Goal: Task Accomplishment & Management: Use online tool/utility

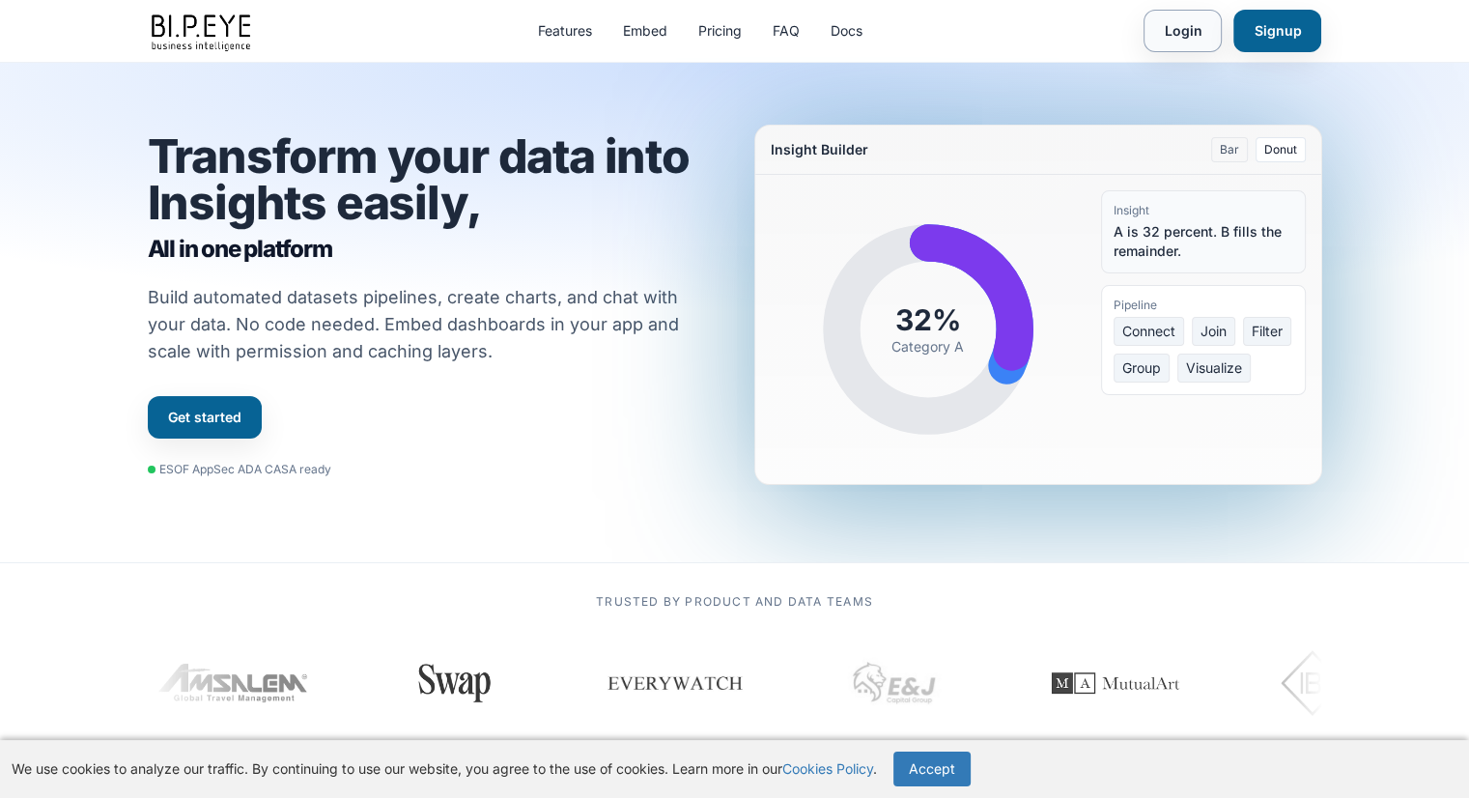
click at [1189, 38] on link "Login" at bounding box center [1182, 31] width 78 height 42
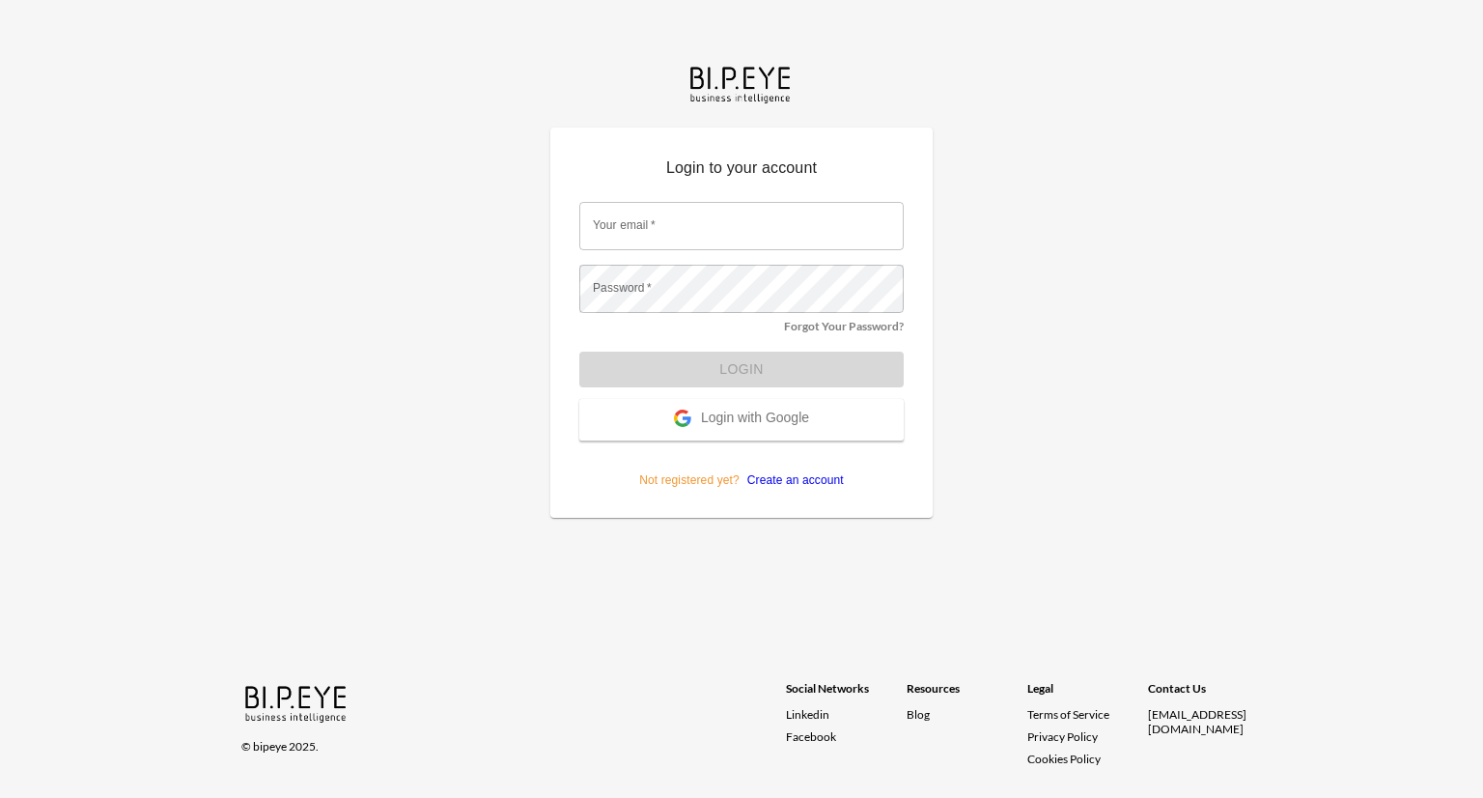
click at [730, 417] on span "Login with Google" at bounding box center [755, 418] width 108 height 19
click at [745, 414] on span "Login with Google" at bounding box center [755, 418] width 108 height 19
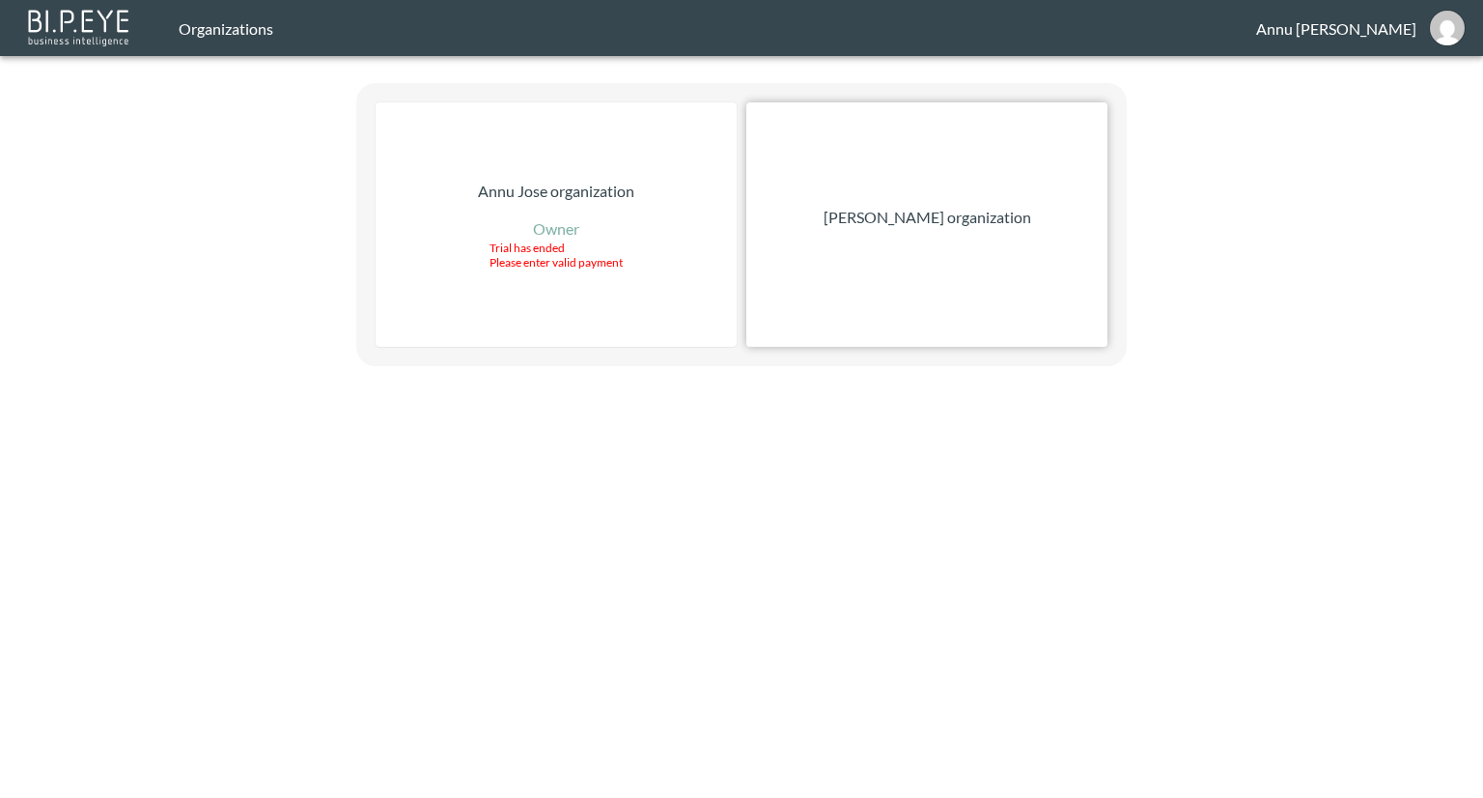
click at [912, 229] on div "[PERSON_NAME] organization" at bounding box center [926, 224] width 361 height 244
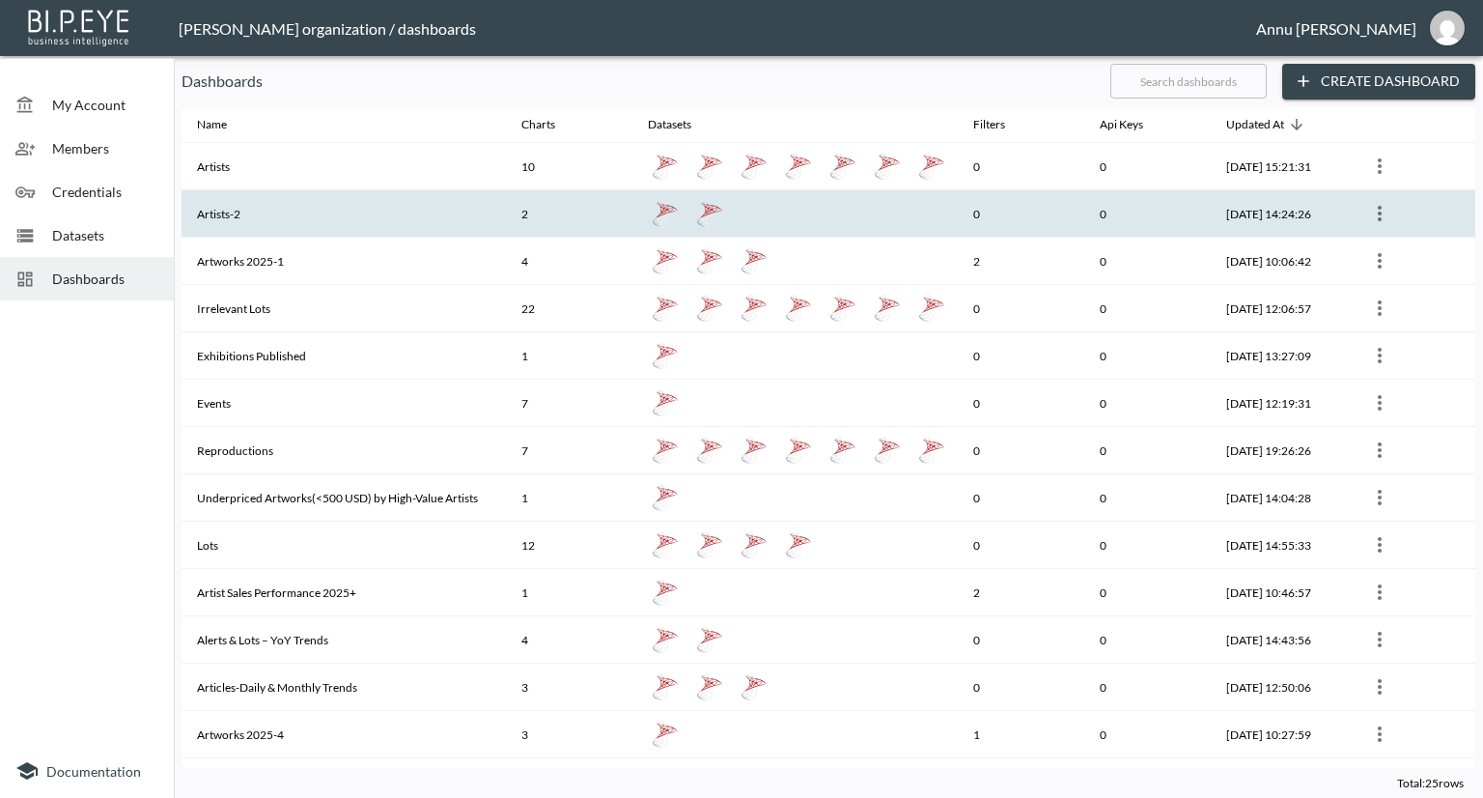
click at [677, 237] on th at bounding box center [794, 213] width 324 height 47
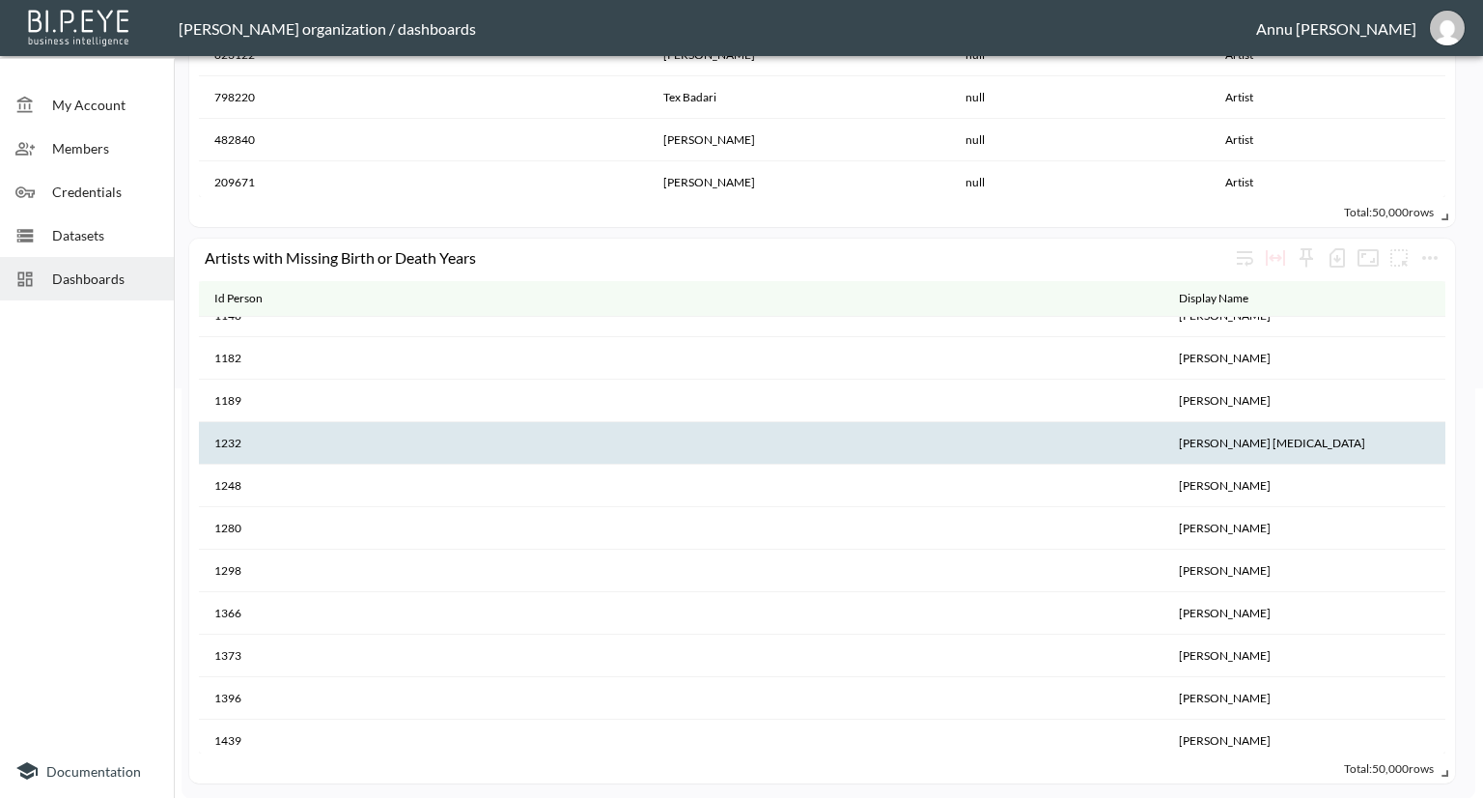
scroll to position [2704, 0]
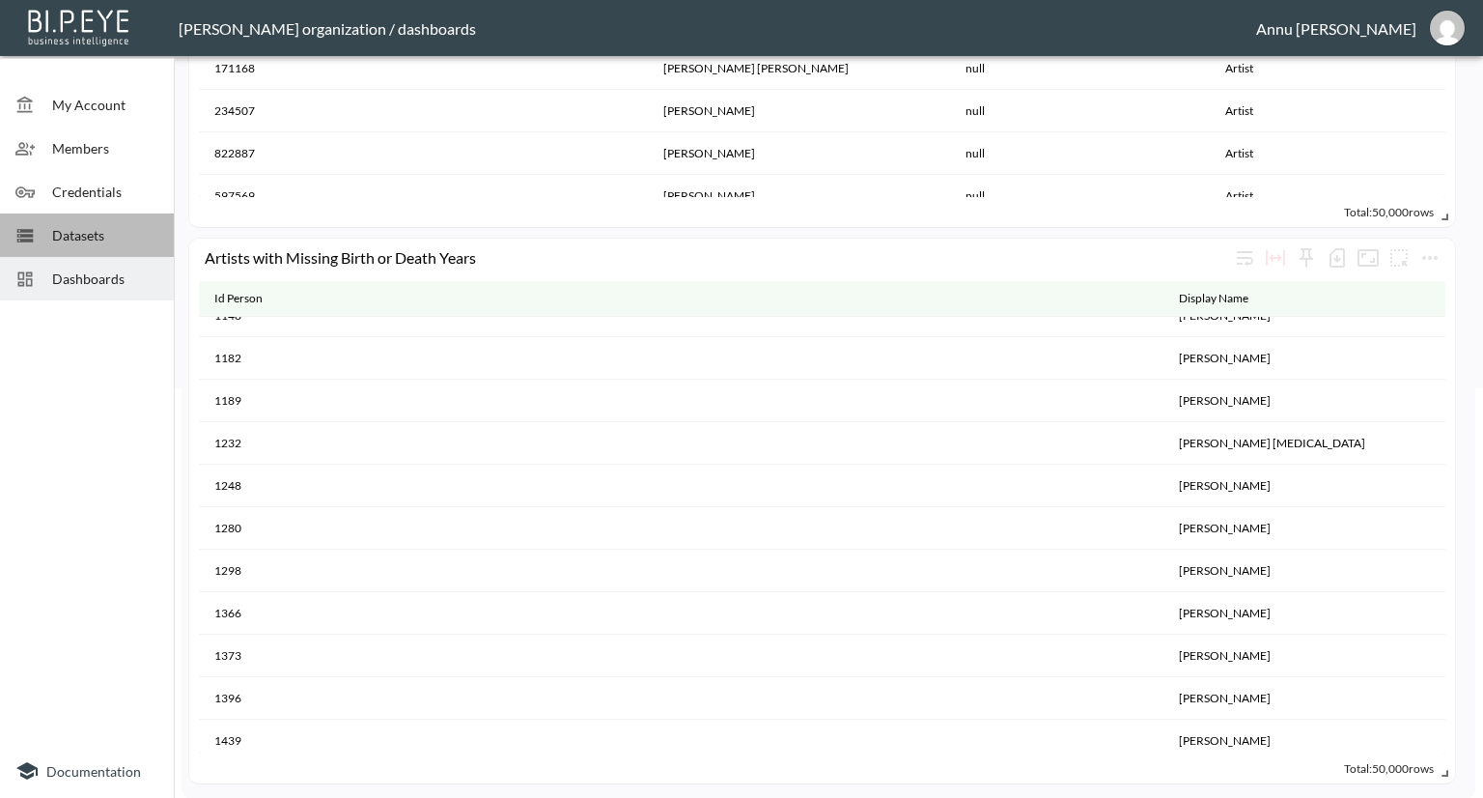
click at [110, 229] on span "Datasets" at bounding box center [105, 235] width 106 height 20
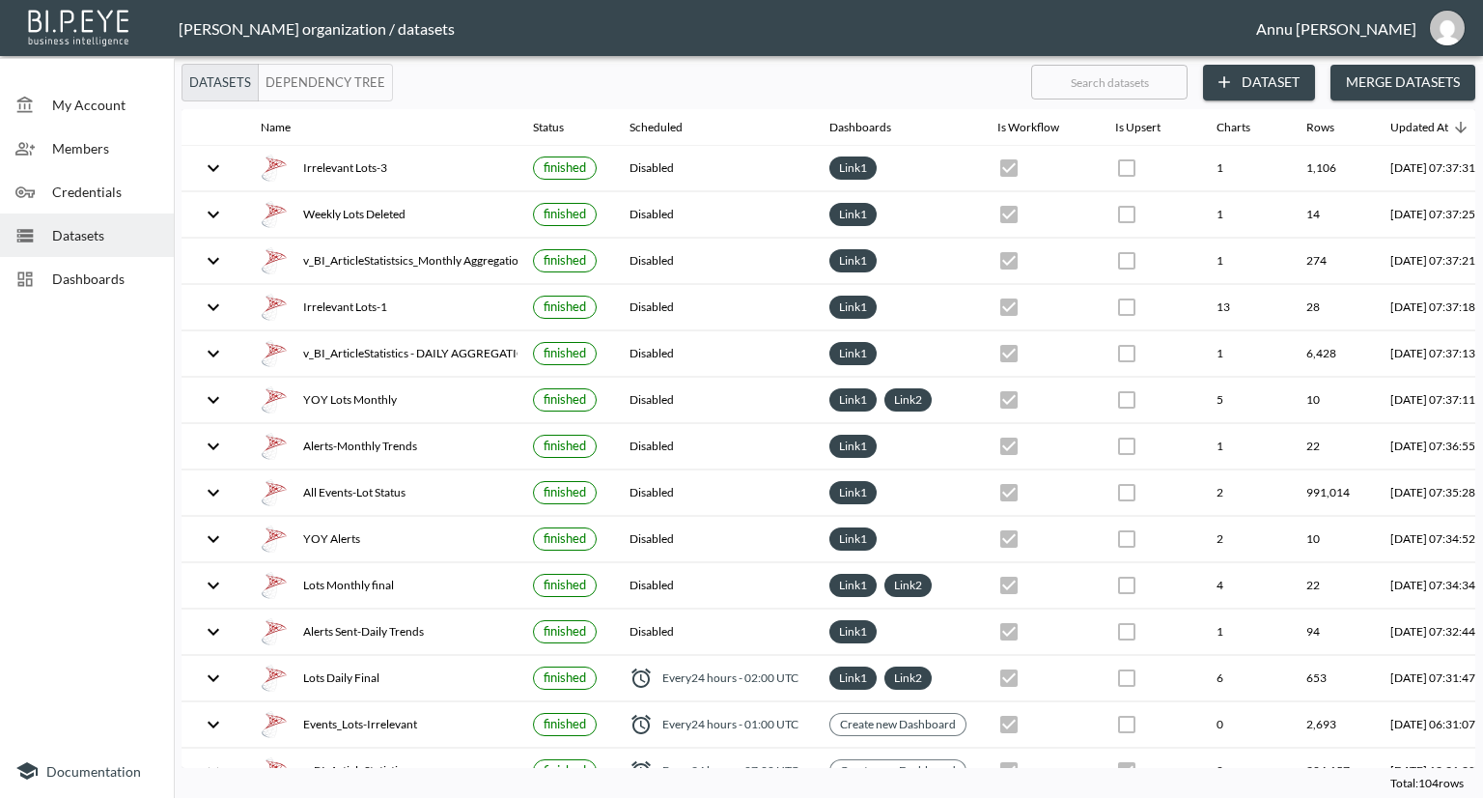
click at [1274, 79] on button "Dataset" at bounding box center [1259, 83] width 112 height 36
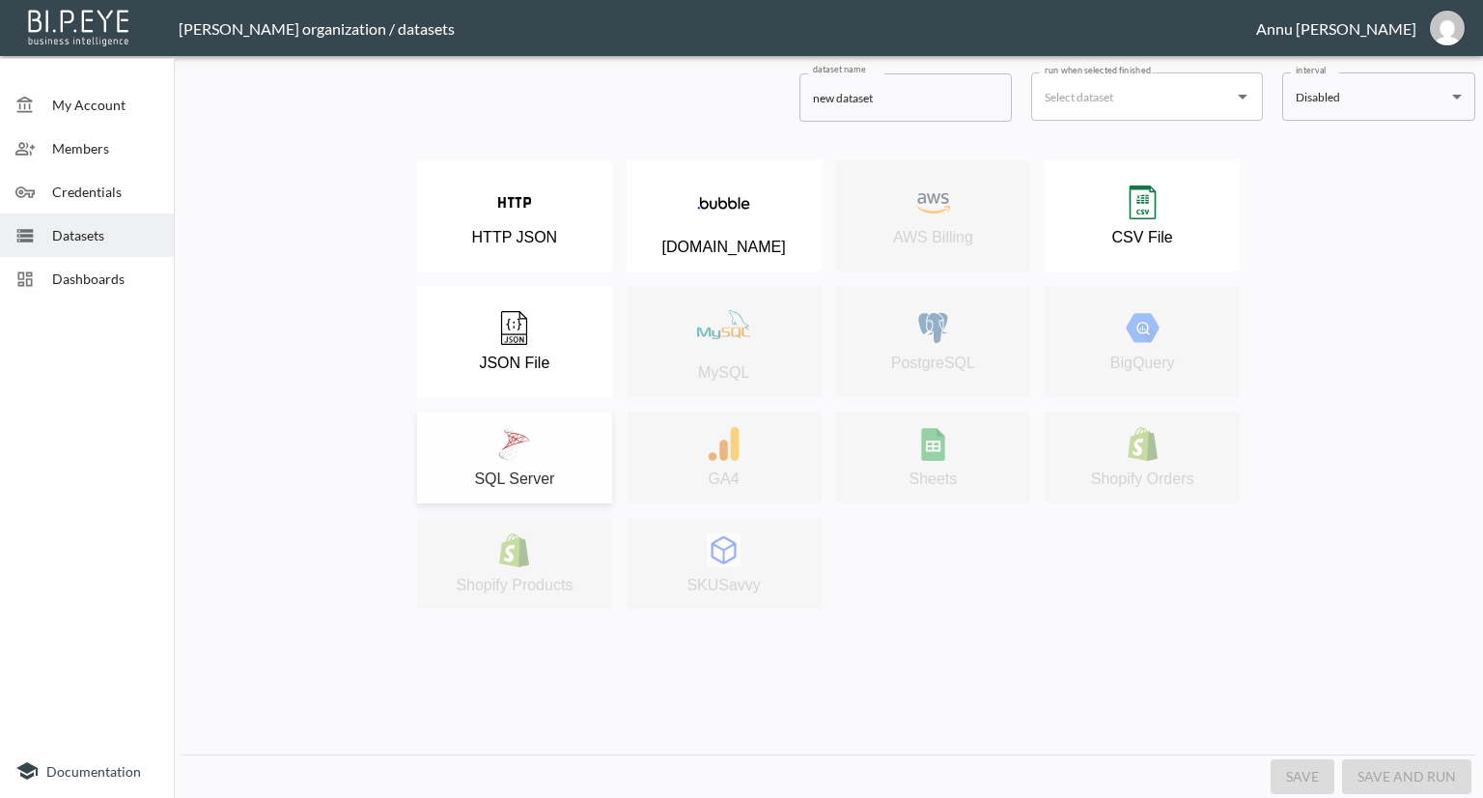
click at [542, 426] on button "SQL Server" at bounding box center [514, 457] width 195 height 92
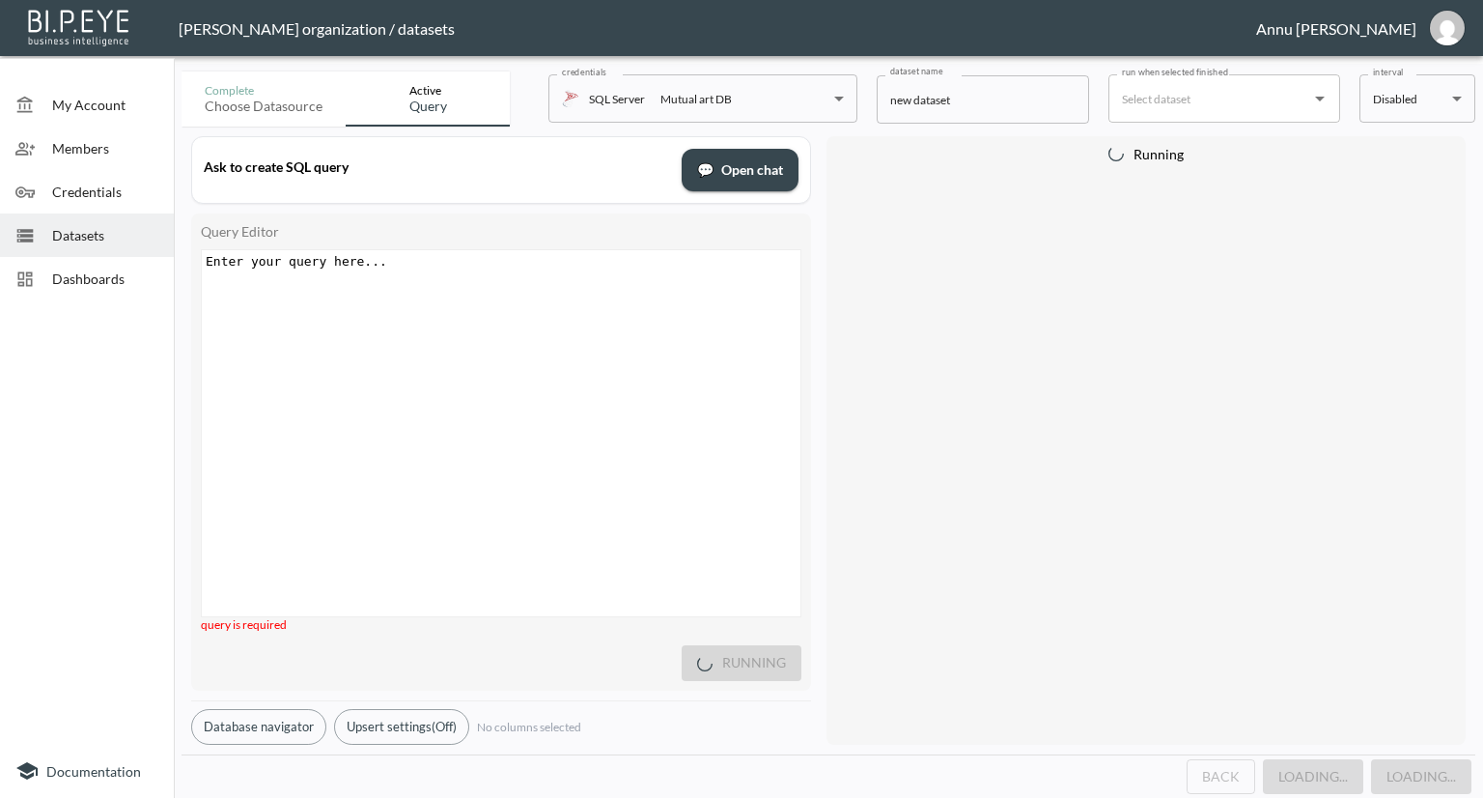
click at [419, 314] on div "Enter your query here... ​ x ​" at bounding box center [525, 457] width 647 height 414
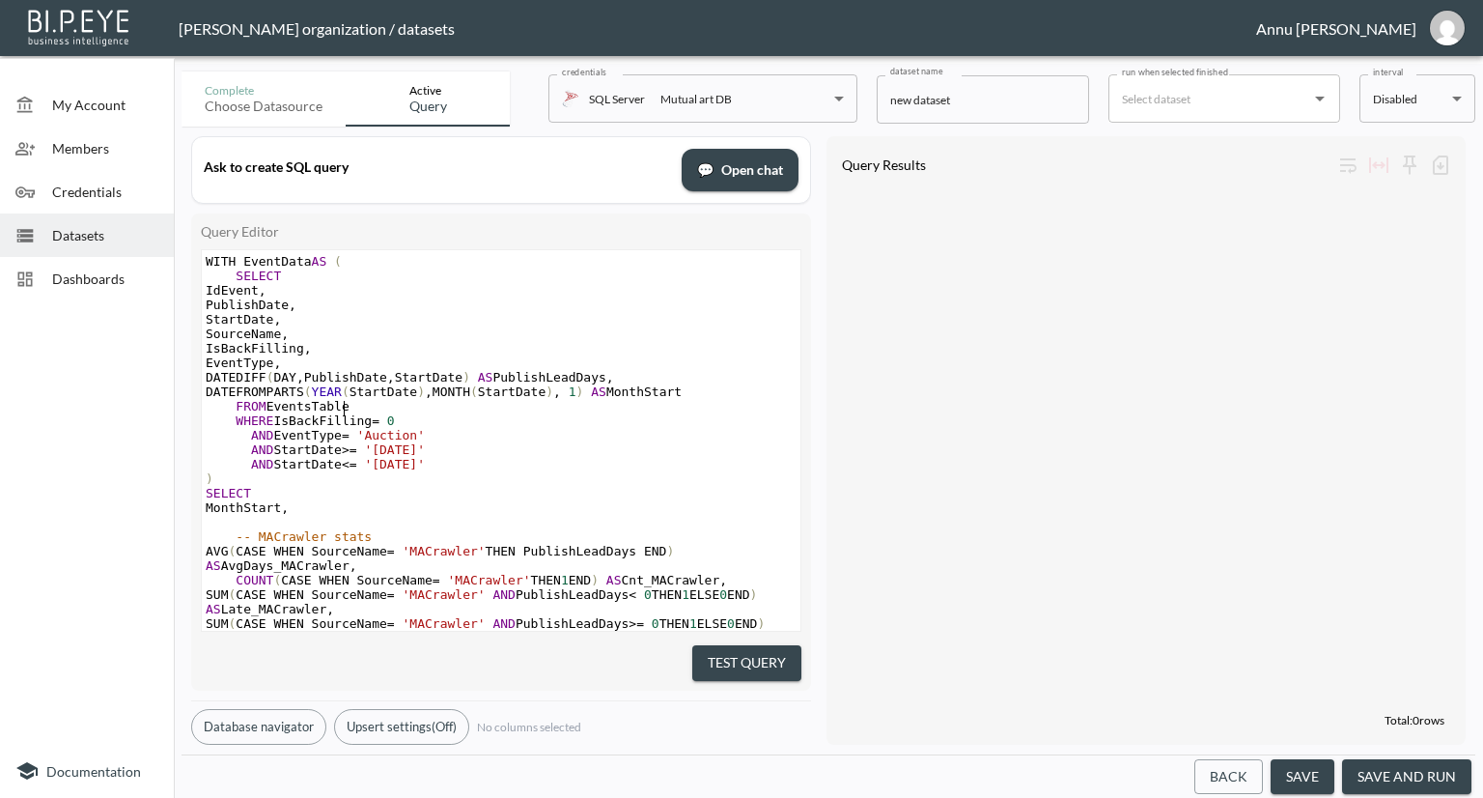
click at [348, 413] on pre "FROM EventsTable" at bounding box center [501, 406] width 599 height 14
type textarea "v_BI_EventStatistics"
click at [740, 652] on button "Test Query" at bounding box center [746, 663] width 109 height 36
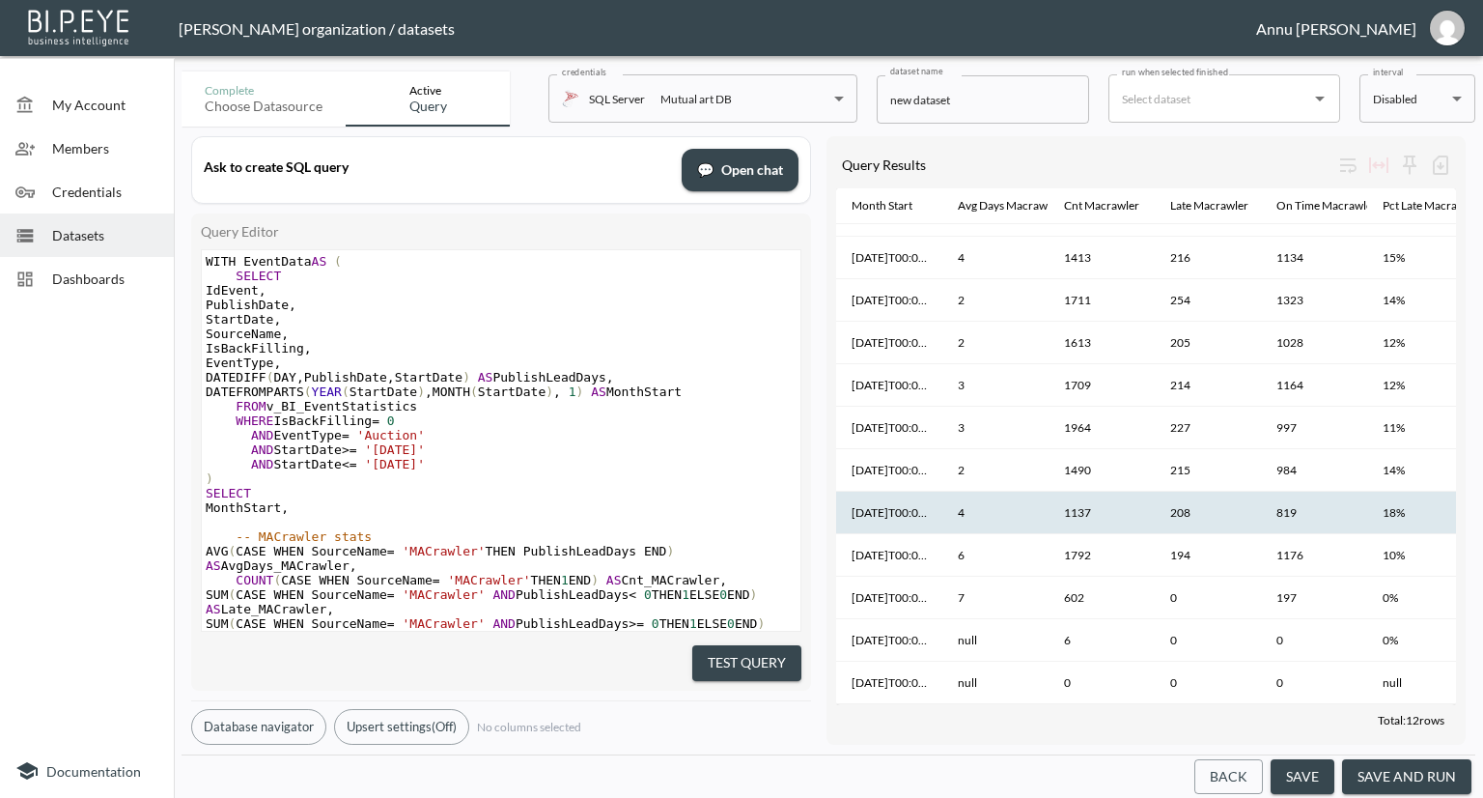
scroll to position [48, 0]
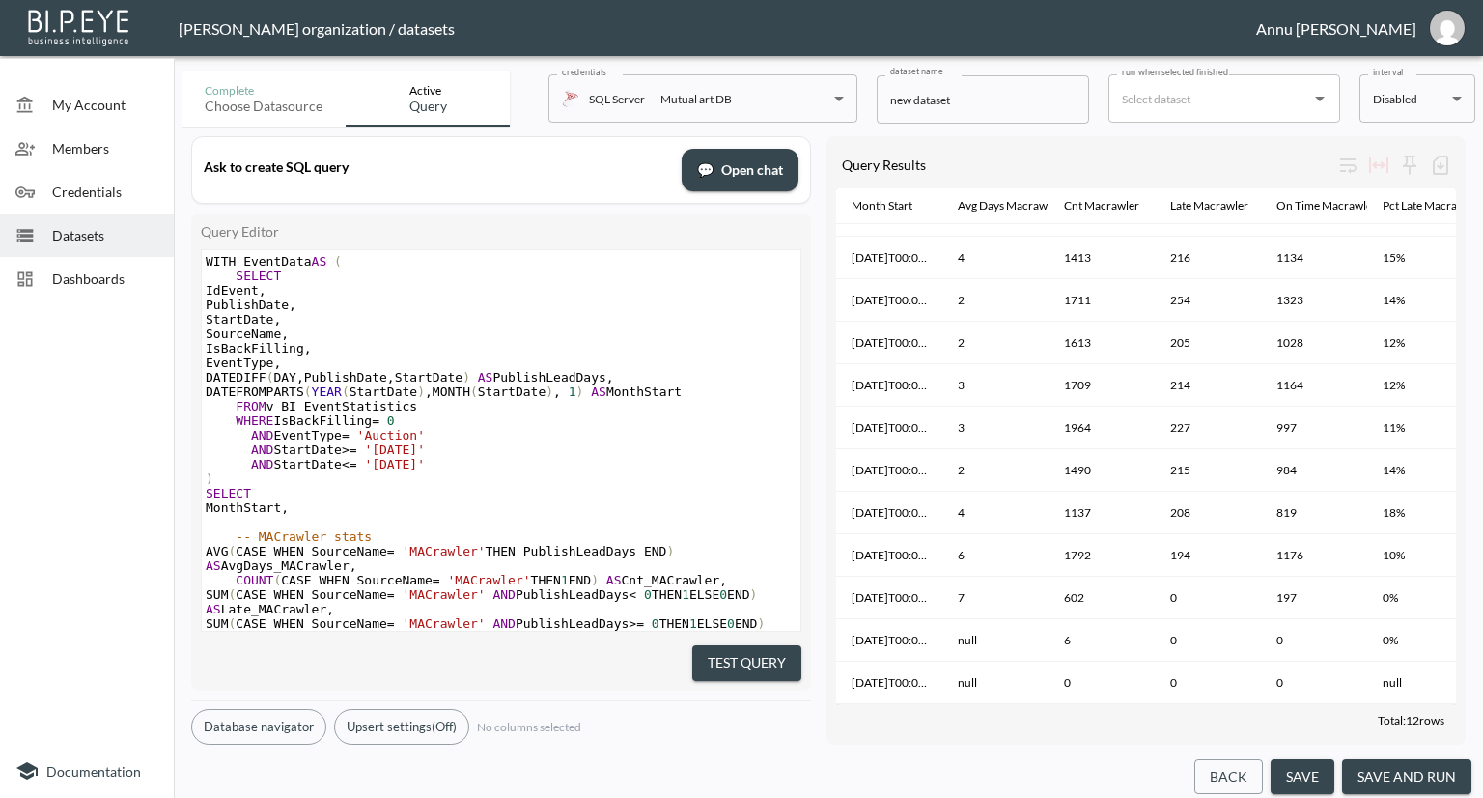
click at [93, 229] on span "Datasets" at bounding box center [105, 235] width 106 height 20
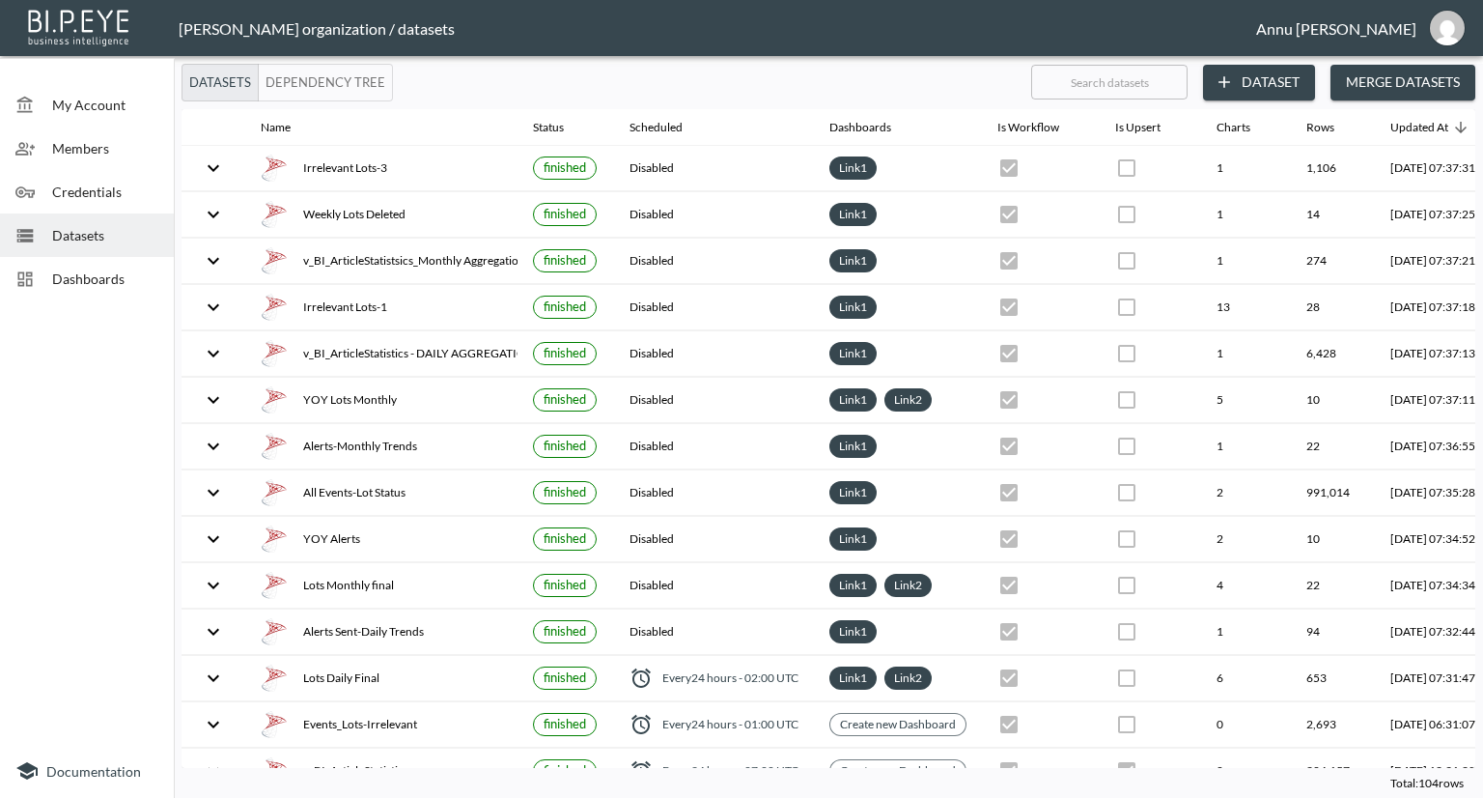
click at [1243, 84] on button "Dataset" at bounding box center [1259, 83] width 112 height 36
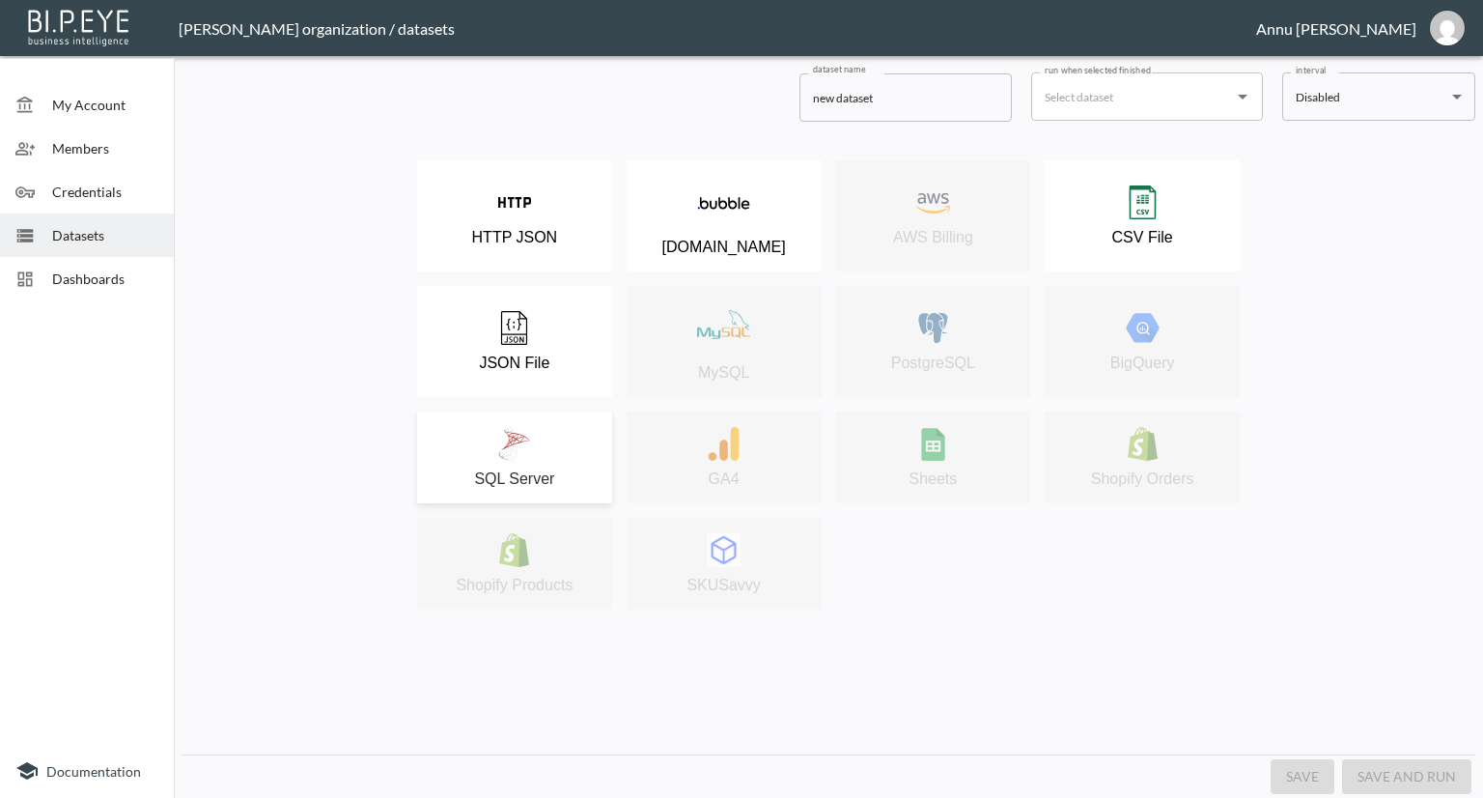
click at [553, 444] on div "SQL Server" at bounding box center [515, 457] width 176 height 61
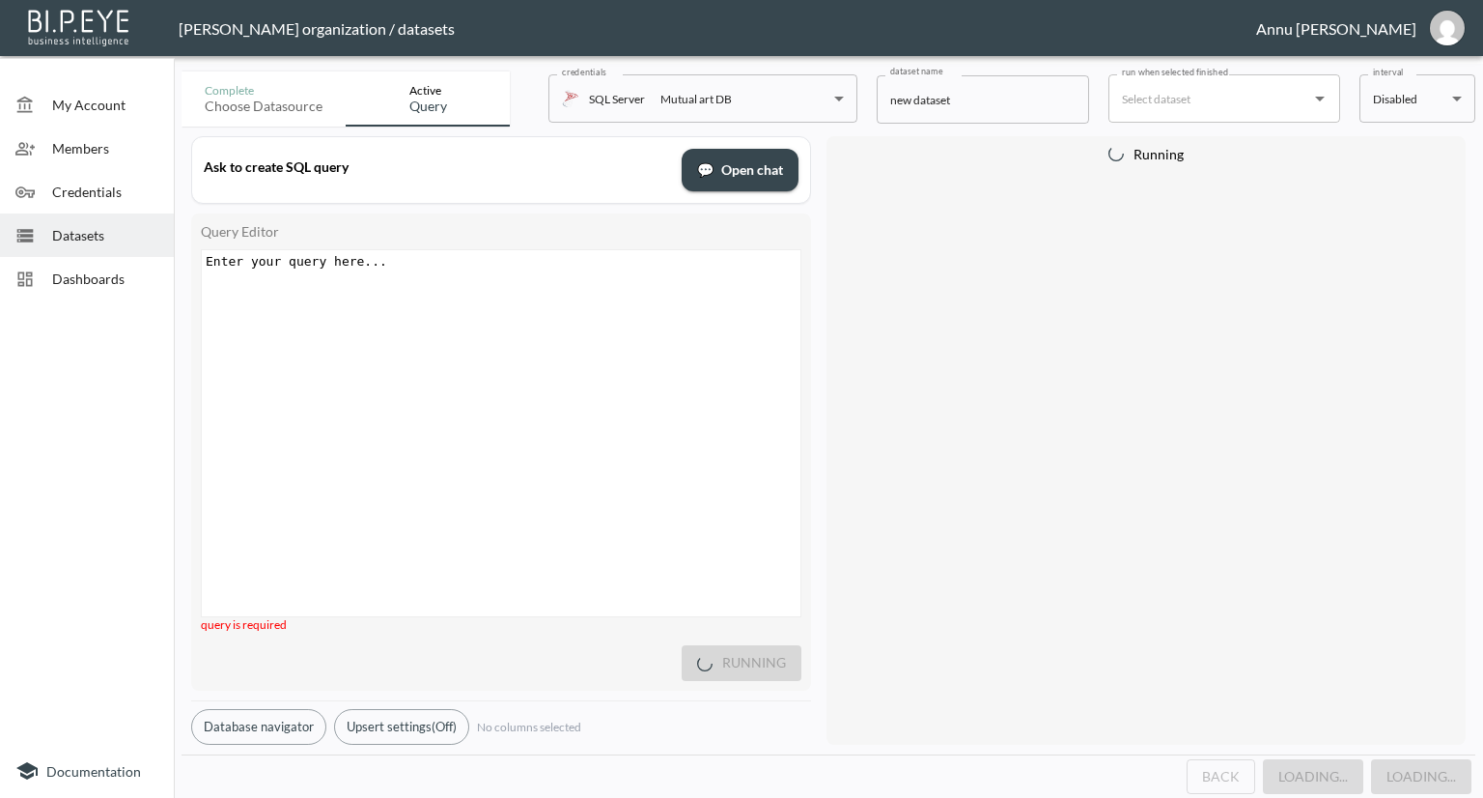
click at [385, 279] on div "Enter your query here... xxxxxxxxxx ​" at bounding box center [525, 457] width 647 height 414
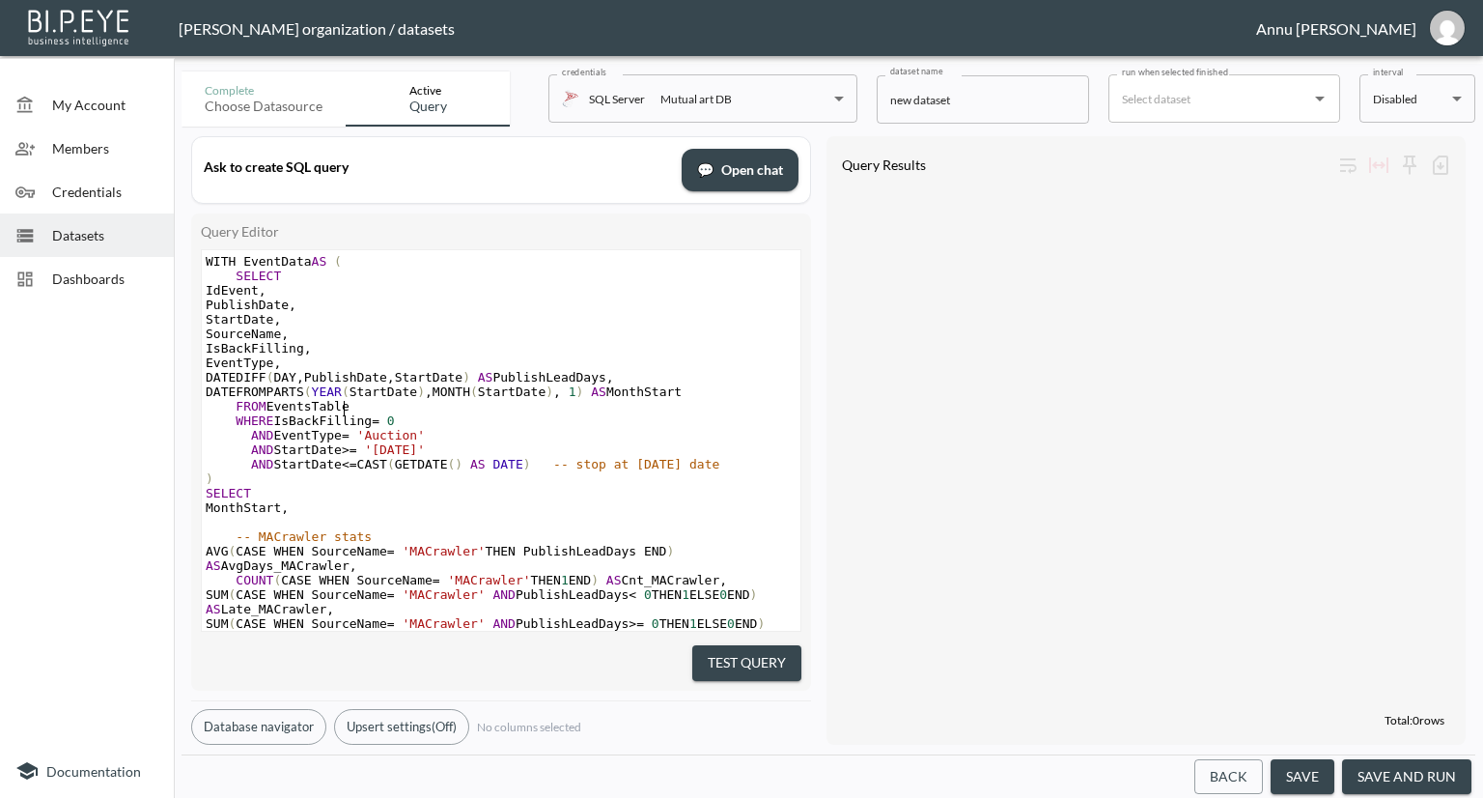
click at [348, 406] on pre "FROM EventsTable" at bounding box center [501, 406] width 599 height 14
type textarea "v_BI_EventStatistics"
click at [765, 649] on button "Test Query" at bounding box center [746, 663] width 109 height 36
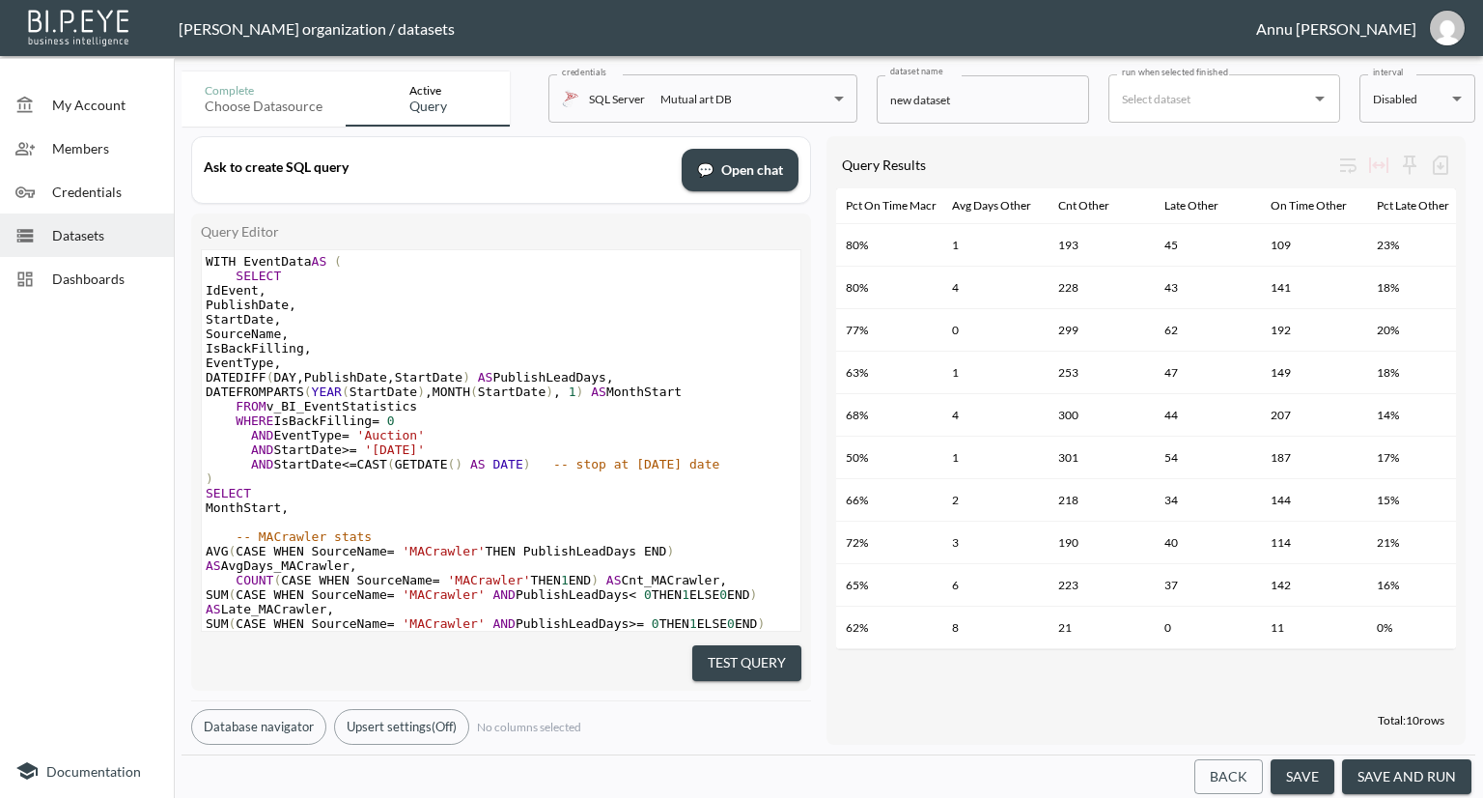
scroll to position [0, 790]
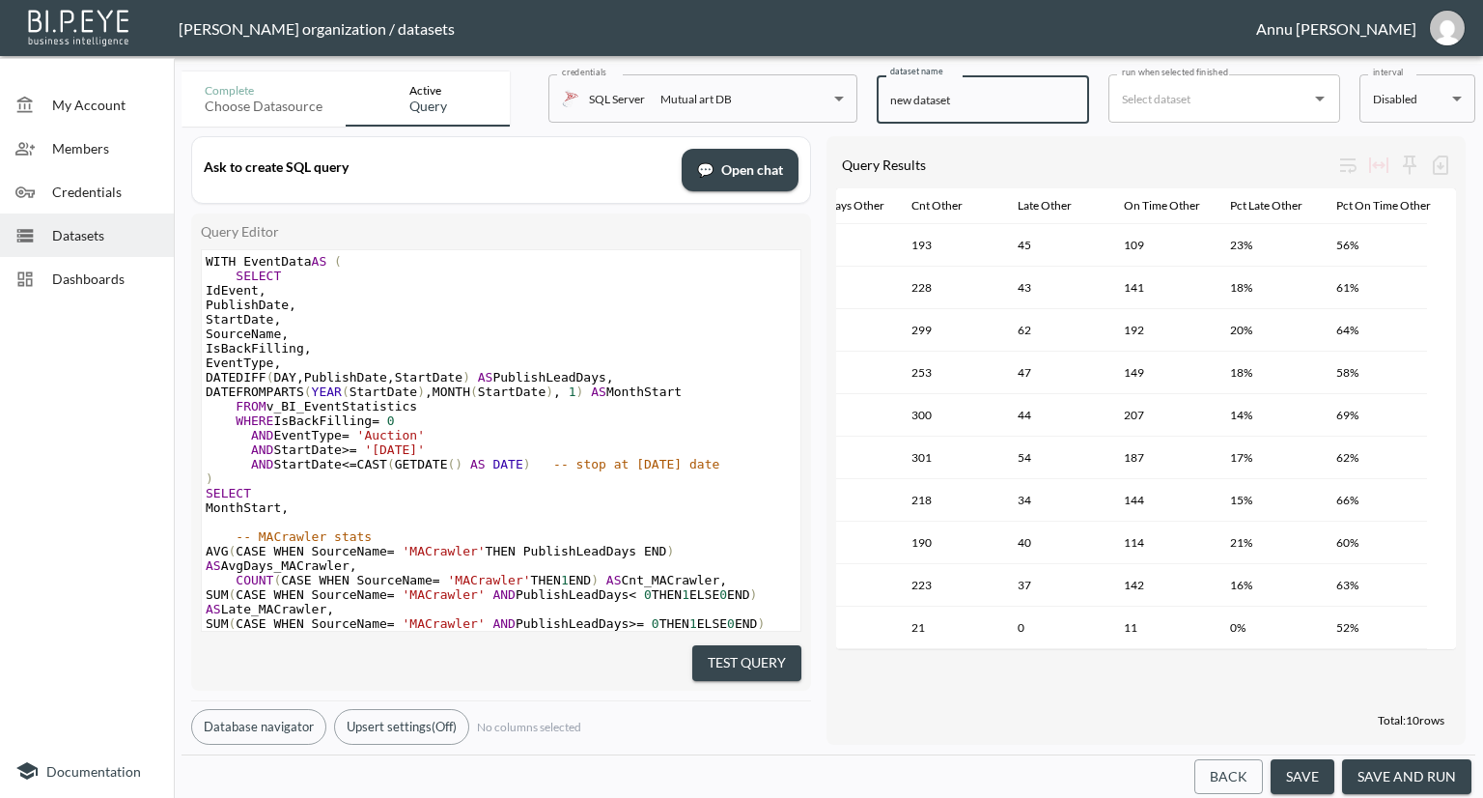
drag, startPoint x: 967, startPoint y: 99, endPoint x: 804, endPoint y: 115, distance: 163.9
click at [804, 115] on div "Complete Choose datasource Active Query credentials SQL Server Mutual art DB 82…" at bounding box center [829, 95] width 1294 height 63
click at [973, 102] on input "new dataset" at bounding box center [983, 99] width 212 height 48
drag, startPoint x: 970, startPoint y: 98, endPoint x: 878, endPoint y: 98, distance: 92.7
click at [878, 98] on input "new dataset" at bounding box center [983, 99] width 212 height 48
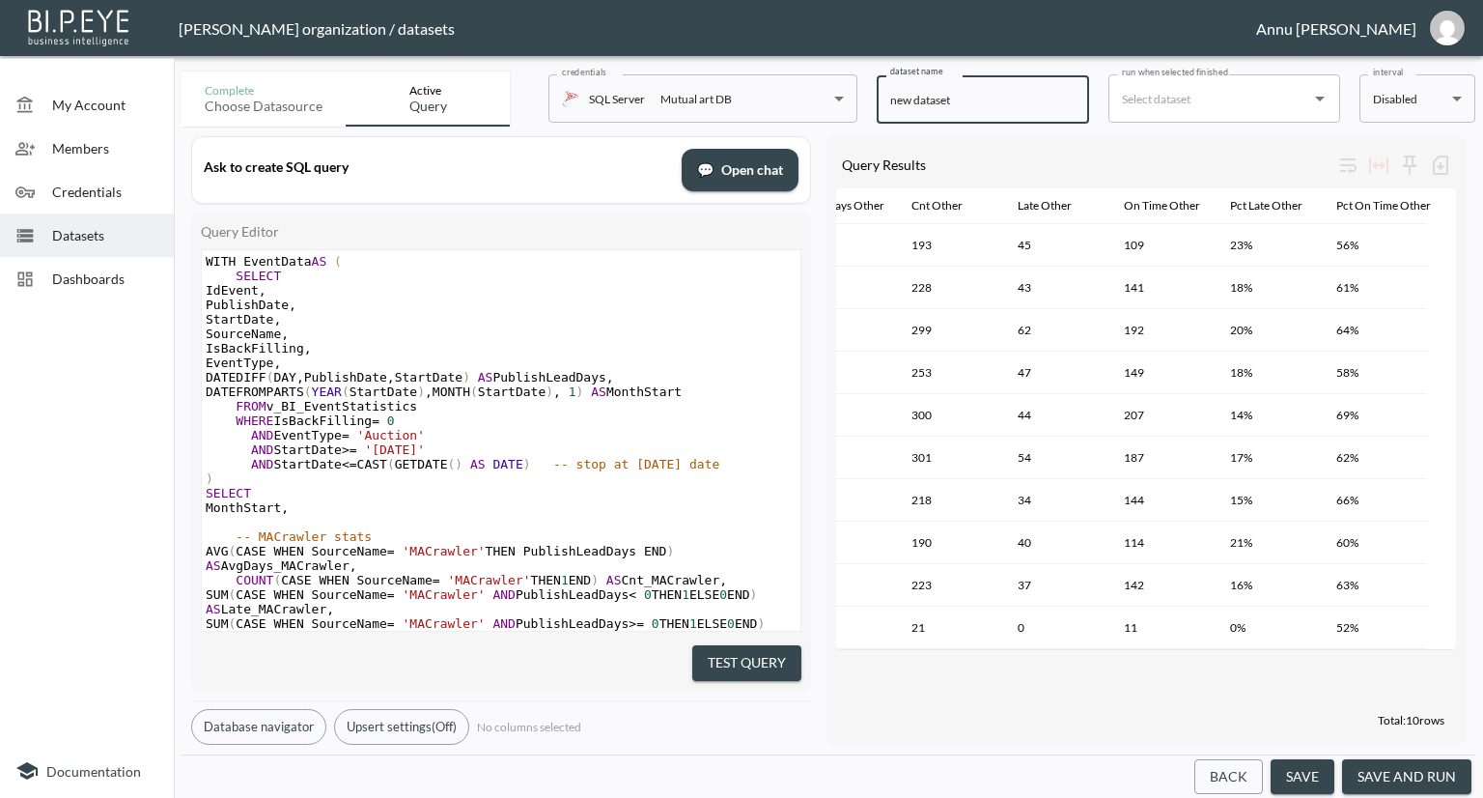
paste input "Monthly Publishing Lead Days for Auctions – 2025"
type input "Monthly Publishing Lead Days for Auctions – 2025"
click at [1367, 765] on button "save and run" at bounding box center [1406, 777] width 129 height 36
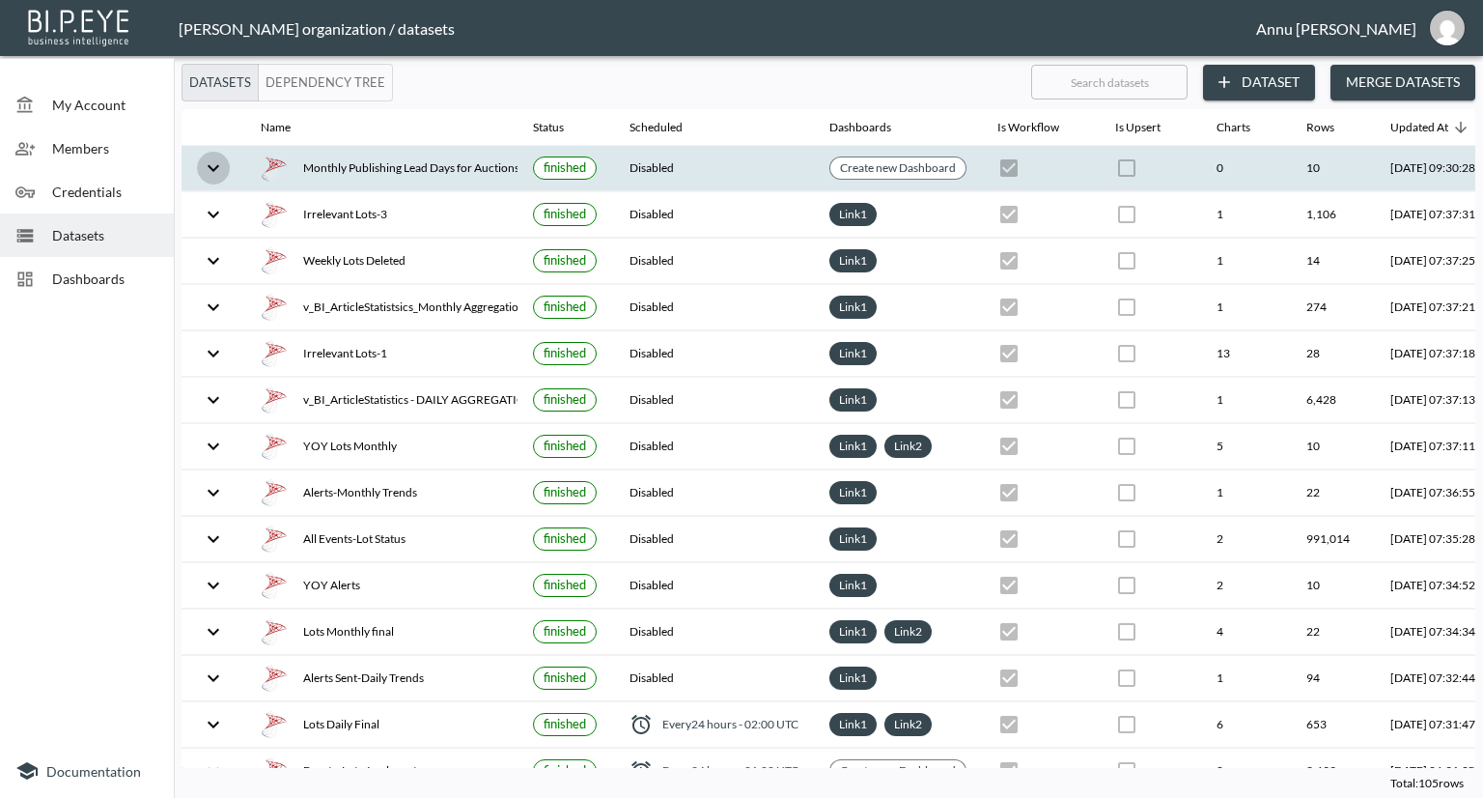
click at [209, 162] on icon "expand row" at bounding box center [213, 167] width 23 height 23
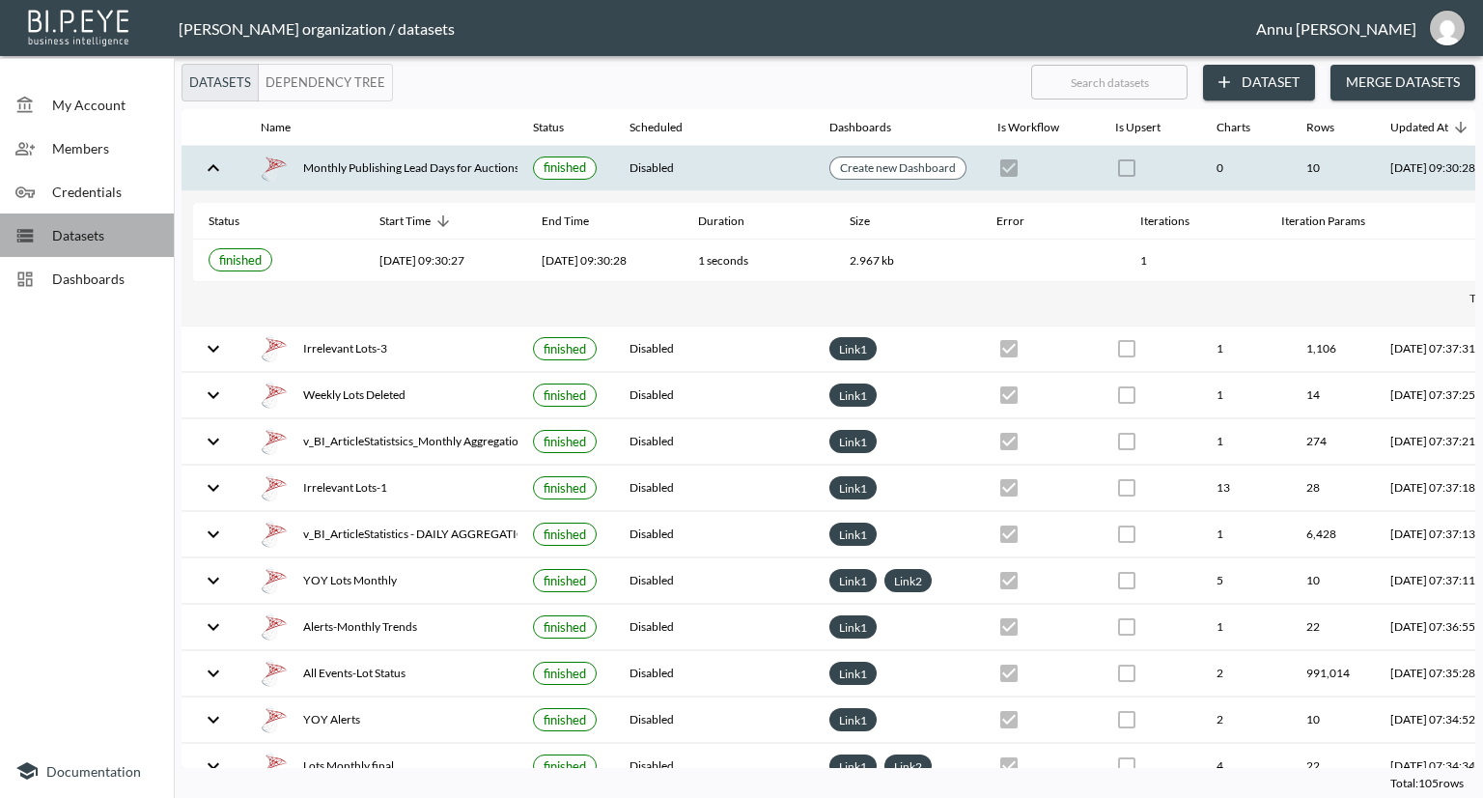
click at [98, 232] on span "Datasets" at bounding box center [105, 235] width 106 height 20
click at [84, 279] on span "Dashboards" at bounding box center [105, 278] width 106 height 20
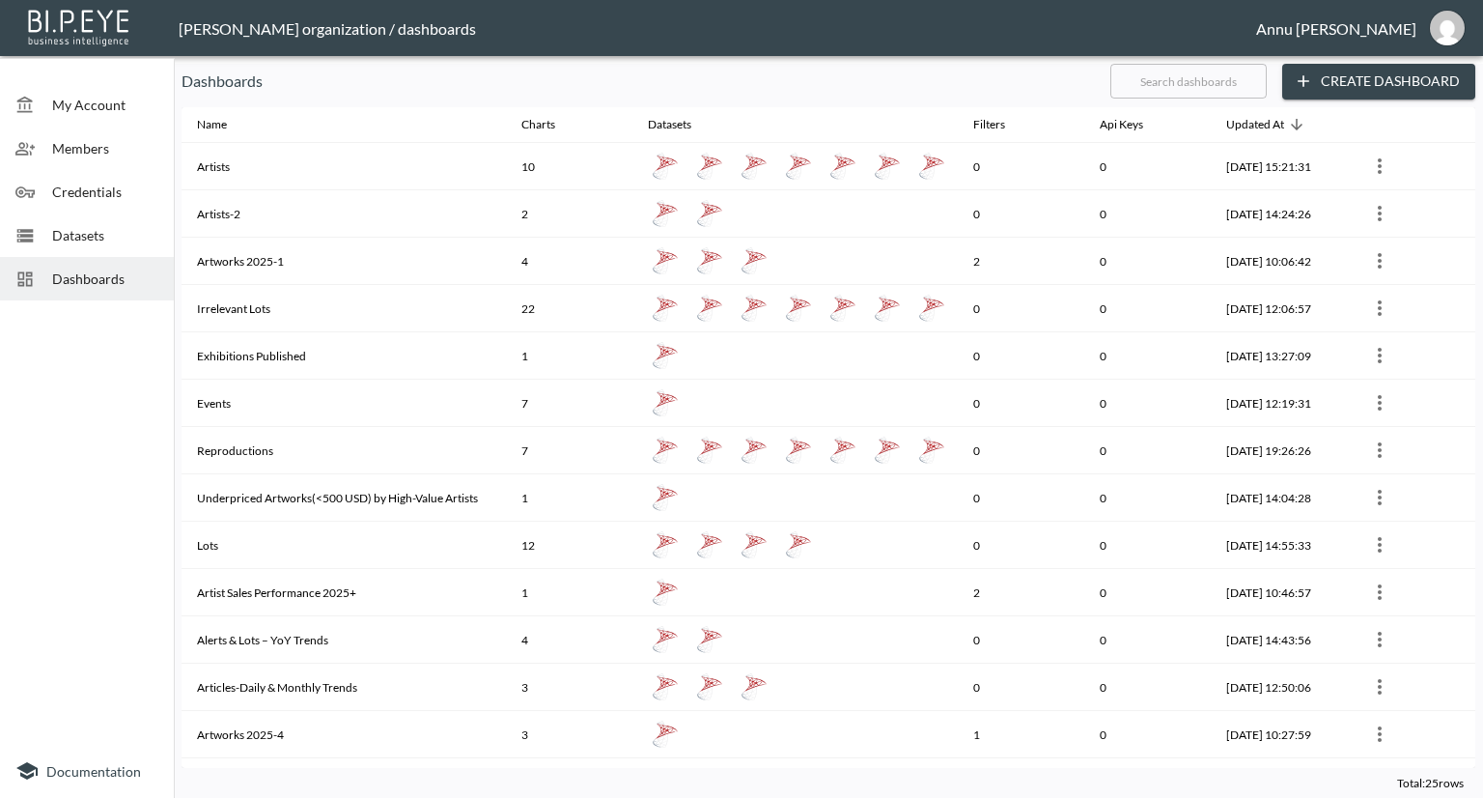
click at [125, 234] on span "Datasets" at bounding box center [105, 235] width 106 height 20
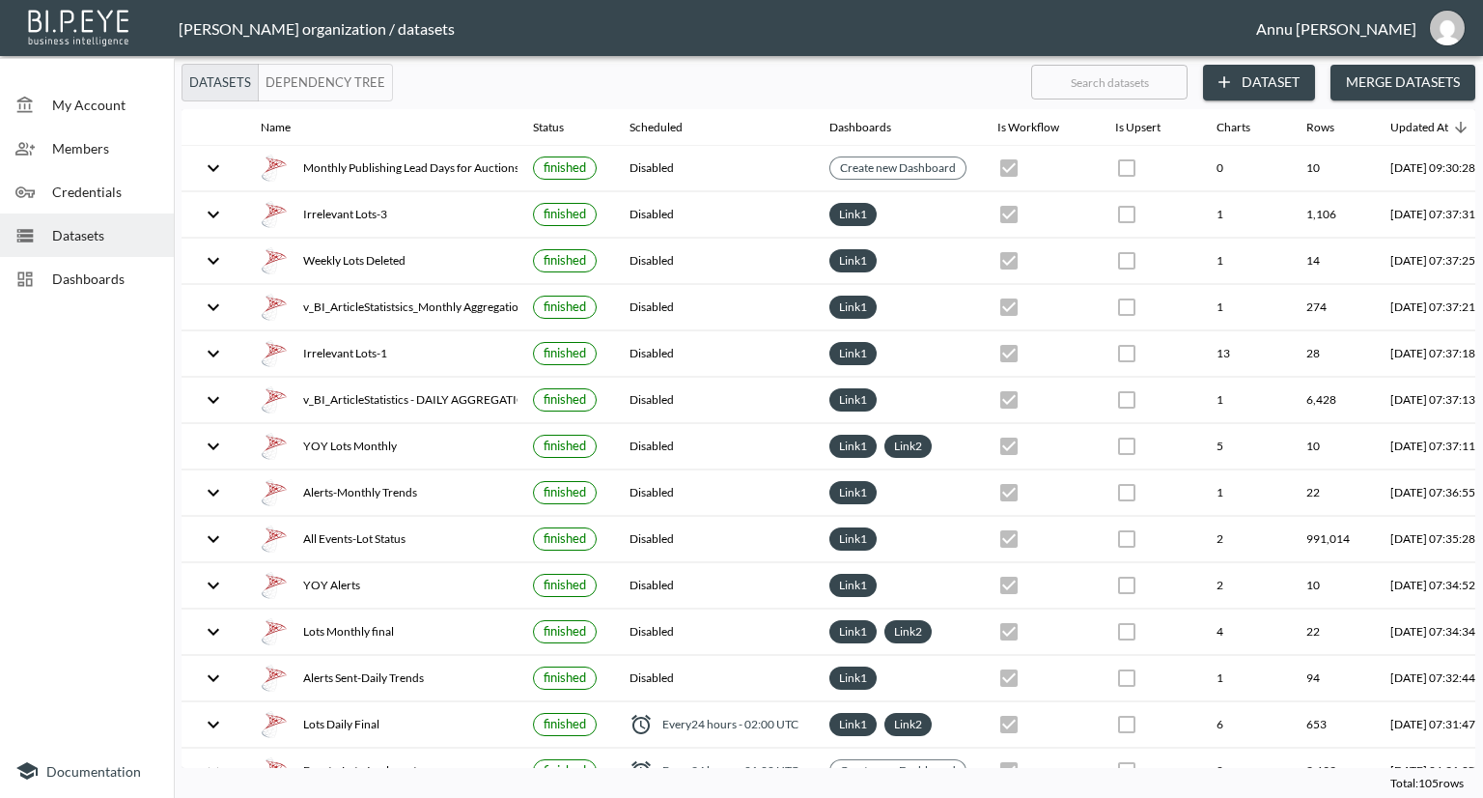
click at [127, 231] on span "Datasets" at bounding box center [105, 235] width 106 height 20
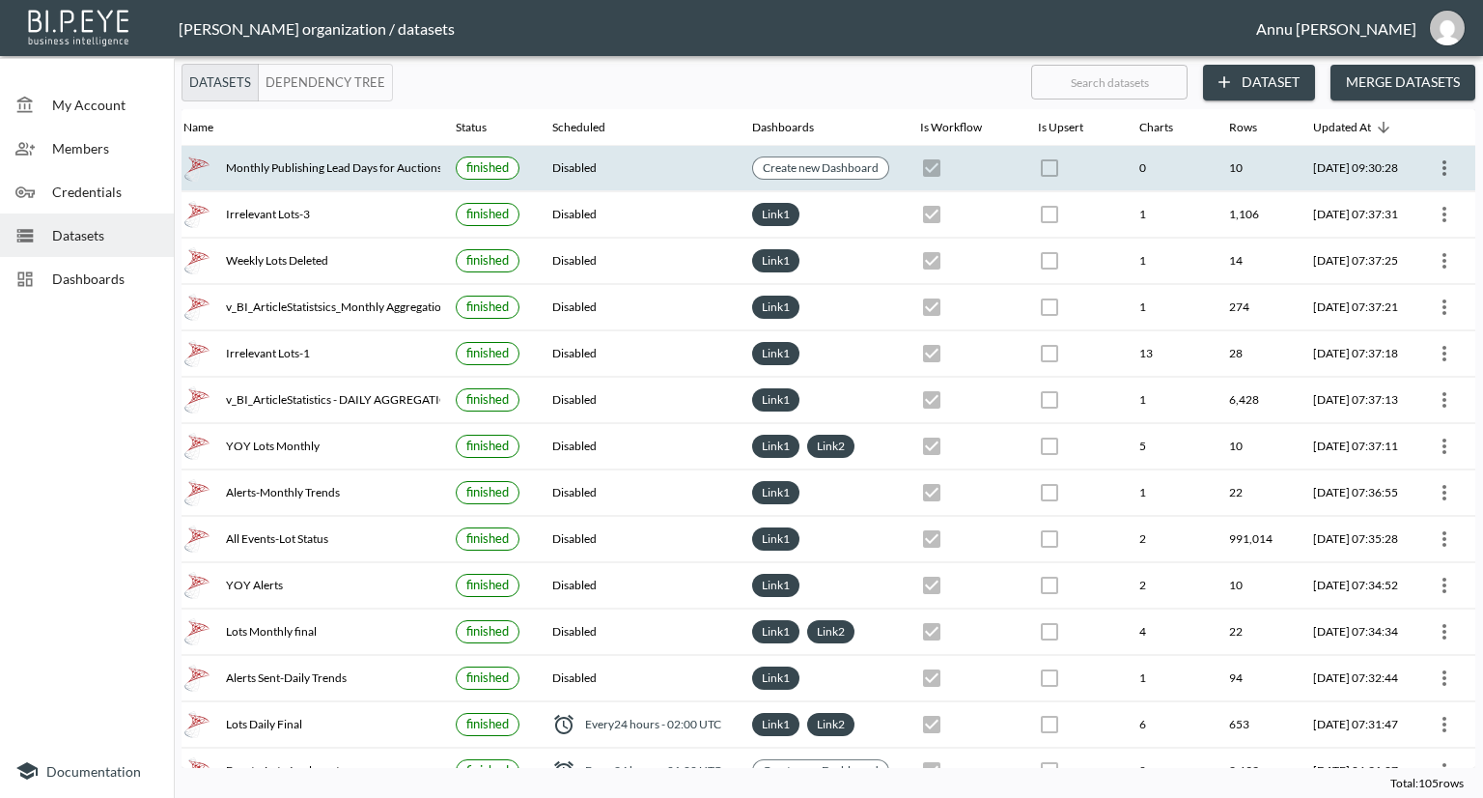
click at [1433, 160] on icon "more" at bounding box center [1444, 167] width 23 height 23
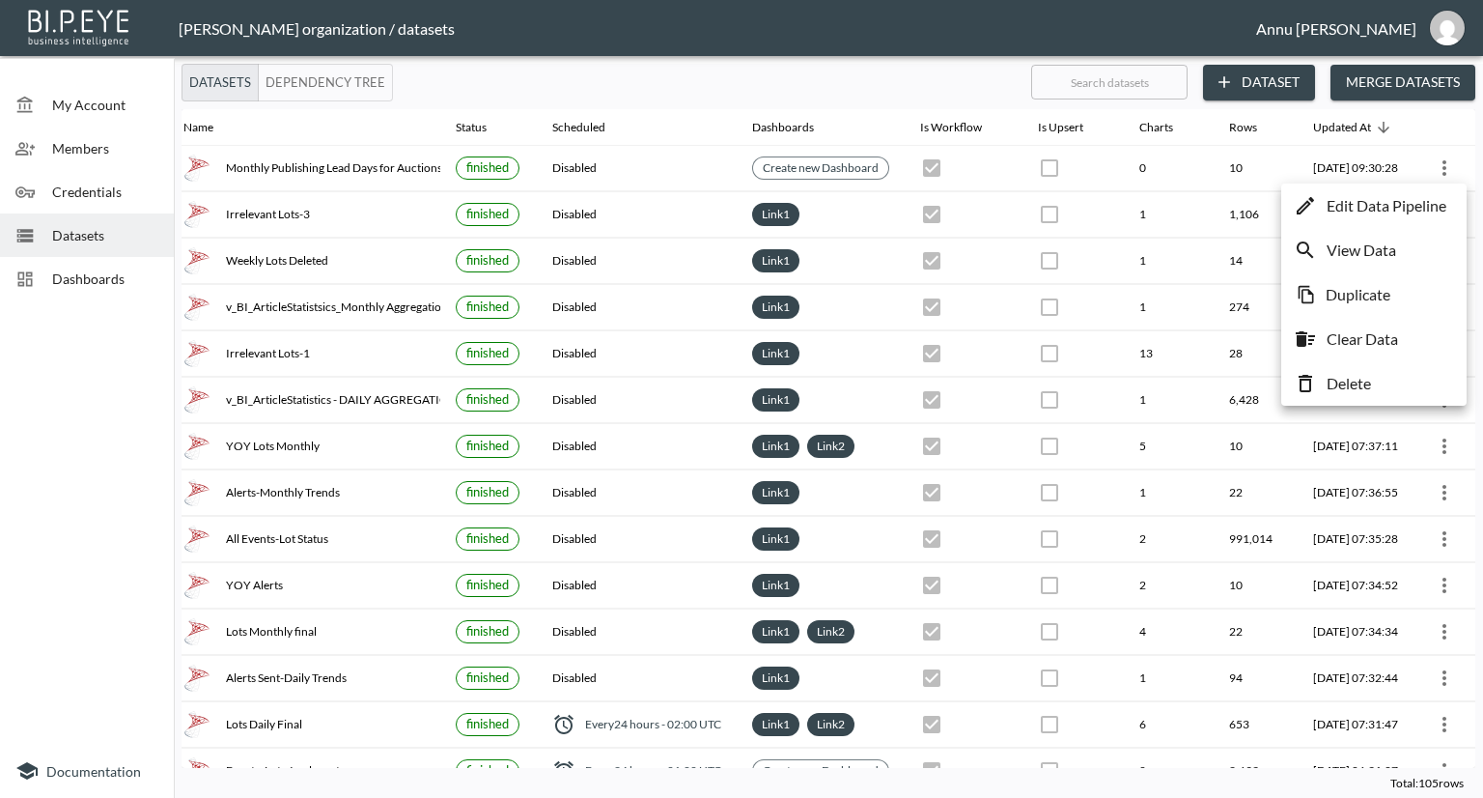
click at [1359, 208] on p "Edit Data Pipeline" at bounding box center [1387, 205] width 120 height 23
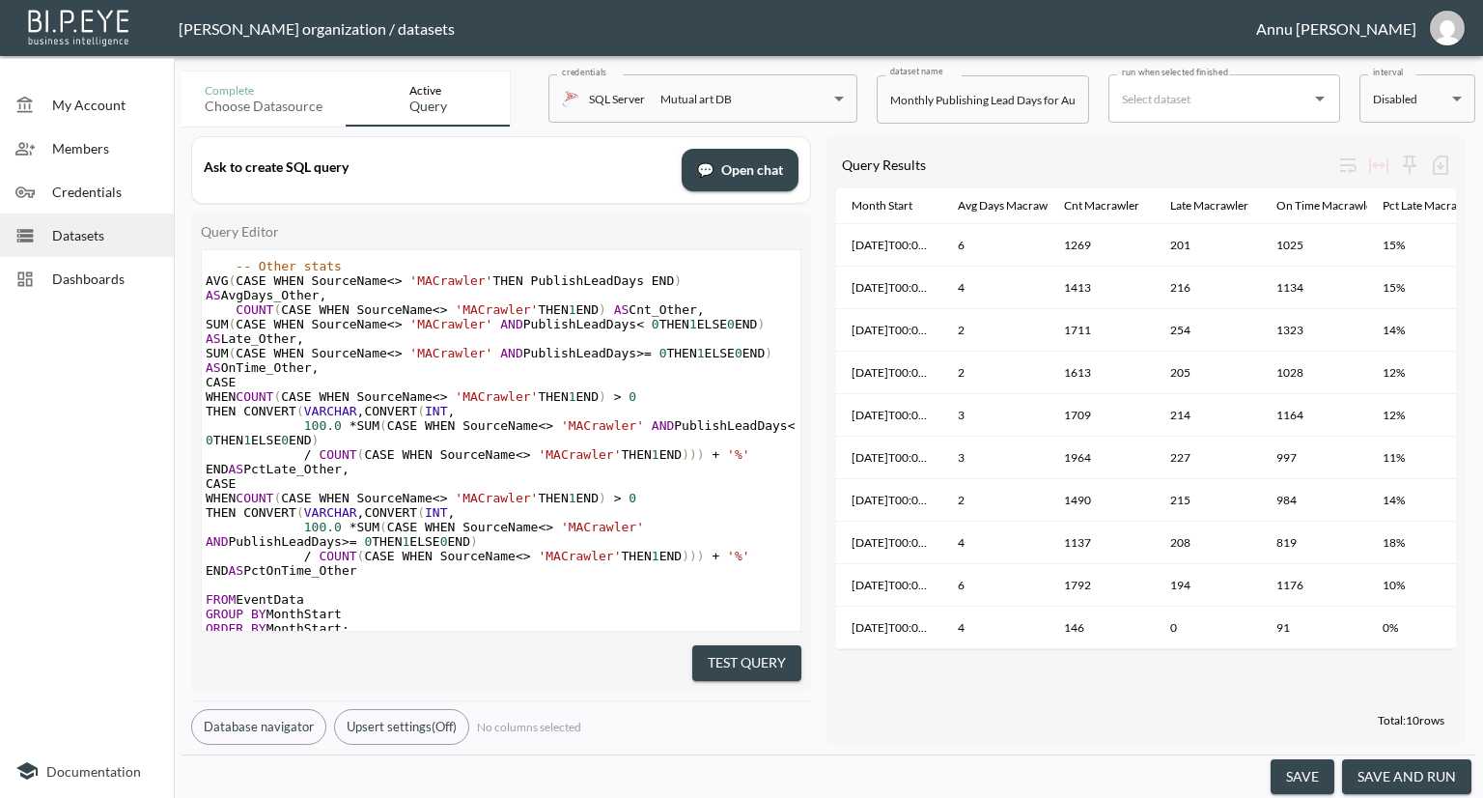
scroll to position [660, 0]
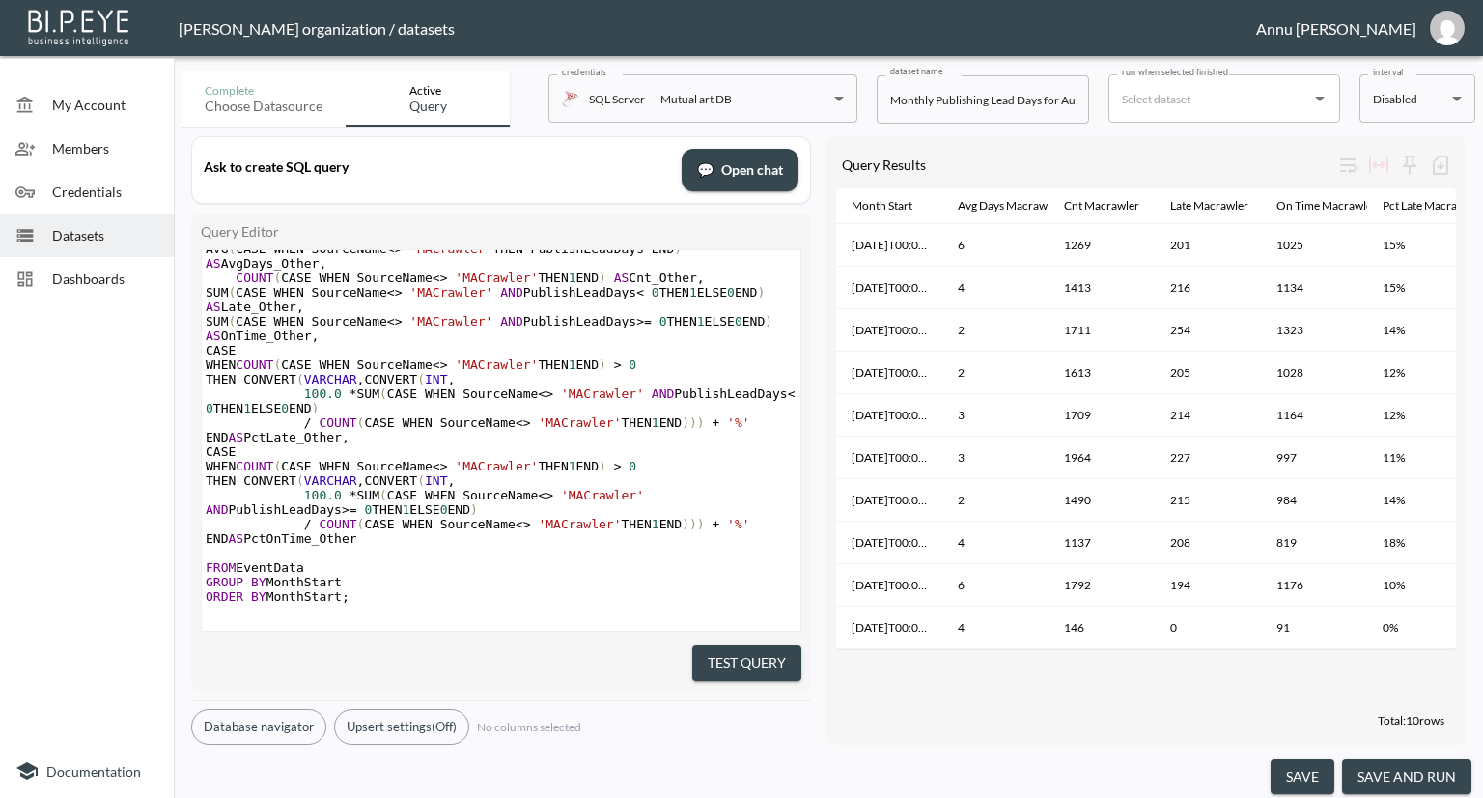
click at [122, 233] on span "Datasets" at bounding box center [105, 235] width 106 height 20
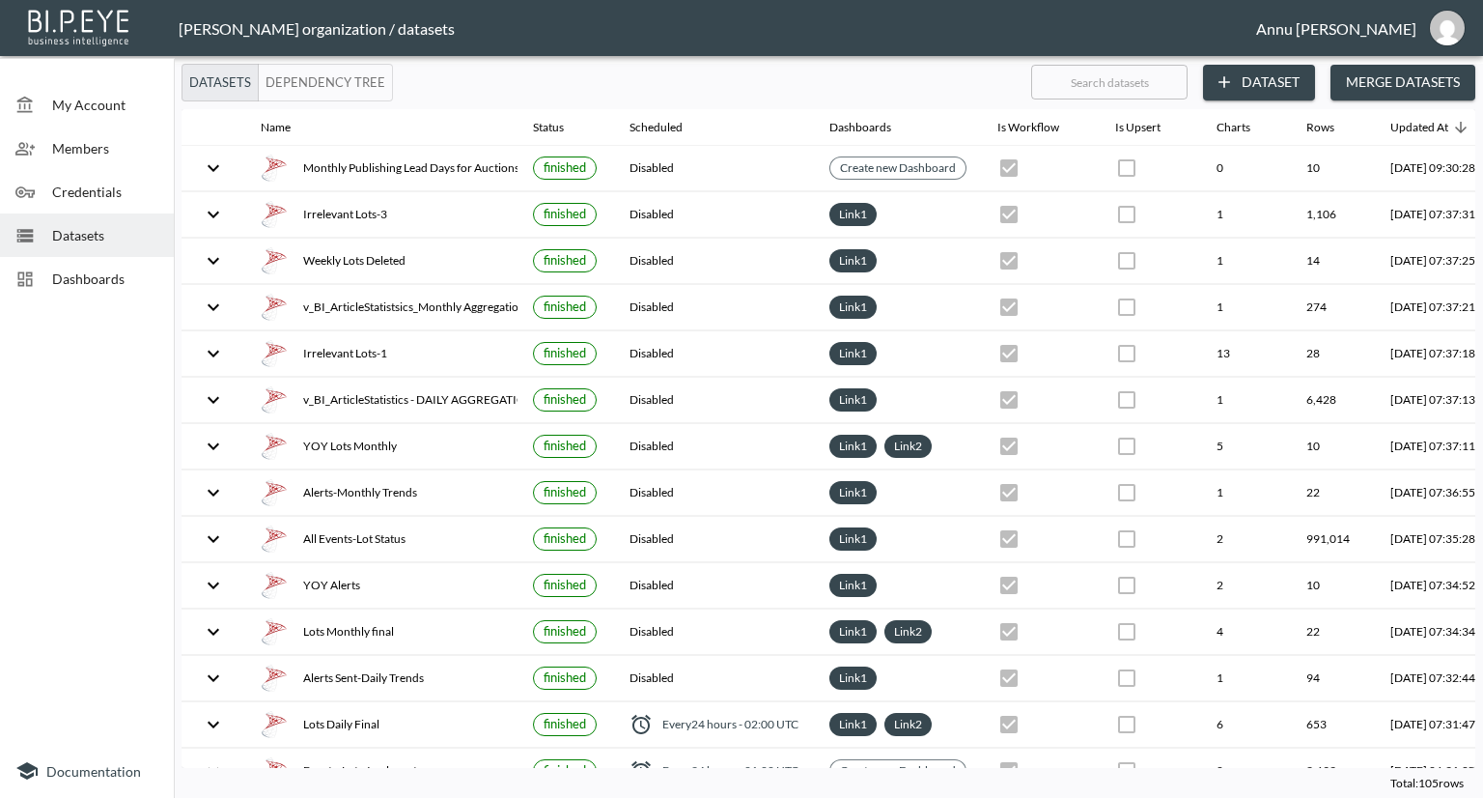
click at [1282, 79] on button "Dataset" at bounding box center [1259, 83] width 112 height 36
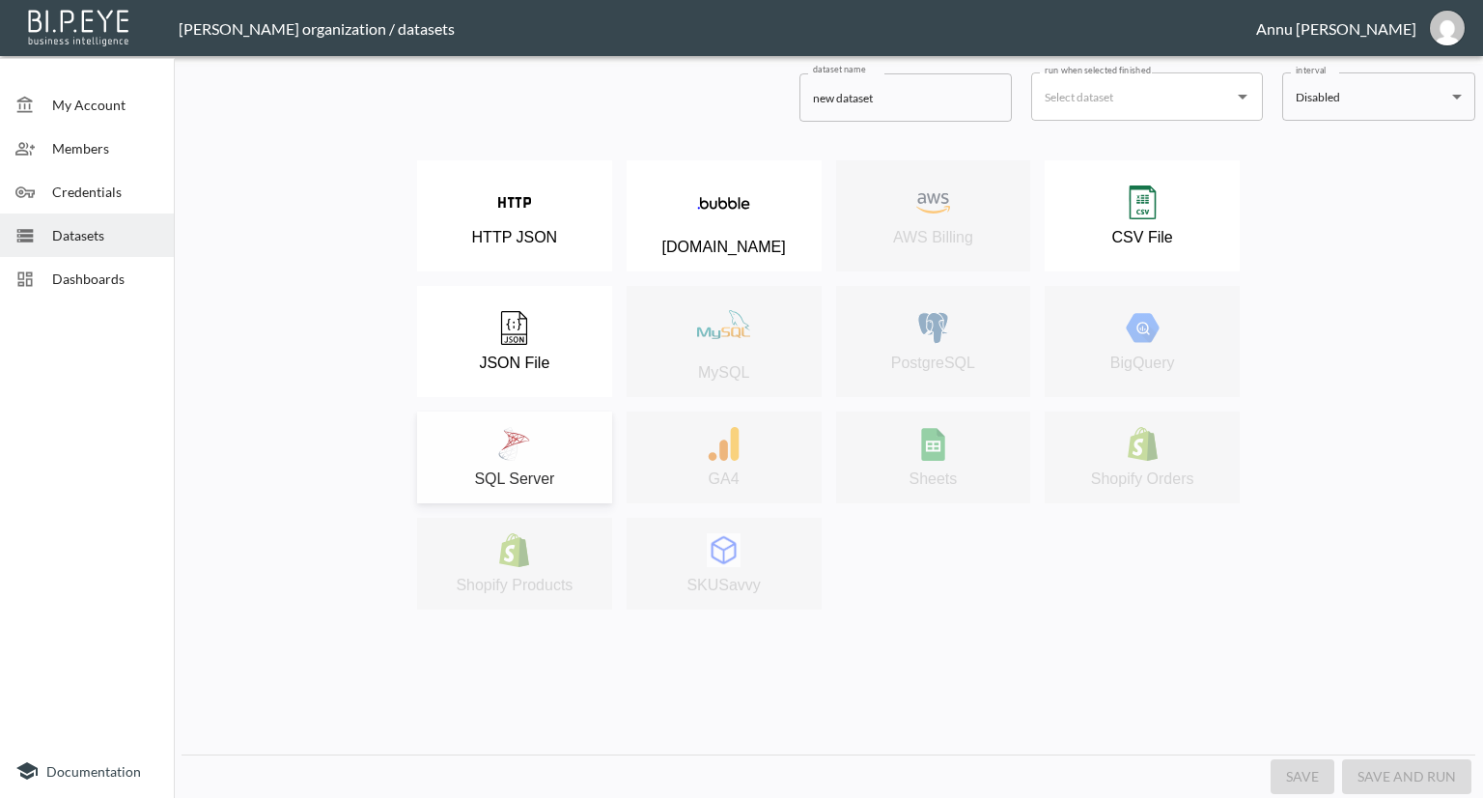
click at [532, 449] on div "SQL Server" at bounding box center [515, 457] width 176 height 61
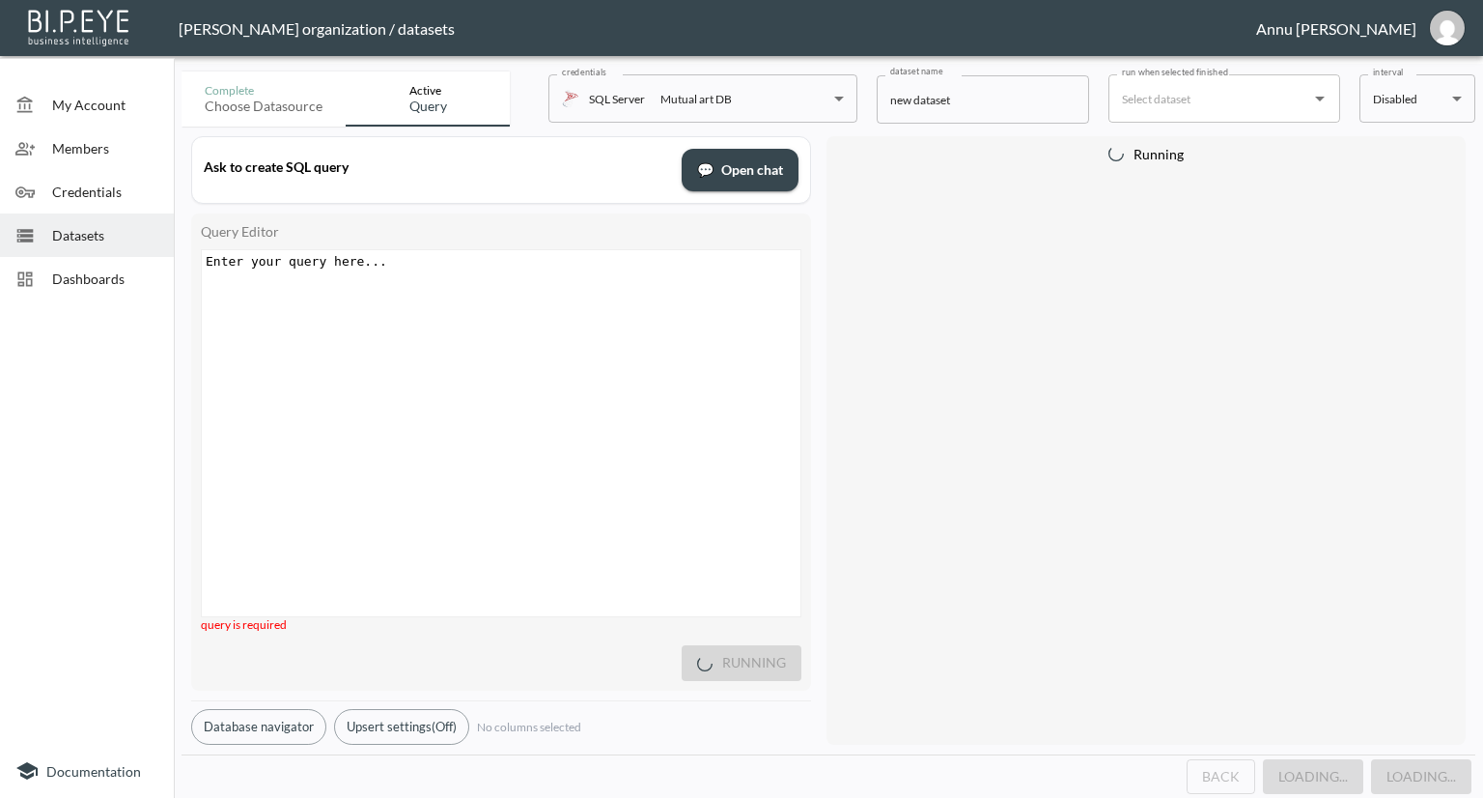
click at [471, 283] on div "Enter your query here... xxxxxxxxxx ​" at bounding box center [525, 457] width 647 height 414
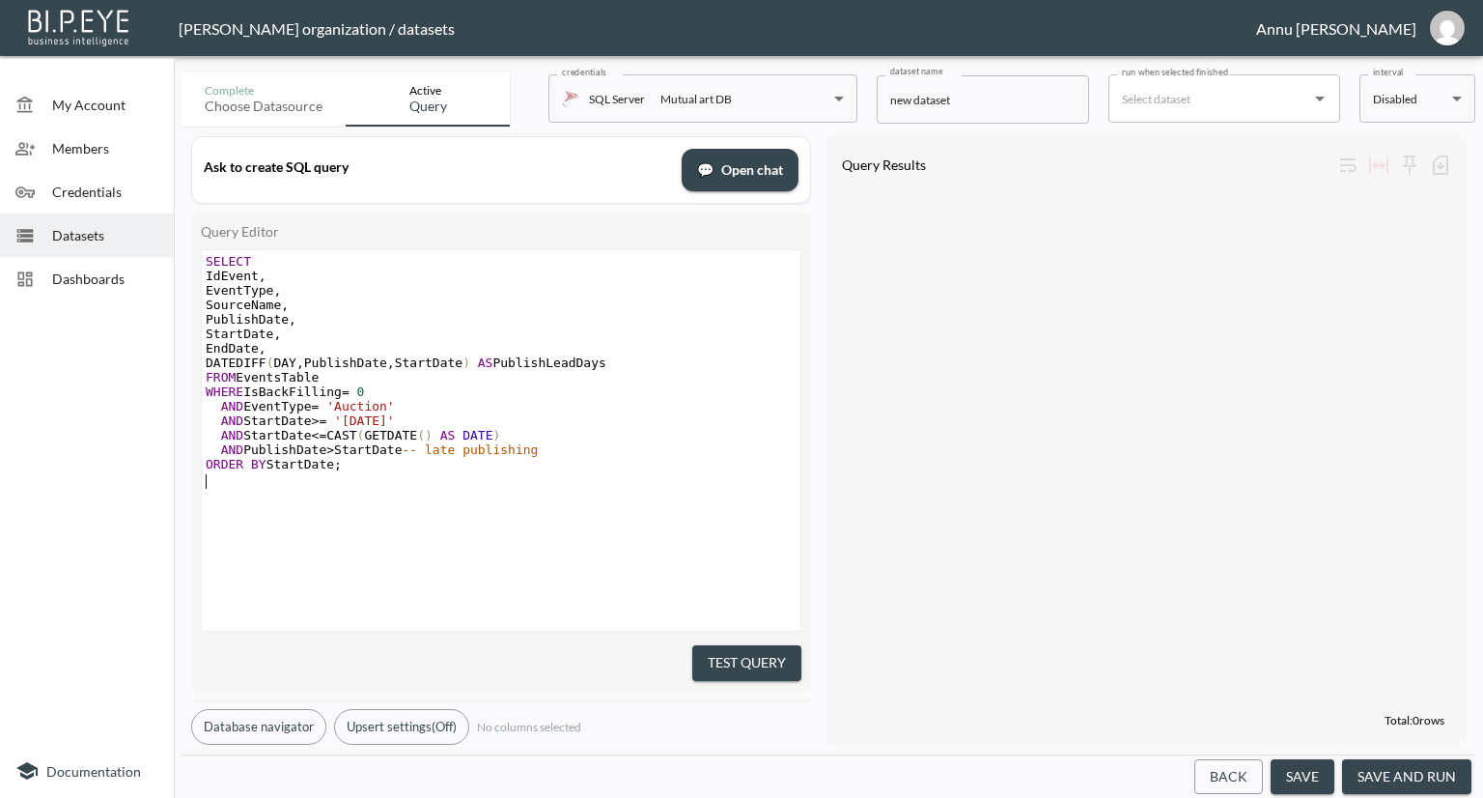
click at [330, 368] on span "DATEDIFF ( DAY , PublishDate , StartDate ) AS PublishLeadDays" at bounding box center [406, 362] width 401 height 14
click at [332, 386] on span "WHERE IsBackFilling = 0" at bounding box center [285, 391] width 158 height 14
type textarea "ling"
click at [294, 349] on pre "EndDate ," at bounding box center [503, 348] width 603 height 14
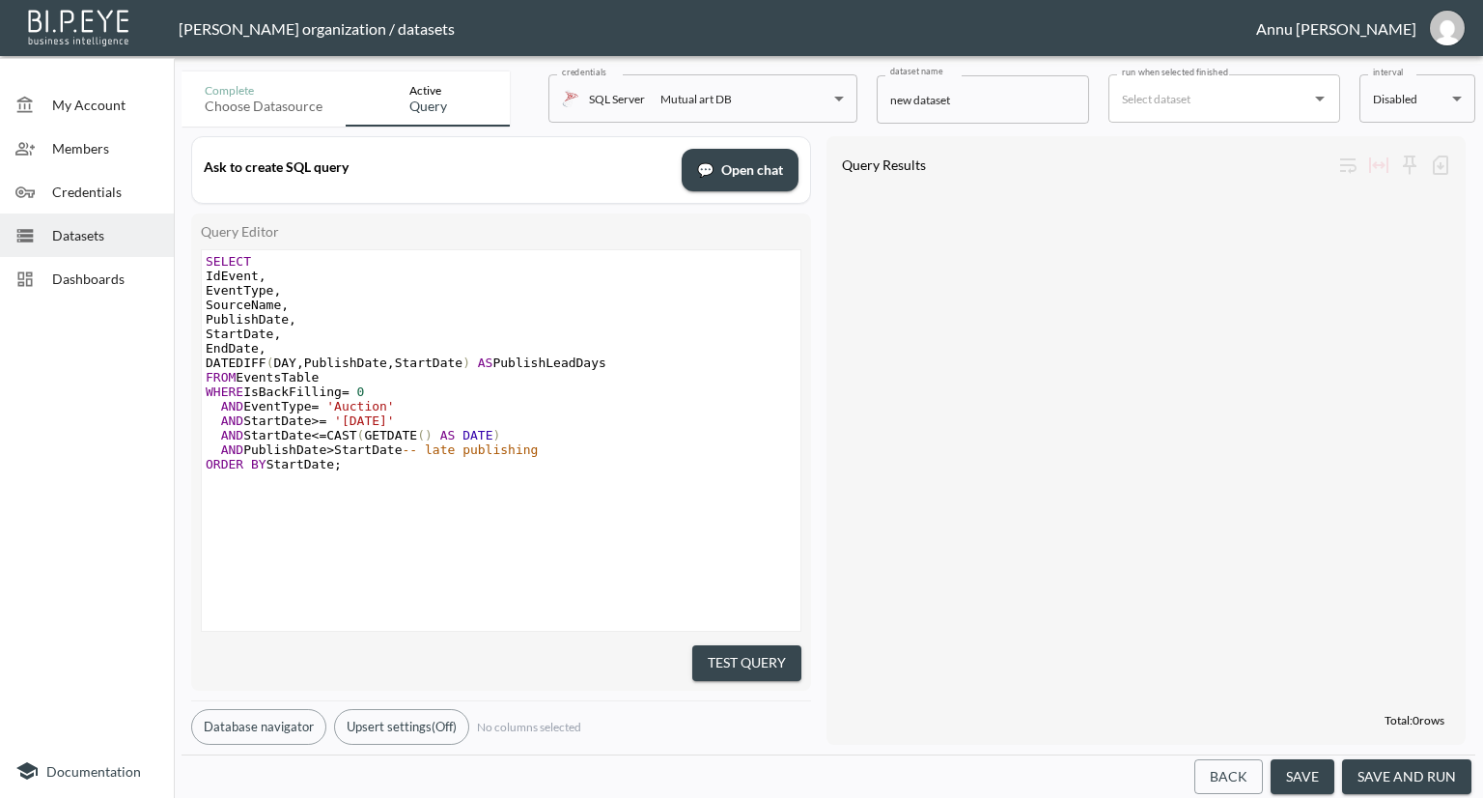
click at [319, 376] on pre "FROM EventsTable" at bounding box center [503, 377] width 603 height 14
type textarea "v_BI_EventStatistics"
click at [774, 646] on button "Test Query" at bounding box center [746, 663] width 109 height 36
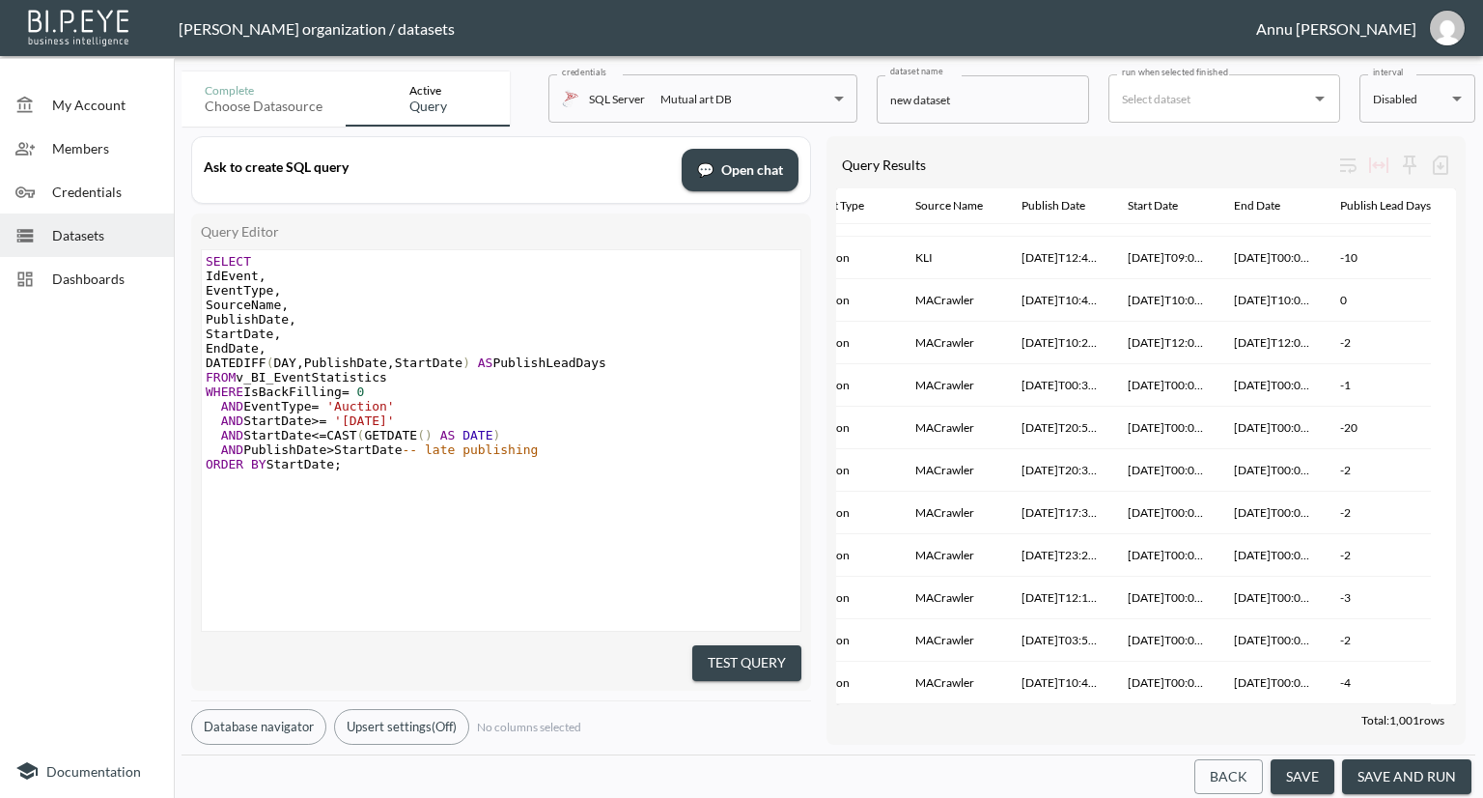
scroll to position [34480, 154]
drag, startPoint x: 973, startPoint y: 102, endPoint x: 867, endPoint y: 101, distance: 106.2
click at [867, 101] on div "Complete Choose datasource Active Query credentials SQL Server Mutual art DB 82…" at bounding box center [829, 95] width 1294 height 63
paste input "Auction Publishing Timeliness"
type input "Auction Publishing Timeliness"
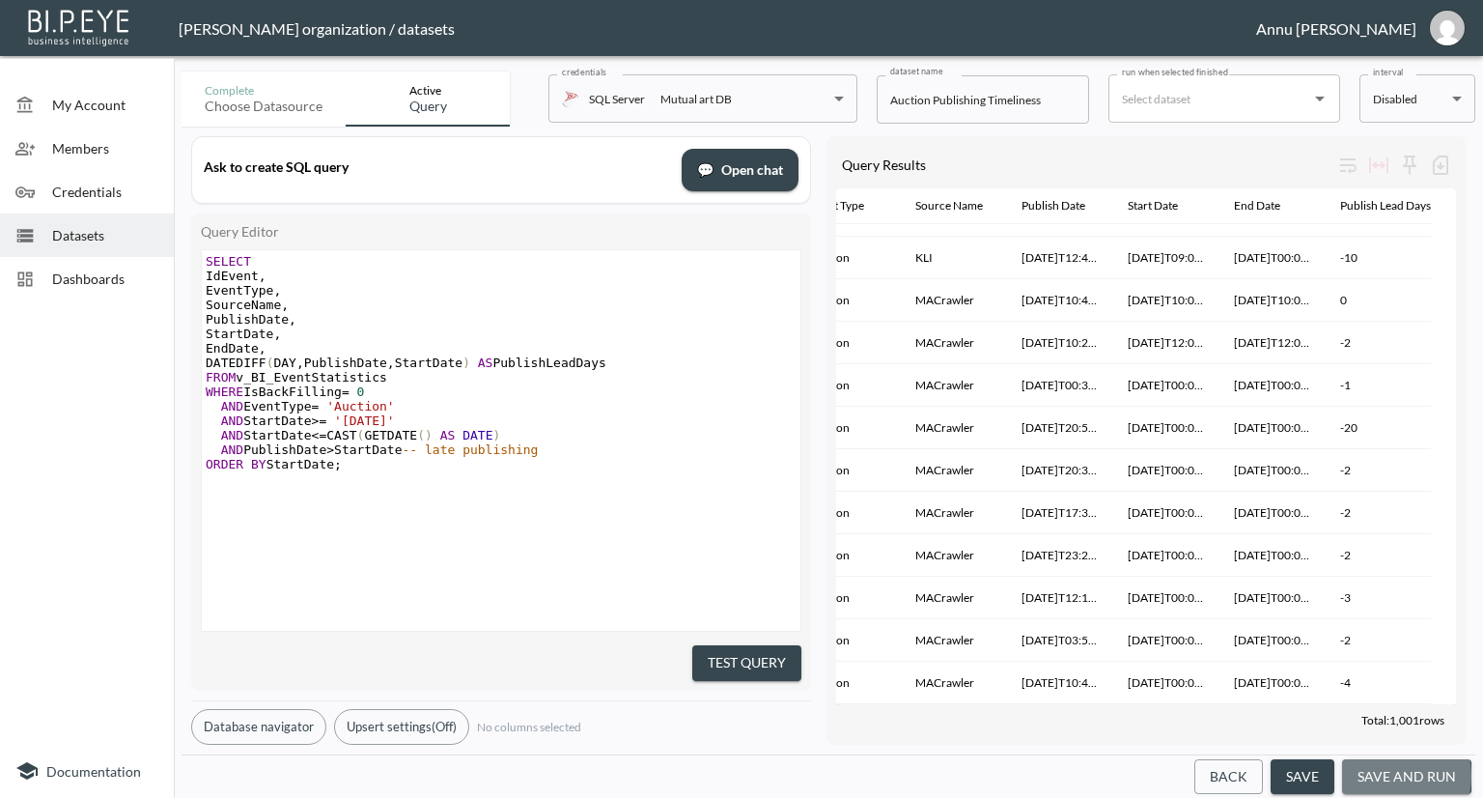
click at [1387, 775] on button "save and run" at bounding box center [1406, 777] width 129 height 36
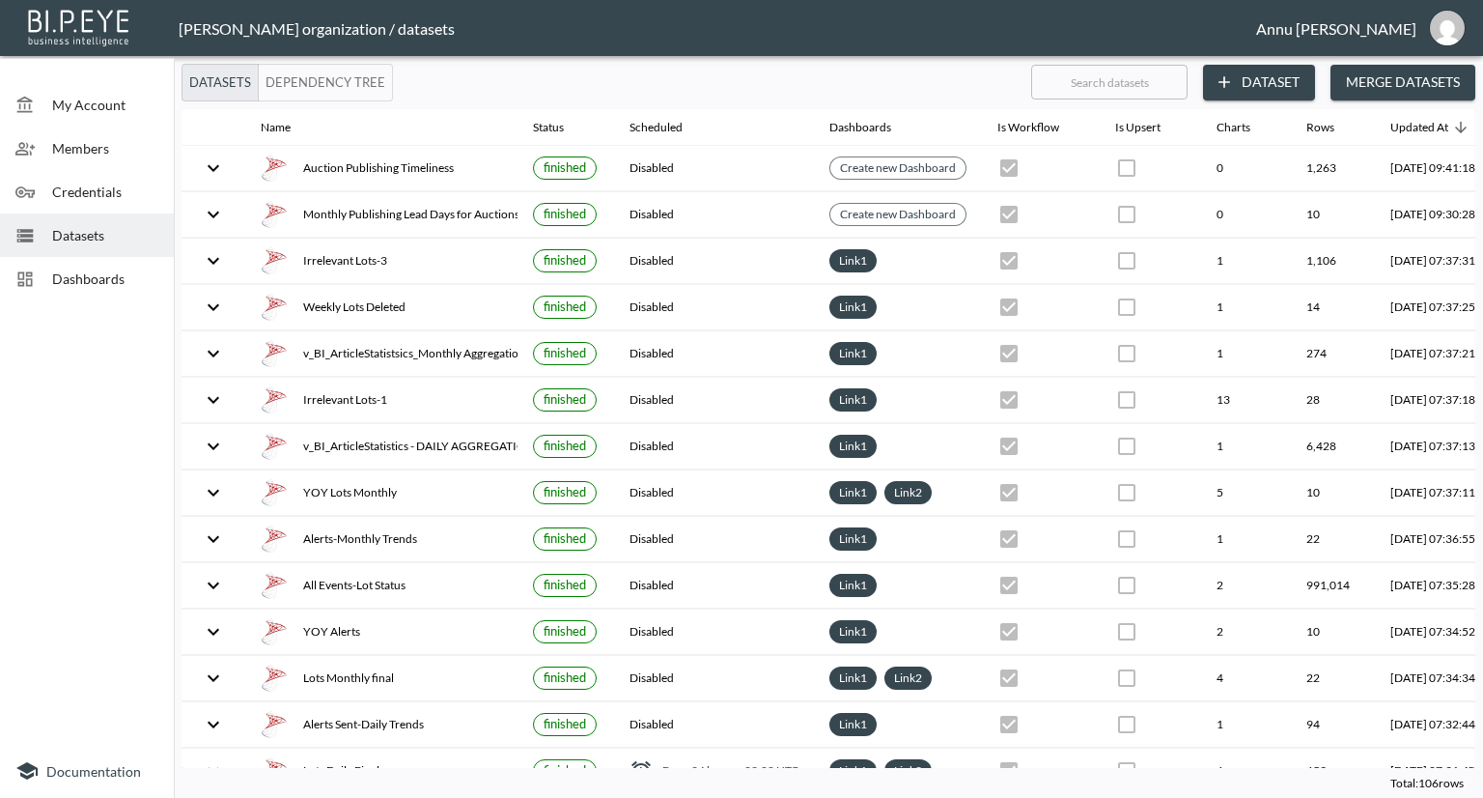
click at [82, 225] on span "Datasets" at bounding box center [105, 235] width 106 height 20
click at [119, 232] on span "Datasets" at bounding box center [105, 235] width 106 height 20
click at [1280, 86] on button "Dataset" at bounding box center [1259, 83] width 112 height 36
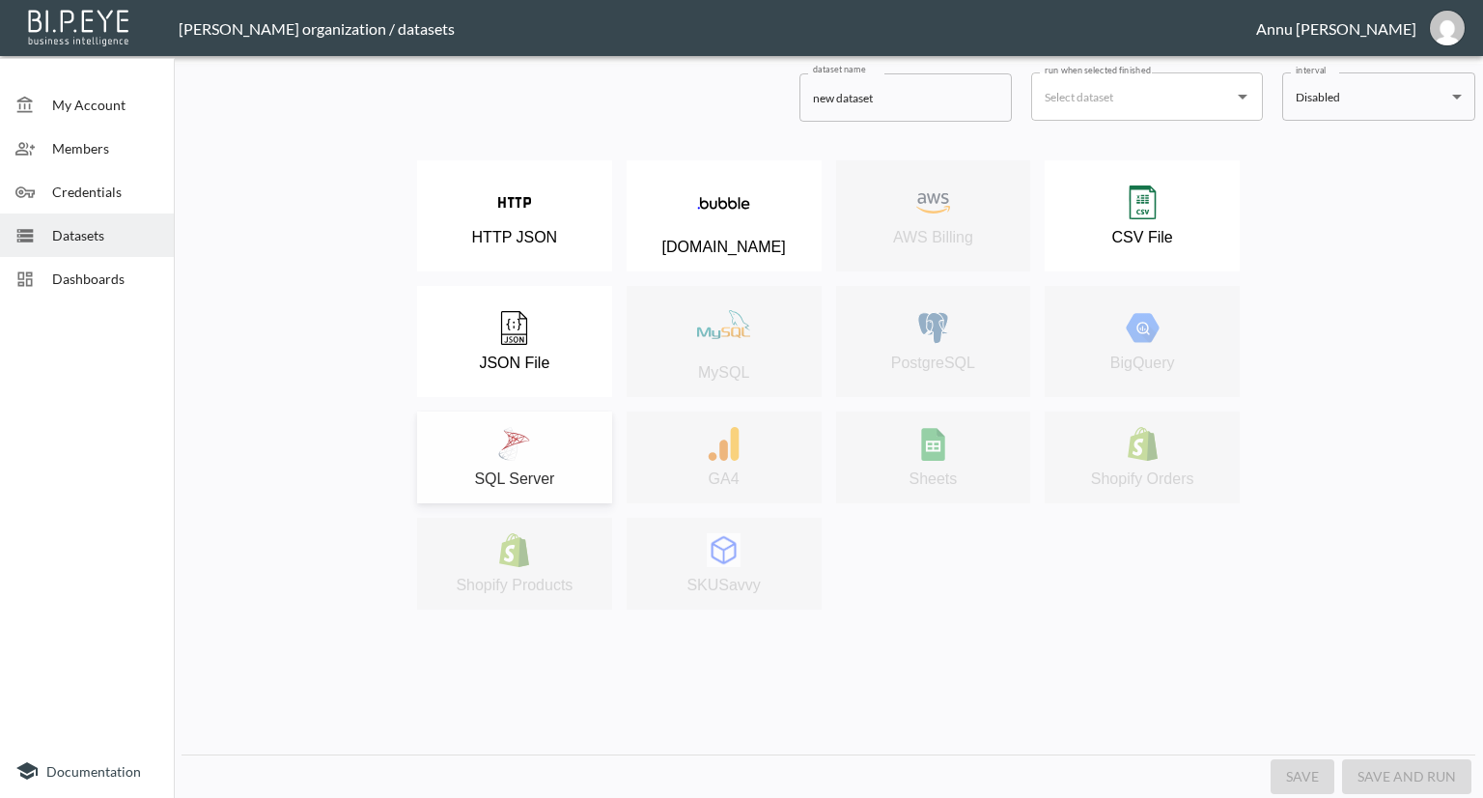
click at [526, 476] on p "SQL Server" at bounding box center [514, 478] width 80 height 17
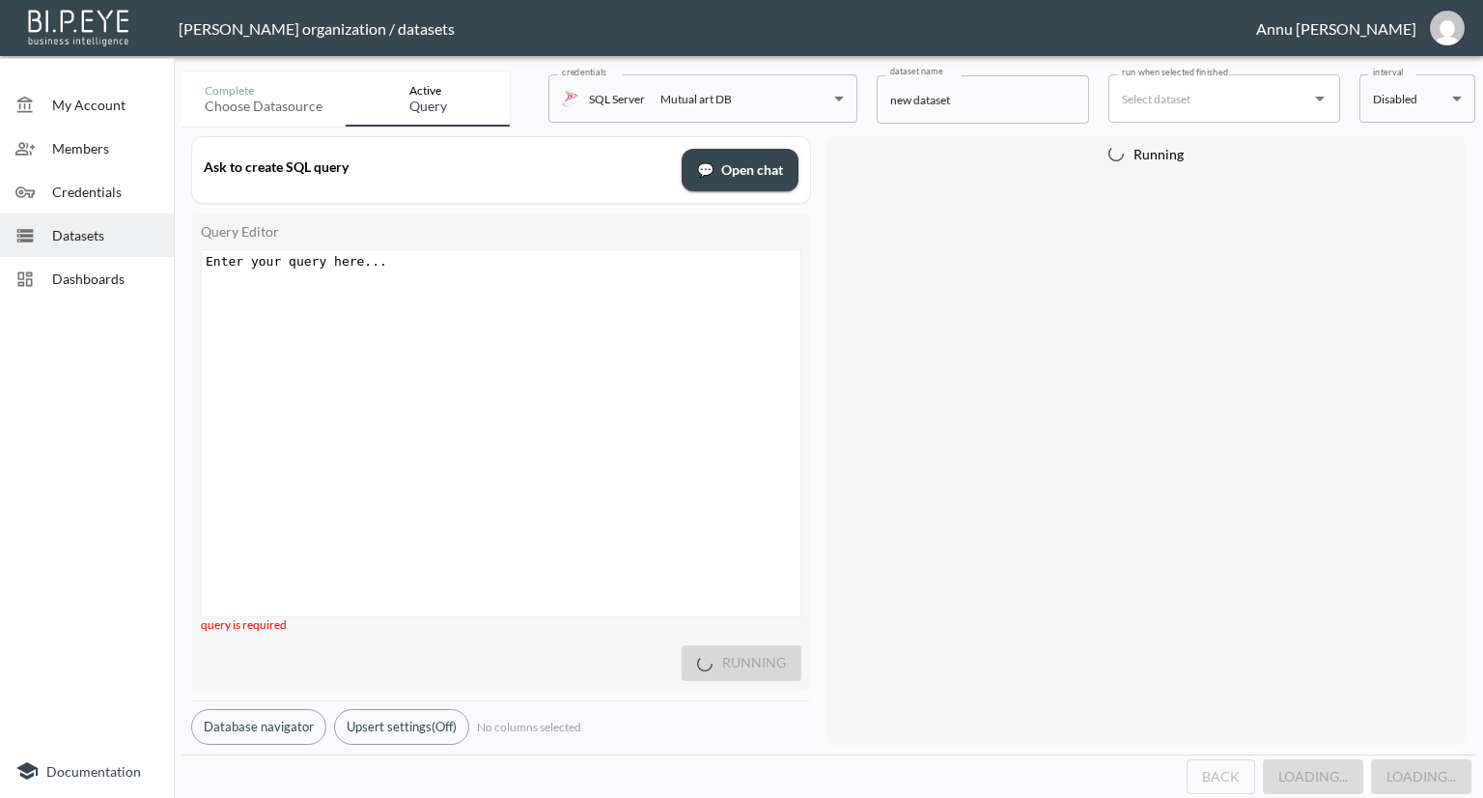
click at [504, 287] on div "Enter your query here... xxxxxxxxxx ​" at bounding box center [525, 457] width 647 height 414
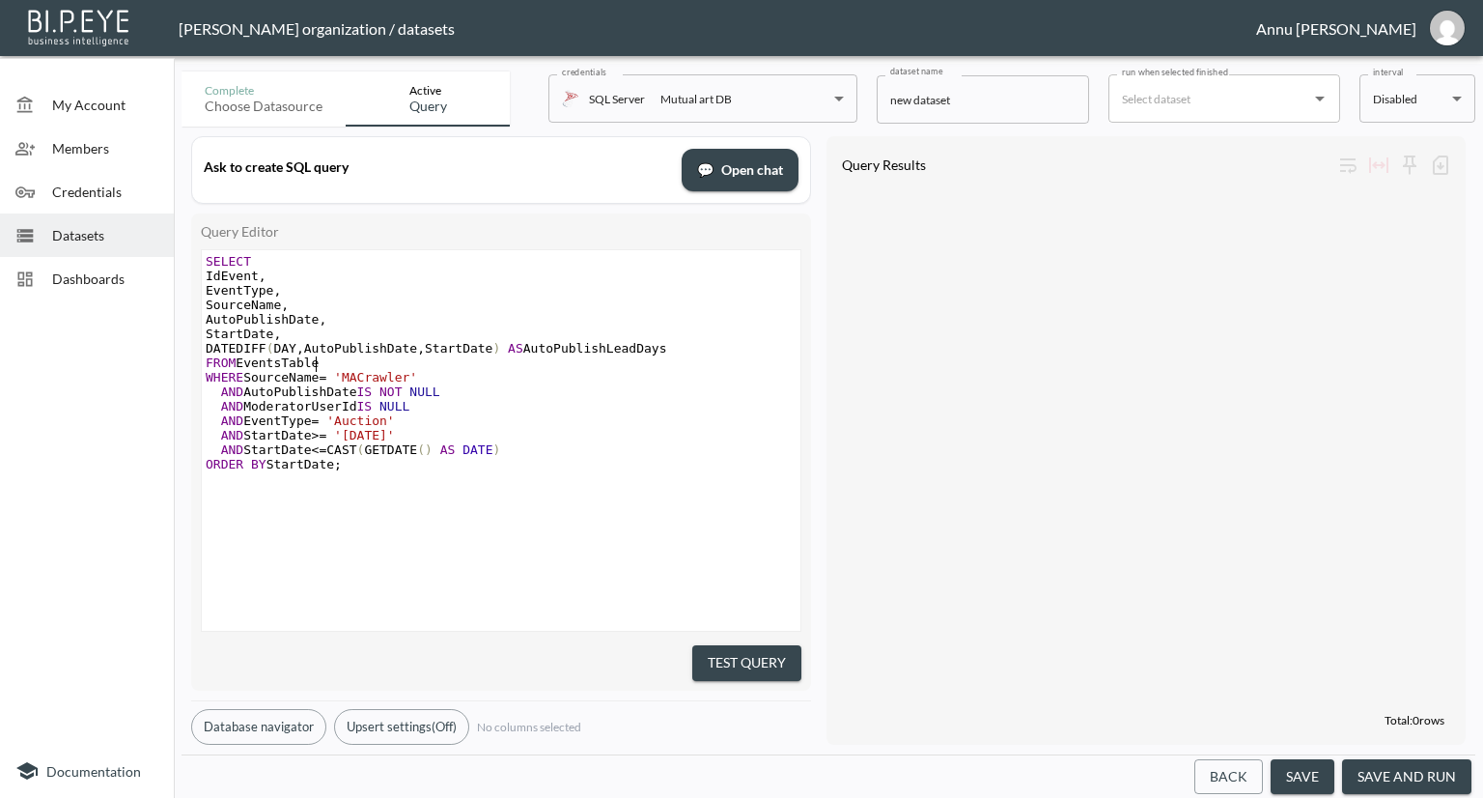
click at [318, 365] on pre "FROM EventsTable" at bounding box center [503, 362] width 603 height 14
type textarea "v_BI_EveventStatistics"
click at [317, 364] on span "FROM v_BI_EveventStatistics" at bounding box center [304, 362] width 197 height 14
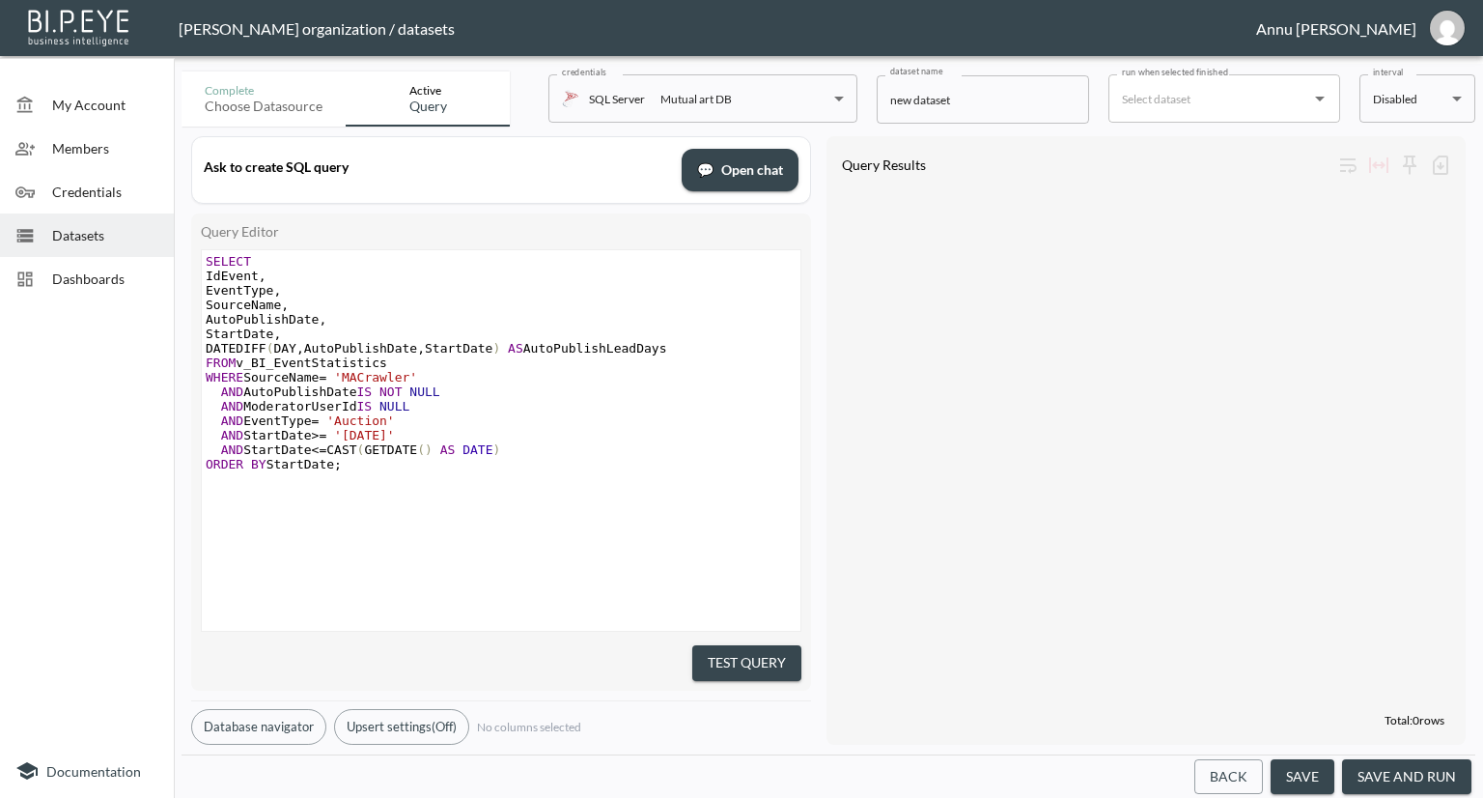
type textarea "n"
drag, startPoint x: 734, startPoint y: 648, endPoint x: 749, endPoint y: 557, distance: 92.1
click at [734, 646] on button "Test Query" at bounding box center [746, 663] width 109 height 36
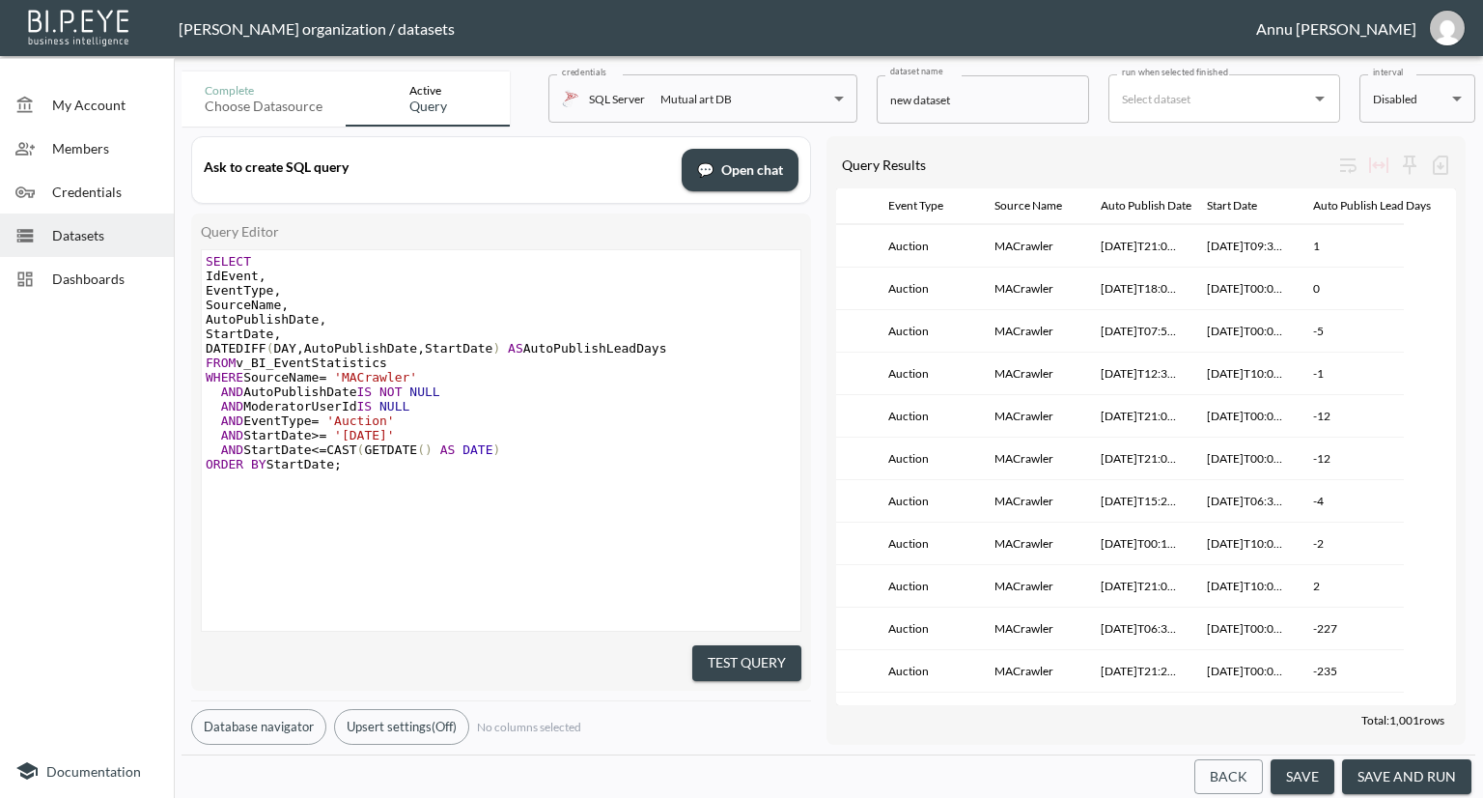
scroll to position [1352, 74]
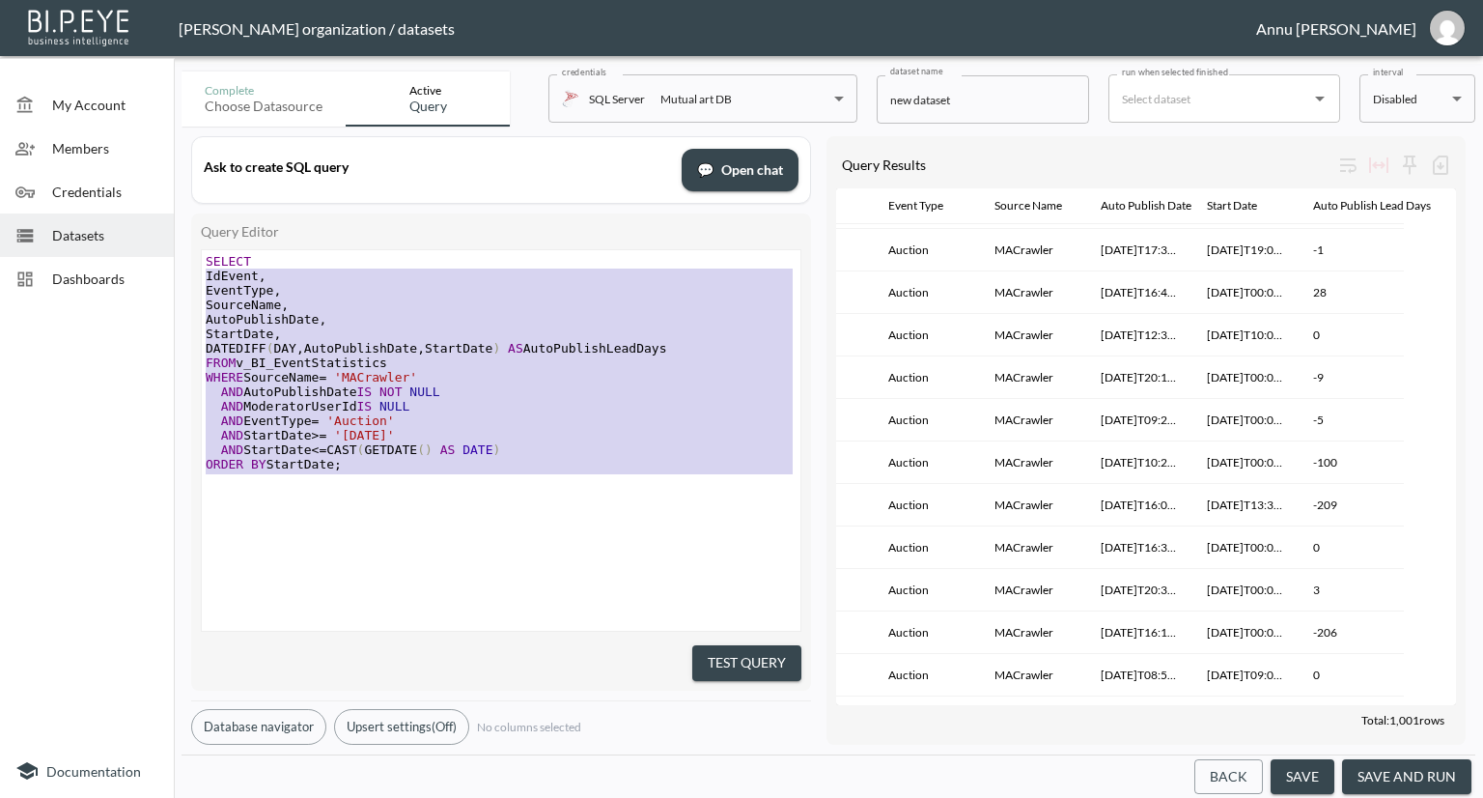
type textarea "SELECT IdEvent, EventType, SourceName, AutoPublishDate, StartDate, DATEDIFF(DAY…"
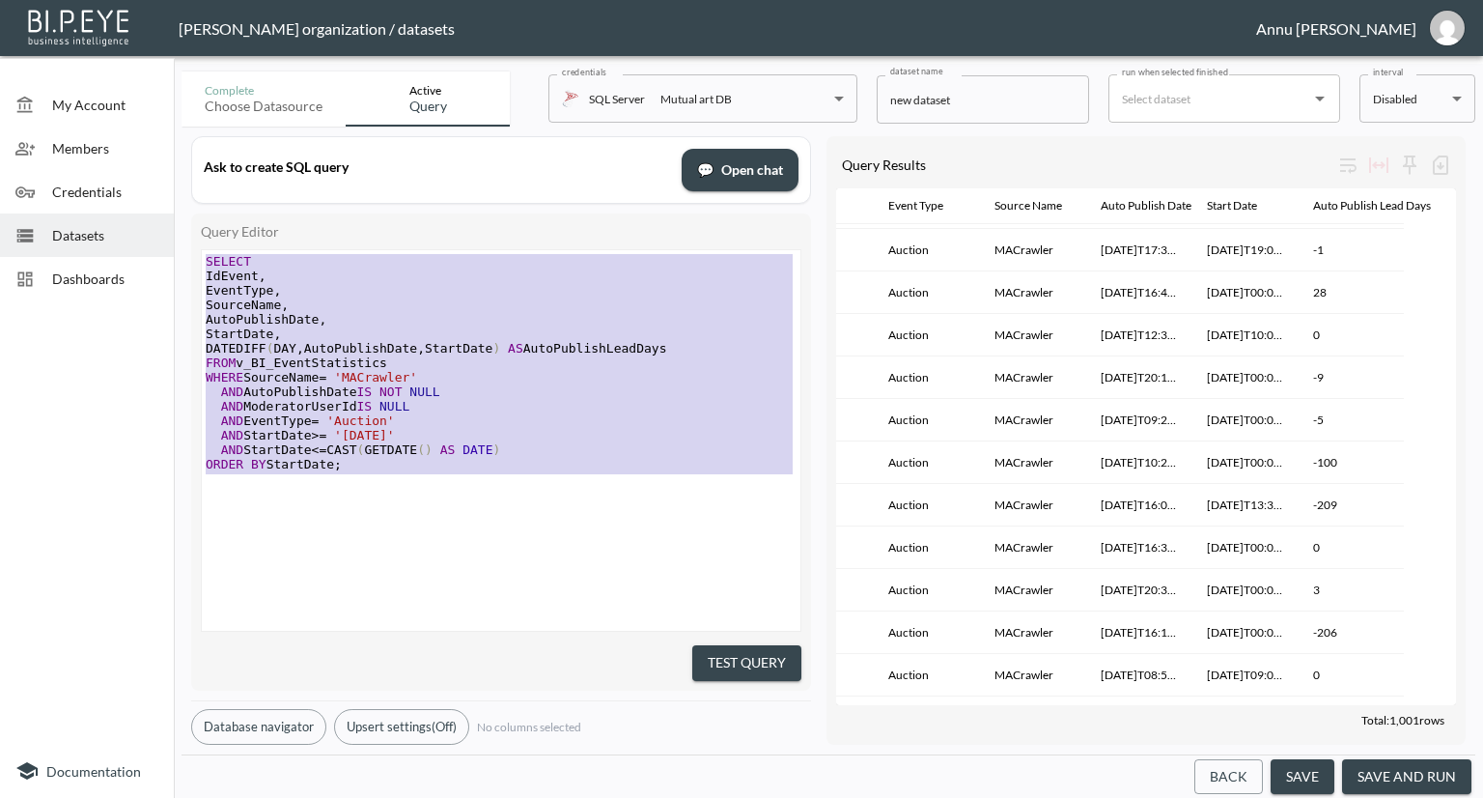
drag, startPoint x: 355, startPoint y: 490, endPoint x: 158, endPoint y: 194, distance: 355.1
click at [158, 194] on div "My Account Members Credentials Datasets Dashboards Documentation Complete Choos…" at bounding box center [741, 399] width 1483 height 798
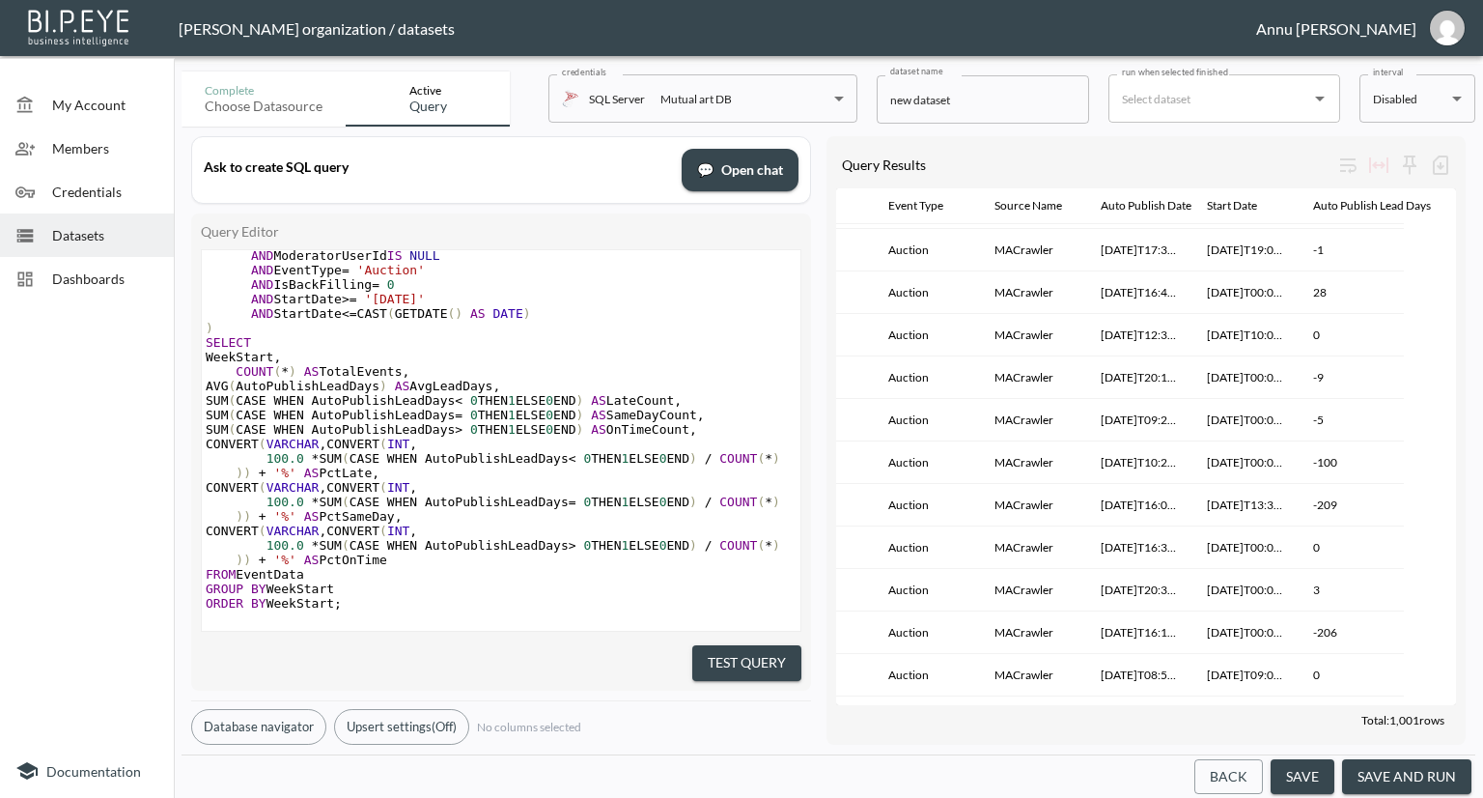
scroll to position [0, 0]
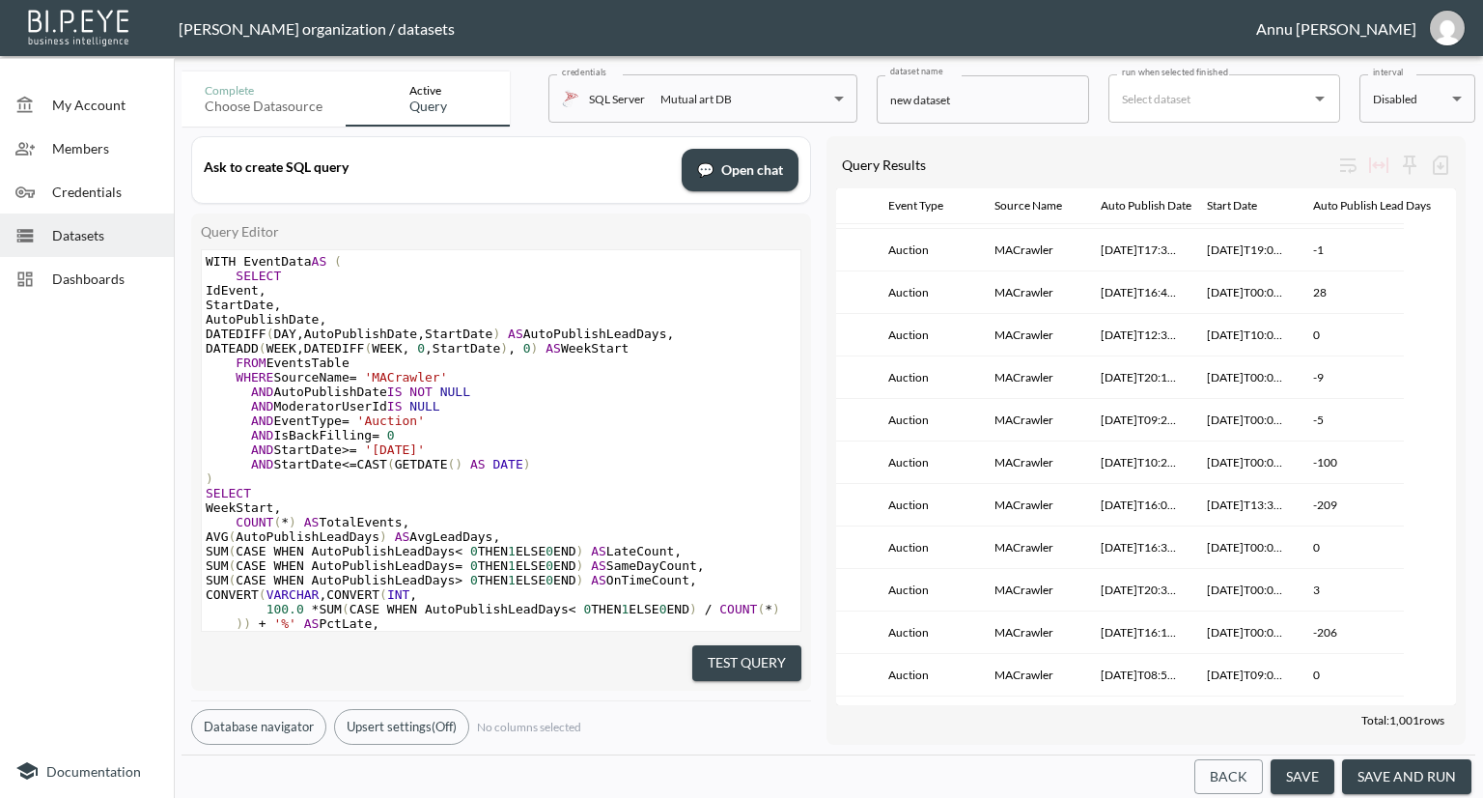
click at [364, 363] on pre "FROM EventsTable" at bounding box center [501, 362] width 599 height 14
type textarea "v_BI_EventStatistics"
click at [728, 651] on button "Test Query" at bounding box center [746, 663] width 109 height 36
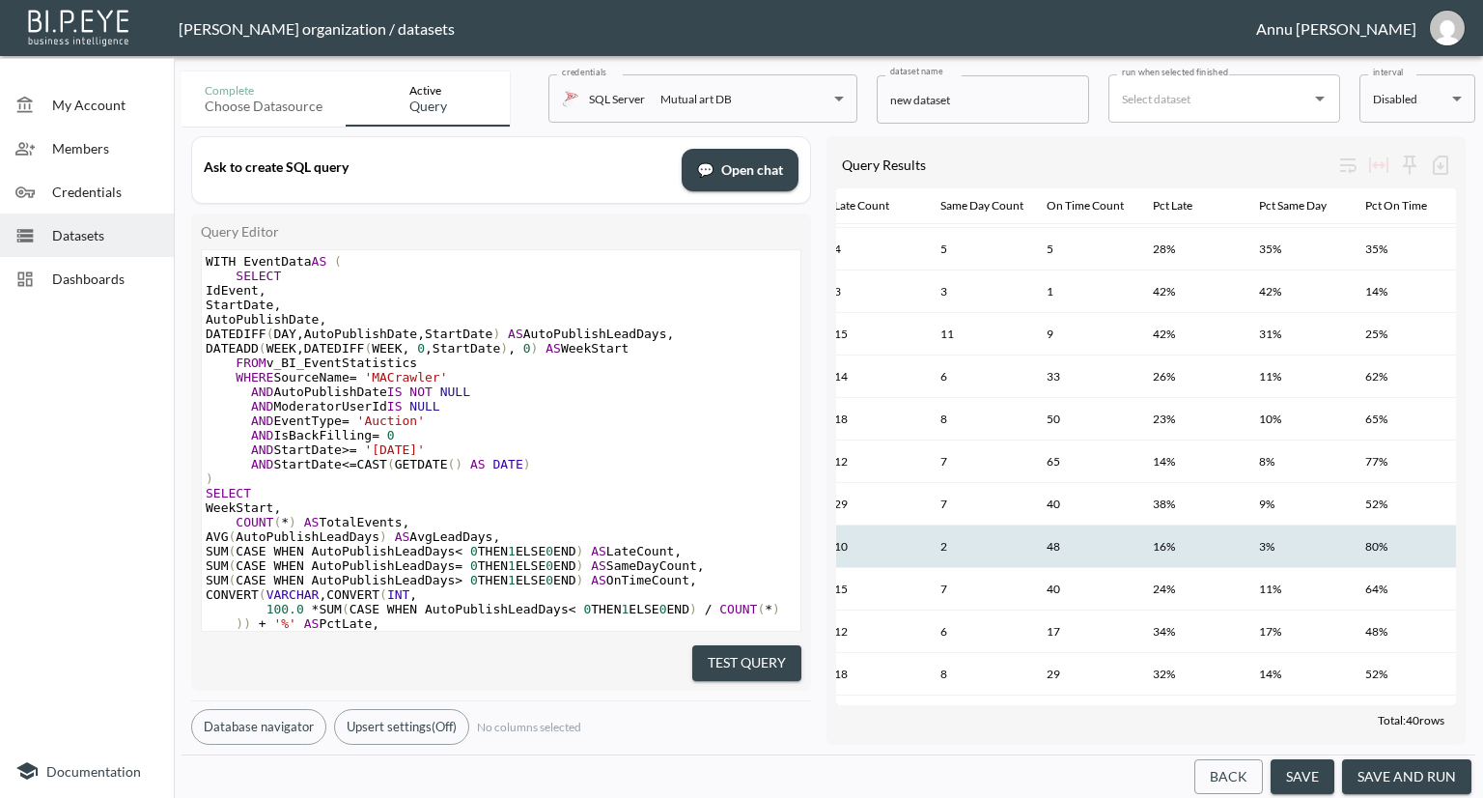
scroll to position [579, 340]
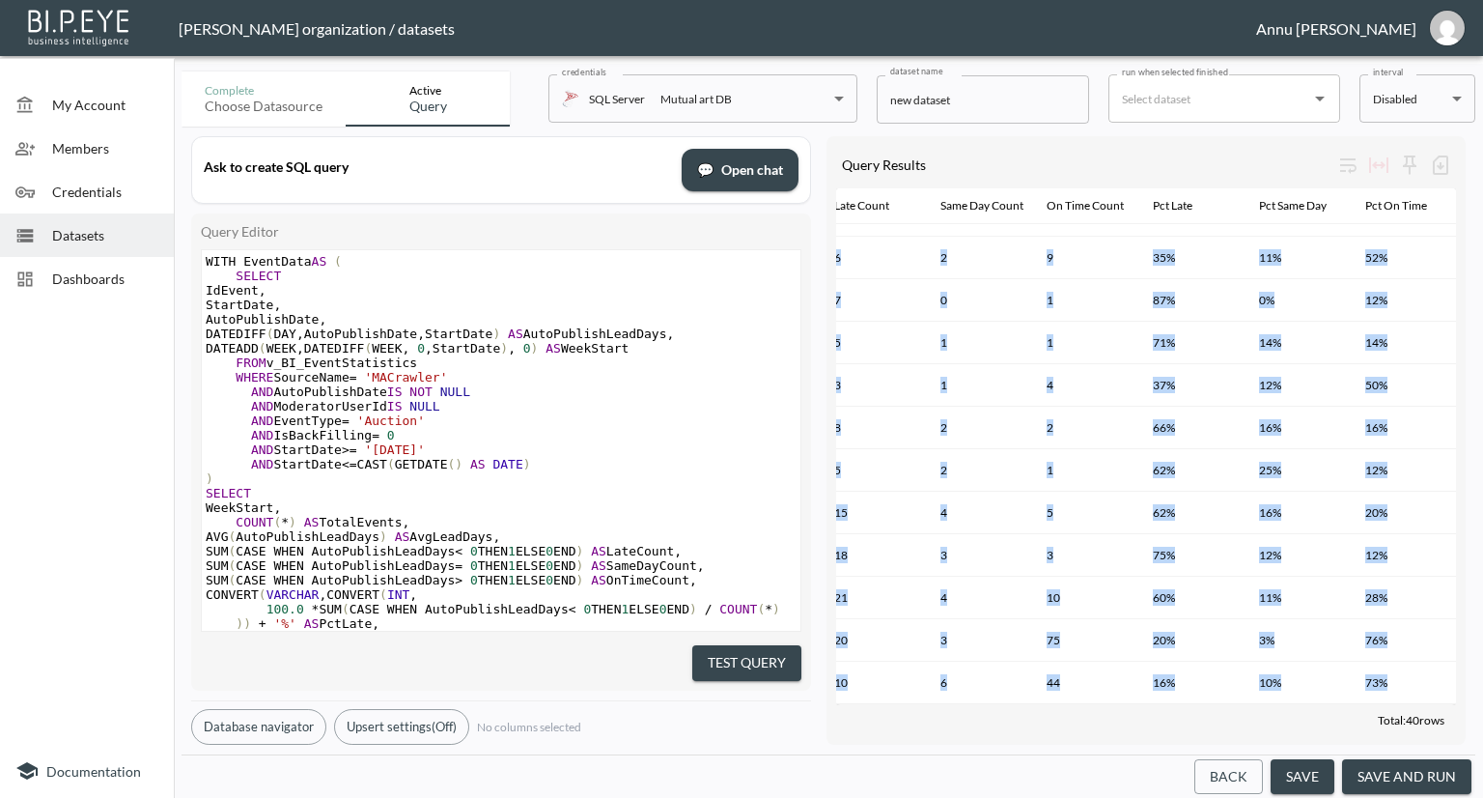
drag, startPoint x: 1079, startPoint y: 695, endPoint x: 967, endPoint y: 689, distance: 112.2
click at [967, 689] on div "Query Results Week Start Total Events Avg Lead Days Late Count Same Day Count O…" at bounding box center [1146, 440] width 639 height 608
click at [1063, 705] on div "Total: 40 rows" at bounding box center [1146, 720] width 620 height 30
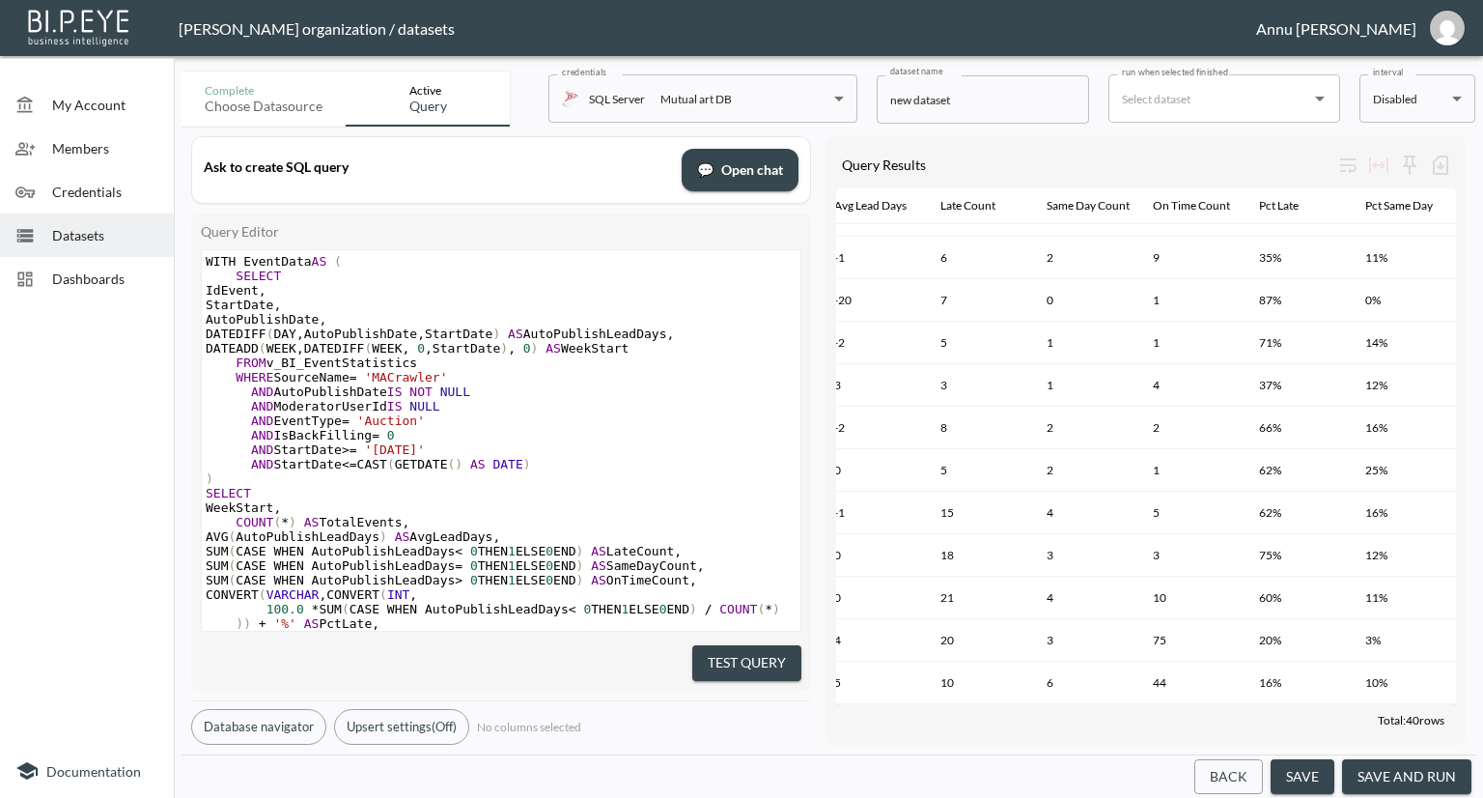
scroll to position [1077, 340]
drag, startPoint x: 967, startPoint y: 97, endPoint x: 854, endPoint y: 98, distance: 113.0
click at [854, 98] on div "Complete Choose datasource Active Query credentials SQL Server Mutual art DB 82…" at bounding box center [829, 95] width 1294 height 63
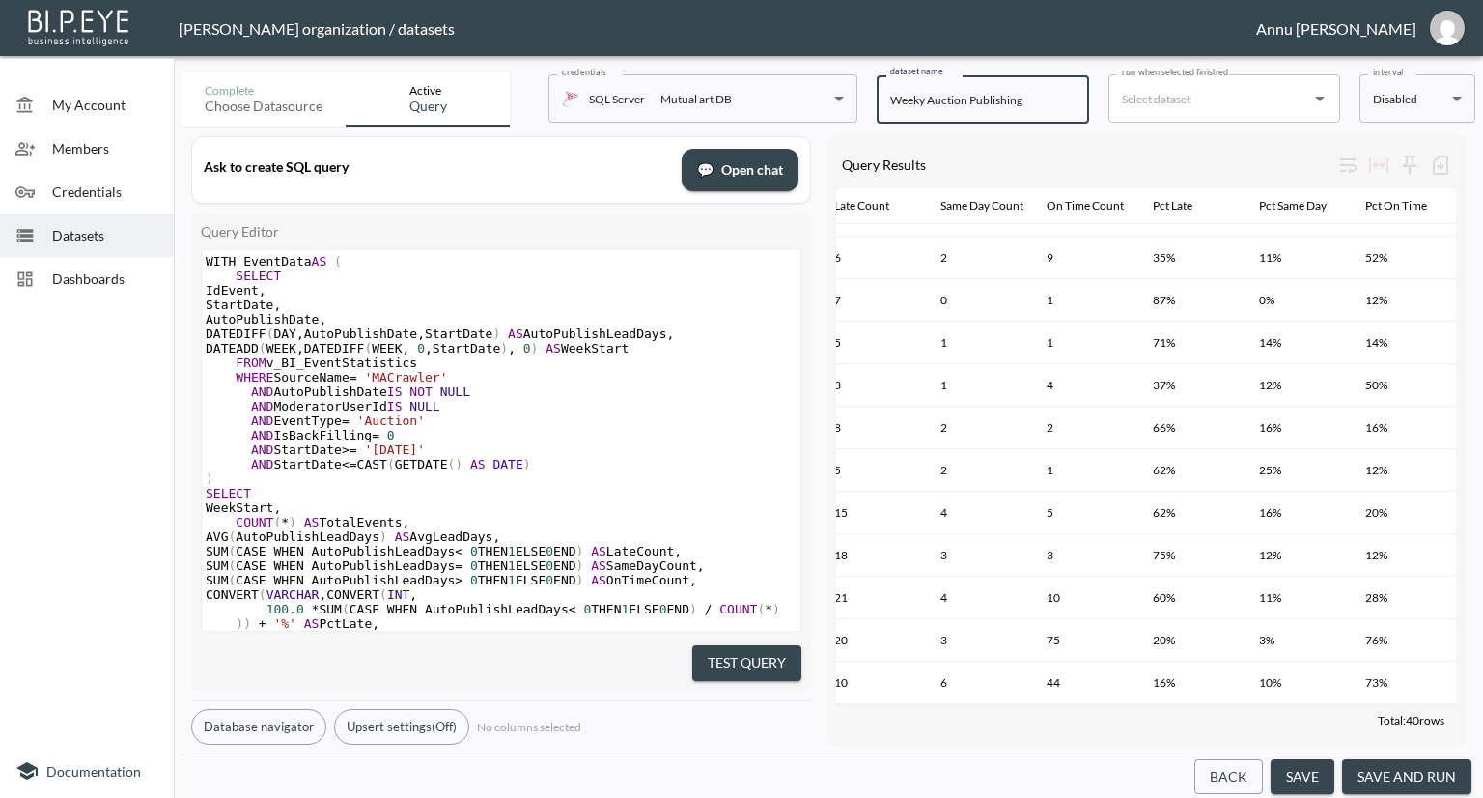
click at [923, 99] on input "Weeky Auction Publishing" at bounding box center [983, 99] width 212 height 48
click at [923, 98] on input "Weeky Auction Publishing" at bounding box center [983, 99] width 212 height 48
click at [920, 101] on input "Weeky Auction Publishing" at bounding box center [983, 99] width 212 height 48
click at [1031, 95] on input "Weekly Auction Publishing" at bounding box center [983, 99] width 212 height 48
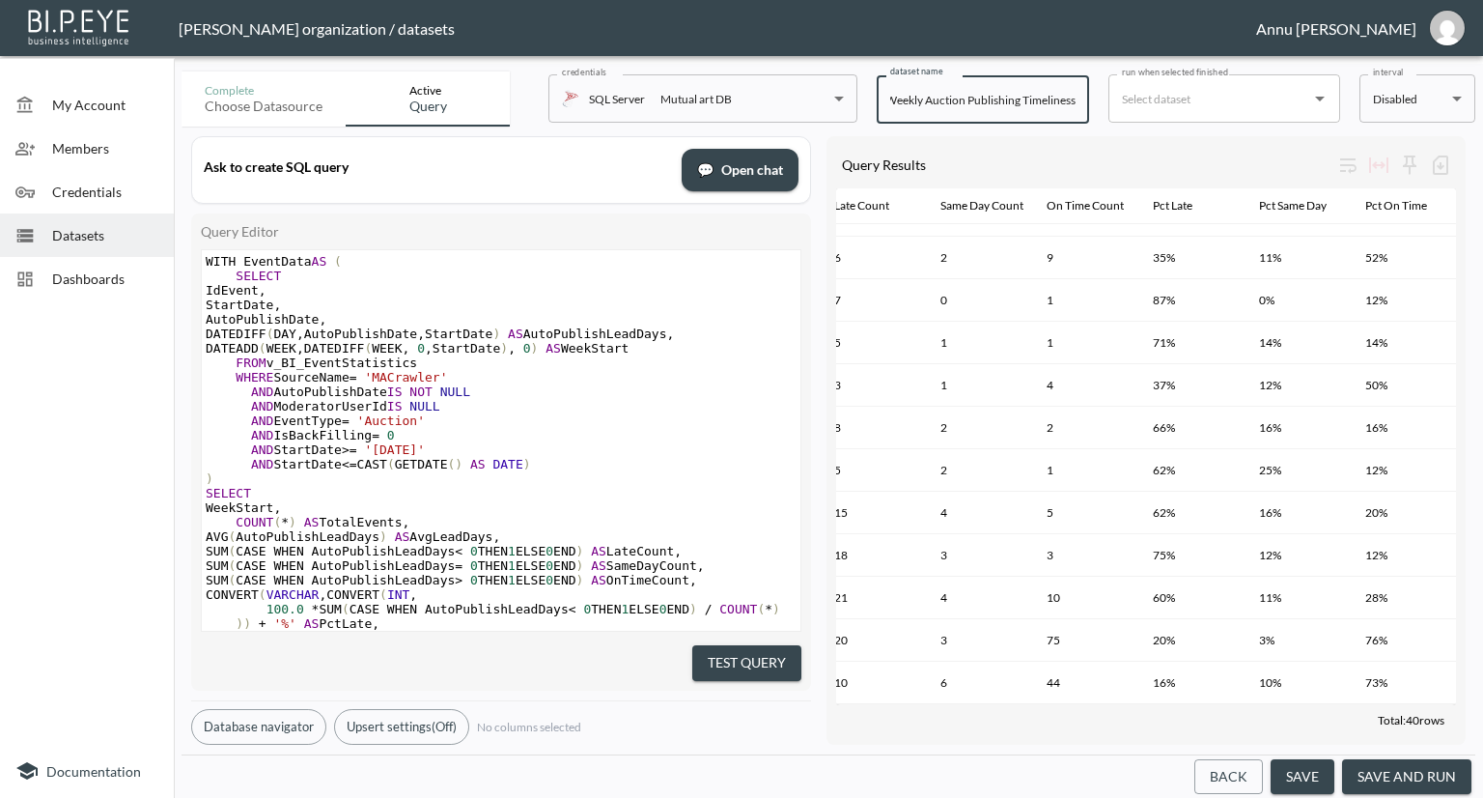
type input "Weekly Auction Publishing Timeliness"
click at [1430, 783] on button "save and run" at bounding box center [1406, 777] width 129 height 36
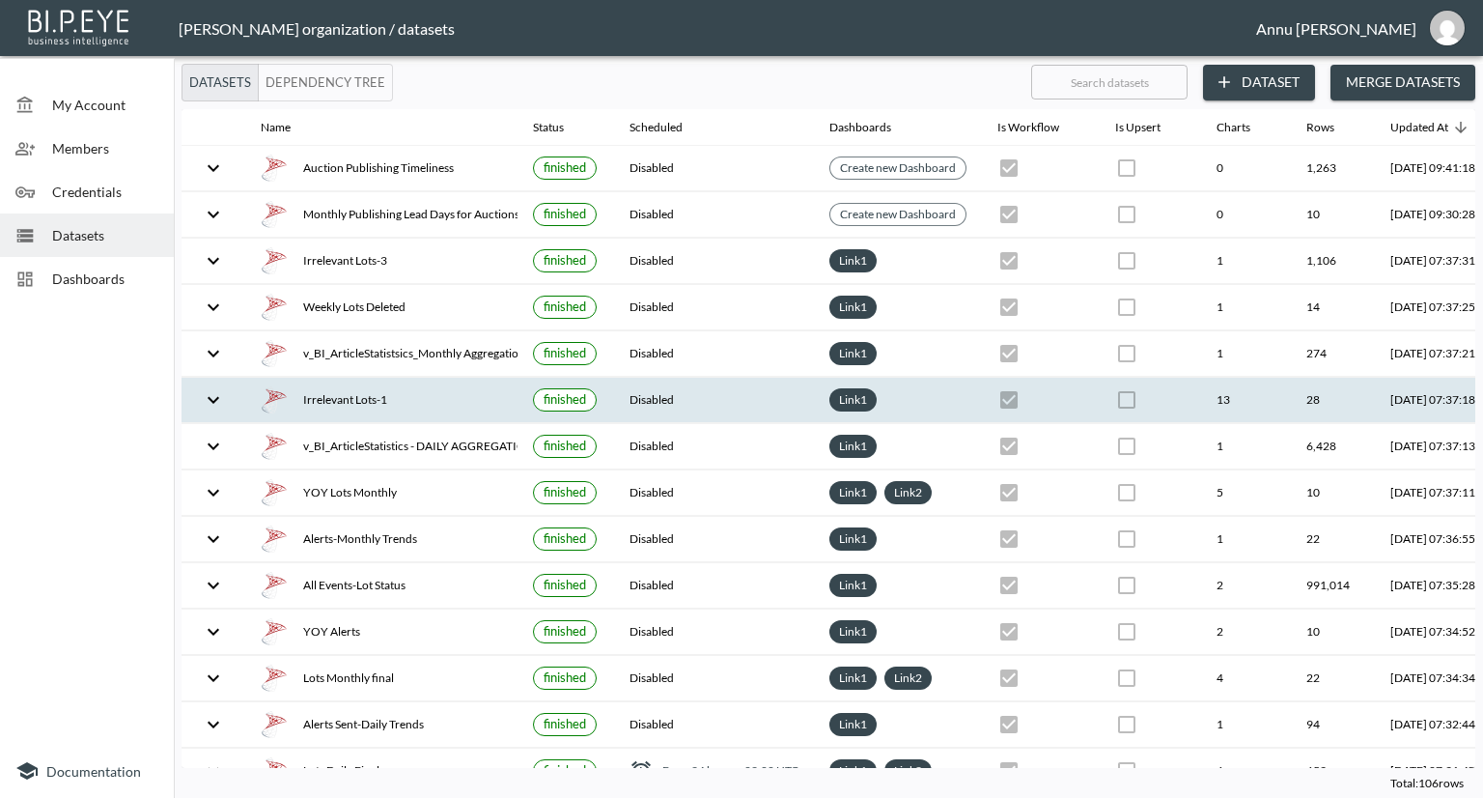
checkbox input "false"
checkbox input "true"
checkbox input "false"
checkbox input "true"
checkbox input "false"
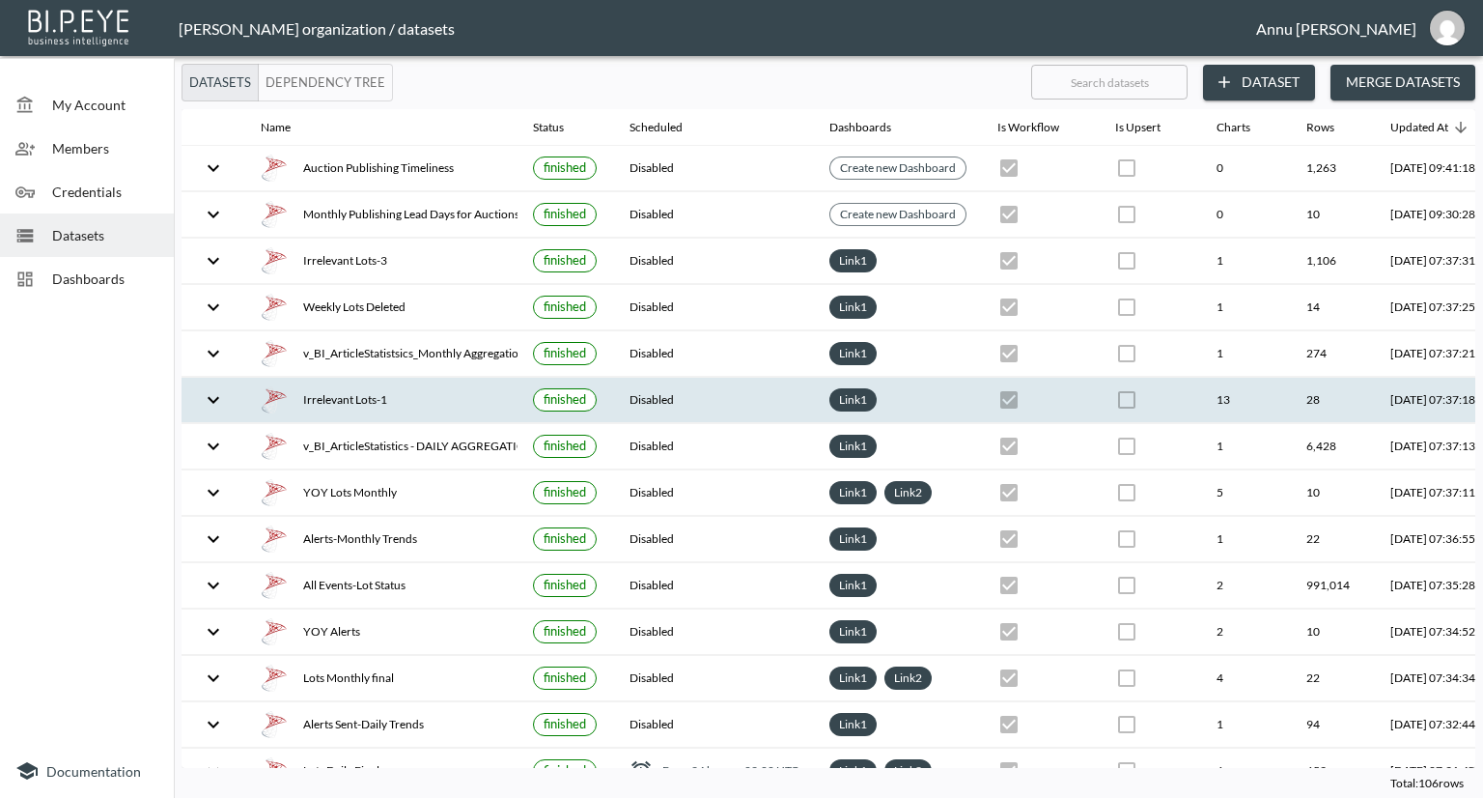
checkbox input "true"
checkbox input "false"
checkbox input "true"
checkbox input "false"
checkbox input "true"
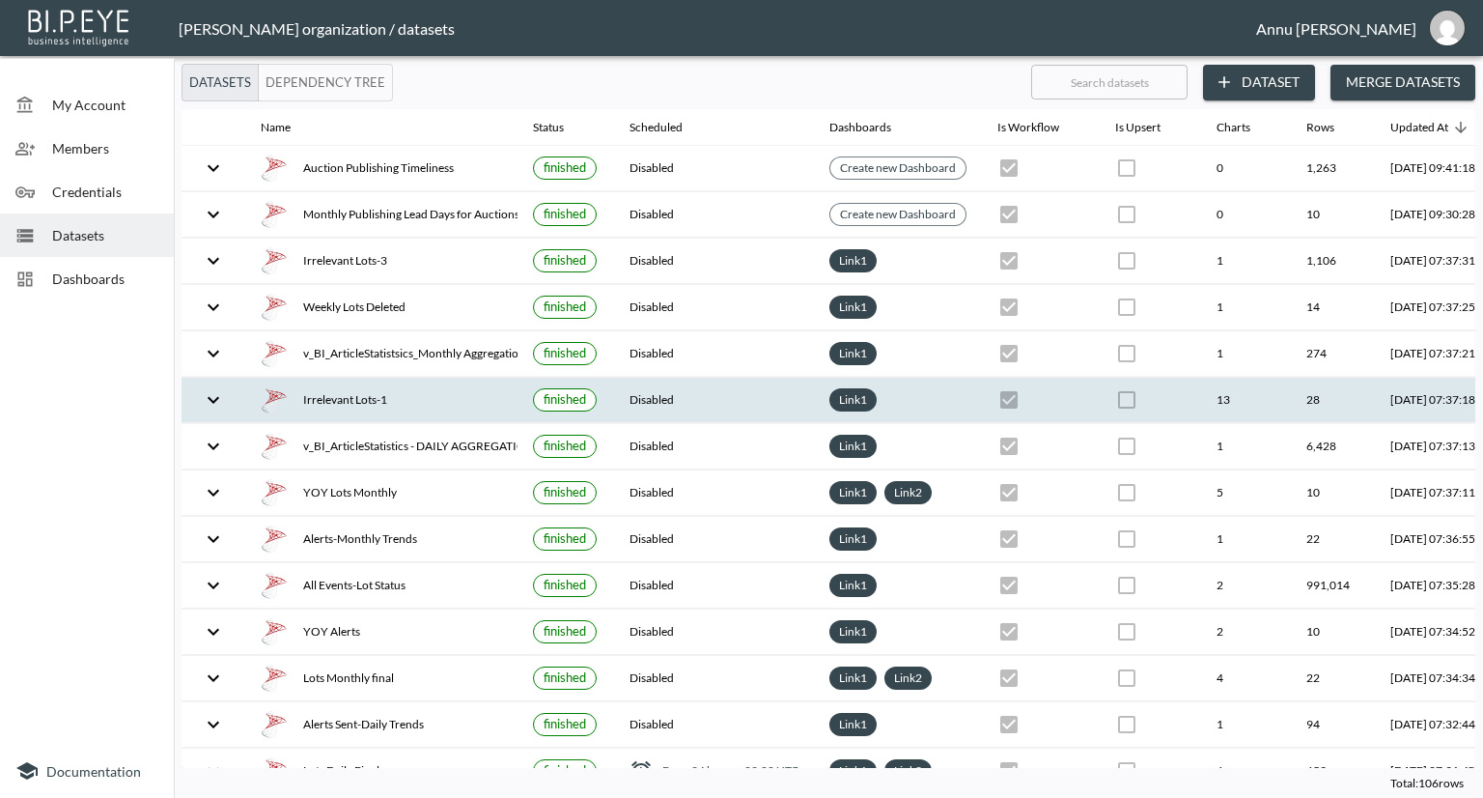
checkbox input "false"
checkbox input "true"
checkbox input "false"
checkbox input "true"
checkbox input "false"
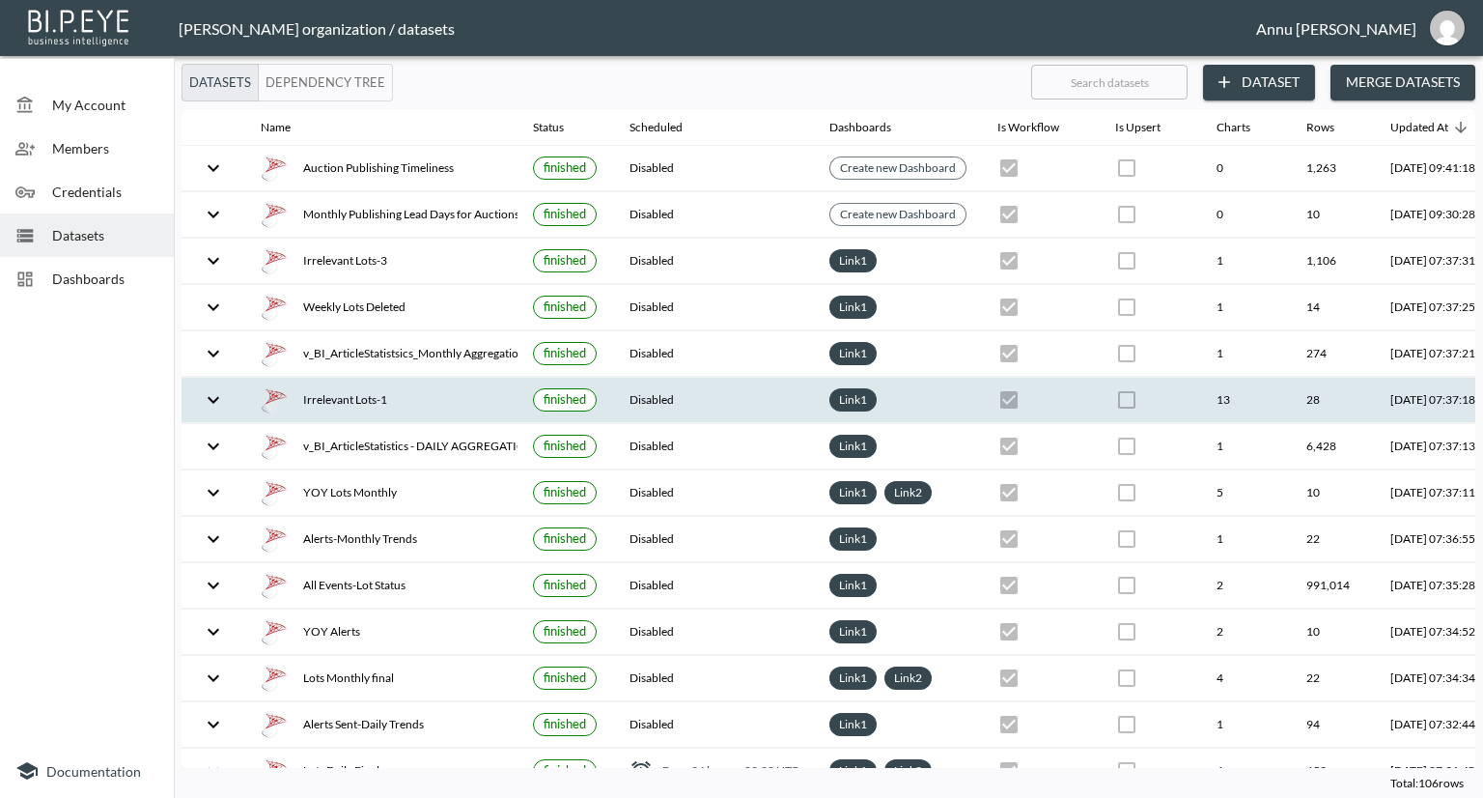
checkbox input "true"
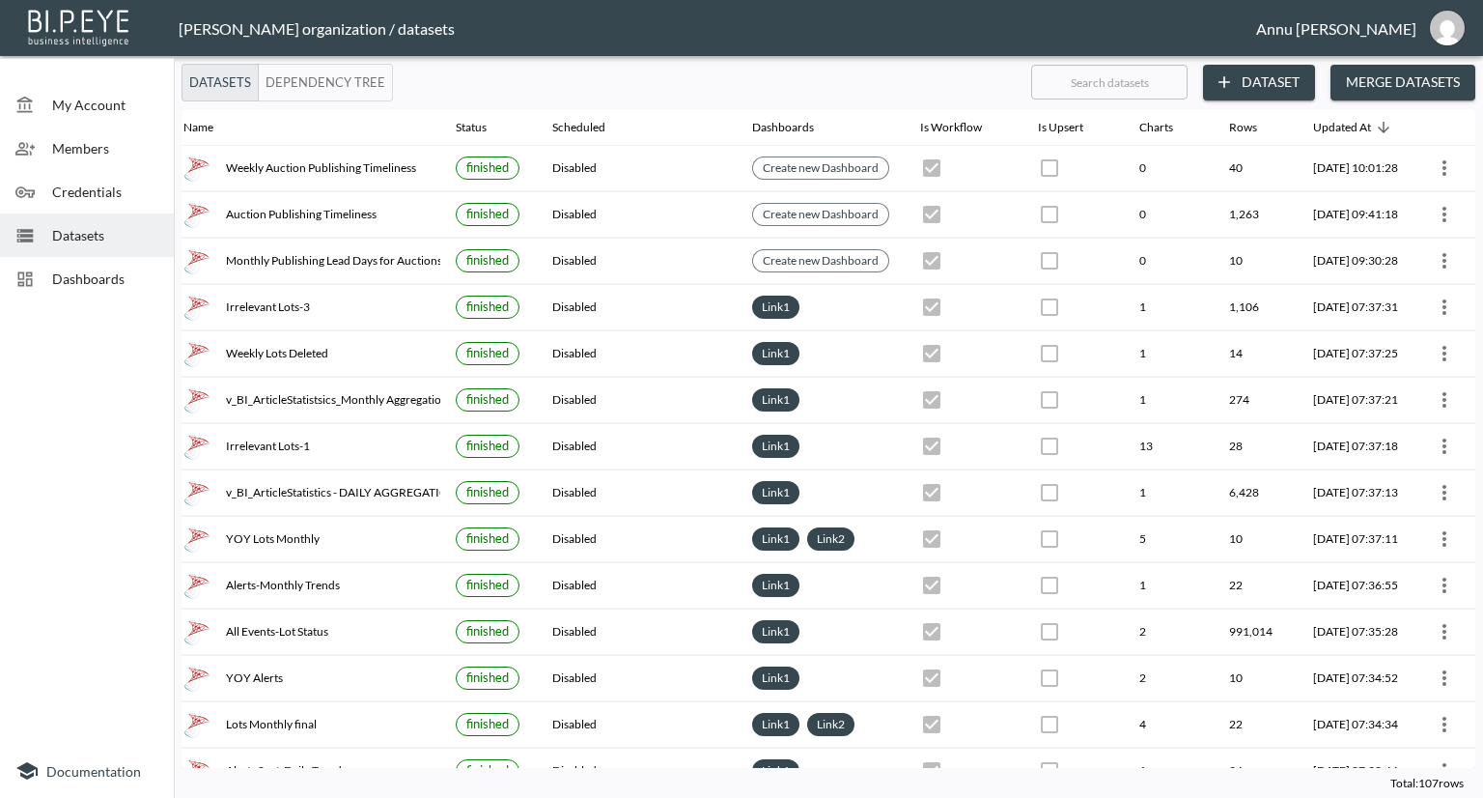
scroll to position [0, 113]
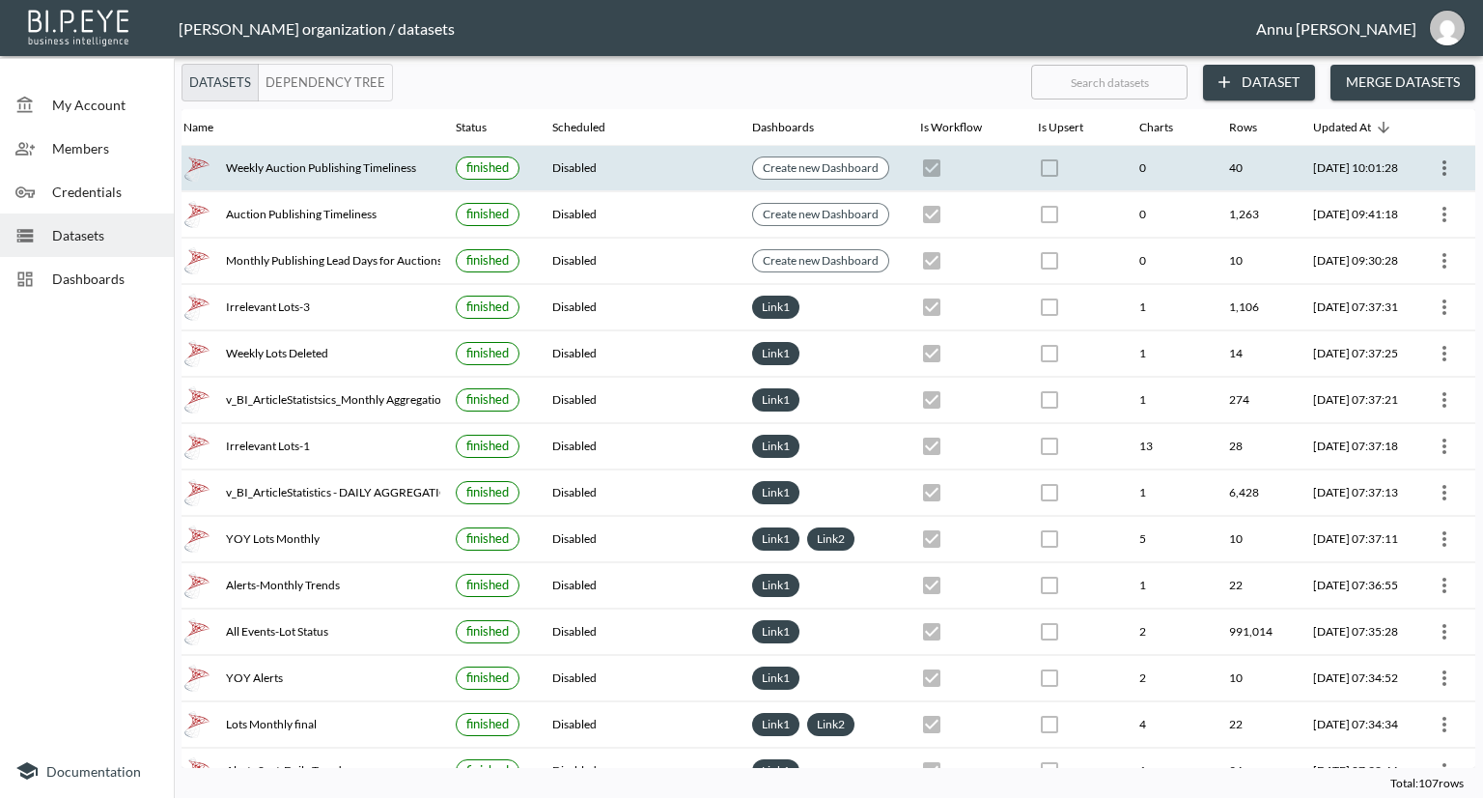
click at [1441, 153] on button "more" at bounding box center [1444, 168] width 31 height 31
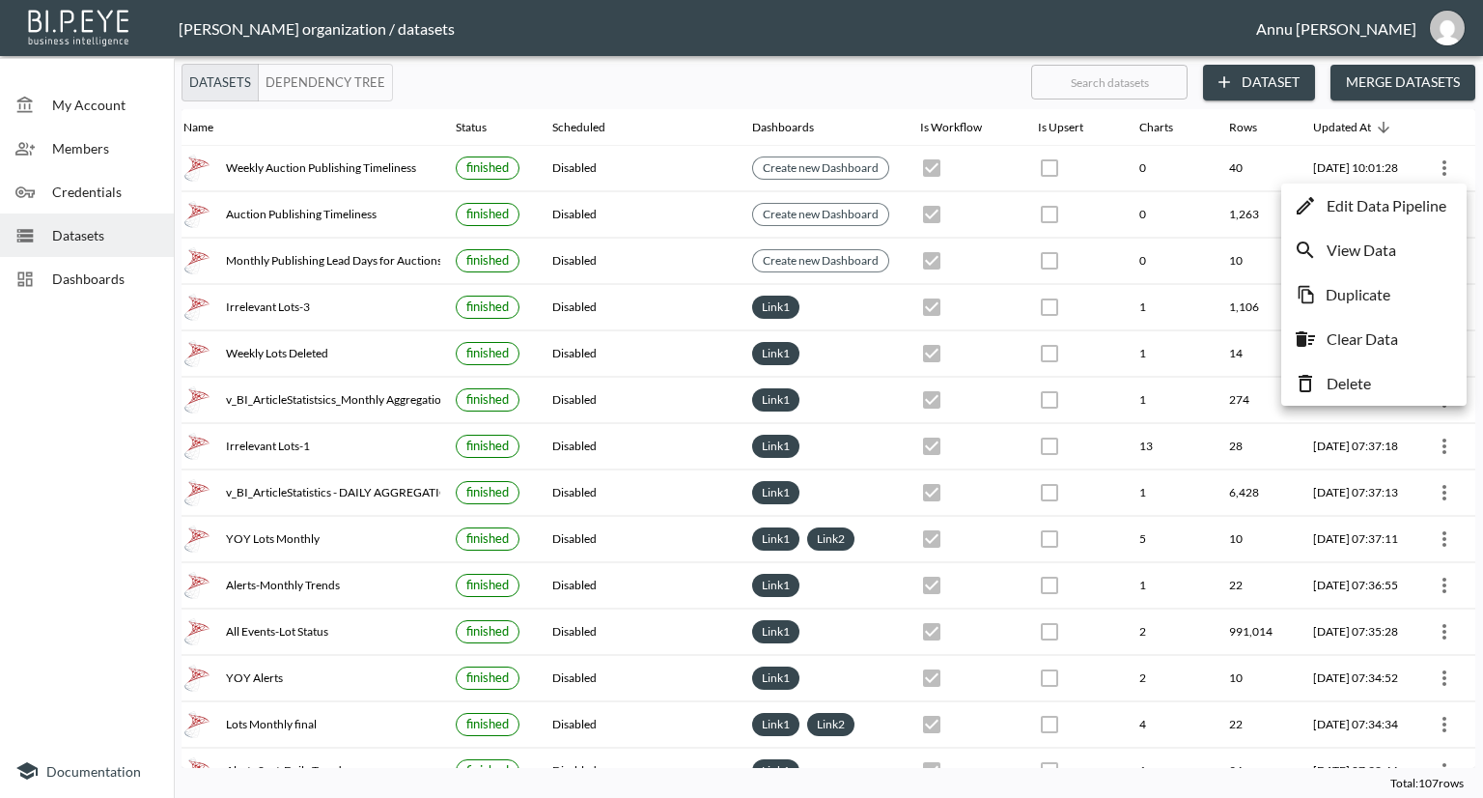
click at [1387, 206] on p "Edit Data Pipeline" at bounding box center [1387, 205] width 120 height 23
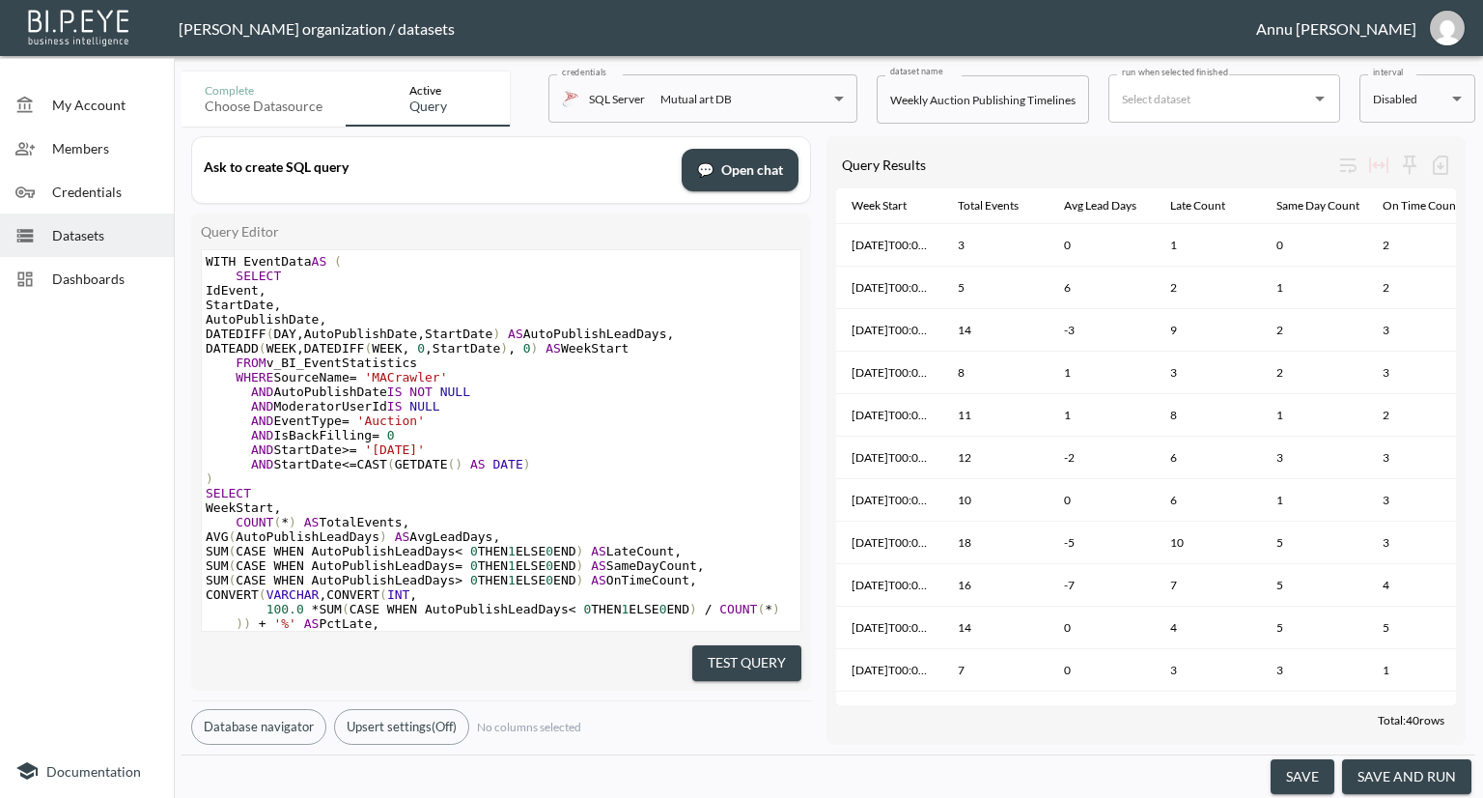
click at [1085, 102] on input "Weekly Auction Publishing Timeliness" at bounding box center [983, 99] width 212 height 48
click at [1079, 103] on input "Weekly Auction Publishing Timeliness" at bounding box center [983, 99] width 212 height 48
click at [1033, 101] on input "Weekly Auction Publishing Timeliness" at bounding box center [983, 99] width 212 height 48
click at [896, 99] on input "Weekly Auction Publishing Timeliness" at bounding box center [983, 99] width 212 height 48
click at [972, 100] on input "AutoPublished events Weekly Auction Publishing Timeliness" at bounding box center [983, 99] width 212 height 48
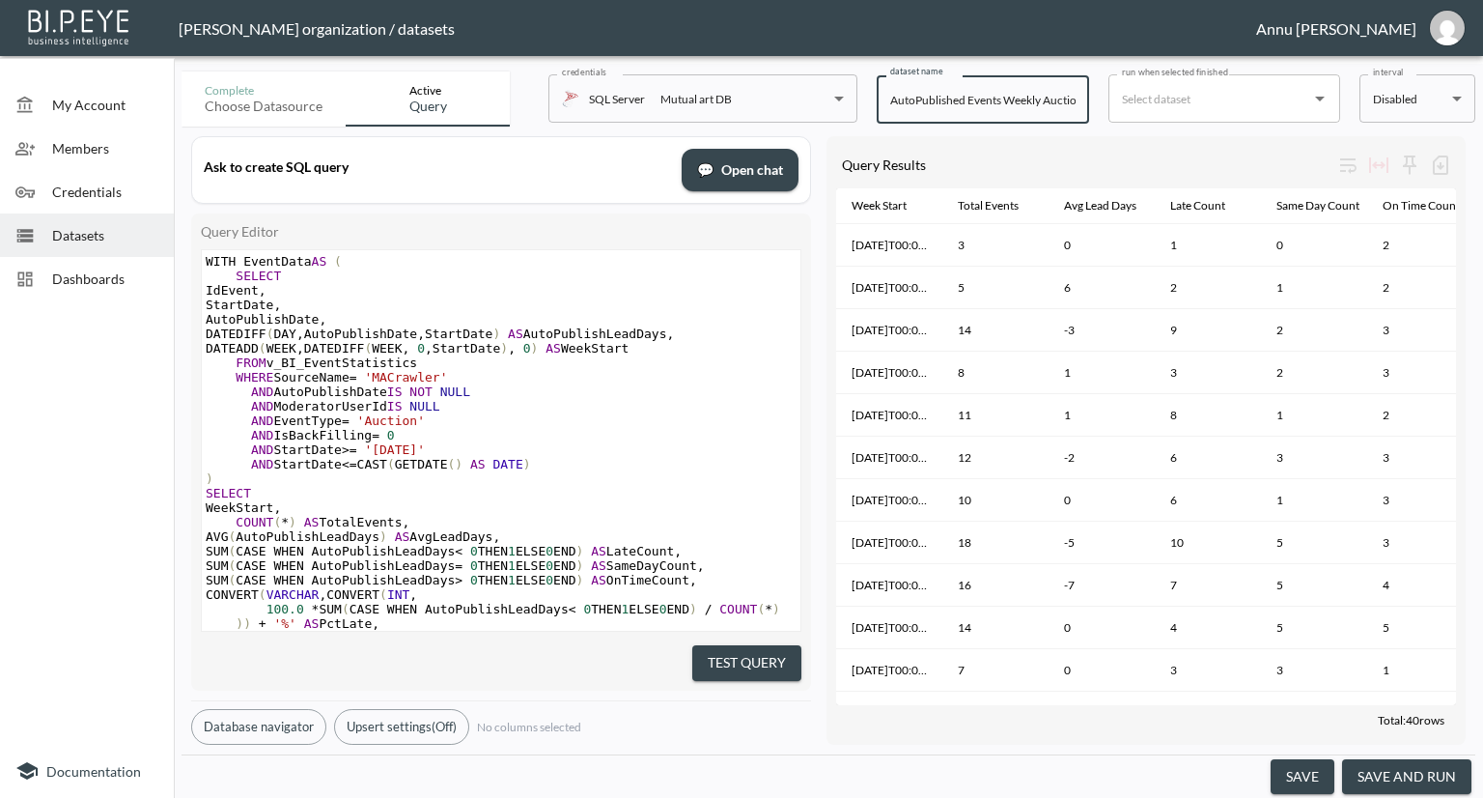
click at [1001, 101] on input "AutoPublished Events Weekly Auction Publishing Timeliness" at bounding box center [983, 99] width 212 height 48
click at [915, 102] on input "AutoPublished Events- Weekly Auction Publishing Timeliness" at bounding box center [983, 99] width 212 height 48
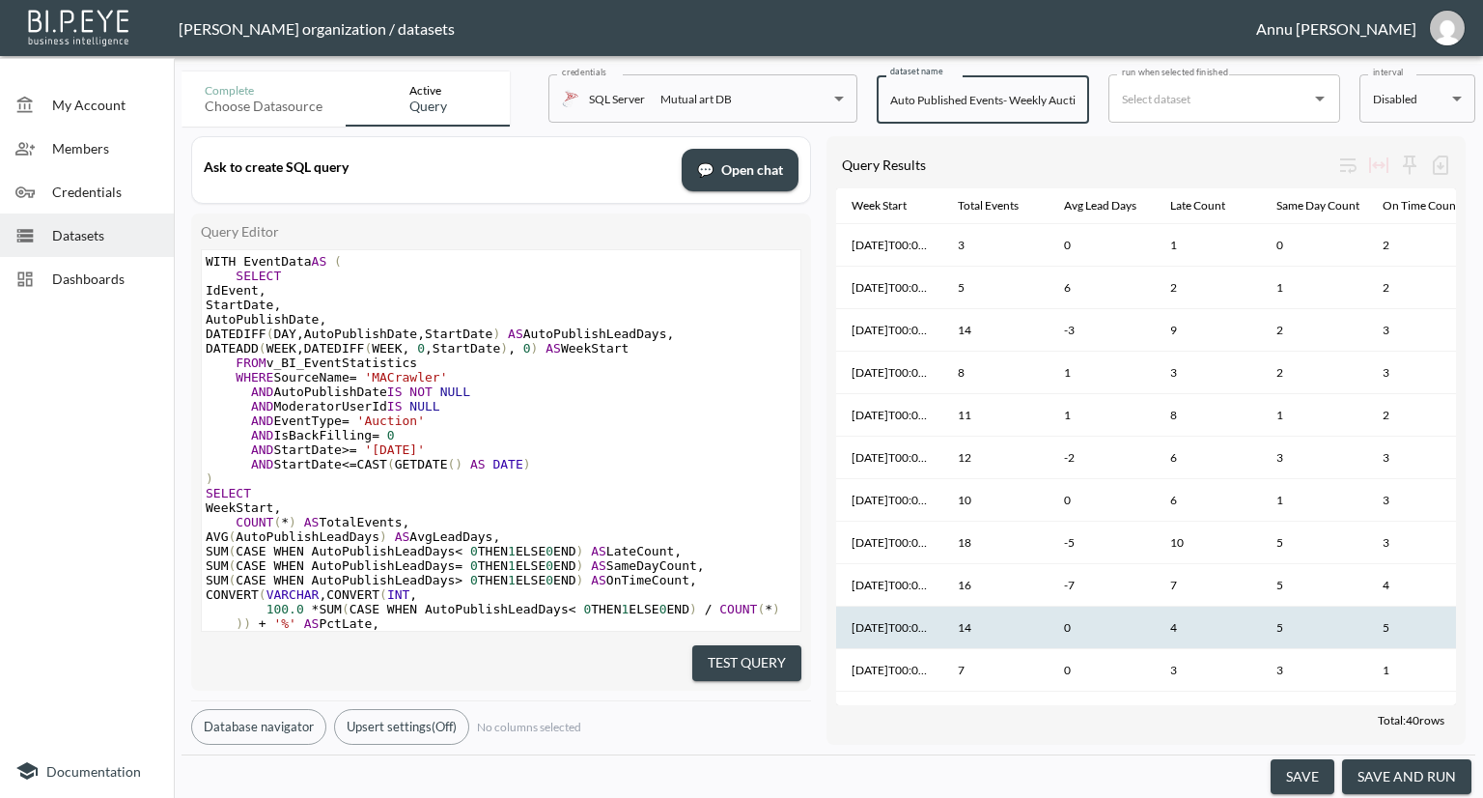
type input "Auto Published Events- Weekly Auction Publishing Timeliness"
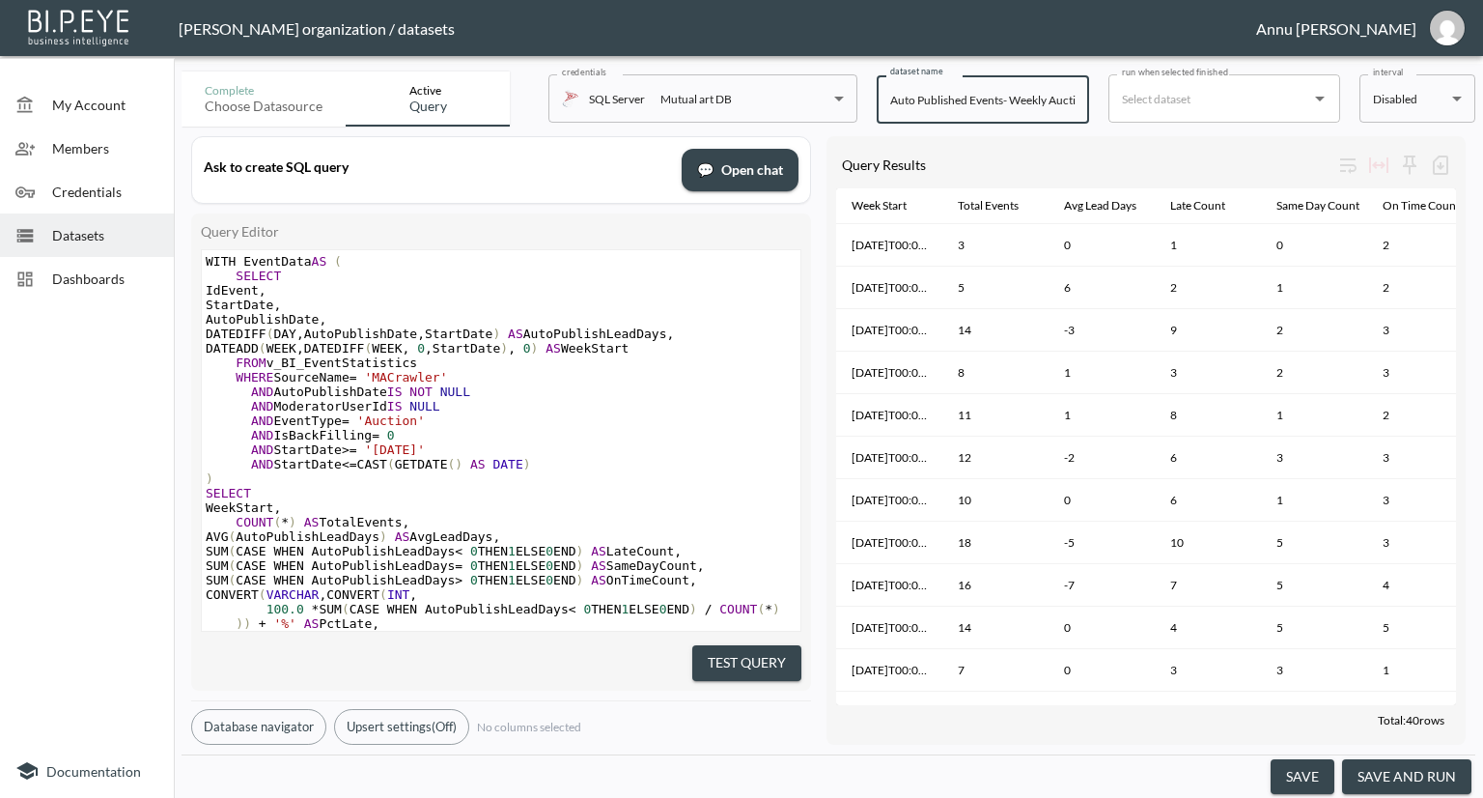
drag, startPoint x: 1302, startPoint y: 771, endPoint x: 1320, endPoint y: 574, distance: 198.8
click at [1302, 771] on button "save" at bounding box center [1303, 777] width 64 height 36
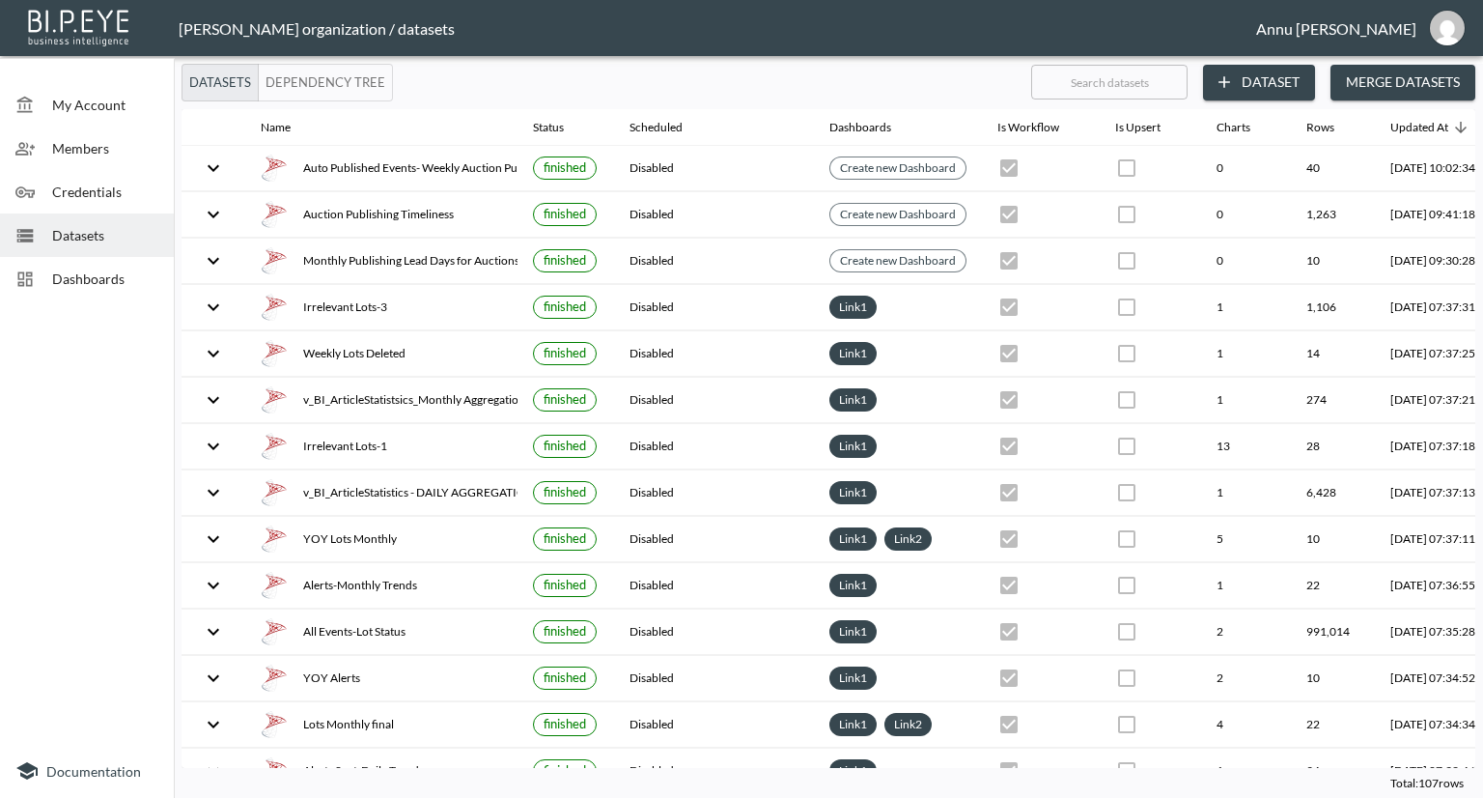
click at [1271, 92] on button "Dataset" at bounding box center [1259, 83] width 112 height 36
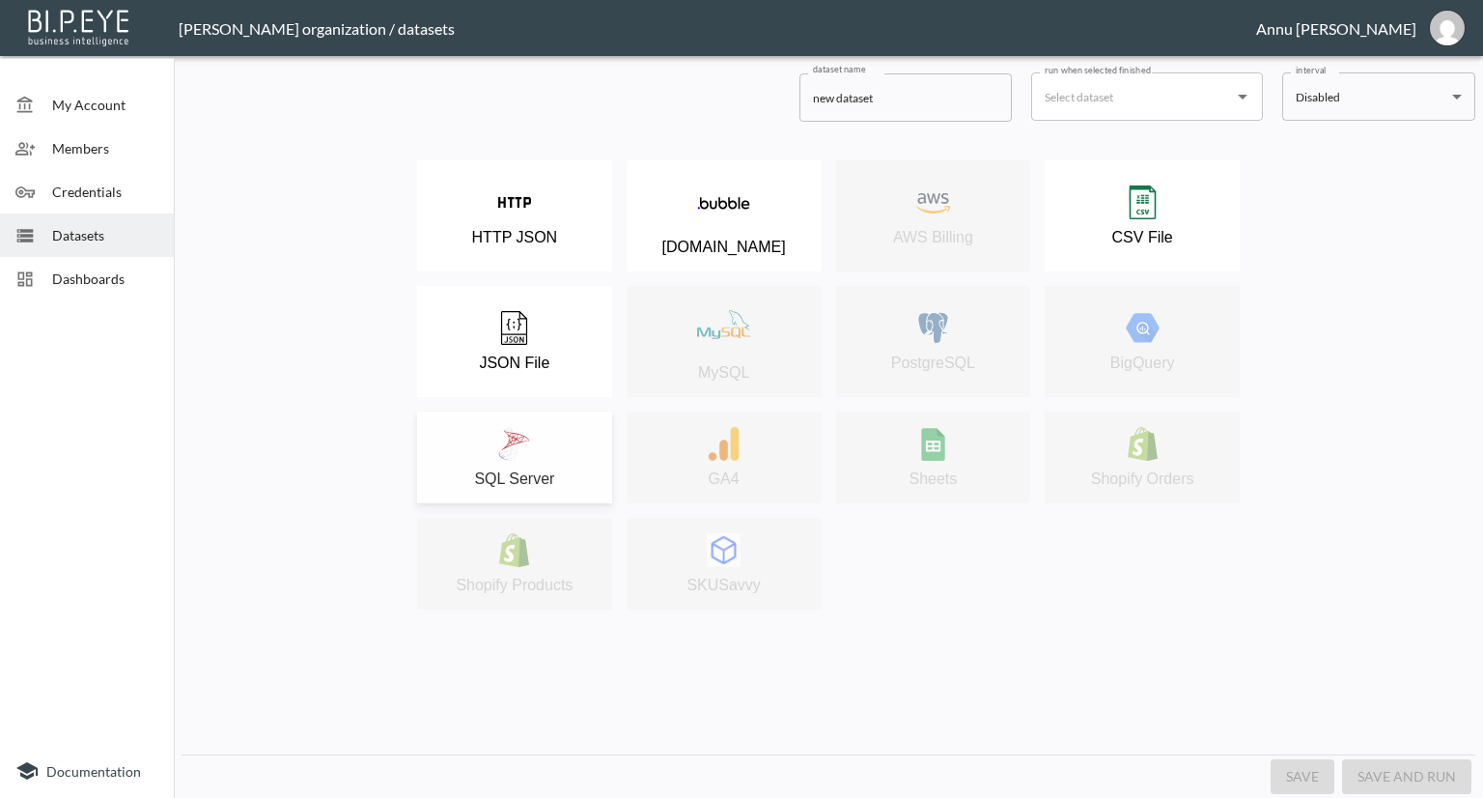
click at [579, 452] on div "SQL Server" at bounding box center [515, 457] width 176 height 61
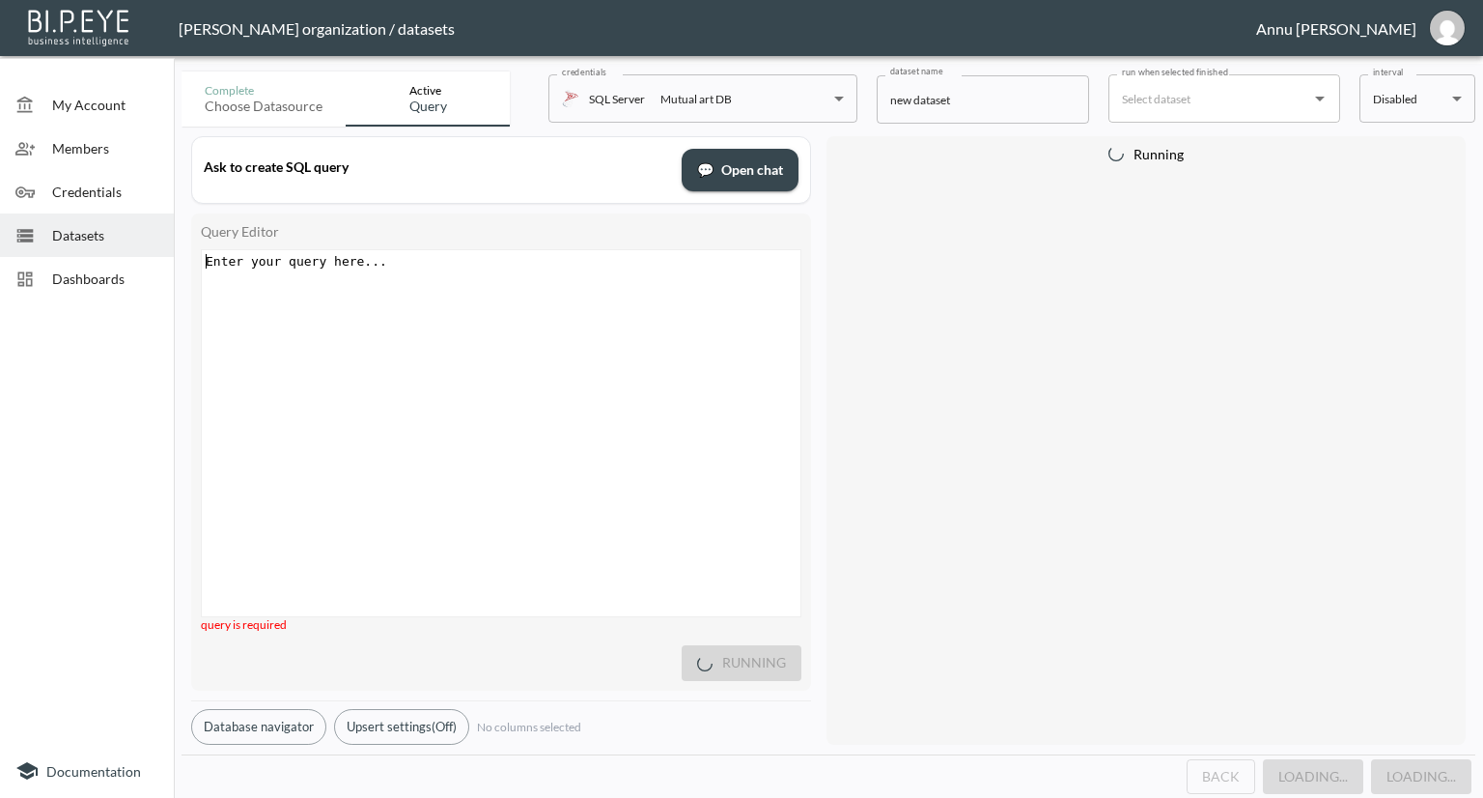
click at [403, 293] on div "Enter your query here... xxxxxxxxxx ​" at bounding box center [525, 457] width 647 height 414
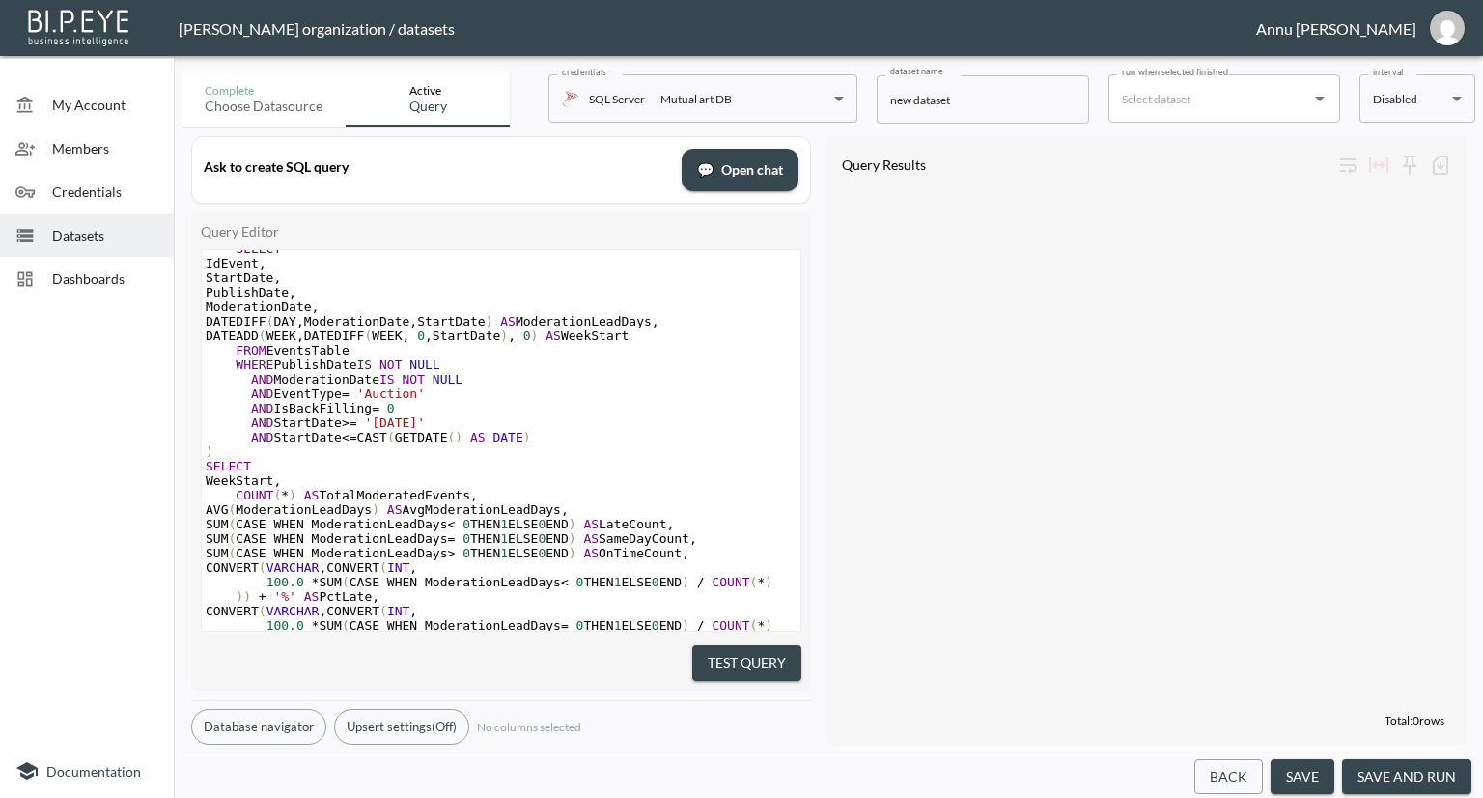
scroll to position [1, 0]
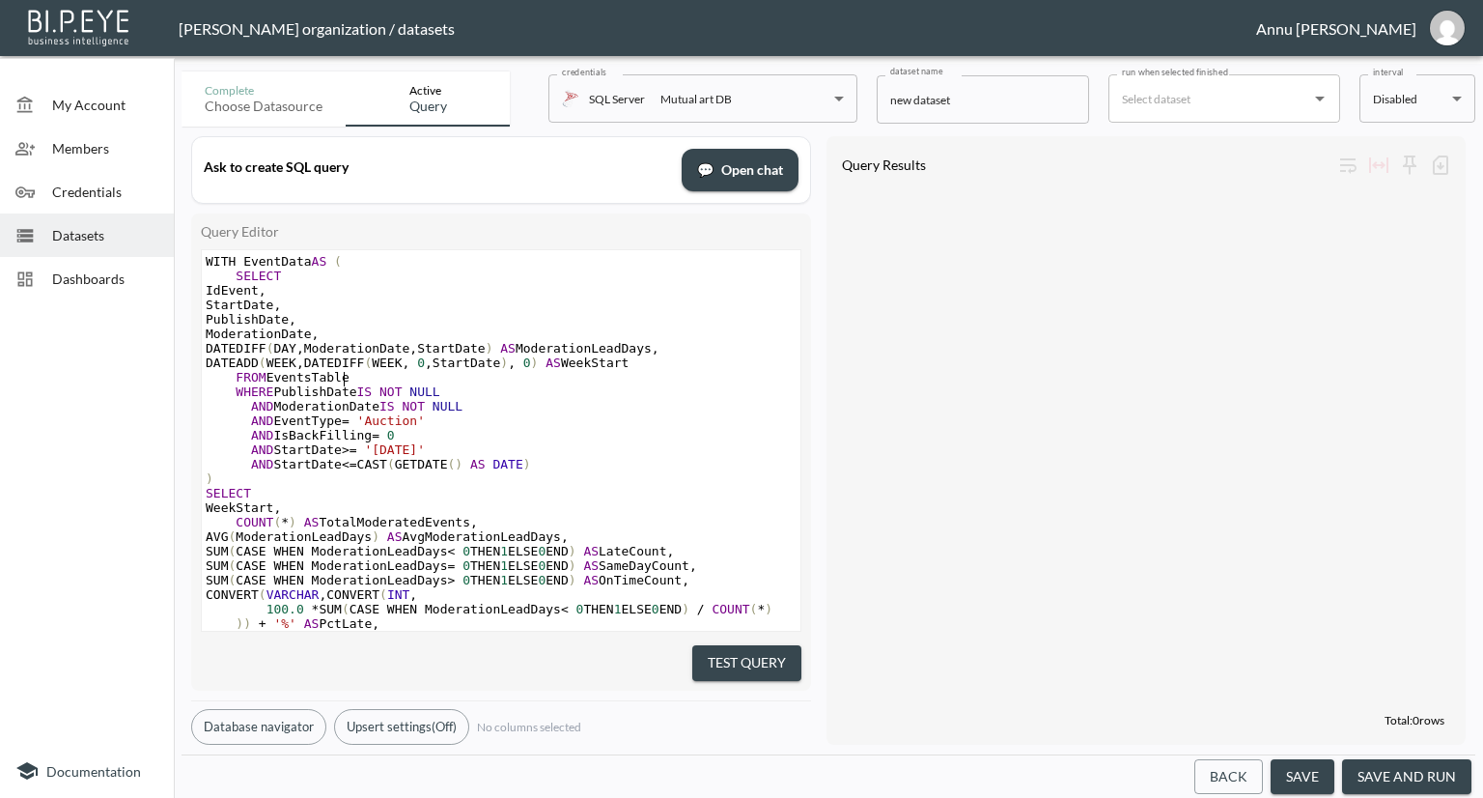
click at [348, 379] on pre "FROM EventsTable" at bounding box center [501, 377] width 599 height 14
type textarea "v_BI_EventStatistics"
click at [757, 646] on button "Test Query" at bounding box center [746, 663] width 109 height 36
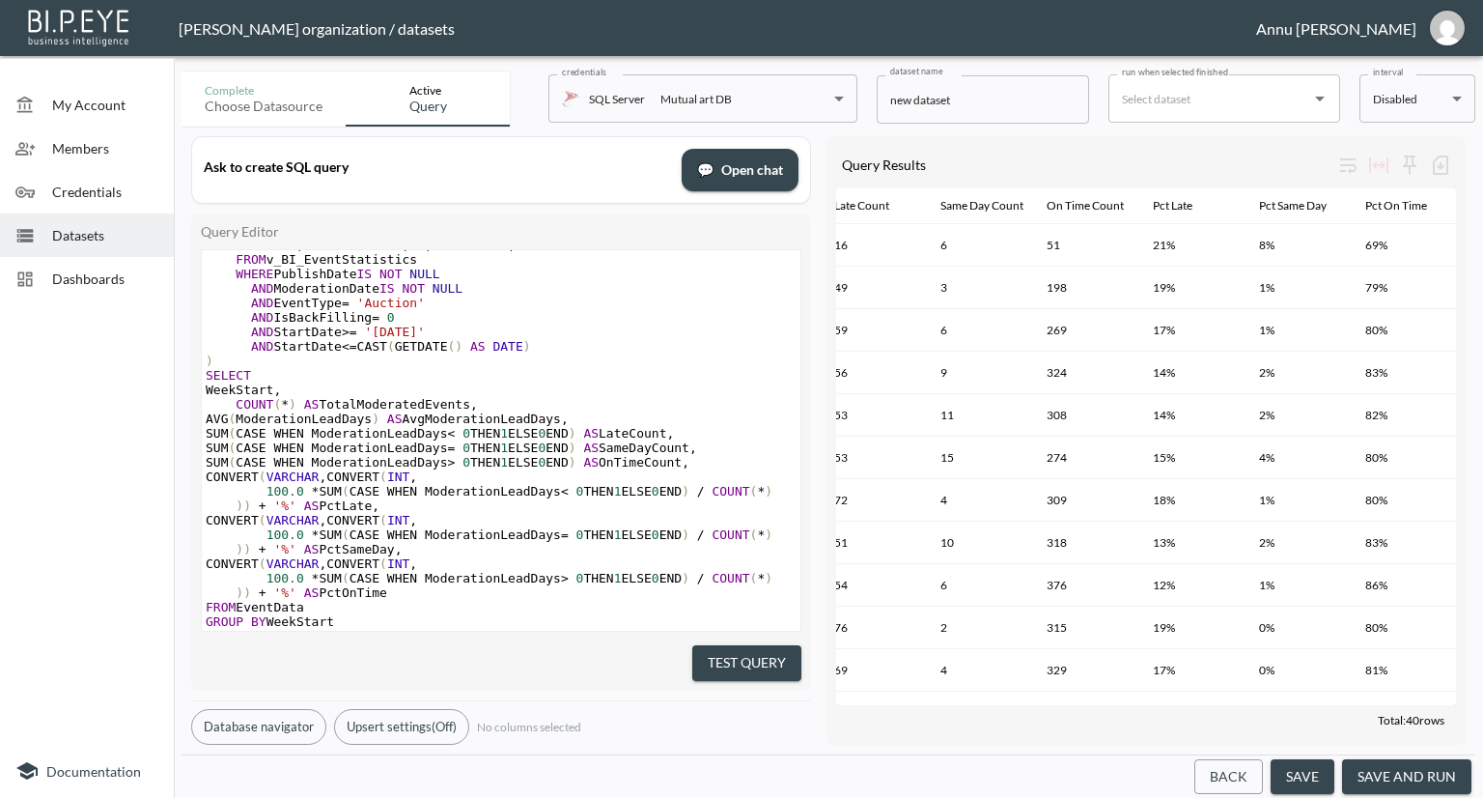
scroll to position [176, 0]
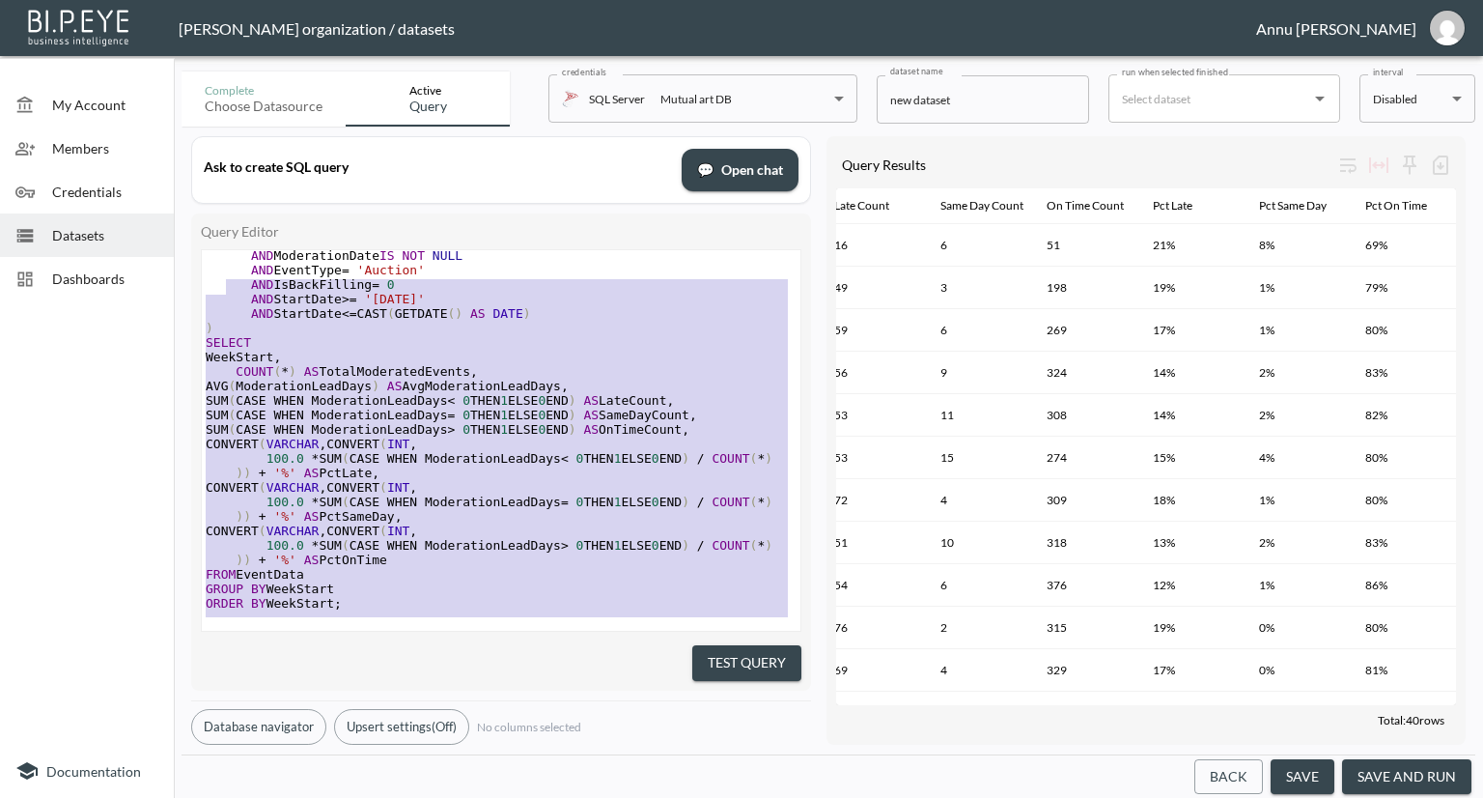
type textarea "WITH EventData AS ( SELECT IdEvent, StartDate, PublishDate, ModerationDate, DAT…"
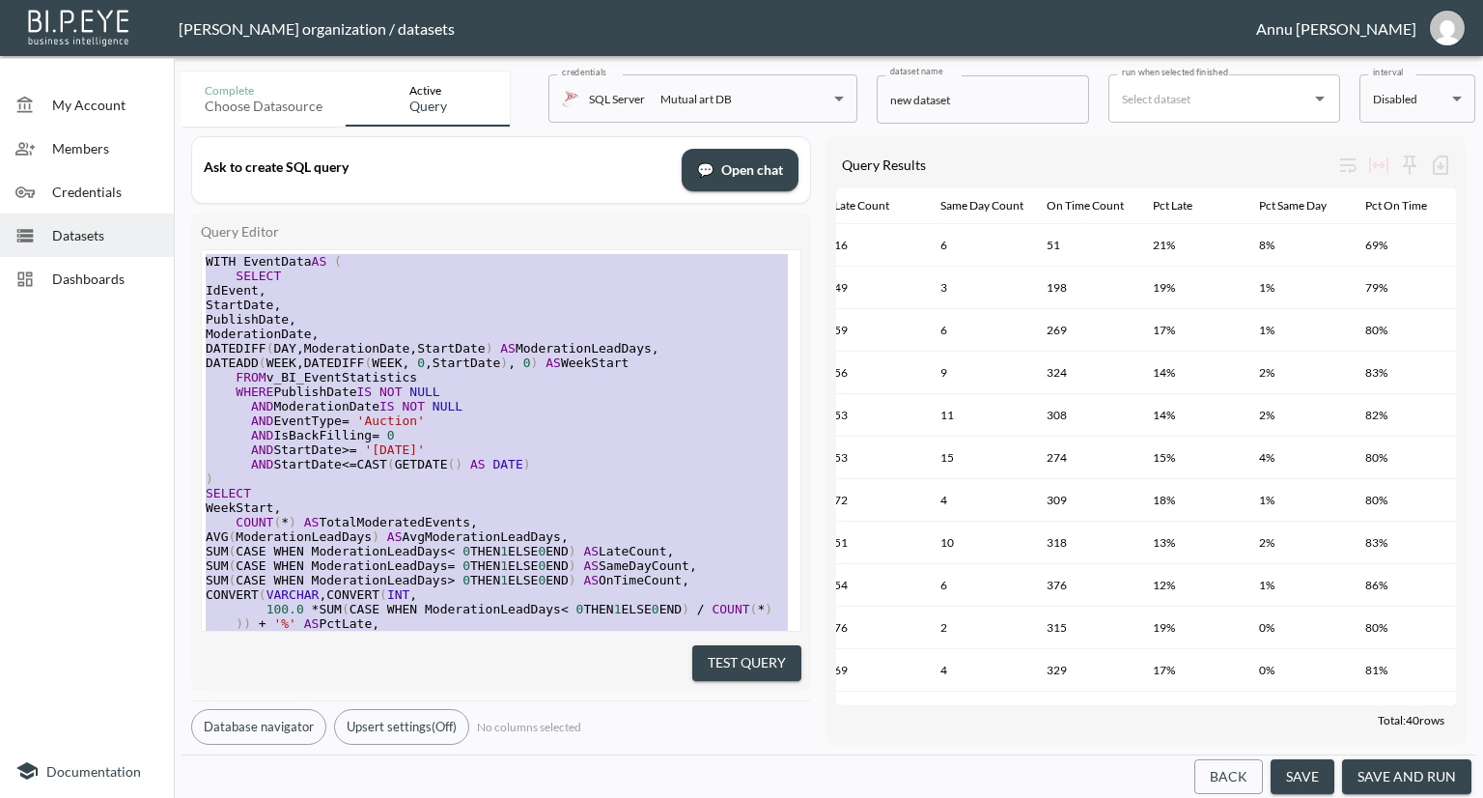
drag, startPoint x: 398, startPoint y: 593, endPoint x: 212, endPoint y: 75, distance: 549.7
click at [212, 75] on div "Complete Choose datasource Active Query credentials SQL Server Mutual art DB 82…" at bounding box center [829, 431] width 1294 height 734
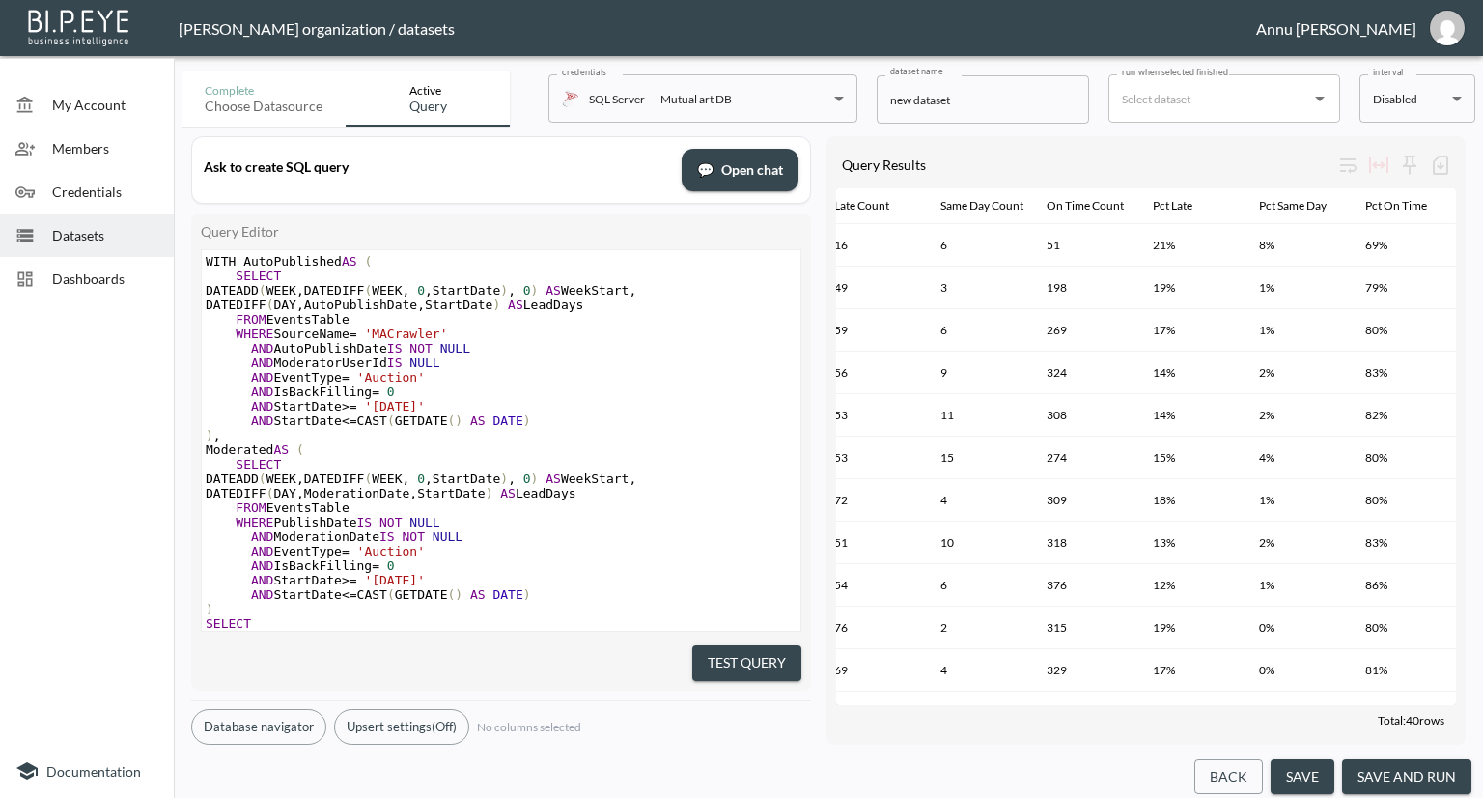
click at [348, 320] on pre "FROM EventsTable" at bounding box center [501, 319] width 599 height 14
type textarea "v_BI_EventStatistics"
click at [734, 645] on button "Test Query" at bounding box center [746, 663] width 109 height 36
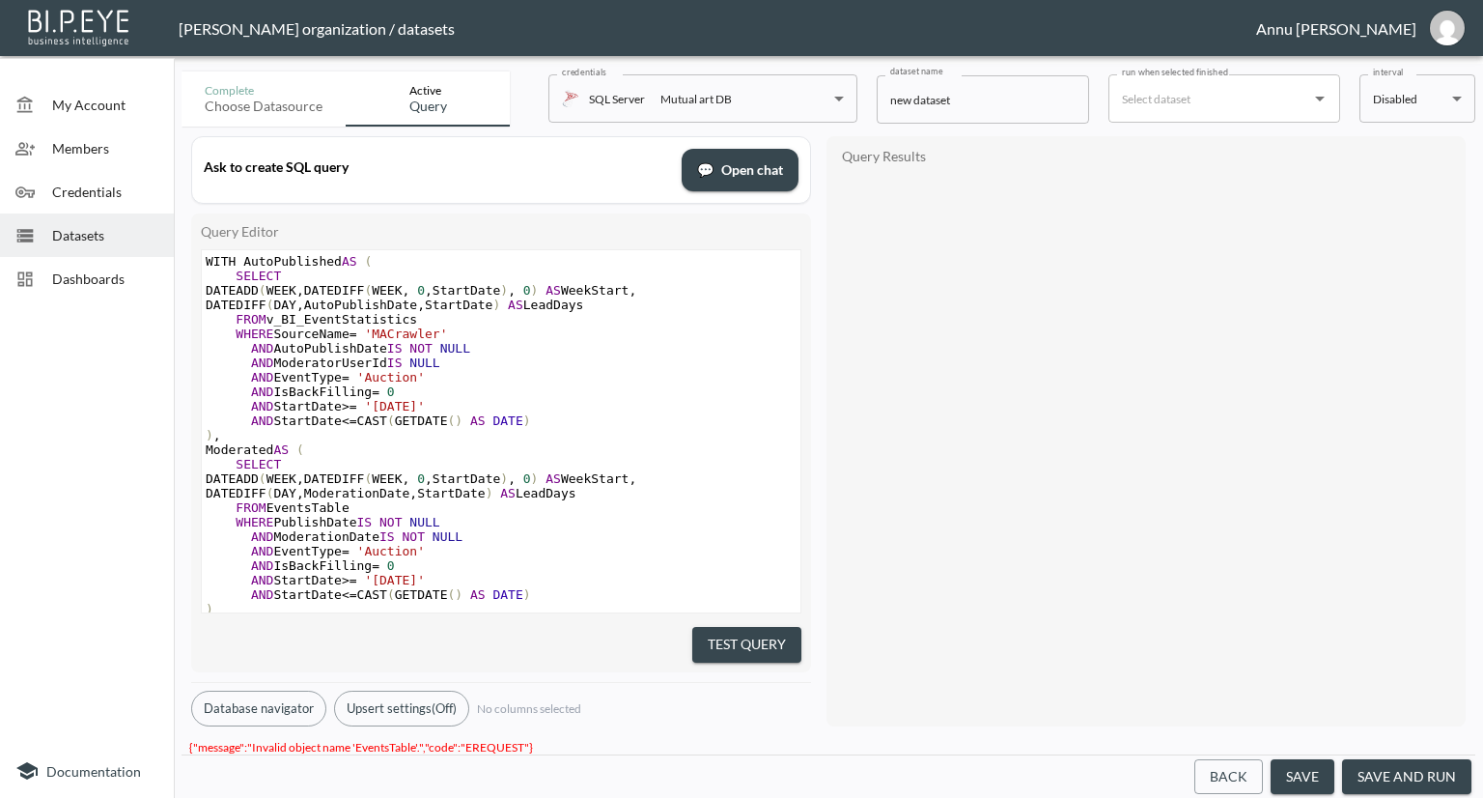
scroll to position [193, 0]
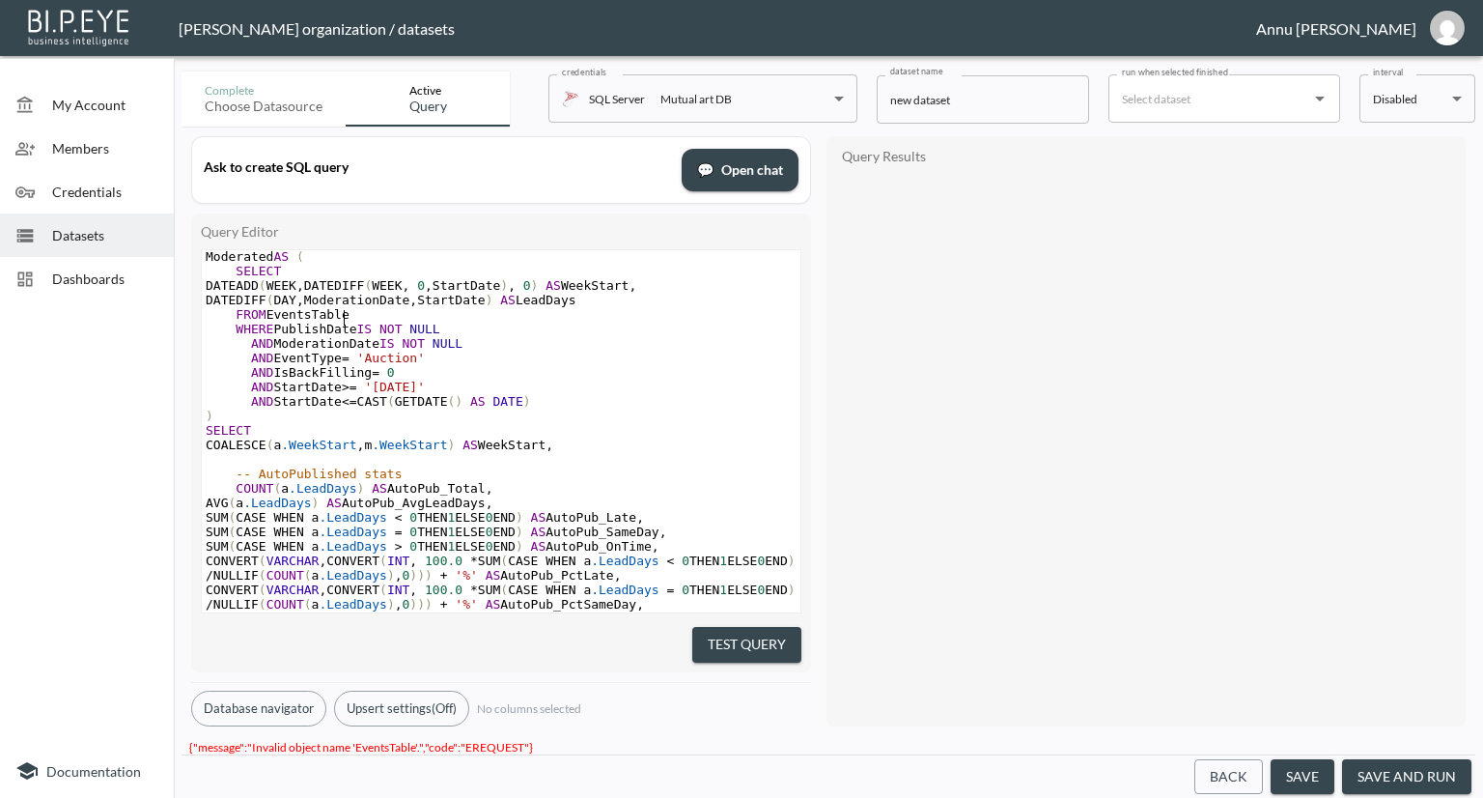
click at [353, 313] on pre "FROM EventsTable" at bounding box center [501, 314] width 599 height 14
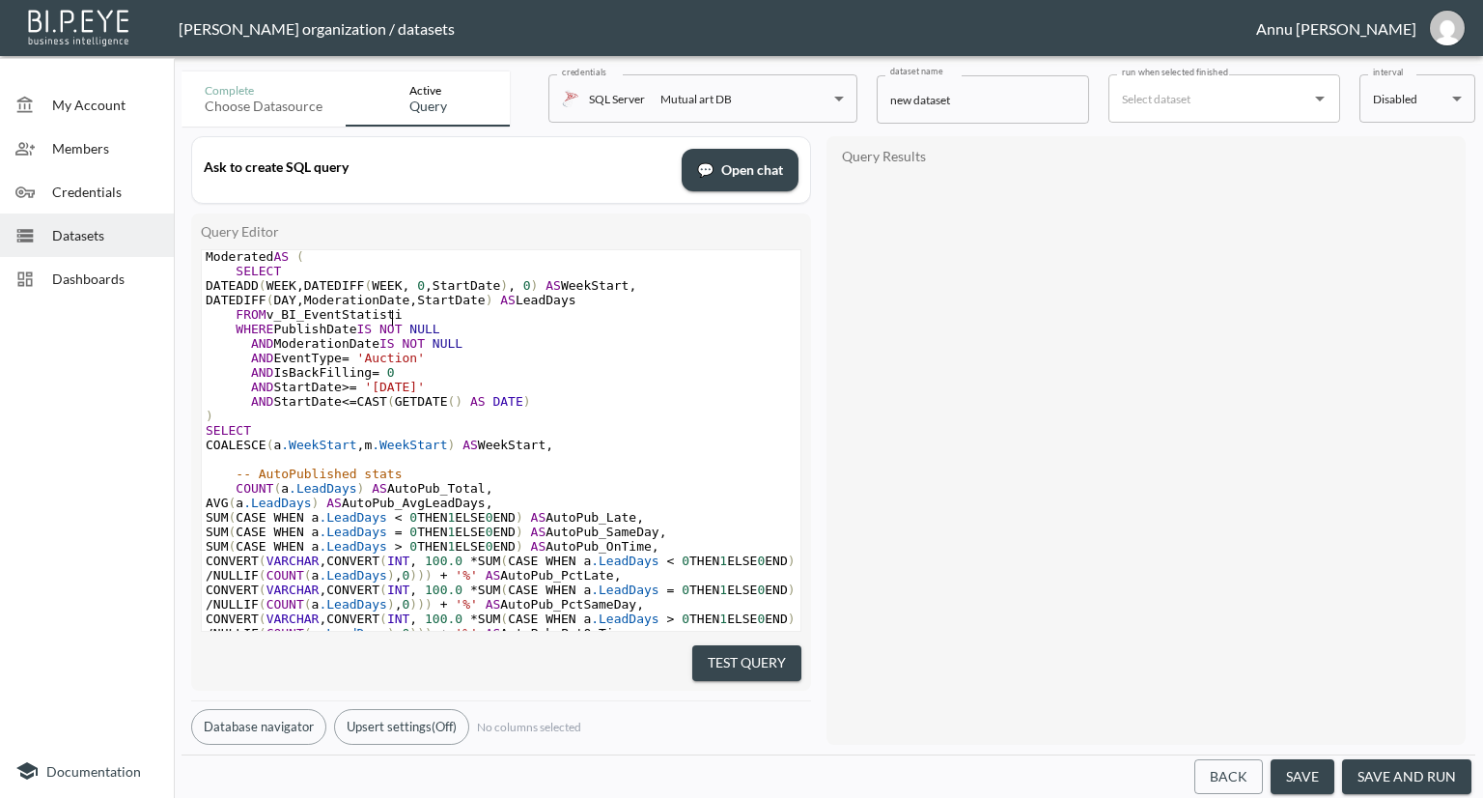
scroll to position [0, 140]
type textarea "v_BI_EventStatistics"
click at [781, 663] on button "Test Query" at bounding box center [746, 663] width 109 height 36
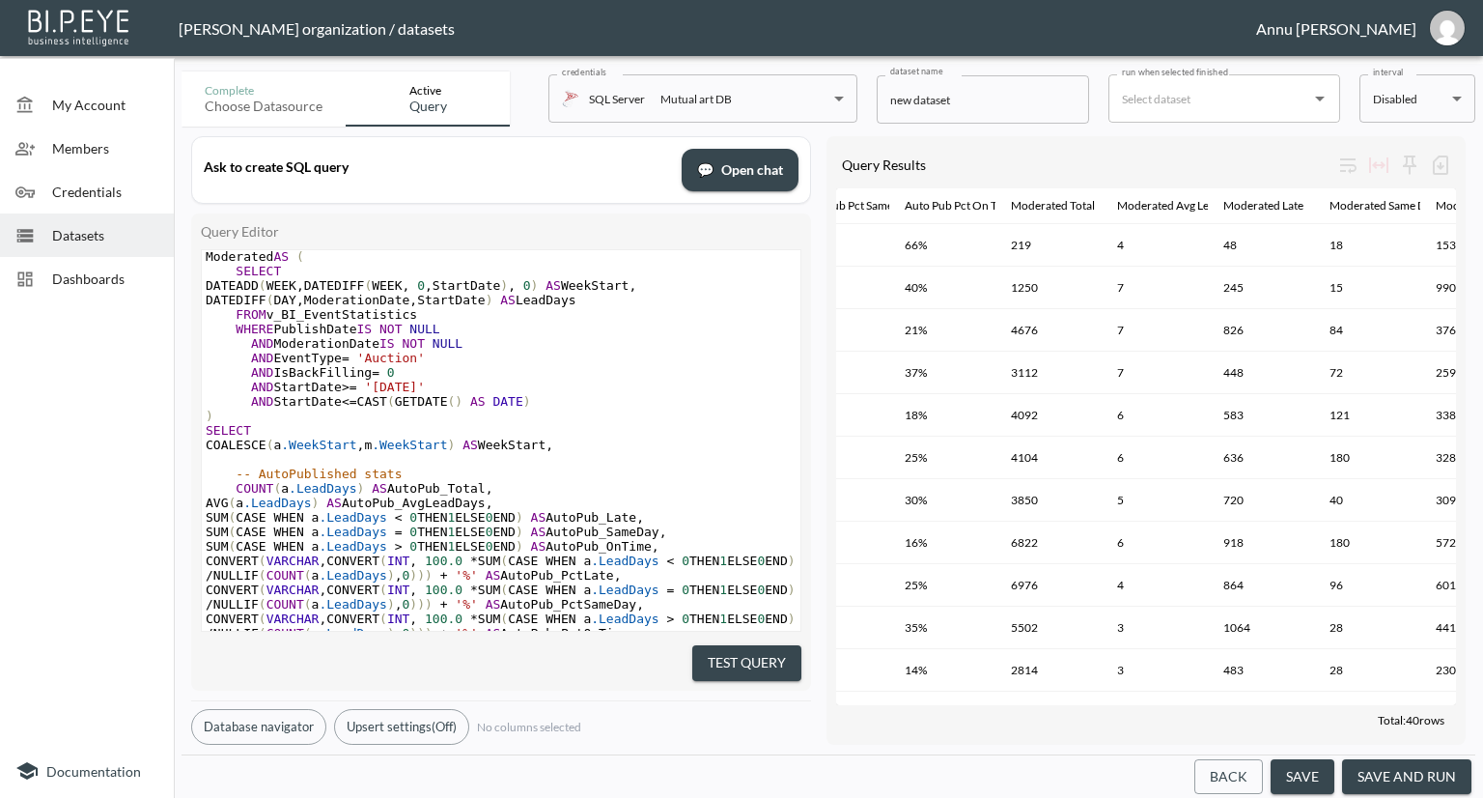
scroll to position [0, 795]
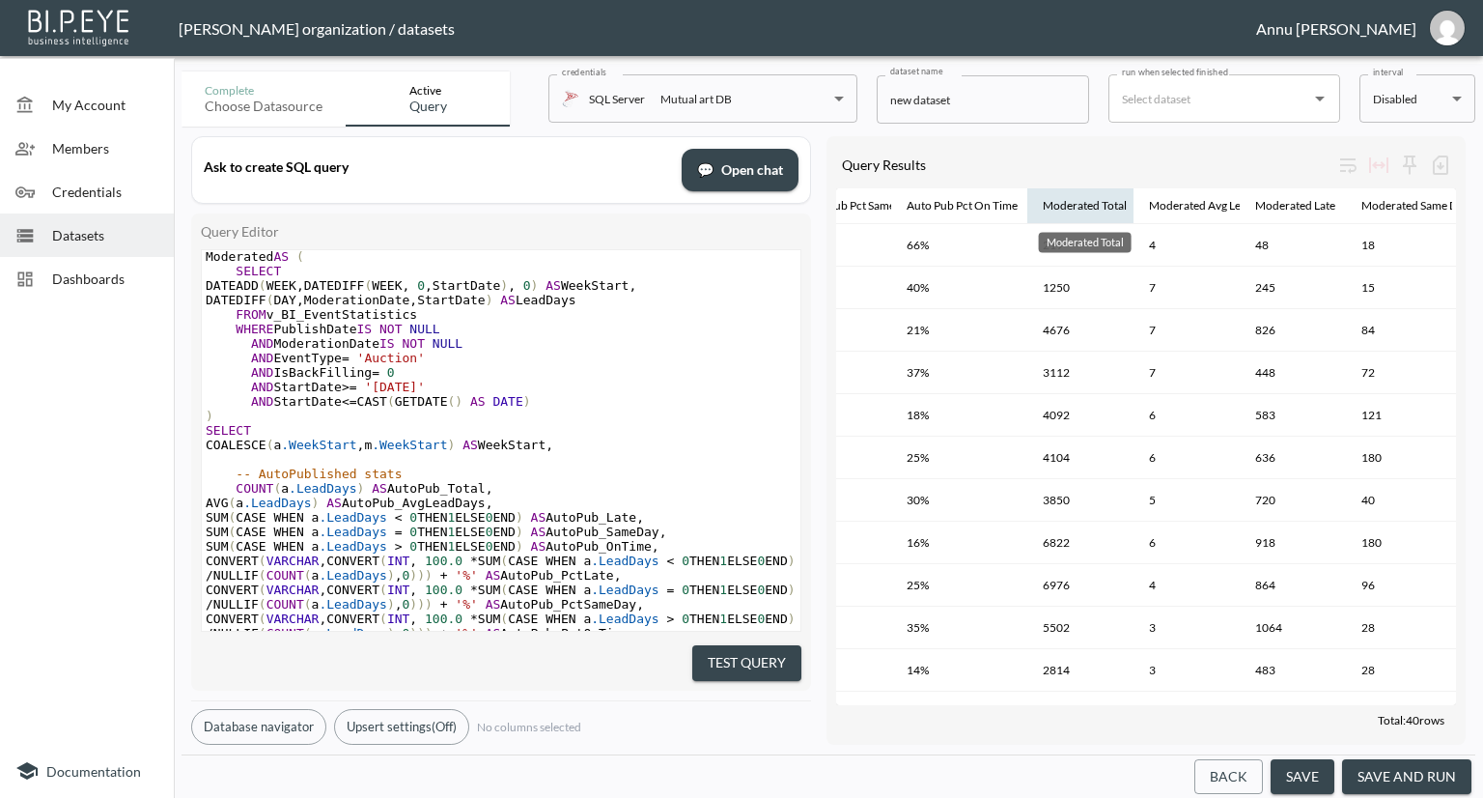
drag, startPoint x: 995, startPoint y: 192, endPoint x: 1053, endPoint y: 194, distance: 58.9
click at [1053, 194] on tr "Week Start Auto Pub Total Auto Pub Avg Lead Days Auto Pub Late Auto Pub Same Da…" at bounding box center [959, 206] width 1835 height 37
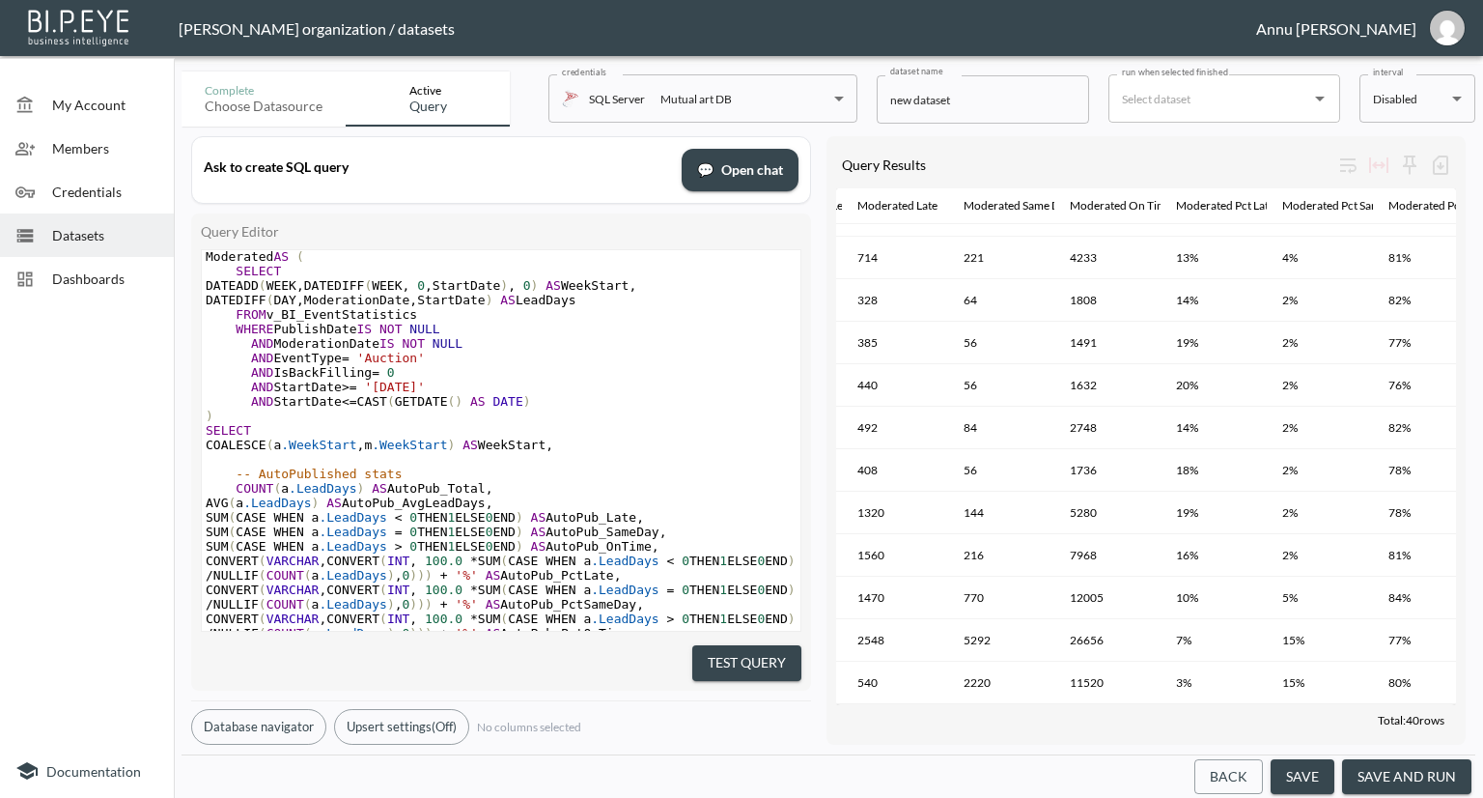
scroll to position [1077, 1275]
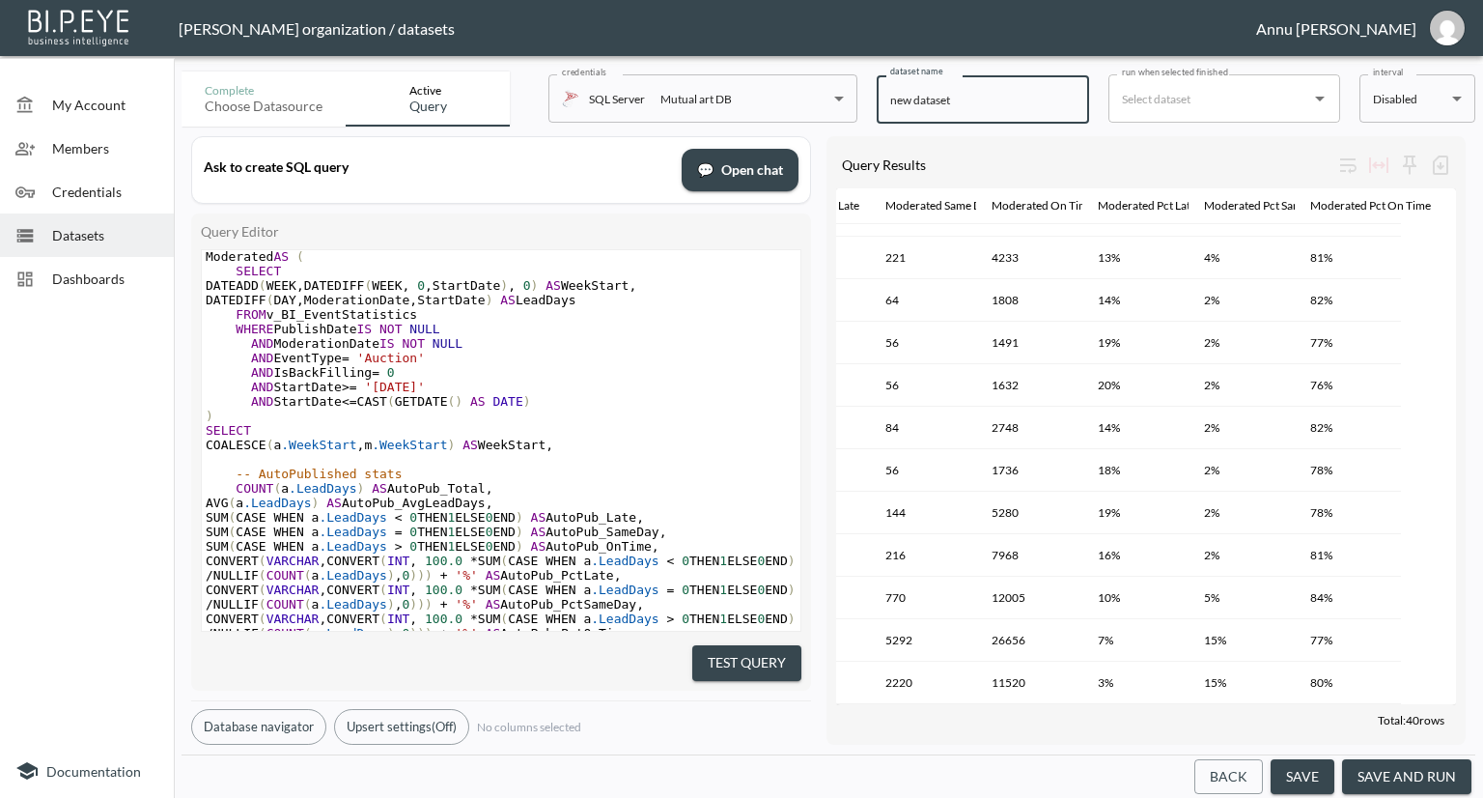
drag, startPoint x: 970, startPoint y: 100, endPoint x: 872, endPoint y: 98, distance: 98.5
click at [872, 98] on div "Complete Choose datasource Active Query credentials SQL Server Mutual art DB 82…" at bounding box center [829, 95] width 1294 height 63
click at [989, 99] on input "Moderated vs AutoPublished L" at bounding box center [983, 99] width 212 height 48
click at [1057, 101] on input "Moderated vs Auto Published L" at bounding box center [983, 99] width 212 height 48
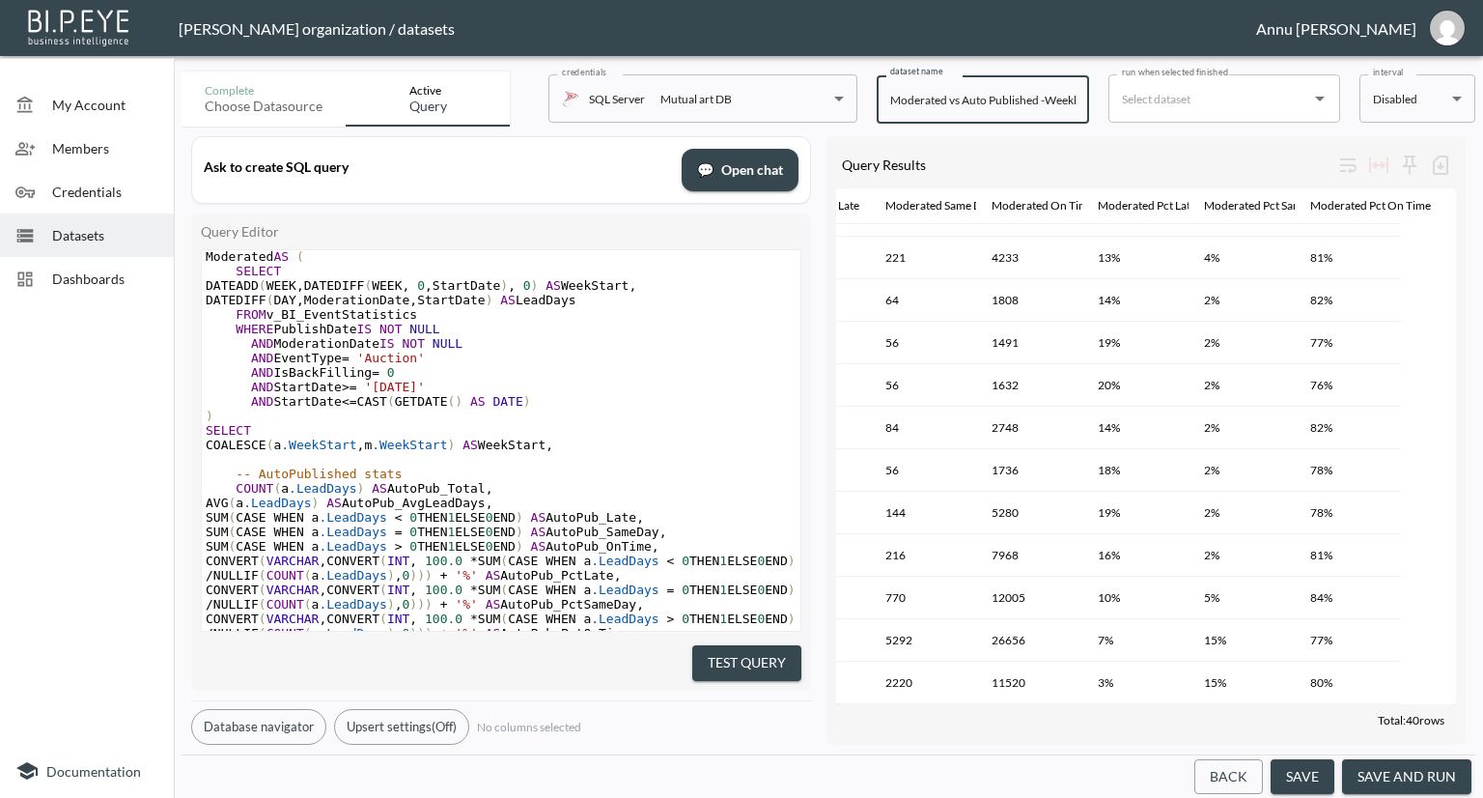
click at [1070, 101] on input "Moderated vs Auto Published -Weekly" at bounding box center [983, 99] width 212 height 48
paste input "Auction Publishing Timeliness"
type input "Moderated vs Auto Published -Weekly Auction Publishing Timeliness"
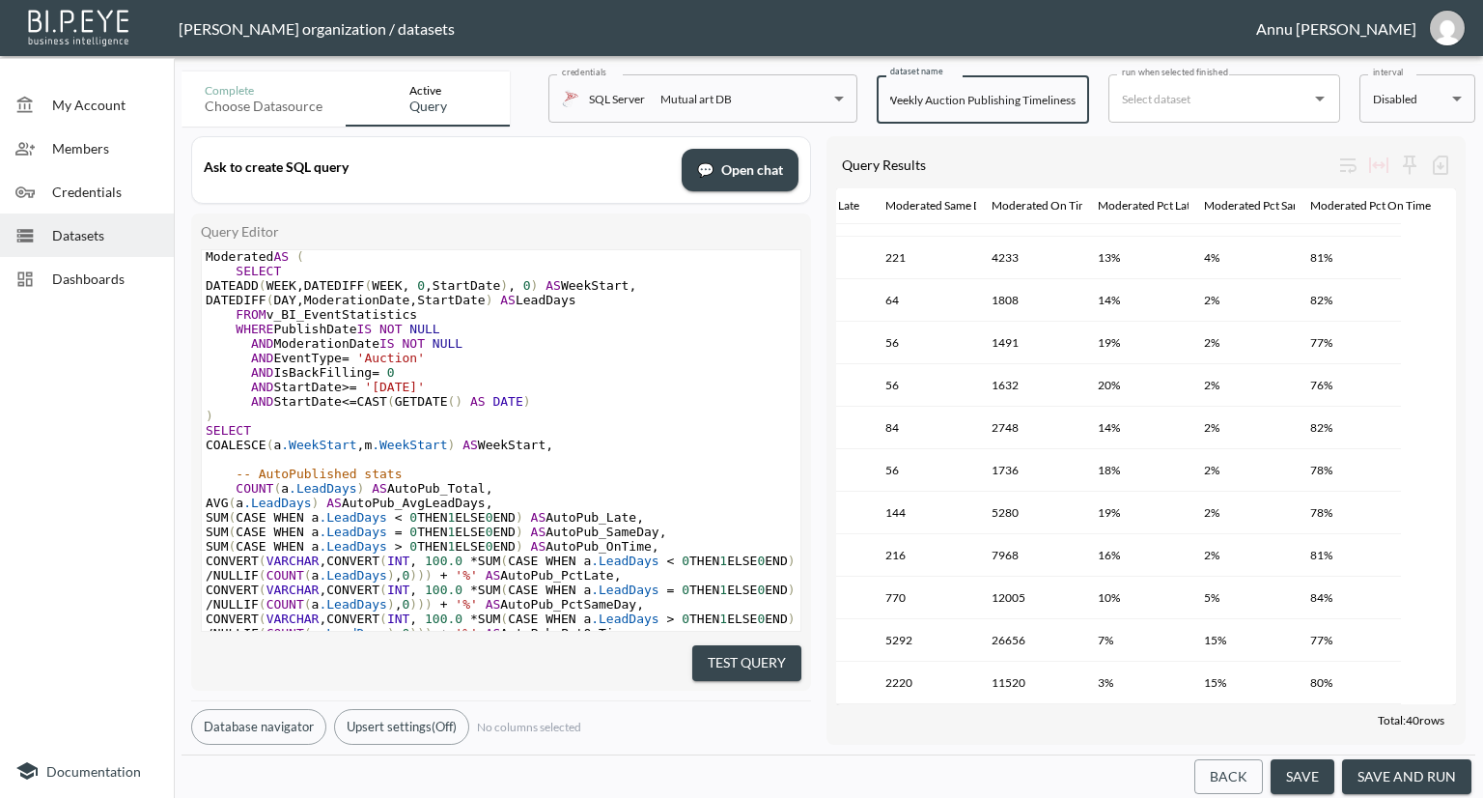
scroll to position [0, 0]
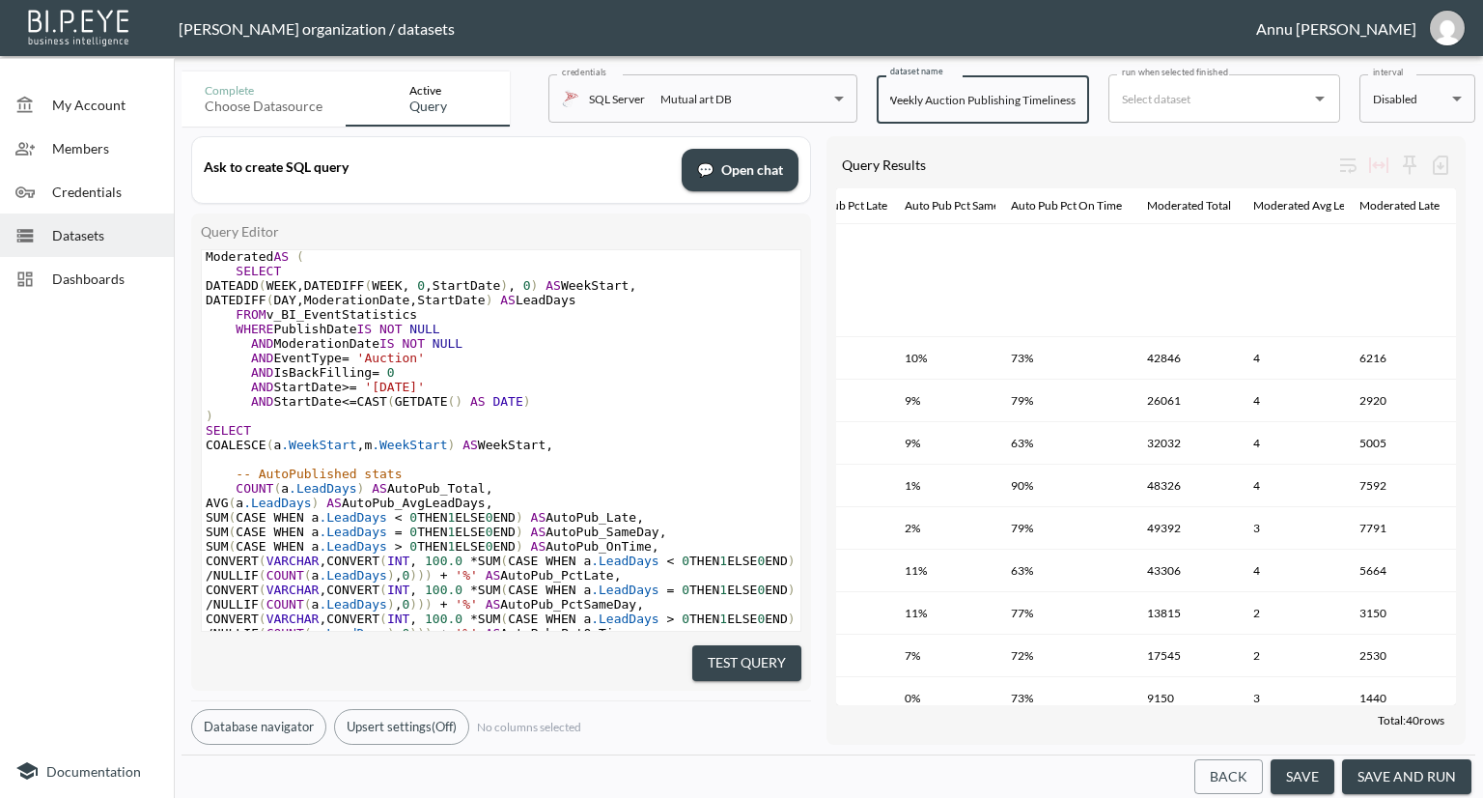
click at [1422, 778] on button "save and run" at bounding box center [1406, 777] width 129 height 36
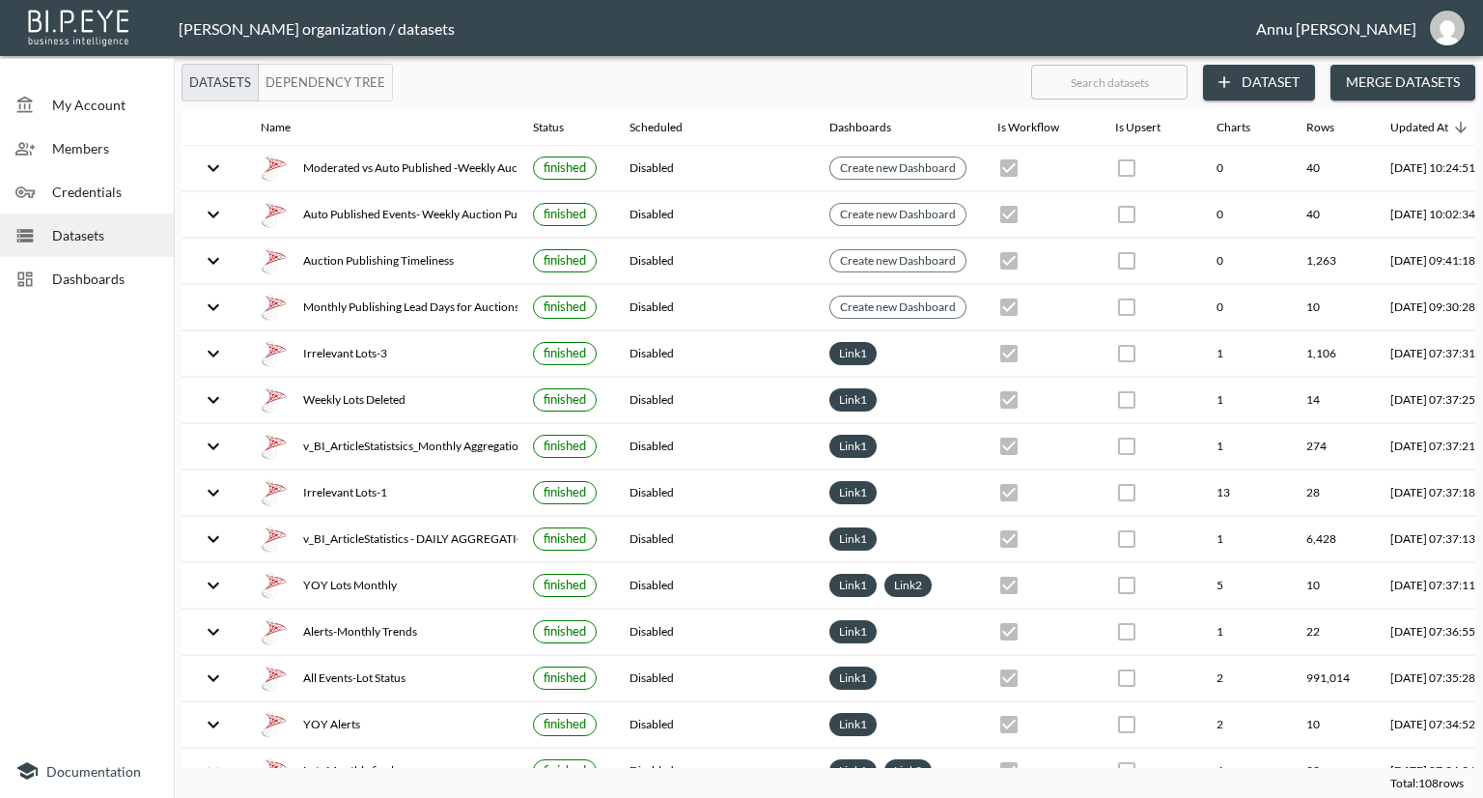
click at [141, 103] on span "My Account" at bounding box center [105, 105] width 106 height 20
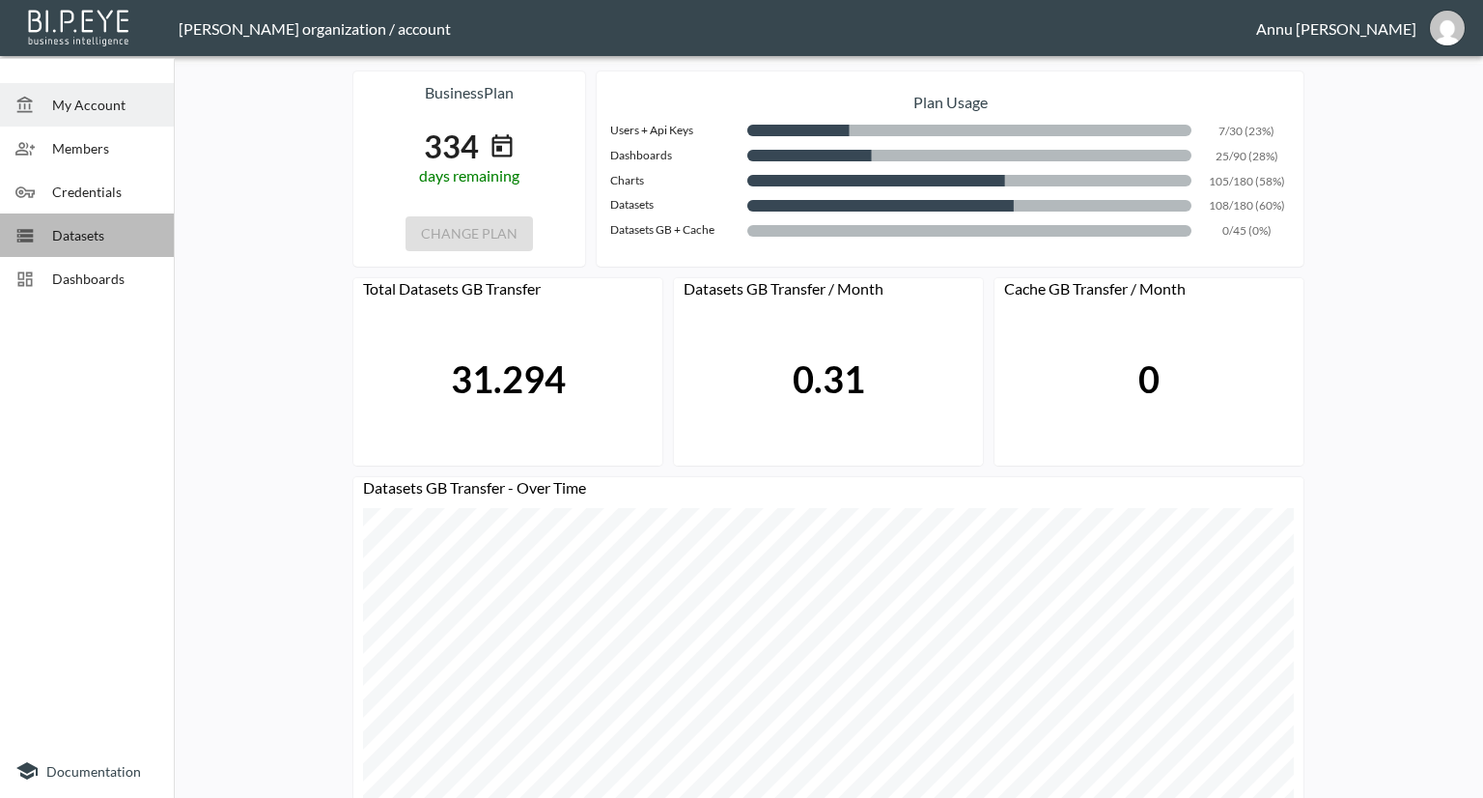
click at [114, 229] on span "Datasets" at bounding box center [105, 235] width 106 height 20
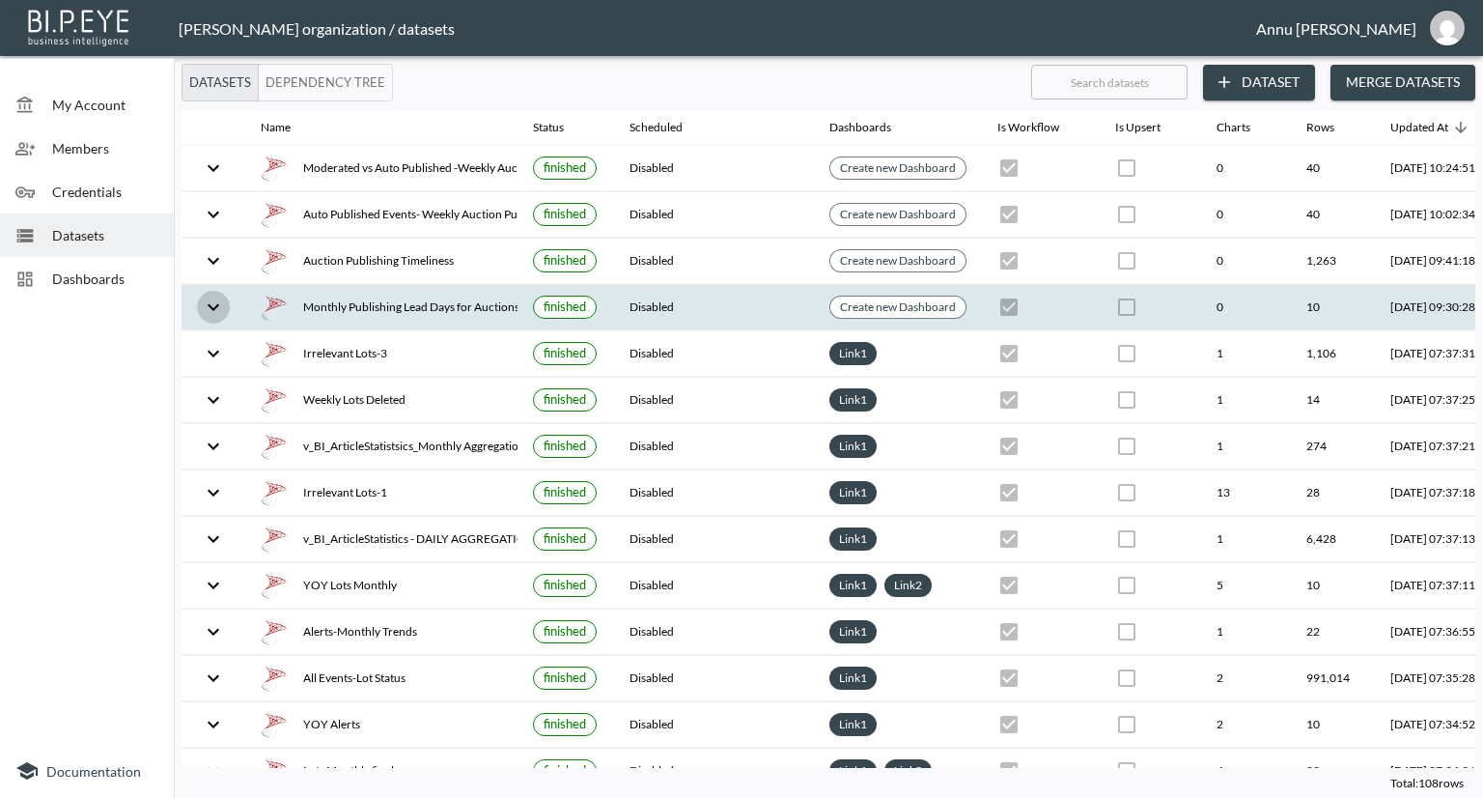
click at [219, 308] on icon "expand row" at bounding box center [213, 306] width 23 height 23
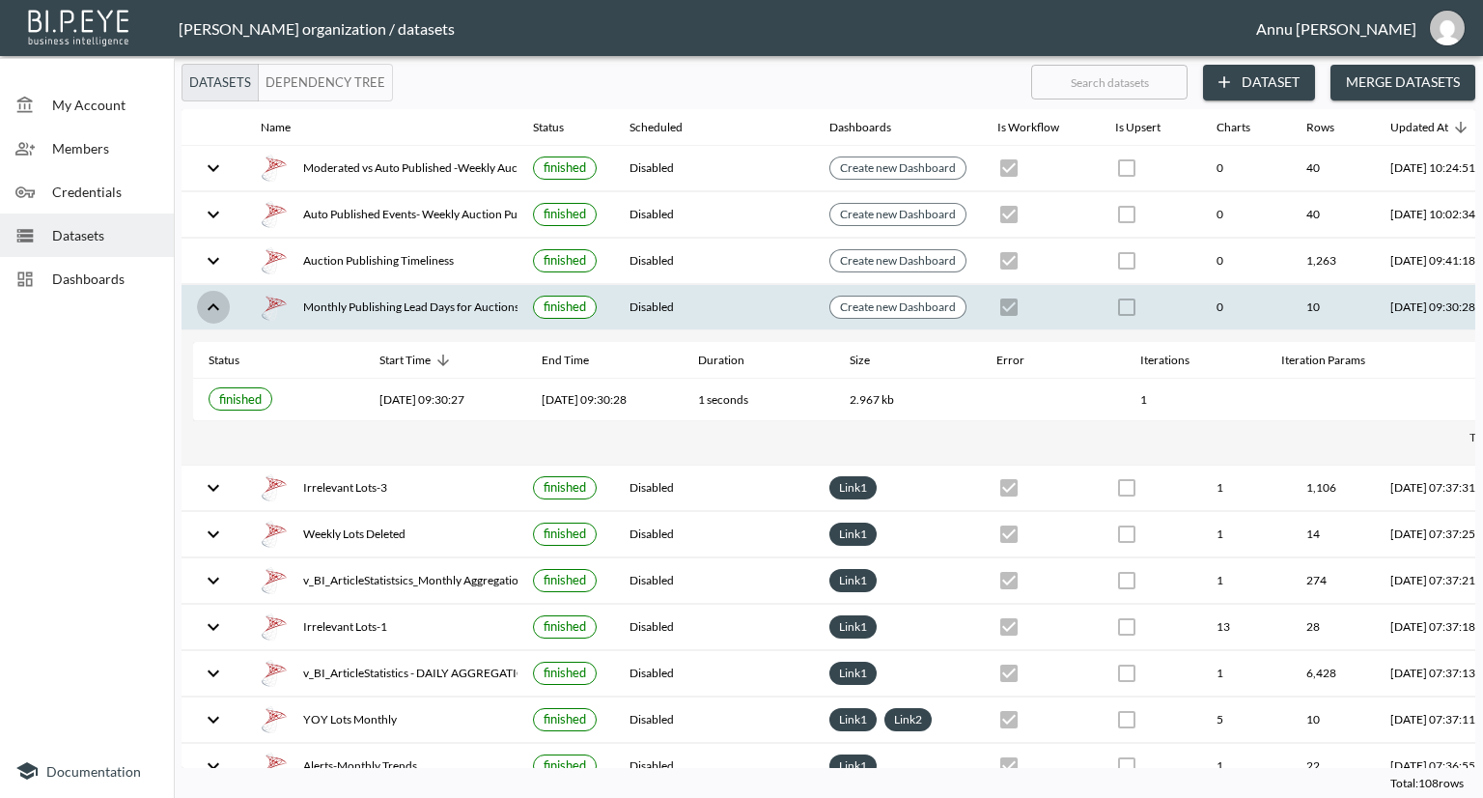
click at [222, 302] on icon "expand row" at bounding box center [213, 306] width 23 height 23
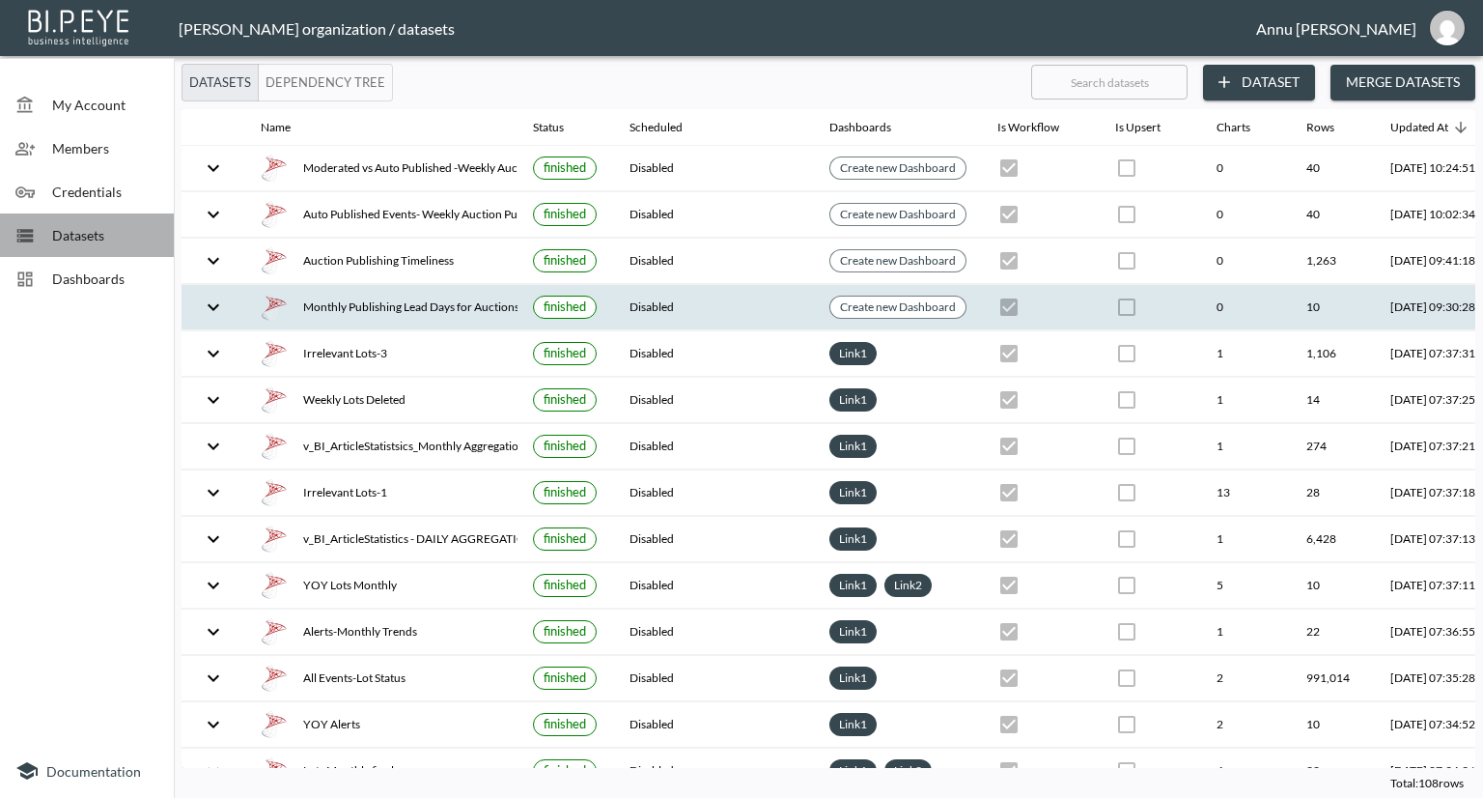
click at [72, 225] on span "Datasets" at bounding box center [105, 235] width 106 height 20
click at [1246, 72] on button "Dataset" at bounding box center [1259, 83] width 112 height 36
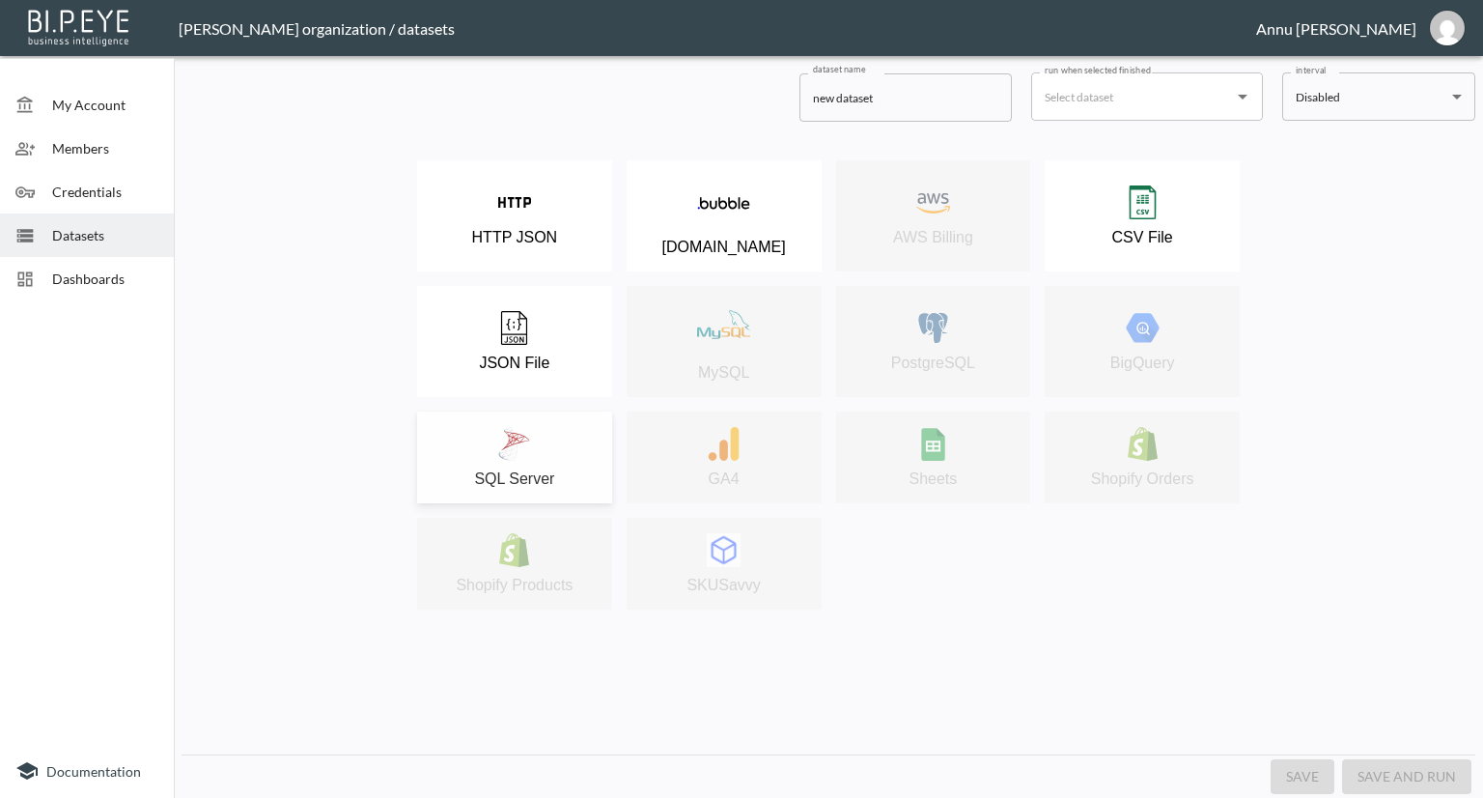
click at [568, 428] on div "SQL Server" at bounding box center [515, 457] width 176 height 61
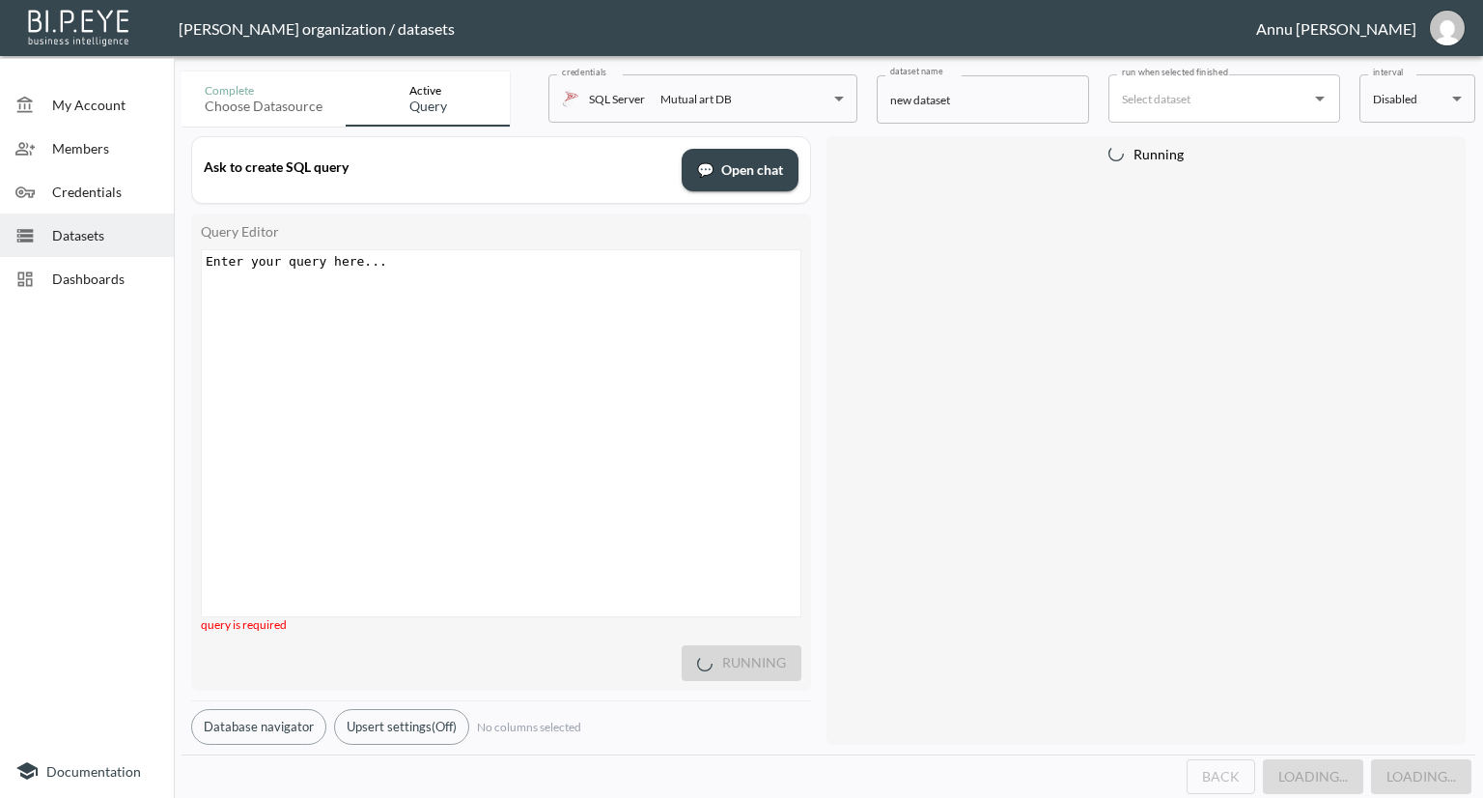
click at [367, 285] on div "Enter your query here... xxxxxxxxxx ​" at bounding box center [525, 457] width 647 height 414
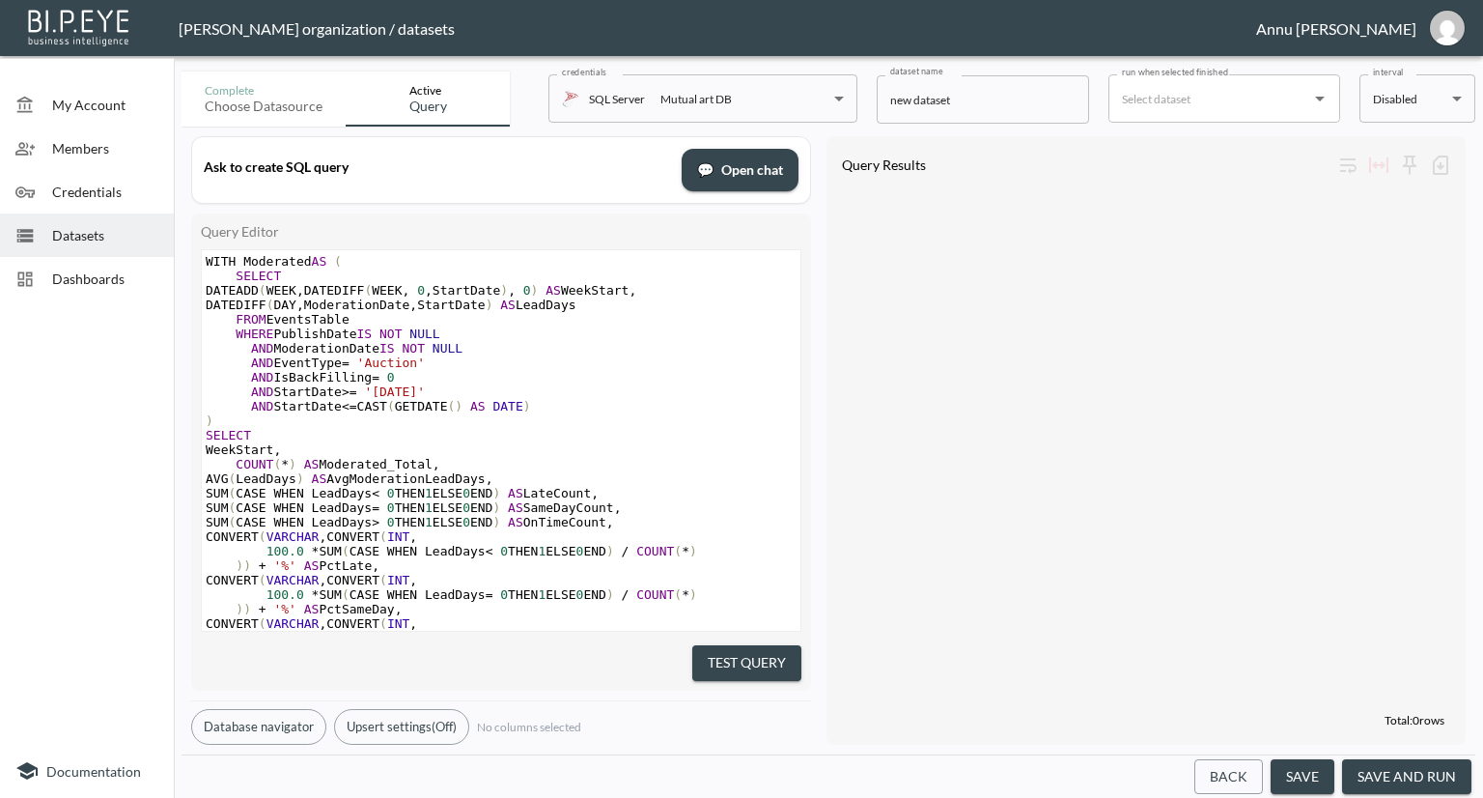
click at [340, 324] on span "FROM EventsTable" at bounding box center [278, 319] width 144 height 14
click at [367, 318] on pre "FROM EventsTable" at bounding box center [501, 319] width 599 height 14
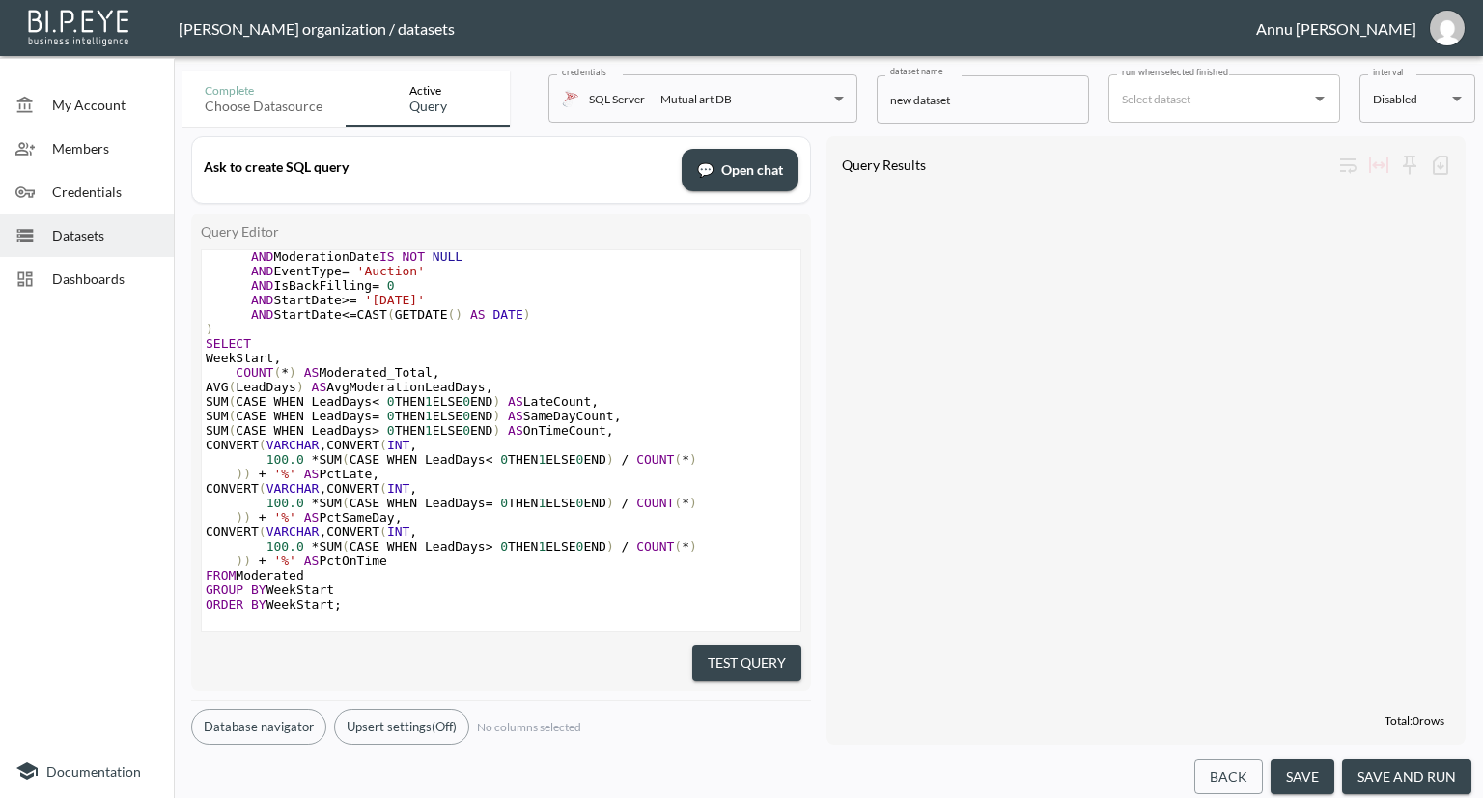
scroll to position [117, 0]
type textarea "v_BI_EventStatistics"
click at [742, 645] on button "Test Query" at bounding box center [746, 663] width 109 height 36
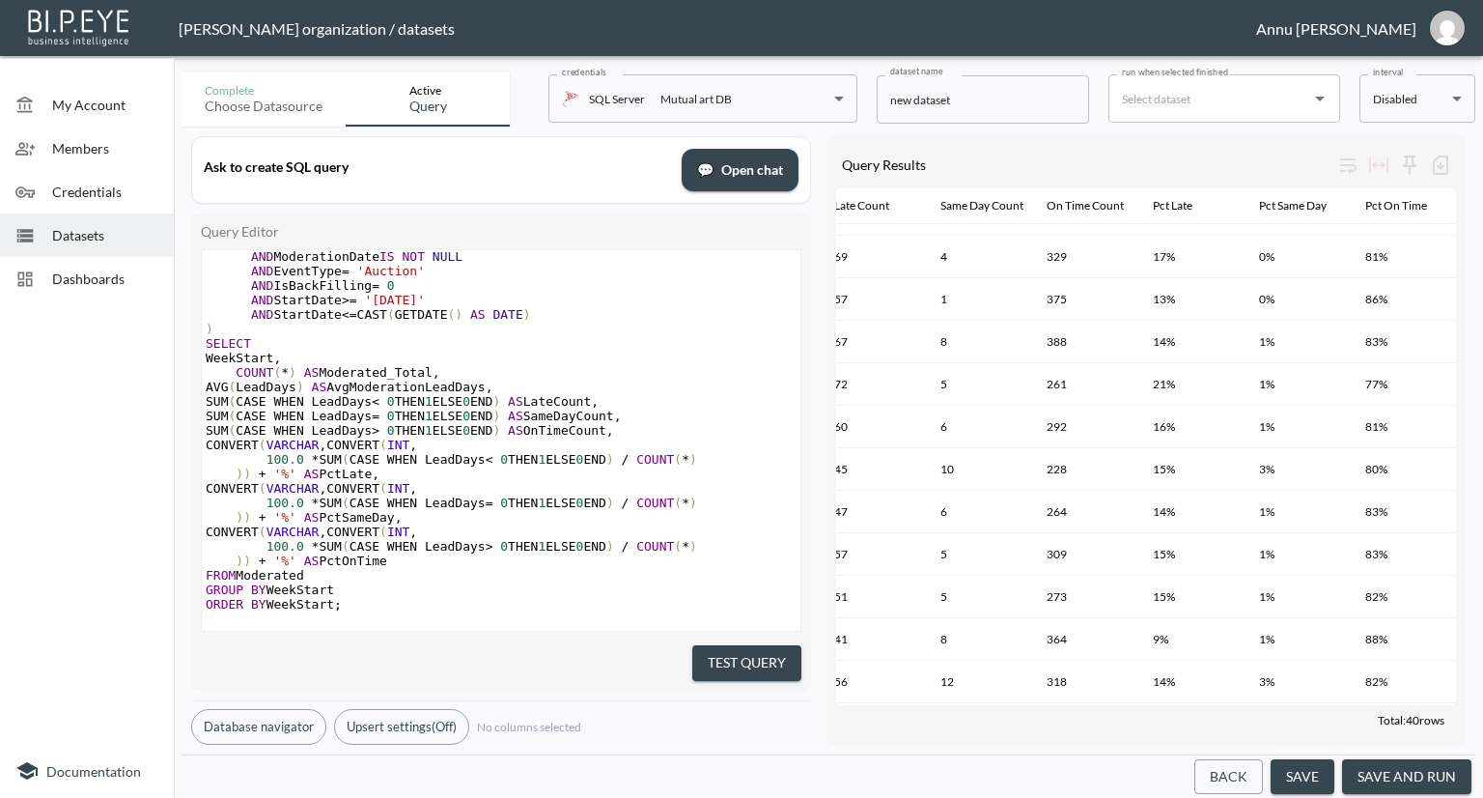
scroll to position [579, 340]
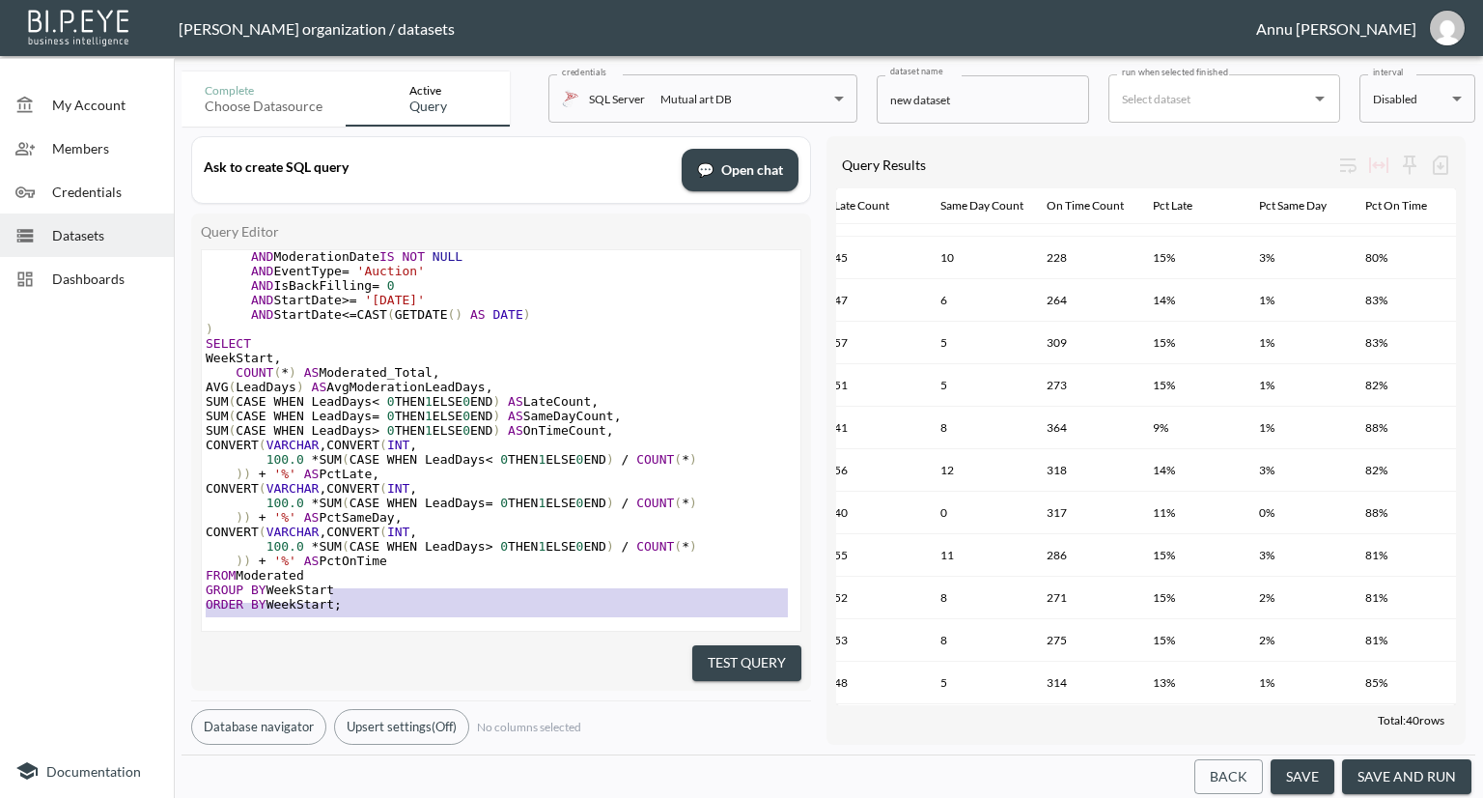
type textarea "WITH Moderated AS ( SELECT DATEADD(WEEK, DATEDIFF(WEEK, 0, StartDate), 0) AS We…"
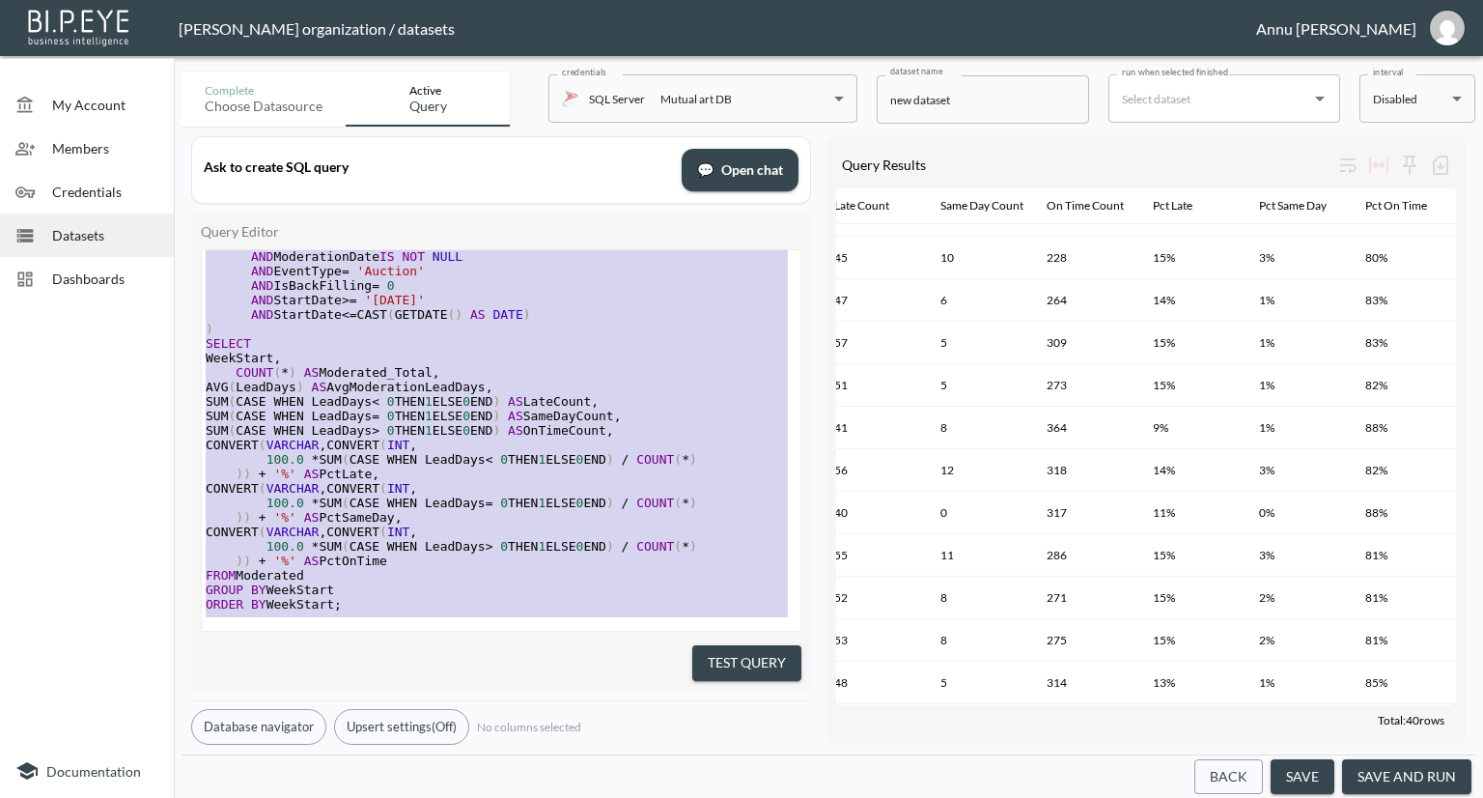
scroll to position [0, 0]
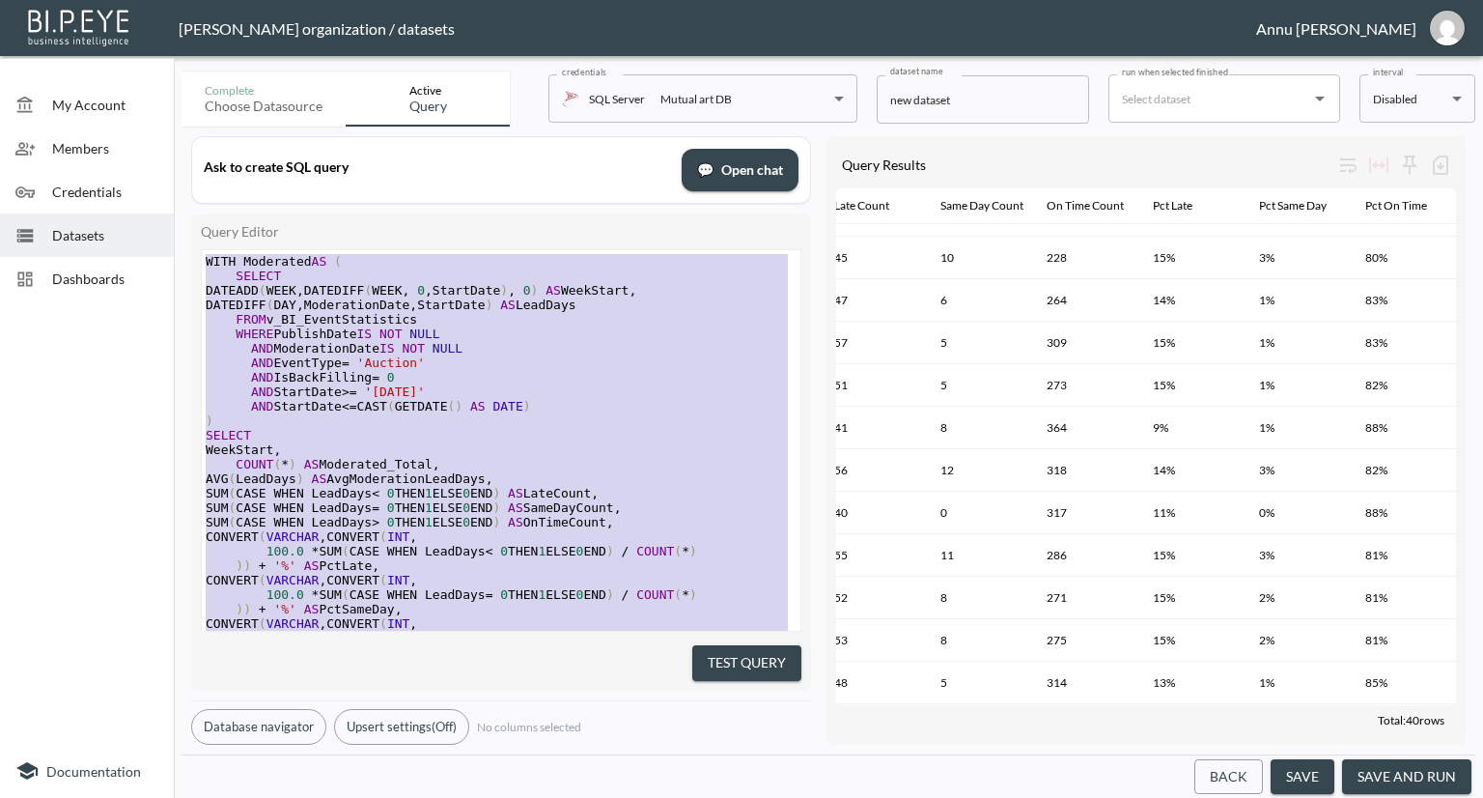
drag, startPoint x: 357, startPoint y: 596, endPoint x: 197, endPoint y: 72, distance: 547.3
click at [197, 72] on div "Complete Choose datasource Active Query credentials SQL Server Mutual art DB 82…" at bounding box center [829, 431] width 1294 height 734
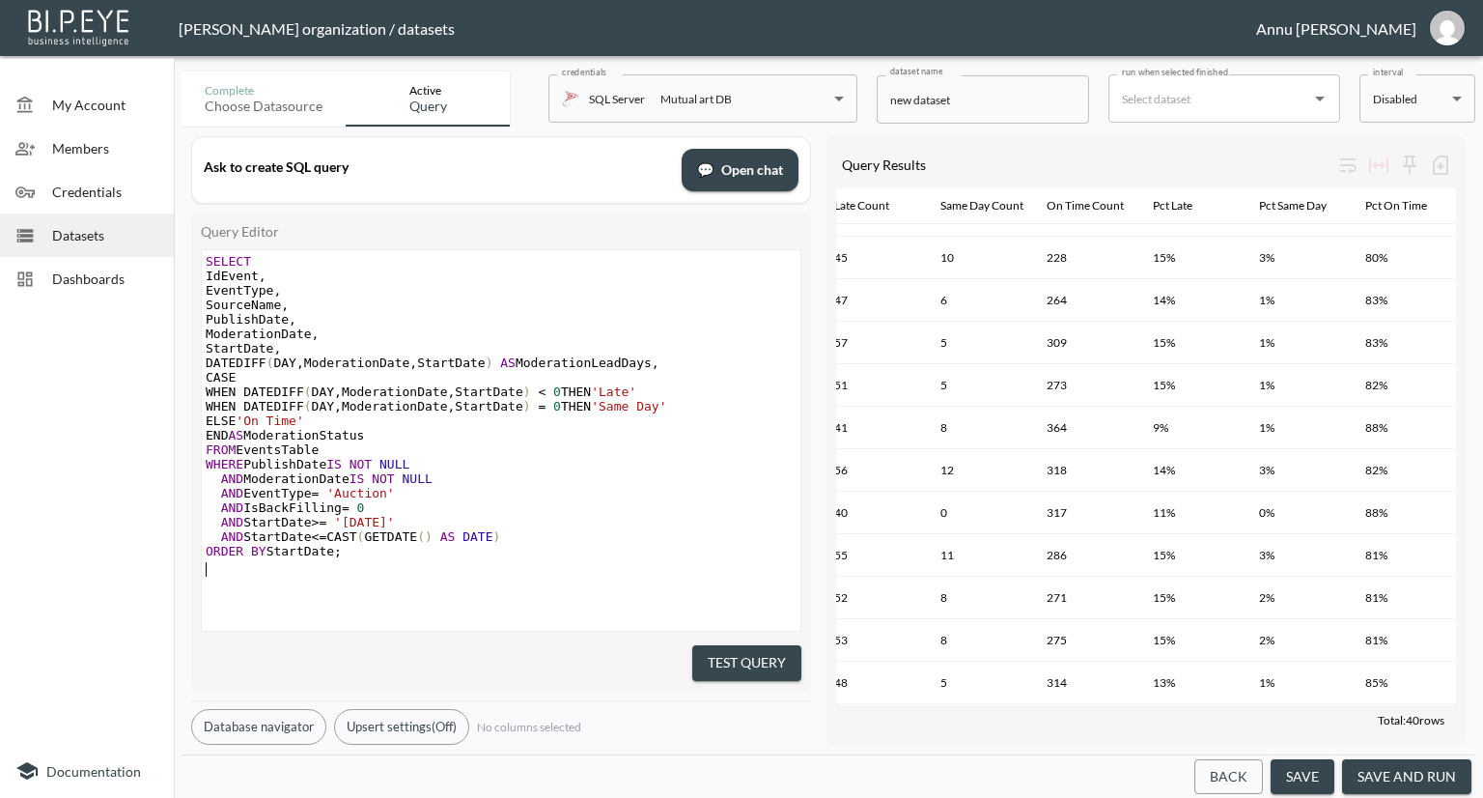
click at [317, 450] on pre "FROM EventsTable" at bounding box center [503, 449] width 603 height 14
type textarea "v_BI_EventStatistics"
click at [710, 650] on button "Test Query" at bounding box center [746, 663] width 109 height 36
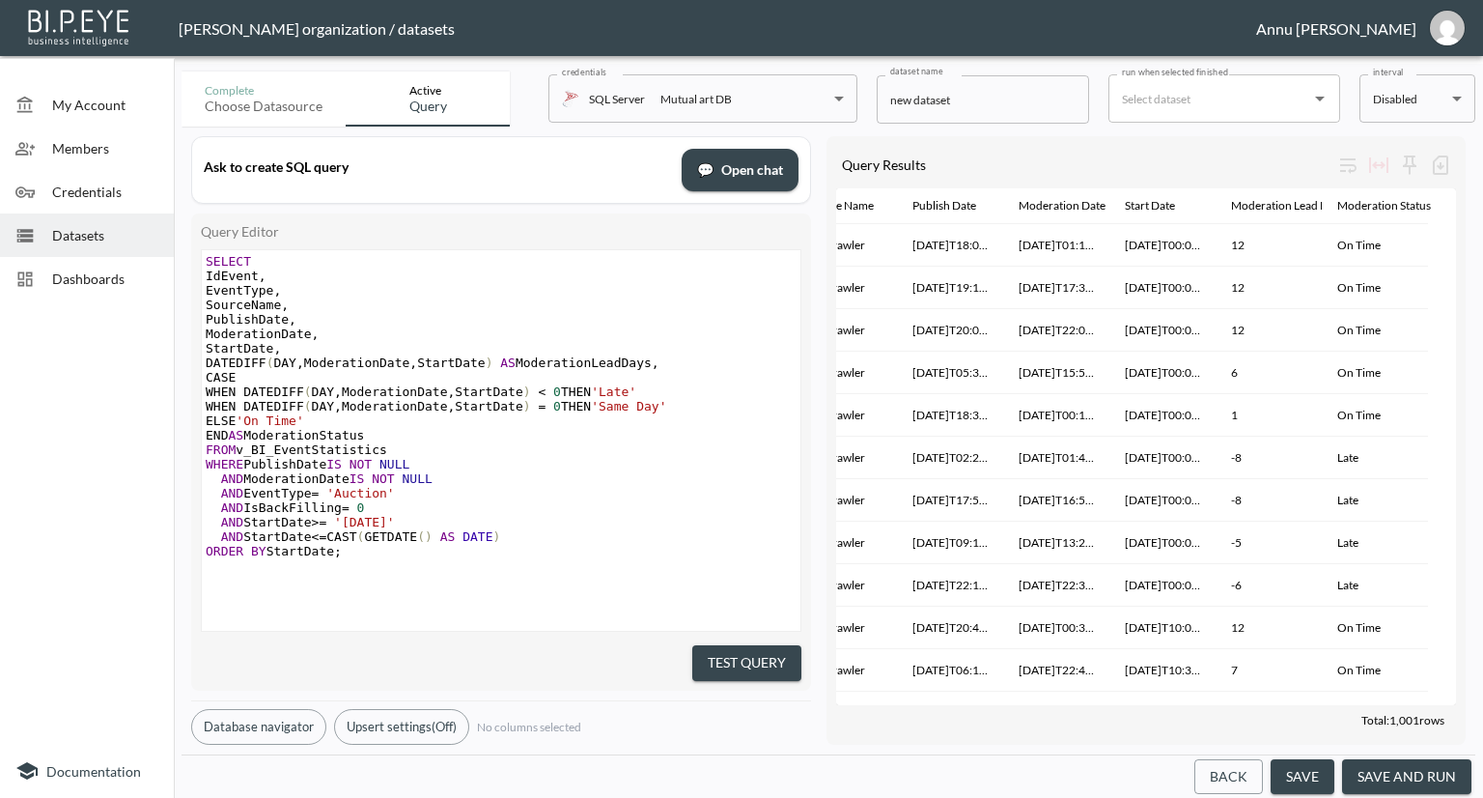
scroll to position [0, 263]
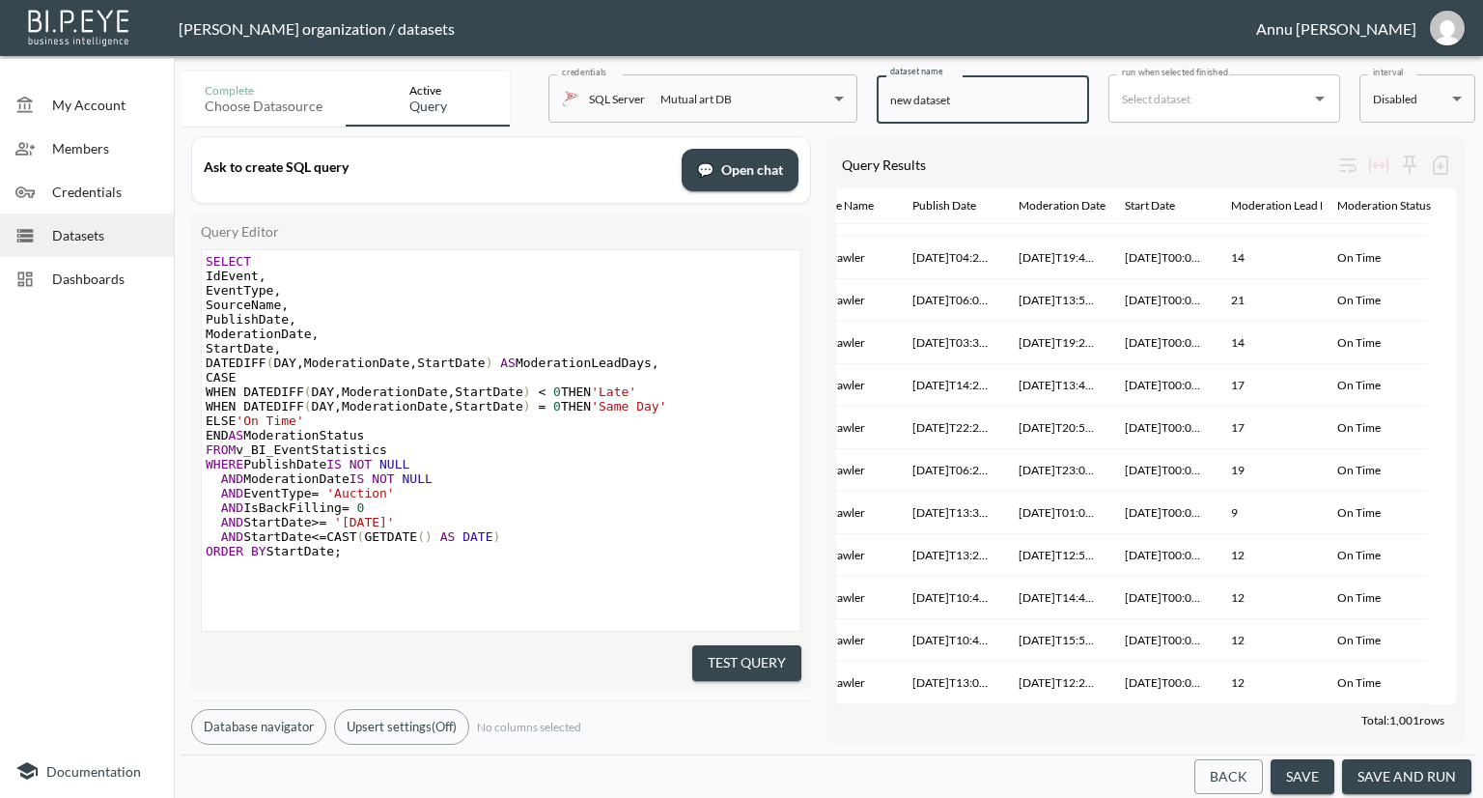
drag, startPoint x: 965, startPoint y: 100, endPoint x: 884, endPoint y: 101, distance: 80.1
click at [884, 101] on input "new dataset" at bounding box center [983, 99] width 212 height 48
type input "Moderated Events-Auction Publishing Timeliness"
click at [1410, 775] on button "save and run" at bounding box center [1406, 777] width 129 height 36
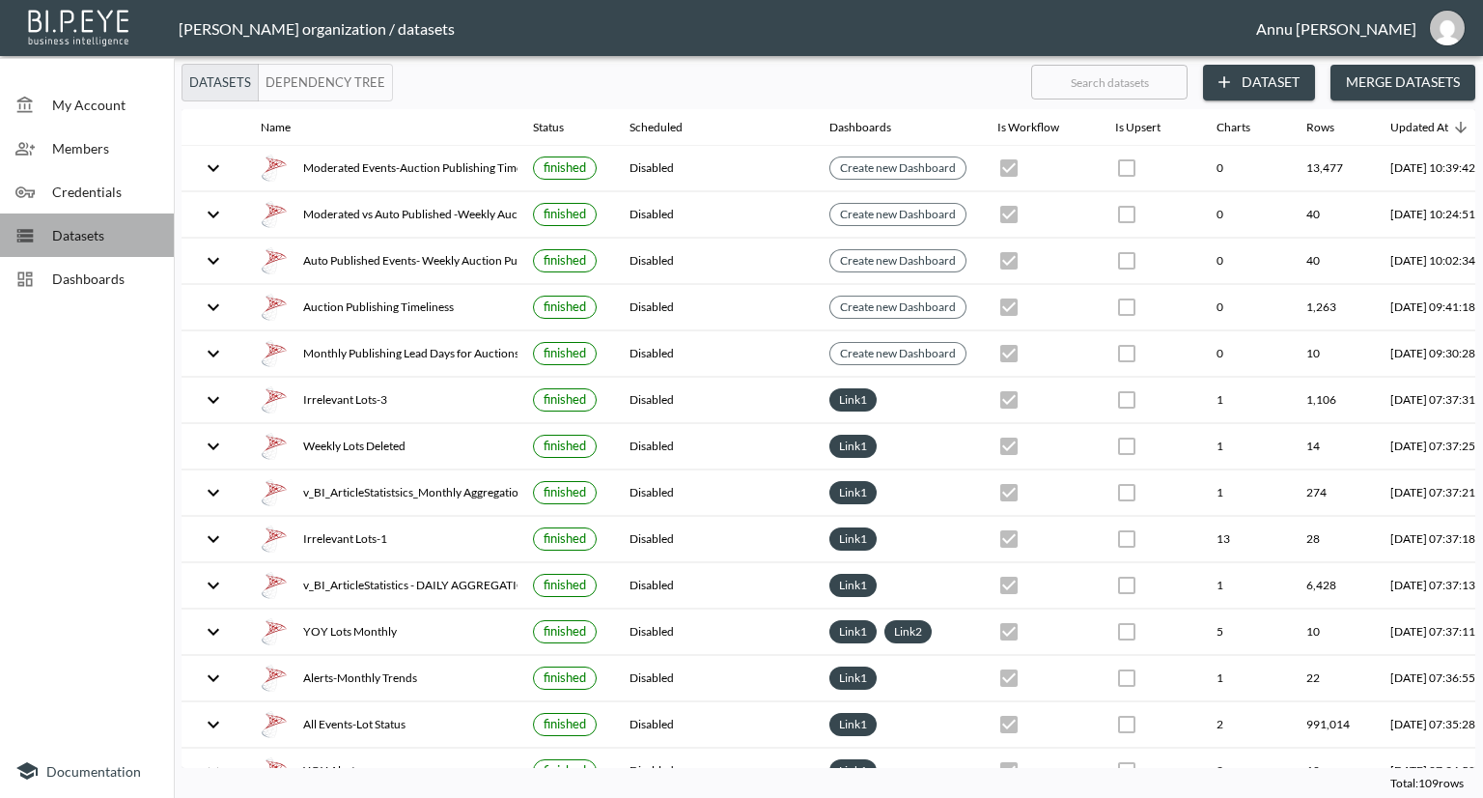
click at [125, 225] on span "Datasets" at bounding box center [105, 235] width 106 height 20
click at [1231, 80] on icon "button" at bounding box center [1224, 81] width 19 height 19
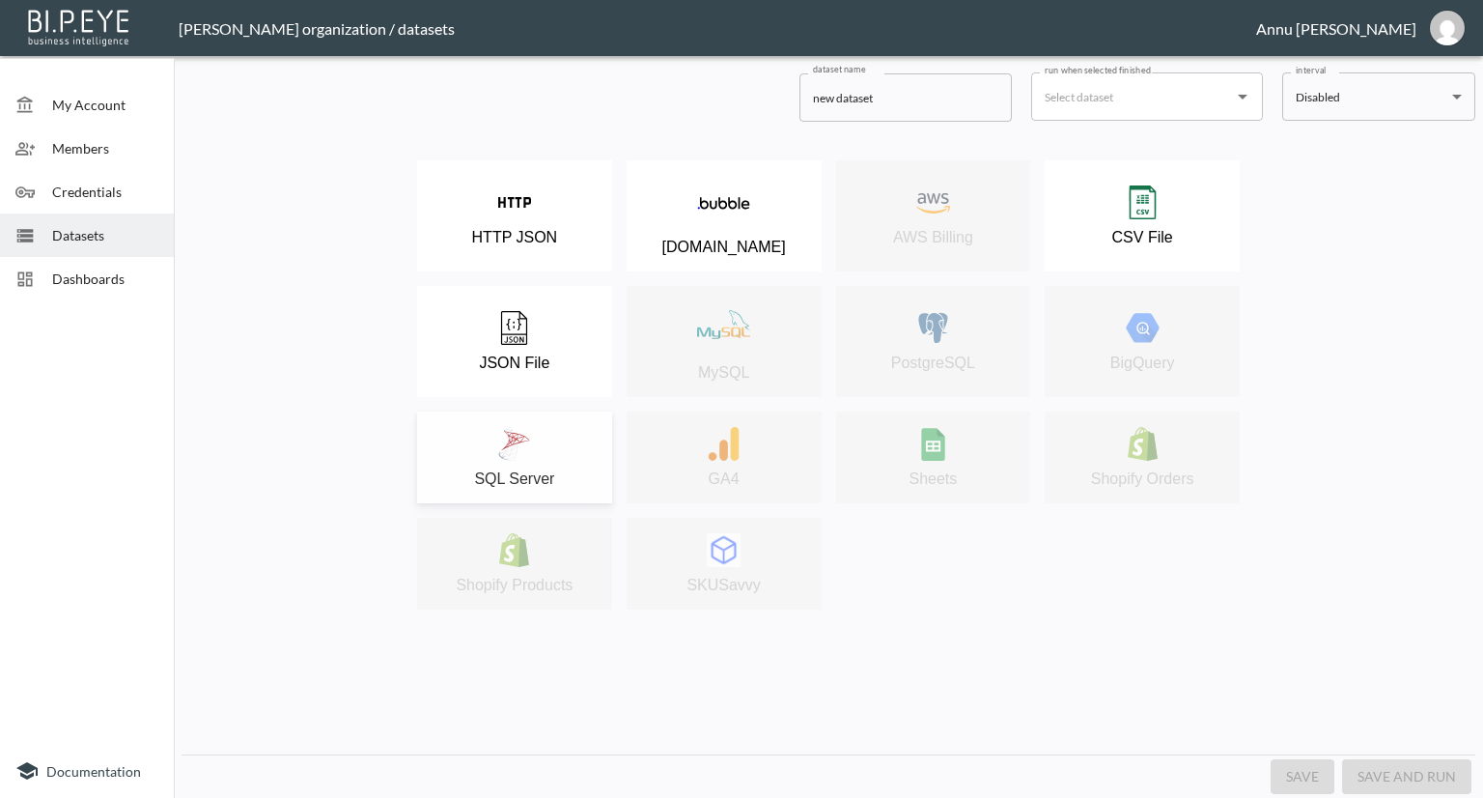
click at [502, 449] on img at bounding box center [514, 444] width 34 height 34
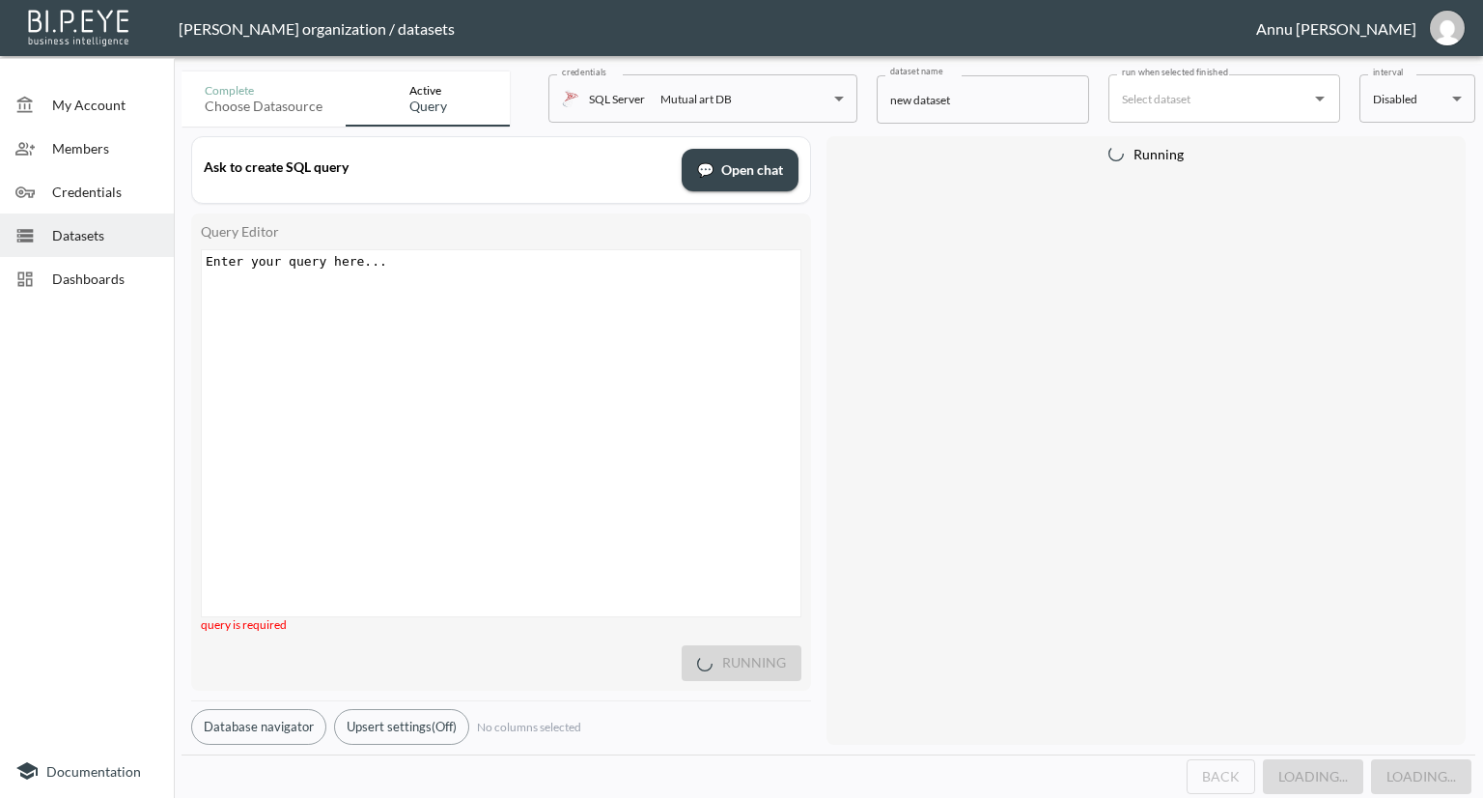
click at [439, 304] on div "Enter your query here... xxxxxxxxxx ​" at bounding box center [525, 457] width 647 height 414
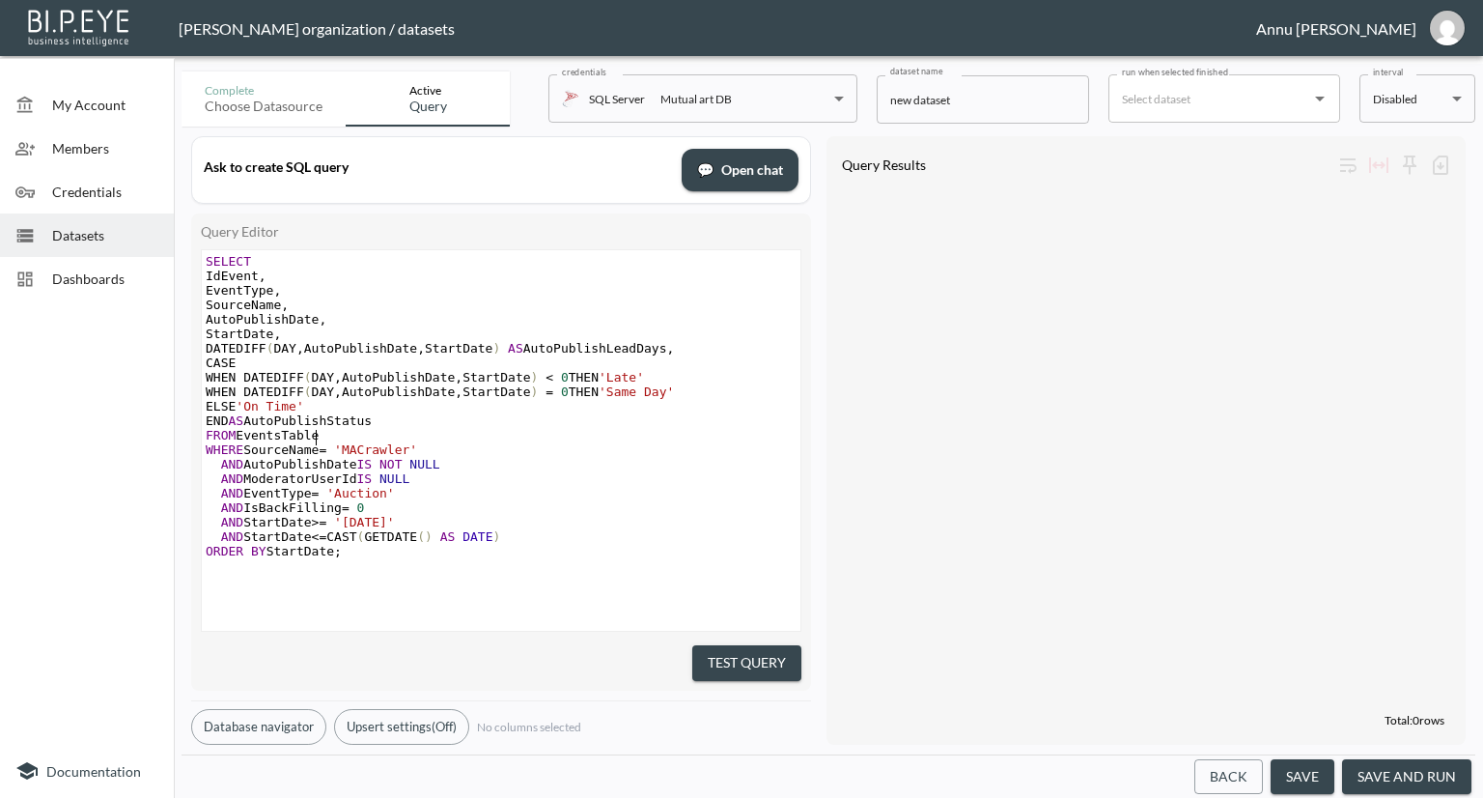
click at [336, 443] on span "'MACrawler'" at bounding box center [375, 449] width 83 height 14
type textarea "v_BI_EventStatistics"
click at [730, 645] on button "Test Query" at bounding box center [746, 663] width 109 height 36
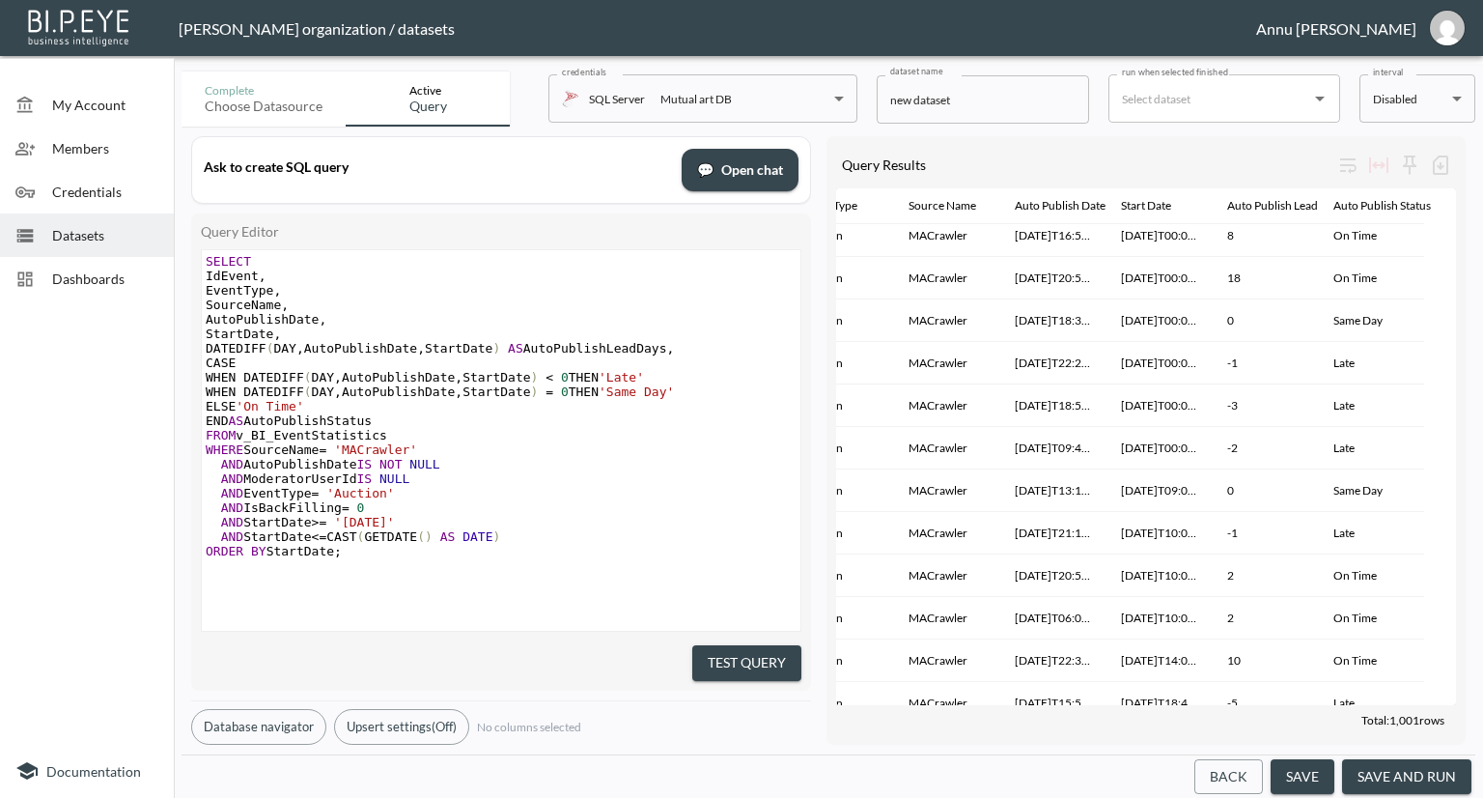
scroll to position [9462, 161]
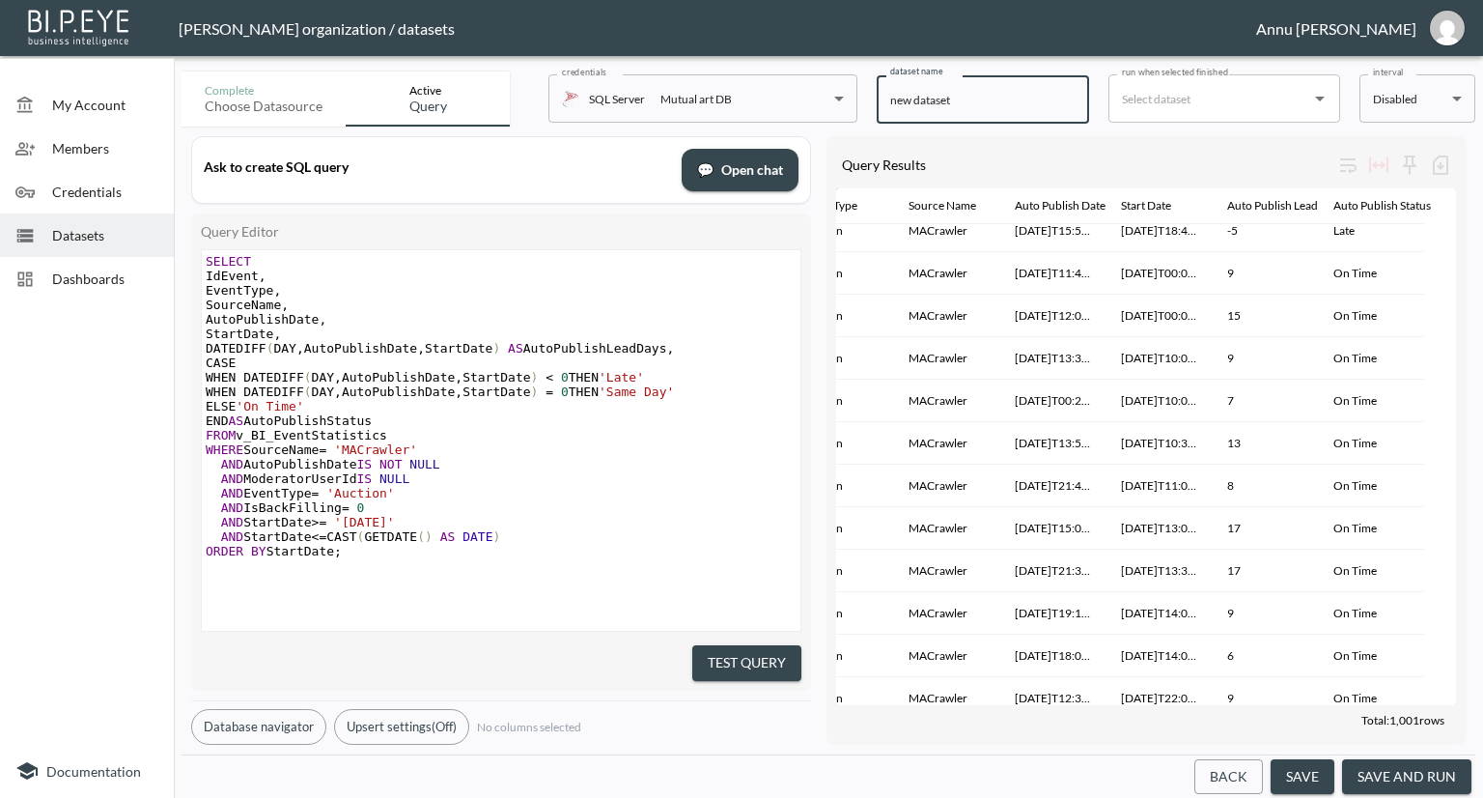
drag, startPoint x: 972, startPoint y: 98, endPoint x: 884, endPoint y: 104, distance: 88.1
click at [884, 104] on input "new dataset" at bounding box center [983, 99] width 212 height 48
click at [1049, 101] on input "Auto Published Events- Weekly Auction Publishing Timeliness" at bounding box center [983, 99] width 212 height 48
type input "Auto Published Events- Auction Publishing Timeliness"
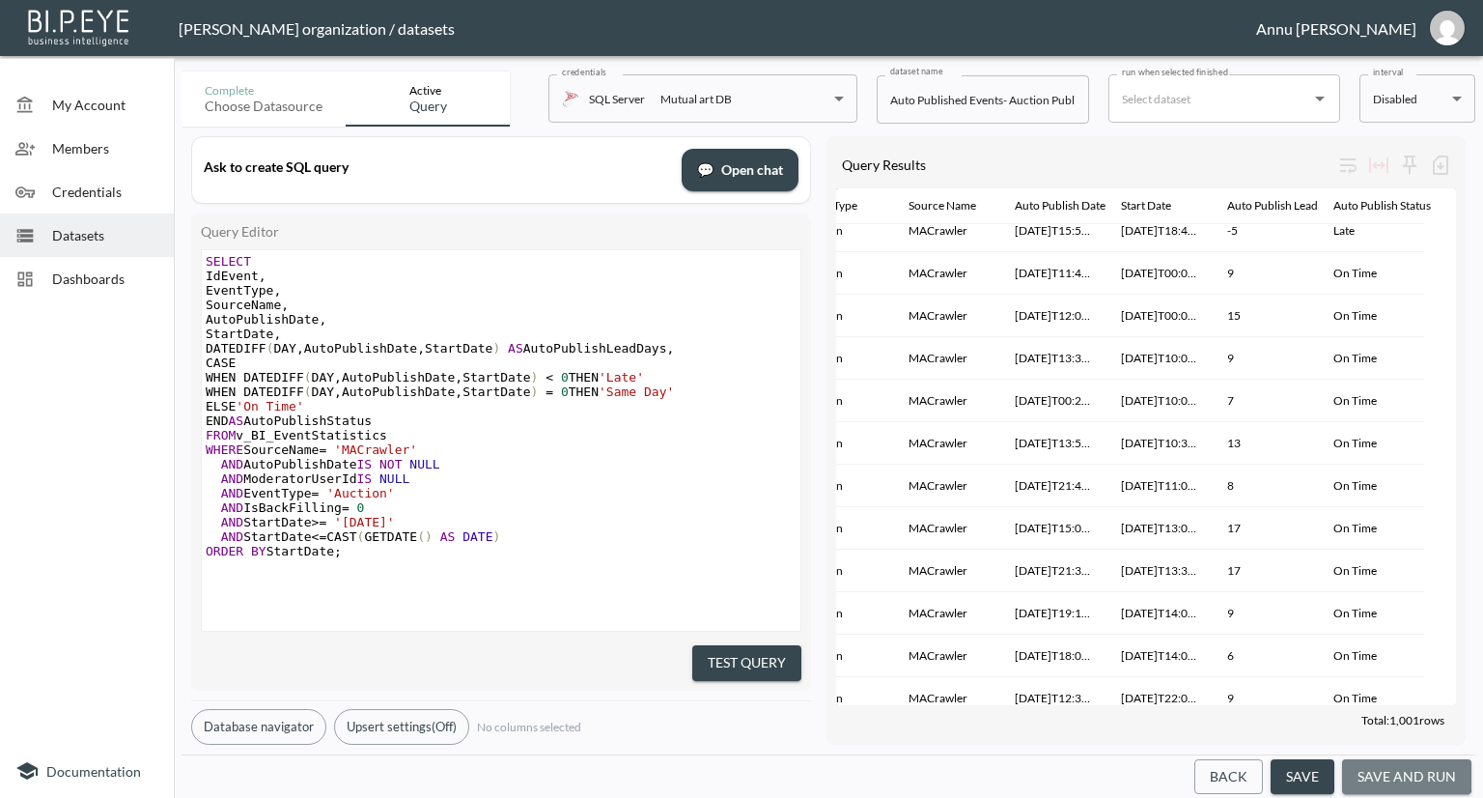
click at [1383, 766] on button "save and run" at bounding box center [1406, 777] width 129 height 36
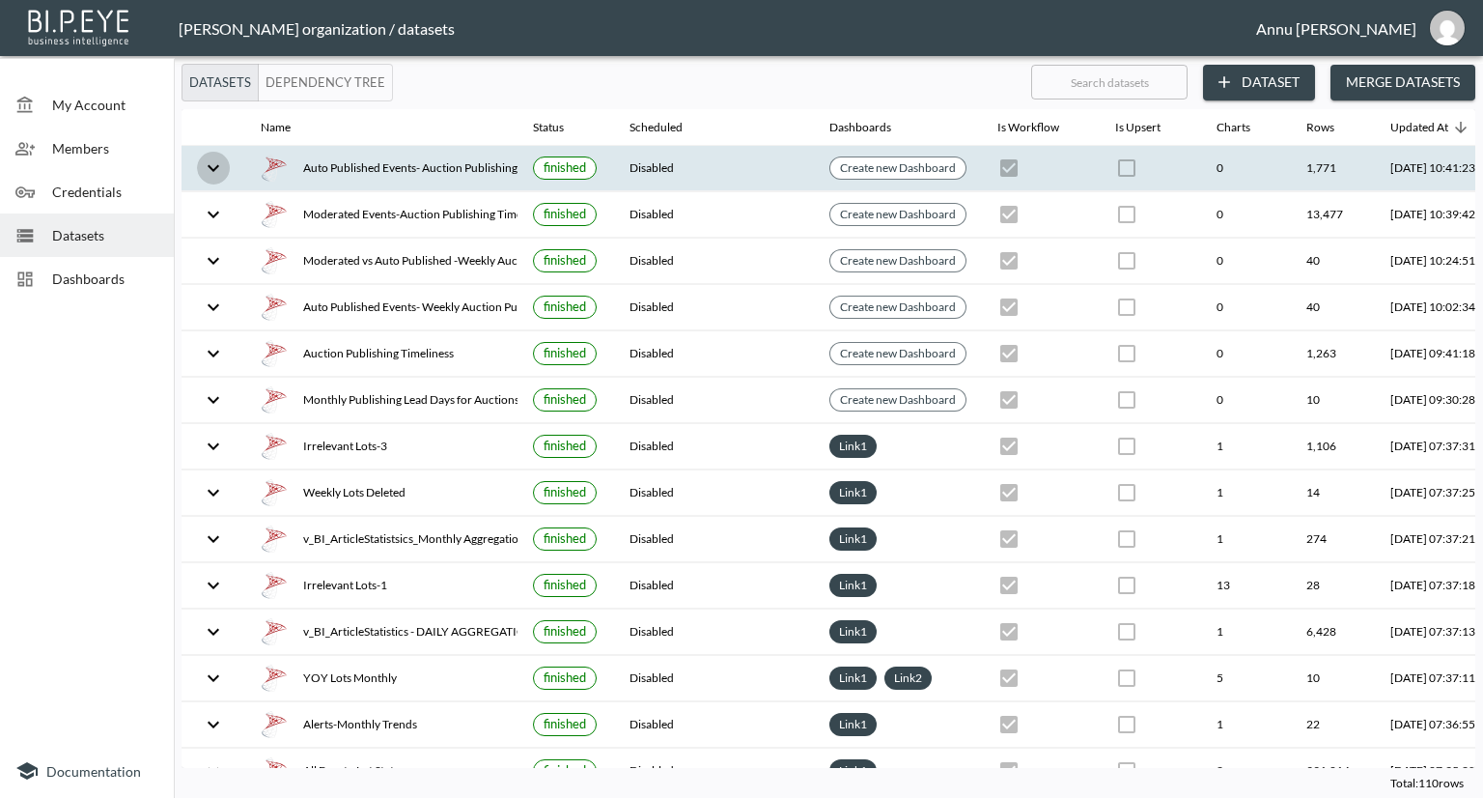
click at [229, 163] on button "expand row" at bounding box center [213, 168] width 33 height 33
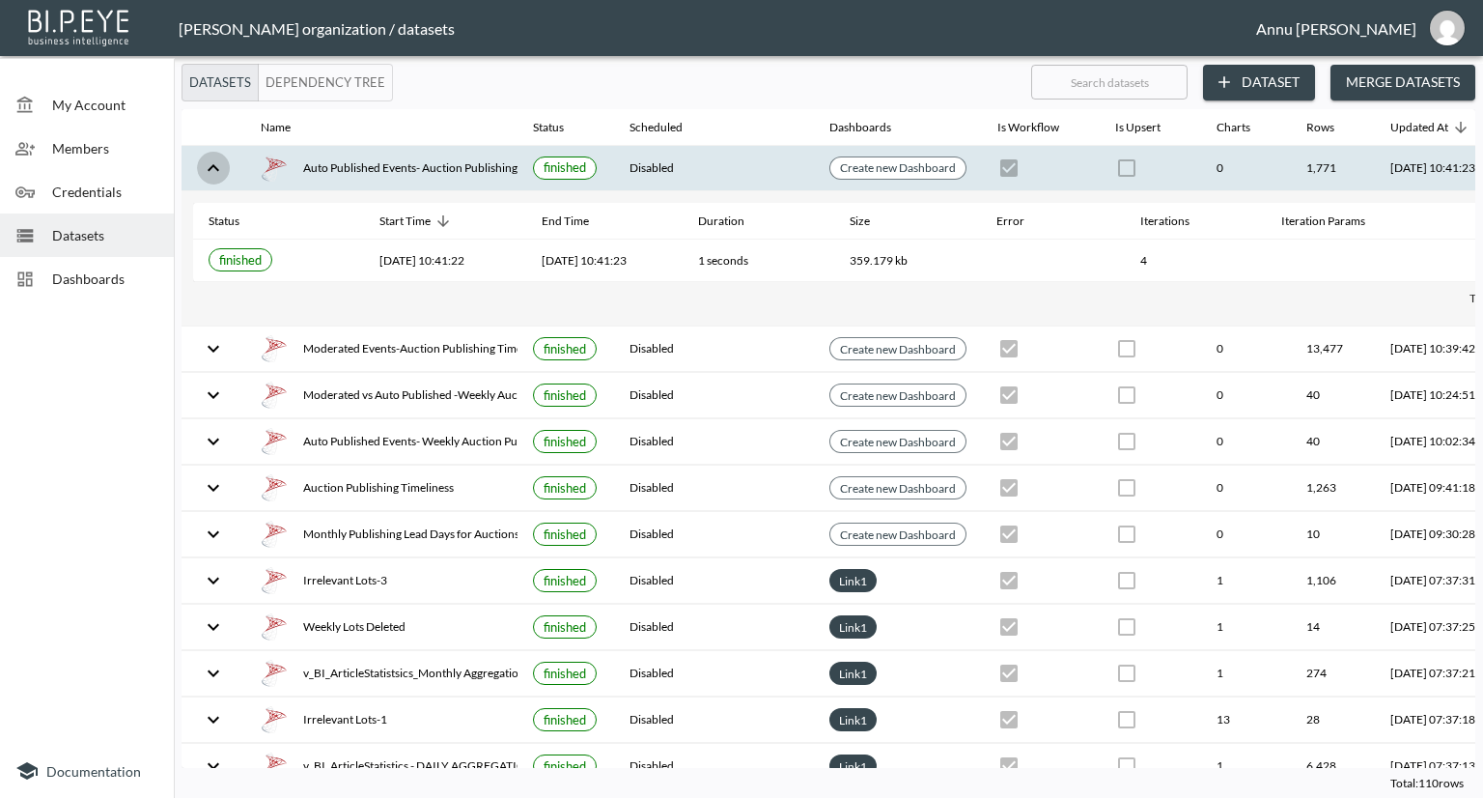
click at [209, 156] on icon "expand row" at bounding box center [213, 167] width 23 height 23
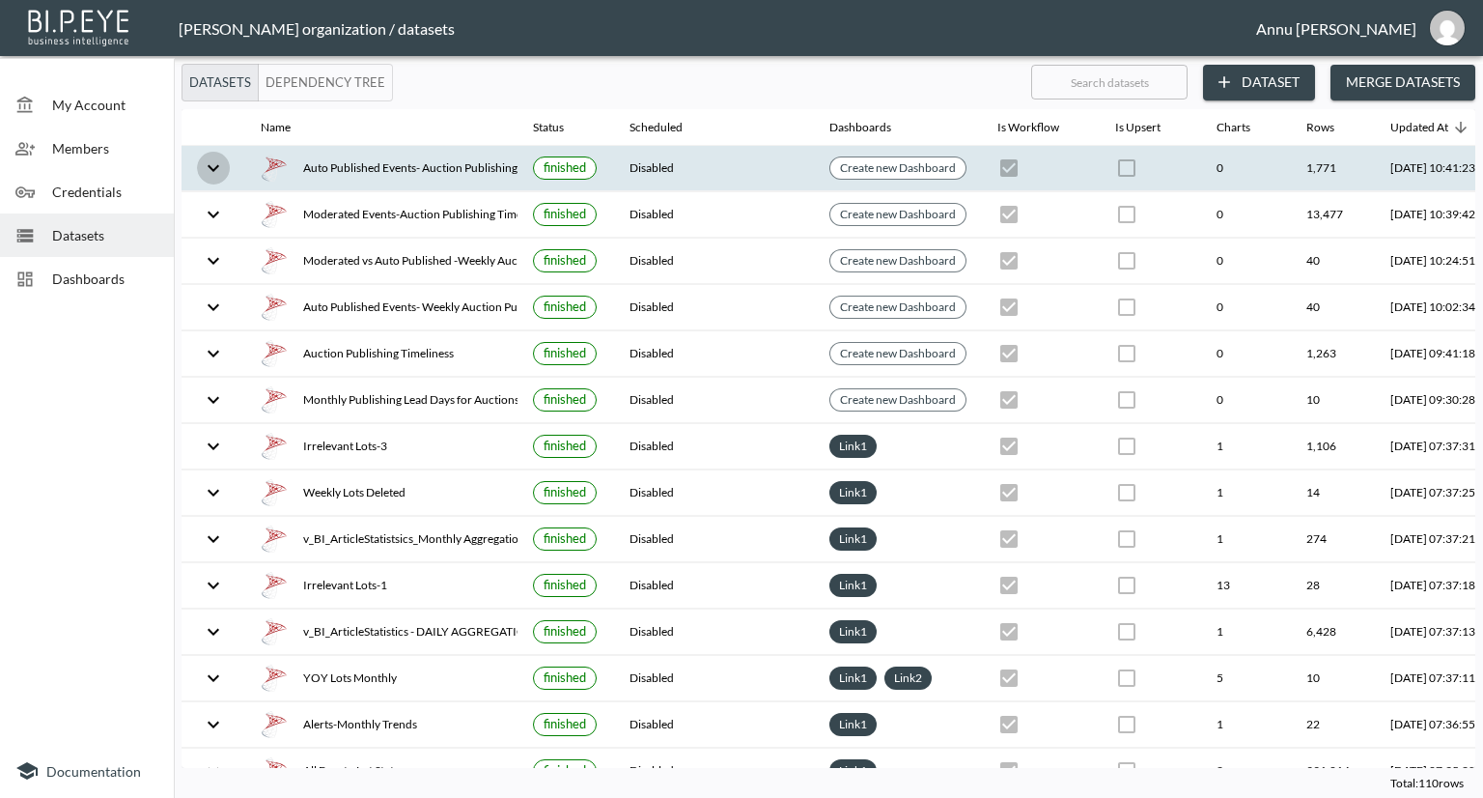
click at [214, 159] on icon "expand row" at bounding box center [213, 167] width 23 height 23
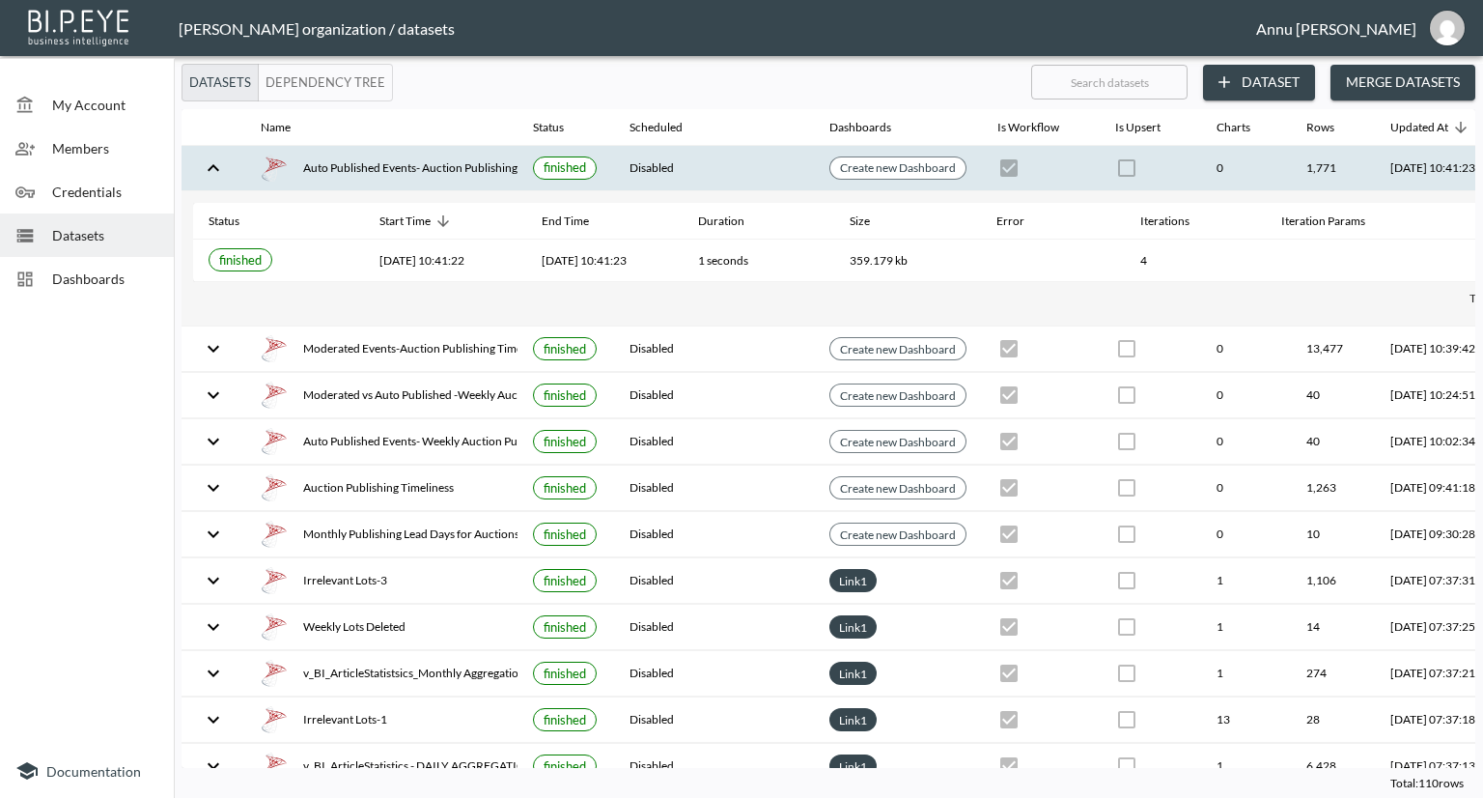
click at [221, 163] on icon "expand row" at bounding box center [213, 167] width 23 height 23
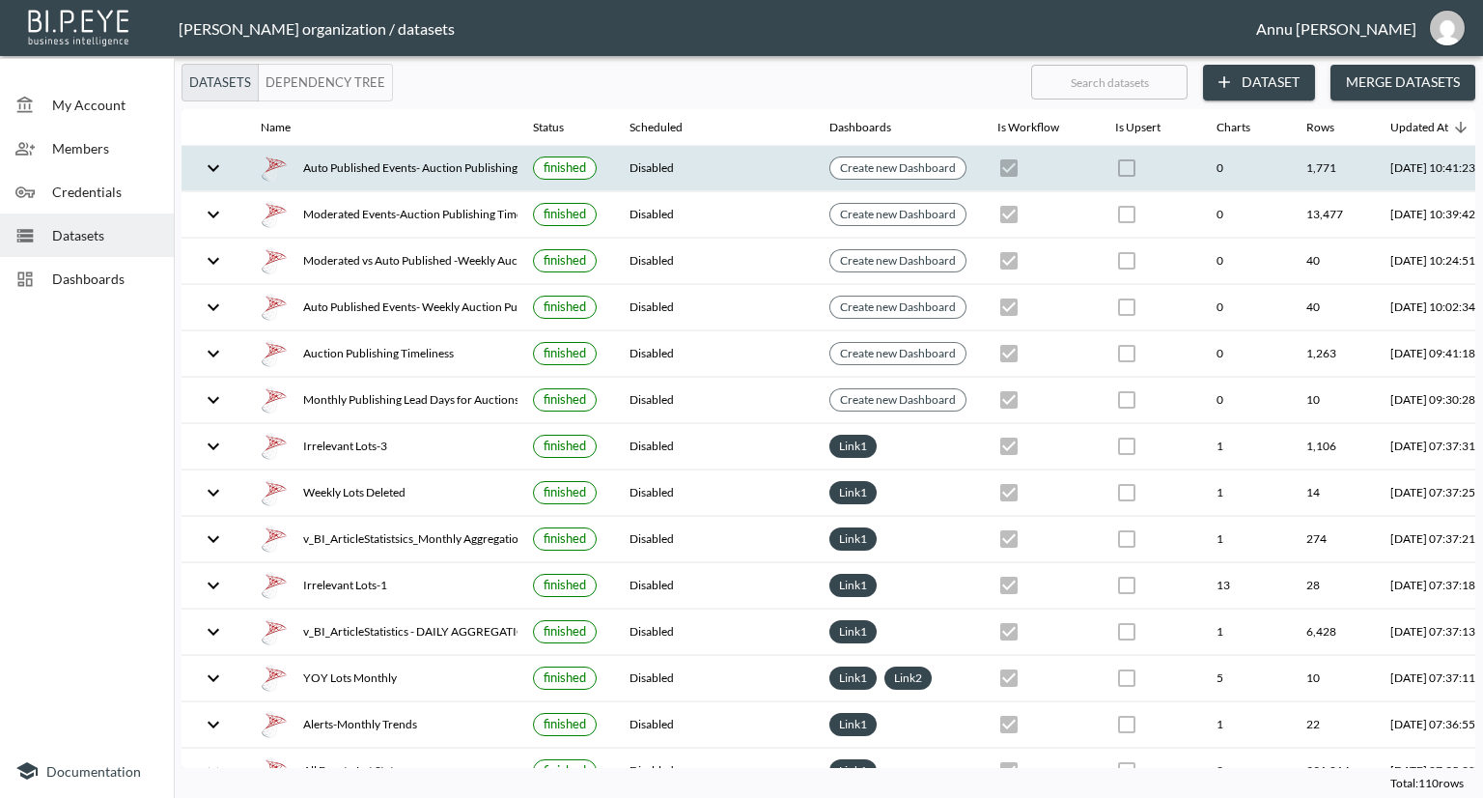
drag, startPoint x: 76, startPoint y: 267, endPoint x: 98, endPoint y: 246, distance: 30.0
click at [76, 268] on span "Dashboards" at bounding box center [105, 278] width 106 height 20
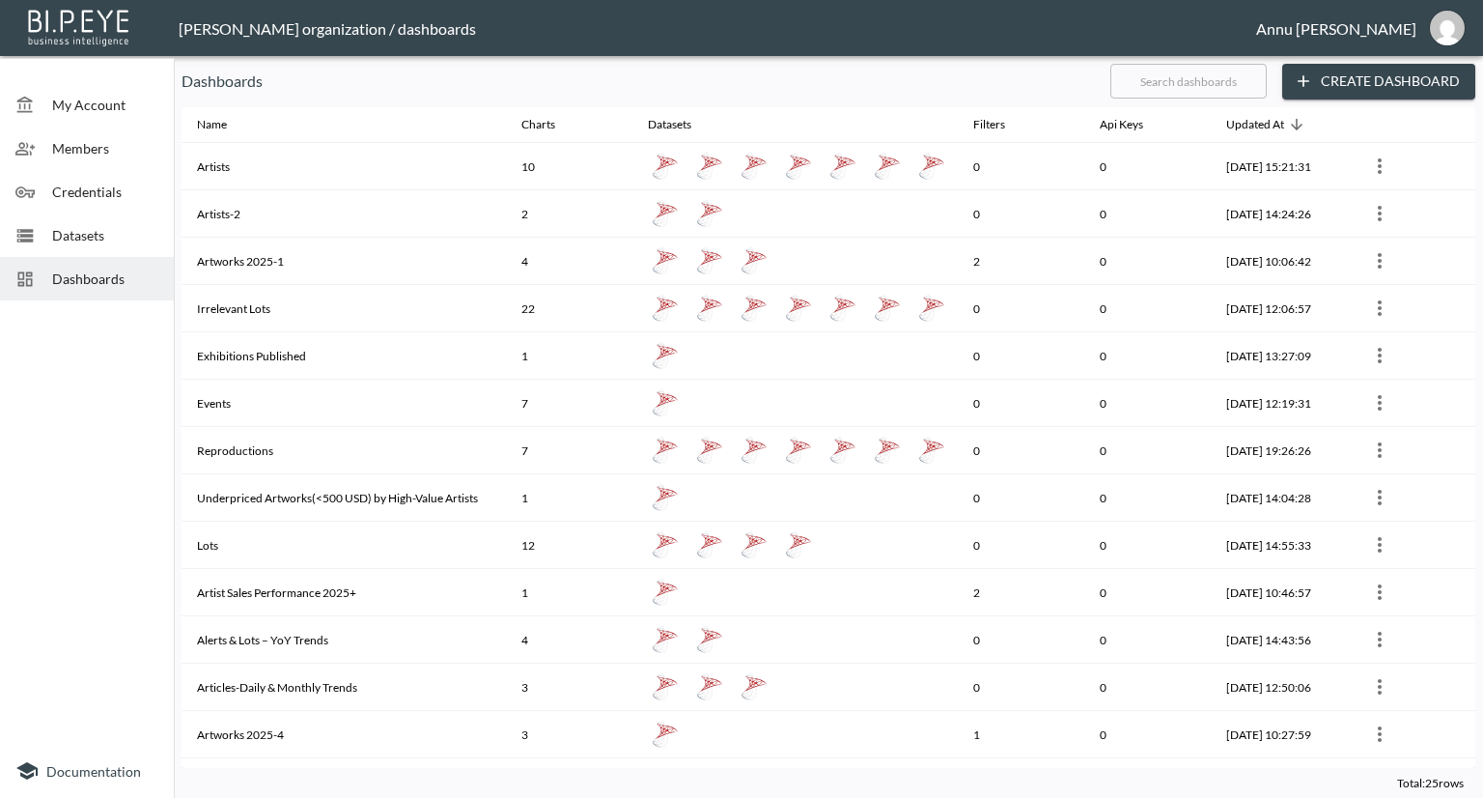
click at [1336, 76] on button "Create Dashboard" at bounding box center [1378, 82] width 193 height 36
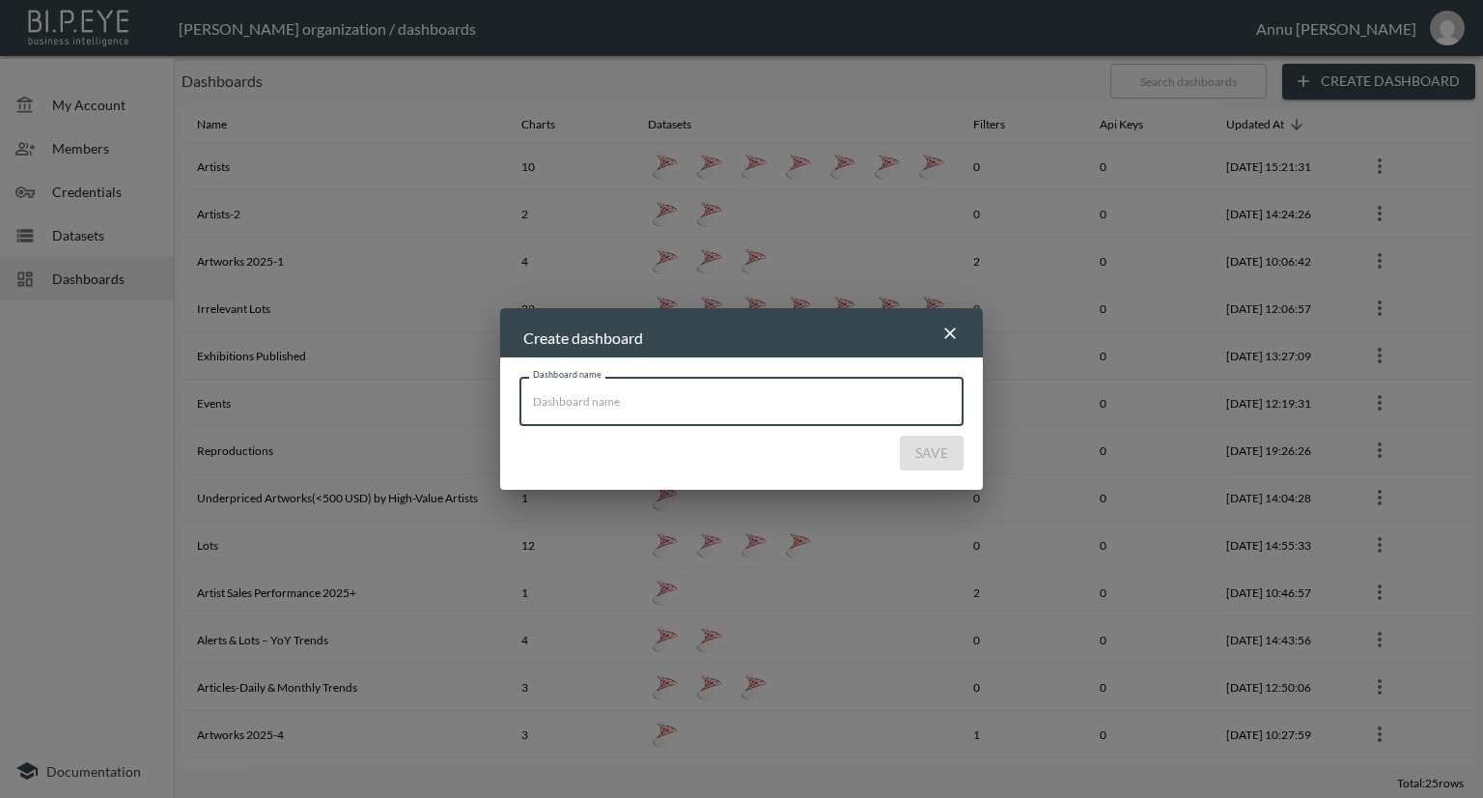
click at [649, 406] on input "Dashboard name" at bounding box center [741, 401] width 444 height 48
type input "A"
click at [918, 452] on button "Save" at bounding box center [932, 453] width 64 height 36
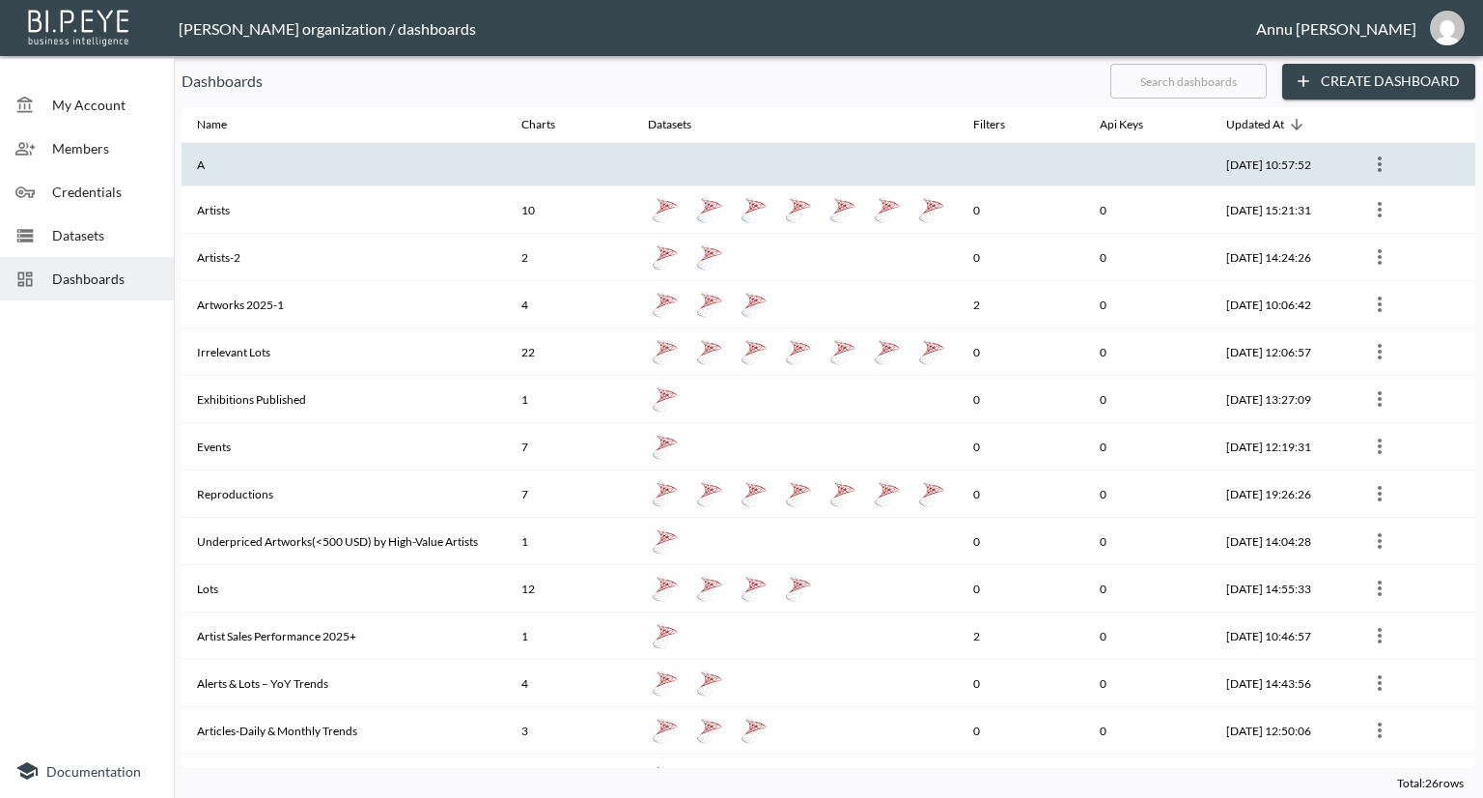
click at [866, 156] on th at bounding box center [794, 164] width 324 height 43
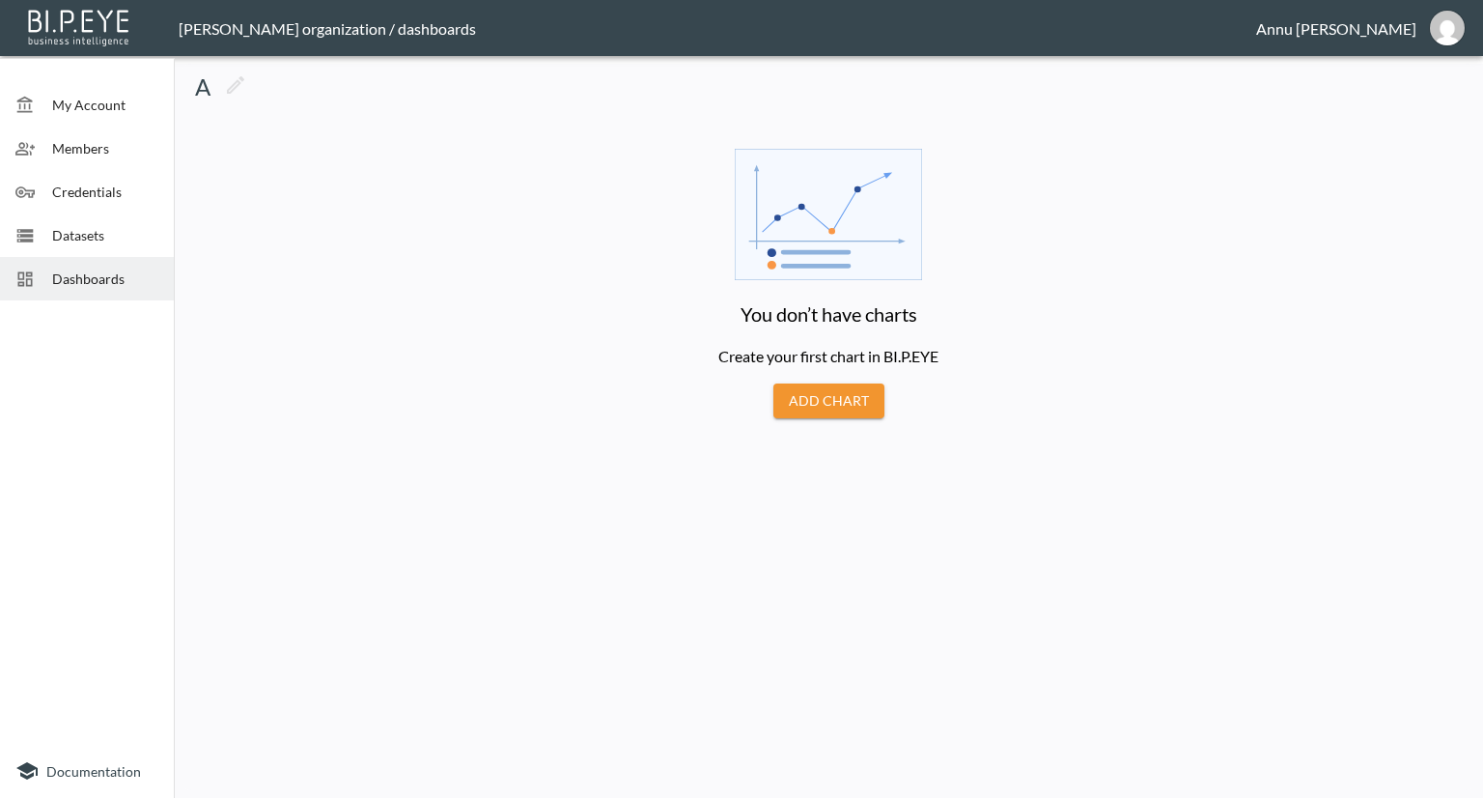
click at [854, 403] on button "Add Chart" at bounding box center [828, 401] width 111 height 36
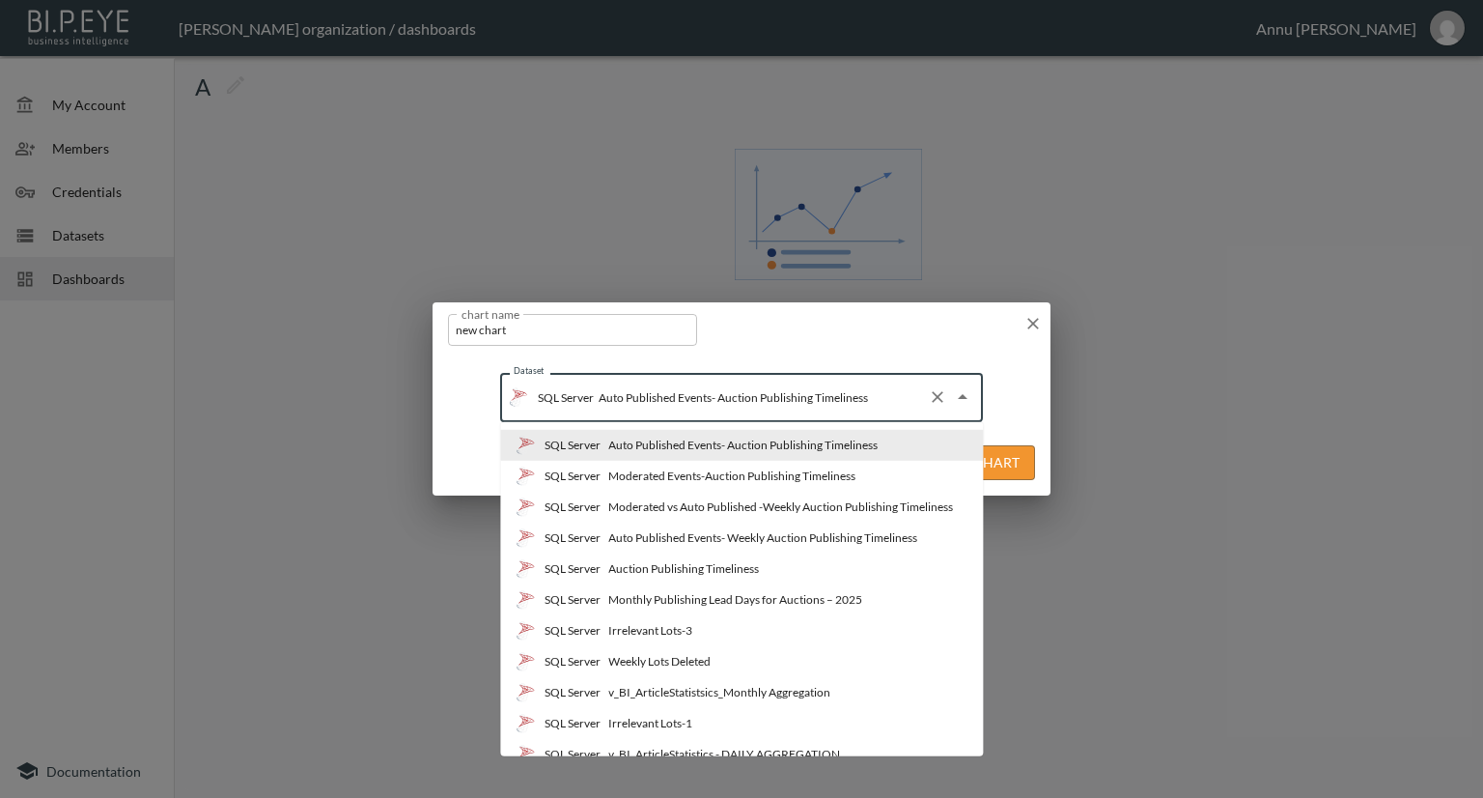
click at [880, 410] on input "Auto Published Events- Auction Publishing Timeliness" at bounding box center [757, 396] width 326 height 31
click at [796, 479] on div "Moderated Events-Auction Publishing Timeliness" at bounding box center [731, 475] width 247 height 17
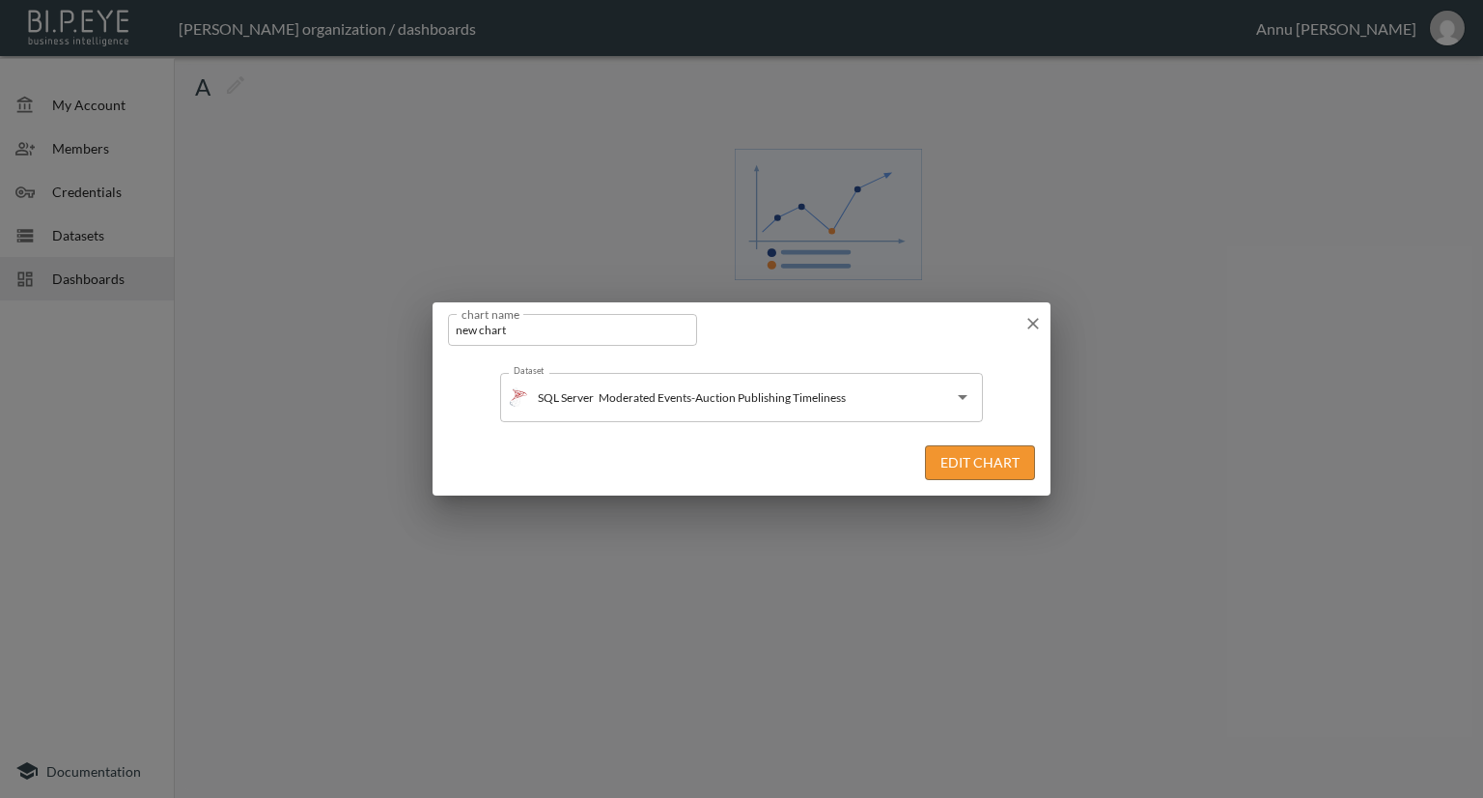
click at [967, 462] on button "Edit Chart" at bounding box center [980, 463] width 110 height 36
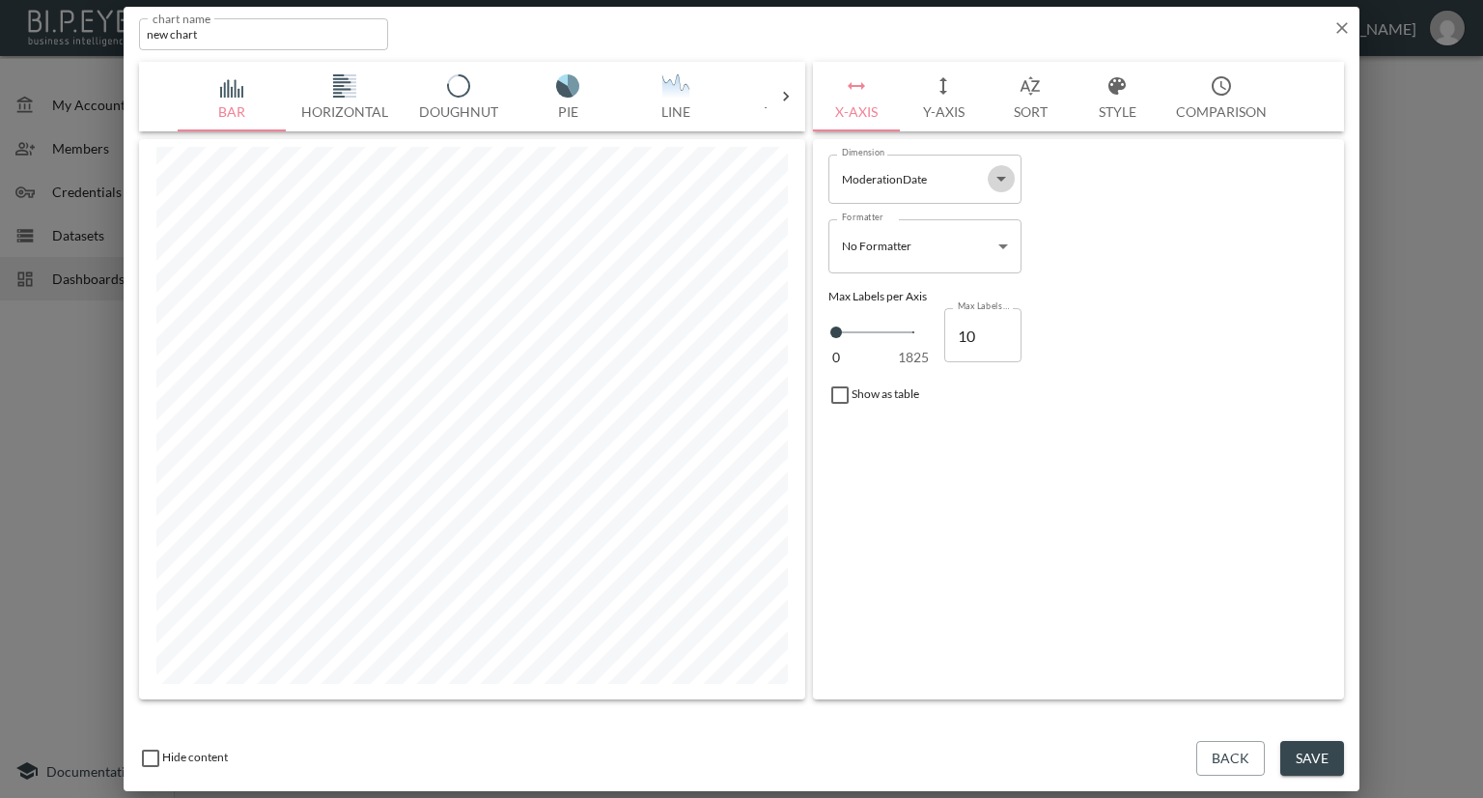
click at [997, 180] on icon "Open" at bounding box center [1001, 178] width 23 height 23
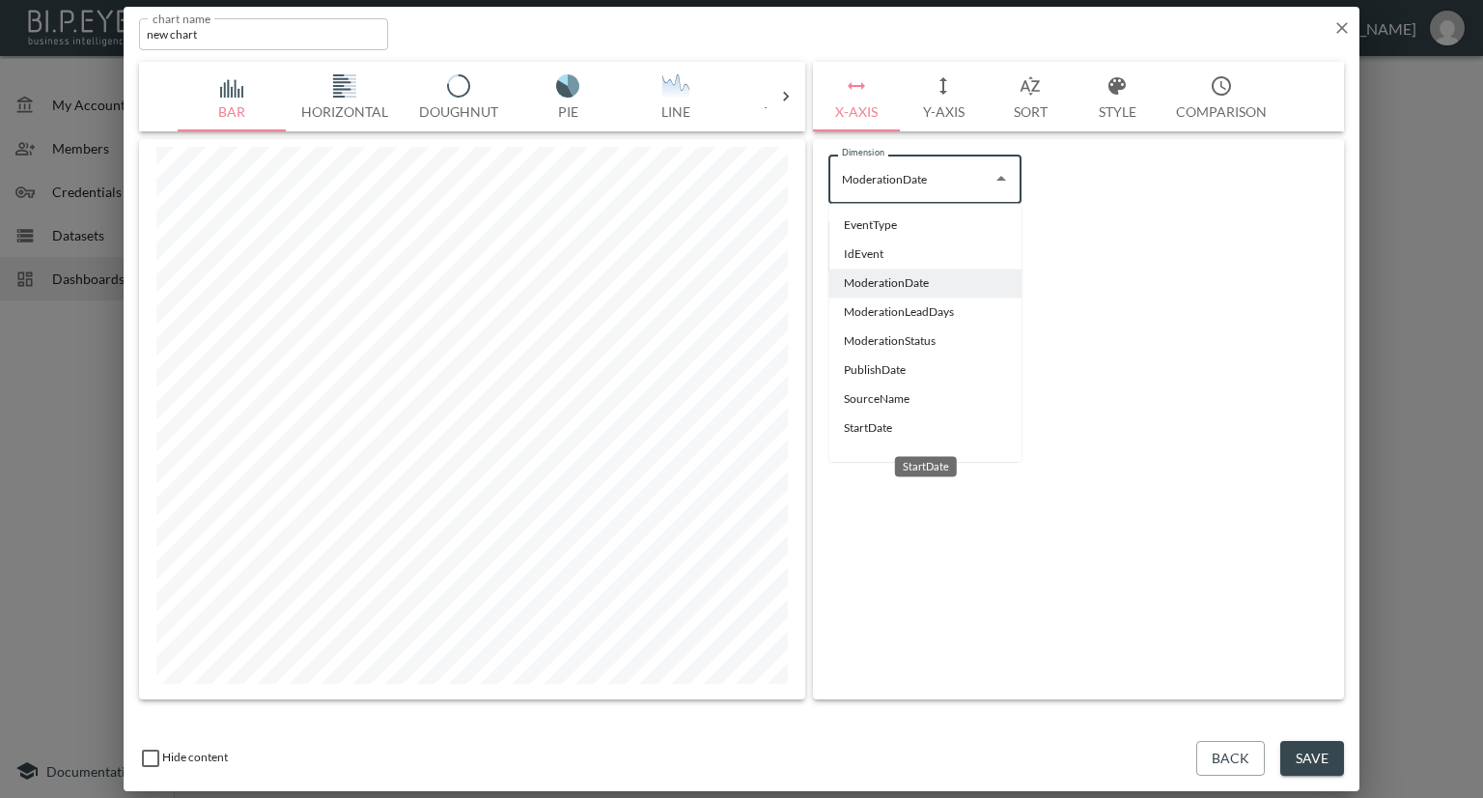
click at [873, 418] on li "StartDate" at bounding box center [924, 427] width 193 height 29
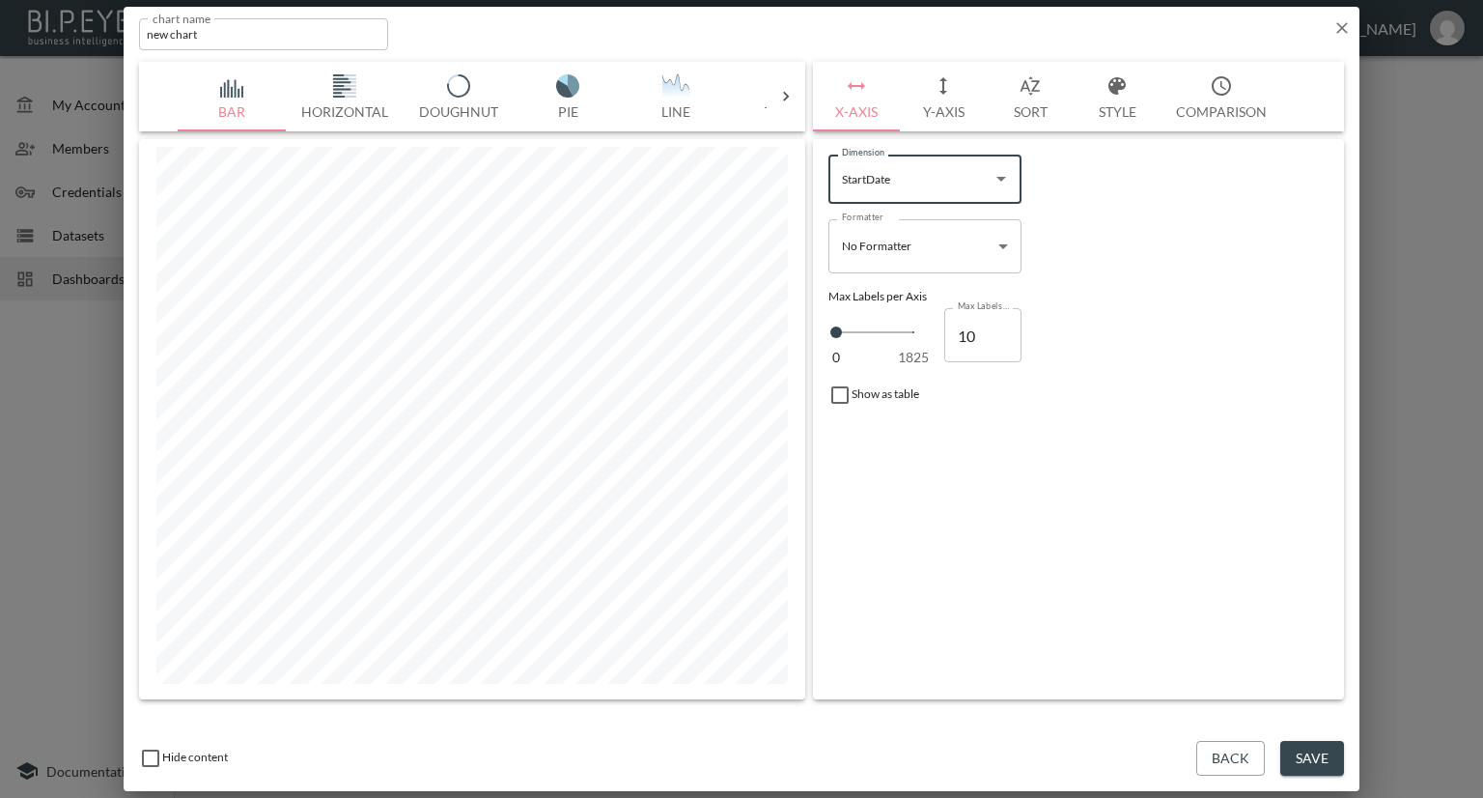
type input "StartDate"
click at [935, 101] on button "Y-Axis" at bounding box center [943, 97] width 87 height 70
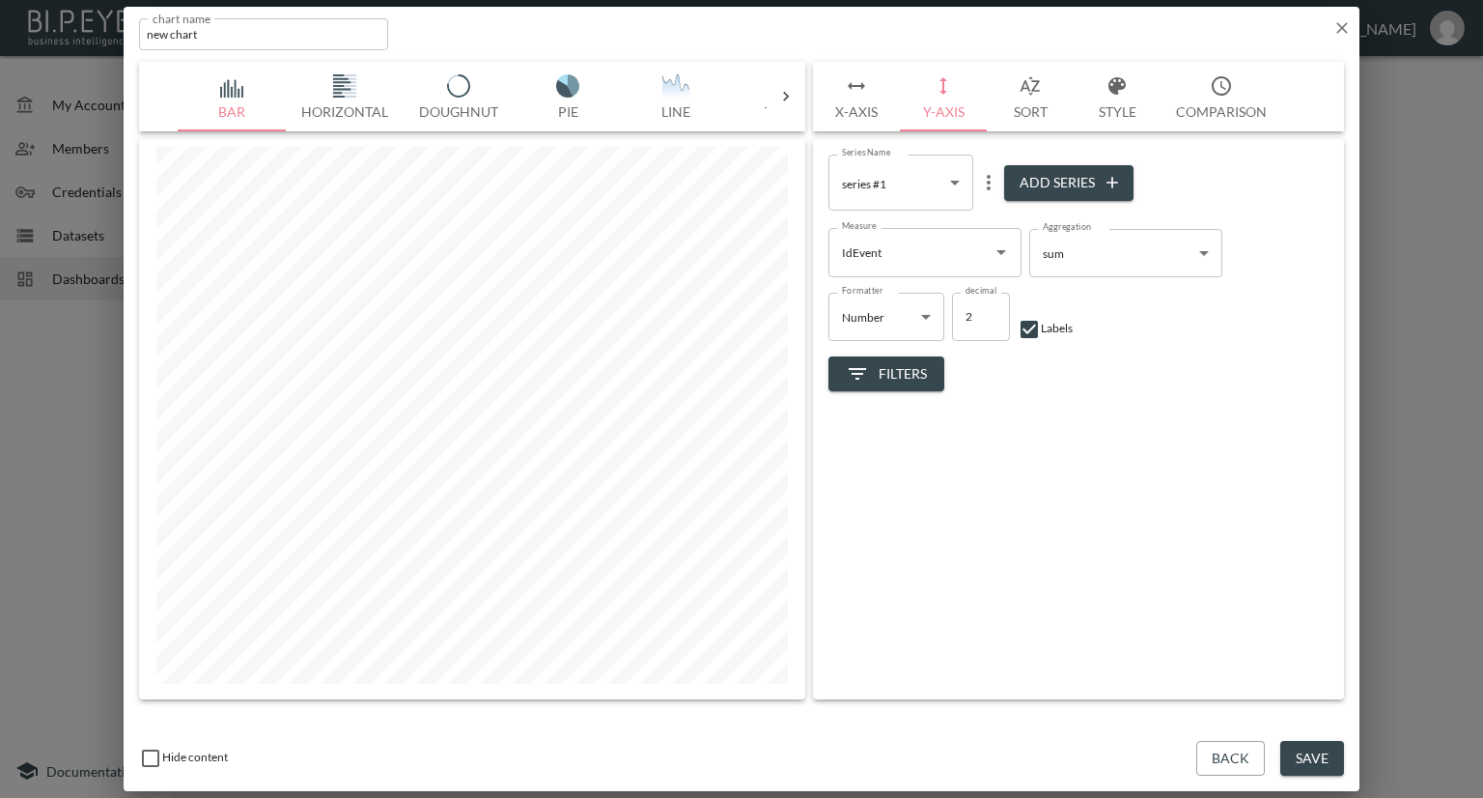
click at [1008, 252] on icon "Open" at bounding box center [1001, 251] width 23 height 23
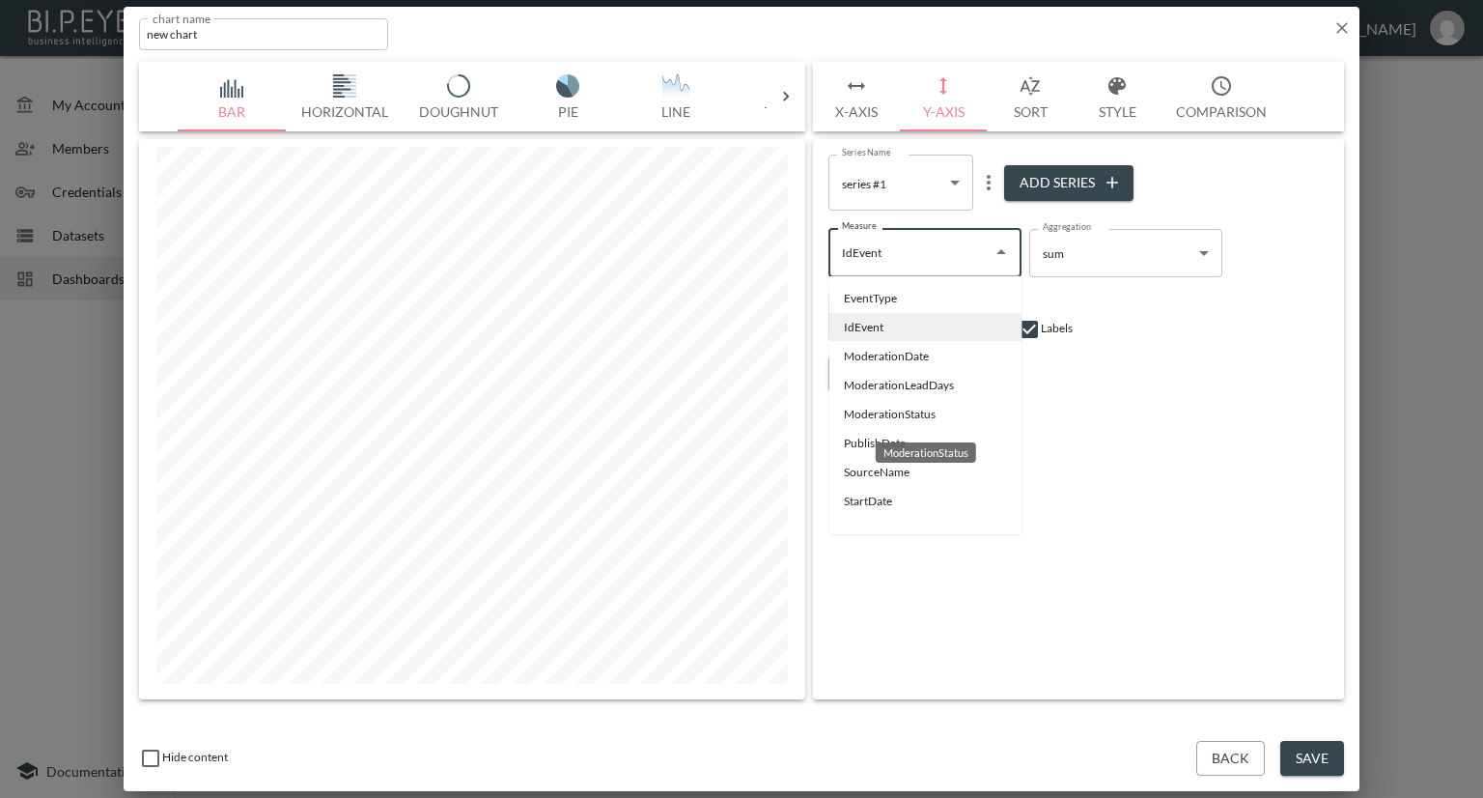
click at [869, 414] on li "ModerationStatus" at bounding box center [924, 414] width 193 height 29
type input "ModerationStatus"
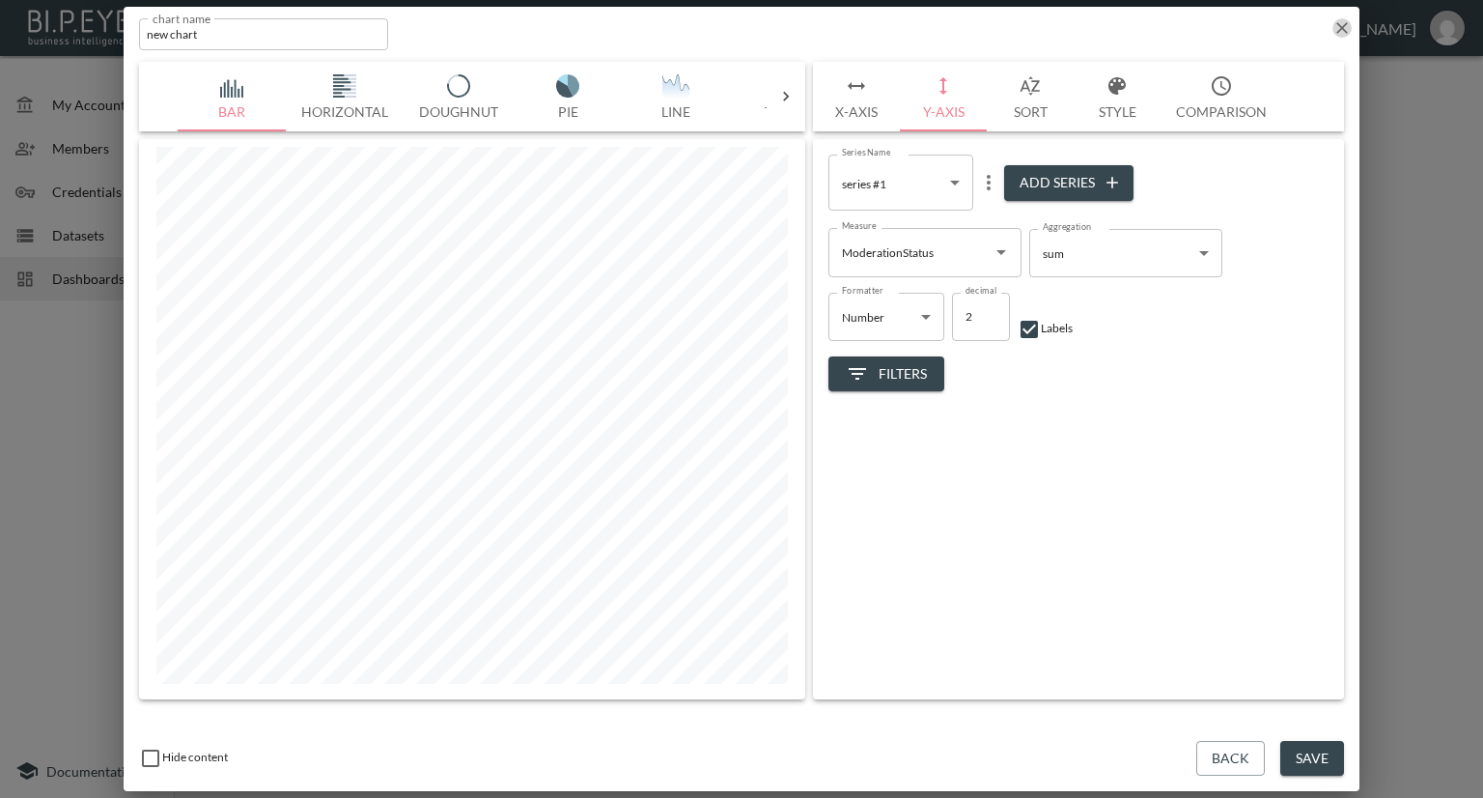
click at [1339, 28] on icon "button" at bounding box center [1341, 27] width 19 height 19
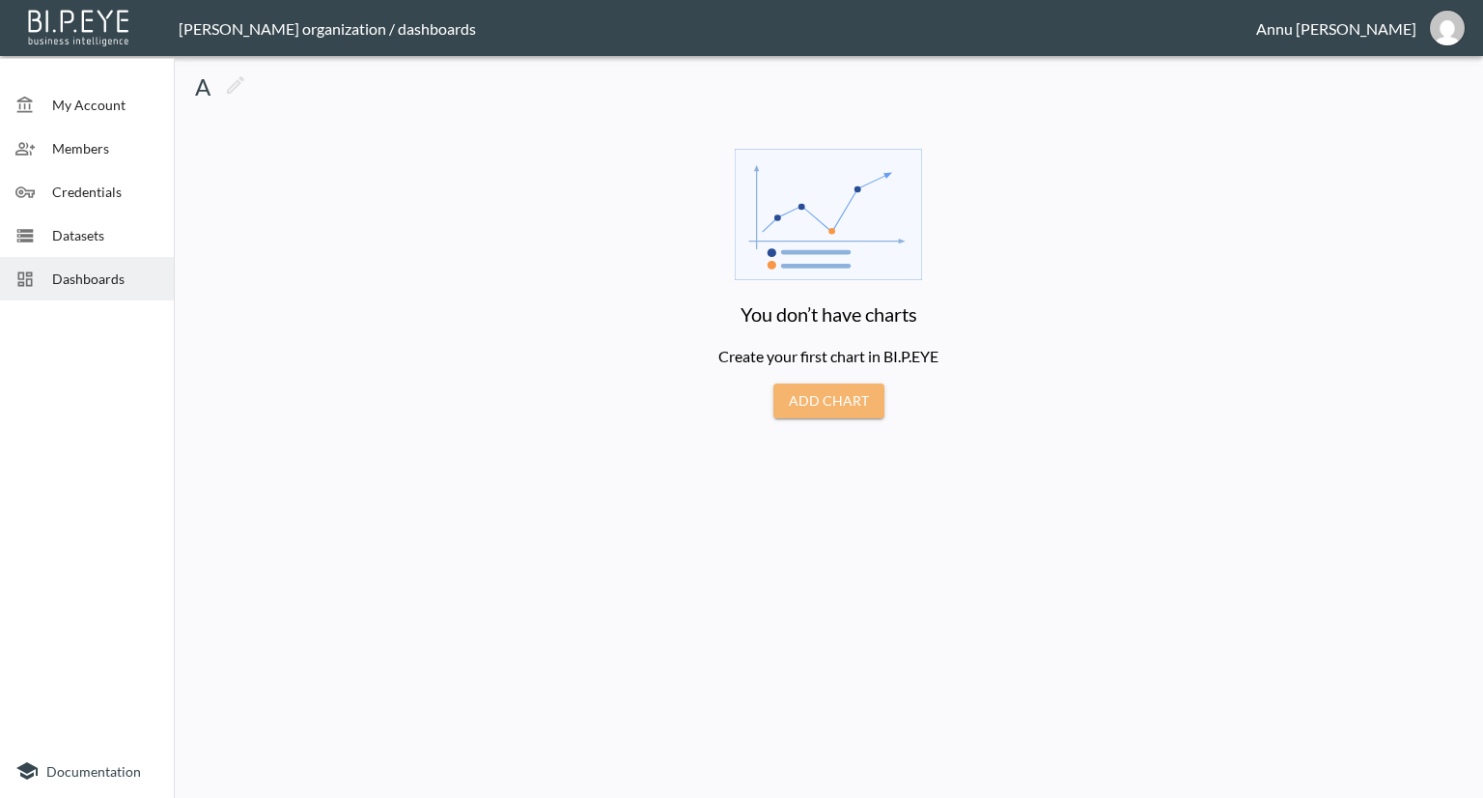
click at [813, 387] on button "Add Chart" at bounding box center [828, 401] width 111 height 36
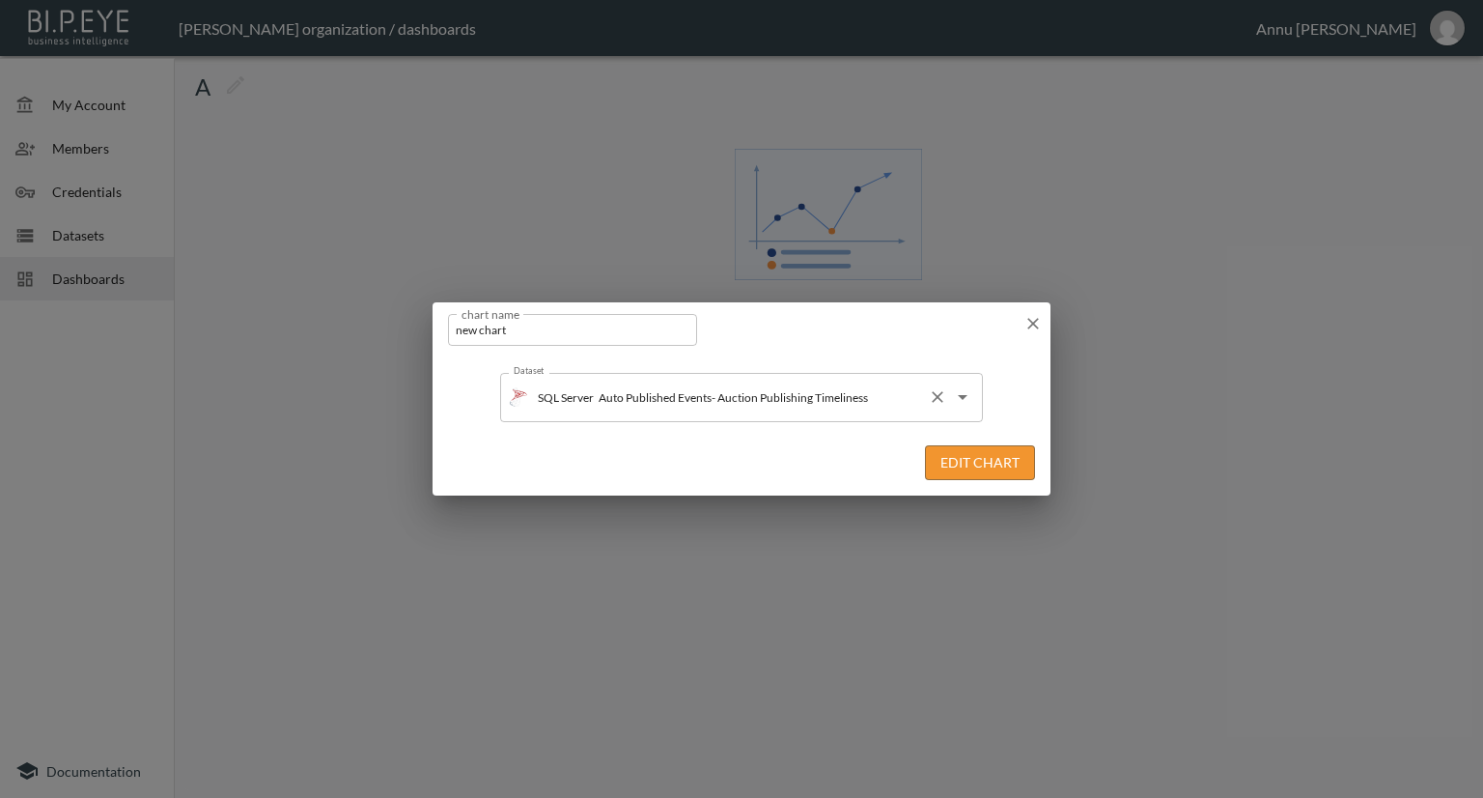
click at [895, 400] on input "Auto Published Events- Auction Publishing Timeliness" at bounding box center [757, 396] width 326 height 31
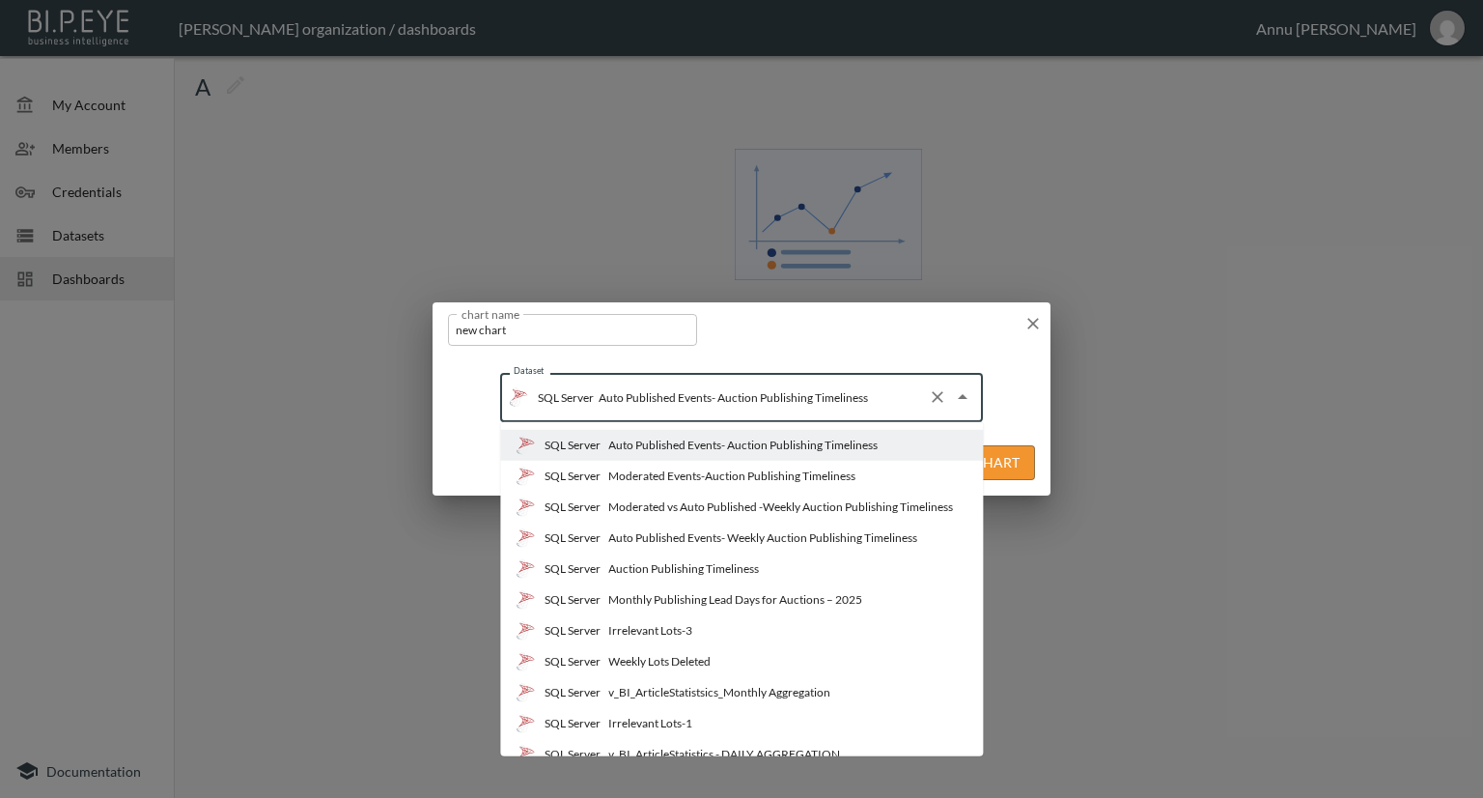
click at [707, 508] on div "Moderated vs Auto Published -Weekly Auction Publishing Timeliness" at bounding box center [780, 506] width 345 height 17
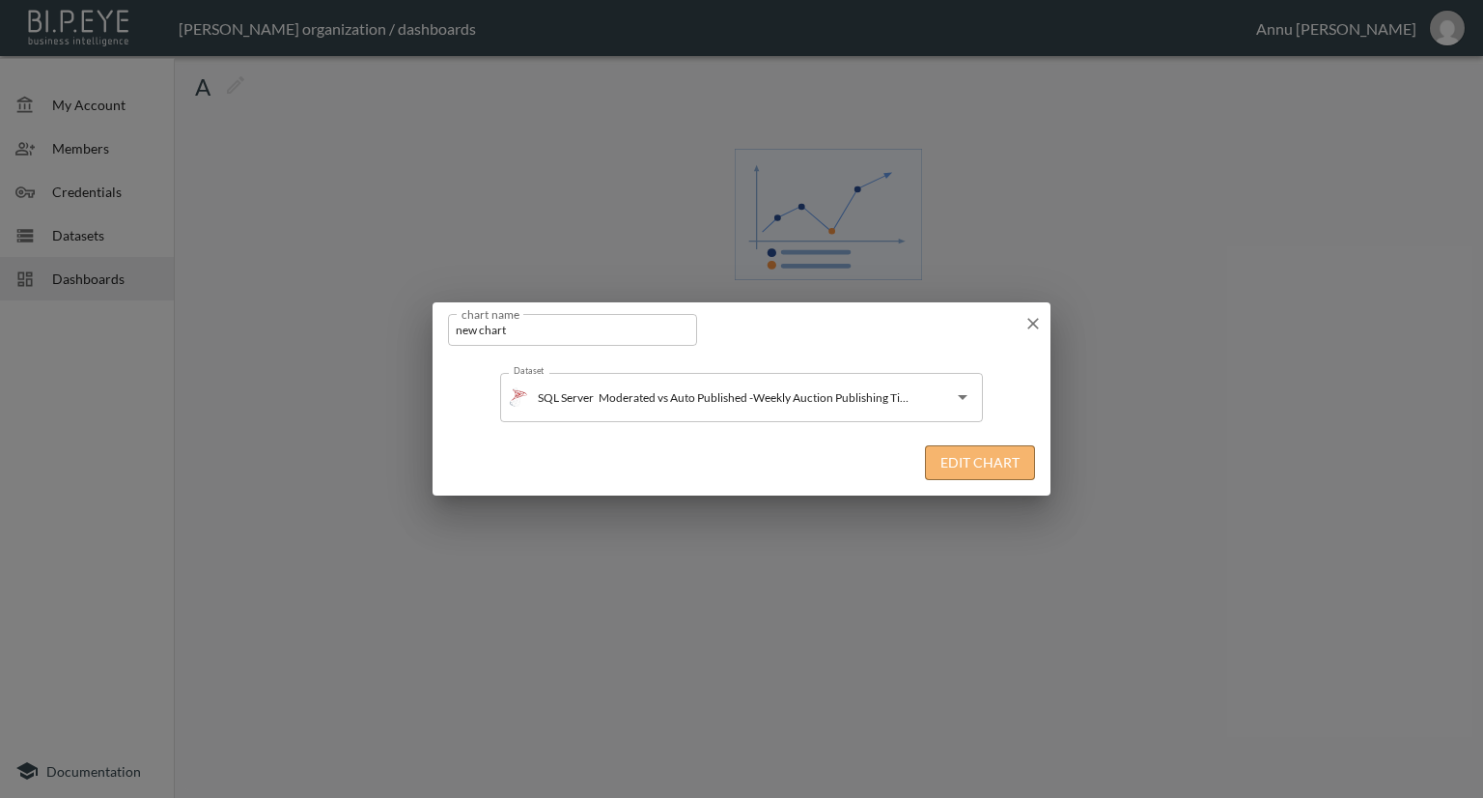
click at [948, 455] on button "Edit Chart" at bounding box center [980, 463] width 110 height 36
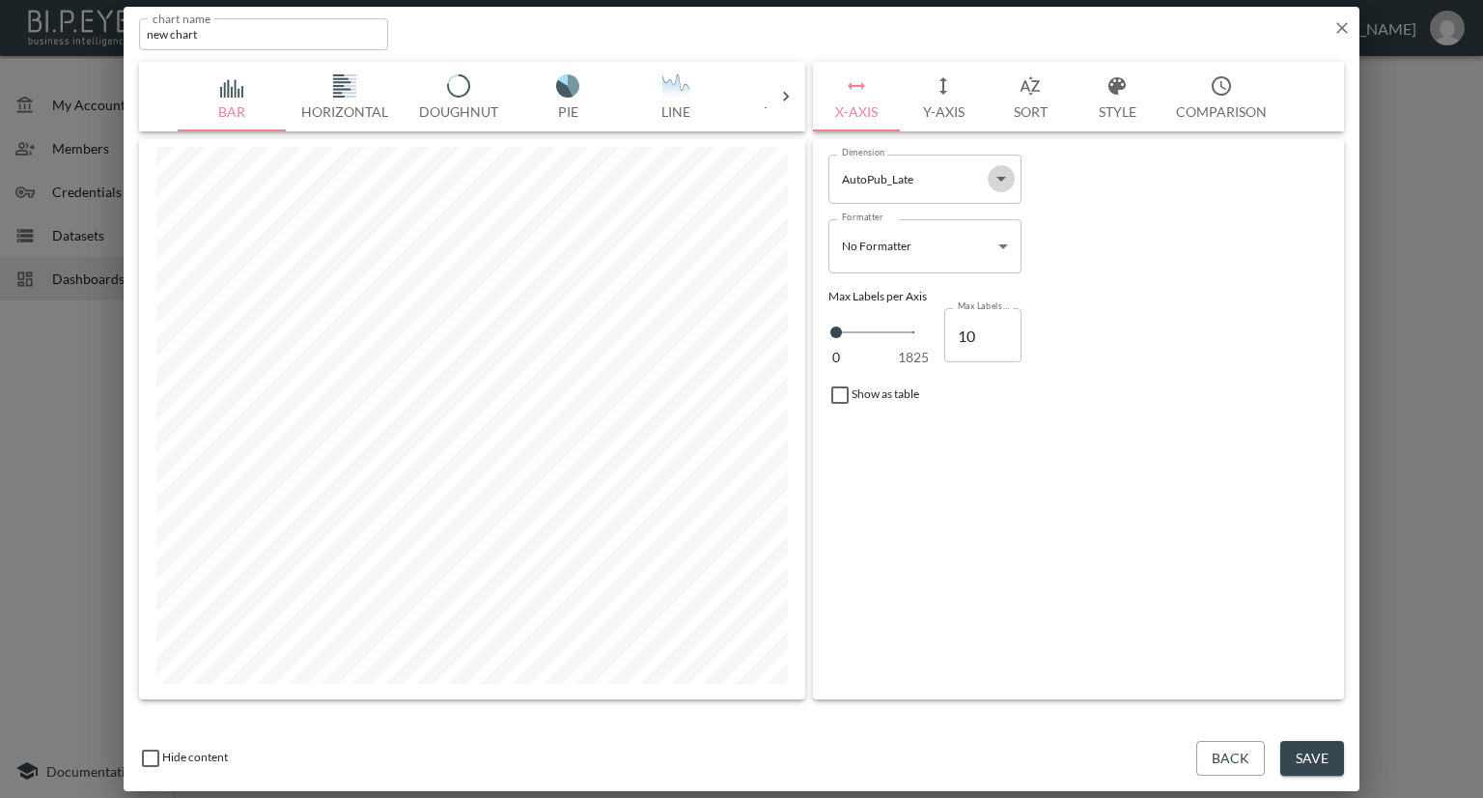
click at [1002, 184] on icon "Open" at bounding box center [1001, 178] width 23 height 23
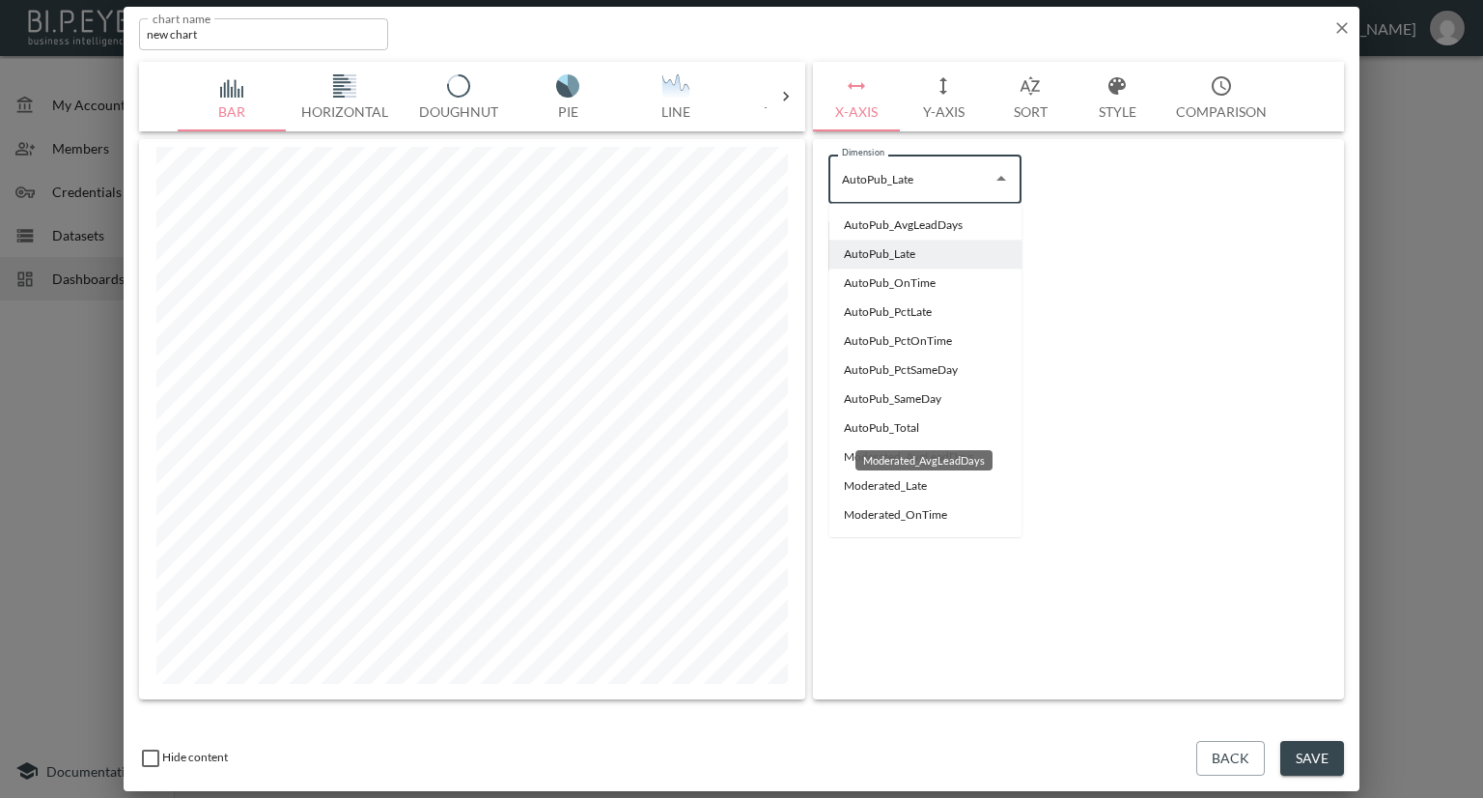
scroll to position [185, 0]
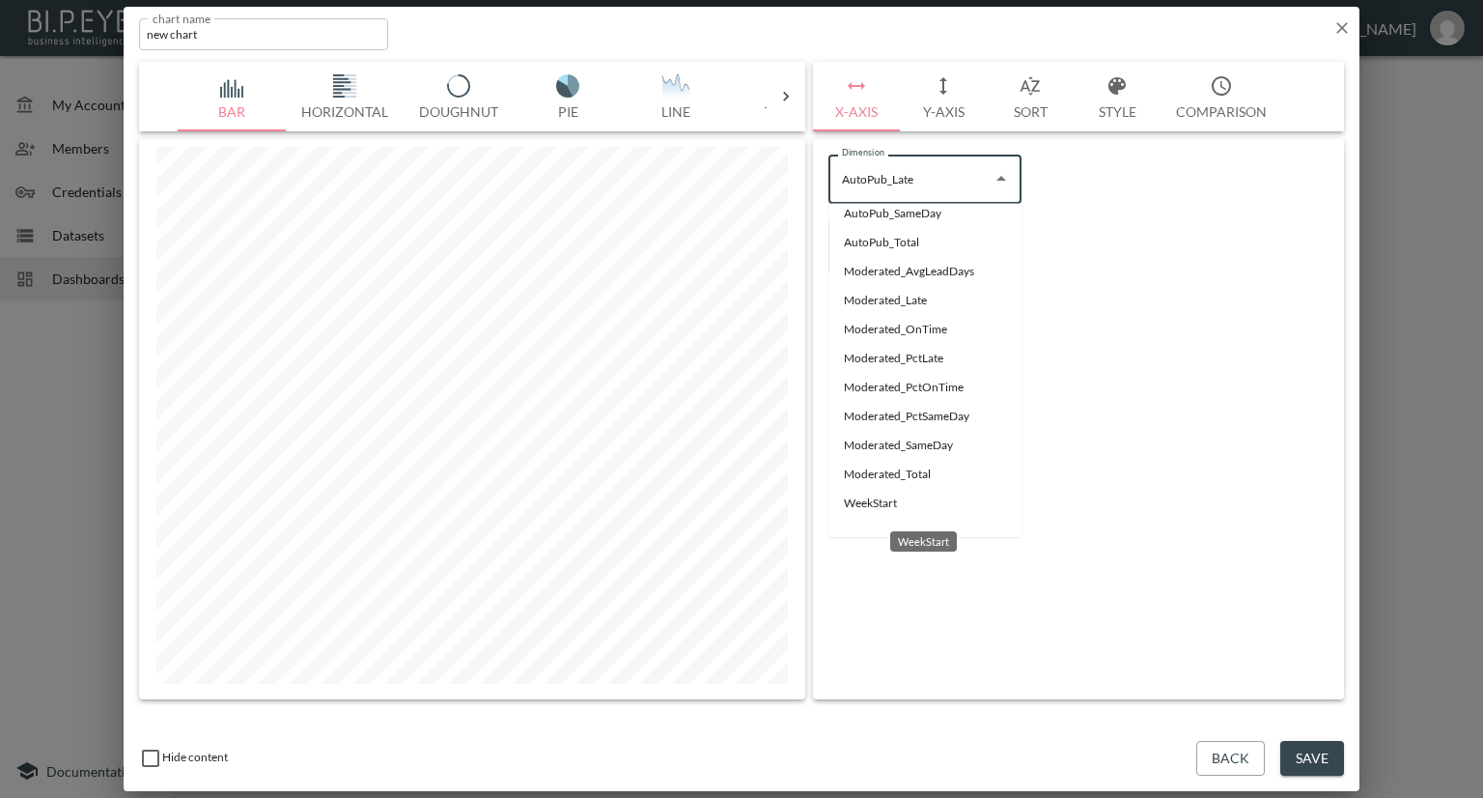
click at [852, 507] on li "WeekStart" at bounding box center [924, 503] width 193 height 29
type input "WeekStart"
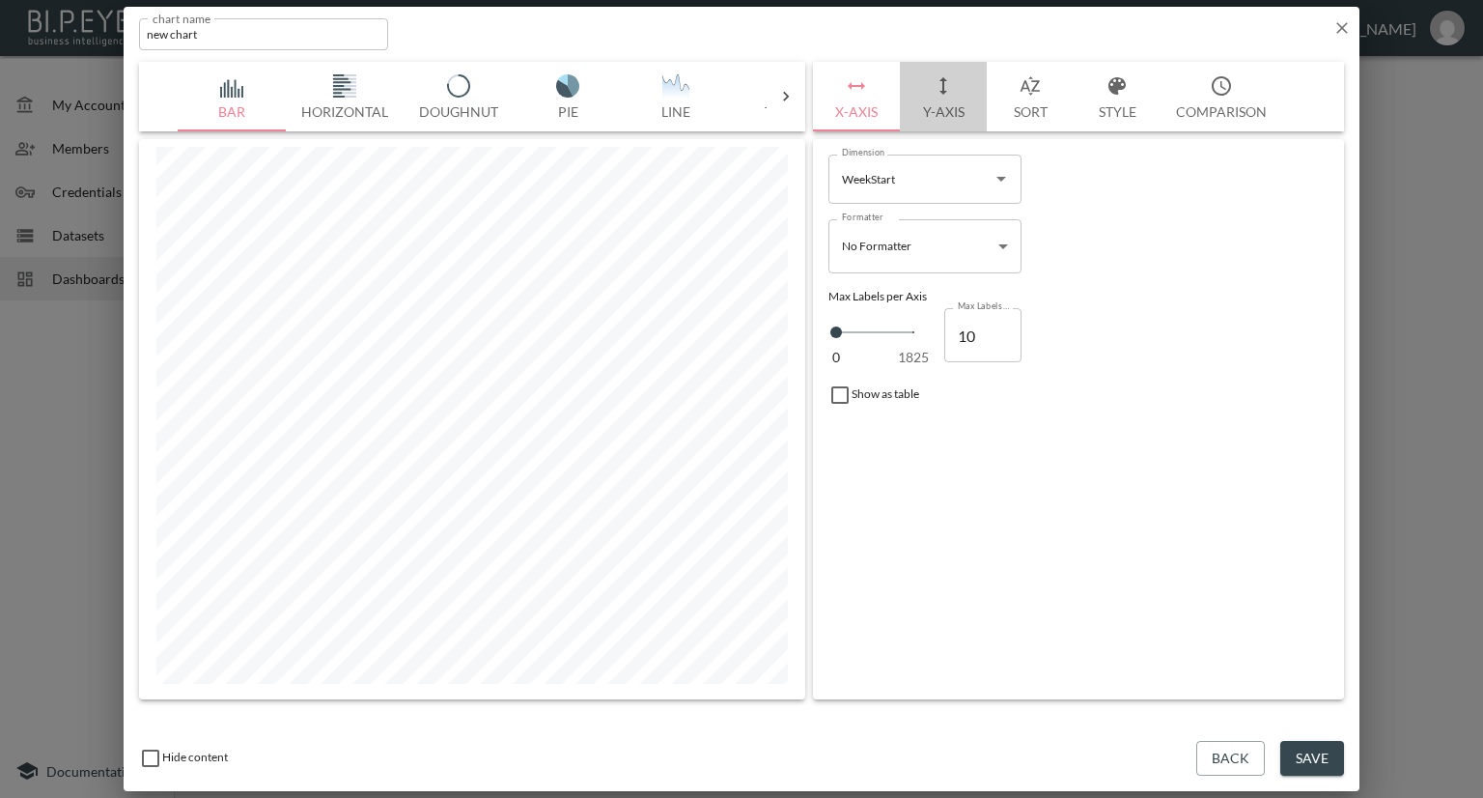
click at [919, 107] on button "Y-Axis" at bounding box center [943, 97] width 87 height 70
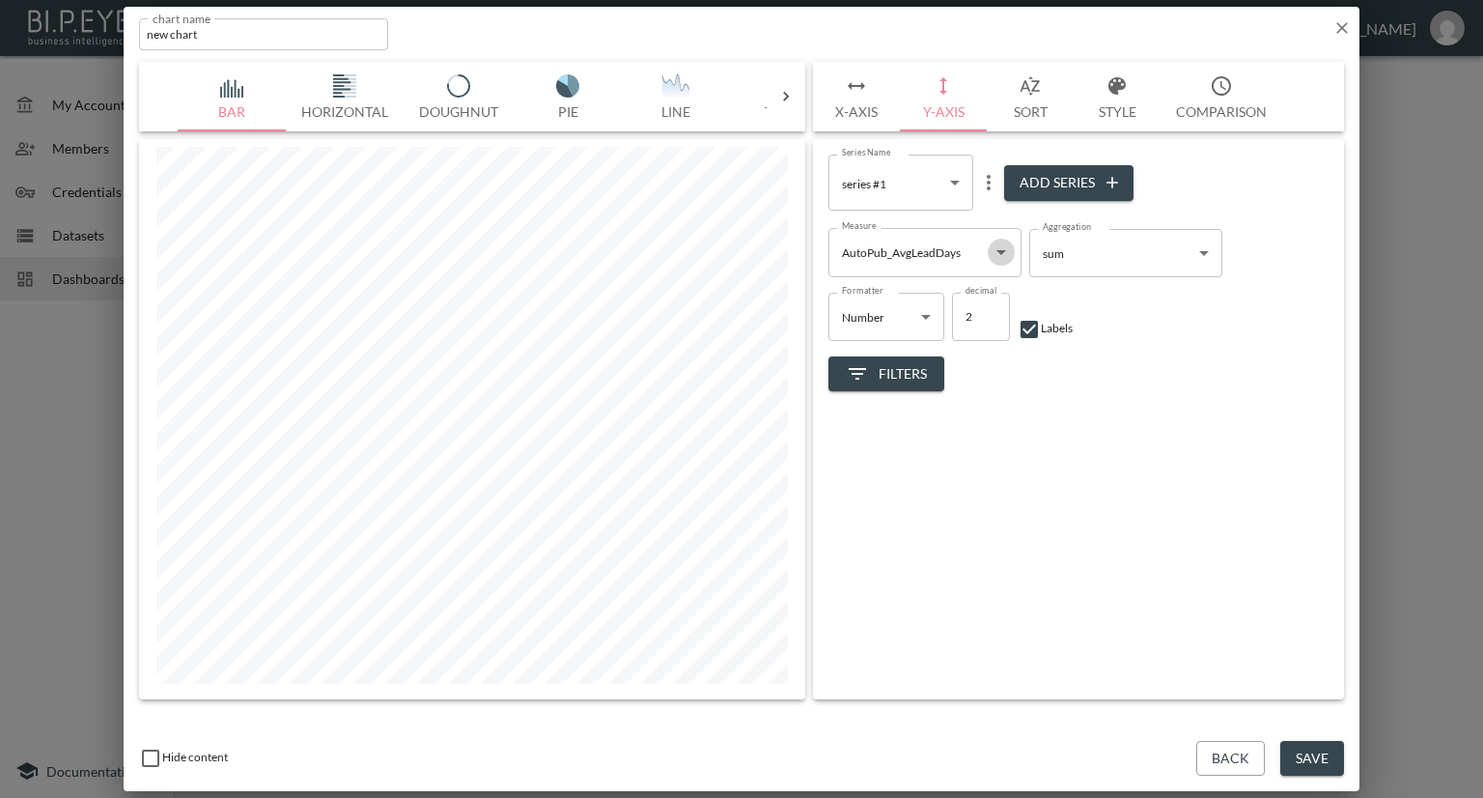
click at [1002, 256] on icon "Open" at bounding box center [1001, 251] width 23 height 23
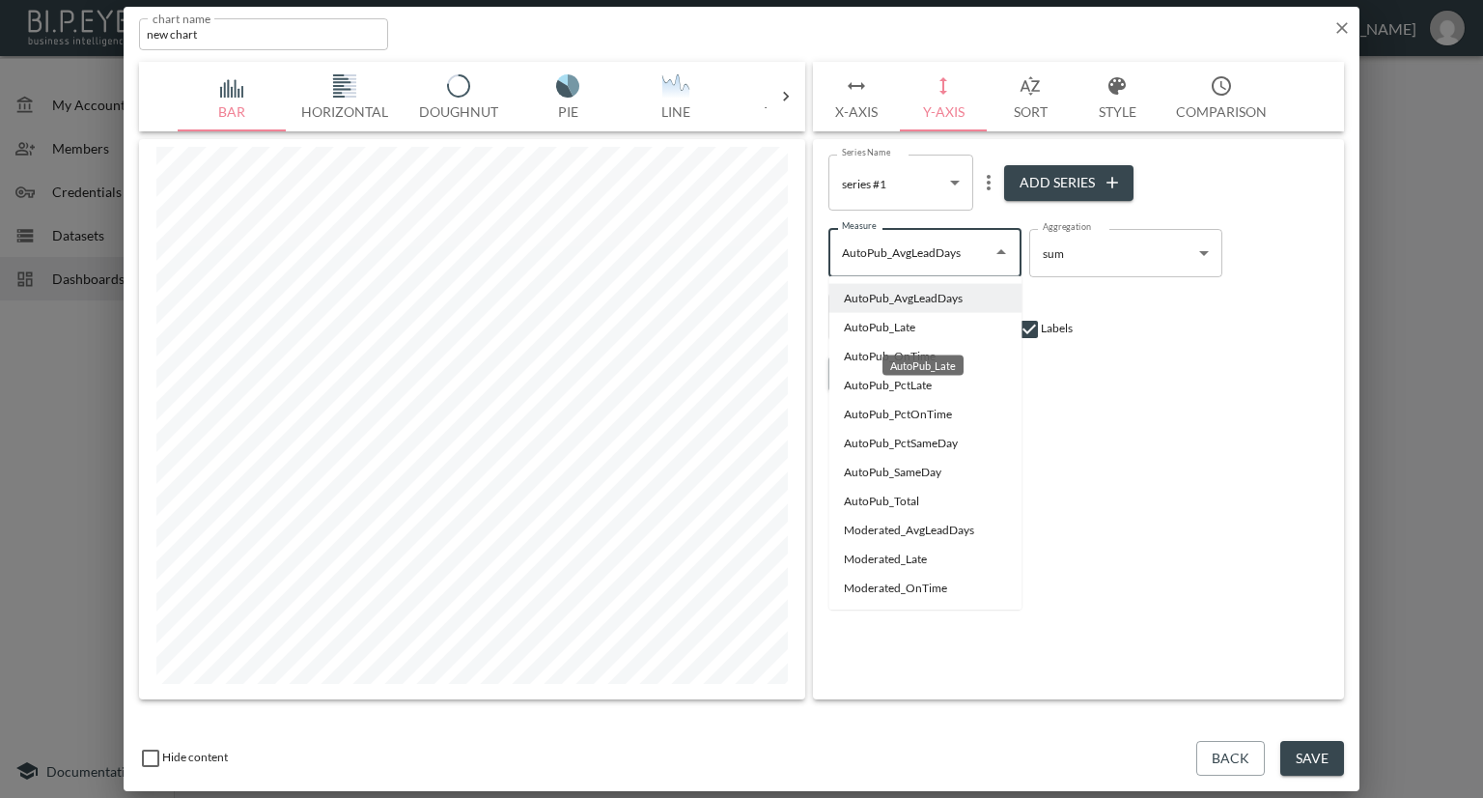
click at [885, 330] on li "AutoPub_Late" at bounding box center [924, 327] width 193 height 29
type input "AutoPub_Late"
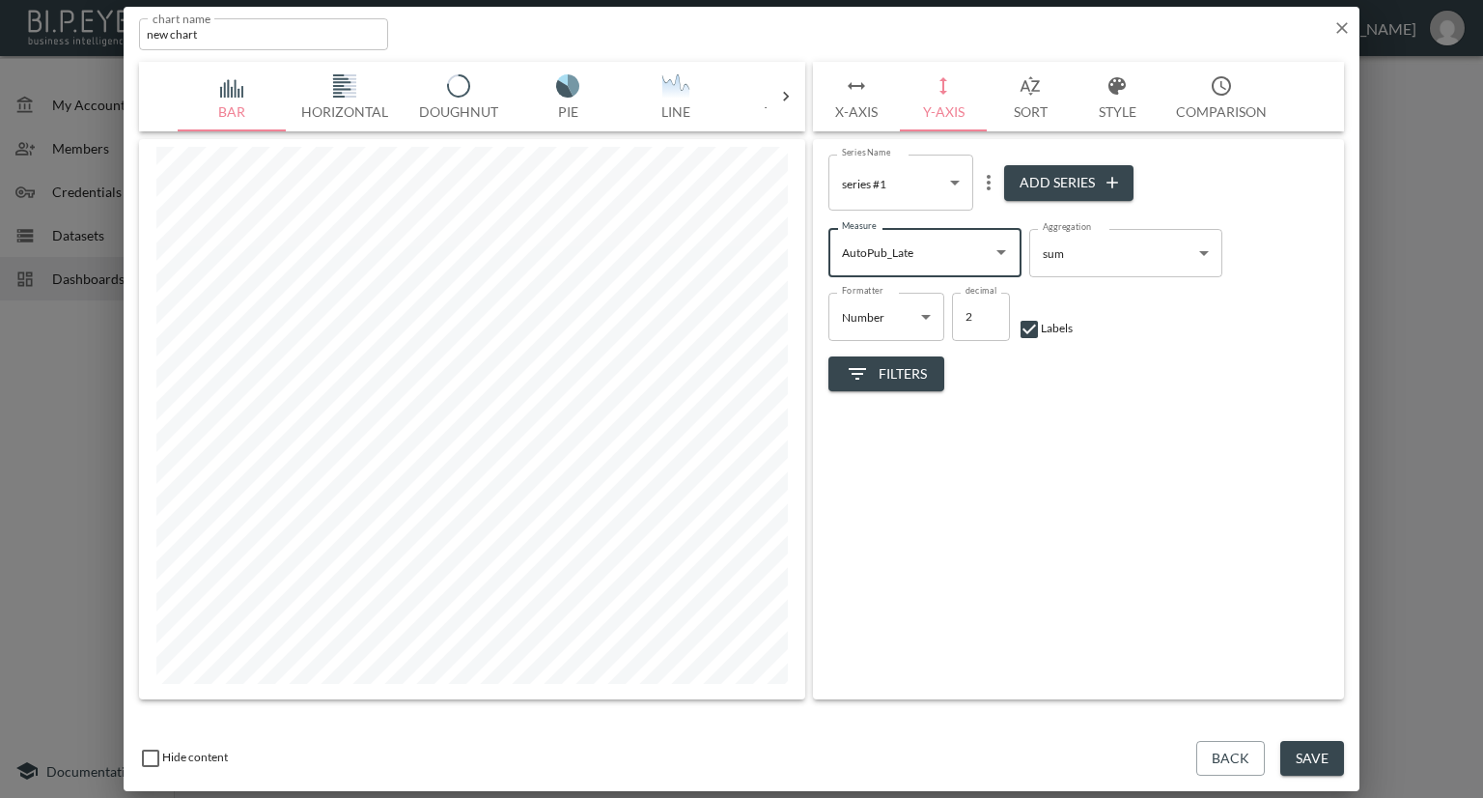
click at [1137, 264] on body "BI.P.EYE, Interactive Analytics Dashboards - app Nadia Senft organization / das…" at bounding box center [741, 399] width 1483 height 798
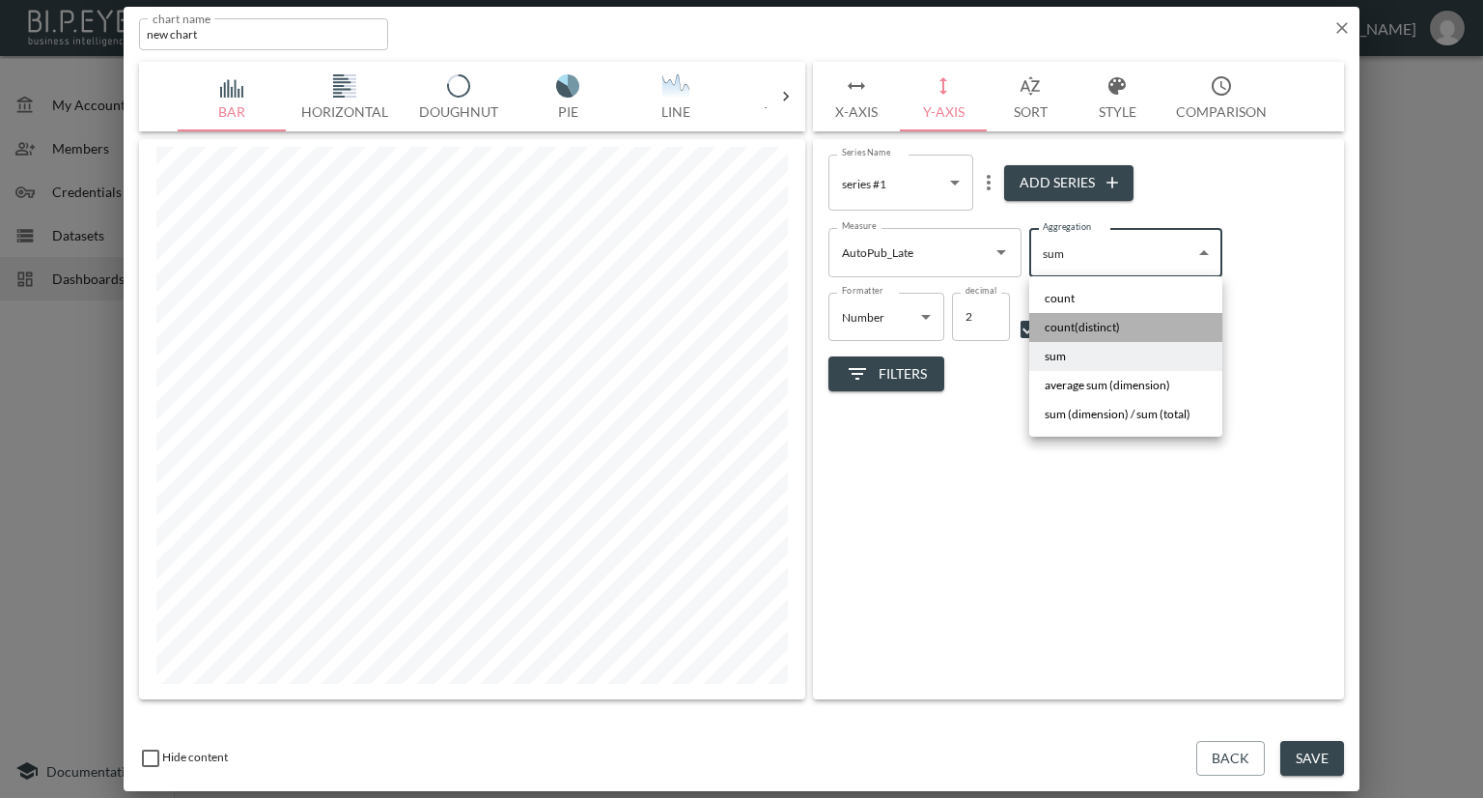
click at [1115, 326] on span "count(distinct)" at bounding box center [1082, 327] width 75 height 17
click at [1129, 271] on body "BI.P.EYE, Interactive Analytics Dashboards - app Nadia Senft organization / das…" at bounding box center [741, 399] width 1483 height 798
click at [1091, 360] on li "sum" at bounding box center [1125, 356] width 193 height 29
type input "sum"
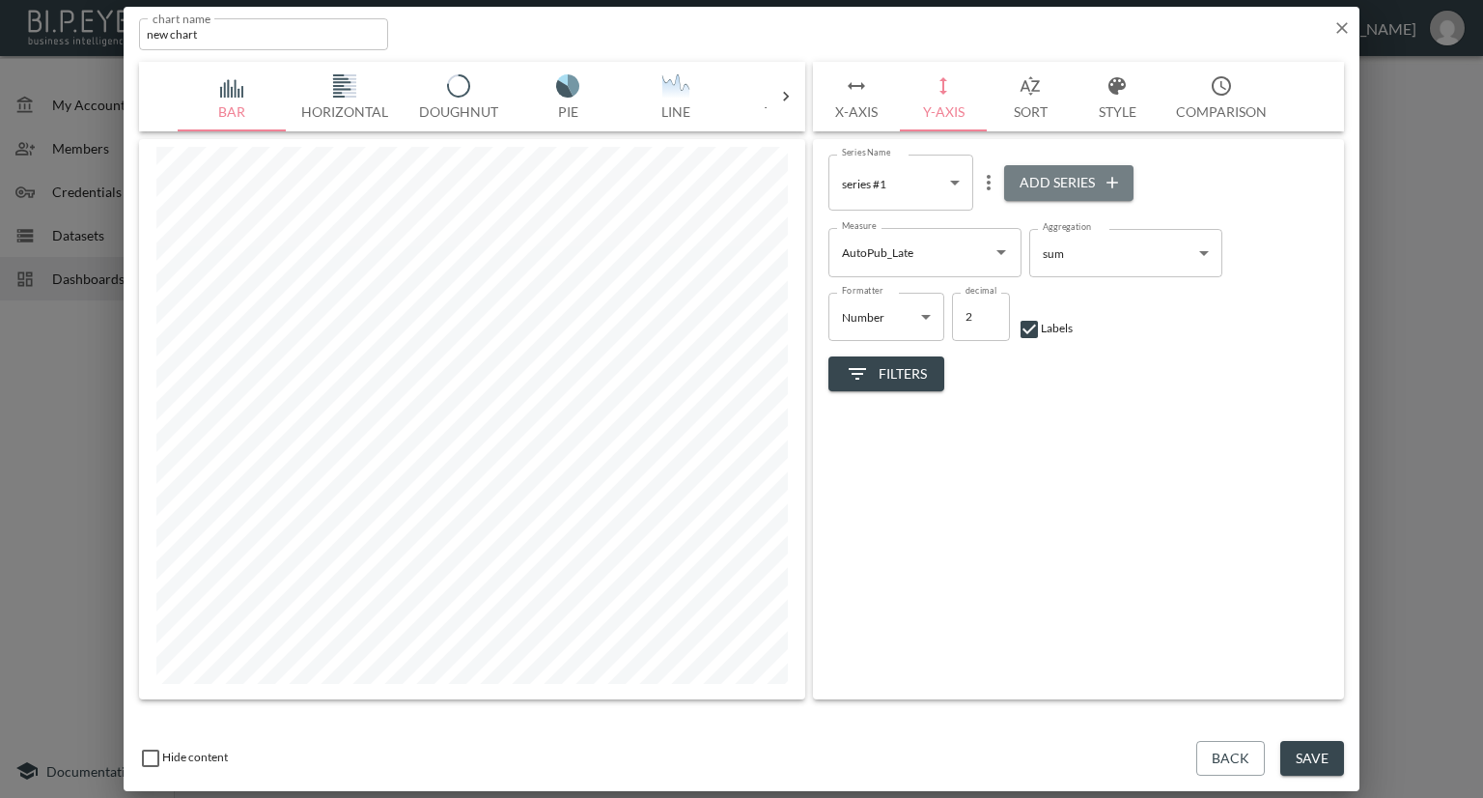
click at [1054, 177] on button "Add Series" at bounding box center [1068, 183] width 129 height 36
type input "06060a1c-1044-44d0-8e4e-eb74ba80083f"
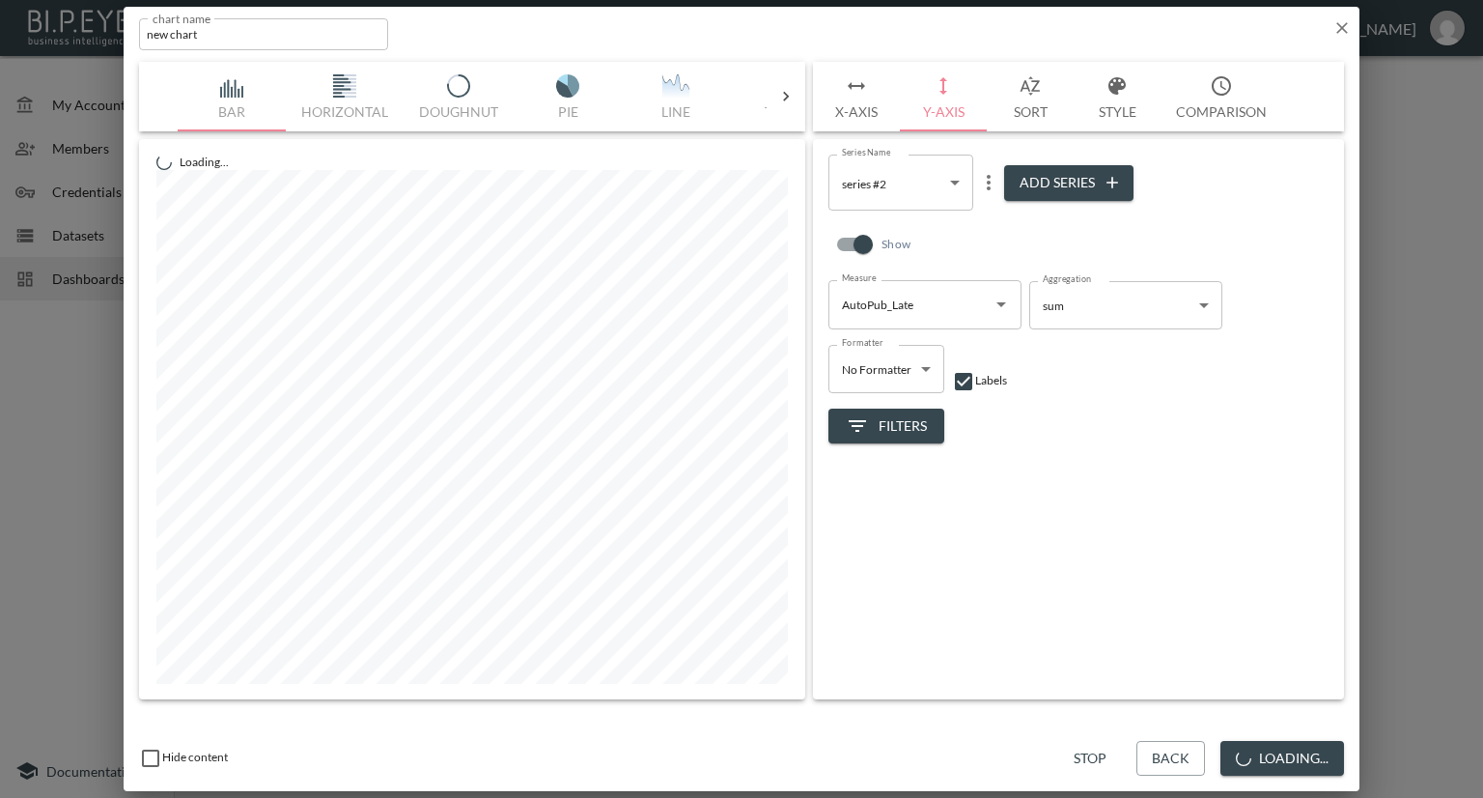
click at [1004, 303] on icon "Open" at bounding box center [1001, 304] width 10 height 5
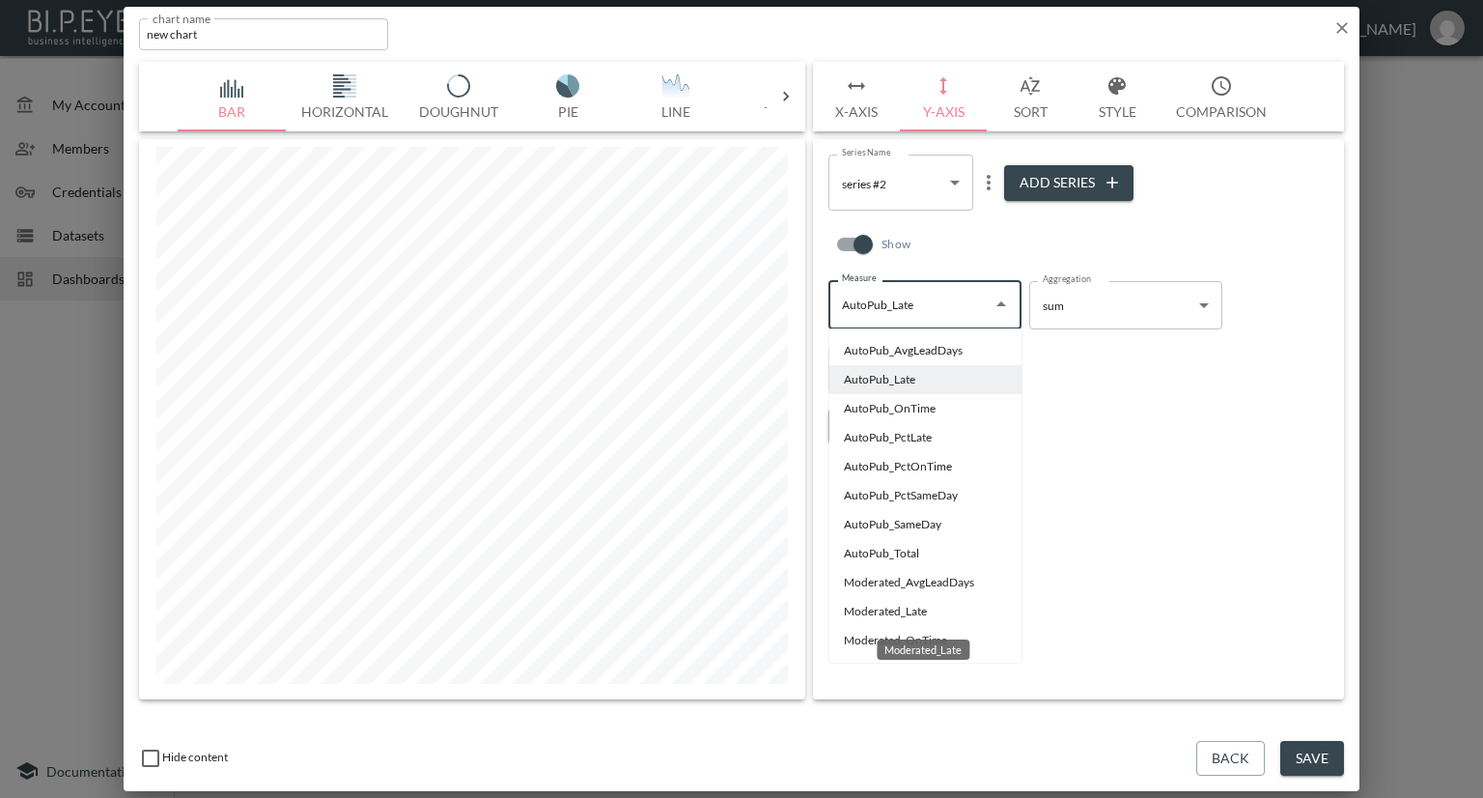
click at [896, 614] on li "Moderated_Late" at bounding box center [924, 611] width 193 height 29
type input "Moderated_Late"
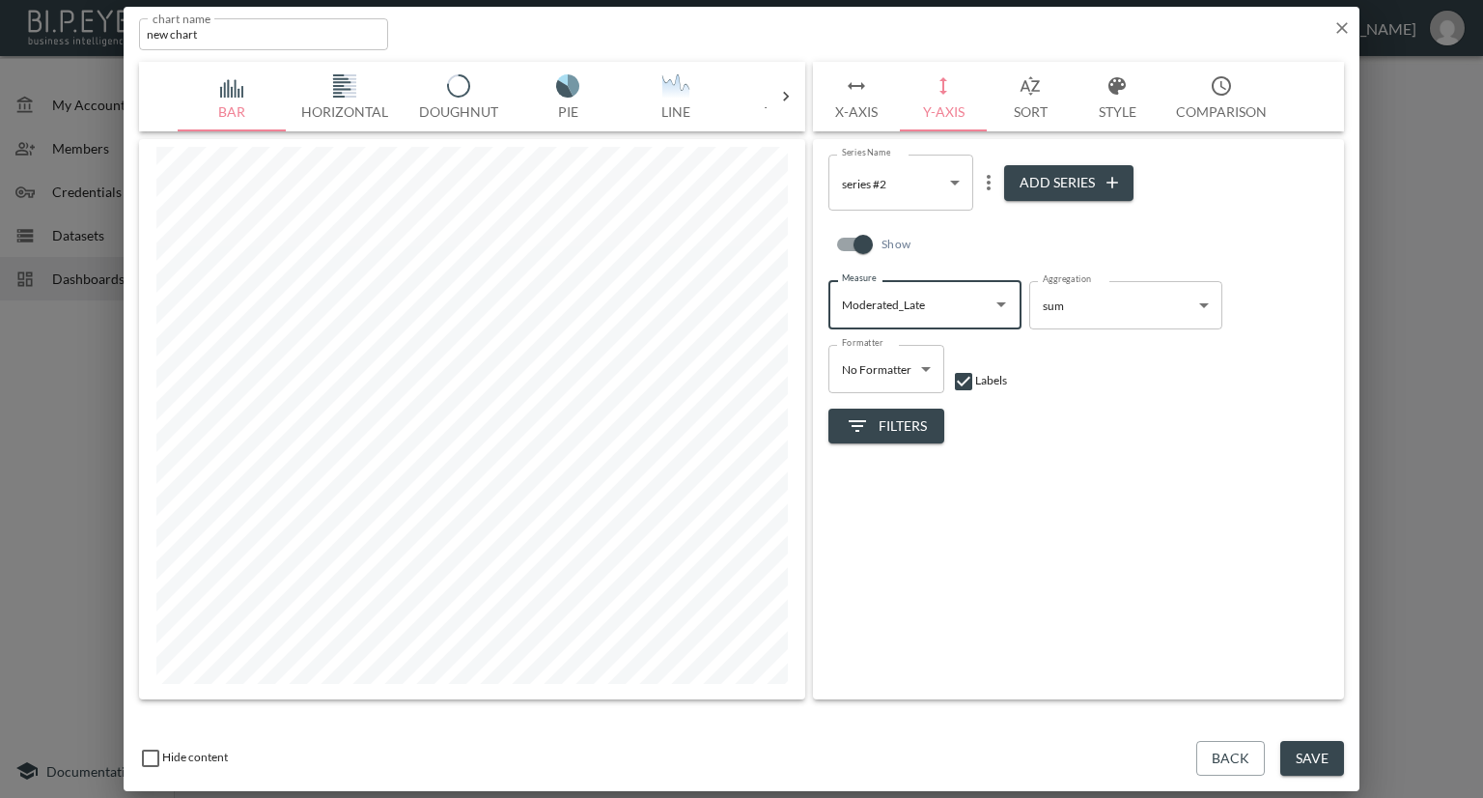
click at [1108, 108] on button "Style" at bounding box center [1117, 97] width 87 height 70
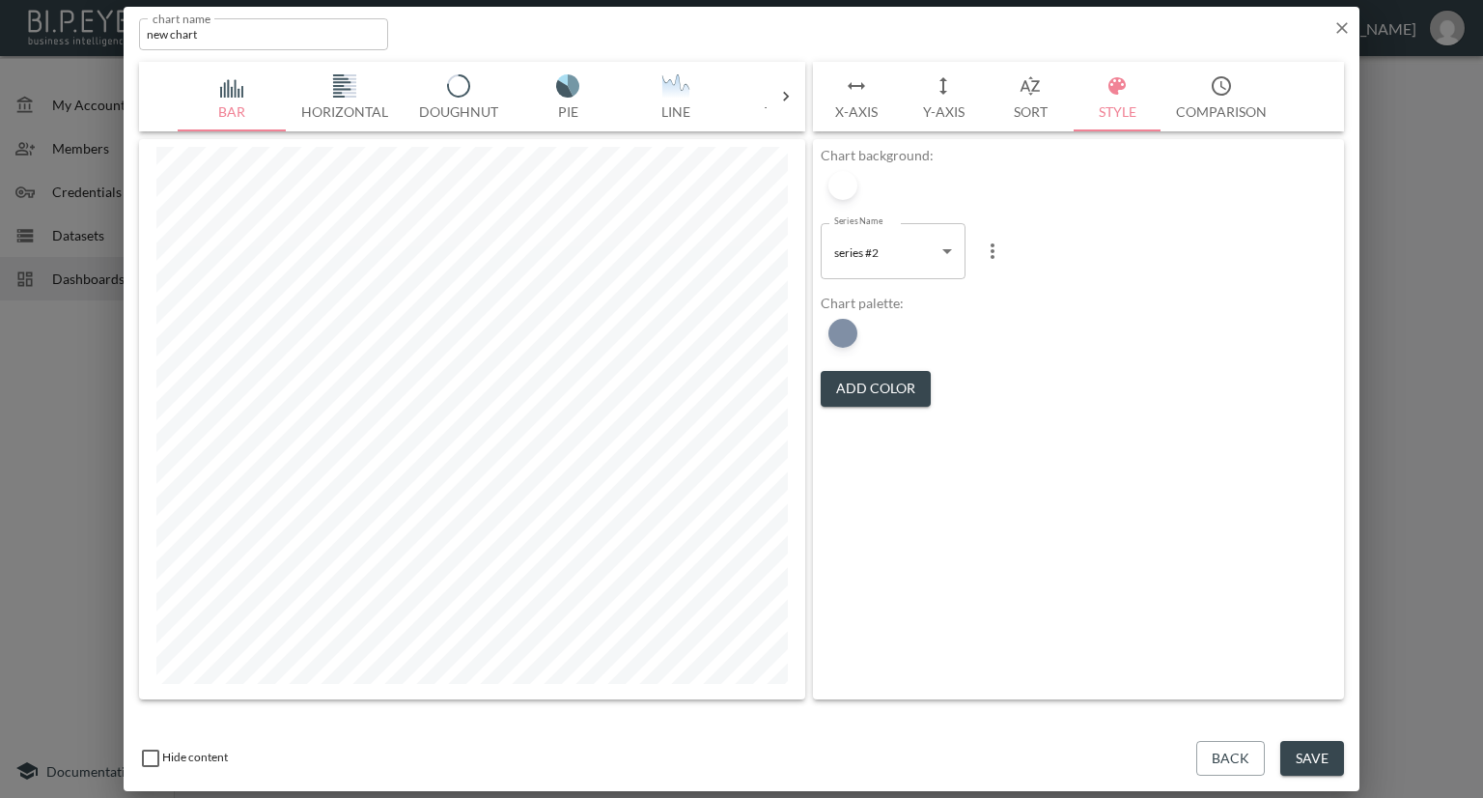
click at [920, 261] on body "BI.P.EYE, Interactive Analytics Dashboards - app Nadia Senft organization / das…" at bounding box center [741, 399] width 1483 height 798
click at [879, 299] on span "series #1" at bounding box center [858, 300] width 44 height 17
type input "06008daa-ff00-4cca-bcce-59dec86e6f70"
click at [854, 330] on div at bounding box center [842, 333] width 29 height 29
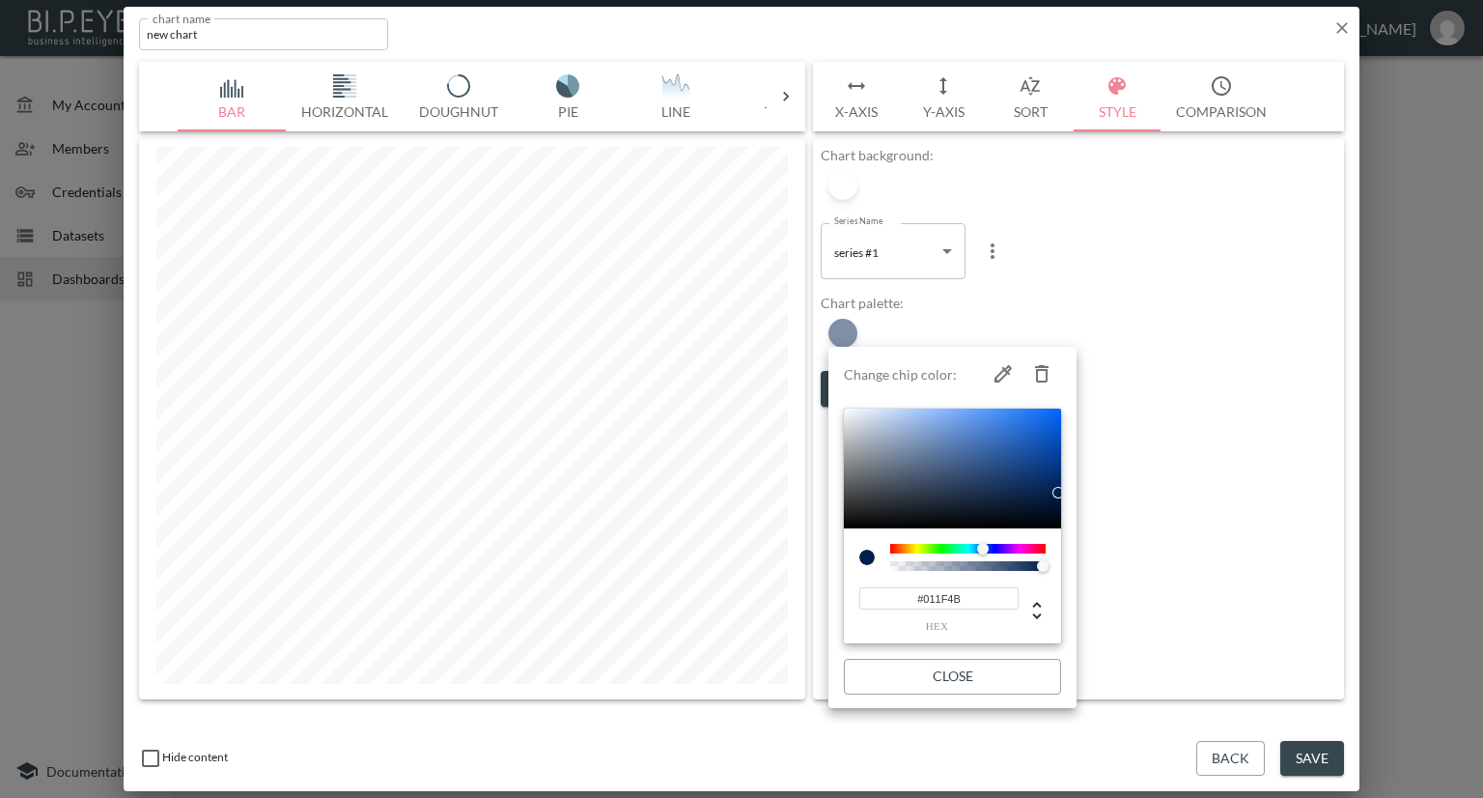
click at [1182, 306] on div at bounding box center [741, 399] width 1483 height 798
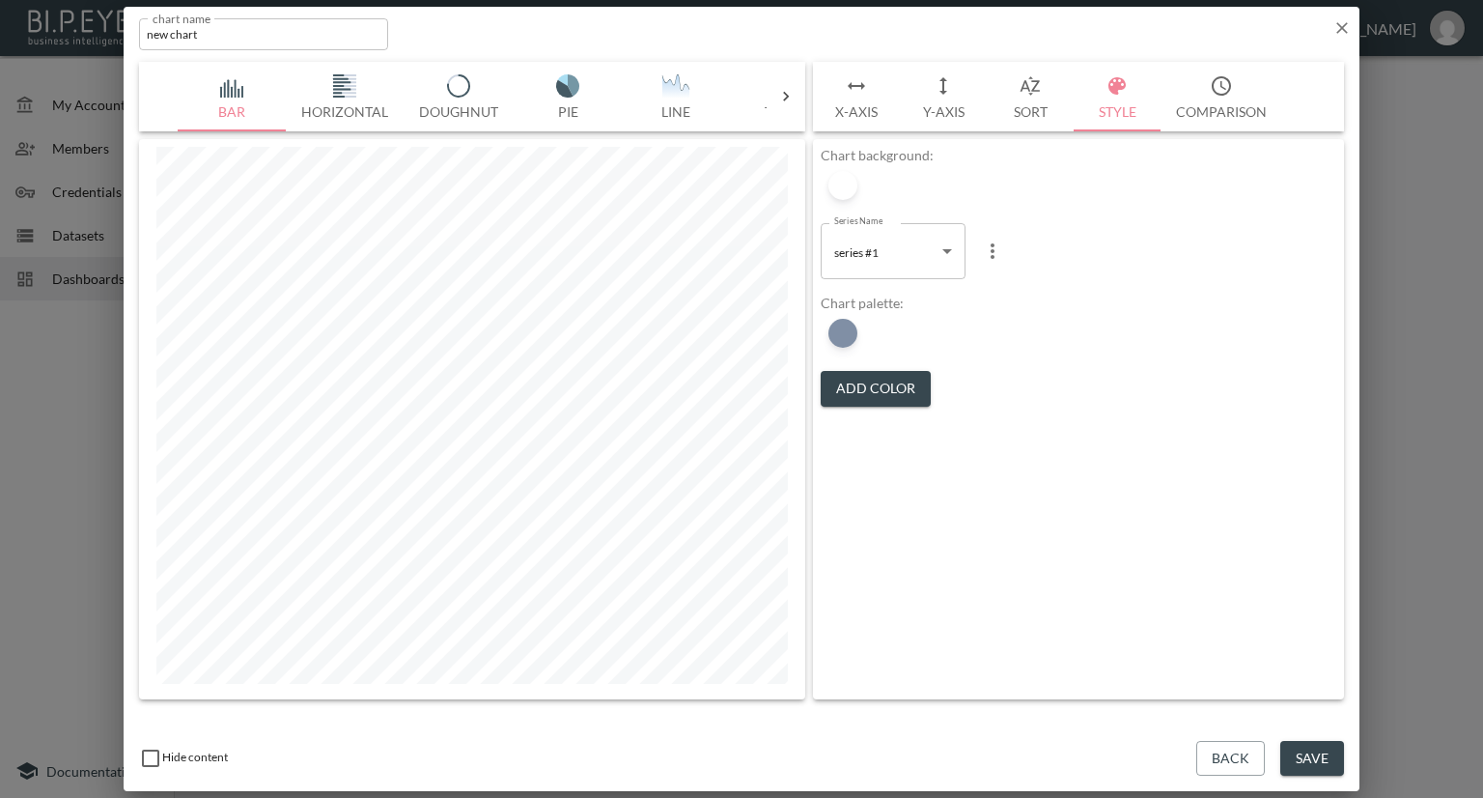
click at [892, 391] on button "Add Color" at bounding box center [876, 389] width 110 height 36
click at [847, 333] on div at bounding box center [842, 333] width 29 height 29
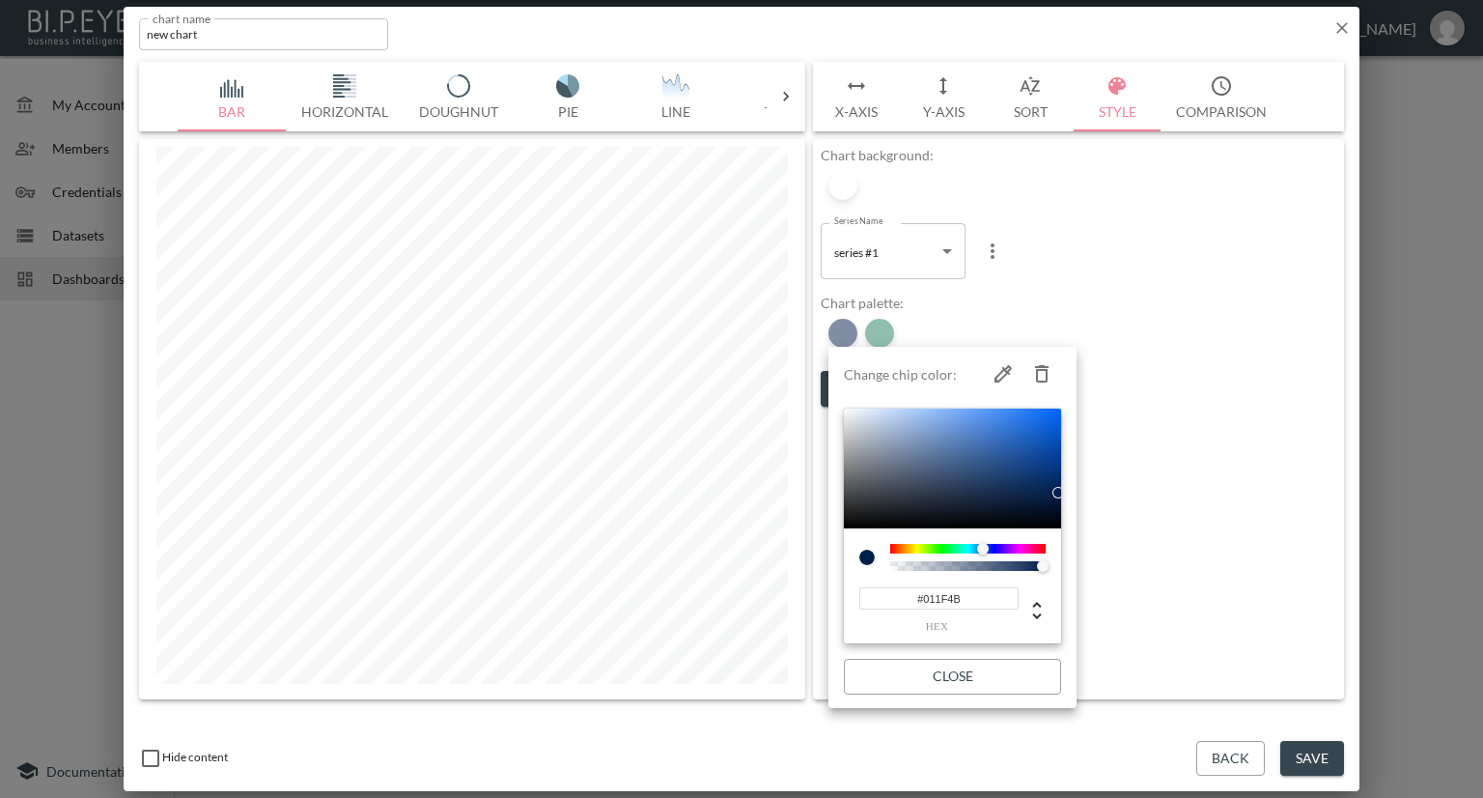
click at [1039, 365] on icon "button" at bounding box center [1041, 373] width 23 height 23
type input "#237F5D"
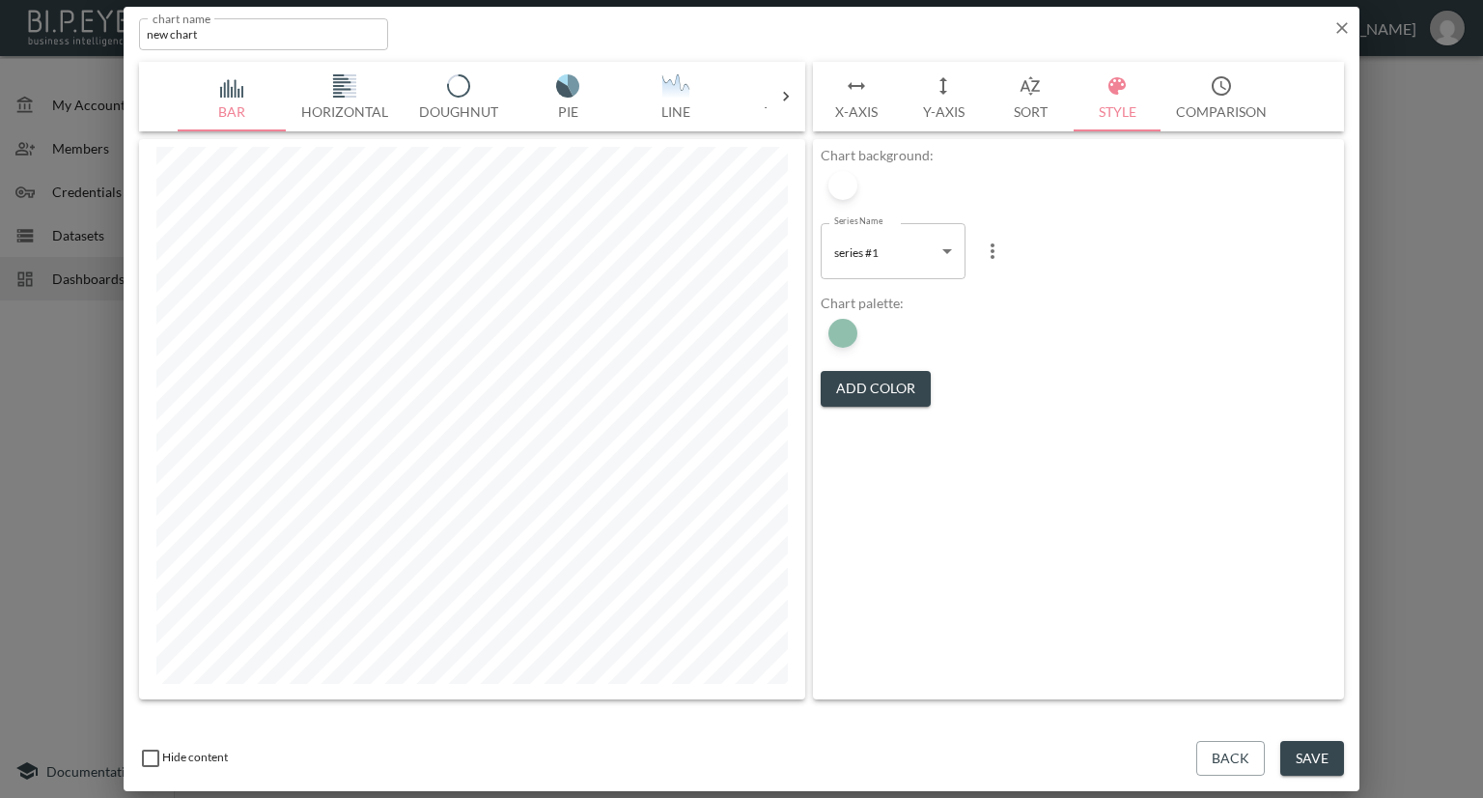
drag, startPoint x: 1298, startPoint y: 745, endPoint x: 1296, endPoint y: 731, distance: 14.6
click at [1297, 735] on div "Hide content Back Save" at bounding box center [742, 758] width 1236 height 67
click at [1336, 753] on button "Save" at bounding box center [1312, 759] width 64 height 36
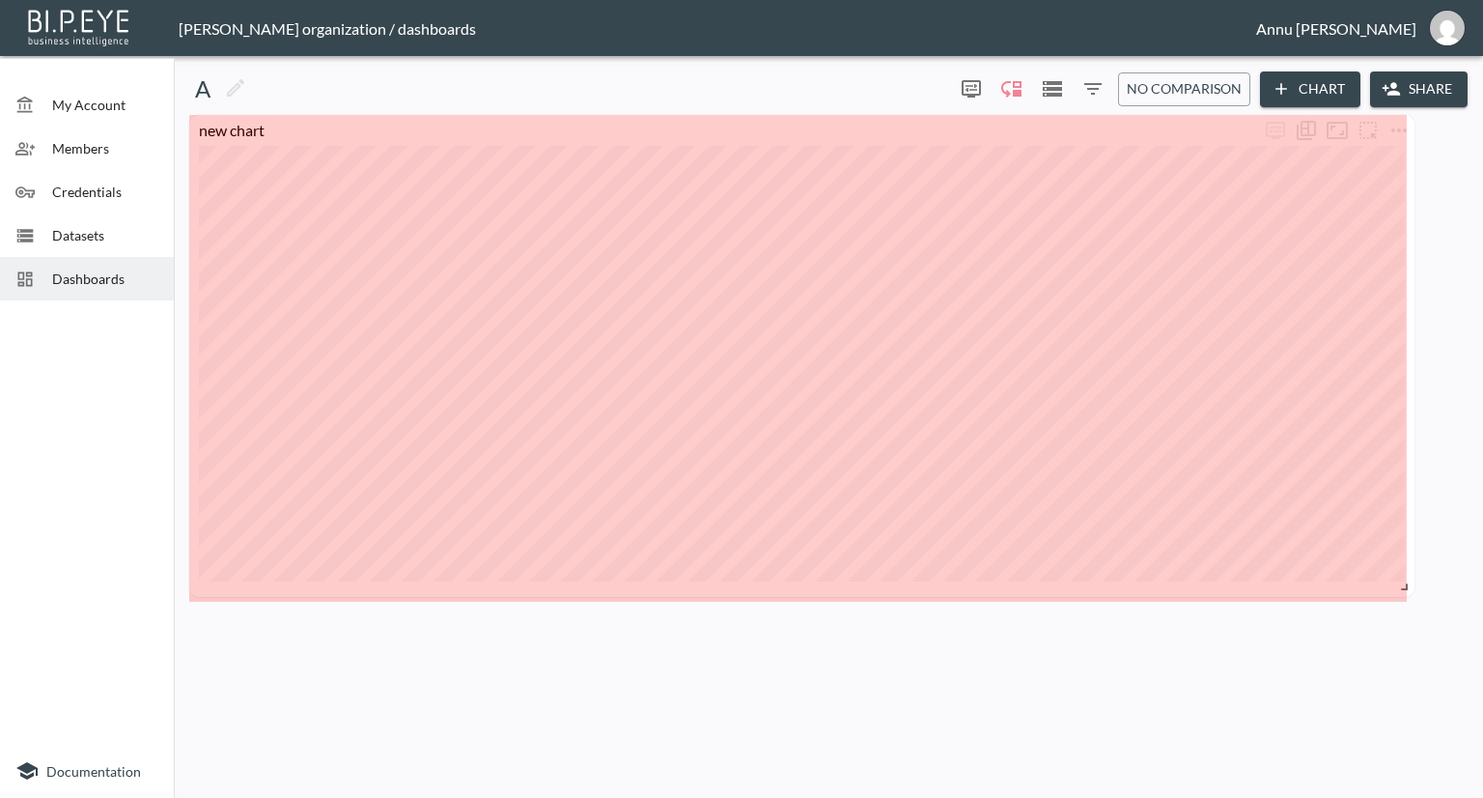
drag, startPoint x: 493, startPoint y: 234, endPoint x: 1410, endPoint y: 588, distance: 982.4
click at [1410, 588] on span at bounding box center [1400, 583] width 19 height 19
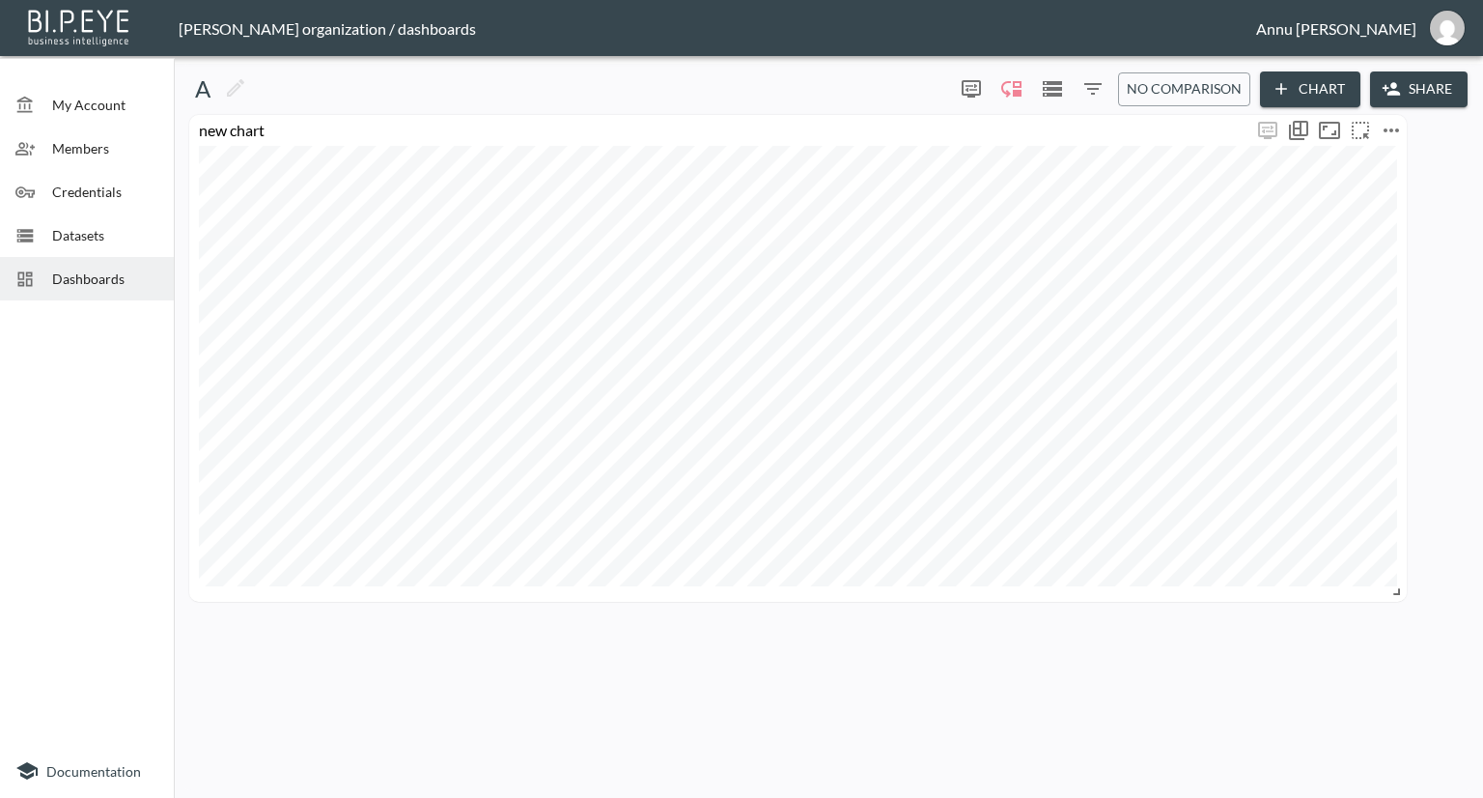
click at [1395, 123] on icon "more" at bounding box center [1391, 130] width 23 height 23
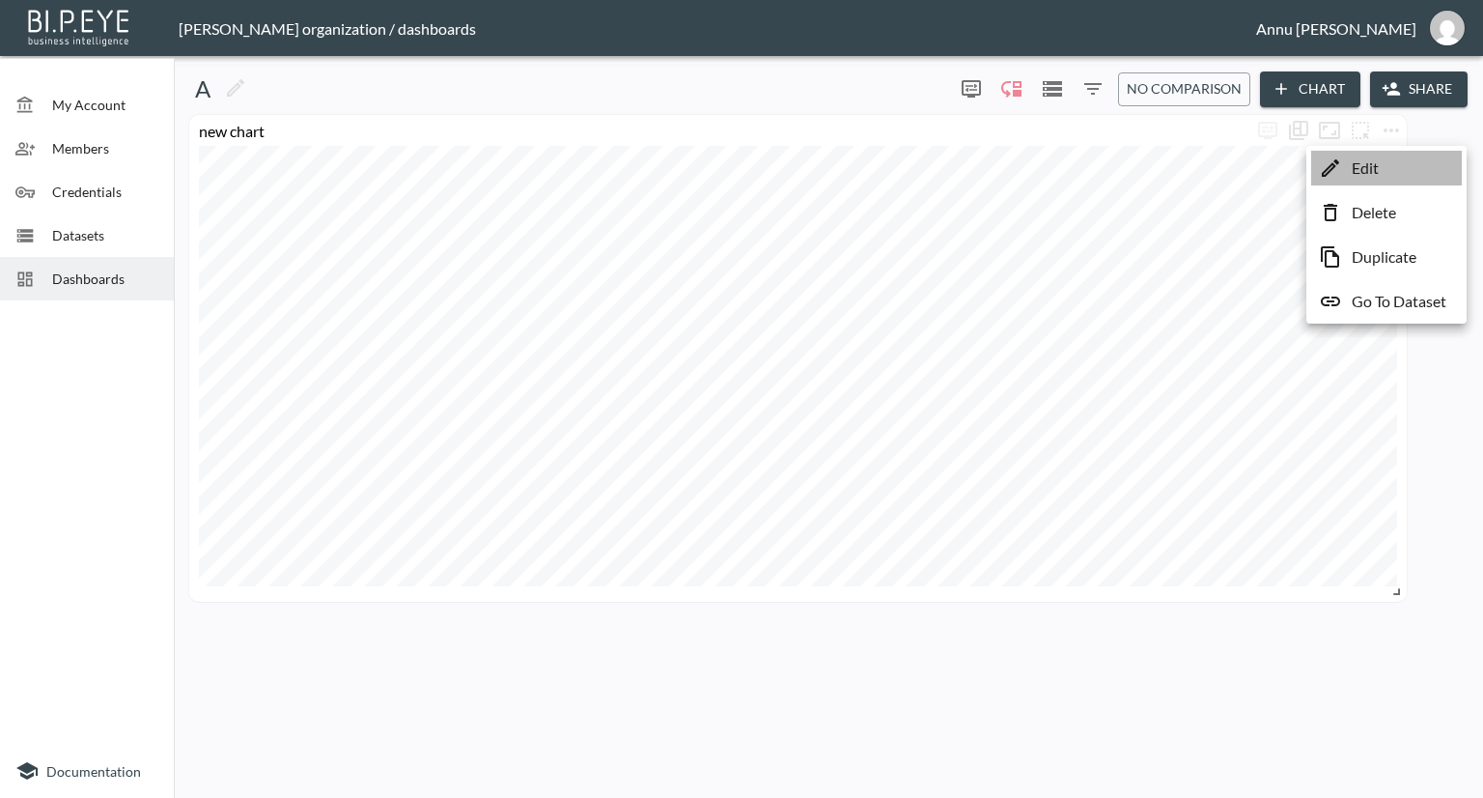
click at [1342, 165] on li "Edit" at bounding box center [1386, 168] width 151 height 35
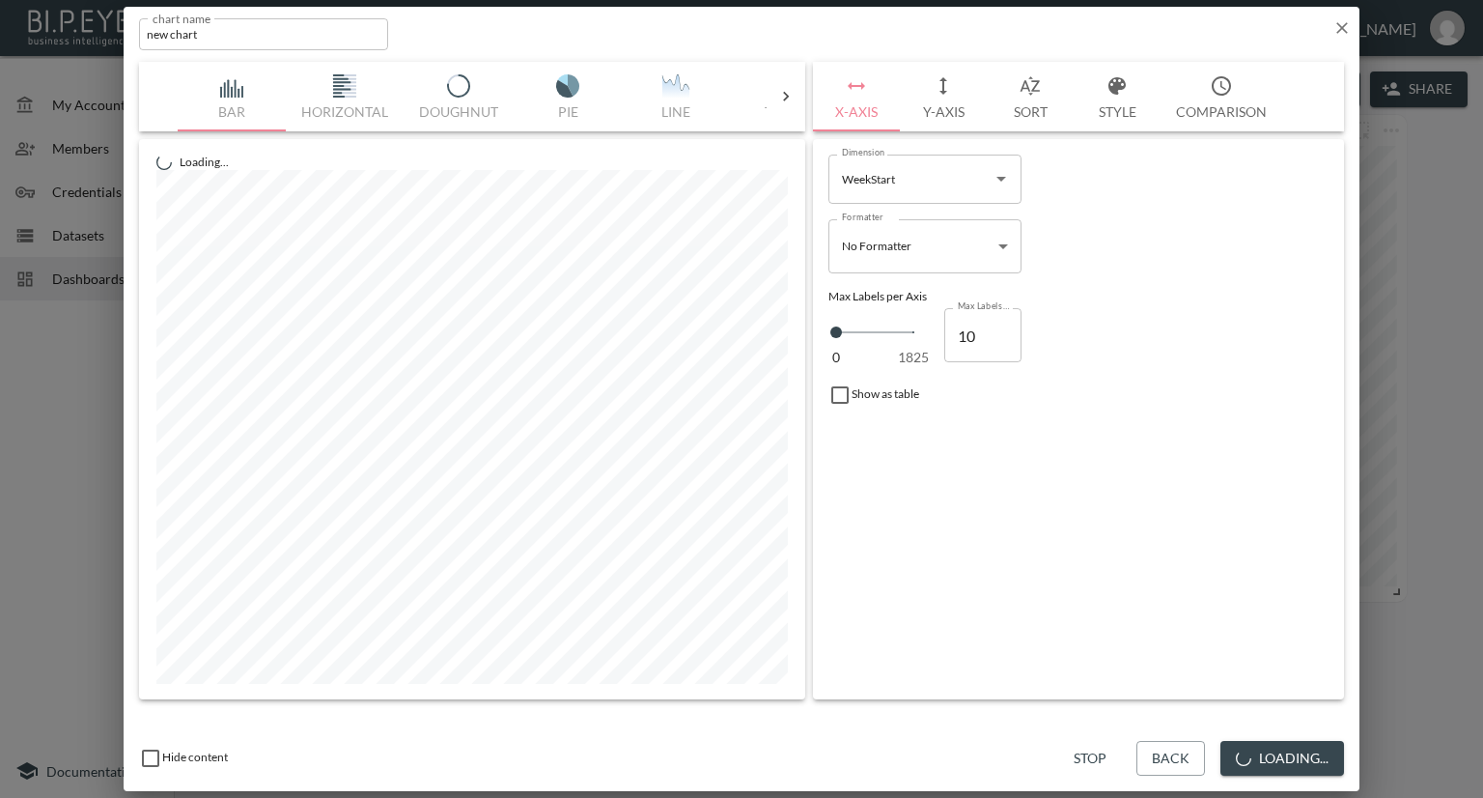
click at [949, 106] on button "Y-Axis" at bounding box center [943, 97] width 87 height 70
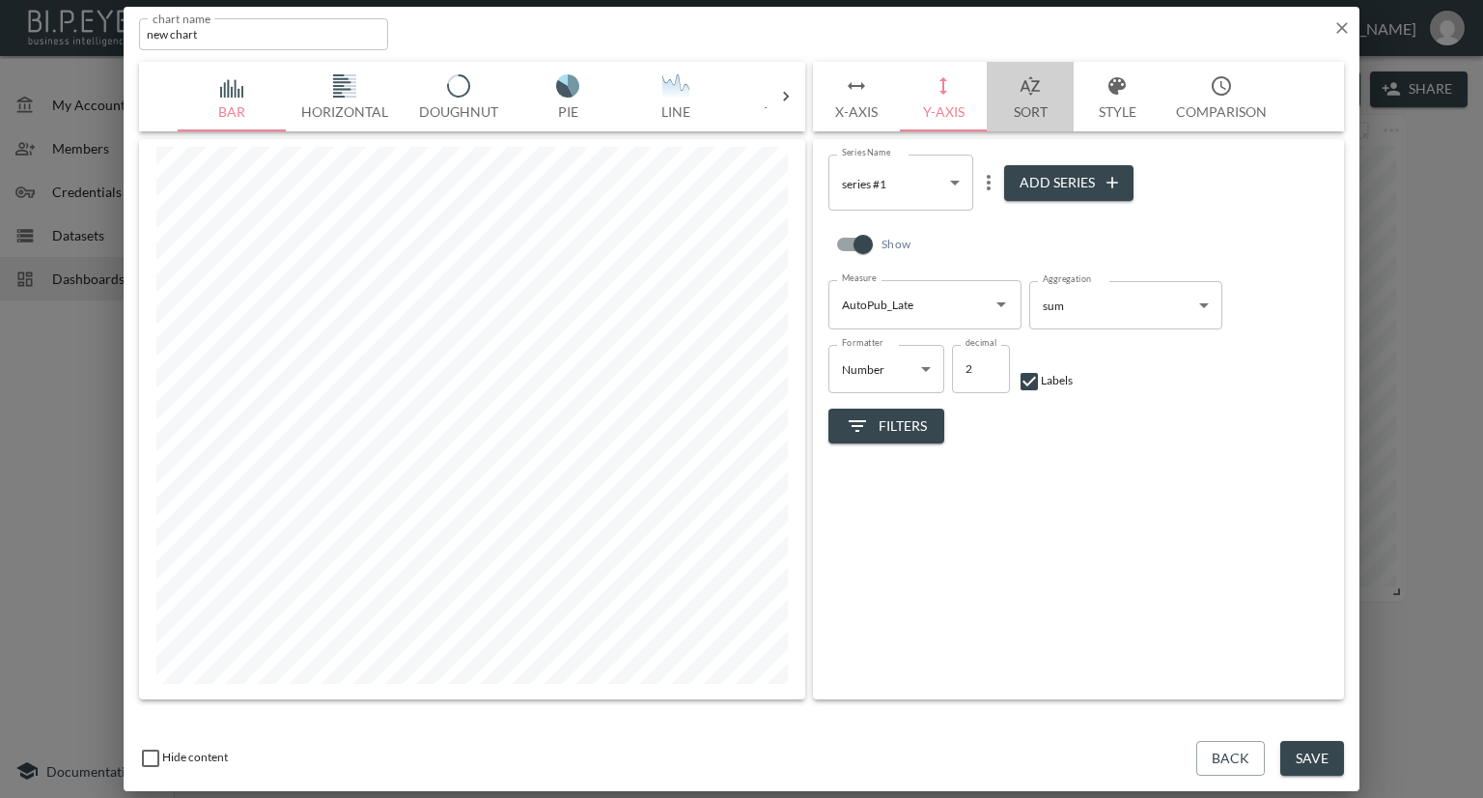
click at [1035, 106] on button "Sort" at bounding box center [1030, 97] width 87 height 70
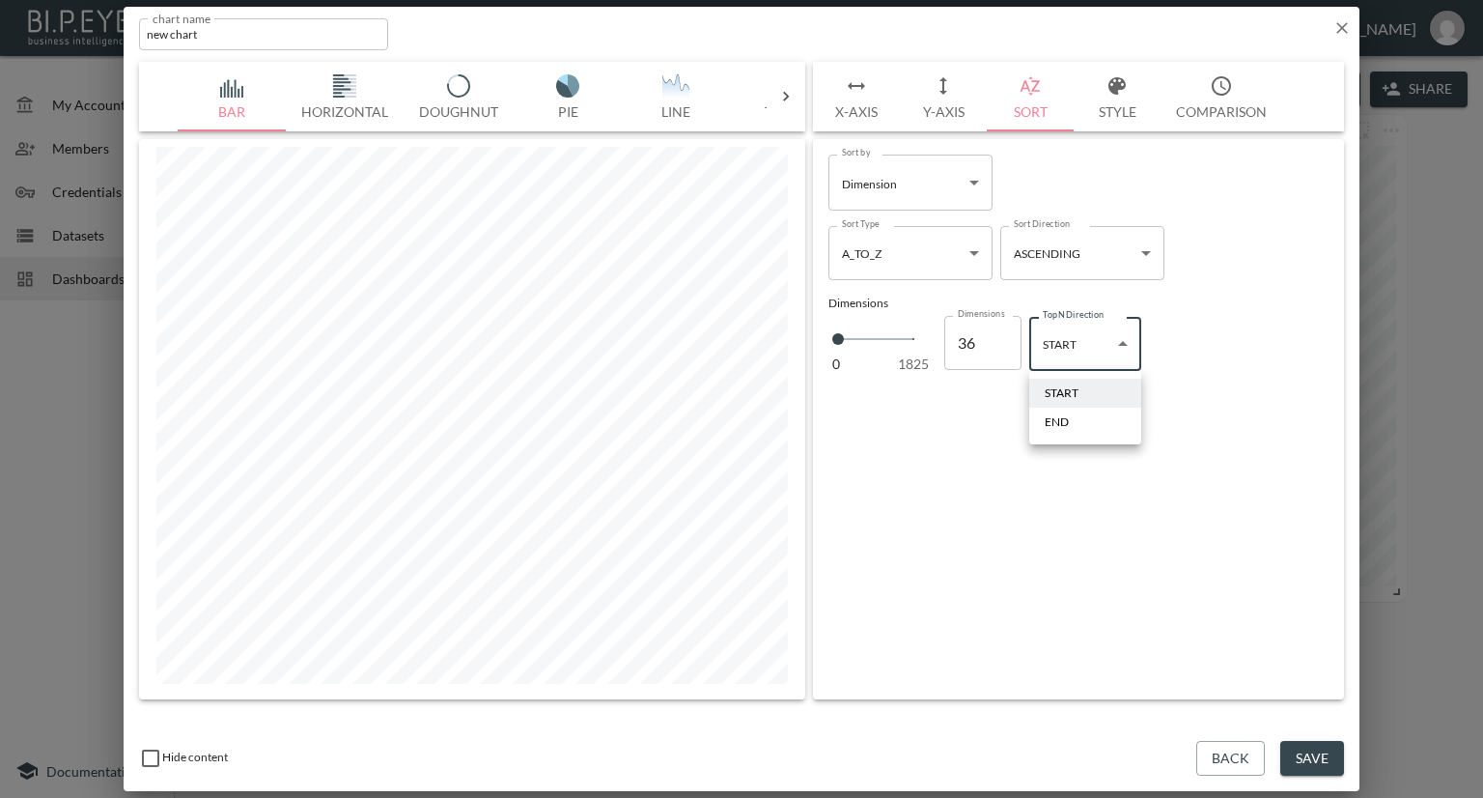
click at [1132, 337] on body "BI.P.EYE, Interactive Analytics Dashboards - app Nadia Senft organization / das…" at bounding box center [741, 399] width 1483 height 798
click at [1082, 420] on li "END" at bounding box center [1085, 421] width 112 height 29
type input "end"
click at [859, 108] on button "X-Axis" at bounding box center [856, 97] width 87 height 70
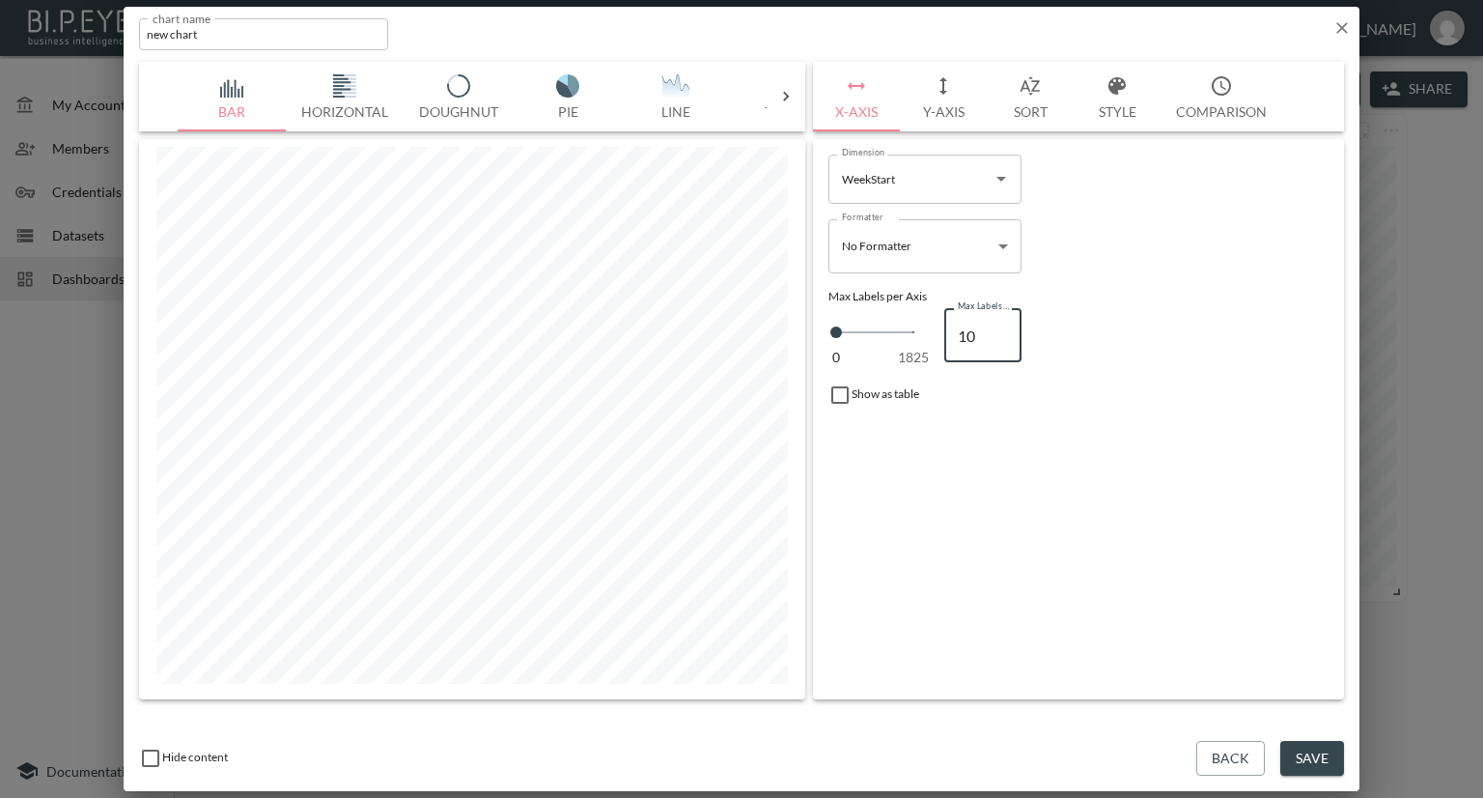
click at [979, 333] on input "10" at bounding box center [982, 335] width 77 height 54
type input "100"
click at [1109, 393] on div "Show as table" at bounding box center [1079, 395] width 516 height 39
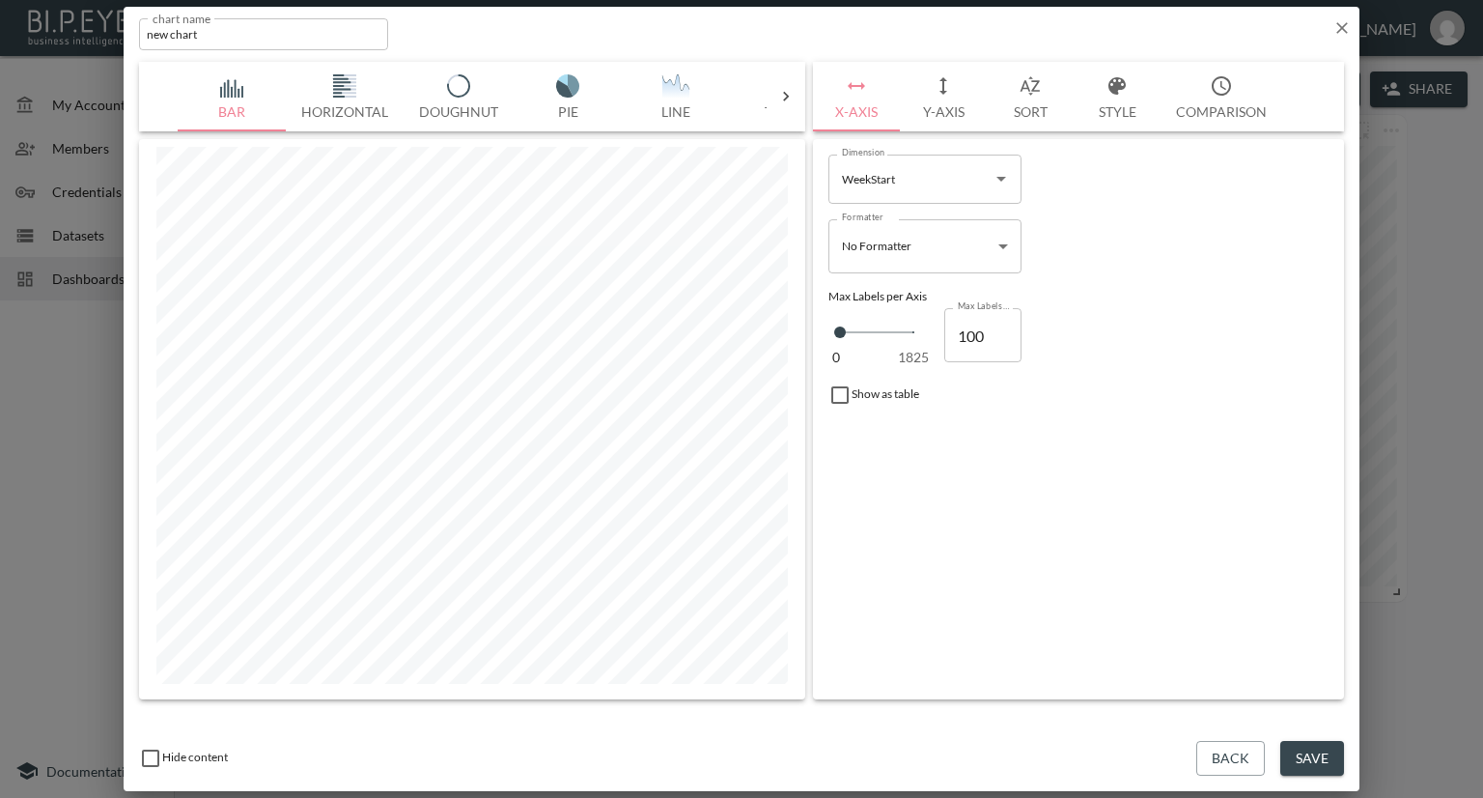
click at [1316, 764] on button "Save" at bounding box center [1312, 759] width 64 height 36
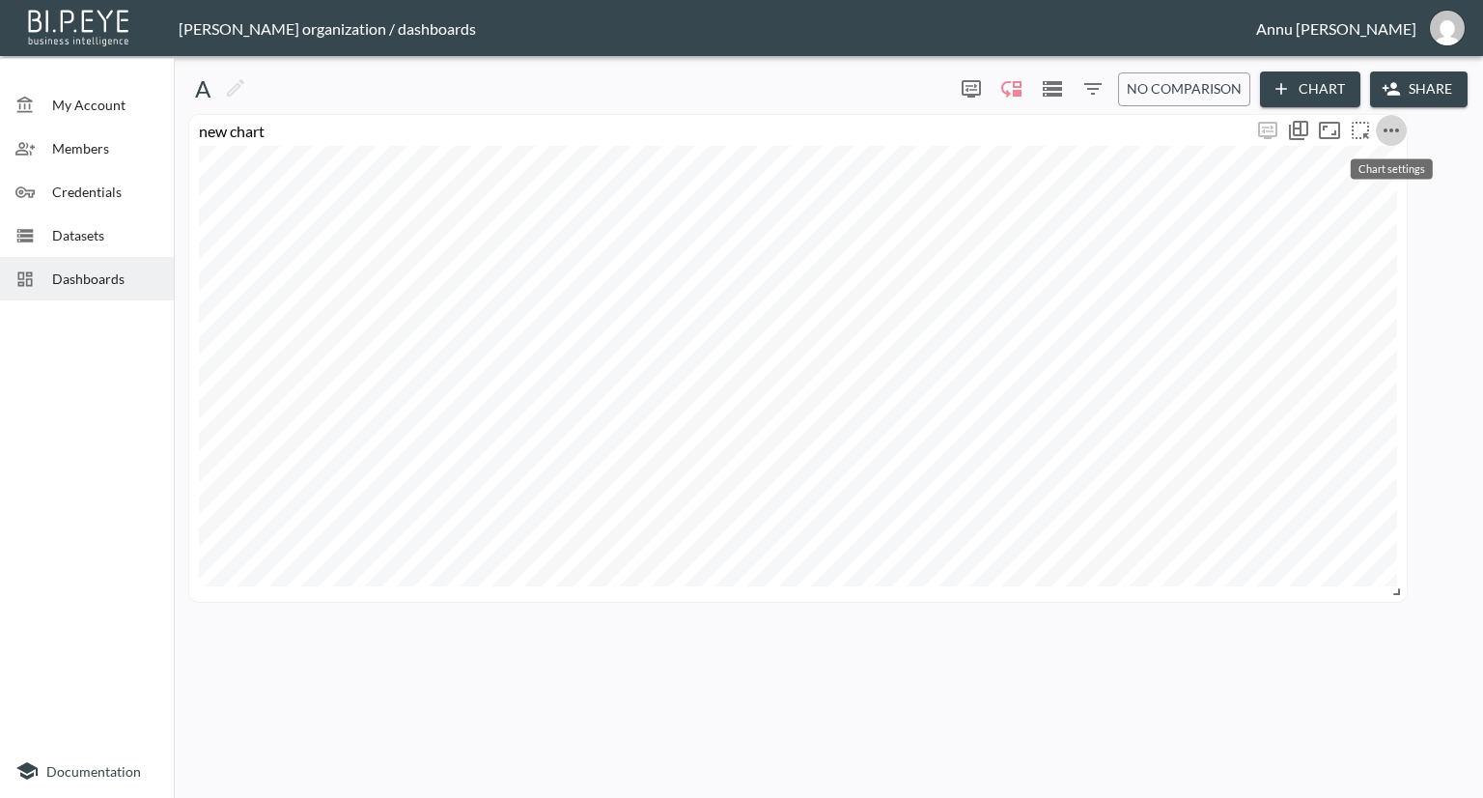
click at [1394, 130] on icon "more" at bounding box center [1391, 130] width 23 height 23
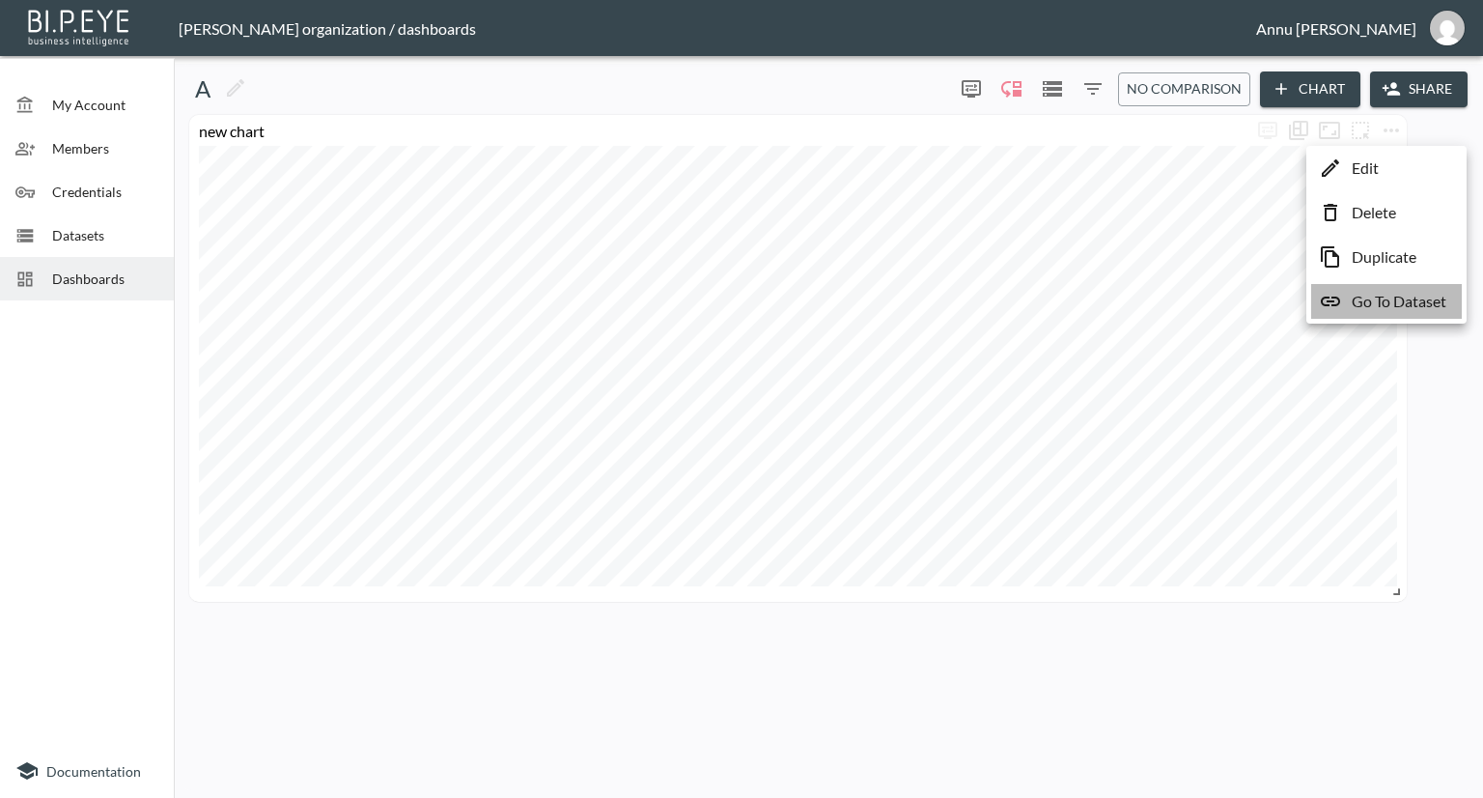
click at [1382, 298] on p "Go To Dataset" at bounding box center [1399, 301] width 95 height 23
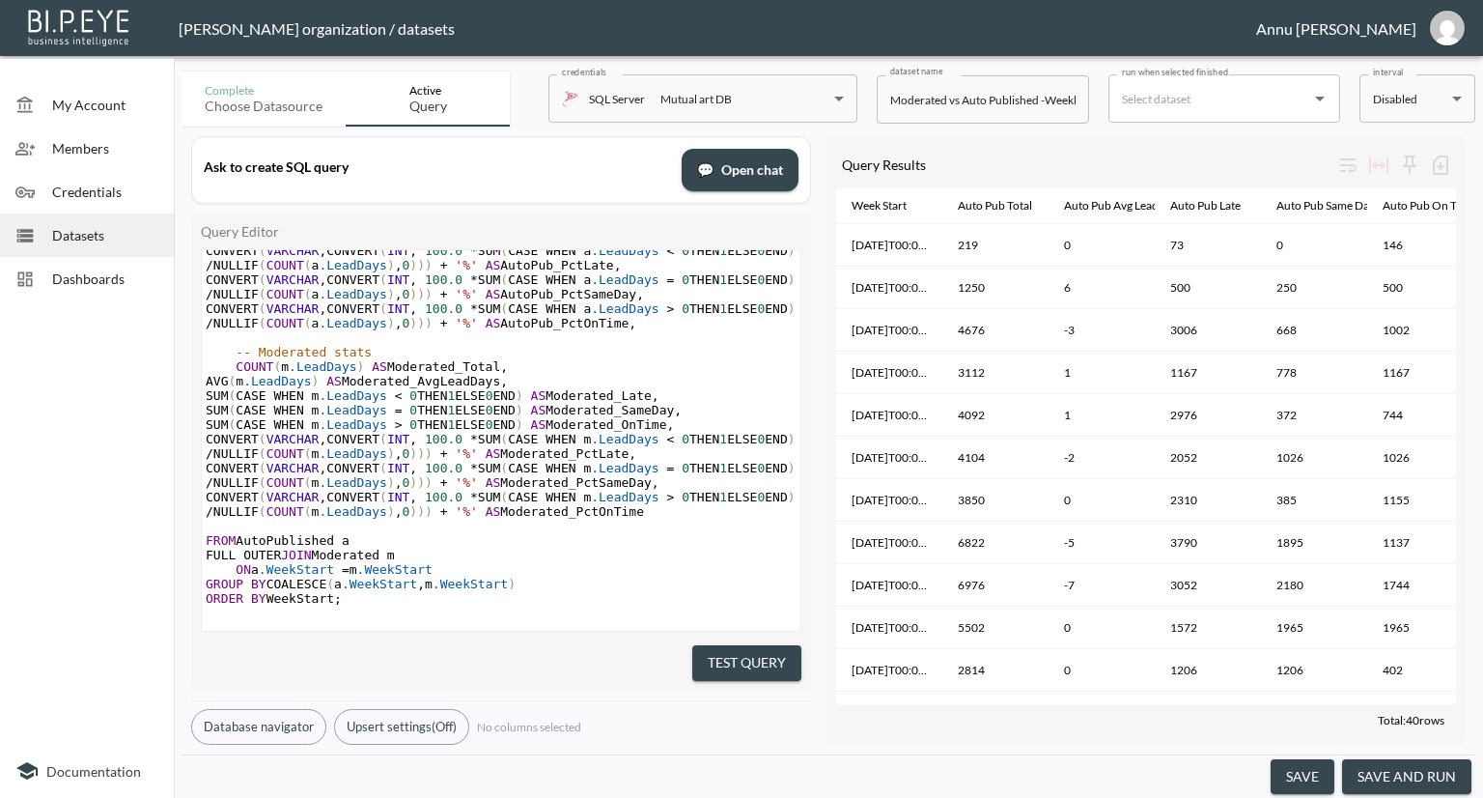
scroll to position [528, 0]
click at [80, 275] on span "Dashboards" at bounding box center [105, 278] width 106 height 20
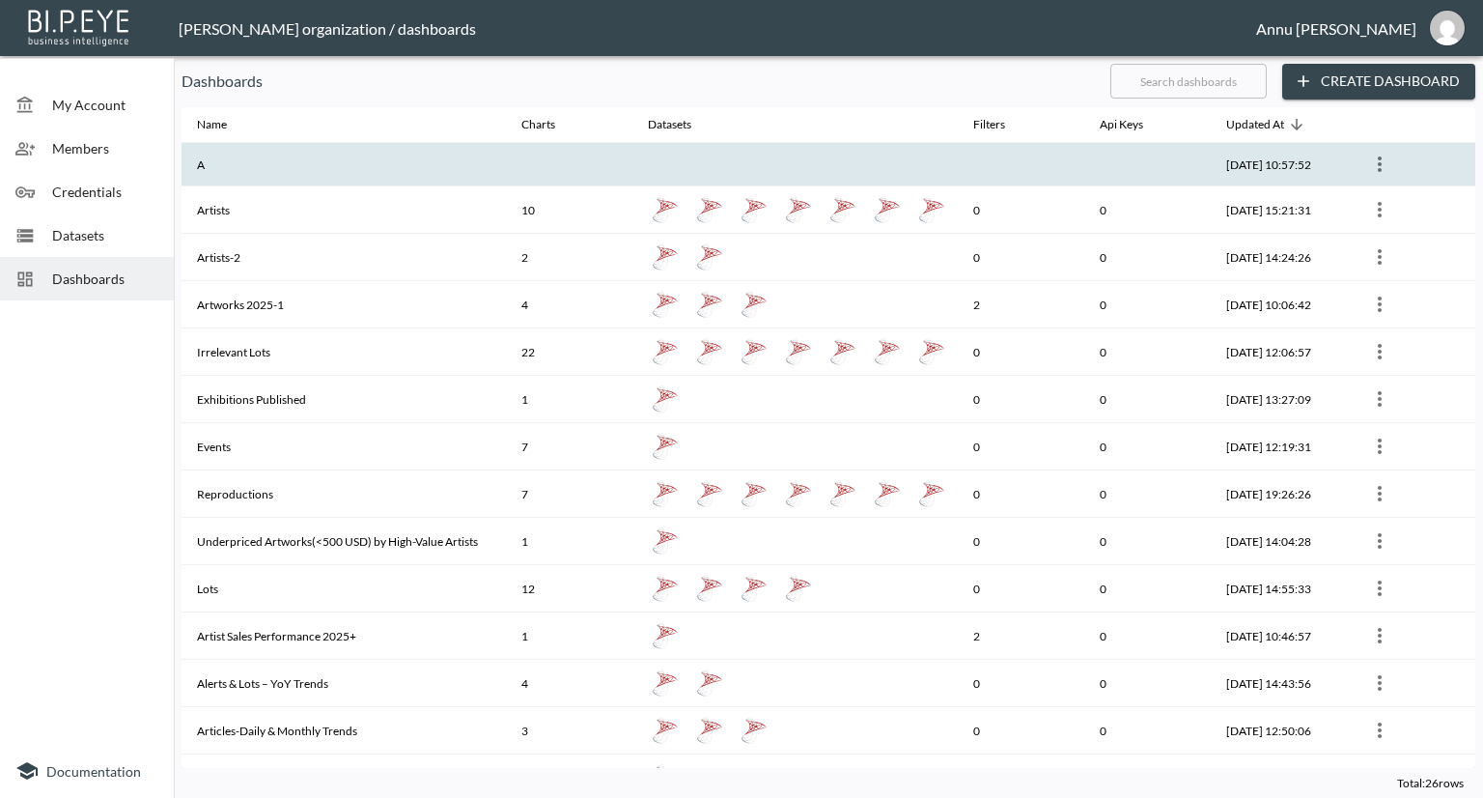
click at [222, 172] on th "A" at bounding box center [344, 164] width 324 height 43
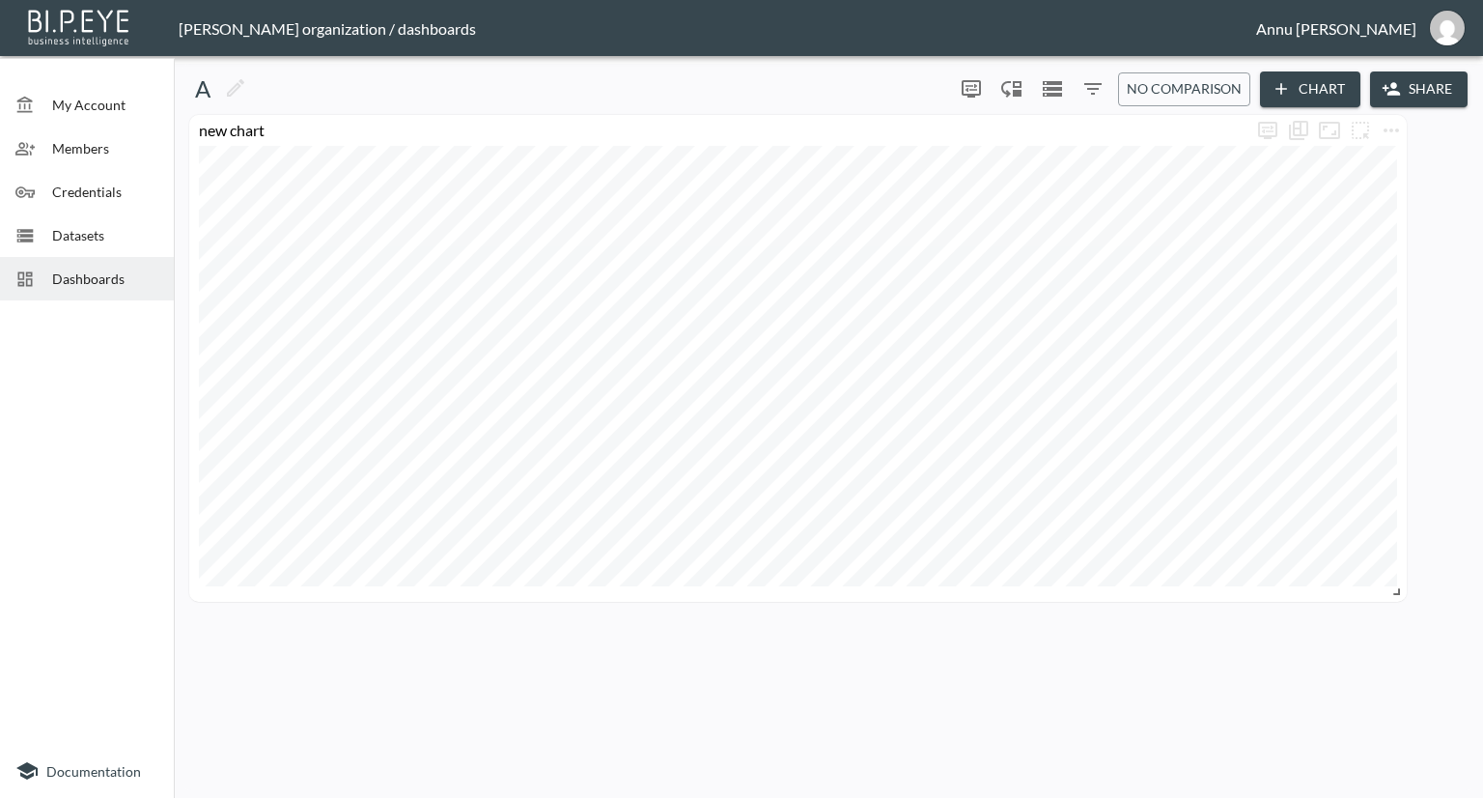
click at [143, 264] on div "Dashboards" at bounding box center [87, 278] width 174 height 43
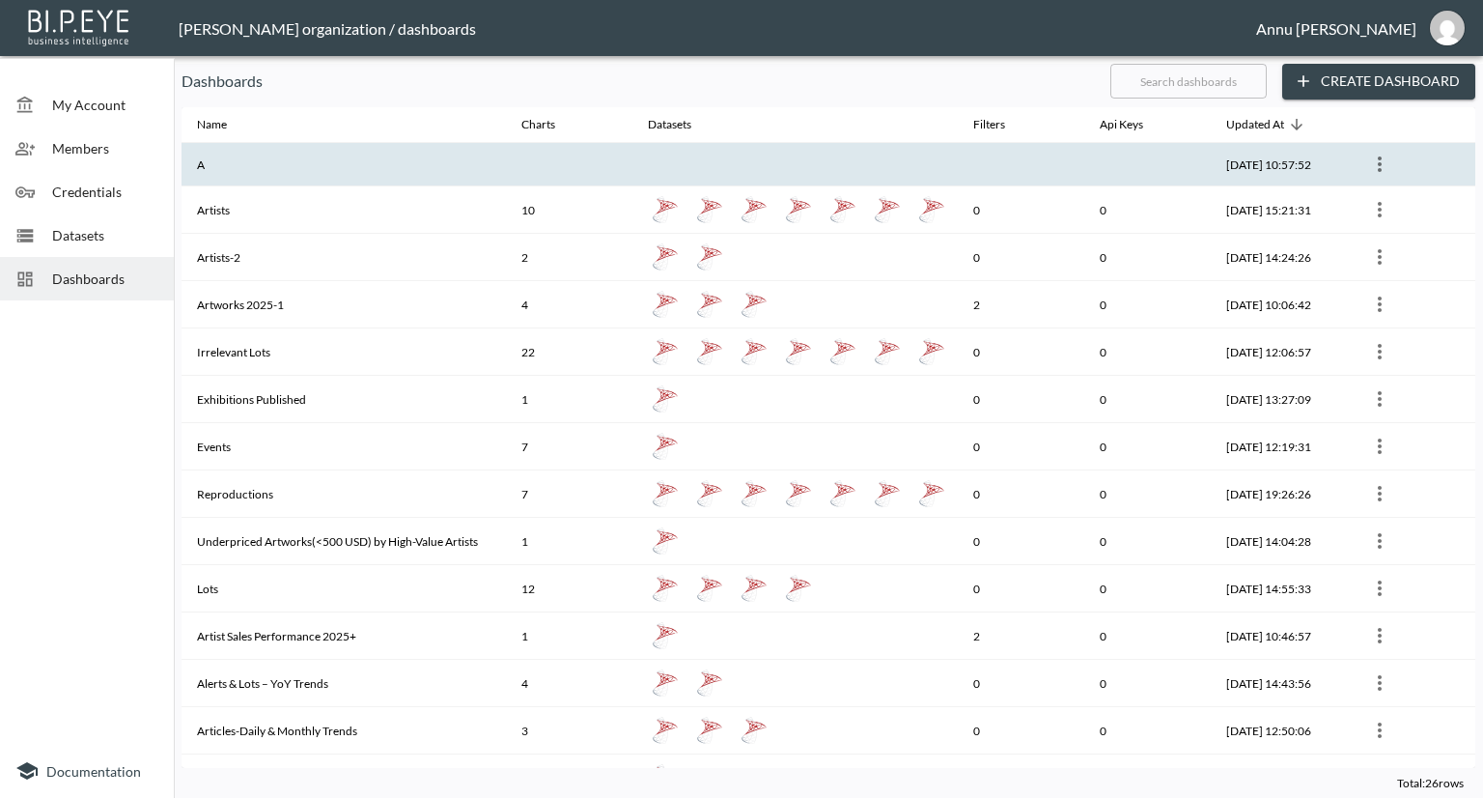
click at [274, 171] on th "A" at bounding box center [344, 164] width 324 height 43
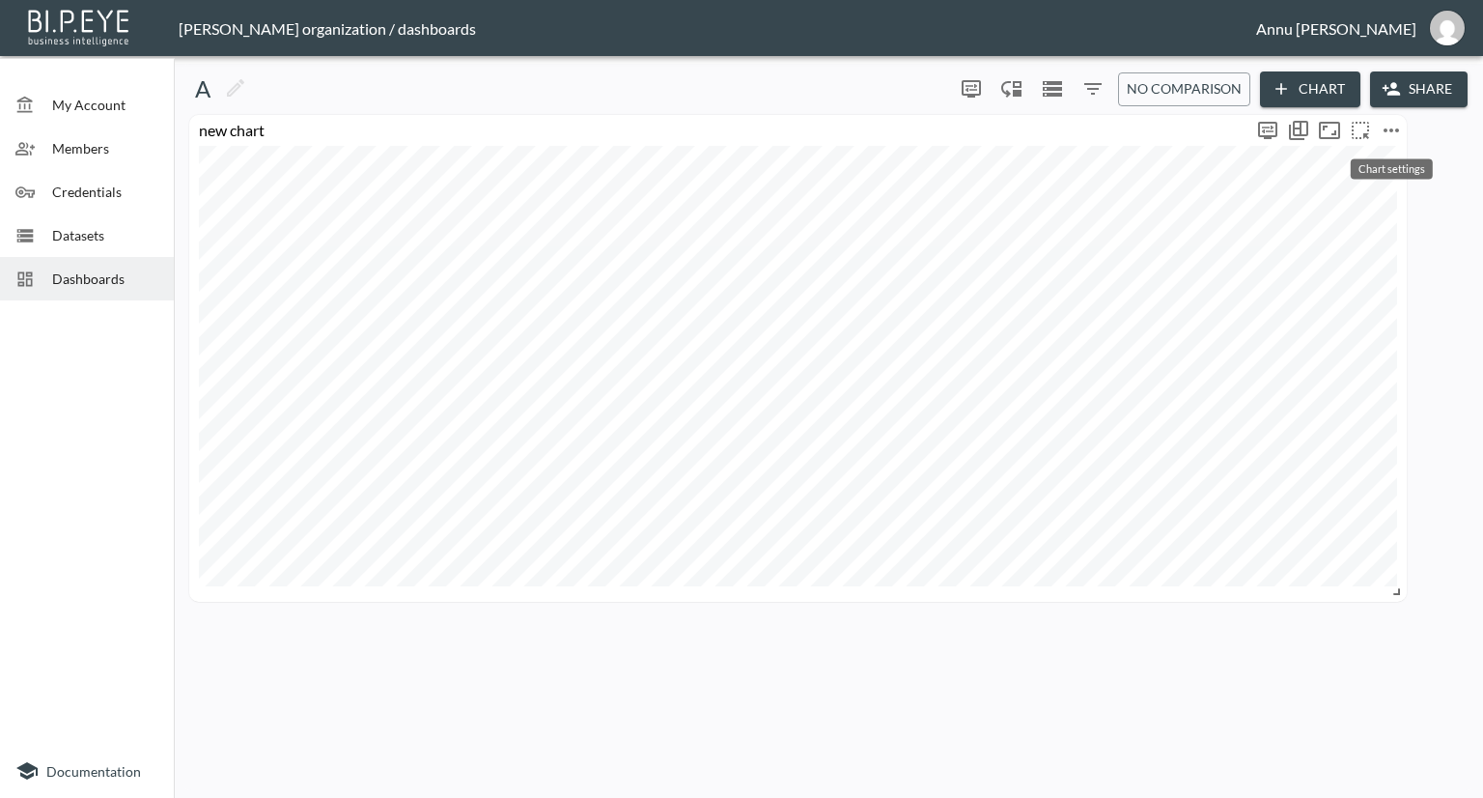
click at [1397, 125] on icon "more" at bounding box center [1391, 130] width 23 height 23
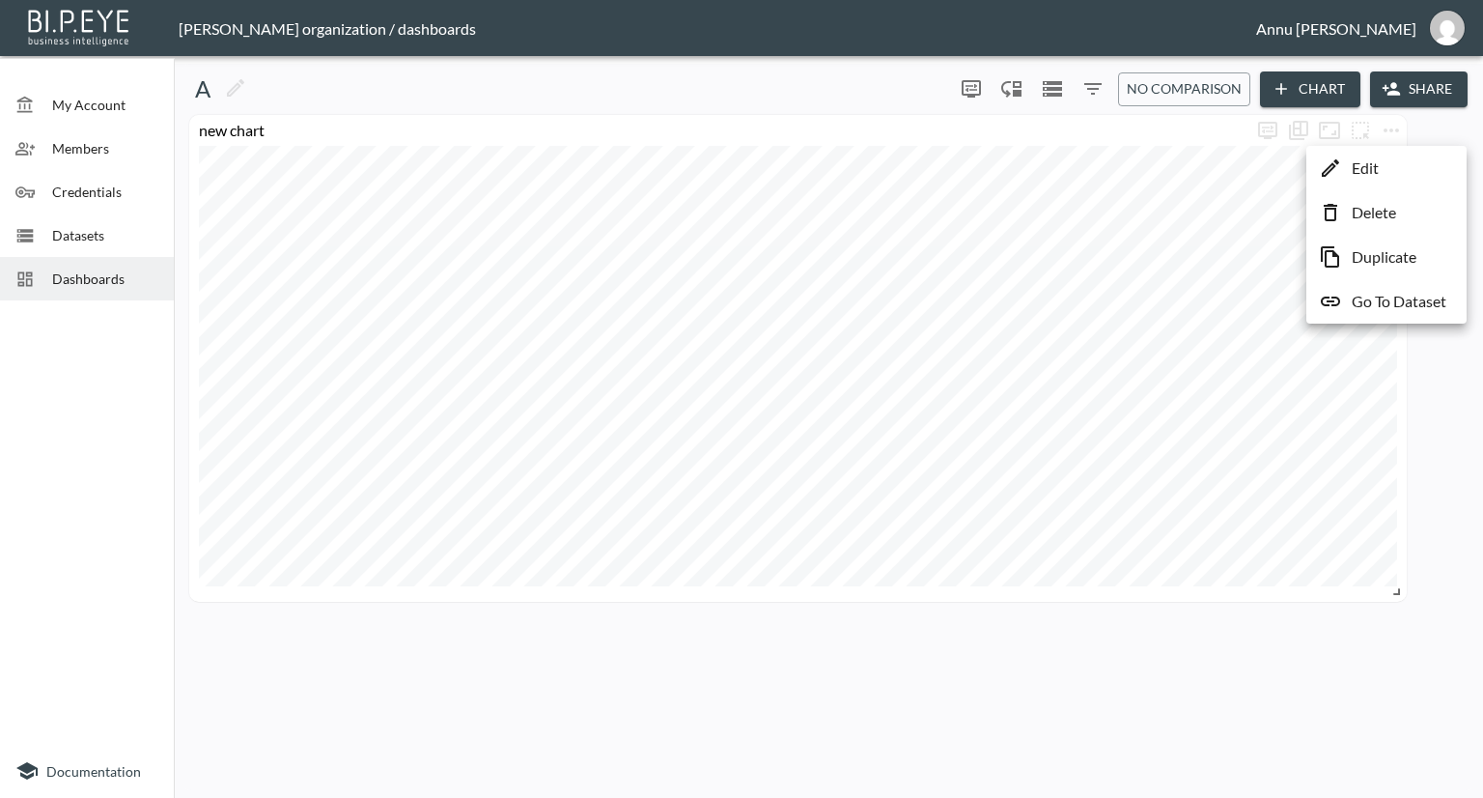
click at [1371, 167] on p "Edit" at bounding box center [1365, 167] width 27 height 23
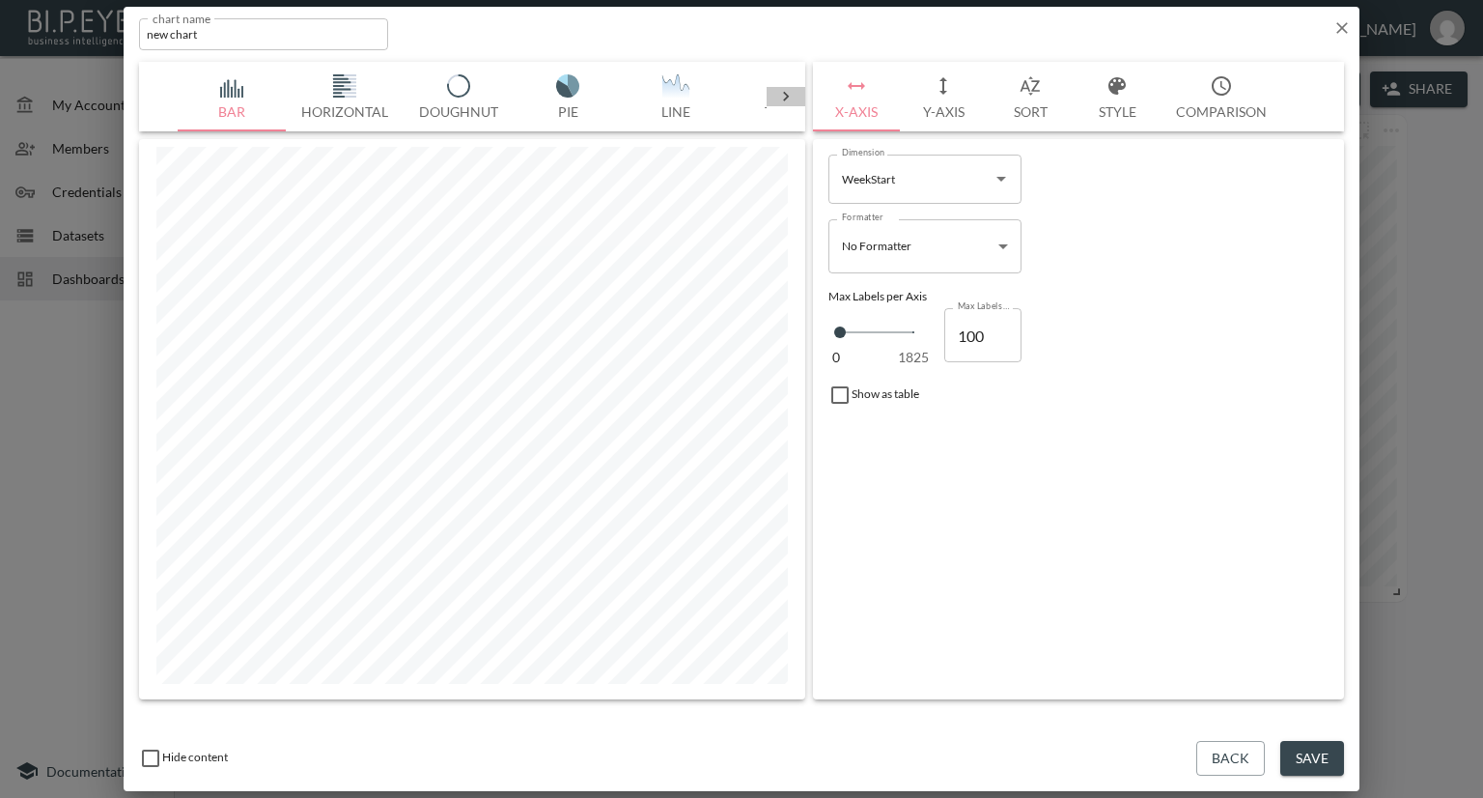
click at [785, 93] on icon at bounding box center [786, 97] width 6 height 10
click at [789, 87] on icon at bounding box center [785, 96] width 19 height 19
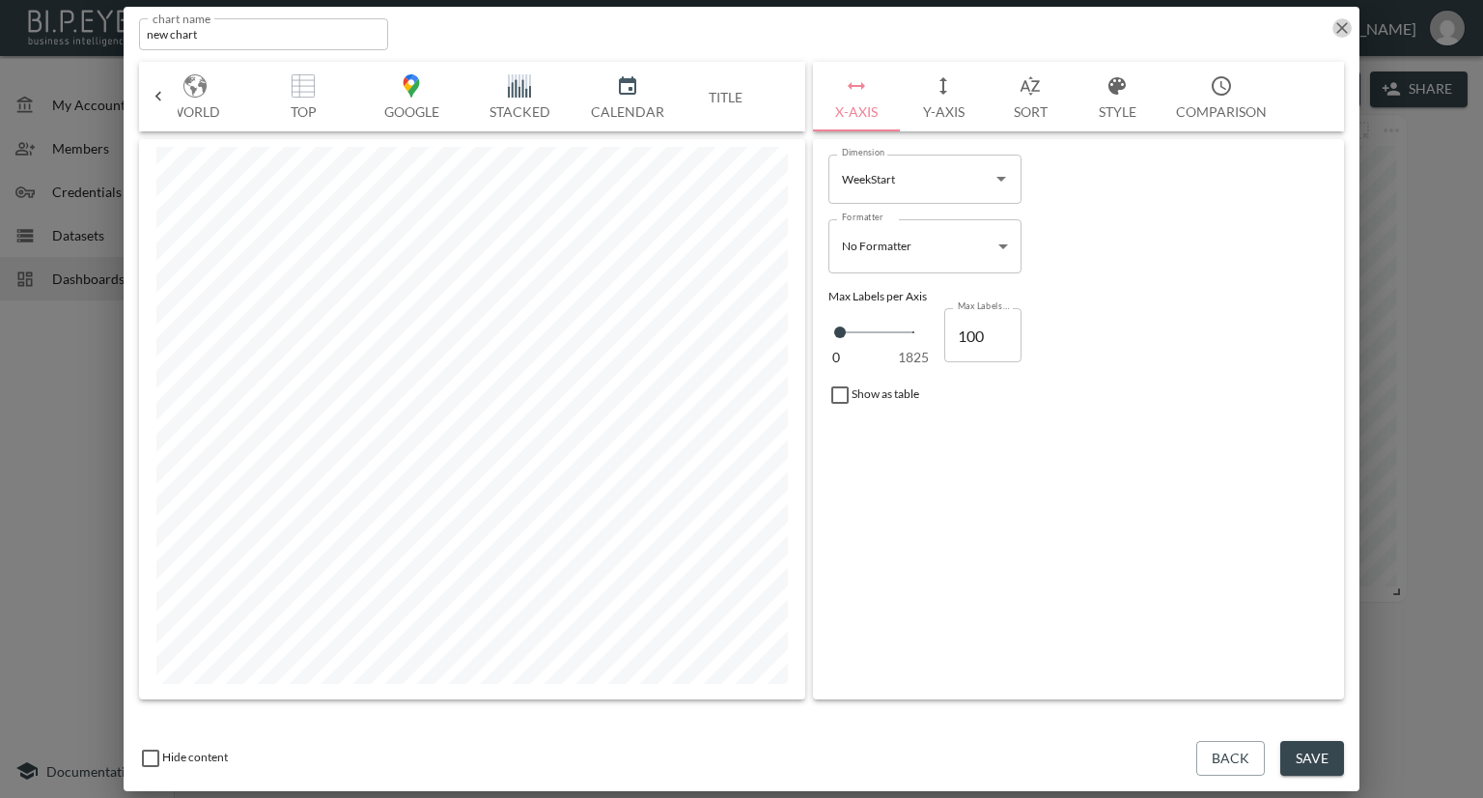
click at [1346, 25] on icon "button" at bounding box center [1341, 27] width 19 height 19
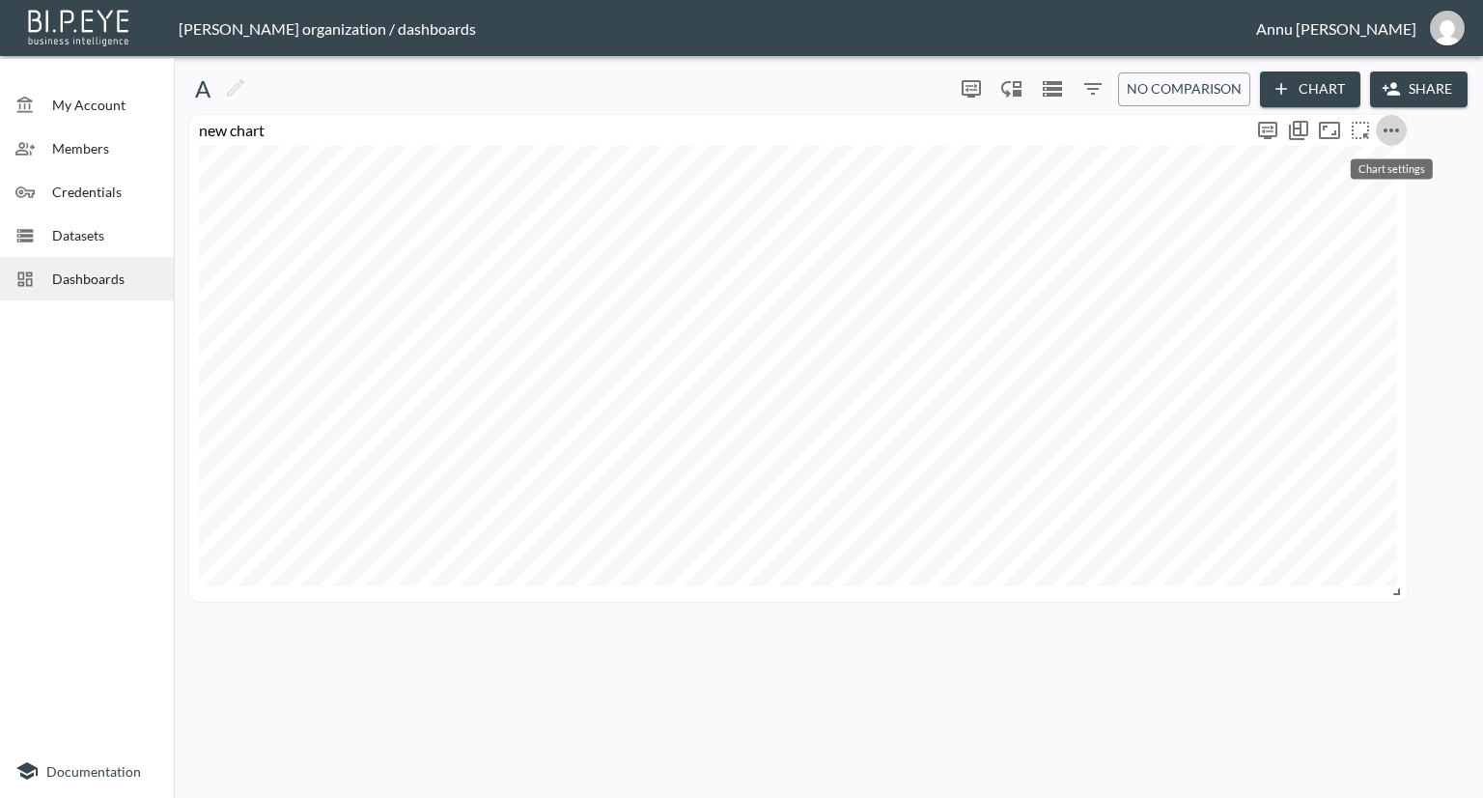
click at [1387, 128] on icon "more" at bounding box center [1391, 130] width 23 height 23
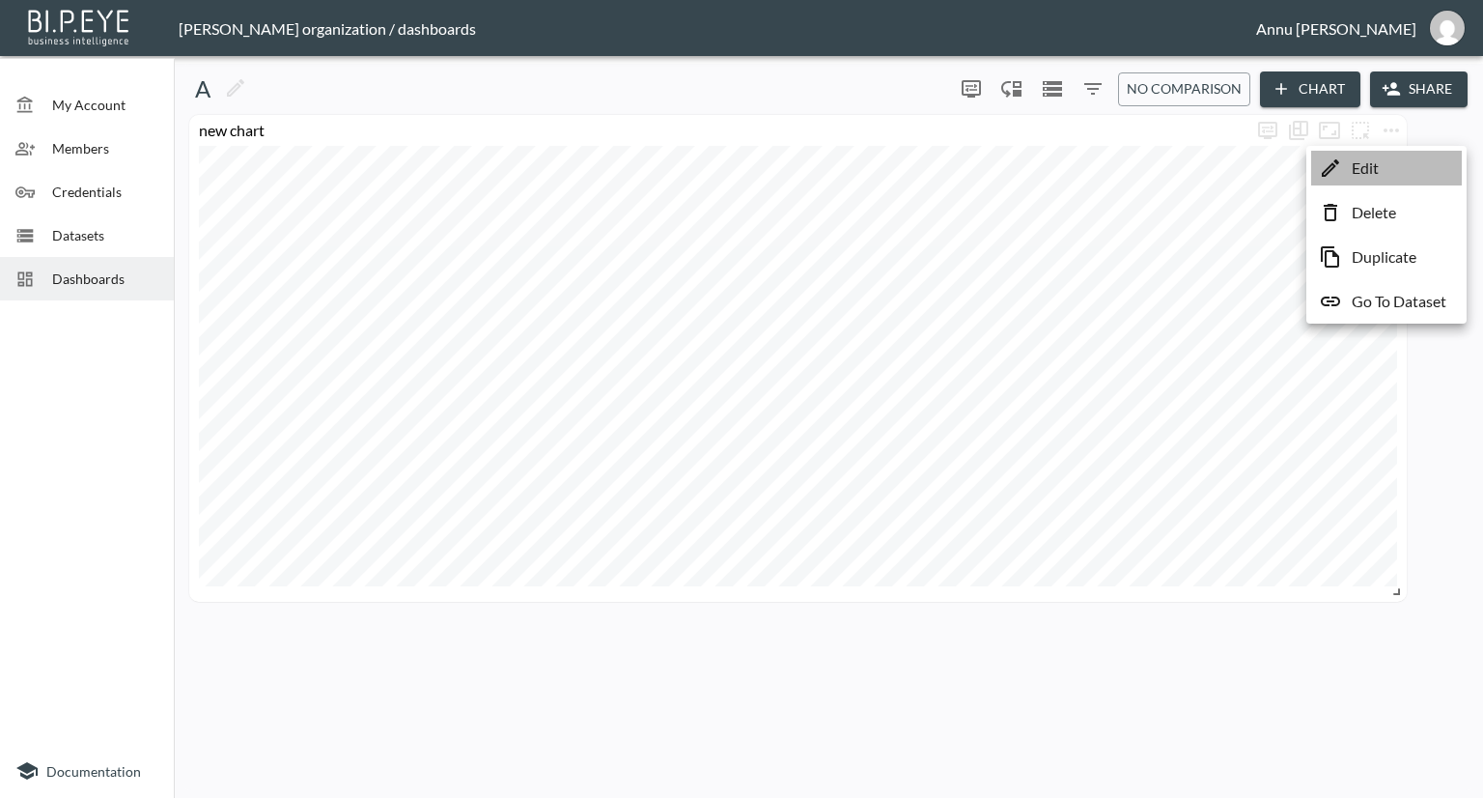
click at [1366, 173] on p "Edit" at bounding box center [1365, 167] width 27 height 23
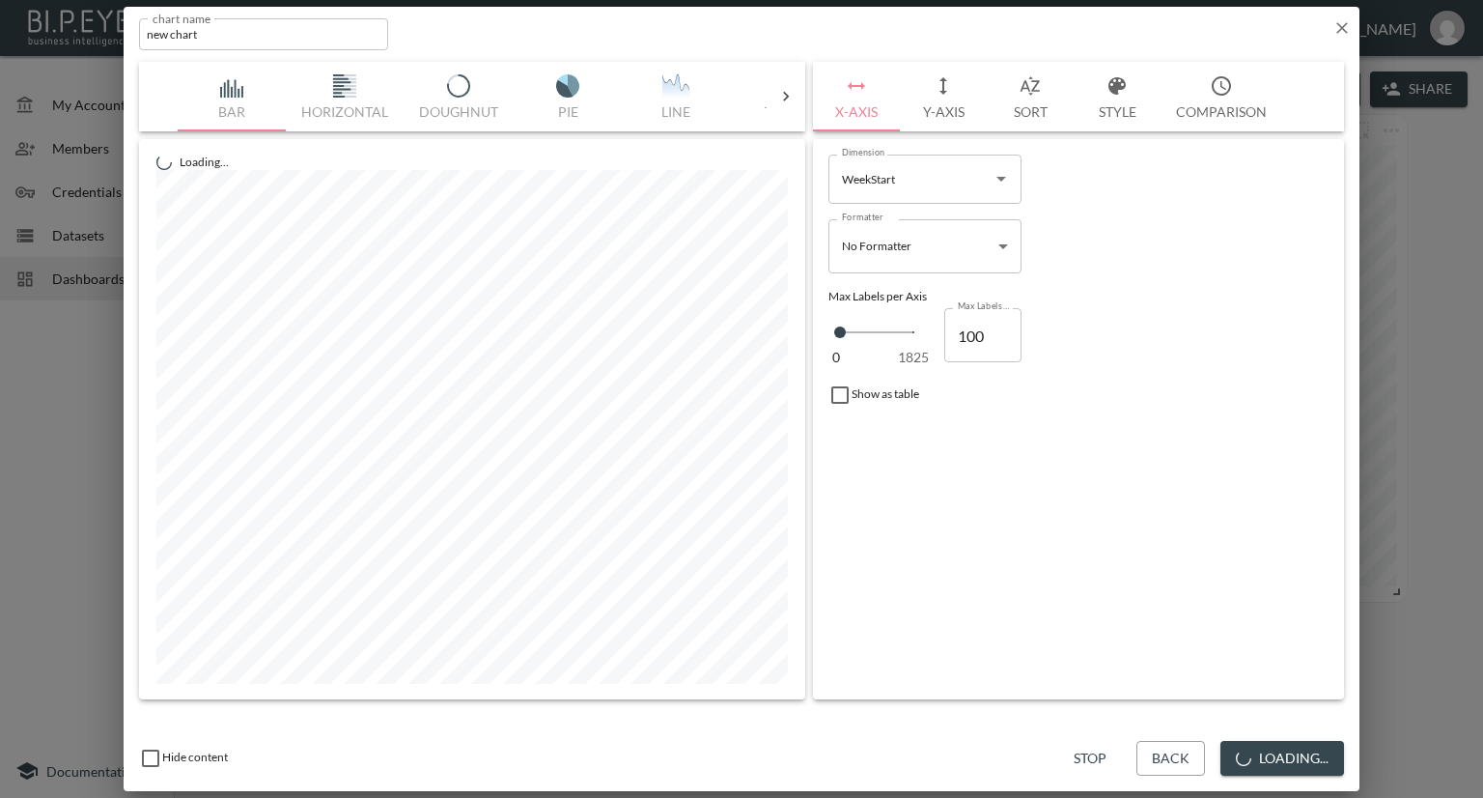
click at [947, 110] on button "Y-Axis" at bounding box center [943, 97] width 87 height 70
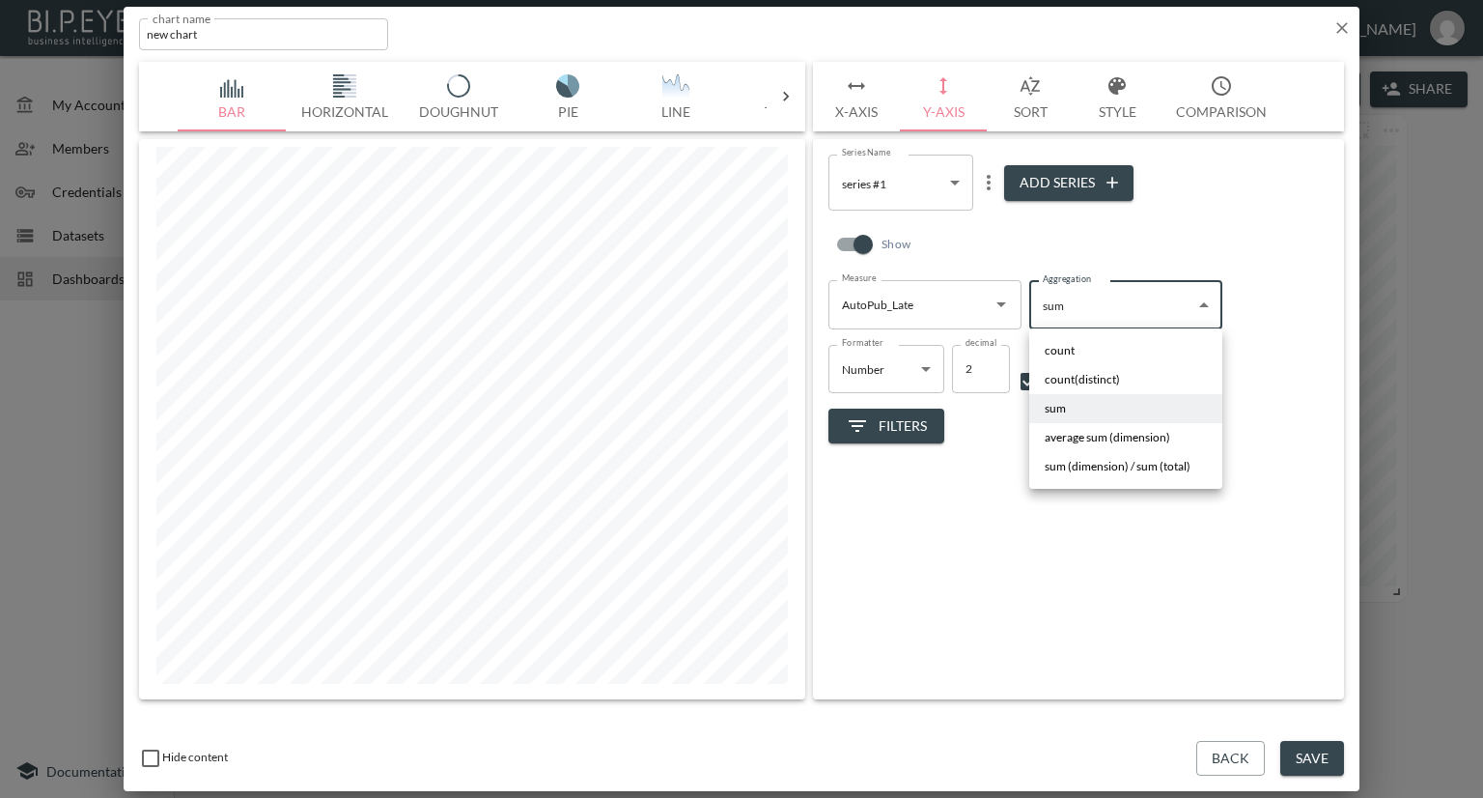
click at [1065, 310] on body "BI.P.EYE, Interactive Analytics Dashboards - app Nadia Senft organization / das…" at bounding box center [741, 399] width 1483 height 798
click at [1068, 378] on span "count(distinct)" at bounding box center [1082, 379] width 75 height 17
click at [1078, 309] on body "BI.P.EYE, Interactive Analytics Dashboards - app Nadia Senft organization / das…" at bounding box center [741, 399] width 1483 height 798
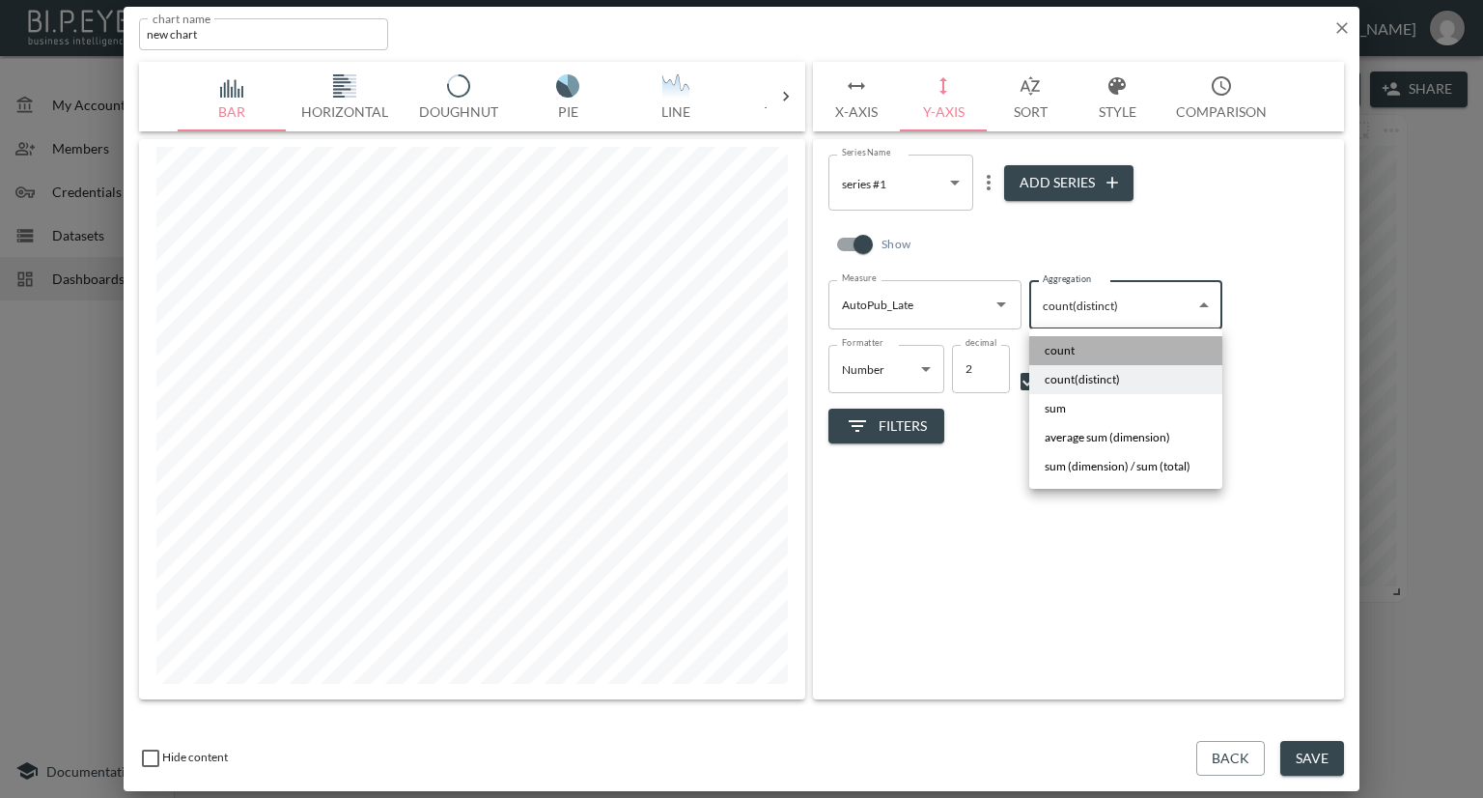
click at [1079, 344] on li "count" at bounding box center [1125, 350] width 193 height 29
click at [1078, 308] on body "BI.P.EYE, Interactive Analytics Dashboards - app Nadia Senft organization / das…" at bounding box center [741, 399] width 1483 height 798
click at [1071, 405] on li "sum" at bounding box center [1125, 408] width 193 height 29
type input "sum"
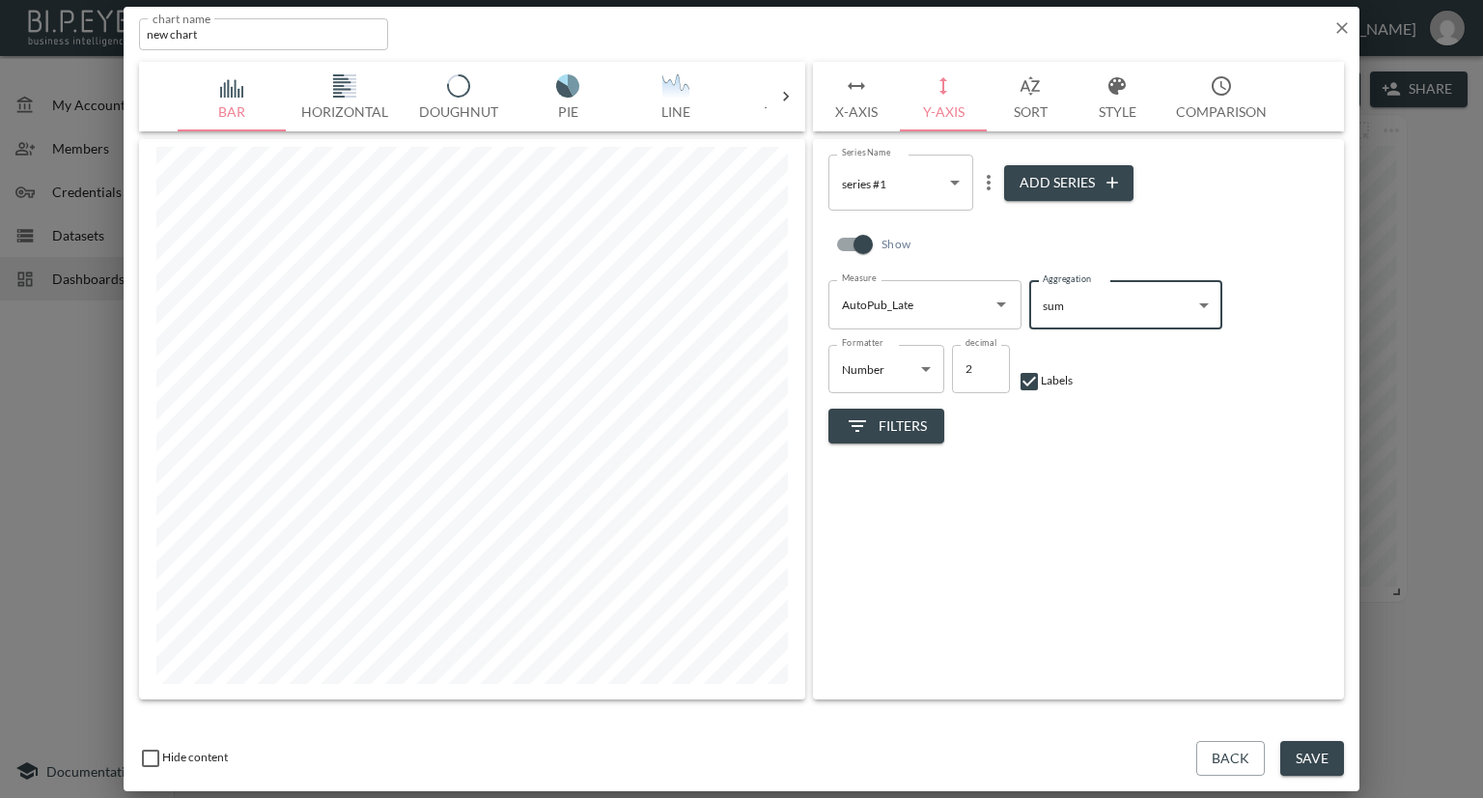
click at [1344, 33] on icon "button" at bounding box center [1341, 27] width 19 height 19
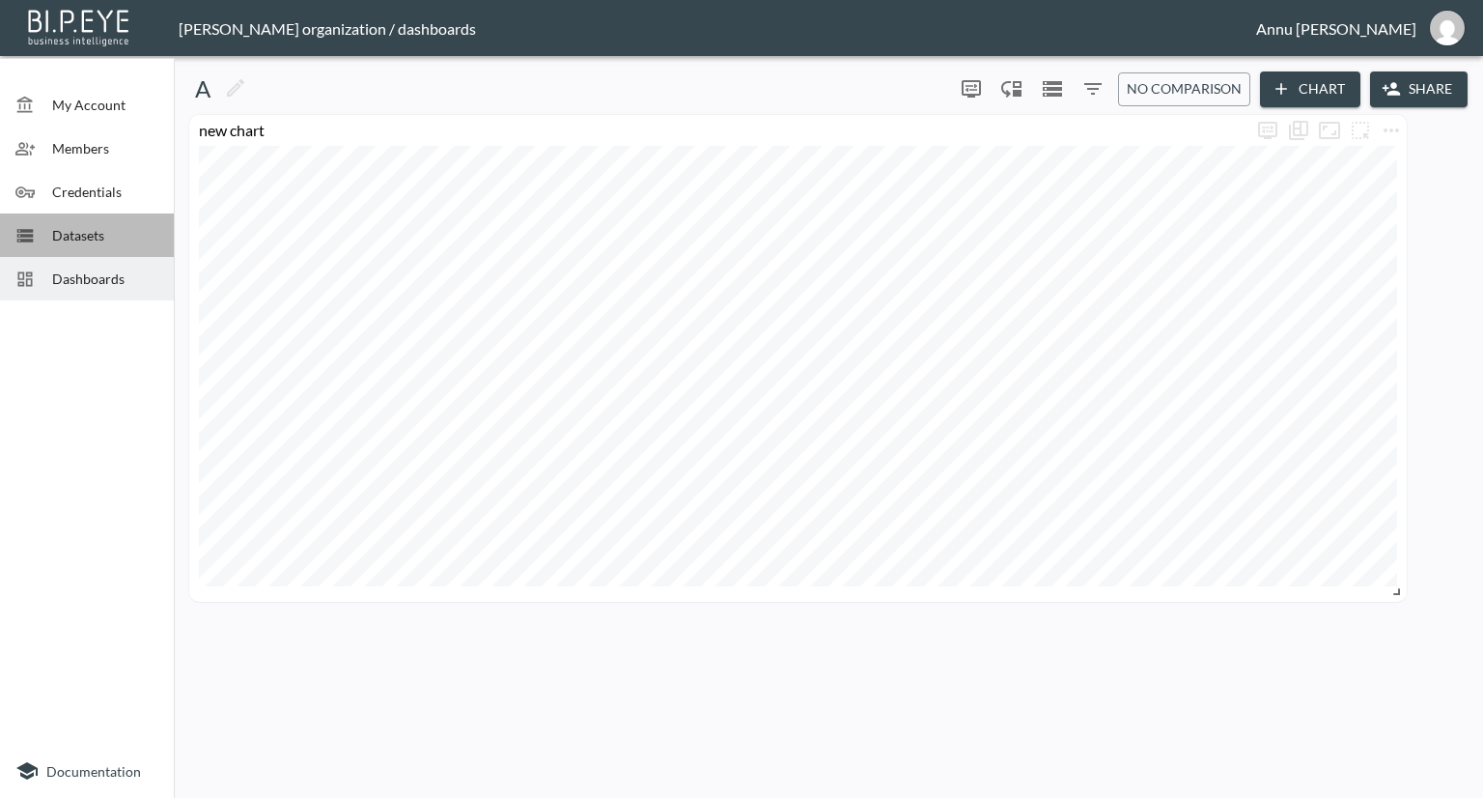
click at [76, 233] on span "Datasets" at bounding box center [105, 235] width 106 height 20
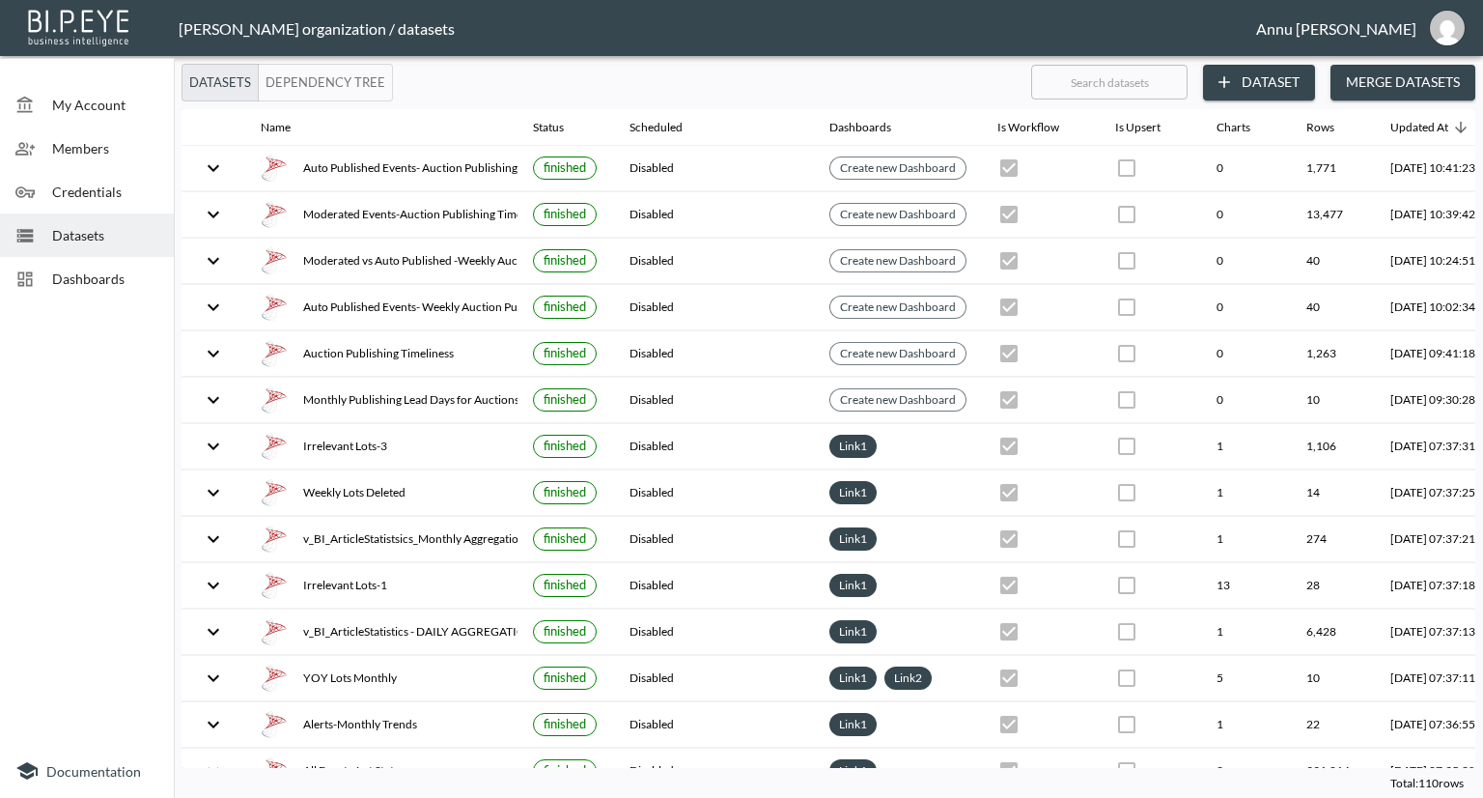
click at [1271, 74] on button "Dataset" at bounding box center [1259, 83] width 112 height 36
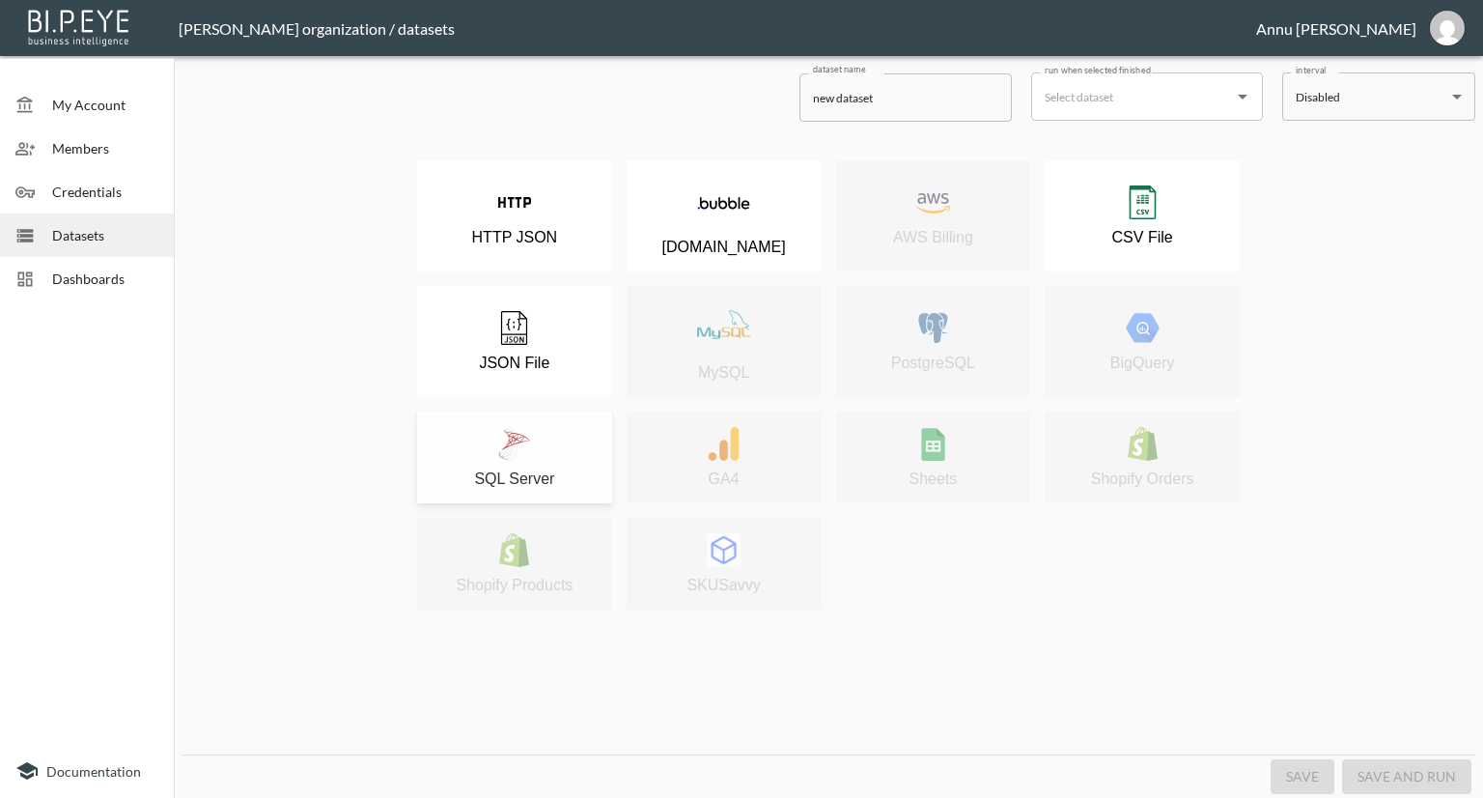
click at [551, 434] on div "SQL Server" at bounding box center [515, 457] width 176 height 61
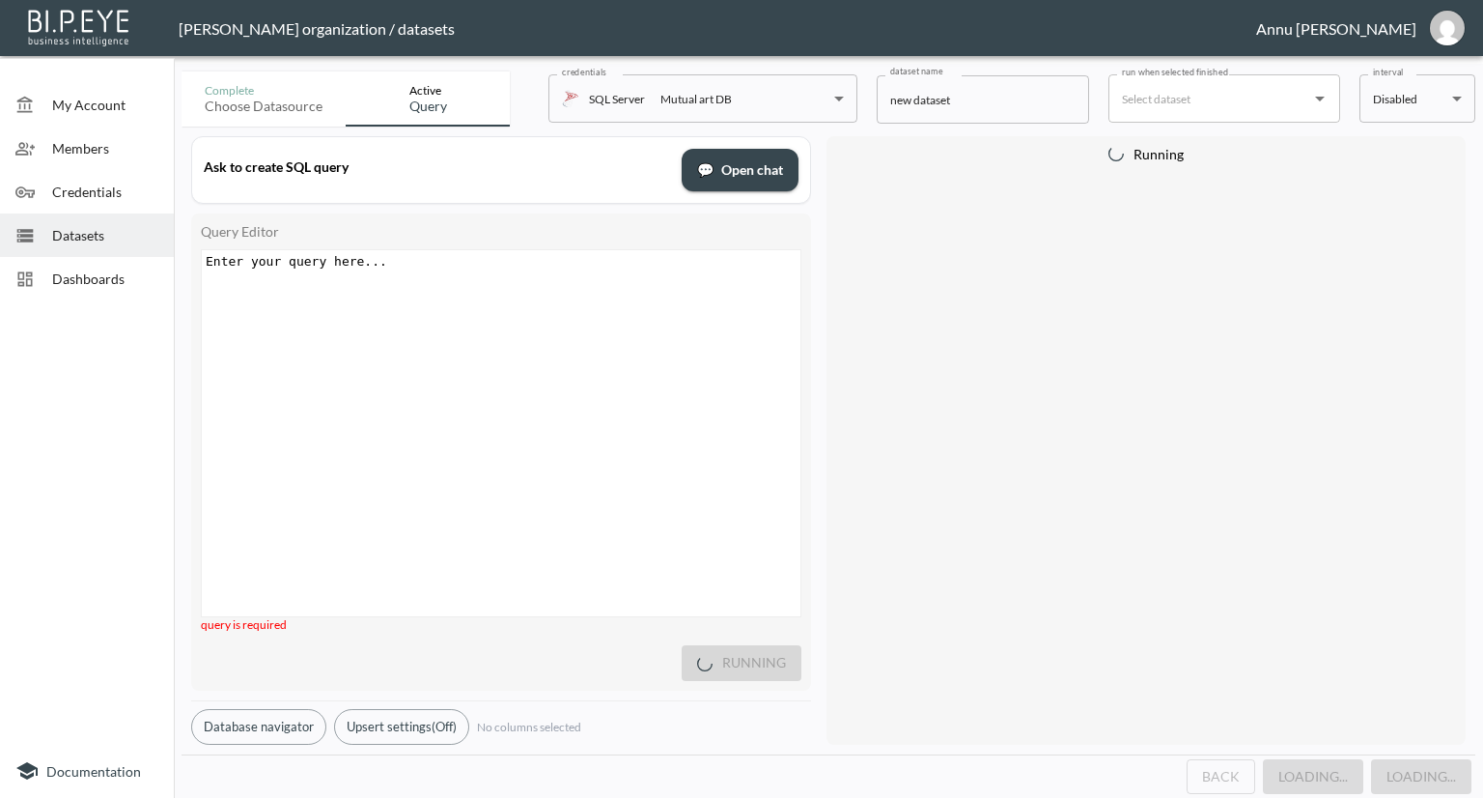
click at [477, 307] on div "Enter your query here... xxxxxxxxxx ​" at bounding box center [525, 457] width 647 height 414
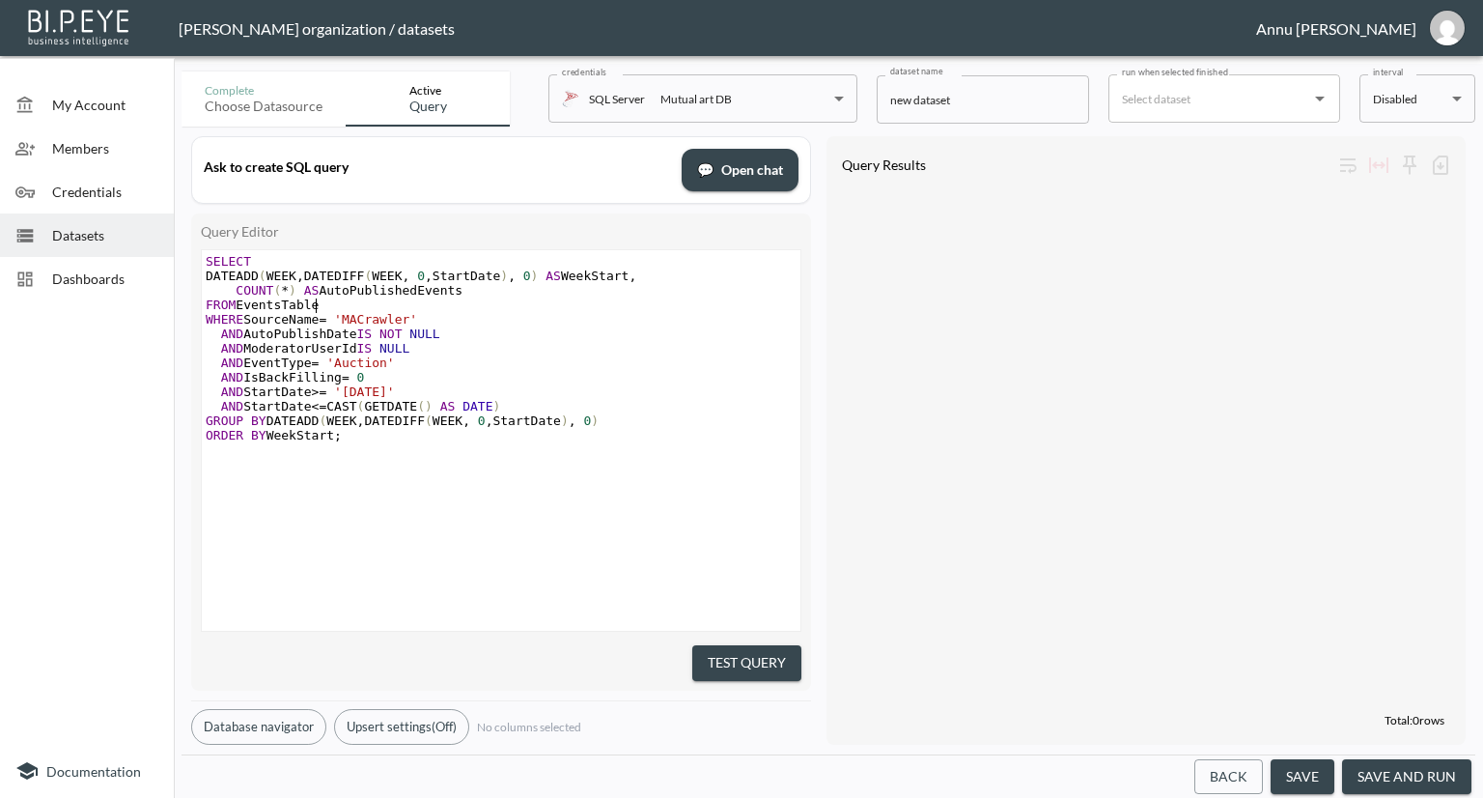
click at [326, 303] on pre "FROM EventsTable" at bounding box center [503, 304] width 603 height 14
type textarea "v_BI_EventStatistics"
click at [742, 657] on button "Test Query" at bounding box center [746, 663] width 109 height 36
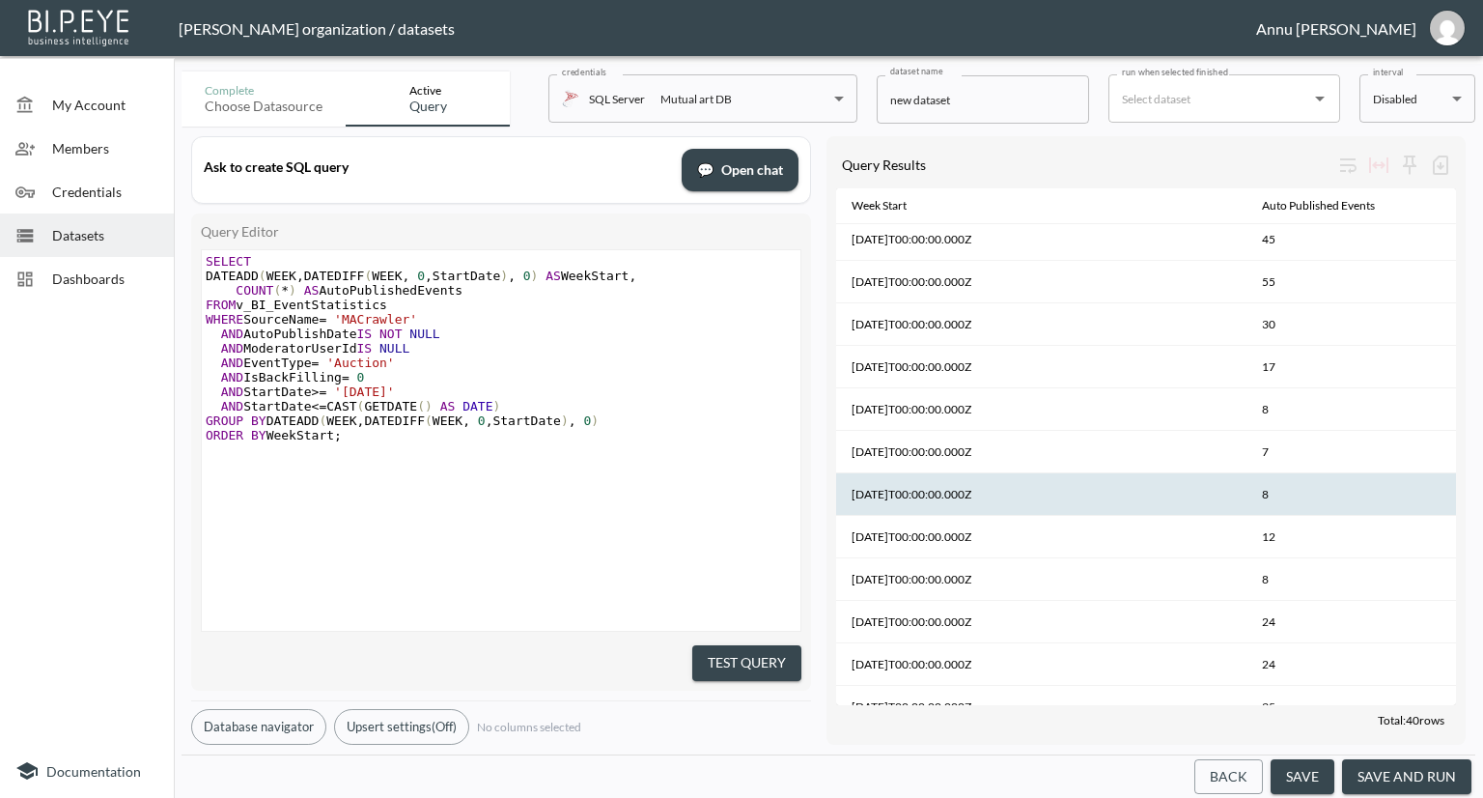
scroll to position [1075, 0]
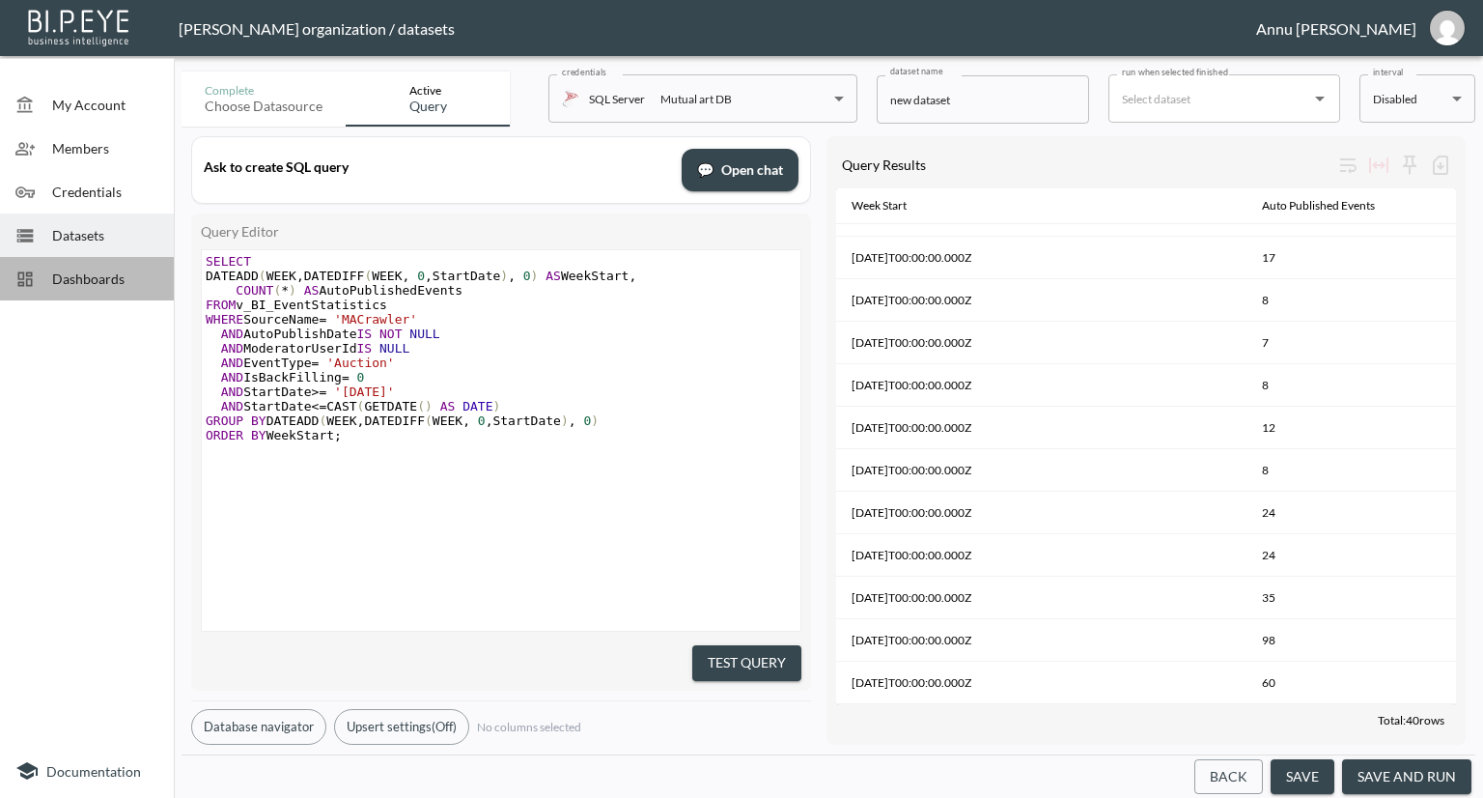
click at [121, 269] on span "Dashboards" at bounding box center [105, 278] width 106 height 20
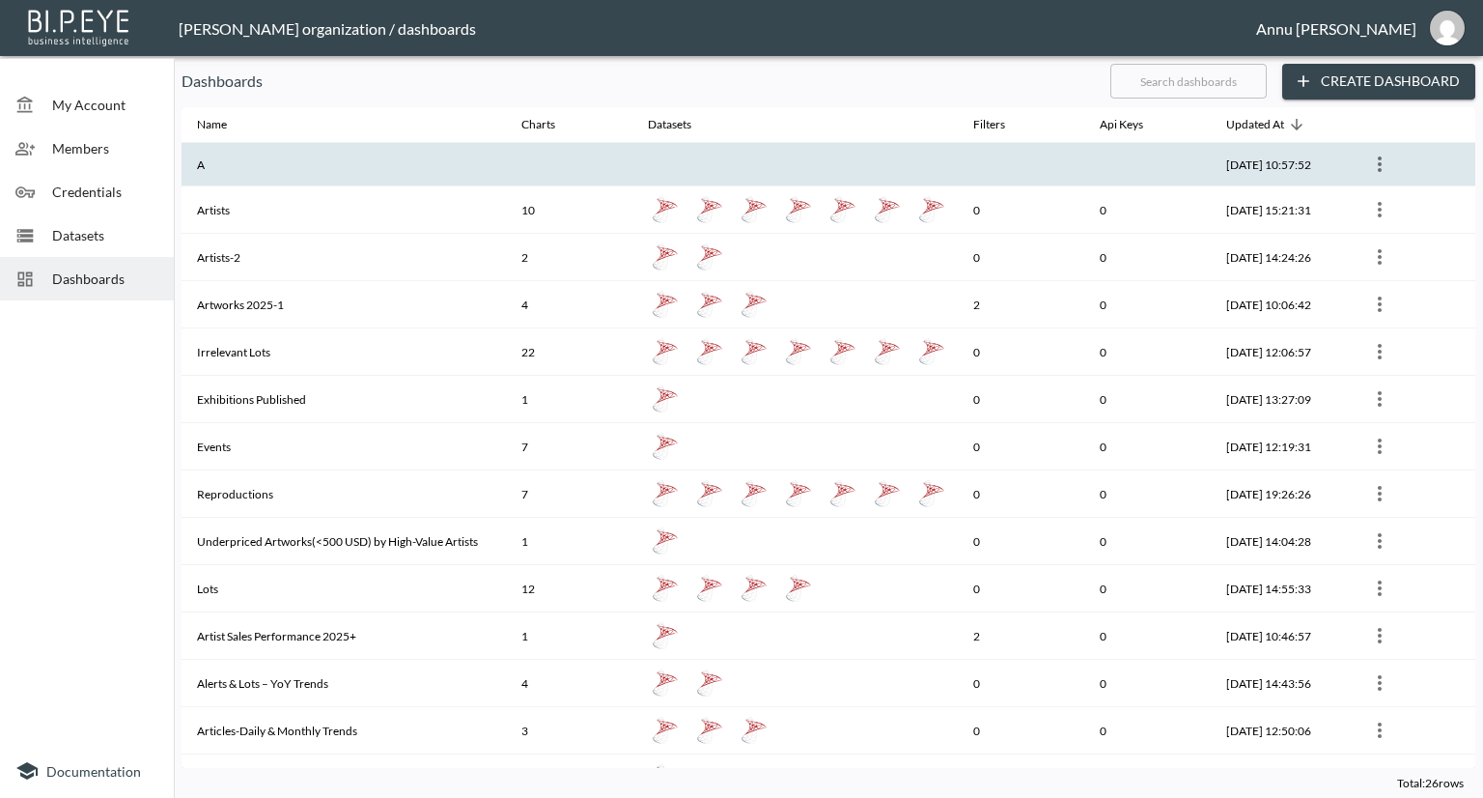
click at [301, 177] on th "A" at bounding box center [344, 164] width 324 height 43
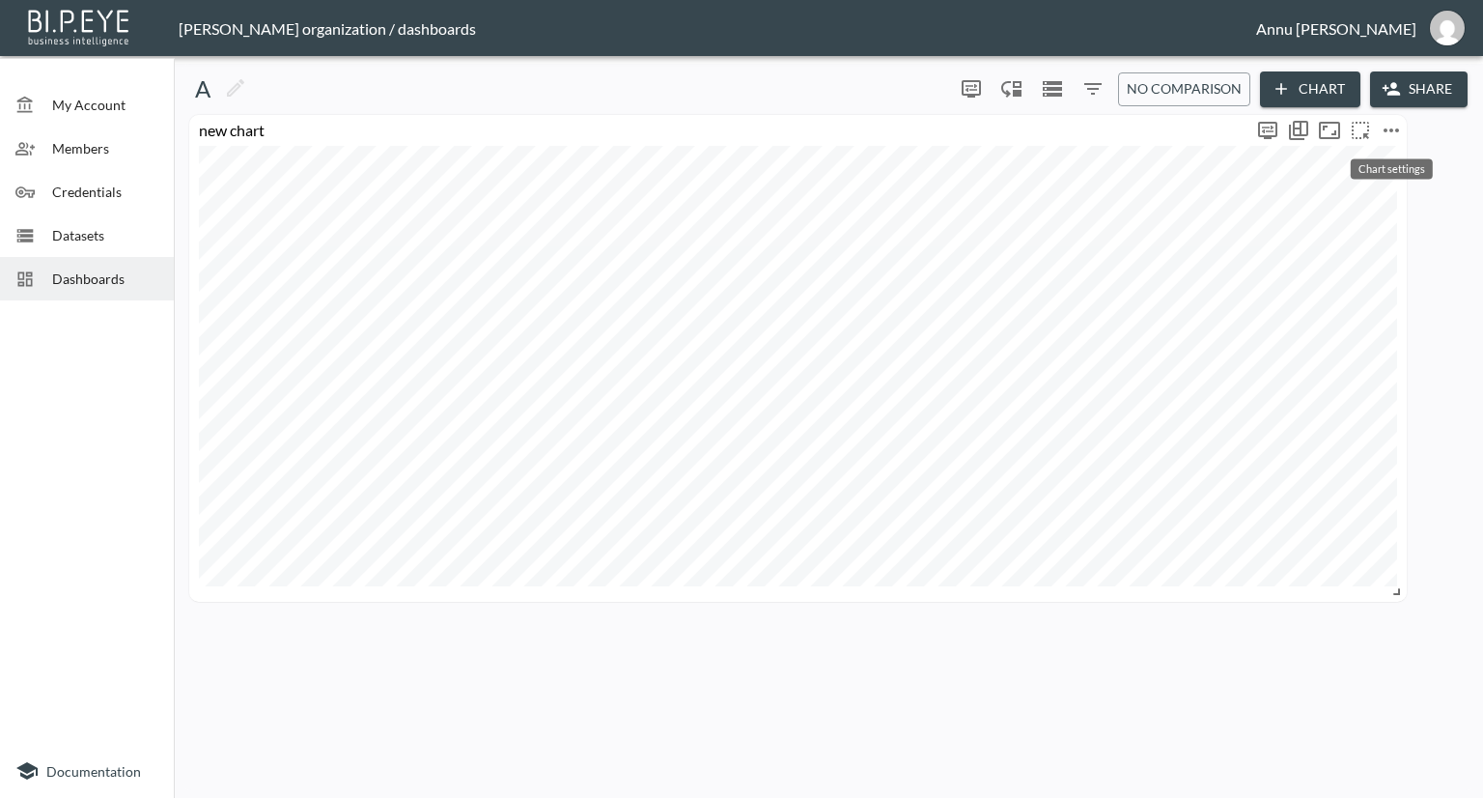
click at [1398, 121] on icon "more" at bounding box center [1391, 130] width 23 height 23
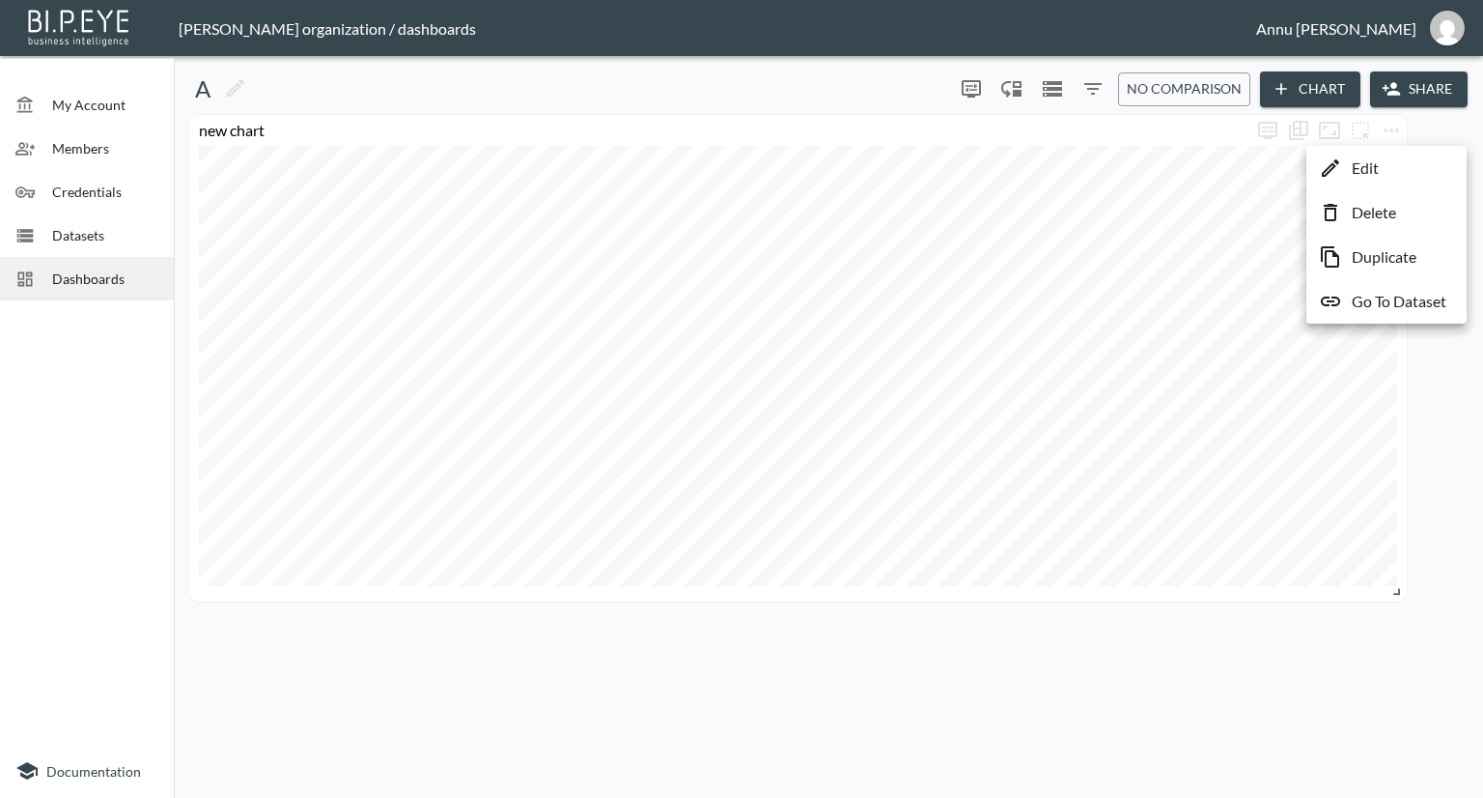
click at [1380, 302] on p "Go To Dataset" at bounding box center [1399, 301] width 95 height 23
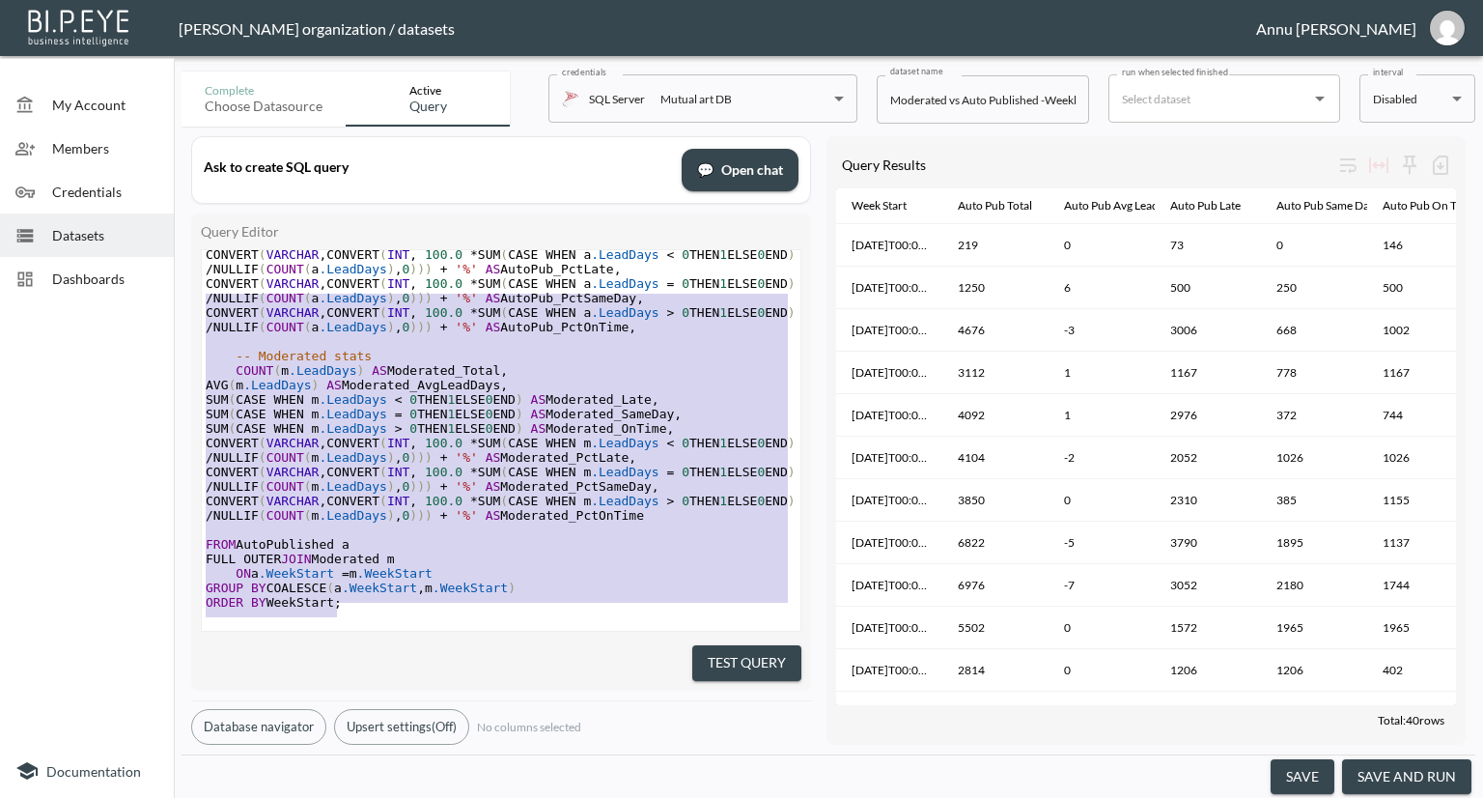
scroll to position [297, 0]
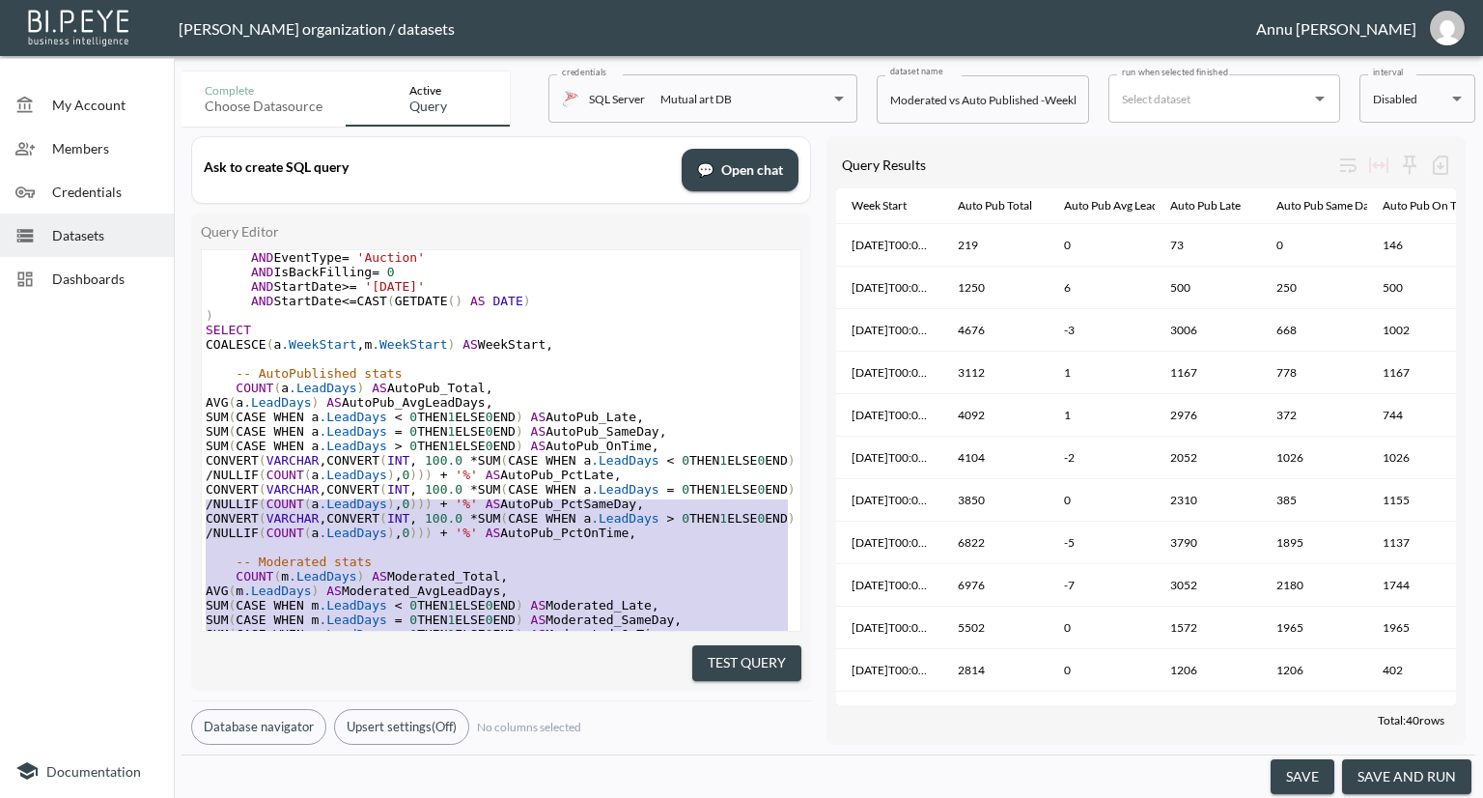
type textarea "WITH AutoPublished AS ( SELECT DATEADD(WEEK, DATEDIFF(WEEK, 0, StartDate), 0) A…"
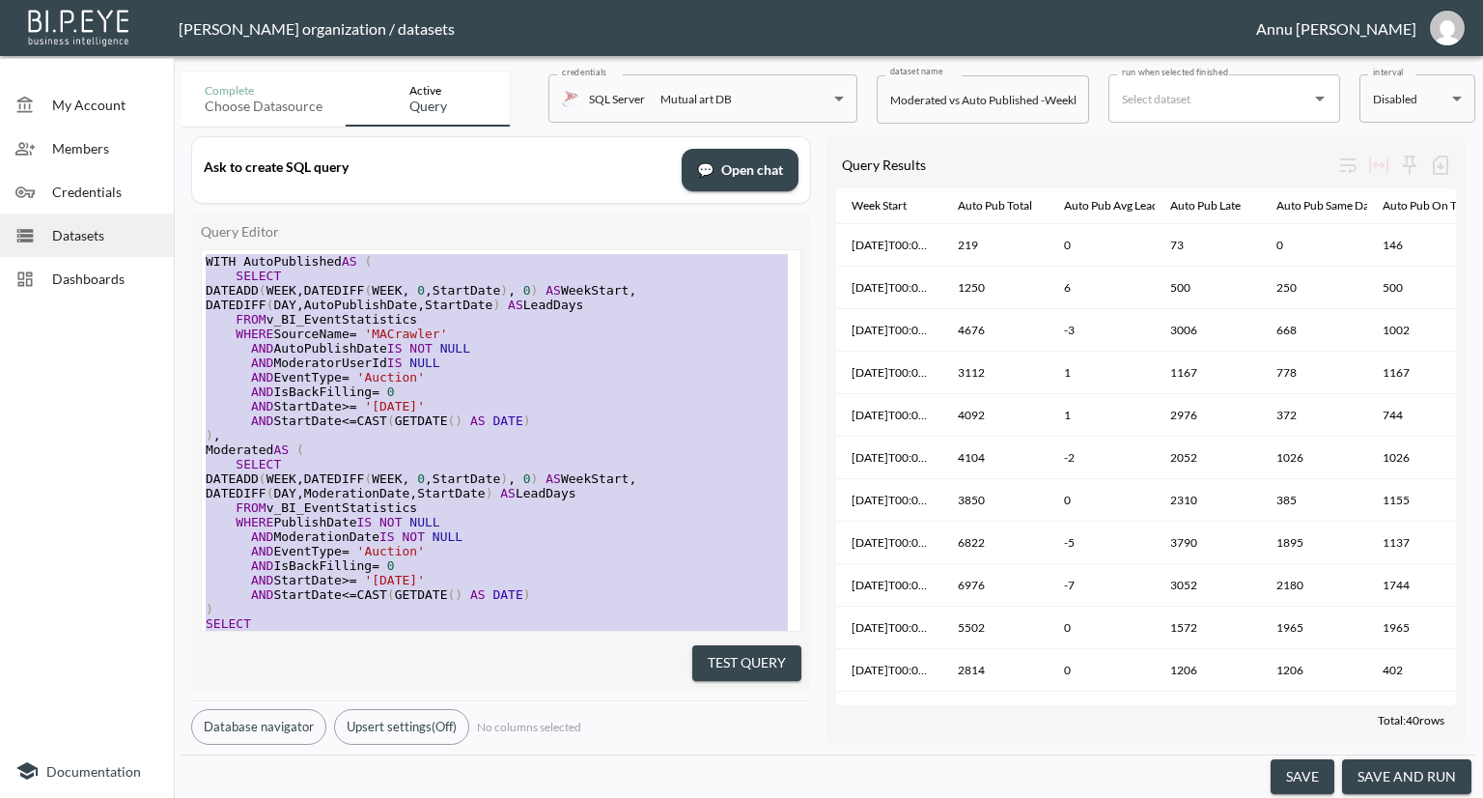
drag, startPoint x: 350, startPoint y: 585, endPoint x: 225, endPoint y: 122, distance: 480.2
click at [225, 122] on div "Complete Choose datasource Active Query credentials SQL Server Mutual art DB 82…" at bounding box center [829, 431] width 1294 height 734
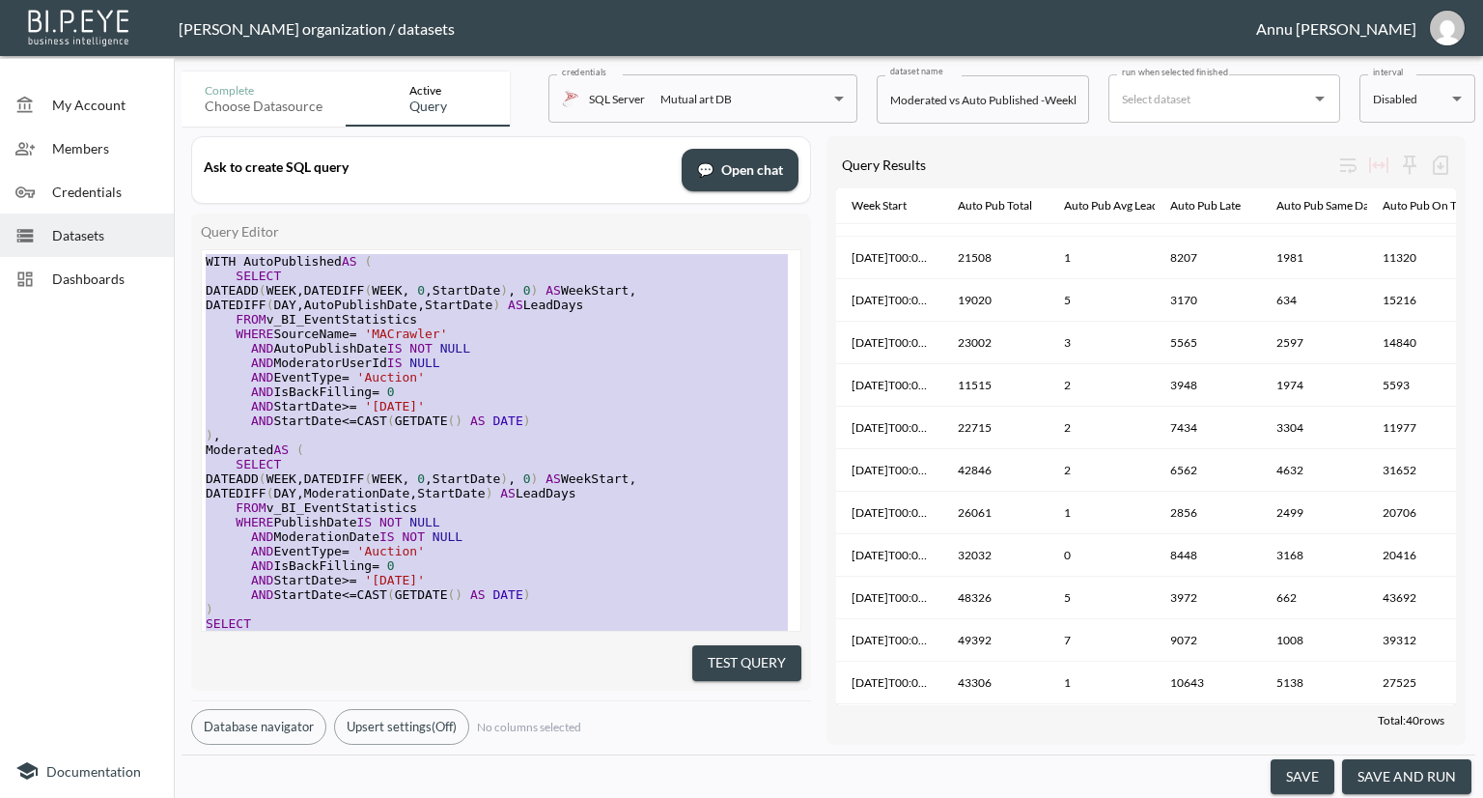
scroll to position [772, 0]
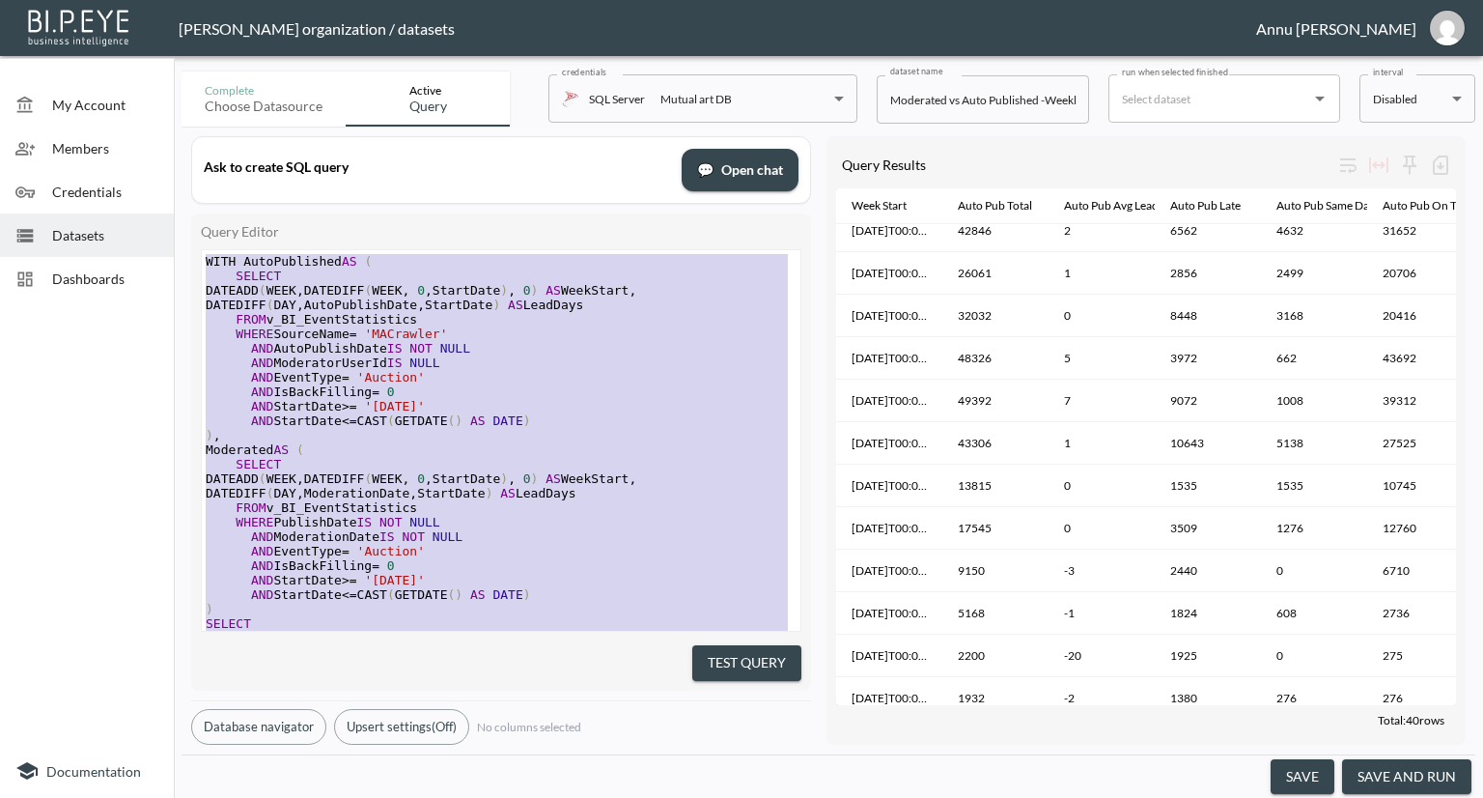
click at [129, 231] on span "Datasets" at bounding box center [105, 235] width 106 height 20
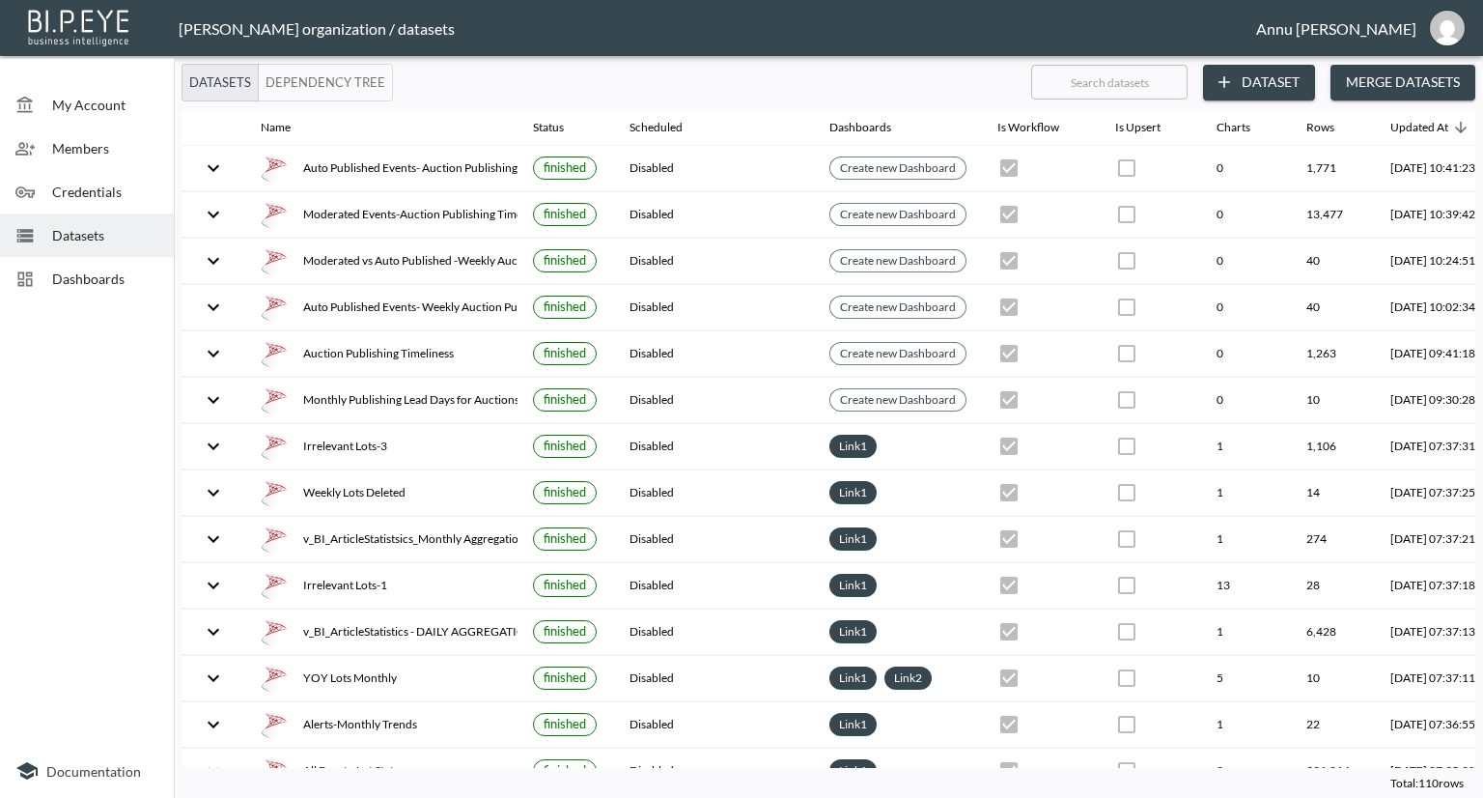
click at [1275, 78] on button "Dataset" at bounding box center [1259, 83] width 112 height 36
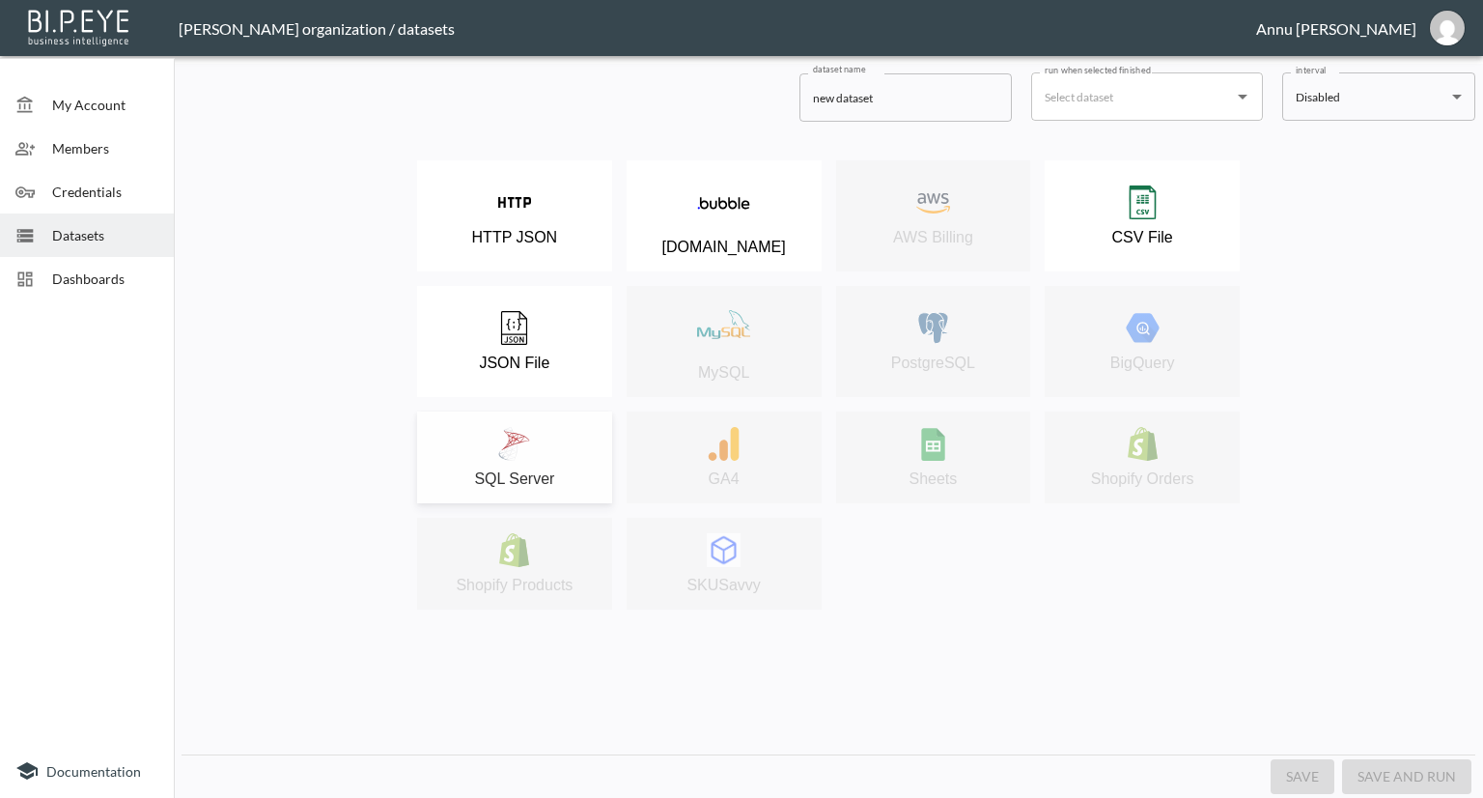
click at [525, 474] on p "SQL Server" at bounding box center [514, 478] width 80 height 17
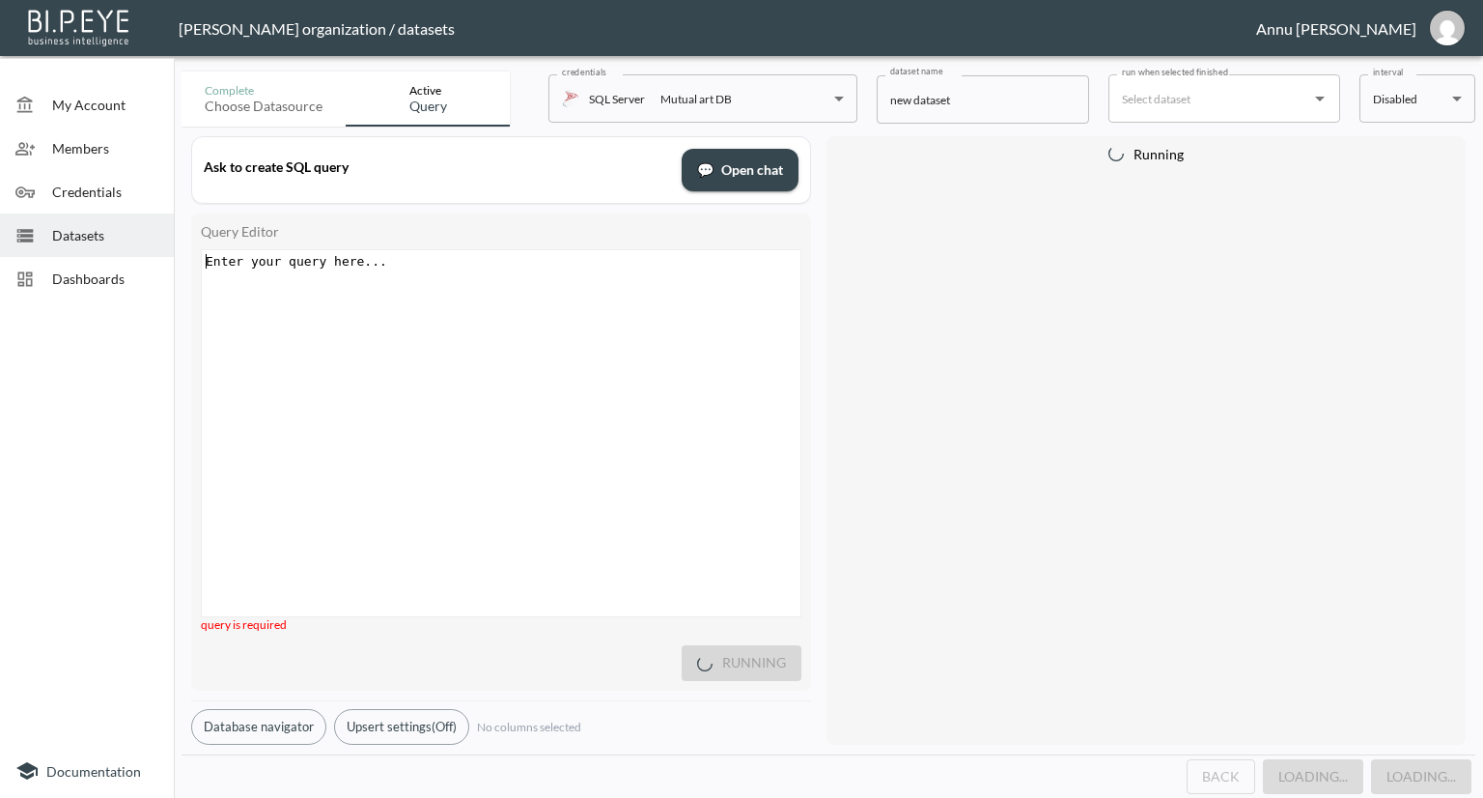
click at [466, 269] on div "Enter your query here... xxxxxxxxxx ​" at bounding box center [503, 261] width 603 height 22
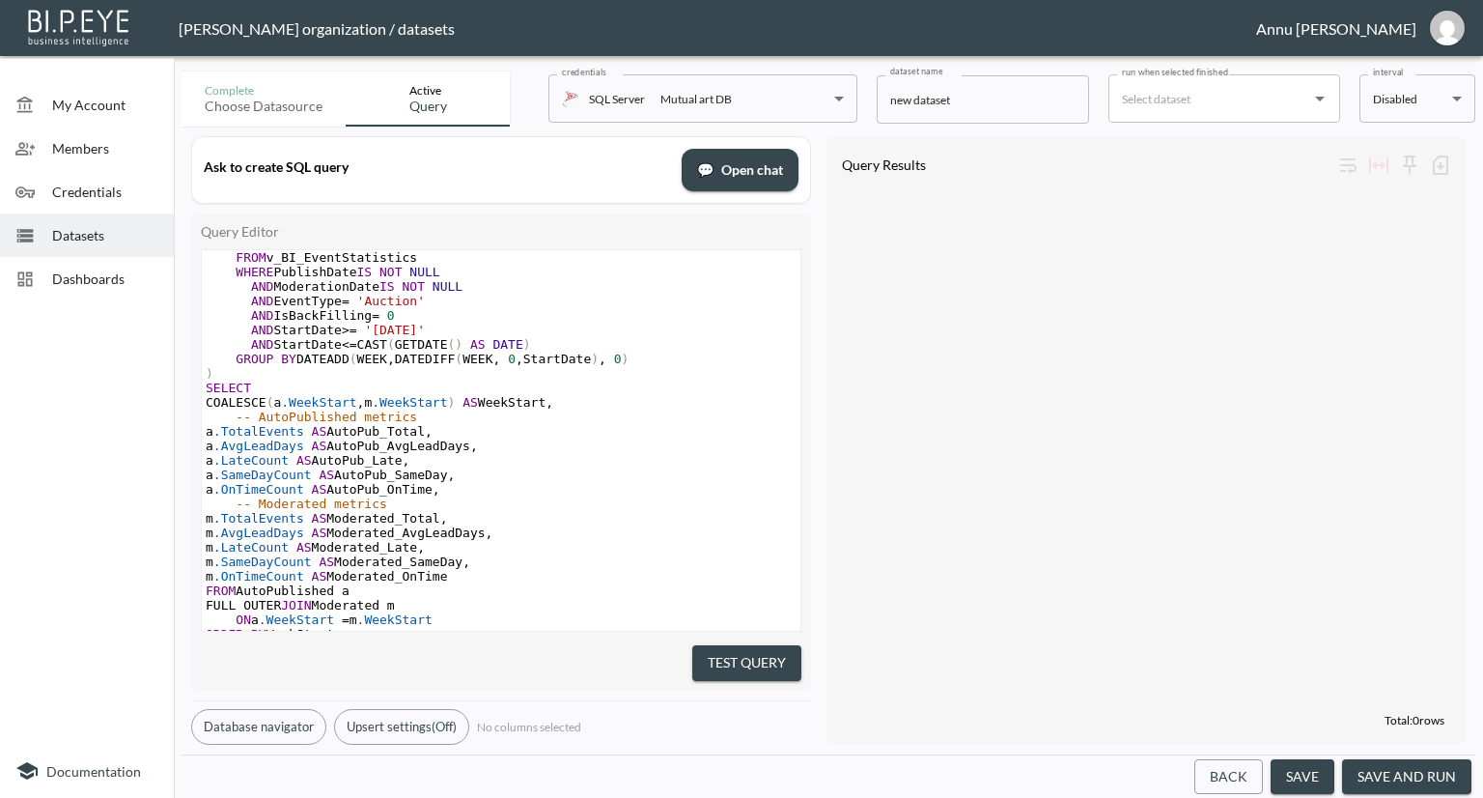
scroll to position [528, 0]
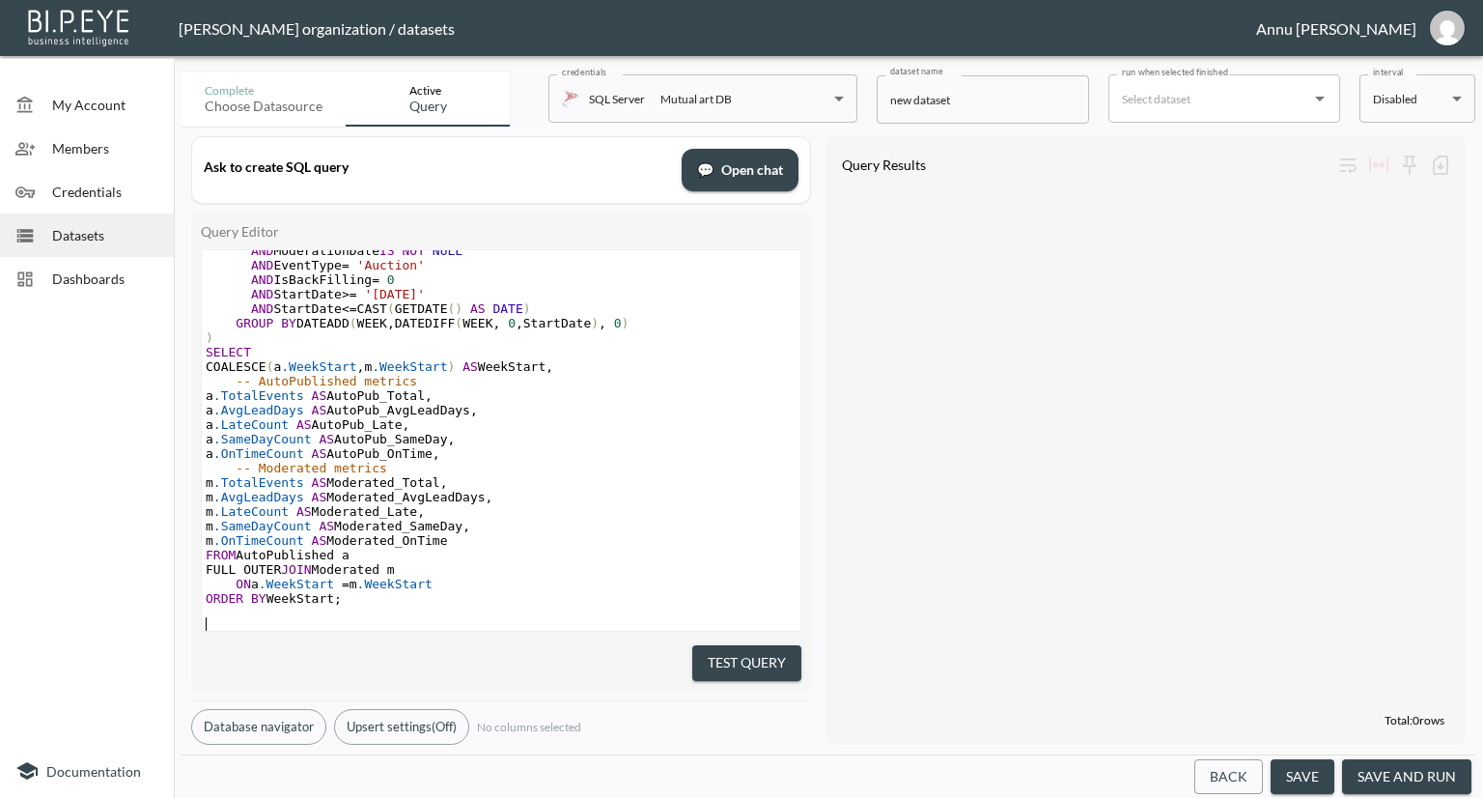
click at [764, 661] on button "Test Query" at bounding box center [746, 663] width 109 height 36
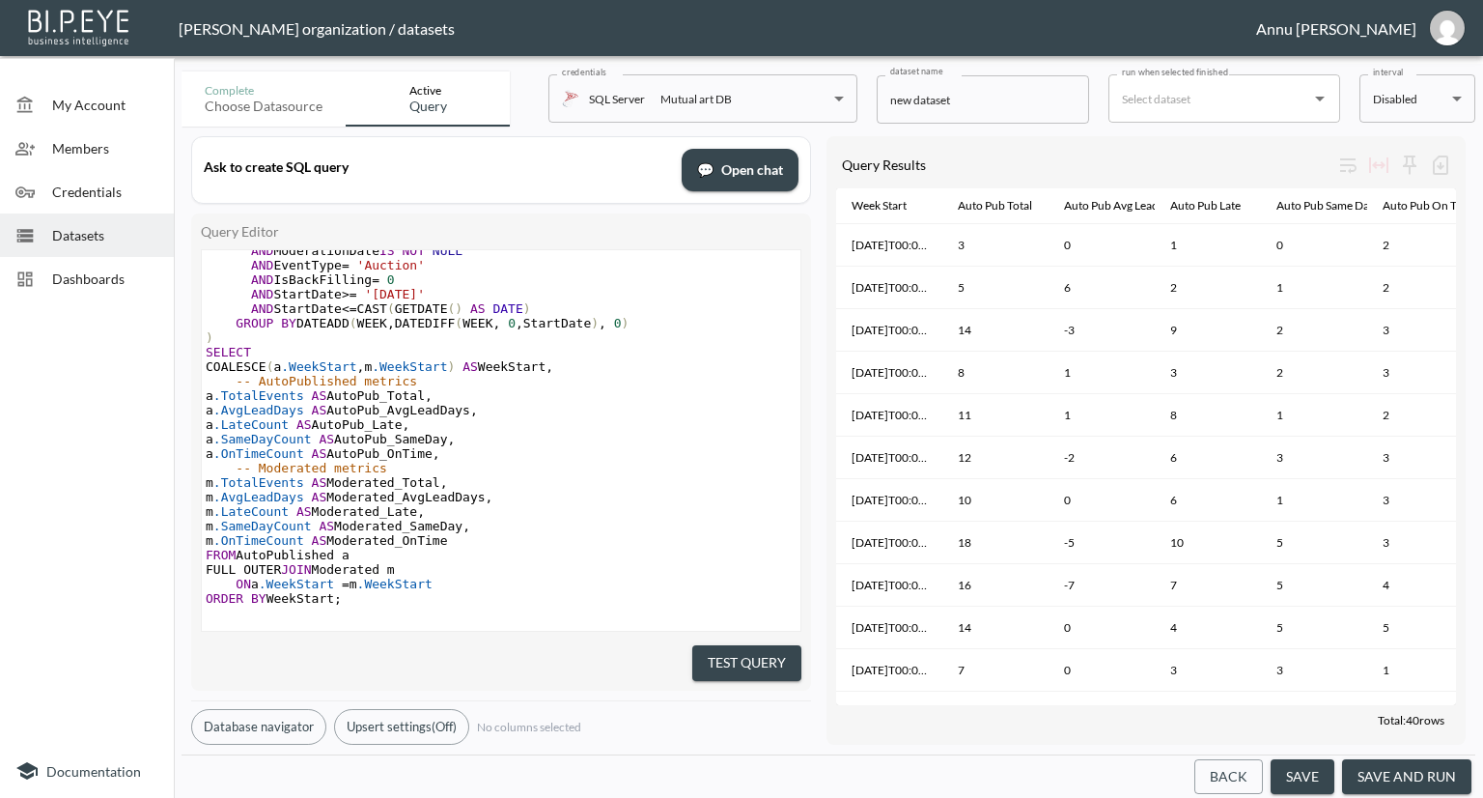
scroll to position [0, 589]
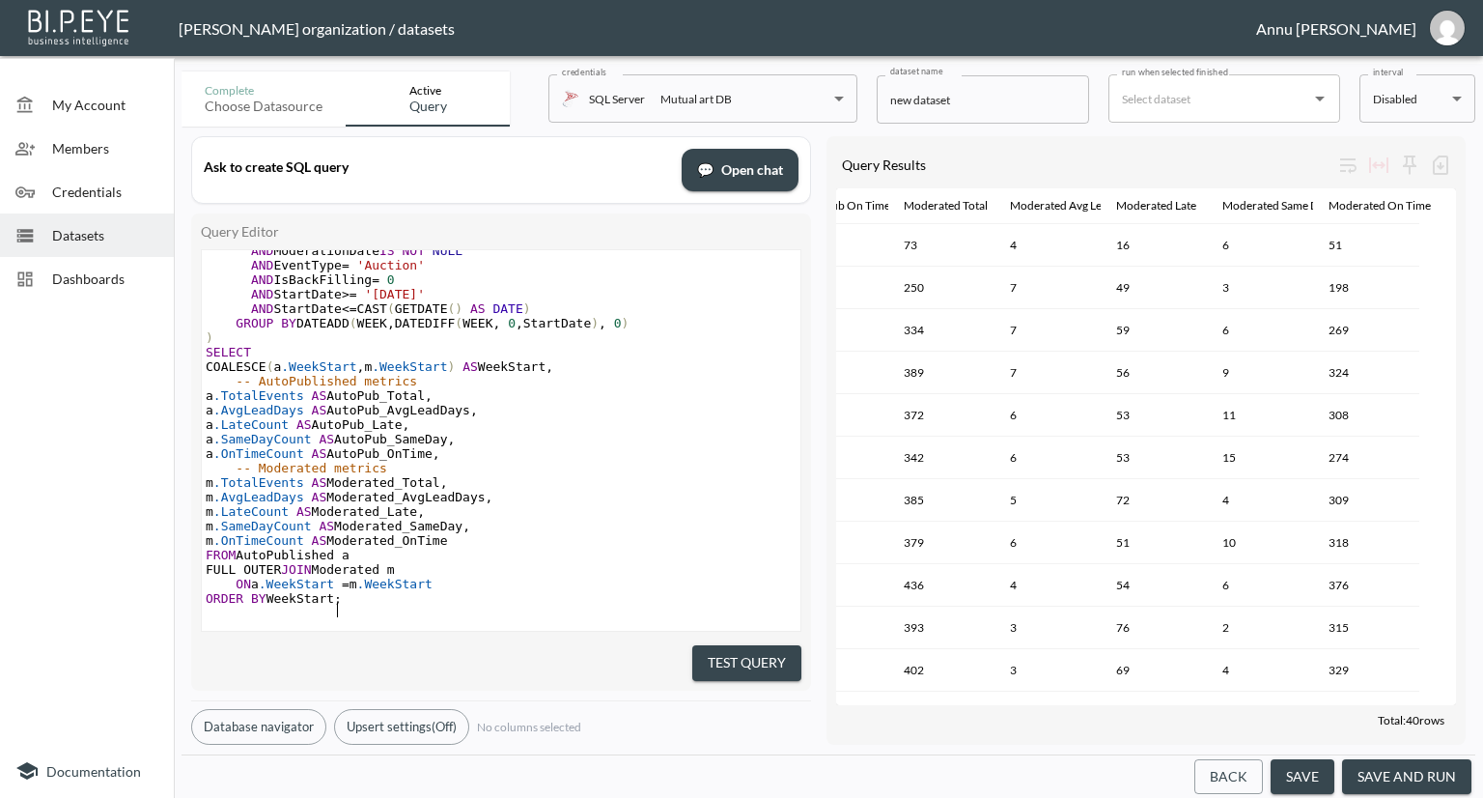
type textarea "WITH AutoPublished AS ( SELECT DATEADD(WEEK, DATEDIFF(WEEK, 0, StartDate), 0) A…"
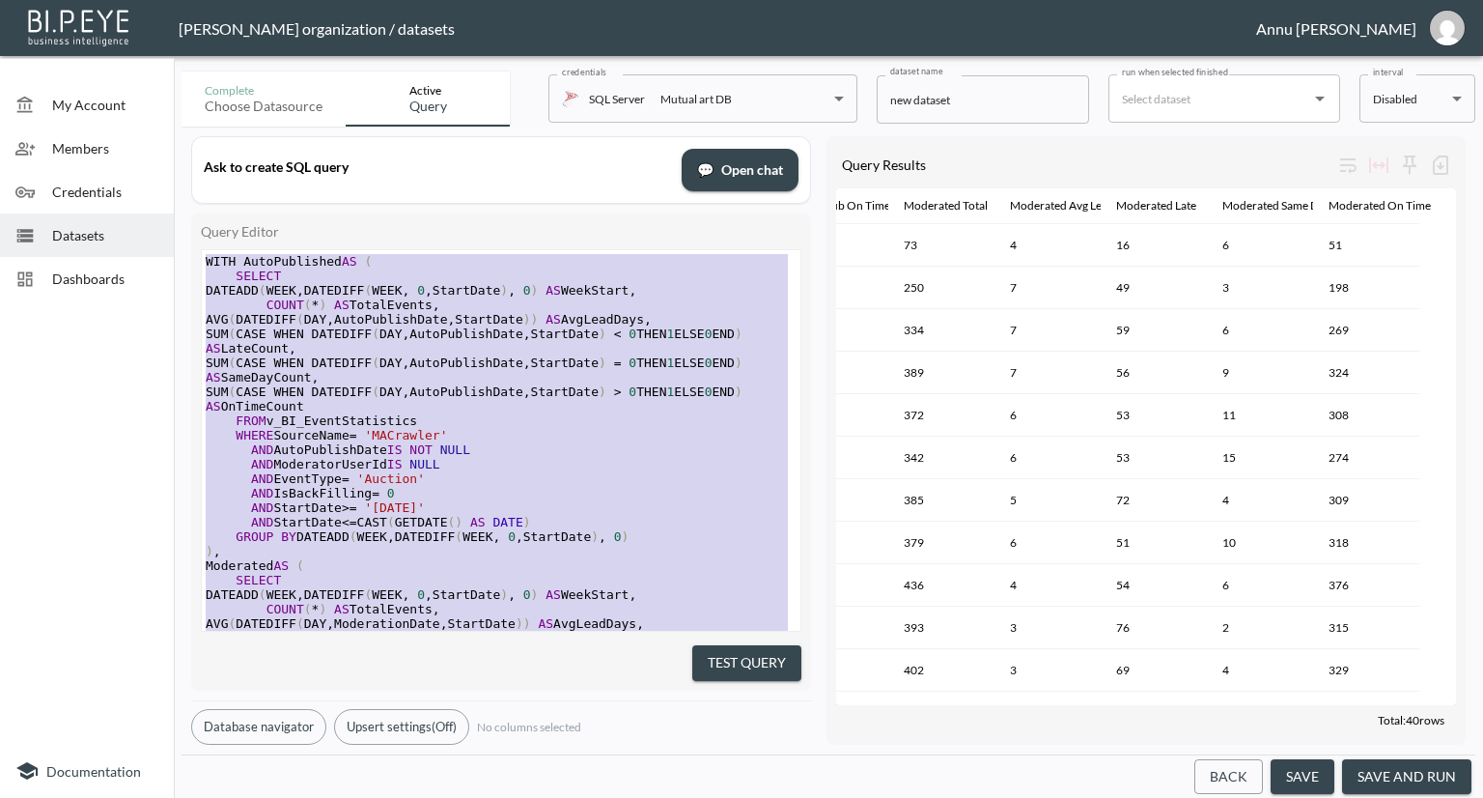
drag, startPoint x: 336, startPoint y: 579, endPoint x: 83, endPoint y: 13, distance: 620.7
click at [83, 13] on div "Nadia Senft organization / datasets Annu Jose My Account Members Credentials Da…" at bounding box center [741, 399] width 1483 height 798
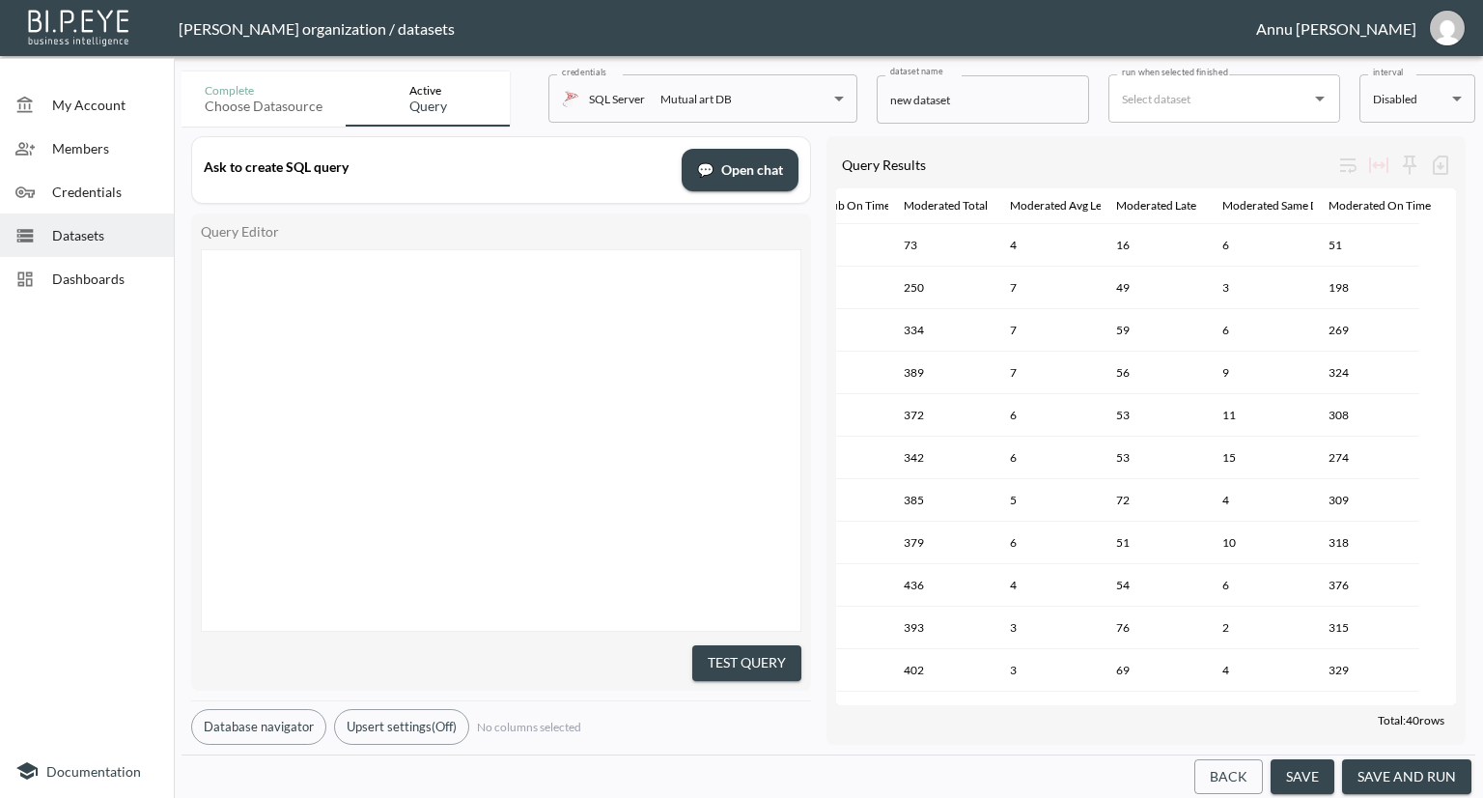
scroll to position [745, 0]
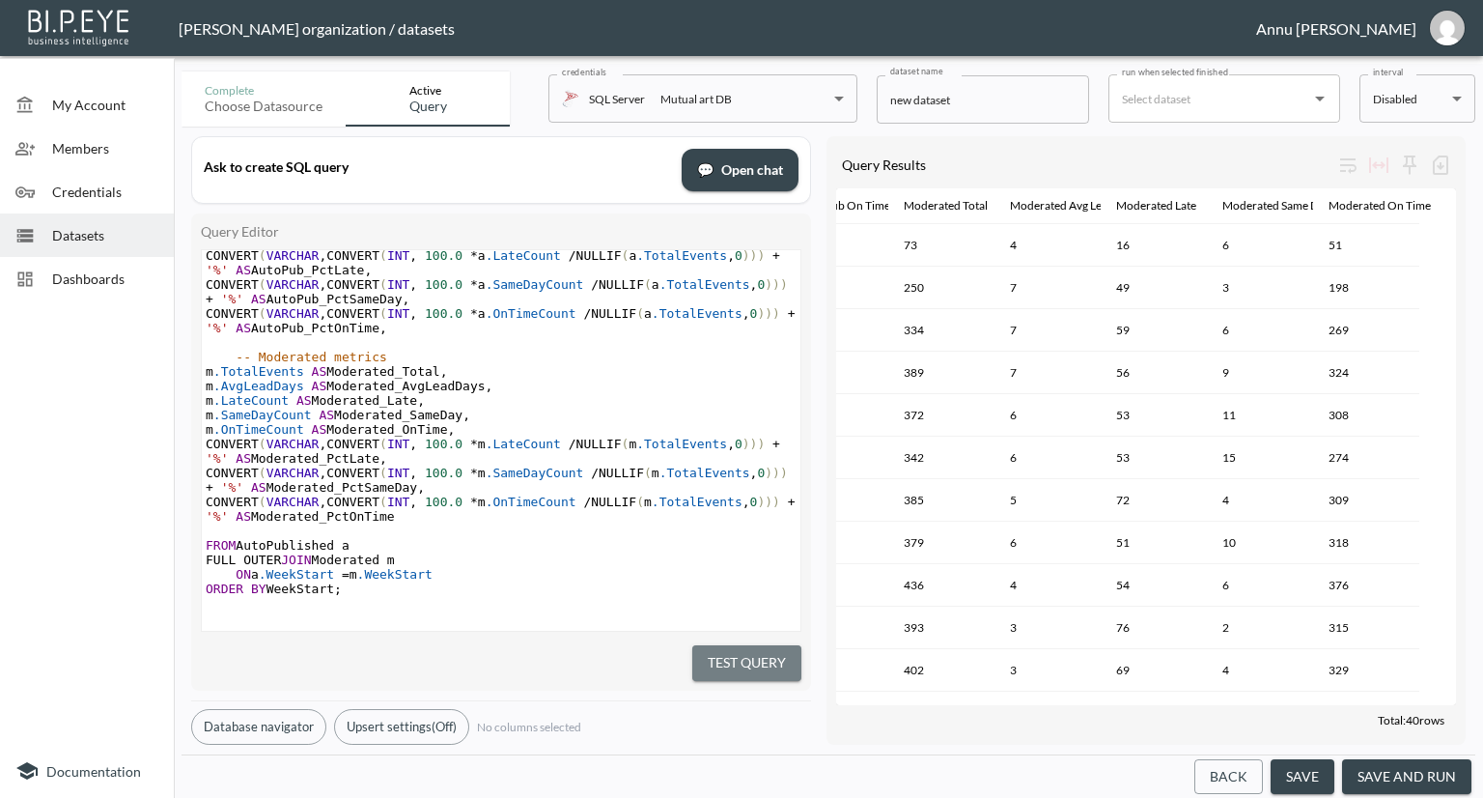
click at [746, 649] on button "Test Query" at bounding box center [746, 663] width 109 height 36
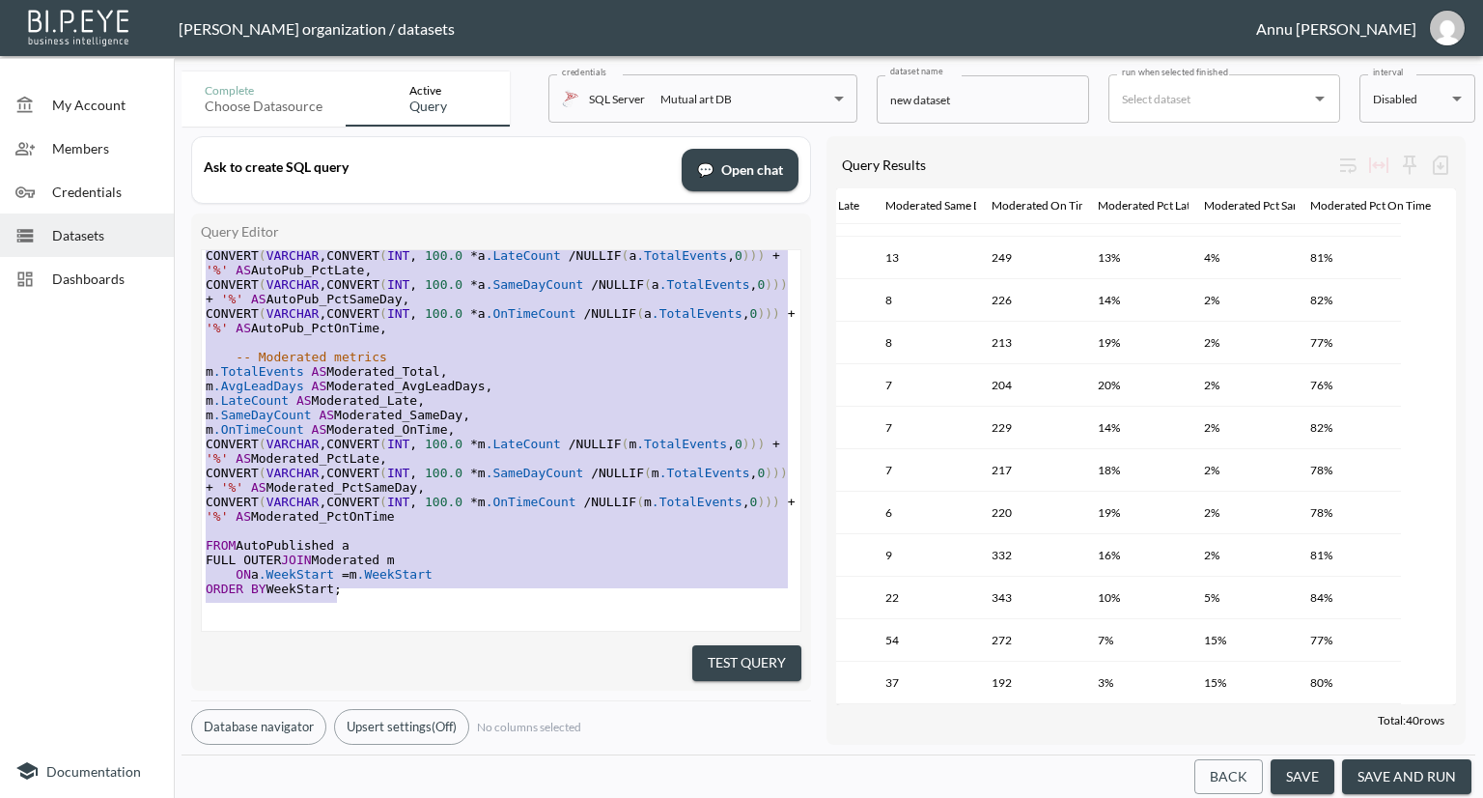
scroll to position [0, 0]
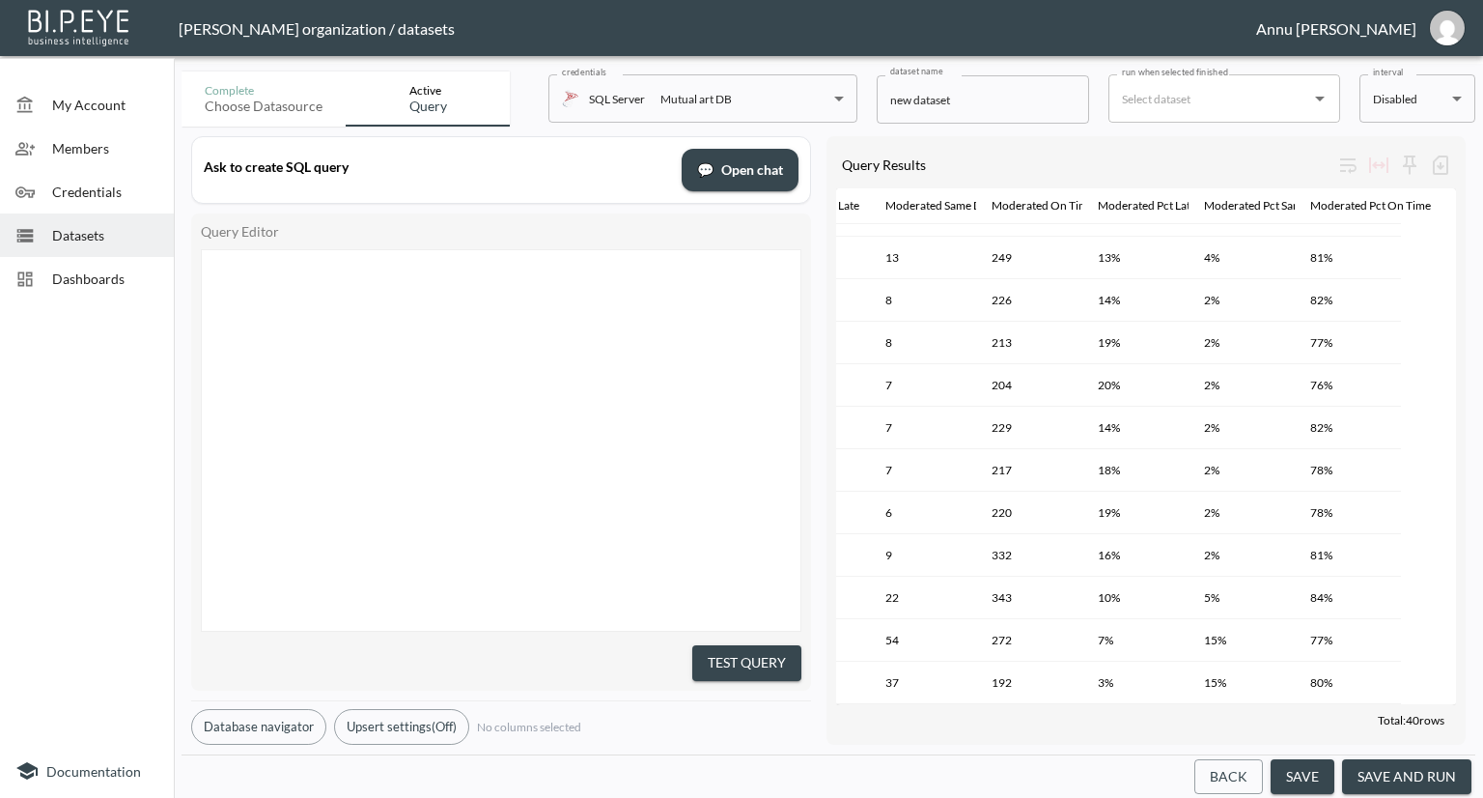
type textarea "WITH AutoPublished AS ( SELECT DATEADD(WEEK, DATEDIFF(WEEK, 0, StartDate), 0) A…"
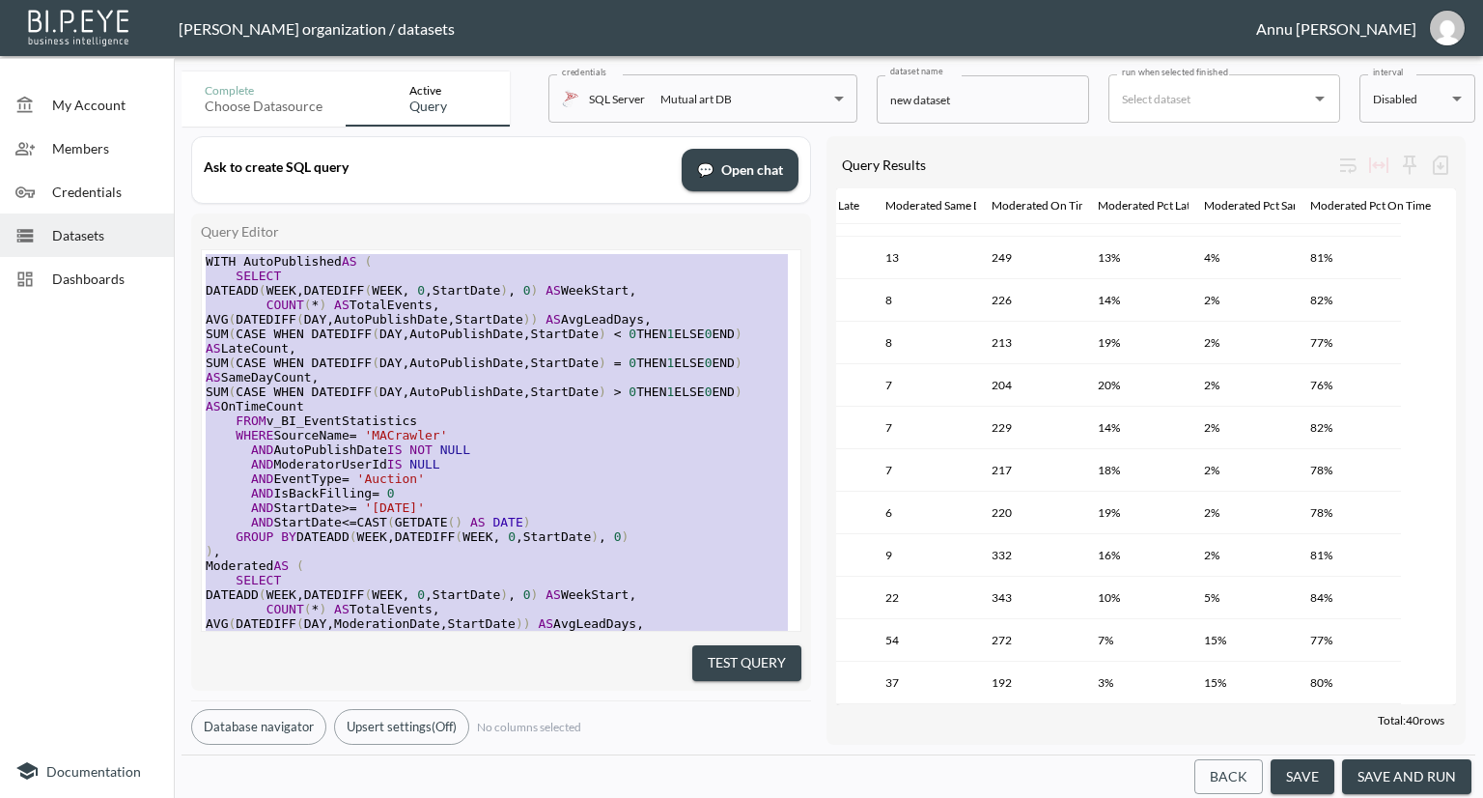
drag, startPoint x: 337, startPoint y: 574, endPoint x: 200, endPoint y: 98, distance: 496.3
click at [119, 273] on span "Dashboards" at bounding box center [105, 278] width 106 height 20
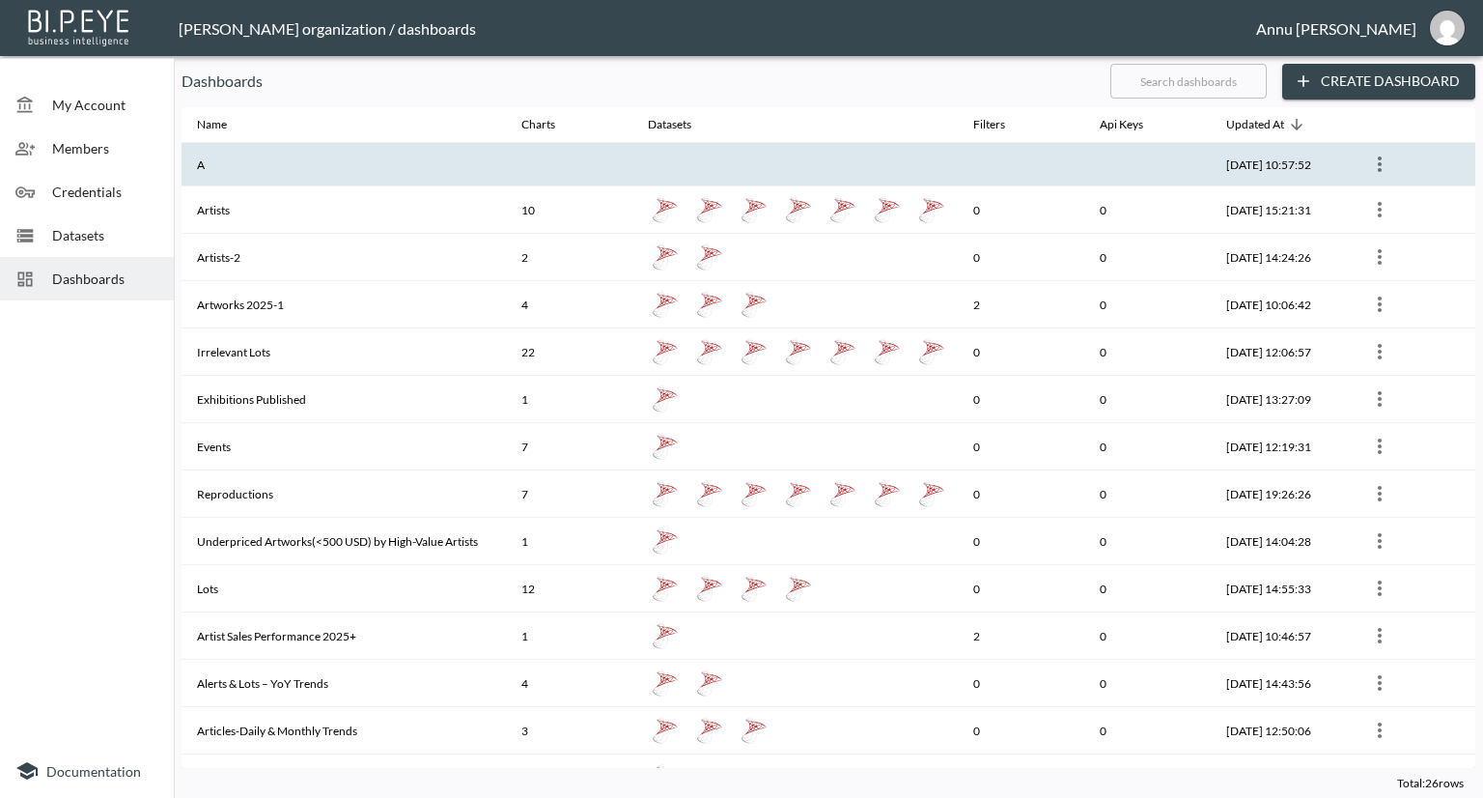
click at [1374, 161] on icon "more" at bounding box center [1379, 164] width 23 height 23
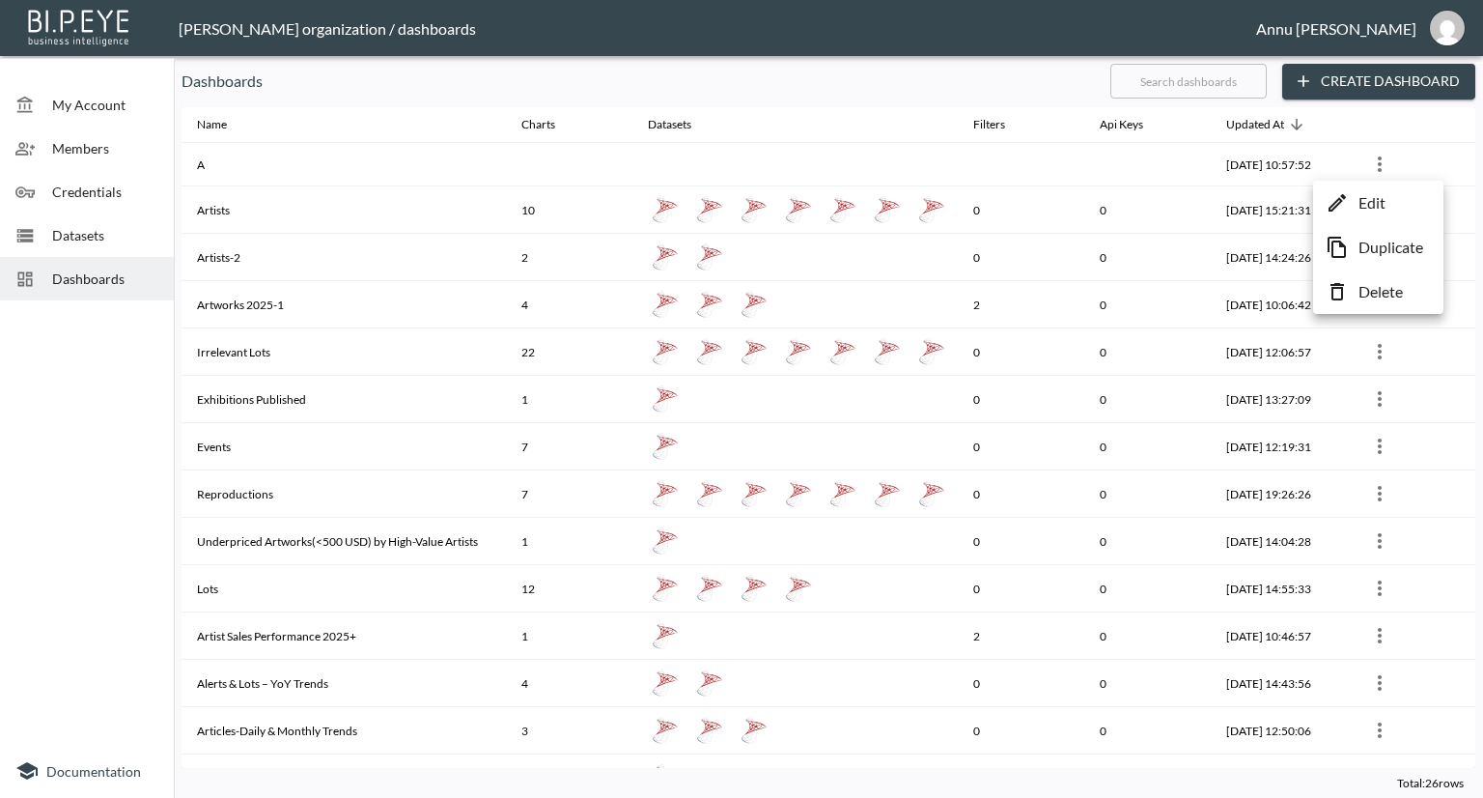
click at [1377, 202] on p "Edit" at bounding box center [1372, 202] width 27 height 23
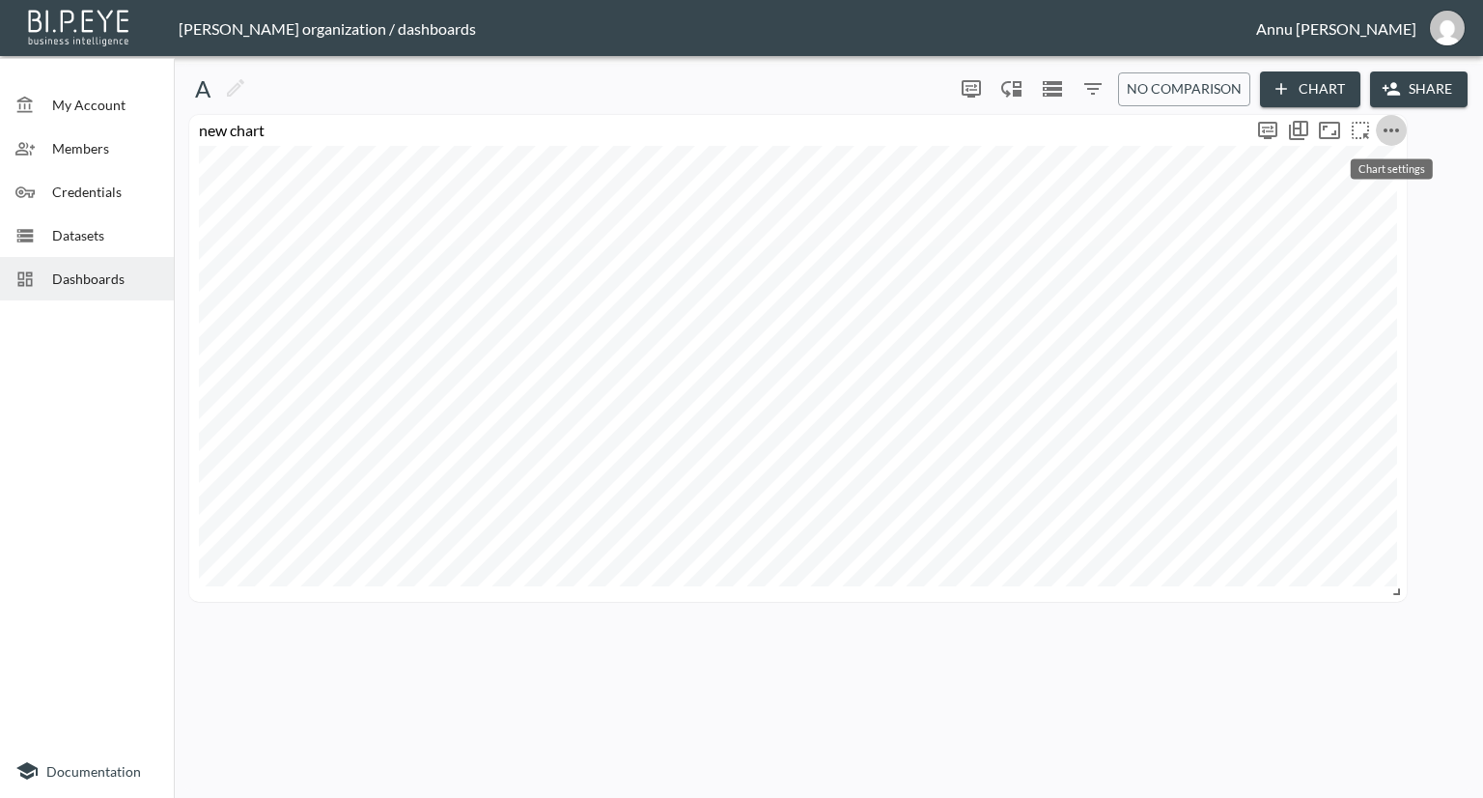
click at [1387, 126] on icon "more" at bounding box center [1391, 130] width 23 height 23
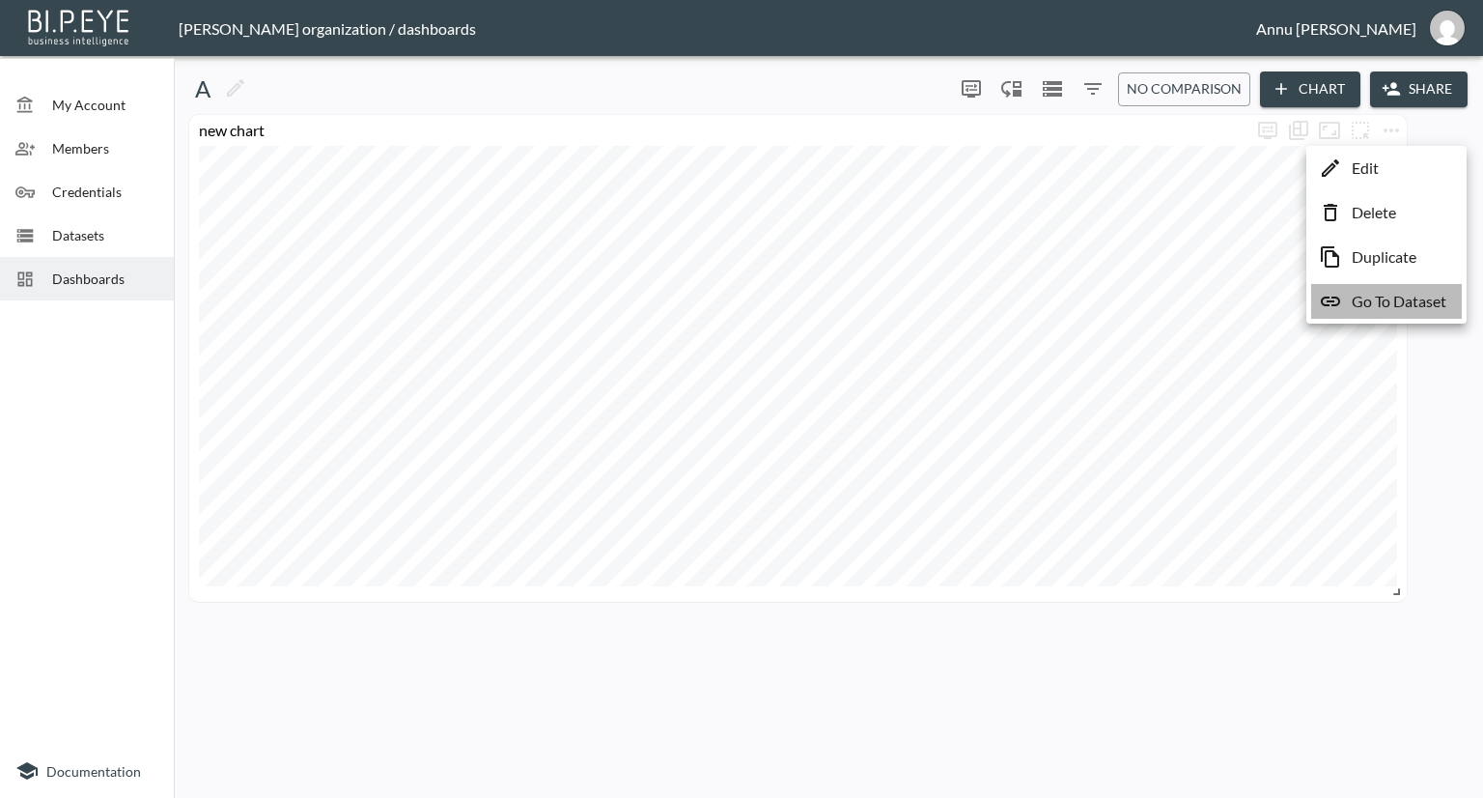
click at [1392, 299] on p "Go To Dataset" at bounding box center [1399, 301] width 95 height 23
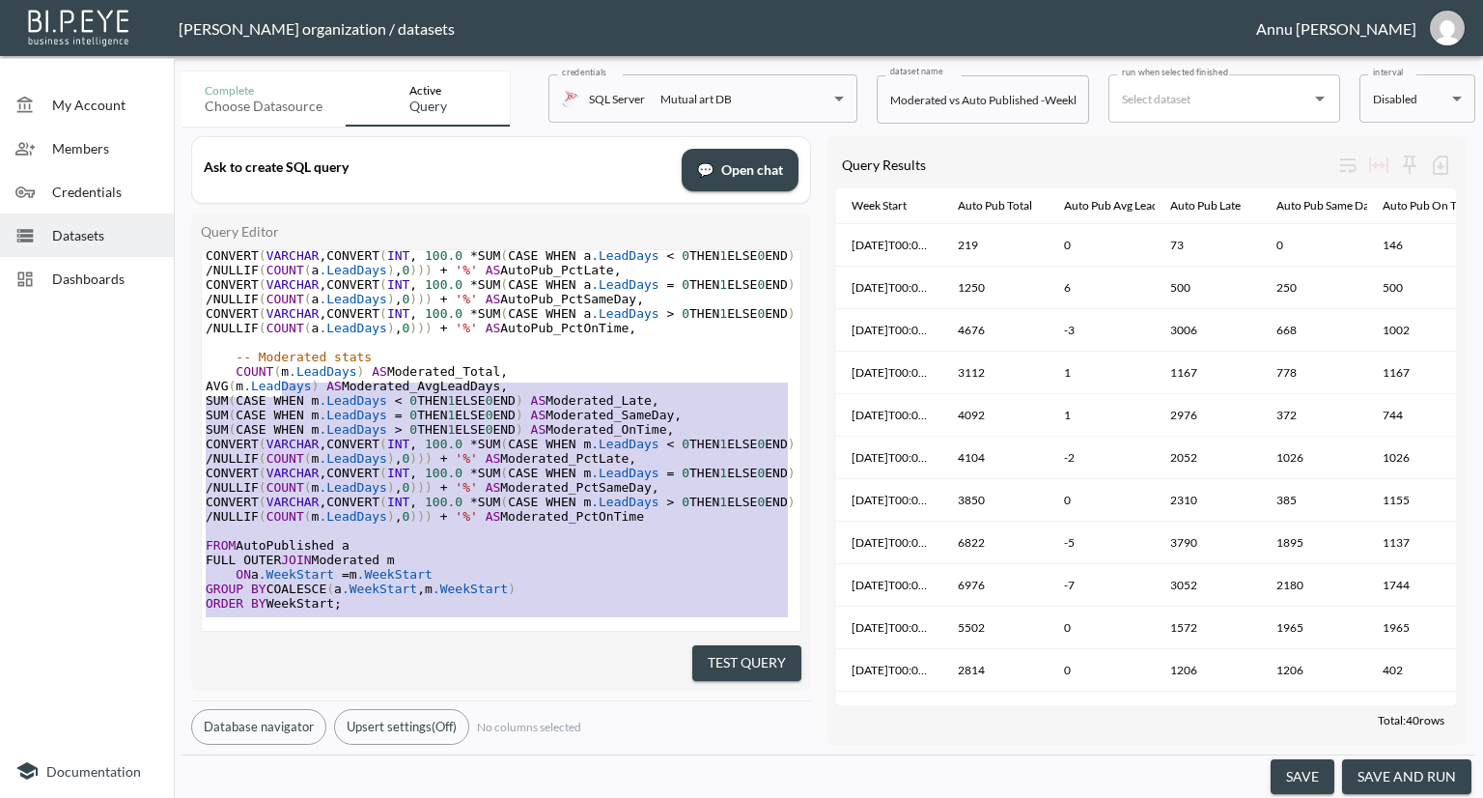
scroll to position [297, 0]
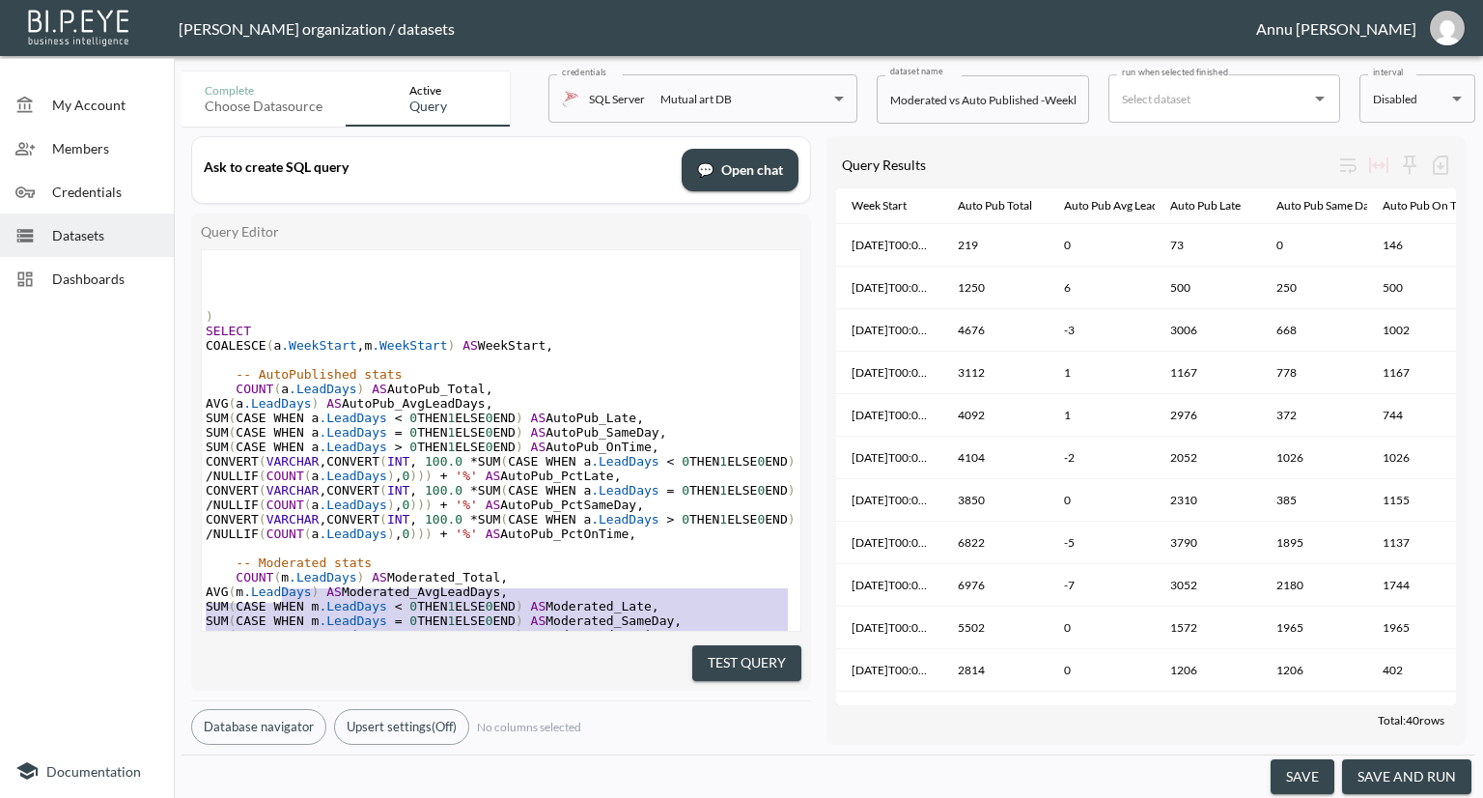
type textarea "WITH AutoPublished AS ( SELECT DATEADD(WEEK, DATEDIFF(WEEK, 0, StartDate), 0) A…"
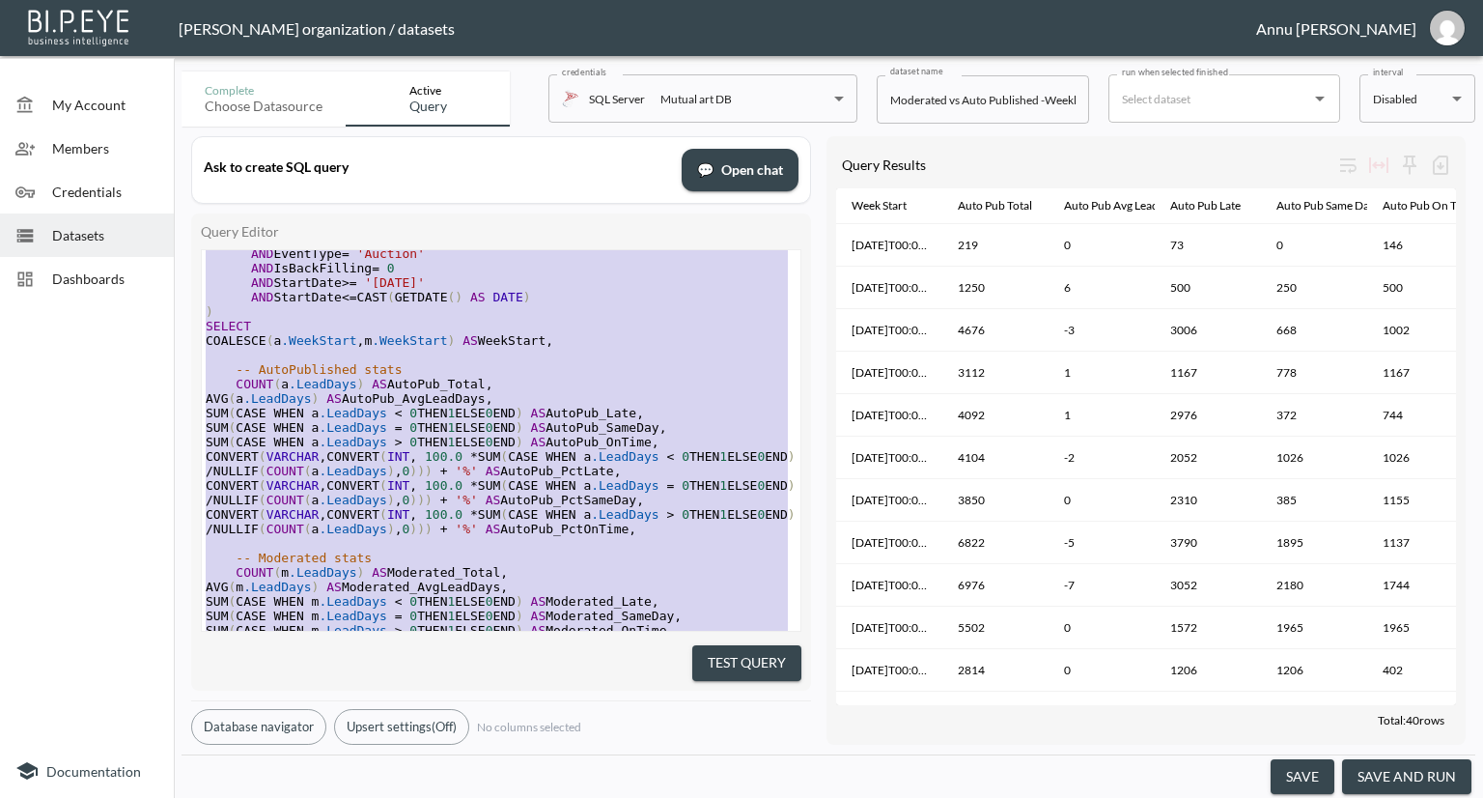
scroll to position [0, 0]
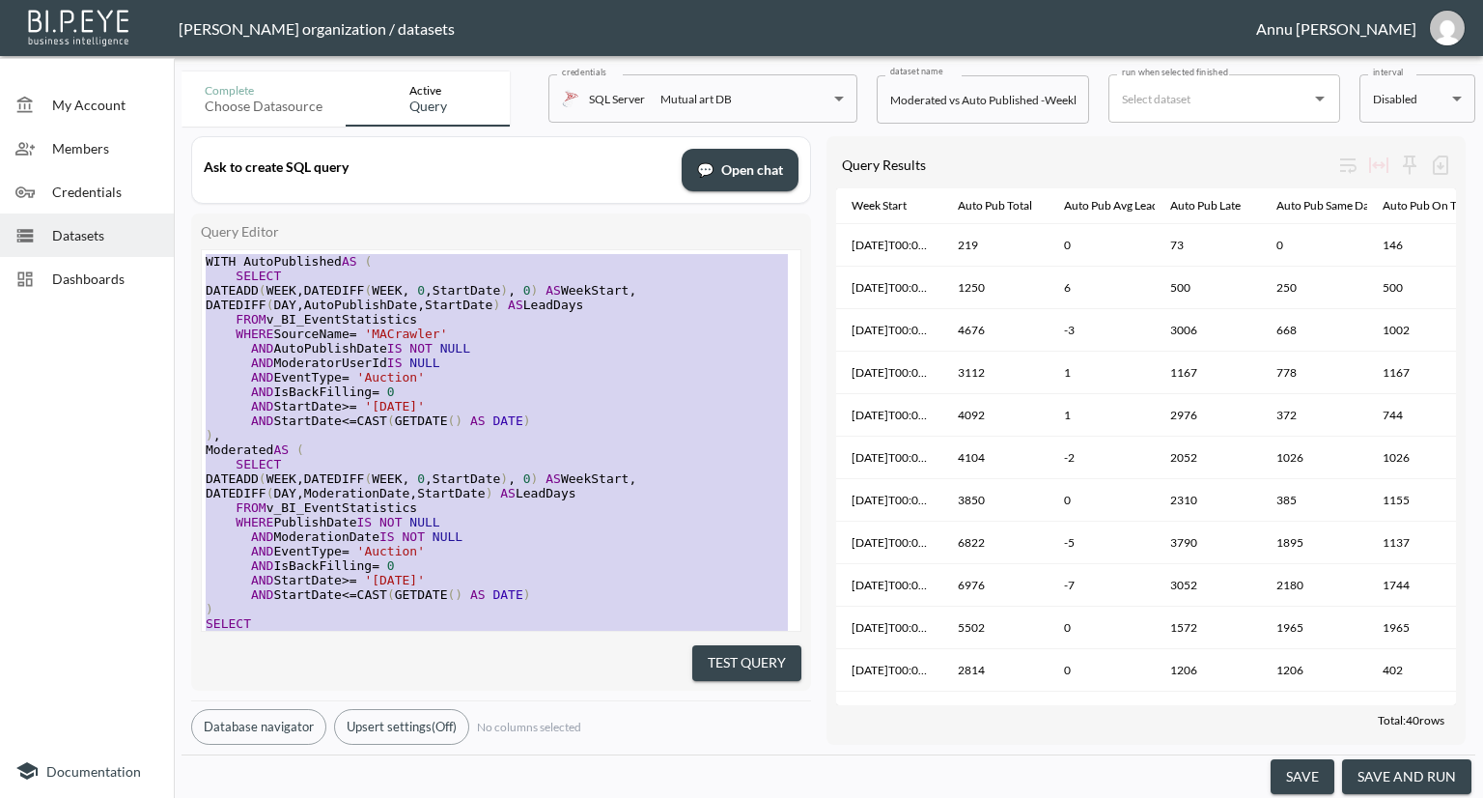
drag, startPoint x: 375, startPoint y: 596, endPoint x: 316, endPoint y: 5, distance: 593.8
click at [297, 30] on div "Nadia Senft organization / datasets Annu Jose My Account Members Credentials Da…" at bounding box center [741, 399] width 1483 height 798
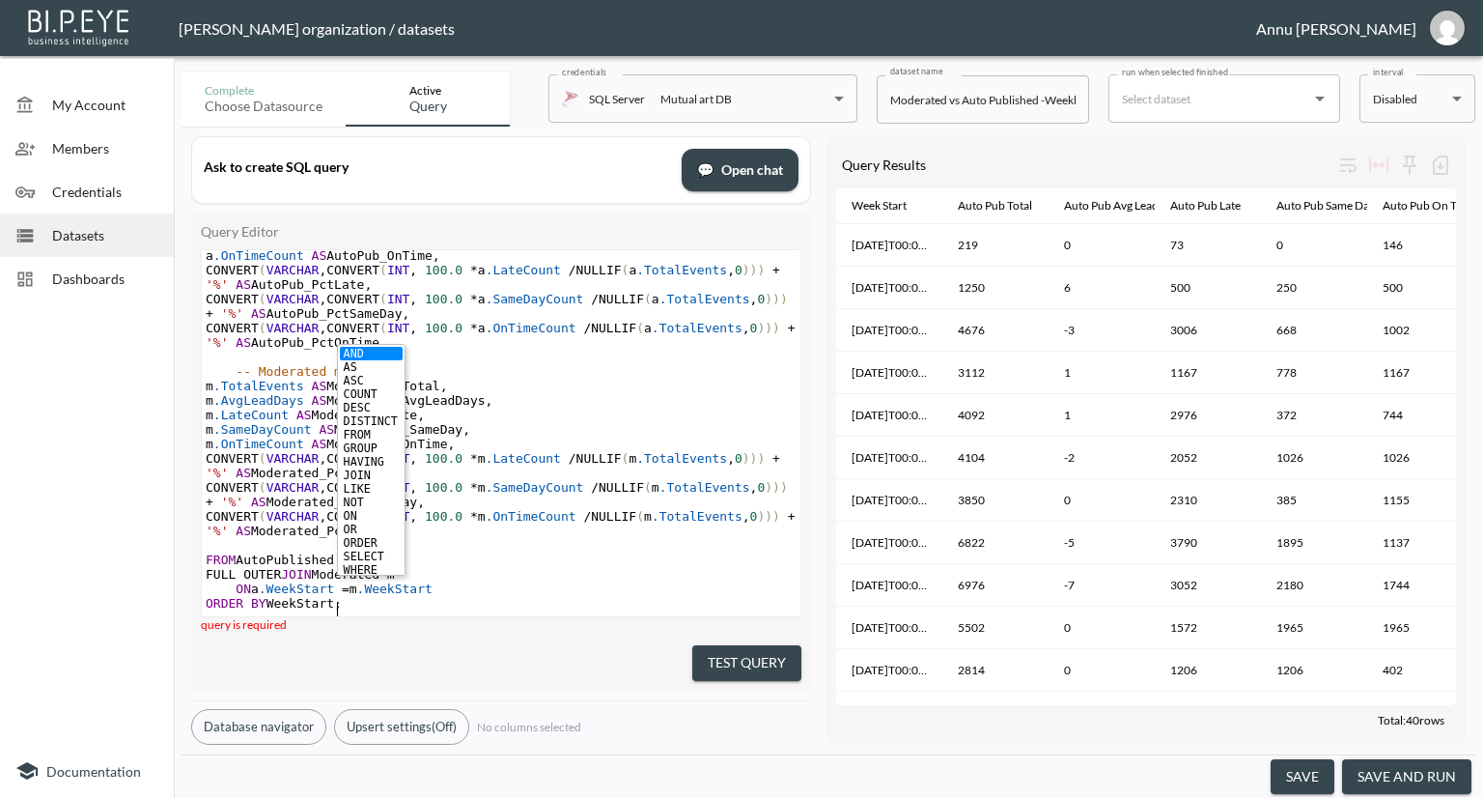
scroll to position [734, 0]
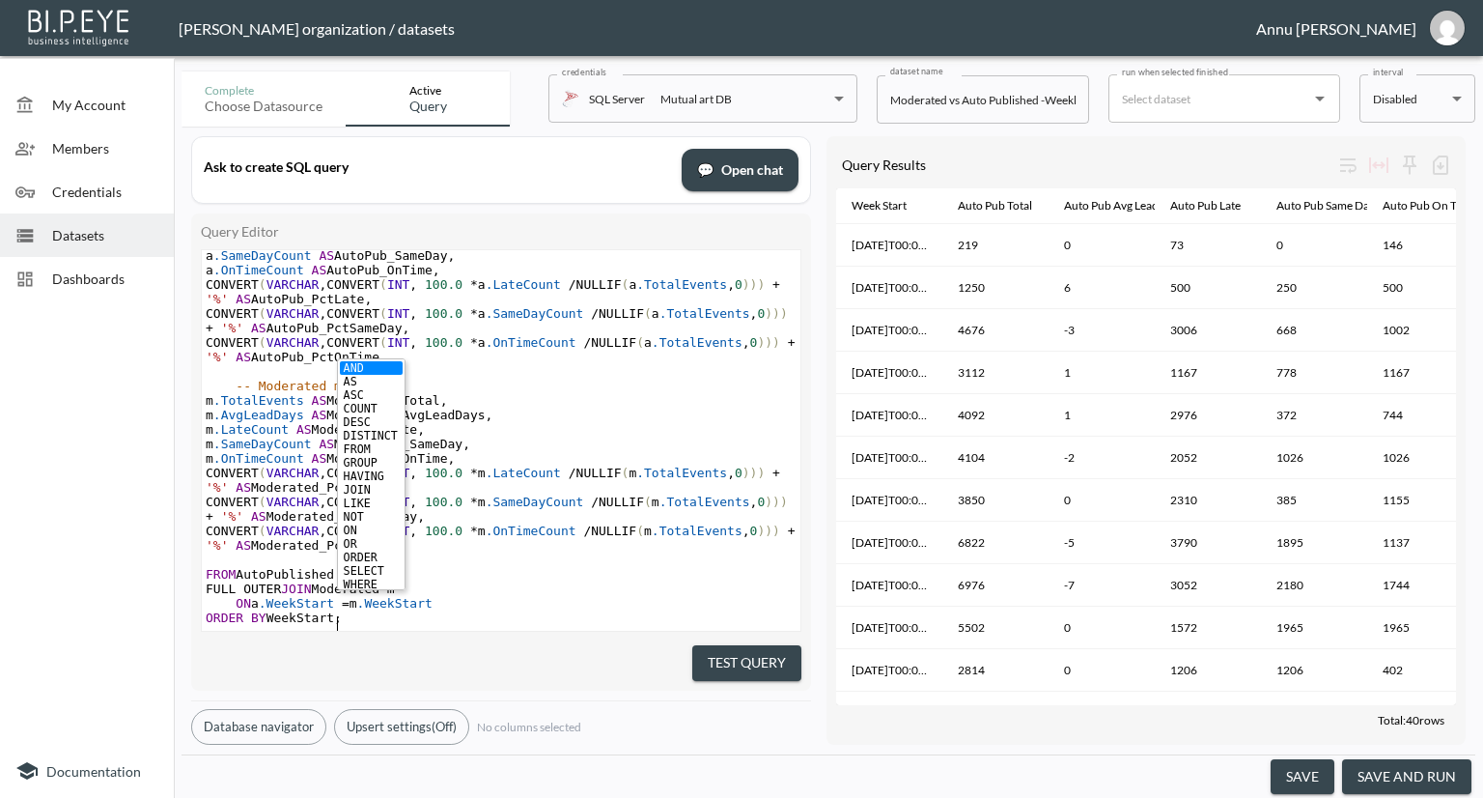
click at [771, 652] on button "Test Query" at bounding box center [746, 663] width 109 height 36
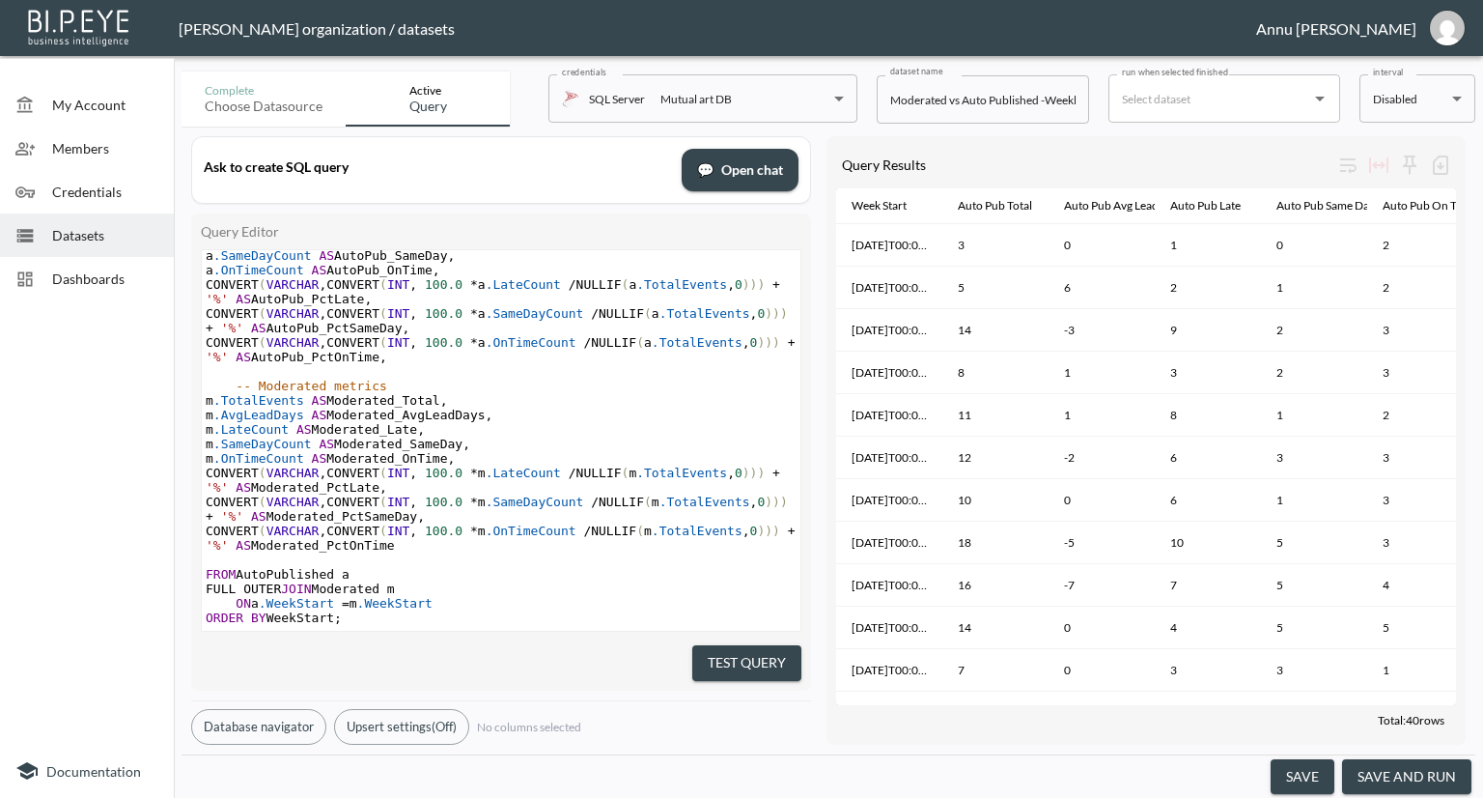
click at [1395, 782] on button "save and run" at bounding box center [1406, 777] width 129 height 36
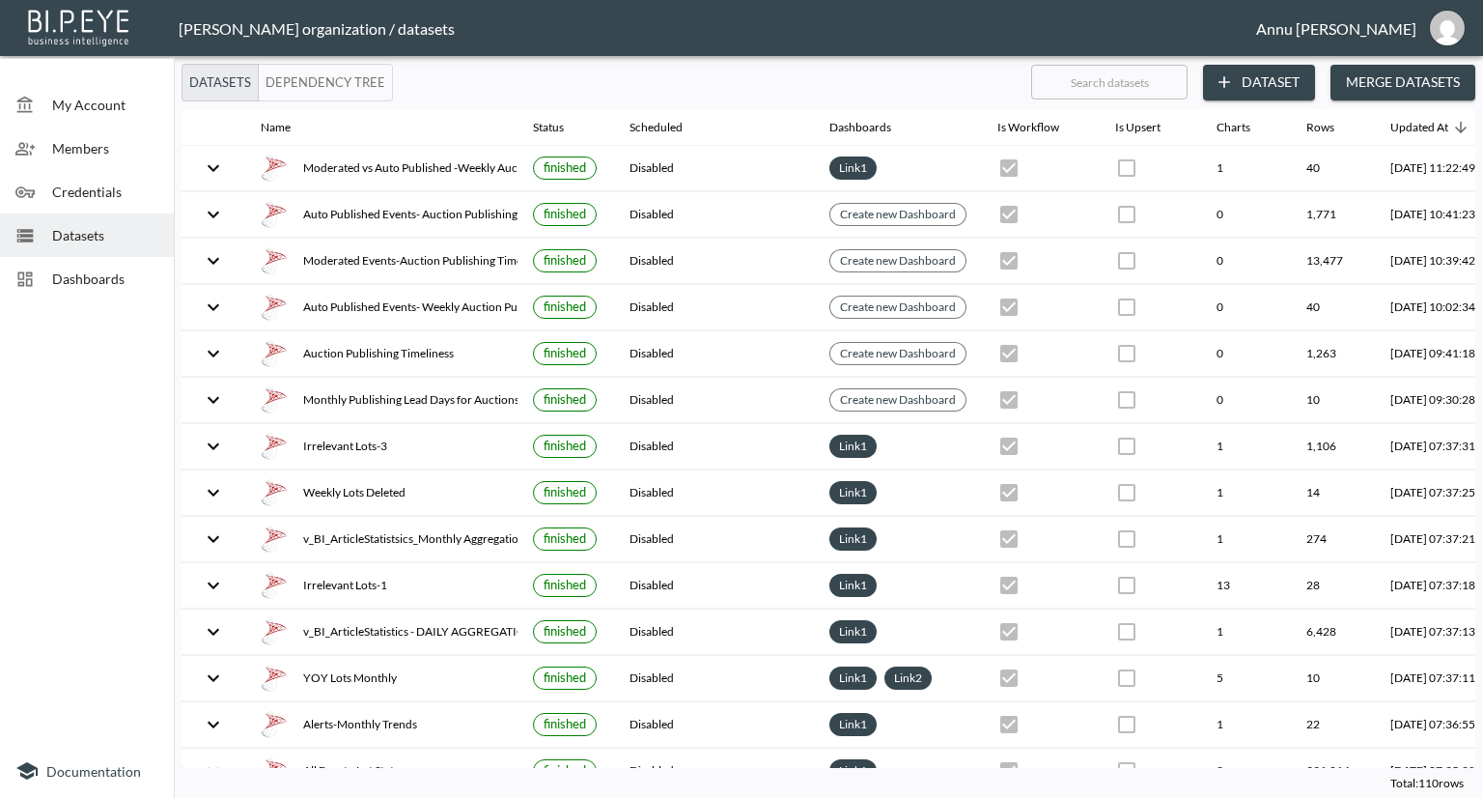
click at [144, 277] on span "Dashboards" at bounding box center [105, 278] width 106 height 20
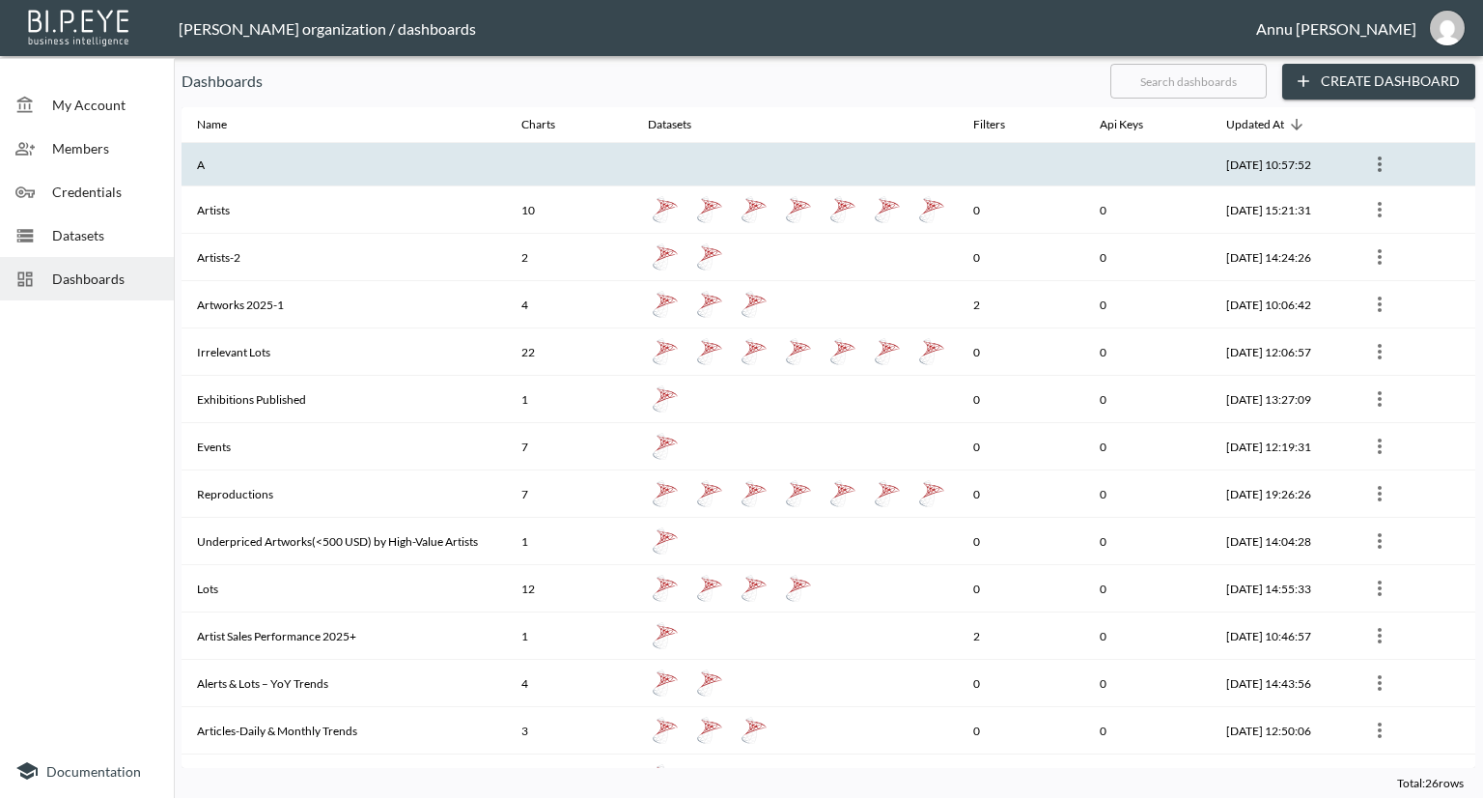
click at [232, 162] on th "A" at bounding box center [344, 164] width 324 height 43
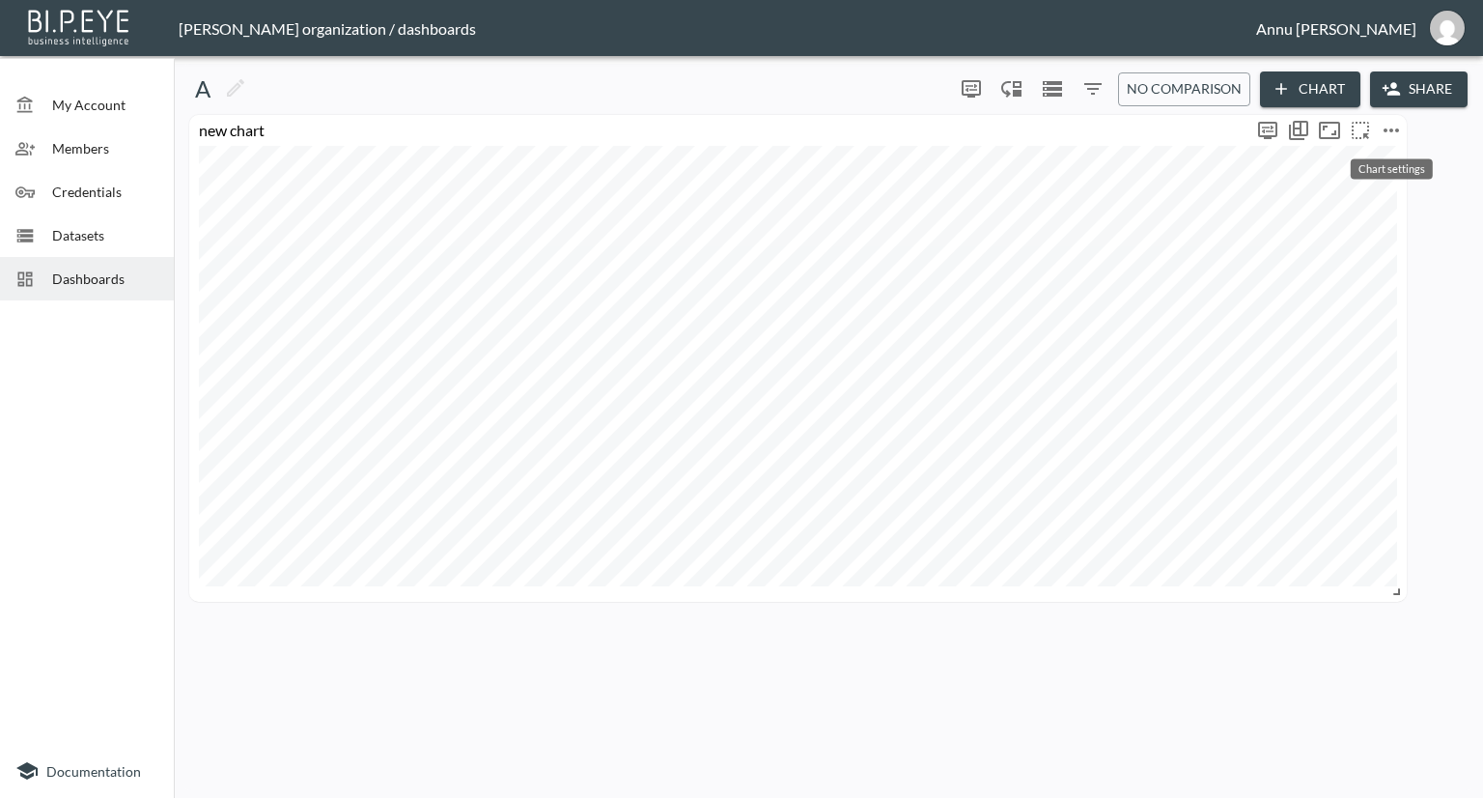
click at [1402, 131] on icon "more" at bounding box center [1391, 130] width 23 height 23
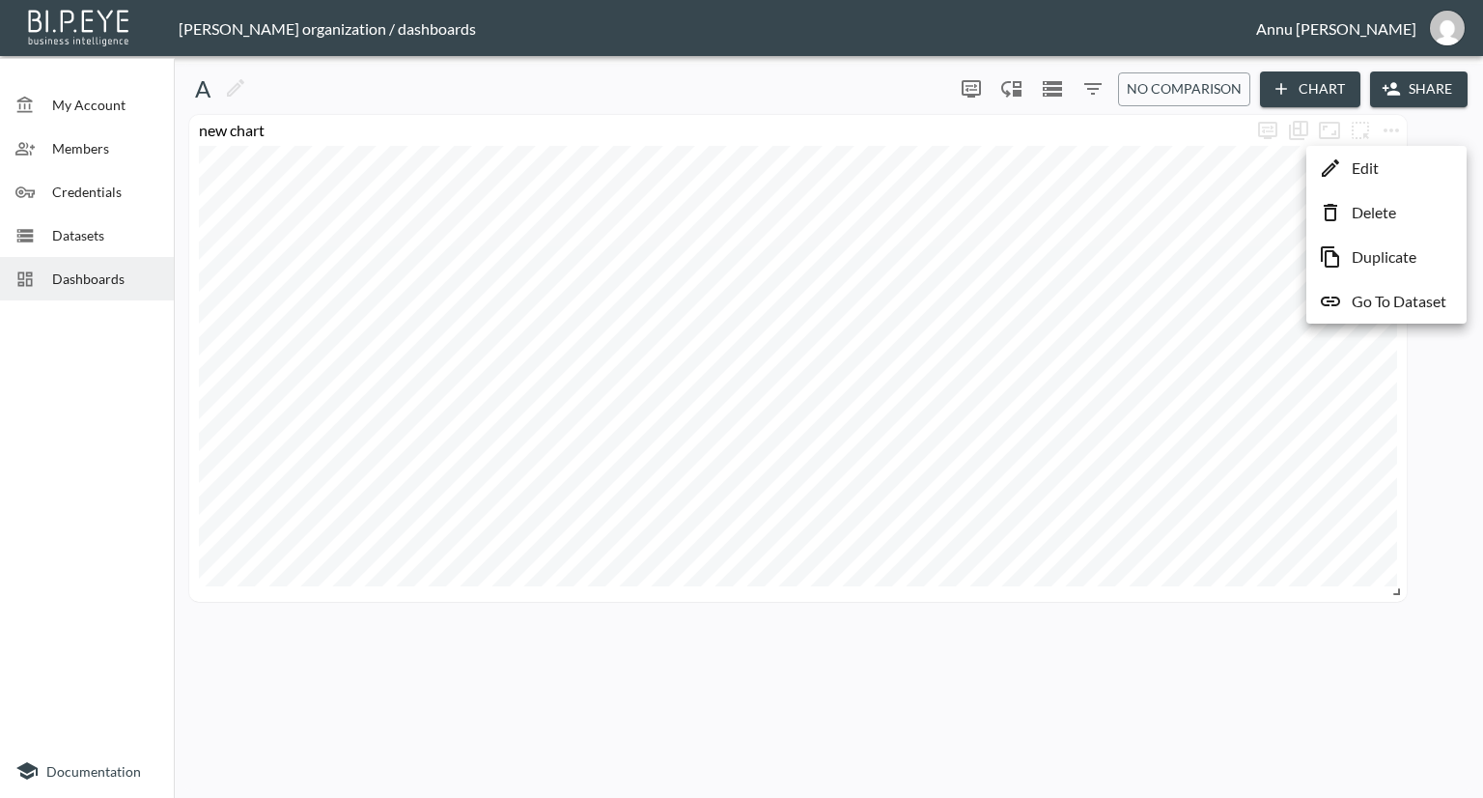
click at [1359, 170] on p "Edit" at bounding box center [1365, 167] width 27 height 23
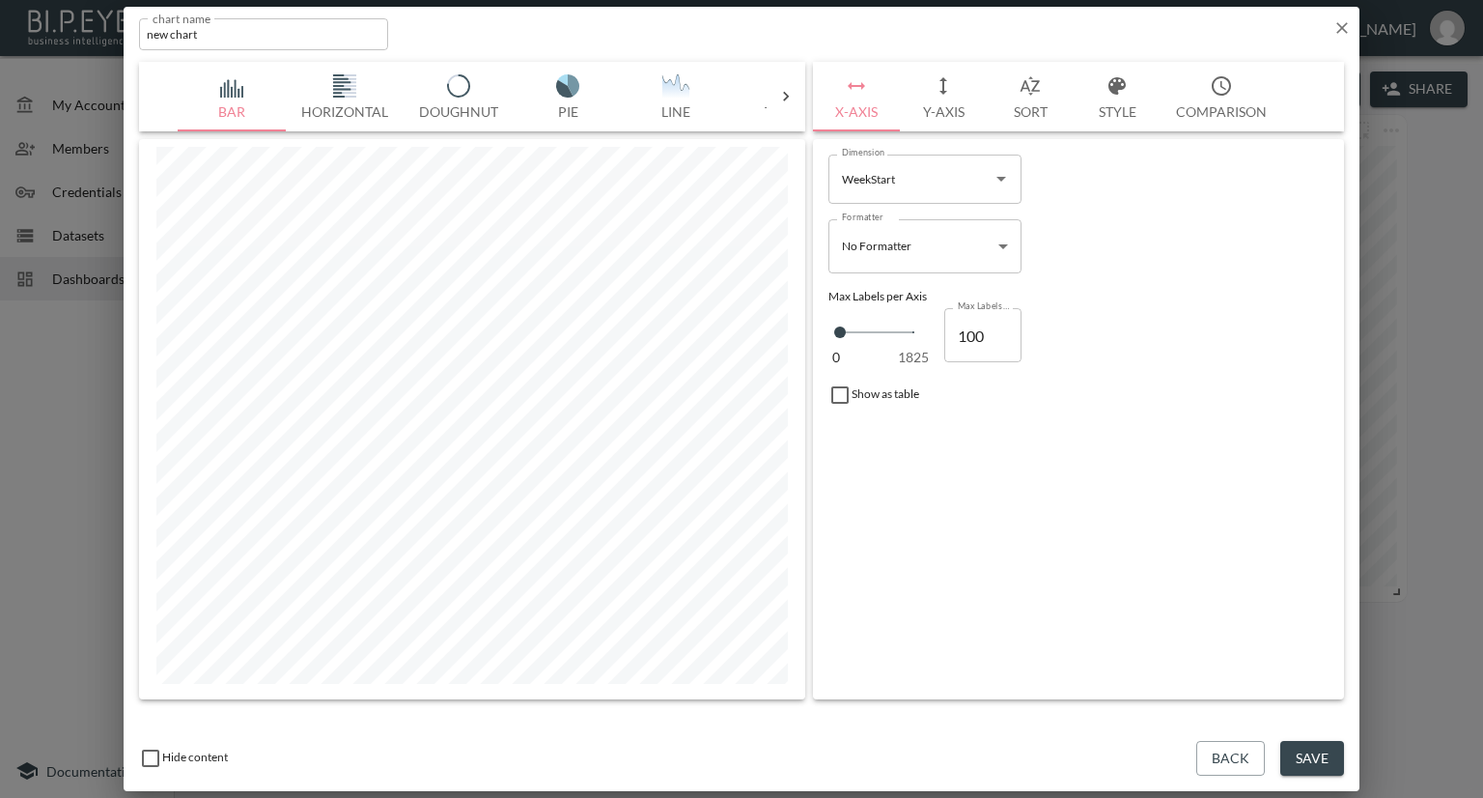
click at [326, 103] on button "Horizontal" at bounding box center [345, 97] width 118 height 70
click at [783, 95] on icon at bounding box center [785, 96] width 19 height 19
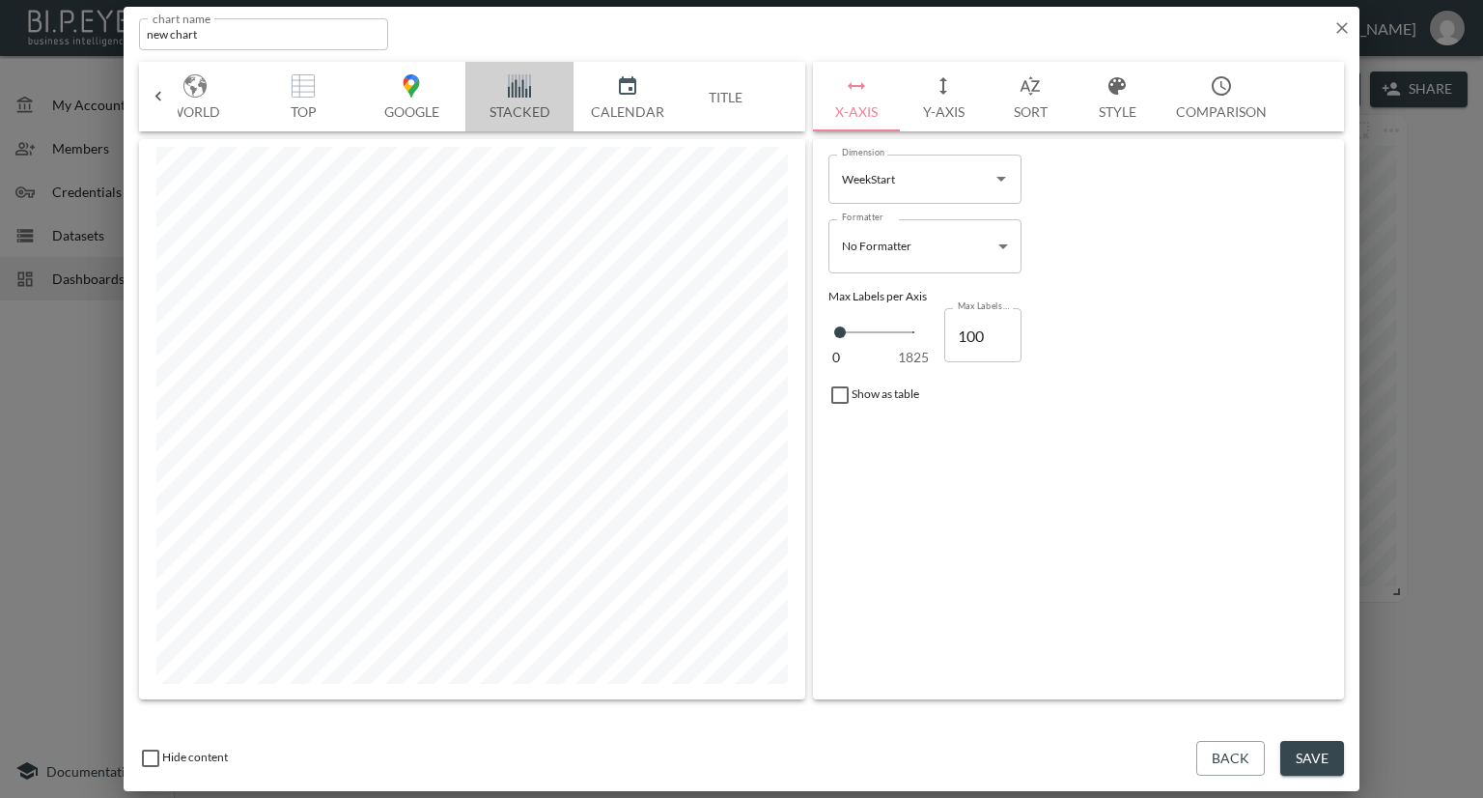
click at [518, 85] on img "button" at bounding box center [519, 85] width 77 height 23
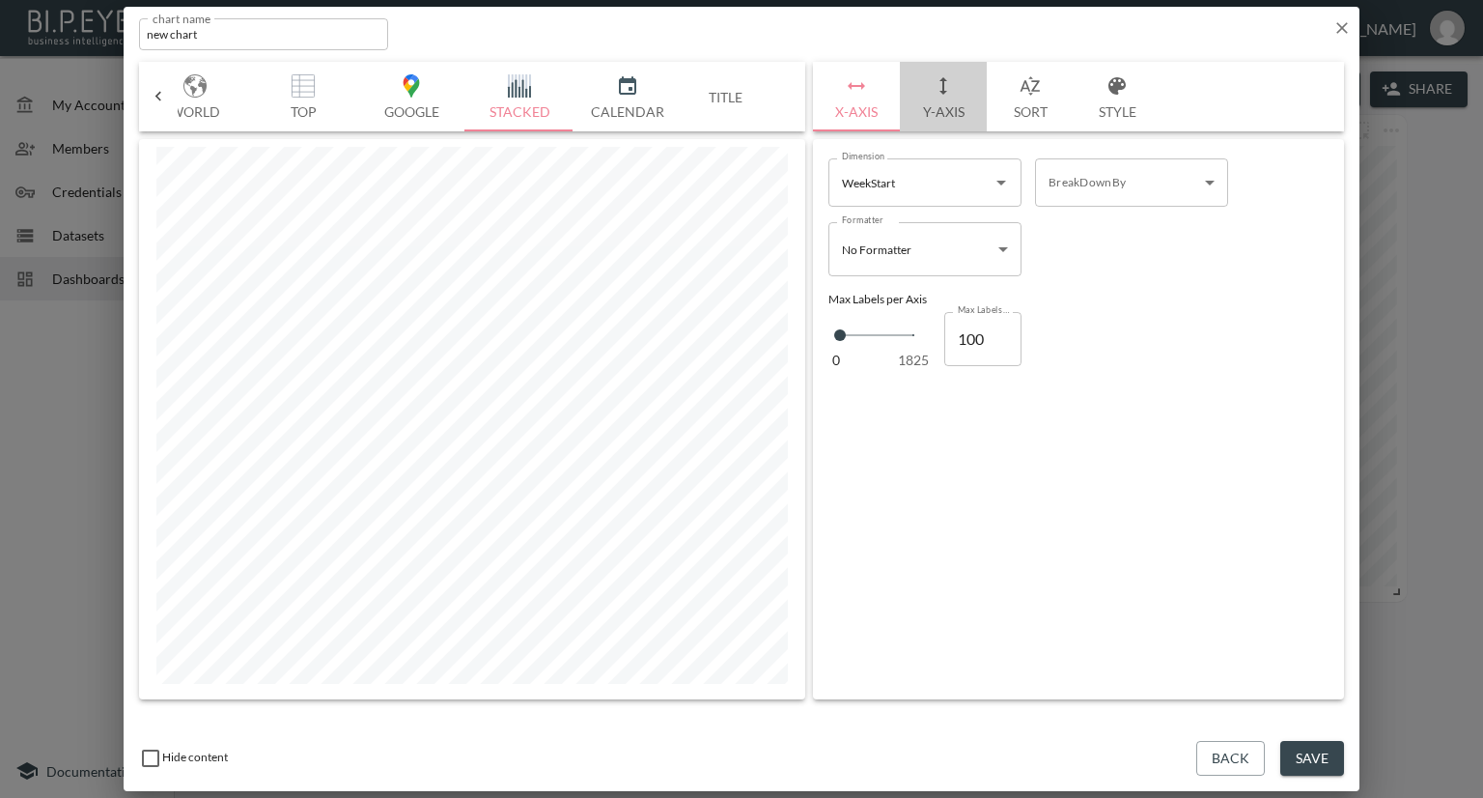
click at [950, 115] on button "Y-Axis" at bounding box center [943, 97] width 87 height 70
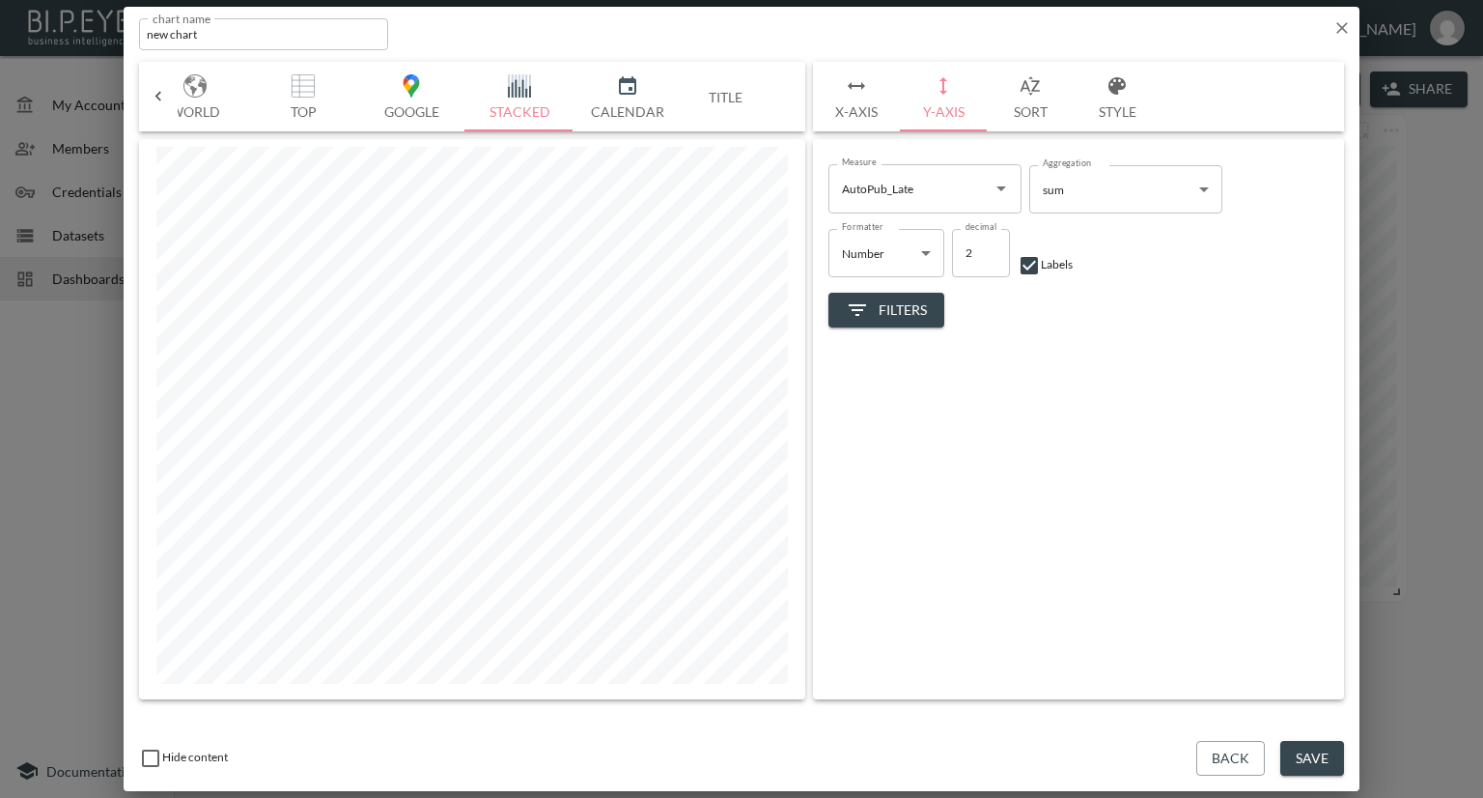
click at [1120, 103] on button "Style" at bounding box center [1117, 97] width 87 height 70
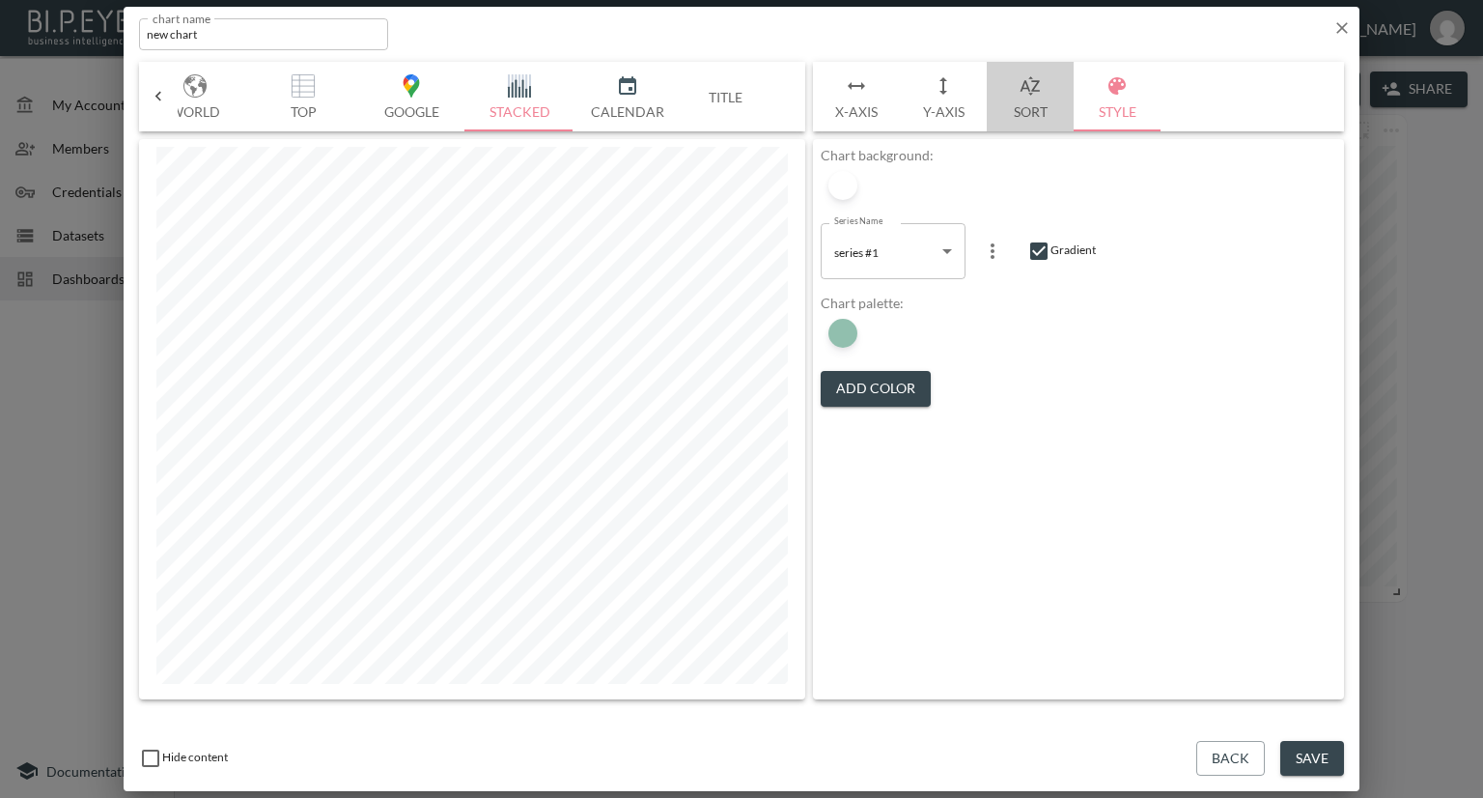
click at [1023, 118] on button "Sort" at bounding box center [1030, 97] width 87 height 70
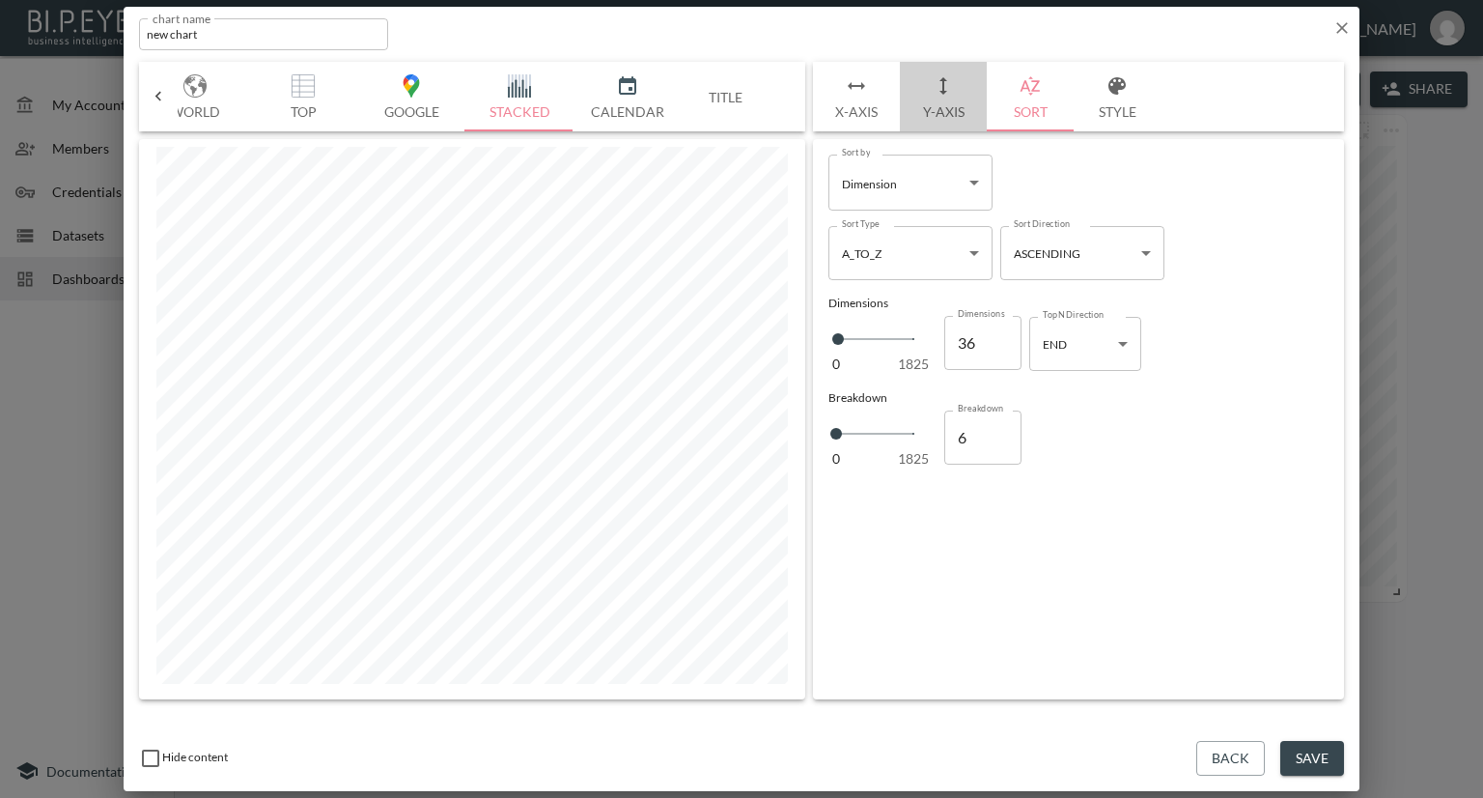
click at [957, 116] on button "Y-Axis" at bounding box center [943, 97] width 87 height 70
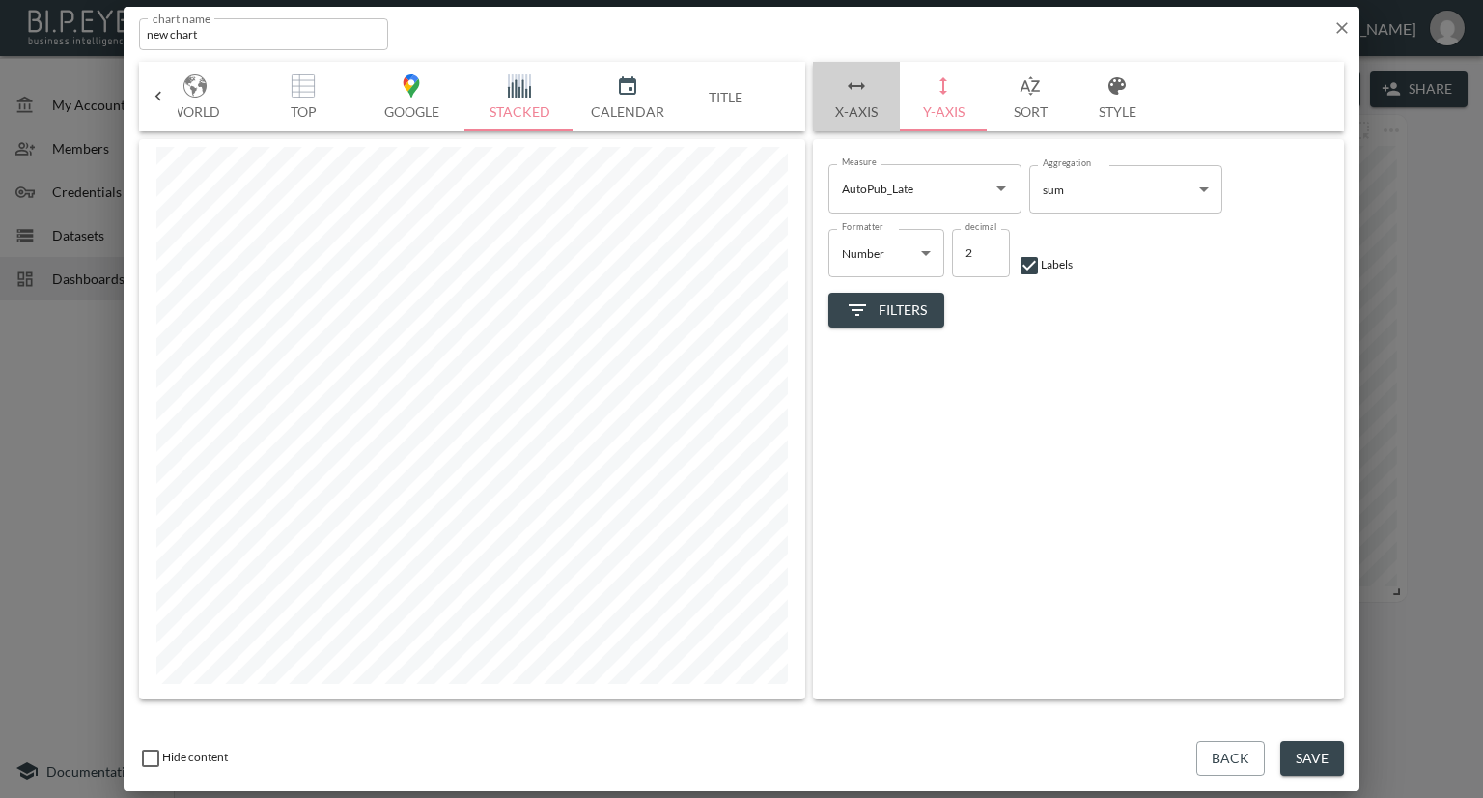
click at [869, 109] on button "X-Axis" at bounding box center [856, 97] width 87 height 70
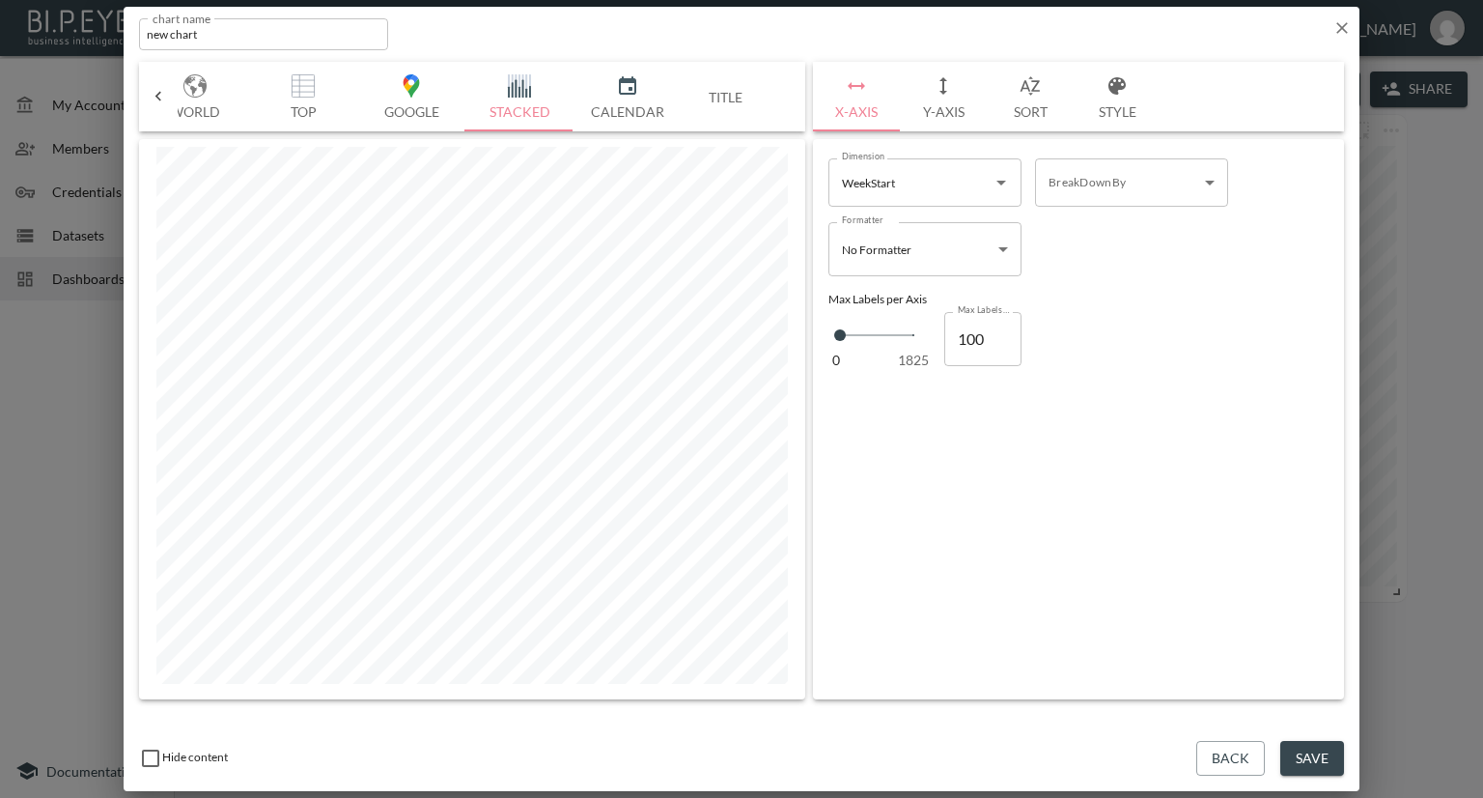
click at [1105, 172] on body "BI.P.EYE, Interactive Analytics Dashboards - app Nadia Senft organization / das…" at bounding box center [741, 399] width 1483 height 798
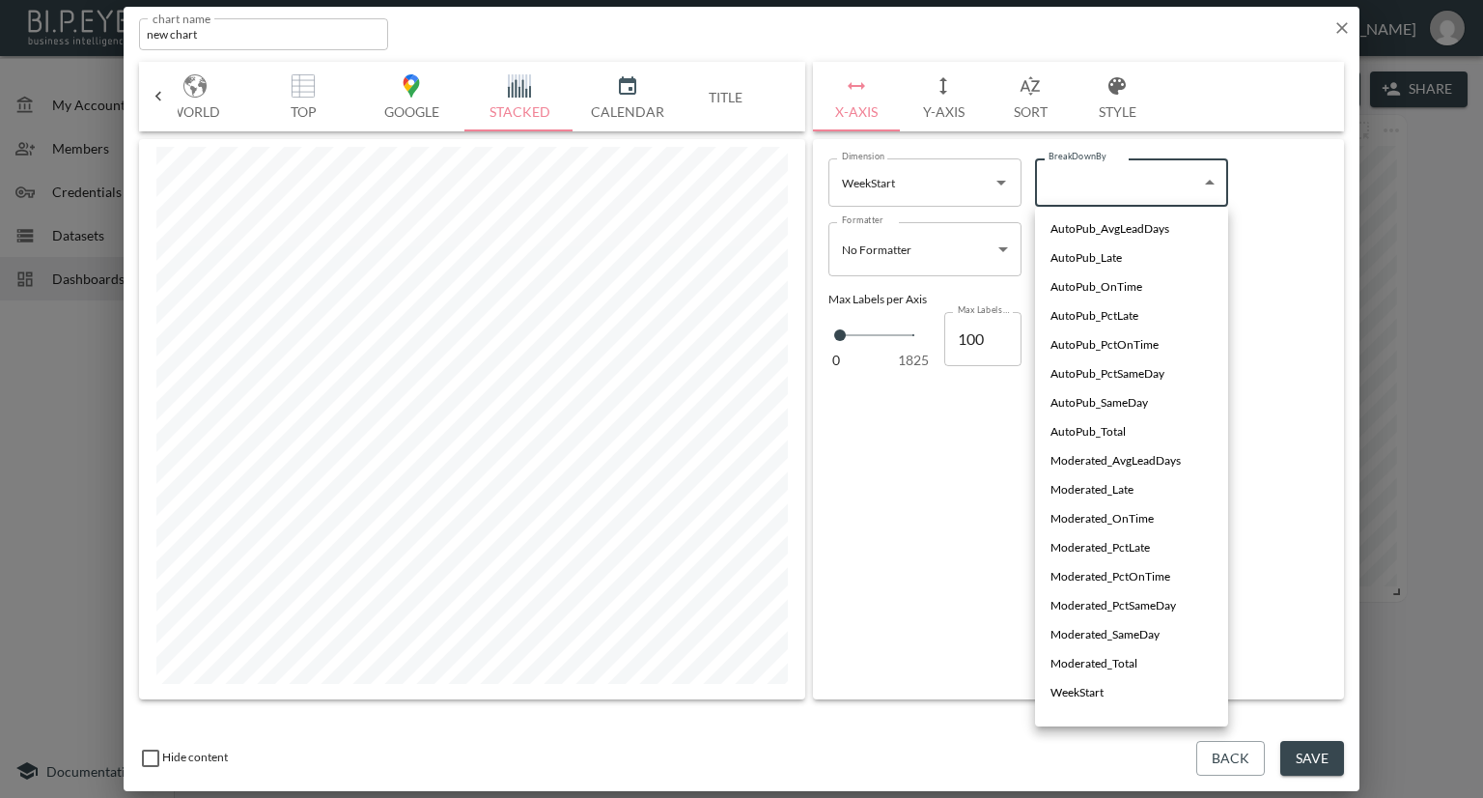
click at [932, 435] on div at bounding box center [741, 399] width 1483 height 798
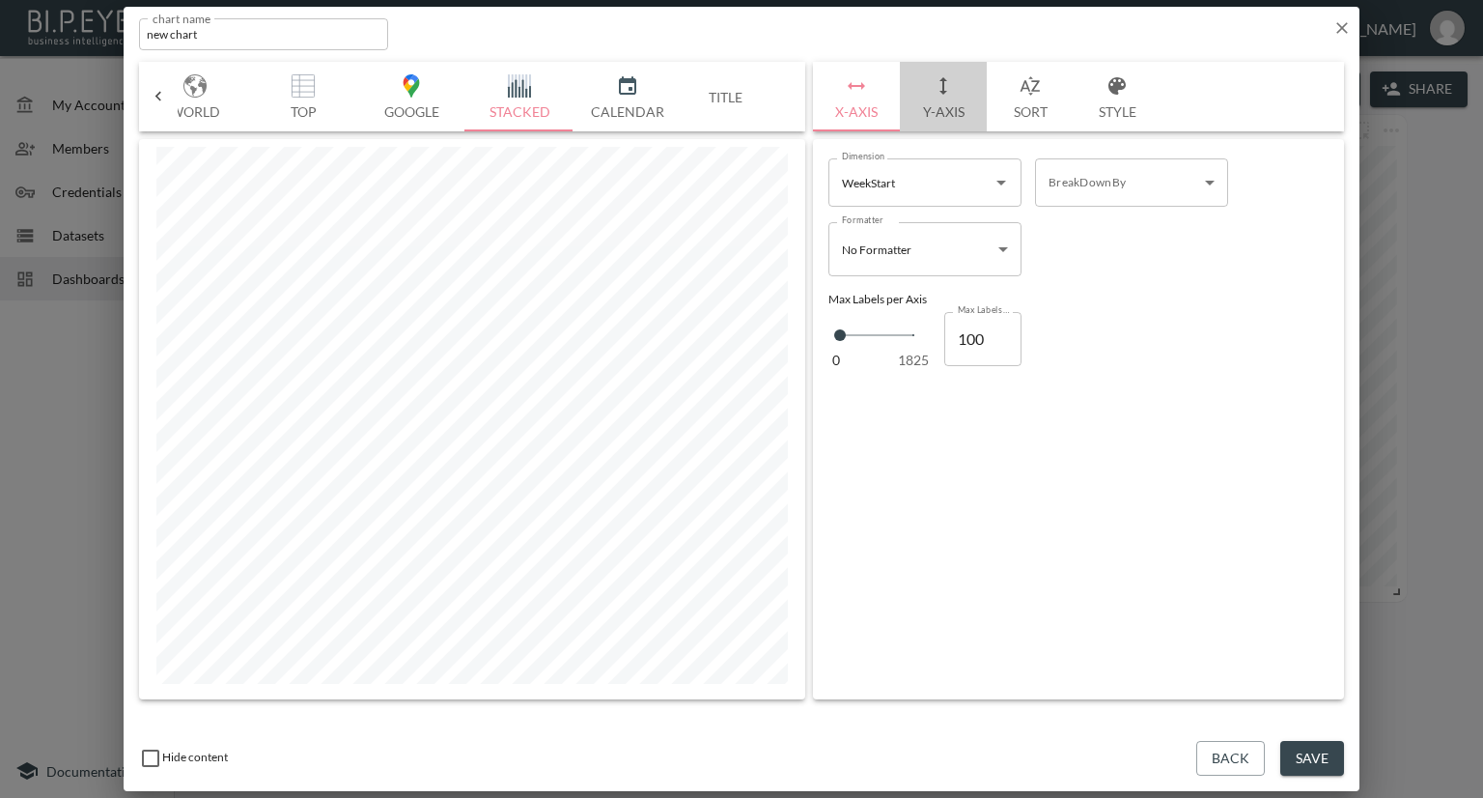
click at [956, 109] on button "Y-Axis" at bounding box center [943, 97] width 87 height 70
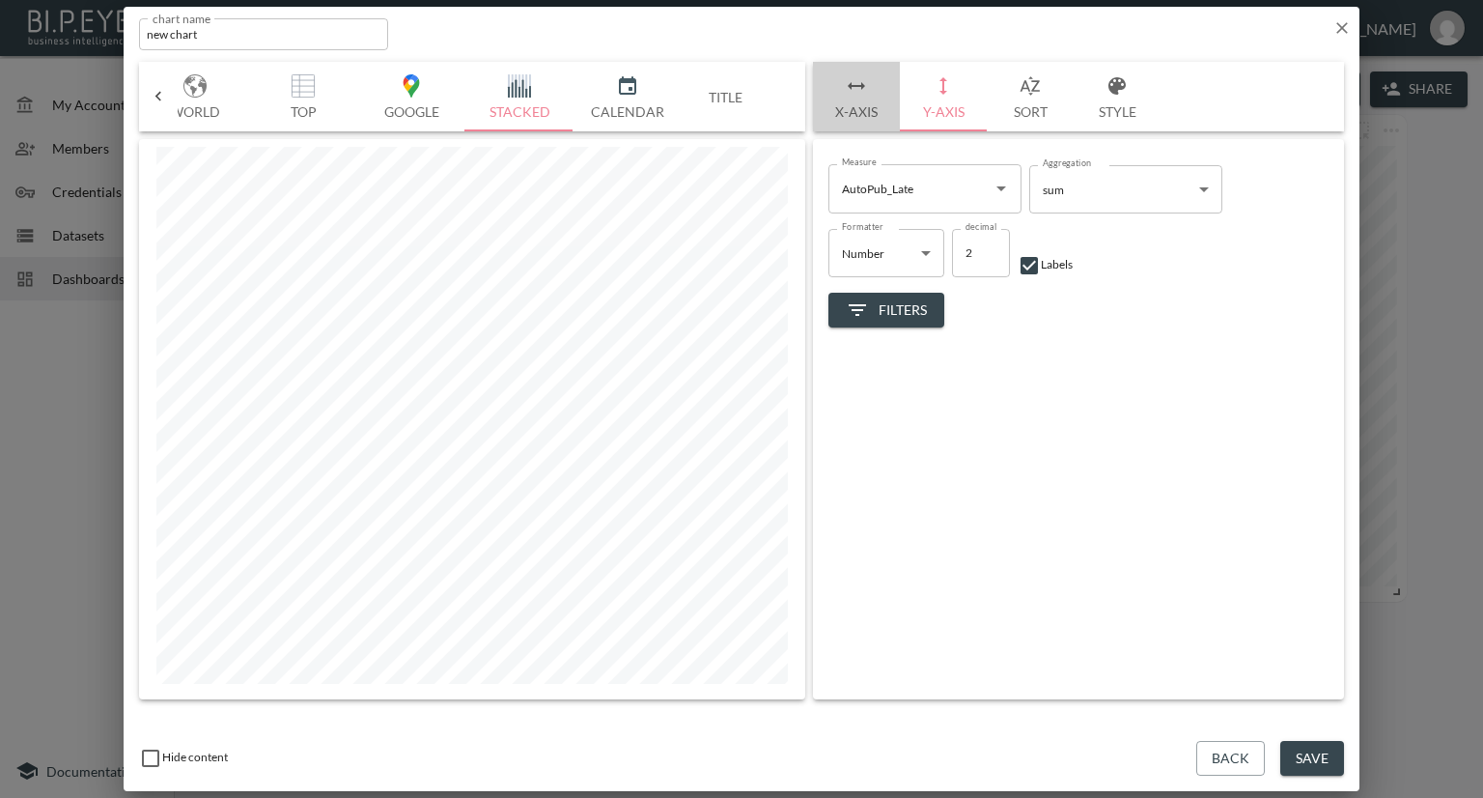
click at [850, 105] on button "X-Axis" at bounding box center [856, 97] width 87 height 70
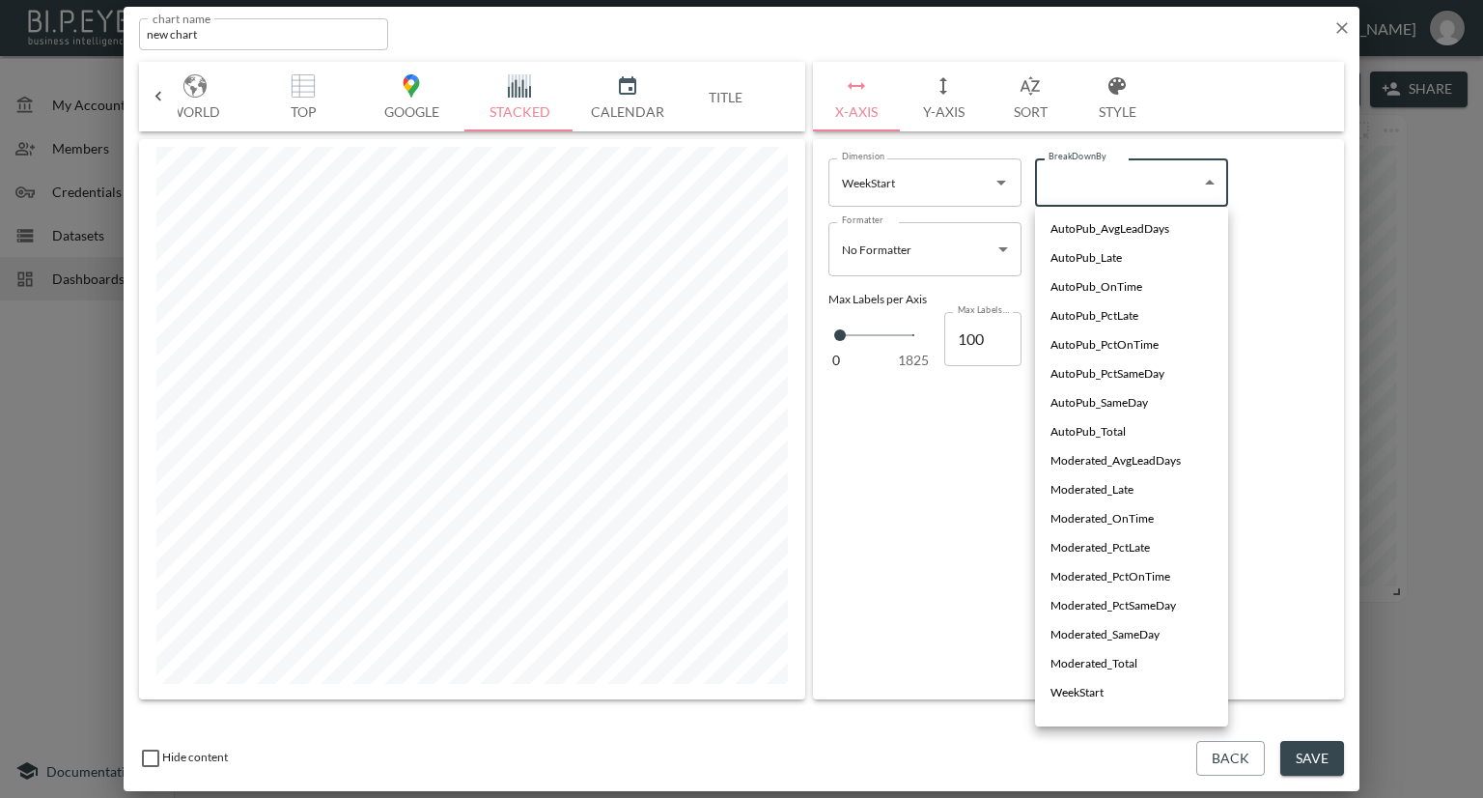
click at [1066, 176] on body "BI.P.EYE, Interactive Analytics Dashboards - app Nadia Senft organization / das…" at bounding box center [741, 399] width 1483 height 798
click at [1082, 310] on span "AutoPub_PctLate" at bounding box center [1095, 315] width 88 height 17
click at [1095, 198] on body "BI.P.EYE, Interactive Analytics Dashboards - app Nadia Senft organization / das…" at bounding box center [741, 399] width 1483 height 798
click at [1047, 488] on li "Moderated_Late" at bounding box center [1131, 489] width 193 height 29
type input "$[*].Moderated_Late"
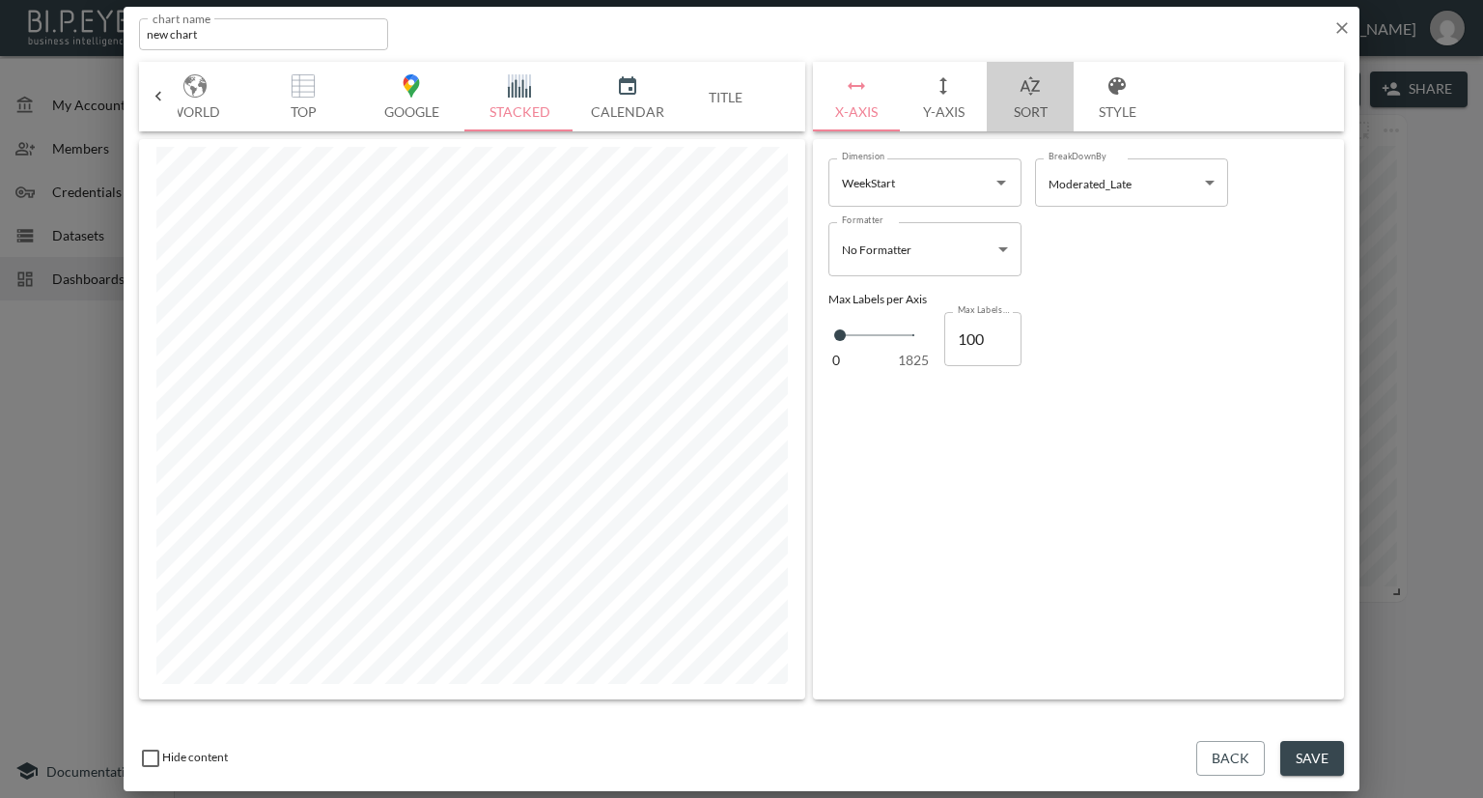
click at [1026, 101] on button "Sort" at bounding box center [1030, 97] width 87 height 70
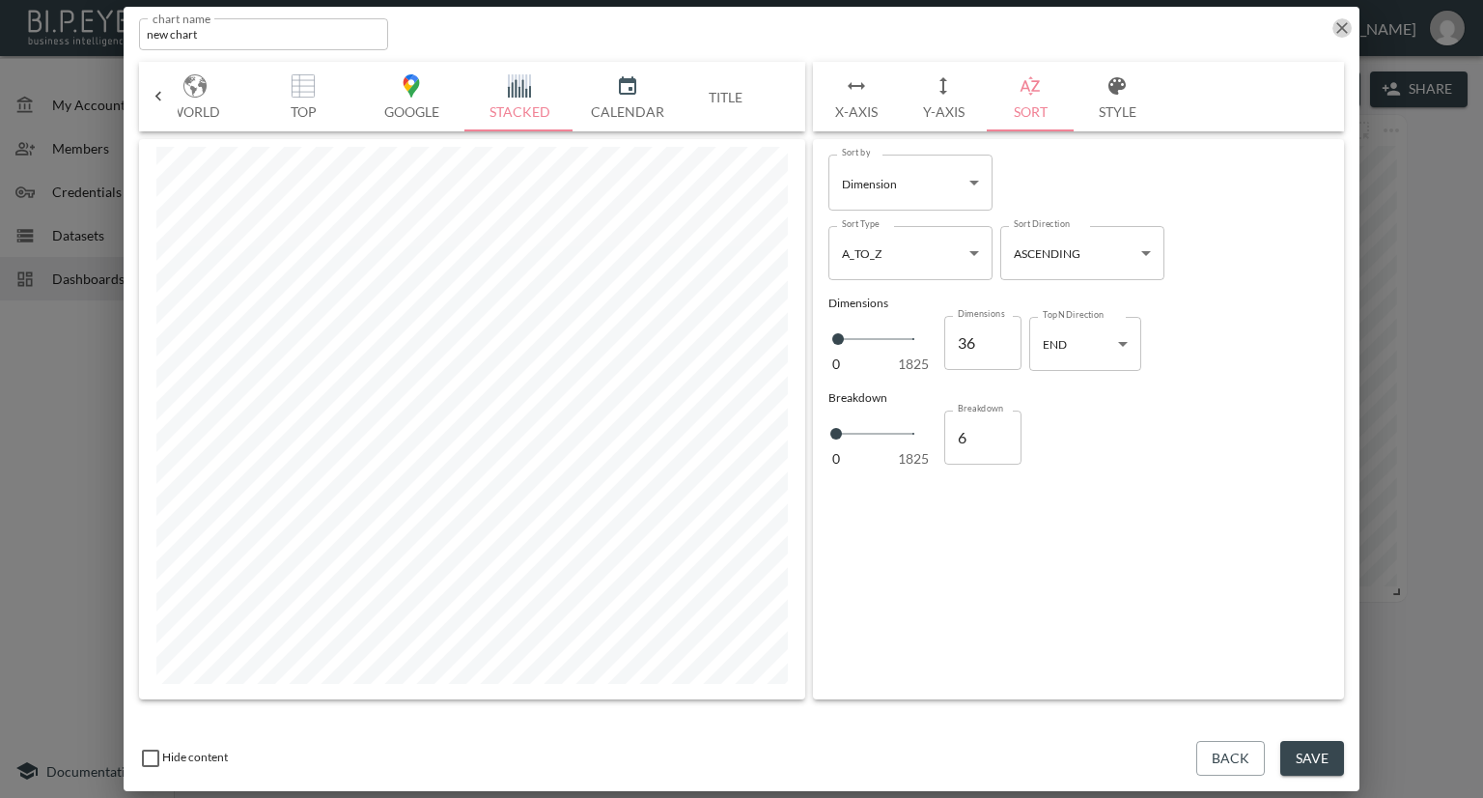
click at [1335, 27] on icon "button" at bounding box center [1341, 27] width 19 height 19
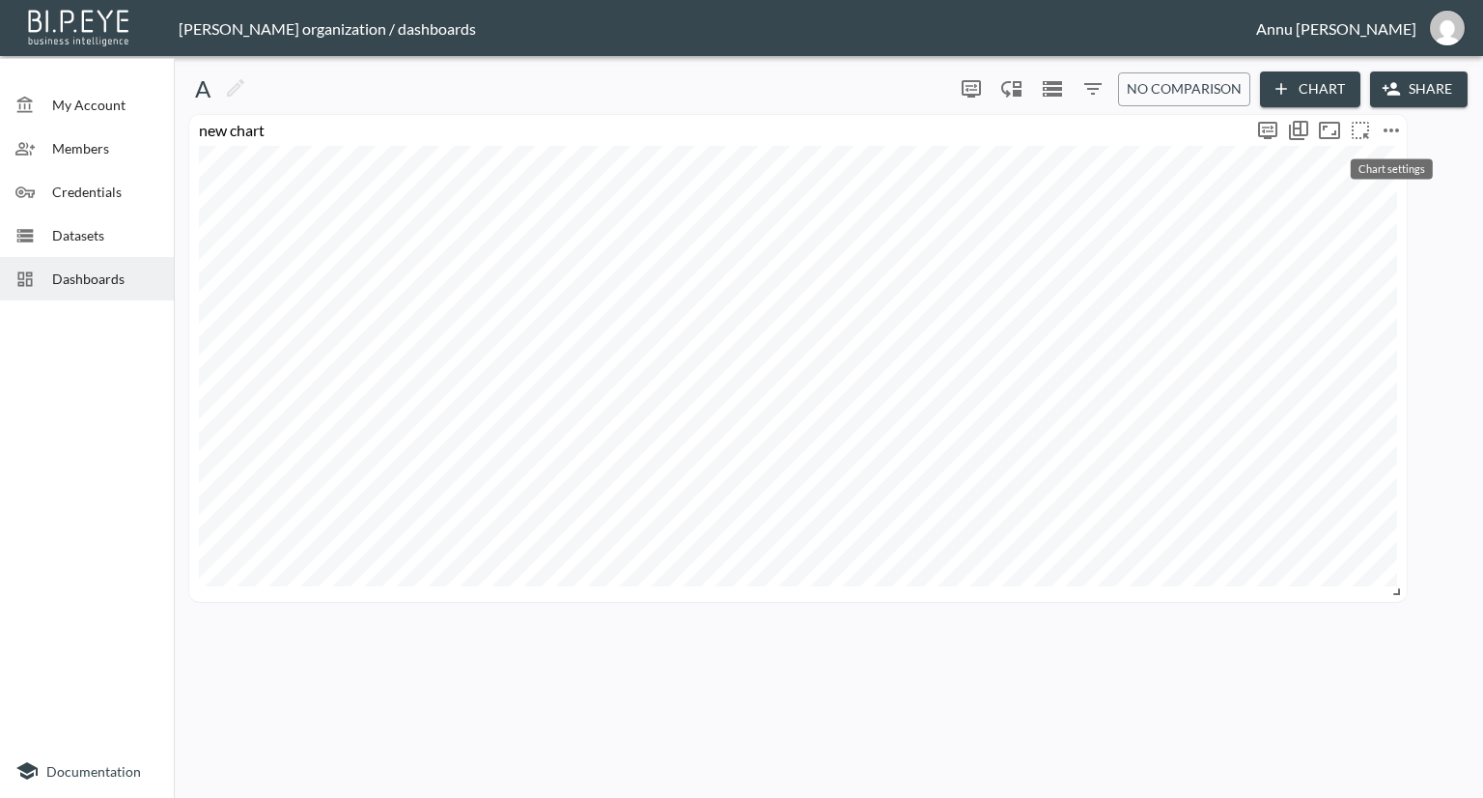
click at [1384, 126] on icon "more" at bounding box center [1391, 130] width 23 height 23
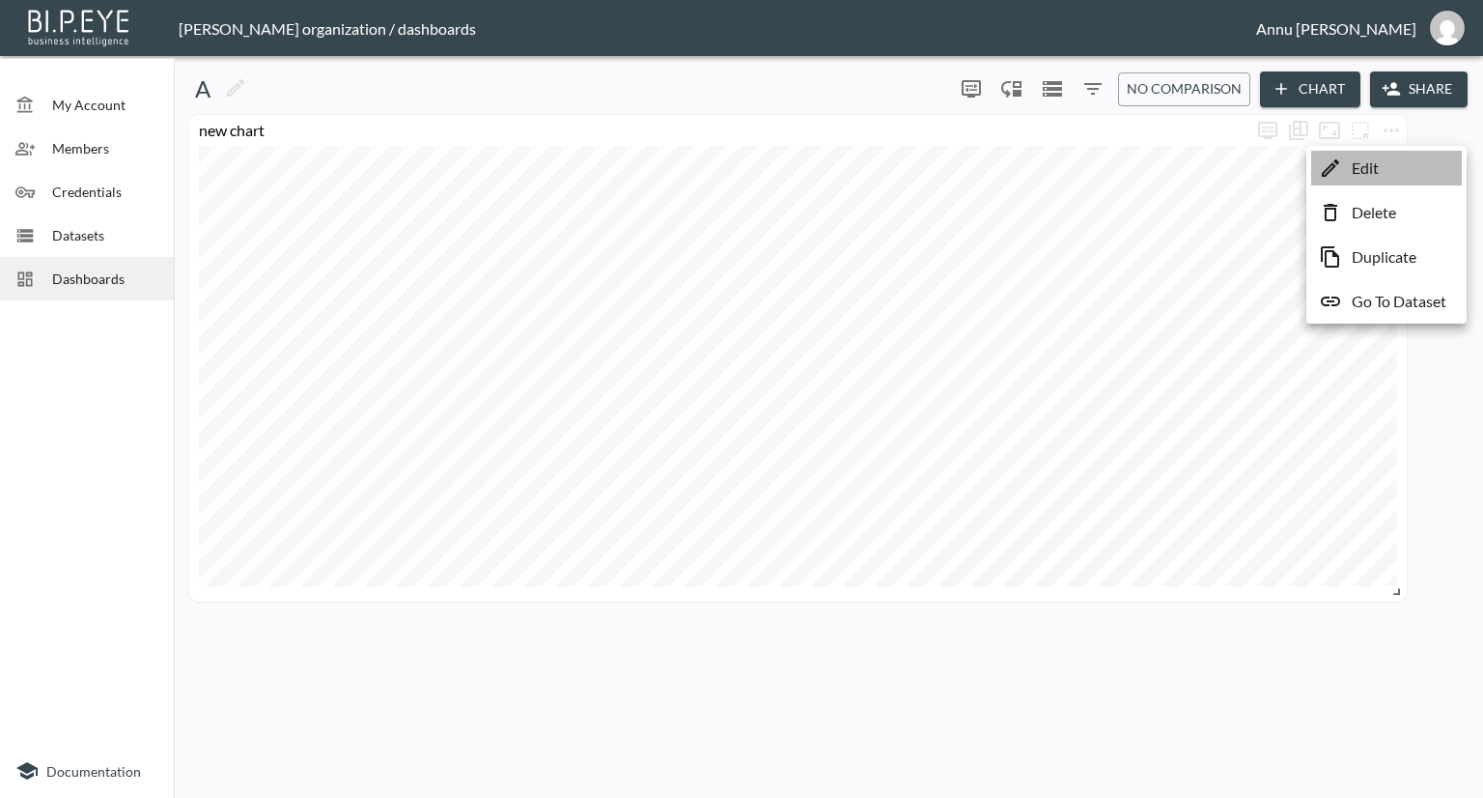
click at [1359, 161] on p "Edit" at bounding box center [1365, 167] width 27 height 23
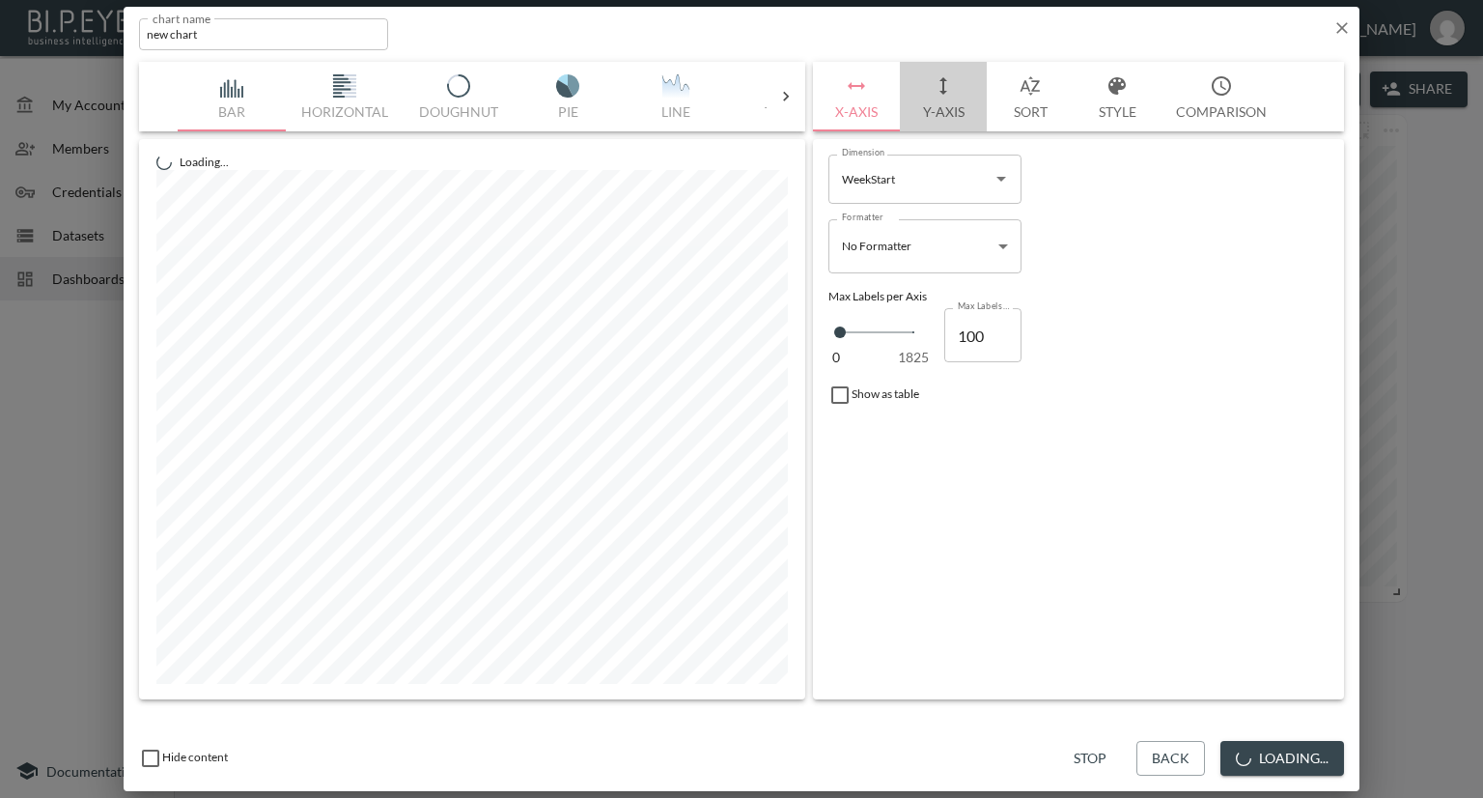
click at [948, 113] on button "Y-Axis" at bounding box center [943, 97] width 87 height 70
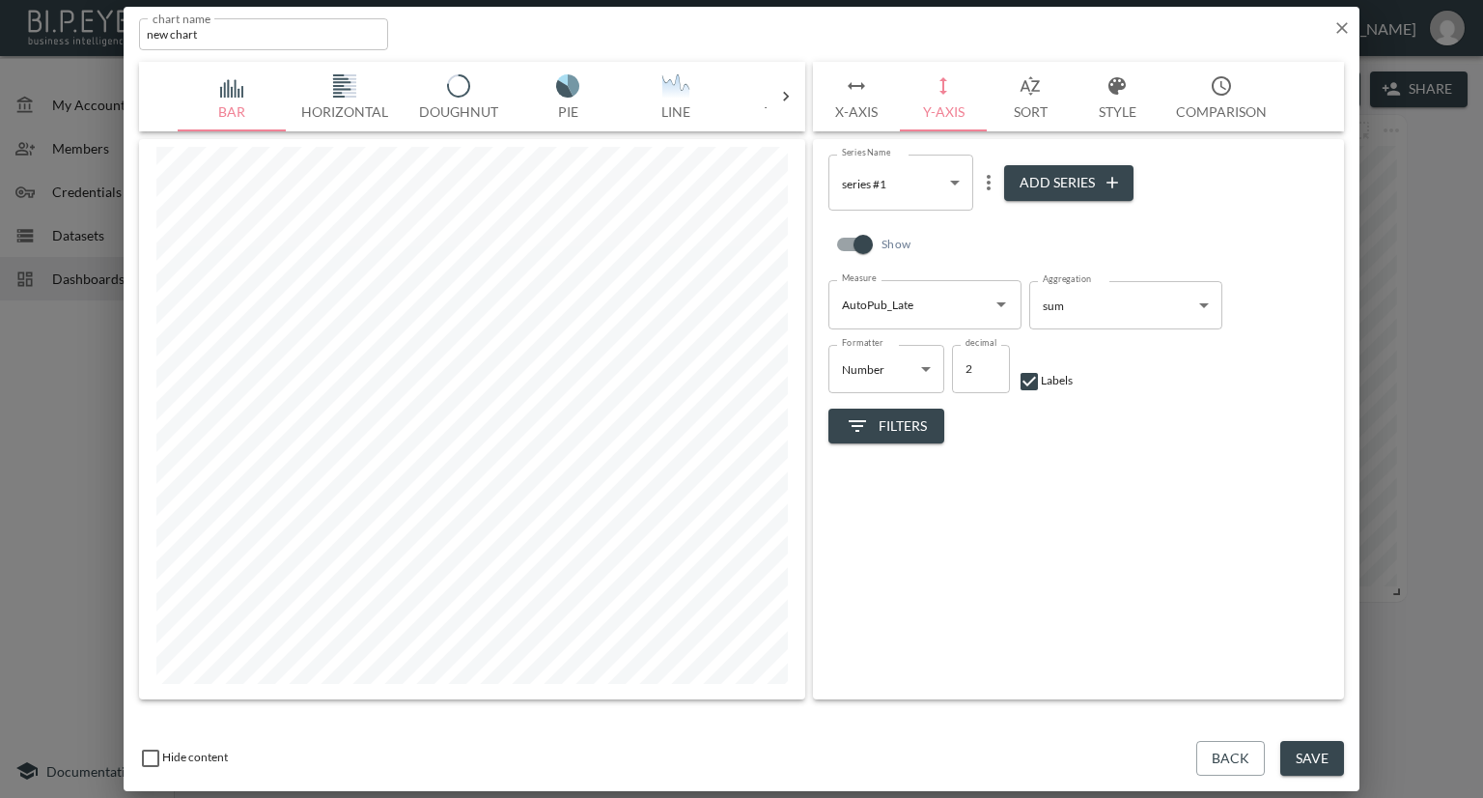
click at [792, 89] on icon at bounding box center [785, 96] width 19 height 19
click at [788, 90] on icon at bounding box center [785, 96] width 19 height 19
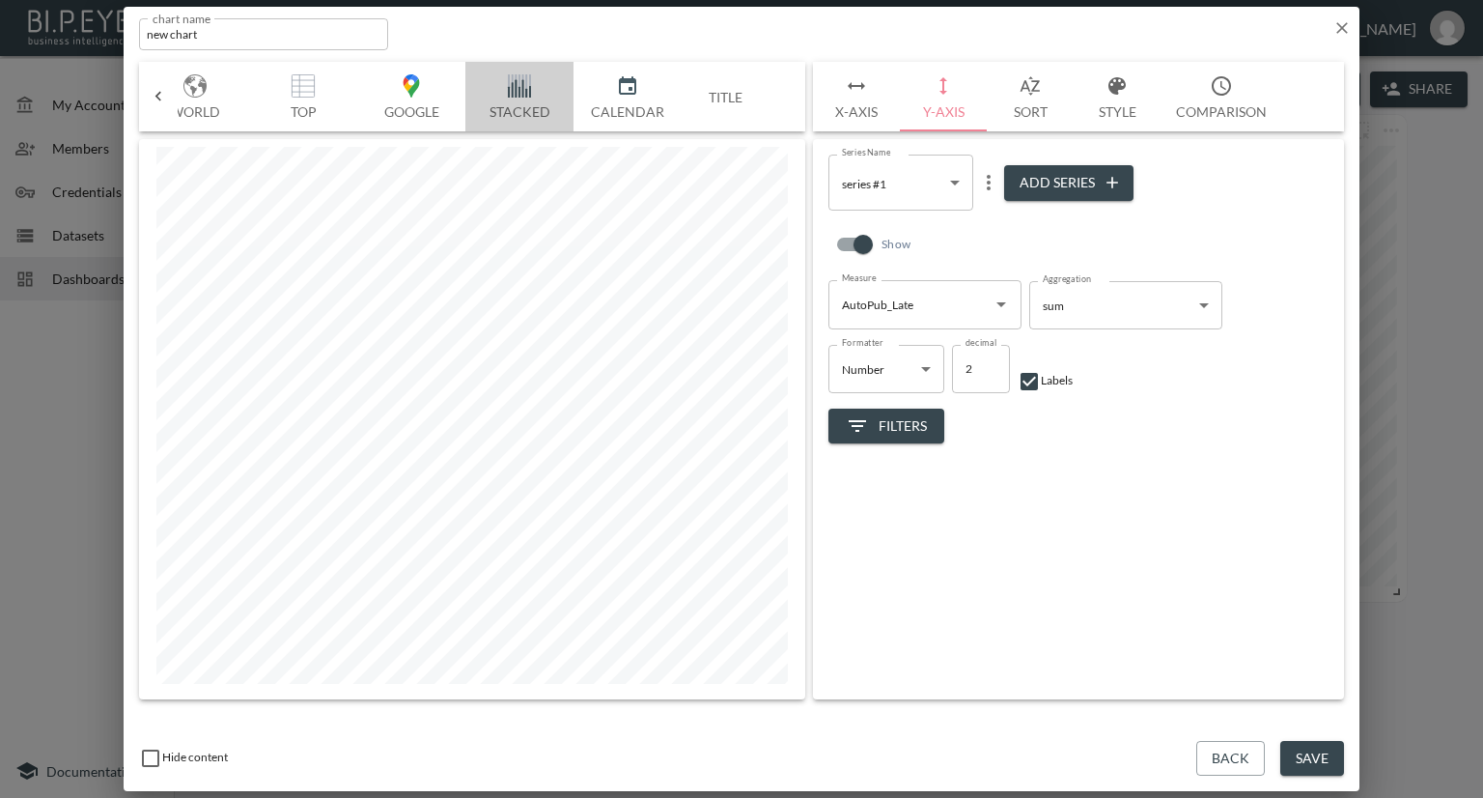
click at [519, 80] on img "button" at bounding box center [519, 85] width 77 height 23
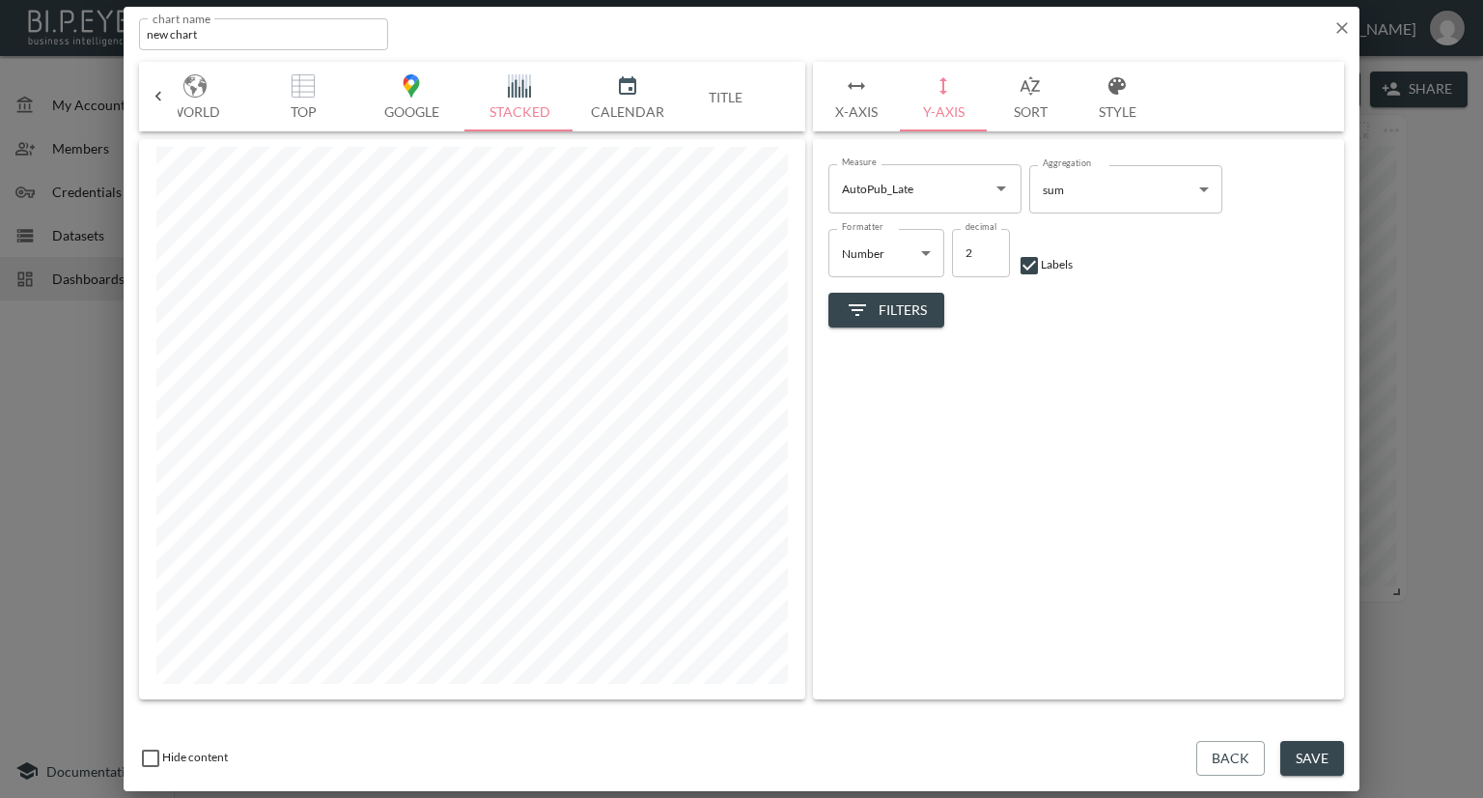
click at [996, 190] on icon "Open" at bounding box center [1001, 188] width 23 height 23
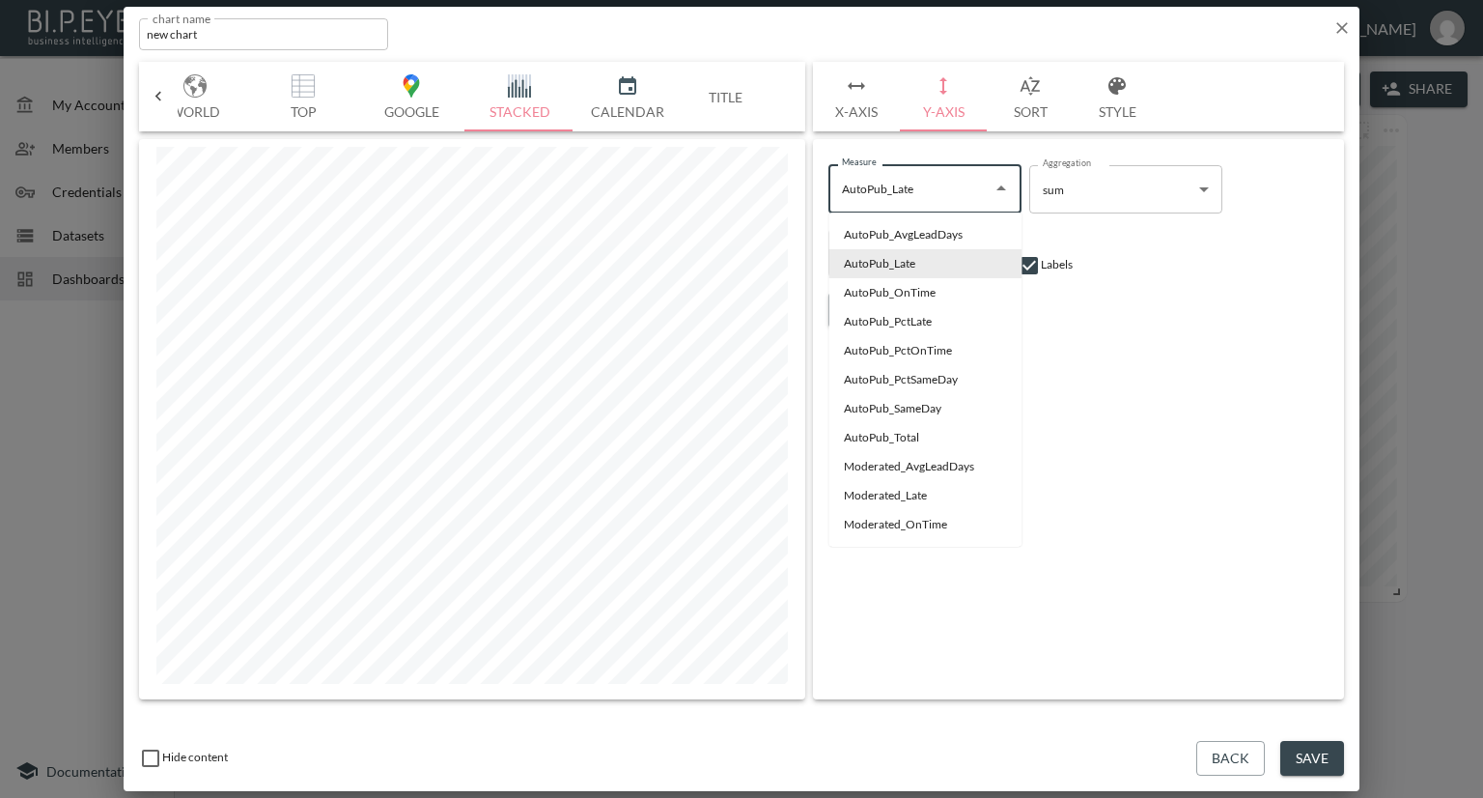
click at [1259, 378] on div "Measure AutoPub_Late Measure Aggregation sum sum Aggregation Formatter Number N…" at bounding box center [1078, 419] width 531 height 560
click at [903, 187] on input "AutoPub_Late" at bounding box center [910, 188] width 147 height 31
click at [1206, 368] on div "Measure AutoPub_Late Measure Aggregation sum sum Aggregation Formatter Number N…" at bounding box center [1078, 419] width 531 height 560
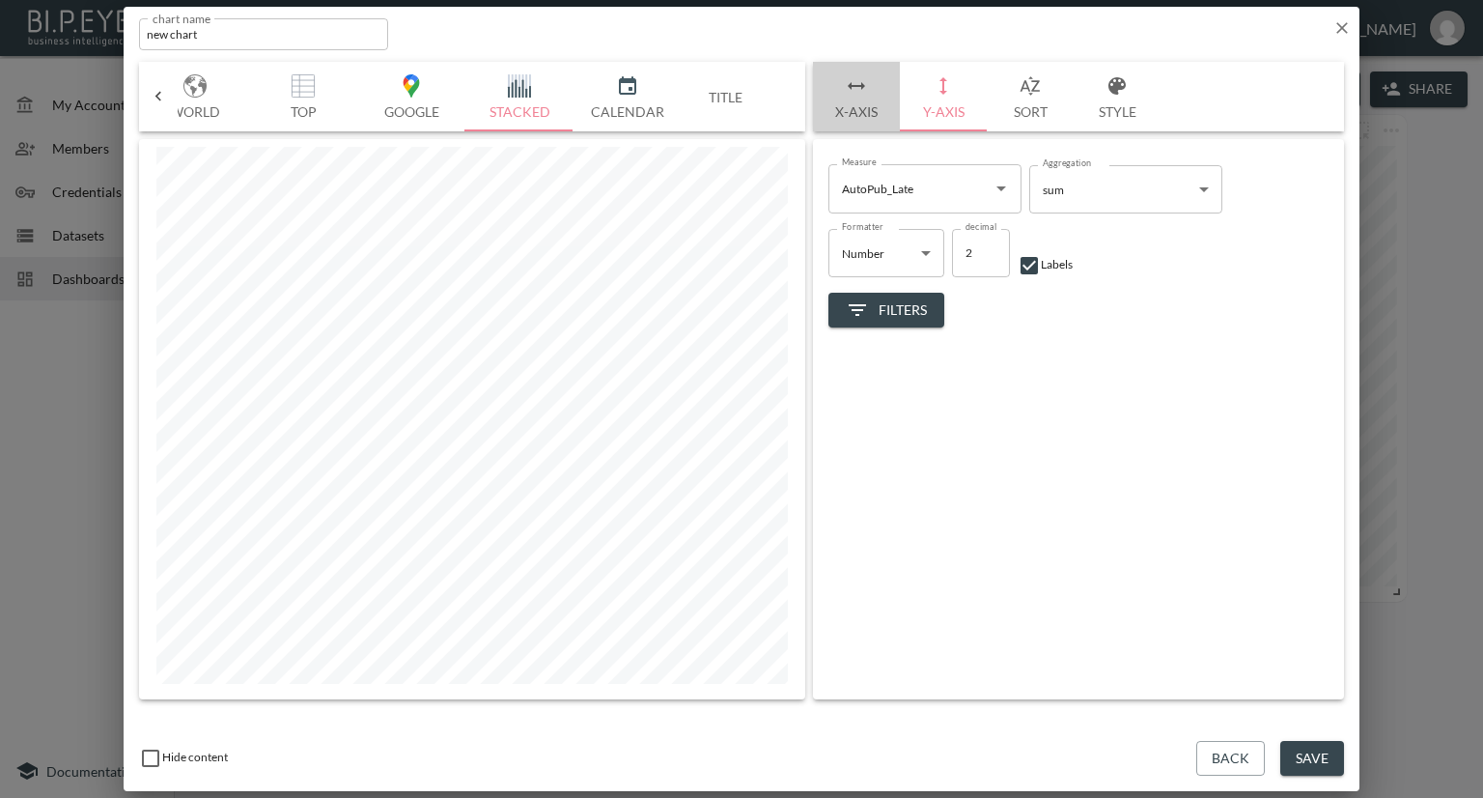
click at [873, 114] on button "X-Axis" at bounding box center [856, 97] width 87 height 70
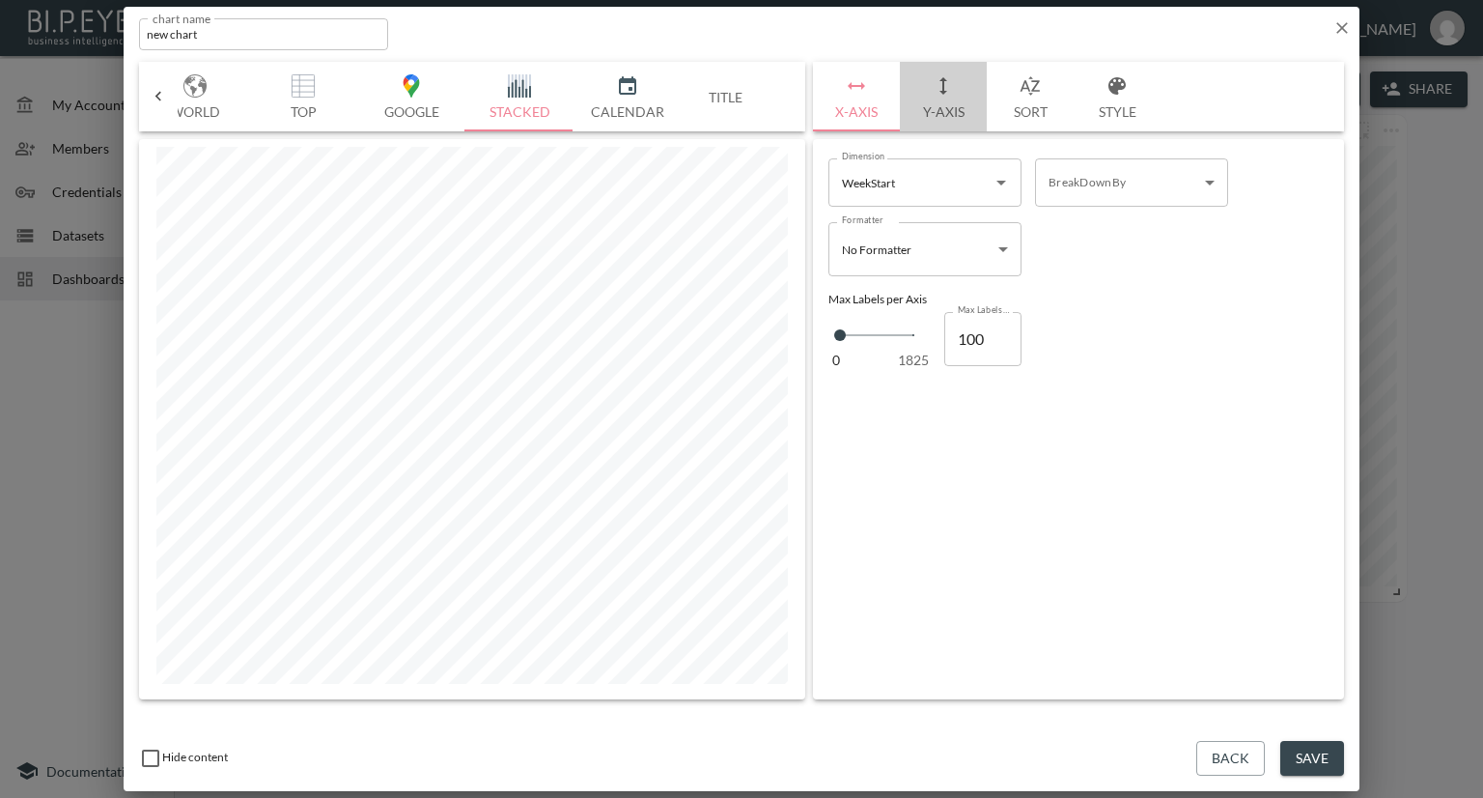
click at [966, 112] on button "Y-Axis" at bounding box center [943, 97] width 87 height 70
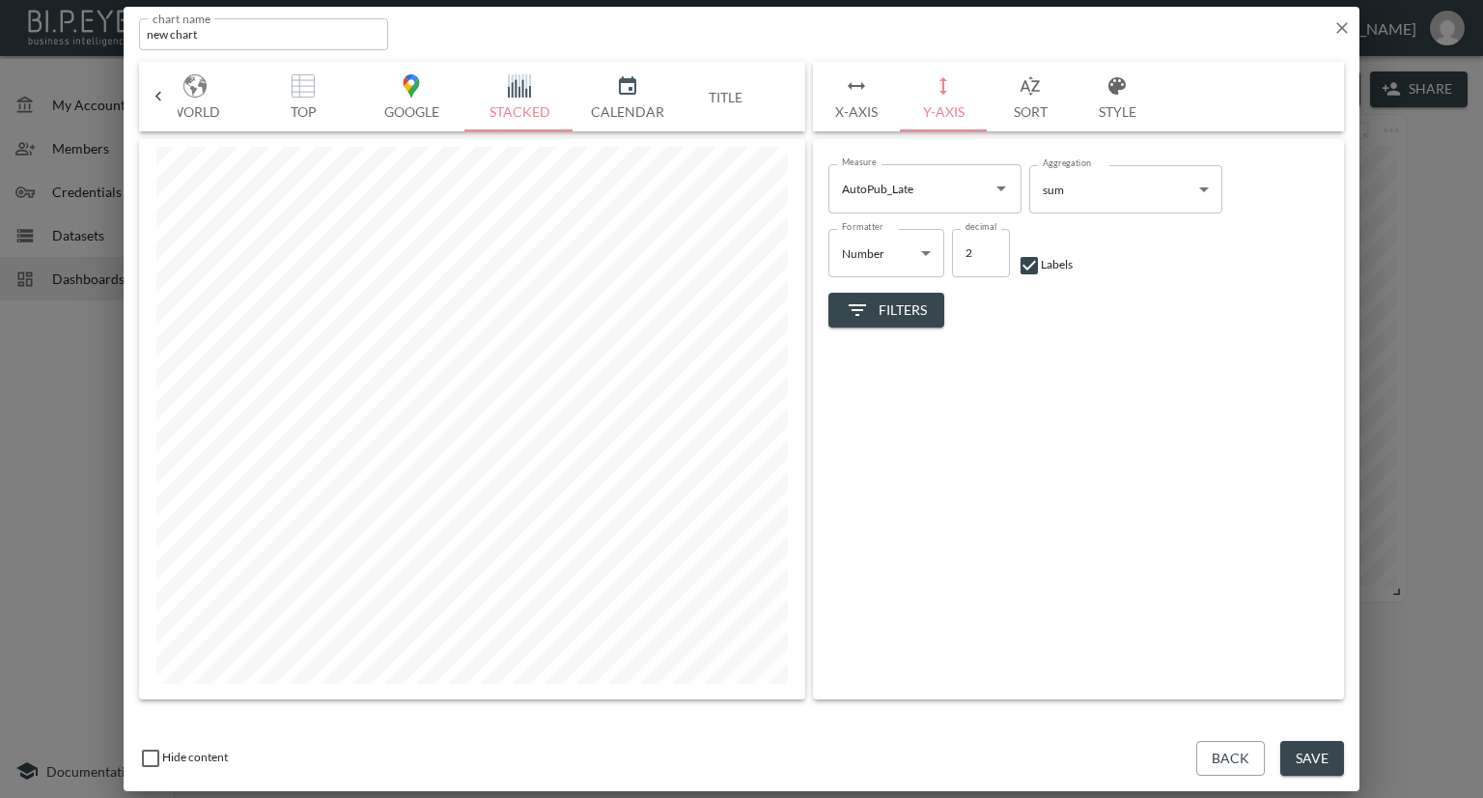
click at [873, 115] on button "X-Axis" at bounding box center [856, 97] width 87 height 70
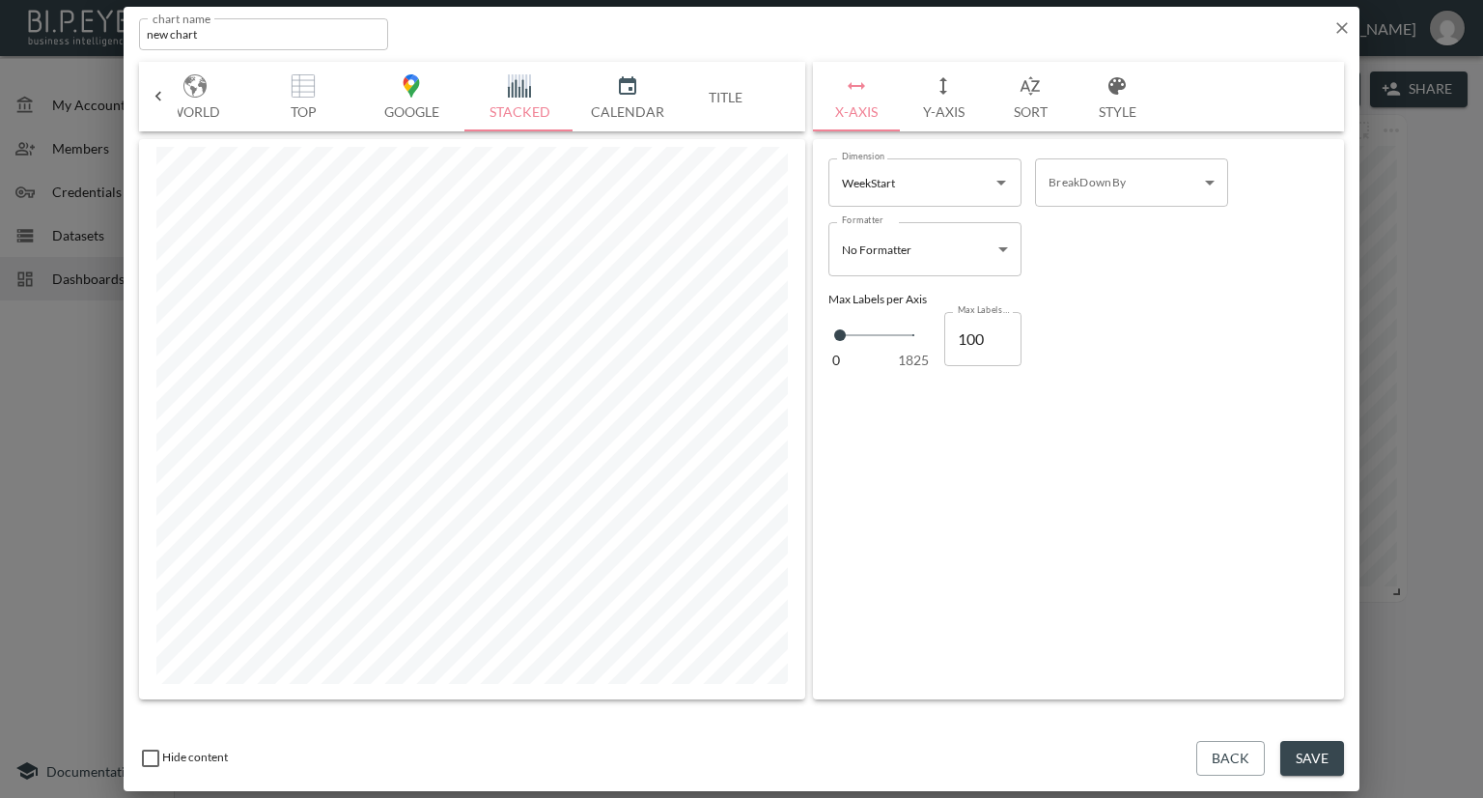
click at [154, 95] on icon at bounding box center [158, 96] width 19 height 19
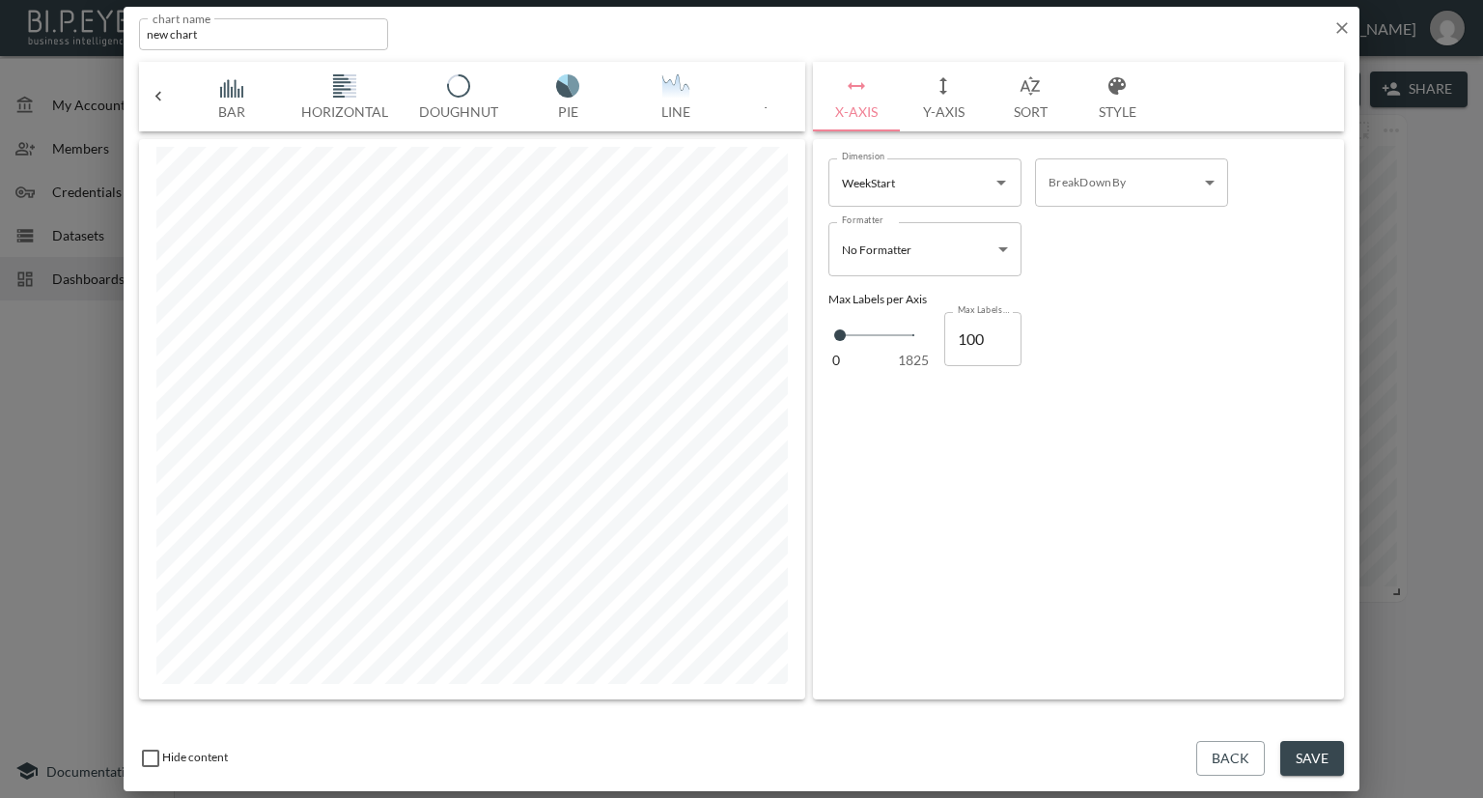
scroll to position [0, 913]
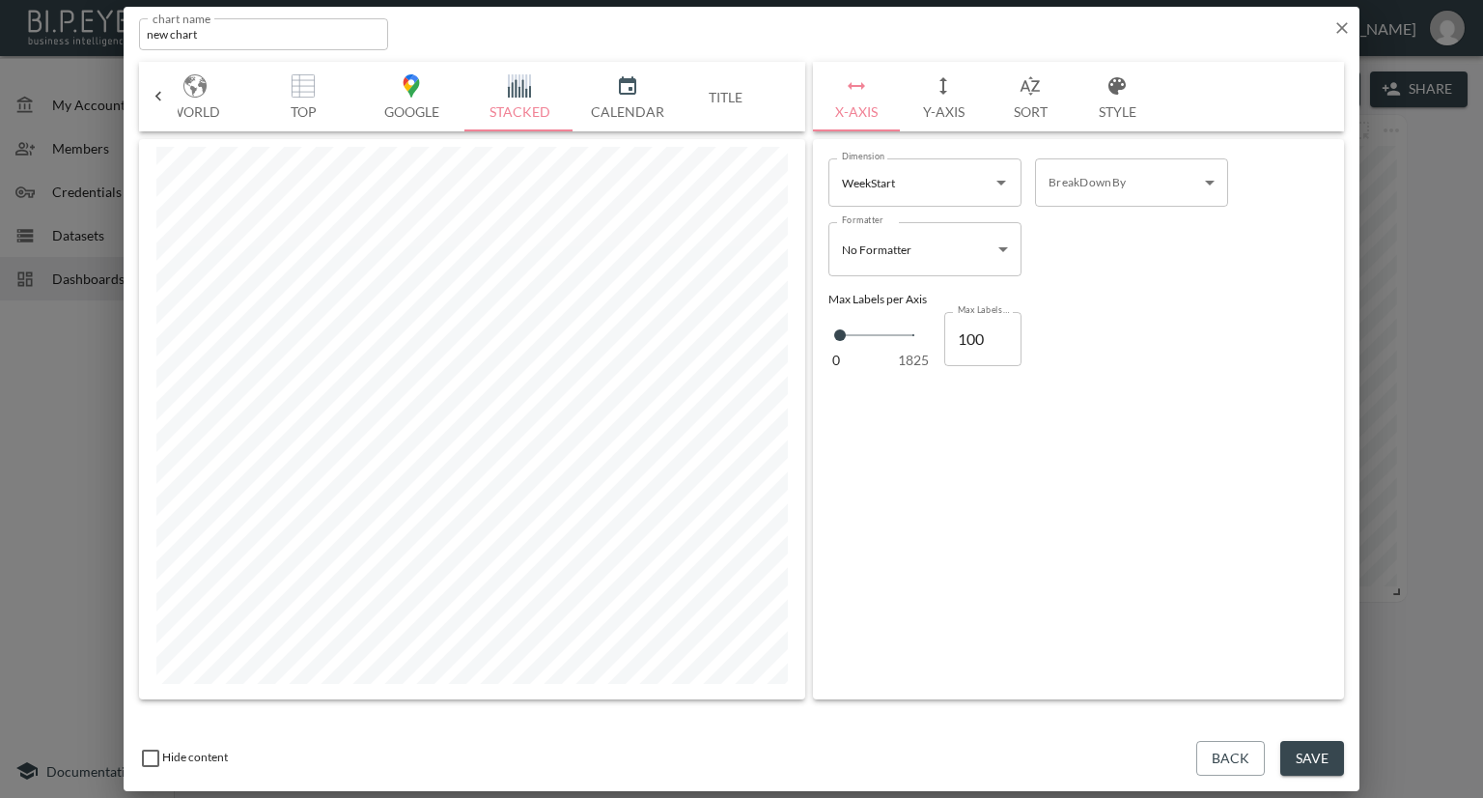
click at [163, 92] on icon at bounding box center [158, 96] width 19 height 19
click at [162, 92] on icon at bounding box center [158, 96] width 19 height 19
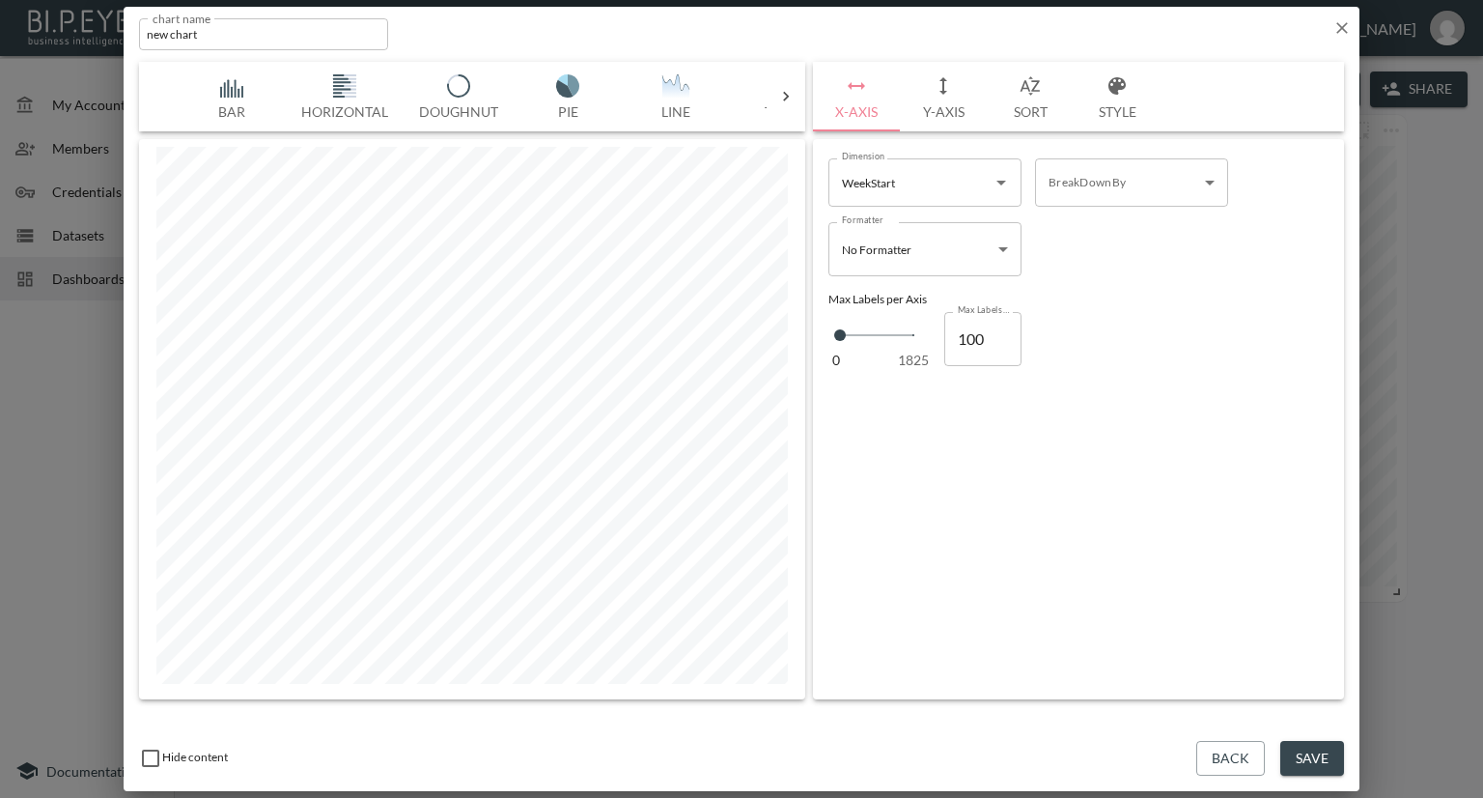
click at [221, 94] on img "button" at bounding box center [231, 85] width 77 height 23
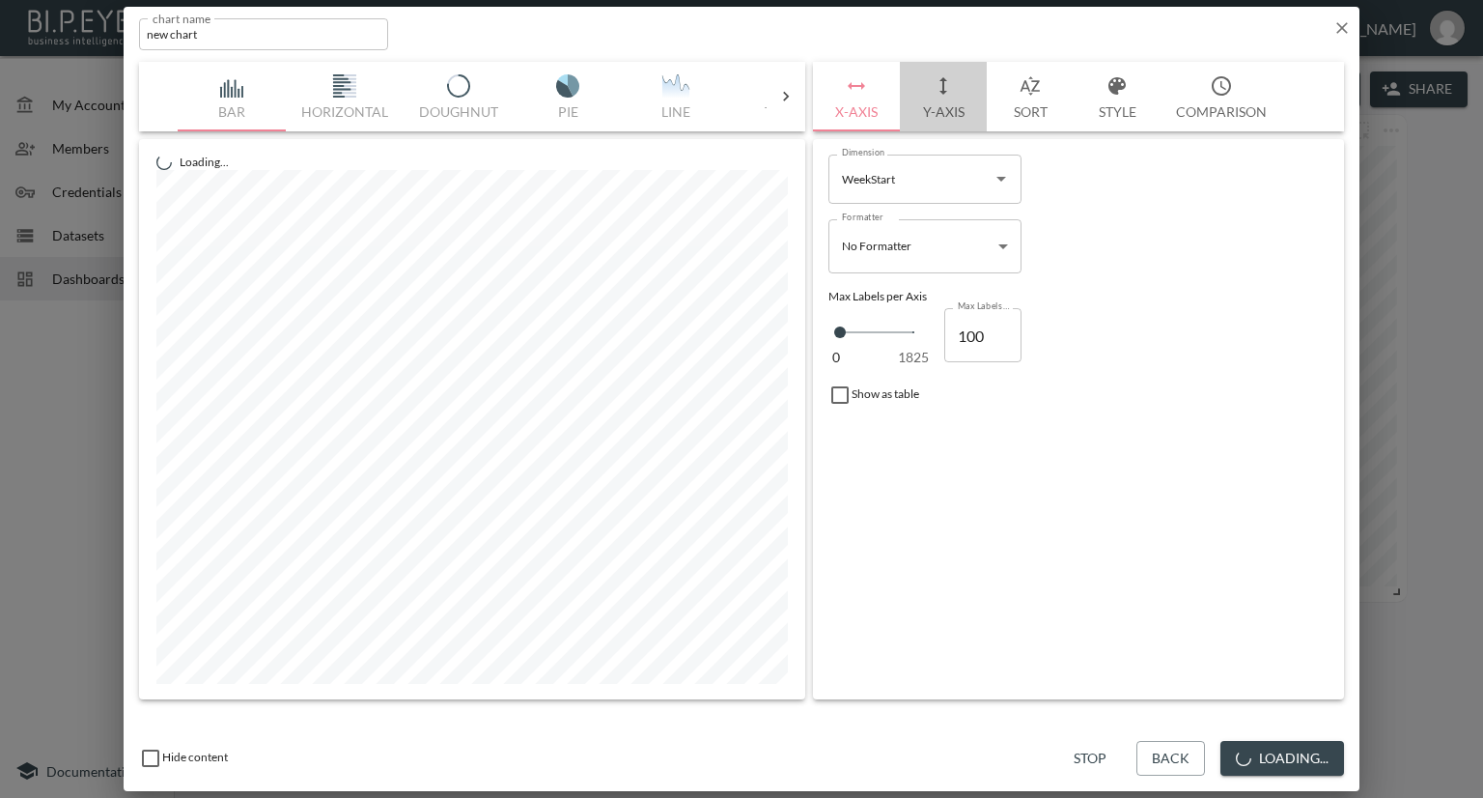
click at [937, 105] on button "Y-Axis" at bounding box center [943, 97] width 87 height 70
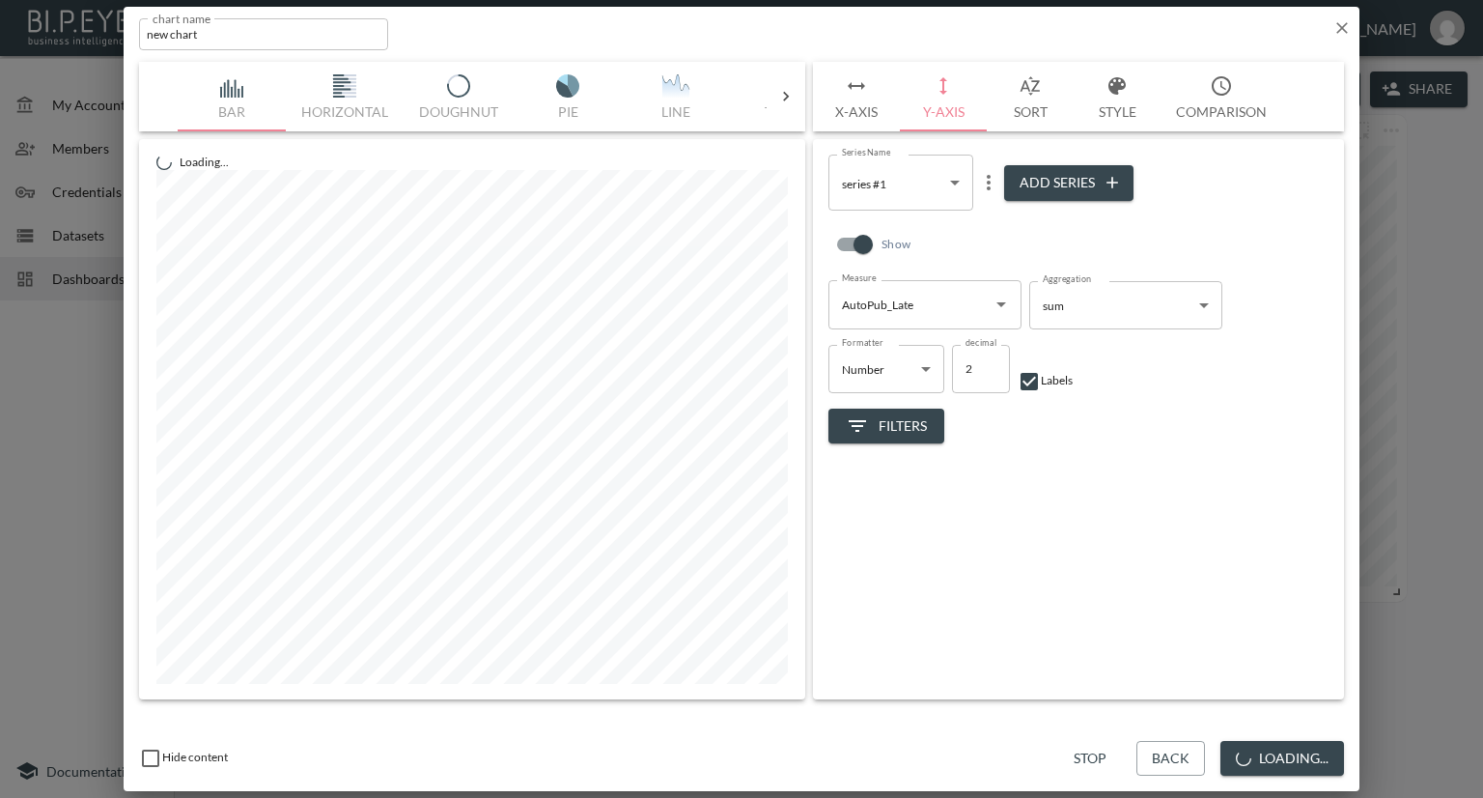
click at [1342, 30] on icon "button" at bounding box center [1341, 27] width 19 height 19
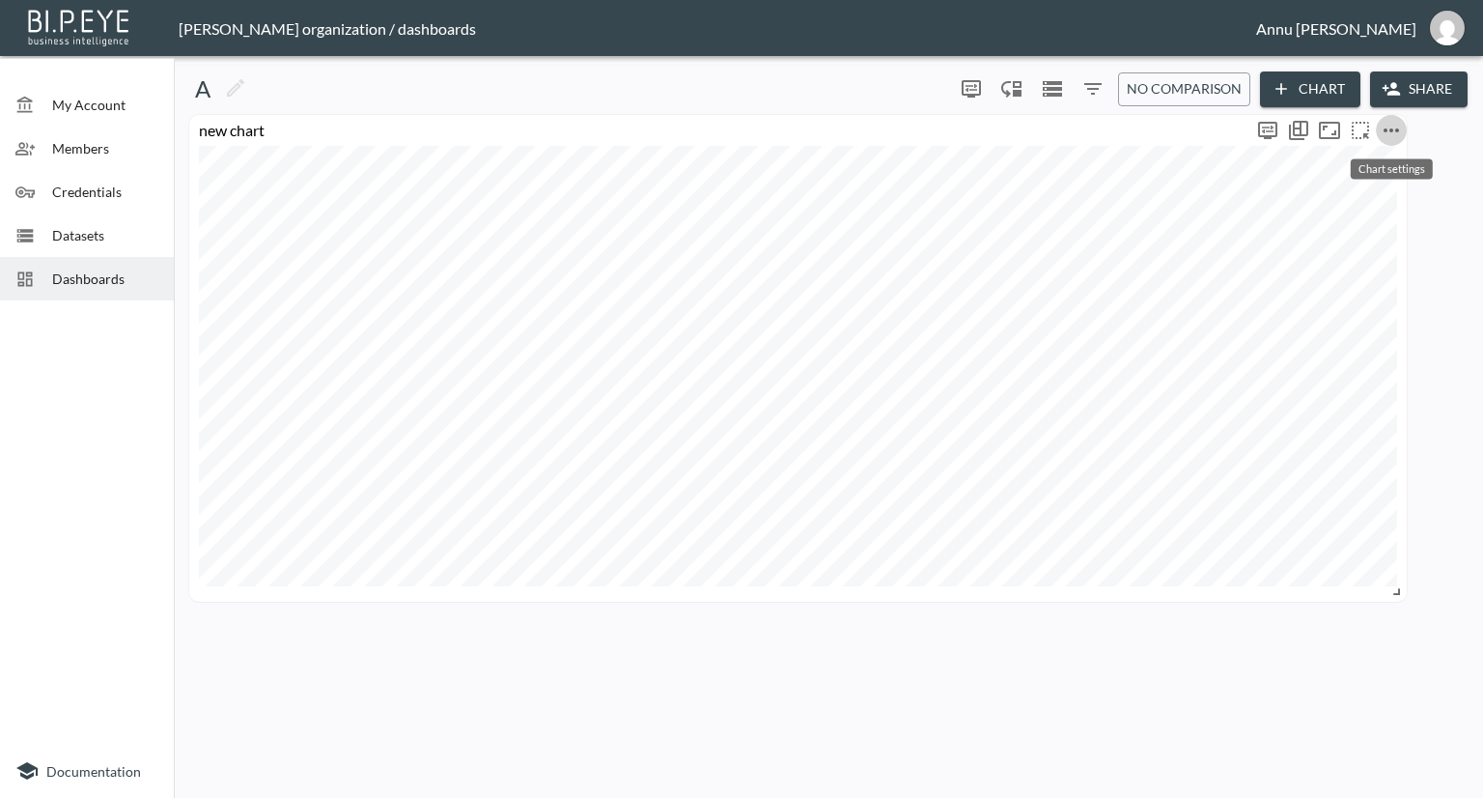
click at [1390, 126] on icon "more" at bounding box center [1391, 130] width 23 height 23
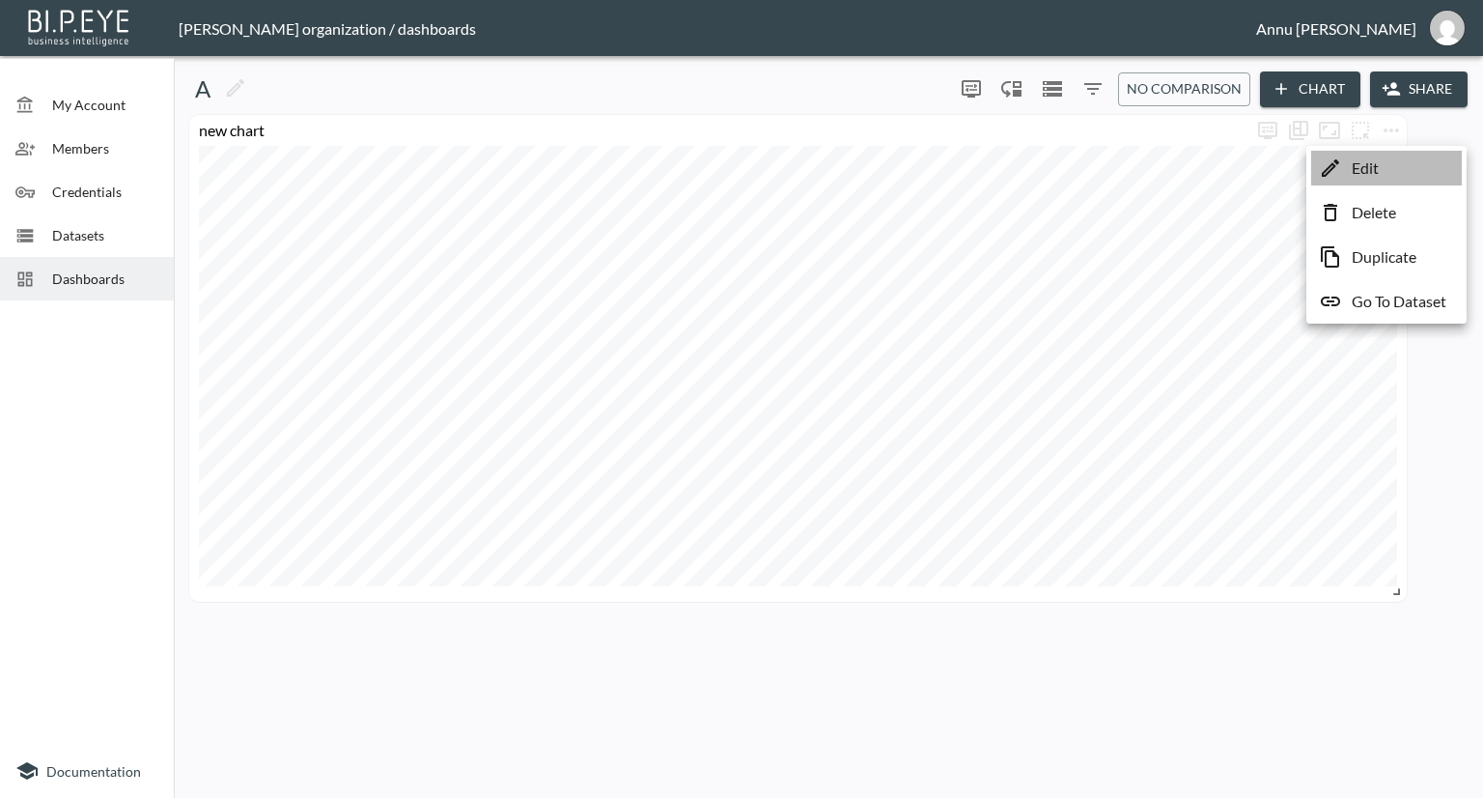
click at [1376, 167] on p "Edit" at bounding box center [1365, 167] width 27 height 23
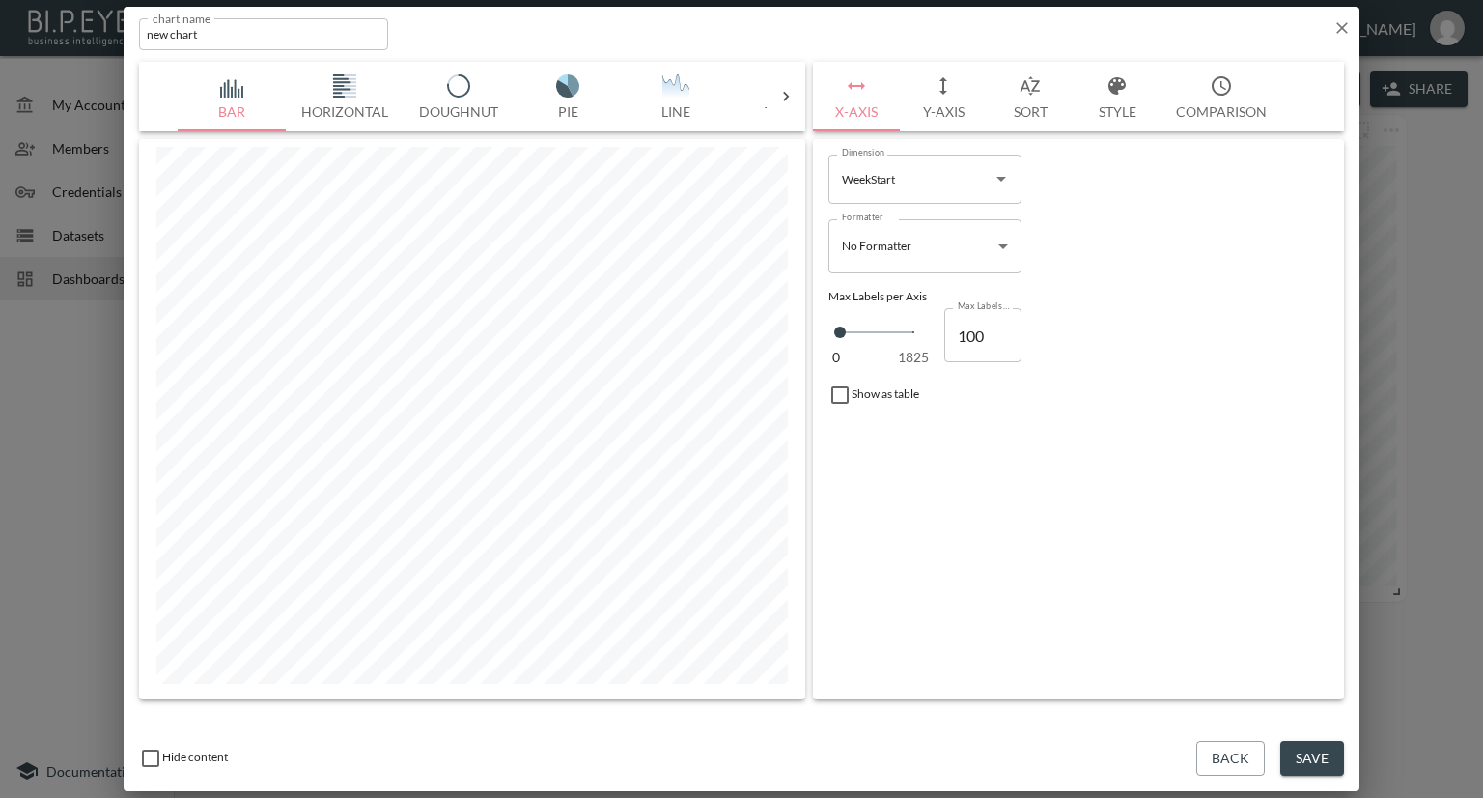
click at [946, 102] on button "Y-Axis" at bounding box center [943, 97] width 87 height 70
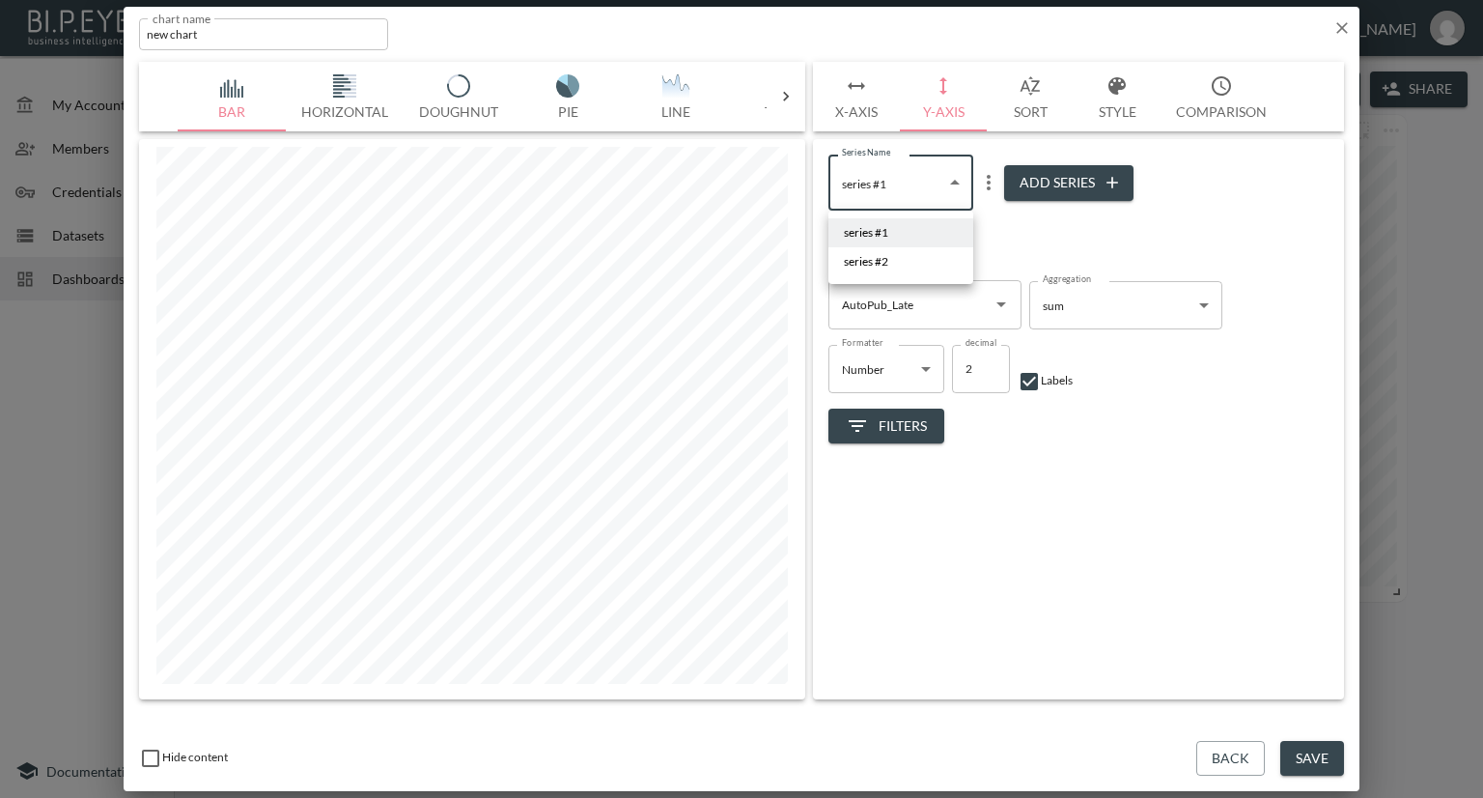
click at [942, 181] on body "BI.P.EYE, Interactive Analytics Dashboards - app Nadia Senft organization / das…" at bounding box center [741, 399] width 1483 height 798
click at [911, 259] on li "series #2" at bounding box center [900, 261] width 145 height 29
type input "06060a1c-1044-44d0-8e4e-eb74ba80083f"
click at [996, 306] on icon "Open" at bounding box center [1001, 304] width 23 height 23
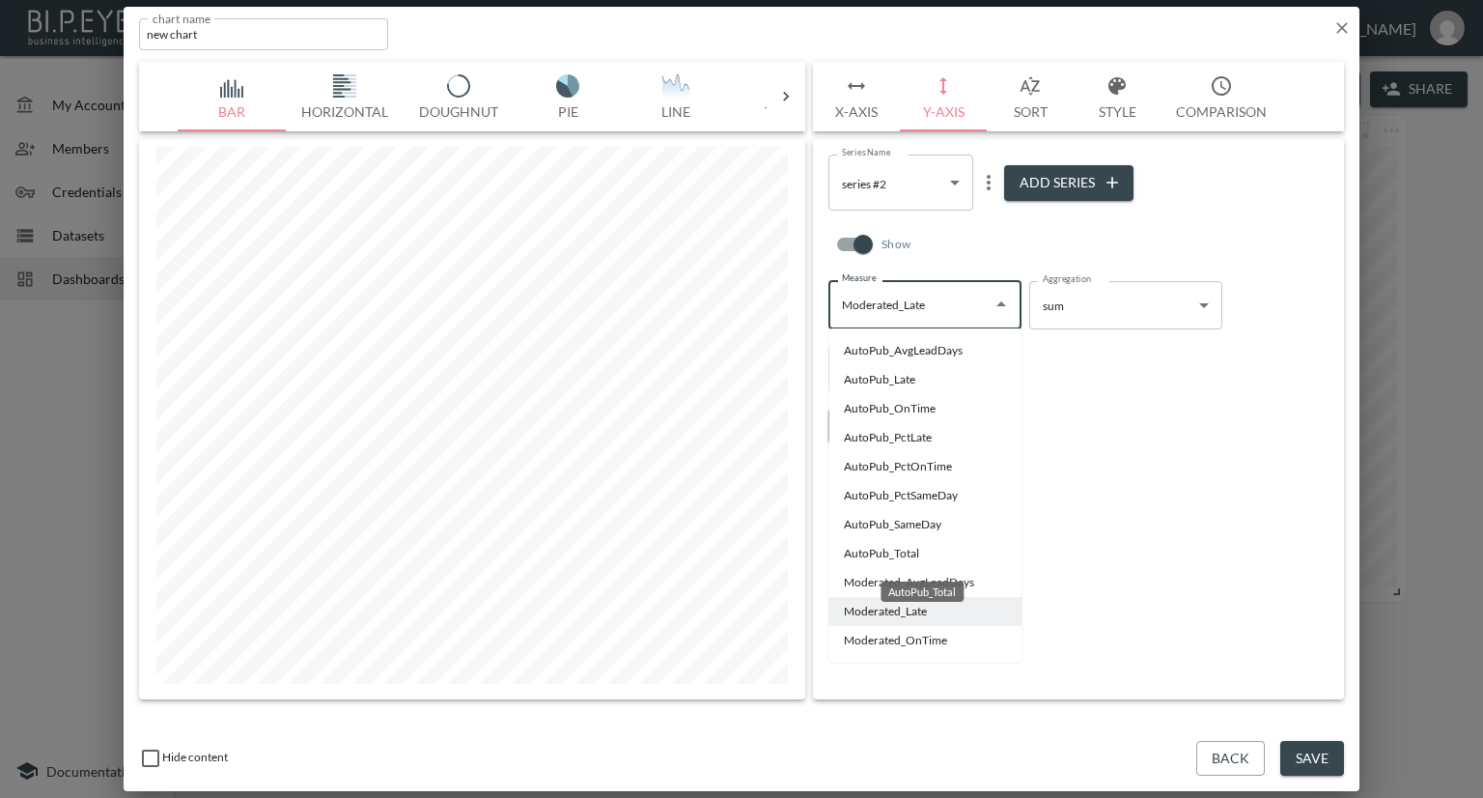
click at [852, 551] on li "AutoPub_Total" at bounding box center [924, 553] width 193 height 29
type input "AutoPub_Total"
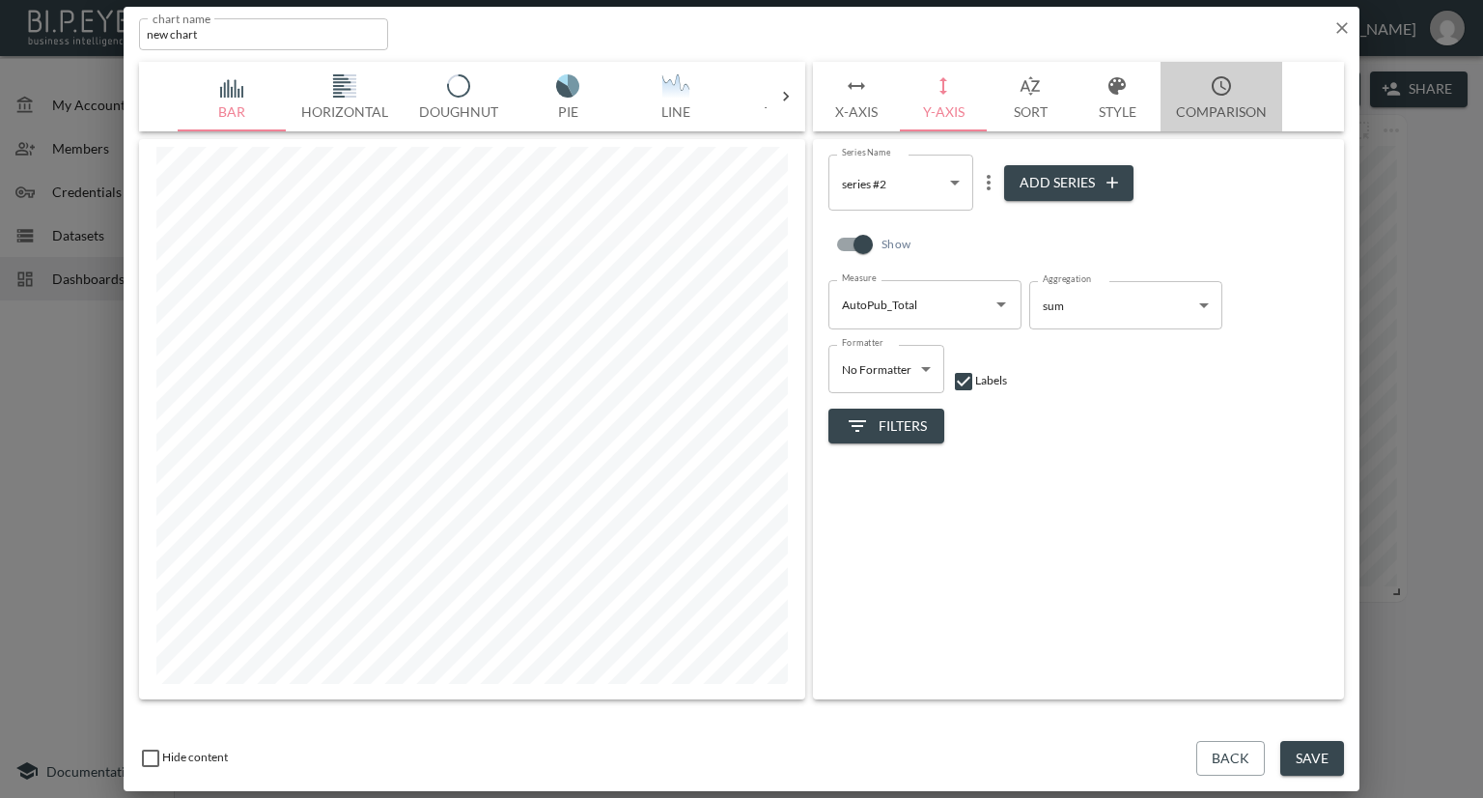
click at [1199, 108] on button "Comparison" at bounding box center [1222, 97] width 122 height 70
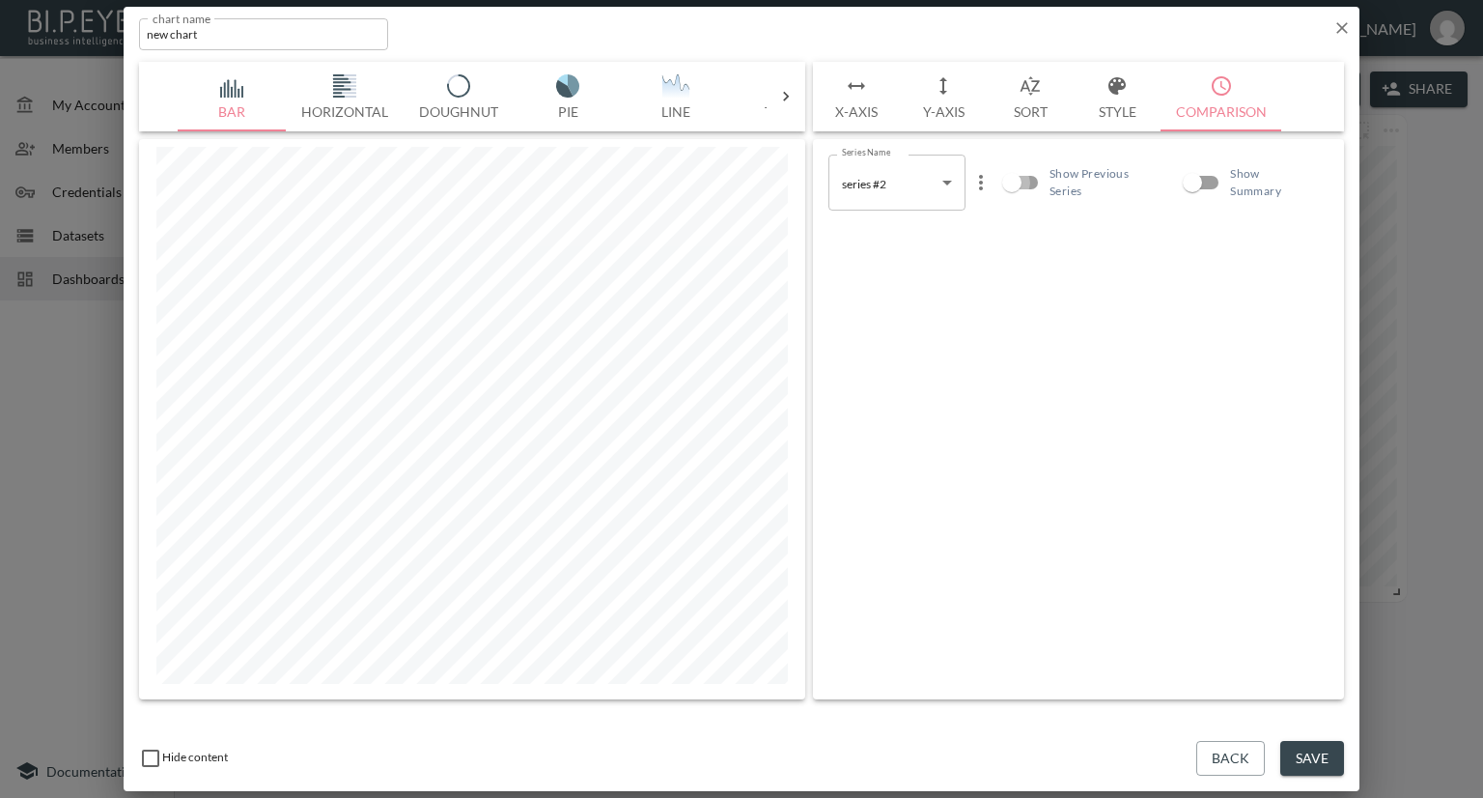
click at [1032, 177] on input "Show Previous Series" at bounding box center [1012, 182] width 110 height 37
click at [1010, 178] on input "Show Previous Series" at bounding box center [1031, 182] width 110 height 37
click at [1029, 178] on input "Show Previous Series" at bounding box center [1012, 182] width 110 height 37
click at [1011, 179] on input "Show Previous Series" at bounding box center [1031, 182] width 110 height 37
checkbox input "false"
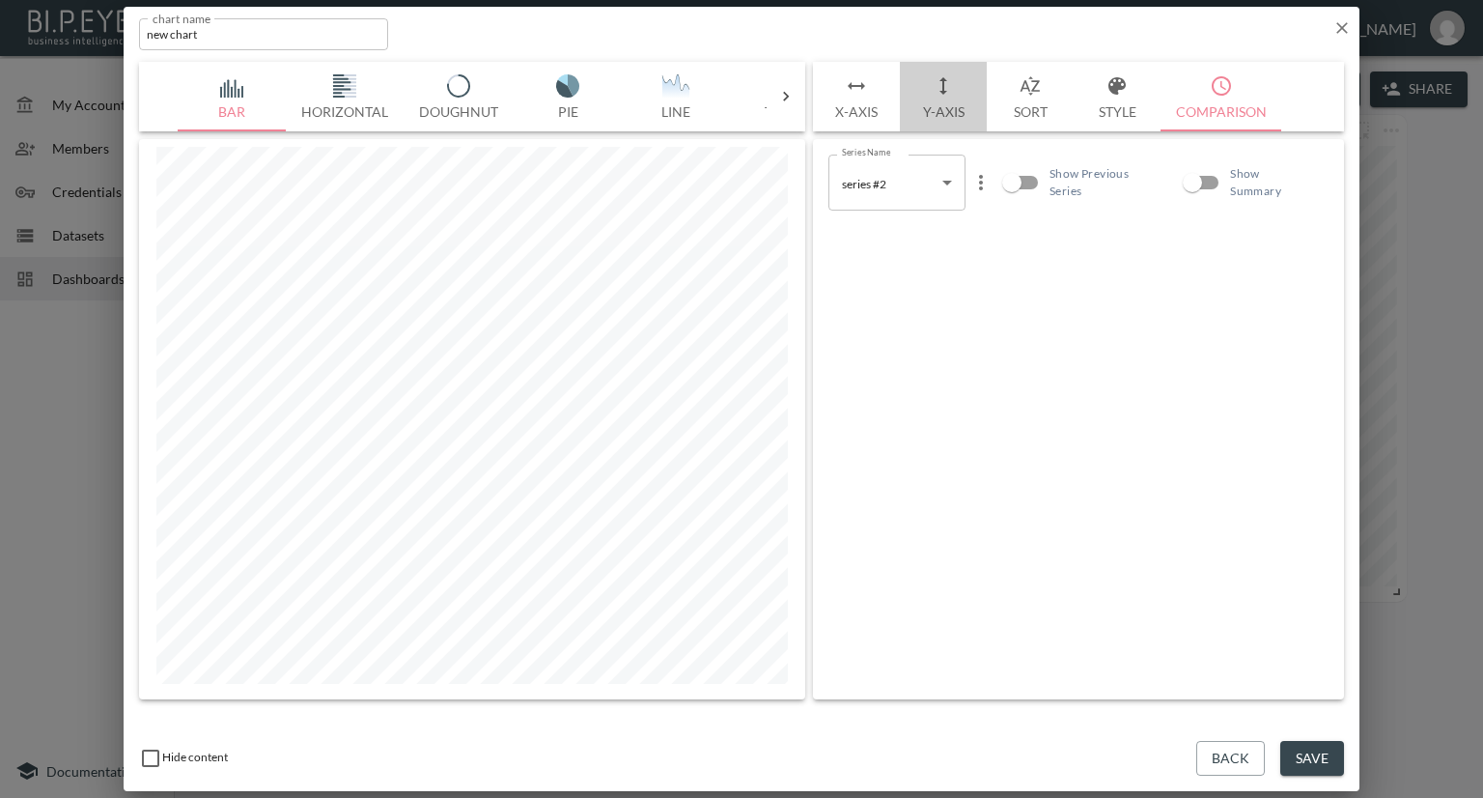
click at [938, 115] on button "Y-Axis" at bounding box center [943, 97] width 87 height 70
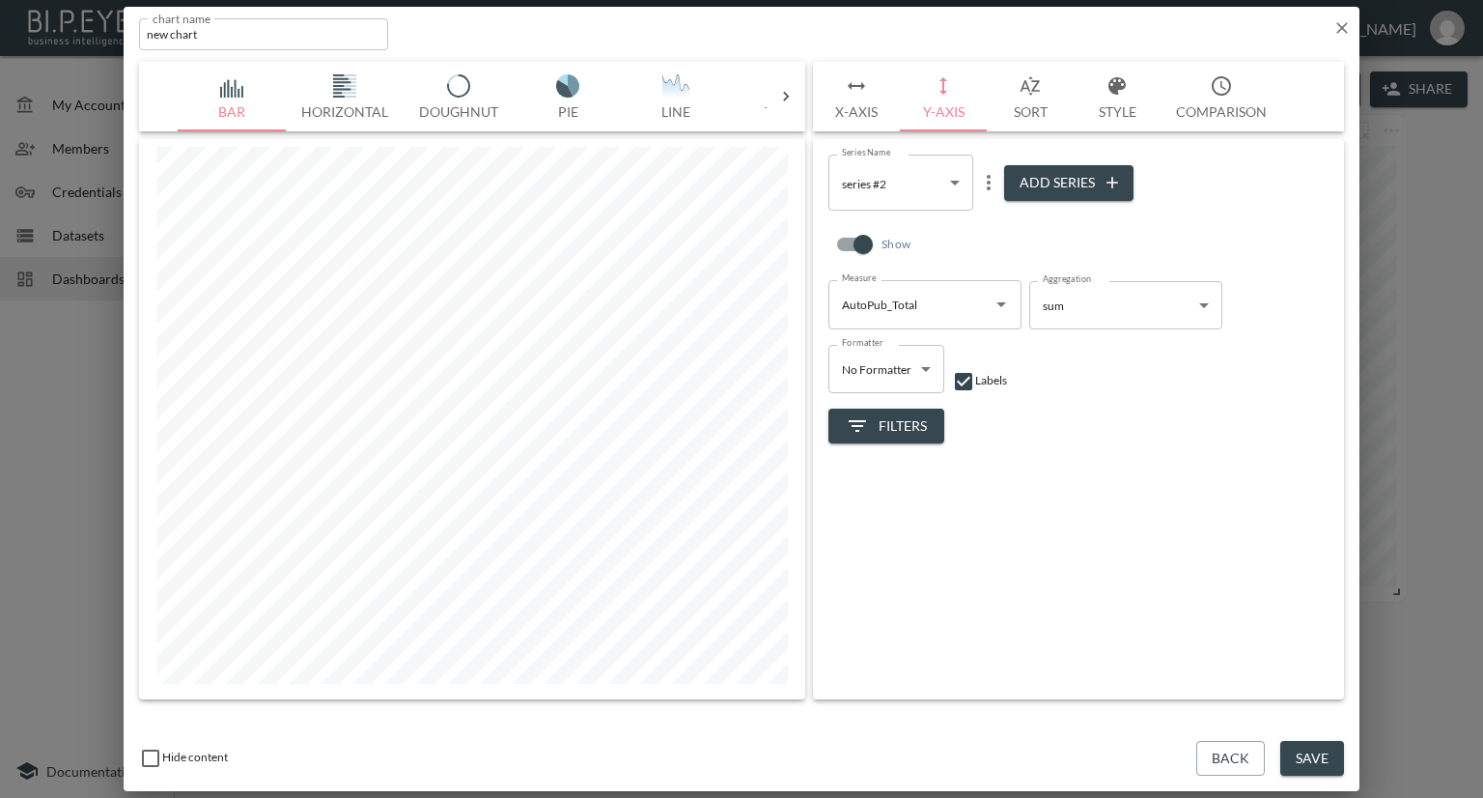
click at [786, 98] on icon at bounding box center [786, 97] width 6 height 10
click at [789, 91] on icon at bounding box center [785, 96] width 19 height 19
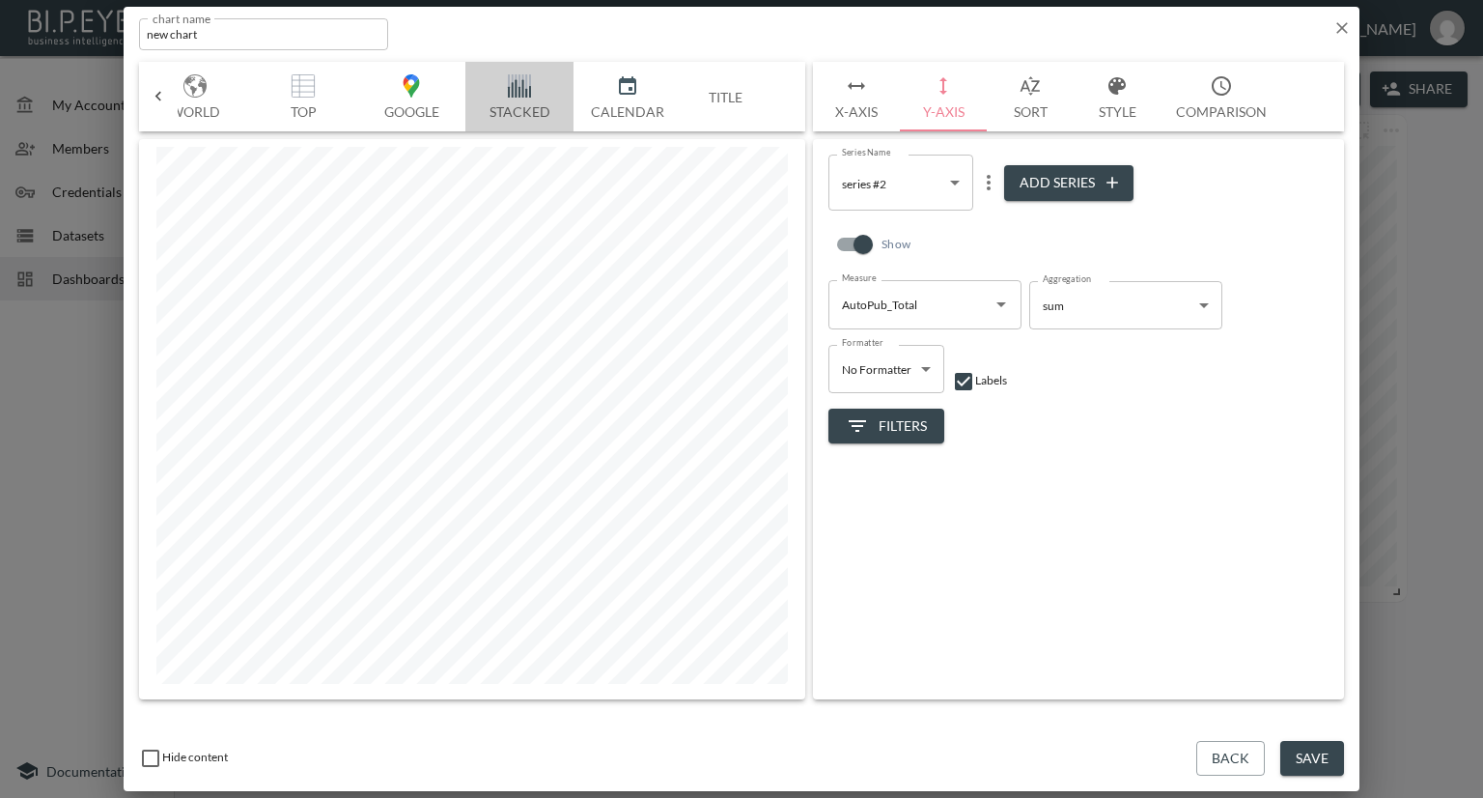
click at [515, 83] on img "button" at bounding box center [519, 85] width 77 height 23
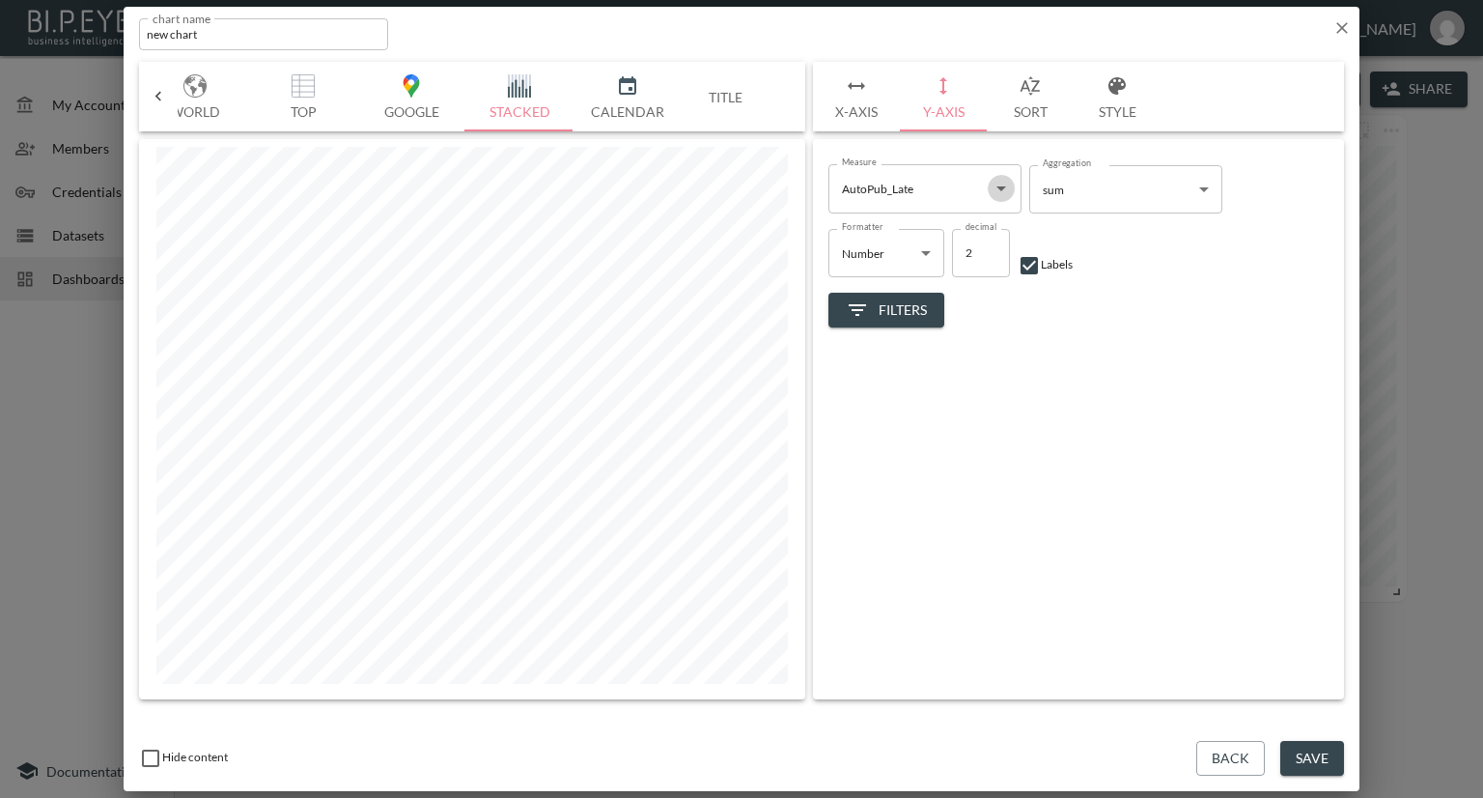
click at [1000, 184] on icon "Open" at bounding box center [1001, 188] width 23 height 23
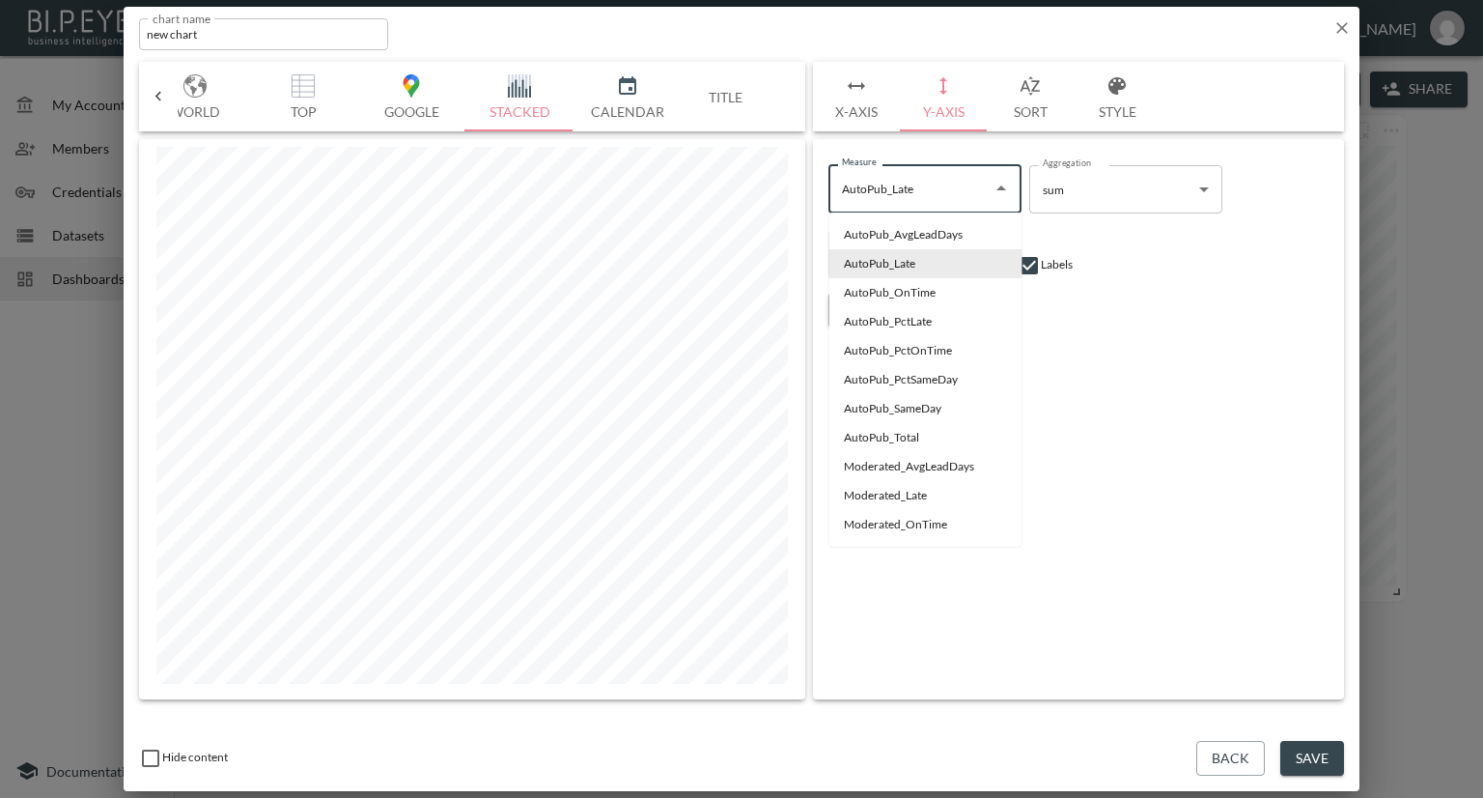
click at [1134, 256] on div "Formatter Number Number Formatter decimal 2 decimal Labels" at bounding box center [1078, 245] width 500 height 64
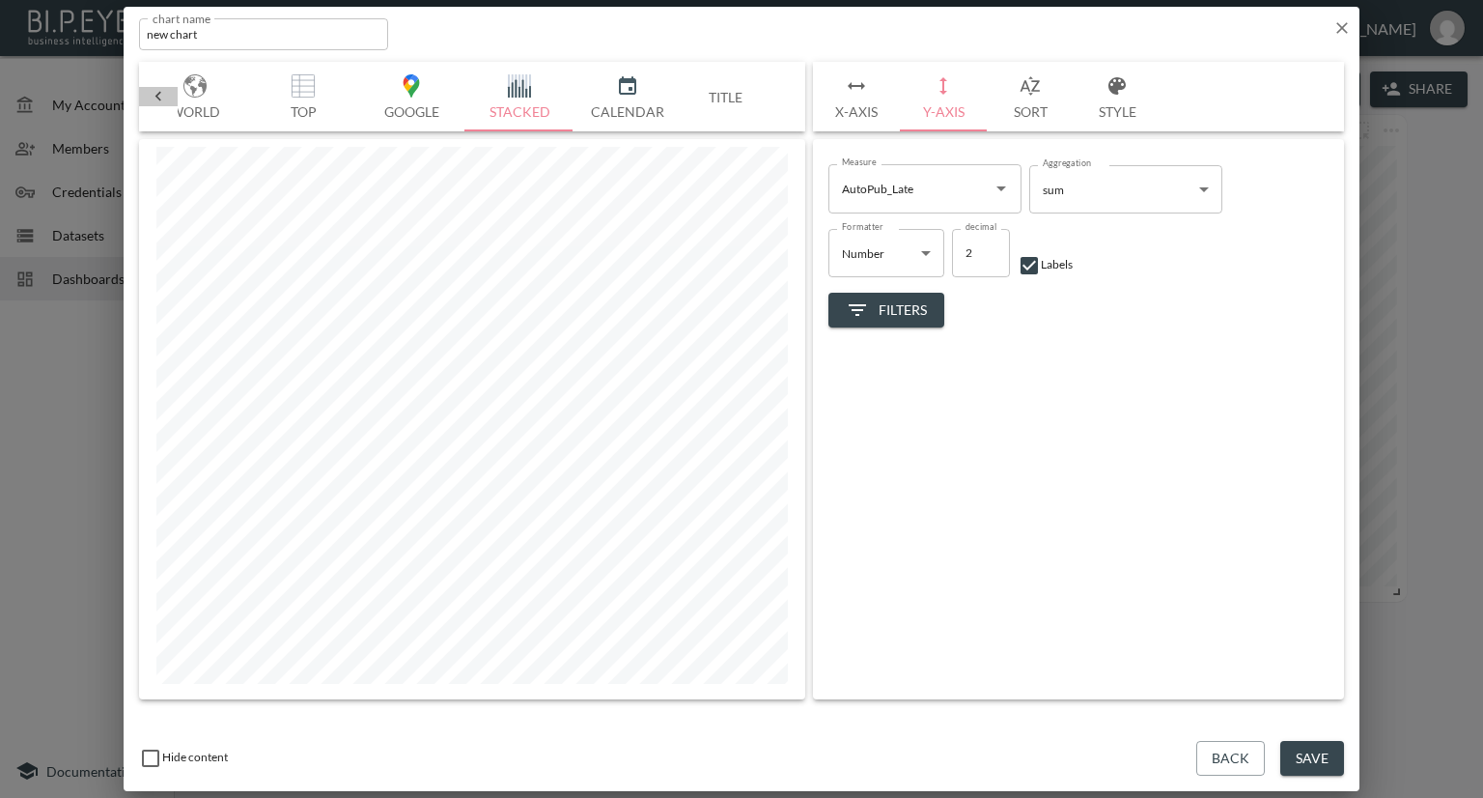
click at [153, 93] on icon at bounding box center [158, 96] width 19 height 19
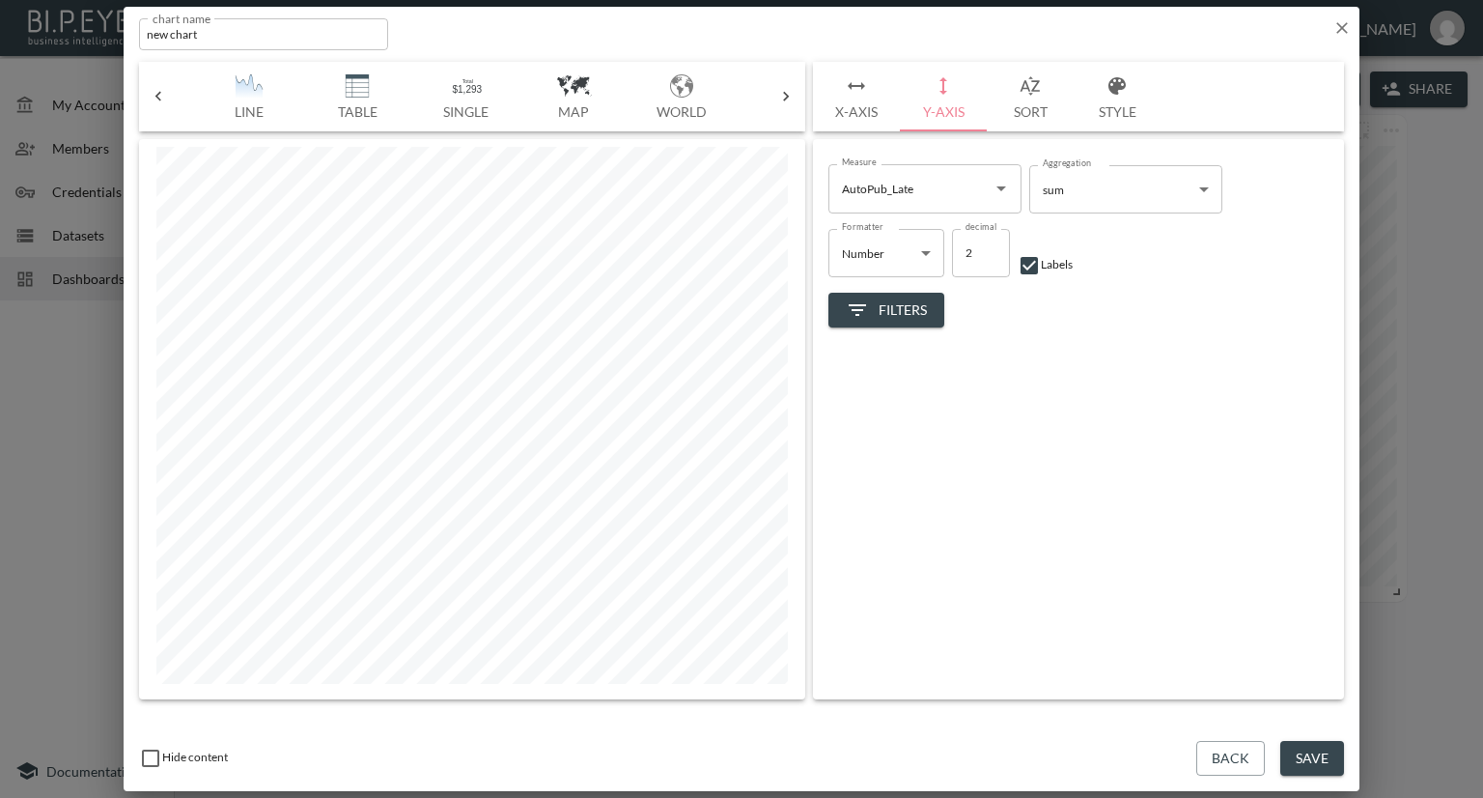
scroll to position [0, 362]
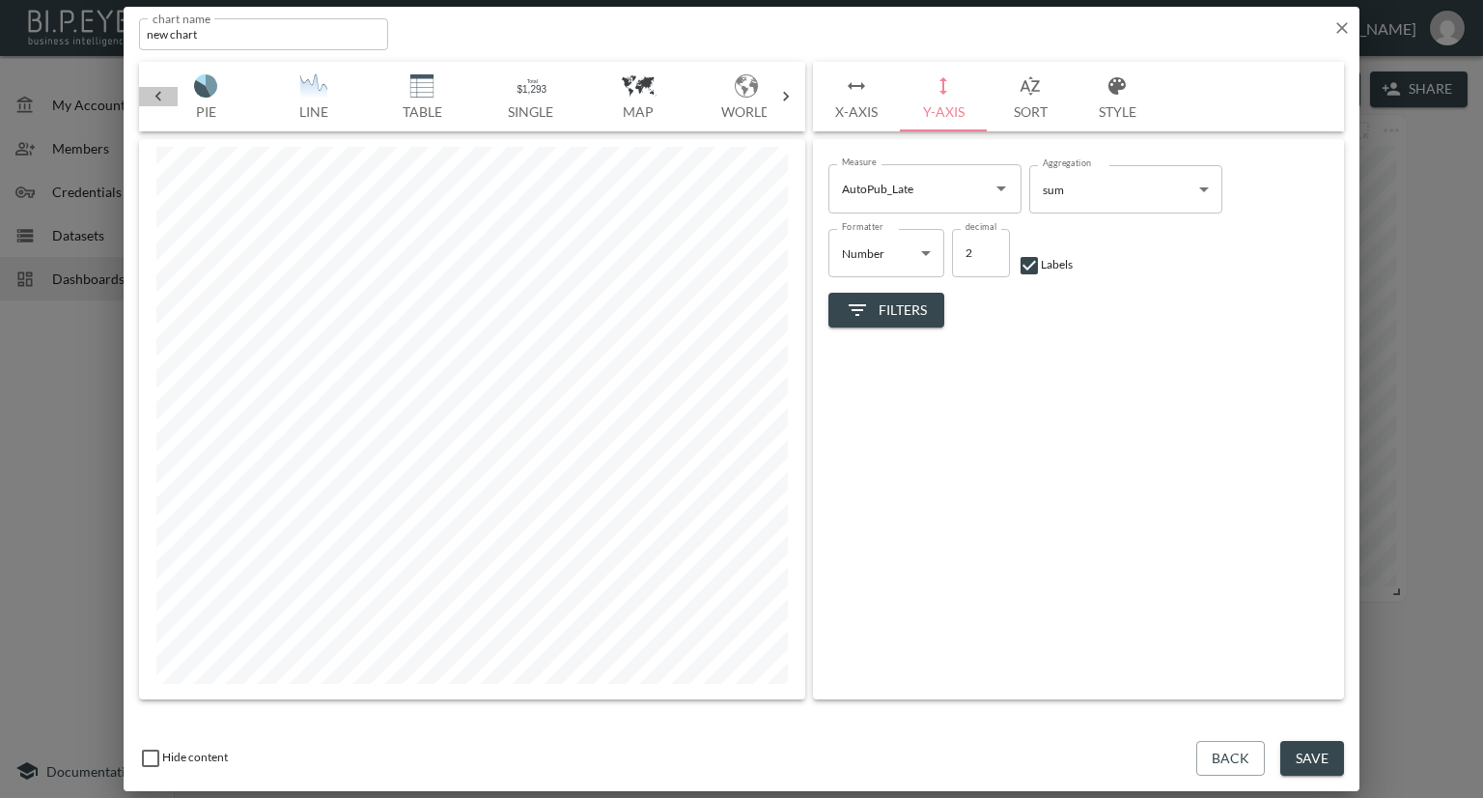
click at [161, 93] on icon at bounding box center [158, 96] width 19 height 19
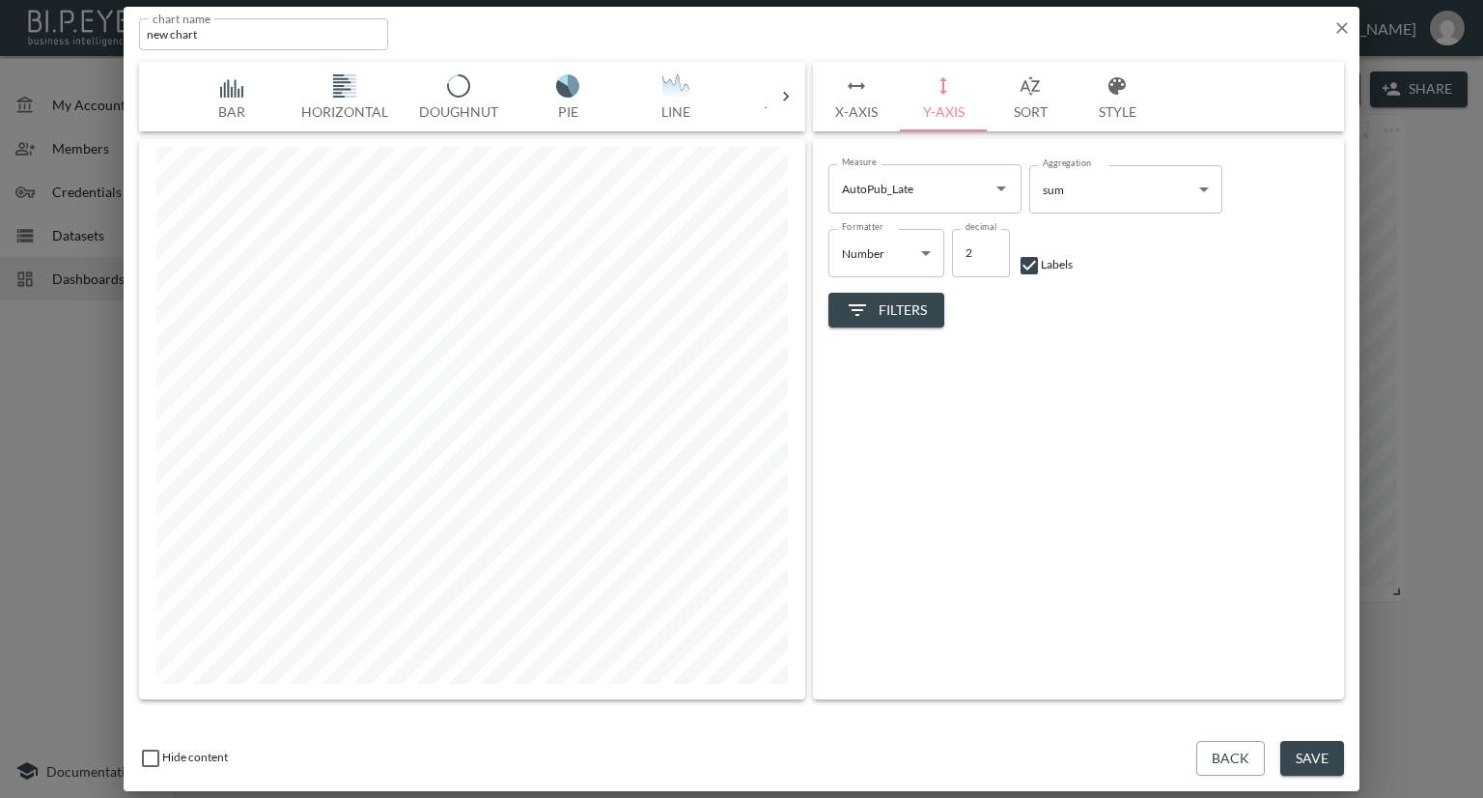
click at [221, 90] on img "button" at bounding box center [231, 85] width 77 height 23
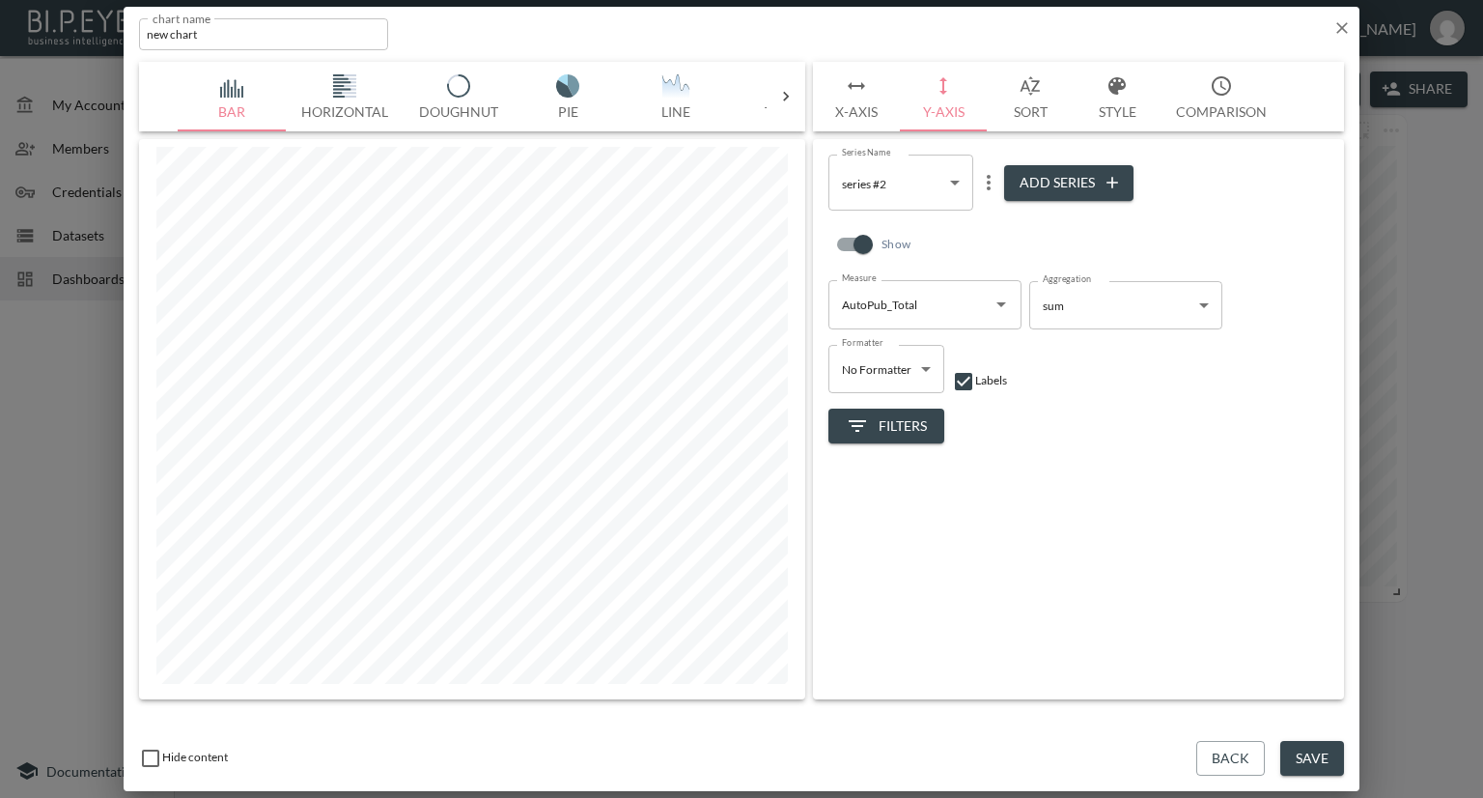
click at [1007, 304] on icon "Open" at bounding box center [1001, 304] width 23 height 23
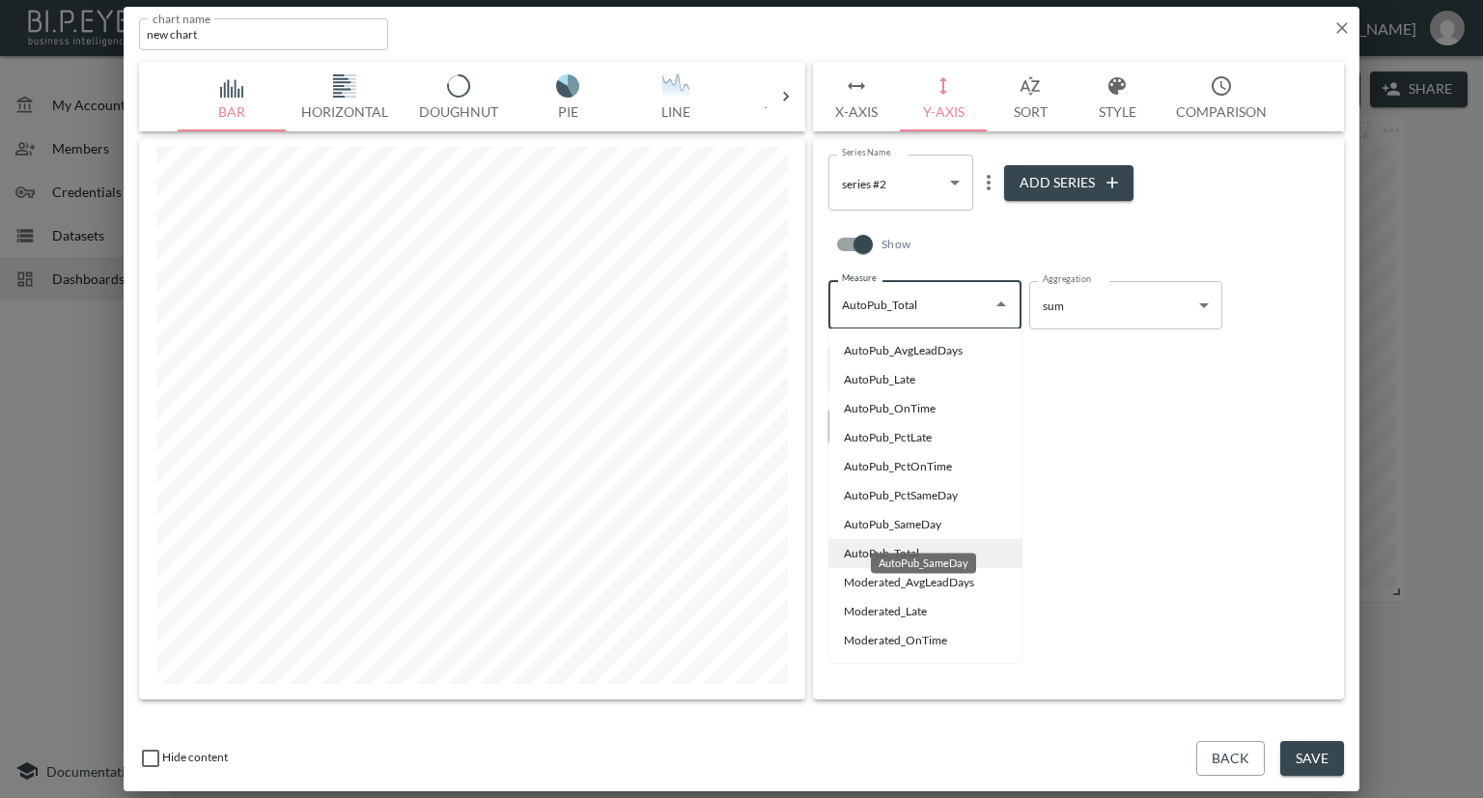
click at [882, 526] on li "AutoPub_SameDay" at bounding box center [924, 524] width 193 height 29
type input "AutoPub_SameDay"
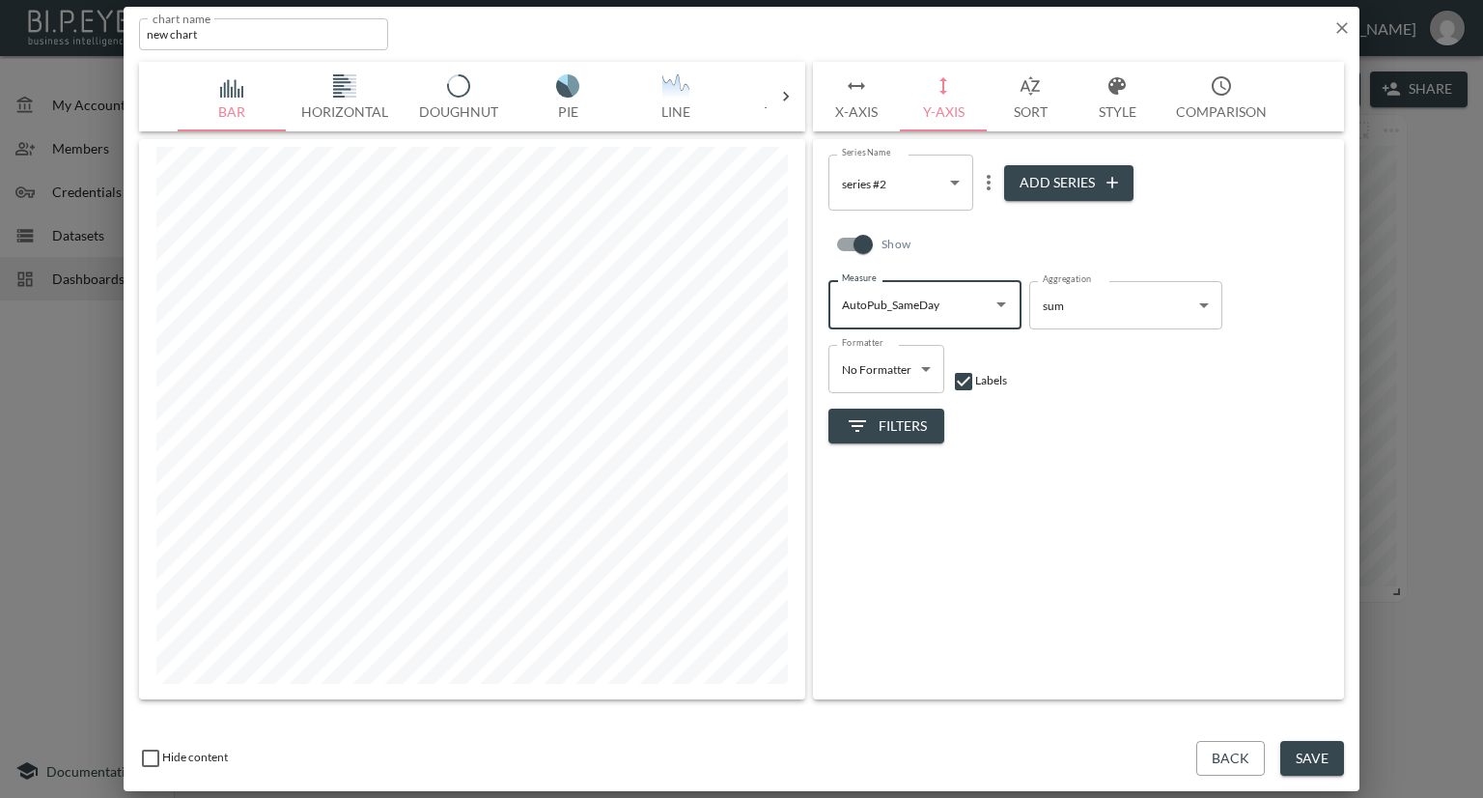
click at [956, 186] on body "BI.P.EYE, Interactive Analytics Dashboards - app Nadia Senft organization / das…" at bounding box center [741, 399] width 1483 height 798
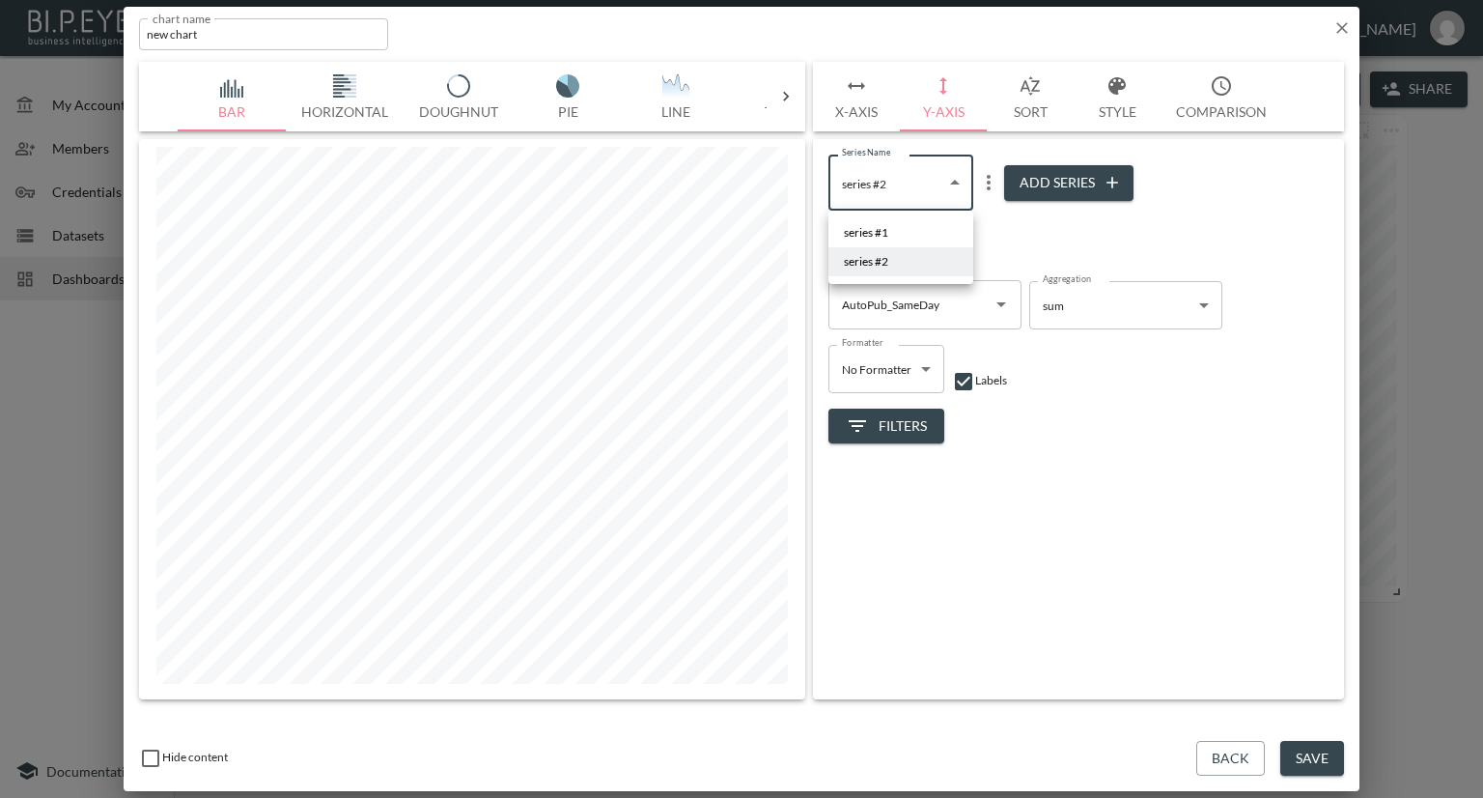
click at [921, 223] on li "series #1" at bounding box center [900, 232] width 145 height 29
click at [1051, 180] on button "Add Series" at bounding box center [1068, 183] width 129 height 36
type input "d50e1703-041a-47b8-8c9c-e98124cf5bc7"
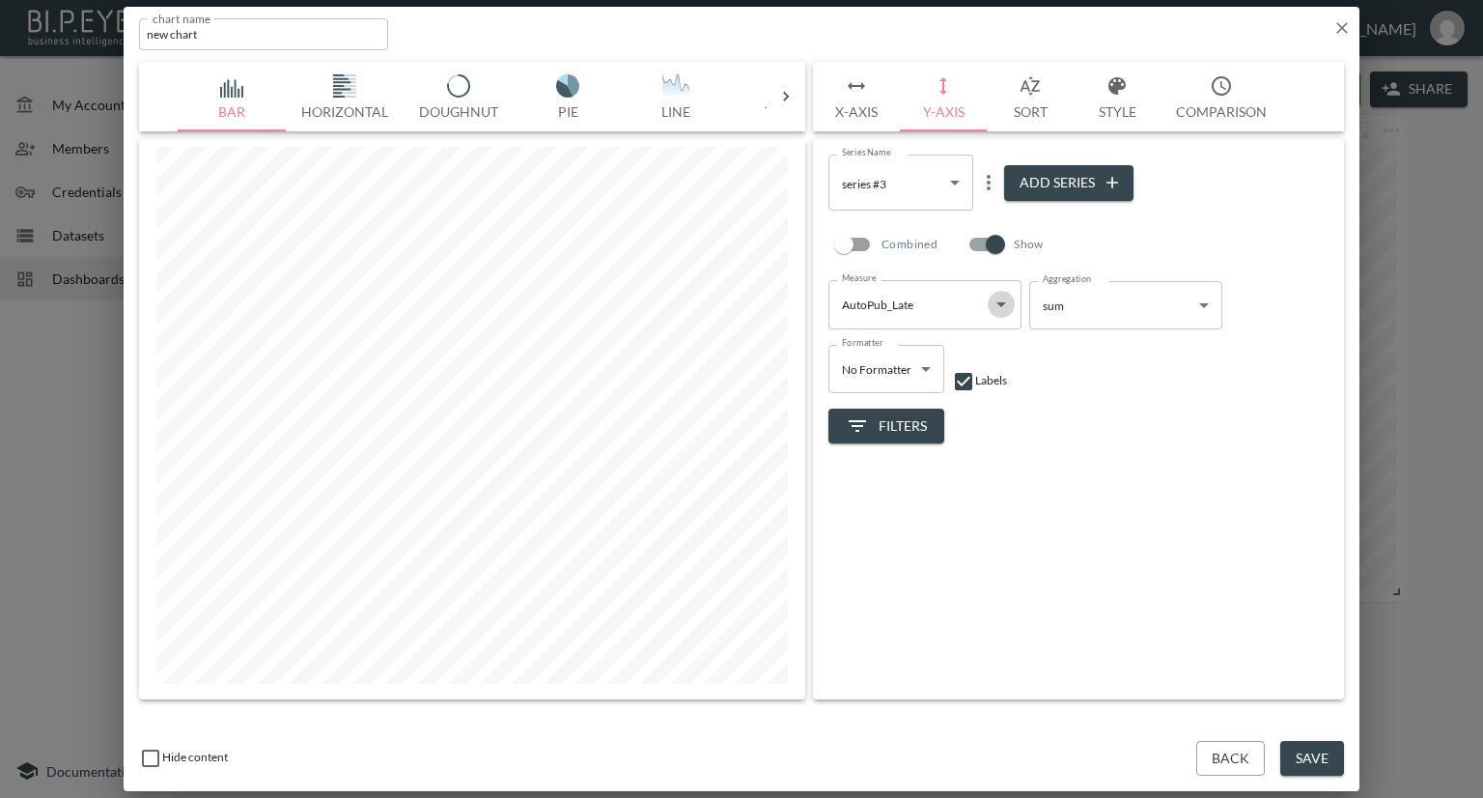
click at [1000, 306] on icon "Open" at bounding box center [1001, 304] width 10 height 5
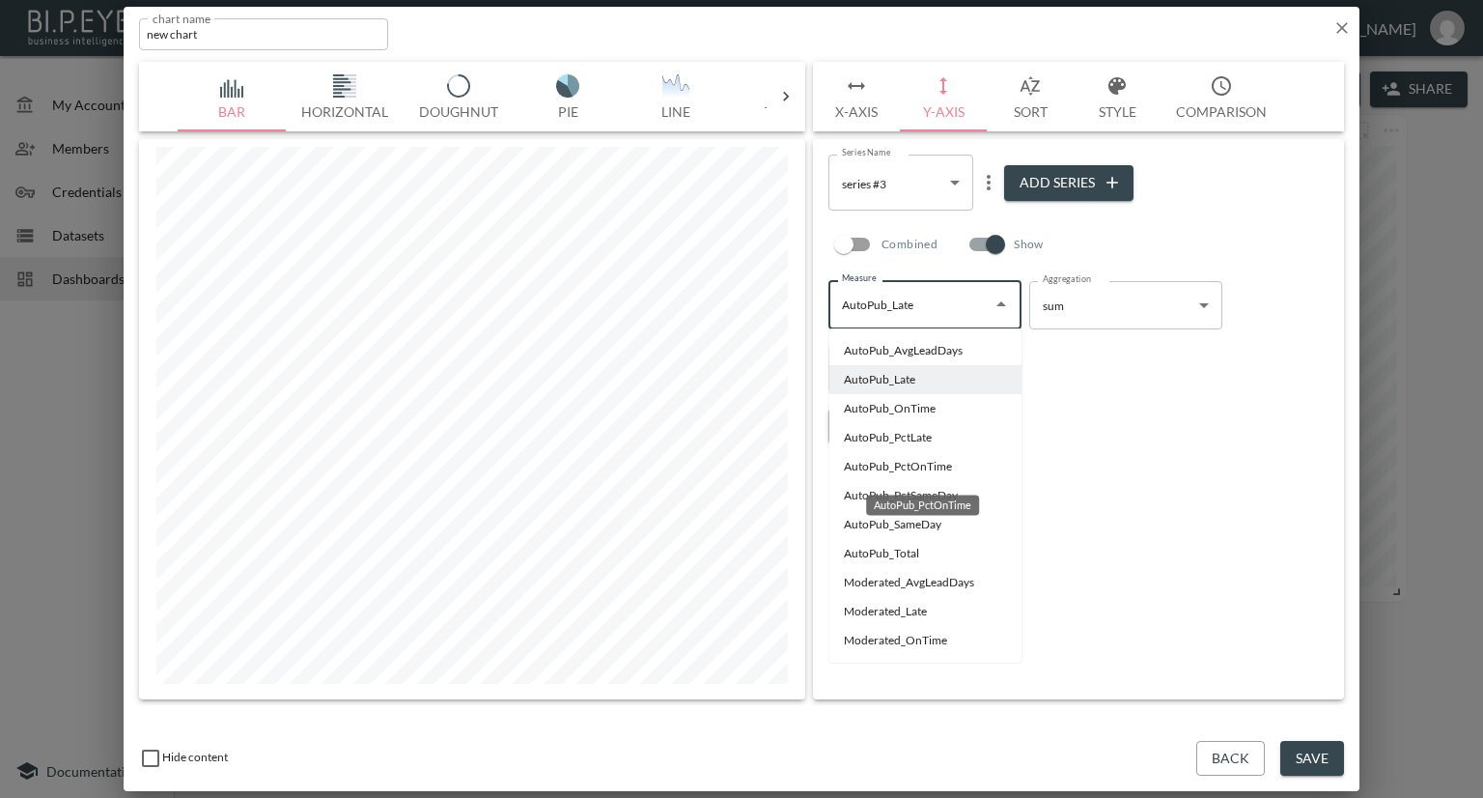
click at [911, 465] on li "AutoPub_PctOnTime" at bounding box center [924, 466] width 193 height 29
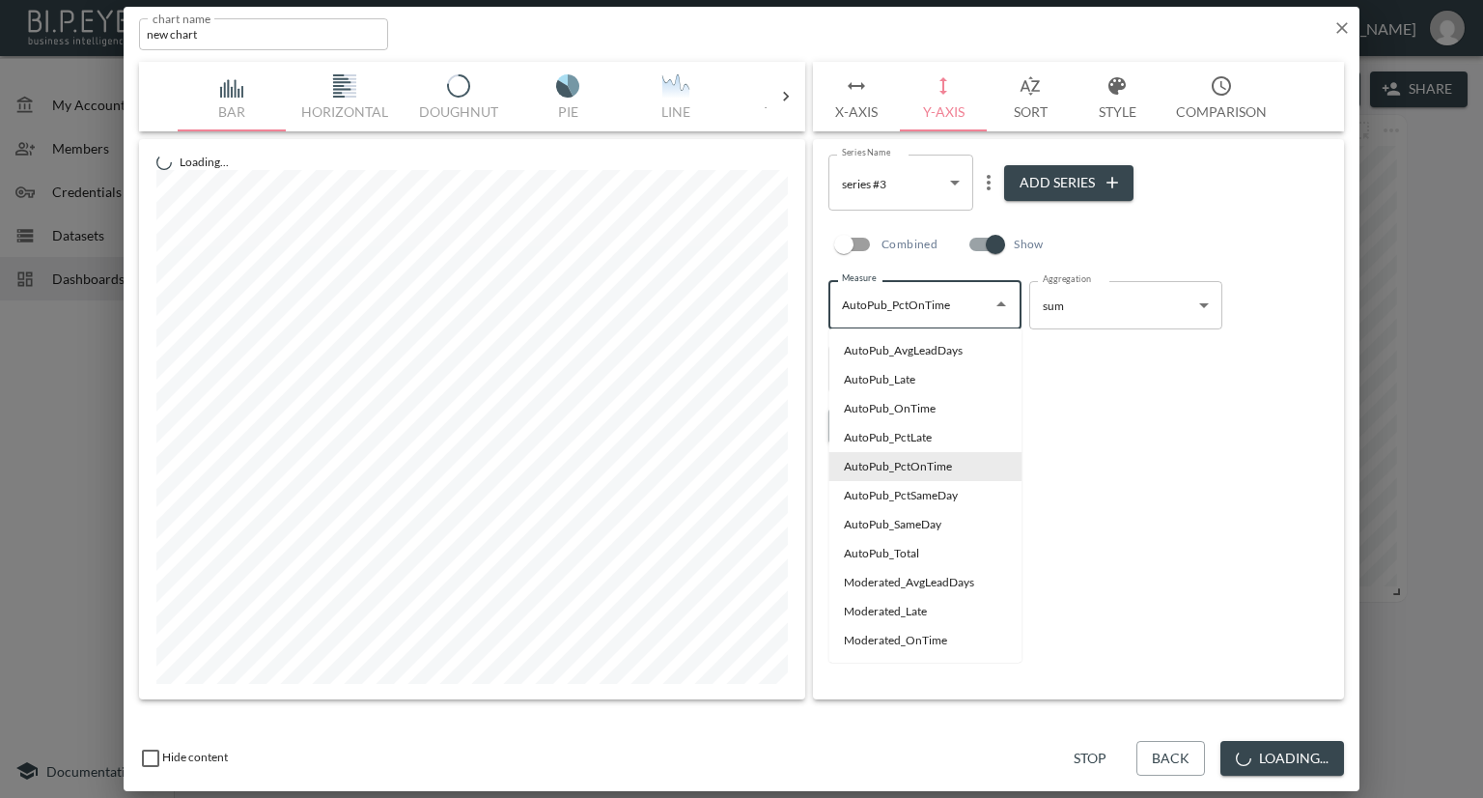
click at [954, 305] on input "AutoPub_PctOnTime" at bounding box center [910, 304] width 147 height 31
click at [883, 409] on li "AutoPub_OnTime" at bounding box center [924, 408] width 193 height 29
type input "AutoPub_OnTime"
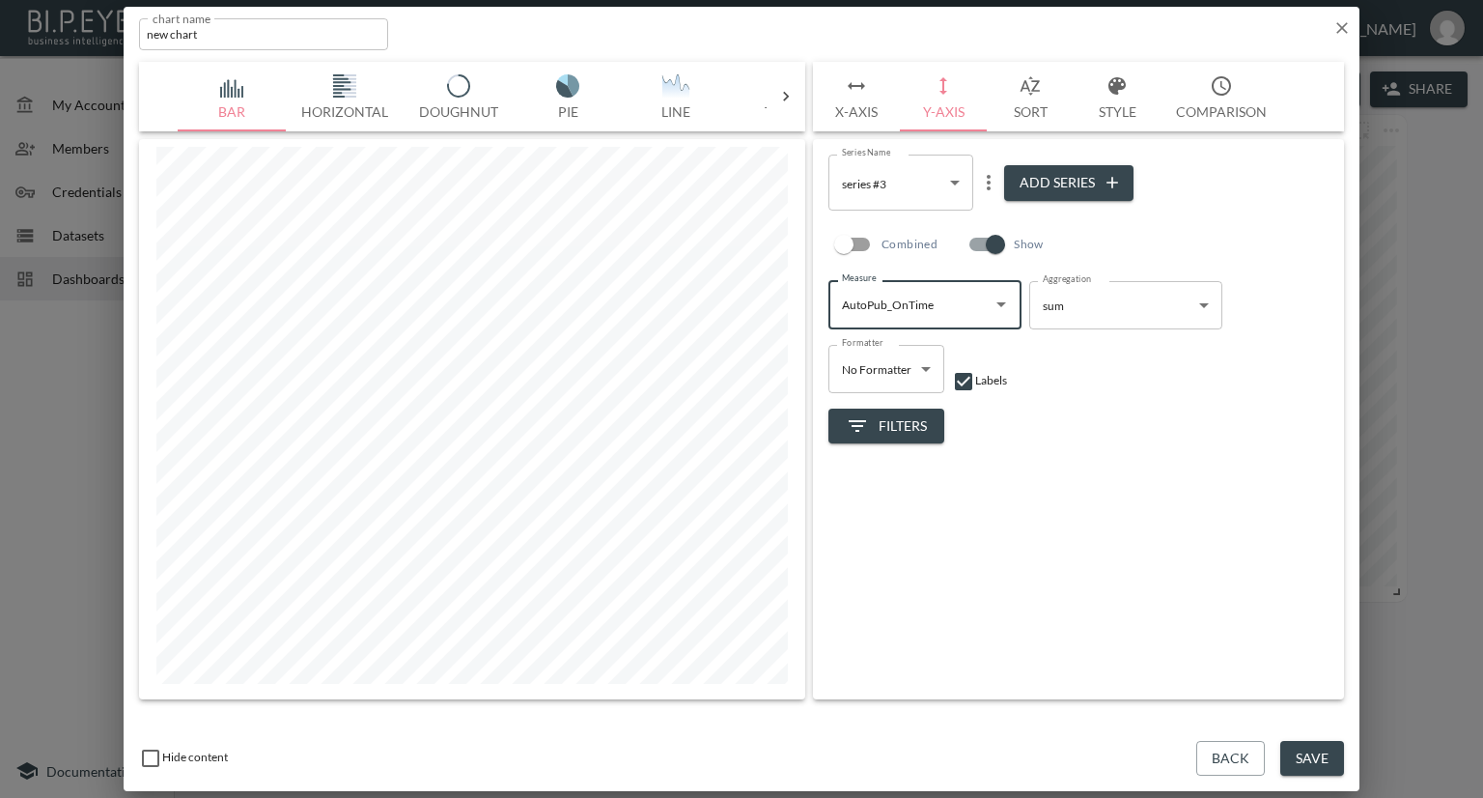
click at [1128, 109] on button "Style" at bounding box center [1117, 97] width 87 height 70
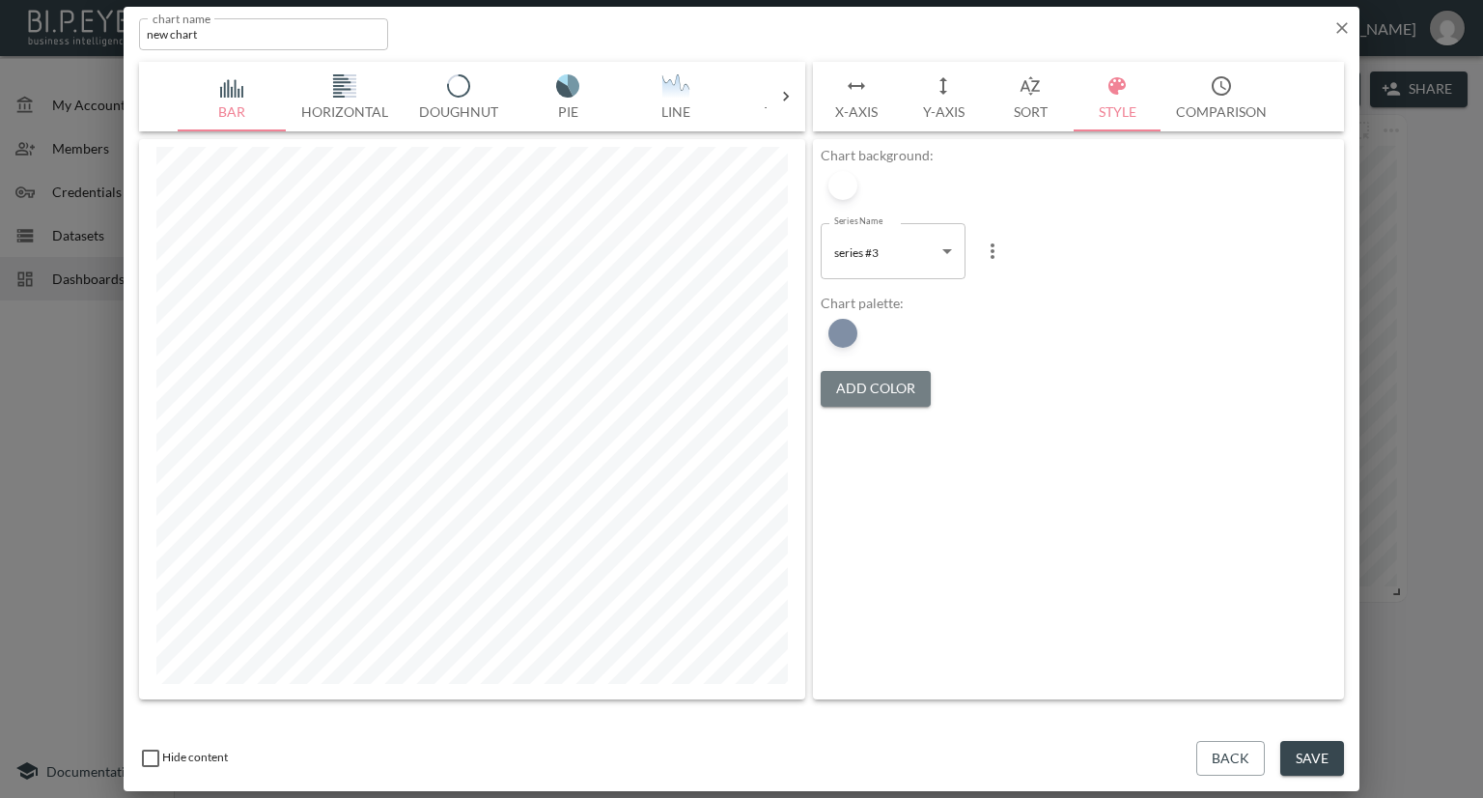
click at [851, 392] on button "Add Color" at bounding box center [876, 389] width 110 height 36
click at [850, 392] on button "Add Color" at bounding box center [876, 389] width 110 height 36
click at [842, 327] on div at bounding box center [842, 333] width 29 height 29
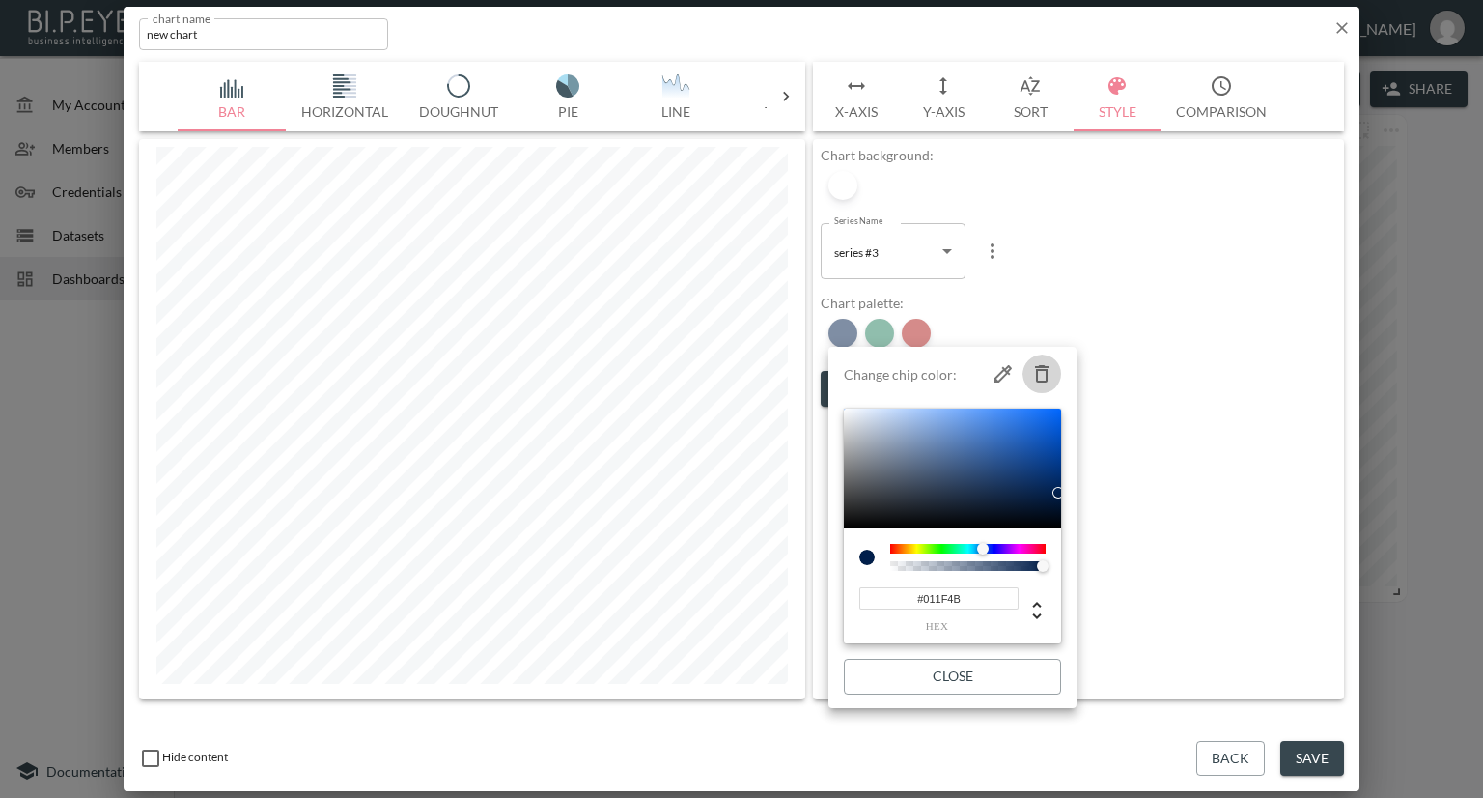
click at [1028, 372] on button "button" at bounding box center [1042, 373] width 39 height 39
type input "#237F5D"
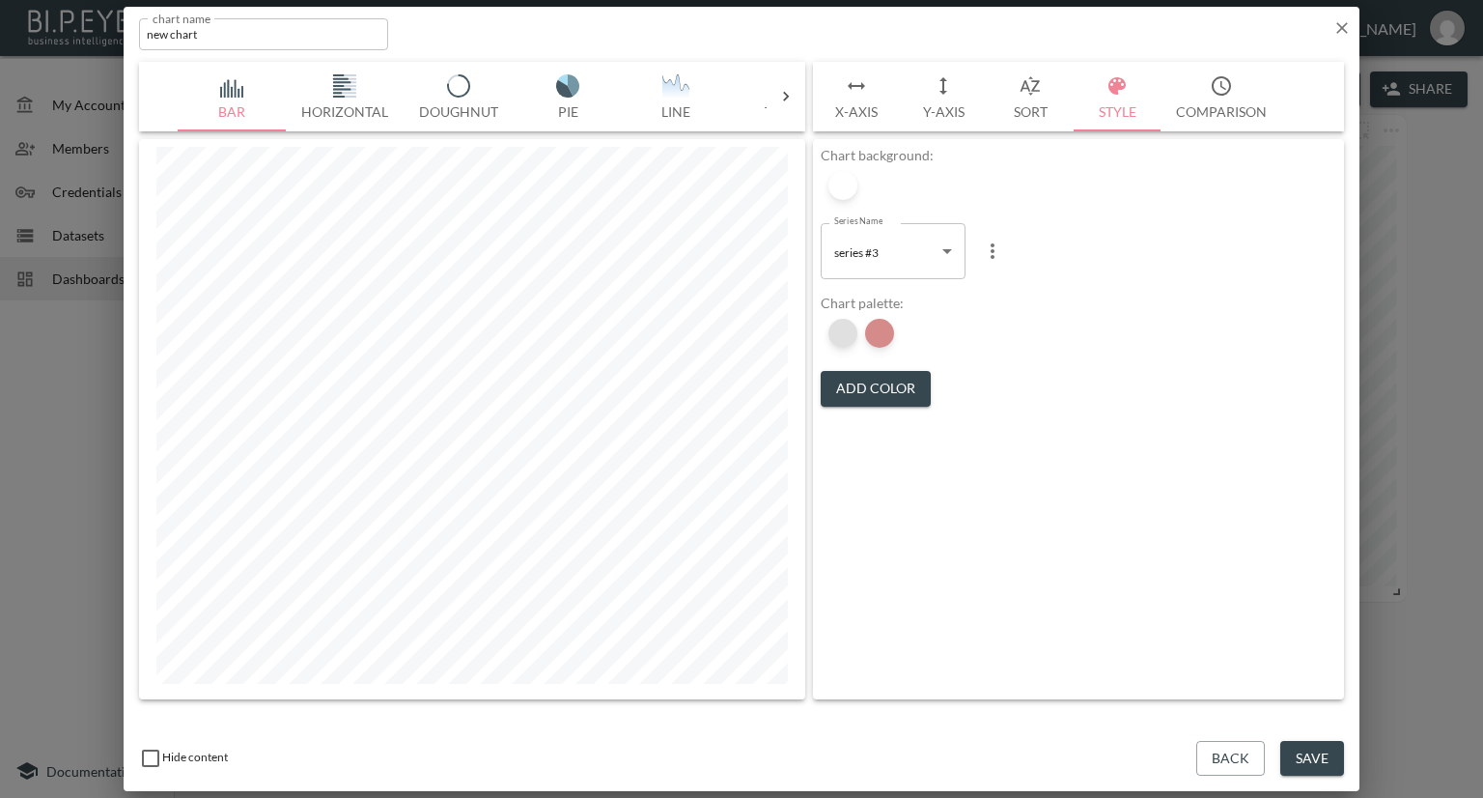
click at [840, 328] on div at bounding box center [842, 333] width 29 height 29
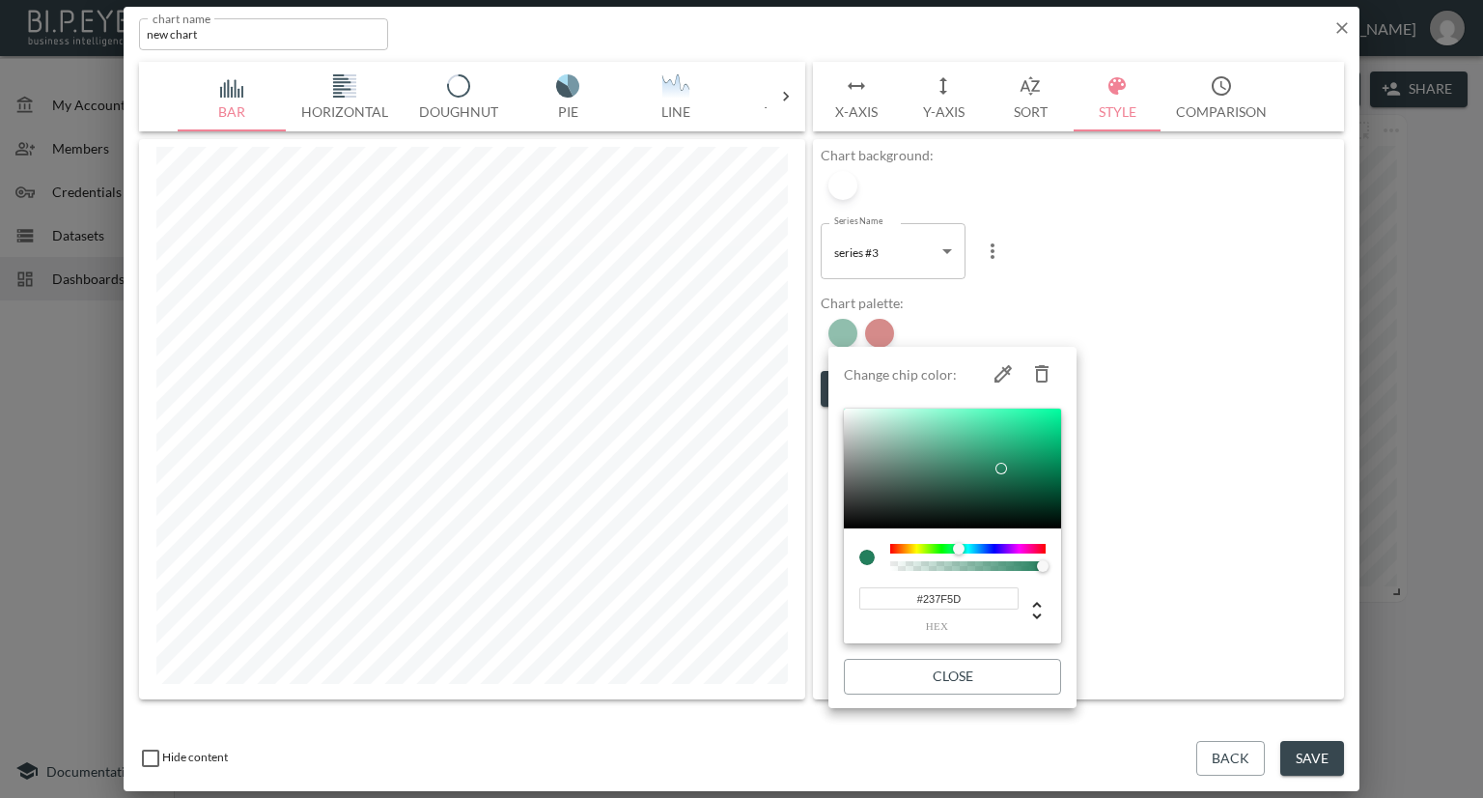
click at [1043, 369] on icon "button" at bounding box center [1042, 373] width 14 height 17
type input "#AC1917"
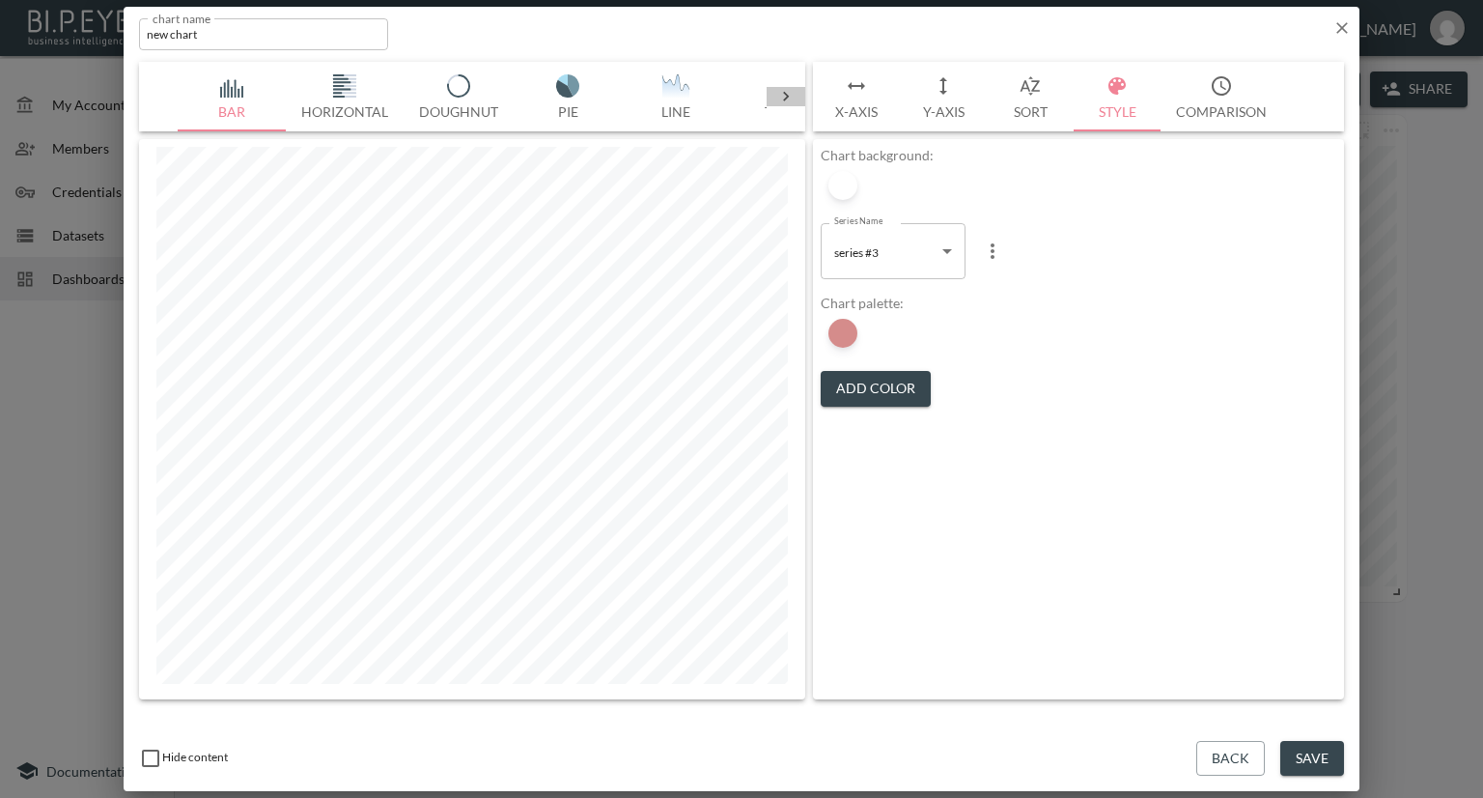
click at [779, 98] on icon at bounding box center [785, 96] width 19 height 19
click at [783, 94] on icon at bounding box center [785, 96] width 19 height 19
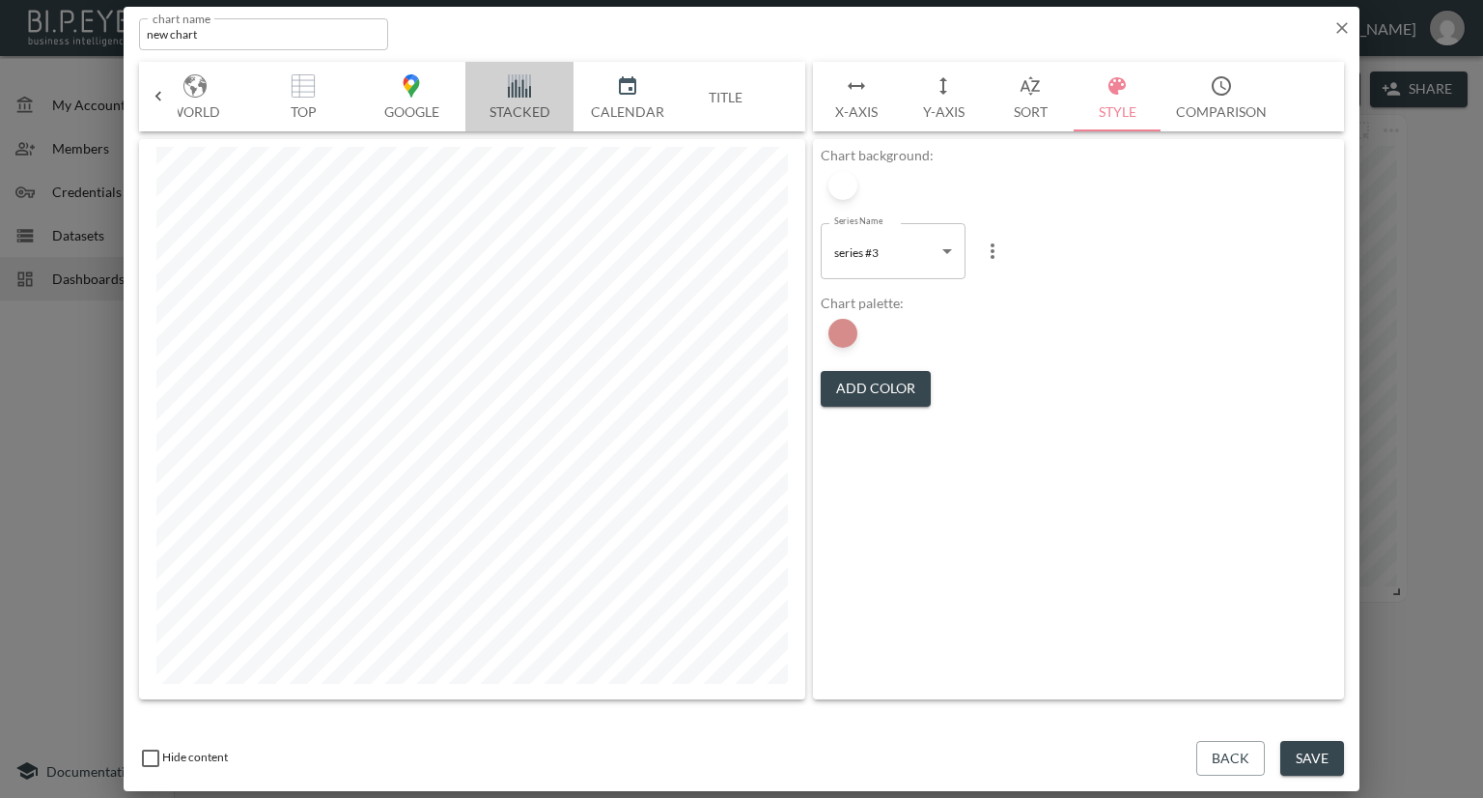
click at [512, 88] on img "button" at bounding box center [519, 85] width 77 height 23
click at [1038, 107] on button "Sort" at bounding box center [1030, 97] width 87 height 70
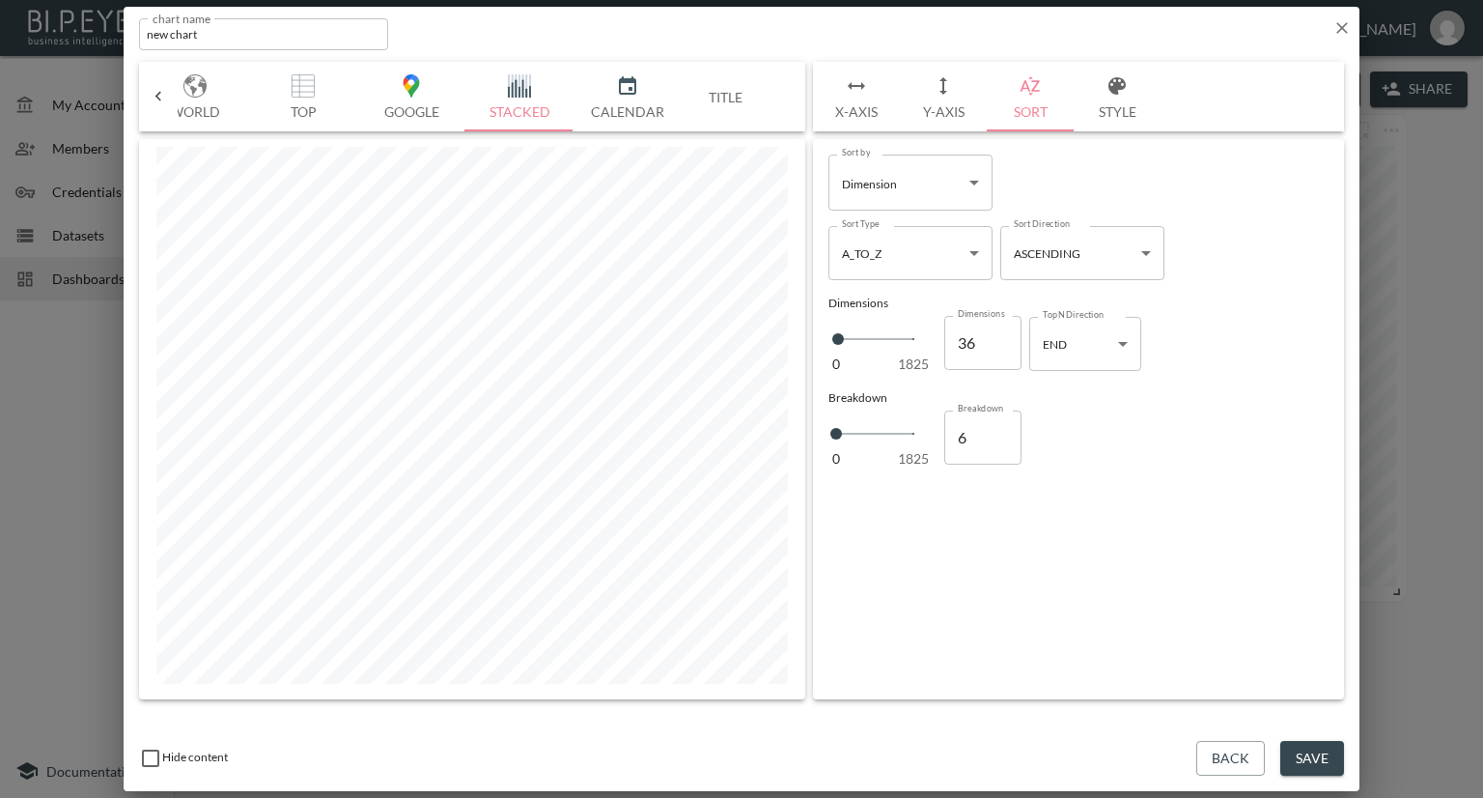
click at [1145, 107] on button "Style" at bounding box center [1117, 97] width 87 height 70
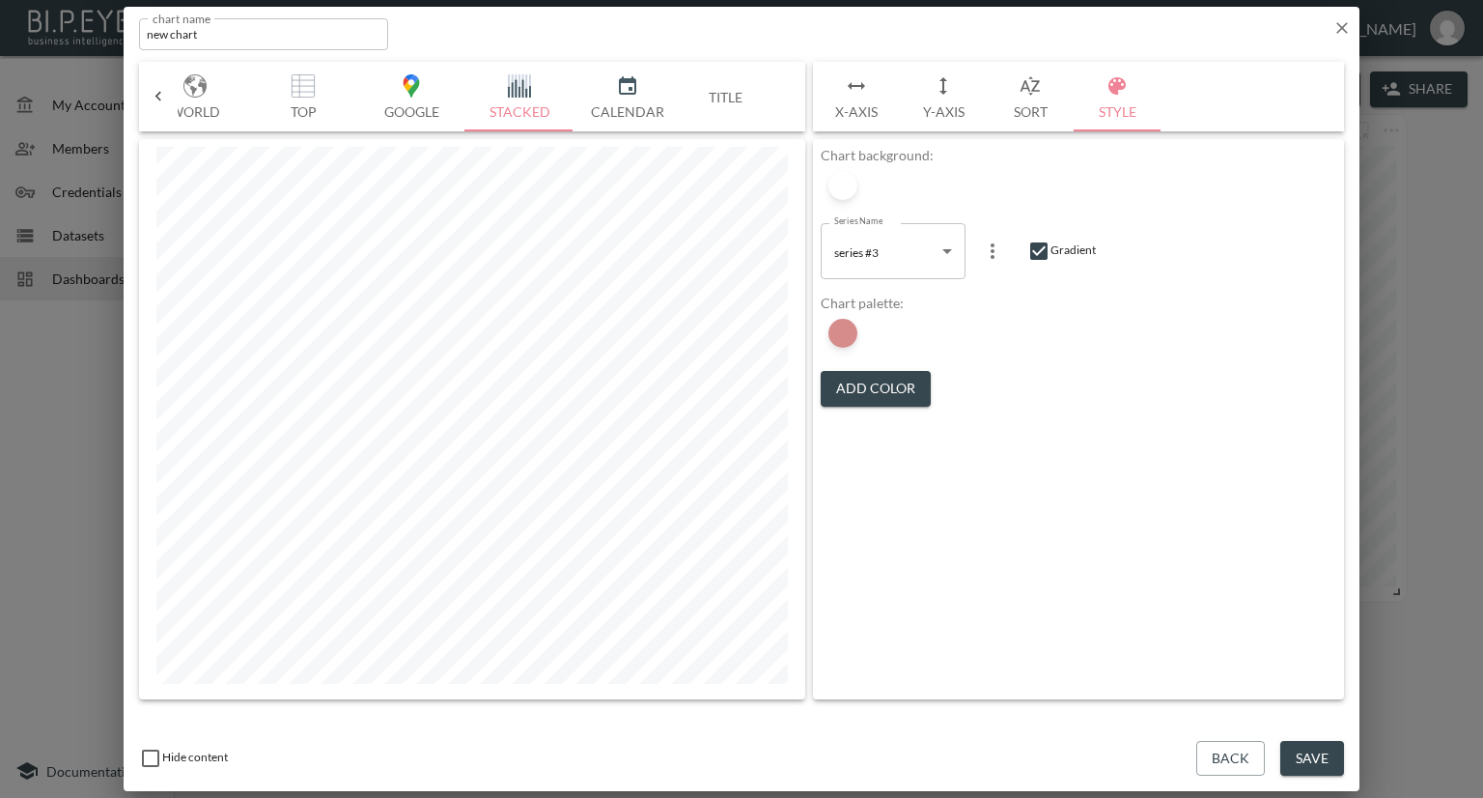
click at [1039, 248] on input "checkbox" at bounding box center [1038, 250] width 23 height 23
checkbox input "false"
click at [1339, 31] on icon "button" at bounding box center [1342, 28] width 12 height 12
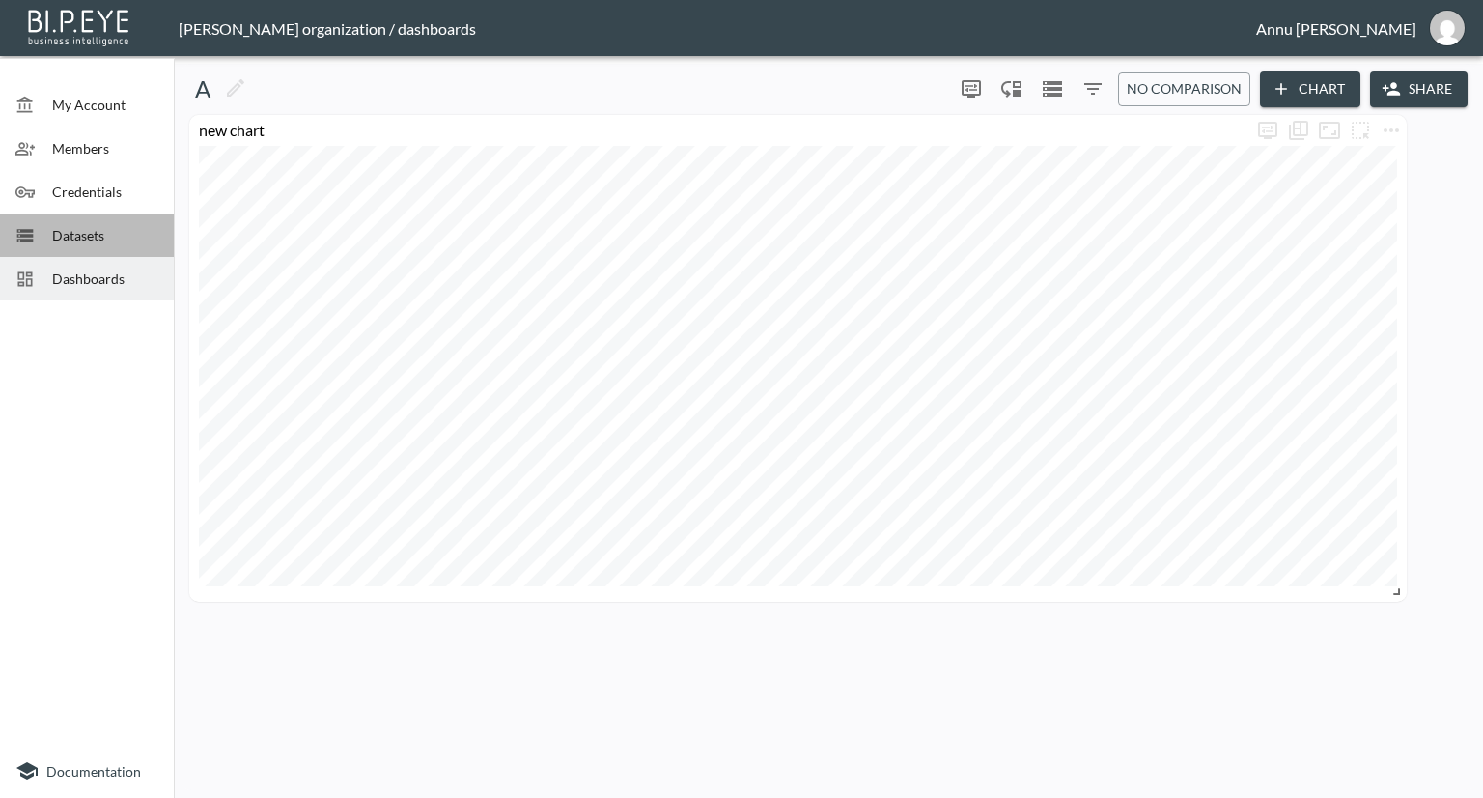
click at [104, 227] on span "Datasets" at bounding box center [105, 235] width 106 height 20
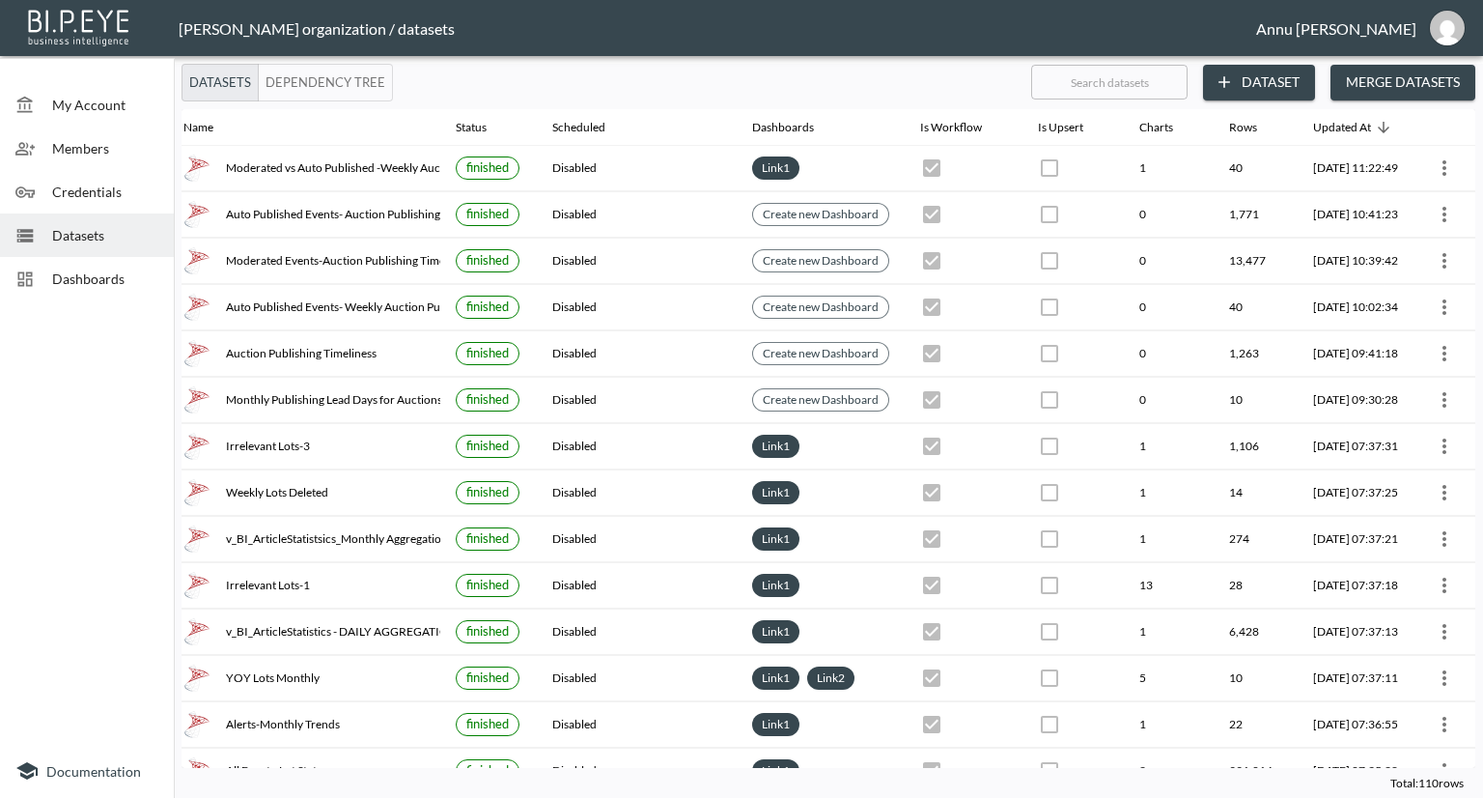
scroll to position [0, 113]
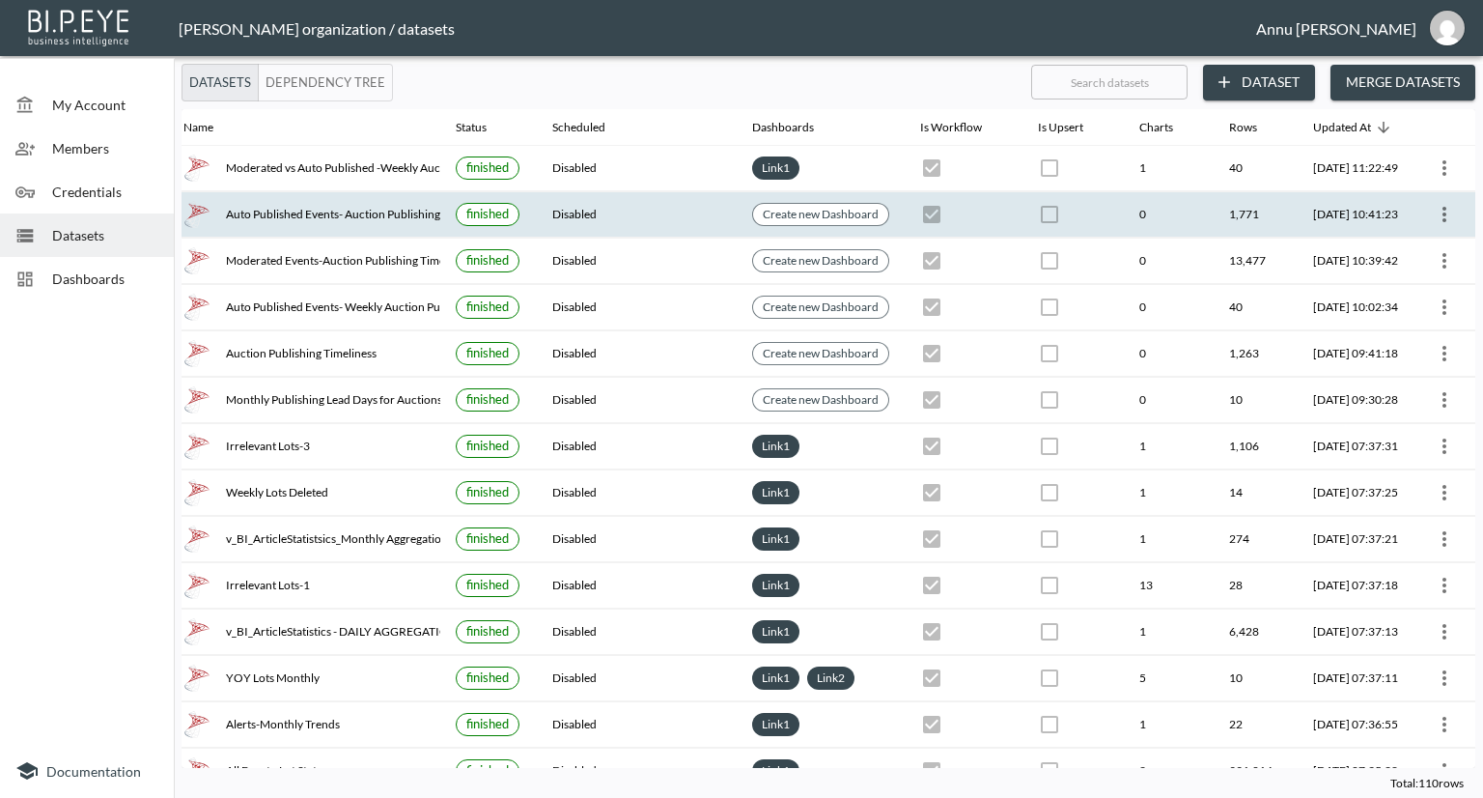
click at [1435, 217] on icon "more" at bounding box center [1444, 214] width 23 height 23
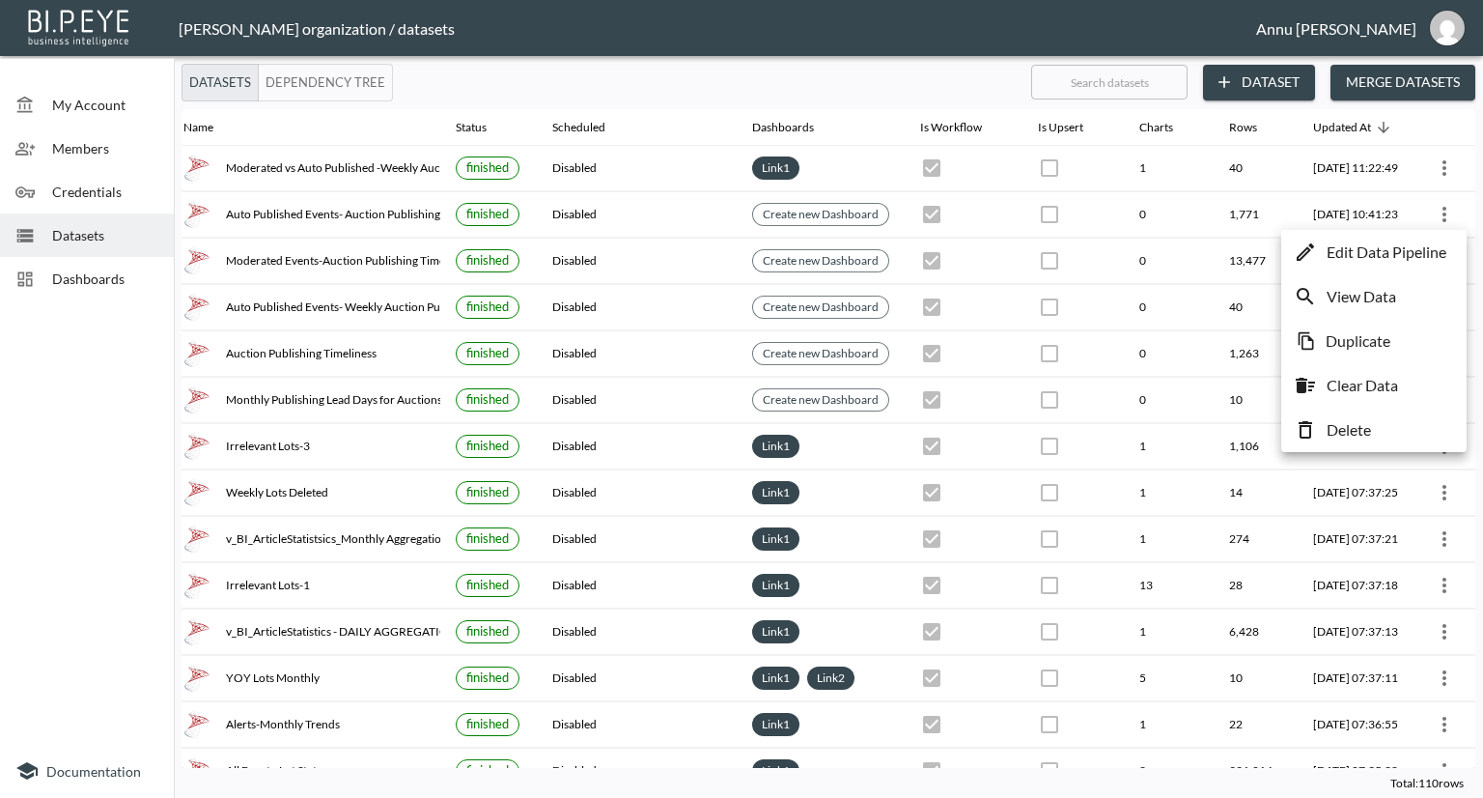
click at [1378, 249] on p "Edit Data Pipeline" at bounding box center [1387, 251] width 120 height 23
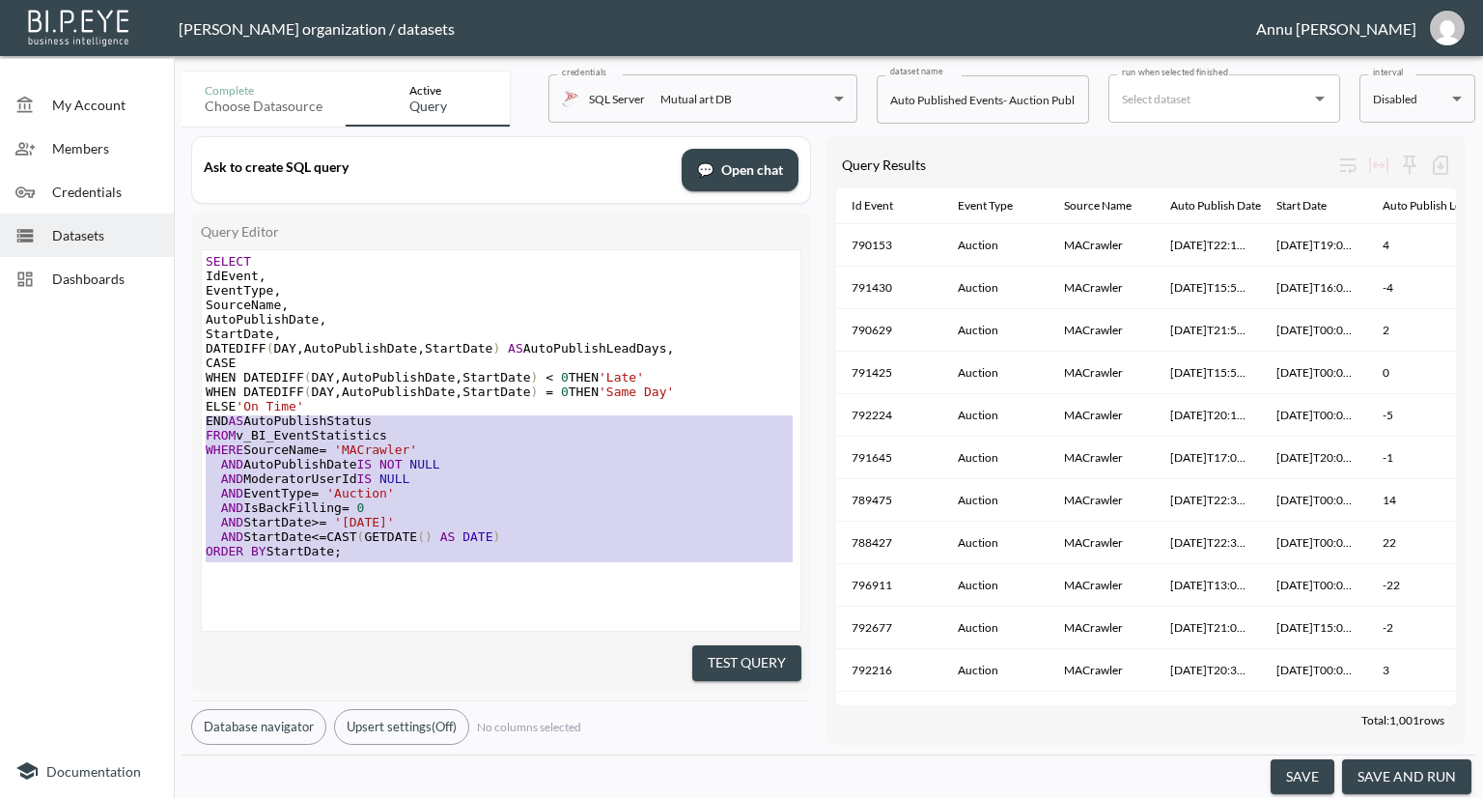
type textarea "SELECT IdEvent, EventType, SourceName, AutoPublishDate, StartDate, DATEDIFF(DAY…"
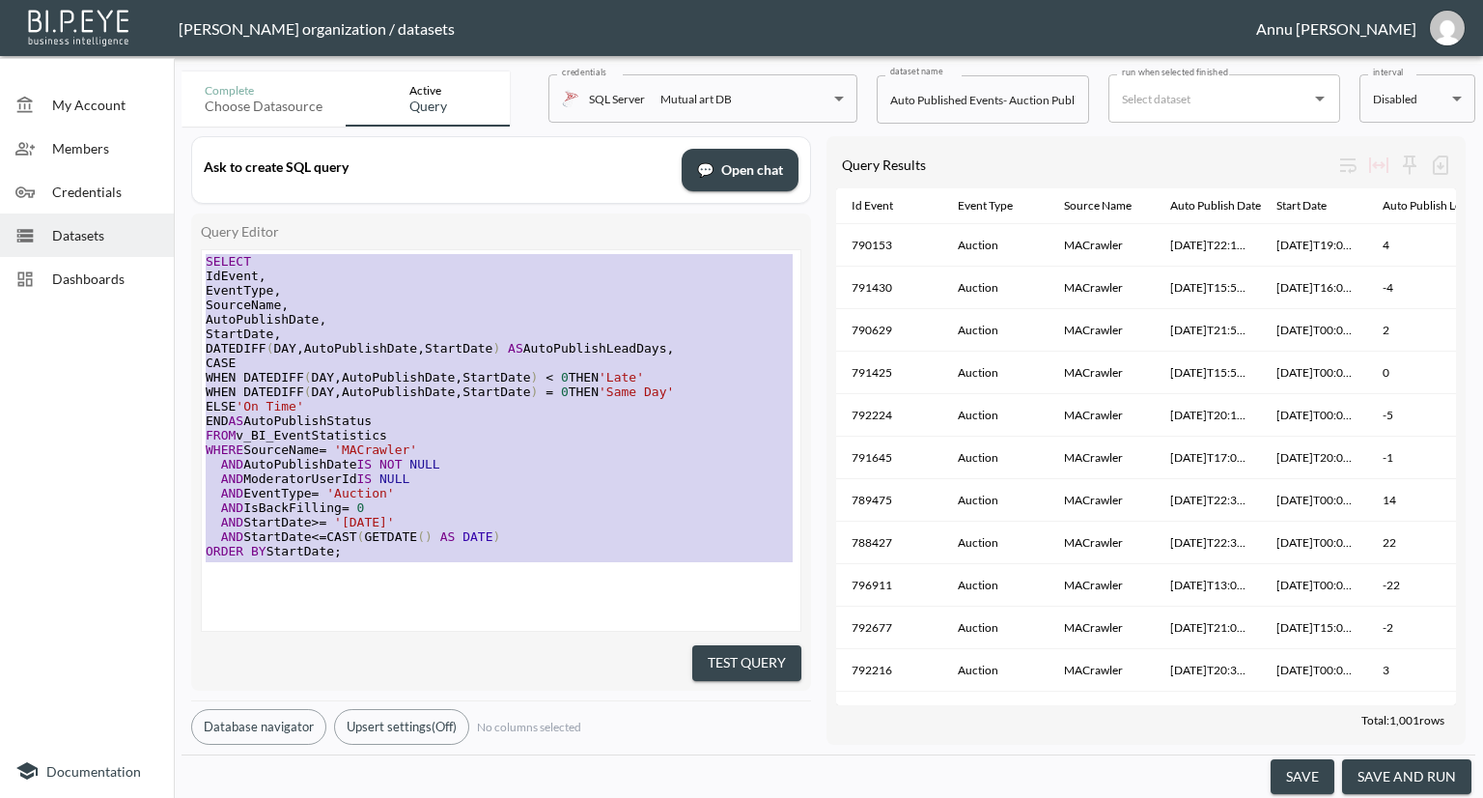
drag, startPoint x: 386, startPoint y: 584, endPoint x: 114, endPoint y: 159, distance: 504.6
click at [114, 159] on div "My Account Members Credentials Datasets Dashboards Documentation Complete Choos…" at bounding box center [741, 399] width 1483 height 798
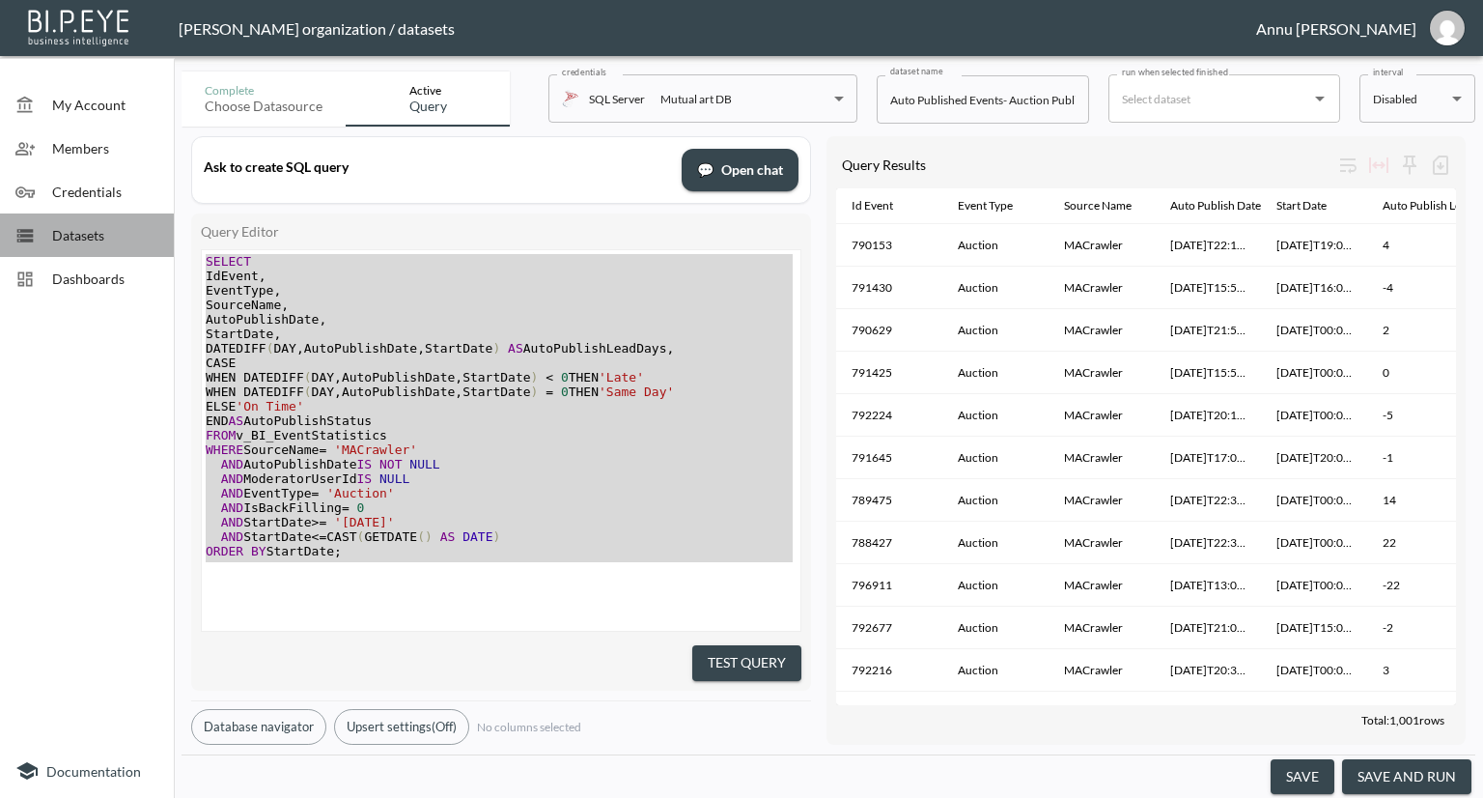
click at [85, 238] on span "Datasets" at bounding box center [105, 235] width 106 height 20
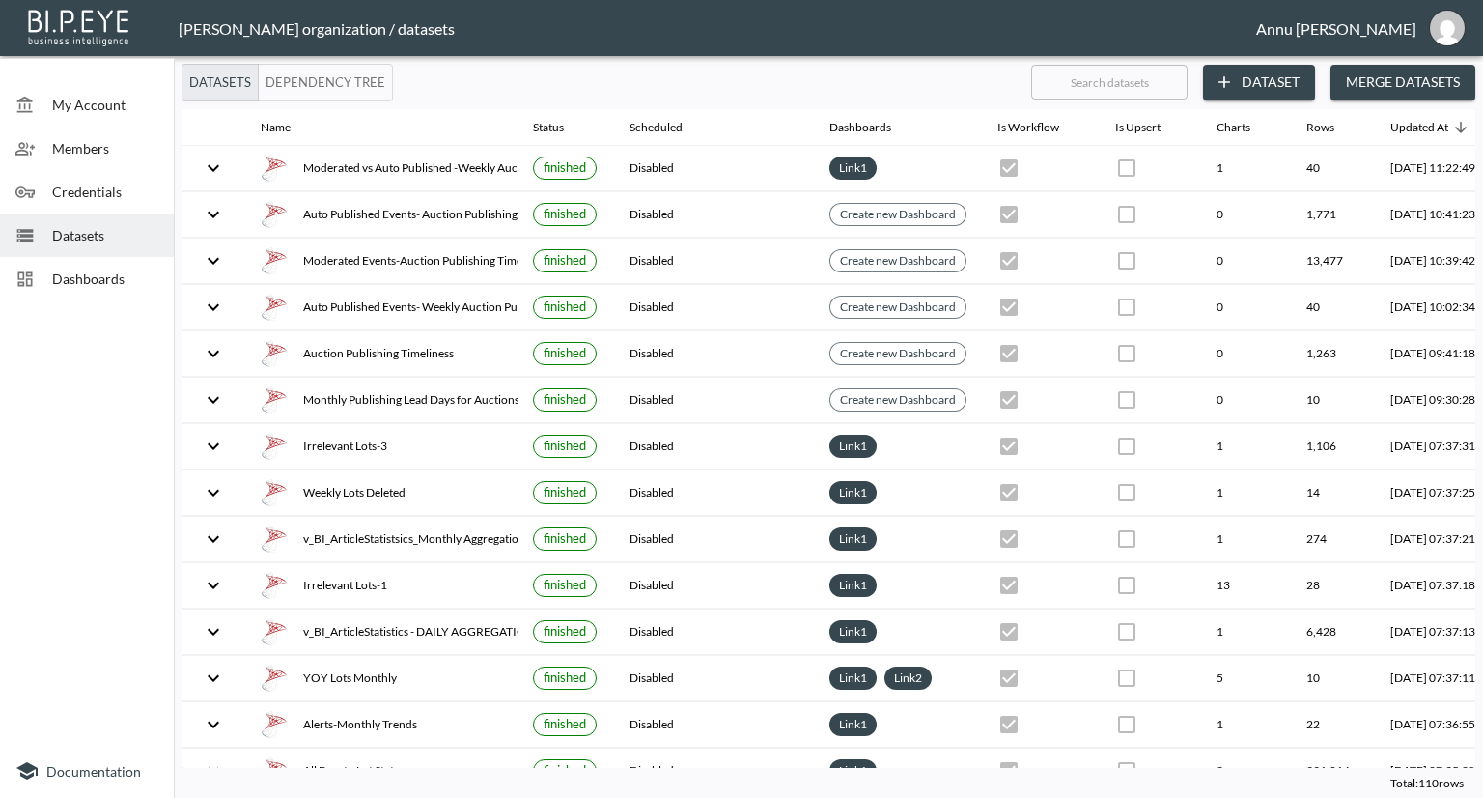
drag, startPoint x: 416, startPoint y: 771, endPoint x: 478, endPoint y: 778, distance: 62.2
click at [478, 778] on div "Total: 110 rows" at bounding box center [829, 783] width 1294 height 30
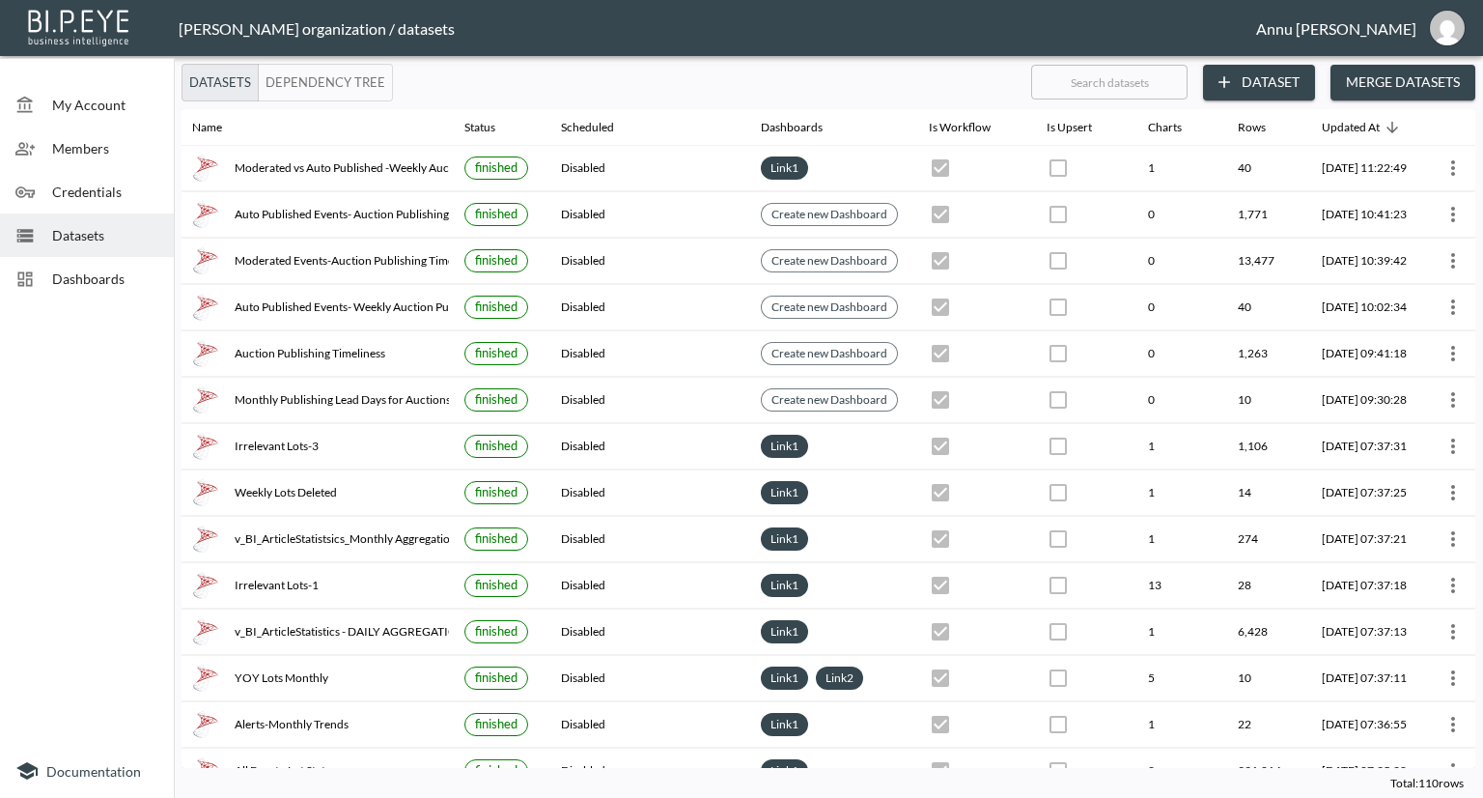
scroll to position [0, 113]
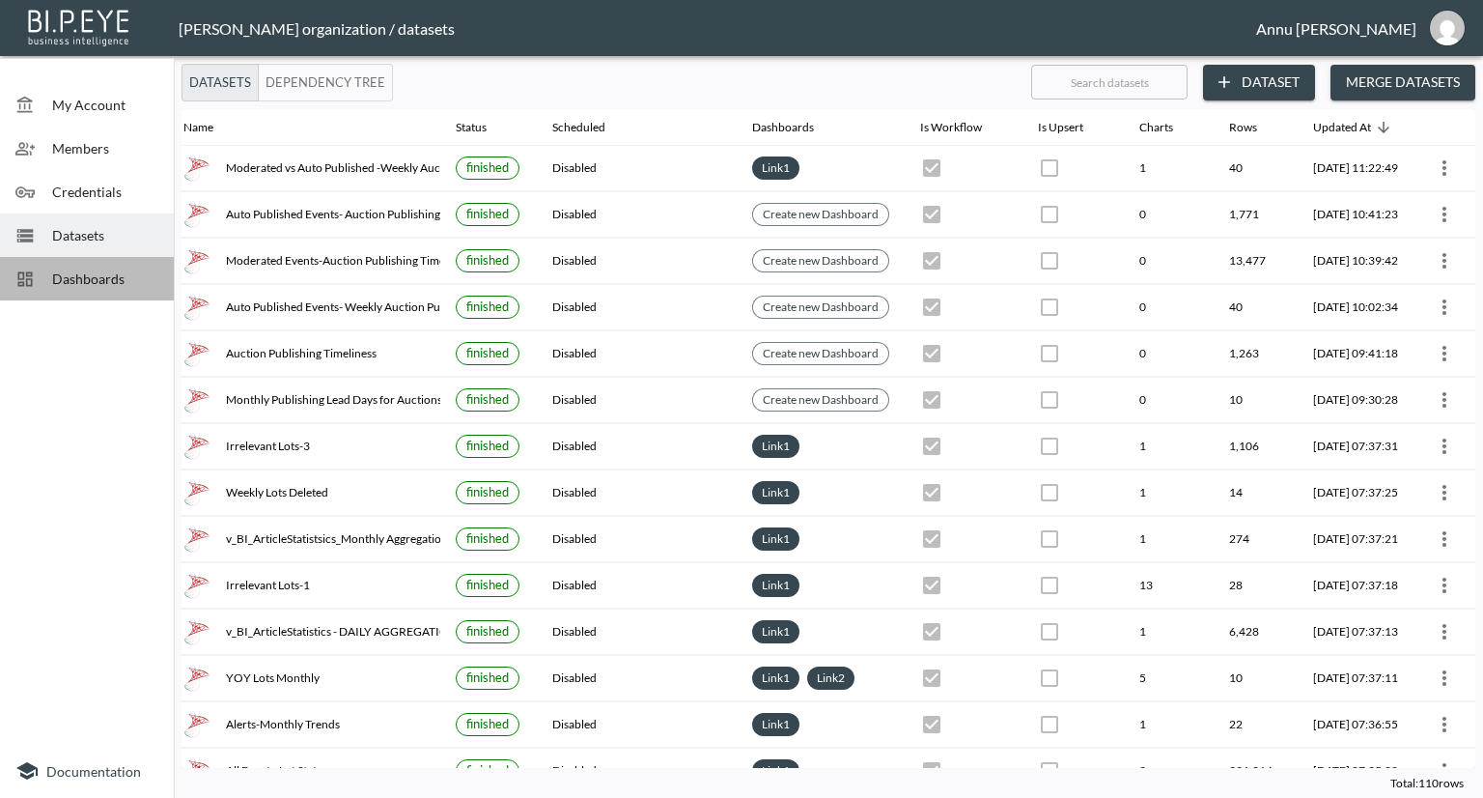
click at [97, 295] on div "Dashboards" at bounding box center [87, 278] width 174 height 43
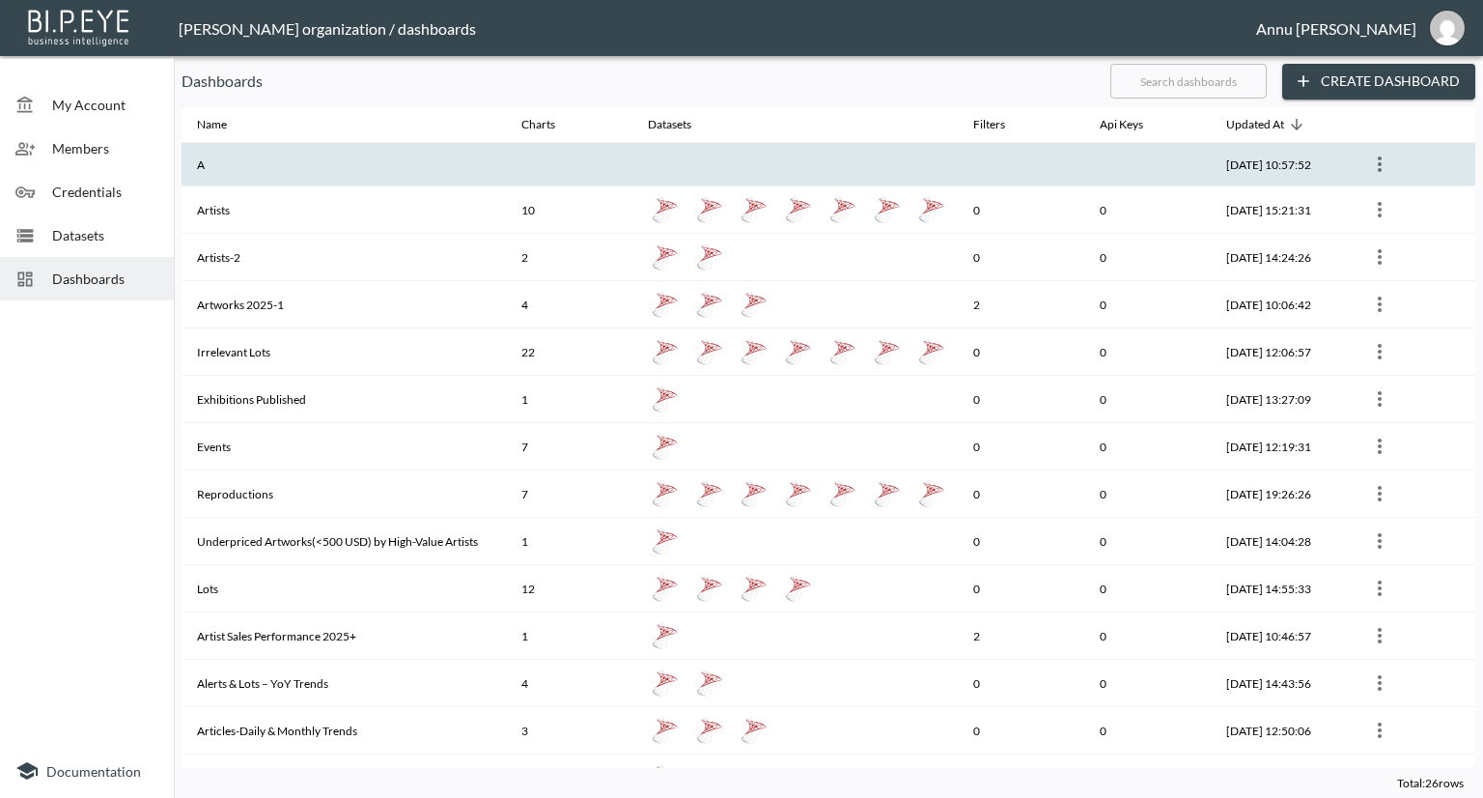
click at [228, 165] on th "A" at bounding box center [344, 164] width 324 height 43
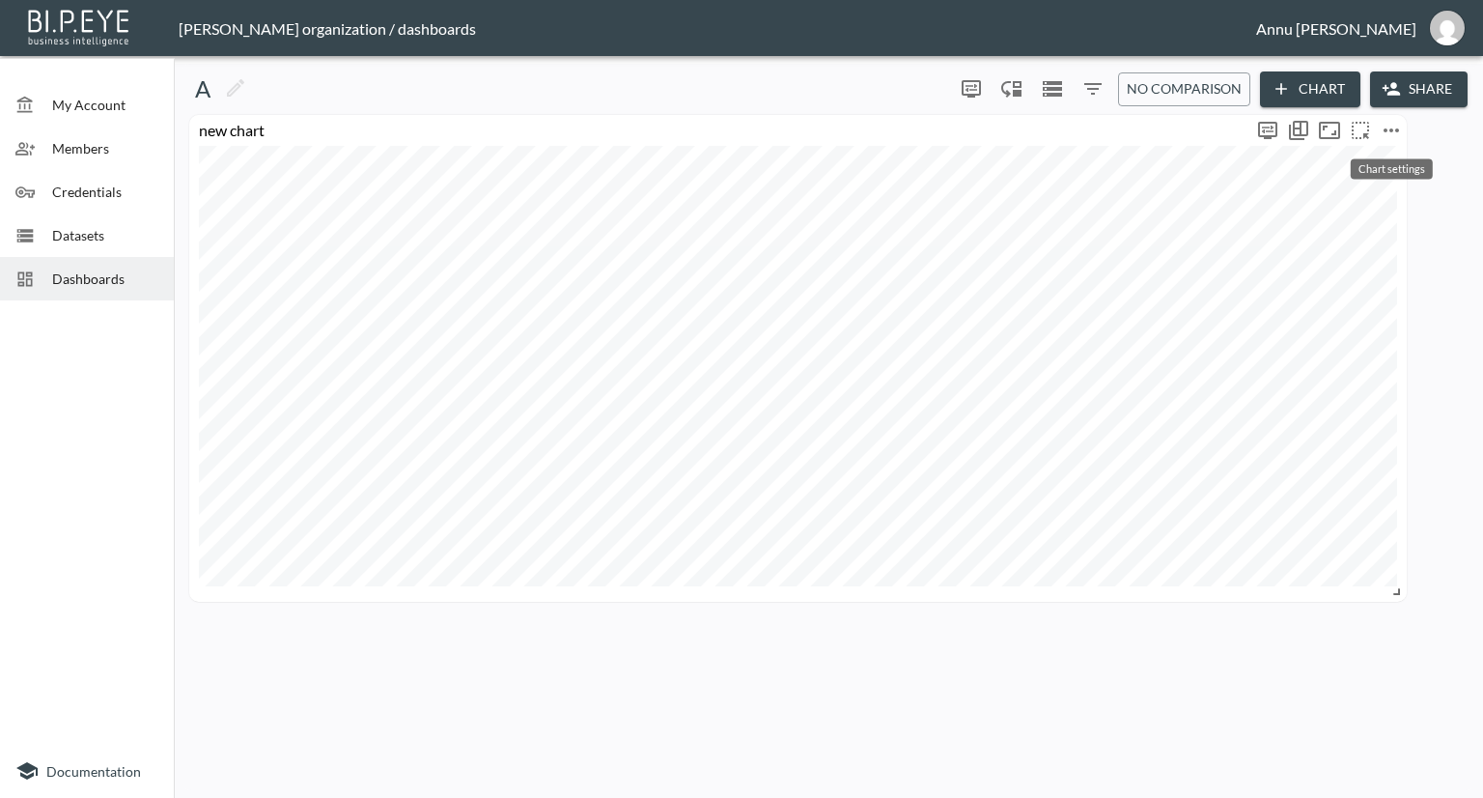
click at [1395, 128] on icon "more" at bounding box center [1391, 130] width 23 height 23
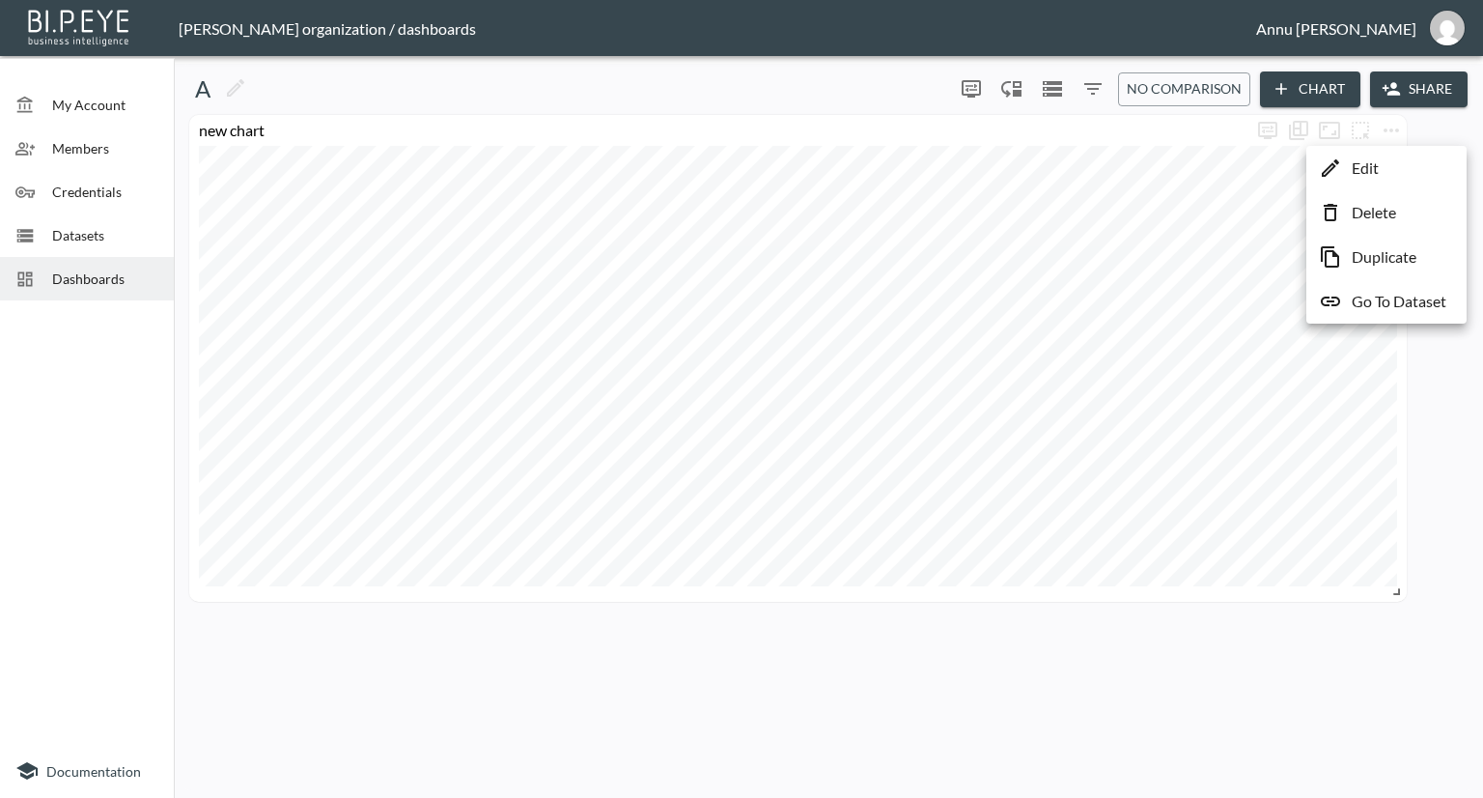
click at [1369, 175] on p "Edit" at bounding box center [1365, 167] width 27 height 23
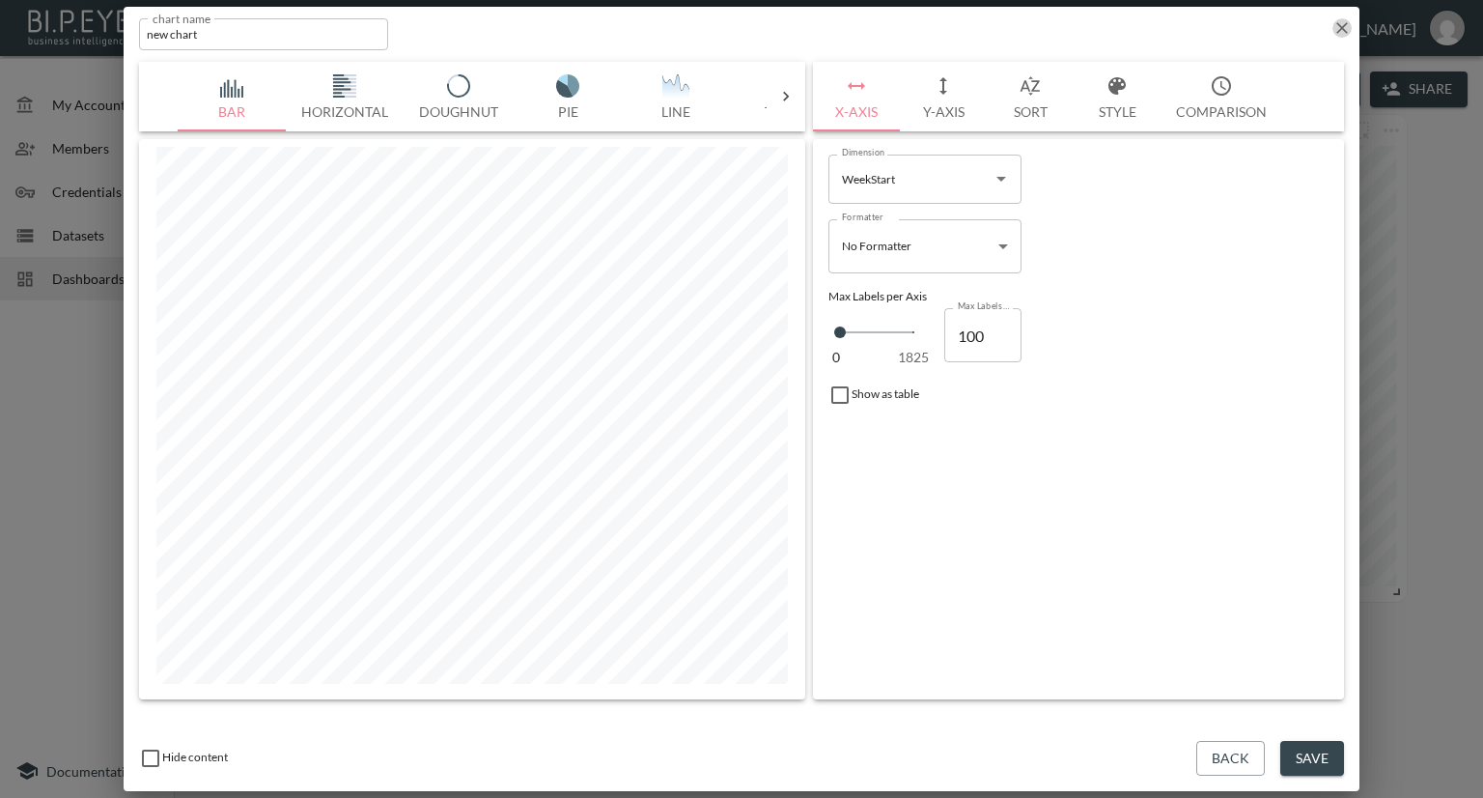
click at [1344, 31] on icon "button" at bounding box center [1341, 27] width 19 height 19
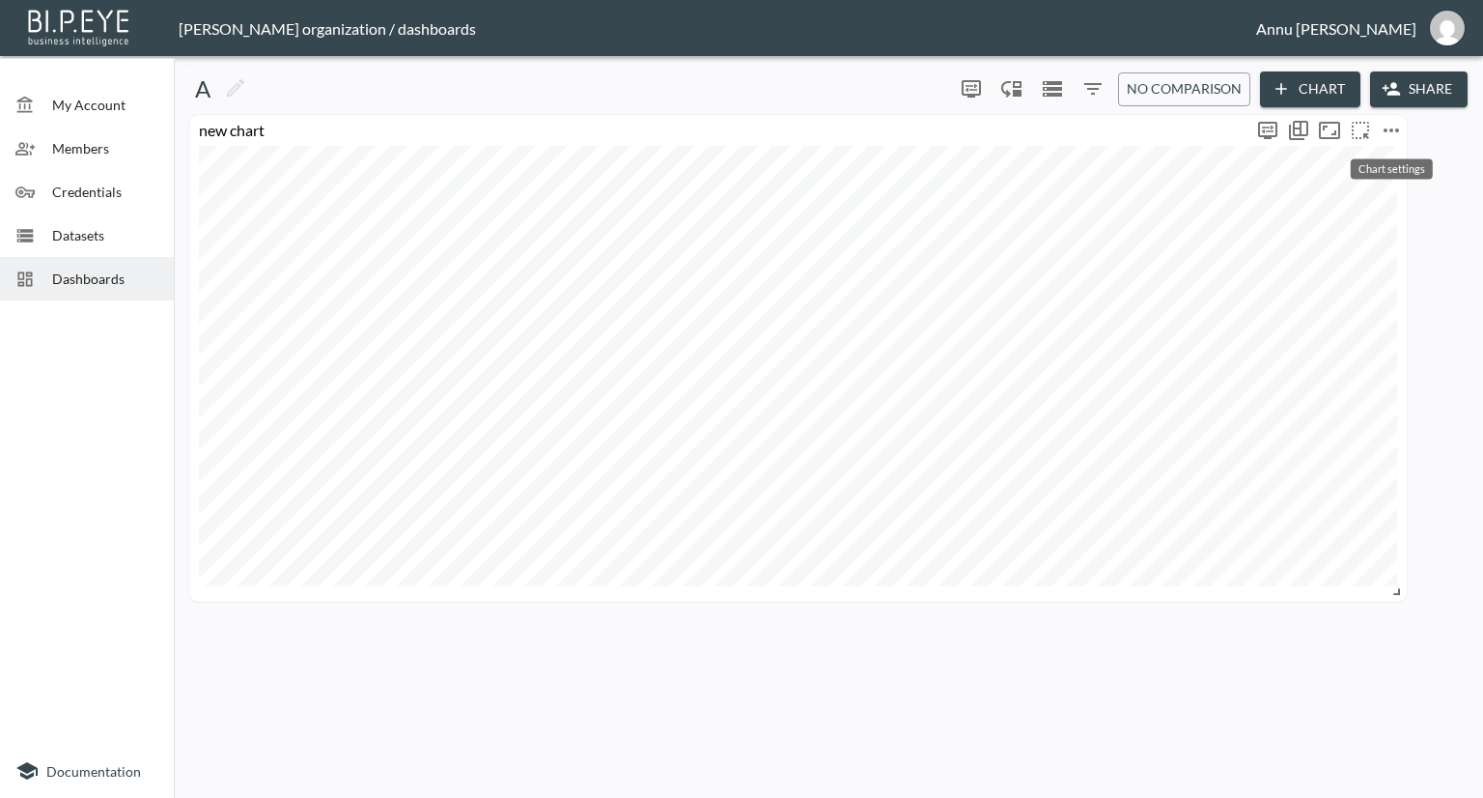
click at [1396, 128] on icon "more" at bounding box center [1391, 130] width 15 height 4
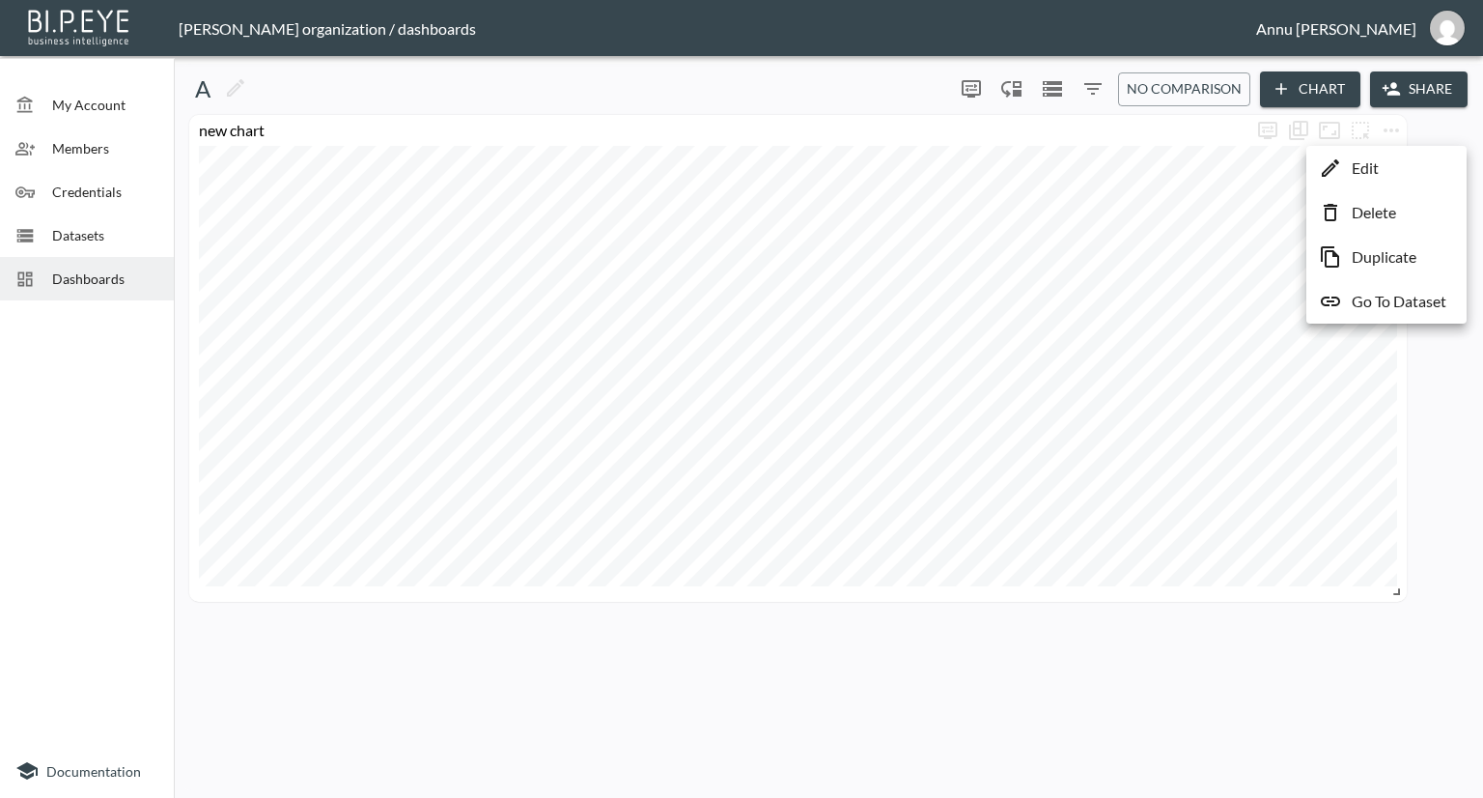
click at [1385, 167] on li "Edit" at bounding box center [1386, 168] width 151 height 35
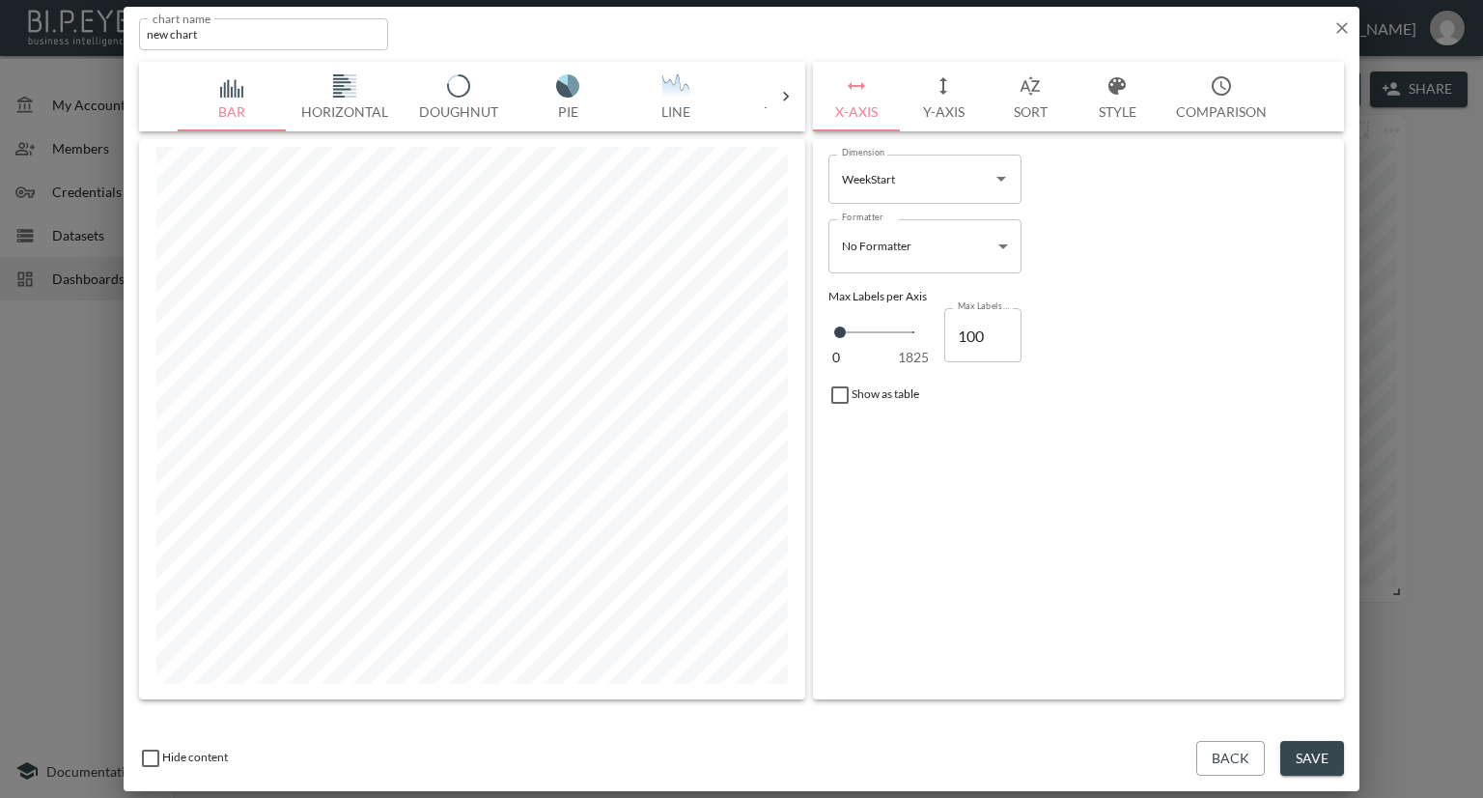
click at [939, 112] on button "Y-Axis" at bounding box center [943, 97] width 87 height 70
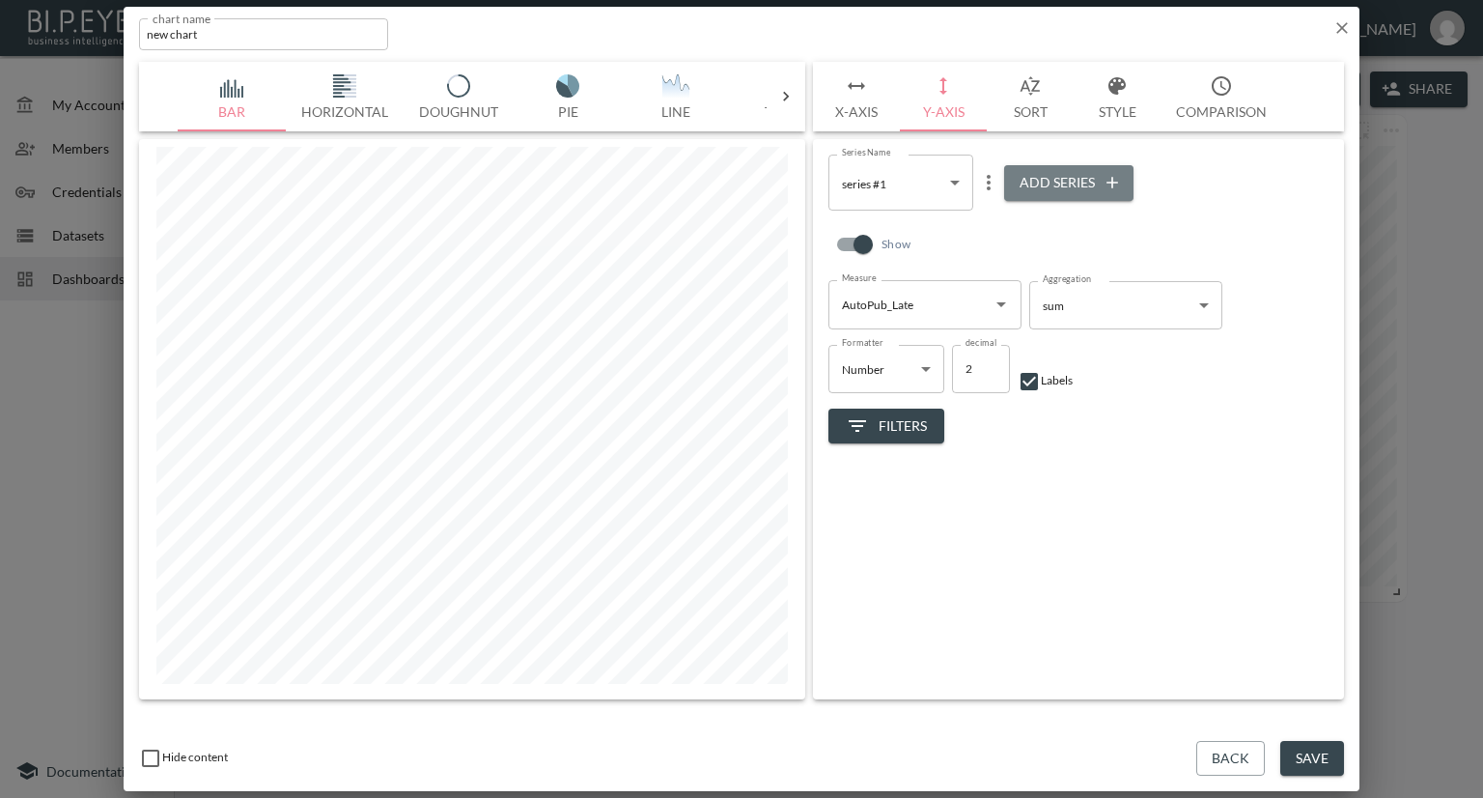
click at [1039, 188] on button "Add Series" at bounding box center [1068, 183] width 129 height 36
type input "3f9ee2b8-e622-4272-9667-2e0b0c368df1"
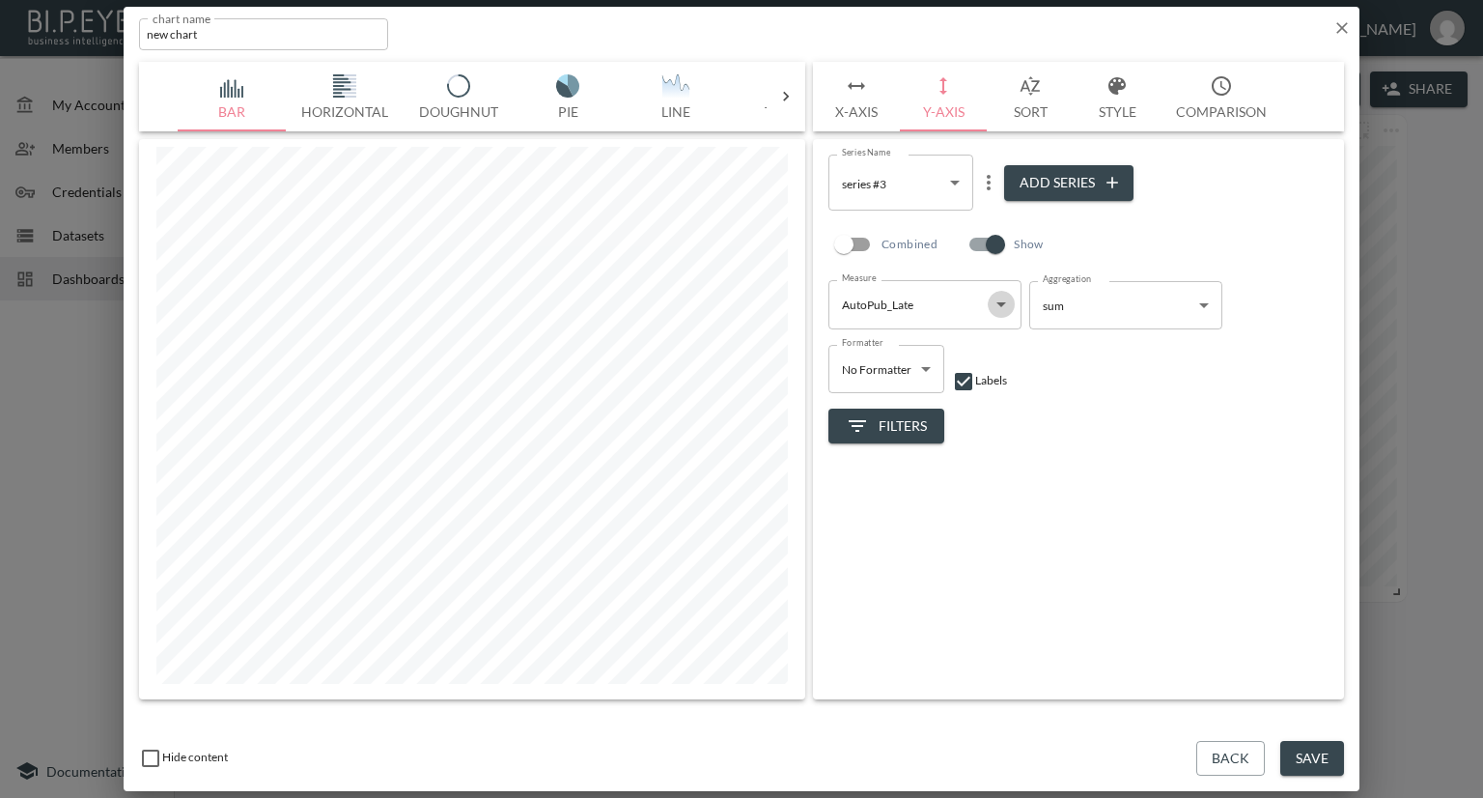
click at [1004, 308] on icon "Open" at bounding box center [1001, 304] width 23 height 23
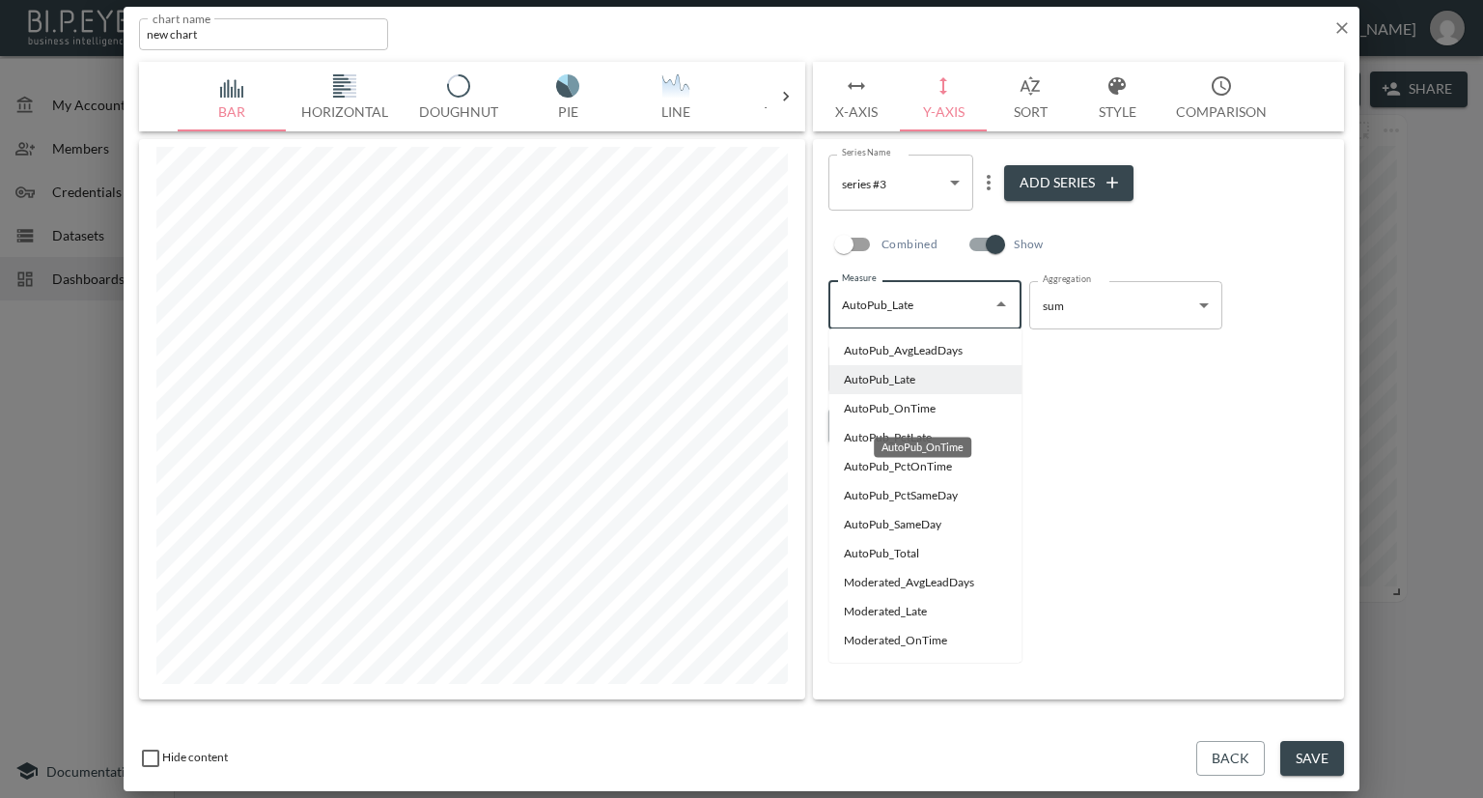
click at [911, 412] on li "AutoPub_OnTime" at bounding box center [924, 408] width 193 height 29
type input "AutoPub_OnTime"
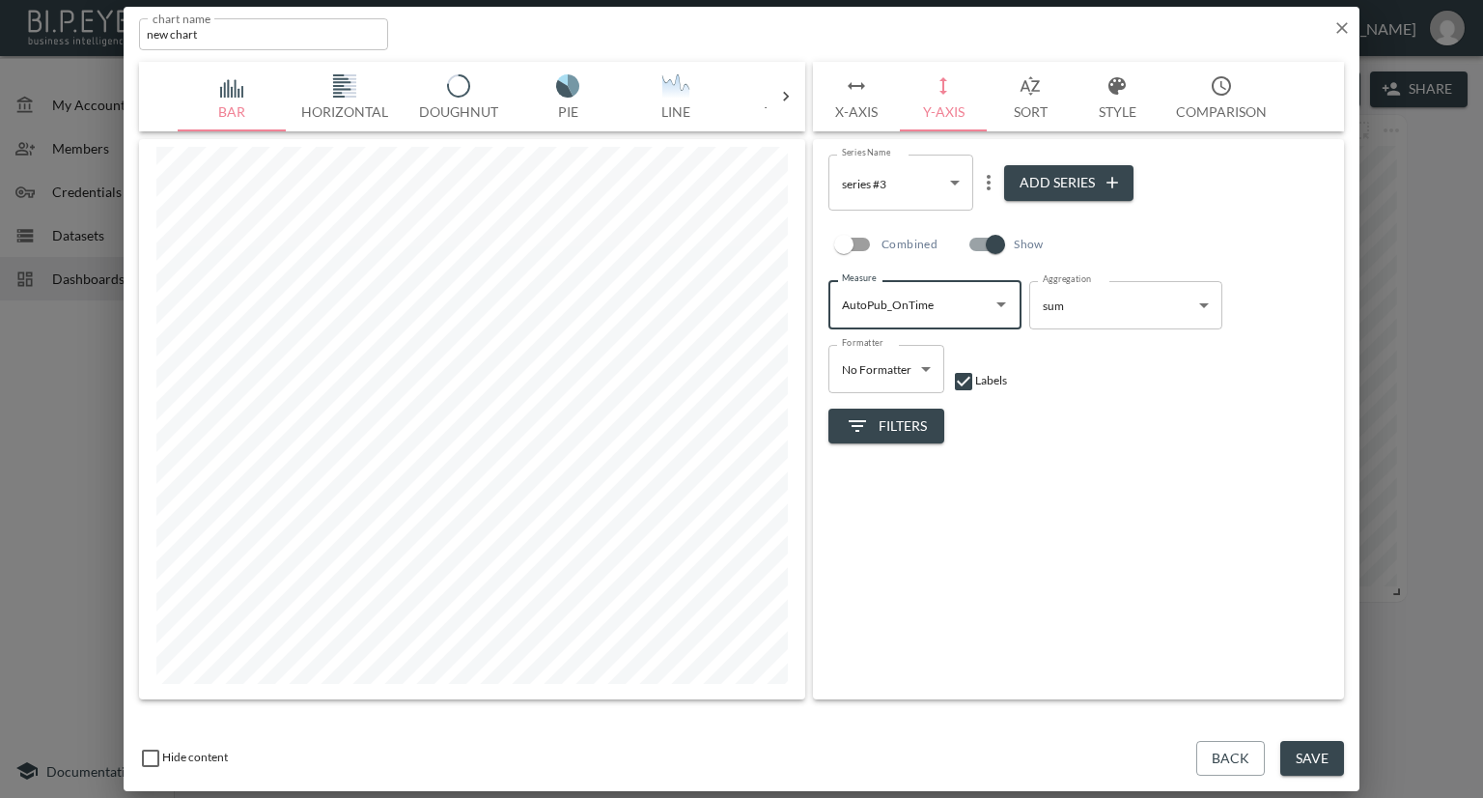
click at [954, 186] on body "BI.P.EYE, Interactive Analytics Dashboards - app Nadia Senft organization / das…" at bounding box center [741, 399] width 1483 height 798
click at [919, 226] on li "series #1" at bounding box center [900, 232] width 145 height 29
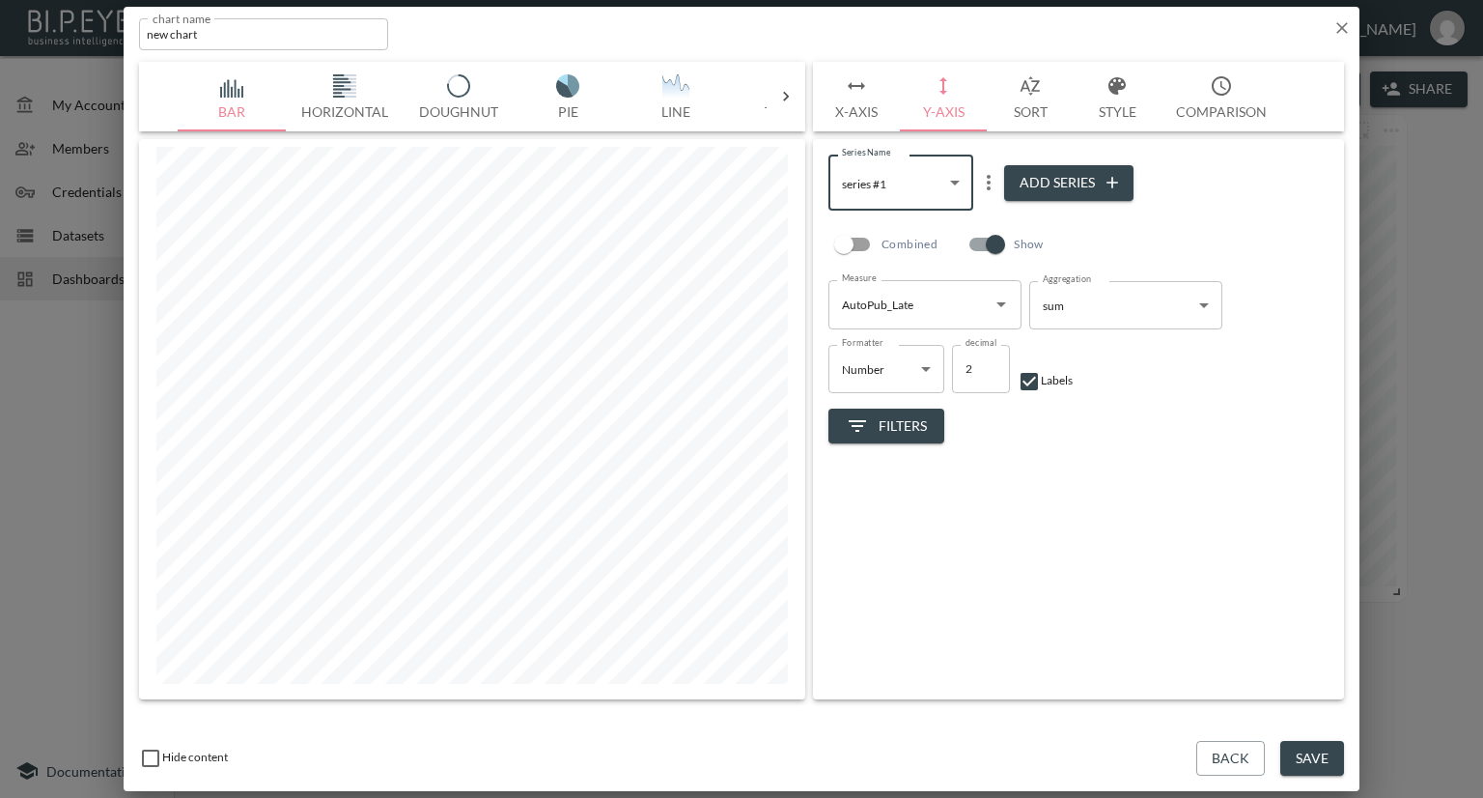
click at [955, 190] on body "BI.P.EYE, Interactive Analytics Dashboards - app Nadia Senft organization / das…" at bounding box center [741, 399] width 1483 height 798
click at [902, 257] on li "series #2" at bounding box center [900, 261] width 145 height 29
type input "06060a1c-1044-44d0-8e4e-eb74ba80083f"
click at [995, 304] on icon "Open" at bounding box center [1001, 304] width 23 height 23
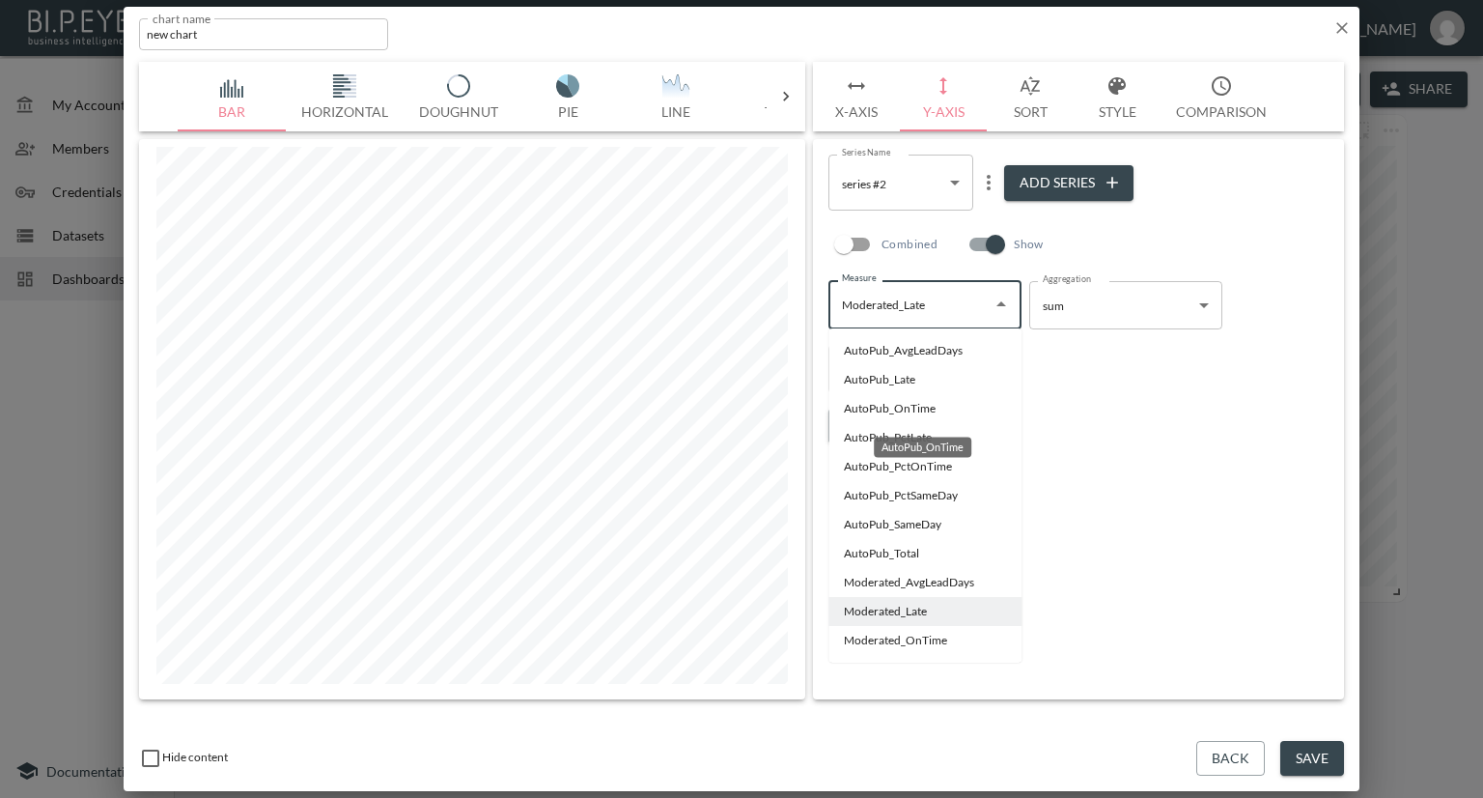
click at [888, 413] on li "AutoPub_OnTime" at bounding box center [924, 408] width 193 height 29
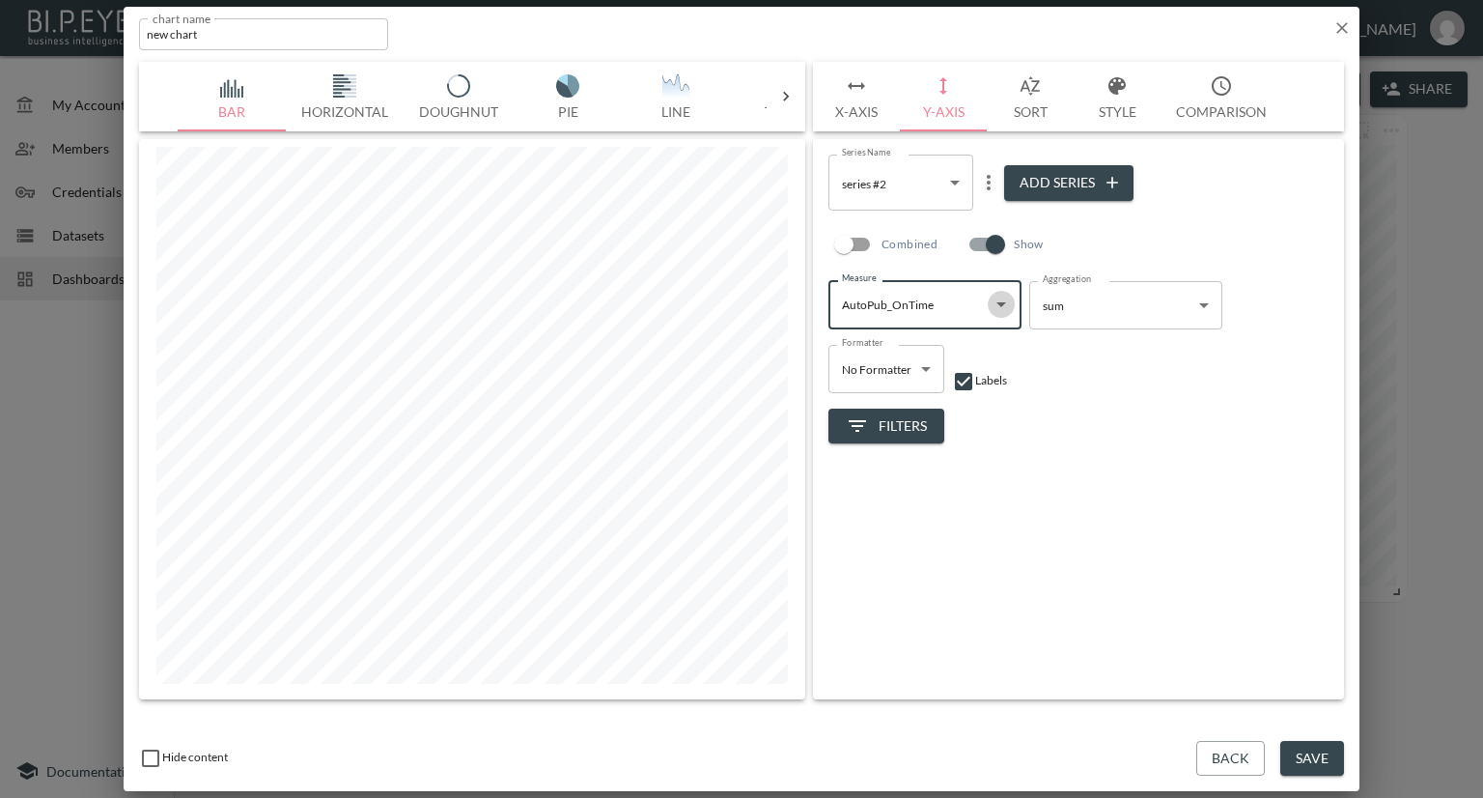
click at [999, 310] on icon "Open" at bounding box center [1001, 304] width 23 height 23
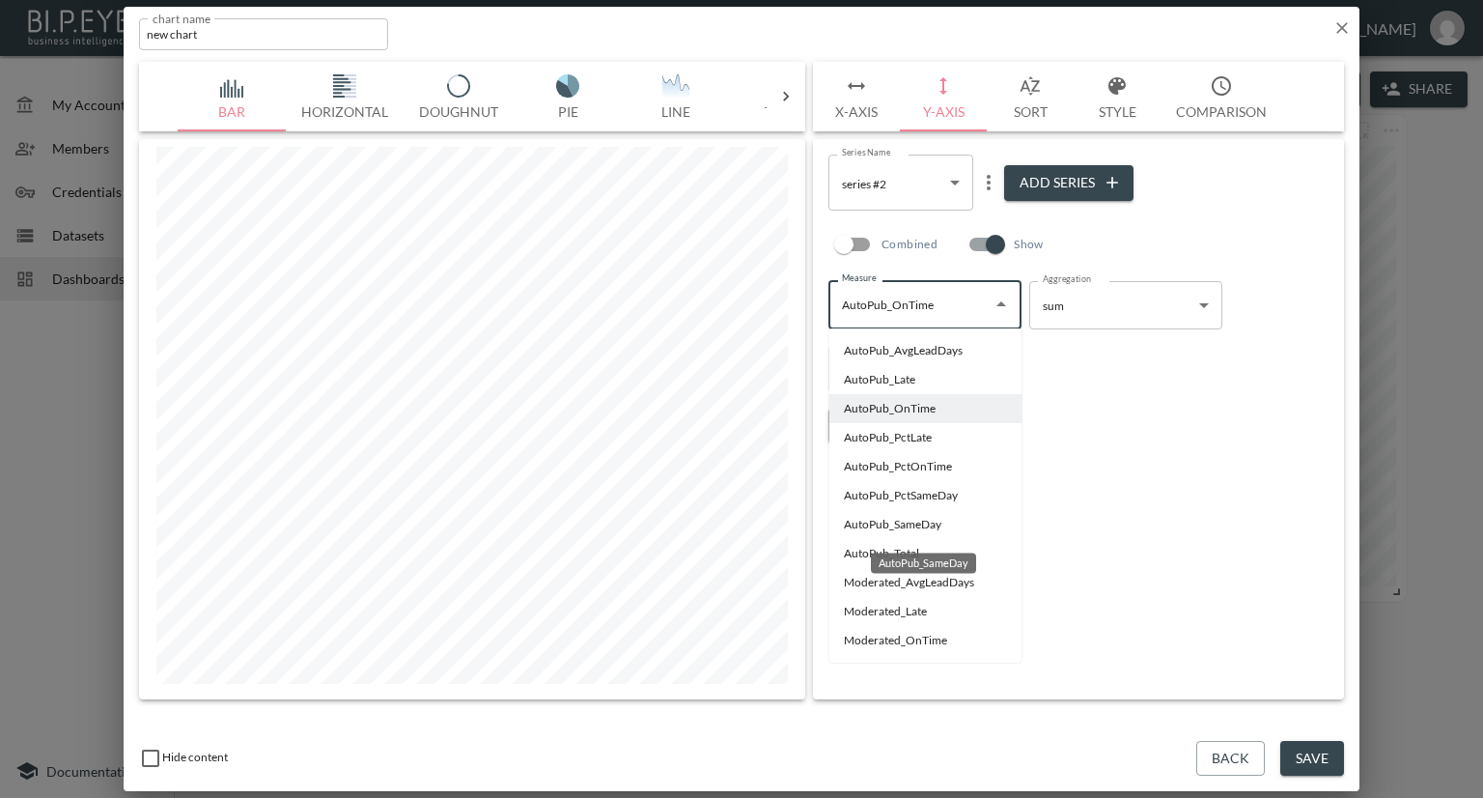
click at [854, 519] on li "AutoPub_SameDay" at bounding box center [924, 524] width 193 height 29
type input "AutoPub_SameDay"
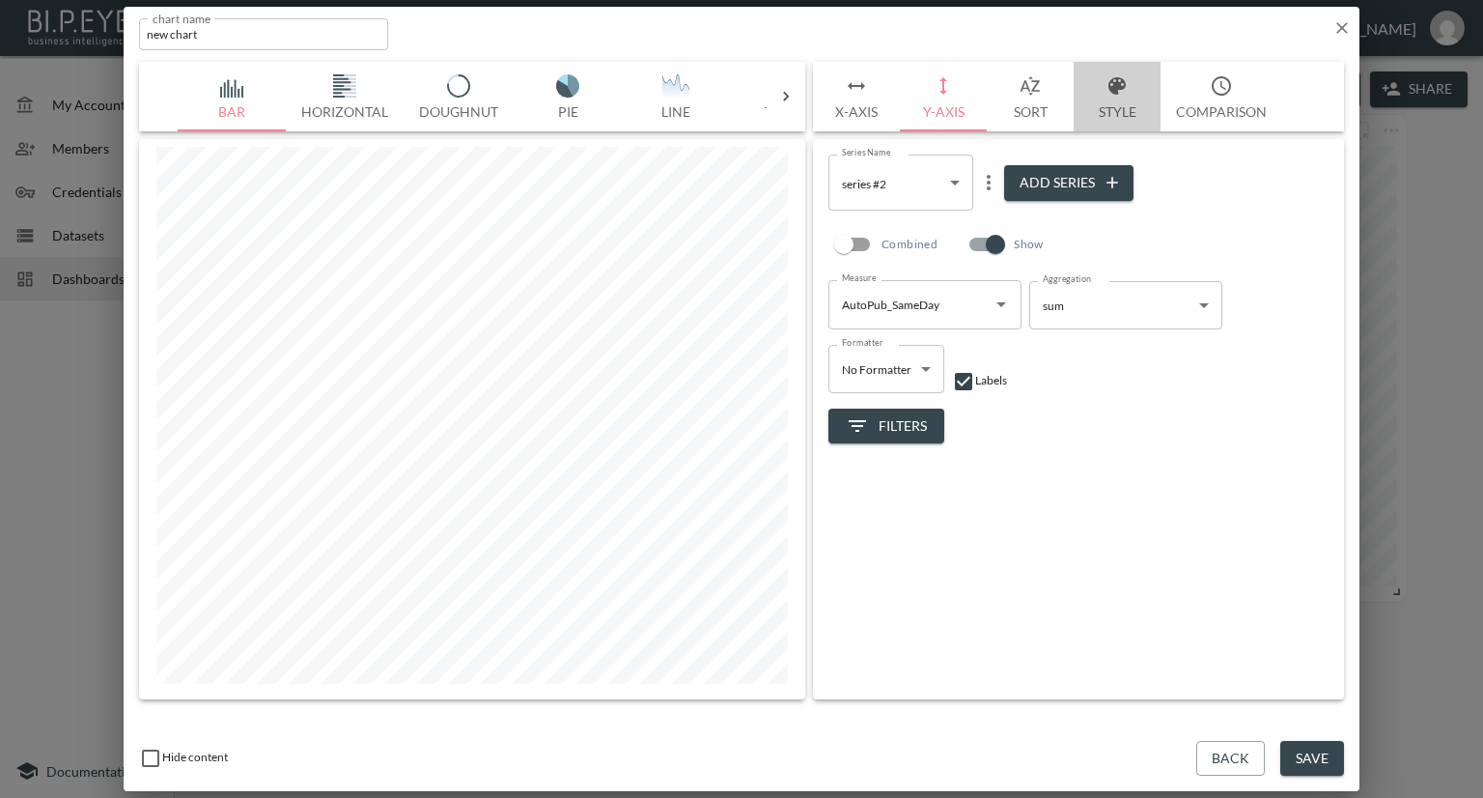
click at [1120, 110] on button "Style" at bounding box center [1117, 97] width 87 height 70
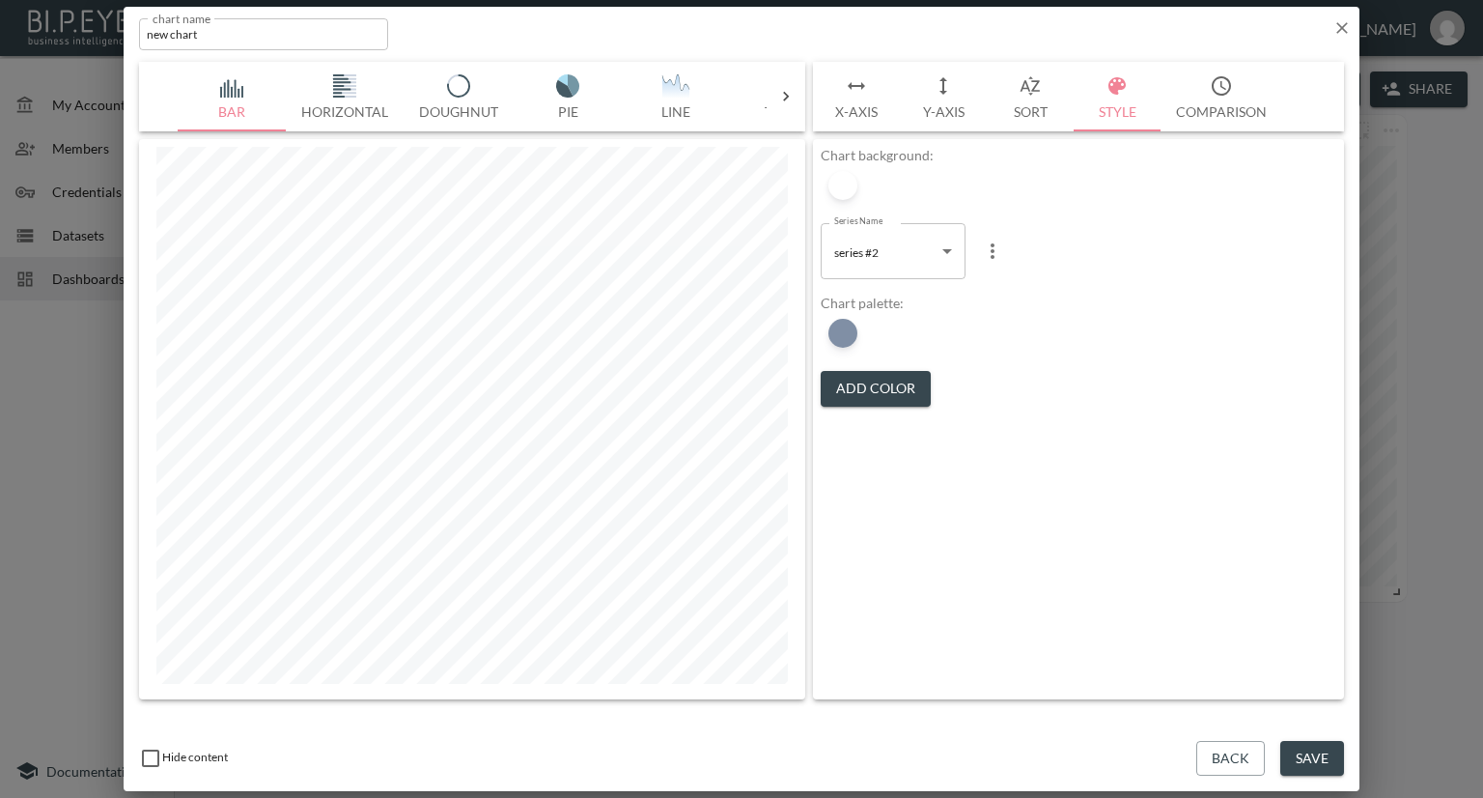
click at [931, 112] on button "Y-Axis" at bounding box center [943, 97] width 87 height 70
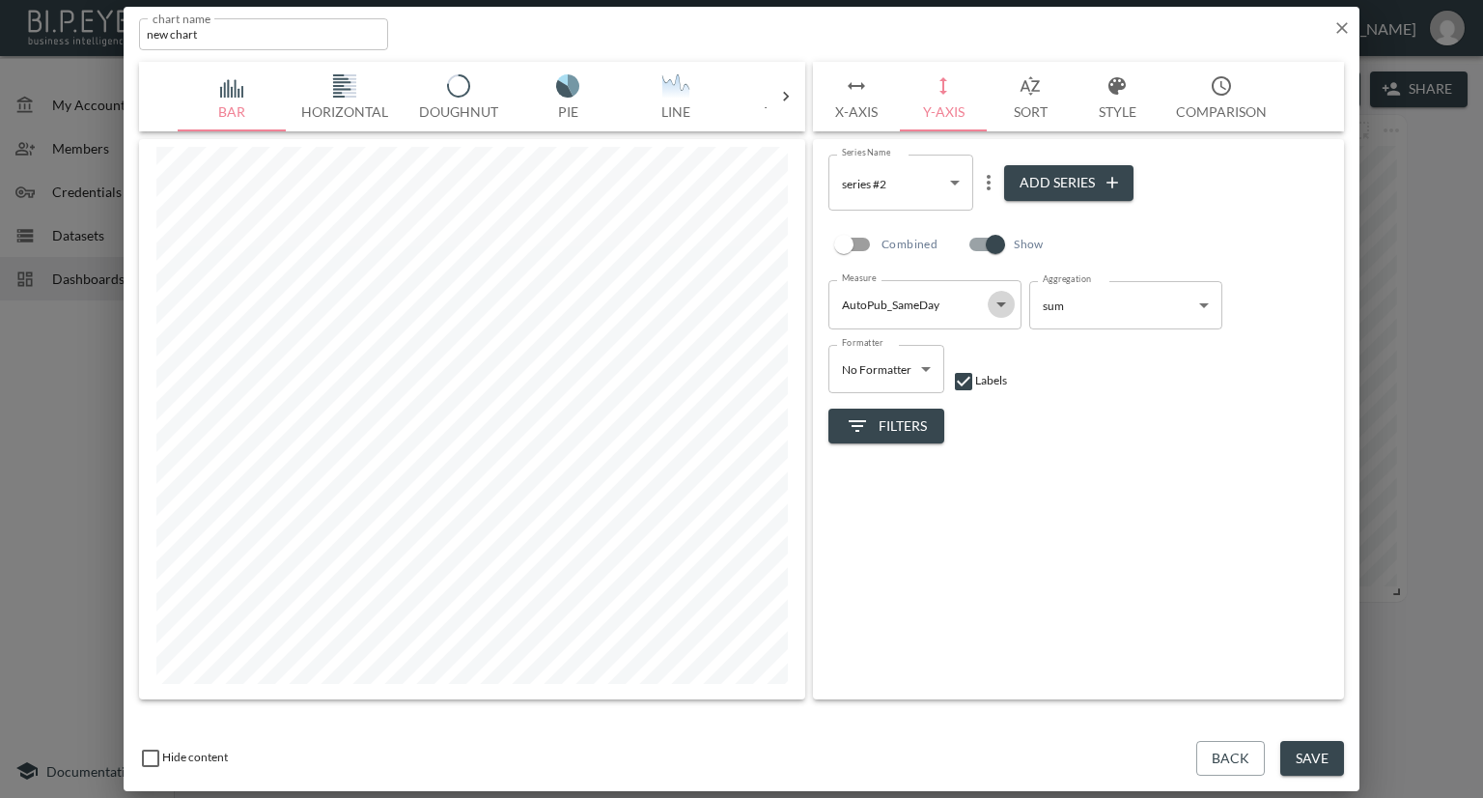
click at [998, 301] on icon "Open" at bounding box center [1001, 304] width 23 height 23
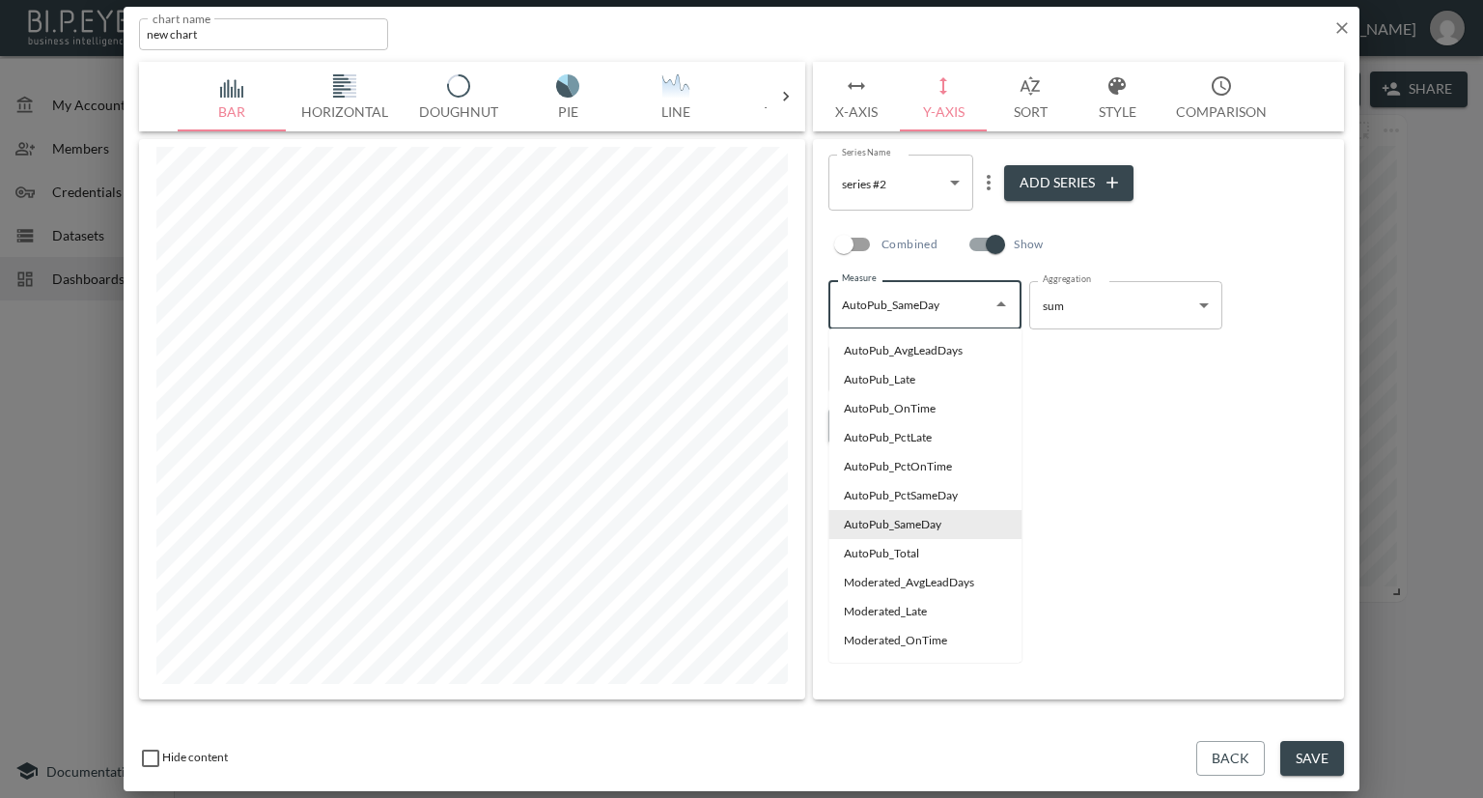
click at [952, 183] on body "BI.P.EYE, Interactive Analytics Dashboards - app Nadia Senft organization / das…" at bounding box center [741, 399] width 1483 height 798
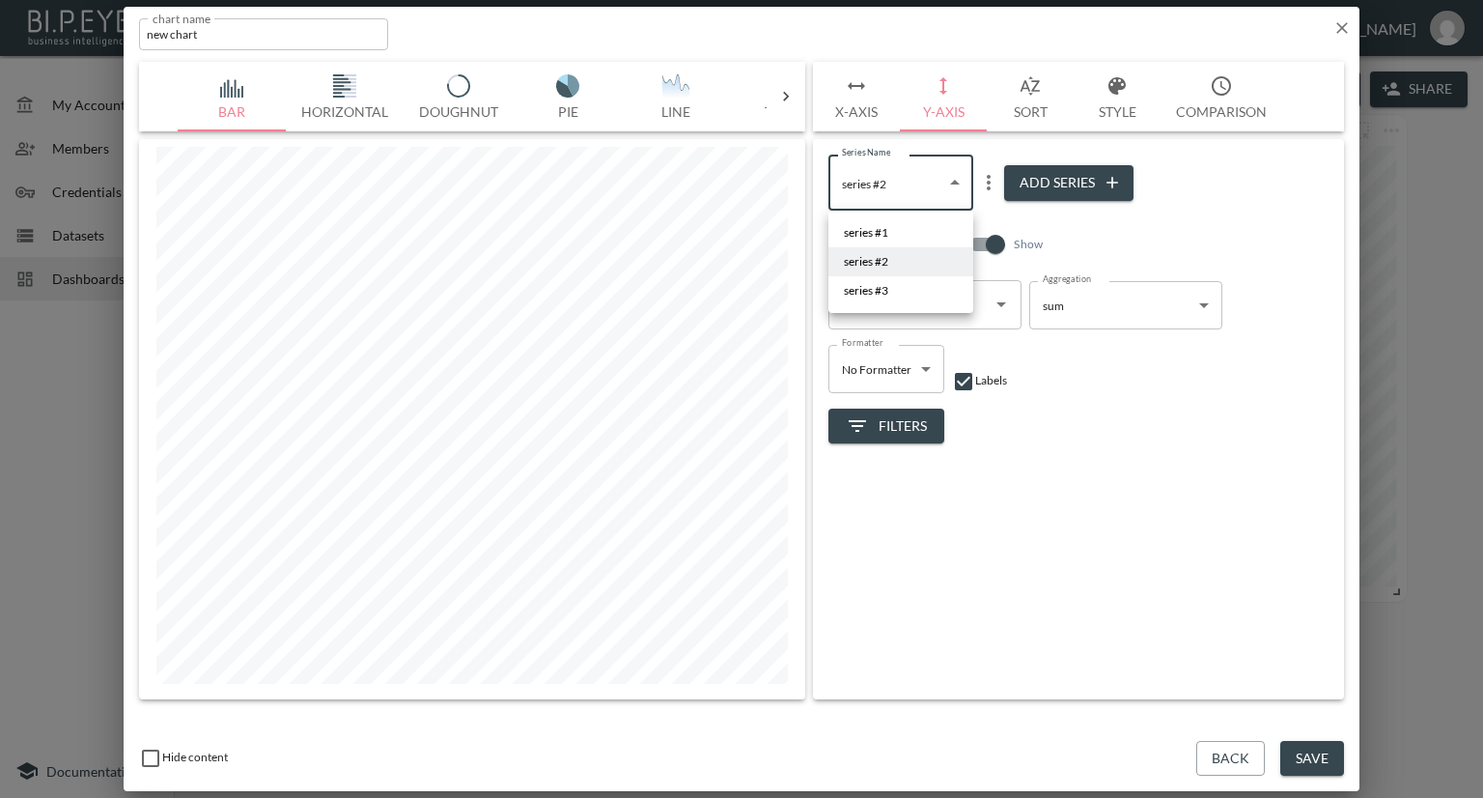
click at [911, 231] on li "series #1" at bounding box center [900, 232] width 145 height 29
type input "06008daa-ff00-4cca-bcce-59dec86e6f70"
click at [1002, 301] on icon "Open" at bounding box center [1001, 304] width 23 height 23
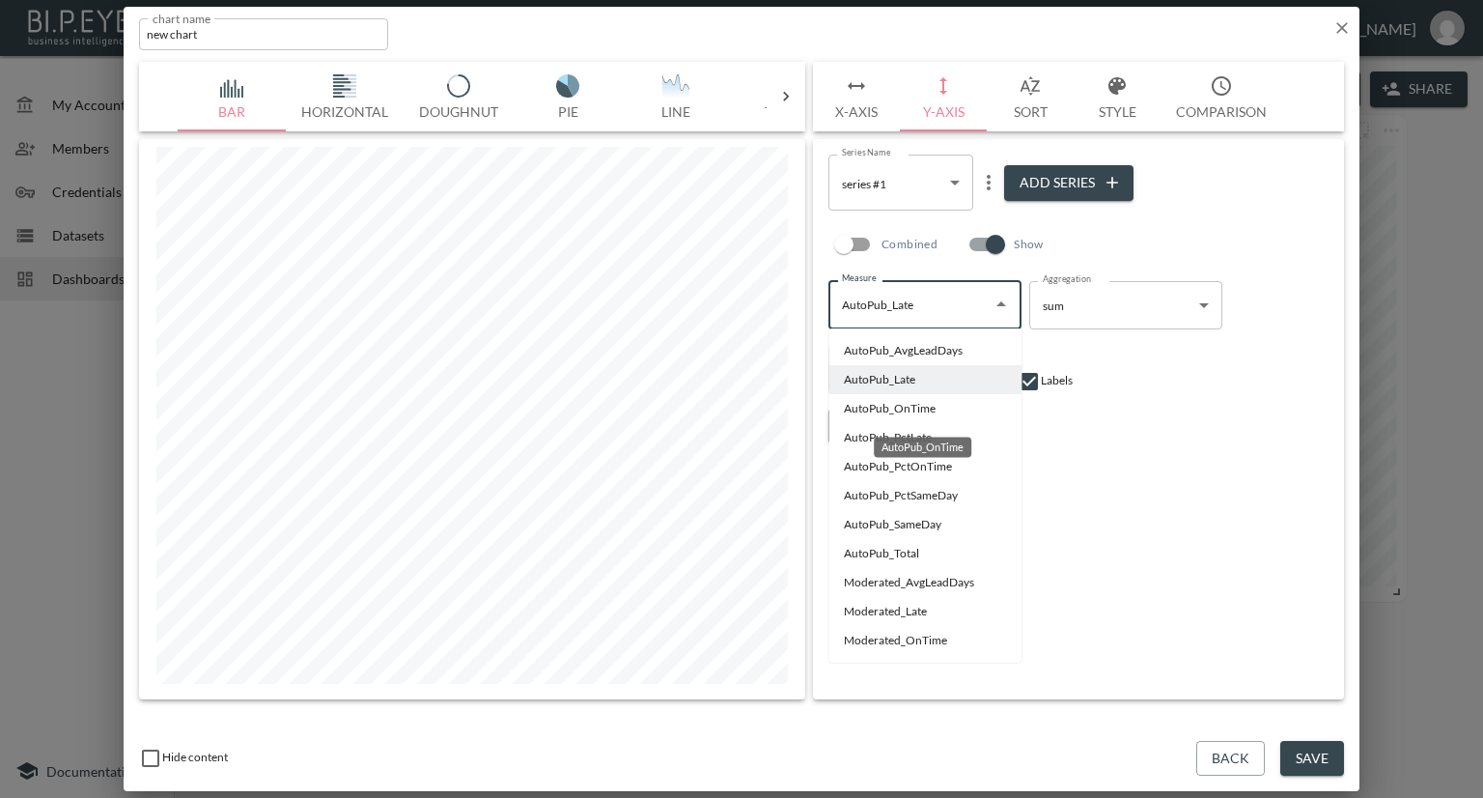
click at [879, 413] on li "AutoPub_OnTime" at bounding box center [924, 408] width 193 height 29
type input "AutoPub_OnTime"
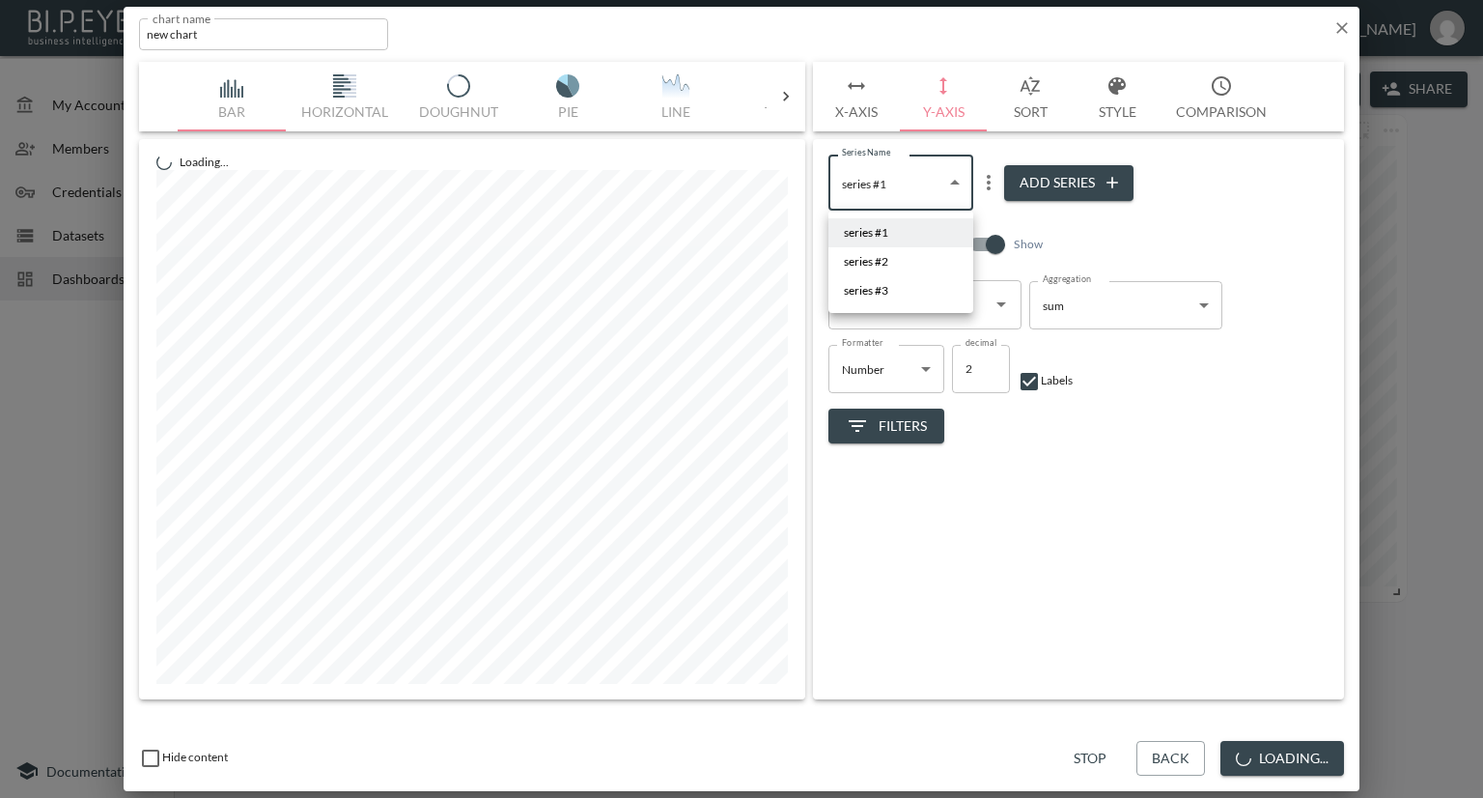
click at [952, 186] on body "BI.P.EYE, Interactive Analytics Dashboards - app Nadia Senft organization / das…" at bounding box center [741, 399] width 1483 height 798
click at [897, 258] on li "series #2" at bounding box center [900, 261] width 145 height 29
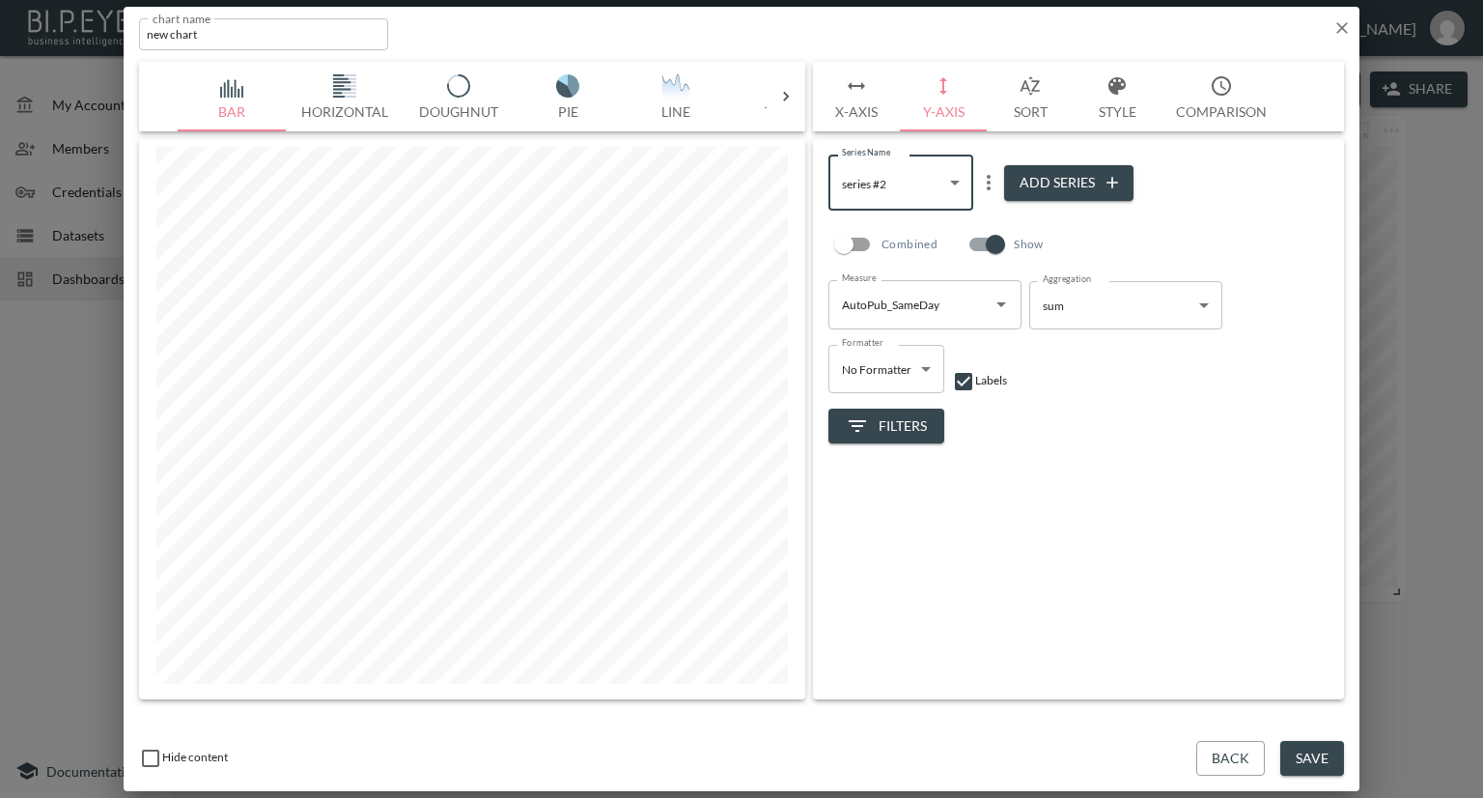
click at [947, 189] on body "BI.P.EYE, Interactive Analytics Dashboards - app Nadia Senft organization / das…" at bounding box center [741, 399] width 1483 height 798
click at [901, 284] on li "series #3" at bounding box center [900, 290] width 145 height 29
type input "3f9ee2b8-e622-4272-9667-2e0b0c368df1"
click at [949, 294] on input "AutoPub_OnTime" at bounding box center [910, 304] width 147 height 31
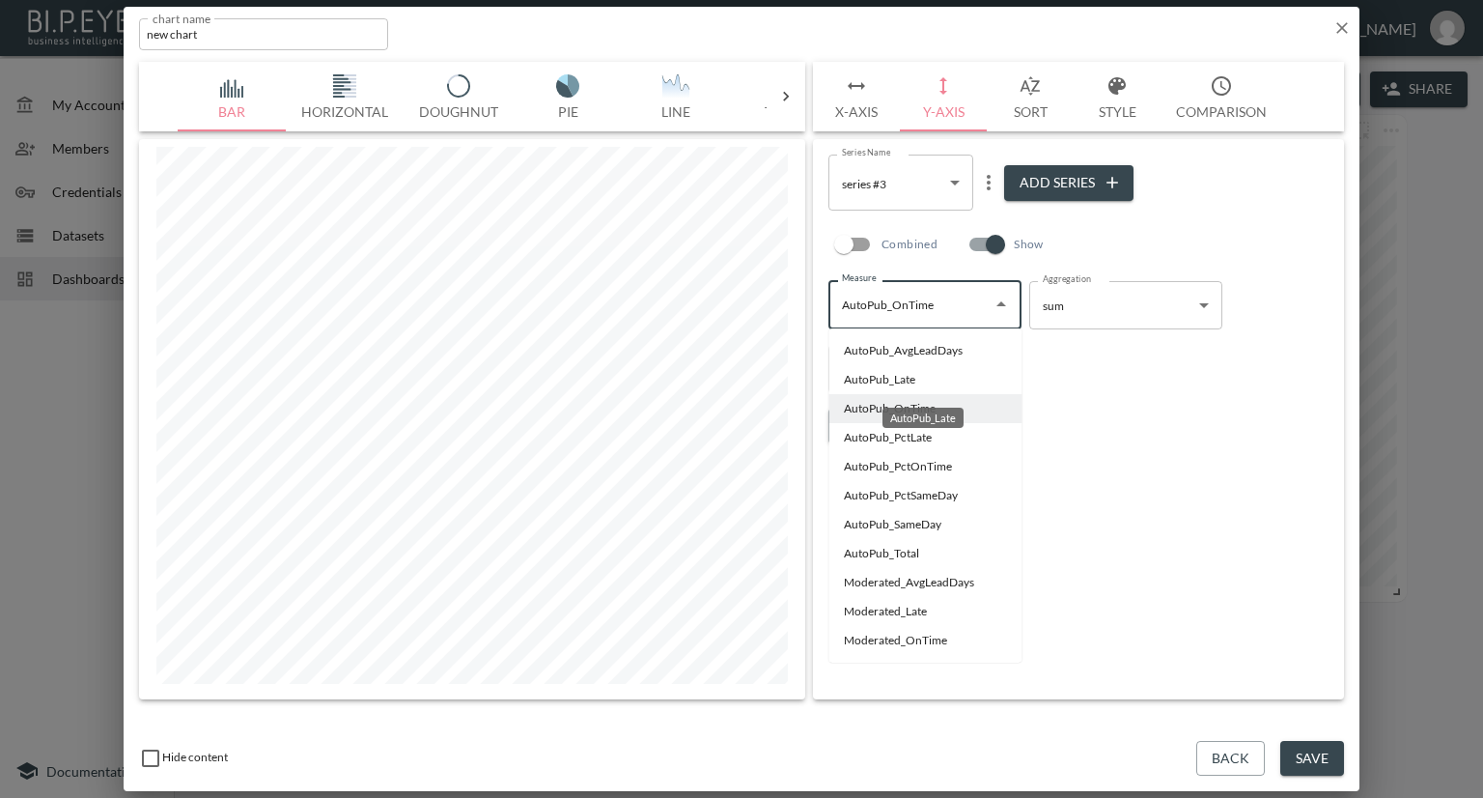
click at [874, 382] on li "AutoPub_Late" at bounding box center [924, 379] width 193 height 29
type input "AutoPub_Late"
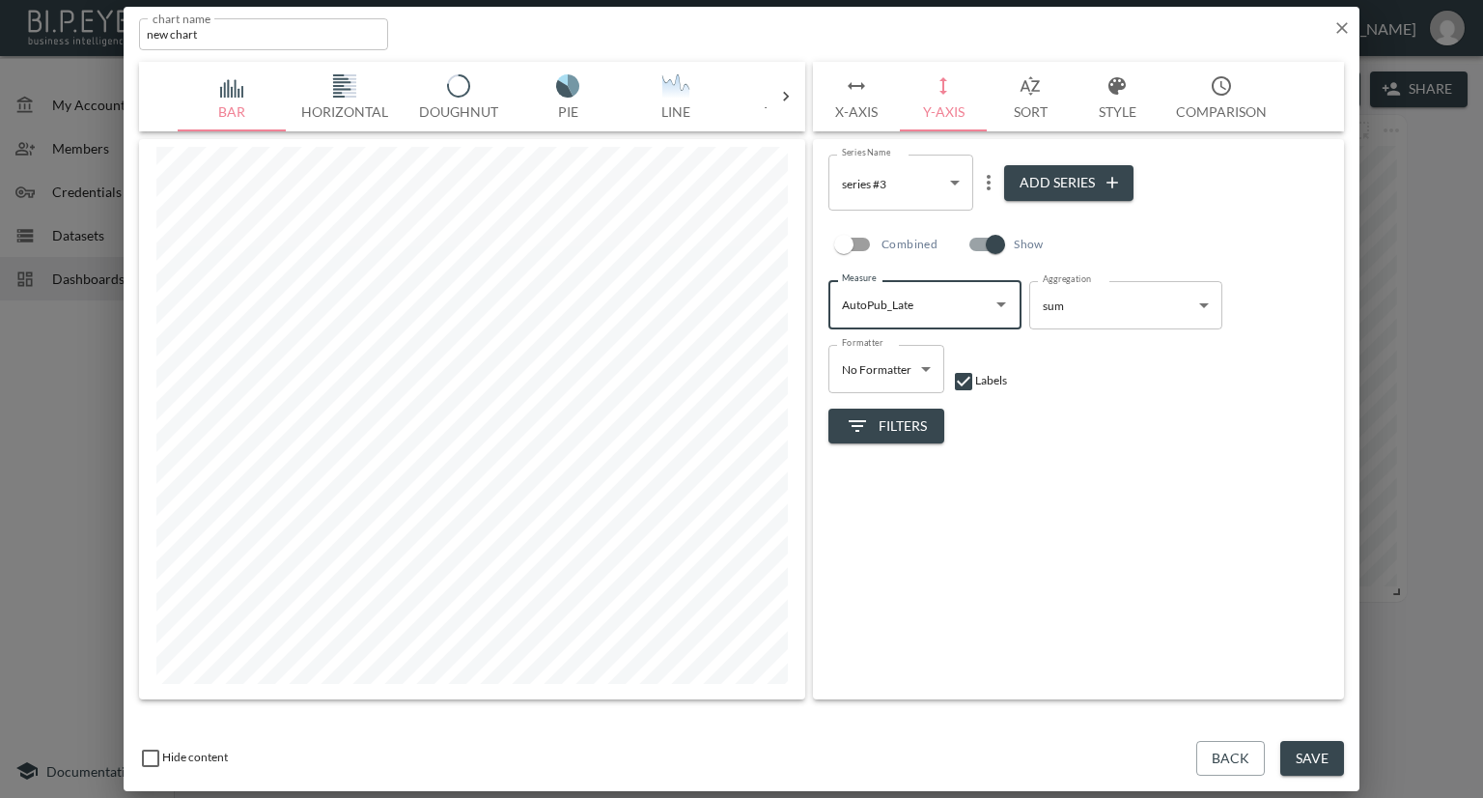
click at [1104, 109] on button "Style" at bounding box center [1117, 97] width 87 height 70
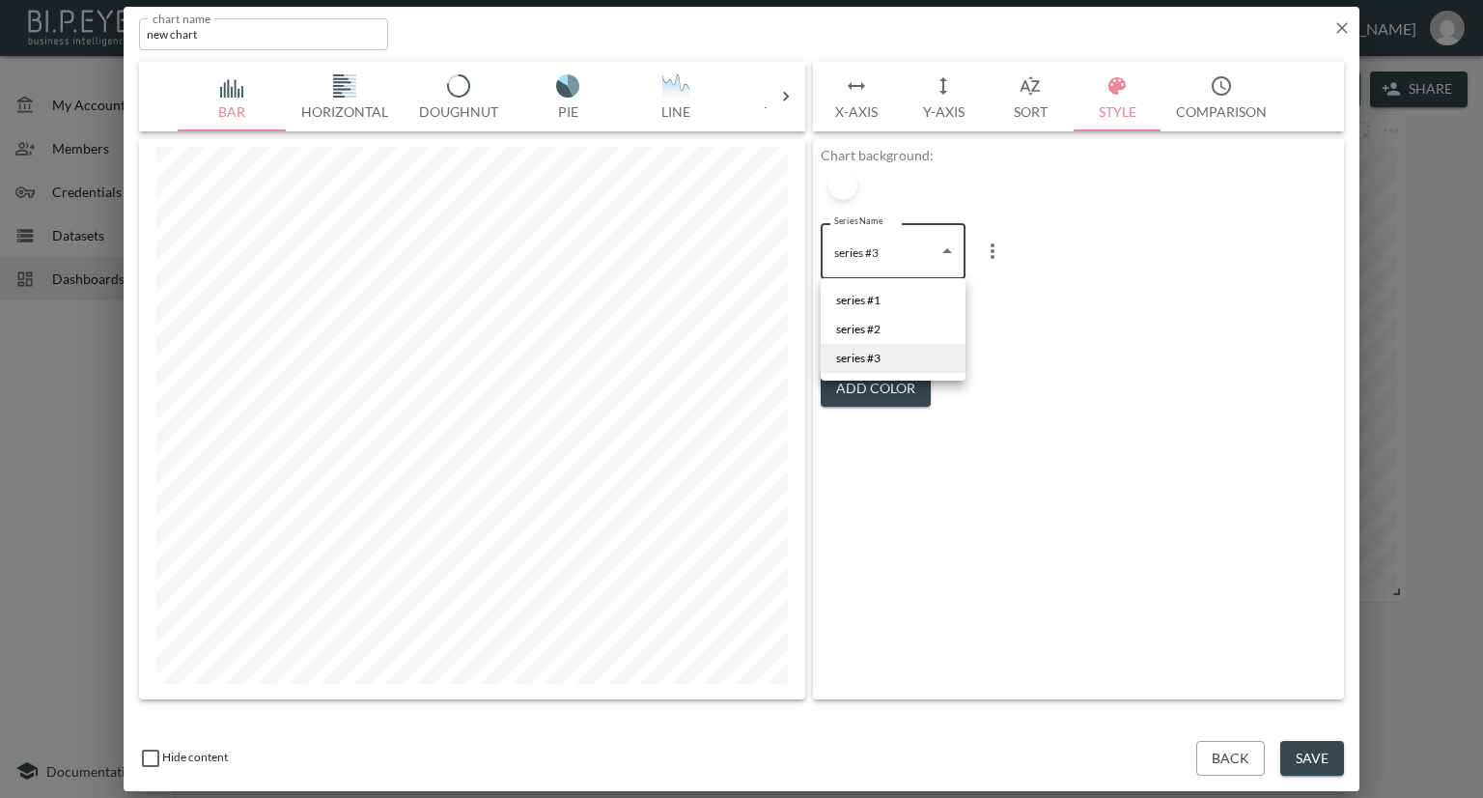
click at [883, 249] on body "BI.P.EYE, Interactive Analytics Dashboards - app Nadia Senft organization / das…" at bounding box center [741, 399] width 1483 height 798
drag, startPoint x: 872, startPoint y: 298, endPoint x: 890, endPoint y: 279, distance: 26.6
click at [871, 298] on span "series #1" at bounding box center [858, 300] width 44 height 17
type input "06008daa-ff00-4cca-bcce-59dec86e6f70"
click at [847, 336] on div at bounding box center [842, 333] width 29 height 29
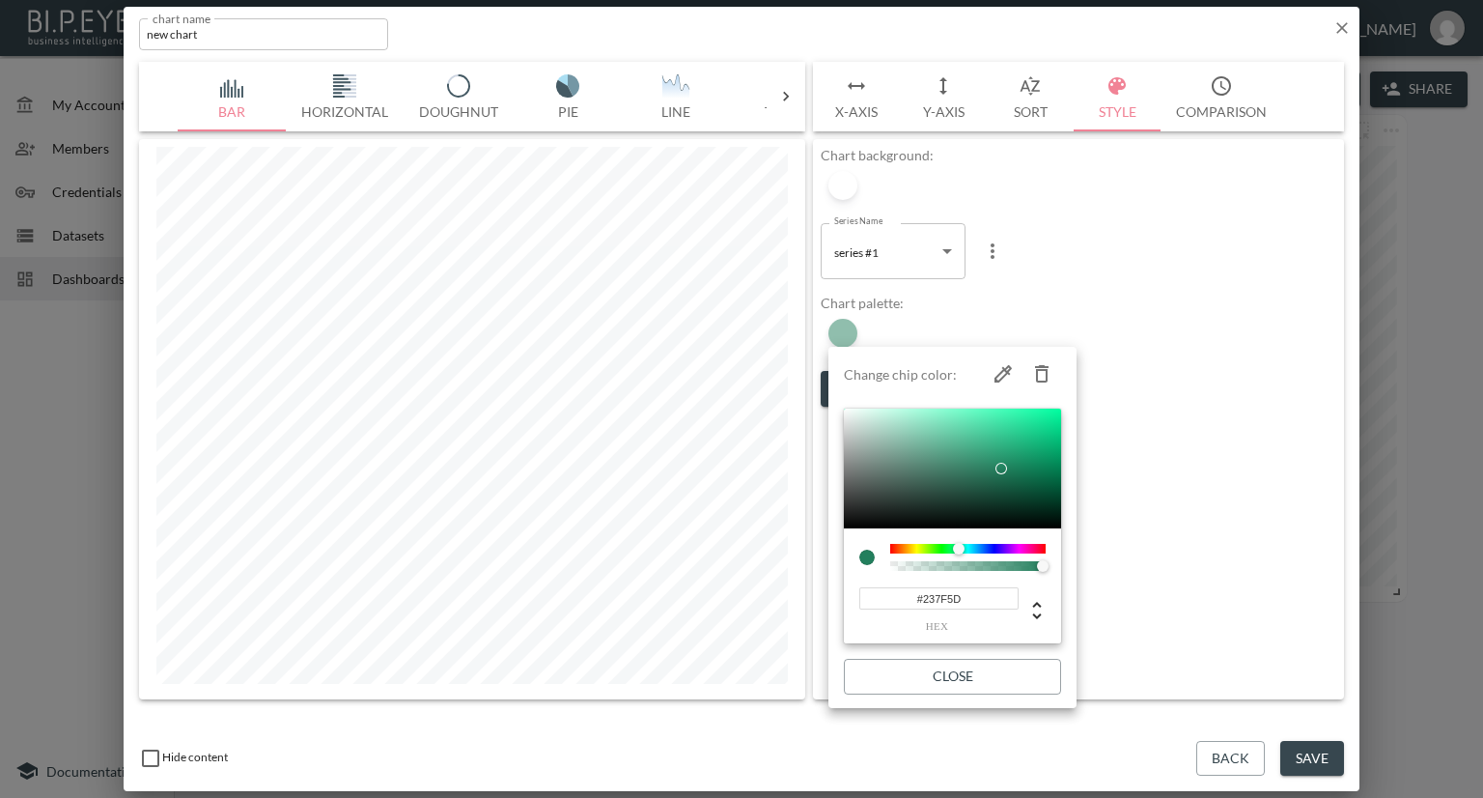
type input "#35715B"
click at [960, 475] on div at bounding box center [952, 468] width 217 height 120
click at [1085, 296] on div at bounding box center [741, 399] width 1483 height 798
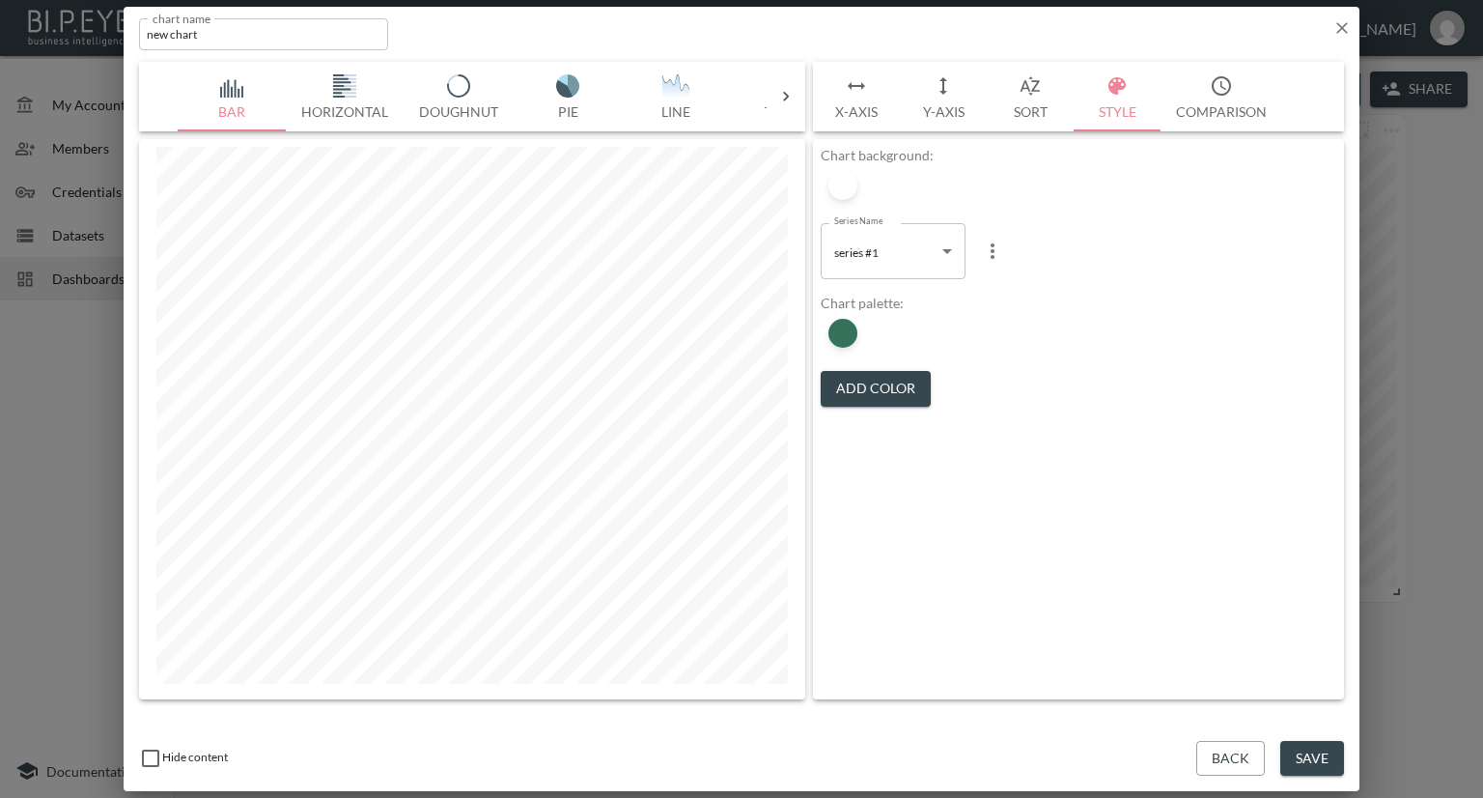
click at [923, 261] on body "BI.P.EYE, Interactive Analytics Dashboards - app Nadia Senft organization / das…" at bounding box center [741, 399] width 1483 height 798
click at [875, 324] on span "series #2" at bounding box center [858, 329] width 44 height 17
type input "06060a1c-1044-44d0-8e4e-eb74ba80083f"
click at [854, 380] on button "Add Color" at bounding box center [876, 389] width 110 height 36
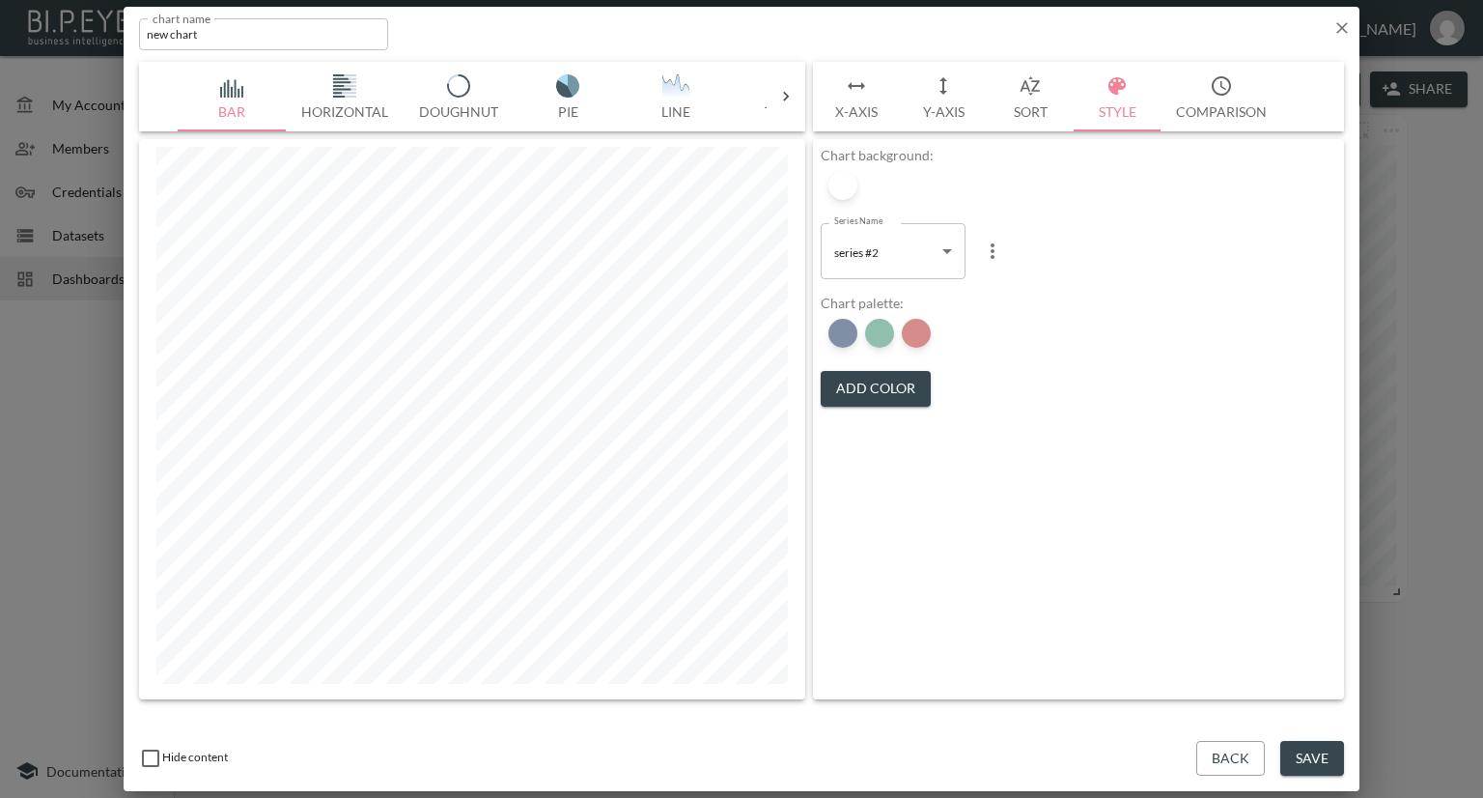
click at [854, 380] on button "Add Color" at bounding box center [876, 389] width 110 height 36
click at [837, 333] on div at bounding box center [842, 333] width 29 height 29
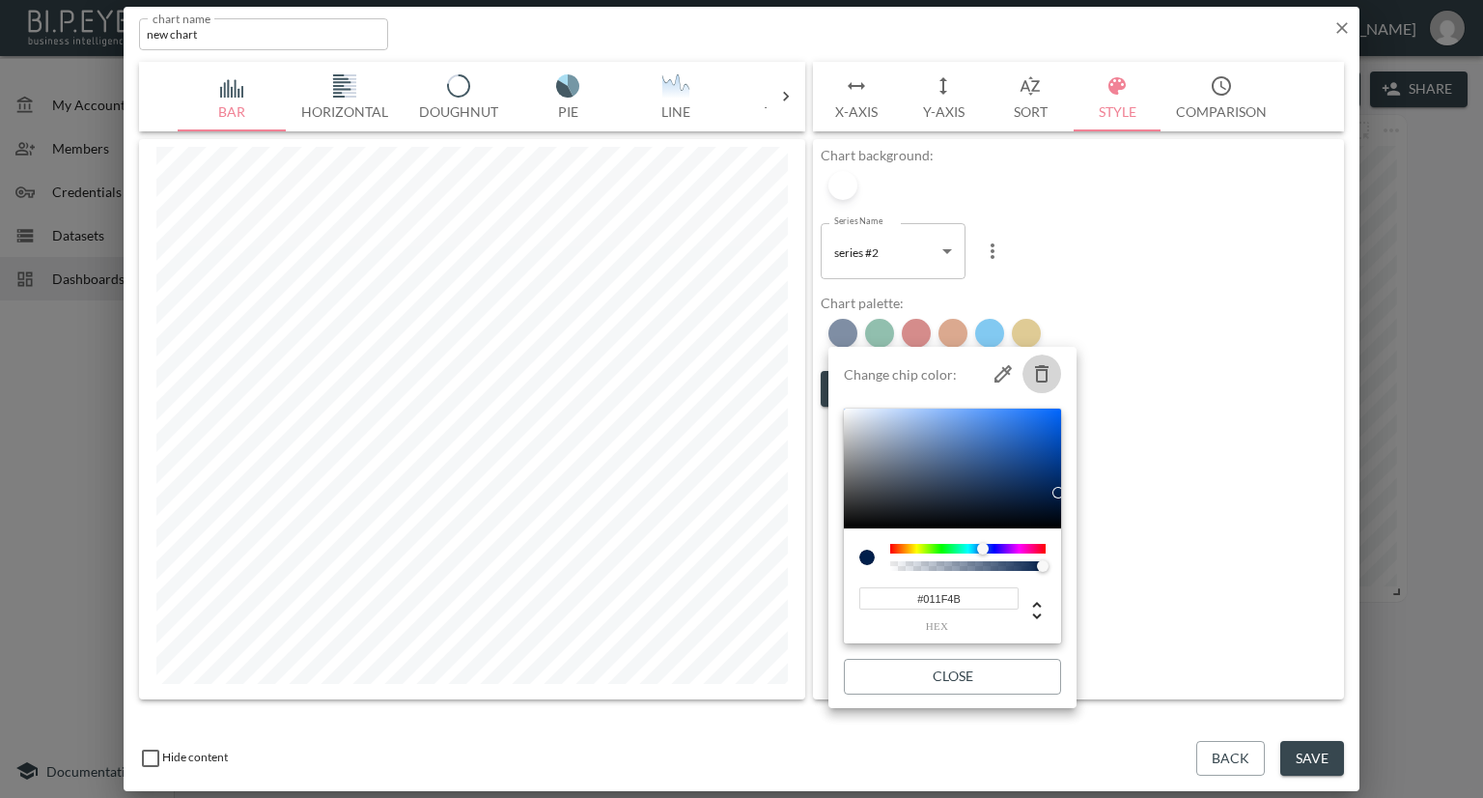
click at [1039, 371] on icon "button" at bounding box center [1041, 373] width 23 height 23
type input "#237F5D"
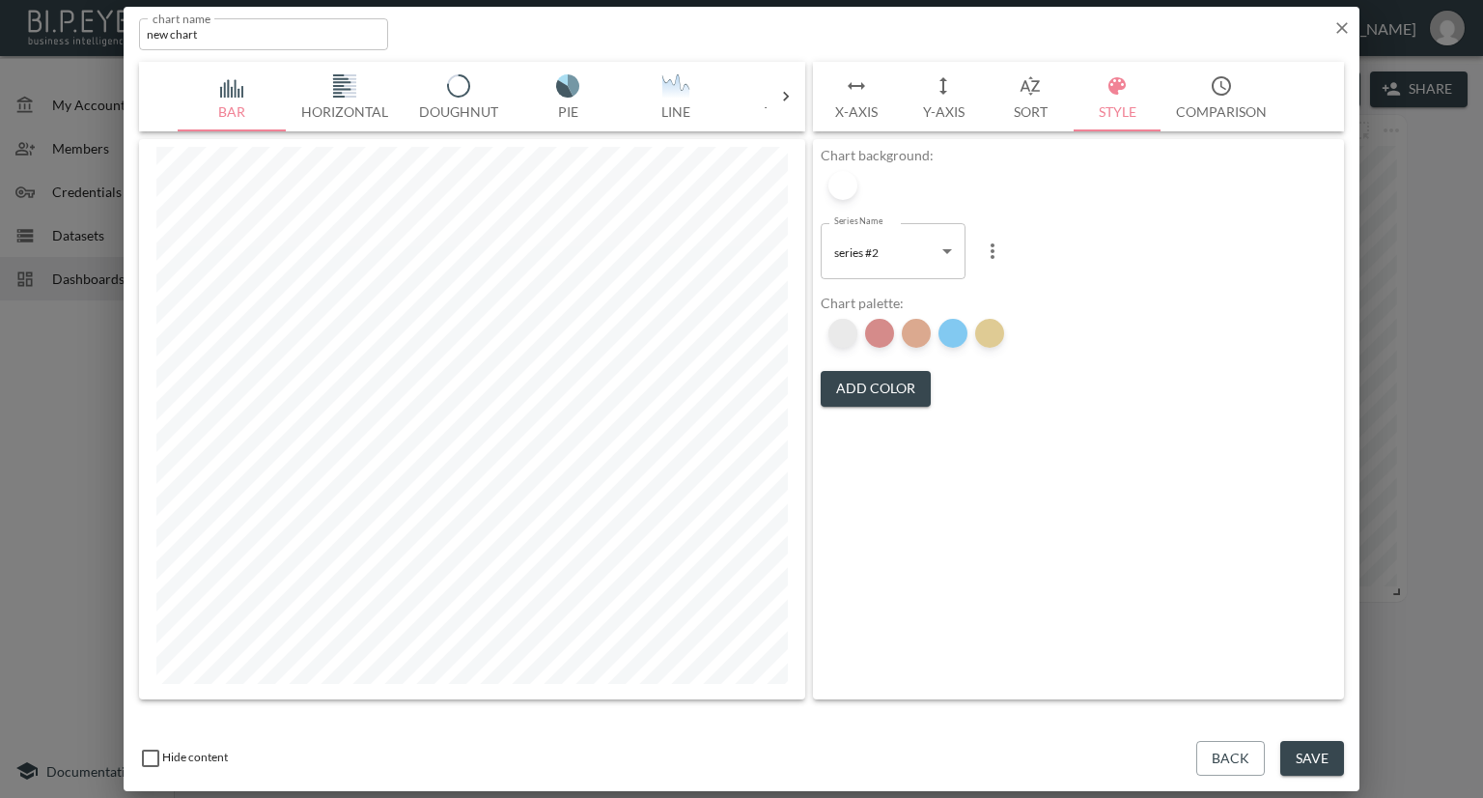
click at [844, 337] on div at bounding box center [842, 333] width 29 height 29
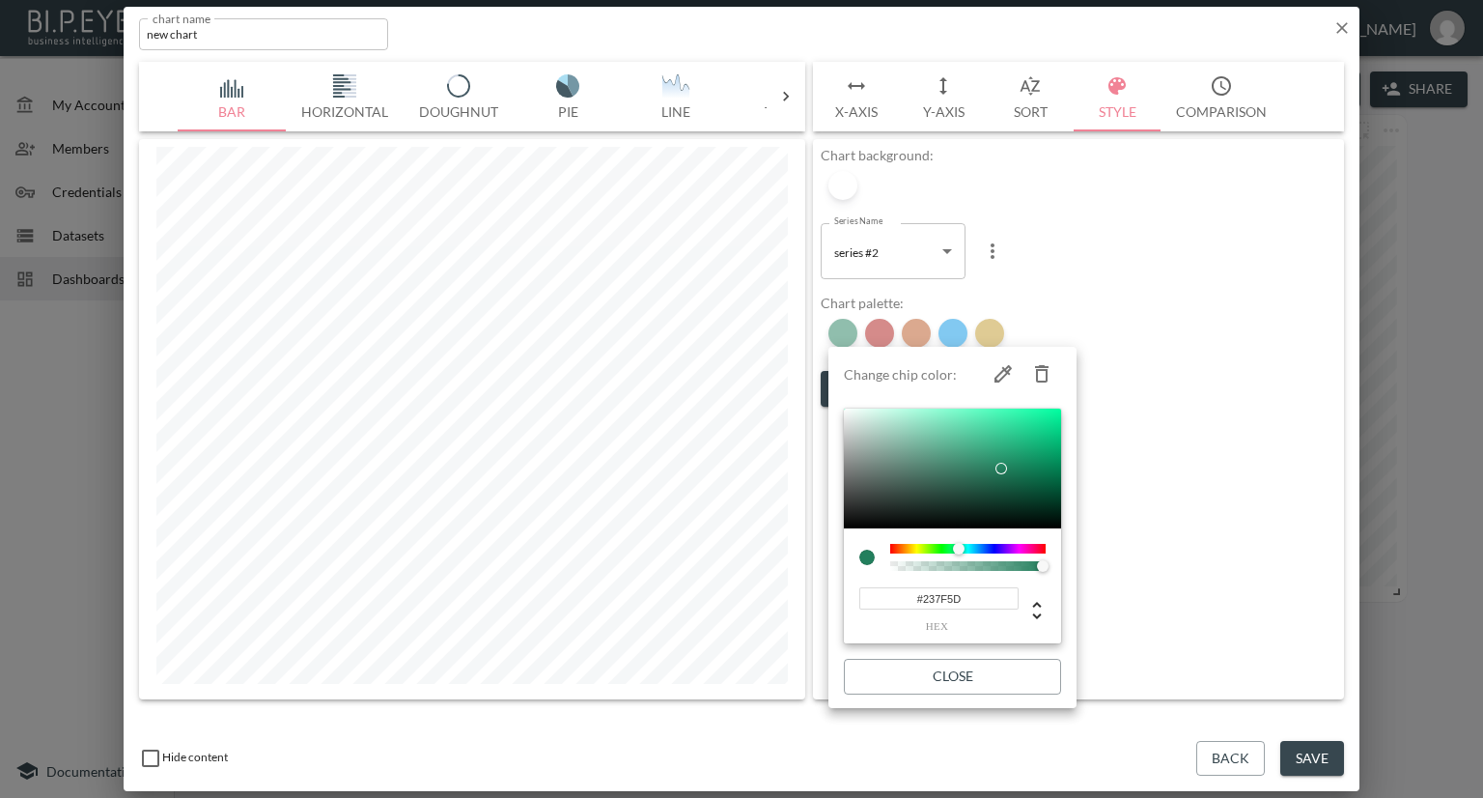
click at [1043, 374] on icon "button" at bounding box center [1041, 373] width 23 height 23
type input "#AC1917"
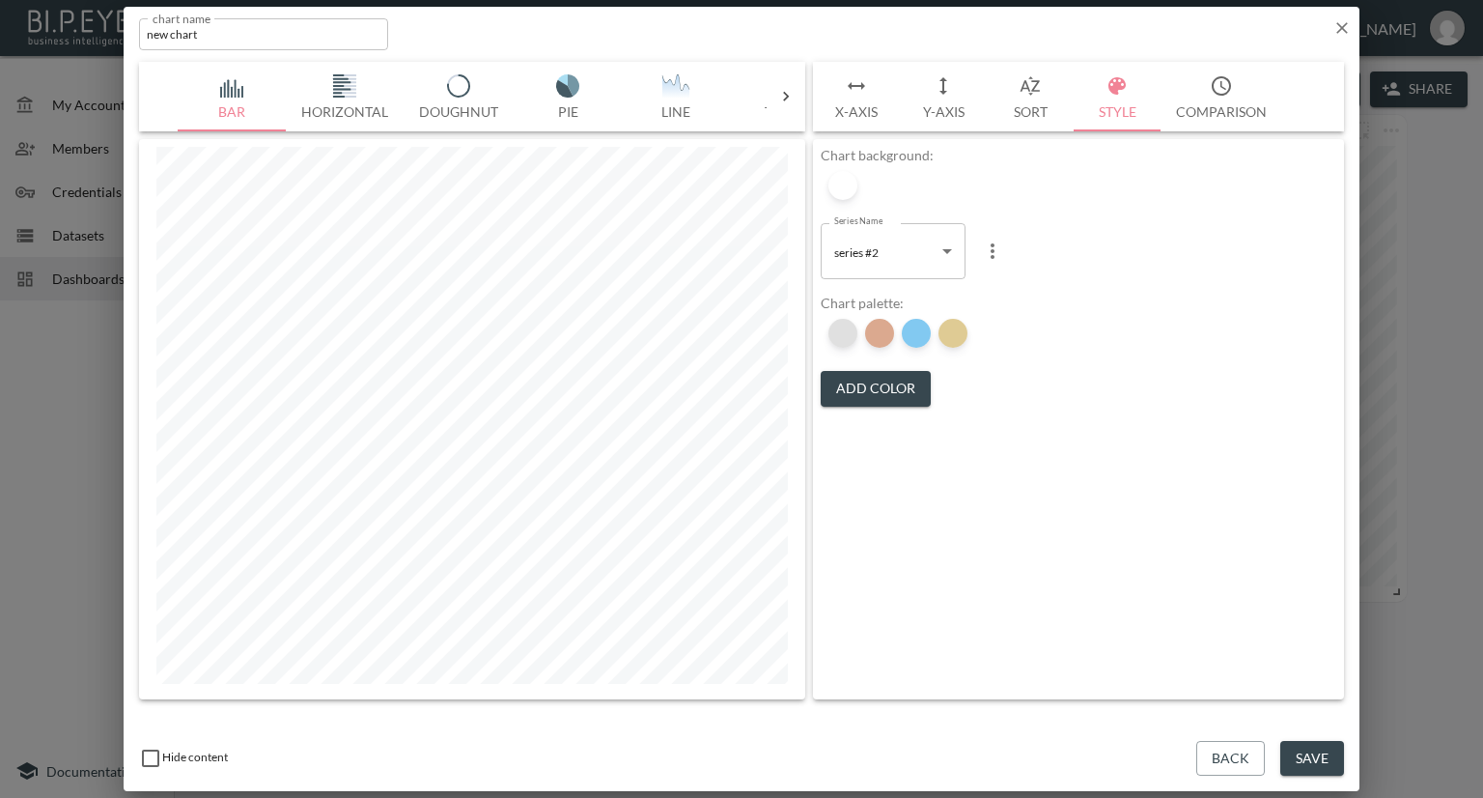
click at [853, 340] on div at bounding box center [842, 333] width 29 height 29
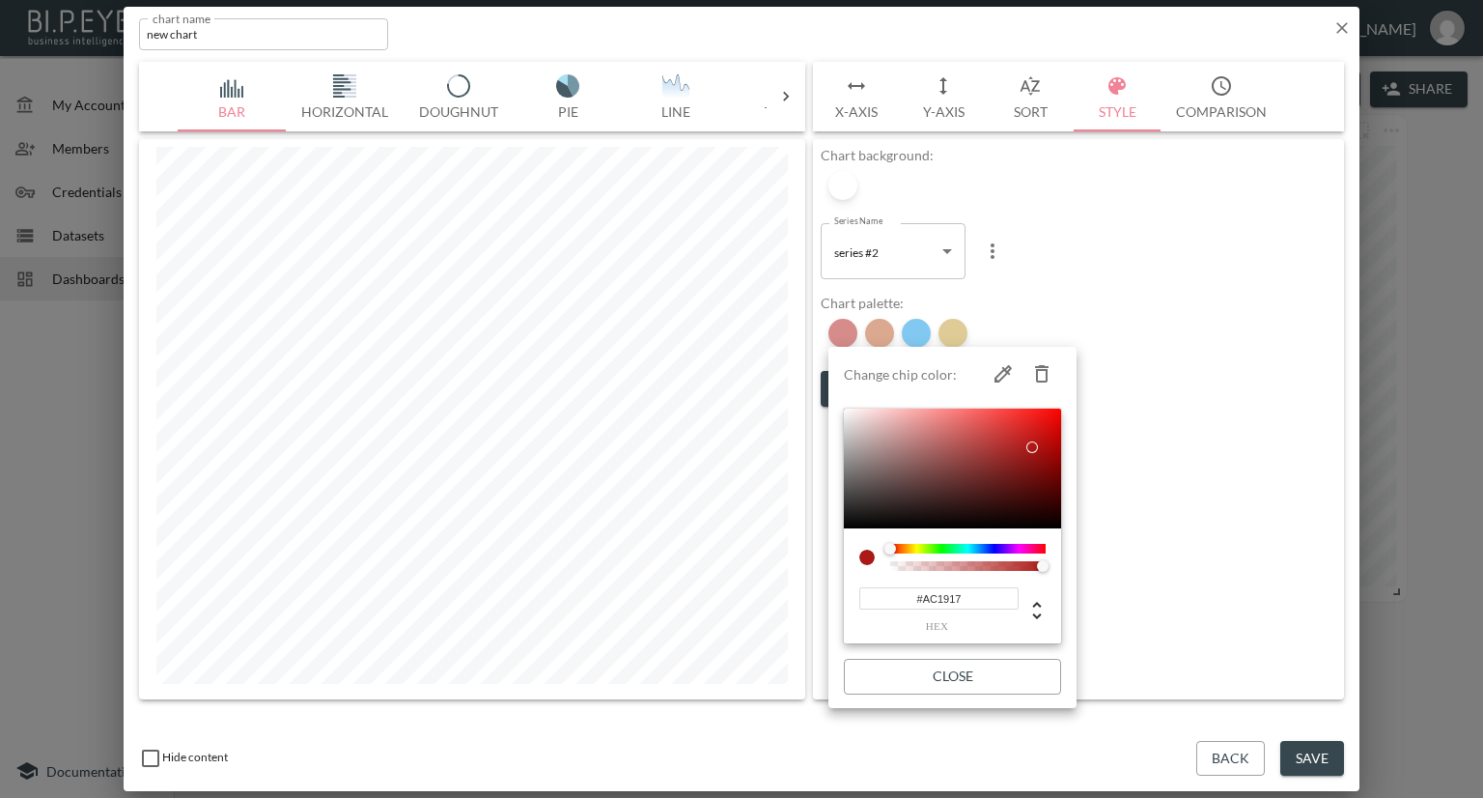
click at [1047, 370] on icon "button" at bounding box center [1042, 373] width 14 height 17
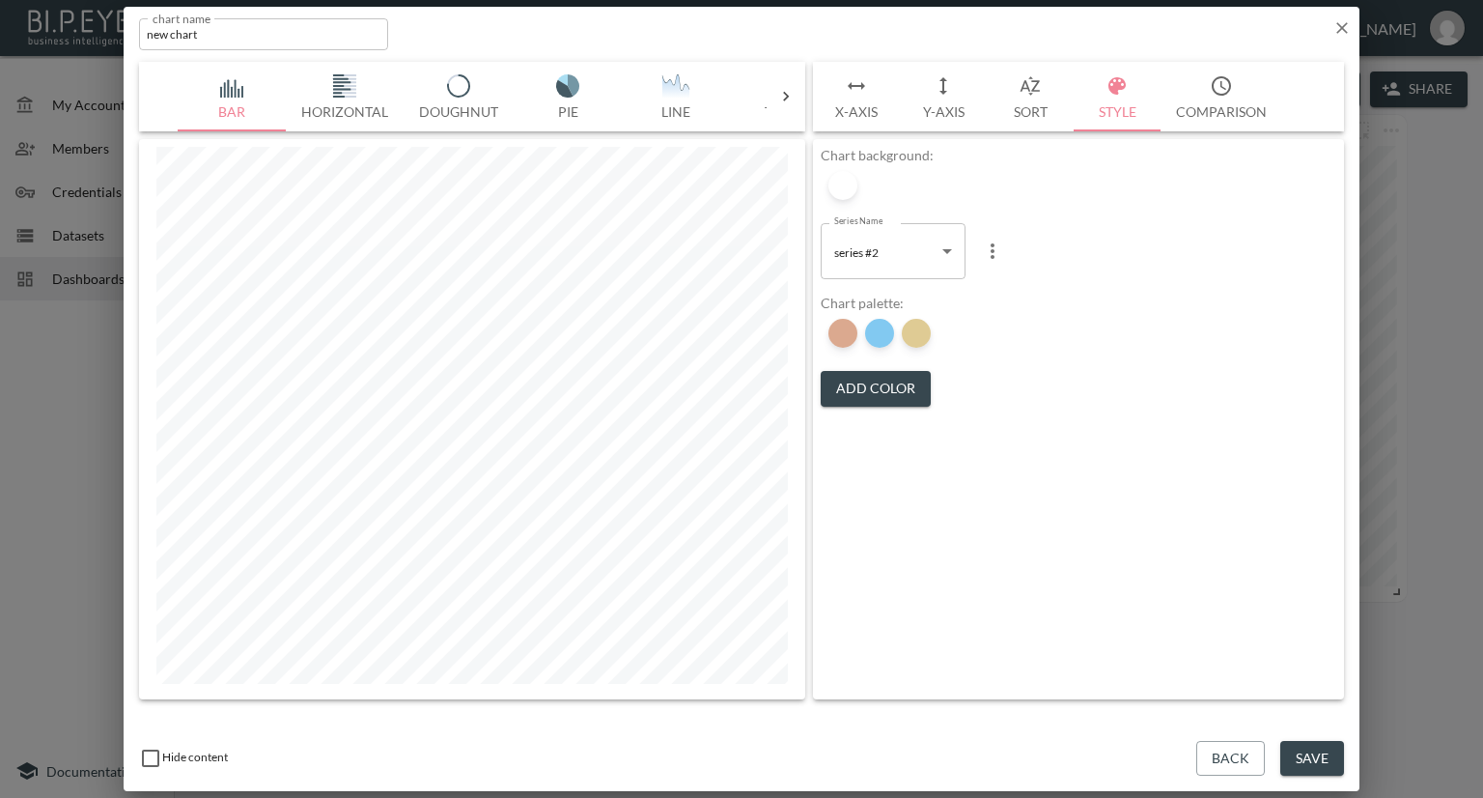
type input "#B75420"
click at [850, 333] on div at bounding box center [842, 333] width 29 height 29
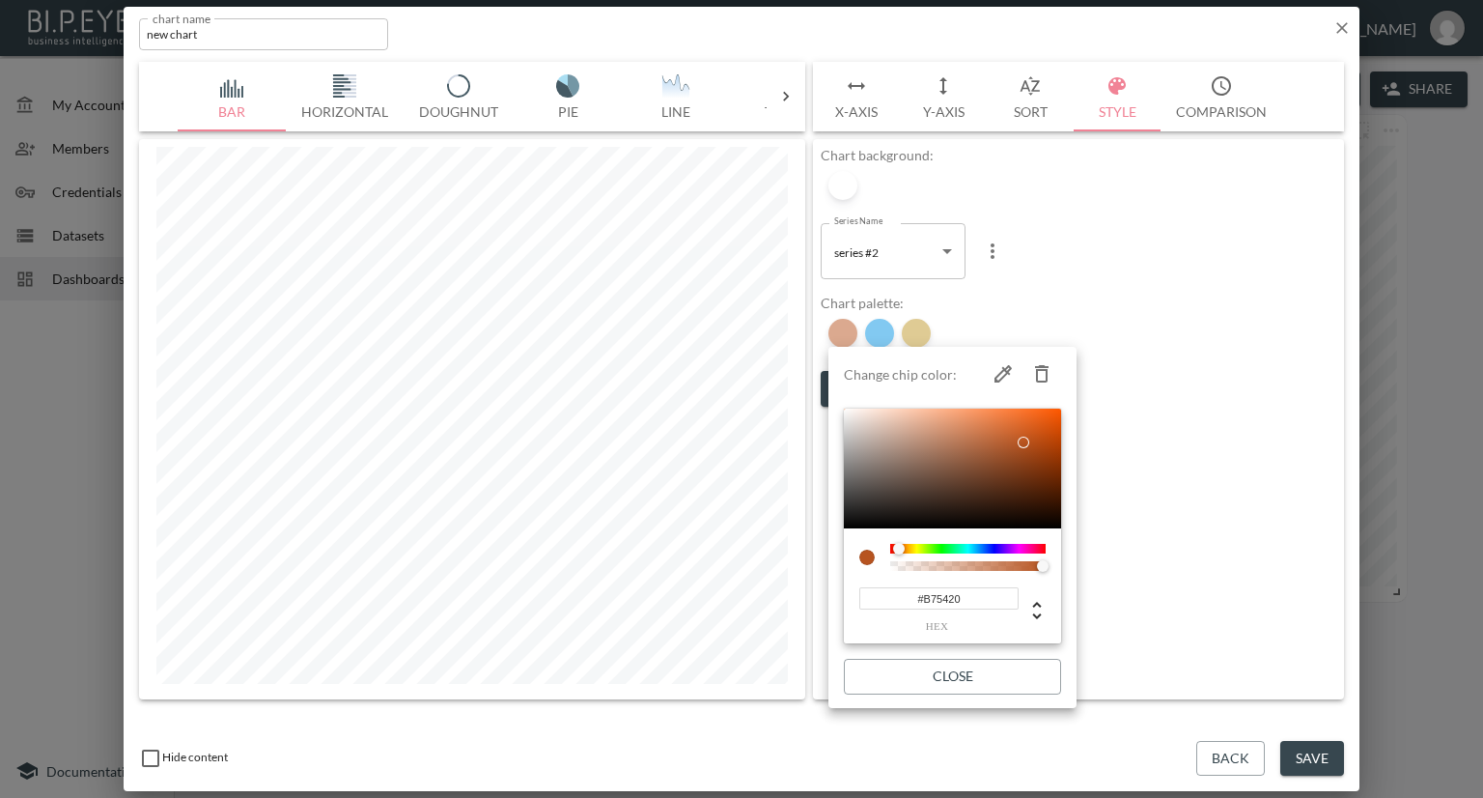
click at [1037, 368] on icon "button" at bounding box center [1041, 373] width 23 height 23
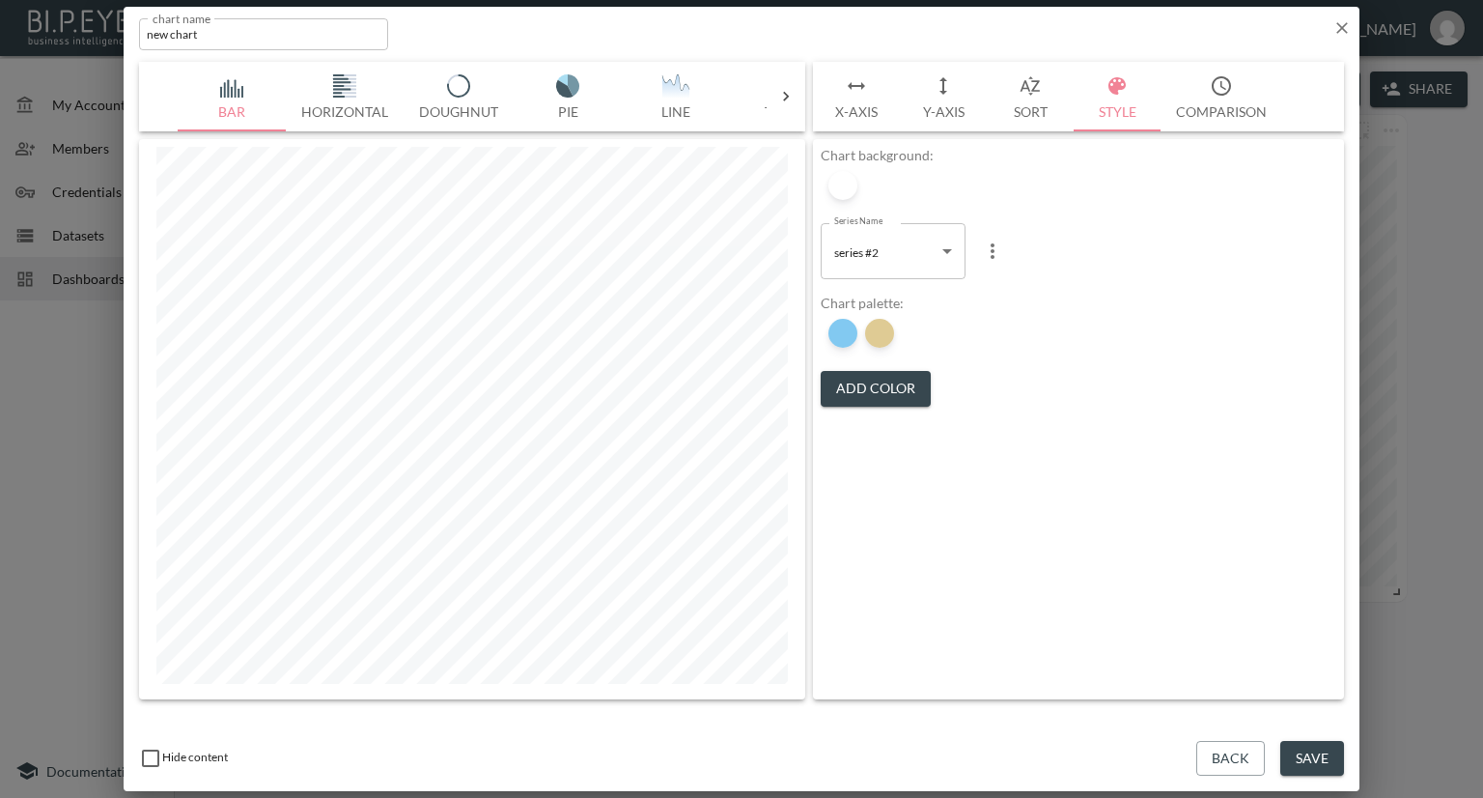
type input "#0693E3"
click at [847, 333] on div at bounding box center [842, 333] width 29 height 29
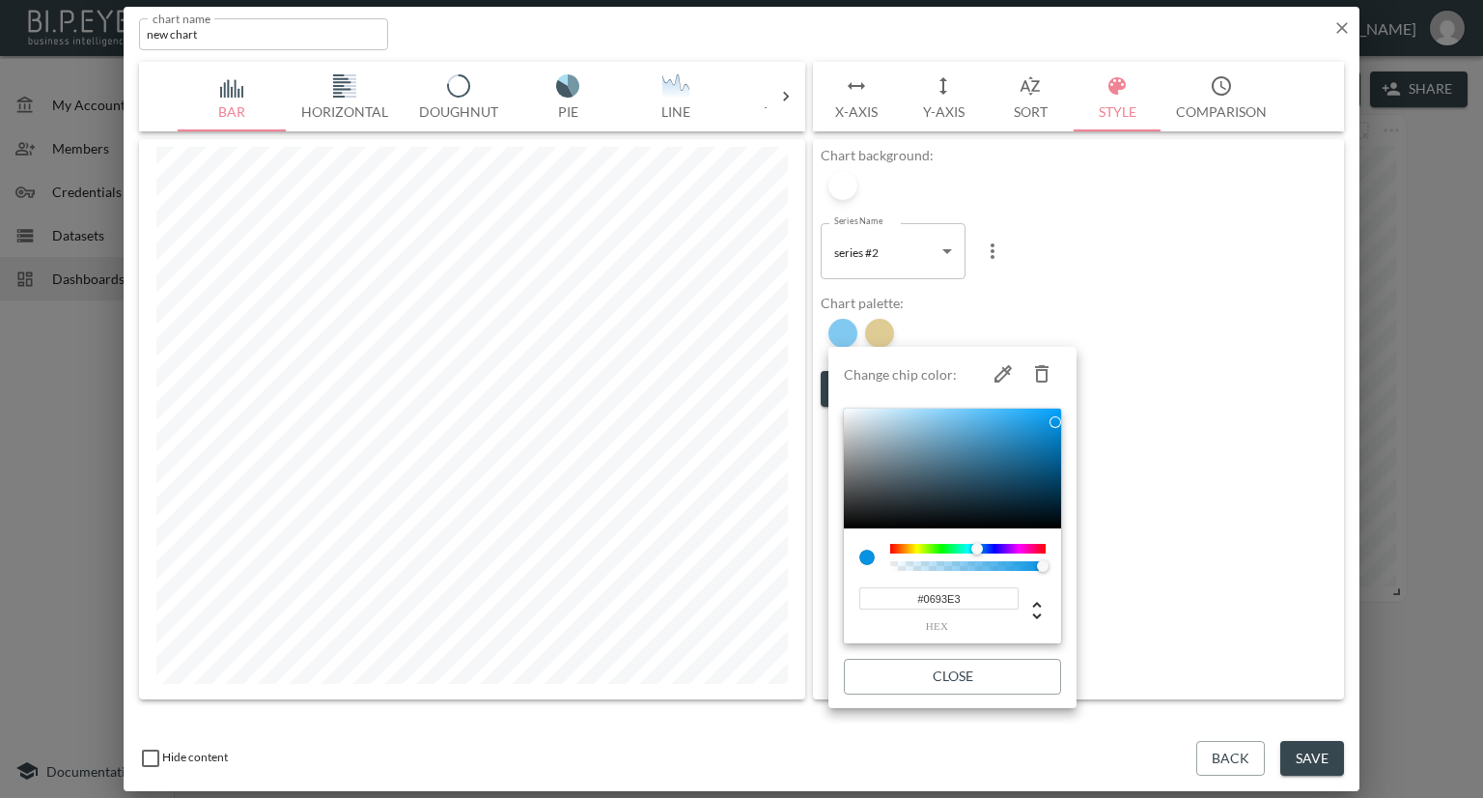
click at [1049, 368] on icon "button" at bounding box center [1041, 373] width 23 height 23
type input "#C0982B"
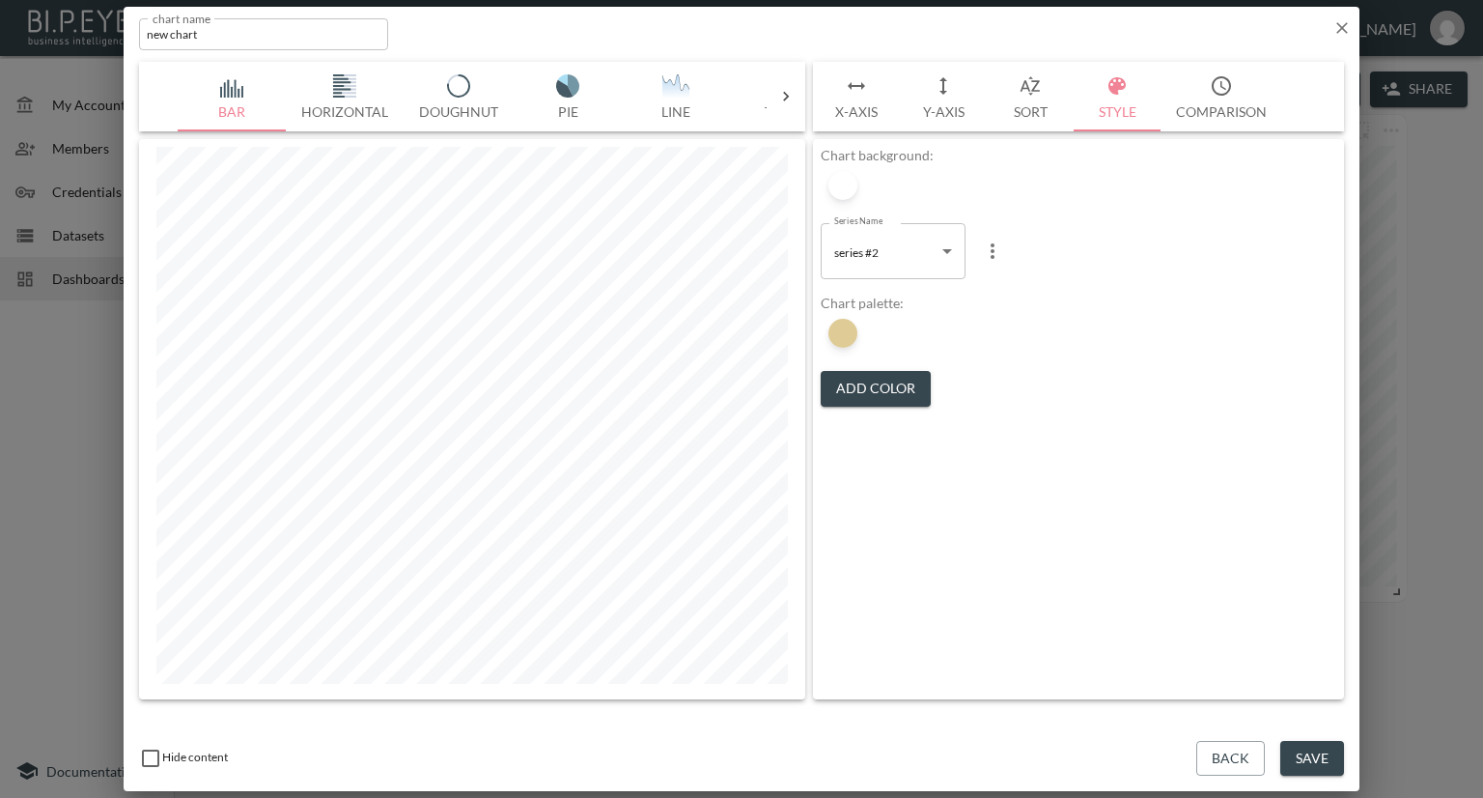
click at [923, 254] on body "BI.P.EYE, Interactive Analytics Dashboards - app Nadia Senft organization / das…" at bounding box center [741, 399] width 1483 height 798
click at [873, 357] on span "series #3" at bounding box center [858, 358] width 44 height 17
type input "3f9ee2b8-e622-4272-9667-2e0b0c368df1"
click at [873, 387] on button "Add Color" at bounding box center [876, 389] width 110 height 36
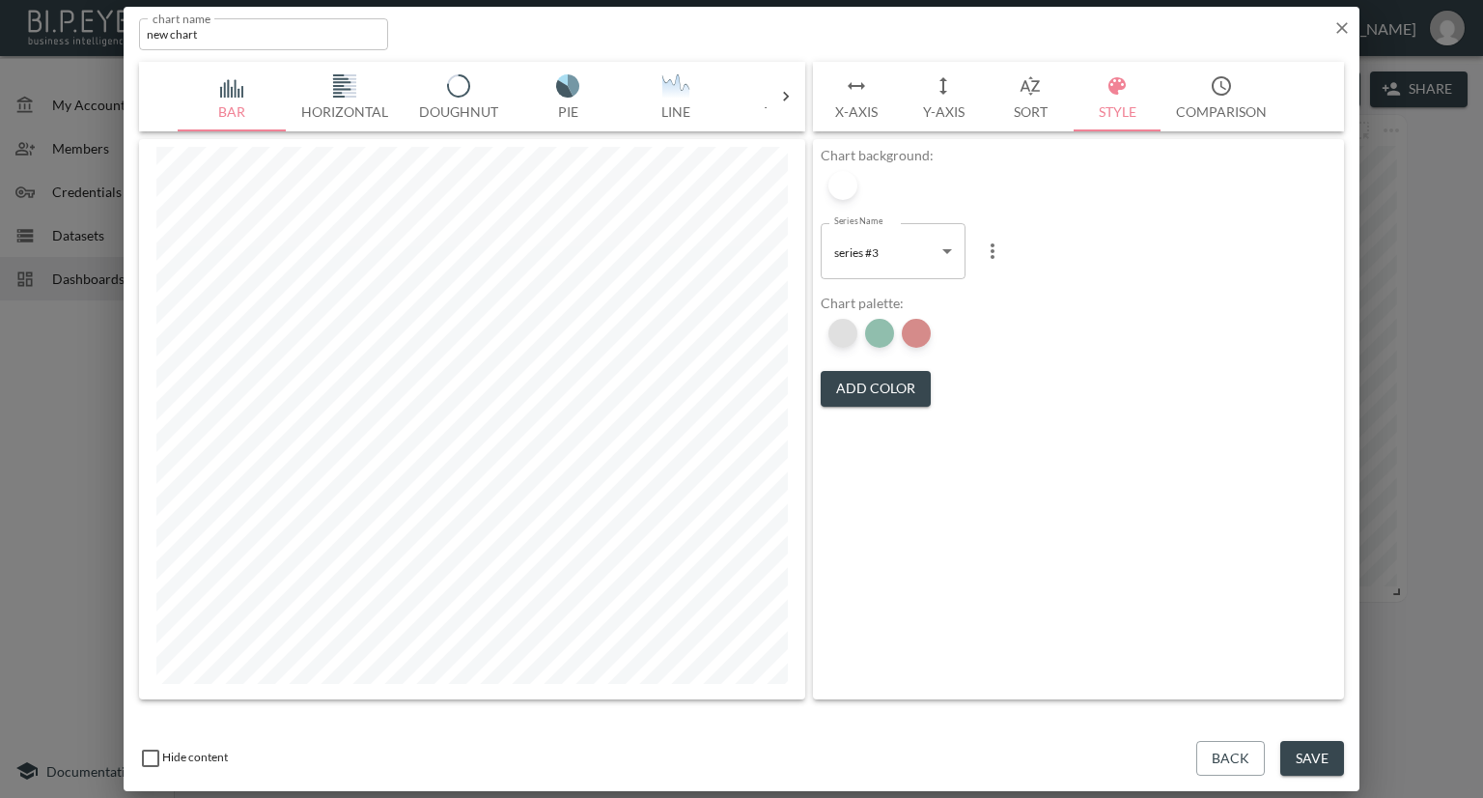
click at [839, 335] on div at bounding box center [842, 333] width 29 height 29
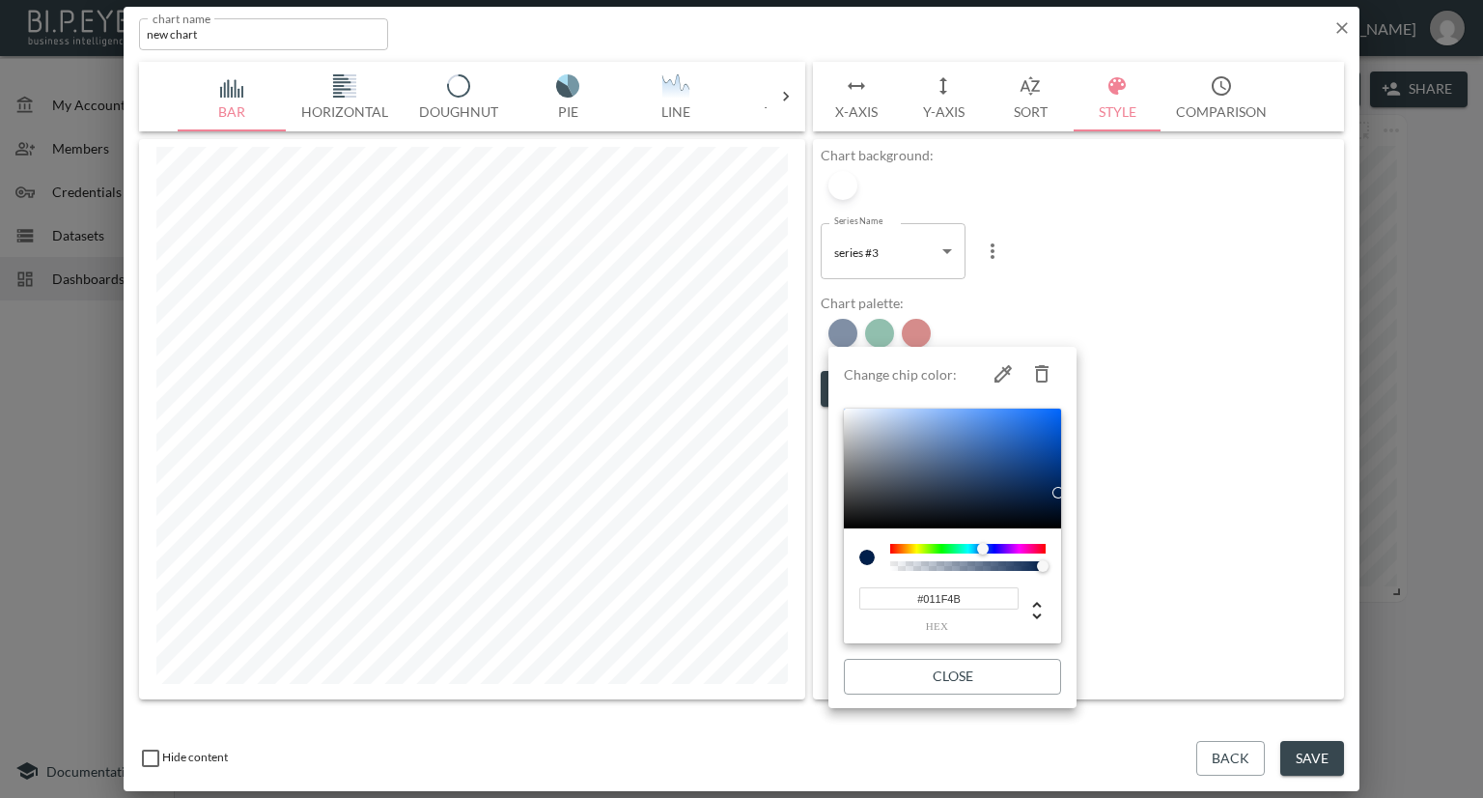
click at [1047, 369] on icon "button" at bounding box center [1042, 373] width 14 height 17
type input "#237F5D"
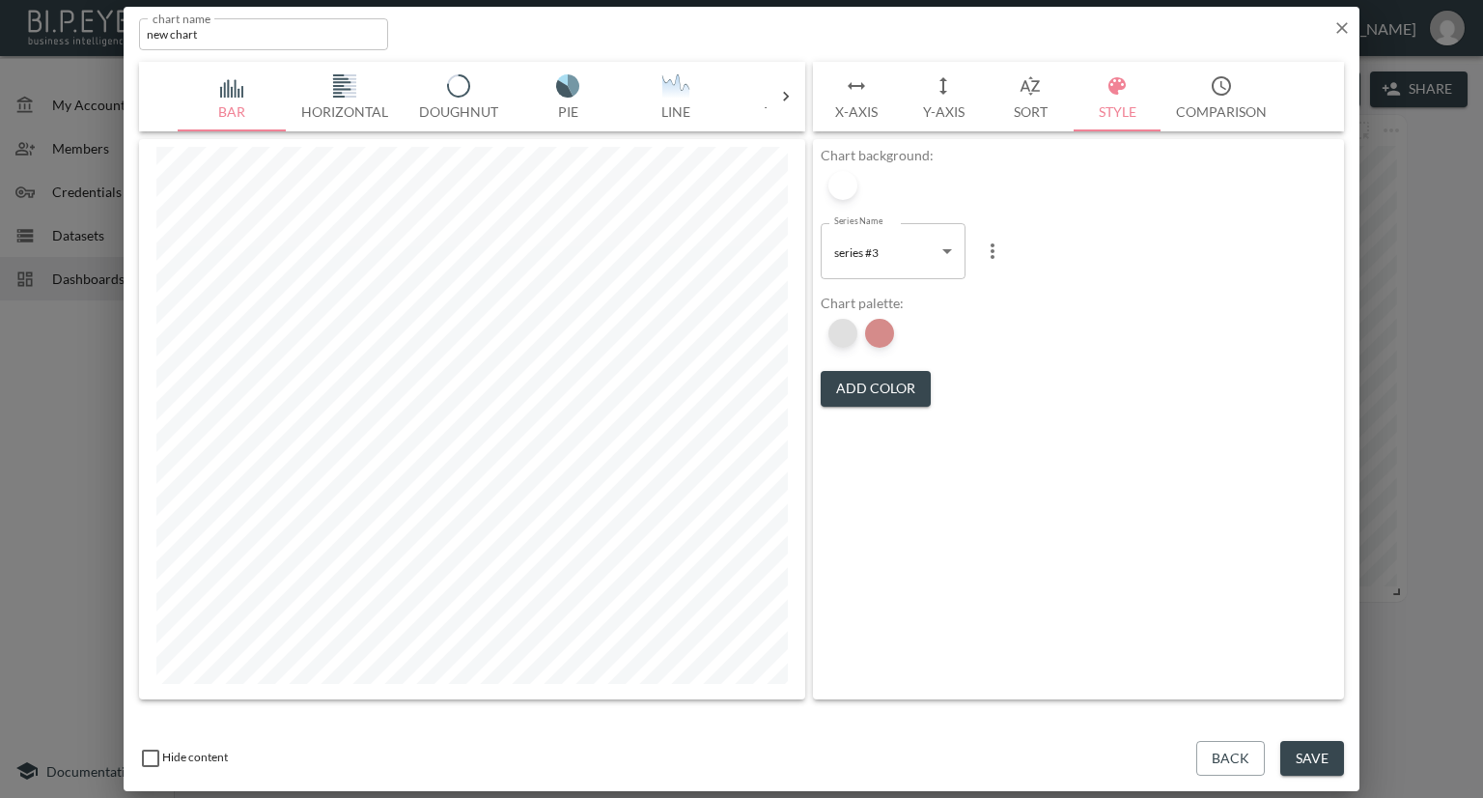
click at [844, 335] on div at bounding box center [842, 333] width 29 height 29
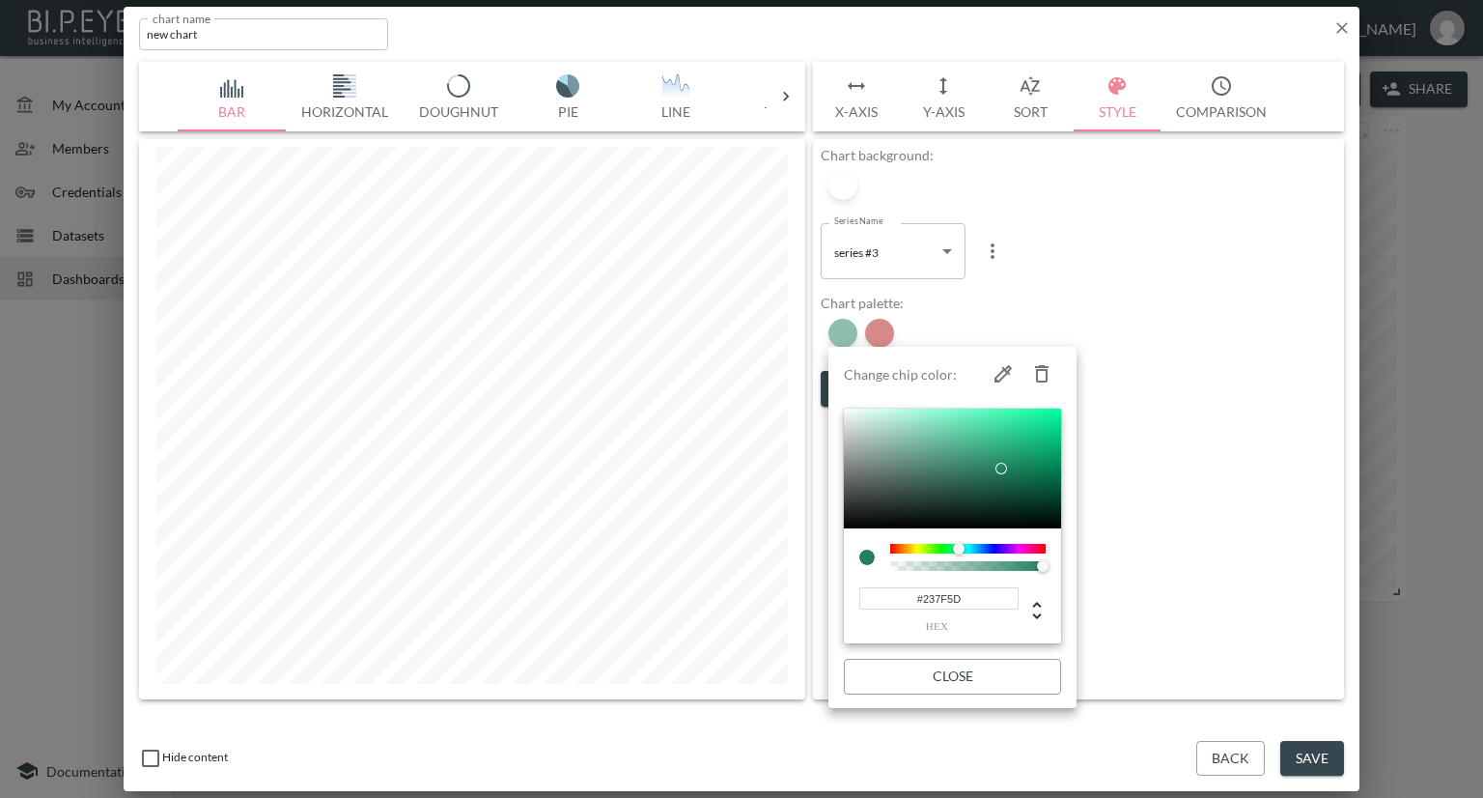
click at [1043, 368] on icon "button" at bounding box center [1041, 373] width 23 height 23
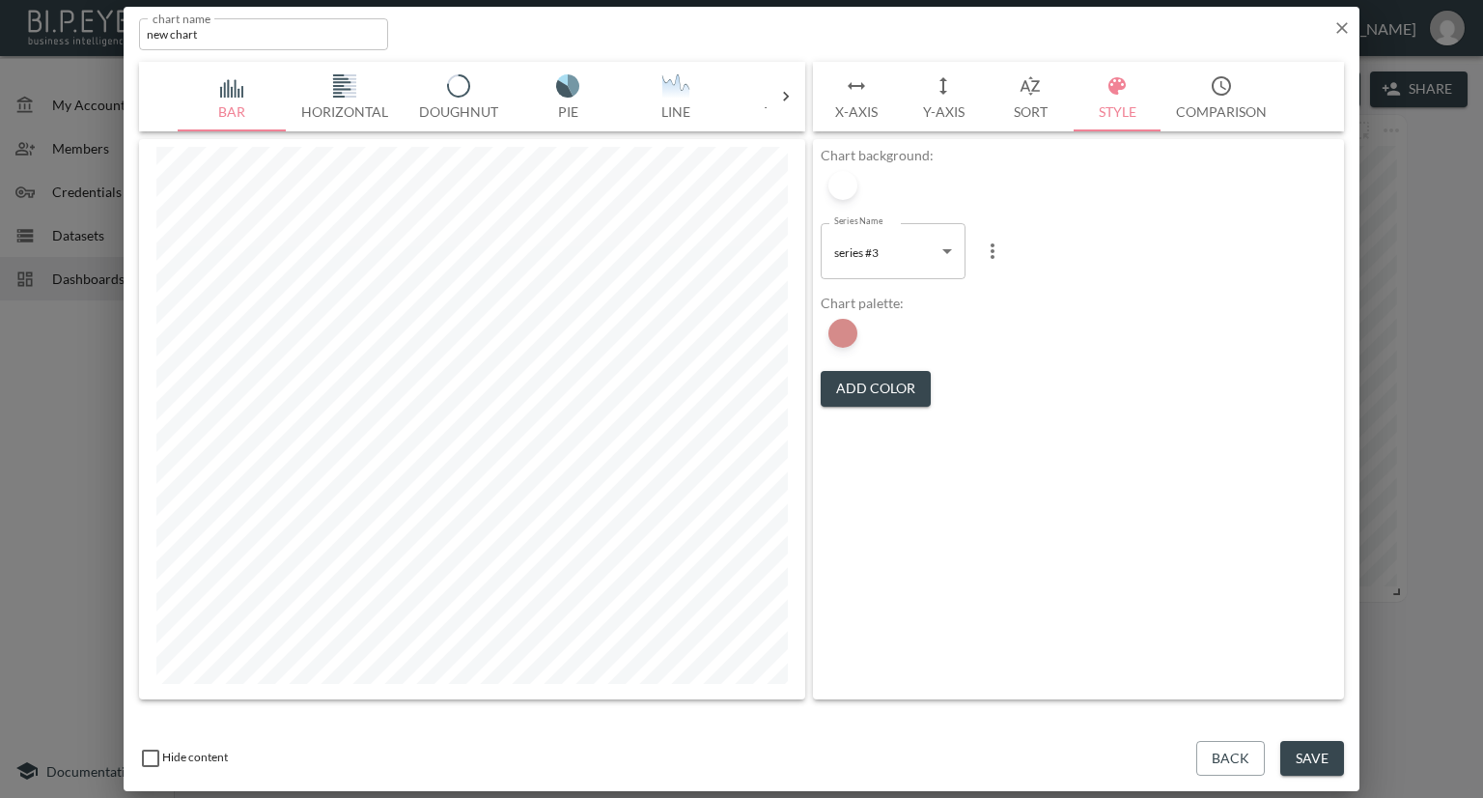
type input "#AC1917"
click at [843, 105] on button "X-Axis" at bounding box center [856, 97] width 87 height 70
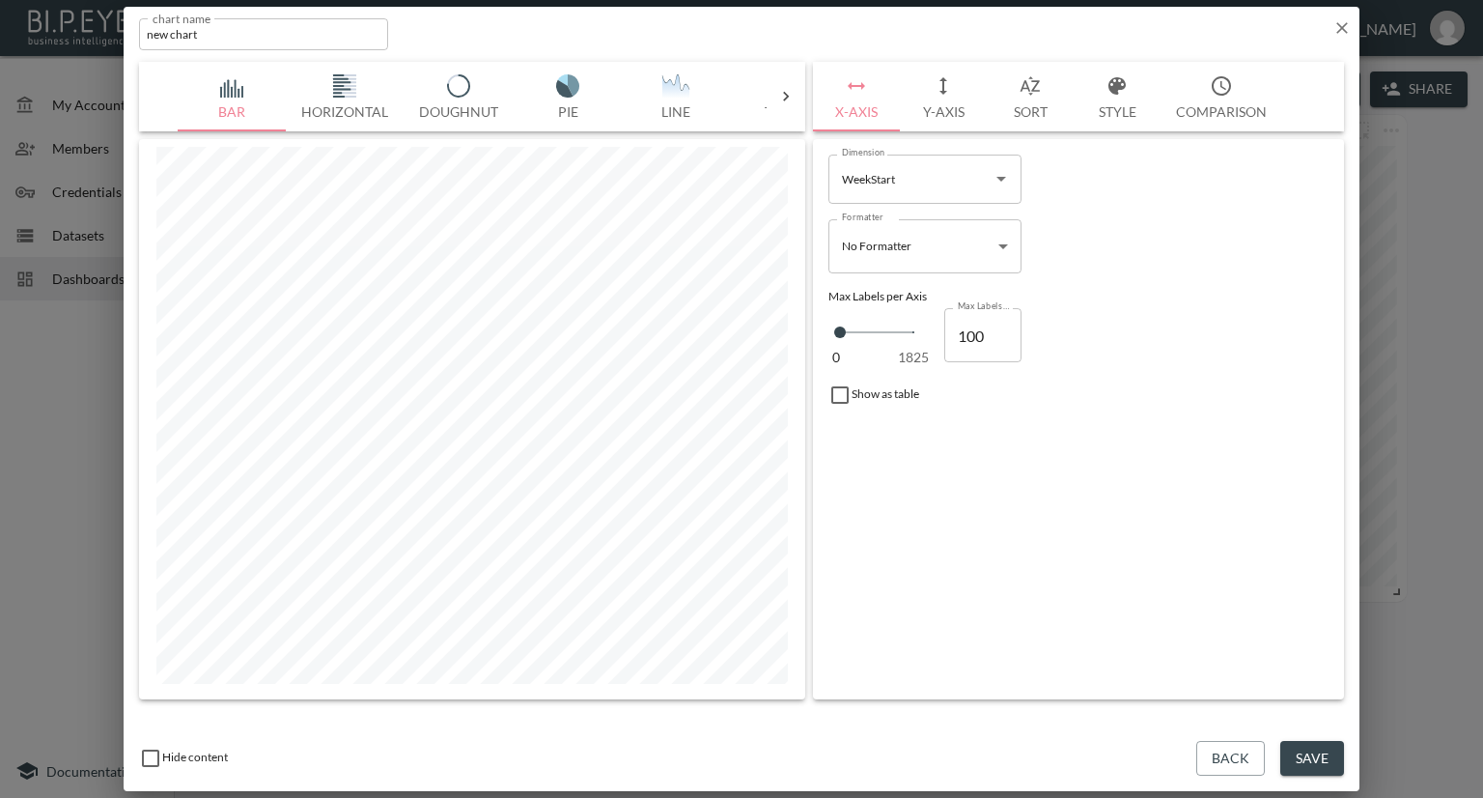
click at [1106, 109] on button "Style" at bounding box center [1117, 97] width 87 height 70
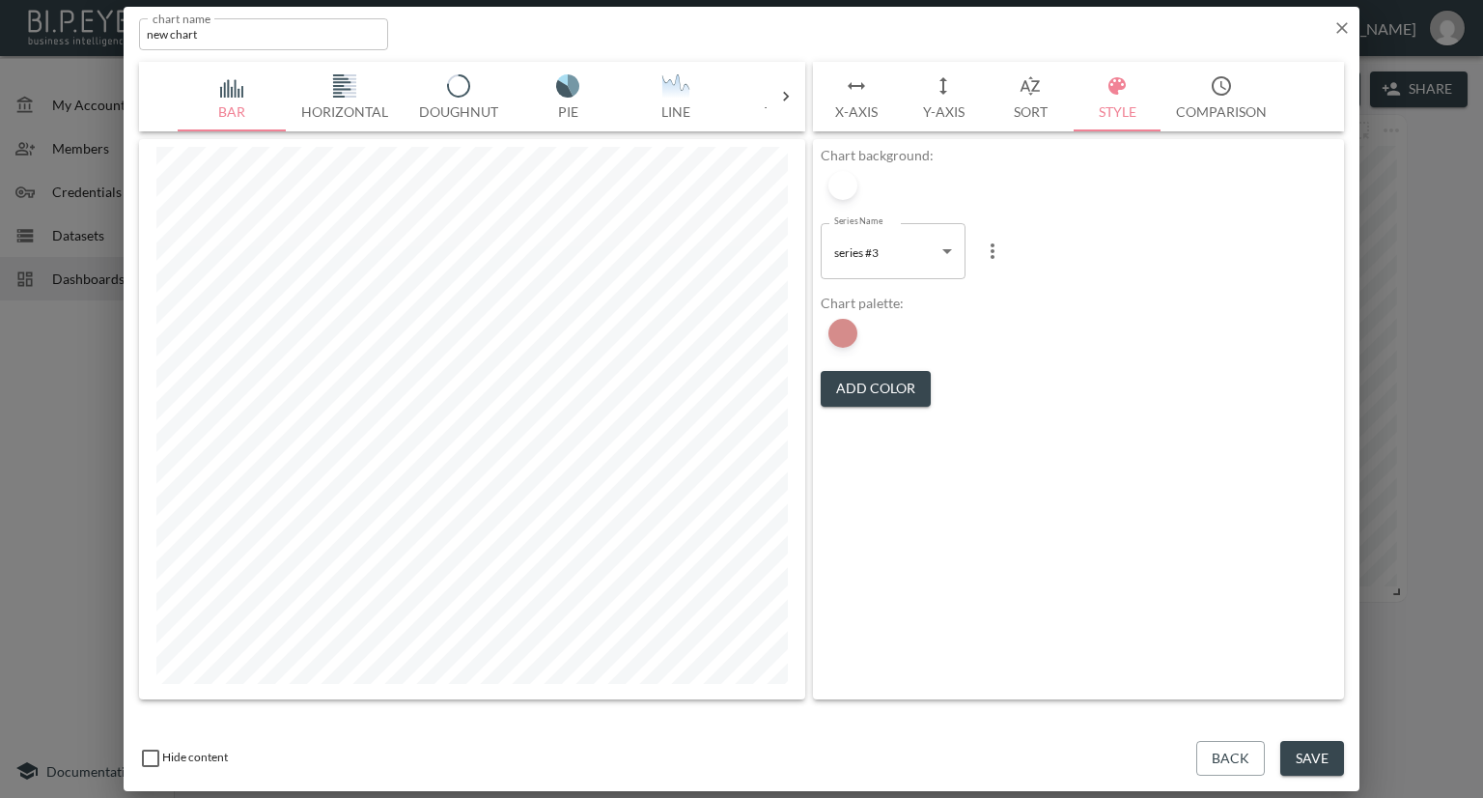
click at [1023, 109] on button "Sort" at bounding box center [1030, 97] width 87 height 70
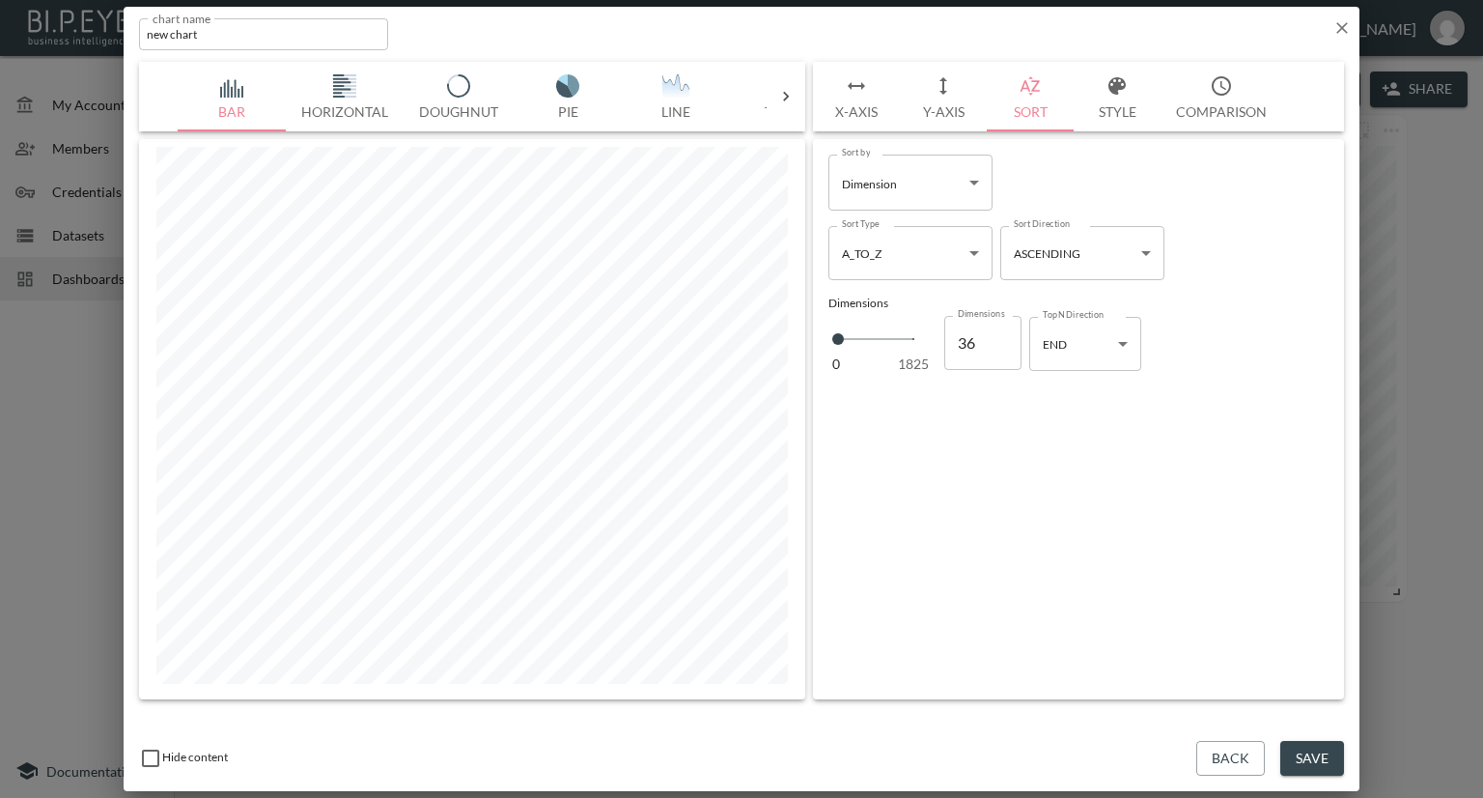
click at [971, 240] on body "BI.P.EYE, Interactive Analytics Dashboards - app Nadia Senft organization / das…" at bounding box center [741, 399] width 1483 height 798
click at [962, 190] on div at bounding box center [741, 399] width 1483 height 798
type input "35"
click at [999, 346] on input "35" at bounding box center [982, 343] width 77 height 54
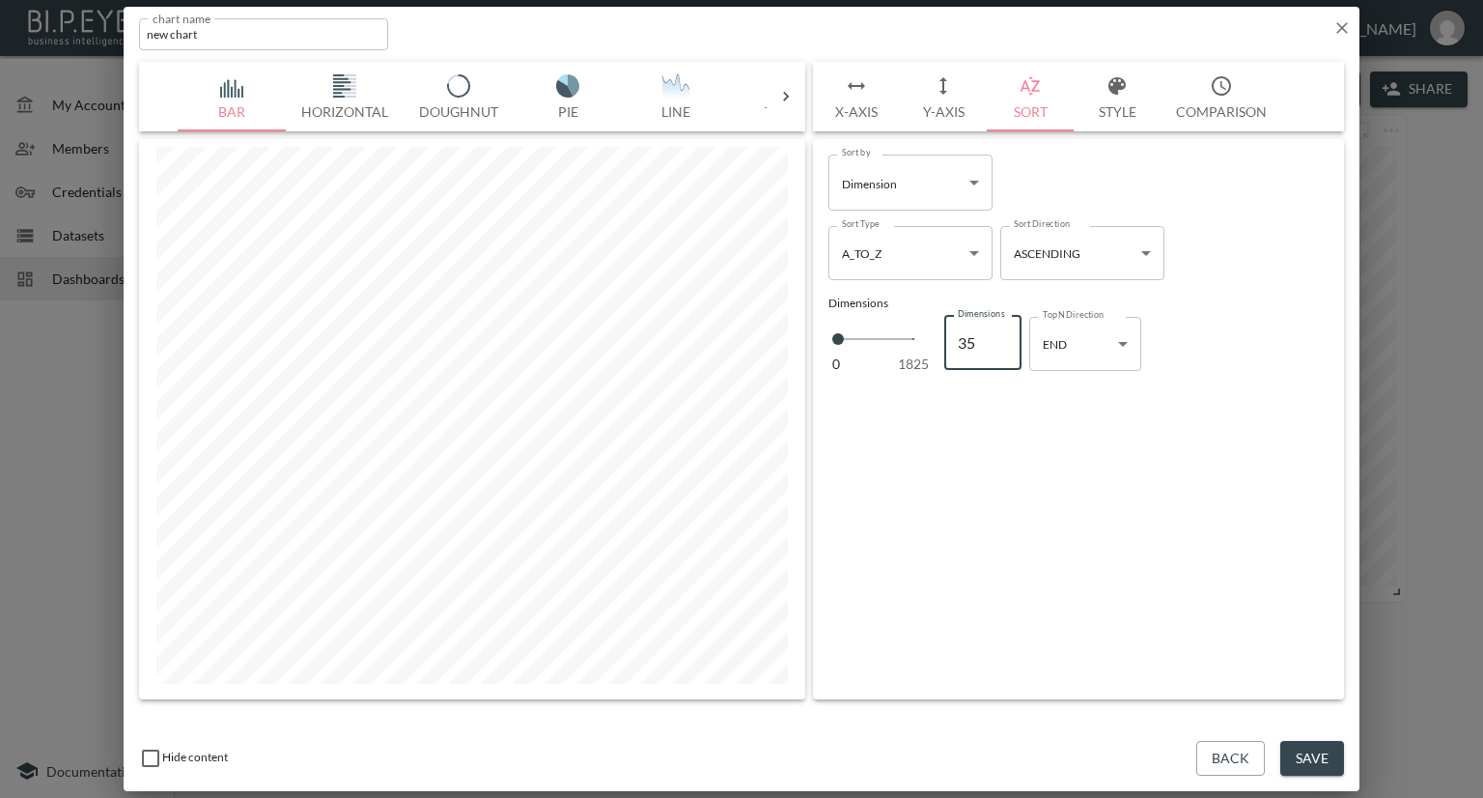
type input "36"
click at [999, 334] on input "36" at bounding box center [982, 343] width 77 height 54
type input "37"
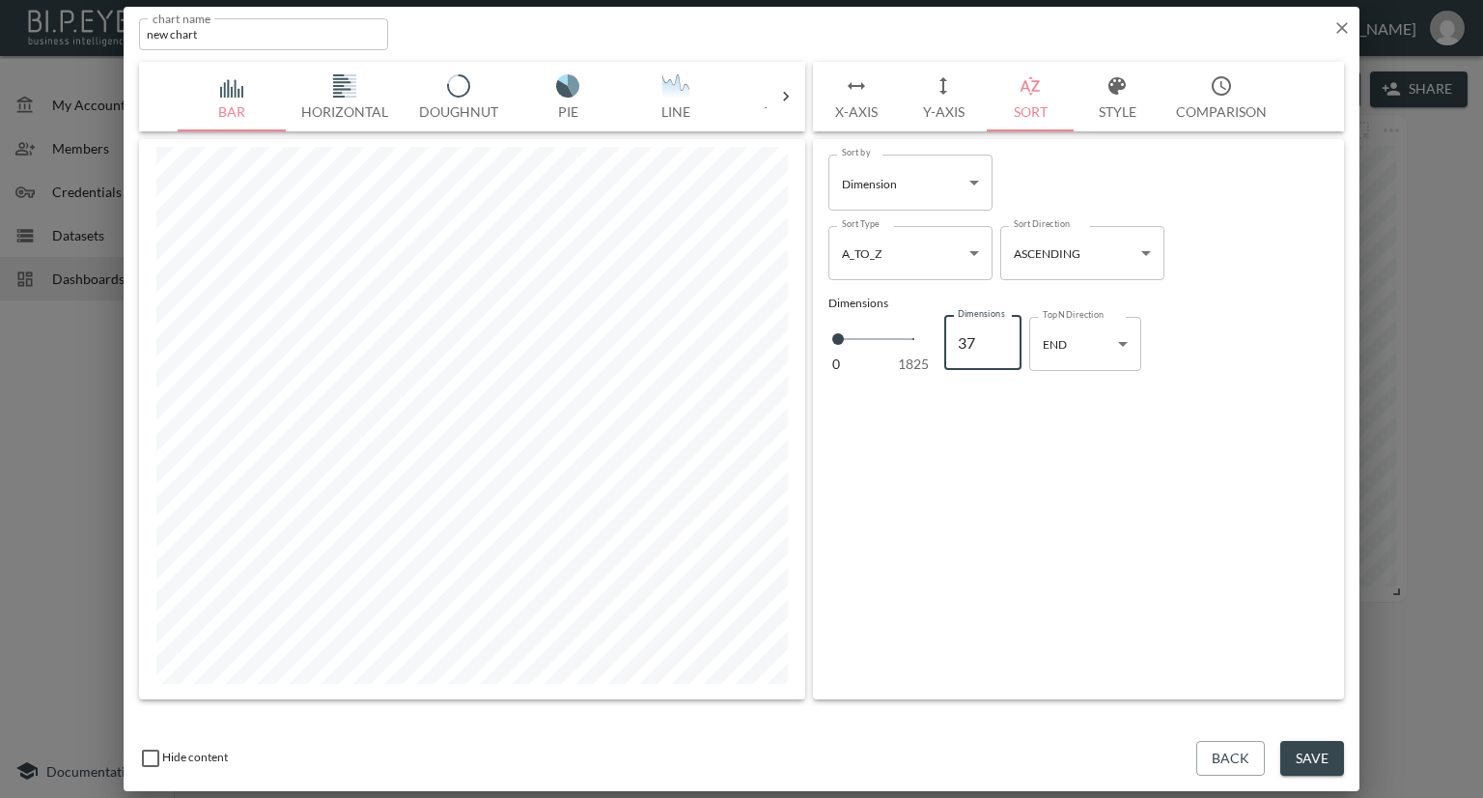
click at [999, 334] on input "37" at bounding box center [982, 343] width 77 height 54
type input "38"
click at [999, 334] on input "38" at bounding box center [982, 343] width 77 height 54
type input "39"
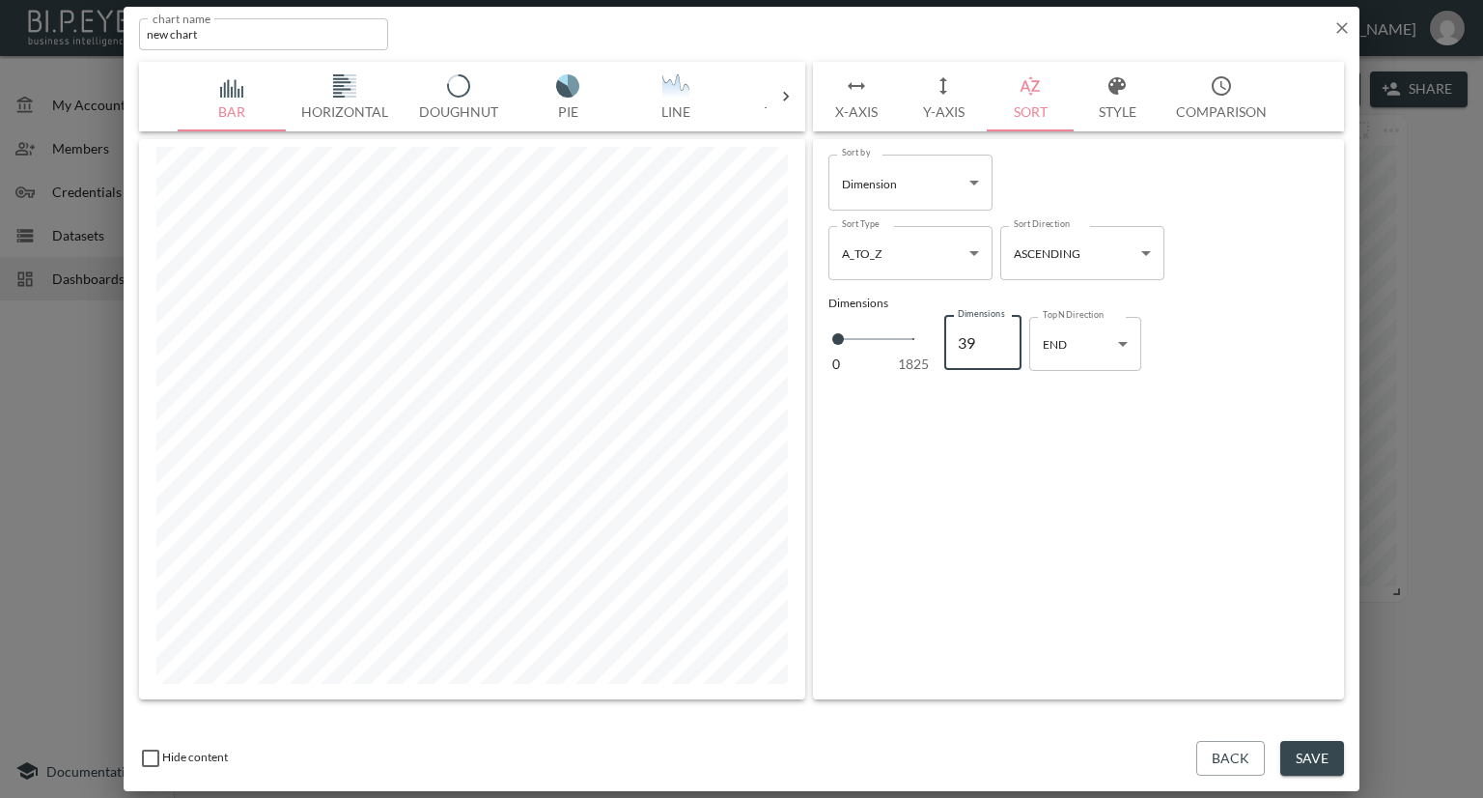
type input "39"
click at [999, 334] on input "39" at bounding box center [982, 343] width 77 height 54
type input "40"
click at [999, 334] on input "40" at bounding box center [982, 343] width 77 height 54
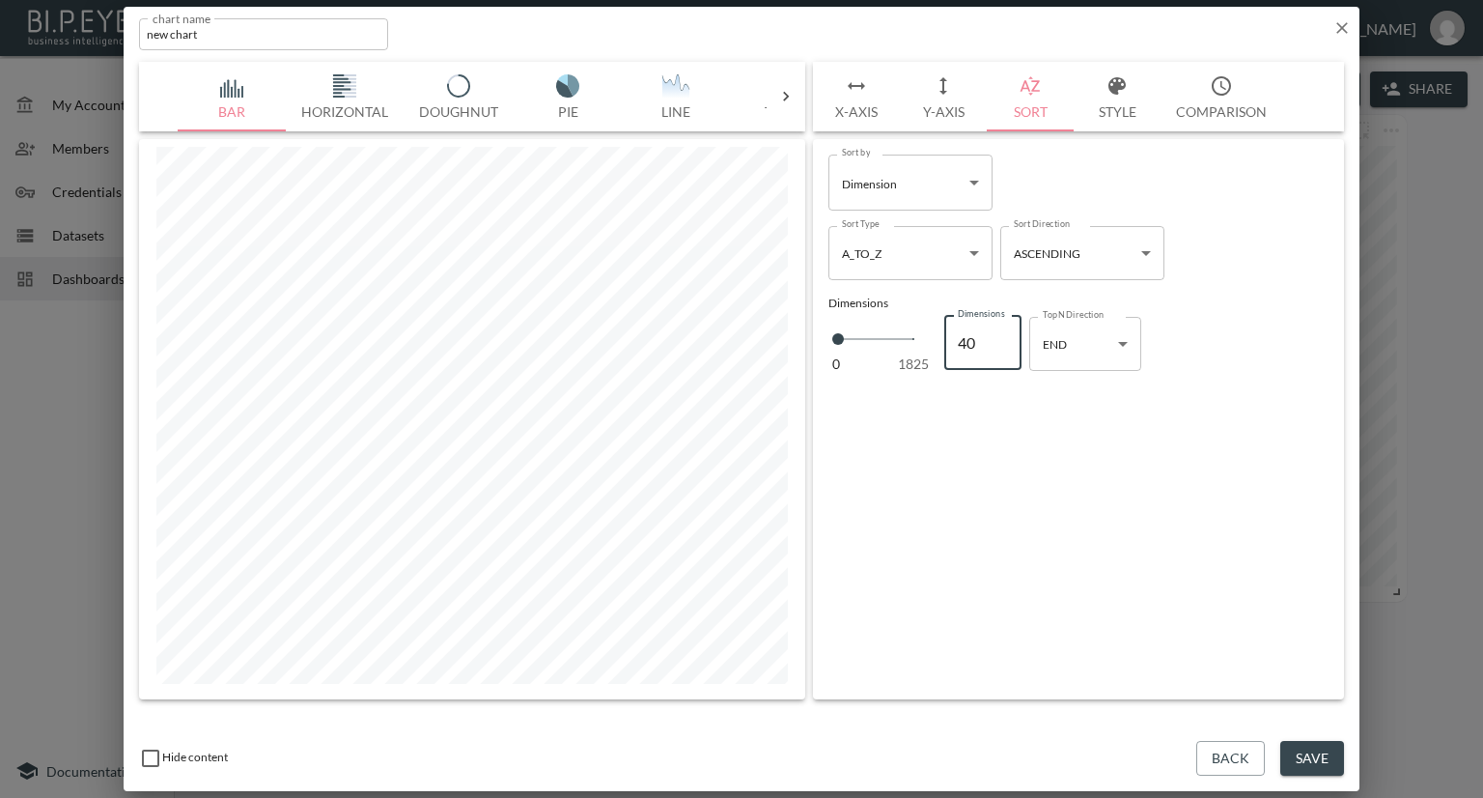
type input "41"
click at [999, 334] on input "41" at bounding box center [982, 343] width 77 height 54
type input "42"
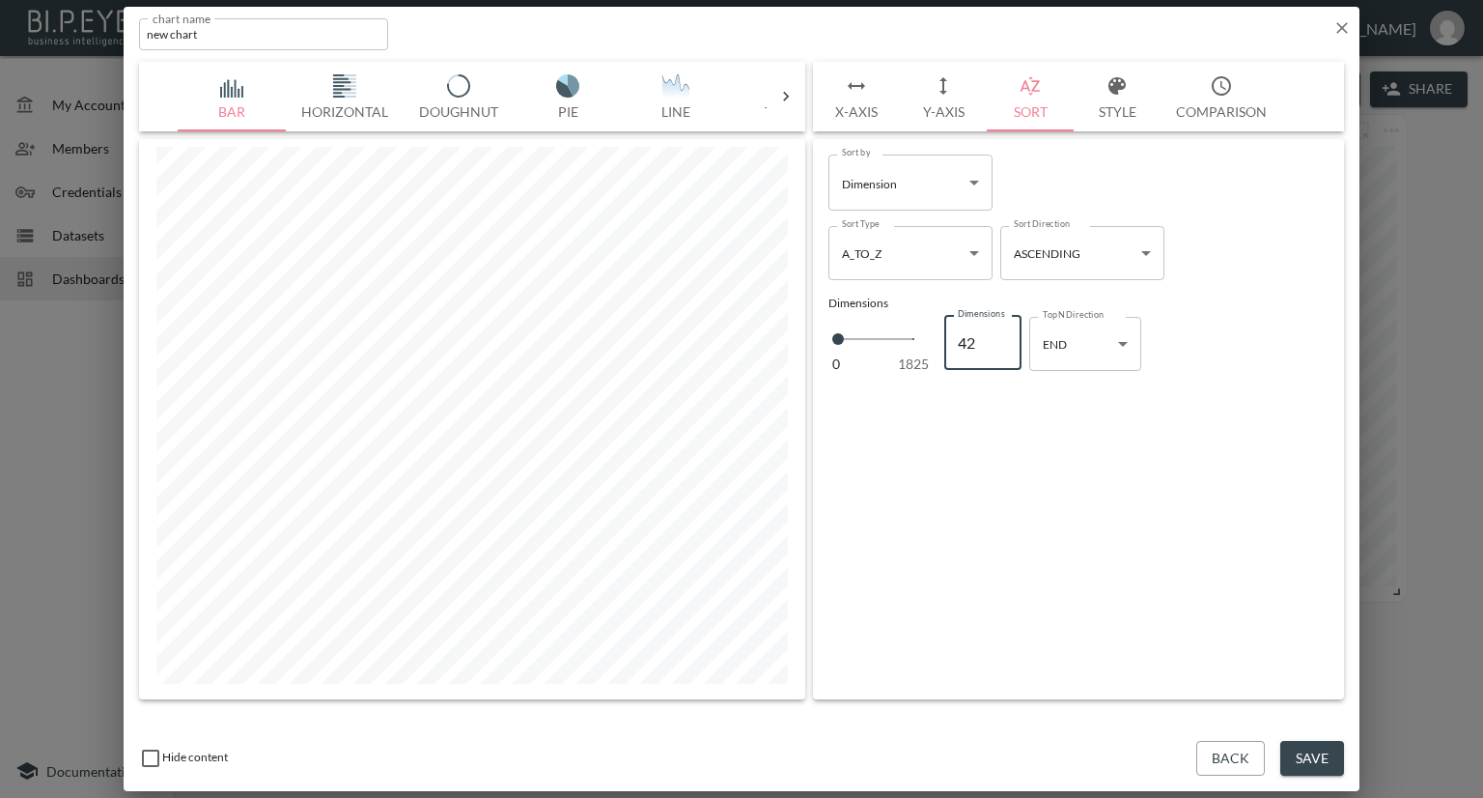
click at [999, 334] on input "42" at bounding box center [982, 343] width 77 height 54
type input "43"
click at [999, 334] on input "43" at bounding box center [982, 343] width 77 height 54
type input "42"
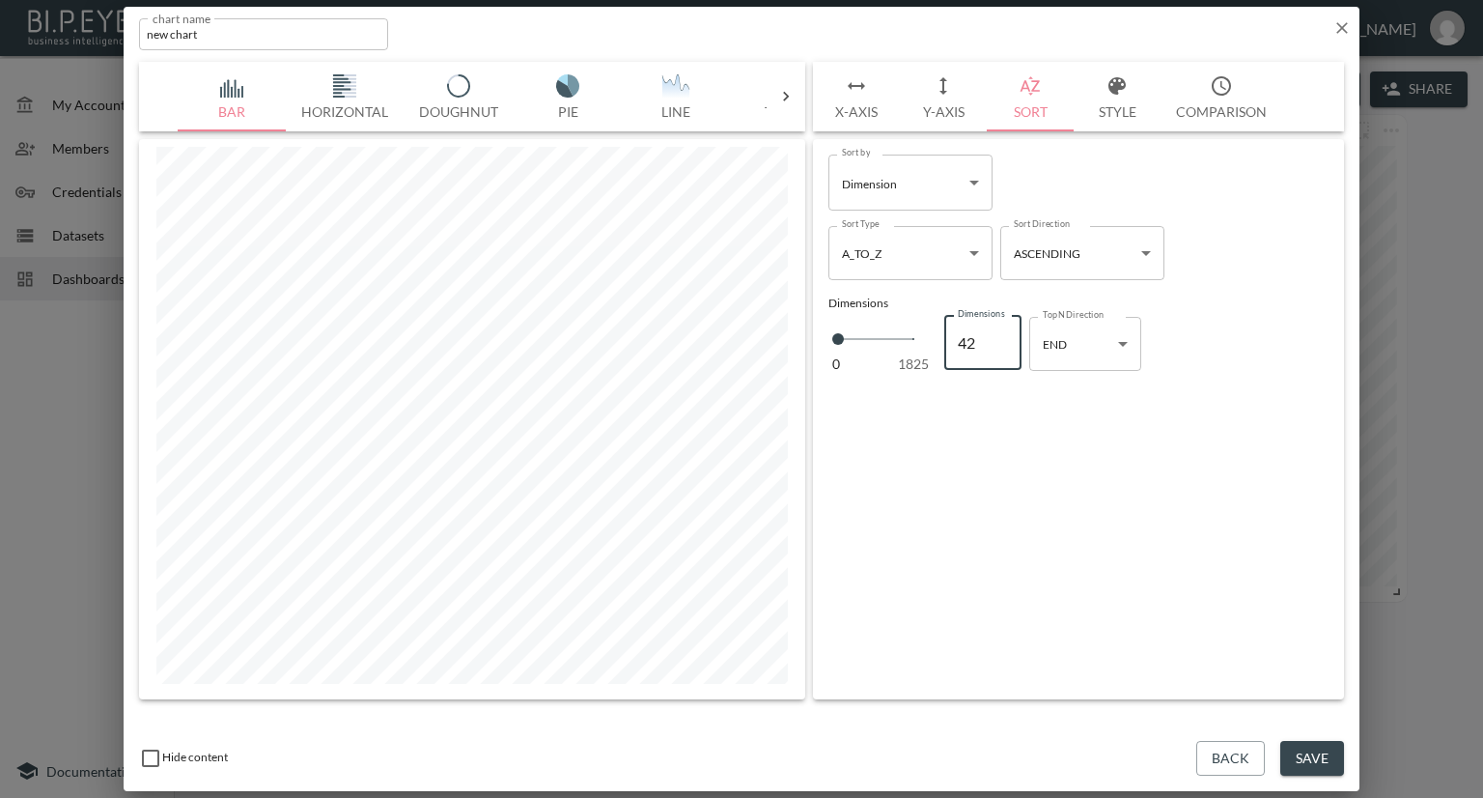
type input "42"
click at [999, 350] on input "42" at bounding box center [982, 343] width 77 height 54
type input "41"
click at [999, 350] on input "41" at bounding box center [982, 343] width 77 height 54
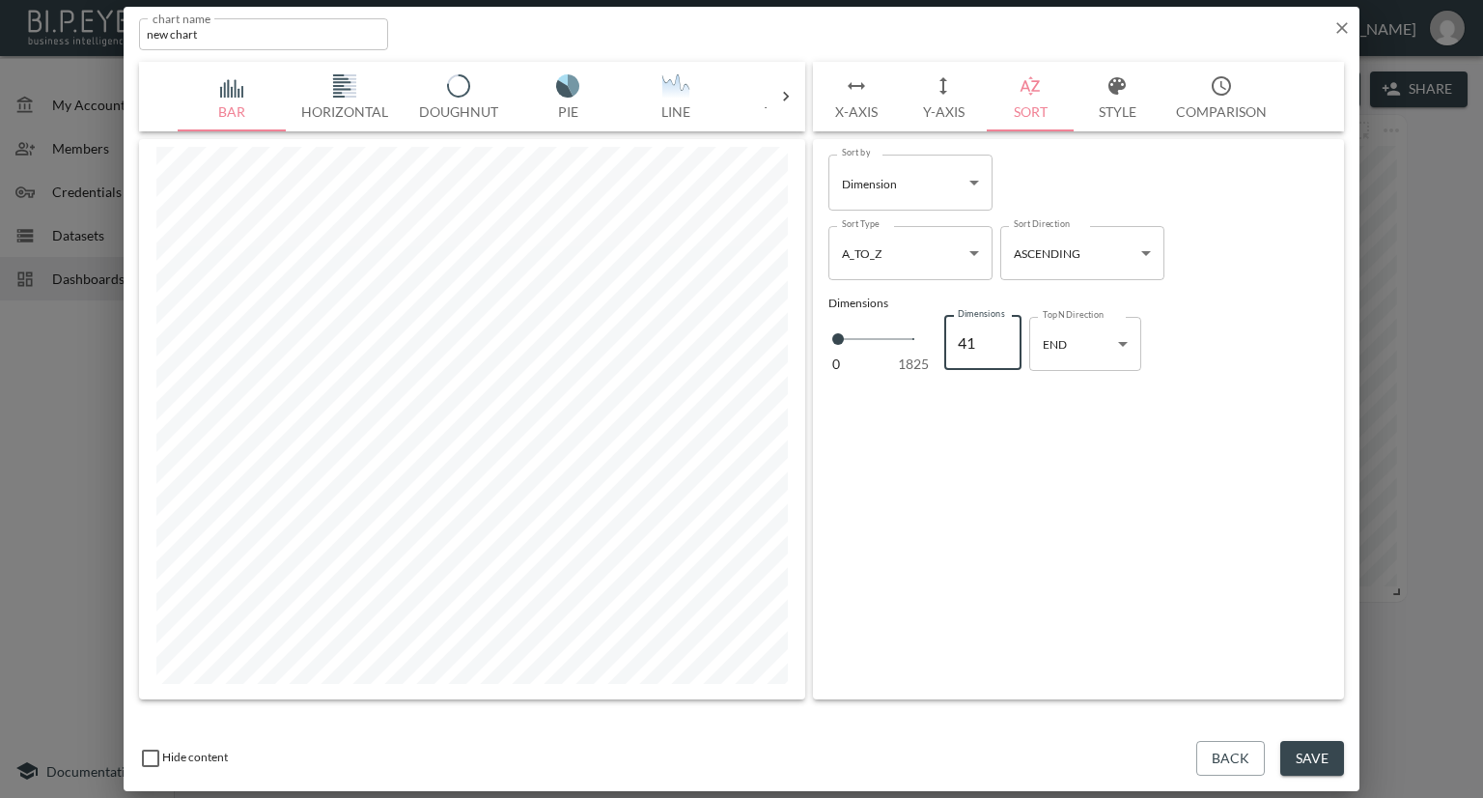
type input "40"
click at [999, 350] on input "40" at bounding box center [982, 343] width 77 height 54
type input "39"
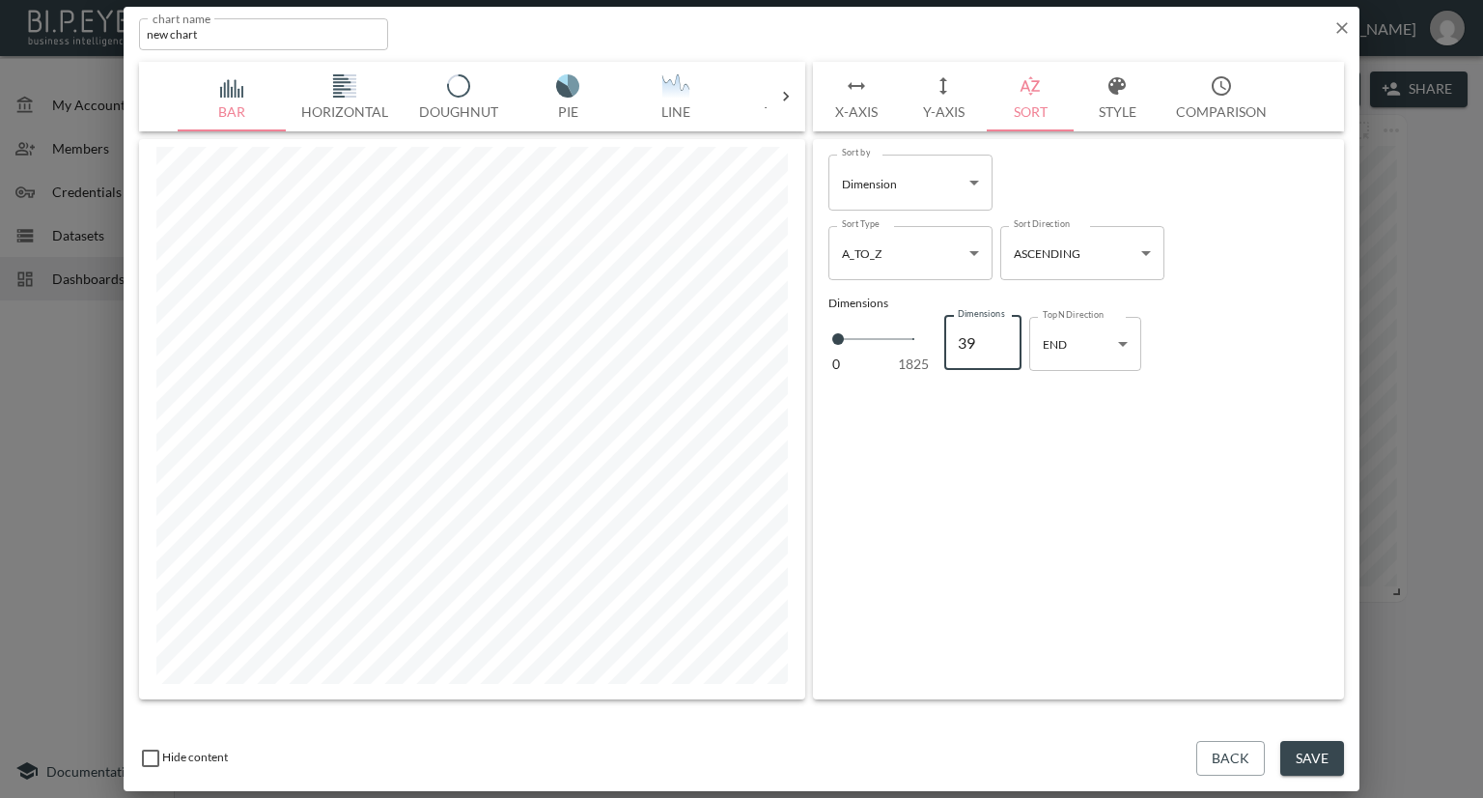
click at [999, 350] on input "39" at bounding box center [982, 343] width 77 height 54
type input "38"
click at [999, 350] on input "38" at bounding box center [982, 343] width 77 height 54
type input "37"
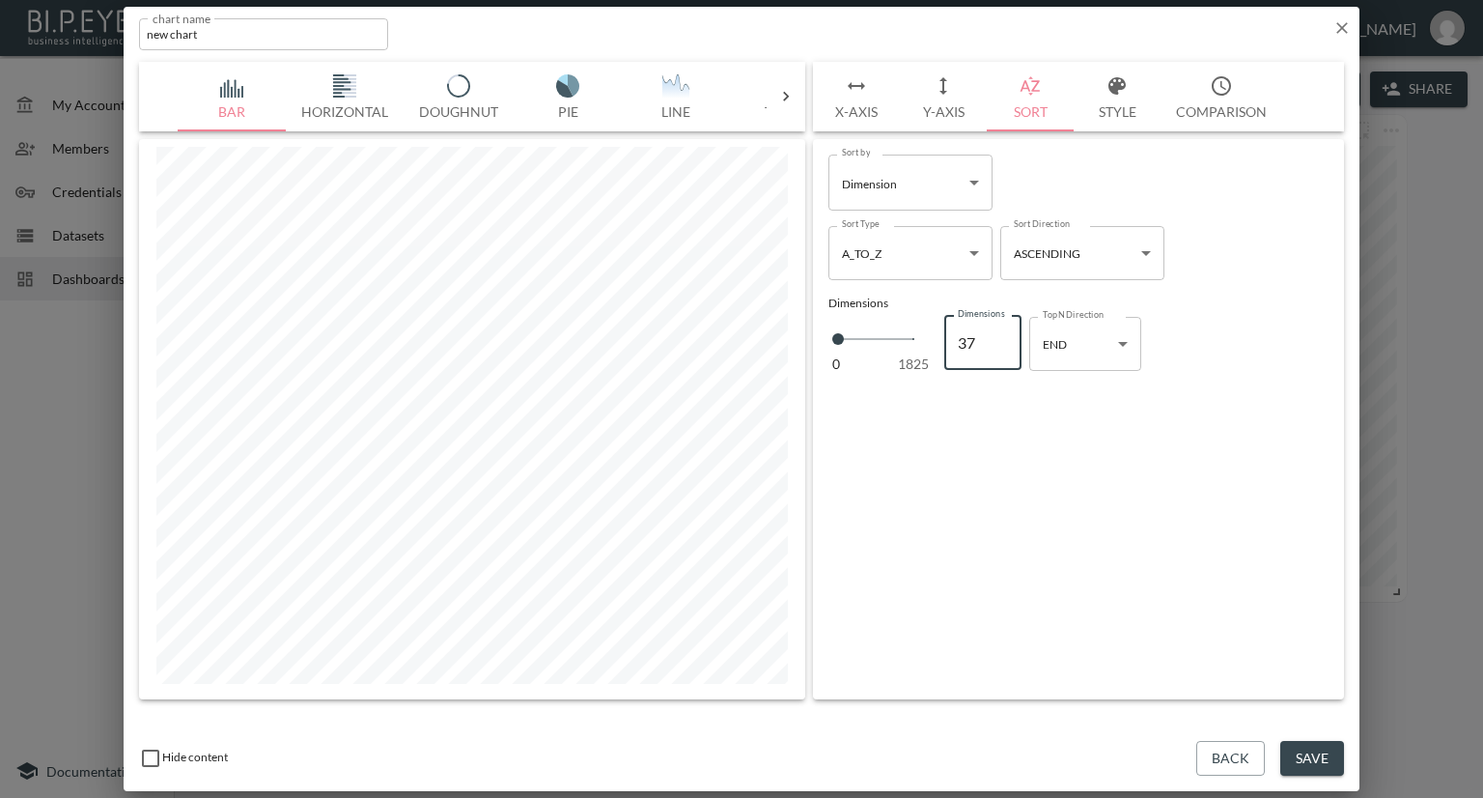
type input "37"
click at [999, 350] on input "37" at bounding box center [982, 343] width 77 height 54
type input "36"
click at [999, 350] on input "36" at bounding box center [982, 343] width 77 height 54
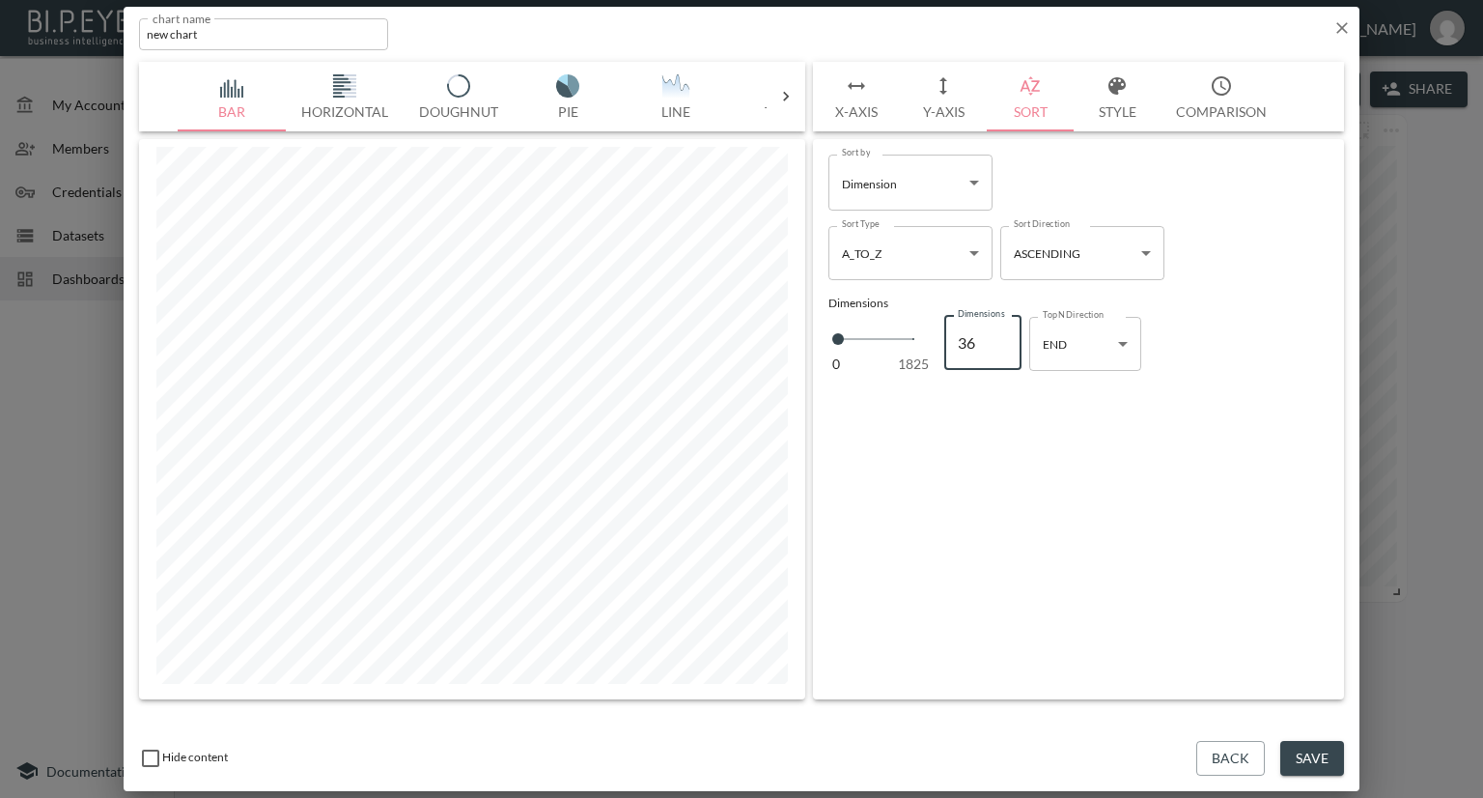
type input "35"
click at [999, 350] on input "35" at bounding box center [982, 343] width 77 height 54
type input "34"
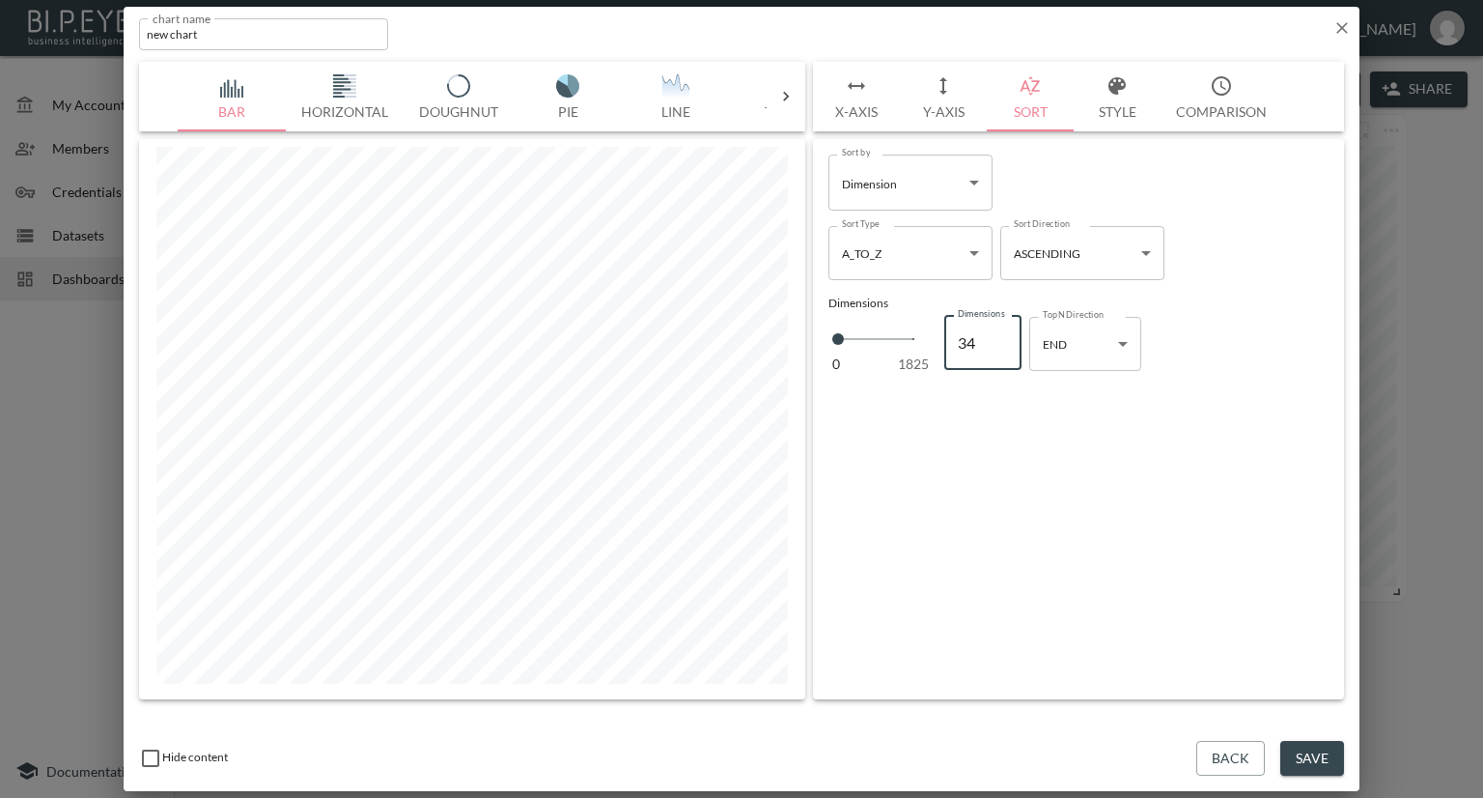
click at [999, 350] on input "34" at bounding box center [982, 343] width 77 height 54
type input "35"
click at [998, 336] on input "35" at bounding box center [982, 343] width 77 height 54
type input "36"
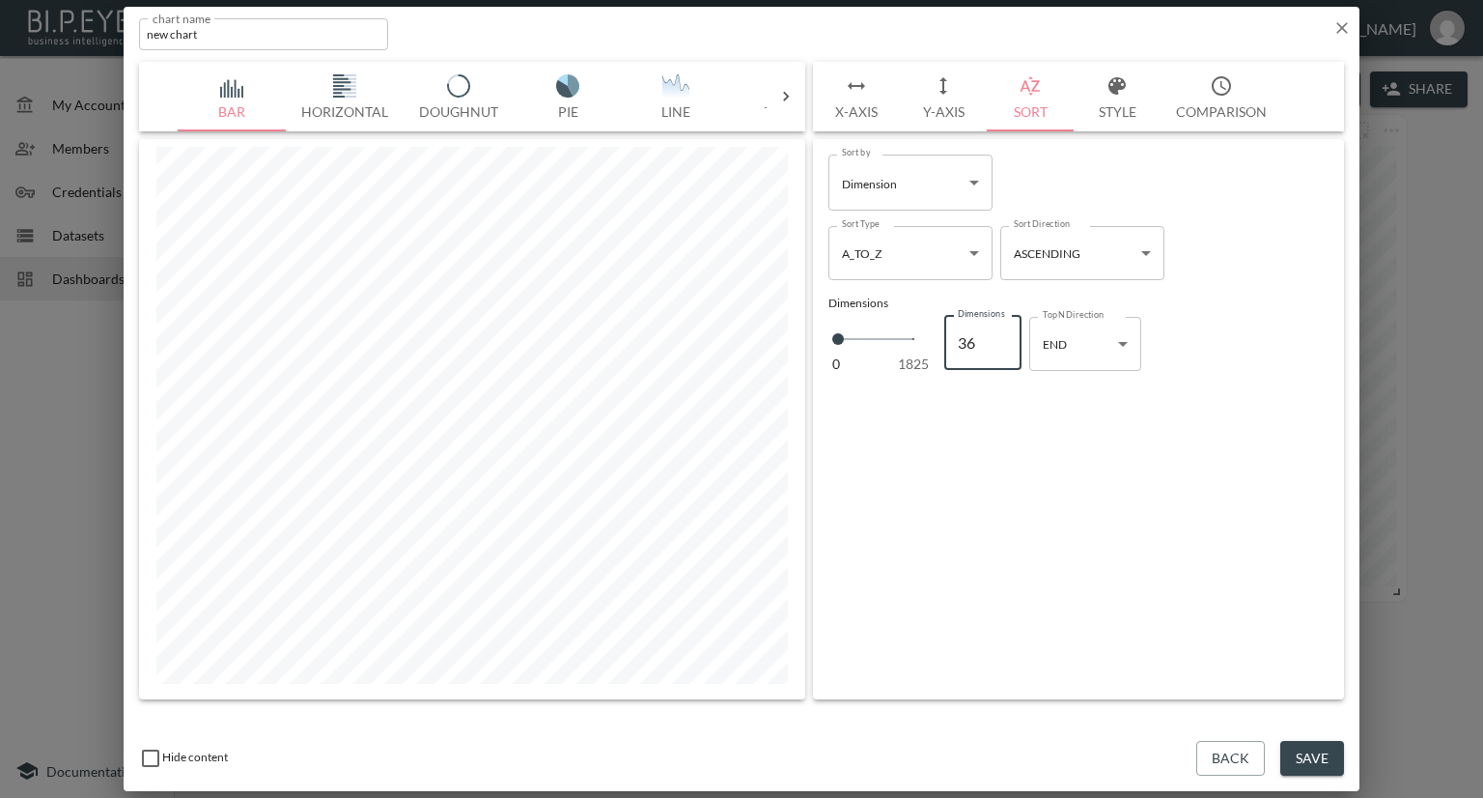
type input "36"
click at [998, 336] on input "36" at bounding box center [982, 343] width 77 height 54
drag, startPoint x: 1292, startPoint y: 747, endPoint x: 1259, endPoint y: 649, distance: 103.8
click at [1290, 746] on button "Save" at bounding box center [1312, 759] width 64 height 36
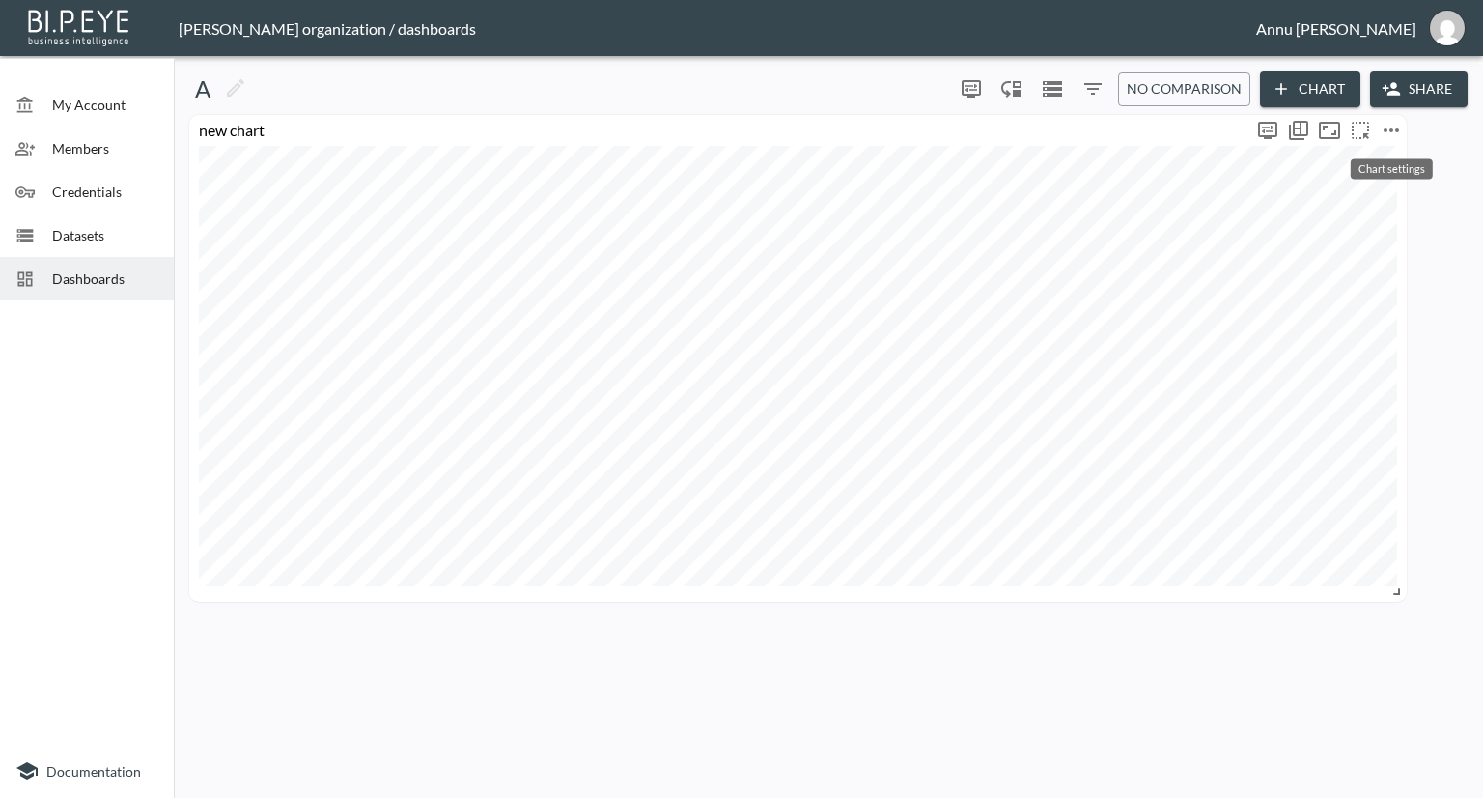
click at [1390, 126] on icon "more" at bounding box center [1391, 130] width 23 height 23
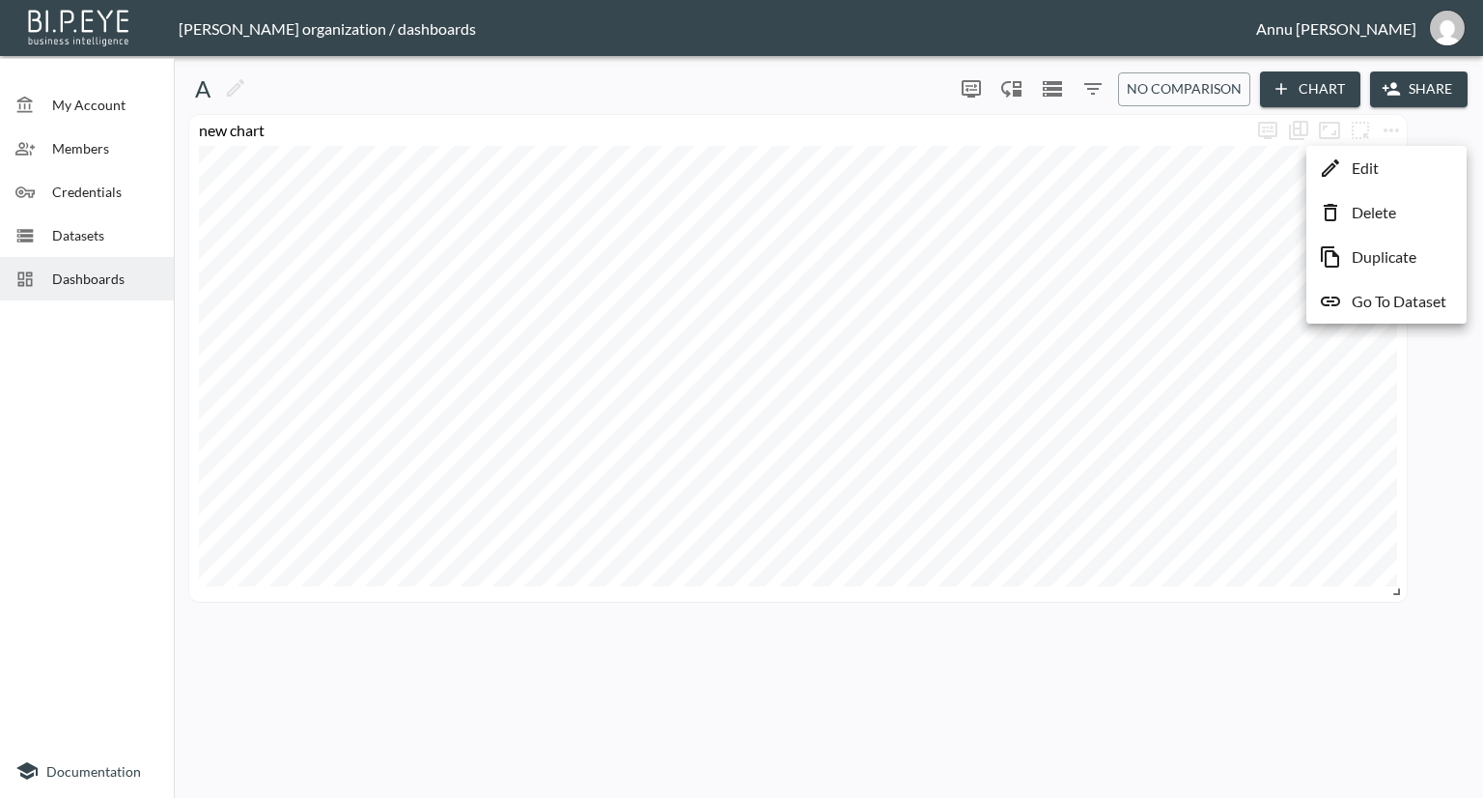
click at [1368, 294] on p "Go To Dataset" at bounding box center [1399, 301] width 95 height 23
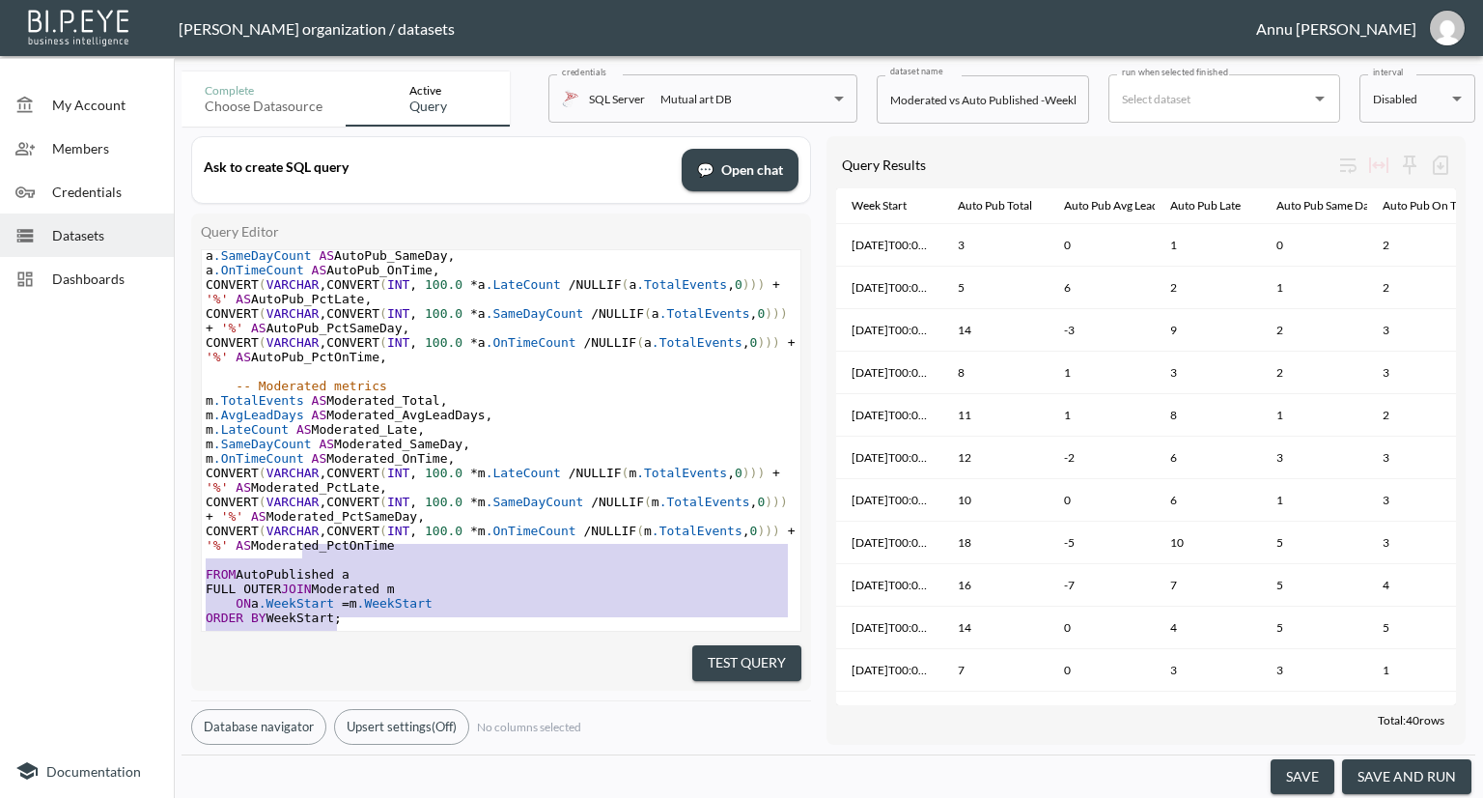
scroll to position [253, 0]
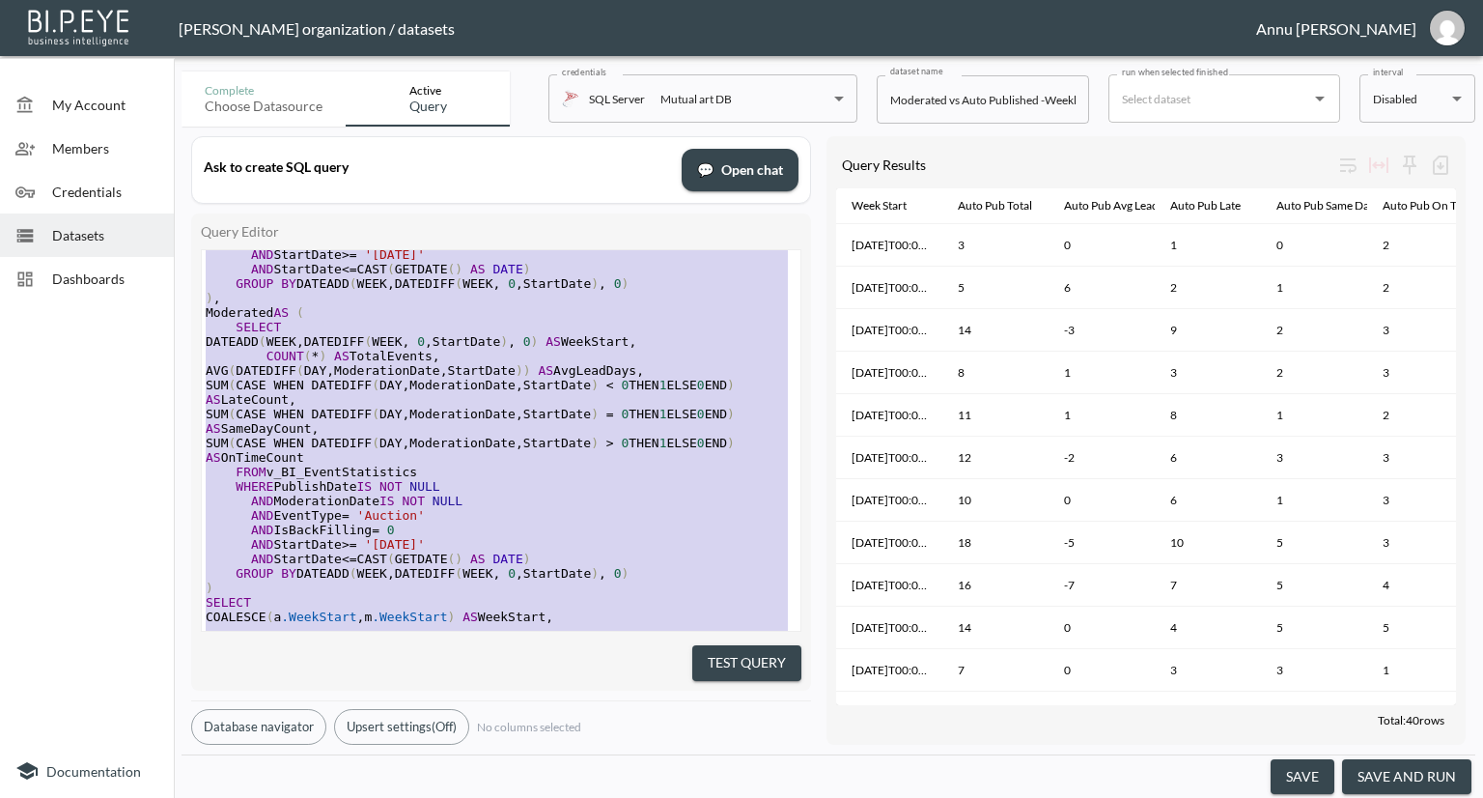
type textarea "WITH AutoPublished AS ( SELECT DATEADD(WEEK, DATEDIFF(WEEK, 0, StartDate), 0) A…"
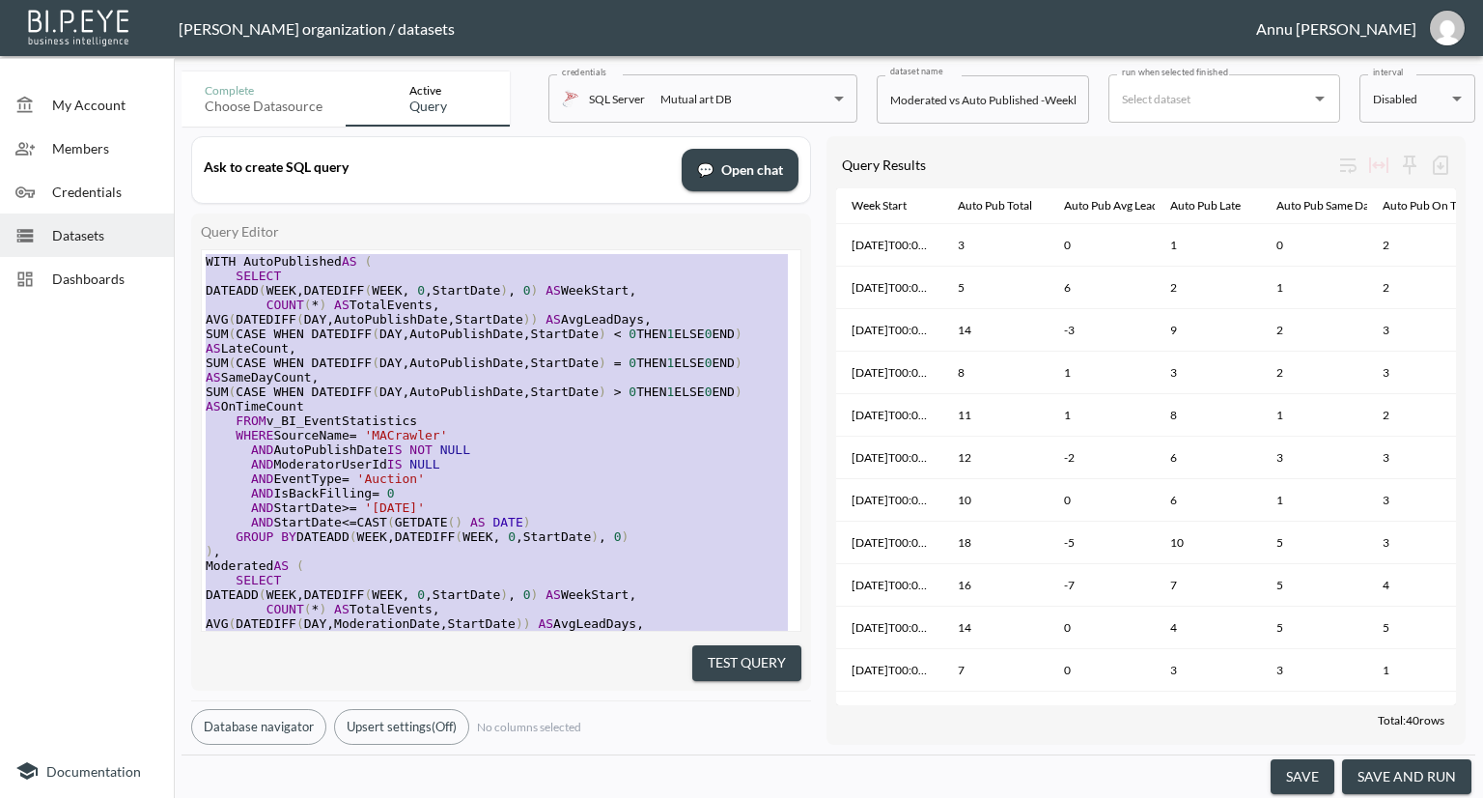
drag, startPoint x: 355, startPoint y: 603, endPoint x: 190, endPoint y: 70, distance: 558.9
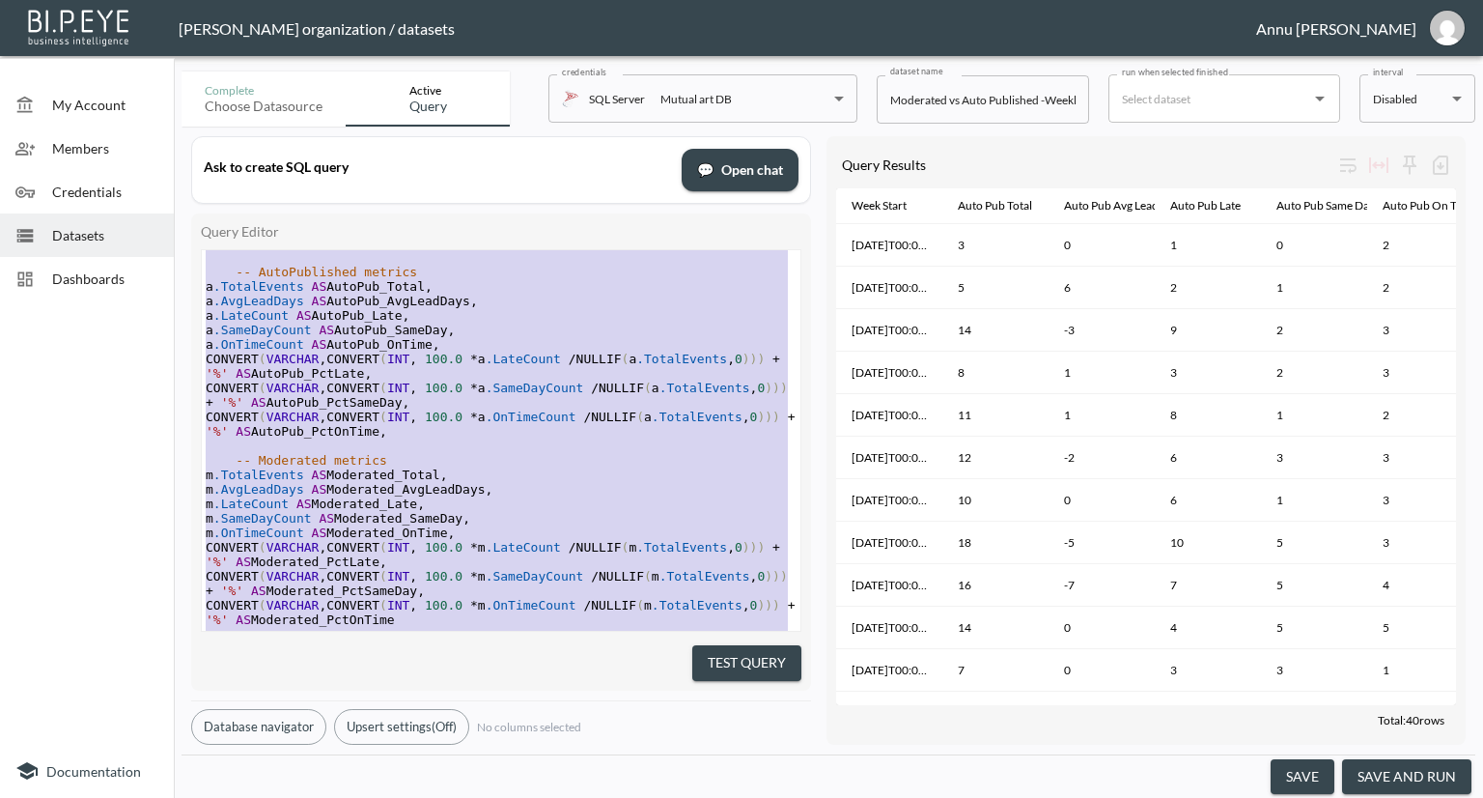
scroll to position [734, 0]
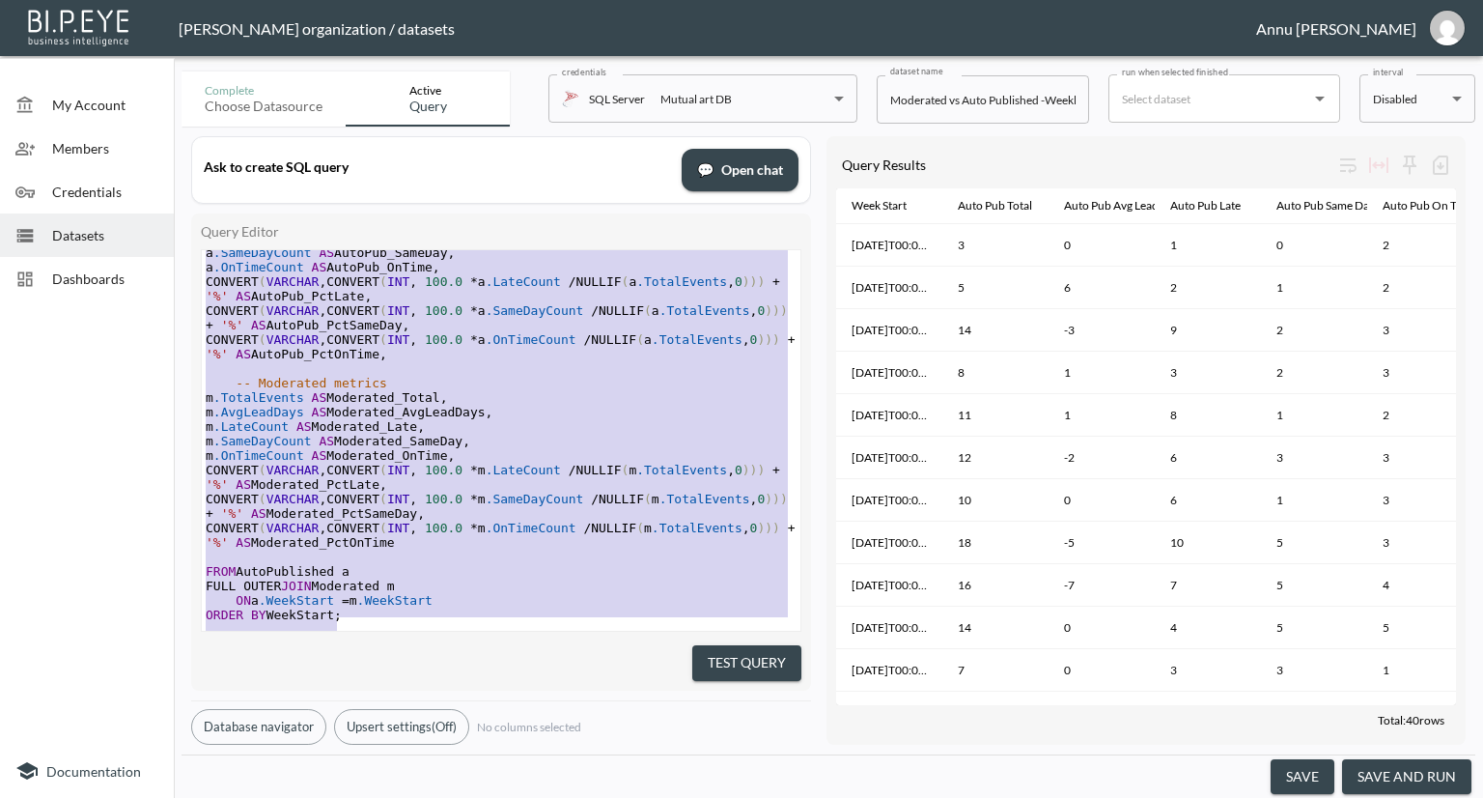
click at [336, 607] on pre "ORDER BY WeekStart ;" at bounding box center [501, 614] width 599 height 14
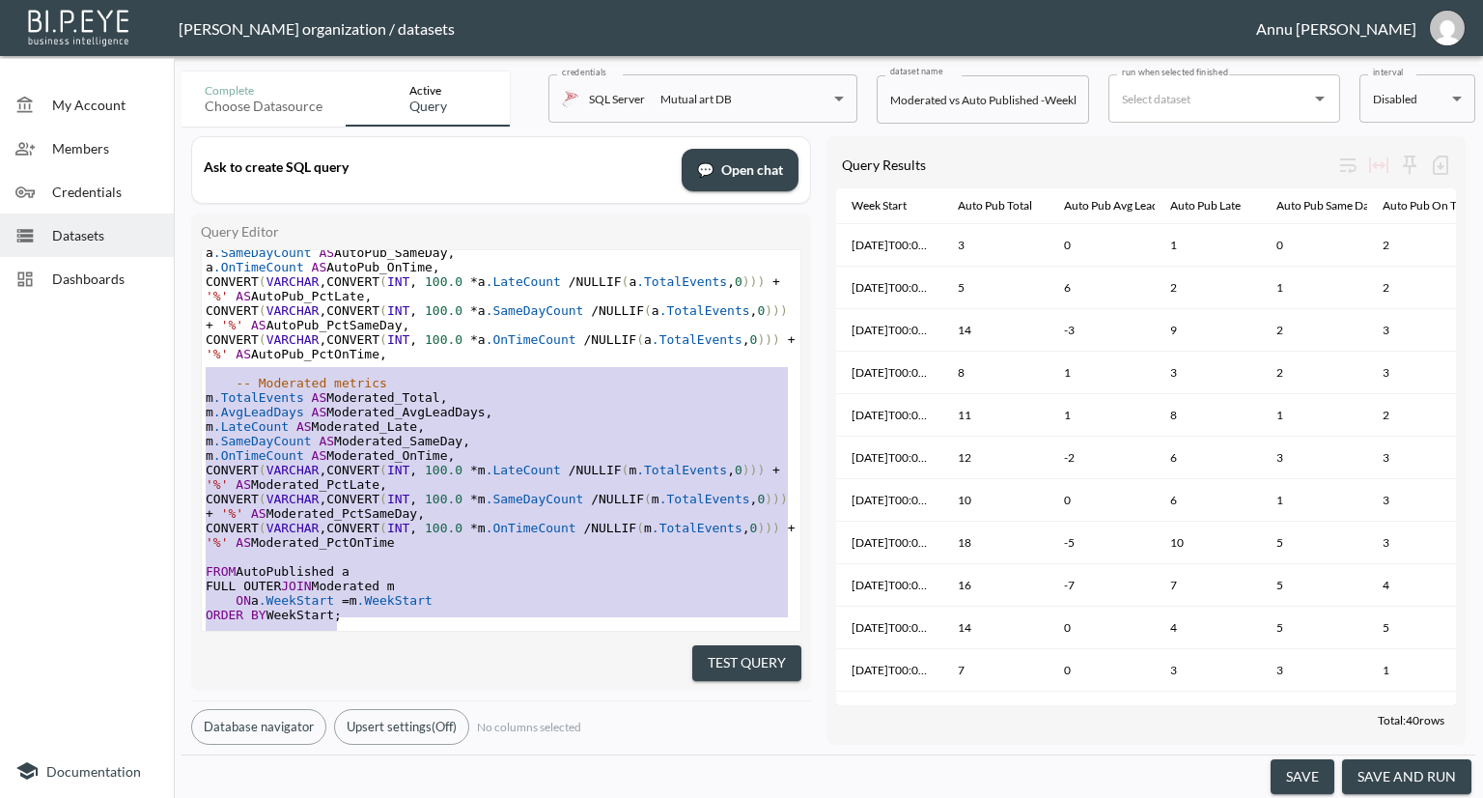
scroll to position [473, 0]
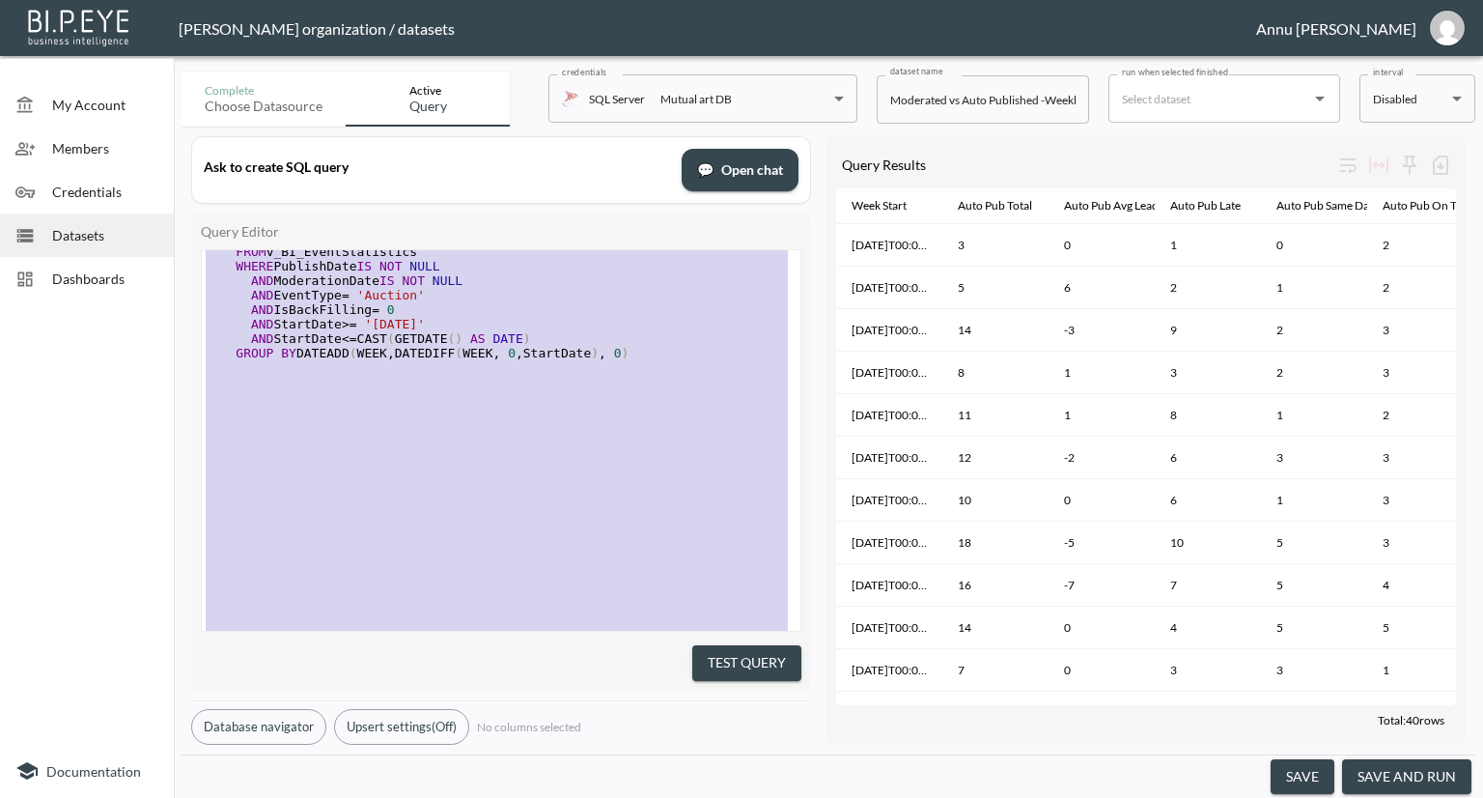
type textarea "WITH AutoPublished AS ( SELECT DATEADD(WEEK, DATEDIFF(WEEK, 0, StartDate), 0) A…"
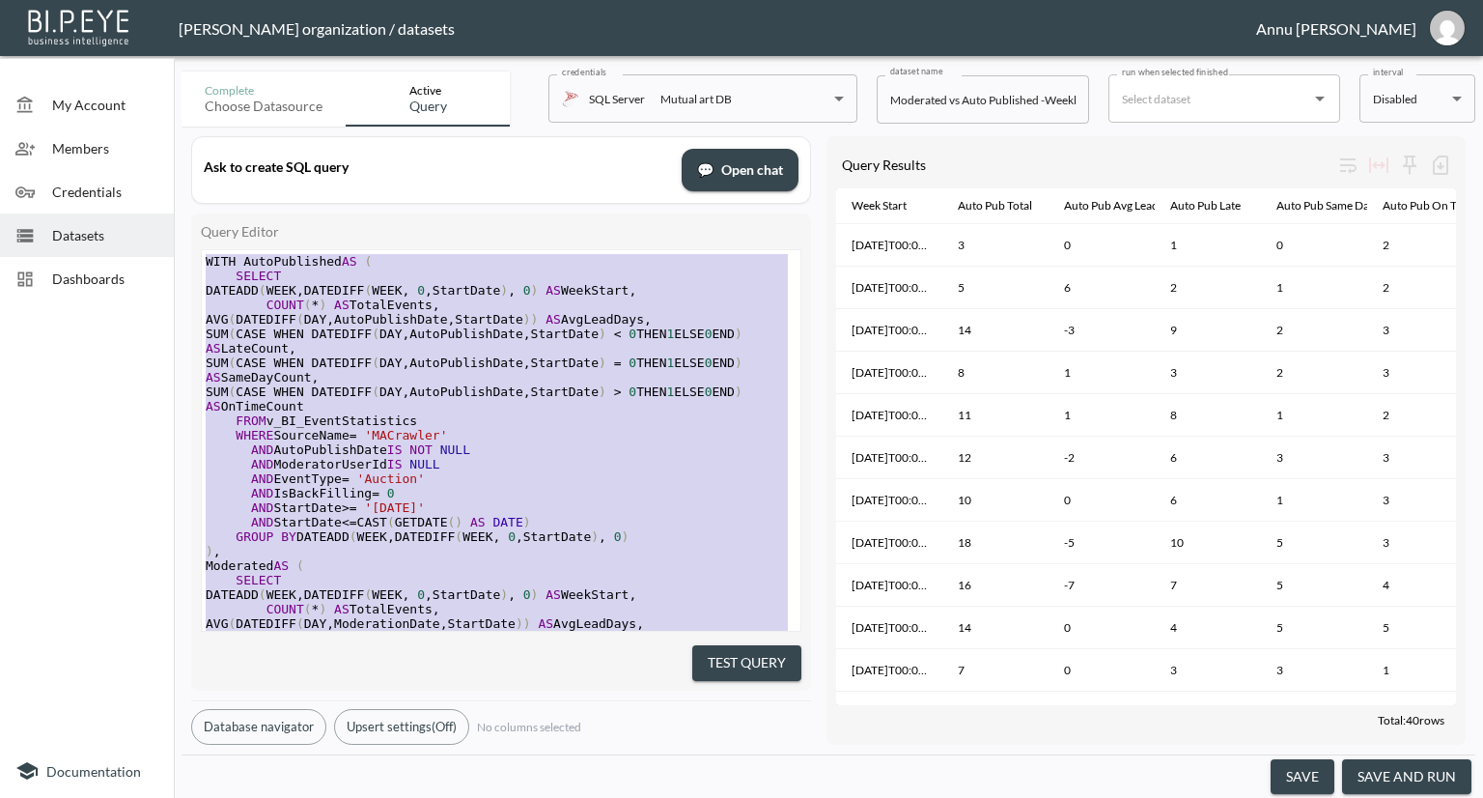
drag, startPoint x: 353, startPoint y: 603, endPoint x: 247, endPoint y: 46, distance: 567.2
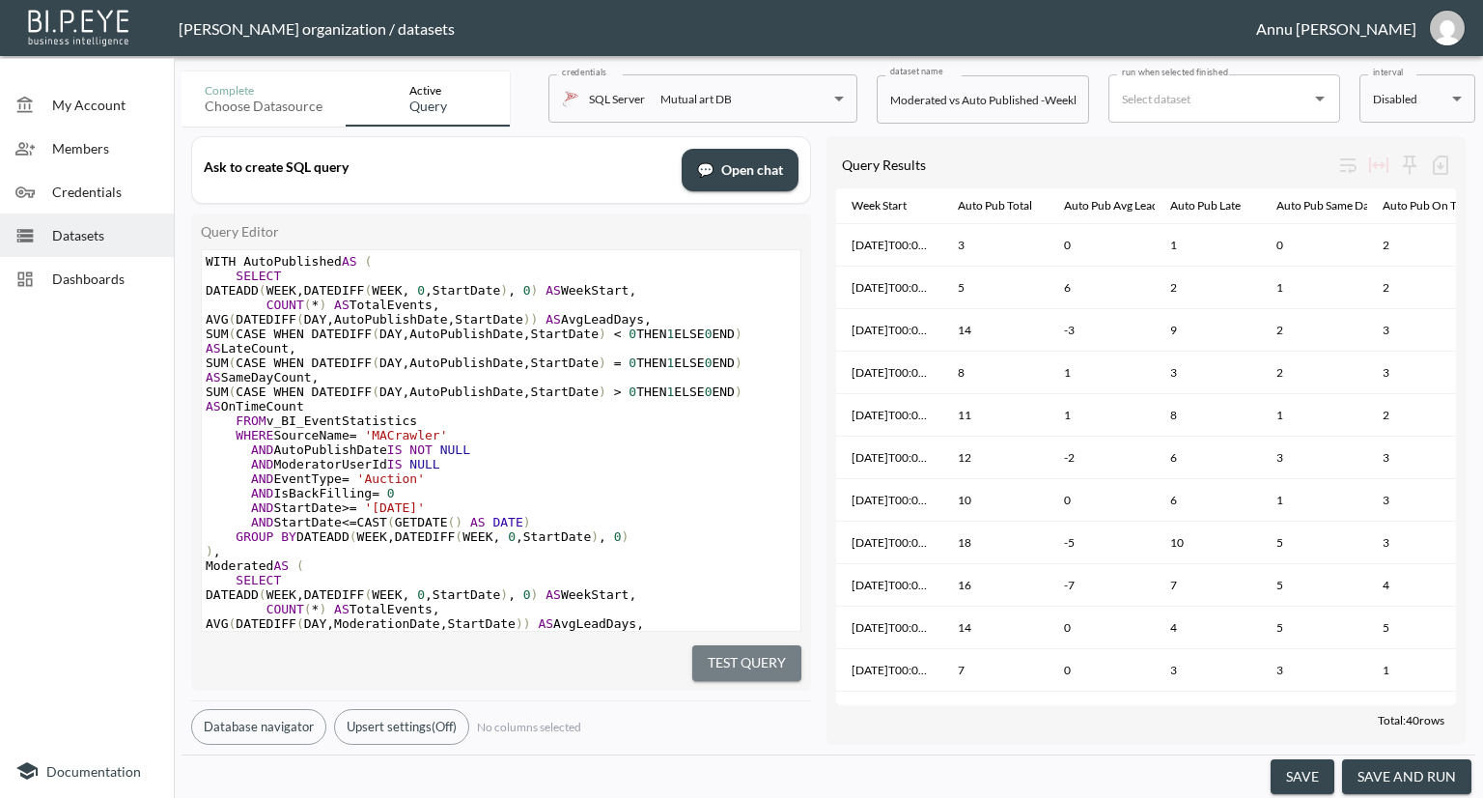
click at [708, 652] on button "Test Query" at bounding box center [746, 663] width 109 height 36
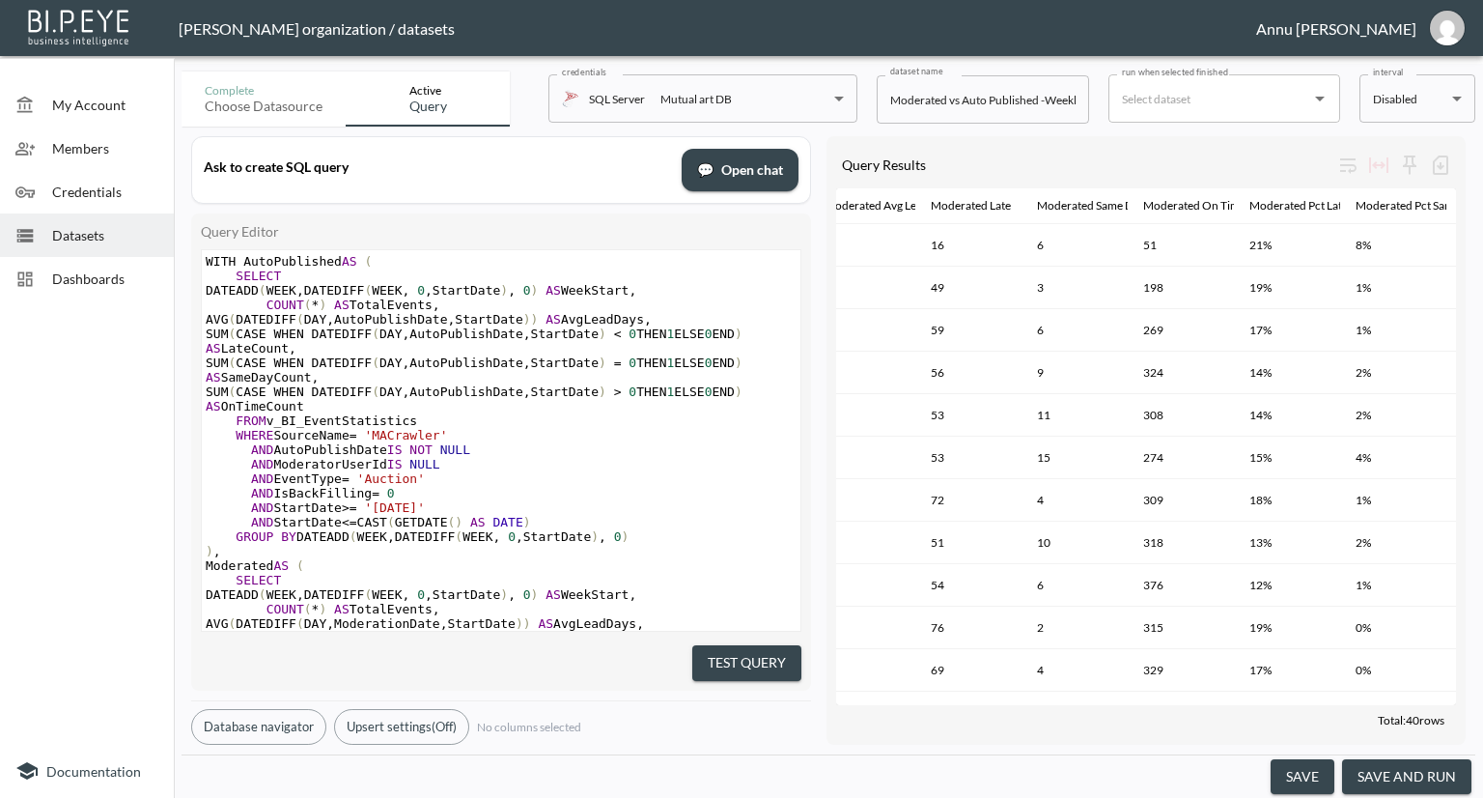
scroll to position [0, 1246]
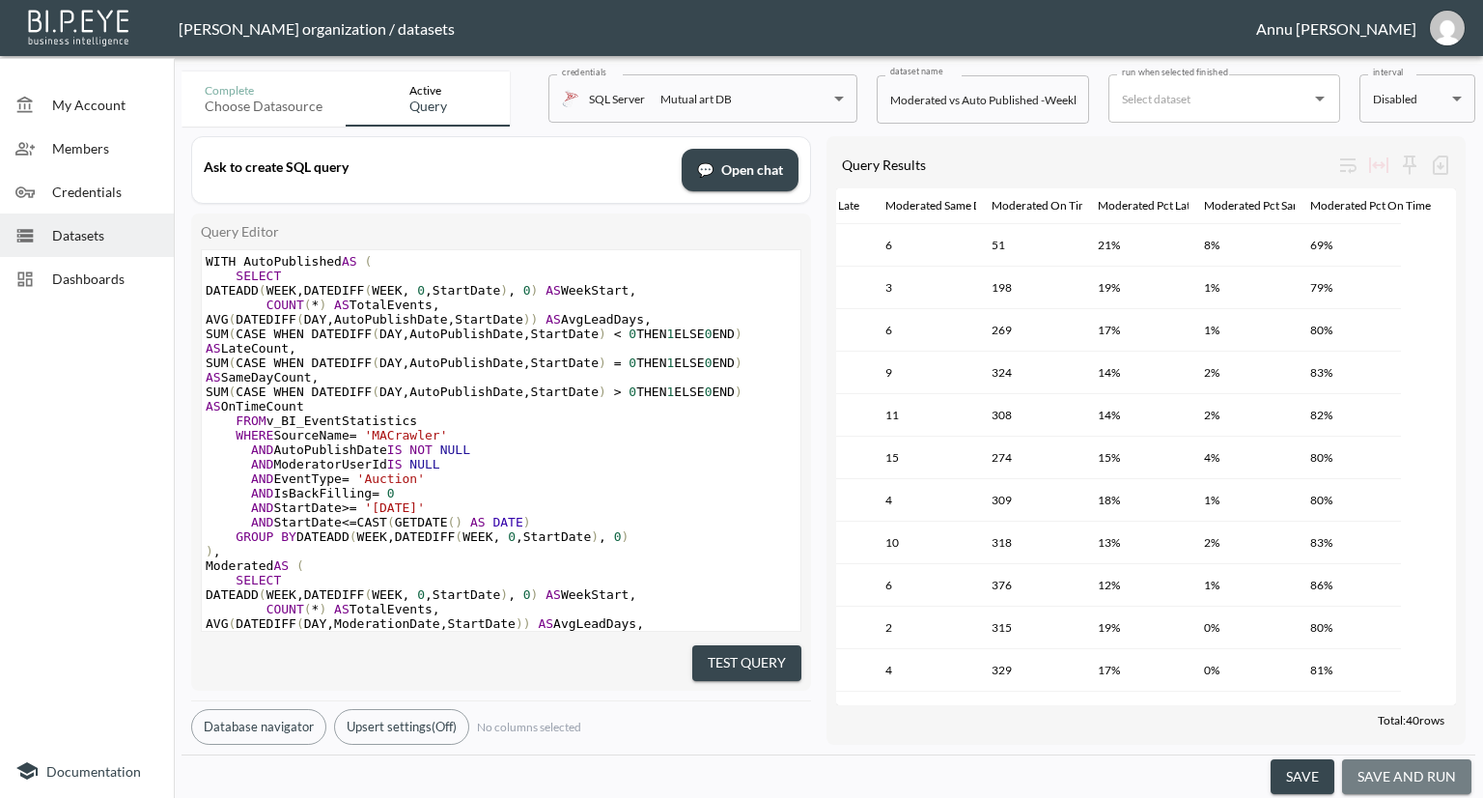
click at [1441, 781] on button "save and run" at bounding box center [1406, 777] width 129 height 36
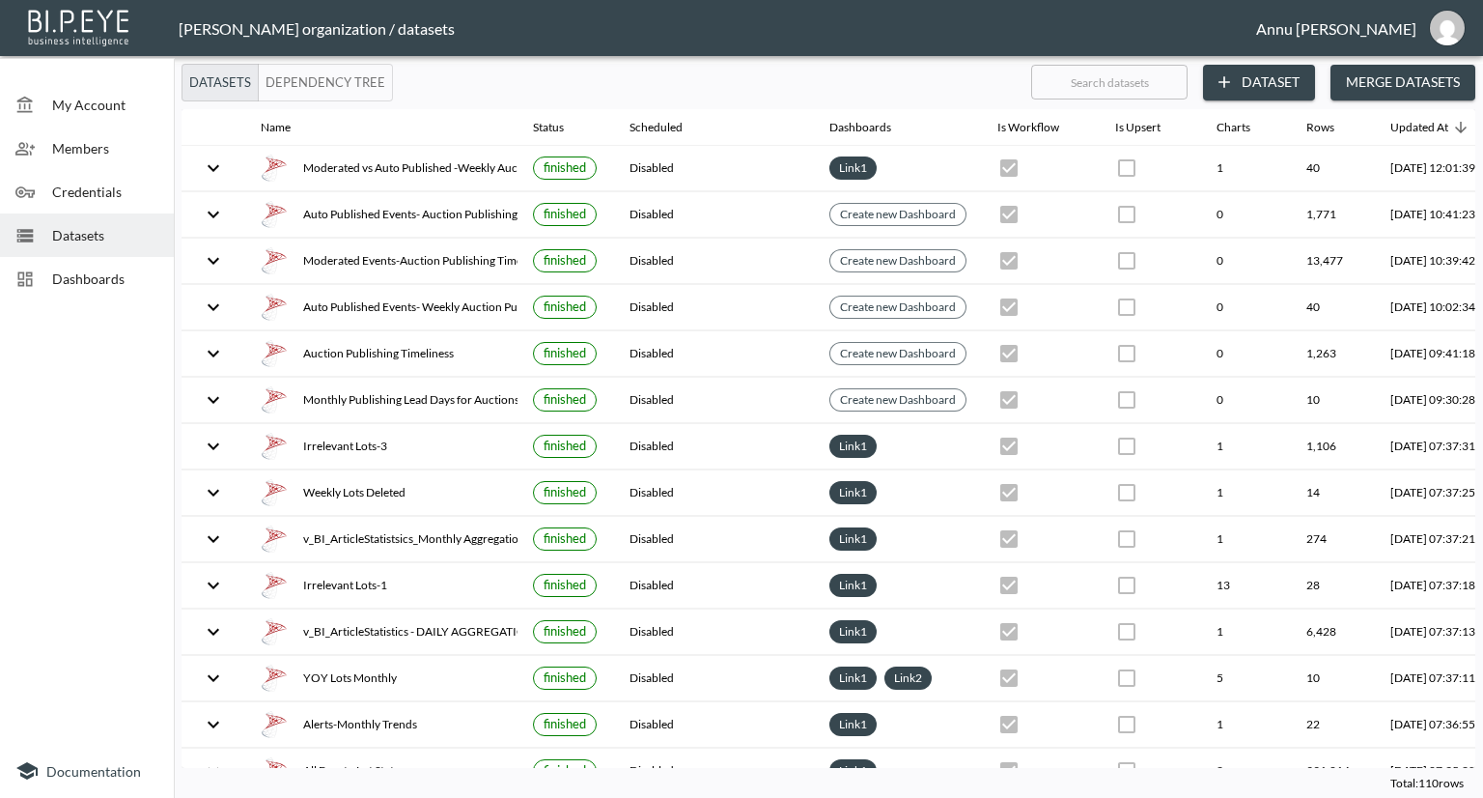
click at [123, 275] on span "Dashboards" at bounding box center [105, 278] width 106 height 20
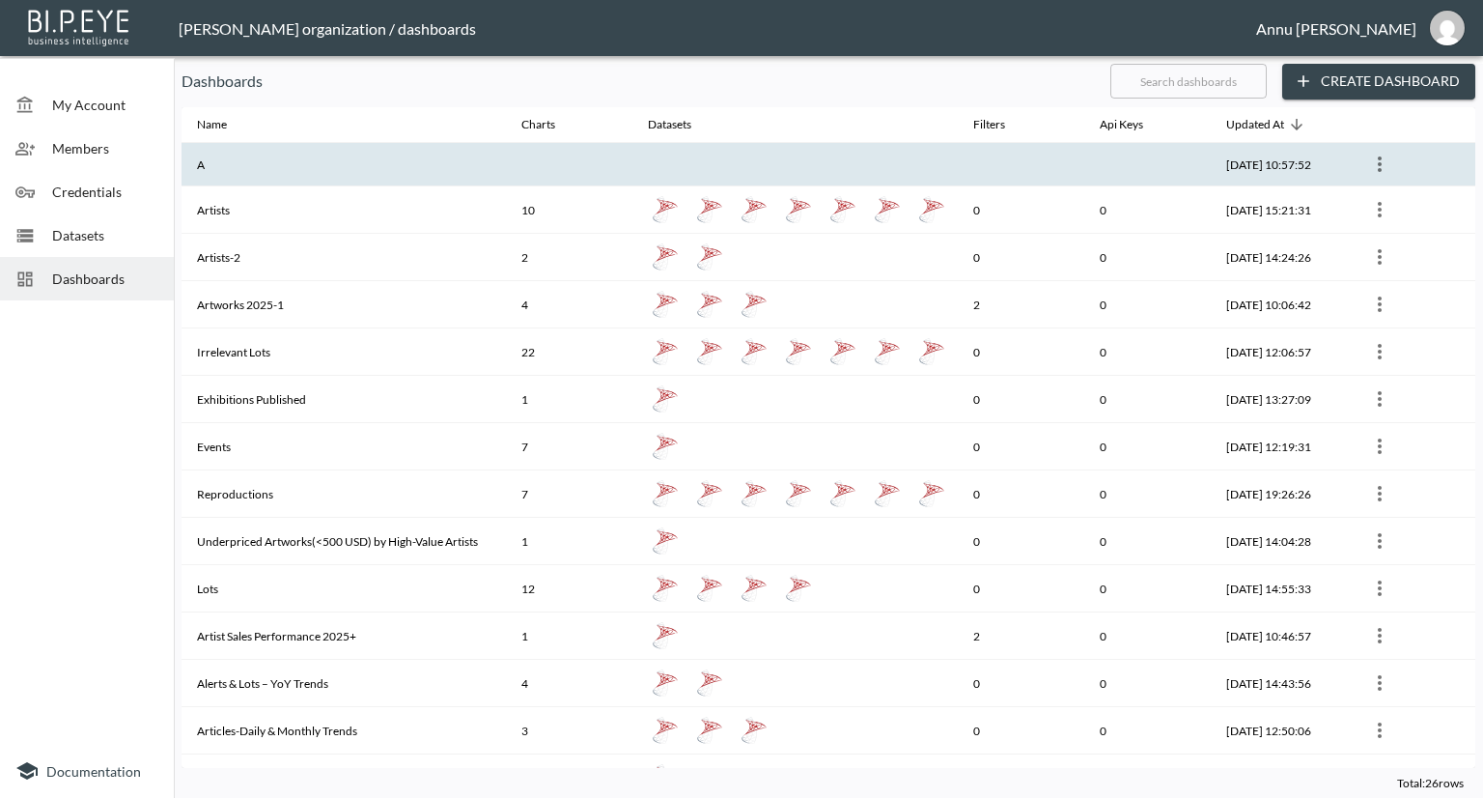
click at [252, 164] on th "A" at bounding box center [344, 164] width 324 height 43
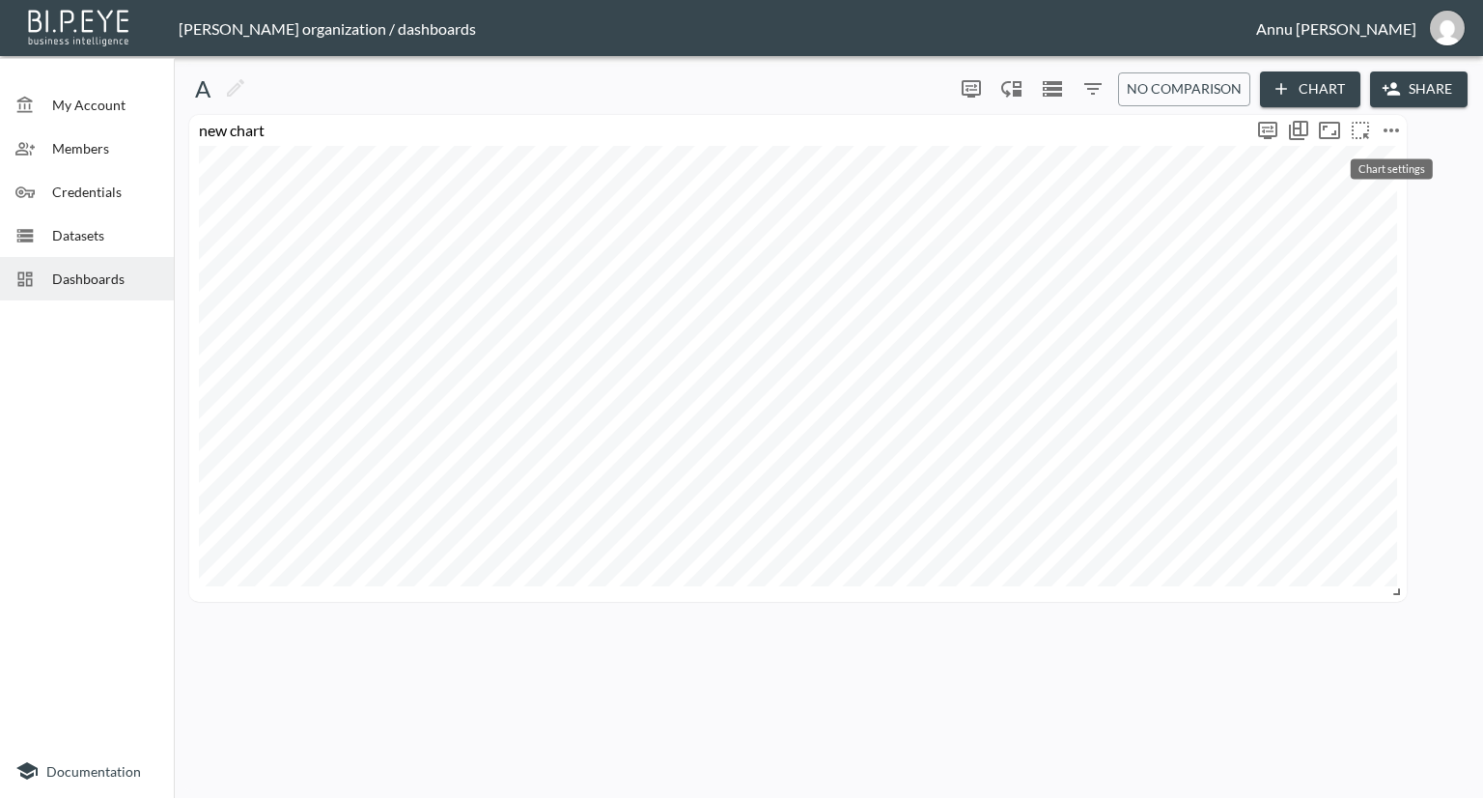
click at [1400, 127] on icon "more" at bounding box center [1391, 130] width 23 height 23
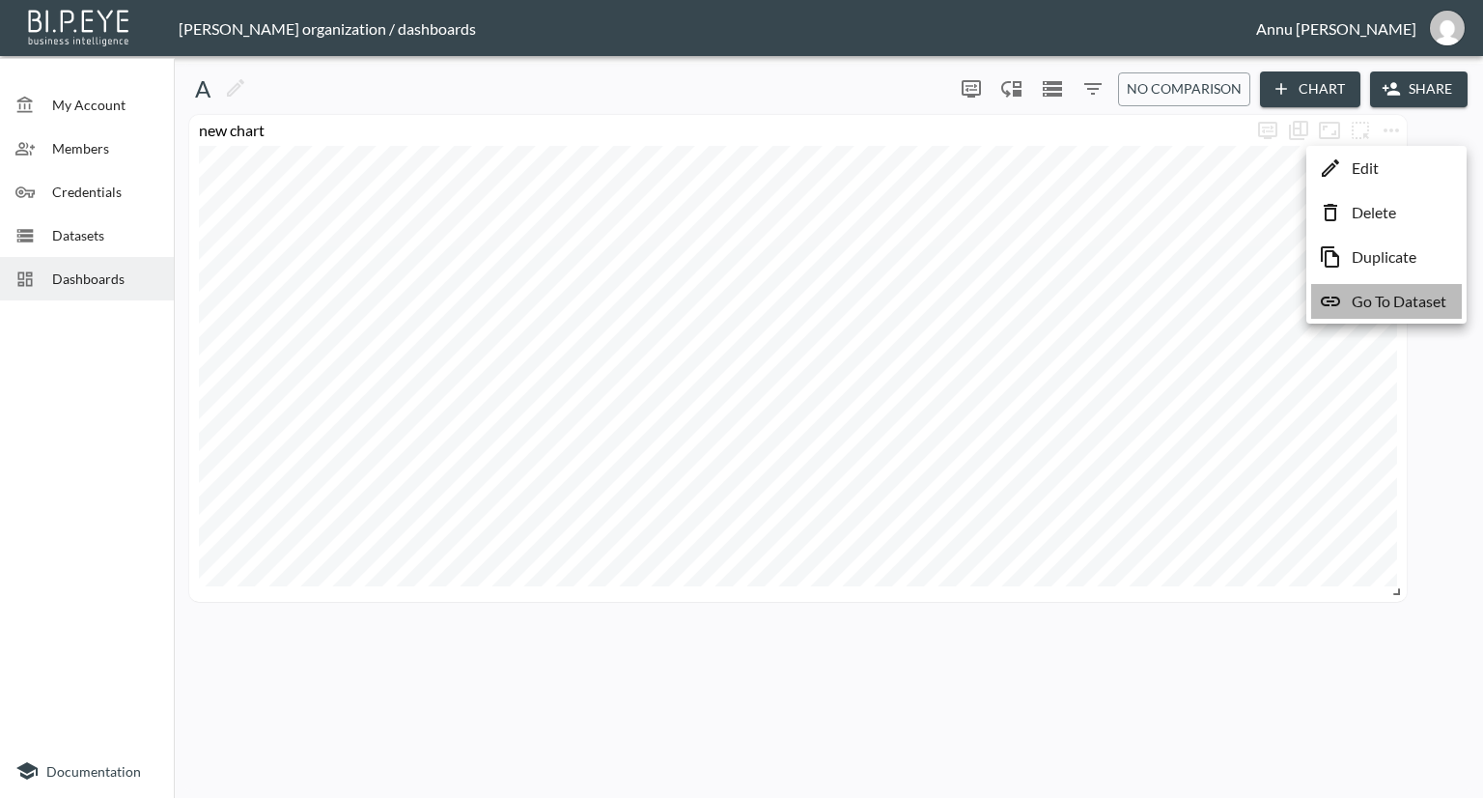
click at [1363, 291] on p "Go To Dataset" at bounding box center [1399, 301] width 95 height 23
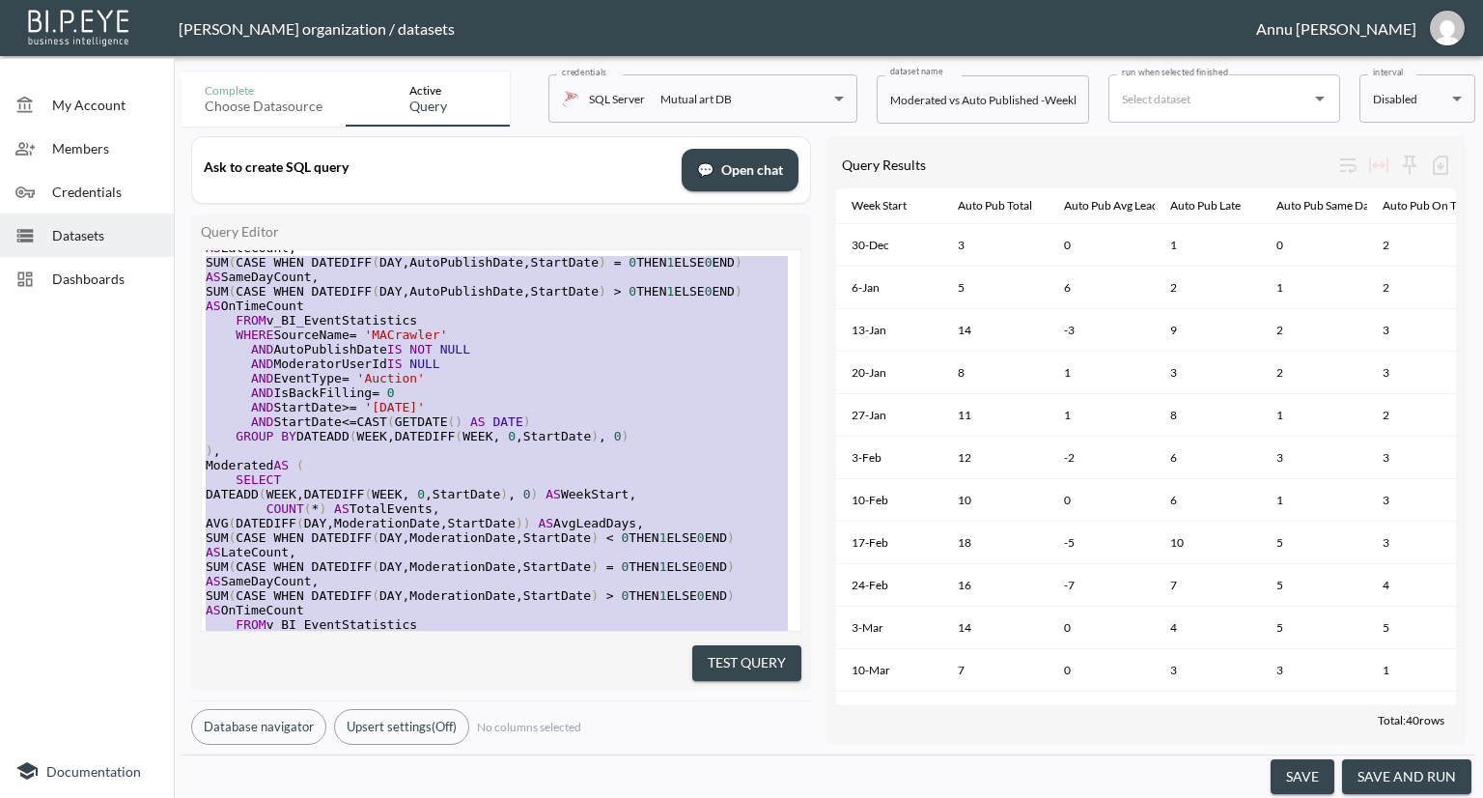
type textarea "WITH AutoPublished AS ( SELECT DATEADD(WEEK, DATEDIFF(WEEK, 0, StartDate), 0) A…"
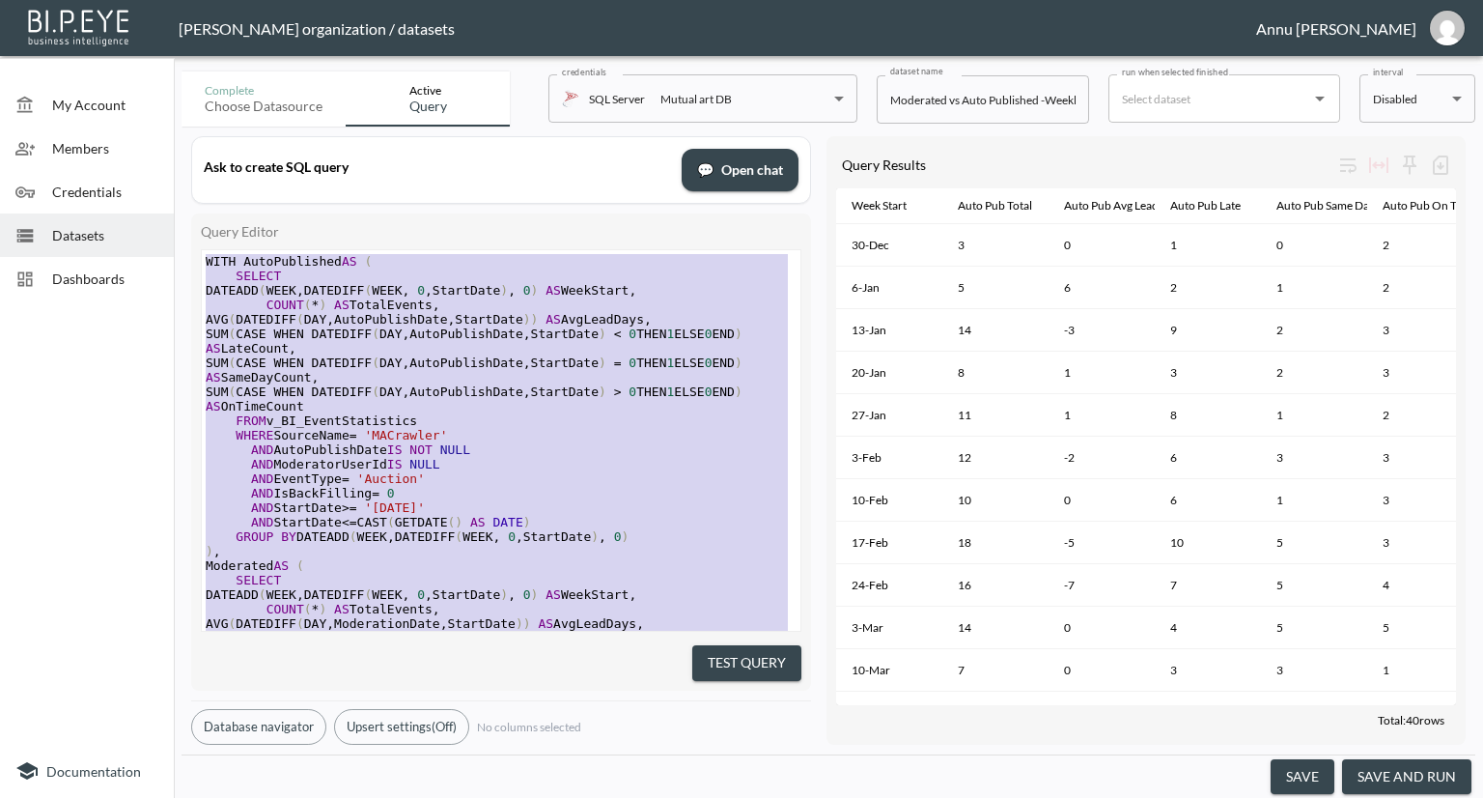
drag, startPoint x: 524, startPoint y: 587, endPoint x: 167, endPoint y: 38, distance: 655.3
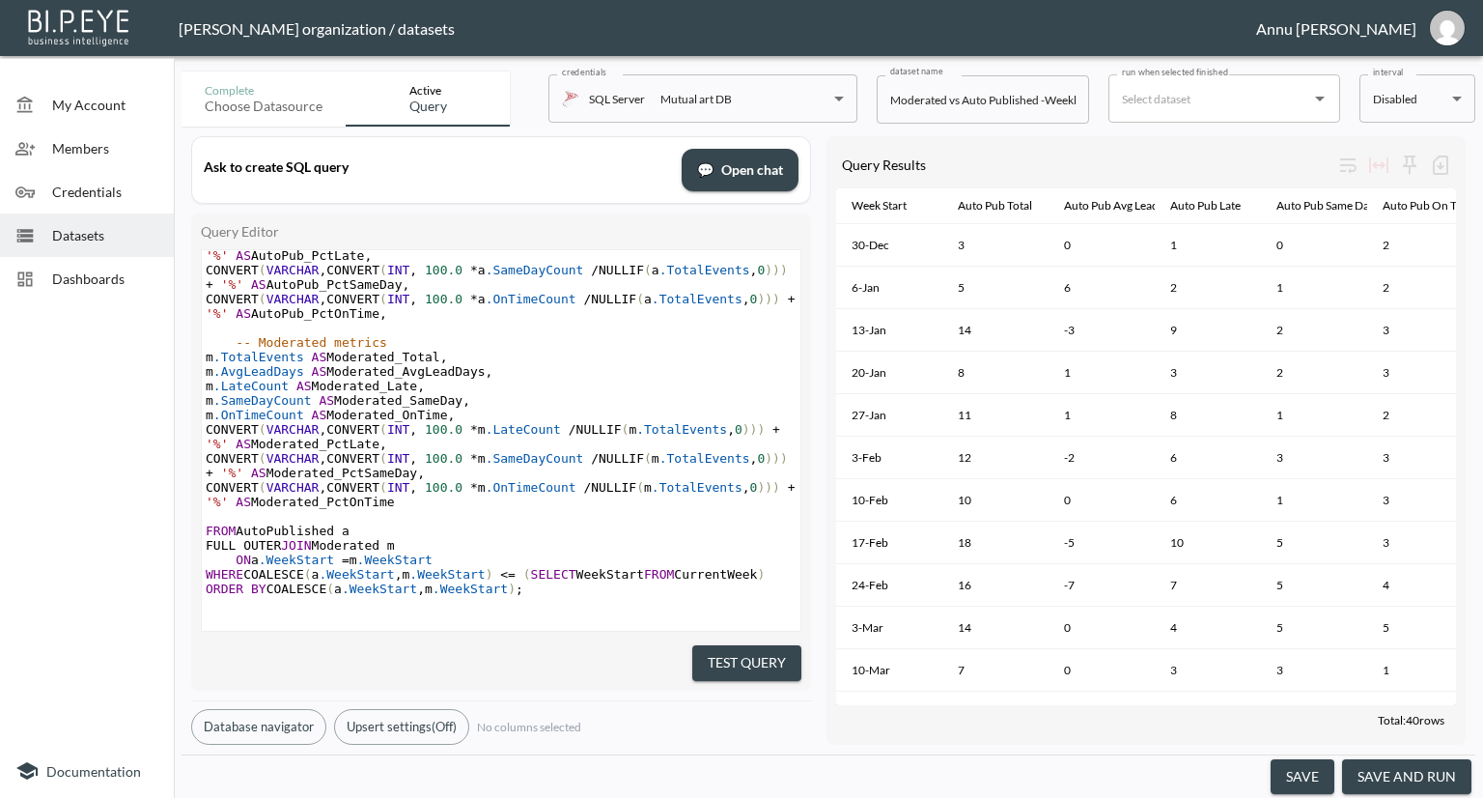
click at [738, 645] on button "Test Query" at bounding box center [746, 663] width 109 height 36
click at [1396, 769] on button "save and run" at bounding box center [1406, 777] width 129 height 36
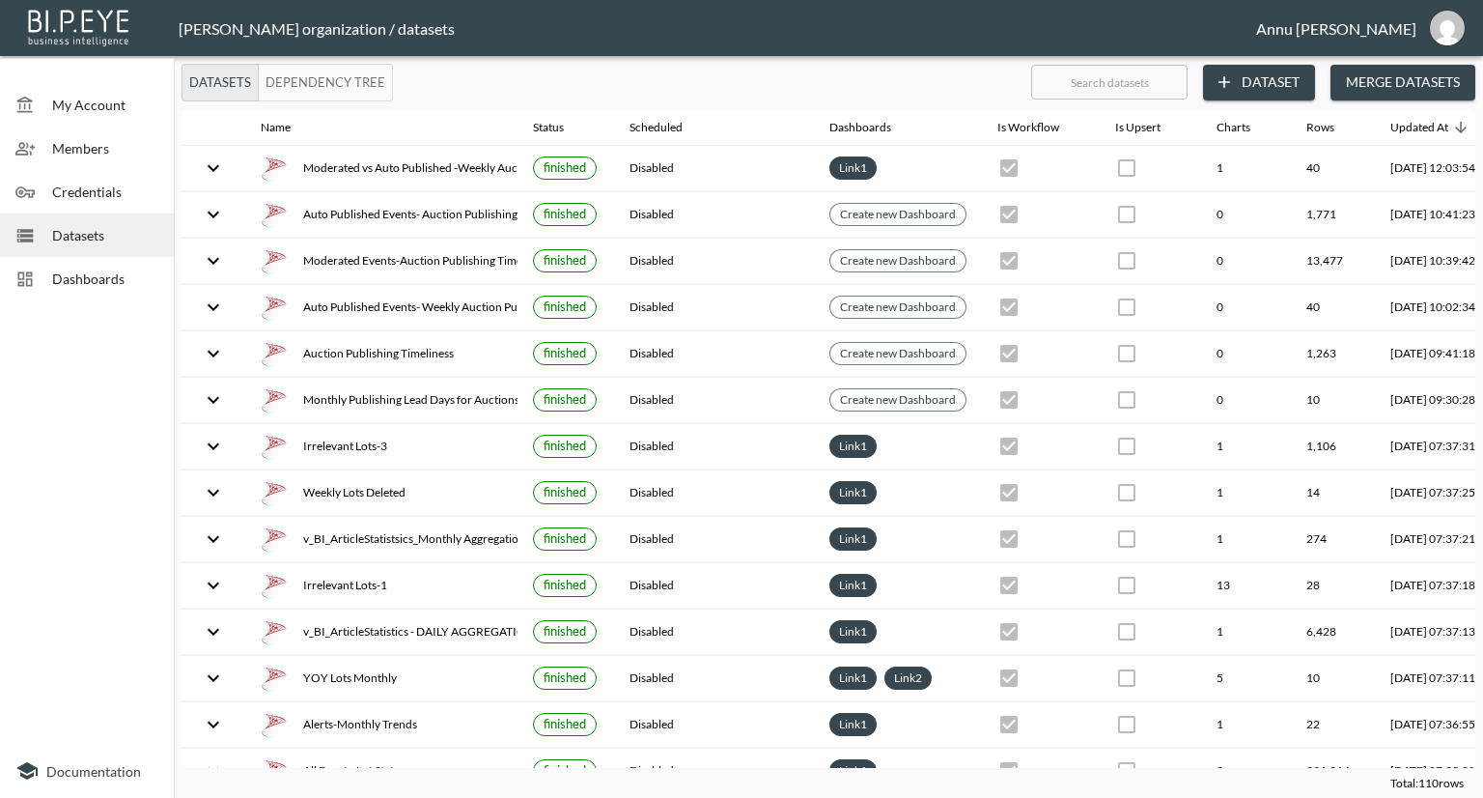
click at [70, 271] on span "Dashboards" at bounding box center [105, 278] width 106 height 20
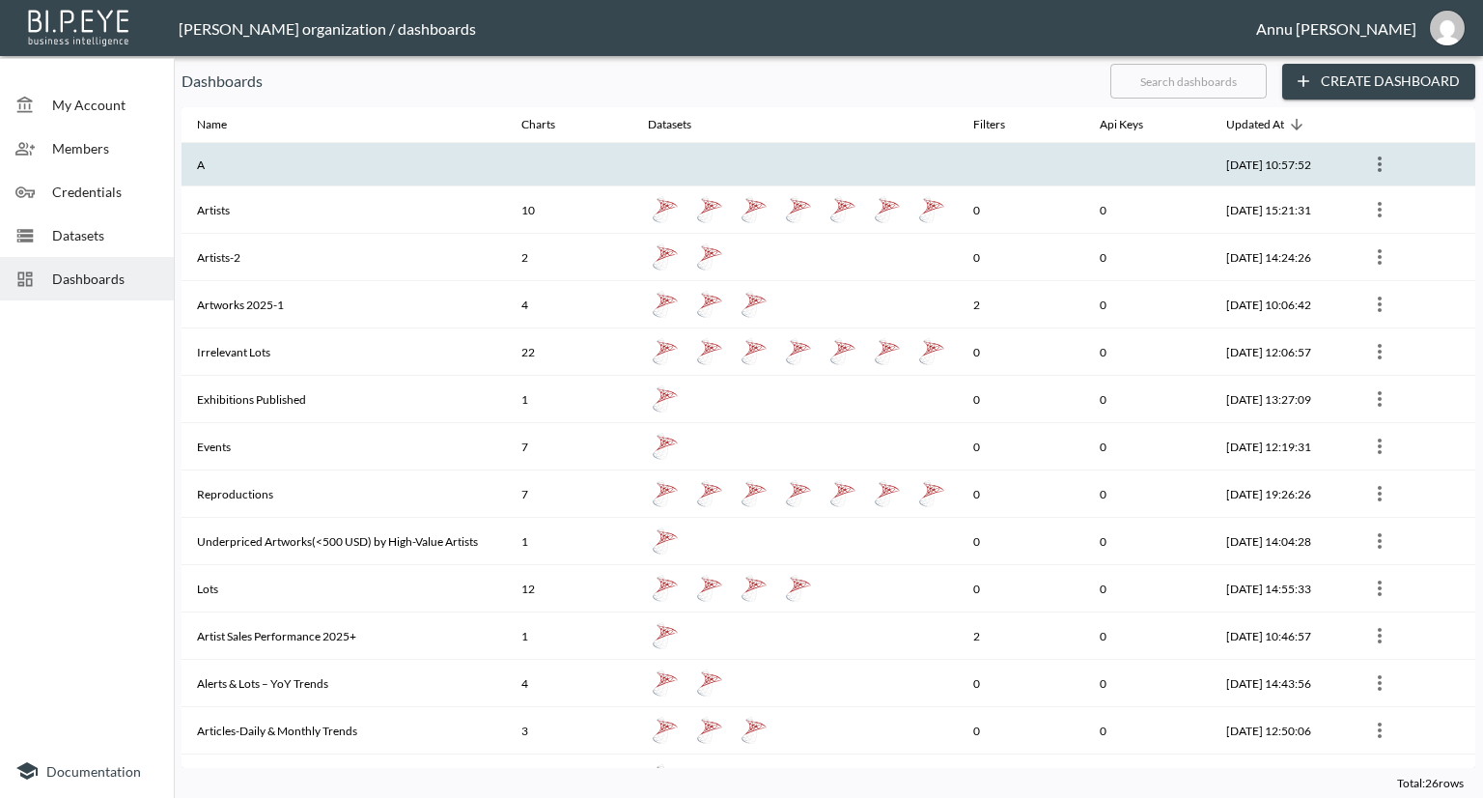
click at [273, 175] on th "A" at bounding box center [344, 164] width 324 height 43
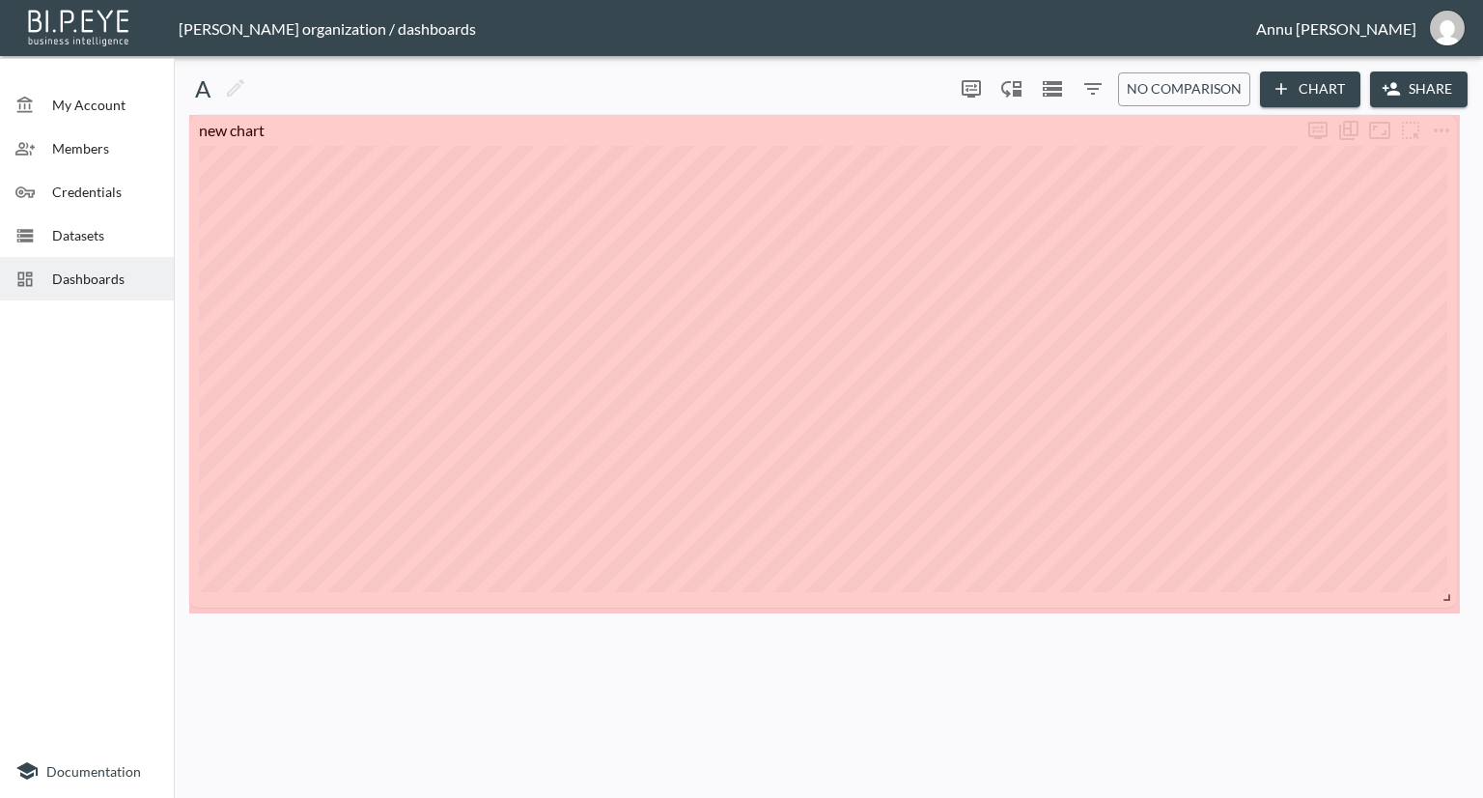
drag, startPoint x: 1394, startPoint y: 590, endPoint x: 1444, endPoint y: 596, distance: 50.5
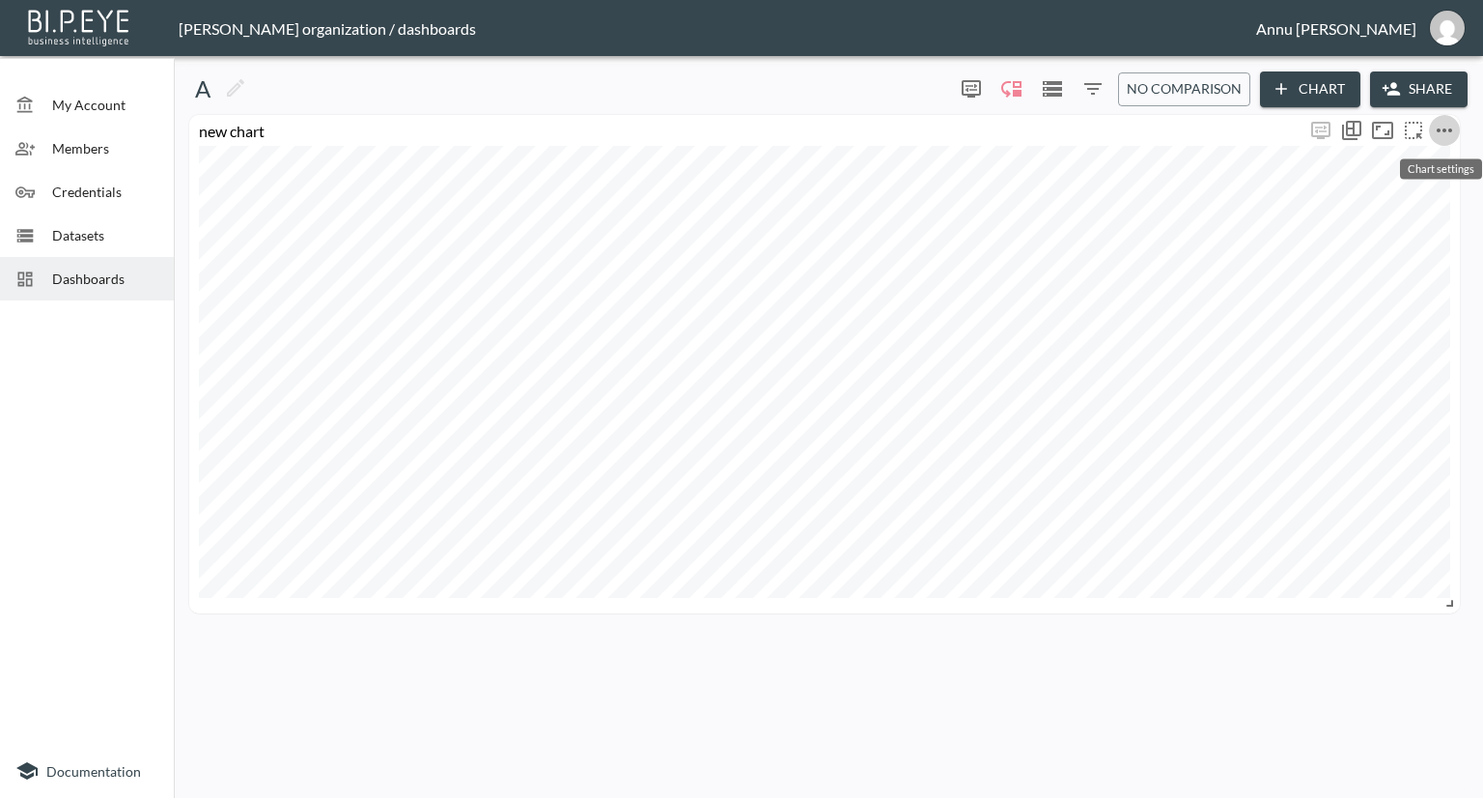
click at [1446, 124] on icon "more" at bounding box center [1444, 130] width 23 height 23
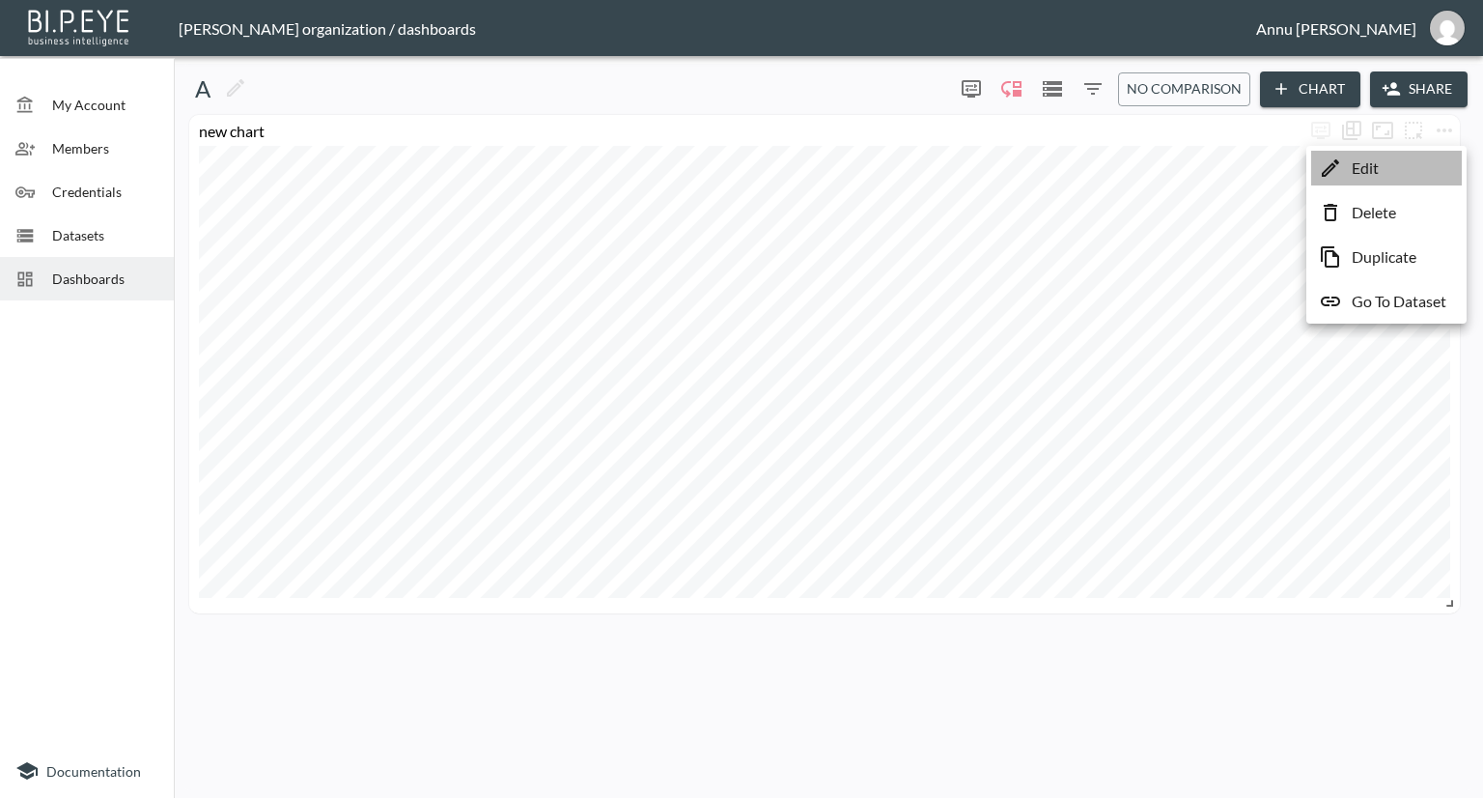
click at [1402, 171] on li "Edit" at bounding box center [1386, 168] width 151 height 35
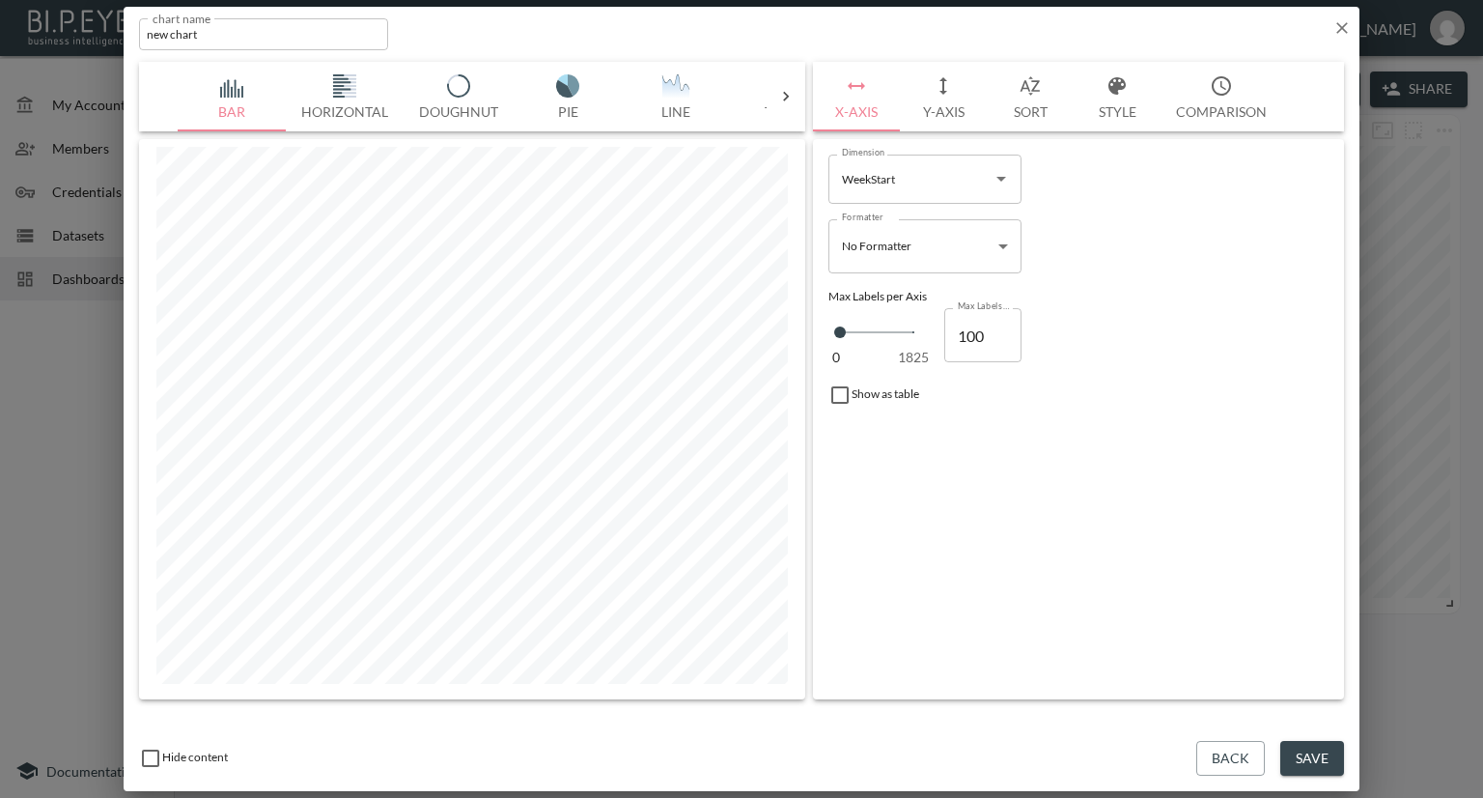
click at [860, 112] on button "X-Axis" at bounding box center [856, 97] width 87 height 70
click at [1112, 109] on button "Style" at bounding box center [1117, 97] width 87 height 70
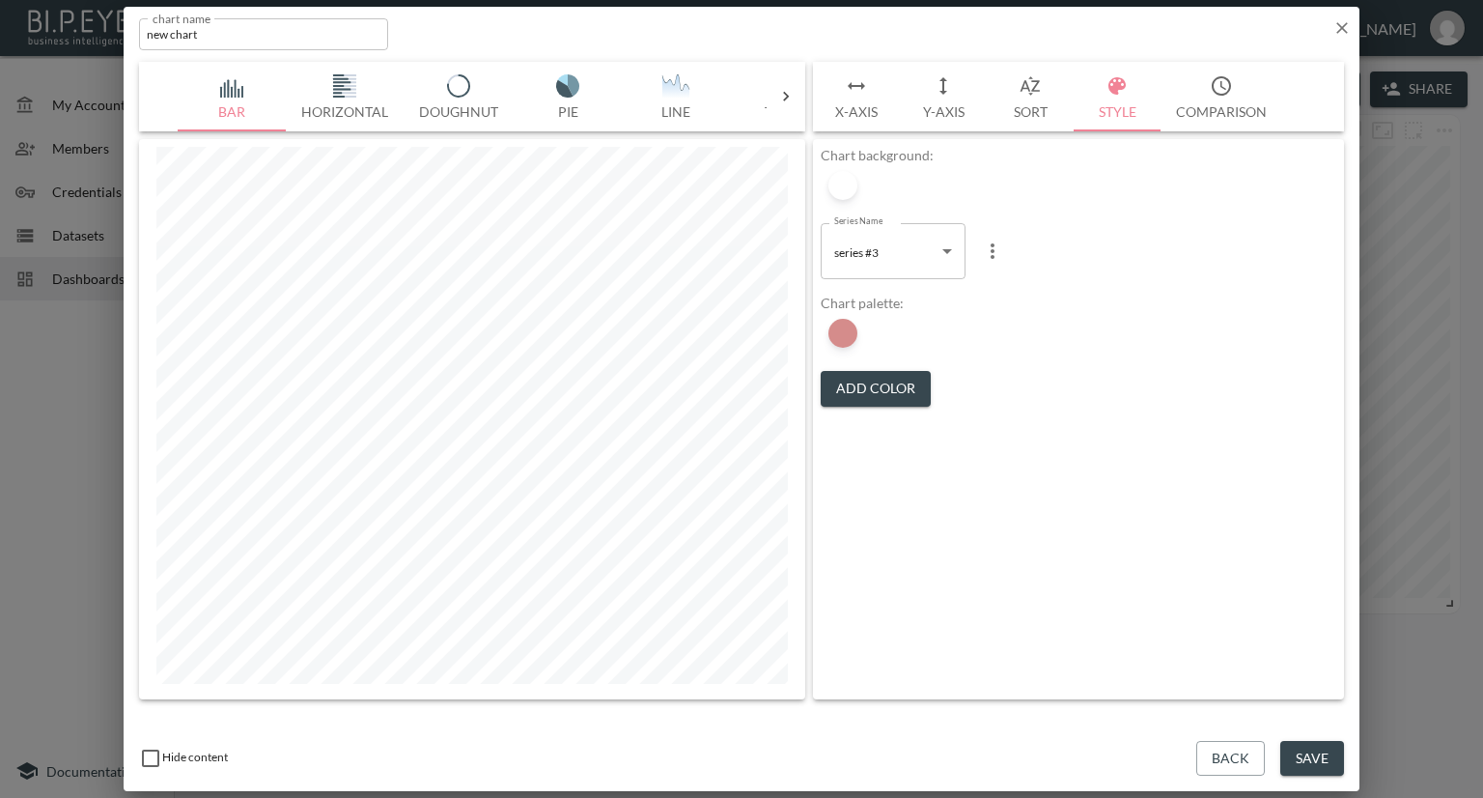
click at [1036, 109] on button "Sort" at bounding box center [1030, 97] width 87 height 70
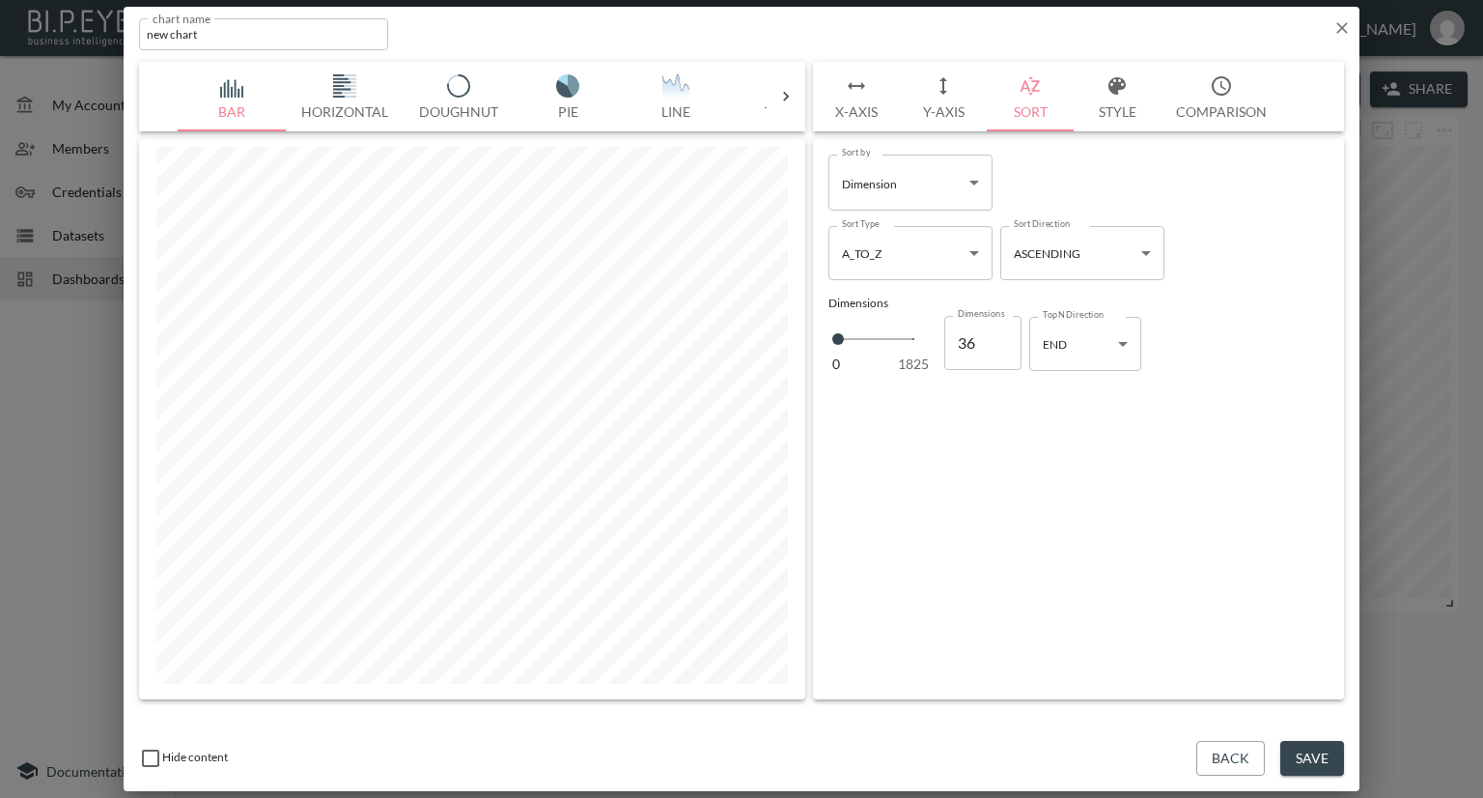
click at [1247, 458] on div "Sort by Dimension Dimension Sort by Sort Type A_TO_Z A -> Z Sort Type Sort Dire…" at bounding box center [1078, 419] width 531 height 560
click at [1298, 770] on button "Save" at bounding box center [1312, 759] width 64 height 36
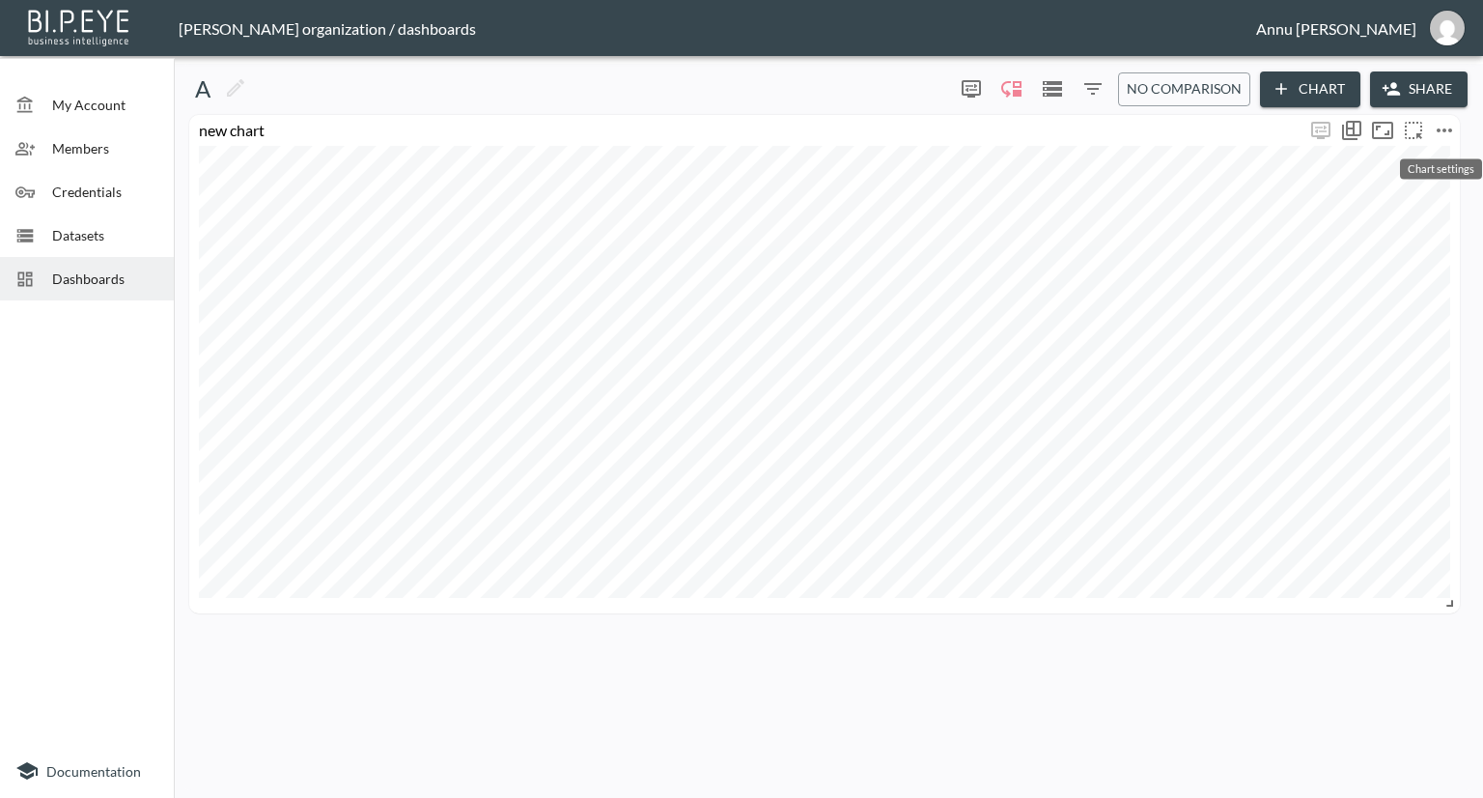
click at [1438, 124] on icon "more" at bounding box center [1444, 130] width 23 height 23
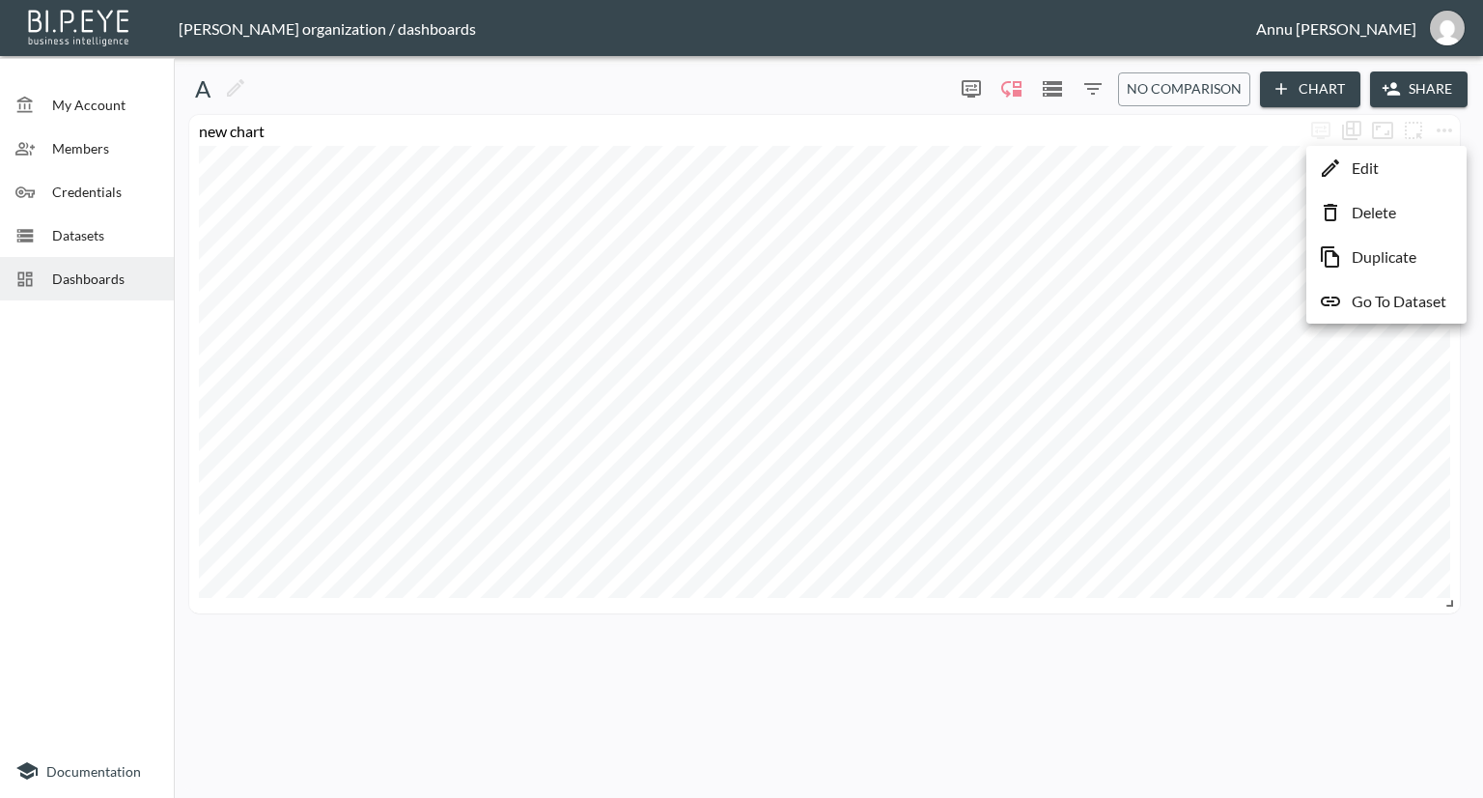
drag, startPoint x: 1379, startPoint y: 296, endPoint x: 1364, endPoint y: 286, distance: 18.0
click at [1378, 296] on p "Go To Dataset" at bounding box center [1399, 301] width 95 height 23
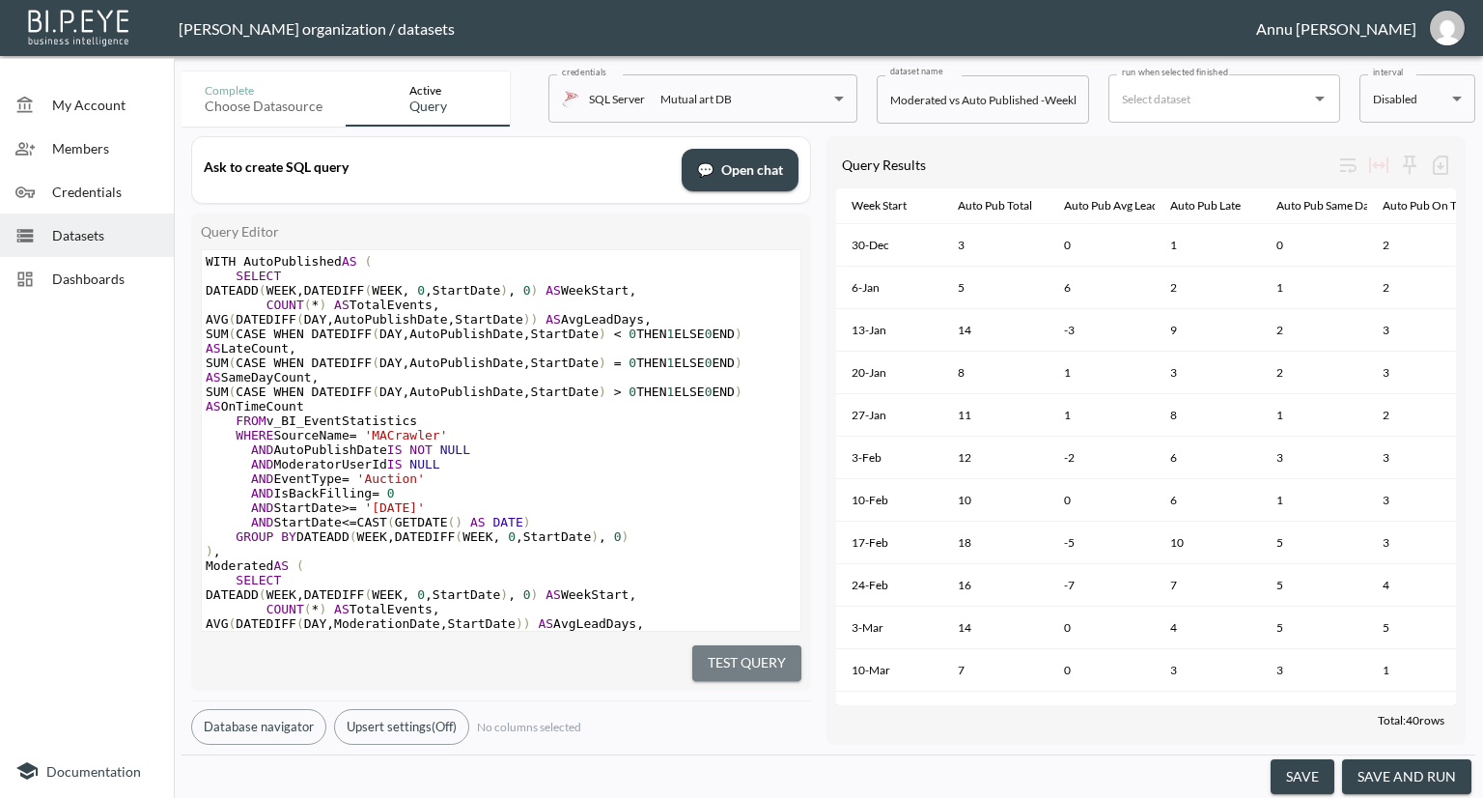
click at [777, 647] on button "Test Query" at bounding box center [746, 663] width 109 height 36
click at [1397, 771] on button "save and run" at bounding box center [1406, 777] width 129 height 36
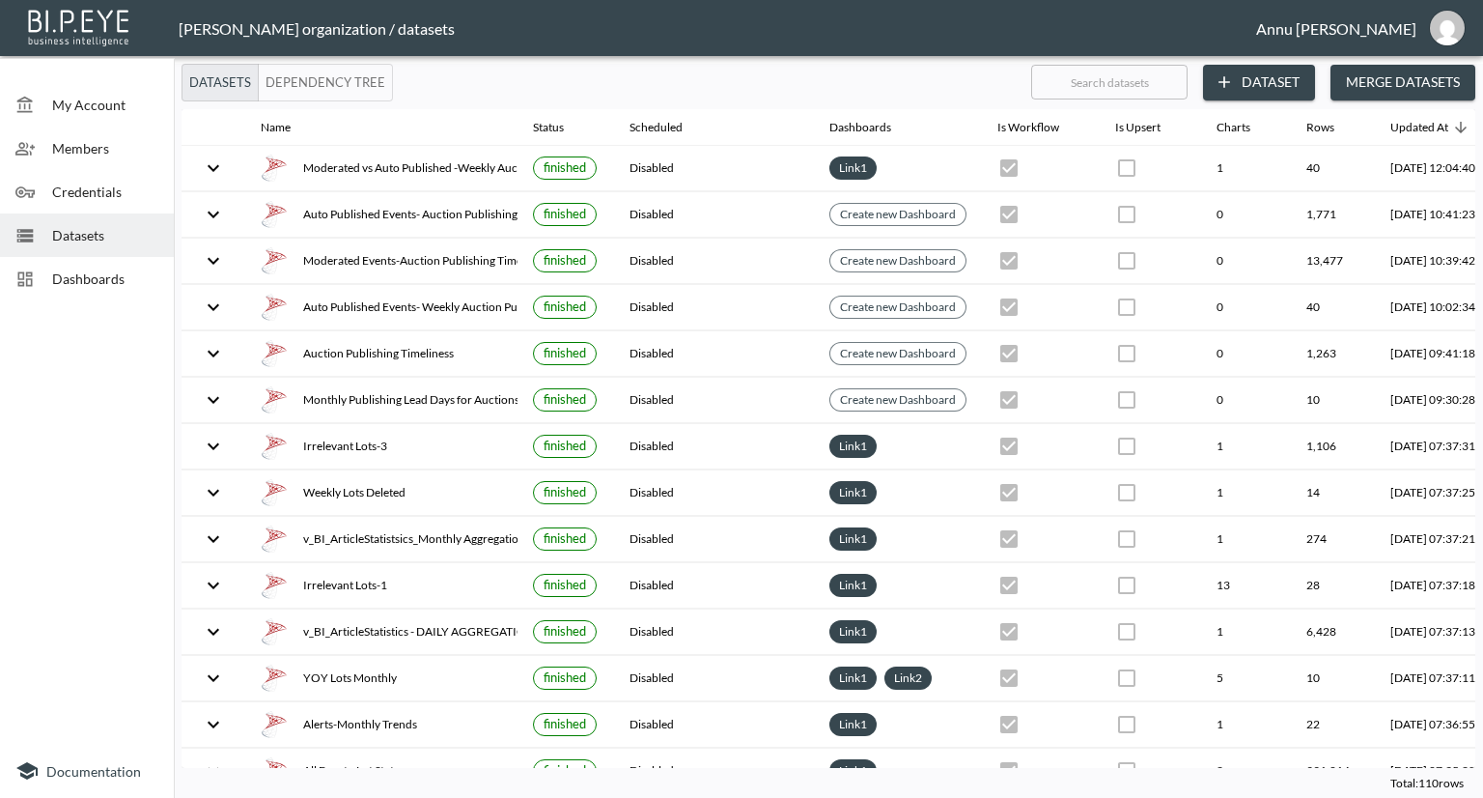
drag, startPoint x: 70, startPoint y: 270, endPoint x: 94, endPoint y: 249, distance: 32.2
click at [70, 270] on span "Dashboards" at bounding box center [105, 278] width 106 height 20
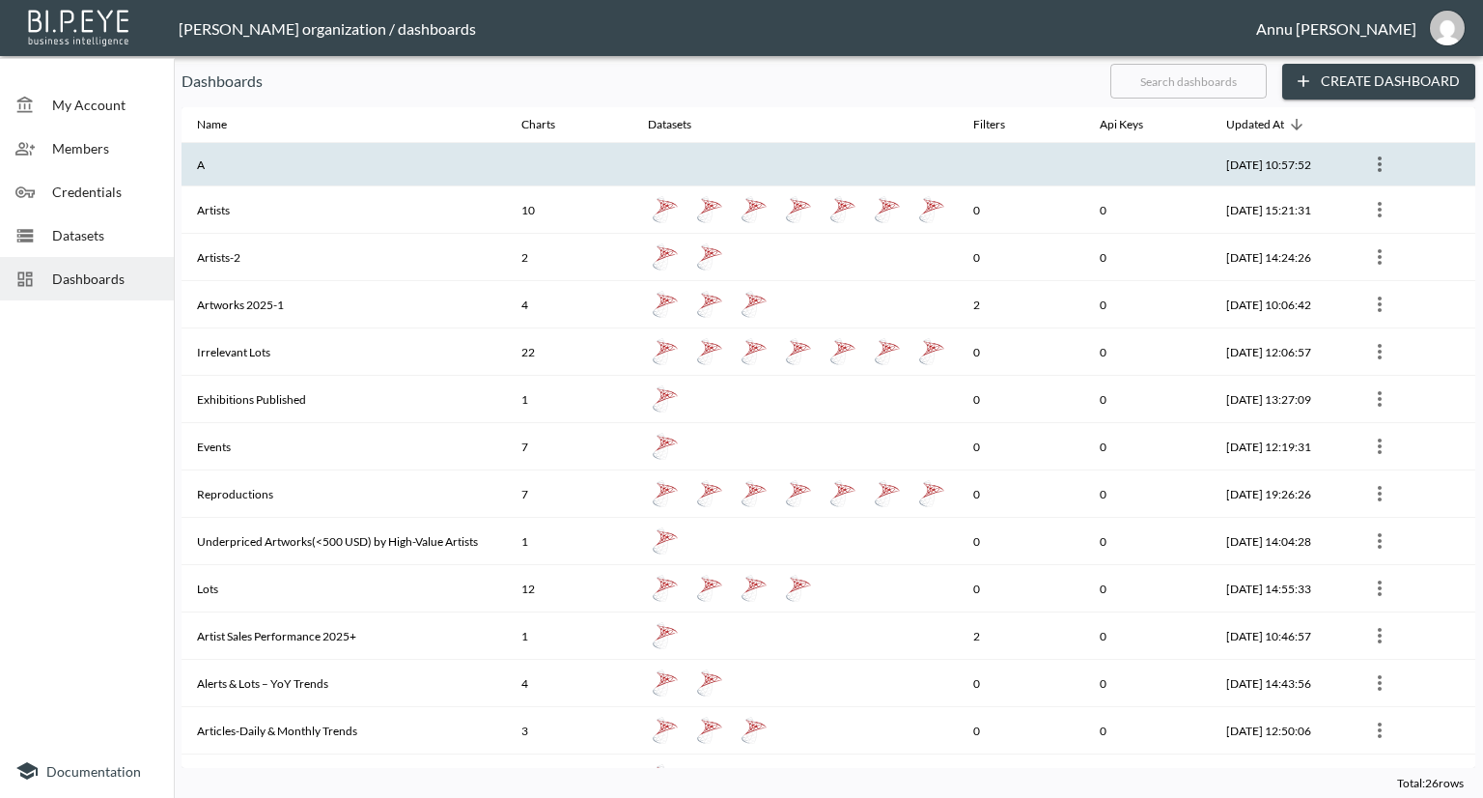
click at [289, 159] on th "A" at bounding box center [344, 164] width 324 height 43
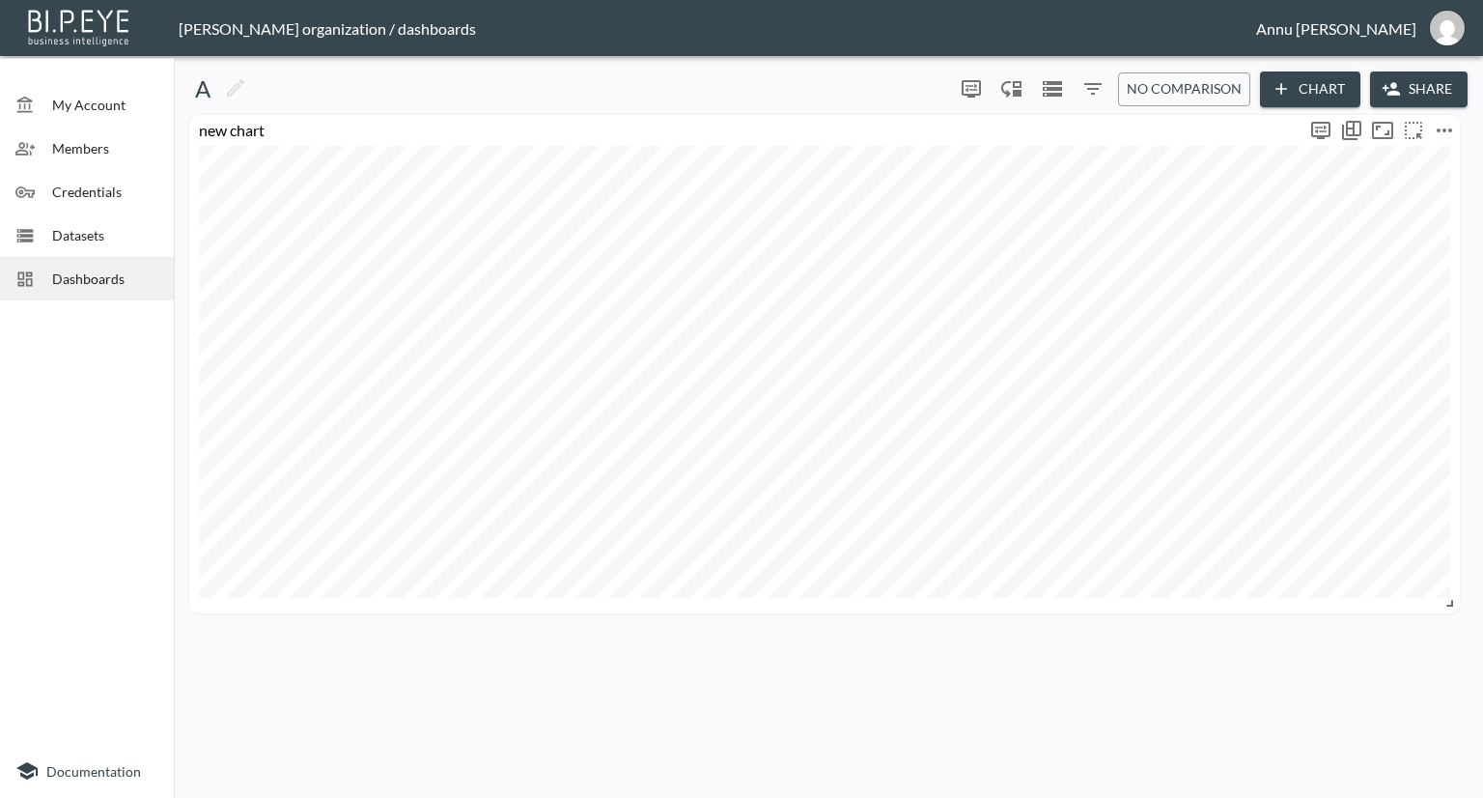
click at [1456, 134] on button "more" at bounding box center [1444, 130] width 31 height 31
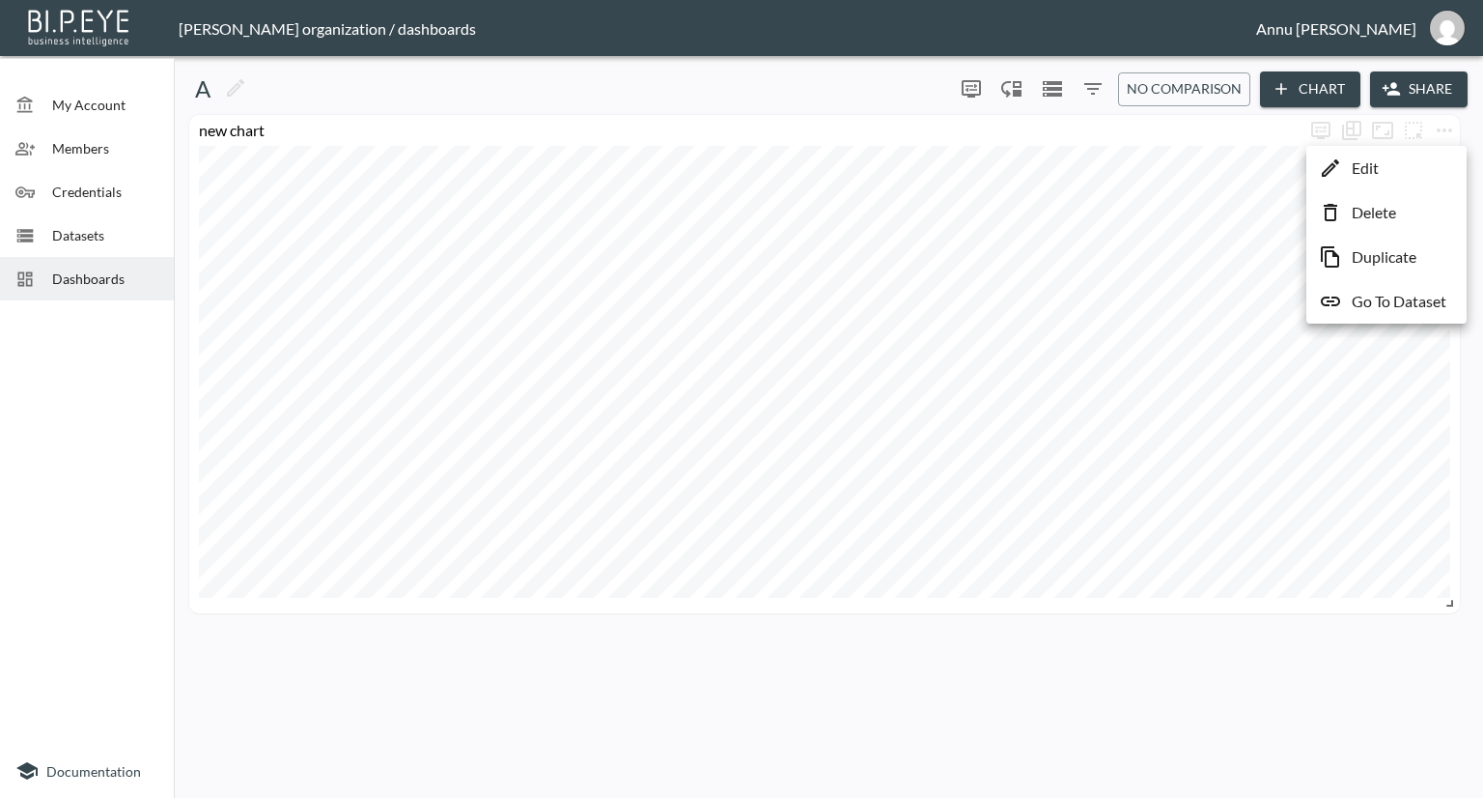
click at [1398, 173] on li "Edit" at bounding box center [1386, 168] width 151 height 35
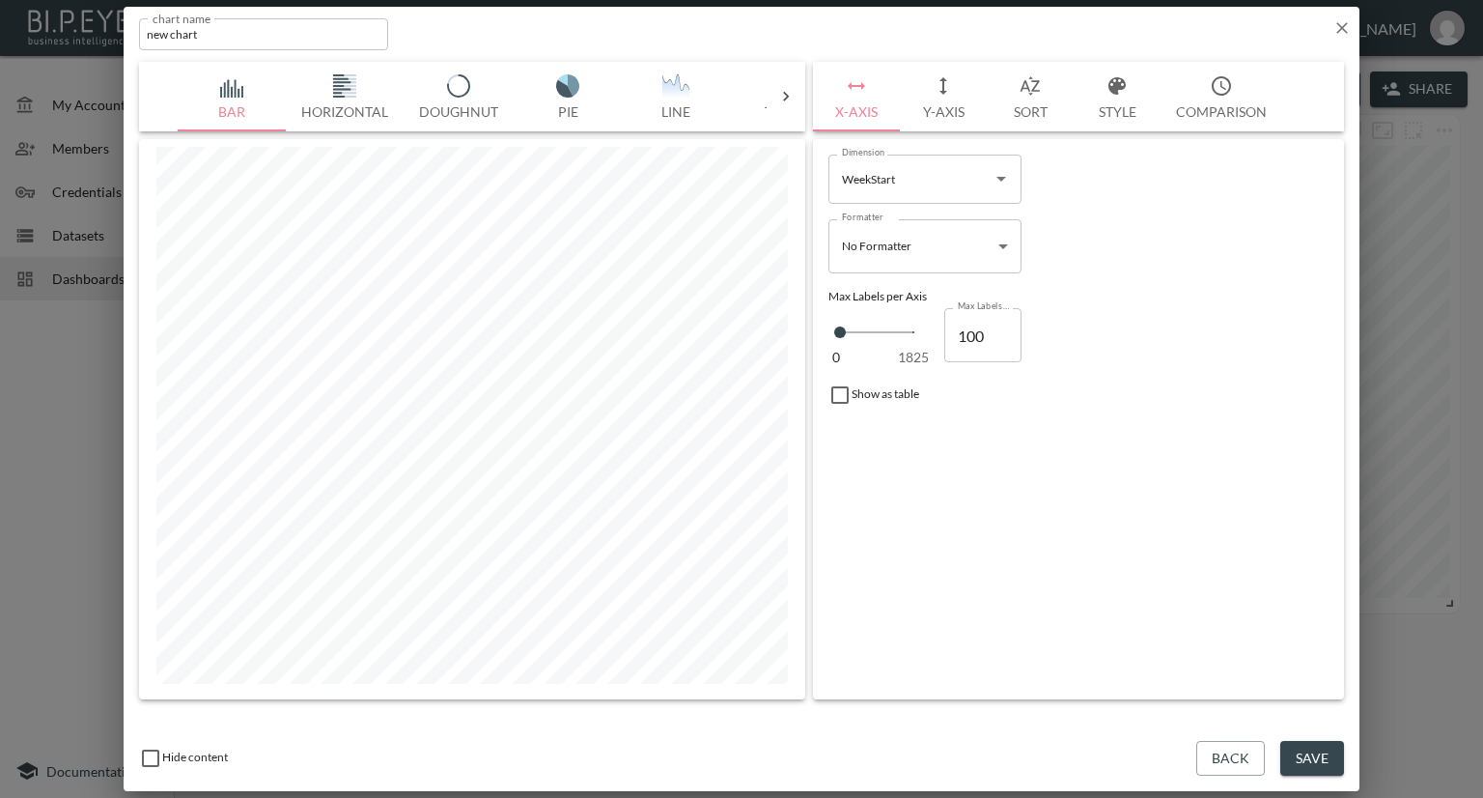
click at [1027, 109] on button "Sort" at bounding box center [1030, 97] width 87 height 70
click at [970, 173] on body "BI.P.EYE, Interactive Analytics Dashboards - app Nadia Senft organization / das…" at bounding box center [741, 399] width 1483 height 798
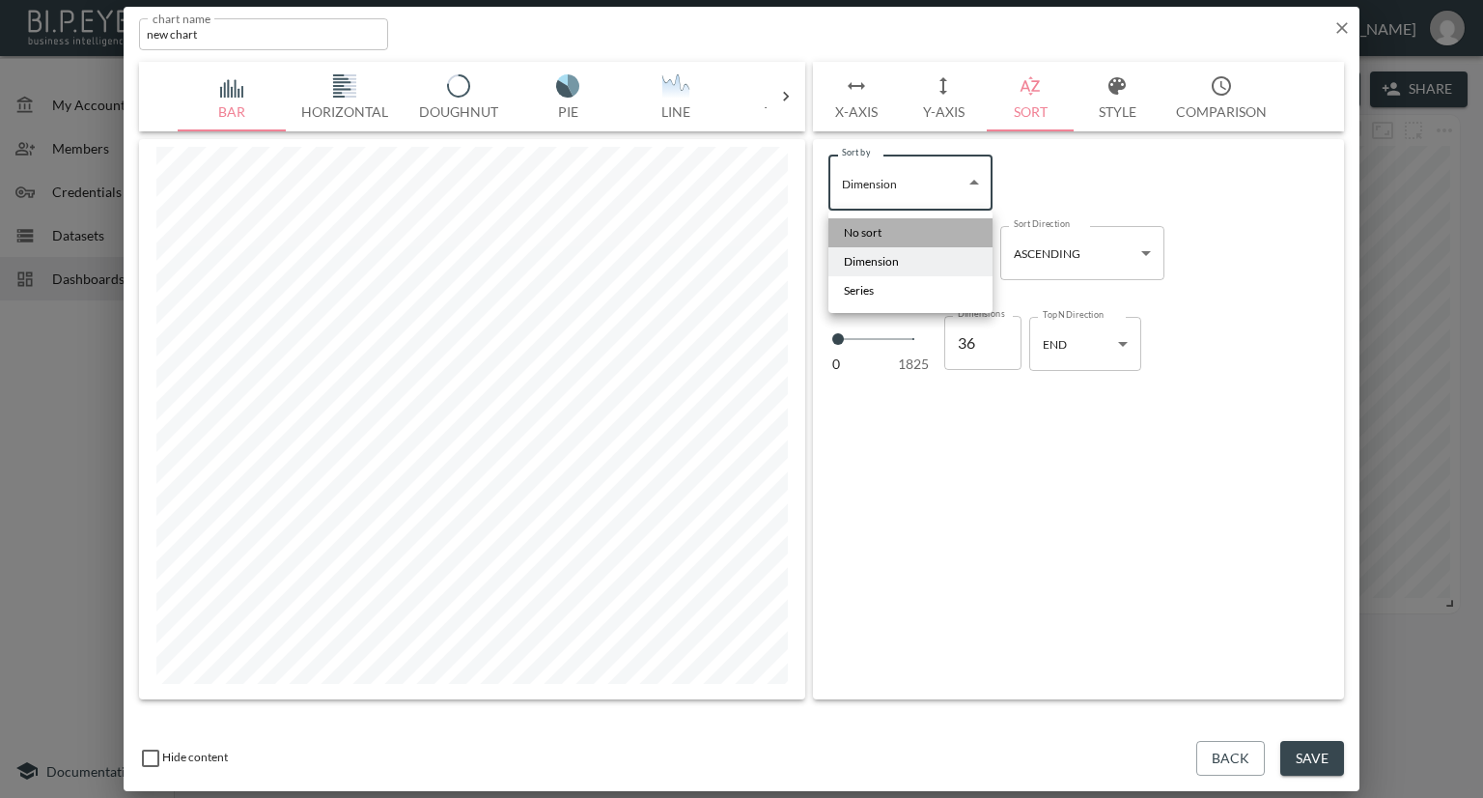
click at [897, 228] on li "No sort" at bounding box center [910, 232] width 164 height 29
type input "No sort"
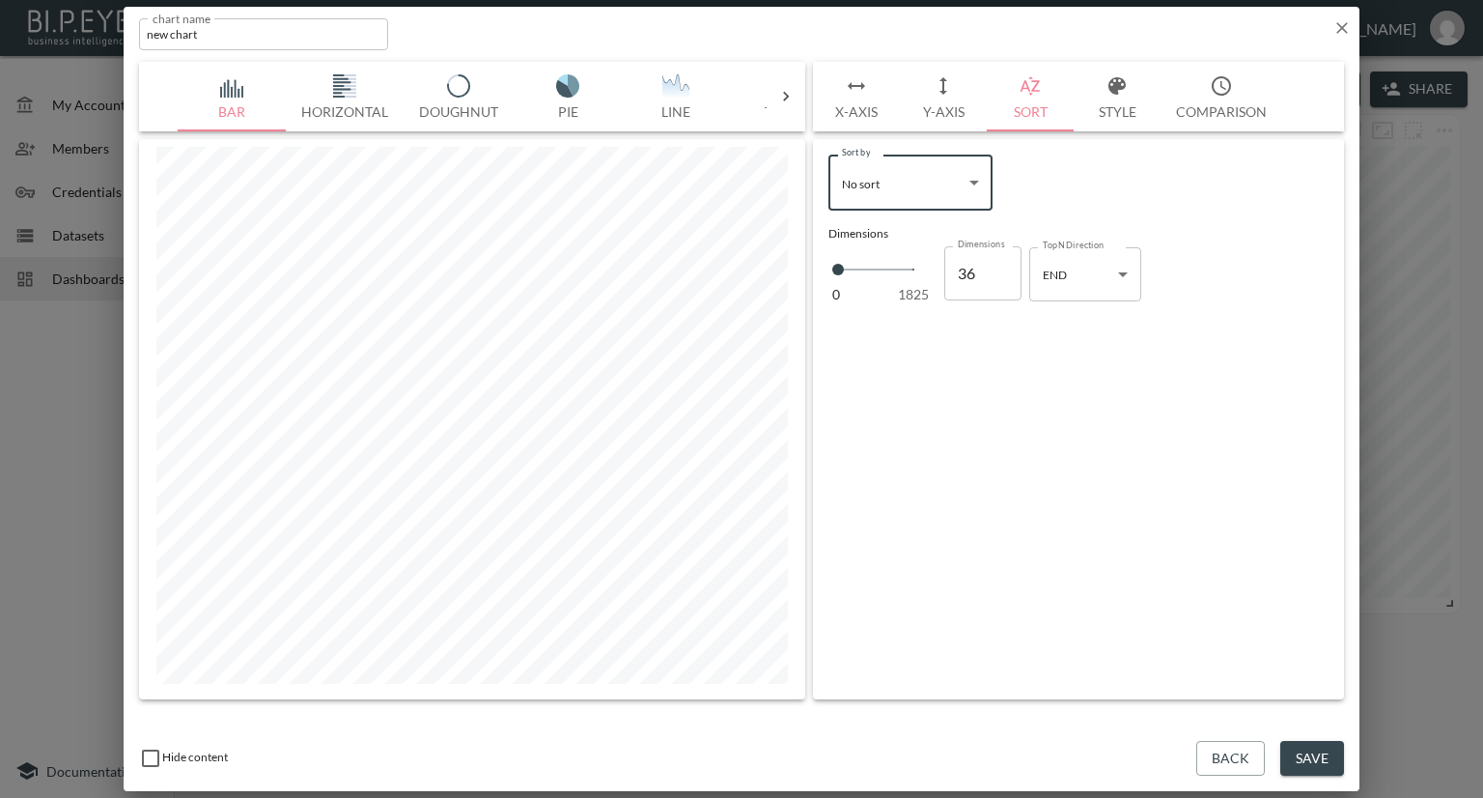
click at [978, 174] on body "BI.P.EYE, Interactive Analytics Dashboards - app Nadia Senft organization / das…" at bounding box center [741, 399] width 1483 height 798
click at [1074, 167] on div at bounding box center [741, 399] width 1483 height 798
click at [872, 109] on button "X-Axis" at bounding box center [856, 97] width 87 height 70
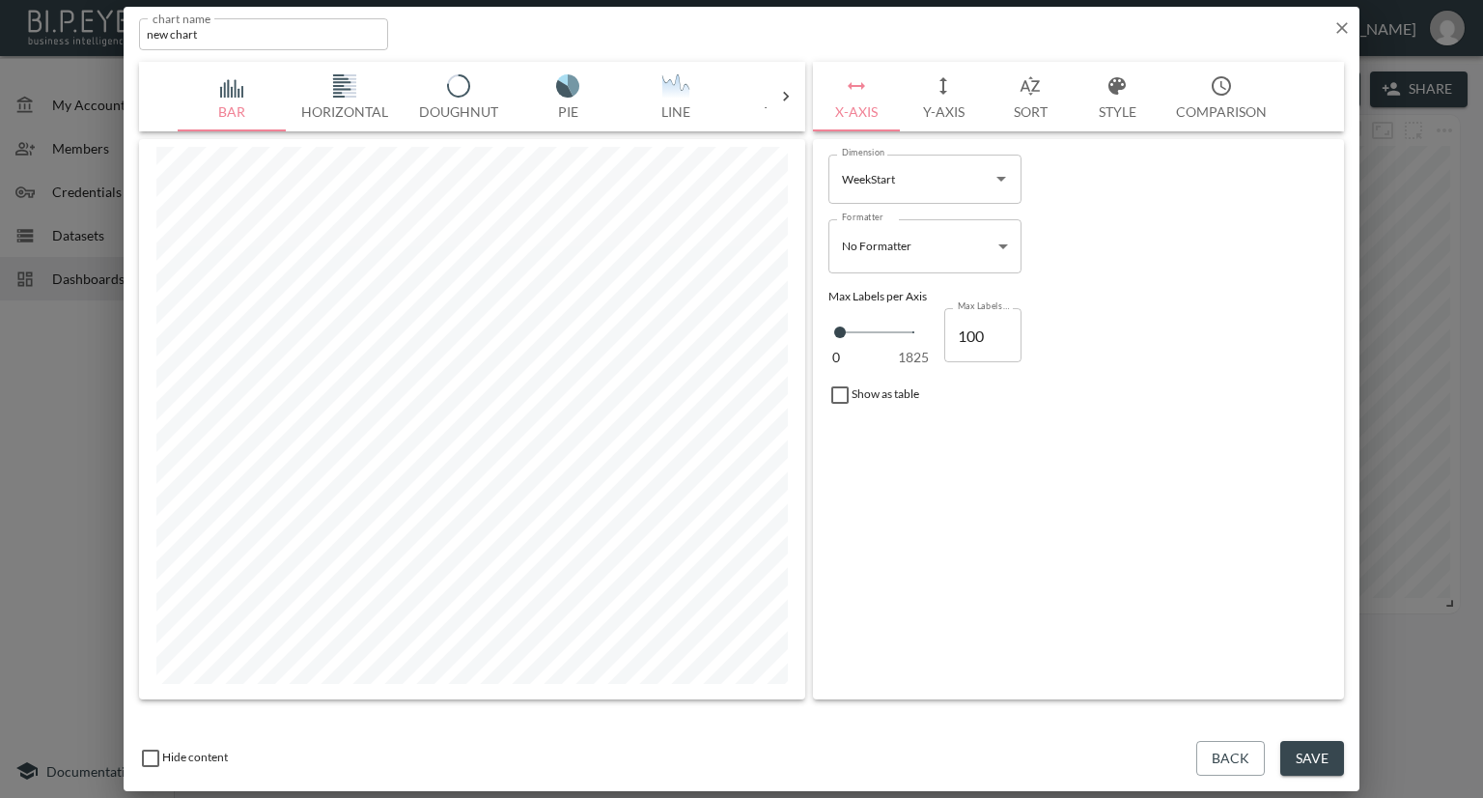
click at [952, 248] on body "BI.P.EYE, Interactive Analytics Dashboards - app Nadia Senft organization / das…" at bounding box center [741, 399] width 1483 height 798
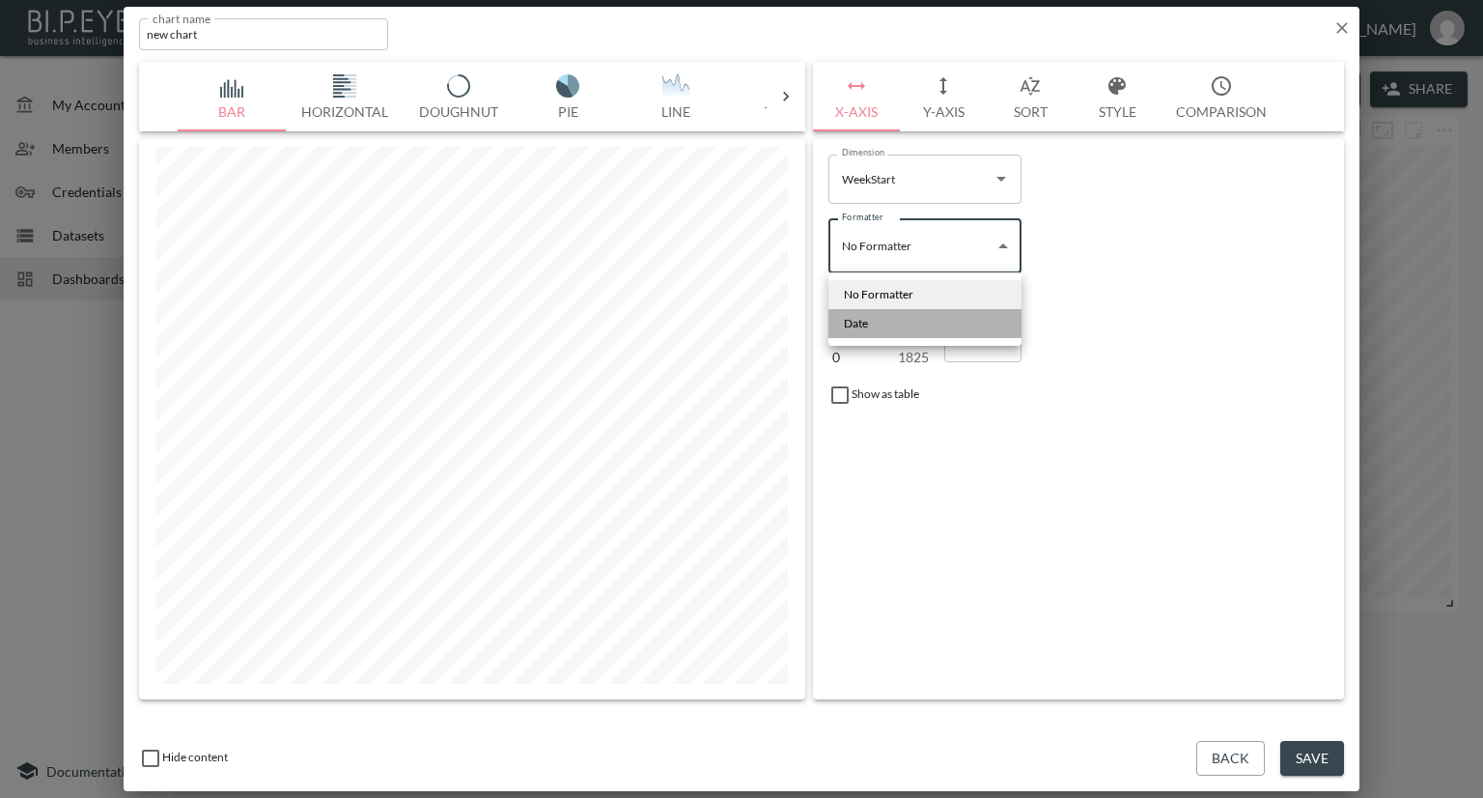
click at [883, 322] on li "Date" at bounding box center [924, 323] width 193 height 29
type input "Date"
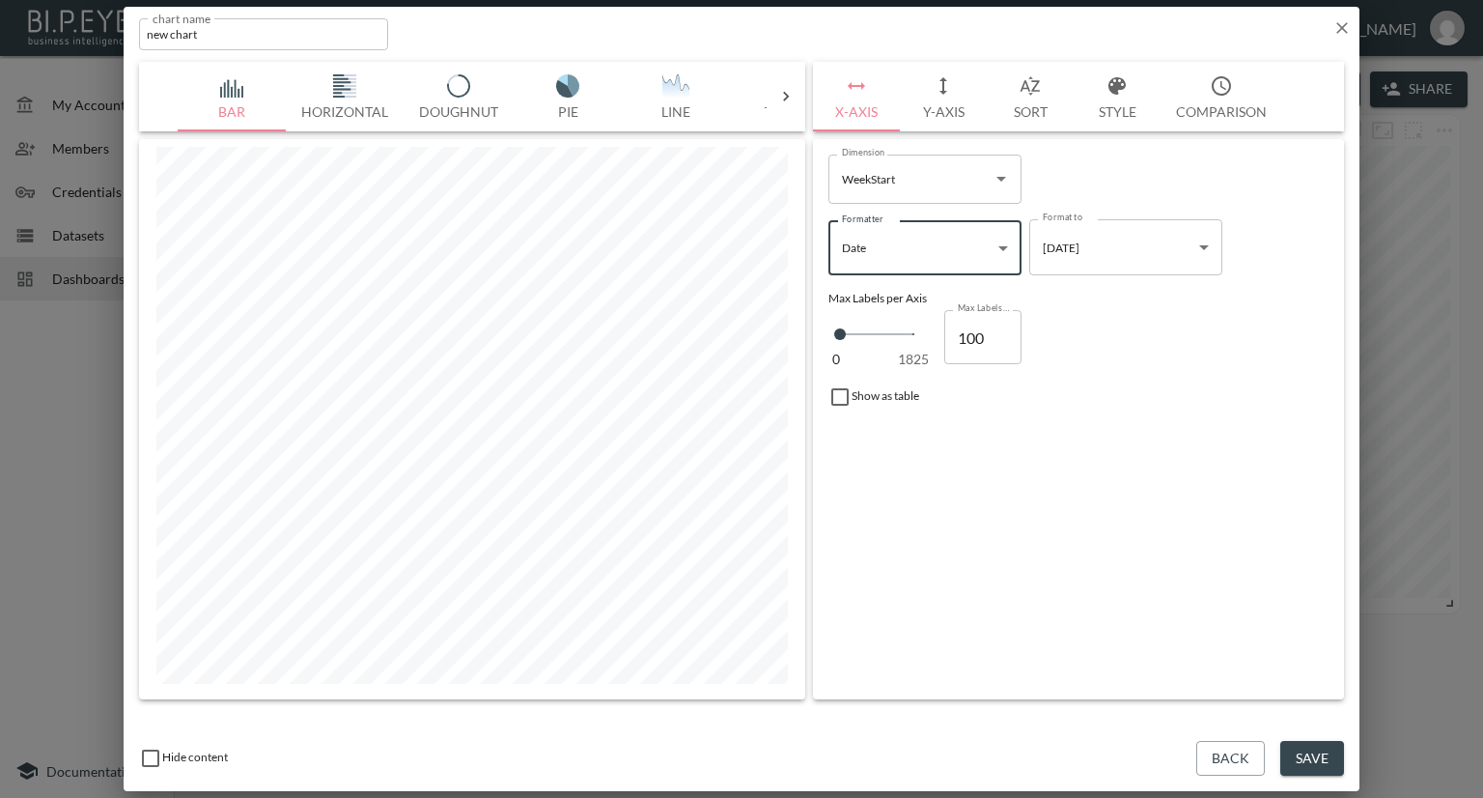
click at [959, 106] on button "Y-Axis" at bounding box center [943, 97] width 87 height 70
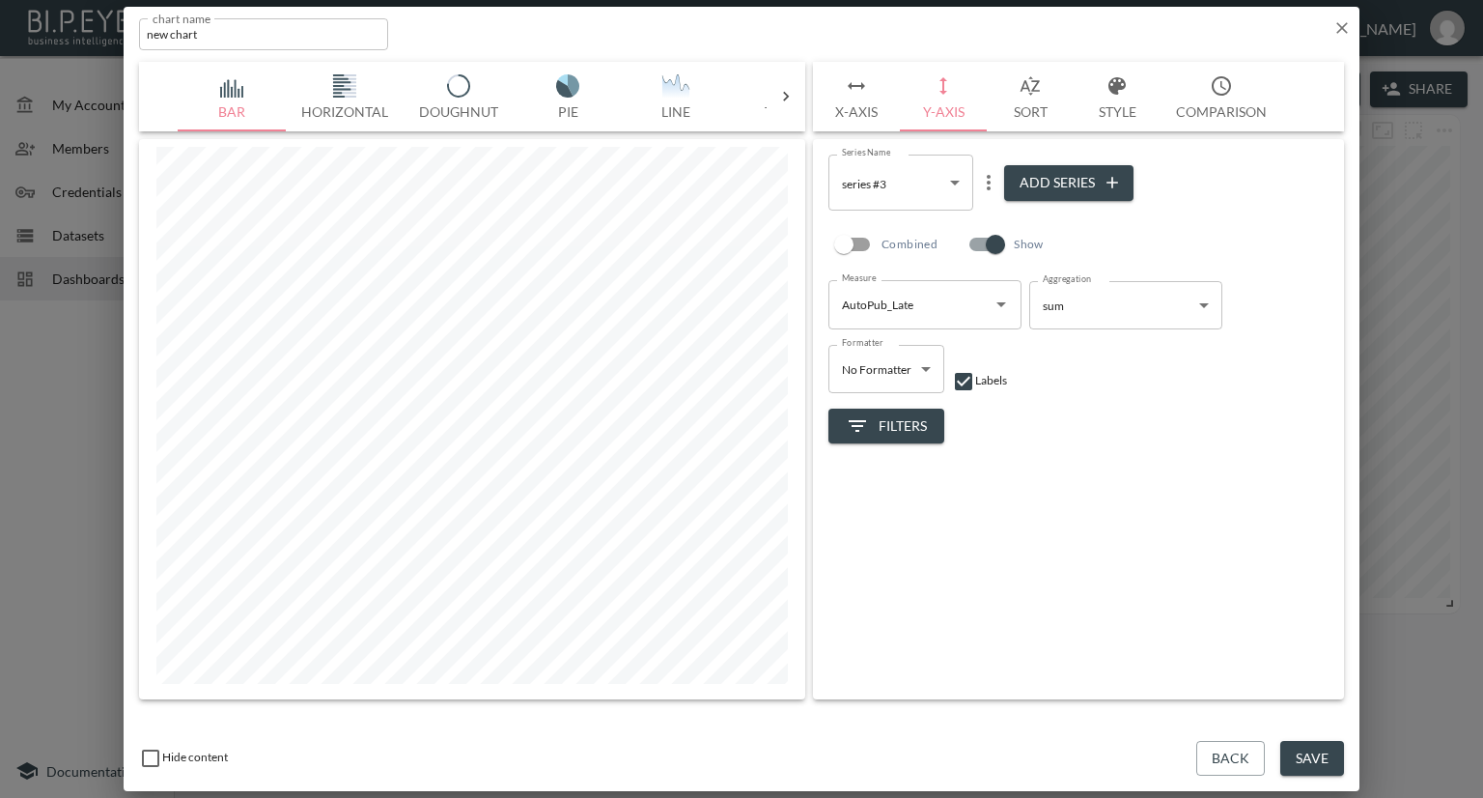
click at [837, 99] on button "X-Axis" at bounding box center [856, 97] width 87 height 70
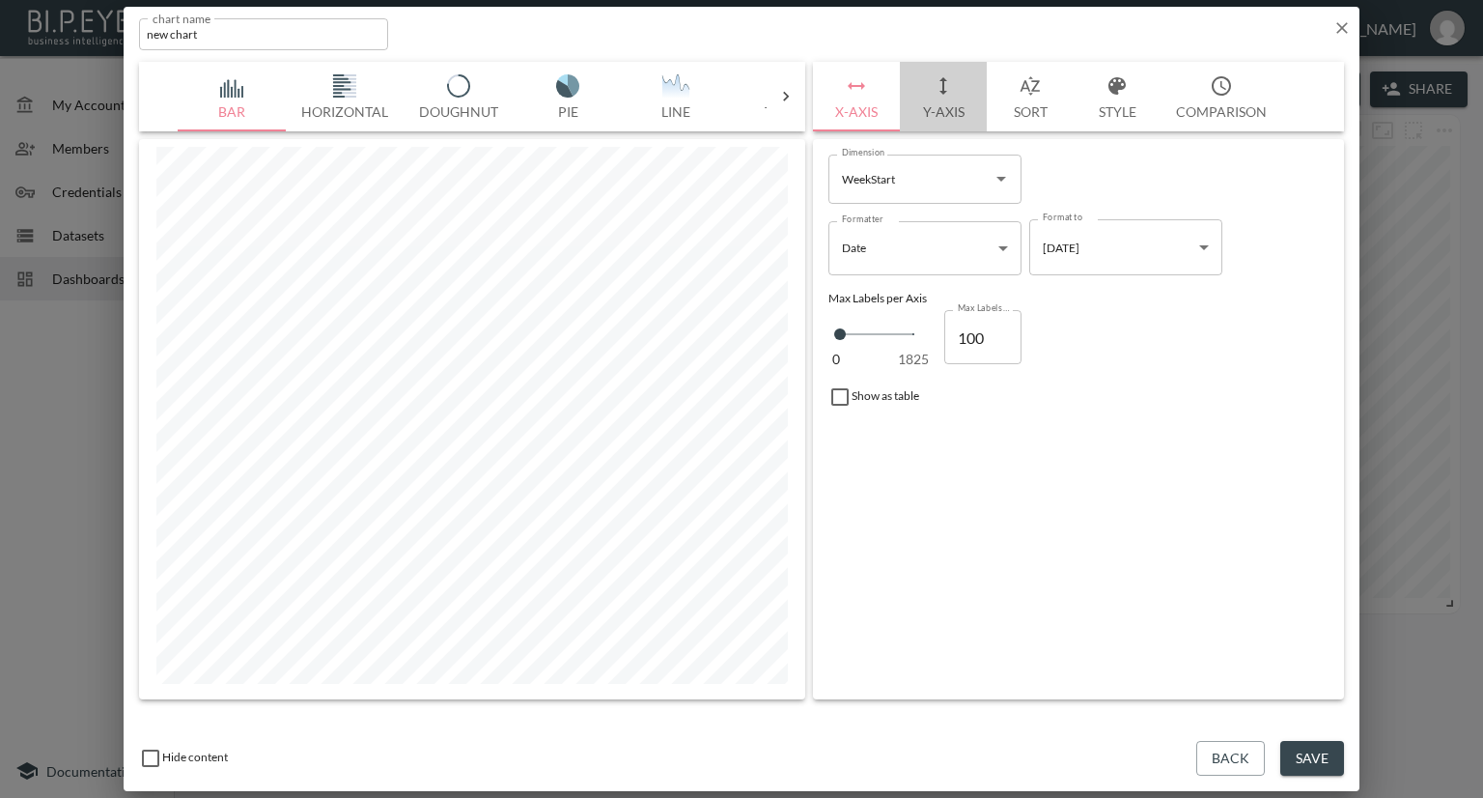
click at [949, 112] on button "Y-Axis" at bounding box center [943, 97] width 87 height 70
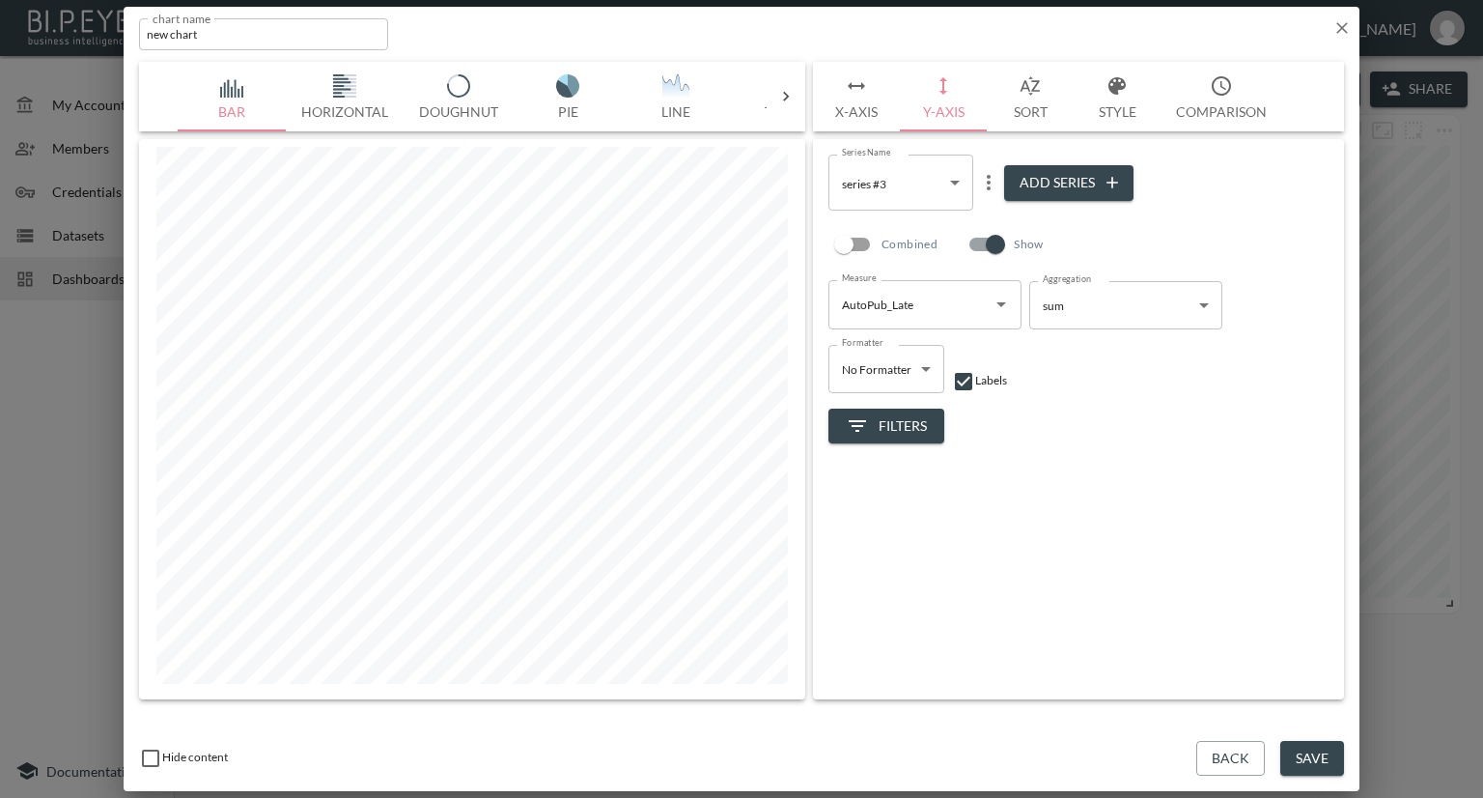
click at [781, 90] on icon at bounding box center [785, 96] width 19 height 19
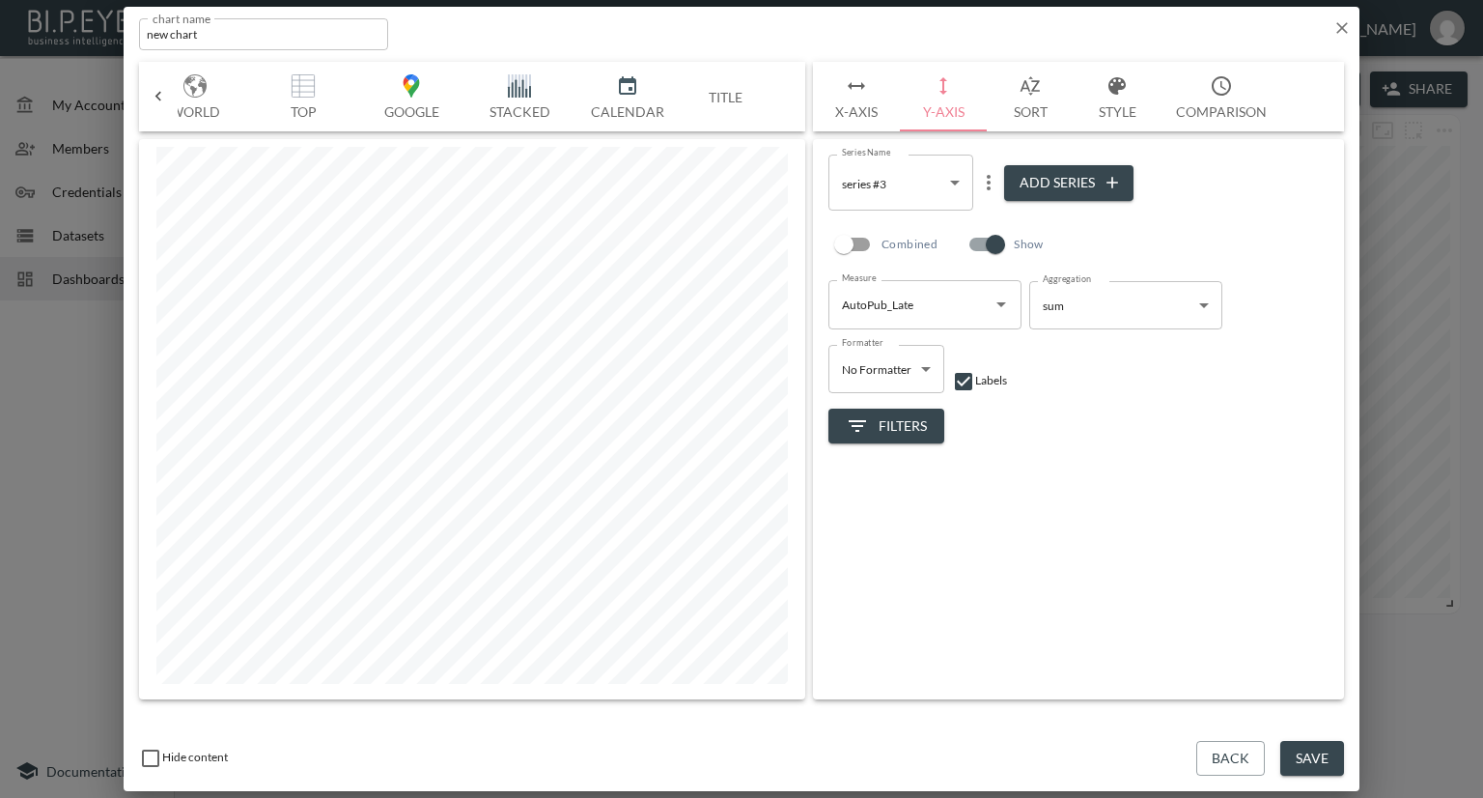
click at [525, 83] on img "button" at bounding box center [519, 85] width 77 height 23
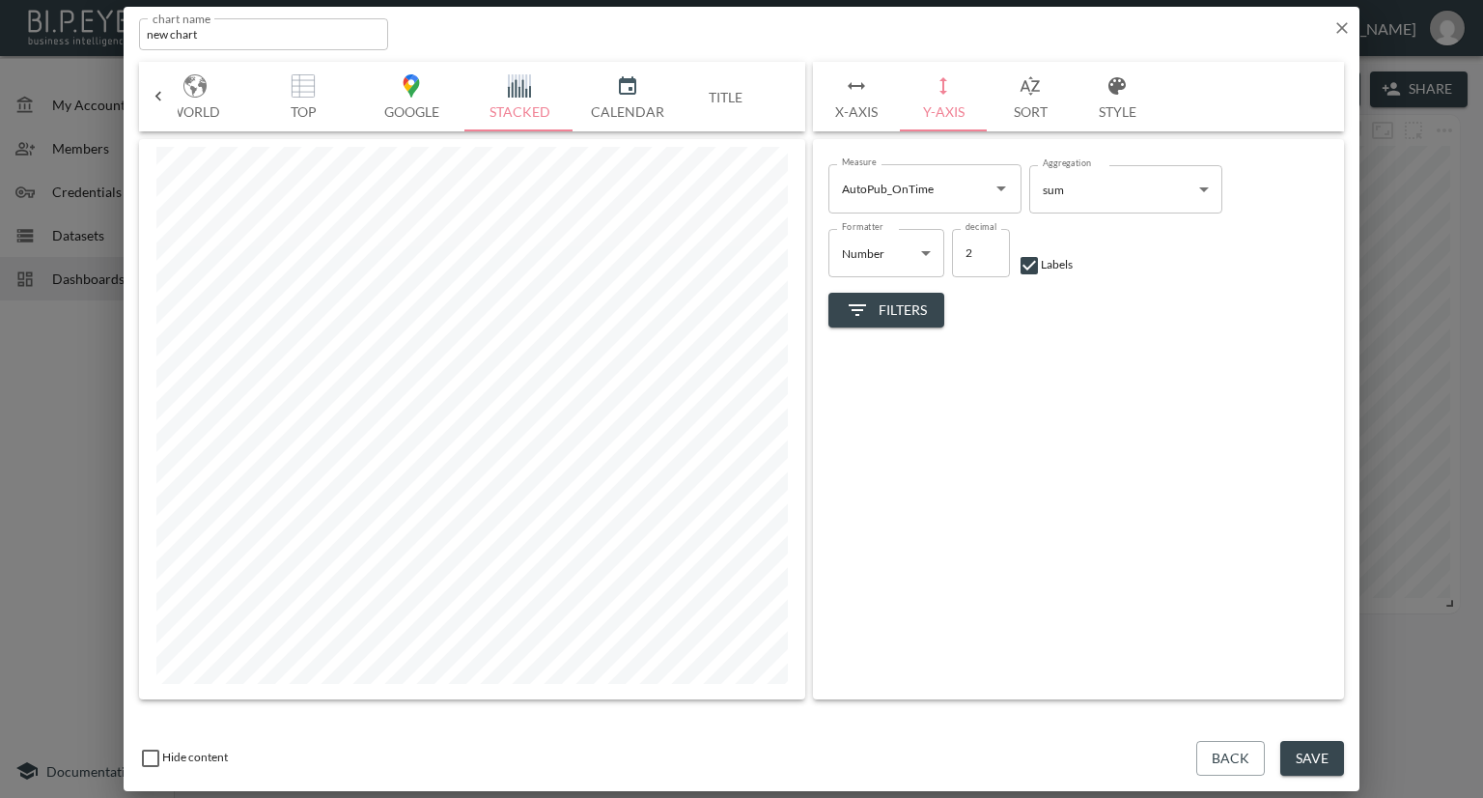
click at [1126, 109] on button "Style" at bounding box center [1117, 97] width 87 height 70
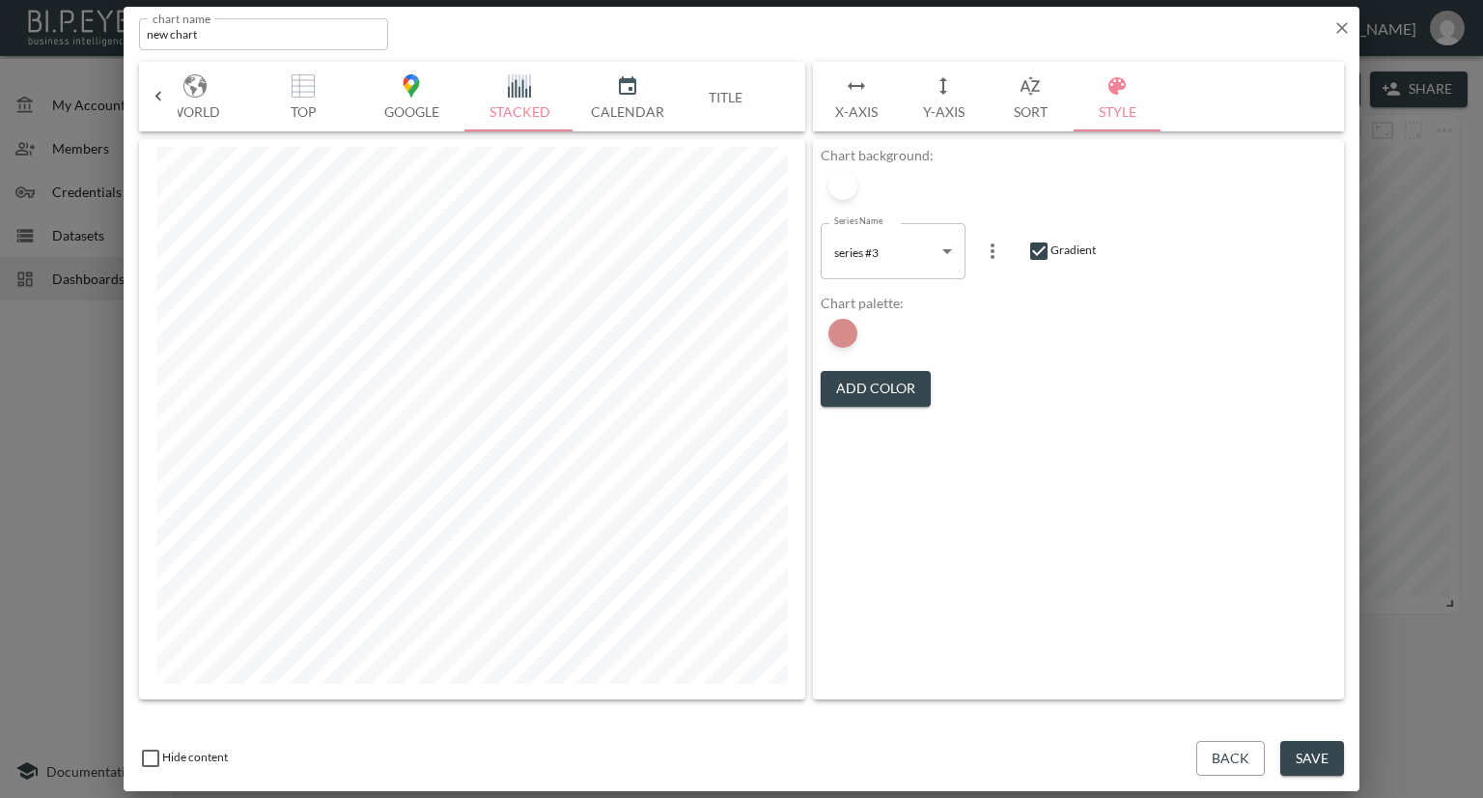
click at [883, 250] on body "BI.P.EYE, Interactive Analytics Dashboards - app Nadia Senft organization / das…" at bounding box center [741, 399] width 1483 height 798
click at [1038, 244] on div at bounding box center [741, 399] width 1483 height 798
click at [1039, 249] on input "checkbox" at bounding box center [1038, 250] width 23 height 23
checkbox input "false"
click at [932, 108] on button "Y-Axis" at bounding box center [943, 97] width 87 height 70
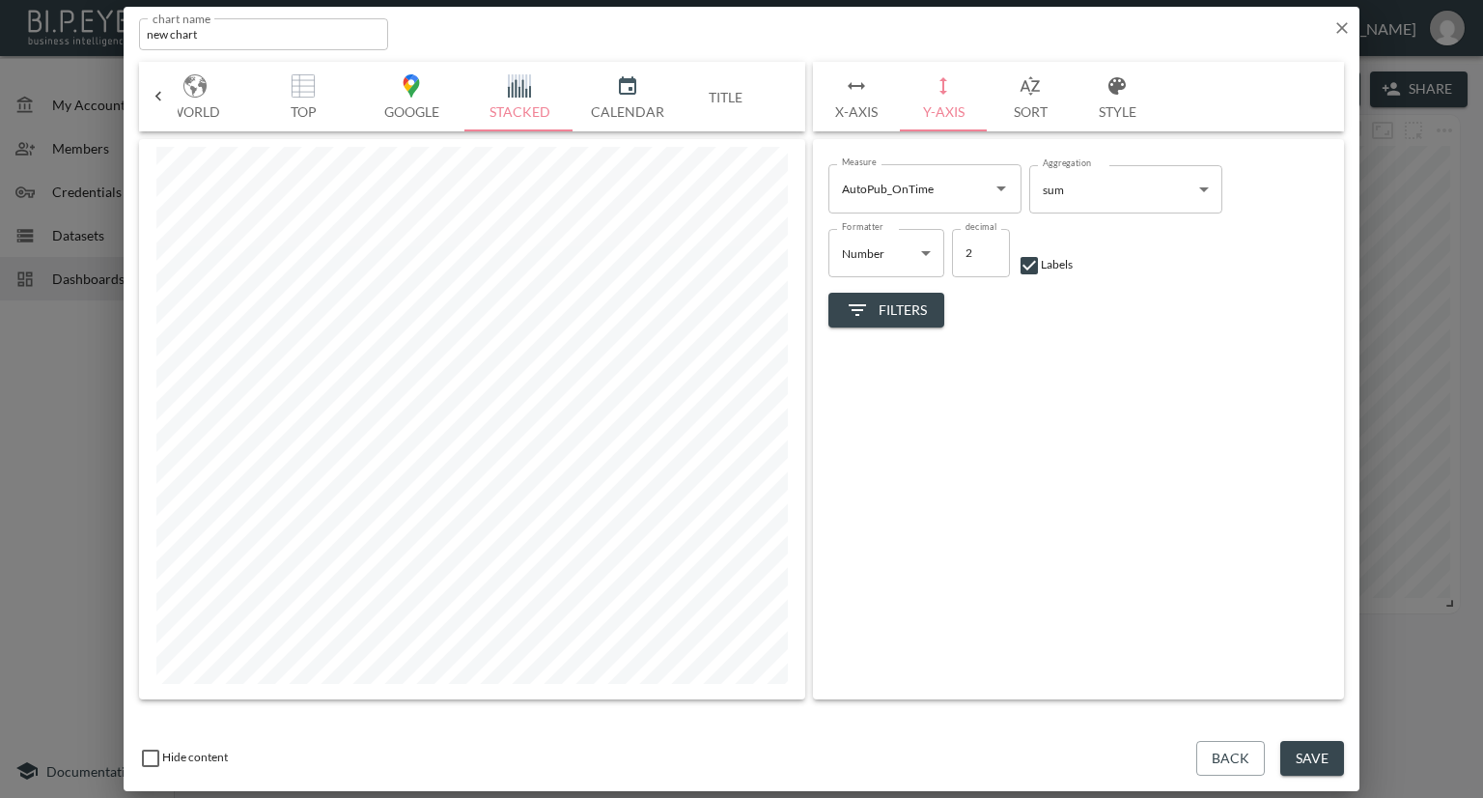
click at [996, 188] on icon "Open" at bounding box center [1001, 188] width 23 height 23
click at [1219, 277] on div "Filters" at bounding box center [1078, 302] width 500 height 51
click at [994, 186] on icon "Open" at bounding box center [1001, 188] width 23 height 23
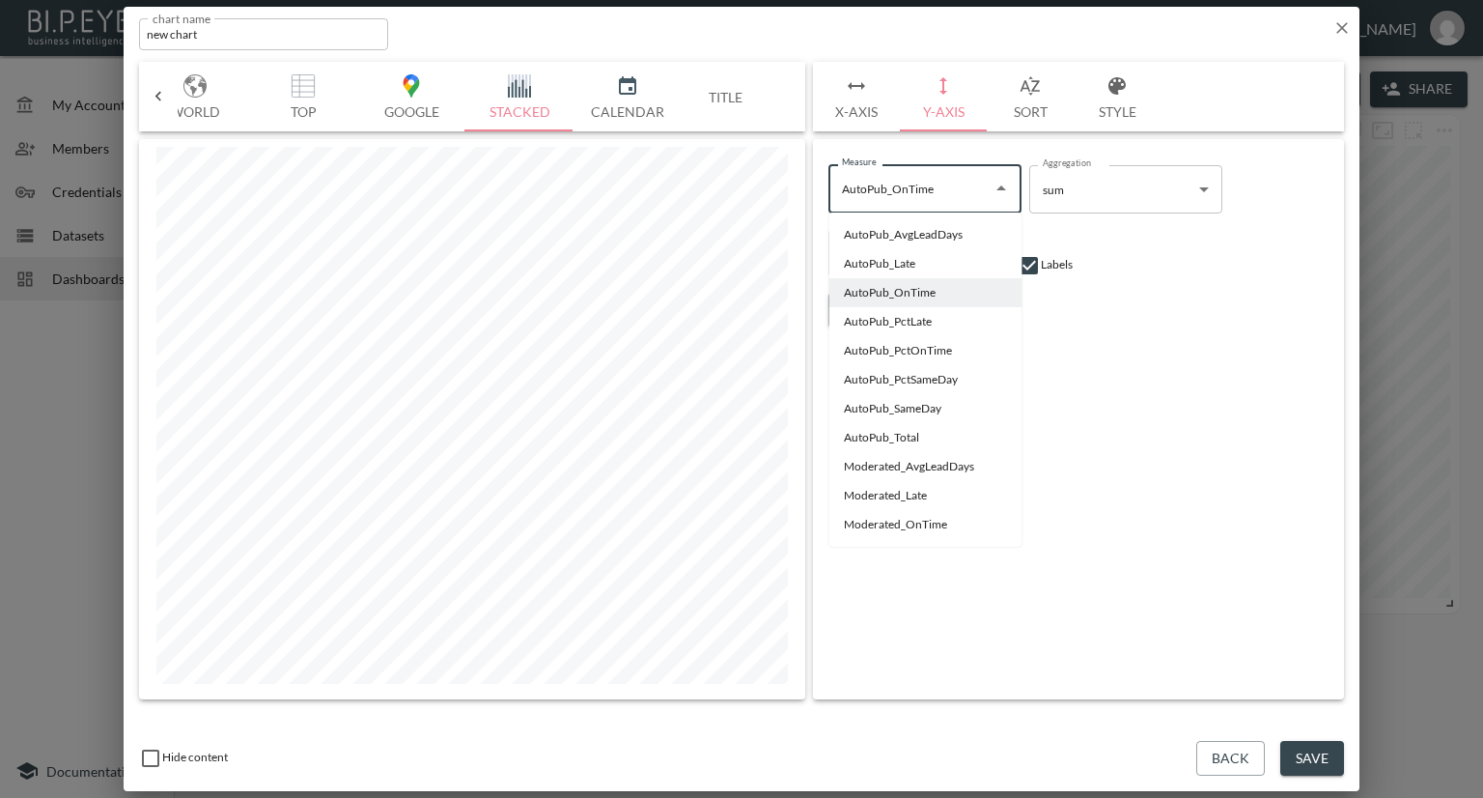
click at [1145, 296] on div "Filters" at bounding box center [1078, 302] width 500 height 51
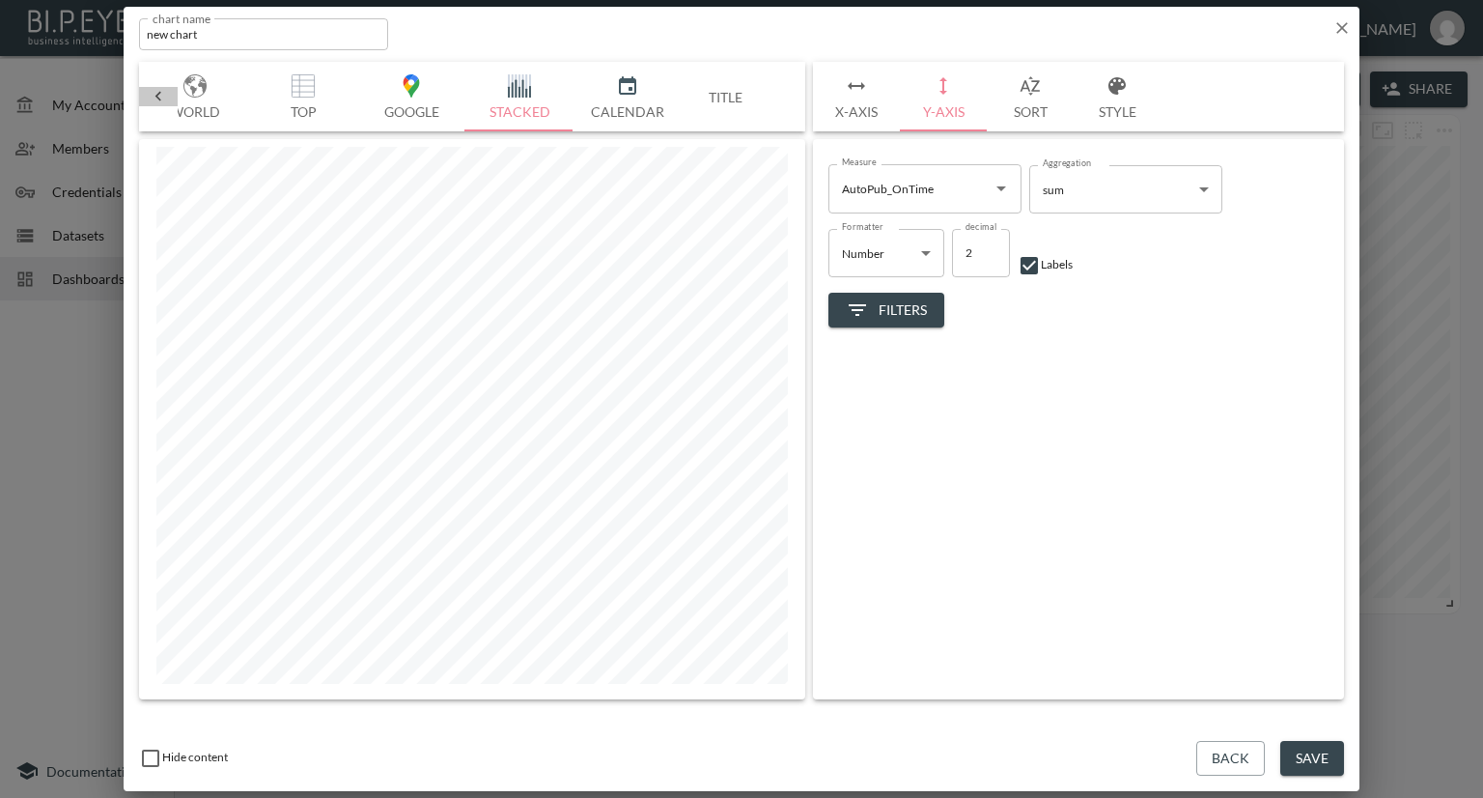
click at [160, 90] on icon at bounding box center [158, 96] width 19 height 19
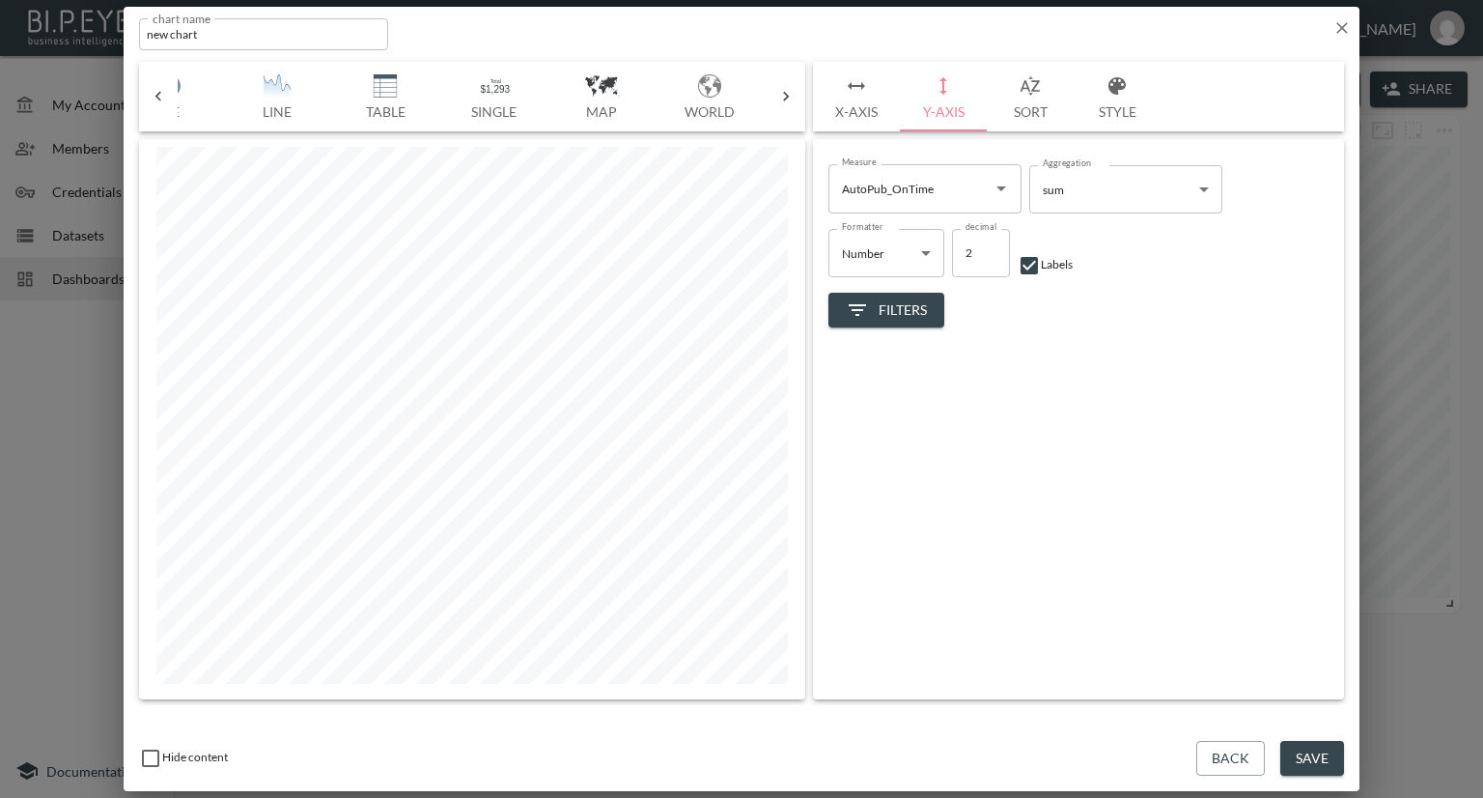
scroll to position [0, 362]
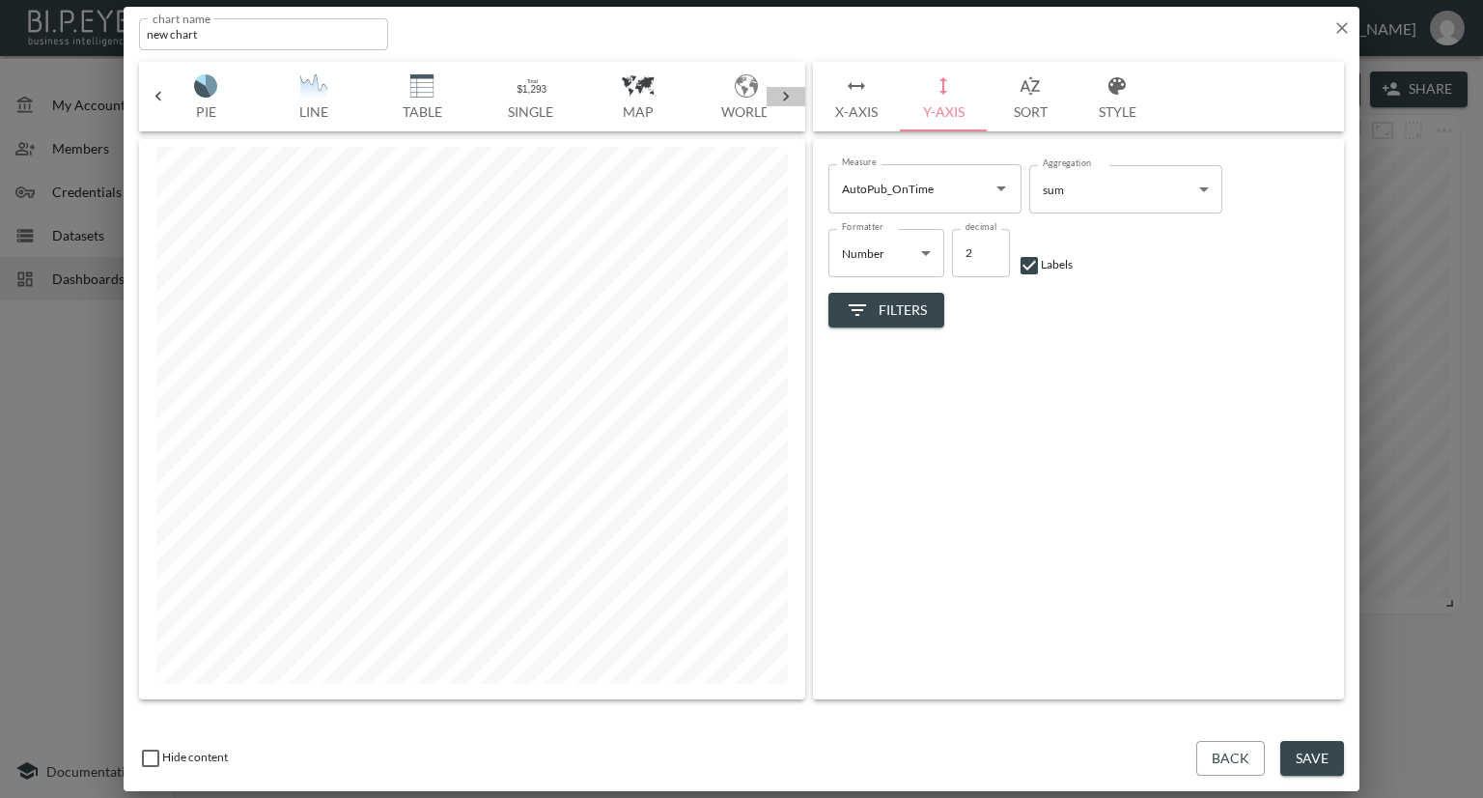
click at [788, 90] on icon at bounding box center [785, 96] width 19 height 19
click at [1131, 104] on button "Style" at bounding box center [1117, 97] width 87 height 70
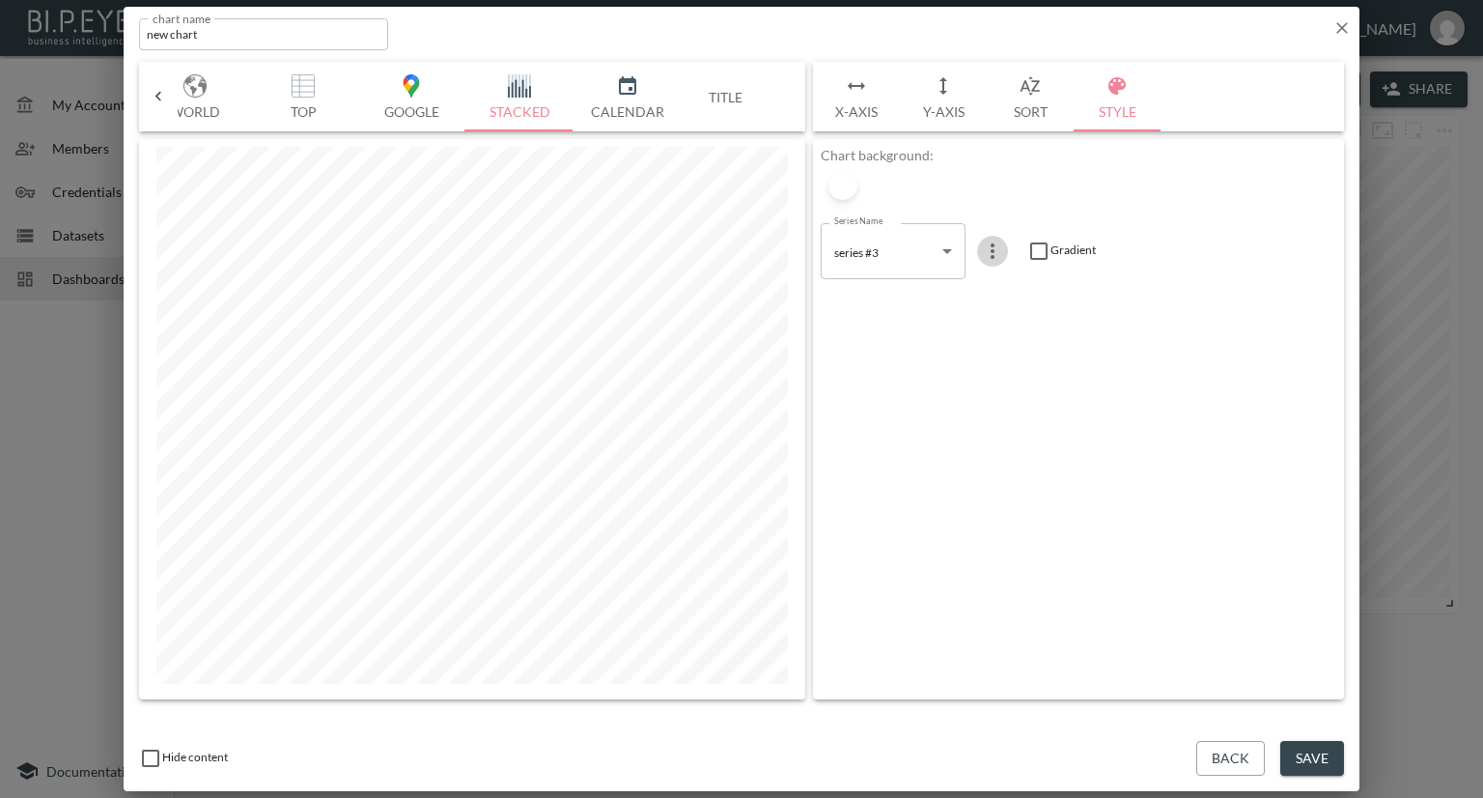
click at [989, 248] on icon "more" at bounding box center [992, 250] width 23 height 23
click at [1003, 284] on p "Edit" at bounding box center [996, 288] width 27 height 23
drag, startPoint x: 914, startPoint y: 242, endPoint x: 799, endPoint y: 242, distance: 114.9
click at [799, 242] on div "Bar Horizontal Doughnut Pie Line Table Single Map World Top Google Stacked Cale…" at bounding box center [741, 380] width 1205 height 637
type input "AutoPublished_Late"
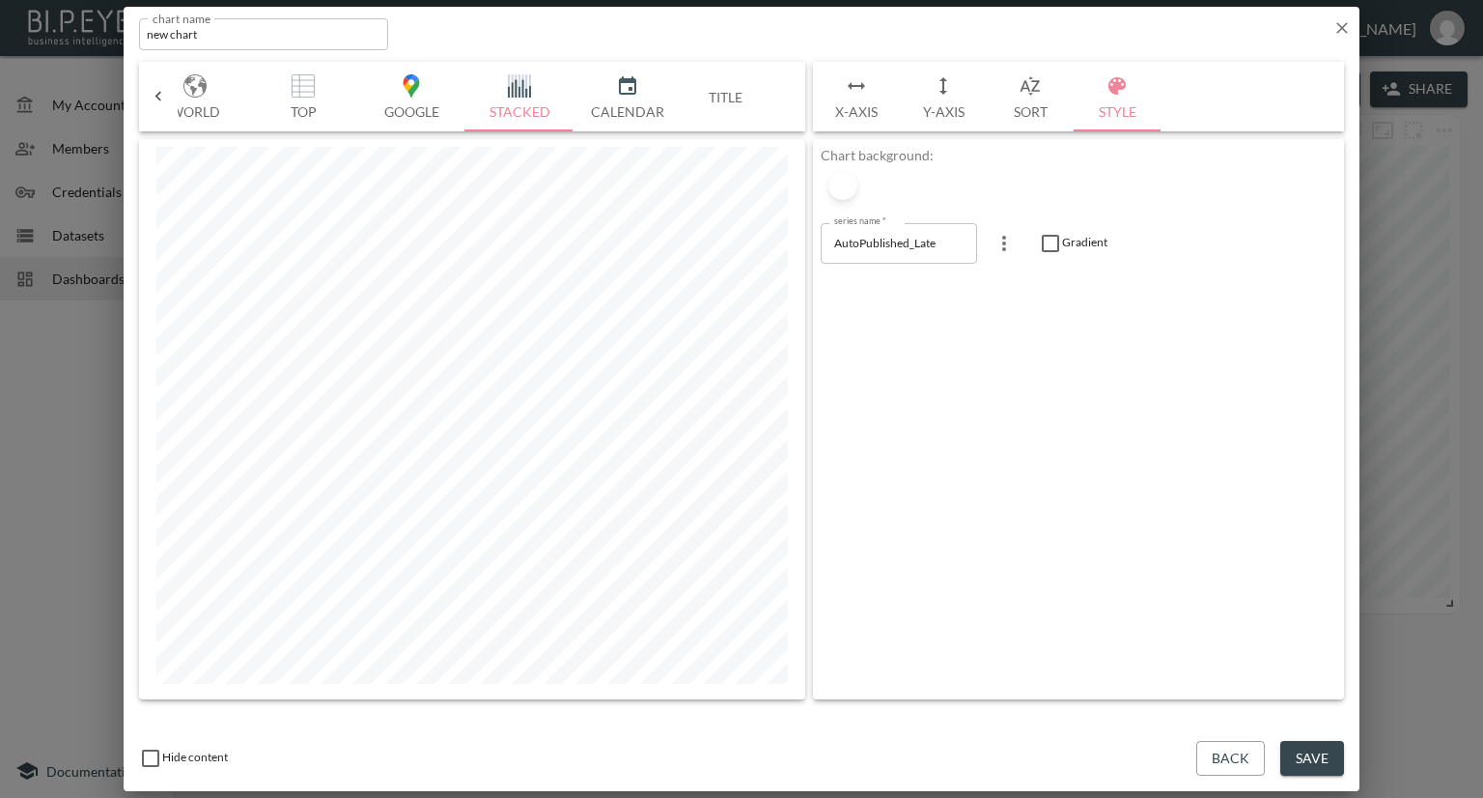
click at [1028, 314] on div "Chart background: series name   * AutoPublished_Late series name   * Gradient" at bounding box center [1078, 419] width 531 height 560
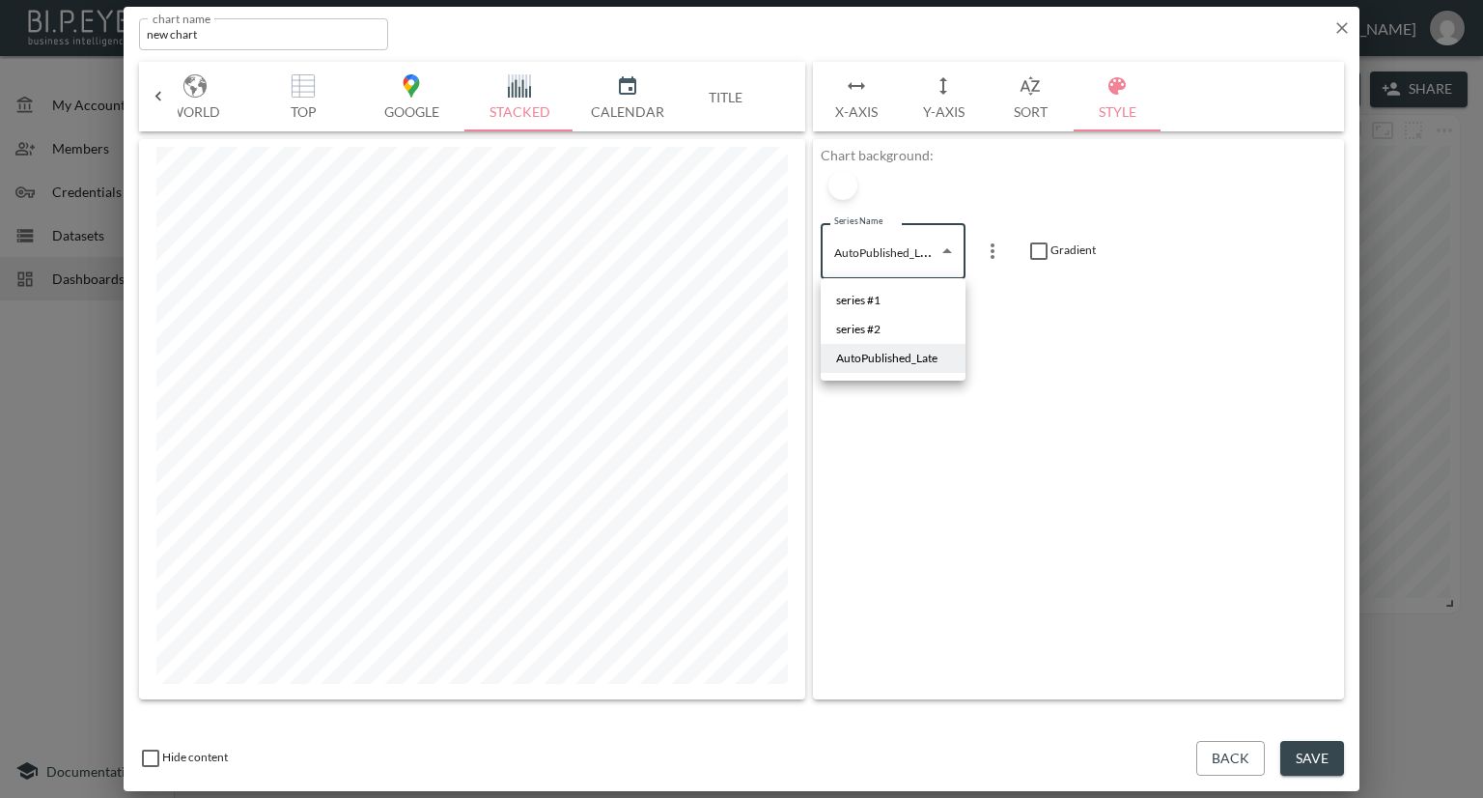
click at [945, 251] on body "BI.P.EYE, Interactive Analytics Dashboards - app Nadia Senft organization / das…" at bounding box center [741, 399] width 1483 height 798
click at [900, 325] on li "series #2" at bounding box center [893, 329] width 145 height 29
type input "06060a1c-1044-44d0-8e4e-eb74ba80083f"
click at [989, 256] on icon "more" at bounding box center [992, 250] width 23 height 23
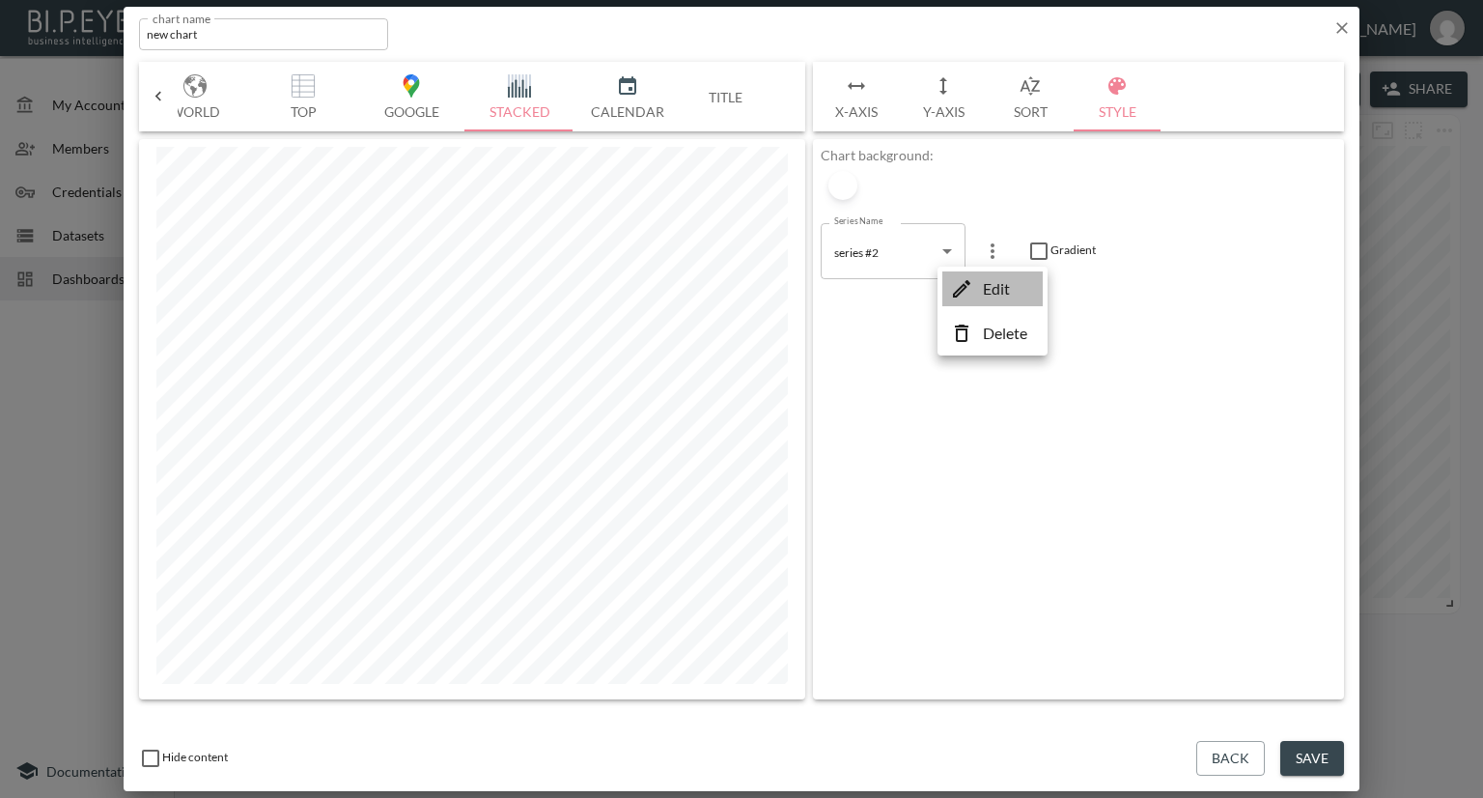
click at [984, 293] on p "Edit" at bounding box center [996, 288] width 27 height 23
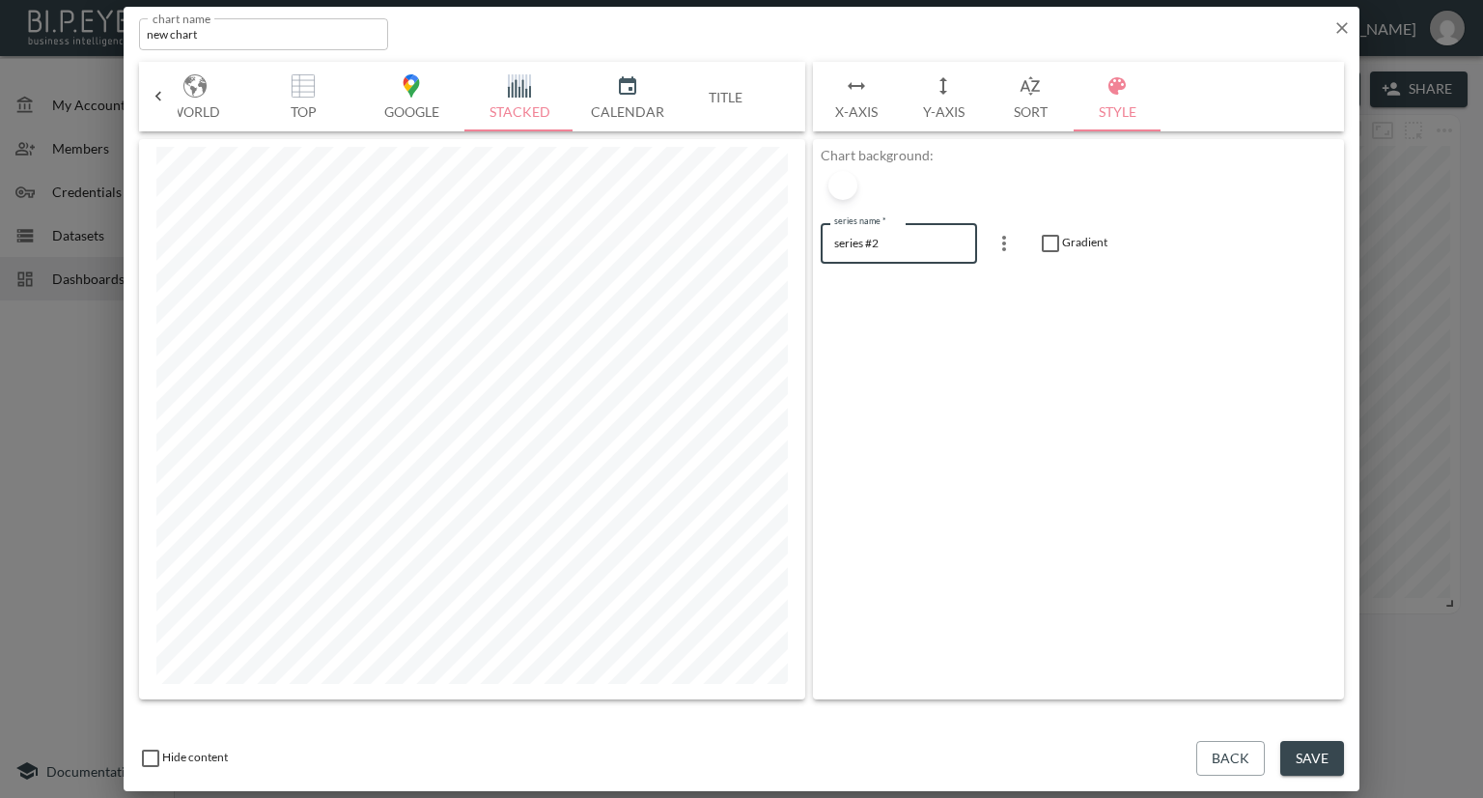
drag, startPoint x: 896, startPoint y: 242, endPoint x: 832, endPoint y: 244, distance: 63.8
click at [832, 244] on input "series #2" at bounding box center [899, 243] width 156 height 40
click at [859, 238] on input "AutoPublished On Time" at bounding box center [899, 243] width 156 height 40
type input "Auto Published On Time"
click at [980, 294] on div "Chart background: series name   * Auto Published On Time series name   * Gradie…" at bounding box center [1078, 419] width 531 height 560
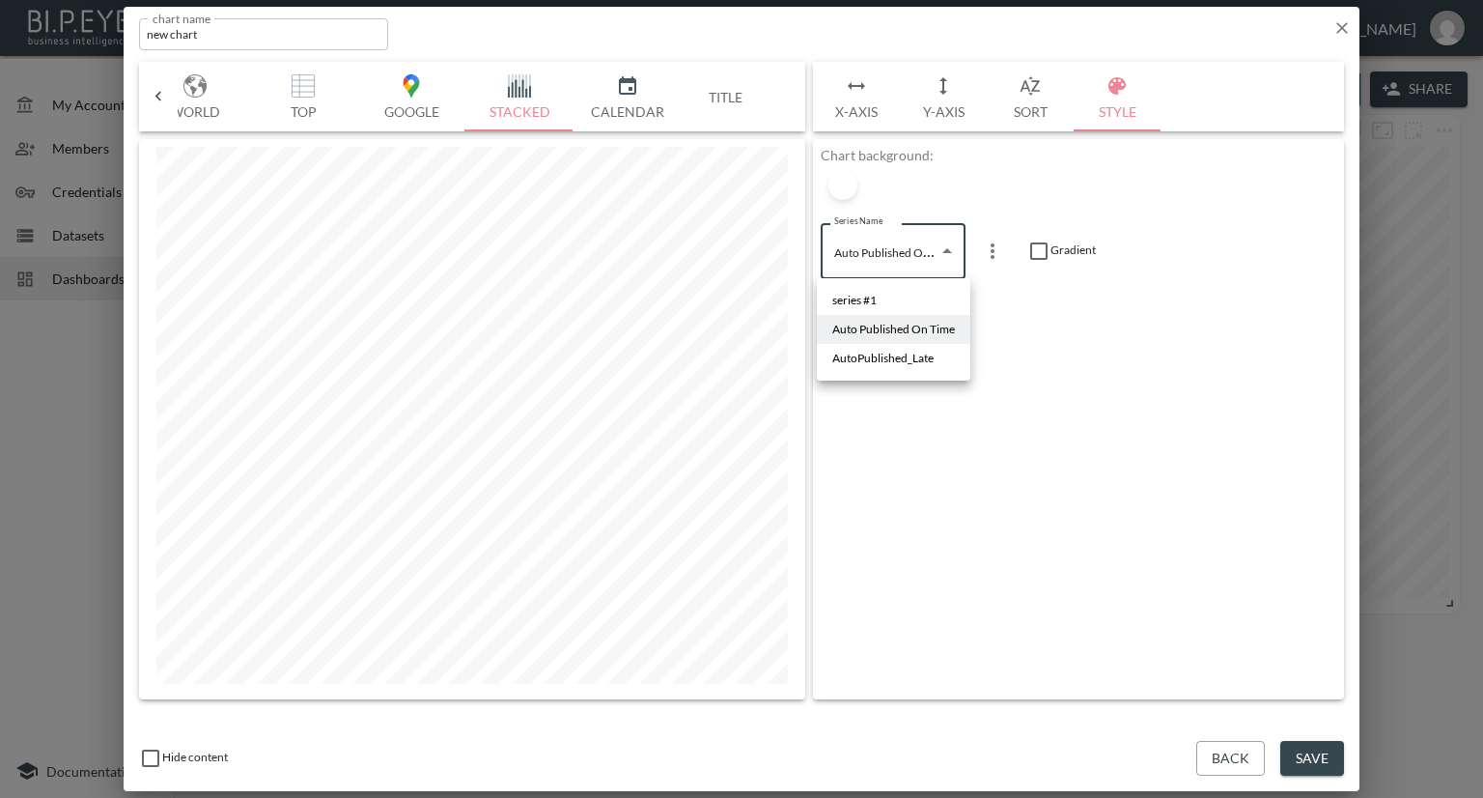
click at [943, 254] on body "BI.P.EYE, Interactive Analytics Dashboards - app Nadia Senft organization / das…" at bounding box center [741, 399] width 1483 height 798
click at [904, 294] on li "series #1" at bounding box center [894, 300] width 154 height 29
type input "06008daa-ff00-4cca-bcce-59dec86e6f70"
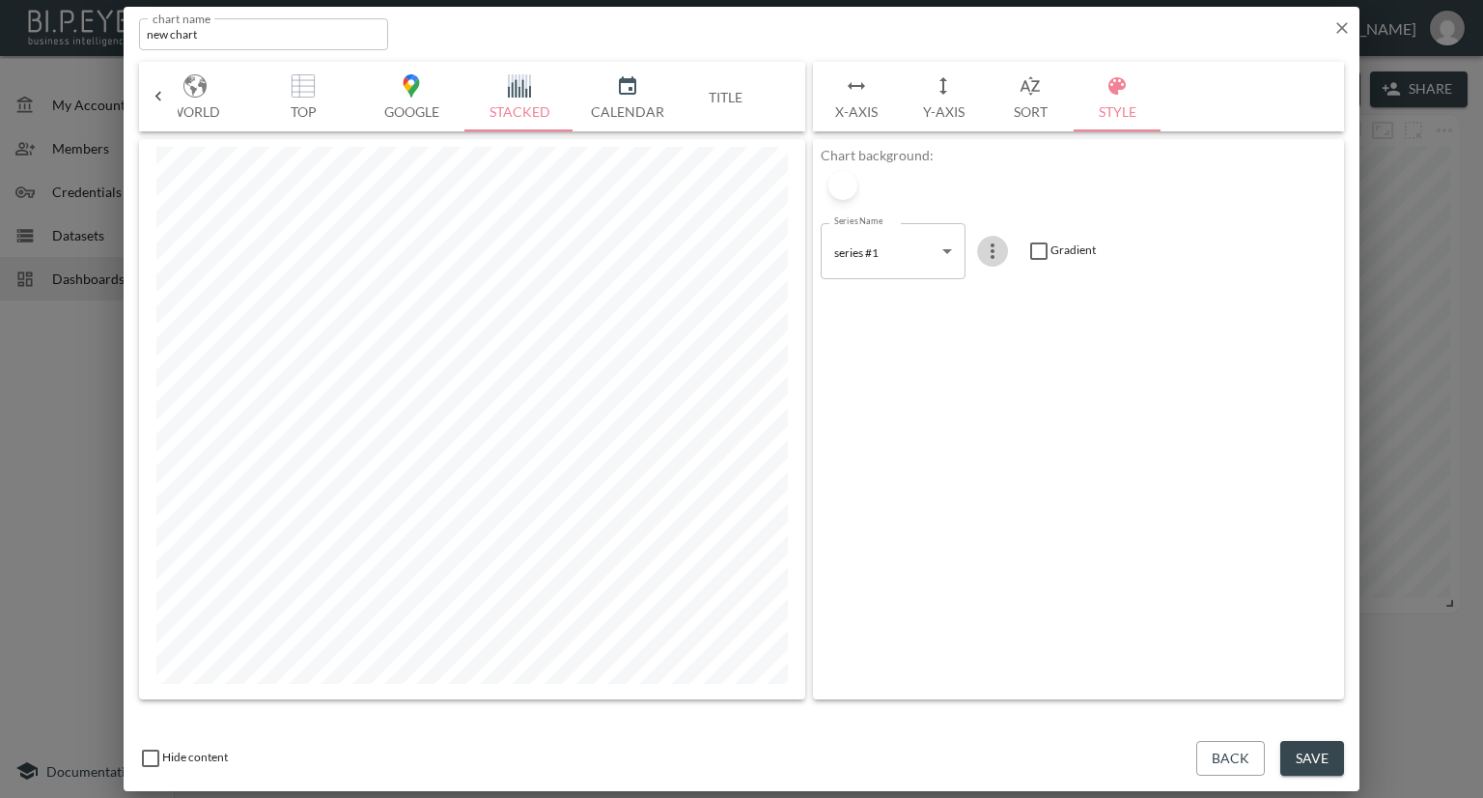
click at [995, 248] on icon "more" at bounding box center [992, 250] width 23 height 23
click at [985, 287] on p "Edit" at bounding box center [996, 288] width 27 height 23
drag, startPoint x: 892, startPoint y: 246, endPoint x: 793, endPoint y: 244, distance: 99.5
click at [793, 244] on div "Bar Horizontal Doughnut Pie Line Table Single Map World Top Google Stacked Cale…" at bounding box center [741, 380] width 1205 height 637
type input "AutoPublished_On Time"
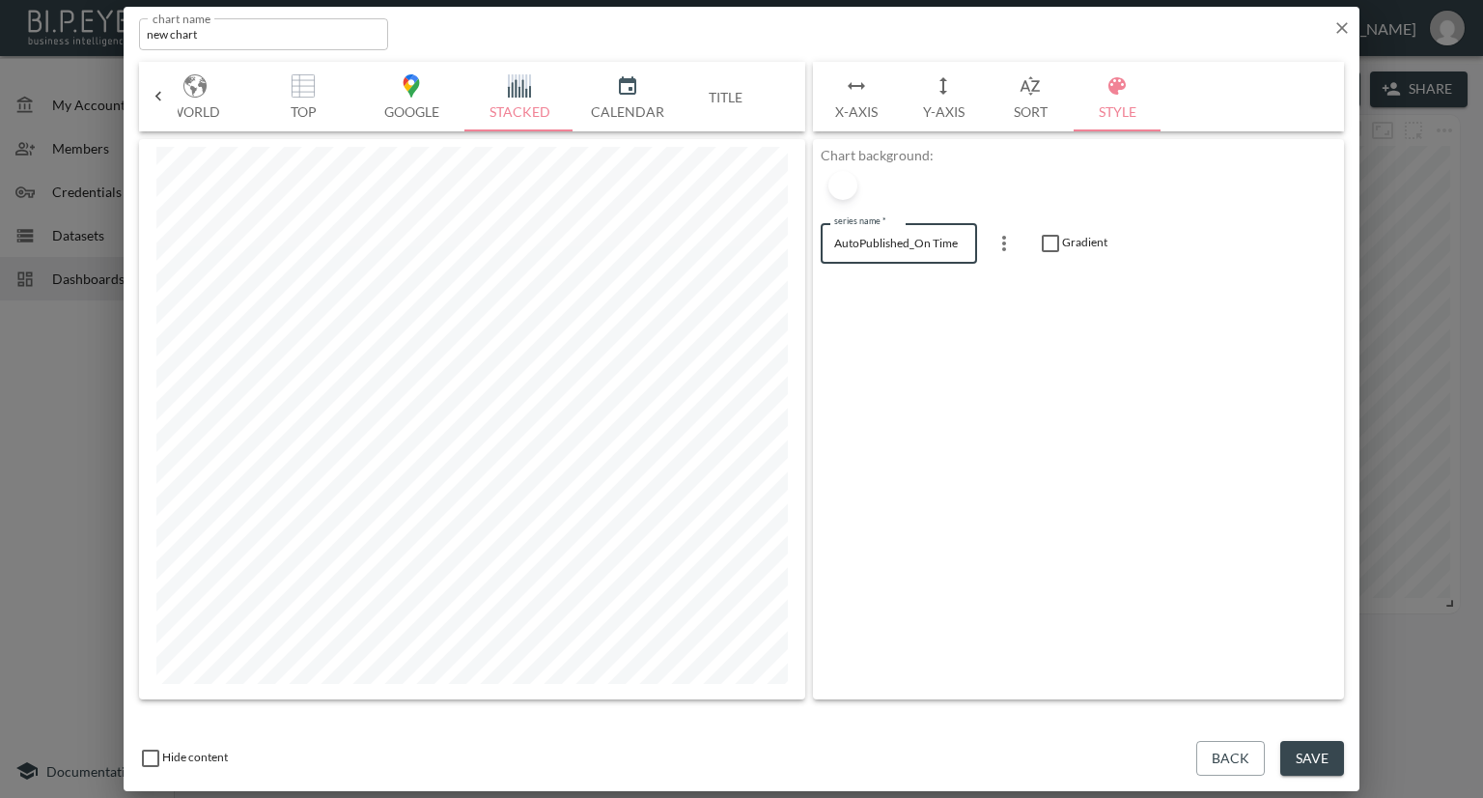
click at [942, 343] on div "Chart background: series name   * AutoPublished_On Time series name   * Gradient" at bounding box center [1078, 419] width 531 height 560
click at [939, 256] on body "BI.P.EYE, Interactive Analytics Dashboards - app Nadia Senft organization / das…" at bounding box center [741, 399] width 1483 height 798
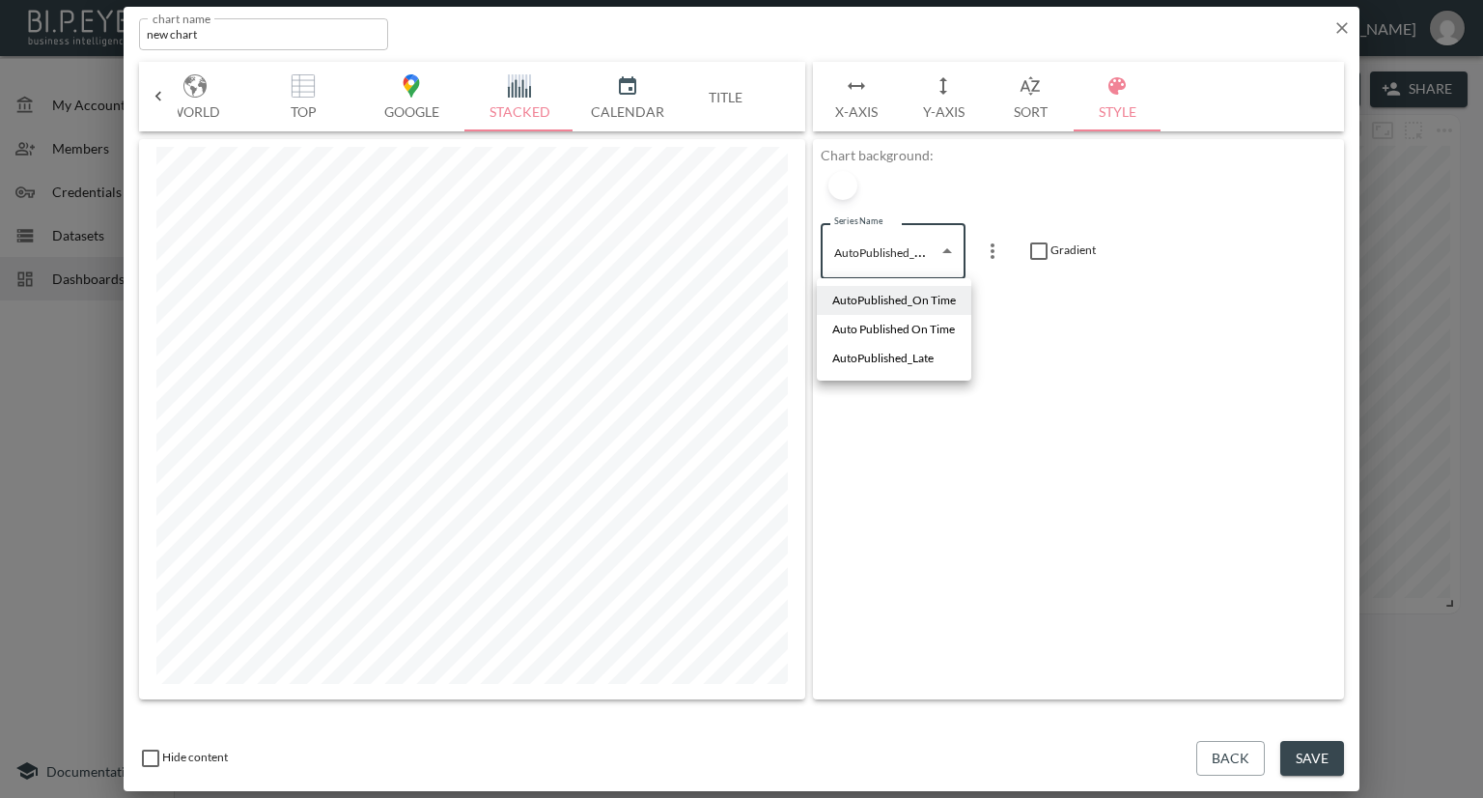
click at [915, 326] on span "Auto Published On Time" at bounding box center [893, 329] width 123 height 17
type input "06060a1c-1044-44d0-8e4e-eb74ba80083f"
click at [991, 252] on icon "more" at bounding box center [992, 250] width 23 height 23
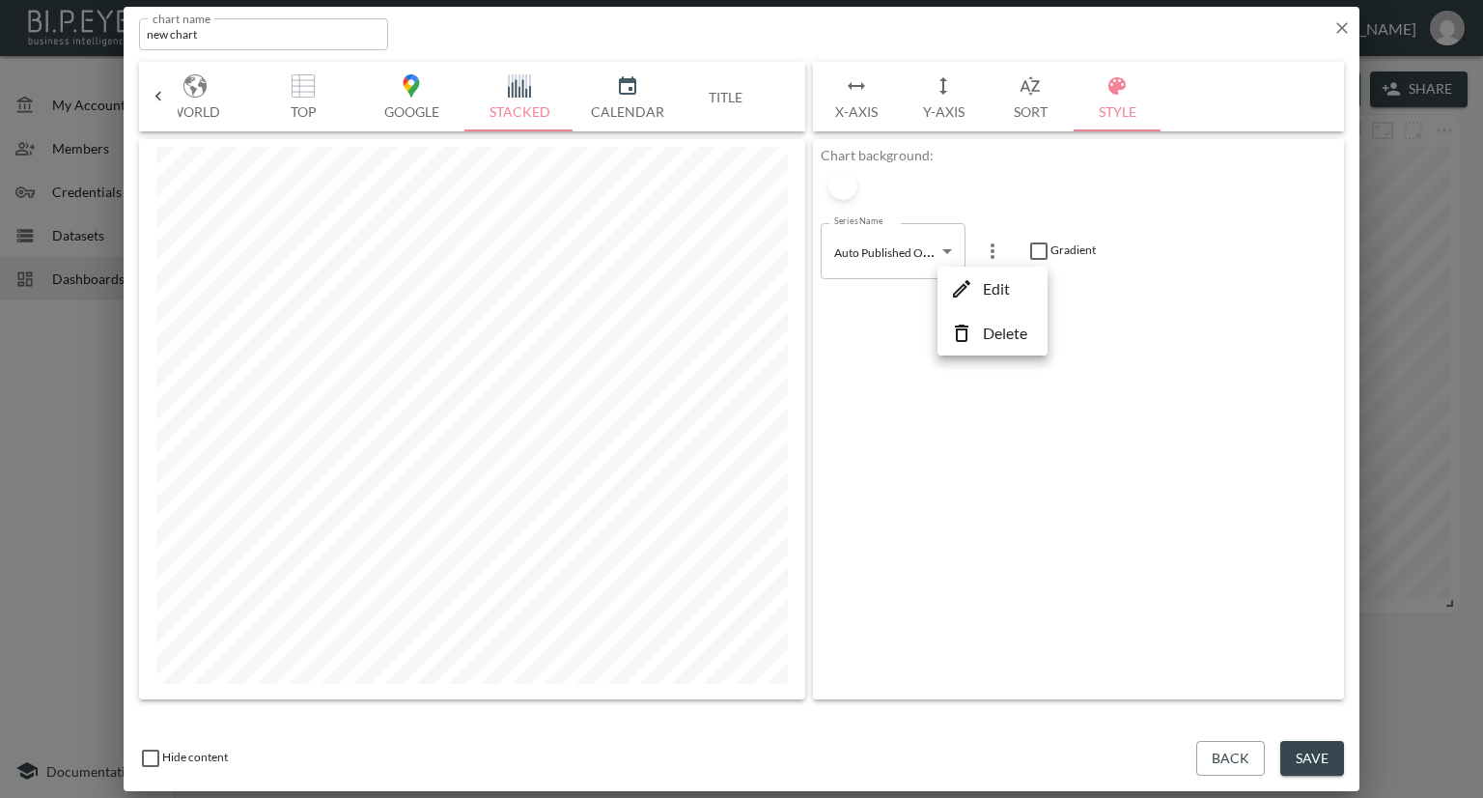
click at [991, 278] on p "Edit" at bounding box center [996, 288] width 27 height 23
click at [957, 244] on input "Auto Published On Time" at bounding box center [899, 243] width 156 height 40
type input "Auto Published Same Day"
click at [1090, 358] on div "Chart background: series name   * Auto Published Same Day series name   * Gradi…" at bounding box center [1078, 419] width 531 height 560
click at [1024, 107] on button "Sort" at bounding box center [1030, 97] width 87 height 70
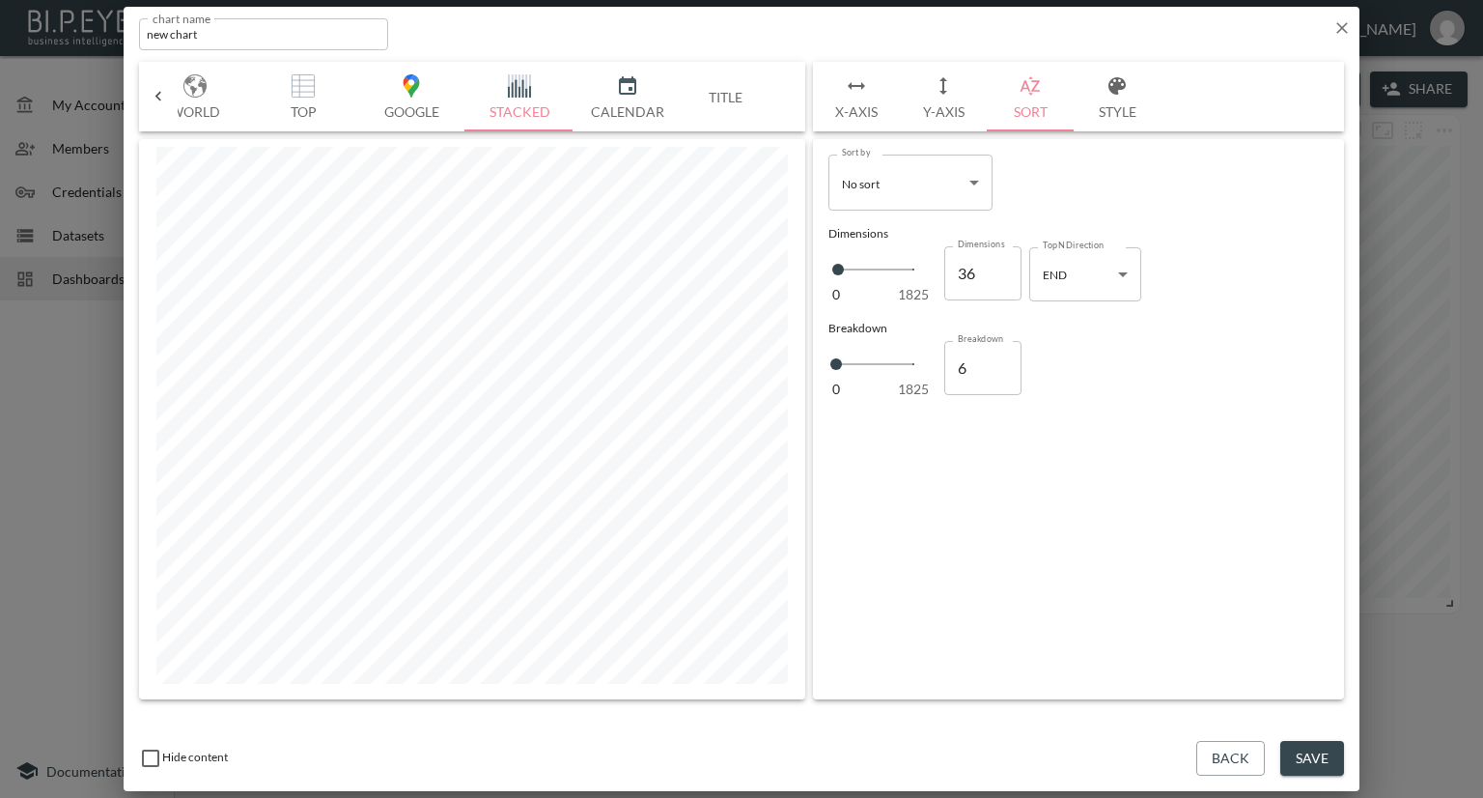
click at [1115, 114] on button "Style" at bounding box center [1117, 97] width 87 height 70
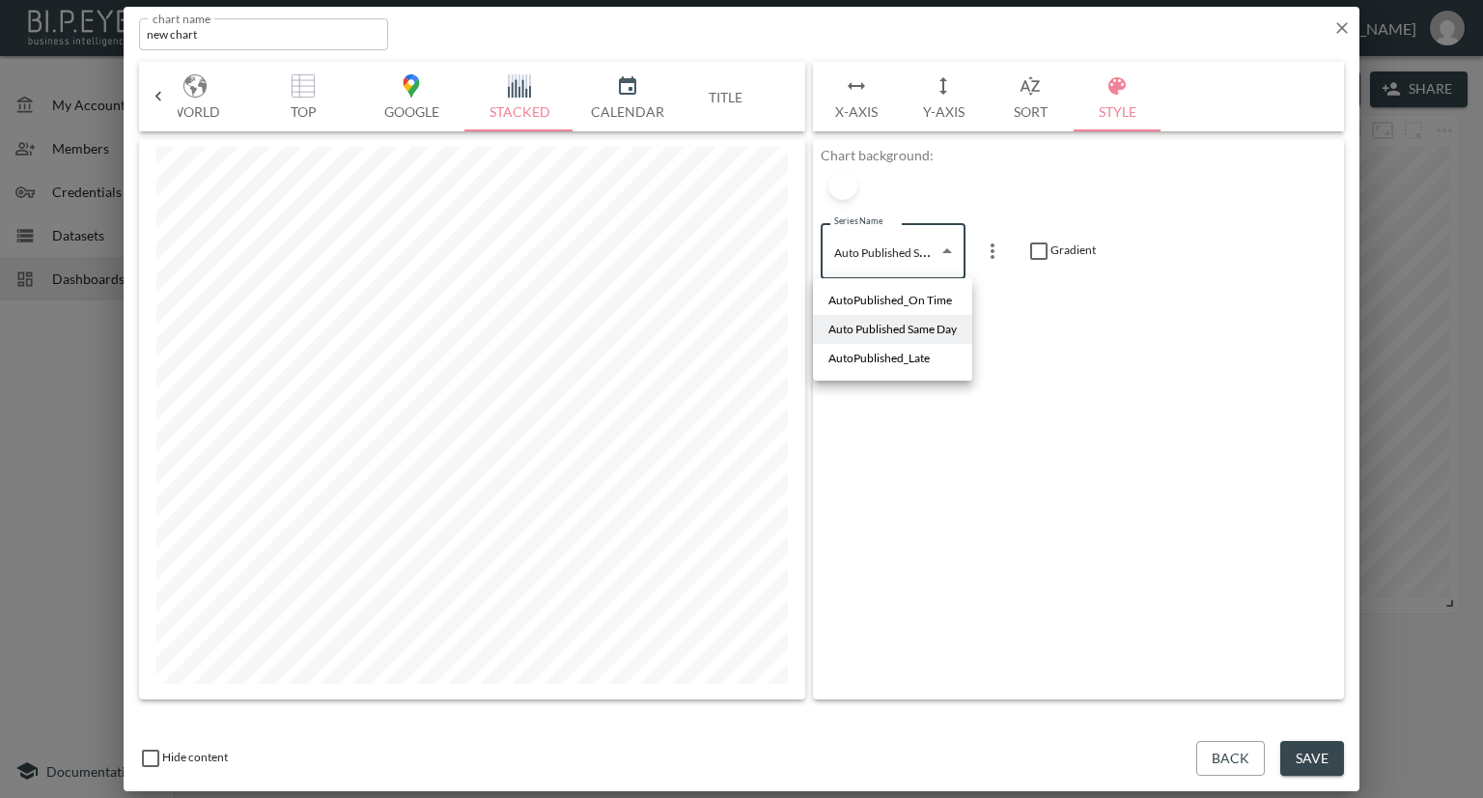
click at [944, 252] on body "BI.P.EYE, Interactive Analytics Dashboards - app Nadia Senft organization / das…" at bounding box center [741, 399] width 1483 height 798
click at [920, 298] on span "AutoPublished_On Time" at bounding box center [890, 300] width 124 height 17
type input "06008daa-ff00-4cca-bcce-59dec86e6f70"
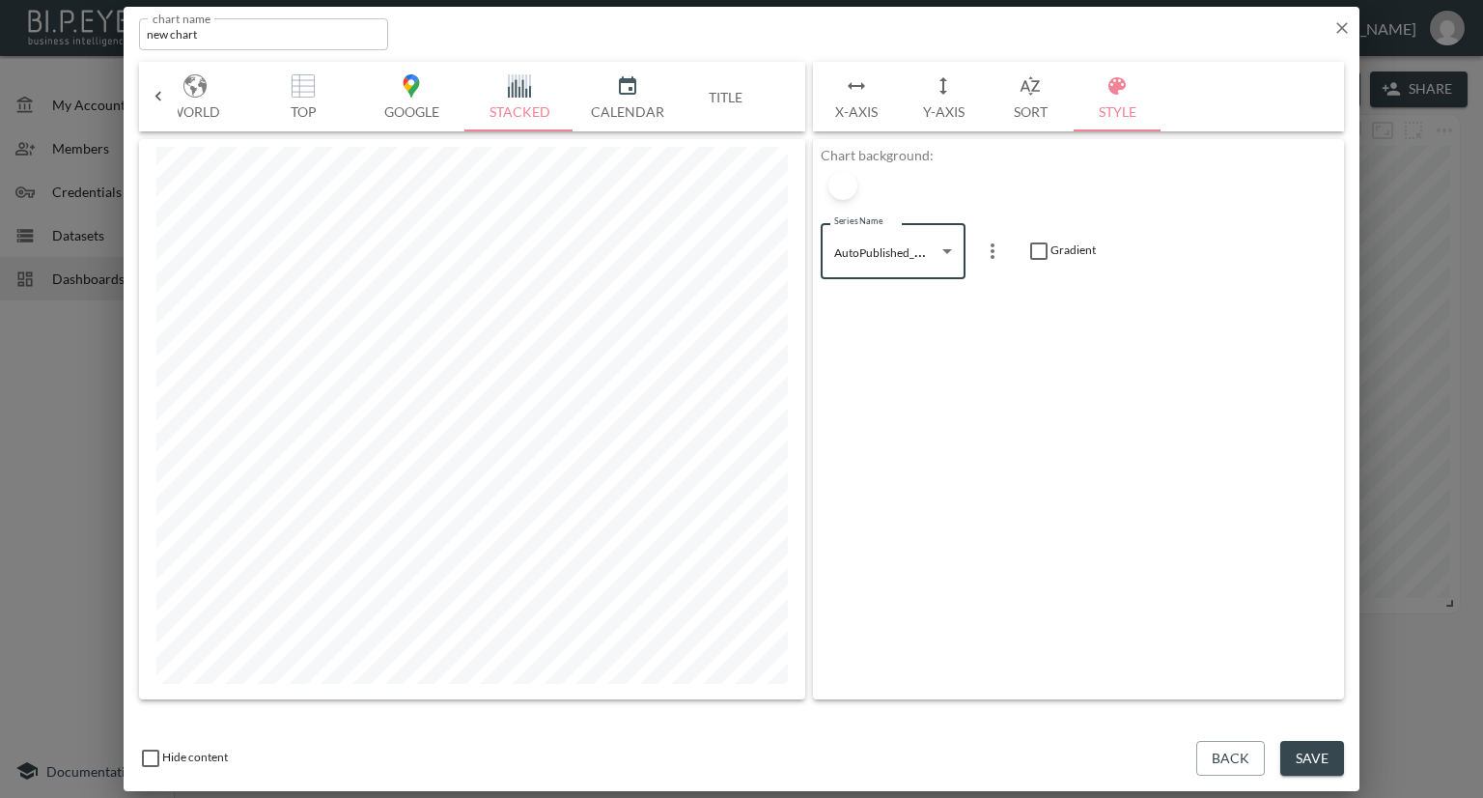
click at [1073, 322] on div "Chart background: Series Name AutoPublished_On Time 06008daa-ff00-4cca-bcce-59d…" at bounding box center [1078, 419] width 531 height 560
click at [162, 91] on icon at bounding box center [158, 96] width 19 height 19
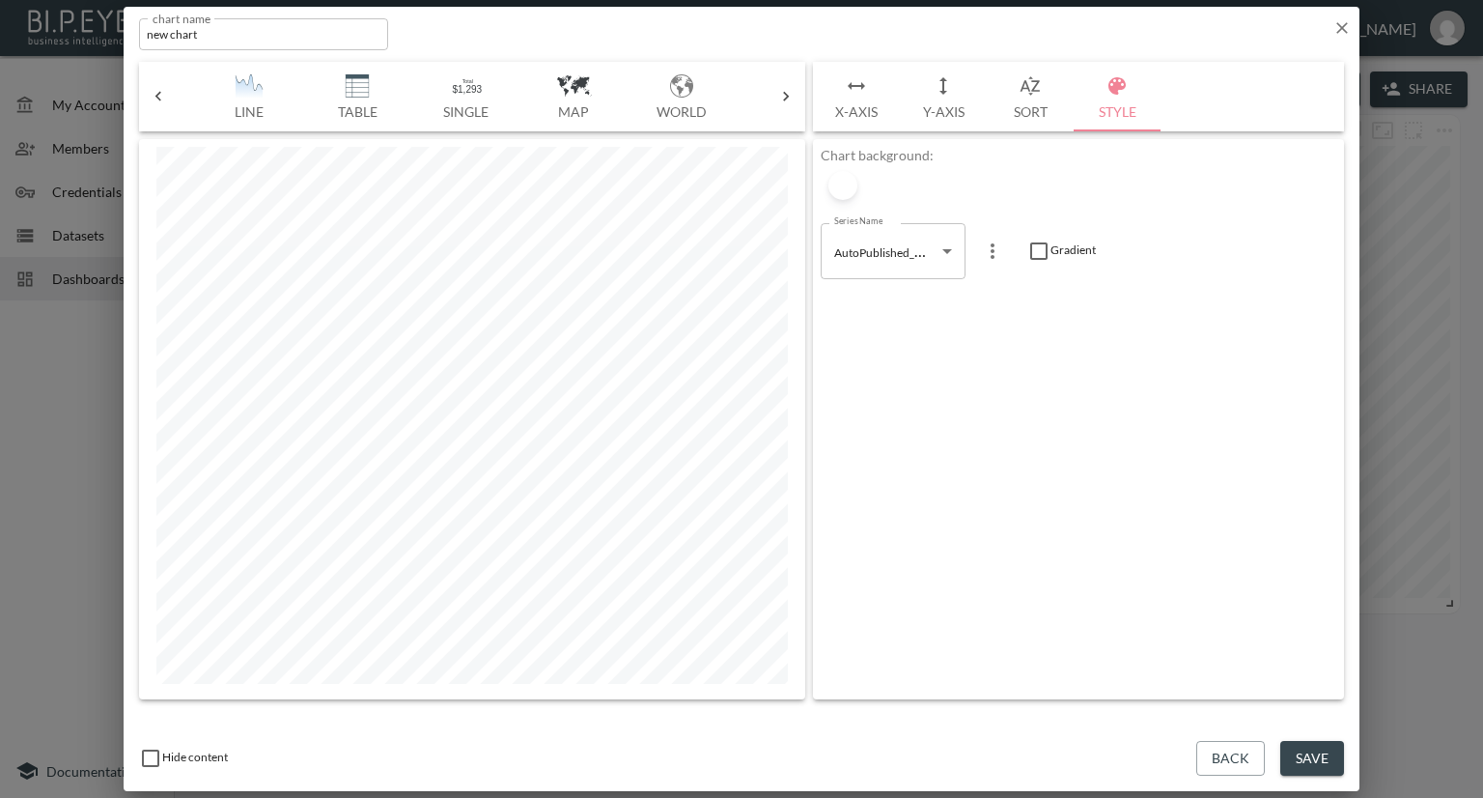
scroll to position [0, 362]
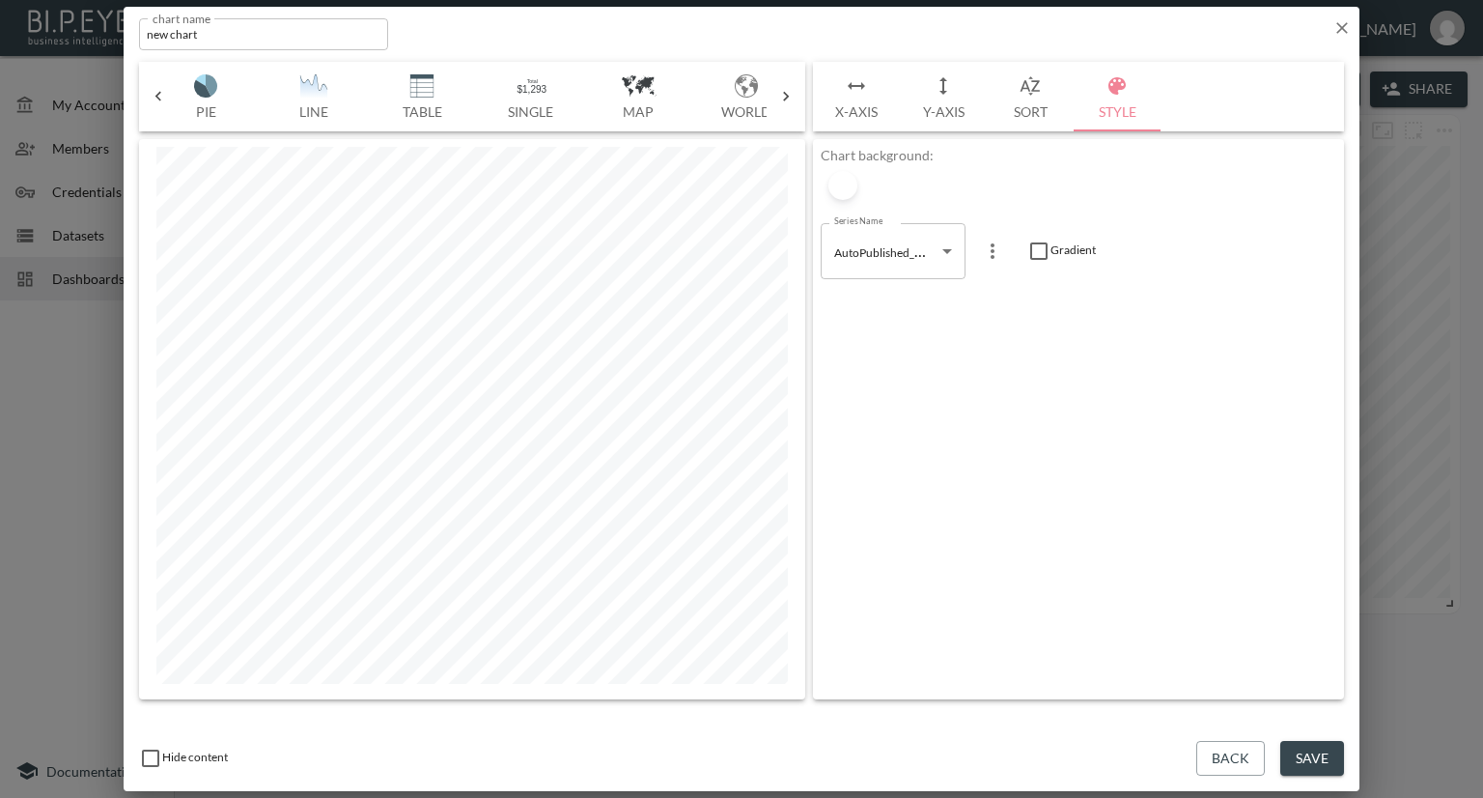
click at [154, 90] on icon at bounding box center [158, 96] width 19 height 19
click at [154, 90] on div "Bar Horizontal Doughnut Pie Line Table Single Map World Top Google Stacked Cale…" at bounding box center [472, 97] width 666 height 70
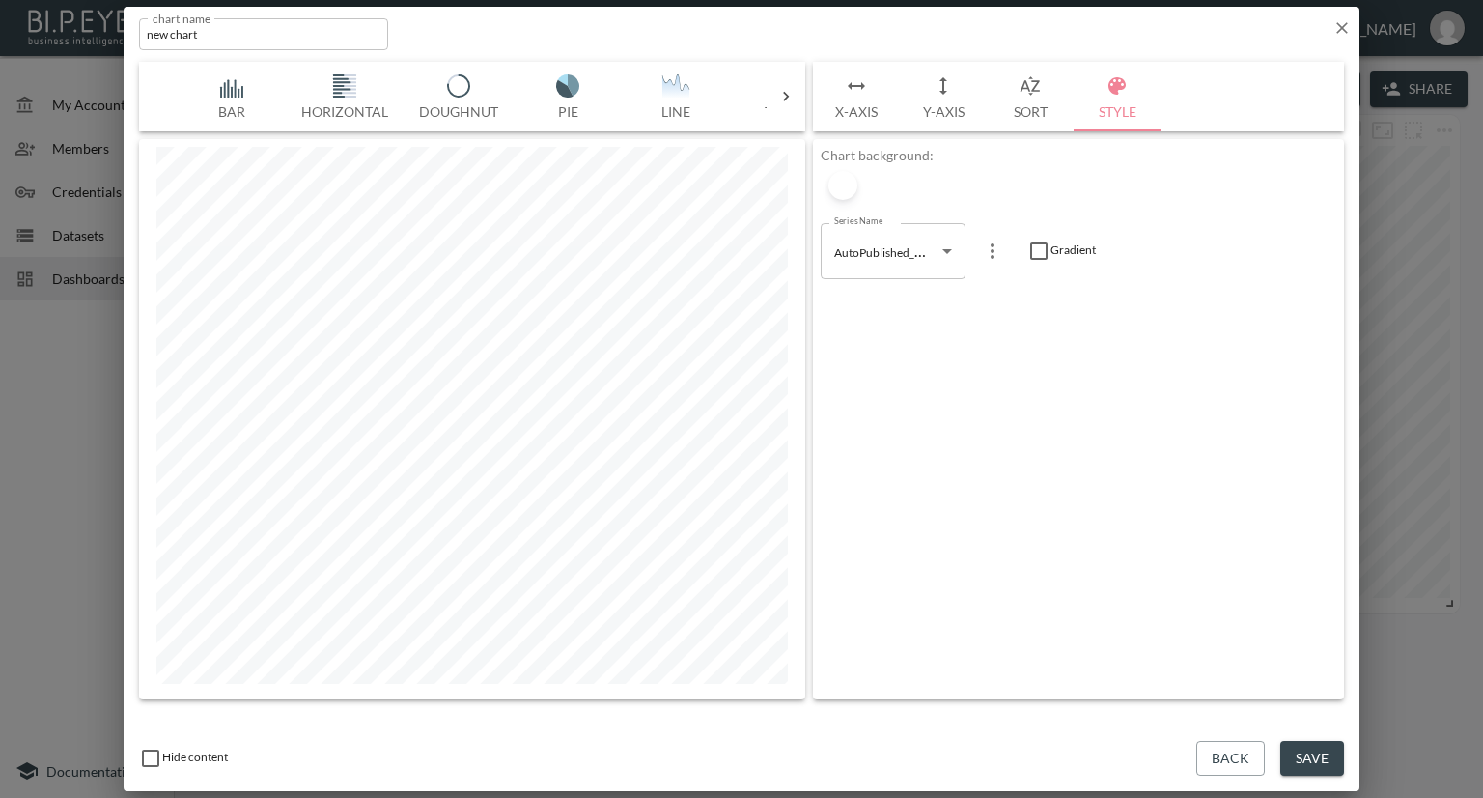
click at [154, 90] on div "Bar Horizontal Doughnut Pie Line Table Single Map World Top Google Stacked Cale…" at bounding box center [472, 97] width 666 height 70
click at [216, 81] on img "button" at bounding box center [231, 85] width 77 height 23
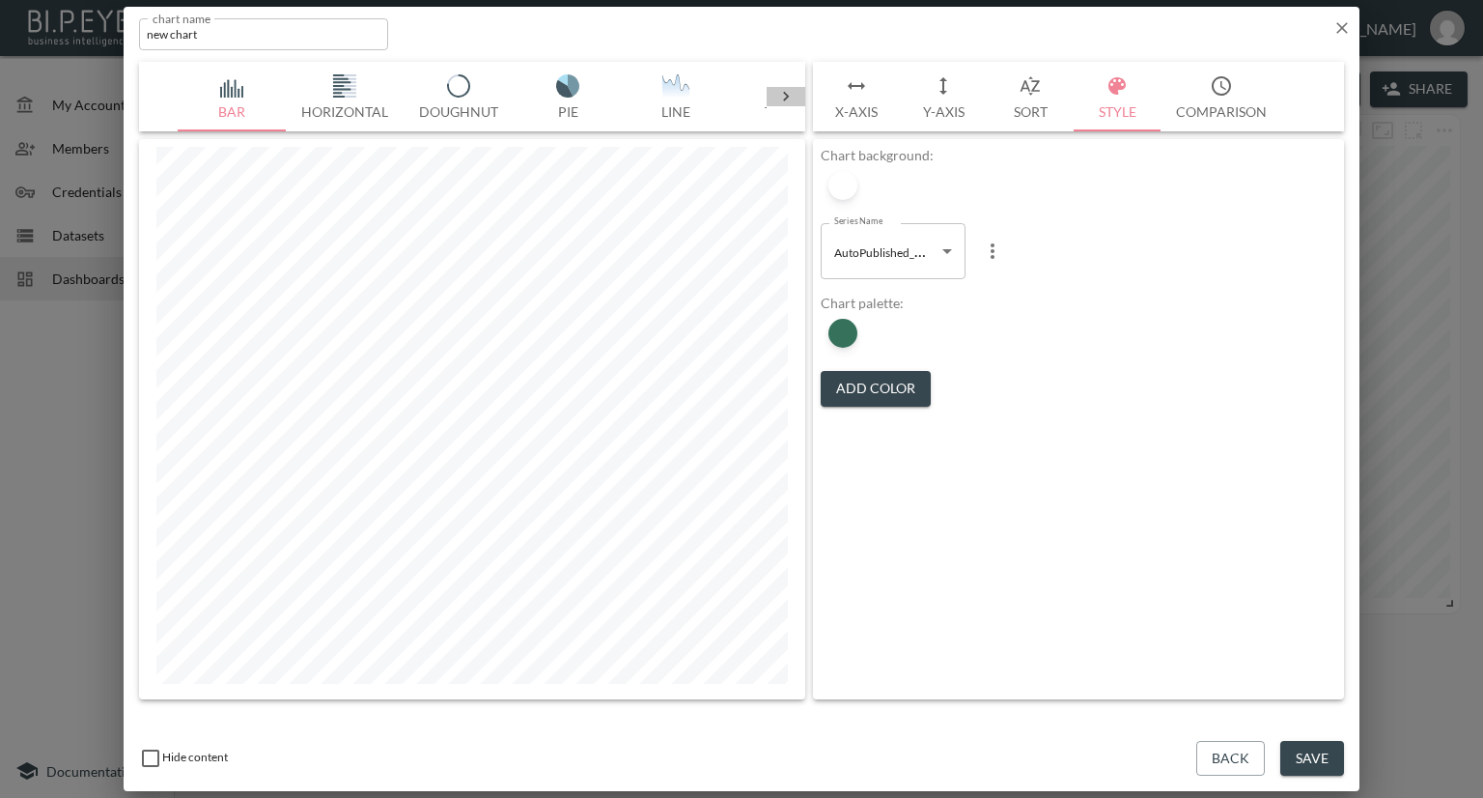
click at [788, 92] on icon at bounding box center [785, 96] width 19 height 19
click at [788, 88] on icon at bounding box center [785, 96] width 19 height 19
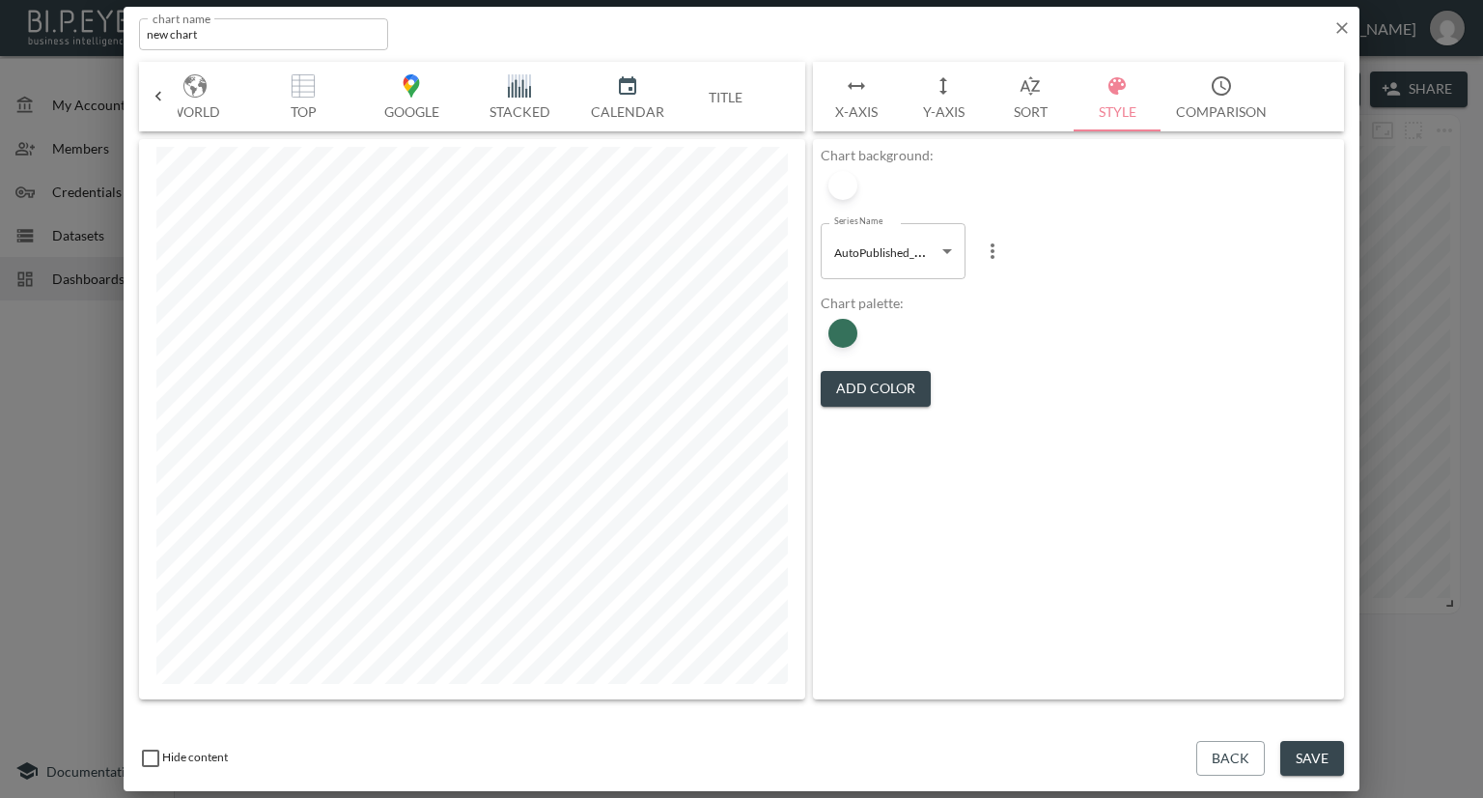
click at [525, 84] on img "button" at bounding box center [519, 85] width 77 height 23
click at [1319, 754] on button "Save" at bounding box center [1312, 759] width 64 height 36
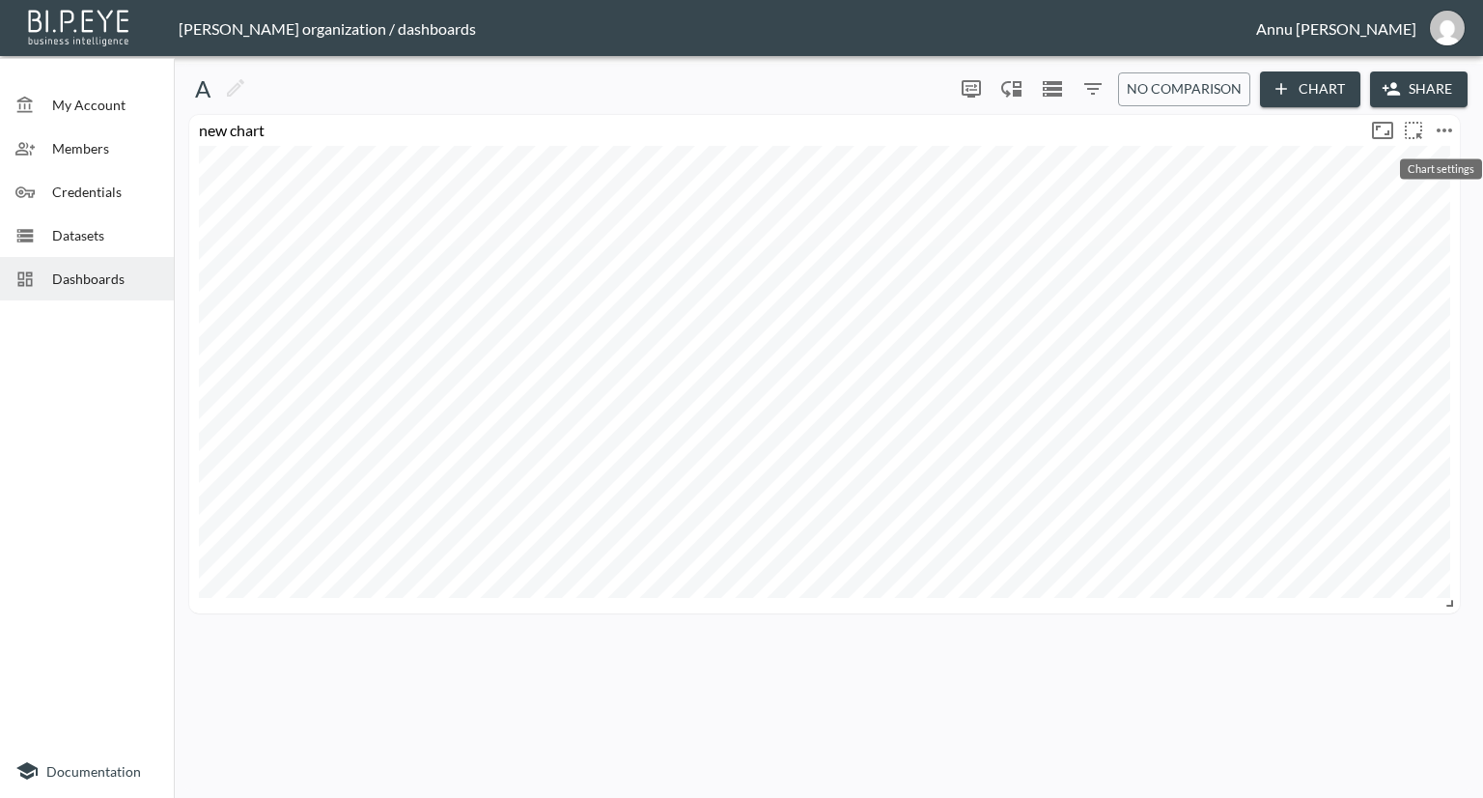
click at [1441, 133] on icon "more" at bounding box center [1444, 130] width 23 height 23
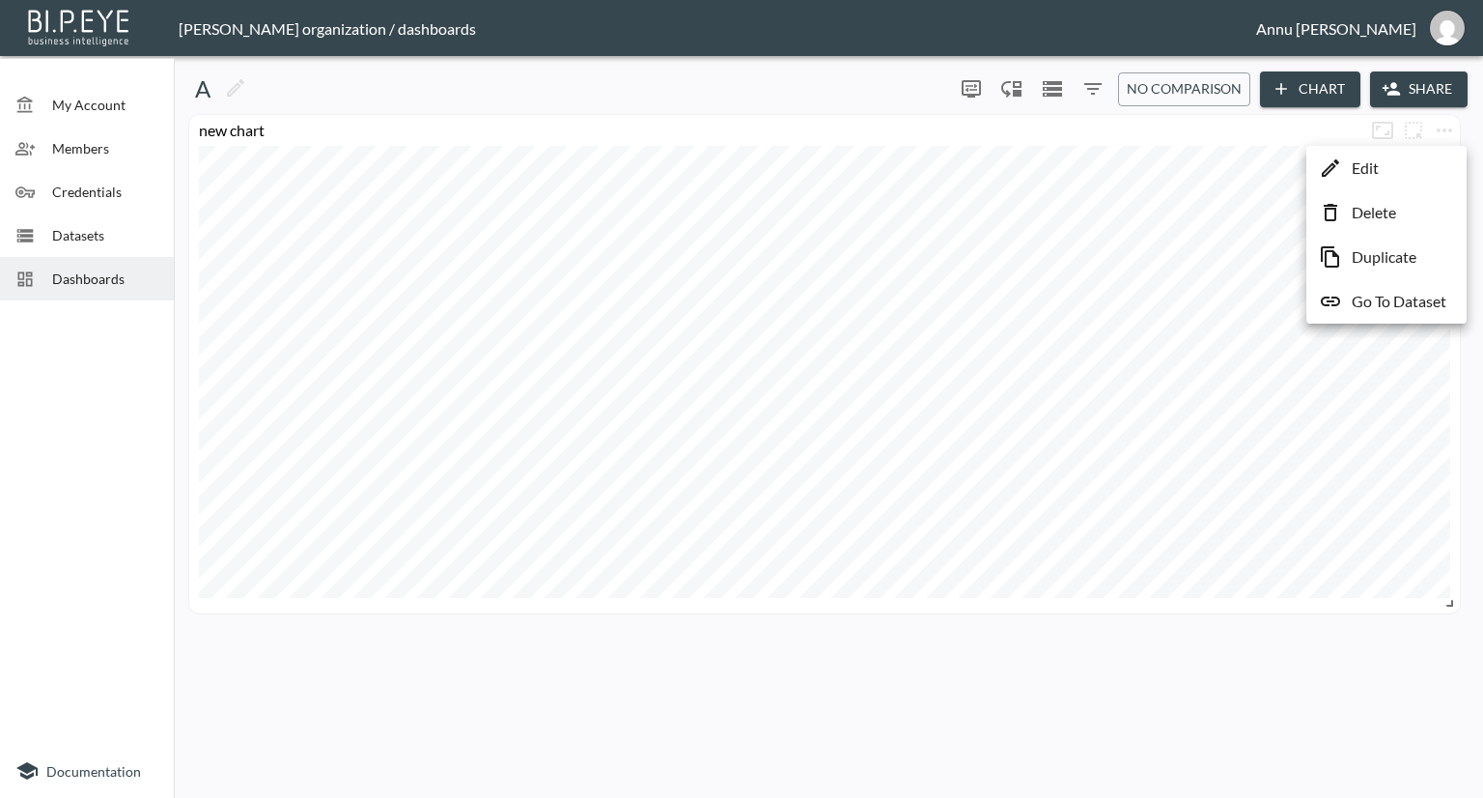
click at [1410, 172] on li "Edit" at bounding box center [1386, 168] width 151 height 35
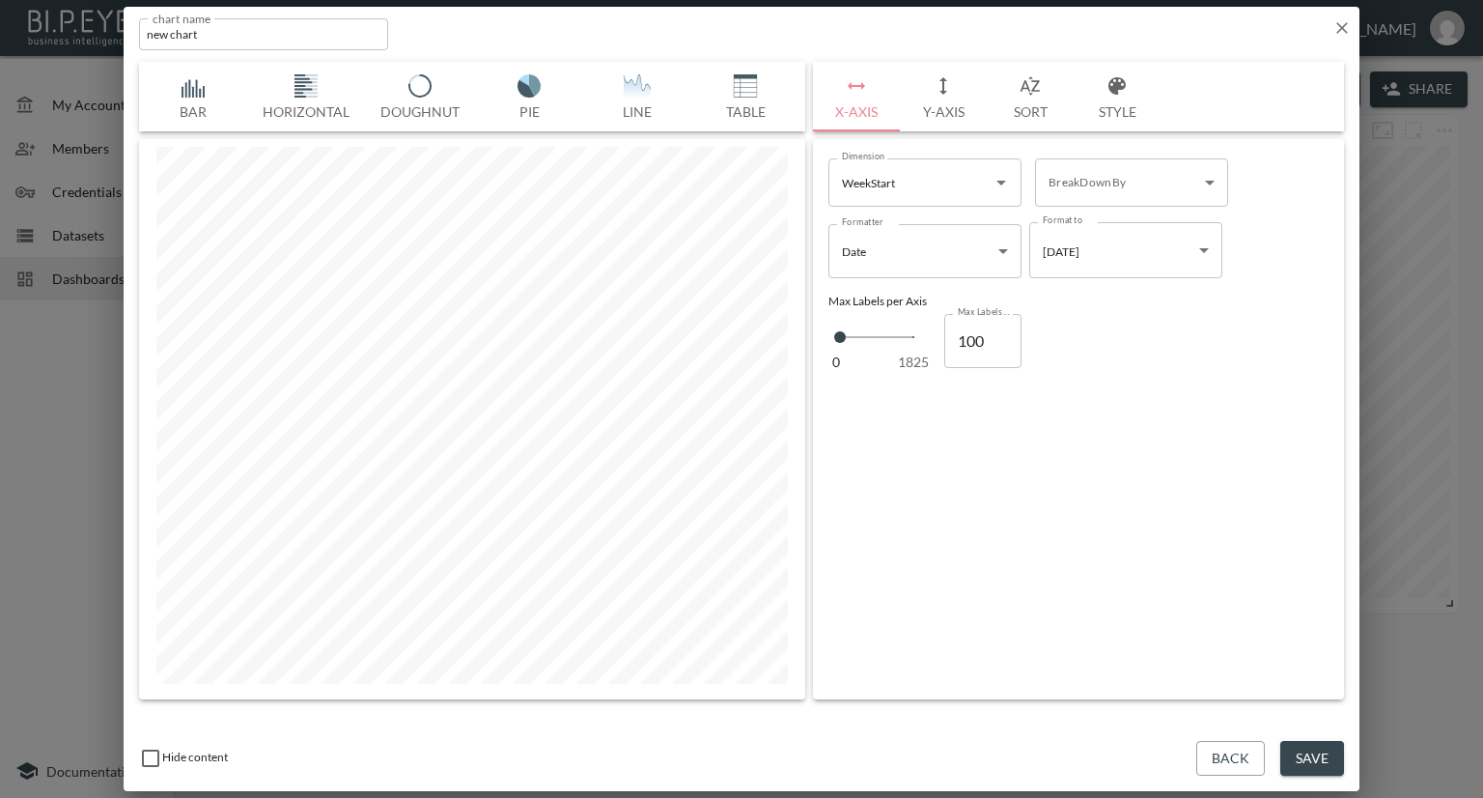
scroll to position [0, 641]
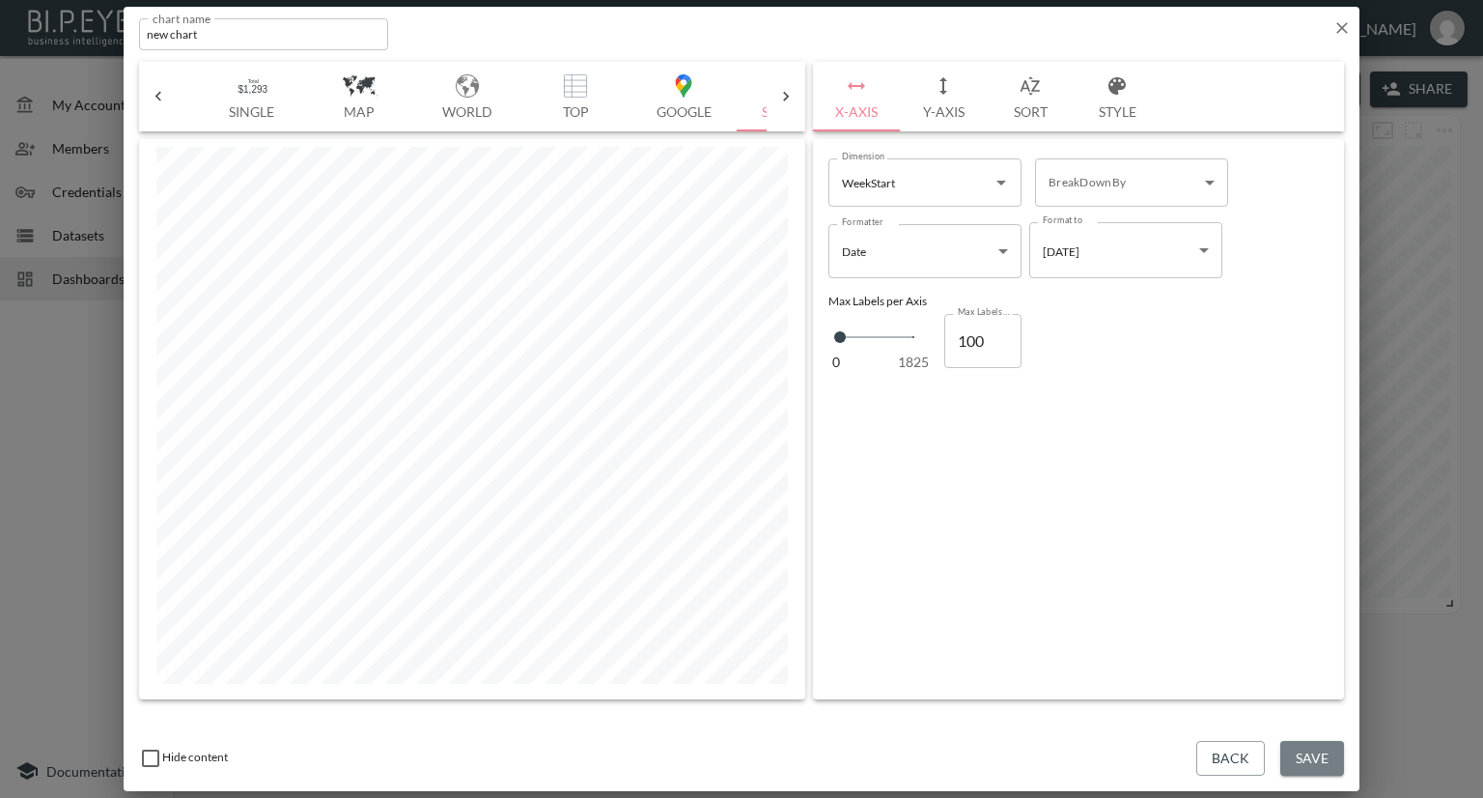
click at [1324, 756] on button "Save" at bounding box center [1312, 759] width 64 height 36
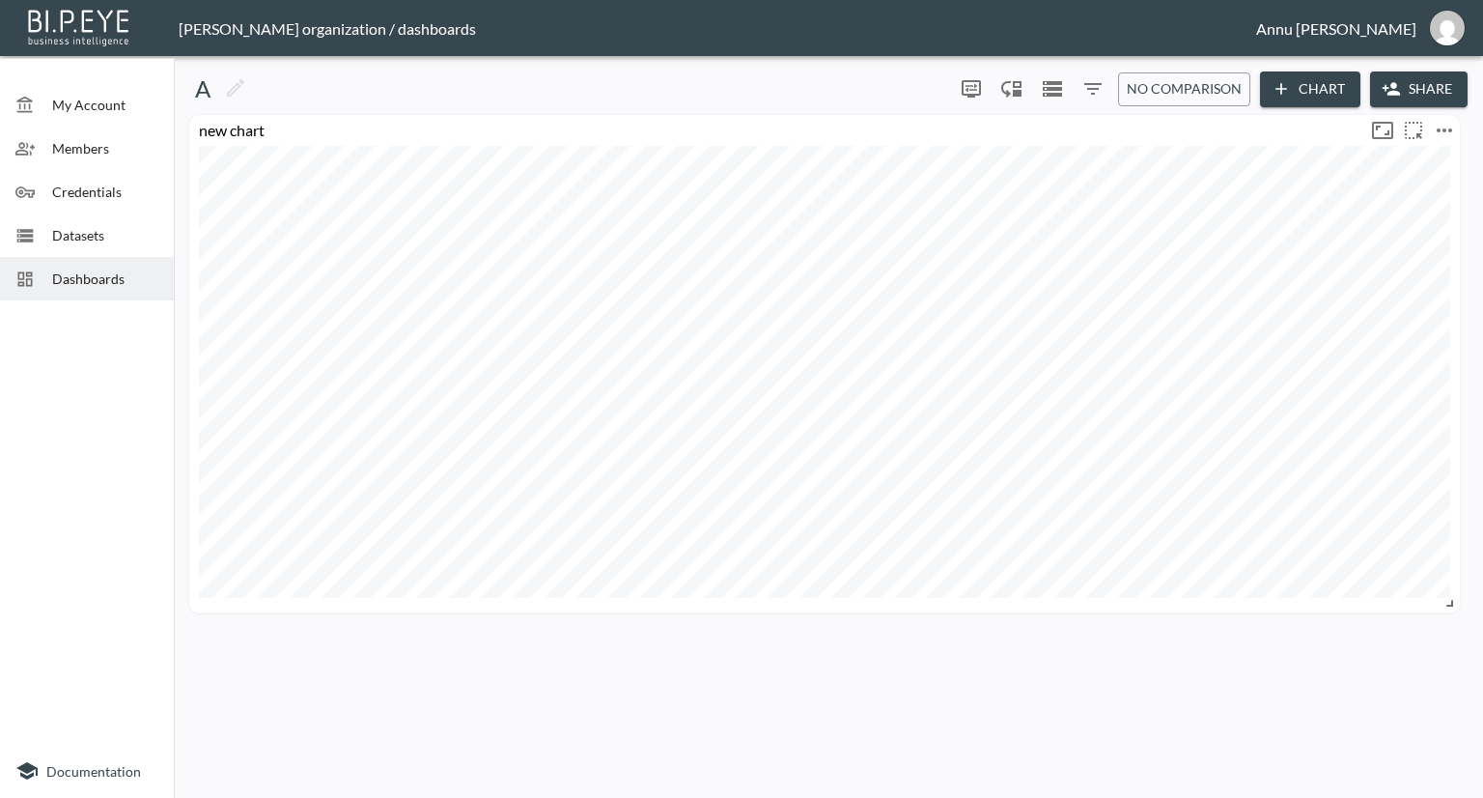
click at [1451, 127] on icon "more" at bounding box center [1444, 130] width 23 height 23
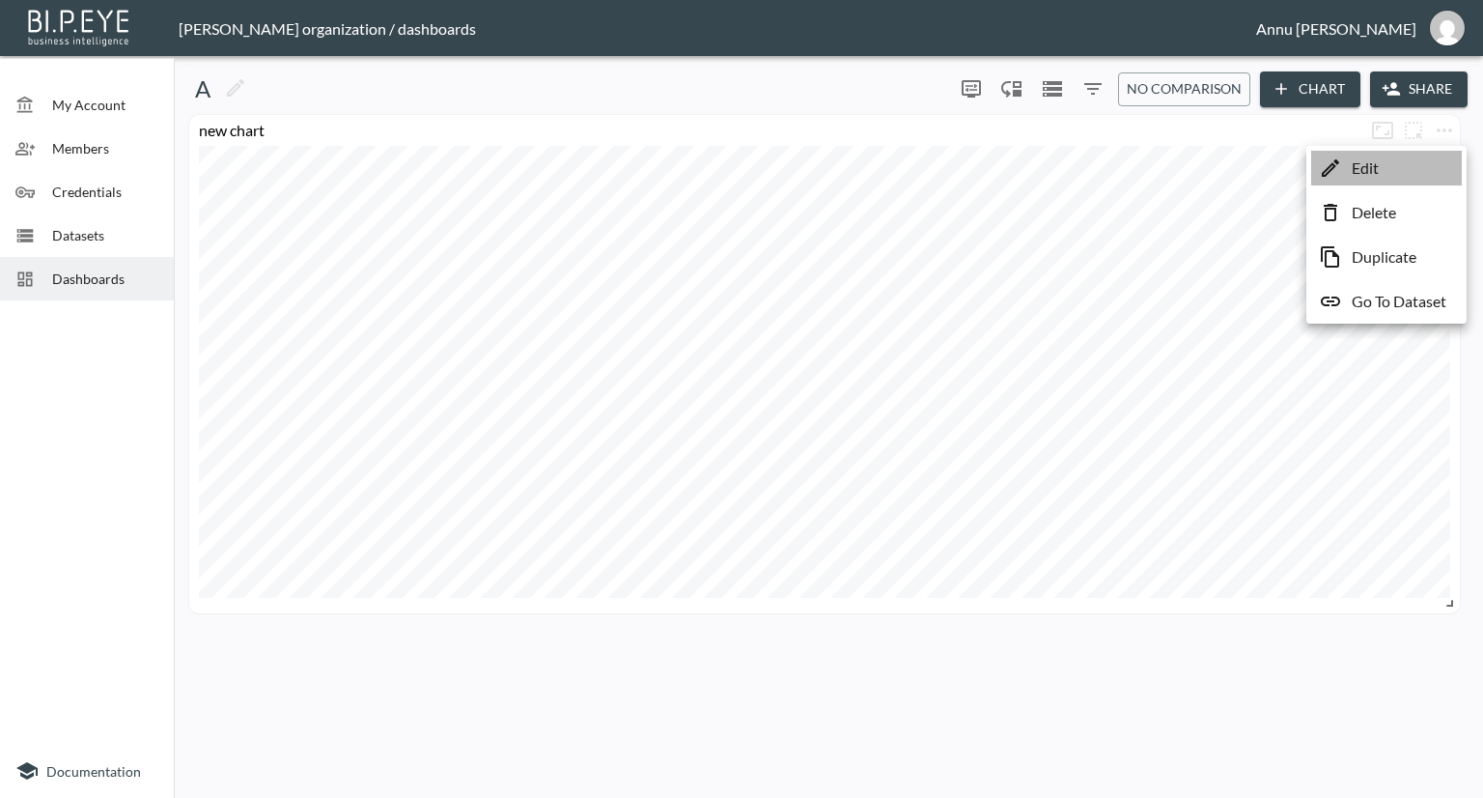
click at [1408, 164] on li "Edit" at bounding box center [1386, 168] width 151 height 35
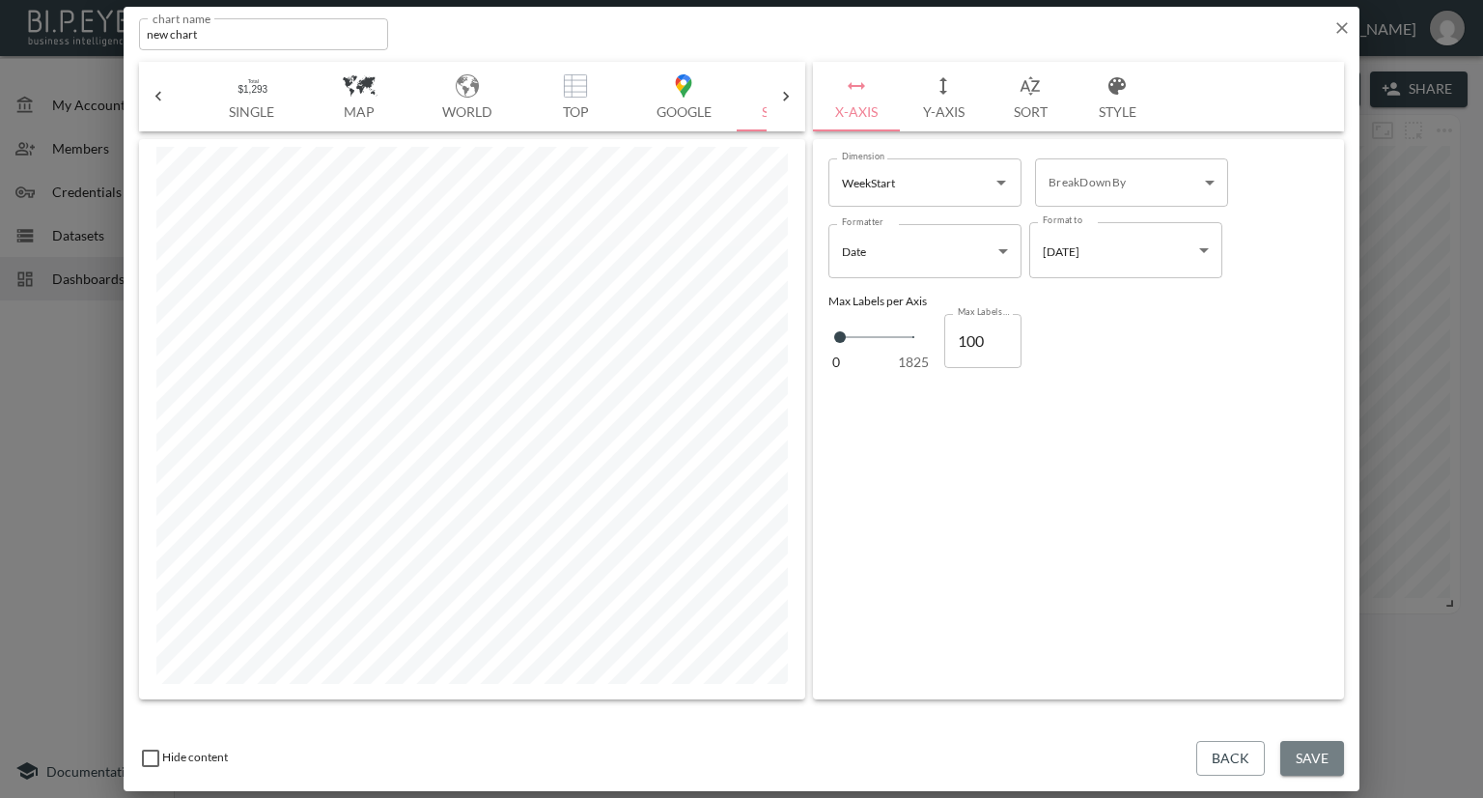
drag, startPoint x: 1324, startPoint y: 763, endPoint x: 1333, endPoint y: 717, distance: 46.4
click at [1324, 762] on button "Save" at bounding box center [1312, 759] width 64 height 36
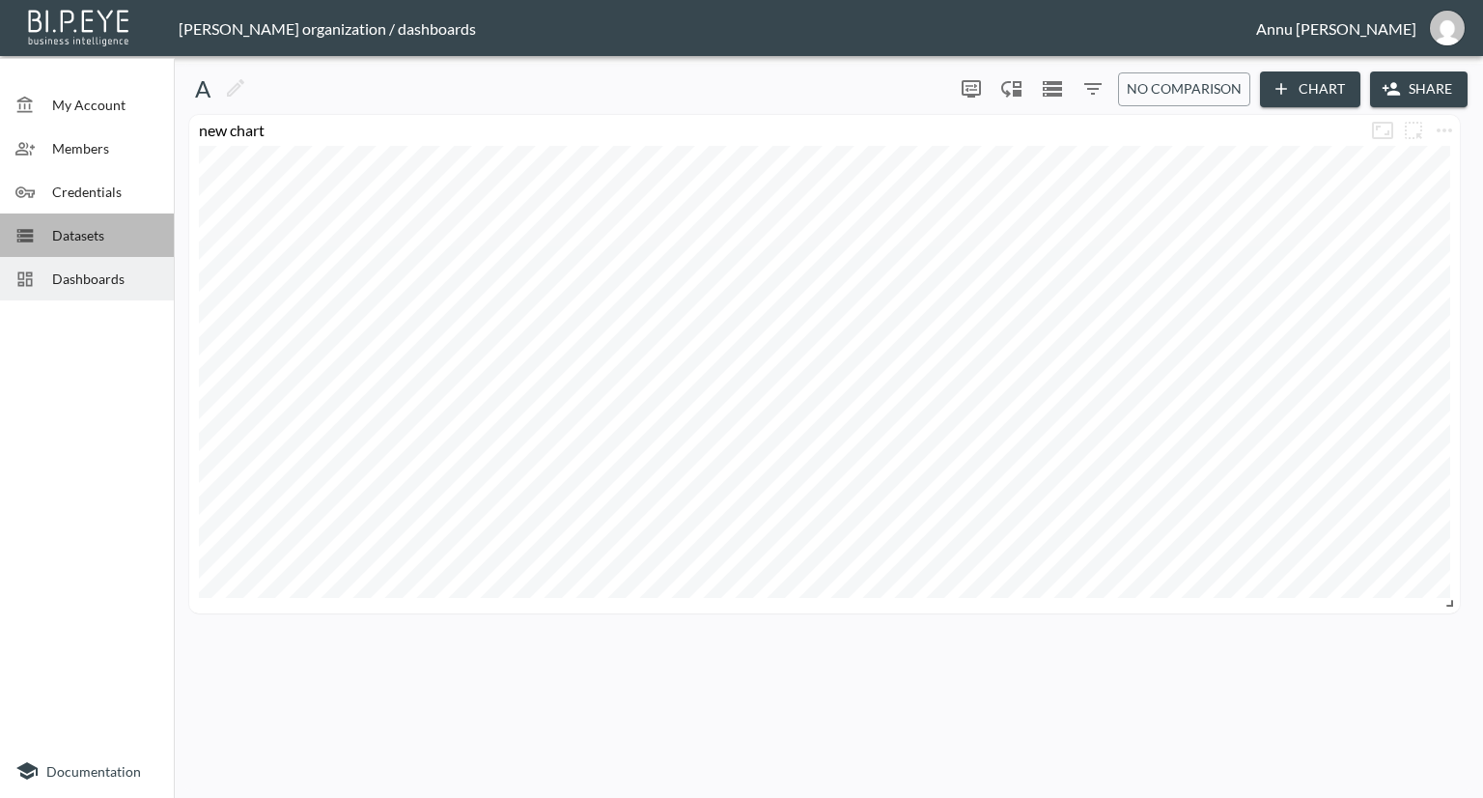
click at [108, 236] on span "Datasets" at bounding box center [105, 235] width 106 height 20
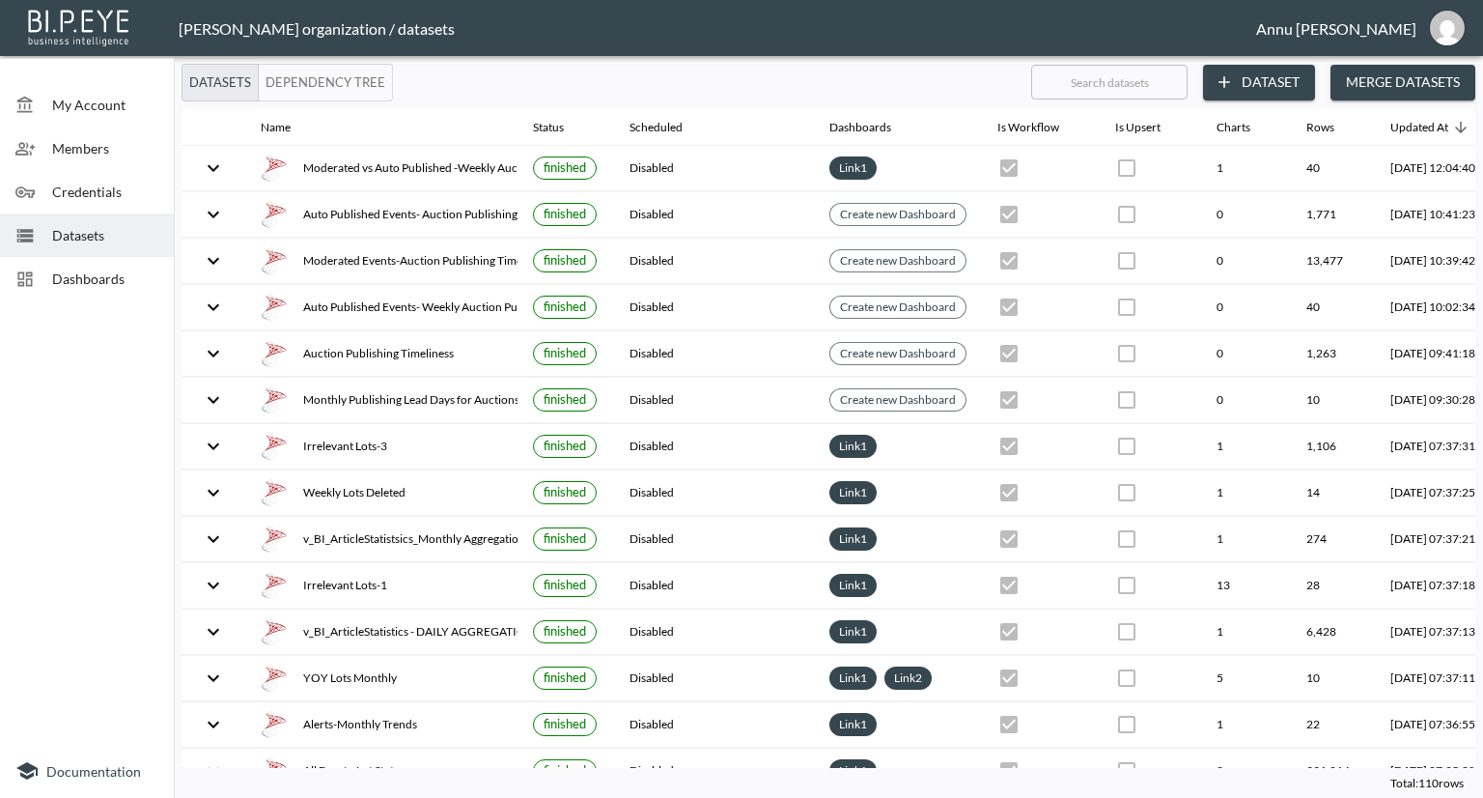
click at [100, 273] on span "Dashboards" at bounding box center [105, 278] width 106 height 20
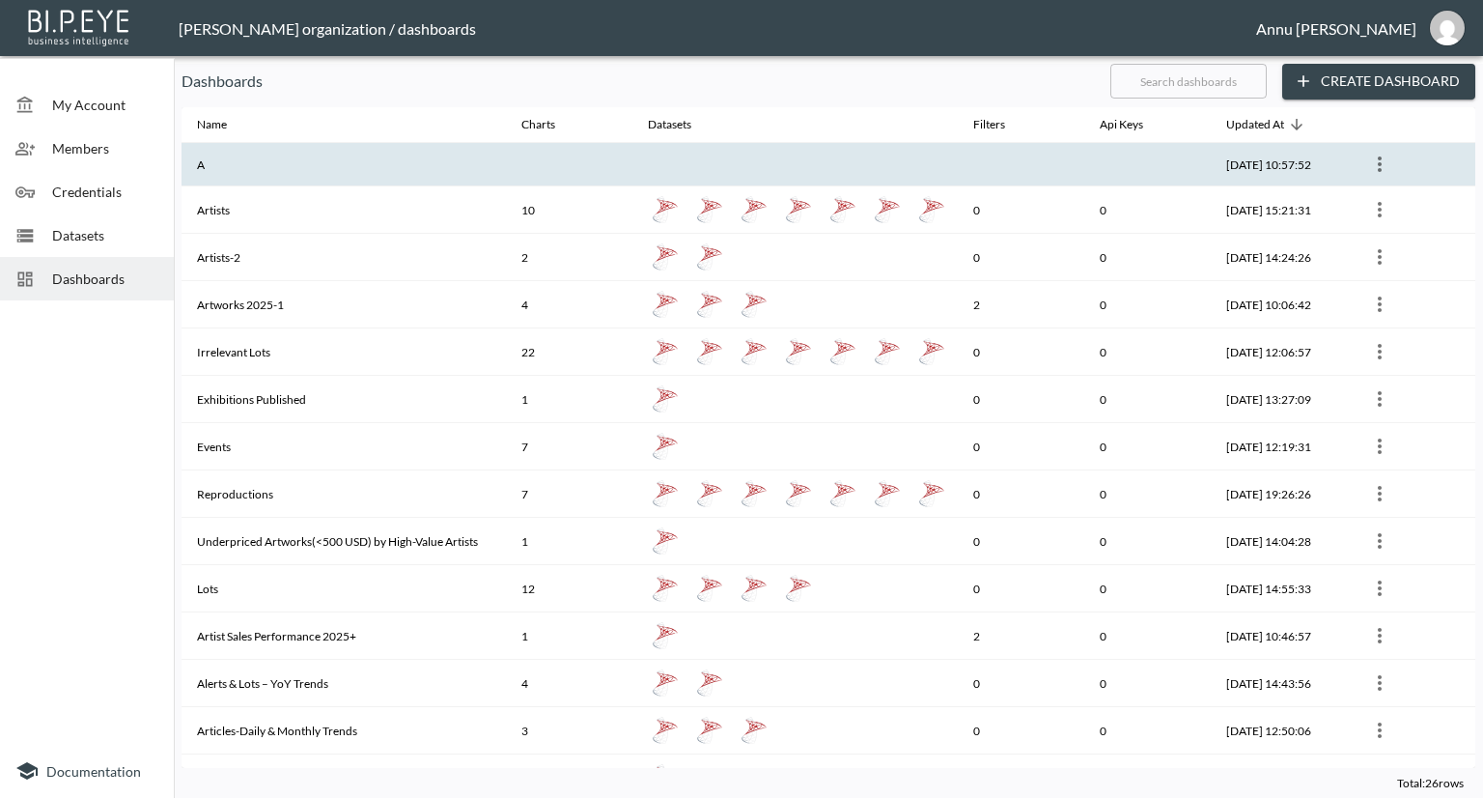
click at [199, 176] on th "A" at bounding box center [344, 164] width 324 height 43
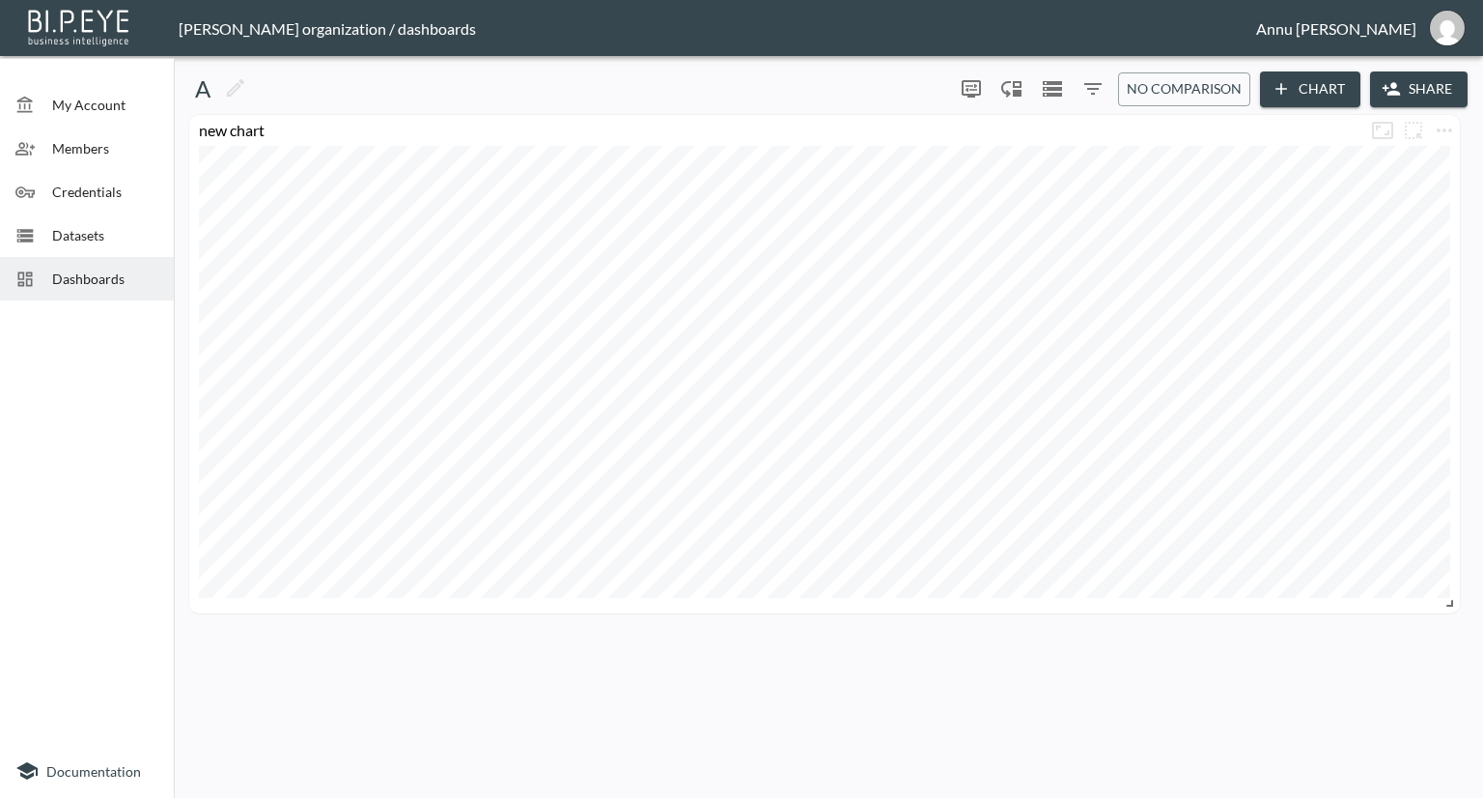
click at [1306, 90] on button "Chart" at bounding box center [1310, 89] width 100 height 36
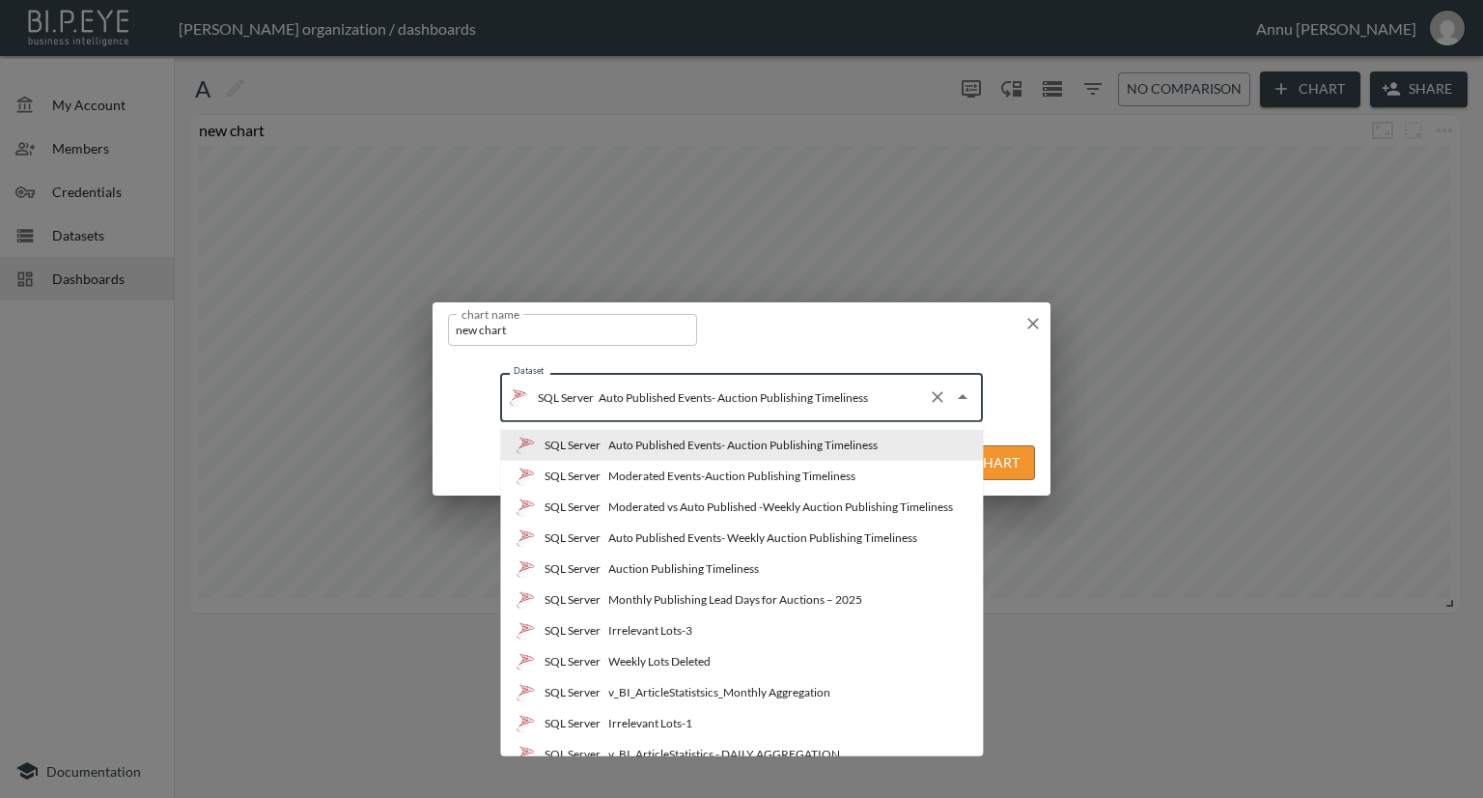
click at [805, 403] on input "Auto Published Events- Auction Publishing Timeliness" at bounding box center [757, 396] width 326 height 31
click at [757, 502] on div "Moderated vs Auto Published -Weekly Auction Publishing Timeliness" at bounding box center [780, 506] width 345 height 17
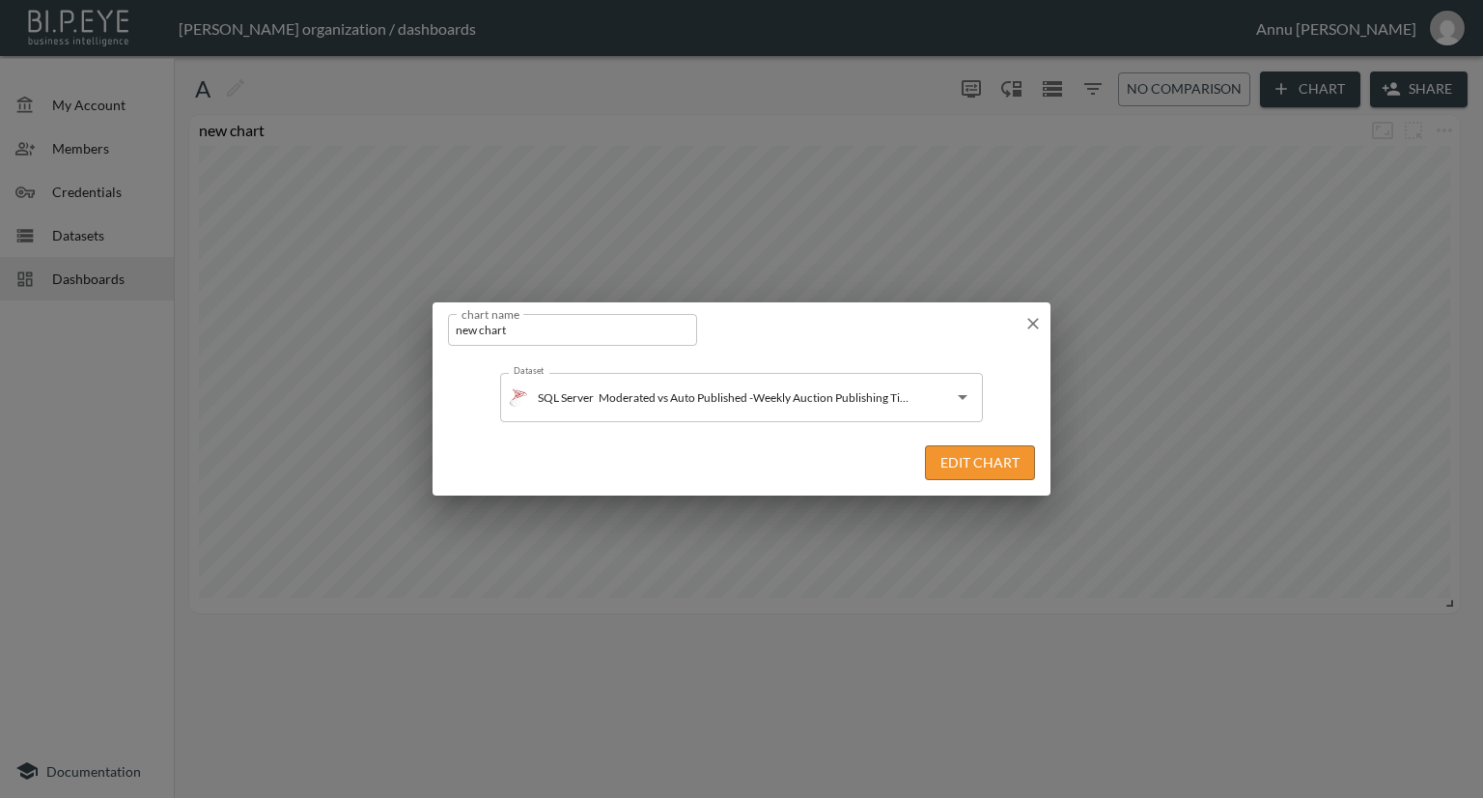
click at [938, 461] on button "Edit Chart" at bounding box center [980, 463] width 110 height 36
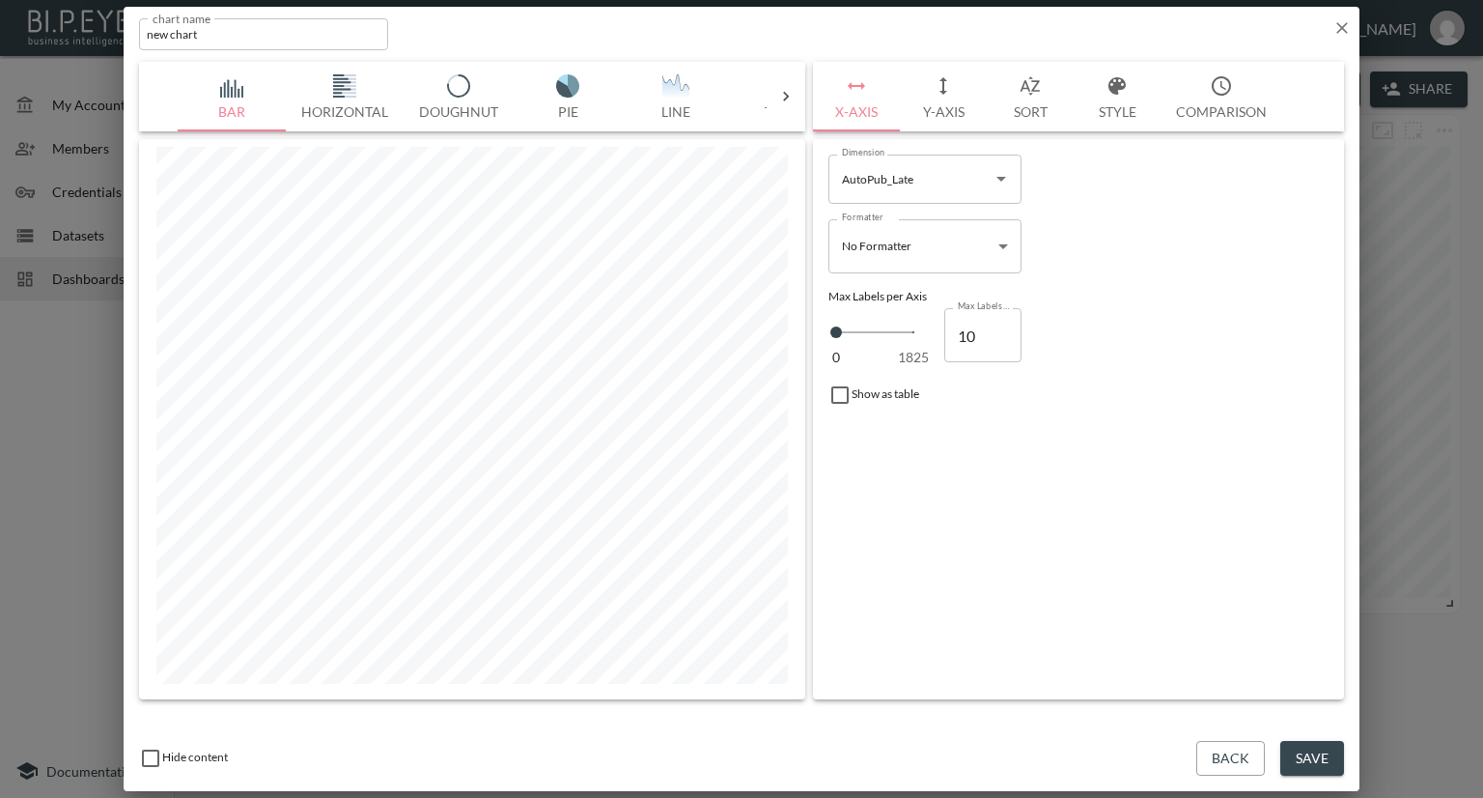
click at [789, 94] on icon at bounding box center [785, 96] width 19 height 19
click at [996, 179] on icon "Open" at bounding box center [1001, 178] width 23 height 23
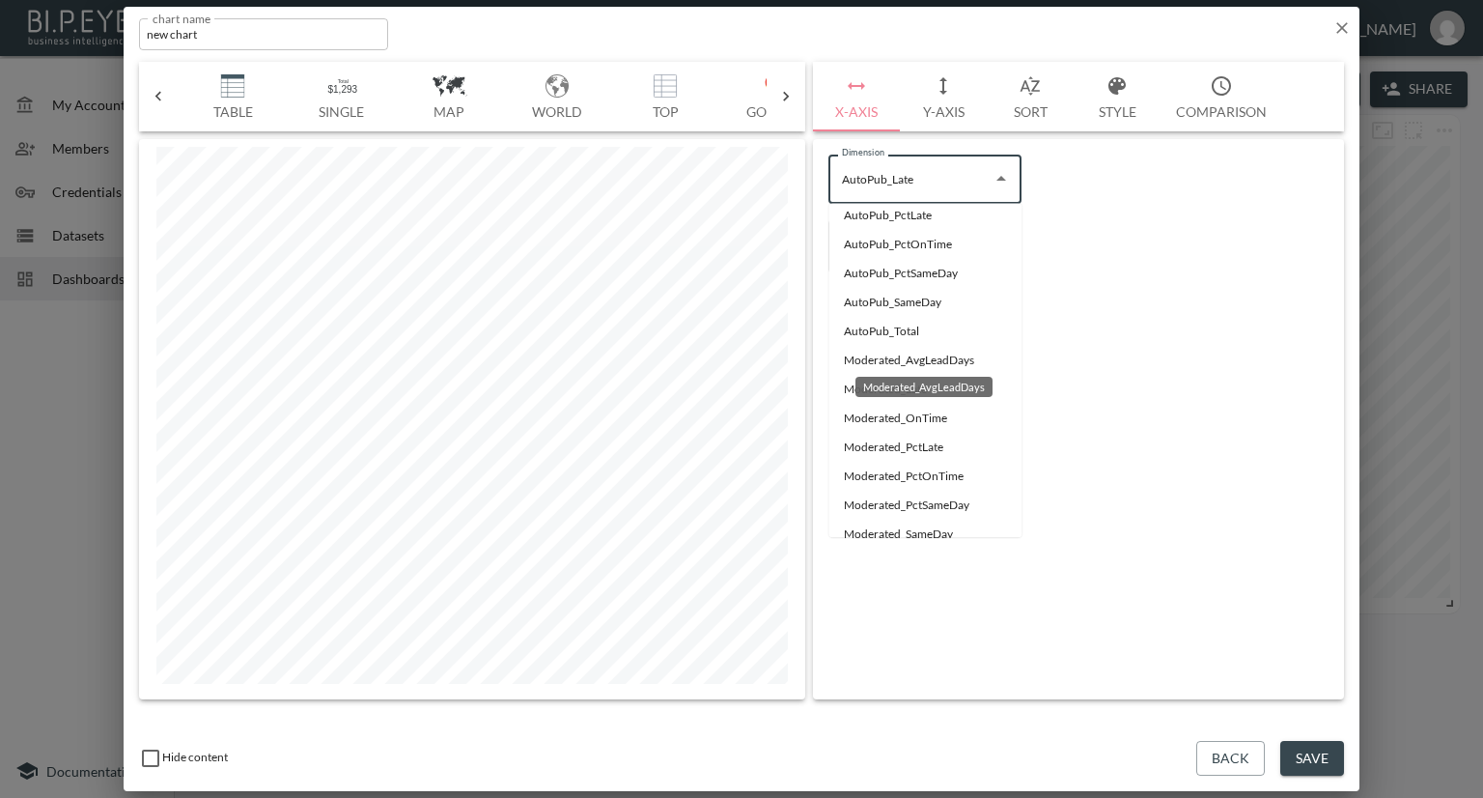
scroll to position [185, 0]
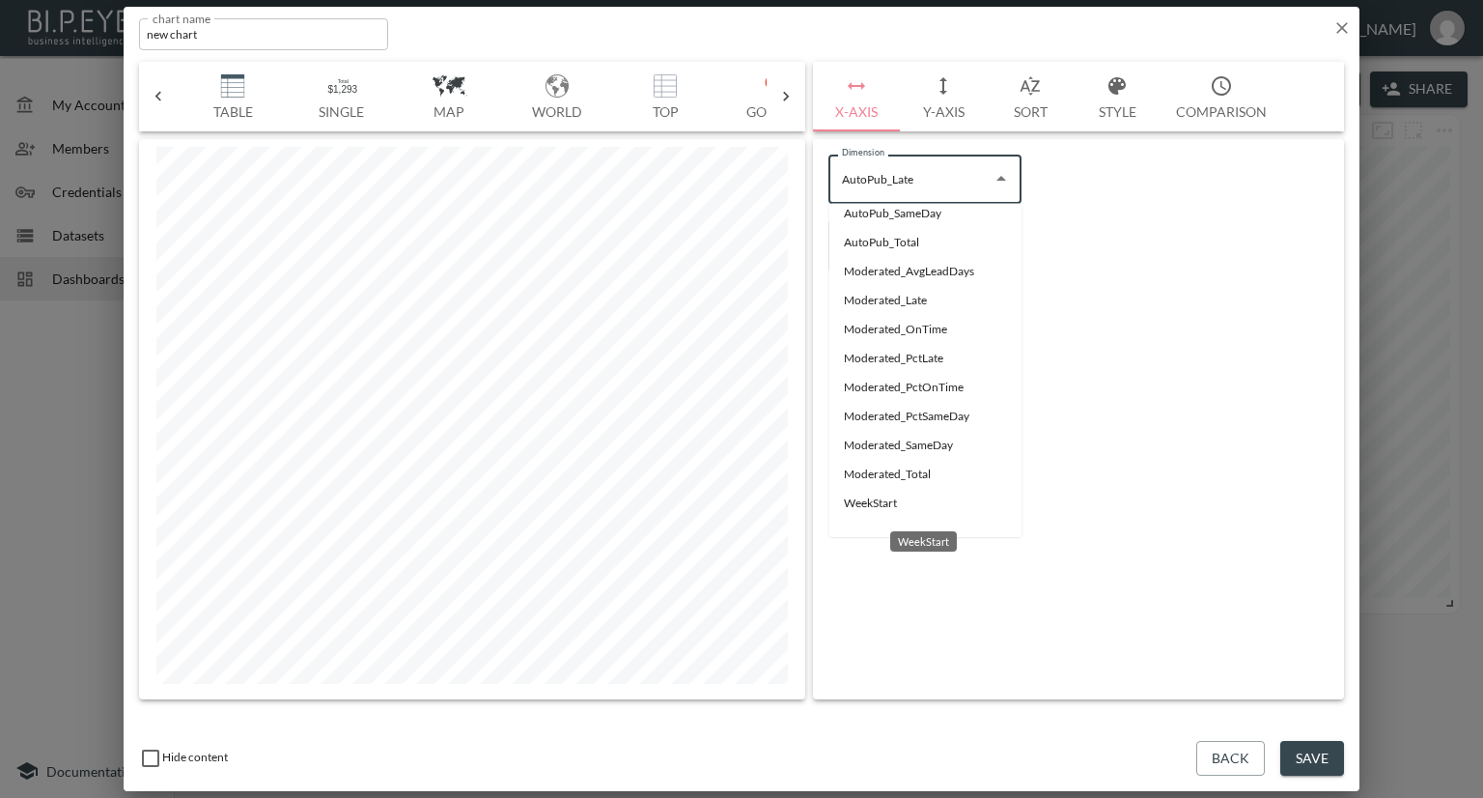
click at [872, 504] on li "WeekStart" at bounding box center [924, 503] width 193 height 29
type input "WeekStart"
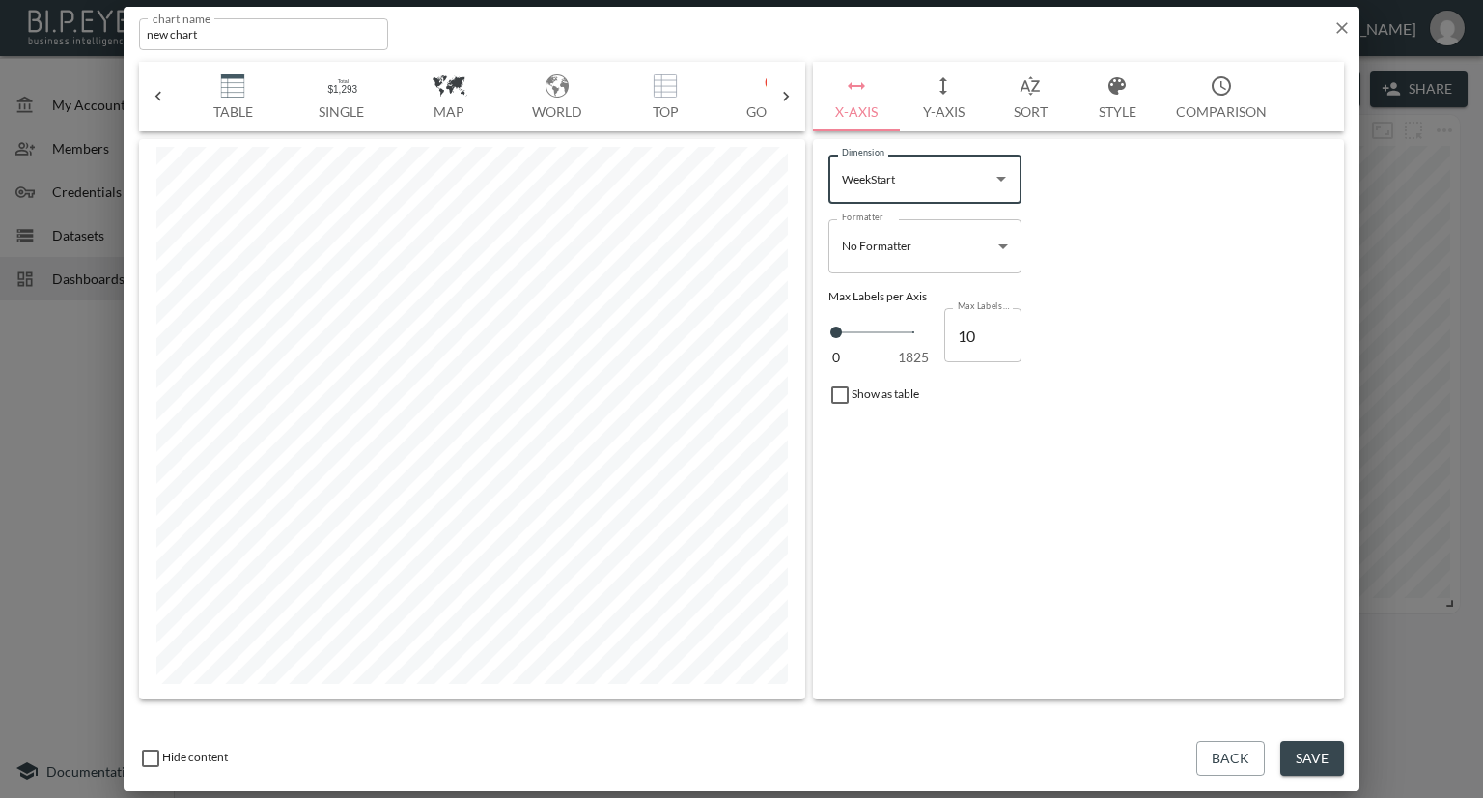
click at [939, 249] on body "BI.P.EYE, Interactive Analytics Dashboards - app Nadia Senft organization / das…" at bounding box center [741, 399] width 1483 height 798
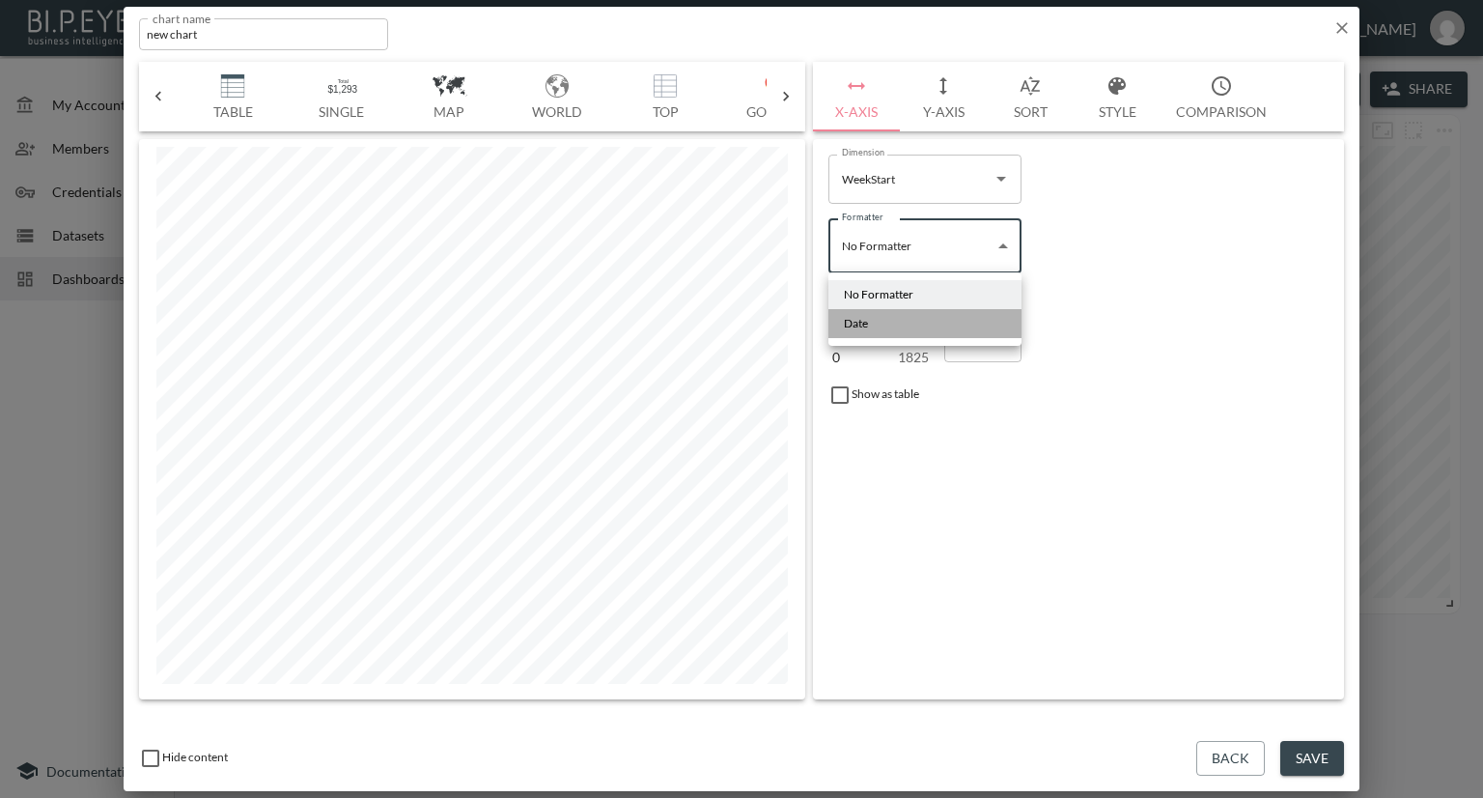
click at [883, 328] on li "Date" at bounding box center [924, 323] width 193 height 29
type input "Date"
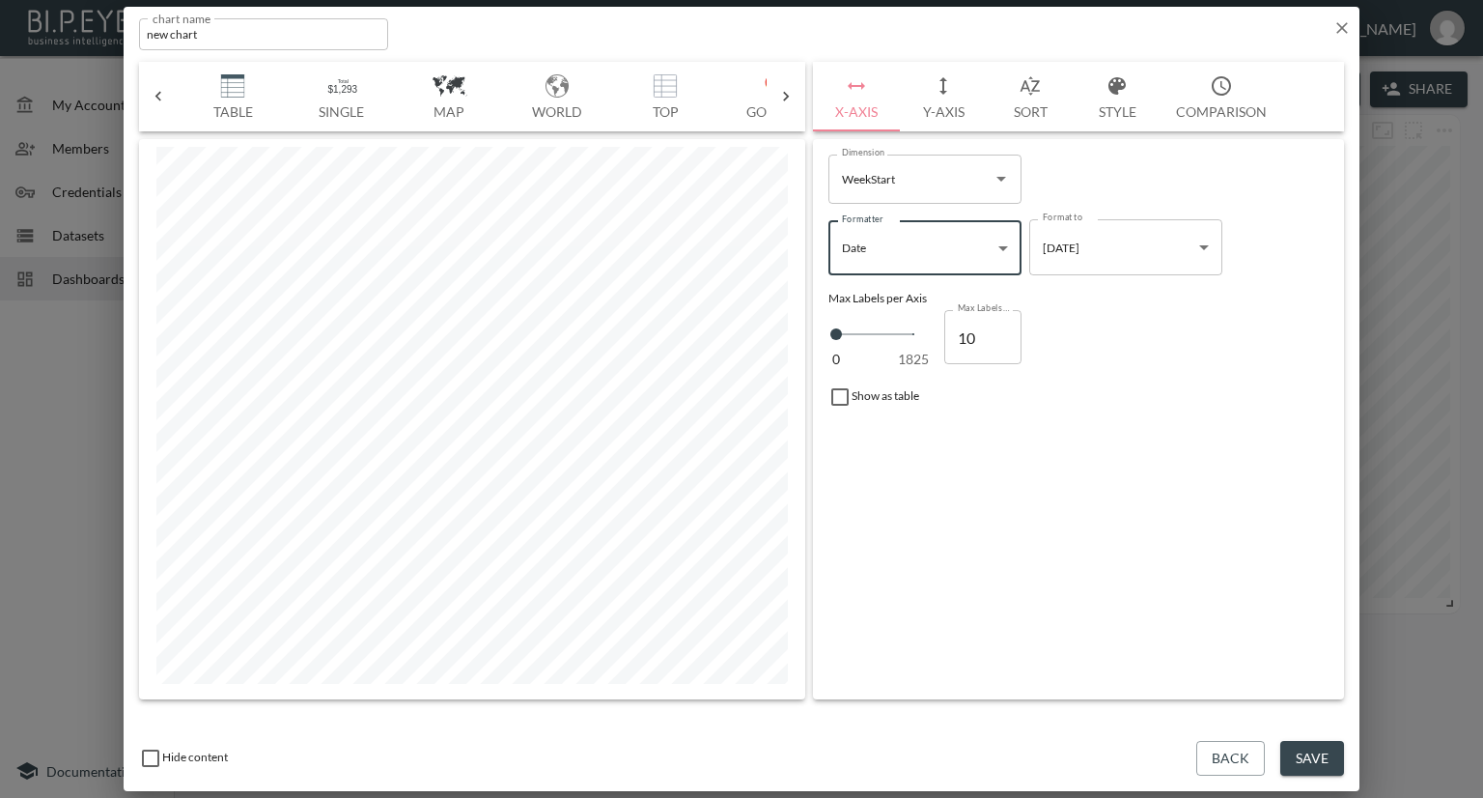
type input "11"
click at [1000, 329] on input "11" at bounding box center [982, 337] width 77 height 54
type input "12"
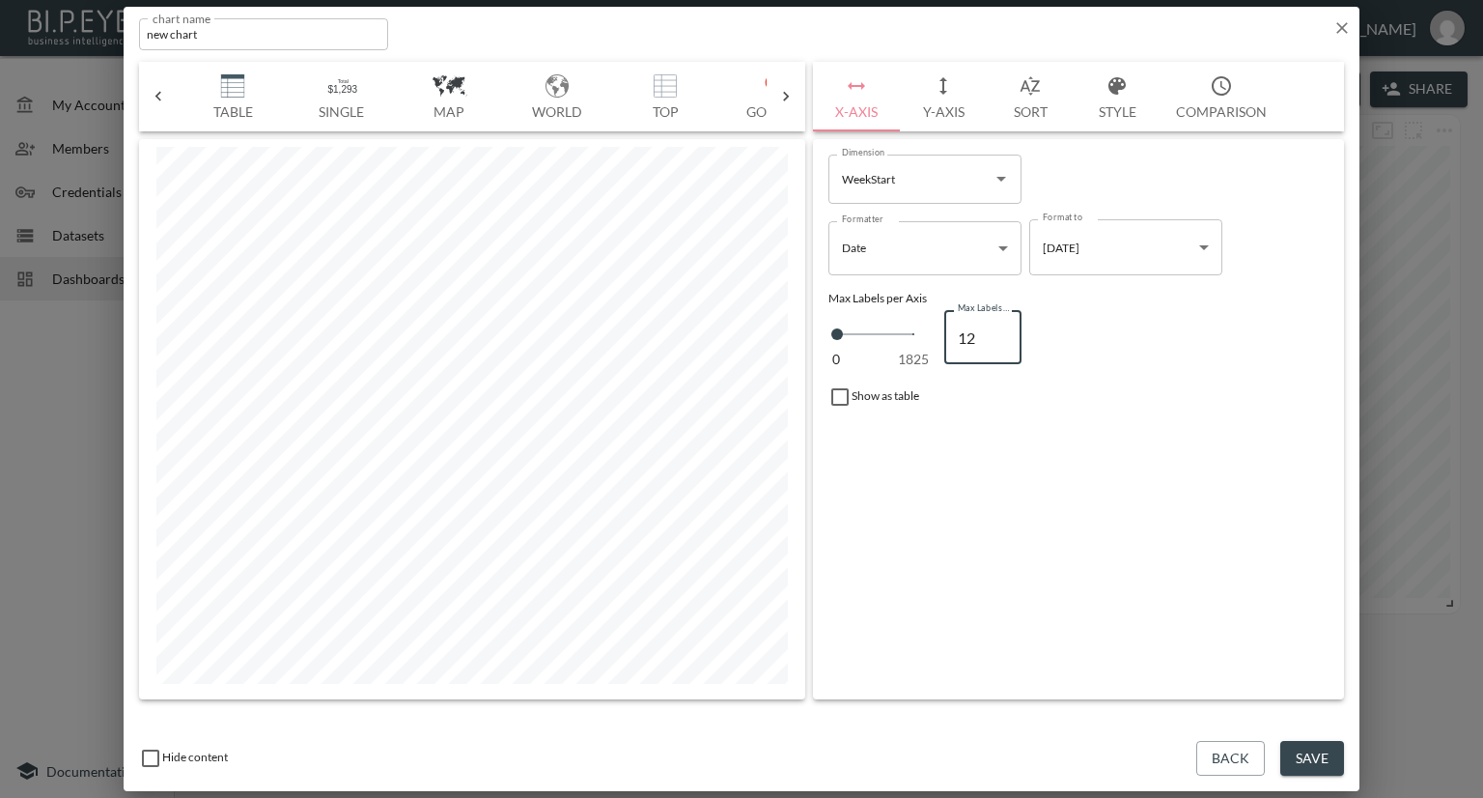
type input "13"
click at [1000, 329] on input "13" at bounding box center [982, 337] width 77 height 54
type input "14"
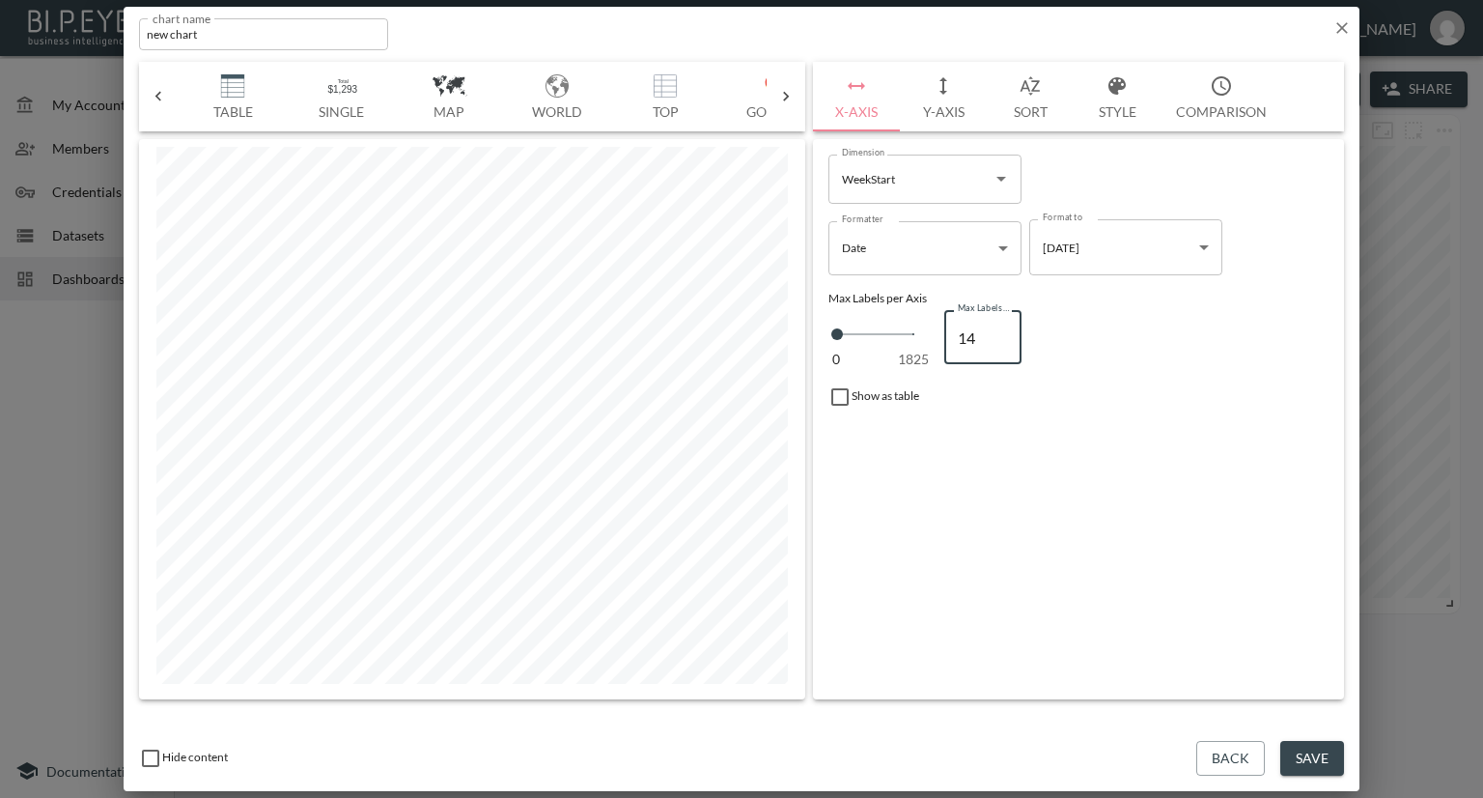
click at [1000, 329] on input "14" at bounding box center [982, 337] width 77 height 54
type input "15"
click at [1000, 329] on input "15" at bounding box center [982, 337] width 77 height 54
type input "16"
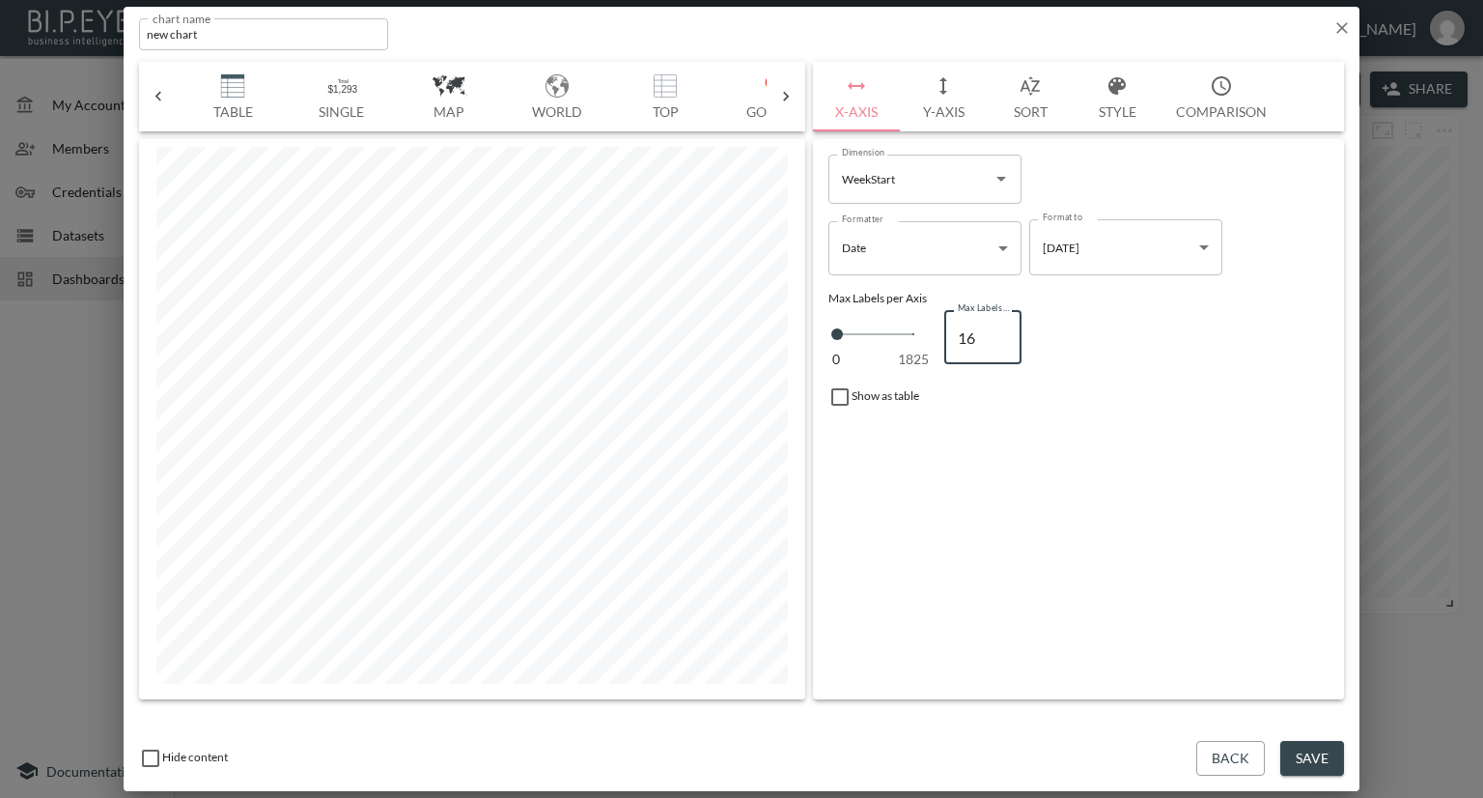
type input "16"
click at [1000, 329] on input "16" at bounding box center [982, 337] width 77 height 54
type input "17"
click at [1000, 329] on input "17" at bounding box center [982, 337] width 77 height 54
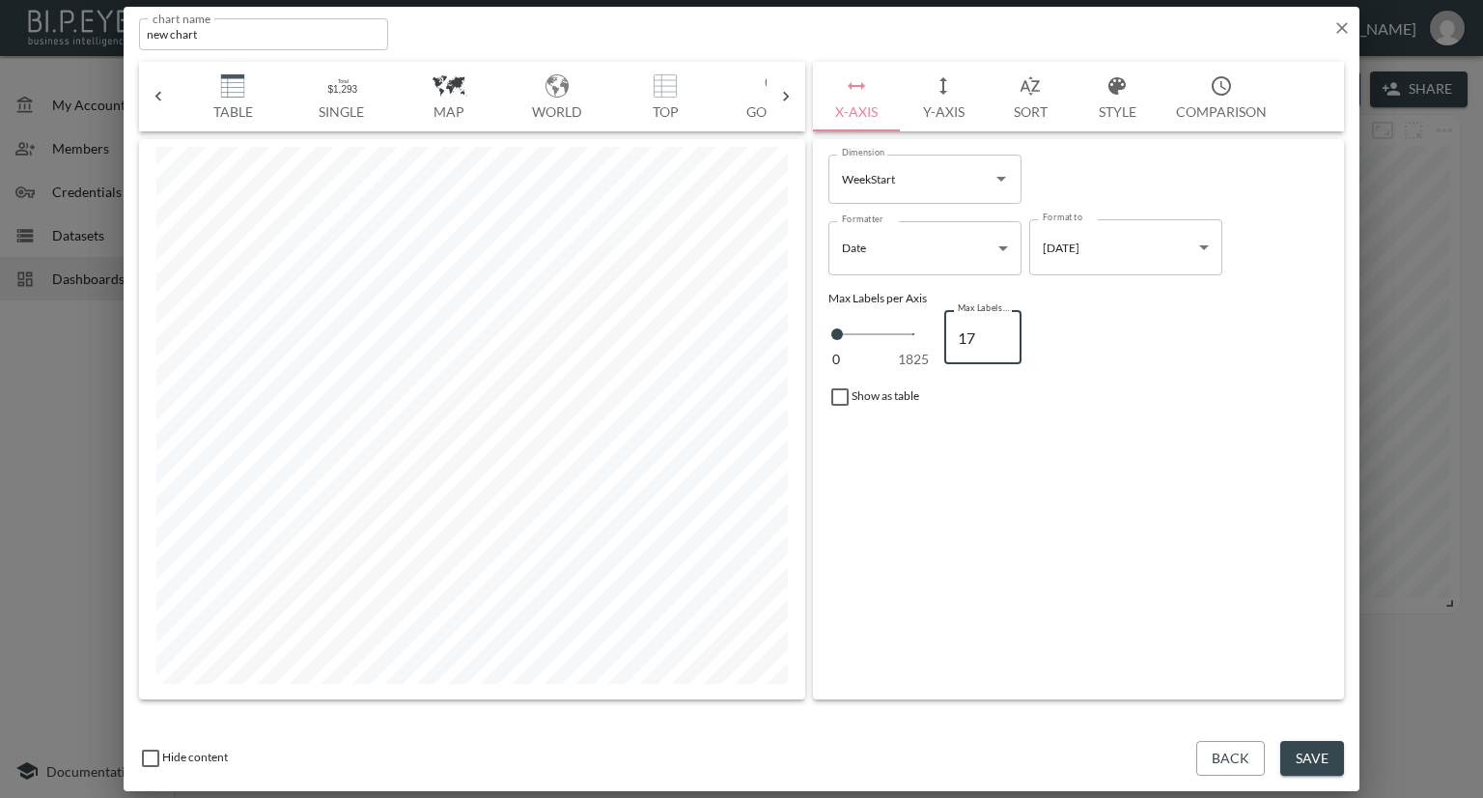
type input "18"
click at [1000, 329] on input "18" at bounding box center [982, 337] width 77 height 54
click at [1128, 252] on body "BI.P.EYE, Interactive Analytics Dashboards - app Nadia Senft organization / das…" at bounding box center [741, 399] width 1483 height 798
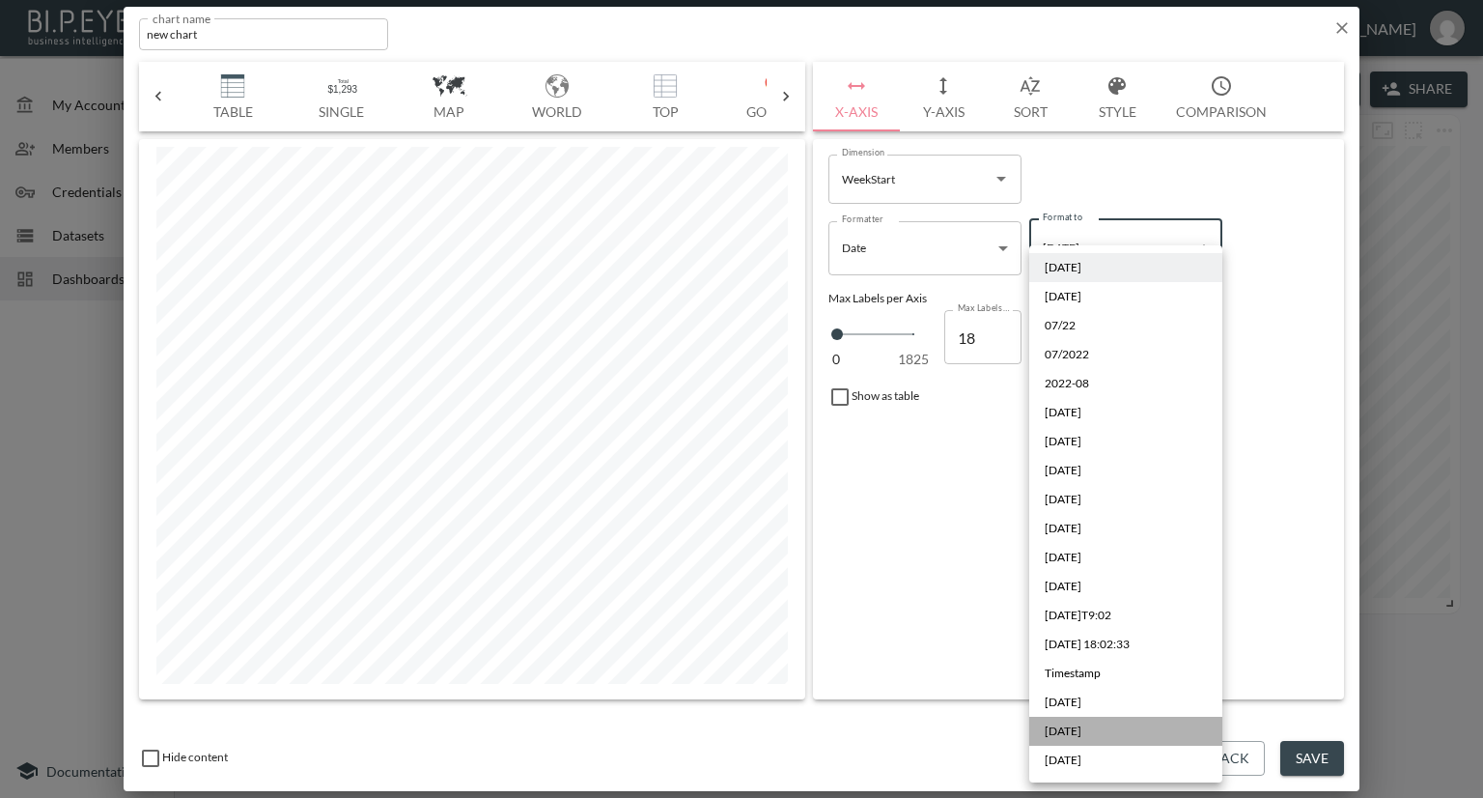
click at [1103, 735] on li "Sep 2019" at bounding box center [1125, 730] width 193 height 29
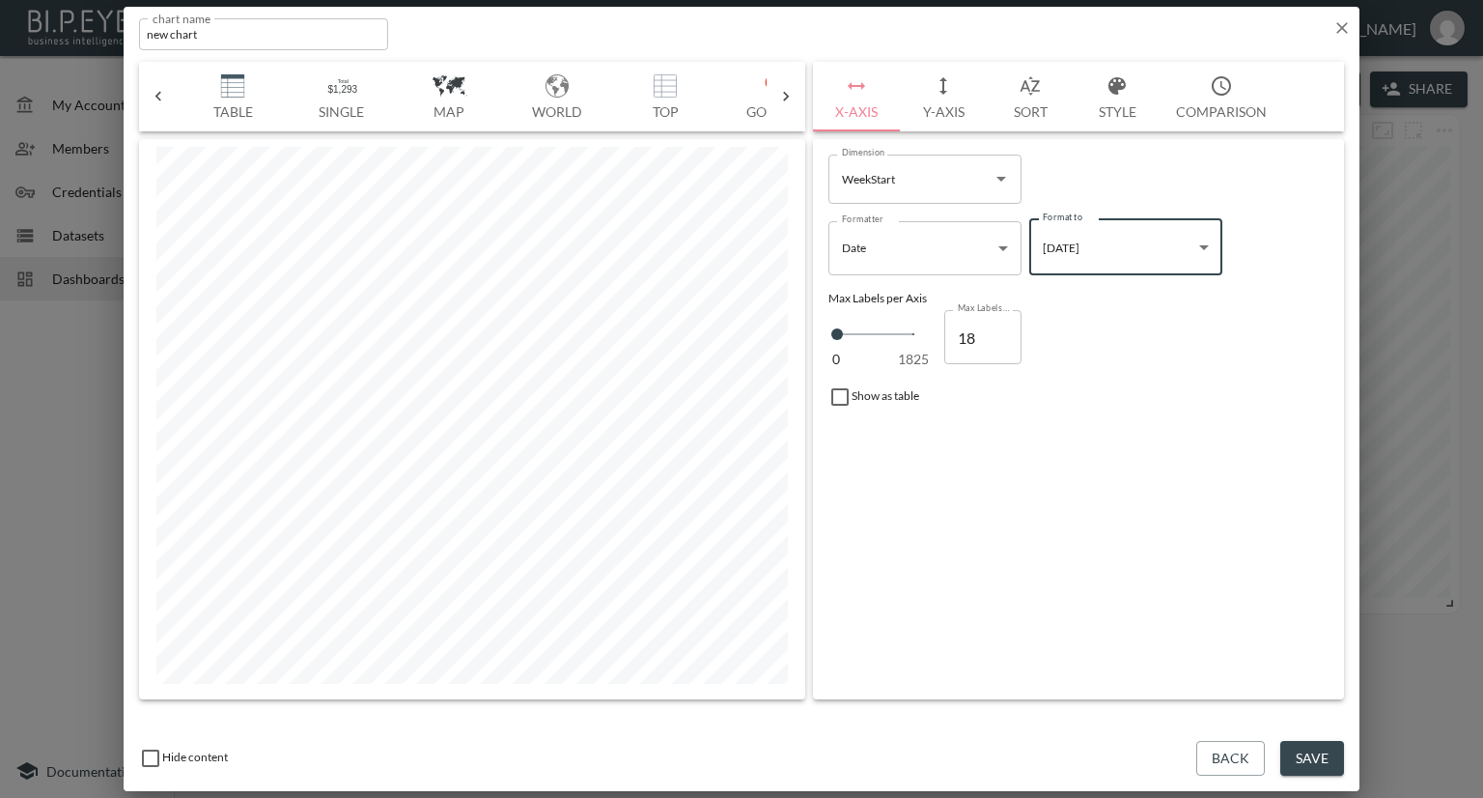
click at [1089, 241] on body "BI.P.EYE, Interactive Analytics Dashboards - app Nadia Senft organization / das…" at bounding box center [741, 399] width 1483 height 798
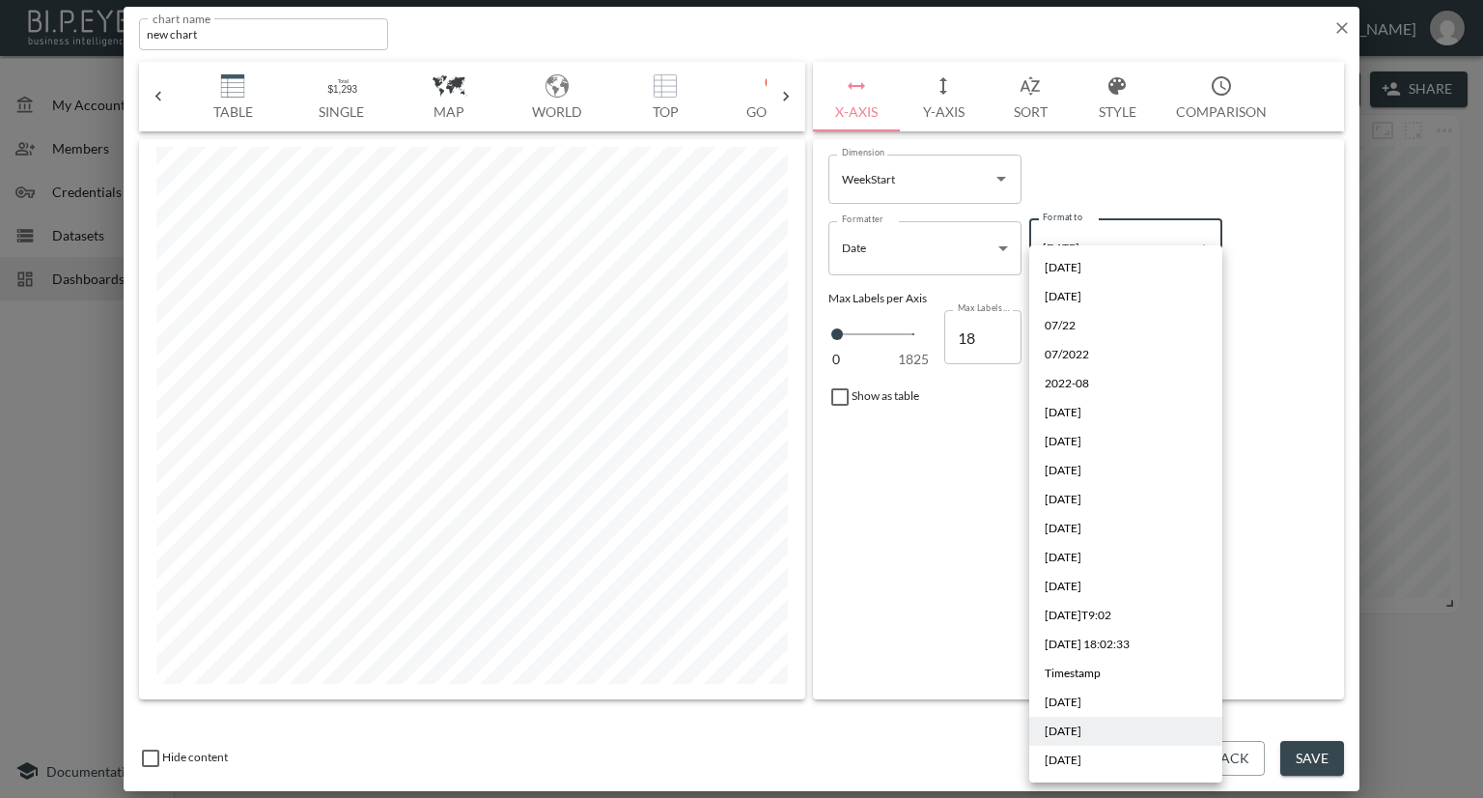
click at [1081, 768] on span "01-May-2025" at bounding box center [1063, 759] width 37 height 17
click at [1093, 242] on body "BI.P.EYE, Interactive Analytics Dashboards - app Nadia Senft organization / das…" at bounding box center [741, 399] width 1483 height 798
click at [1081, 268] on span "2022-08-01" at bounding box center [1063, 267] width 37 height 17
click at [1089, 259] on body "BI.P.EYE, Interactive Analytics Dashboards - app Nadia Senft organization / das…" at bounding box center [741, 399] width 1483 height 798
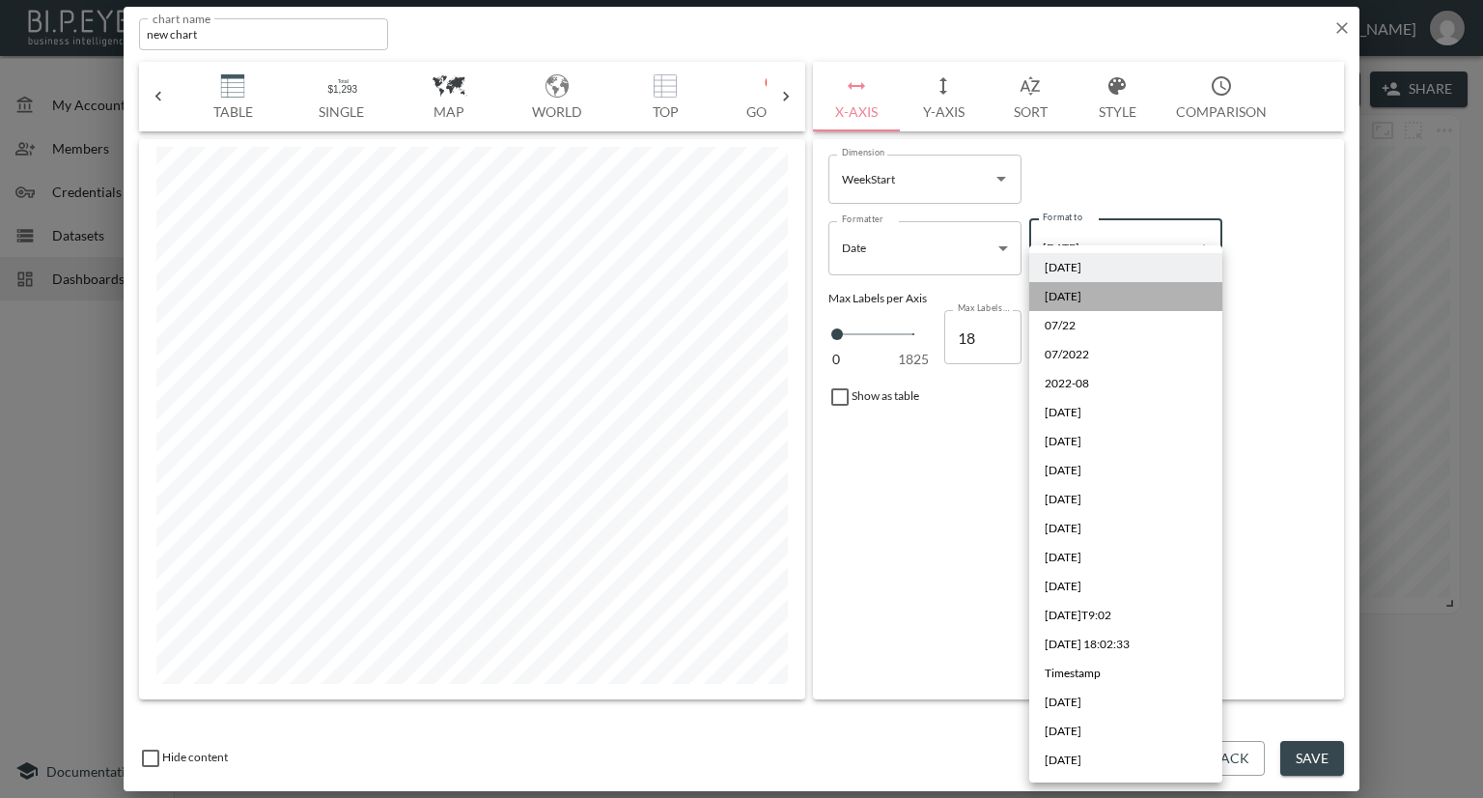
click at [1081, 300] on span "2022/08/01" at bounding box center [1063, 296] width 37 height 17
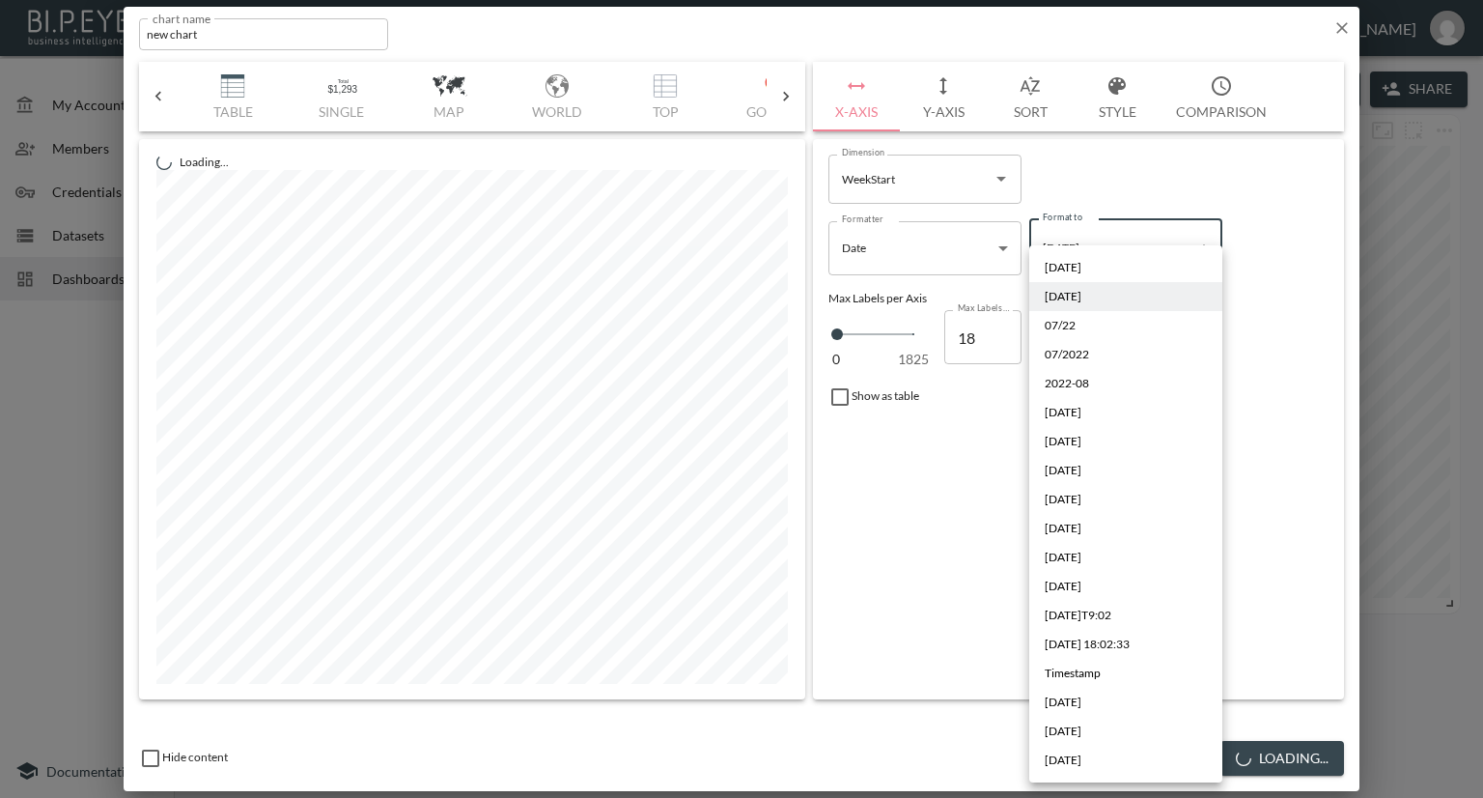
click at [1089, 263] on body "BI.P.EYE, Interactive Analytics Dashboards - app Nadia Senft organization / das…" at bounding box center [741, 399] width 1483 height 798
click at [1089, 321] on li "07/22" at bounding box center [1125, 325] width 193 height 29
type input "MM/YY"
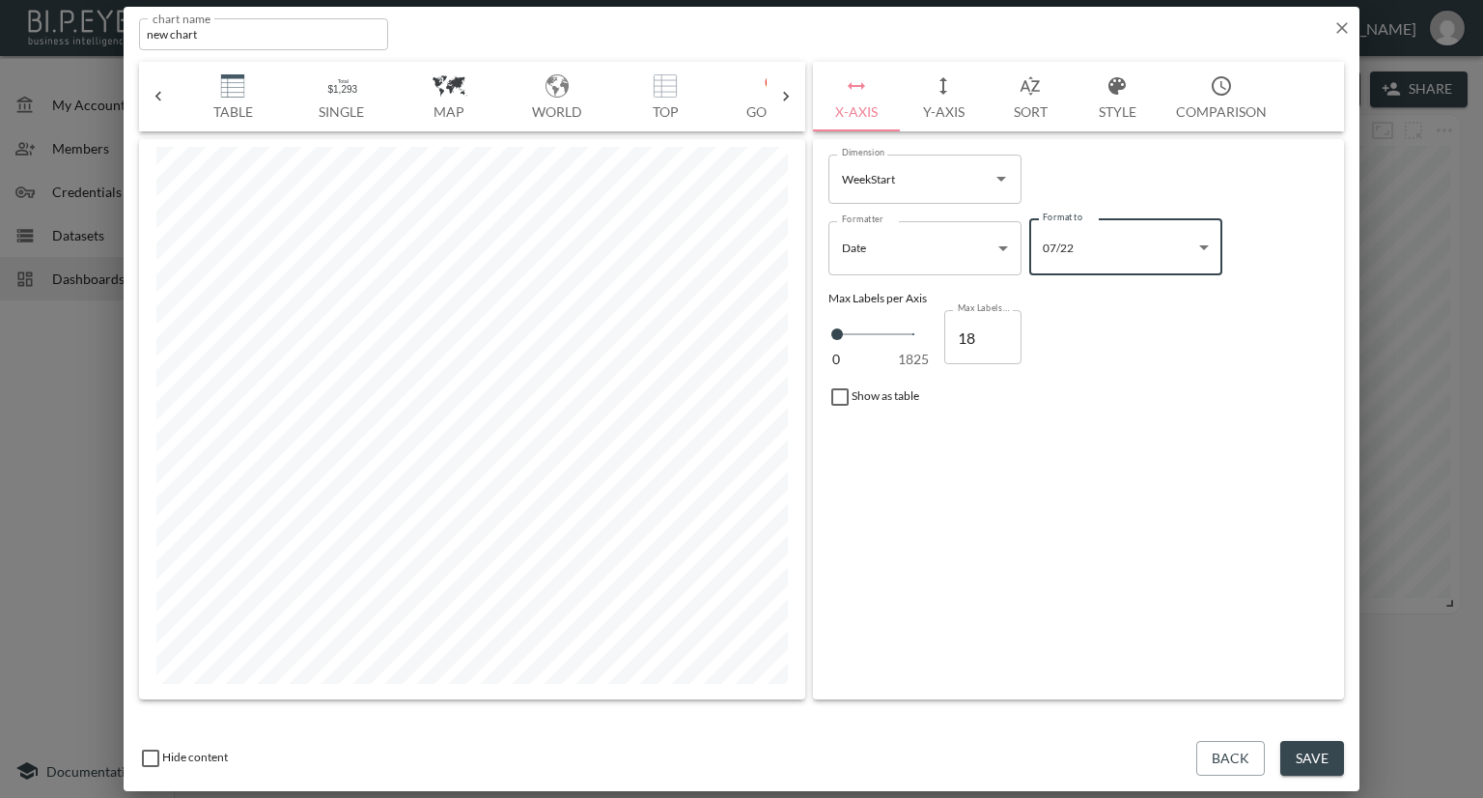
click at [931, 105] on button "Y-Axis" at bounding box center [943, 97] width 87 height 70
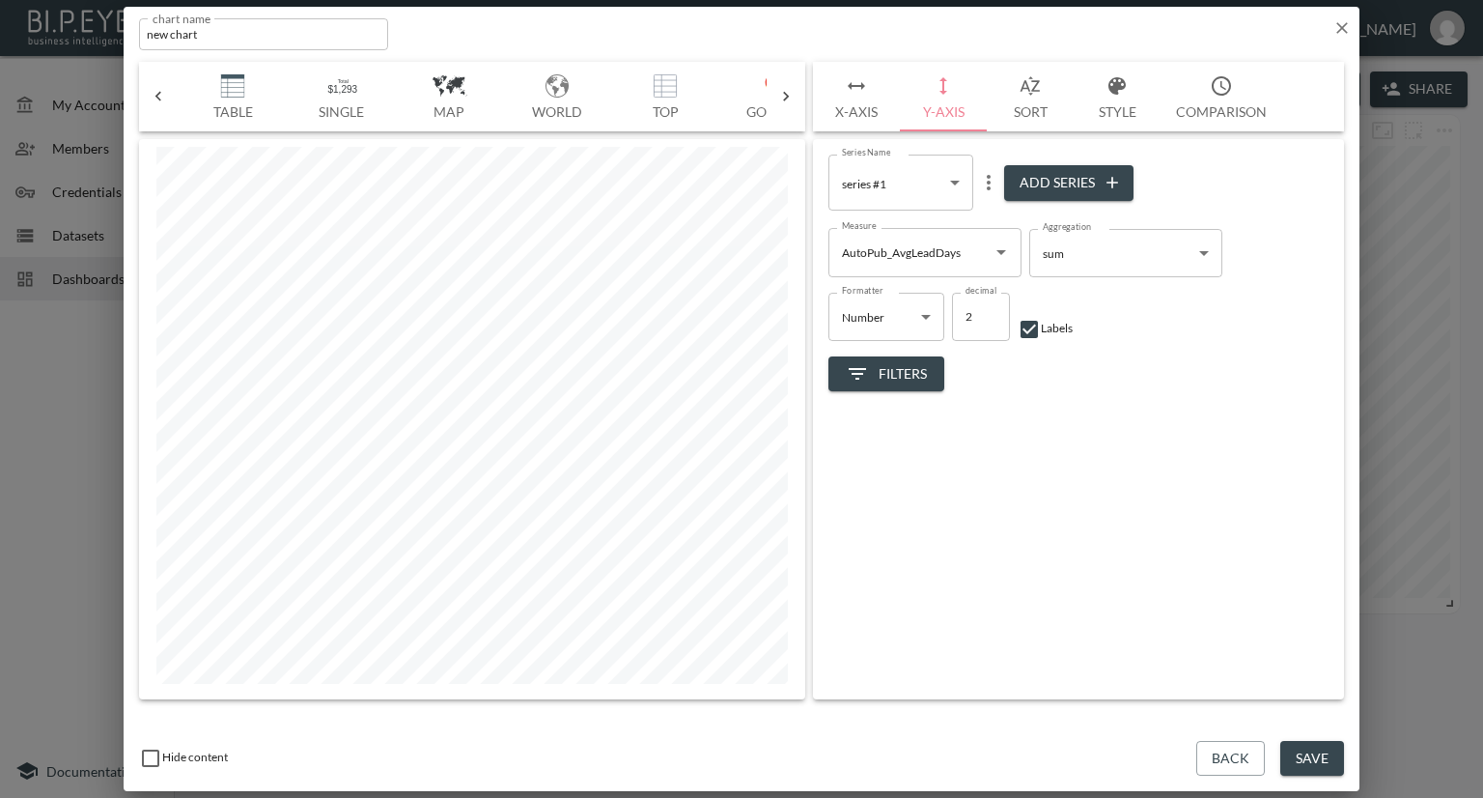
click at [1340, 28] on icon "button" at bounding box center [1342, 28] width 12 height 12
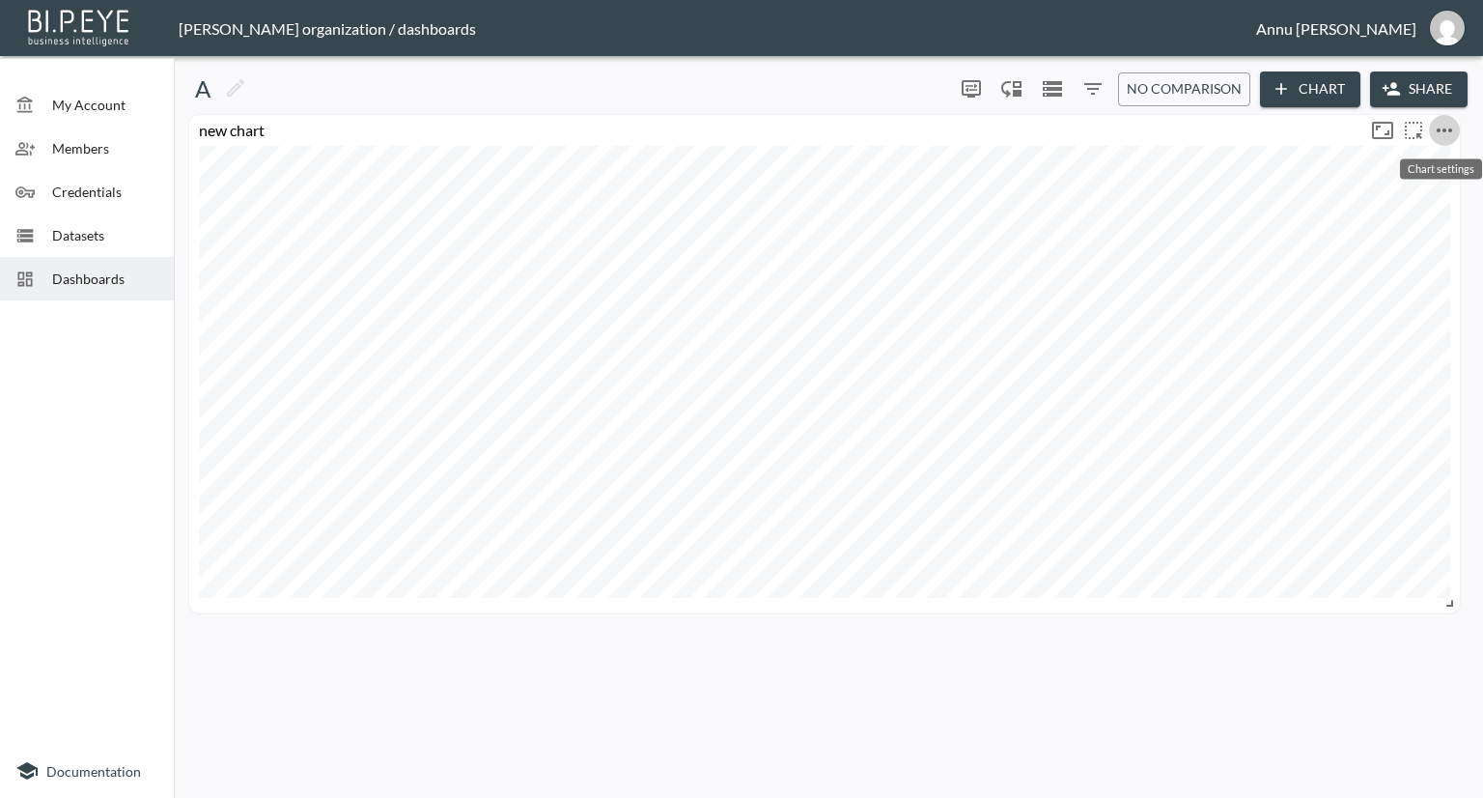
click at [1438, 133] on icon "more" at bounding box center [1444, 130] width 23 height 23
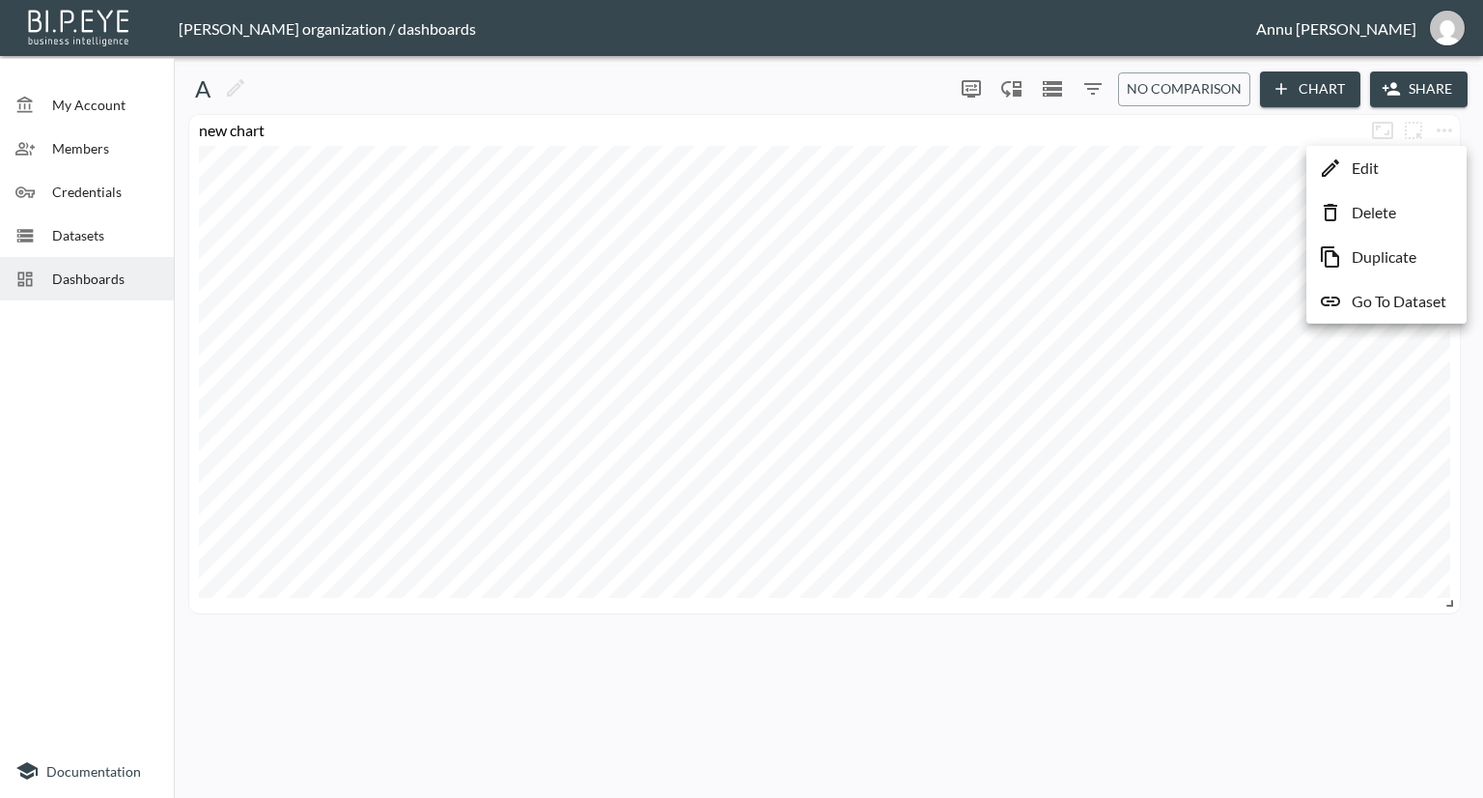
click at [1408, 163] on li "Edit" at bounding box center [1386, 168] width 151 height 35
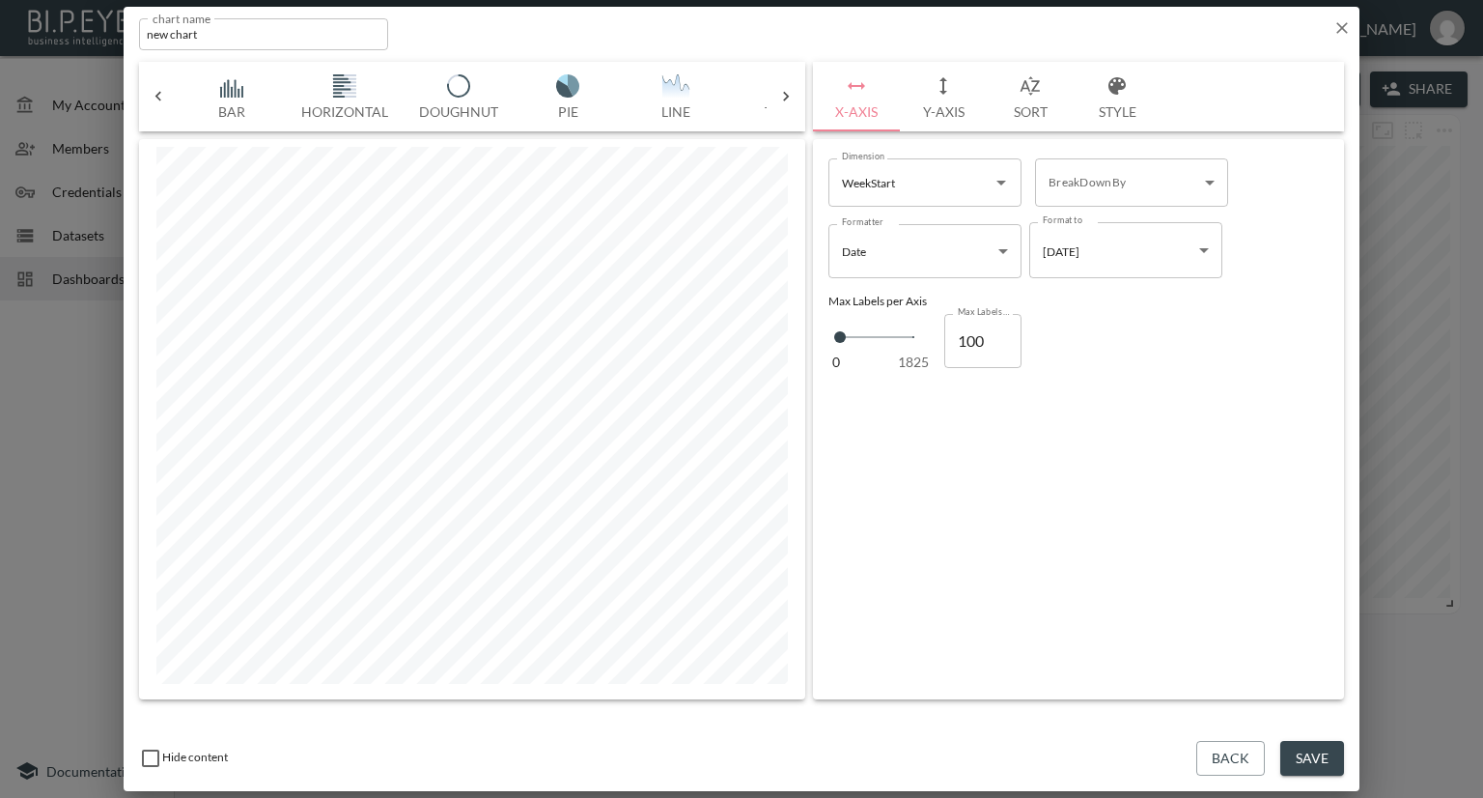
scroll to position [0, 641]
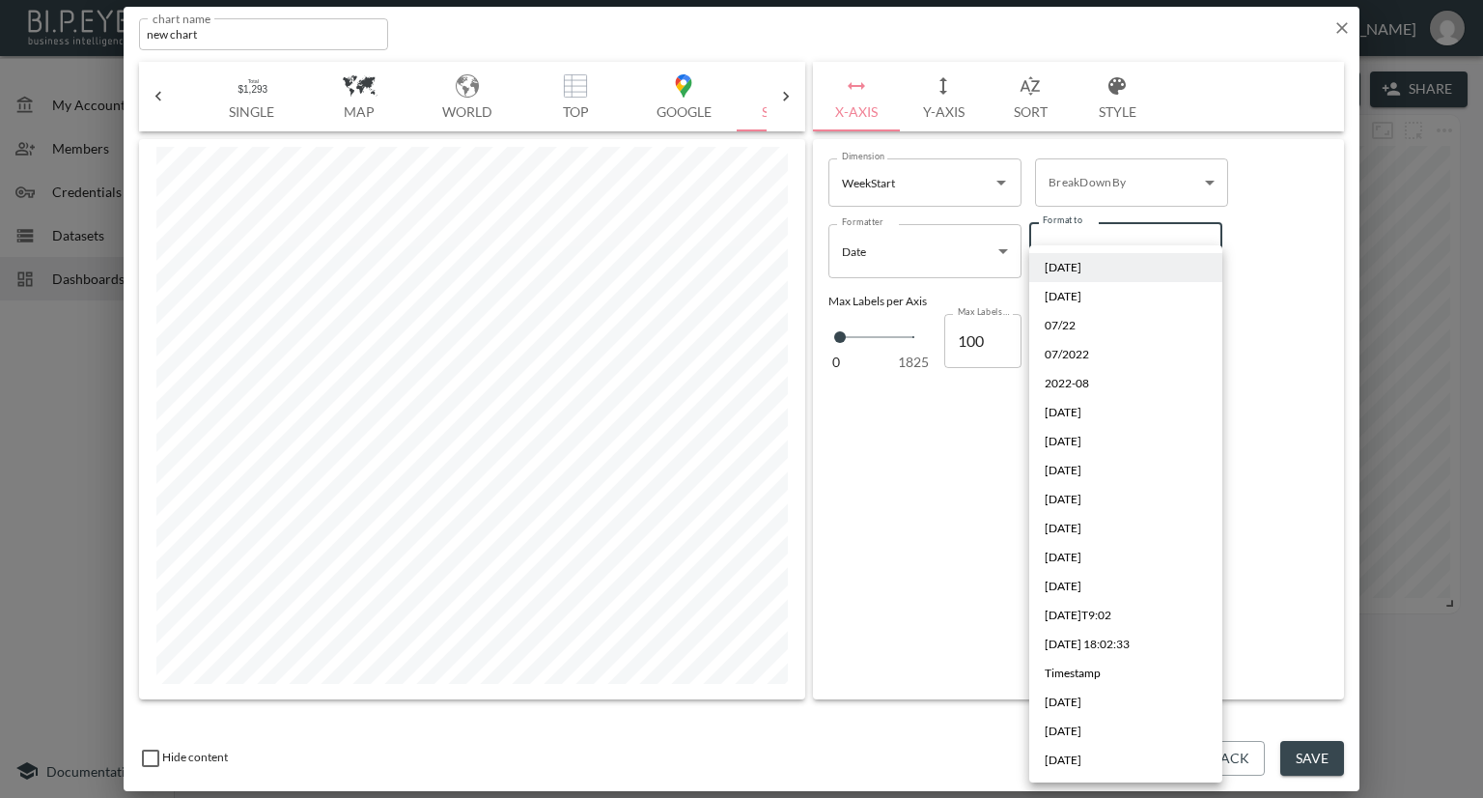
click at [1185, 248] on body "BI.P.EYE, Interactive Analytics Dashboards - app Nadia Senft organization / das…" at bounding box center [741, 399] width 1483 height 798
click at [1081, 727] on span "Sep 2019" at bounding box center [1063, 730] width 37 height 17
type input "MMM YYYY"
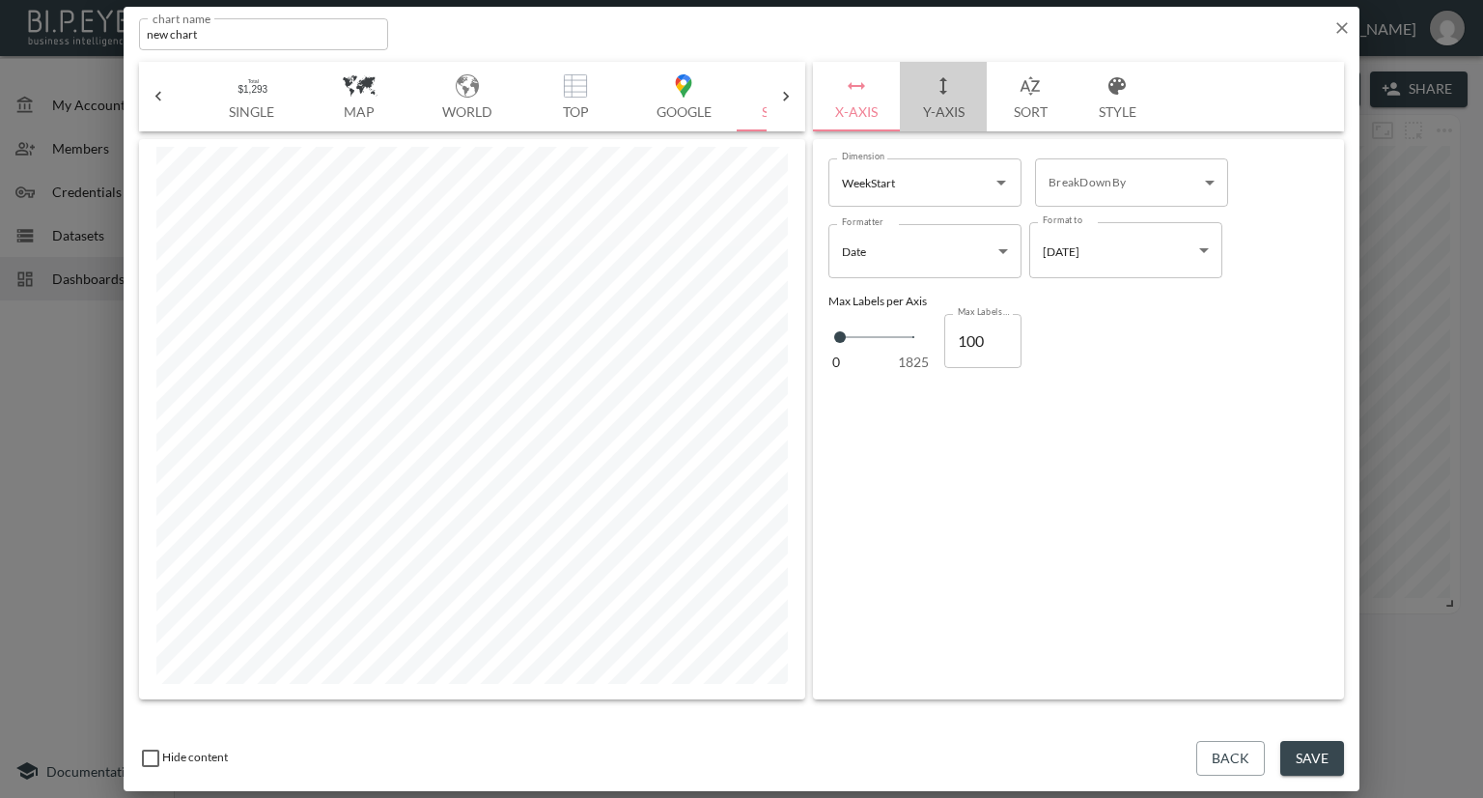
click at [943, 113] on button "Y-Axis" at bounding box center [943, 97] width 87 height 70
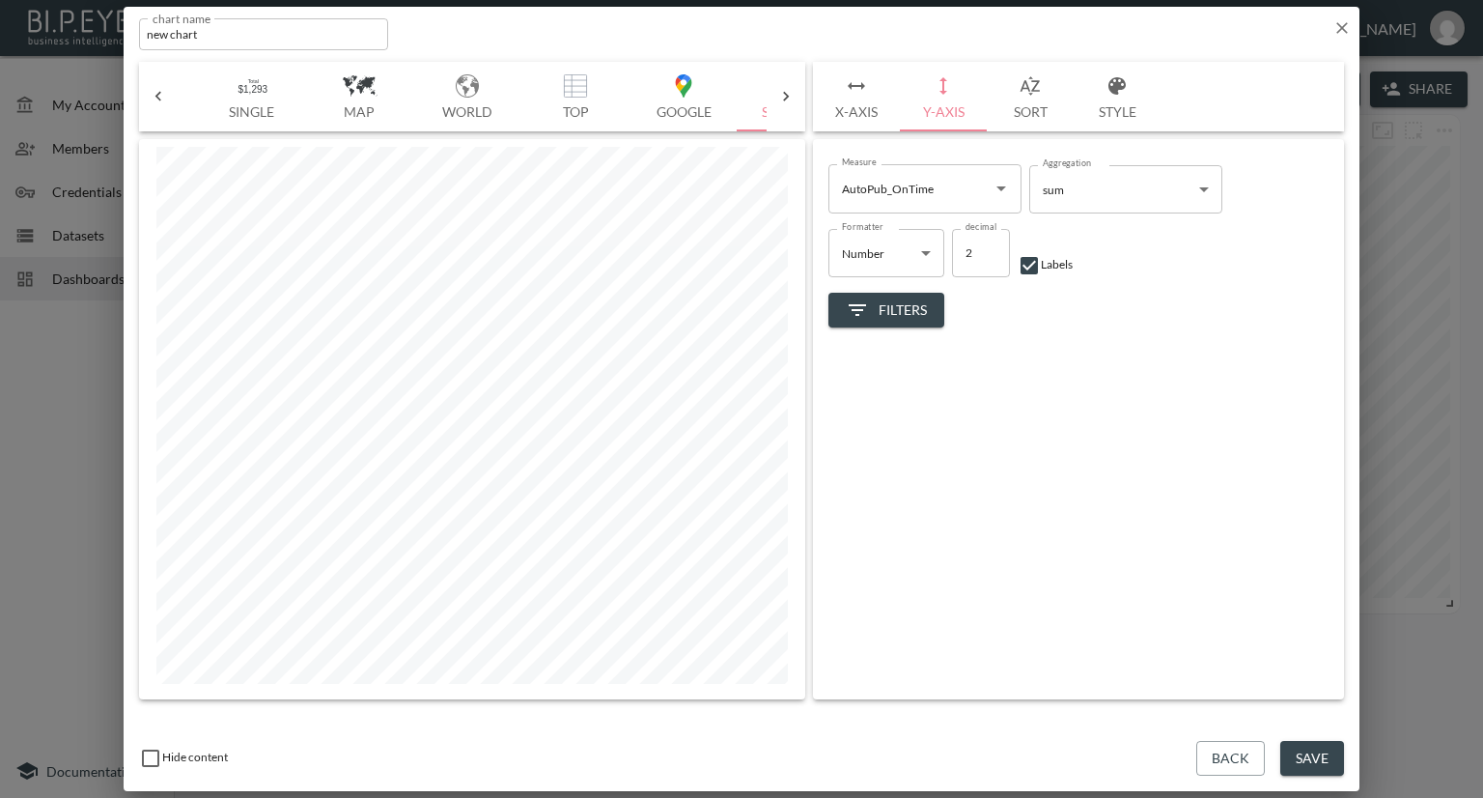
click at [1149, 372] on div "Measure AutoPub_OnTime Measure Aggregation sum sum Aggregation Formatter Number…" at bounding box center [1078, 419] width 531 height 560
click at [1336, 743] on button "Save" at bounding box center [1312, 759] width 64 height 36
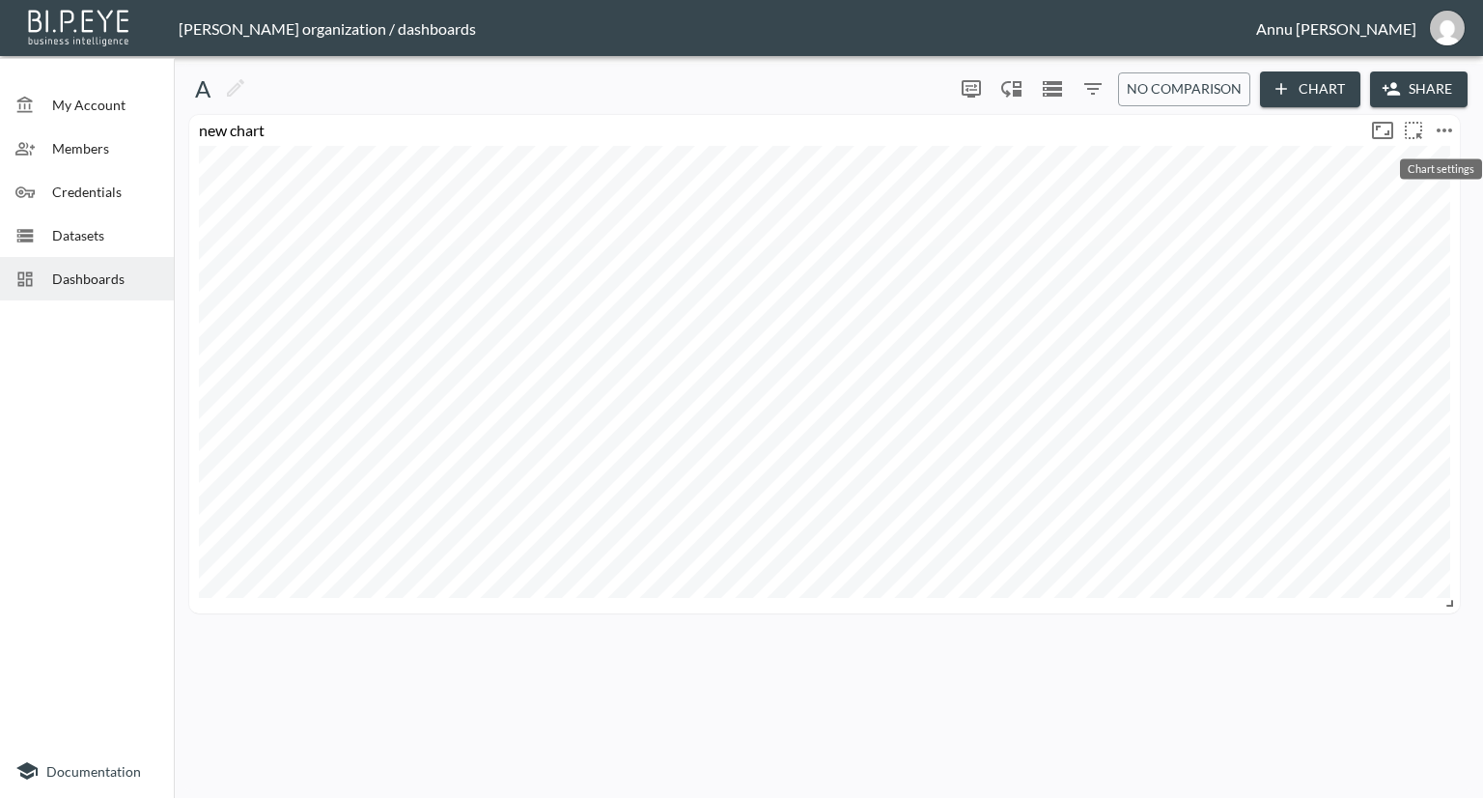
click at [1438, 127] on icon "more" at bounding box center [1444, 130] width 23 height 23
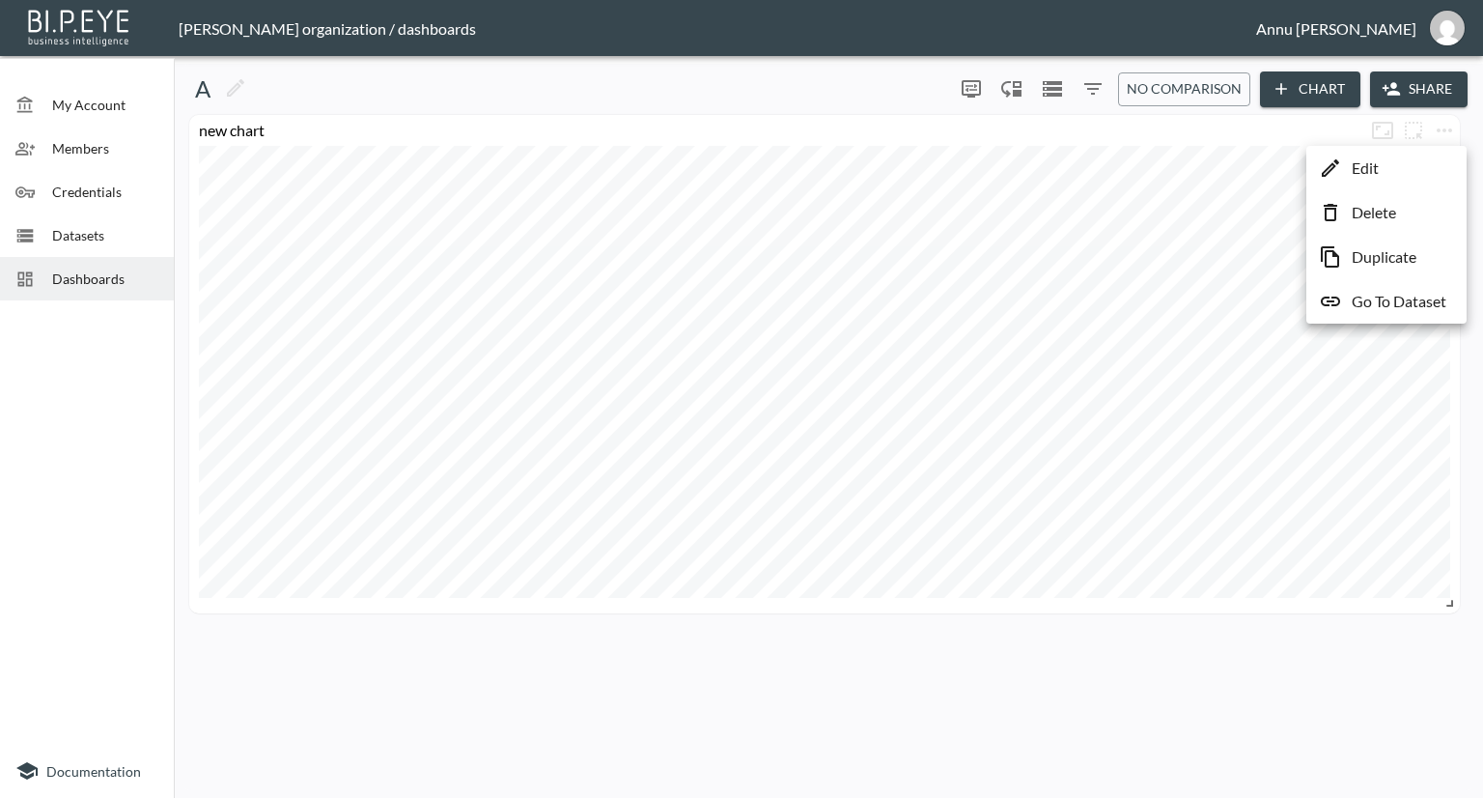
click at [1425, 167] on li "Edit" at bounding box center [1386, 168] width 151 height 35
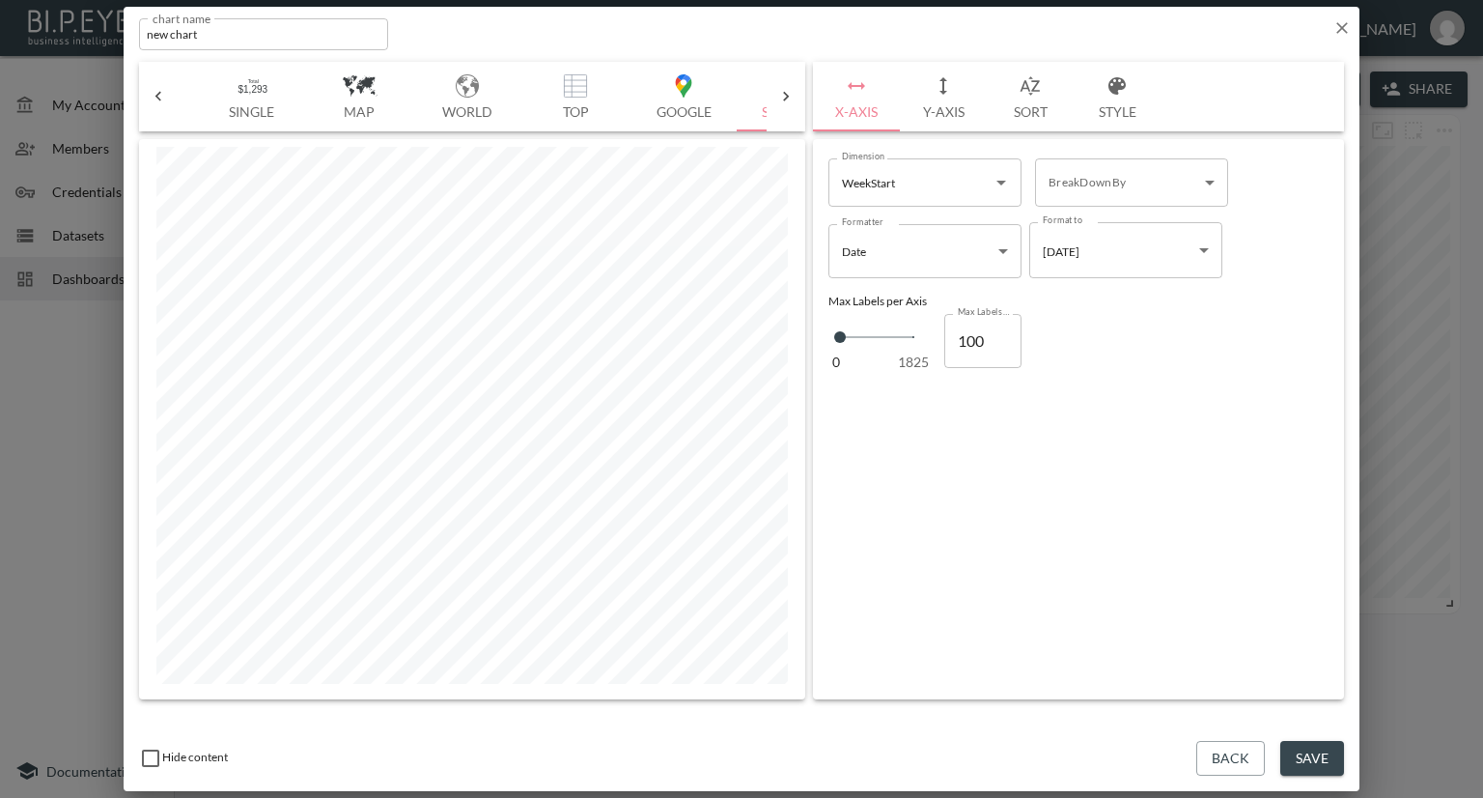
click at [150, 97] on icon at bounding box center [158, 96] width 19 height 19
click at [150, 97] on div "Bar Horizontal Doughnut Pie Line Table Single Map World Top Google Stacked Cale…" at bounding box center [472, 97] width 666 height 70
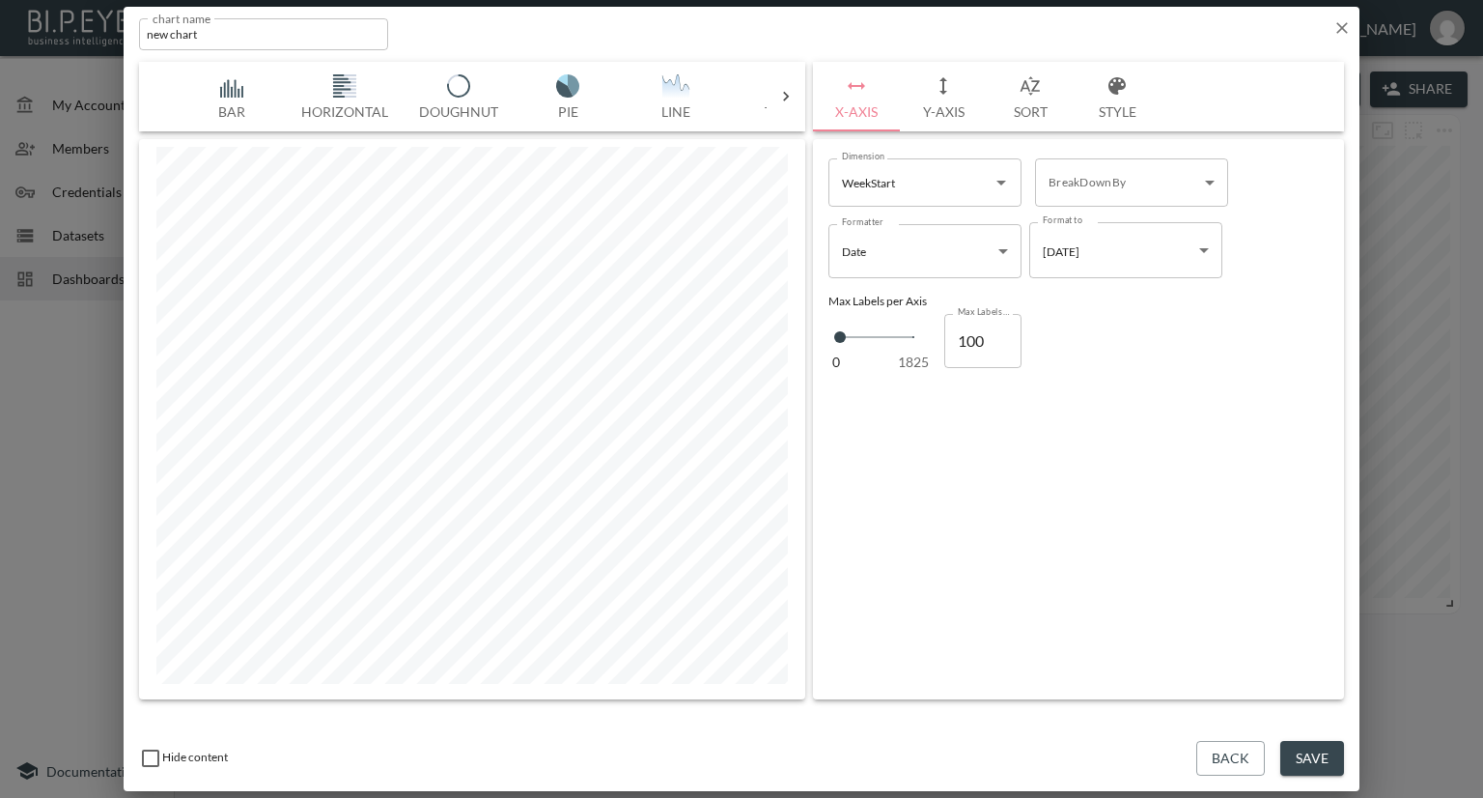
click at [229, 78] on img "button" at bounding box center [231, 85] width 77 height 23
click at [1337, 24] on icon "button" at bounding box center [1341, 27] width 19 height 19
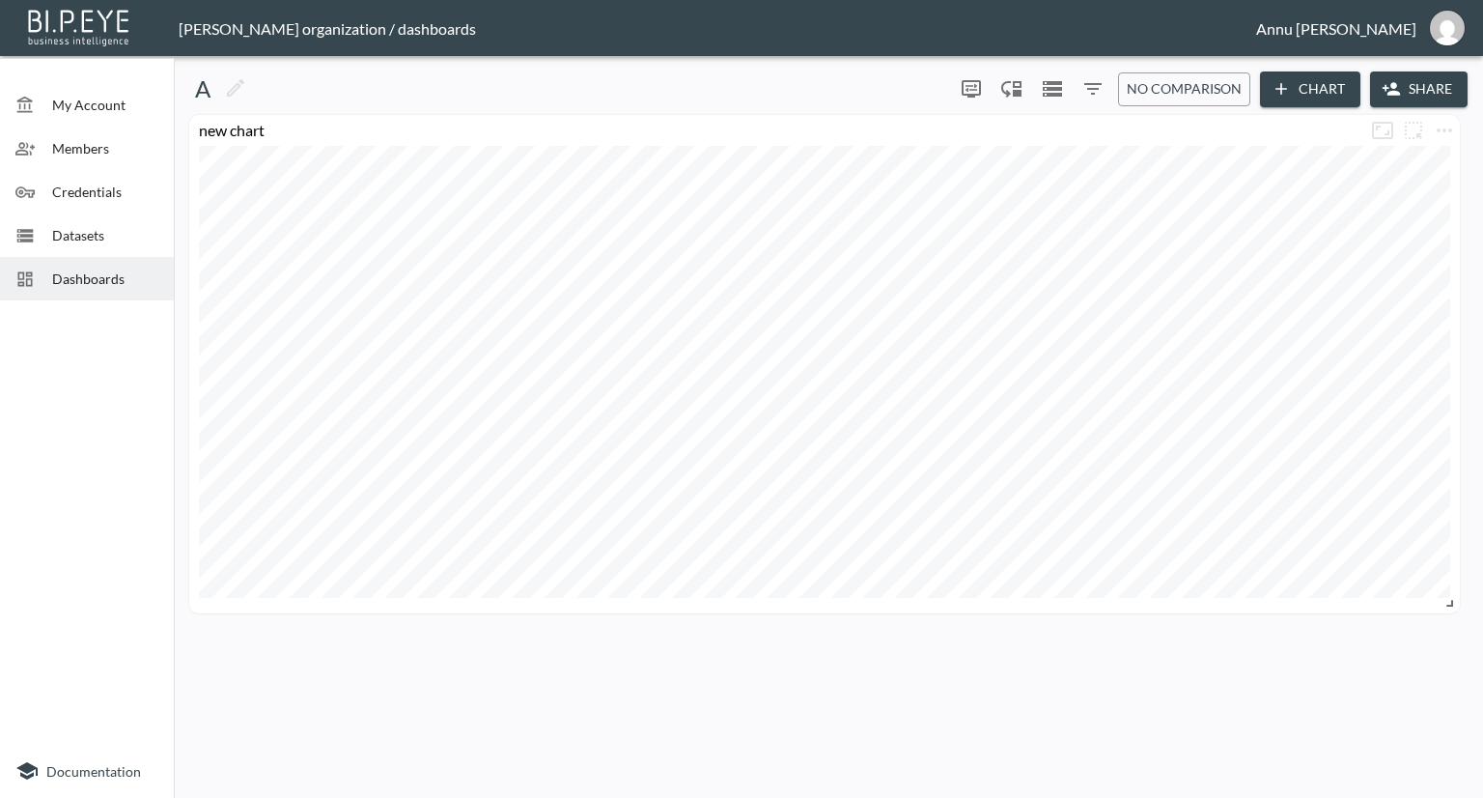
click at [1329, 83] on button "Chart" at bounding box center [1310, 89] width 100 height 36
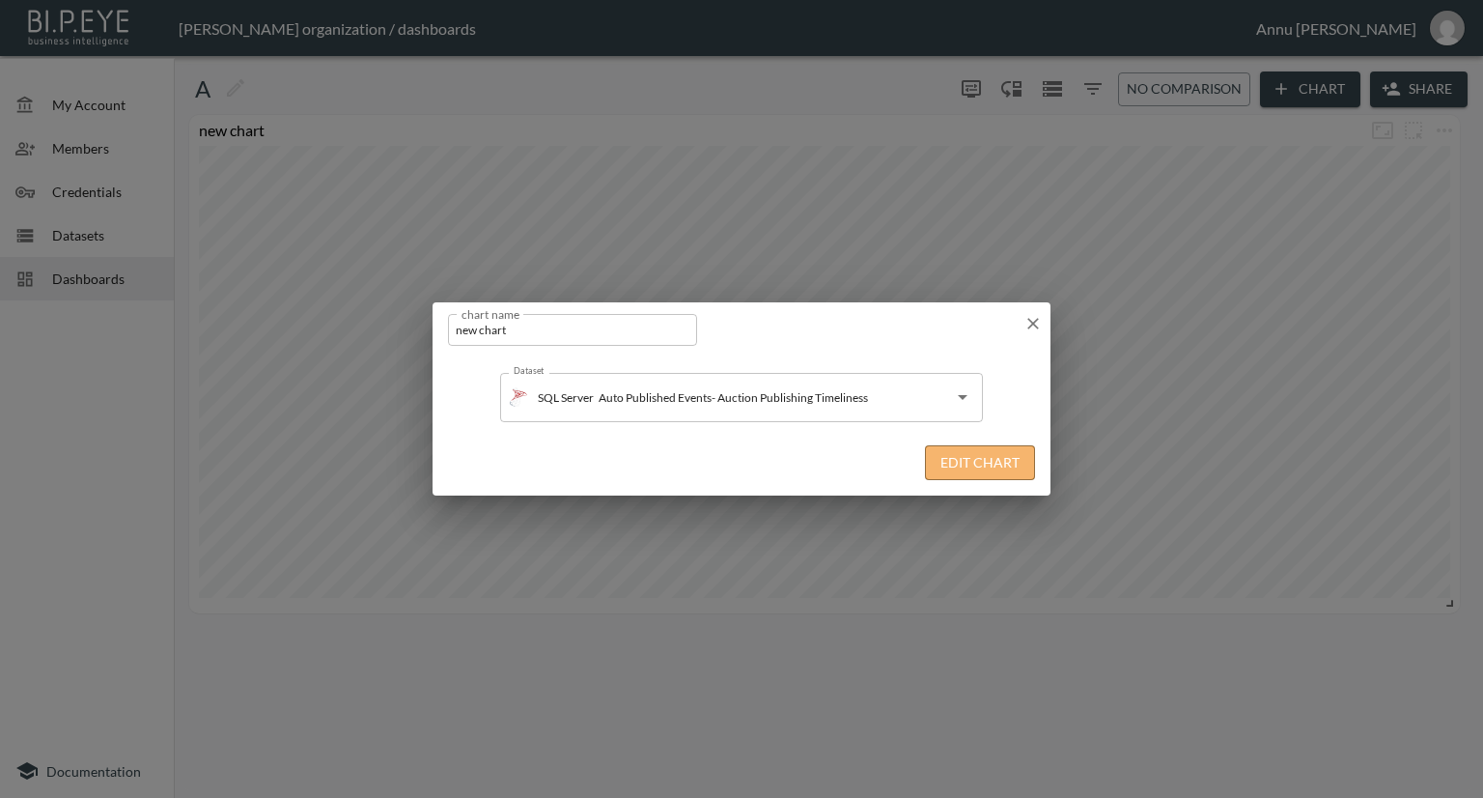
click at [967, 461] on button "Edit Chart" at bounding box center [980, 463] width 110 height 36
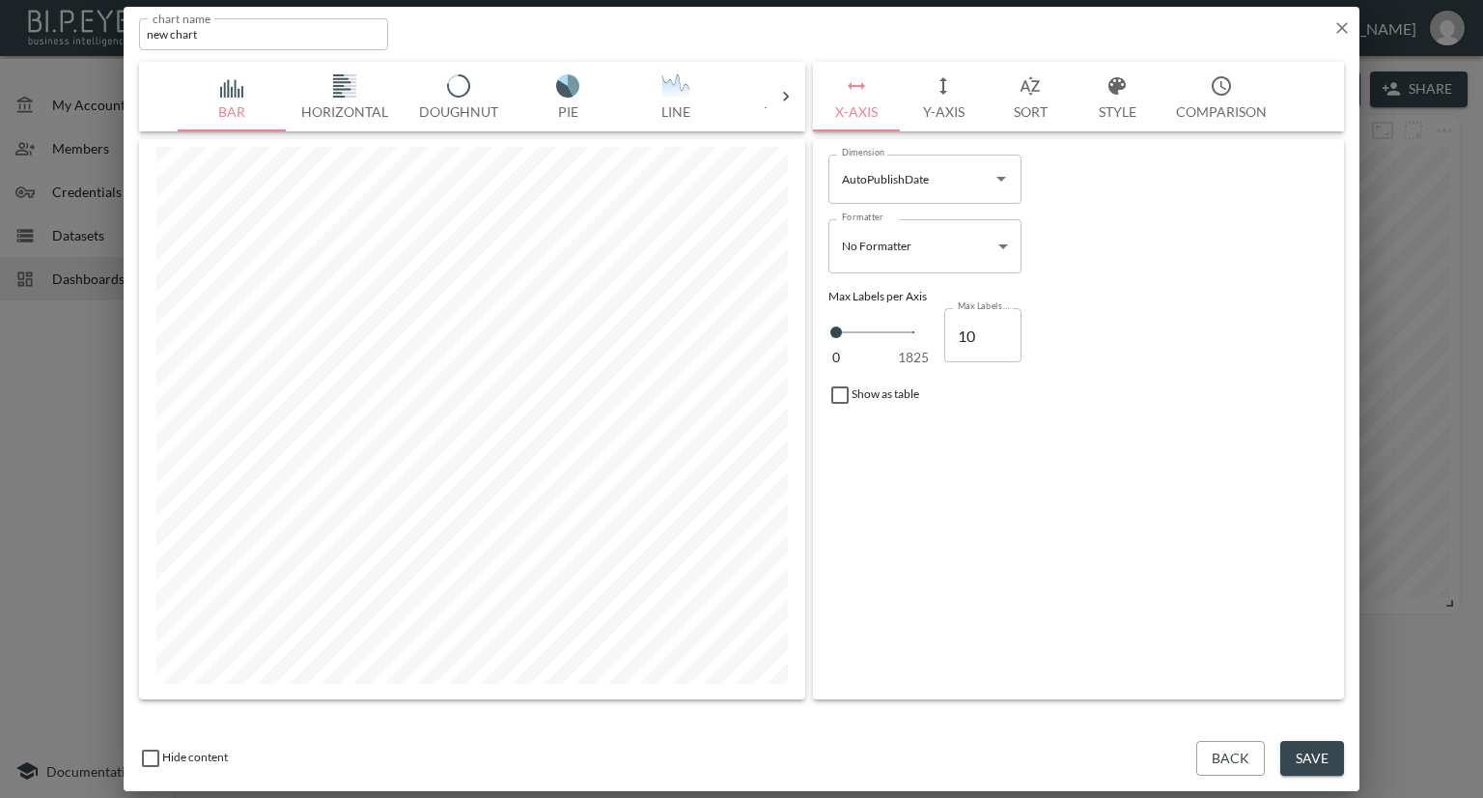
click at [232, 88] on img "button" at bounding box center [231, 85] width 77 height 23
click at [1000, 178] on icon "Open" at bounding box center [1001, 179] width 10 height 5
click at [1075, 275] on div "Formatter No Formatter No Formatter Formatter" at bounding box center [1079, 246] width 516 height 70
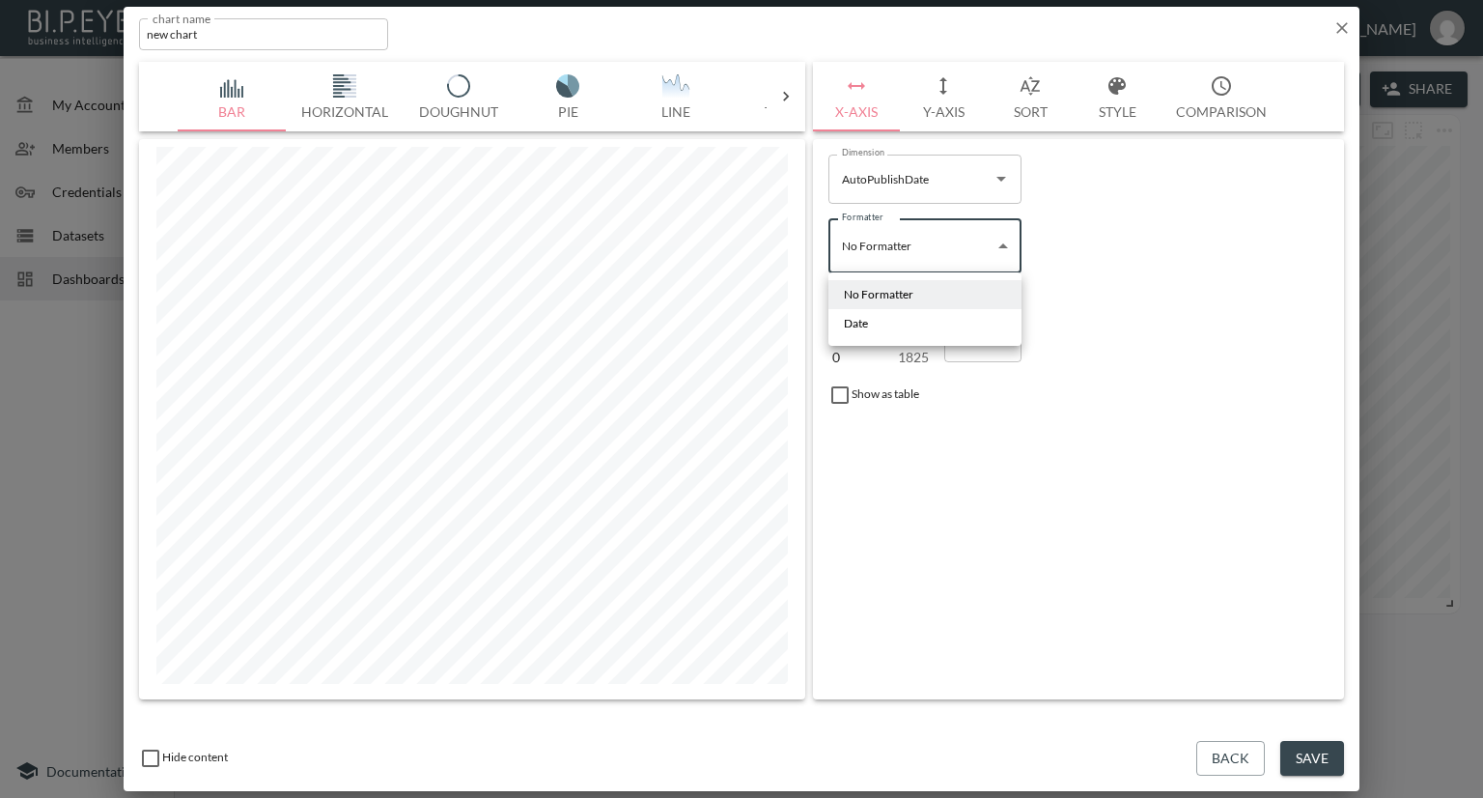
click at [999, 244] on body "BI.P.EYE, Interactive Analytics Dashboards - app Nadia Senft organization / das…" at bounding box center [741, 399] width 1483 height 798
click at [932, 178] on div at bounding box center [741, 399] width 1483 height 798
click at [1006, 183] on icon "Open" at bounding box center [1001, 178] width 23 height 23
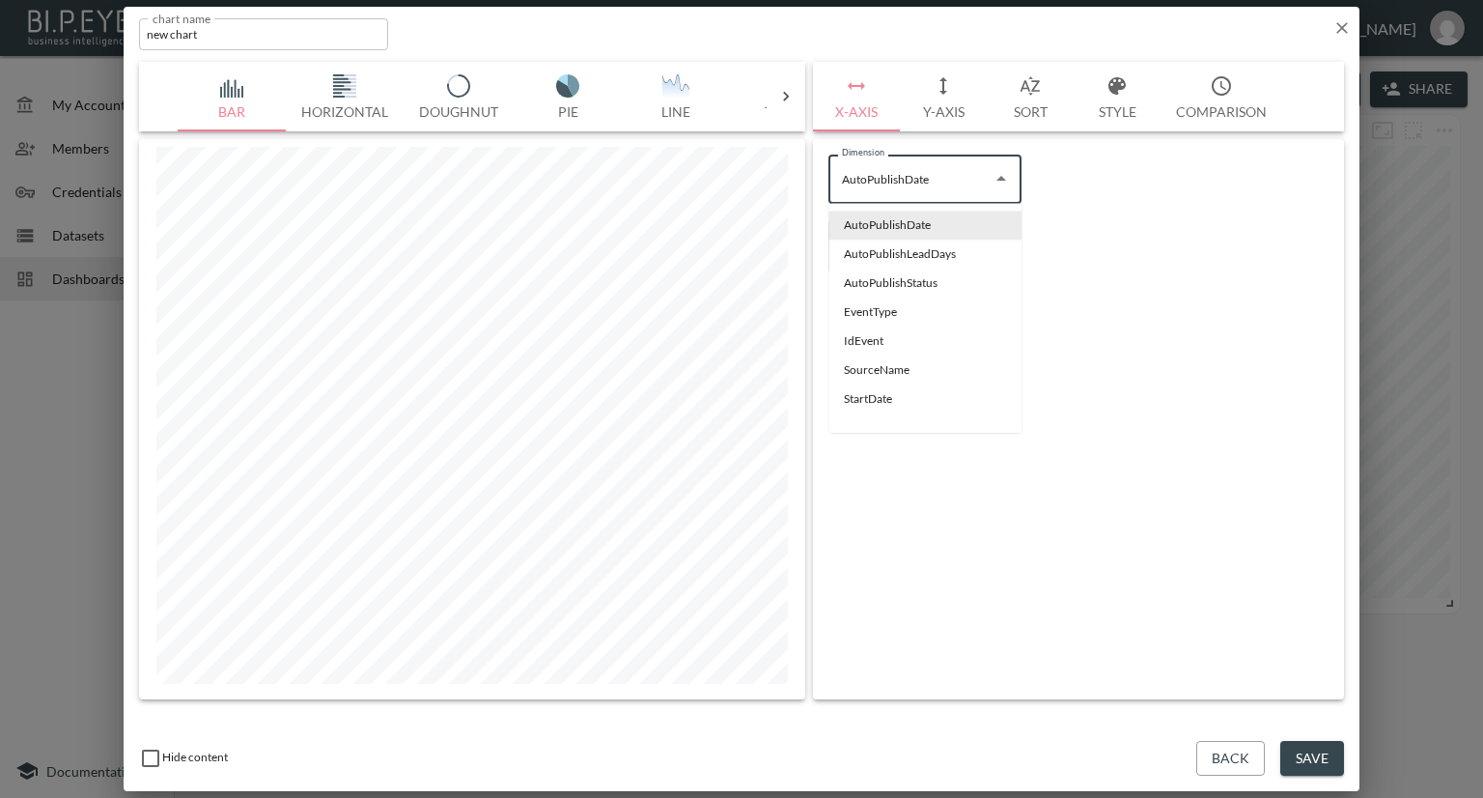
click at [1057, 203] on div "Dimension AutoPublishDate Dimension" at bounding box center [1079, 179] width 516 height 64
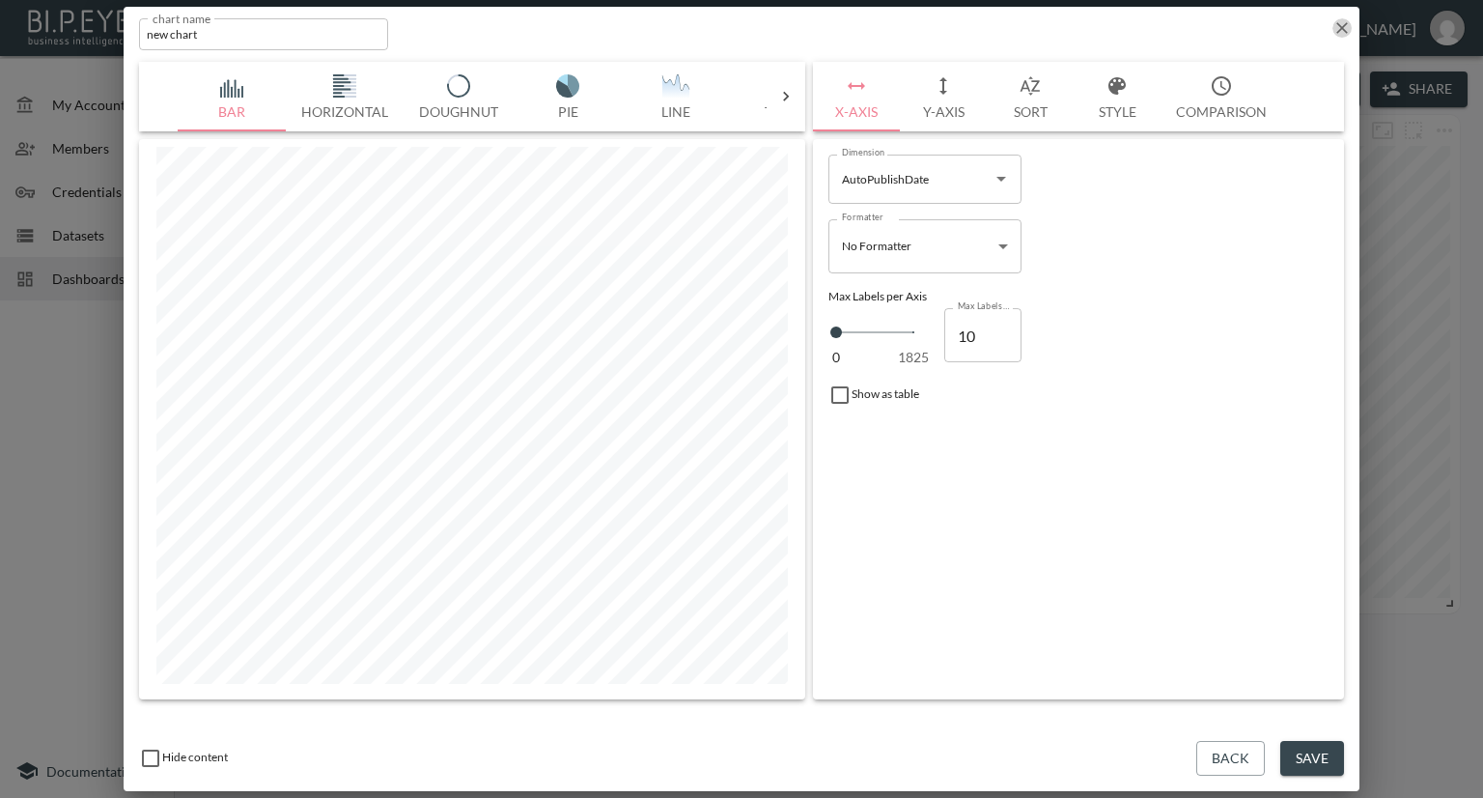
click at [1348, 23] on icon "button" at bounding box center [1341, 27] width 19 height 19
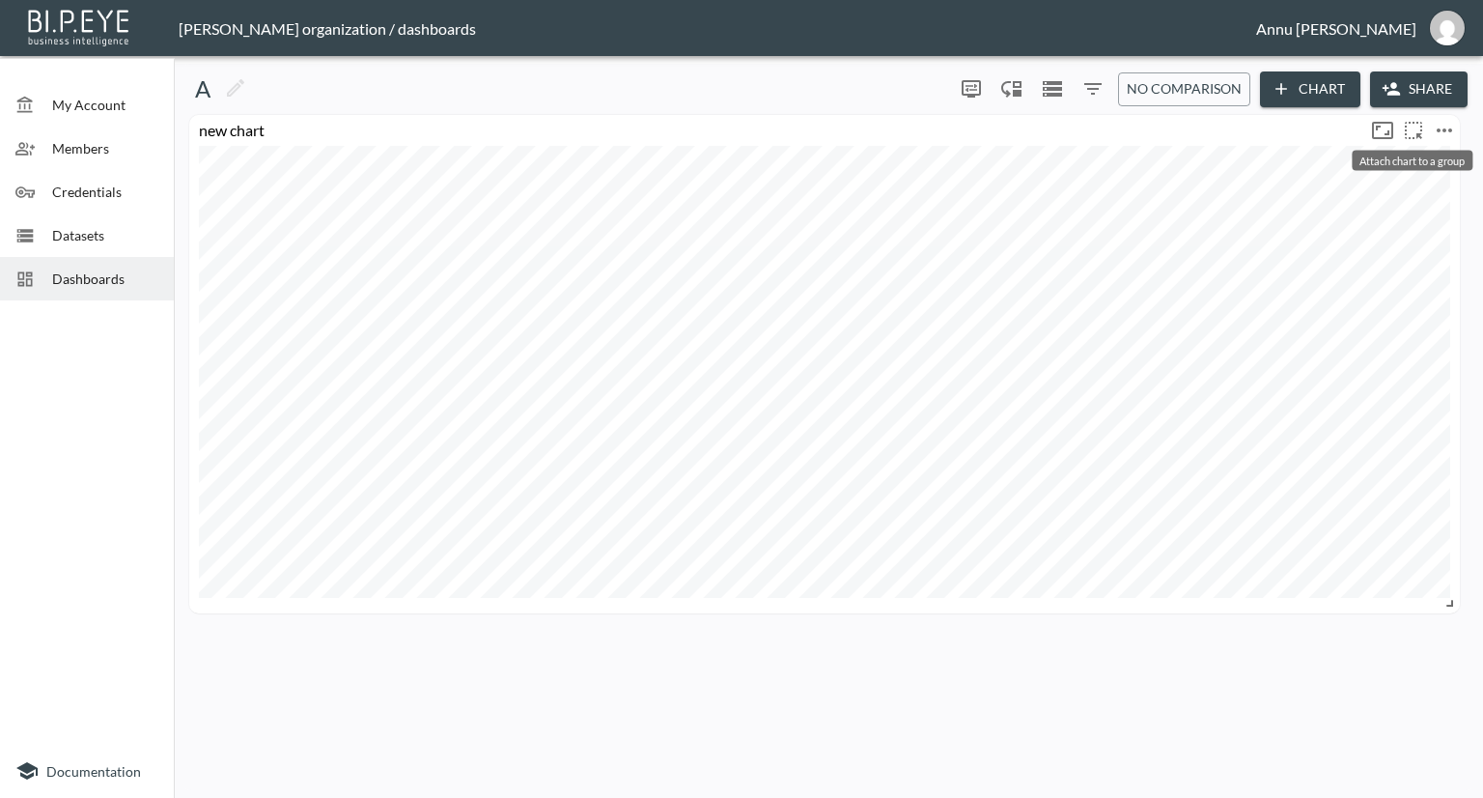
click at [1429, 137] on div "Attach chart to a group" at bounding box center [1412, 155] width 125 height 36
click at [1463, 126] on div "new chart" at bounding box center [825, 364] width 1286 height 498
click at [1455, 125] on icon "more" at bounding box center [1444, 130] width 23 height 23
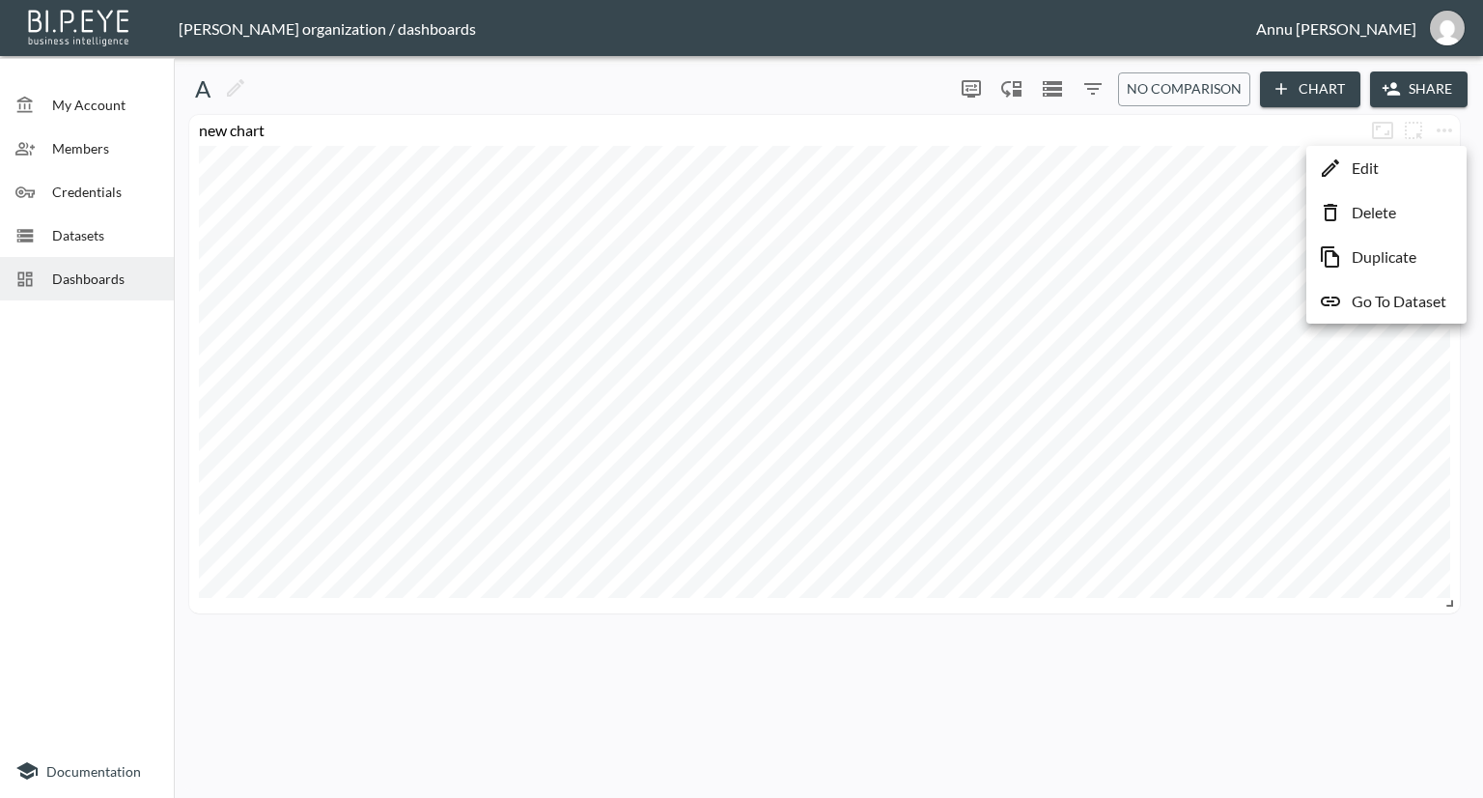
click at [1184, 198] on div at bounding box center [741, 399] width 1483 height 798
click at [1300, 97] on button "Chart" at bounding box center [1310, 89] width 100 height 36
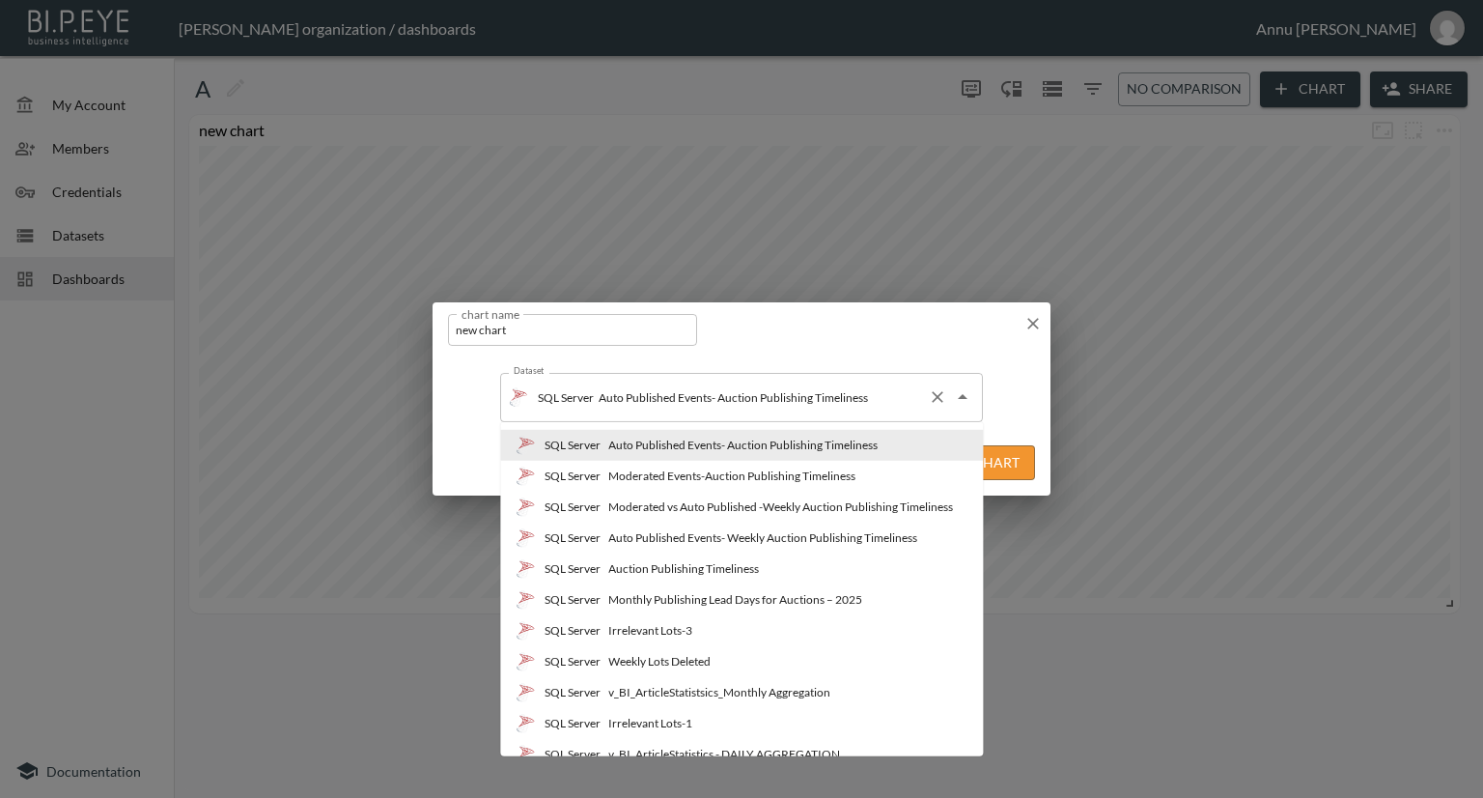
click at [976, 403] on div "SQL Server Auto Published Events- Auction Publishing Timeliness Dataset" at bounding box center [741, 397] width 483 height 48
click at [691, 504] on div "Moderated vs Auto Published -Weekly Auction Publishing Timeliness" at bounding box center [780, 506] width 345 height 17
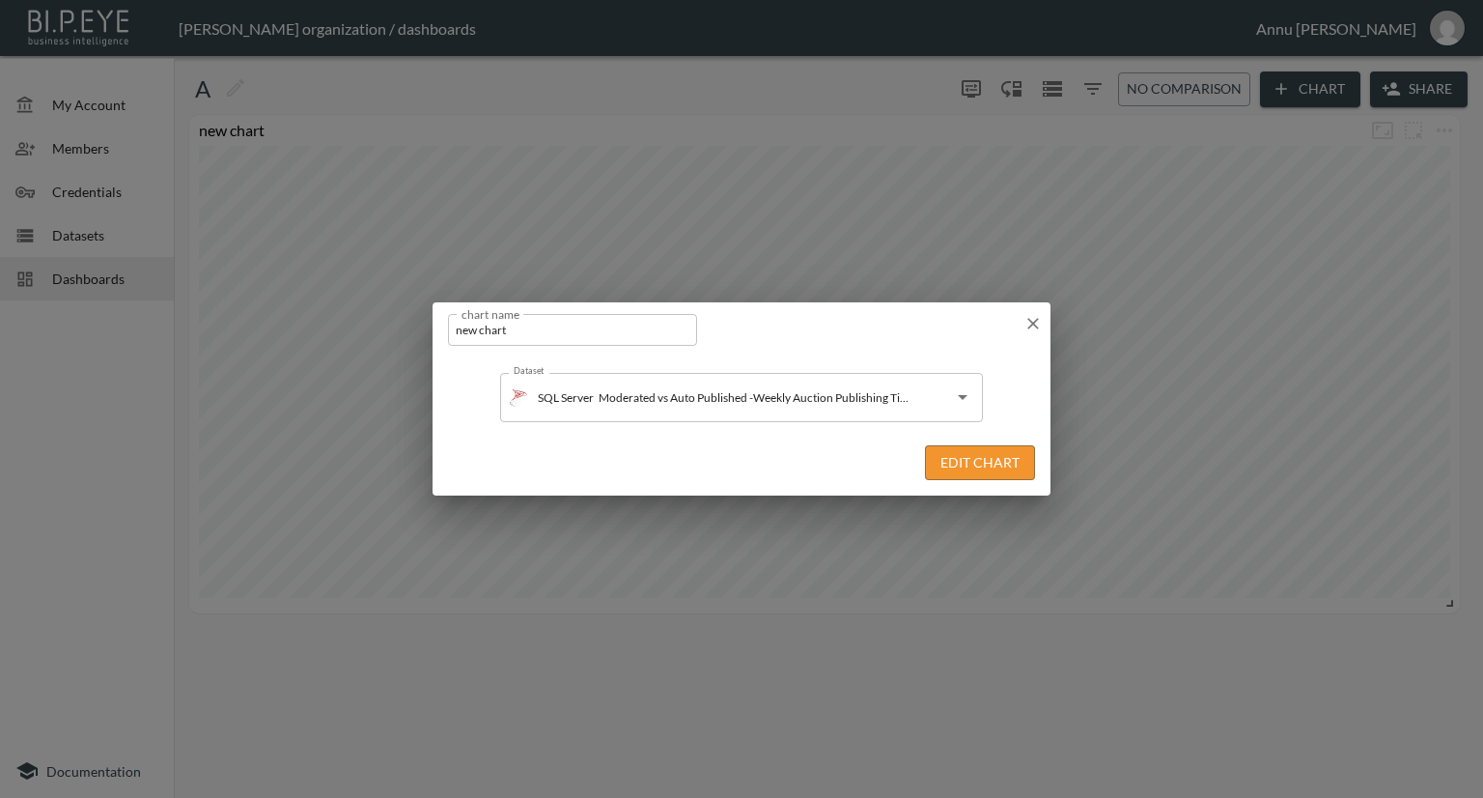
click at [961, 455] on button "Edit Chart" at bounding box center [980, 463] width 110 height 36
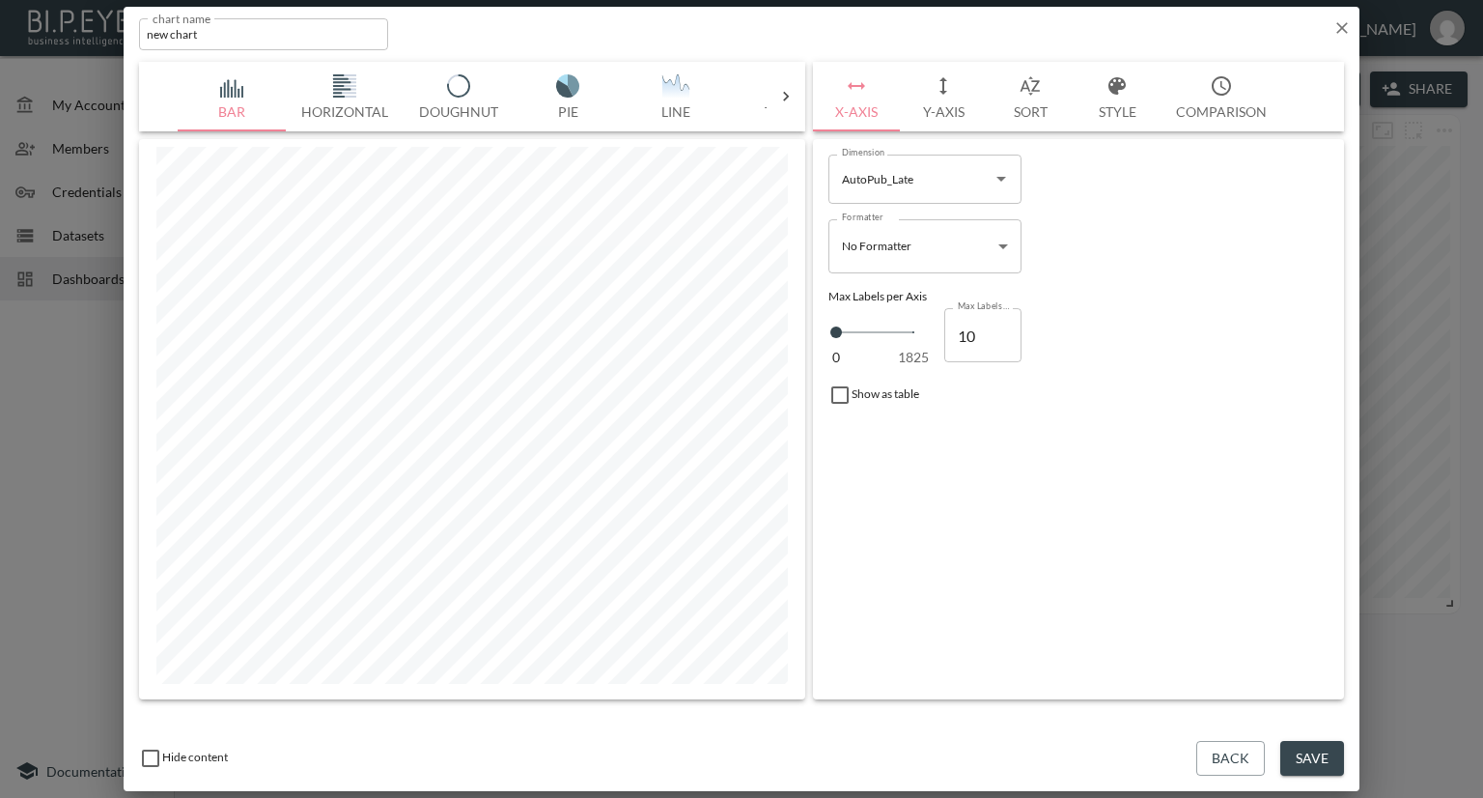
click at [996, 176] on icon "Open" at bounding box center [1001, 178] width 23 height 23
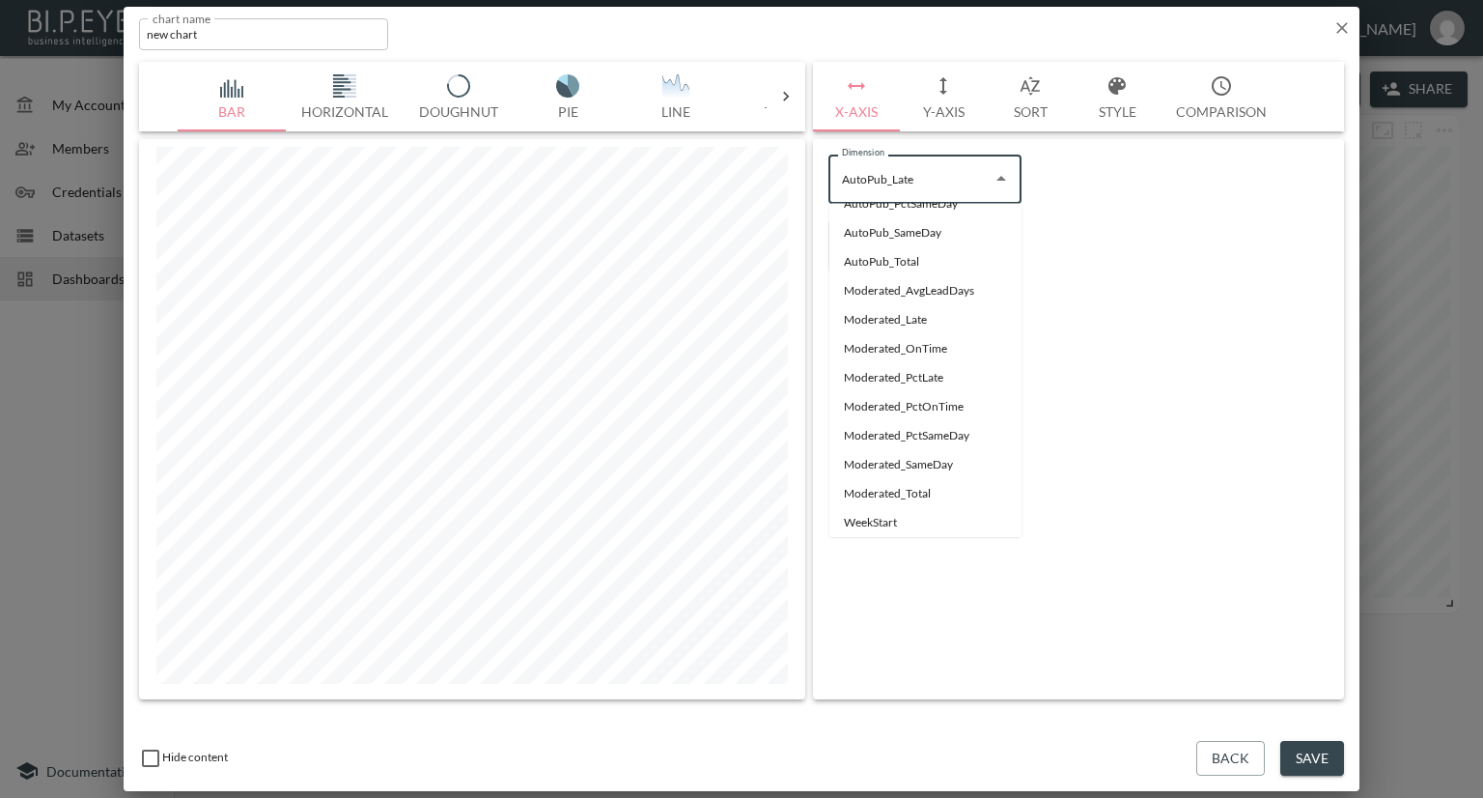
scroll to position [185, 0]
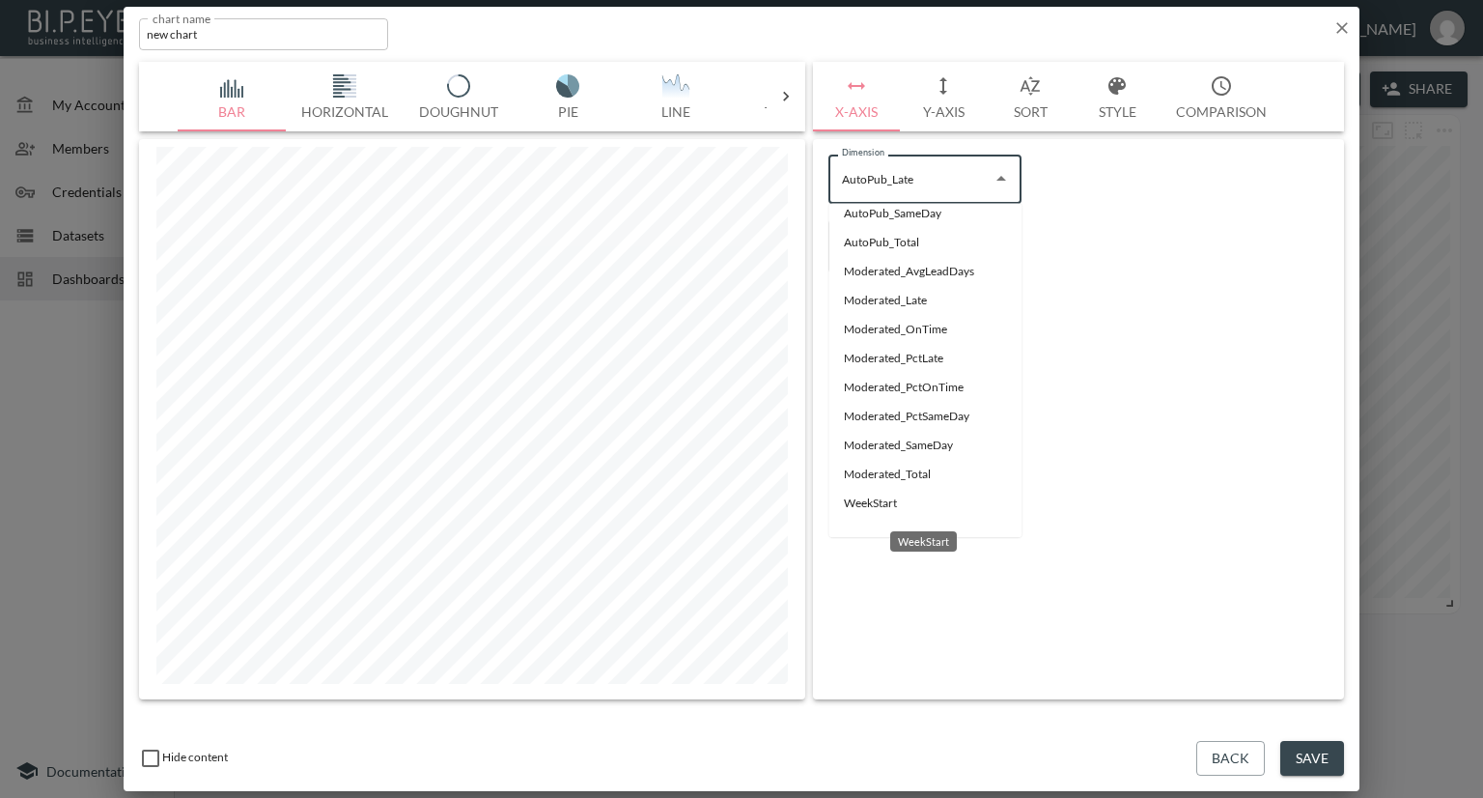
click at [840, 507] on li "WeekStart" at bounding box center [924, 503] width 193 height 29
type input "WeekStart"
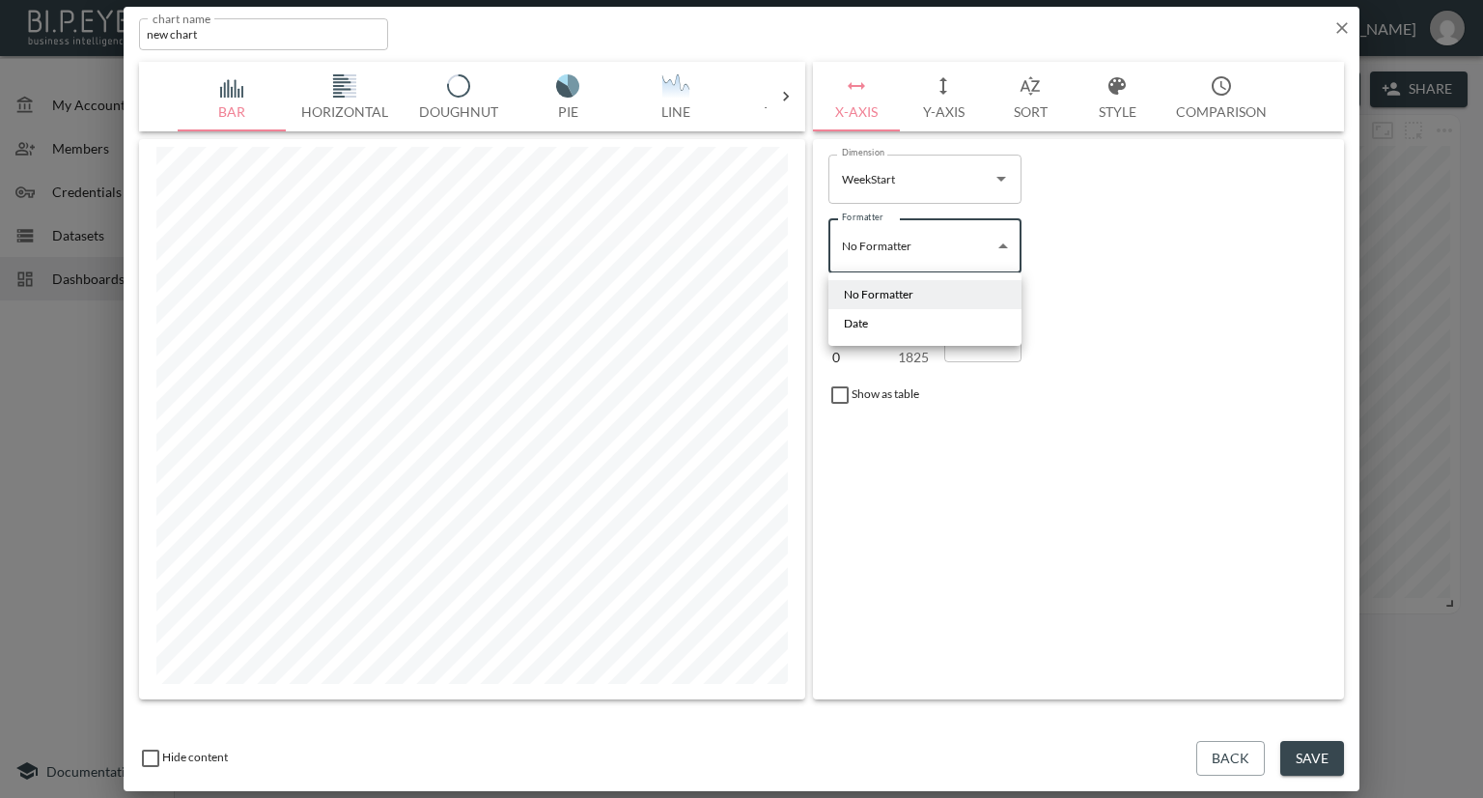
click at [1002, 248] on body "BI.P.EYE, Interactive Analytics Dashboards - app Nadia Senft organization / das…" at bounding box center [741, 399] width 1483 height 798
click at [892, 294] on span "No Formatter" at bounding box center [879, 294] width 70 height 17
click at [992, 249] on body "BI.P.EYE, Interactive Analytics Dashboards - app Nadia Senft organization / das…" at bounding box center [741, 399] width 1483 height 798
click at [899, 317] on li "Date" at bounding box center [924, 323] width 193 height 29
type input "Date"
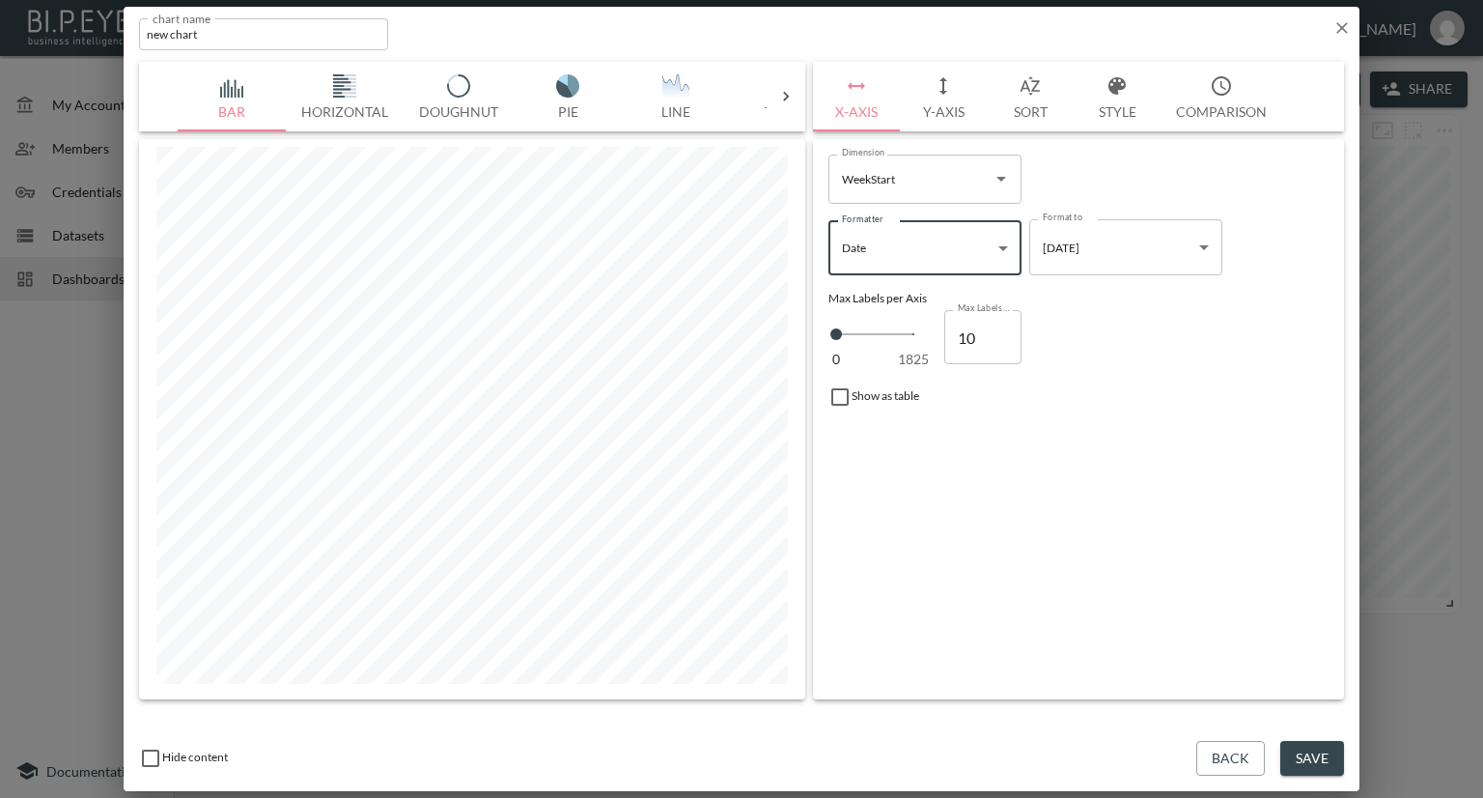
click at [1085, 257] on body "BI.P.EYE, Interactive Analytics Dashboards - app Nadia Senft organization / das…" at bounding box center [741, 399] width 1483 height 798
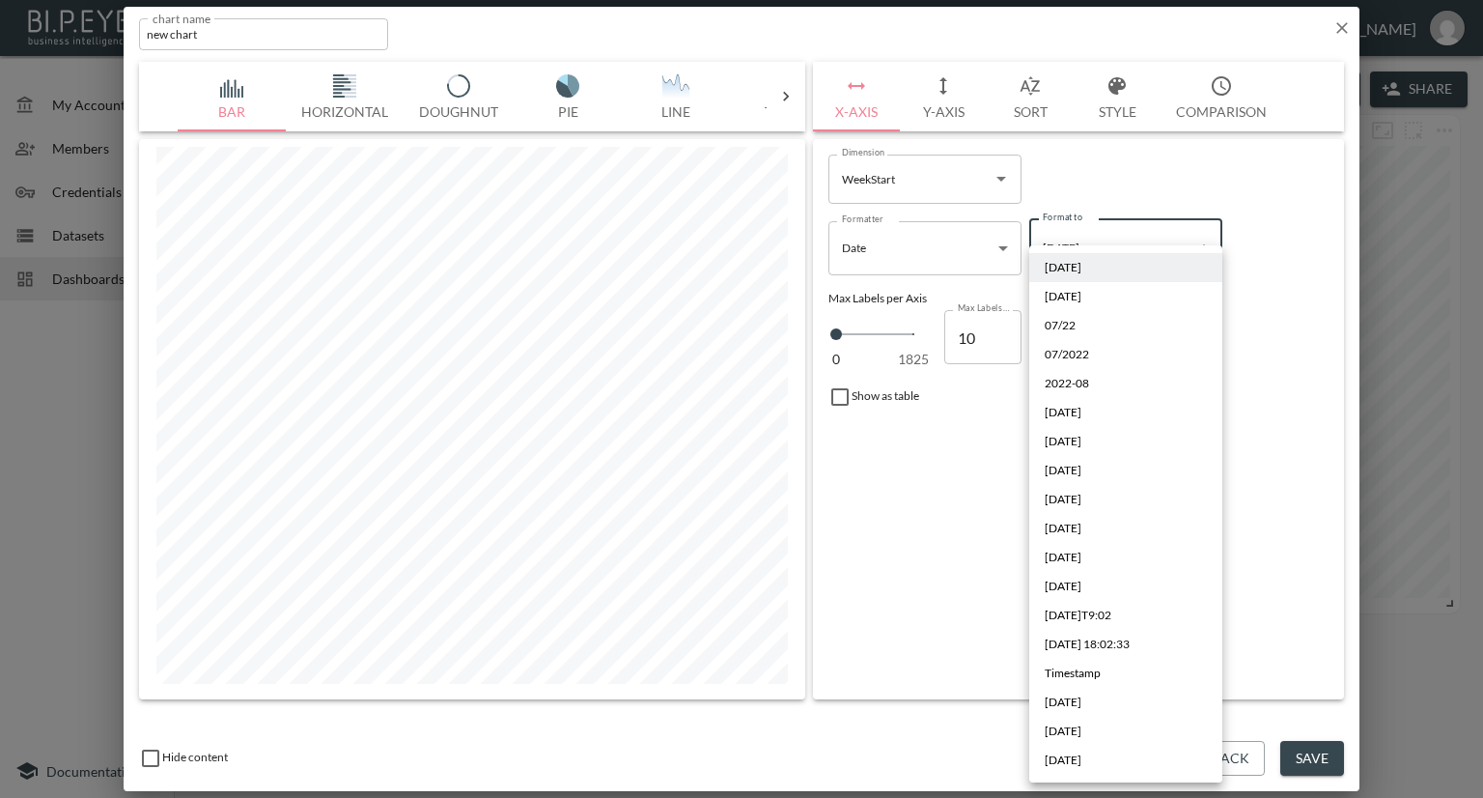
click at [1078, 303] on span "2022/08/01" at bounding box center [1063, 296] width 37 height 17
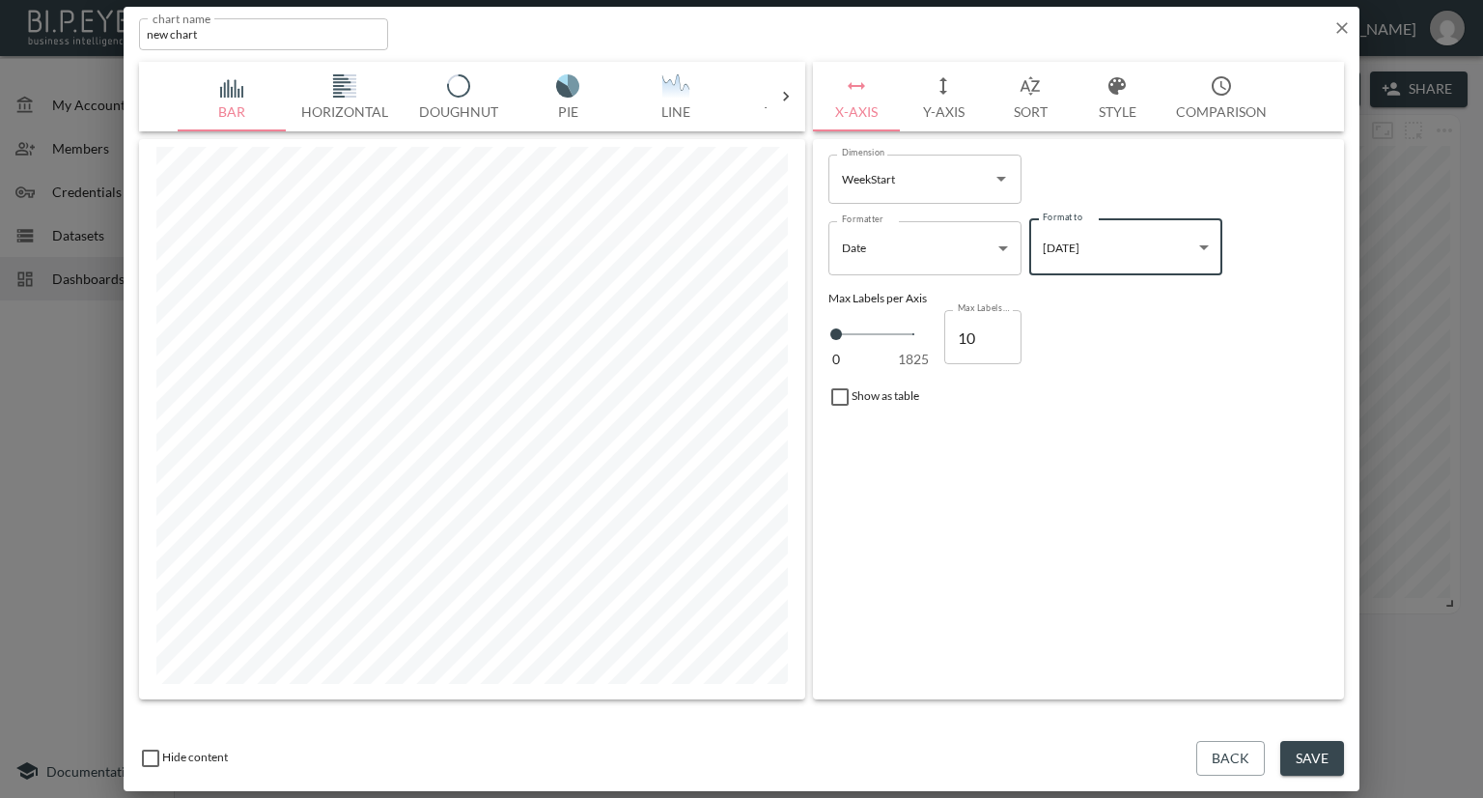
click at [1094, 264] on body "BI.P.EYE, Interactive Analytics Dashboards - app Nadia Senft organization / das…" at bounding box center [741, 399] width 1483 height 798
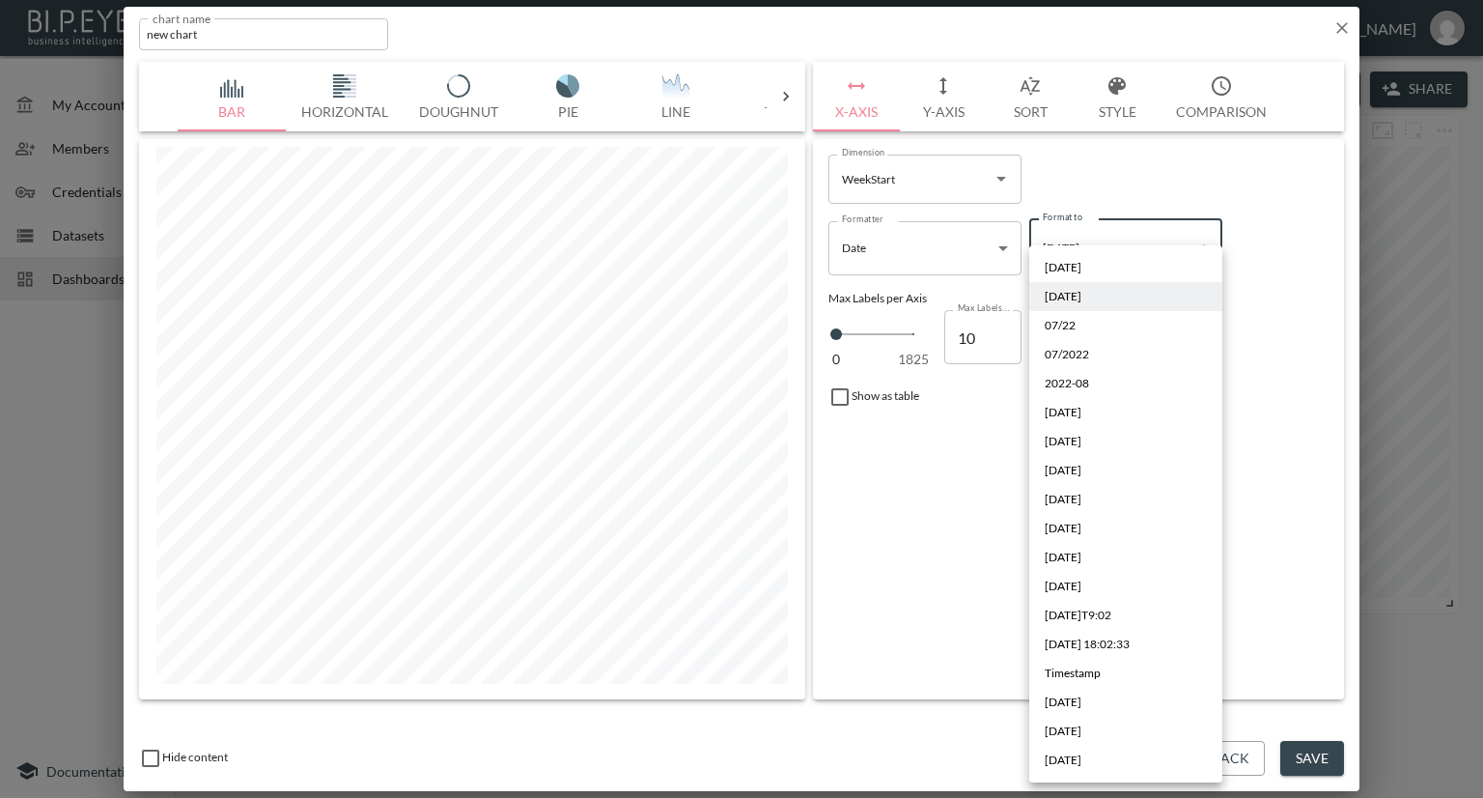
click at [1079, 320] on li "07/22" at bounding box center [1125, 325] width 193 height 29
type input "MM/YY"
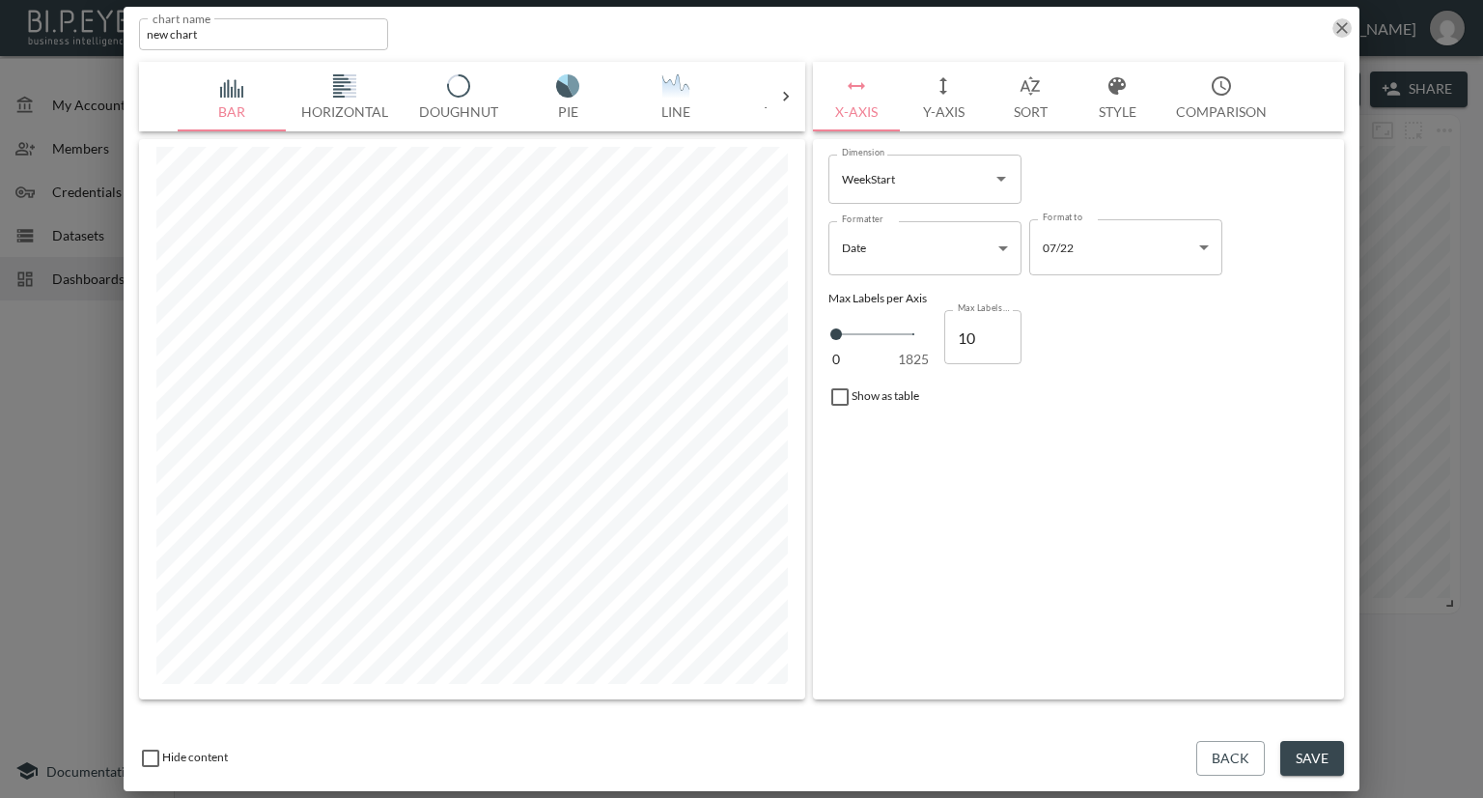
click at [1338, 29] on icon "button" at bounding box center [1341, 27] width 19 height 19
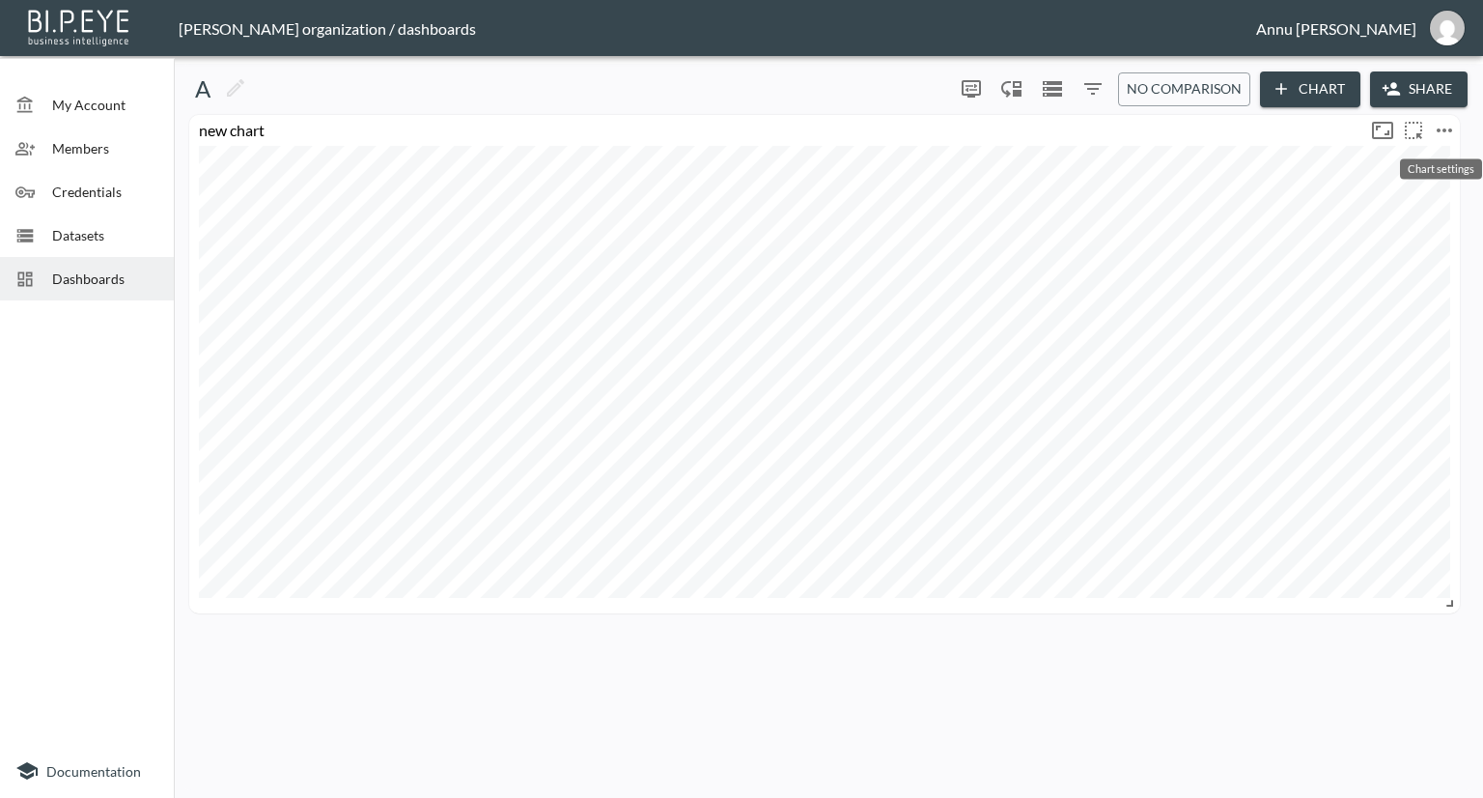
click at [1441, 131] on icon "more" at bounding box center [1444, 130] width 23 height 23
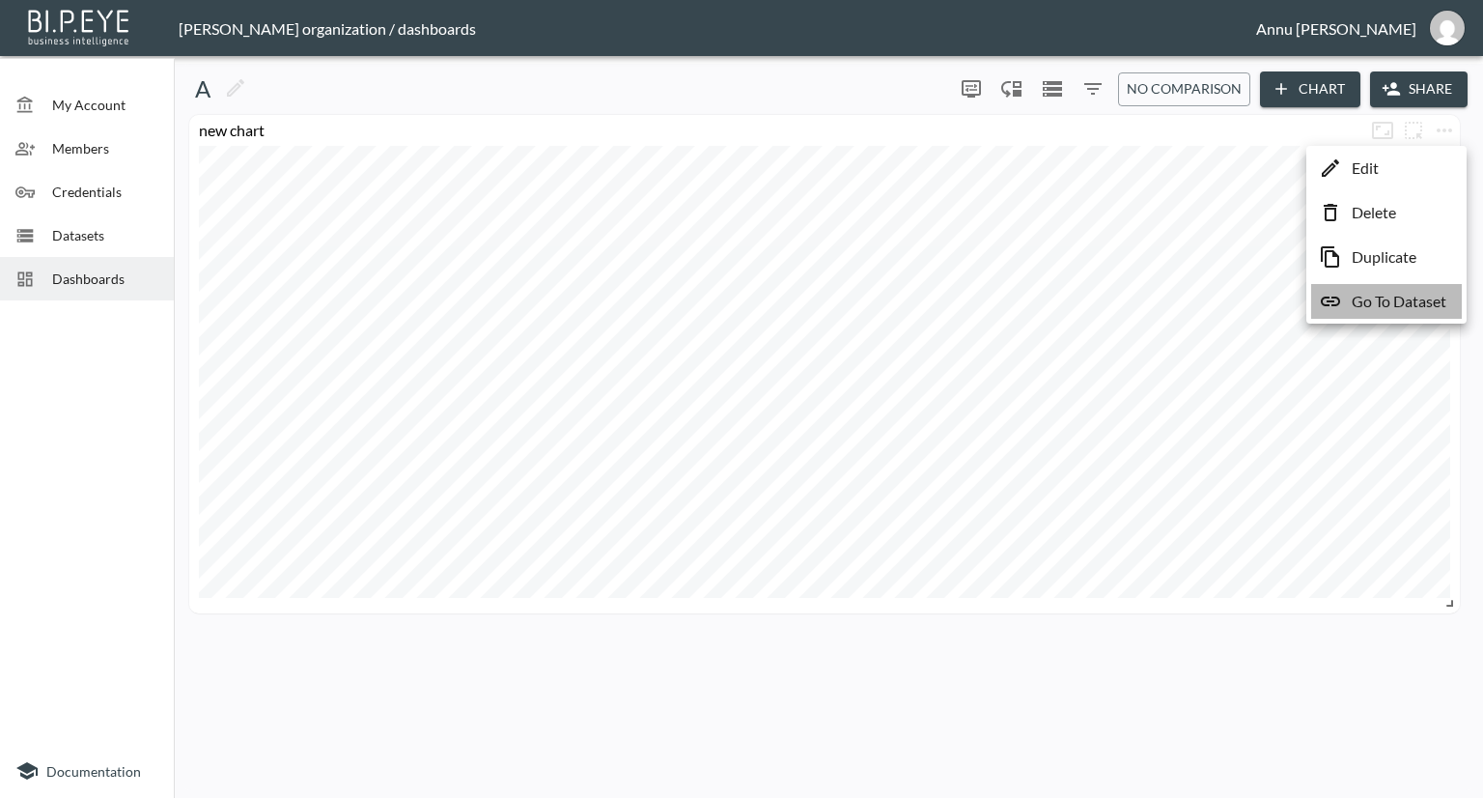
click at [1407, 295] on p "Go To Dataset" at bounding box center [1399, 301] width 95 height 23
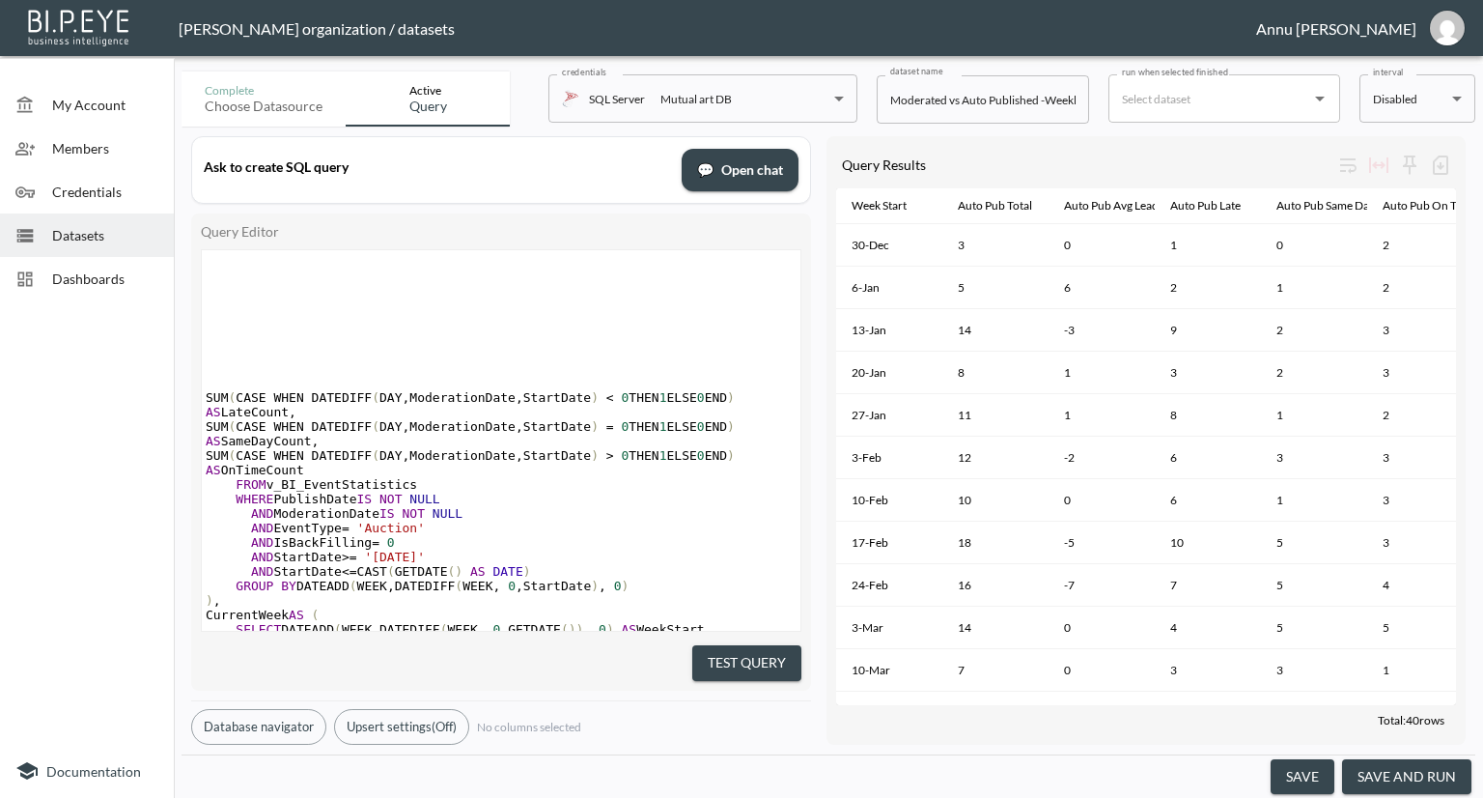
type textarea "WITH AutoPublished AS ( SELECT DATEADD(WEEK, DATEDIFF(WEEK, 0, StartDate), 0) A…"
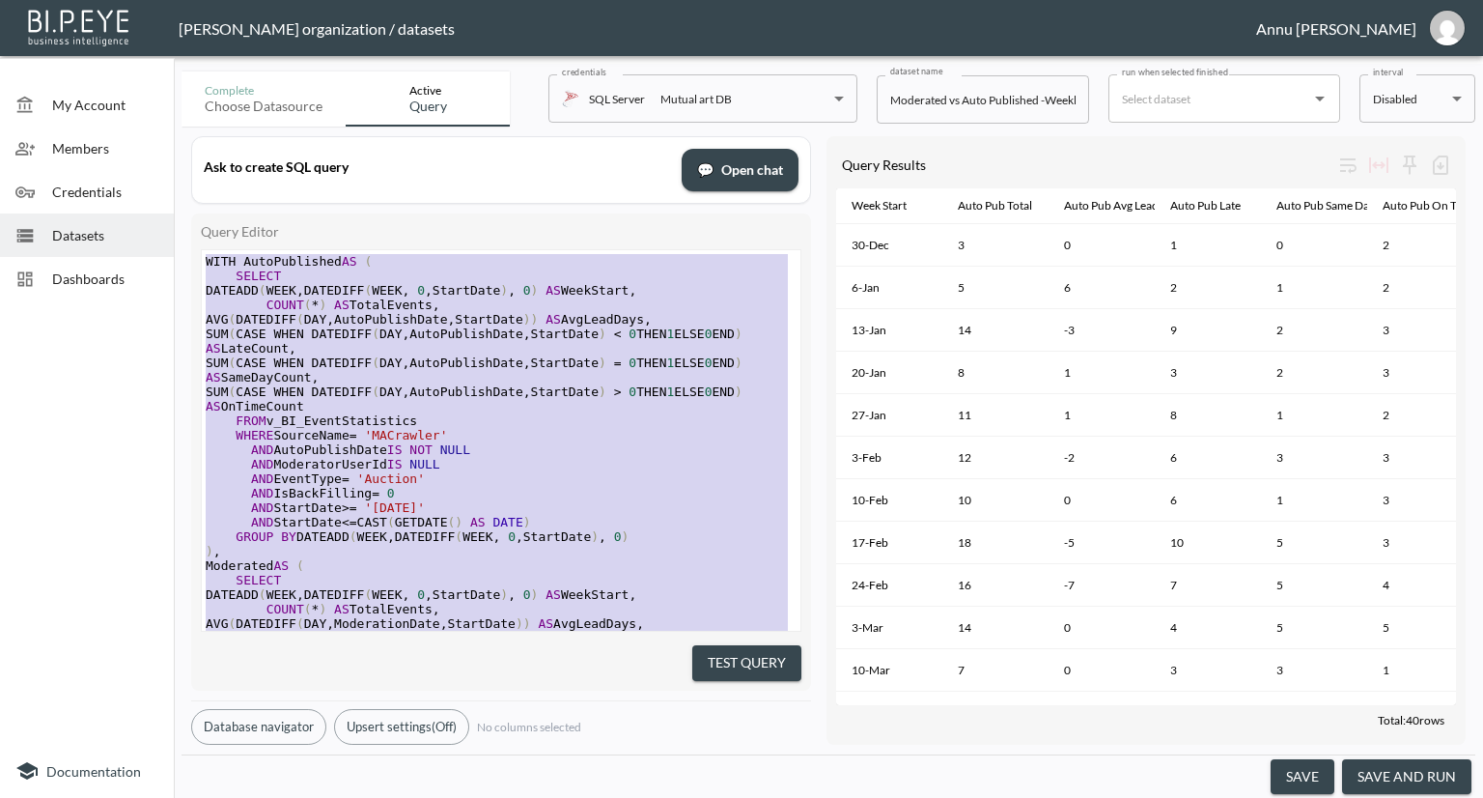
drag, startPoint x: 518, startPoint y: 573, endPoint x: 236, endPoint y: 2, distance: 636.5
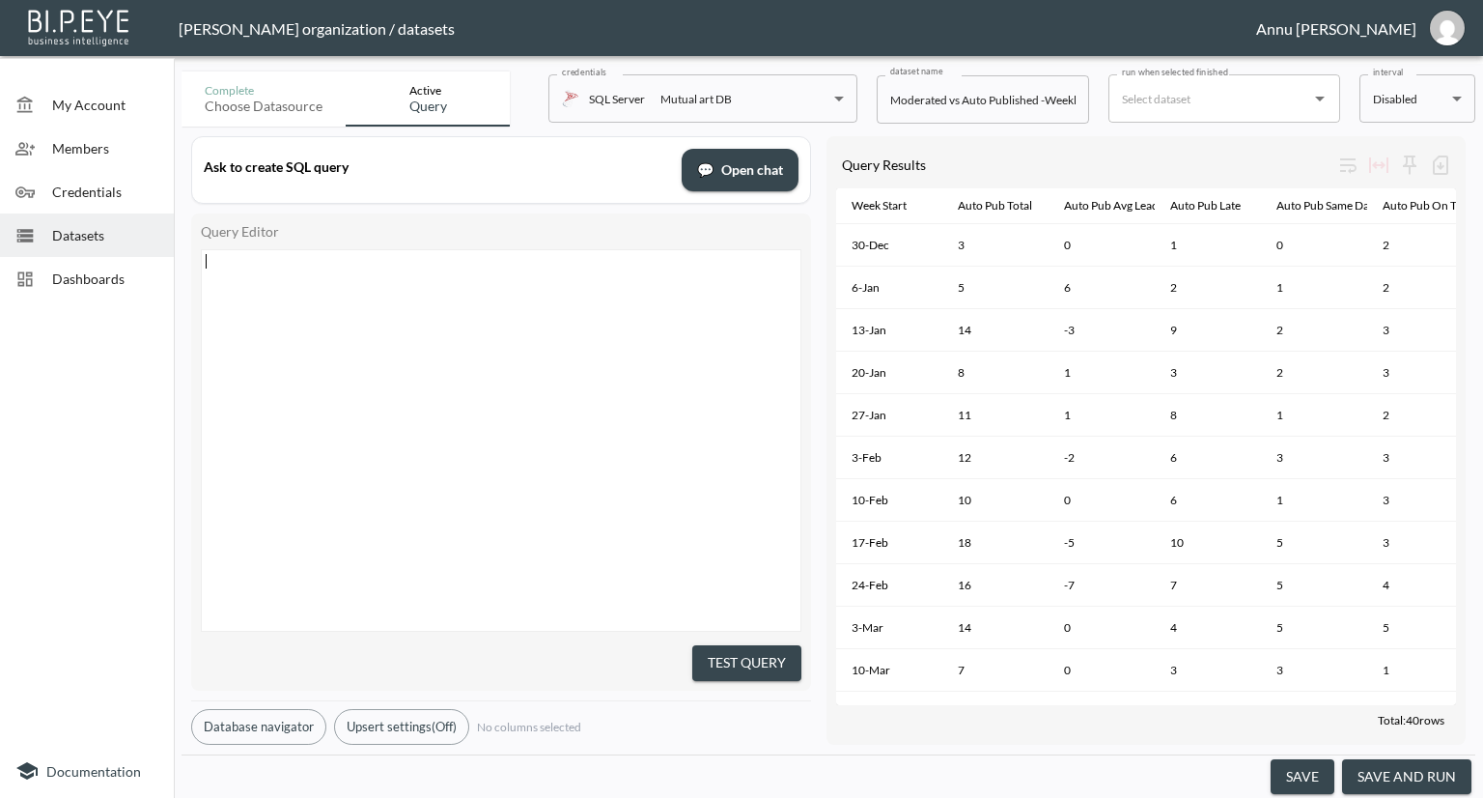
scroll to position [848, 0]
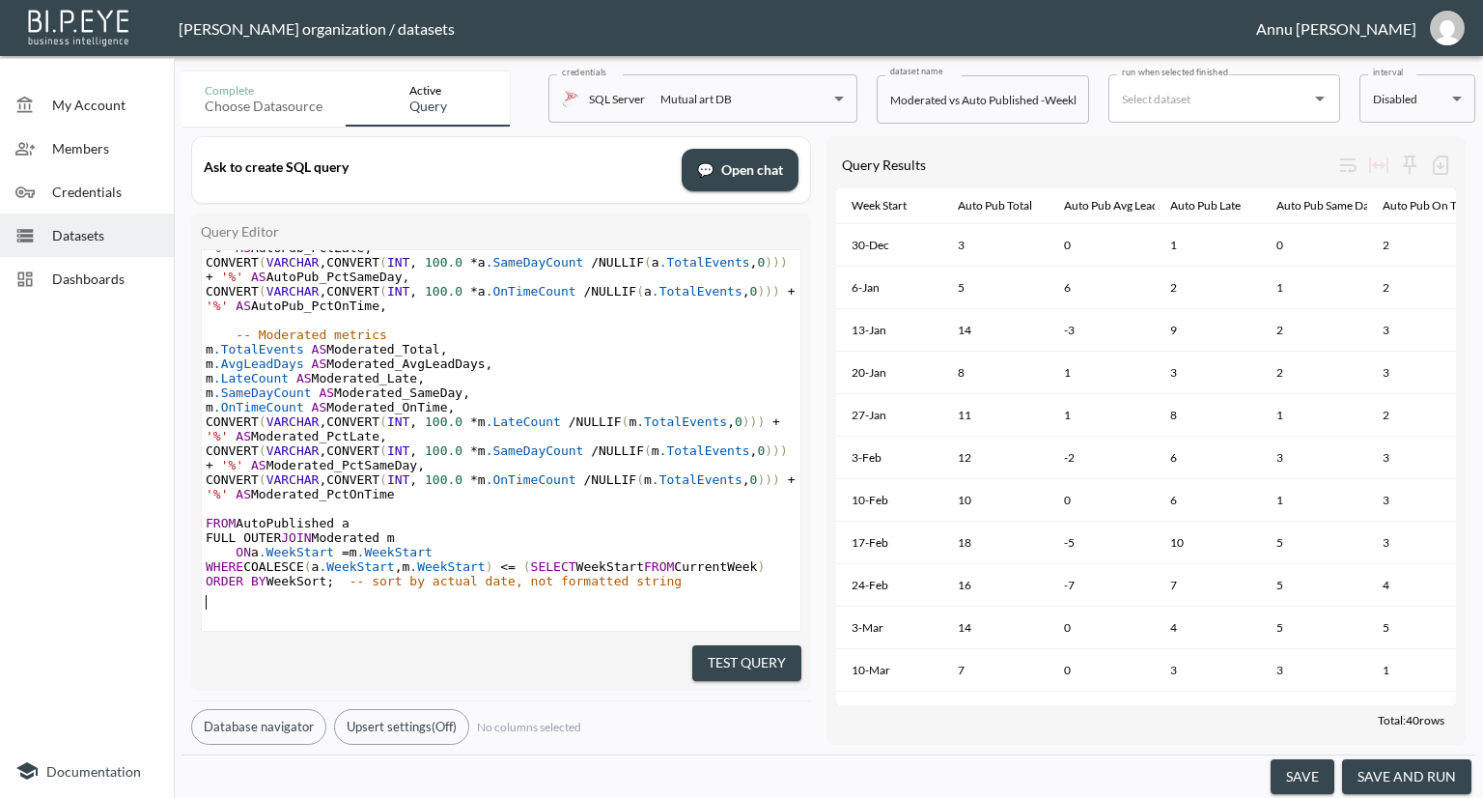
click at [733, 663] on button "Test Query" at bounding box center [746, 663] width 109 height 36
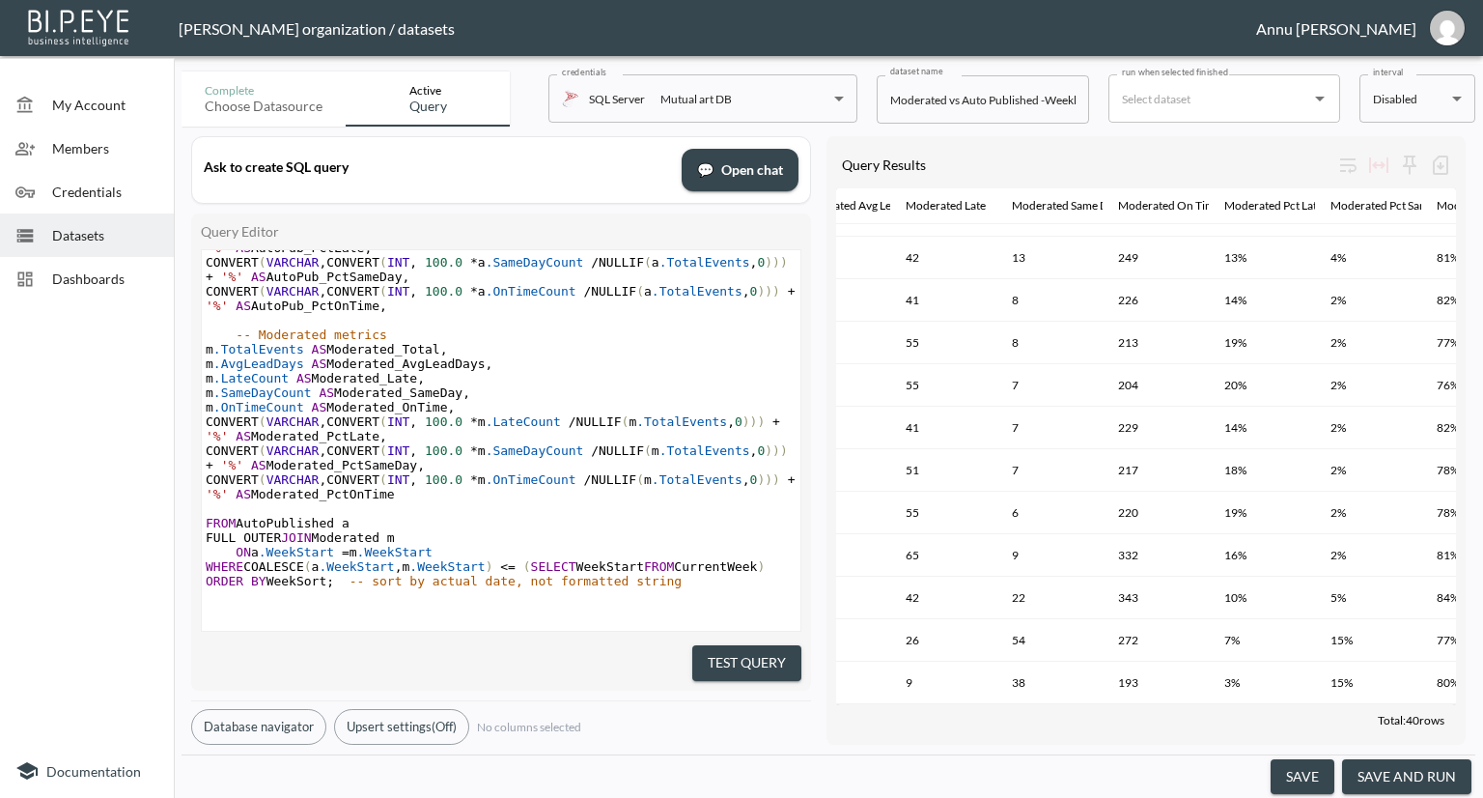
scroll to position [1077, 1352]
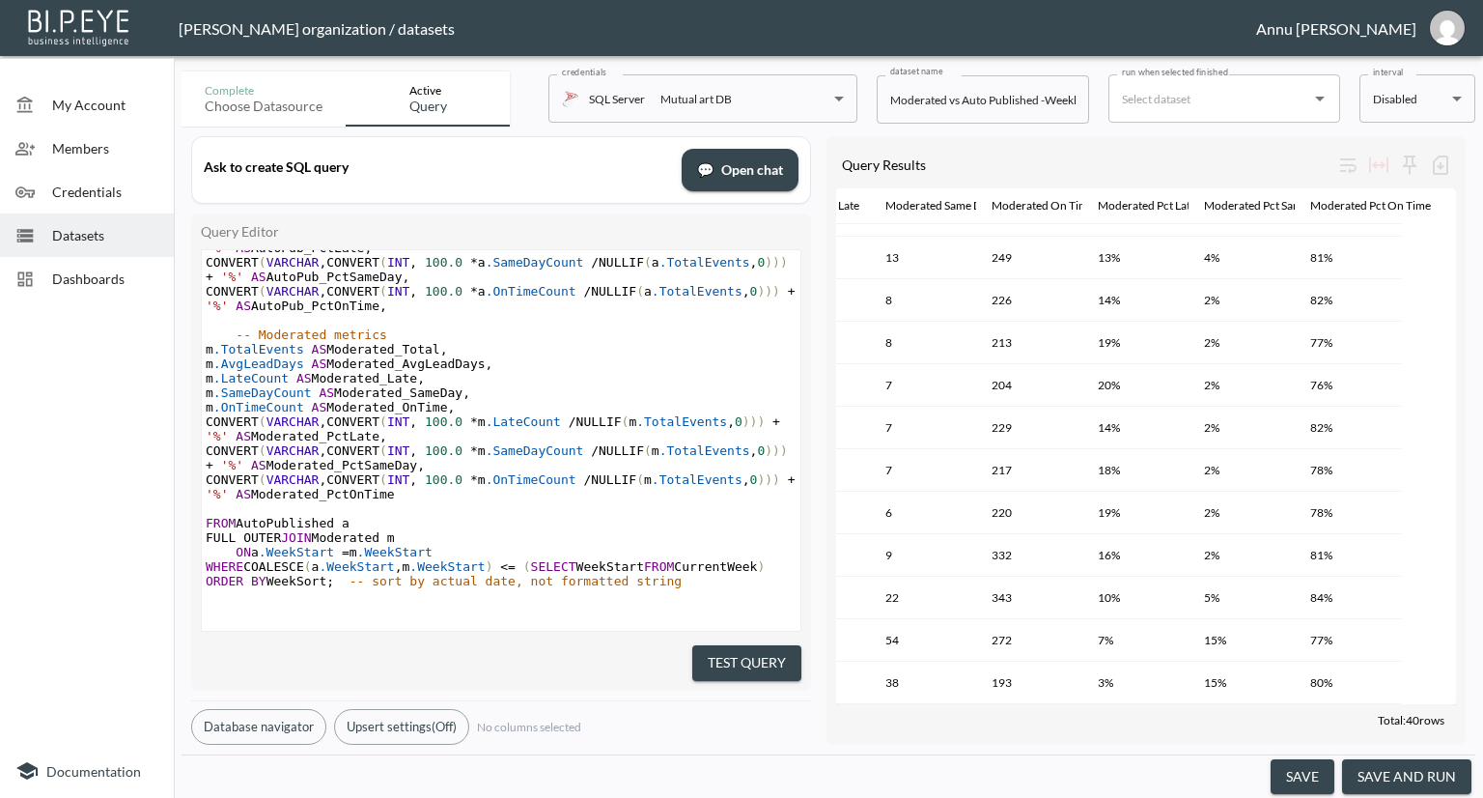
click at [1443, 773] on button "save and run" at bounding box center [1406, 777] width 129 height 36
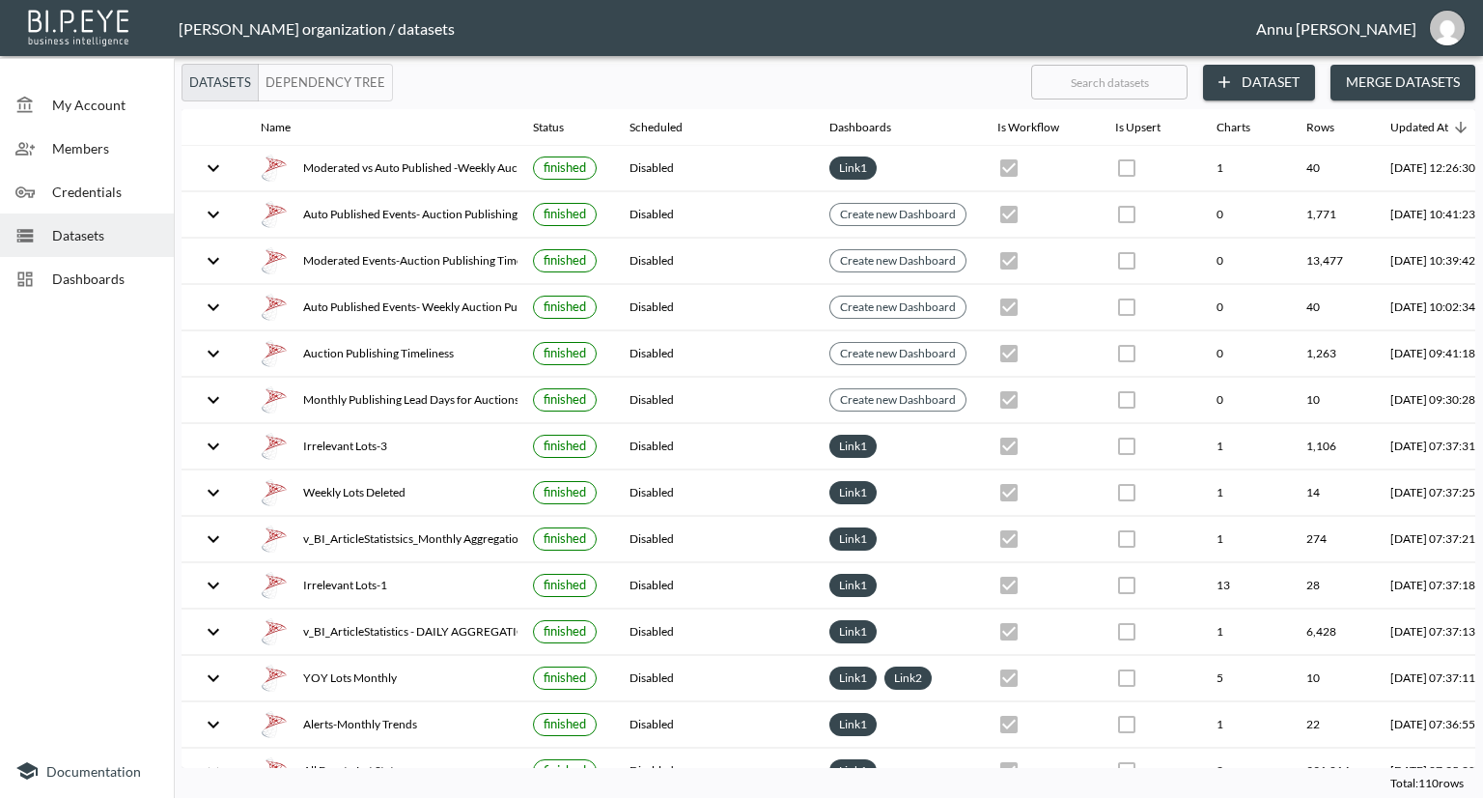
click at [70, 272] on span "Dashboards" at bounding box center [105, 278] width 106 height 20
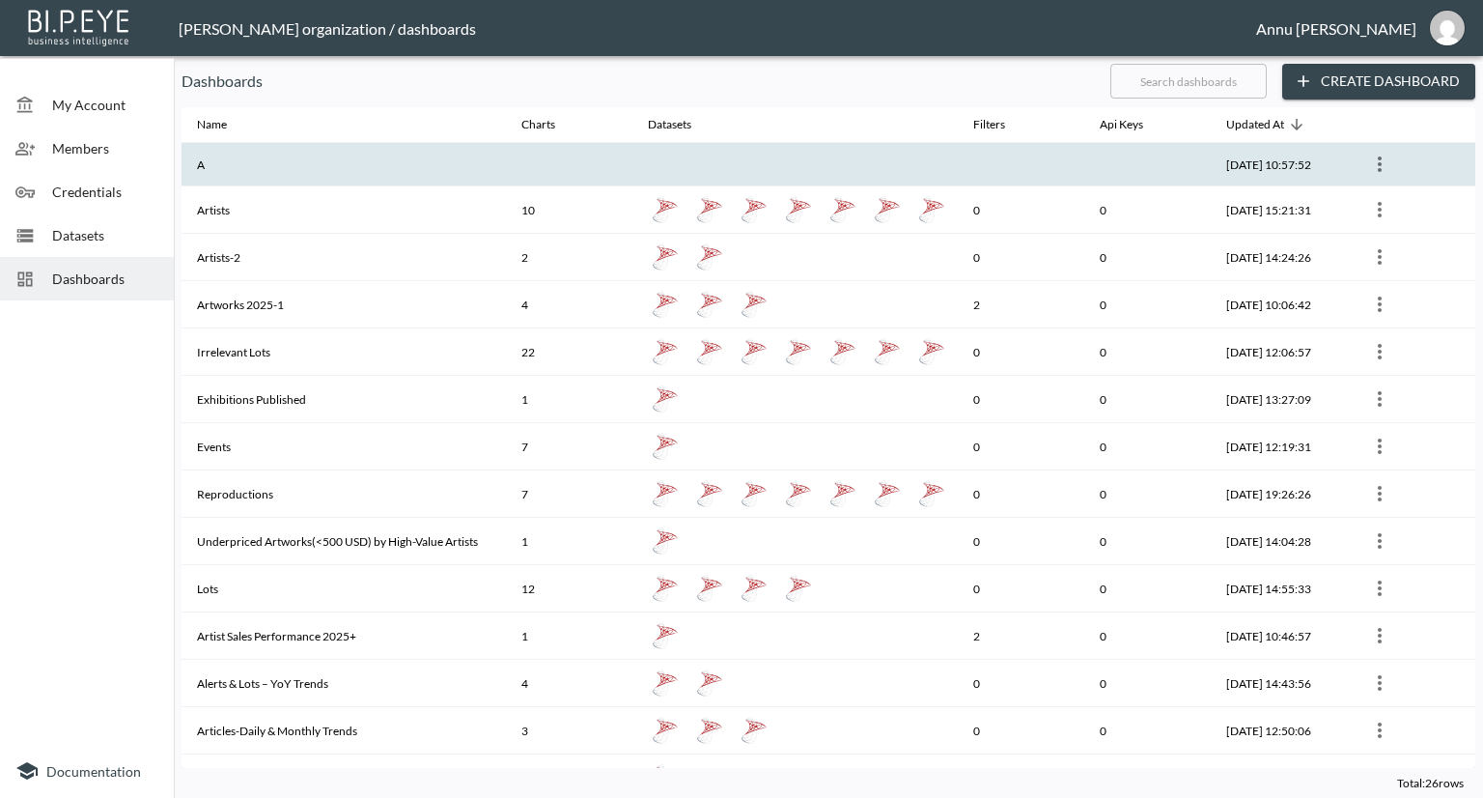
click at [271, 163] on th "A" at bounding box center [344, 164] width 324 height 43
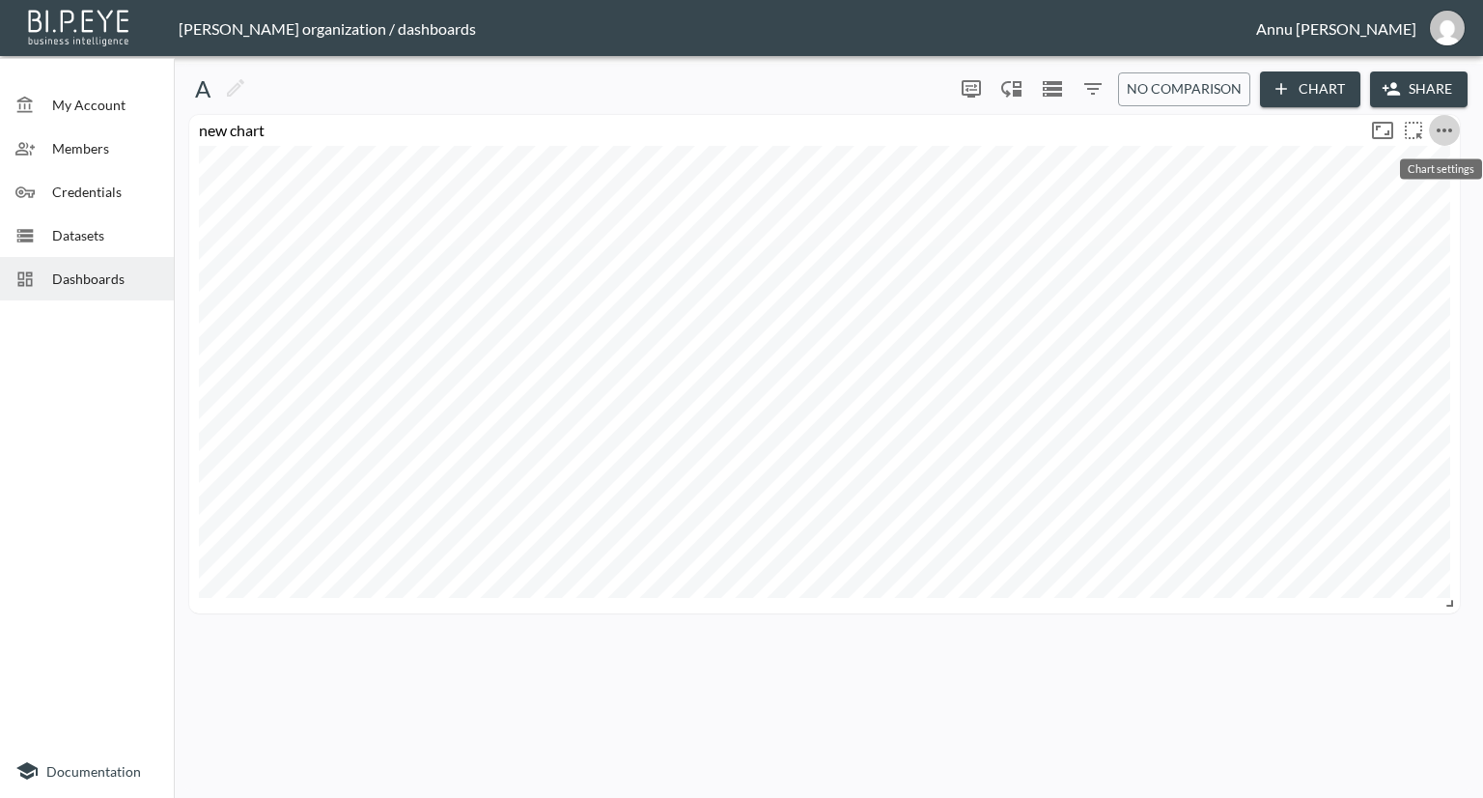
click at [1444, 130] on icon "more" at bounding box center [1444, 130] width 15 height 4
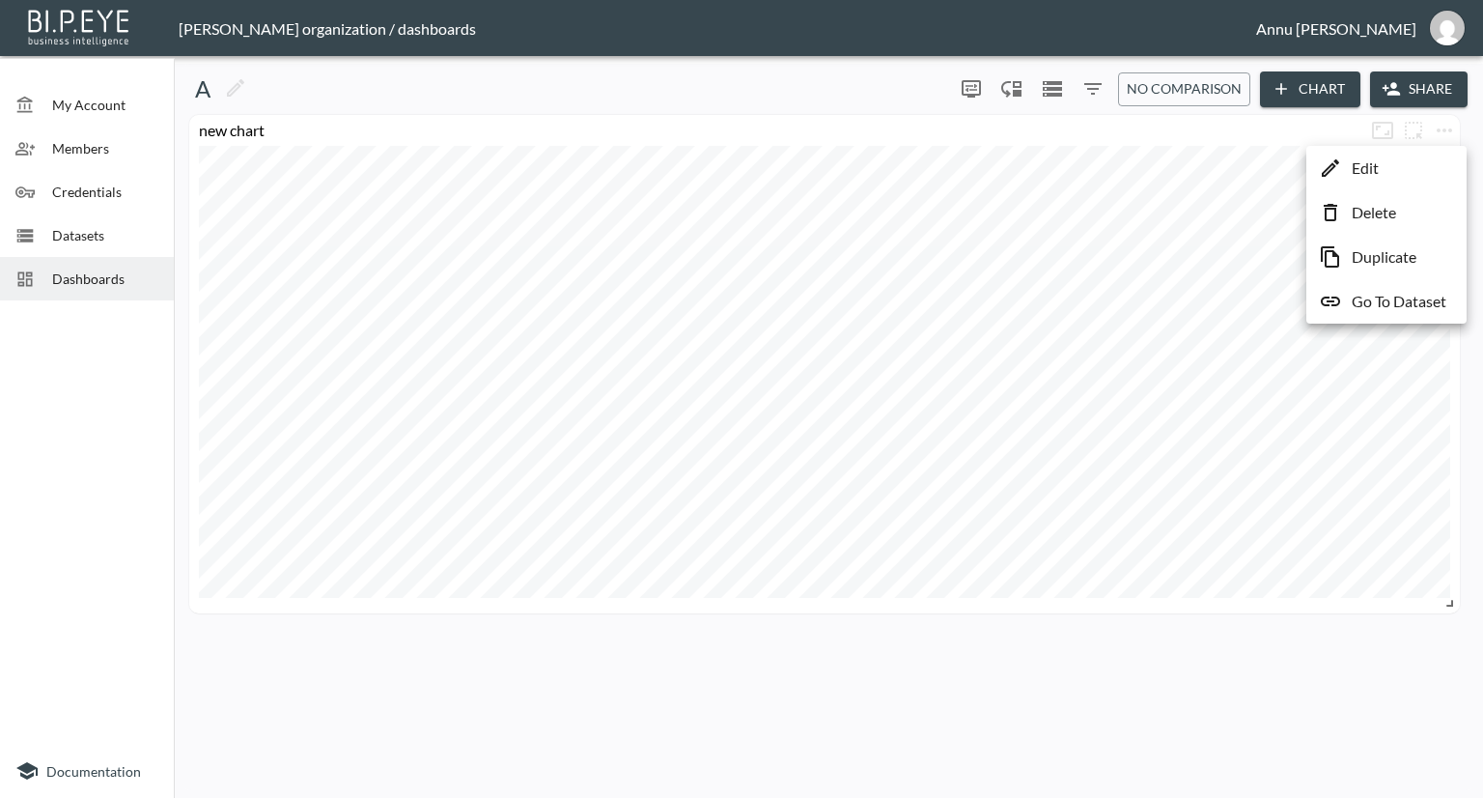
click at [1429, 163] on li "Edit" at bounding box center [1386, 168] width 151 height 35
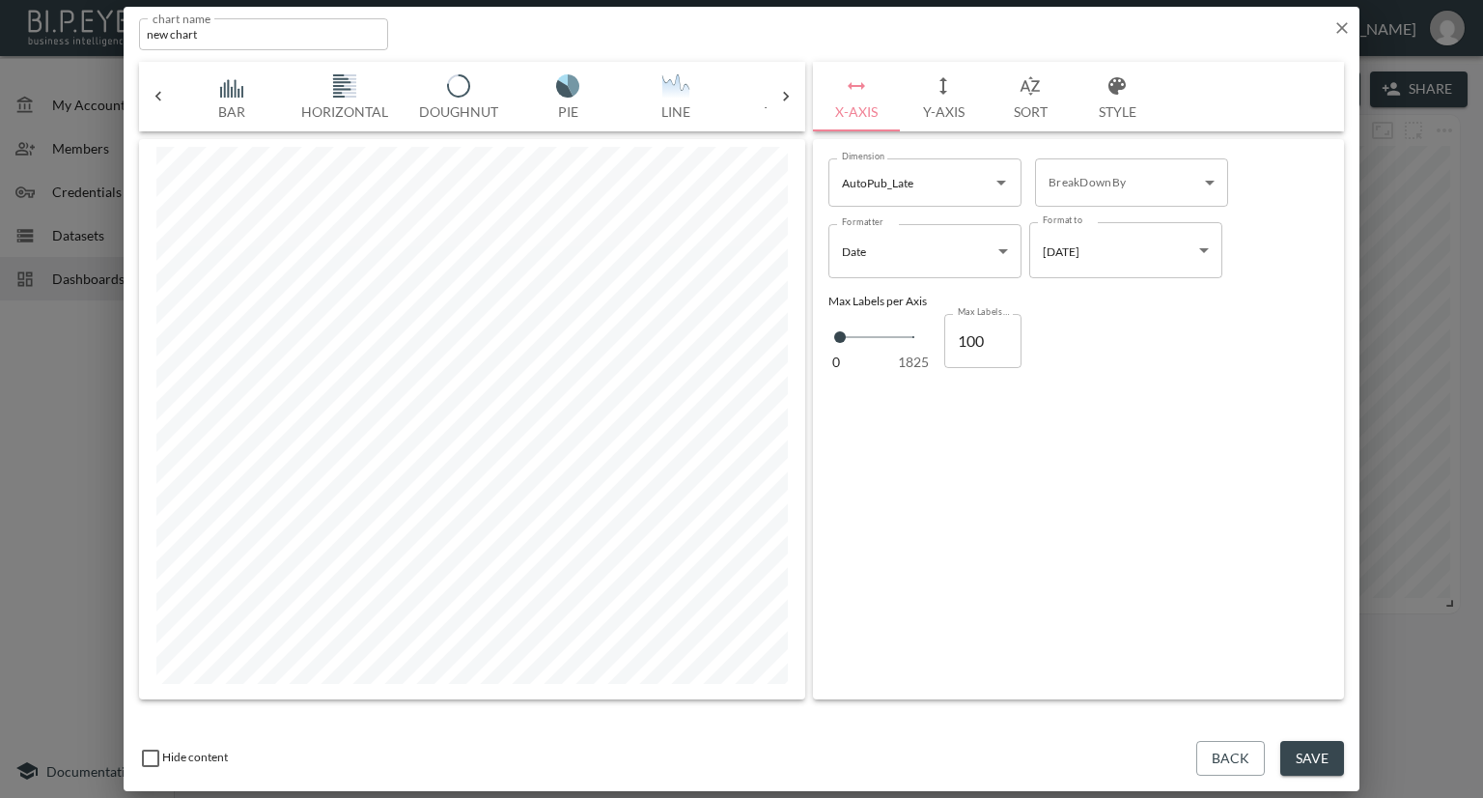
scroll to position [0, 641]
click at [998, 179] on icon "Open" at bounding box center [1001, 182] width 23 height 23
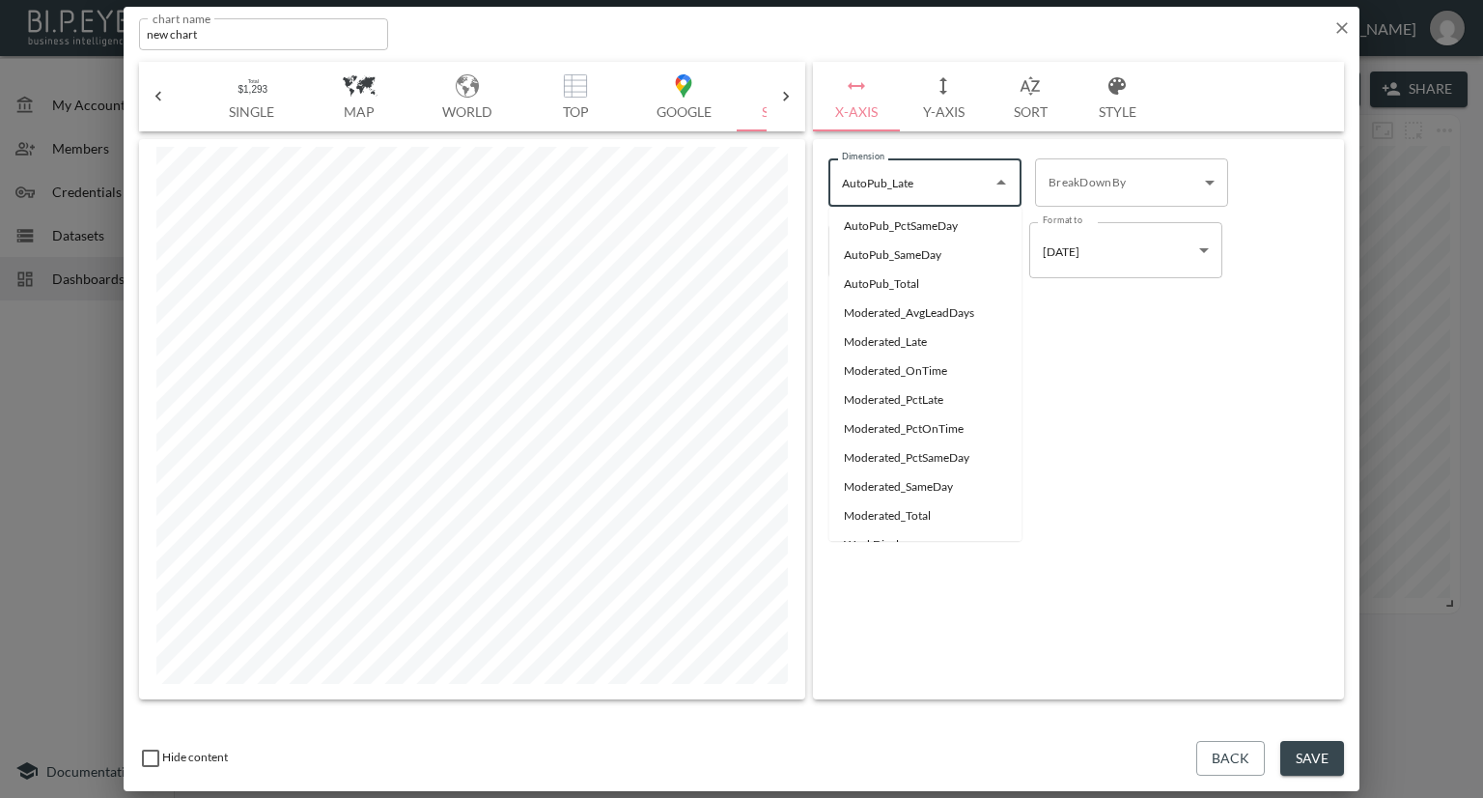
scroll to position [213, 0]
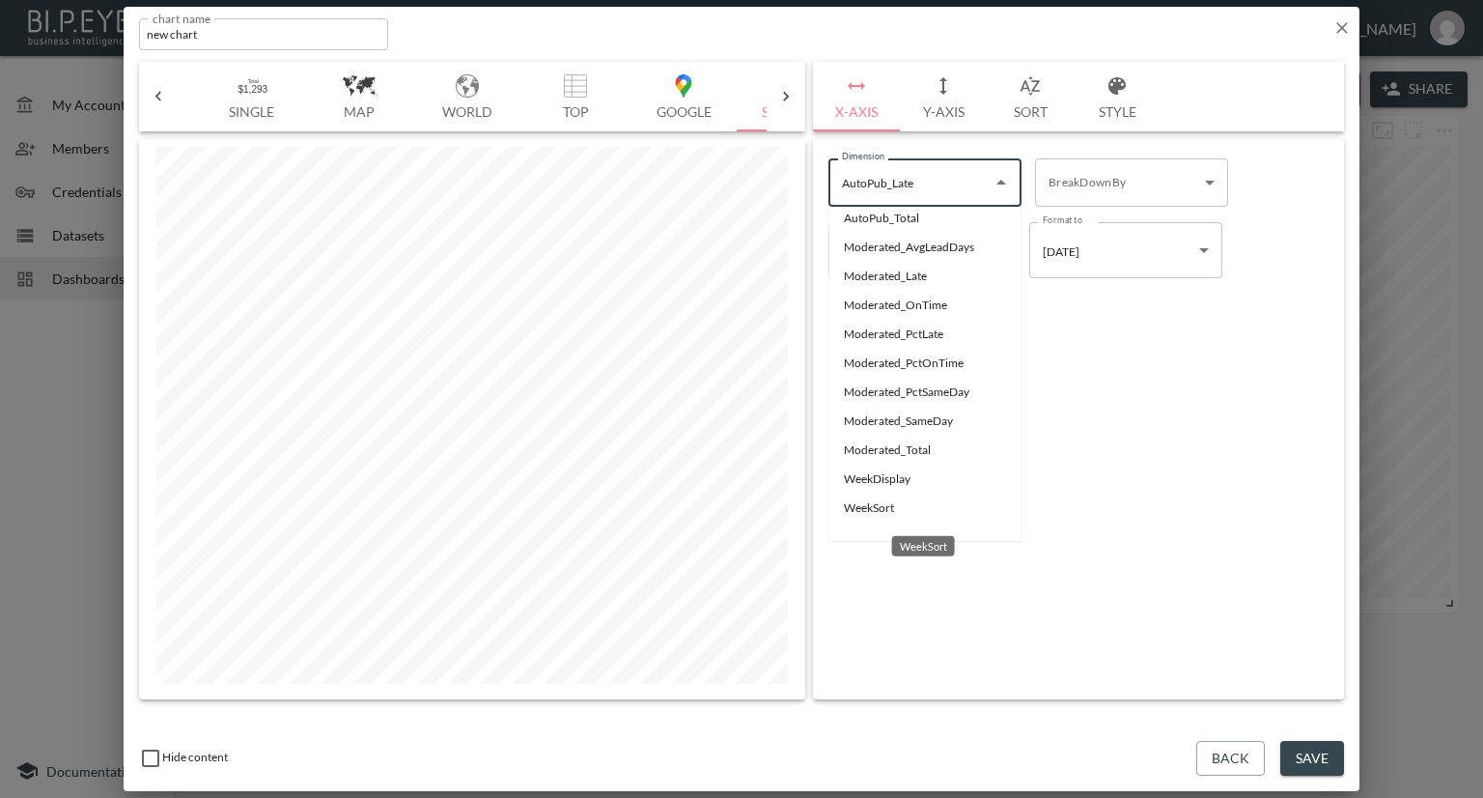
click at [865, 508] on li "WeekSort" at bounding box center [924, 507] width 193 height 29
type input "WeekSort"
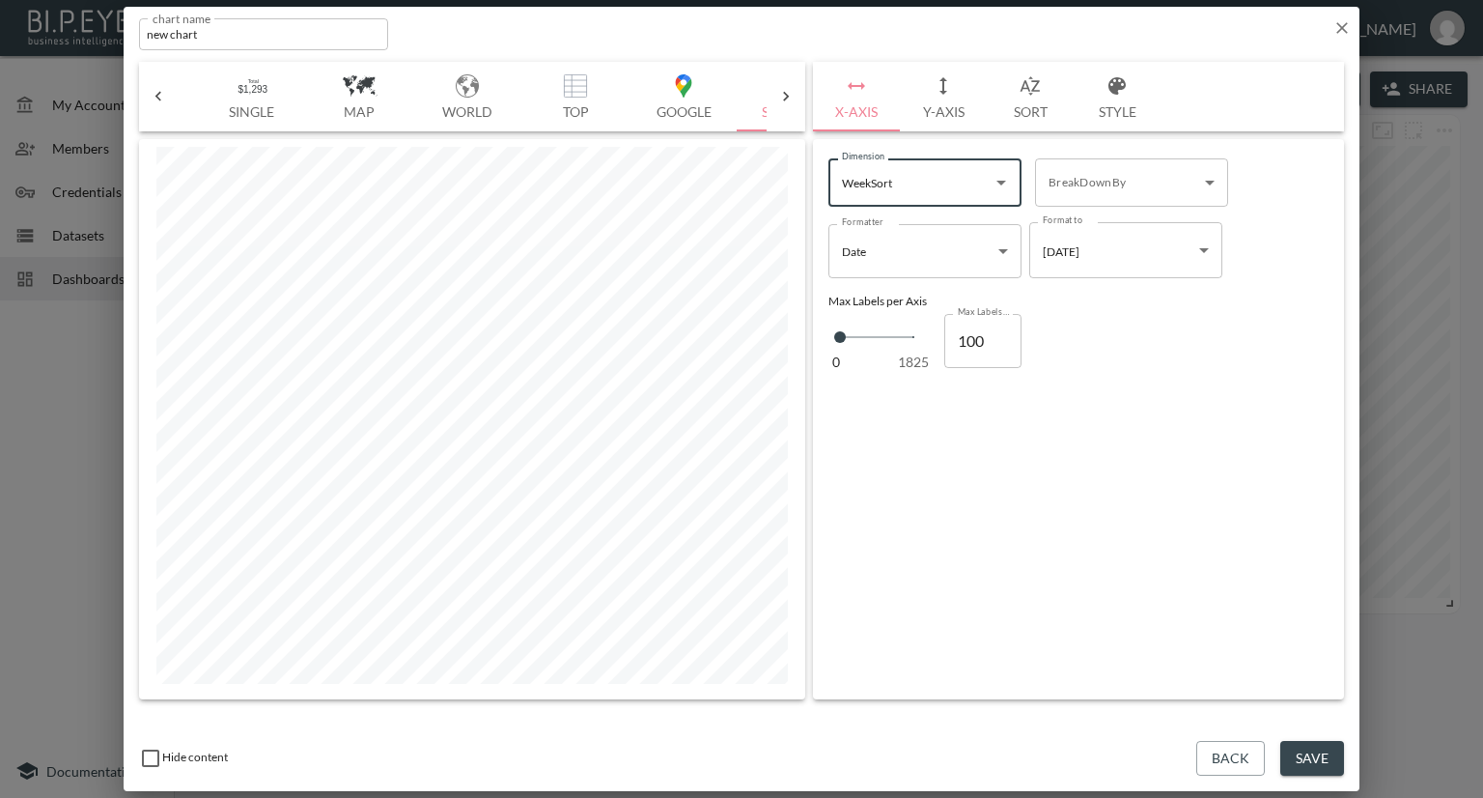
click at [1068, 258] on body "BI.P.EYE, Interactive Analytics Dashboards - app Nadia Senft organization / das…" at bounding box center [741, 399] width 1483 height 798
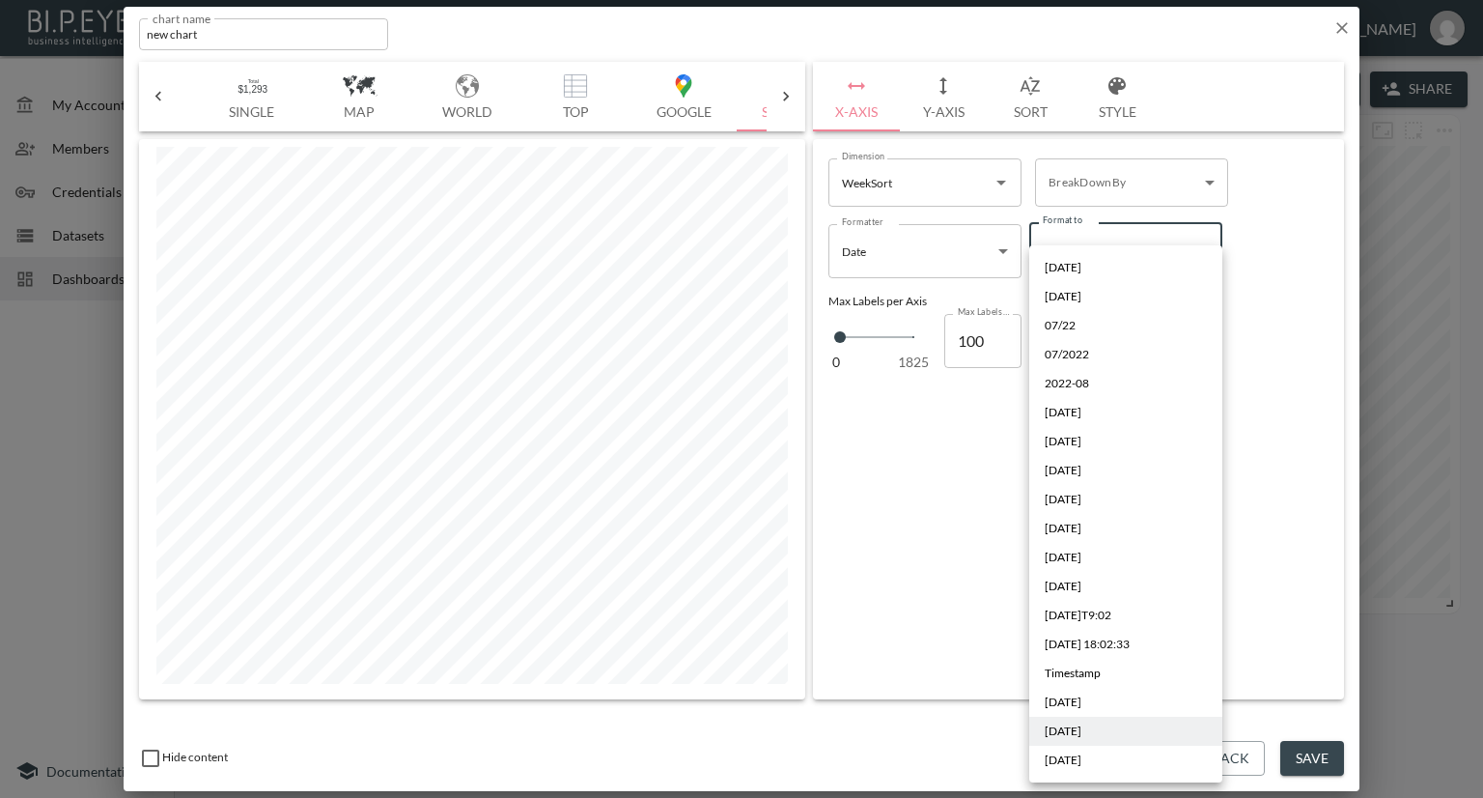
click at [999, 255] on div at bounding box center [741, 399] width 1483 height 798
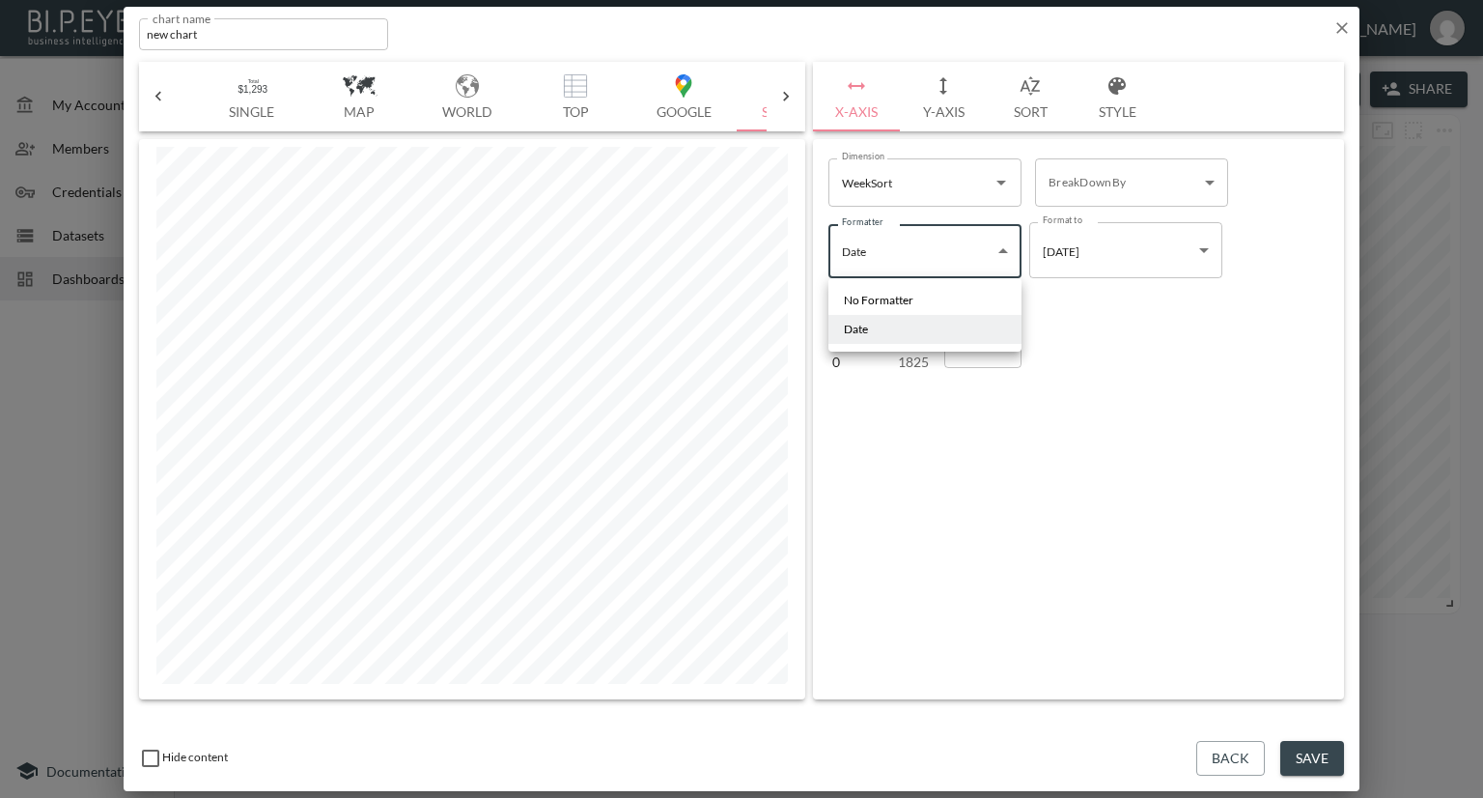
click at [1000, 247] on body "BI.P.EYE, Interactive Analytics Dashboards - app Nadia Senft organization / das…" at bounding box center [741, 399] width 1483 height 798
click at [927, 294] on li "No Formatter" at bounding box center [924, 300] width 193 height 29
click at [1011, 250] on body "BI.P.EYE, Interactive Analytics Dashboards - app Nadia Senft organization / das…" at bounding box center [741, 399] width 1483 height 798
click at [897, 328] on li "Date" at bounding box center [924, 327] width 193 height 29
type input "Date"
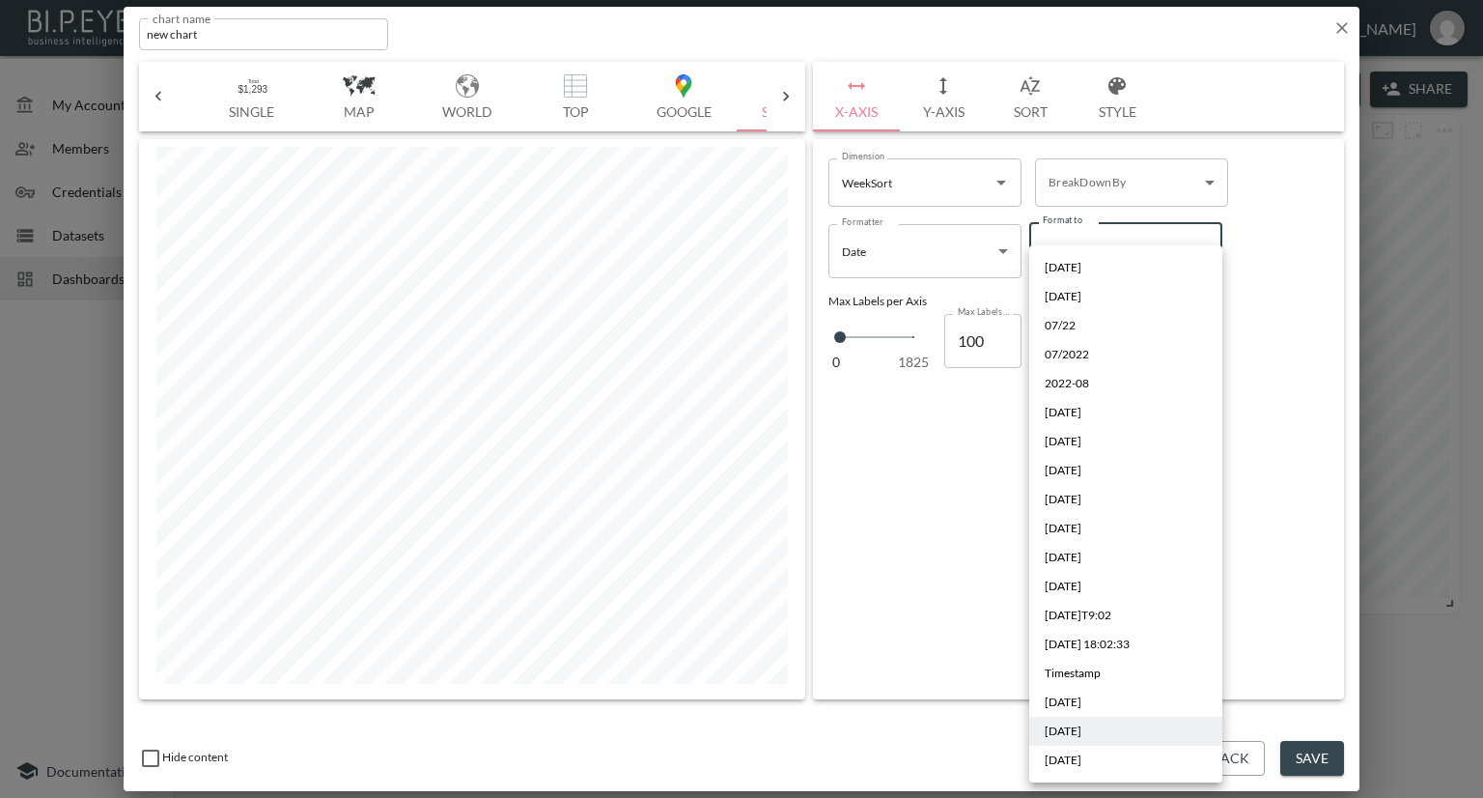
click at [1165, 241] on body "BI.P.EYE, Interactive Analytics Dashboards - app Nadia Senft organization / das…" at bounding box center [741, 399] width 1483 height 798
click at [1069, 755] on span "01-May-2025" at bounding box center [1063, 759] width 37 height 17
type input "DD-MMM-YYYY"
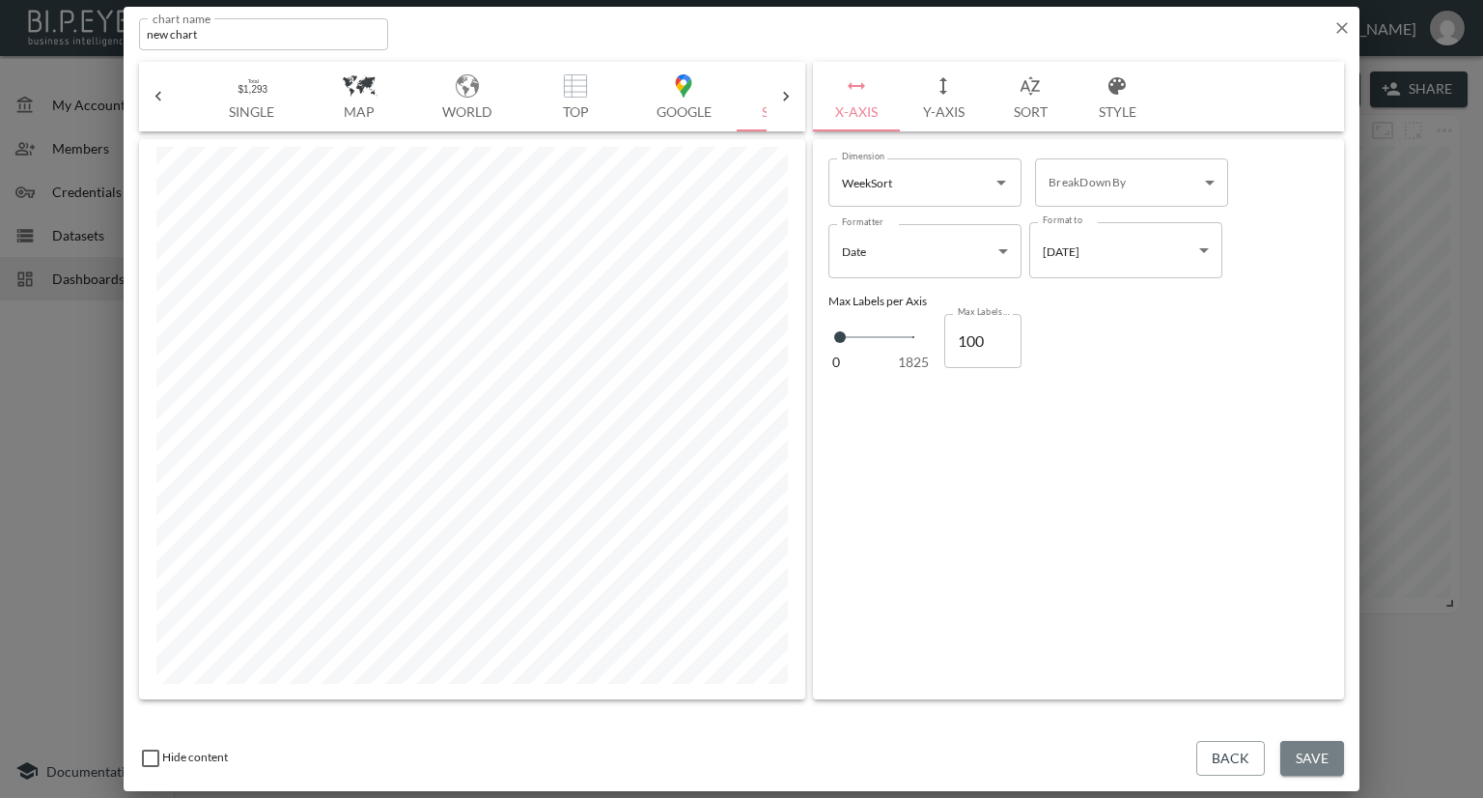
drag, startPoint x: 1299, startPoint y: 750, endPoint x: 1339, endPoint y: 619, distance: 137.4
click at [1299, 746] on button "Save" at bounding box center [1312, 759] width 64 height 36
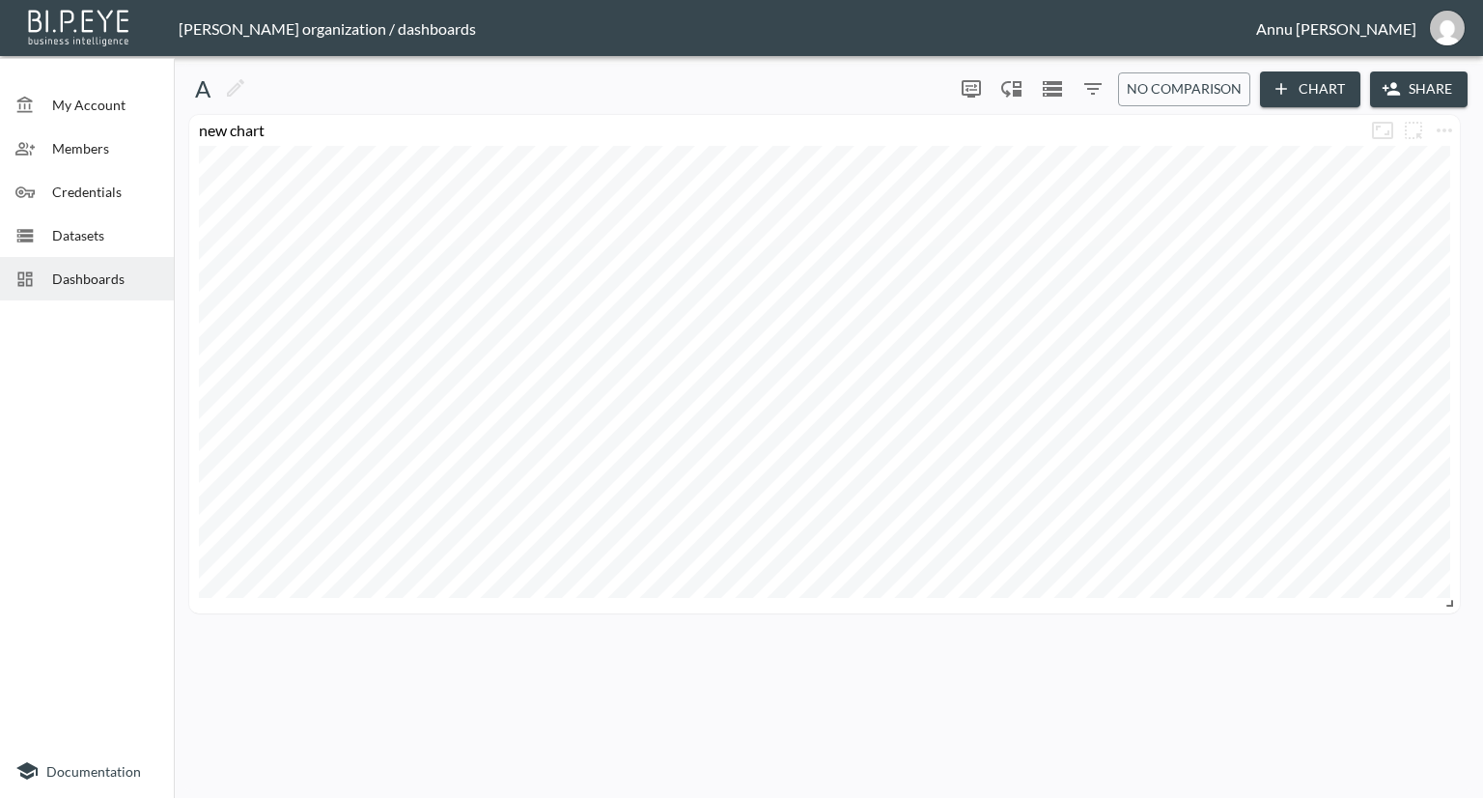
click at [1317, 83] on button "Chart" at bounding box center [1310, 89] width 100 height 36
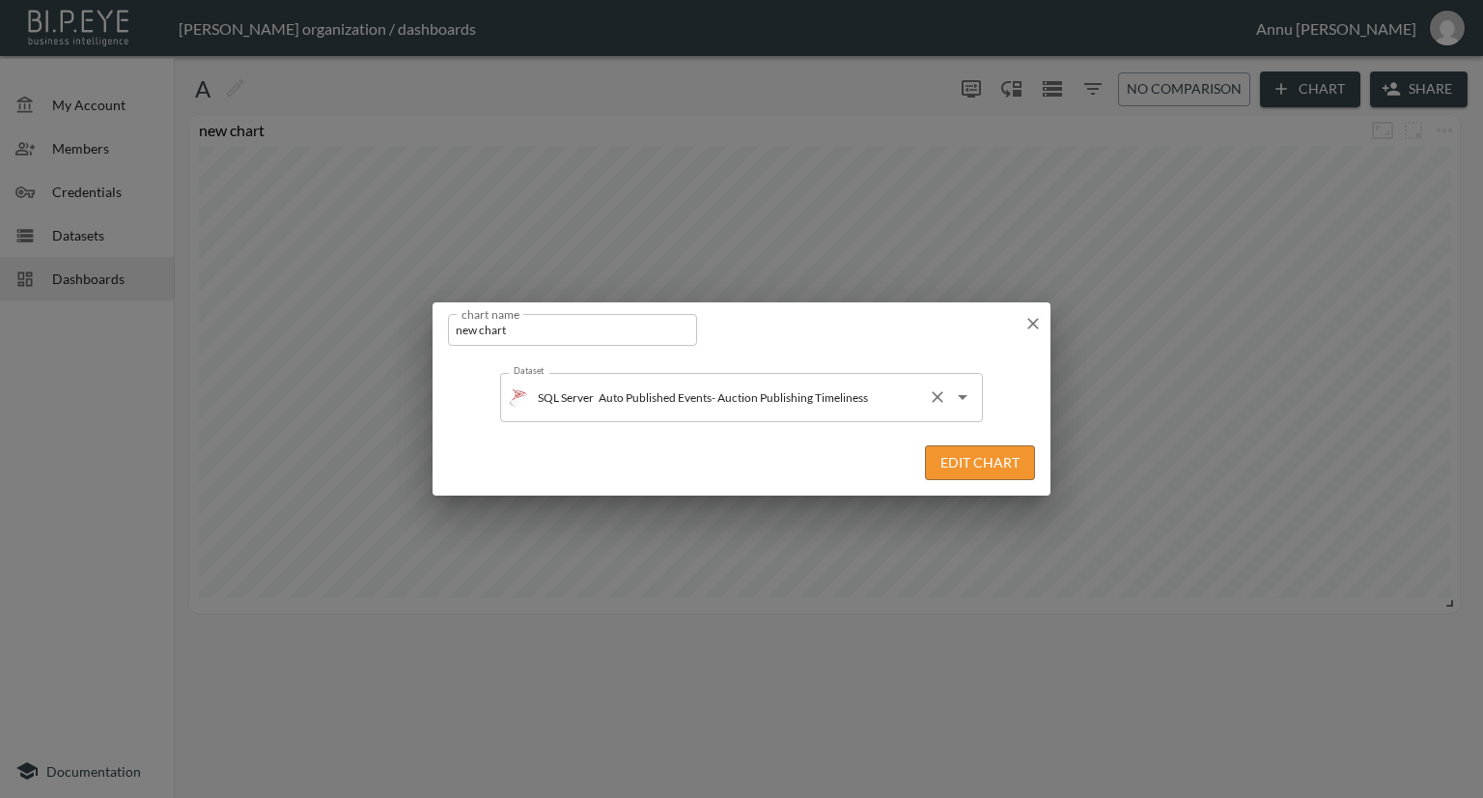
click at [866, 399] on input "Auto Published Events- Auction Publishing Timeliness" at bounding box center [757, 396] width 326 height 31
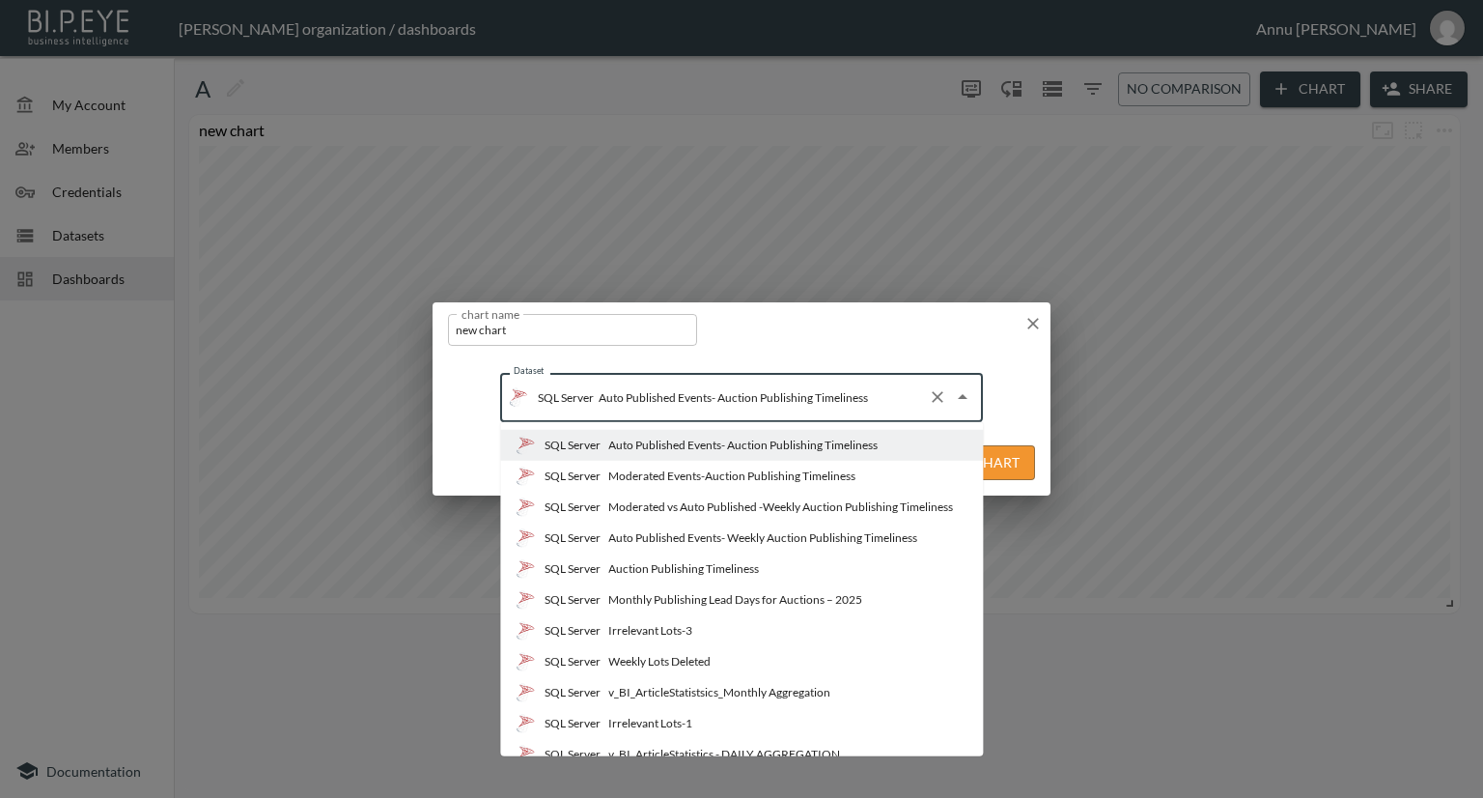
click at [757, 506] on div "Moderated vs Auto Published -Weekly Auction Publishing Timeliness" at bounding box center [780, 506] width 345 height 17
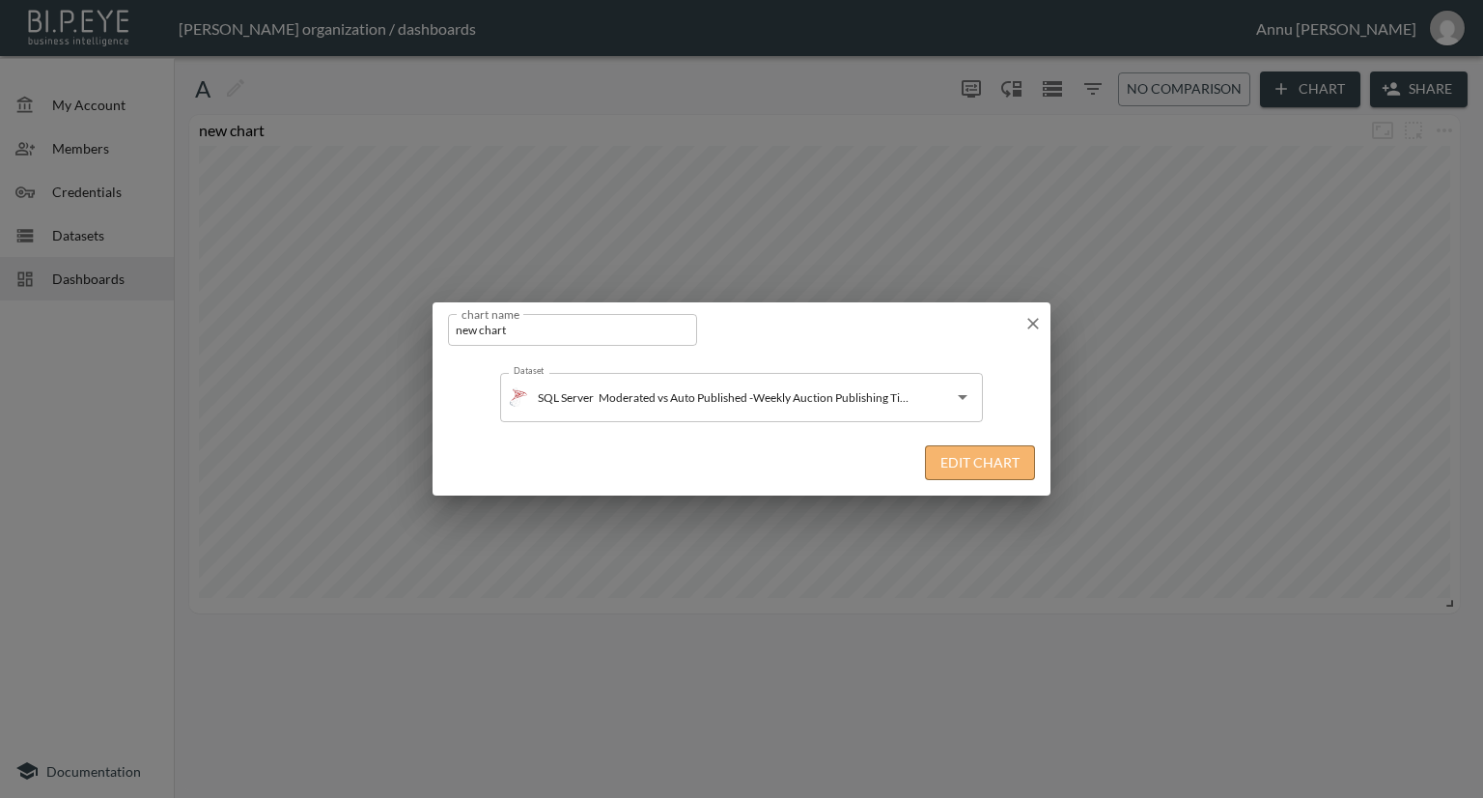
click at [961, 464] on button "Edit Chart" at bounding box center [980, 463] width 110 height 36
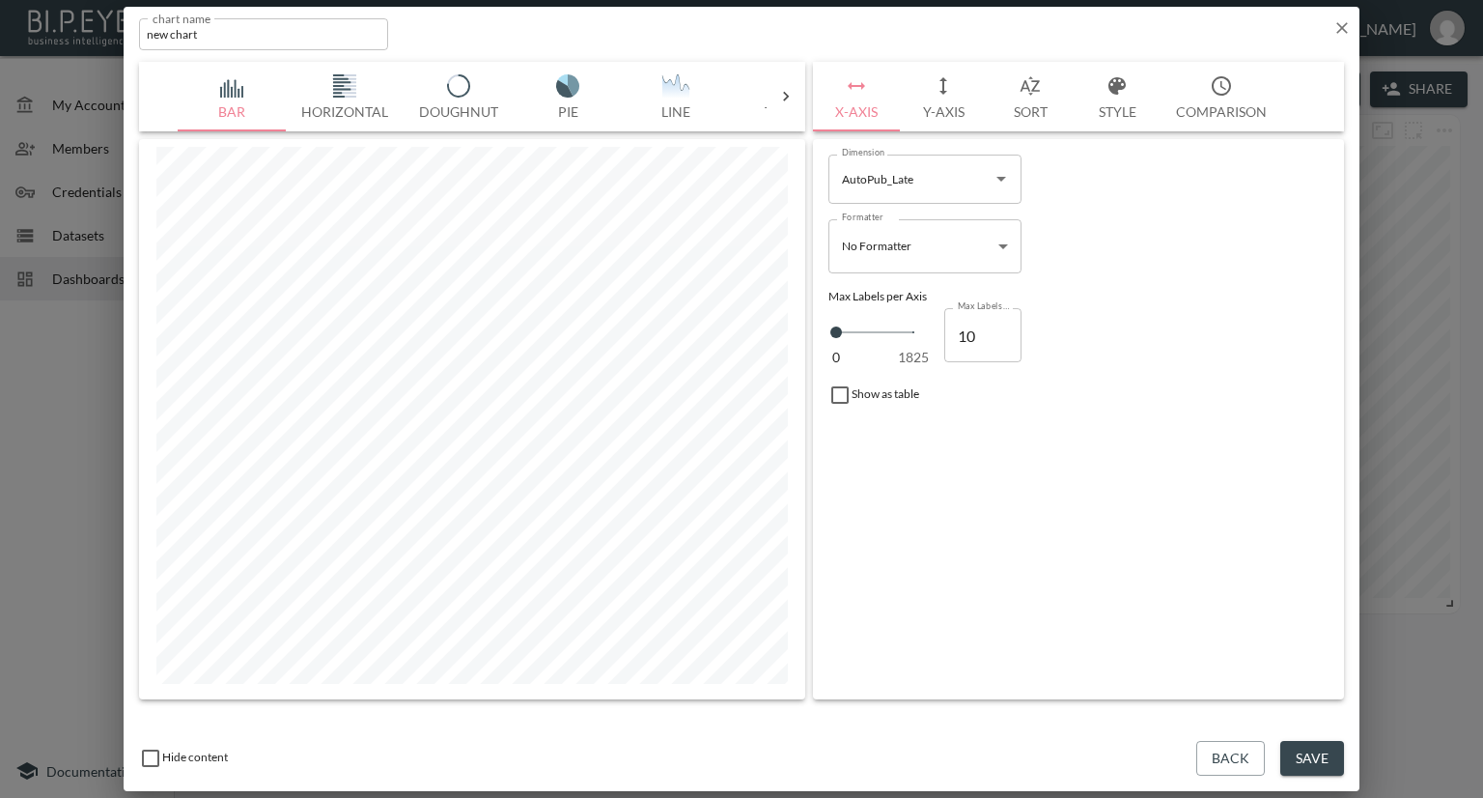
click at [841, 99] on button "X-Axis" at bounding box center [856, 97] width 87 height 70
click at [1005, 179] on icon "Open" at bounding box center [1001, 178] width 23 height 23
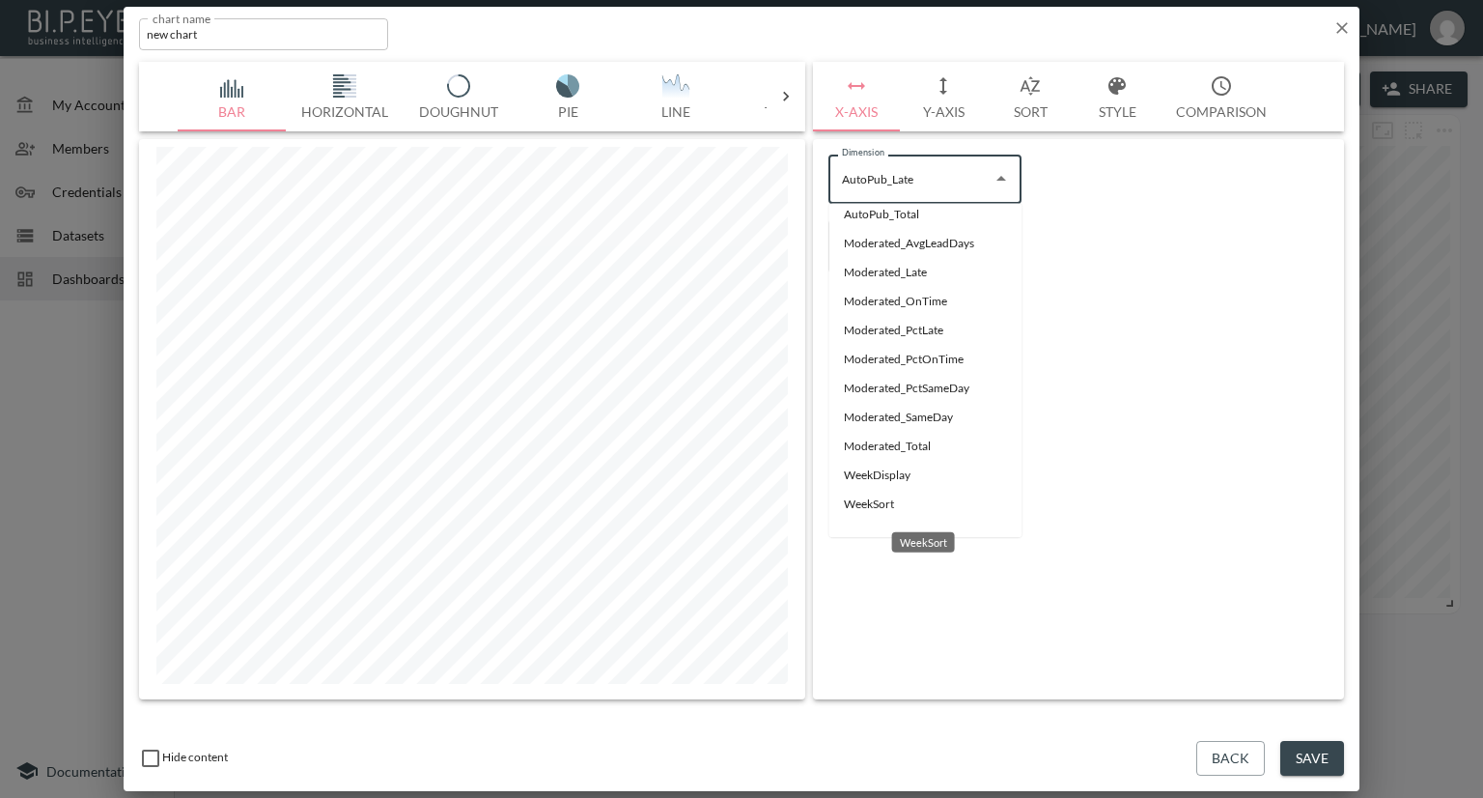
click at [906, 503] on li "WeekSort" at bounding box center [924, 504] width 193 height 29
type input "WeekSort"
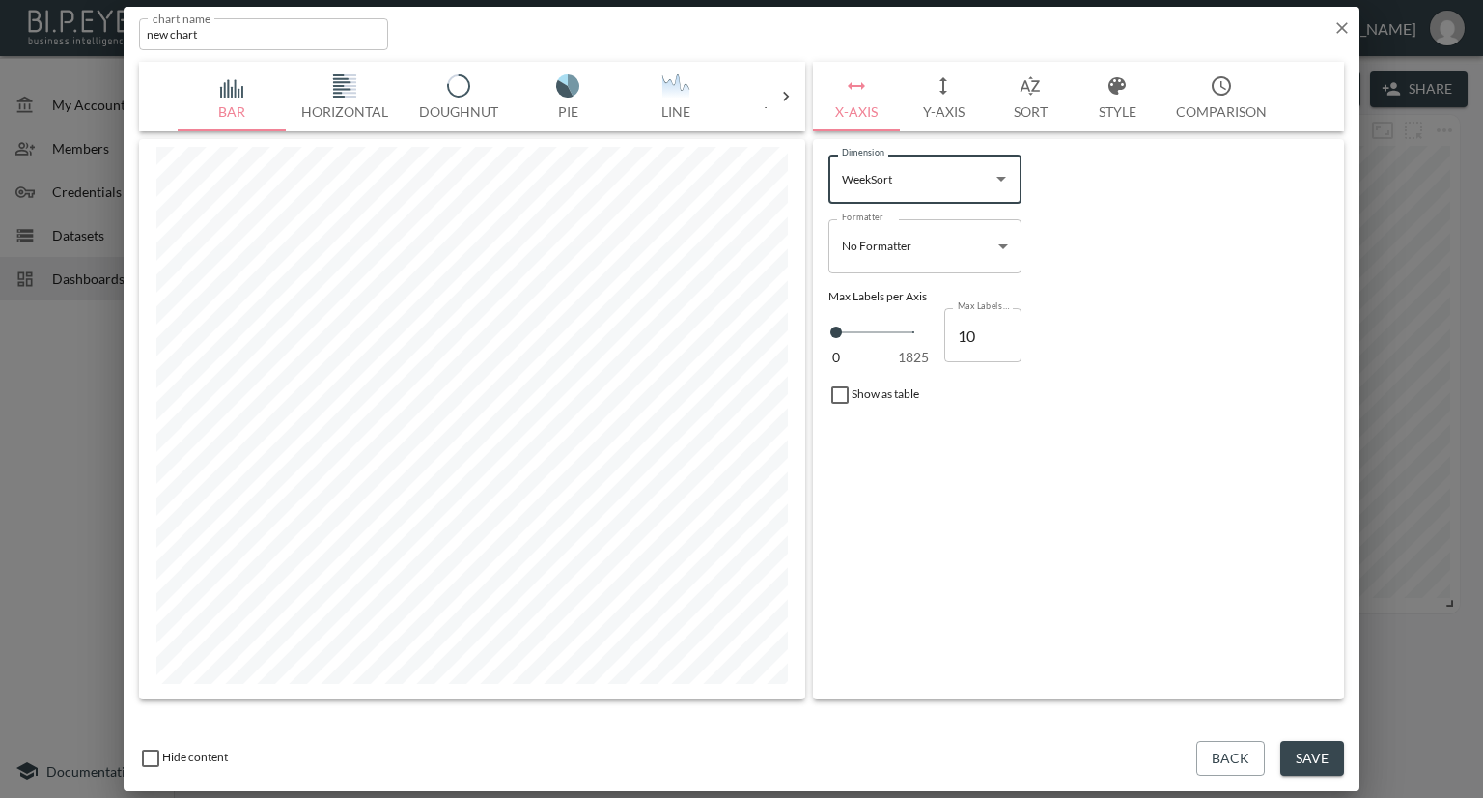
type input "11"
click at [998, 325] on input "11" at bounding box center [982, 335] width 77 height 54
type input "12"
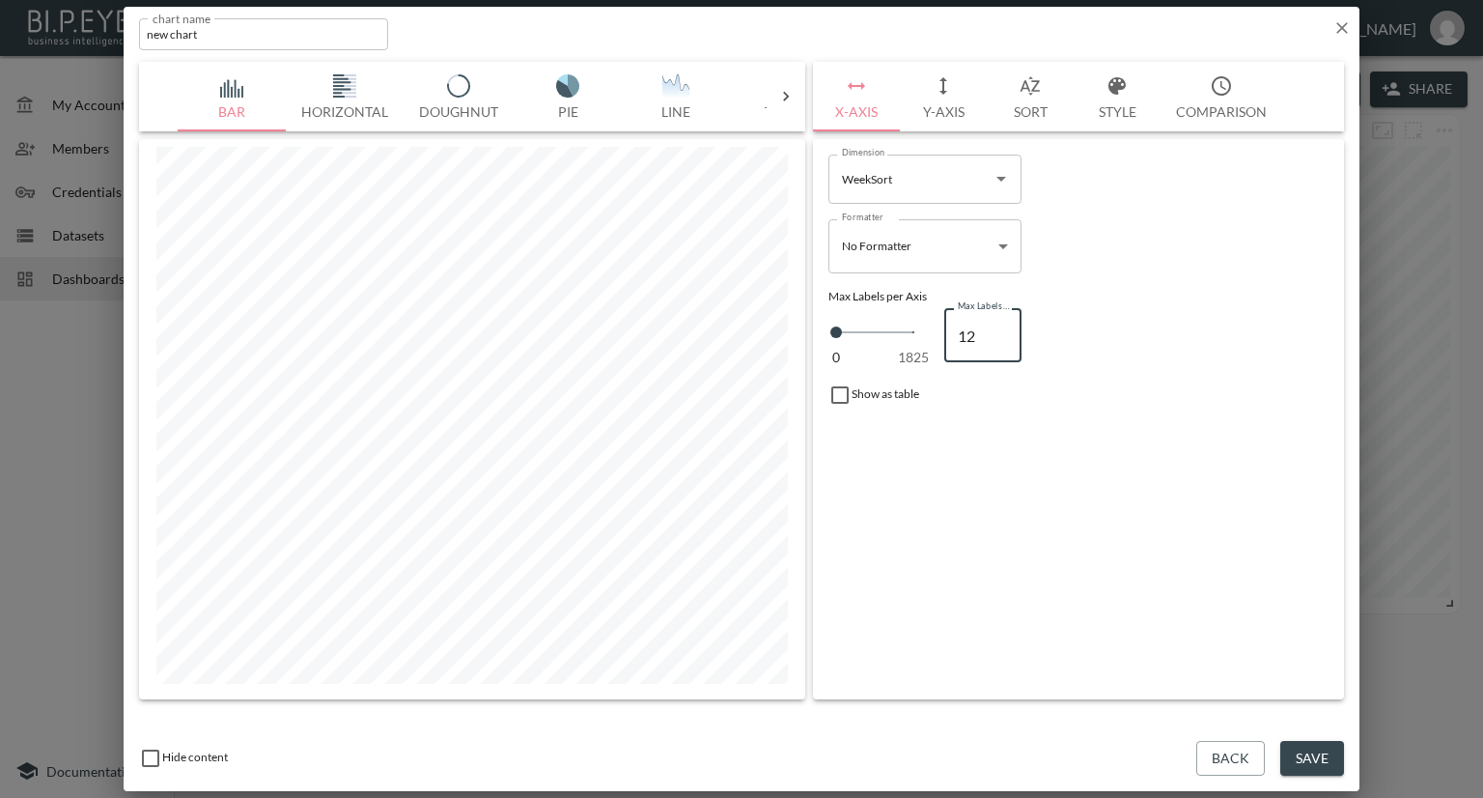
click at [998, 325] on input "12" at bounding box center [982, 335] width 77 height 54
type input "13"
click at [998, 325] on input "13" at bounding box center [982, 335] width 77 height 54
type input "14"
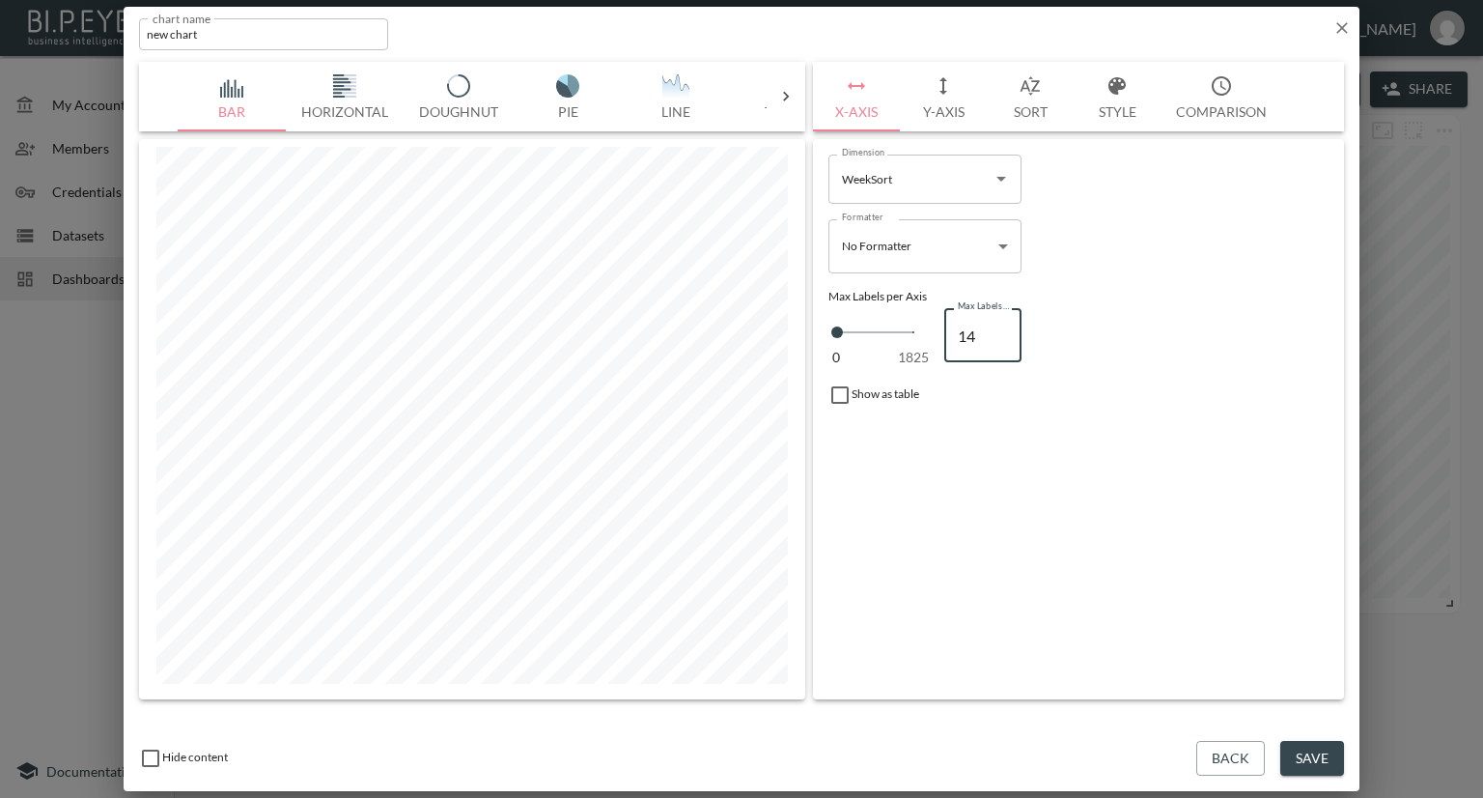
type input "14"
click at [998, 325] on input "14" at bounding box center [982, 335] width 77 height 54
type input "15"
click at [998, 325] on input "15" at bounding box center [982, 335] width 77 height 54
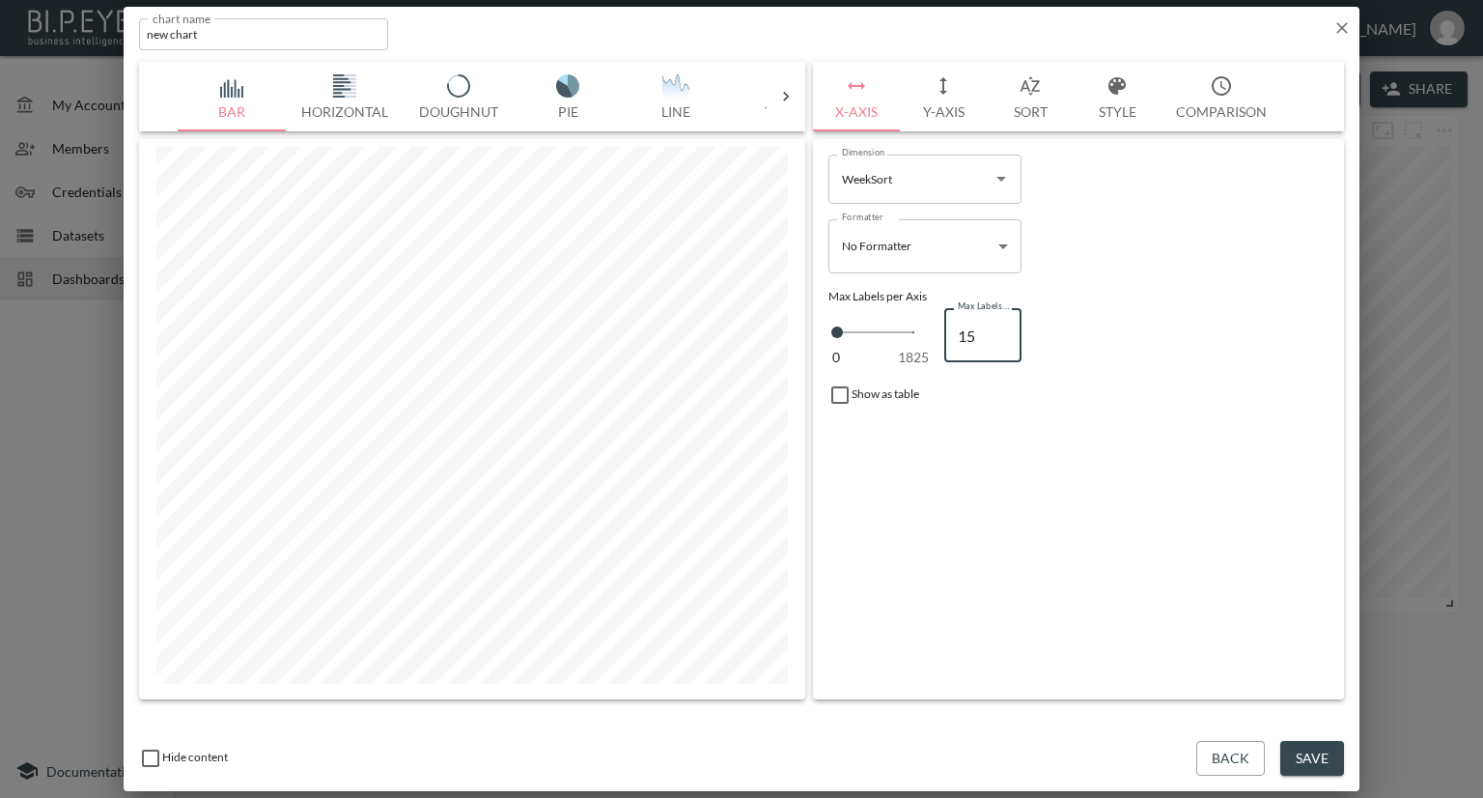
type input "16"
click at [998, 325] on input "16" at bounding box center [982, 335] width 77 height 54
type input "17"
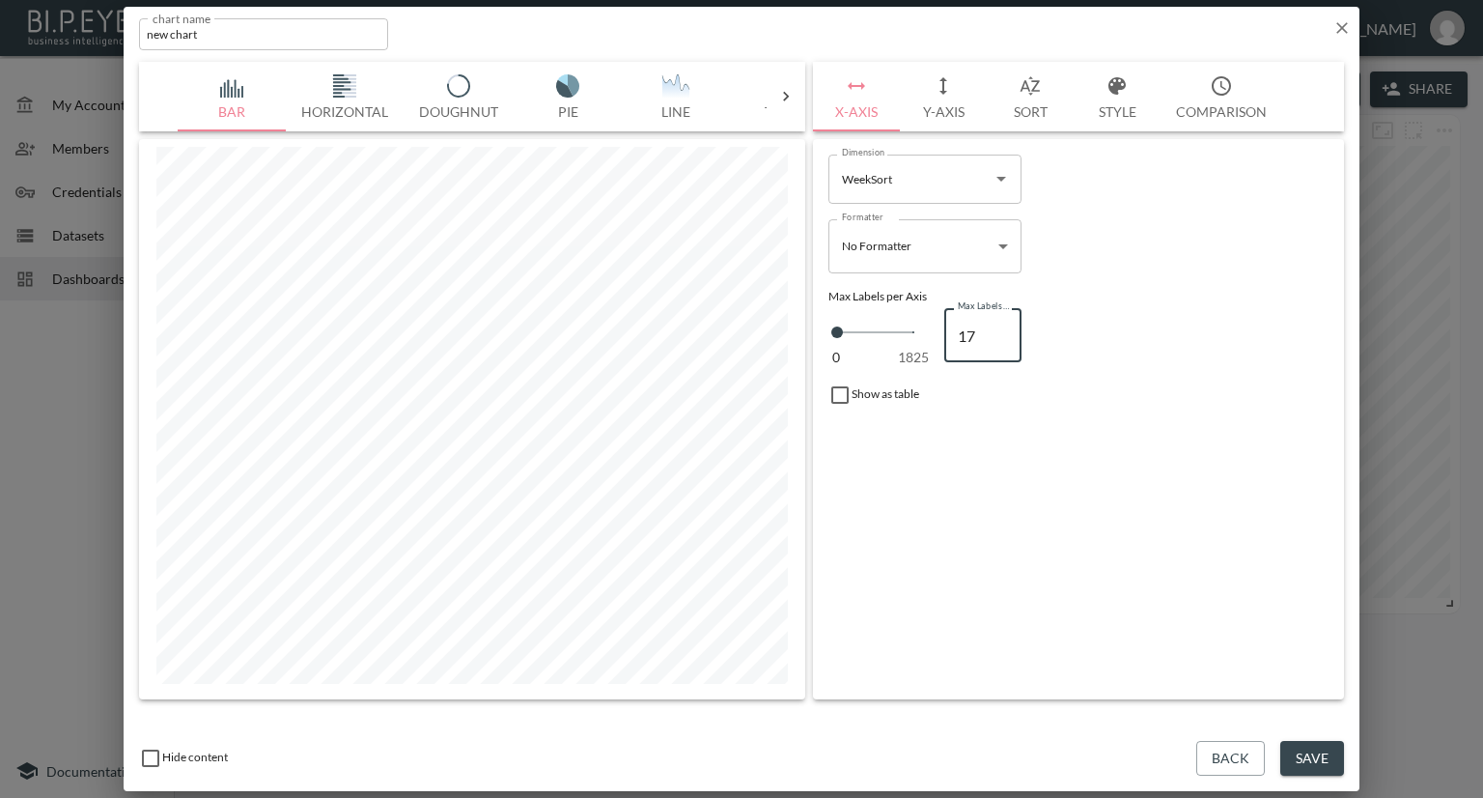
click at [998, 325] on input "17" at bounding box center [982, 335] width 77 height 54
type input "18"
click at [998, 325] on input "18" at bounding box center [982, 335] width 77 height 54
type input "19"
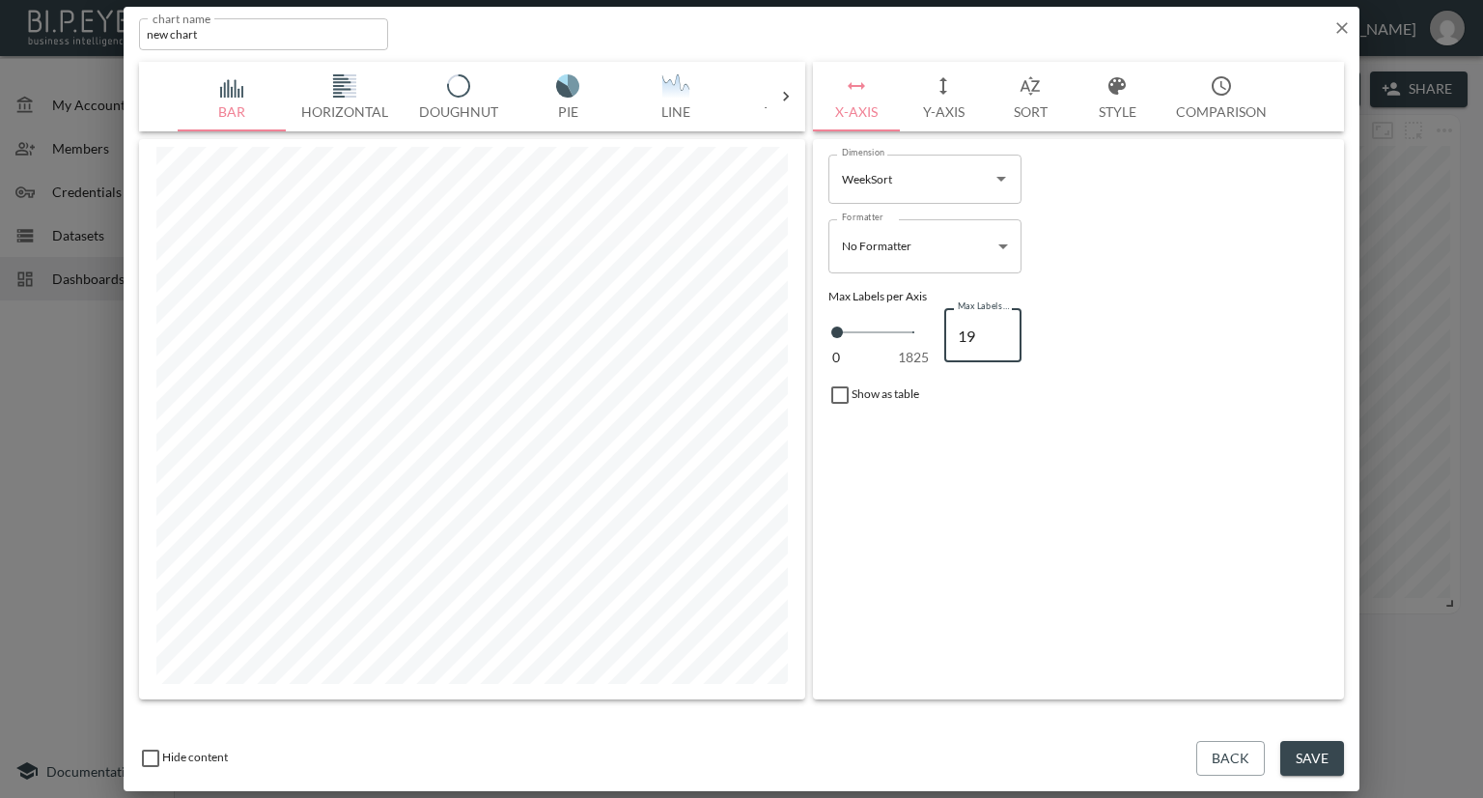
type input "19"
click at [998, 325] on input "19" at bounding box center [982, 335] width 77 height 54
type input "20"
click at [998, 325] on input "20" at bounding box center [982, 335] width 77 height 54
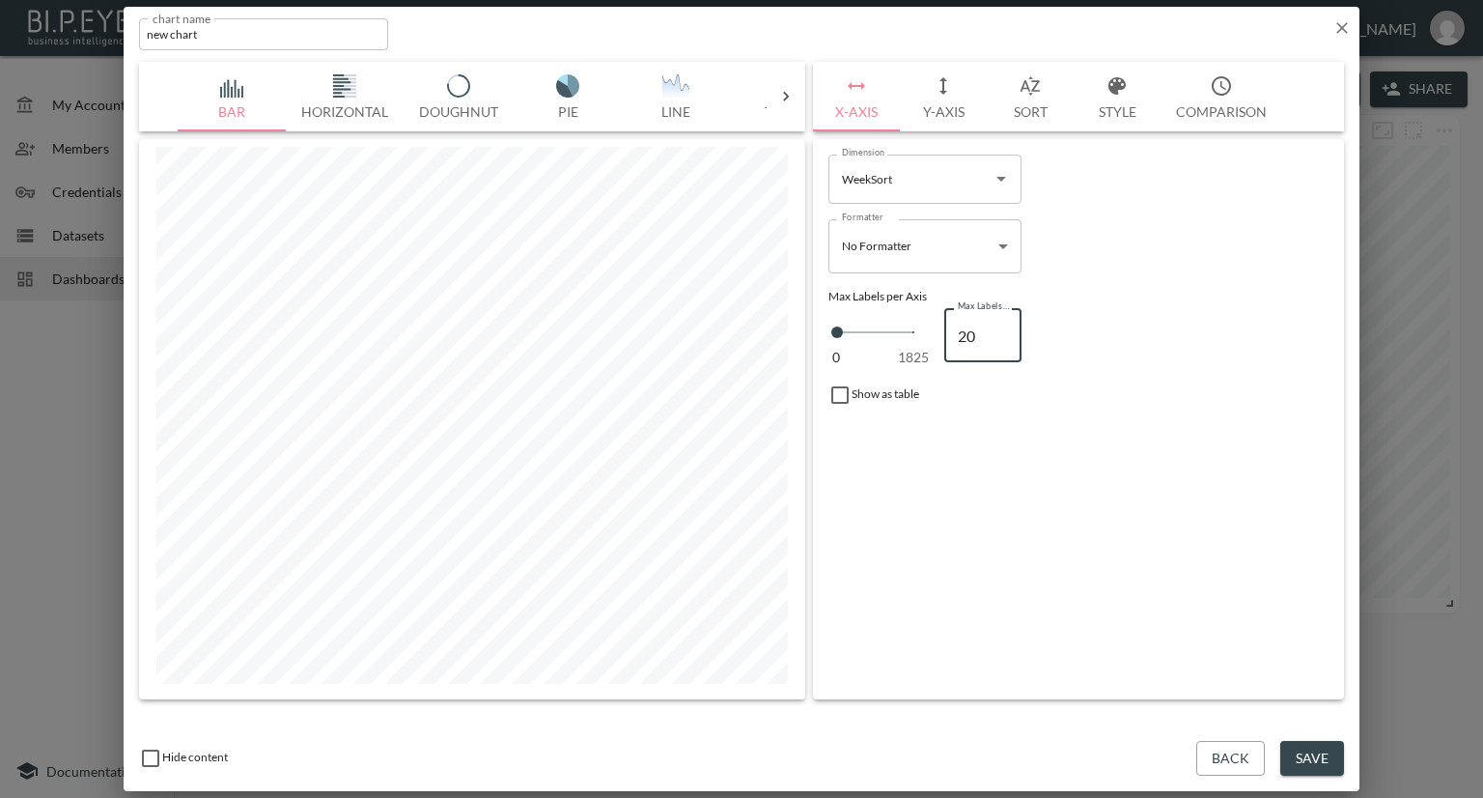
type input "21"
click at [998, 325] on input "21" at bounding box center [982, 335] width 77 height 54
type input "22"
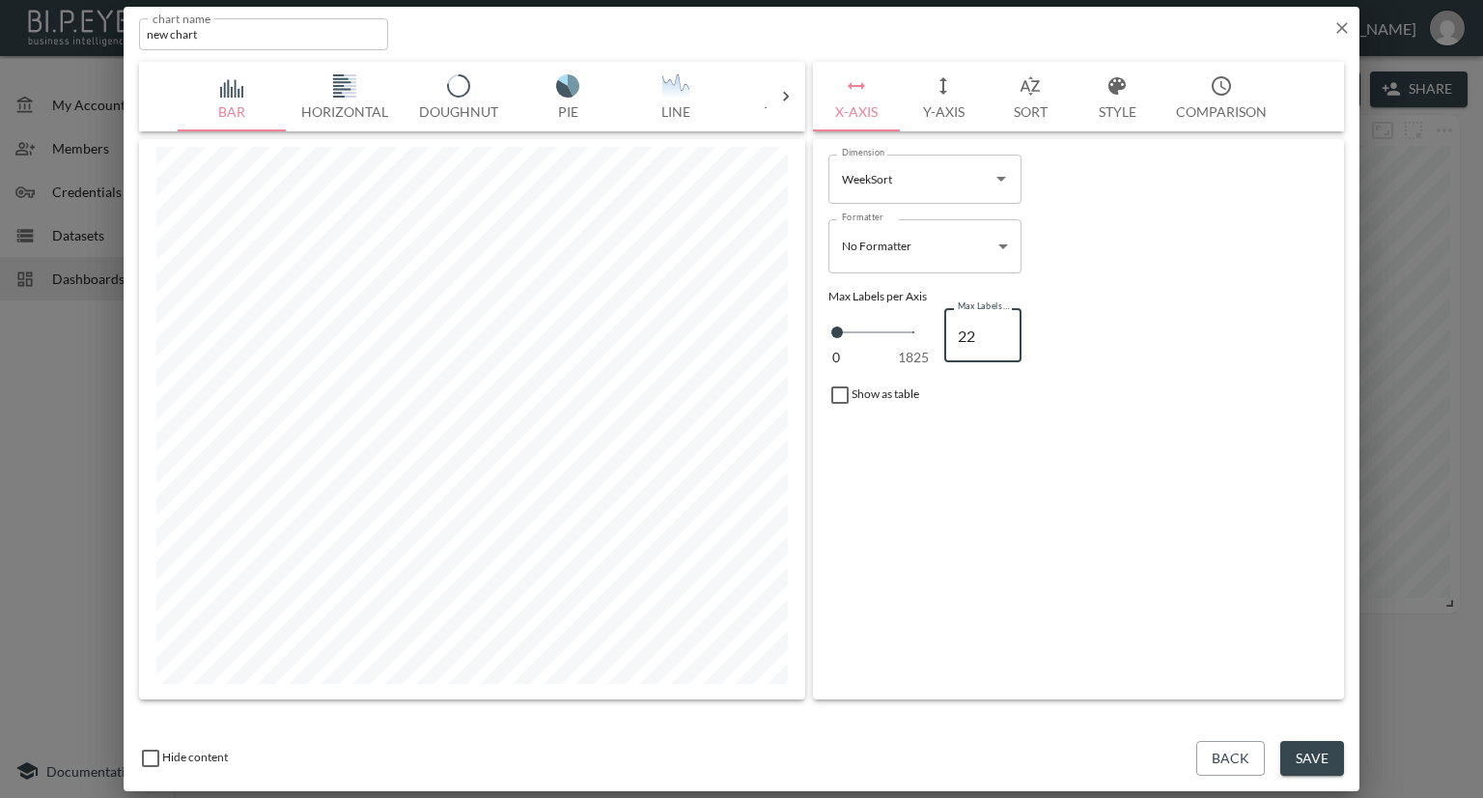
click at [998, 325] on input "22" at bounding box center [982, 335] width 77 height 54
type input "23"
click at [998, 325] on input "23" at bounding box center [982, 335] width 77 height 54
type input "24"
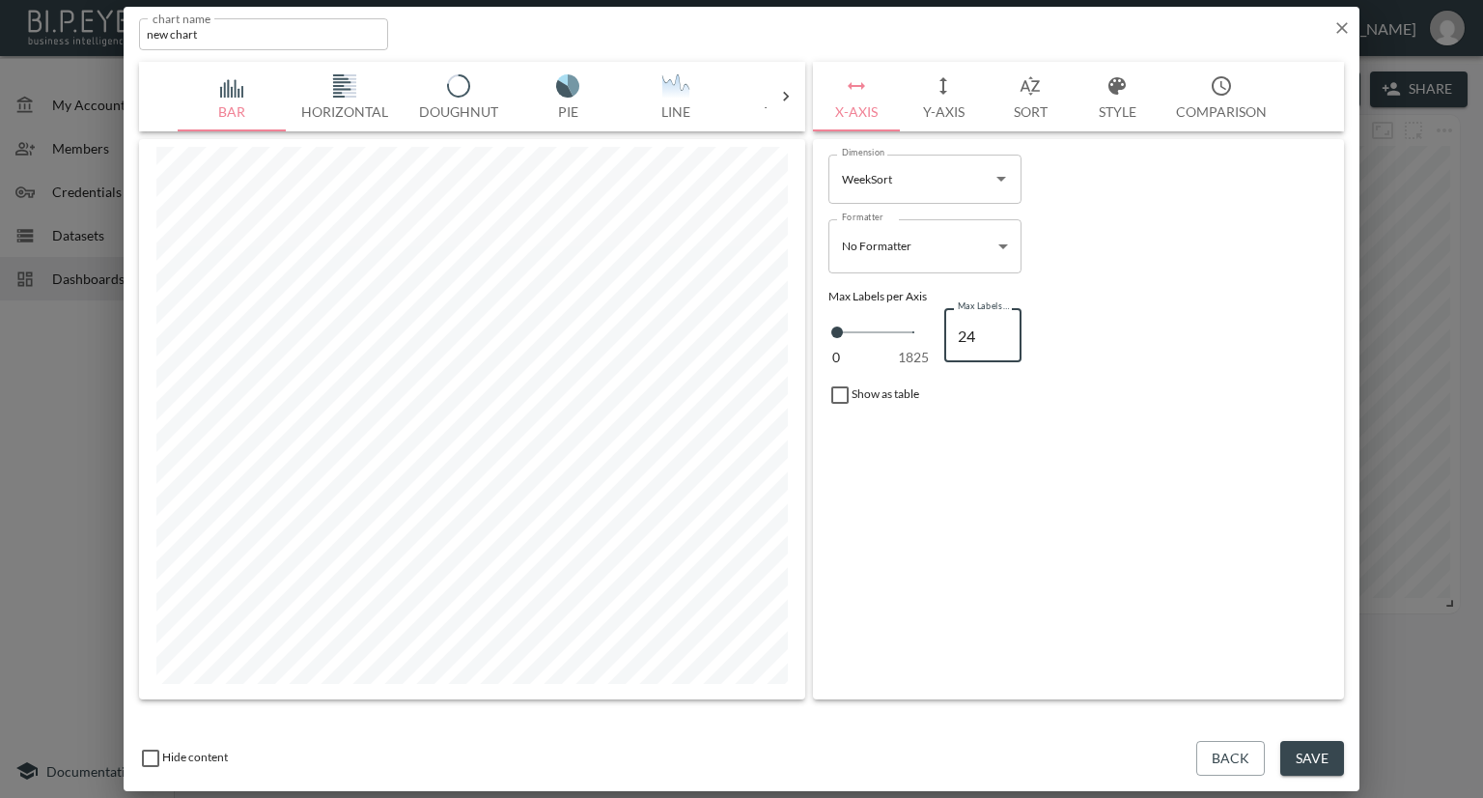
type input "24"
click at [998, 325] on input "24" at bounding box center [982, 335] width 77 height 54
type input "25"
click at [998, 325] on input "25" at bounding box center [982, 335] width 77 height 54
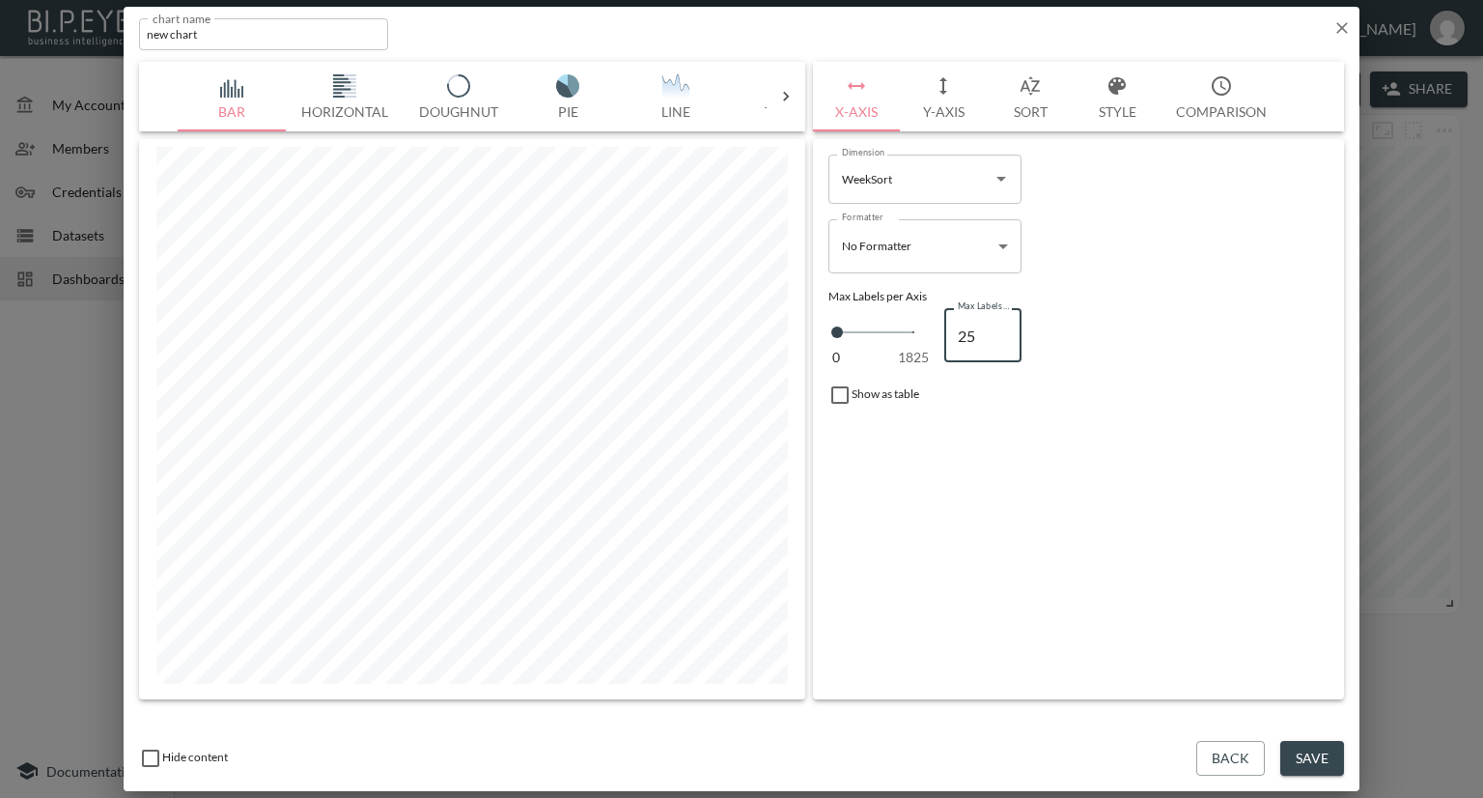
type input "26"
click at [998, 325] on input "26" at bounding box center [982, 335] width 77 height 54
type input "27"
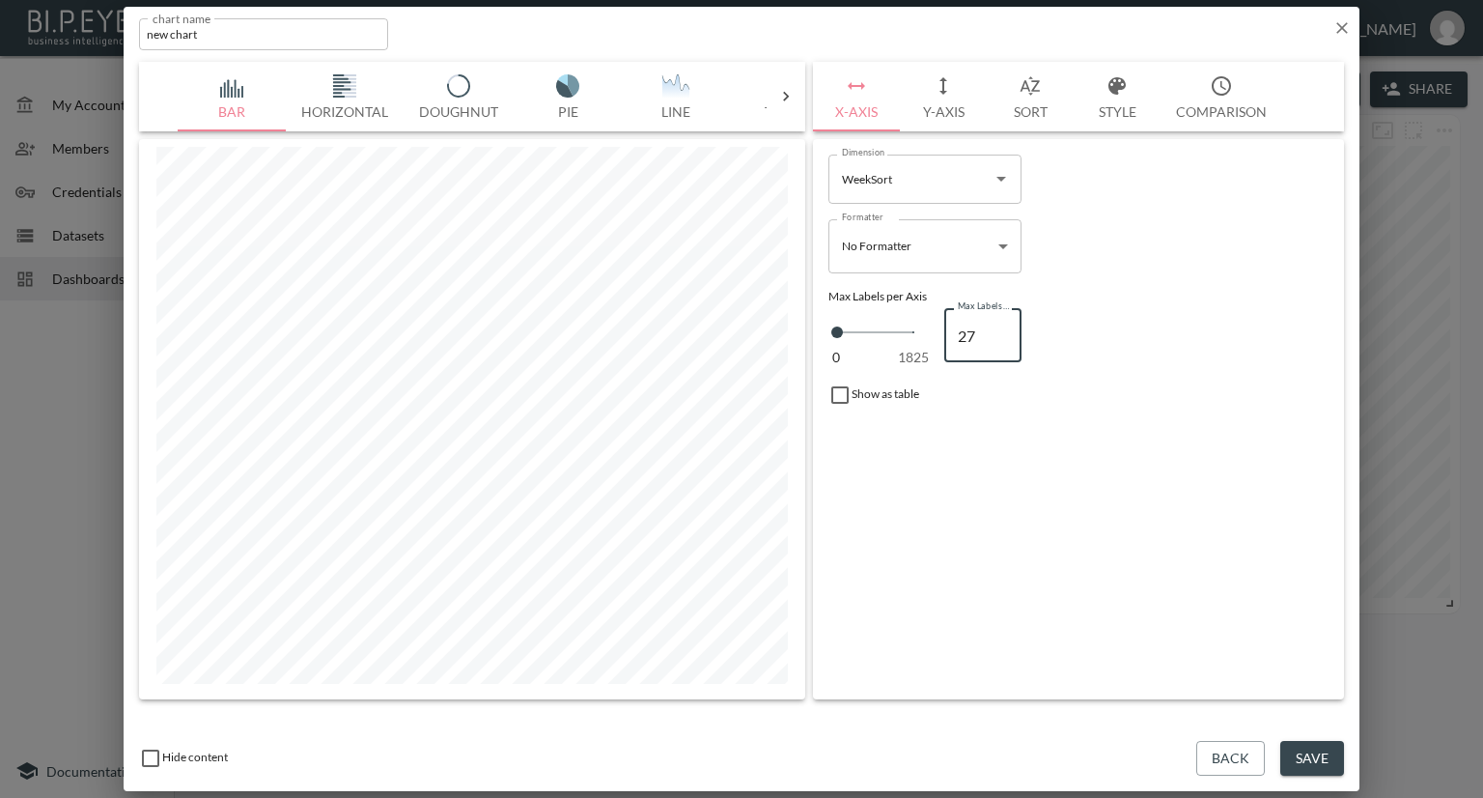
click at [998, 325] on input "27" at bounding box center [982, 335] width 77 height 54
type input "28"
click at [998, 325] on input "28" at bounding box center [982, 335] width 77 height 54
type input "29"
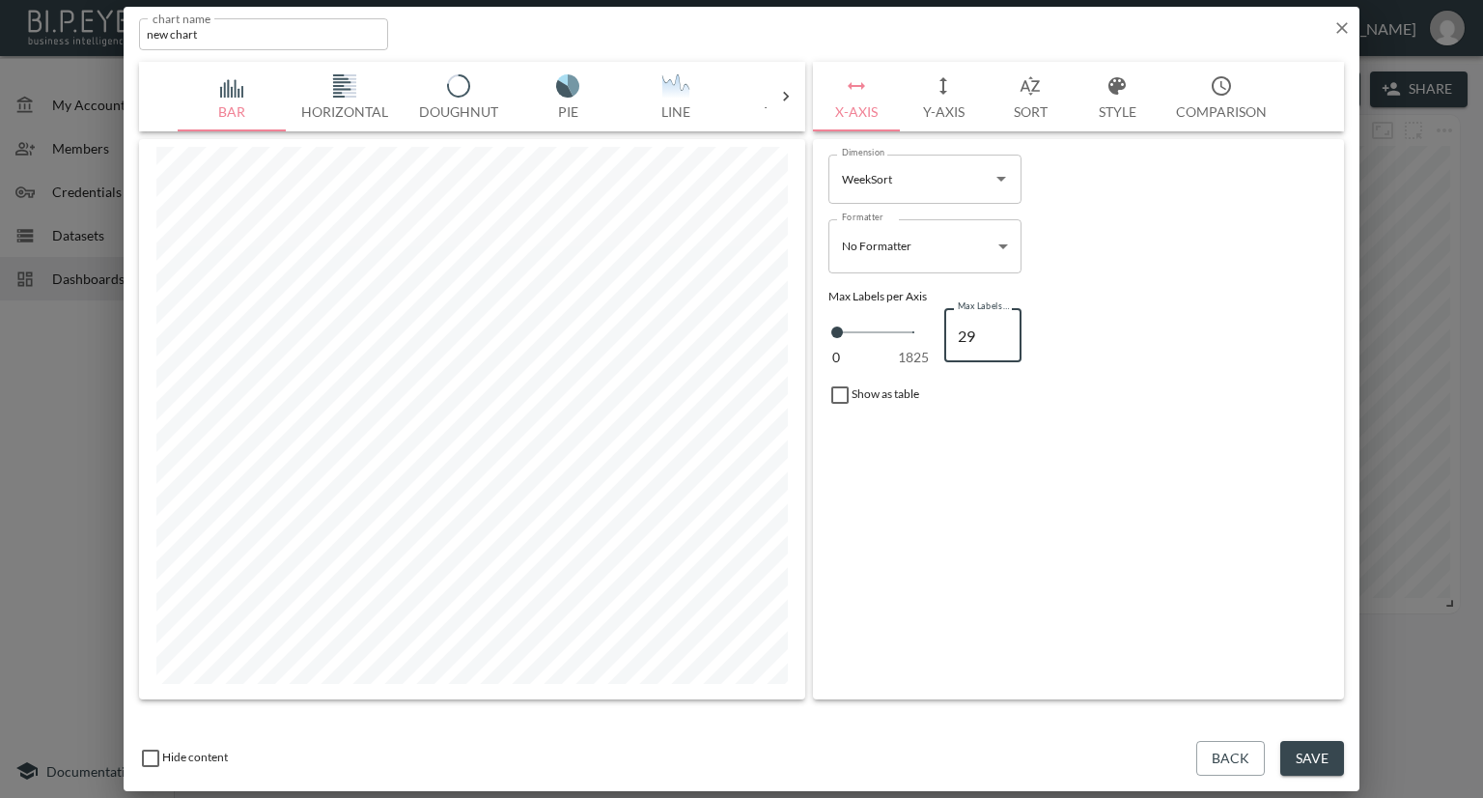
type input "29"
click at [998, 325] on input "29" at bounding box center [982, 335] width 77 height 54
type input "30"
click at [998, 325] on input "30" at bounding box center [982, 335] width 77 height 54
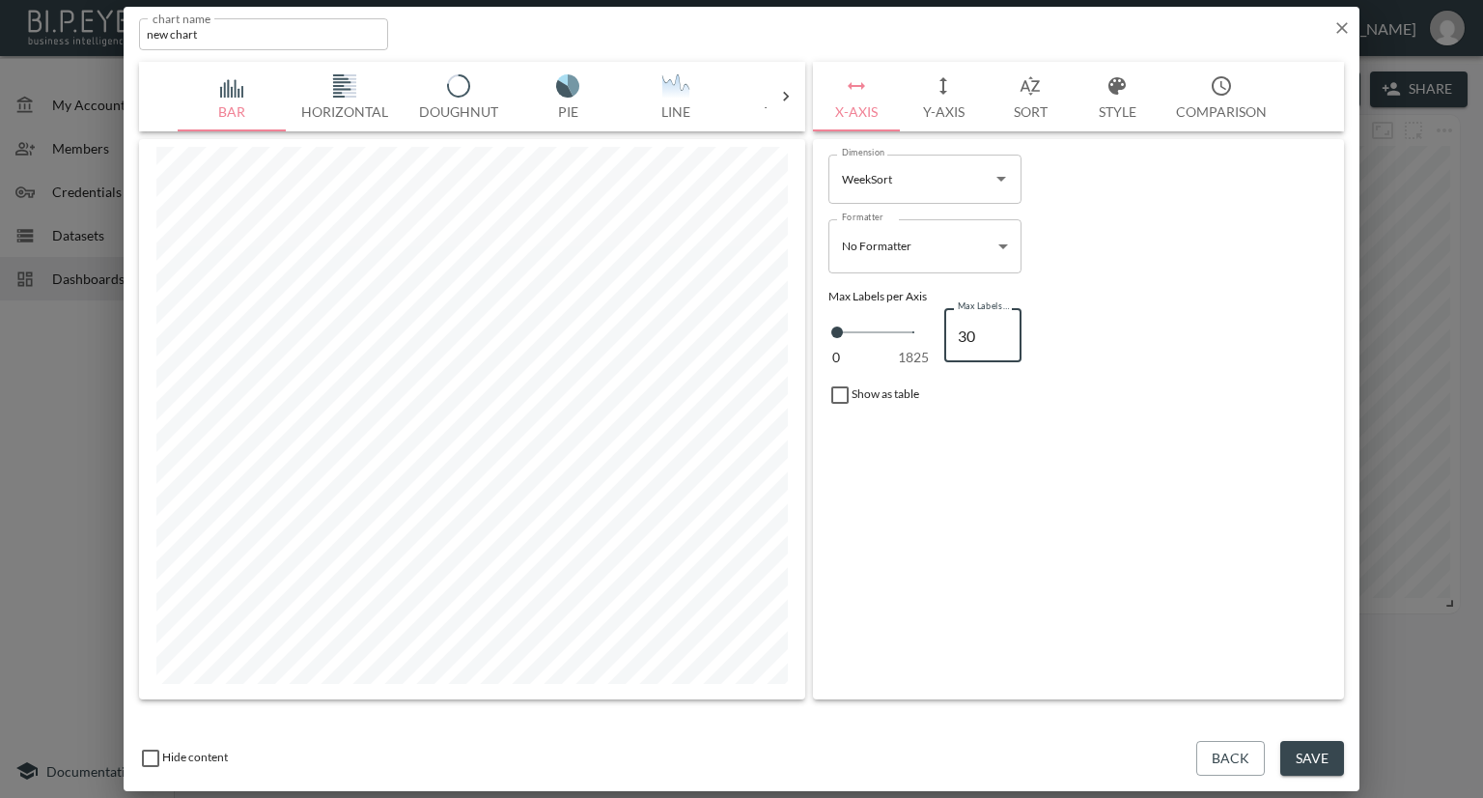
type input "31"
click at [998, 325] on input "31" at bounding box center [982, 335] width 77 height 54
type input "32"
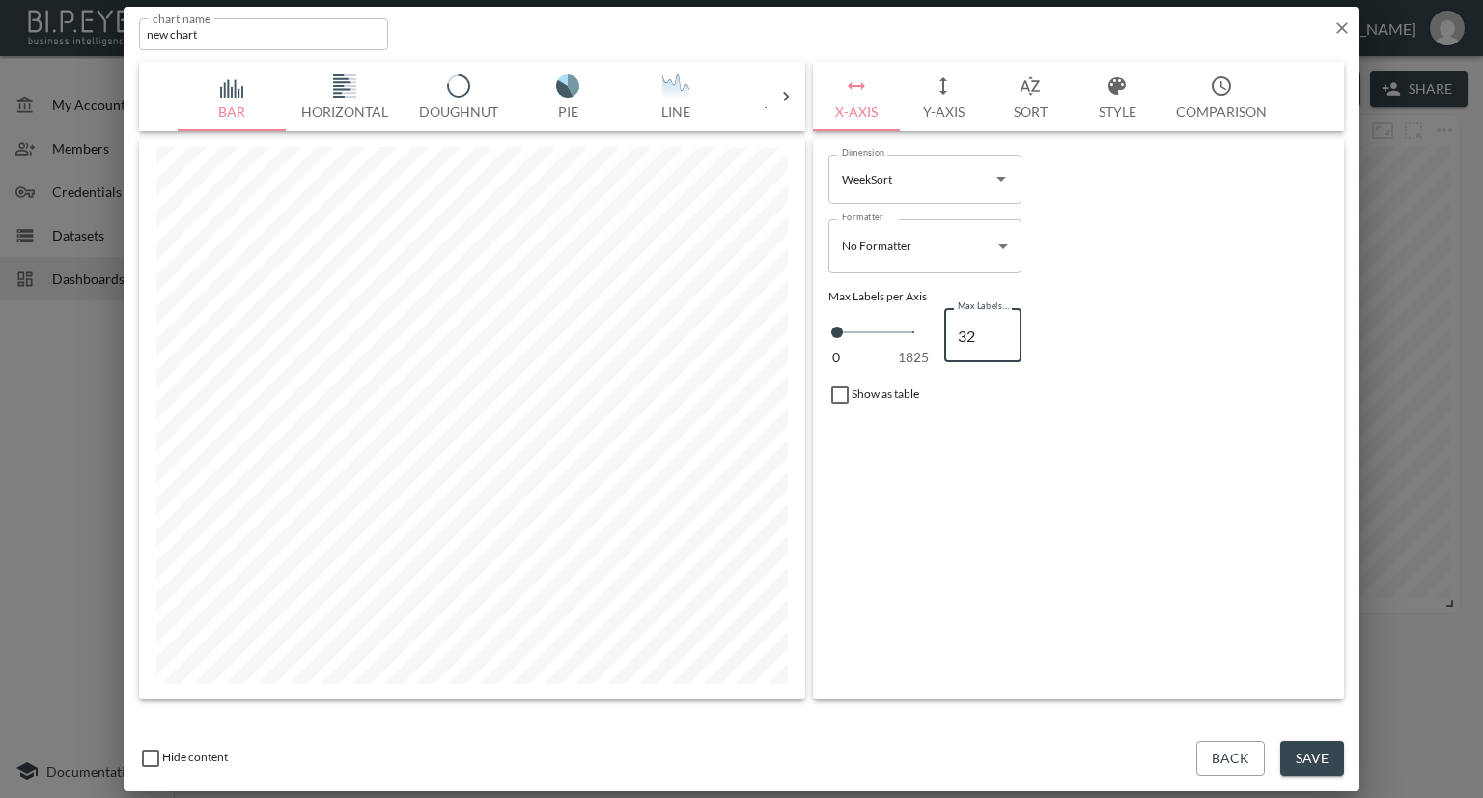
click at [998, 325] on input "32" at bounding box center [982, 335] width 77 height 54
click at [1004, 240] on body "BI.P.EYE, Interactive Analytics Dashboards - app Nadia Senft organization / das…" at bounding box center [741, 399] width 1483 height 798
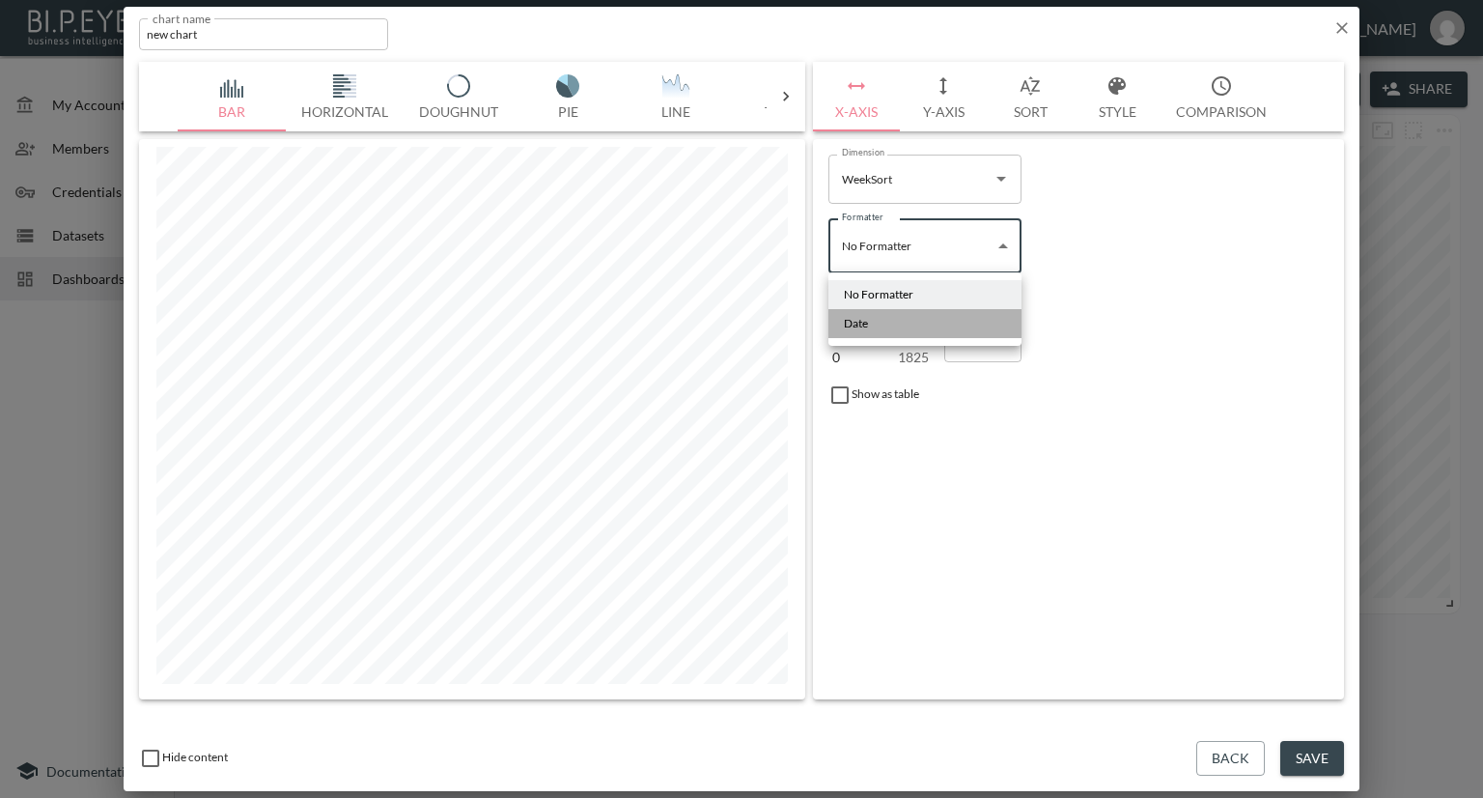
click at [940, 321] on li "Date" at bounding box center [924, 323] width 193 height 29
type input "Date"
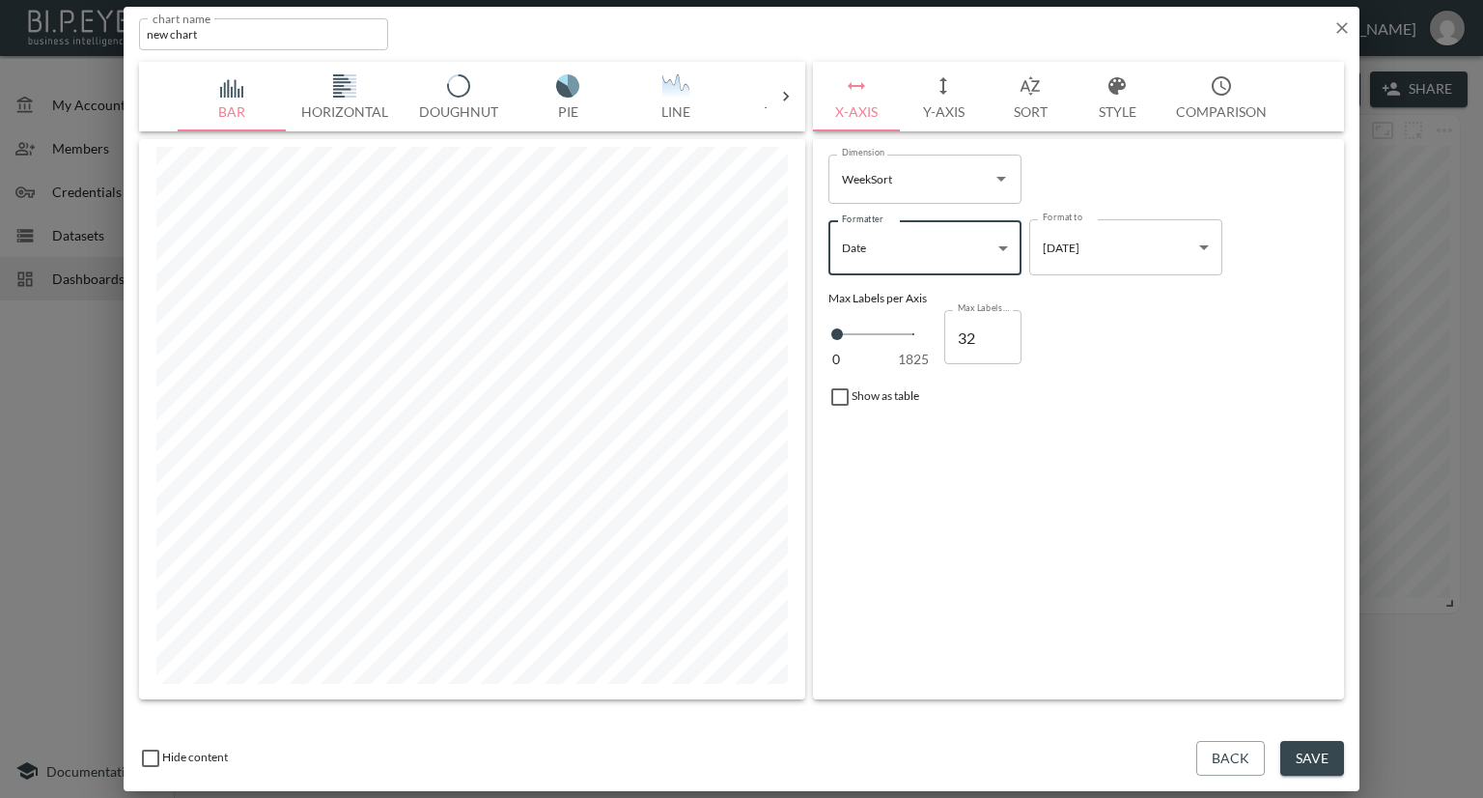
click at [1103, 251] on body "BI.P.EYE, Interactive Analytics Dashboards - app Nadia Senft organization / das…" at bounding box center [741, 399] width 1483 height 798
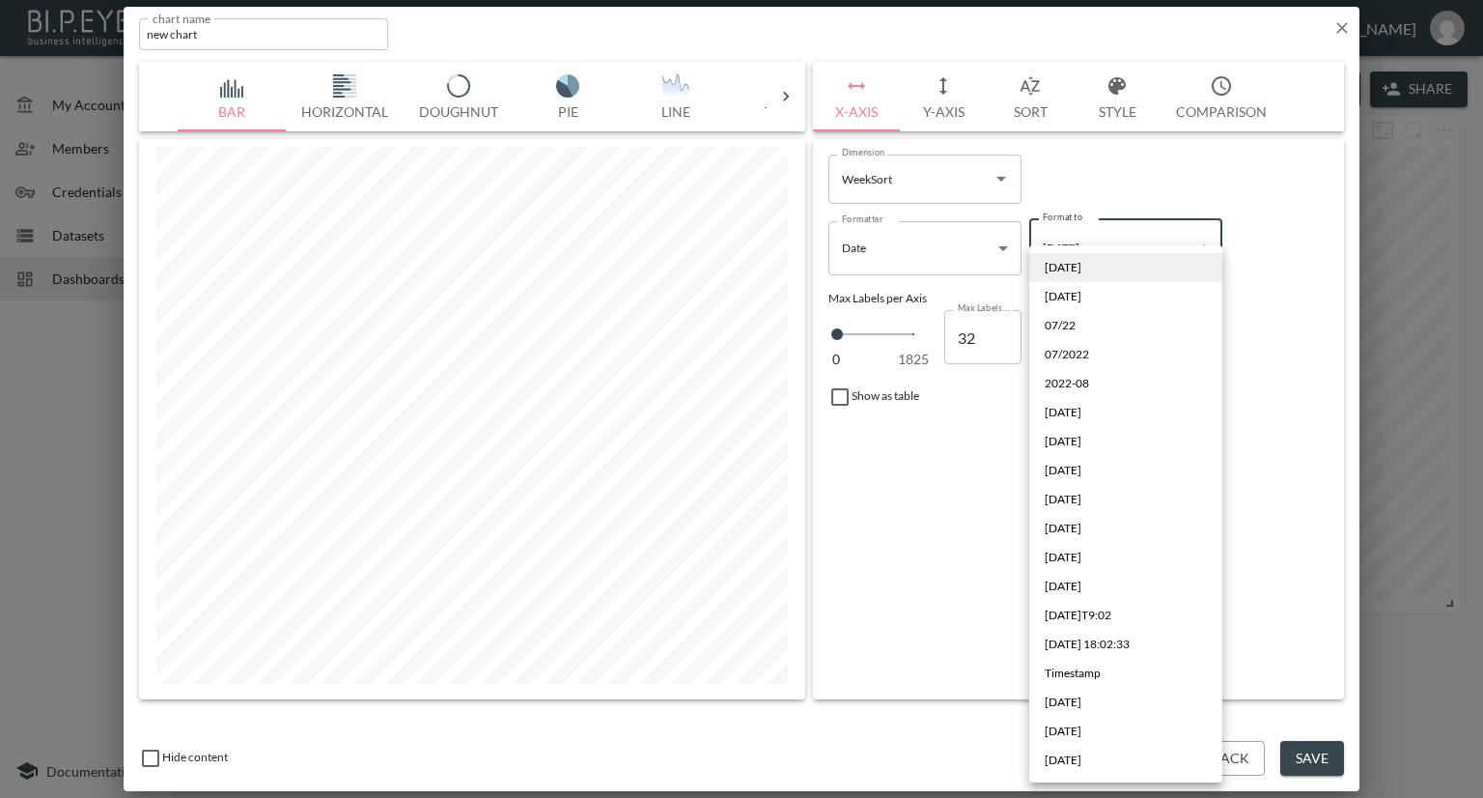
click at [1067, 731] on span "Sep 2019" at bounding box center [1063, 730] width 37 height 17
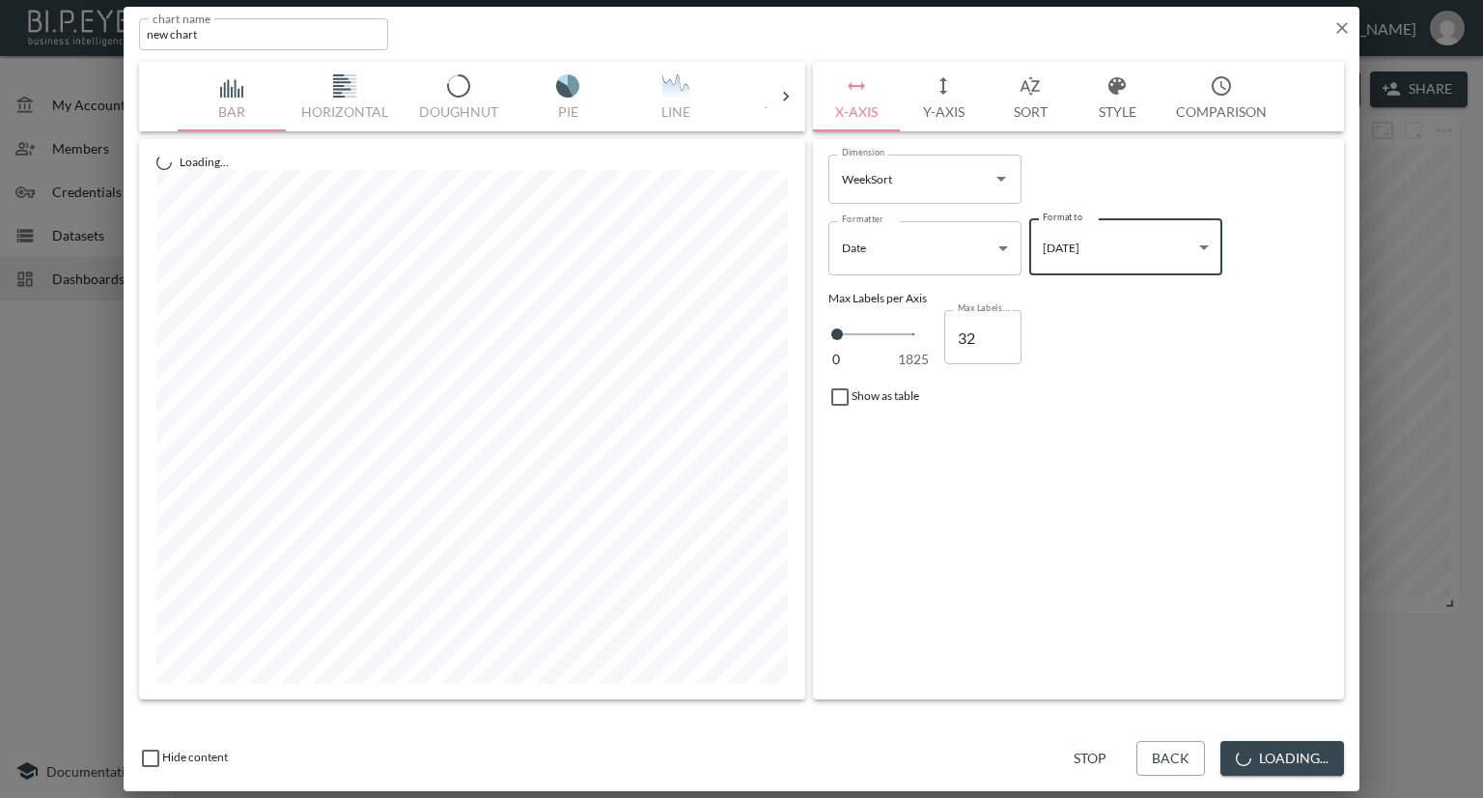
click at [1113, 258] on body "BI.P.EYE, Interactive Analytics Dashboards - app Nadia Senft organization / das…" at bounding box center [741, 399] width 1483 height 798
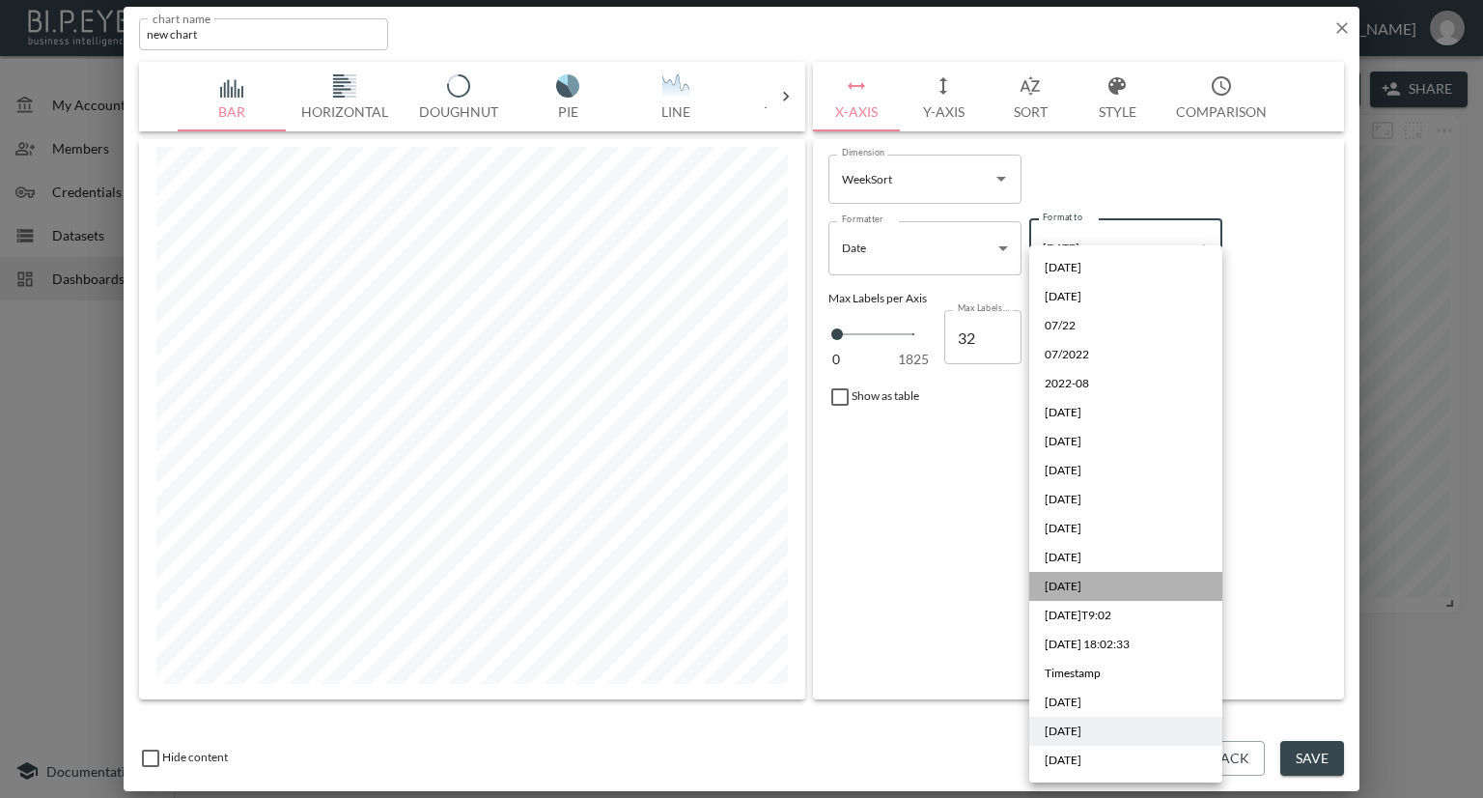
drag, startPoint x: 1084, startPoint y: 586, endPoint x: 1140, endPoint y: 357, distance: 235.6
click at [1081, 582] on span "14/8/2018" at bounding box center [1063, 585] width 37 height 17
type input "D/M/YYYY"
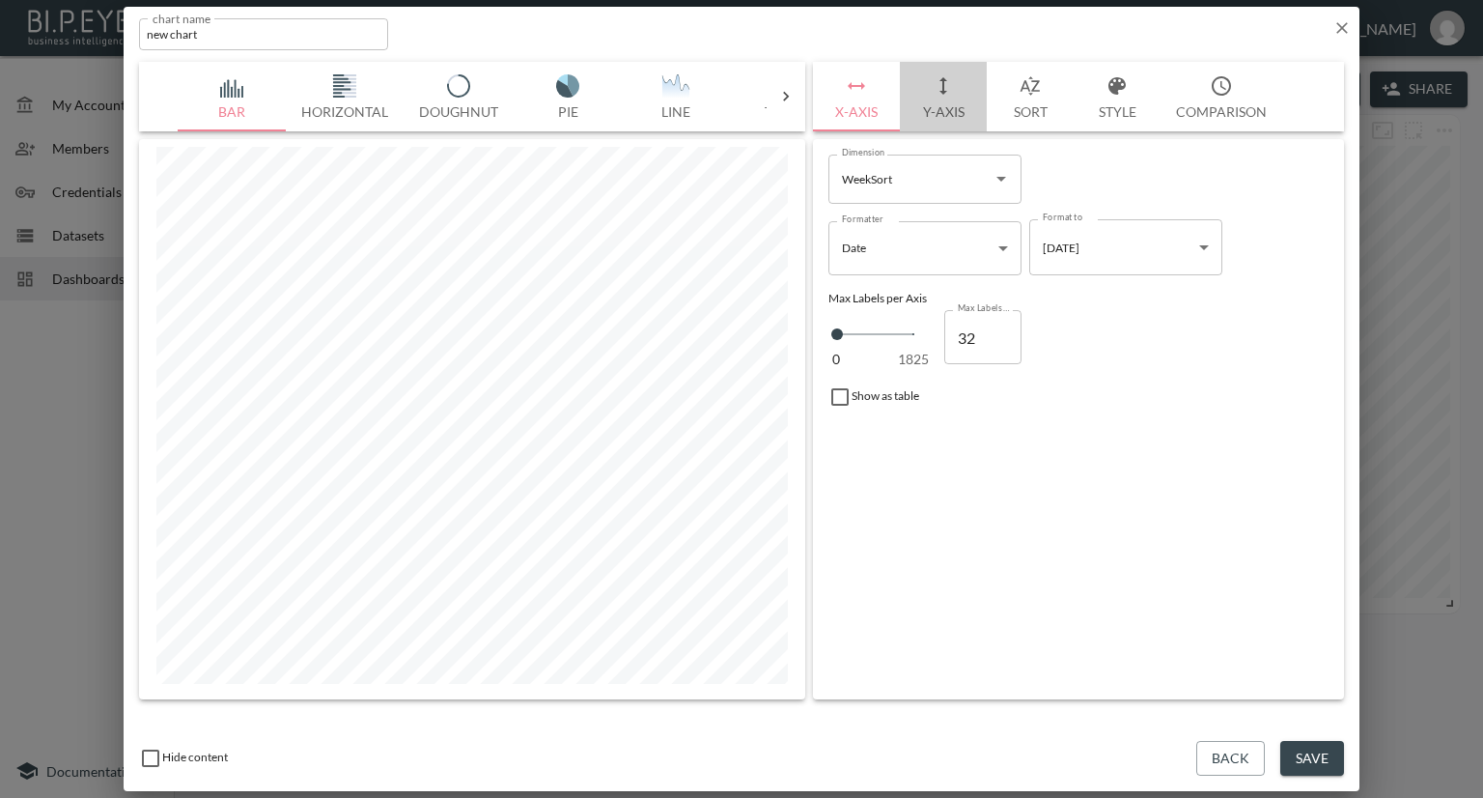
click at [955, 105] on button "Y-Axis" at bounding box center [943, 97] width 87 height 70
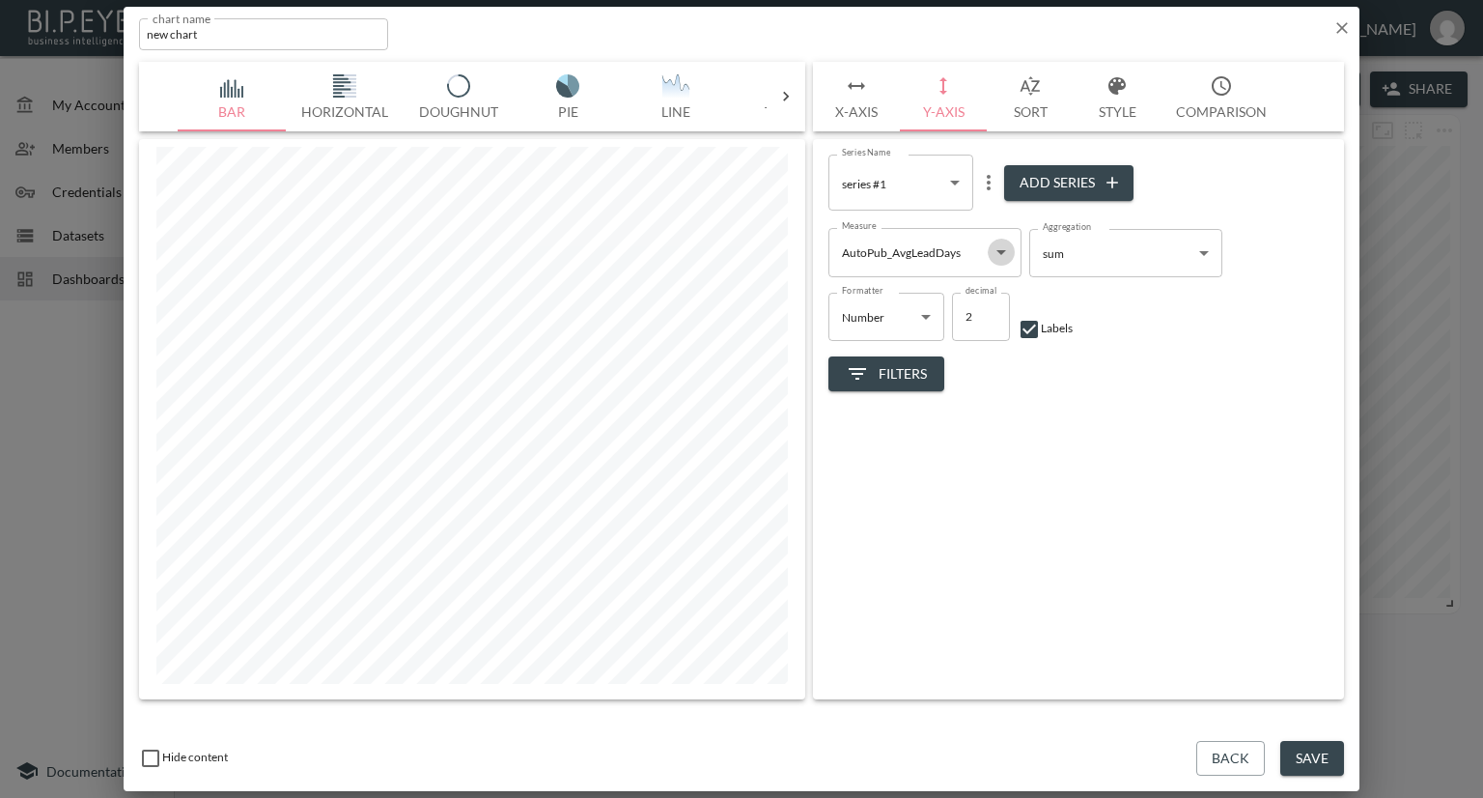
click at [992, 248] on icon "Open" at bounding box center [1001, 251] width 23 height 23
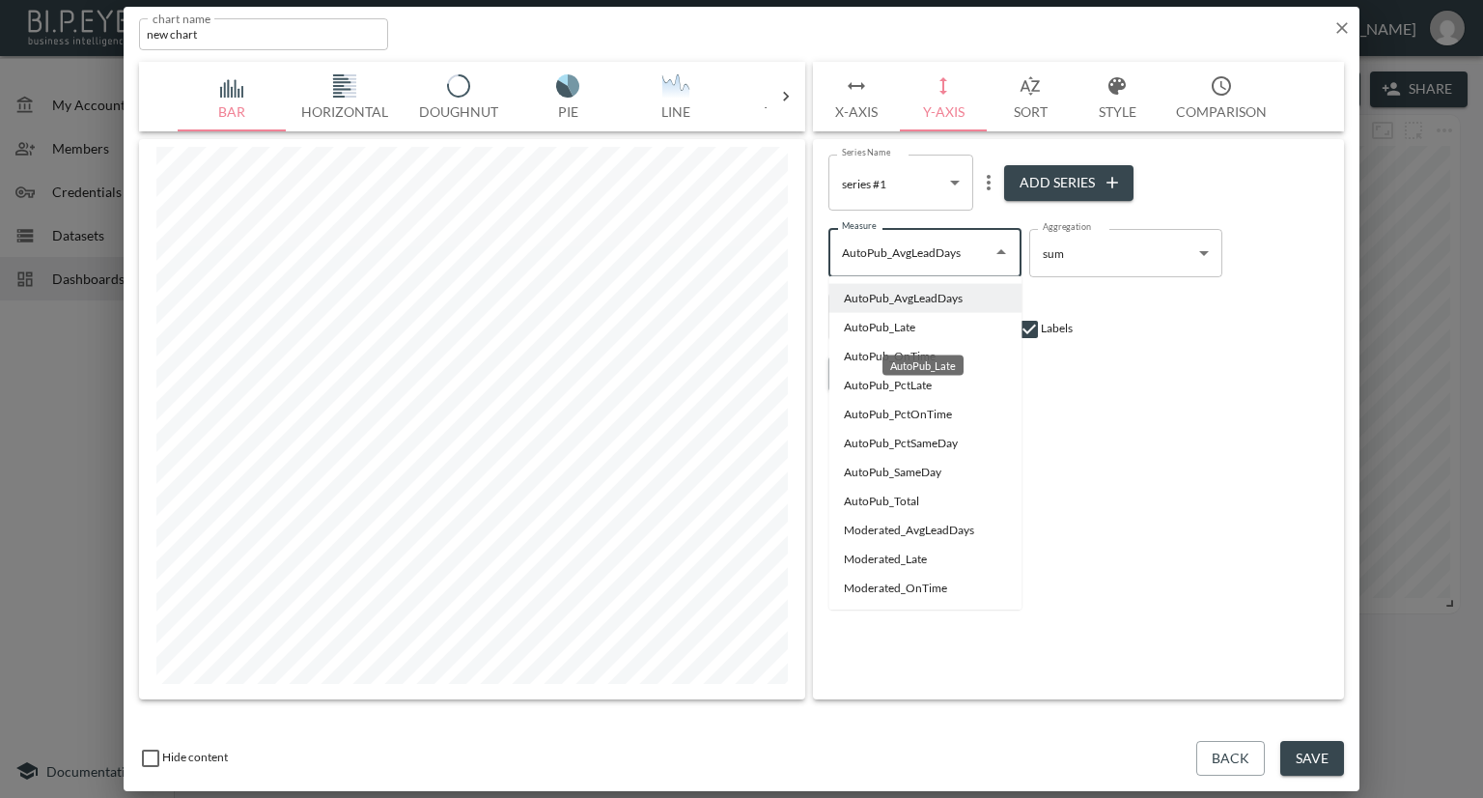
click at [861, 328] on li "AutoPub_Late" at bounding box center [924, 327] width 193 height 29
type input "AutoPub_Late"
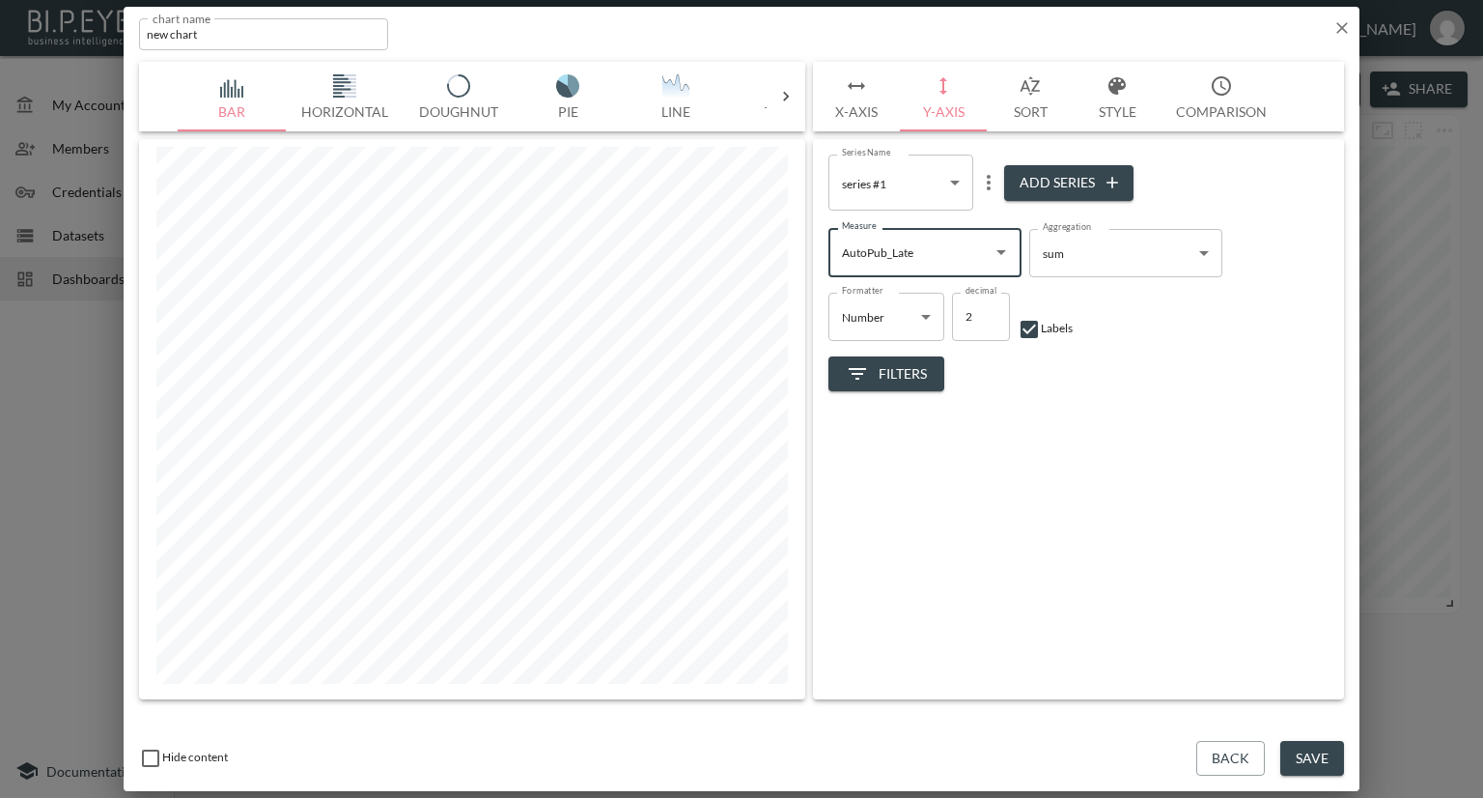
click at [1028, 172] on button "Add Series" at bounding box center [1068, 183] width 129 height 36
type input "72cba9fd-f092-467f-86bf-6dd488a15d48"
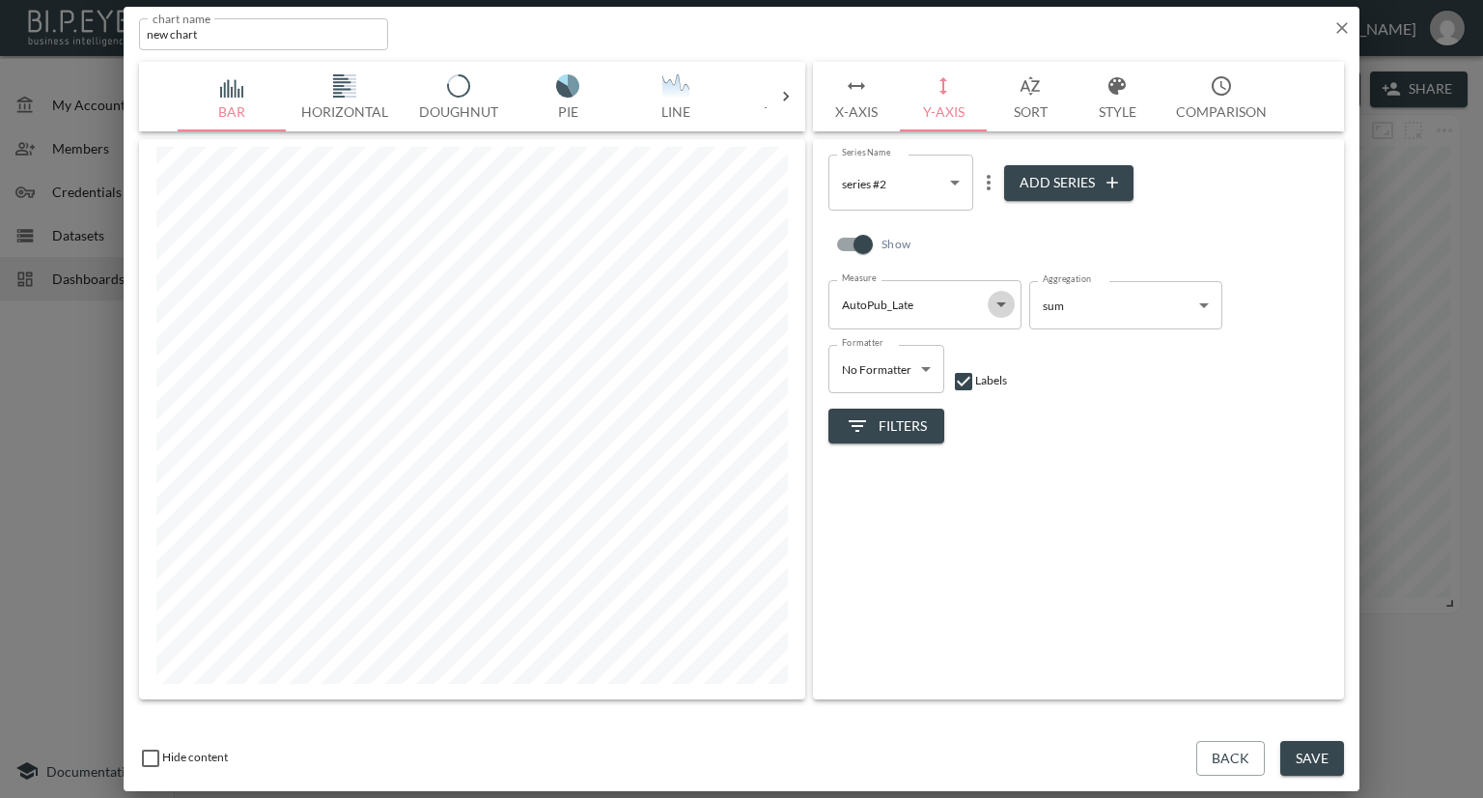
click at [1001, 301] on icon "Open" at bounding box center [1001, 304] width 23 height 23
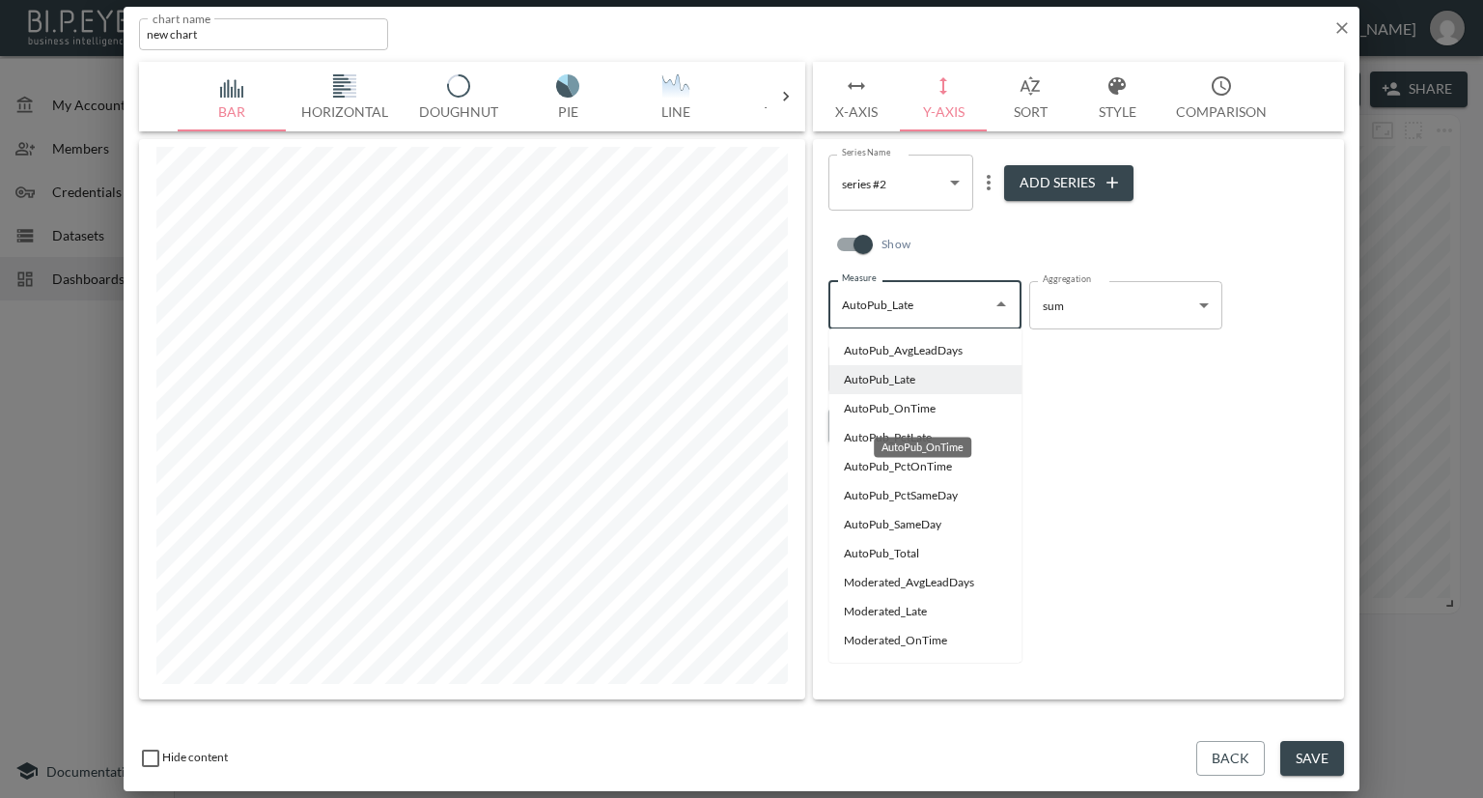
click at [901, 406] on li "AutoPub_OnTime" at bounding box center [924, 408] width 193 height 29
type input "AutoPub_OnTime"
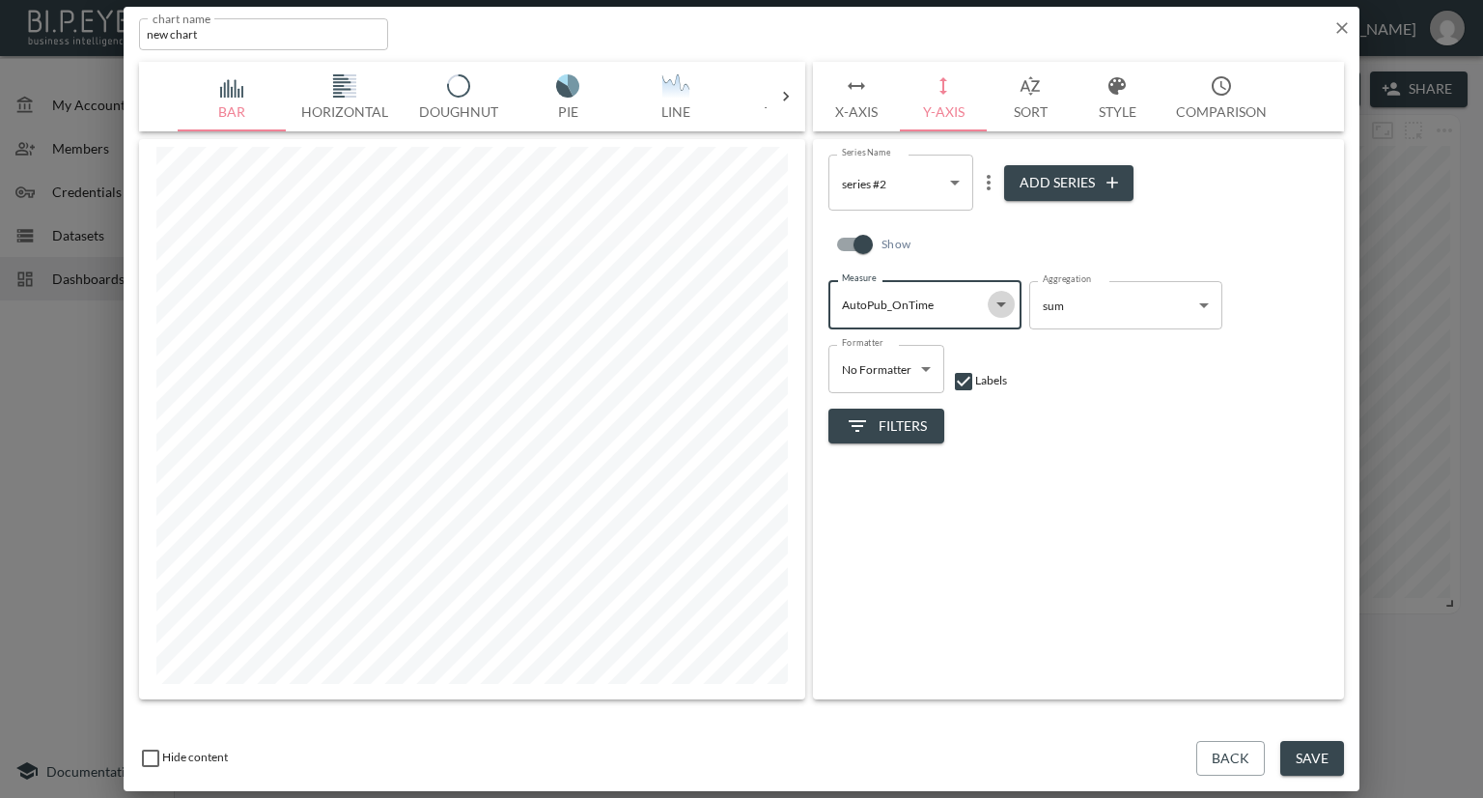
click at [997, 308] on icon "Open" at bounding box center [1001, 304] width 23 height 23
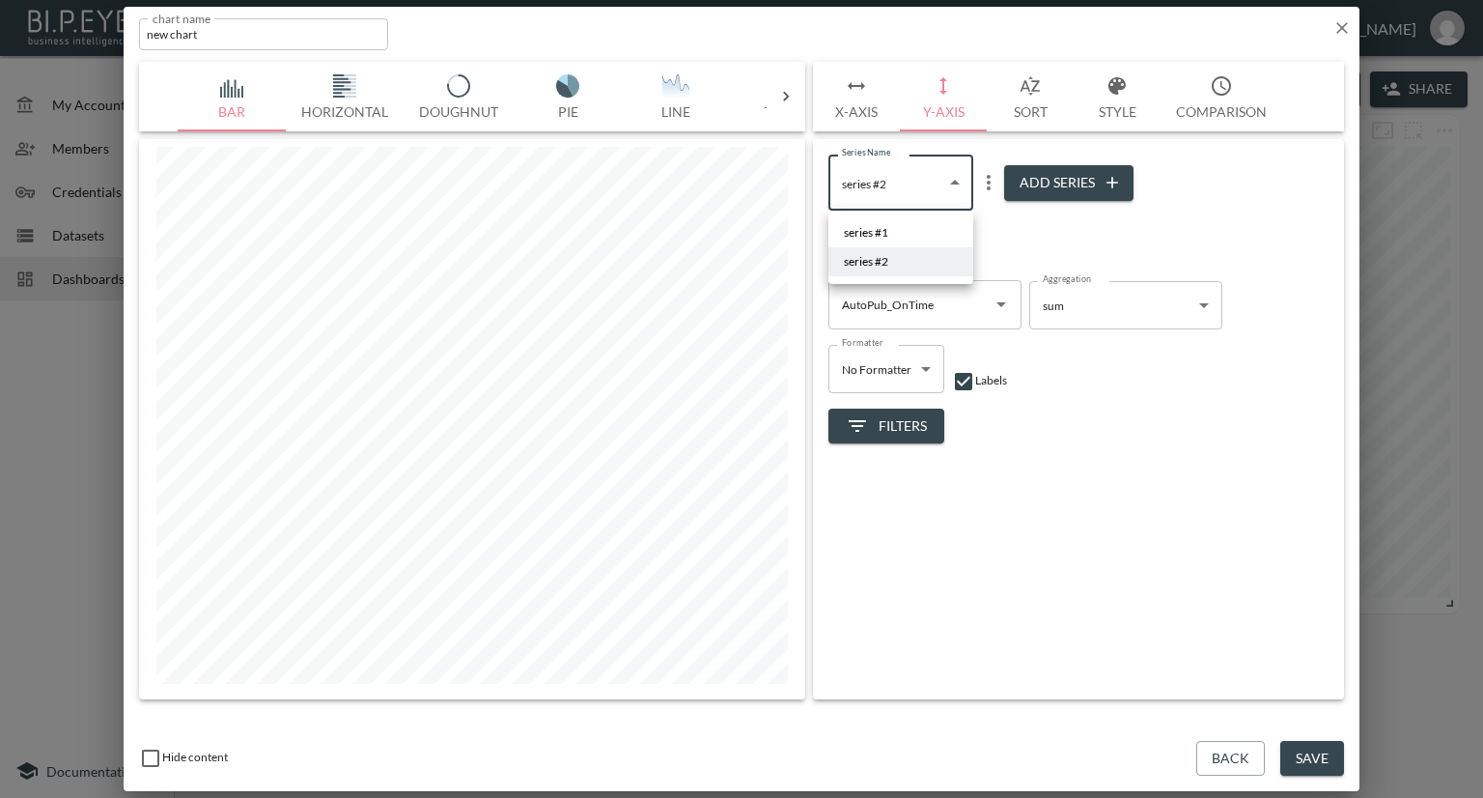
click at [913, 185] on body "BI.P.EYE, Interactive Analytics Dashboards - app Nadia Senft organization / das…" at bounding box center [741, 399] width 1483 height 798
click at [900, 228] on li "series #1" at bounding box center [900, 232] width 145 height 29
type input "ca9eb190-fa94-4387-a3ca-1cdccd5dcc38"
click at [992, 301] on icon "Open" at bounding box center [1001, 304] width 23 height 23
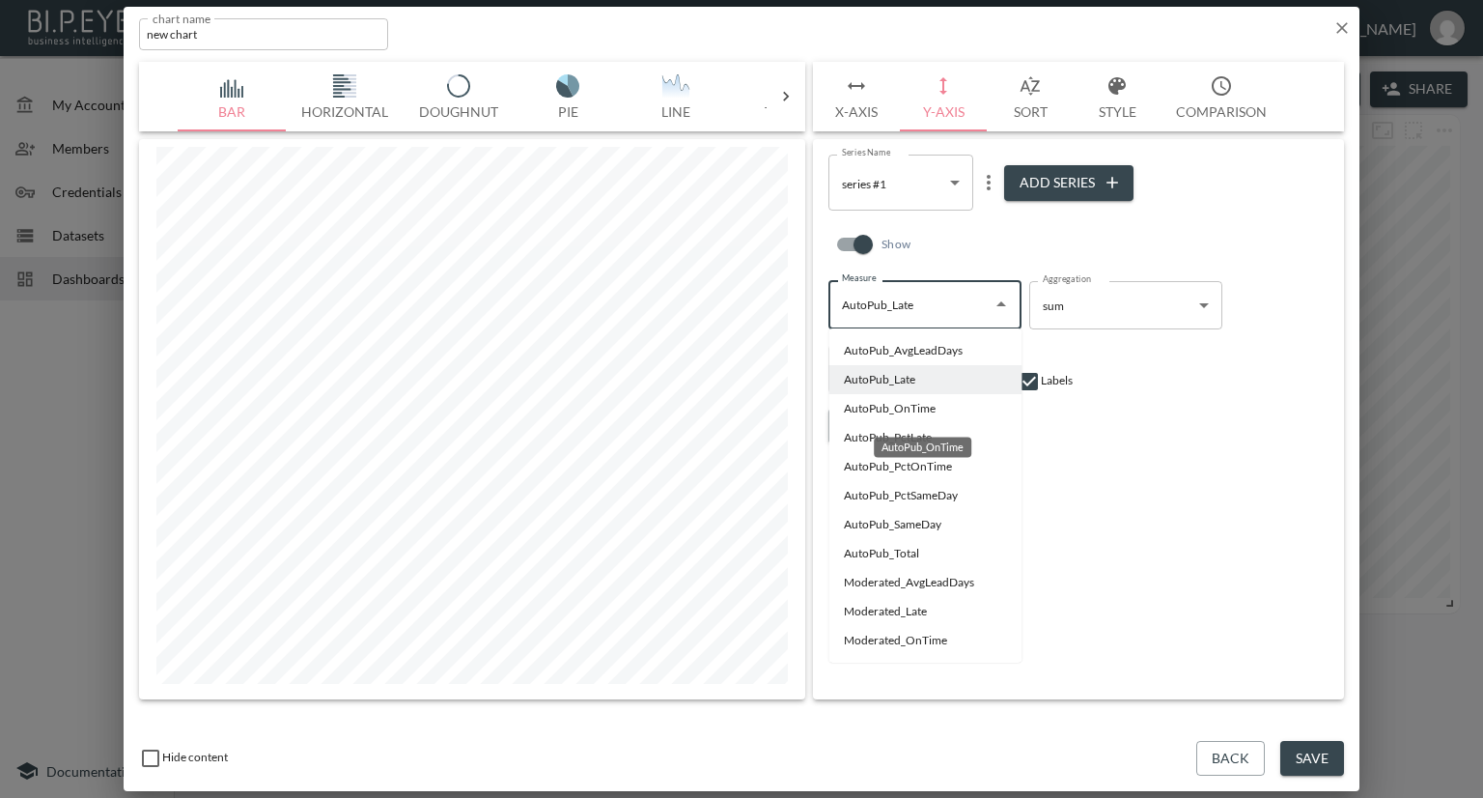
click at [900, 404] on li "AutoPub_OnTime" at bounding box center [924, 408] width 193 height 29
type input "AutoPub_OnTime"
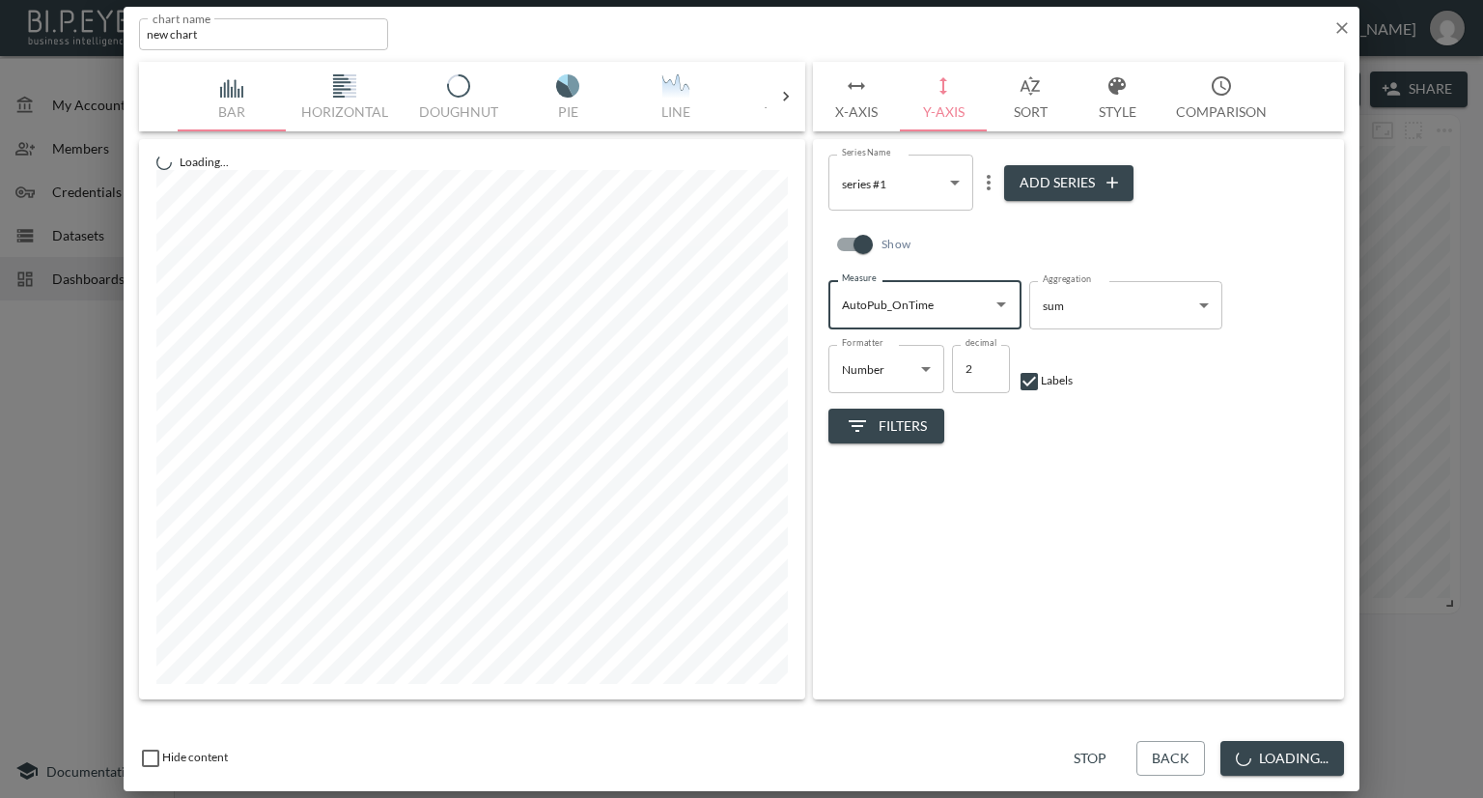
click at [949, 201] on body "BI.P.EYE, Interactive Analytics Dashboards - app Nadia Senft organization / das…" at bounding box center [741, 399] width 1483 height 798
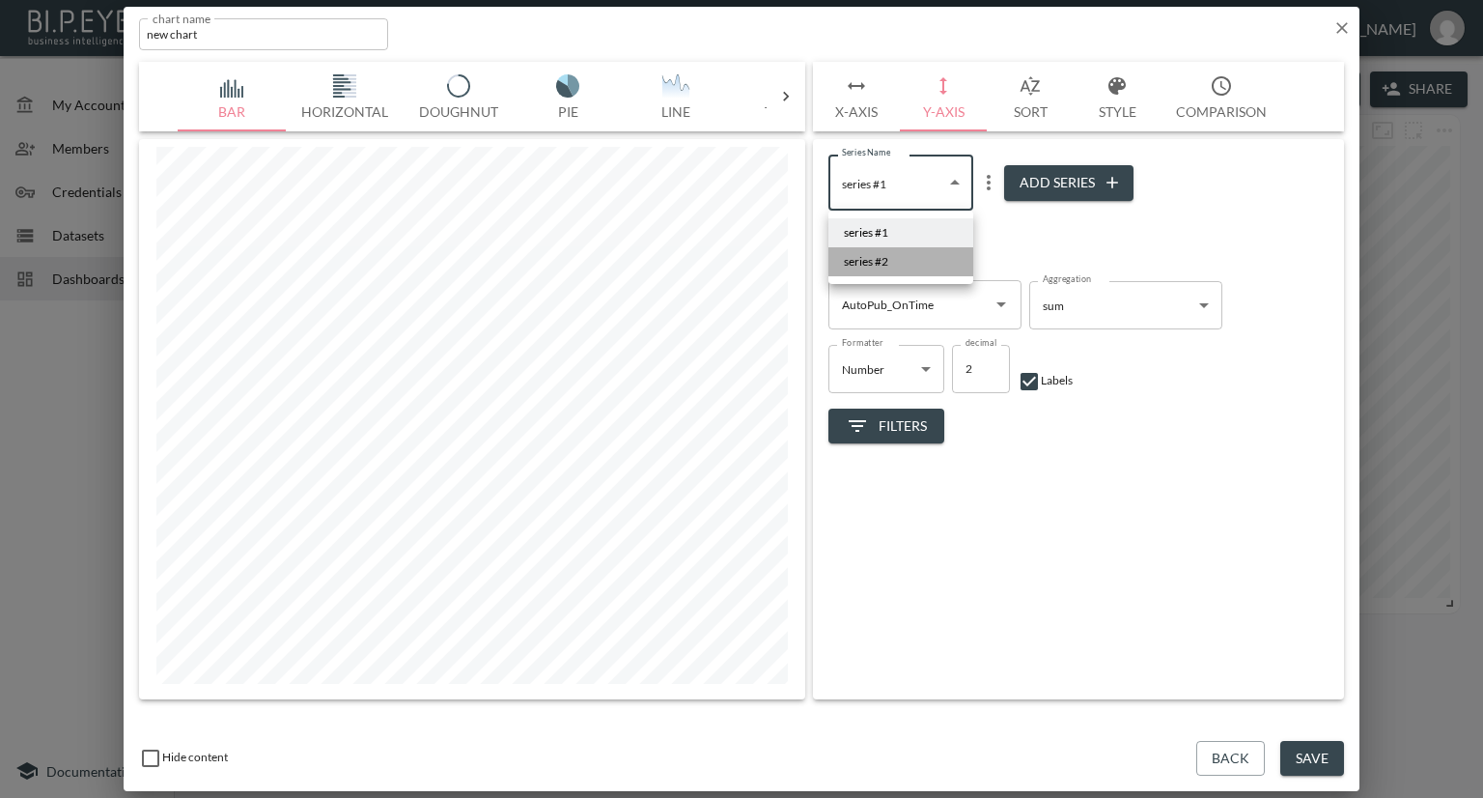
click at [905, 257] on li "series #2" at bounding box center [900, 261] width 145 height 29
type input "72cba9fd-f092-467f-86bf-6dd488a15d48"
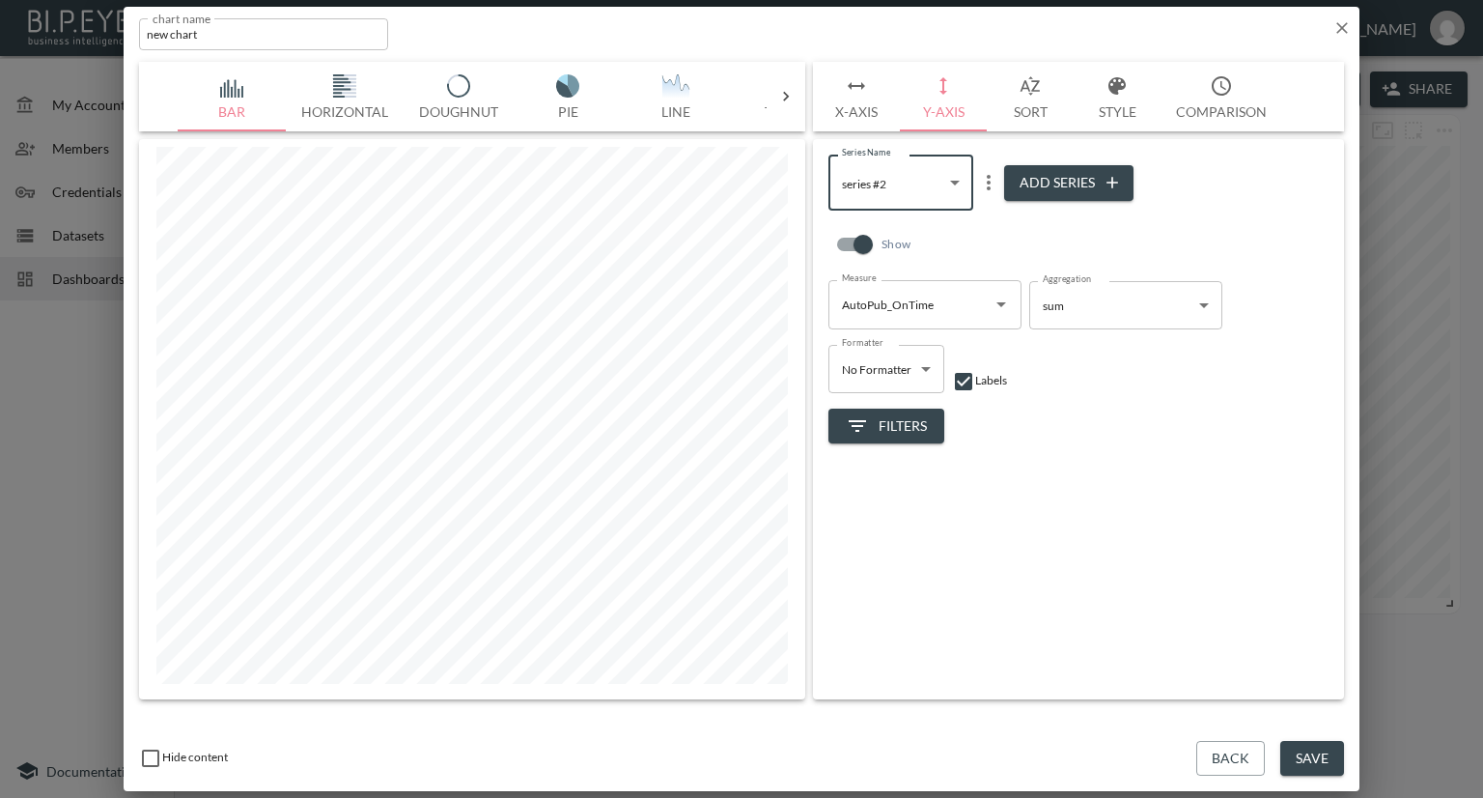
click at [939, 294] on input "AutoPub_OnTime" at bounding box center [910, 304] width 147 height 31
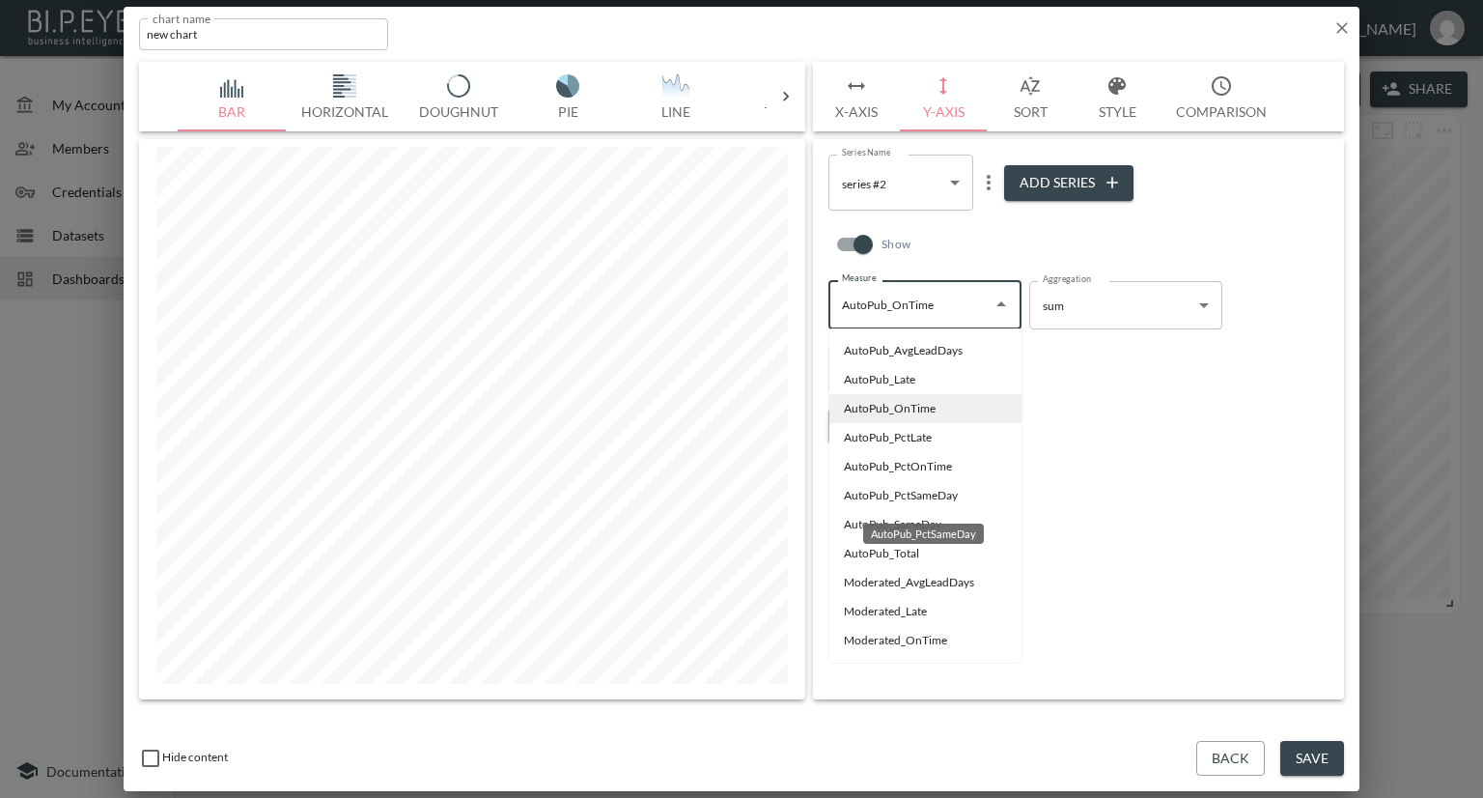
click at [875, 518] on div "AutoPub_PctSameDay" at bounding box center [923, 528] width 125 height 36
click at [856, 522] on li "AutoPub_SameDay" at bounding box center [924, 524] width 193 height 29
type input "AutoPub_SameDay"
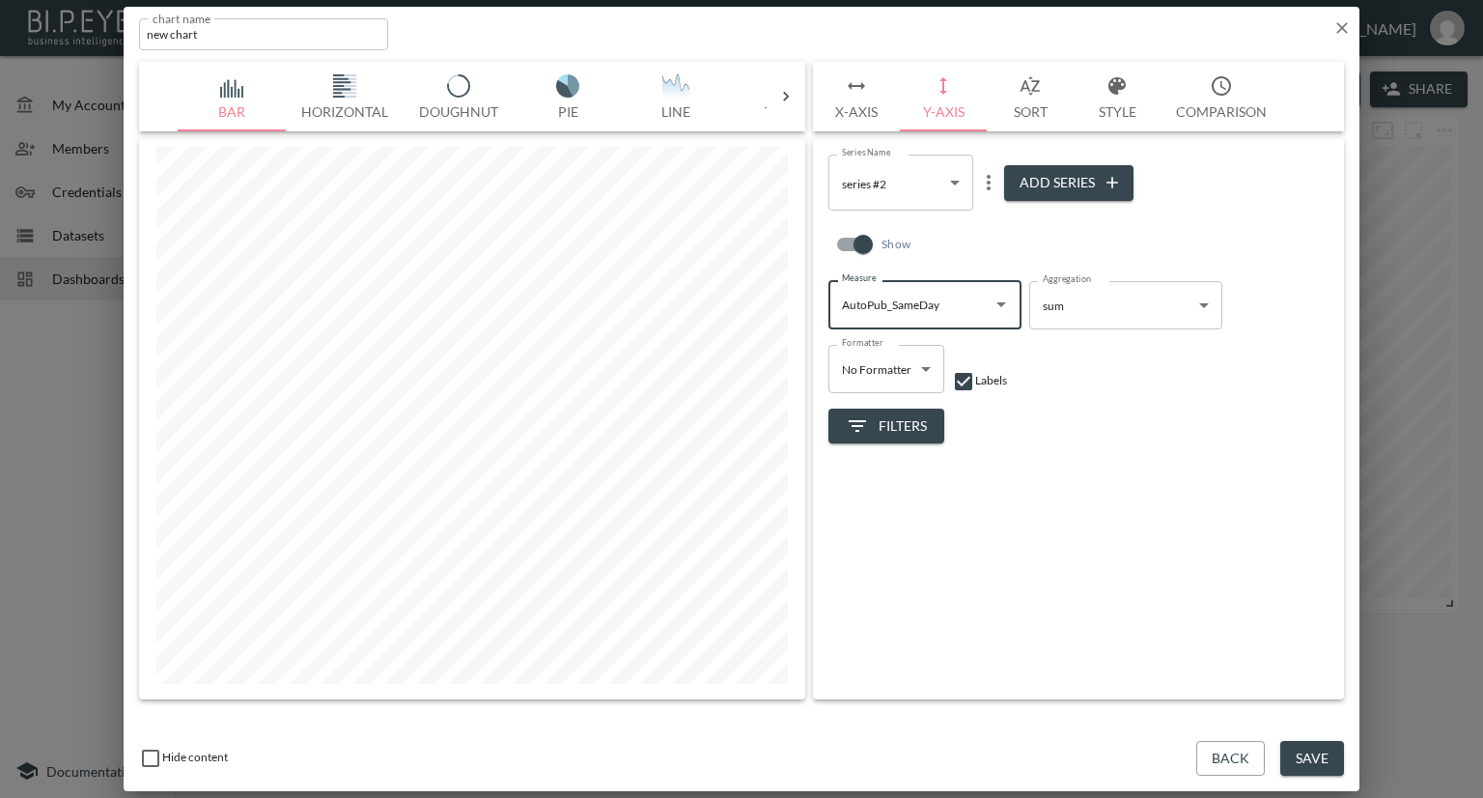
click at [1051, 177] on button "Add Series" at bounding box center [1068, 183] width 129 height 36
type input "a906a272-d0f1-475d-9079-e0cedc15de5c"
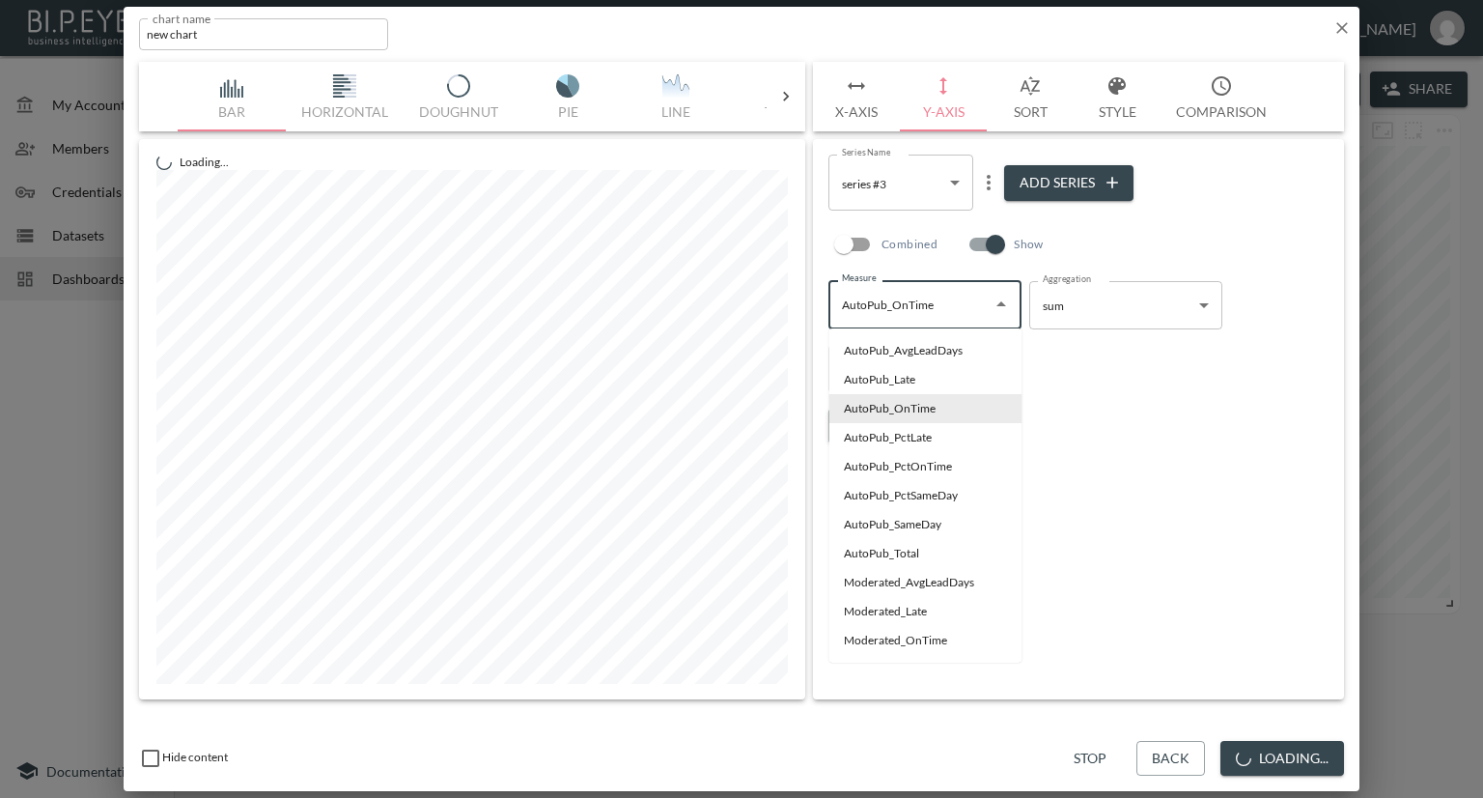
click at [888, 310] on input "AutoPub_OnTime" at bounding box center [910, 304] width 147 height 31
click at [877, 375] on li "AutoPub_Late" at bounding box center [924, 379] width 193 height 29
type input "AutoPub_Late"
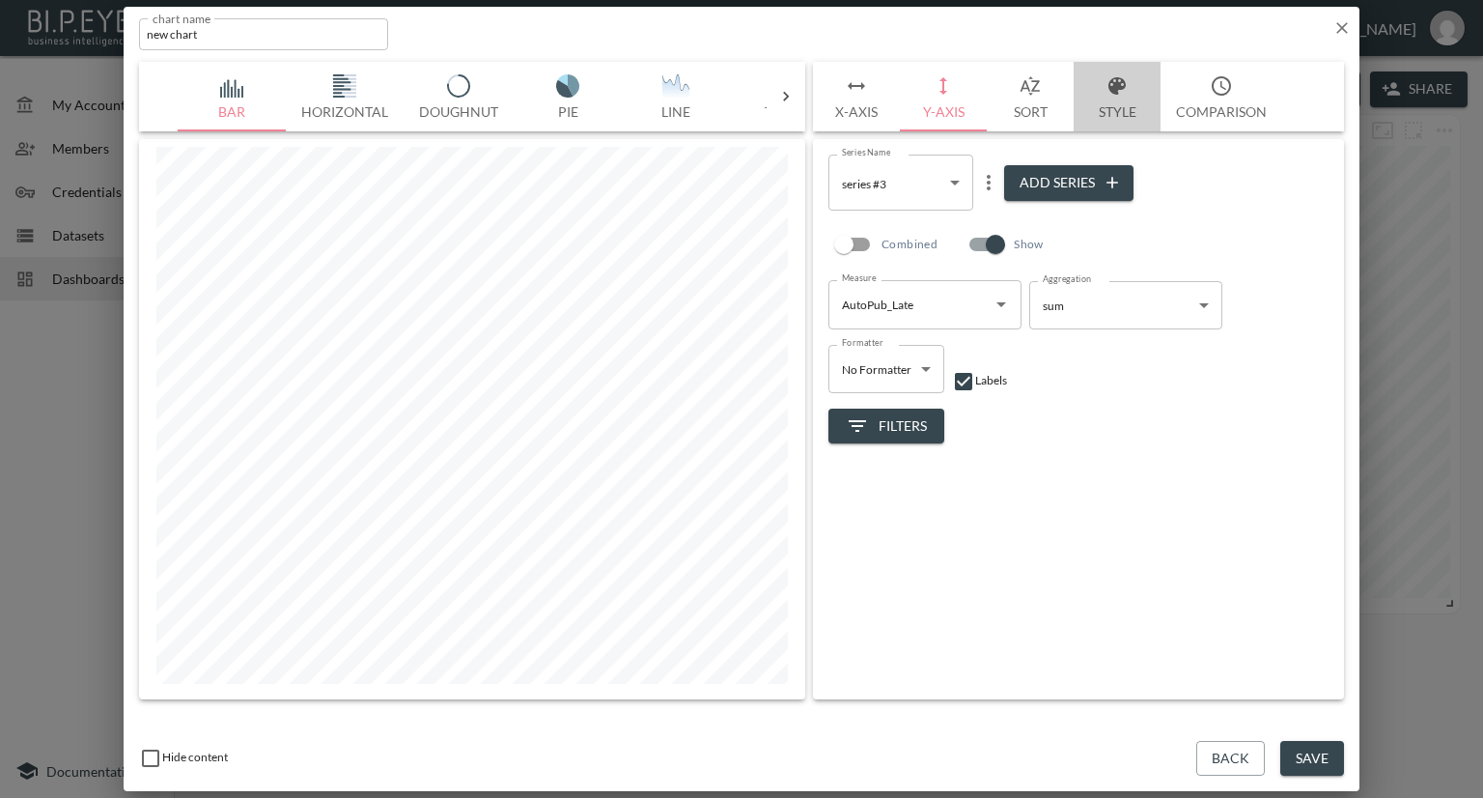
click at [1086, 106] on button "Style" at bounding box center [1117, 97] width 87 height 70
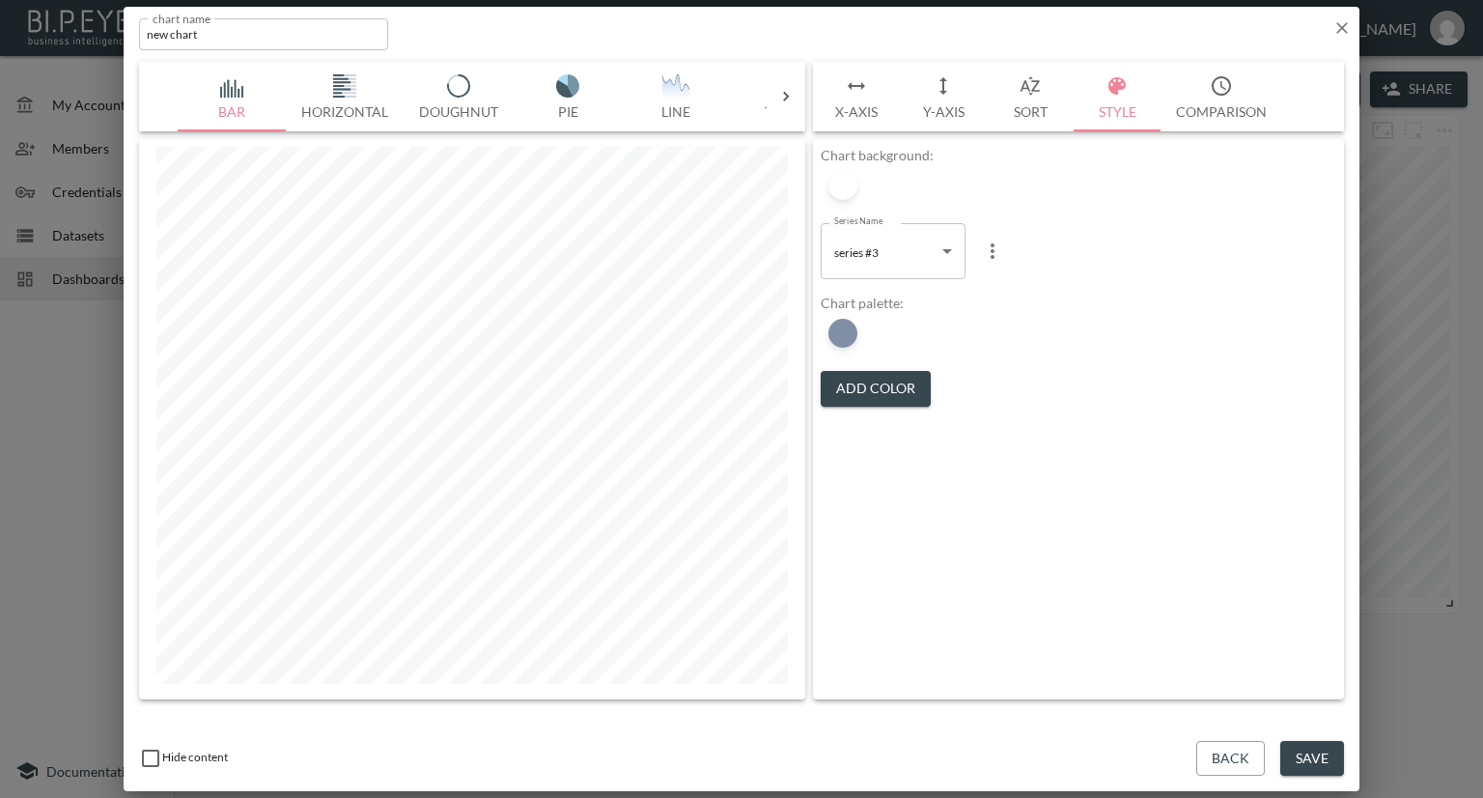
click at [908, 248] on body "BI.P.EYE, Interactive Analytics Dashboards - app Nadia Senft organization / das…" at bounding box center [741, 399] width 1483 height 798
click at [866, 295] on span "series #1" at bounding box center [858, 300] width 44 height 17
type input "ca9eb190-fa94-4387-a3ca-1cdccd5dcc38"
click at [866, 383] on button "Add Color" at bounding box center [876, 389] width 110 height 36
click at [846, 337] on div at bounding box center [842, 333] width 29 height 29
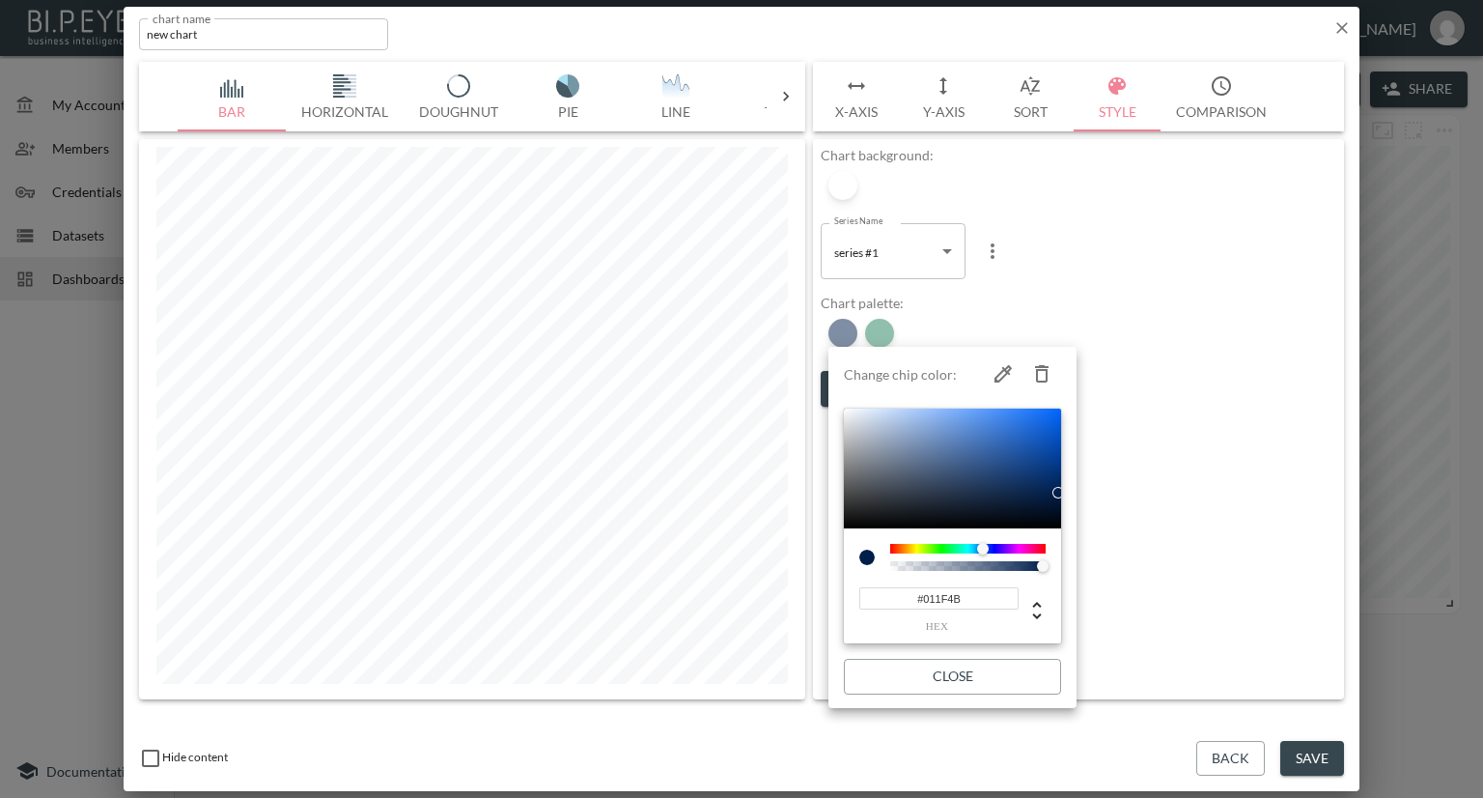
click at [1045, 367] on icon "button" at bounding box center [1042, 373] width 14 height 17
type input "#237F5D"
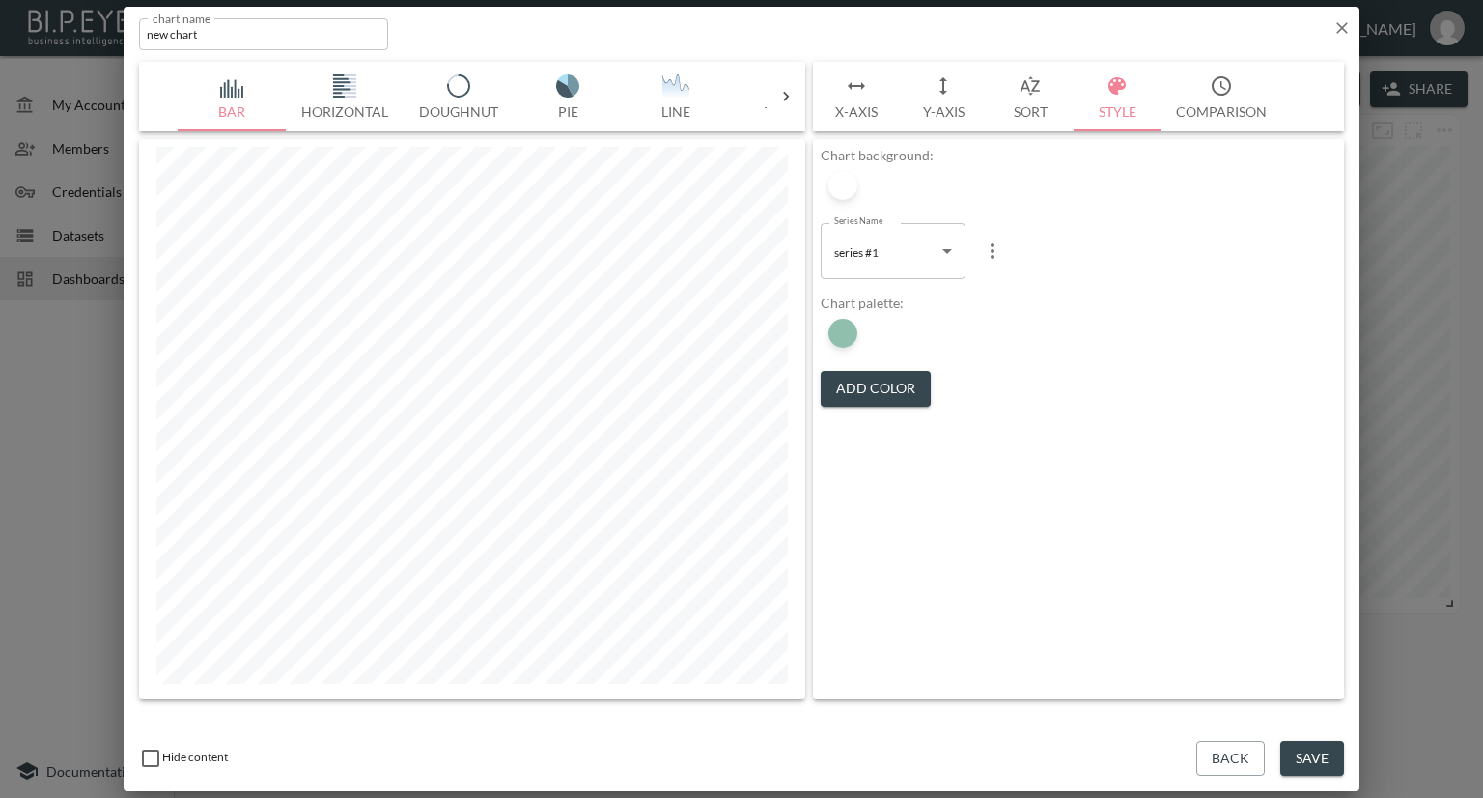
click at [910, 268] on body "BI.P.EYE, Interactive Analytics Dashboards - app Nadia Senft organization / das…" at bounding box center [741, 399] width 1483 height 798
click at [882, 322] on li "series #2" at bounding box center [893, 329] width 145 height 29
type input "72cba9fd-f092-467f-86bf-6dd488a15d48"
click at [869, 384] on button "Add Color" at bounding box center [876, 389] width 110 height 36
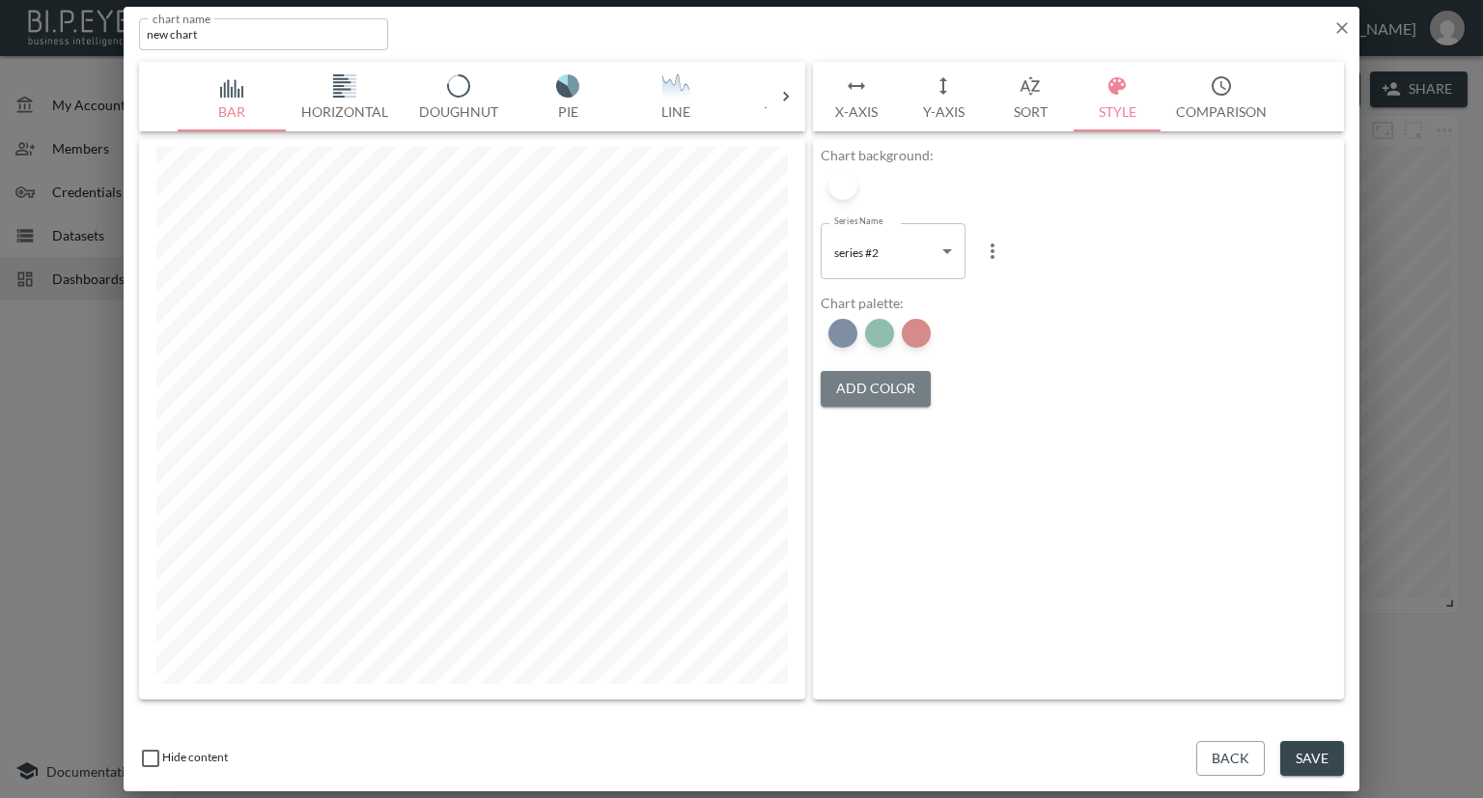
click at [869, 384] on button "Add Color" at bounding box center [876, 389] width 110 height 36
click at [847, 333] on div at bounding box center [842, 333] width 29 height 29
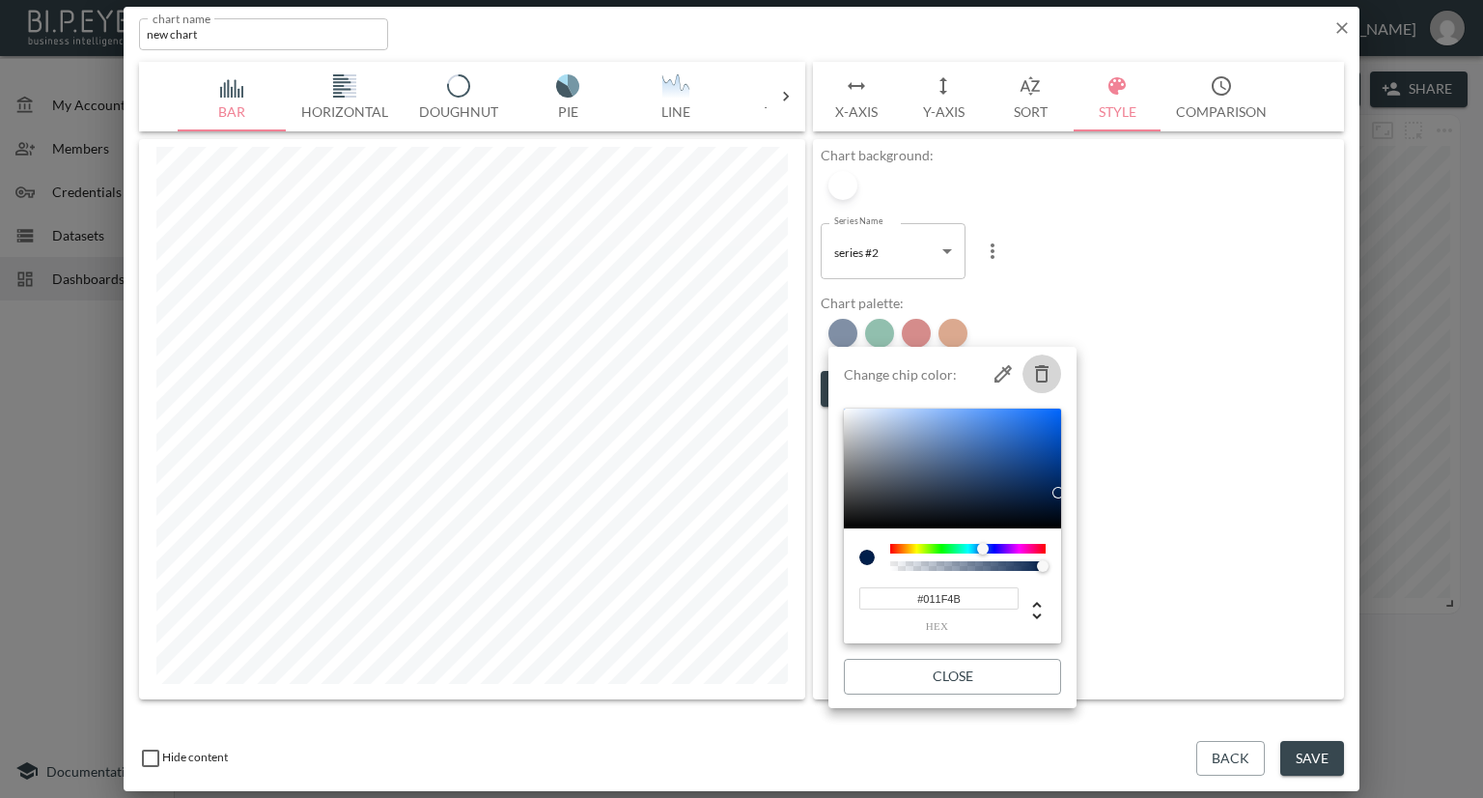
click at [1040, 365] on icon "button" at bounding box center [1042, 373] width 14 height 17
type input "#237F5D"
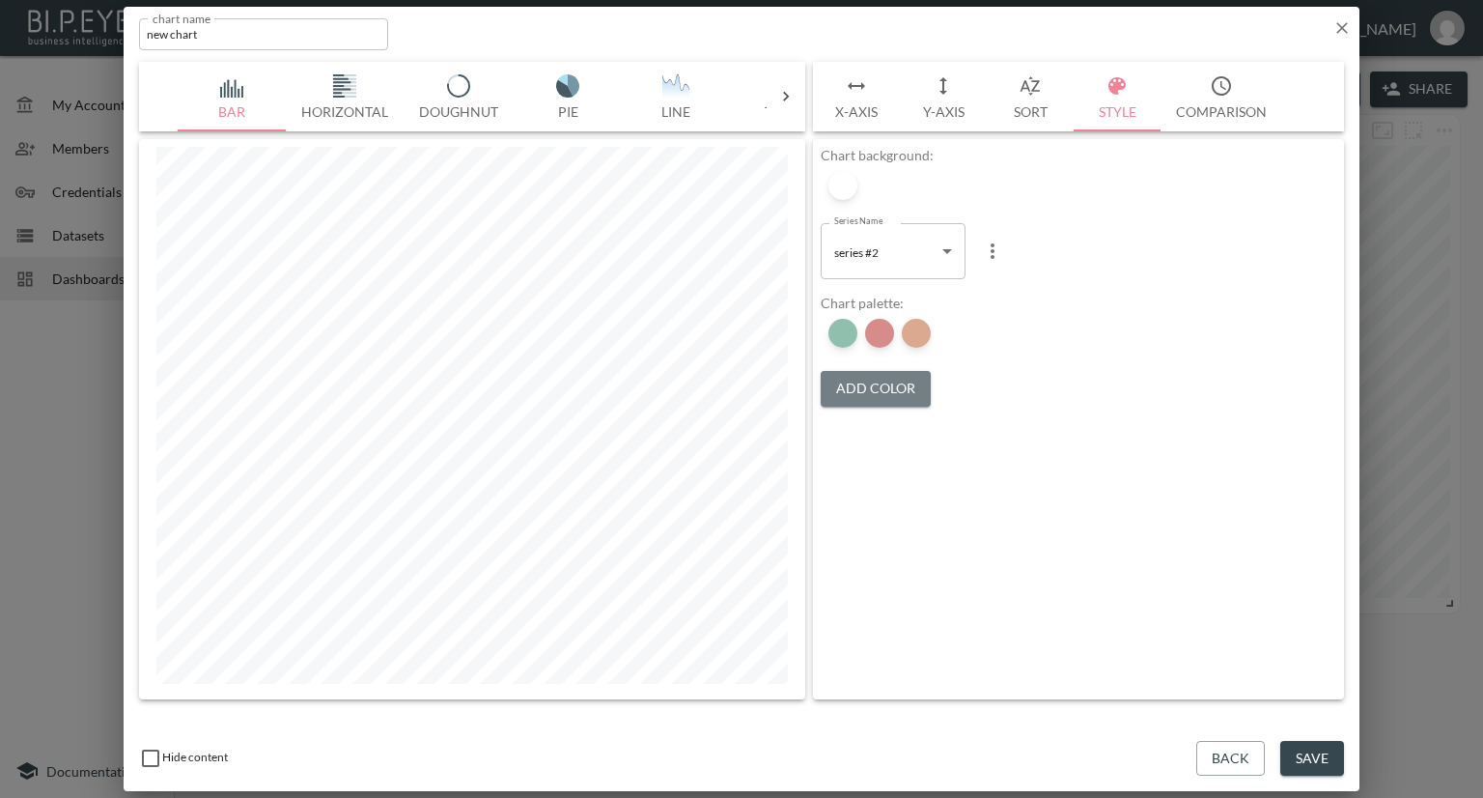
click at [886, 378] on button "Add Color" at bounding box center [876, 389] width 110 height 36
click at [884, 379] on button "Add Color" at bounding box center [876, 389] width 110 height 36
click at [852, 330] on div at bounding box center [842, 333] width 29 height 29
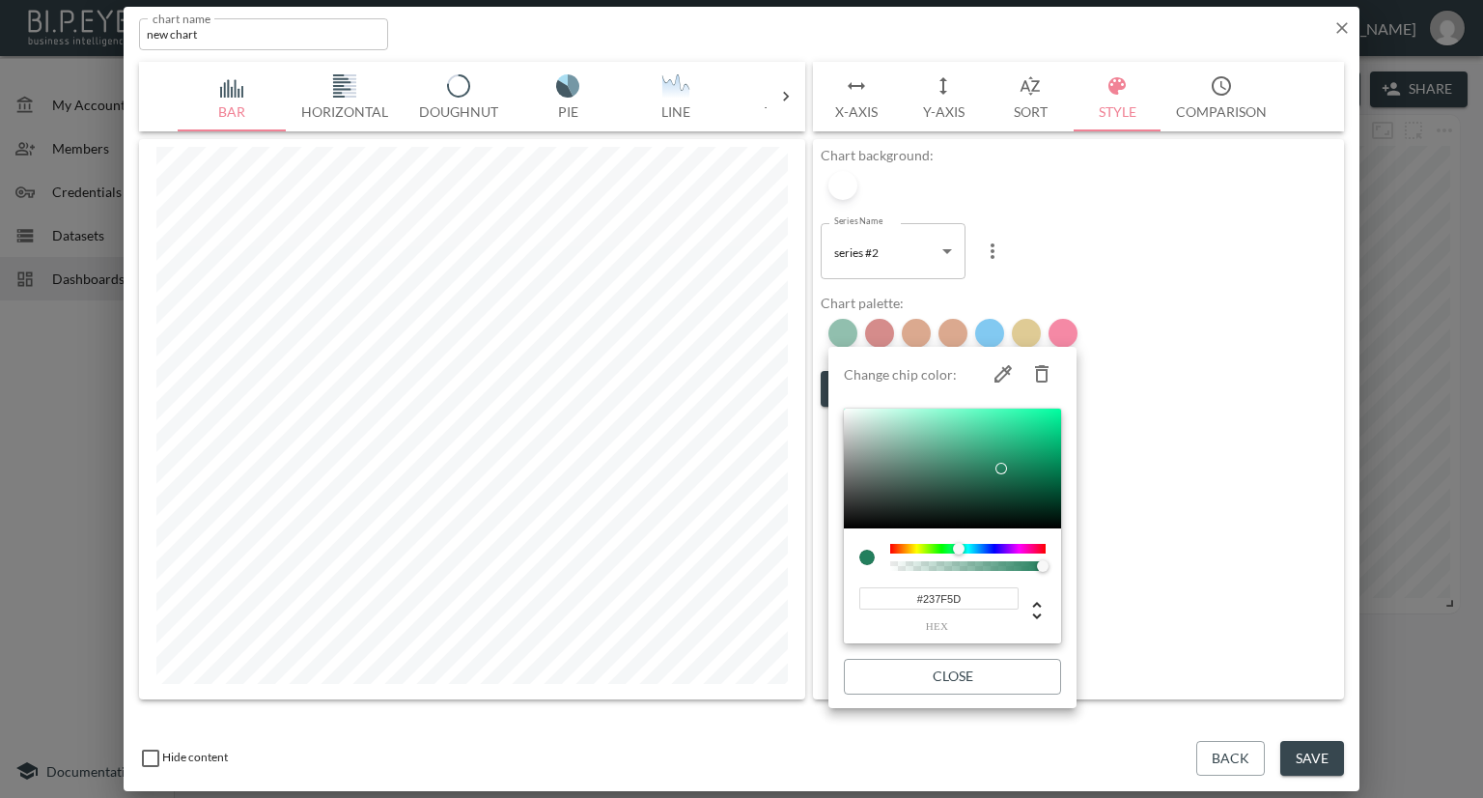
click at [1038, 372] on icon "button" at bounding box center [1041, 373] width 23 height 23
type input "#AC1917"
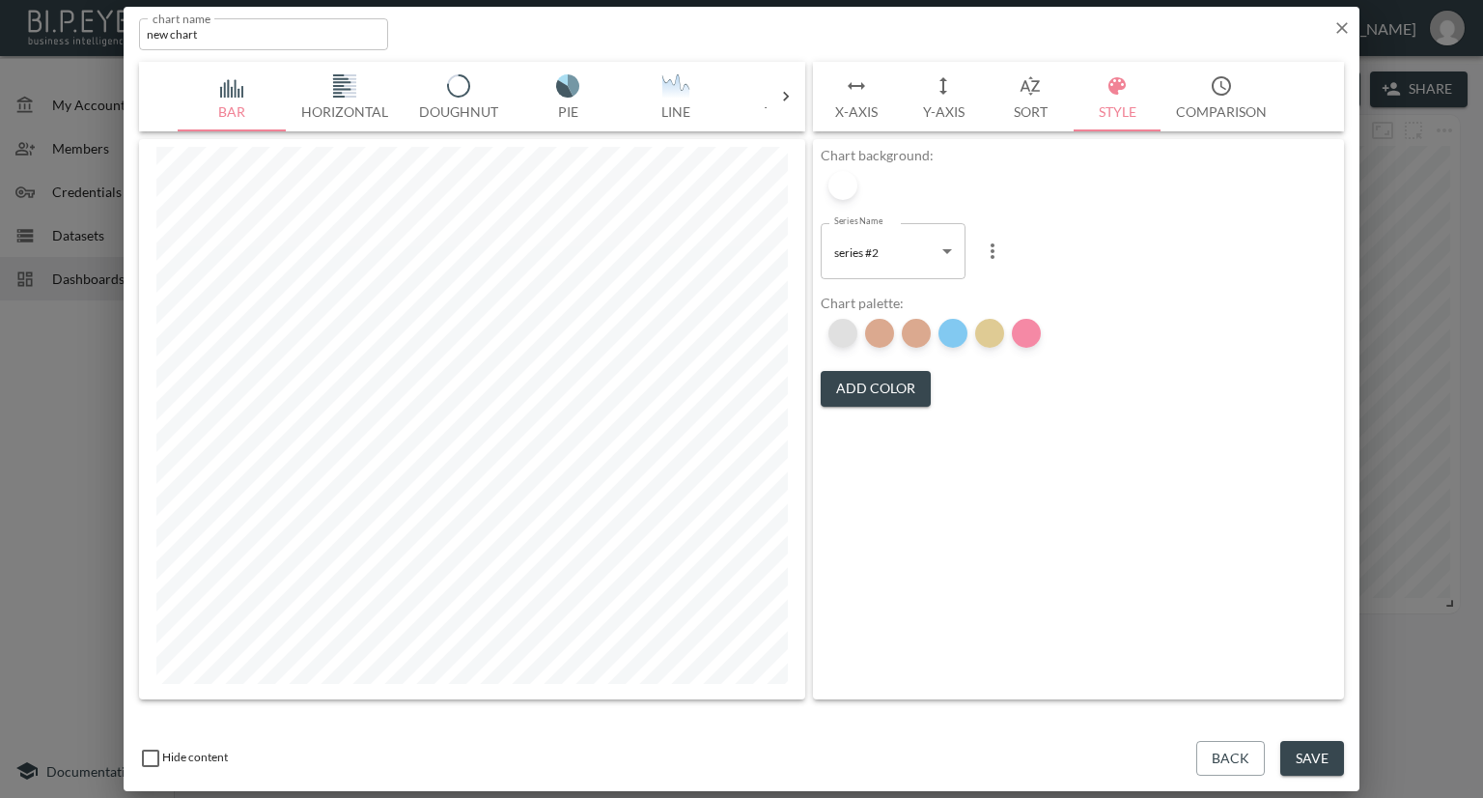
click at [848, 333] on div at bounding box center [842, 333] width 29 height 29
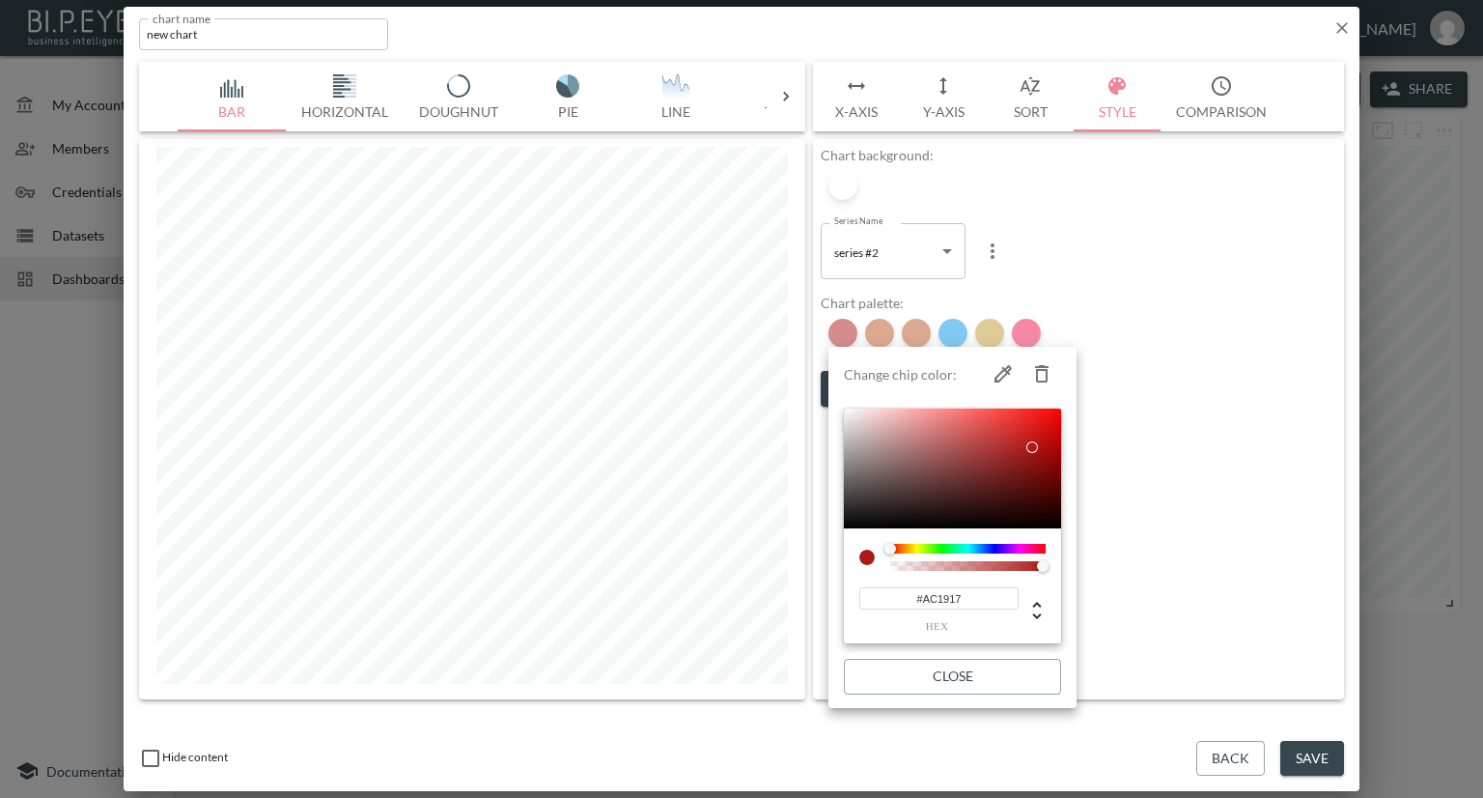
click at [1039, 368] on icon "button" at bounding box center [1042, 373] width 14 height 17
type input "#B75420"
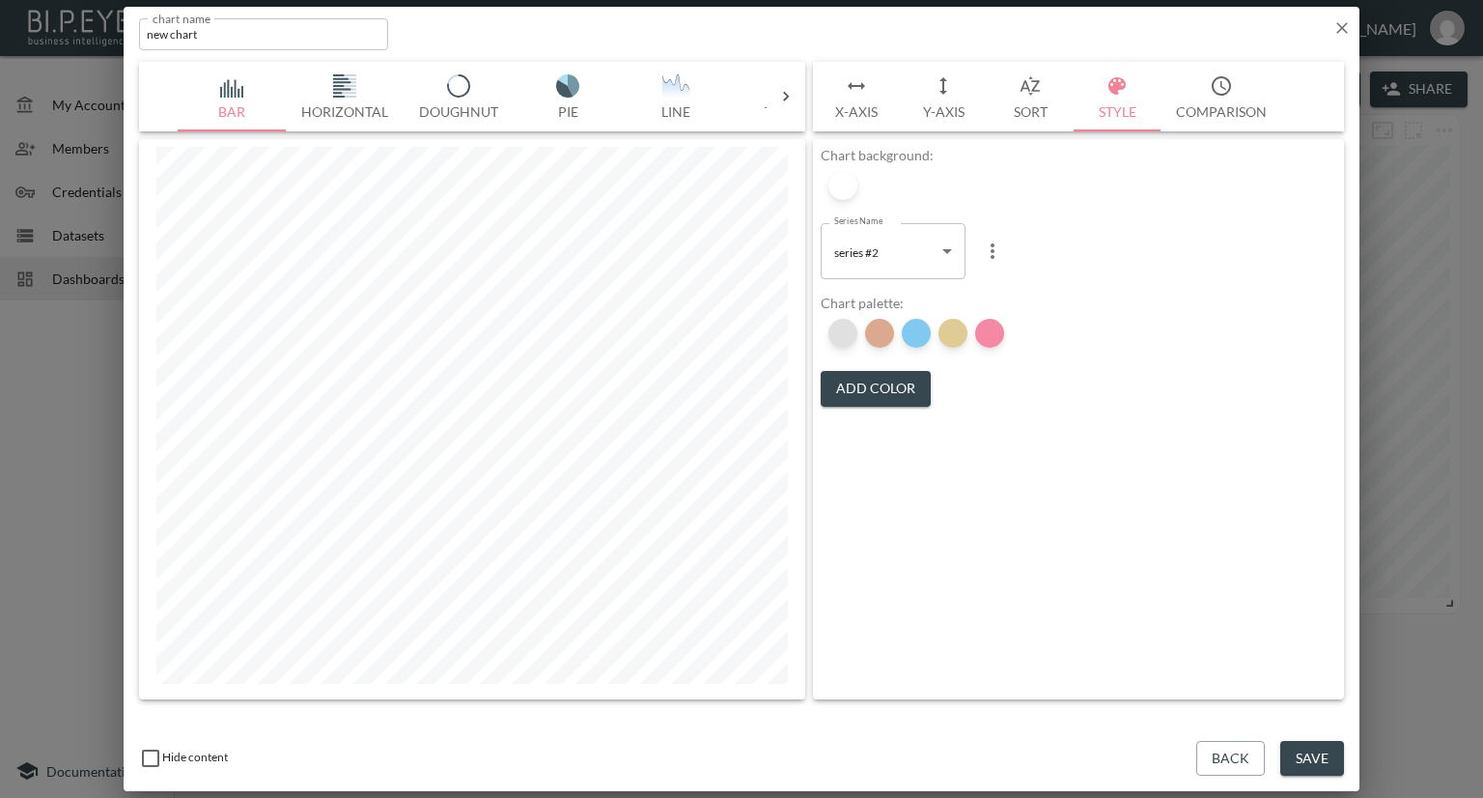
click at [856, 333] on div at bounding box center [842, 333] width 29 height 29
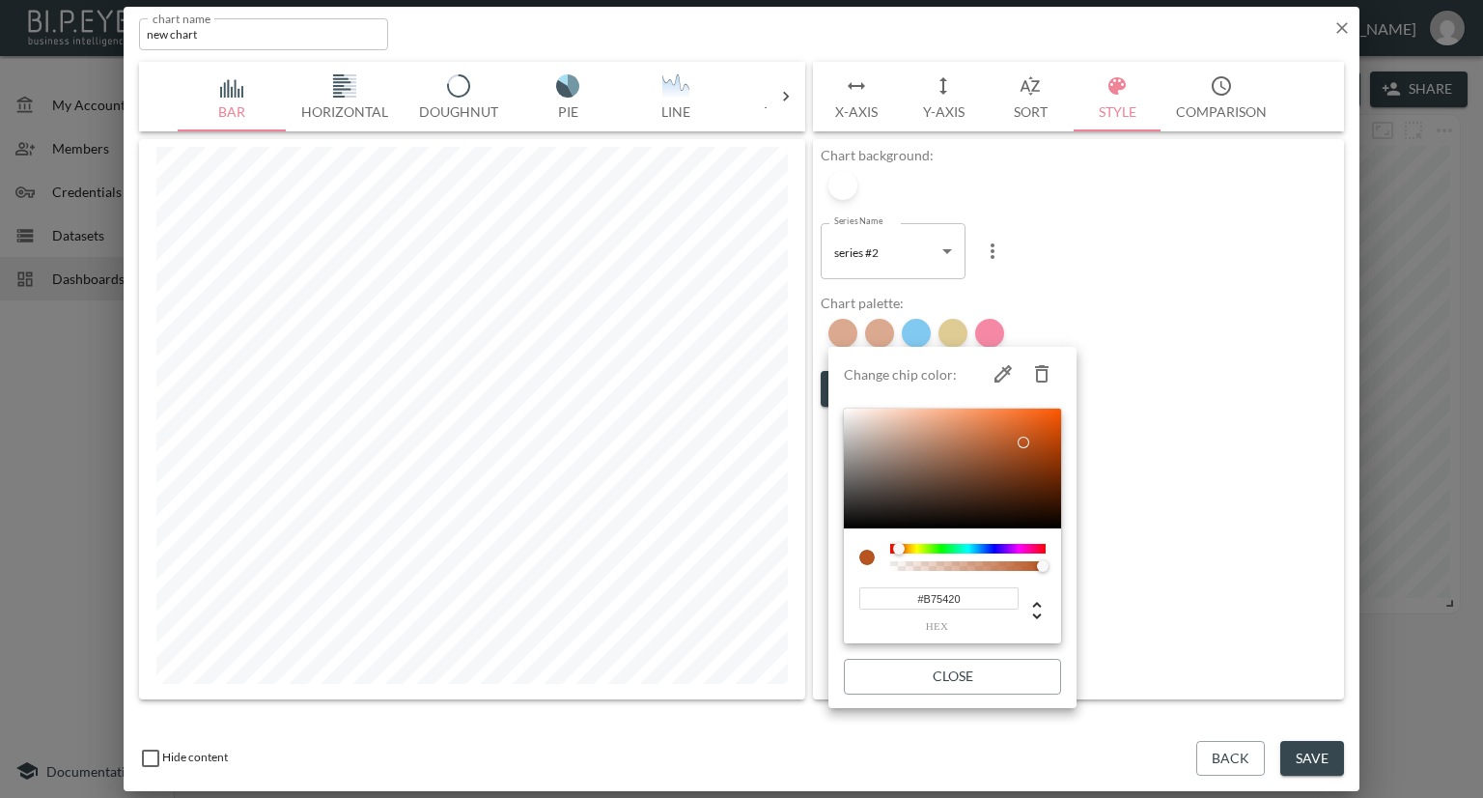
drag, startPoint x: 1046, startPoint y: 366, endPoint x: 946, endPoint y: 364, distance: 99.5
click at [1047, 366] on icon "button" at bounding box center [1042, 373] width 14 height 17
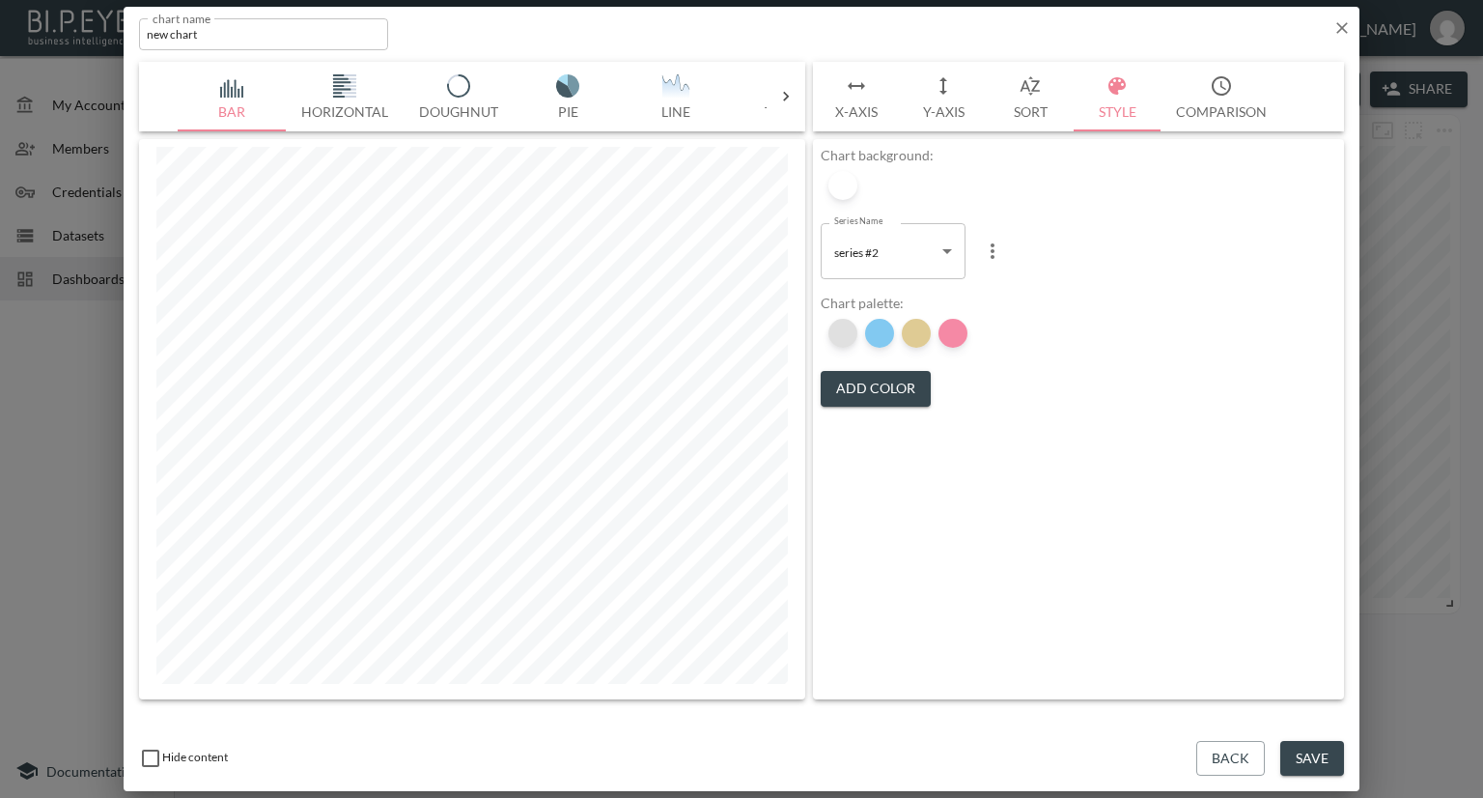
click at [846, 333] on div at bounding box center [842, 333] width 29 height 29
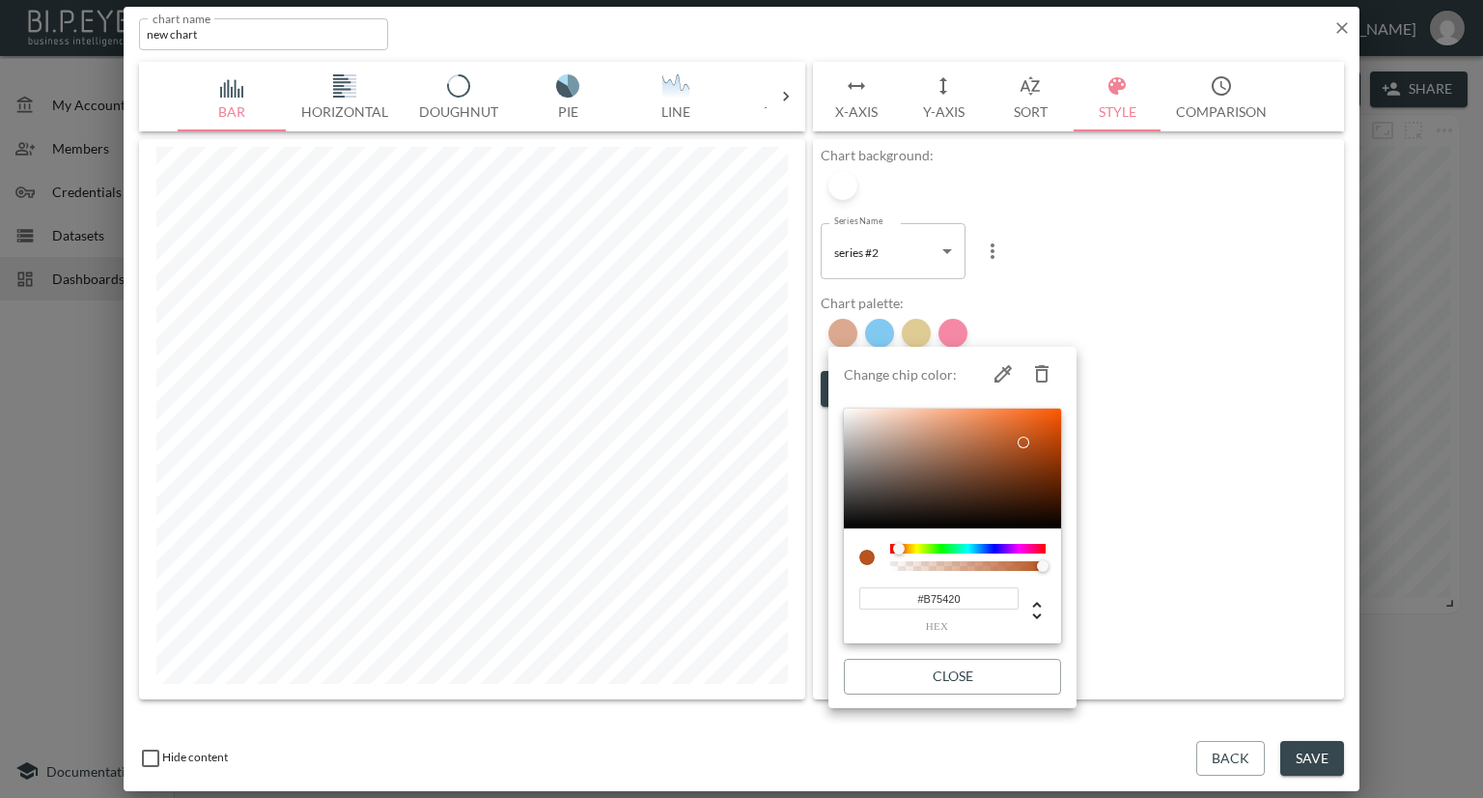
click at [1043, 370] on icon "button" at bounding box center [1042, 373] width 14 height 17
type input "#0693E3"
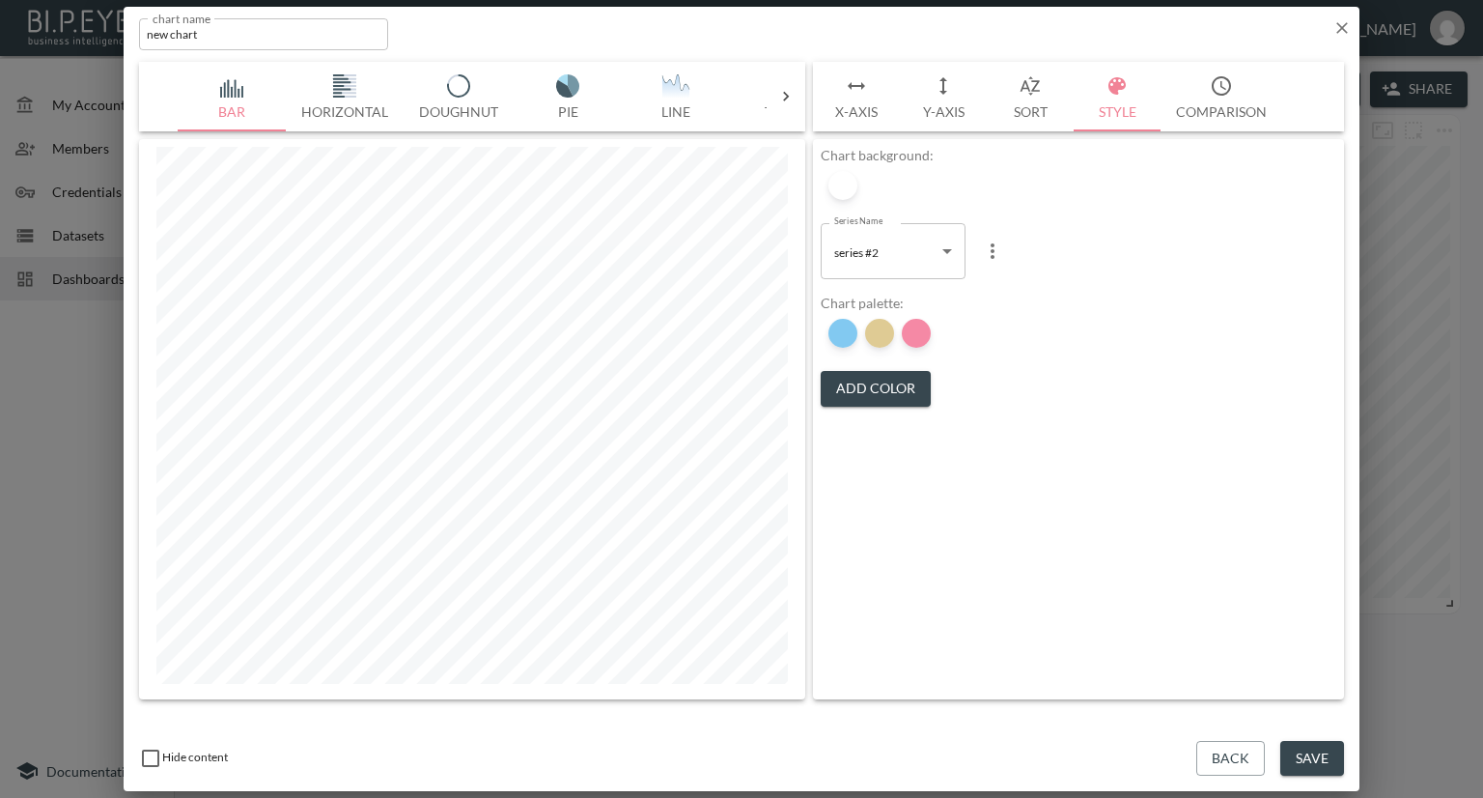
click at [856, 339] on li at bounding box center [843, 333] width 37 height 37
click at [845, 336] on div at bounding box center [842, 333] width 29 height 29
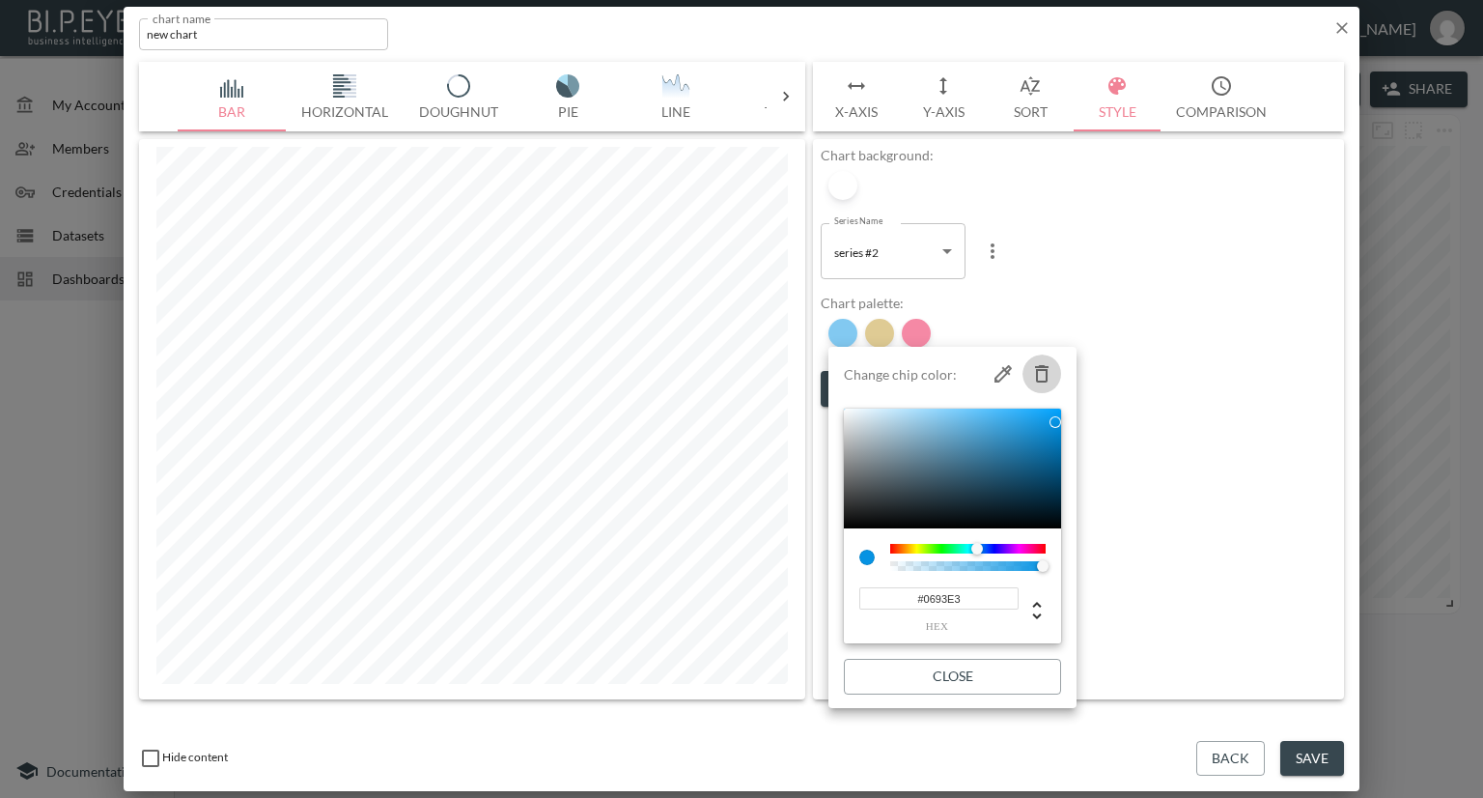
click at [1039, 368] on icon "button" at bounding box center [1042, 373] width 14 height 17
type input "#C0982B"
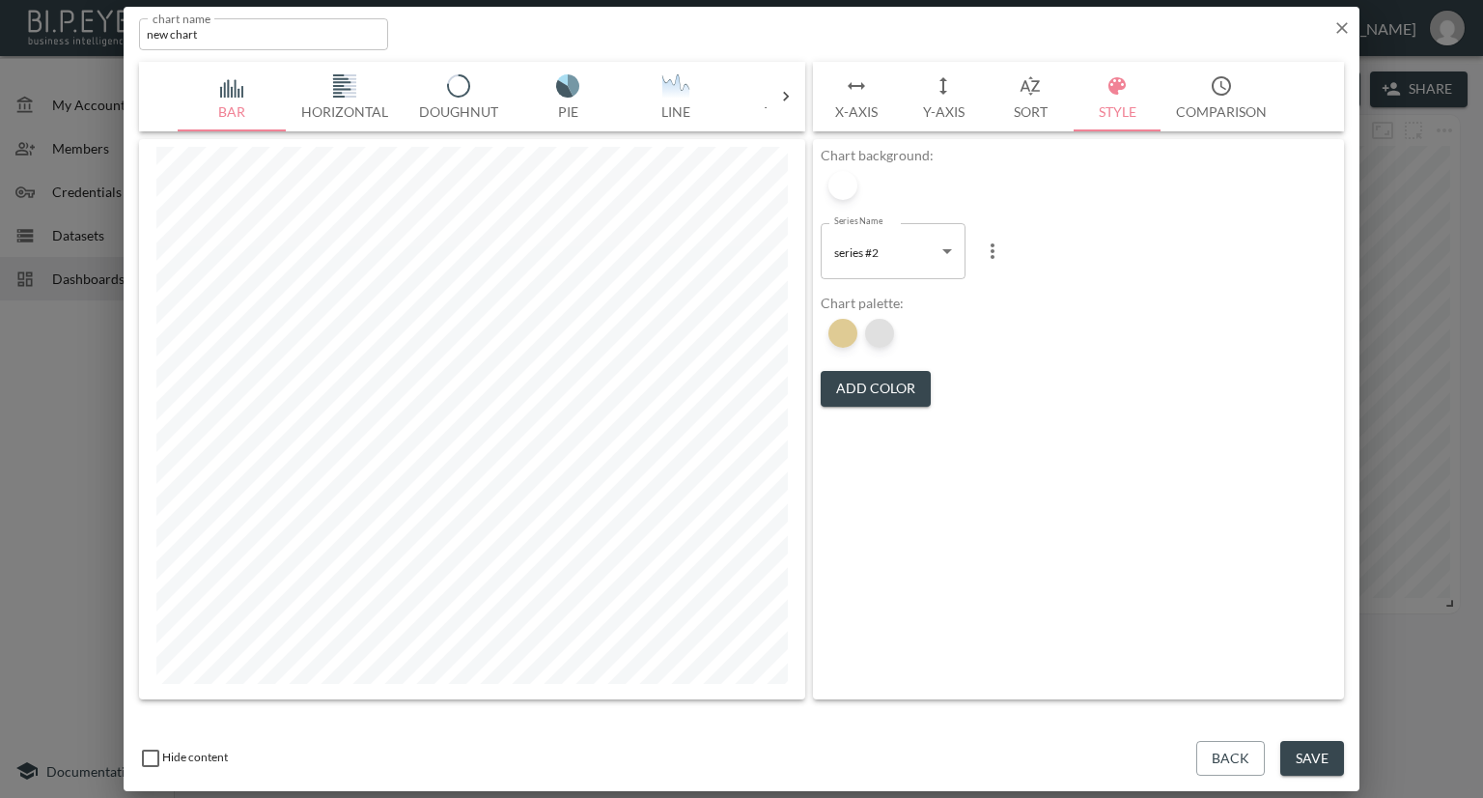
click at [887, 332] on div at bounding box center [879, 333] width 29 height 29
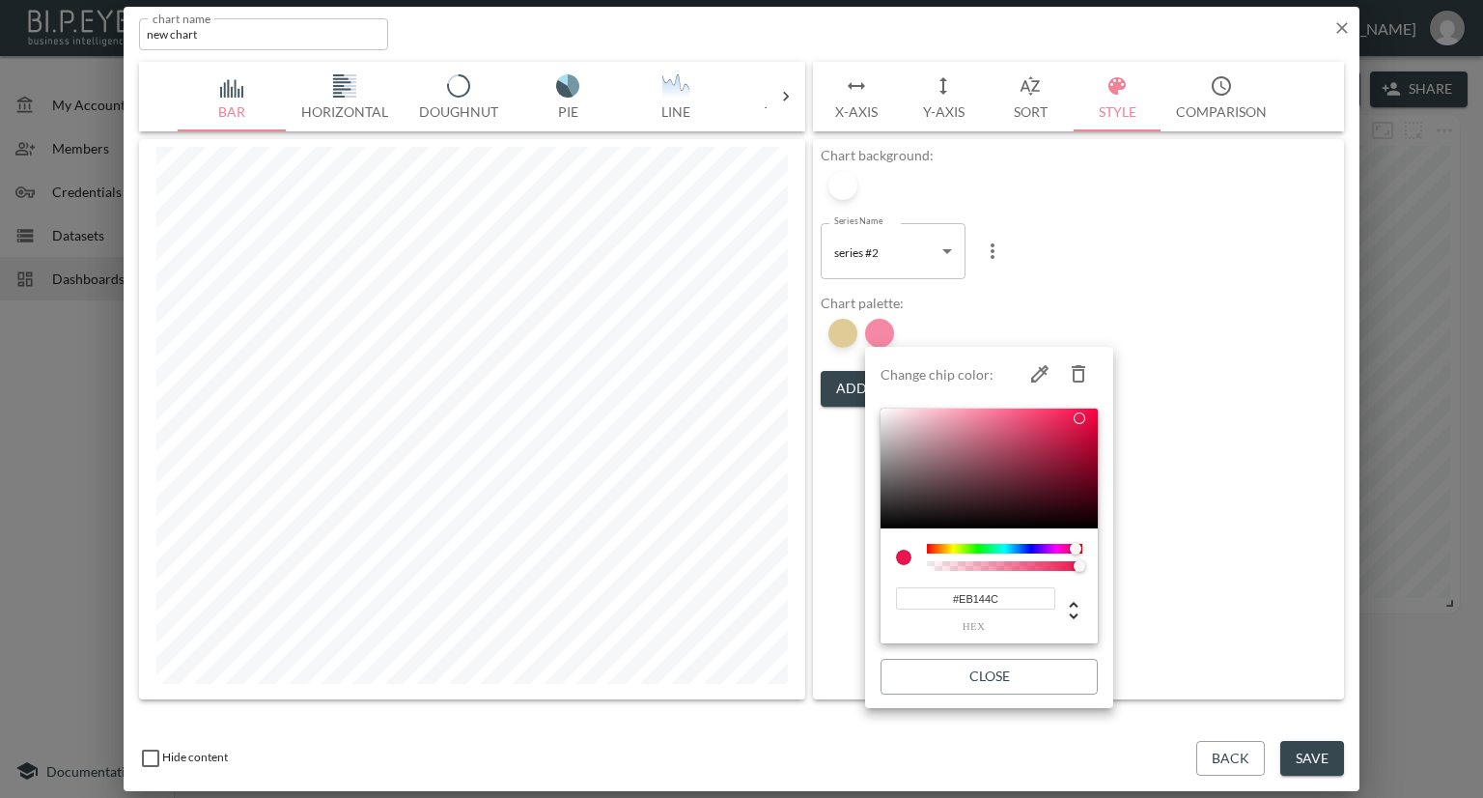
click at [1078, 364] on icon "button" at bounding box center [1078, 373] width 23 height 23
type input "#22194D"
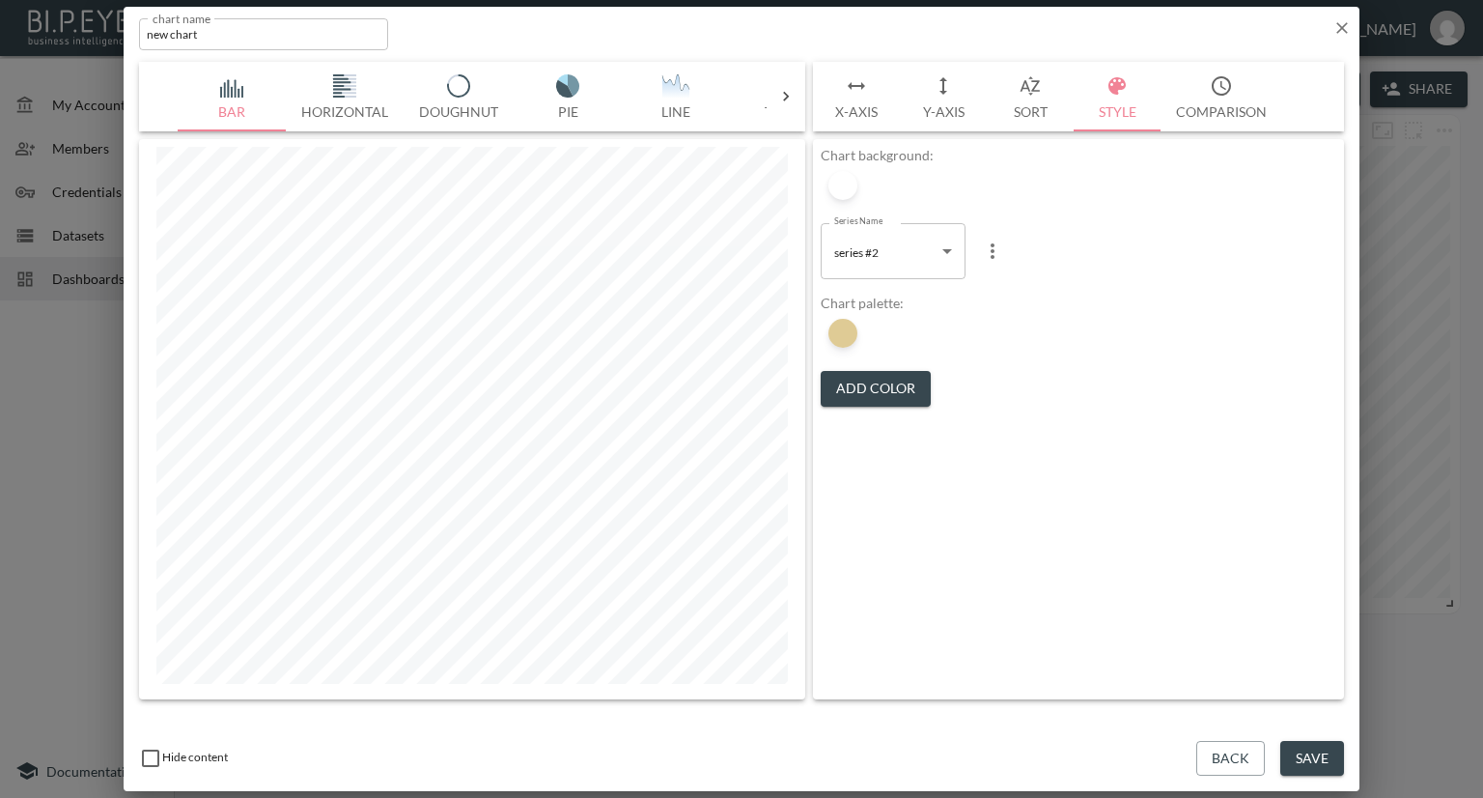
click at [950, 252] on body "BI.P.EYE, Interactive Analytics Dashboards - app Nadia Senft organization / das…" at bounding box center [741, 399] width 1483 height 798
click at [884, 352] on li "series #3" at bounding box center [893, 358] width 145 height 29
type input "a906a272-d0f1-475d-9079-e0cedc15de5c"
click at [893, 389] on button "Add Color" at bounding box center [876, 389] width 110 height 36
click at [894, 378] on button "Add Color" at bounding box center [876, 389] width 110 height 36
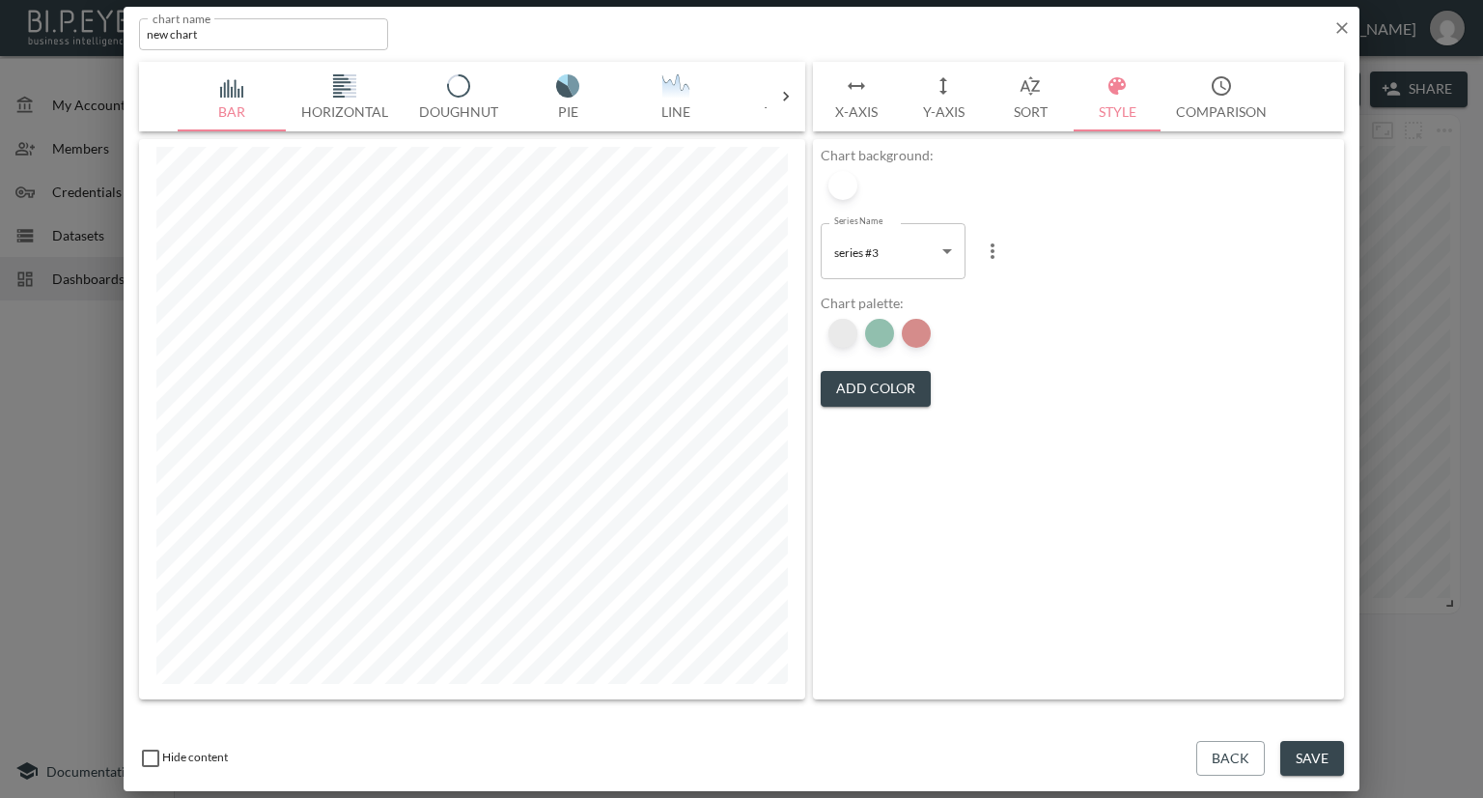
click at [851, 322] on div at bounding box center [842, 333] width 29 height 29
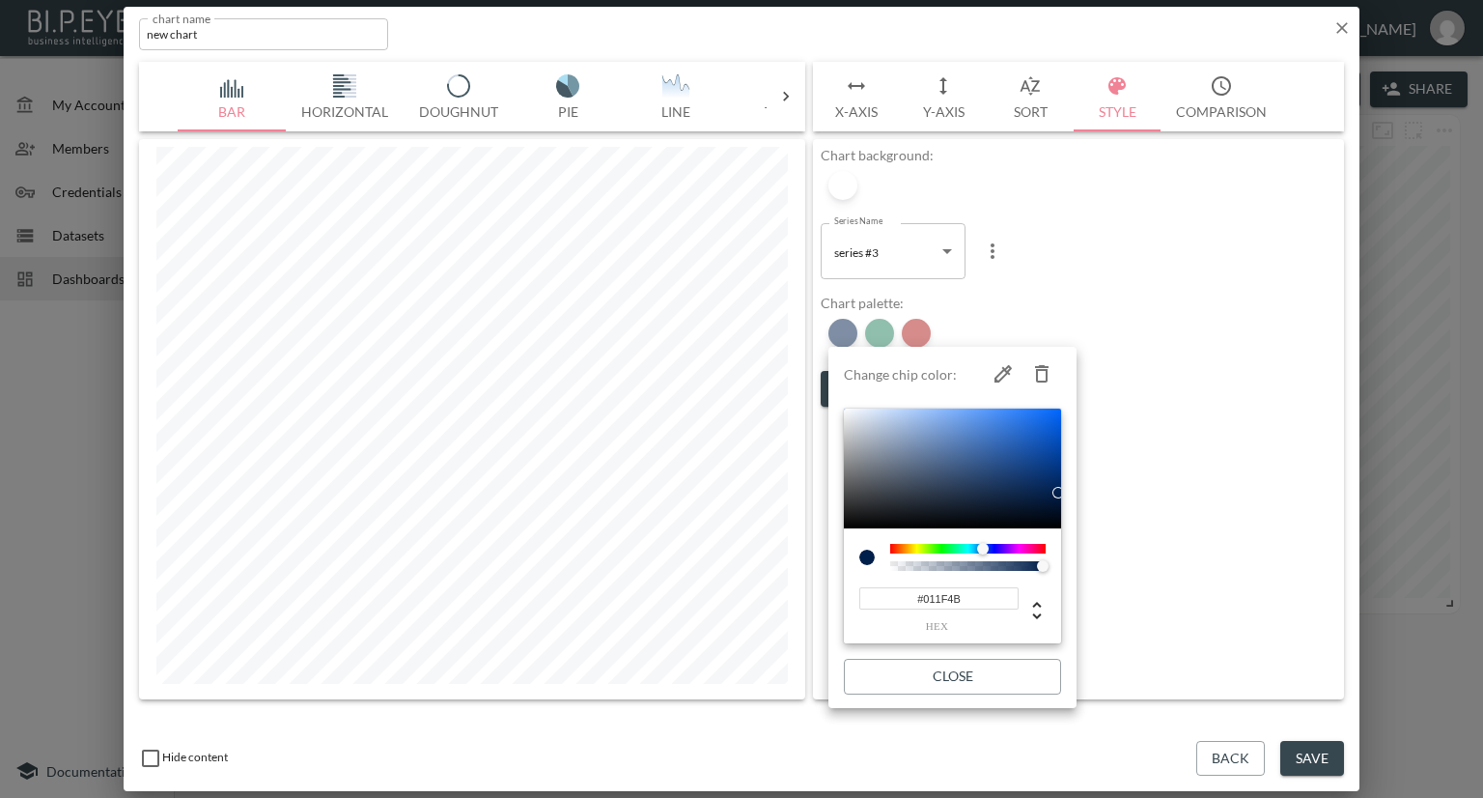
click at [1045, 368] on icon "button" at bounding box center [1041, 373] width 23 height 23
type input "#237F5D"
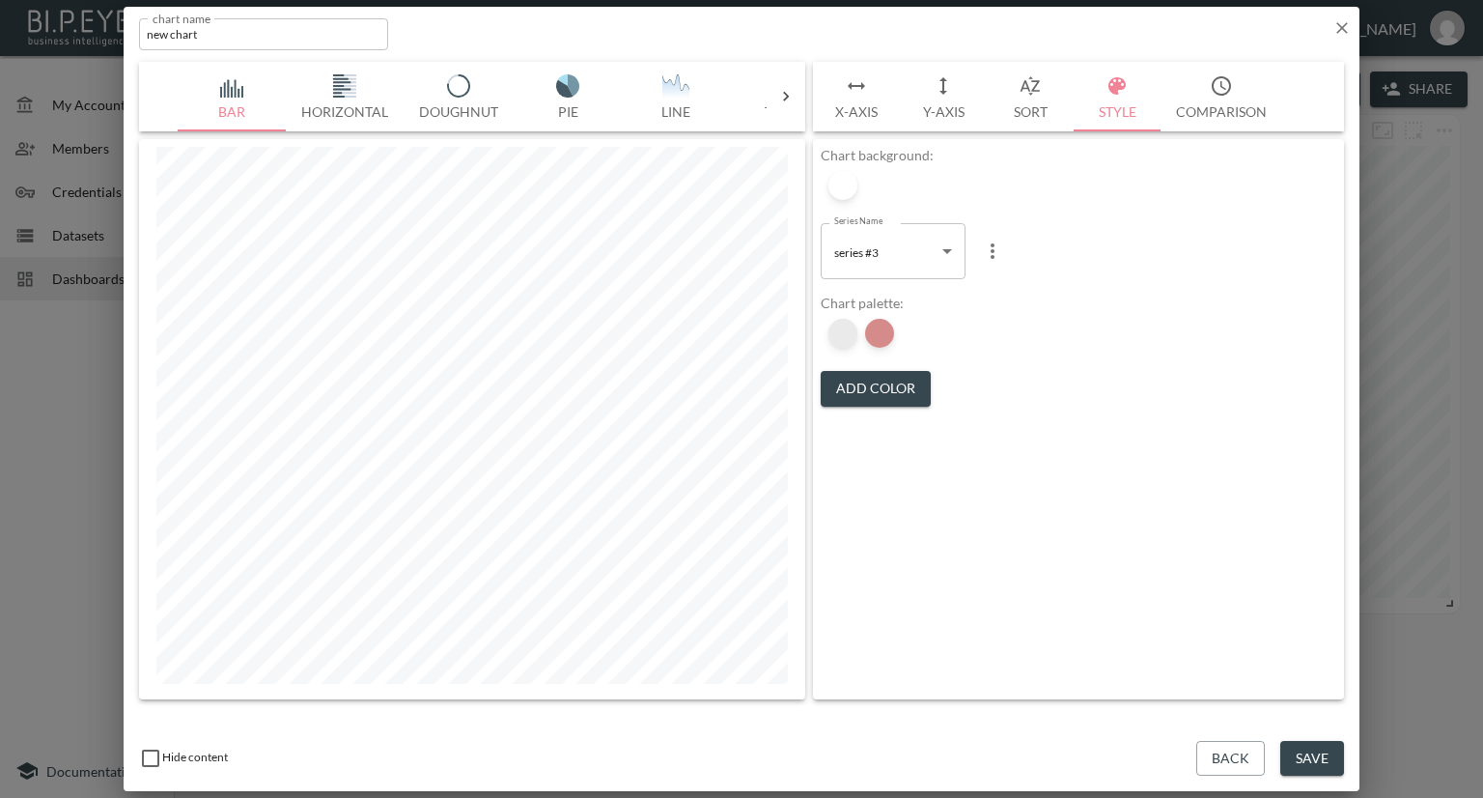
click at [846, 333] on div at bounding box center [842, 333] width 29 height 29
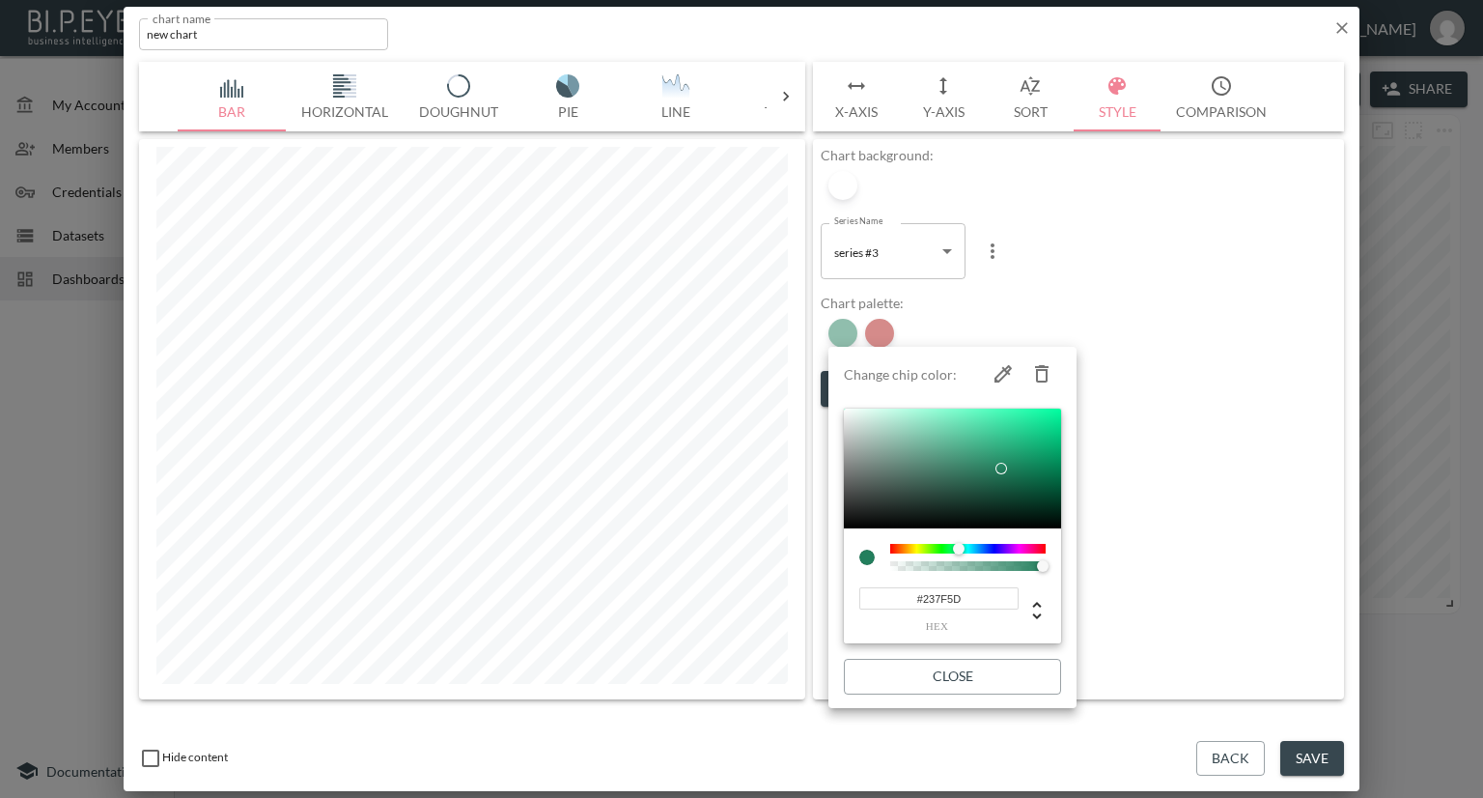
click at [1043, 368] on icon "button" at bounding box center [1042, 373] width 14 height 17
type input "#AC1917"
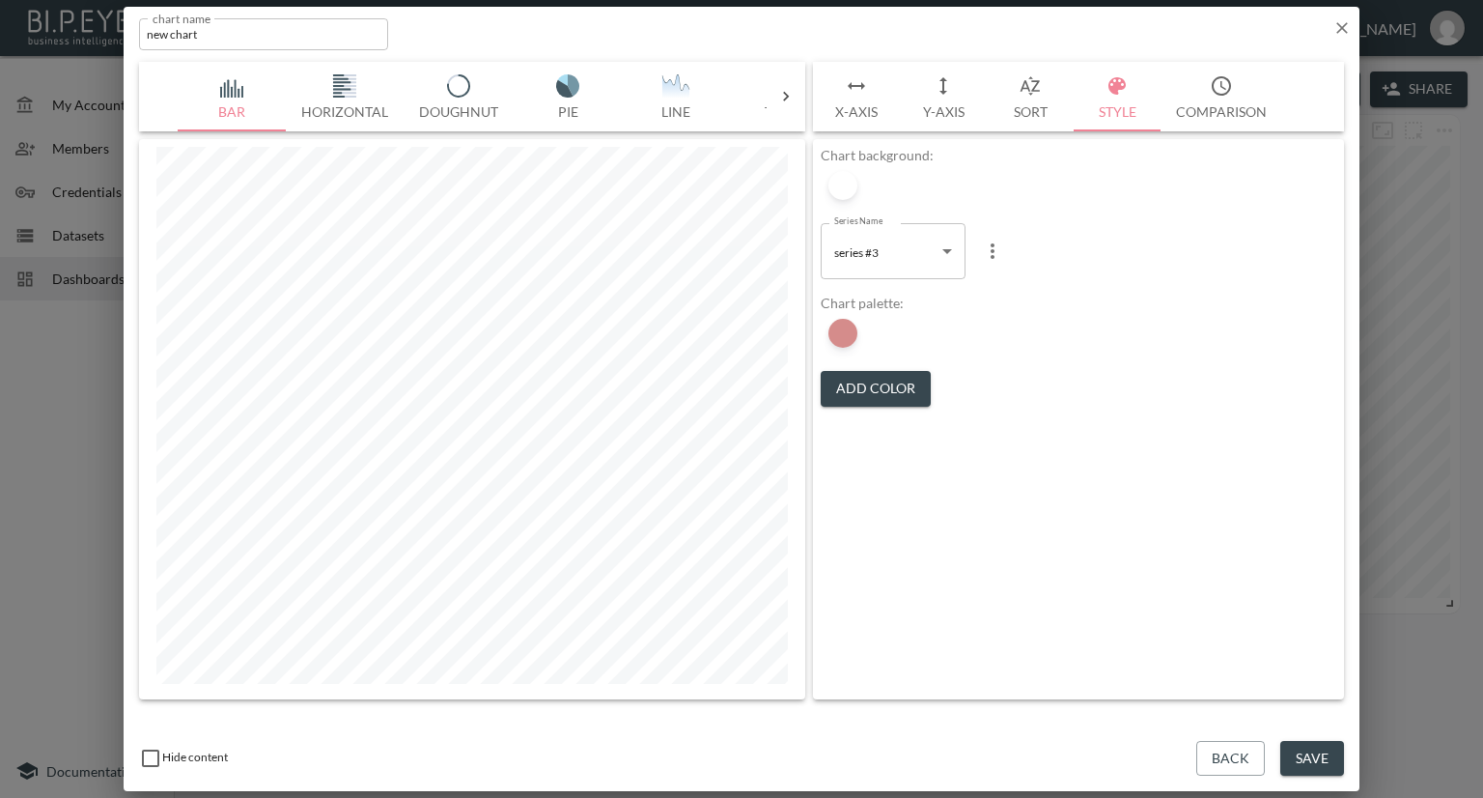
drag, startPoint x: 1331, startPoint y: 747, endPoint x: 1338, endPoint y: 733, distance: 16.0
click at [1331, 746] on button "Save" at bounding box center [1312, 759] width 64 height 36
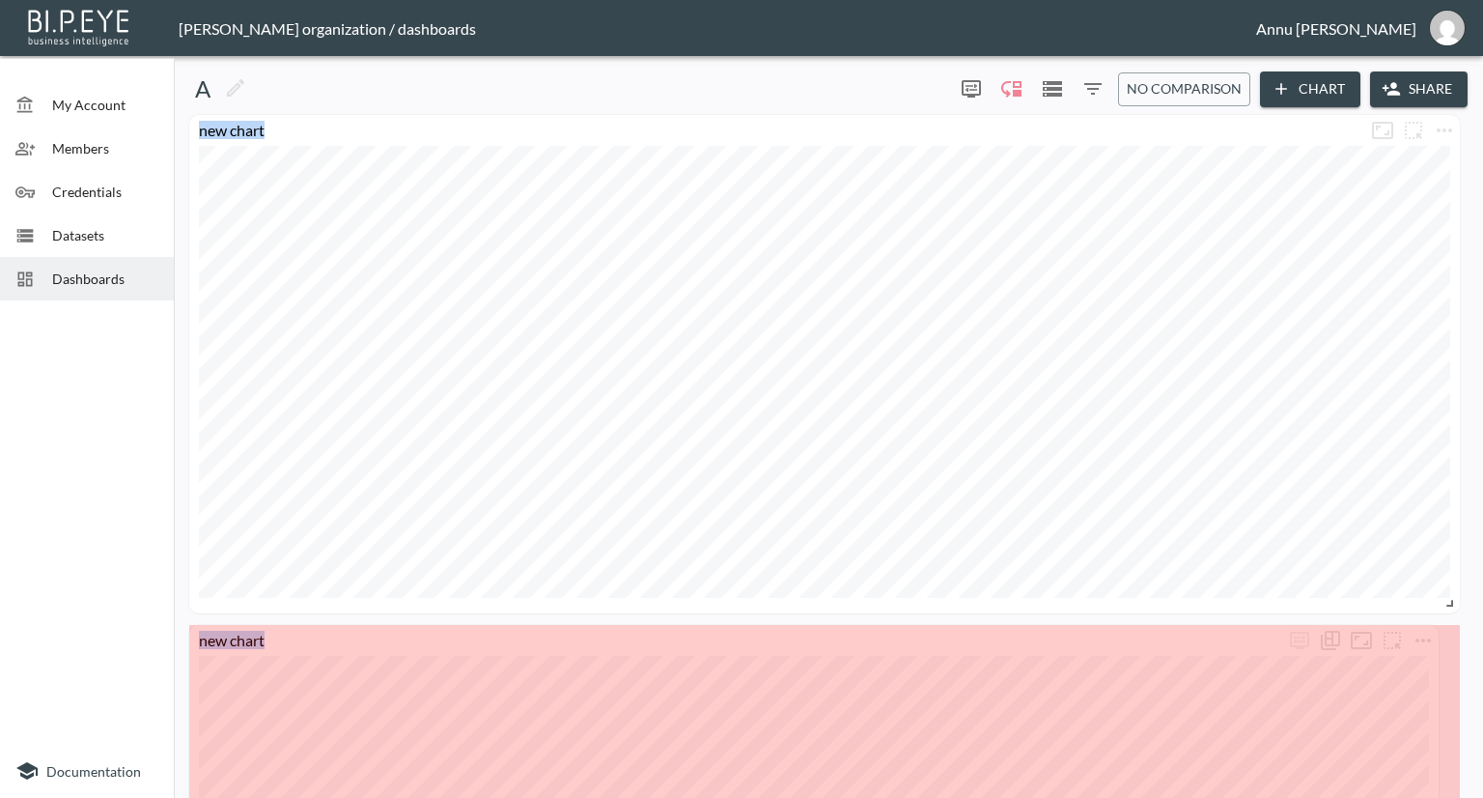
drag, startPoint x: 488, startPoint y: 744, endPoint x: 1430, endPoint y: 828, distance: 946.1
click at [1430, 797] on html "BI.P.EYE, Interactive Analytics Dashboards - app Nadia Senft organization / das…" at bounding box center [741, 399] width 1483 height 798
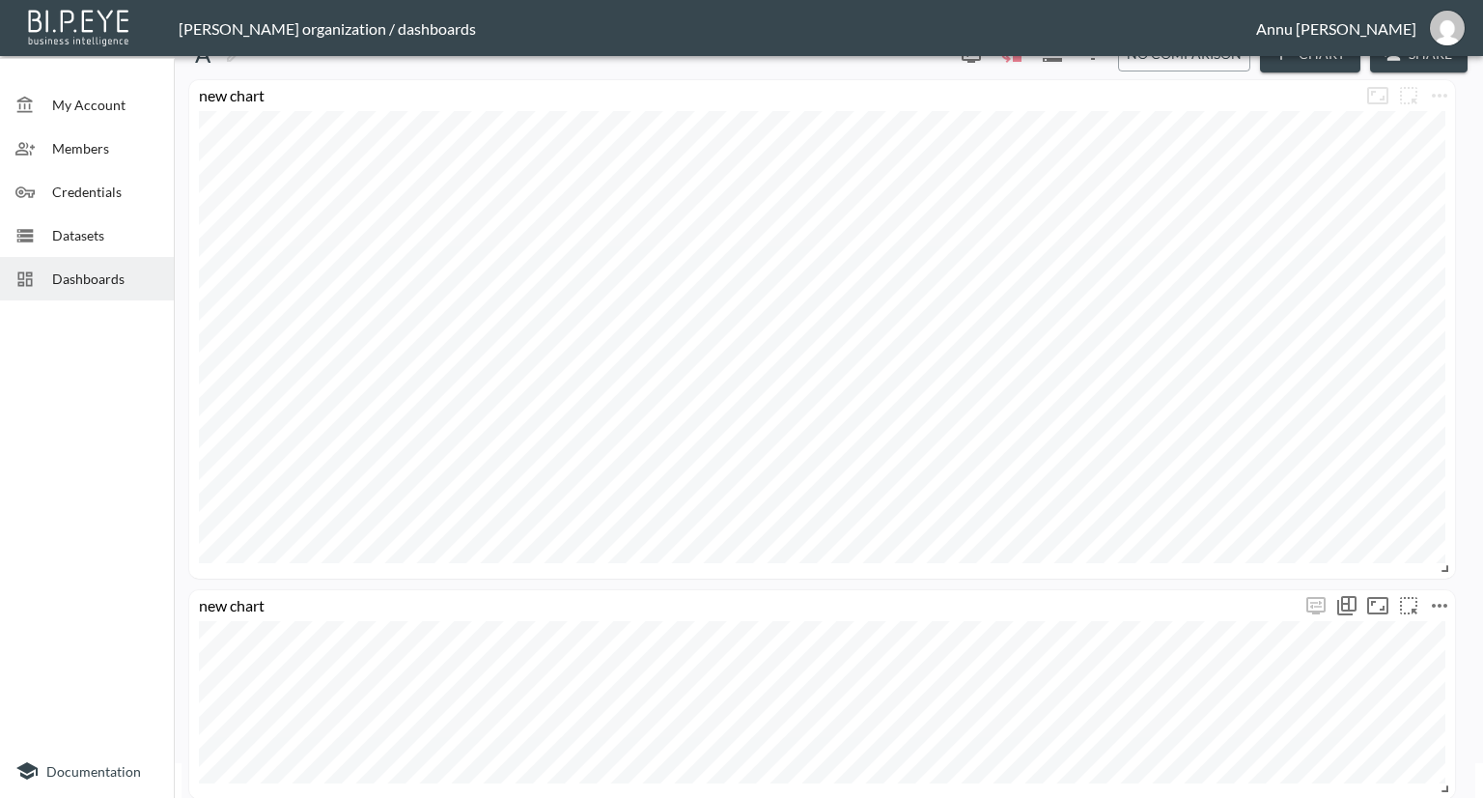
scroll to position [50, 0]
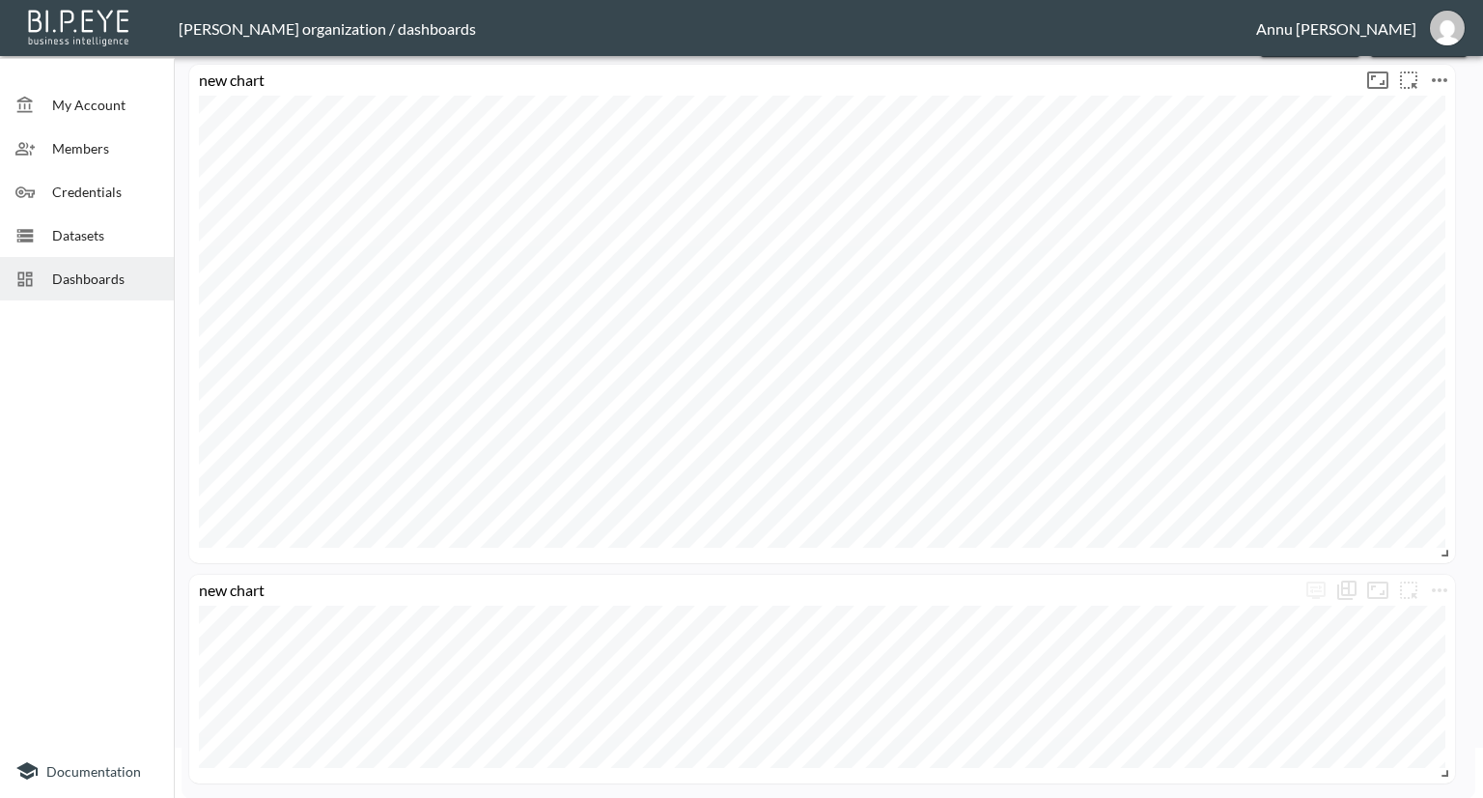
click at [1433, 78] on icon "more" at bounding box center [1439, 80] width 15 height 4
click at [1390, 159] on p "Delete" at bounding box center [1374, 161] width 44 height 23
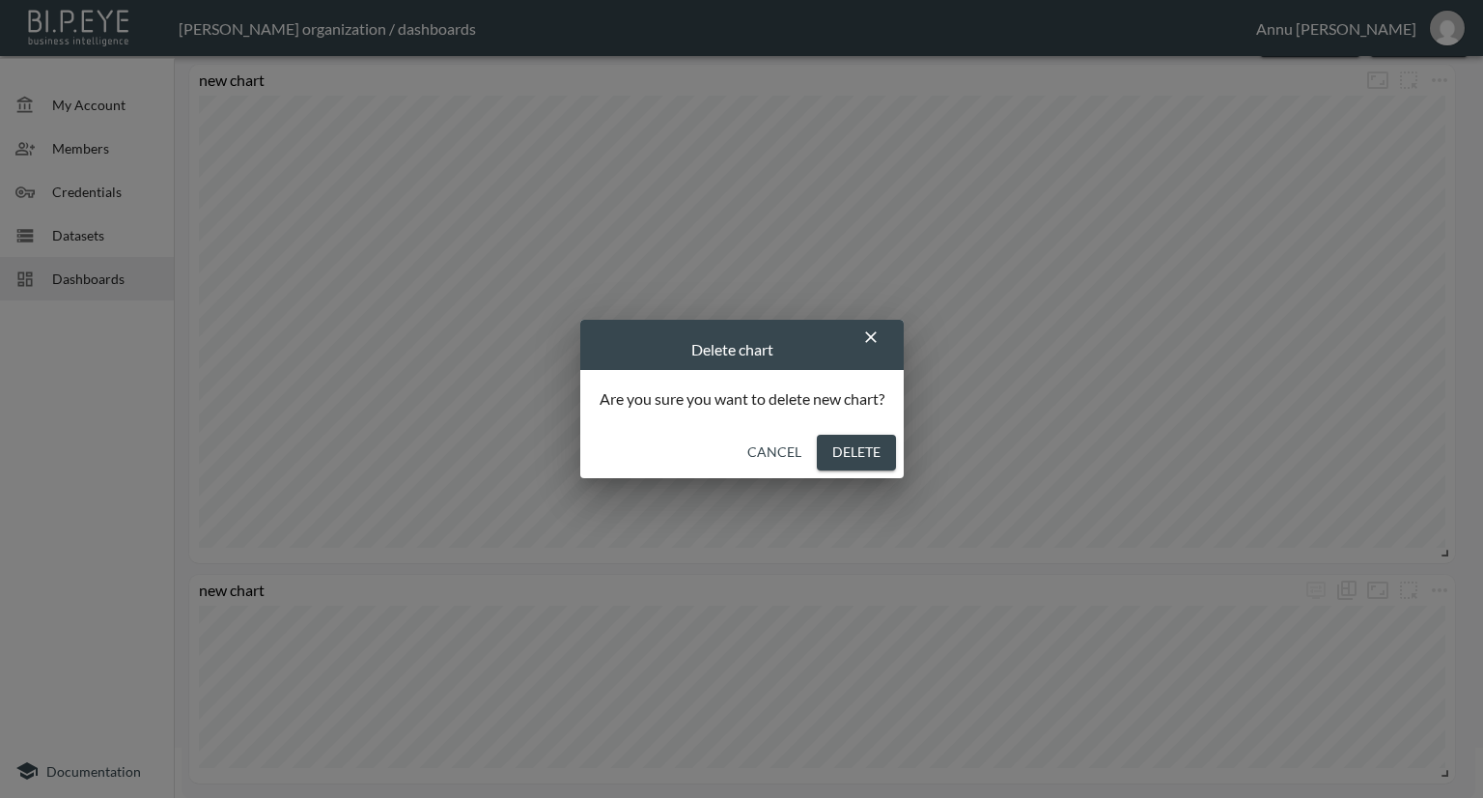
click at [861, 443] on button "Delete" at bounding box center [856, 452] width 79 height 36
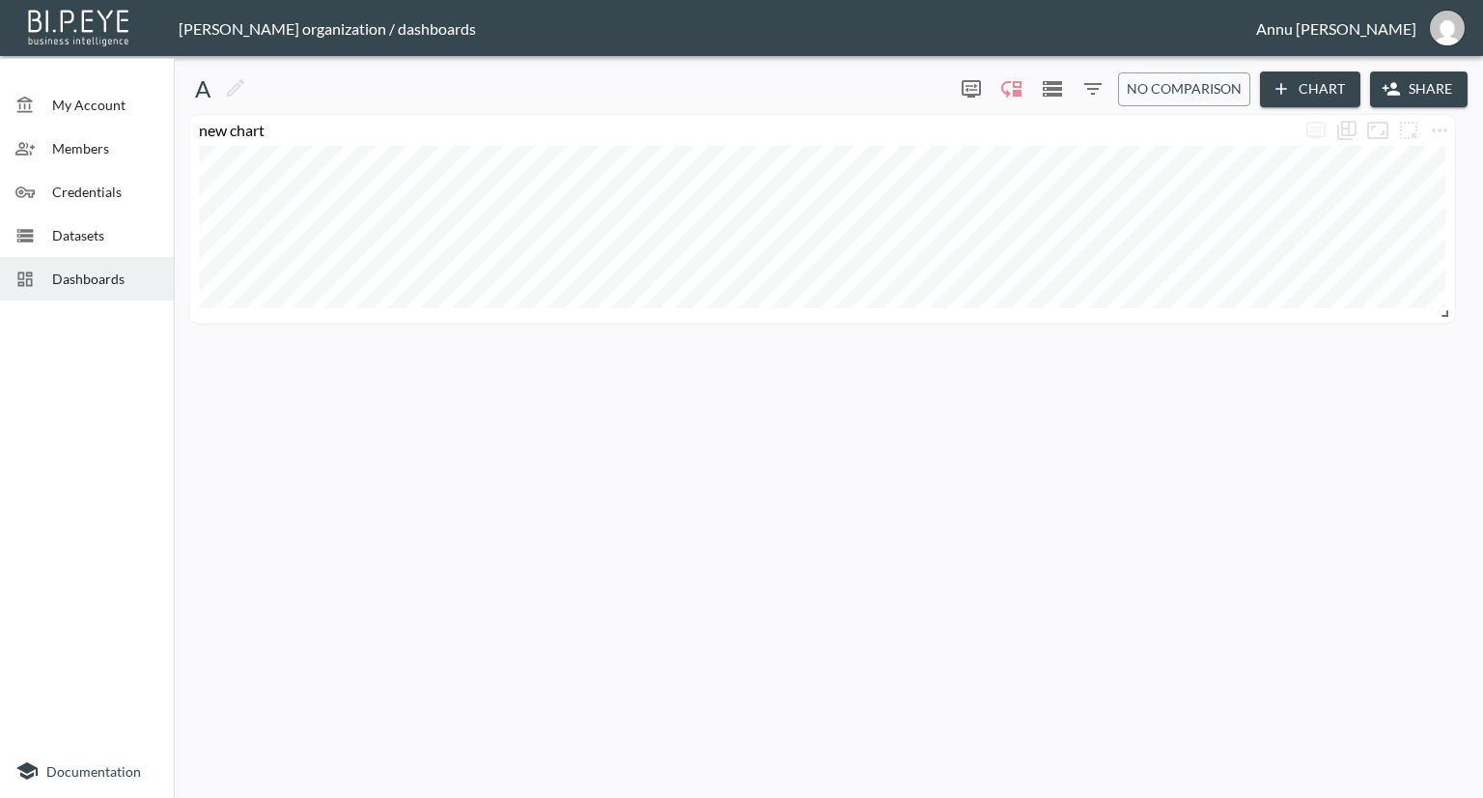
scroll to position [0, 0]
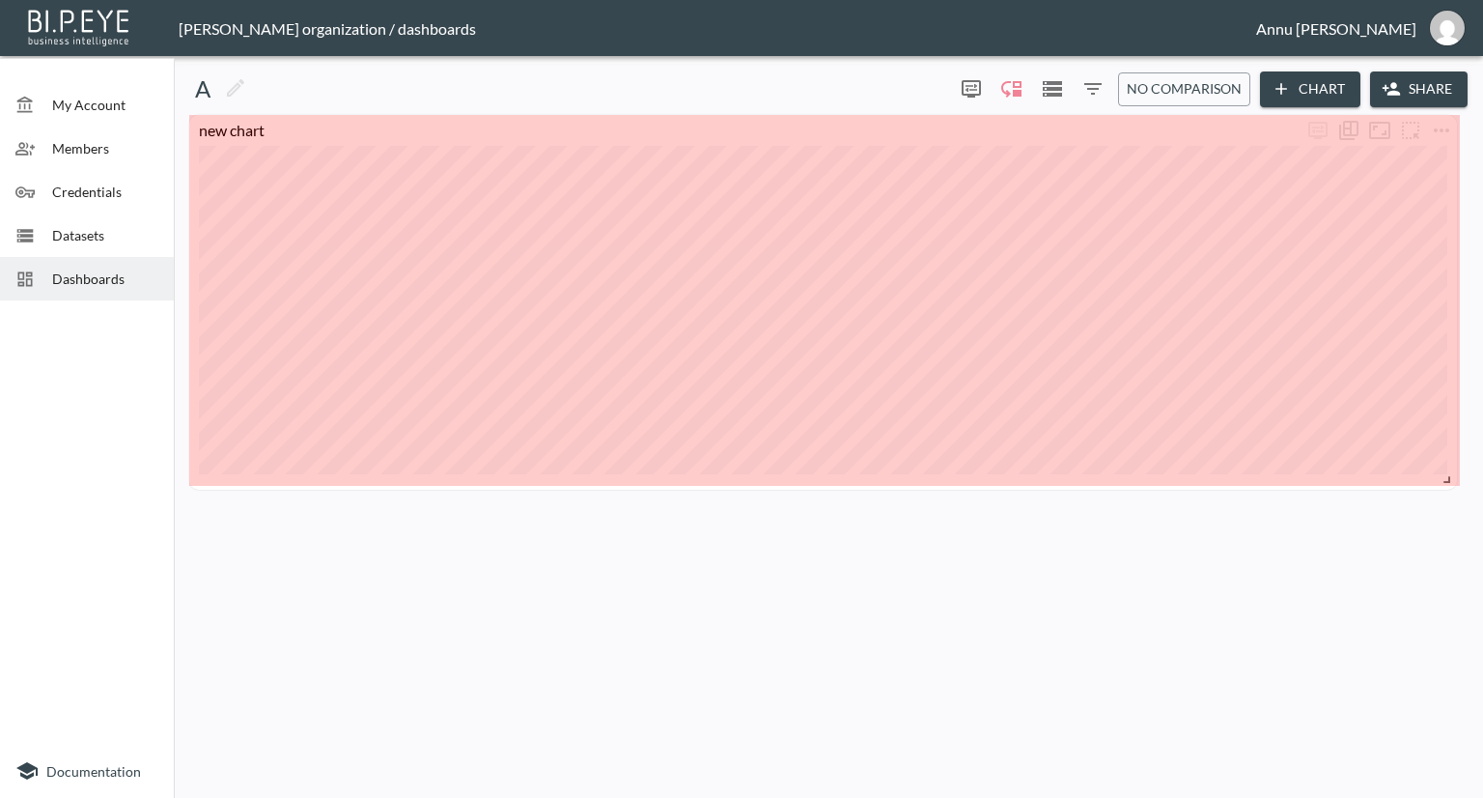
drag, startPoint x: 1452, startPoint y: 311, endPoint x: 1449, endPoint y: 477, distance: 166.1
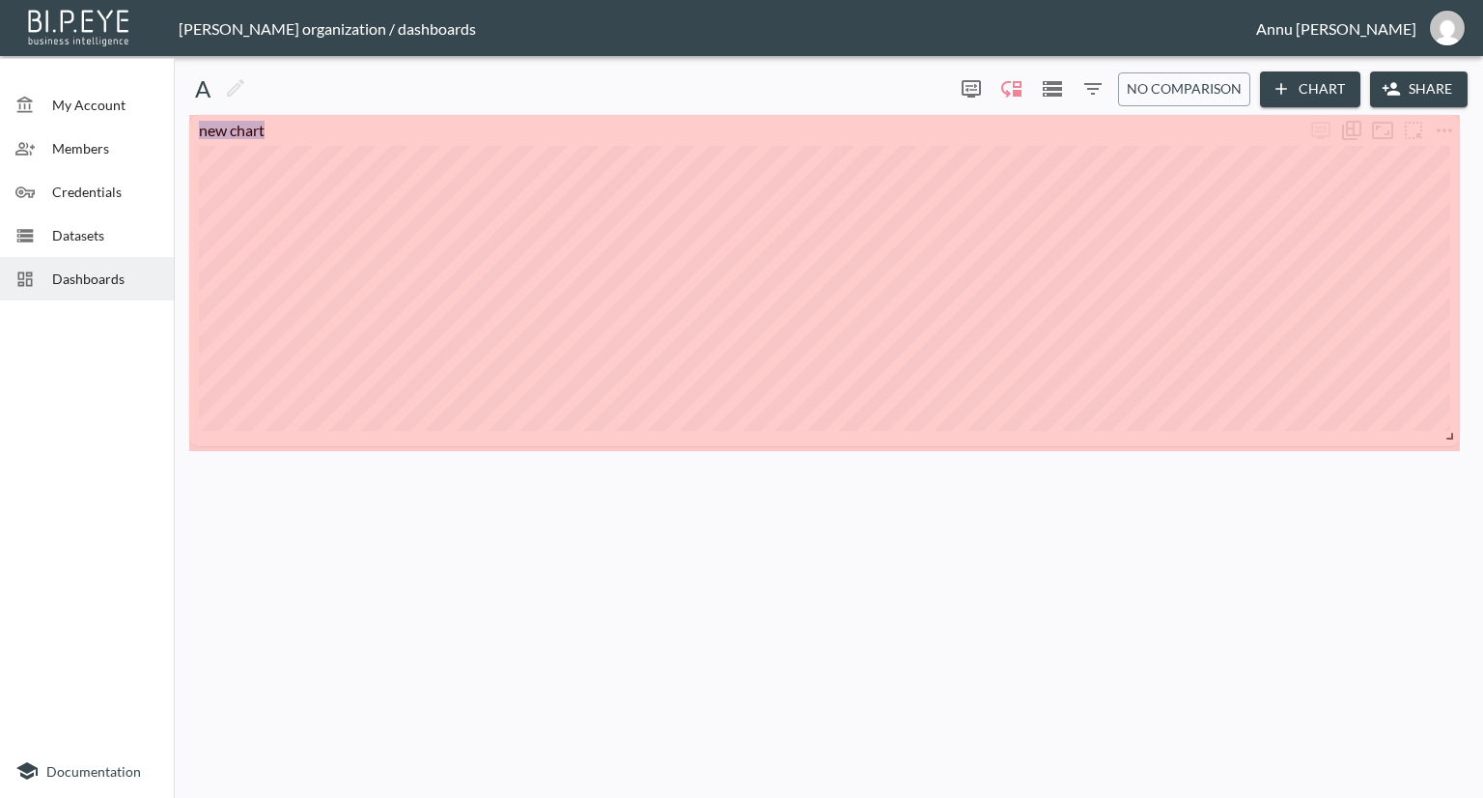
drag, startPoint x: 1451, startPoint y: 478, endPoint x: 1461, endPoint y: 438, distance: 40.7
click at [1461, 438] on div "new chart" at bounding box center [825, 283] width 1286 height 336
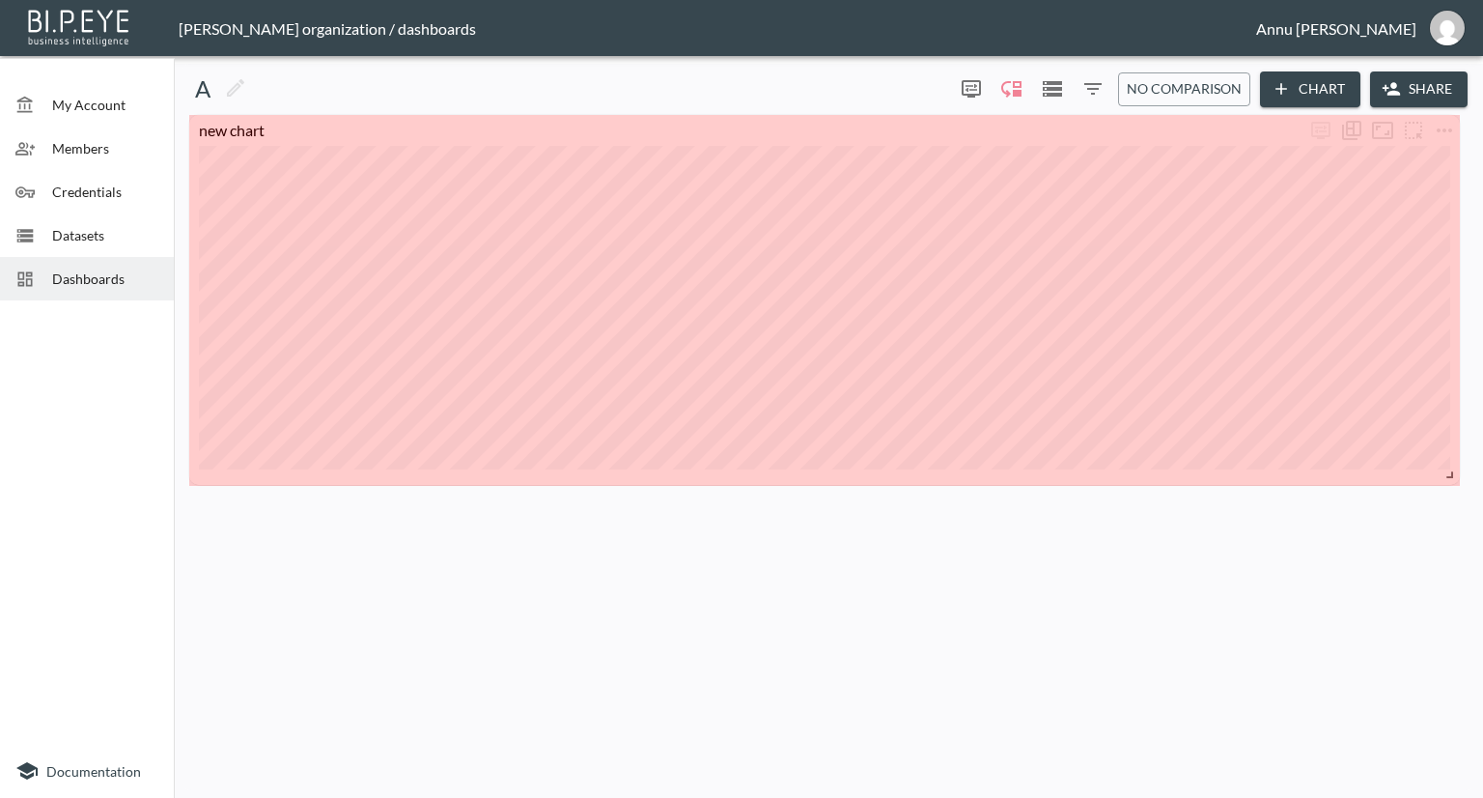
drag, startPoint x: 1450, startPoint y: 435, endPoint x: 1452, endPoint y: 469, distance: 33.8
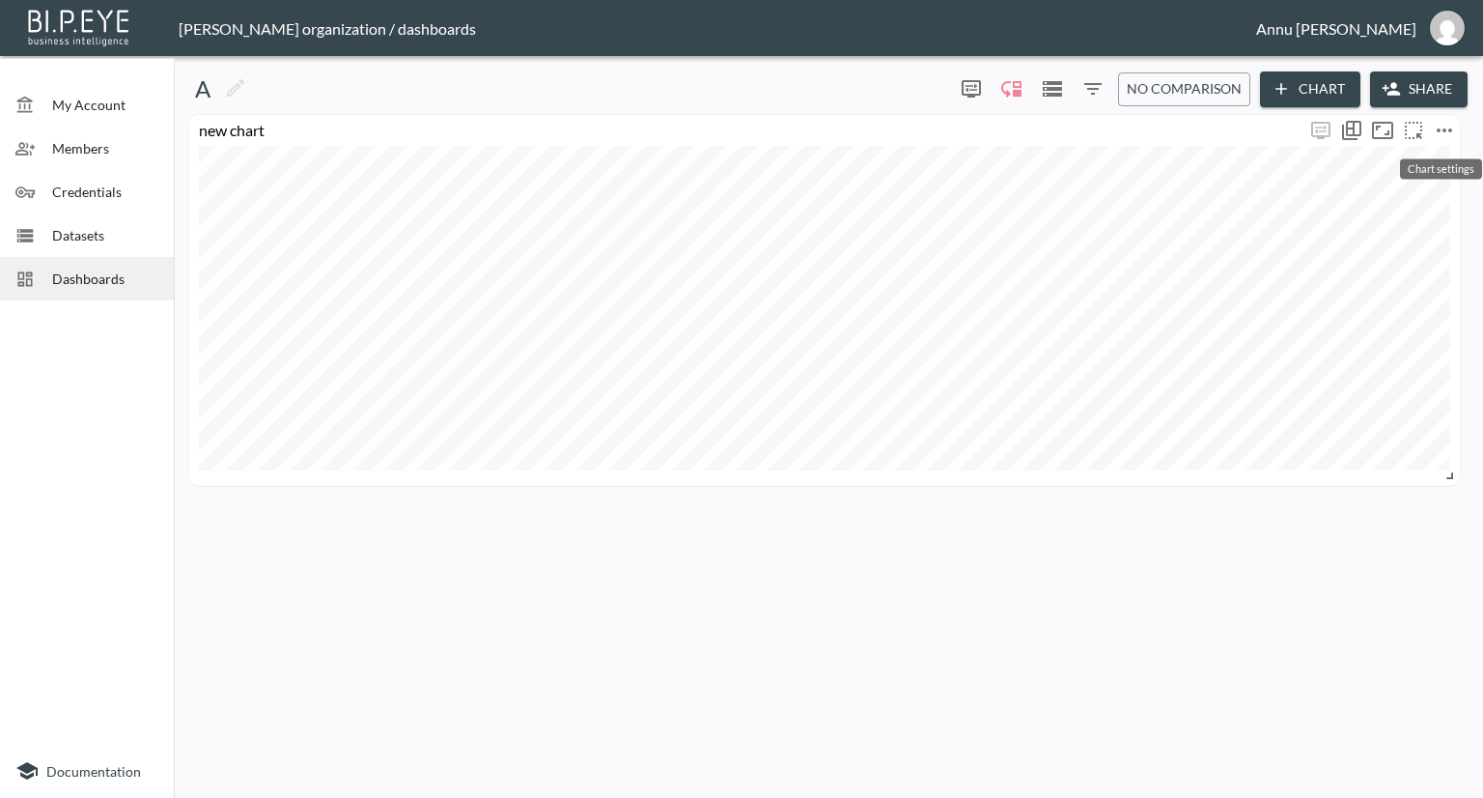
click at [1447, 124] on icon "more" at bounding box center [1444, 130] width 23 height 23
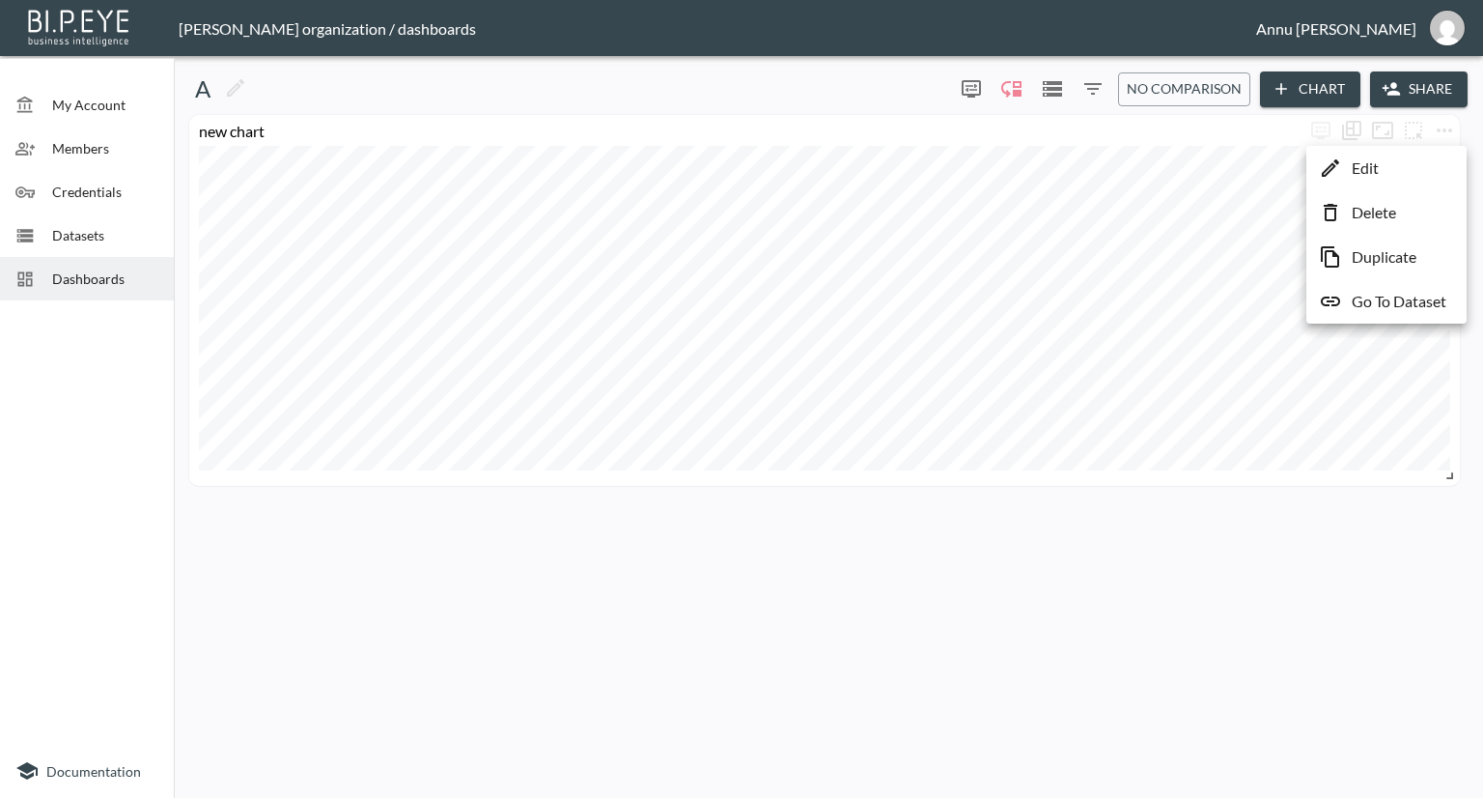
click at [1375, 165] on p "Edit" at bounding box center [1365, 167] width 27 height 23
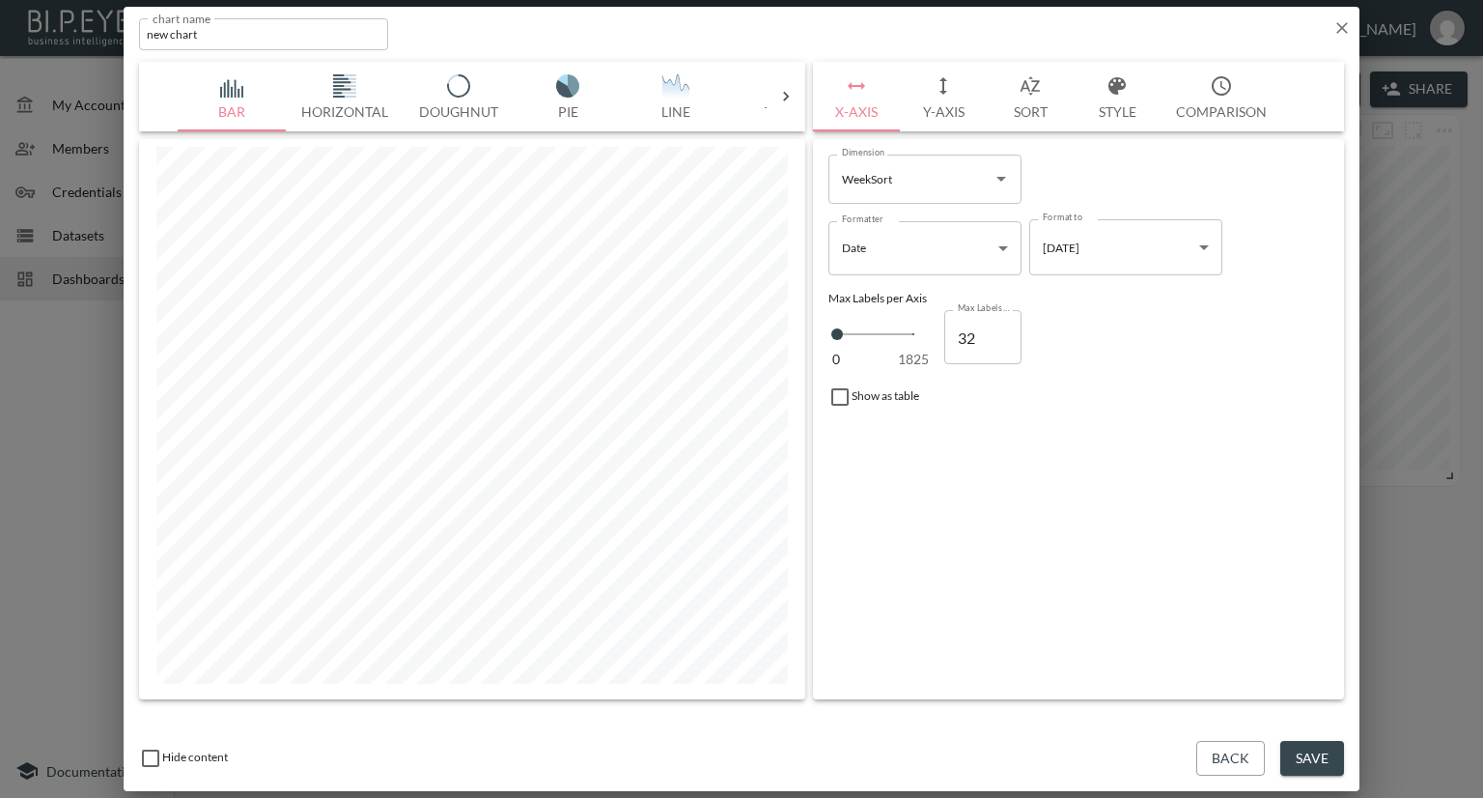
click at [1123, 240] on body "BI.P.EYE, Interactive Analytics Dashboards - app Nadia Senft organization / das…" at bounding box center [741, 399] width 1483 height 798
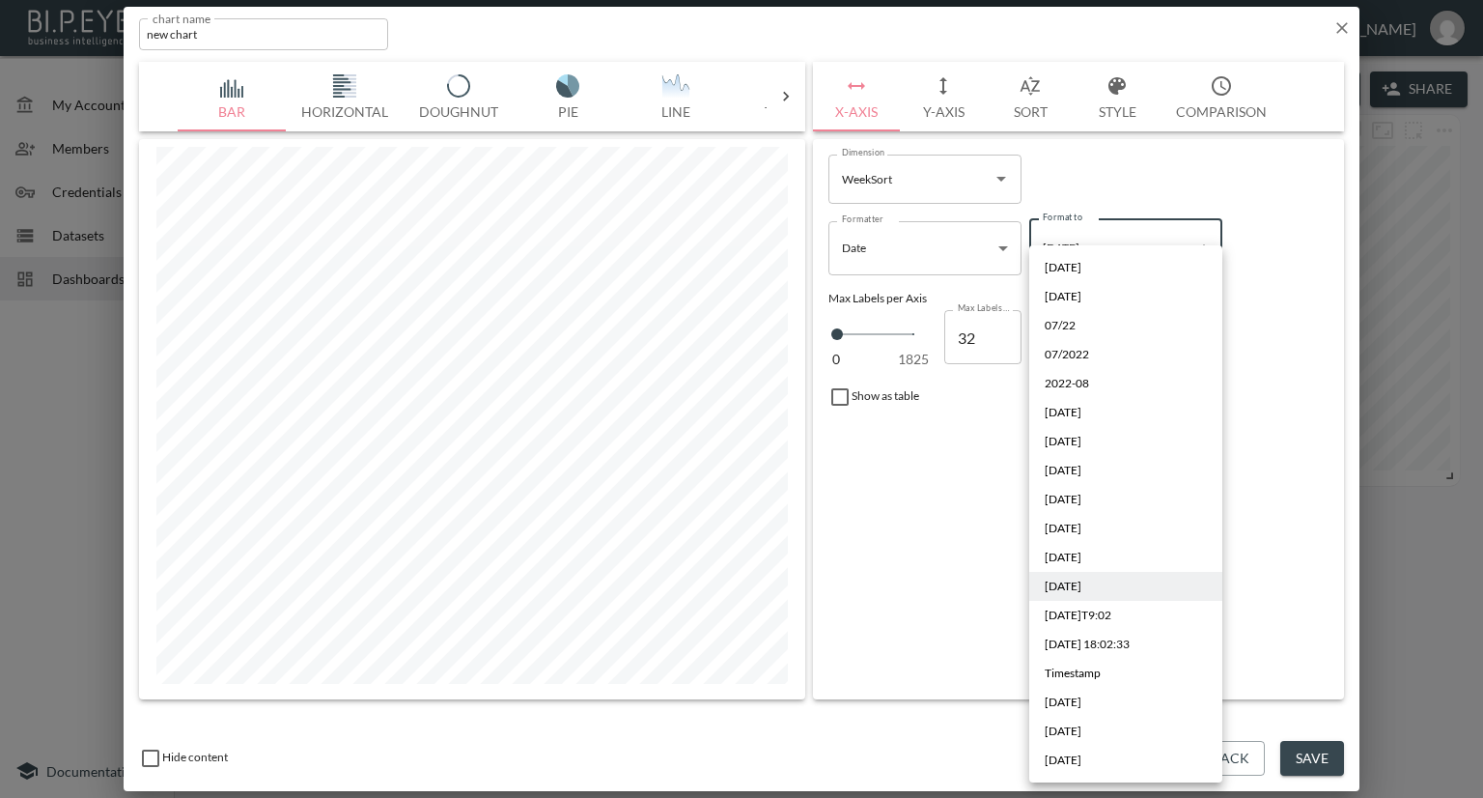
click at [1081, 525] on span "Aug 16, 18" at bounding box center [1063, 527] width 37 height 17
type input "MMM D, YY"
click at [1097, 263] on body "BI.P.EYE, Interactive Analytics Dashboards - app Nadia Senft organization / das…" at bounding box center [741, 399] width 1483 height 798
click at [1267, 549] on div at bounding box center [741, 399] width 1483 height 798
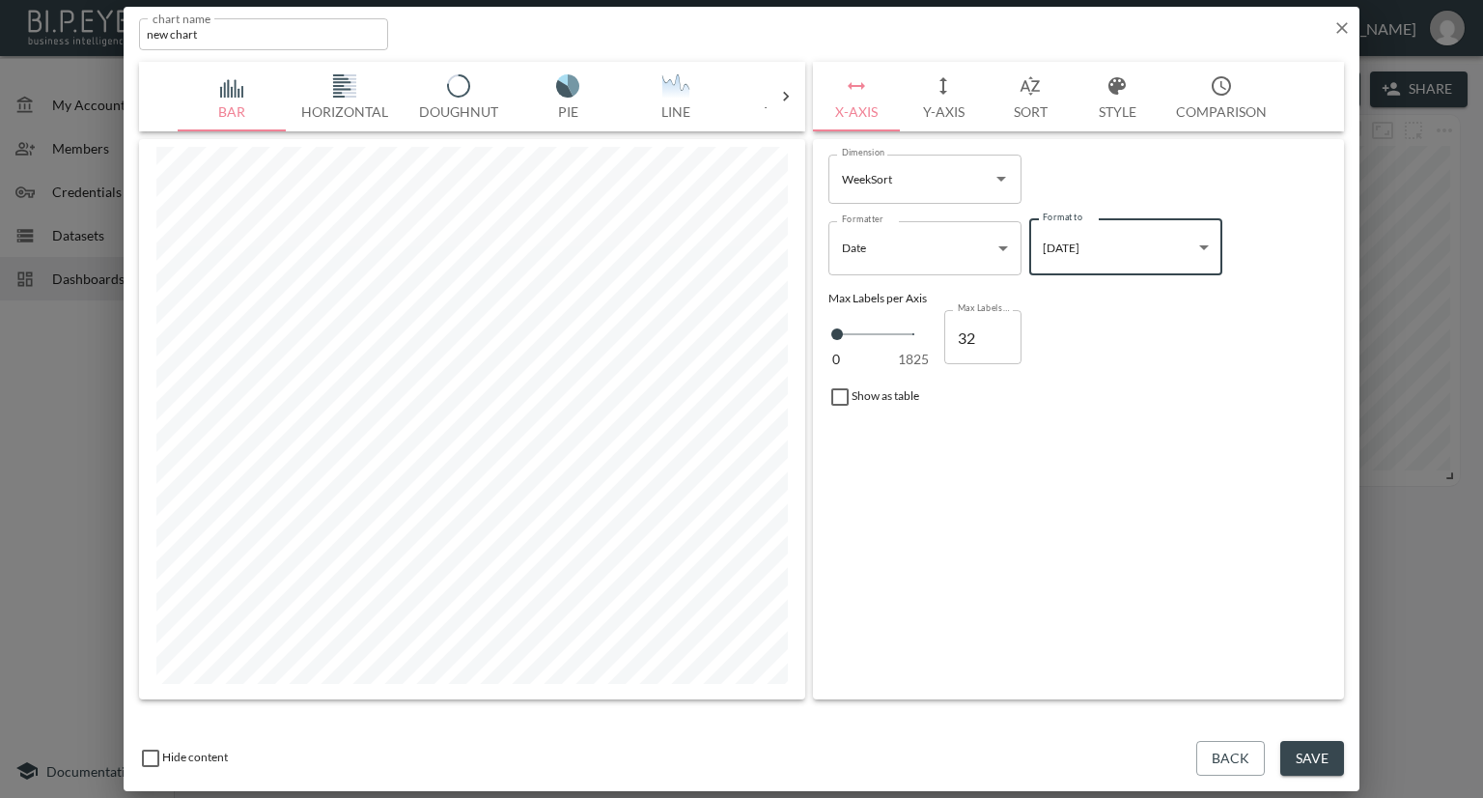
click at [1316, 748] on button "Save" at bounding box center [1312, 759] width 64 height 36
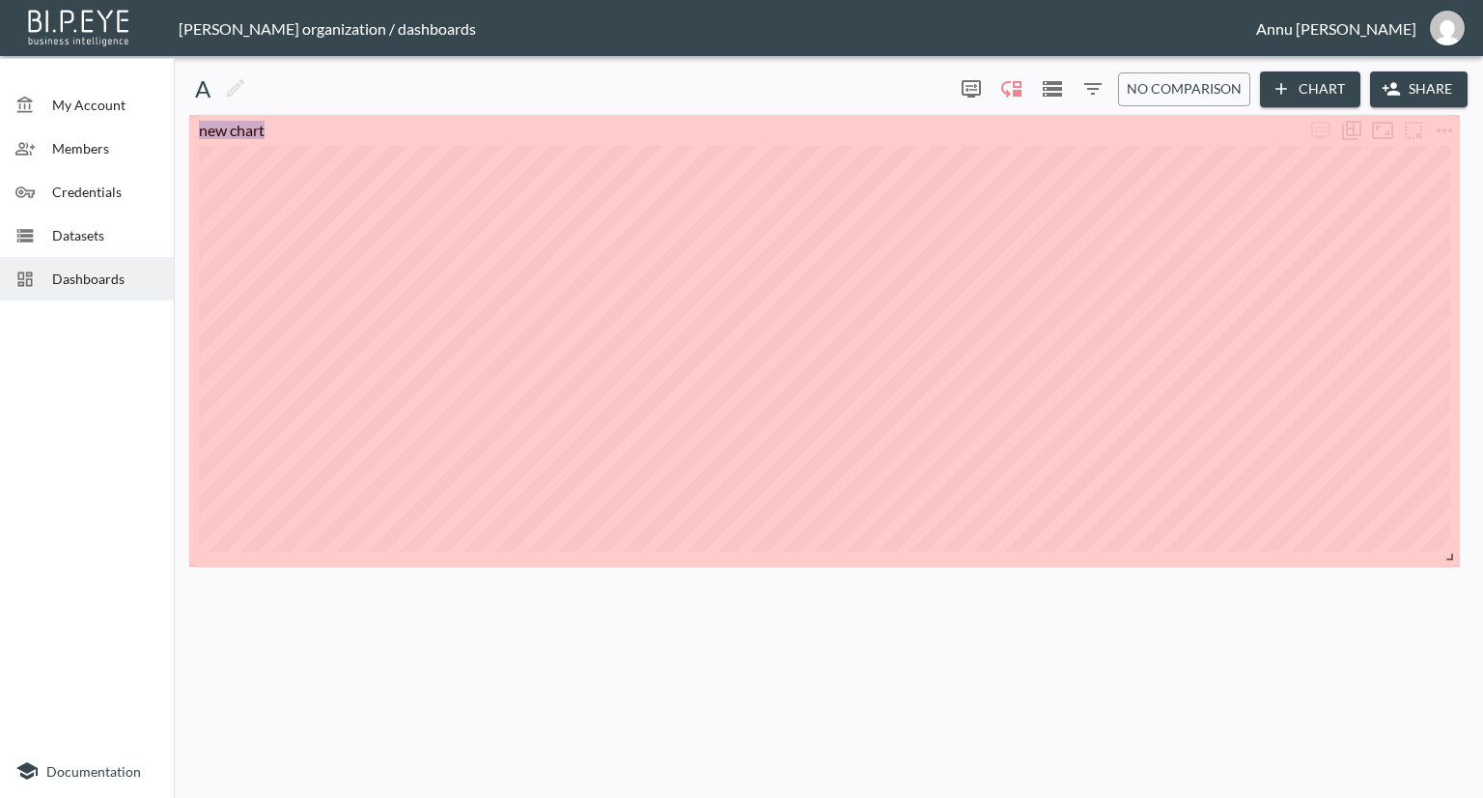
drag, startPoint x: 1452, startPoint y: 475, endPoint x: 1463, endPoint y: 556, distance: 81.8
click at [1463, 556] on div "new chart" at bounding box center [825, 341] width 1286 height 452
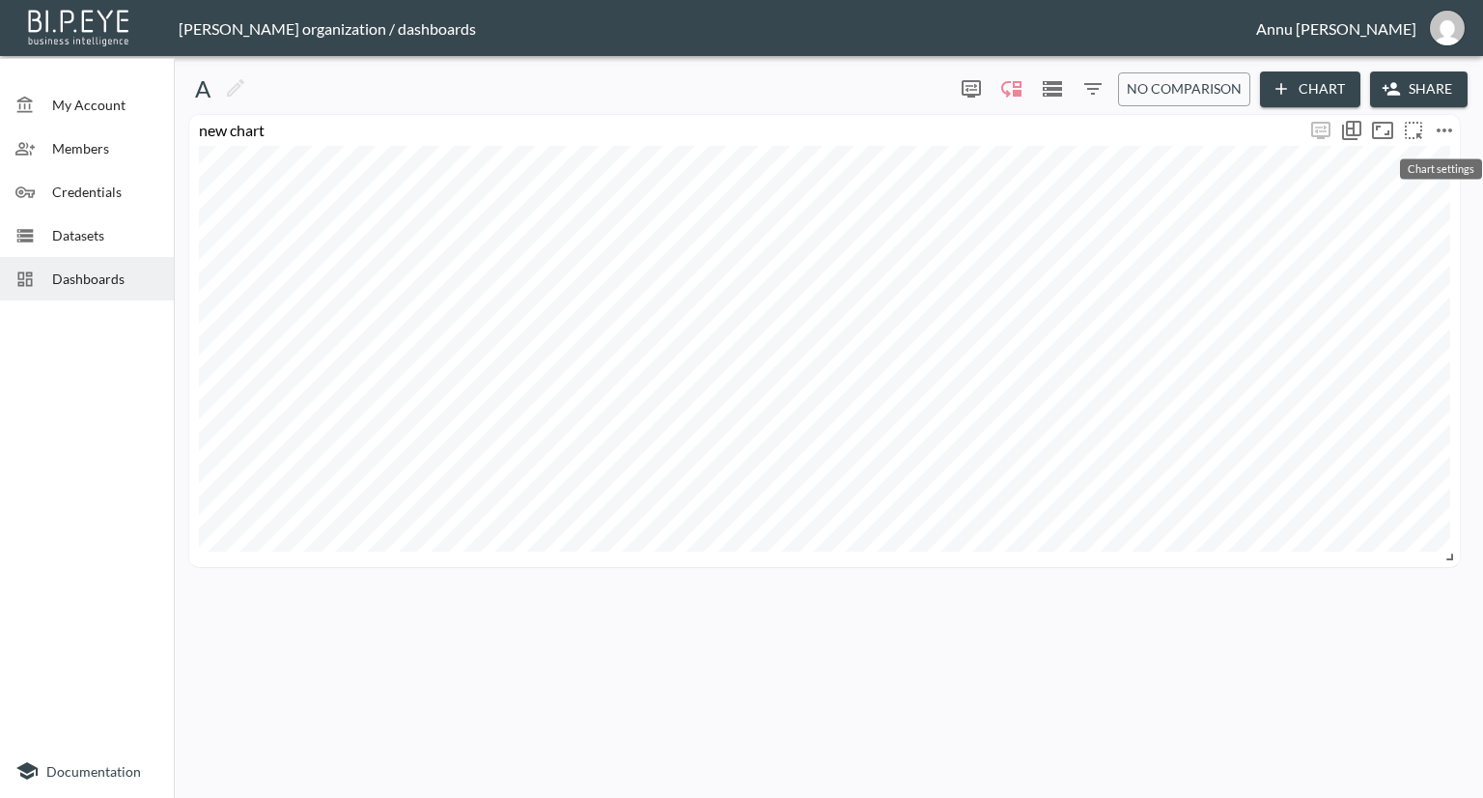
click at [1453, 125] on icon "more" at bounding box center [1444, 130] width 23 height 23
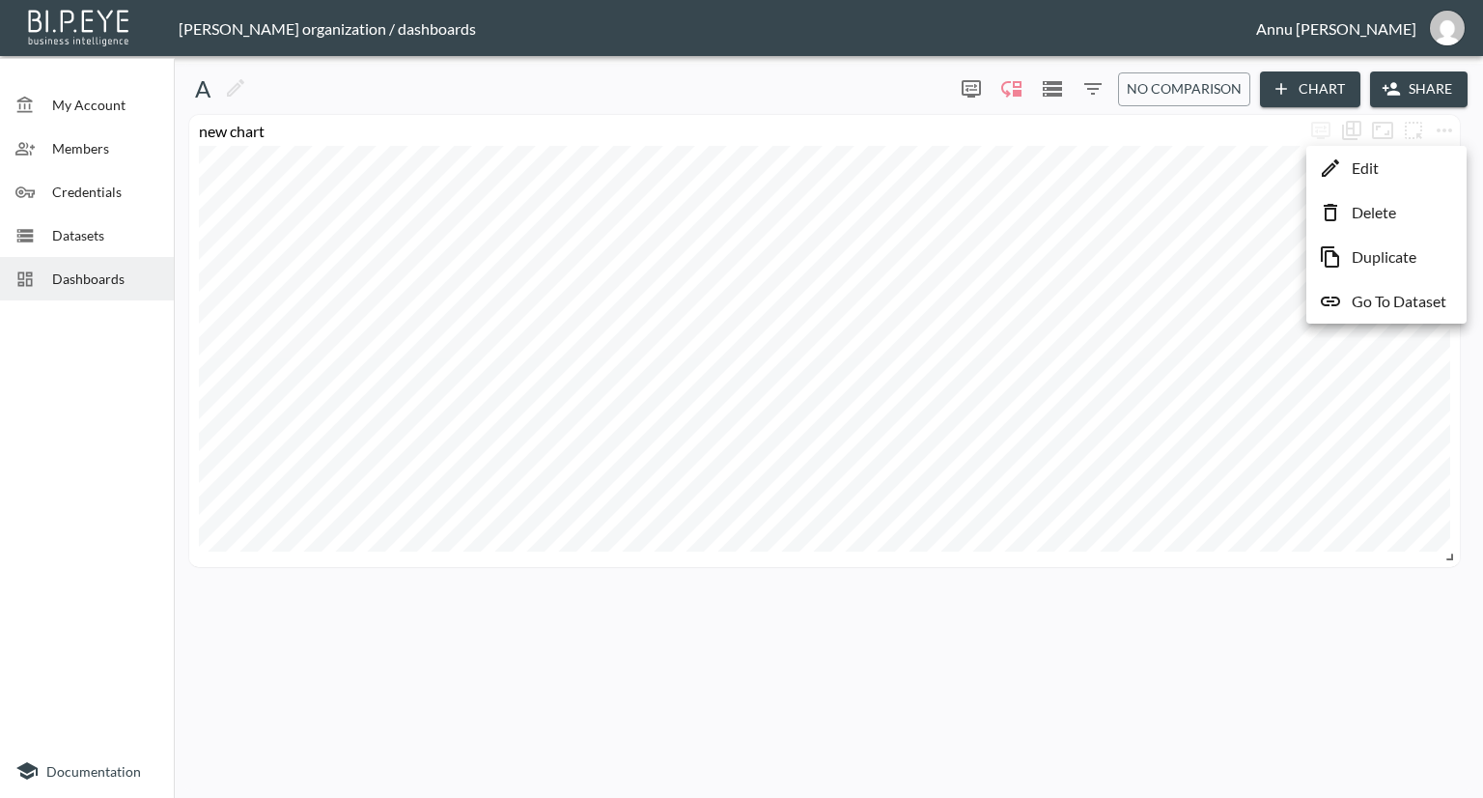
click at [1406, 168] on li "Edit" at bounding box center [1386, 168] width 151 height 35
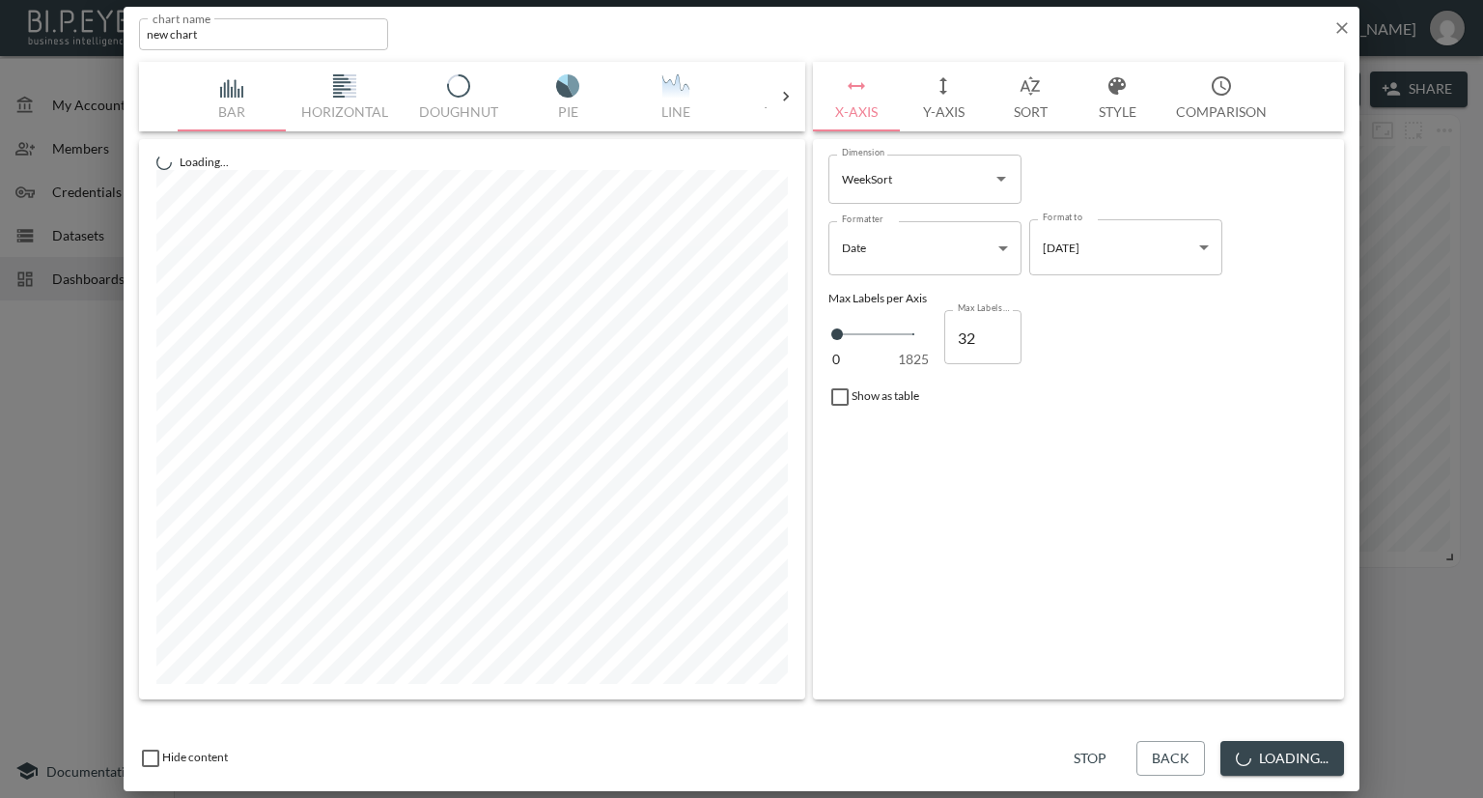
click at [1028, 109] on button "Sort" at bounding box center [1030, 97] width 87 height 70
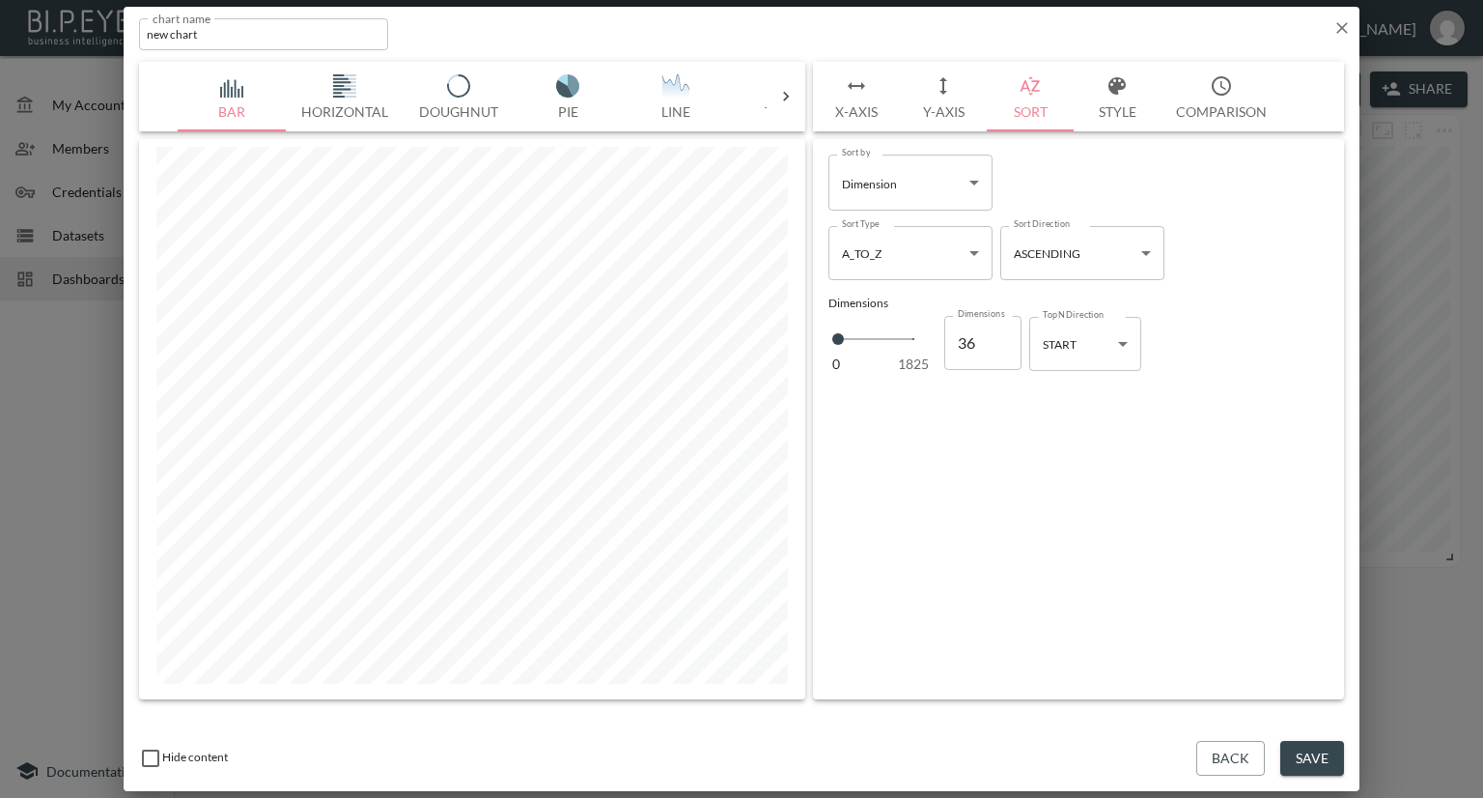
click at [1121, 344] on body "BI.P.EYE, Interactive Analytics Dashboards - app Nadia Senft organization / das…" at bounding box center [741, 399] width 1483 height 798
click at [1091, 422] on li "END" at bounding box center [1085, 421] width 112 height 29
type input "end"
click at [1303, 755] on button "Save" at bounding box center [1312, 759] width 64 height 36
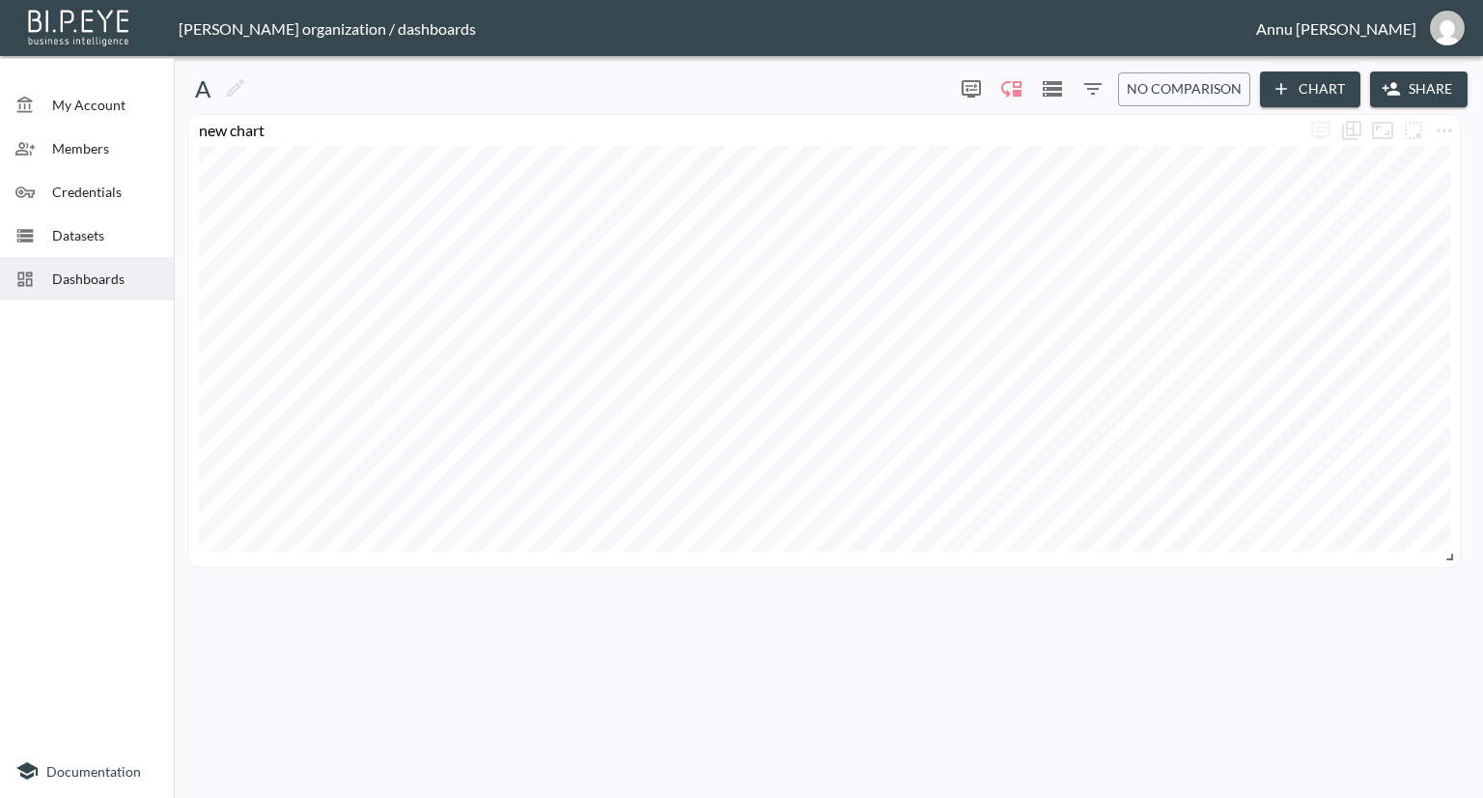
click at [900, 609] on div "A 0 0 No comparison Chart Share new chart" at bounding box center [829, 427] width 1294 height 726
click at [1441, 128] on icon "more" at bounding box center [1444, 130] width 23 height 23
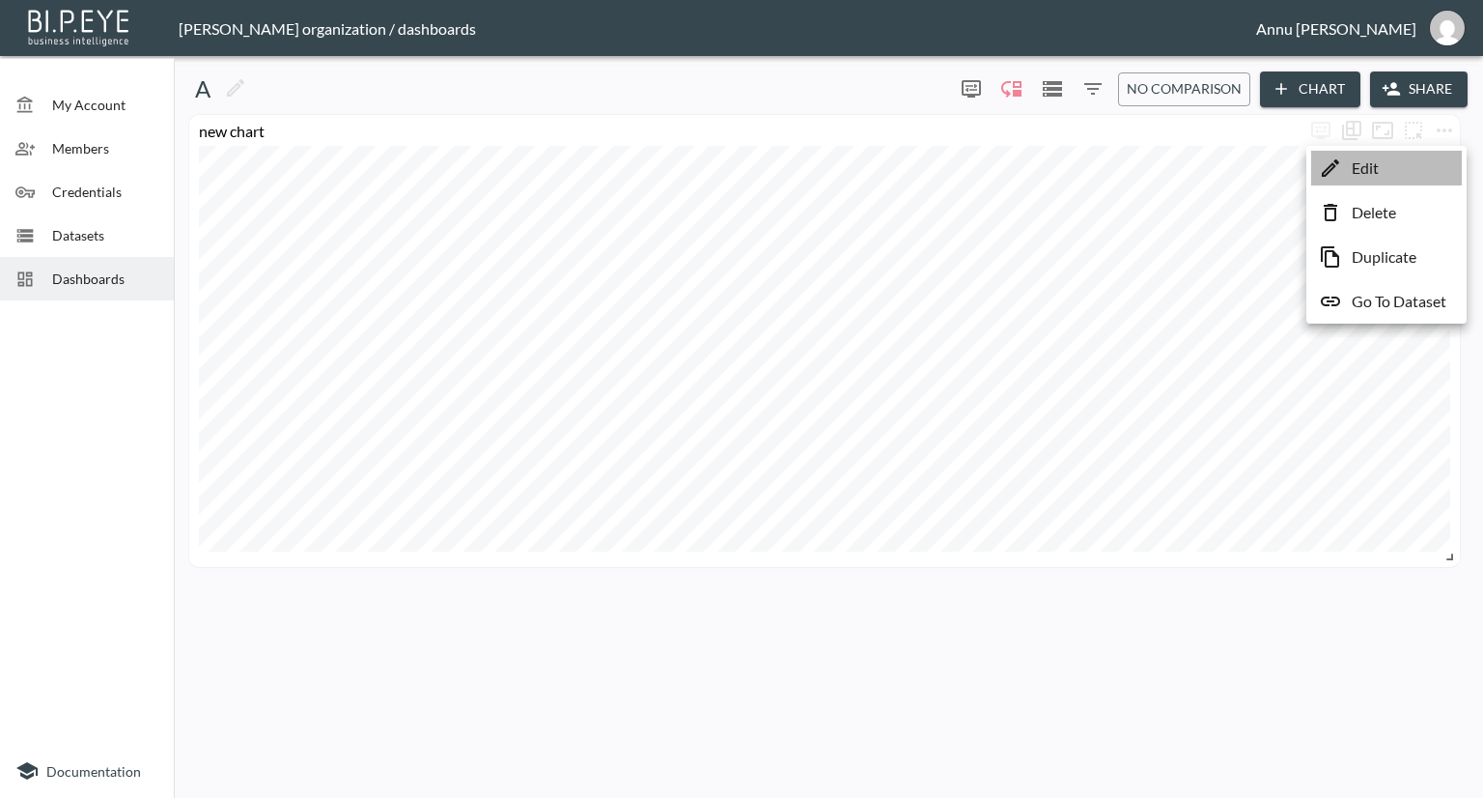
click at [1411, 173] on li "Edit" at bounding box center [1386, 168] width 151 height 35
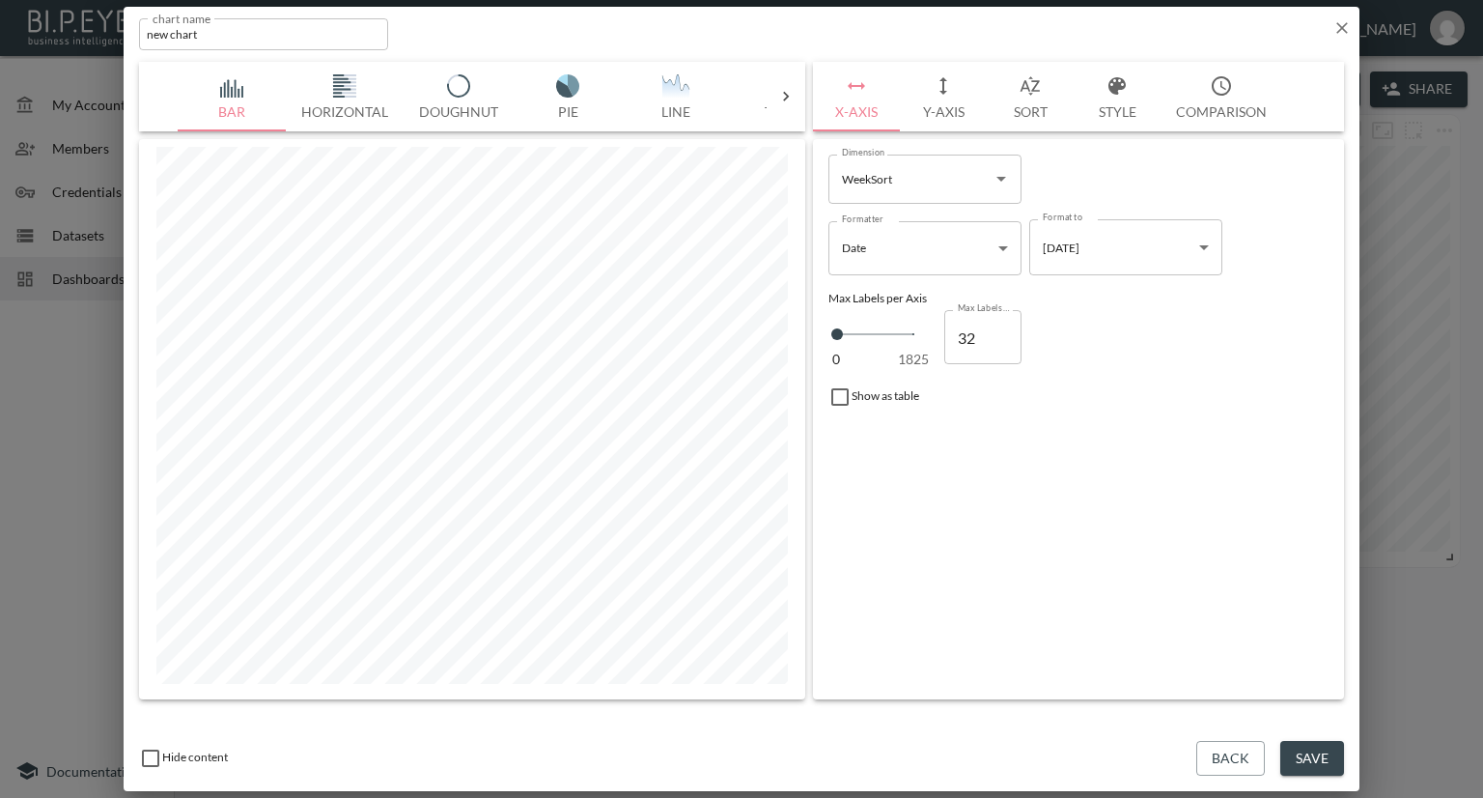
click at [786, 95] on icon at bounding box center [786, 97] width 6 height 10
click at [1343, 28] on icon "button" at bounding box center [1342, 28] width 12 height 12
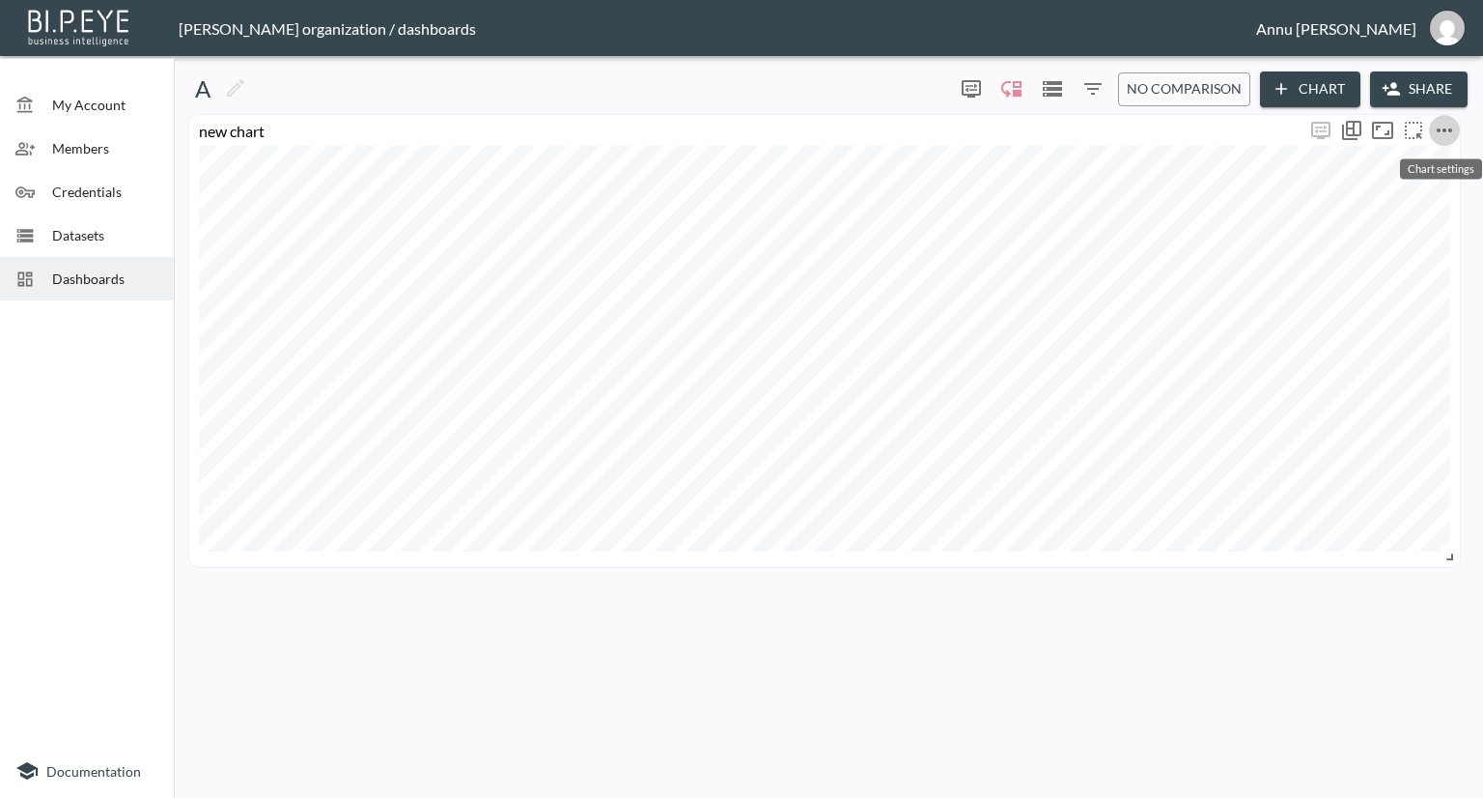
click at [1451, 137] on icon "more" at bounding box center [1444, 130] width 23 height 23
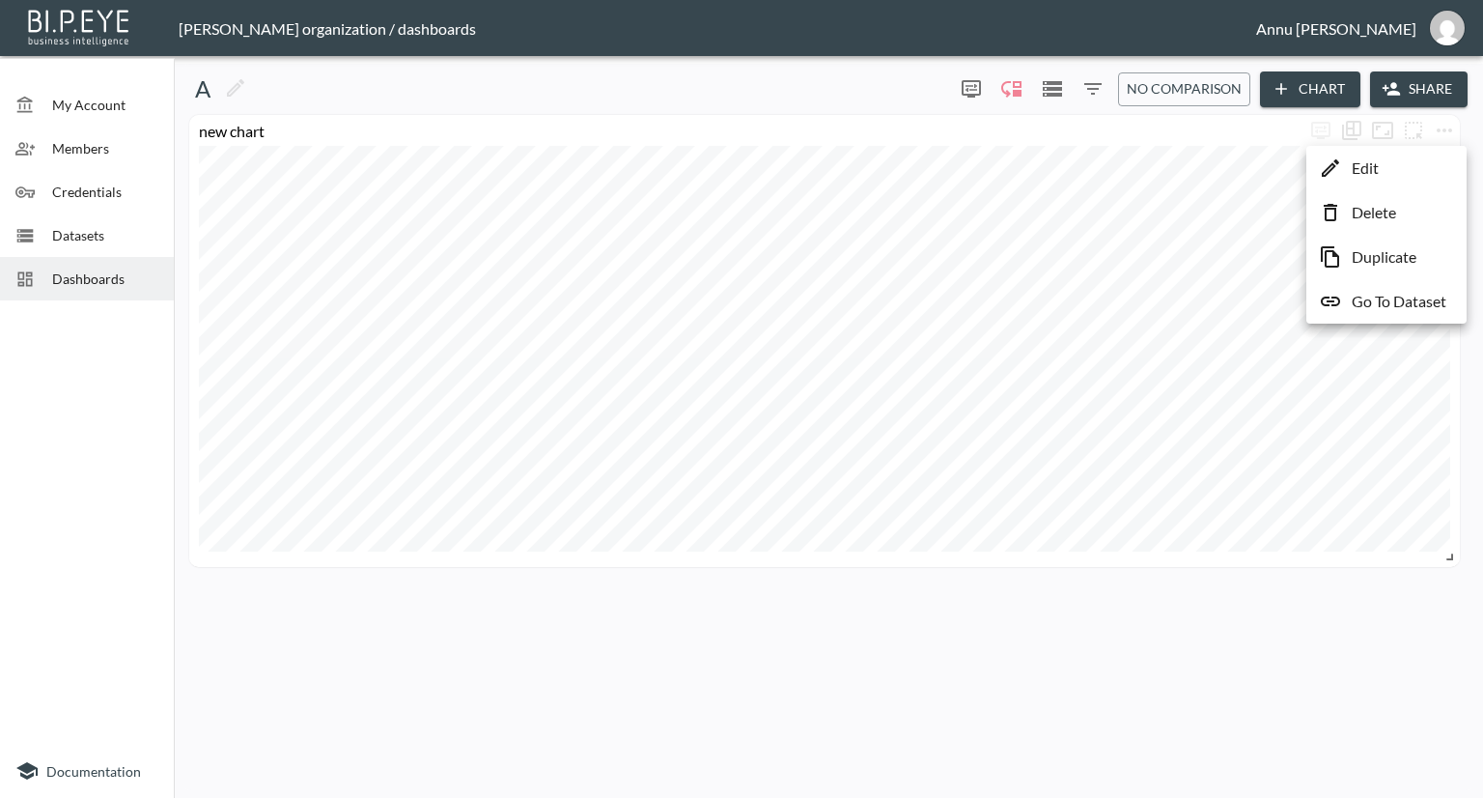
click at [1375, 263] on p "Duplicate" at bounding box center [1384, 256] width 65 height 23
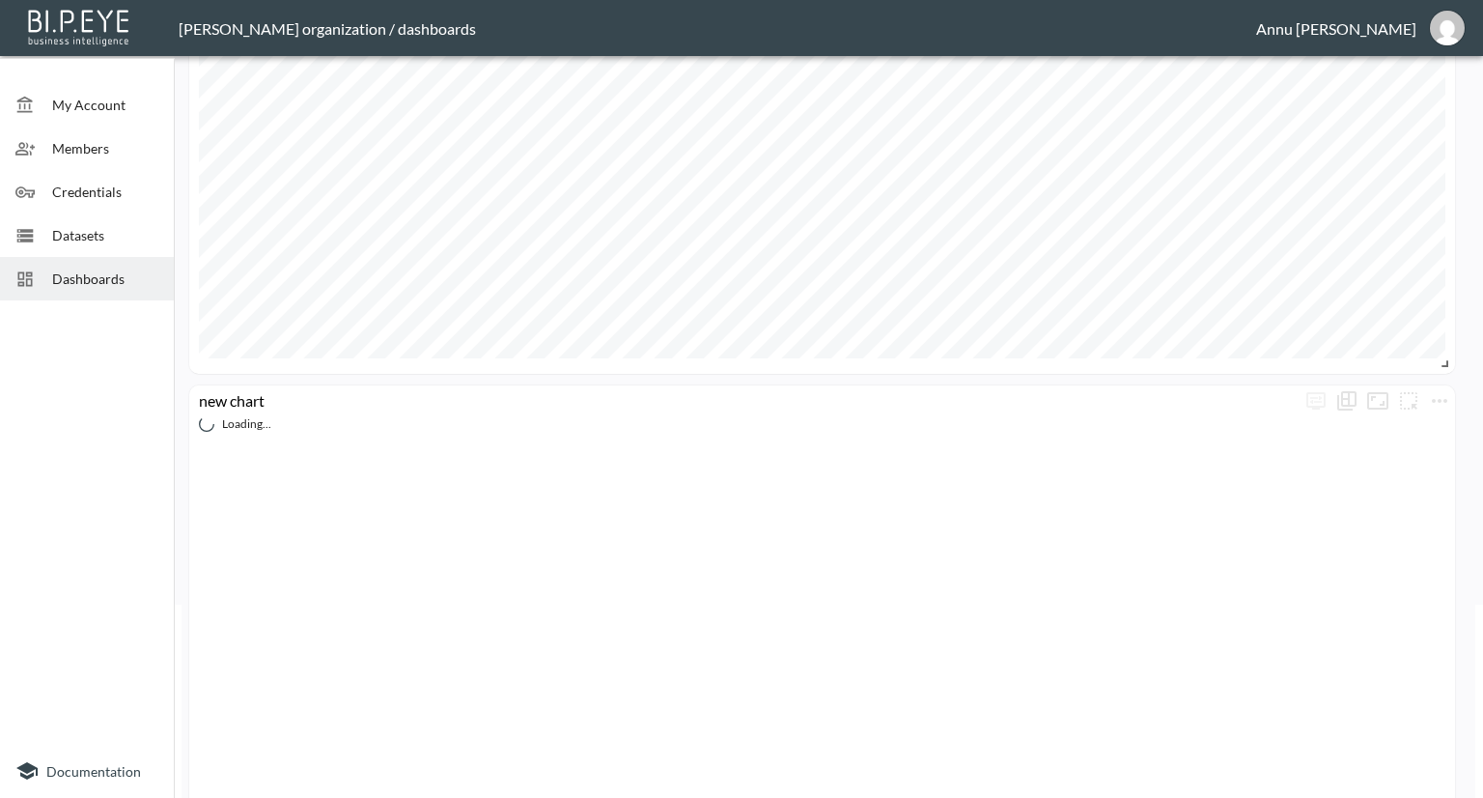
scroll to position [247, 0]
click at [1438, 341] on icon "more" at bounding box center [1439, 346] width 23 height 23
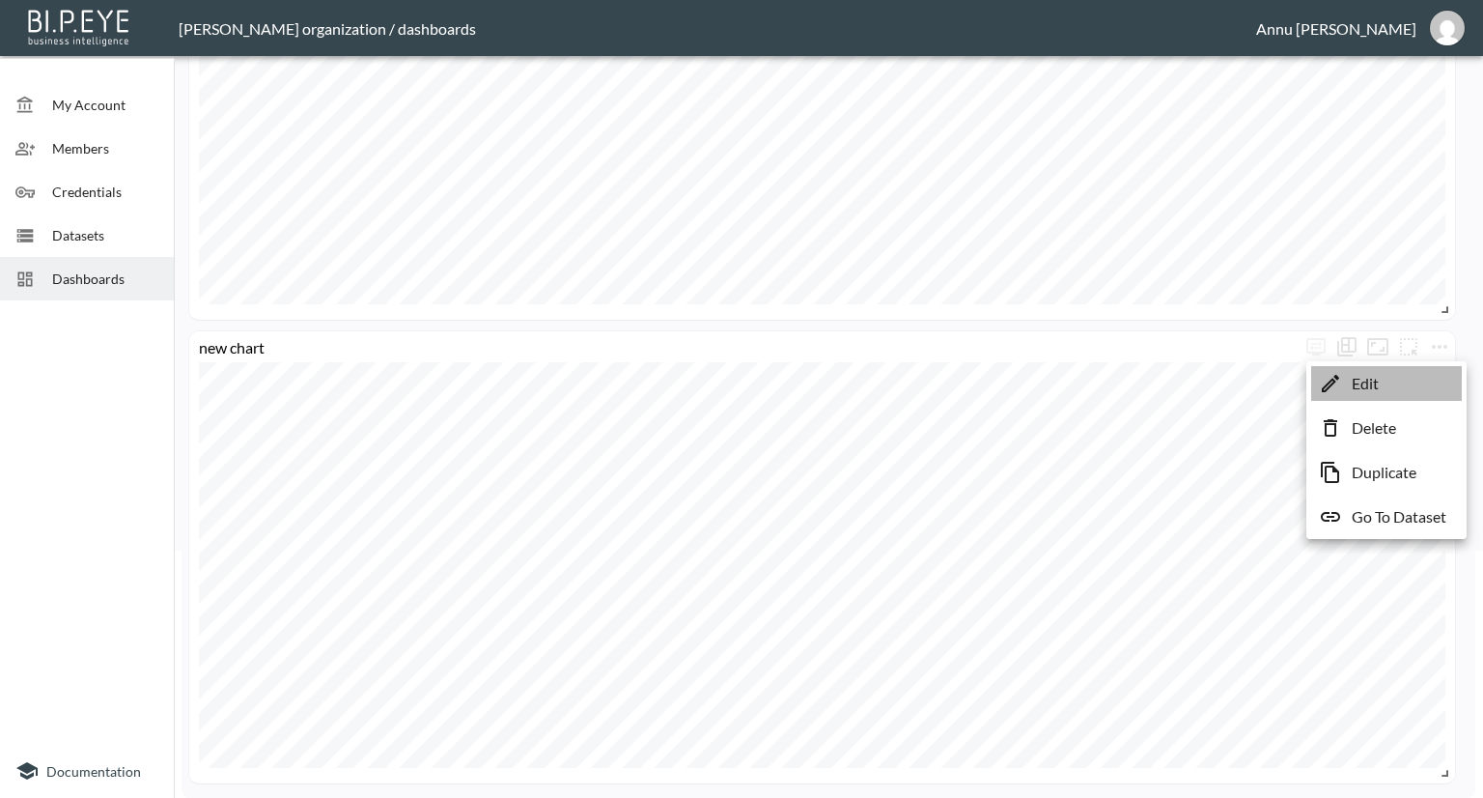
click at [1383, 378] on li "Edit" at bounding box center [1386, 383] width 151 height 35
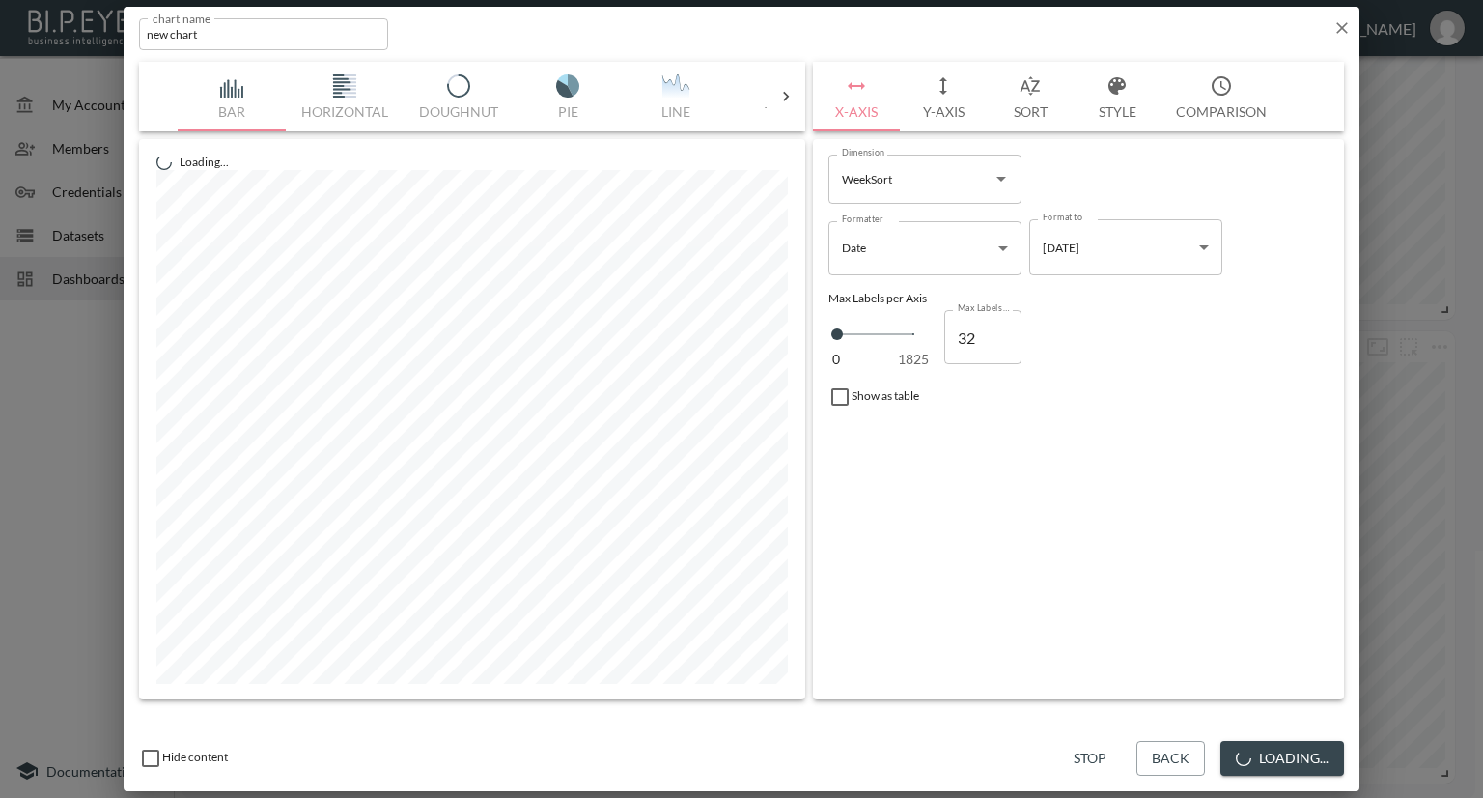
click at [1117, 107] on button "Style" at bounding box center [1117, 97] width 87 height 70
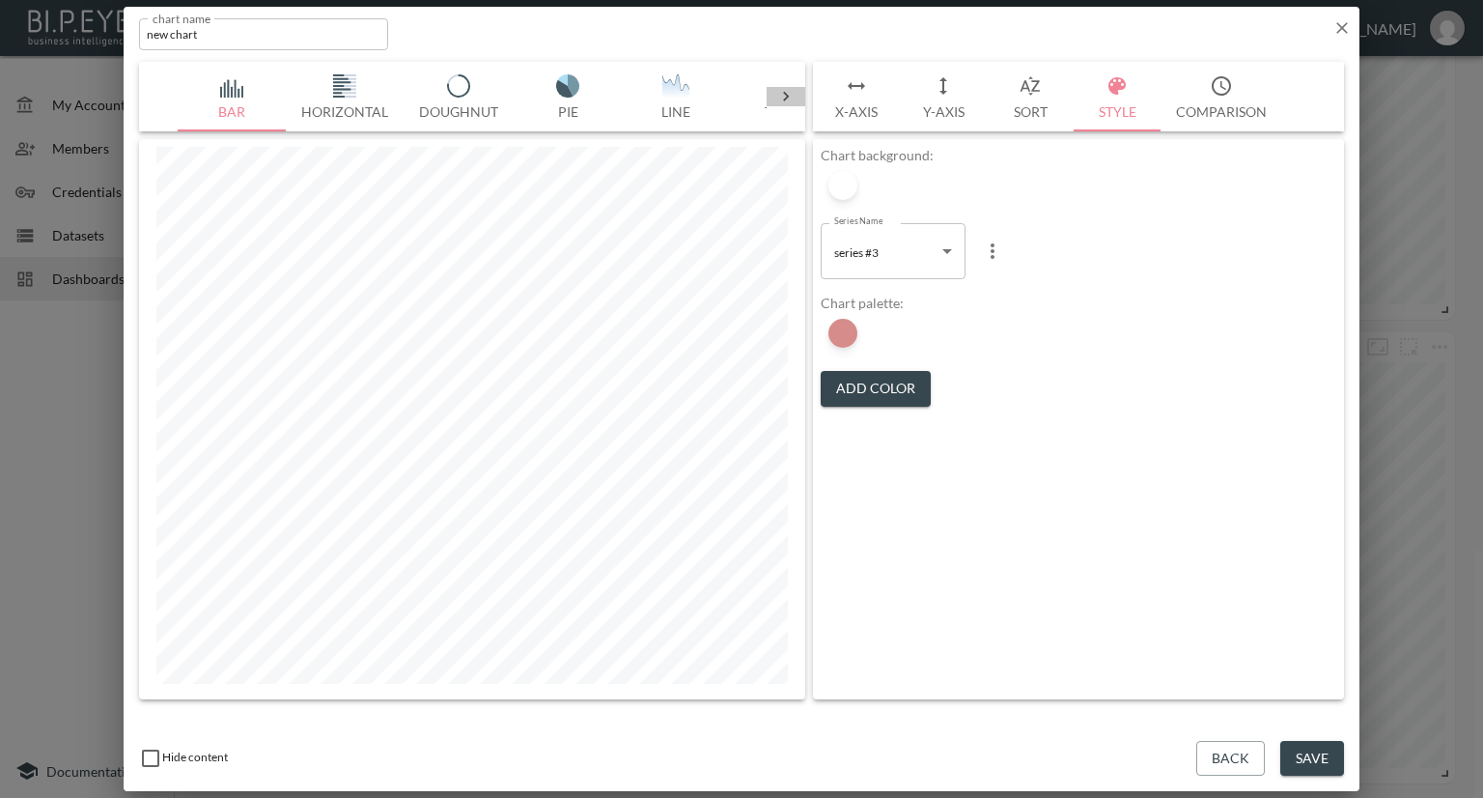
click at [793, 90] on icon at bounding box center [785, 96] width 19 height 19
click at [781, 90] on icon at bounding box center [785, 96] width 19 height 19
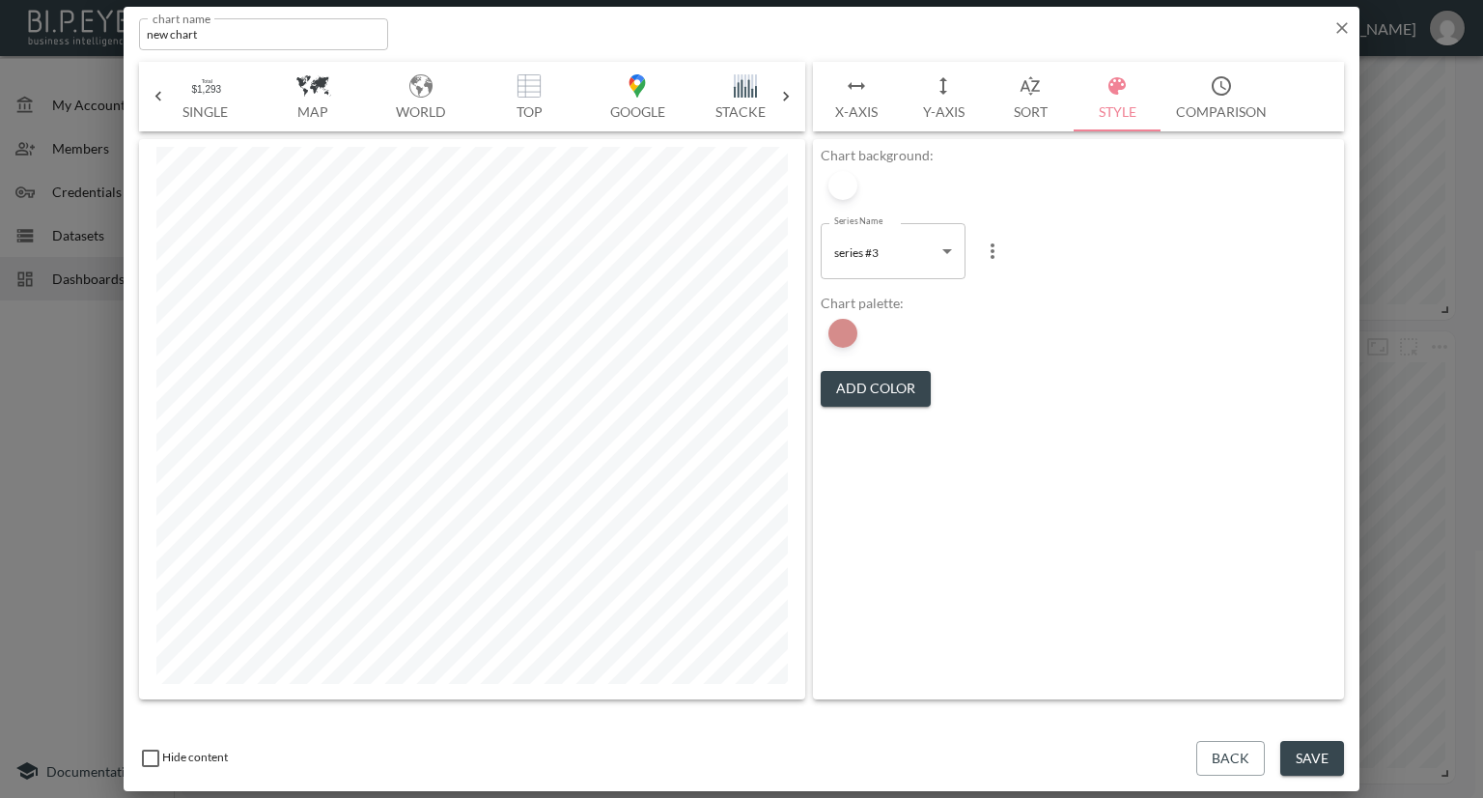
scroll to position [0, 913]
click at [518, 88] on img "button" at bounding box center [519, 85] width 77 height 23
click at [1037, 246] on input "checkbox" at bounding box center [1038, 250] width 23 height 23
checkbox input "false"
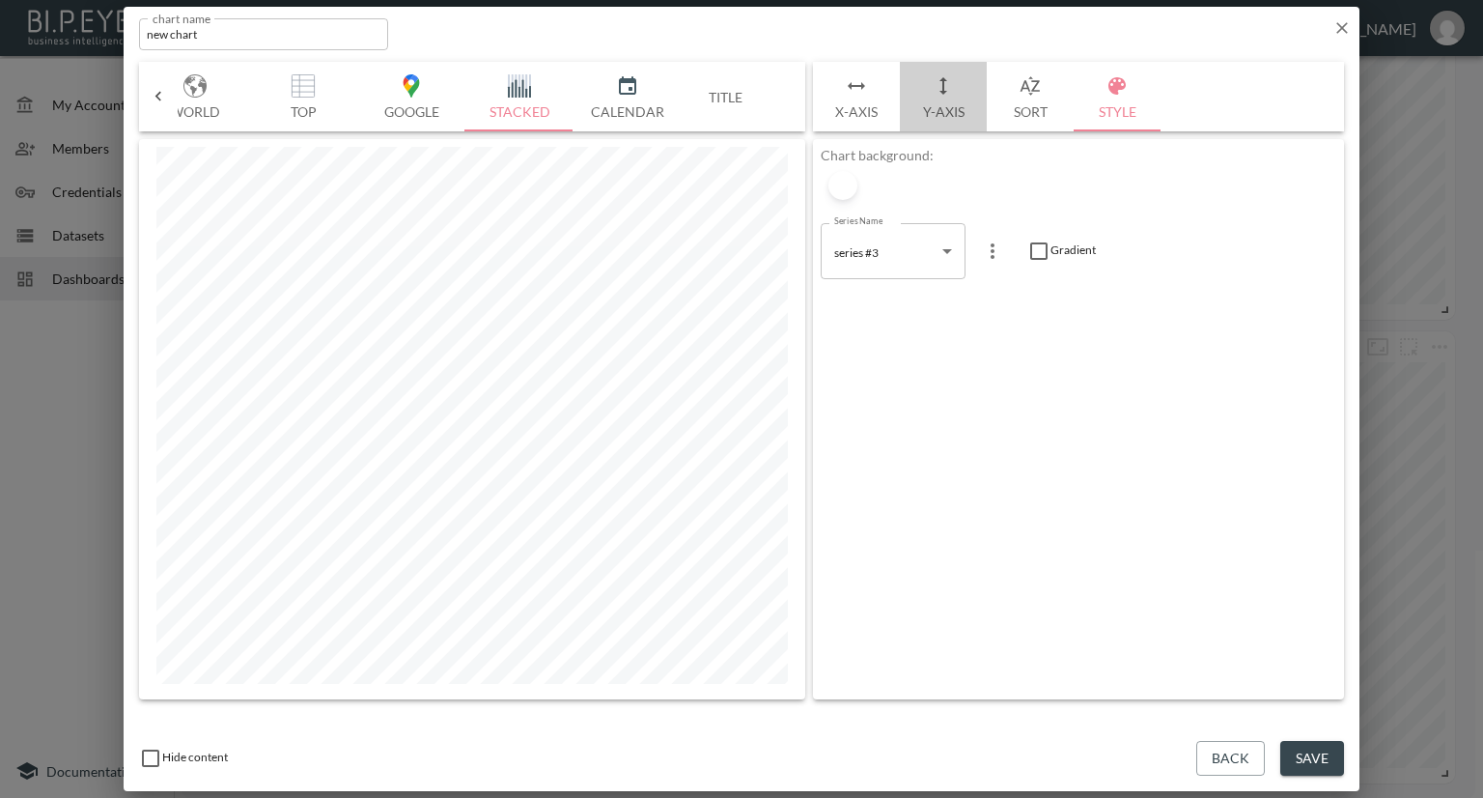
click at [946, 113] on button "Y-Axis" at bounding box center [943, 97] width 87 height 70
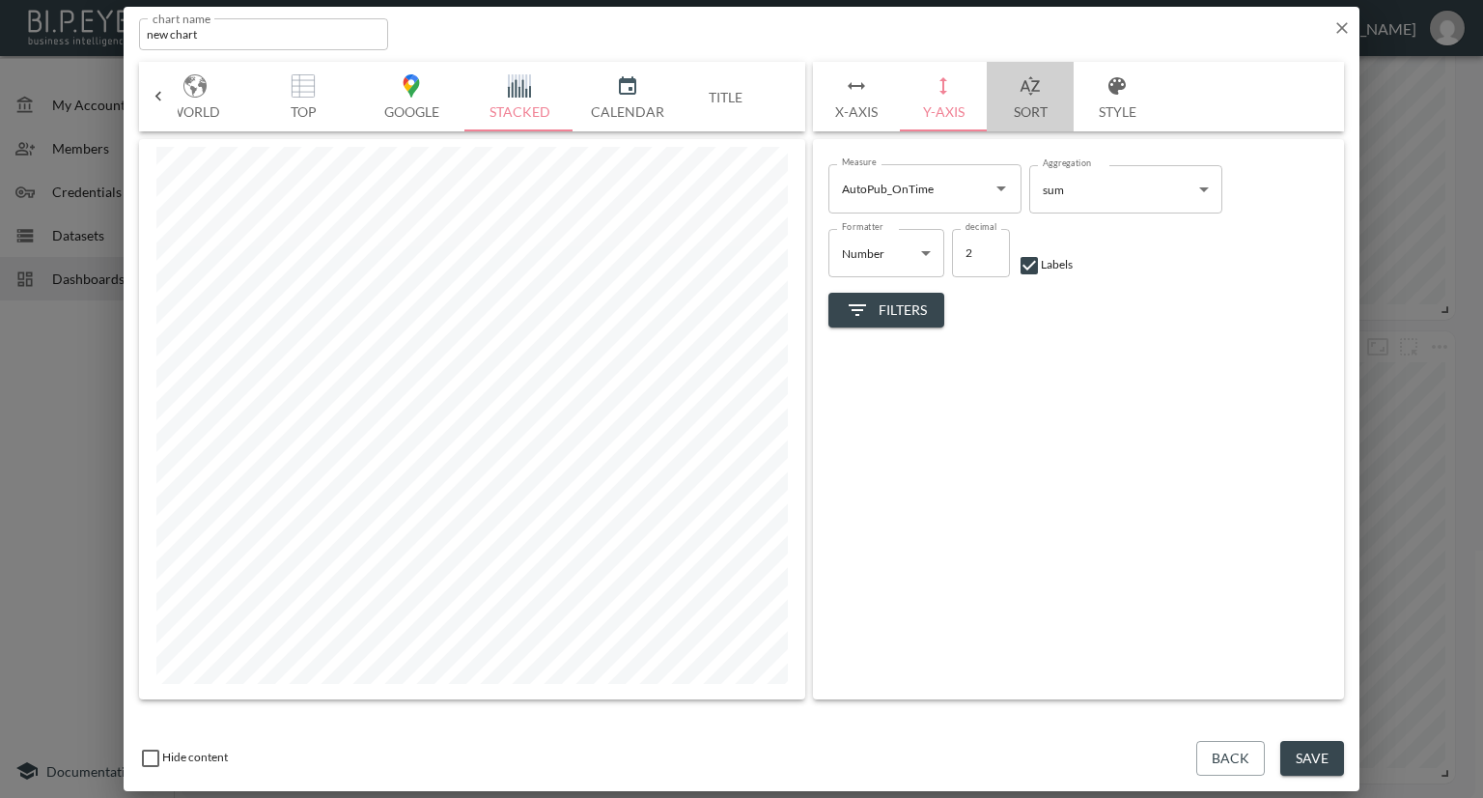
click at [1016, 114] on button "Sort" at bounding box center [1030, 97] width 87 height 70
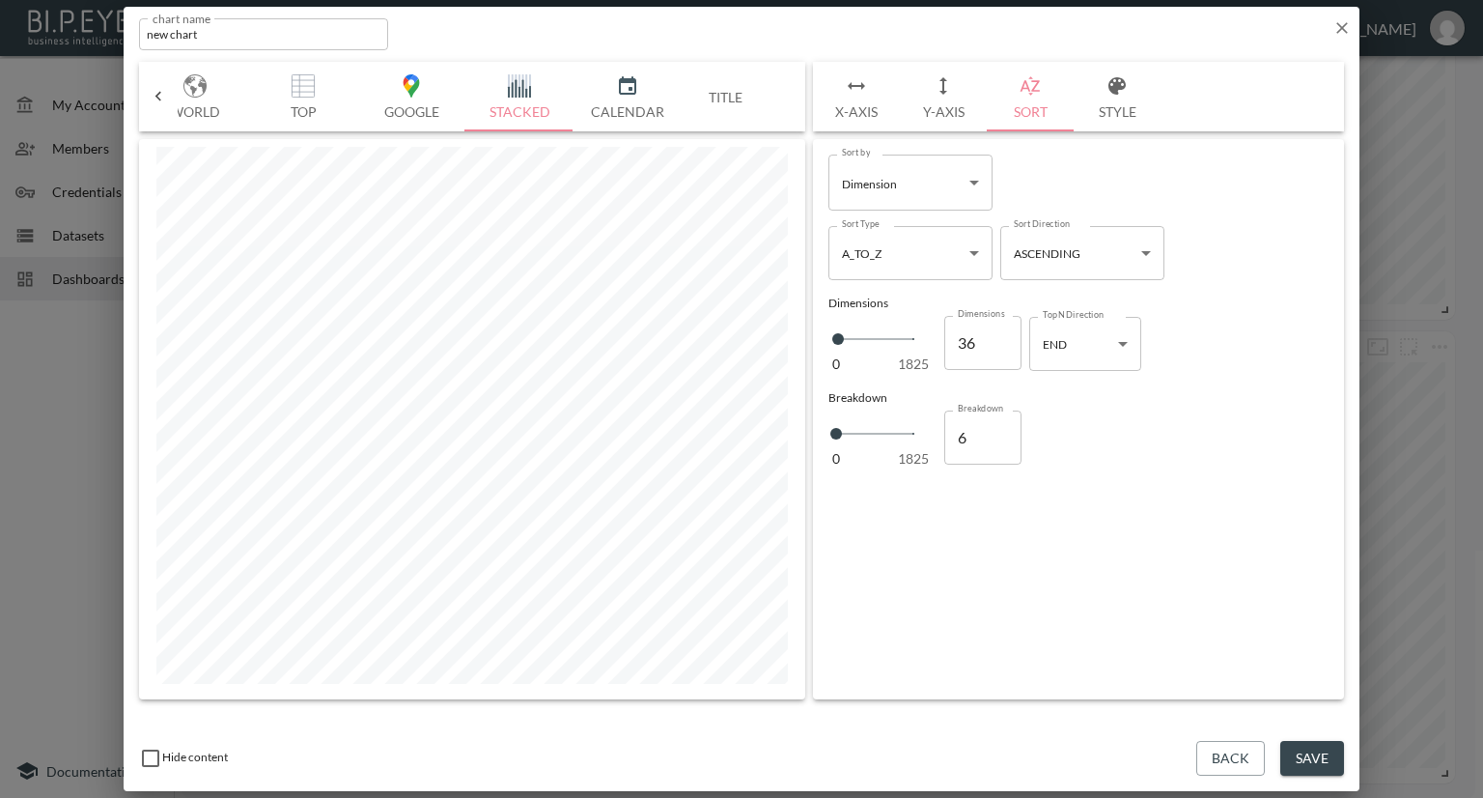
click at [1116, 117] on button "Style" at bounding box center [1117, 97] width 87 height 70
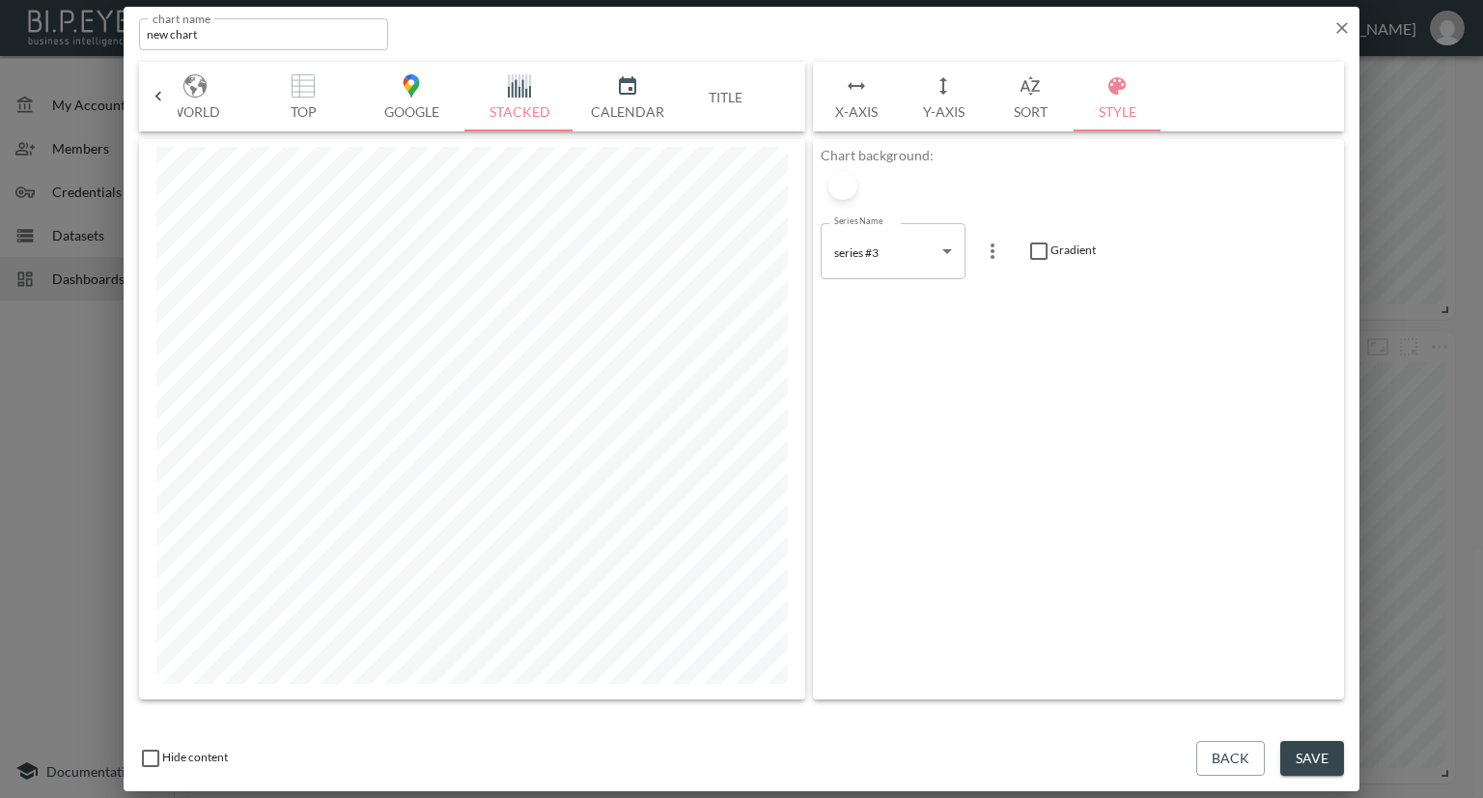
click at [1322, 748] on button "Save" at bounding box center [1312, 759] width 64 height 36
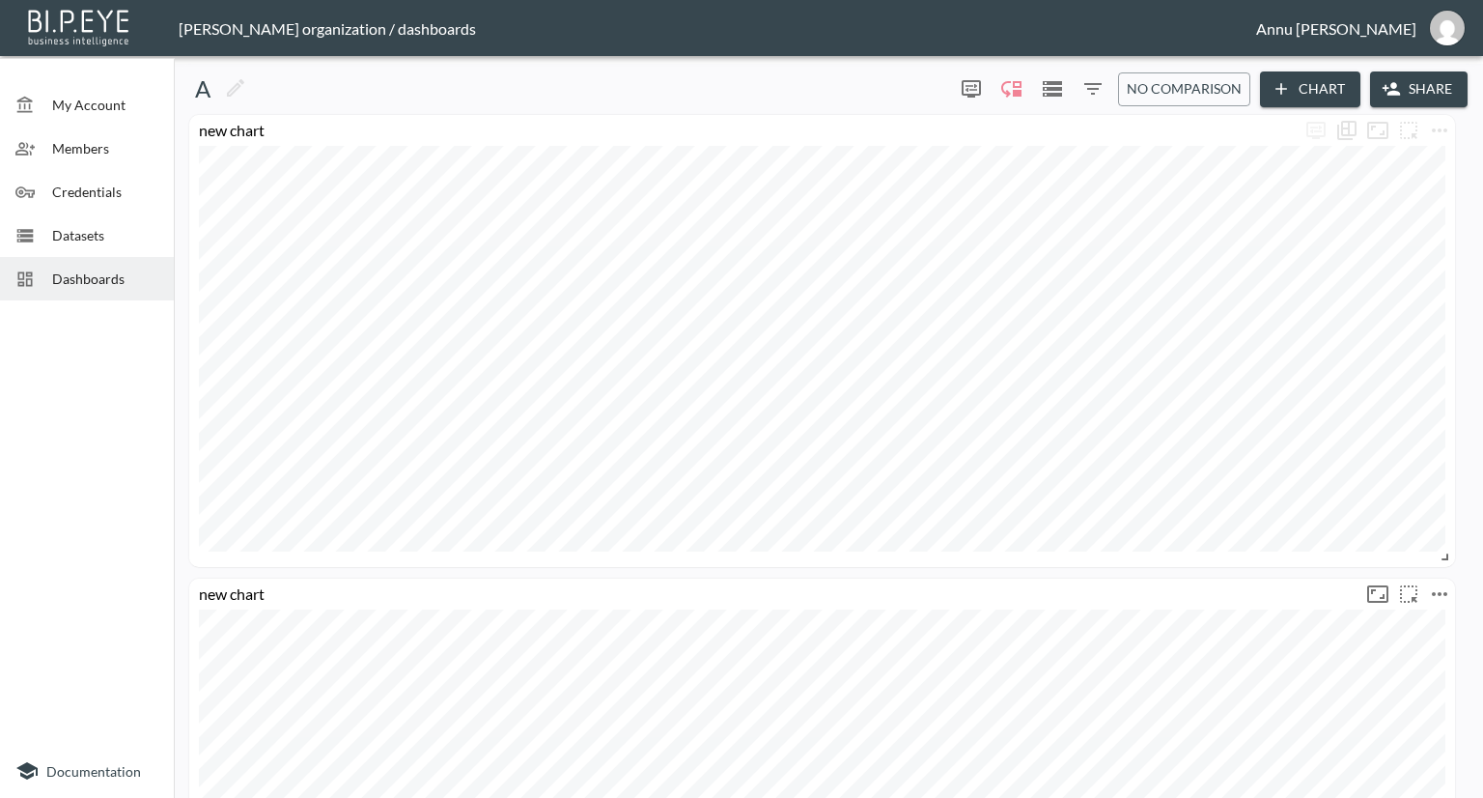
scroll to position [247, 0]
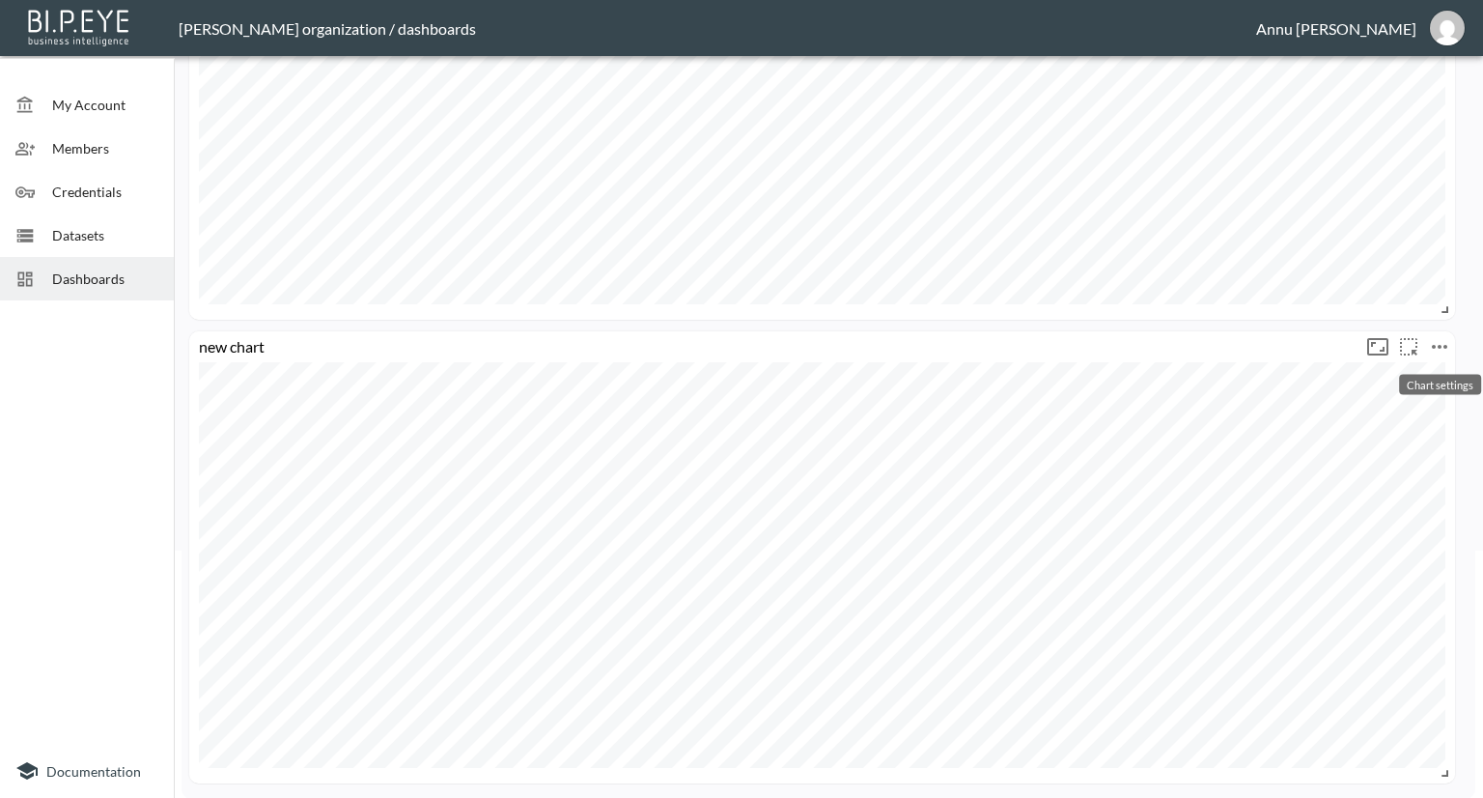
click at [1436, 341] on icon "more" at bounding box center [1439, 346] width 23 height 23
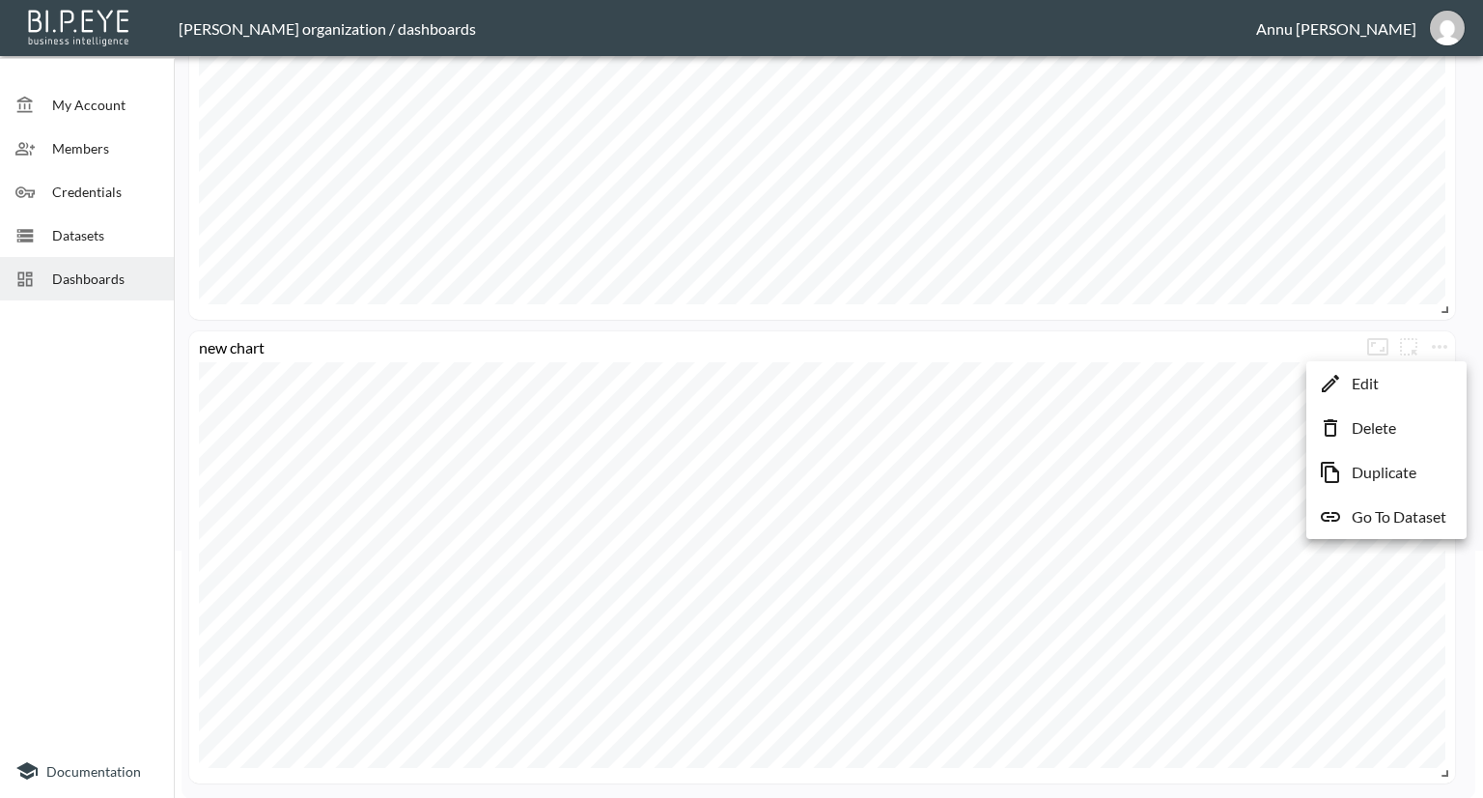
click at [1374, 384] on p "Edit" at bounding box center [1365, 383] width 27 height 23
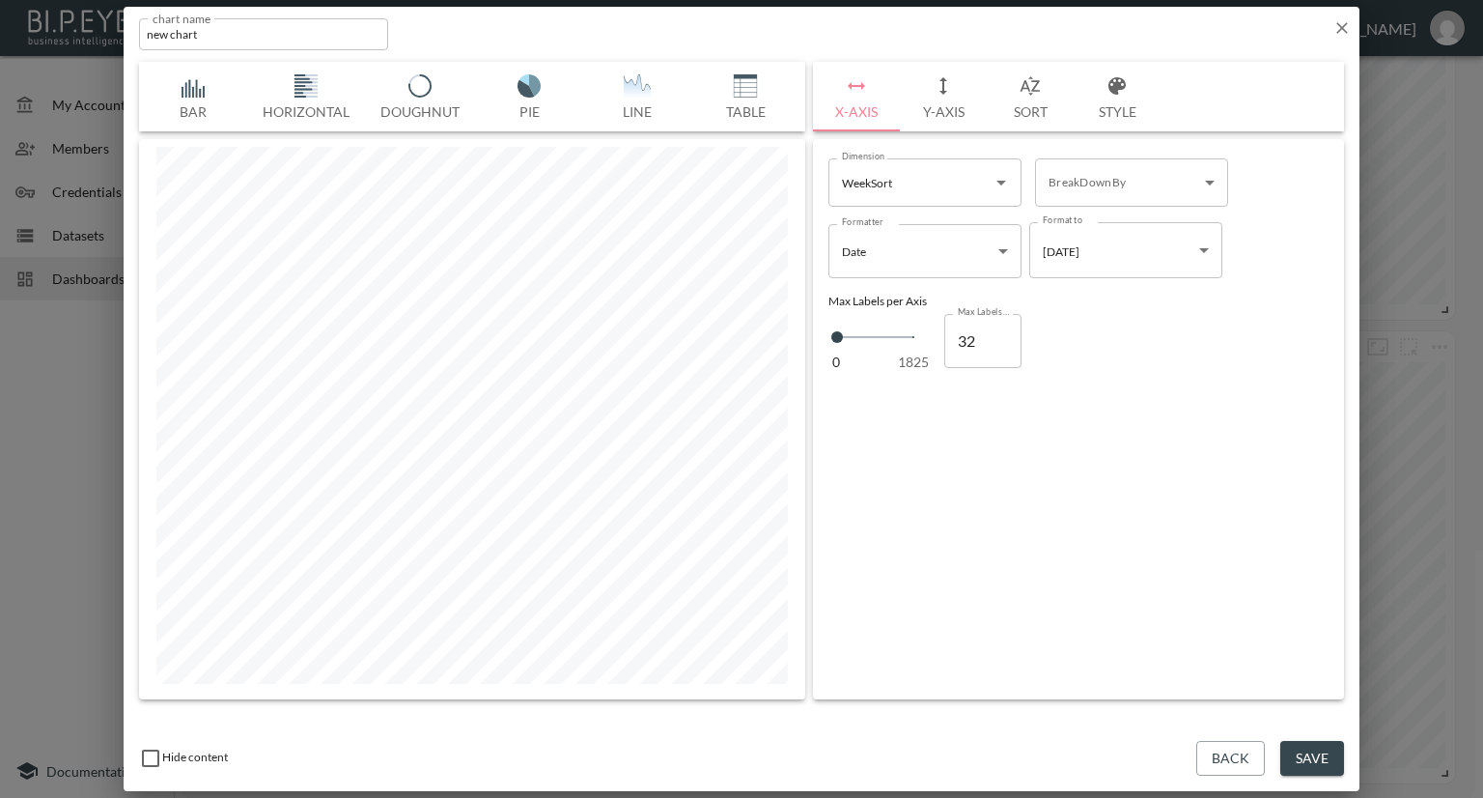
scroll to position [0, 641]
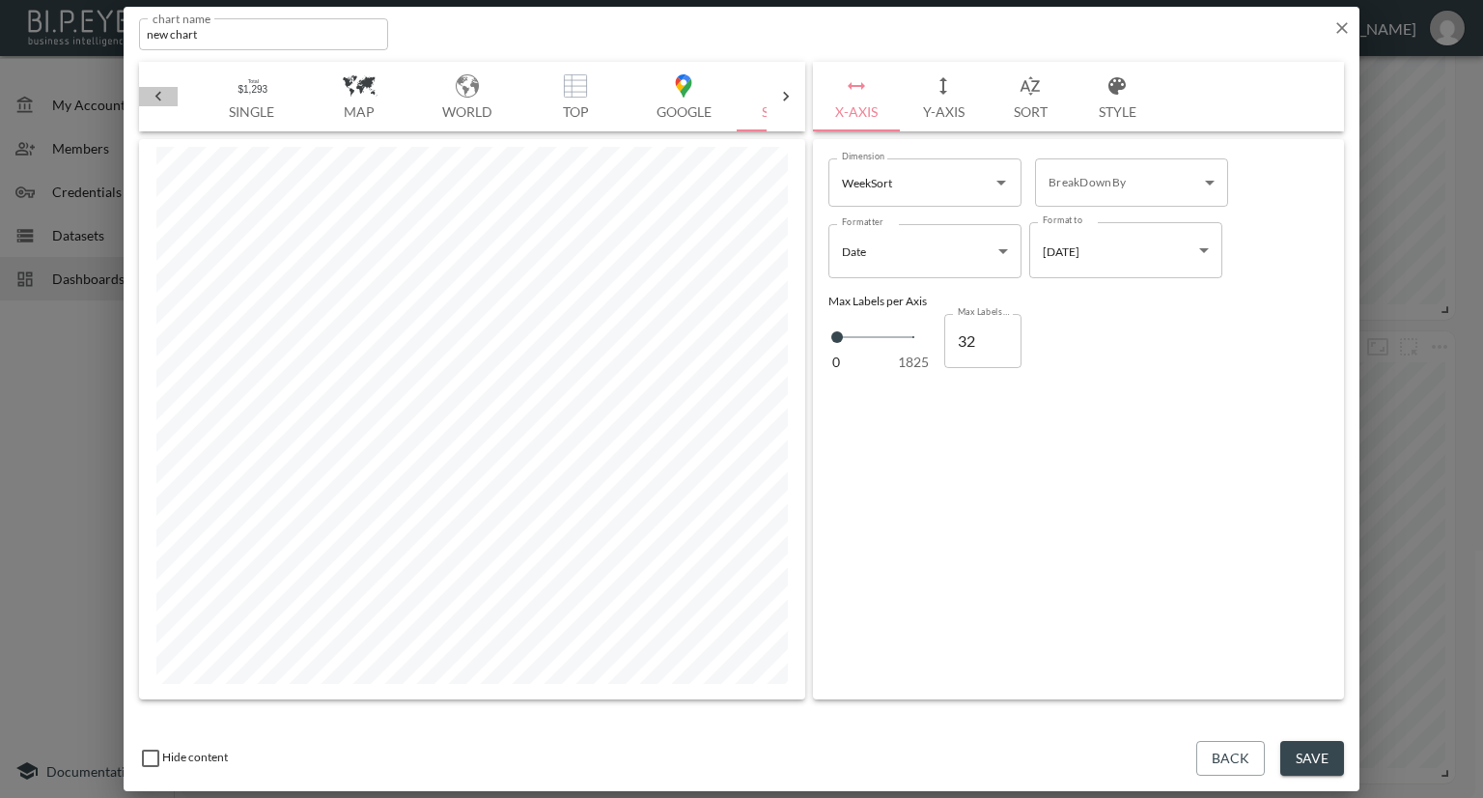
click at [162, 98] on icon at bounding box center [158, 96] width 19 height 19
click at [950, 105] on button "Y-Axis" at bounding box center [943, 97] width 87 height 70
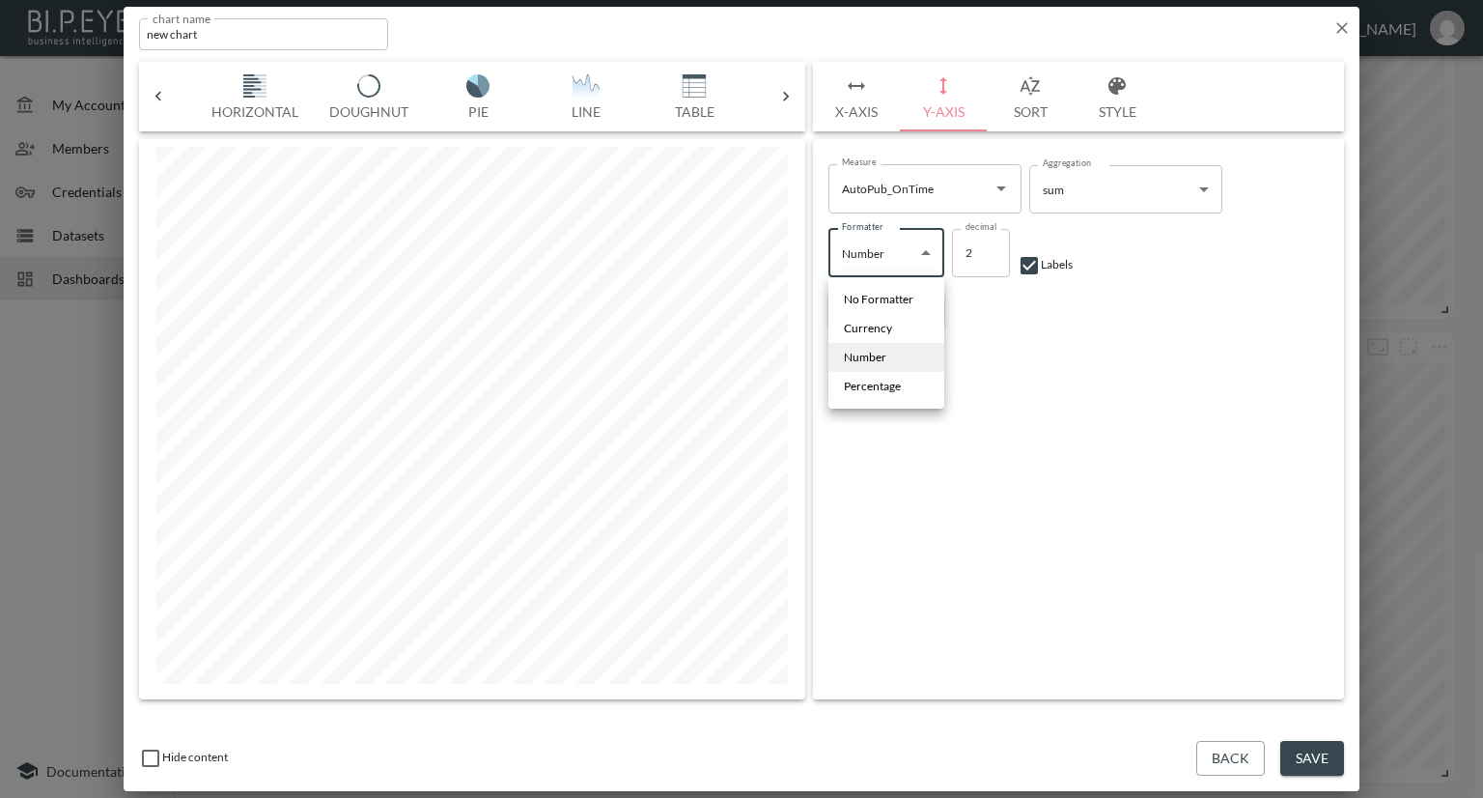
click at [926, 252] on body "BI.P.EYE, Interactive Analytics Dashboards - app Nadia Senft organization / das…" at bounding box center [741, 399] width 1483 height 798
click at [908, 299] on span "No Formatter" at bounding box center [879, 299] width 70 height 17
type input "No Formatter"
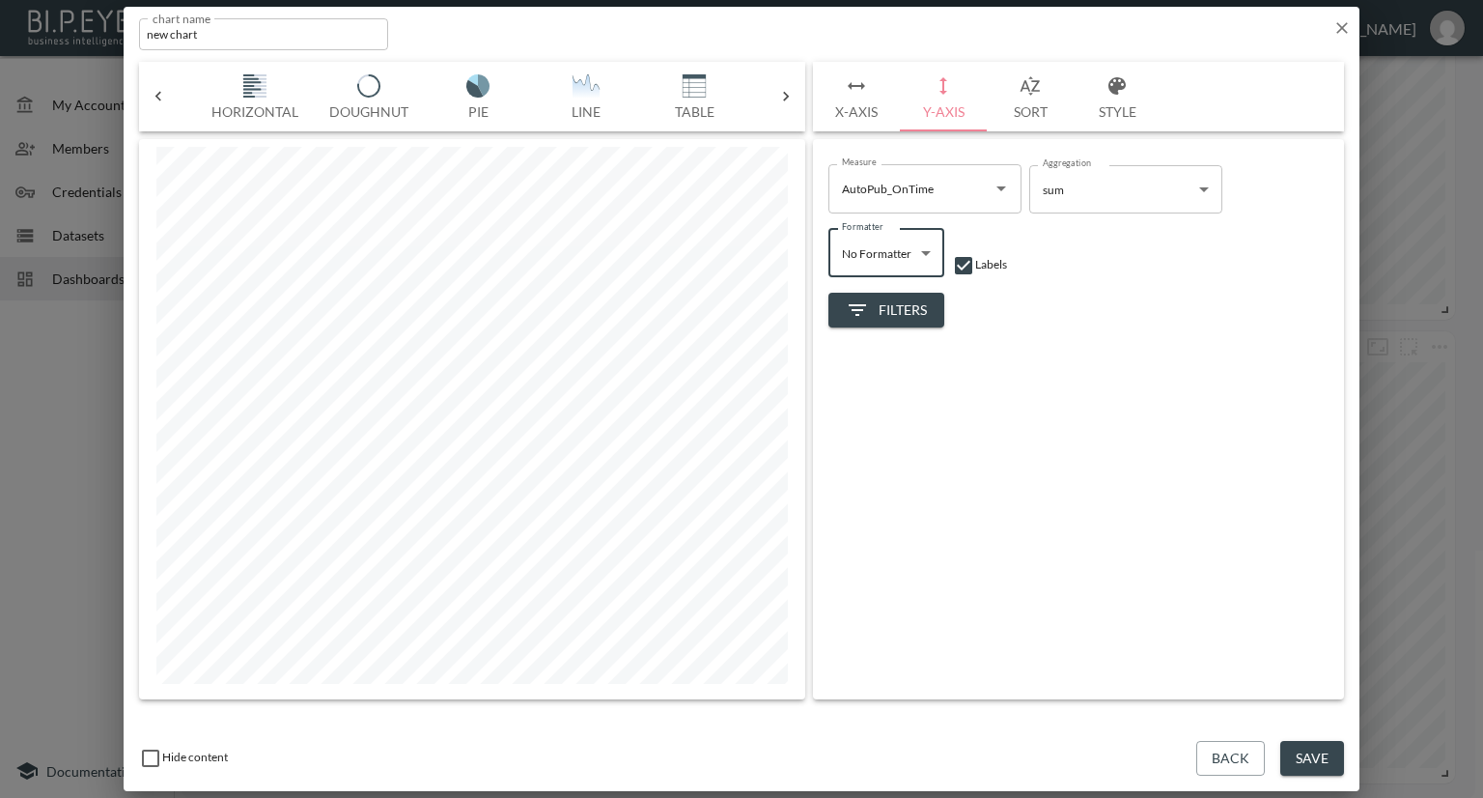
click at [1319, 754] on button "Save" at bounding box center [1312, 759] width 64 height 36
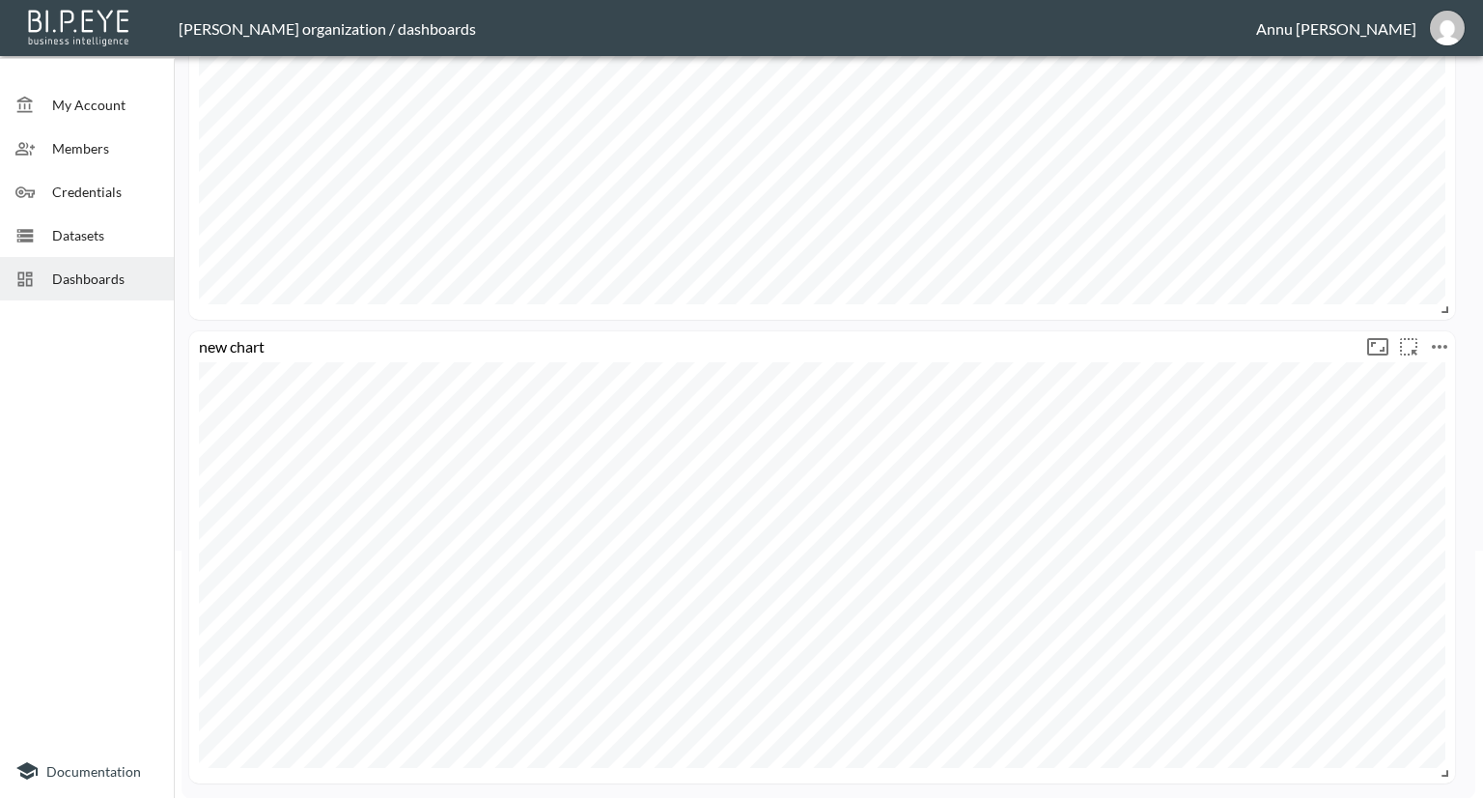
click at [1443, 350] on icon "more" at bounding box center [1439, 346] width 23 height 23
click at [1400, 382] on li "Edit" at bounding box center [1386, 383] width 151 height 35
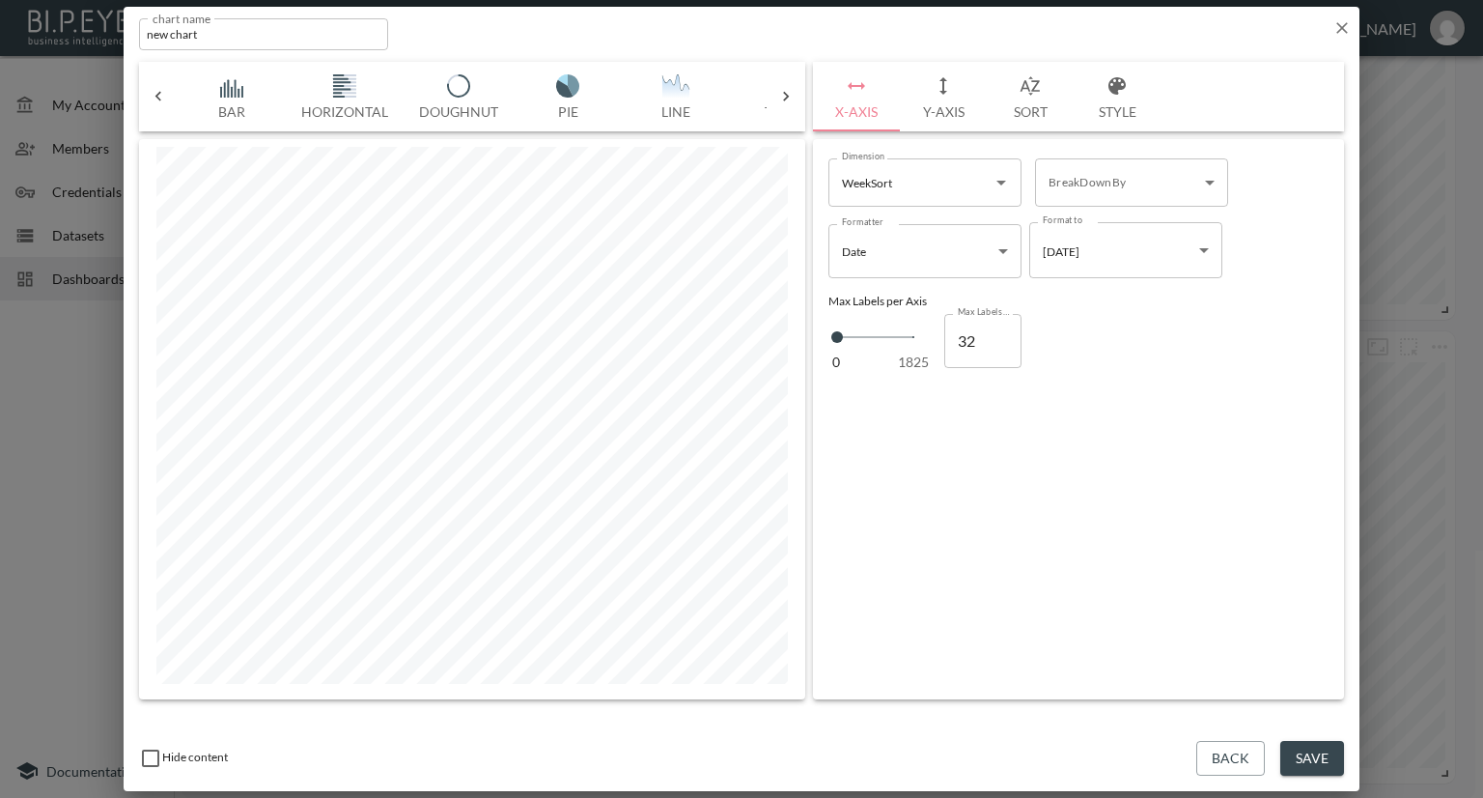
scroll to position [0, 641]
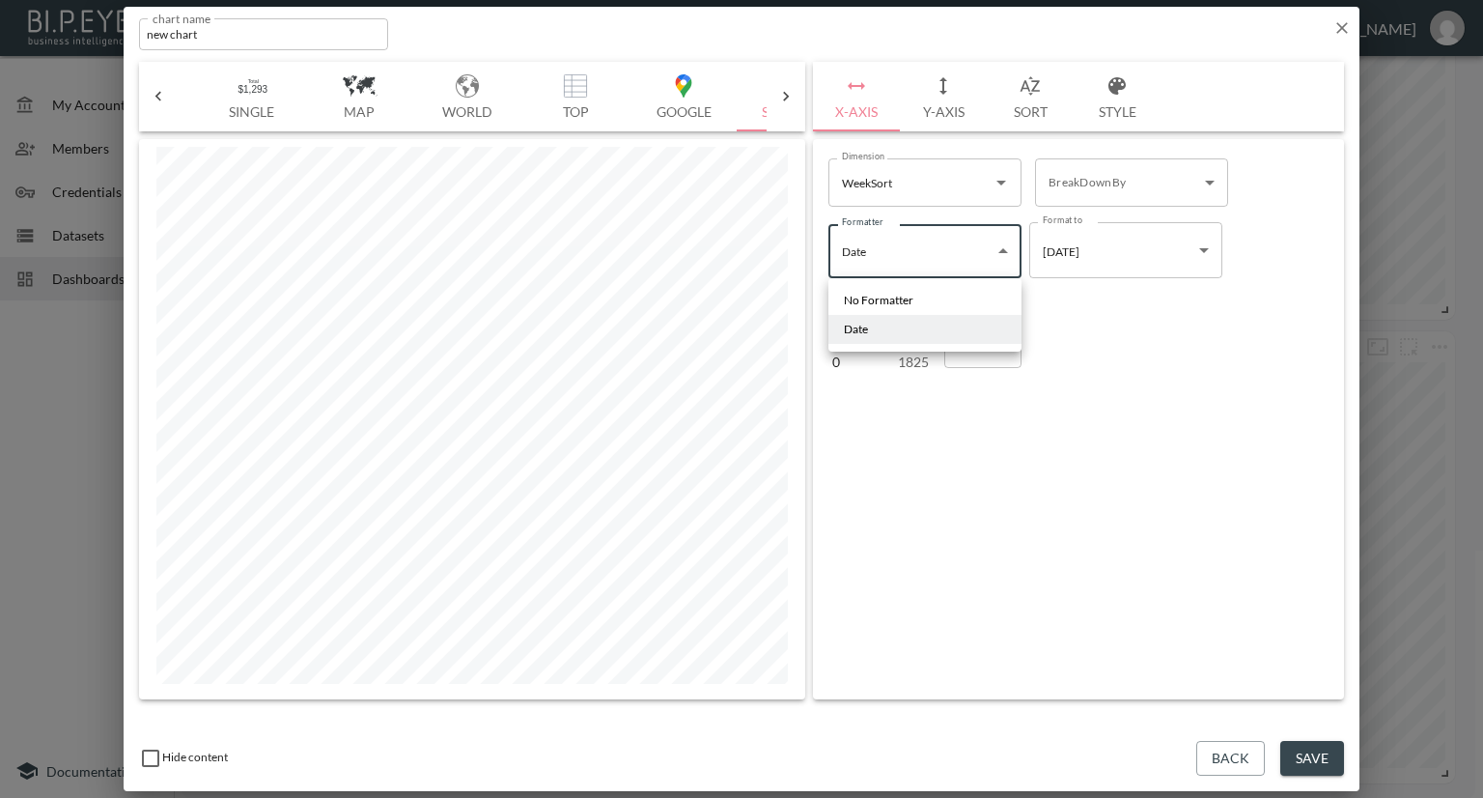
click at [1002, 256] on body "BI.P.EYE, Interactive Analytics Dashboards - app Nadia Senft organization / das…" at bounding box center [741, 399] width 1483 height 798
click at [944, 302] on li "No Formatter" at bounding box center [924, 300] width 193 height 29
type input "No Formatter"
click at [1312, 765] on button "Save" at bounding box center [1312, 759] width 64 height 36
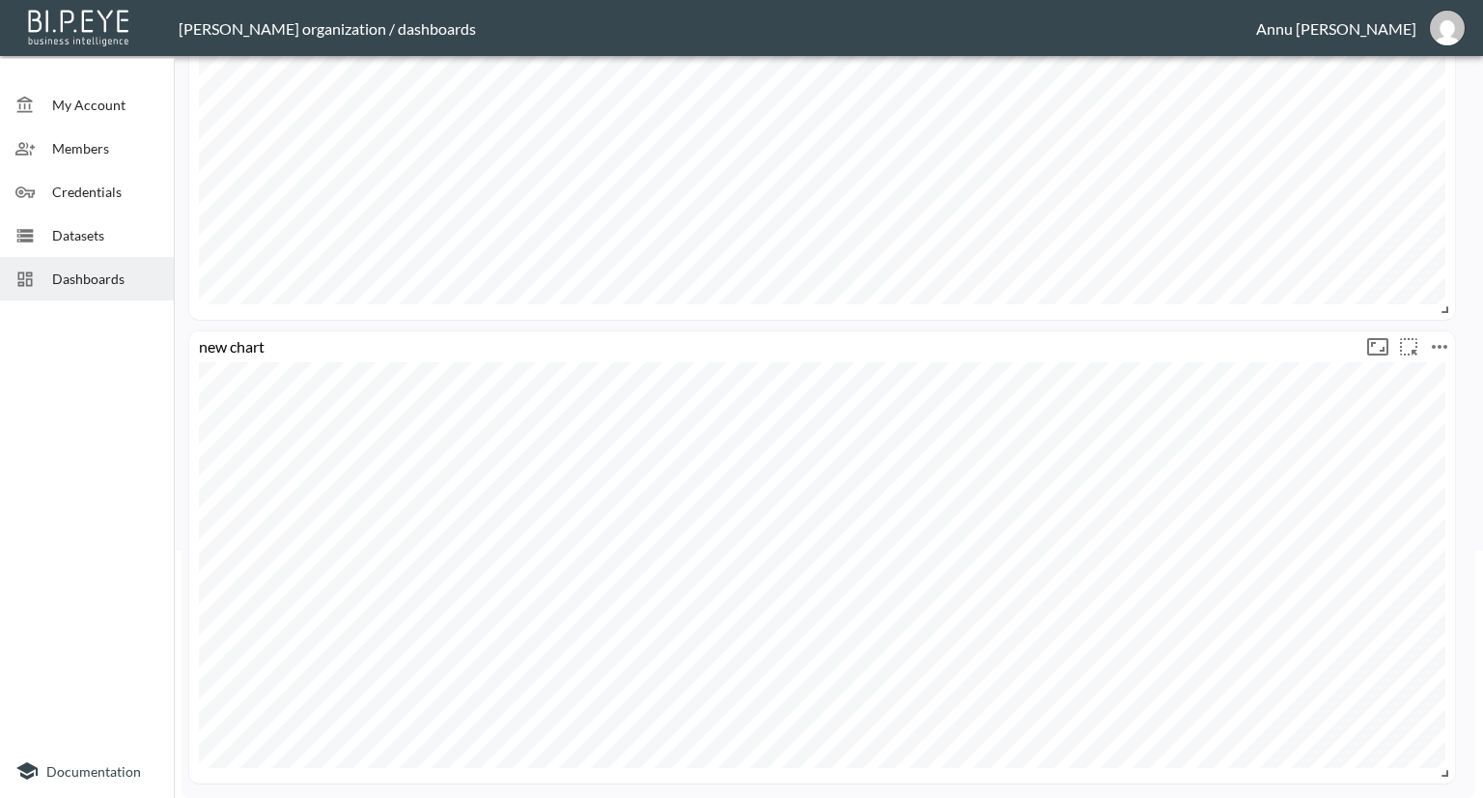
click at [1437, 338] on icon "more" at bounding box center [1439, 346] width 23 height 23
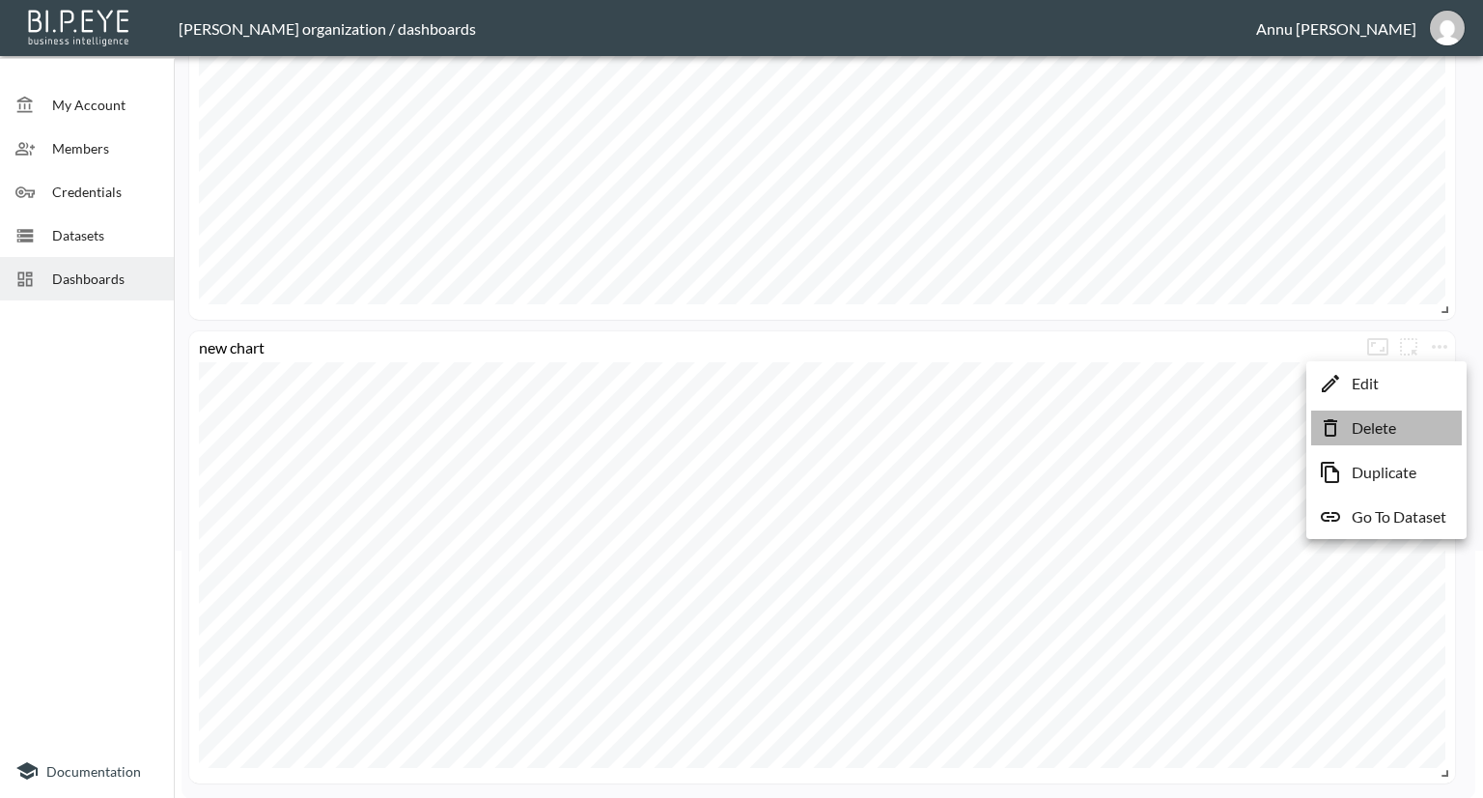
click at [1390, 423] on p "Delete" at bounding box center [1374, 427] width 44 height 23
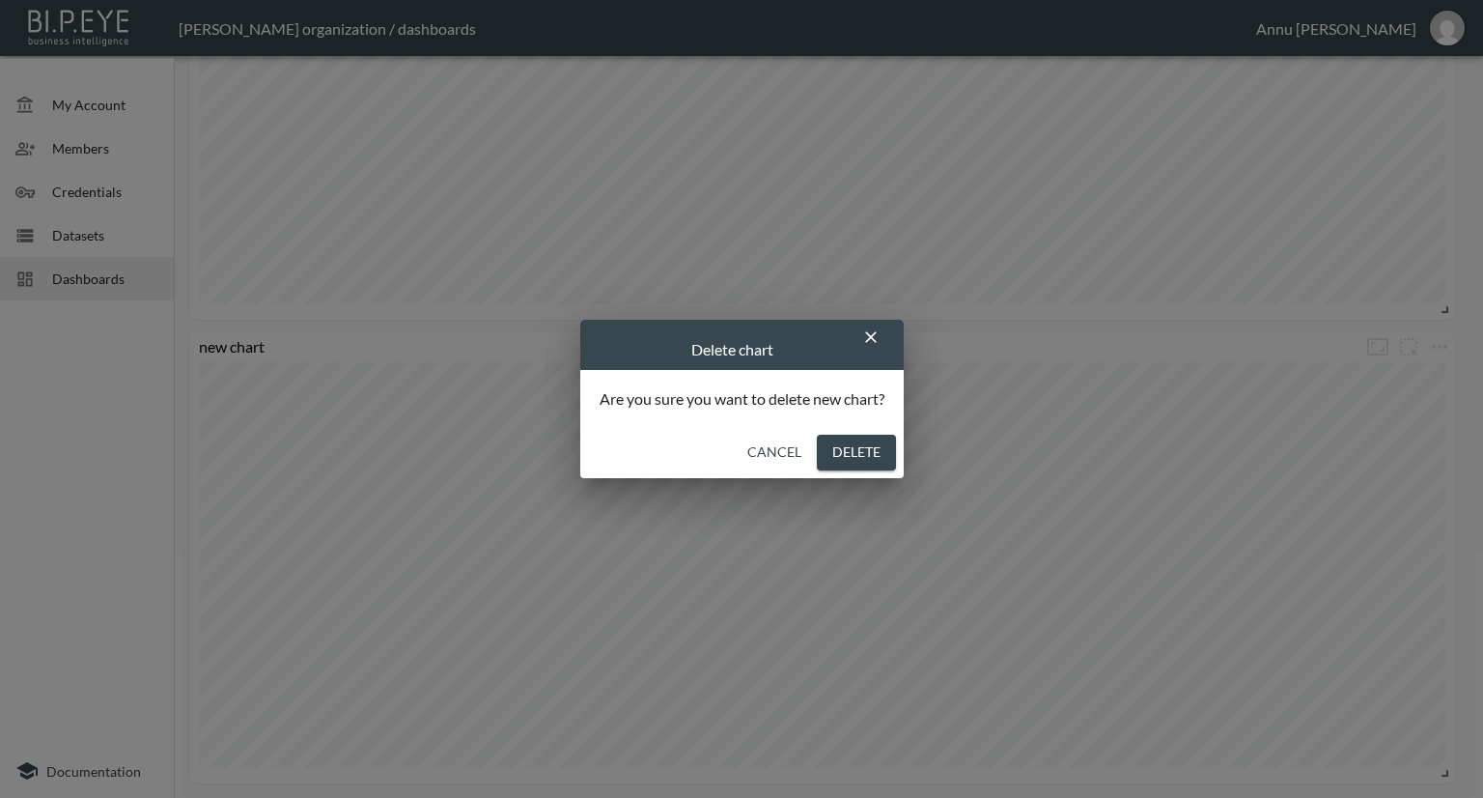
click at [887, 449] on button "Delete" at bounding box center [856, 452] width 79 height 36
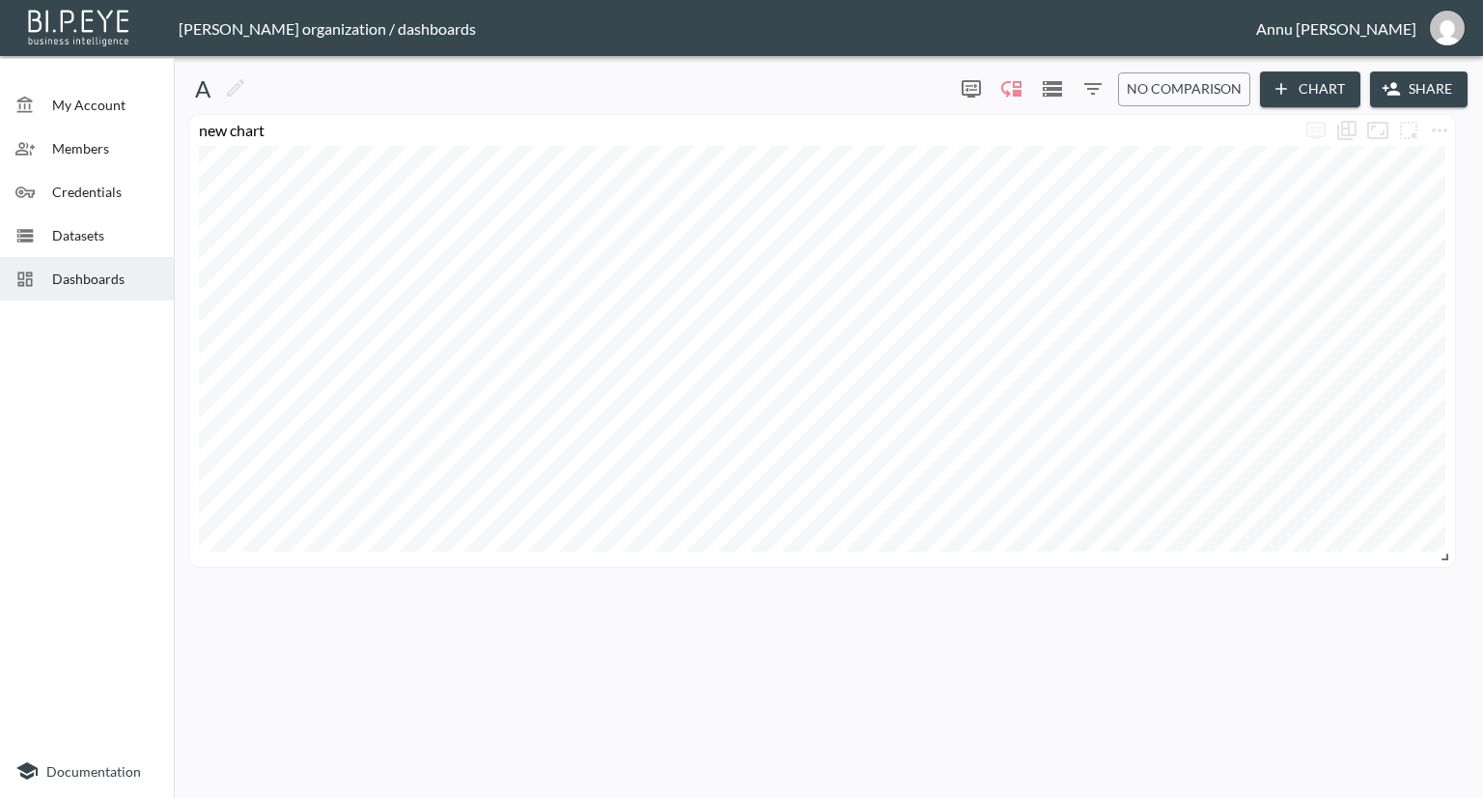
scroll to position [0, 0]
click at [1442, 126] on icon "more" at bounding box center [1444, 130] width 23 height 23
click at [1397, 162] on li "Edit" at bounding box center [1386, 168] width 151 height 35
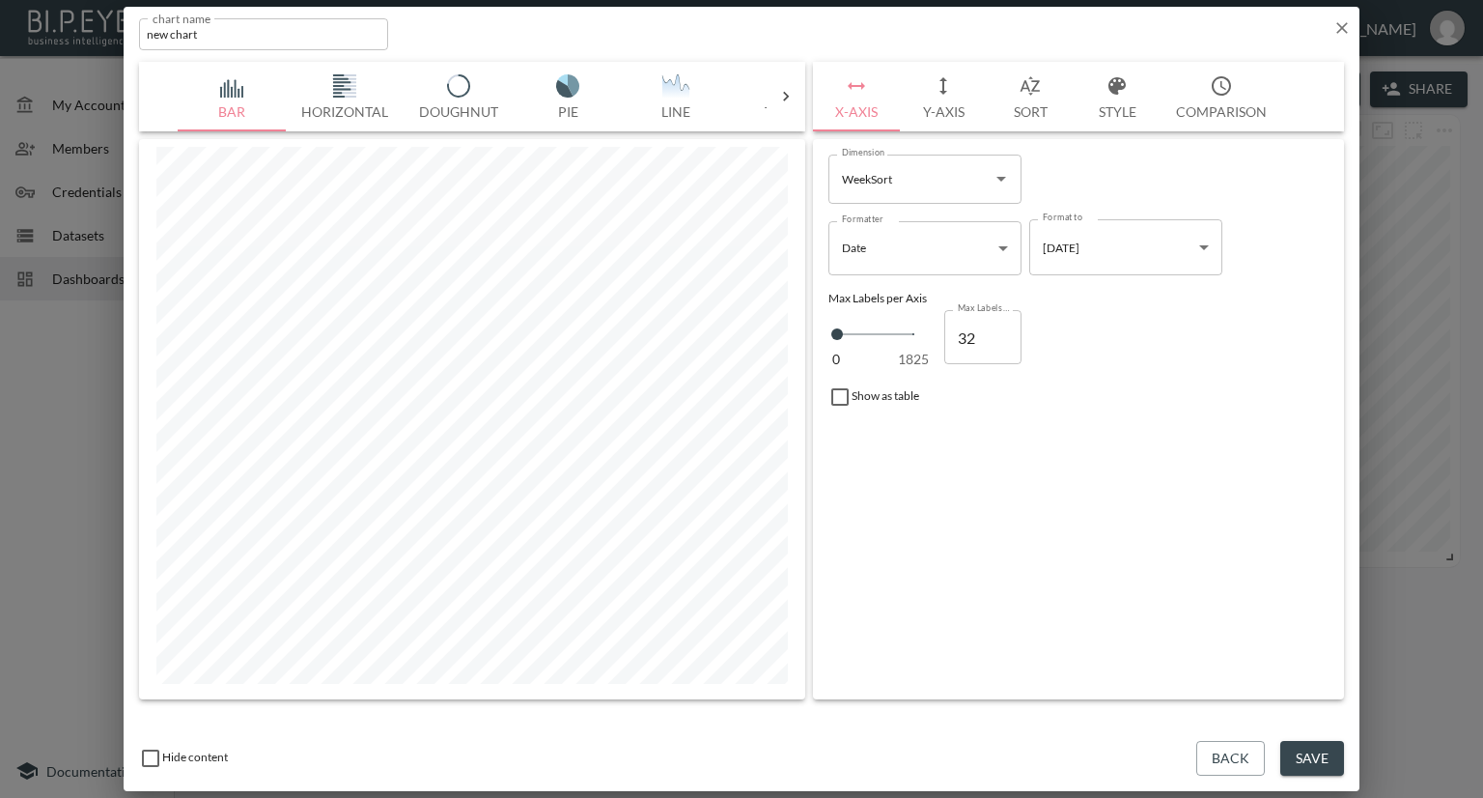
click at [958, 107] on button "Y-Axis" at bounding box center [943, 97] width 87 height 70
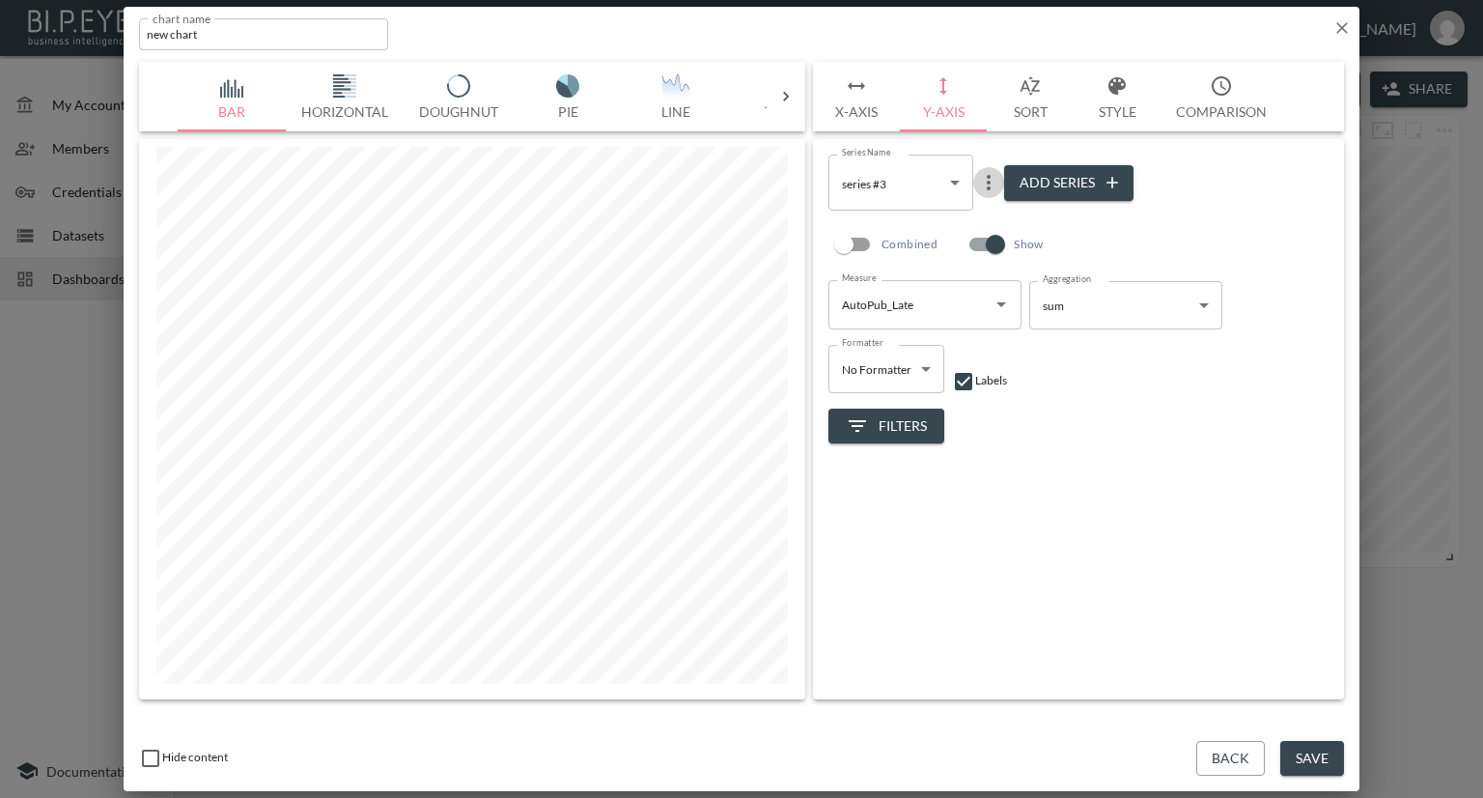
click at [989, 185] on icon "more" at bounding box center [988, 182] width 23 height 23
click at [989, 217] on p "Edit" at bounding box center [992, 220] width 27 height 23
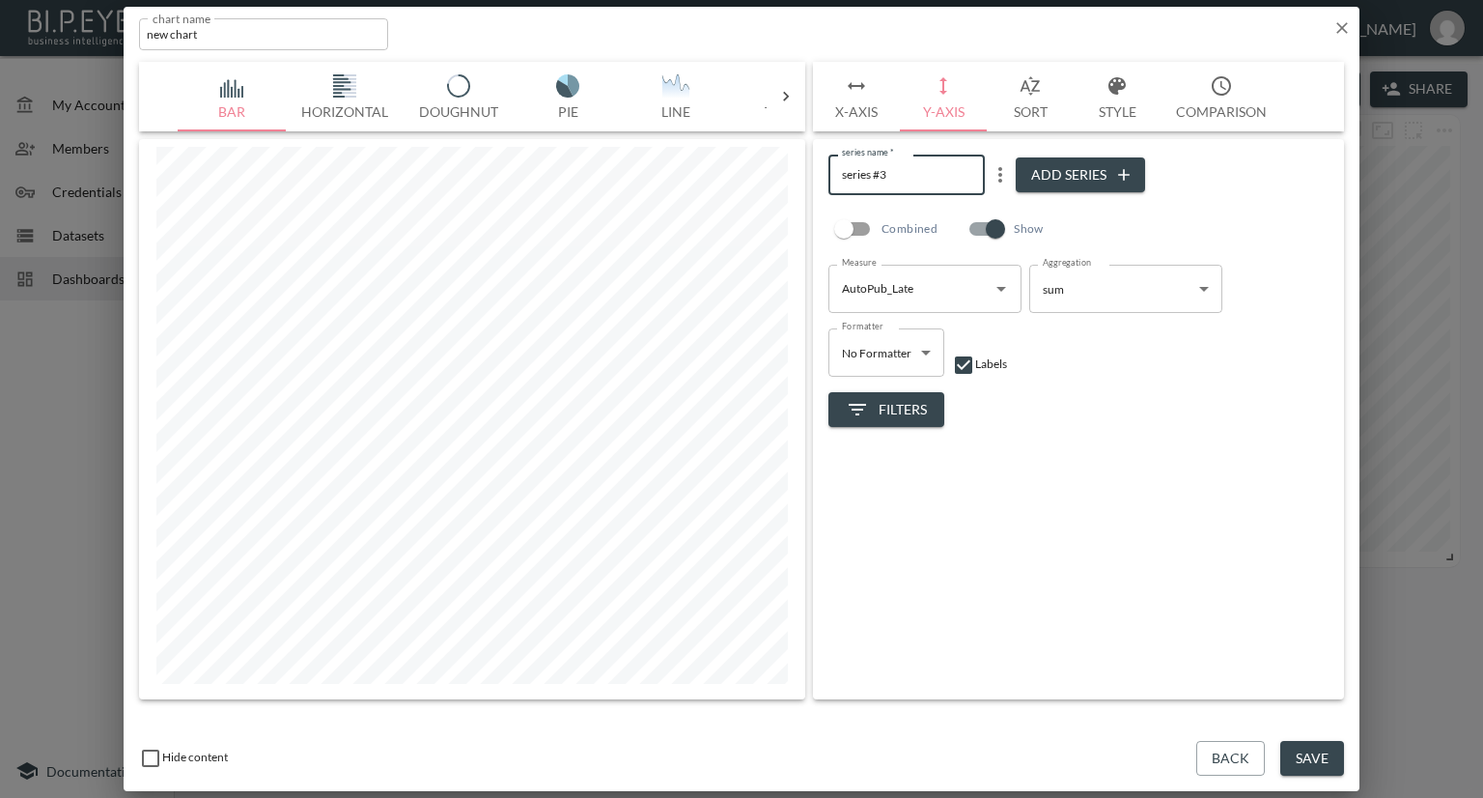
drag, startPoint x: 901, startPoint y: 166, endPoint x: 830, endPoint y: 176, distance: 71.1
click at [830, 176] on input "series #3" at bounding box center [906, 174] width 156 height 40
click at [871, 175] on input "AutoPublished Late" at bounding box center [906, 174] width 156 height 40
click at [869, 175] on input "AutoPublished Late" at bounding box center [906, 174] width 156 height 40
type input "Auto Published Late"
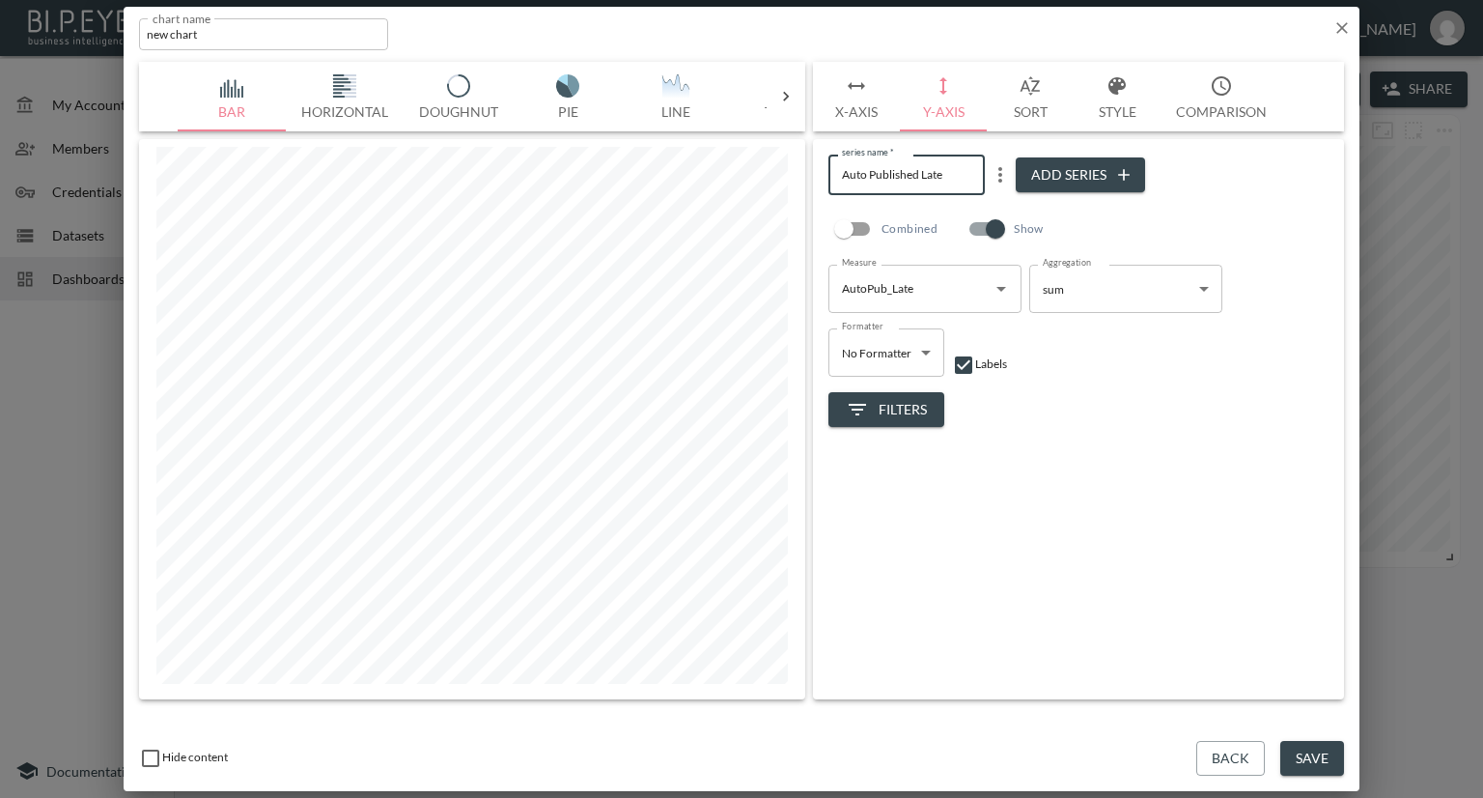
click at [1155, 503] on div "series name   * Auto Published Late series name   * Add Series Combined Show Me…" at bounding box center [1078, 419] width 531 height 560
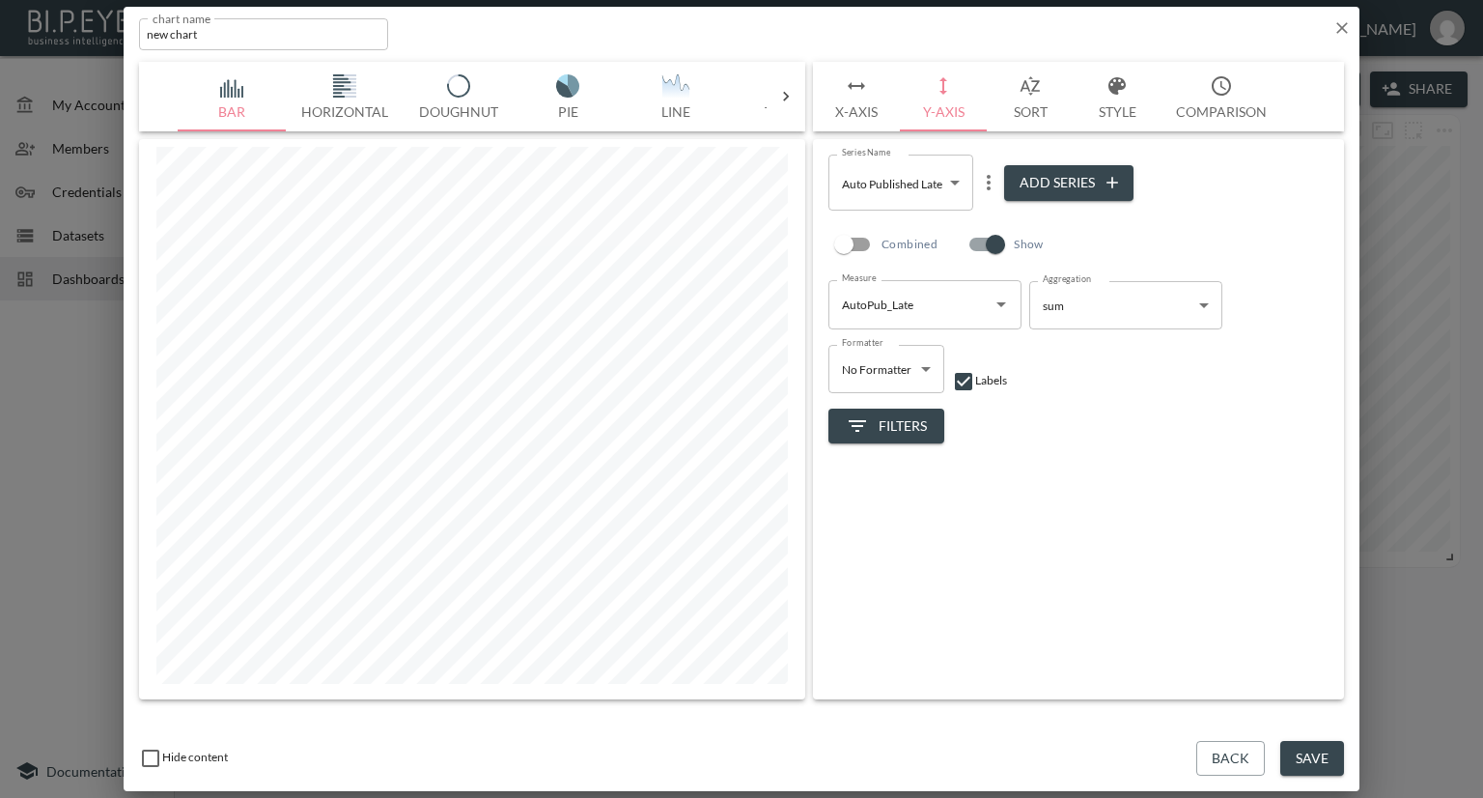
click at [957, 187] on body "BI.P.EYE, Interactive Analytics Dashboards - app Nadia Senft organization / das…" at bounding box center [741, 399] width 1483 height 798
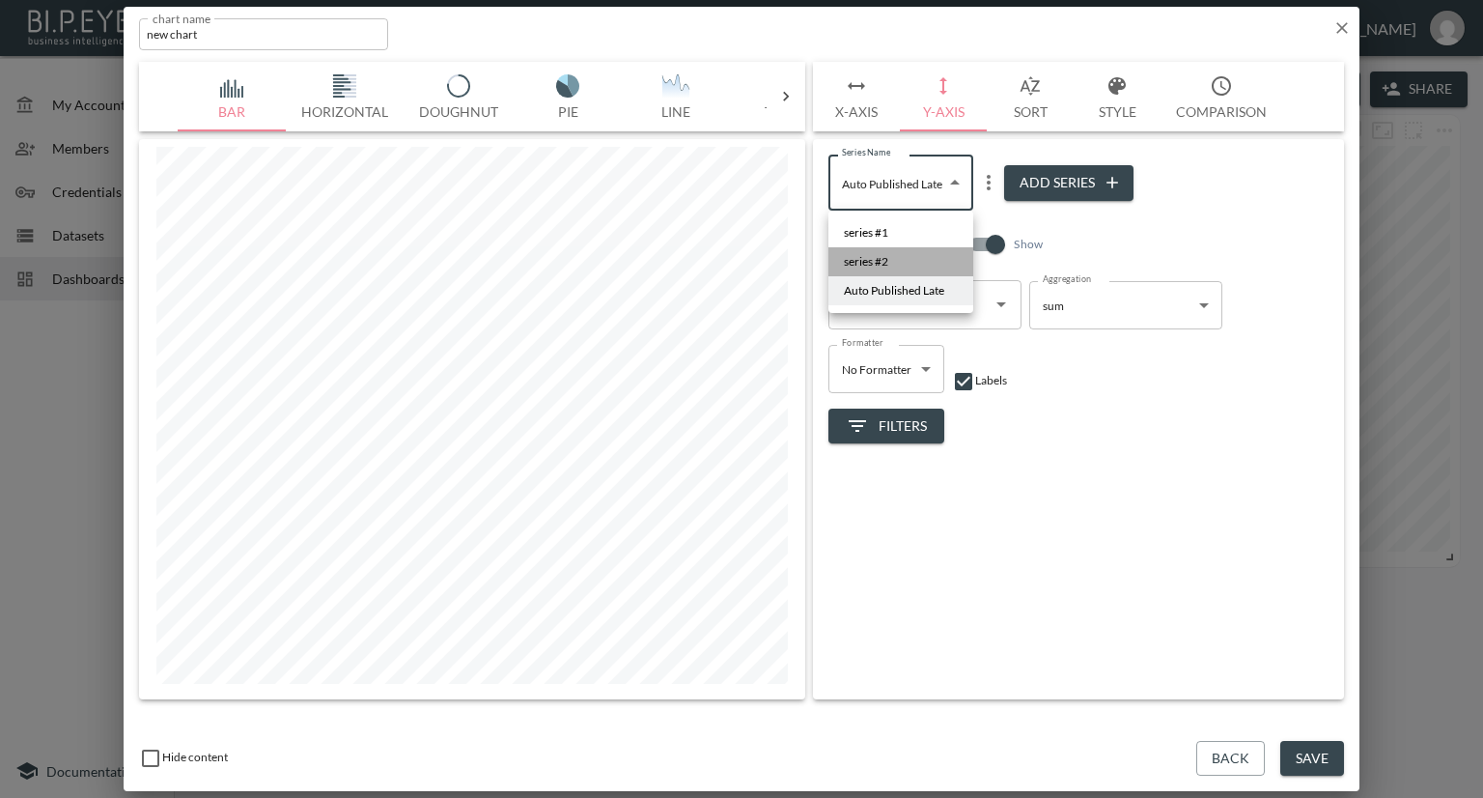
click at [923, 250] on li "series #2" at bounding box center [900, 261] width 145 height 29
type input "72cba9fd-f092-467f-86bf-6dd488a15d48"
click at [989, 182] on icon "more" at bounding box center [989, 182] width 4 height 15
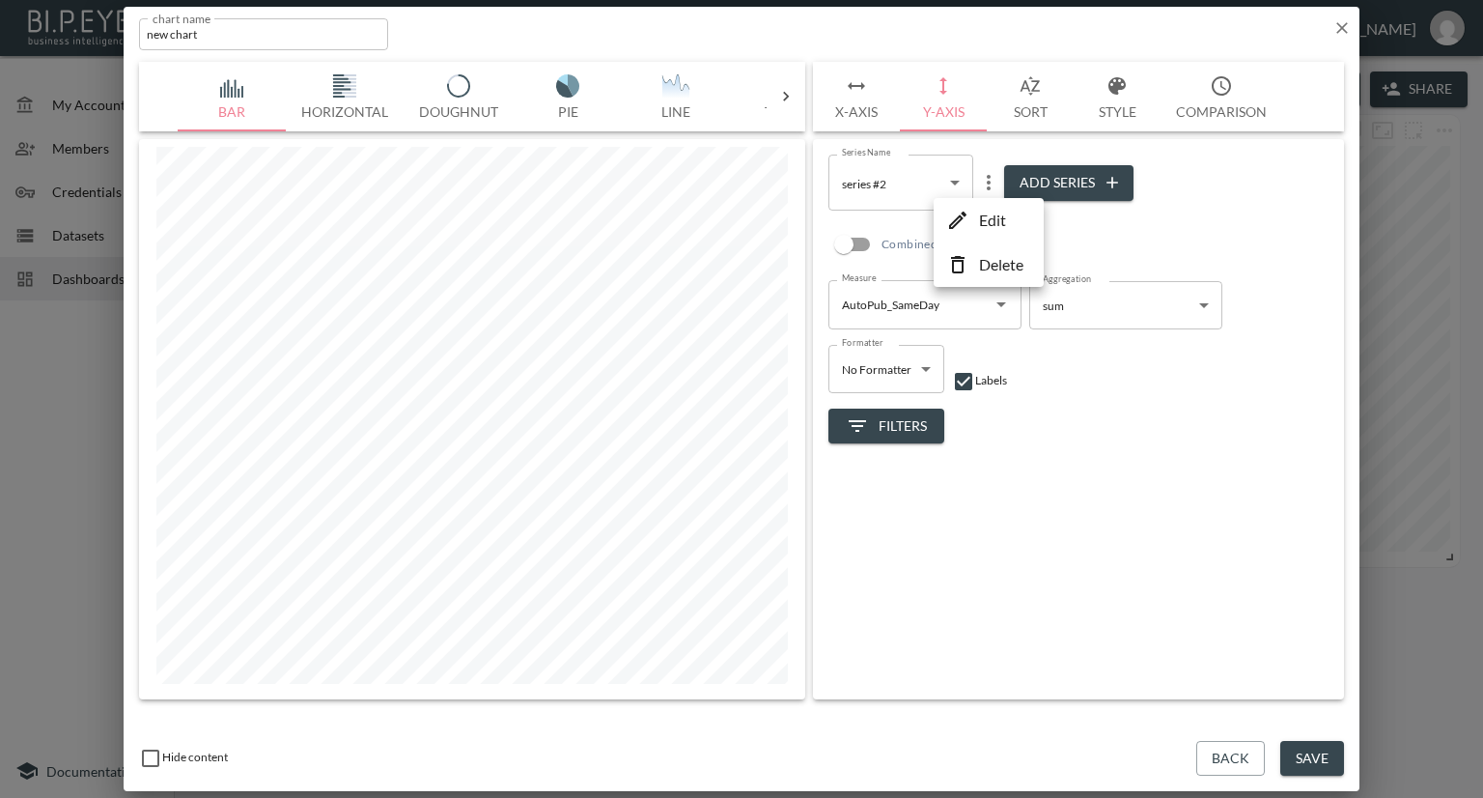
click at [989, 222] on p "Edit" at bounding box center [992, 220] width 27 height 23
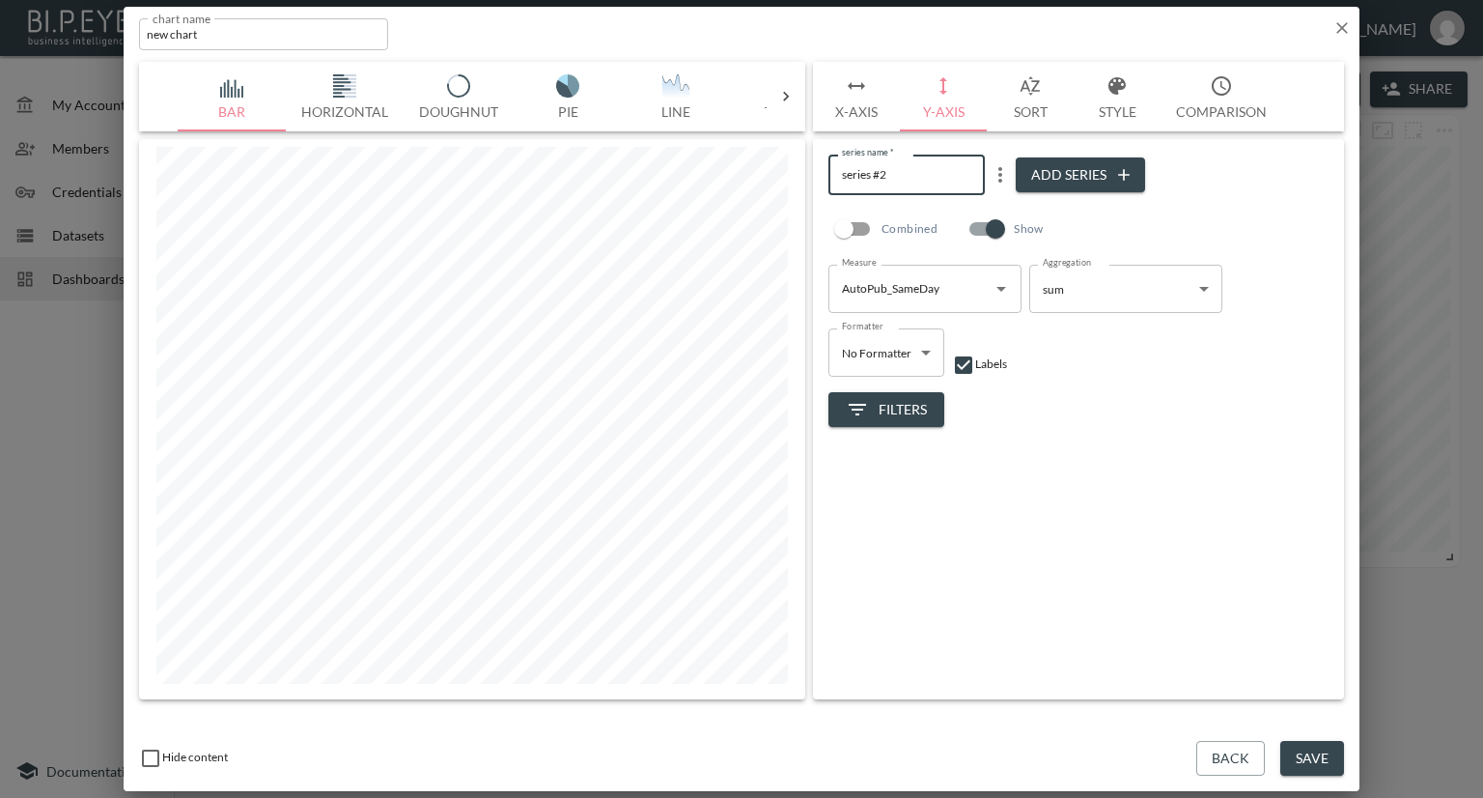
drag, startPoint x: 903, startPoint y: 177, endPoint x: 796, endPoint y: 184, distance: 107.5
click at [796, 184] on div "Bar Horizontal Doughnut Pie Line Table Single Map World Top Google Stacked Cale…" at bounding box center [741, 380] width 1205 height 637
type input "Auto Published Same Day"
click at [1048, 468] on div "series name   * Auto Published Same Day series name   * Add Series Combined Sho…" at bounding box center [1078, 419] width 531 height 560
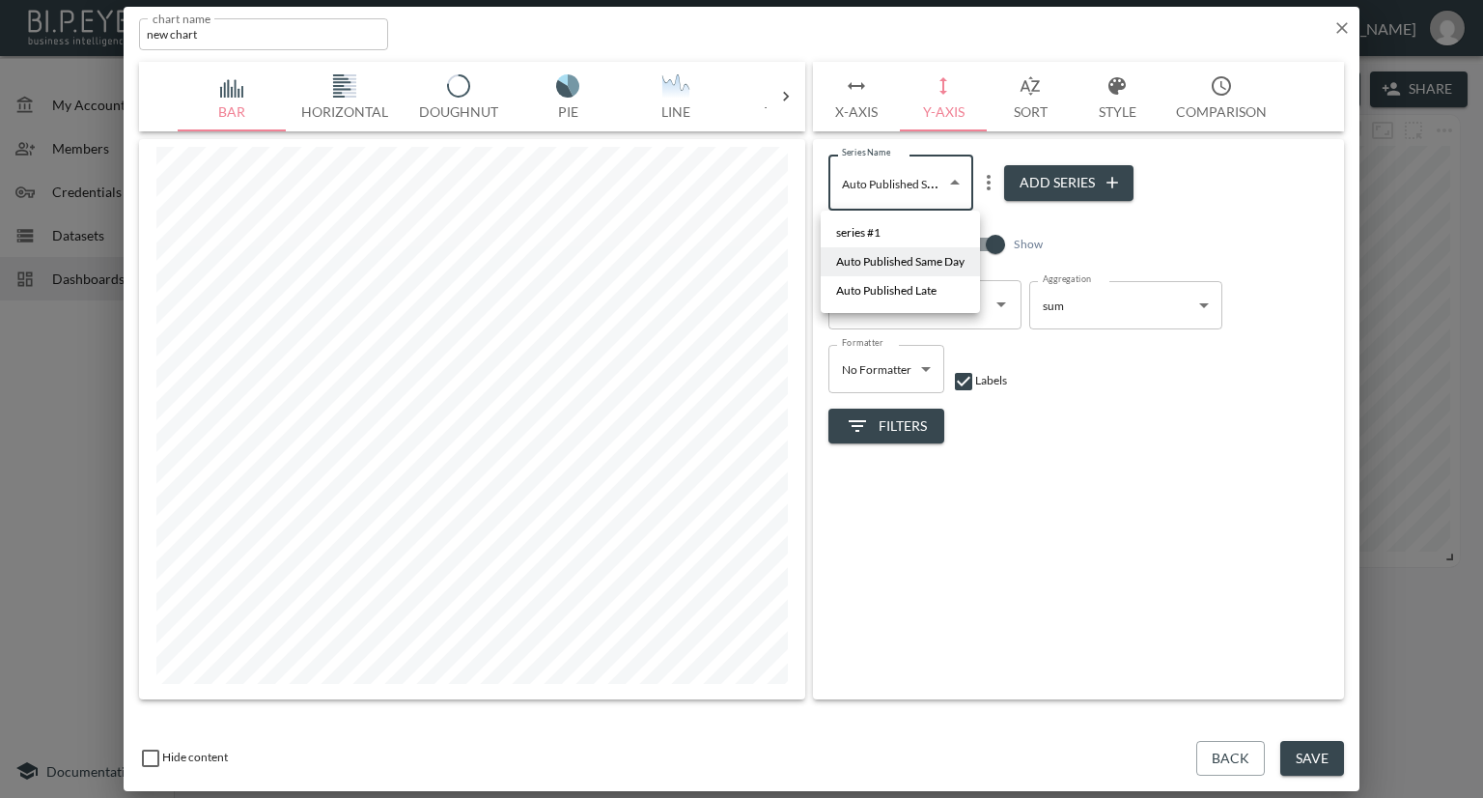
click at [909, 192] on body "BI.P.EYE, Interactive Analytics Dashboards - app Nadia Senft organization / das…" at bounding box center [741, 399] width 1483 height 798
click at [897, 229] on li "series #1" at bounding box center [900, 232] width 159 height 29
type input "ca9eb190-fa94-4387-a3ca-1cdccd5dcc38"
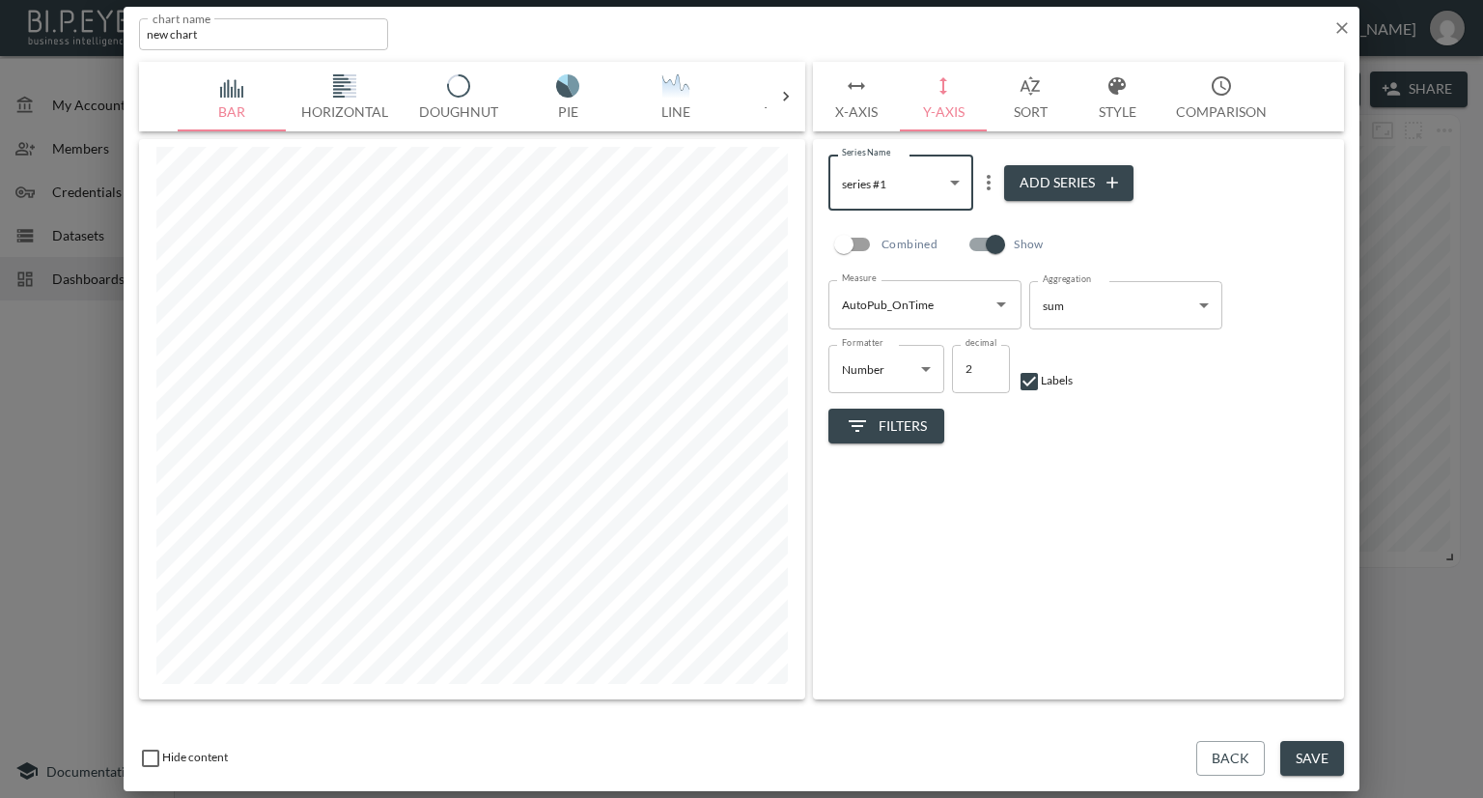
click at [982, 186] on icon "more" at bounding box center [988, 182] width 23 height 23
click at [982, 213] on p "Edit" at bounding box center [992, 220] width 27 height 23
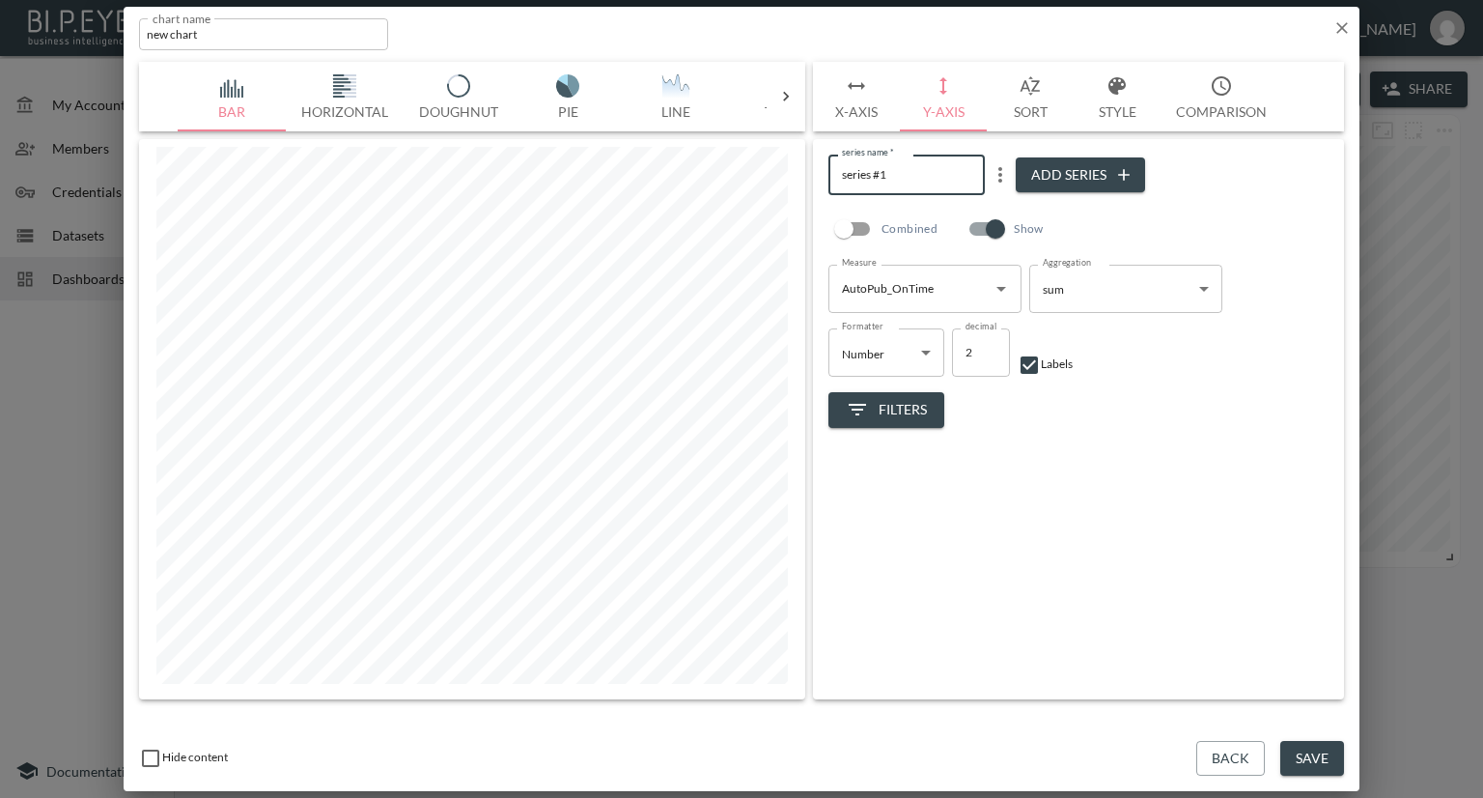
drag, startPoint x: 911, startPoint y: 175, endPoint x: 822, endPoint y: 186, distance: 90.5
click at [822, 186] on div "series name   * series #1 series name   * Add Series Combined Show Measure Auto…" at bounding box center [1078, 419] width 531 height 560
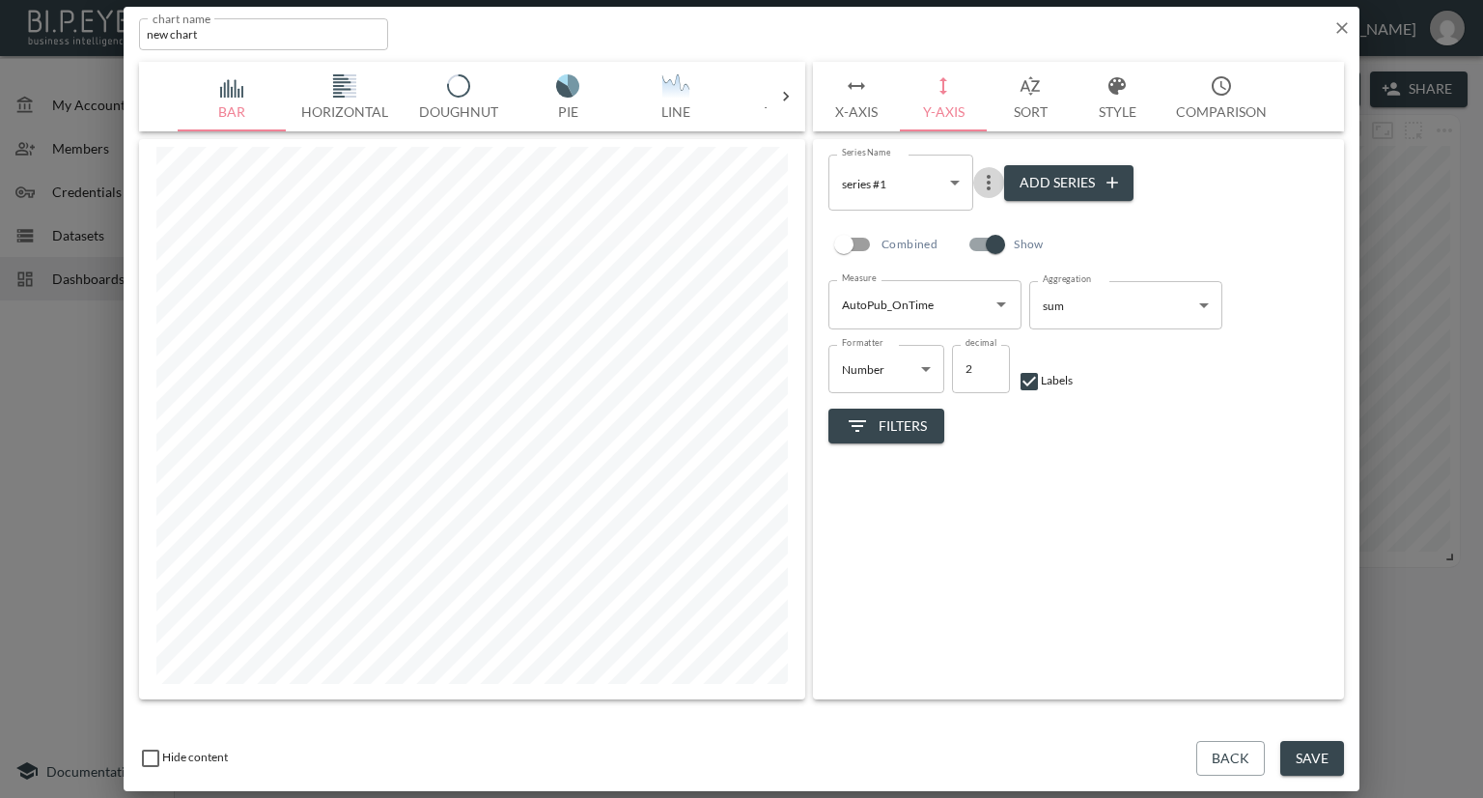
click at [989, 190] on icon "more" at bounding box center [988, 182] width 23 height 23
click at [989, 217] on p "Edit" at bounding box center [992, 220] width 27 height 23
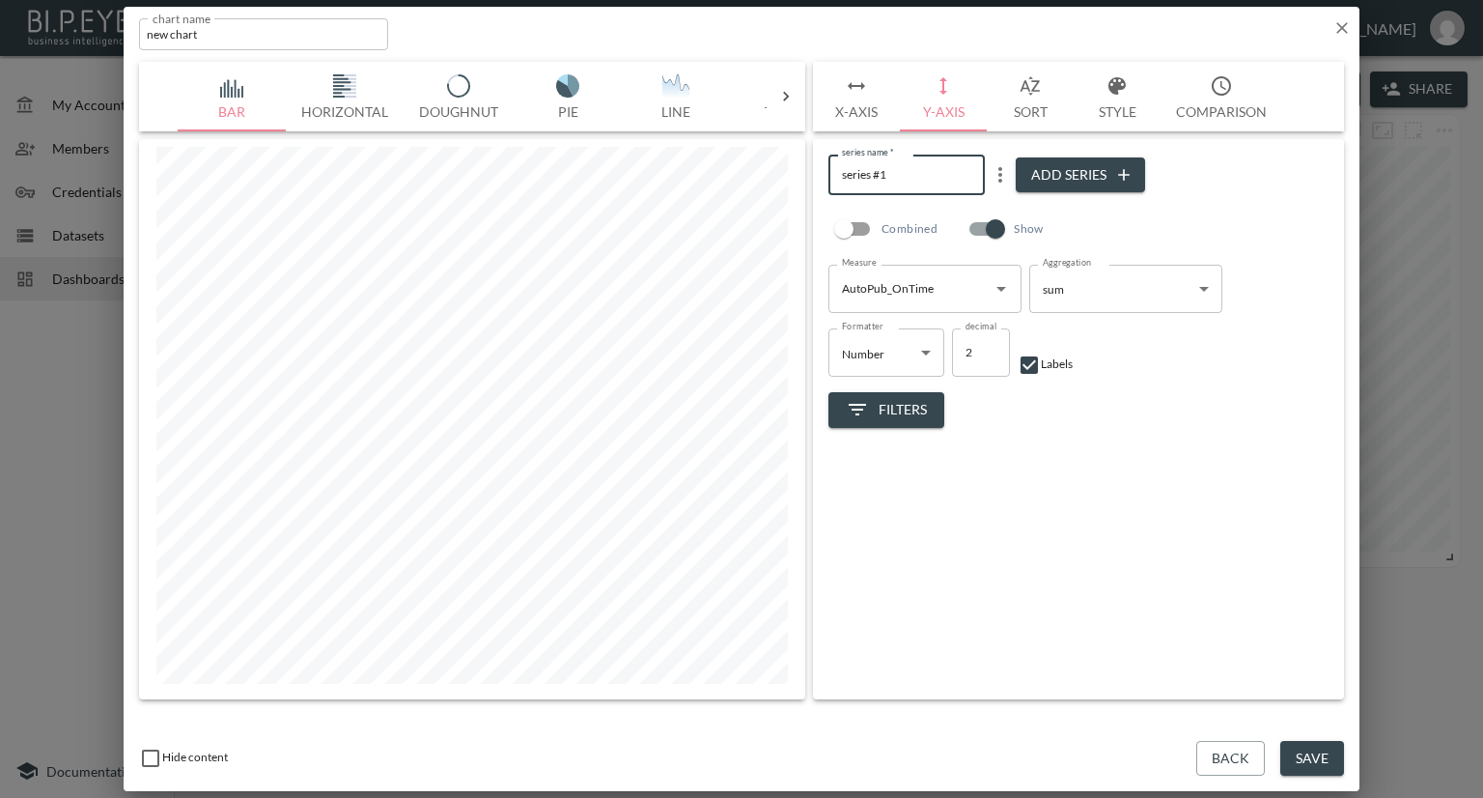
drag, startPoint x: 896, startPoint y: 177, endPoint x: 824, endPoint y: 187, distance: 73.2
click at [824, 187] on div "series name   * series #1 series name   * Add Series Combined Show Measure Auto…" at bounding box center [1078, 419] width 531 height 560
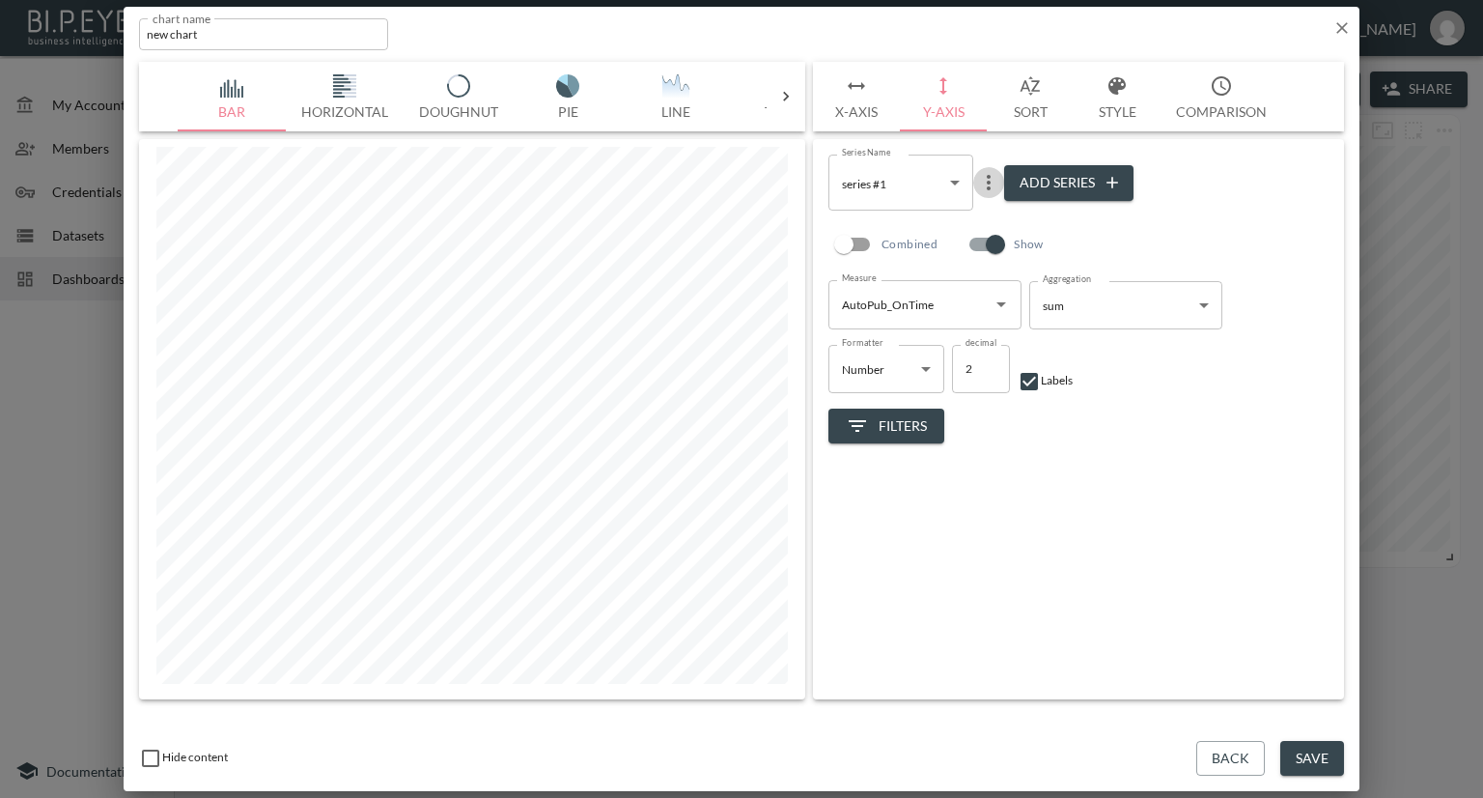
click at [993, 180] on icon "more" at bounding box center [988, 182] width 23 height 23
click at [995, 210] on p "Edit" at bounding box center [992, 220] width 27 height 23
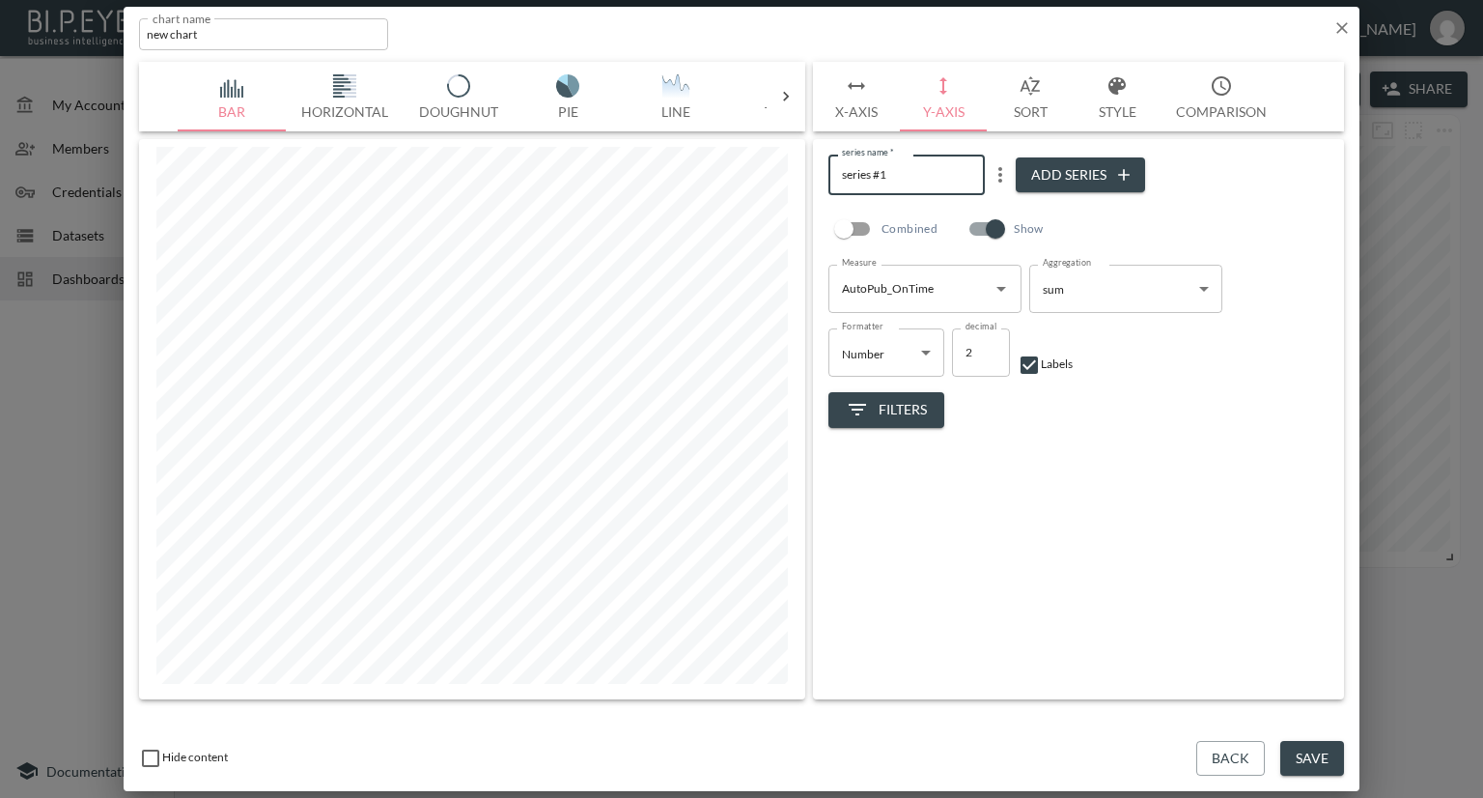
drag, startPoint x: 896, startPoint y: 174, endPoint x: 834, endPoint y: 175, distance: 61.8
click at [834, 175] on input "series #1" at bounding box center [906, 174] width 156 height 40
click at [868, 174] on input "AutoPublished on Time" at bounding box center [906, 174] width 156 height 40
type input "Auto Published on Time"
drag, startPoint x: 1295, startPoint y: 753, endPoint x: 1293, endPoint y: 736, distance: 17.5
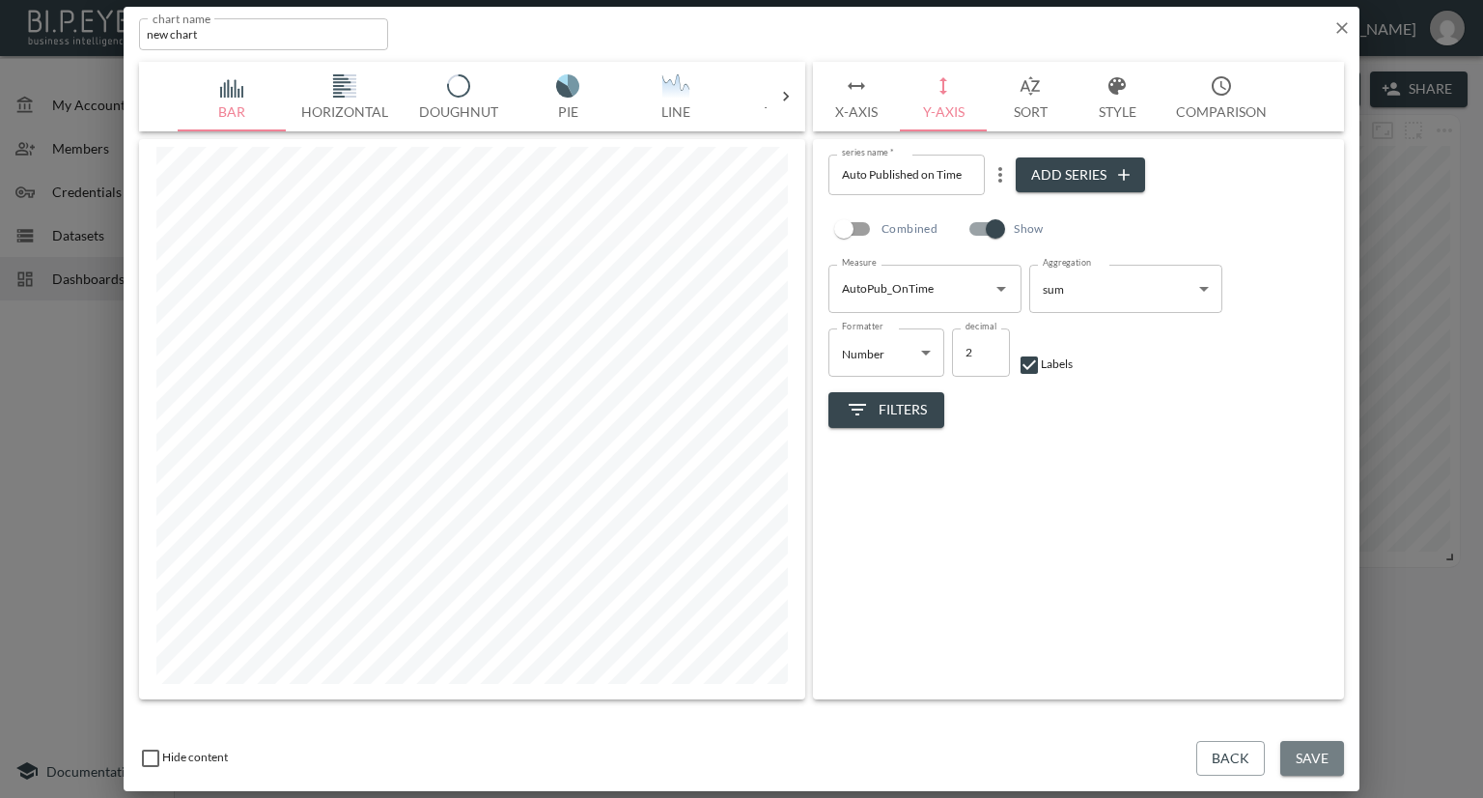
click at [1296, 753] on button "Save" at bounding box center [1312, 759] width 64 height 36
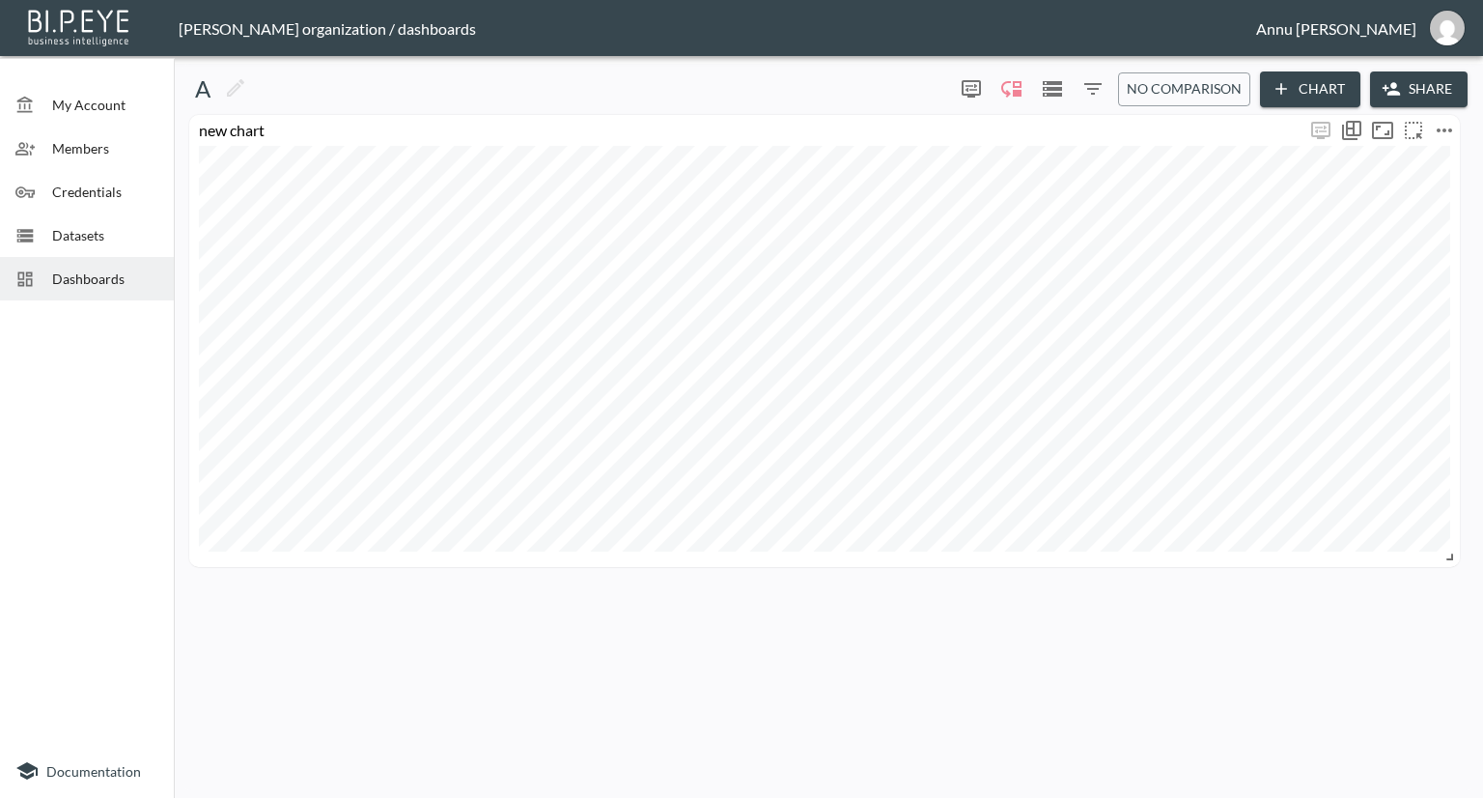
click at [1441, 120] on icon "more" at bounding box center [1444, 130] width 23 height 23
click at [1406, 159] on li "Edit" at bounding box center [1386, 168] width 151 height 35
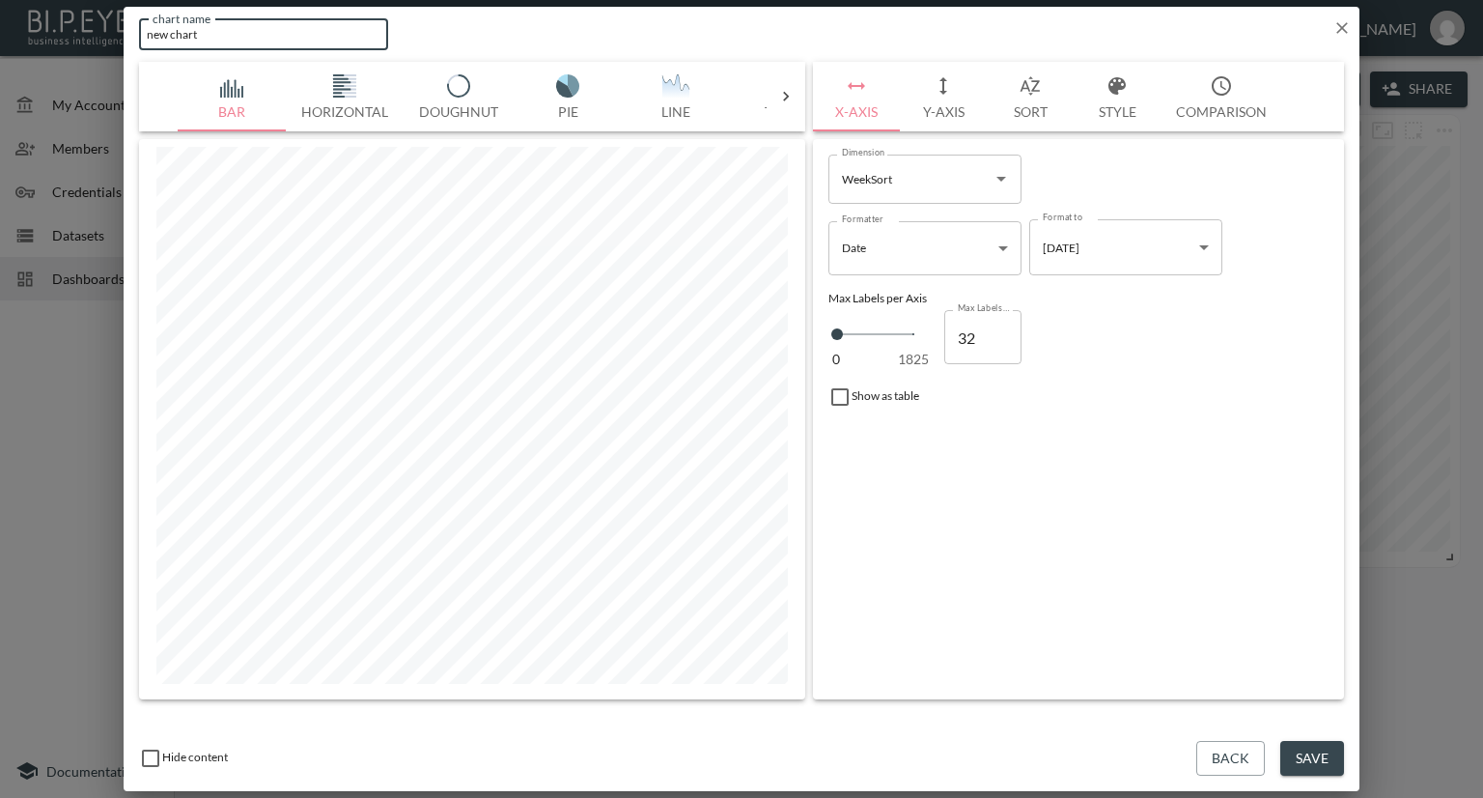
drag, startPoint x: 199, startPoint y: 34, endPoint x: 28, endPoint y: 33, distance: 170.9
click at [28, 33] on div "chart name new chart chart name Bar Horizontal Doughnut Pie Line Table Single M…" at bounding box center [741, 399] width 1483 height 798
type input "Weekly Auto Published Events"
click at [1304, 743] on button "Save" at bounding box center [1312, 759] width 64 height 36
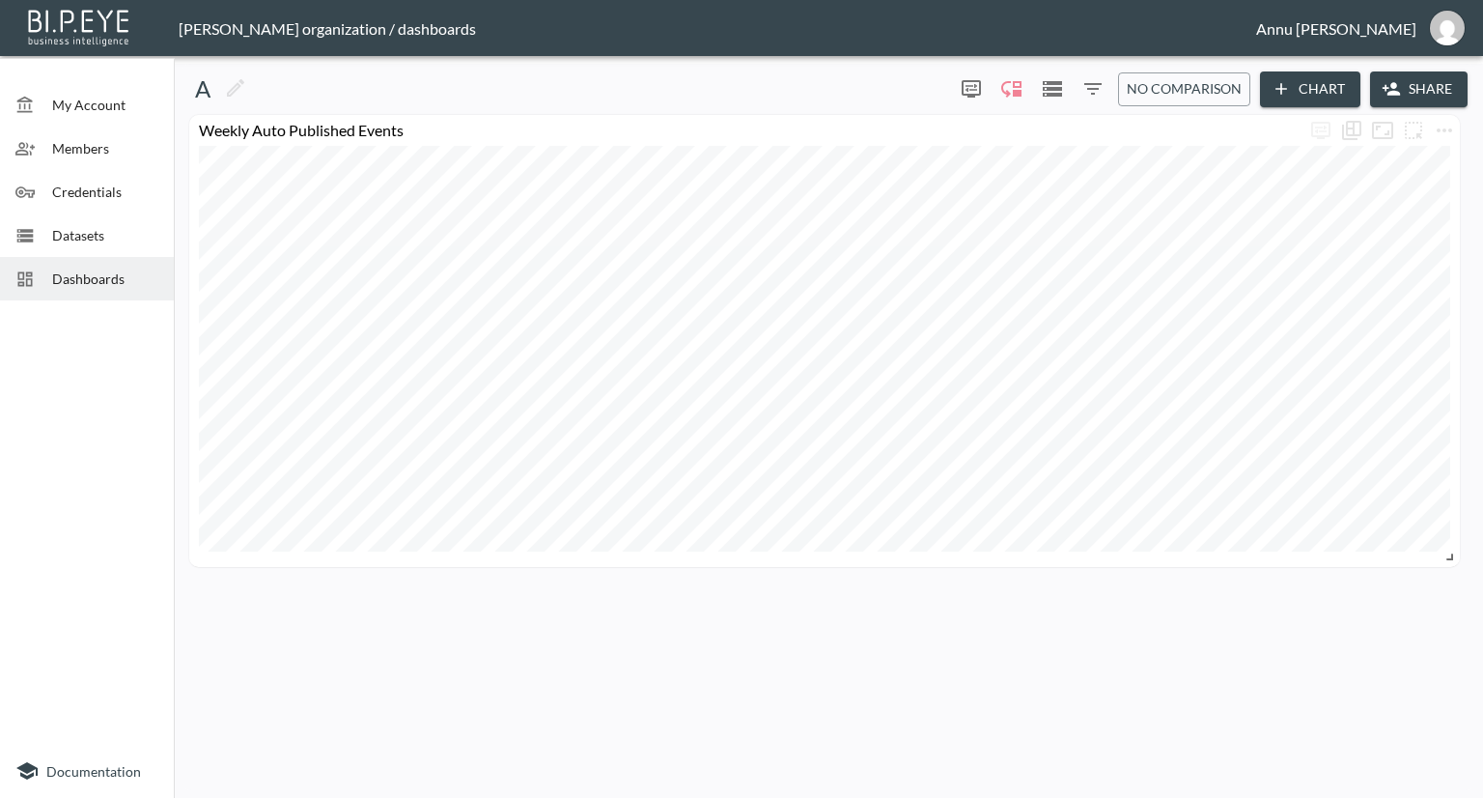
click at [130, 240] on span "Datasets" at bounding box center [105, 235] width 106 height 20
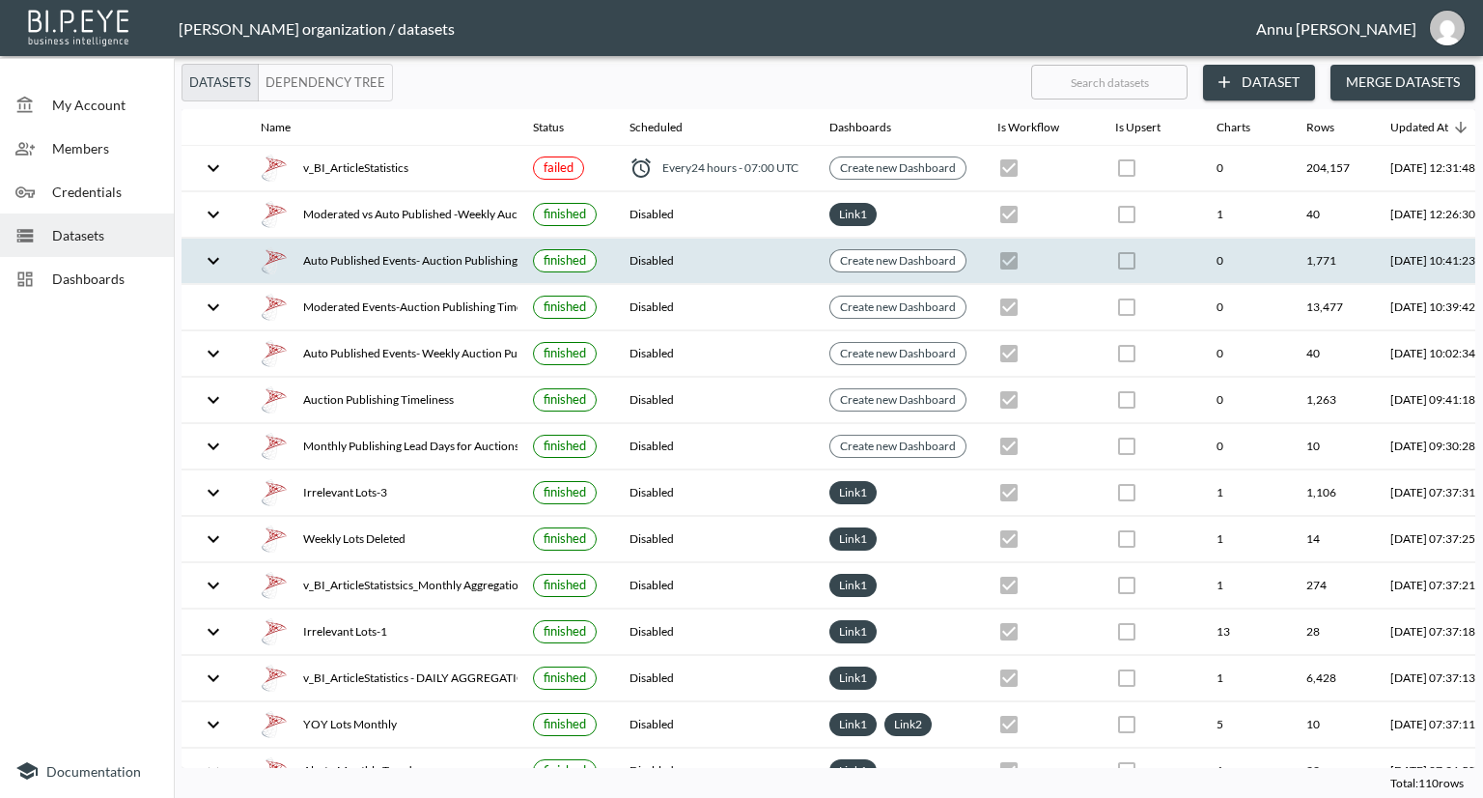
click at [397, 252] on div "Auto Published Events- Auction Publishing Timeliness" at bounding box center [381, 260] width 241 height 27
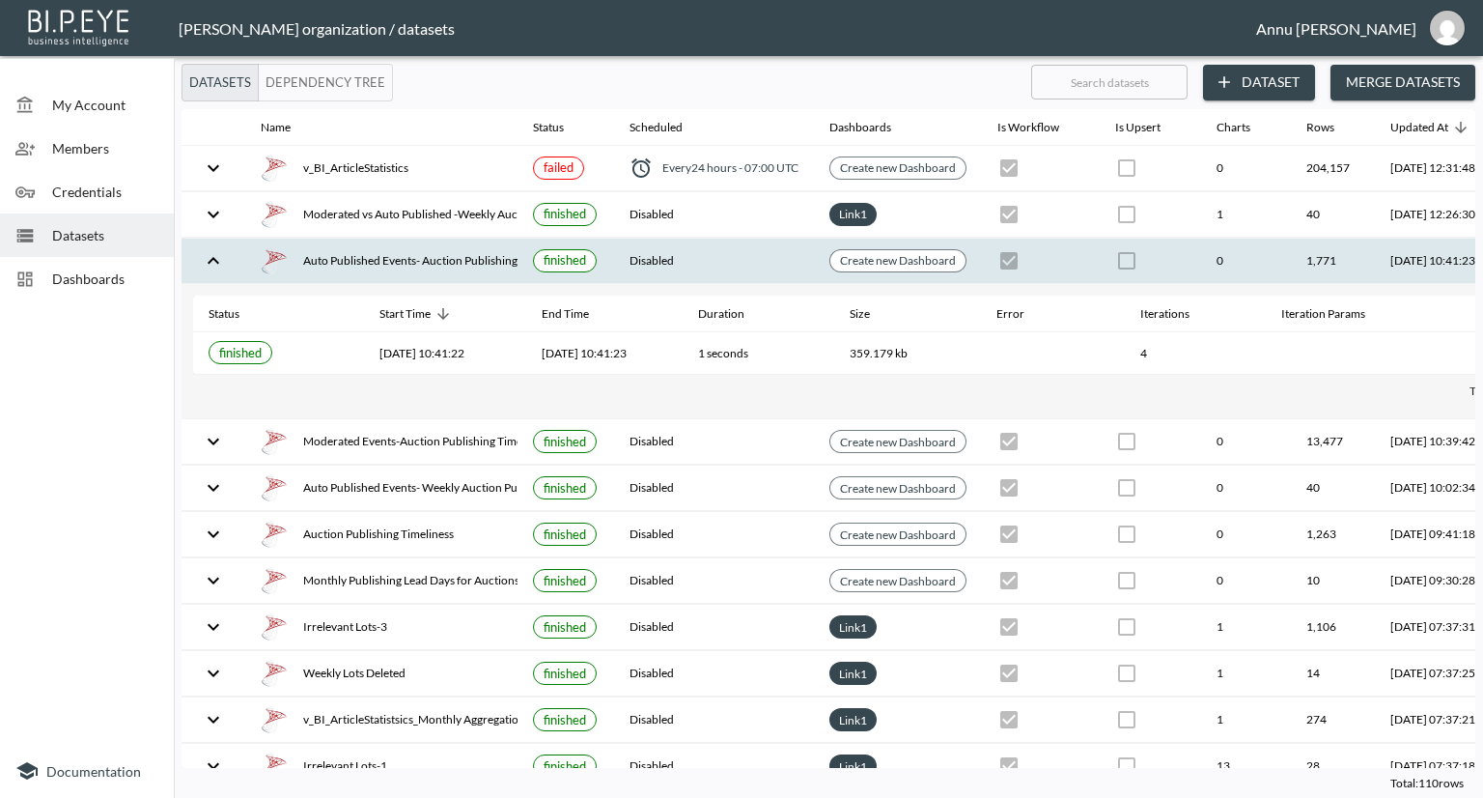
scroll to position [0, 113]
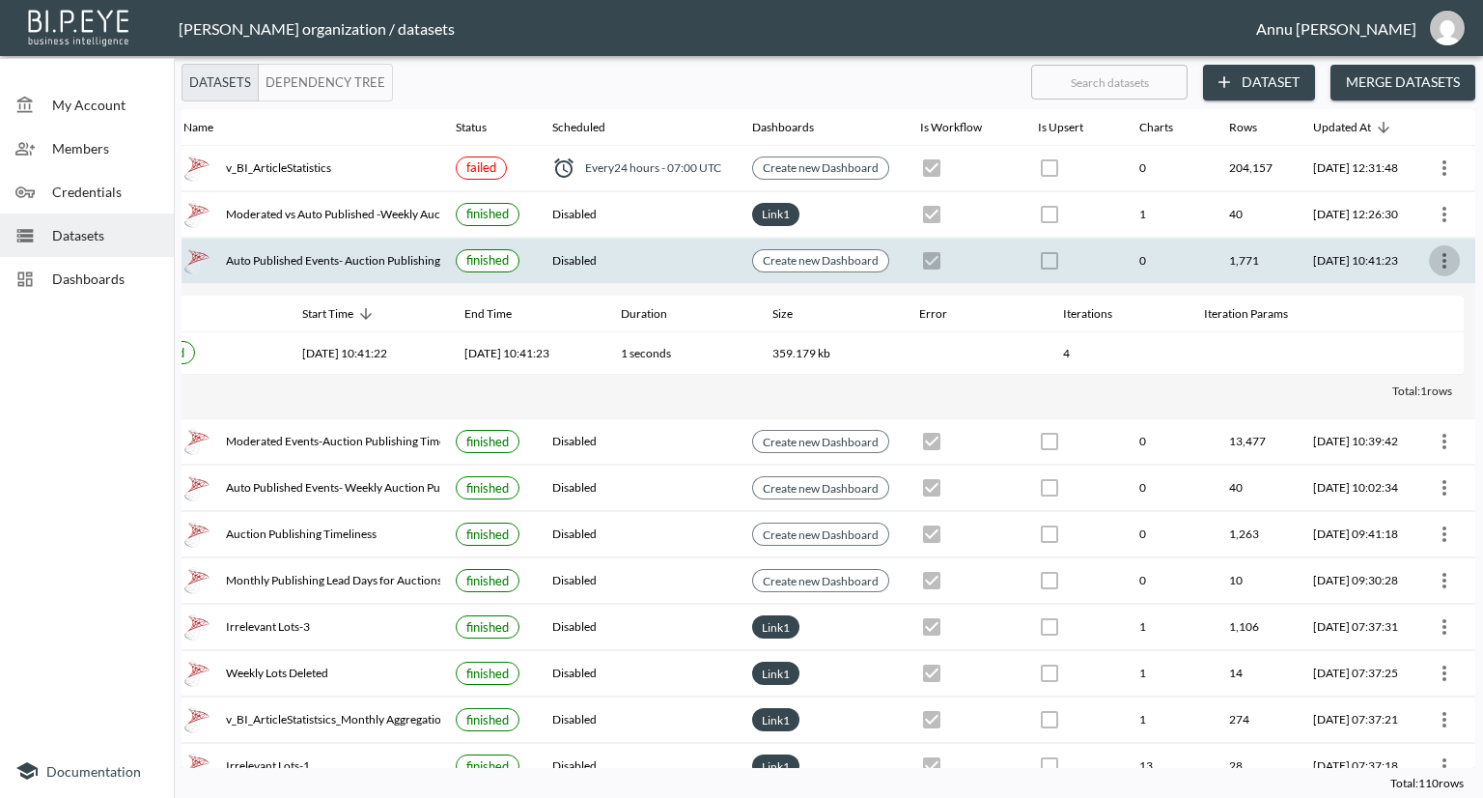
click at [1442, 264] on icon "more" at bounding box center [1444, 260] width 23 height 23
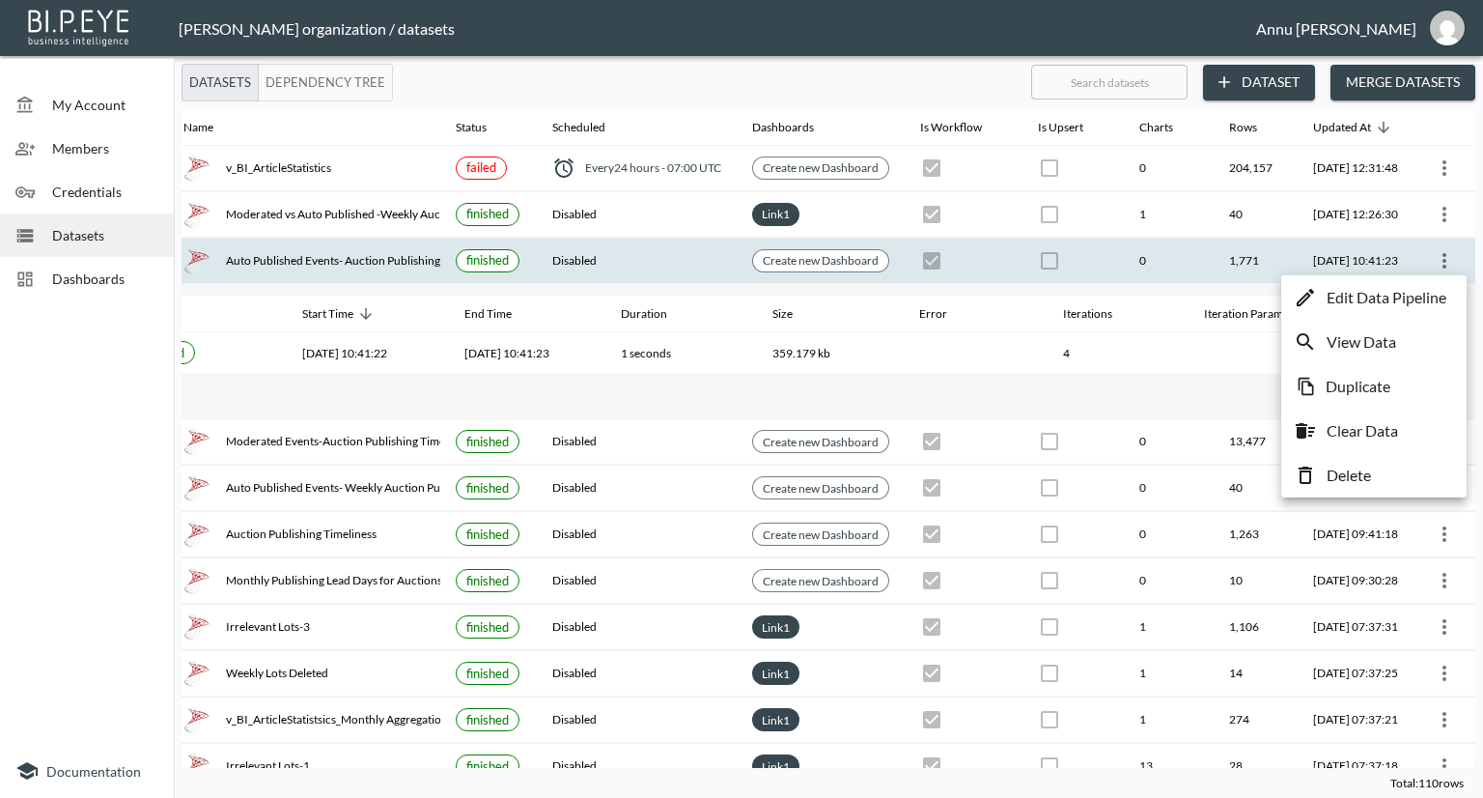
click at [1423, 290] on p "Edit Data Pipeline" at bounding box center [1387, 297] width 120 height 23
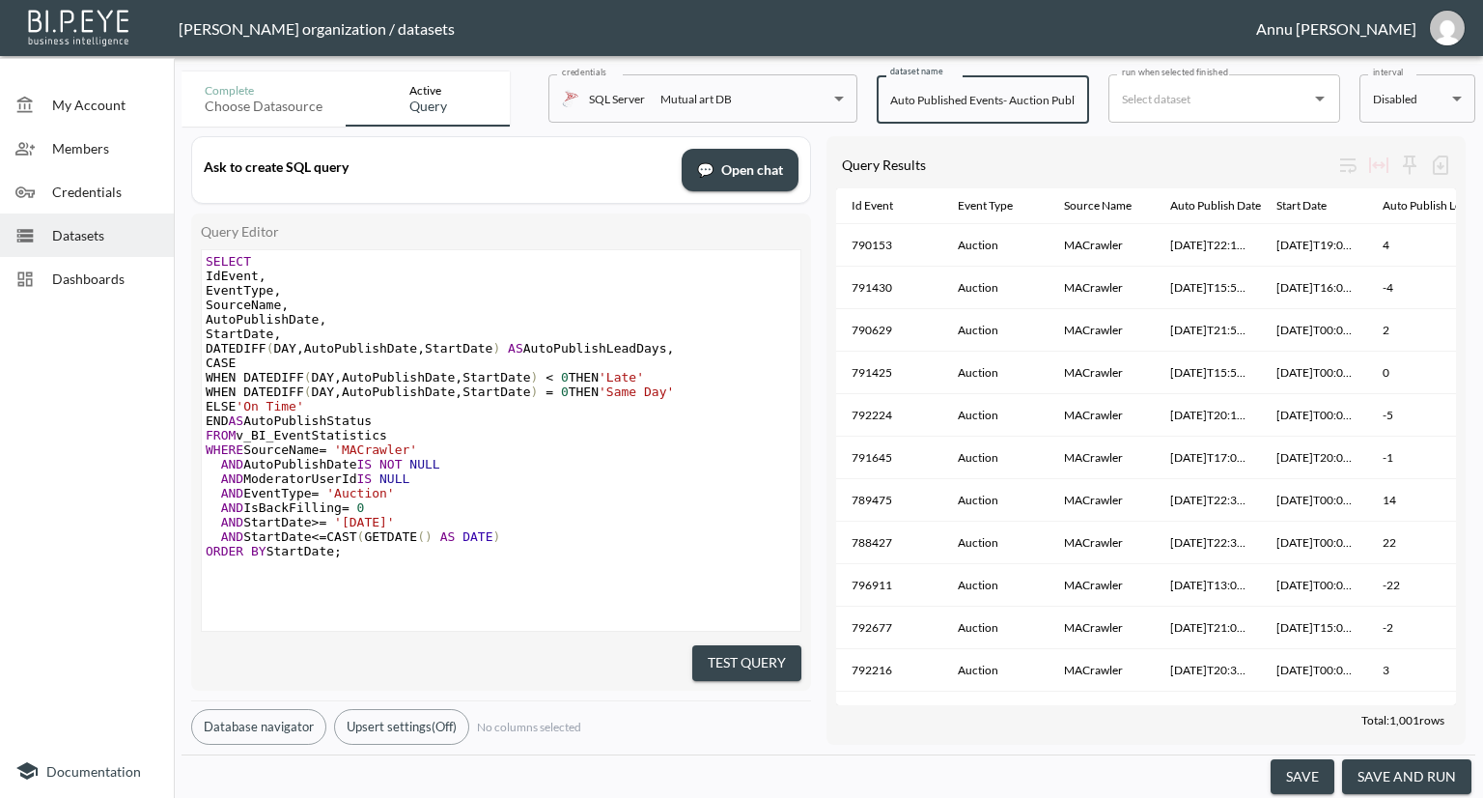
scroll to position [0, 85]
drag, startPoint x: 1024, startPoint y: 99, endPoint x: 1163, endPoint y: 97, distance: 138.1
click at [1163, 97] on div "Complete Choose datasource Active Query credentials SQL Server Mutual art DB 82…" at bounding box center [829, 95] width 1294 height 63
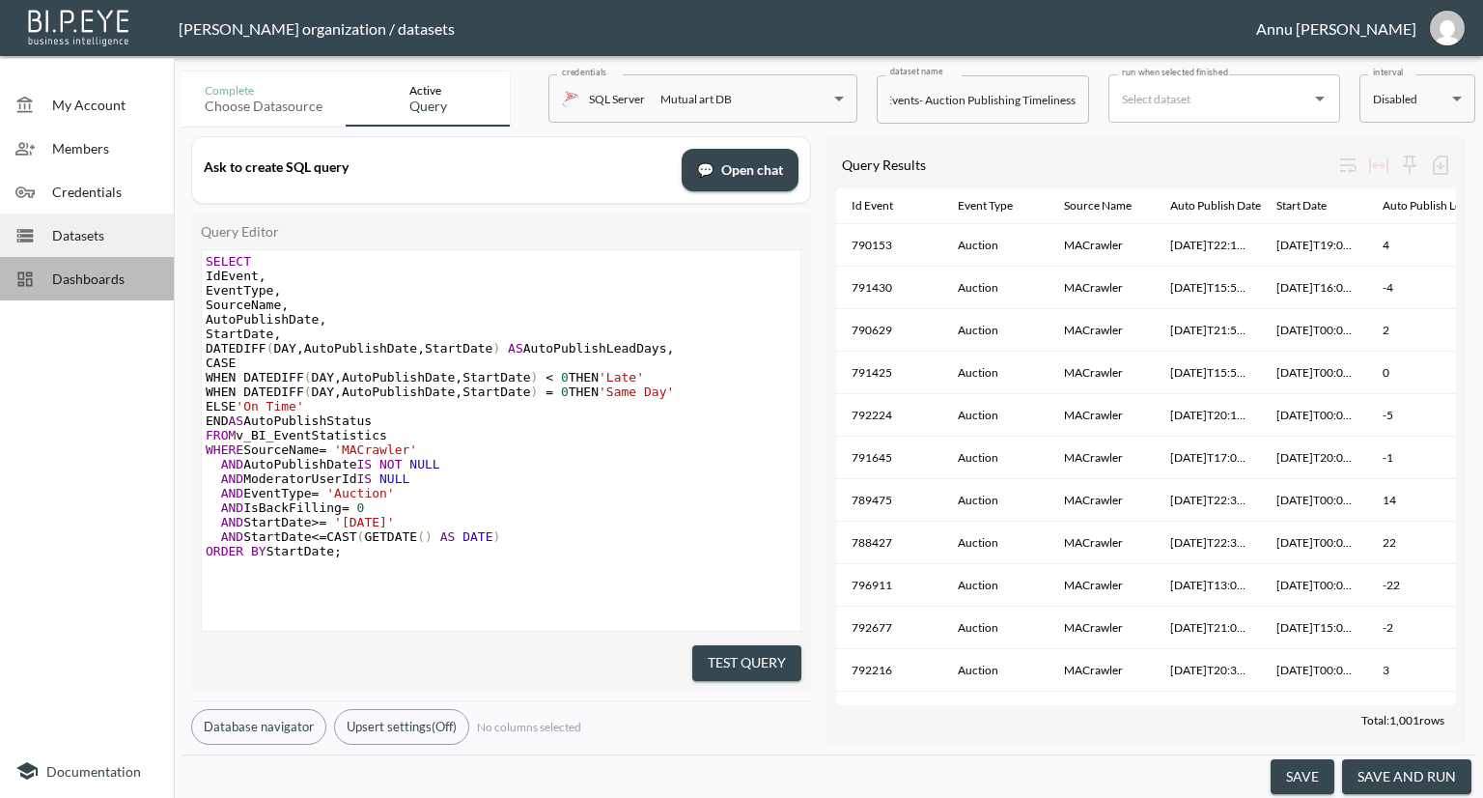
scroll to position [0, 0]
click at [101, 271] on span "Dashboards" at bounding box center [105, 278] width 106 height 20
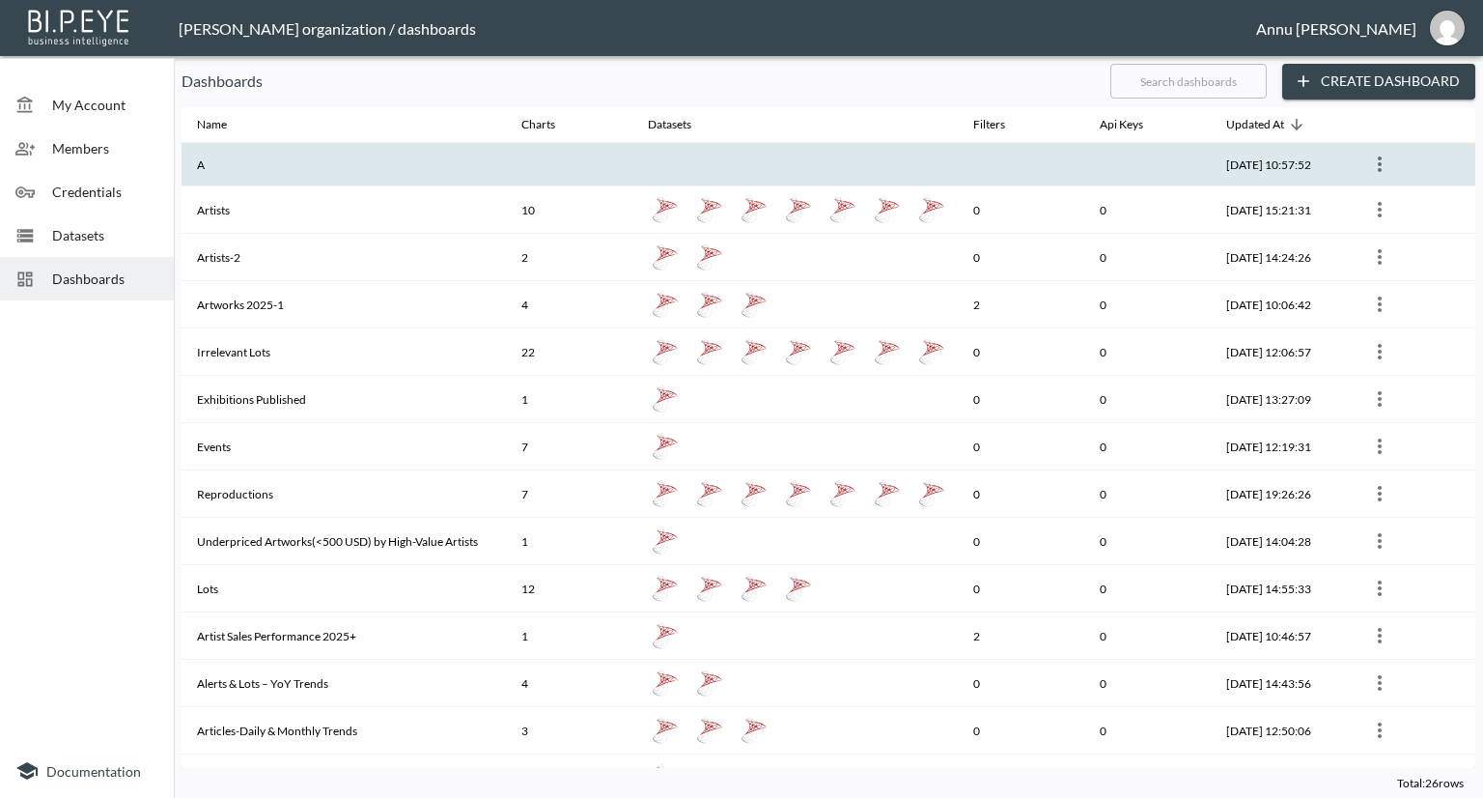
click at [242, 176] on th "A" at bounding box center [344, 164] width 324 height 43
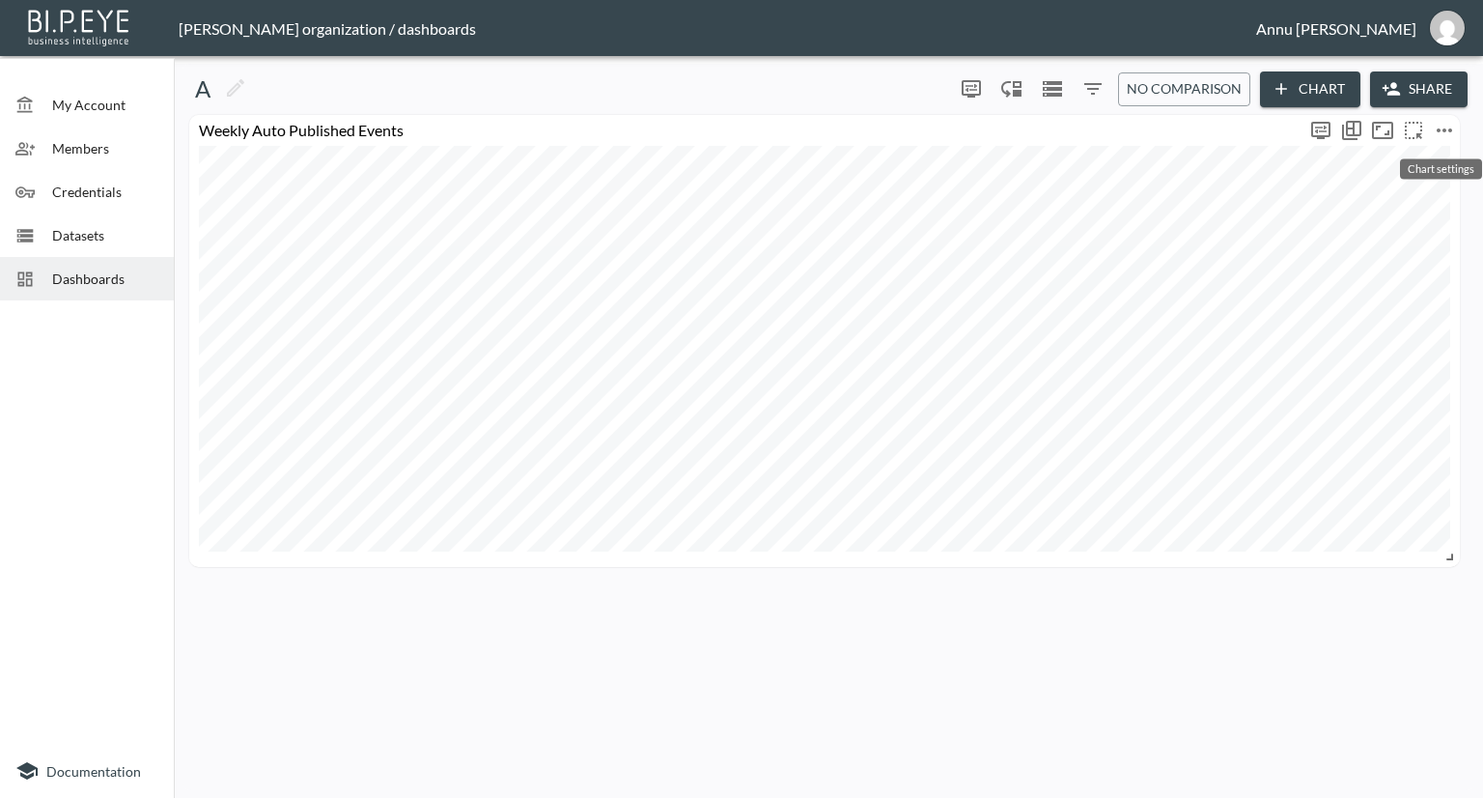
click at [1444, 115] on button "more" at bounding box center [1444, 130] width 31 height 31
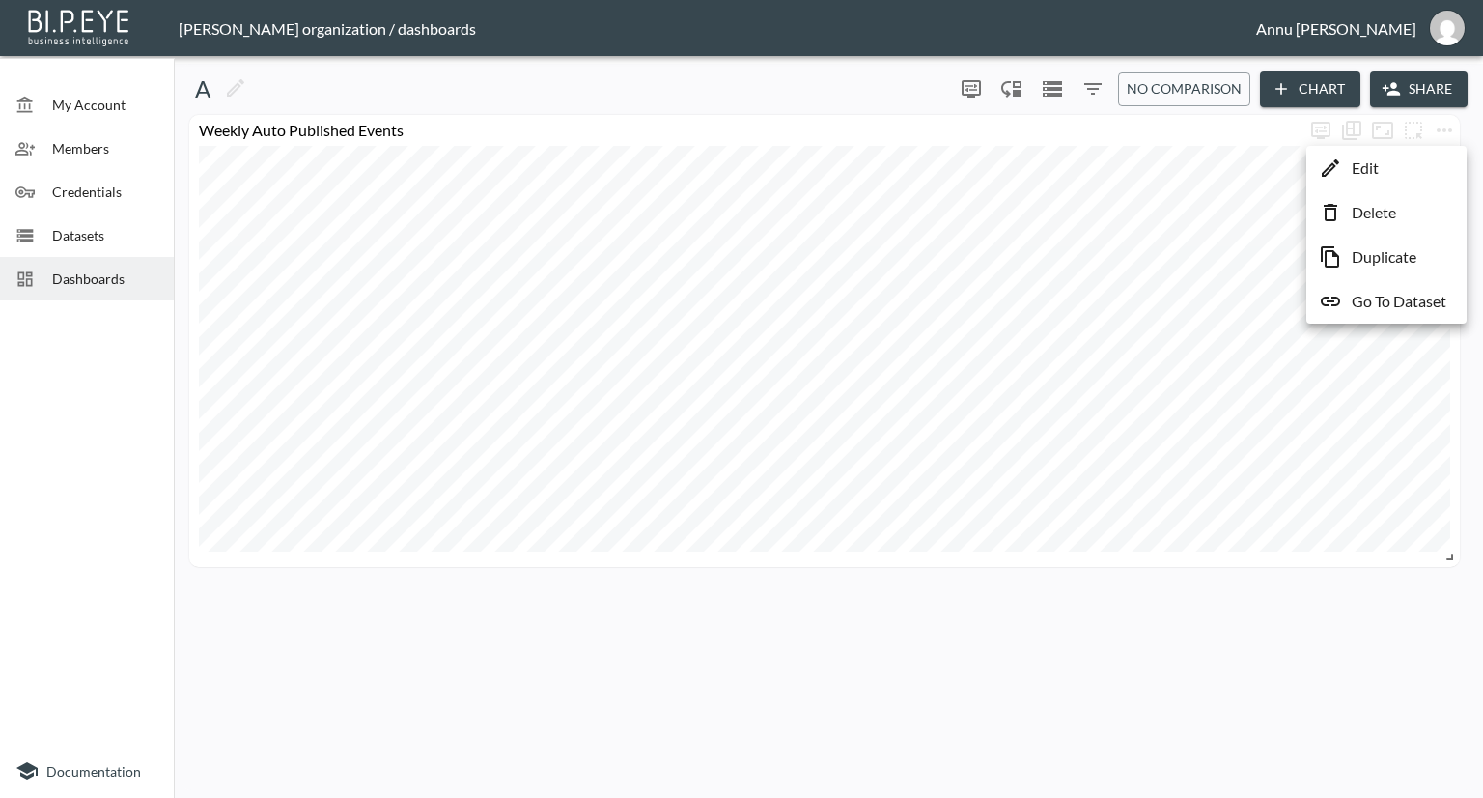
click at [1390, 156] on li "Edit" at bounding box center [1386, 168] width 151 height 35
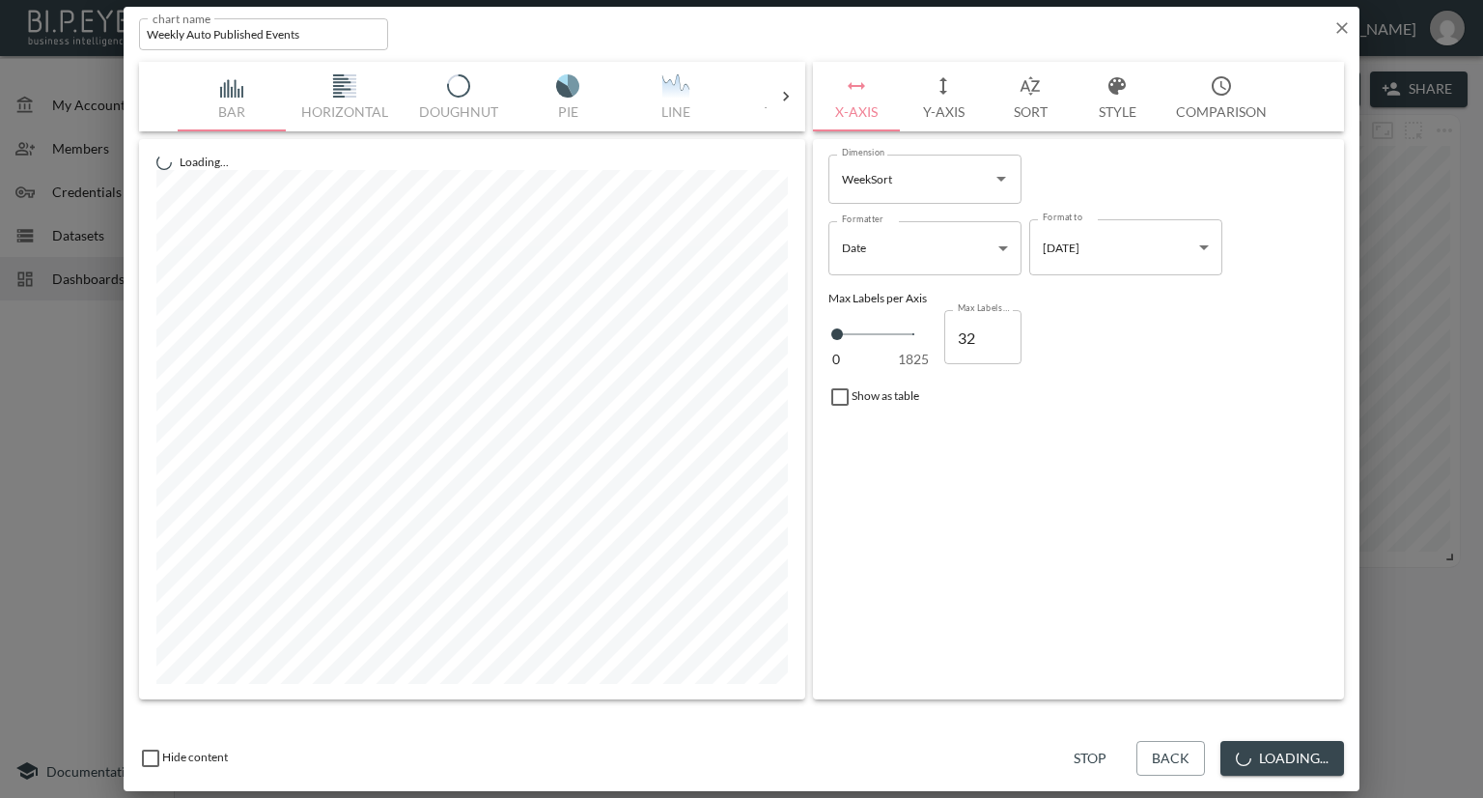
click at [350, 42] on input "Weekly Auto Published Events" at bounding box center [263, 34] width 249 height 32
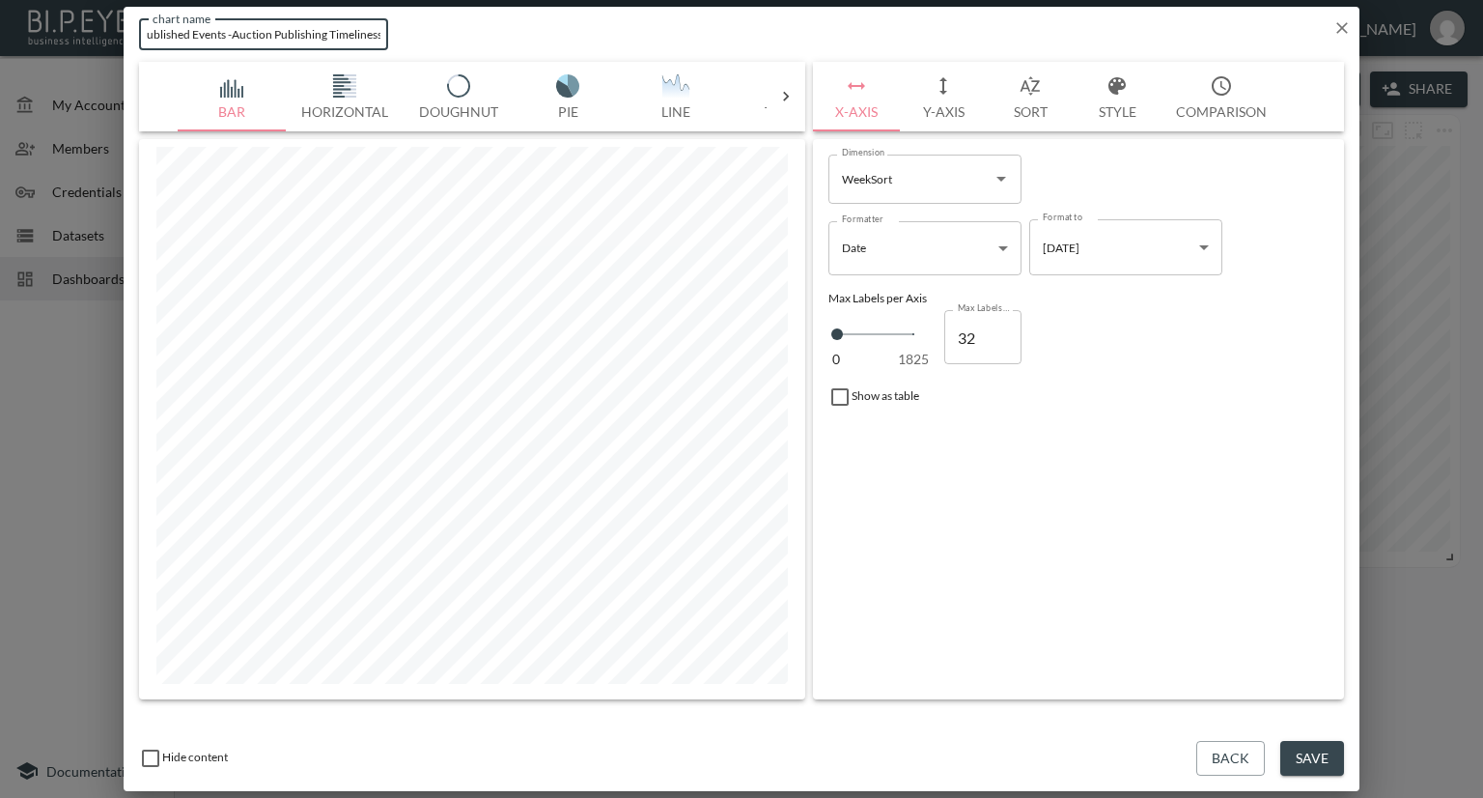
scroll to position [0, 78]
type input "Weekly Auto Published Events -Auction Publishing Timeliness"
click at [1313, 763] on button "Save" at bounding box center [1312, 759] width 64 height 36
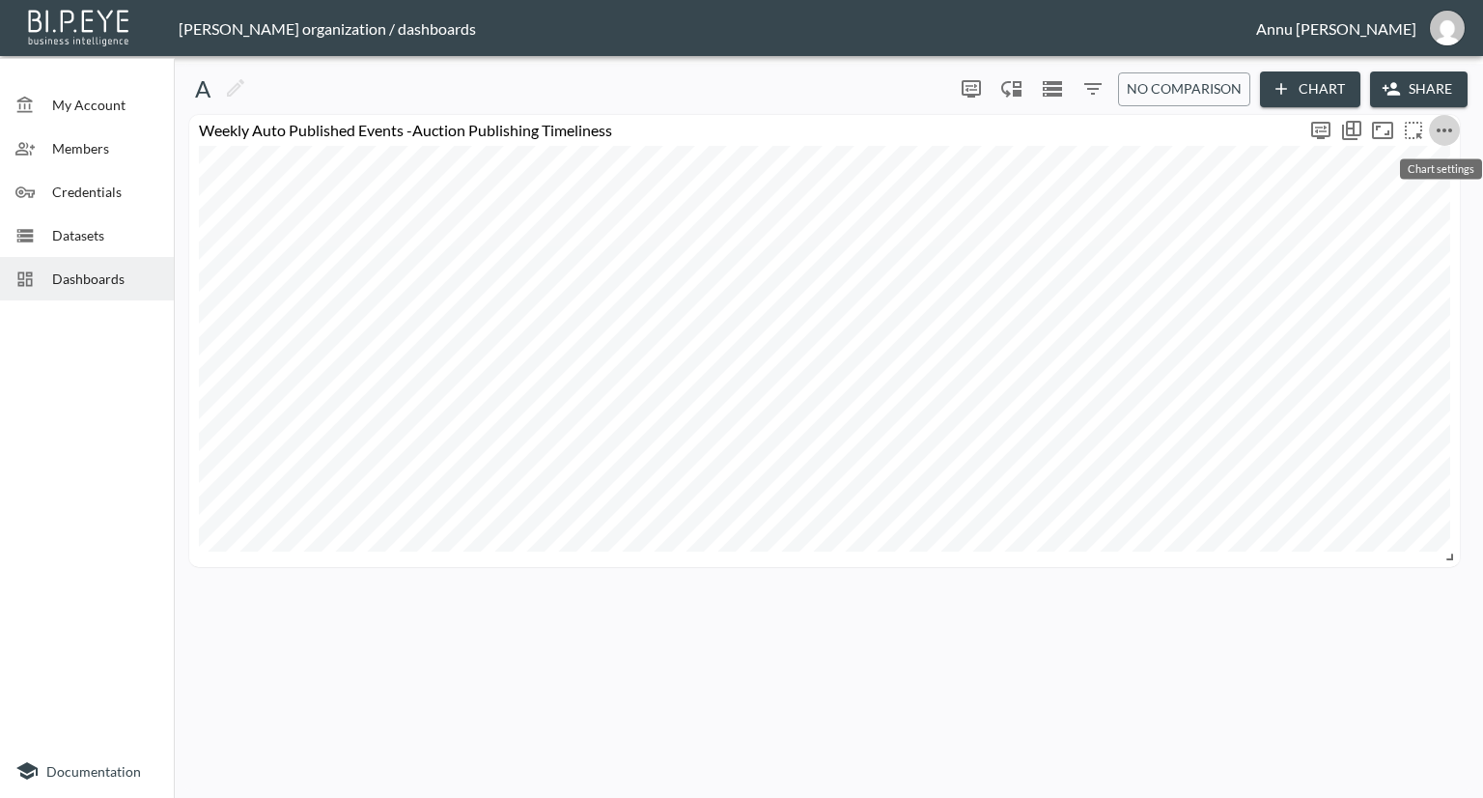
click at [1446, 129] on icon "more" at bounding box center [1444, 130] width 23 height 23
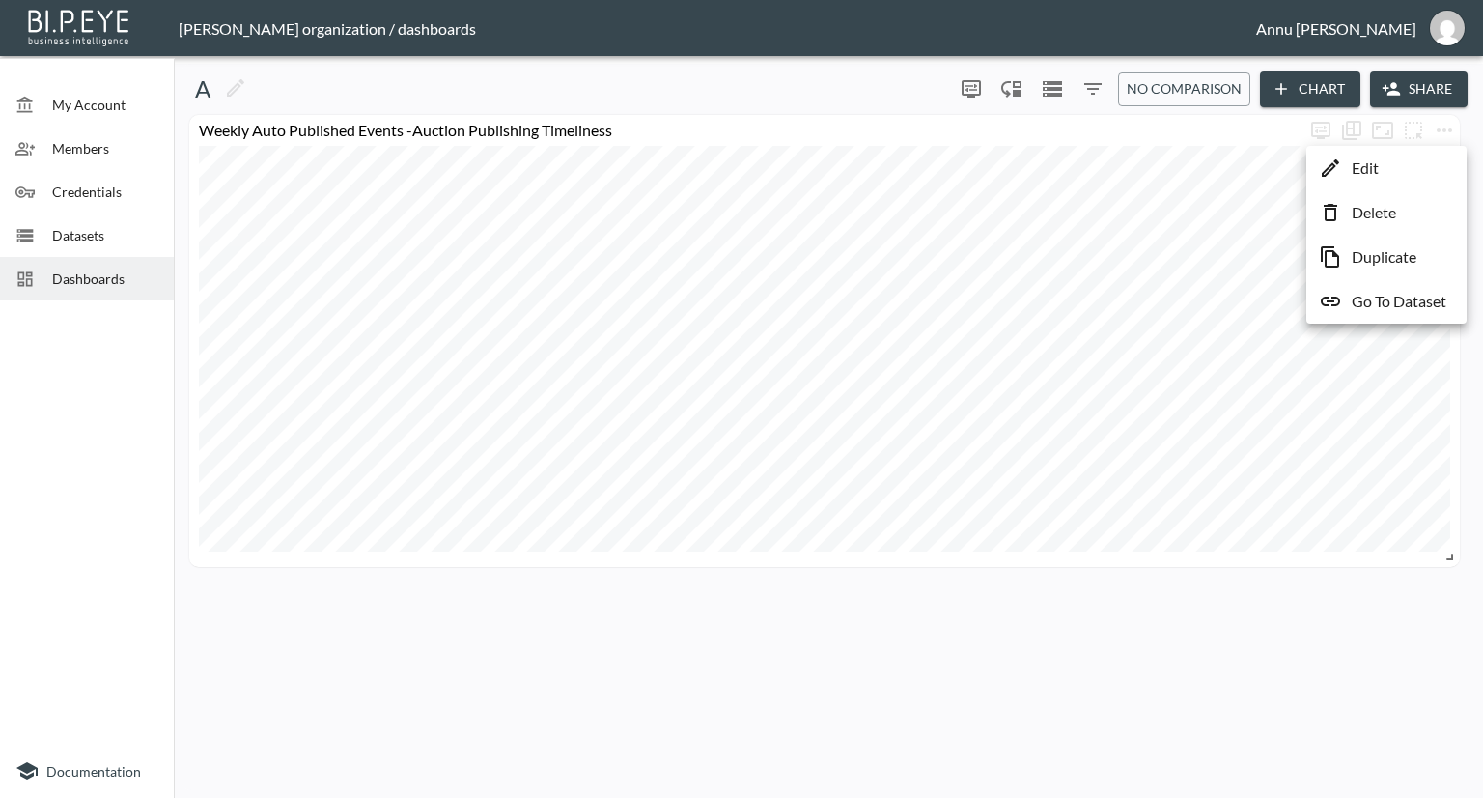
click at [1383, 251] on p "Duplicate" at bounding box center [1384, 256] width 65 height 23
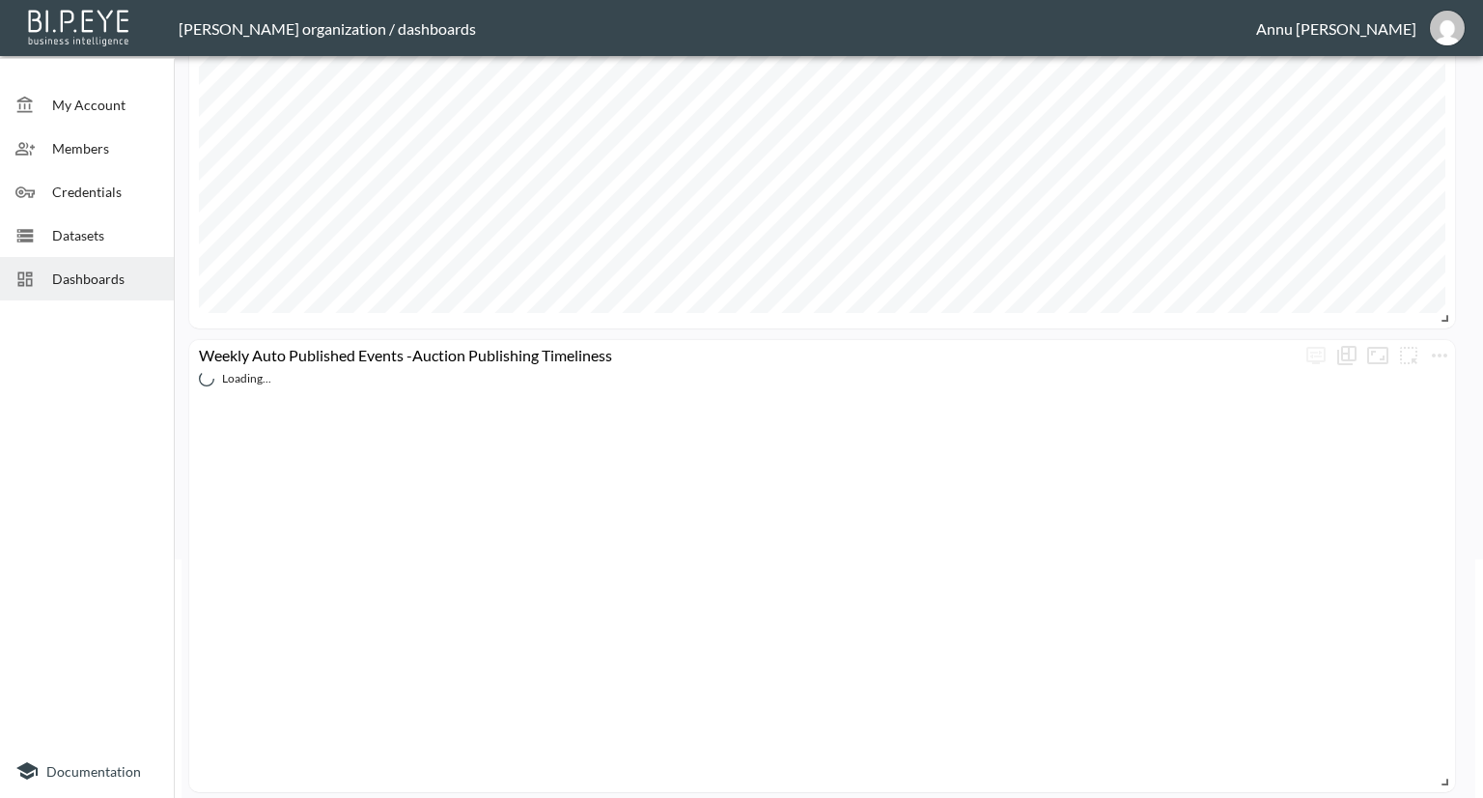
scroll to position [247, 0]
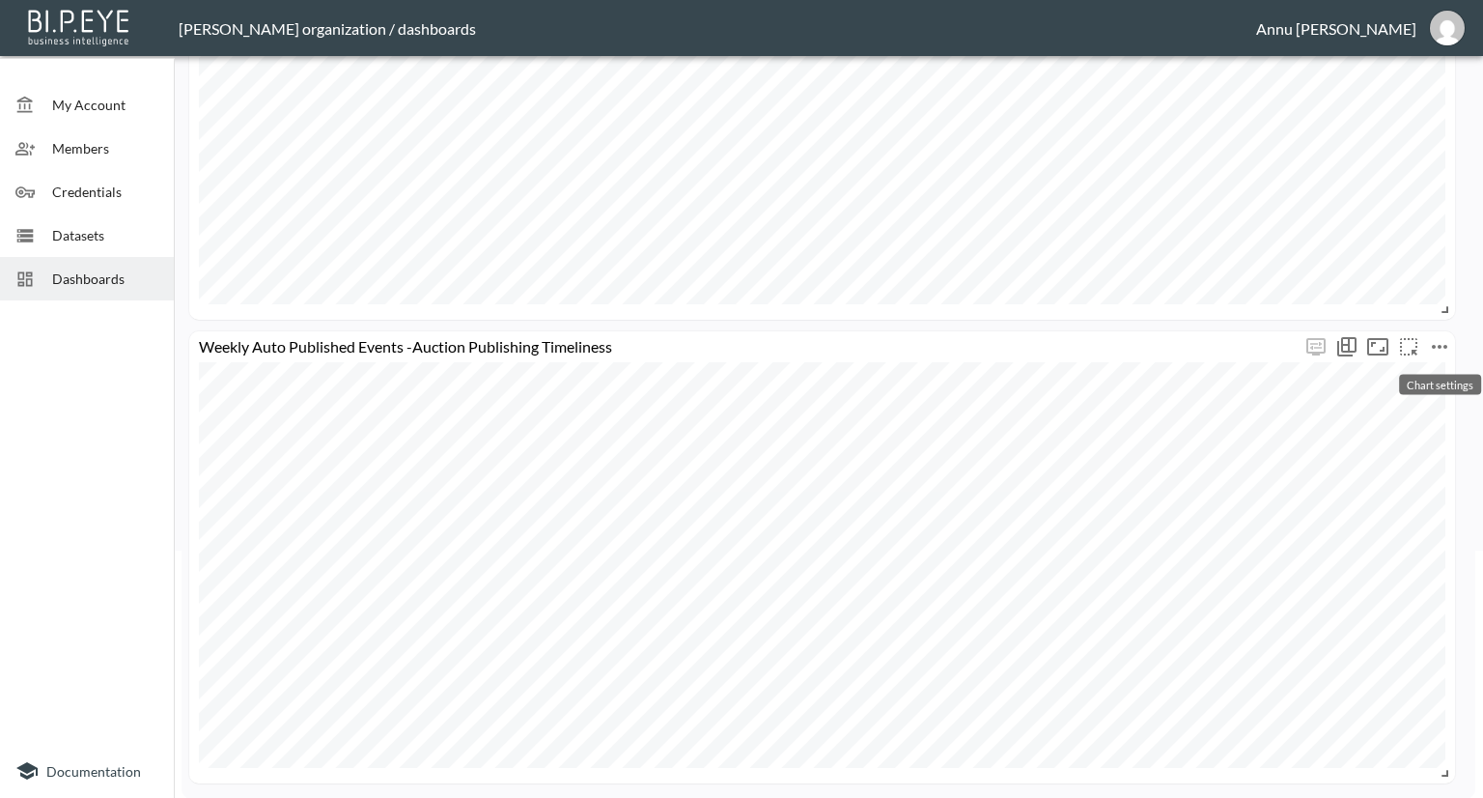
click at [1445, 339] on icon "more" at bounding box center [1439, 346] width 23 height 23
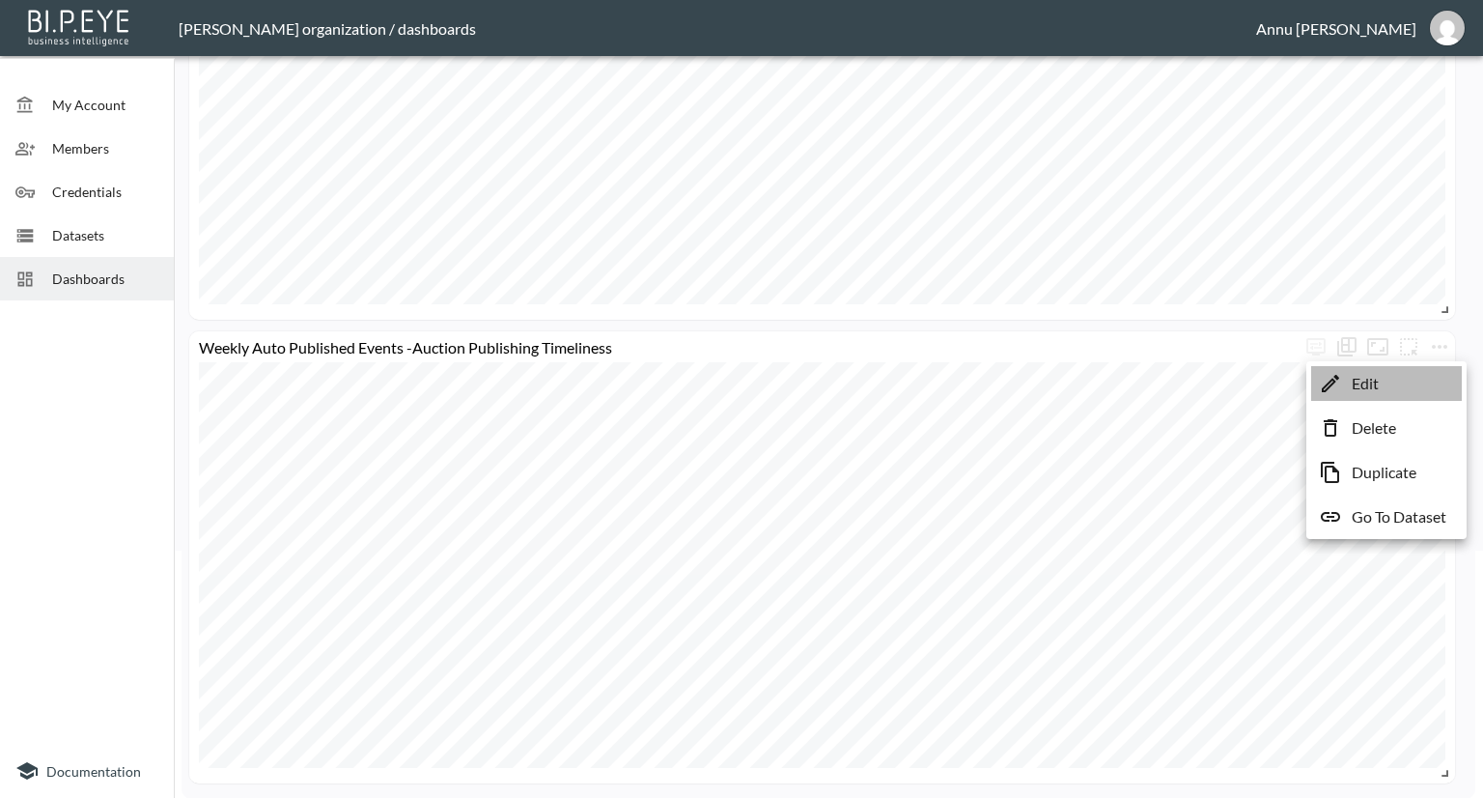
click at [1383, 378] on li "Edit" at bounding box center [1386, 383] width 151 height 35
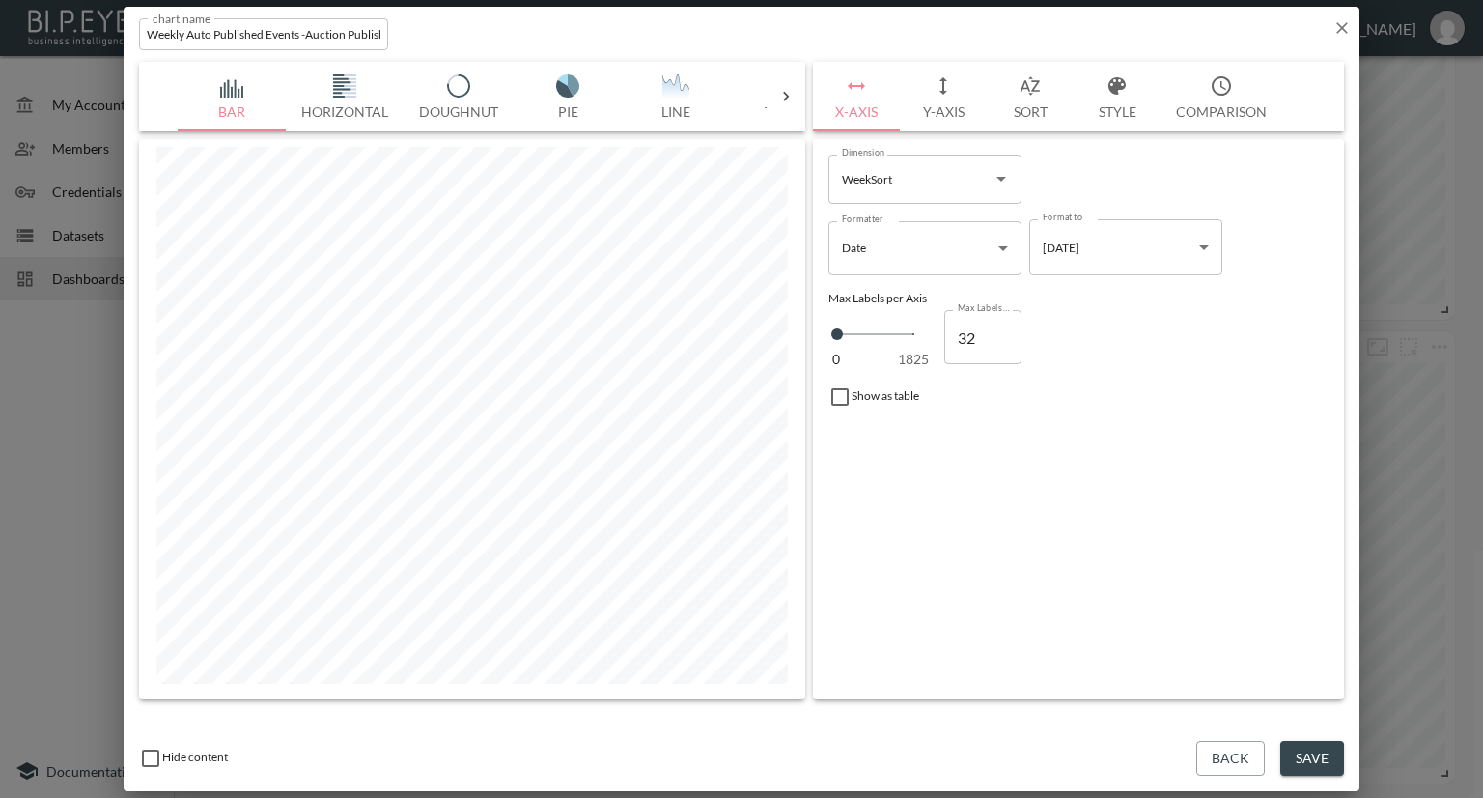
click at [939, 113] on button "Y-Axis" at bounding box center [943, 97] width 87 height 70
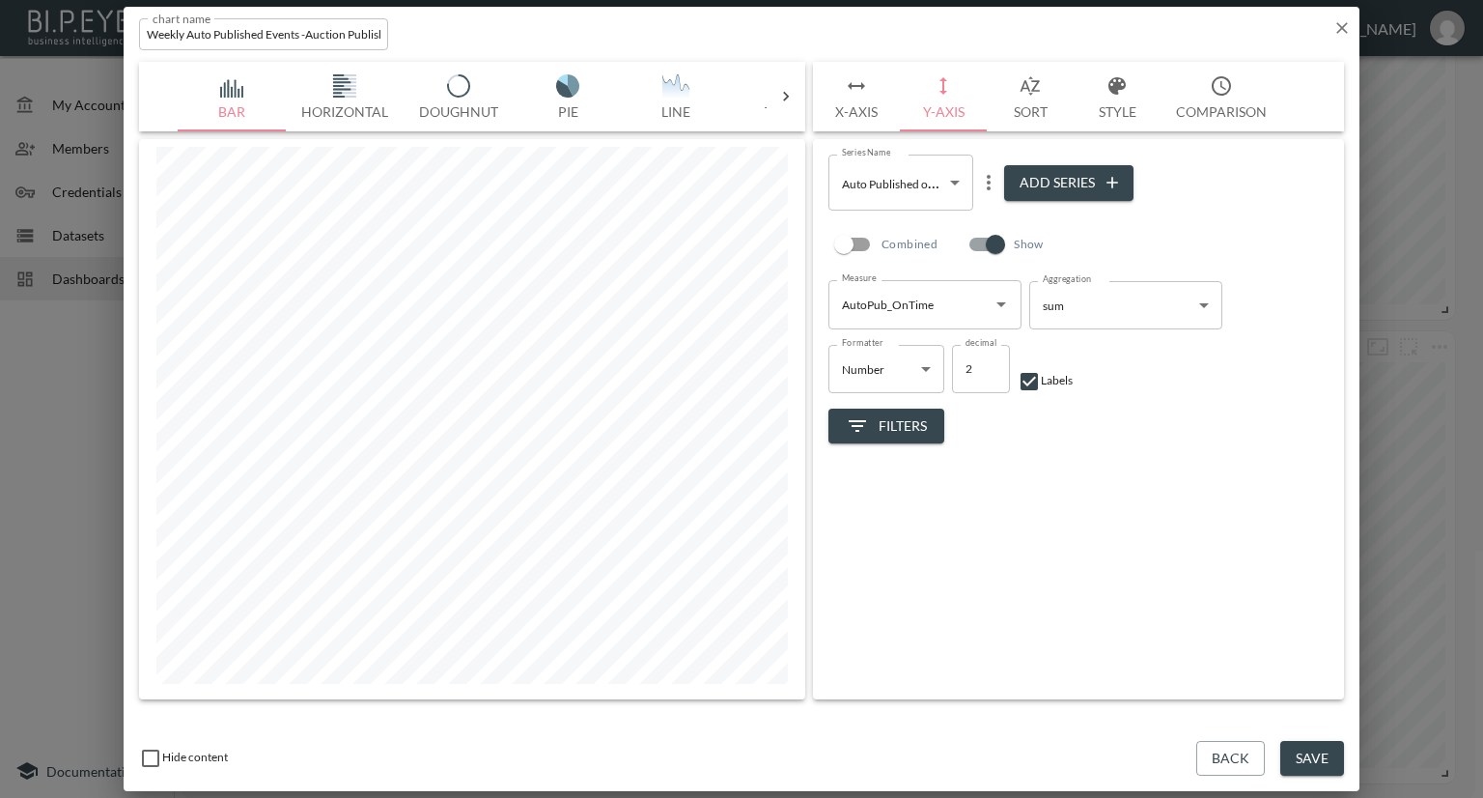
click at [955, 184] on body "BI.P.EYE, Interactive Analytics Dashboards - app Nadia Senft organization / das…" at bounding box center [741, 399] width 1483 height 798
click at [1138, 244] on div at bounding box center [741, 399] width 1483 height 798
click at [999, 302] on icon "Open" at bounding box center [1001, 304] width 10 height 5
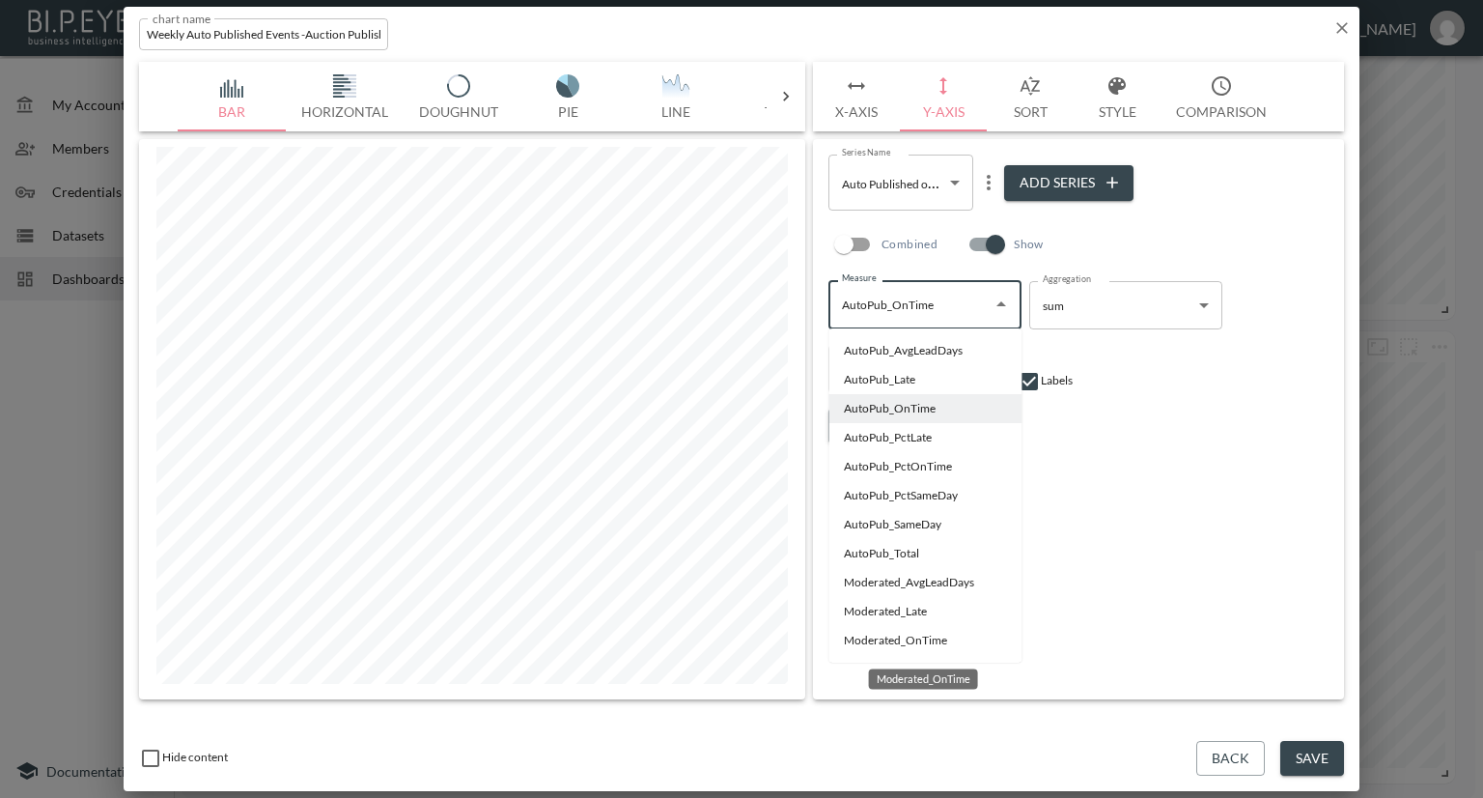
click at [889, 640] on li "Moderated_OnTime" at bounding box center [924, 640] width 193 height 29
type input "Moderated_OnTime"
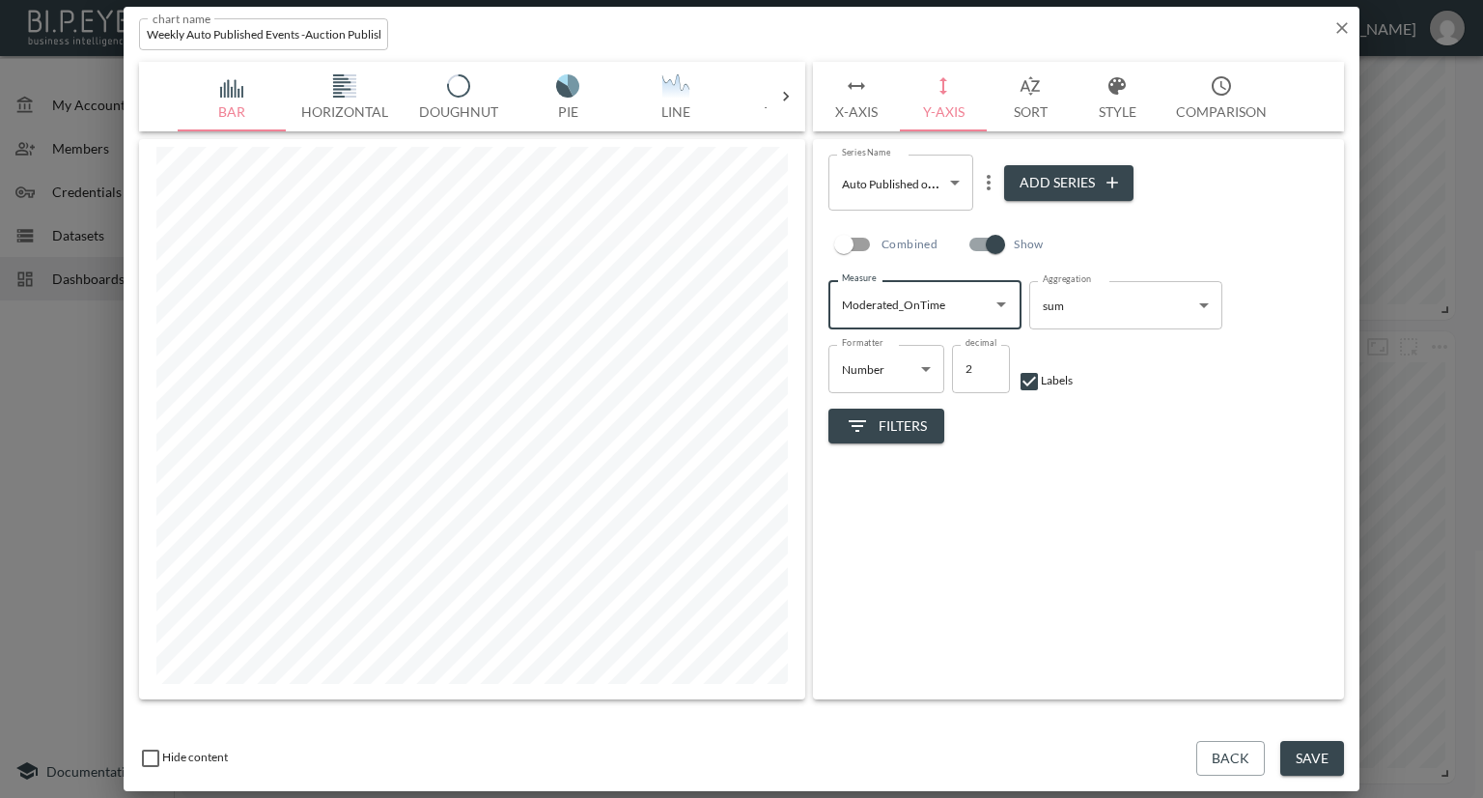
click at [981, 182] on icon "more" at bounding box center [988, 182] width 23 height 23
click at [981, 215] on p "Edit" at bounding box center [992, 220] width 27 height 23
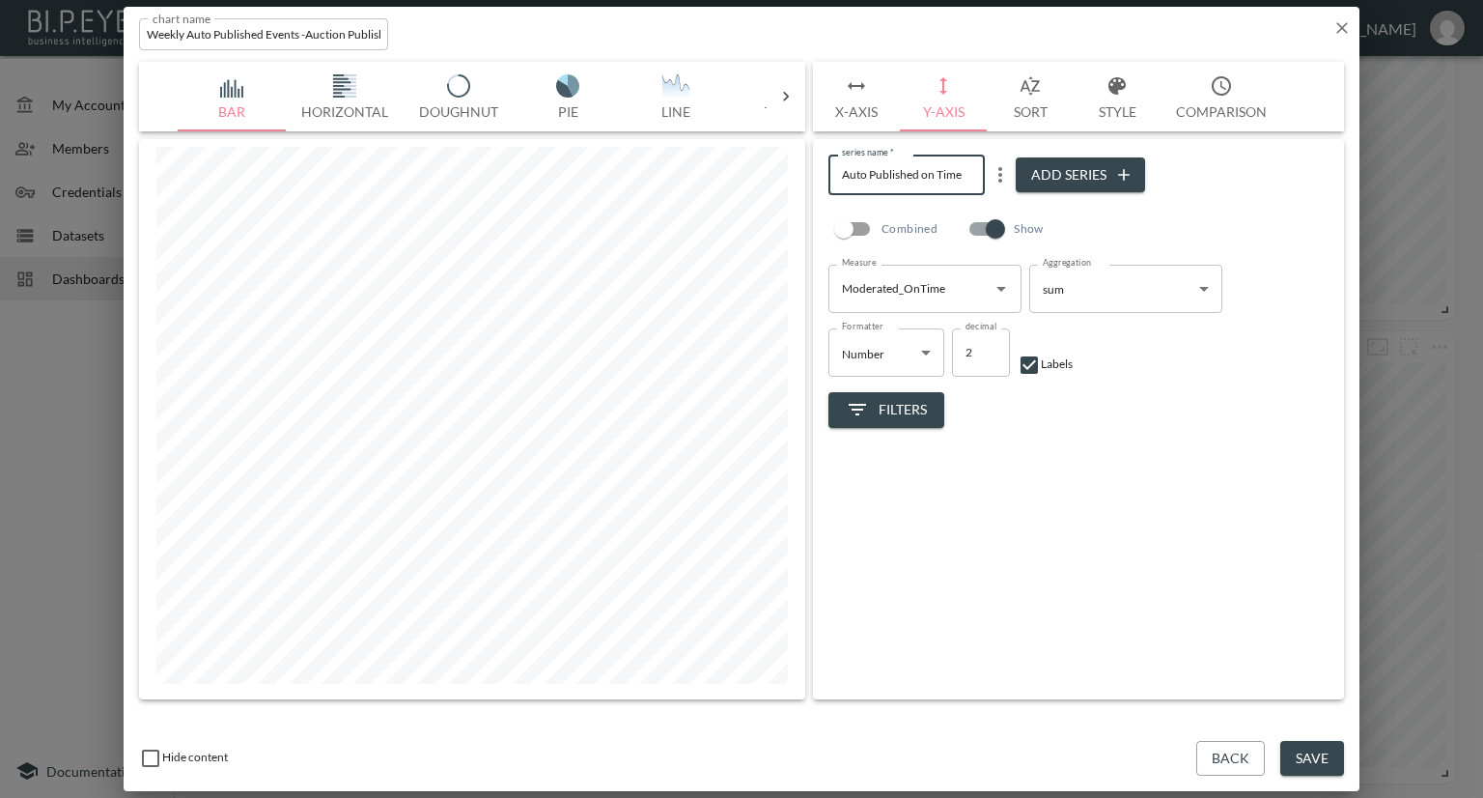
drag, startPoint x: 919, startPoint y: 176, endPoint x: 789, endPoint y: 176, distance: 130.3
click at [789, 176] on div "Bar Horizontal Doughnut Pie Line Table Single Map World Top Google Stacked Cale…" at bounding box center [741, 380] width 1205 height 637
type input "Moderated on Time"
click at [1001, 486] on div "series name   * Moderated on Time series name   * Add Series Combined Show Meas…" at bounding box center [1078, 419] width 531 height 560
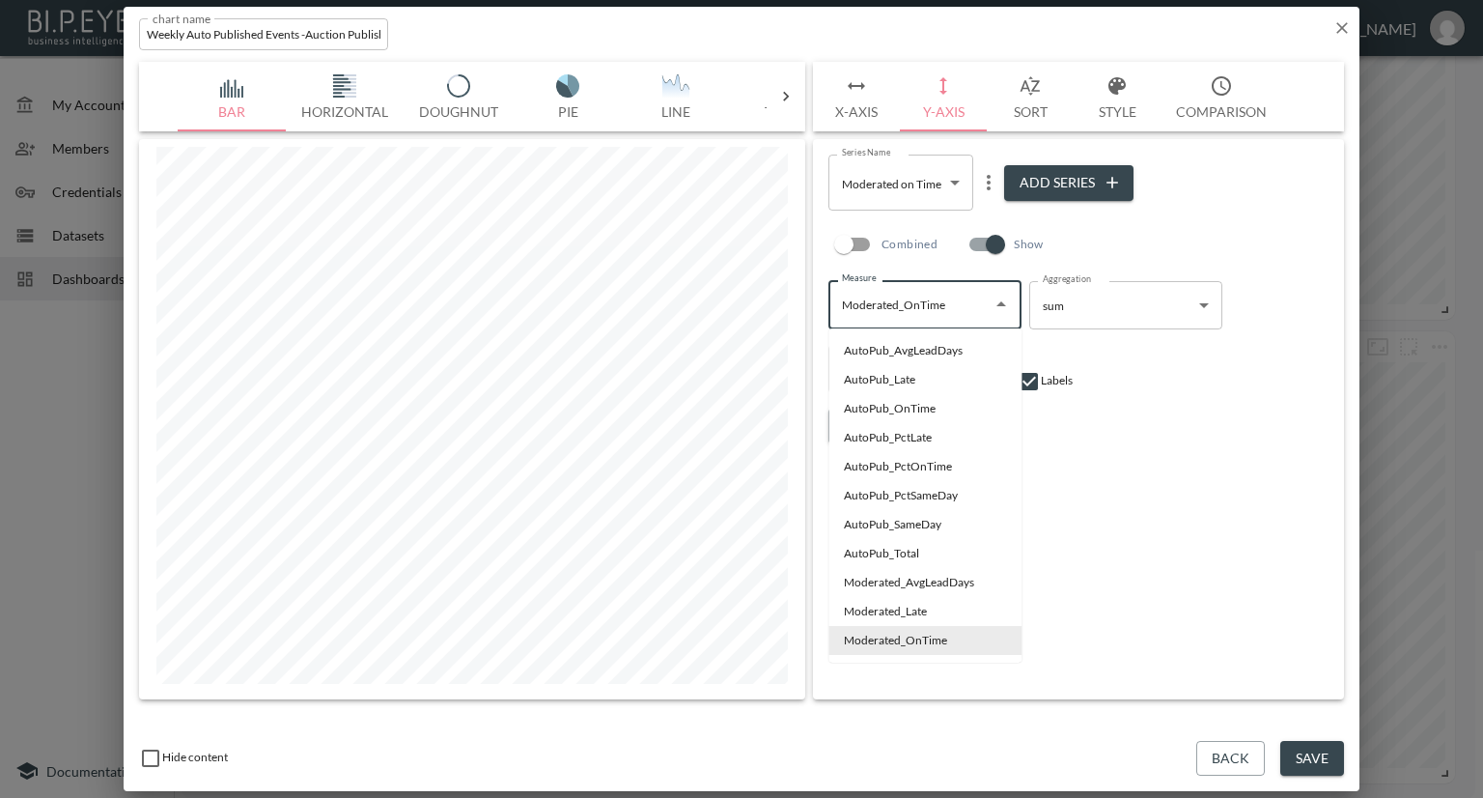
click at [980, 310] on input "Moderated_OnTime" at bounding box center [910, 304] width 147 height 31
click at [1140, 431] on div "Filters" at bounding box center [1078, 418] width 500 height 51
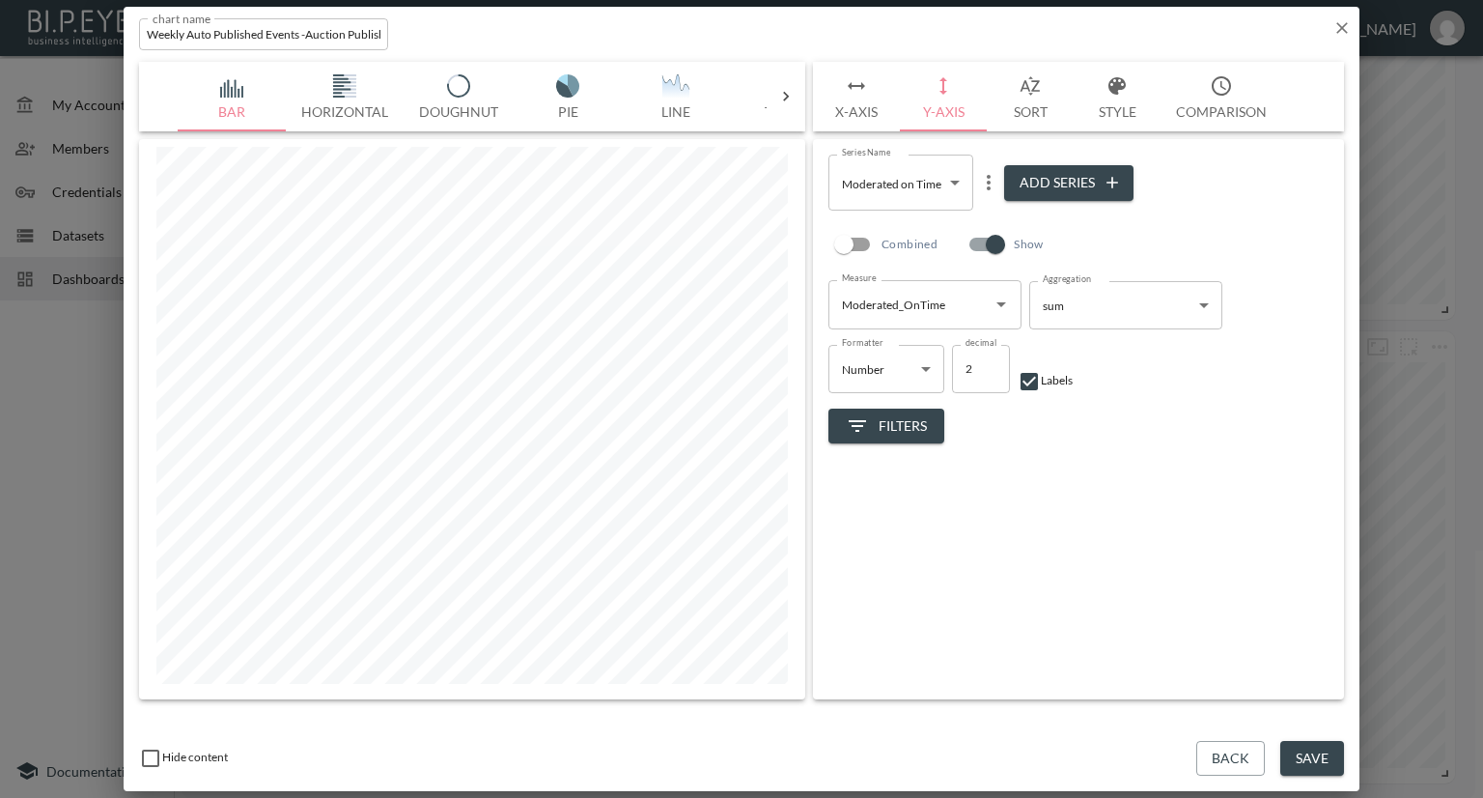
click at [954, 195] on body "BI.P.EYE, Interactive Analytics Dashboards - app Nadia Senft organization / das…" at bounding box center [741, 399] width 1483 height 798
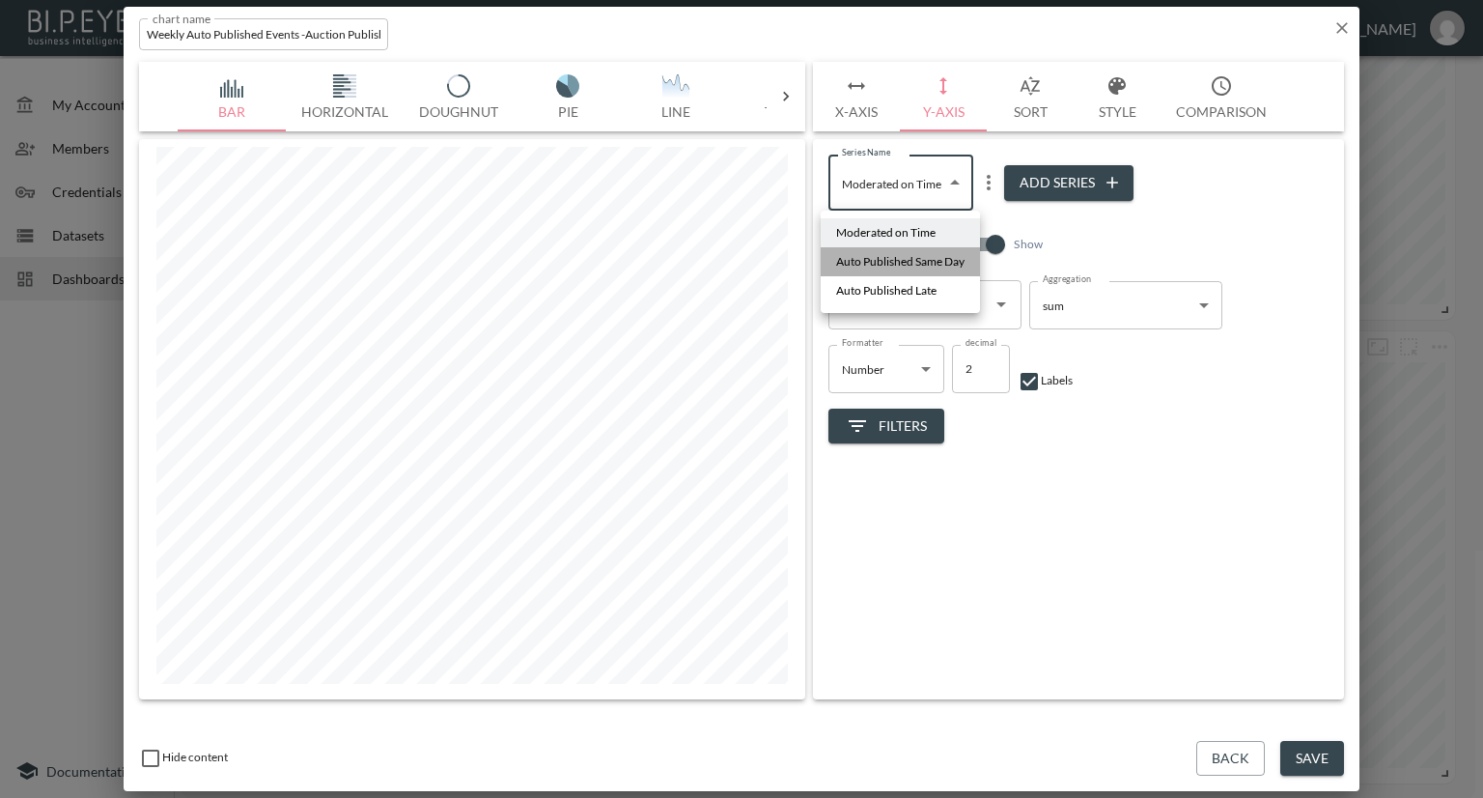
click at [927, 253] on span "Auto Published Same Day" at bounding box center [900, 261] width 128 height 17
type input "72cba9fd-f092-467f-86bf-6dd488a15d48"
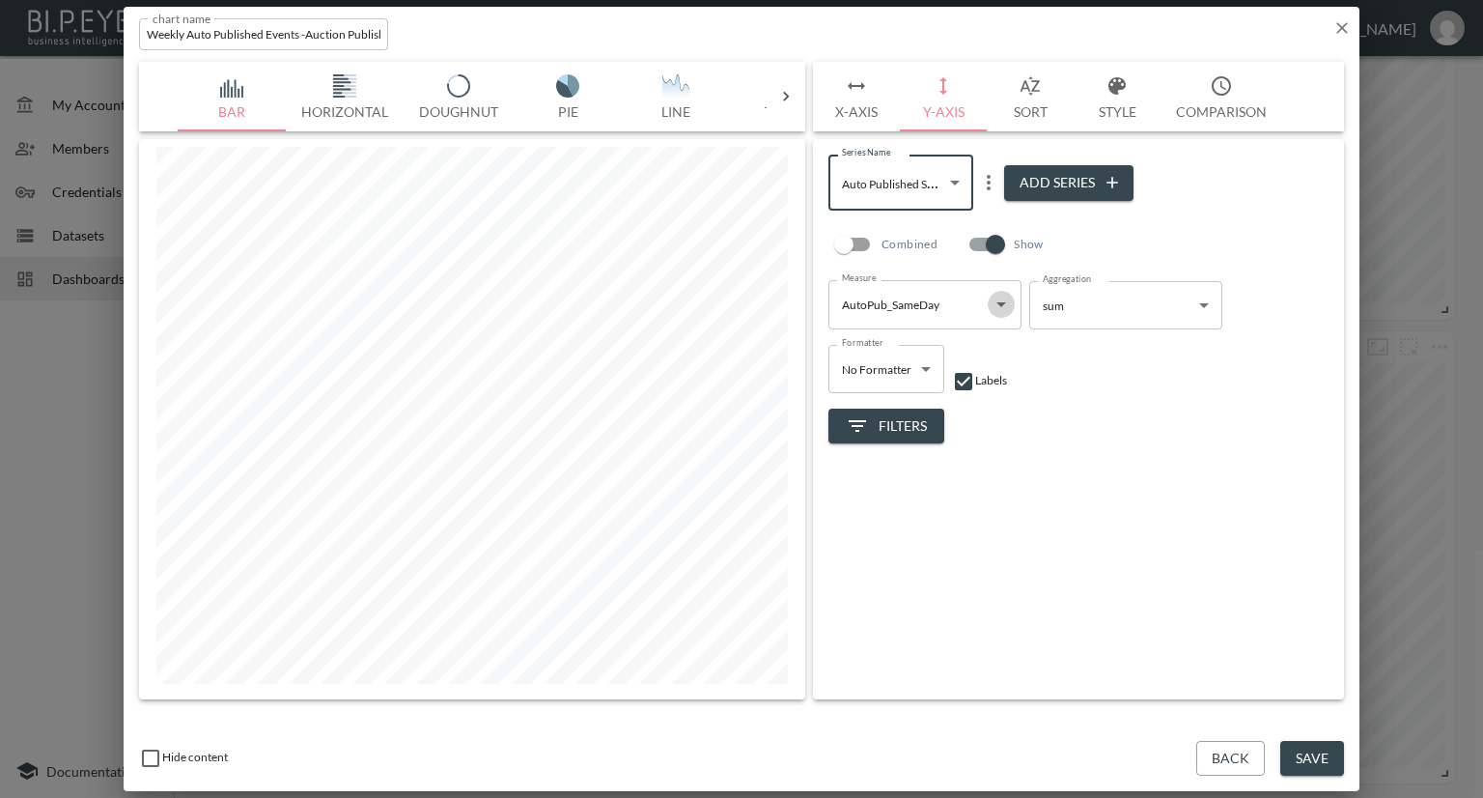
click at [999, 301] on icon "Open" at bounding box center [1001, 304] width 23 height 23
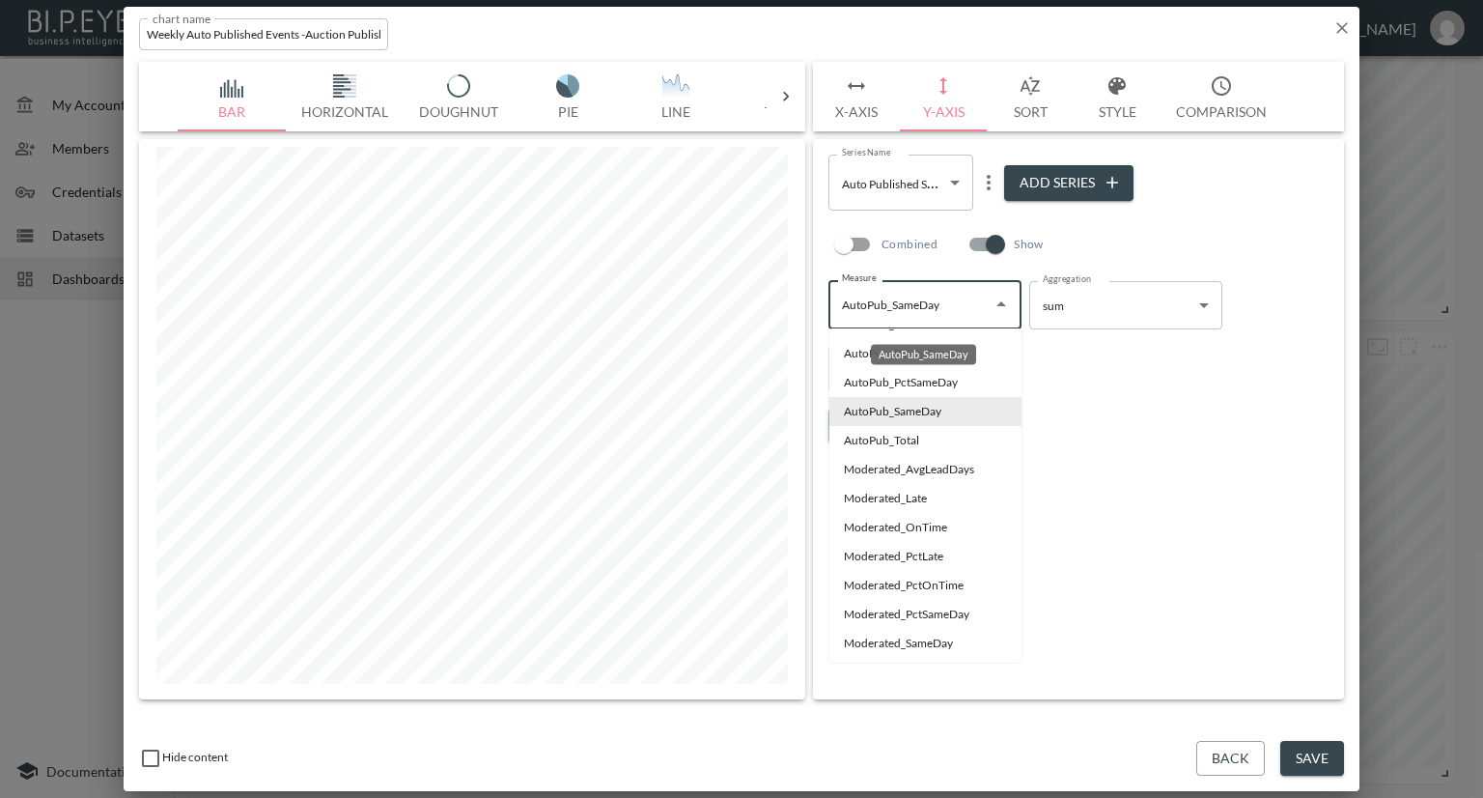
scroll to position [213, 0]
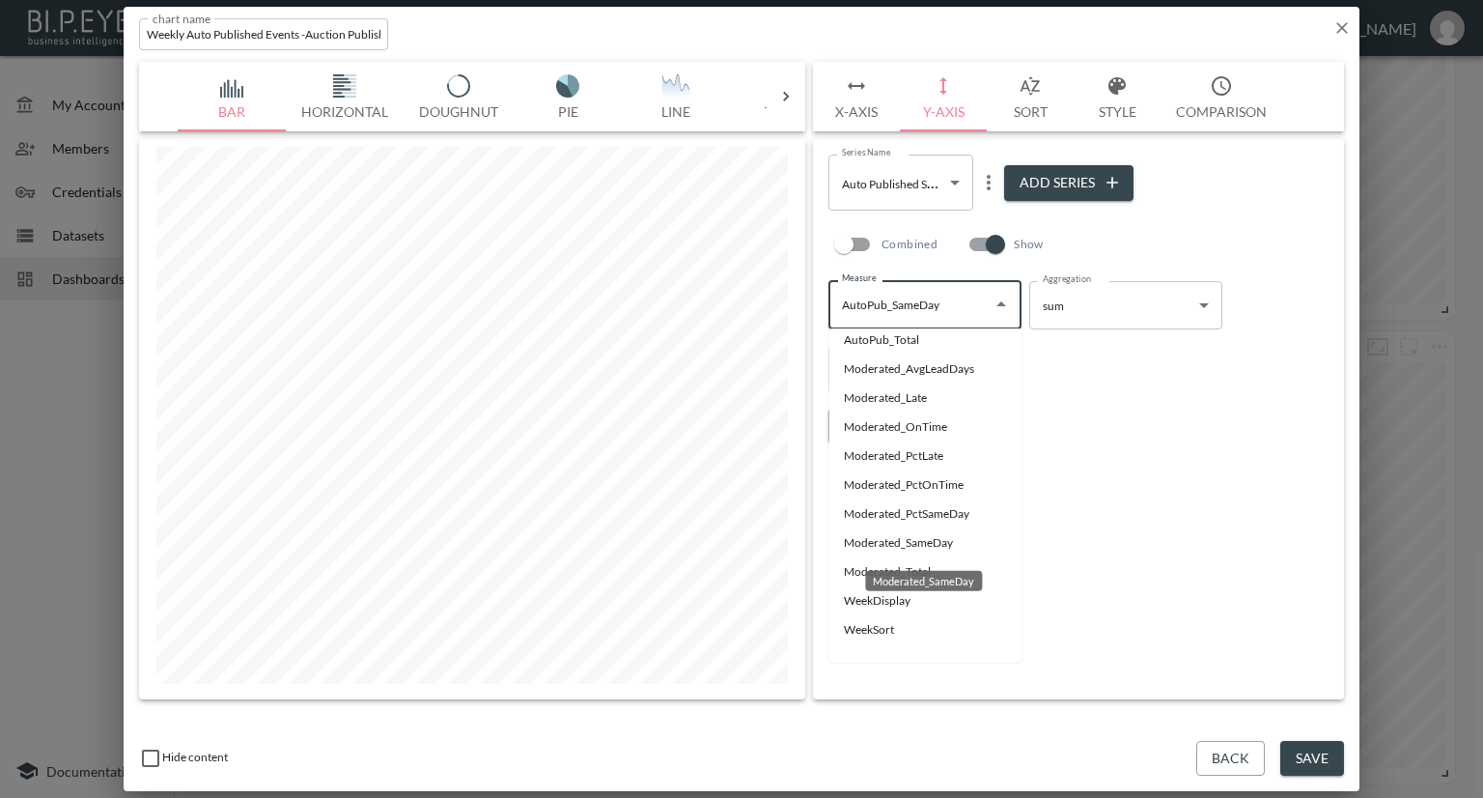
click at [854, 541] on li "Moderated_SameDay" at bounding box center [924, 542] width 193 height 29
type input "Moderated_SameDay"
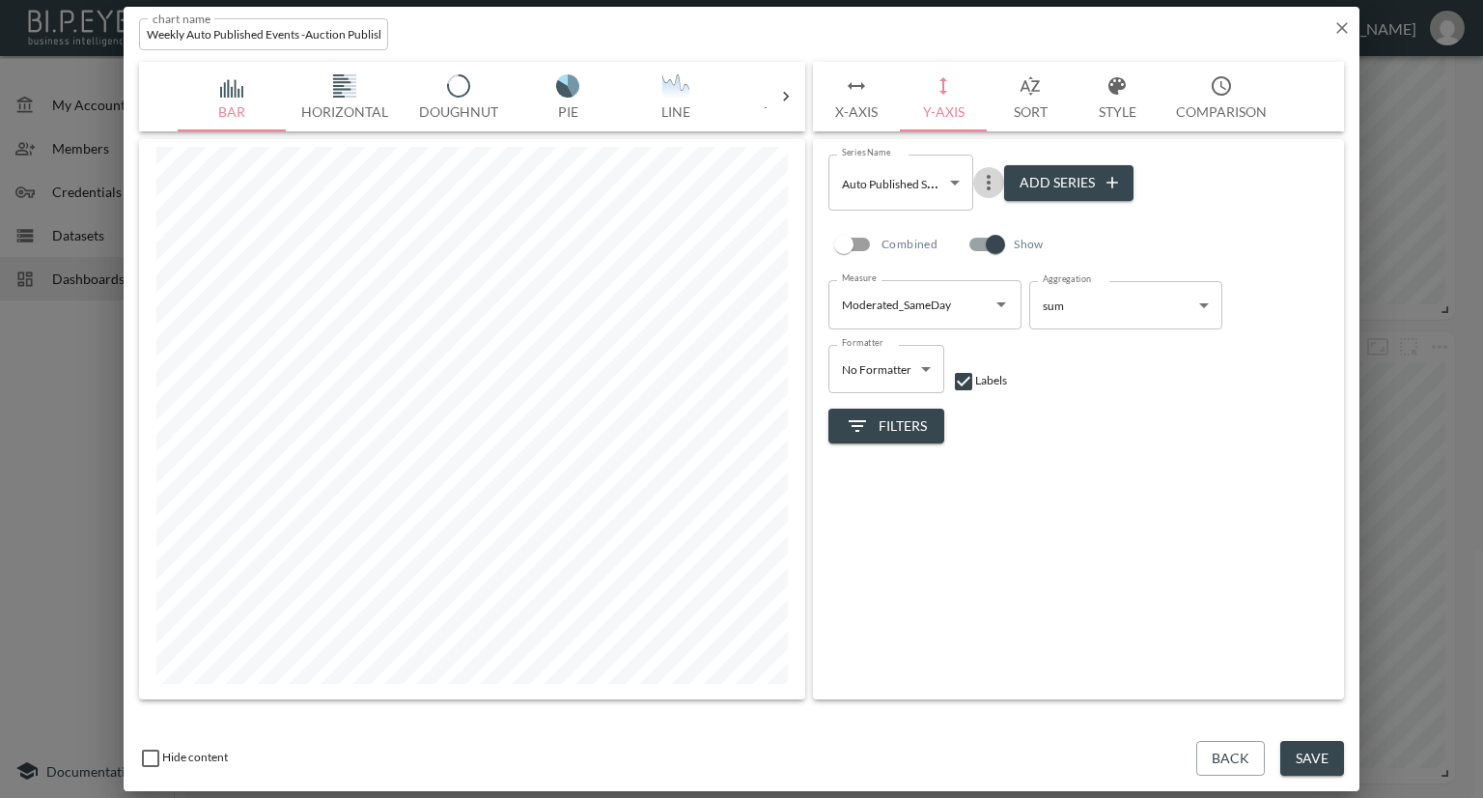
click at [981, 184] on icon "more" at bounding box center [988, 182] width 23 height 23
click at [977, 213] on li "Edit" at bounding box center [989, 220] width 100 height 35
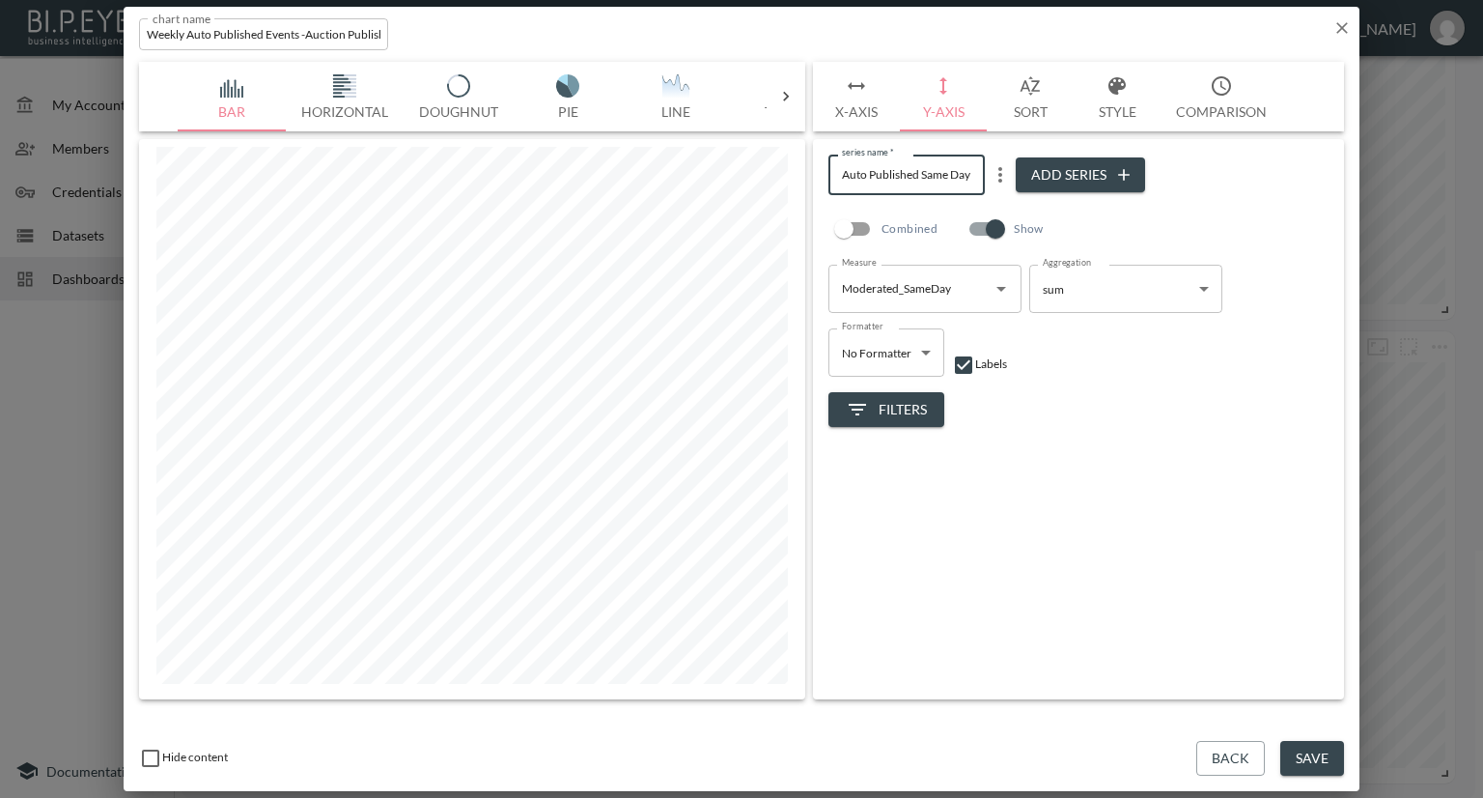
drag, startPoint x: 919, startPoint y: 174, endPoint x: 827, endPoint y: 178, distance: 92.8
click at [827, 178] on div "series name   * Auto Published Same Day series name   * Add Series Combined Sho…" at bounding box center [1078, 419] width 531 height 560
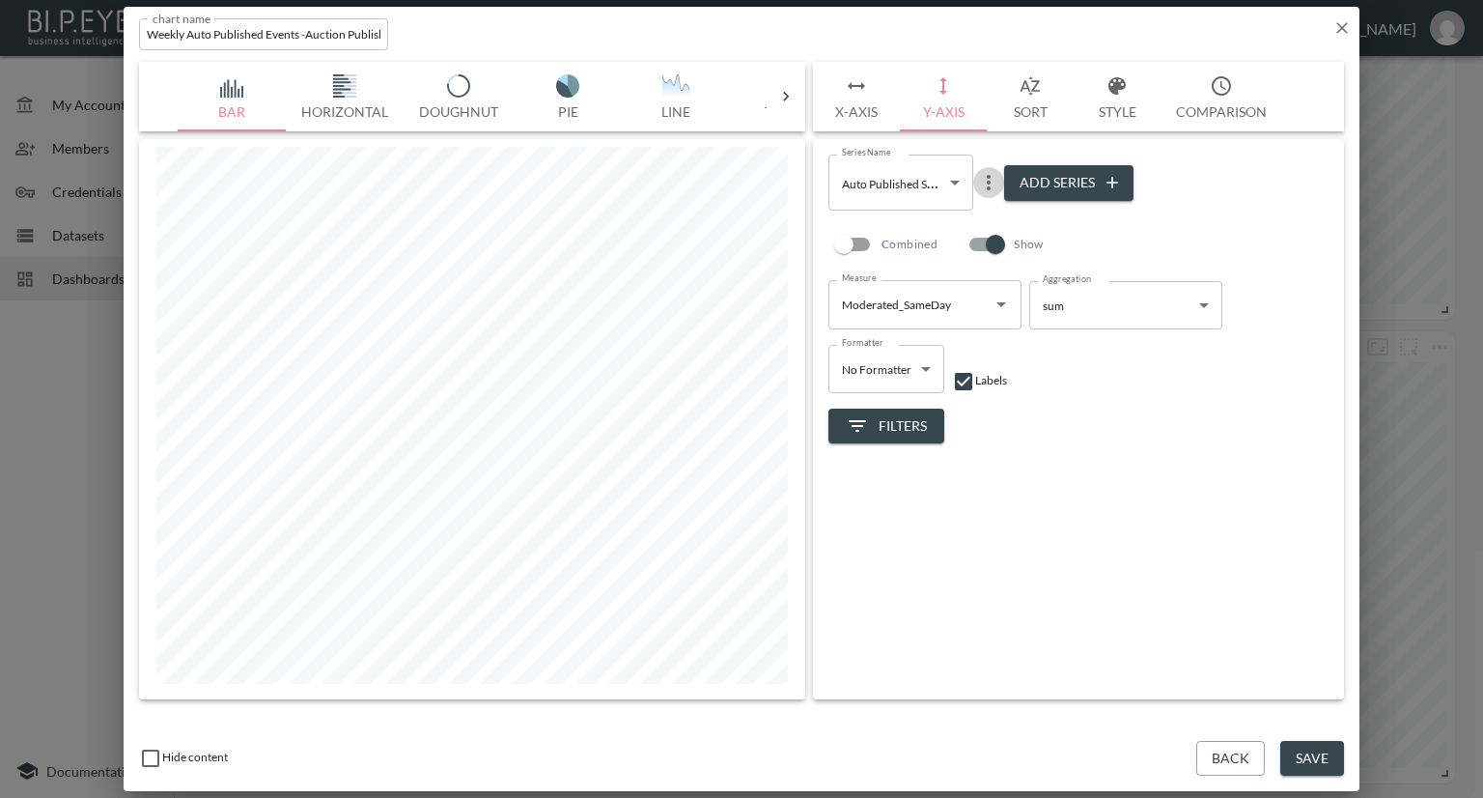
click at [990, 183] on icon "more" at bounding box center [988, 182] width 23 height 23
click at [989, 216] on p "Edit" at bounding box center [992, 220] width 27 height 23
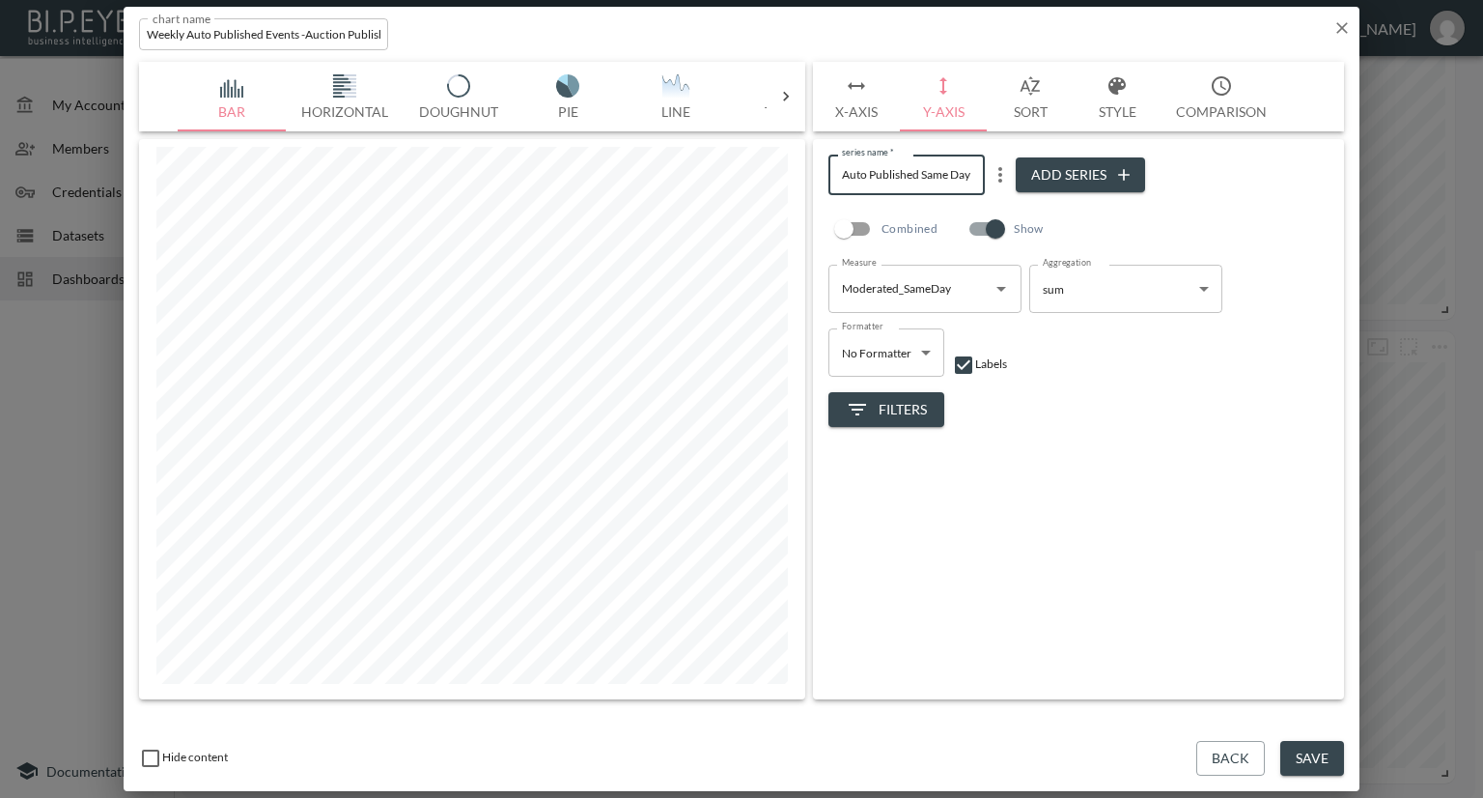
drag, startPoint x: 917, startPoint y: 174, endPoint x: 794, endPoint y: 173, distance: 123.6
click at [794, 173] on div "Bar Horizontal Doughnut Pie Line Table Single Map World Top Google Stacked Cale…" at bounding box center [741, 380] width 1205 height 637
type input "Moderated Same Day"
click at [1101, 410] on div "Filters" at bounding box center [1078, 402] width 500 height 51
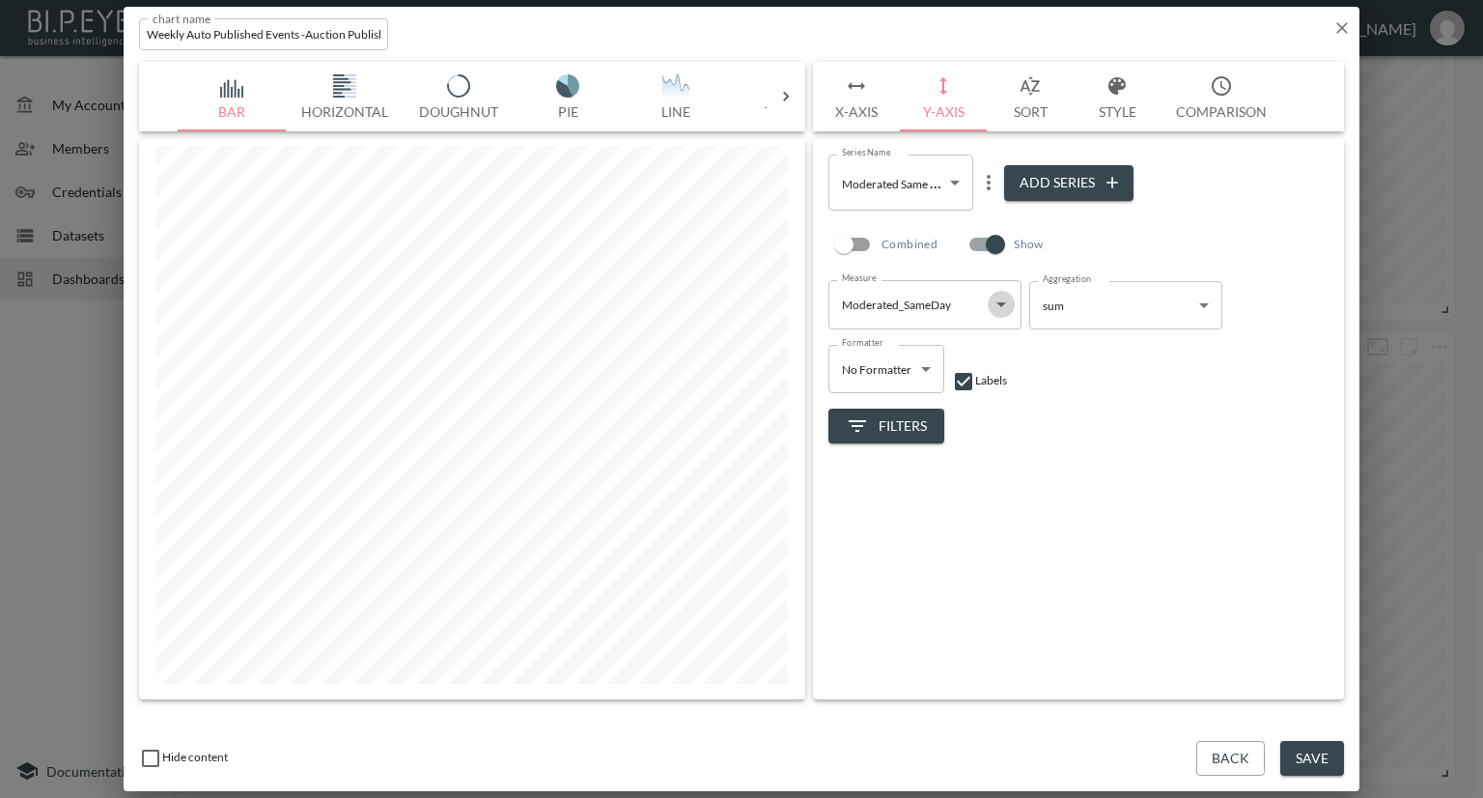
click at [1004, 306] on icon "Open" at bounding box center [1001, 304] width 23 height 23
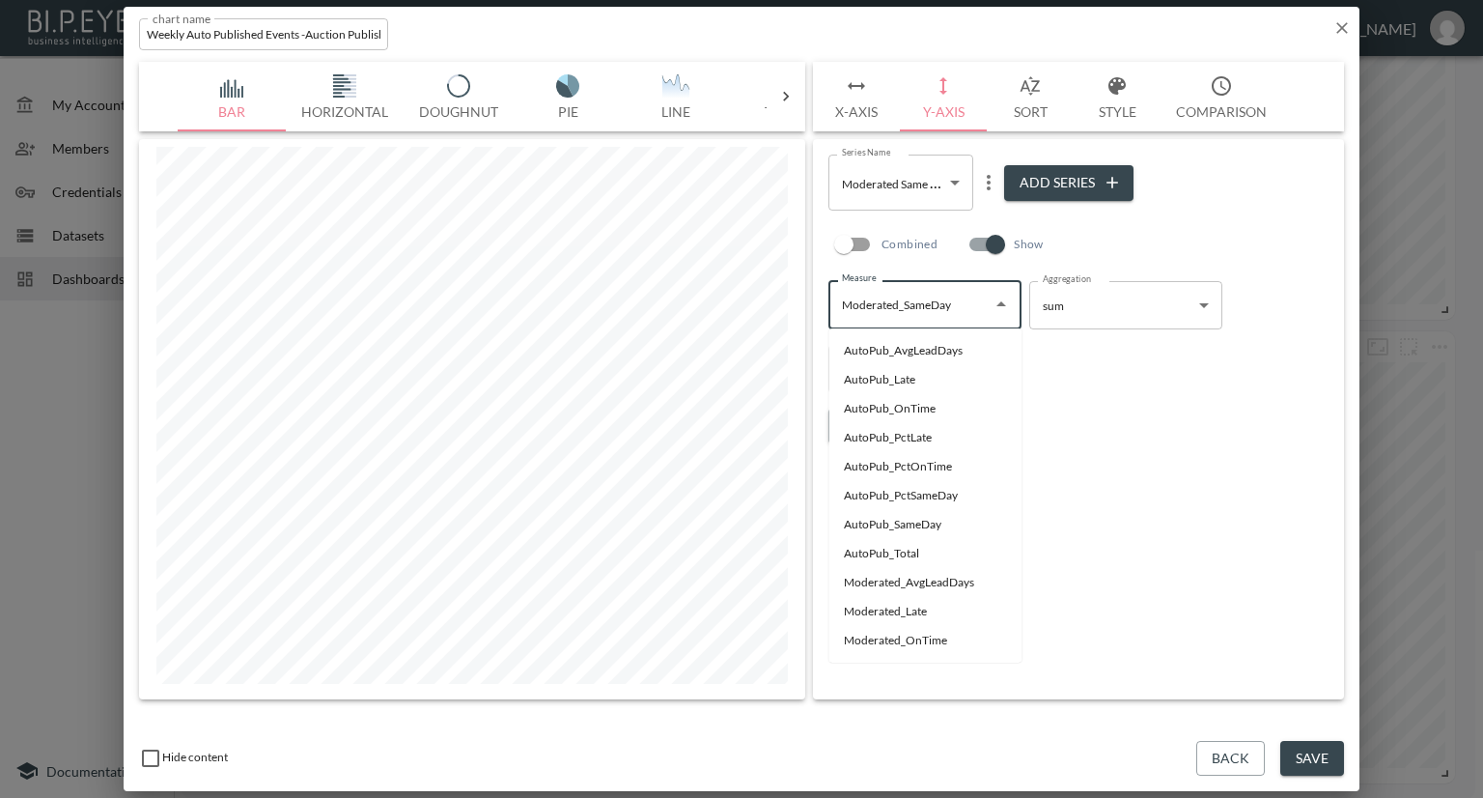
scroll to position [108, 0]
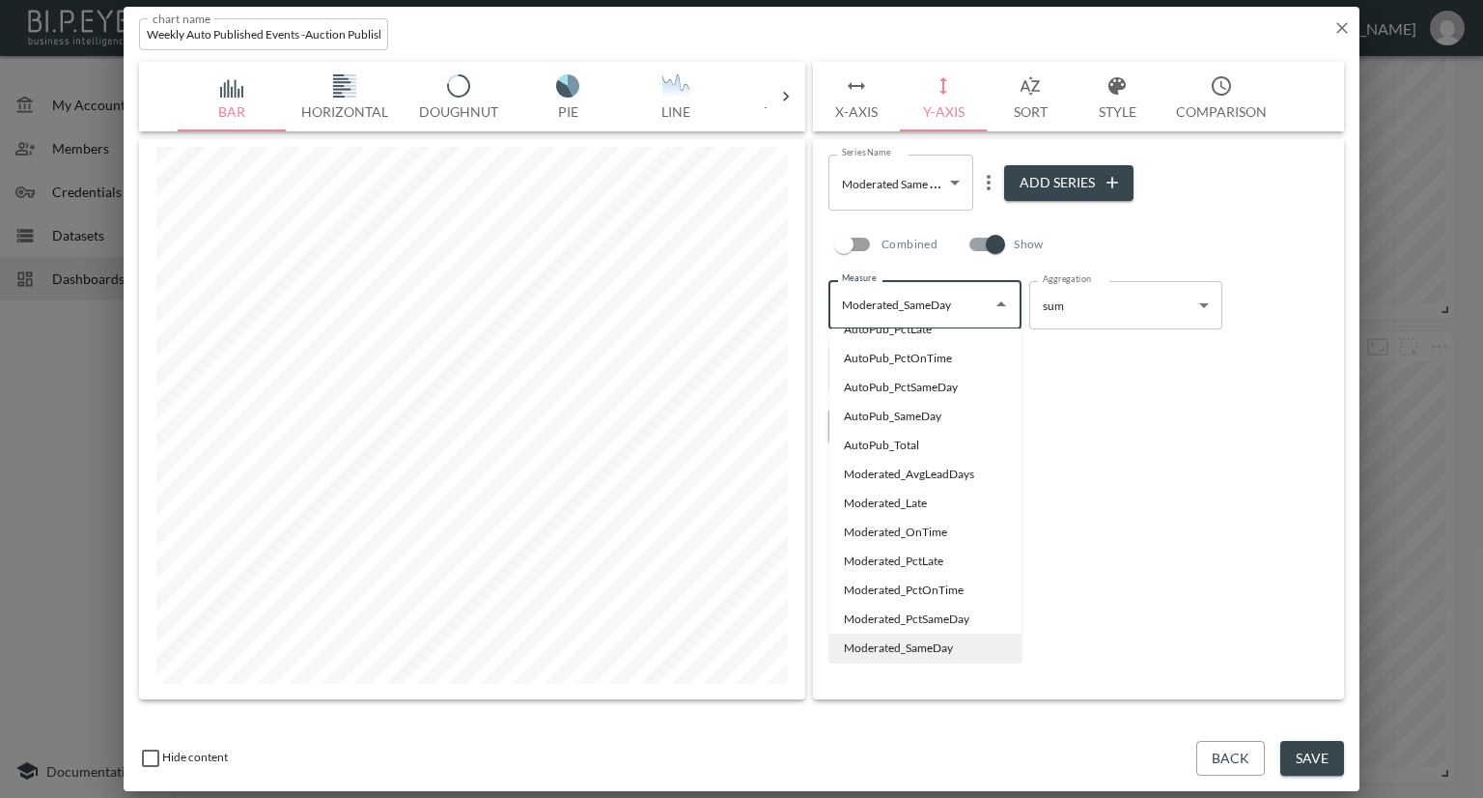
click at [1186, 444] on div "Series Name Moderated Same Day 72cba9fd-f092-467f-86bf-6dd488a15d48 Series Name…" at bounding box center [1078, 419] width 531 height 560
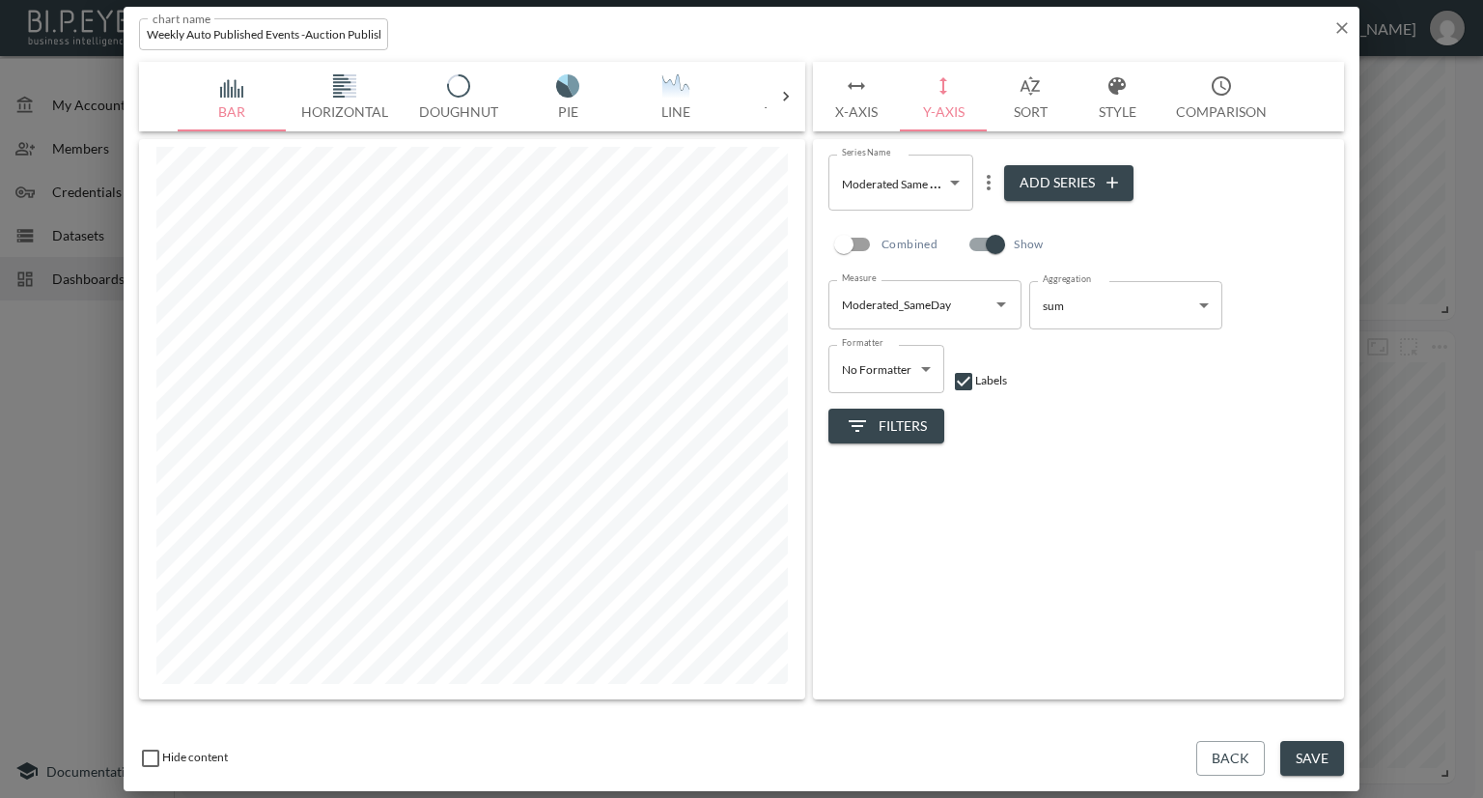
click at [956, 175] on body "BI.P.EYE, Interactive Analytics Dashboards - app Nadia Senft organization / das…" at bounding box center [741, 399] width 1483 height 798
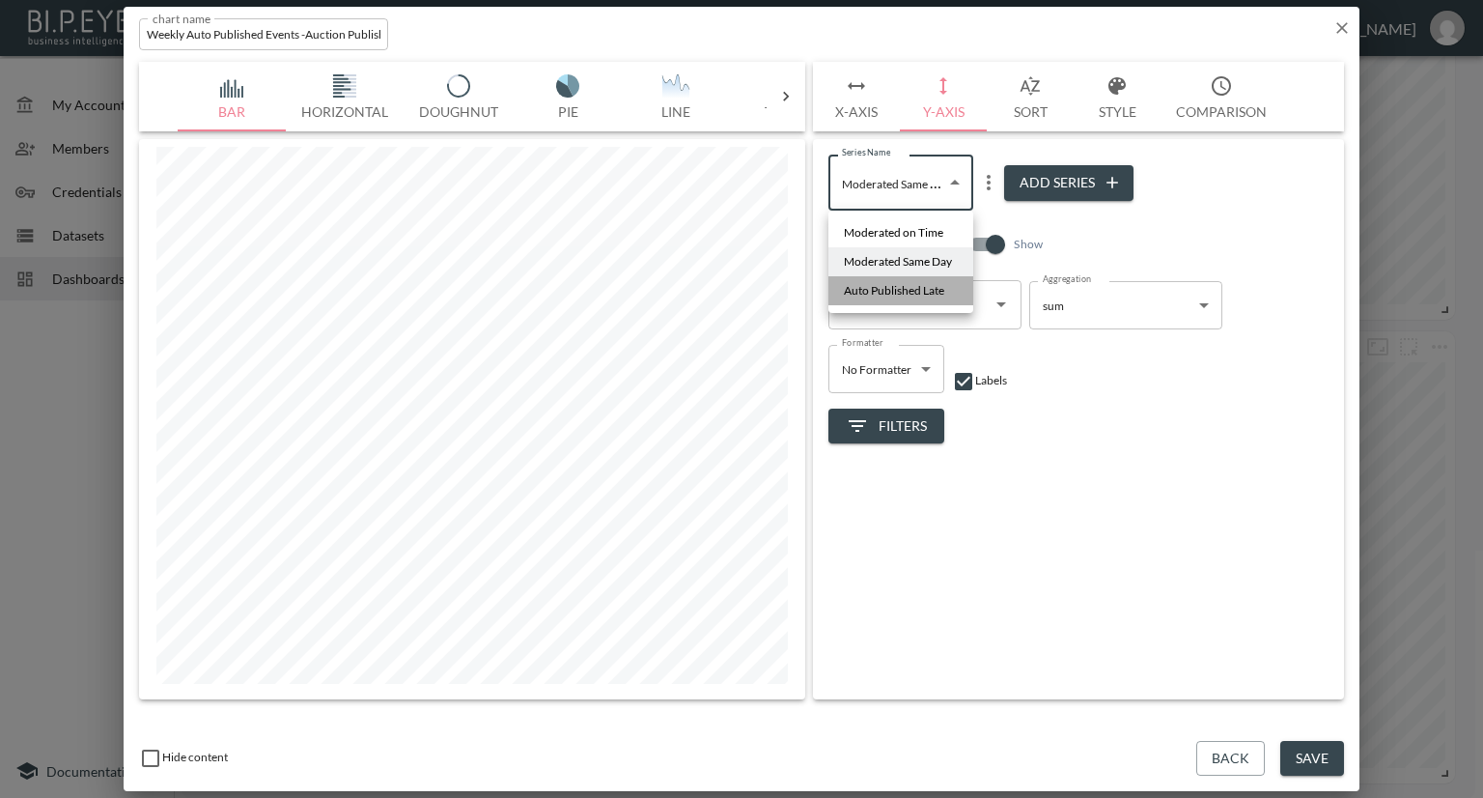
click at [916, 282] on span "Auto Published Late" at bounding box center [894, 290] width 100 height 17
type input "a906a272-d0f1-475d-9079-e0cedc15de5c"
click at [1002, 297] on icon "Open" at bounding box center [1001, 304] width 23 height 23
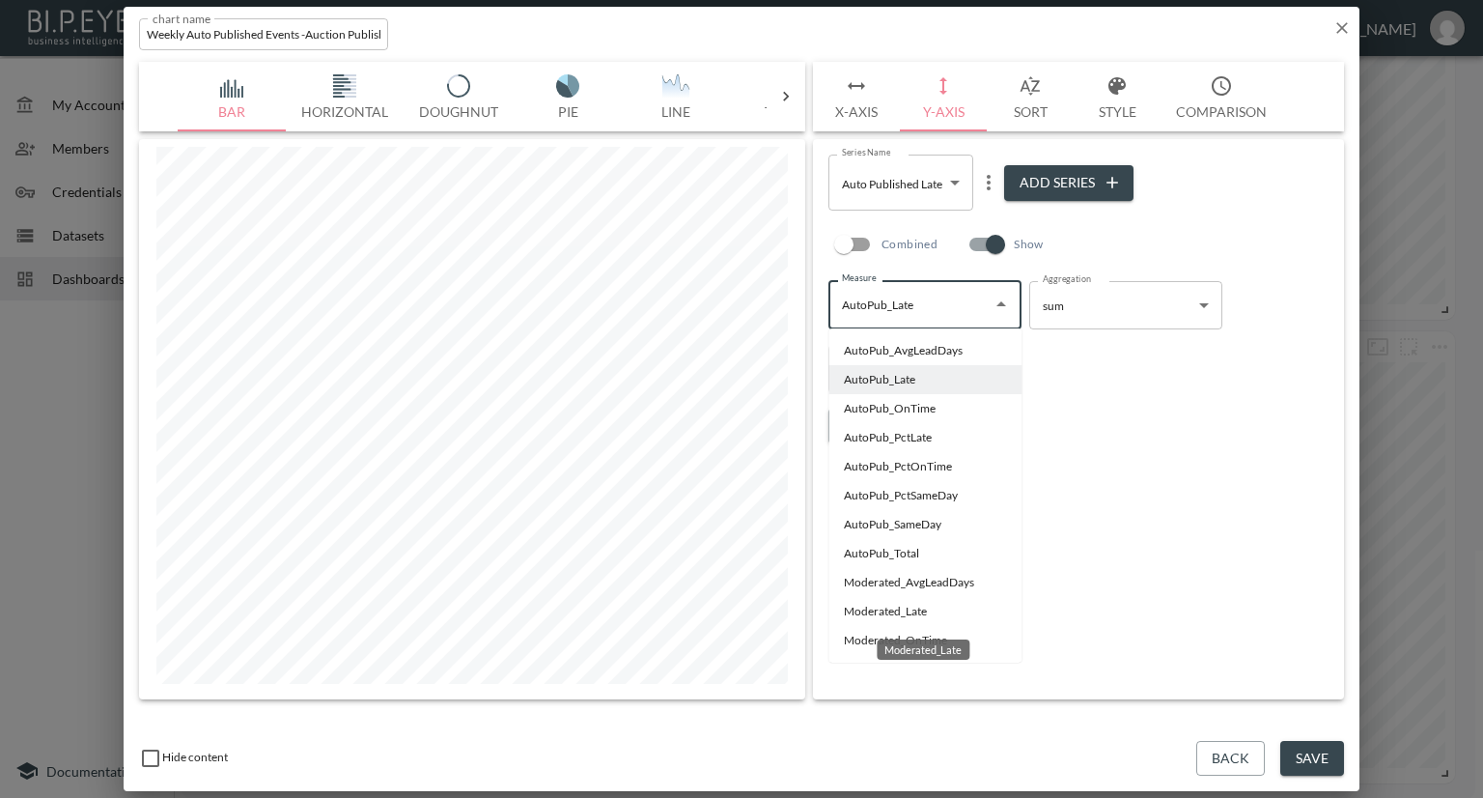
click at [878, 607] on li "Moderated_Late" at bounding box center [924, 611] width 193 height 29
type input "Moderated_Late"
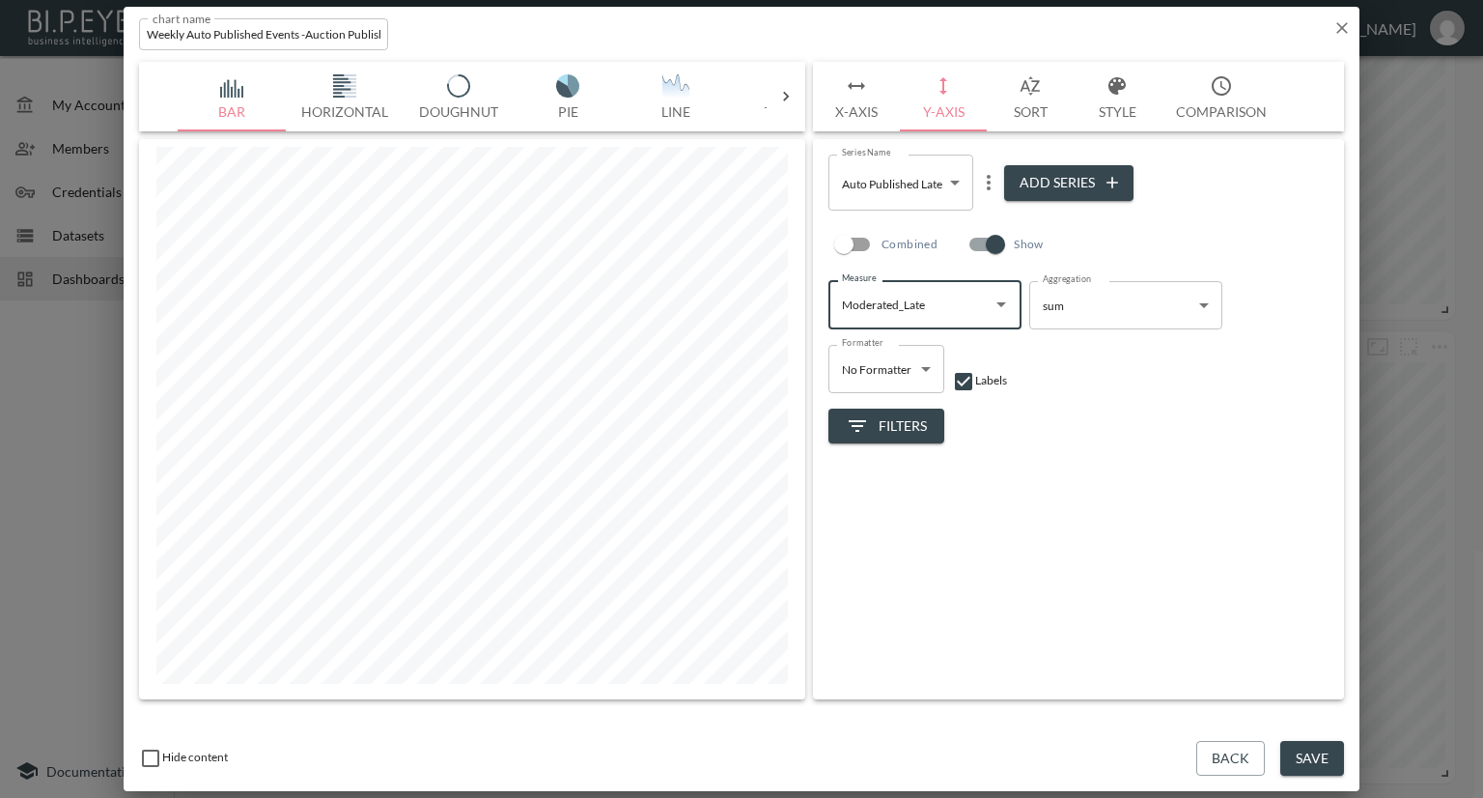
click at [983, 182] on icon "more" at bounding box center [988, 182] width 23 height 23
click at [996, 220] on p "Edit" at bounding box center [992, 220] width 27 height 23
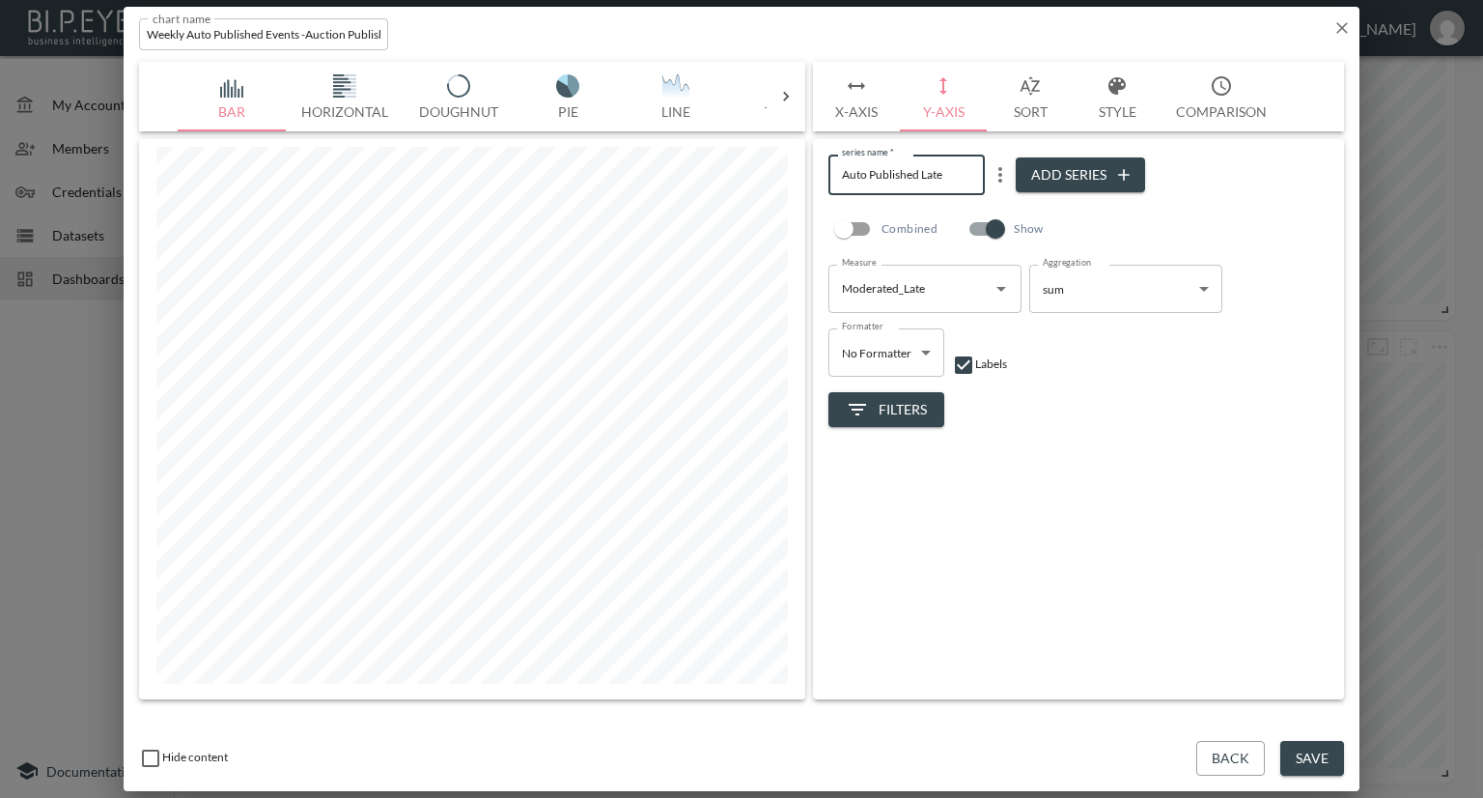
drag, startPoint x: 919, startPoint y: 176, endPoint x: 838, endPoint y: 175, distance: 81.1
click at [838, 175] on input "Auto Published Late" at bounding box center [906, 174] width 156 height 40
type input "Moderated Late"
click at [1101, 487] on div "series name   * Moderated Late series name   * Add Series Combined Show Measure…" at bounding box center [1078, 419] width 531 height 560
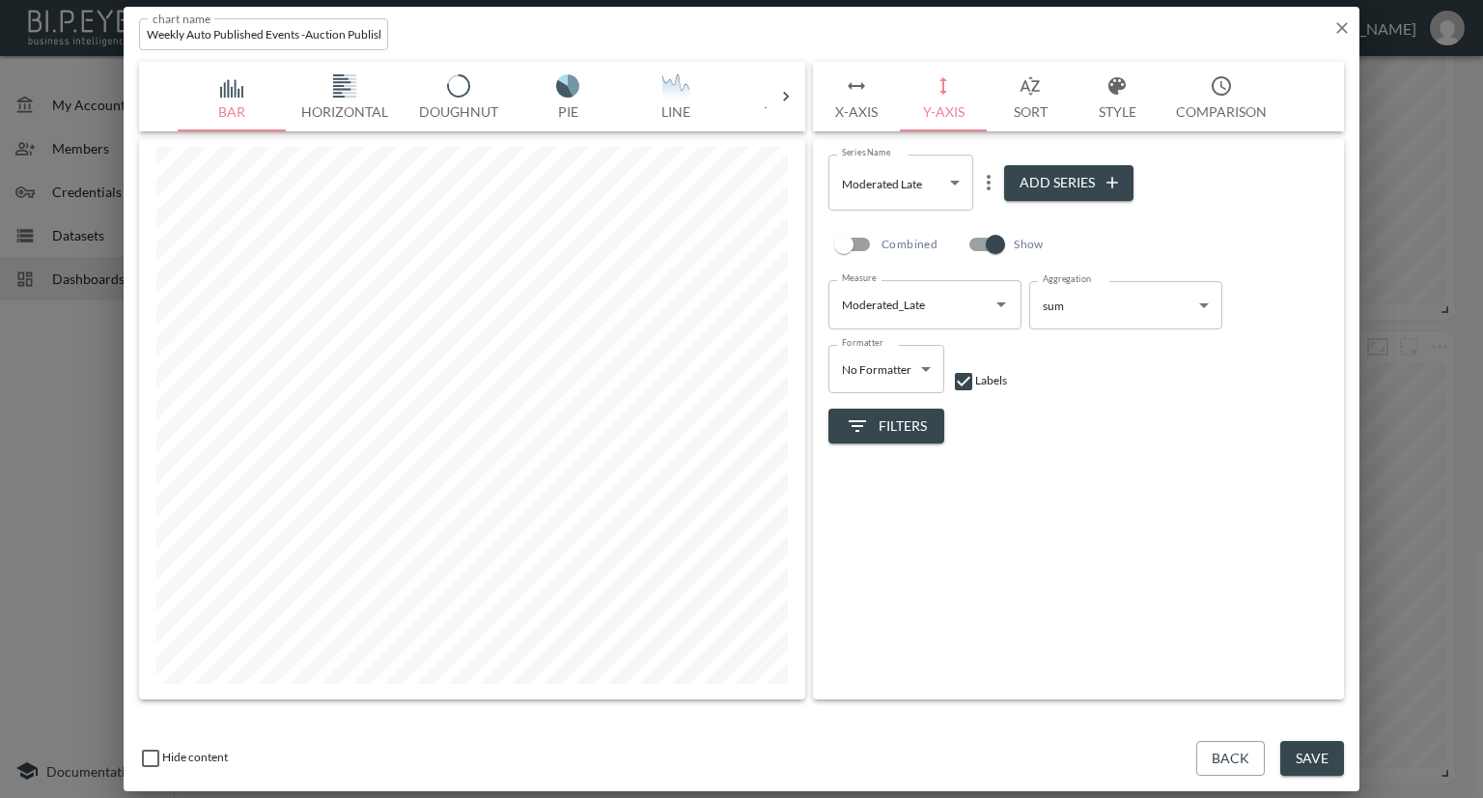
click at [1303, 759] on button "Save" at bounding box center [1312, 759] width 64 height 36
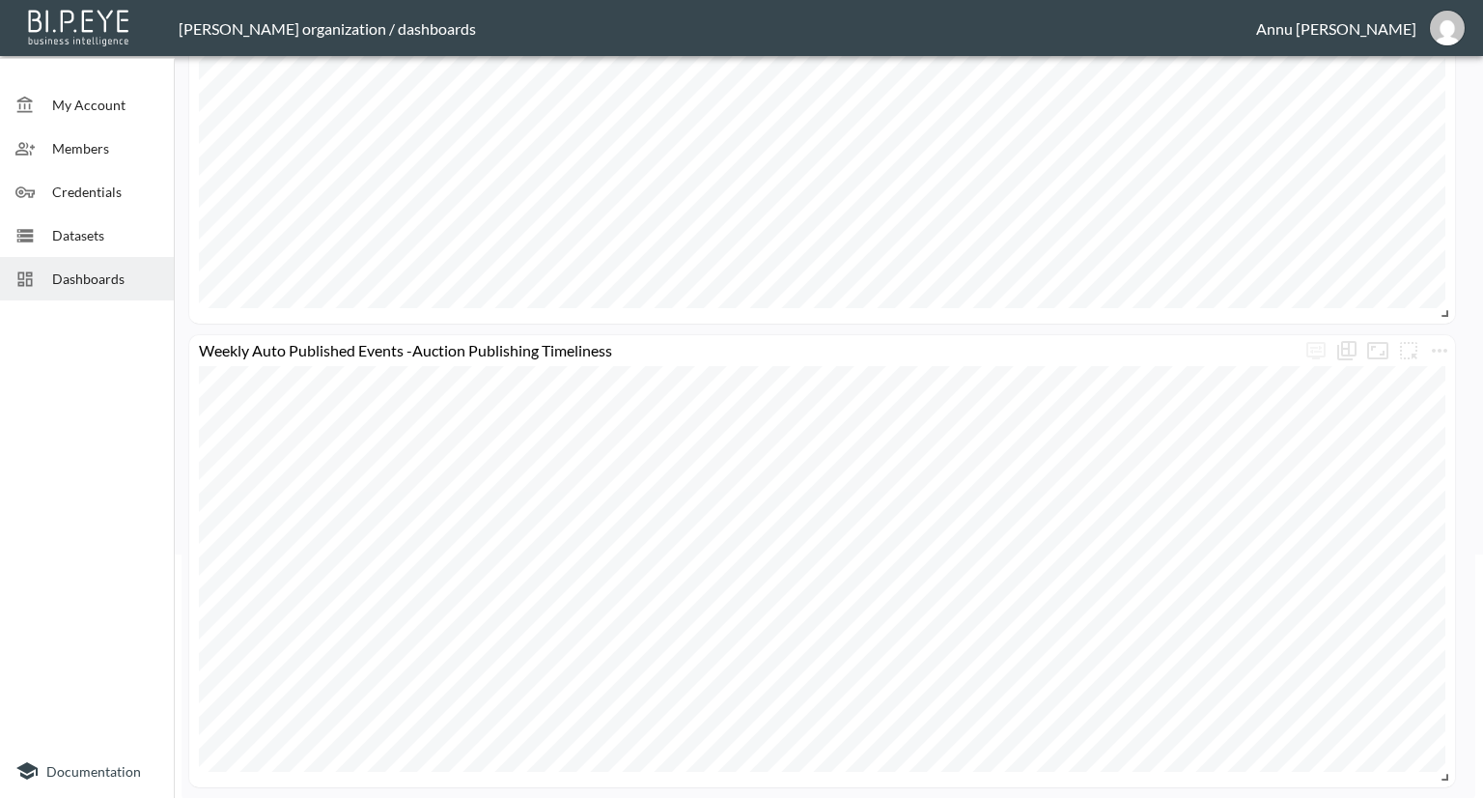
scroll to position [247, 0]
click at [1443, 347] on icon "more" at bounding box center [1439, 346] width 23 height 23
click at [1418, 376] on li "Edit" at bounding box center [1386, 383] width 151 height 35
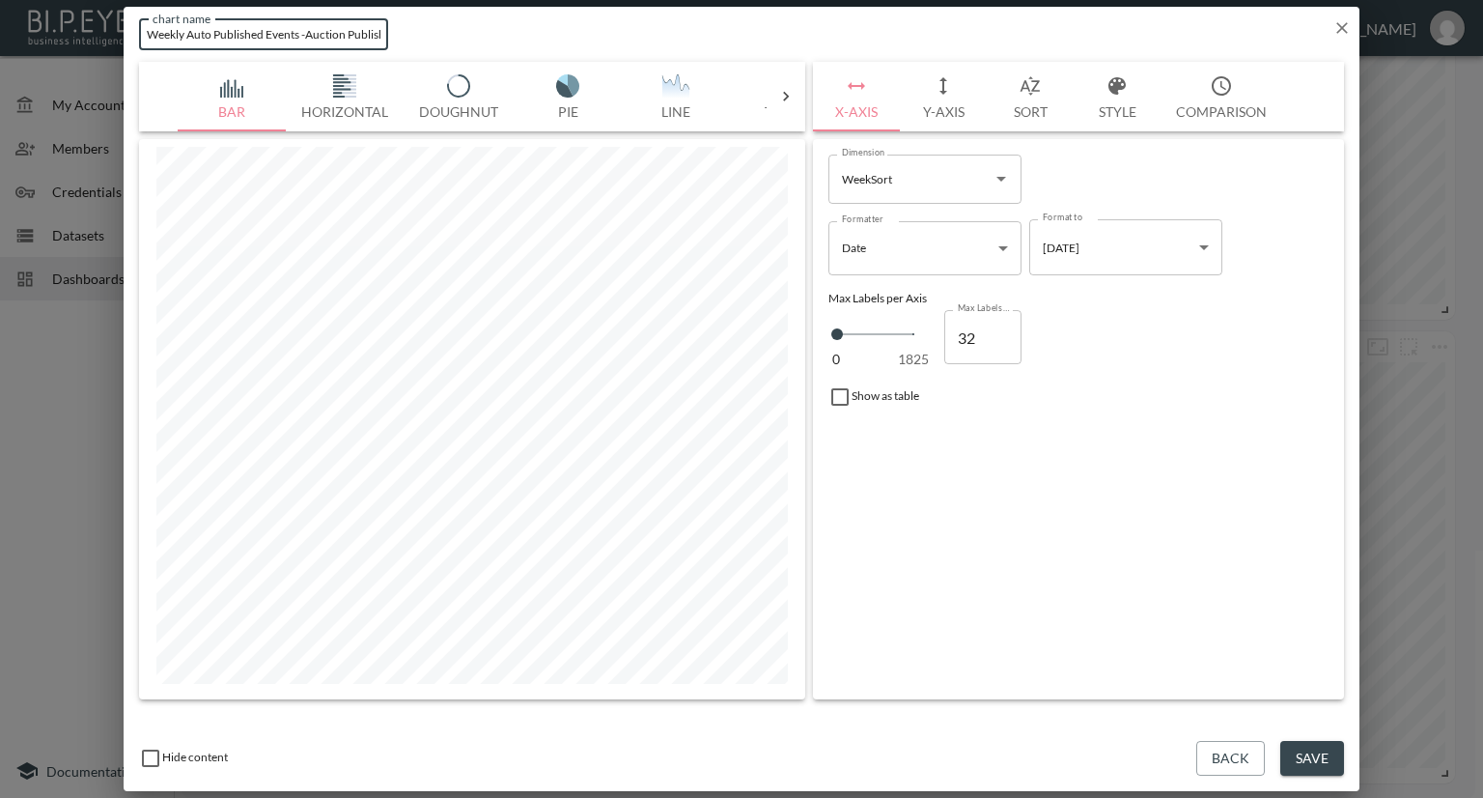
drag, startPoint x: 263, startPoint y: 33, endPoint x: 95, endPoint y: 33, distance: 168.0
click at [95, 33] on div "chart name Weekly Auto Published Events -Auction Publishing Timeliness chart na…" at bounding box center [741, 399] width 1483 height 798
click at [238, 28] on input "Weekly Auto Published Events -Auction Publishing Timeliness" at bounding box center [263, 34] width 249 height 32
drag, startPoint x: 267, startPoint y: 32, endPoint x: 191, endPoint y: 35, distance: 76.3
click at [191, 35] on input "Weekly Auto Published Events -Auction Publishing Timeliness" at bounding box center [263, 34] width 249 height 32
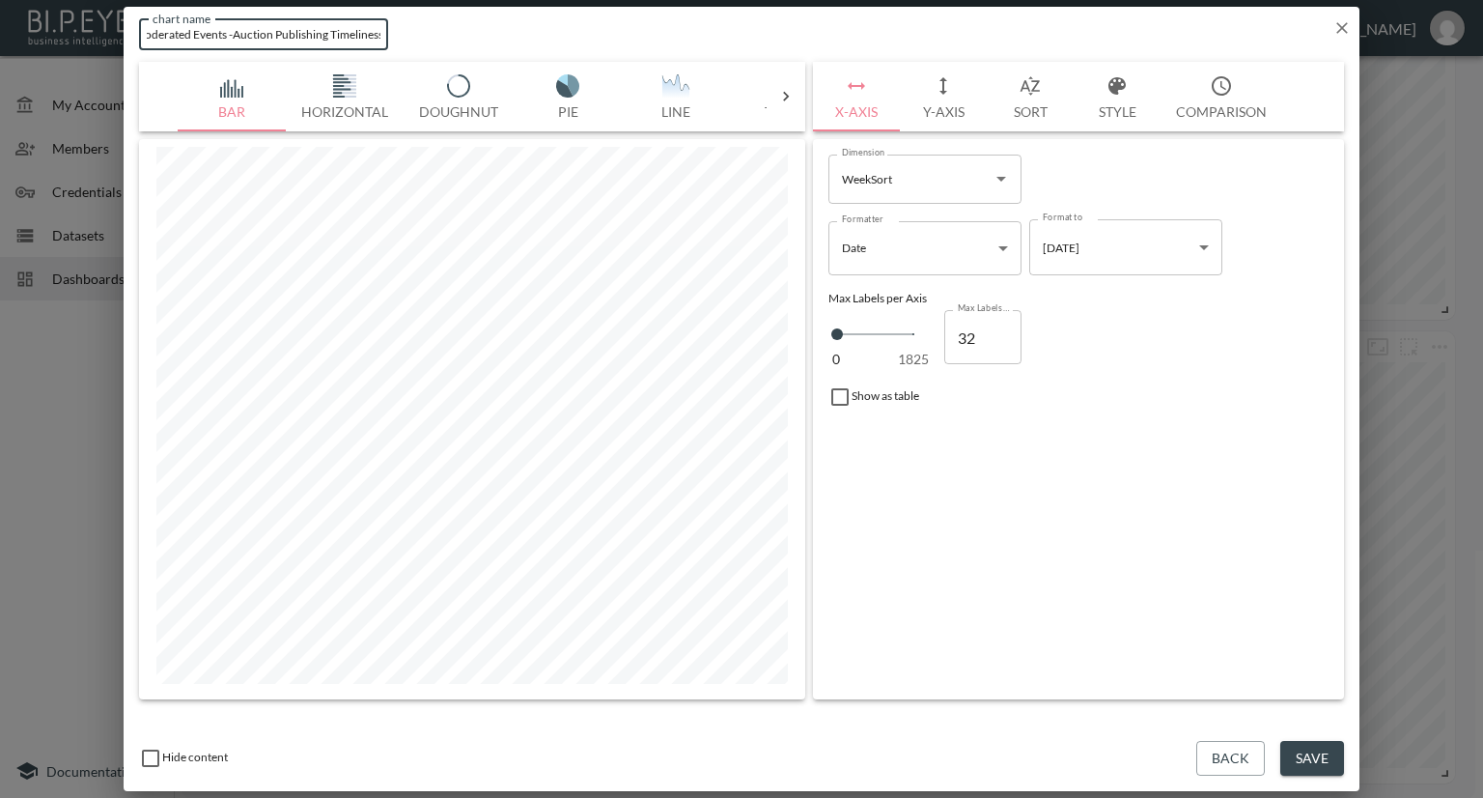
scroll to position [0, 58]
drag, startPoint x: 290, startPoint y: 32, endPoint x: 268, endPoint y: 42, distance: 23.3
click at [268, 42] on input "Weekly Moderated Events -Auction Publishing Timeliness" at bounding box center [263, 34] width 249 height 32
click at [490, 40] on div "chart name Weekly Moderated Events -Auction Publishing Timeliness chart name" at bounding box center [742, 30] width 1236 height 47
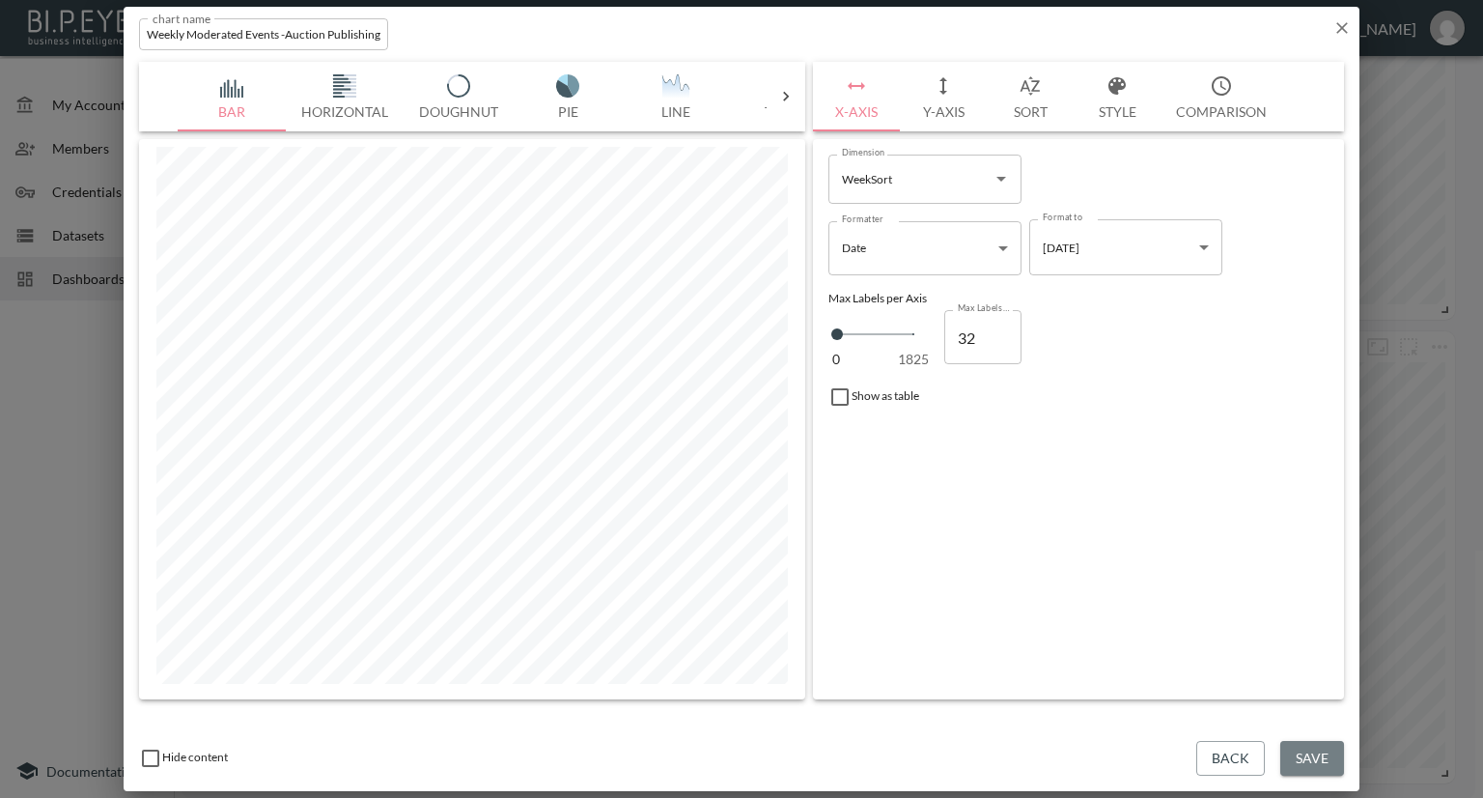
click at [1292, 754] on button "Save" at bounding box center [1312, 759] width 64 height 36
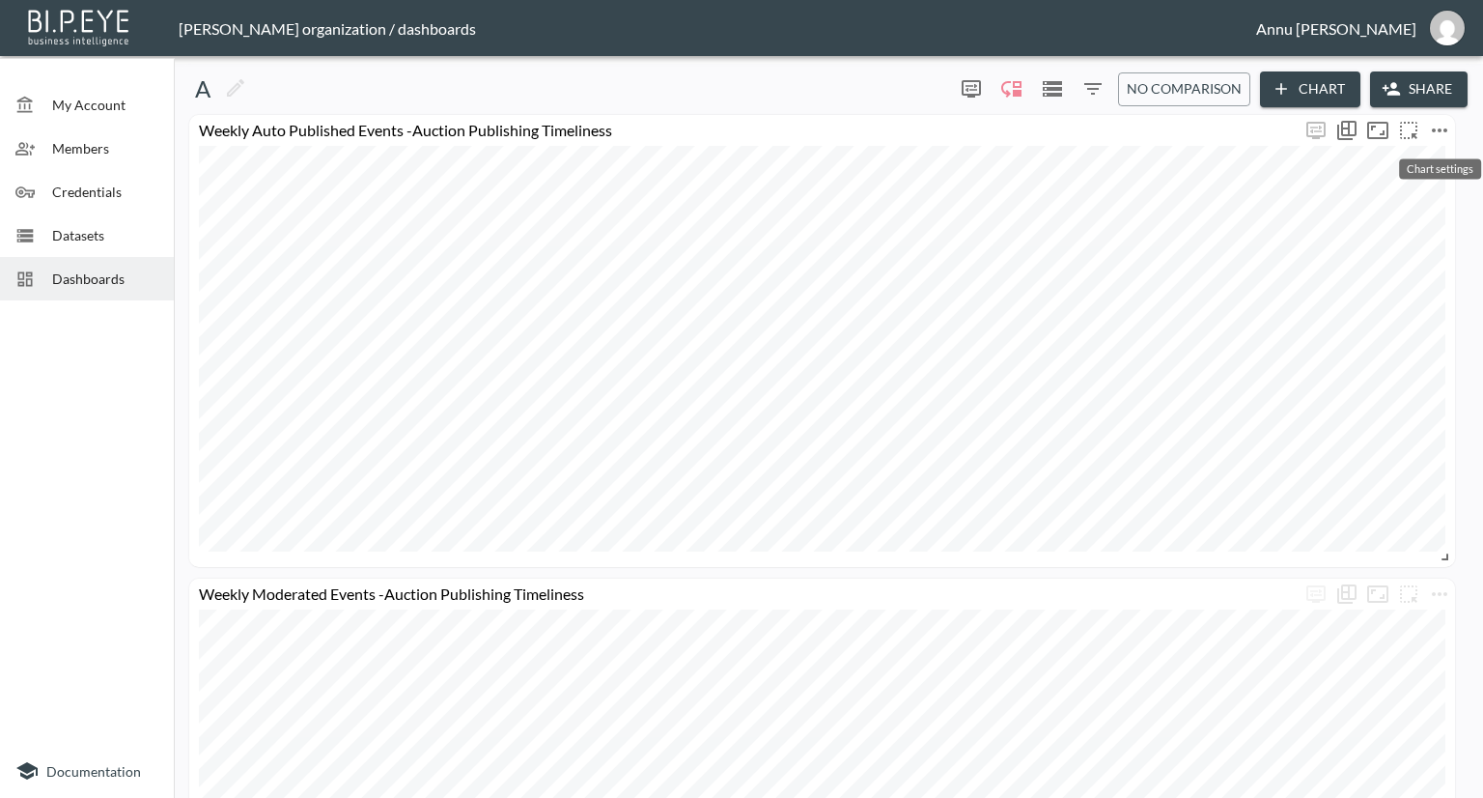
click at [1442, 117] on button "more" at bounding box center [1439, 130] width 31 height 31
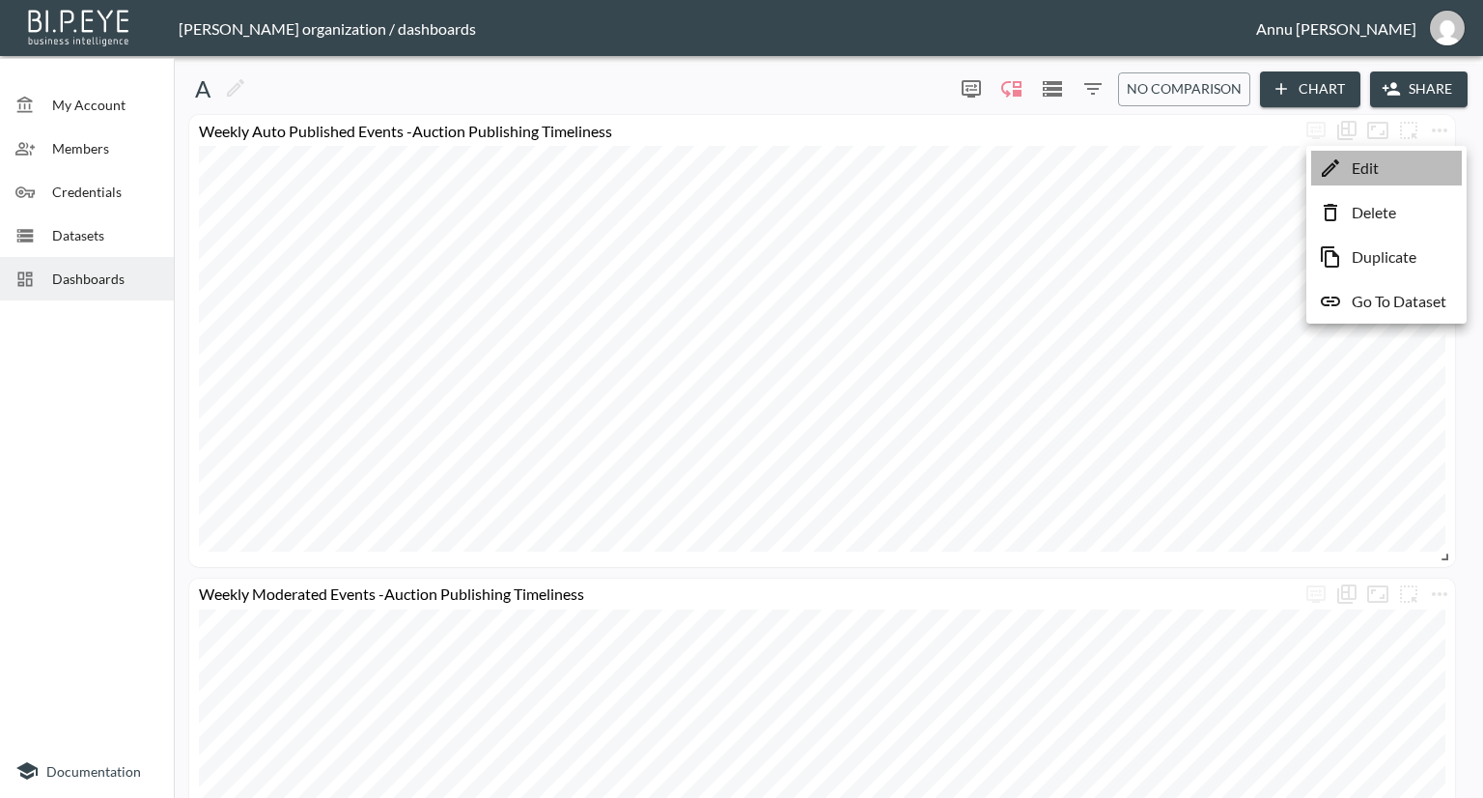
click at [1417, 156] on li "Edit" at bounding box center [1386, 168] width 151 height 35
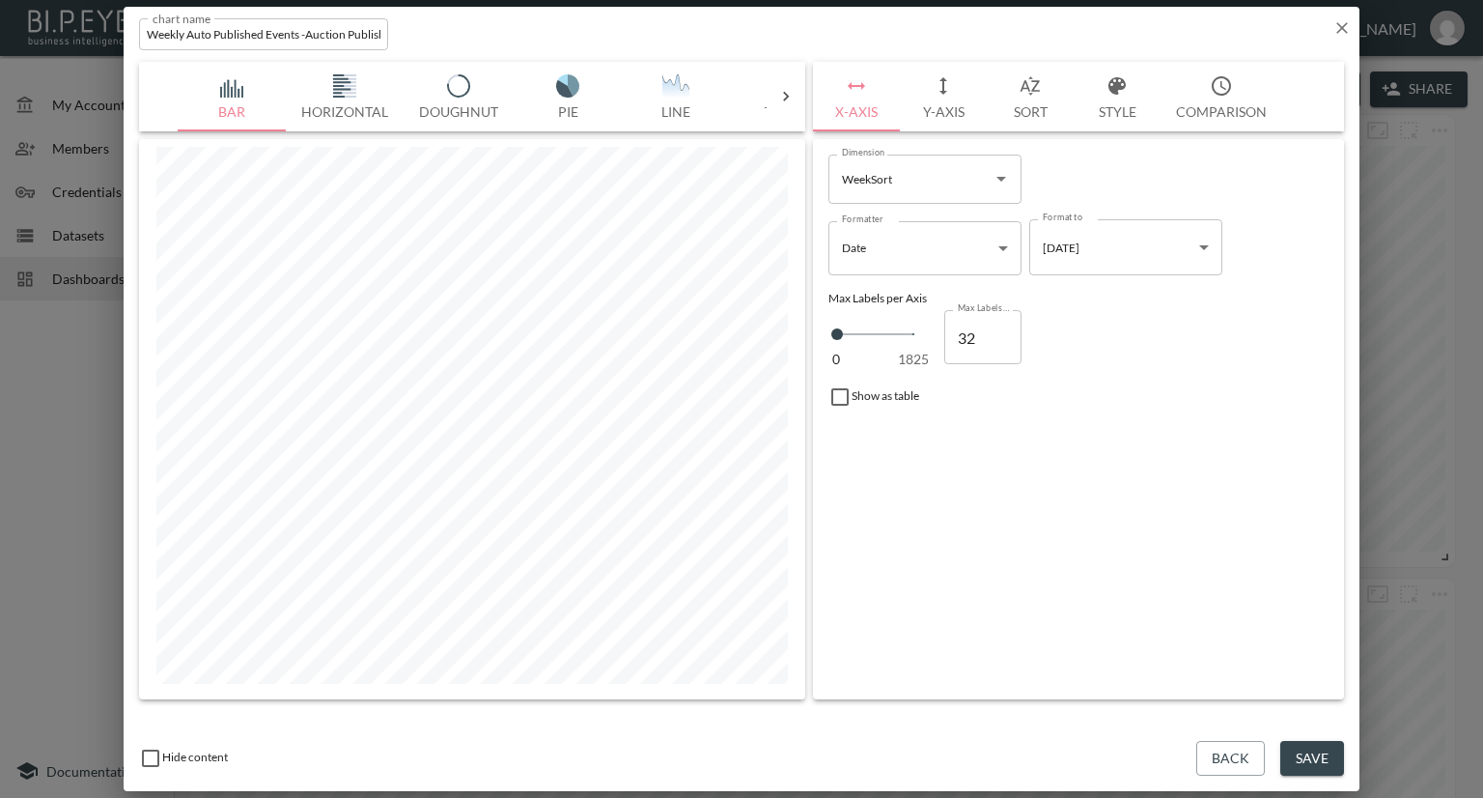
click at [1336, 26] on icon "button" at bounding box center [1341, 27] width 19 height 19
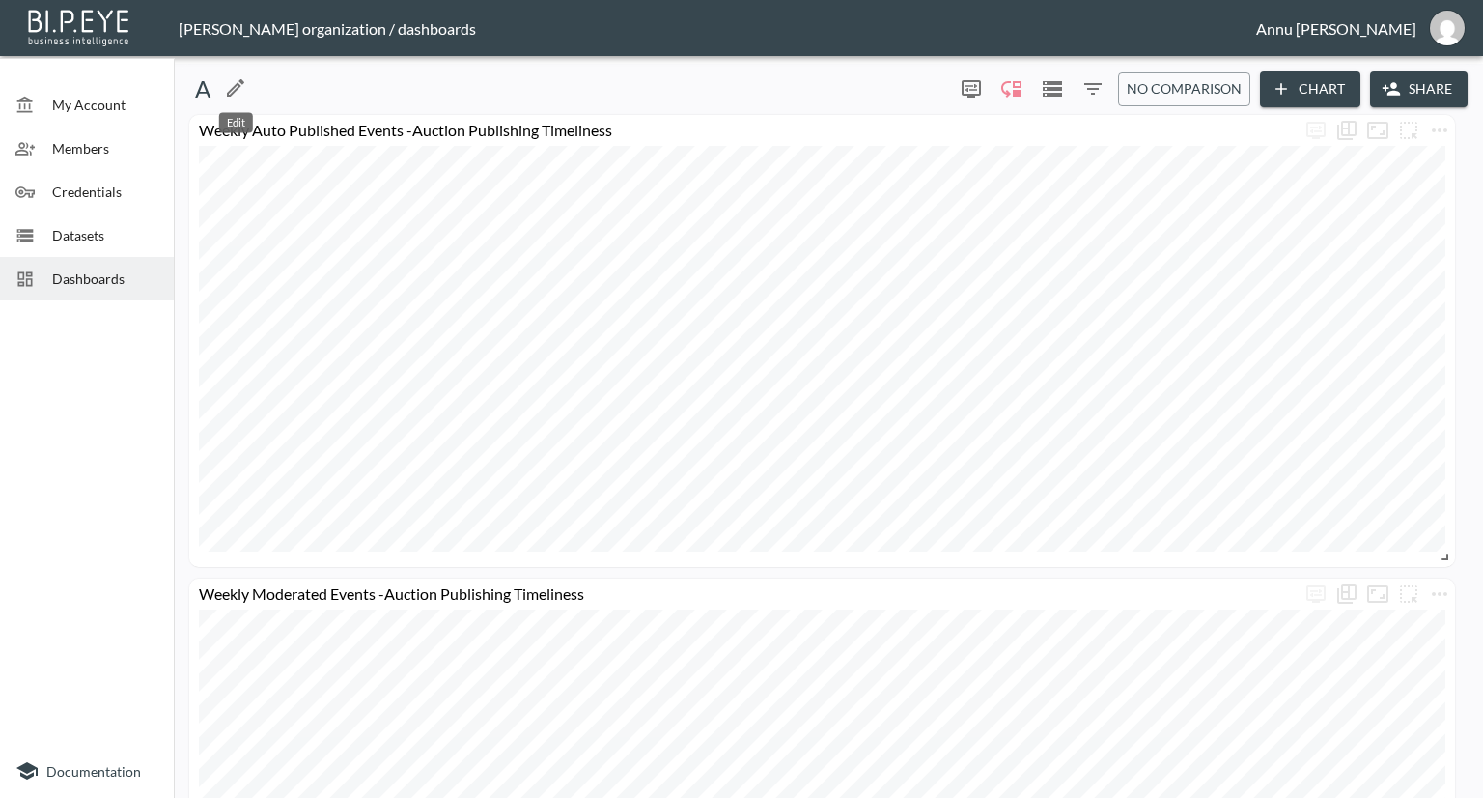
click at [241, 82] on icon "Edit" at bounding box center [235, 87] width 17 height 17
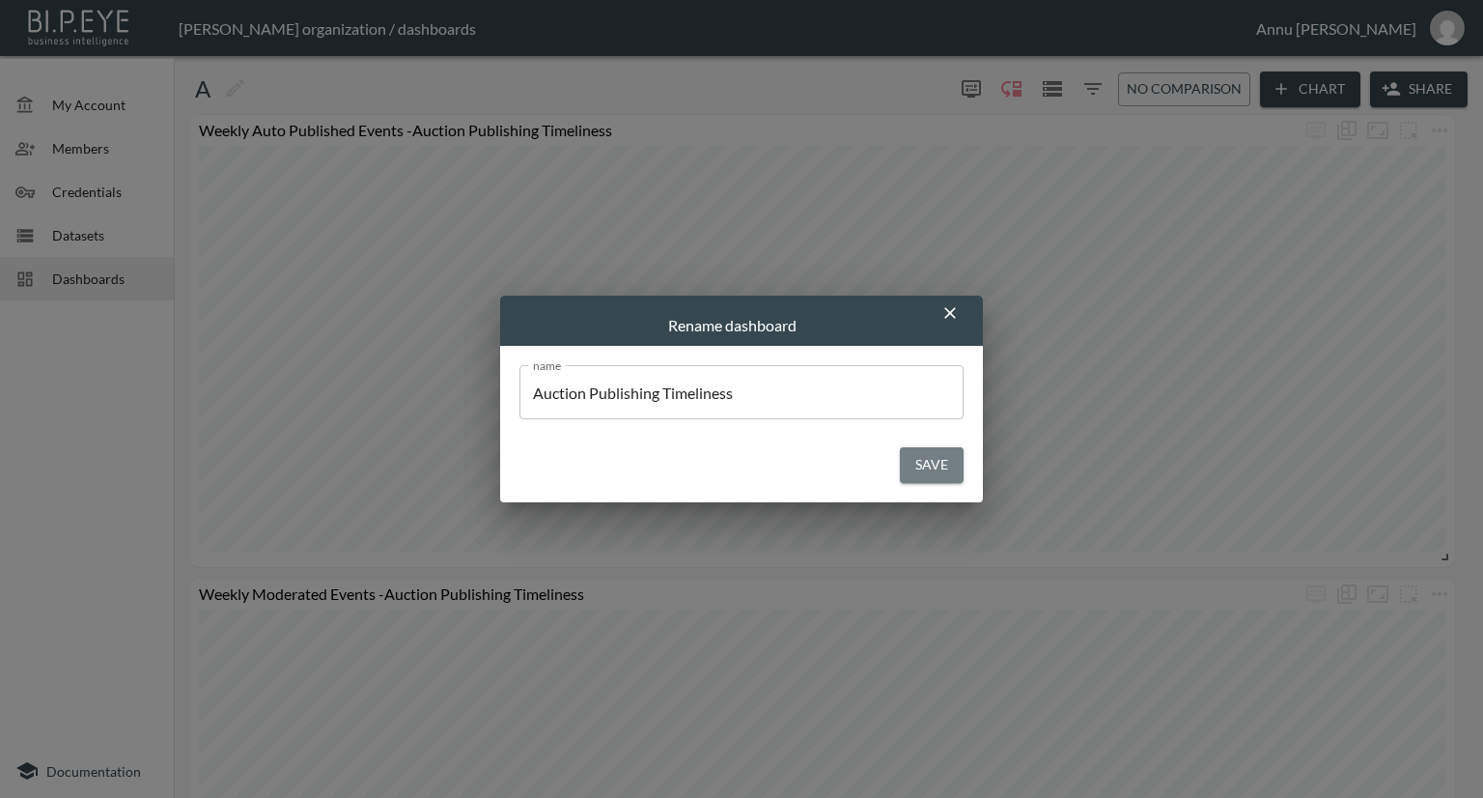
click at [942, 460] on button "Save" at bounding box center [932, 465] width 64 height 36
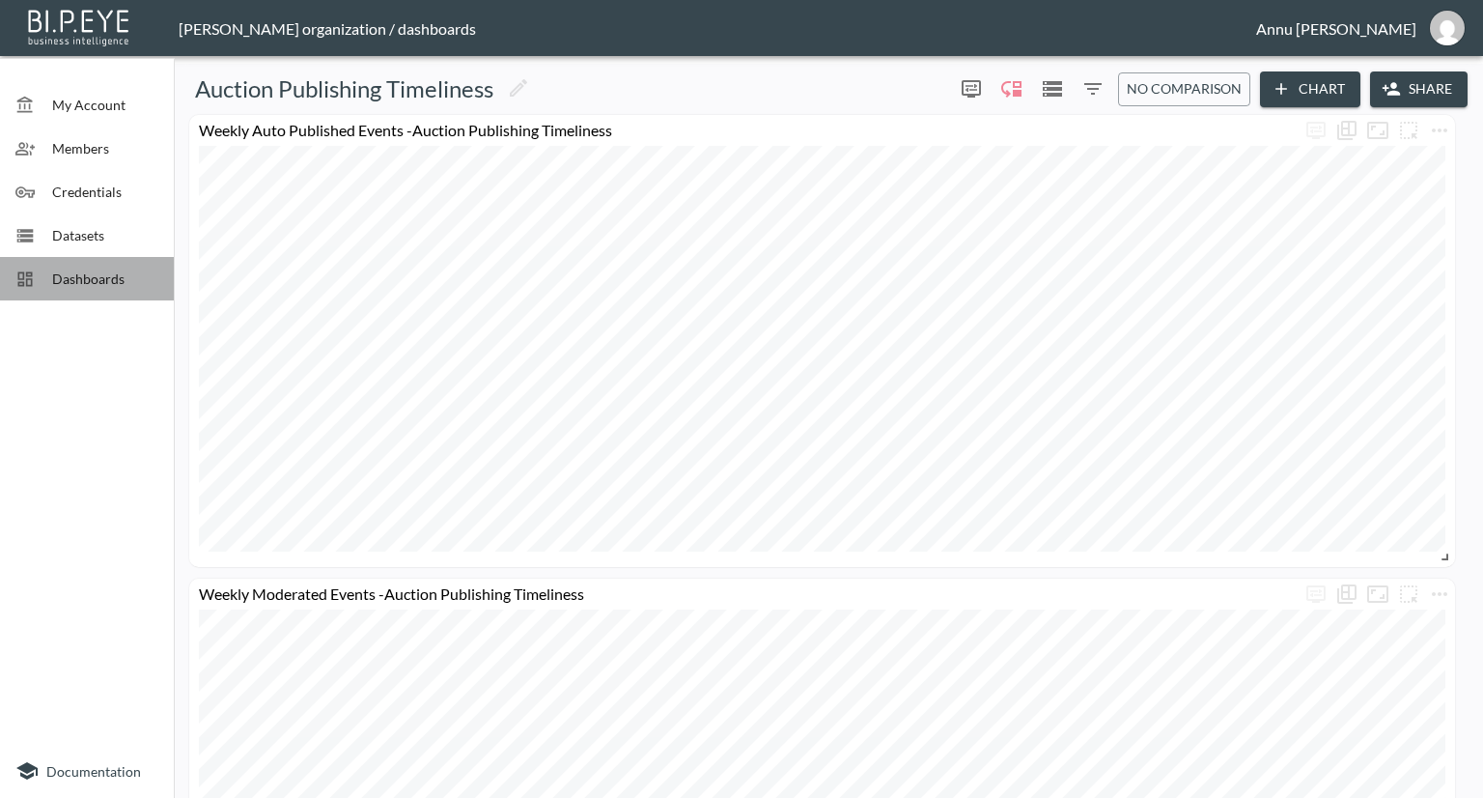
click at [76, 283] on span "Dashboards" at bounding box center [105, 278] width 106 height 20
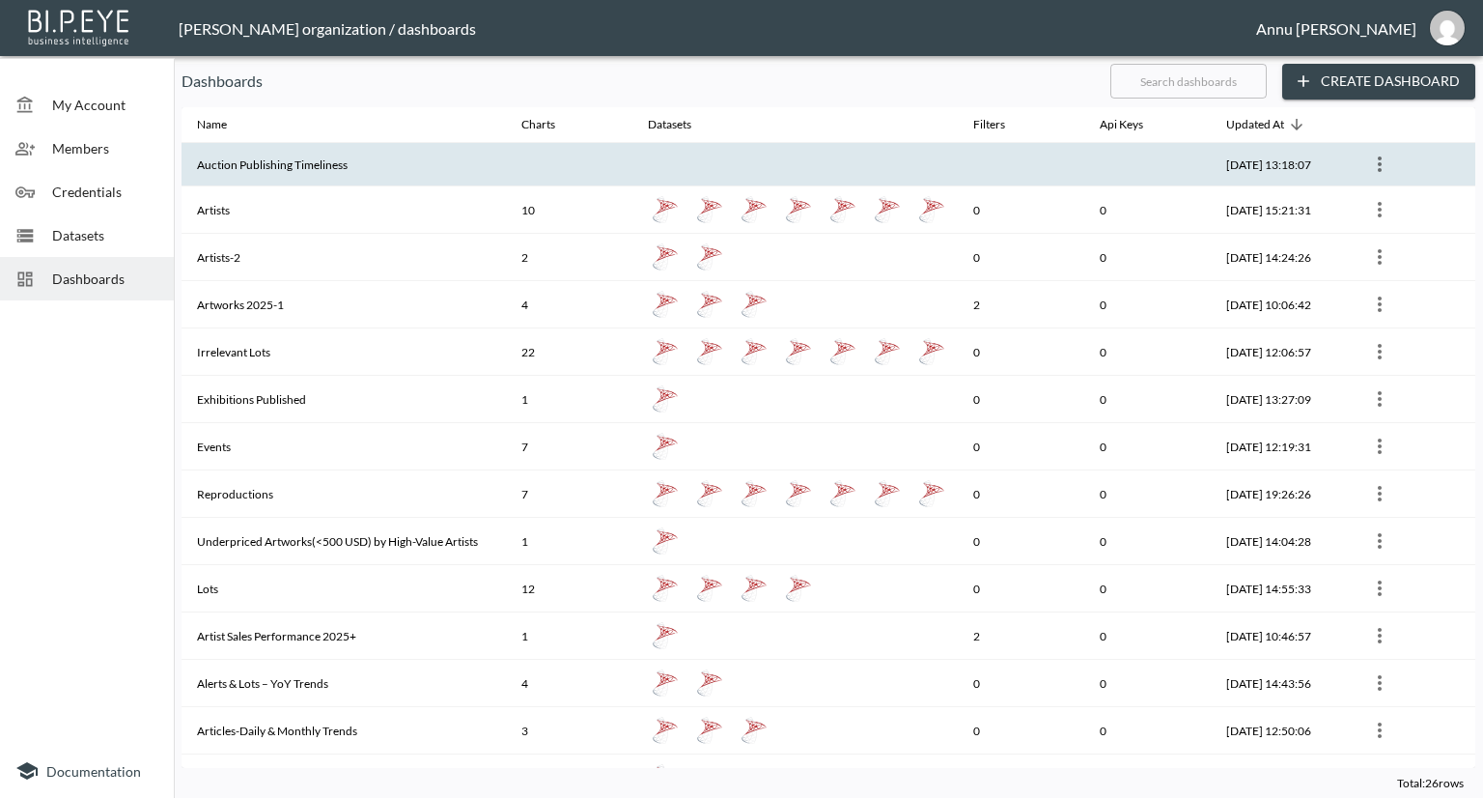
click at [316, 166] on th "Auction Publishing Timeliness" at bounding box center [344, 164] width 324 height 43
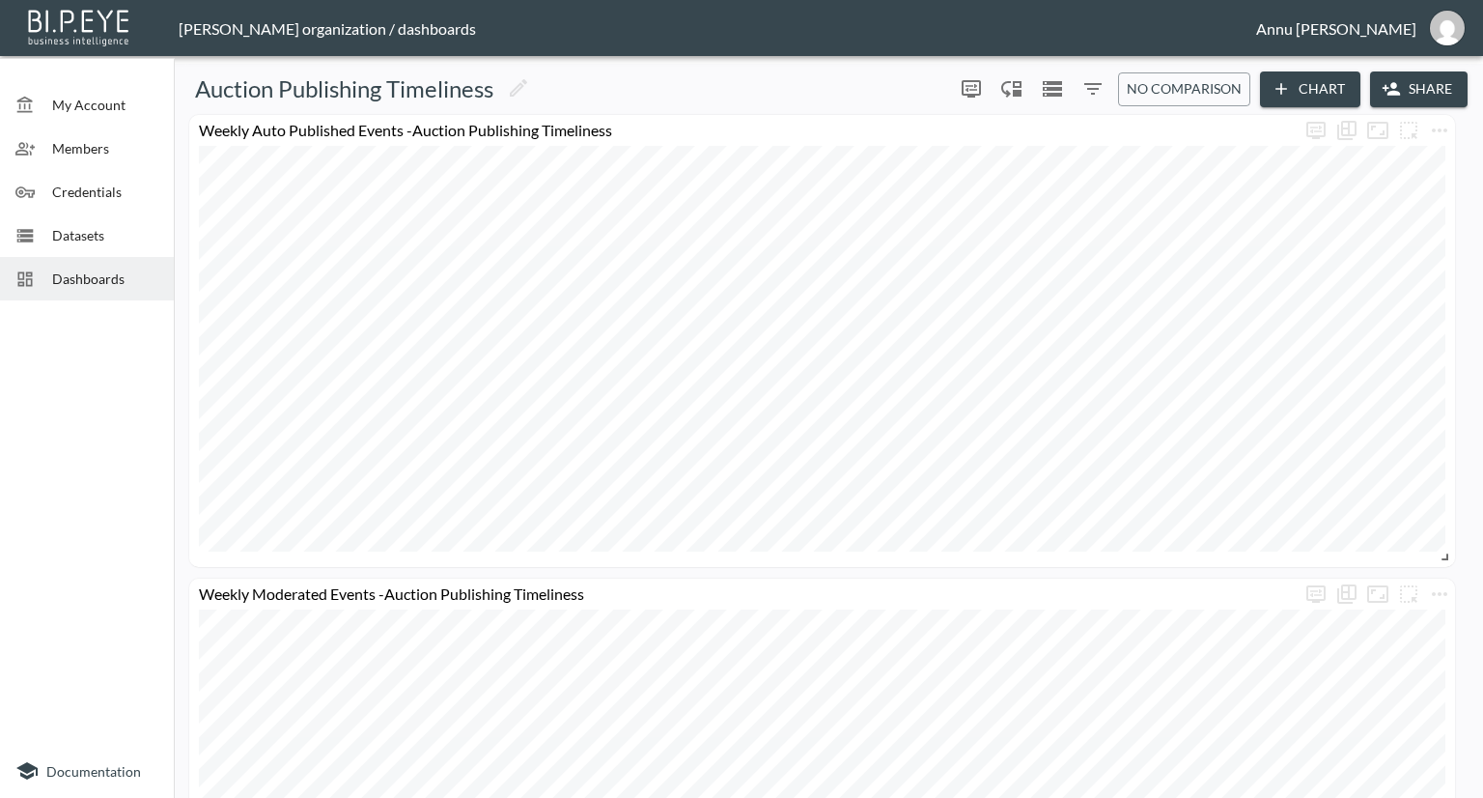
scroll to position [247, 0]
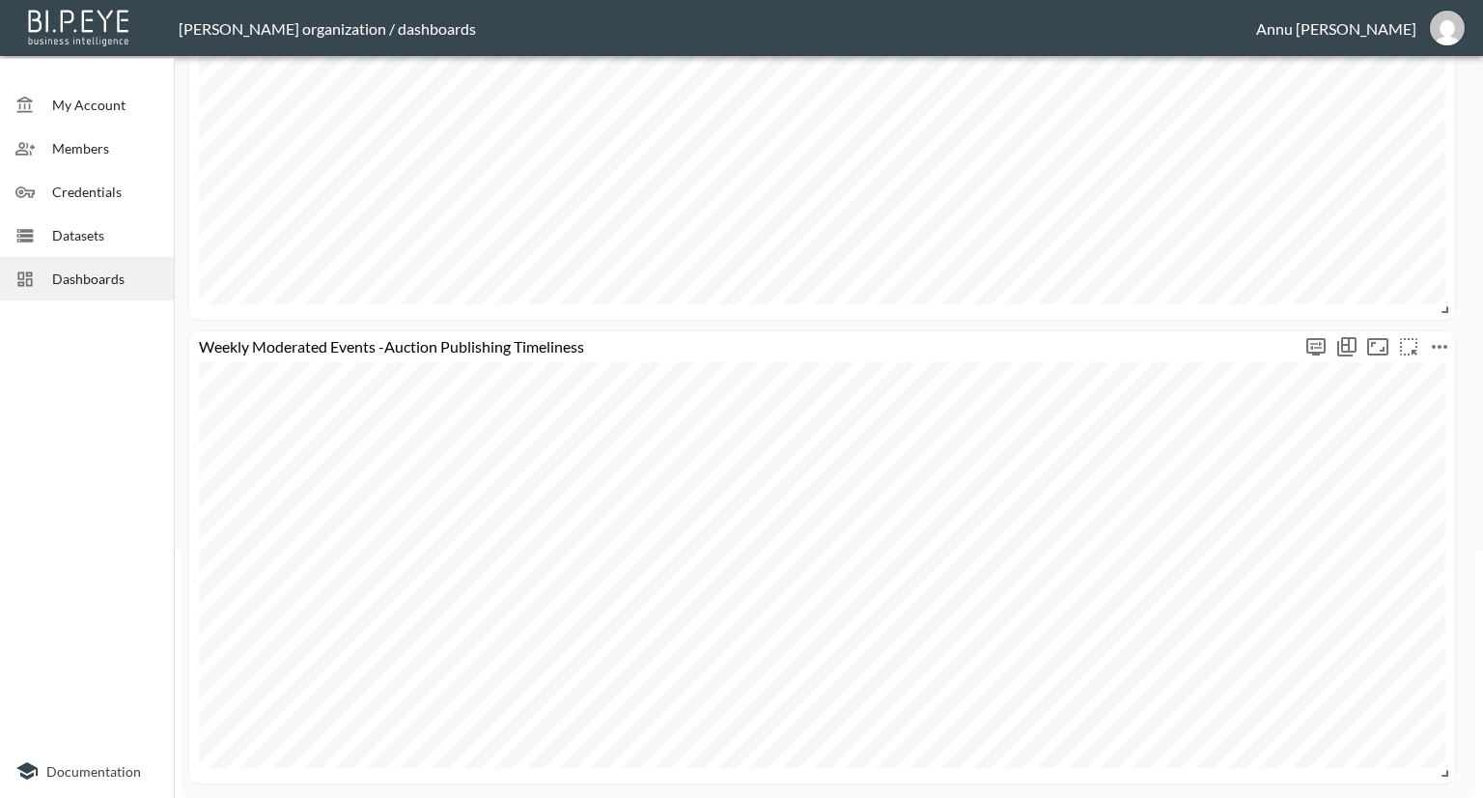
click at [1440, 345] on icon "more" at bounding box center [1439, 347] width 15 height 4
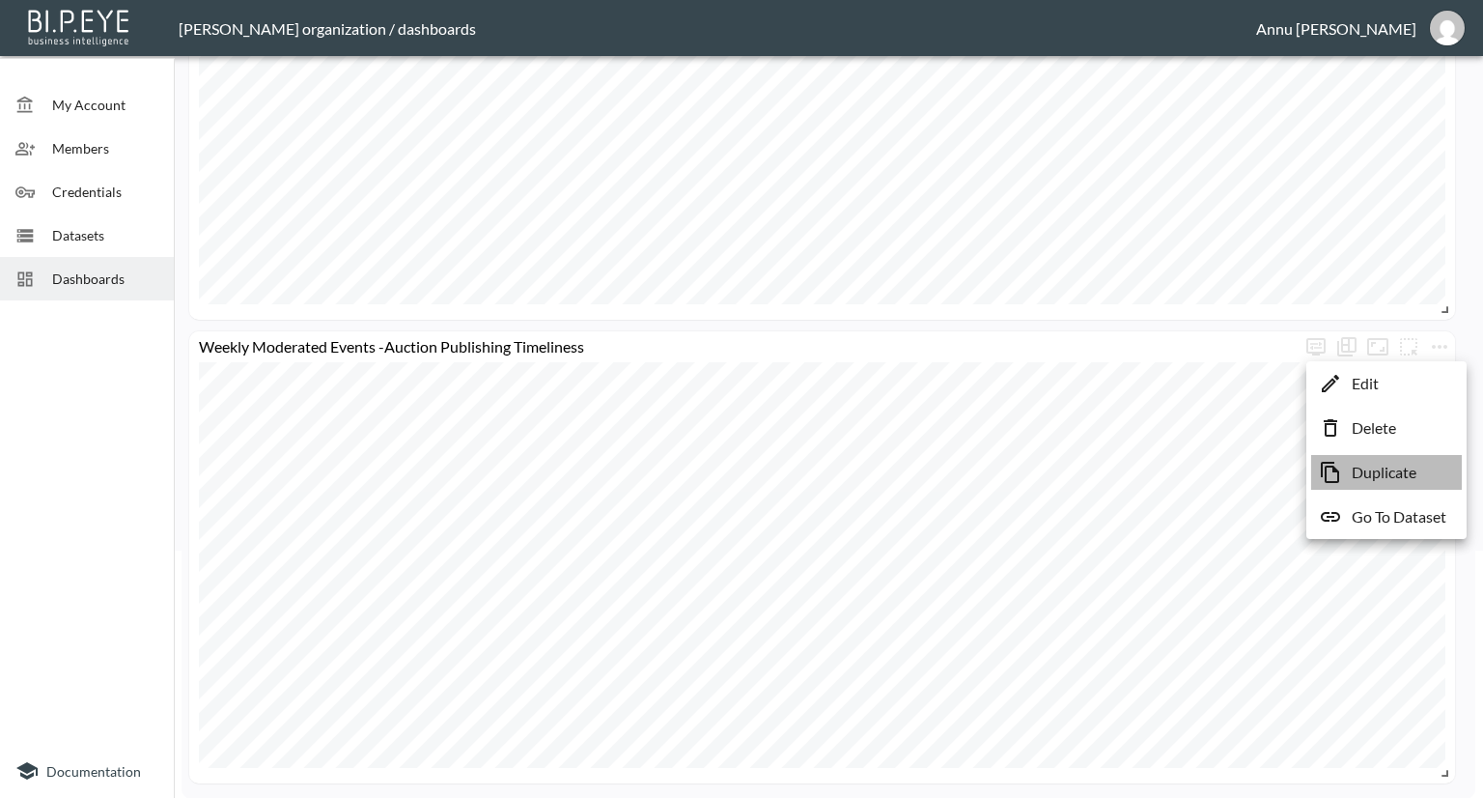
click at [1388, 470] on p "Duplicate" at bounding box center [1384, 472] width 65 height 23
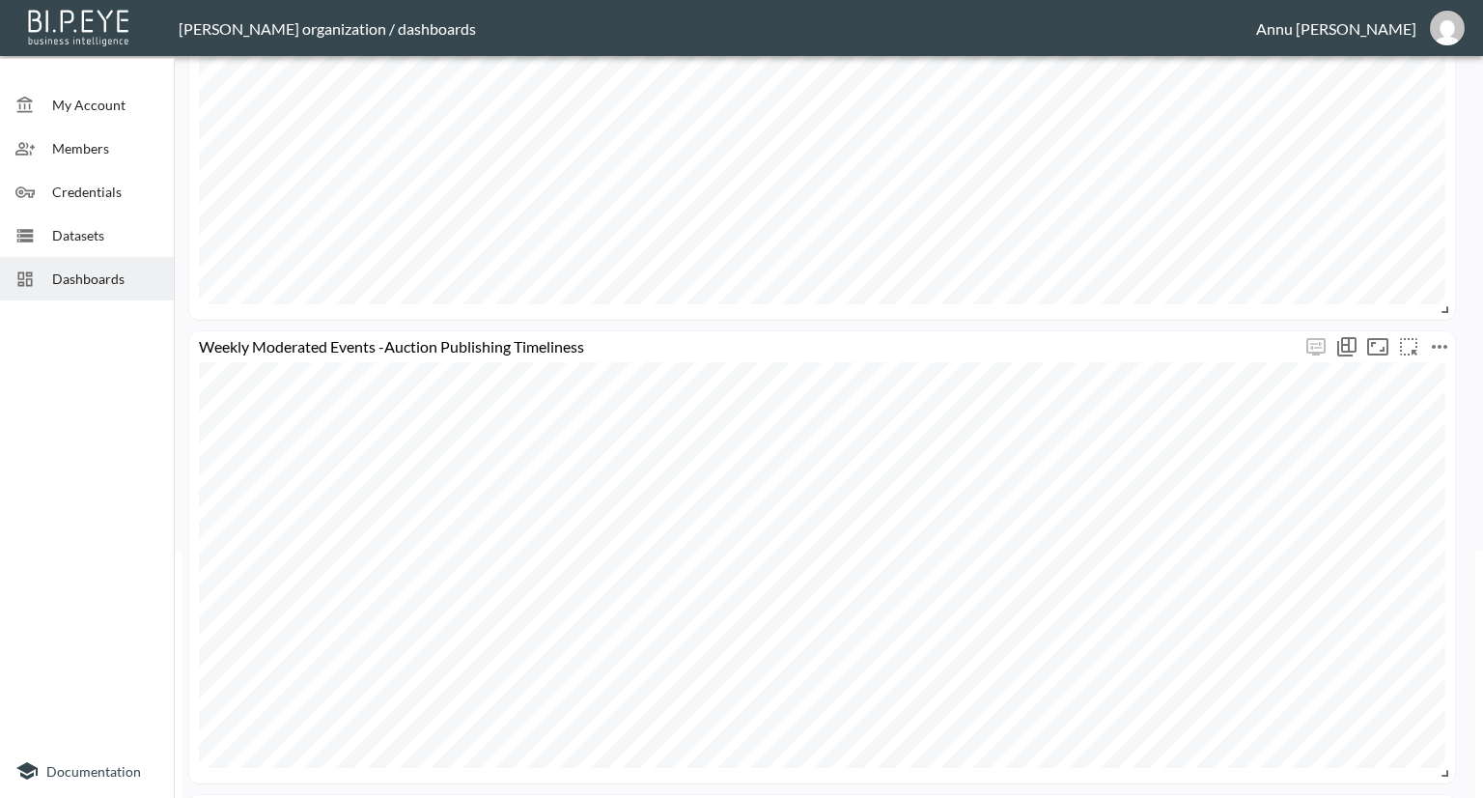
scroll to position [711, 0]
click at [1455, 345] on div "Weekly Auto Published Events -Auction Publishing Timeliness Weekly Moderated Ev…" at bounding box center [825, 93] width 1286 height 1379
click at [1447, 345] on icon "more" at bounding box center [1439, 346] width 23 height 23
click at [1409, 377] on li "Edit" at bounding box center [1386, 383] width 151 height 35
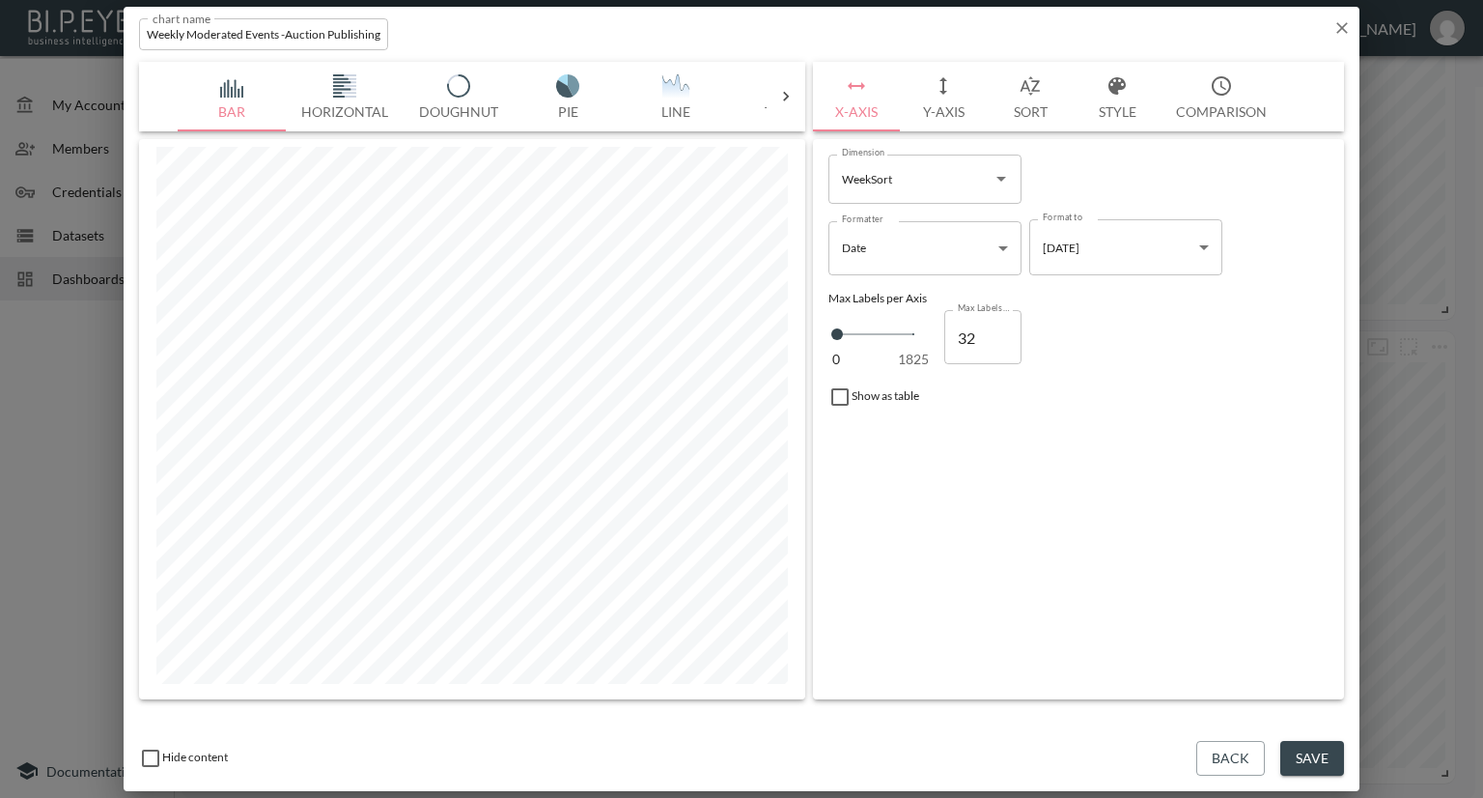
click at [955, 113] on button "Y-Axis" at bounding box center [943, 97] width 87 height 70
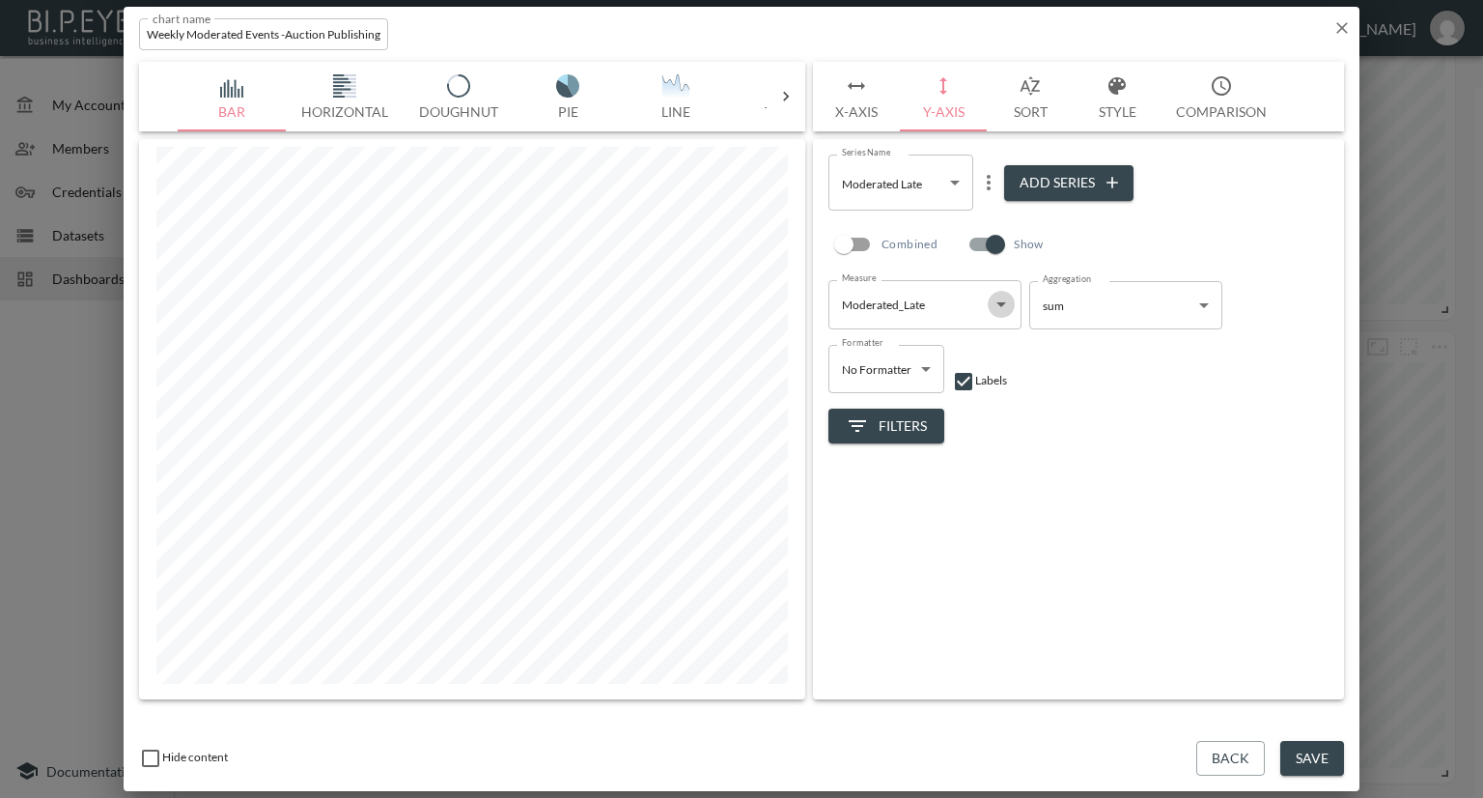
click at [997, 306] on icon "Open" at bounding box center [1001, 304] width 23 height 23
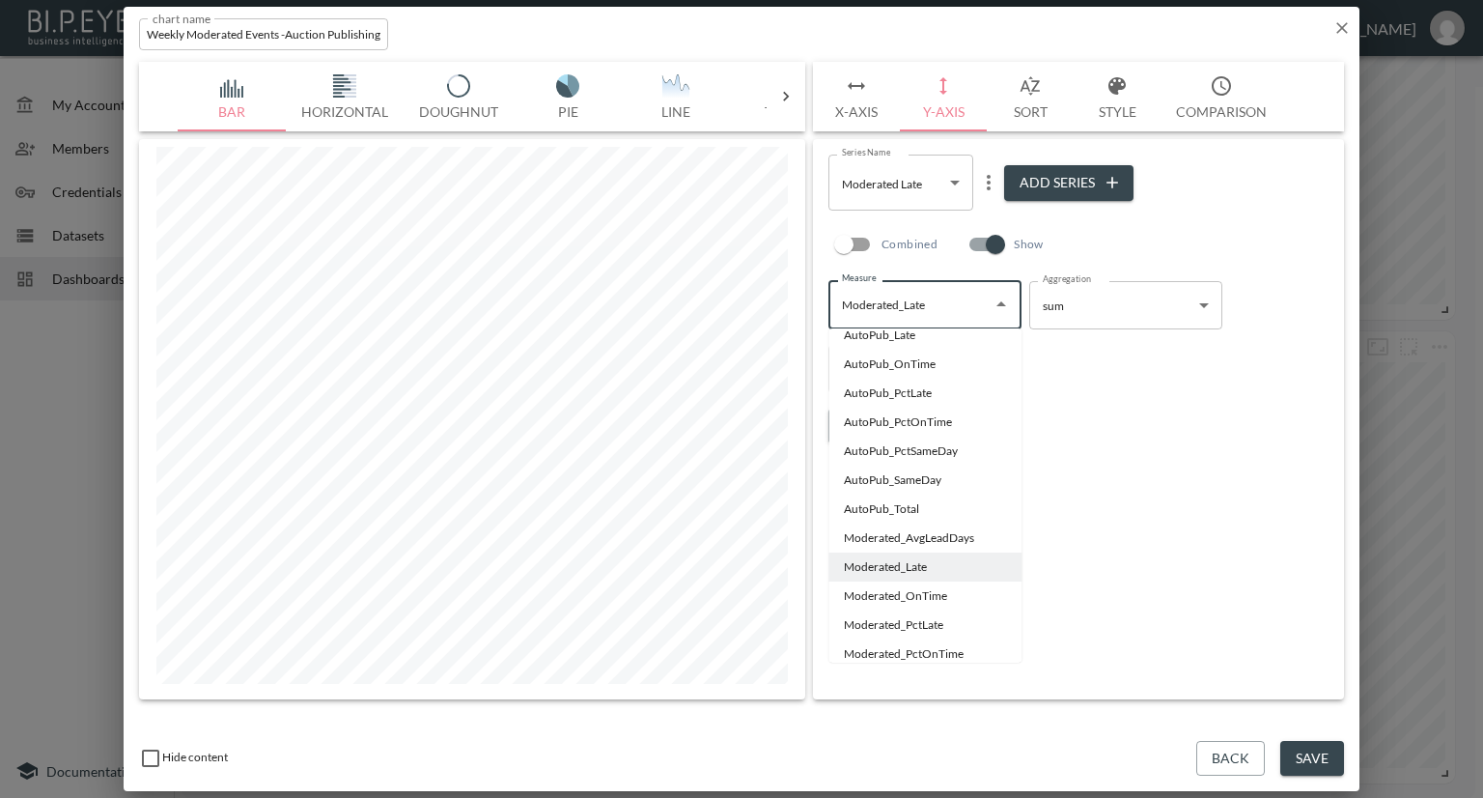
scroll to position [0, 0]
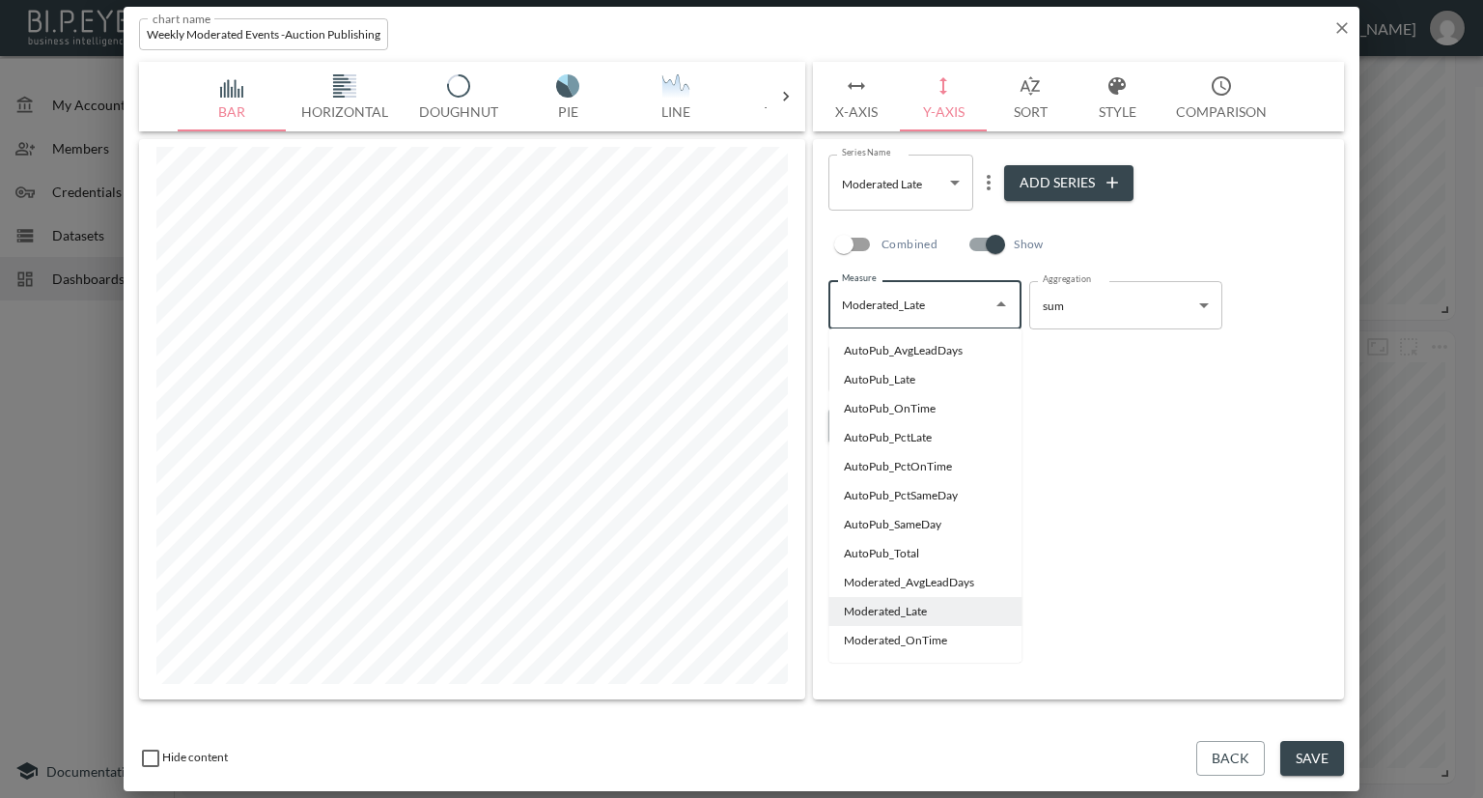
click at [571, 82] on img "button" at bounding box center [567, 85] width 77 height 23
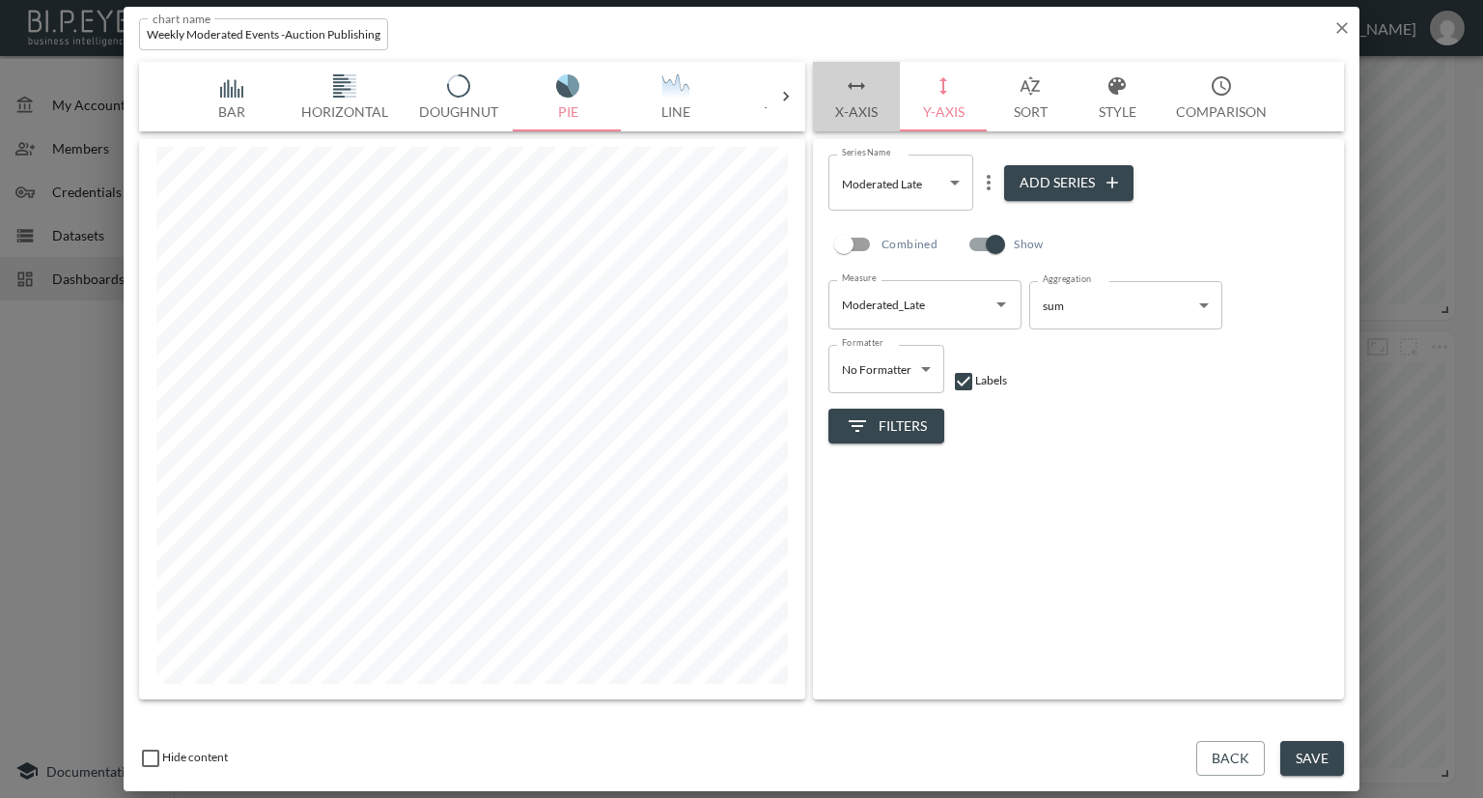
click at [863, 112] on button "X-Axis" at bounding box center [856, 97] width 87 height 70
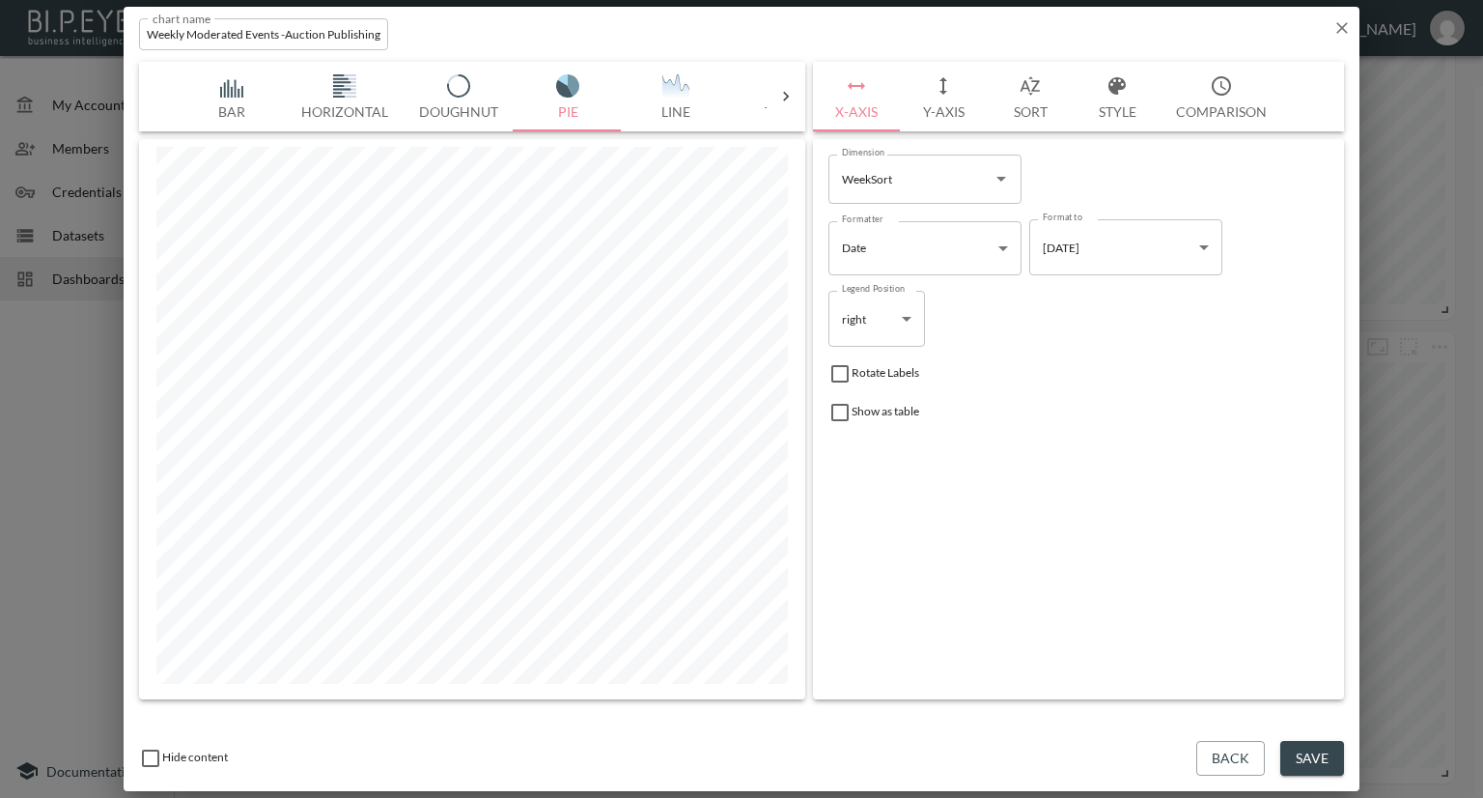
click at [1332, 29] on icon "button" at bounding box center [1341, 27] width 19 height 19
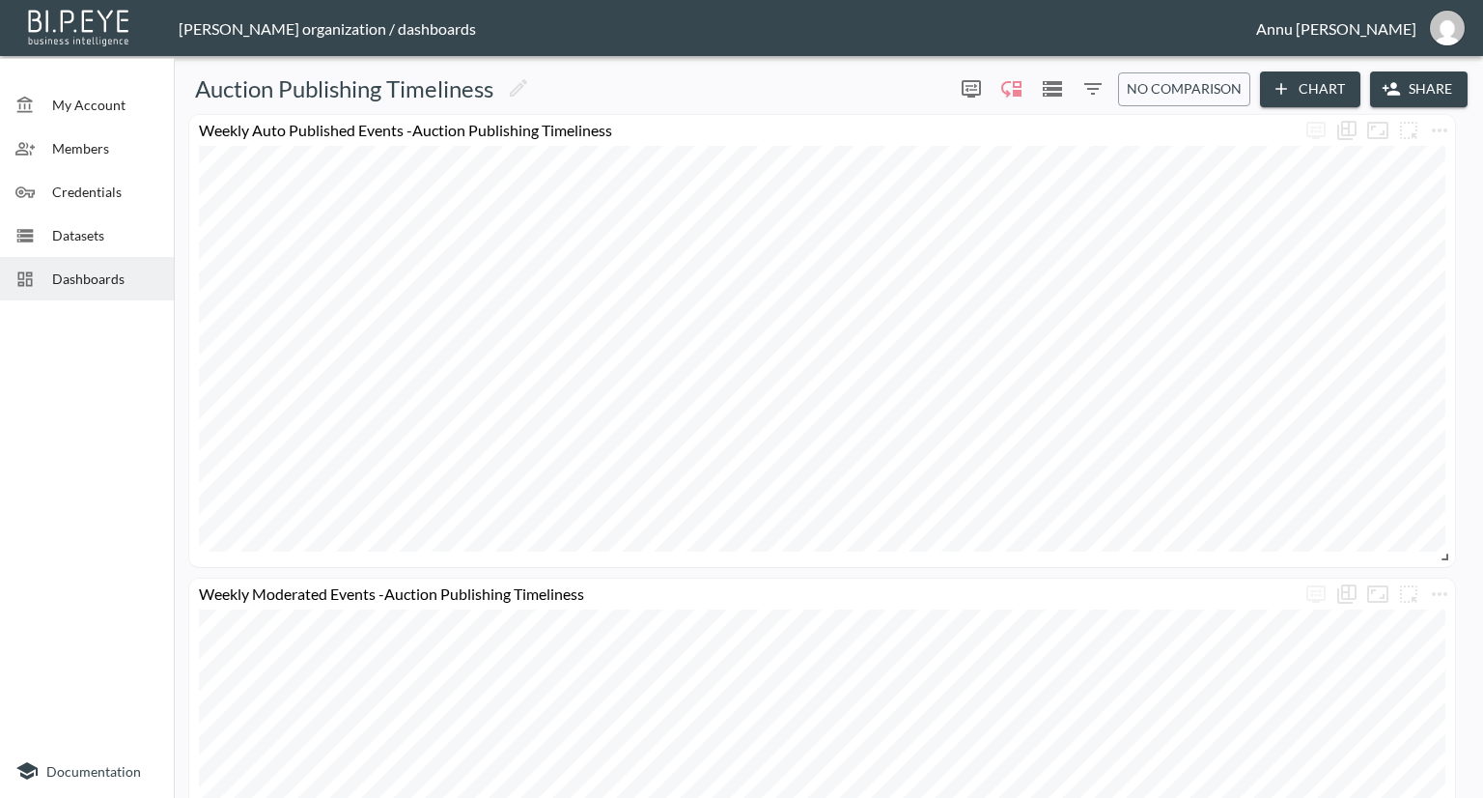
click at [1297, 86] on button "Chart" at bounding box center [1310, 89] width 100 height 36
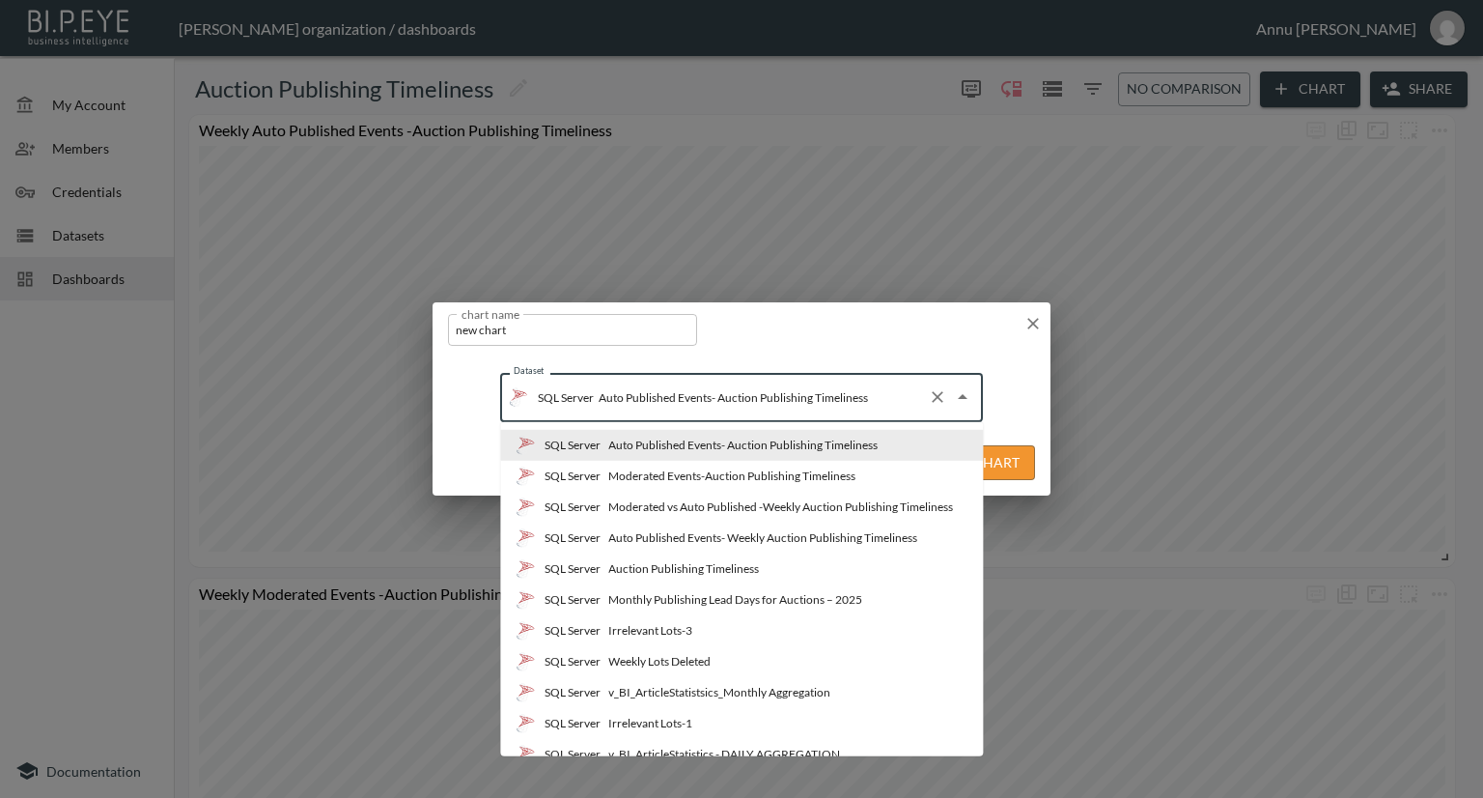
click at [884, 401] on input "Auto Published Events- Auction Publishing Timeliness" at bounding box center [757, 396] width 326 height 31
click at [771, 511] on div "Moderated vs Auto Published -Weekly Auction Publishing Timeliness" at bounding box center [780, 506] width 345 height 17
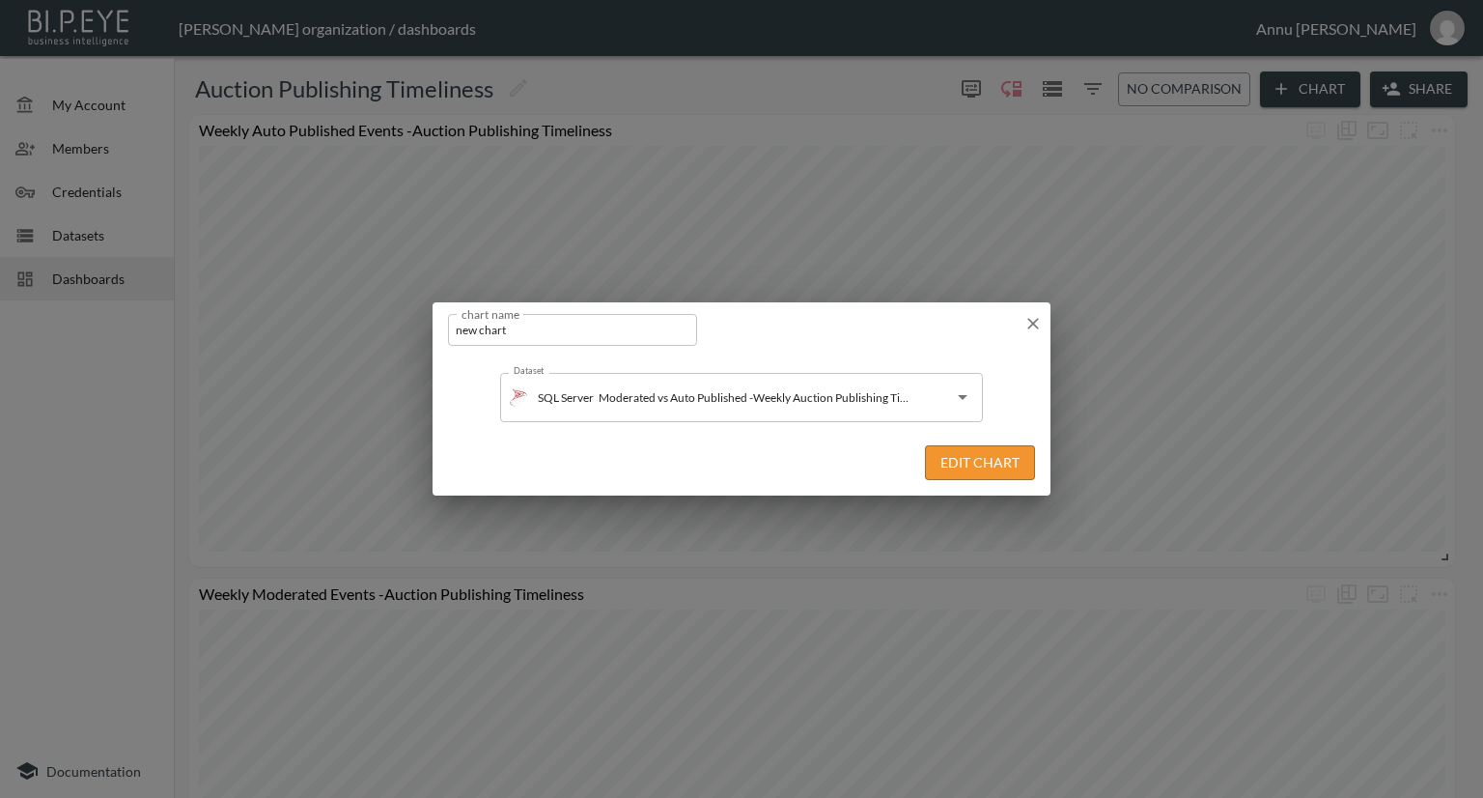
click at [937, 462] on button "Edit Chart" at bounding box center [980, 463] width 110 height 36
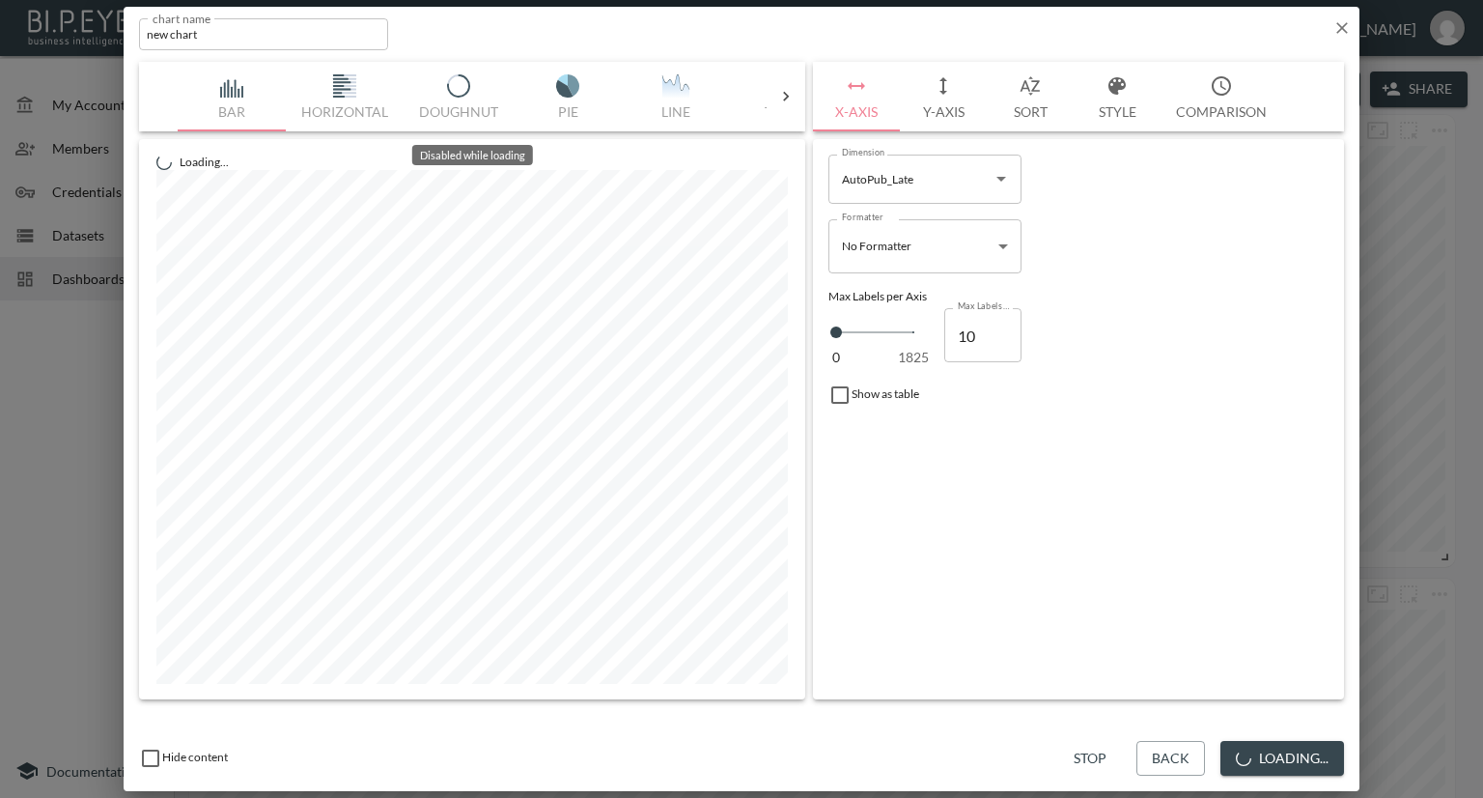
click at [567, 91] on div "Bar Horizontal Doughnut Pie Line Table Single Map World Top Google Stacked Cale…" at bounding box center [472, 97] width 589 height 70
click at [567, 90] on img "button" at bounding box center [567, 85] width 77 height 23
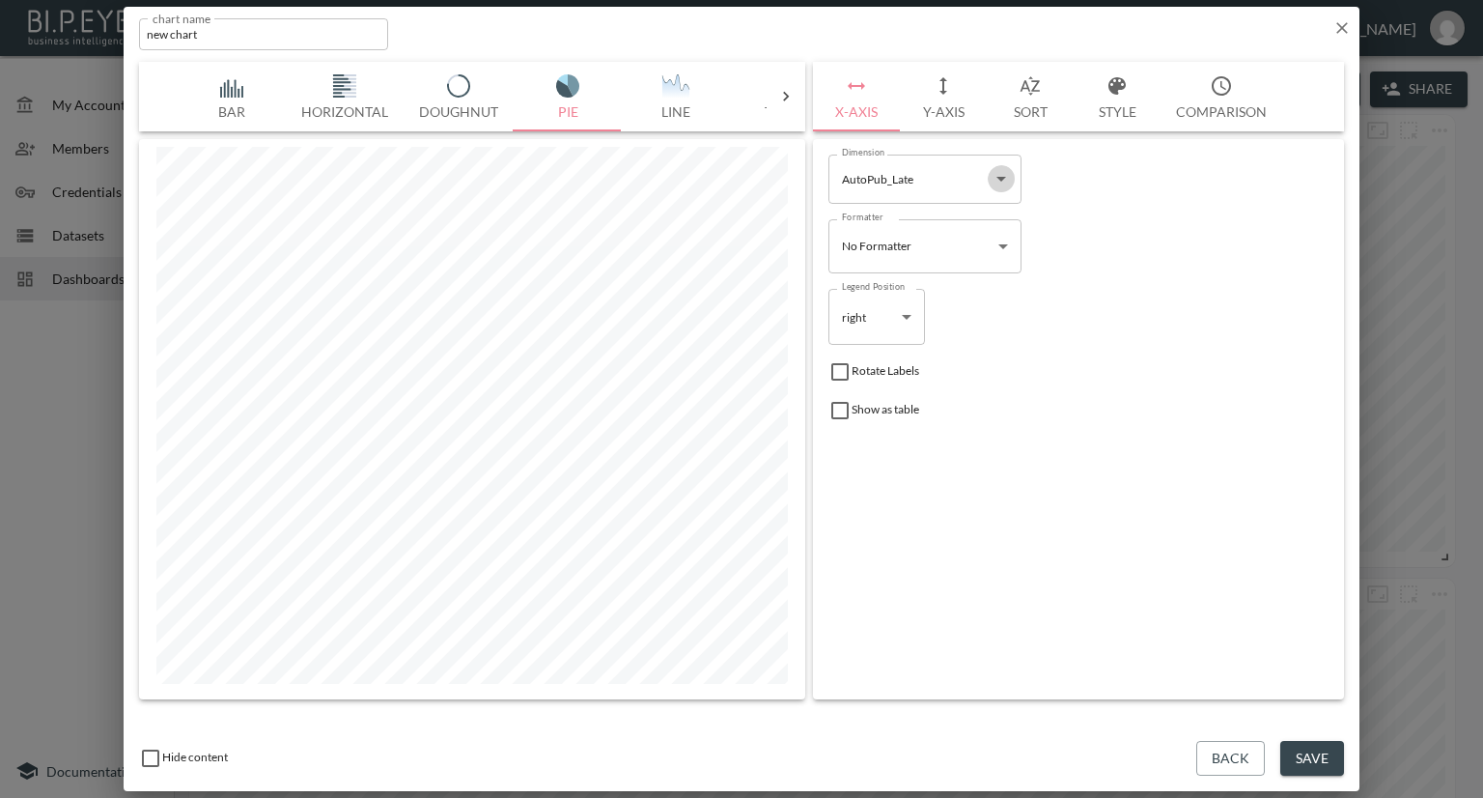
click at [1004, 175] on icon "Open" at bounding box center [1001, 178] width 23 height 23
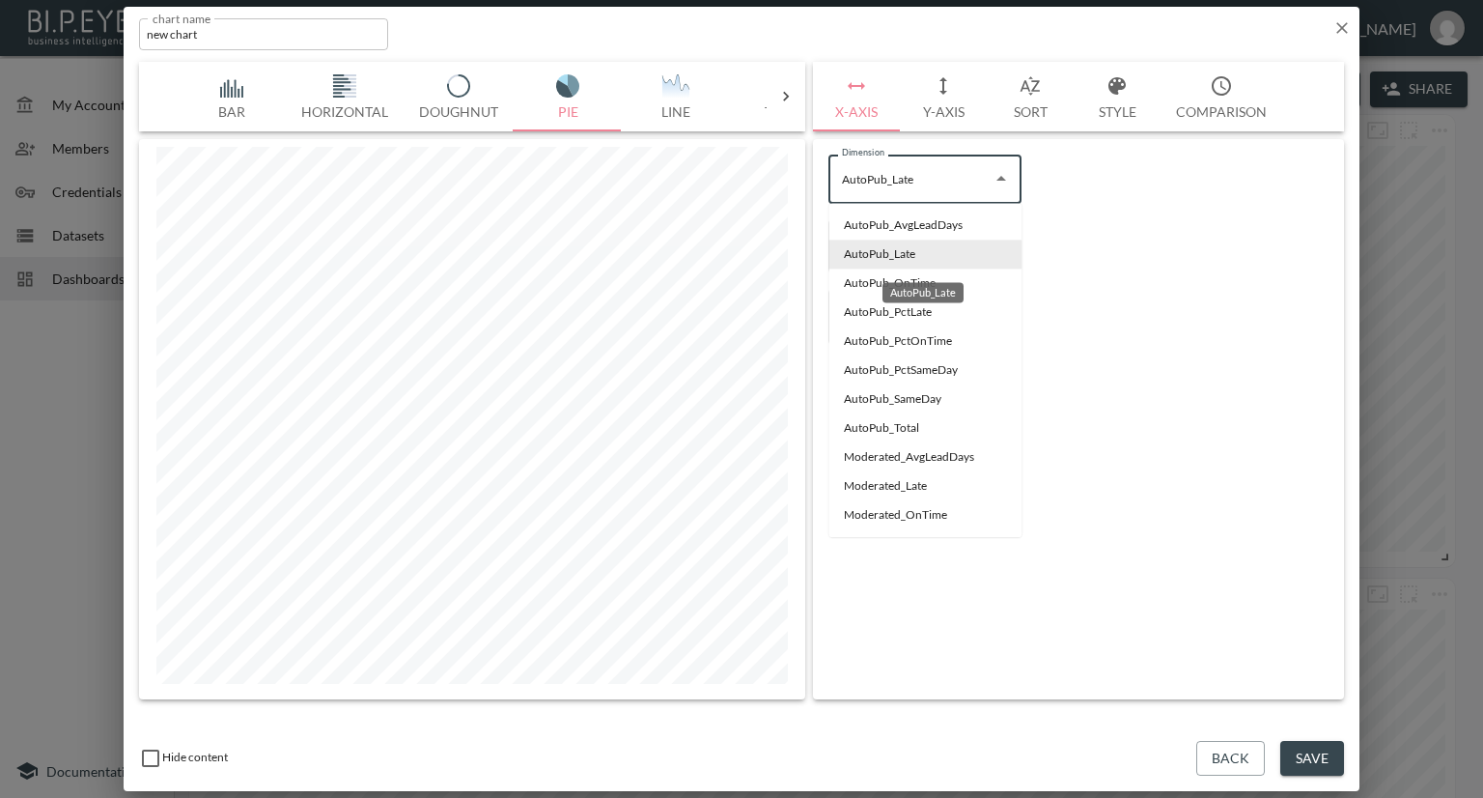
click at [855, 260] on li "AutoPub_Late" at bounding box center [924, 253] width 193 height 29
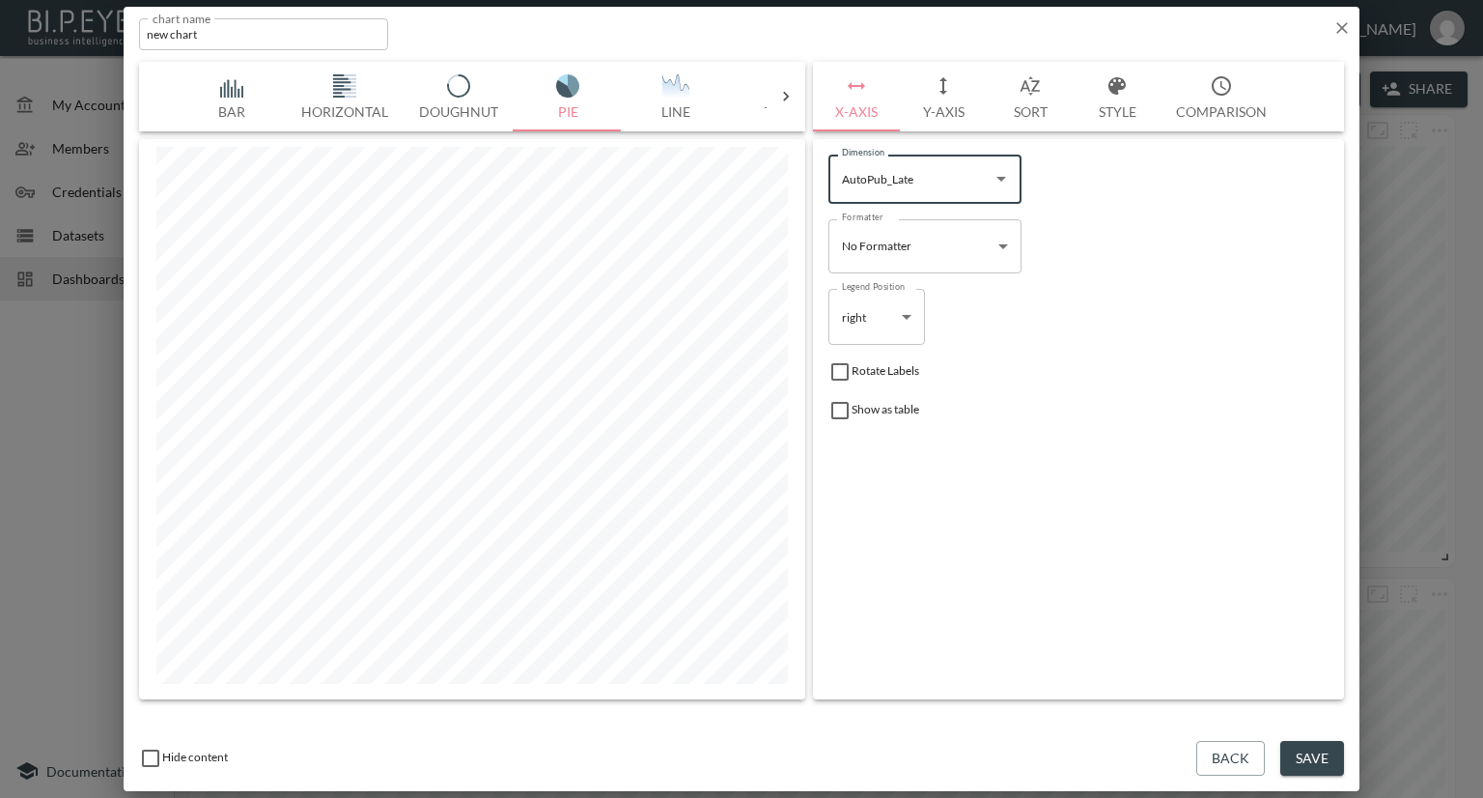
click at [865, 113] on button "X-Axis" at bounding box center [856, 97] width 87 height 70
click at [953, 113] on button "Y-Axis" at bounding box center [943, 97] width 87 height 70
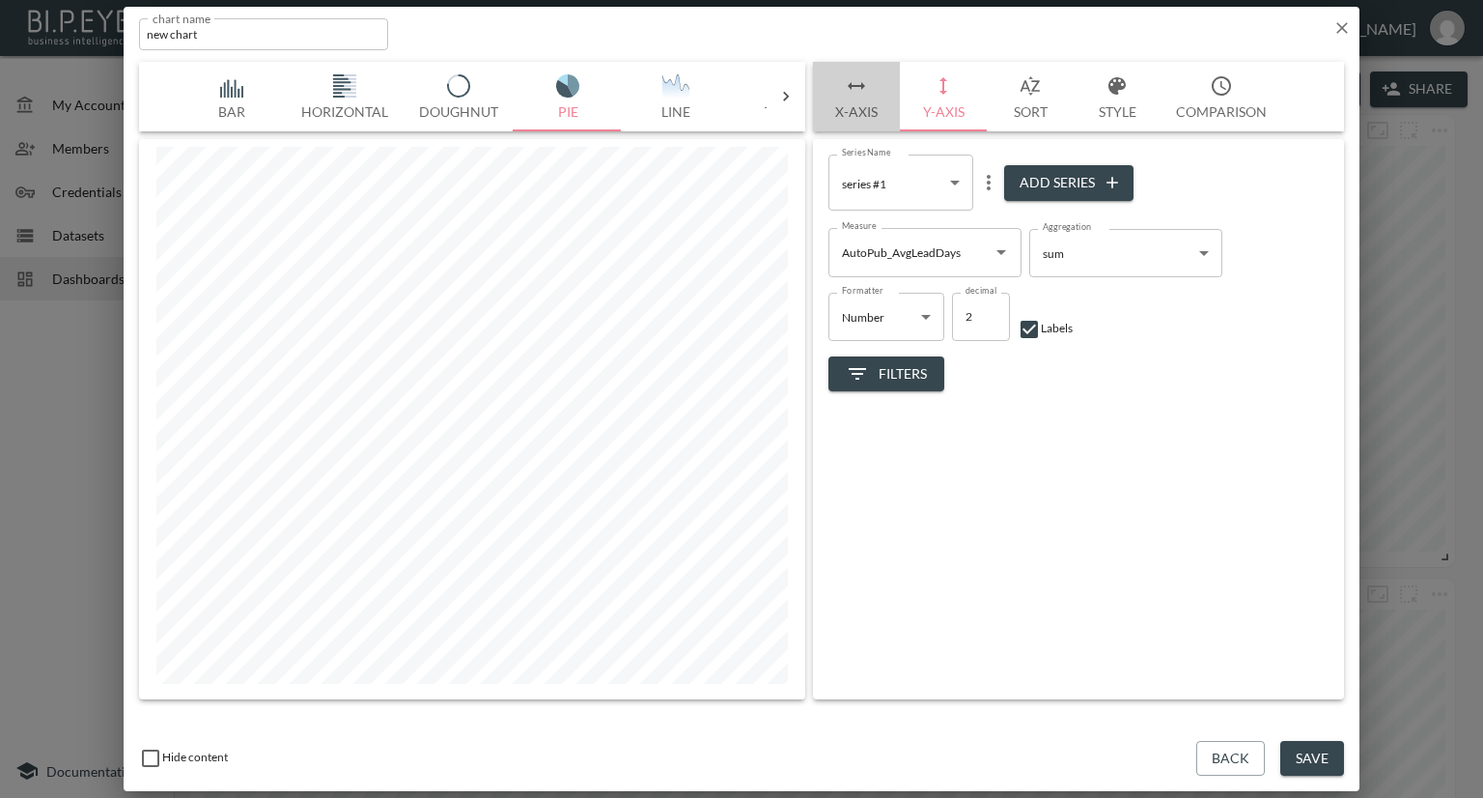
click at [859, 115] on button "X-Axis" at bounding box center [856, 97] width 87 height 70
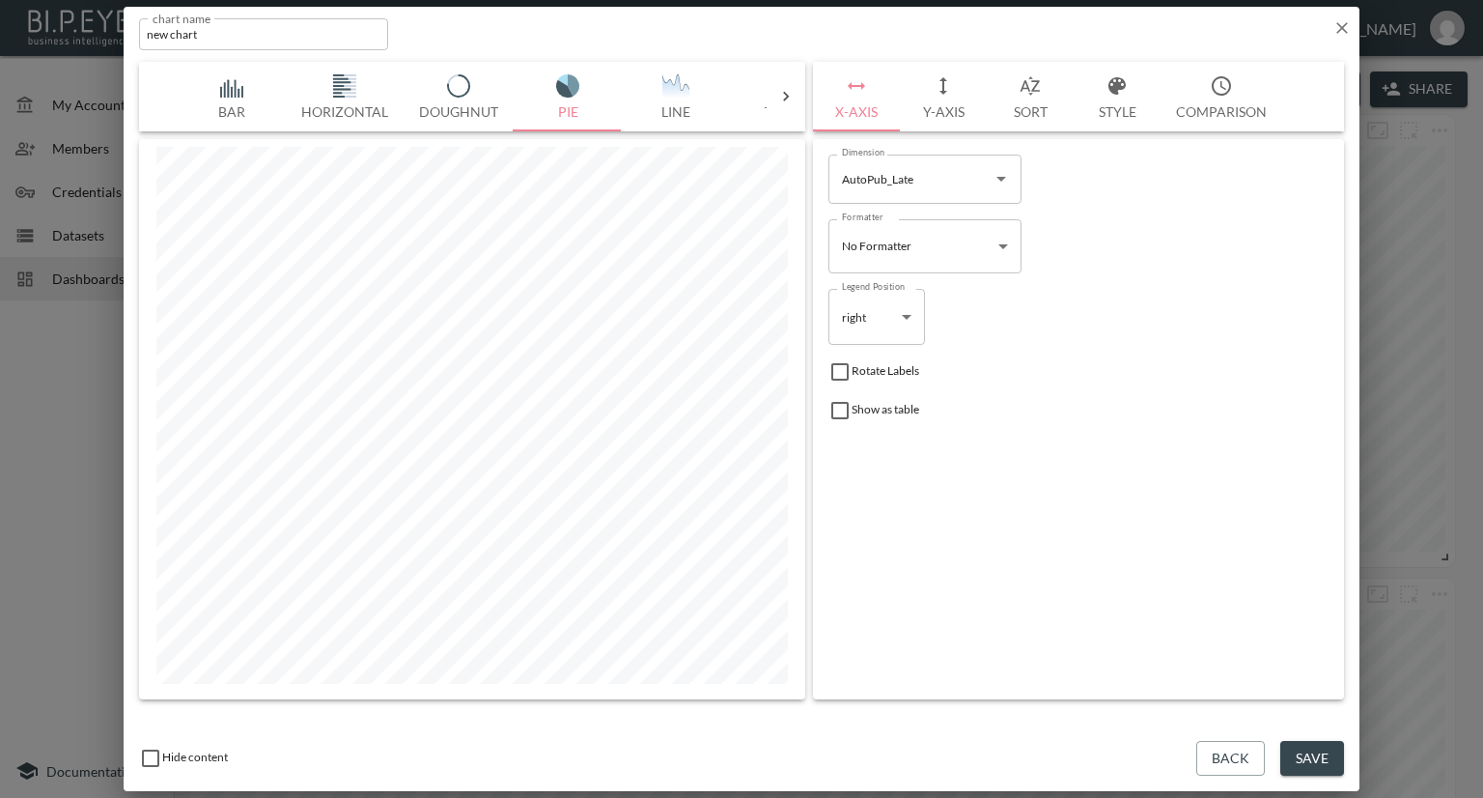
click at [997, 172] on icon "Open" at bounding box center [1001, 178] width 23 height 23
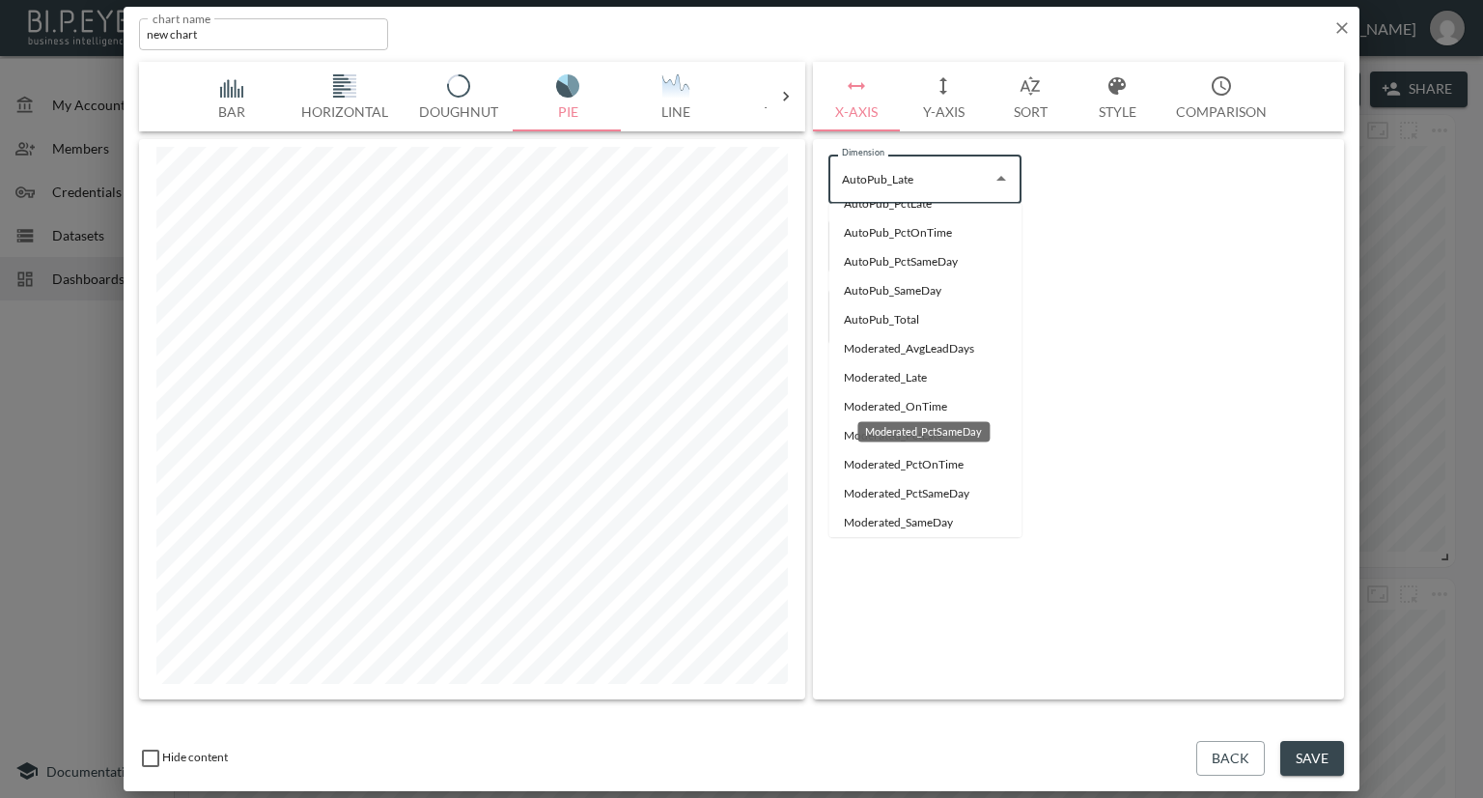
scroll to position [213, 0]
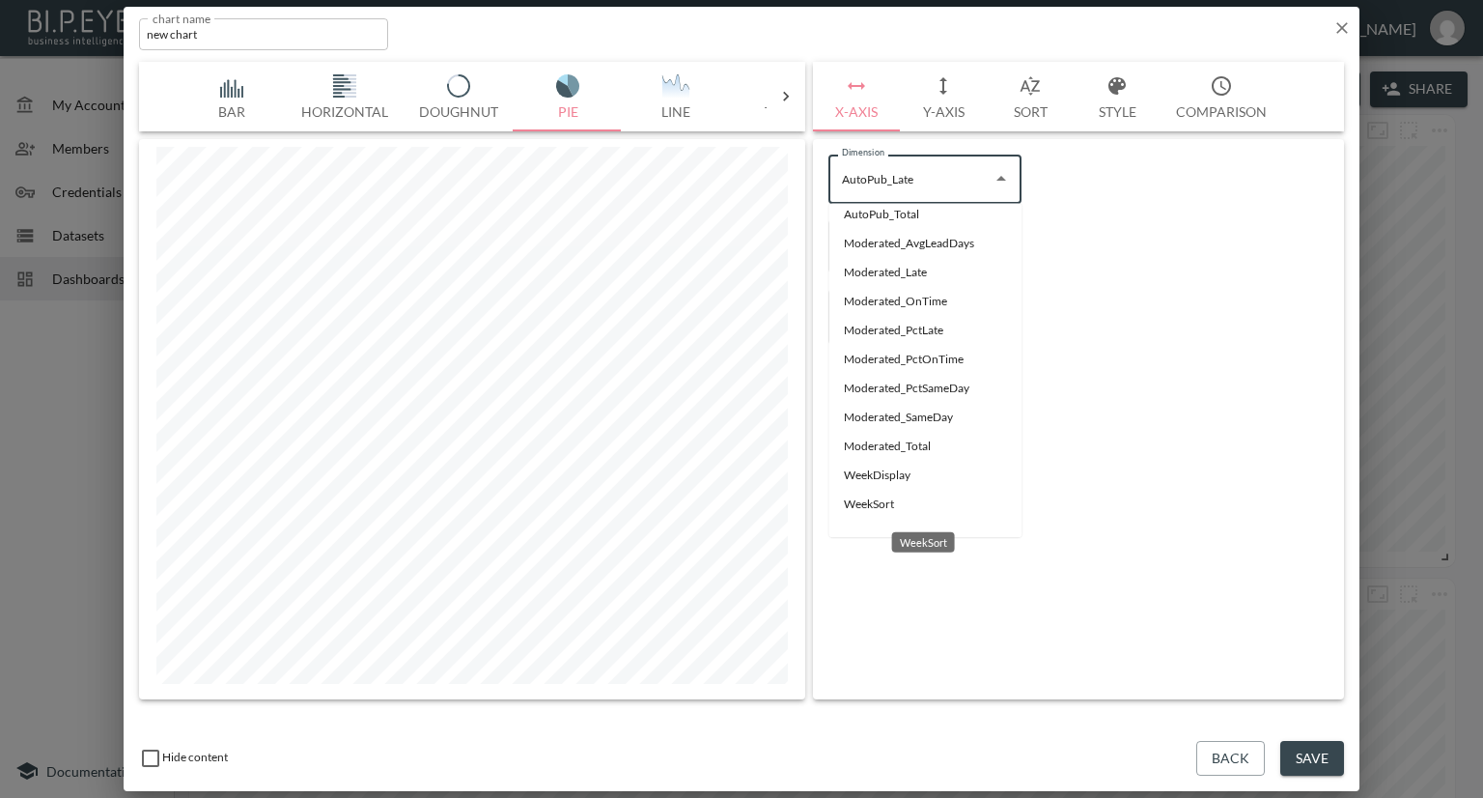
drag, startPoint x: 867, startPoint y: 502, endPoint x: 891, endPoint y: 410, distance: 94.8
click at [866, 502] on li "WeekSort" at bounding box center [924, 504] width 193 height 29
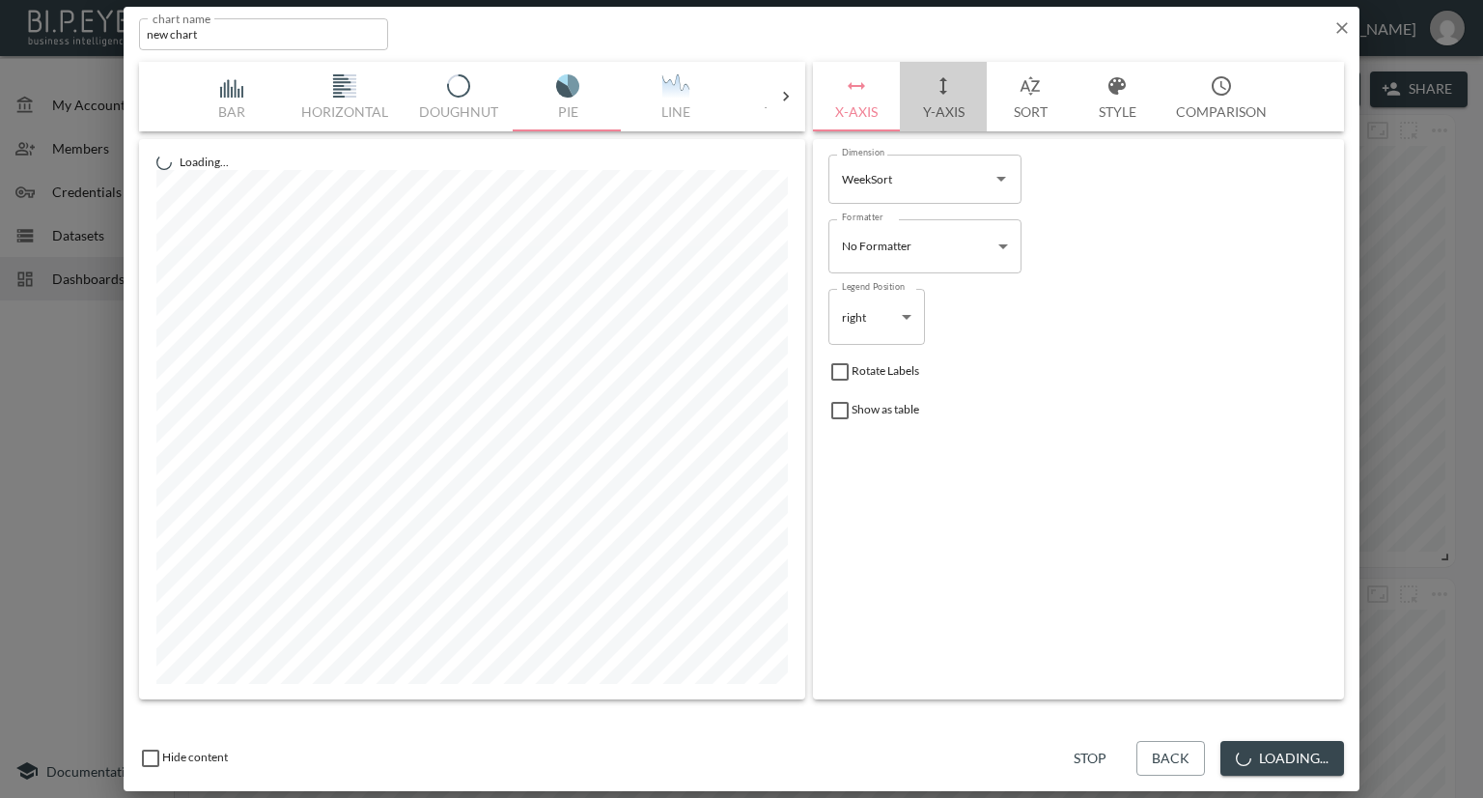
click at [932, 105] on button "Y-Axis" at bounding box center [943, 97] width 87 height 70
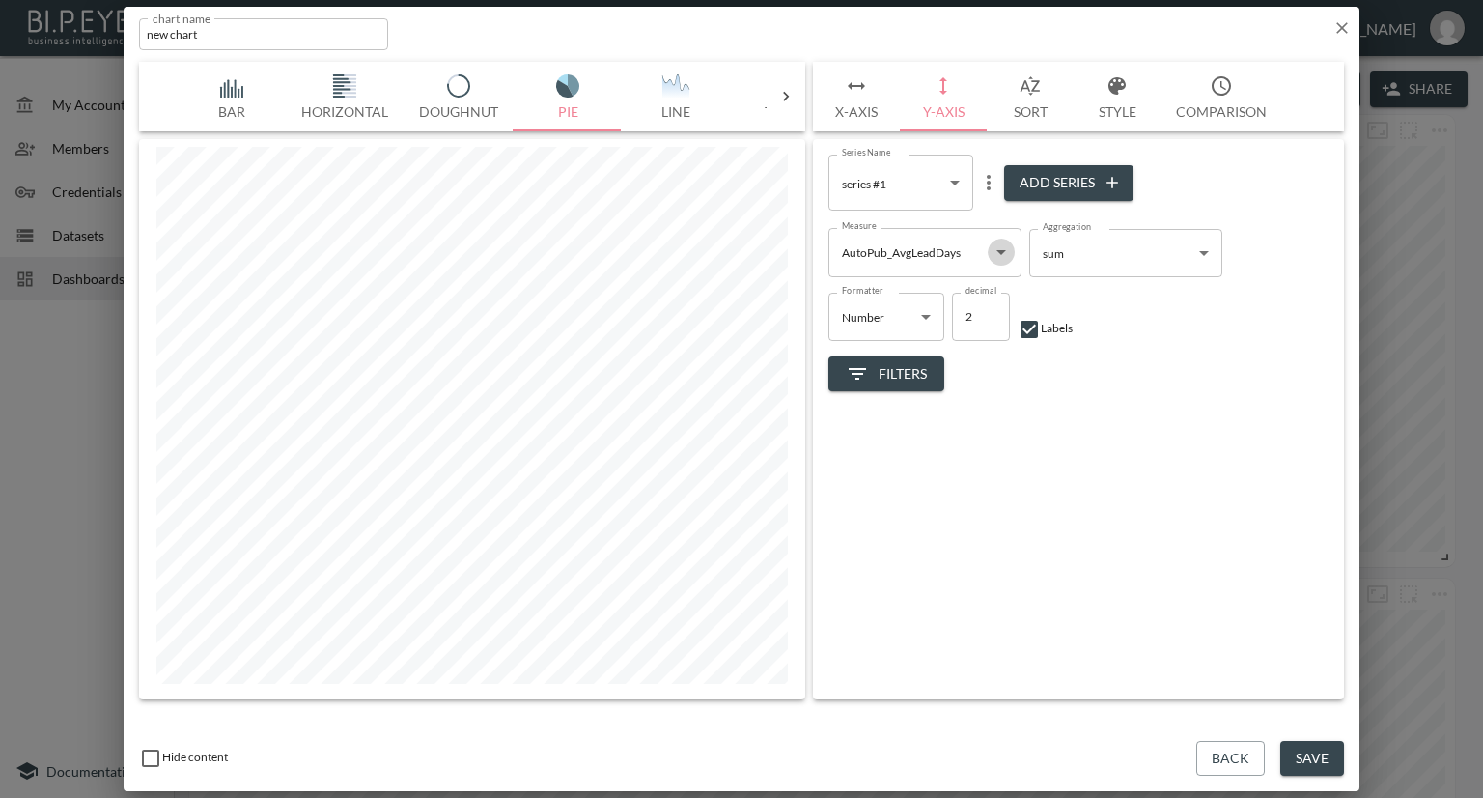
click at [993, 253] on icon "Open" at bounding box center [1001, 251] width 23 height 23
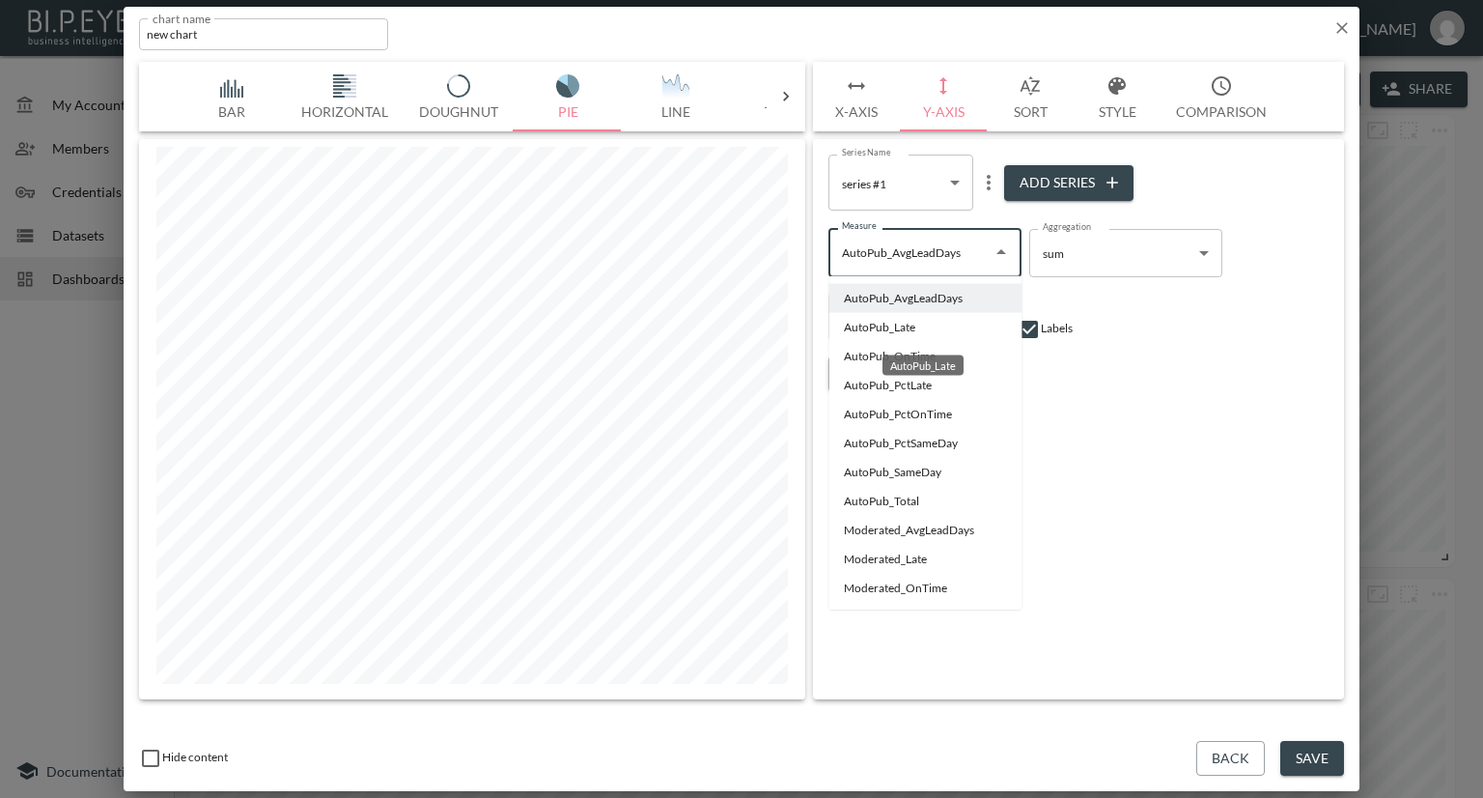
click at [864, 329] on li "AutoPub_Late" at bounding box center [924, 327] width 193 height 29
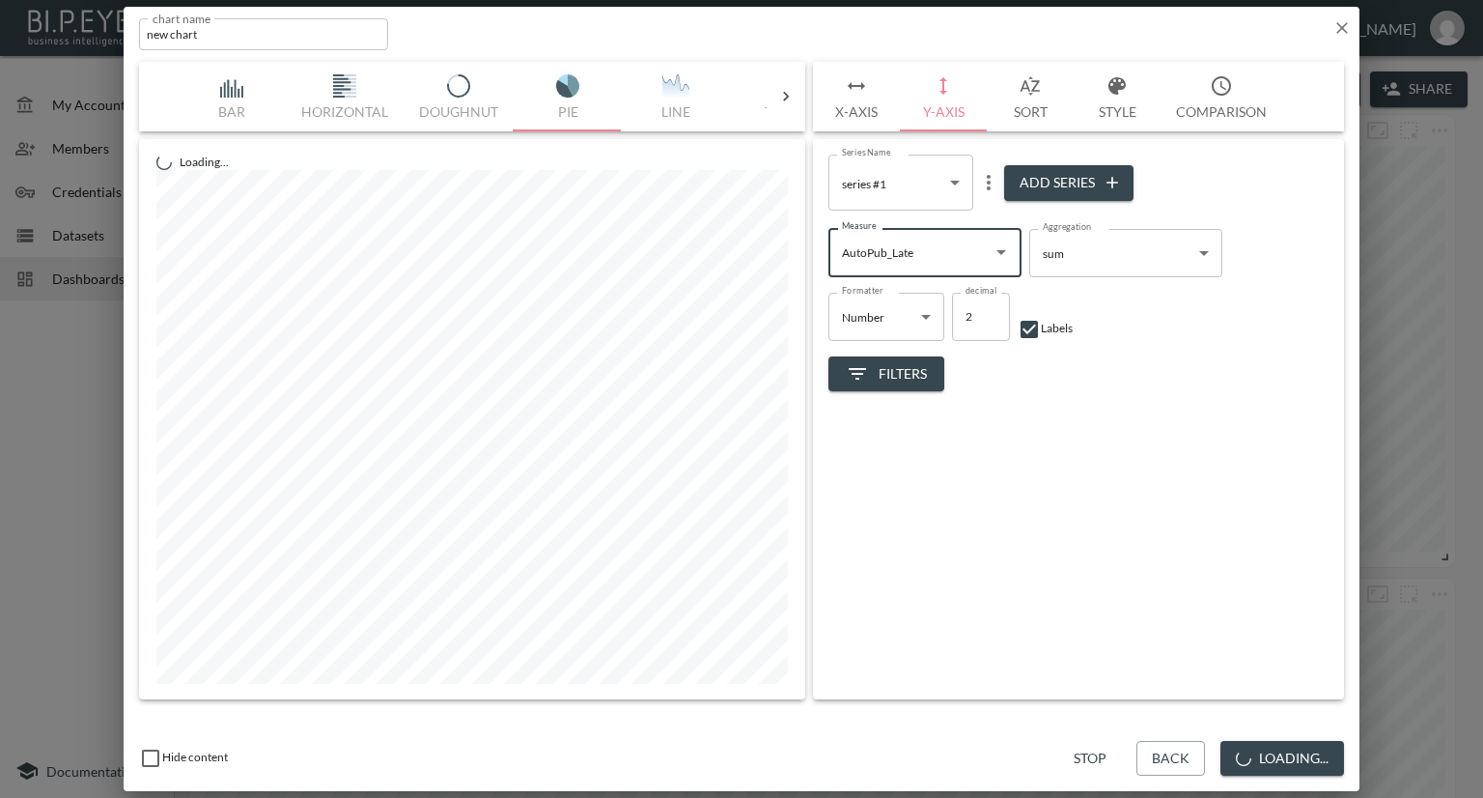
click at [1053, 178] on button "Add Series" at bounding box center [1068, 183] width 129 height 36
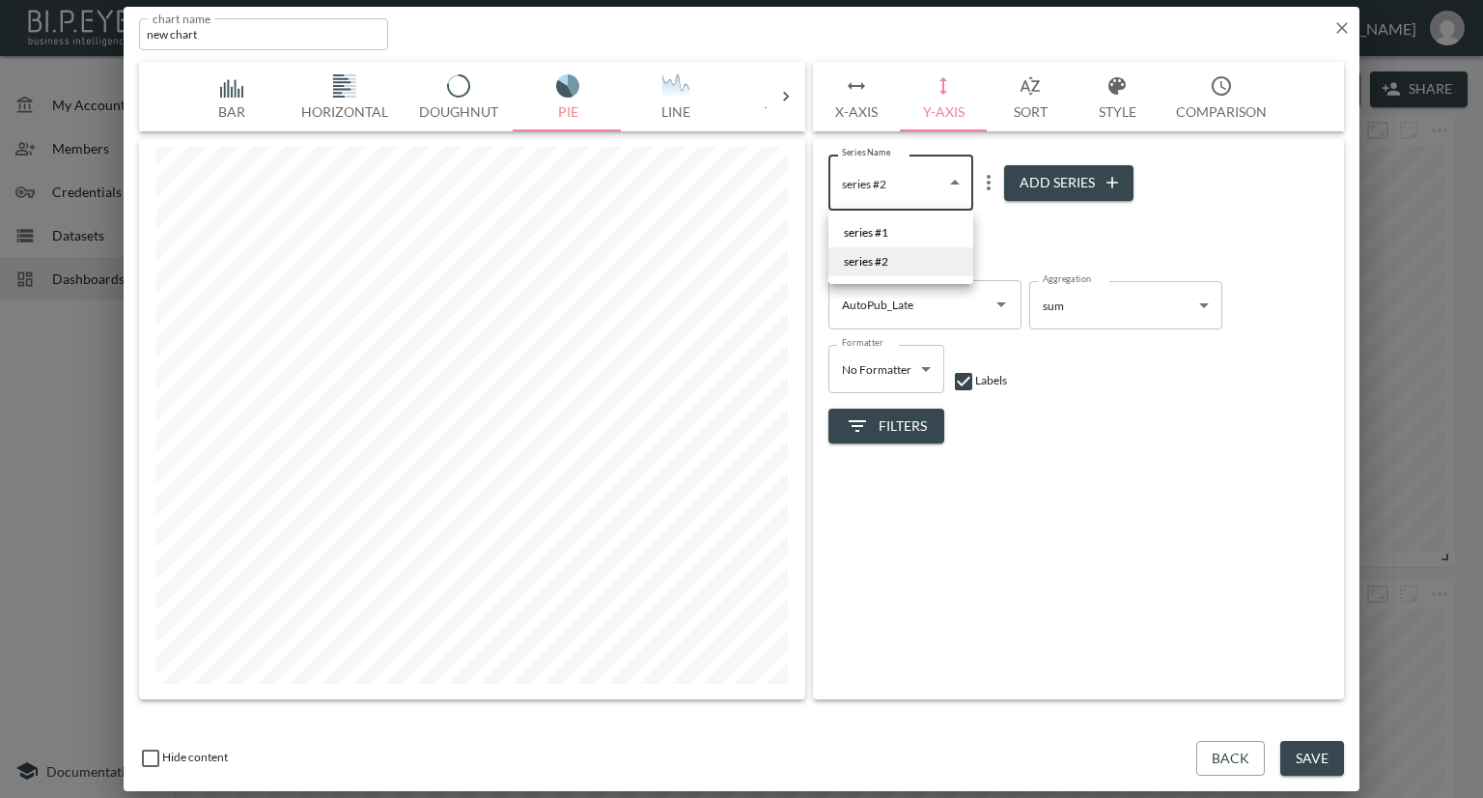
click at [956, 186] on body "BI.P.EYE, Interactive Analytics Dashboards - app Nadia Senft organization / das…" at bounding box center [741, 399] width 1483 height 798
click at [1021, 310] on div at bounding box center [741, 399] width 1483 height 798
click at [1002, 307] on icon "Open" at bounding box center [1001, 304] width 23 height 23
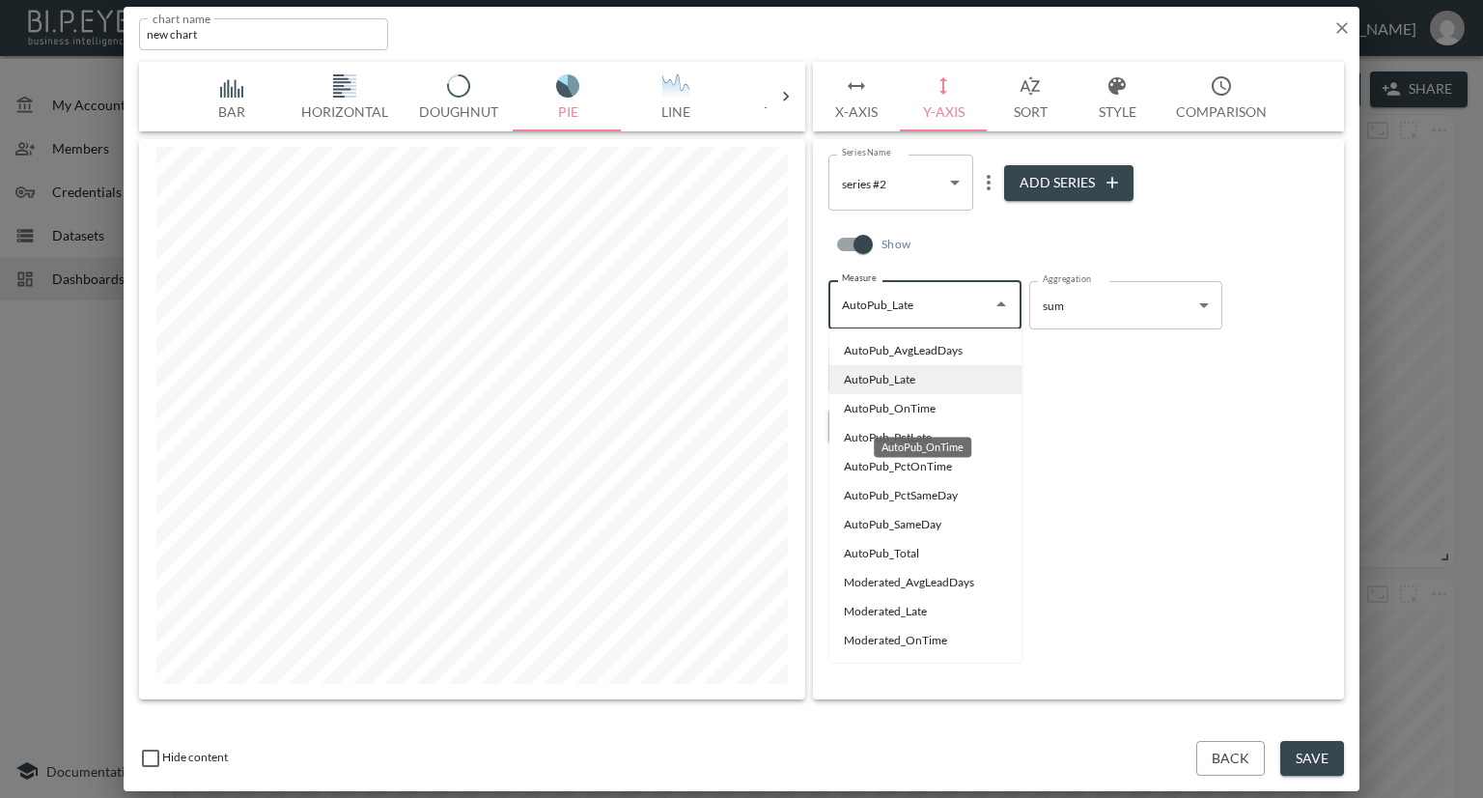
click at [907, 405] on li "AutoPub_OnTime" at bounding box center [924, 408] width 193 height 29
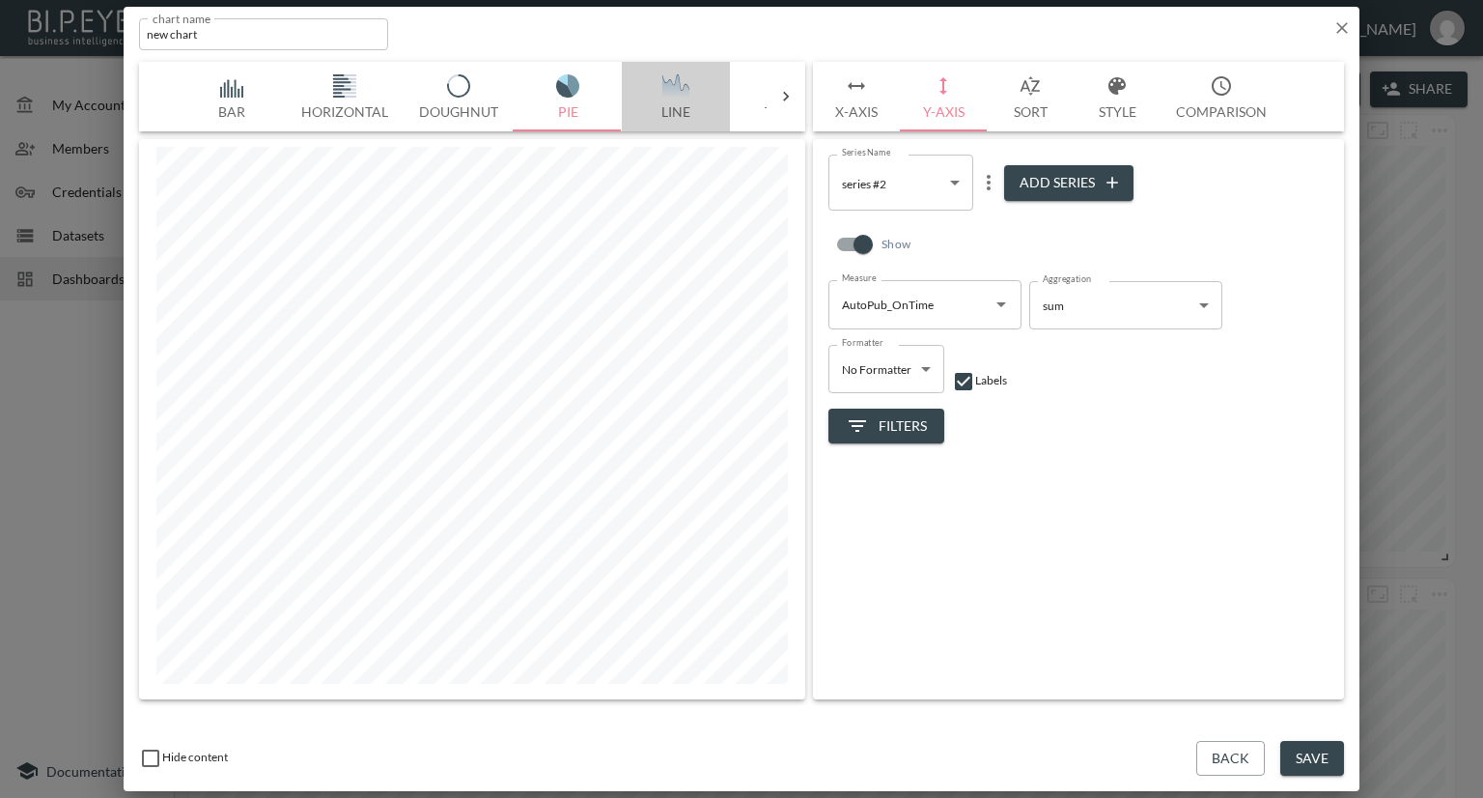
click at [687, 83] on img "button" at bounding box center [675, 85] width 77 height 23
click at [848, 112] on button "X-Axis" at bounding box center [856, 97] width 87 height 70
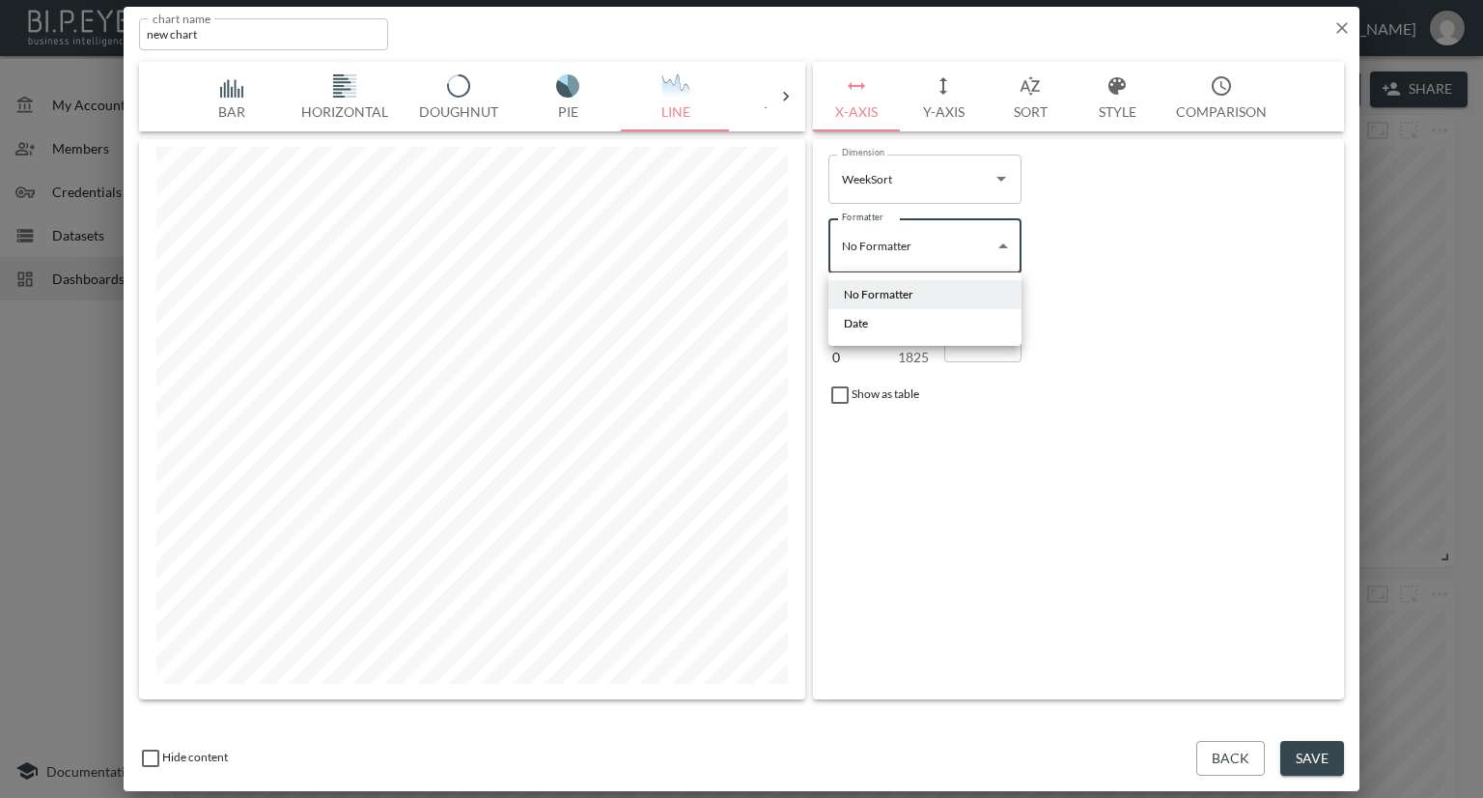
click at [969, 246] on body "BI.P.EYE, Interactive Analytics Dashboards - app Nadia Senft organization / das…" at bounding box center [741, 399] width 1483 height 798
click at [877, 322] on li "Date" at bounding box center [924, 323] width 193 height 29
click at [945, 113] on button "Y-Axis" at bounding box center [943, 97] width 87 height 70
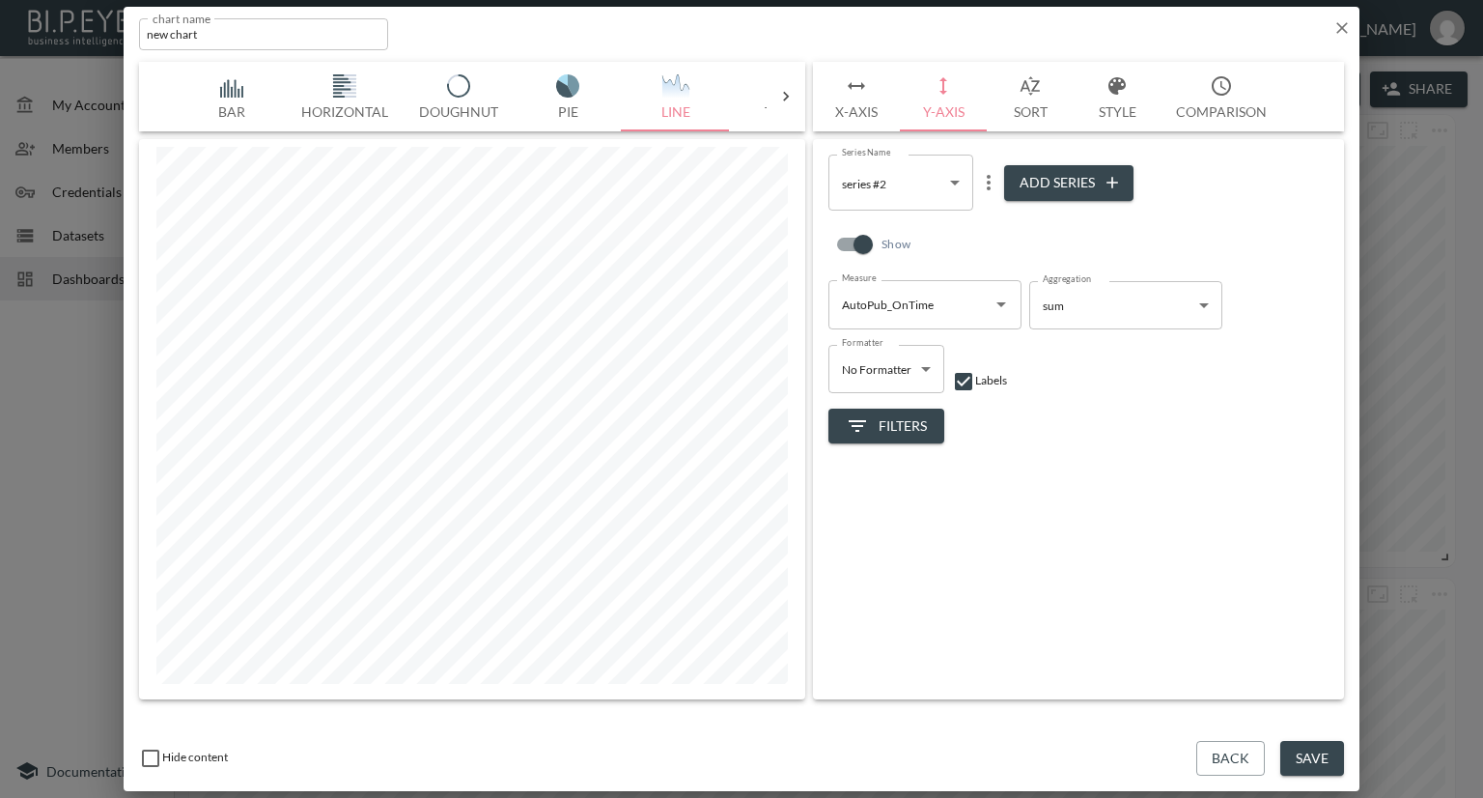
click at [998, 307] on icon "Open" at bounding box center [1001, 304] width 23 height 23
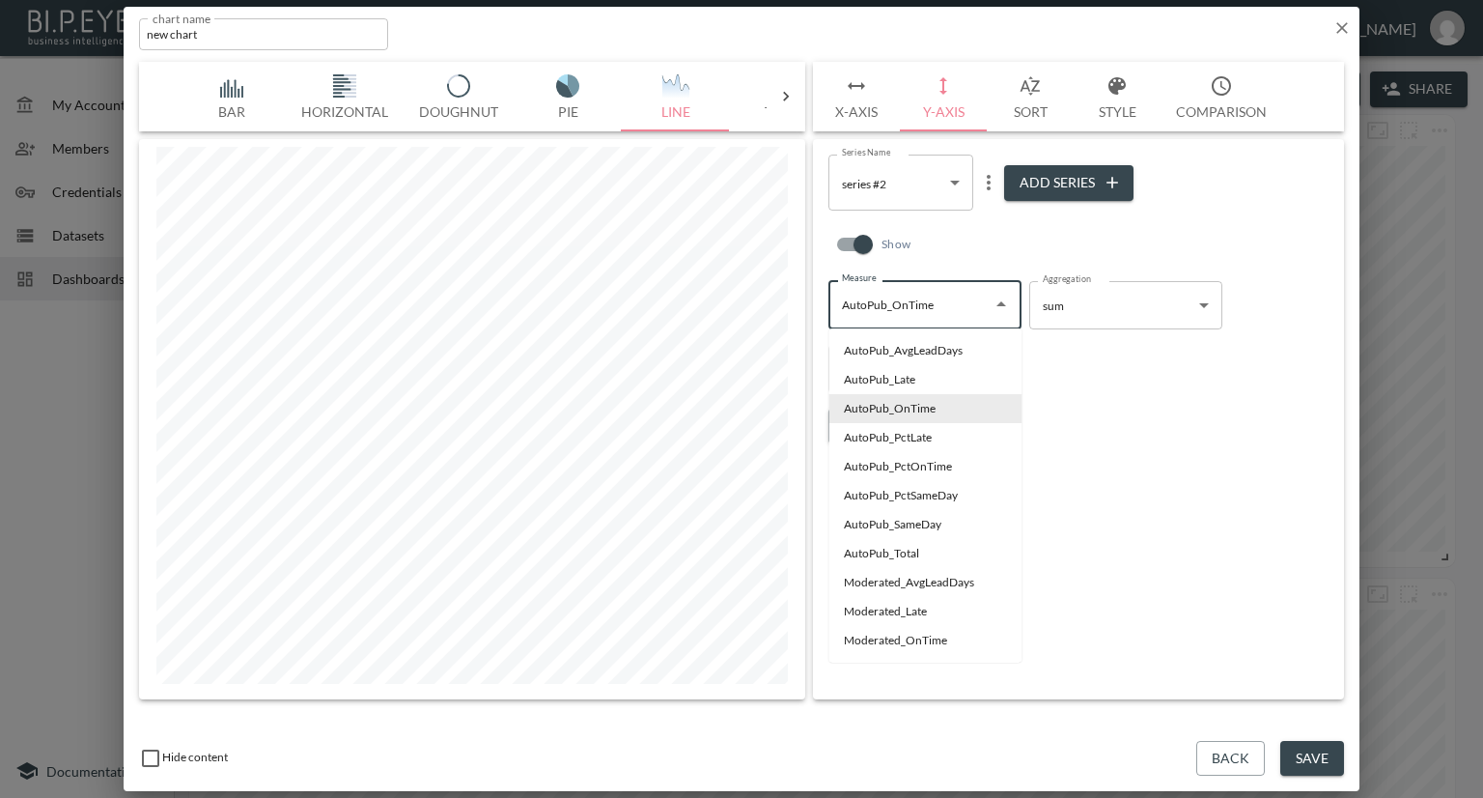
click at [946, 180] on body "BI.P.EYE, Interactive Analytics Dashboards - app Nadia Senft organization / das…" at bounding box center [741, 399] width 1483 height 798
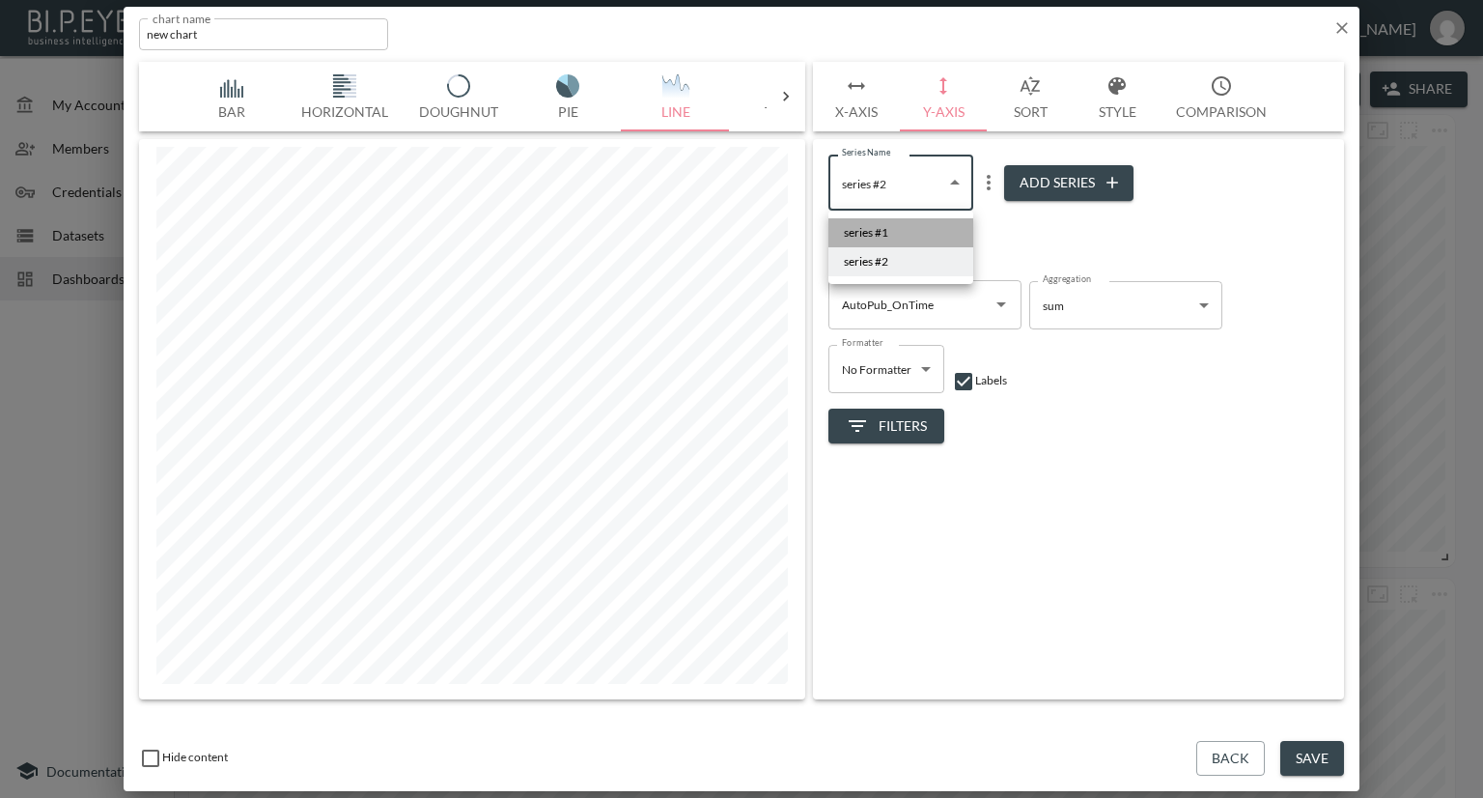
click at [916, 224] on li "series #1" at bounding box center [900, 232] width 145 height 29
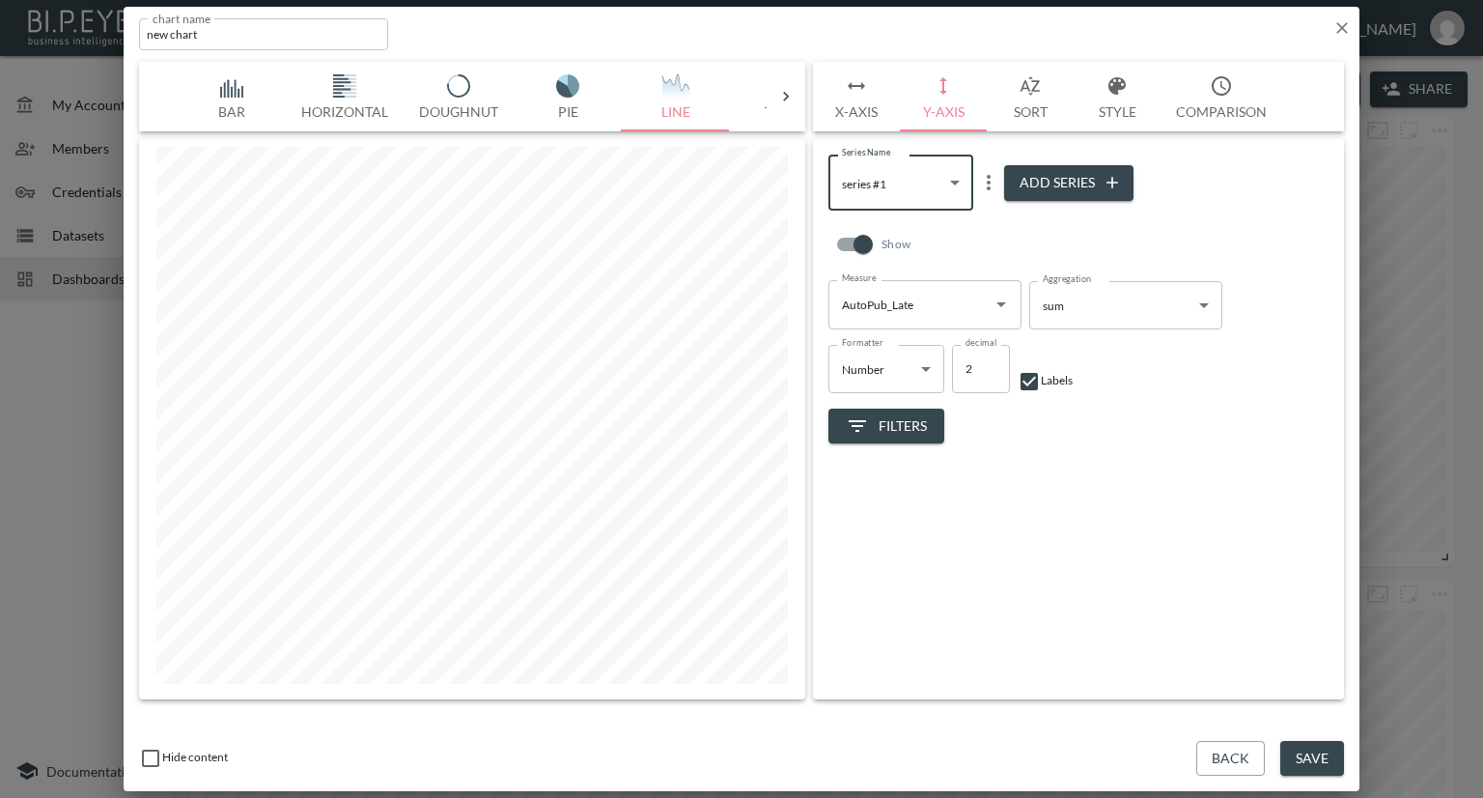
click at [959, 185] on body "BI.P.EYE, Interactive Analytics Dashboards - app Nadia Senft organization / das…" at bounding box center [741, 399] width 1483 height 798
click at [908, 257] on li "series #2" at bounding box center [900, 261] width 145 height 29
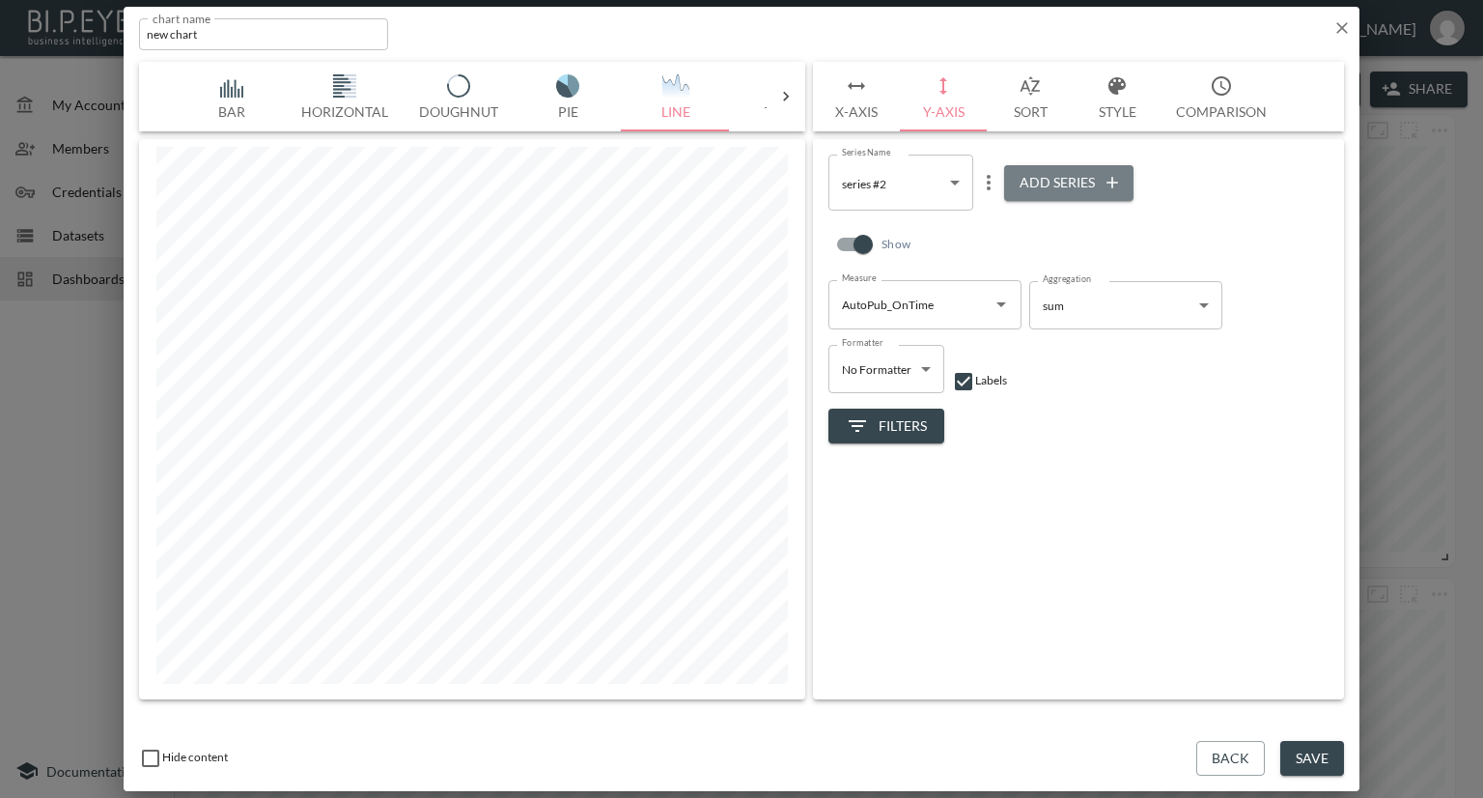
click at [1043, 182] on button "Add Series" at bounding box center [1068, 183] width 129 height 36
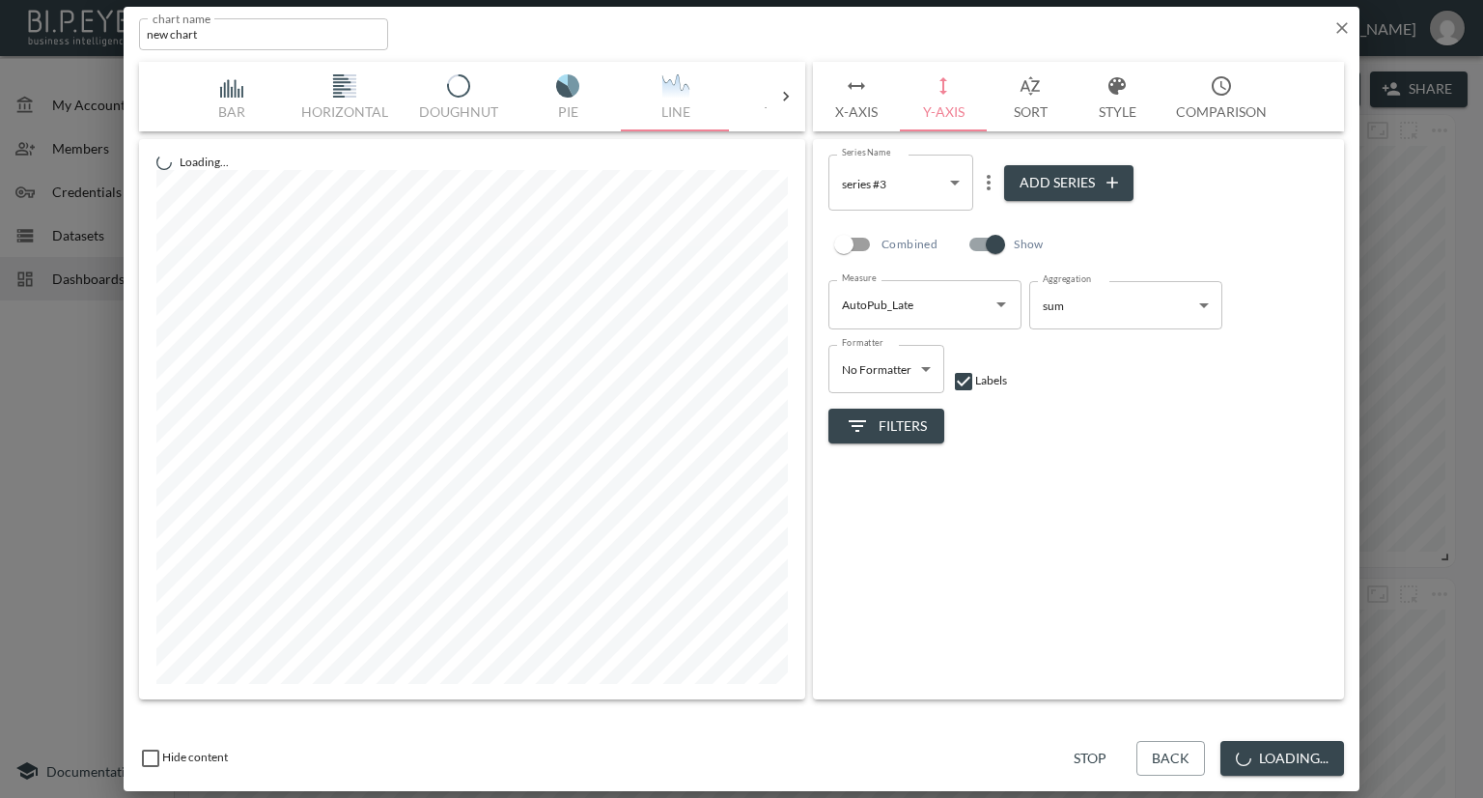
click at [958, 189] on body "BI.P.EYE, Interactive Analytics Dashboards - app Nadia Senft organization / das…" at bounding box center [741, 399] width 1483 height 798
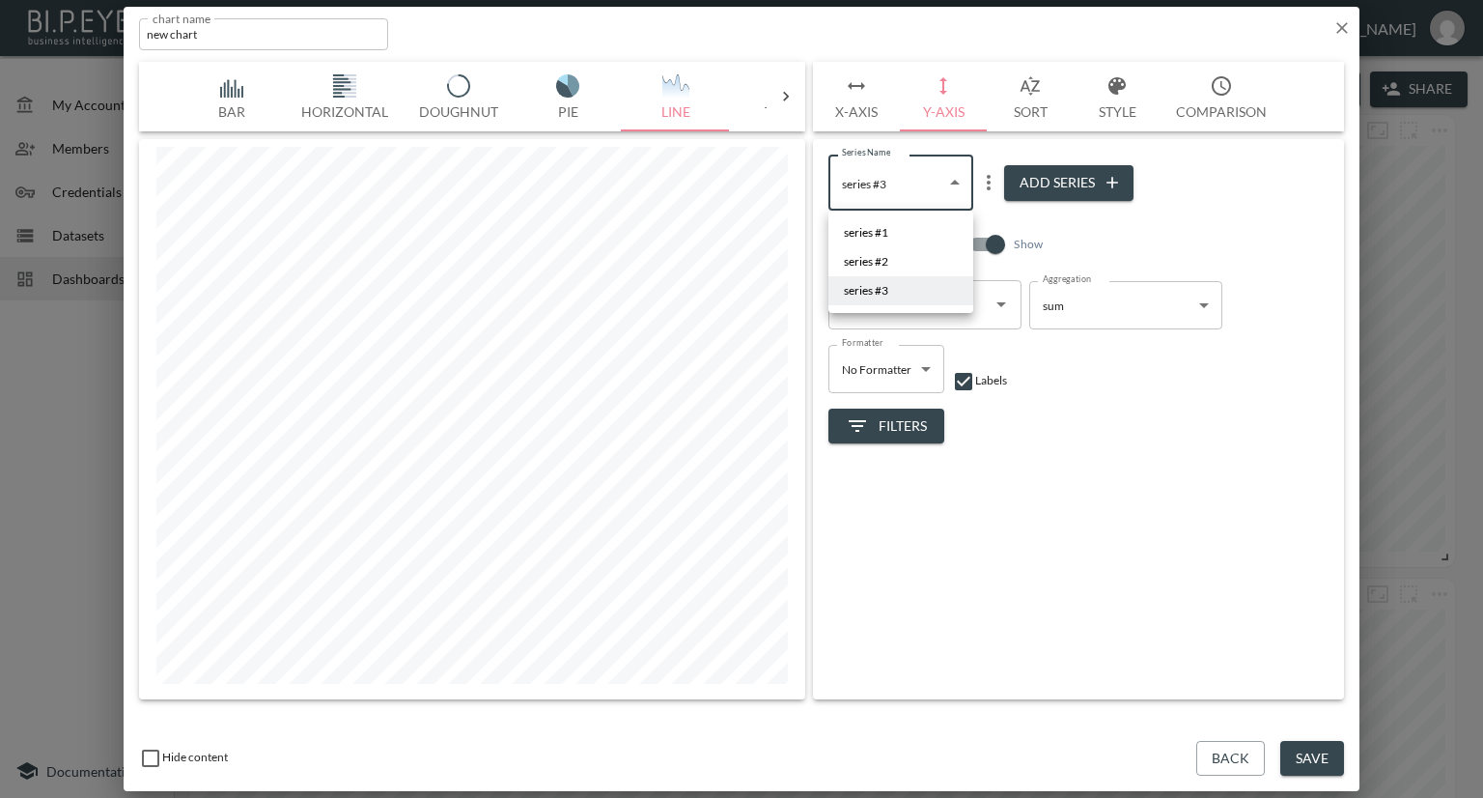
click at [915, 291] on li "series #3" at bounding box center [900, 290] width 145 height 29
click at [992, 300] on icon "Open" at bounding box center [1001, 304] width 23 height 23
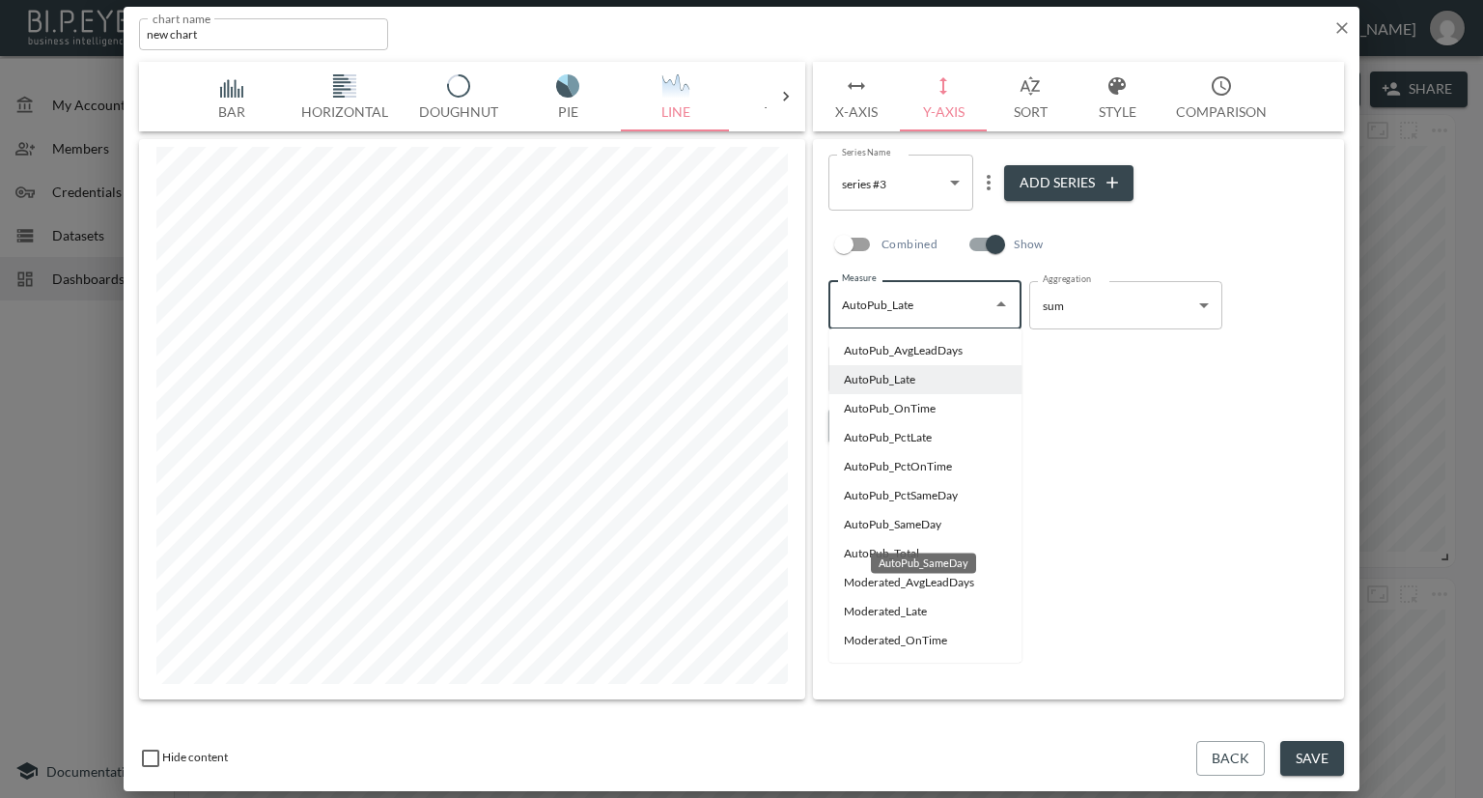
click at [857, 525] on li "AutoPub_SameDay" at bounding box center [924, 524] width 193 height 29
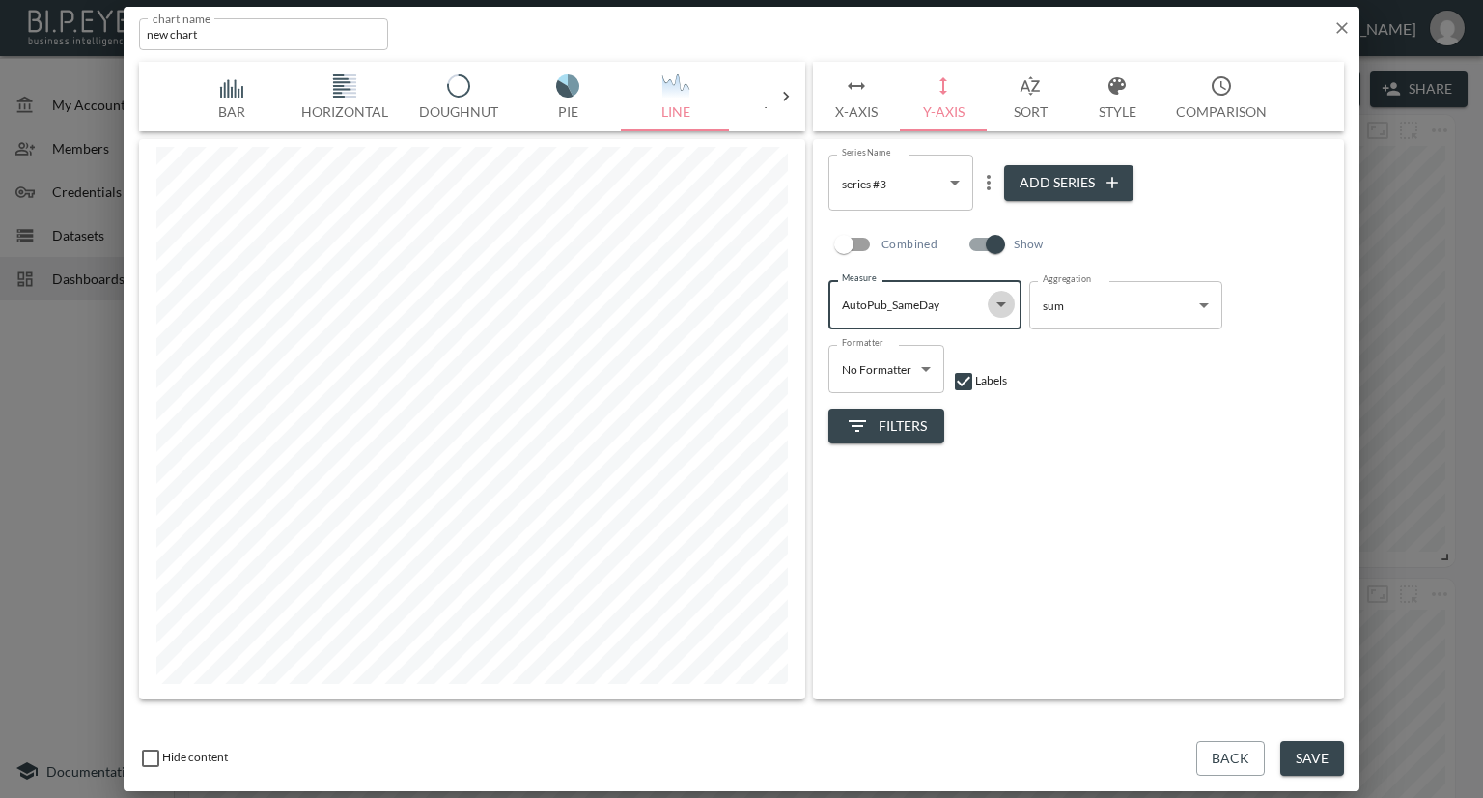
click at [1004, 302] on icon "Open" at bounding box center [1001, 304] width 10 height 5
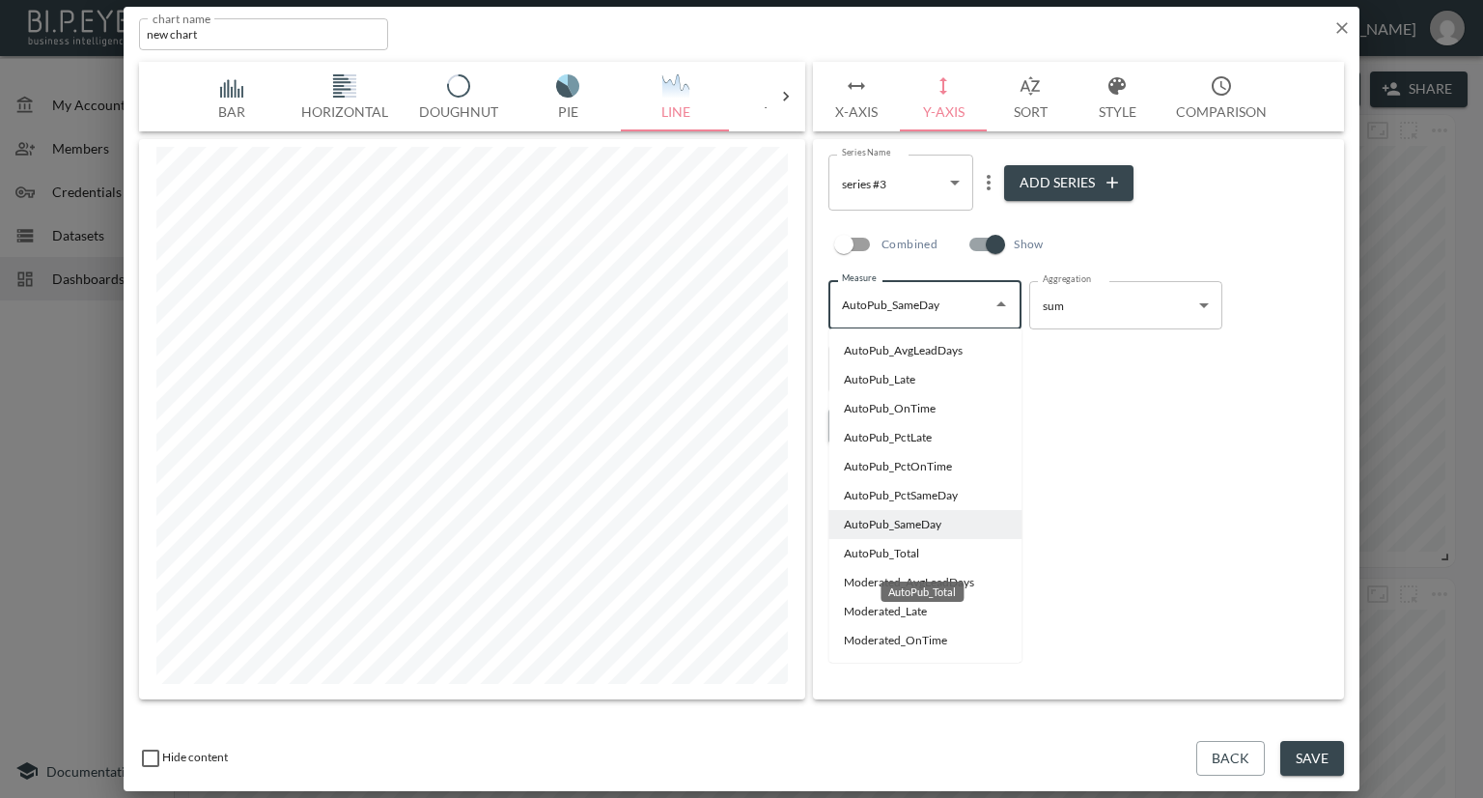
click at [879, 550] on li "AutoPub_Total" at bounding box center [924, 553] width 193 height 29
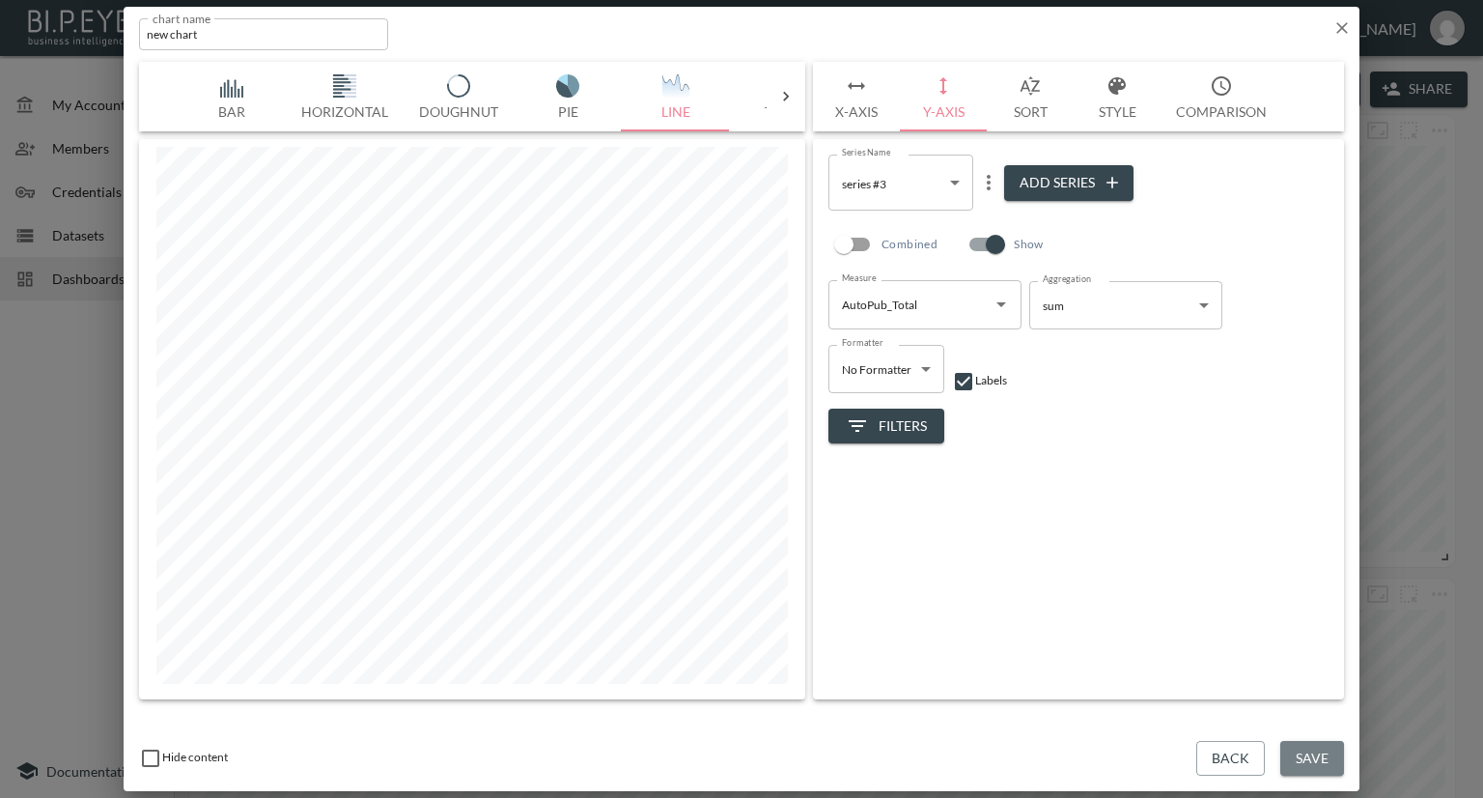
click at [1294, 750] on button "Save" at bounding box center [1312, 759] width 64 height 36
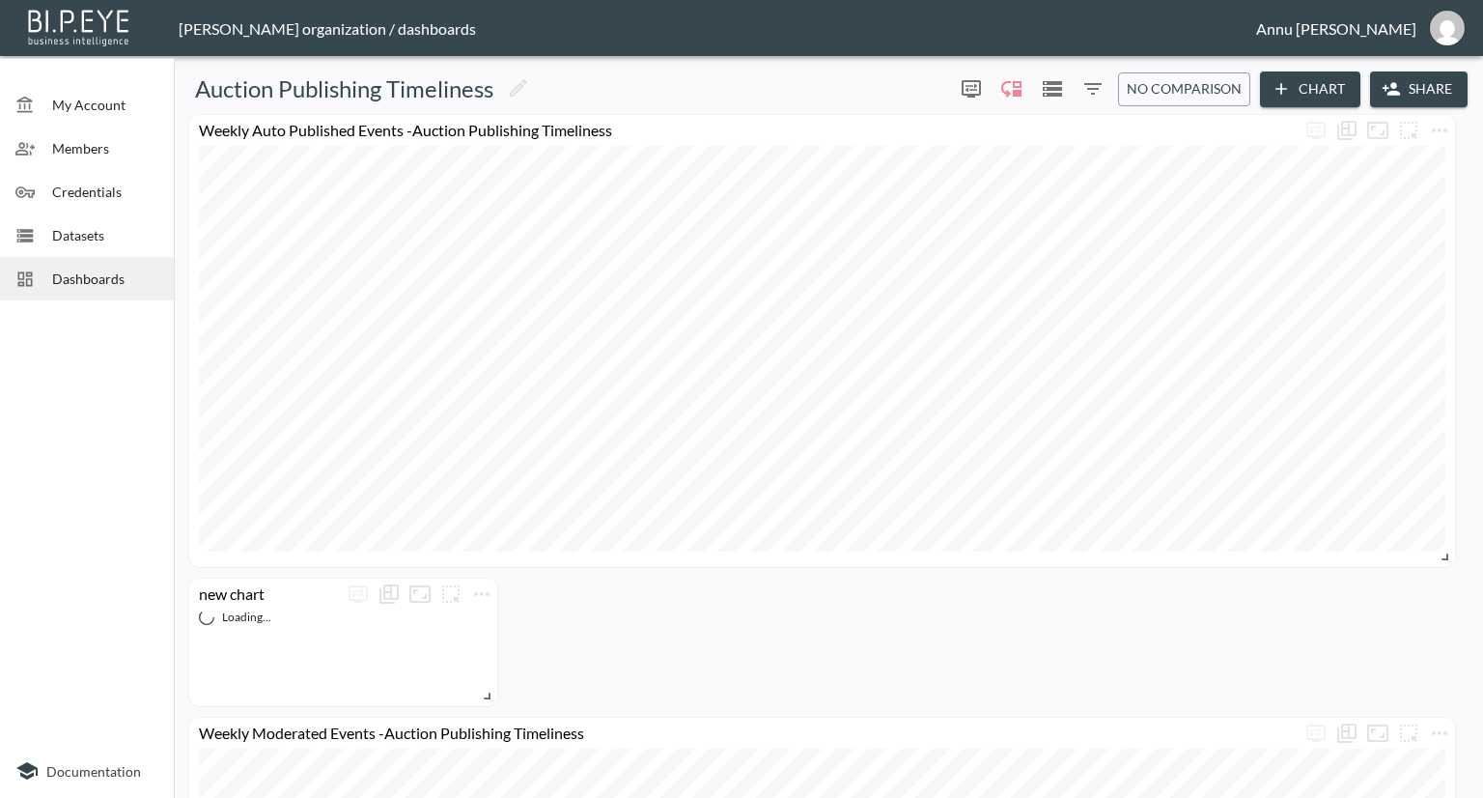
scroll to position [483, 0]
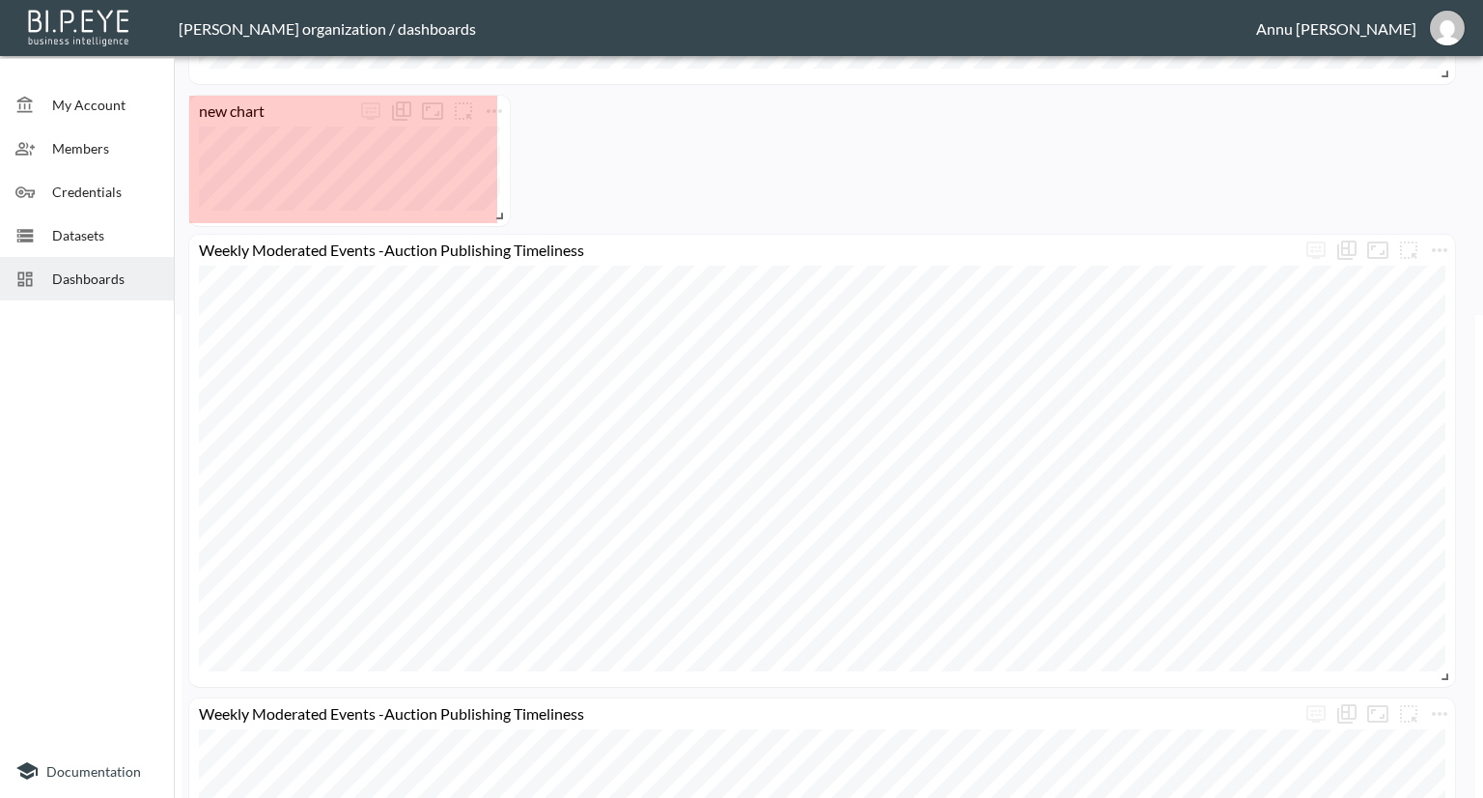
drag, startPoint x: 490, startPoint y: 207, endPoint x: 502, endPoint y: 210, distance: 12.9
click at [502, 210] on span at bounding box center [496, 212] width 19 height 19
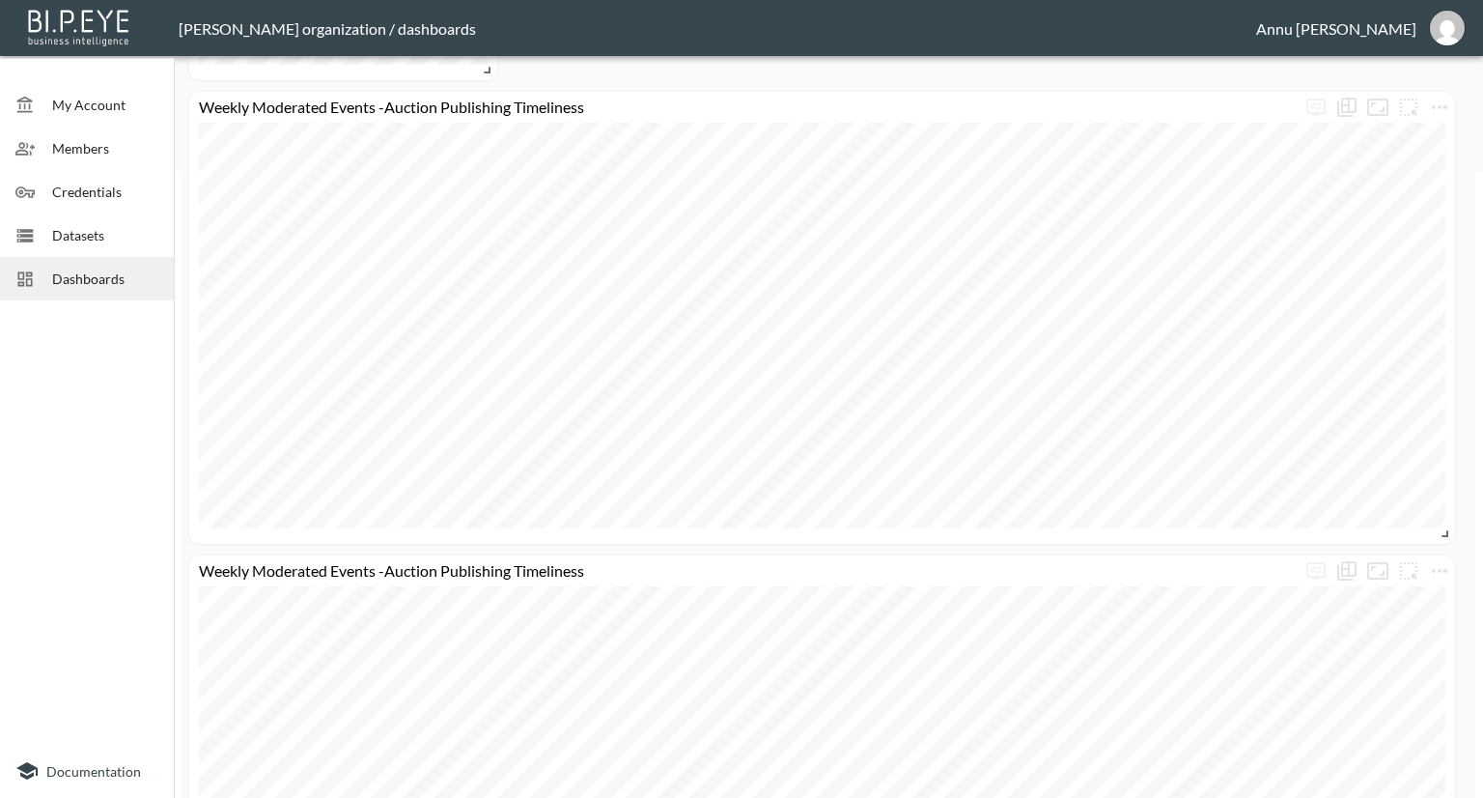
scroll to position [850, 0]
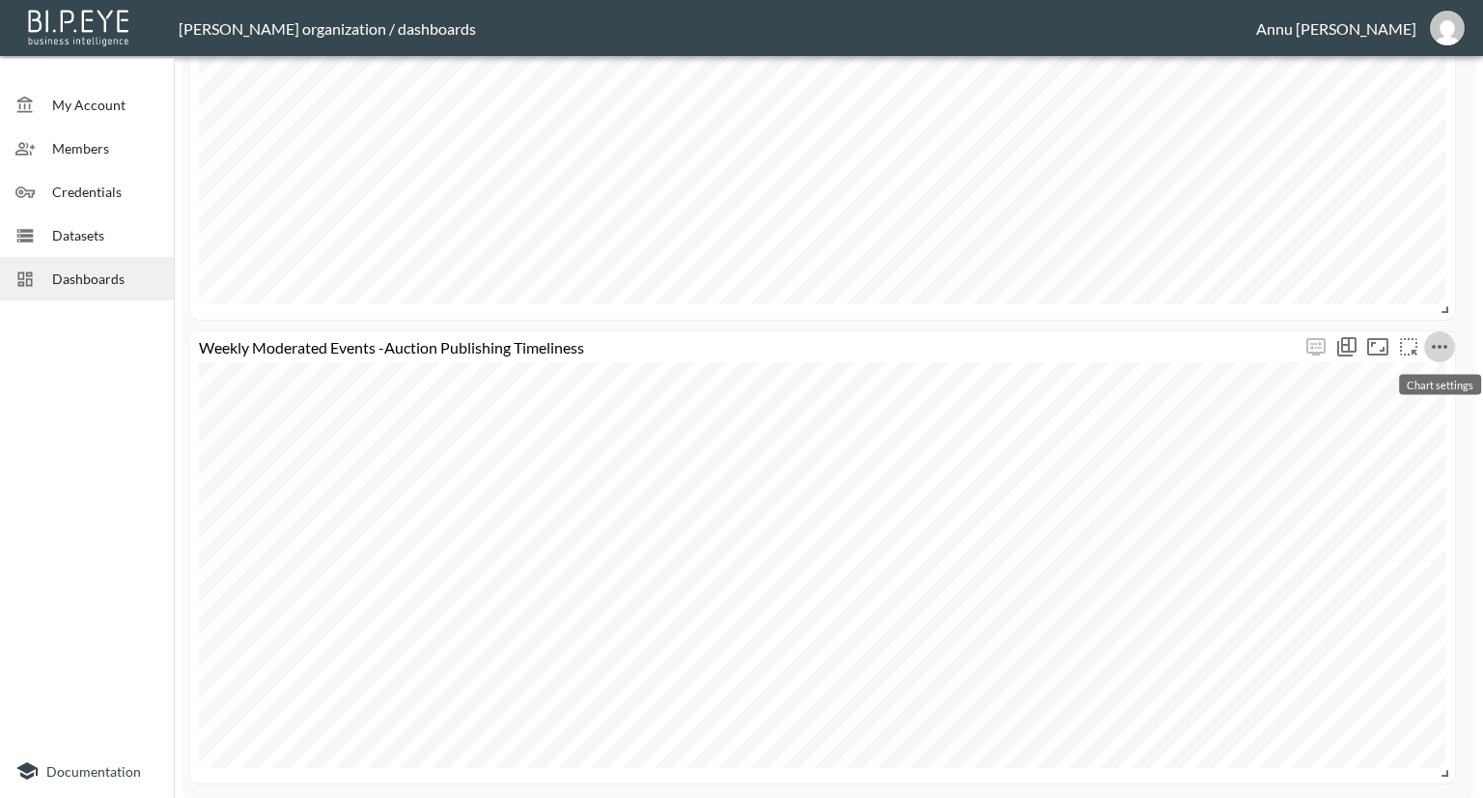
click at [1444, 351] on icon "more" at bounding box center [1439, 346] width 23 height 23
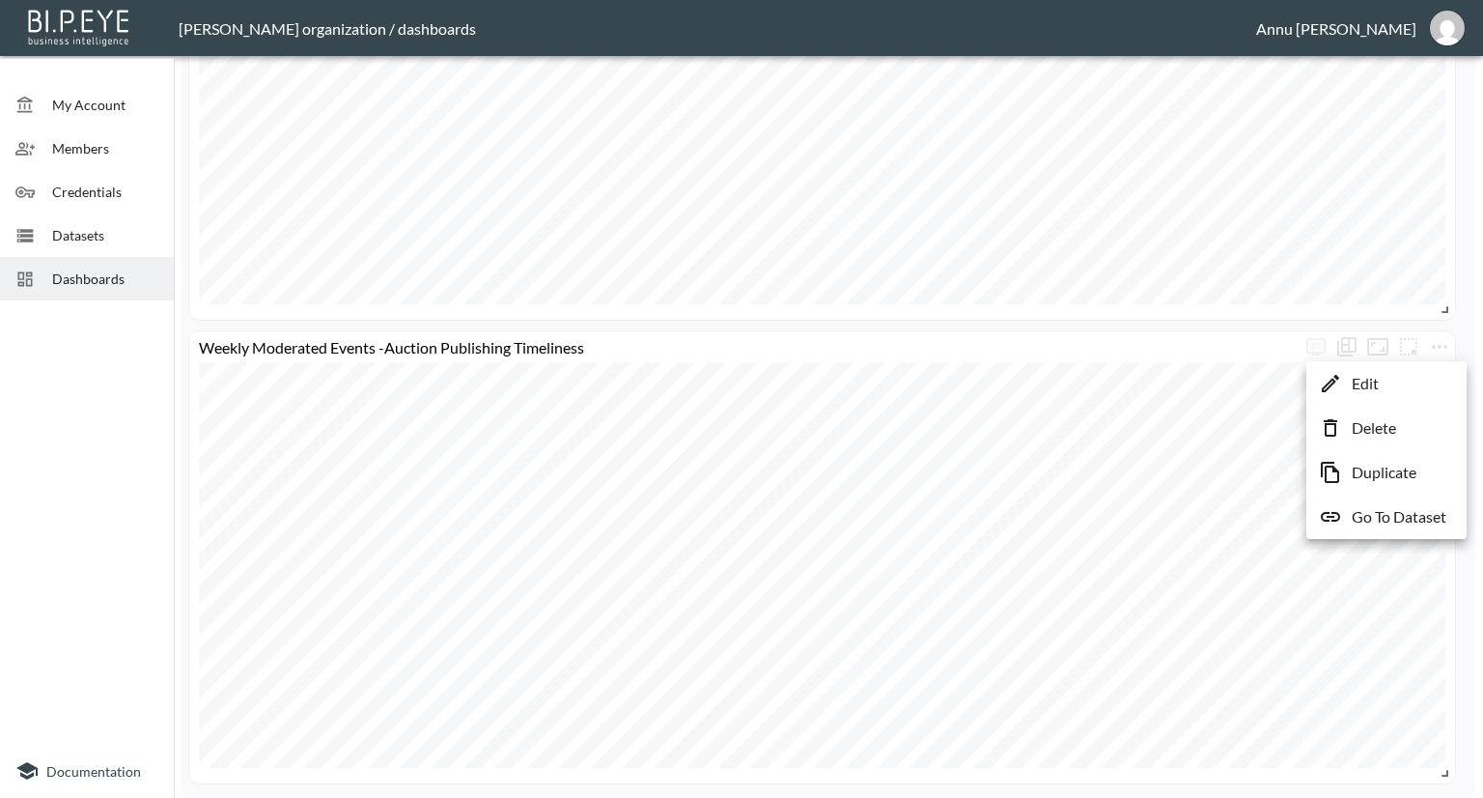
click at [1371, 430] on p "Delete" at bounding box center [1374, 427] width 44 height 23
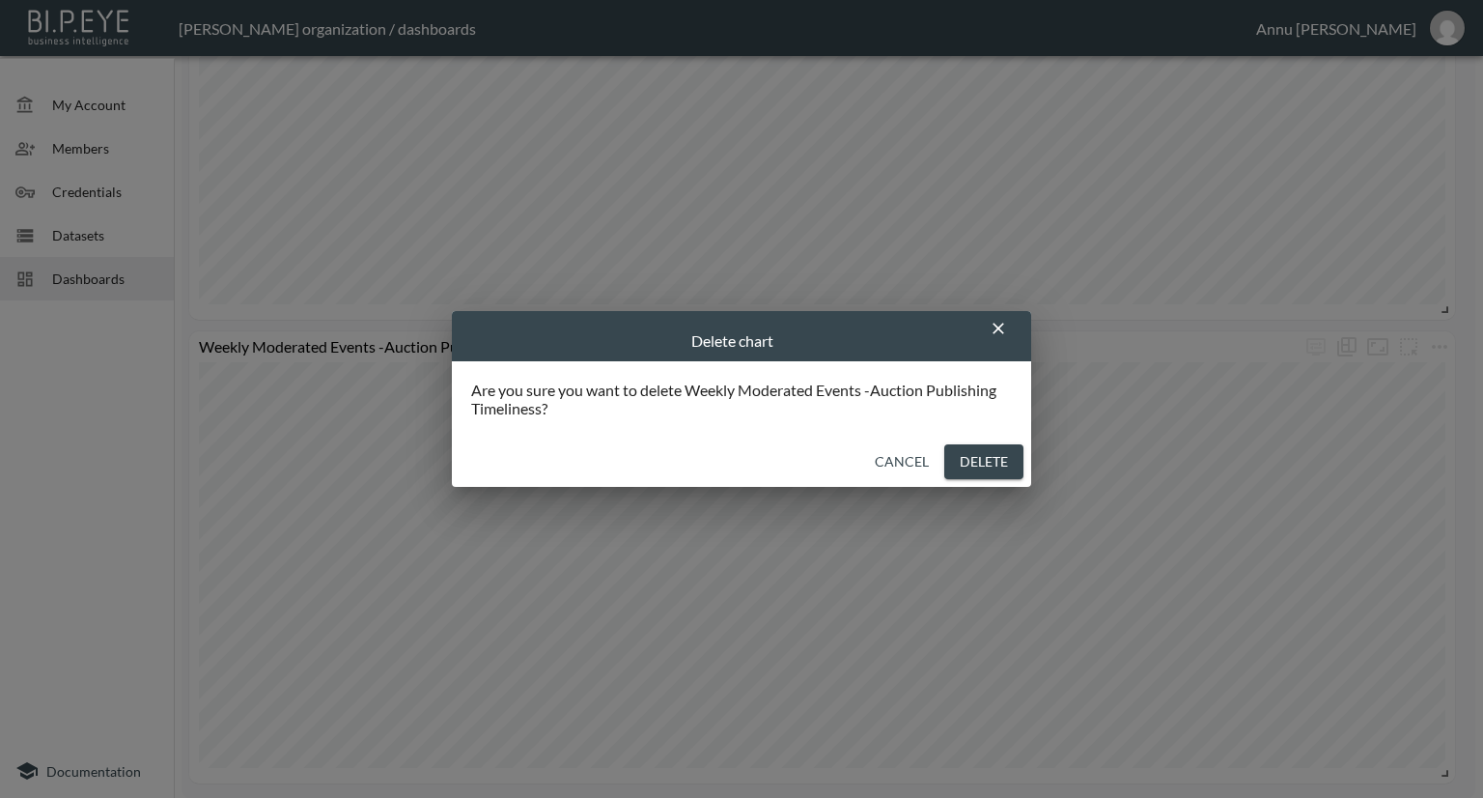
click at [1014, 459] on button "Delete" at bounding box center [983, 462] width 79 height 36
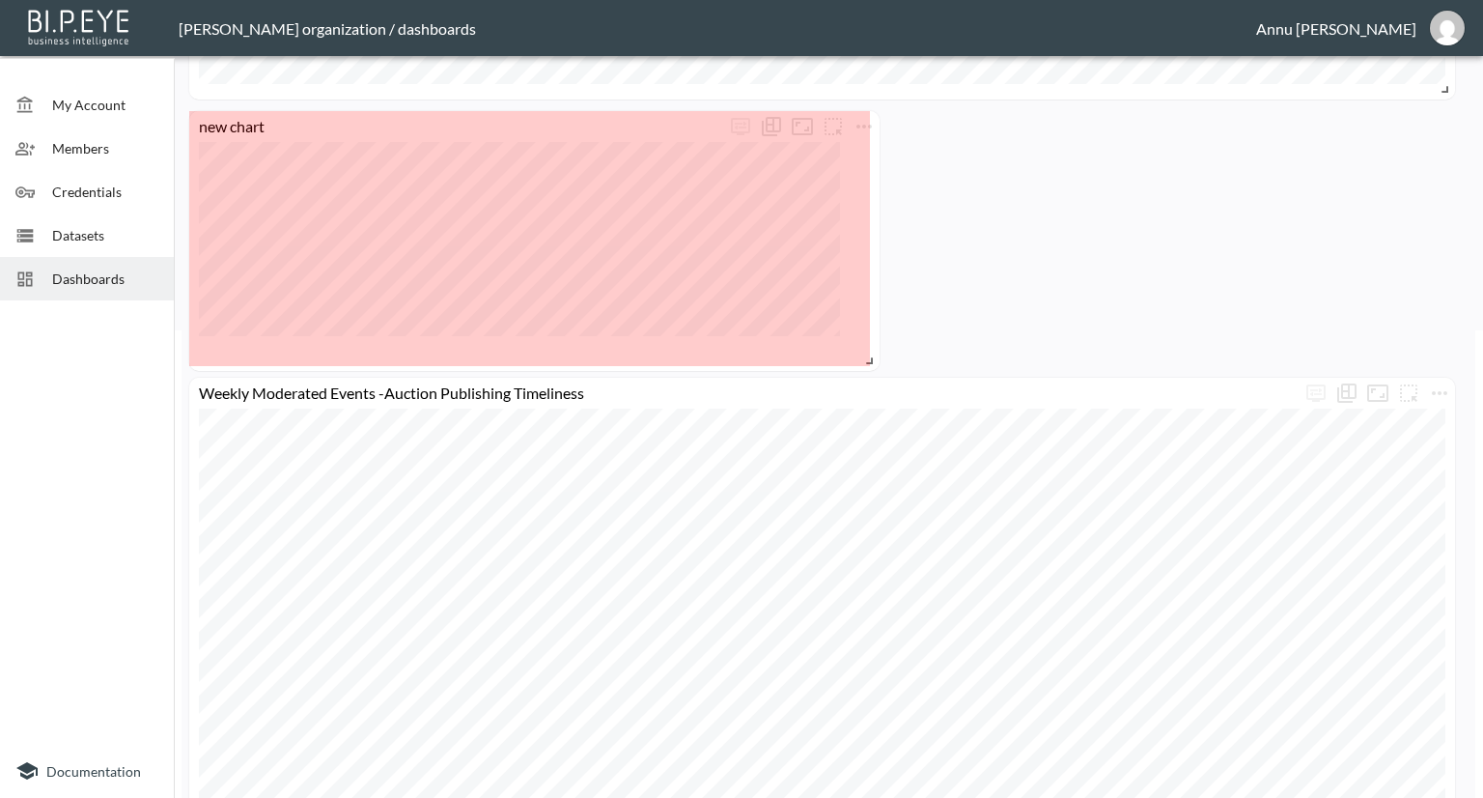
scroll to position [523, 0]
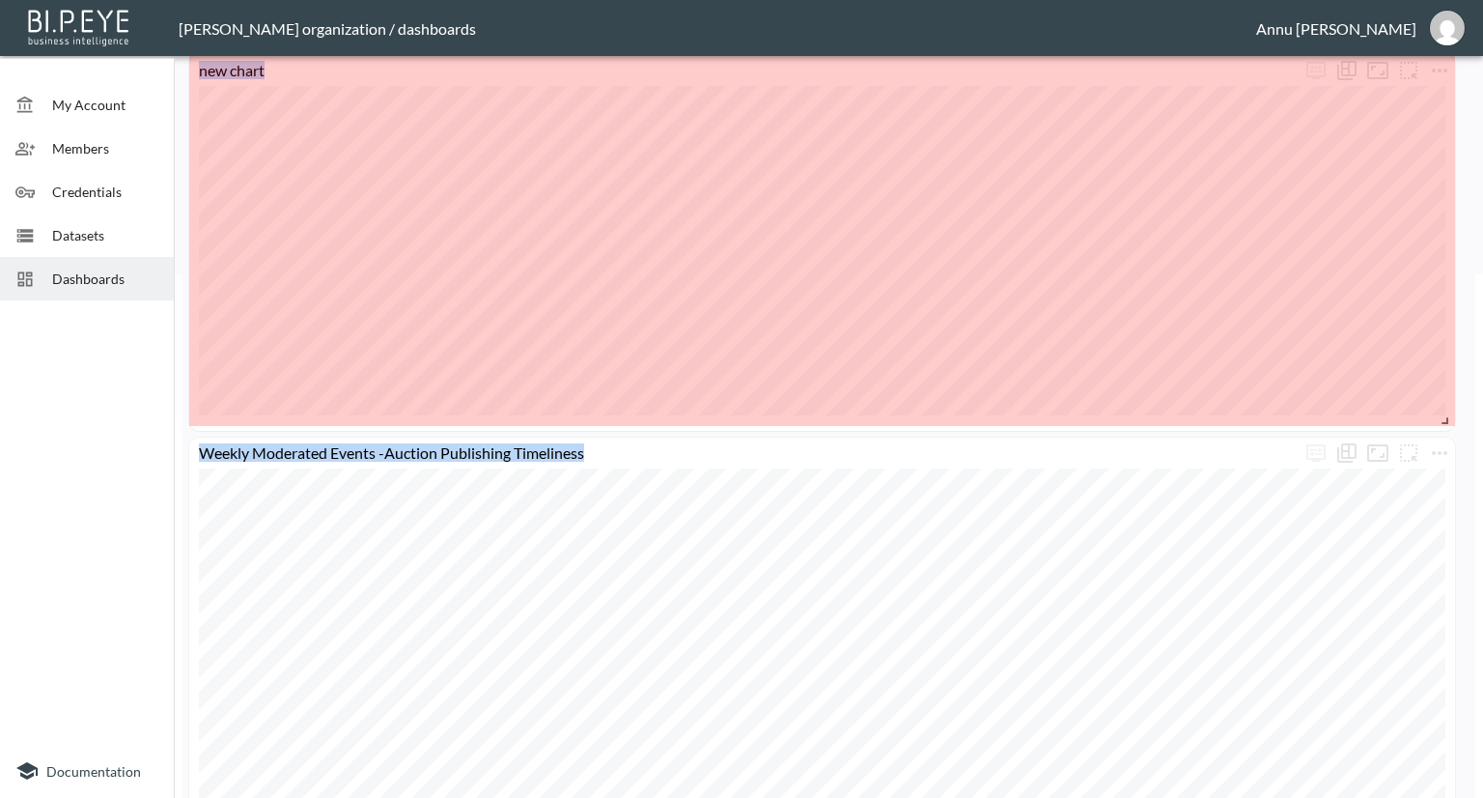
drag, startPoint x: 487, startPoint y: 306, endPoint x: 1482, endPoint y: 419, distance: 1001.9
click at [1482, 419] on div "My Account Members Credentials Datasets Dashboards Documentation Auction Publis…" at bounding box center [741, 399] width 1483 height 798
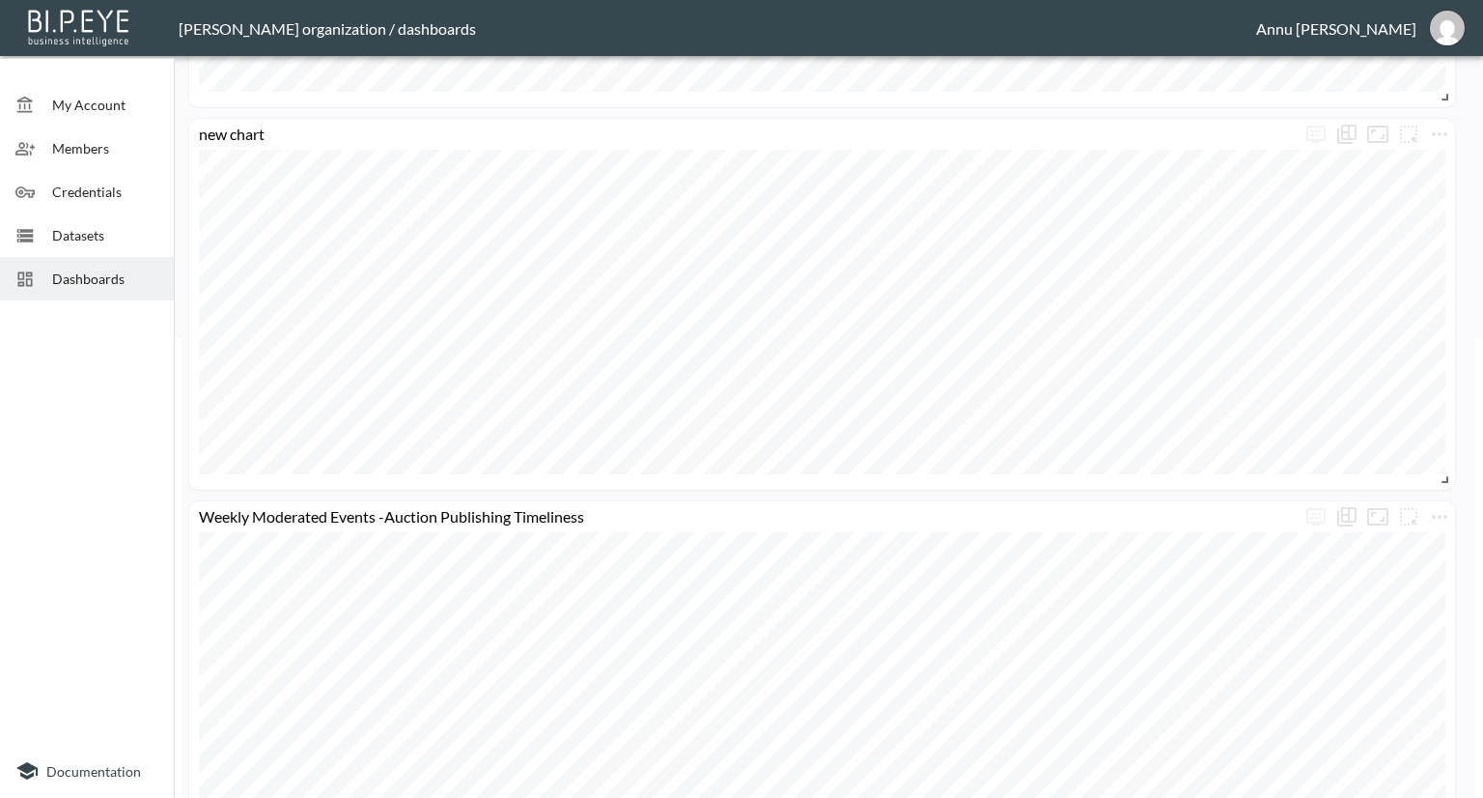
scroll to position [427, 0]
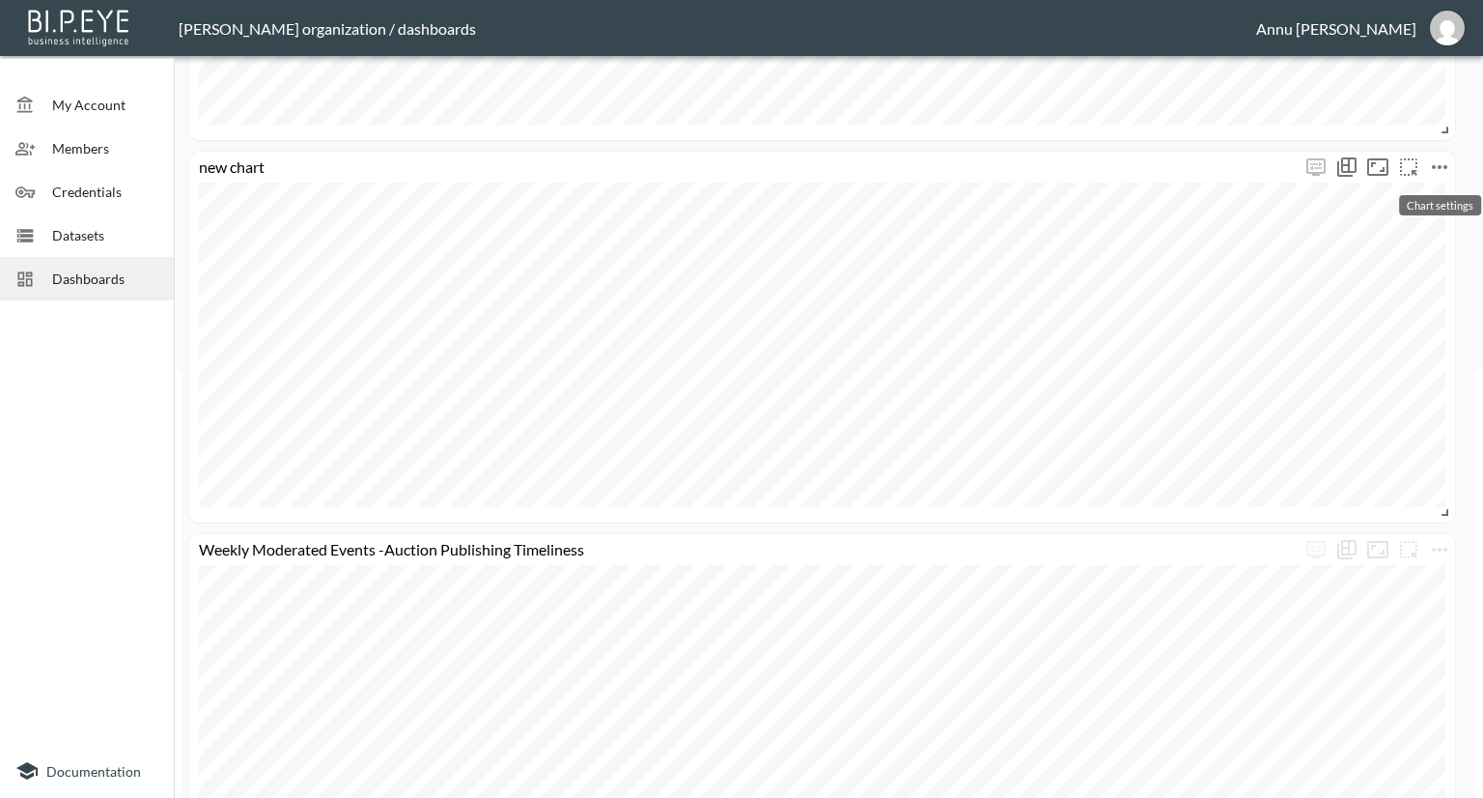
click at [1446, 159] on icon "more" at bounding box center [1439, 166] width 23 height 23
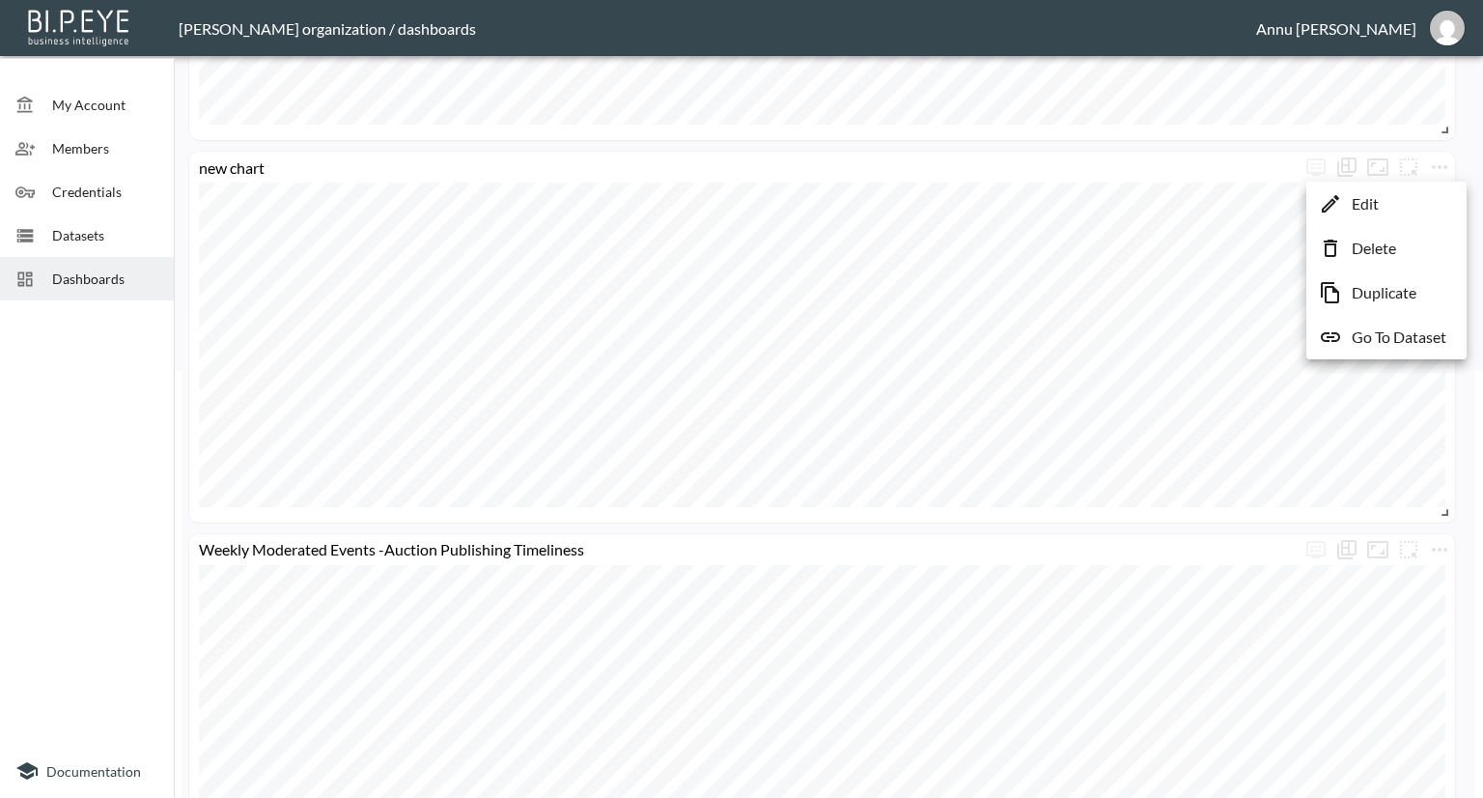
click at [1398, 205] on li "Edit" at bounding box center [1386, 203] width 151 height 35
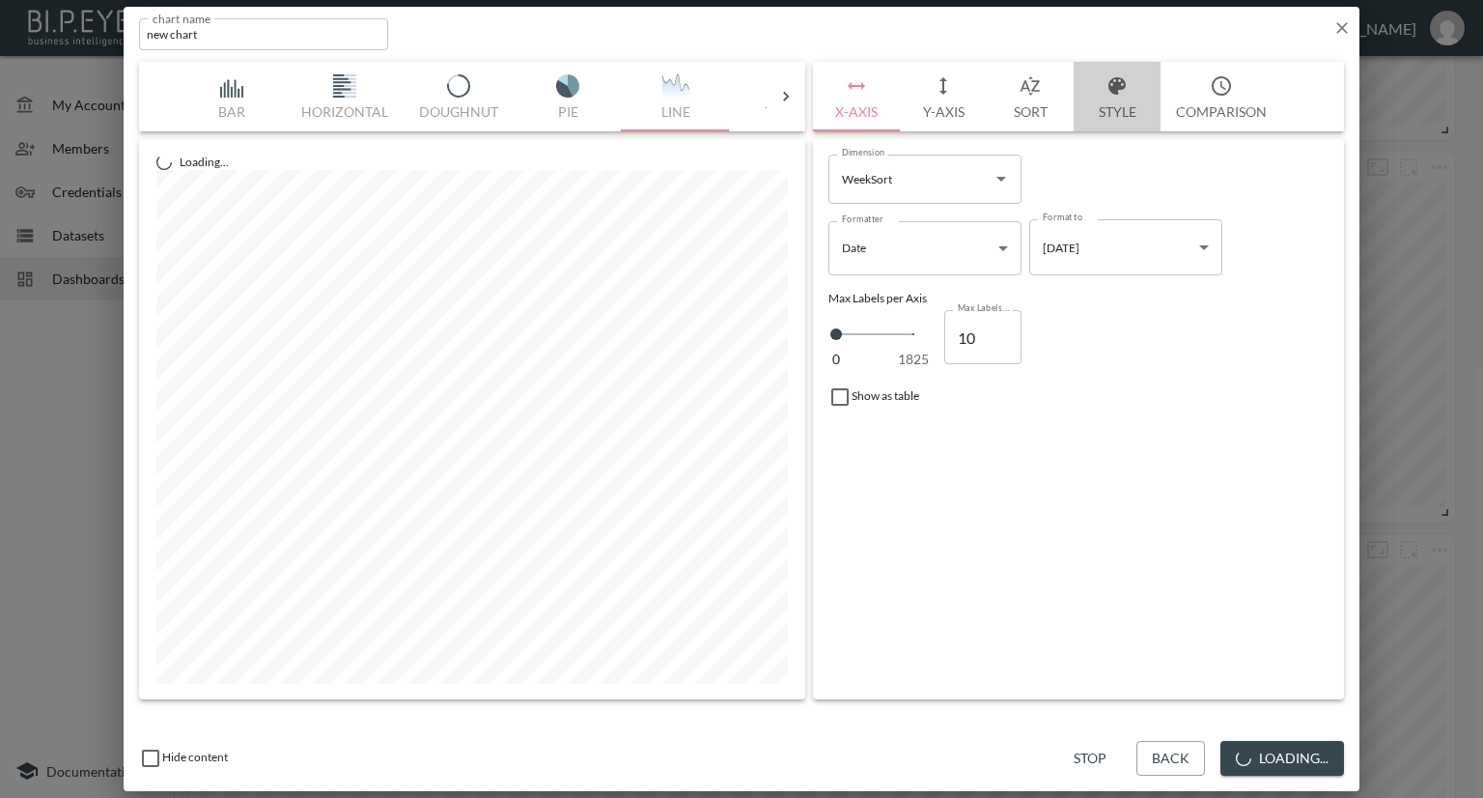
click at [1104, 101] on button "Style" at bounding box center [1117, 97] width 87 height 70
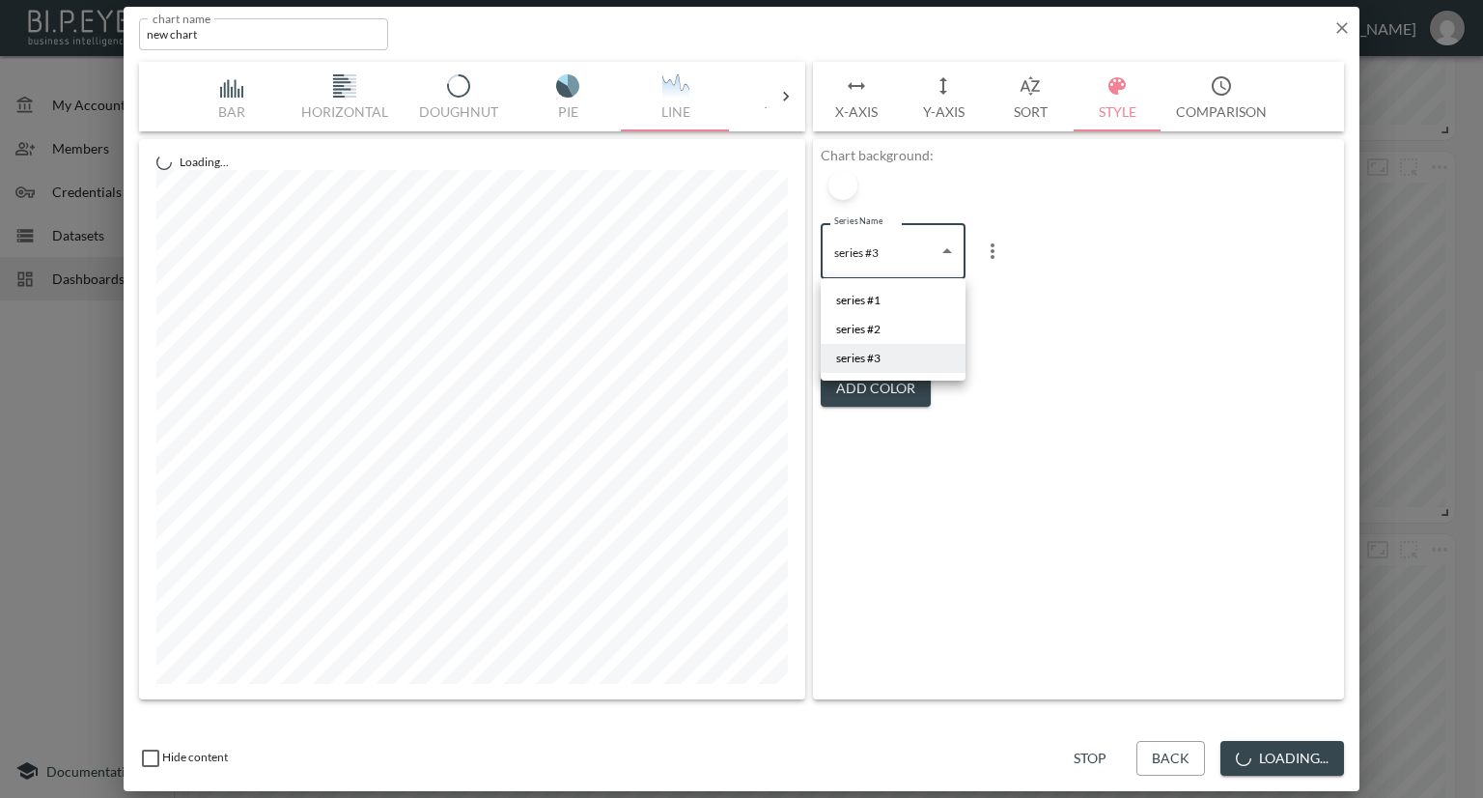
click at [884, 261] on body "BI.P.EYE, Interactive Analytics Dashboards - app Nadia Senft organization / das…" at bounding box center [741, 399] width 1483 height 798
click at [1135, 241] on div at bounding box center [741, 399] width 1483 height 798
click at [1336, 30] on icon "button" at bounding box center [1341, 27] width 19 height 19
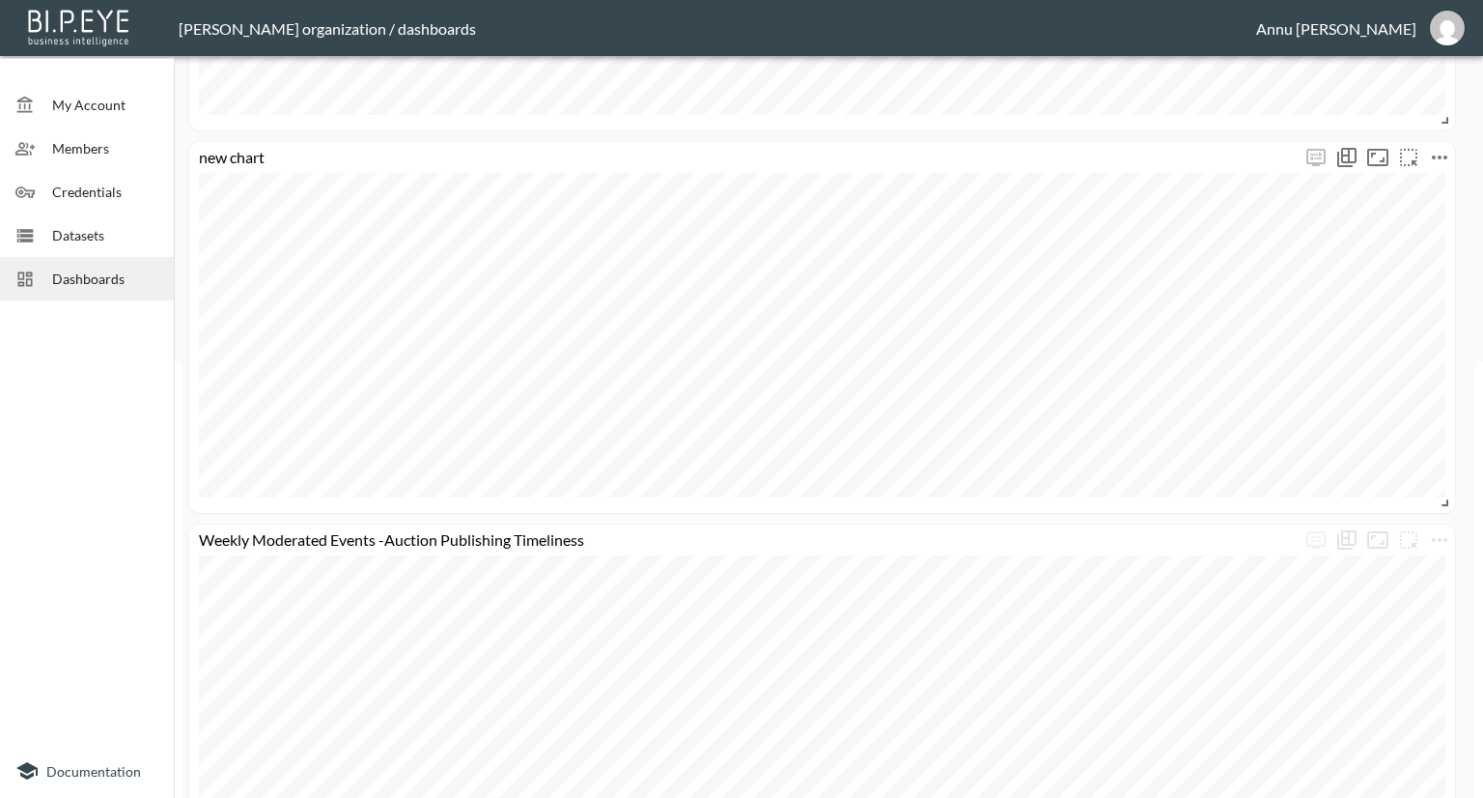
scroll to position [340, 0]
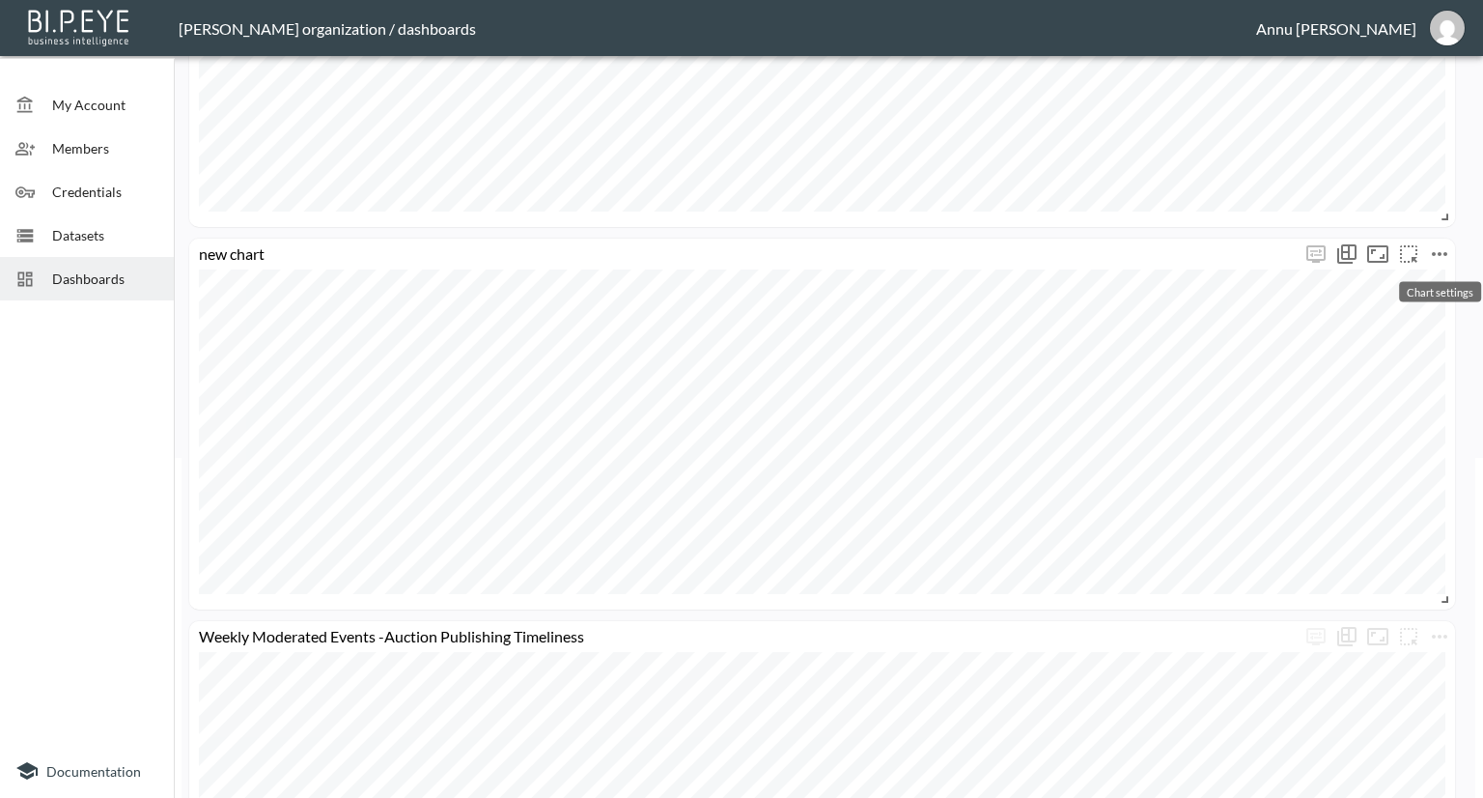
click at [1446, 248] on icon "more" at bounding box center [1439, 253] width 23 height 23
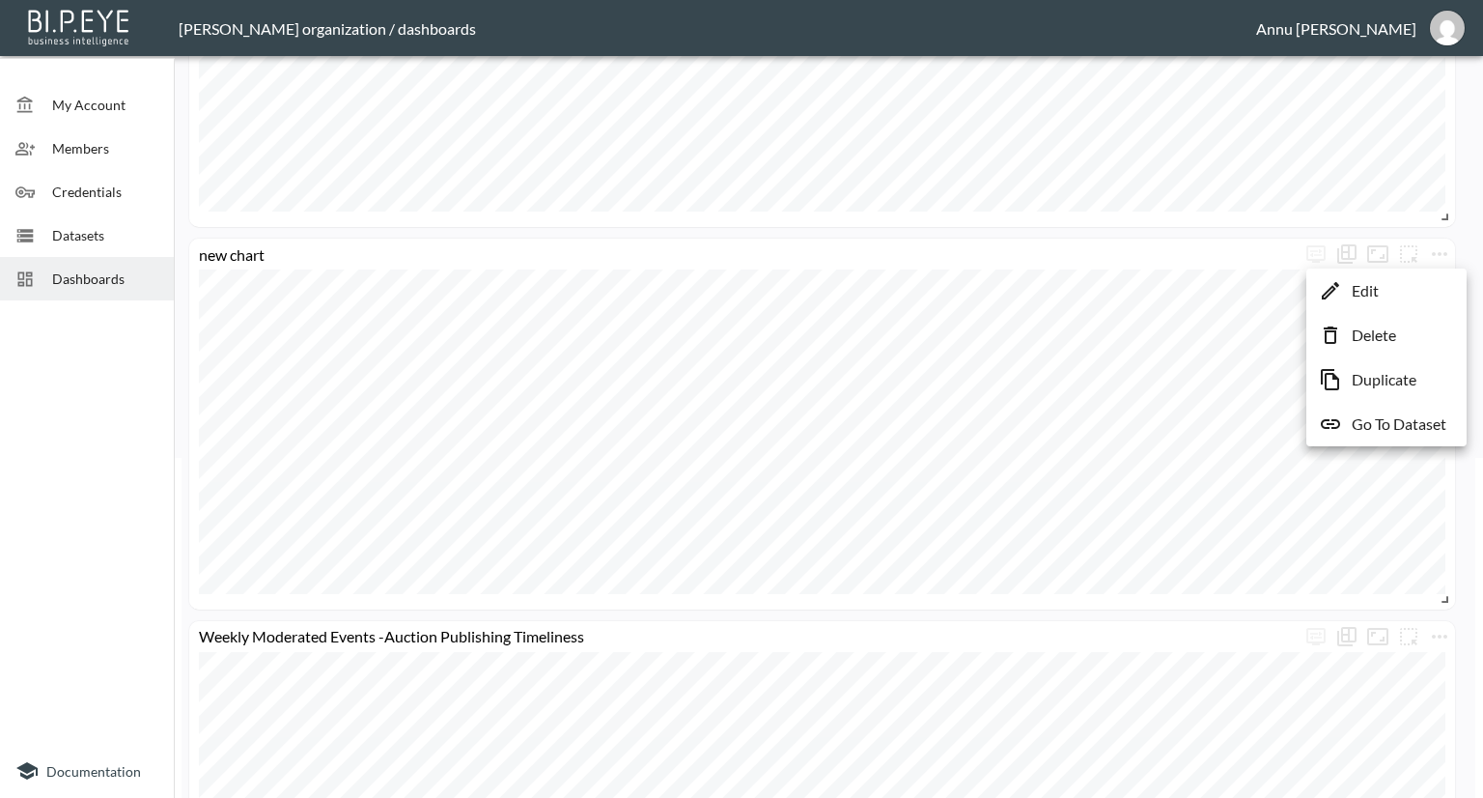
click at [1398, 287] on li "Edit" at bounding box center [1386, 290] width 151 height 35
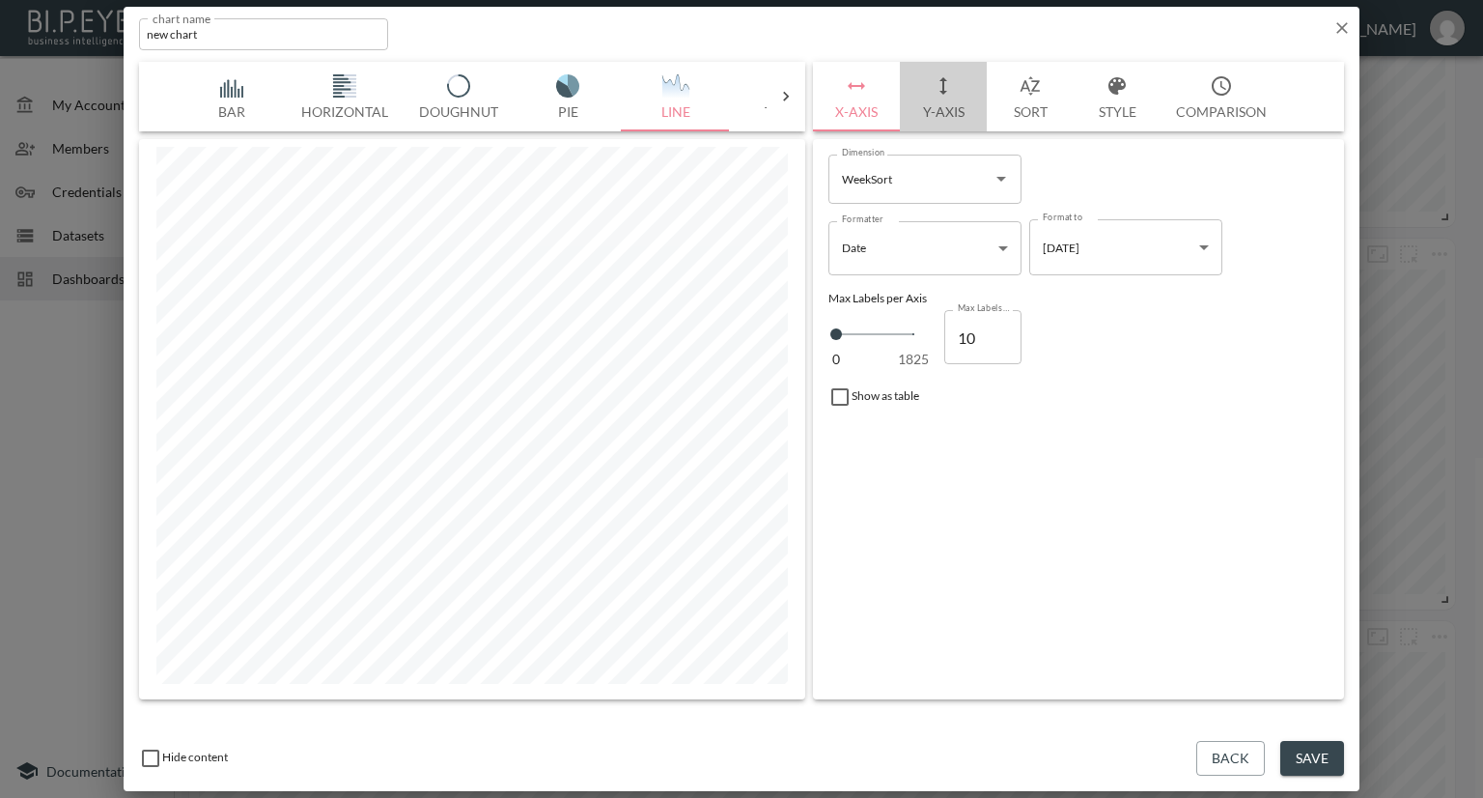
click at [940, 109] on button "Y-Axis" at bounding box center [943, 97] width 87 height 70
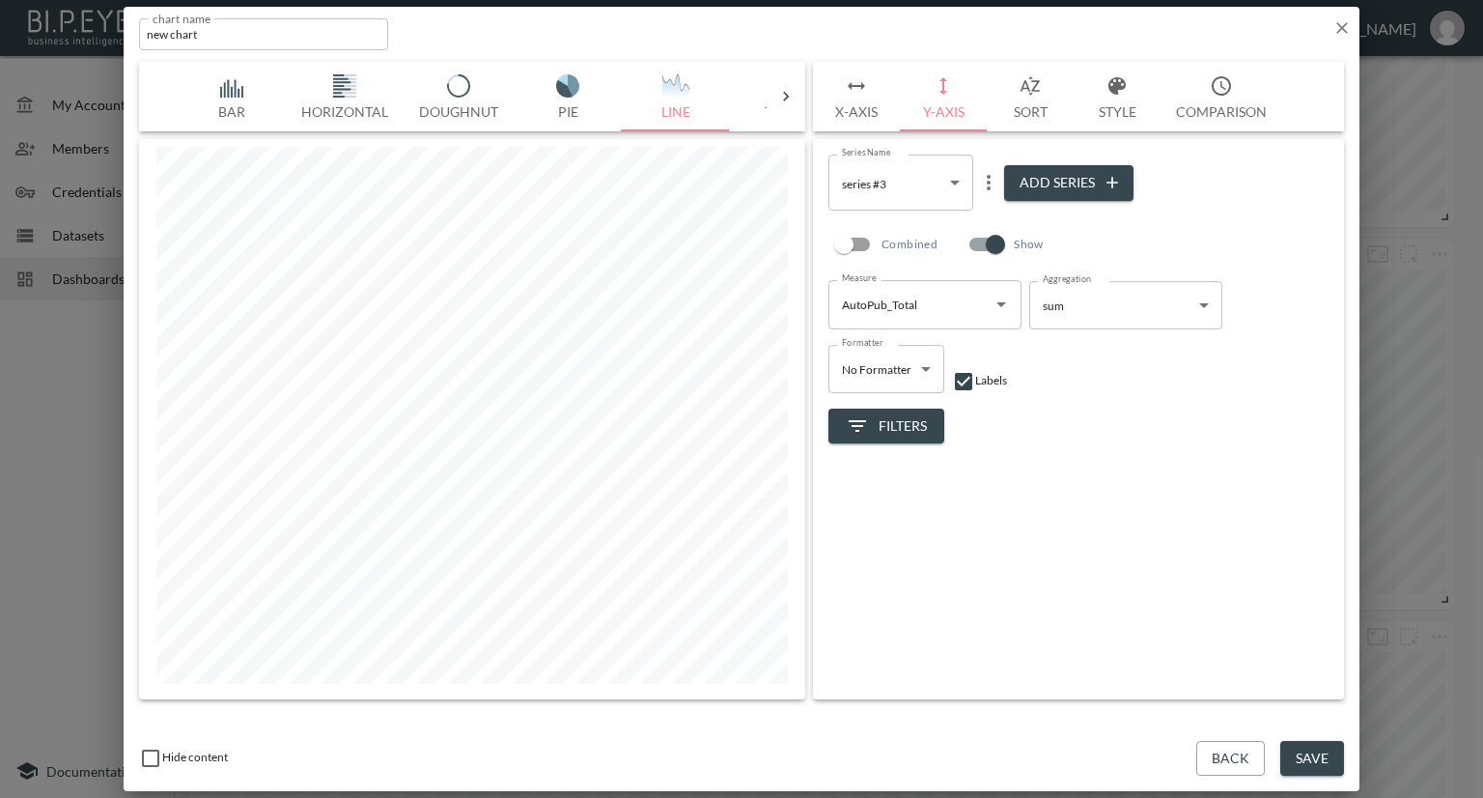
click at [951, 183] on body "BI.P.EYE, Interactive Analytics Dashboards - app Nadia Senft organization / das…" at bounding box center [741, 399] width 1483 height 798
click at [900, 233] on li "series #1" at bounding box center [900, 232] width 145 height 29
click at [950, 182] on body "BI.P.EYE, Interactive Analytics Dashboards - app Nadia Senft organization / das…" at bounding box center [741, 399] width 1483 height 798
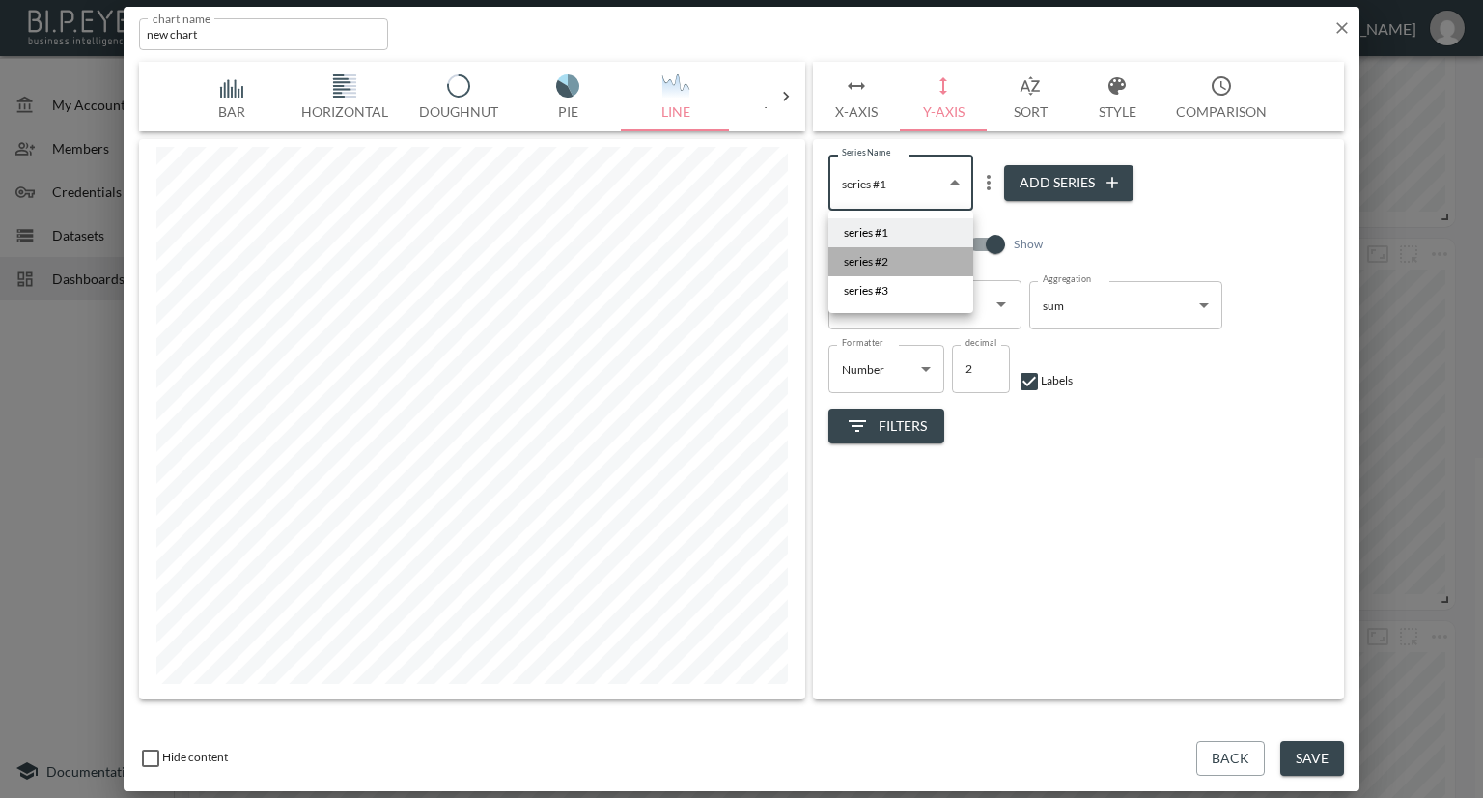
click at [884, 258] on span "series #2" at bounding box center [866, 261] width 44 height 17
click at [950, 192] on body "BI.P.EYE, Interactive Analytics Dashboards - app Nadia Senft organization / das…" at bounding box center [741, 399] width 1483 height 798
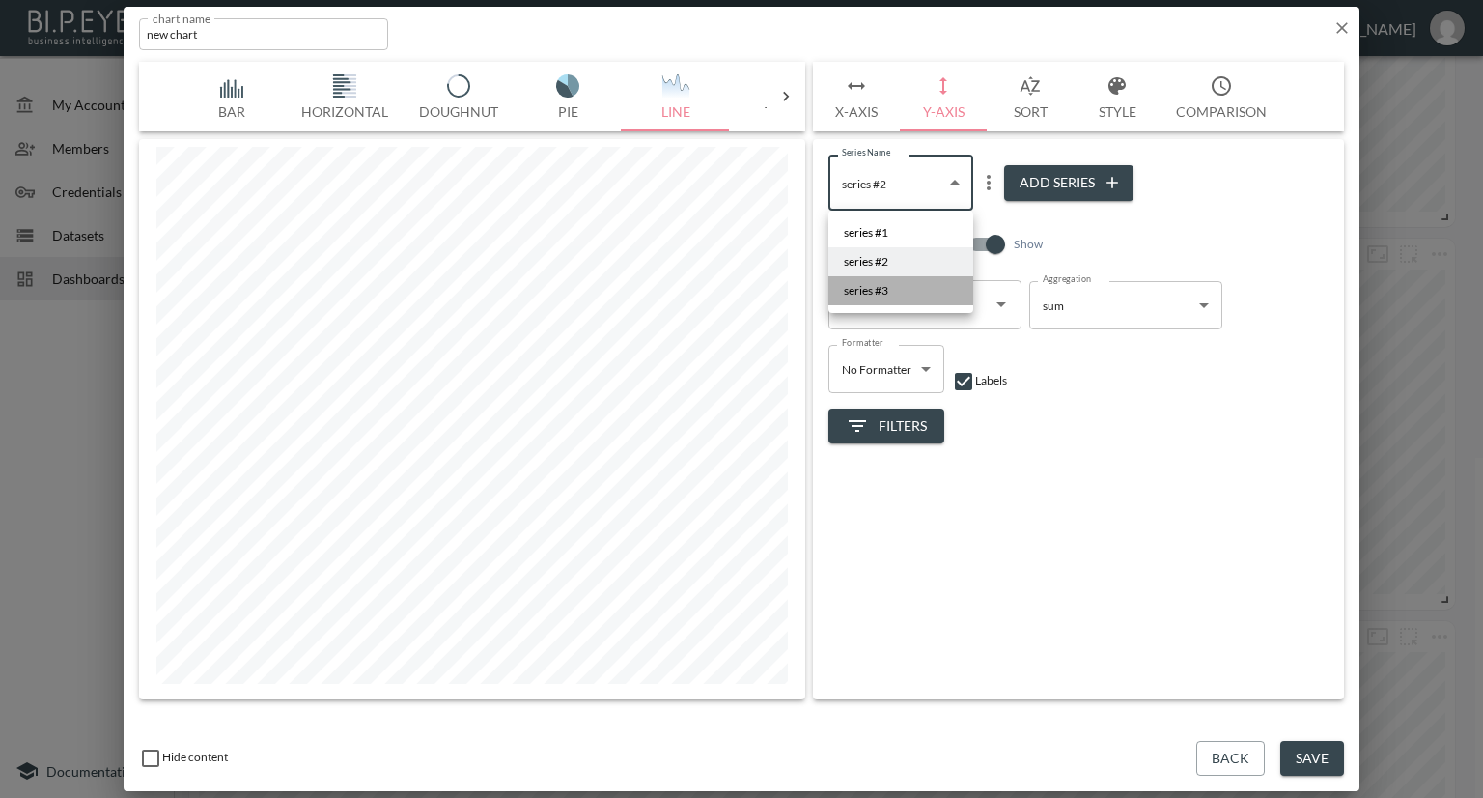
click at [892, 290] on li "series #3" at bounding box center [900, 290] width 145 height 29
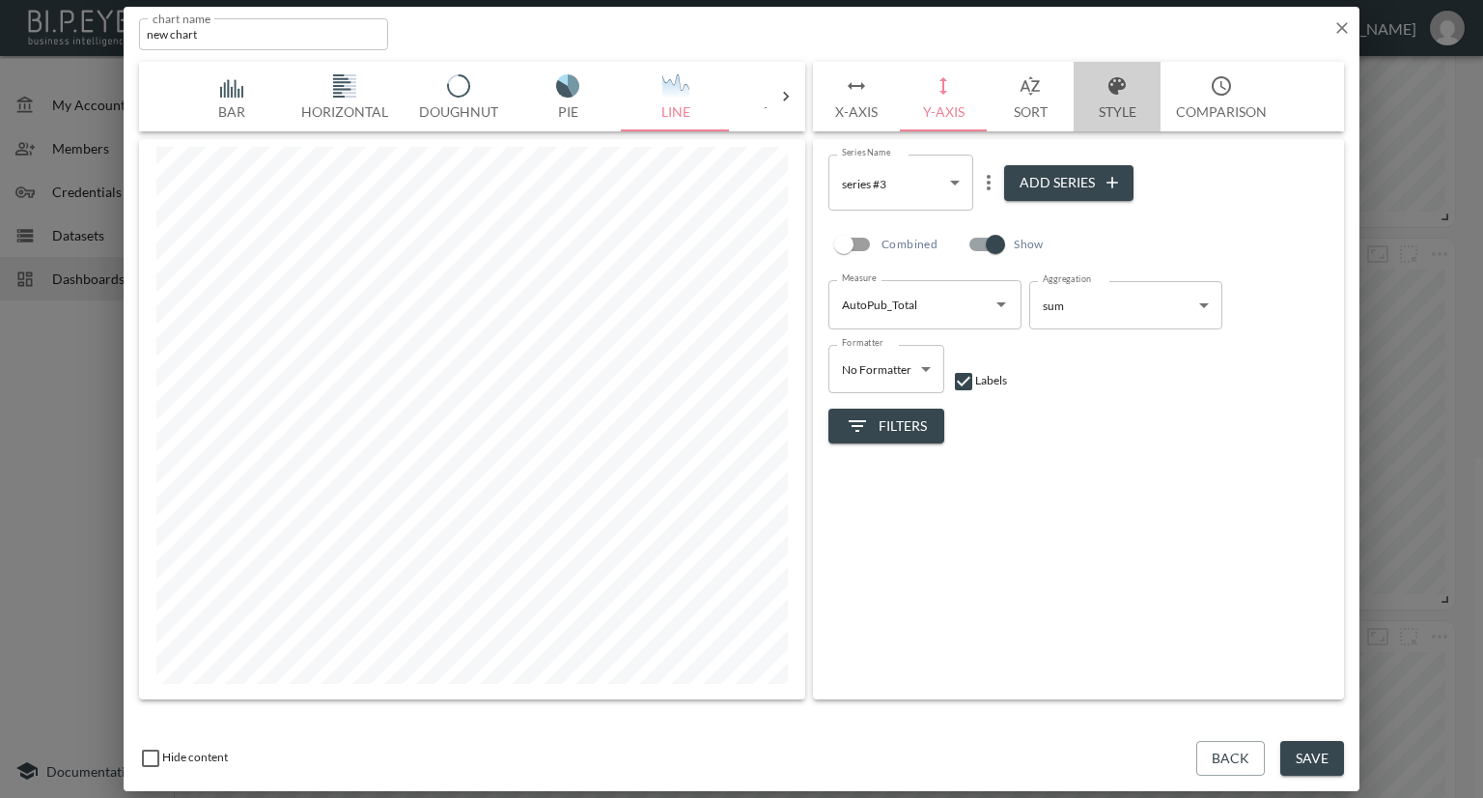
click at [1126, 106] on button "Style" at bounding box center [1117, 97] width 87 height 70
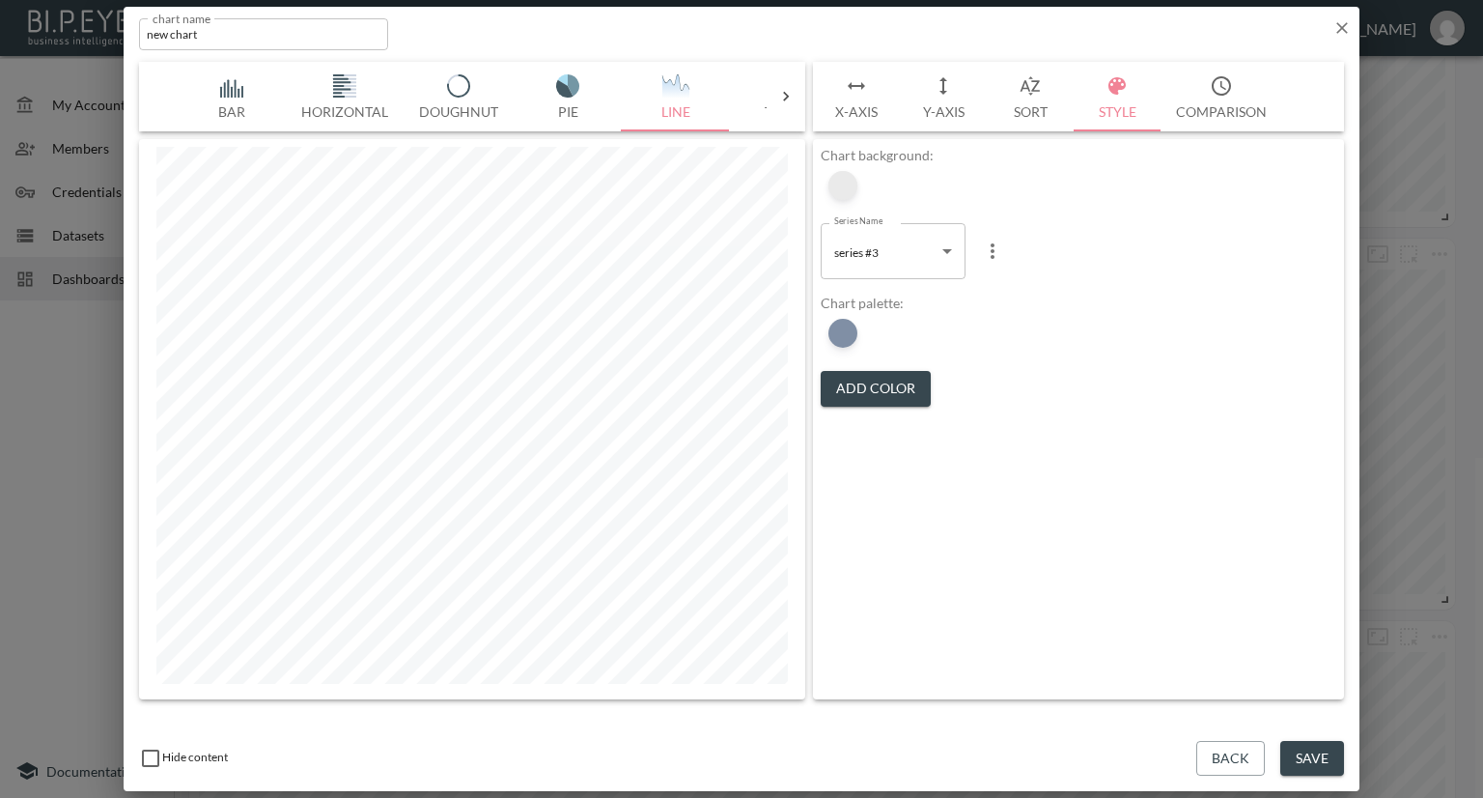
click at [854, 182] on div at bounding box center [842, 185] width 29 height 29
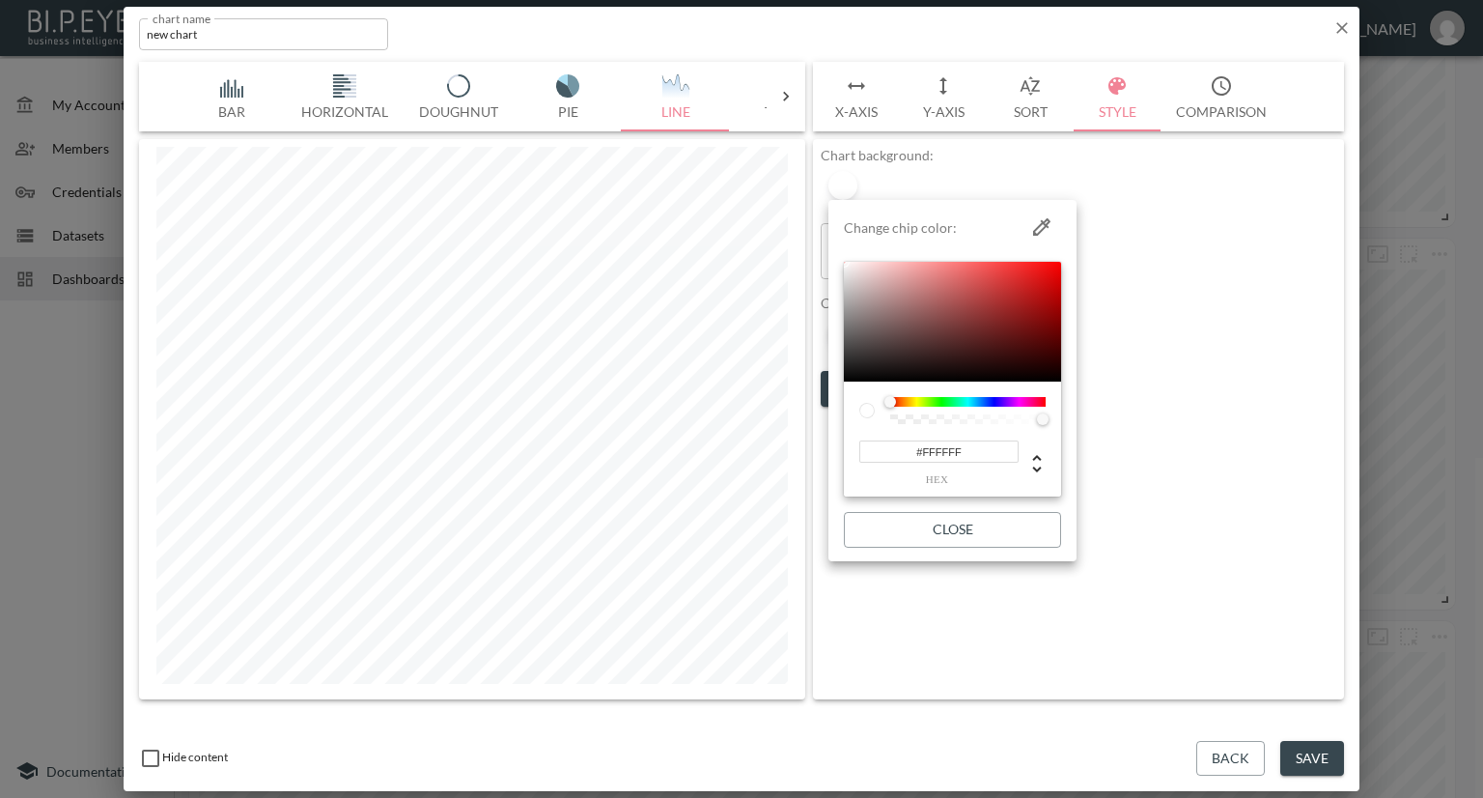
click at [1169, 200] on div at bounding box center [741, 399] width 1483 height 798
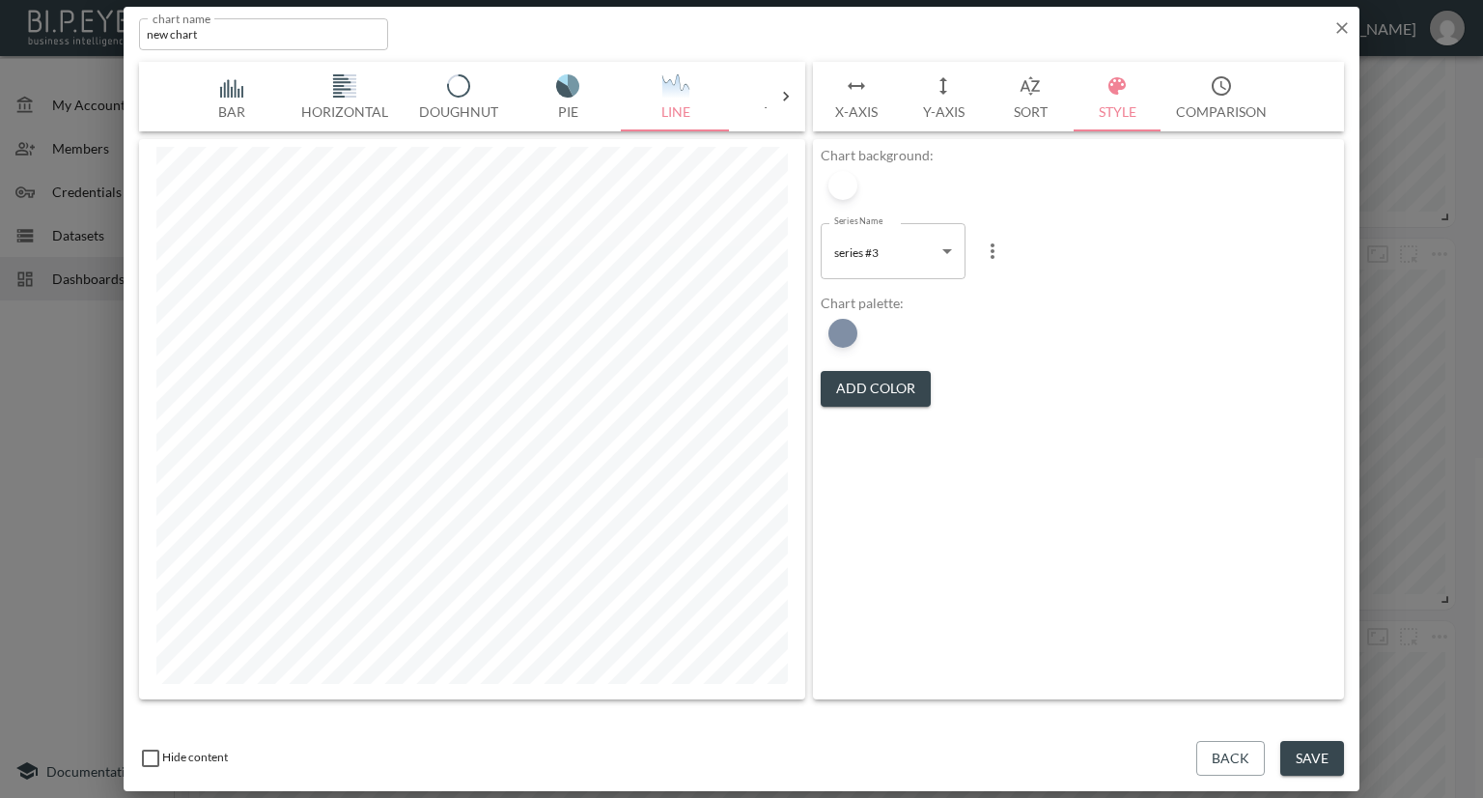
click at [928, 252] on body "BI.P.EYE, Interactive Analytics Dashboards - app Nadia Senft organization / das…" at bounding box center [741, 399] width 1483 height 798
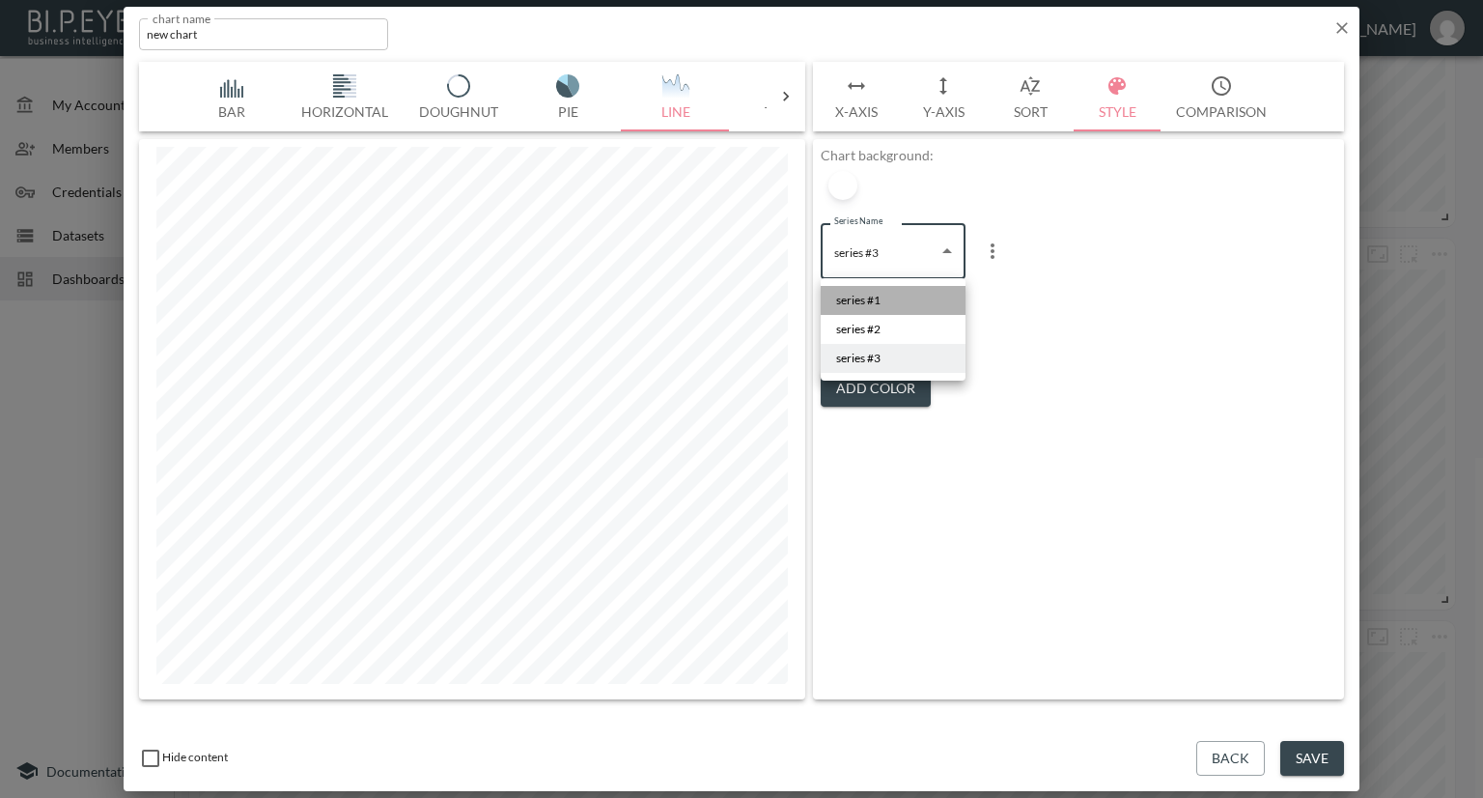
click at [876, 292] on span "series #1" at bounding box center [858, 300] width 44 height 17
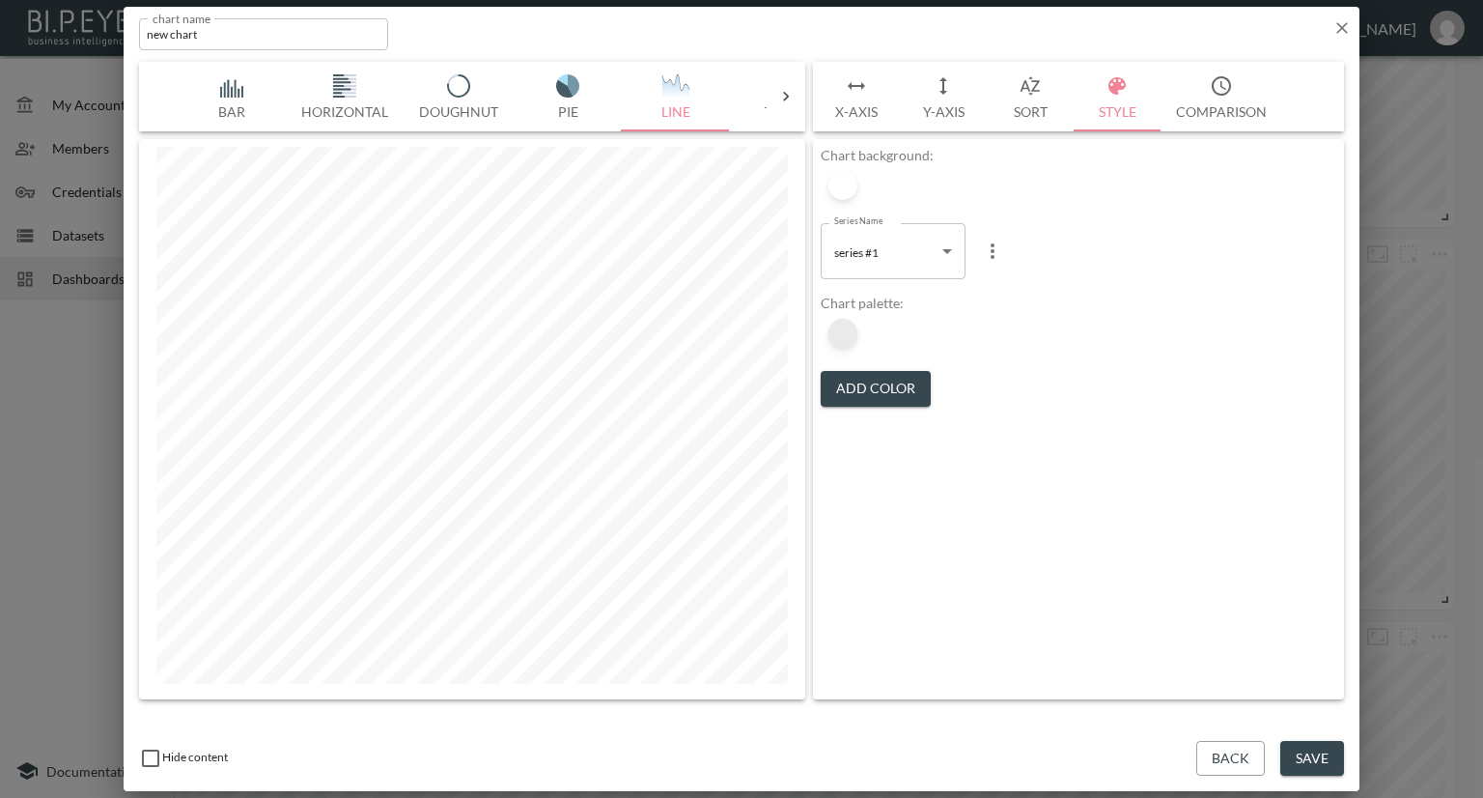
click at [852, 322] on div at bounding box center [842, 333] width 29 height 29
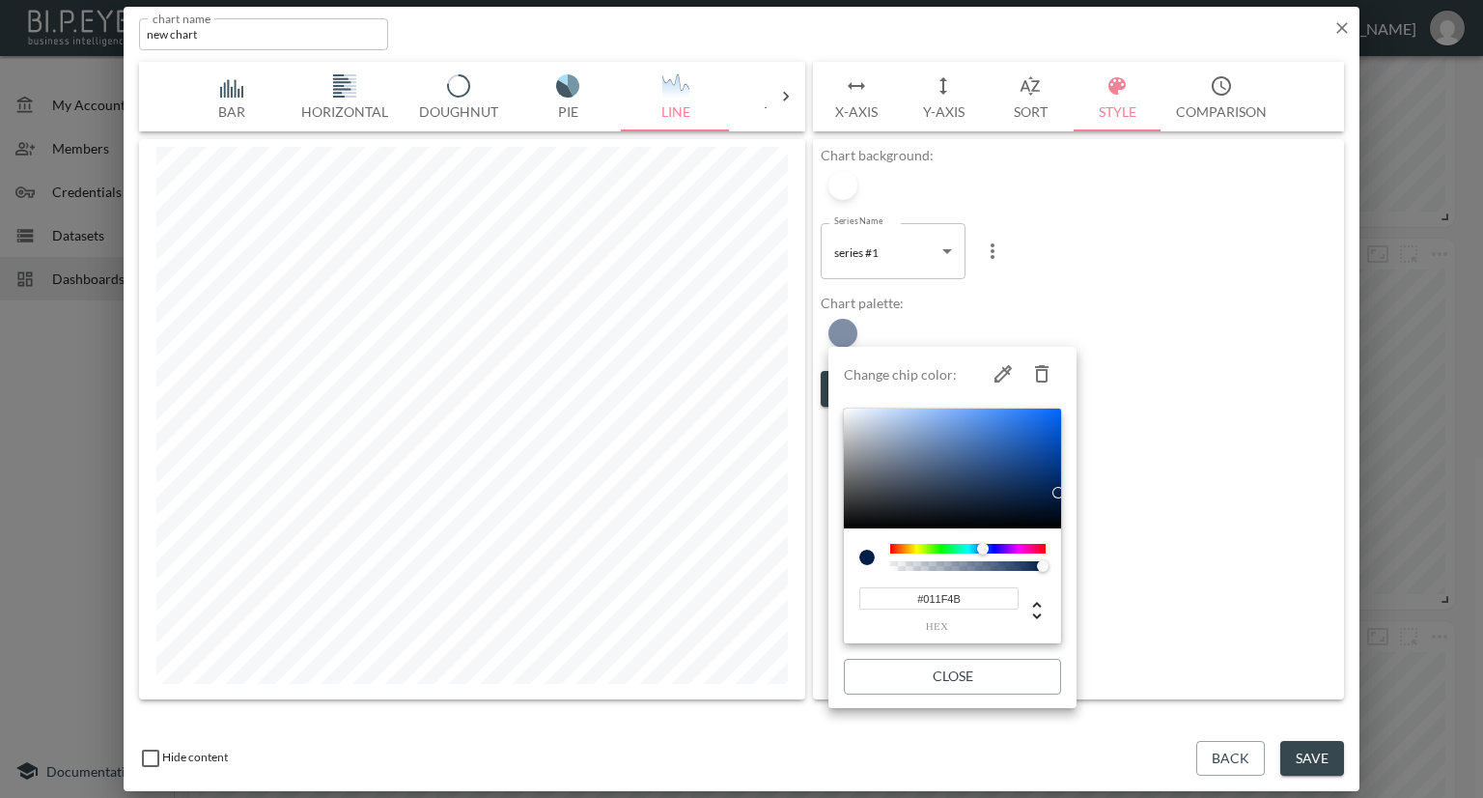
drag, startPoint x: 941, startPoint y: 309, endPoint x: 930, endPoint y: 321, distance: 16.4
click at [942, 309] on div at bounding box center [741, 399] width 1483 height 798
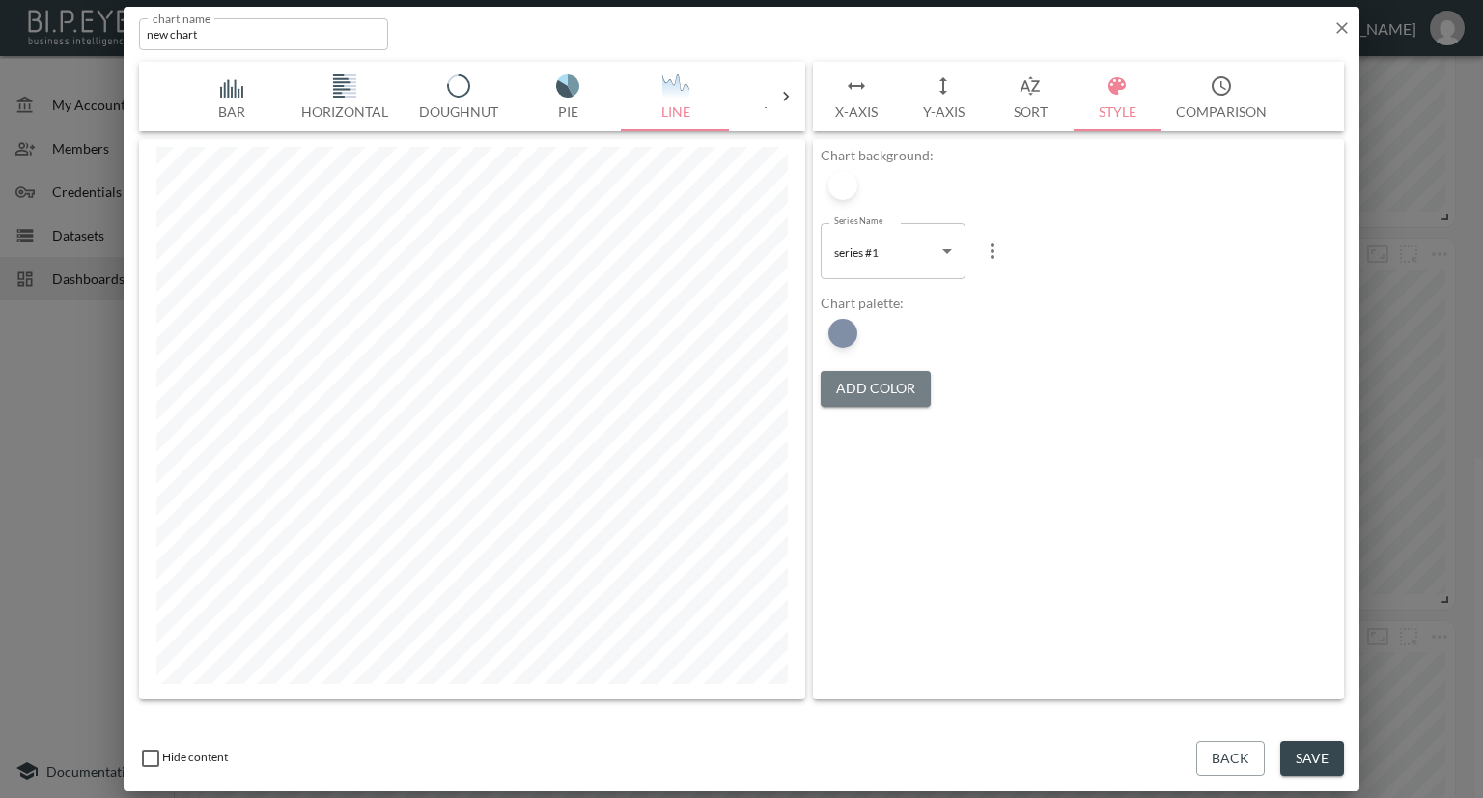
click at [856, 389] on button "Add Color" at bounding box center [876, 389] width 110 height 36
click at [856, 387] on button "Add Color" at bounding box center [876, 389] width 110 height 36
click at [834, 338] on div at bounding box center [842, 333] width 29 height 29
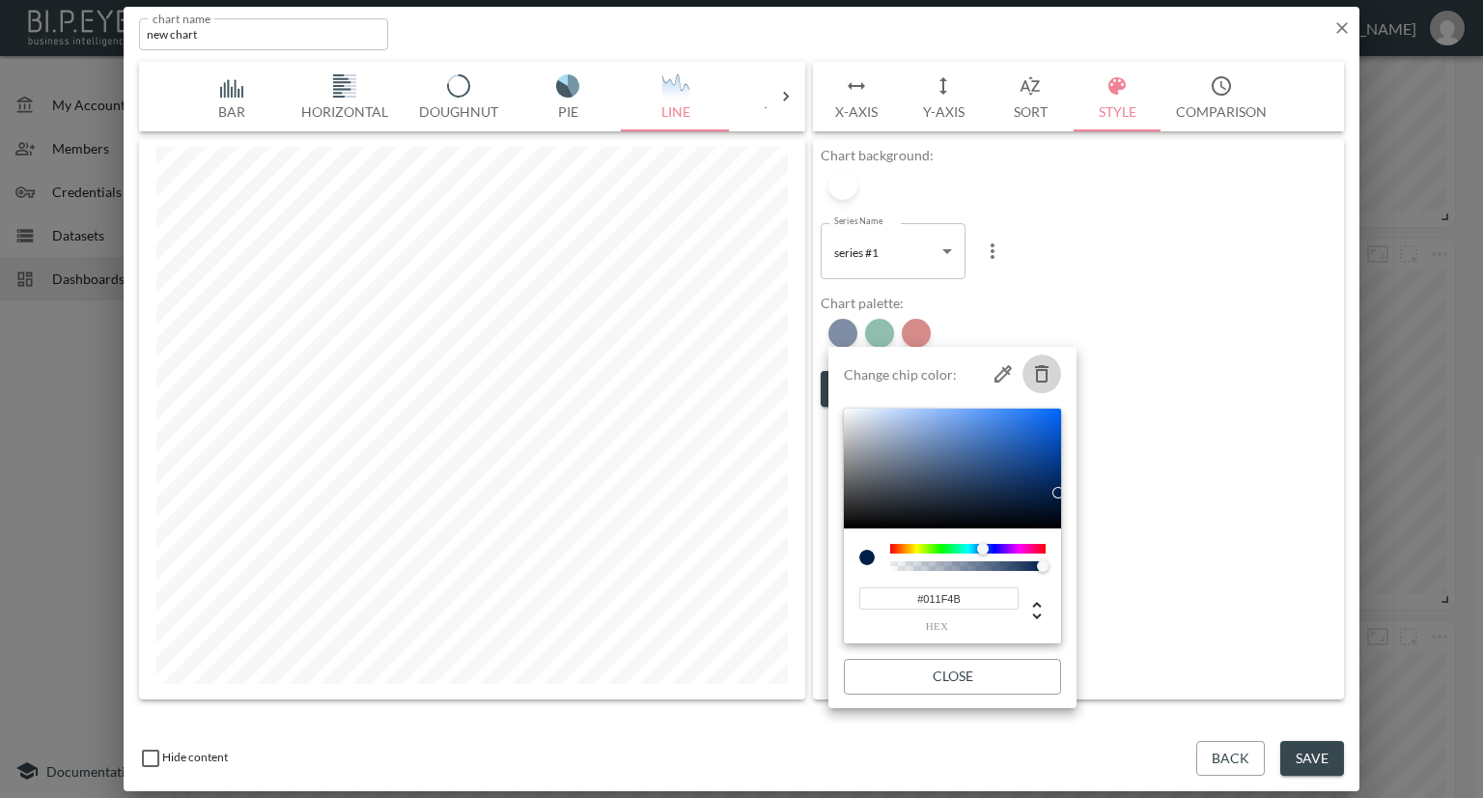
click at [1039, 373] on icon "button" at bounding box center [1041, 373] width 23 height 23
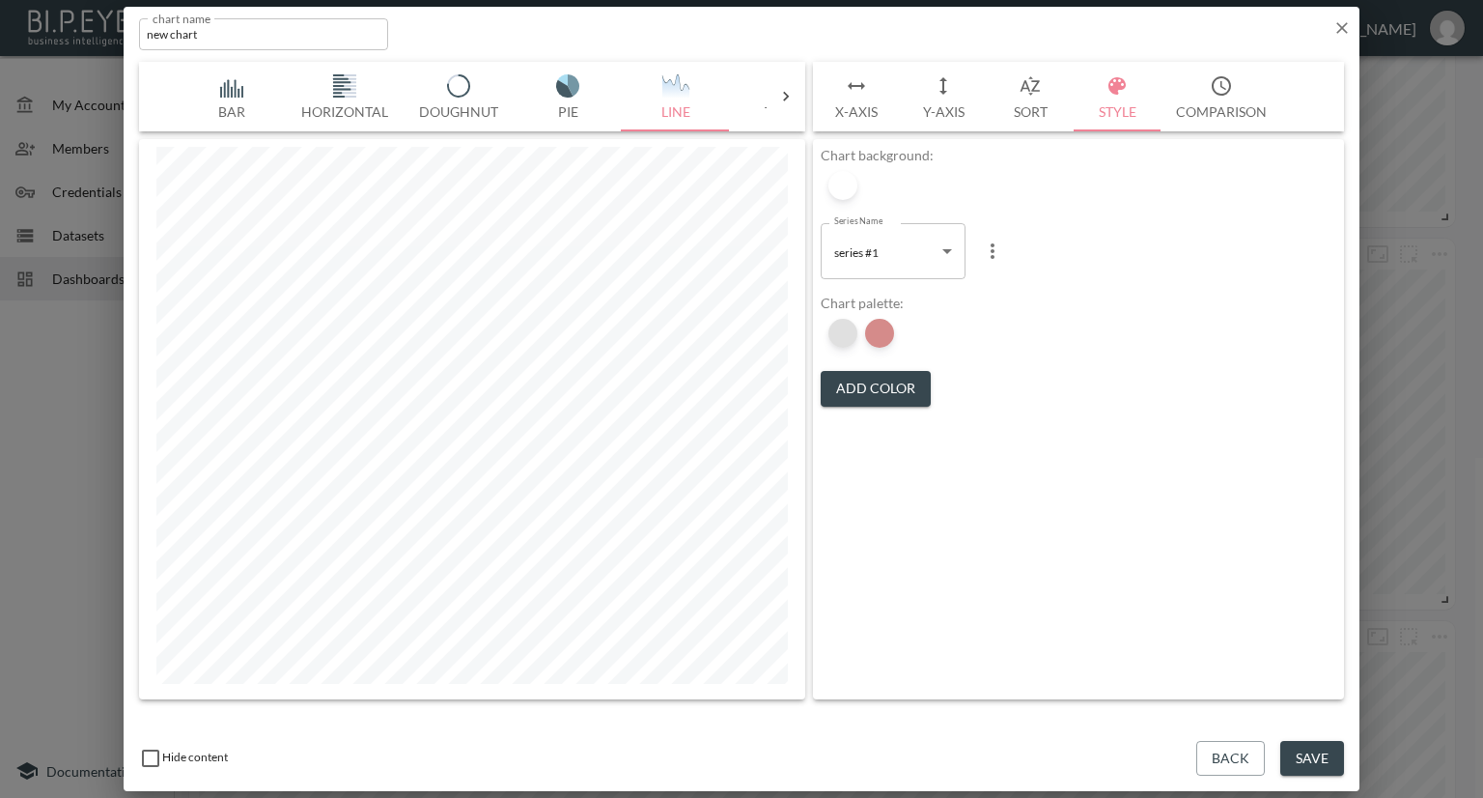
click at [849, 328] on div at bounding box center [842, 333] width 29 height 29
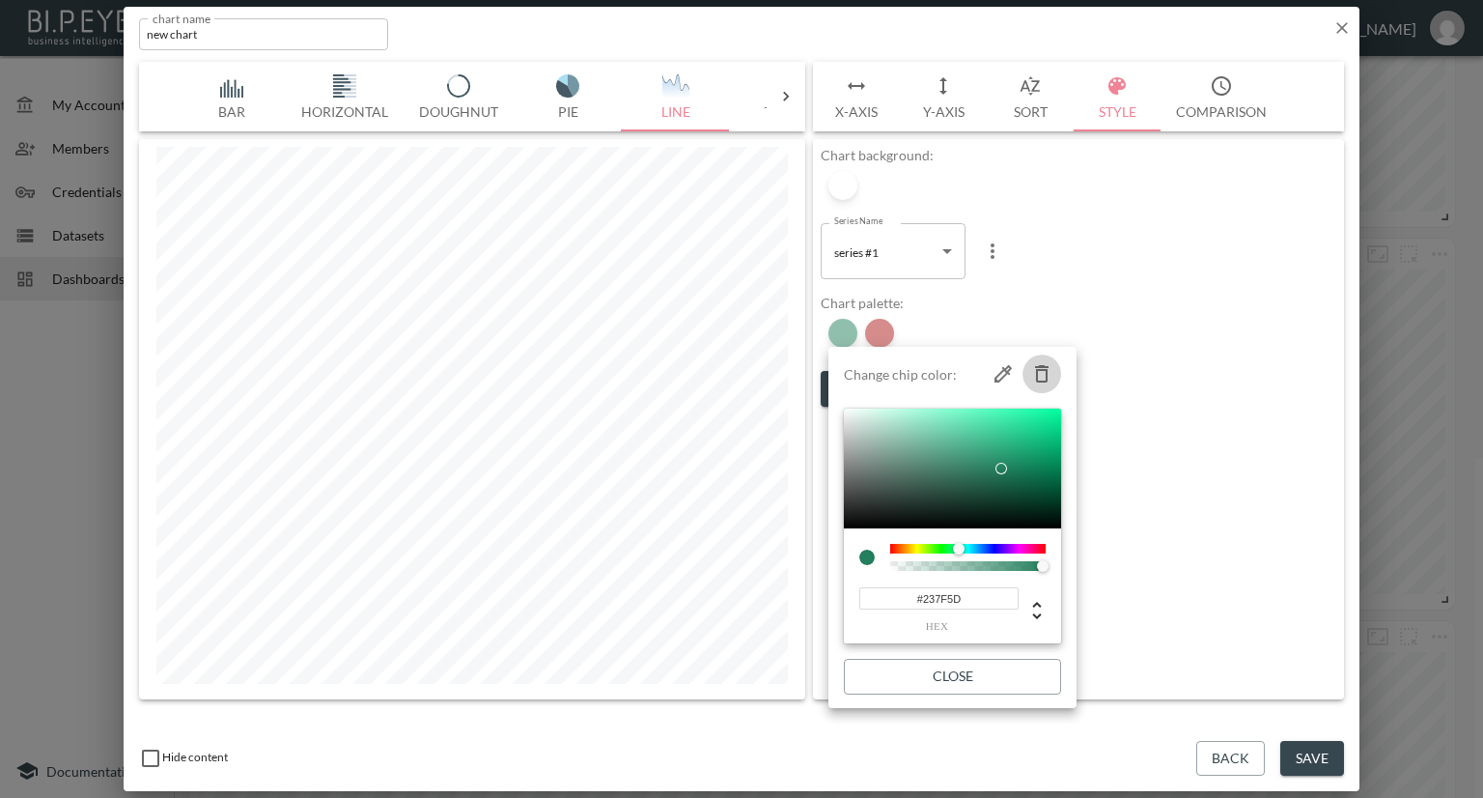
click at [1034, 372] on icon "button" at bounding box center [1041, 373] width 23 height 23
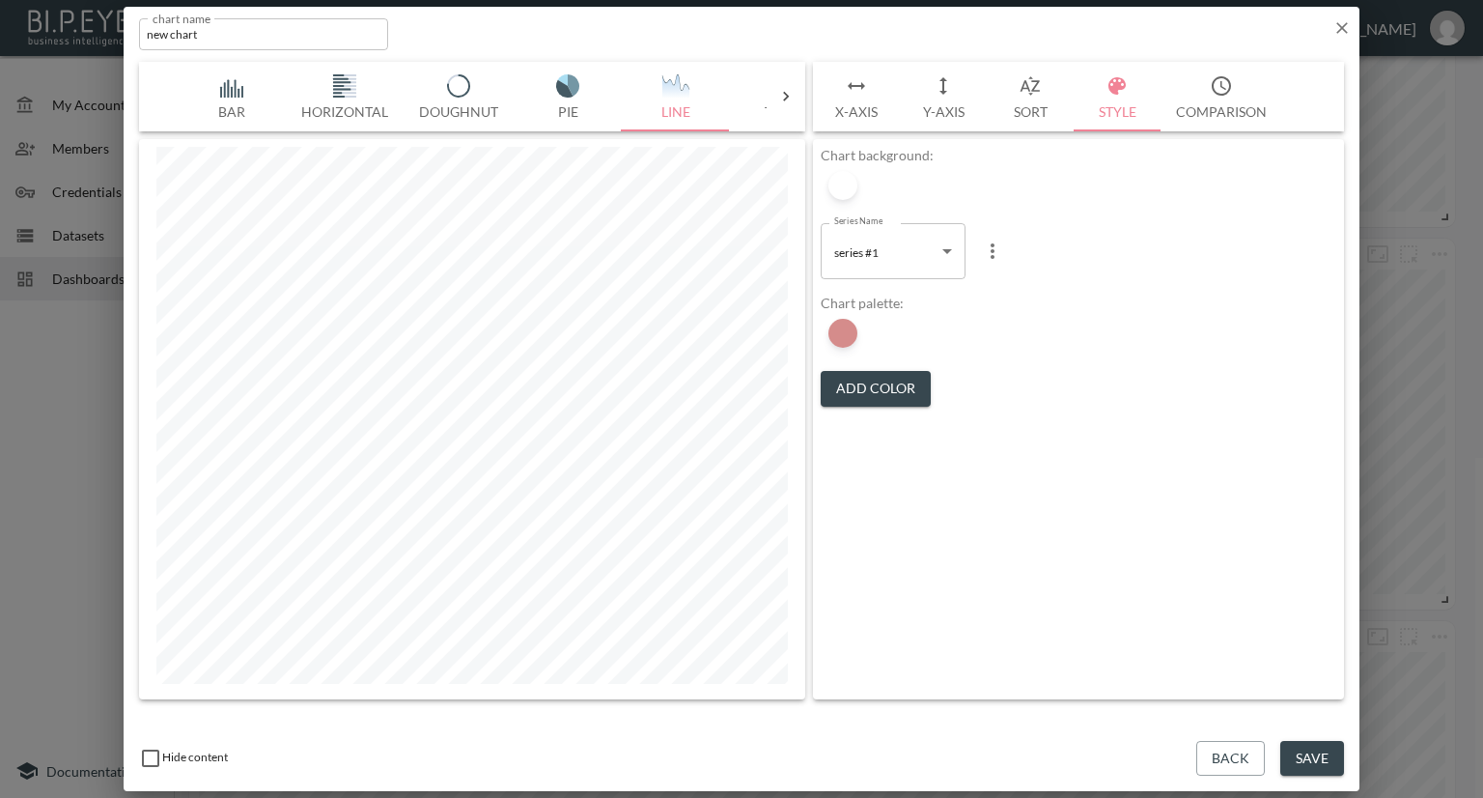
click at [917, 257] on body "BI.P.EYE, Interactive Analytics Dashboards - app Nadia Senft organization / das…" at bounding box center [741, 399] width 1483 height 798
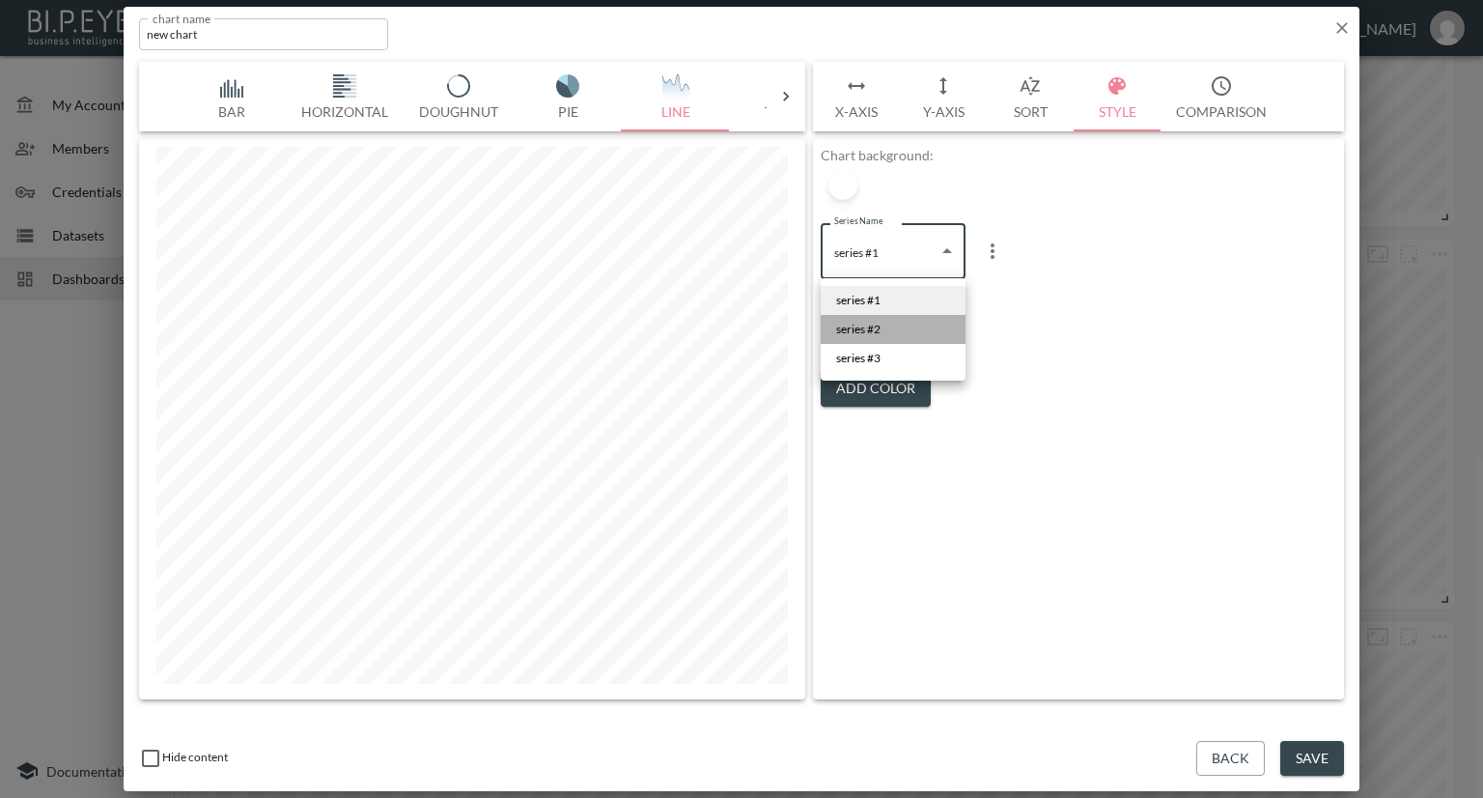
click at [887, 323] on li "series #2" at bounding box center [893, 329] width 145 height 29
click at [858, 378] on button "Add Color" at bounding box center [876, 389] width 110 height 36
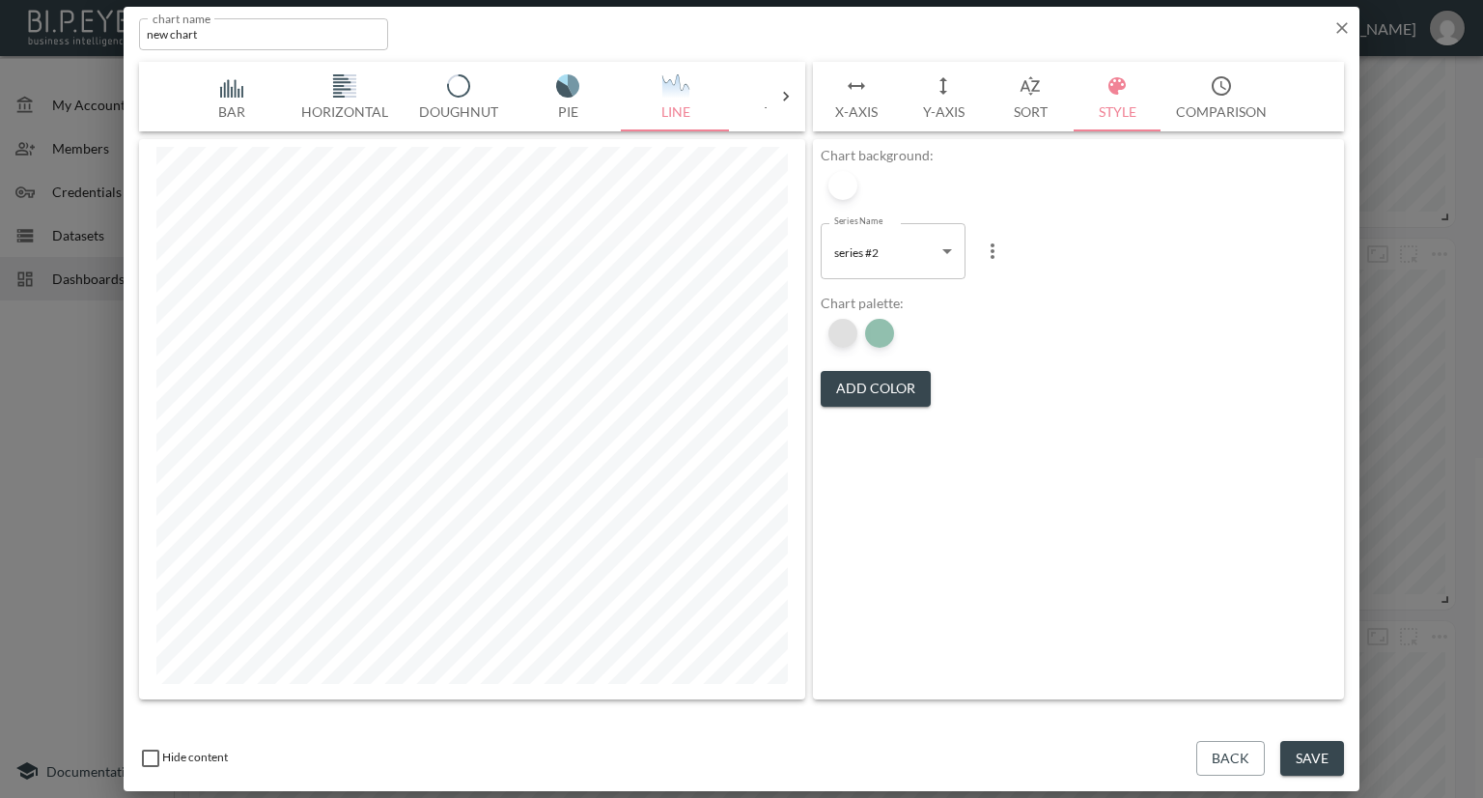
click at [842, 333] on div at bounding box center [842, 333] width 29 height 29
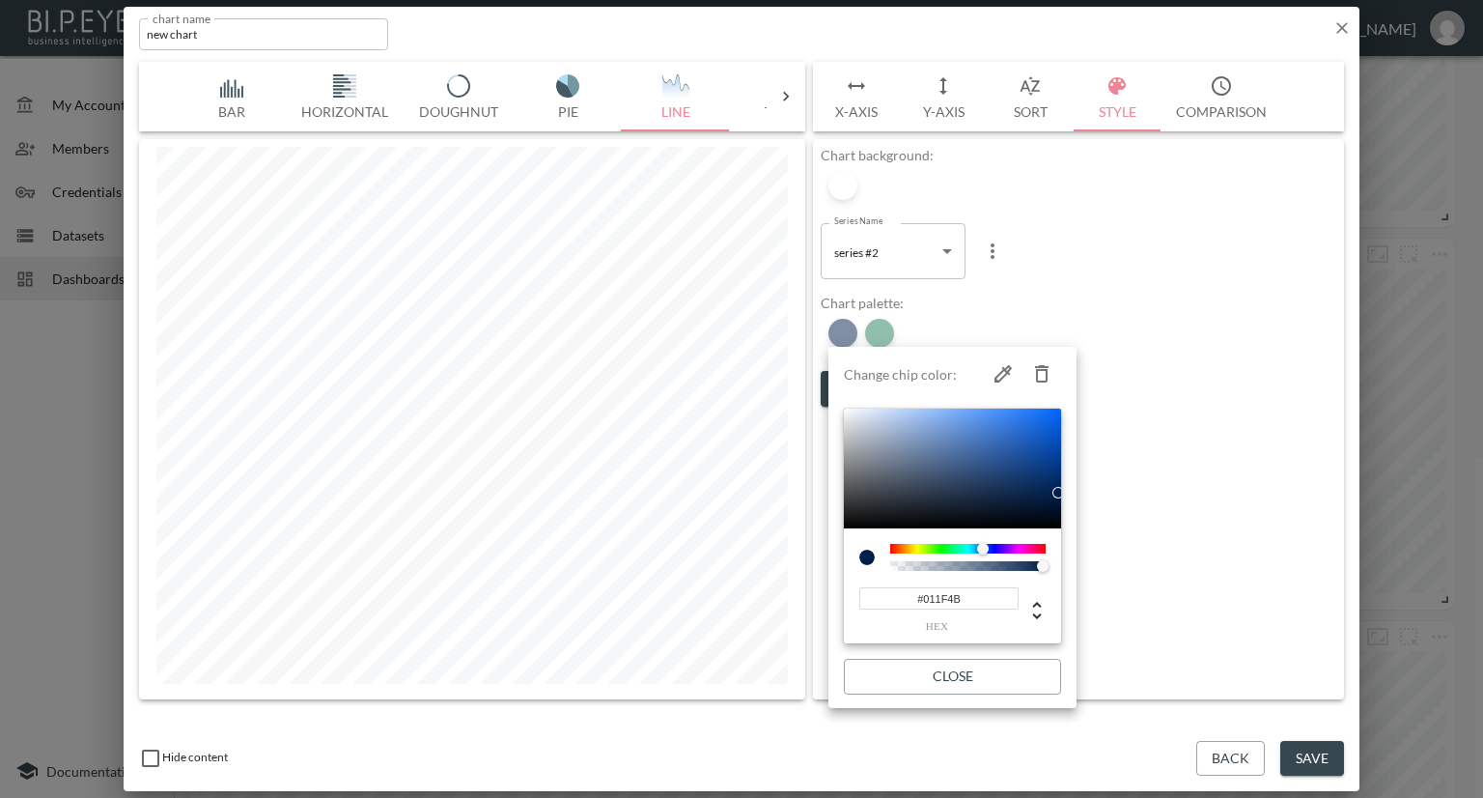
click at [1044, 375] on icon "button" at bounding box center [1041, 373] width 23 height 23
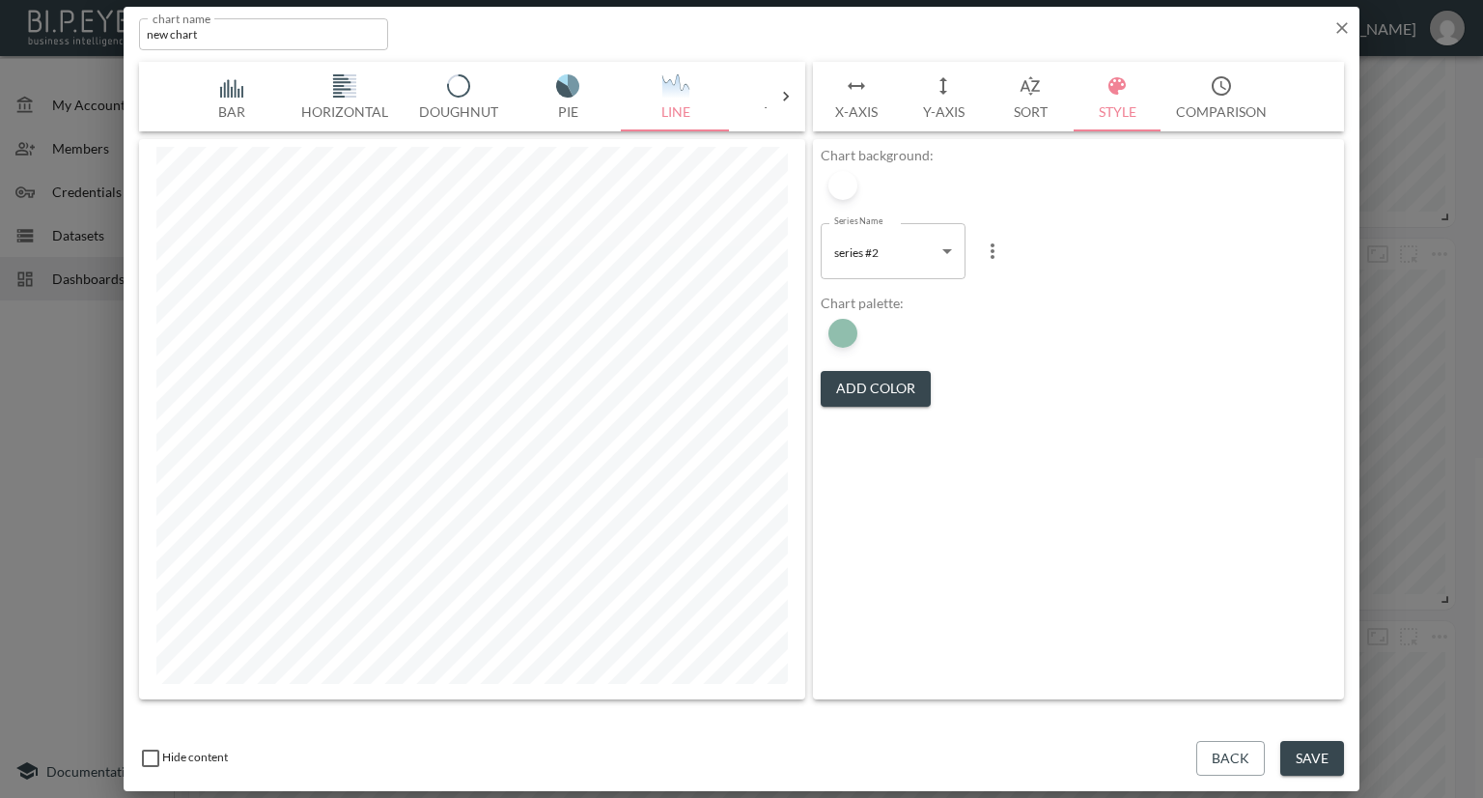
click at [920, 266] on body "BI.P.EYE, Interactive Analytics Dashboards - app Nadia Senft organization / das…" at bounding box center [741, 399] width 1483 height 798
click at [881, 357] on span "series #3" at bounding box center [858, 358] width 44 height 17
click at [852, 385] on button "Add Color" at bounding box center [876, 389] width 110 height 36
click at [886, 337] on div at bounding box center [879, 333] width 29 height 29
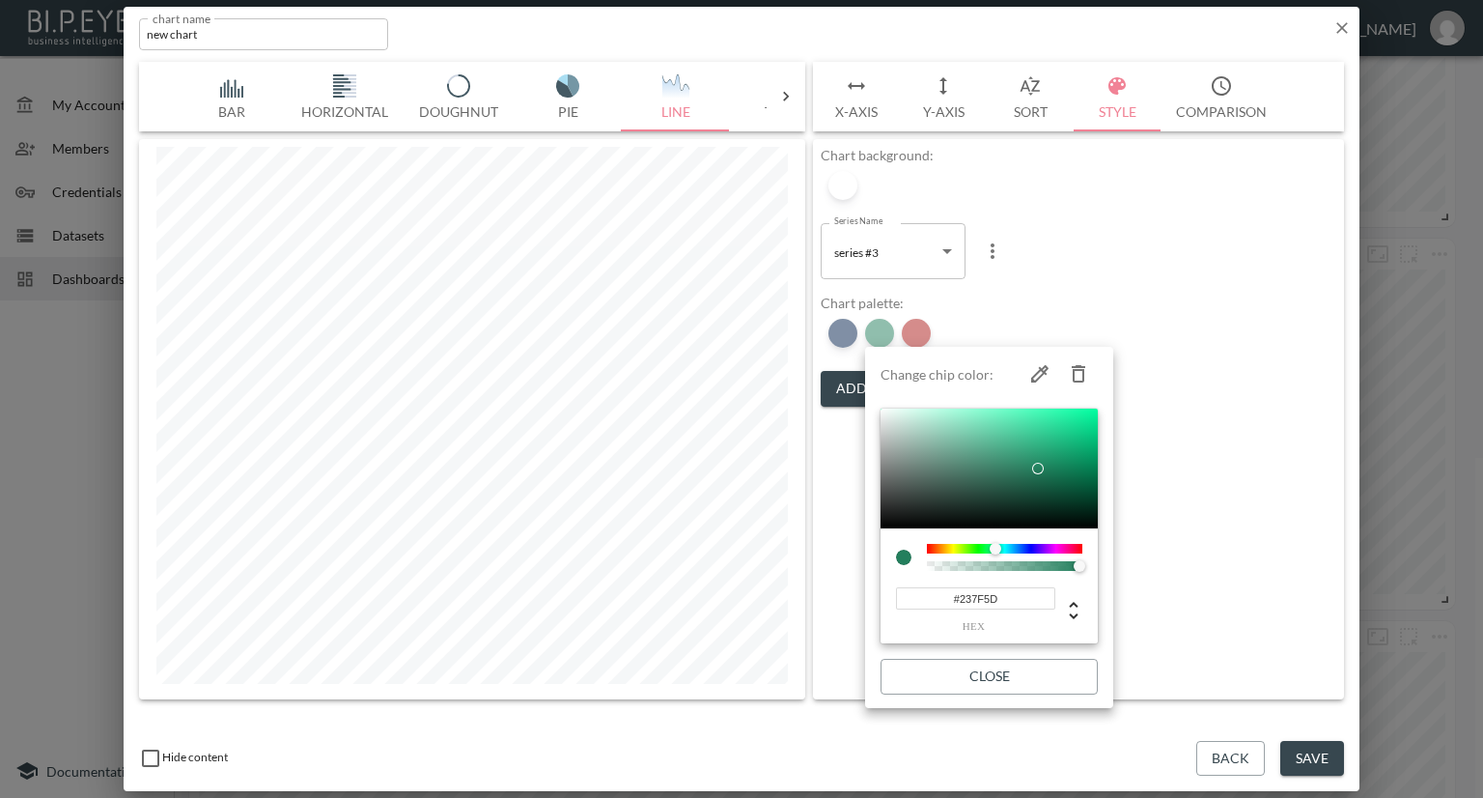
click at [1071, 366] on icon "button" at bounding box center [1078, 373] width 23 height 23
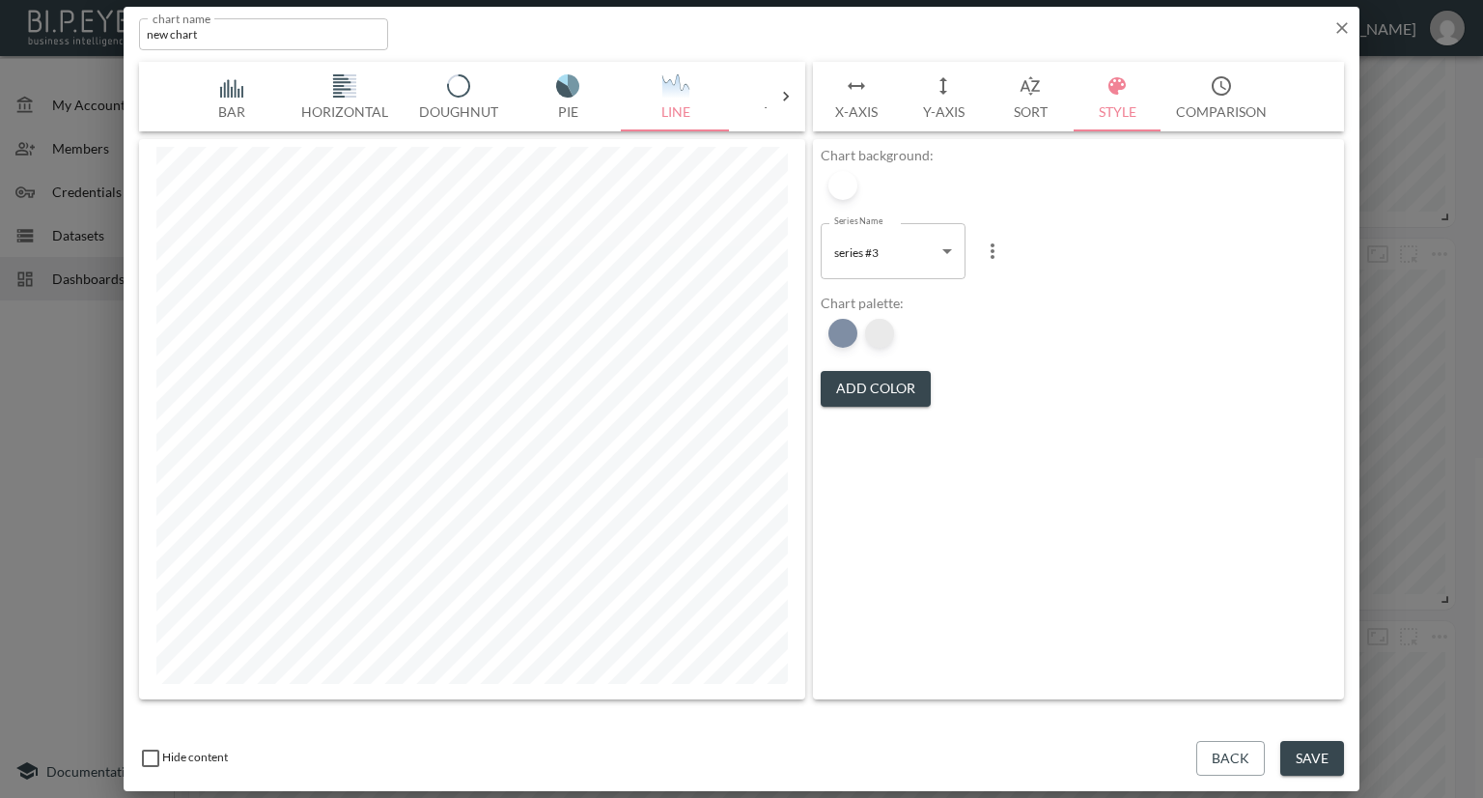
click at [878, 340] on div at bounding box center [879, 333] width 29 height 29
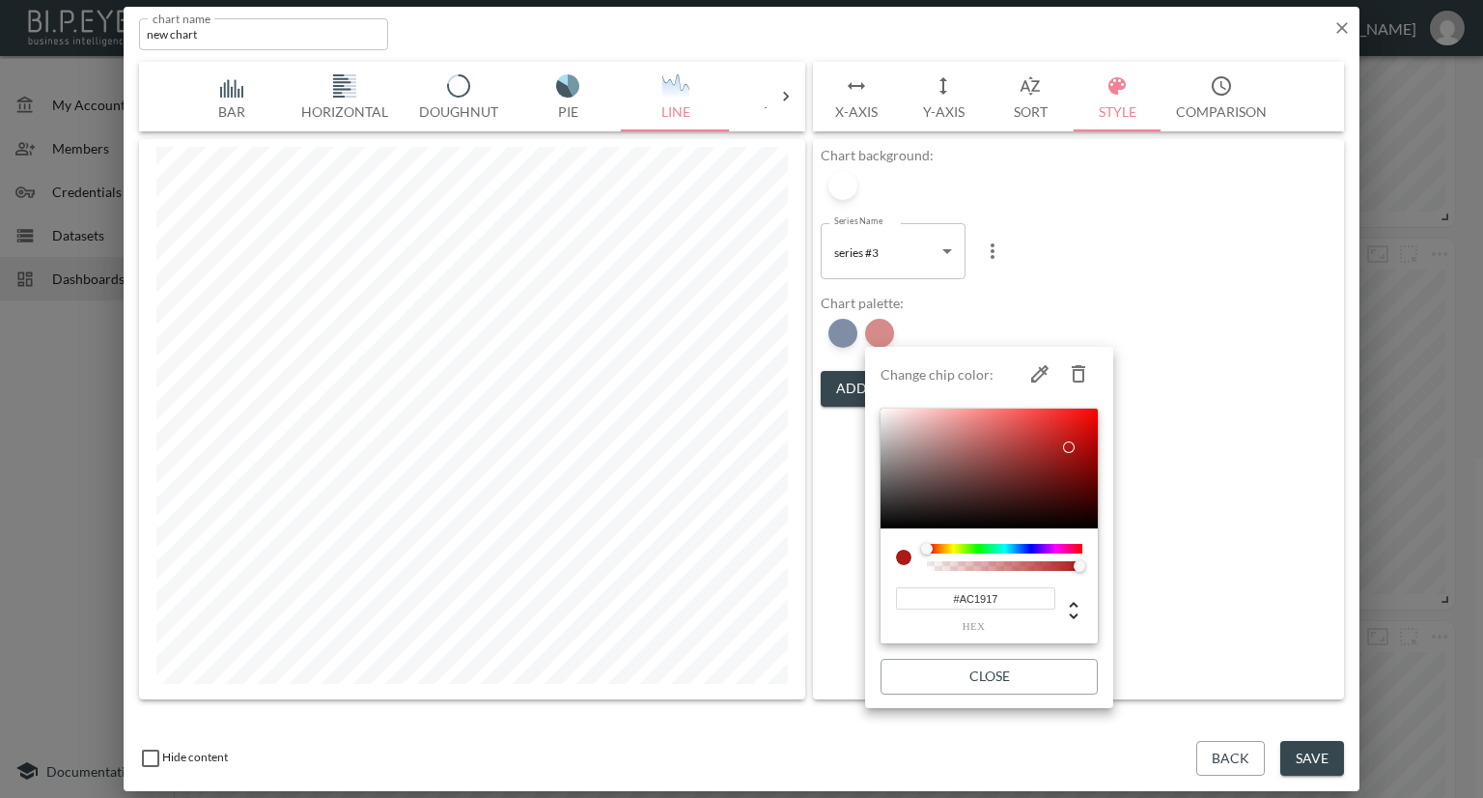
click at [1079, 367] on icon "button" at bounding box center [1079, 373] width 14 height 17
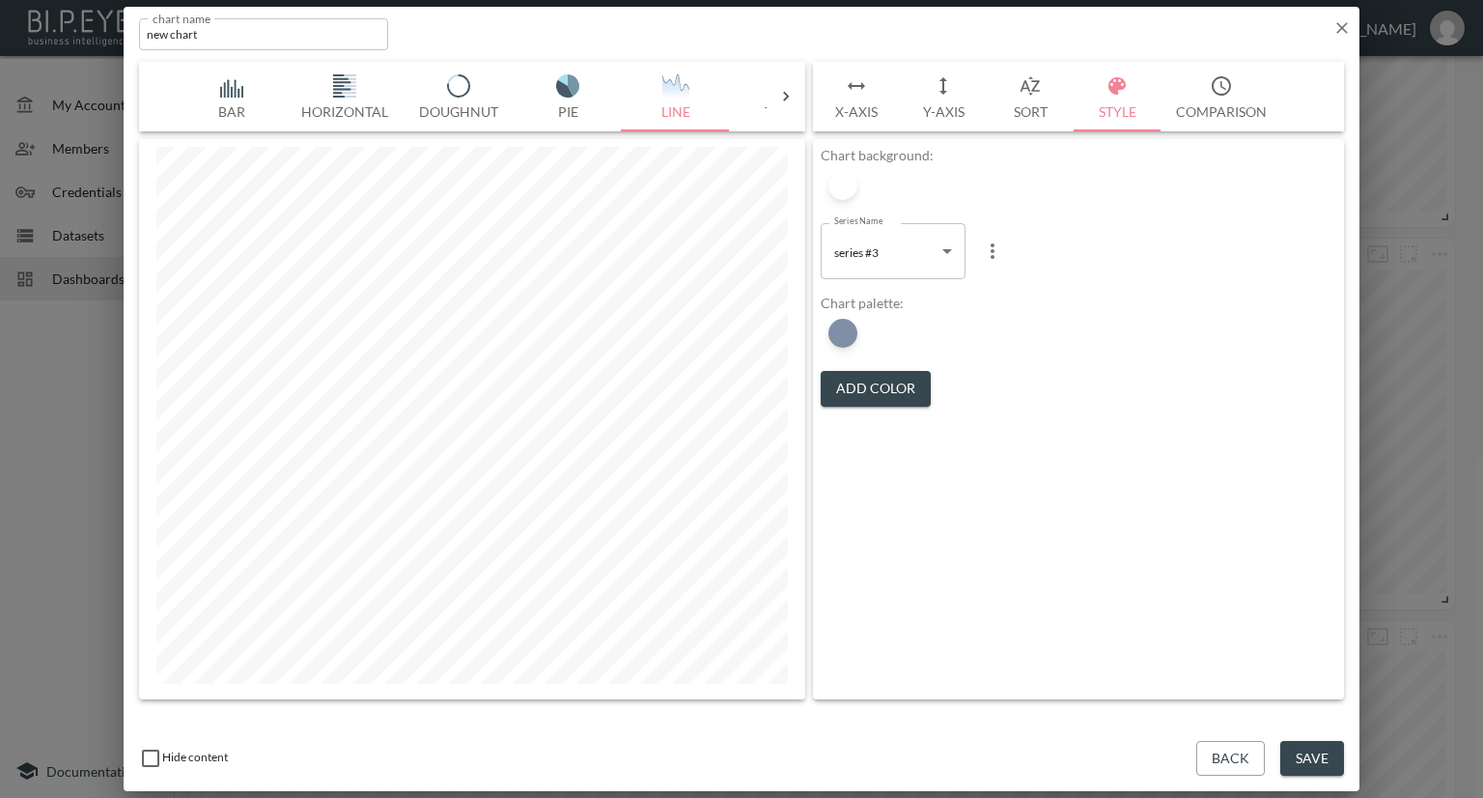
click at [954, 247] on body "BI.P.EYE, Interactive Analytics Dashboards - app Nadia Senft organization / das…" at bounding box center [741, 399] width 1483 height 798
click at [1062, 328] on div at bounding box center [741, 399] width 1483 height 798
click at [898, 253] on body "BI.P.EYE, Interactive Analytics Dashboards - app Nadia Senft organization / das…" at bounding box center [741, 399] width 1483 height 798
click at [892, 291] on li "series #1" at bounding box center [893, 300] width 145 height 29
click at [882, 267] on body "BI.P.EYE, Interactive Analytics Dashboards - app Nadia Senft organization / das…" at bounding box center [741, 399] width 1483 height 798
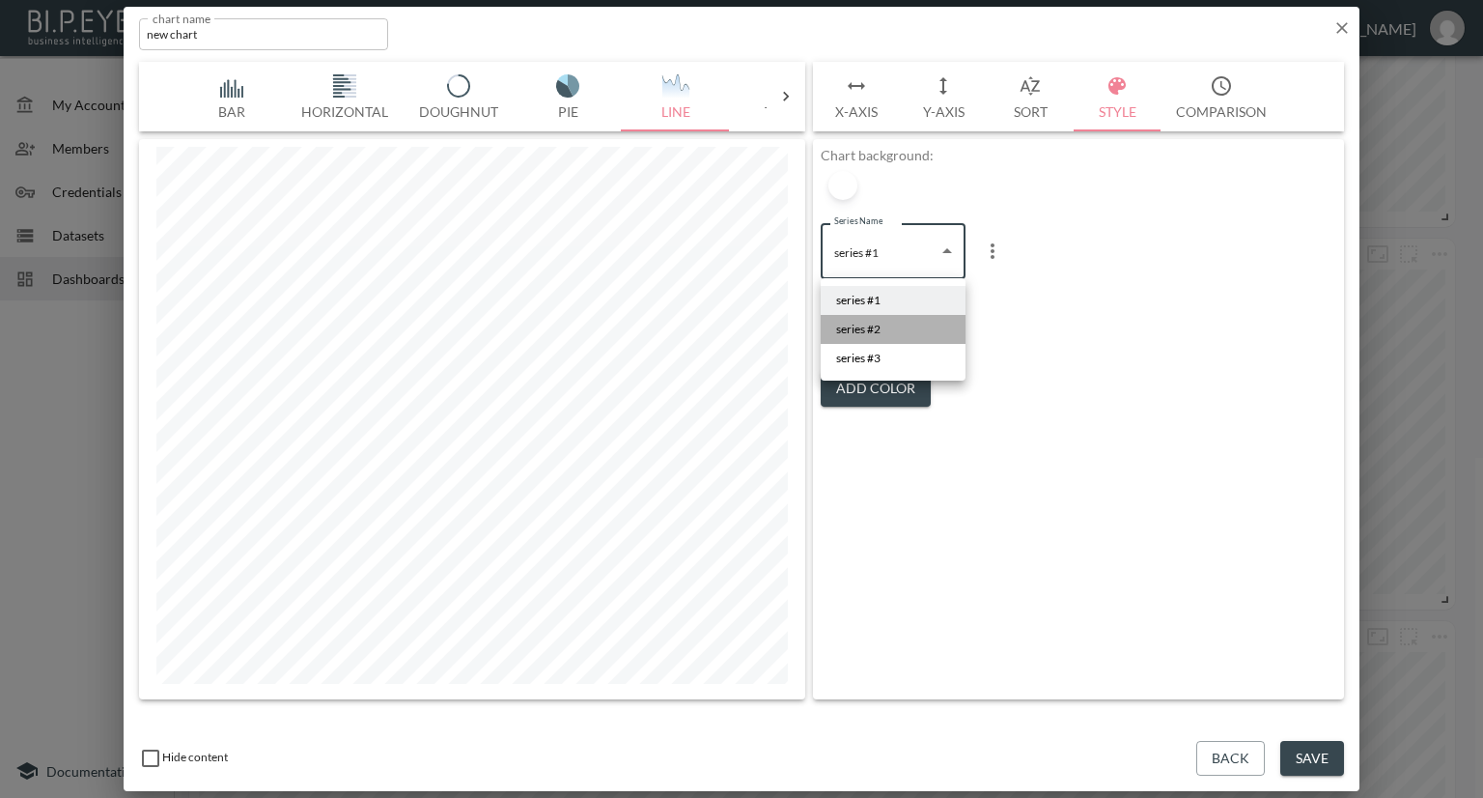
click at [876, 328] on span "series #2" at bounding box center [858, 329] width 44 height 17
click at [887, 266] on body "BI.P.EYE, Interactive Analytics Dashboards - app Nadia Senft organization / das…" at bounding box center [741, 399] width 1483 height 798
click at [877, 354] on span "series #3" at bounding box center [858, 358] width 44 height 17
click at [937, 118] on button "Y-Axis" at bounding box center [943, 97] width 87 height 70
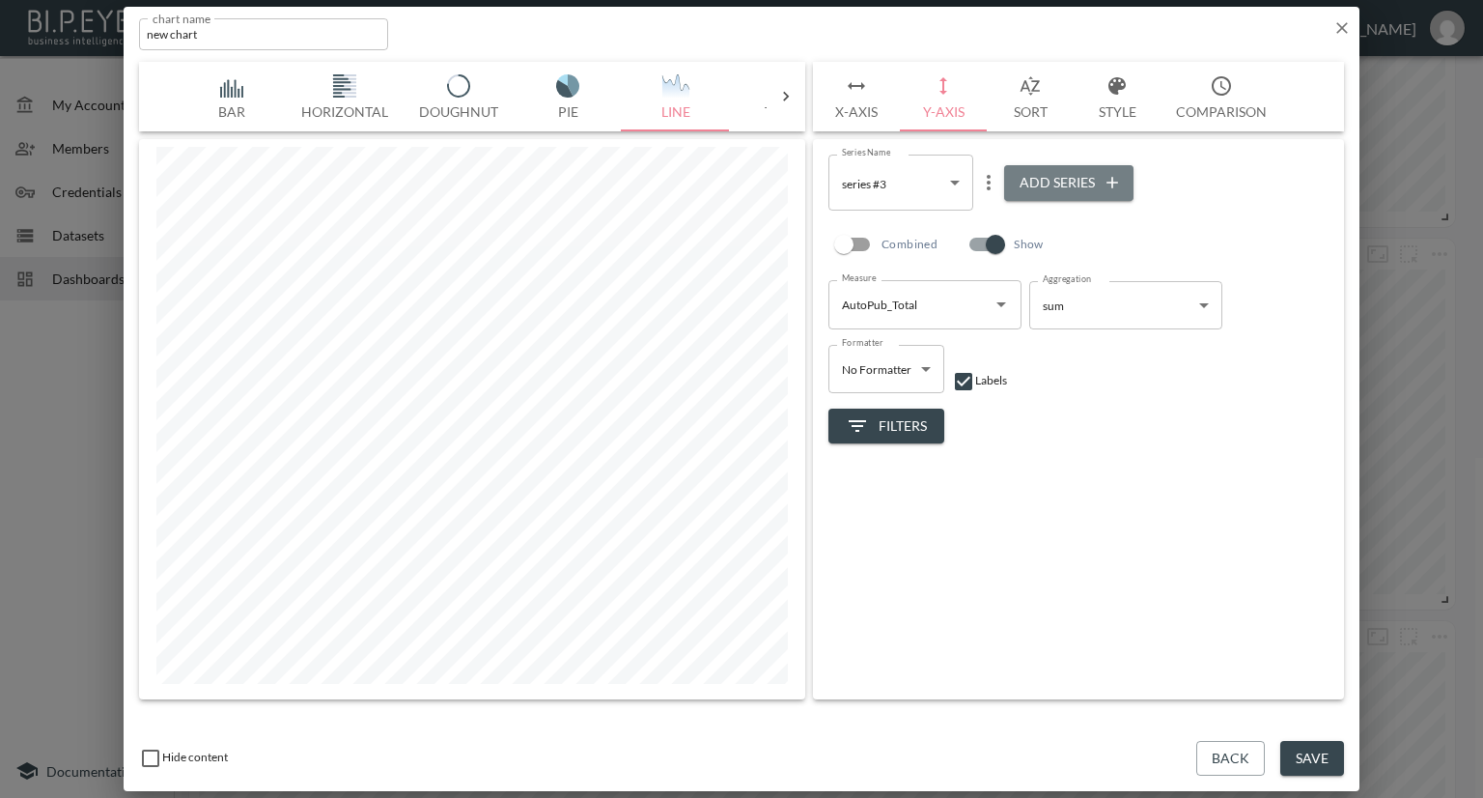
click at [1040, 178] on button "Add Series" at bounding box center [1068, 183] width 129 height 36
click at [904, 202] on body "BI.P.EYE, Interactive Analytics Dashboards - app Nadia Senft organization / das…" at bounding box center [741, 399] width 1483 height 798
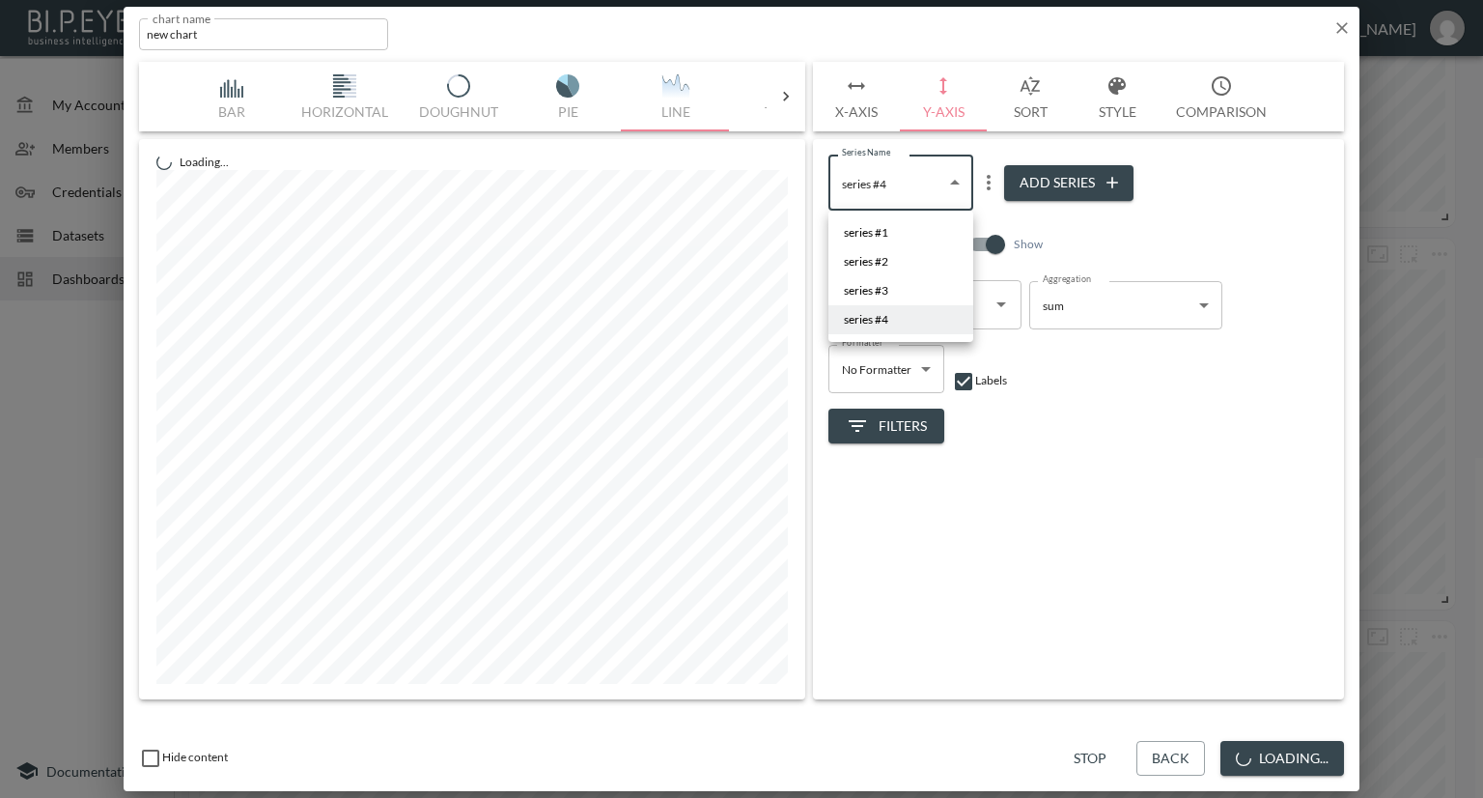
click at [1085, 428] on div at bounding box center [741, 399] width 1483 height 798
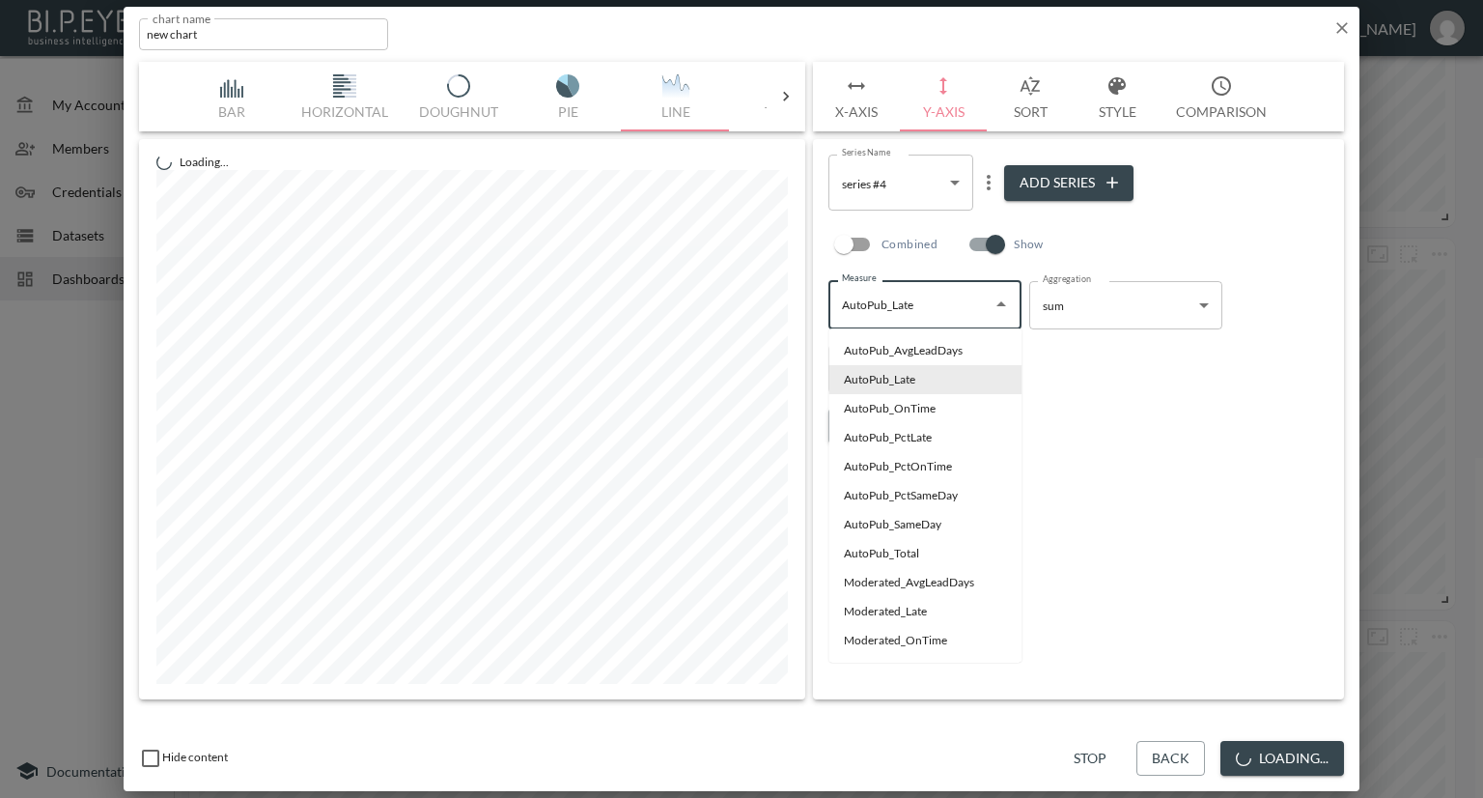
click at [975, 303] on input "AutoPub_Late" at bounding box center [910, 304] width 147 height 31
click at [993, 304] on icon "Close" at bounding box center [1001, 304] width 23 height 23
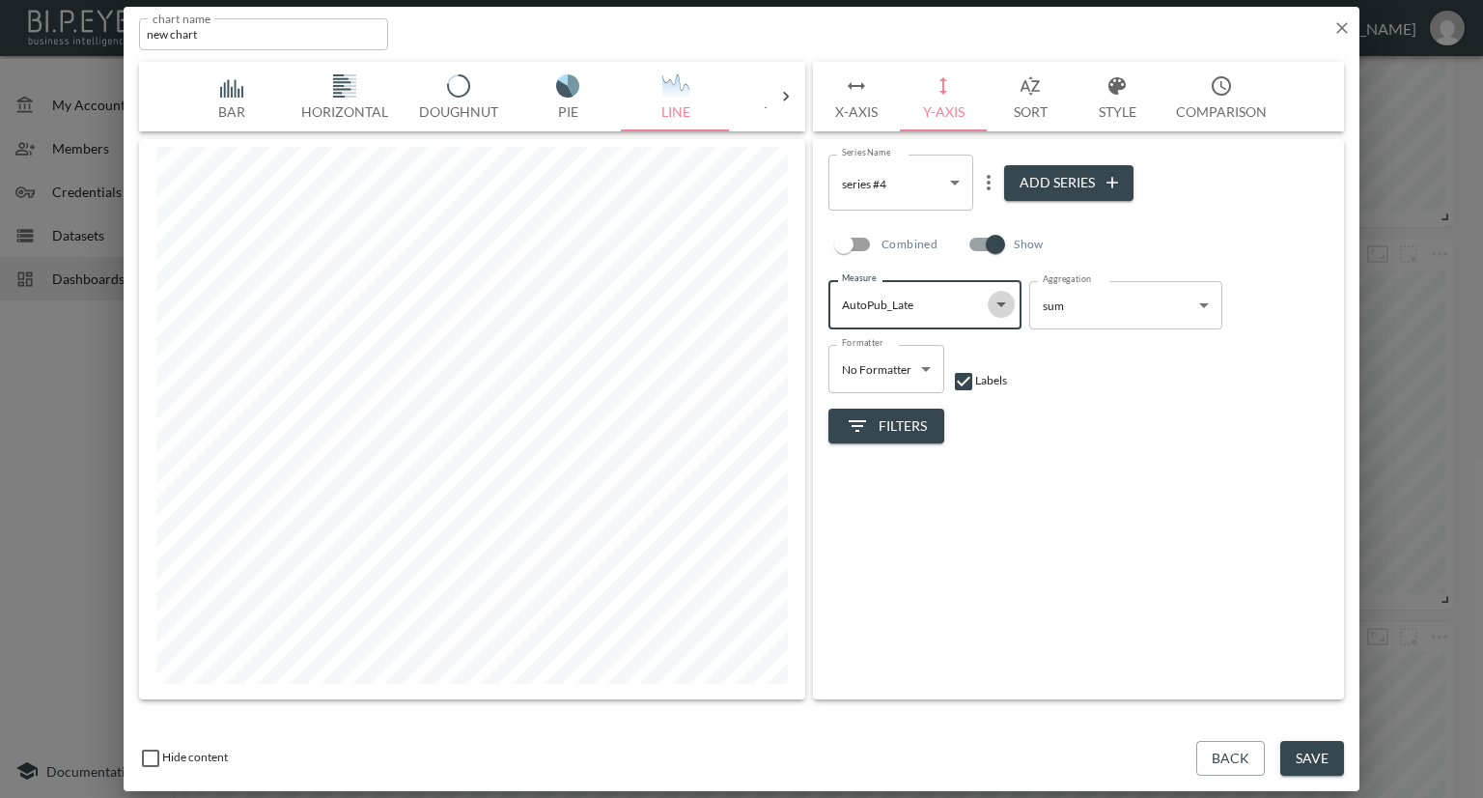
click at [993, 304] on icon "Open" at bounding box center [1001, 304] width 23 height 23
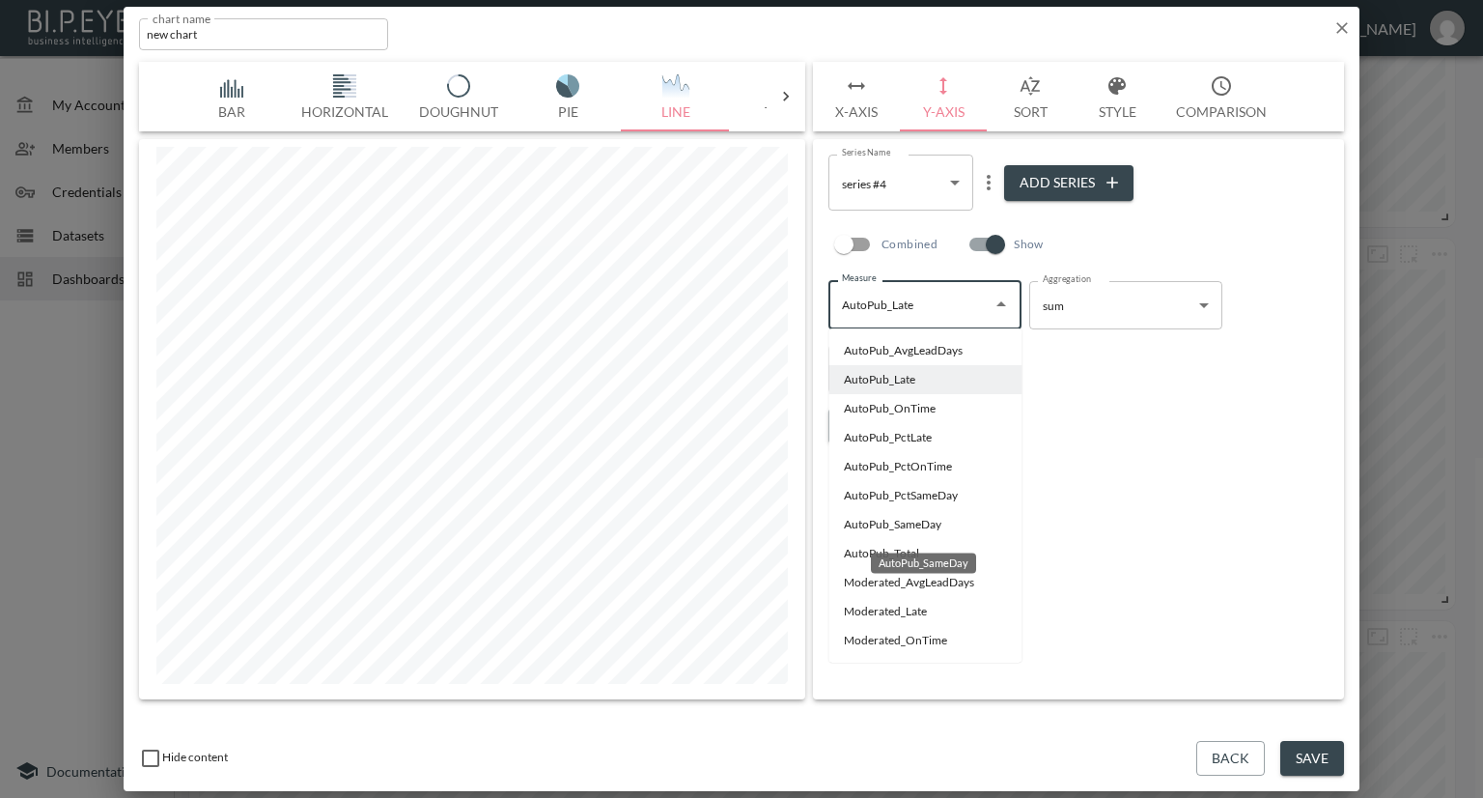
click at [850, 528] on li "AutoPub_SameDay" at bounding box center [924, 524] width 193 height 29
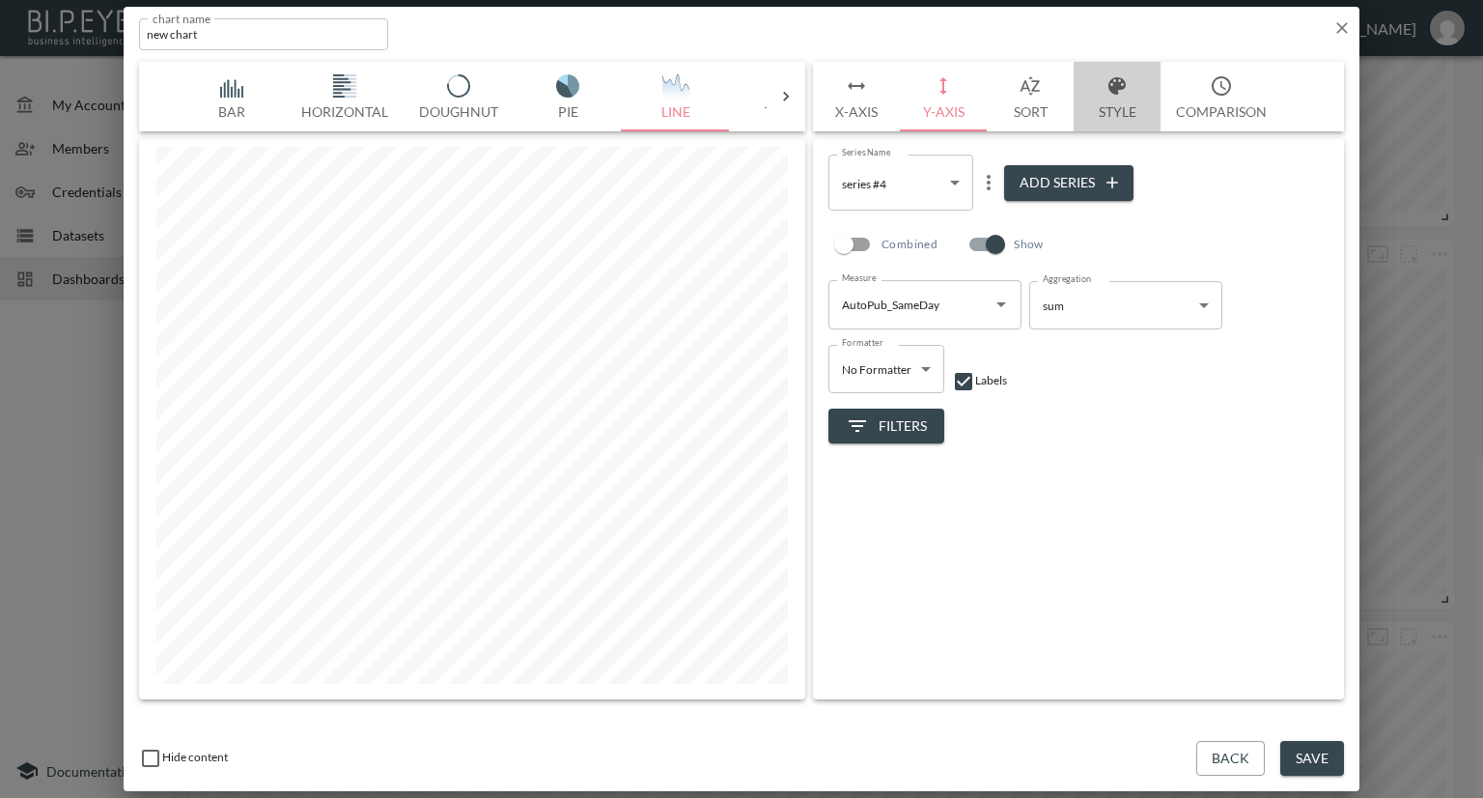
click at [1112, 112] on button "Style" at bounding box center [1117, 97] width 87 height 70
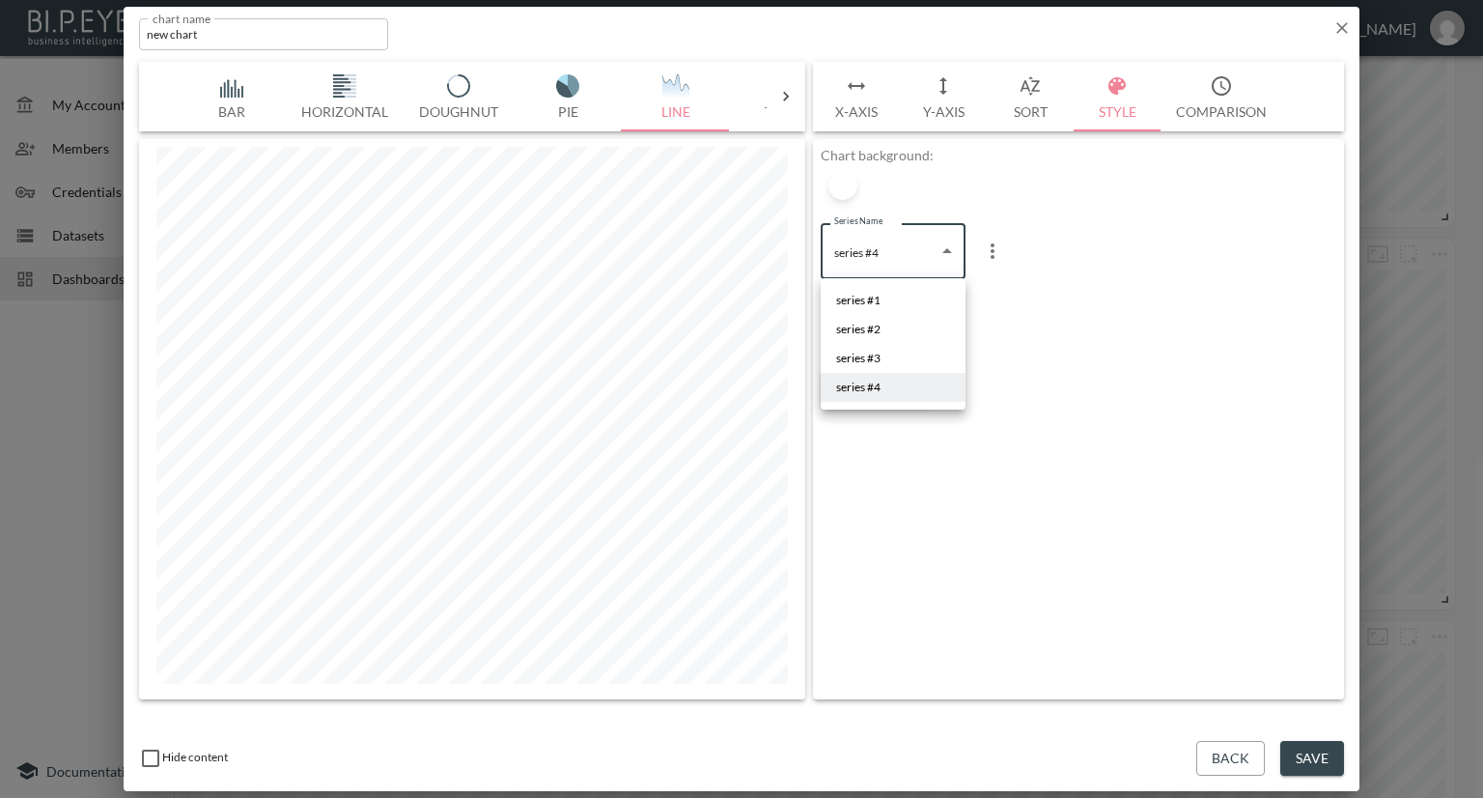
click at [937, 261] on body "BI.P.EYE, Interactive Analytics Dashboards - app Nadia Senft organization / das…" at bounding box center [741, 399] width 1483 height 798
click at [869, 358] on span "series #3" at bounding box center [858, 358] width 44 height 17
click at [919, 259] on body "BI.P.EYE, Interactive Analytics Dashboards - app Nadia Senft organization / das…" at bounding box center [741, 399] width 1483 height 798
click at [883, 385] on li "series #4" at bounding box center [893, 387] width 145 height 29
click at [863, 384] on button "Add Color" at bounding box center [876, 389] width 110 height 36
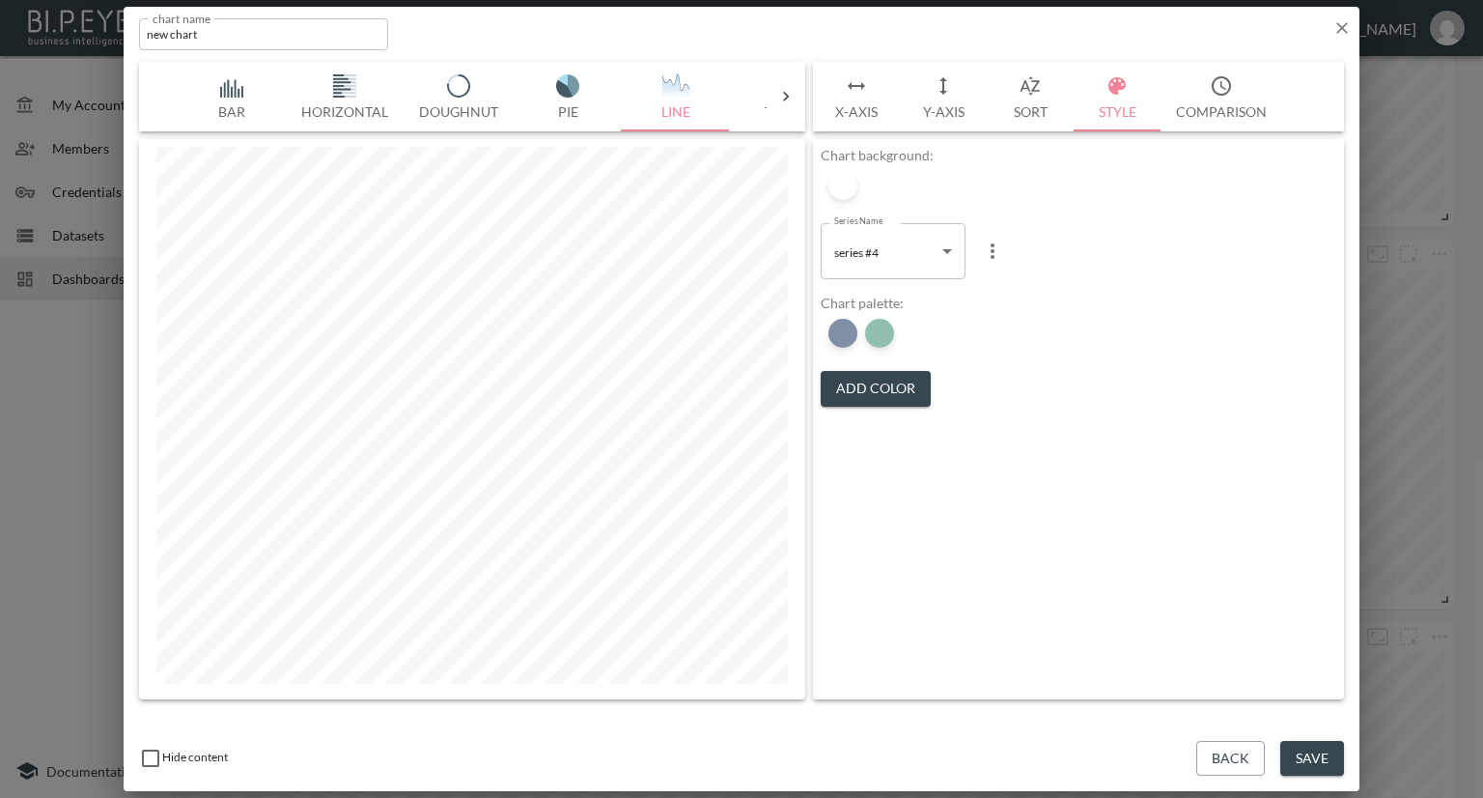
click at [863, 384] on button "Add Color" at bounding box center [876, 389] width 110 height 36
click at [845, 335] on div at bounding box center [842, 333] width 29 height 29
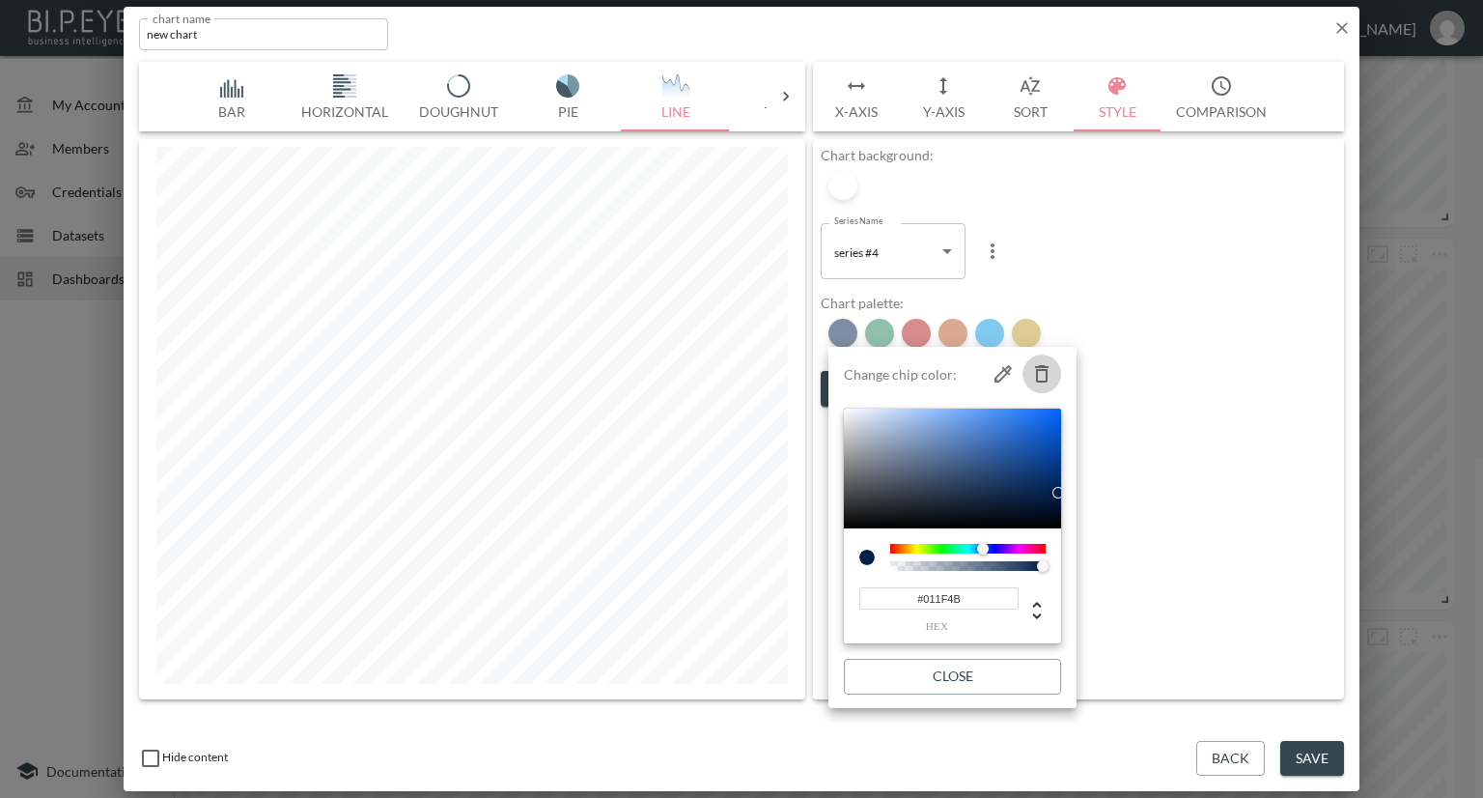
click at [1054, 371] on button "button" at bounding box center [1042, 373] width 39 height 39
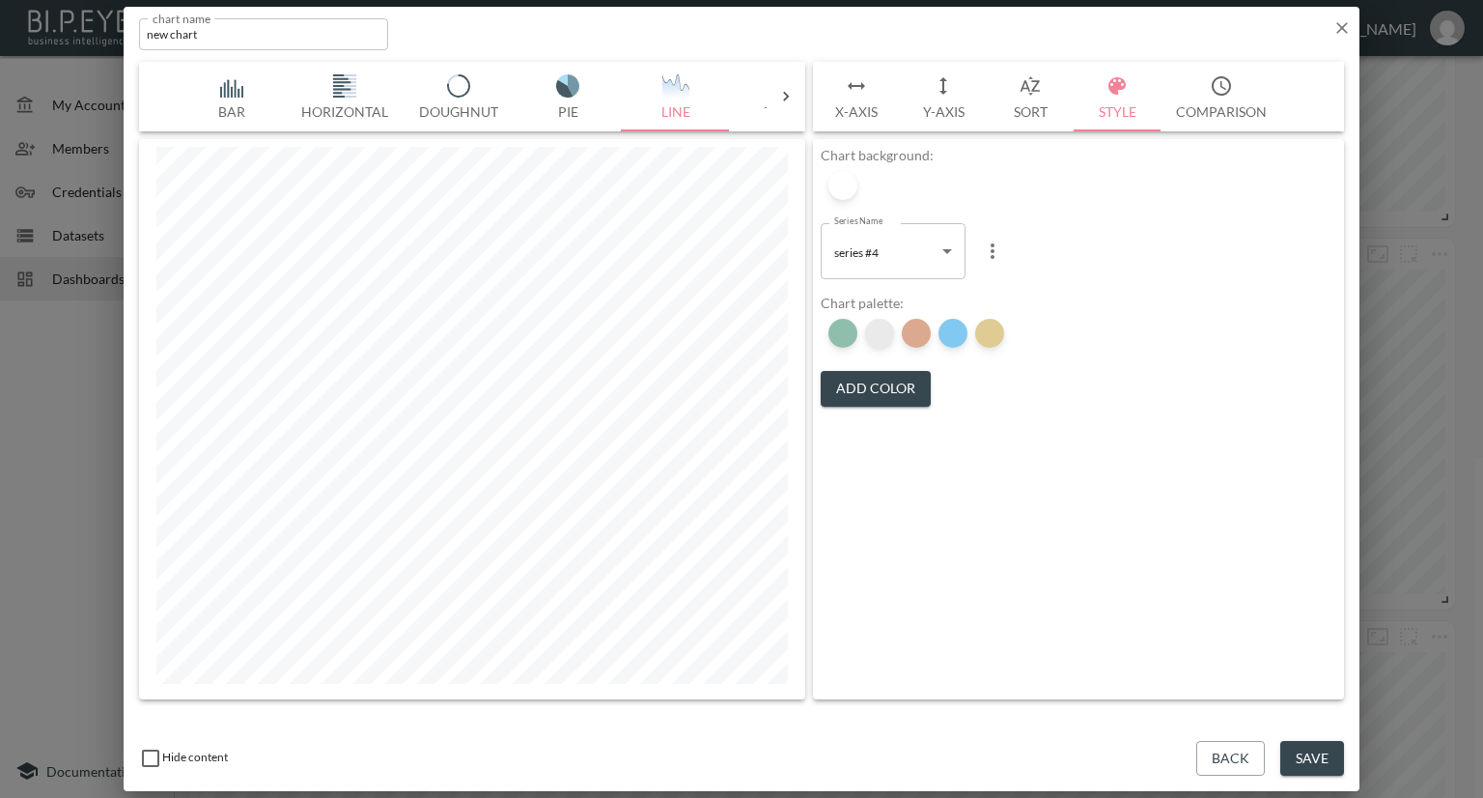
click at [883, 337] on div at bounding box center [879, 333] width 29 height 29
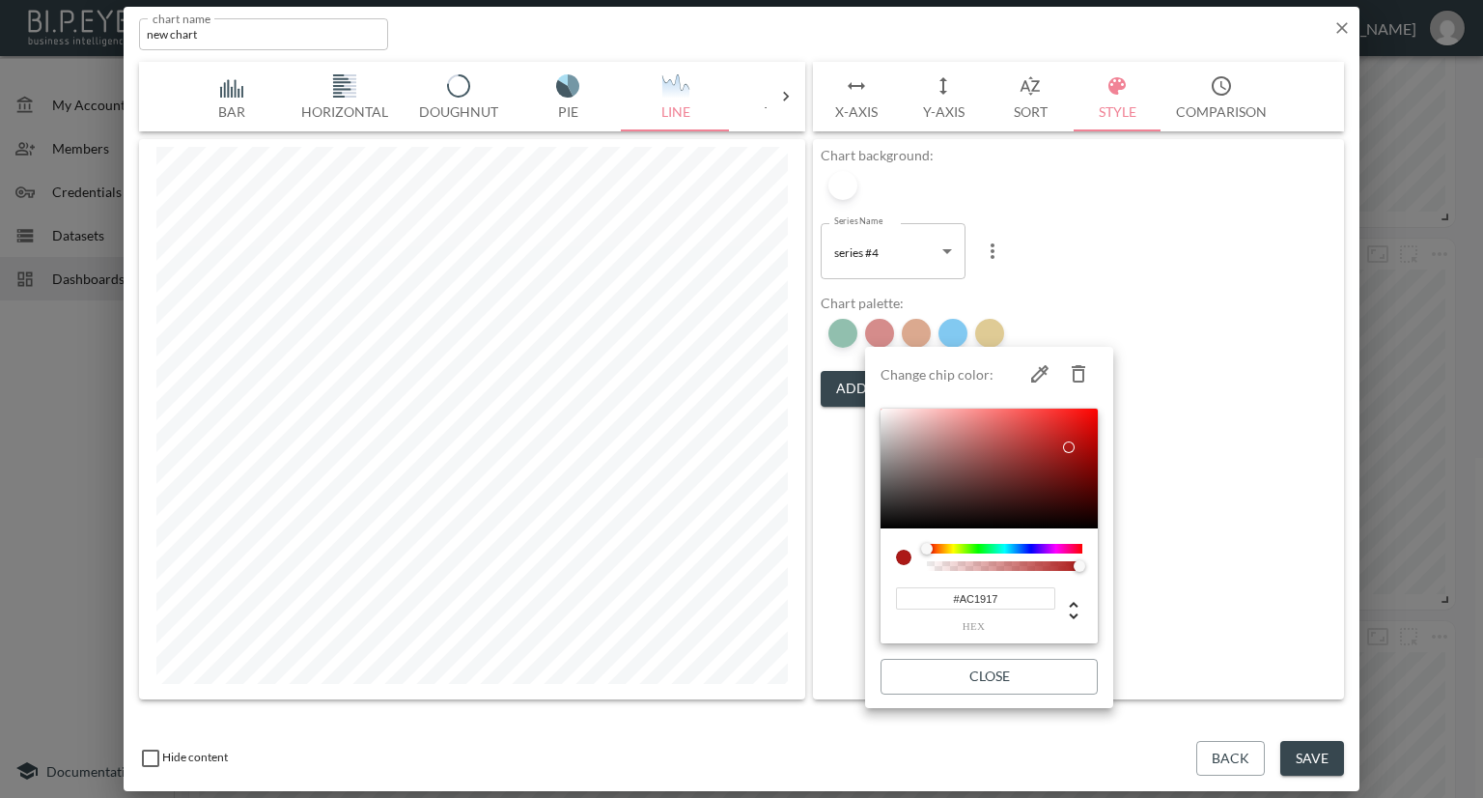
click at [1075, 367] on icon "button" at bounding box center [1079, 373] width 14 height 17
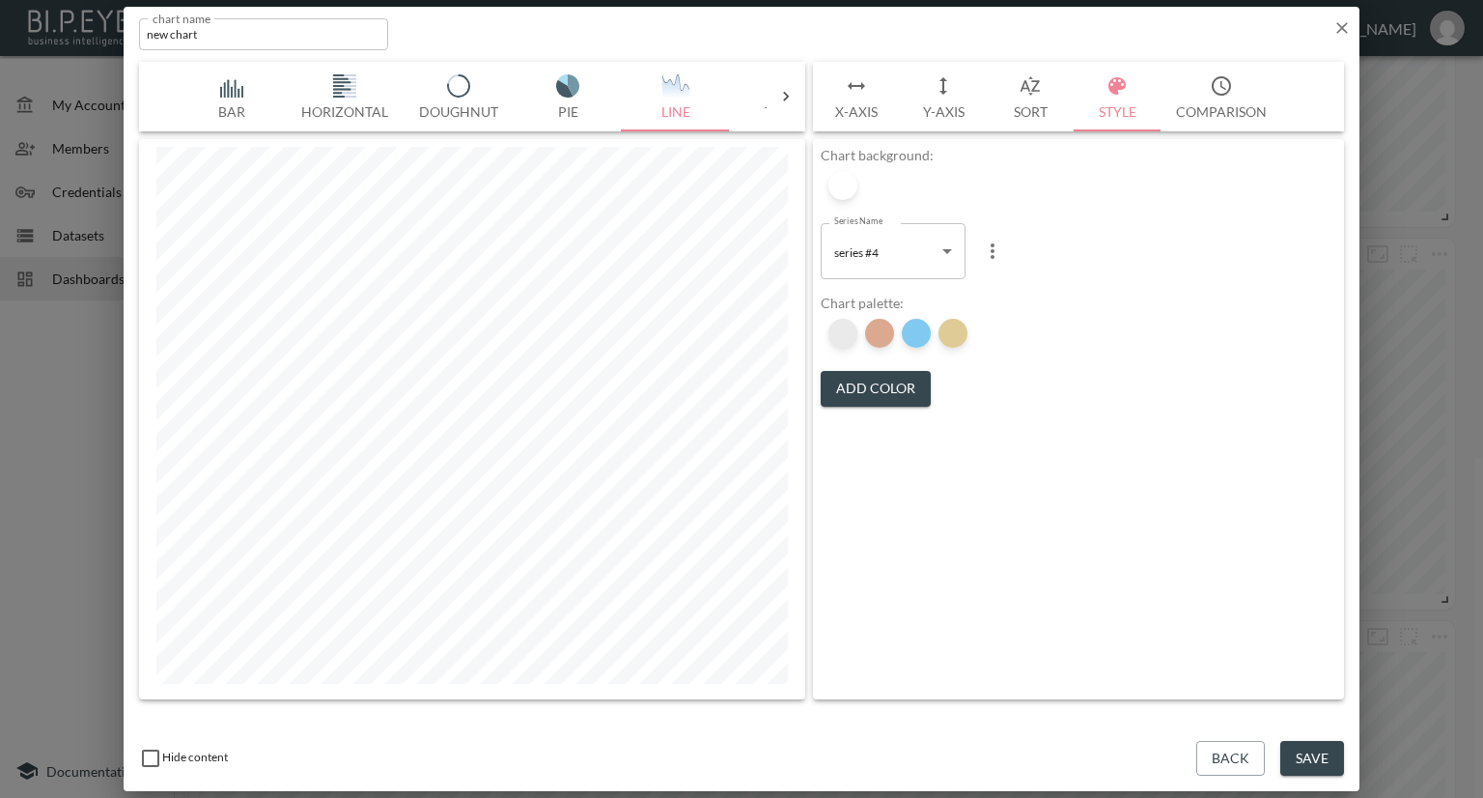
click at [839, 336] on div at bounding box center [842, 333] width 29 height 29
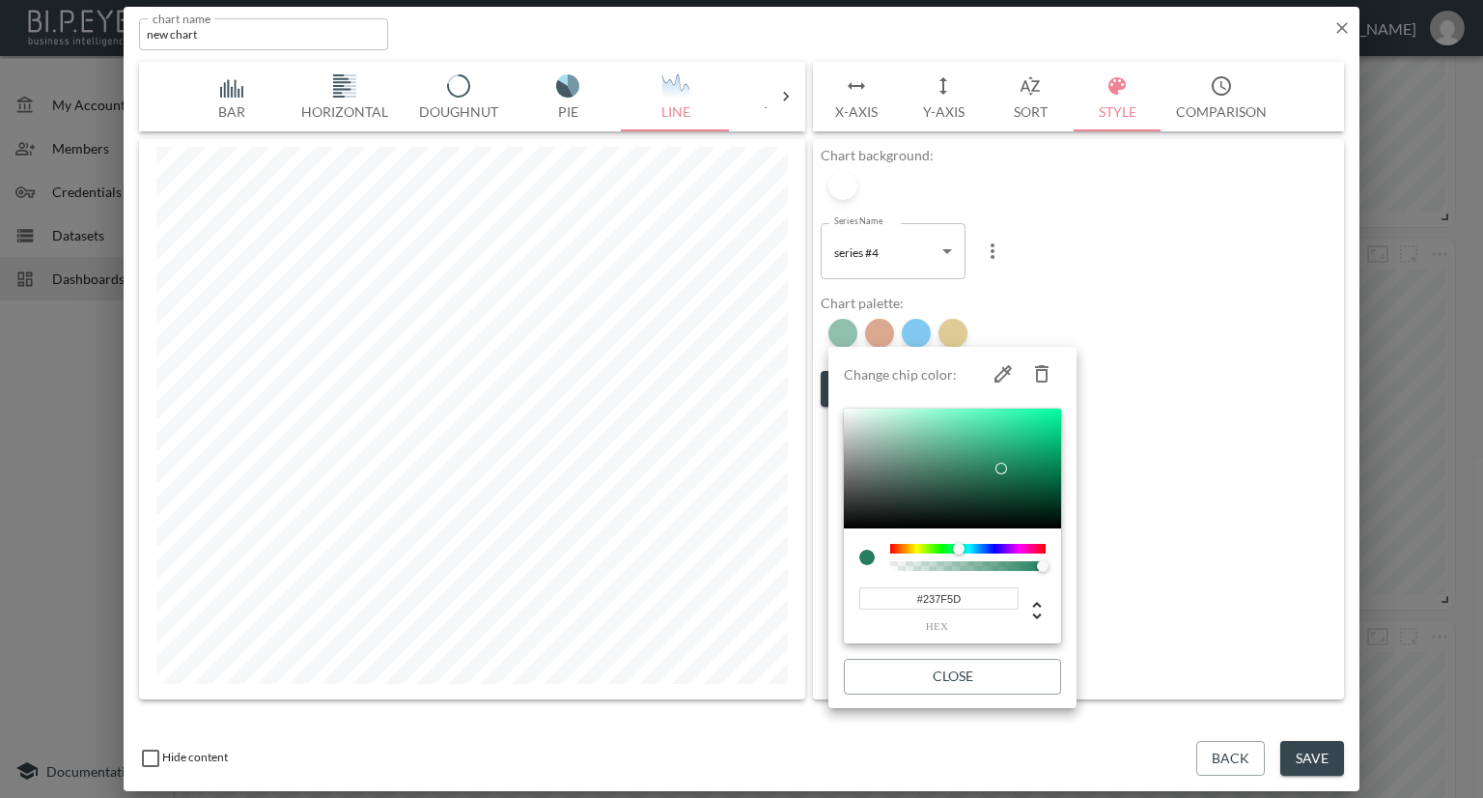
click at [1045, 374] on icon "button" at bounding box center [1041, 373] width 23 height 23
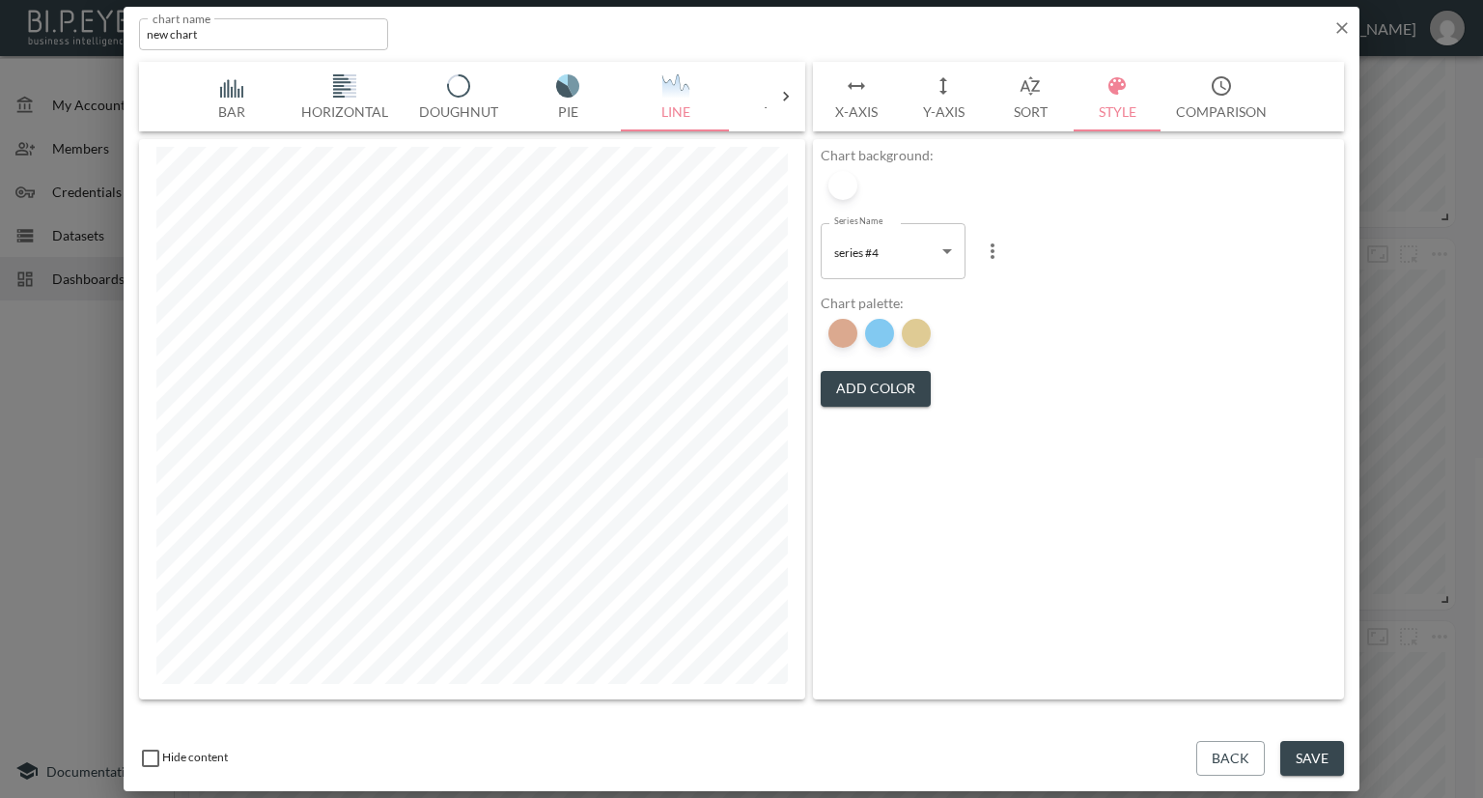
click at [857, 336] on li at bounding box center [843, 333] width 37 height 37
click at [848, 331] on div at bounding box center [842, 333] width 29 height 29
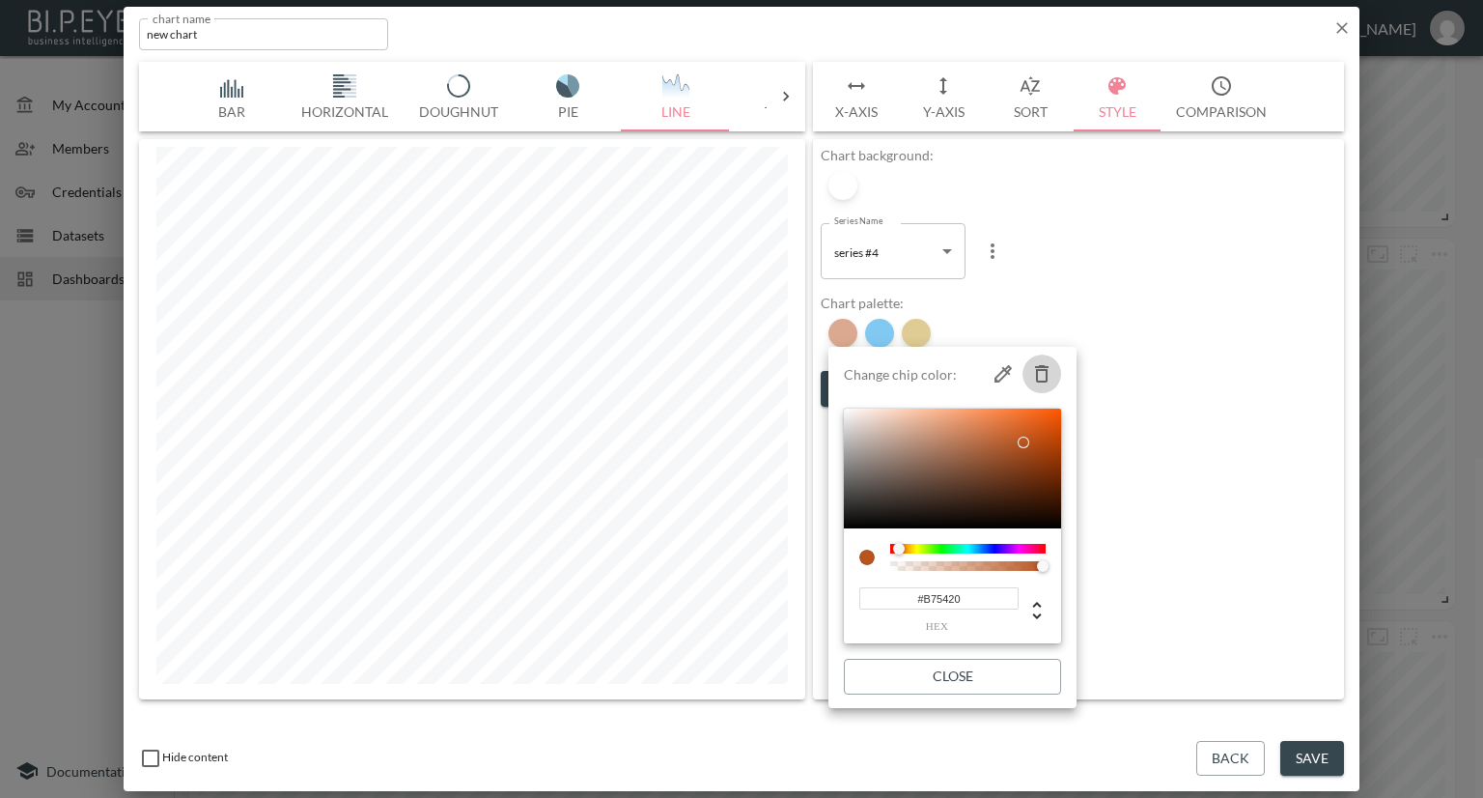
click at [1042, 368] on icon "button" at bounding box center [1042, 373] width 14 height 17
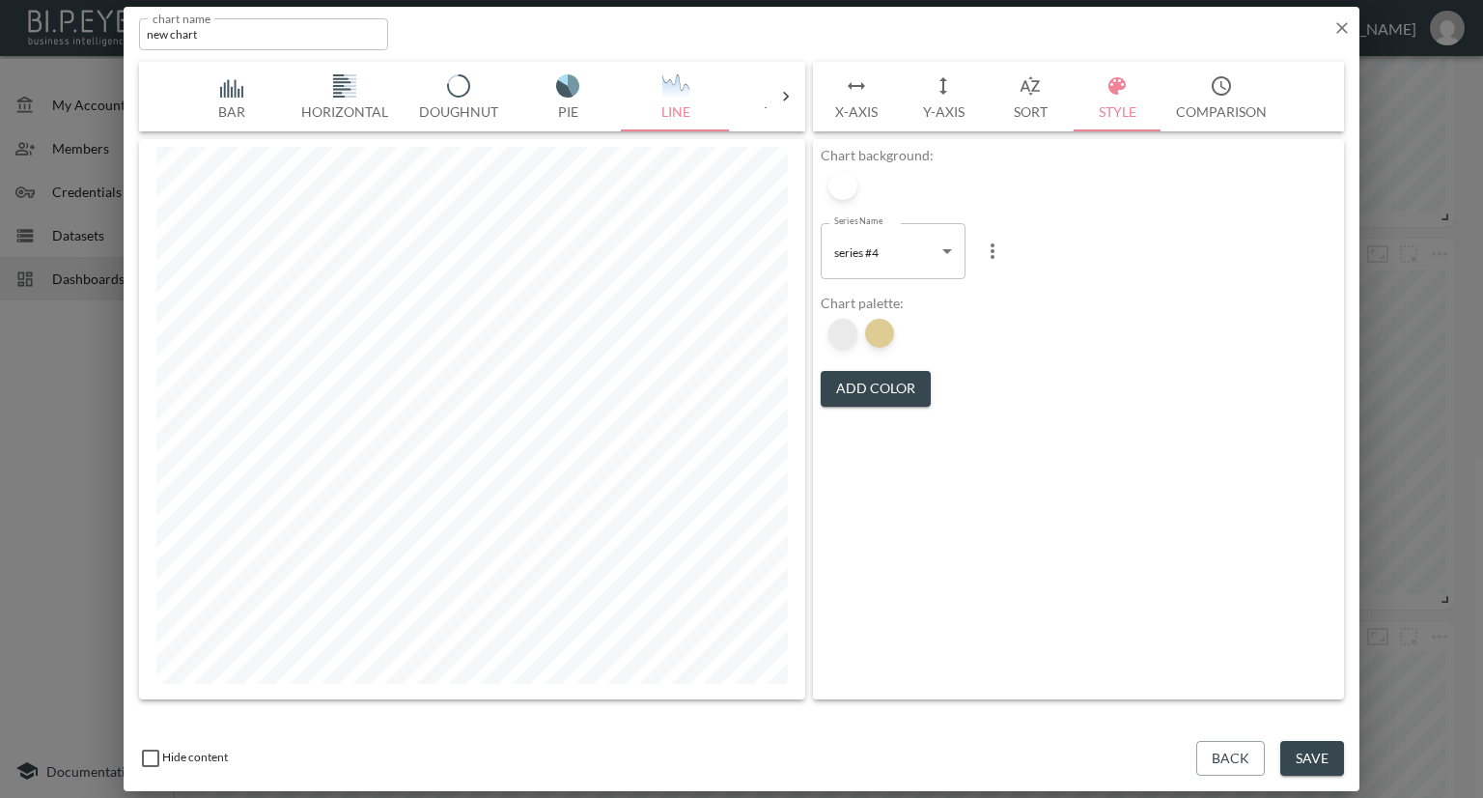
click at [842, 344] on div at bounding box center [842, 333] width 29 height 29
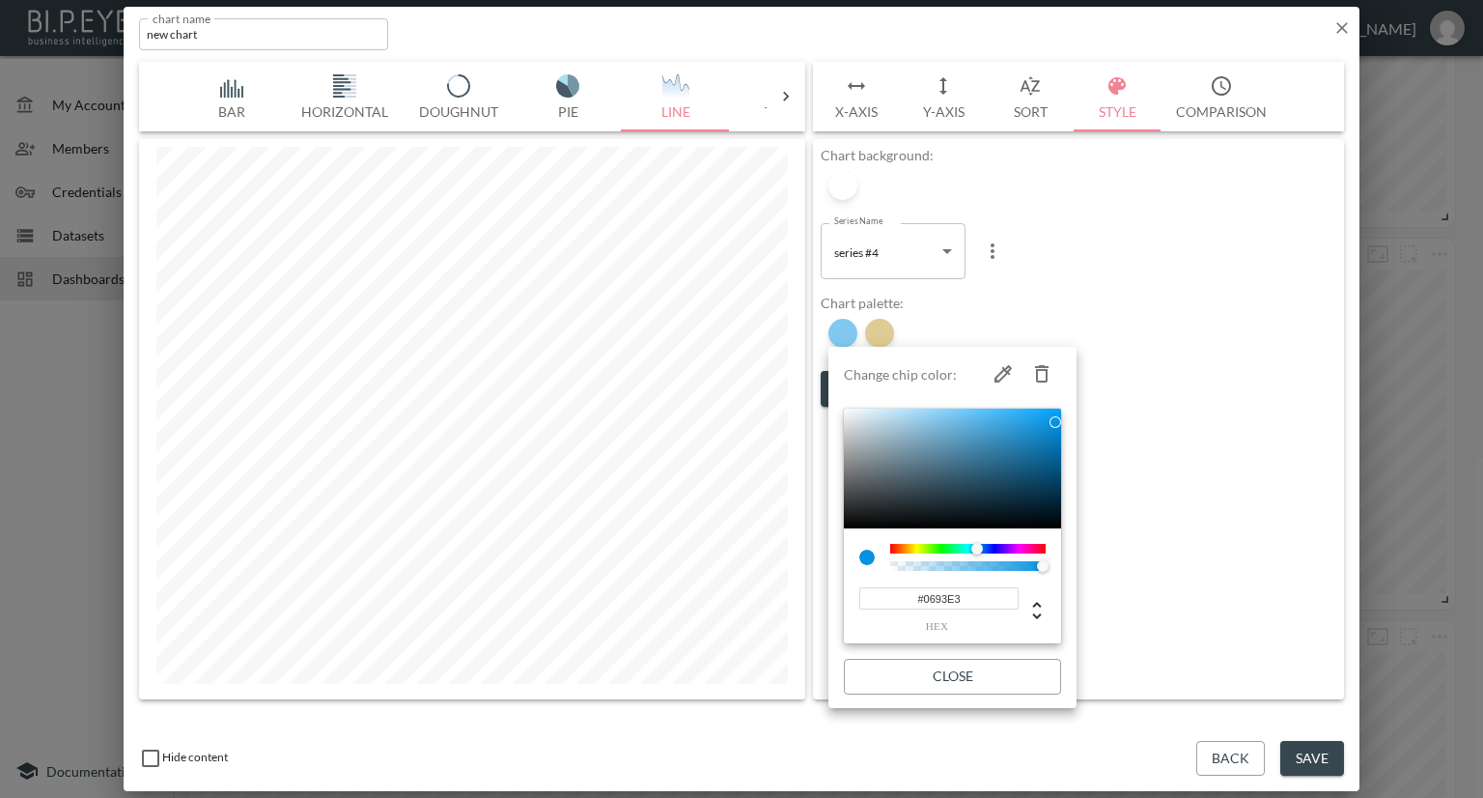
click at [1045, 369] on icon "button" at bounding box center [1042, 373] width 14 height 17
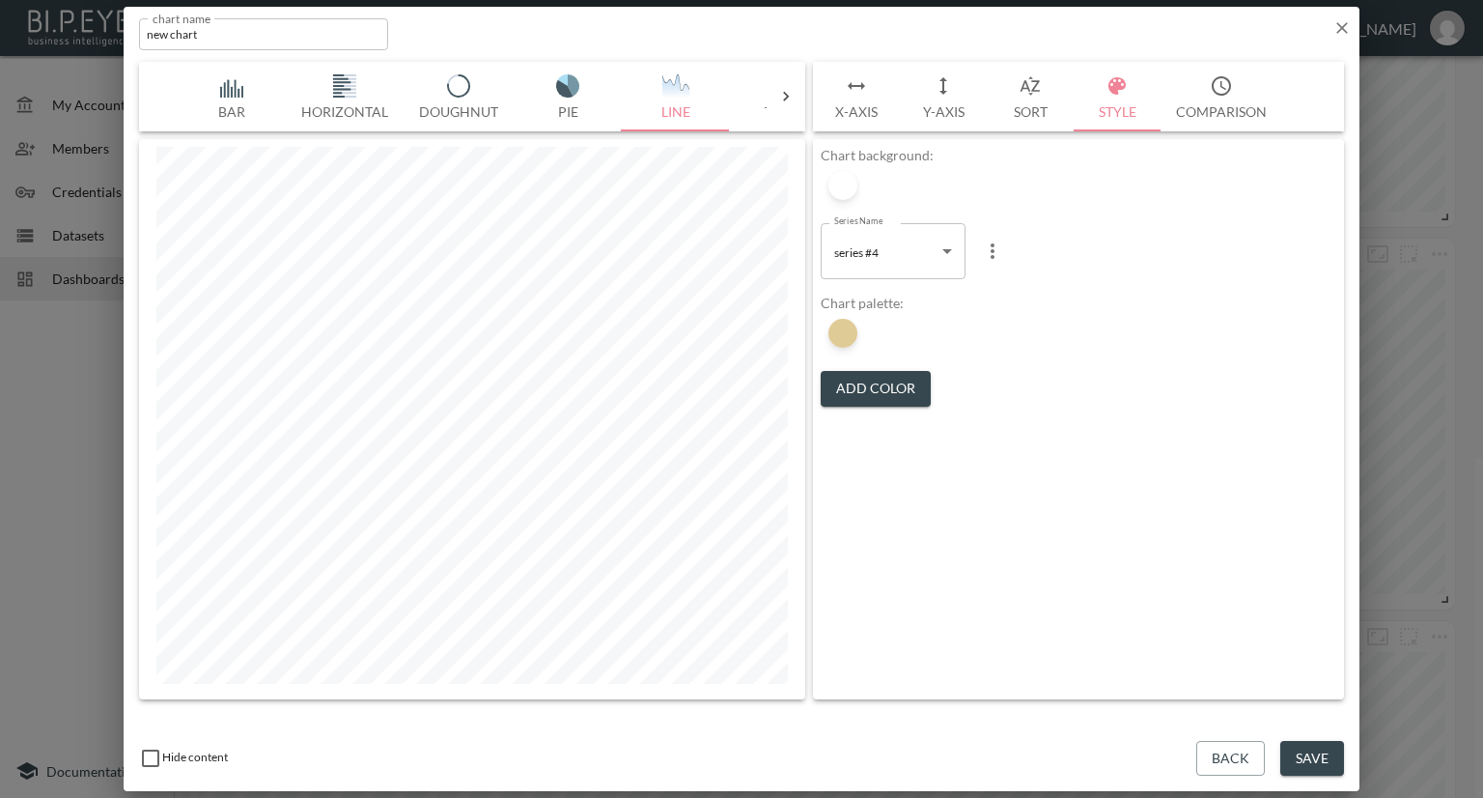
click at [1069, 396] on div "Chart palette: Add Color" at bounding box center [1079, 350] width 516 height 112
click at [1316, 743] on button "Save" at bounding box center [1312, 759] width 64 height 36
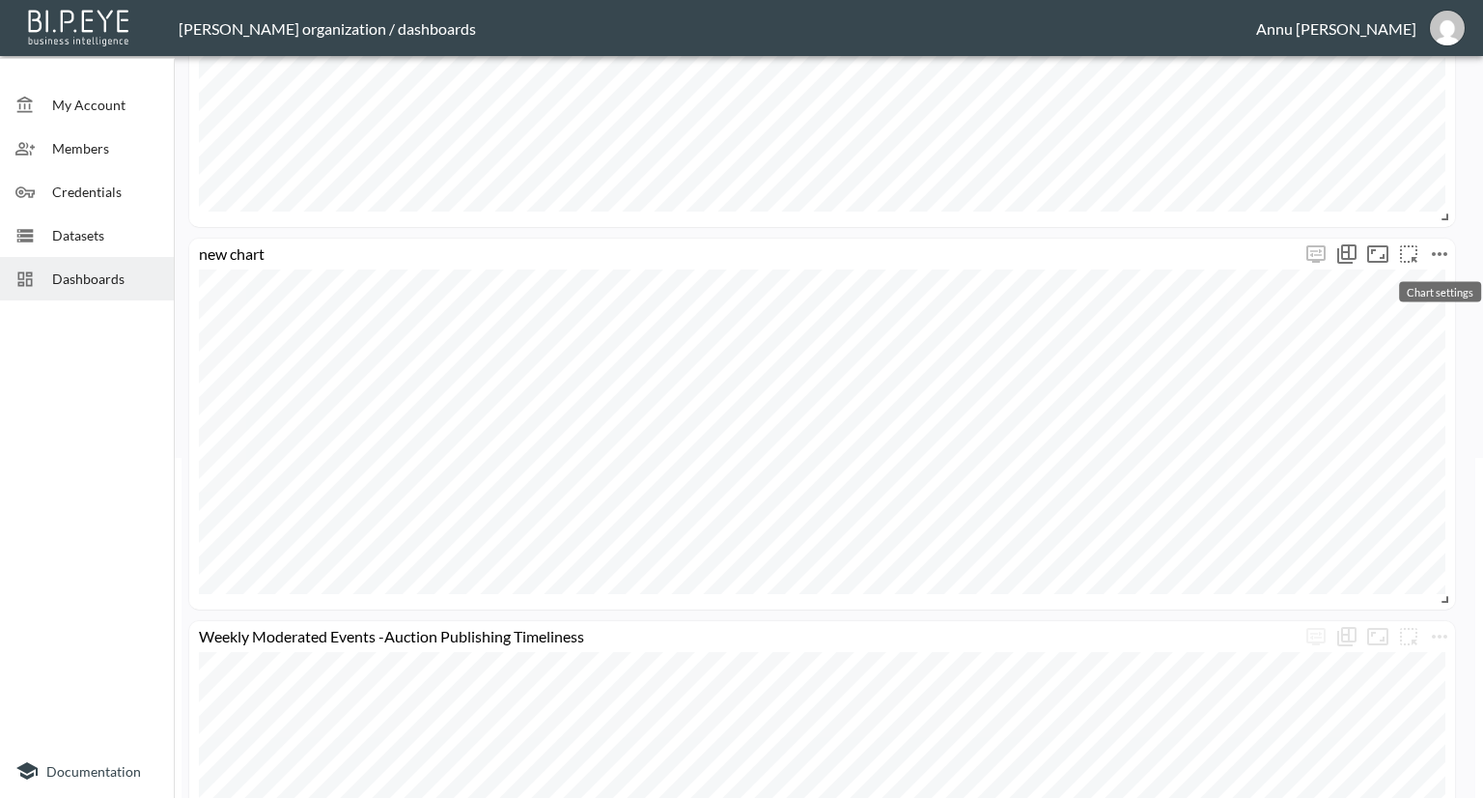
click at [1452, 248] on button "more" at bounding box center [1439, 253] width 31 height 31
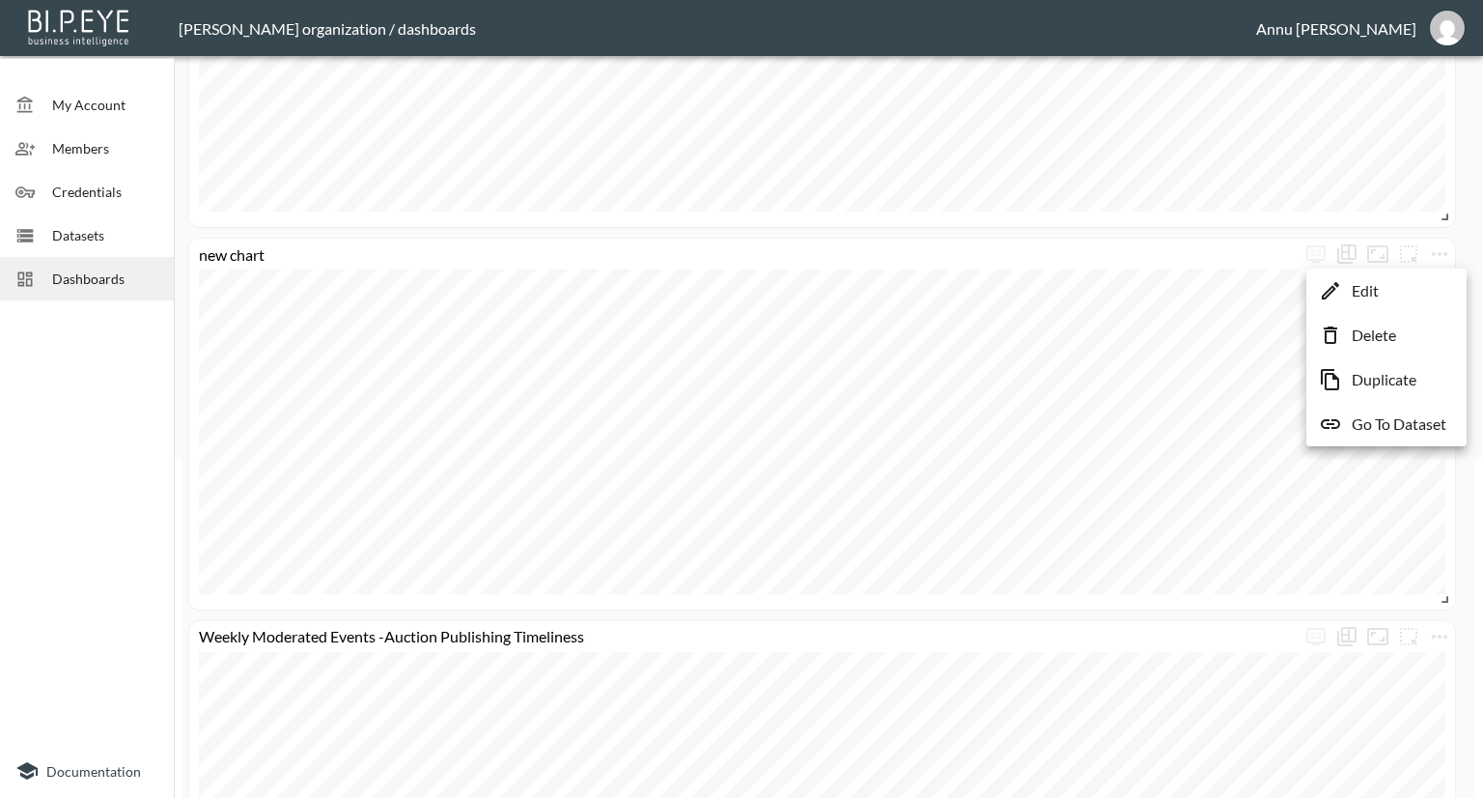
click at [1394, 292] on li "Edit" at bounding box center [1386, 290] width 151 height 35
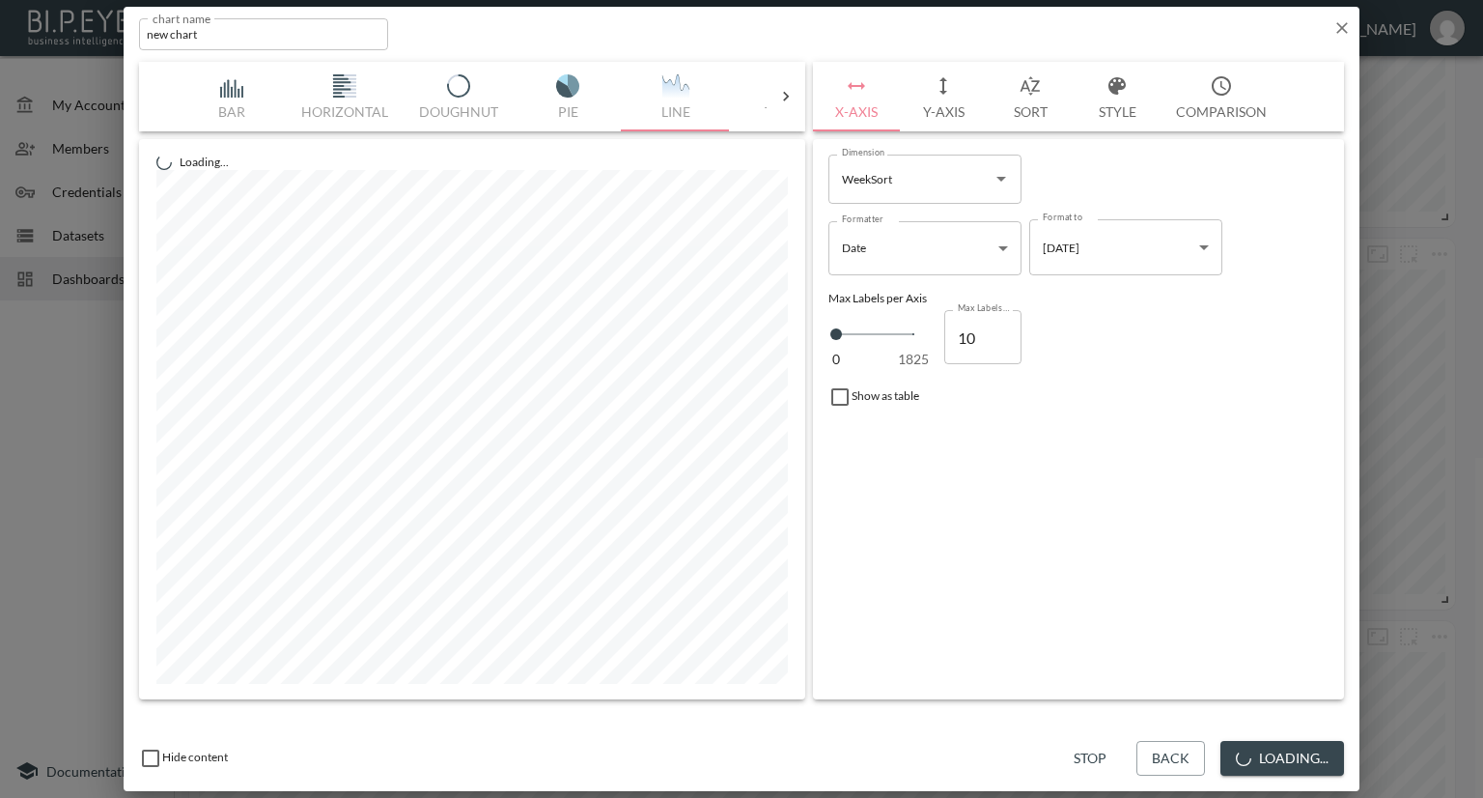
click at [1112, 108] on button "Style" at bounding box center [1117, 97] width 87 height 70
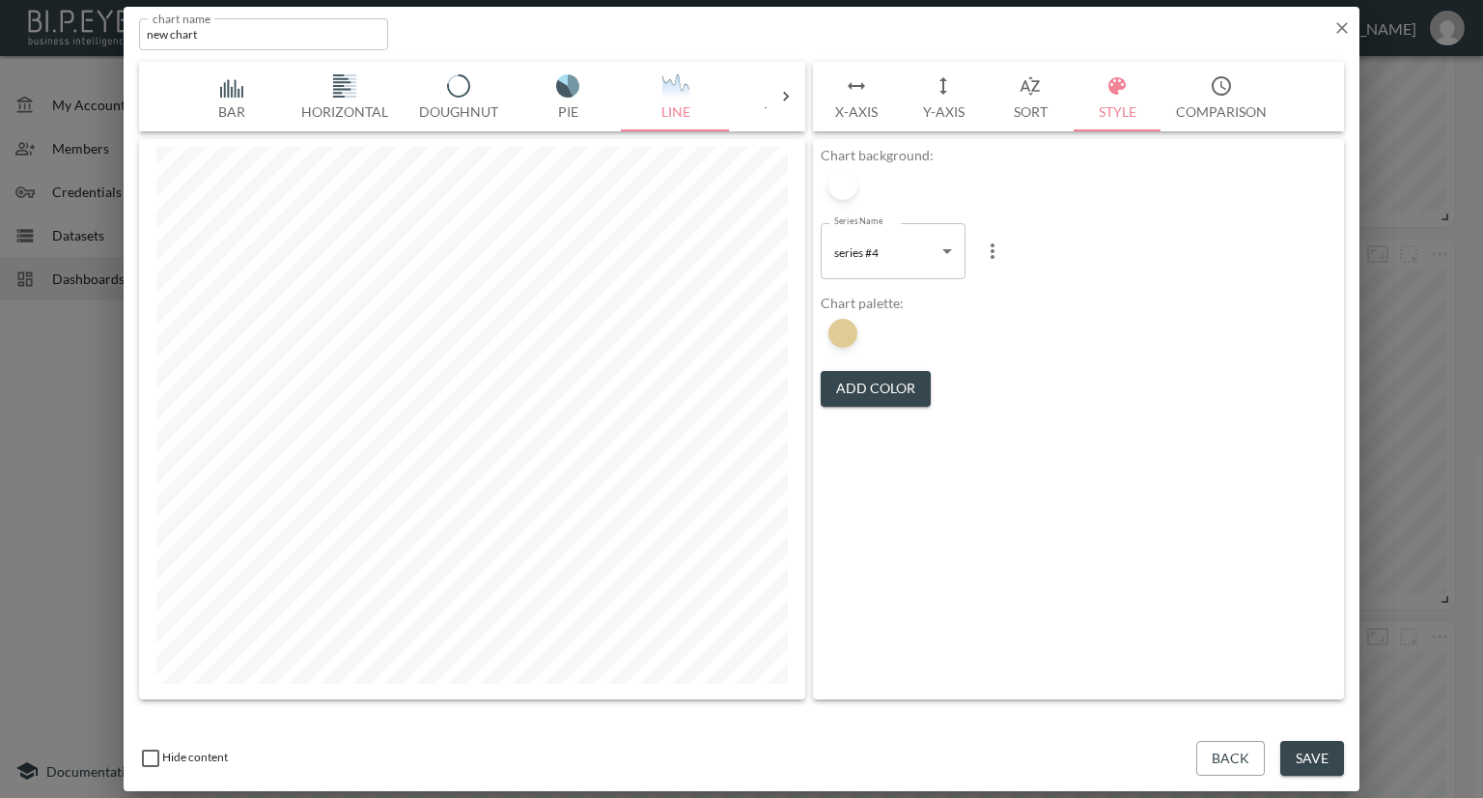
click at [849, 376] on button "Add Color" at bounding box center [876, 389] width 110 height 36
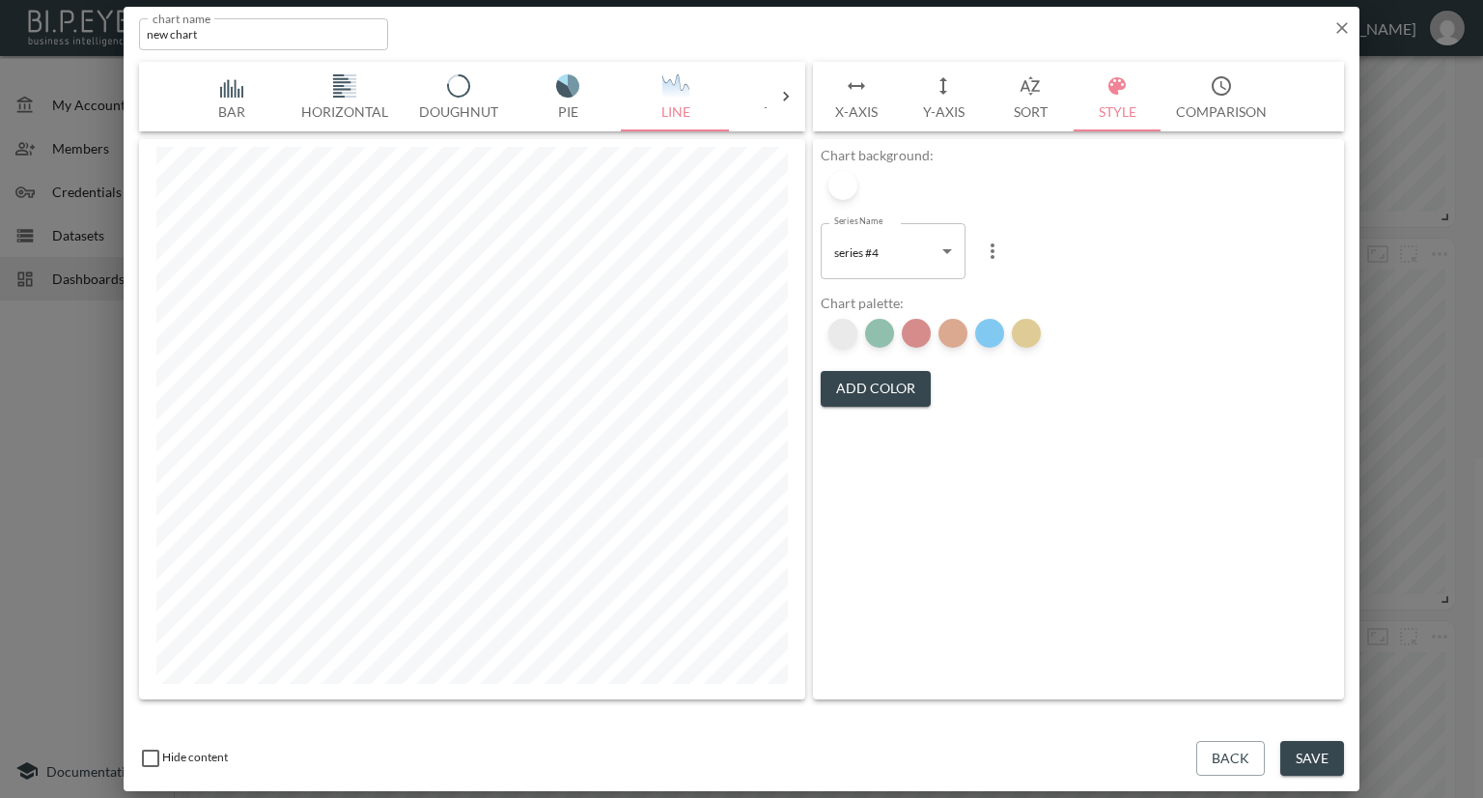
click at [838, 338] on div at bounding box center [842, 333] width 29 height 29
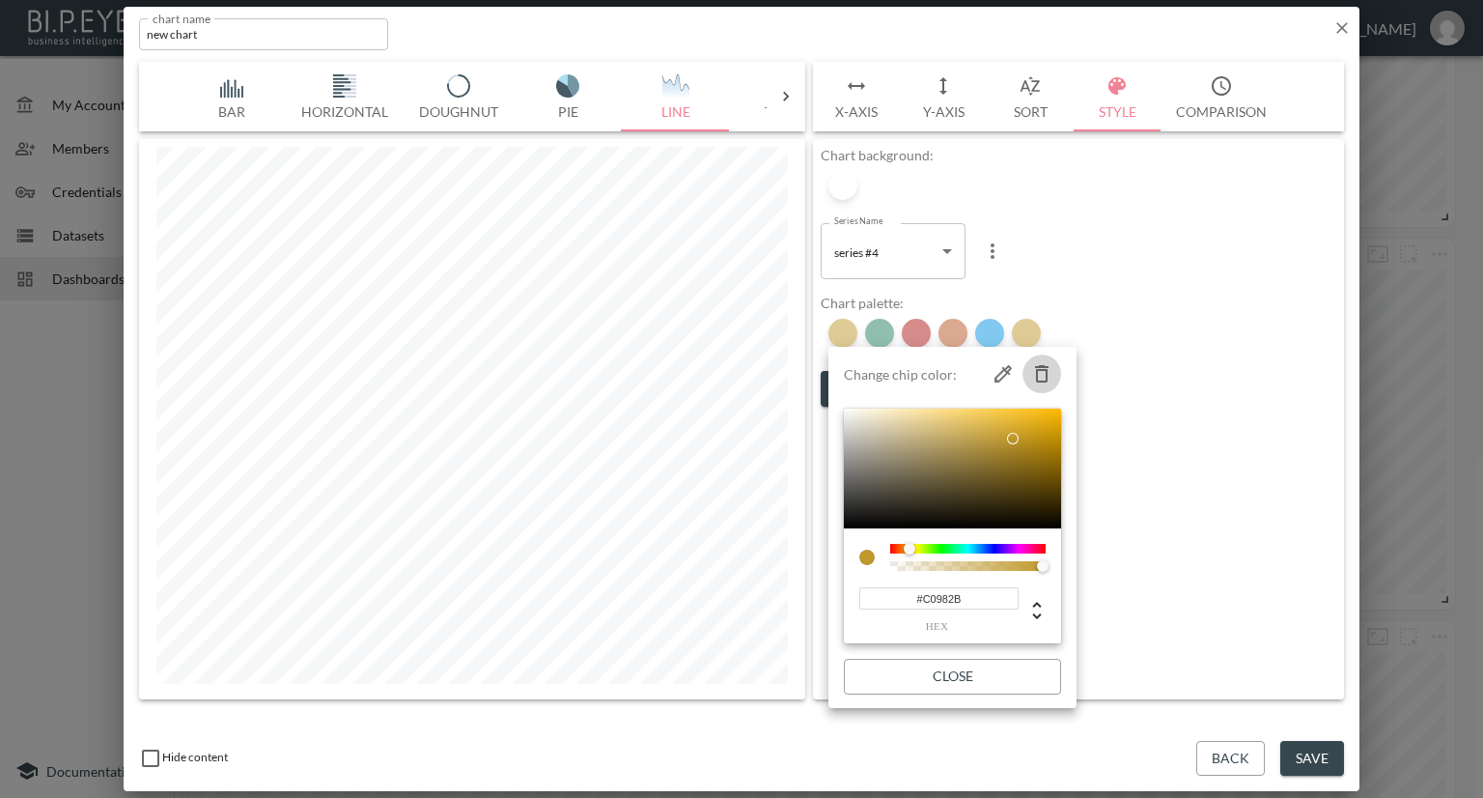
click at [1041, 373] on icon "button" at bounding box center [1041, 373] width 23 height 23
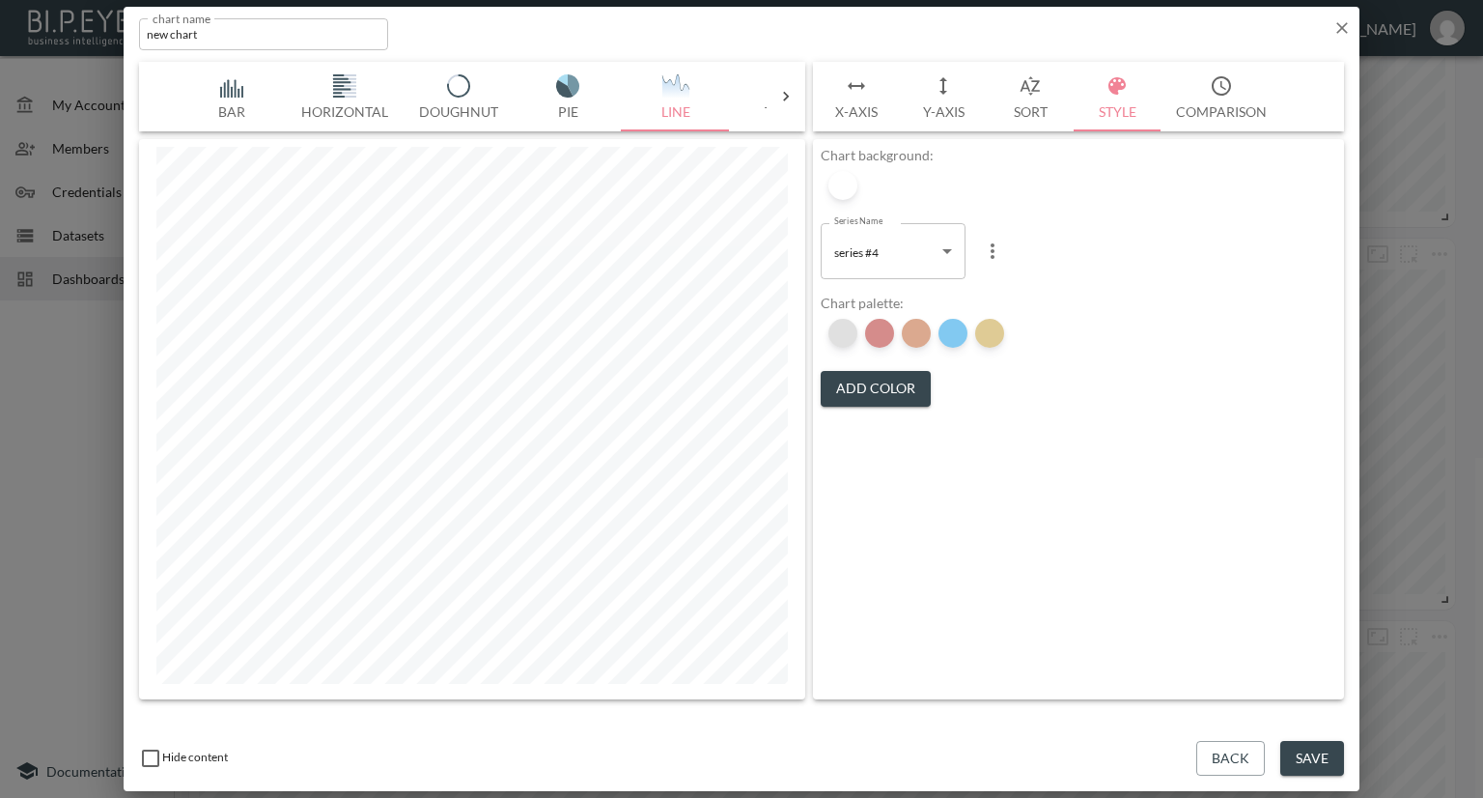
click at [847, 333] on div at bounding box center [842, 333] width 29 height 29
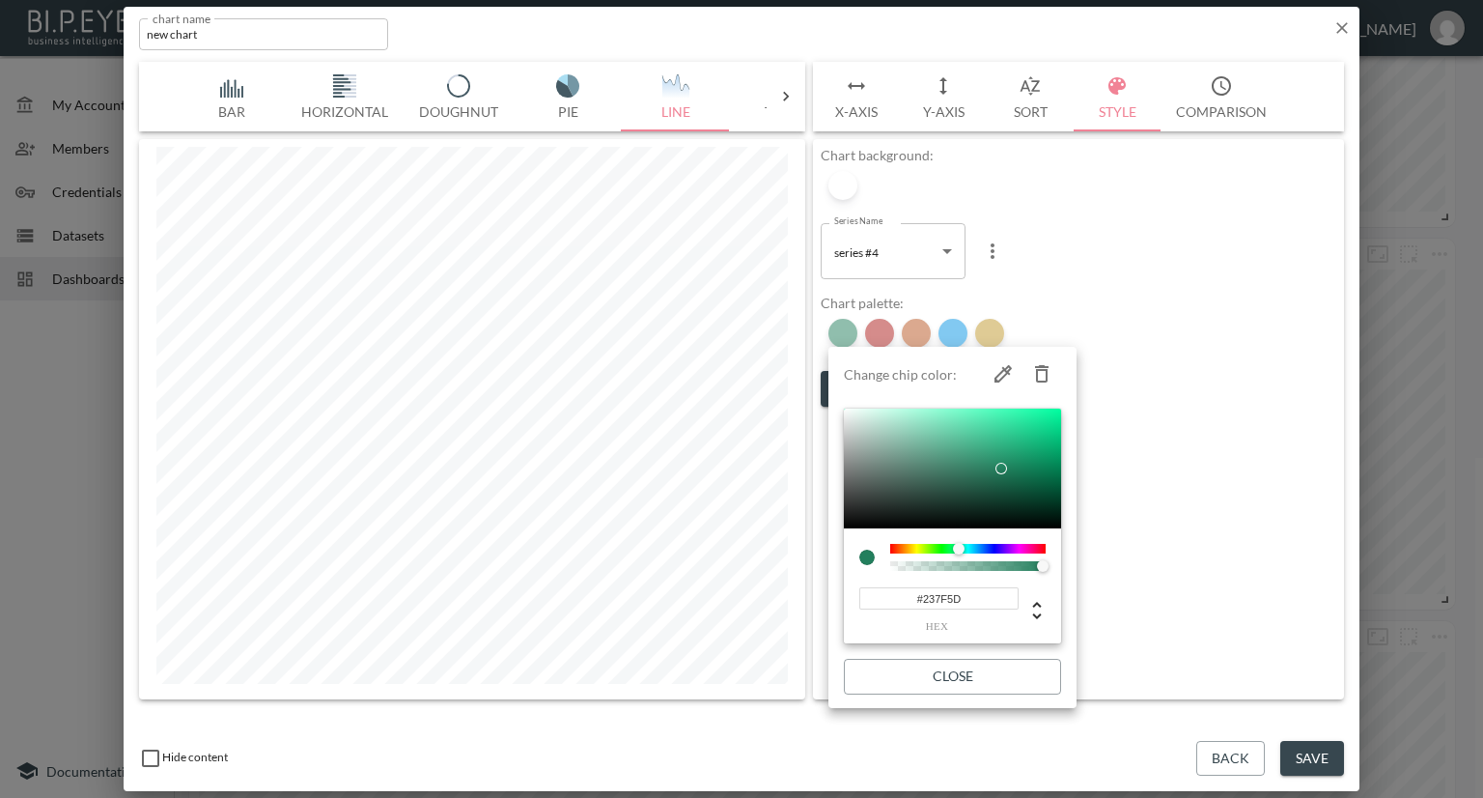
click at [1042, 371] on icon "button" at bounding box center [1041, 373] width 23 height 23
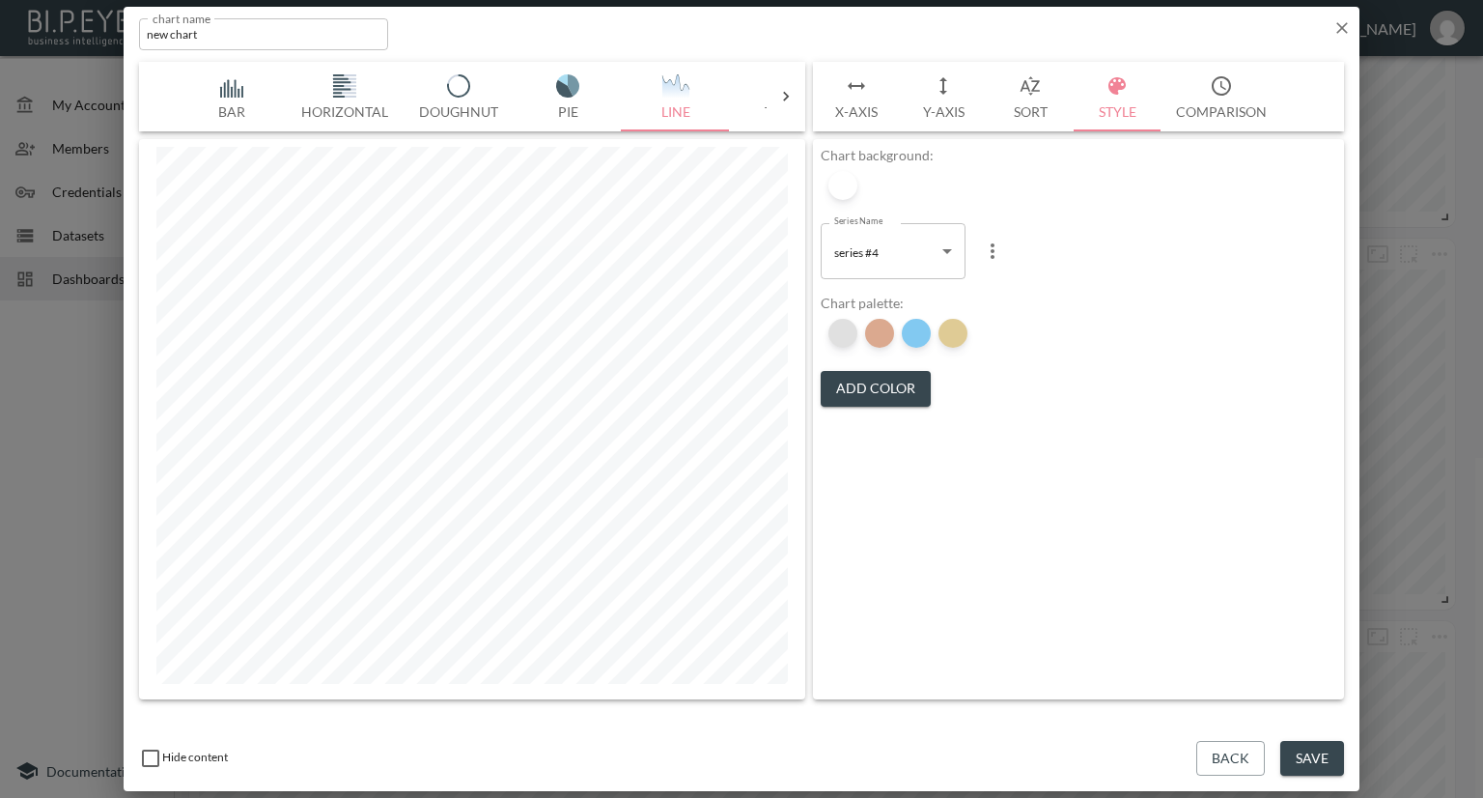
click at [853, 336] on div at bounding box center [842, 333] width 29 height 29
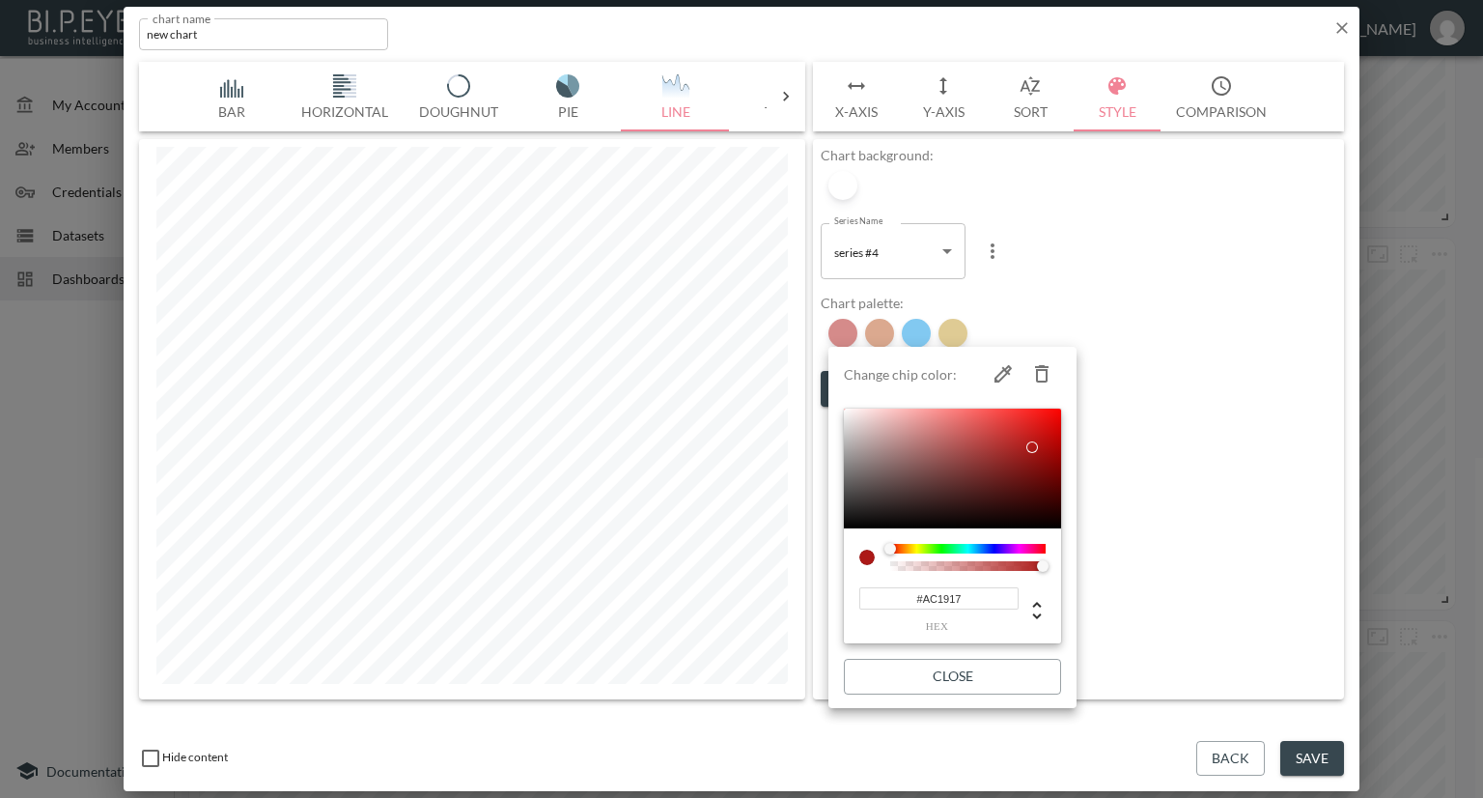
click at [1039, 371] on icon "button" at bounding box center [1041, 373] width 23 height 23
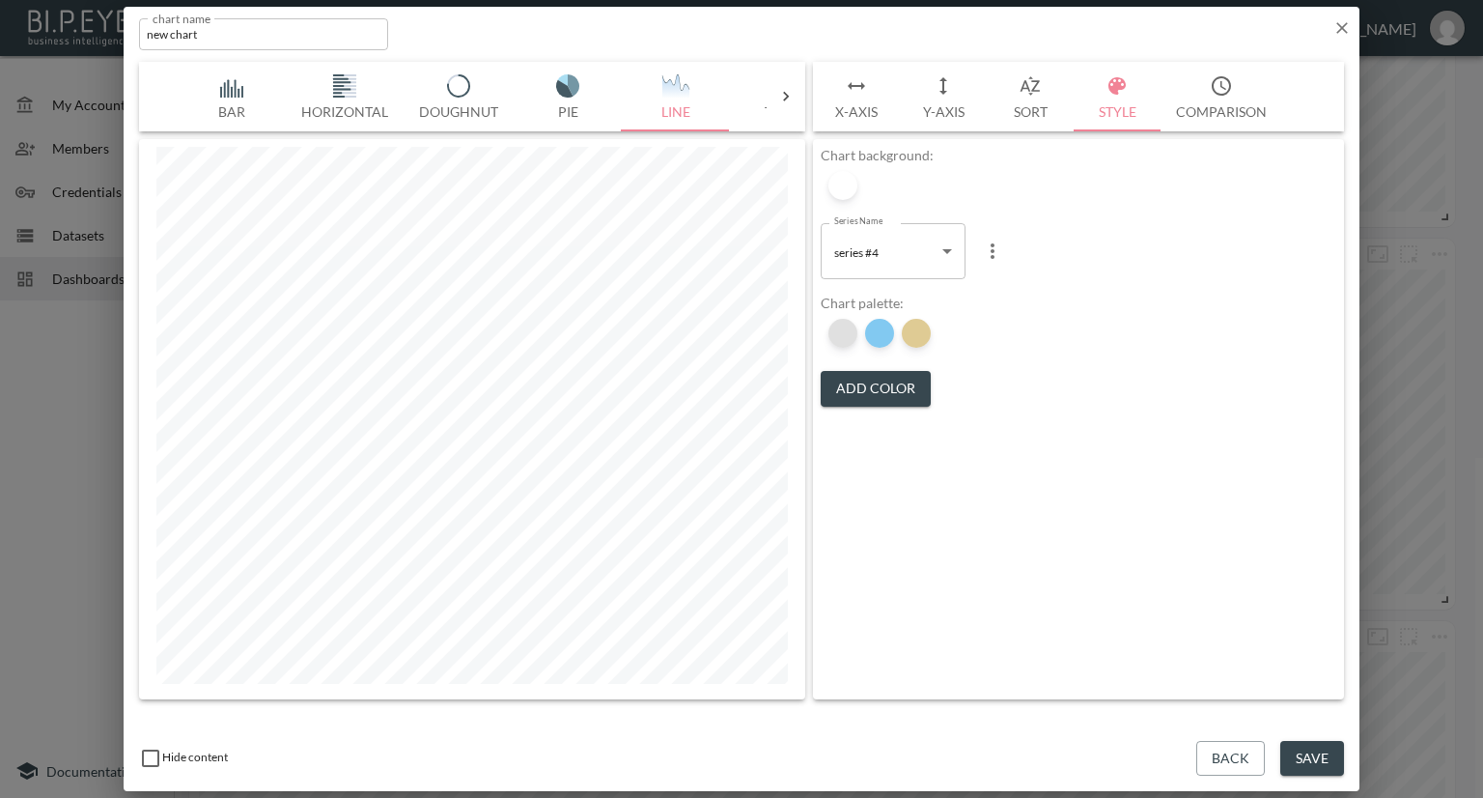
click at [850, 337] on div at bounding box center [842, 333] width 29 height 29
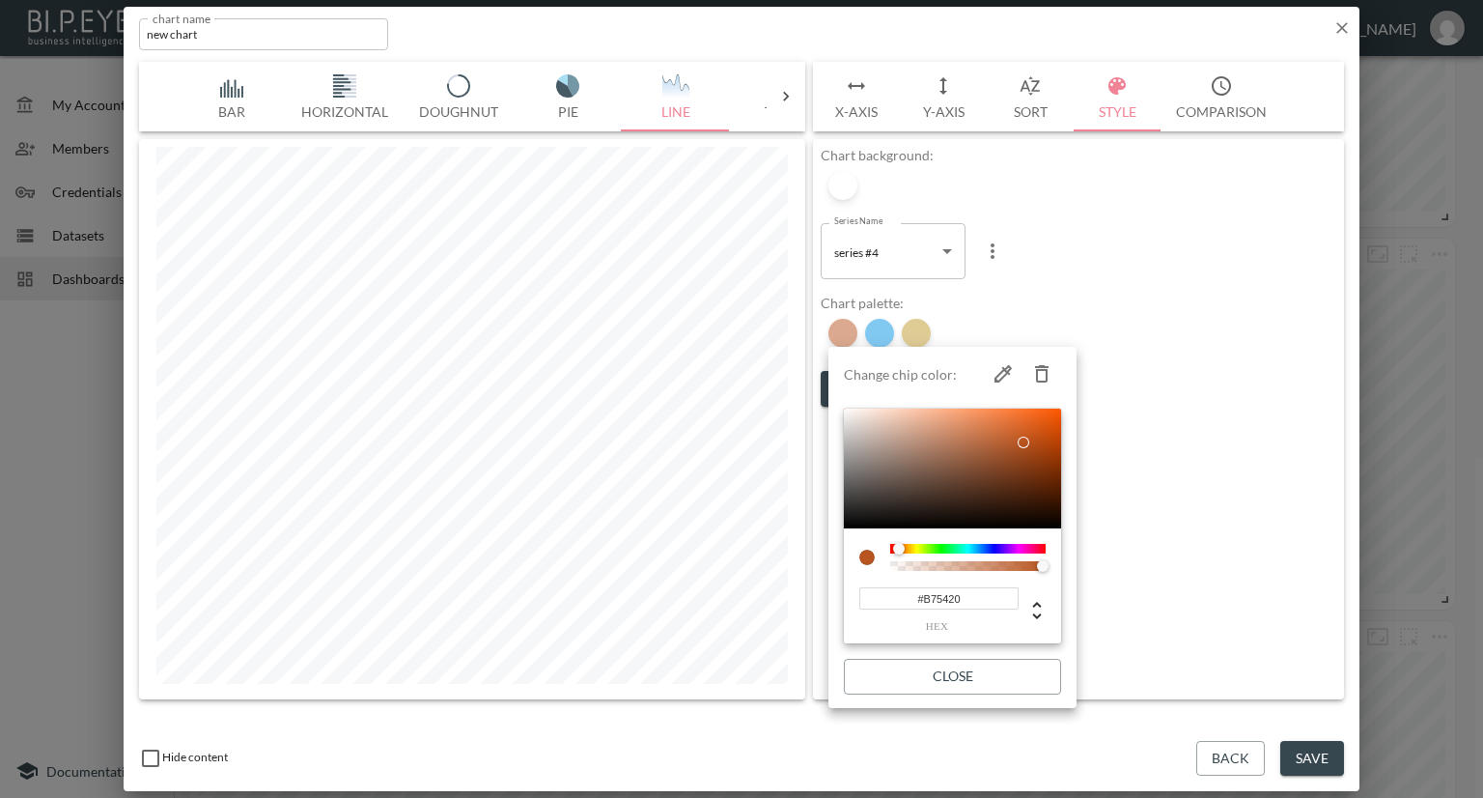
click at [1051, 375] on icon "button" at bounding box center [1041, 373] width 23 height 23
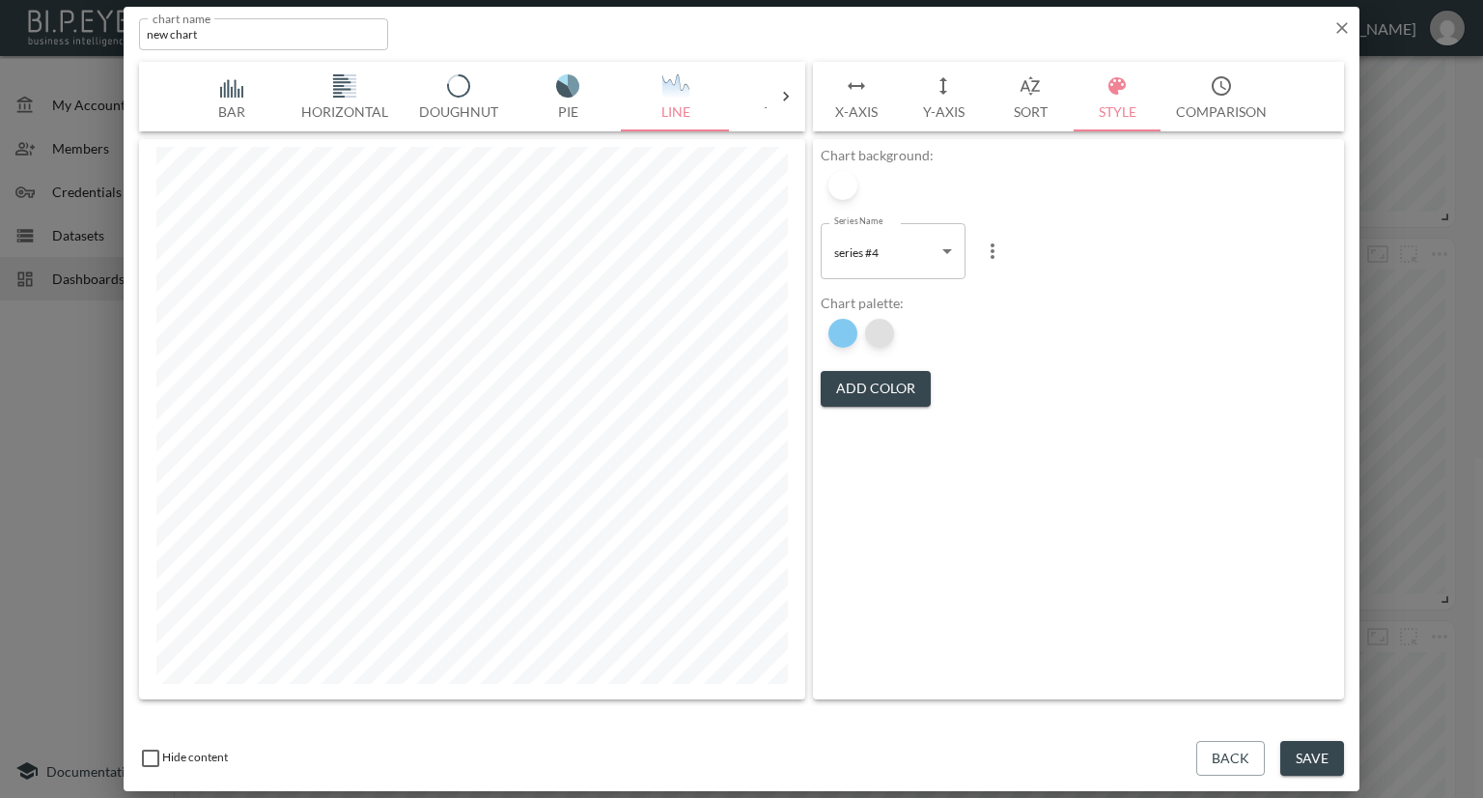
click at [872, 336] on div at bounding box center [879, 333] width 29 height 29
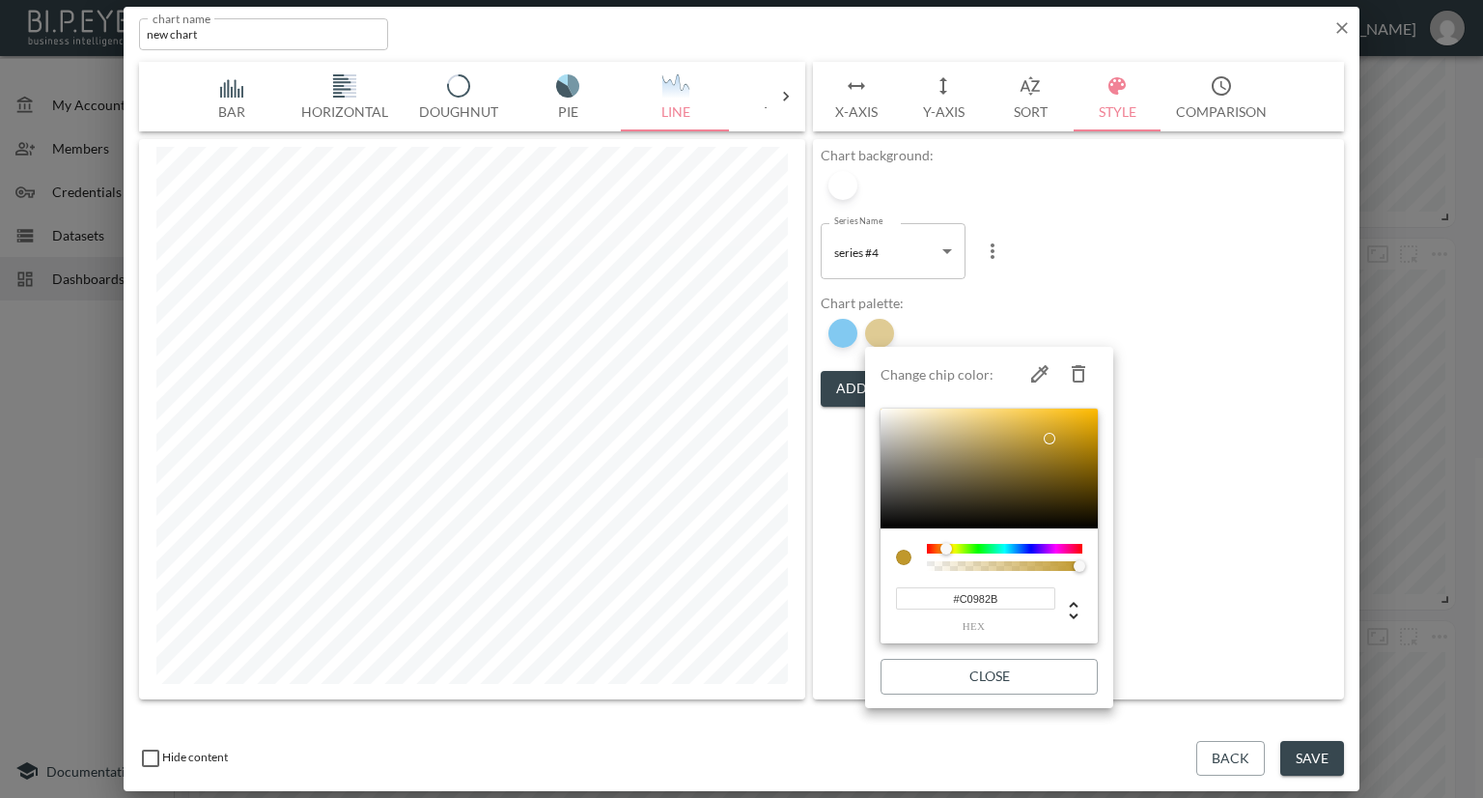
click at [1068, 372] on icon "button" at bounding box center [1078, 373] width 23 height 23
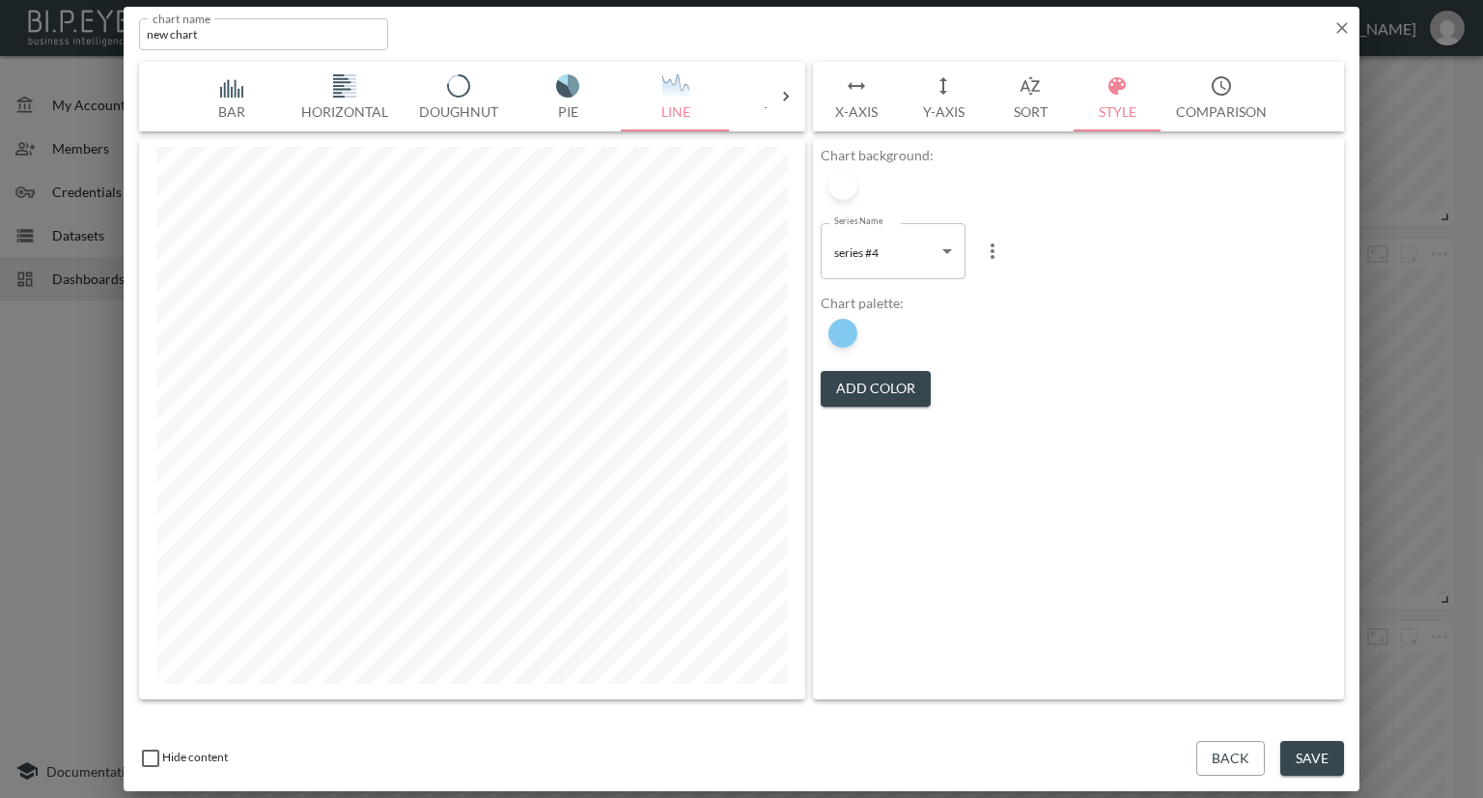
drag, startPoint x: 1302, startPoint y: 763, endPoint x: 1302, endPoint y: 669, distance: 93.7
click at [1298, 761] on button "Save" at bounding box center [1312, 759] width 64 height 36
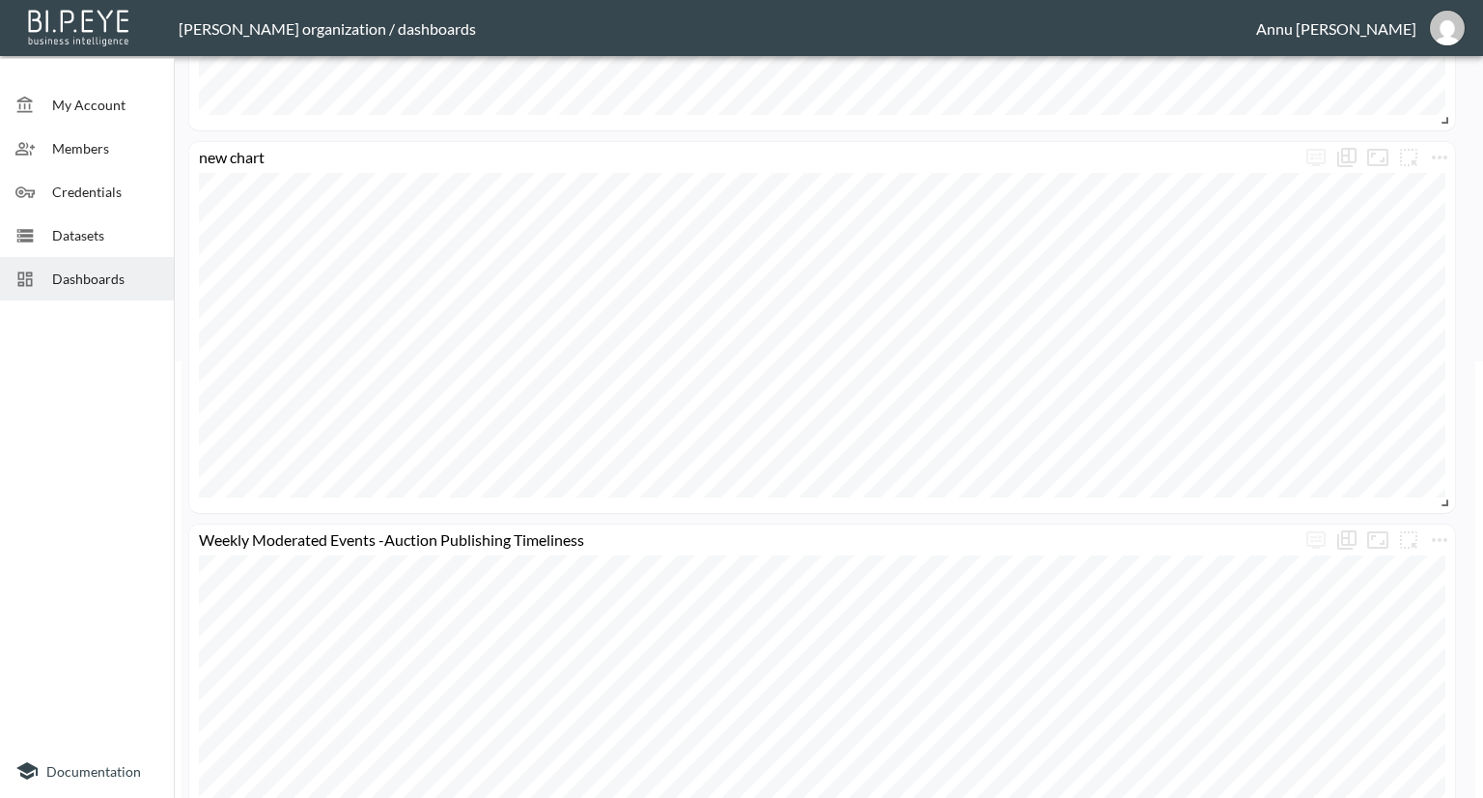
scroll to position [436, 0]
click at [1444, 155] on icon "more" at bounding box center [1439, 157] width 15 height 4
click at [1406, 193] on li "Edit" at bounding box center [1386, 194] width 151 height 35
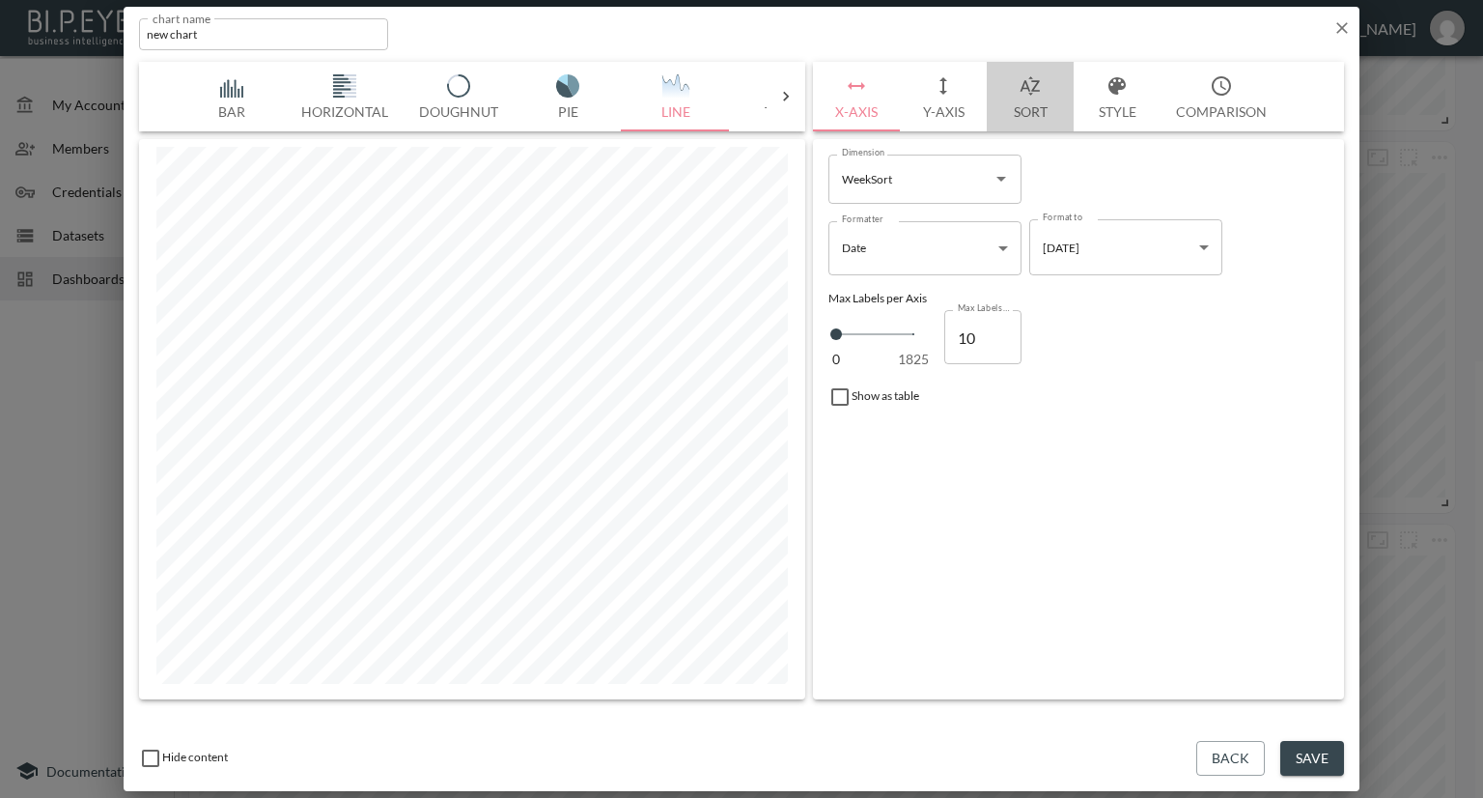
click at [1026, 103] on button "Sort" at bounding box center [1030, 97] width 87 height 70
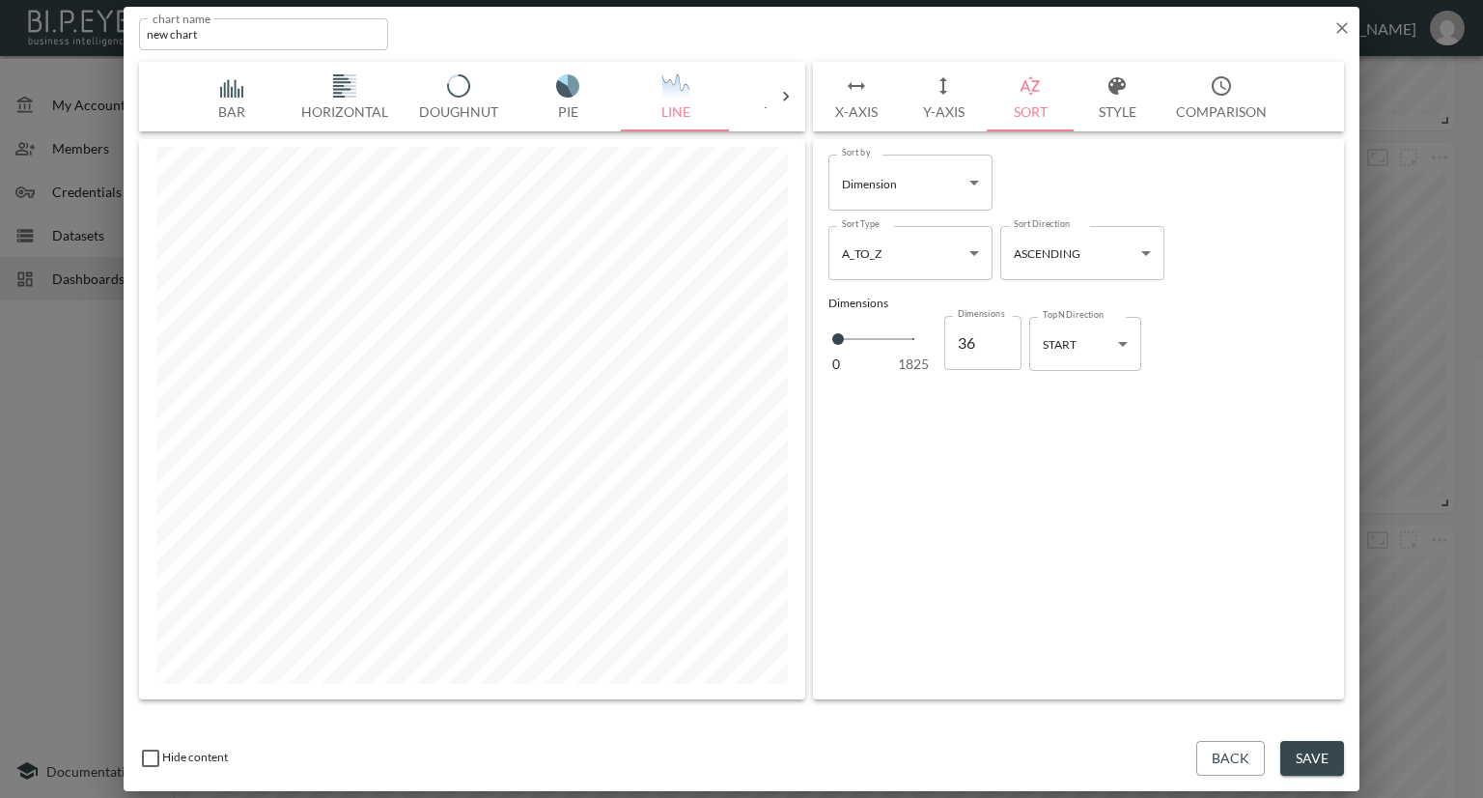
click at [1102, 350] on body "BI.P.EYE, Interactive Analytics Dashboards - app Nadia Senft organization / das…" at bounding box center [741, 399] width 1483 height 798
click at [1071, 414] on li "END" at bounding box center [1085, 421] width 112 height 29
click at [1332, 748] on button "Save" at bounding box center [1312, 759] width 64 height 36
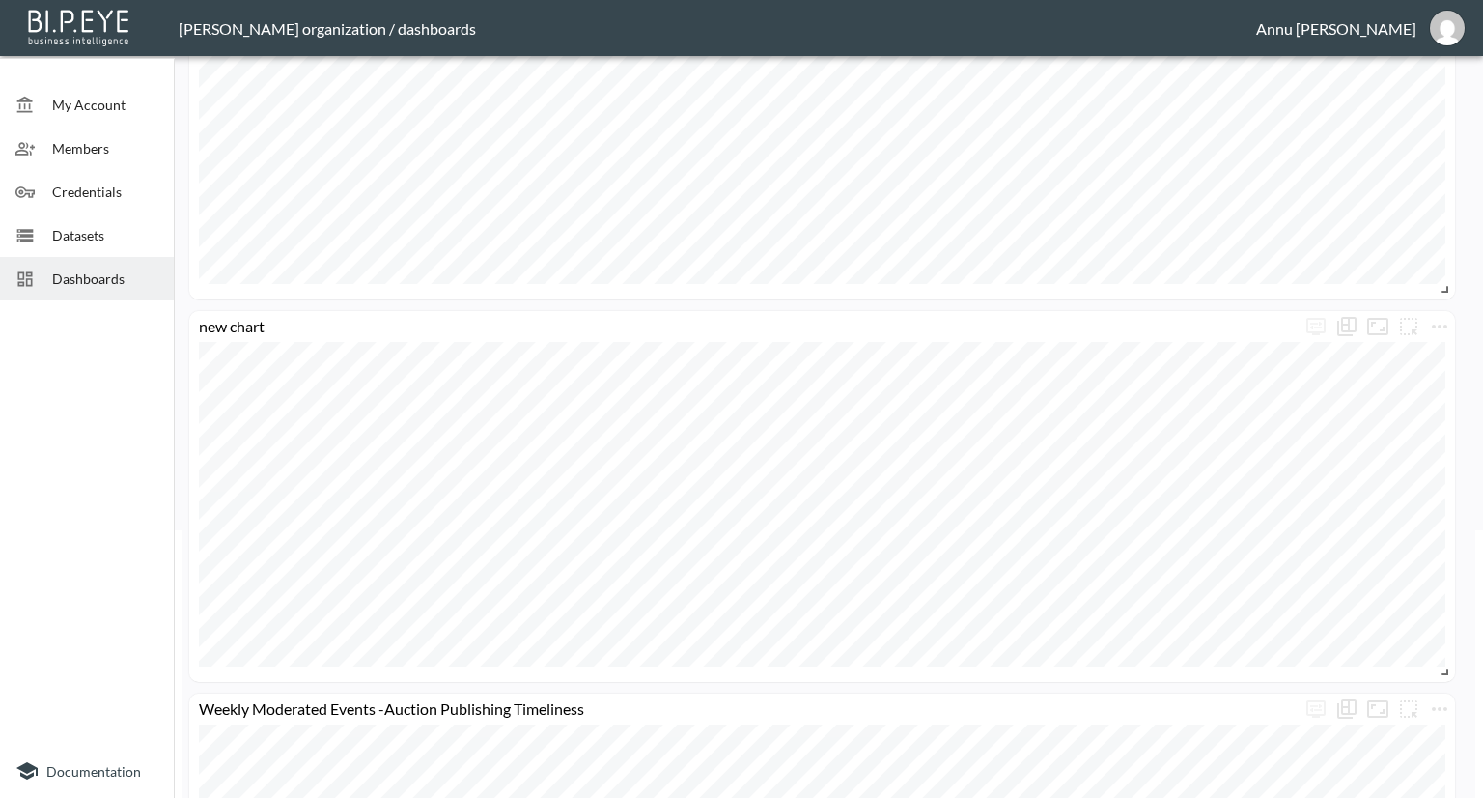
scroll to position [0, 0]
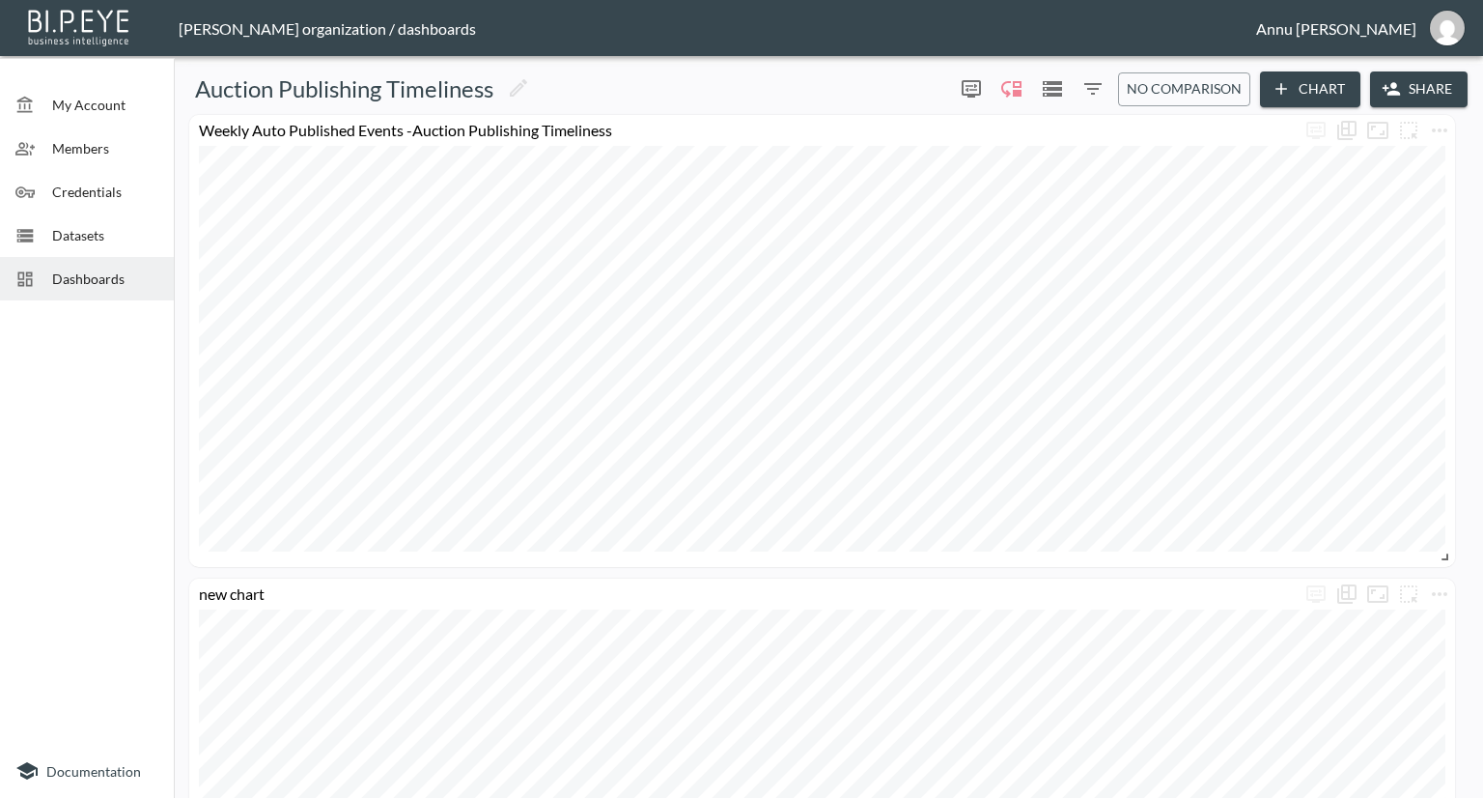
click at [1327, 99] on button "Chart" at bounding box center [1310, 89] width 100 height 36
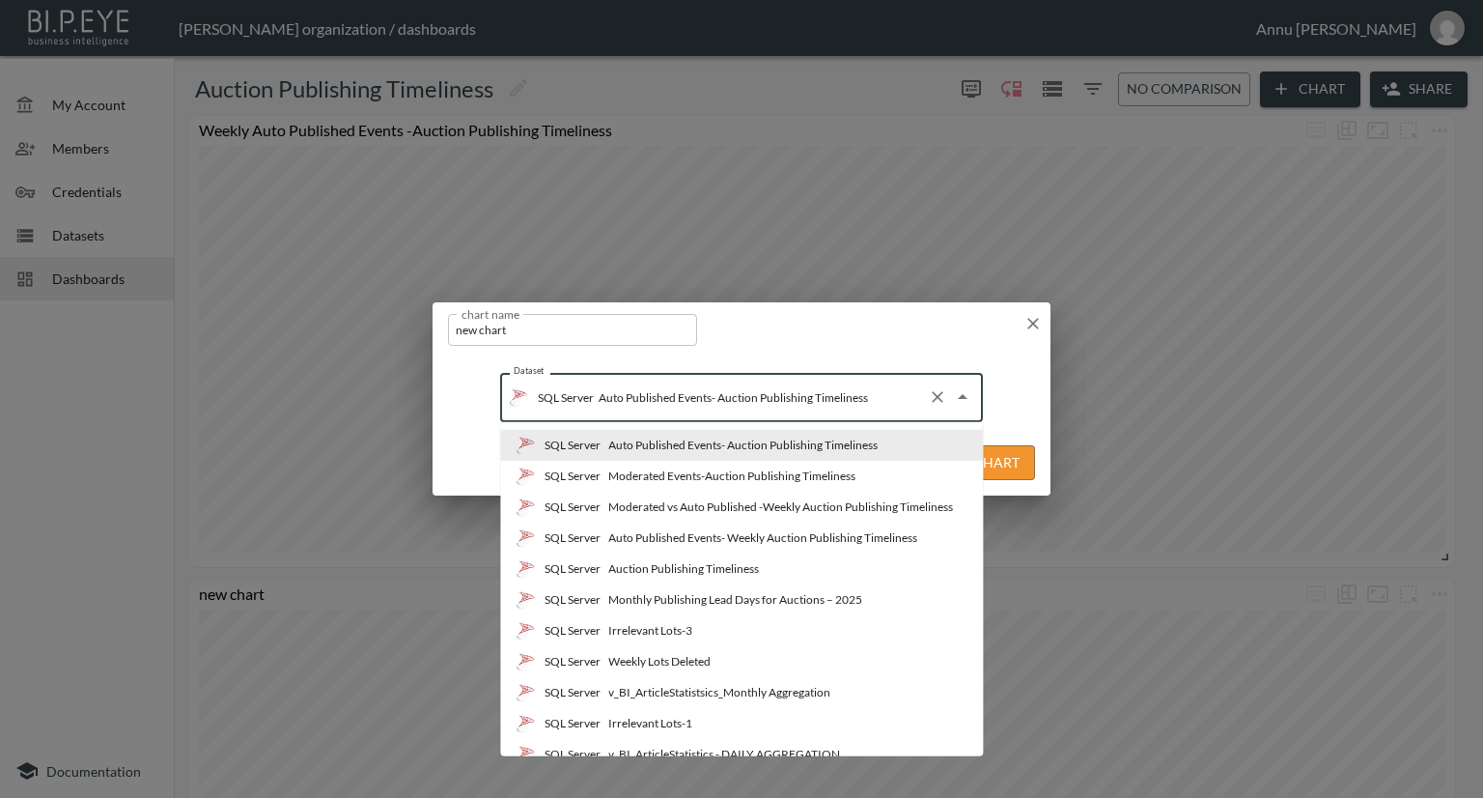
click at [765, 385] on input "Auto Published Events- Auction Publishing Timeliness" at bounding box center [757, 396] width 326 height 31
click at [684, 597] on div "Monthly Publishing Lead Days for Auctions – 2025" at bounding box center [735, 599] width 254 height 17
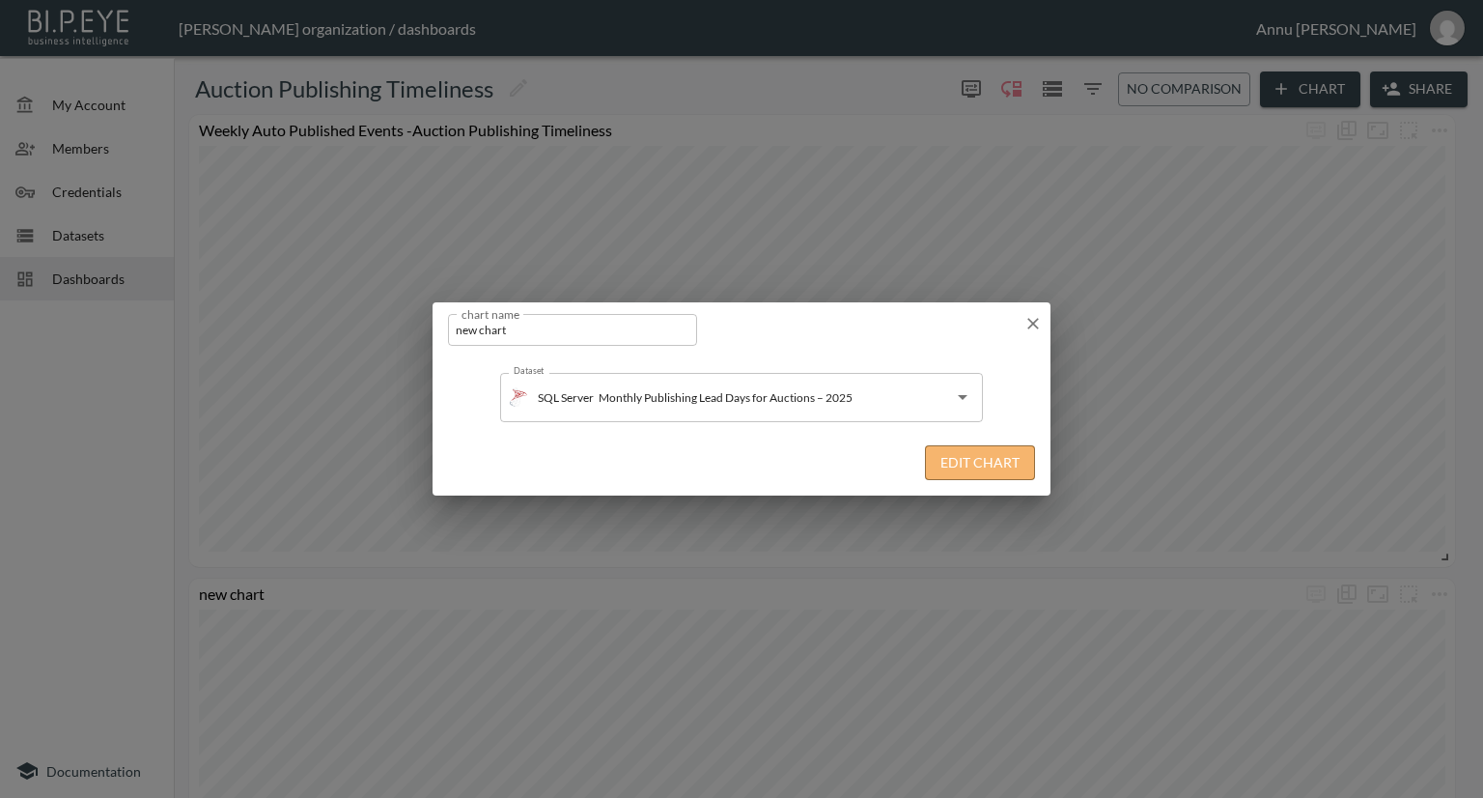
click at [953, 463] on button "Edit Chart" at bounding box center [980, 463] width 110 height 36
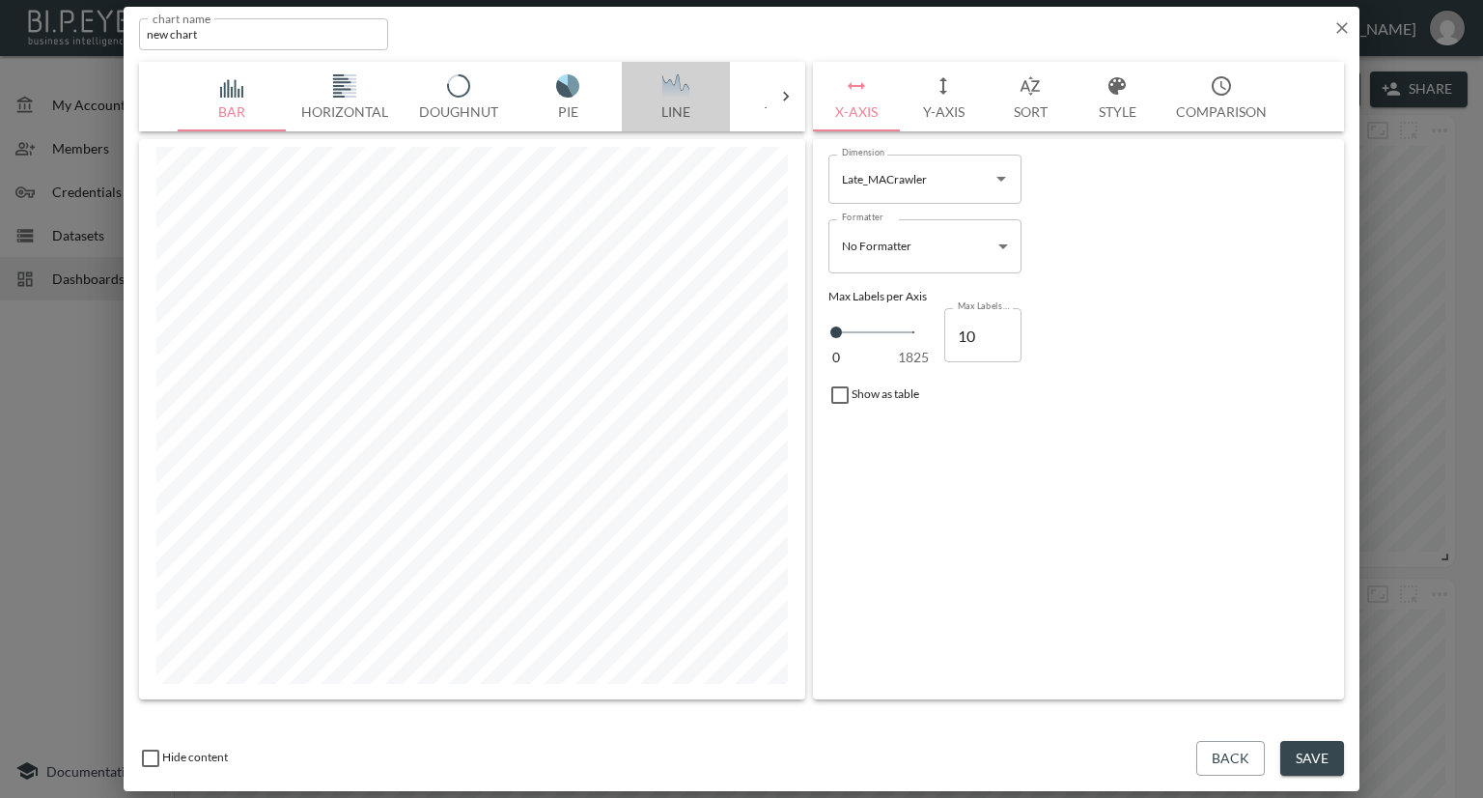
click at [680, 84] on img "button" at bounding box center [675, 85] width 77 height 23
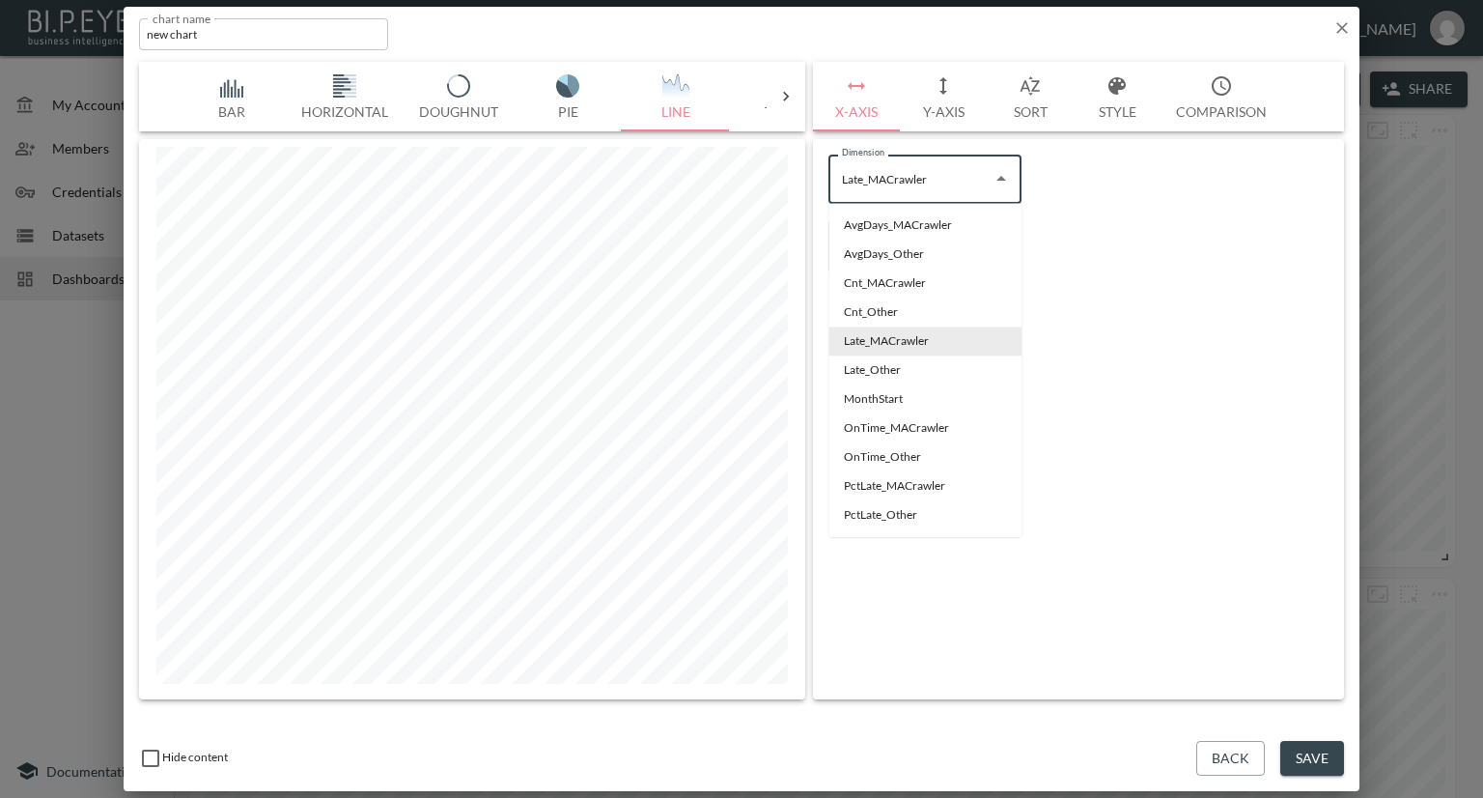
click at [903, 166] on input "Late_MACrawler" at bounding box center [910, 178] width 147 height 31
click at [1334, 26] on icon "button" at bounding box center [1341, 27] width 19 height 19
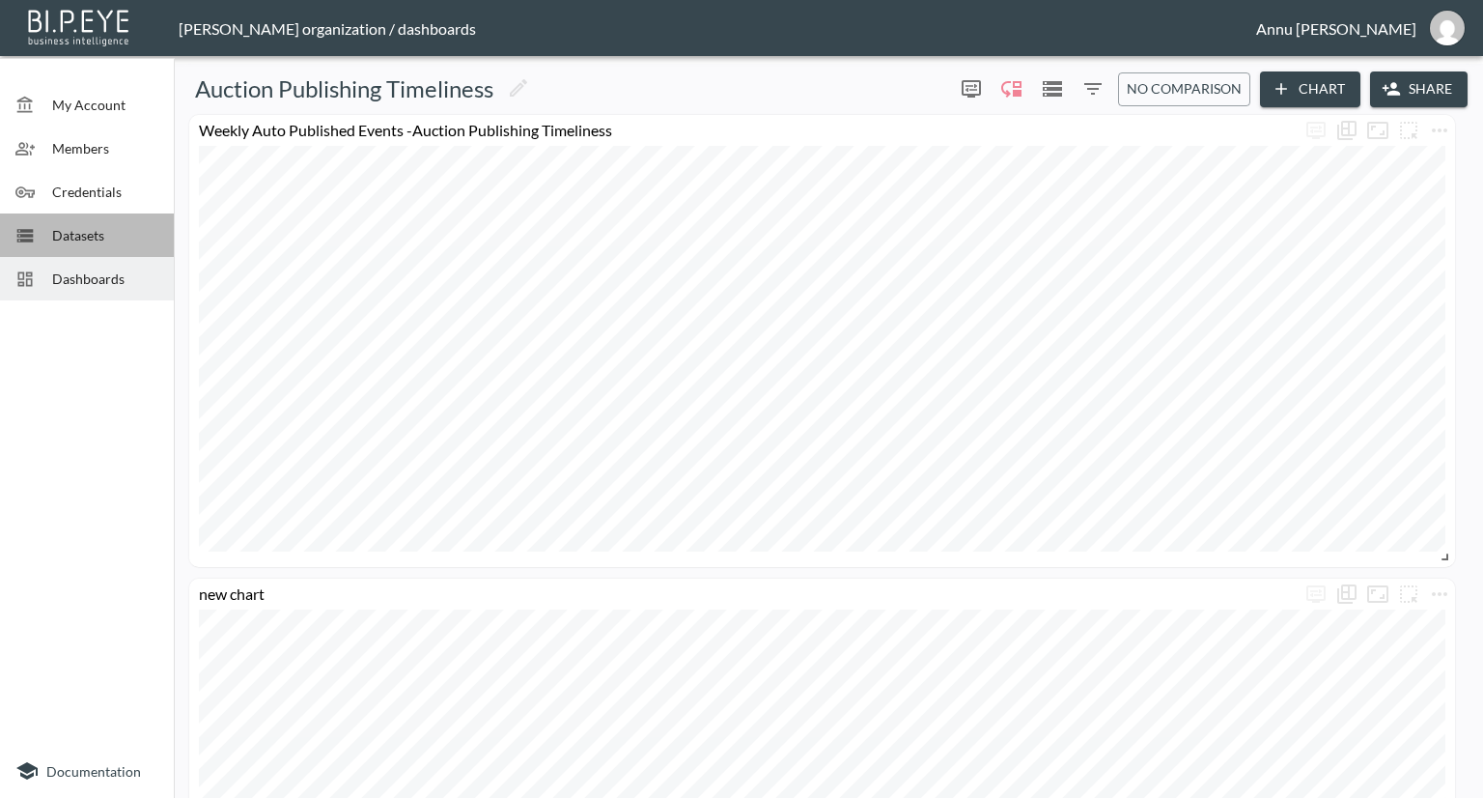
click at [97, 226] on span "Datasets" at bounding box center [105, 235] width 106 height 20
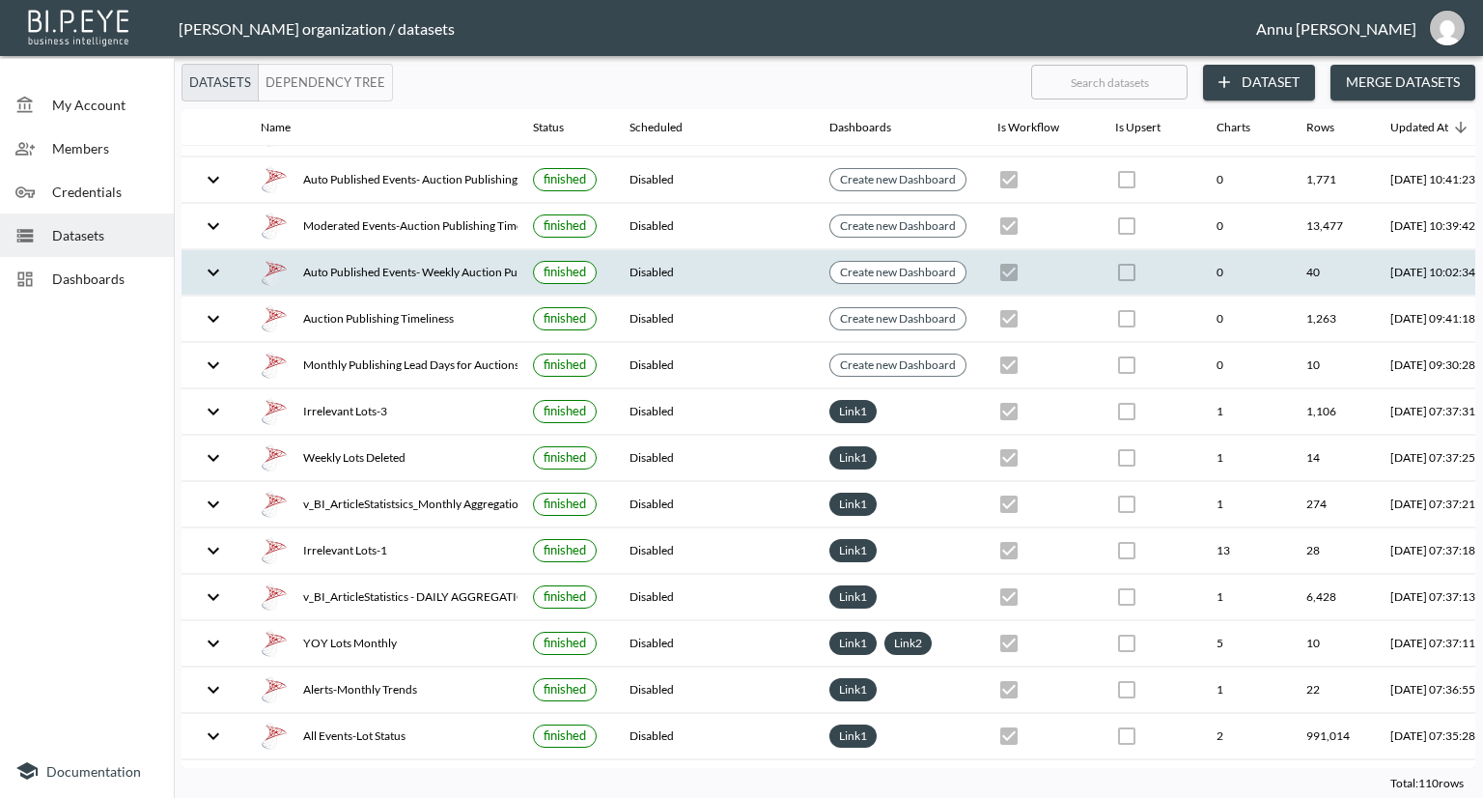
scroll to position [97, 0]
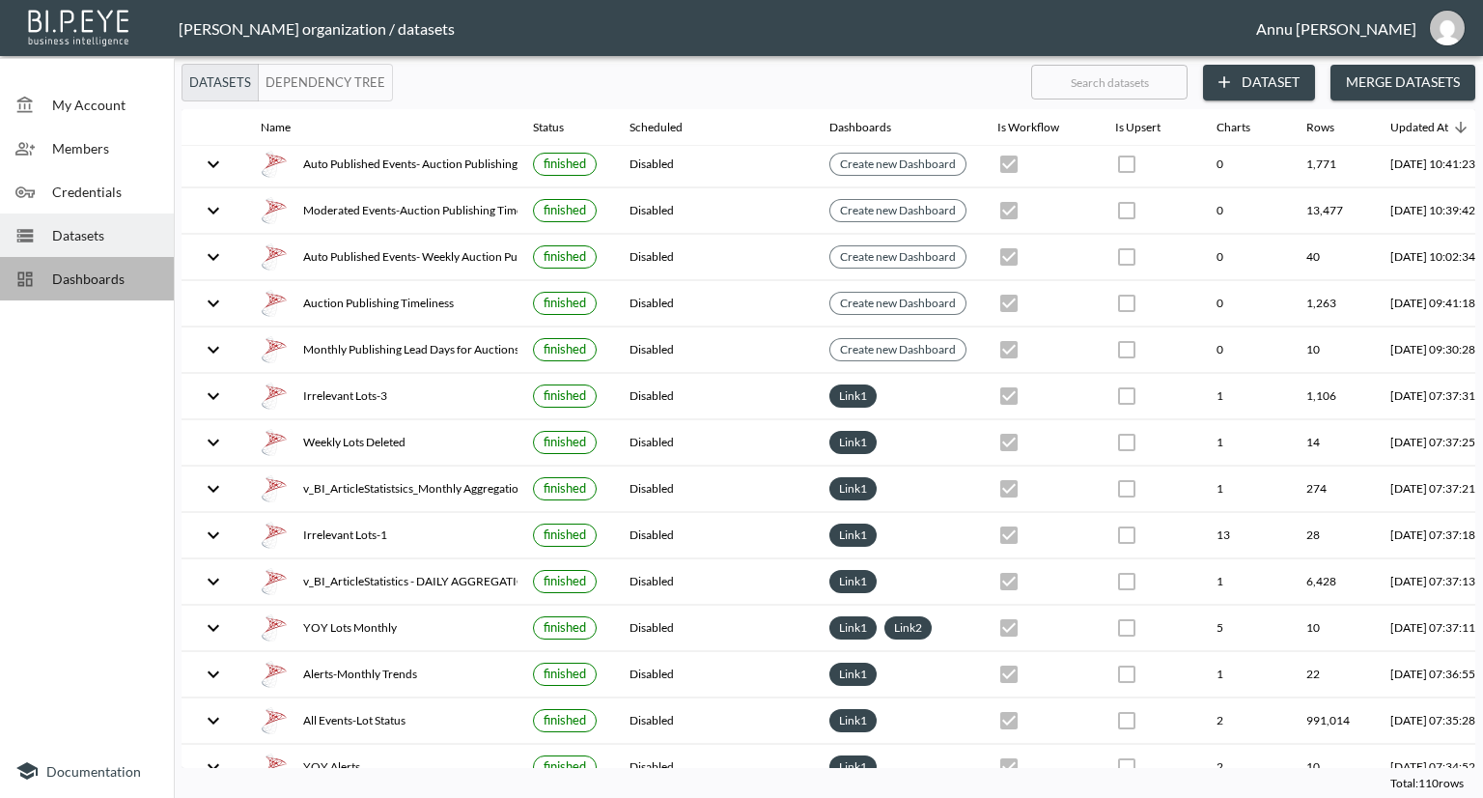
click at [72, 276] on span "Dashboards" at bounding box center [105, 278] width 106 height 20
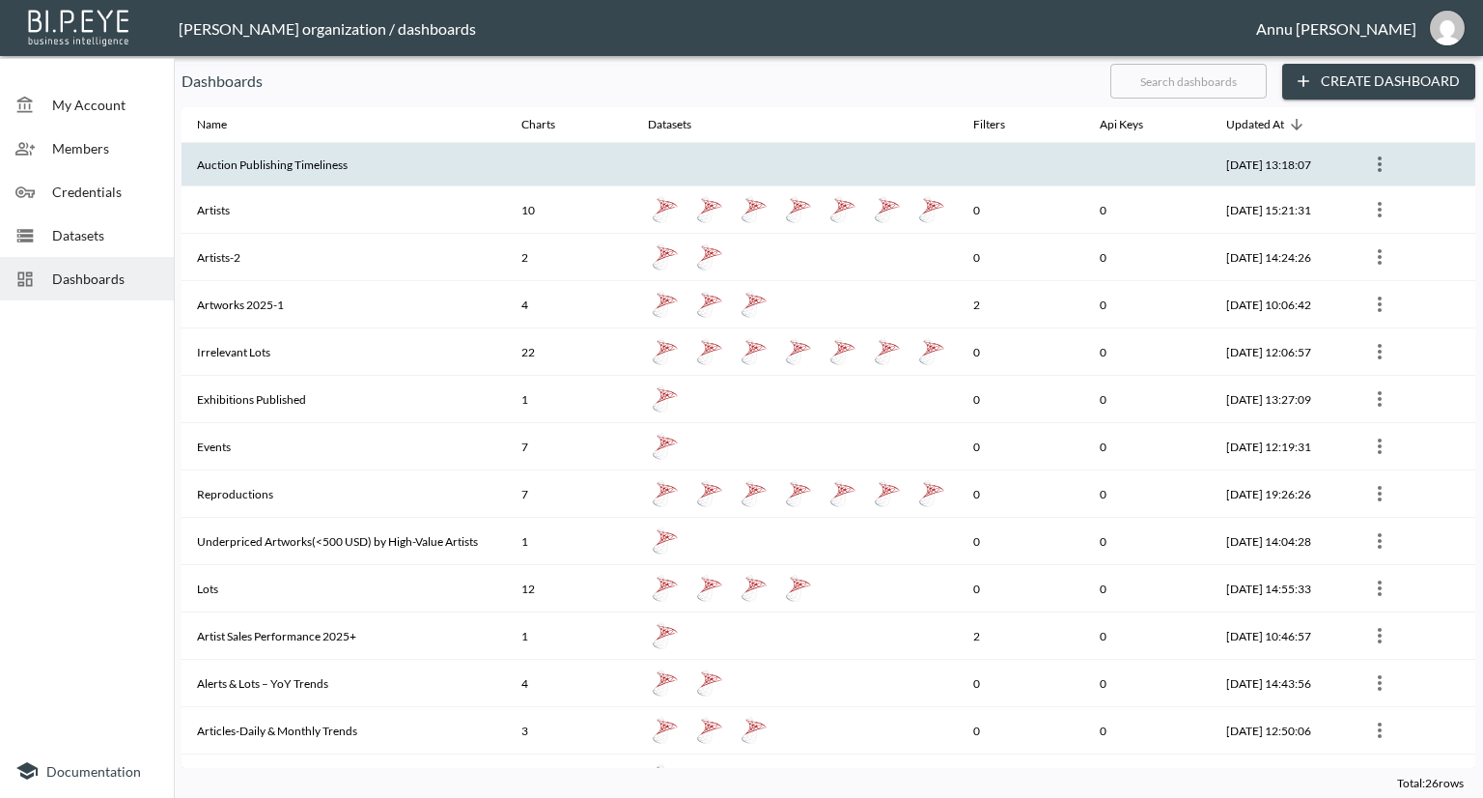
click at [210, 171] on th "Auction Publishing Timeliness" at bounding box center [344, 164] width 324 height 43
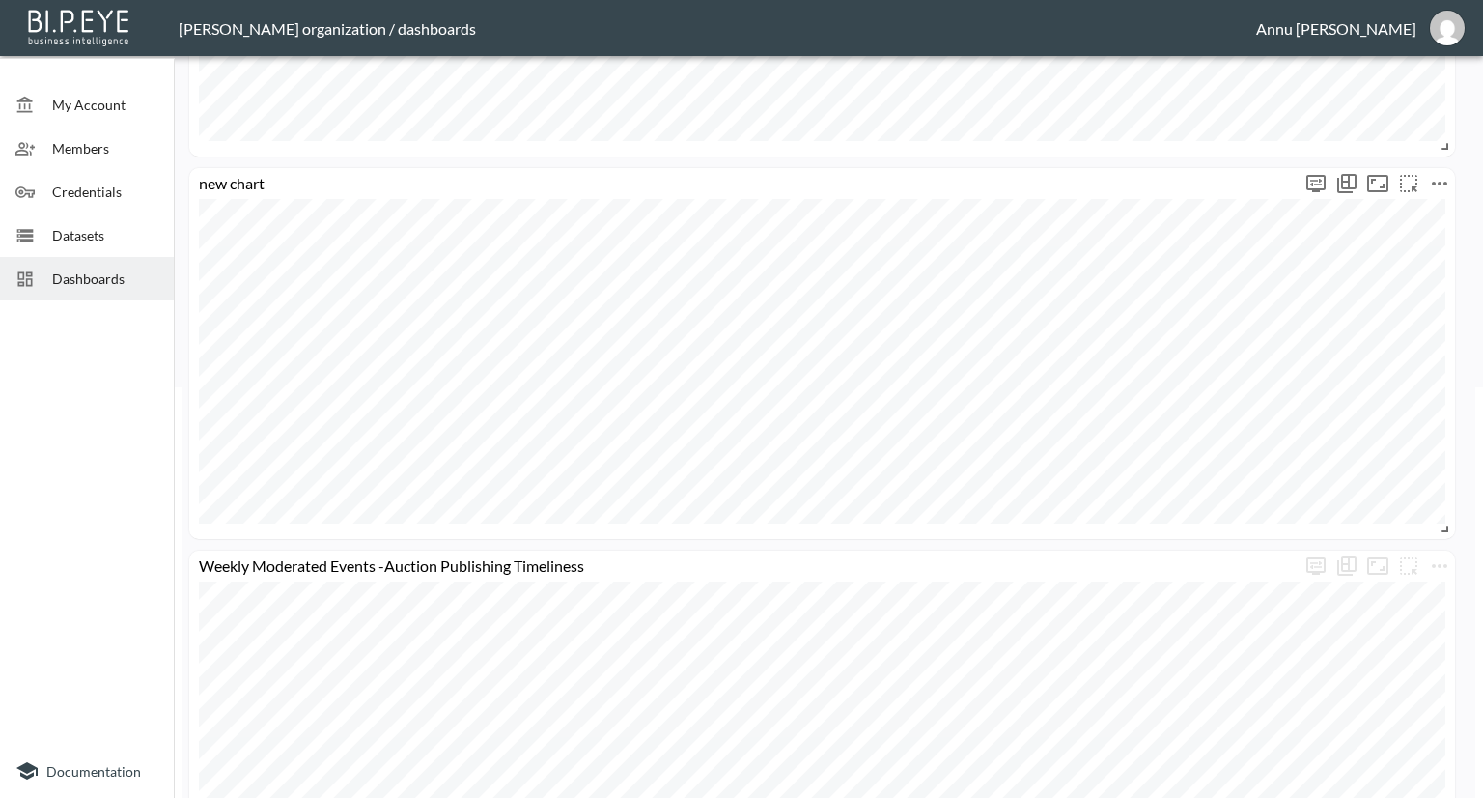
scroll to position [290, 0]
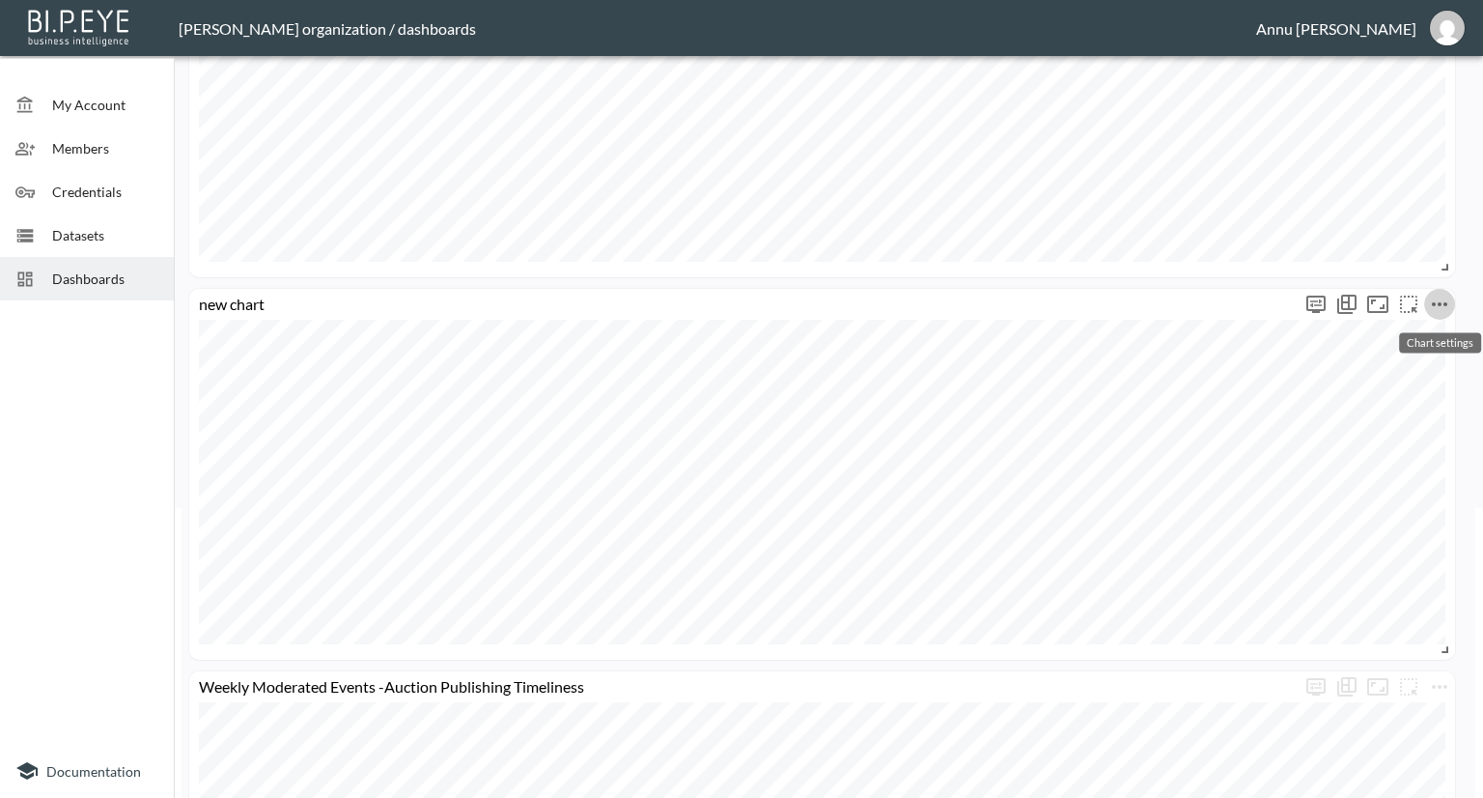
click at [1439, 296] on icon "more" at bounding box center [1439, 304] width 23 height 23
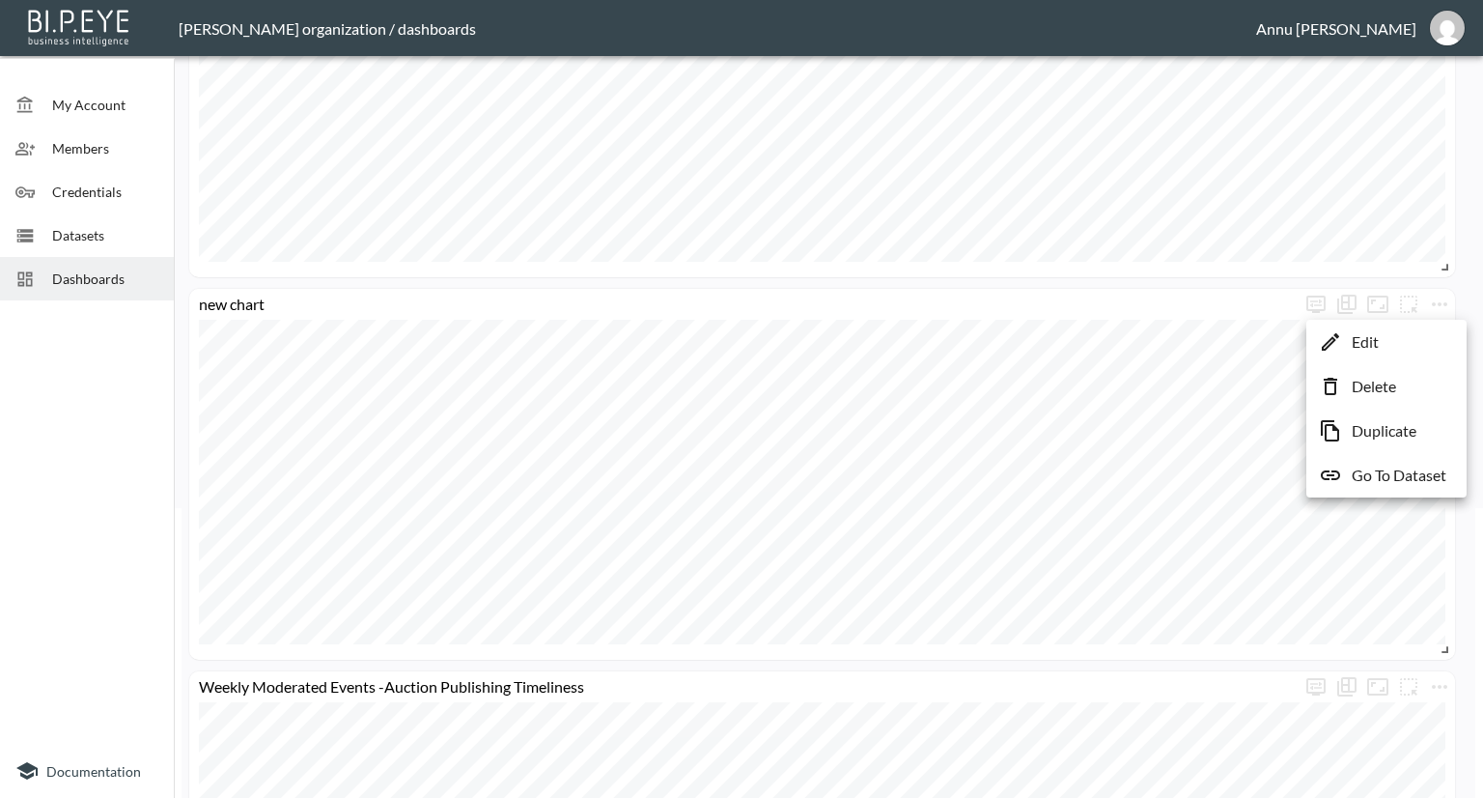
click at [1267, 358] on div at bounding box center [741, 399] width 1483 height 798
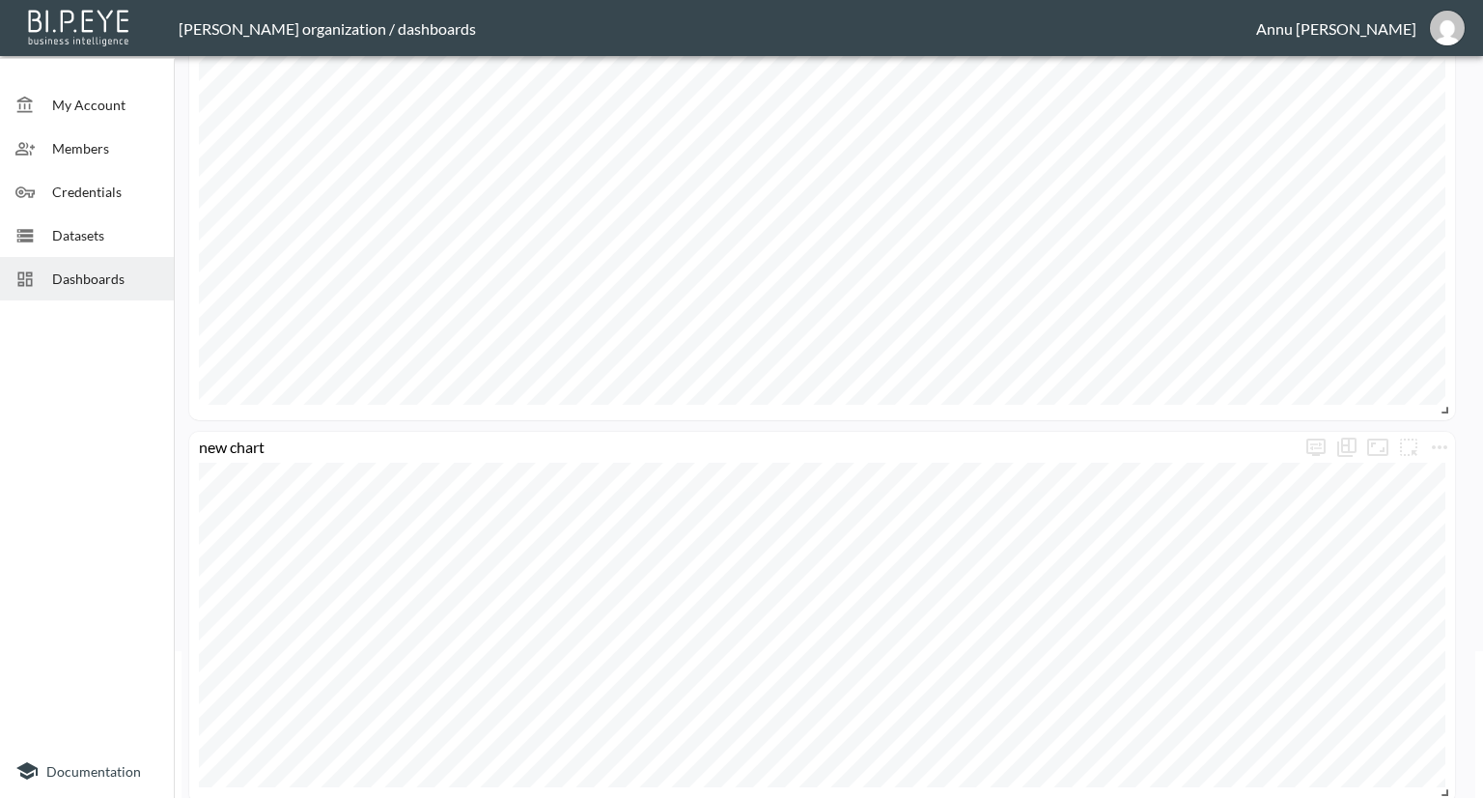
scroll to position [0, 0]
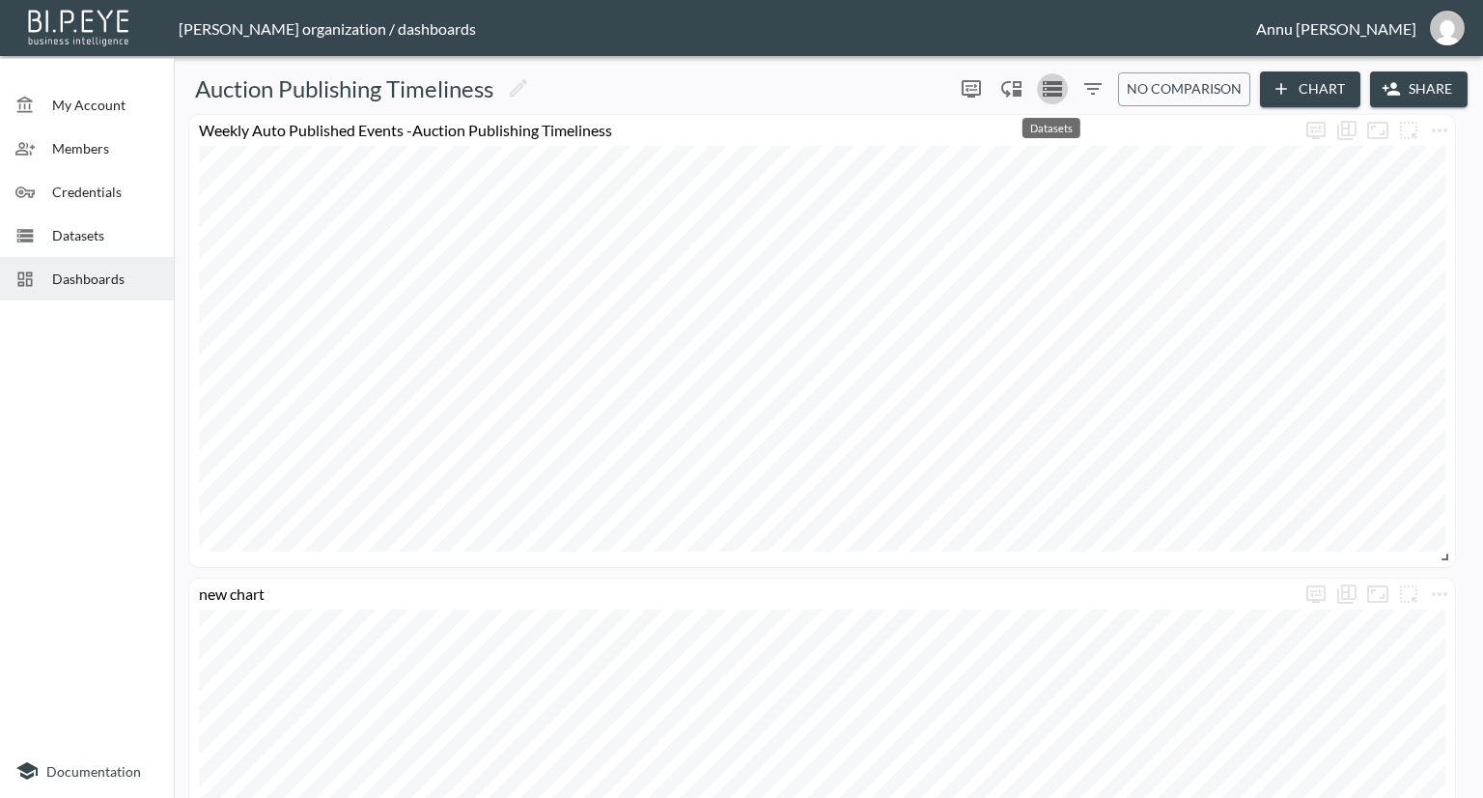
click at [1052, 85] on icon "Datasets" at bounding box center [1052, 88] width 19 height 15
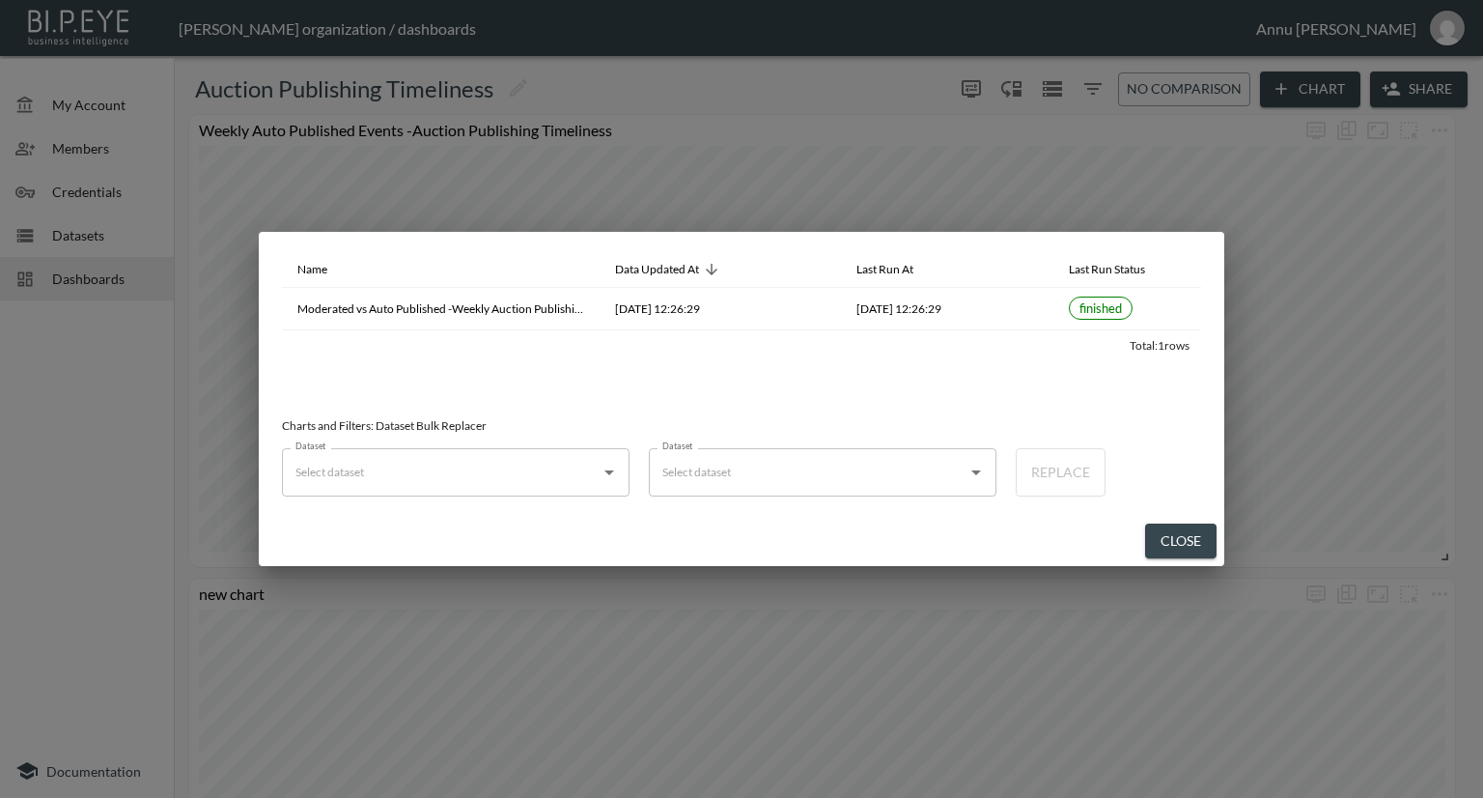
click at [93, 479] on div "Name Data Updated At Last Run At Last Run Status Moderated vs Auto Published -W…" at bounding box center [741, 399] width 1483 height 798
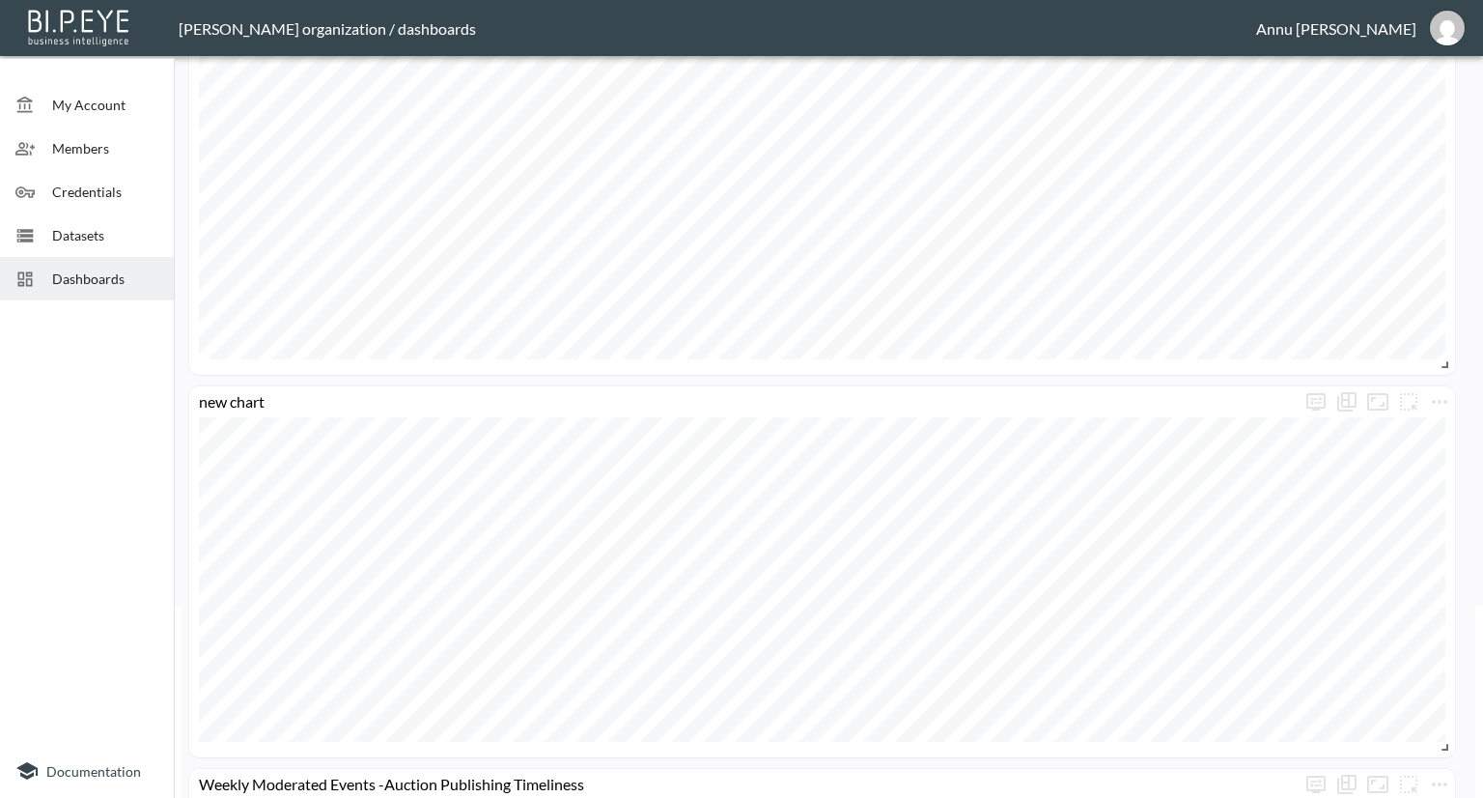
scroll to position [193, 0]
click at [87, 237] on span "Datasets" at bounding box center [105, 235] width 106 height 20
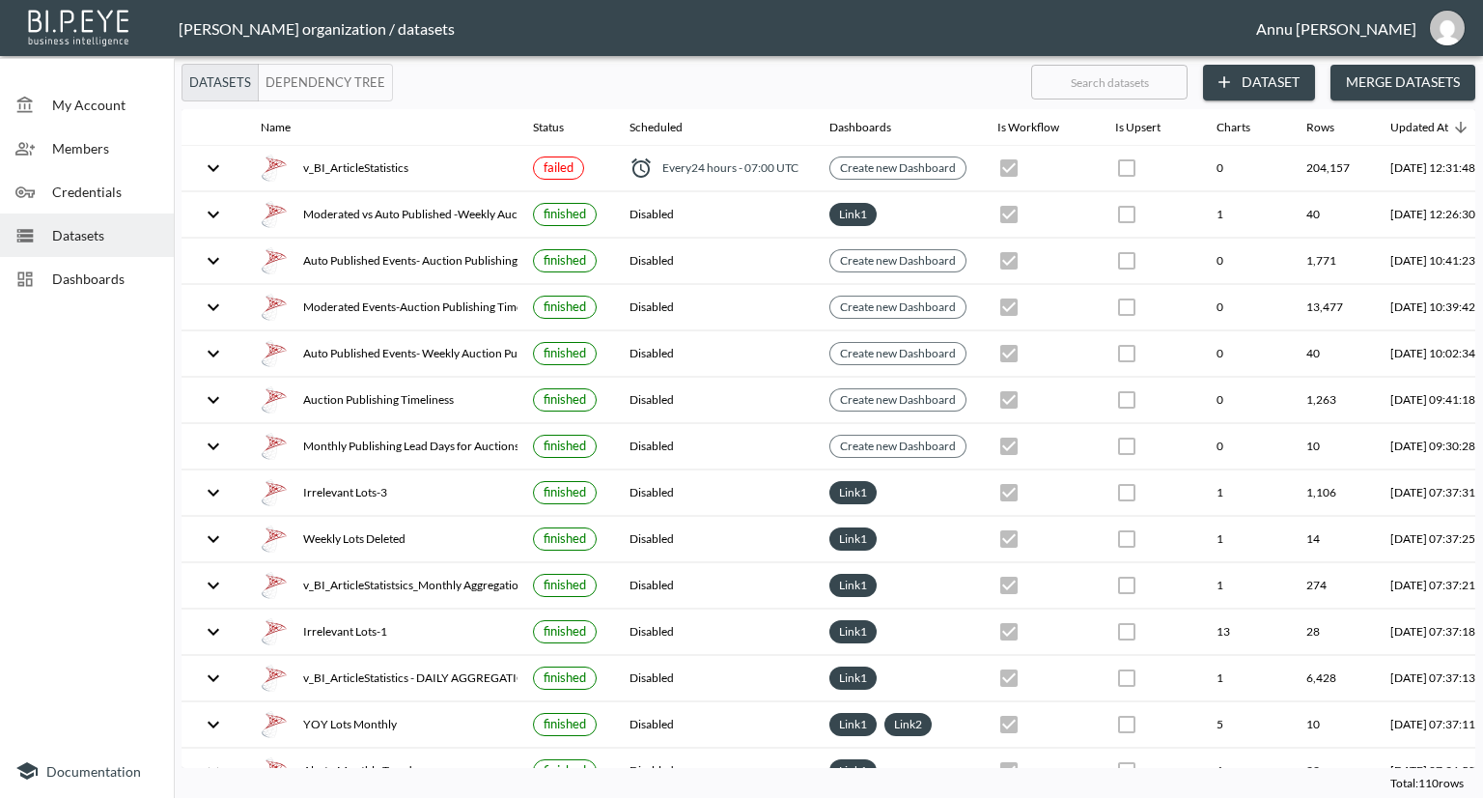
click at [123, 291] on div "Dashboards" at bounding box center [87, 278] width 174 height 43
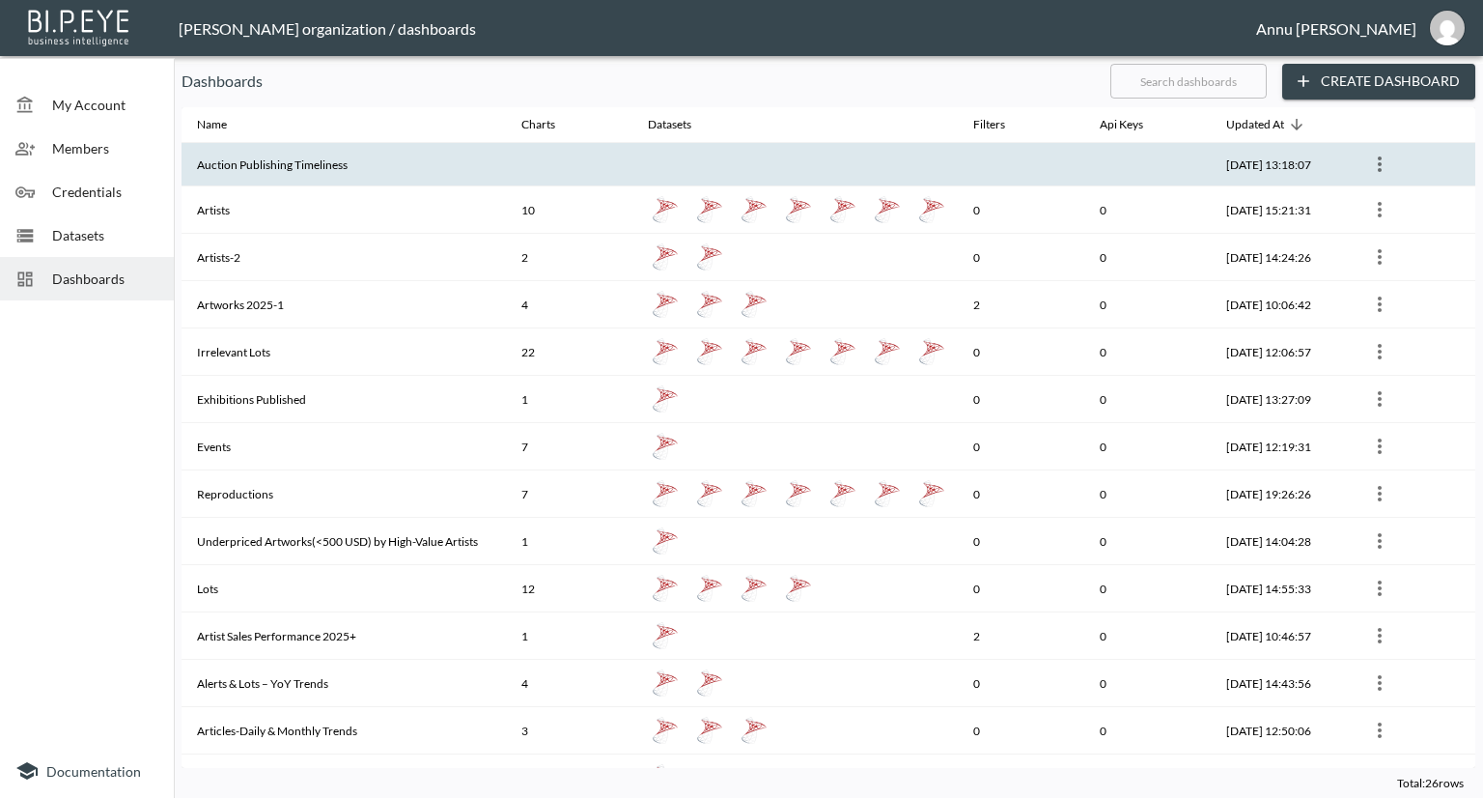
click at [453, 164] on th "Auction Publishing Timeliness" at bounding box center [344, 164] width 324 height 43
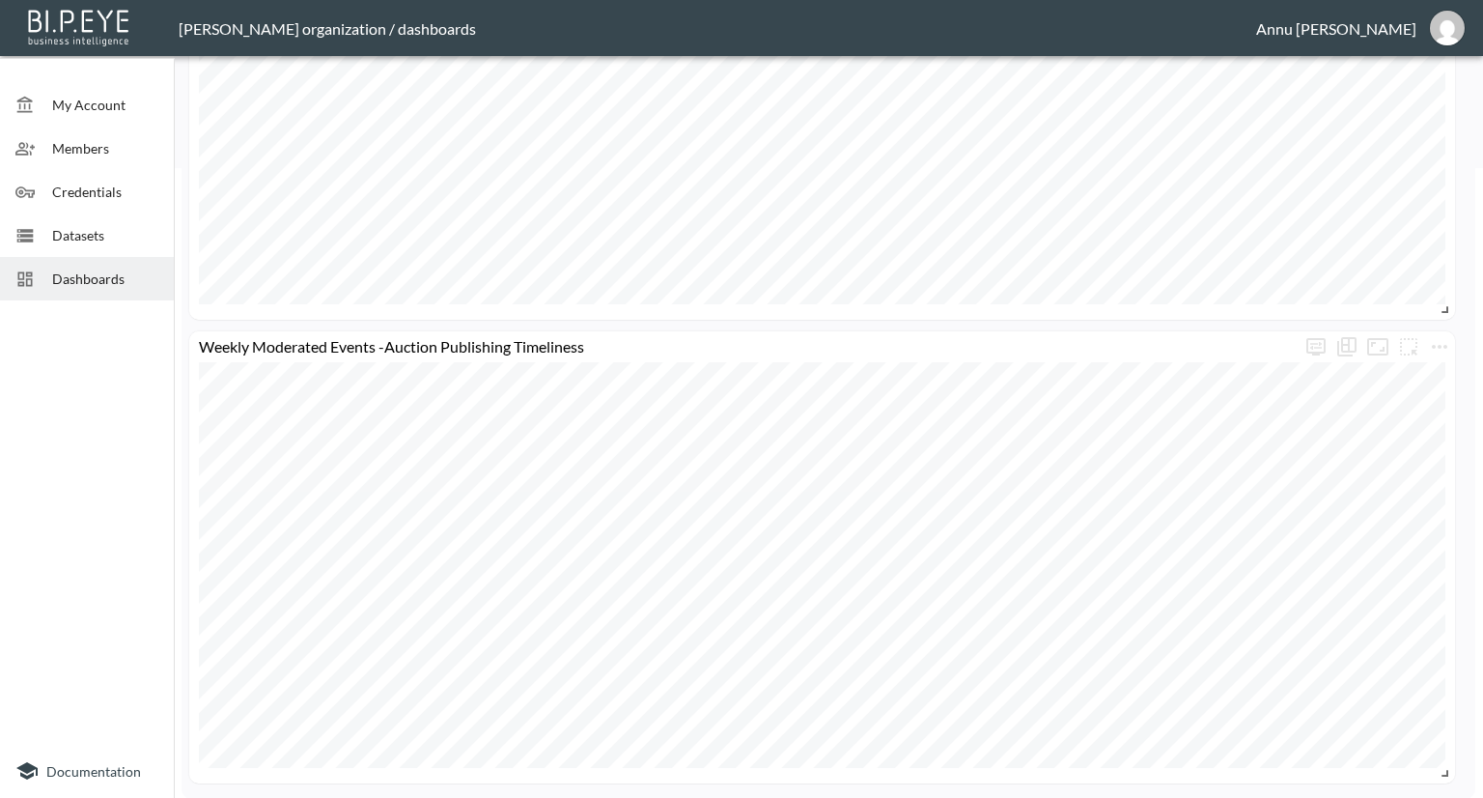
scroll to position [50, 0]
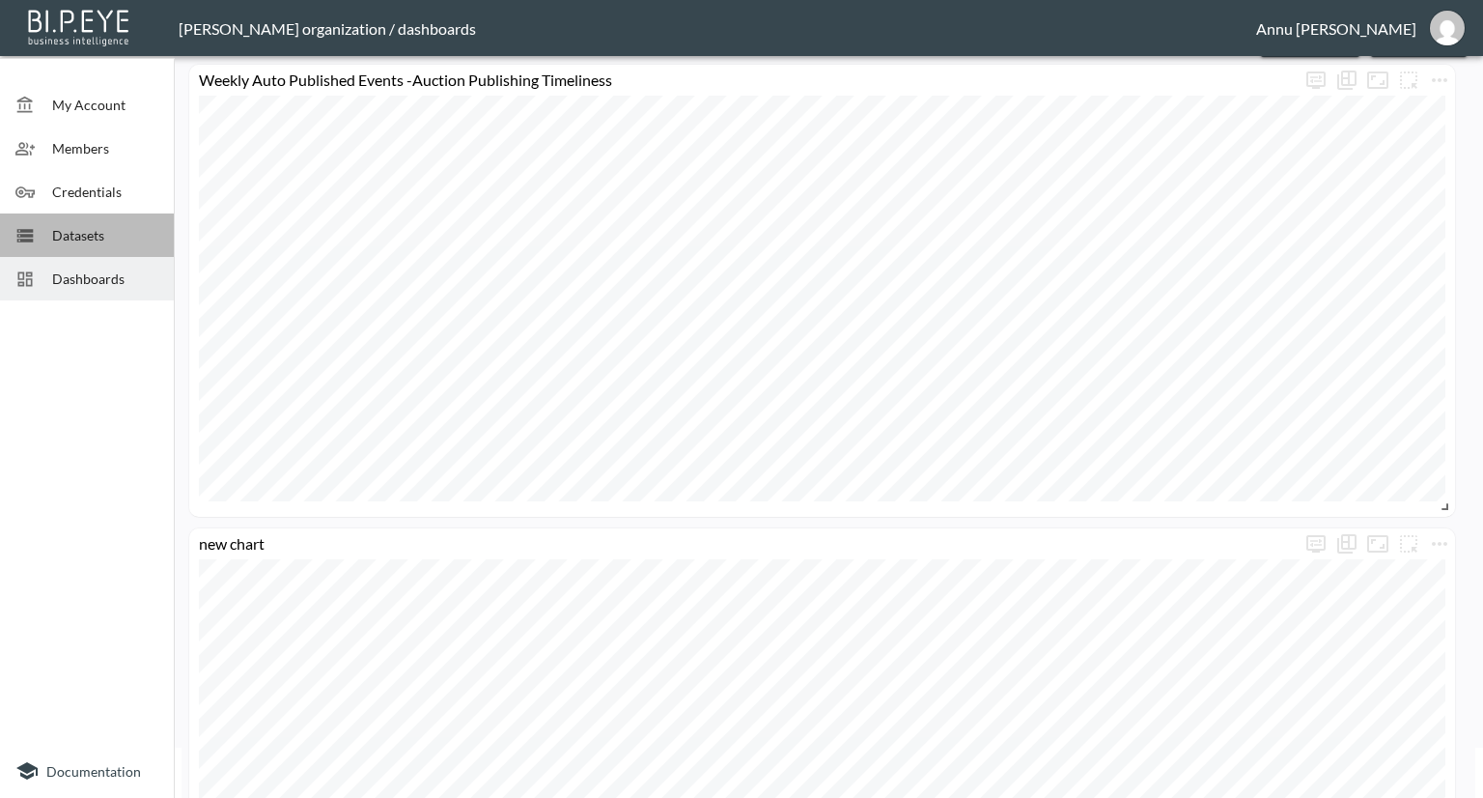
click at [57, 235] on span "Datasets" at bounding box center [105, 235] width 106 height 20
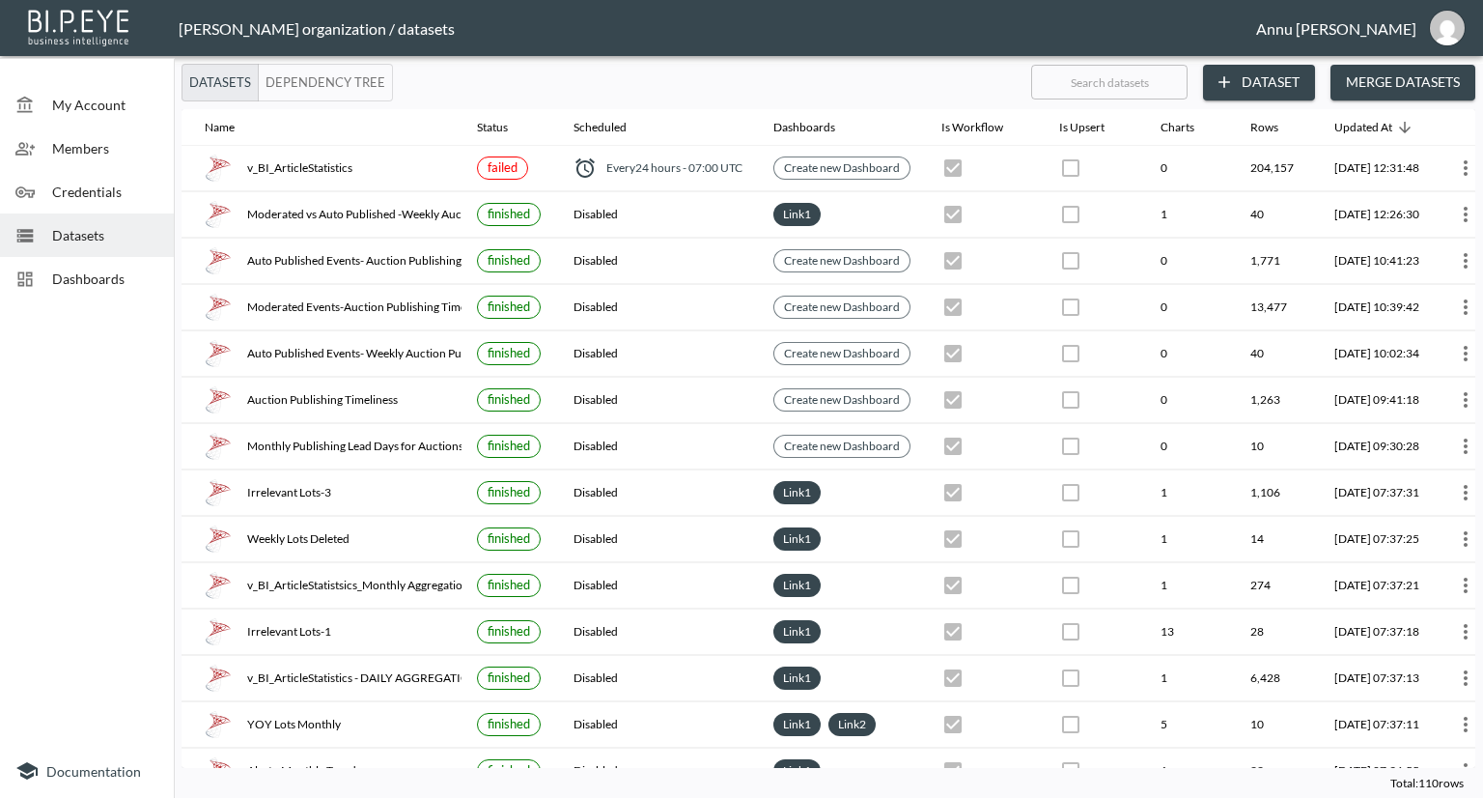
scroll to position [0, 113]
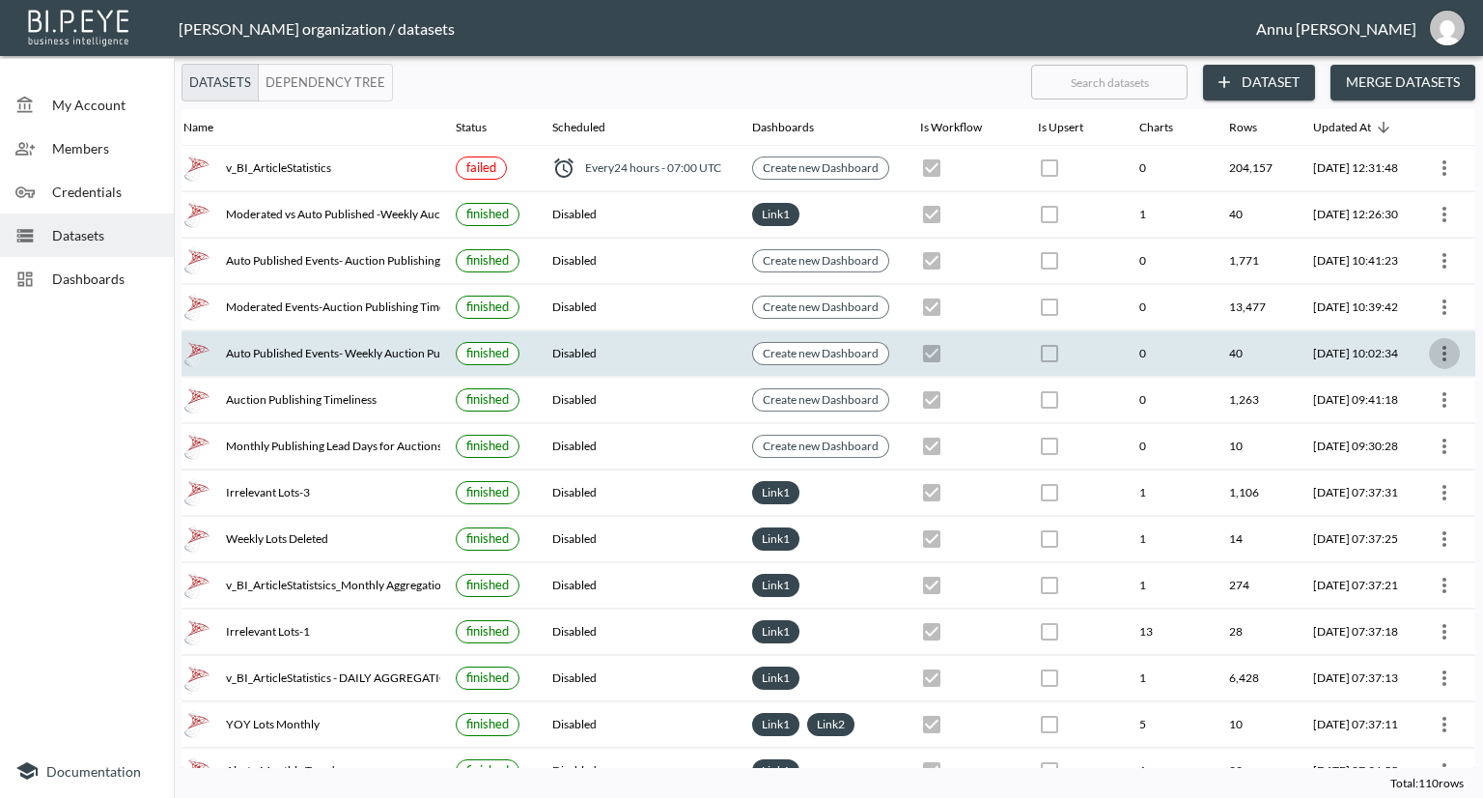
click at [1443, 352] on icon "more" at bounding box center [1444, 353] width 23 height 23
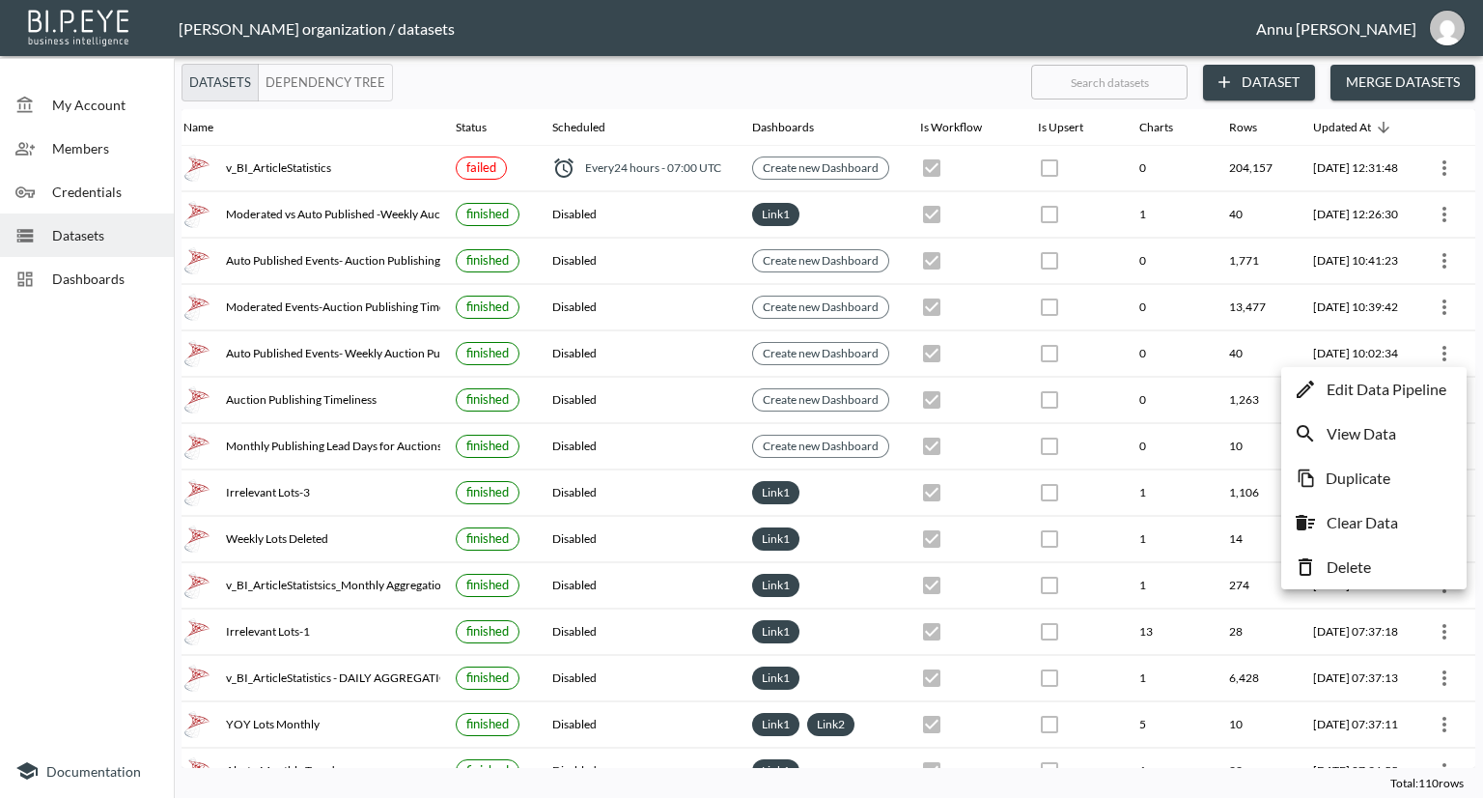
click at [1364, 527] on p "Clear Data" at bounding box center [1362, 522] width 71 height 23
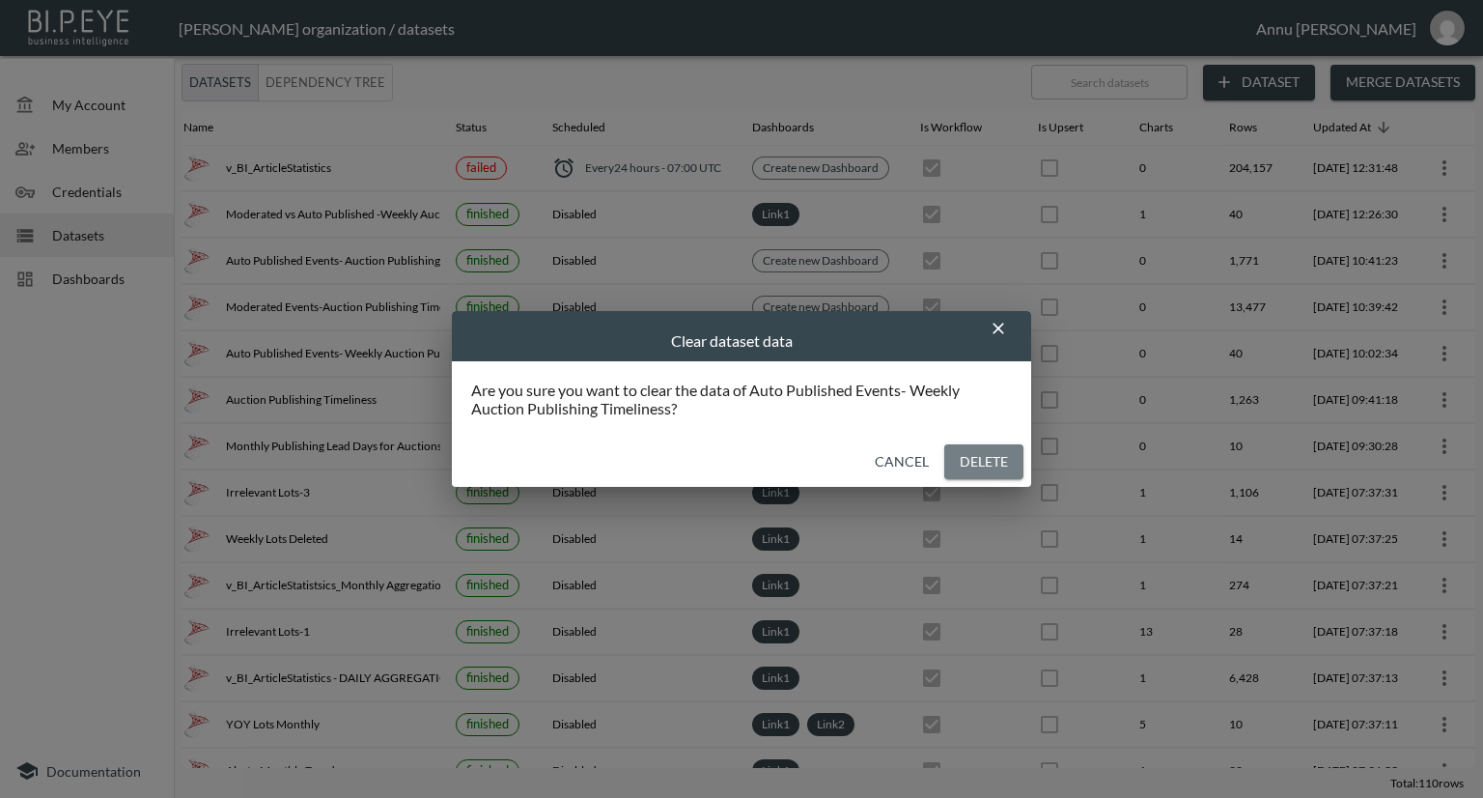
click at [974, 461] on button "Delete" at bounding box center [983, 462] width 79 height 36
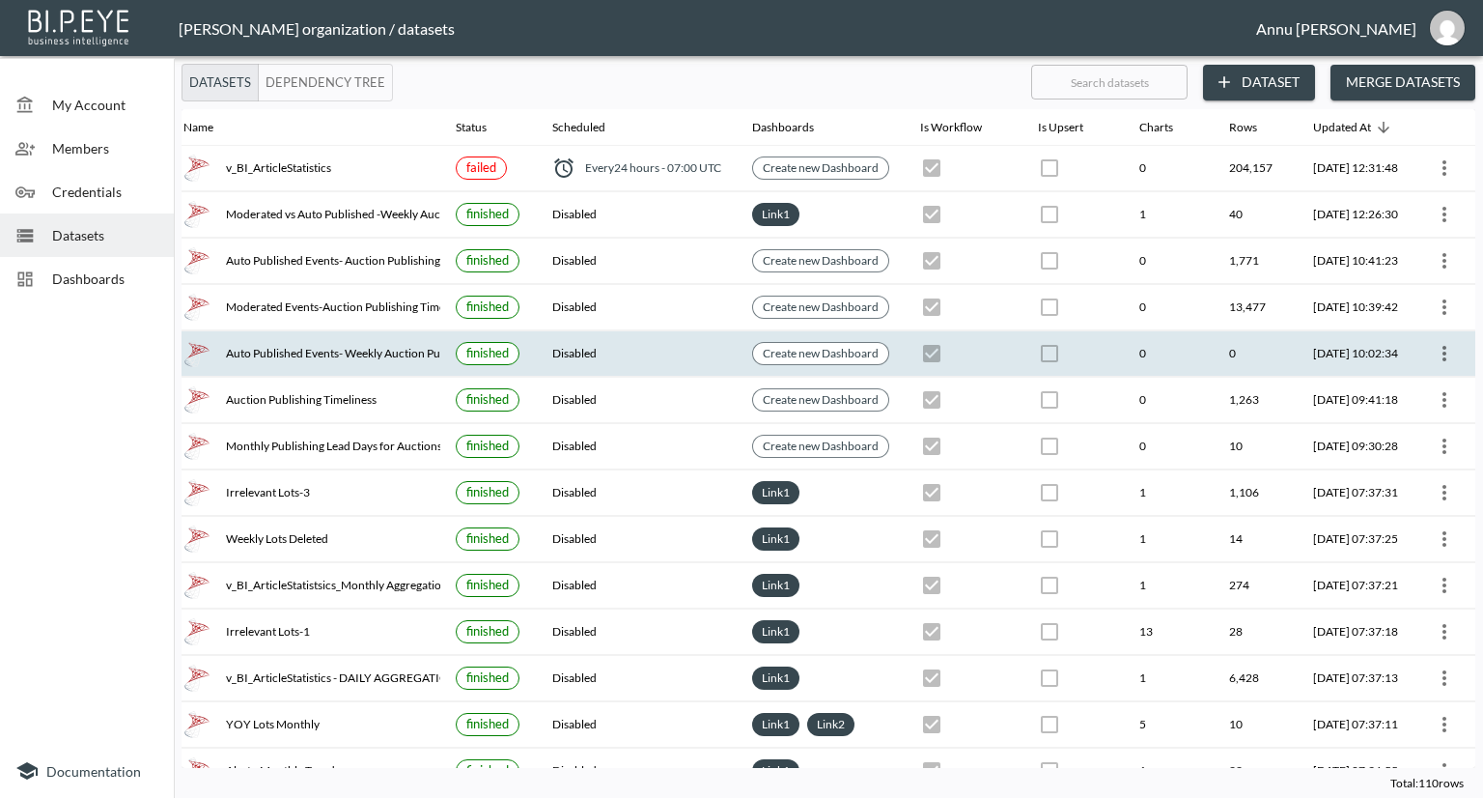
click at [1433, 352] on icon "more" at bounding box center [1444, 353] width 23 height 23
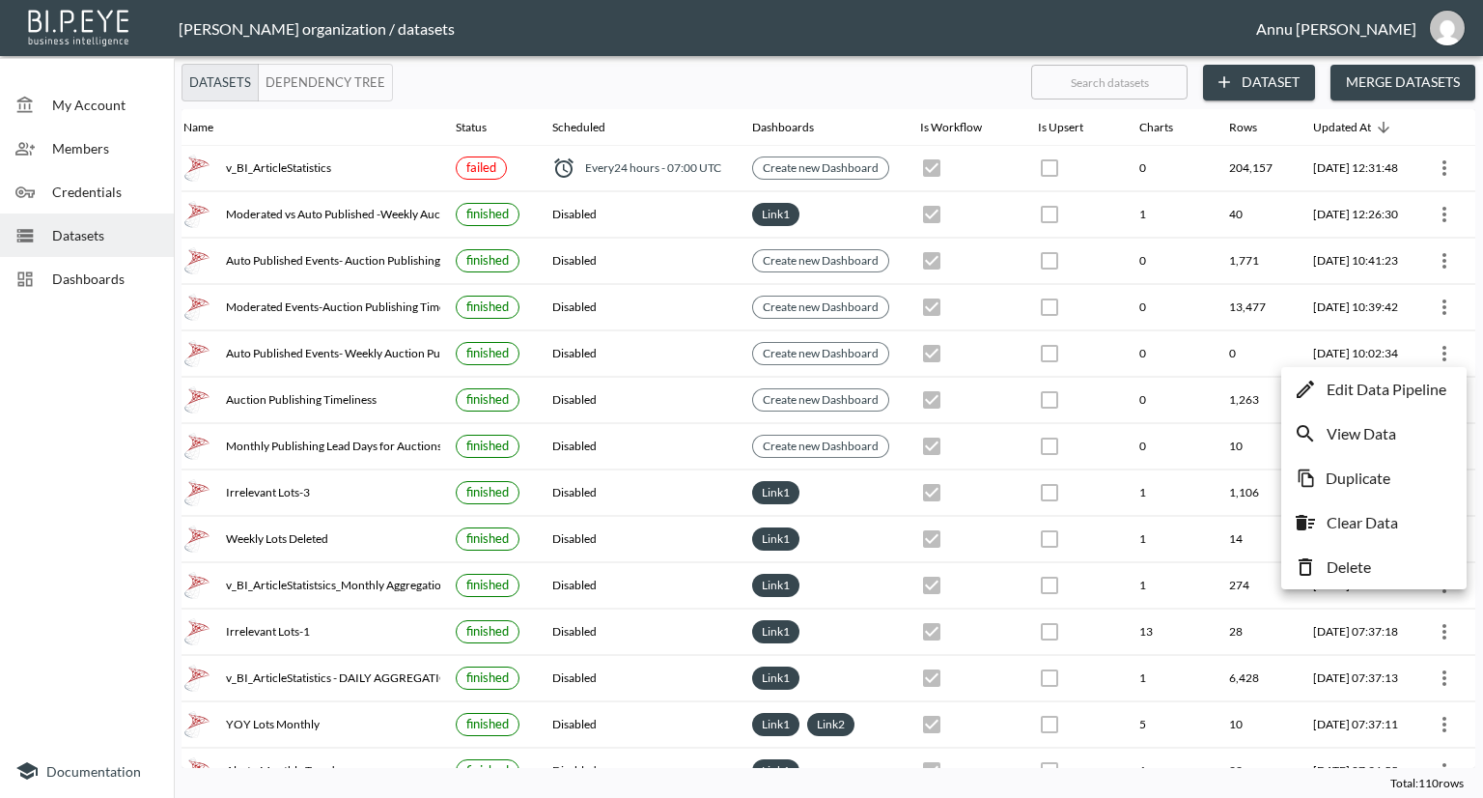
click at [1356, 558] on p "Delete" at bounding box center [1349, 566] width 44 height 23
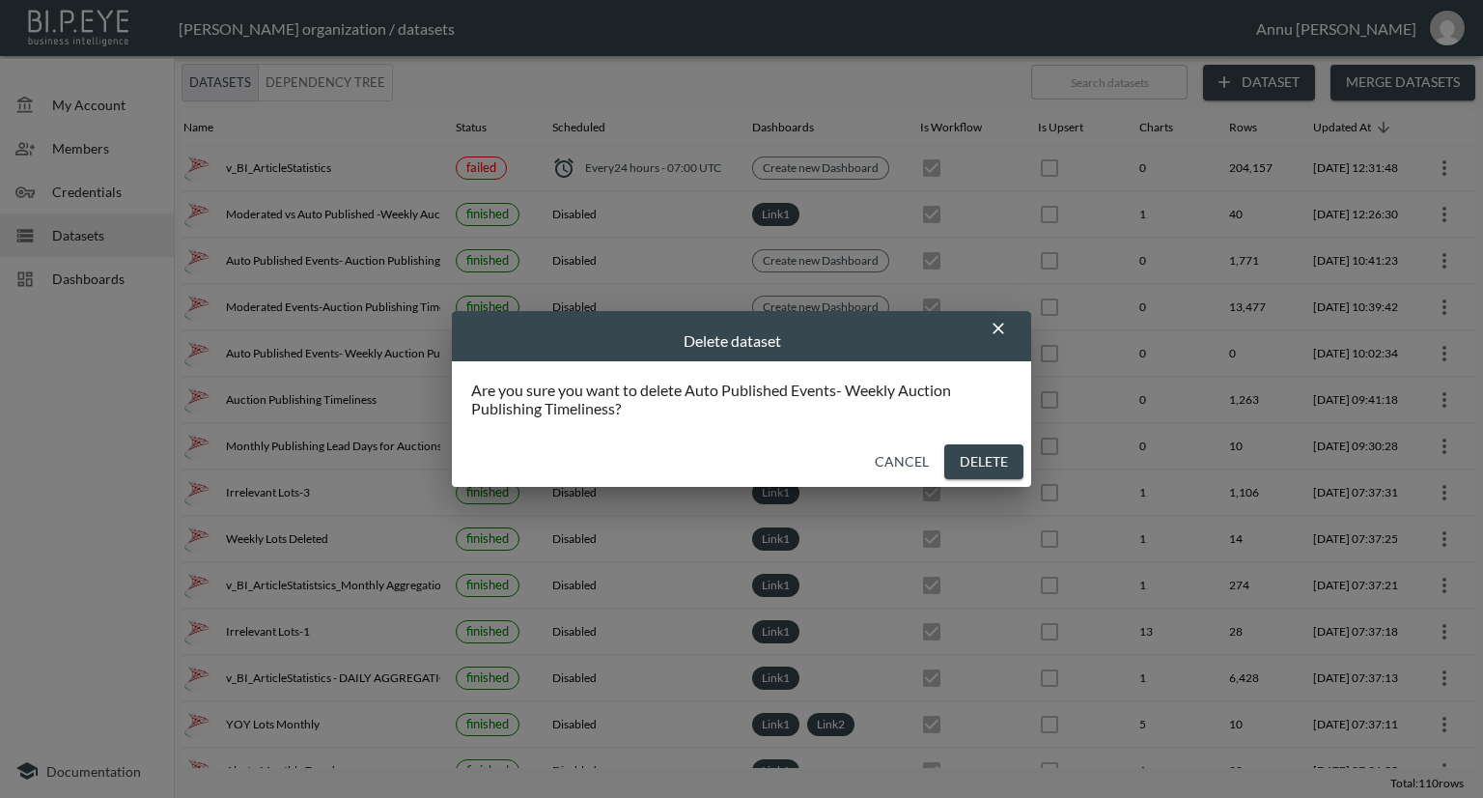
click at [1004, 462] on button "Delete" at bounding box center [983, 462] width 79 height 36
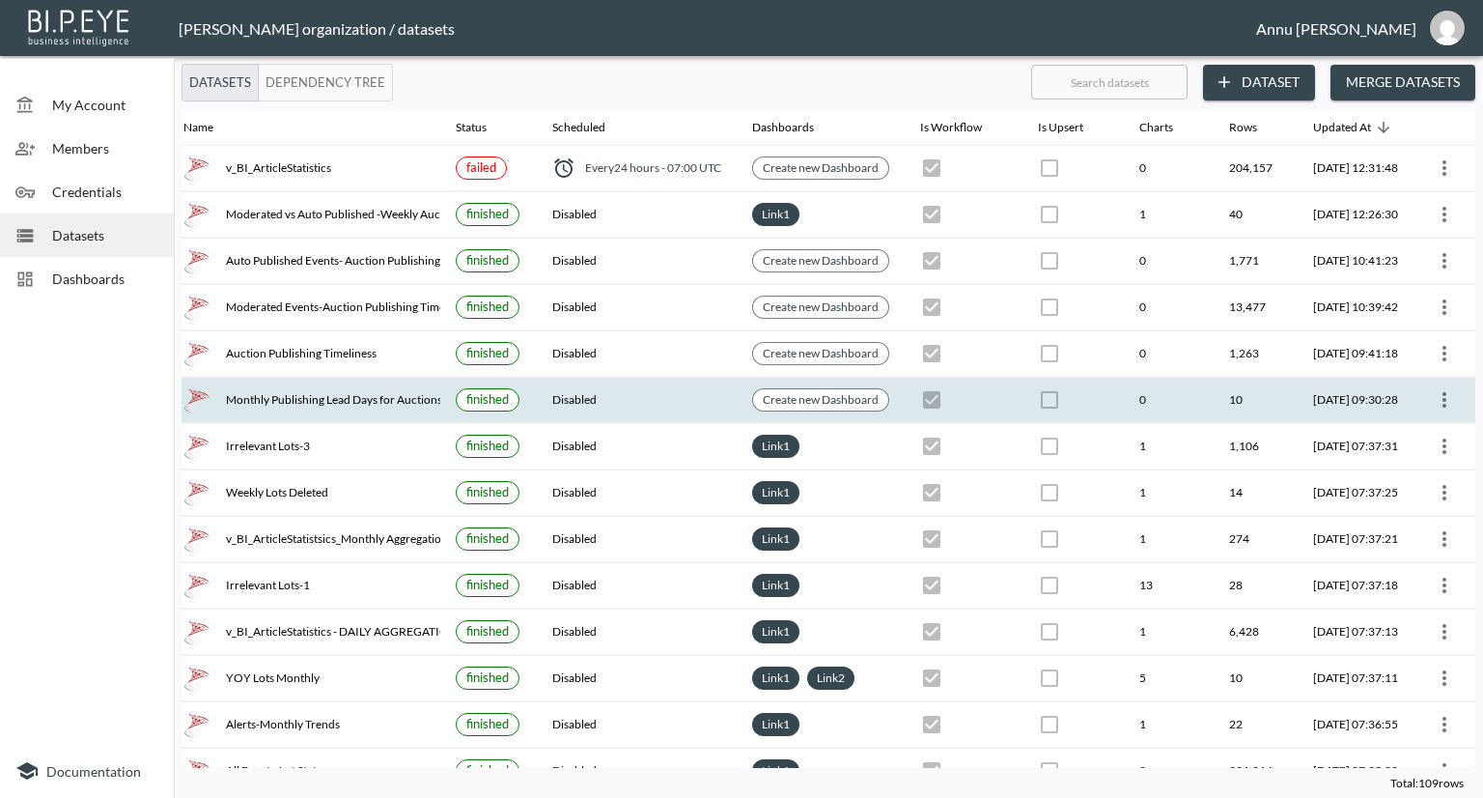
click at [1433, 398] on icon "more" at bounding box center [1444, 399] width 23 height 23
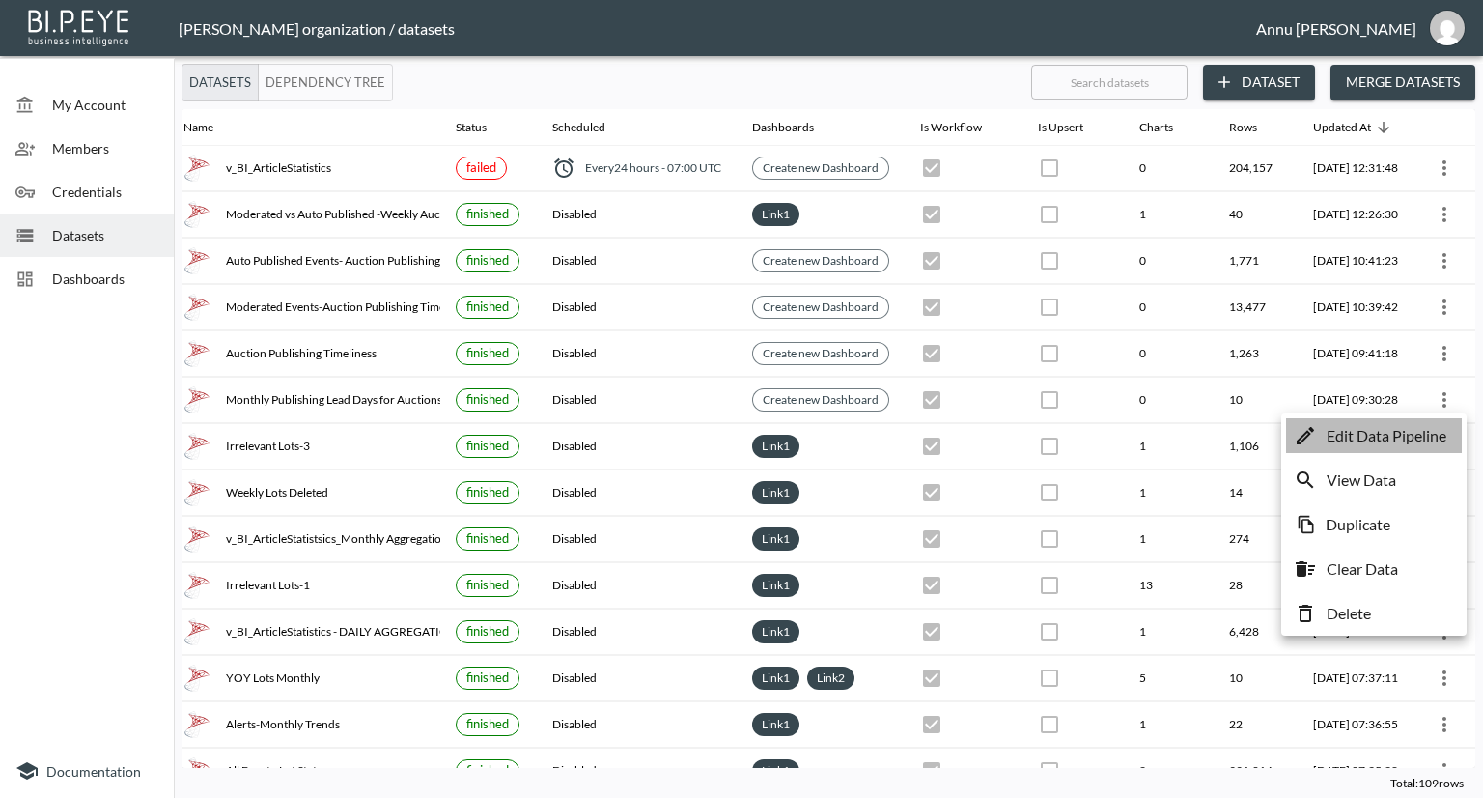
click at [1360, 435] on p "Edit Data Pipeline" at bounding box center [1387, 435] width 120 height 23
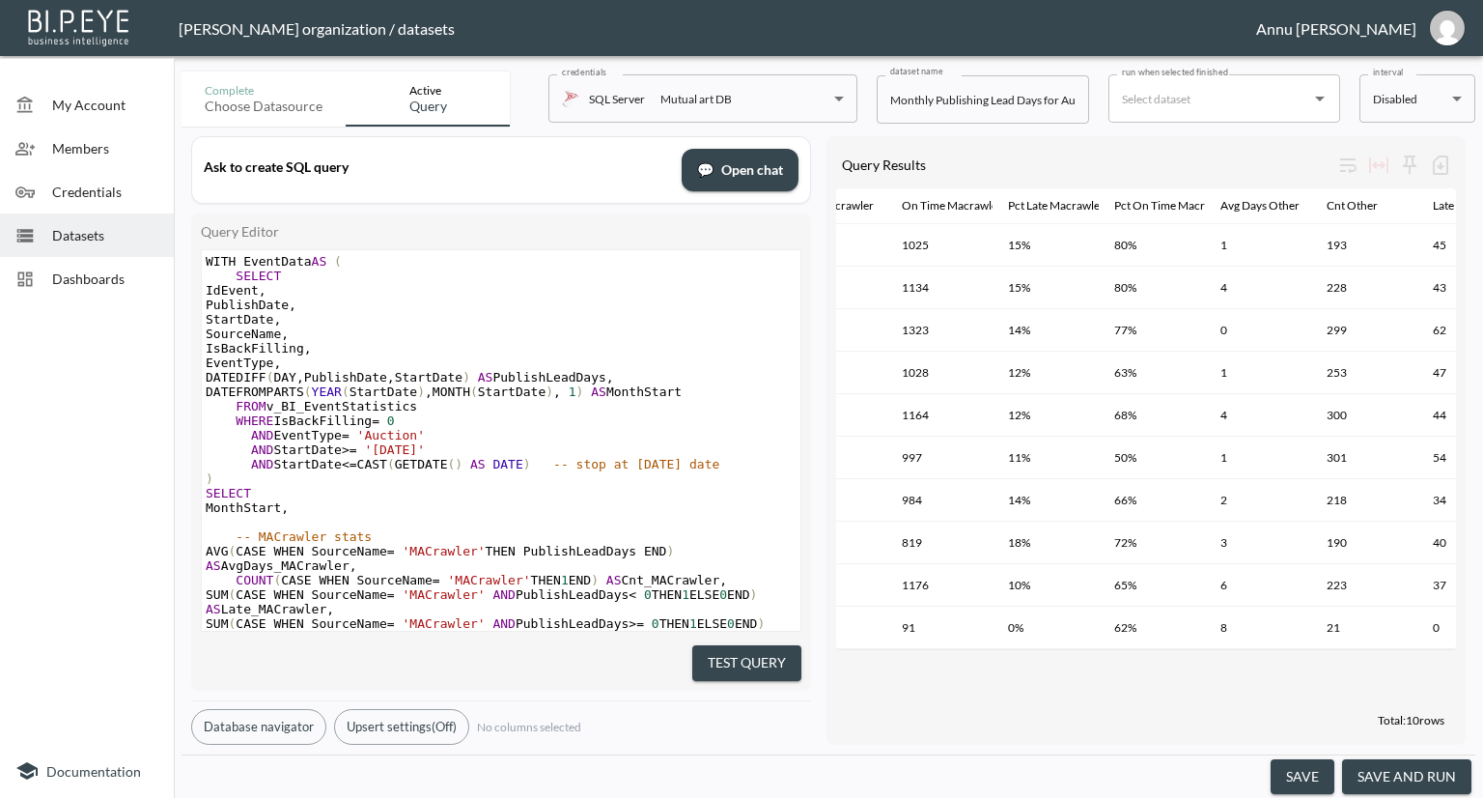
scroll to position [0, 263]
click at [93, 240] on span "Datasets" at bounding box center [105, 235] width 106 height 20
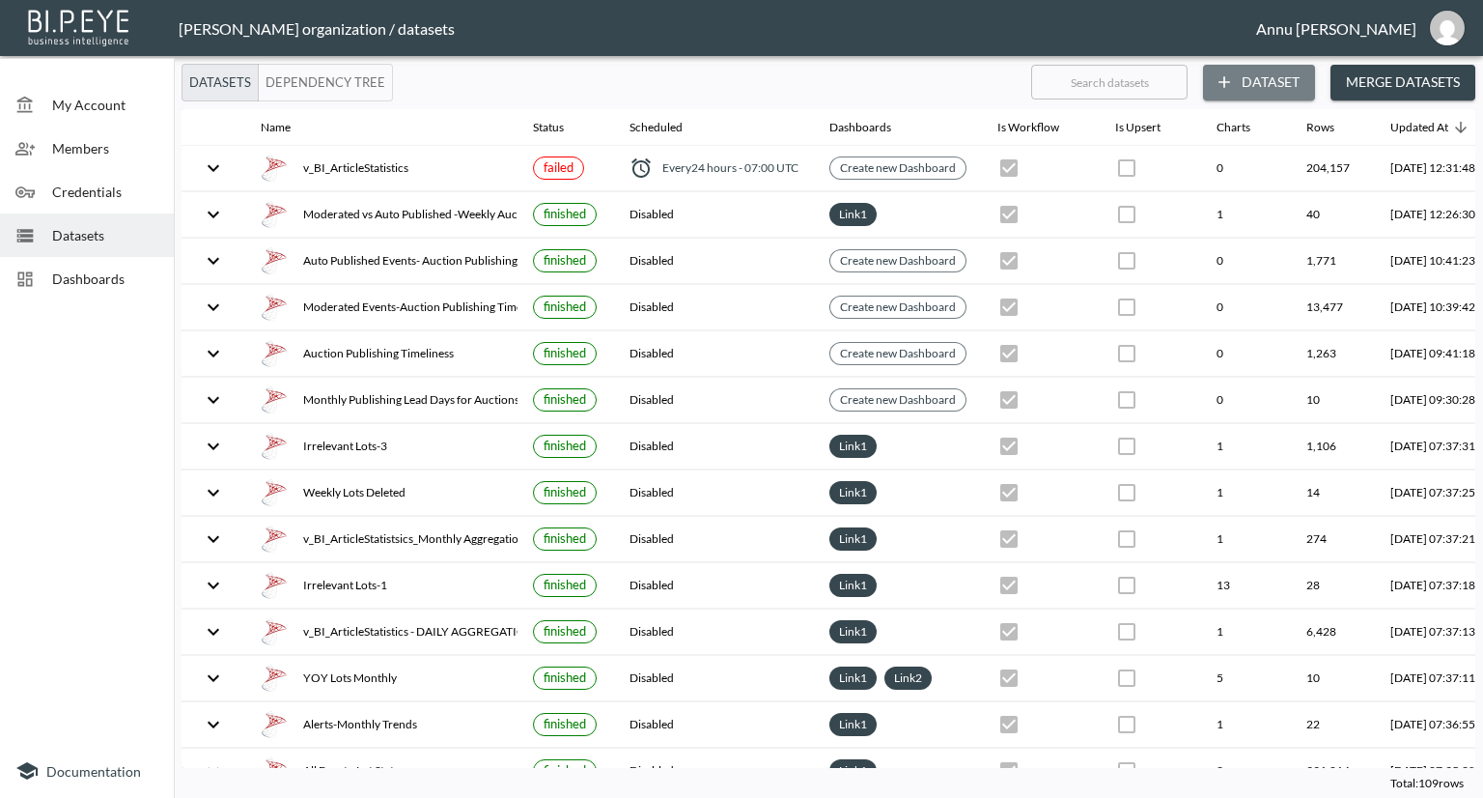
click at [1232, 81] on icon "button" at bounding box center [1224, 81] width 19 height 19
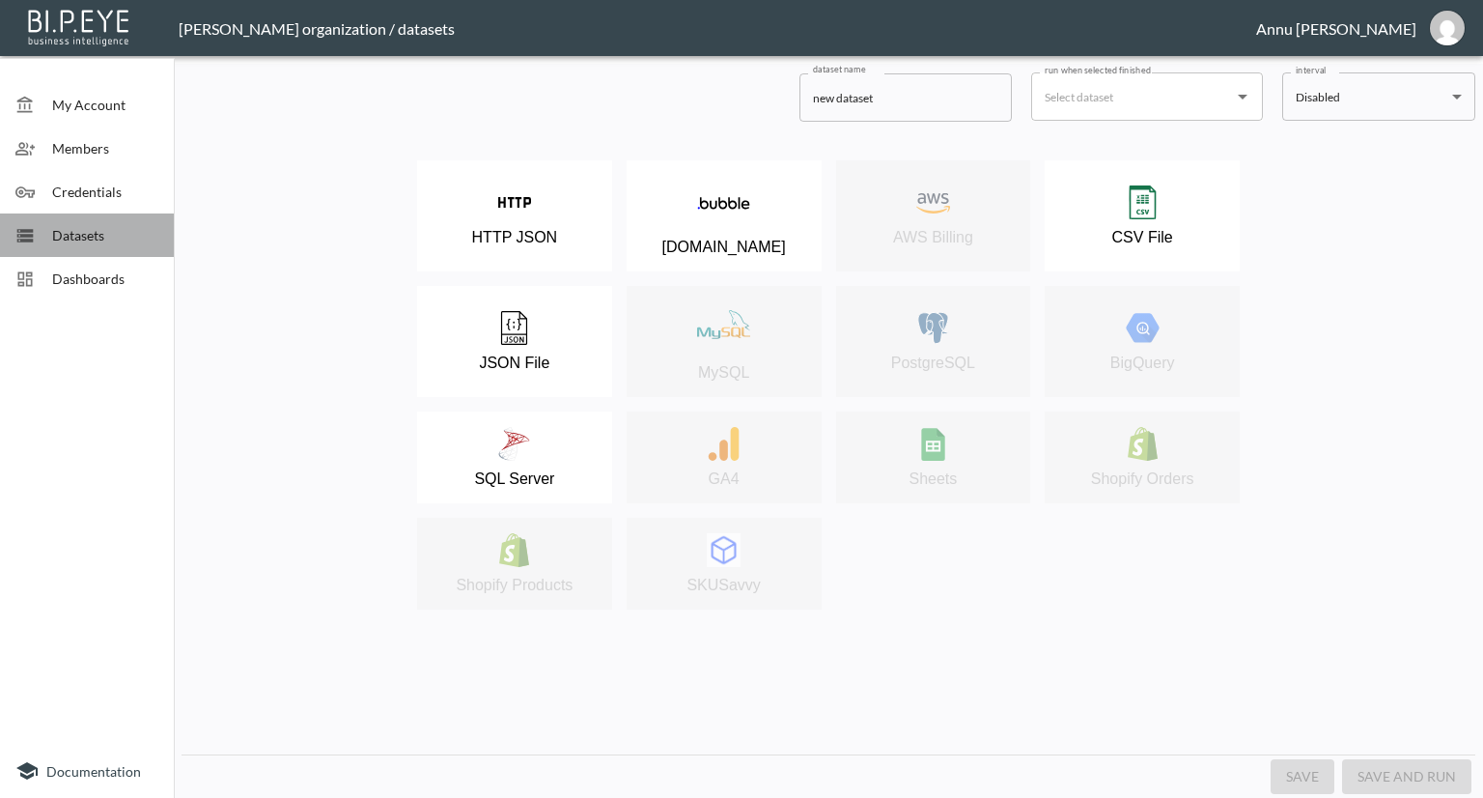
click at [115, 237] on span "Datasets" at bounding box center [105, 235] width 106 height 20
click at [93, 275] on span "Dashboards" at bounding box center [105, 278] width 106 height 20
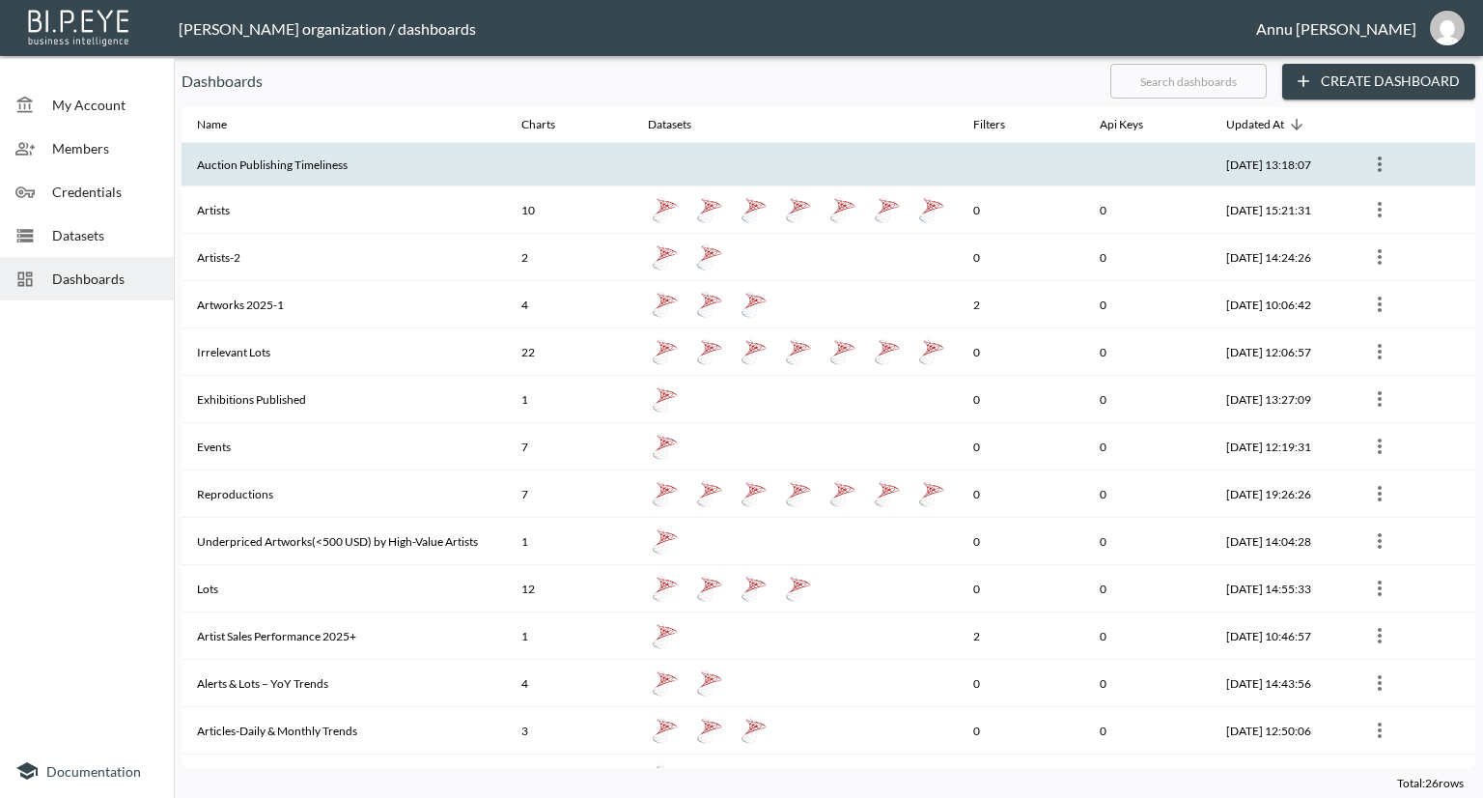
click at [385, 170] on th "Auction Publishing Timeliness" at bounding box center [344, 164] width 324 height 43
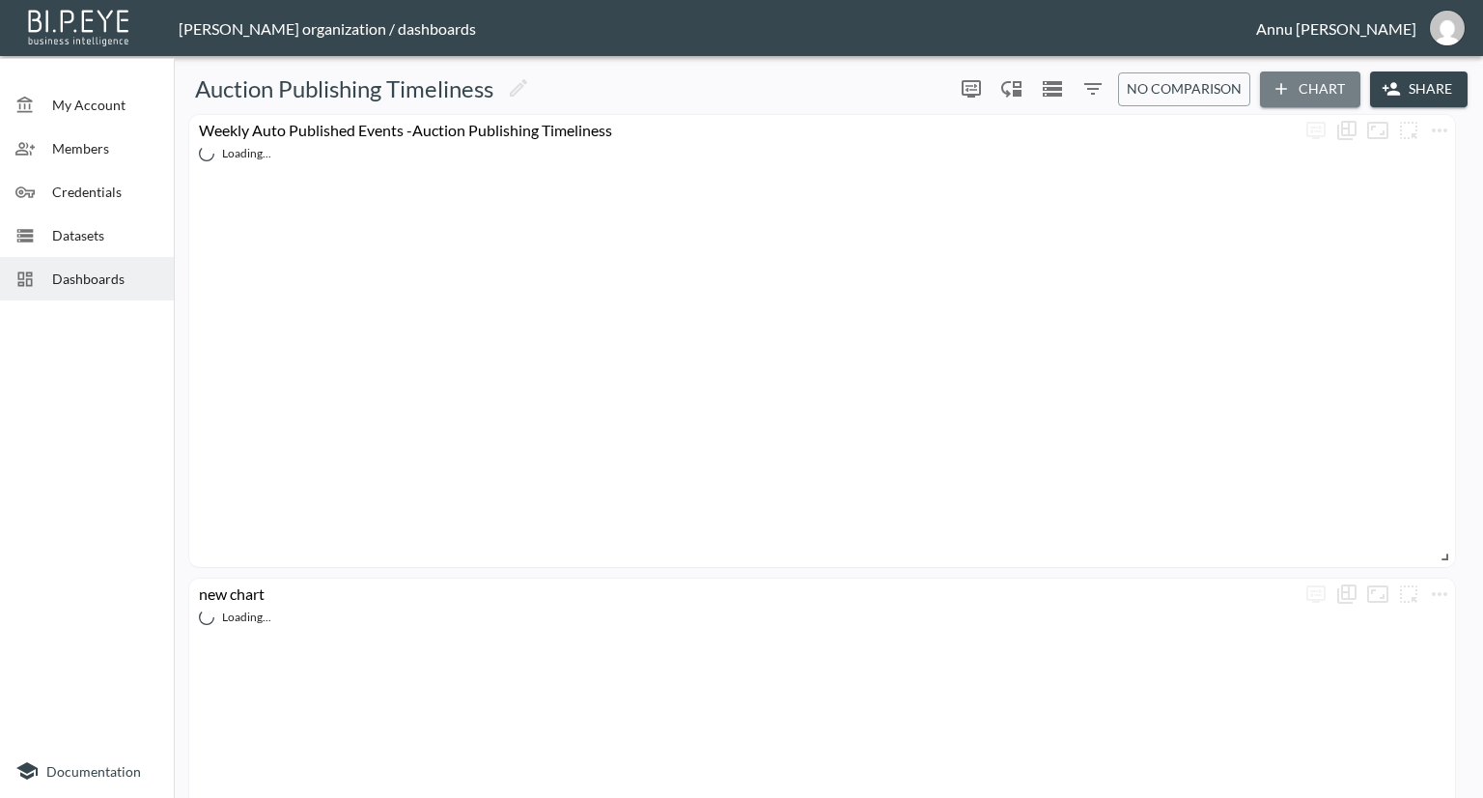
click at [1324, 85] on button "Chart" at bounding box center [1310, 89] width 100 height 36
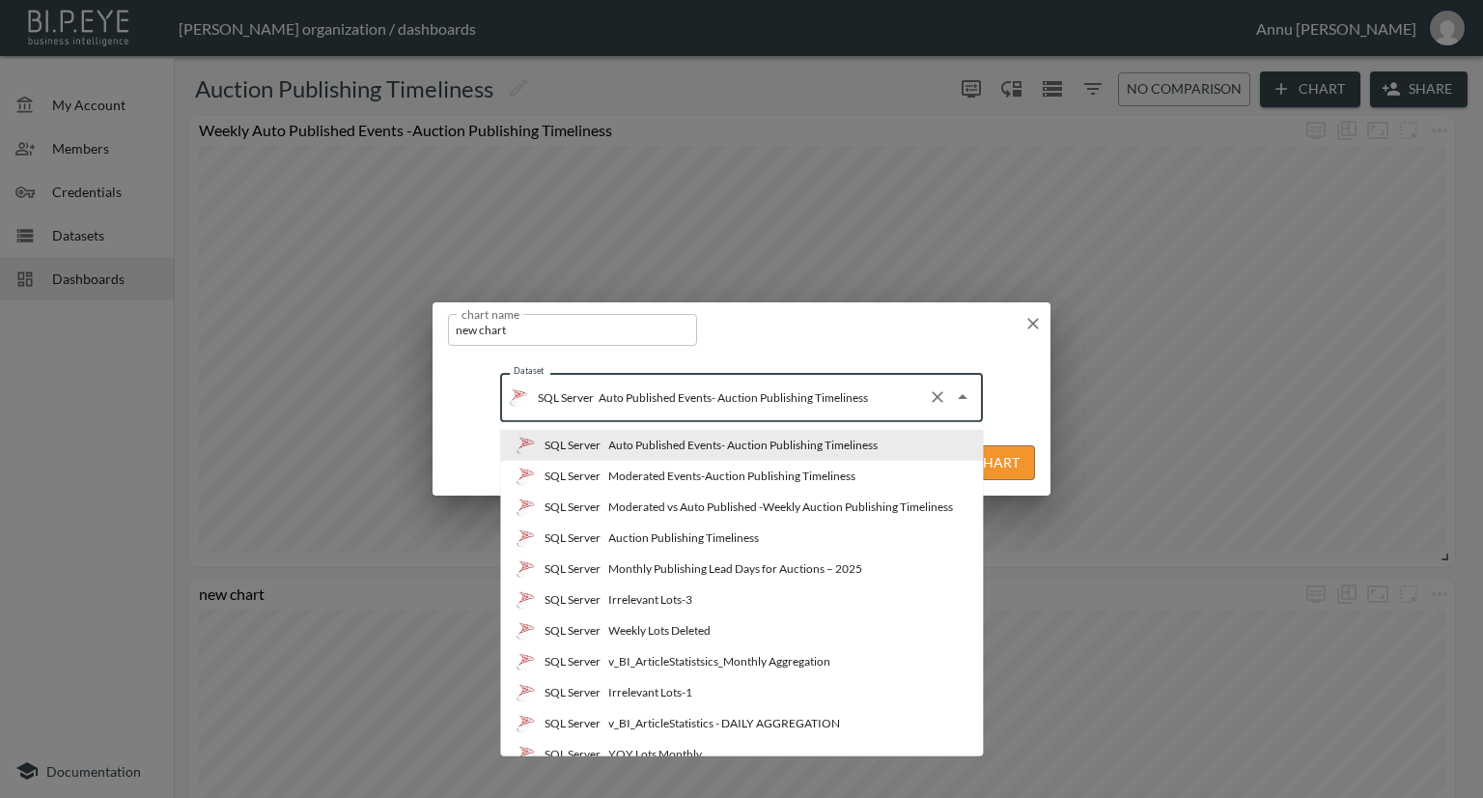
click at [842, 392] on input "Auto Published Events- Auction Publishing Timeliness" at bounding box center [757, 396] width 326 height 31
click at [621, 560] on div "Monthly Publishing Lead Days for Auctions – 2025" at bounding box center [735, 568] width 254 height 17
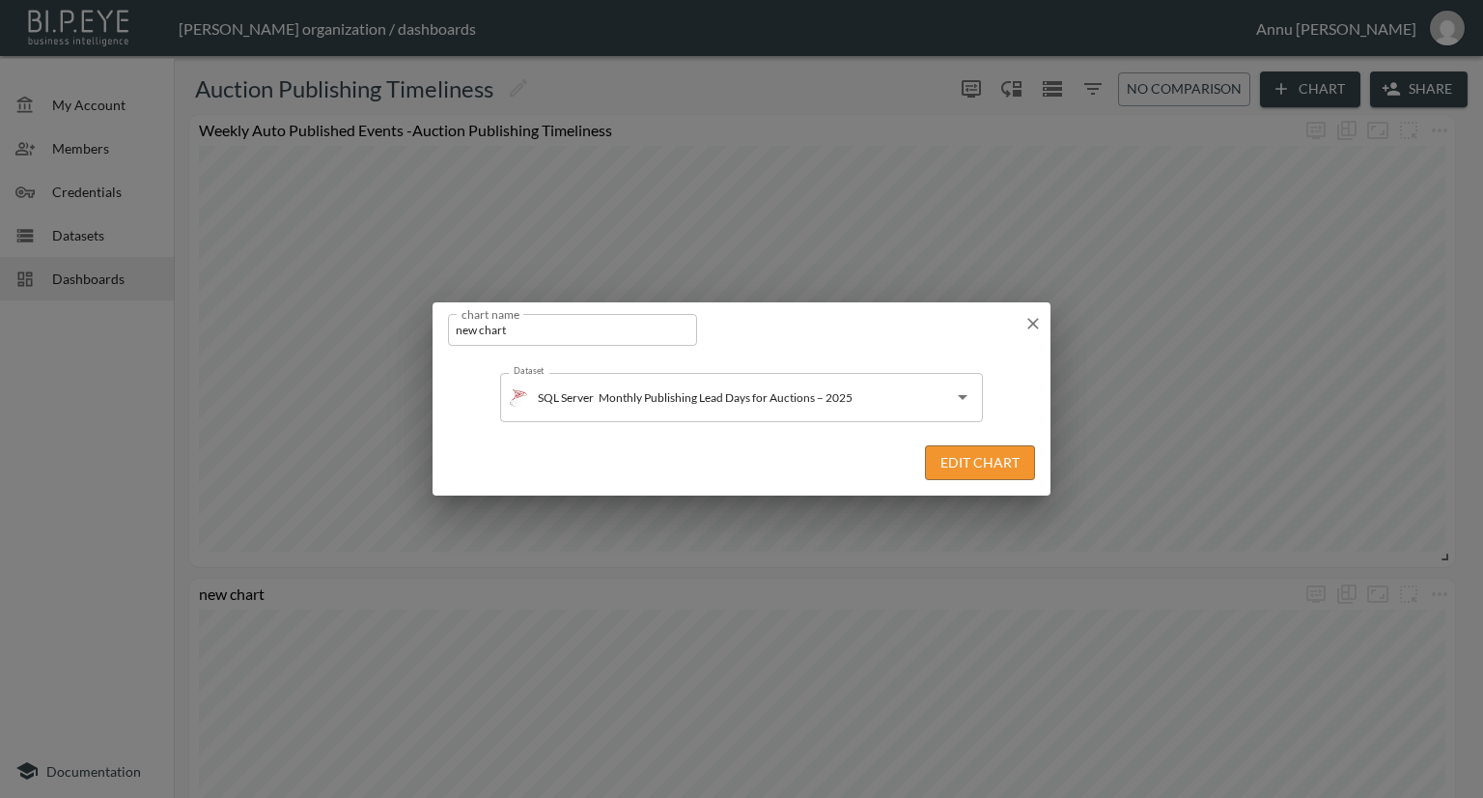
click at [942, 467] on button "Edit Chart" at bounding box center [980, 463] width 110 height 36
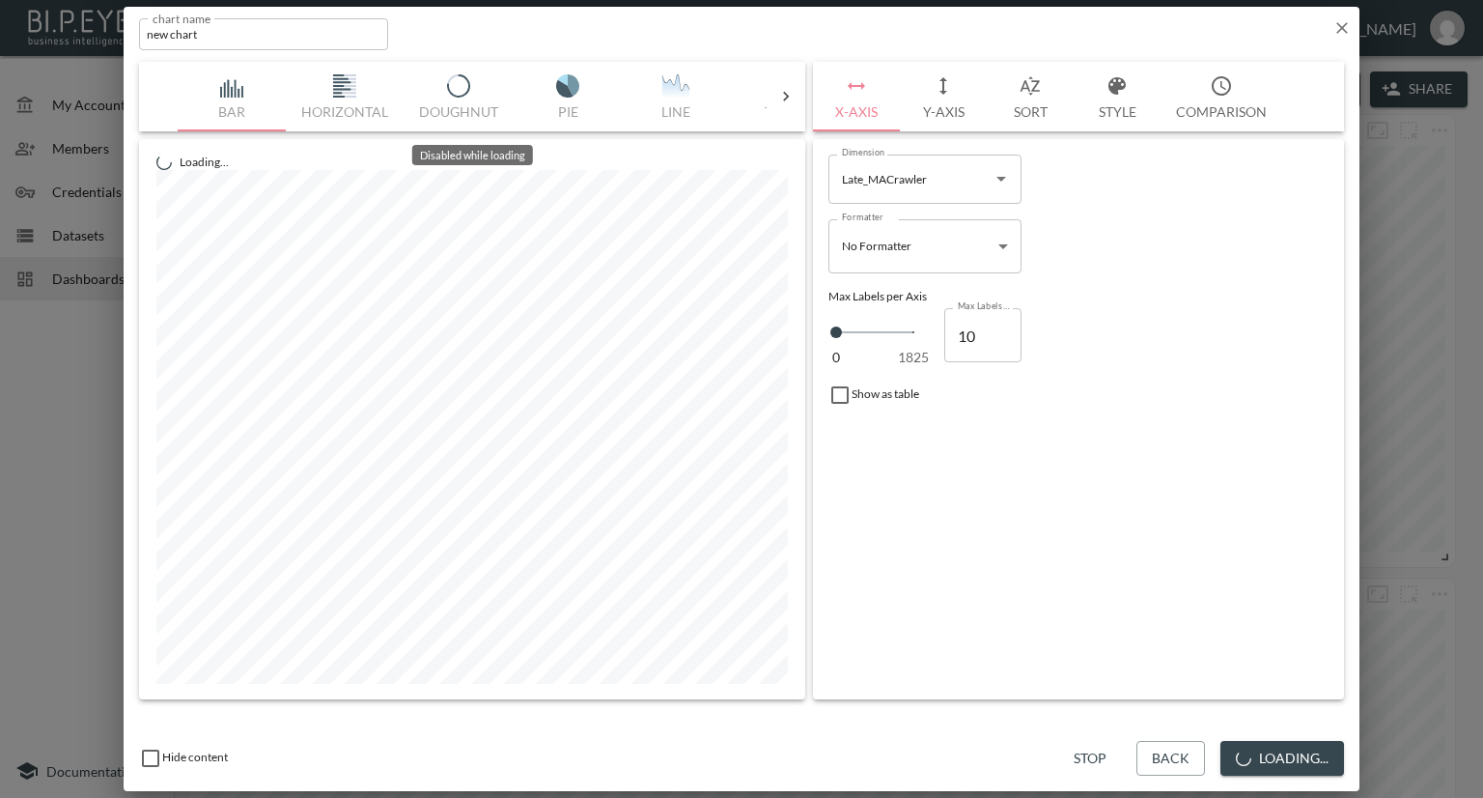
click at [672, 86] on div "Bar Horizontal Doughnut Pie Line Table Single Map World Top Google Stacked Cale…" at bounding box center [472, 97] width 589 height 70
click at [672, 80] on img "button" at bounding box center [675, 85] width 77 height 23
click at [996, 182] on icon "Open" at bounding box center [1001, 178] width 23 height 23
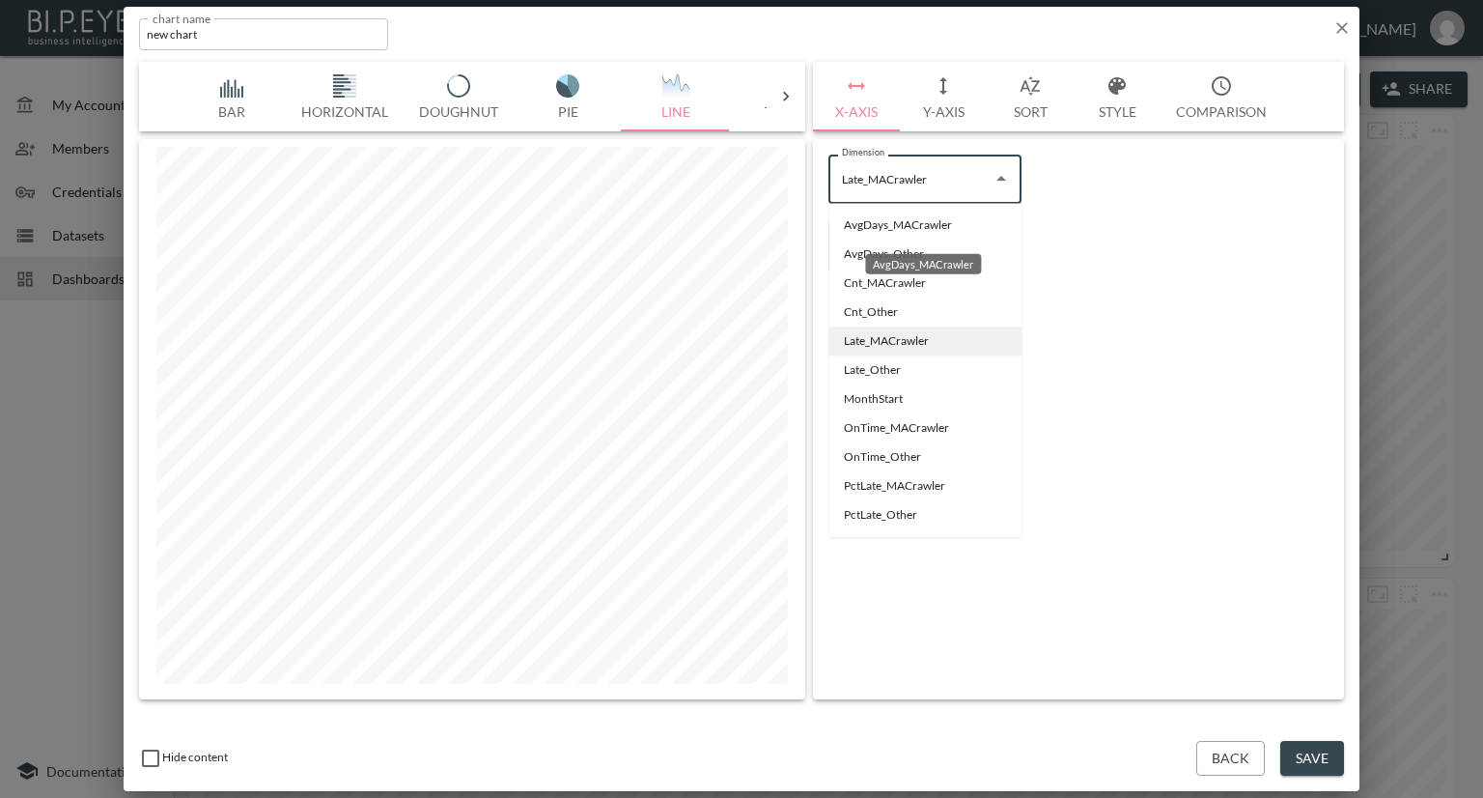
click at [860, 227] on li "AvgDays_MACrawler" at bounding box center [924, 224] width 193 height 29
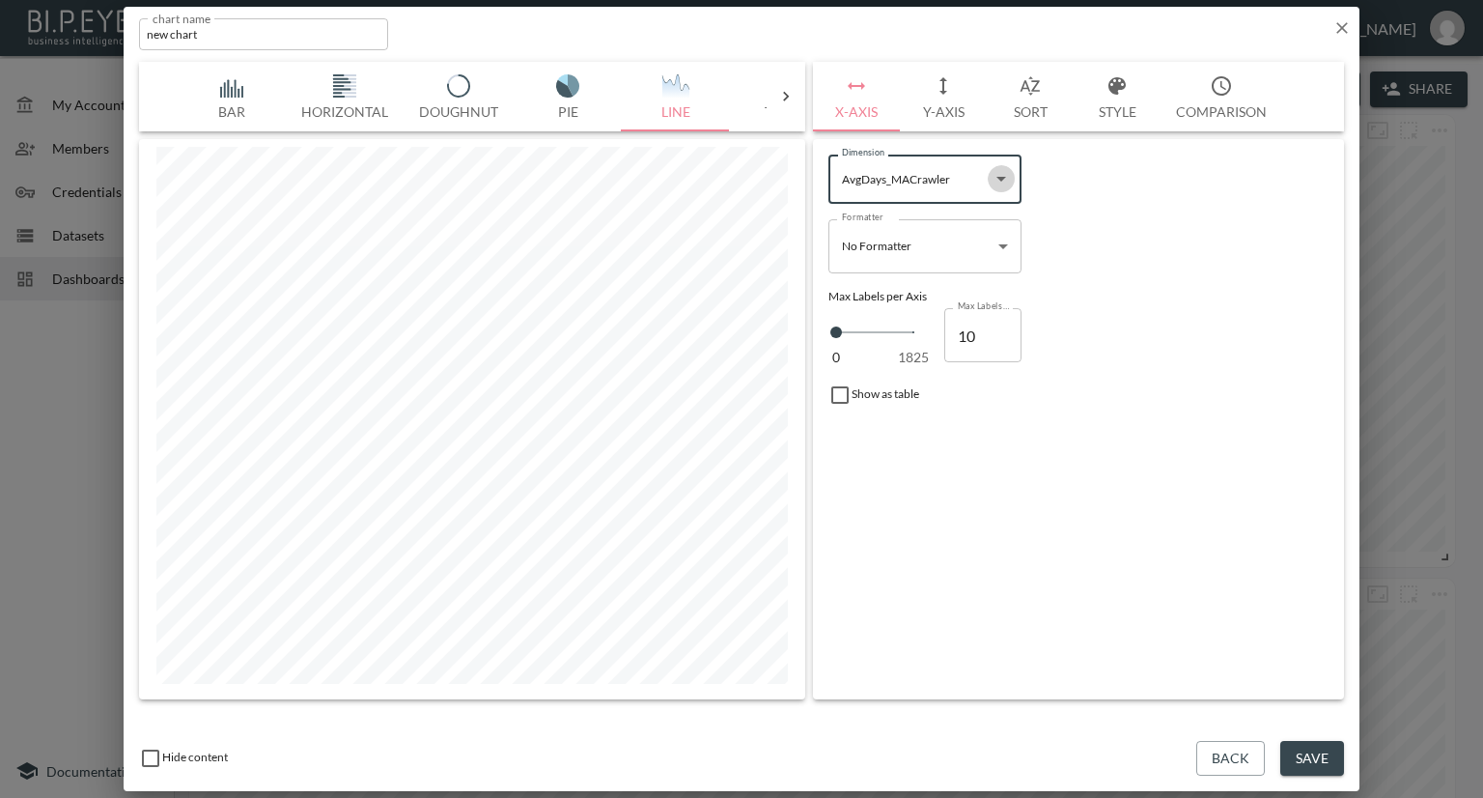
click at [996, 179] on icon "Open" at bounding box center [1001, 178] width 23 height 23
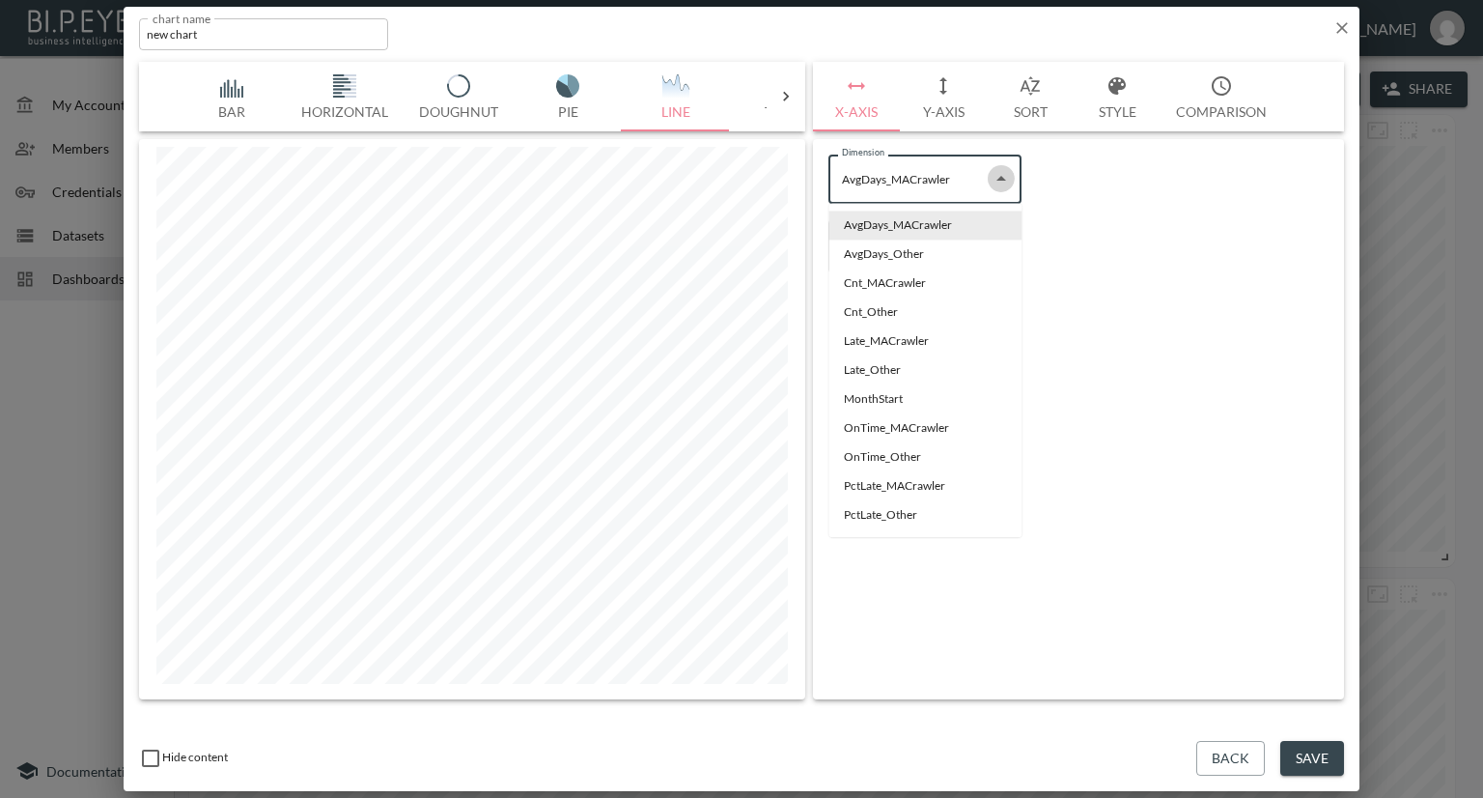
click at [1003, 179] on icon "Close" at bounding box center [1001, 178] width 10 height 5
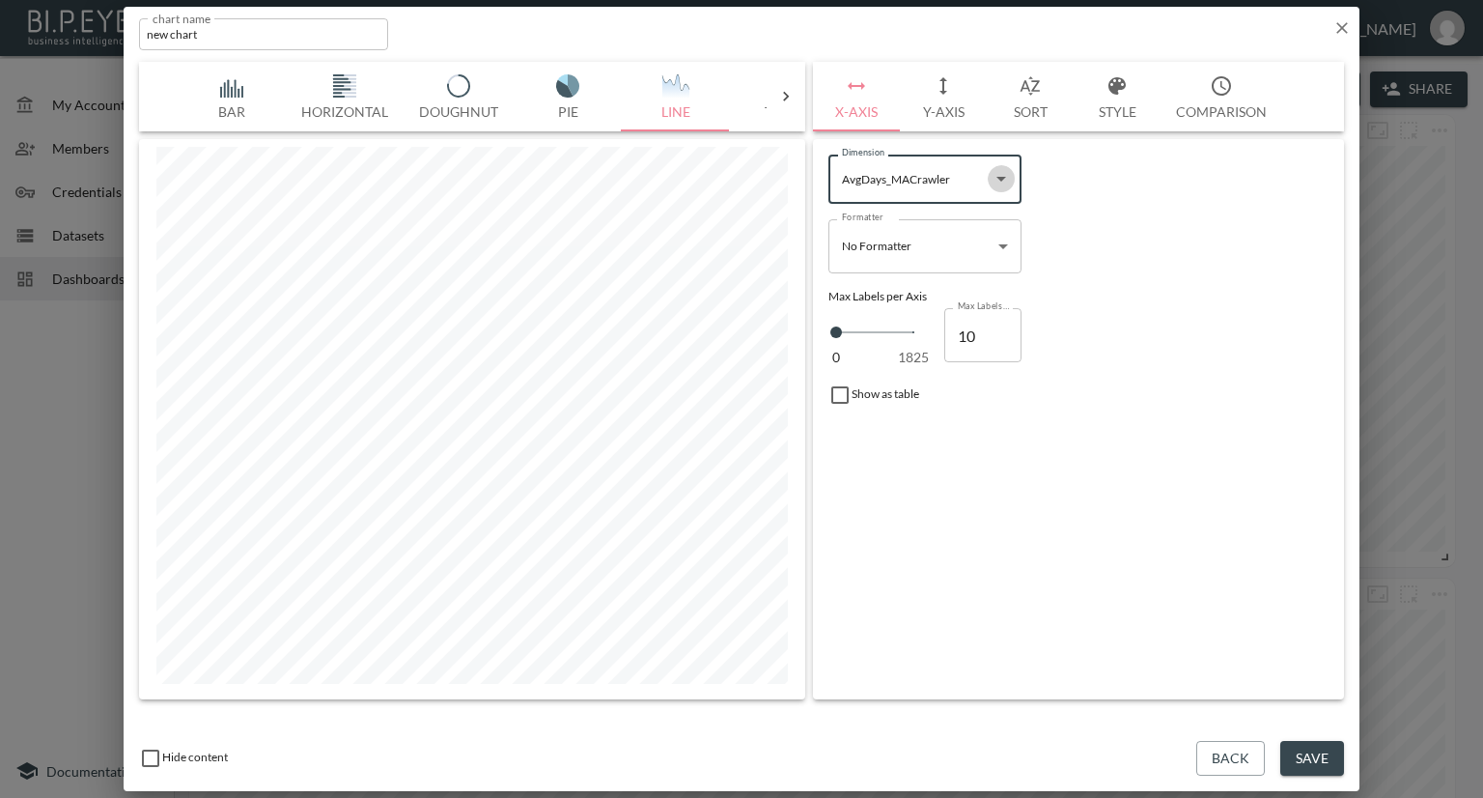
click at [1003, 179] on icon "Open" at bounding box center [1001, 179] width 10 height 5
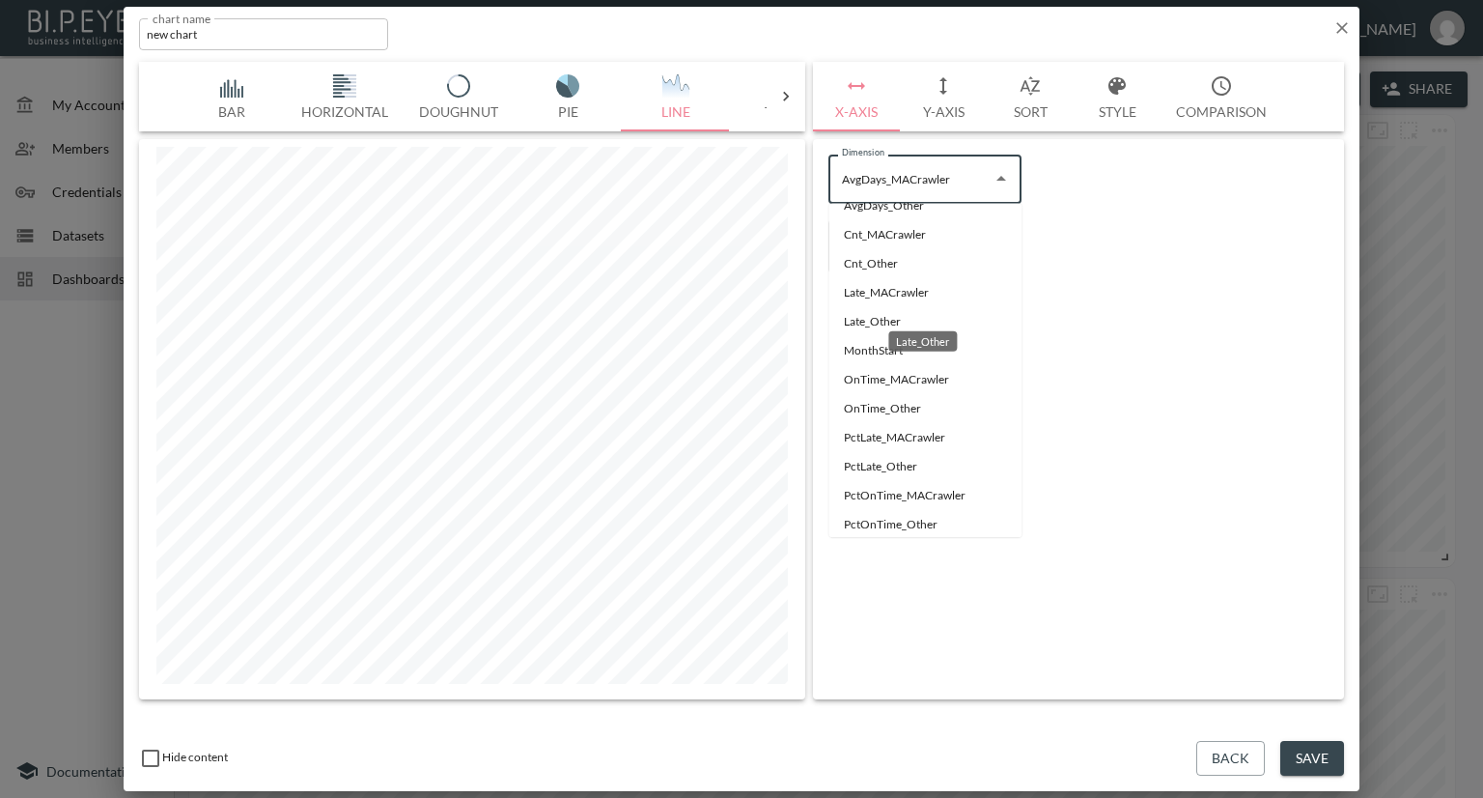
scroll to position [70, 0]
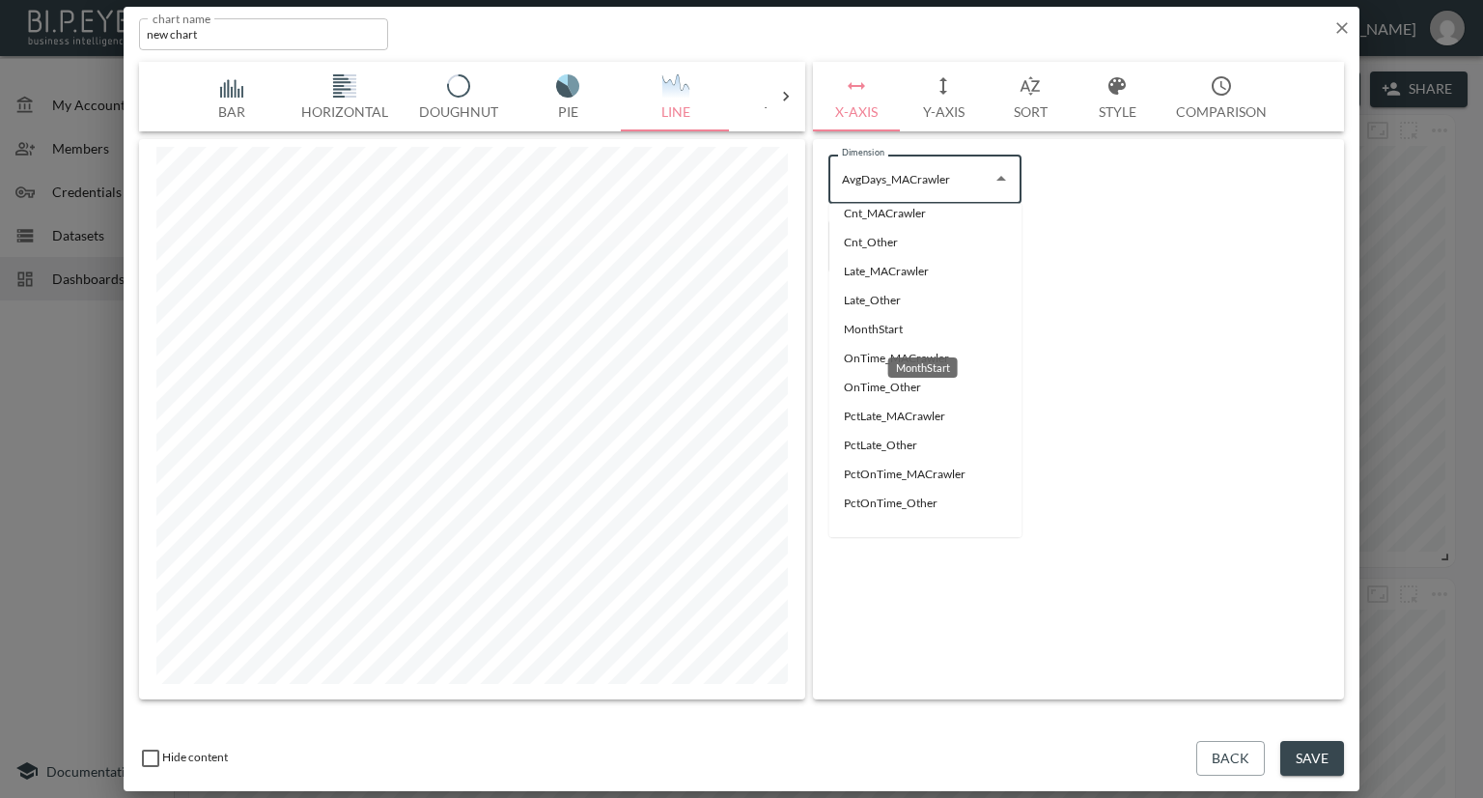
click at [881, 332] on li "MonthStart" at bounding box center [924, 329] width 193 height 29
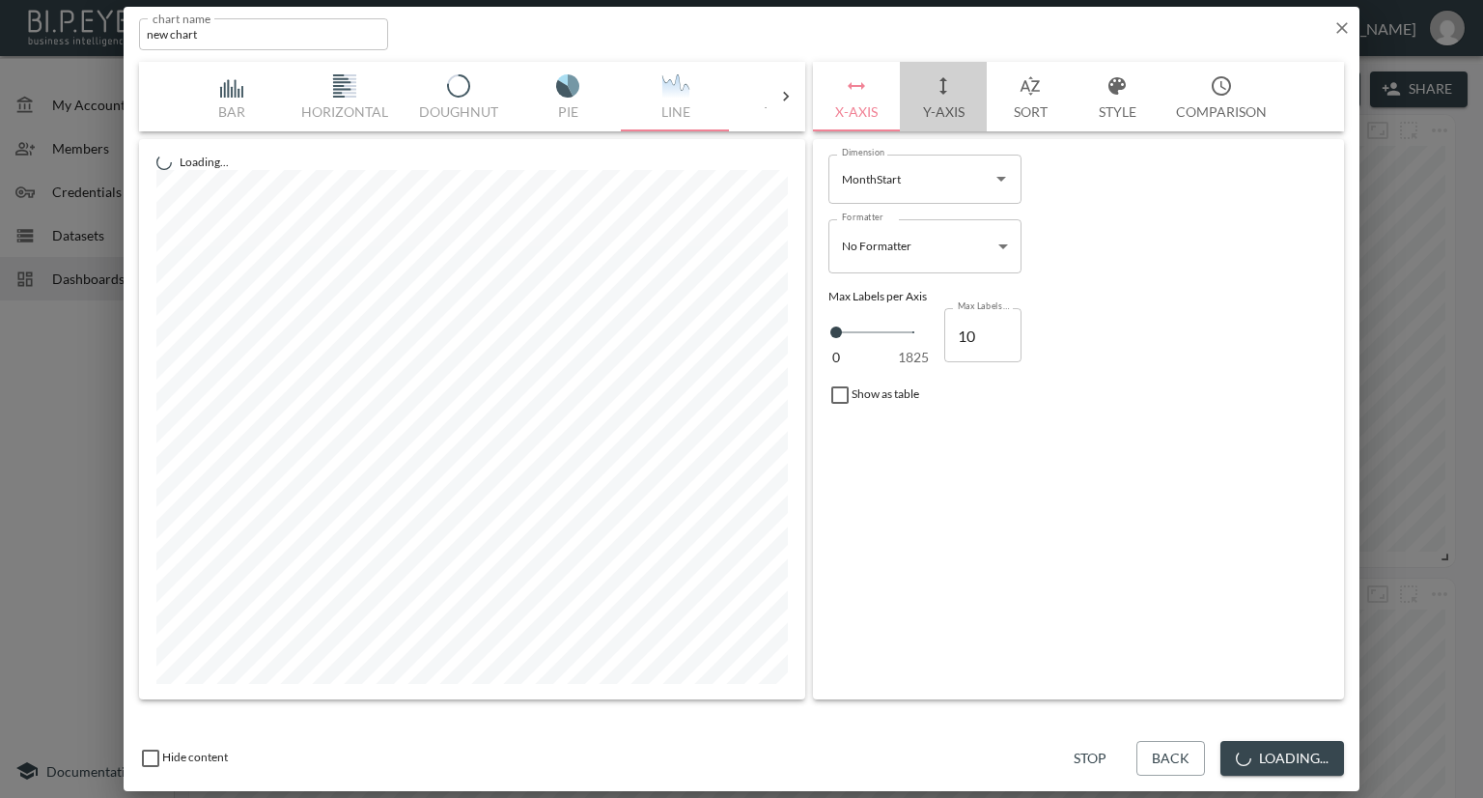
click at [939, 107] on button "Y-Axis" at bounding box center [943, 97] width 87 height 70
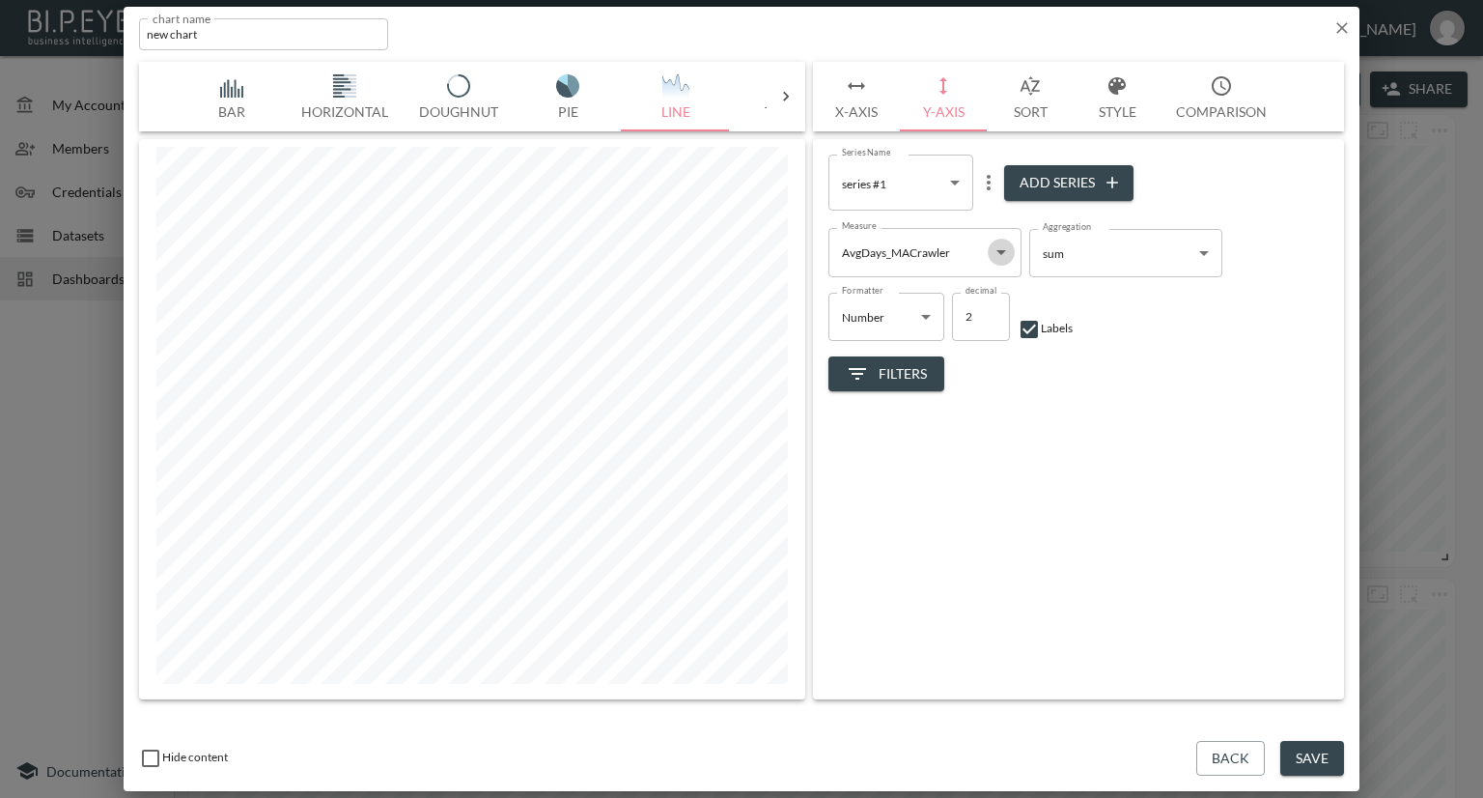
click at [996, 253] on icon "Open" at bounding box center [1001, 251] width 23 height 23
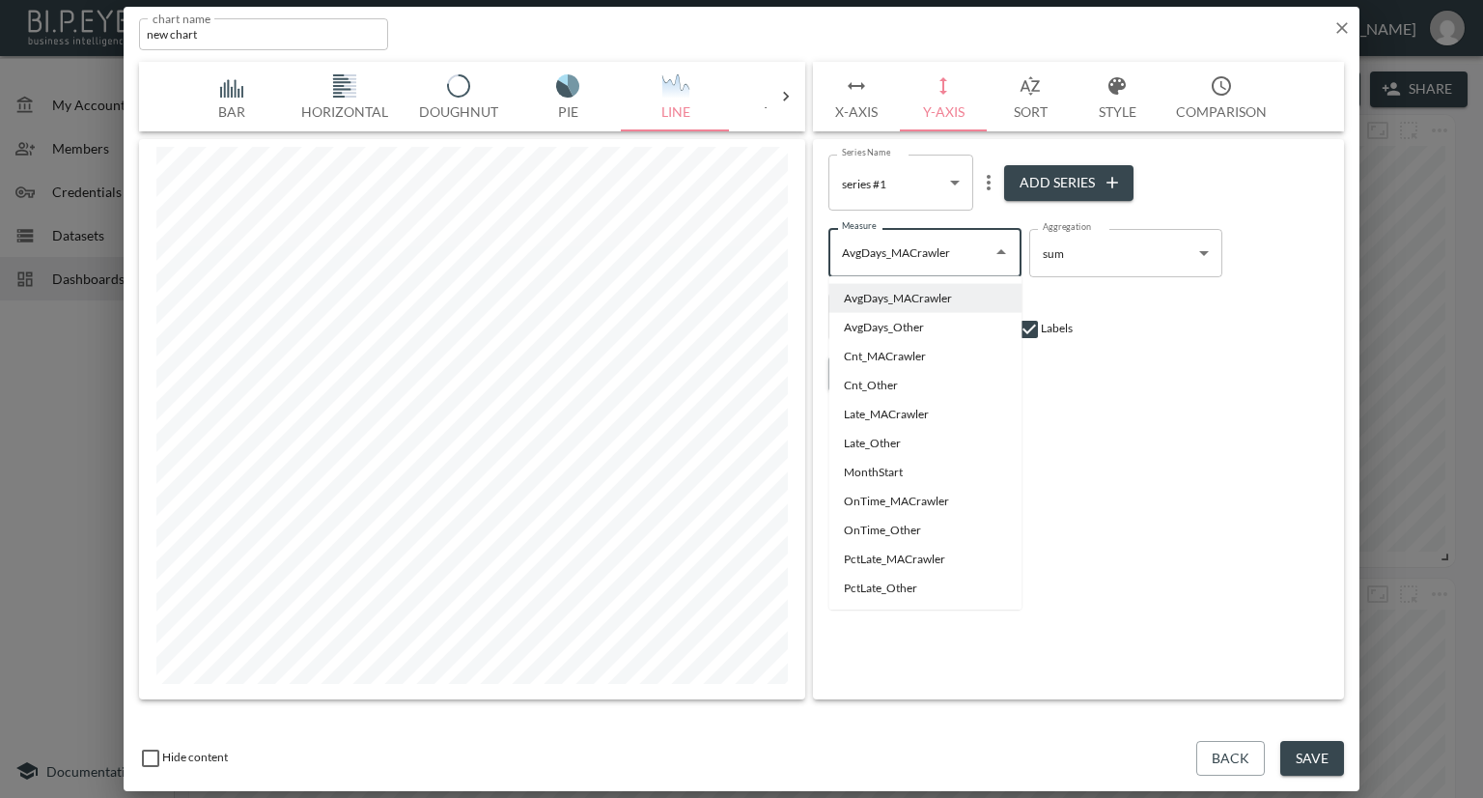
click at [1160, 367] on div "Filters" at bounding box center [1078, 366] width 500 height 51
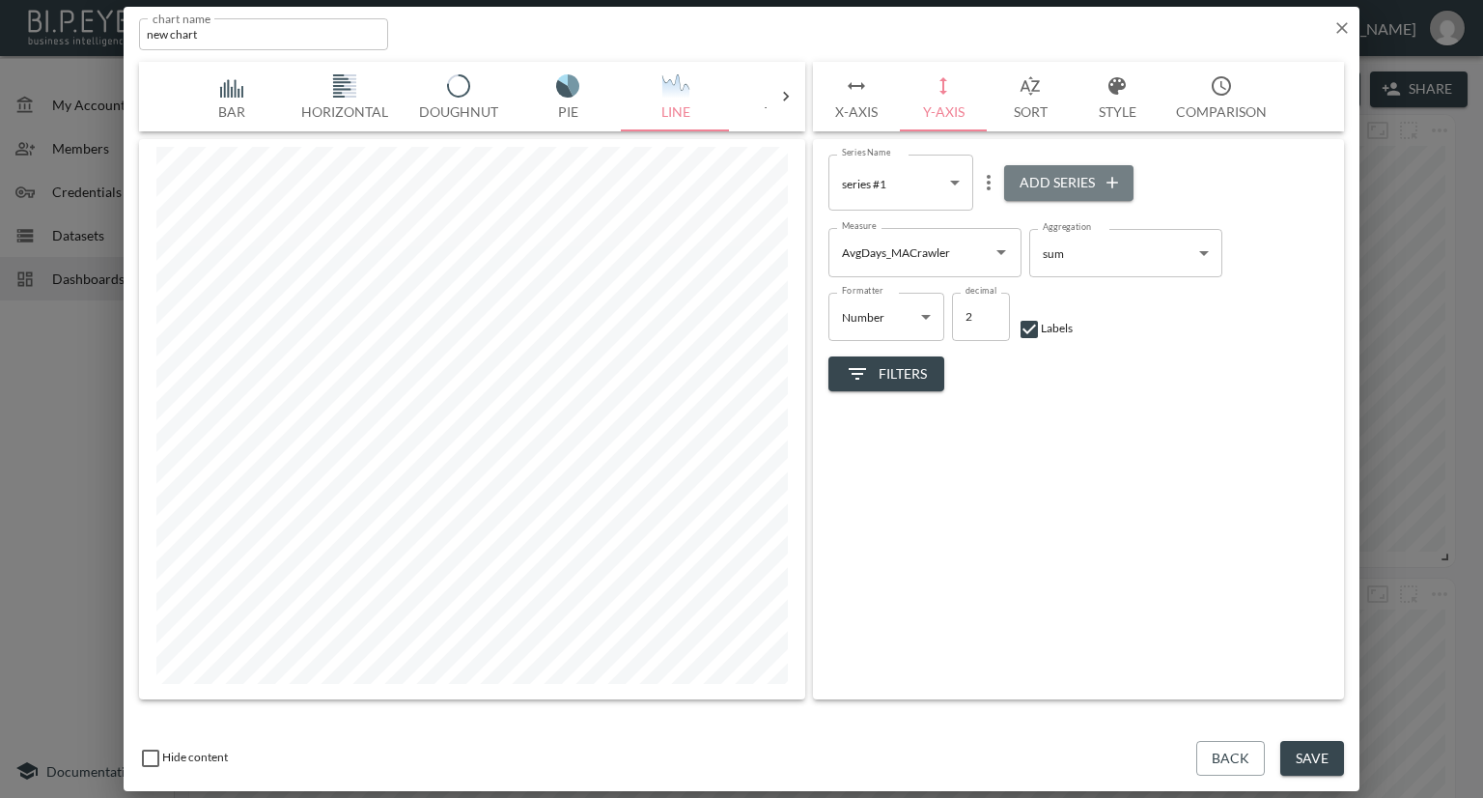
click at [1054, 182] on button "Add Series" at bounding box center [1068, 183] width 129 height 36
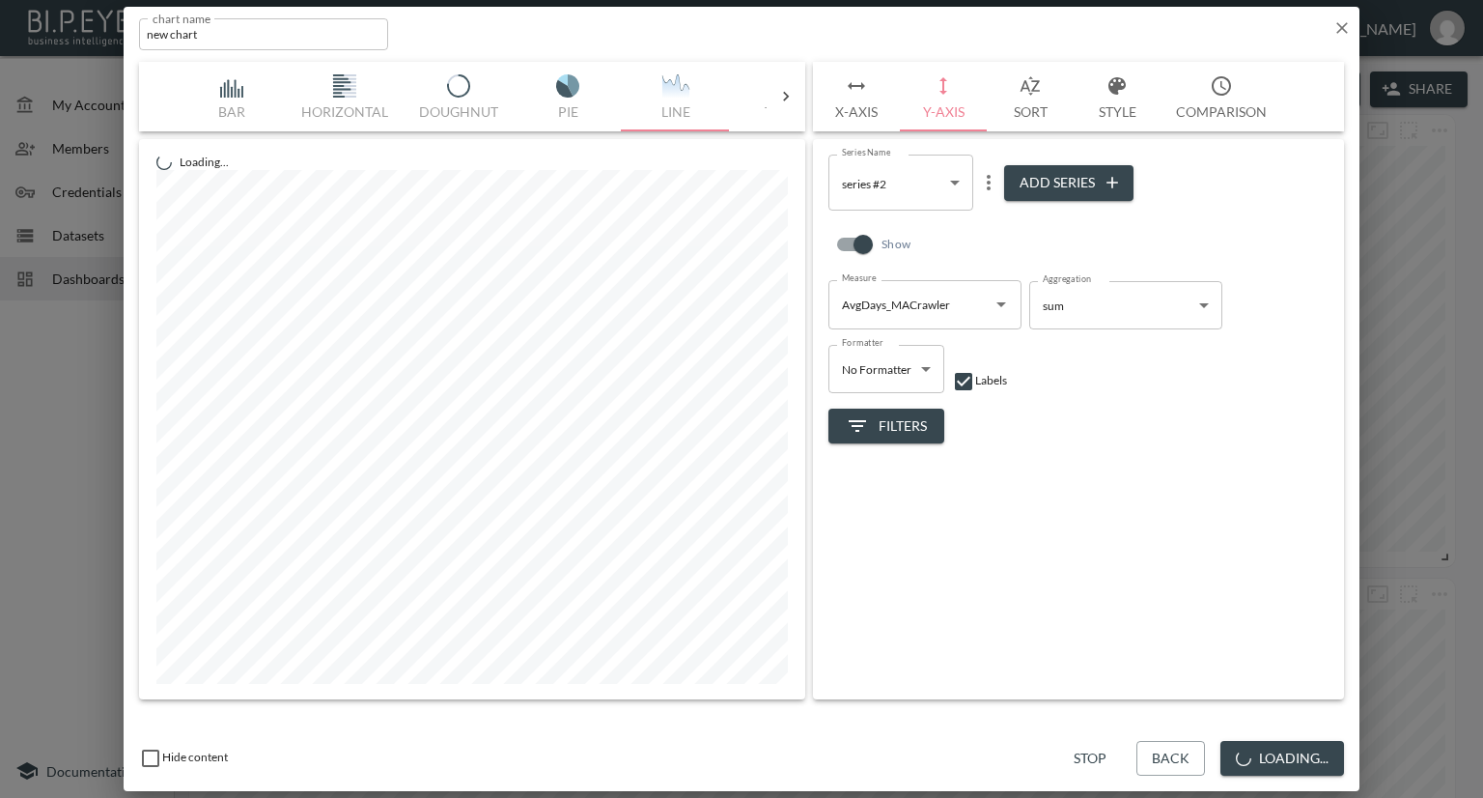
click at [991, 307] on icon "Open" at bounding box center [1001, 304] width 23 height 23
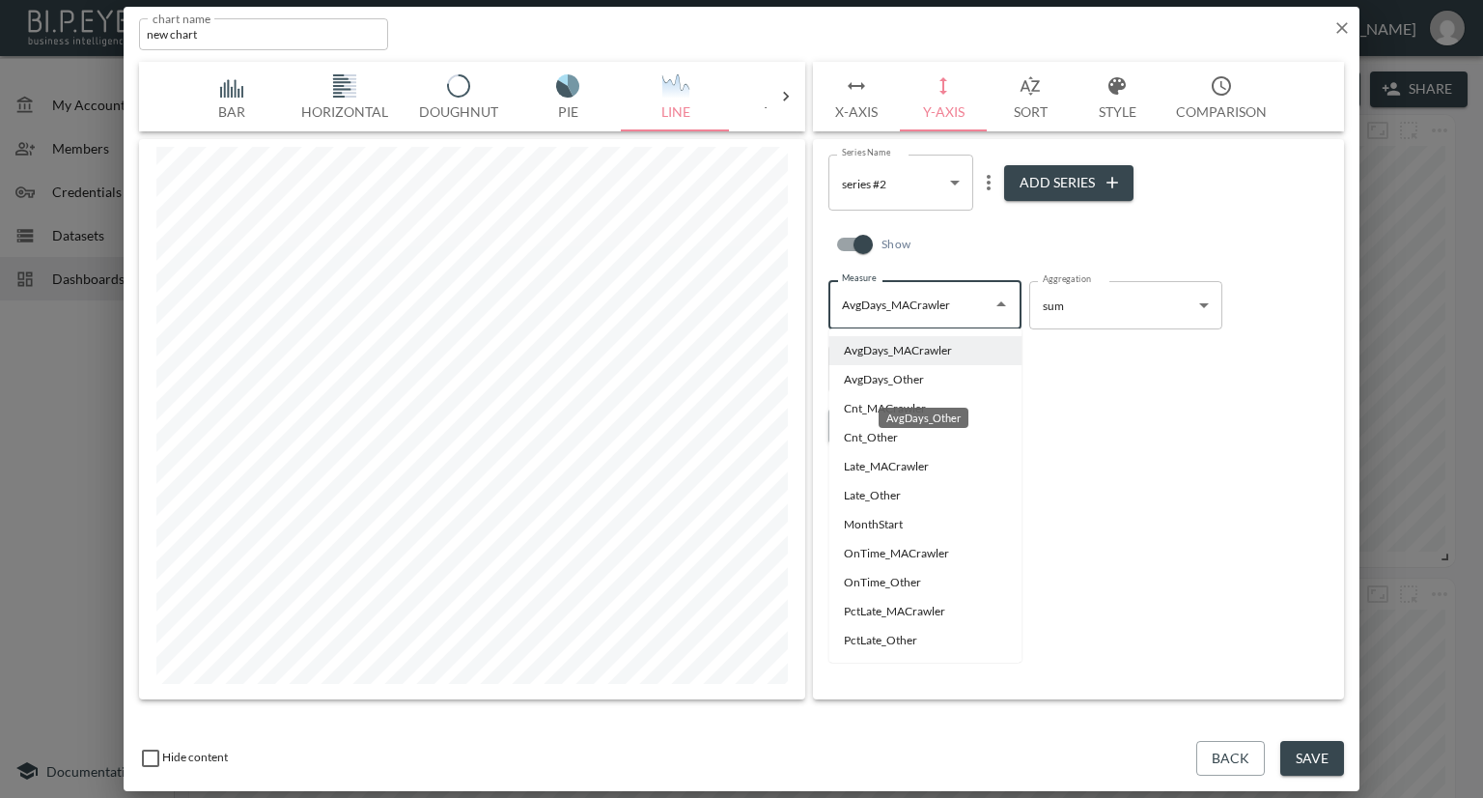
click at [851, 378] on li "AvgDays_Other" at bounding box center [924, 379] width 193 height 29
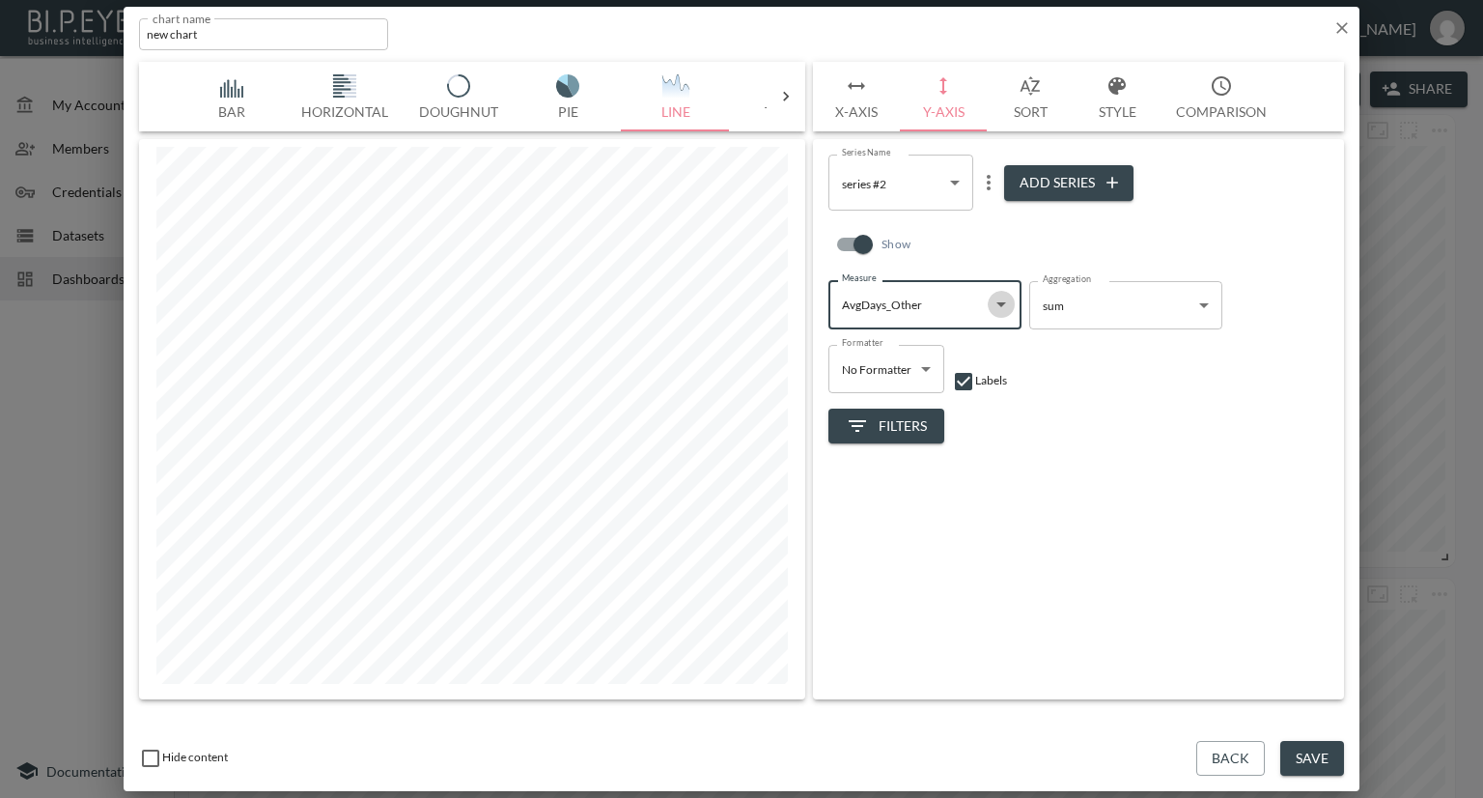
click at [1001, 304] on icon "Open" at bounding box center [1001, 304] width 10 height 5
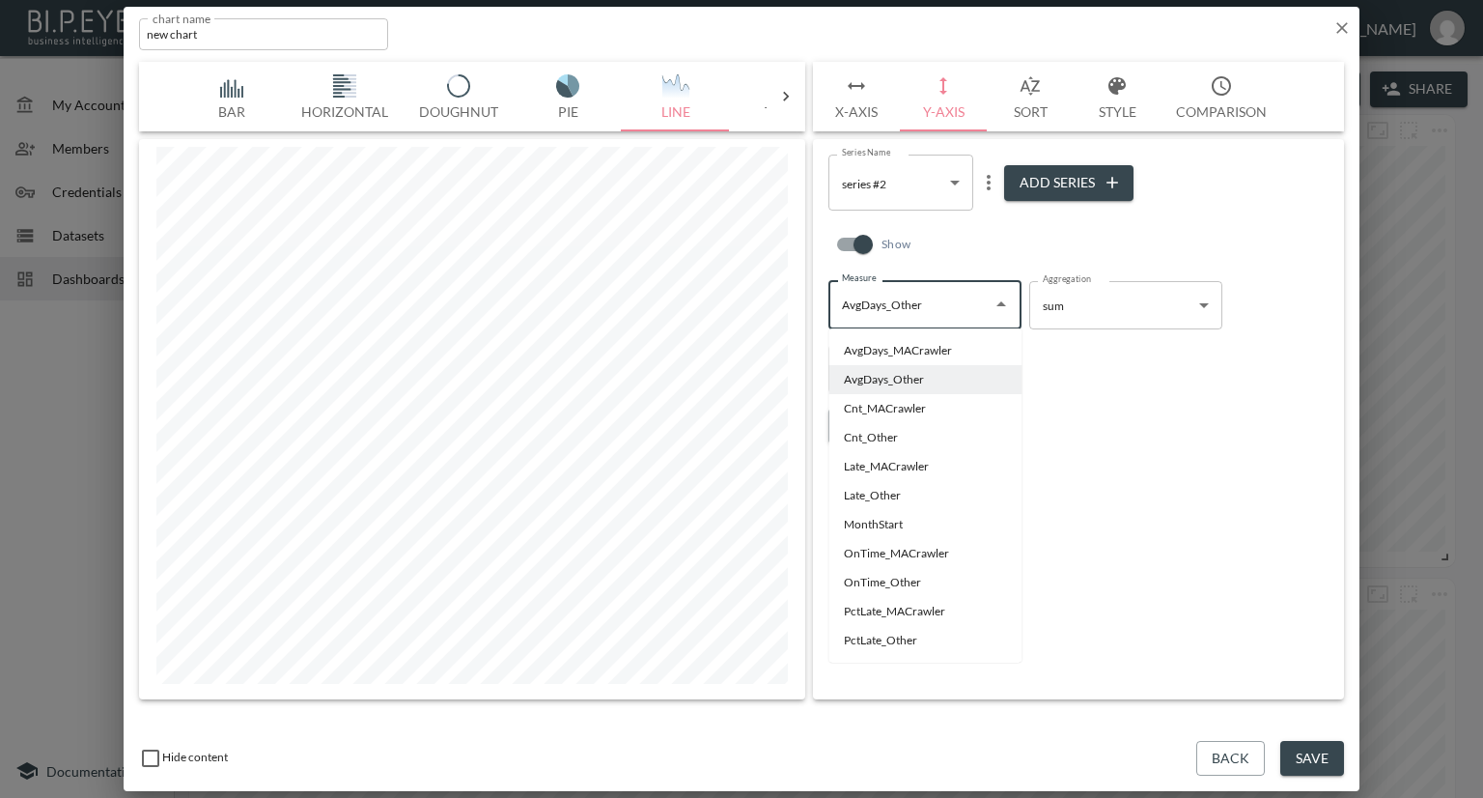
drag, startPoint x: 1305, startPoint y: 756, endPoint x: 1302, endPoint y: 735, distance: 21.6
click at [1305, 754] on button "Save" at bounding box center [1312, 759] width 64 height 36
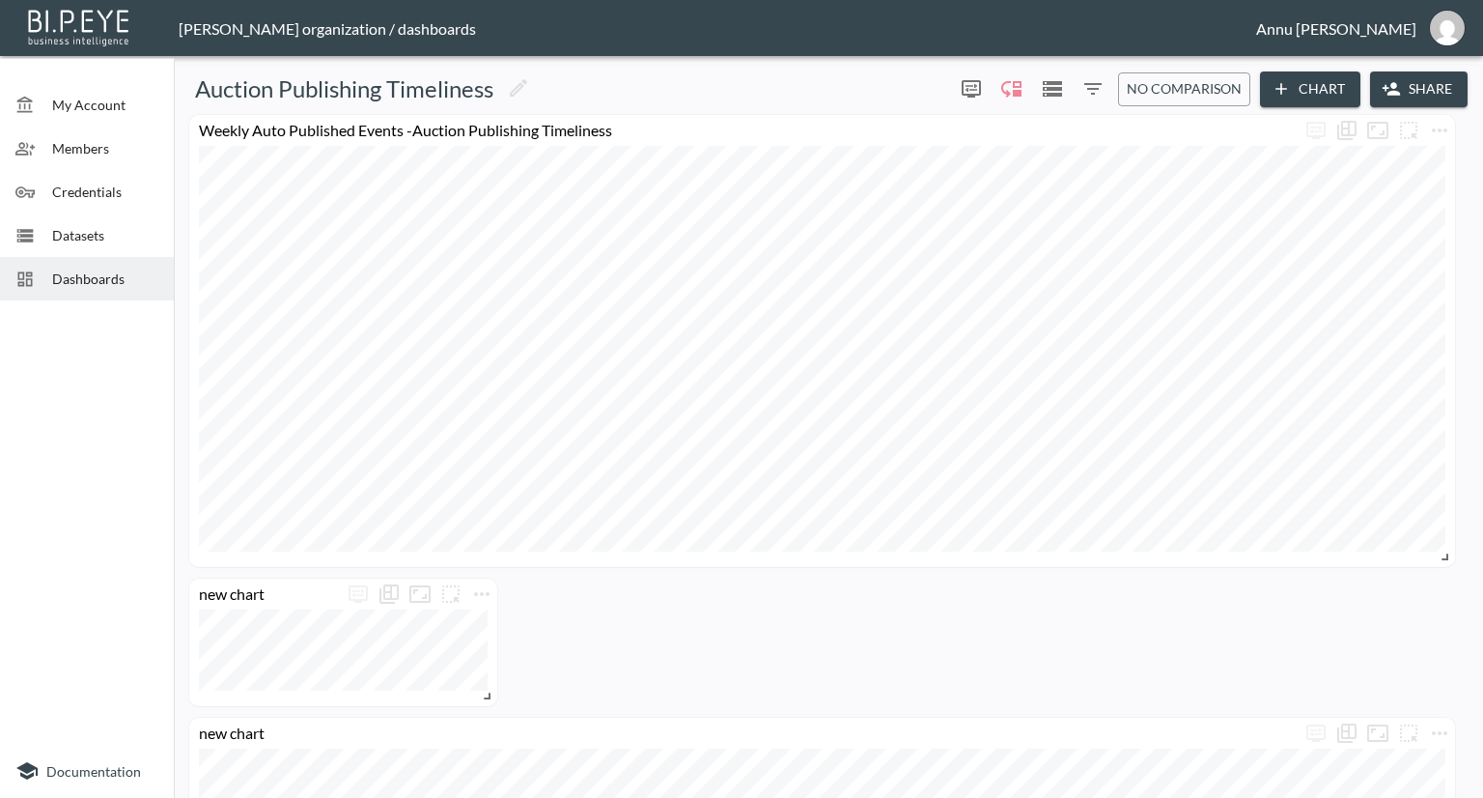
scroll to position [483, 0]
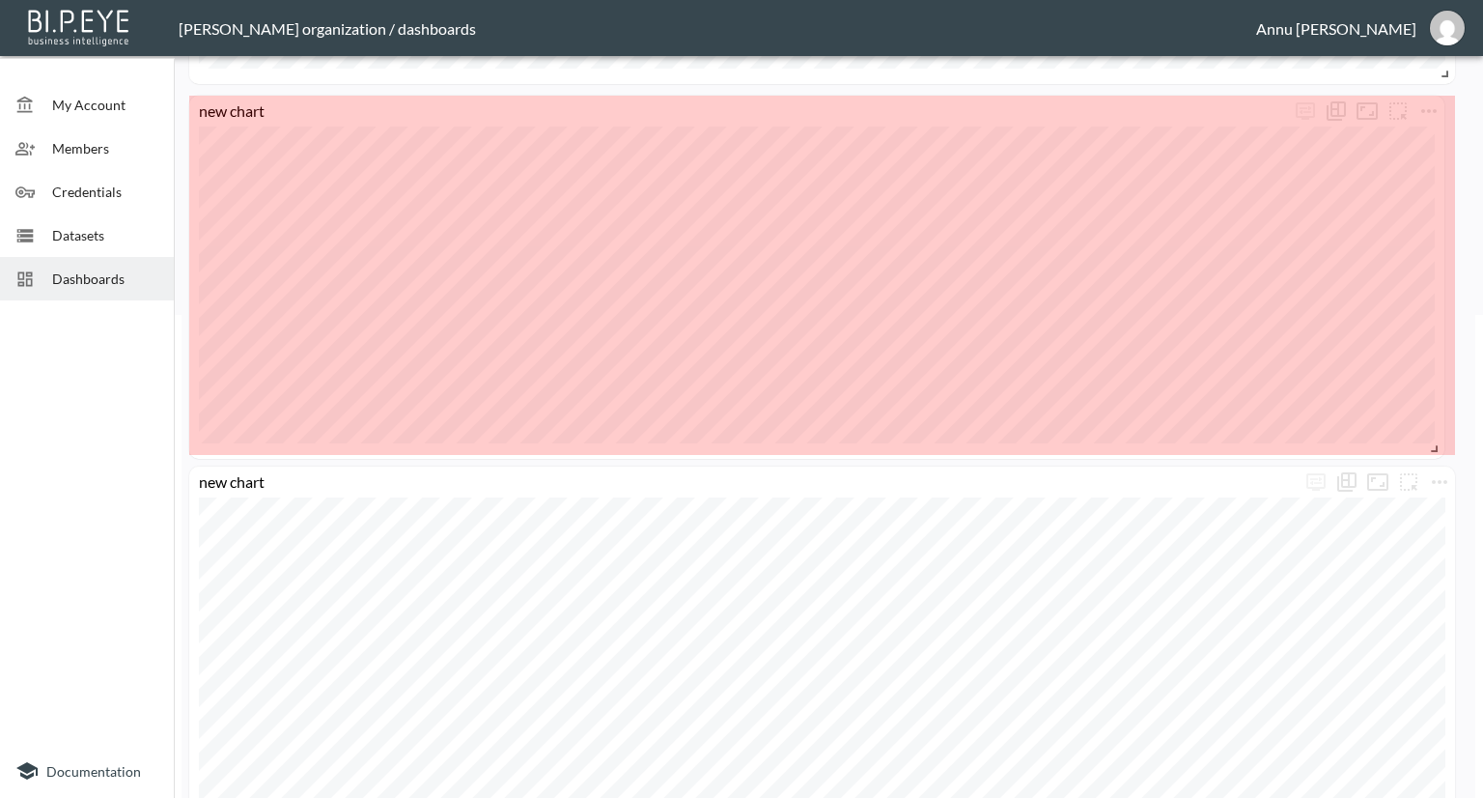
drag, startPoint x: 485, startPoint y: 210, endPoint x: 1432, endPoint y: 445, distance: 976.1
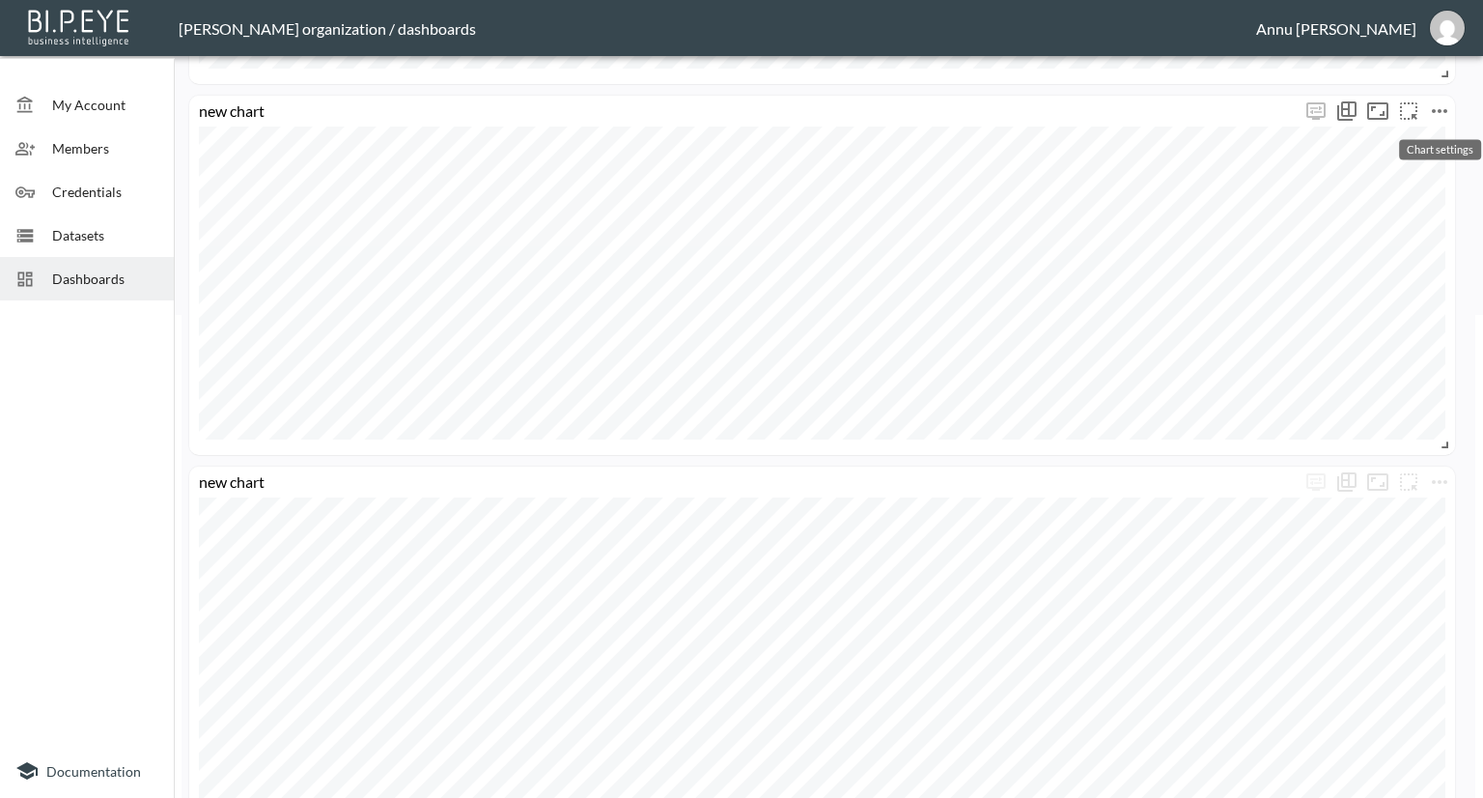
click at [1432, 113] on icon "more" at bounding box center [1439, 110] width 23 height 23
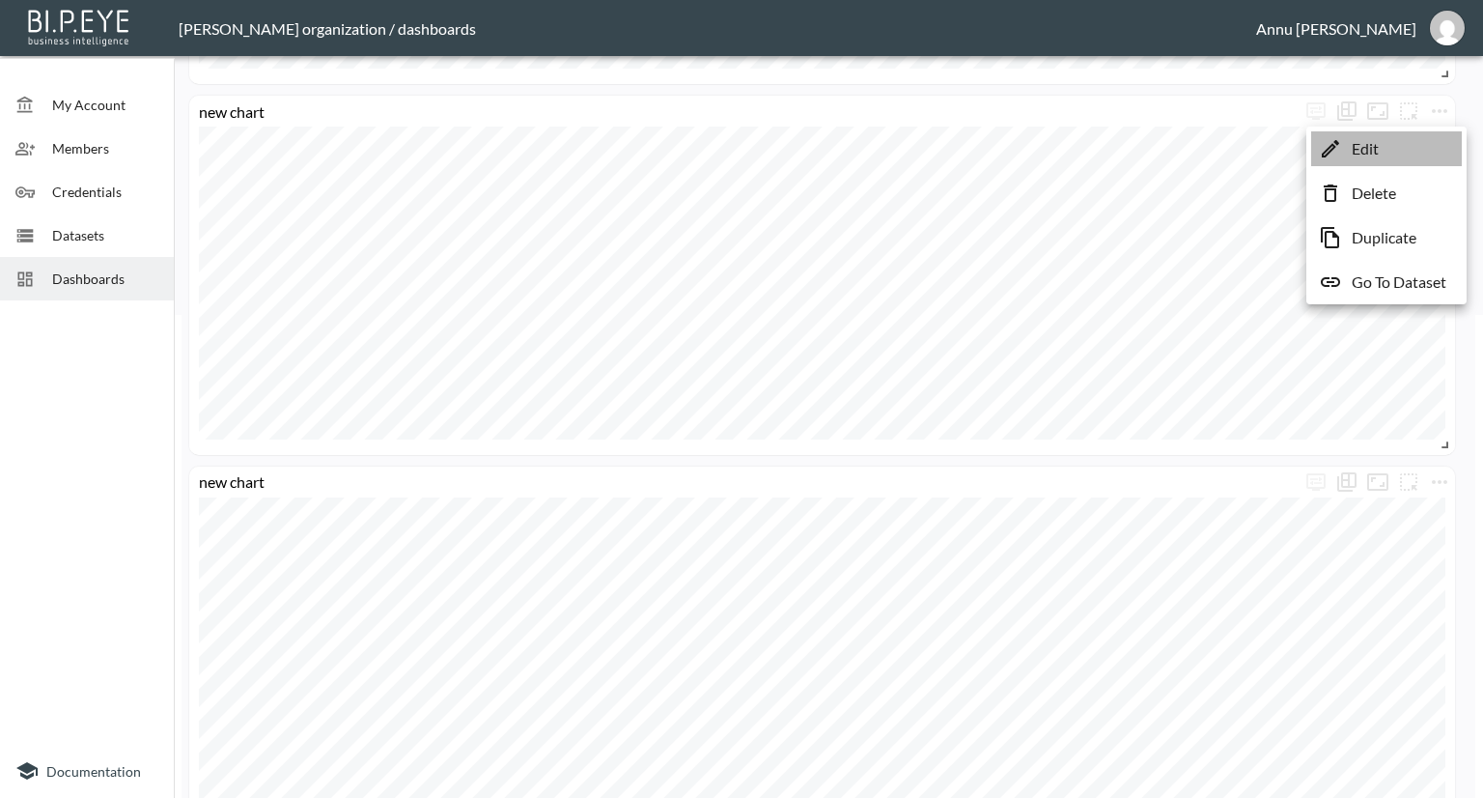
click at [1410, 155] on li "Edit" at bounding box center [1386, 148] width 151 height 35
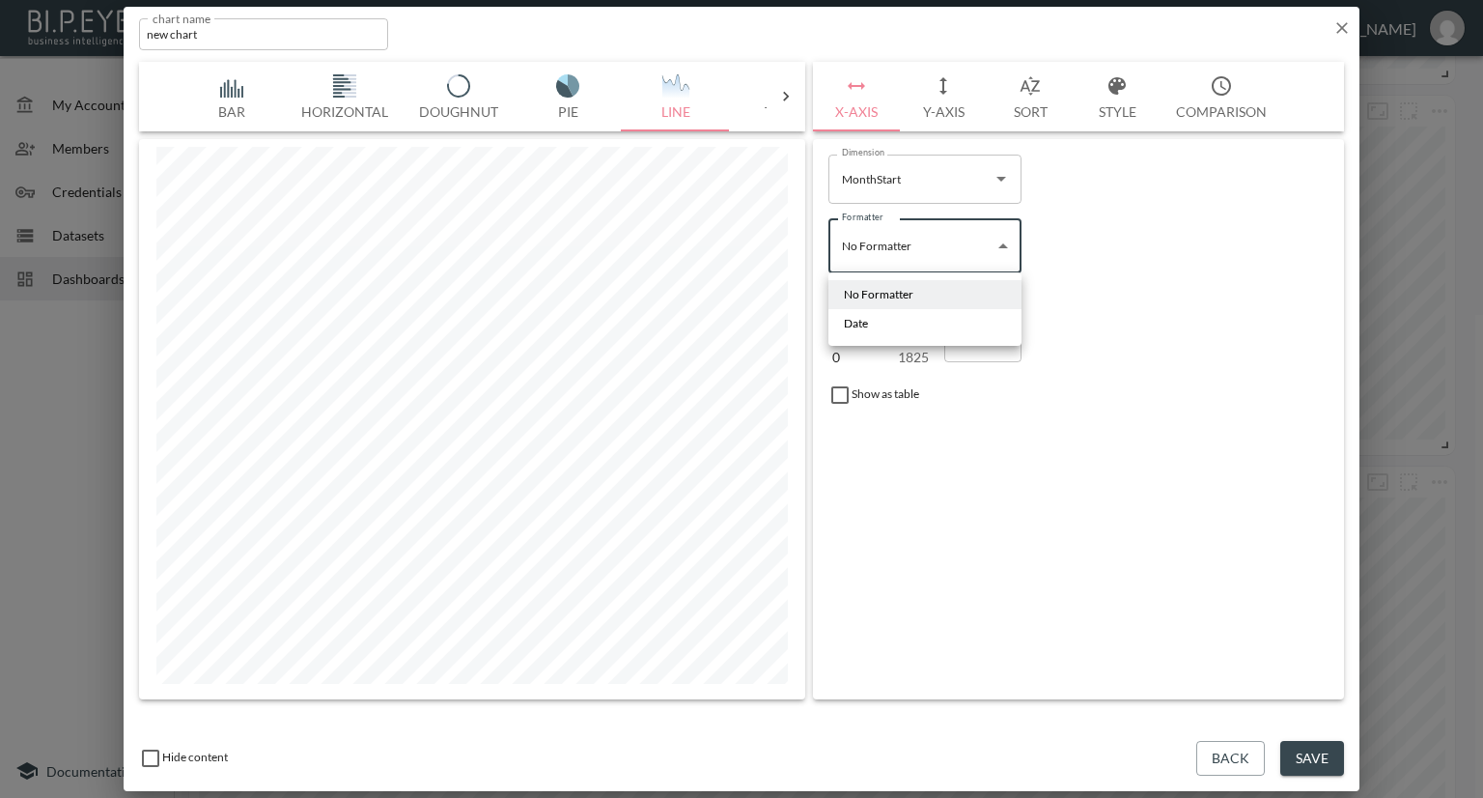
click at [993, 244] on body "BI.P.EYE, Interactive Analytics Dashboards - app Nadia Senft organization / das…" at bounding box center [741, 399] width 1483 height 798
click at [879, 329] on li "Date" at bounding box center [924, 323] width 193 height 29
click at [1121, 243] on body "BI.P.EYE, Interactive Analytics Dashboards - app Nadia Senft organization / das…" at bounding box center [741, 399] width 1483 height 798
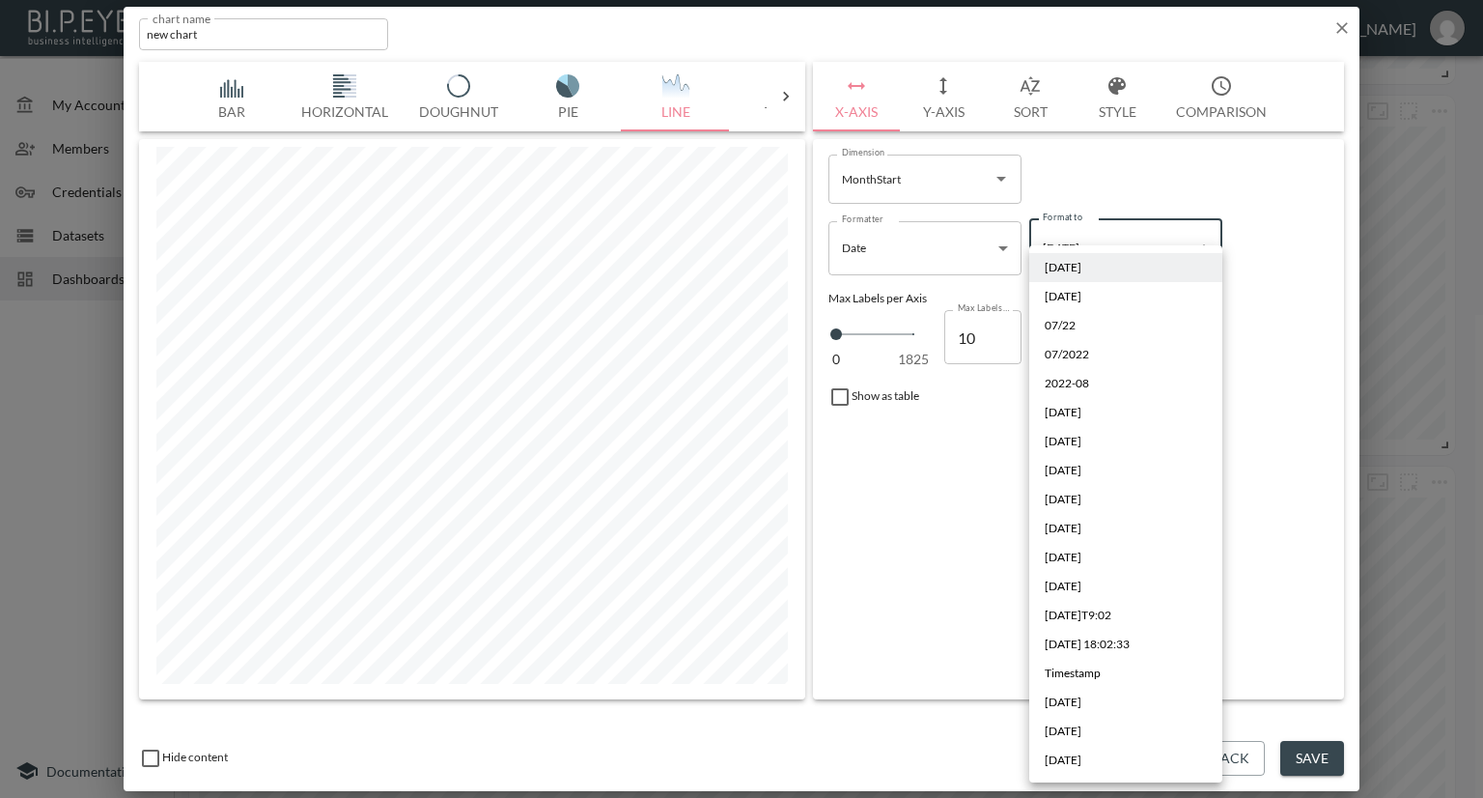
click at [1070, 322] on span "07/22" at bounding box center [1060, 325] width 31 height 17
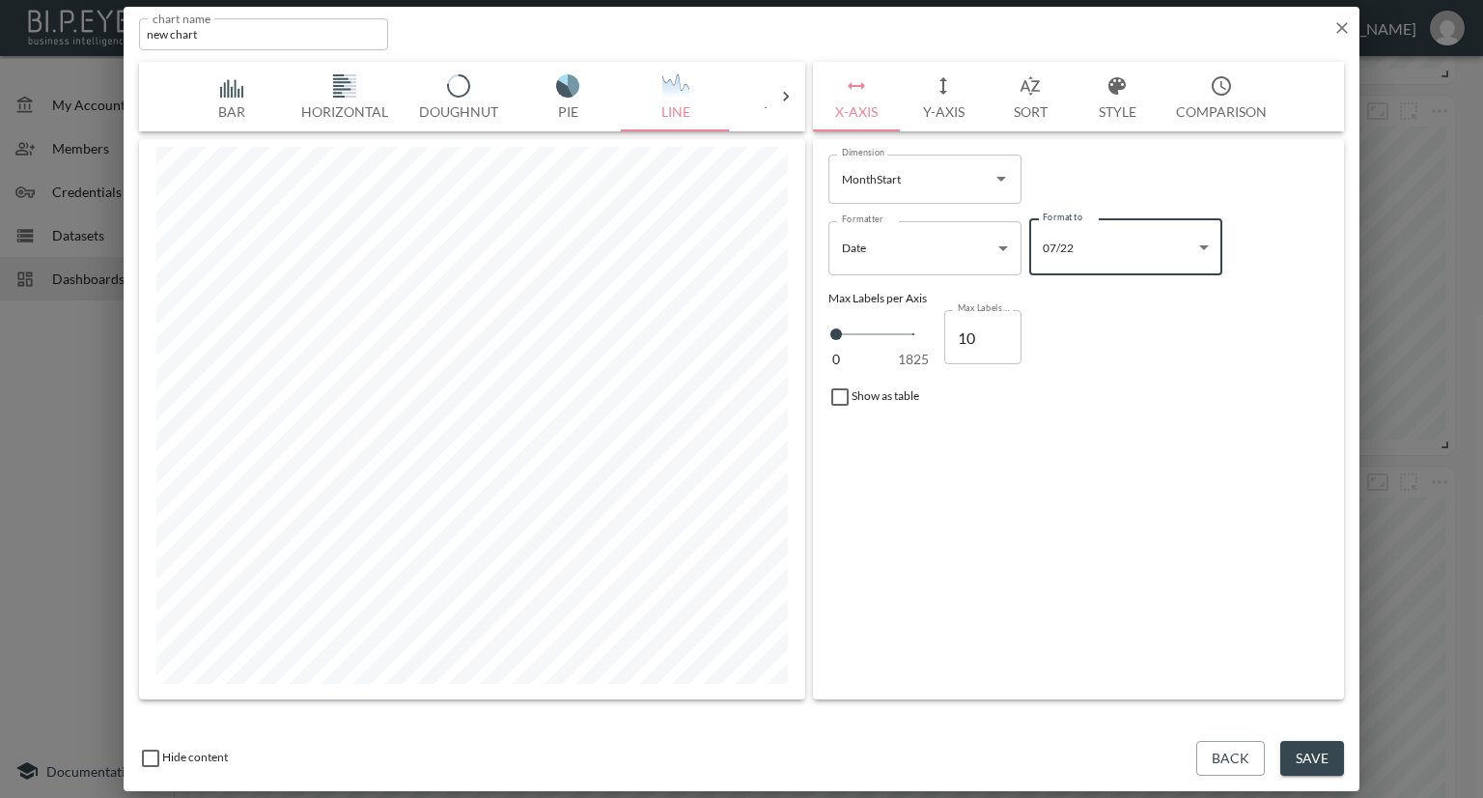
click at [969, 106] on button "Y-Axis" at bounding box center [943, 97] width 87 height 70
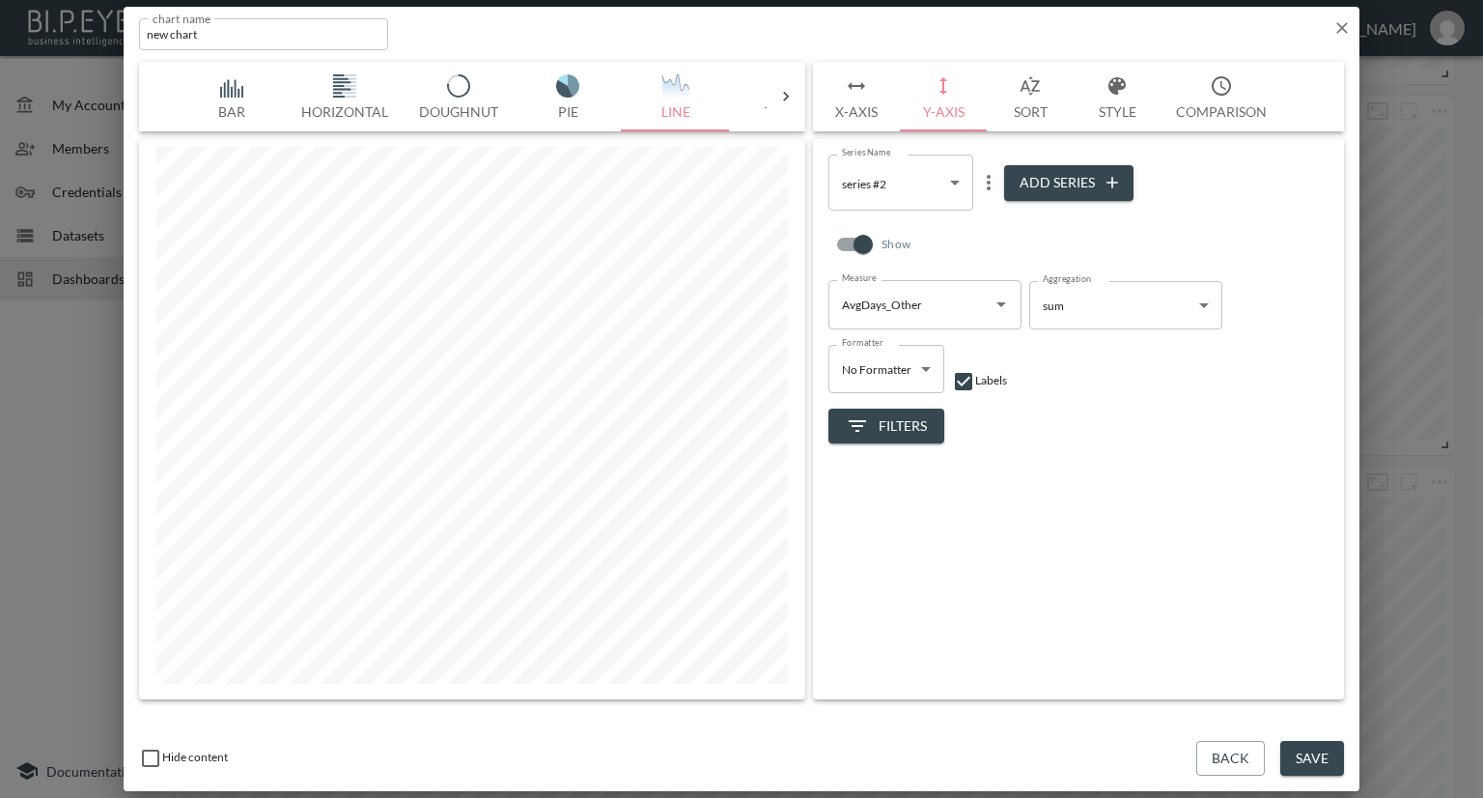
click at [1107, 109] on button "Style" at bounding box center [1117, 97] width 87 height 70
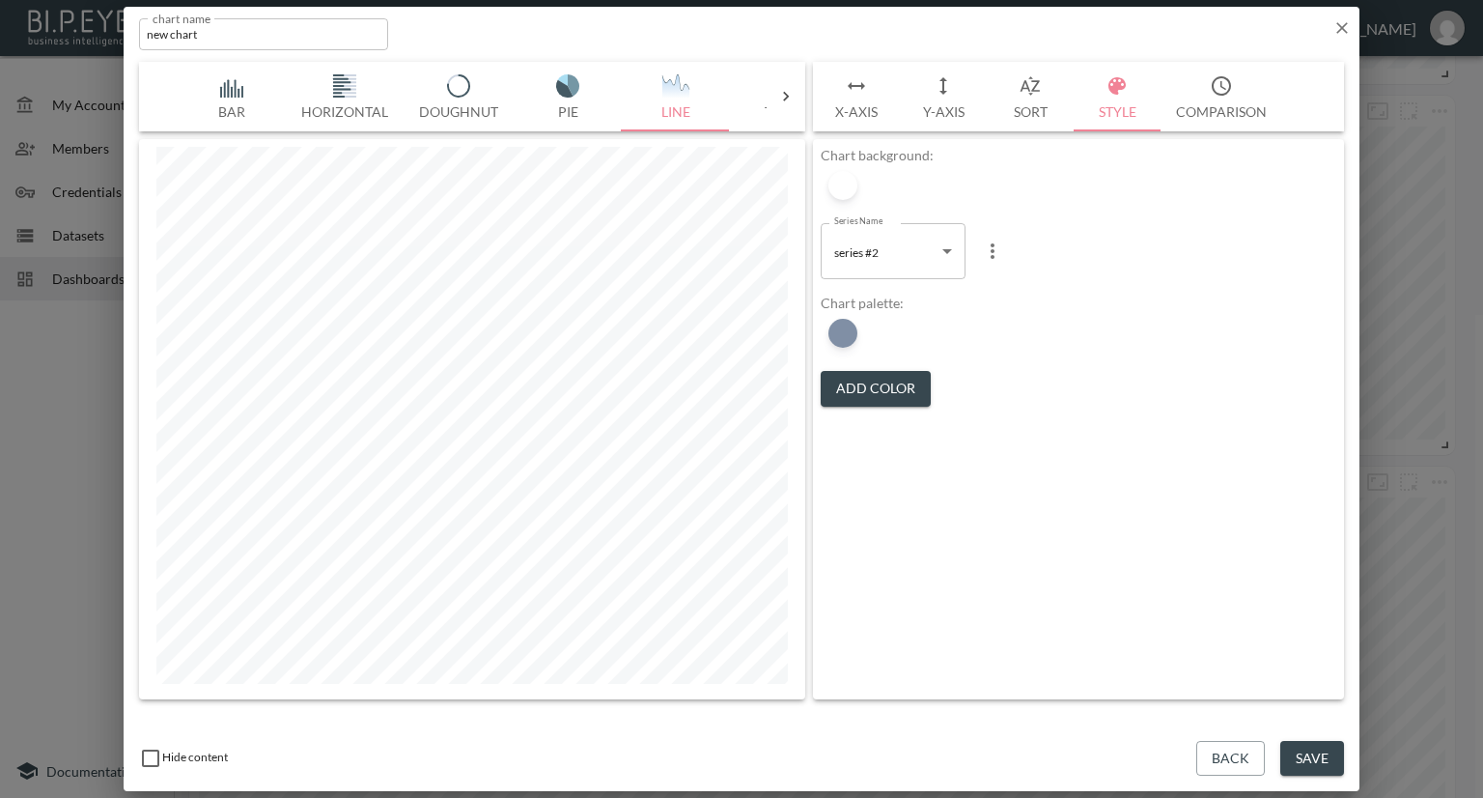
click at [846, 248] on body "BI.P.EYE, Interactive Analytics Dashboards - app Nadia Senft organization / das…" at bounding box center [741, 399] width 1483 height 798
click at [849, 292] on span "series #1" at bounding box center [858, 300] width 44 height 17
click at [876, 383] on button "Add Color" at bounding box center [876, 389] width 110 height 36
click at [840, 334] on div at bounding box center [842, 333] width 29 height 29
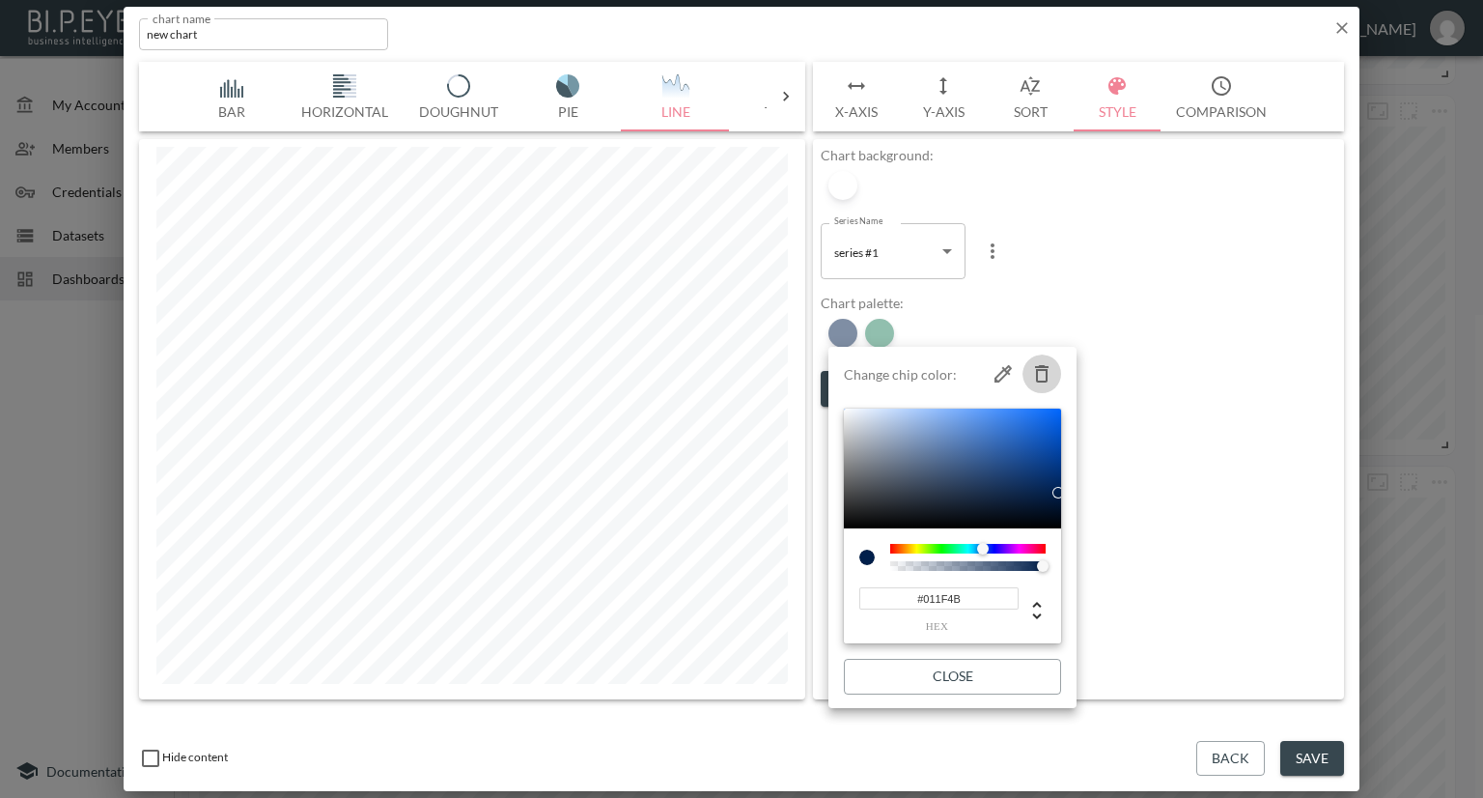
click at [1046, 374] on icon "button" at bounding box center [1042, 373] width 14 height 17
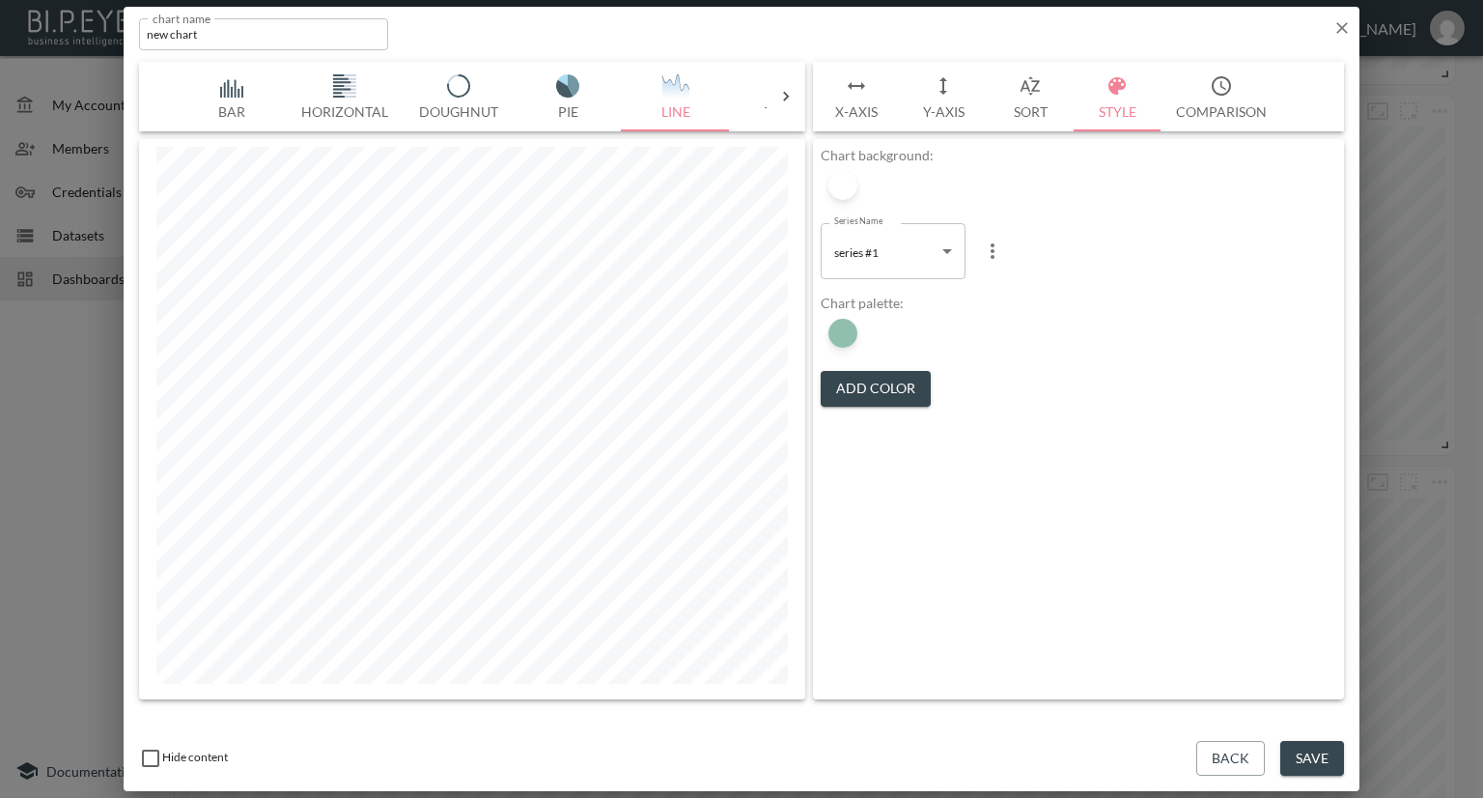
click at [880, 256] on body "BI.P.EYE, Interactive Analytics Dashboards - app Nadia Senft organization / das…" at bounding box center [741, 399] width 1483 height 798
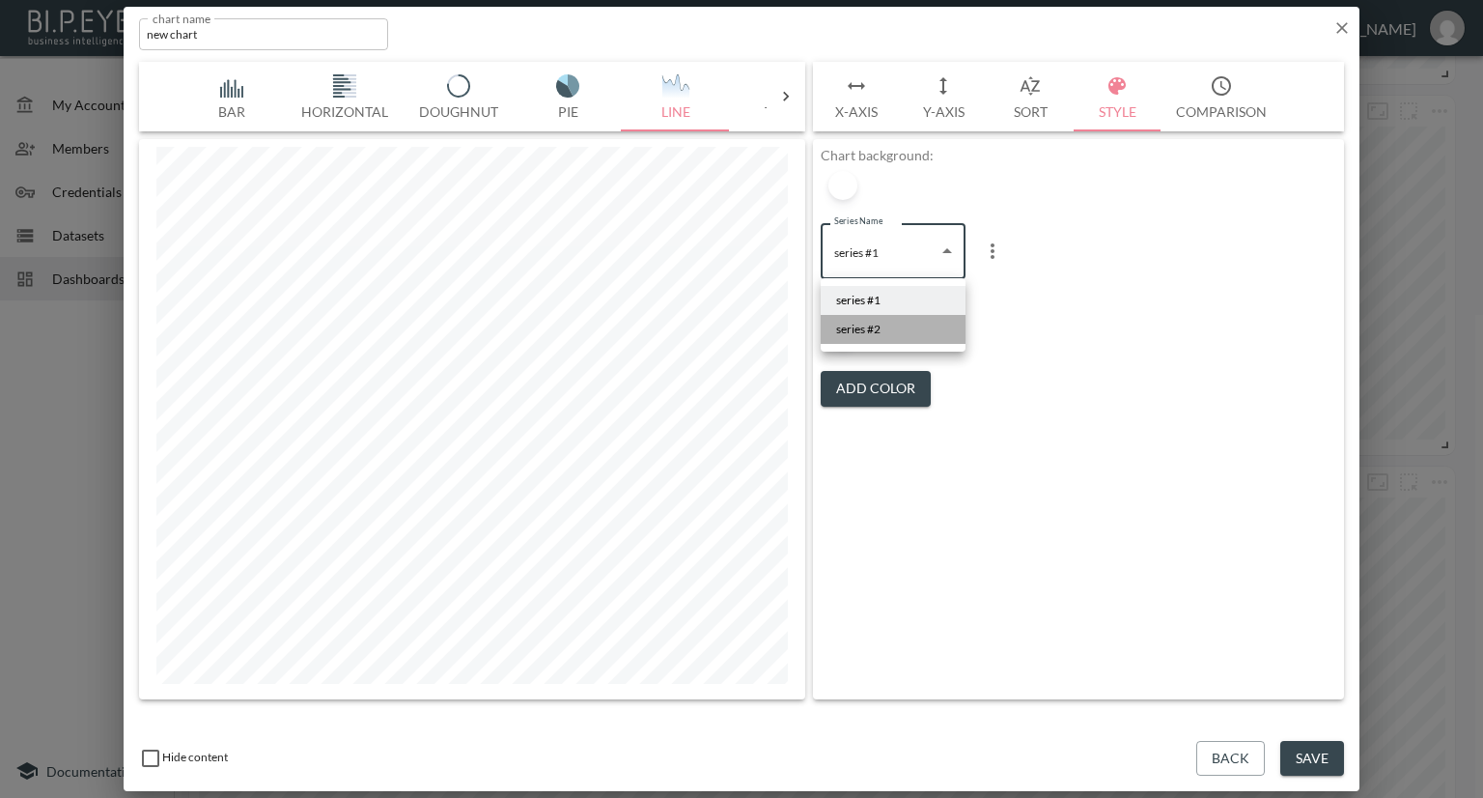
click at [868, 323] on span "series #2" at bounding box center [858, 329] width 44 height 17
click at [881, 376] on button "Add Color" at bounding box center [876, 389] width 110 height 36
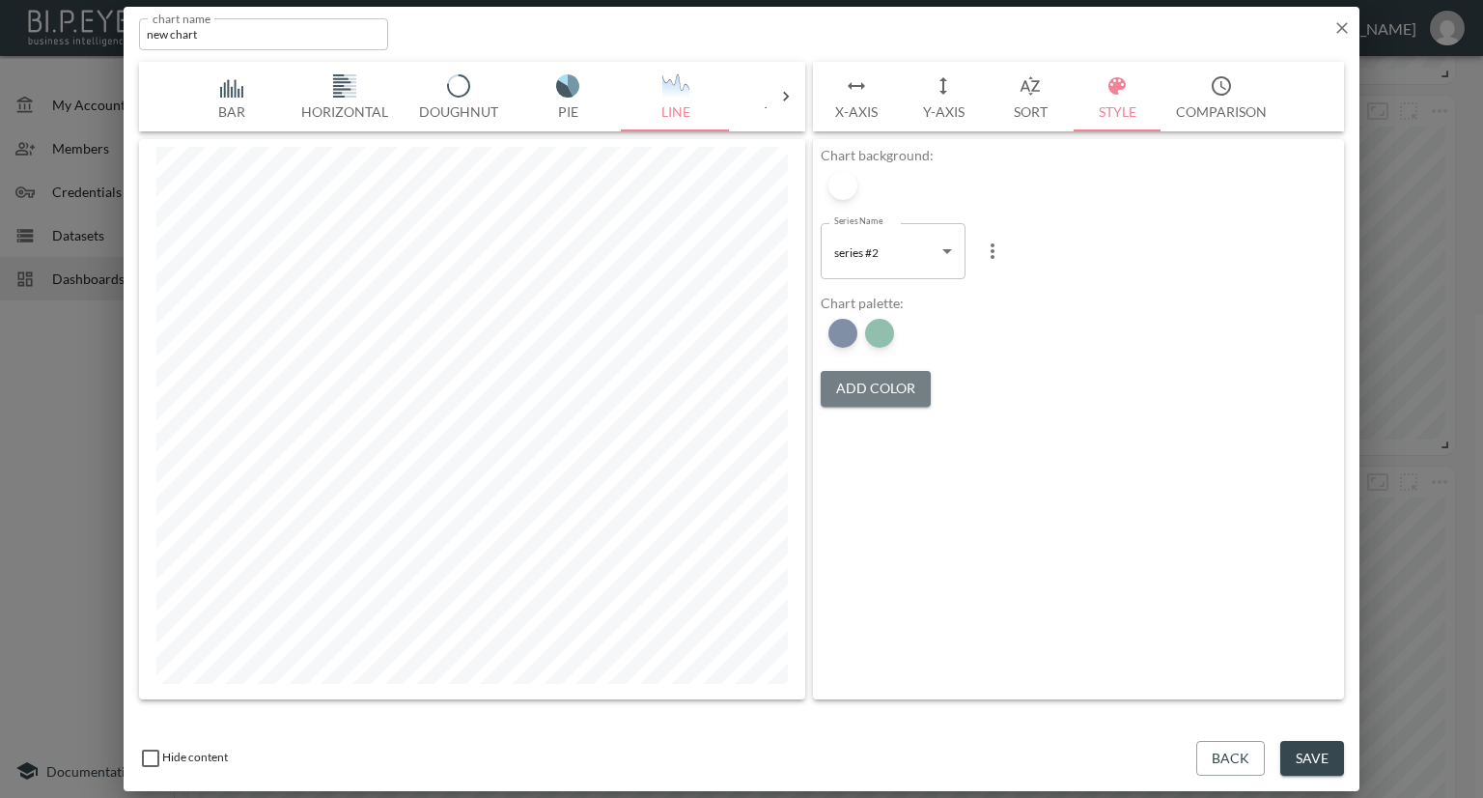
click at [865, 381] on button "Add Color" at bounding box center [876, 389] width 110 height 36
click at [848, 333] on div at bounding box center [842, 333] width 29 height 29
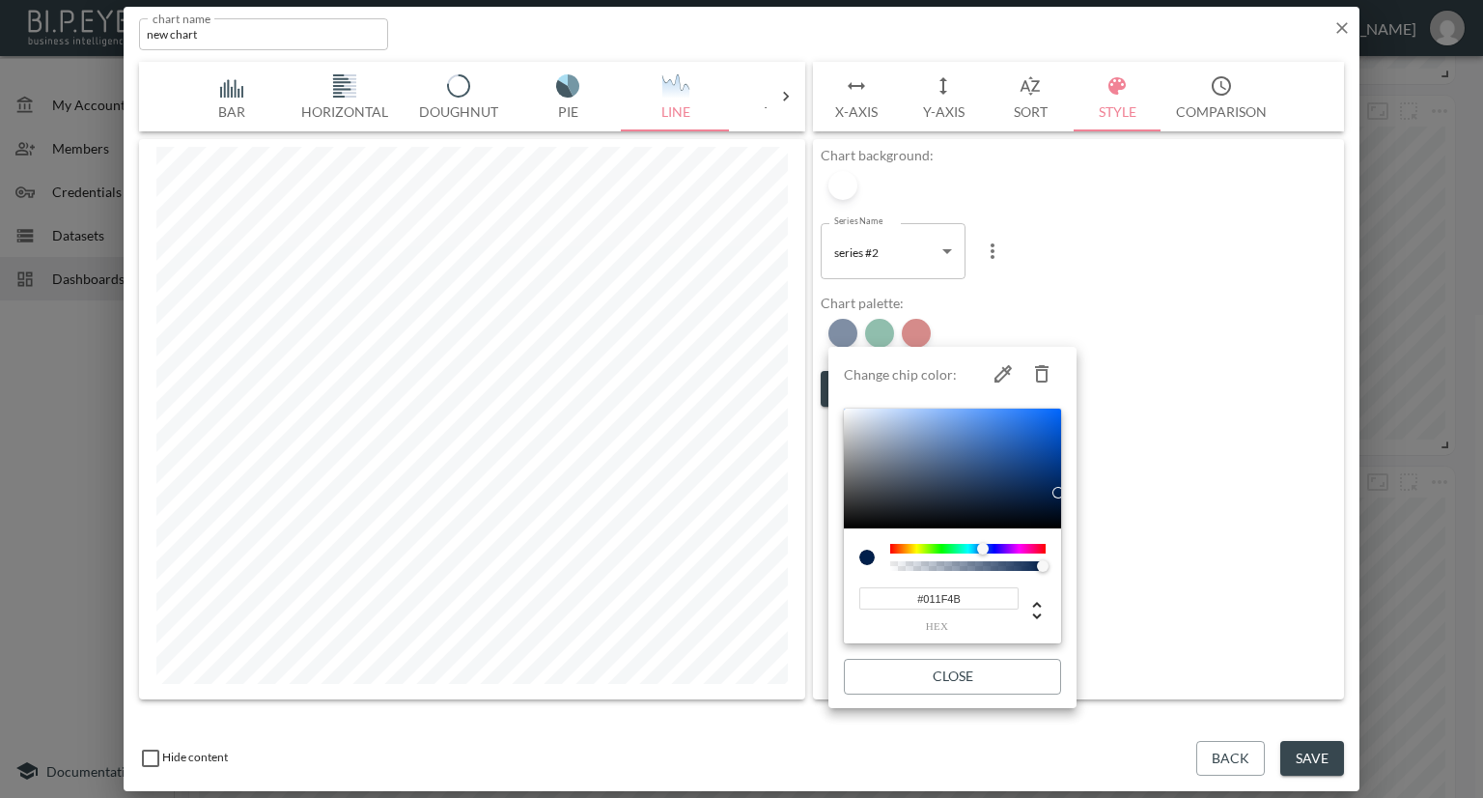
click at [1038, 372] on icon "button" at bounding box center [1041, 373] width 23 height 23
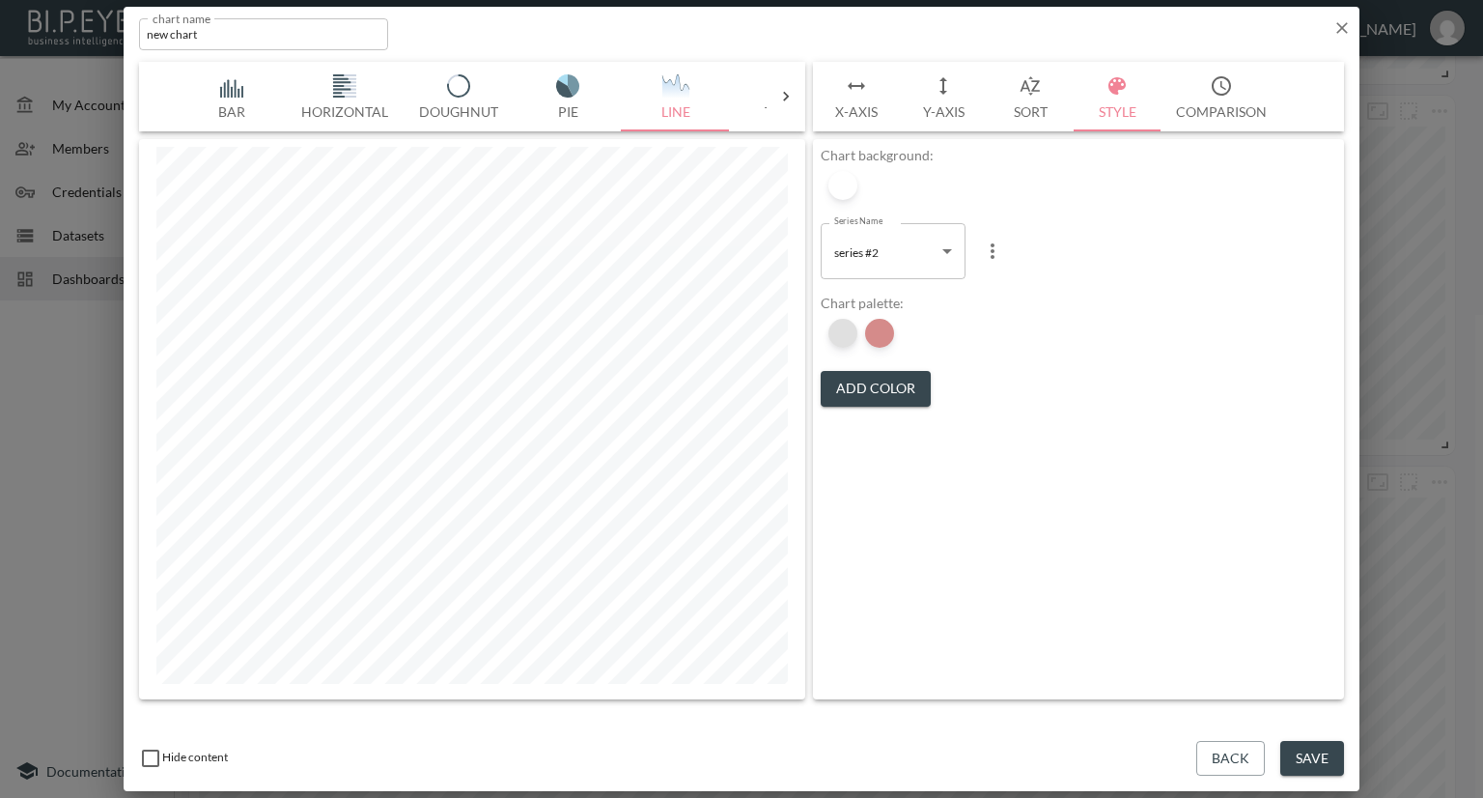
click at [848, 336] on div at bounding box center [842, 333] width 29 height 29
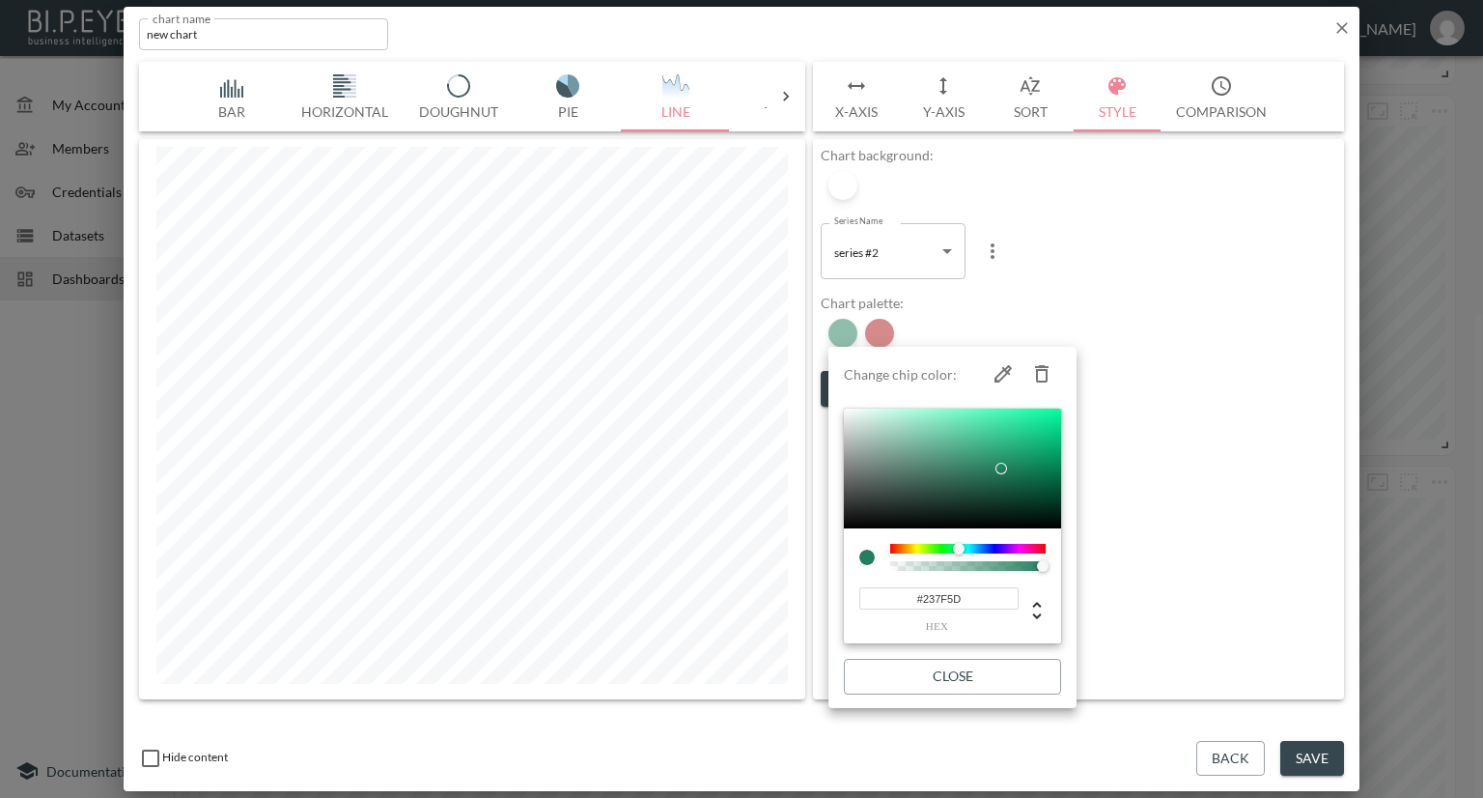
click at [1035, 366] on icon "button" at bounding box center [1042, 373] width 14 height 17
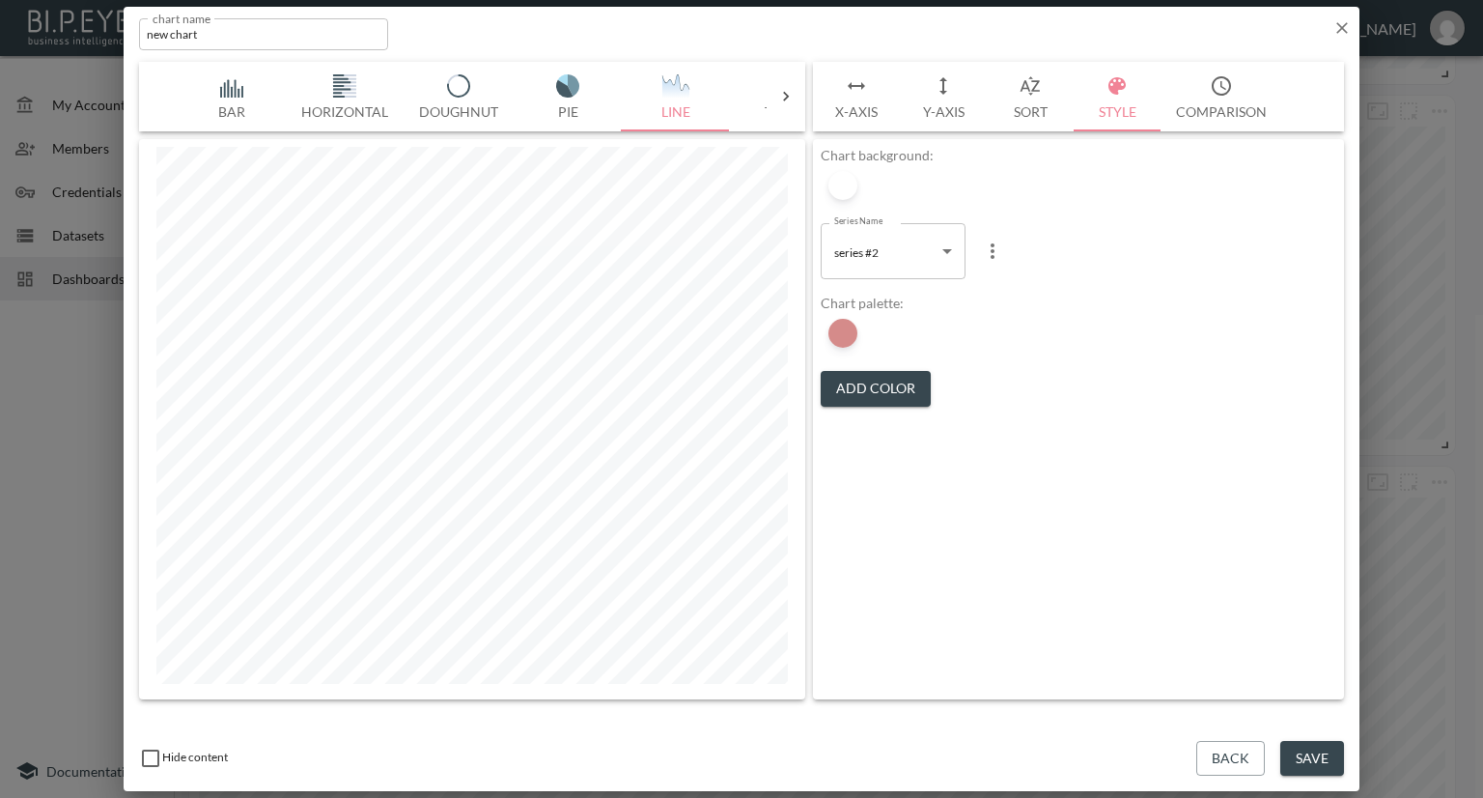
click at [892, 388] on button "Add Color" at bounding box center [876, 389] width 110 height 36
click at [884, 329] on div at bounding box center [879, 333] width 29 height 29
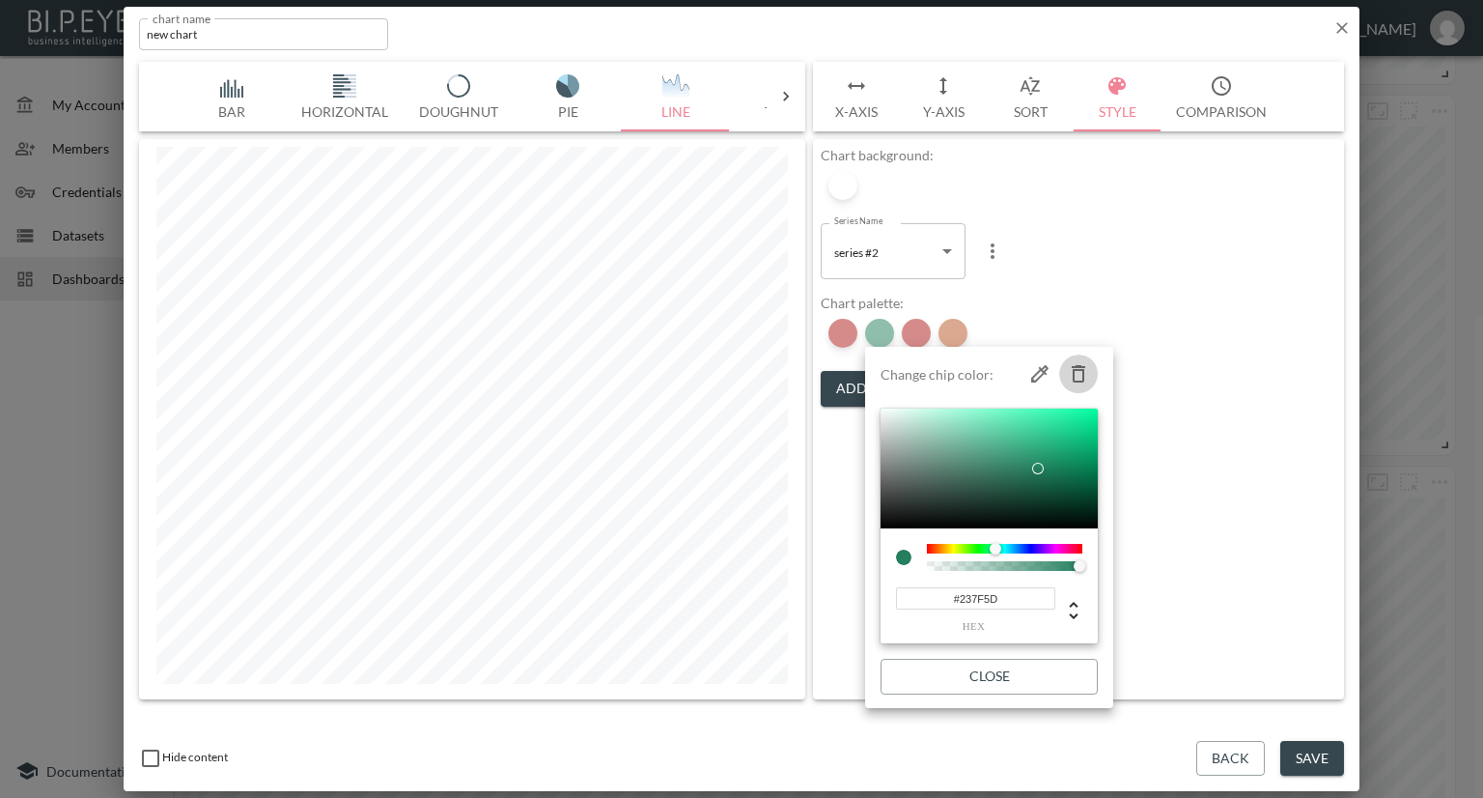
click at [1070, 370] on icon "button" at bounding box center [1078, 373] width 23 height 23
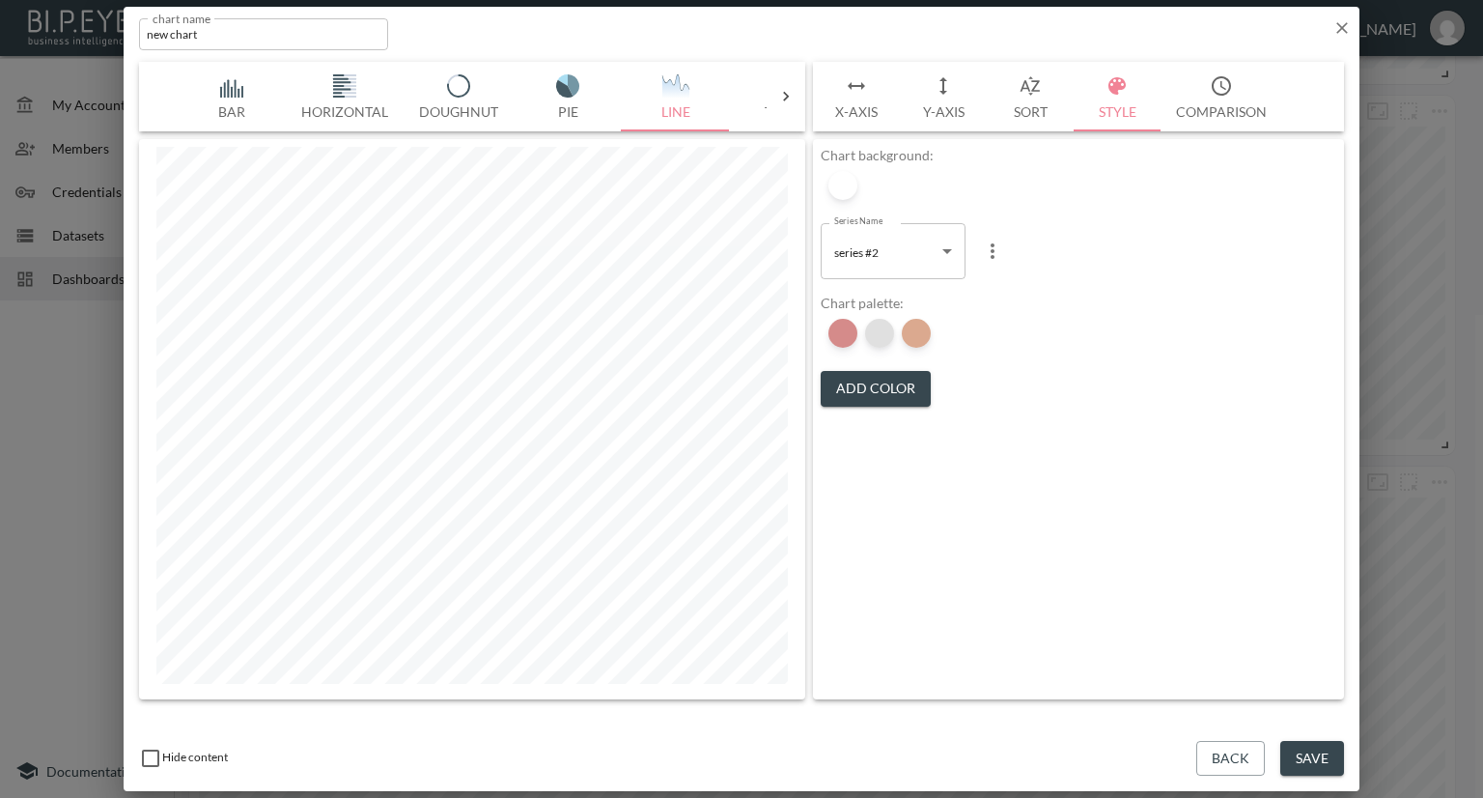
click at [883, 332] on div at bounding box center [879, 333] width 29 height 29
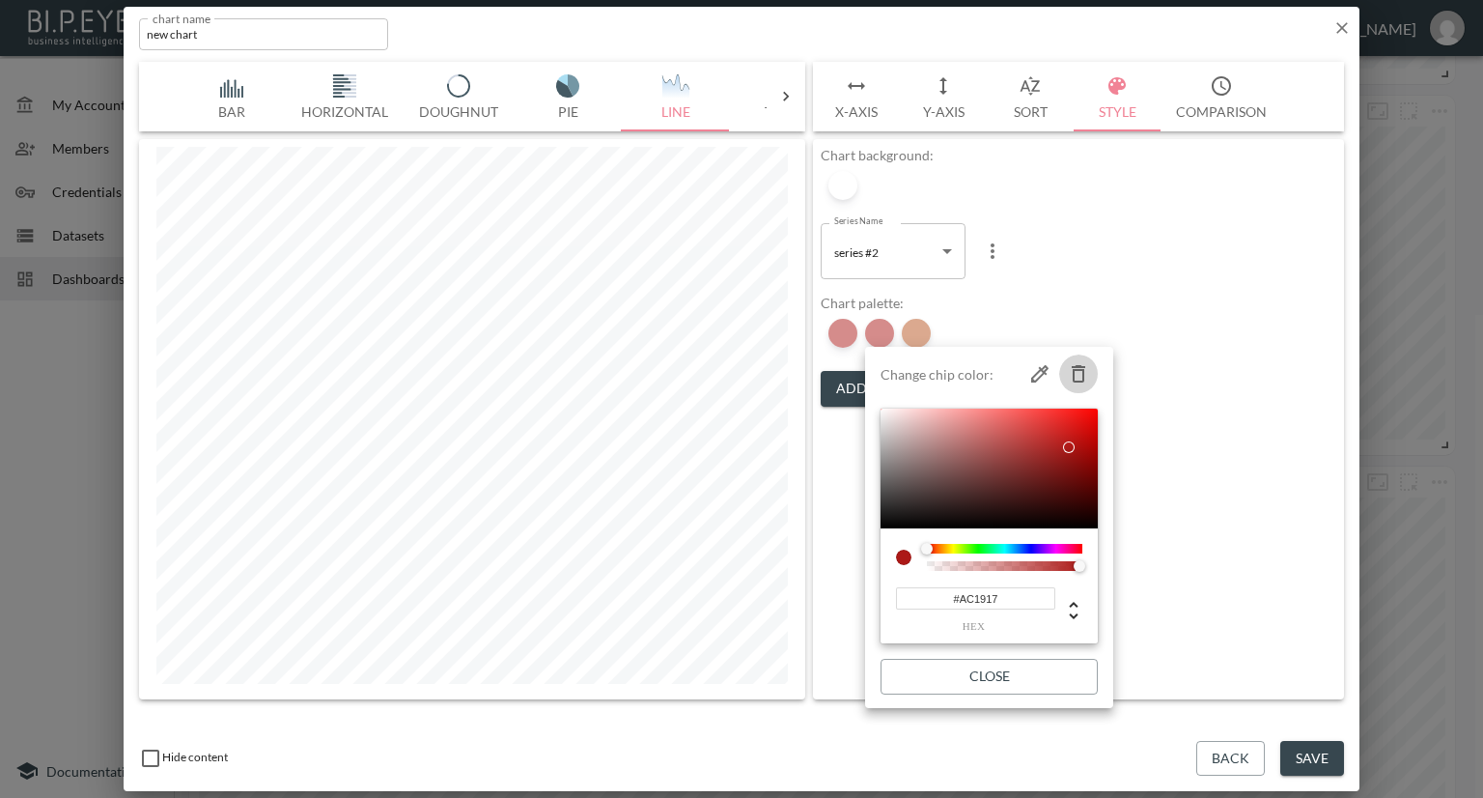
click at [1078, 372] on icon "button" at bounding box center [1078, 373] width 23 height 23
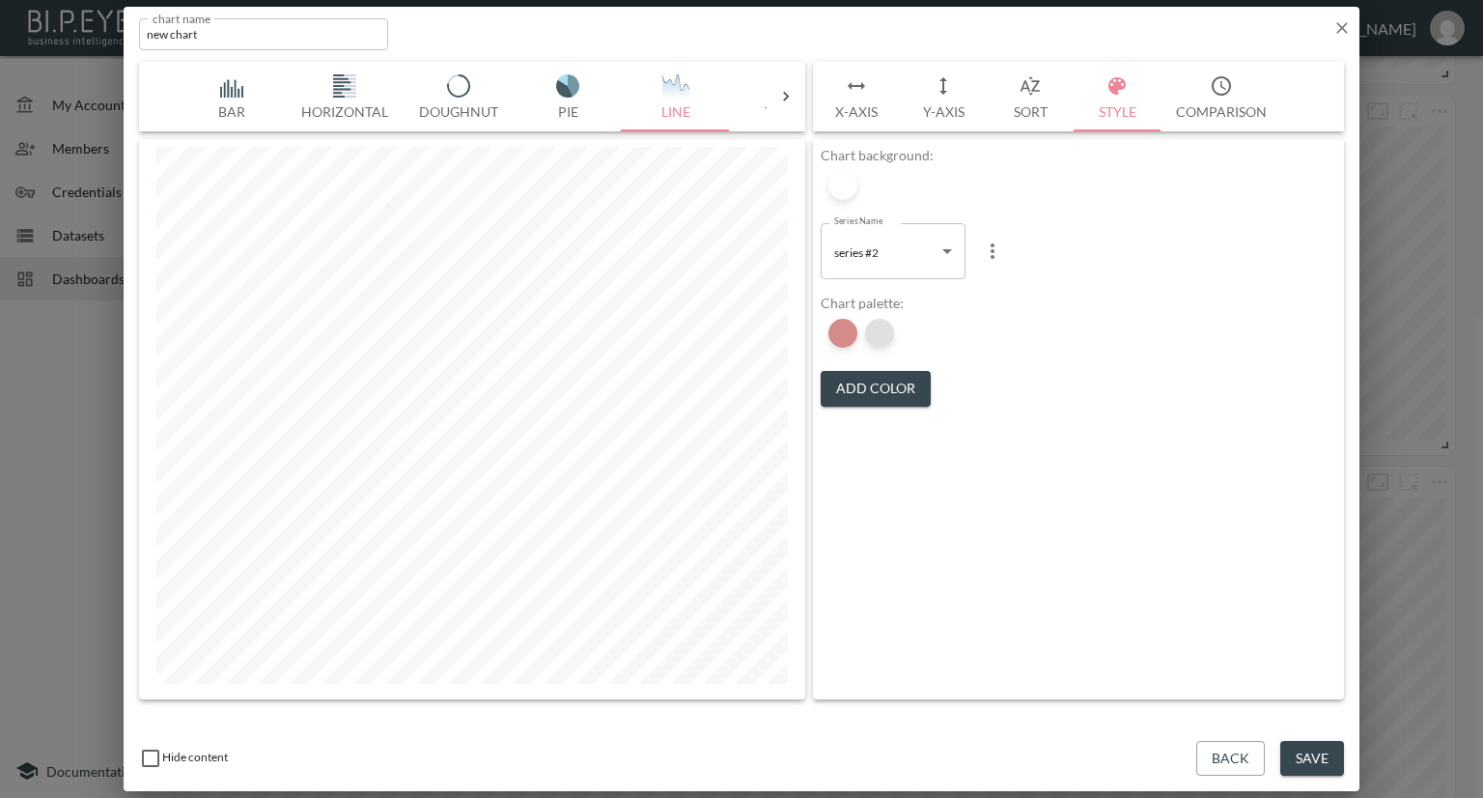
click at [884, 330] on div at bounding box center [879, 333] width 29 height 29
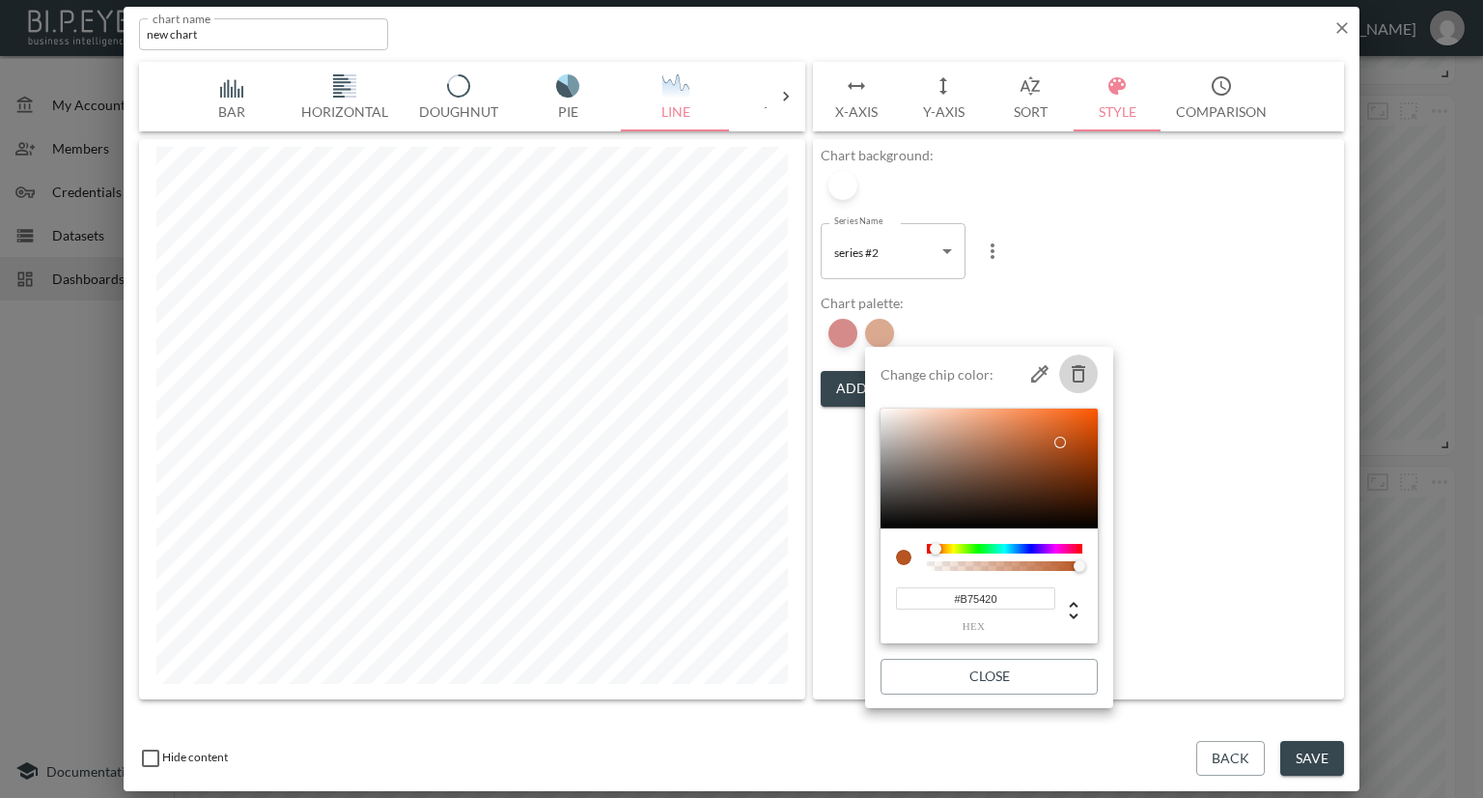
click at [1074, 368] on icon "button" at bounding box center [1079, 373] width 14 height 17
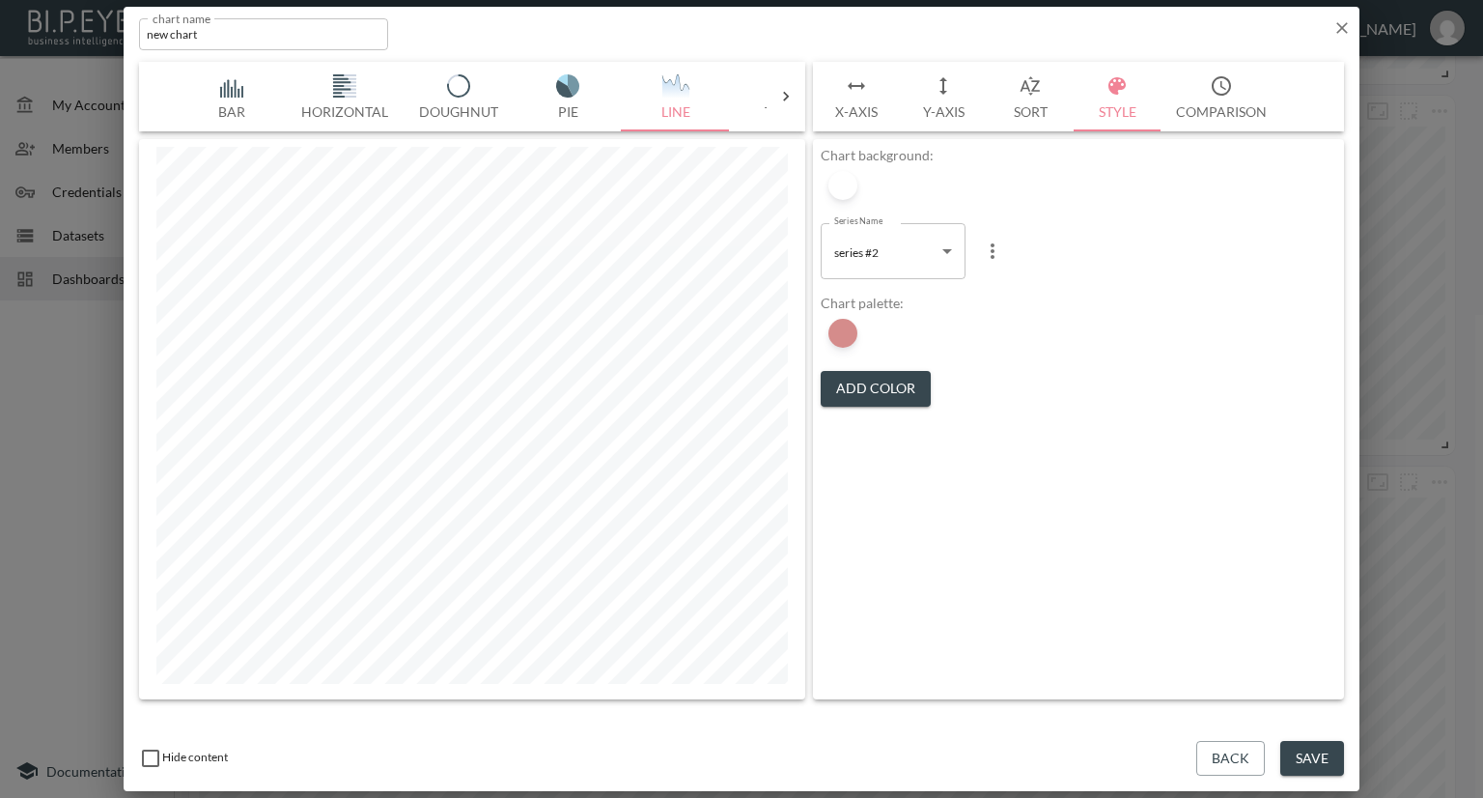
click at [1311, 750] on button "Save" at bounding box center [1312, 759] width 64 height 36
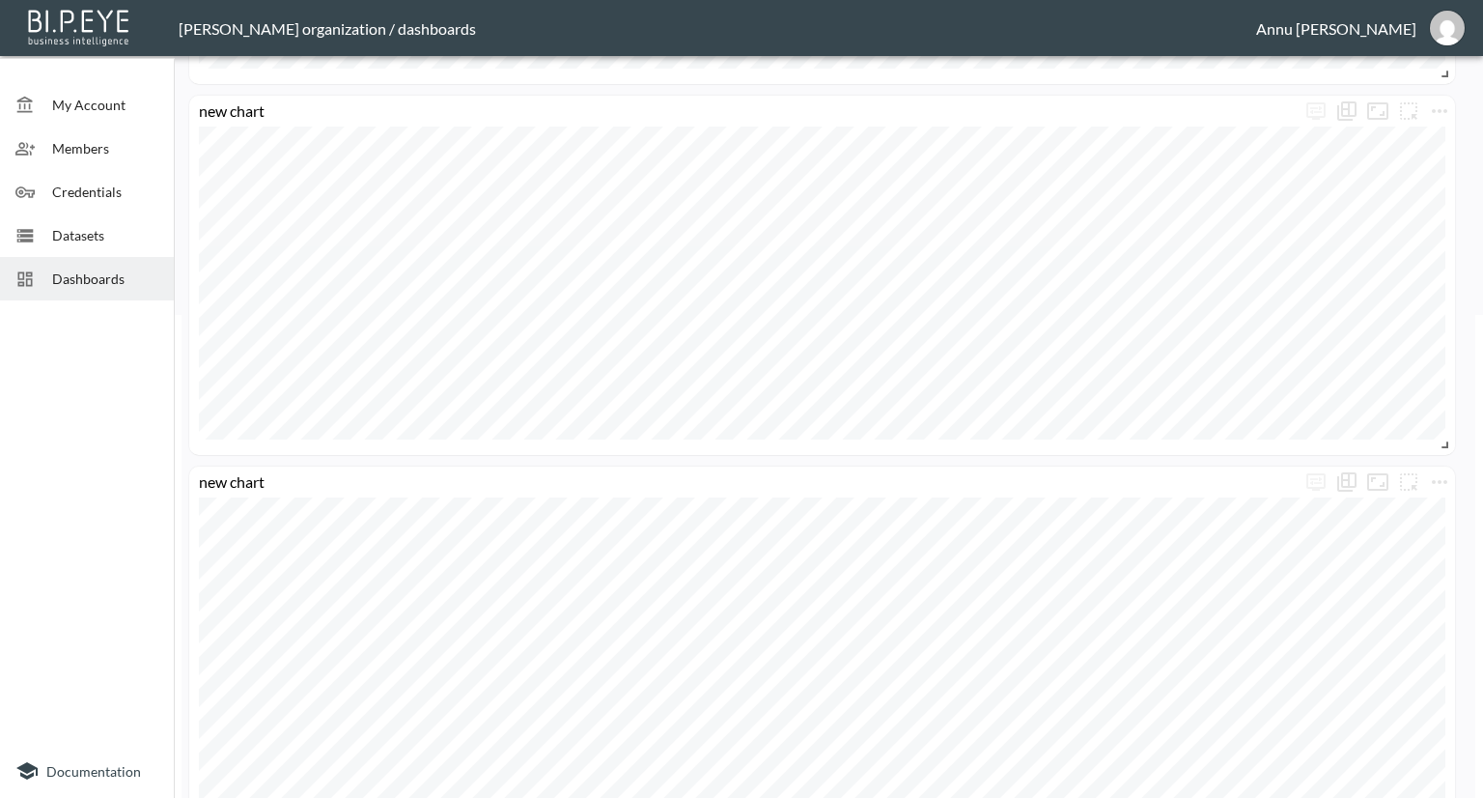
scroll to position [386, 0]
click at [1442, 207] on icon "more" at bounding box center [1439, 207] width 23 height 23
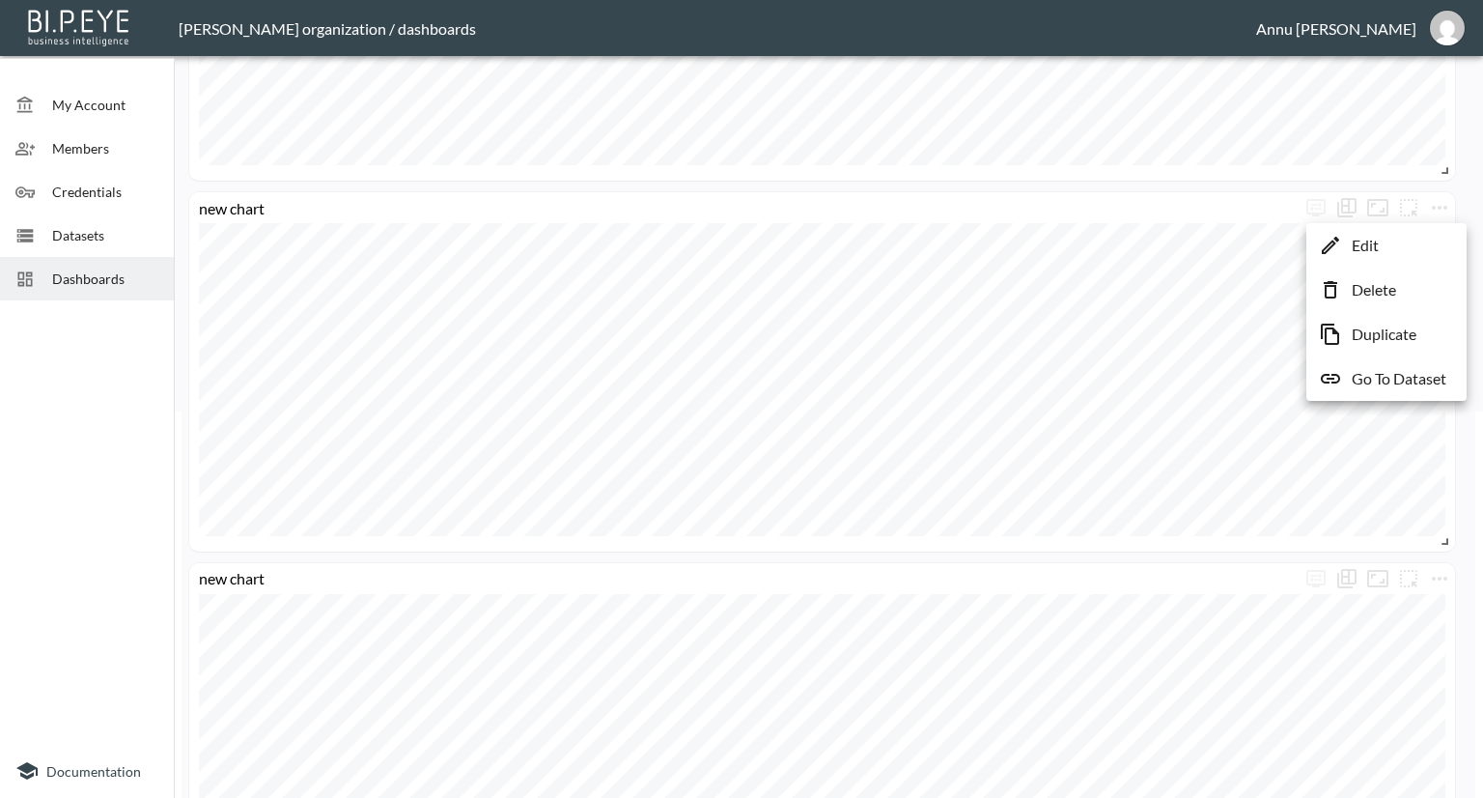
click at [1365, 327] on p "Duplicate" at bounding box center [1384, 333] width 65 height 23
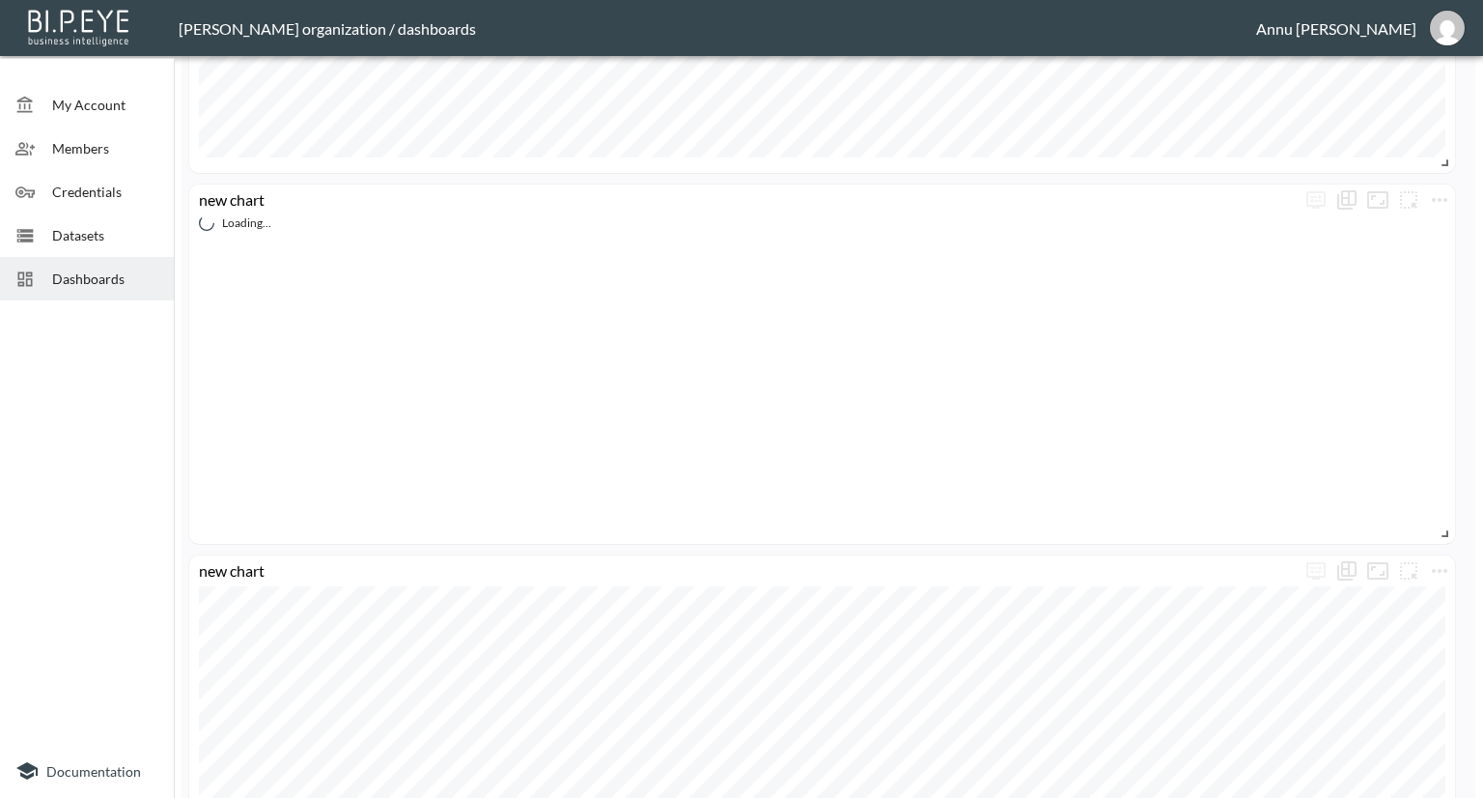
scroll to position [772, 0]
click at [1441, 190] on icon "more" at bounding box center [1439, 192] width 15 height 4
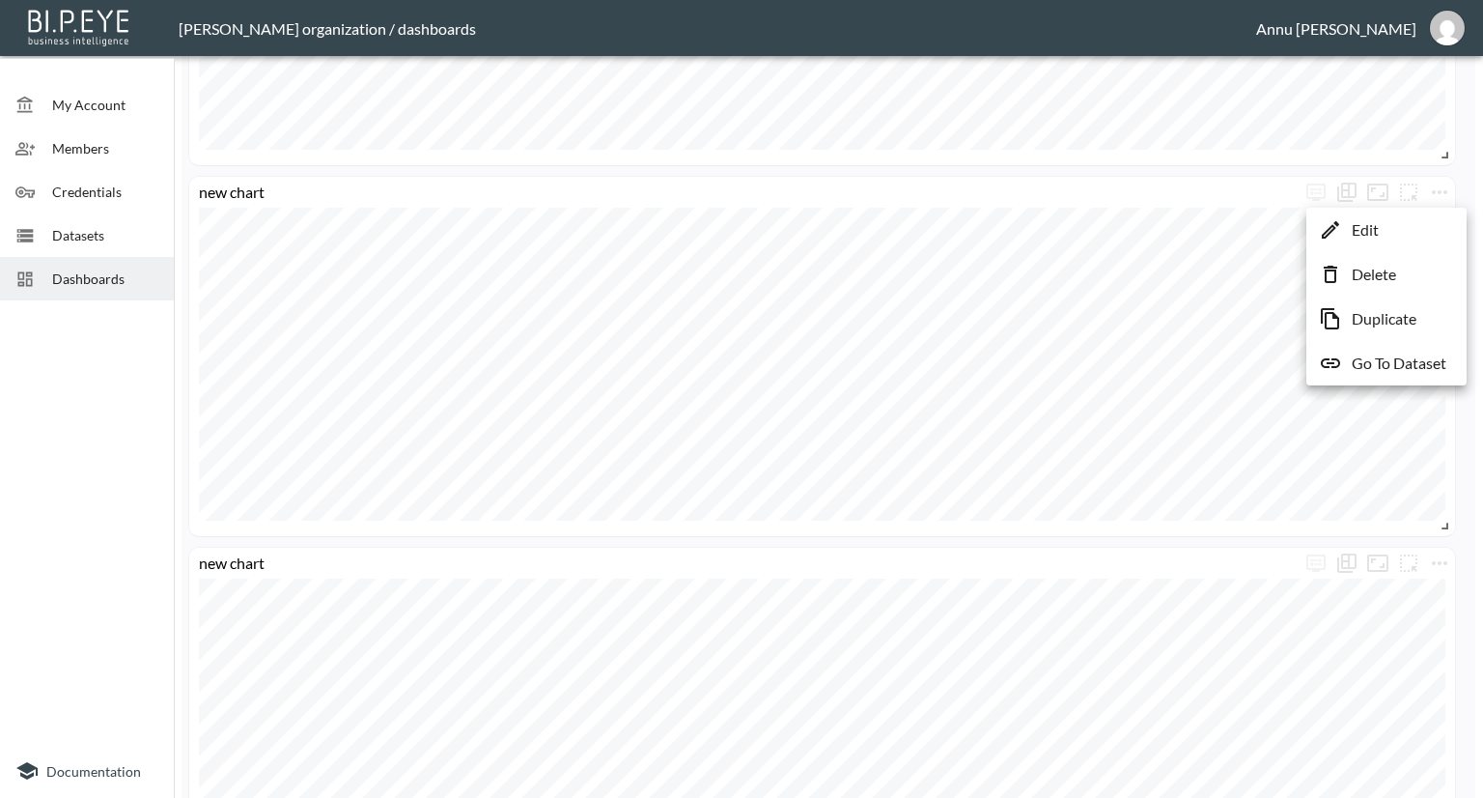
click at [1387, 238] on li "Edit" at bounding box center [1386, 229] width 151 height 35
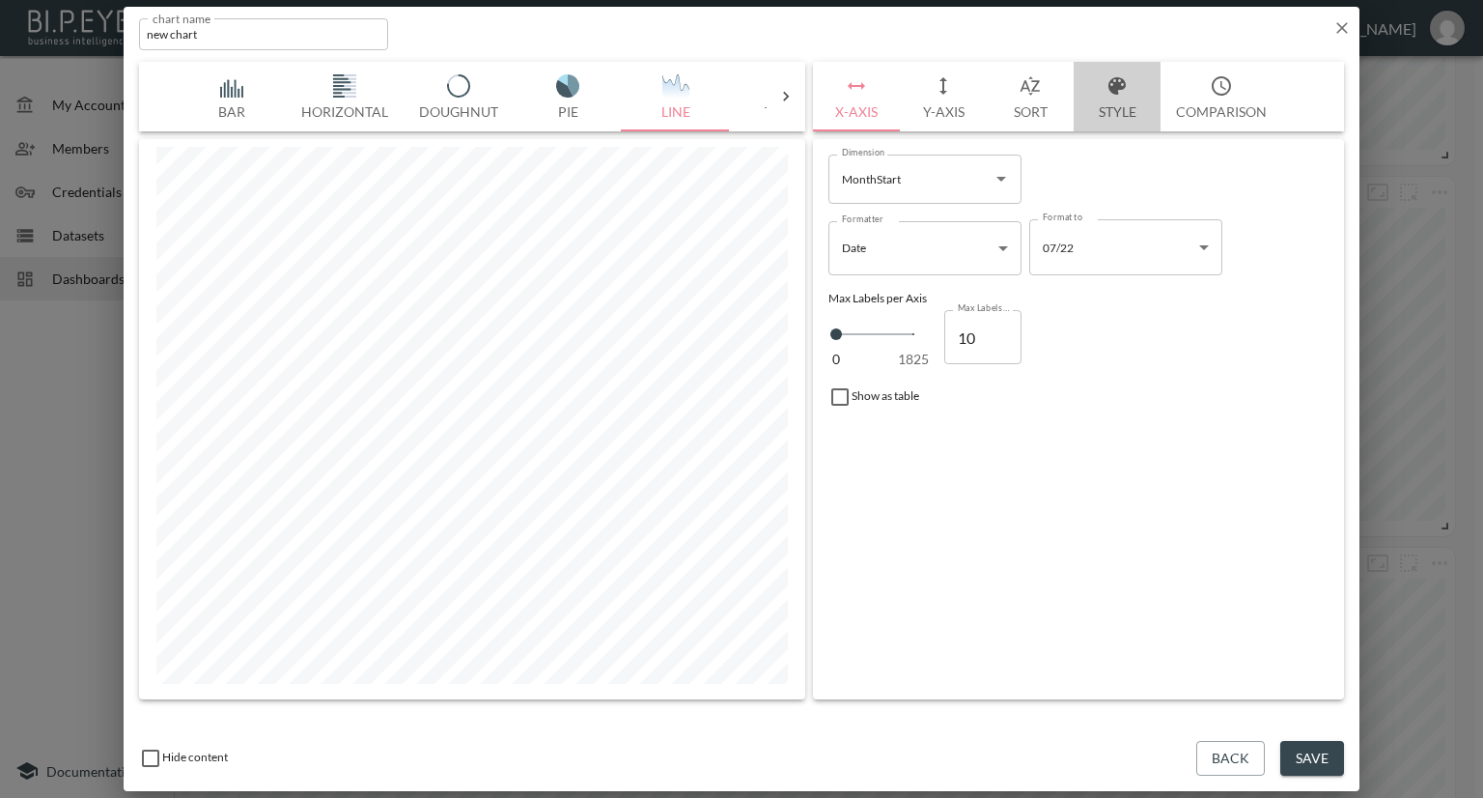
click at [1108, 108] on button "Style" at bounding box center [1117, 97] width 87 height 70
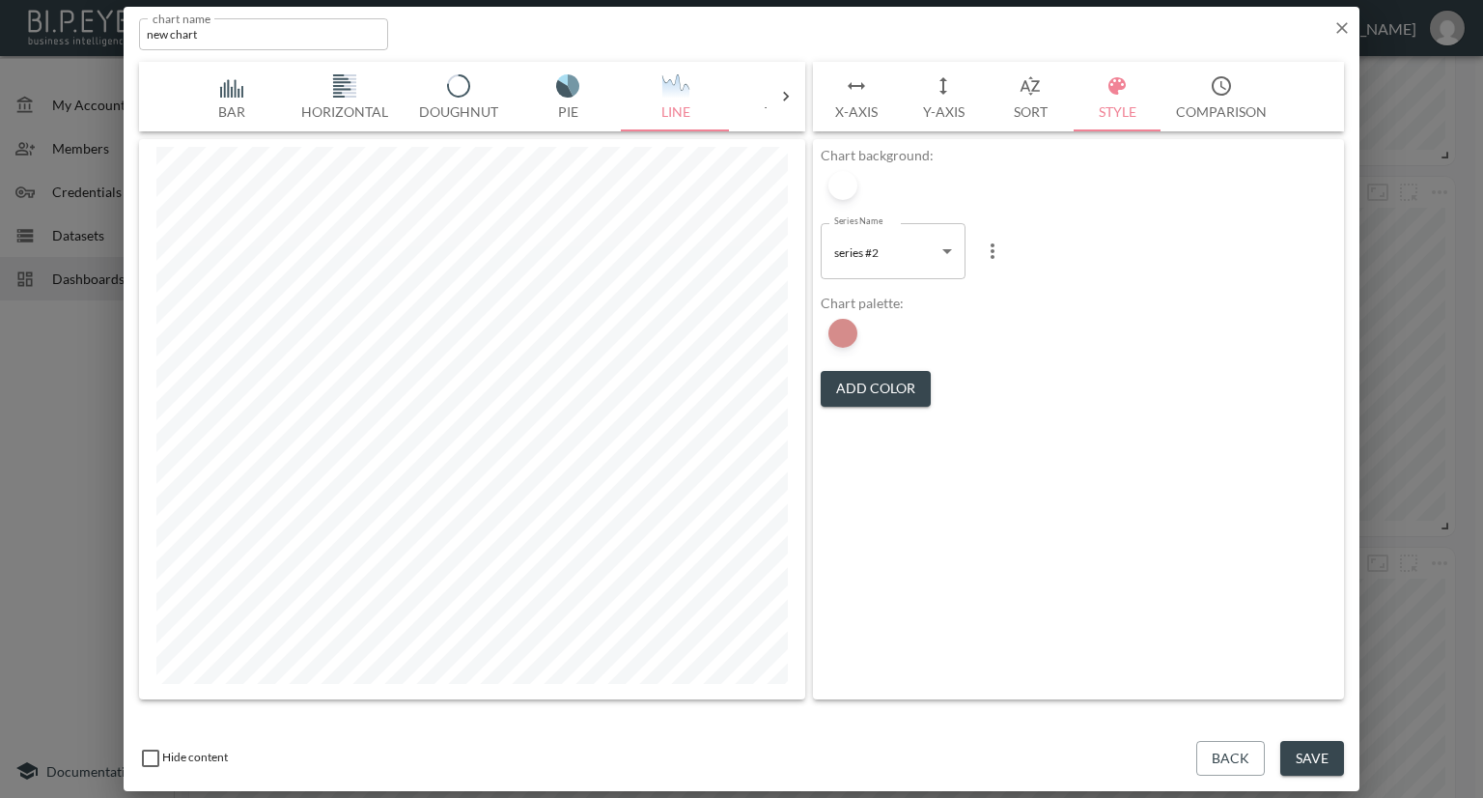
click at [937, 110] on button "Y-Axis" at bounding box center [943, 97] width 87 height 70
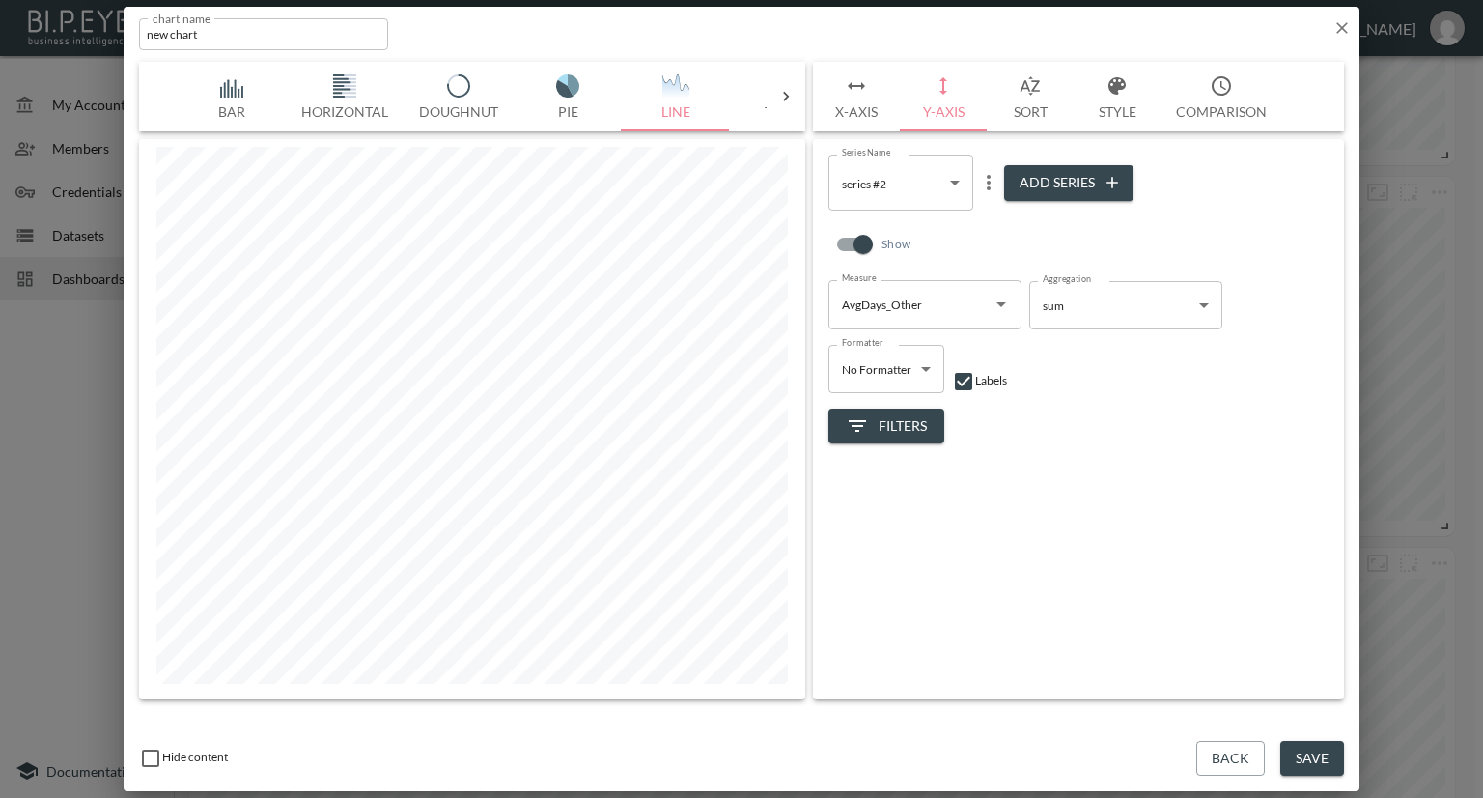
click at [908, 186] on body "BI.P.EYE, Interactive Analytics Dashboards - app Nadia Senft organization / das…" at bounding box center [741, 399] width 1483 height 798
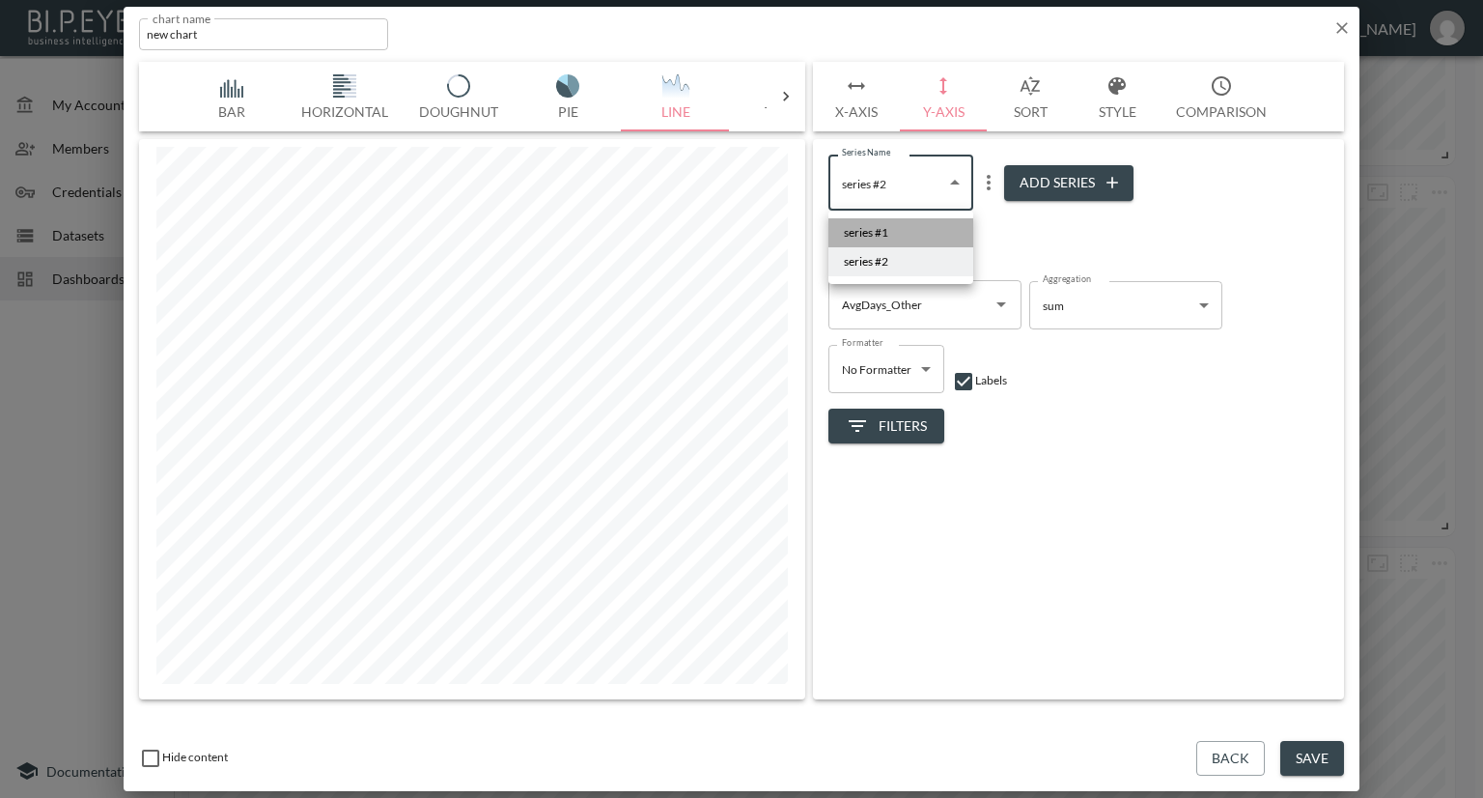
click at [899, 229] on li "series #1" at bounding box center [900, 232] width 145 height 29
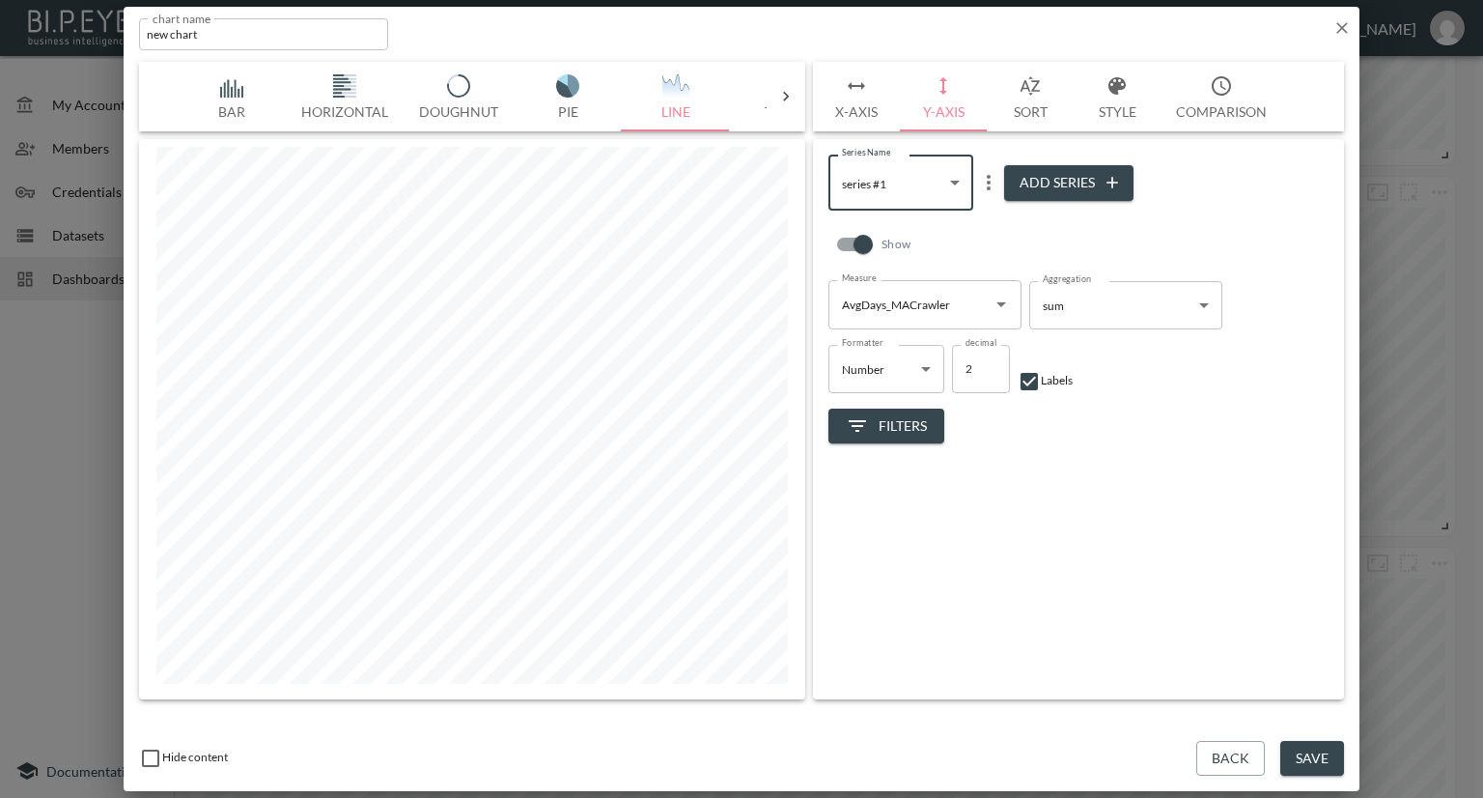
click at [946, 303] on input "AvgDays_MACrawler" at bounding box center [910, 304] width 147 height 31
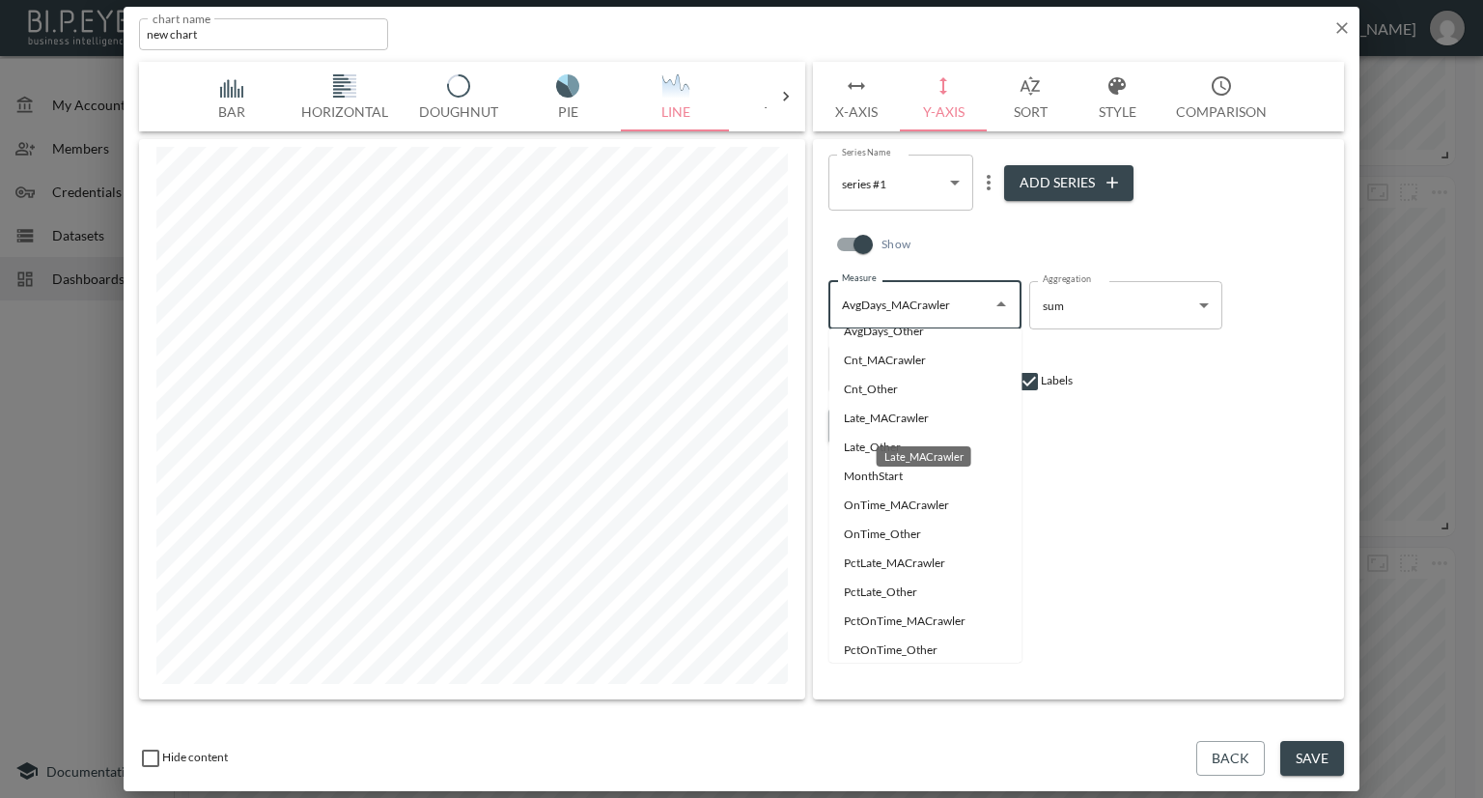
scroll to position [70, 0]
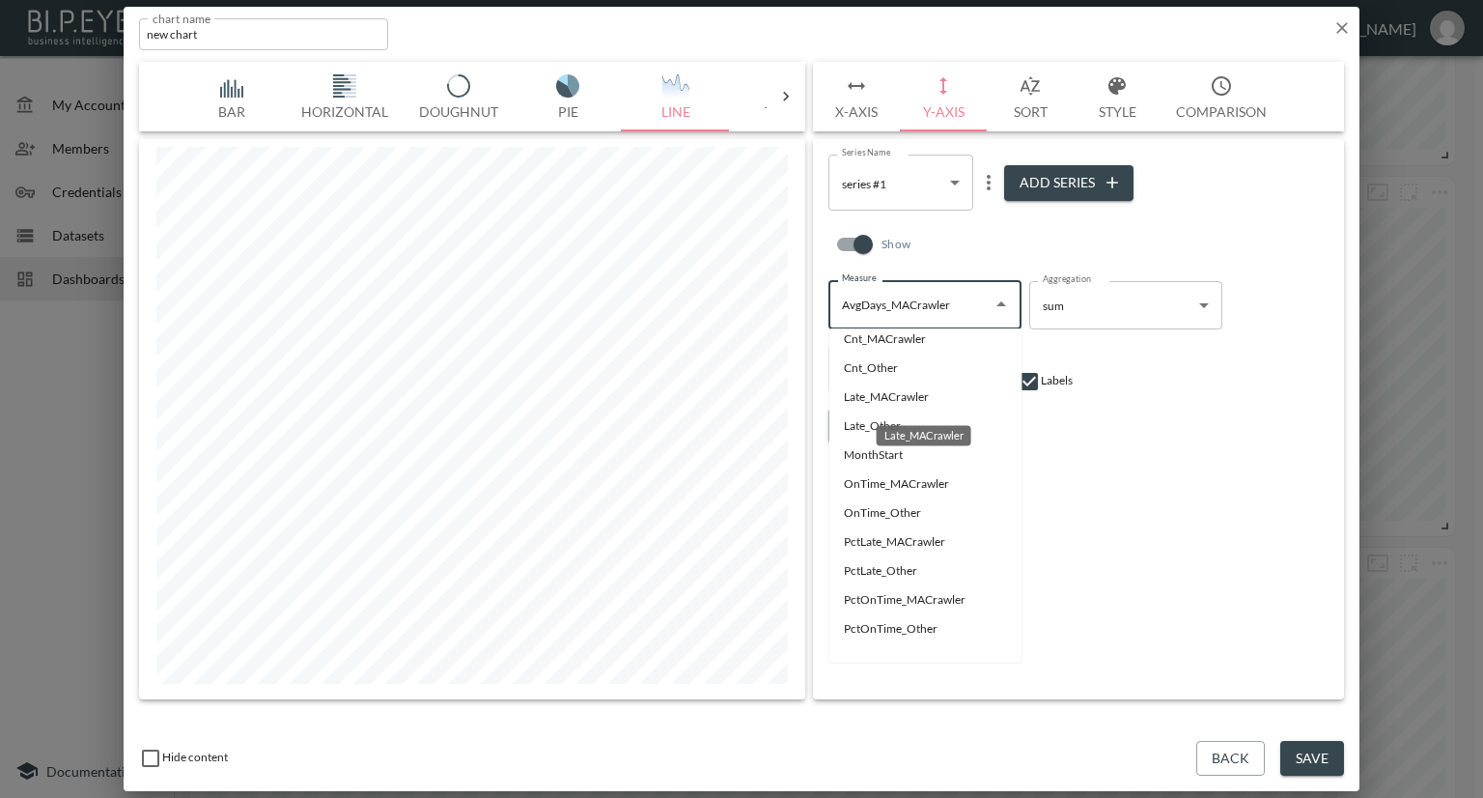
click at [887, 395] on li "Late_MACrawler" at bounding box center [924, 396] width 193 height 29
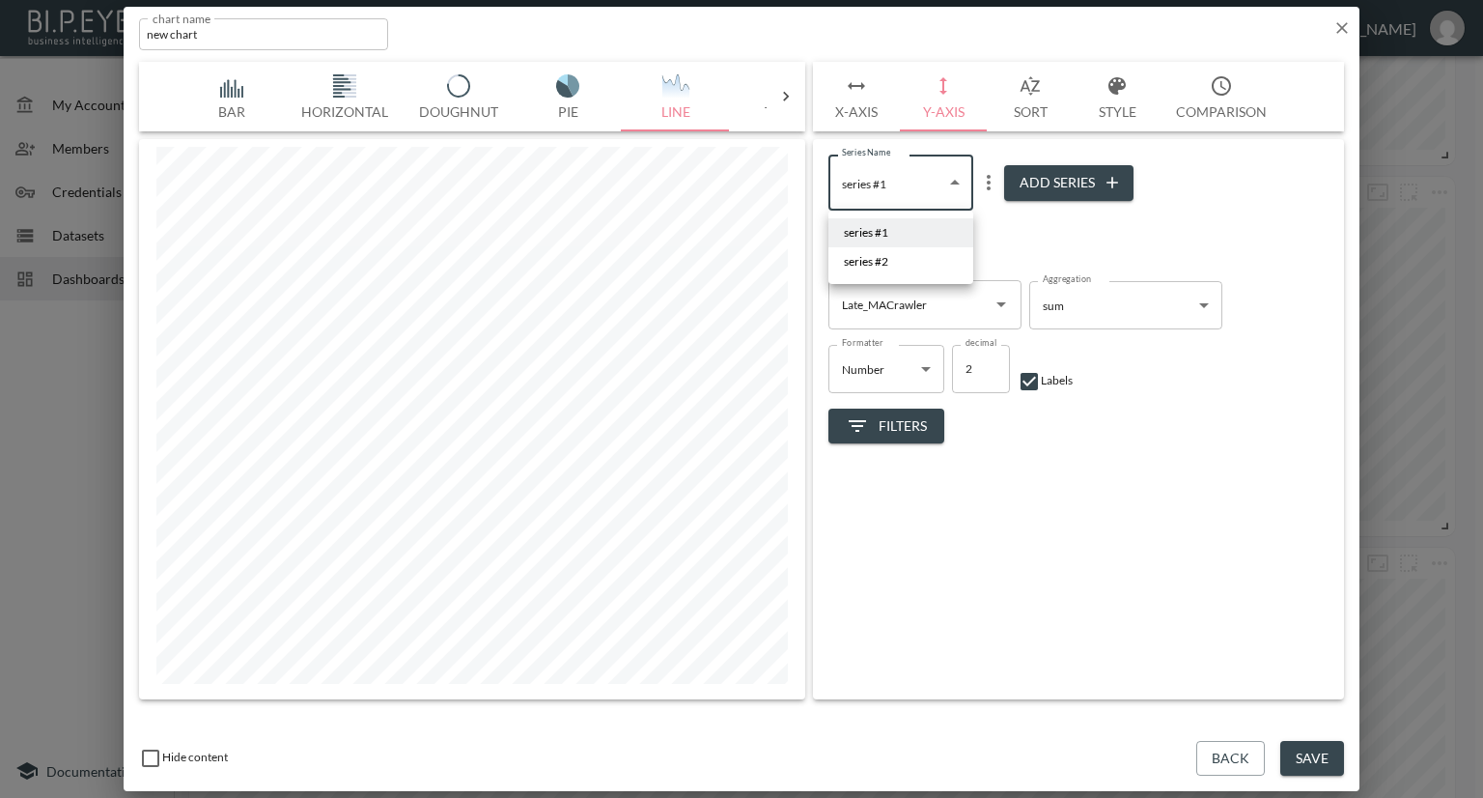
click at [957, 183] on body "BI.P.EYE, Interactive Analytics Dashboards - app Nadia Senft organization / das…" at bounding box center [741, 399] width 1483 height 798
click at [911, 258] on li "series #2" at bounding box center [900, 261] width 145 height 29
click at [1008, 303] on icon "Open" at bounding box center [1001, 304] width 23 height 23
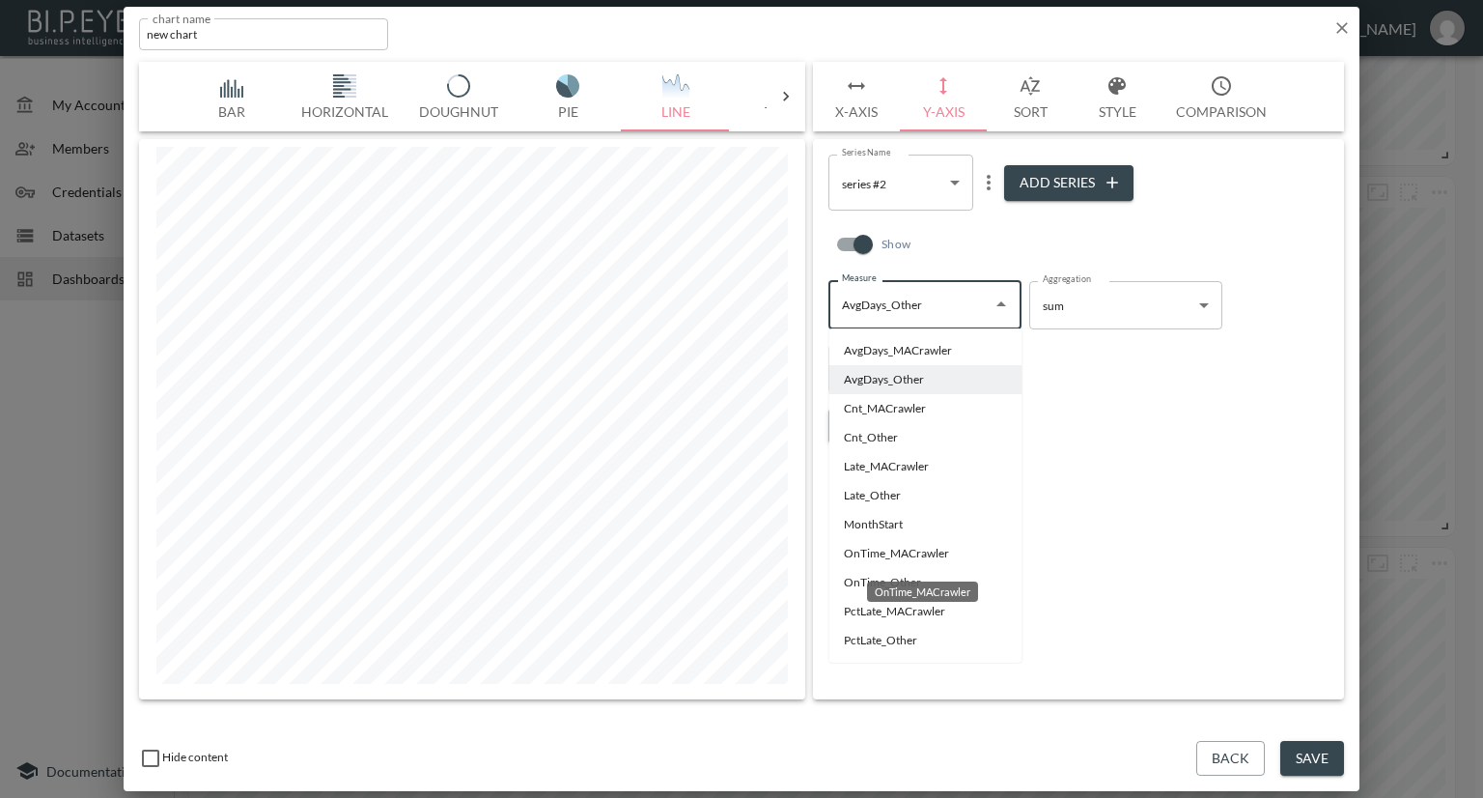
click at [867, 555] on li "OnTime_MACrawler" at bounding box center [924, 553] width 193 height 29
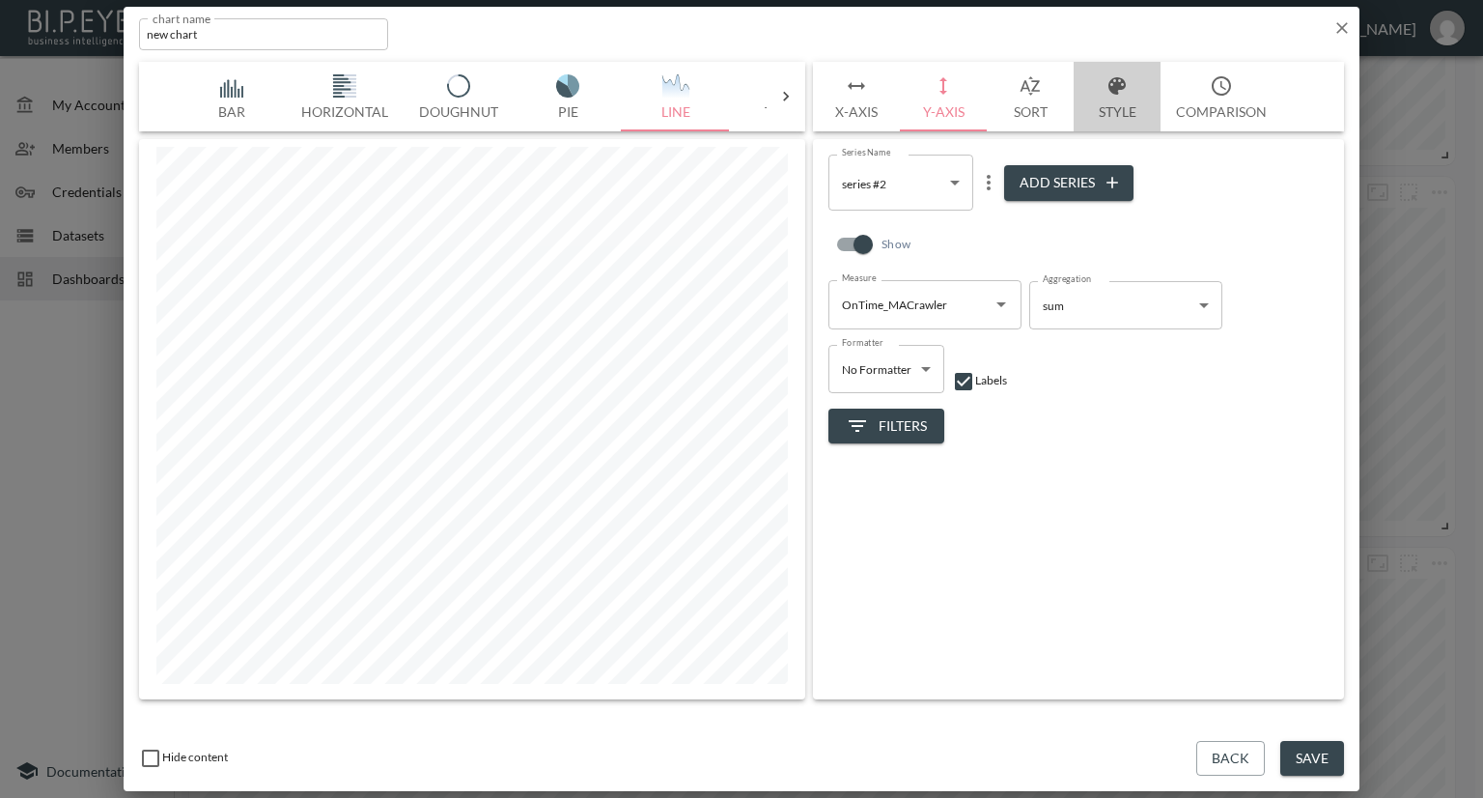
click at [1111, 95] on icon "button" at bounding box center [1117, 85] width 23 height 23
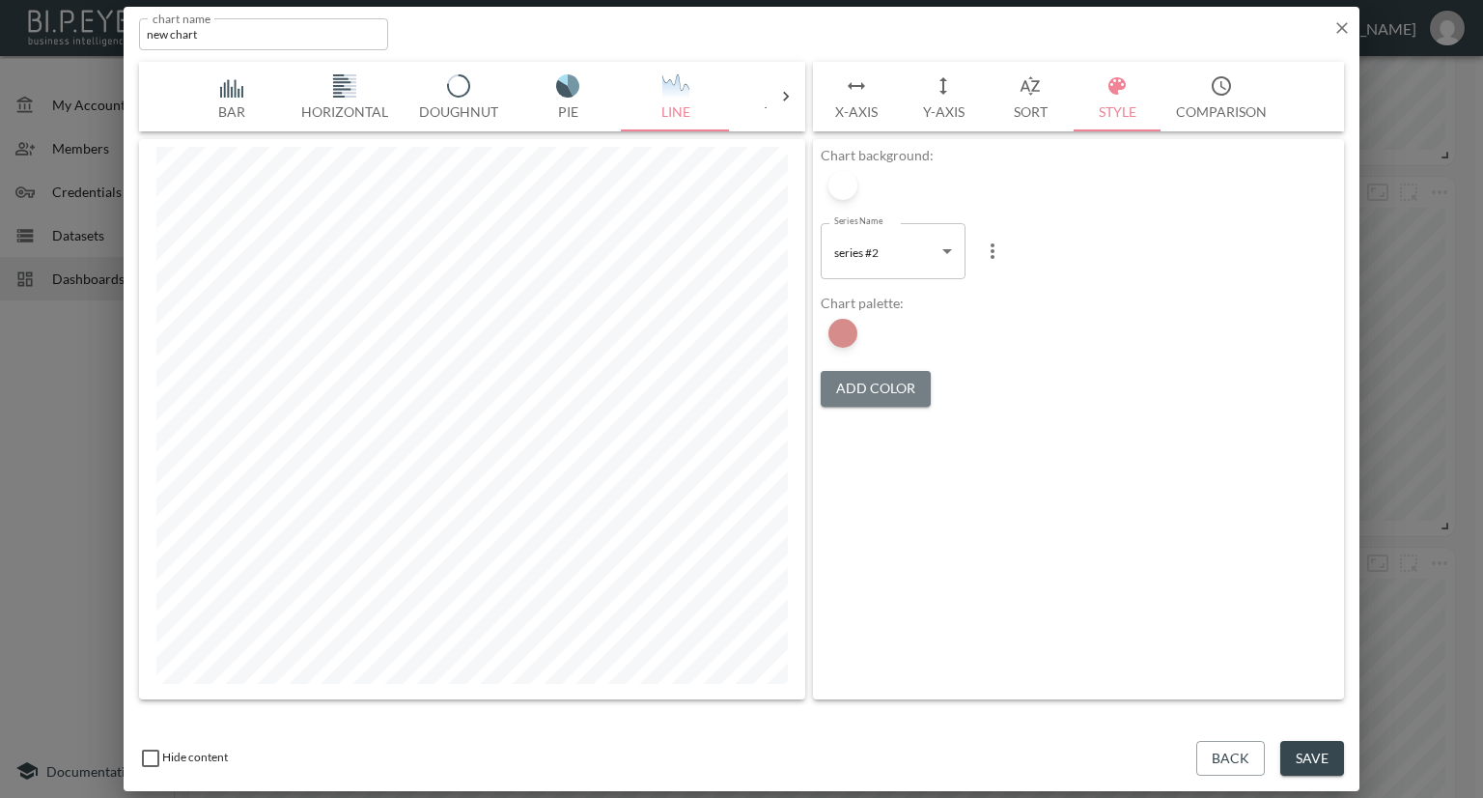
click at [858, 391] on button "Add Color" at bounding box center [876, 389] width 110 height 36
click at [878, 333] on div at bounding box center [879, 333] width 29 height 29
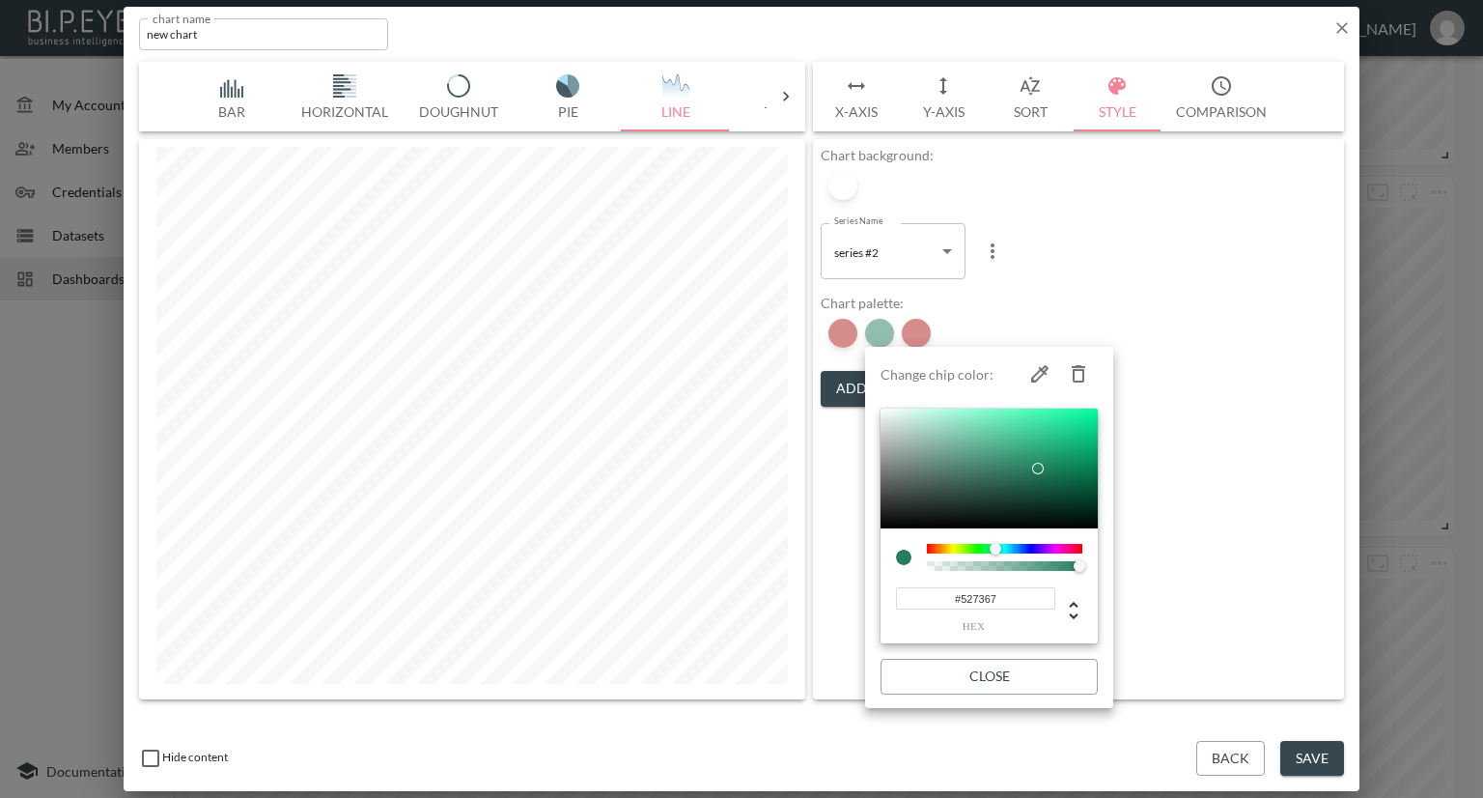
click at [942, 474] on div at bounding box center [989, 468] width 217 height 120
click at [1171, 491] on div at bounding box center [741, 399] width 1483 height 798
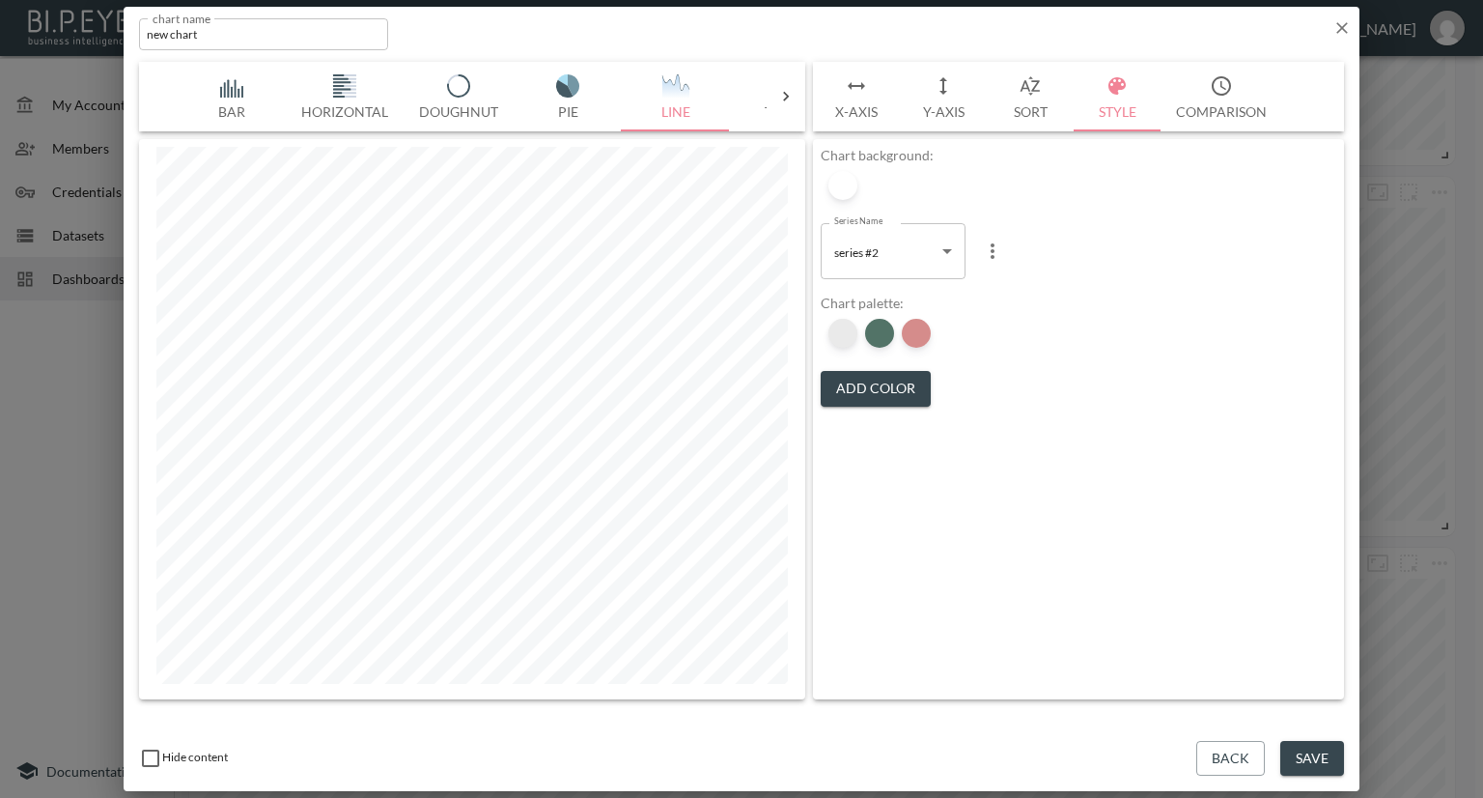
click at [851, 333] on div at bounding box center [842, 333] width 29 height 29
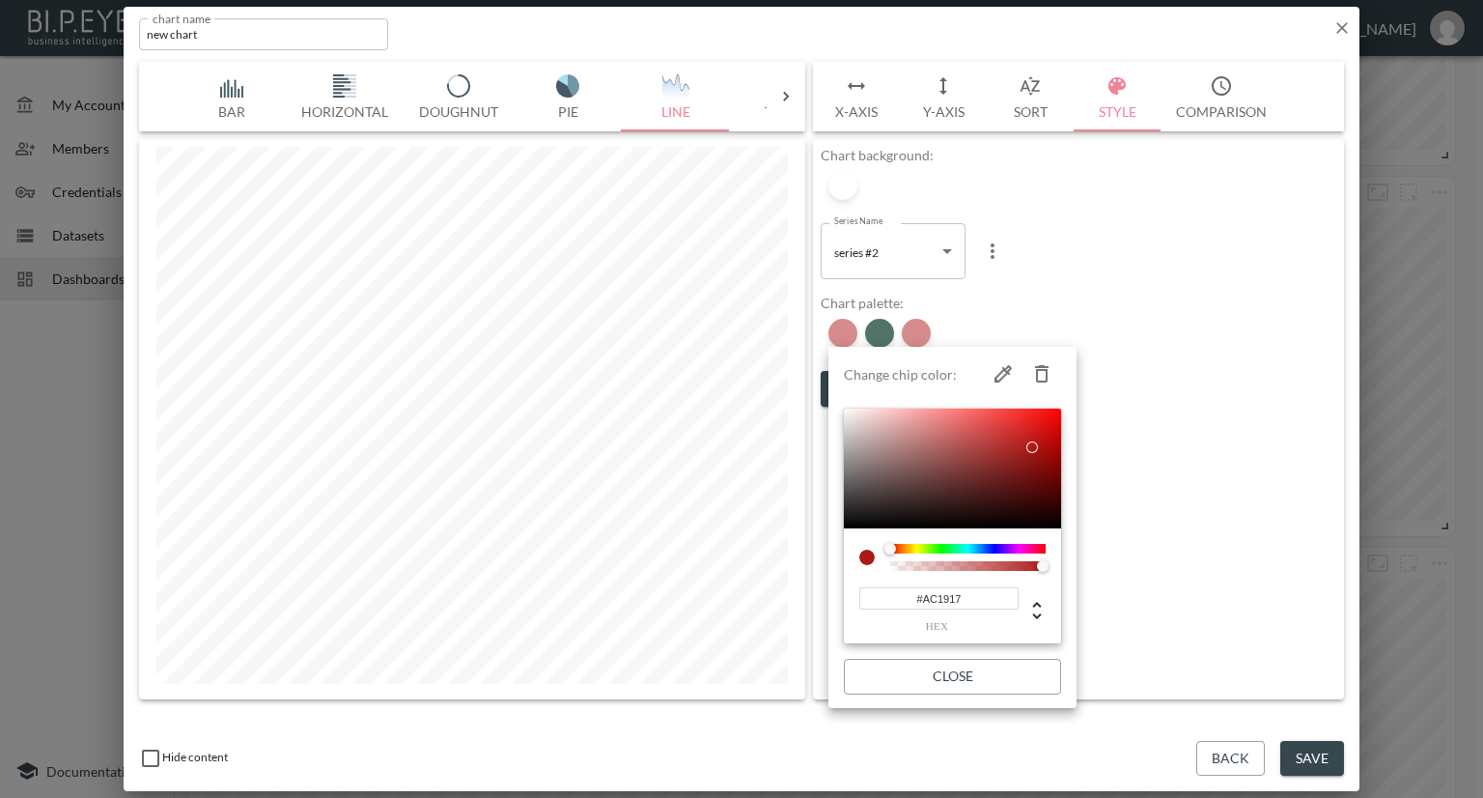
click at [1047, 375] on icon "button" at bounding box center [1042, 373] width 14 height 17
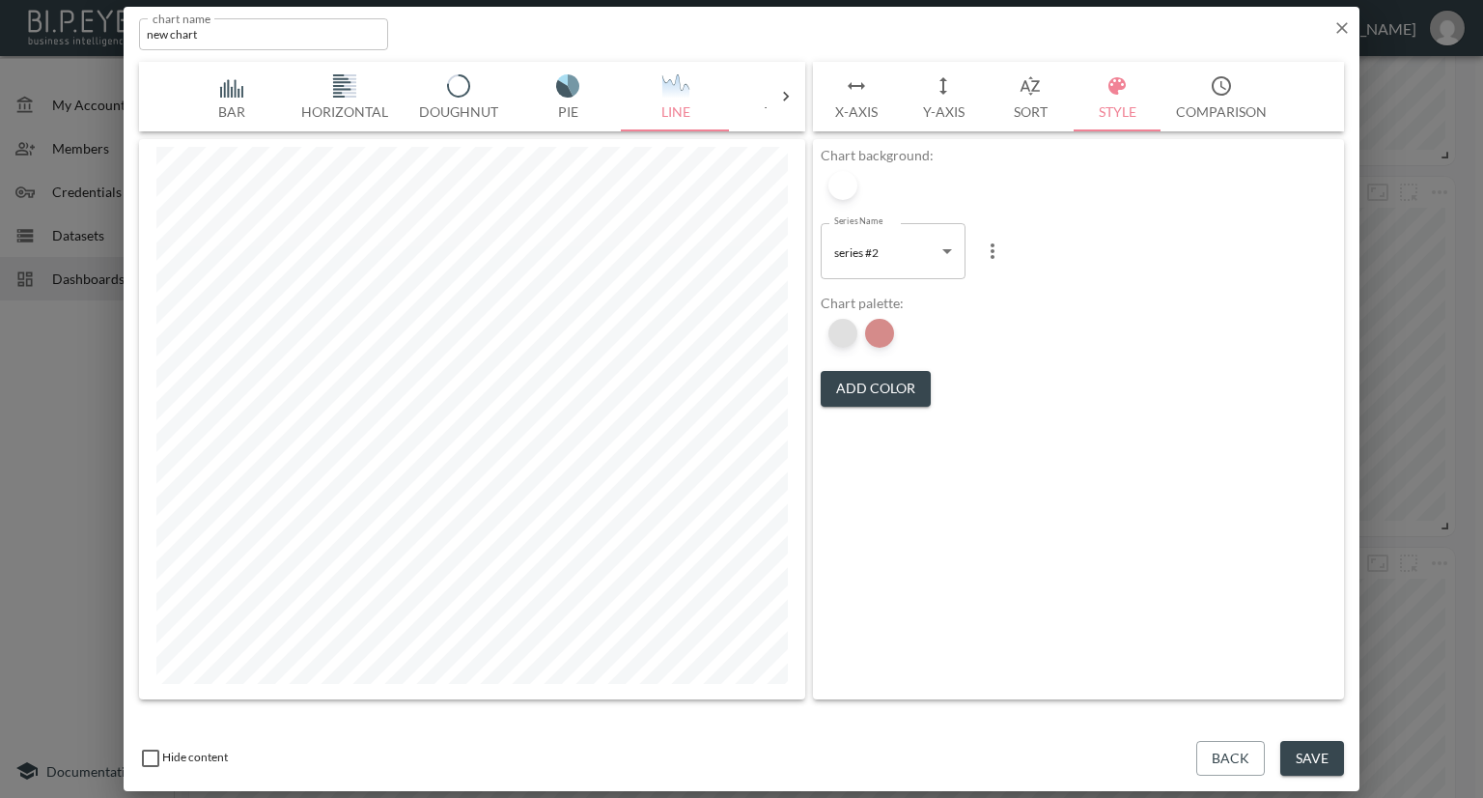
click at [847, 333] on div at bounding box center [842, 333] width 29 height 29
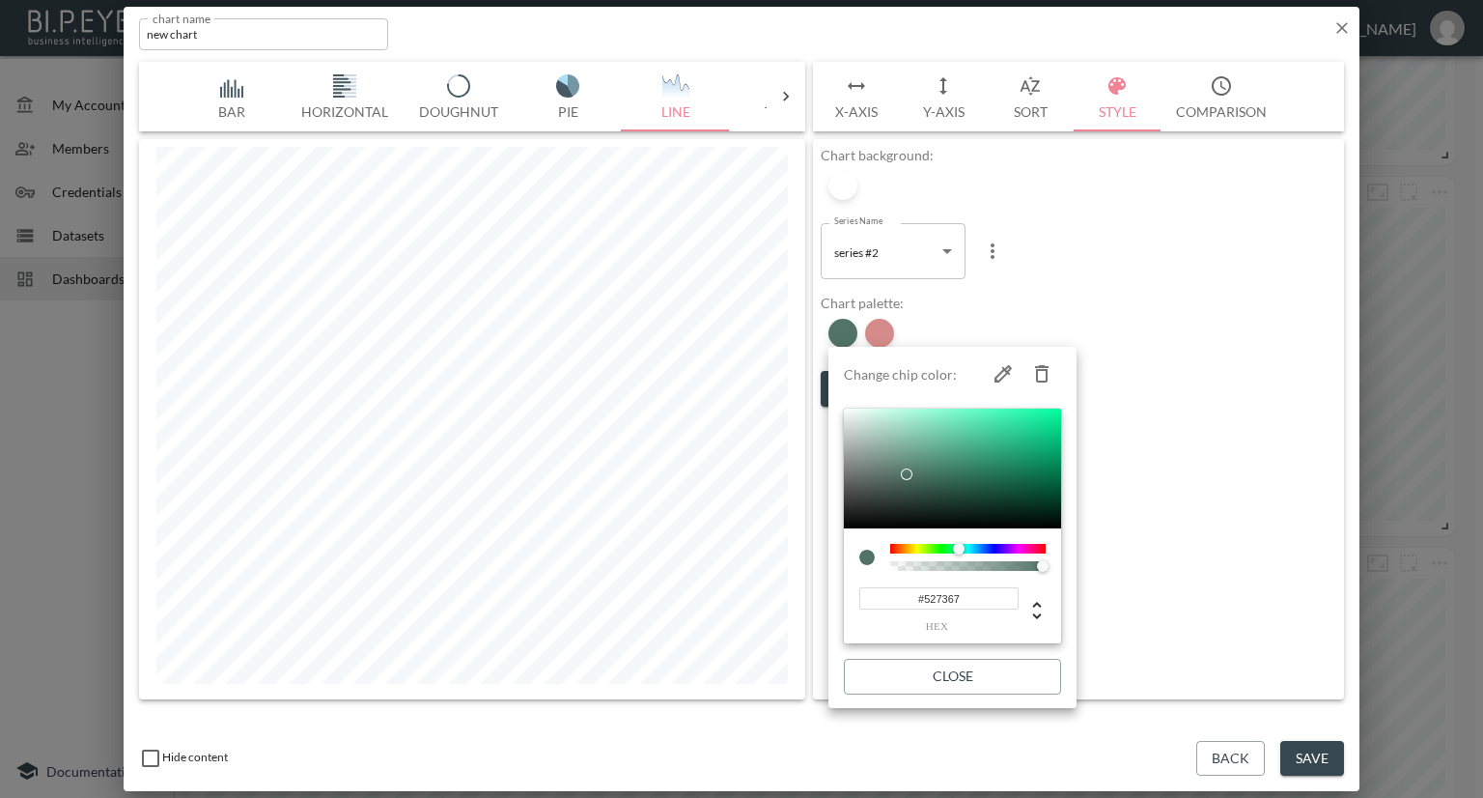
click at [1044, 372] on icon "button" at bounding box center [1041, 373] width 23 height 23
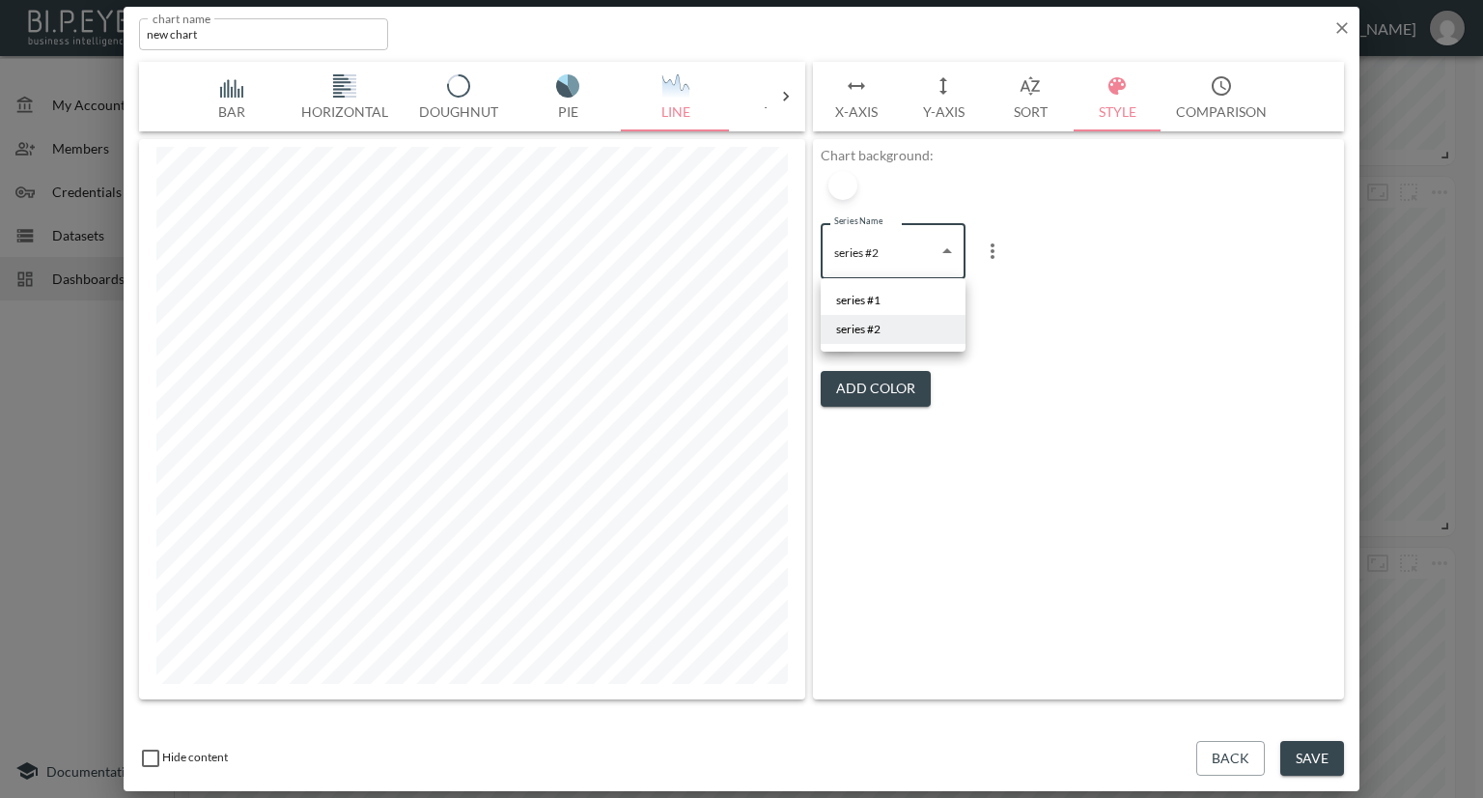
click at [866, 263] on body "BI.P.EYE, Interactive Analytics Dashboards - app Nadia Senft organization / das…" at bounding box center [741, 399] width 1483 height 798
click at [866, 298] on span "series #1" at bounding box center [858, 300] width 44 height 17
click at [880, 256] on body "BI.P.EYE, Interactive Analytics Dashboards - app Nadia Senft organization / das…" at bounding box center [741, 399] width 1483 height 798
click at [872, 321] on span "series #2" at bounding box center [858, 329] width 44 height 17
click at [842, 379] on button "Add Color" at bounding box center [876, 389] width 110 height 36
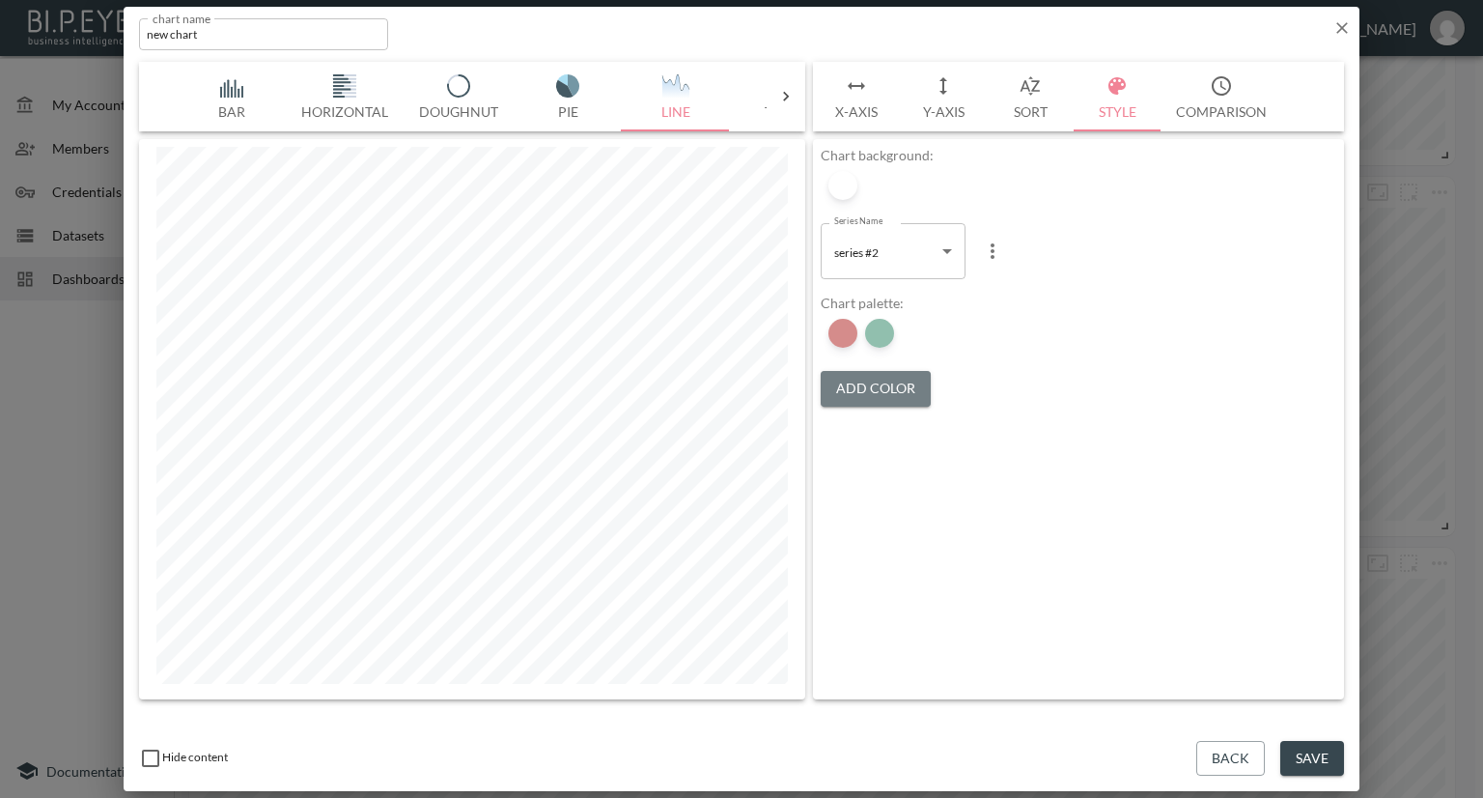
click at [842, 379] on button "Add Color" at bounding box center [876, 389] width 110 height 36
click at [849, 377] on button "Add Color" at bounding box center [876, 389] width 110 height 36
click at [838, 342] on div at bounding box center [842, 333] width 29 height 29
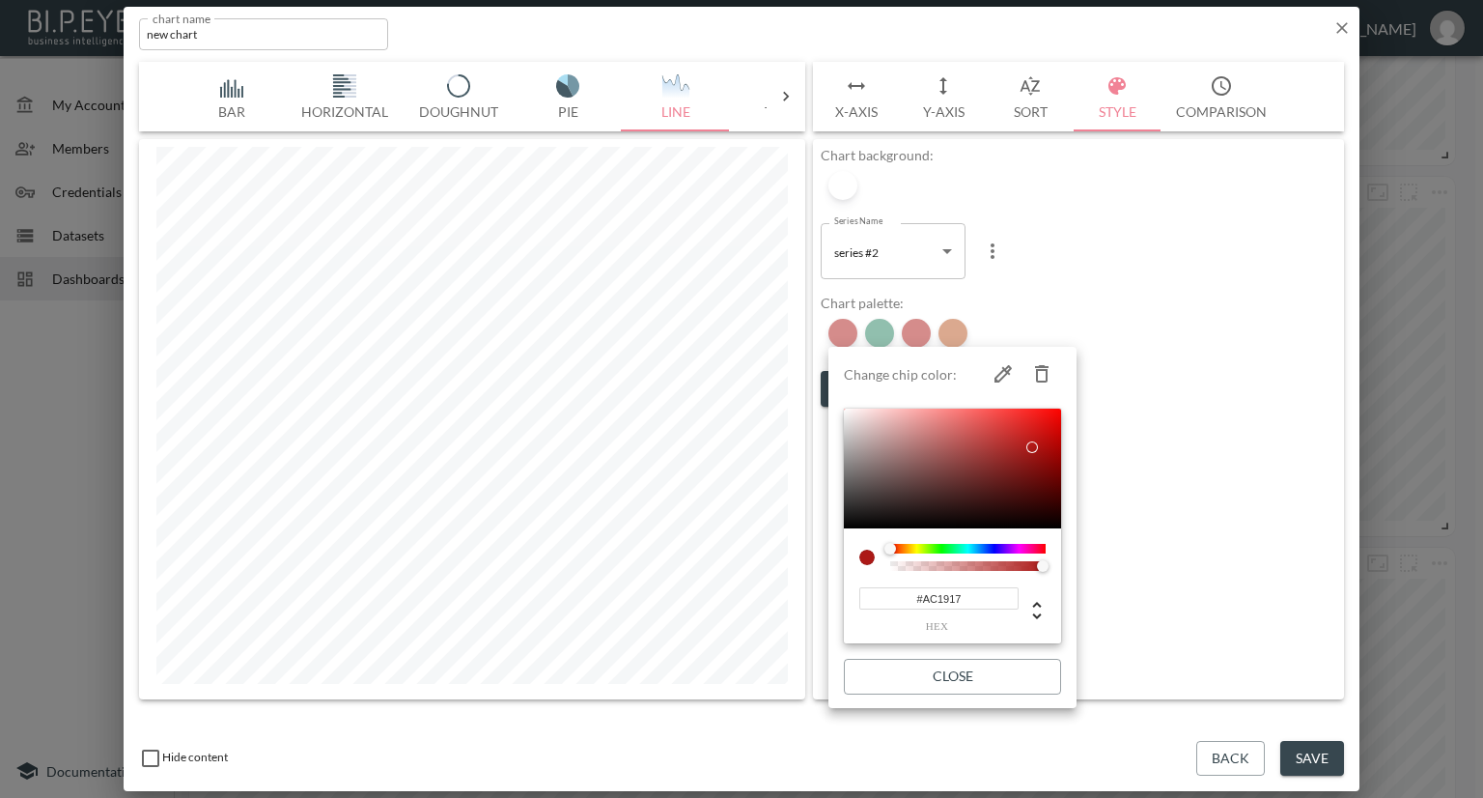
click at [1062, 314] on div at bounding box center [741, 399] width 1483 height 798
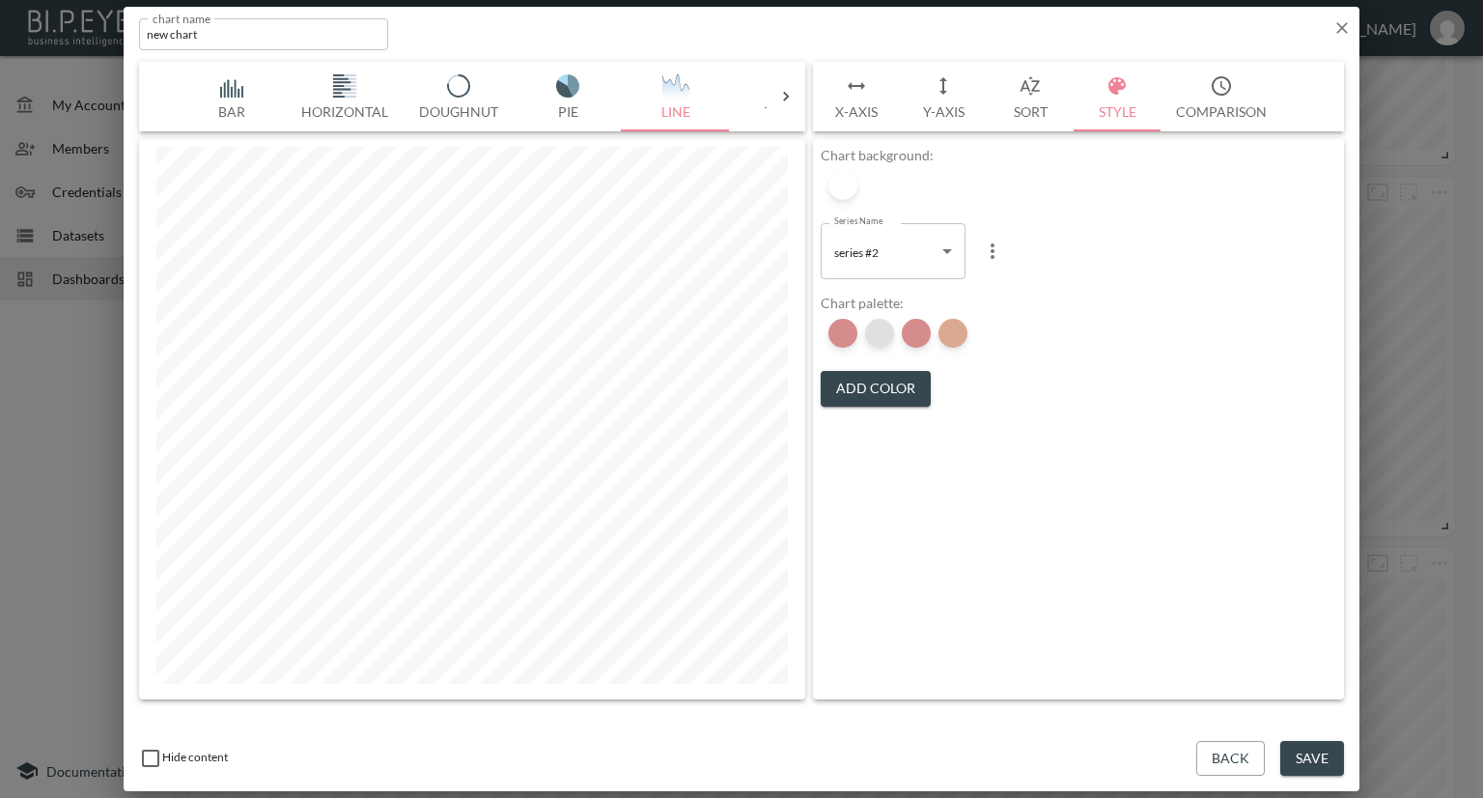
click at [880, 333] on div at bounding box center [879, 333] width 29 height 29
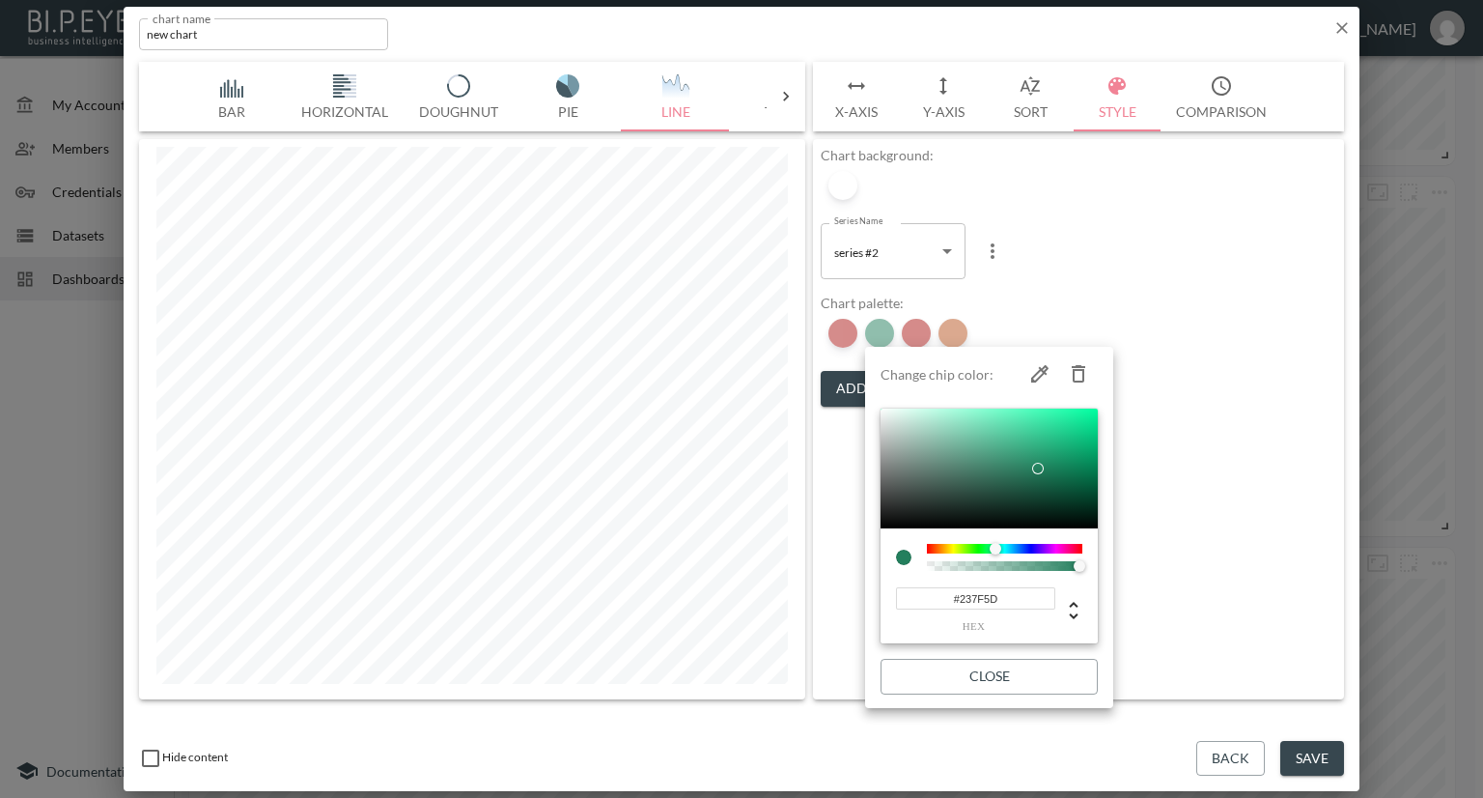
click at [1069, 368] on icon "button" at bounding box center [1078, 373] width 23 height 23
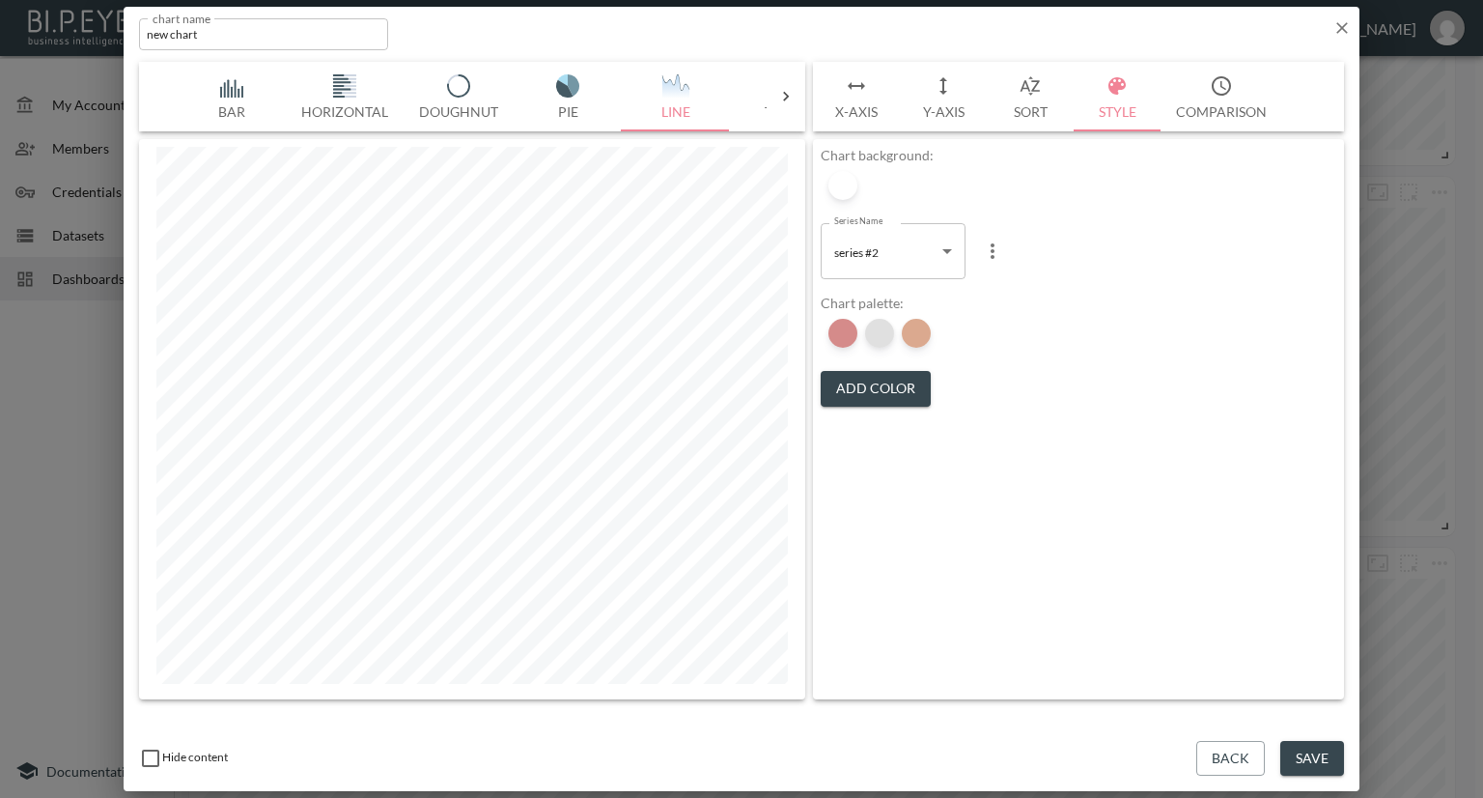
click at [884, 329] on div at bounding box center [879, 333] width 29 height 29
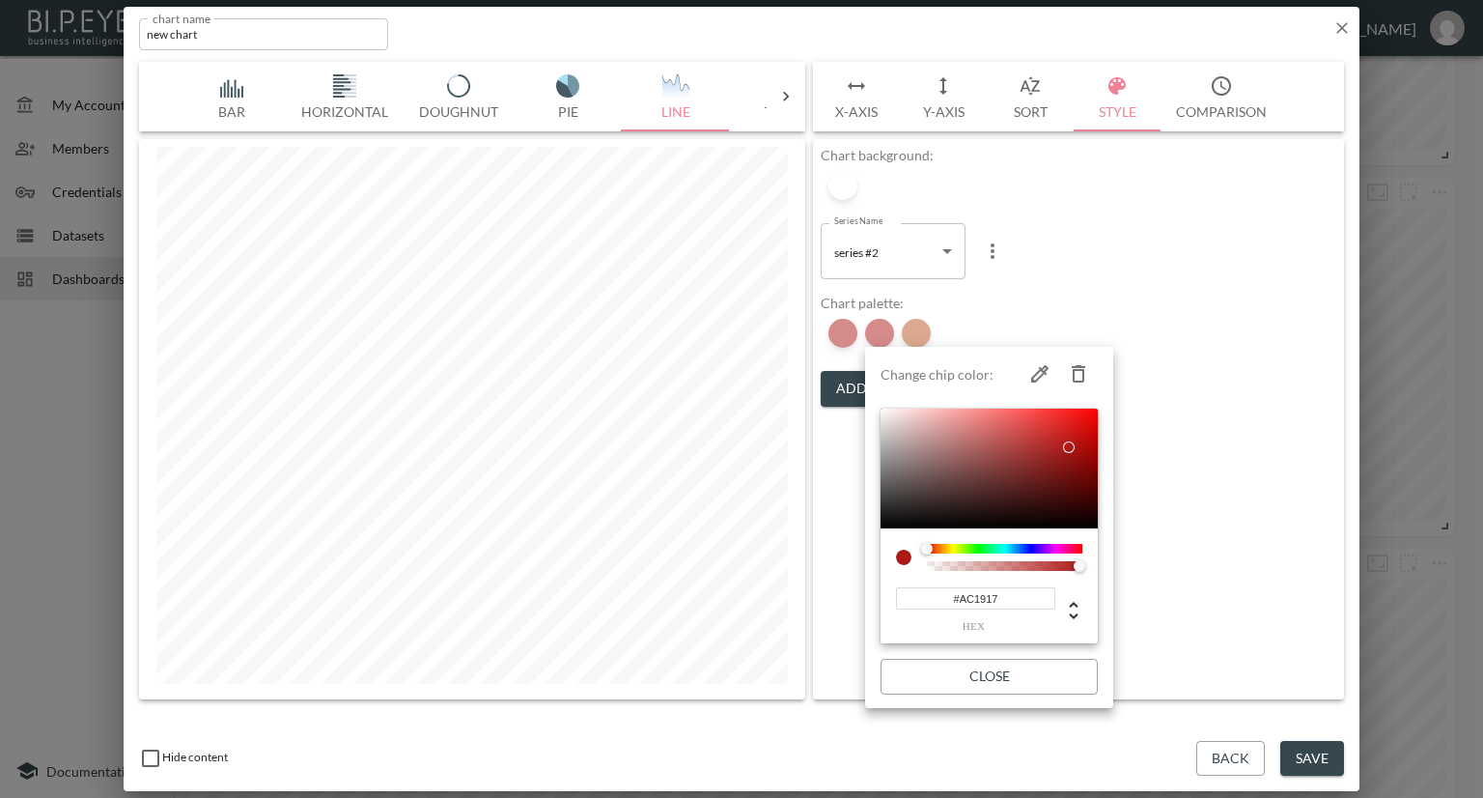
click at [1078, 368] on icon "button" at bounding box center [1079, 373] width 14 height 17
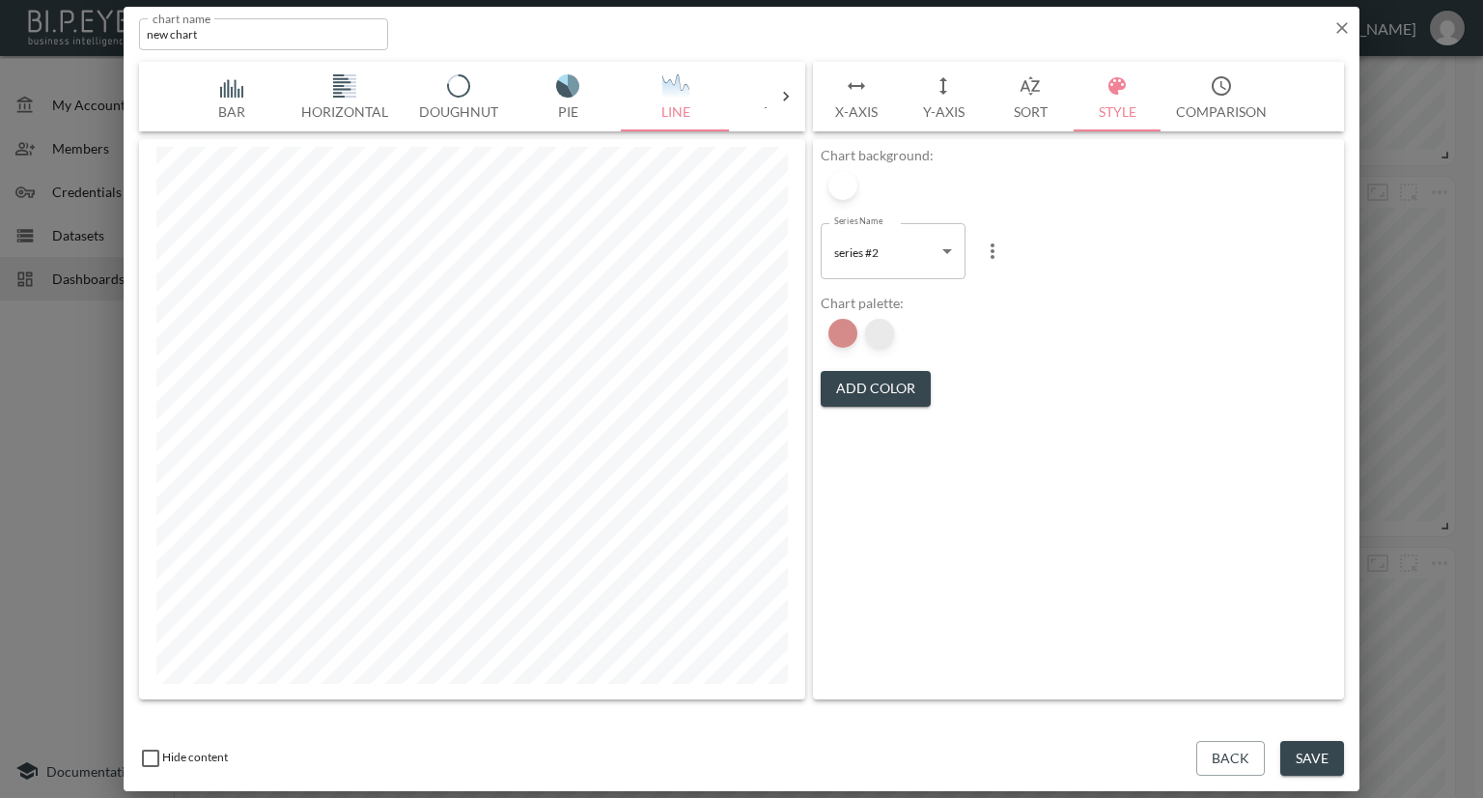
click at [879, 337] on div at bounding box center [879, 333] width 29 height 29
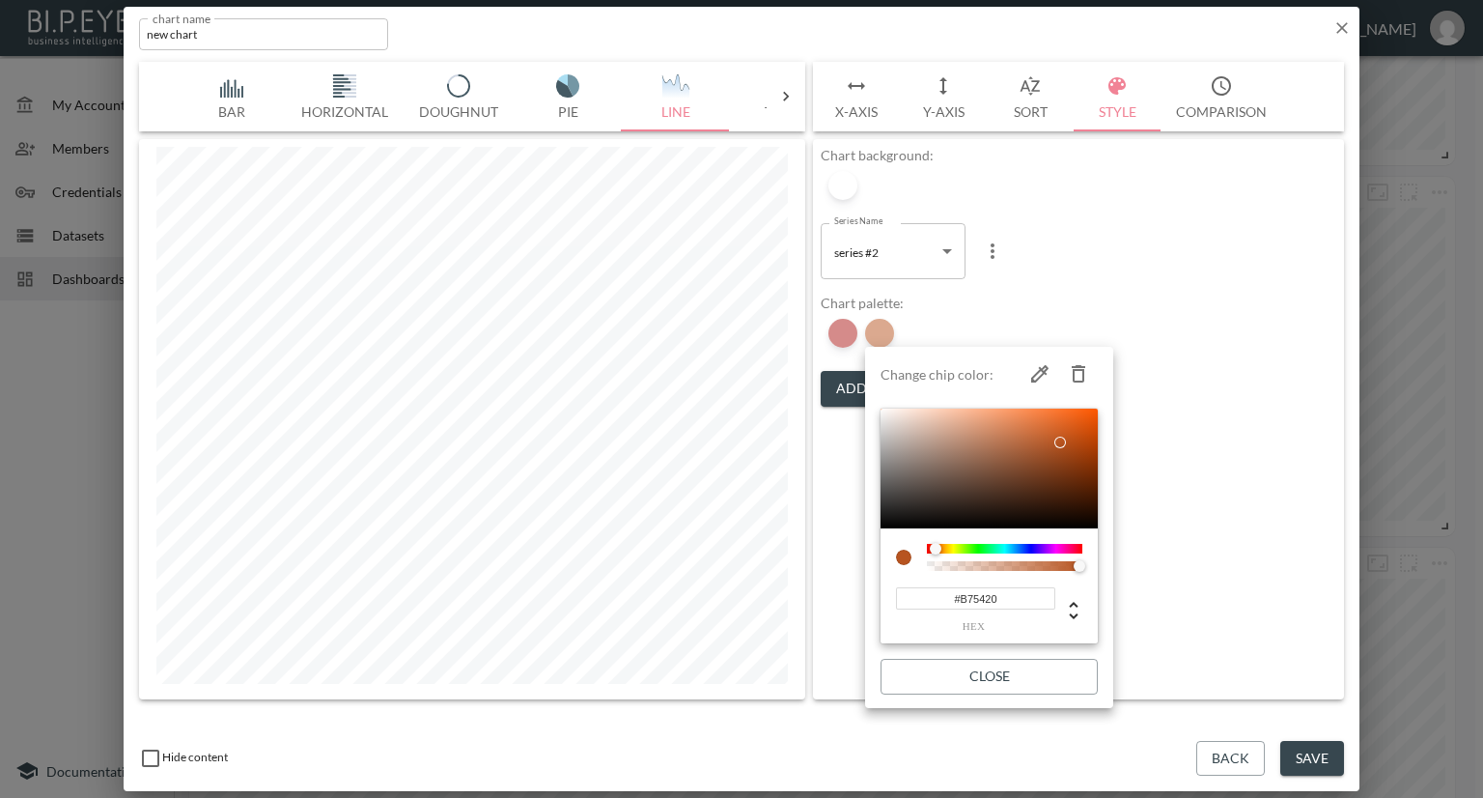
click at [1080, 368] on icon "button" at bounding box center [1079, 373] width 14 height 17
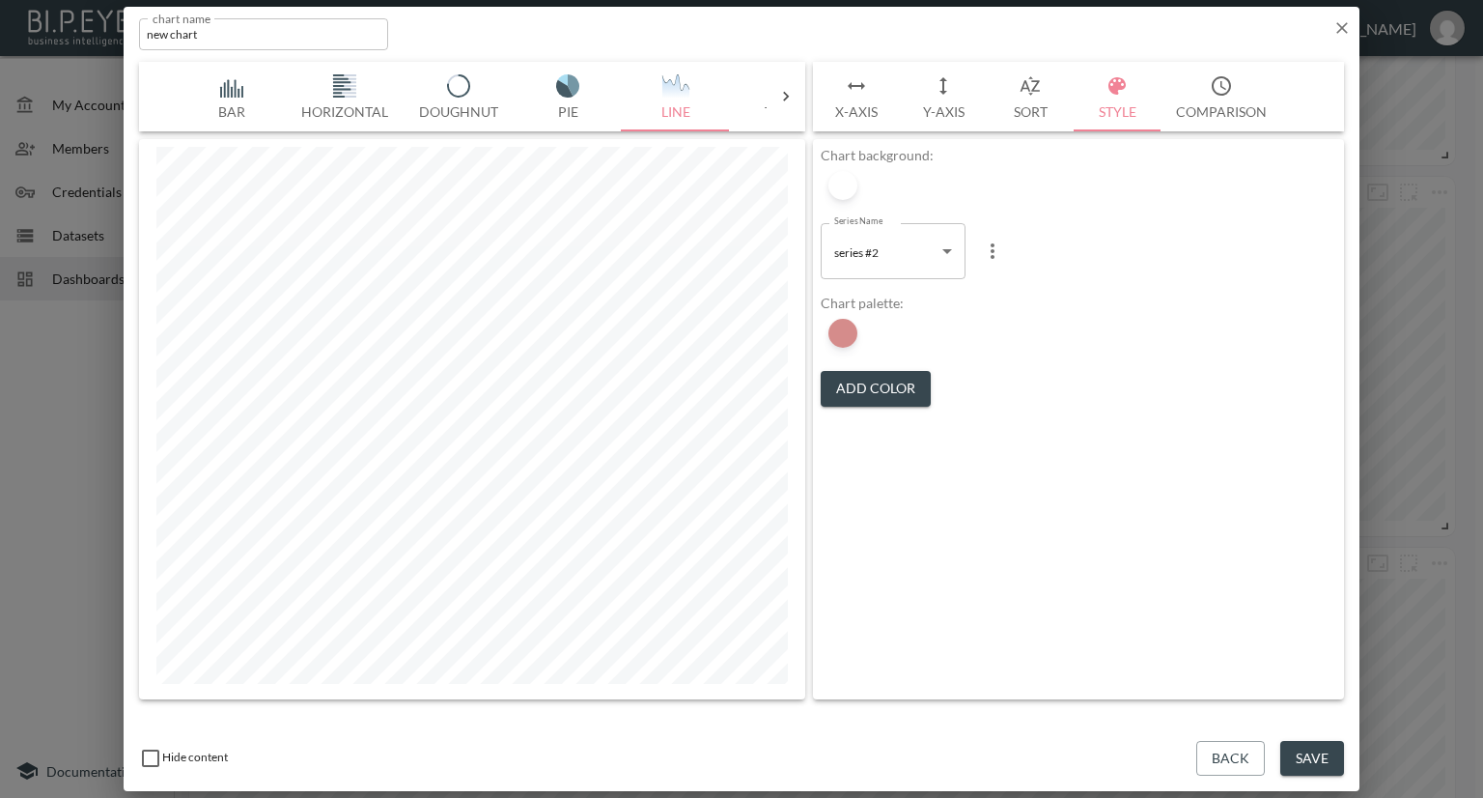
click at [1330, 766] on button "Save" at bounding box center [1312, 759] width 64 height 36
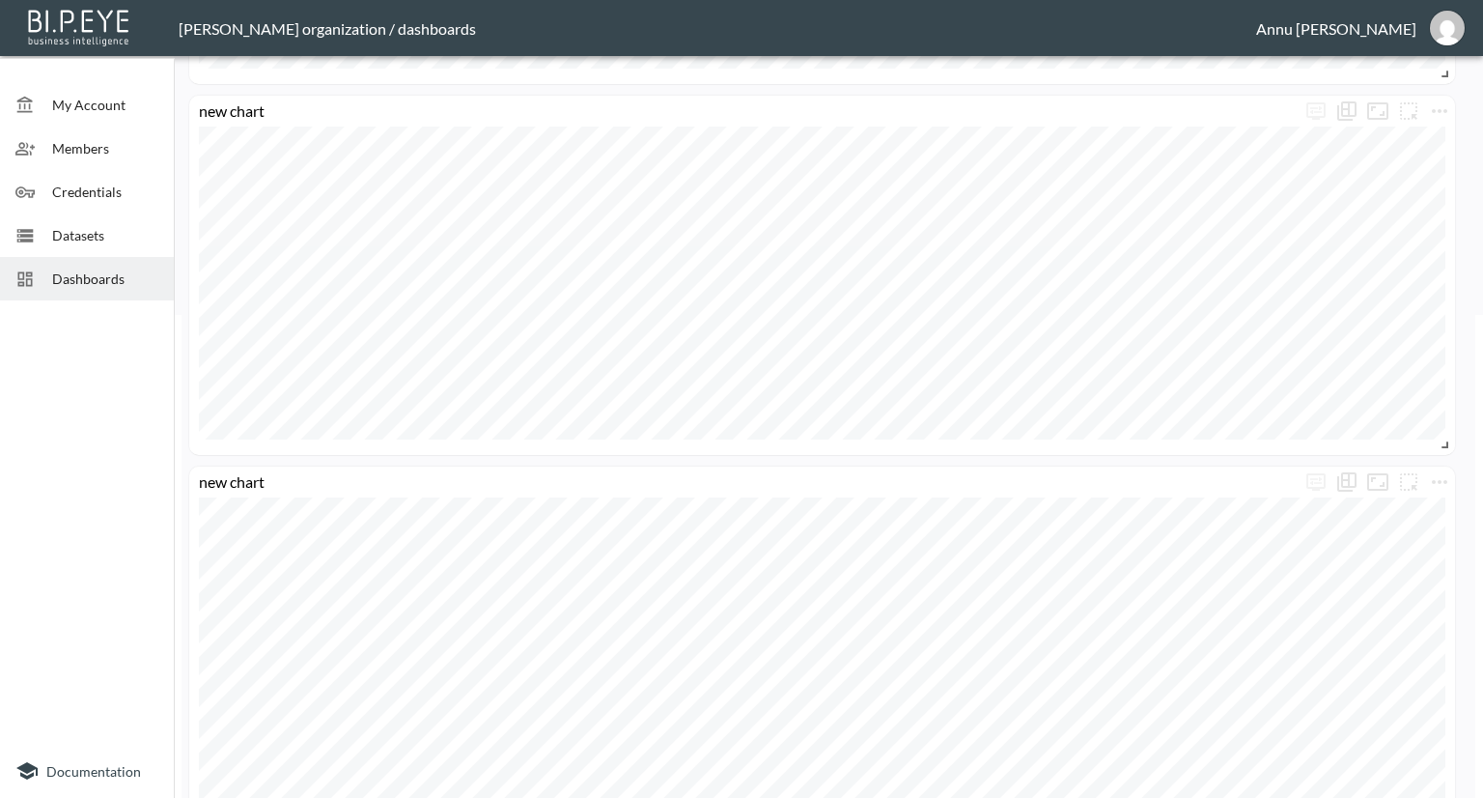
scroll to position [386, 0]
click at [1444, 206] on icon "more" at bounding box center [1439, 208] width 15 height 4
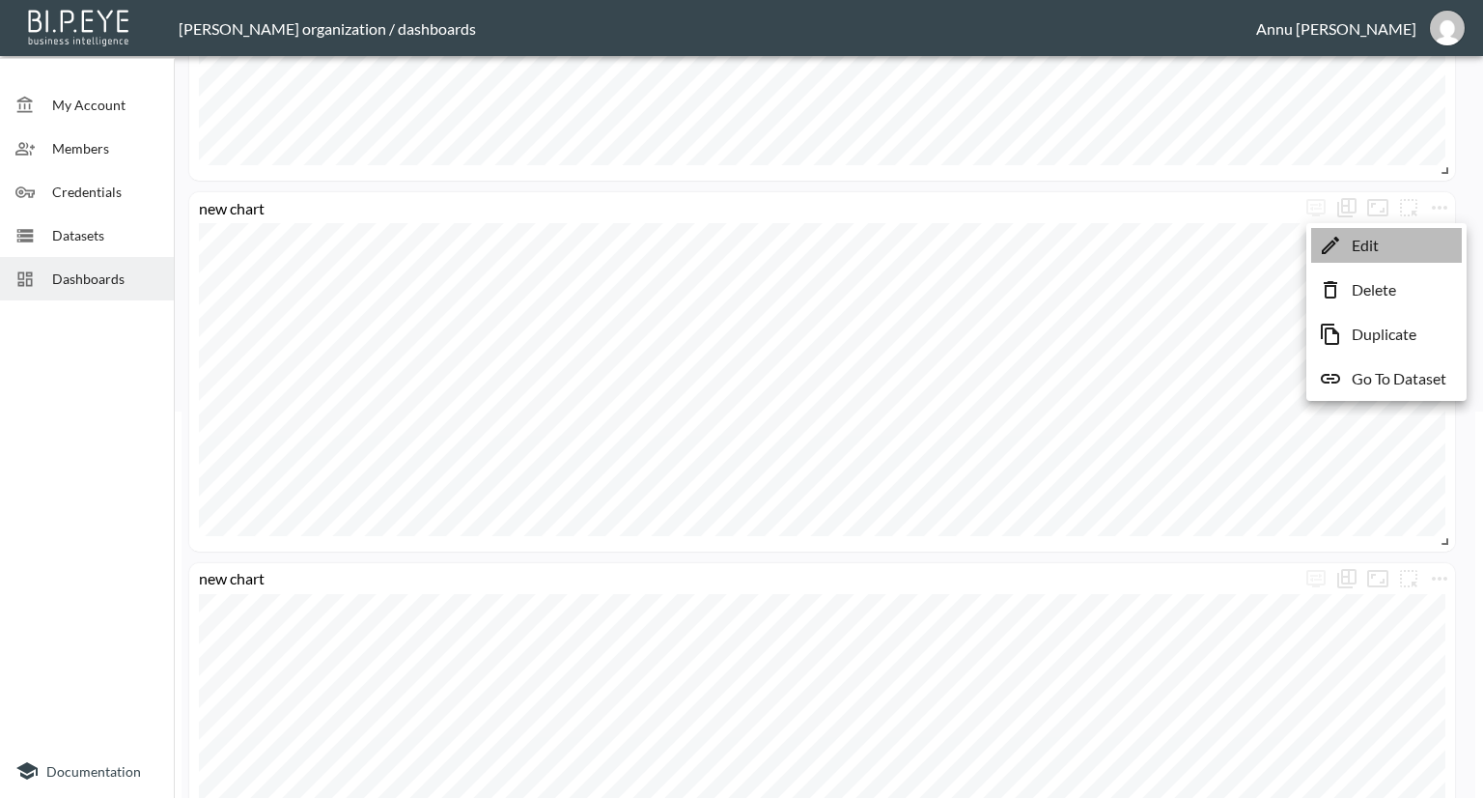
click at [1390, 244] on li "Edit" at bounding box center [1386, 245] width 151 height 35
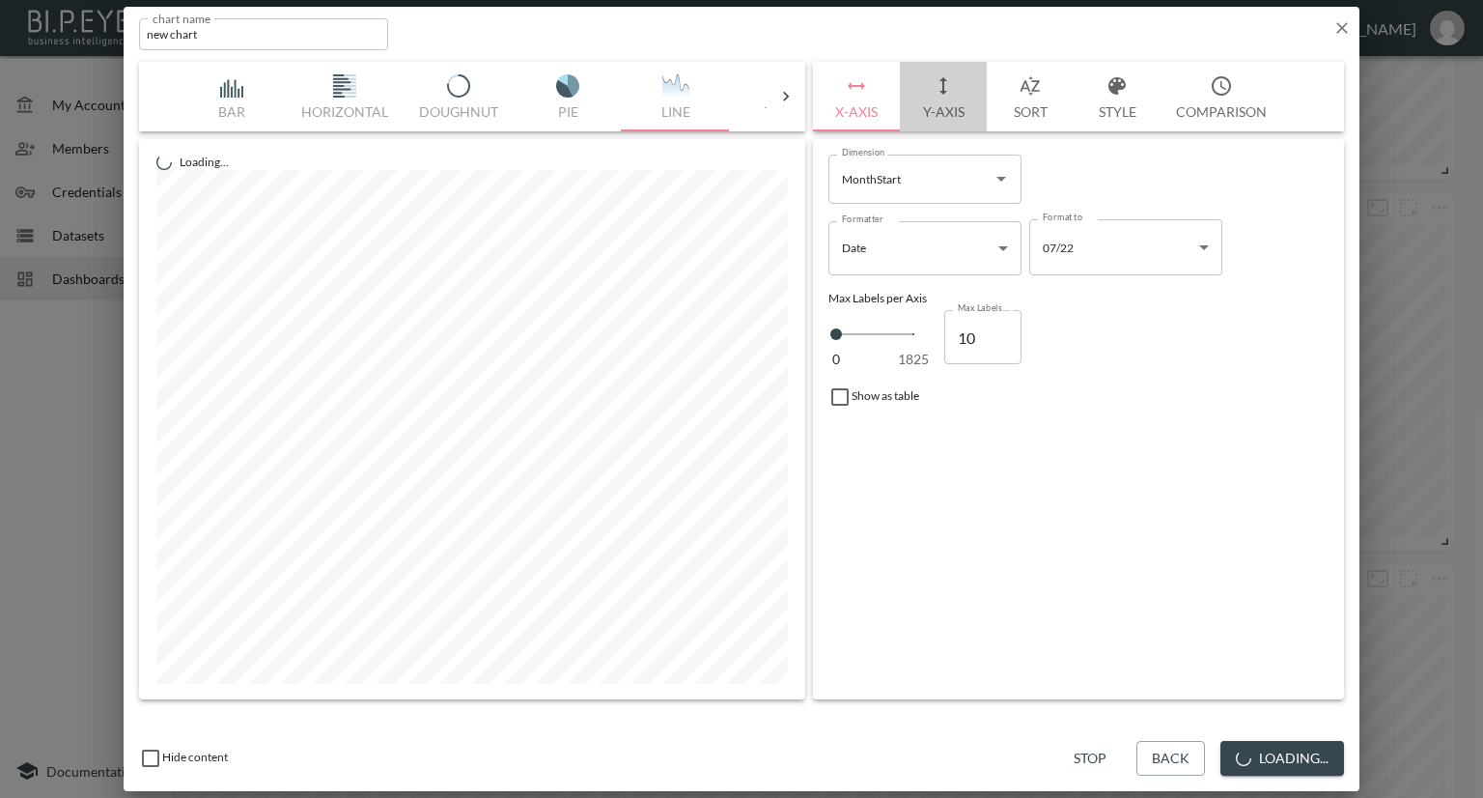
click at [958, 108] on button "Y-Axis" at bounding box center [943, 97] width 87 height 70
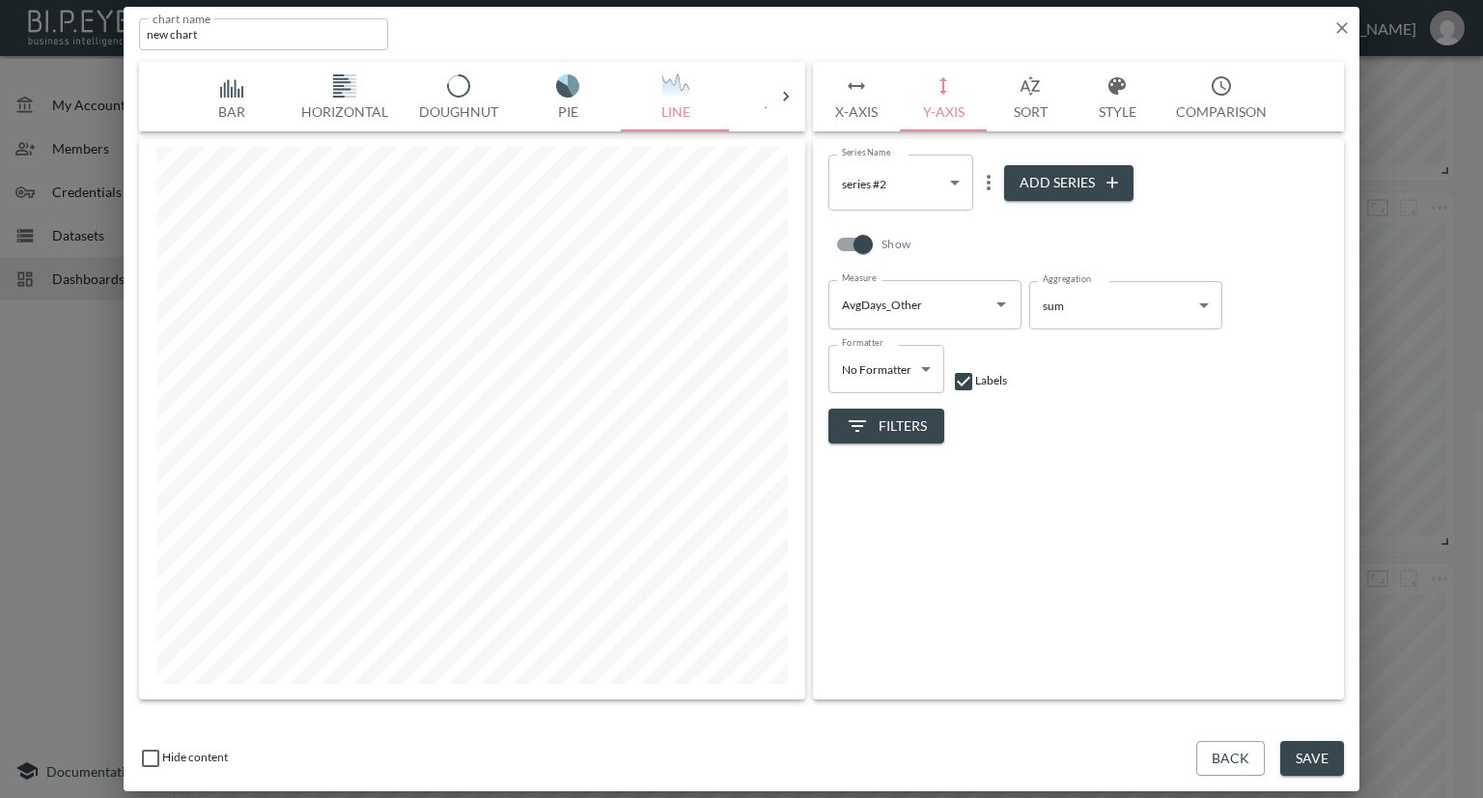
click at [995, 186] on icon "more" at bounding box center [988, 182] width 23 height 23
click at [1001, 210] on p "Edit" at bounding box center [992, 220] width 27 height 23
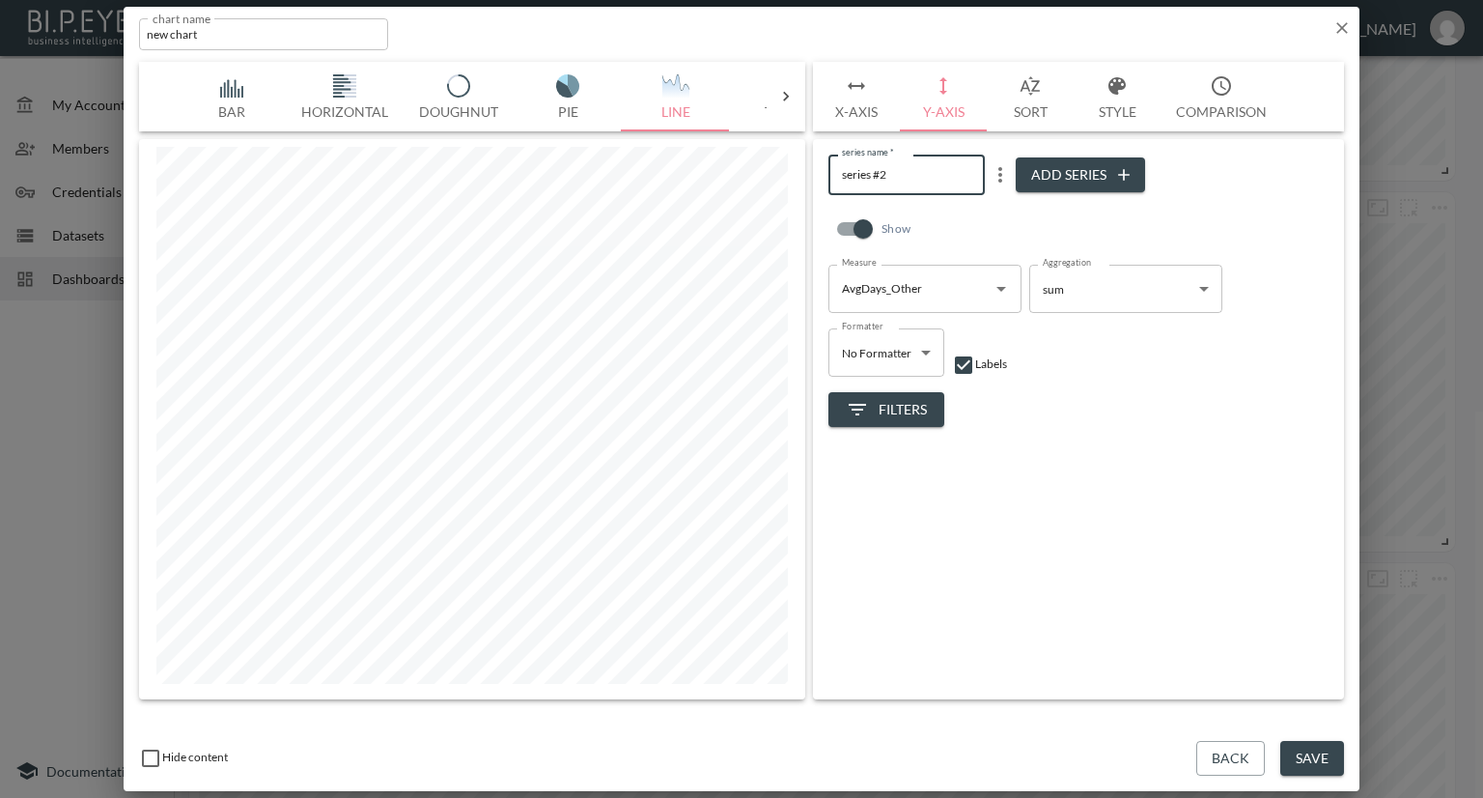
drag, startPoint x: 923, startPoint y: 171, endPoint x: 842, endPoint y: 172, distance: 81.1
click at [842, 172] on input "series #2" at bounding box center [906, 174] width 156 height 40
drag, startPoint x: 1079, startPoint y: 490, endPoint x: 909, endPoint y: 350, distance: 220.8
click at [1078, 488] on div "series name   * Avg Publish Date before Auction-Others series name   * Add Seri…" at bounding box center [1078, 419] width 531 height 560
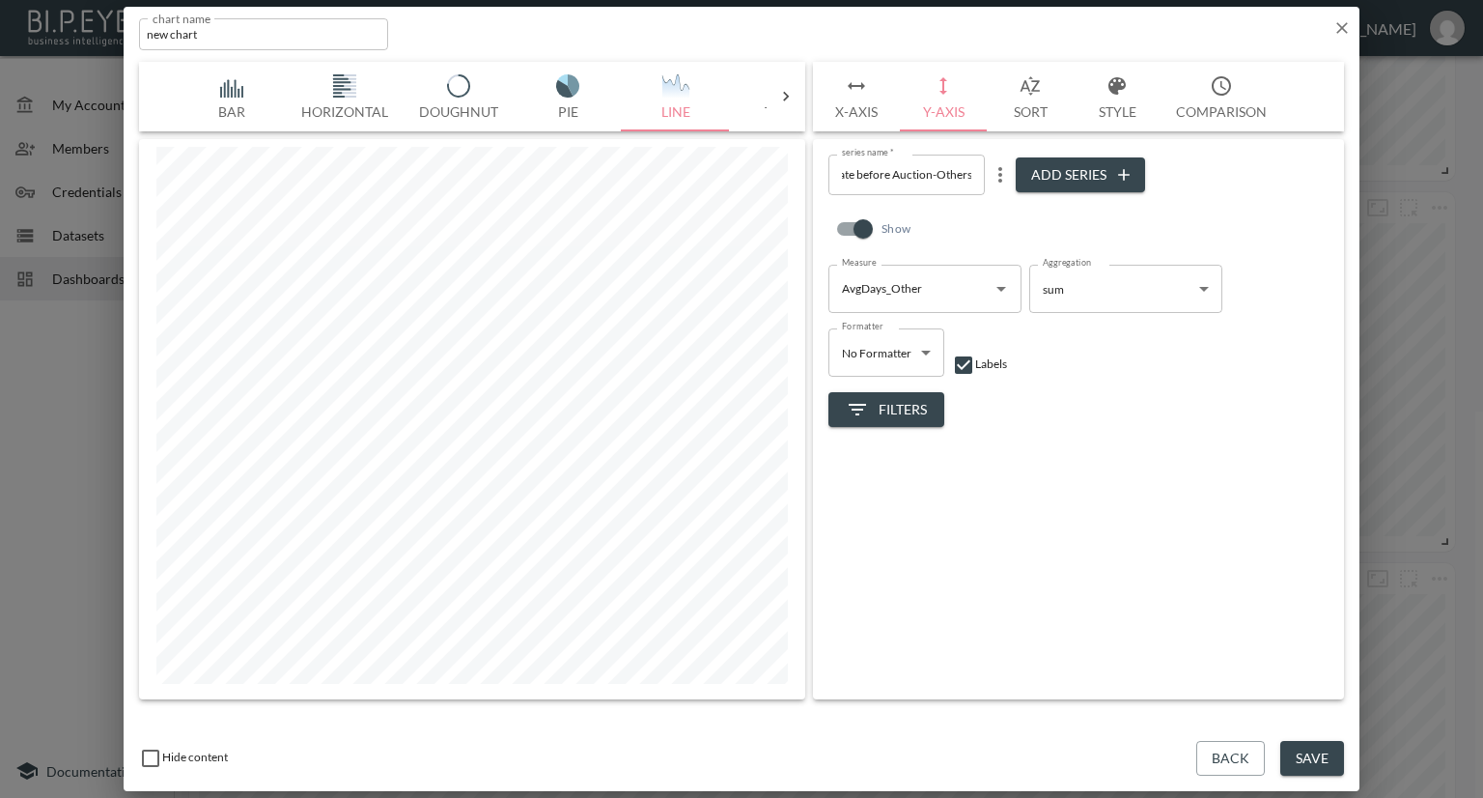
scroll to position [0, 0]
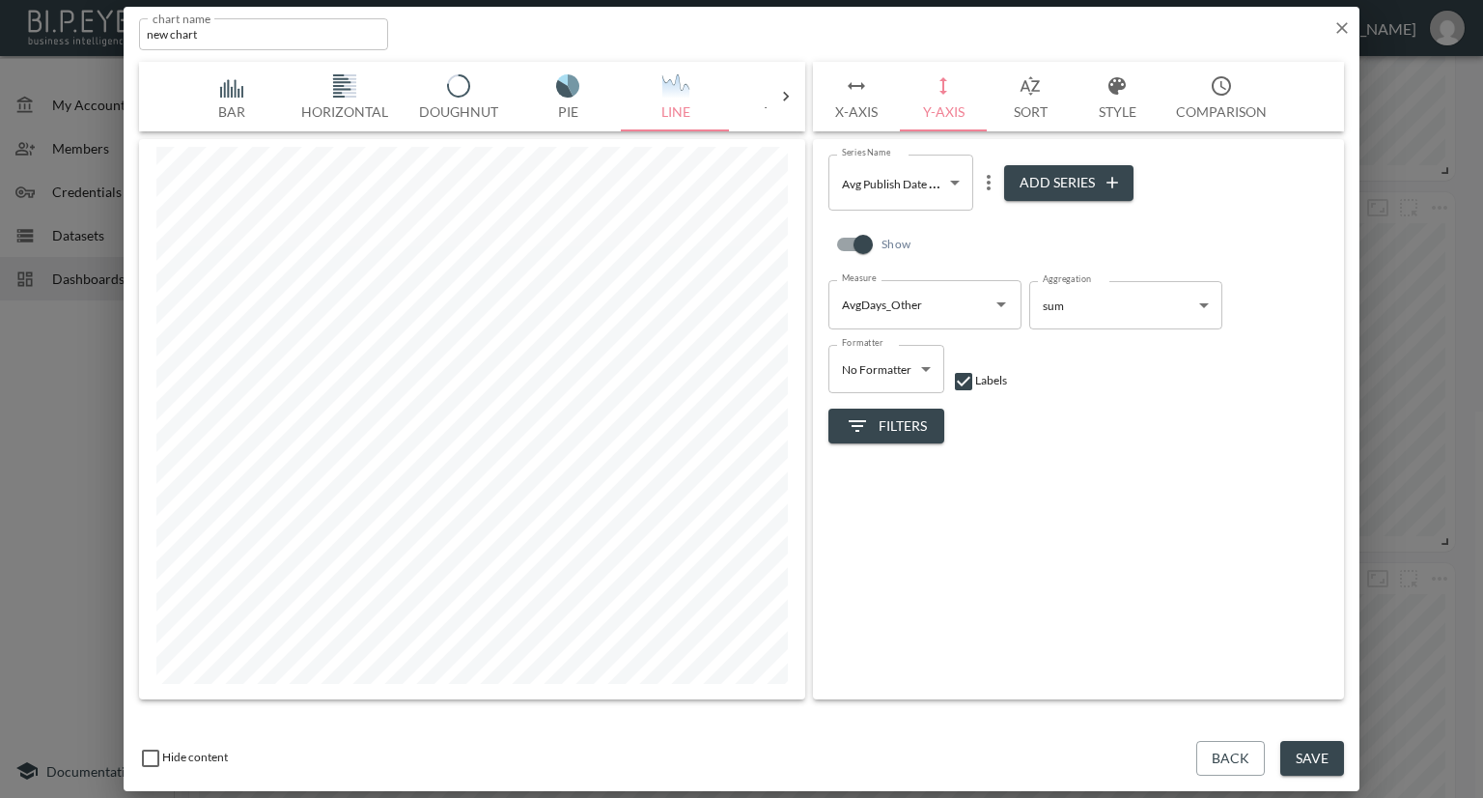
click at [995, 299] on icon "Open" at bounding box center [1001, 304] width 23 height 23
click at [1125, 459] on div "Series Name Avg Publish Date before Auction-Others c5c6f7a5-d8dd-450e-8918-39c8…" at bounding box center [1078, 419] width 531 height 560
click at [953, 182] on body "BI.P.EYE, Interactive Analytics Dashboards - app Nadia Senft organization / das…" at bounding box center [741, 399] width 1483 height 798
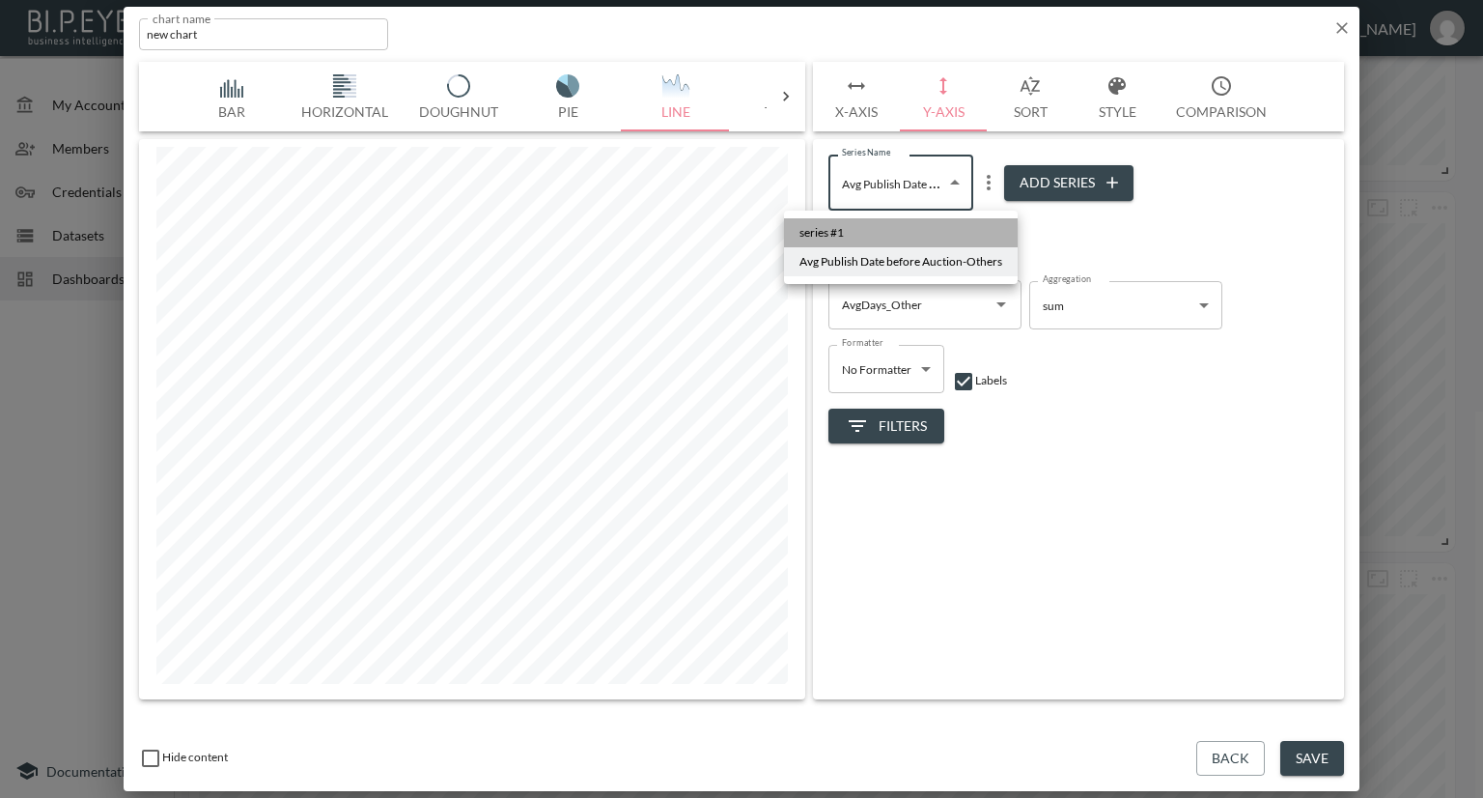
click at [908, 233] on li "series #1" at bounding box center [901, 232] width 234 height 29
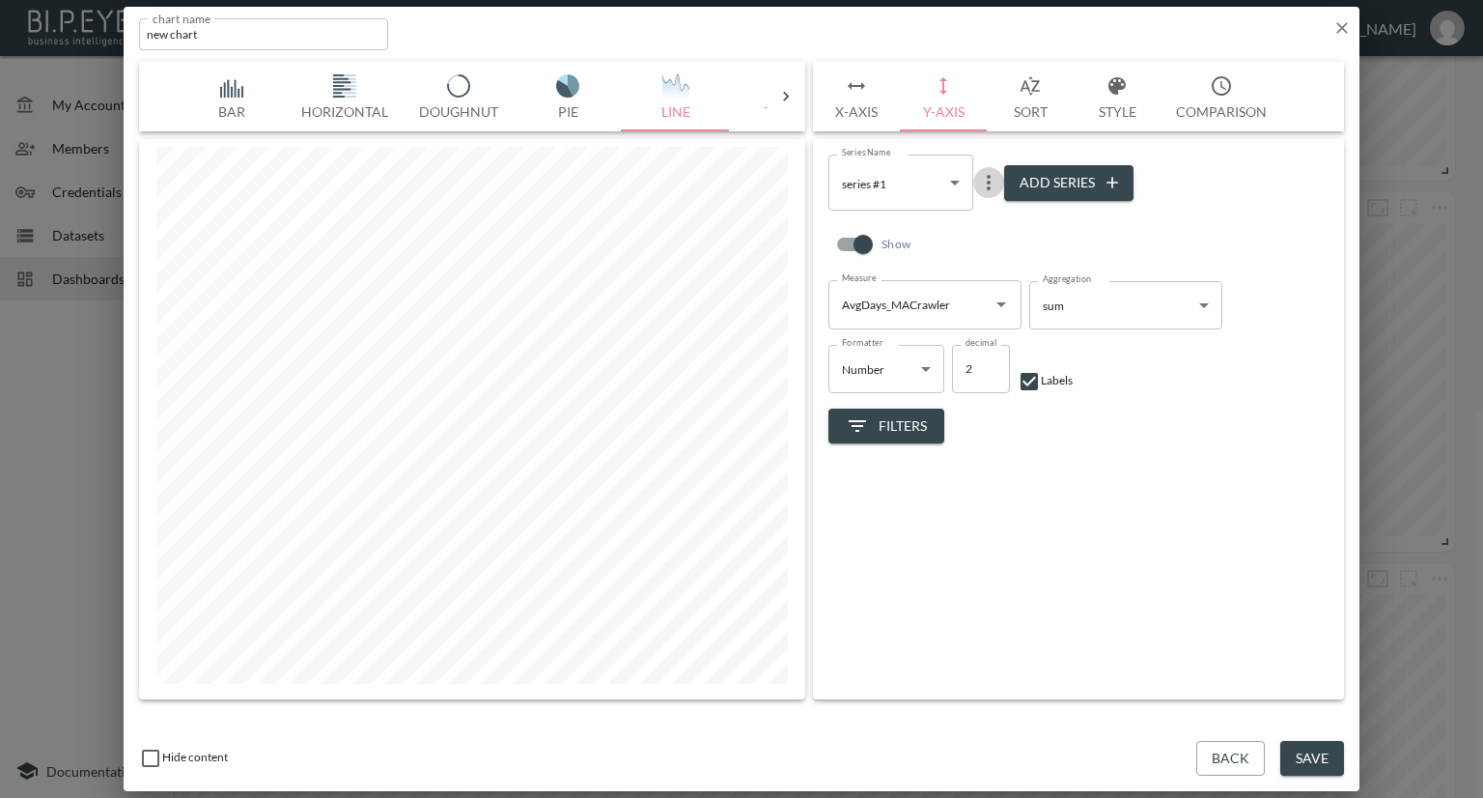
click at [988, 186] on icon "more" at bounding box center [988, 182] width 23 height 23
click at [990, 216] on p "Edit" at bounding box center [992, 220] width 27 height 23
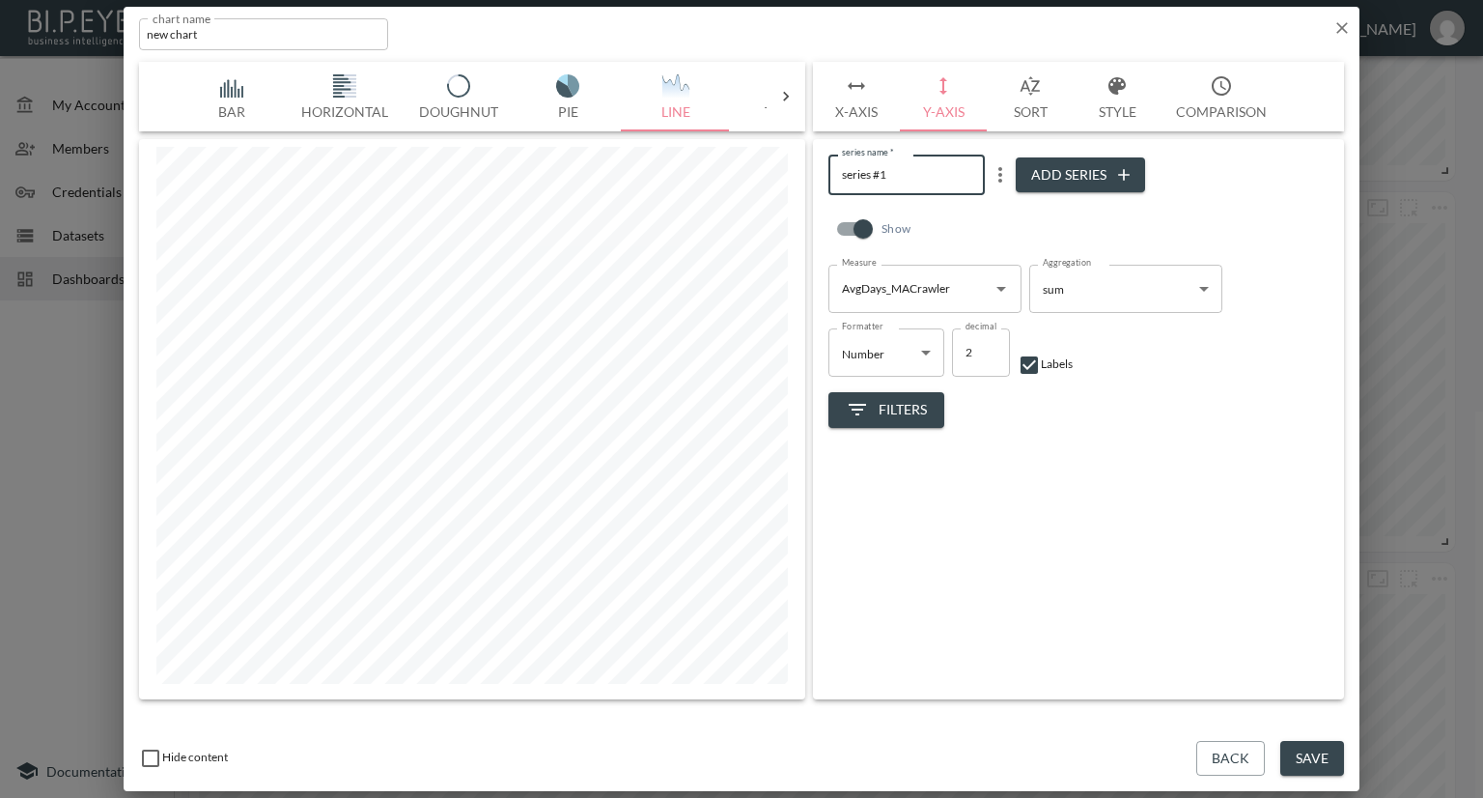
drag, startPoint x: 919, startPoint y: 171, endPoint x: 832, endPoint y: 173, distance: 86.9
click at [832, 173] on input "series #1" at bounding box center [906, 174] width 156 height 40
click at [1299, 755] on button "Save" at bounding box center [1312, 759] width 64 height 36
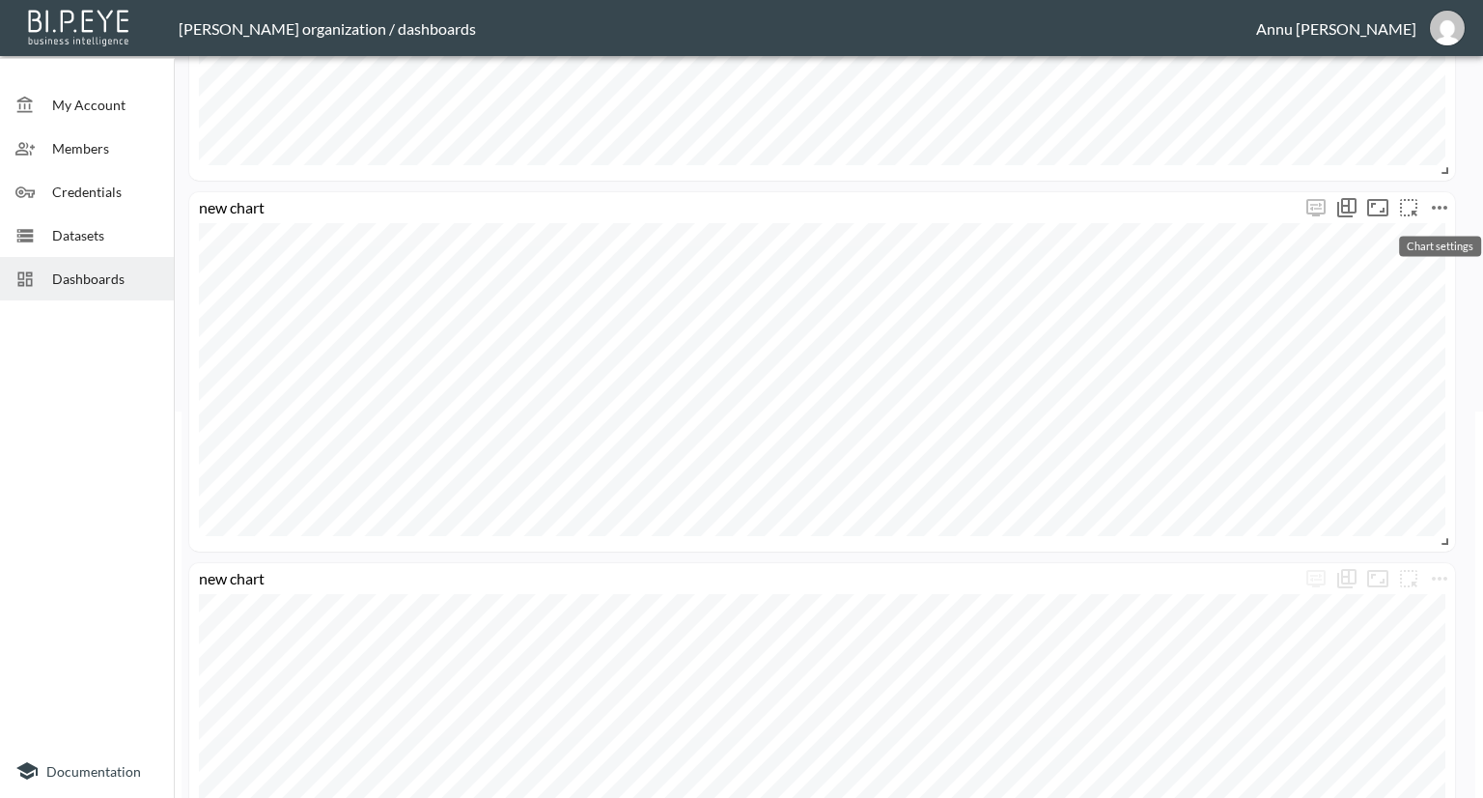
click at [1442, 206] on icon "more" at bounding box center [1439, 207] width 23 height 23
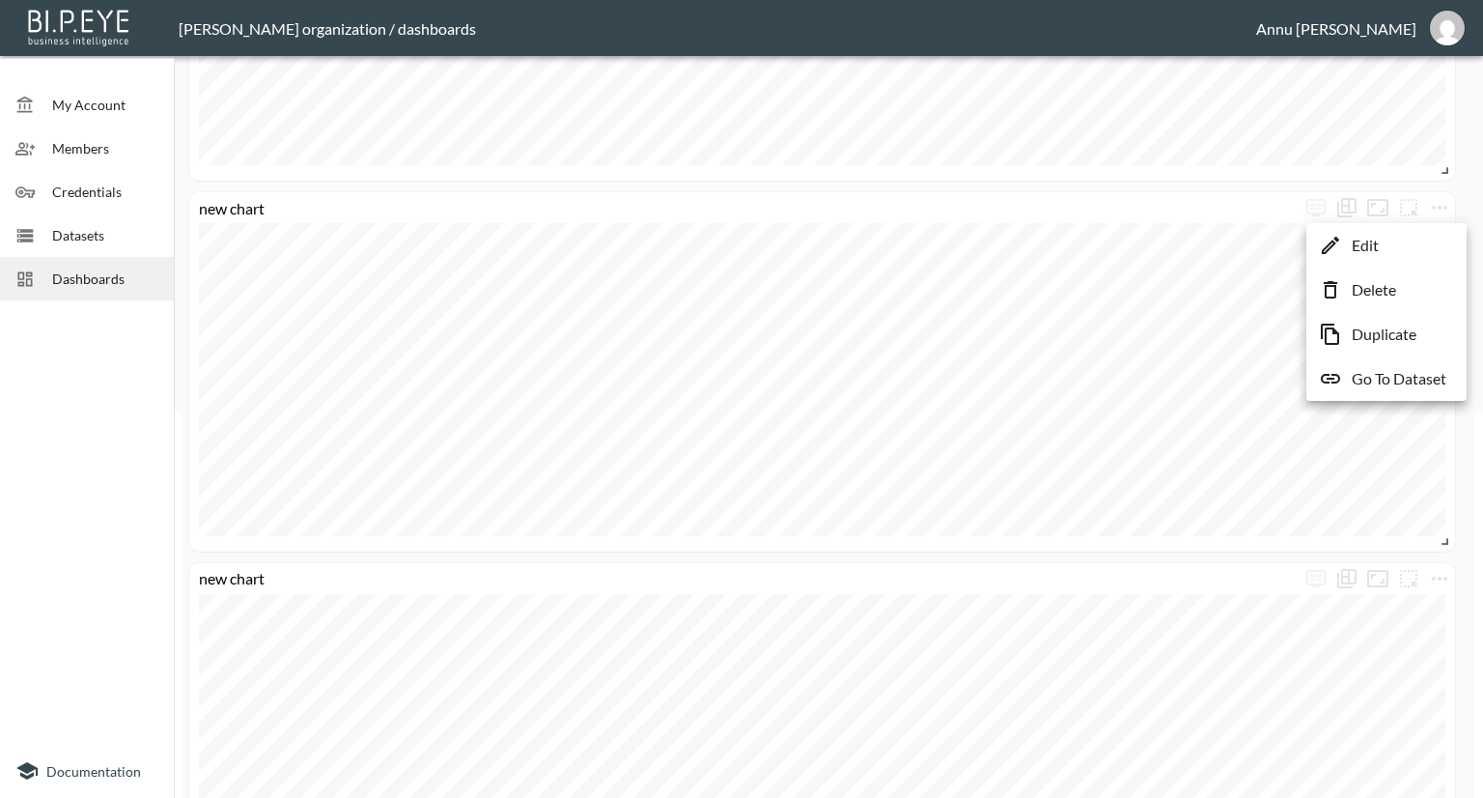
click at [1362, 248] on p "Edit" at bounding box center [1365, 245] width 27 height 23
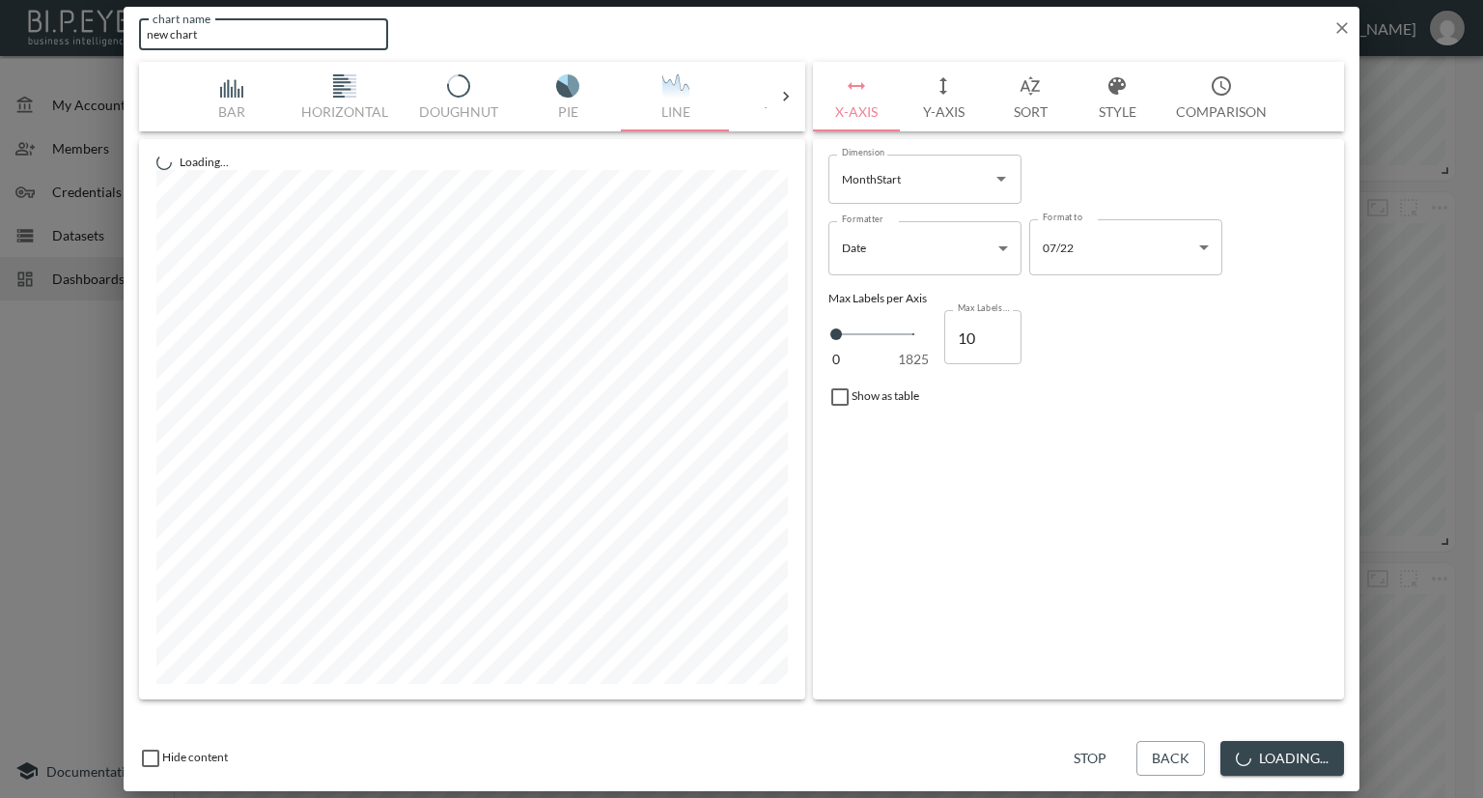
drag, startPoint x: 274, startPoint y: 34, endPoint x: 89, endPoint y: 31, distance: 185.4
click at [89, 31] on div "chart name new chart chart name Bar Horizontal Doughnut Pie Line Table Single M…" at bounding box center [741, 399] width 1483 height 798
click at [1326, 748] on button "Save" at bounding box center [1312, 759] width 64 height 36
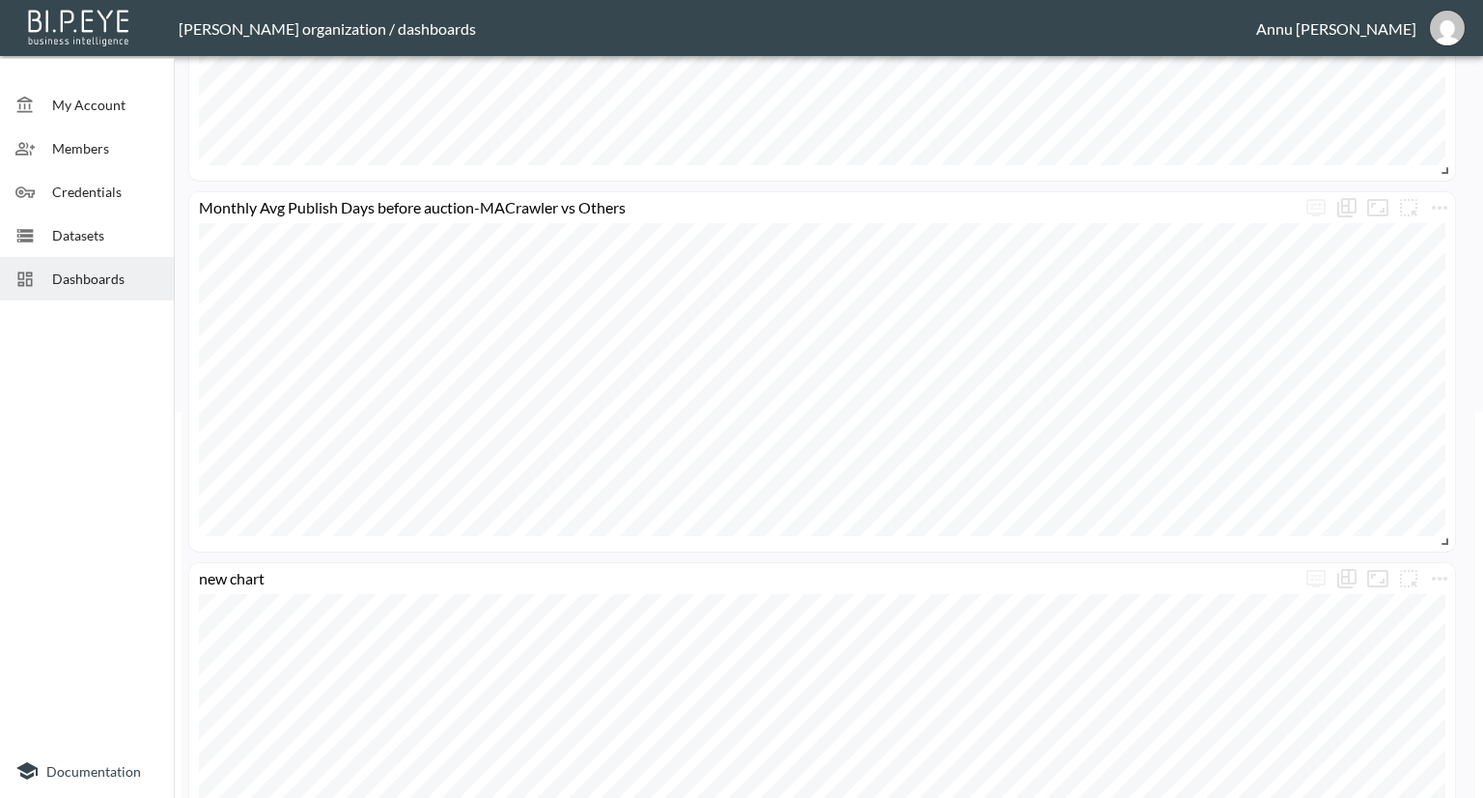
scroll to position [579, 0]
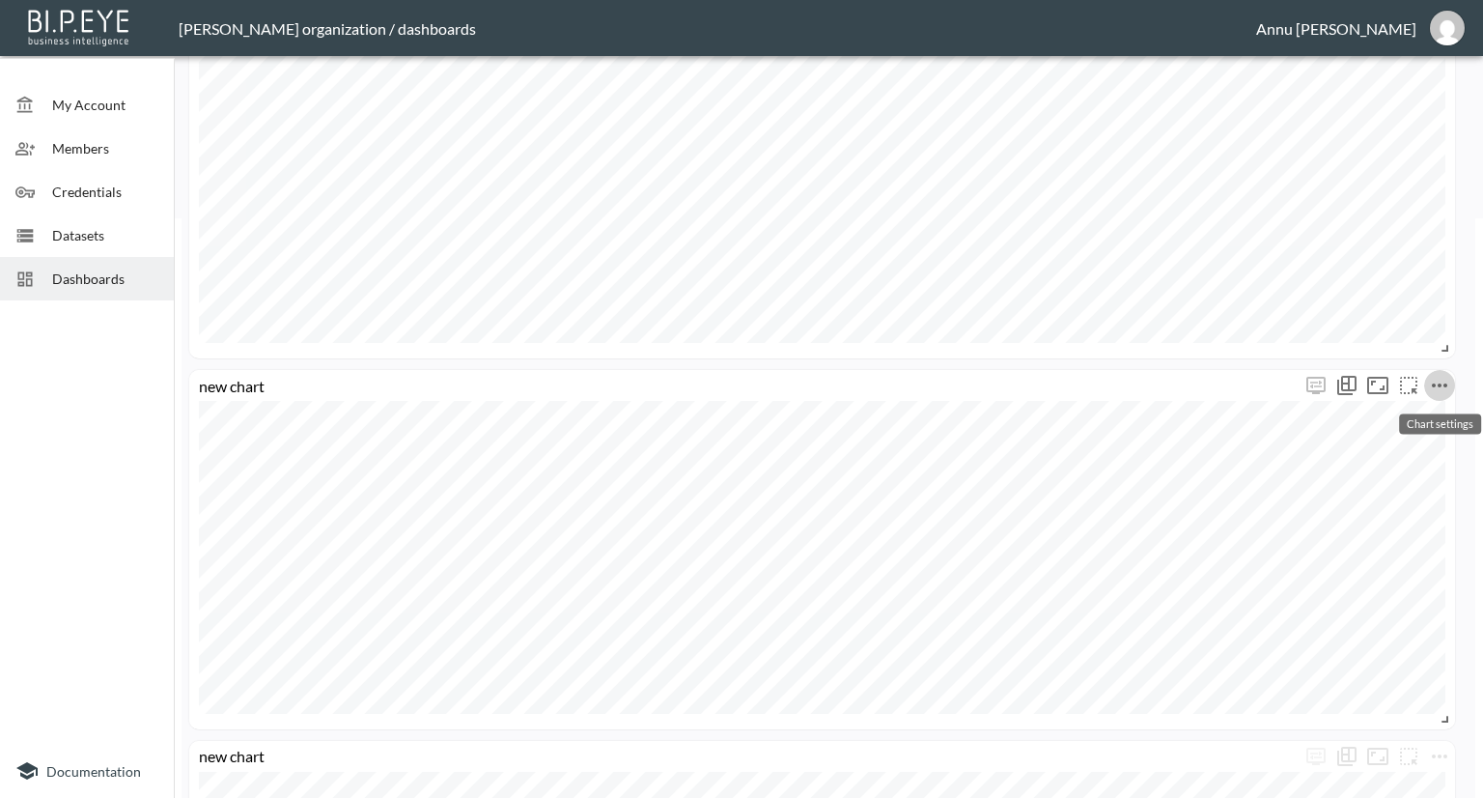
click at [1444, 383] on icon "more" at bounding box center [1439, 385] width 15 height 4
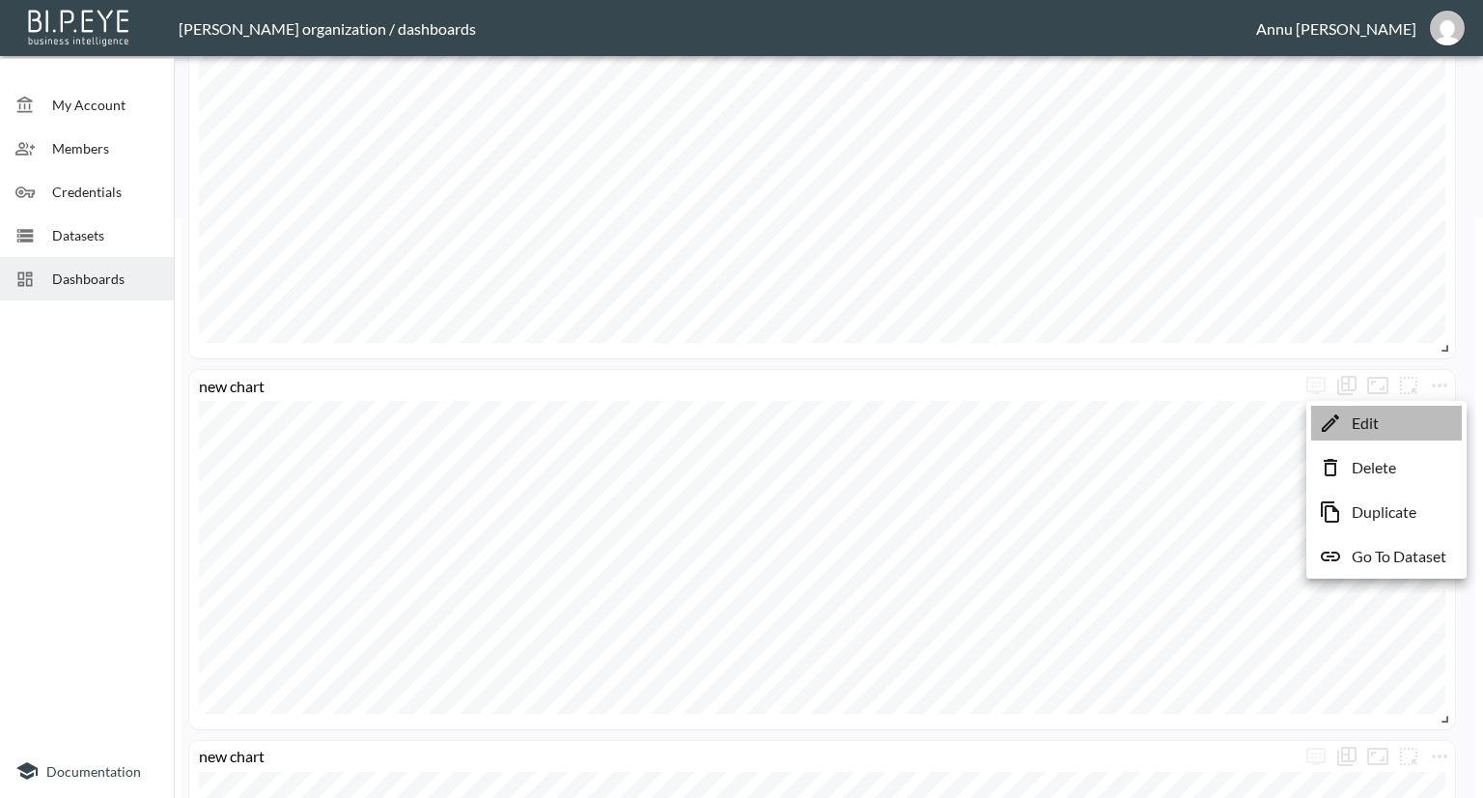
click at [1424, 414] on li "Edit" at bounding box center [1386, 423] width 151 height 35
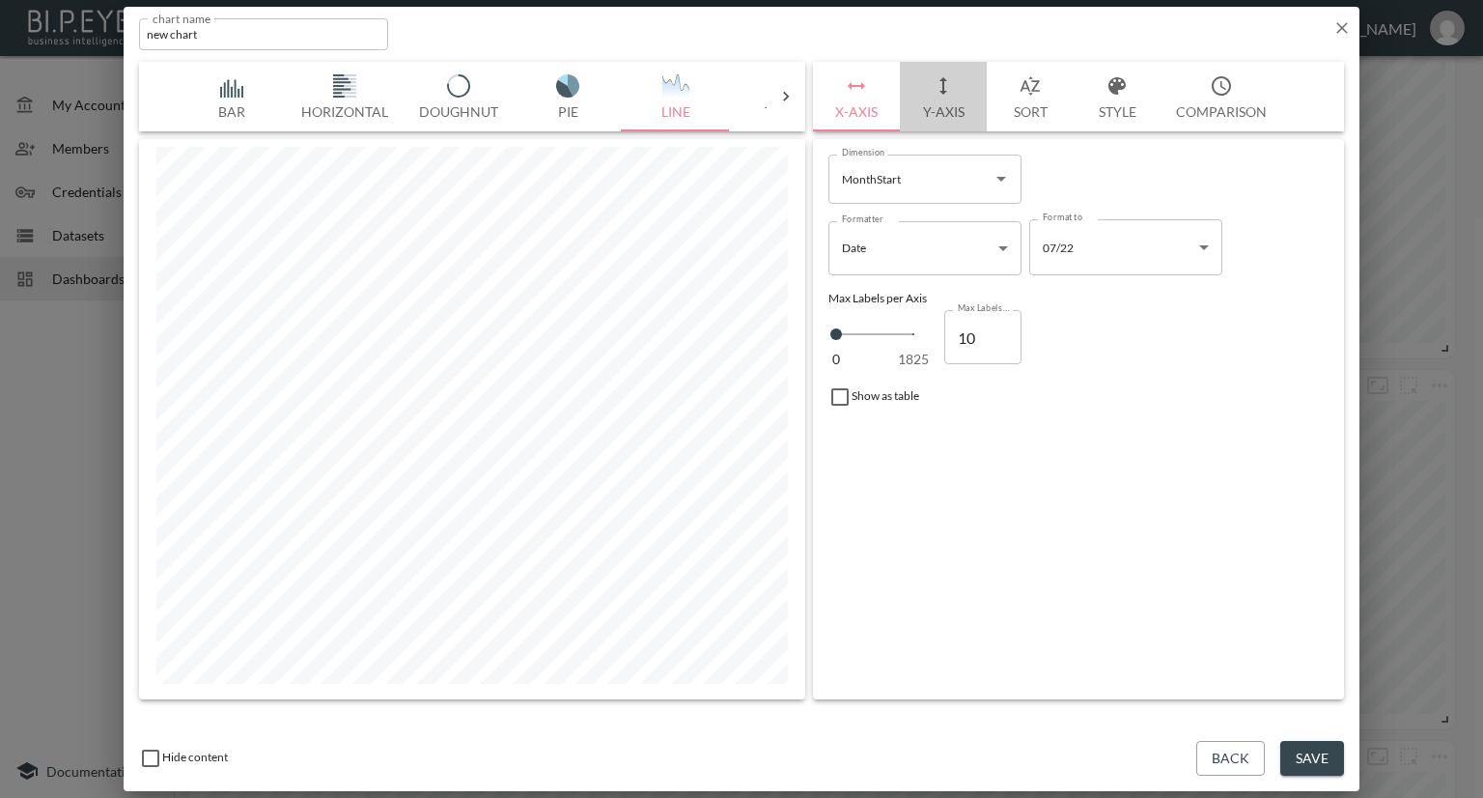
click at [962, 107] on button "Y-Axis" at bounding box center [943, 97] width 87 height 70
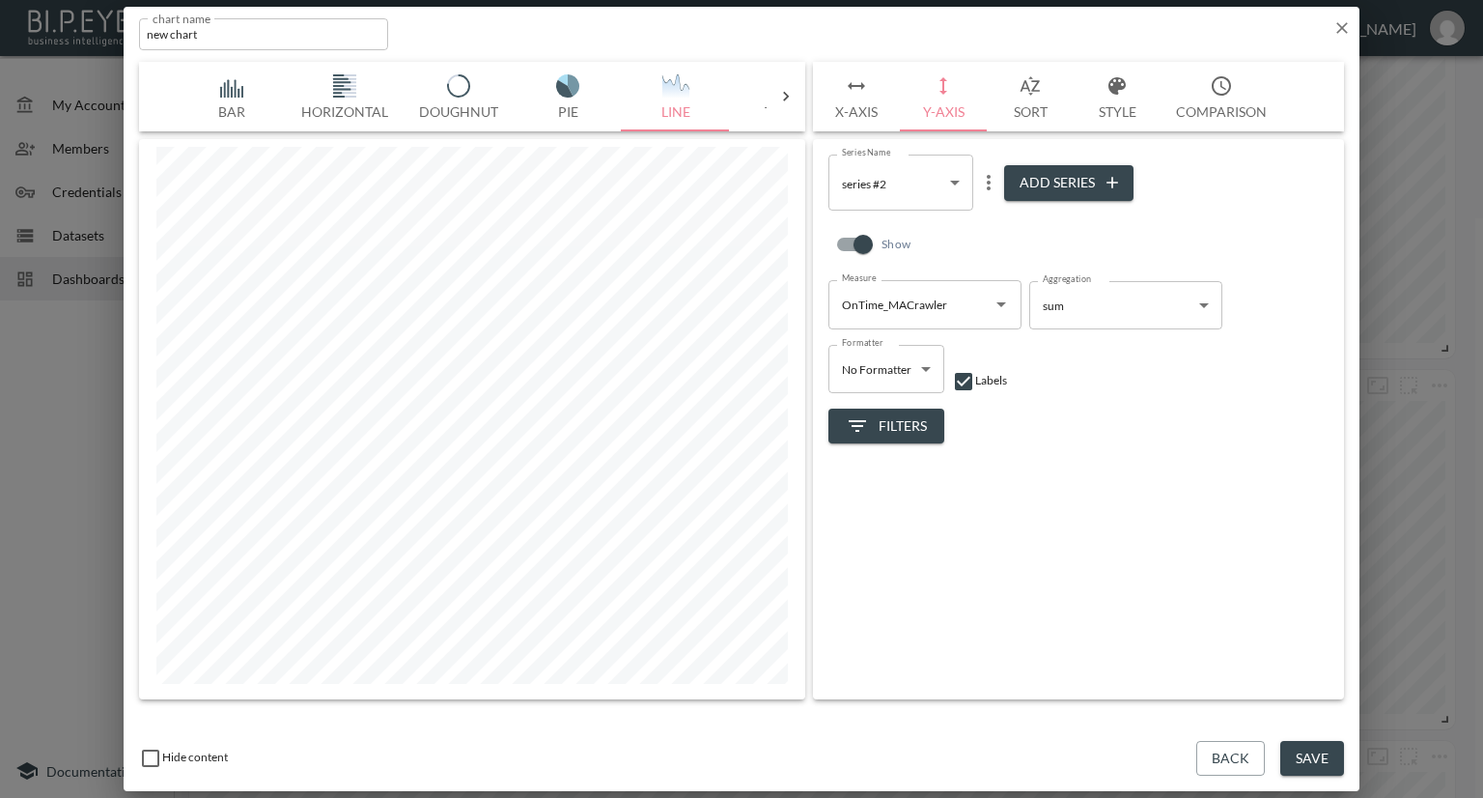
click at [1339, 20] on icon "button" at bounding box center [1341, 27] width 19 height 19
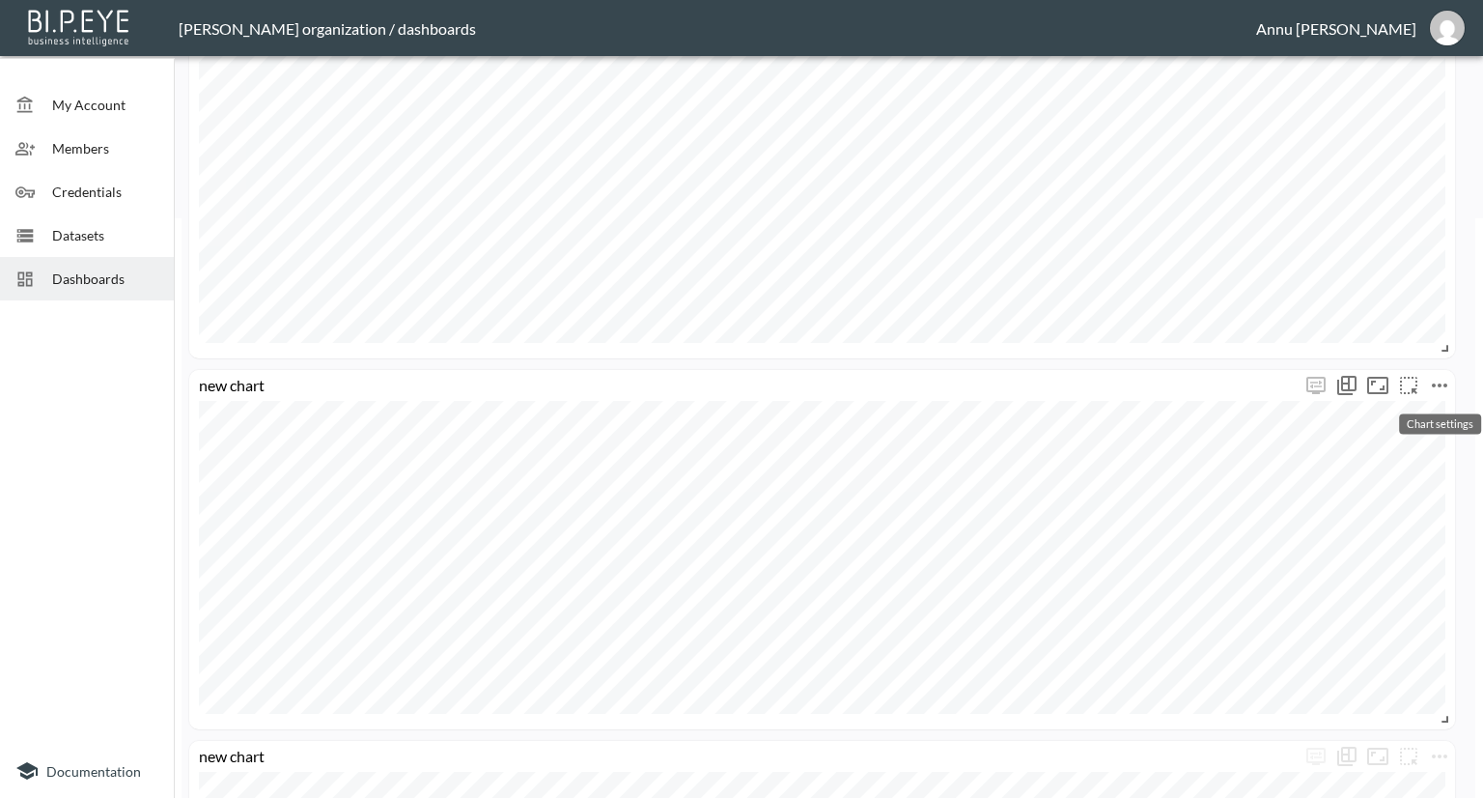
click at [1448, 386] on icon "more" at bounding box center [1439, 385] width 23 height 23
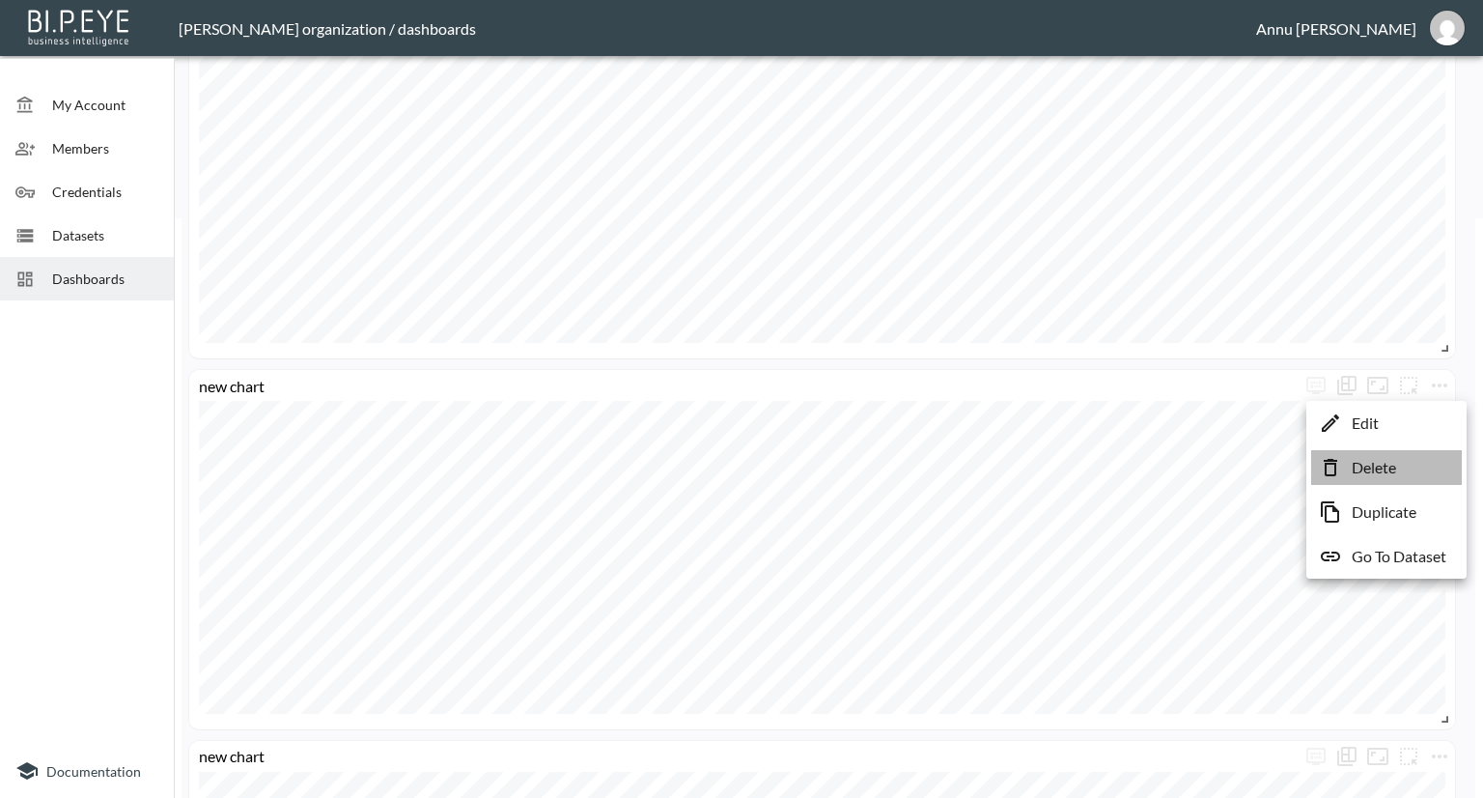
click at [1384, 464] on p "Delete" at bounding box center [1374, 467] width 44 height 23
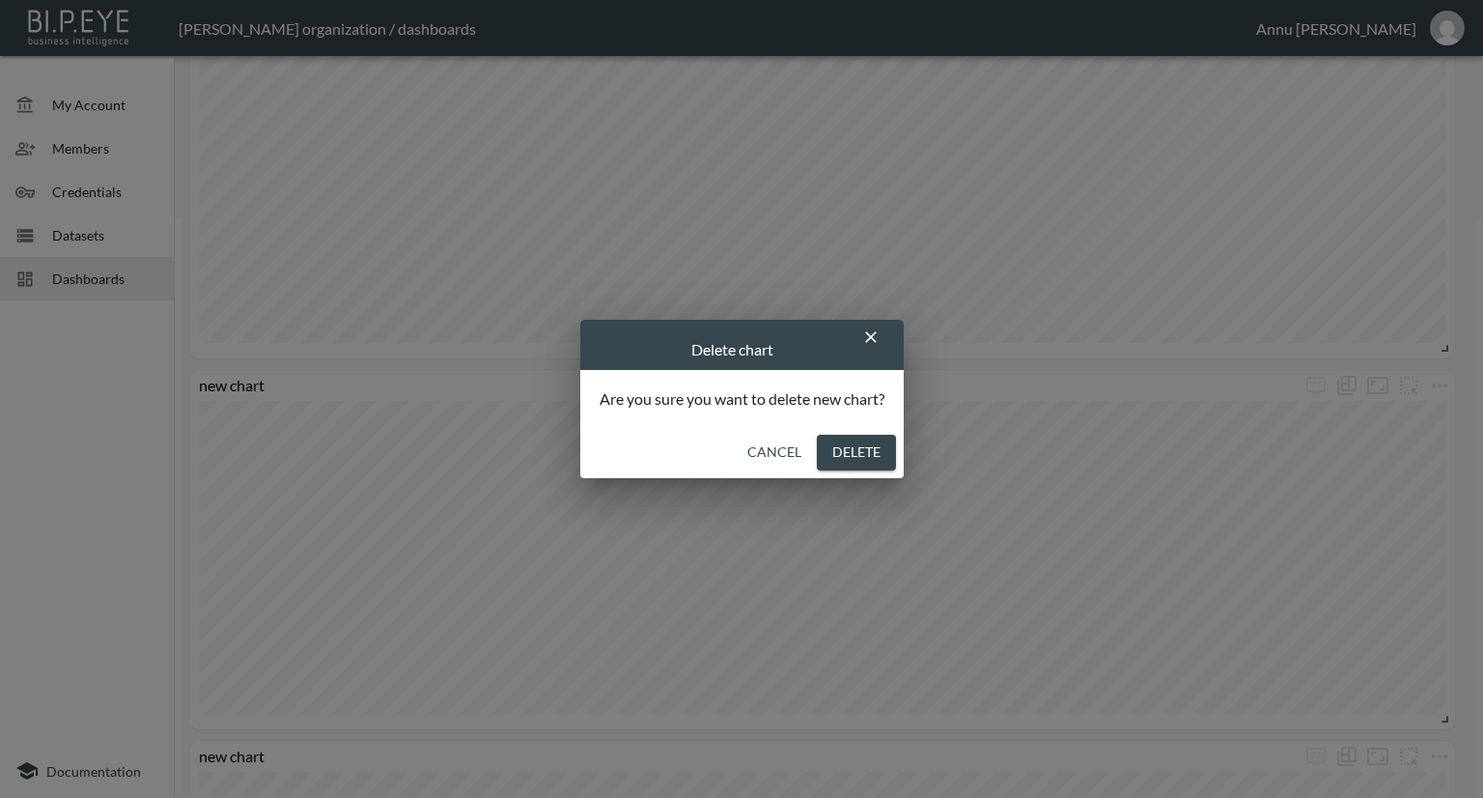
click at [877, 447] on button "Delete" at bounding box center [856, 452] width 79 height 36
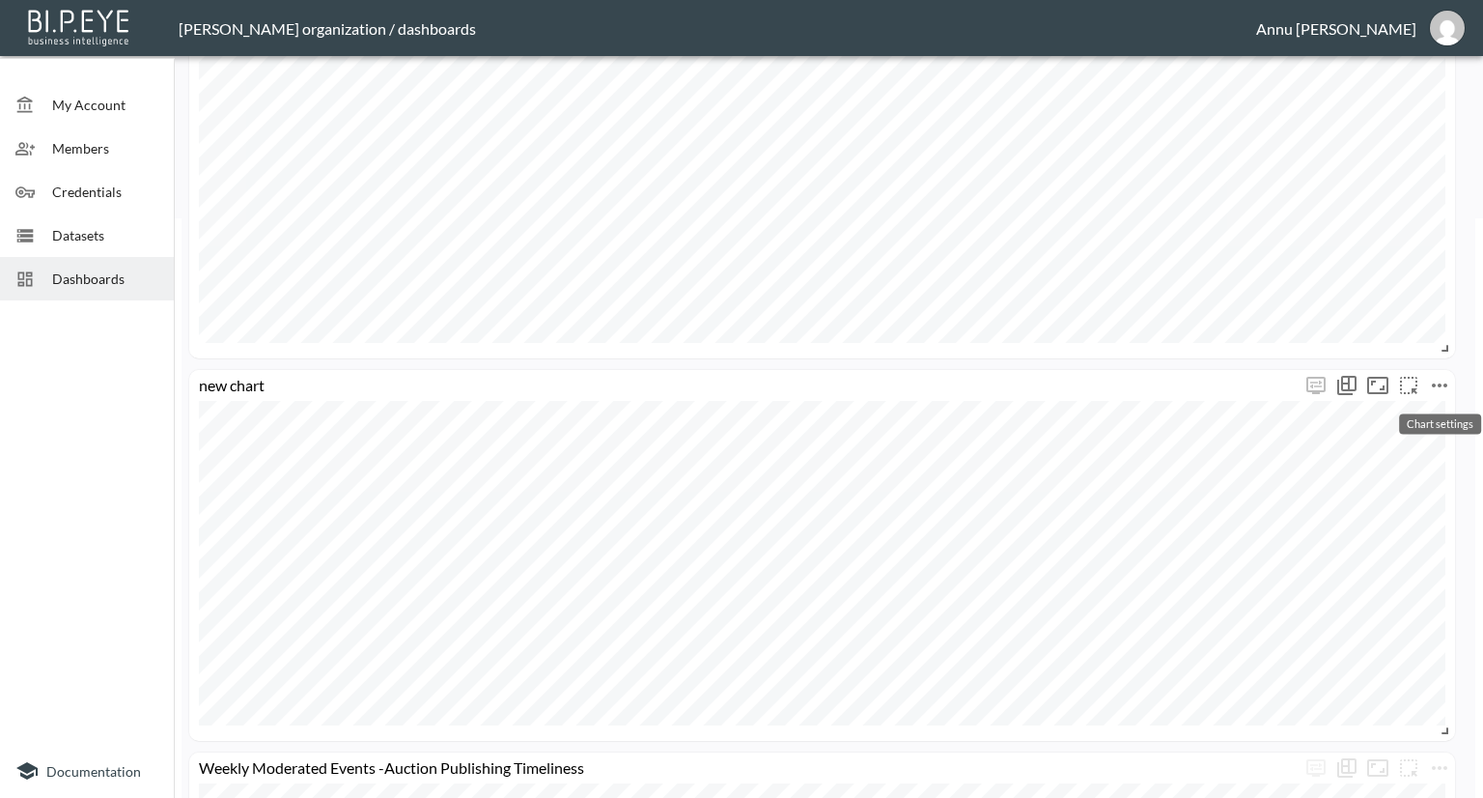
click at [1442, 383] on icon "more" at bounding box center [1439, 385] width 23 height 23
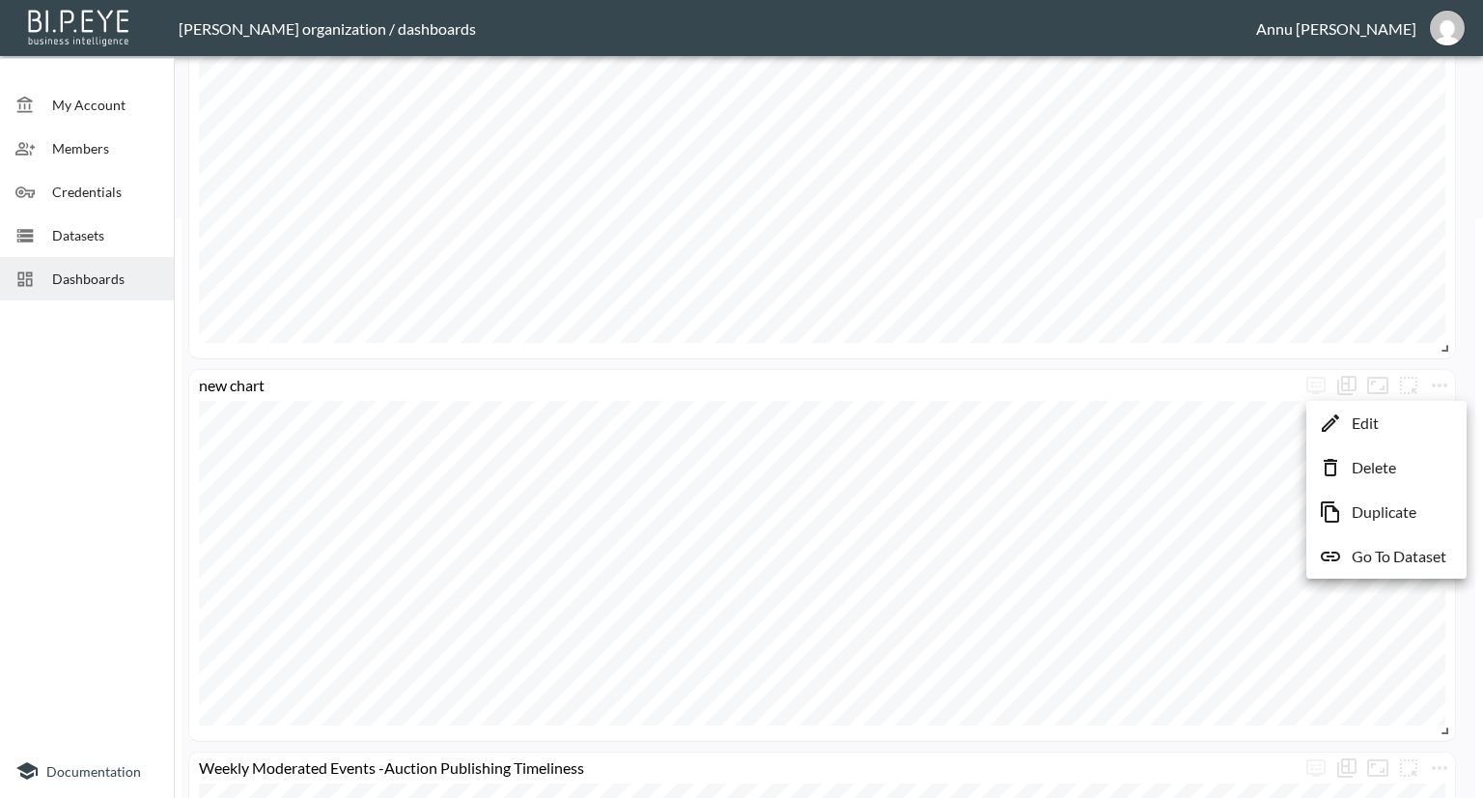
click at [1385, 463] on p "Delete" at bounding box center [1374, 467] width 44 height 23
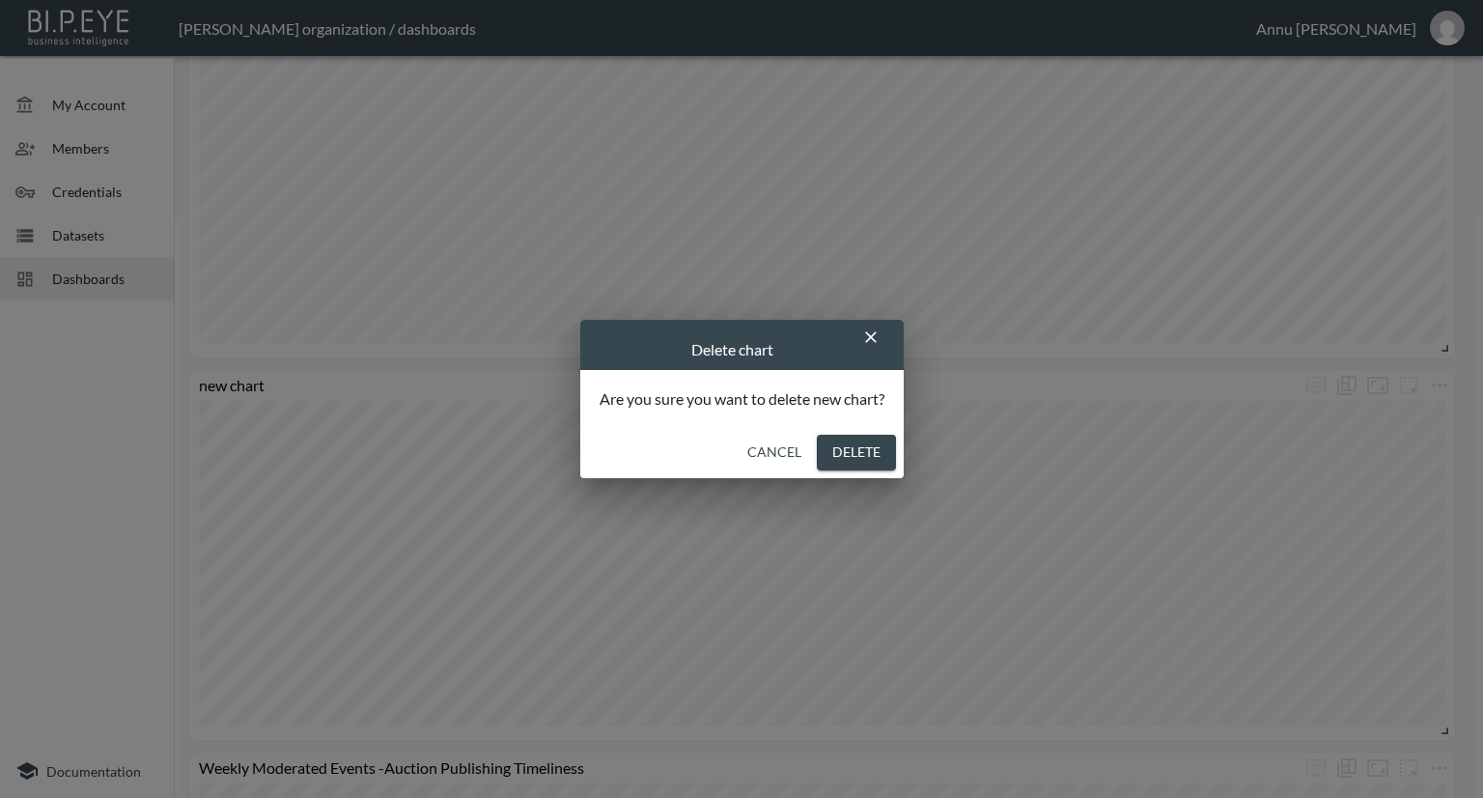
click at [865, 460] on button "Delete" at bounding box center [856, 452] width 79 height 36
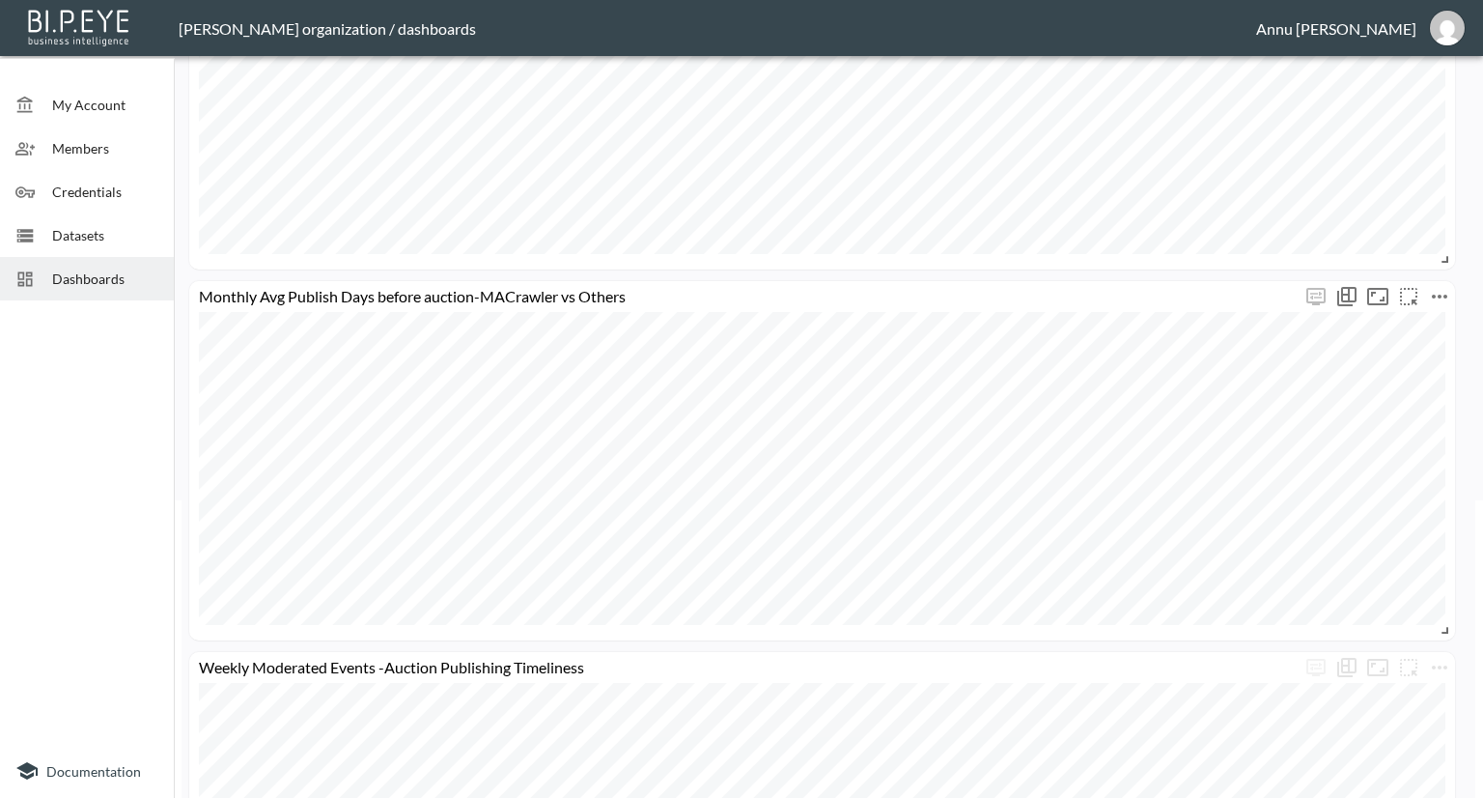
scroll to position [296, 0]
click at [97, 229] on span "Datasets" at bounding box center [105, 235] width 106 height 20
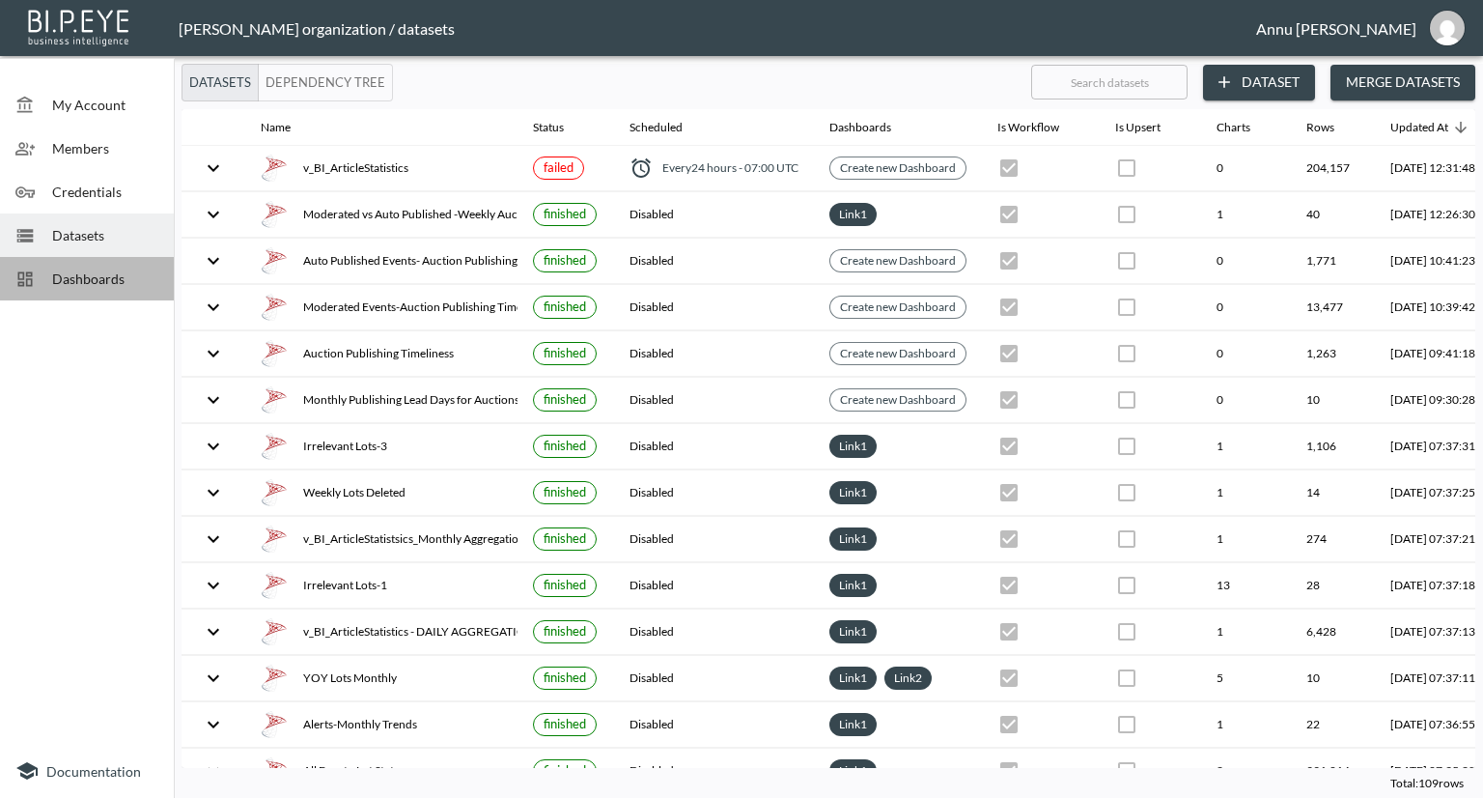
click at [89, 274] on span "Dashboards" at bounding box center [105, 278] width 106 height 20
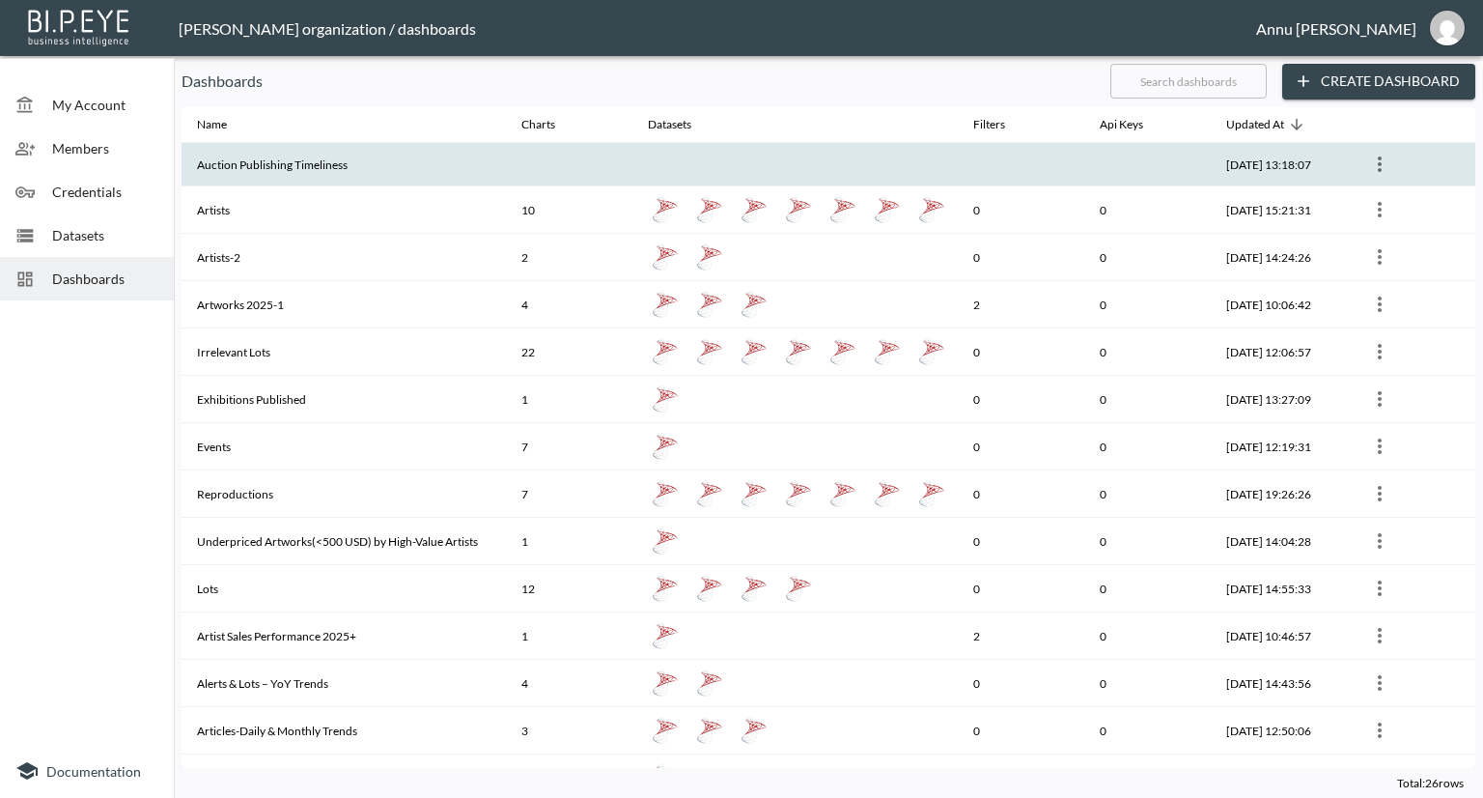
click at [218, 159] on th "Auction Publishing Timeliness" at bounding box center [344, 164] width 324 height 43
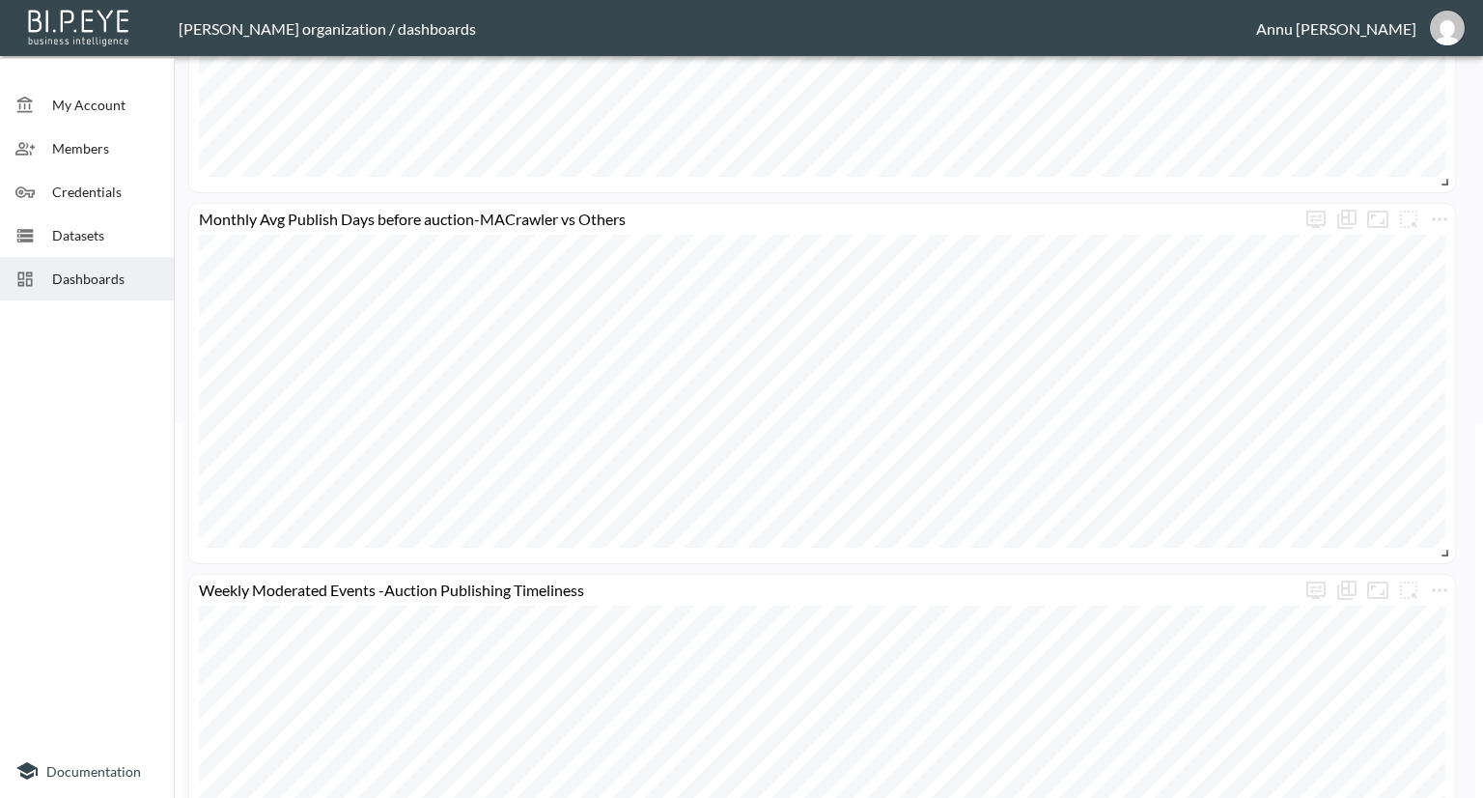
scroll to position [375, 0]
click at [95, 233] on span "Datasets" at bounding box center [105, 235] width 106 height 20
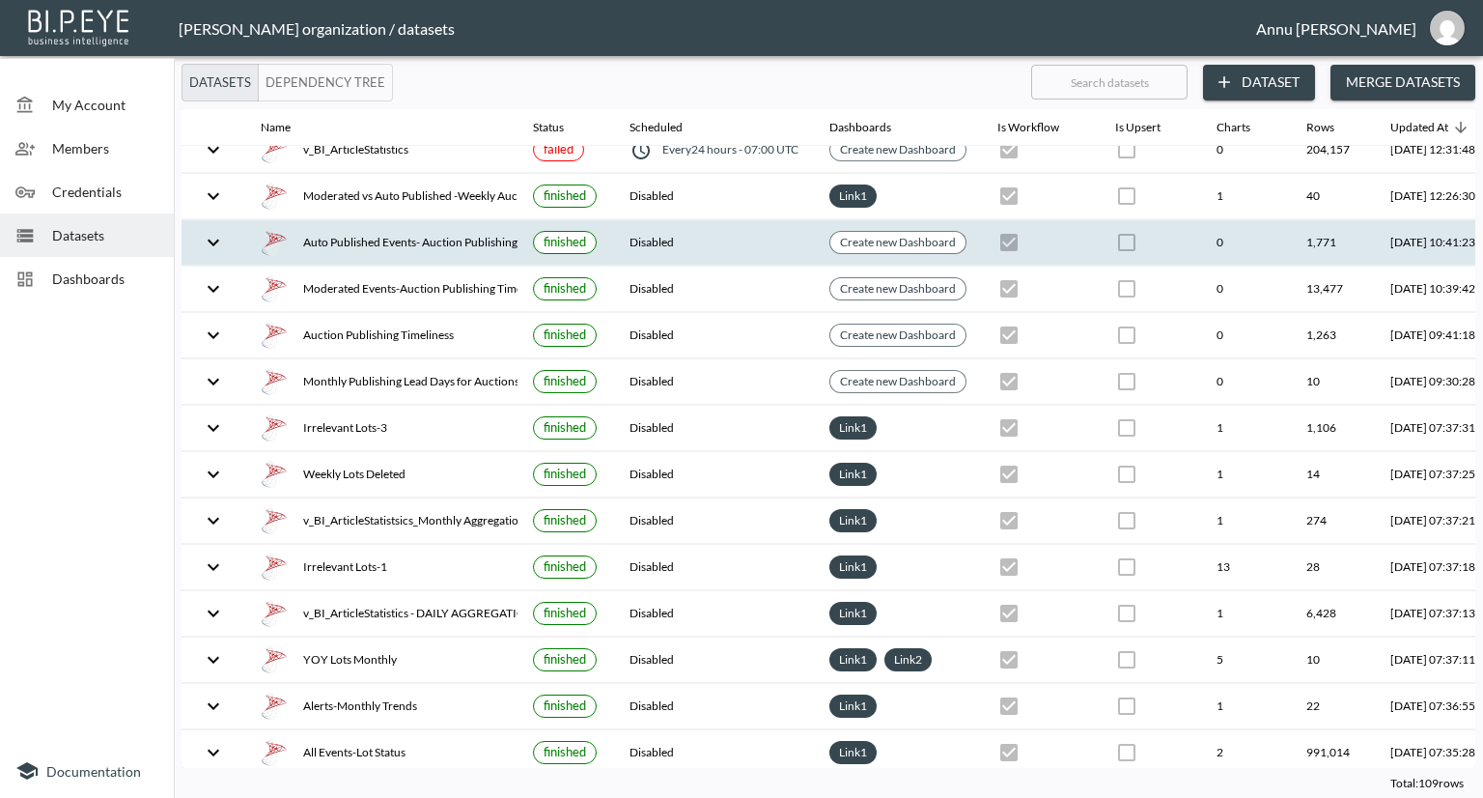
scroll to position [108, 0]
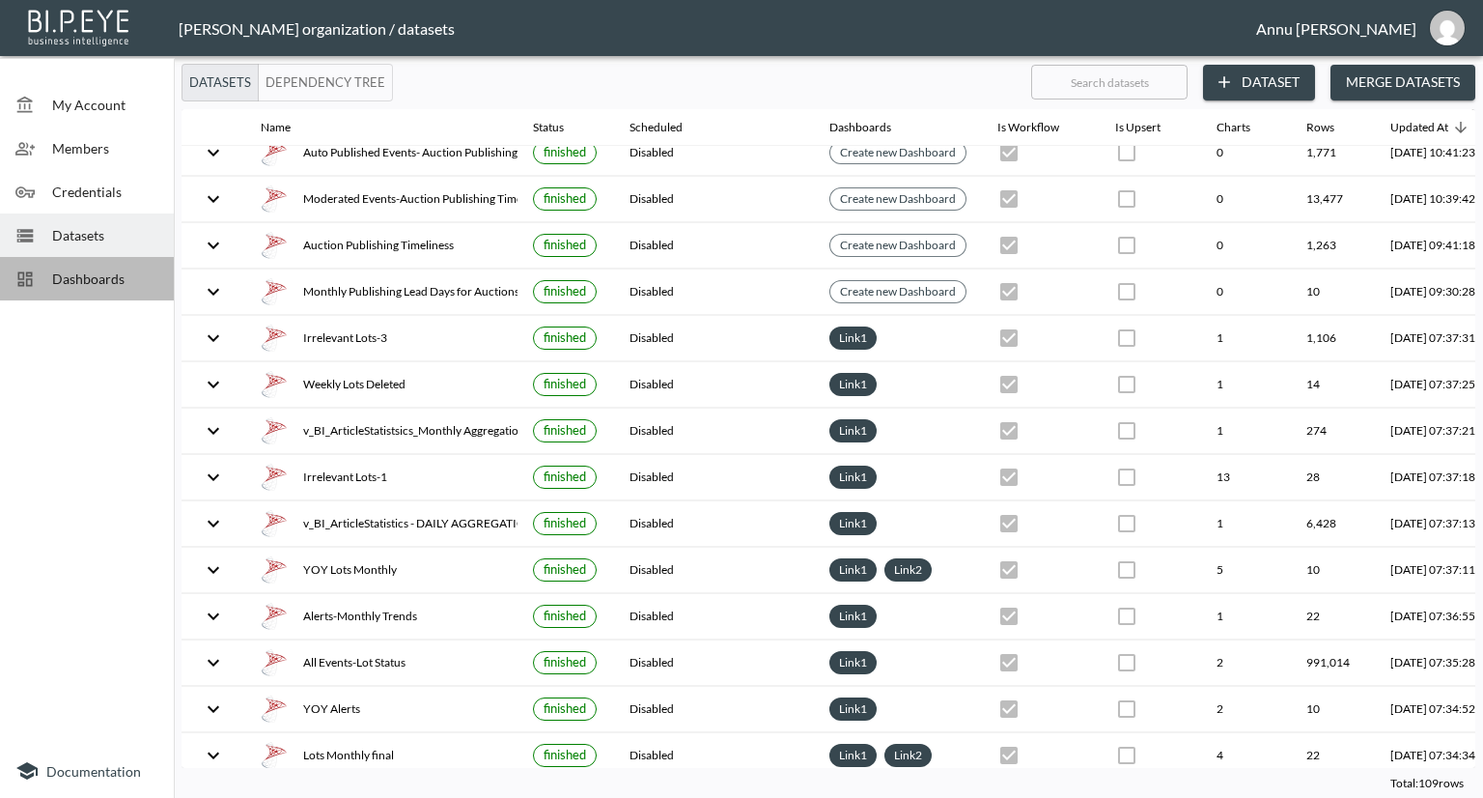
click at [87, 296] on div "Dashboards" at bounding box center [87, 278] width 174 height 43
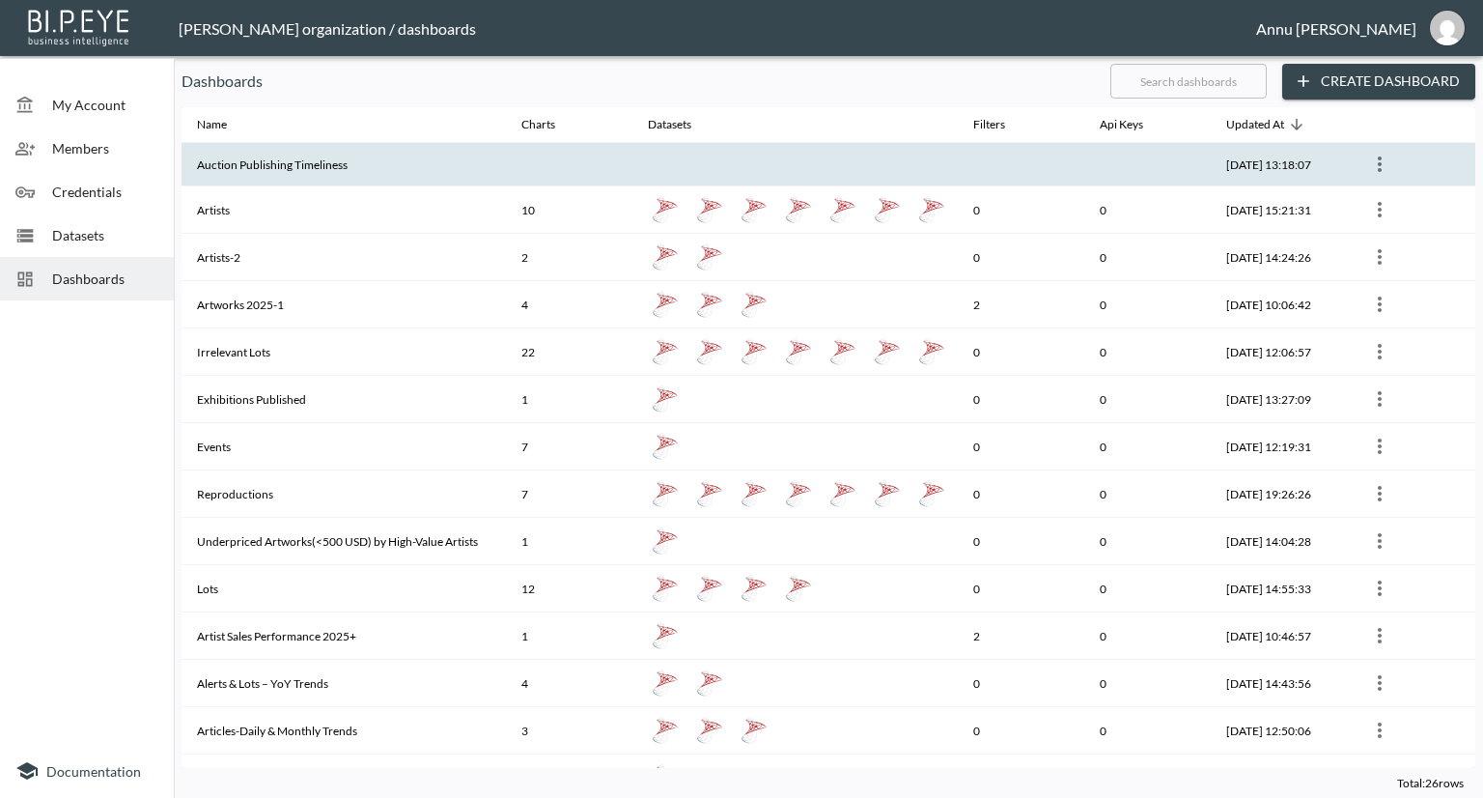
click at [683, 155] on th at bounding box center [794, 164] width 324 height 43
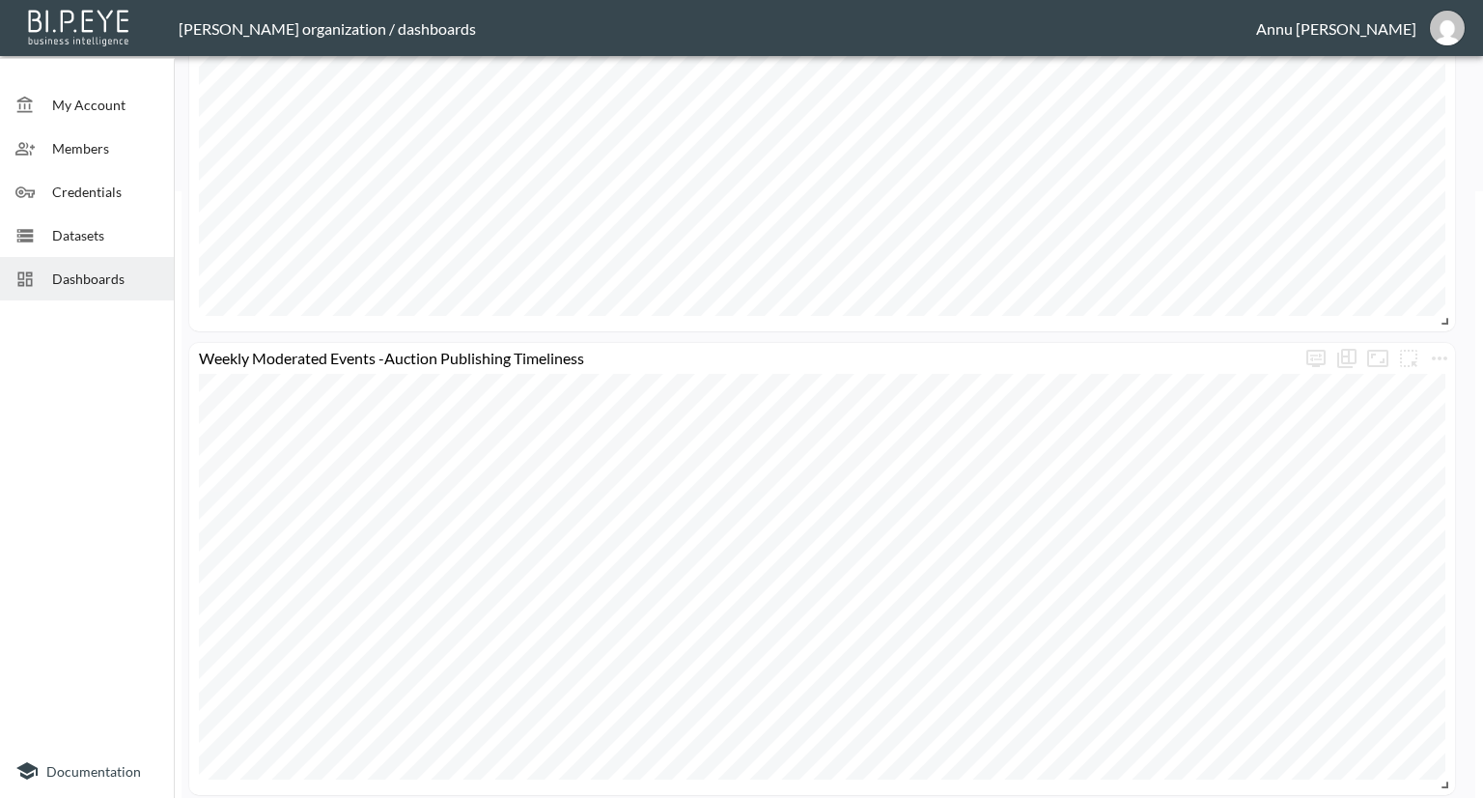
scroll to position [618, 0]
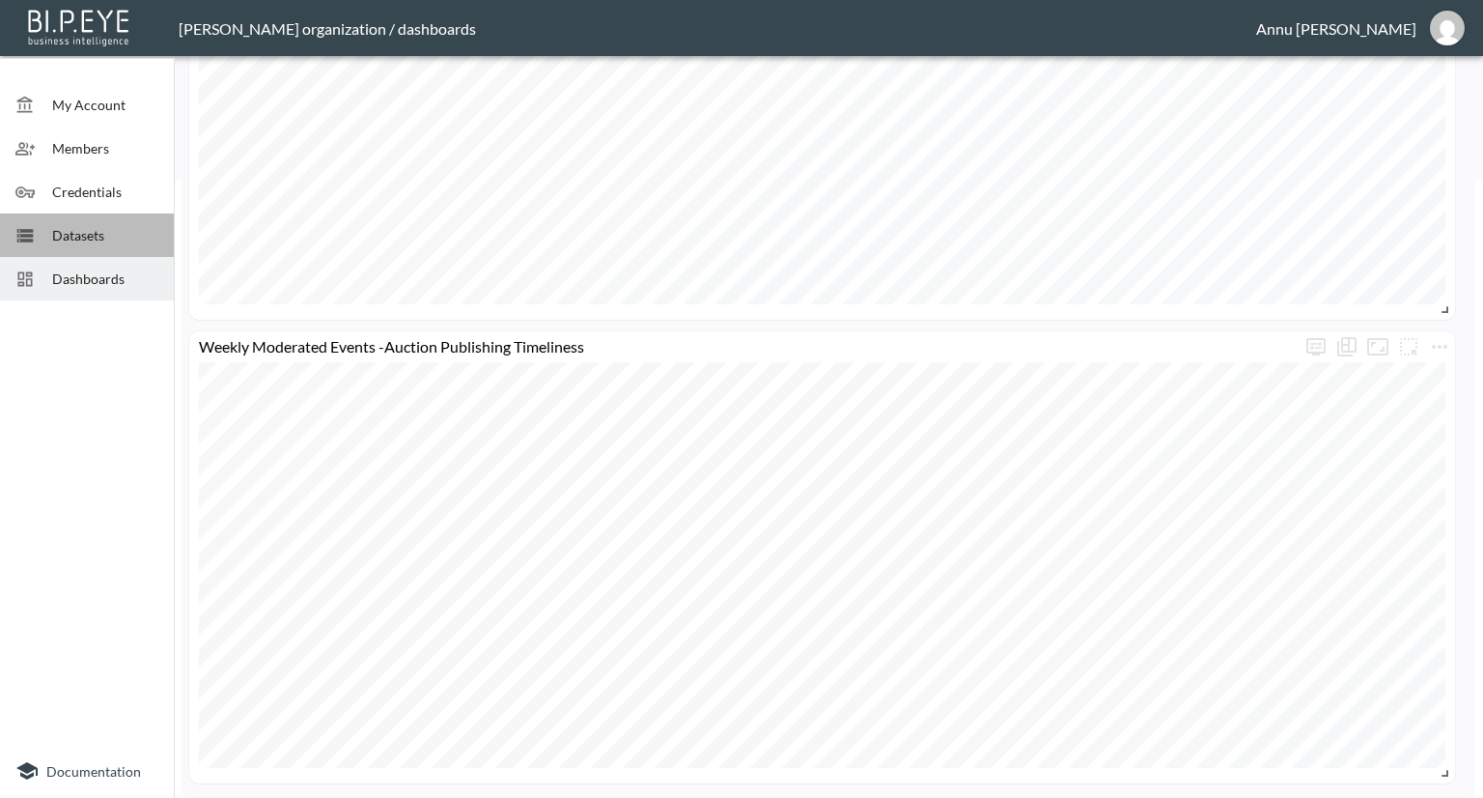
click at [70, 243] on span "Datasets" at bounding box center [105, 235] width 106 height 20
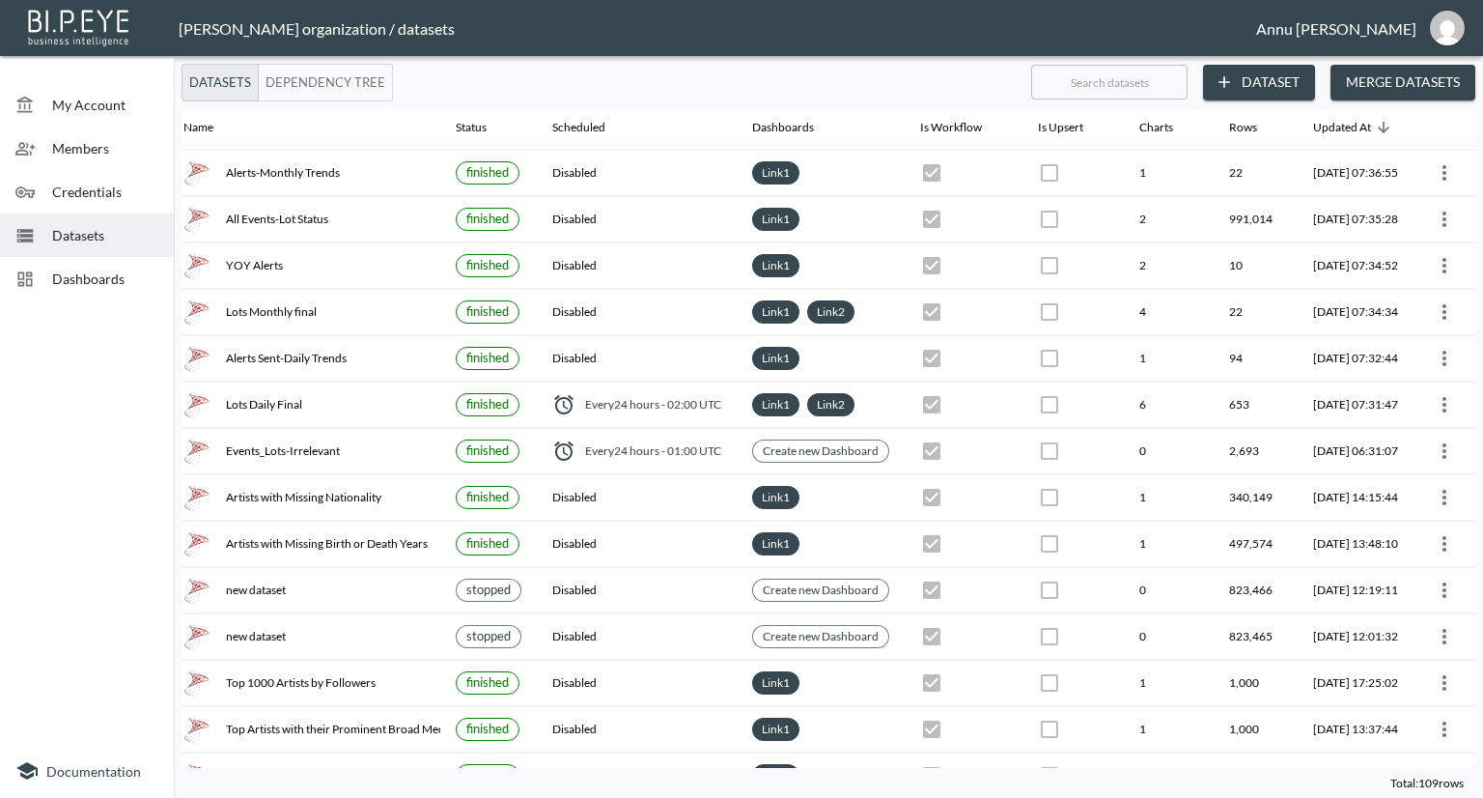
scroll to position [0, 113]
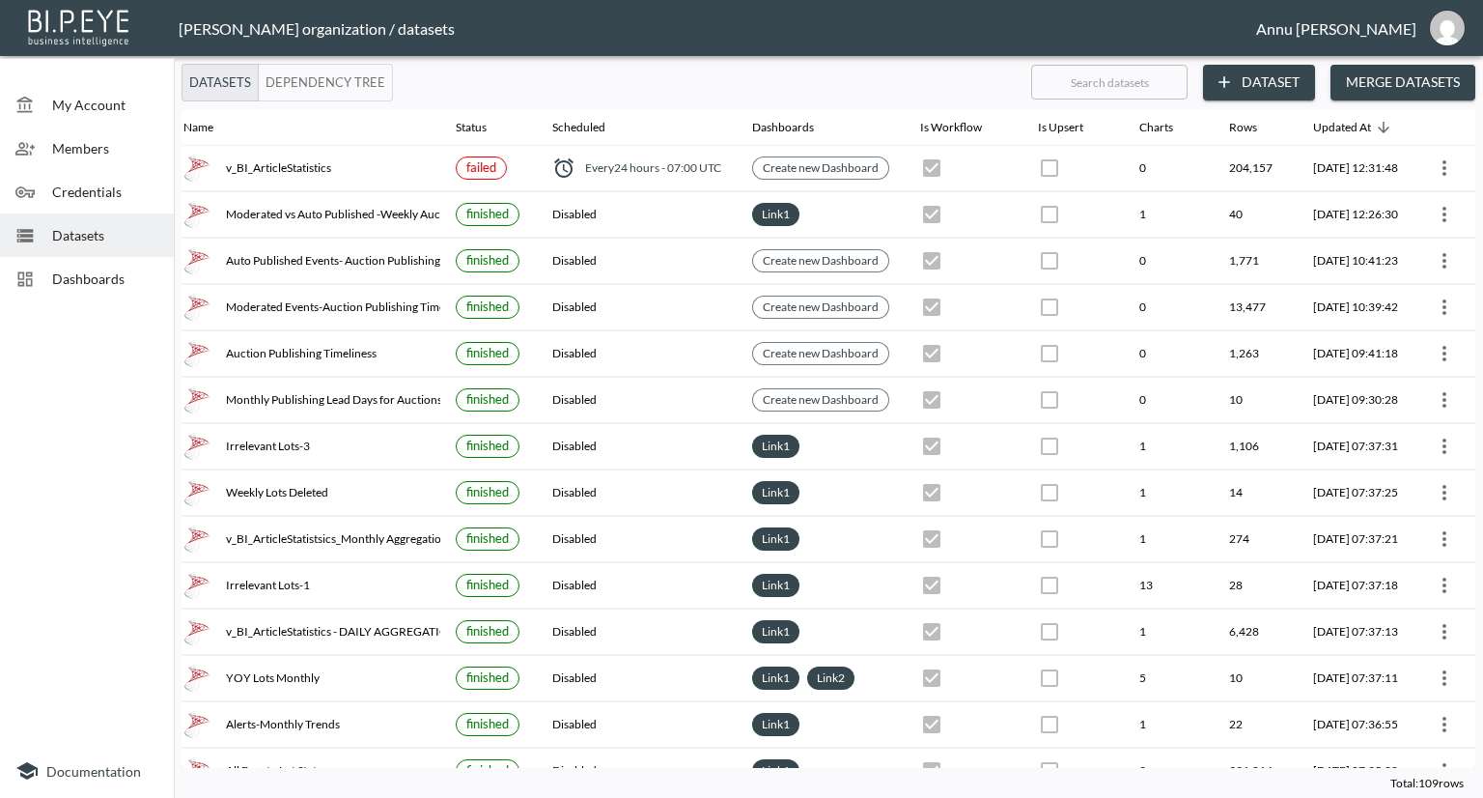
click at [136, 277] on span "Dashboards" at bounding box center [105, 278] width 106 height 20
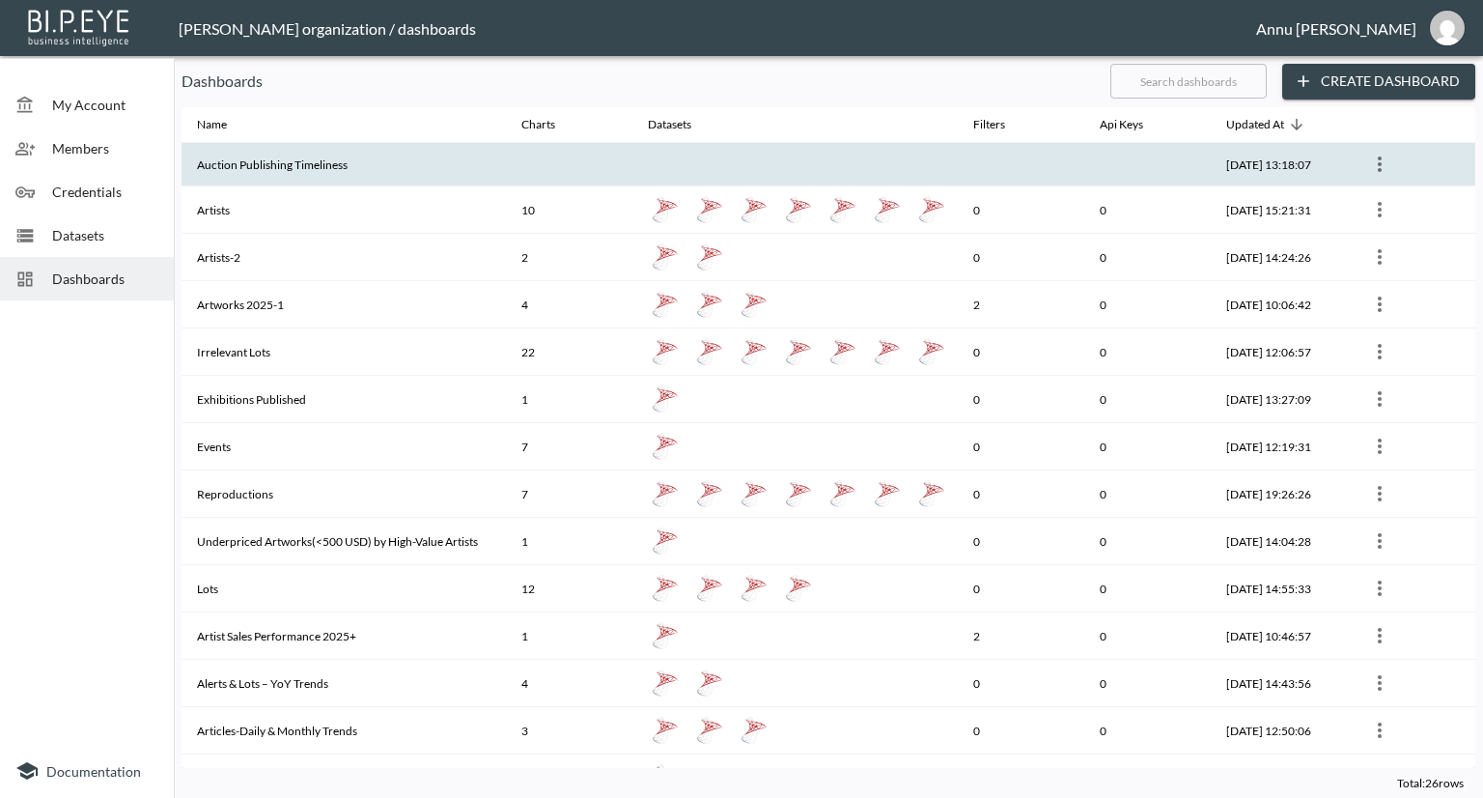
click at [266, 161] on th "Auction Publishing Timeliness" at bounding box center [344, 164] width 324 height 43
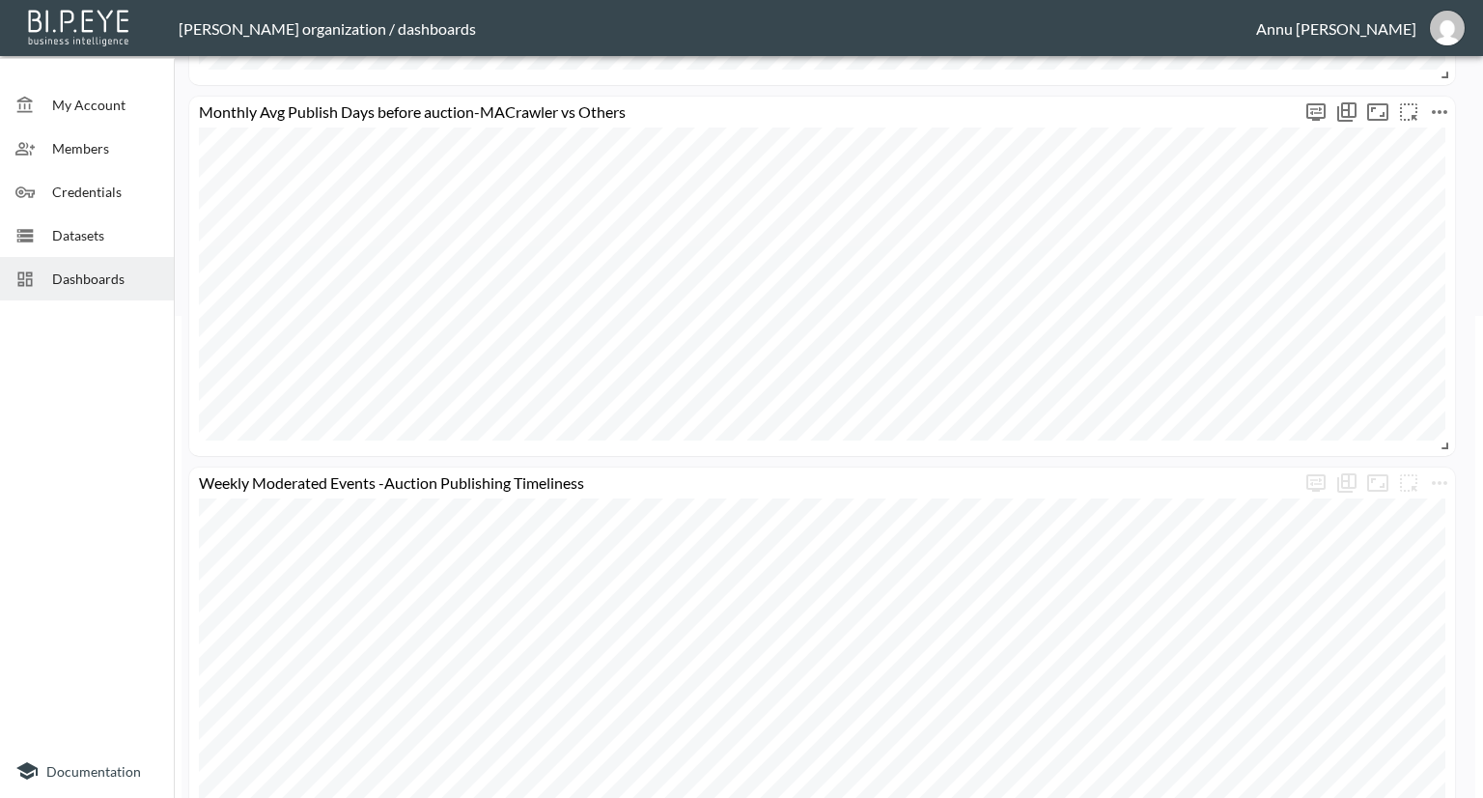
scroll to position [483, 0]
click at [128, 276] on span "Dashboards" at bounding box center [105, 278] width 106 height 20
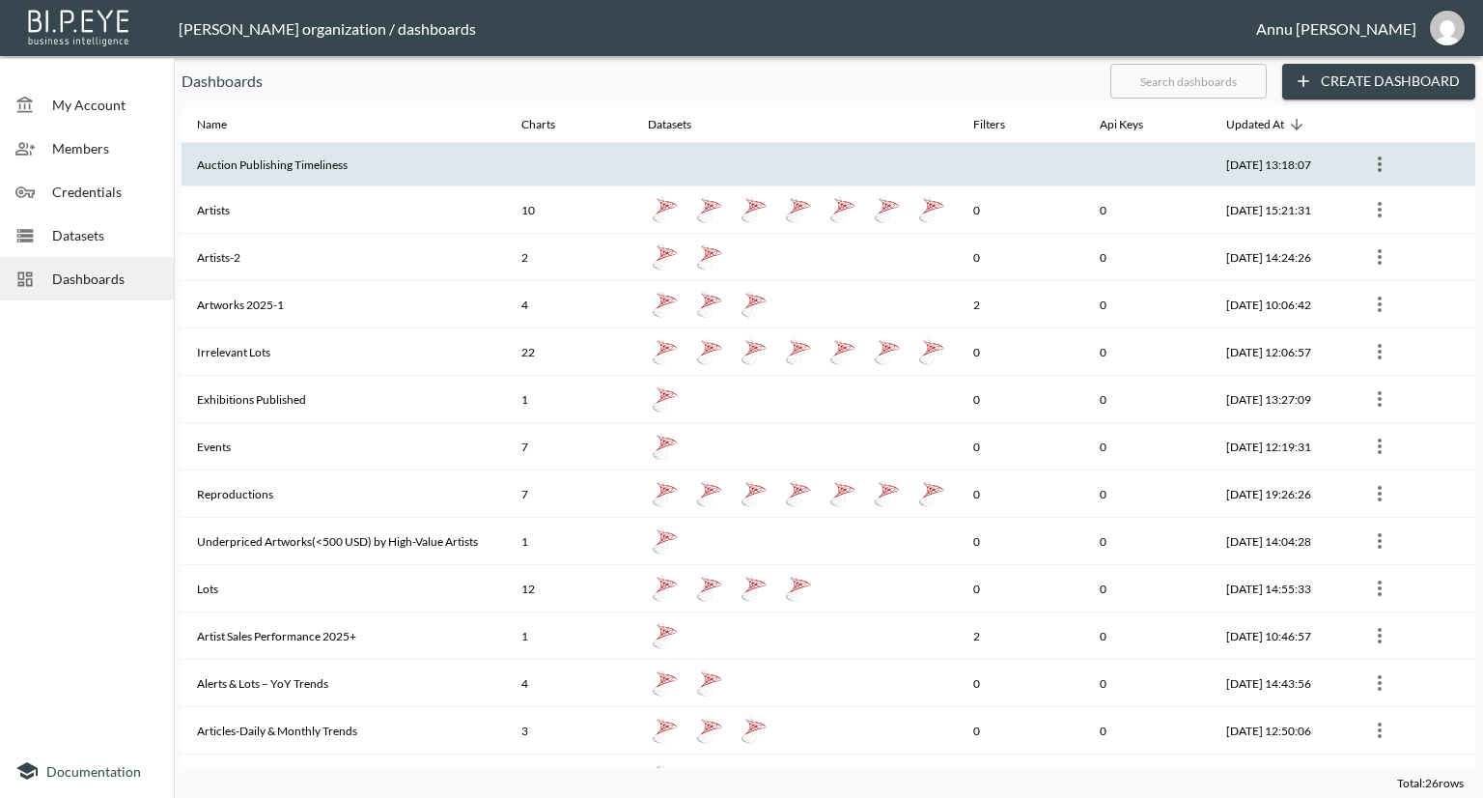
click at [317, 152] on th "Auction Publishing Timeliness" at bounding box center [344, 164] width 324 height 43
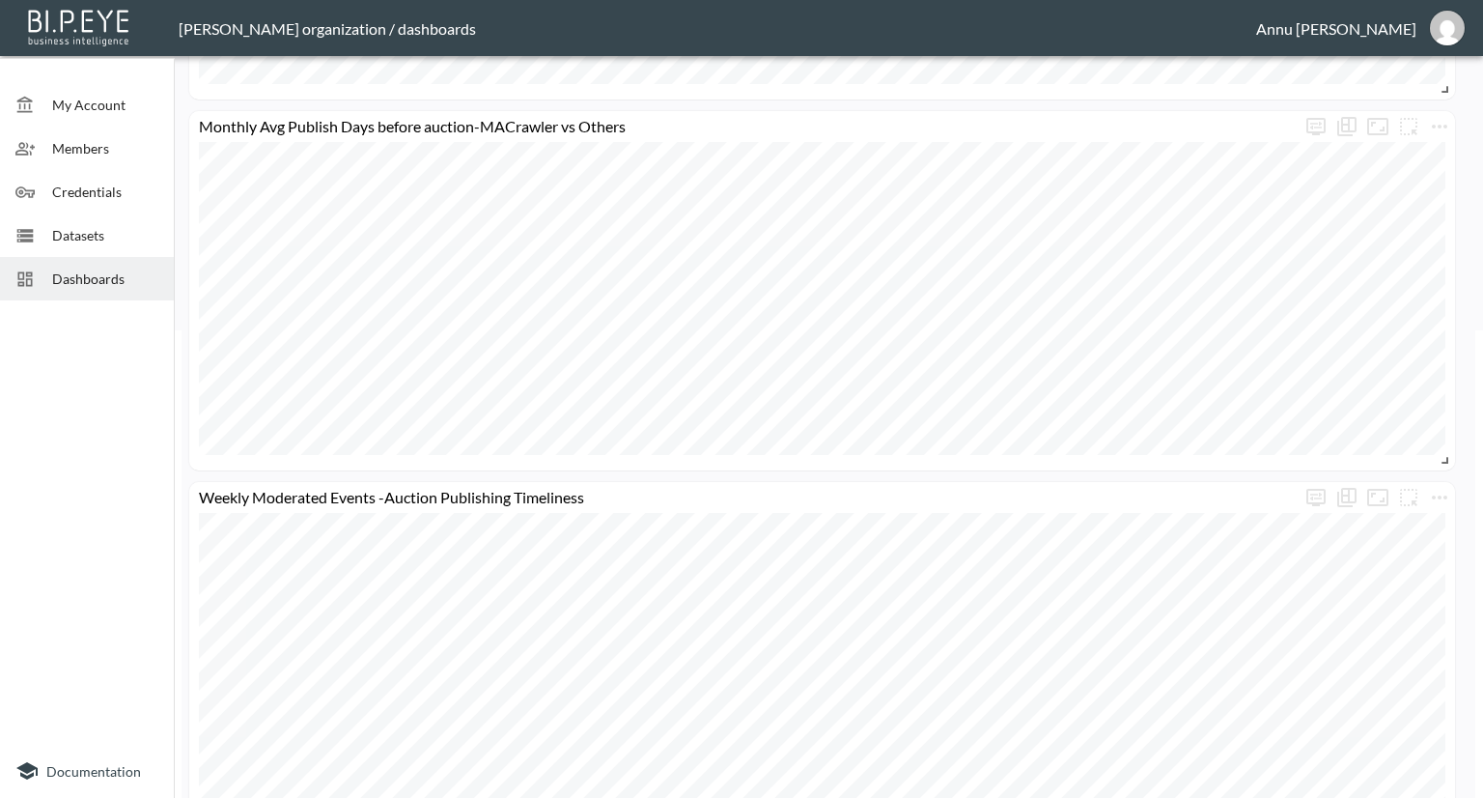
scroll to position [618, 0]
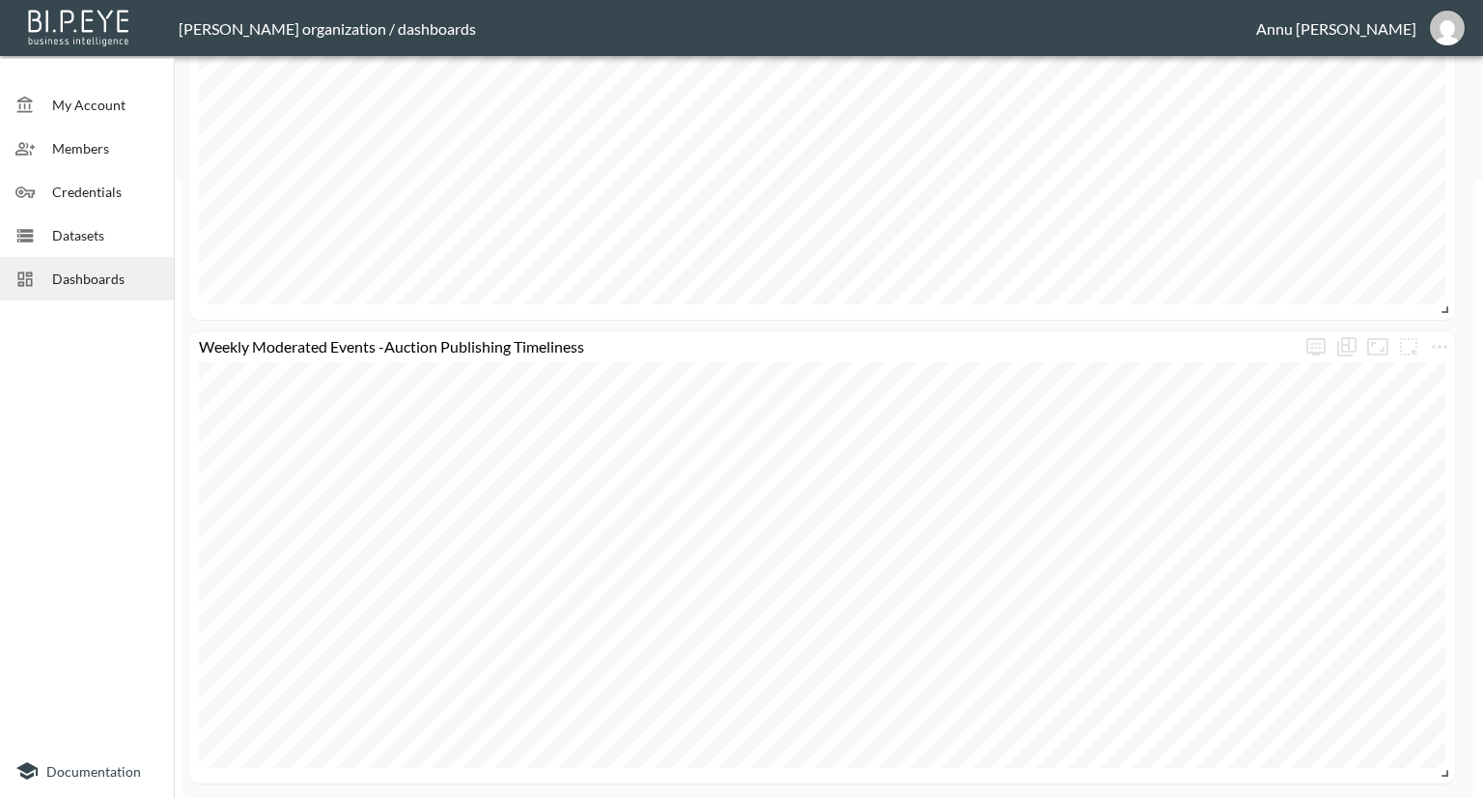
click at [78, 232] on span "Datasets" at bounding box center [105, 235] width 106 height 20
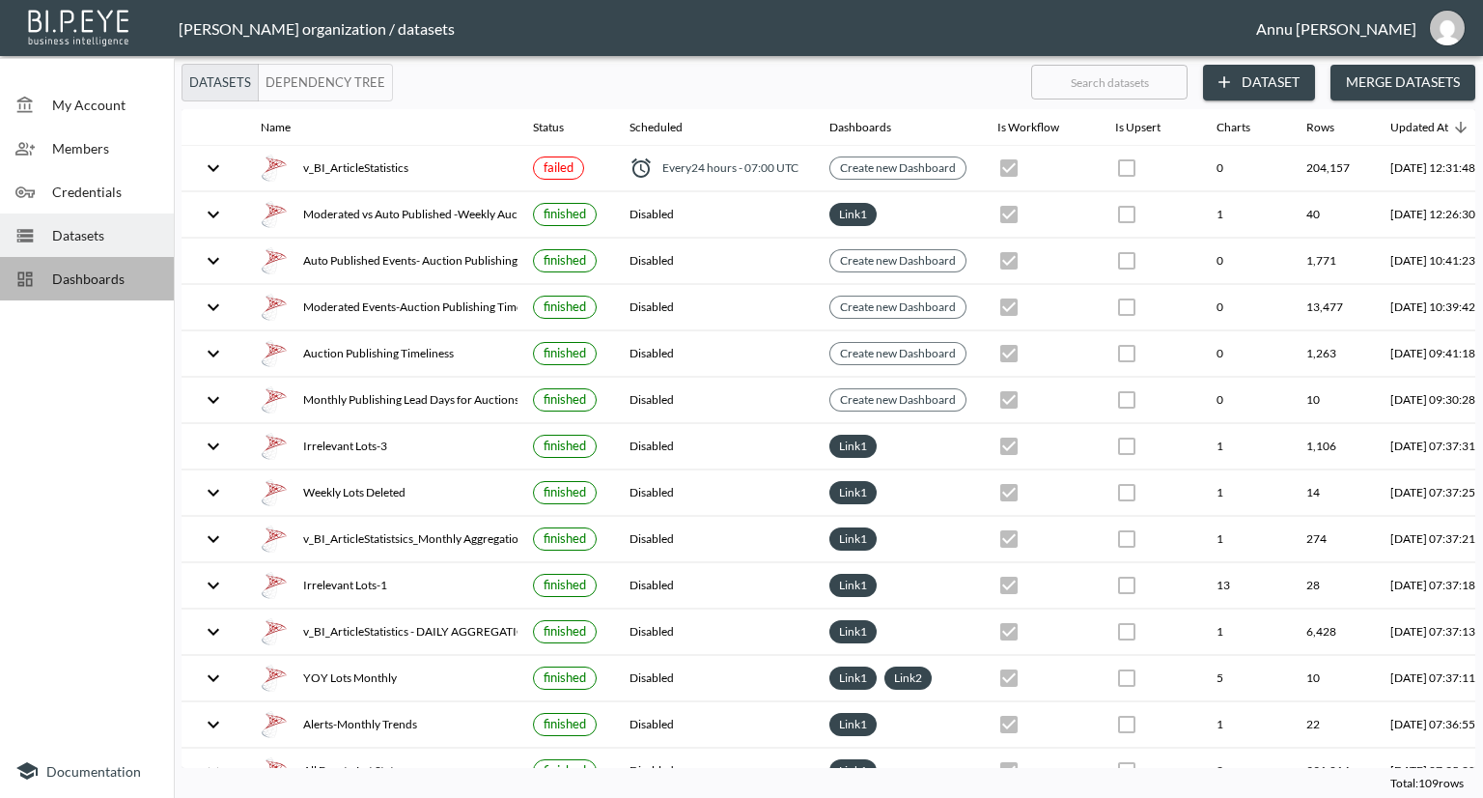
click at [109, 272] on span "Dashboards" at bounding box center [105, 278] width 106 height 20
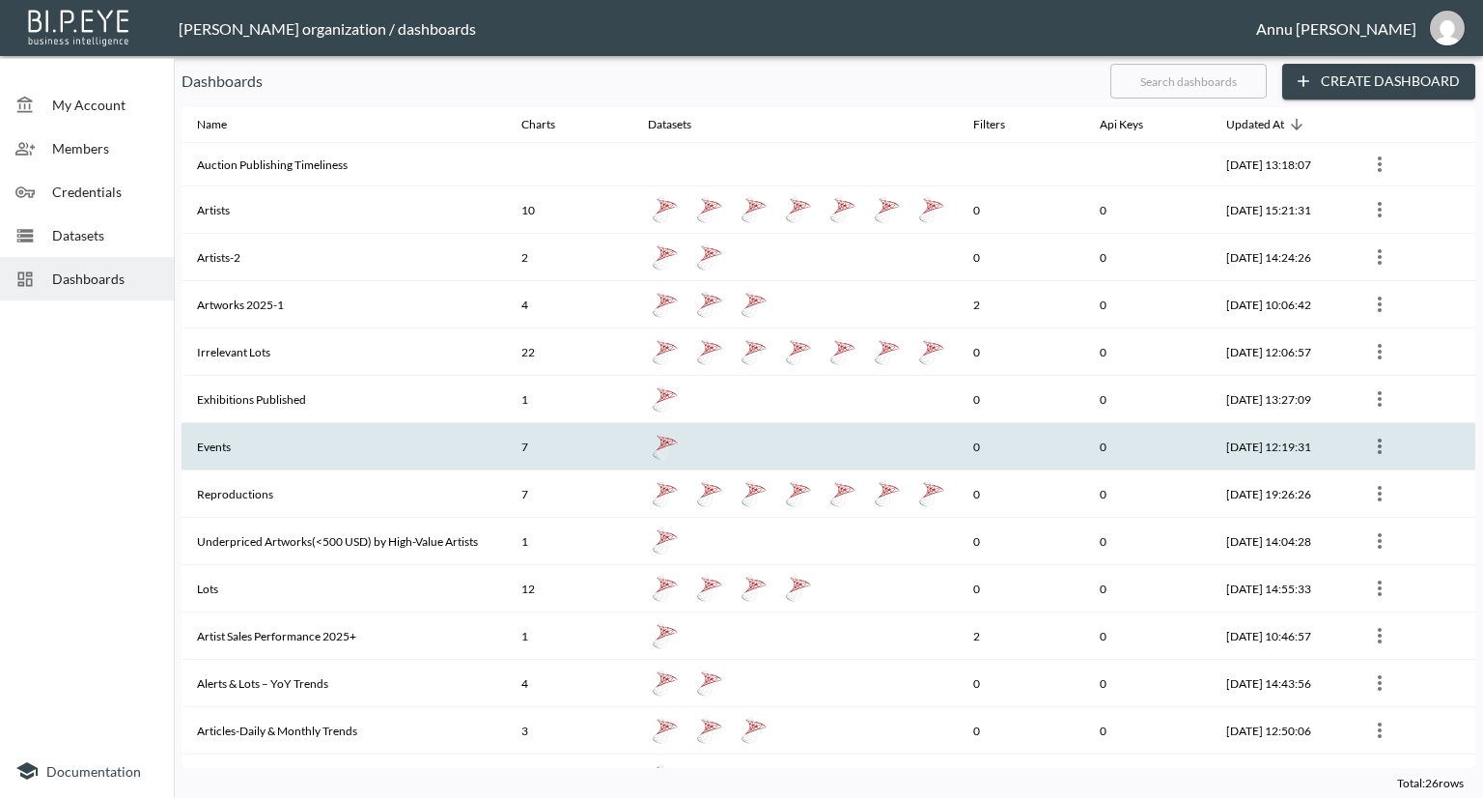
click at [336, 430] on th "Events" at bounding box center [344, 446] width 324 height 47
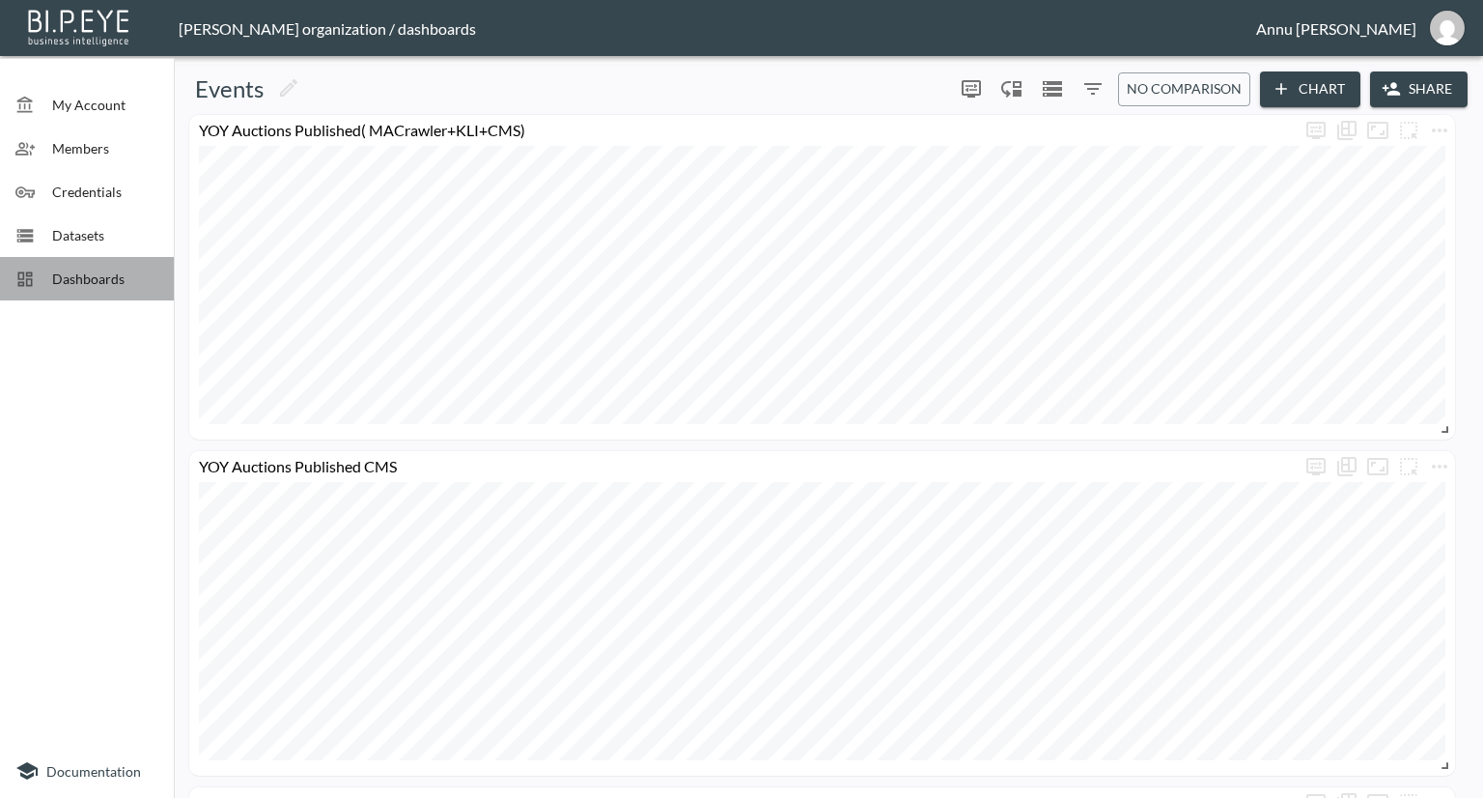
click at [105, 291] on div "Dashboards" at bounding box center [87, 278] width 174 height 43
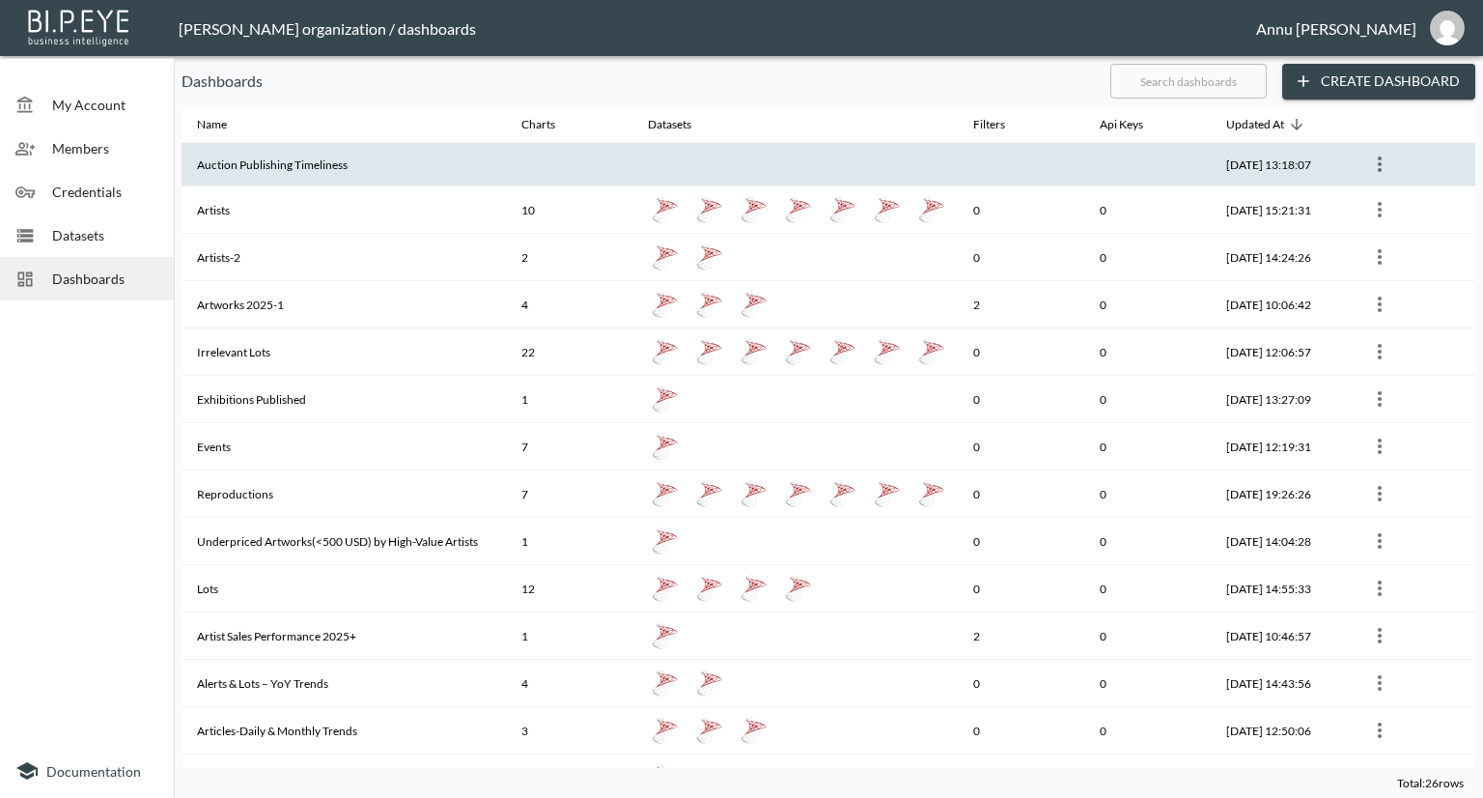
click at [267, 161] on th "Auction Publishing Timeliness" at bounding box center [344, 164] width 324 height 43
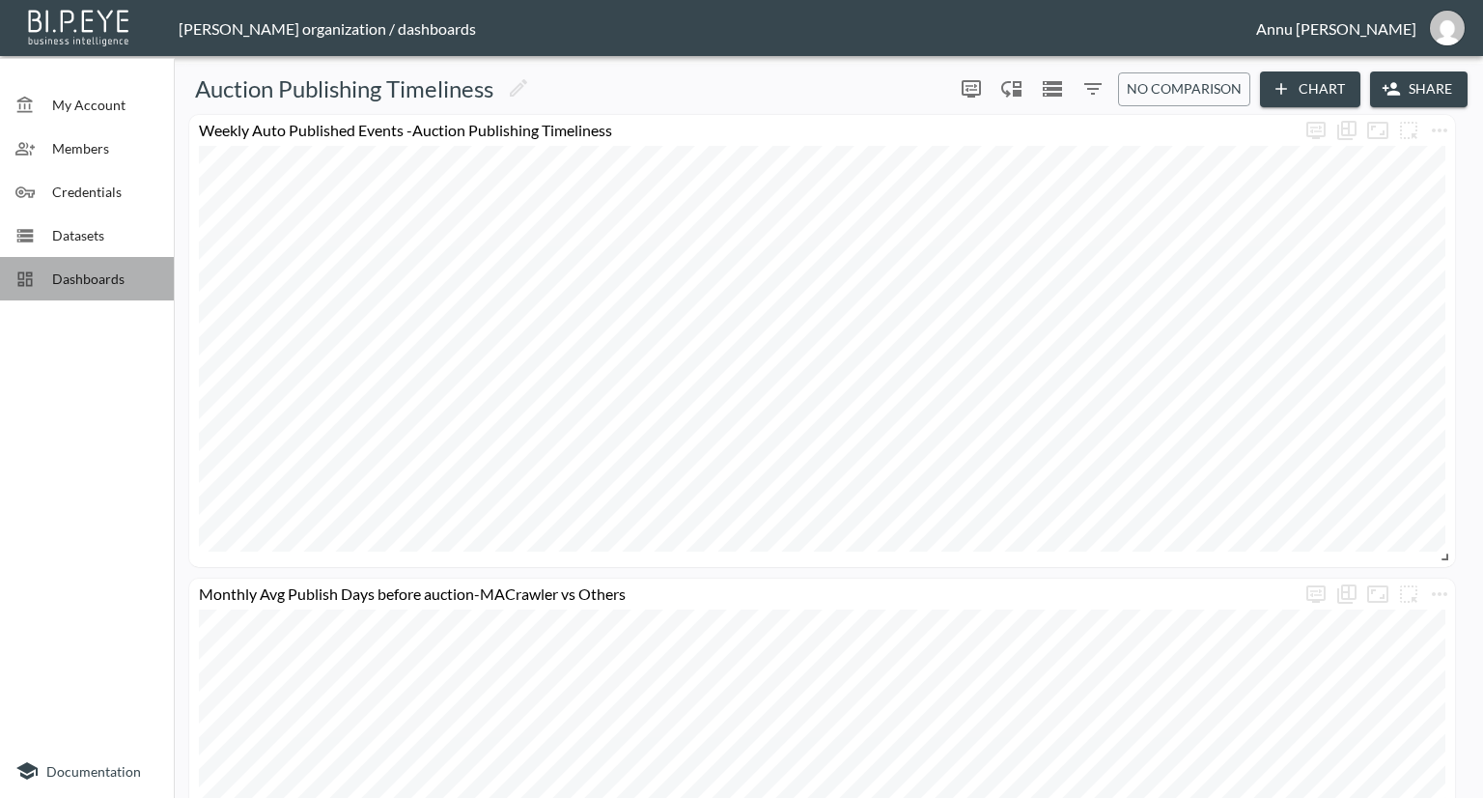
click at [97, 287] on span "Dashboards" at bounding box center [105, 278] width 106 height 20
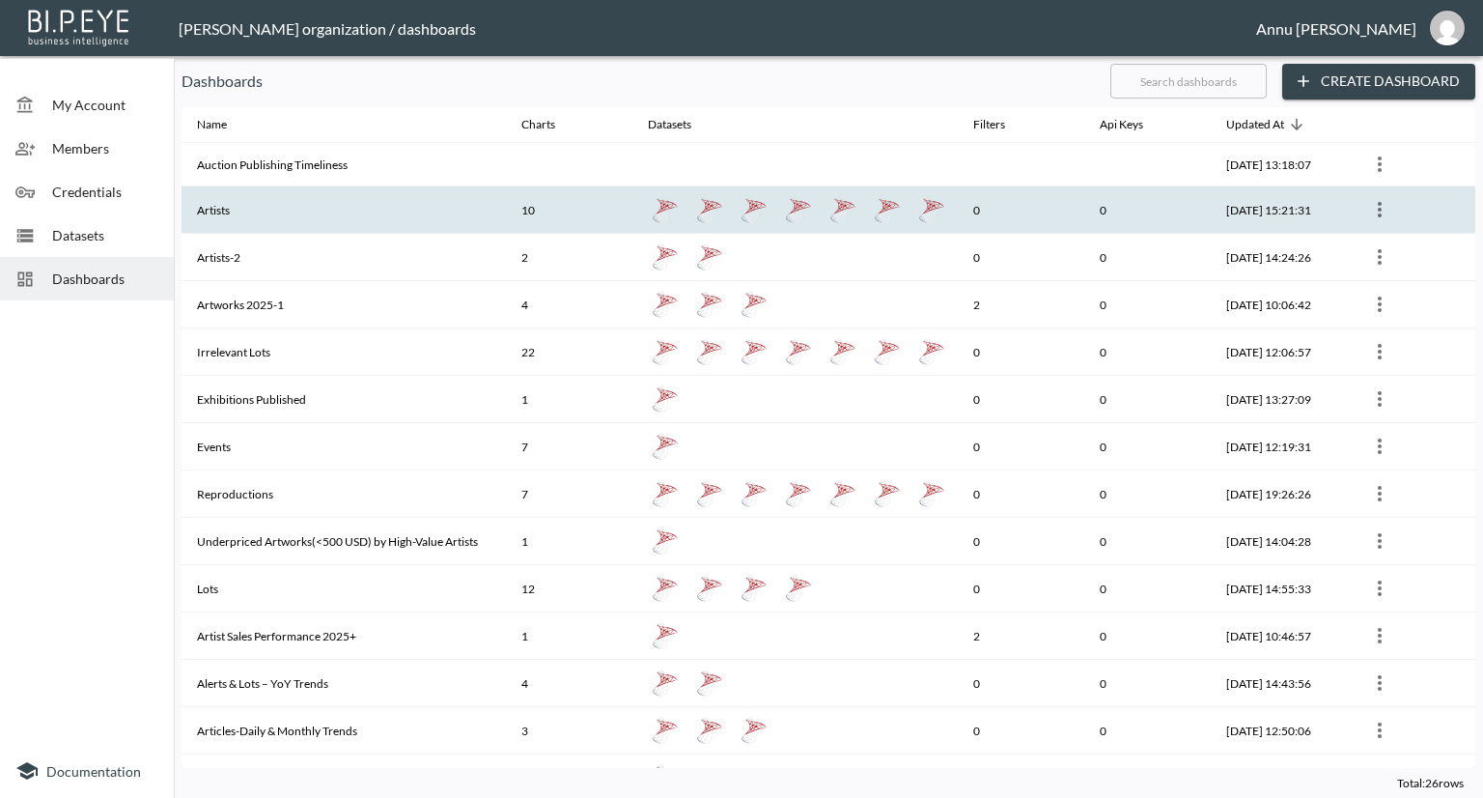
click at [247, 222] on th "Artists" at bounding box center [344, 209] width 324 height 47
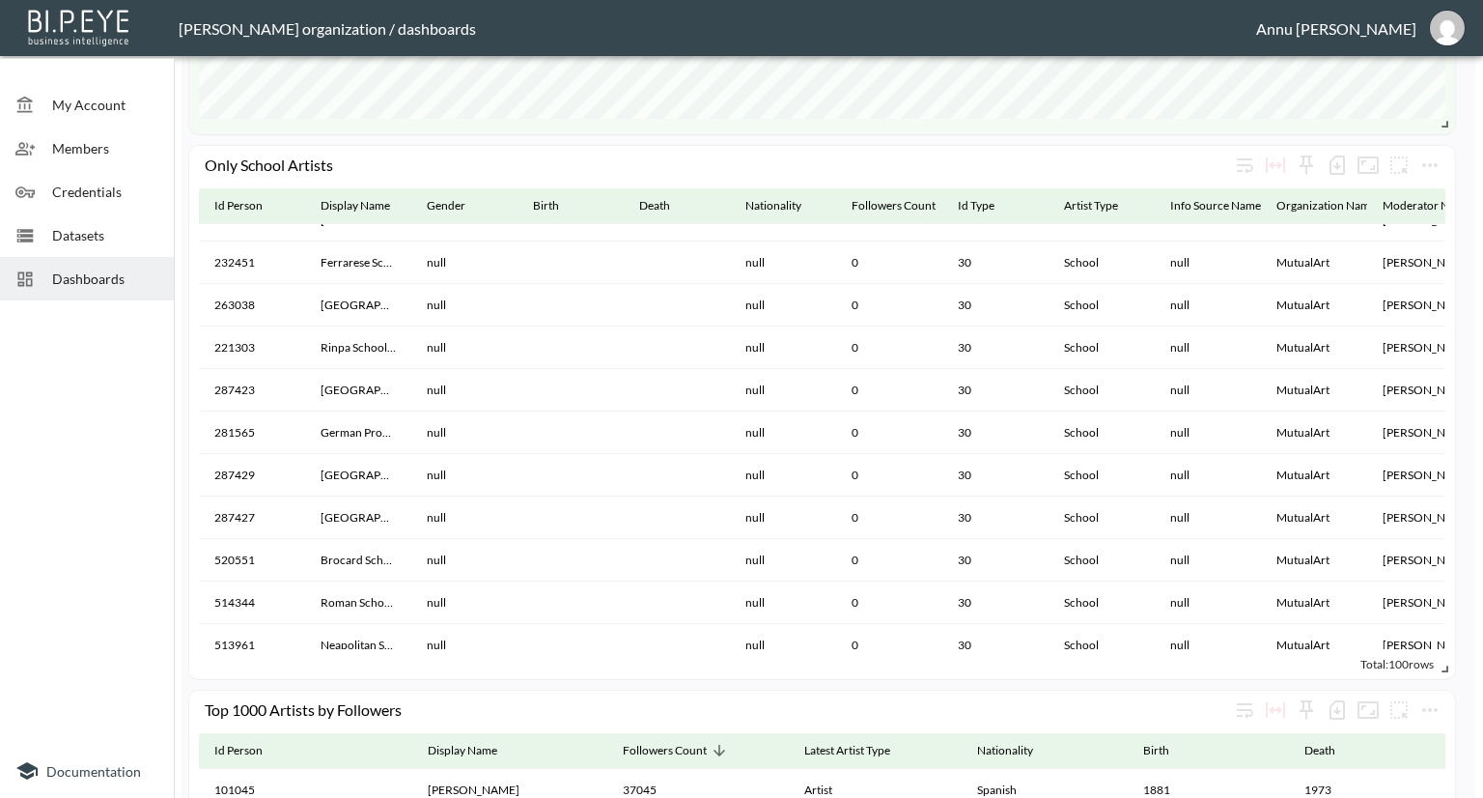
click at [1097, 378] on th "School" at bounding box center [1102, 390] width 106 height 42
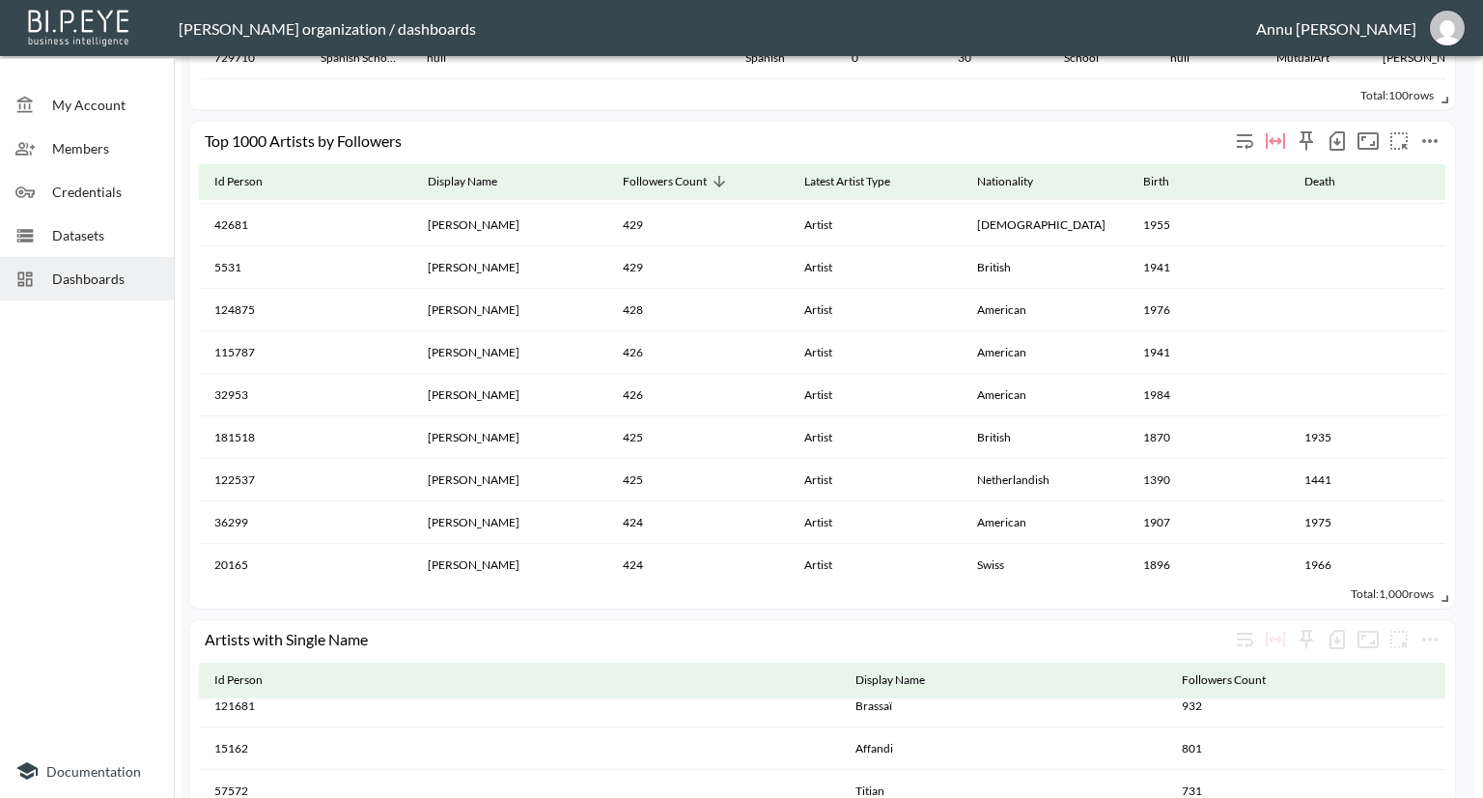
scroll to position [2097, 0]
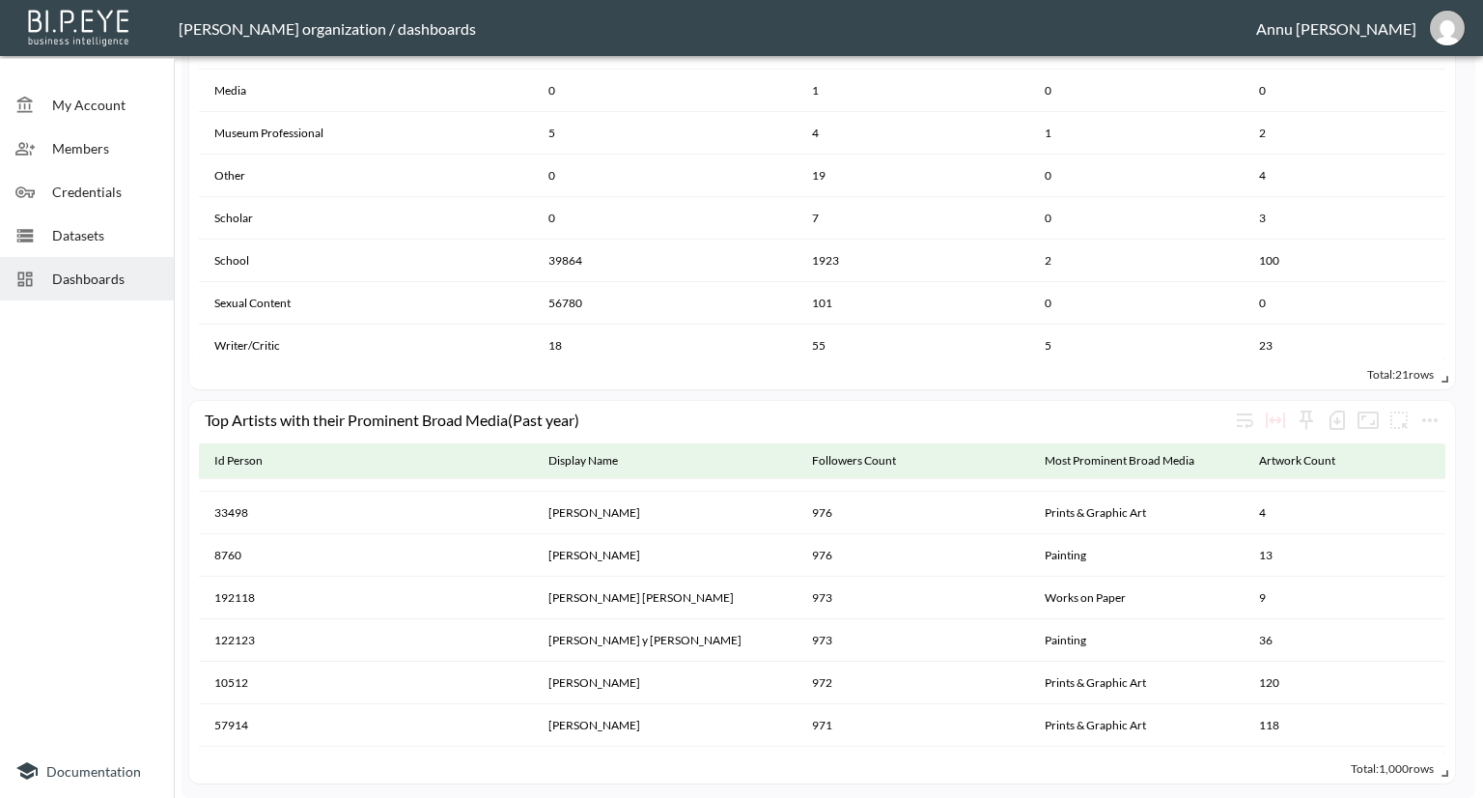
click at [1331, 563] on th "13" at bounding box center [1345, 555] width 202 height 42
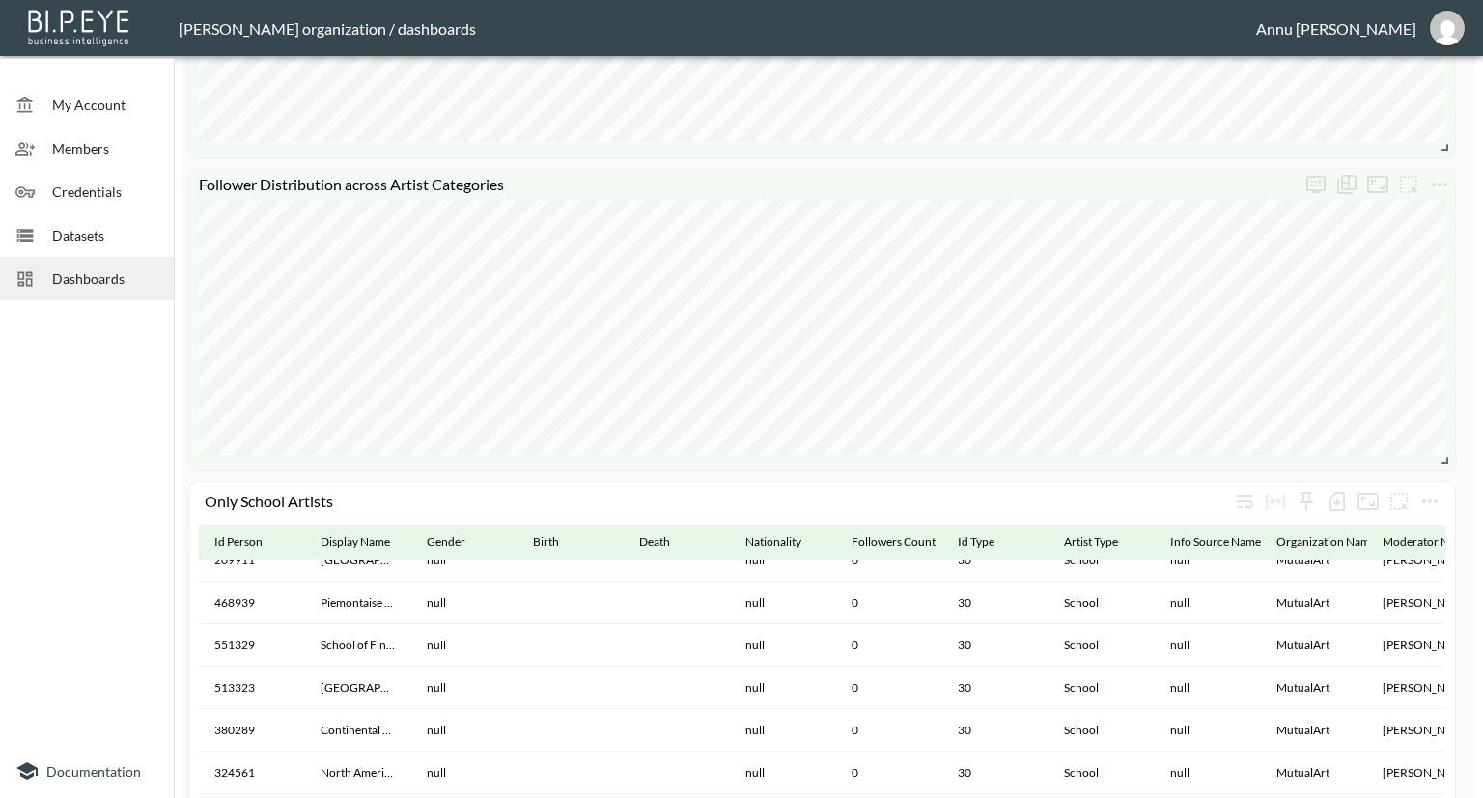
scroll to position [1201, 0]
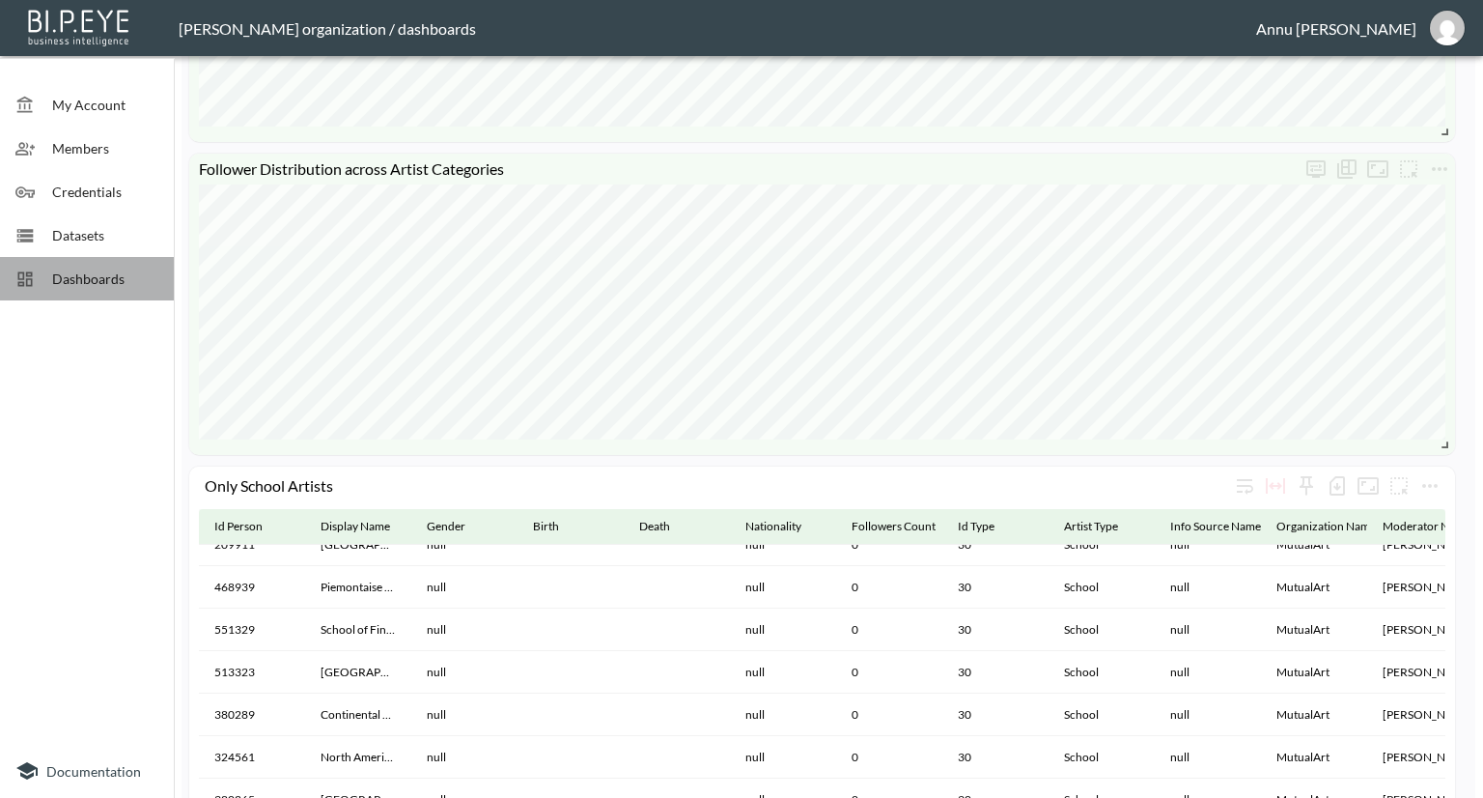
click at [85, 278] on span "Dashboards" at bounding box center [105, 278] width 106 height 20
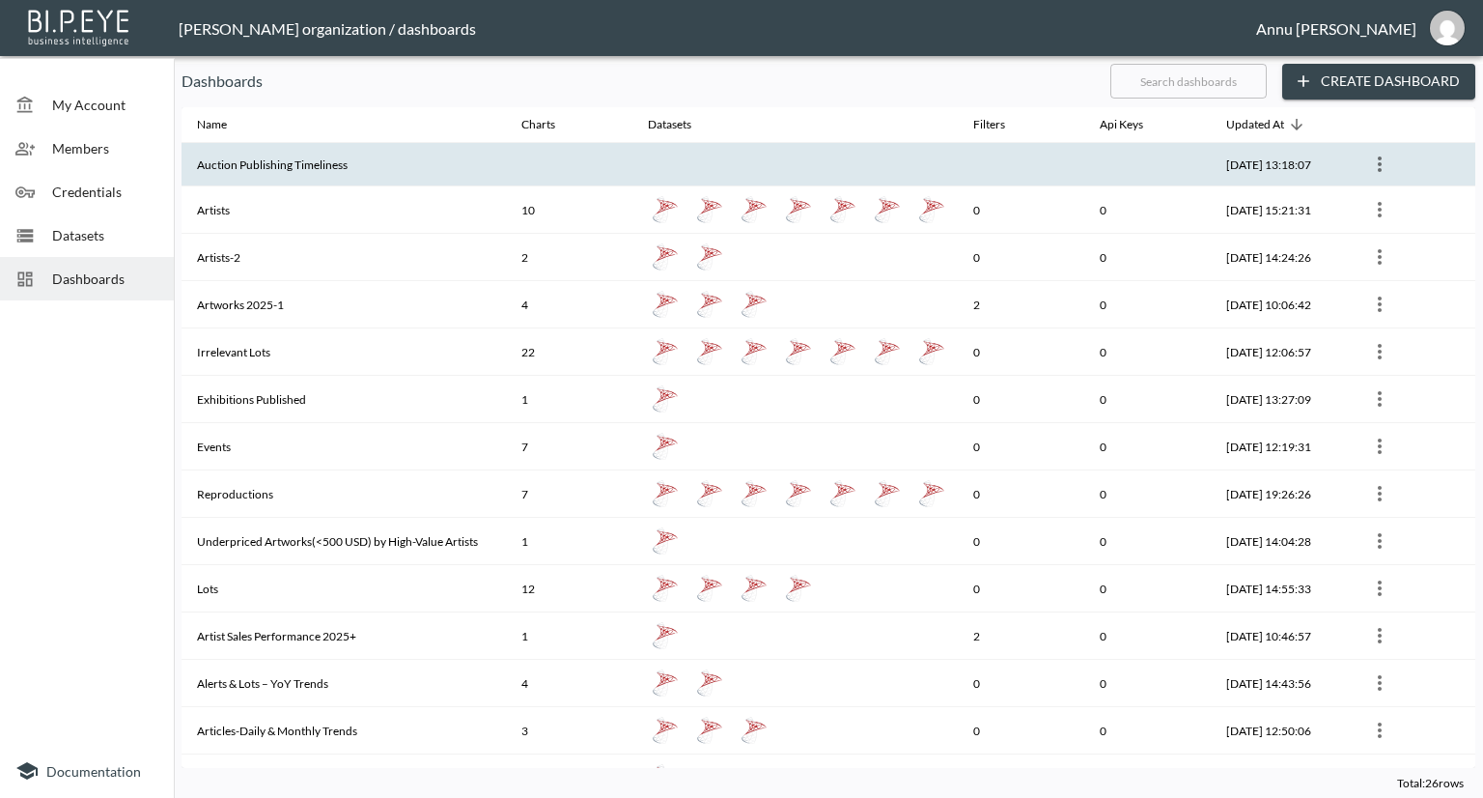
click at [301, 179] on th "Auction Publishing Timeliness" at bounding box center [344, 164] width 324 height 43
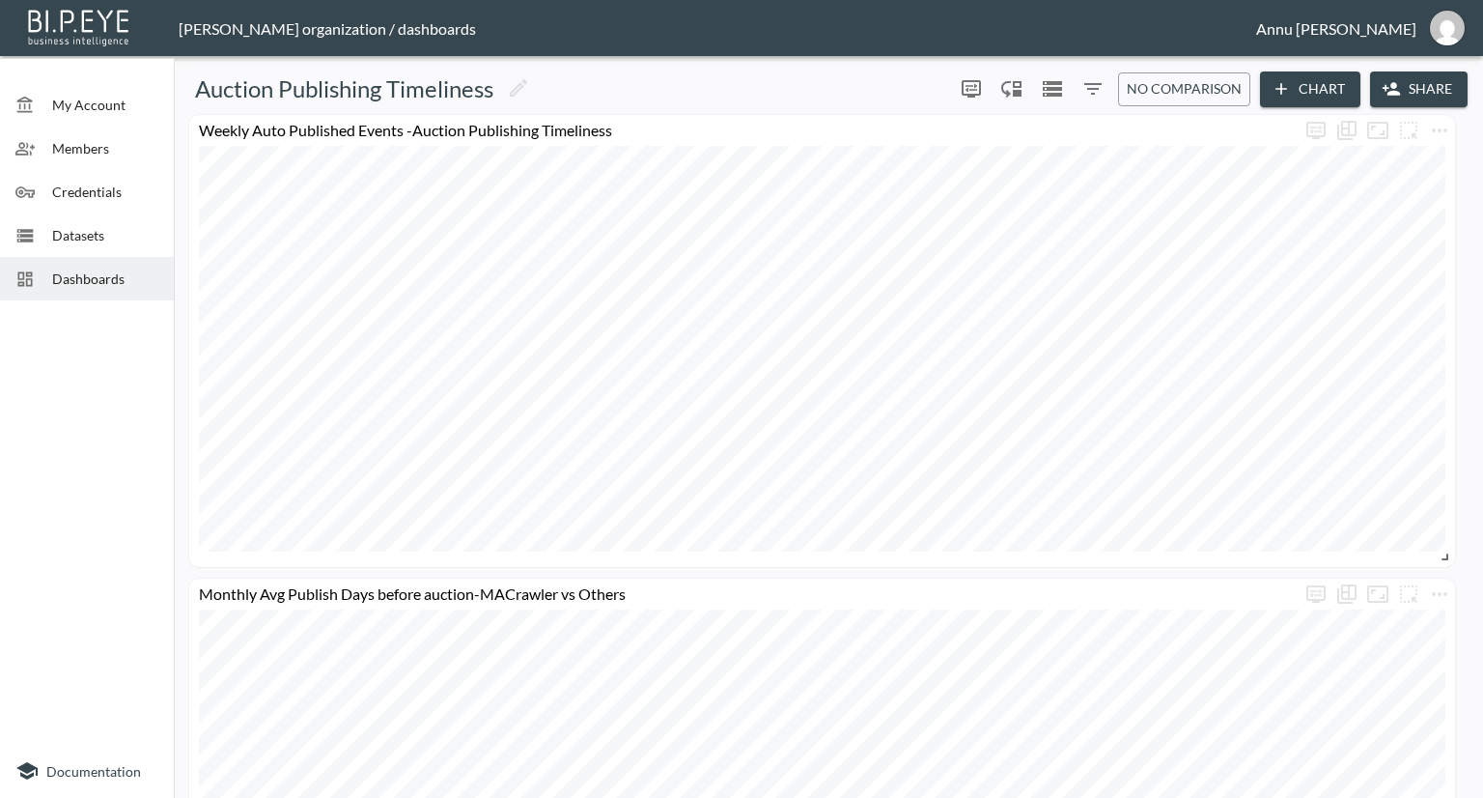
click at [104, 238] on span "Datasets" at bounding box center [105, 235] width 106 height 20
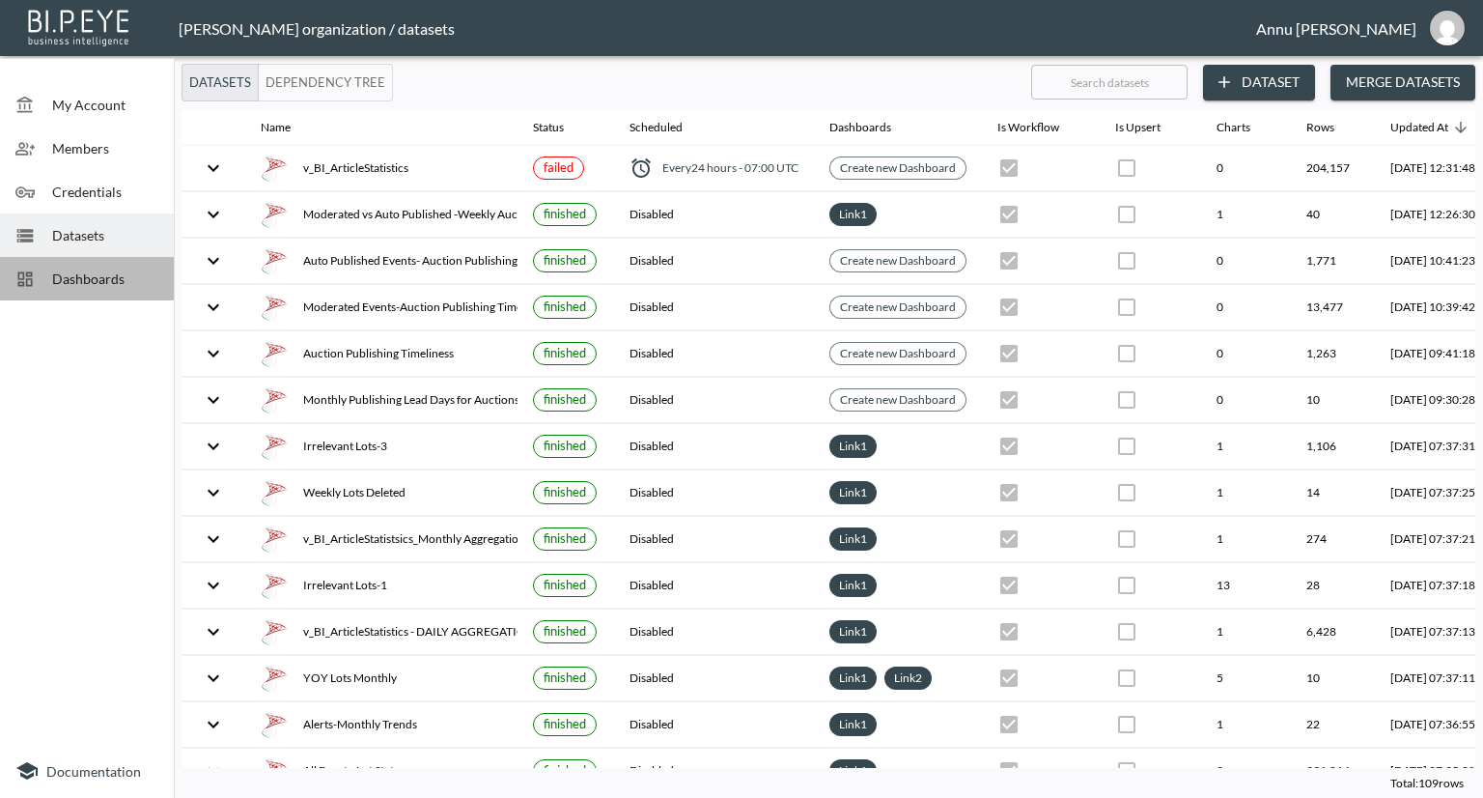
click at [130, 268] on span "Dashboards" at bounding box center [105, 278] width 106 height 20
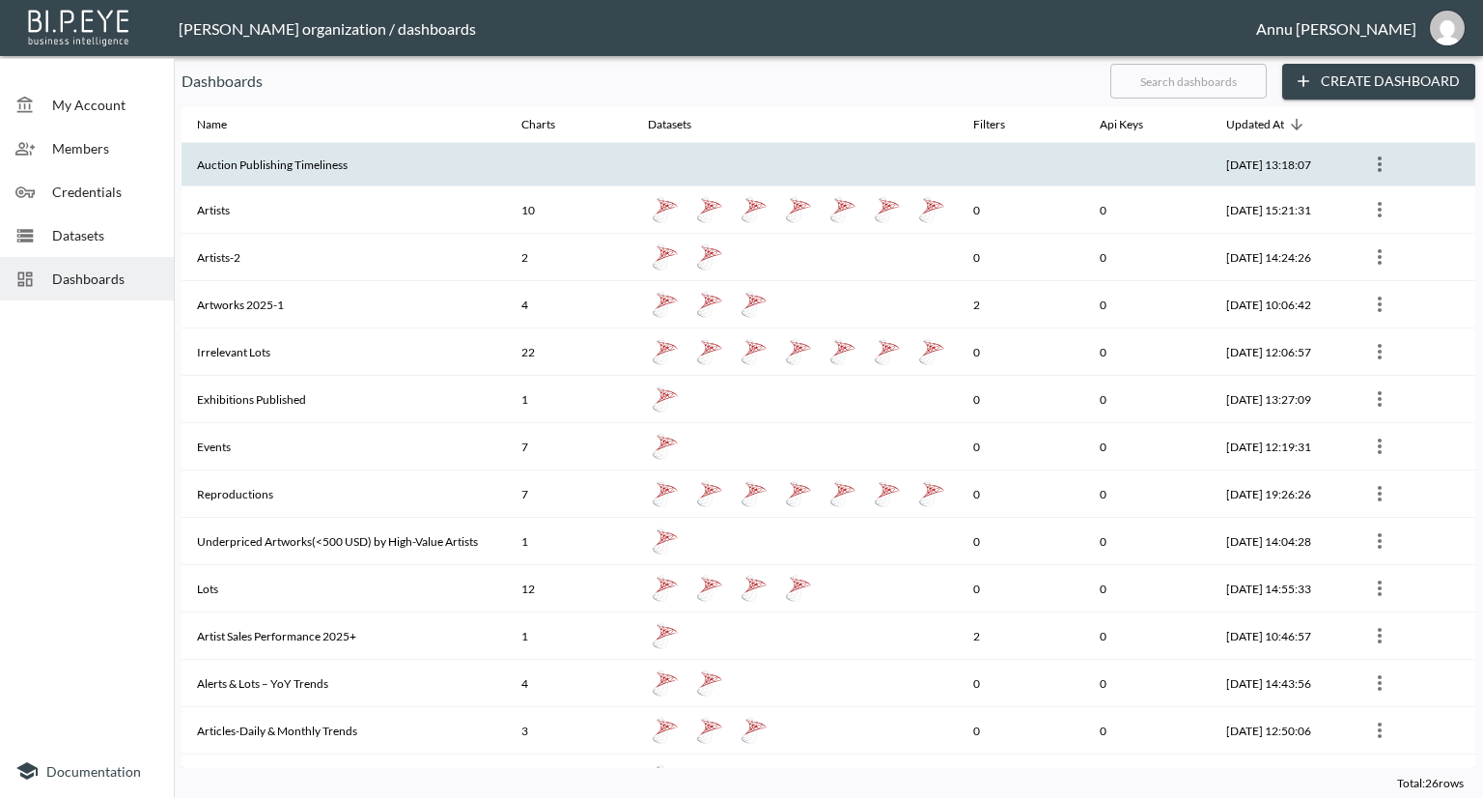
click at [366, 160] on th "Auction Publishing Timeliness" at bounding box center [344, 164] width 324 height 43
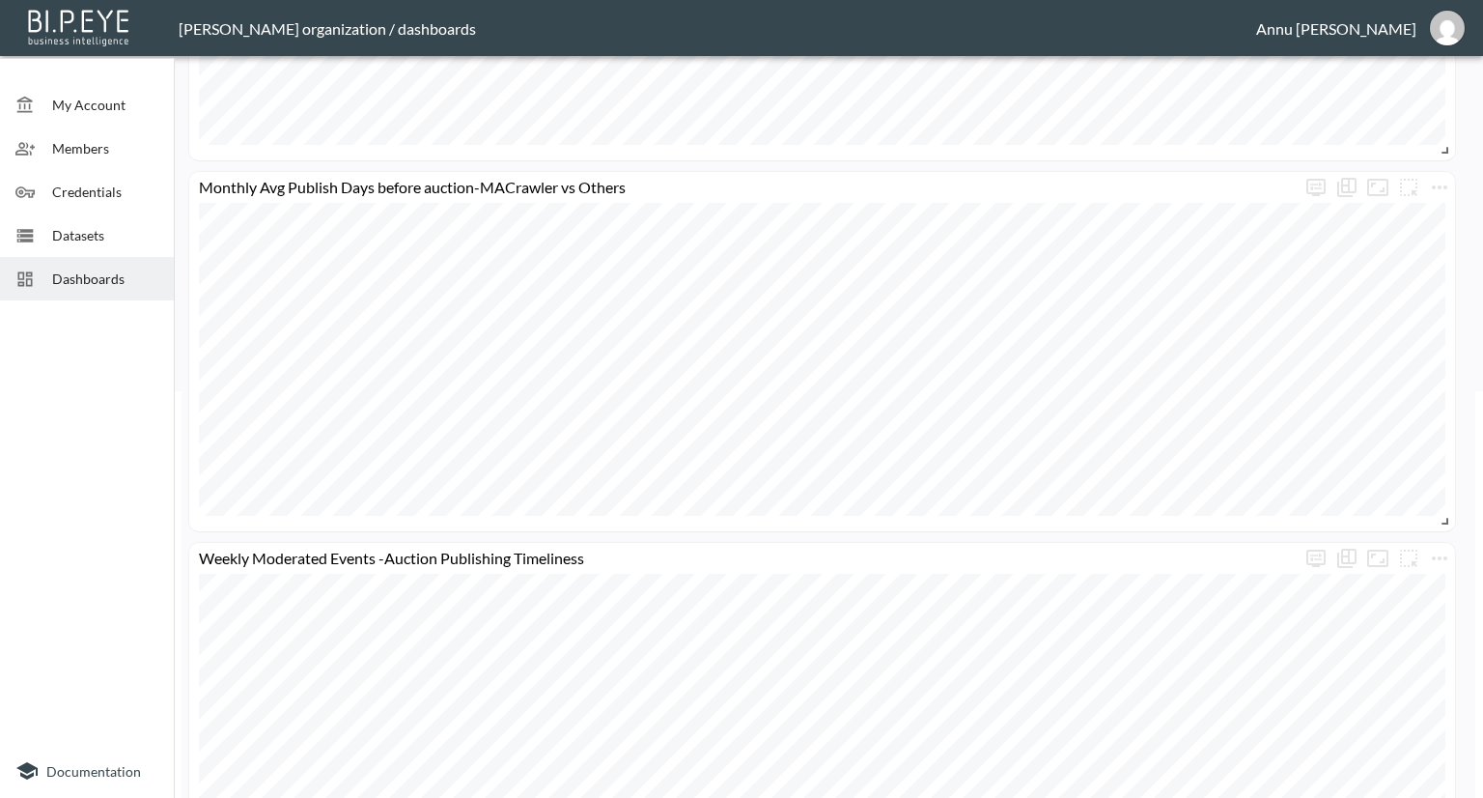
scroll to position [618, 0]
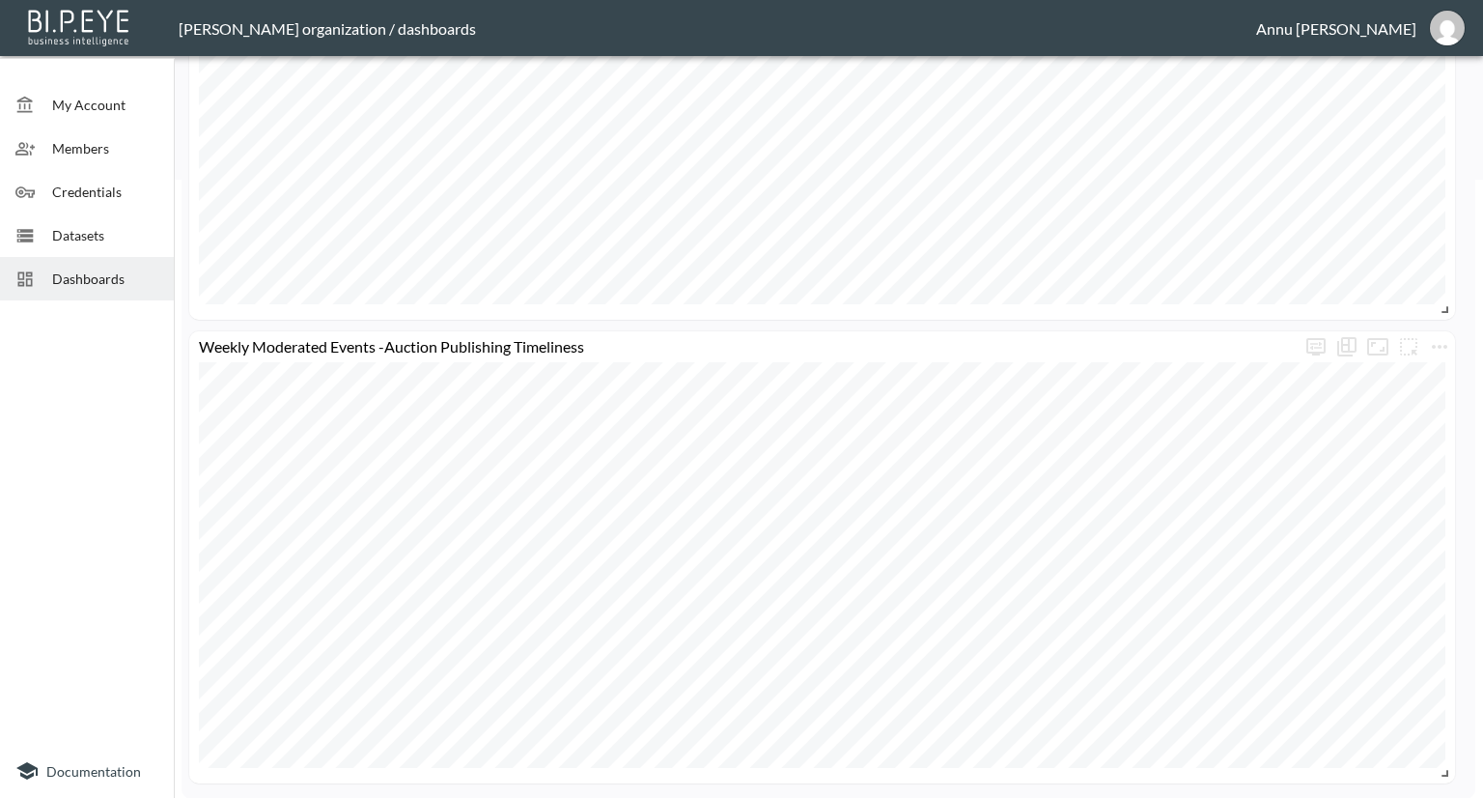
click at [84, 292] on div "Dashboards" at bounding box center [87, 278] width 174 height 43
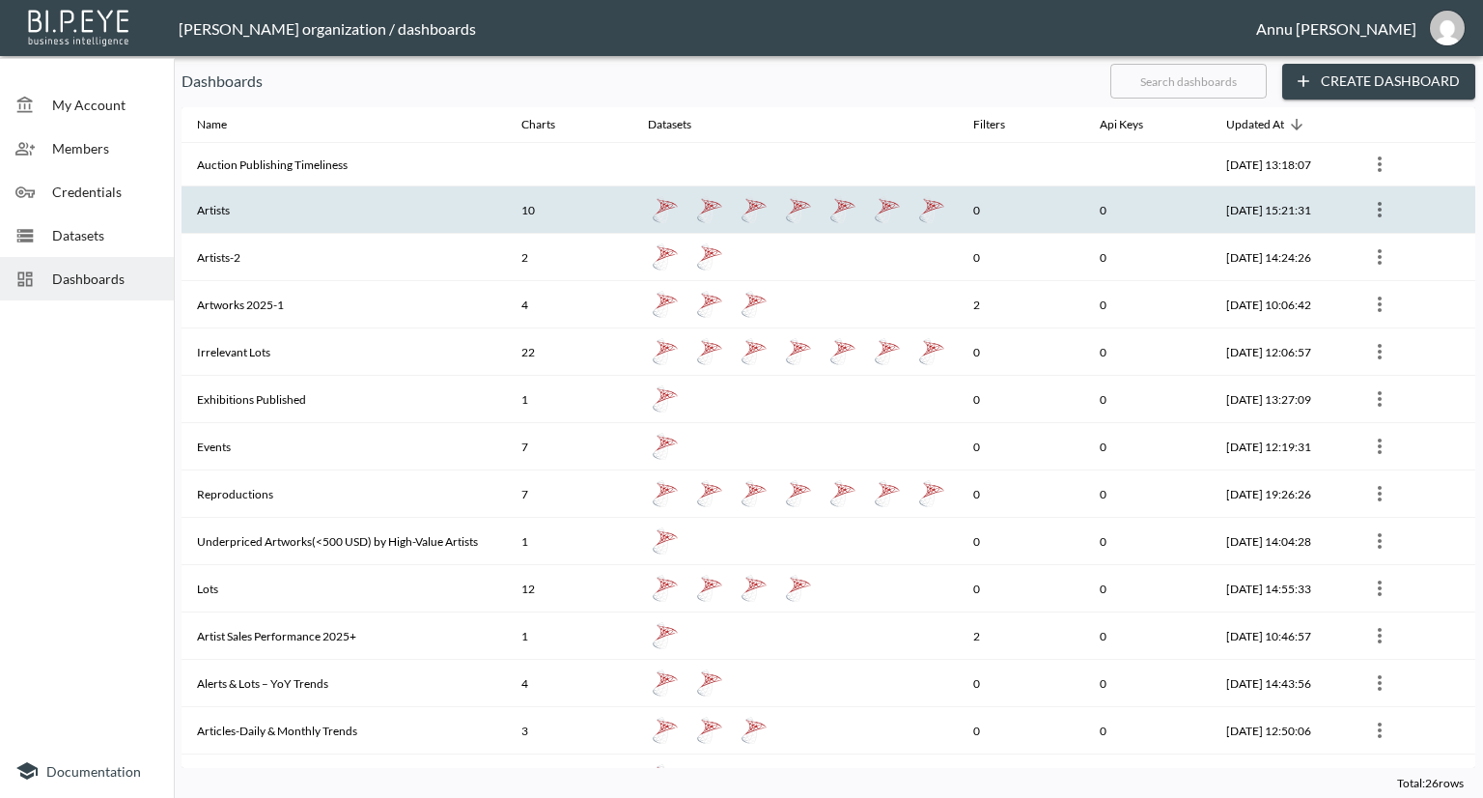
click at [244, 214] on th "Artists" at bounding box center [344, 209] width 324 height 47
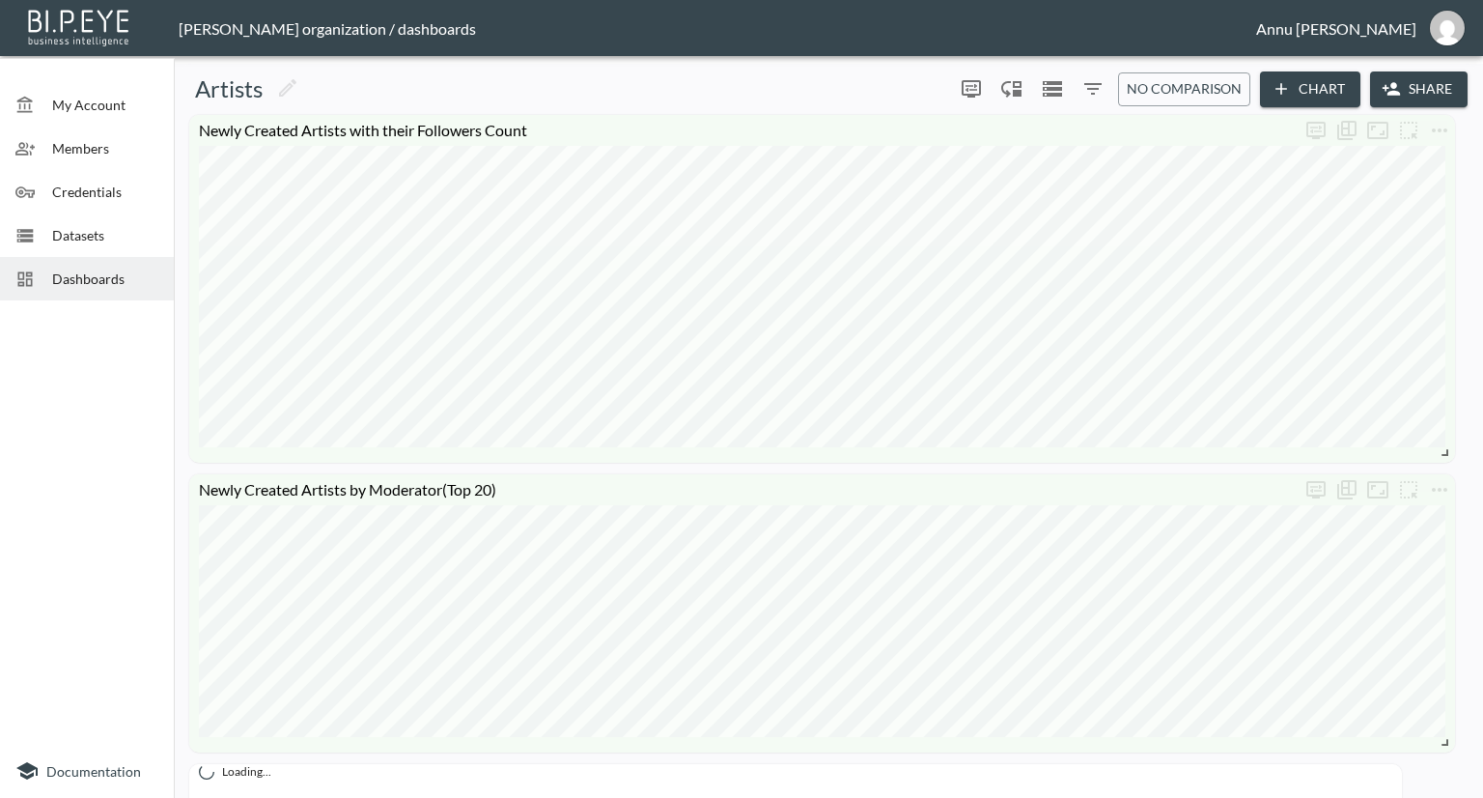
click at [96, 229] on span "Datasets" at bounding box center [105, 235] width 106 height 20
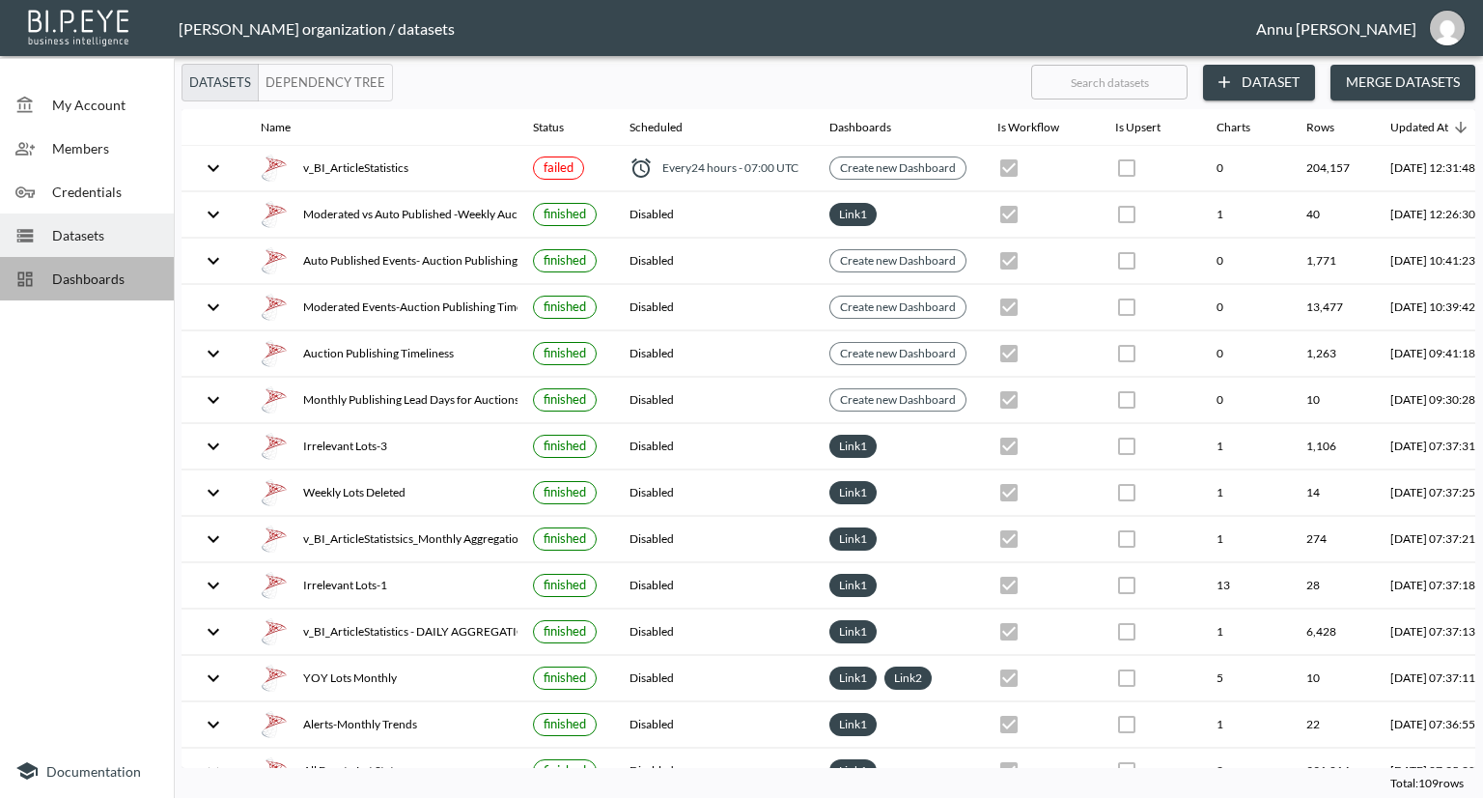
click at [104, 283] on span "Dashboards" at bounding box center [105, 278] width 106 height 20
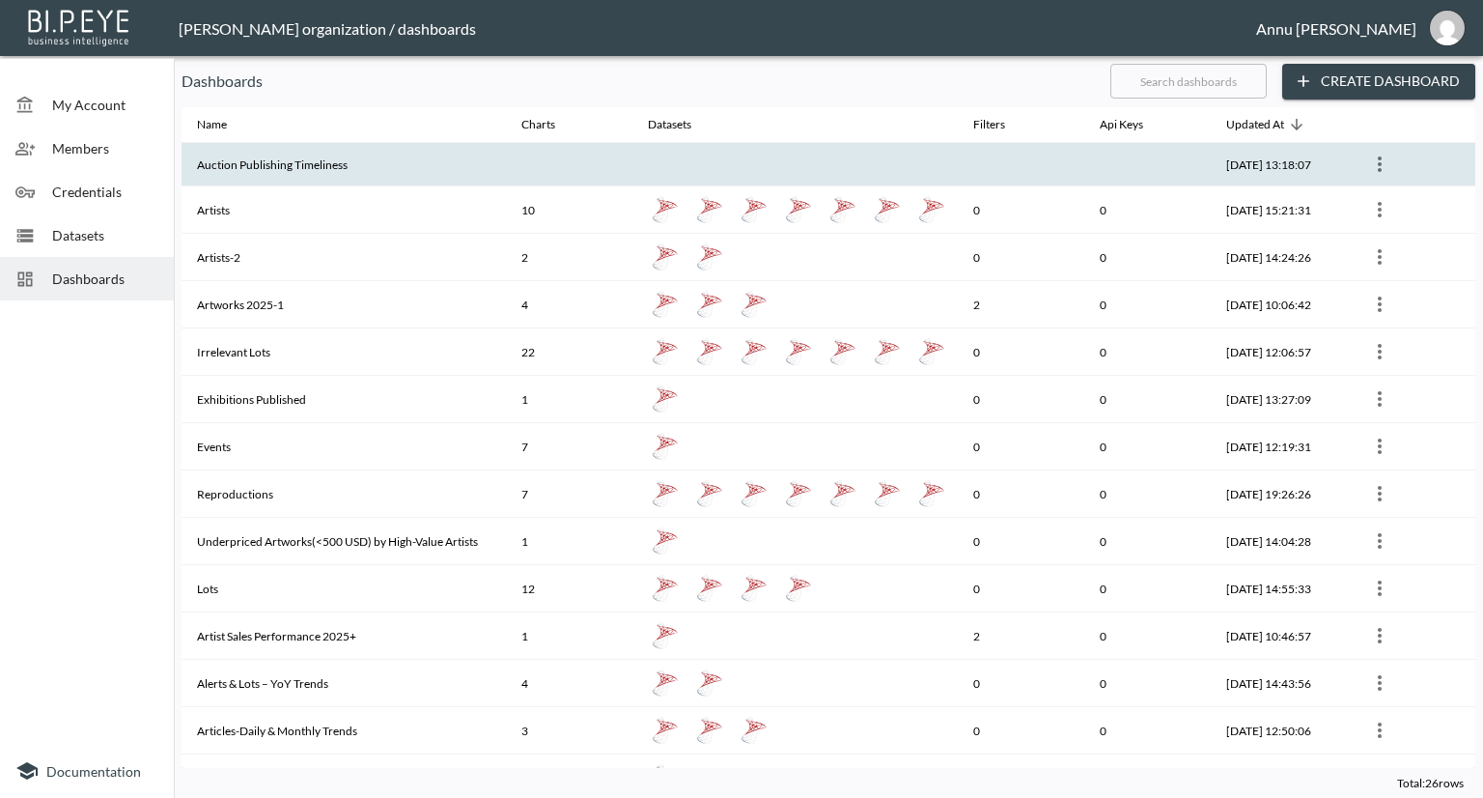
click at [228, 171] on th "Auction Publishing Timeliness" at bounding box center [344, 164] width 324 height 43
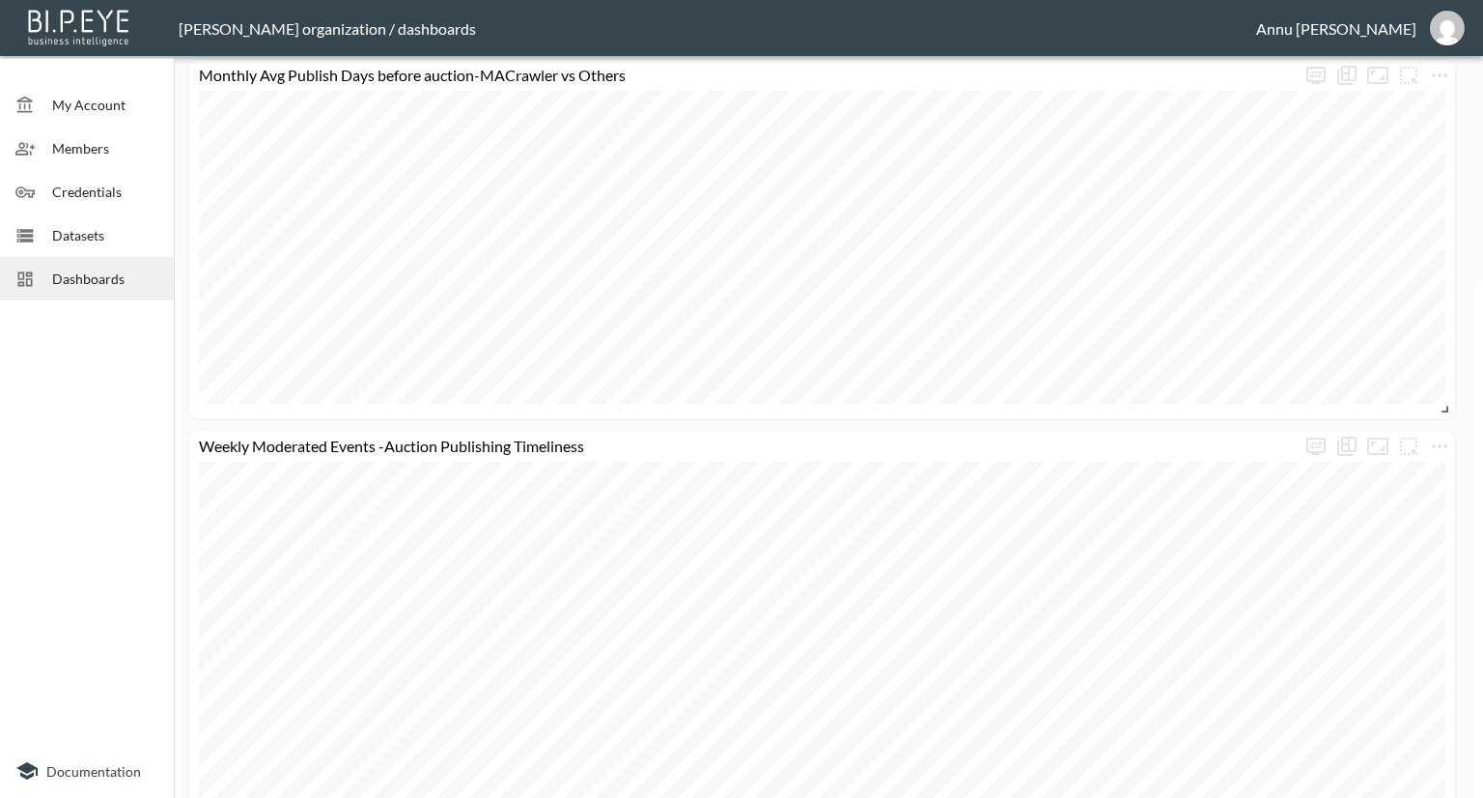
scroll to position [618, 0]
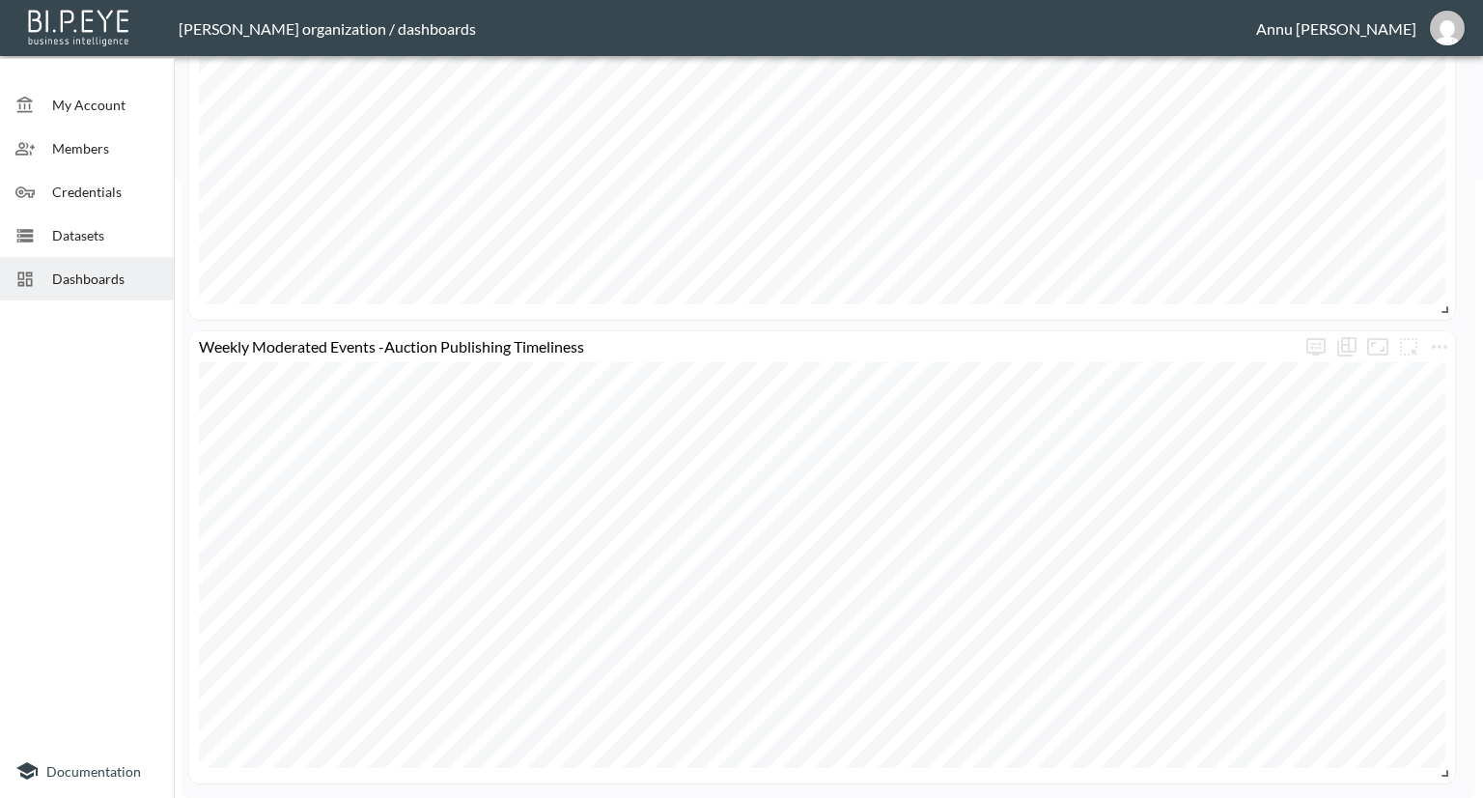
click at [122, 219] on div "Datasets" at bounding box center [87, 234] width 174 height 43
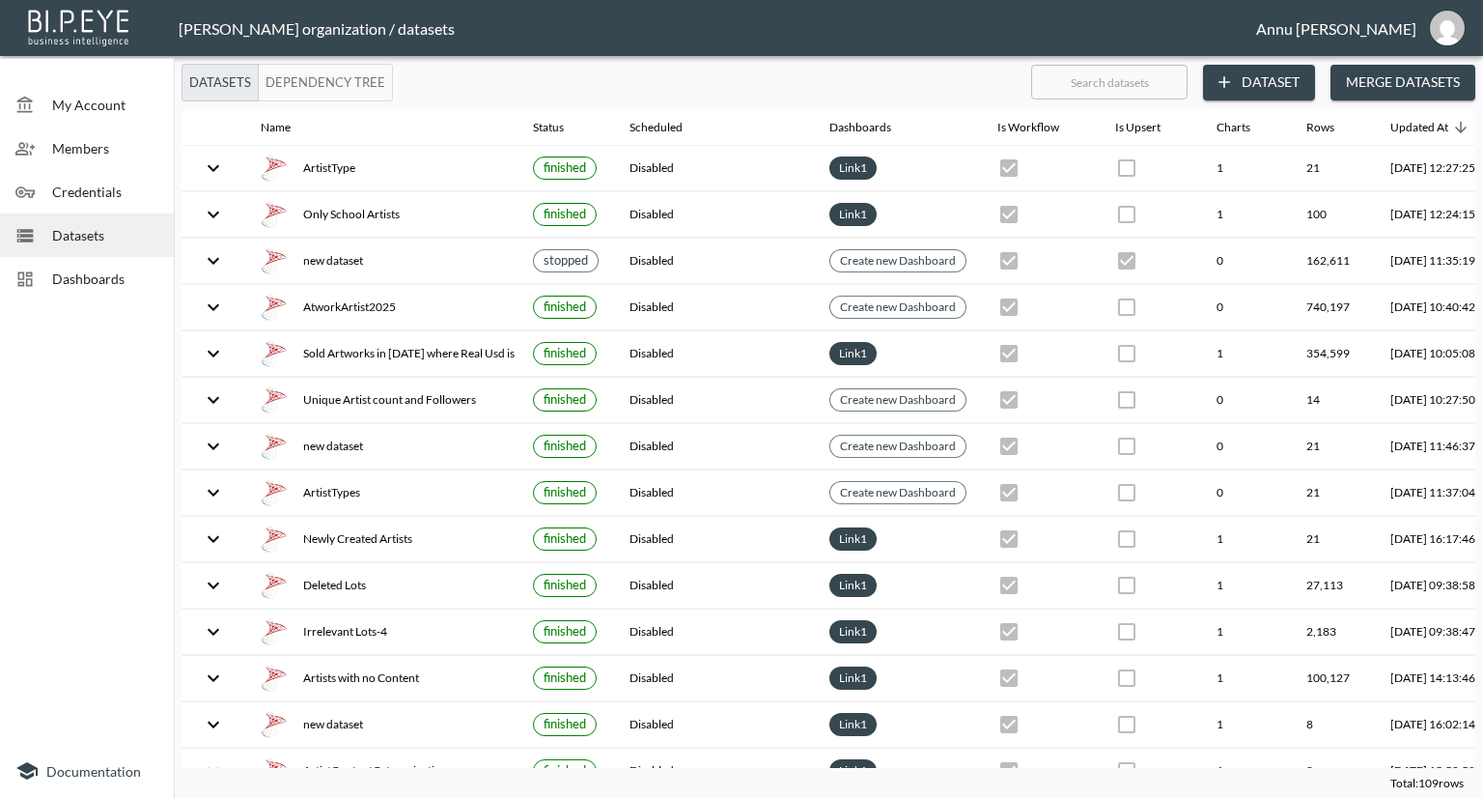
scroll to position [1738, 0]
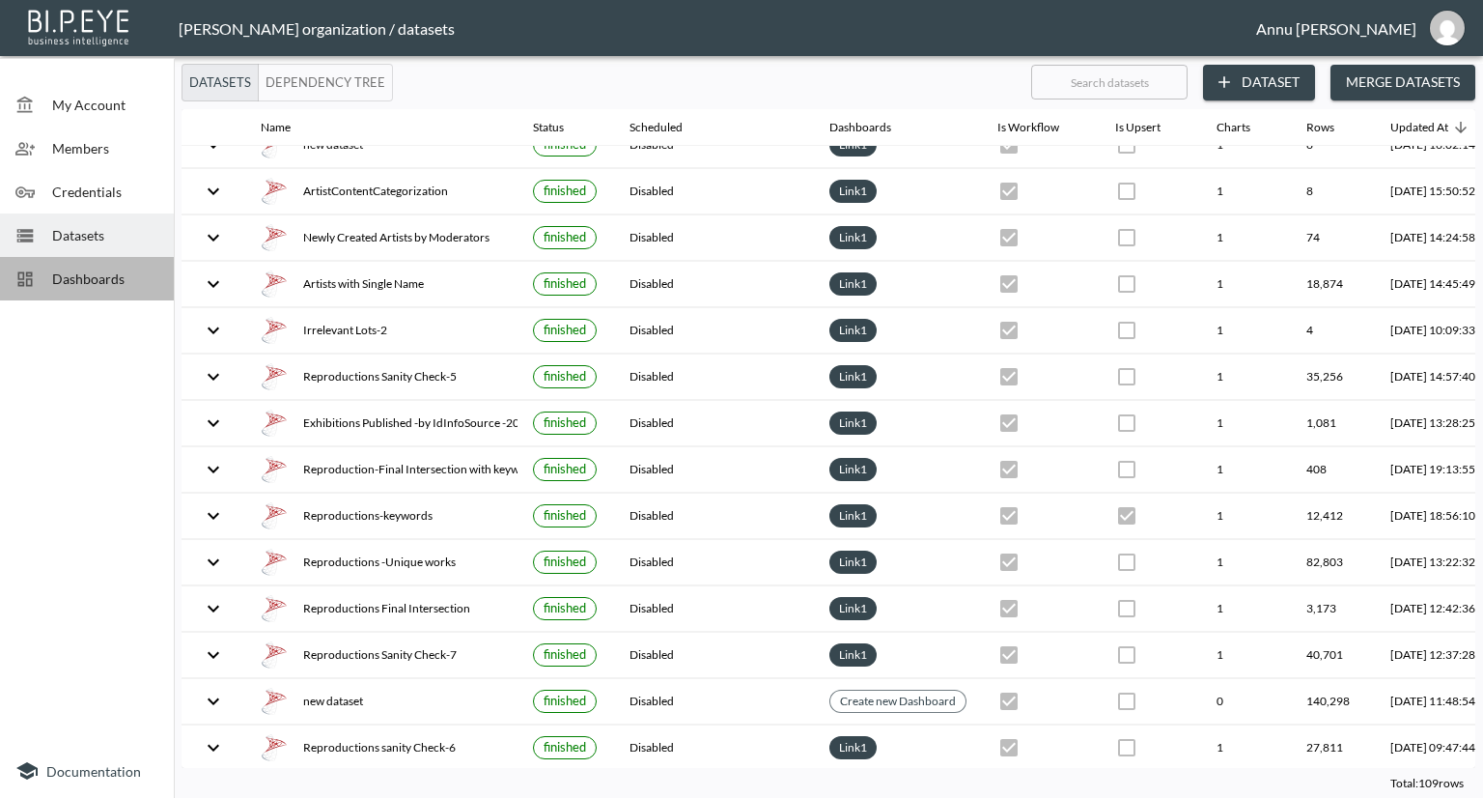
click at [97, 282] on span "Dashboards" at bounding box center [105, 278] width 106 height 20
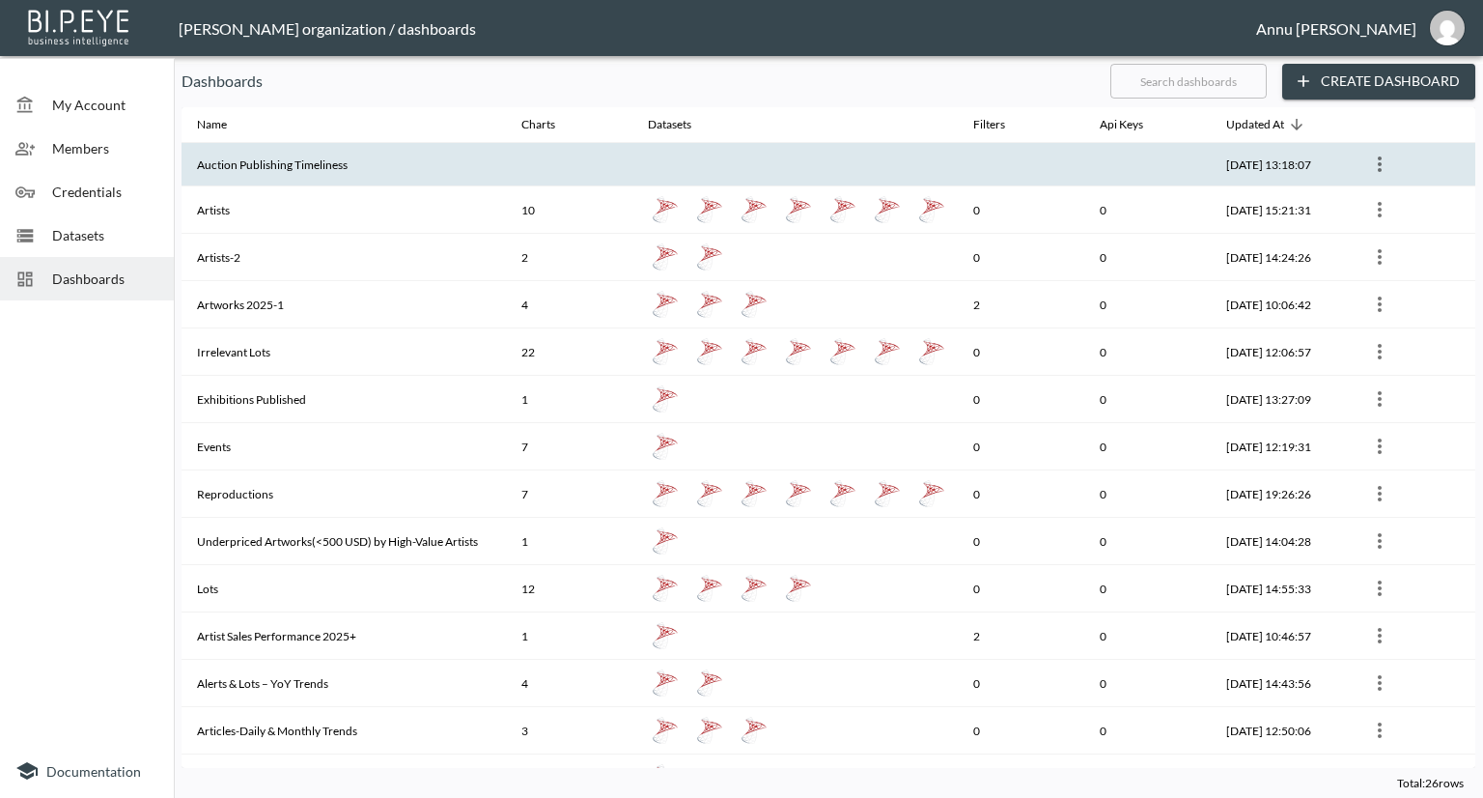
click at [262, 164] on th "Auction Publishing Timeliness" at bounding box center [344, 164] width 324 height 43
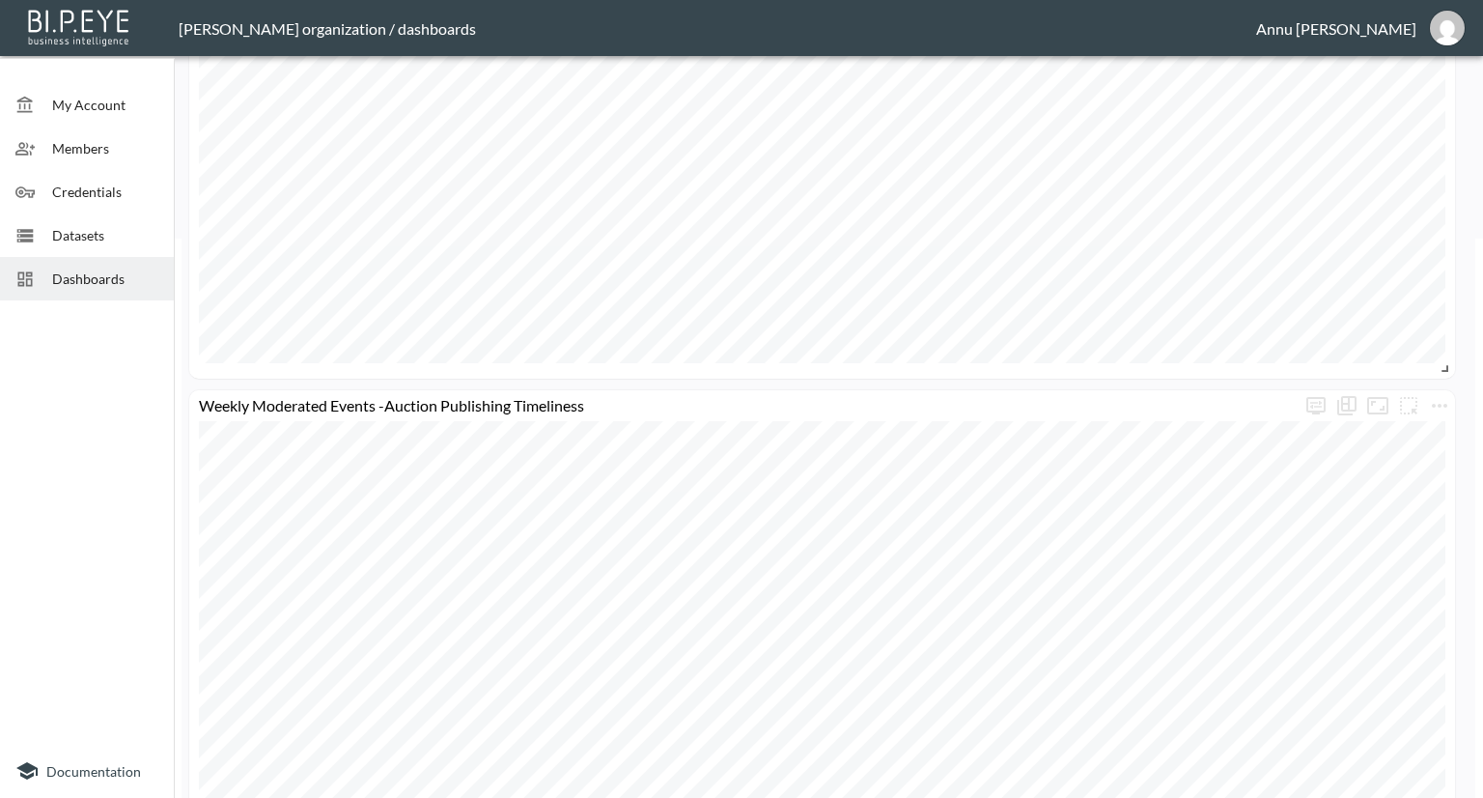
scroll to position [618, 0]
click at [102, 237] on span "Datasets" at bounding box center [105, 235] width 106 height 20
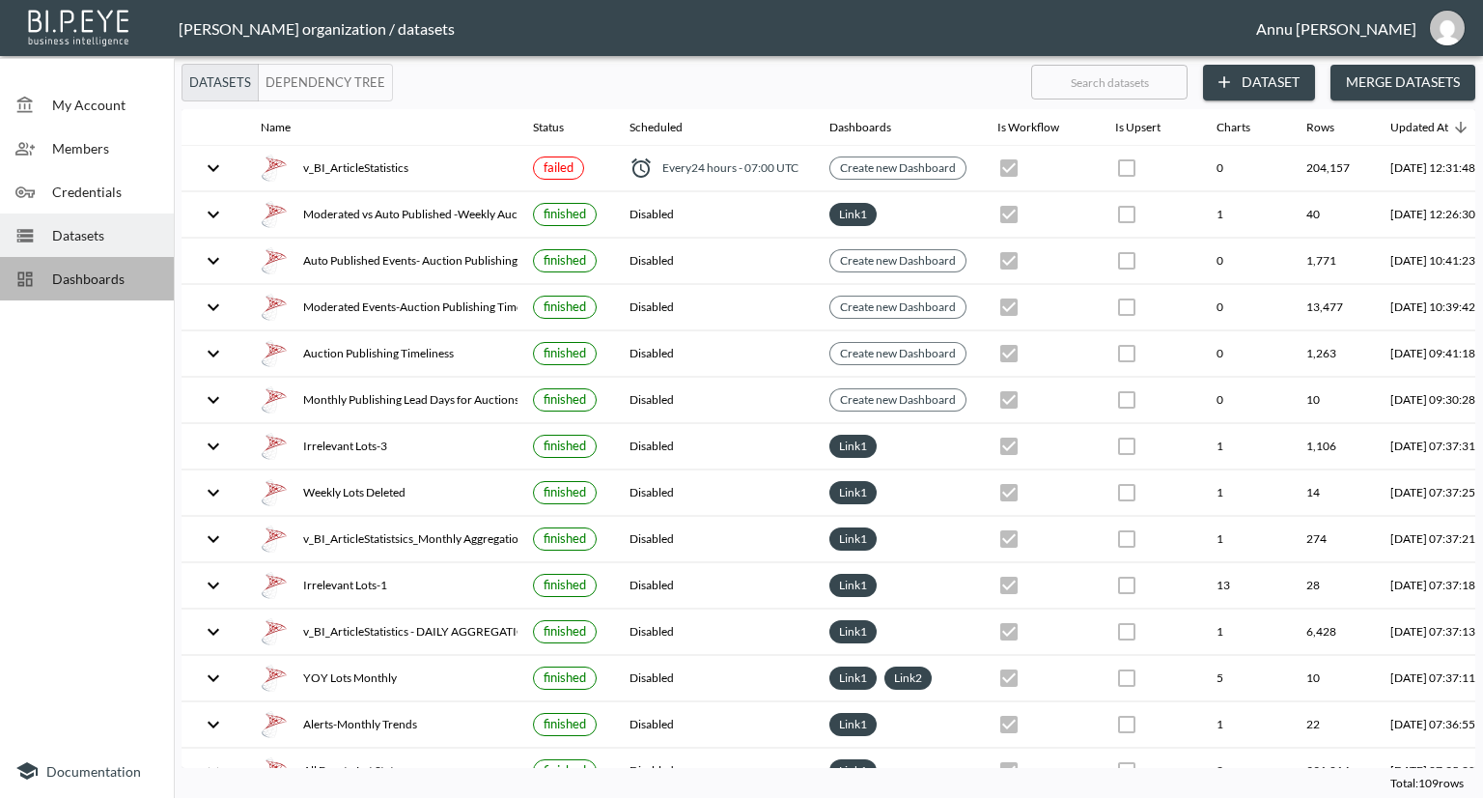
click at [103, 284] on span "Dashboards" at bounding box center [105, 278] width 106 height 20
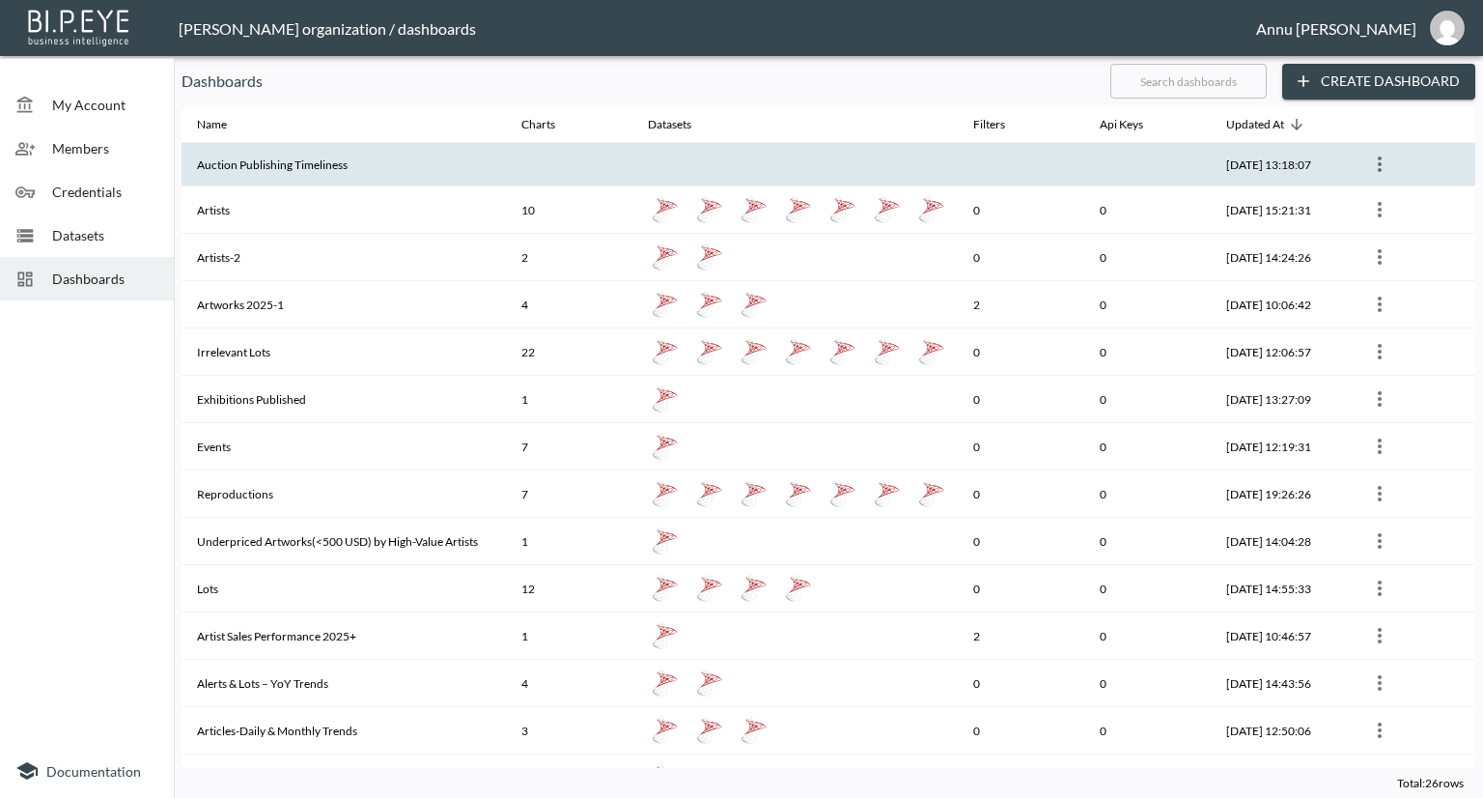
click at [295, 152] on th "Auction Publishing Timeliness" at bounding box center [344, 164] width 324 height 43
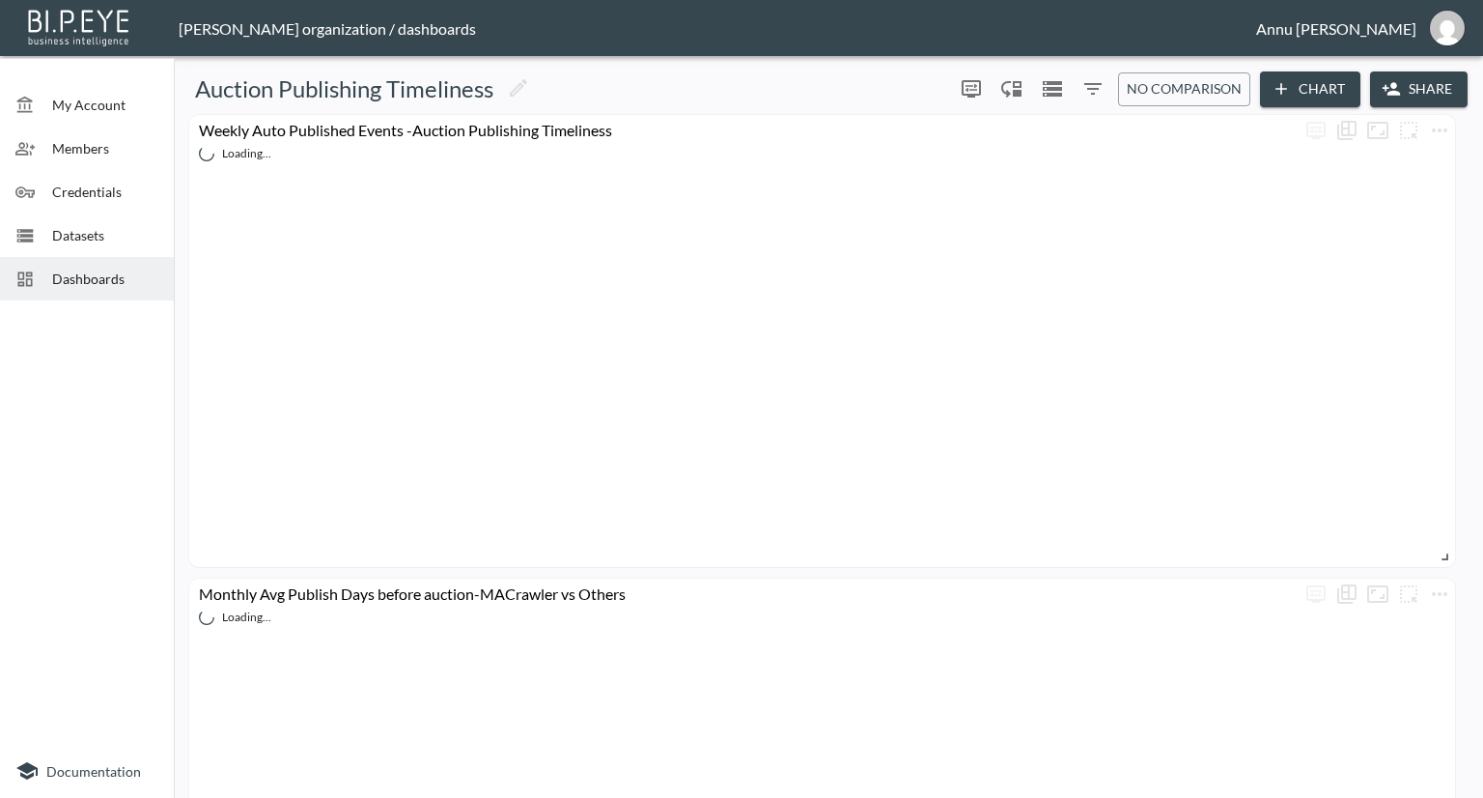
click at [139, 238] on span "Datasets" at bounding box center [105, 235] width 106 height 20
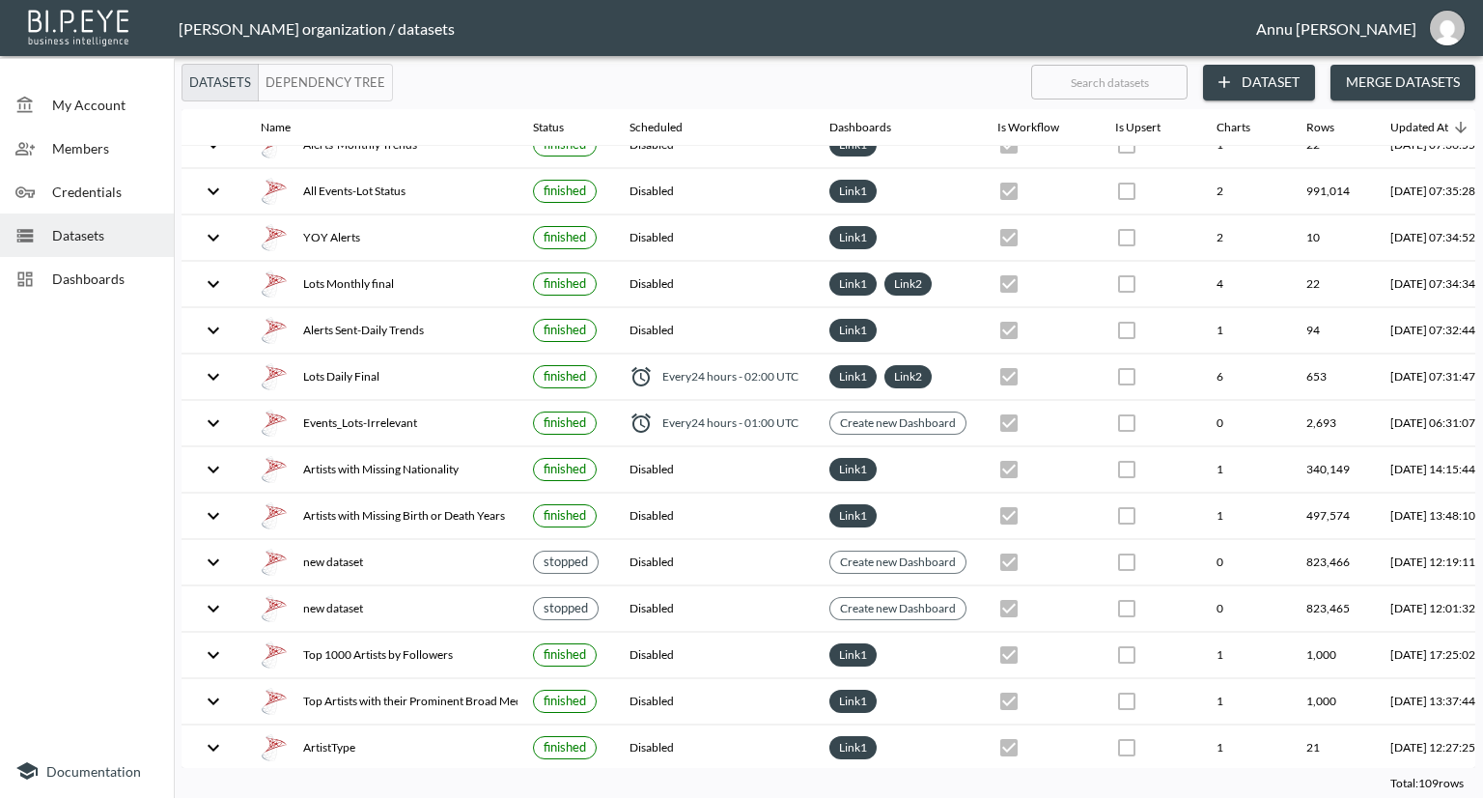
scroll to position [869, 0]
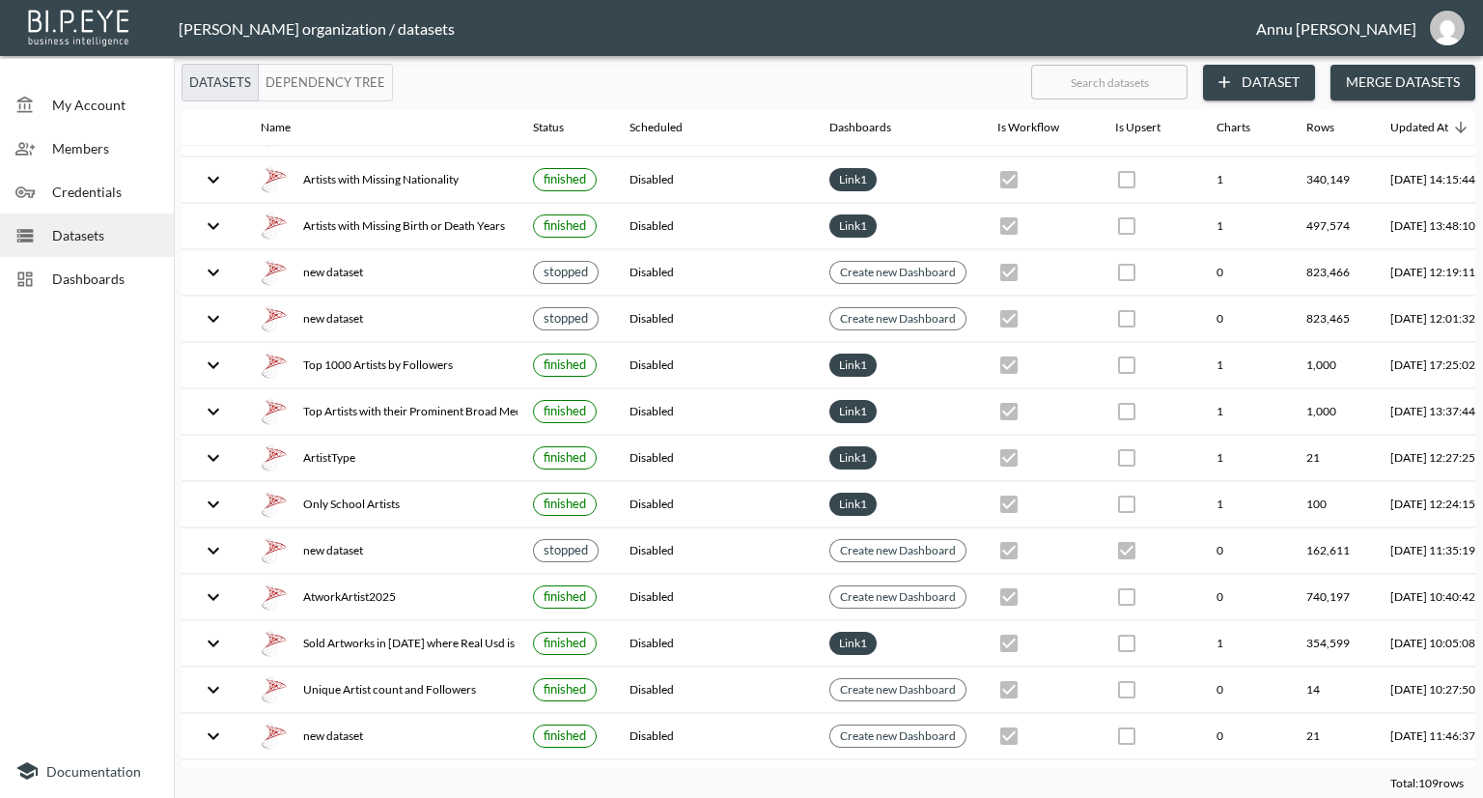
click at [77, 277] on span "Dashboards" at bounding box center [105, 278] width 106 height 20
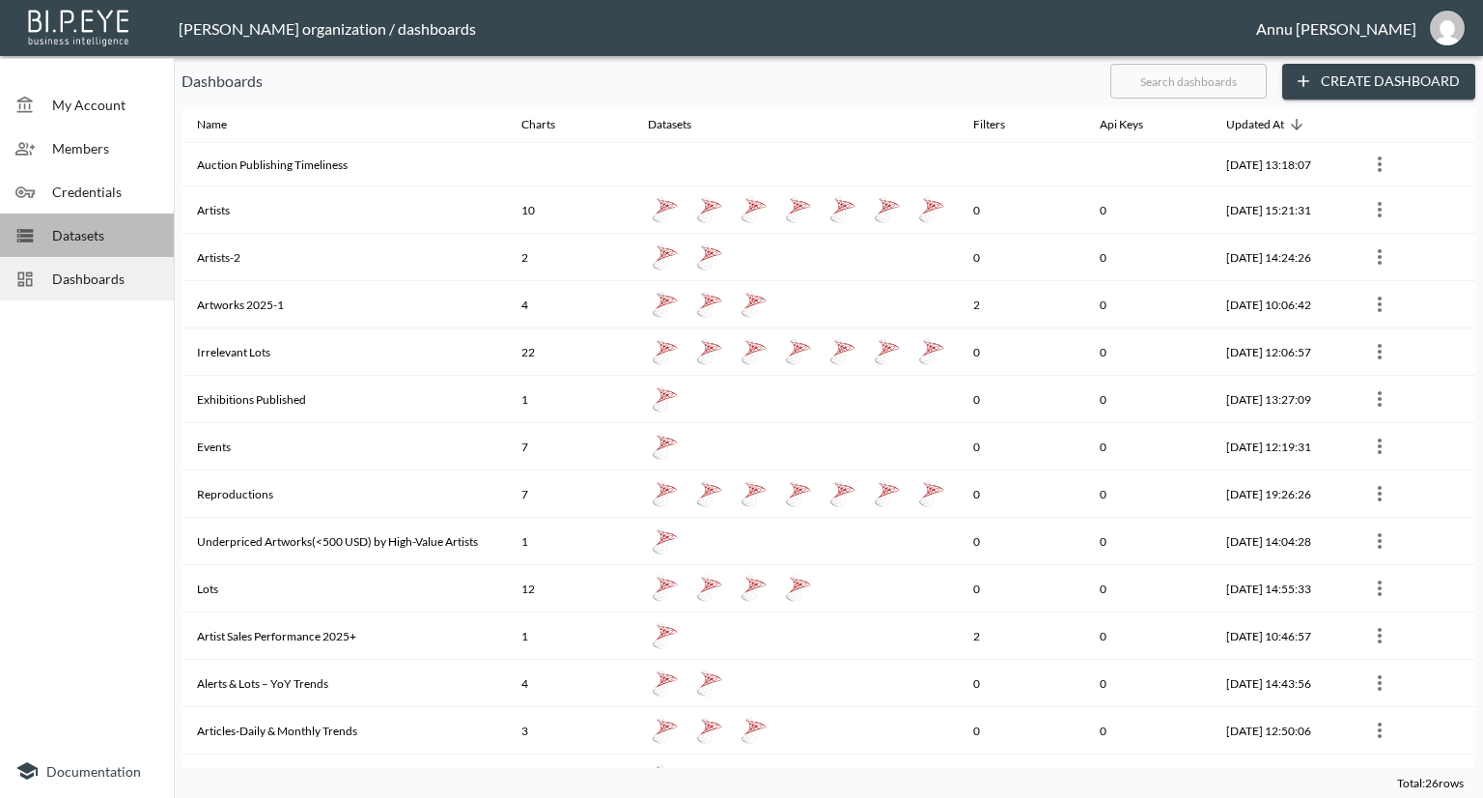
click at [93, 221] on div "Datasets" at bounding box center [87, 234] width 174 height 43
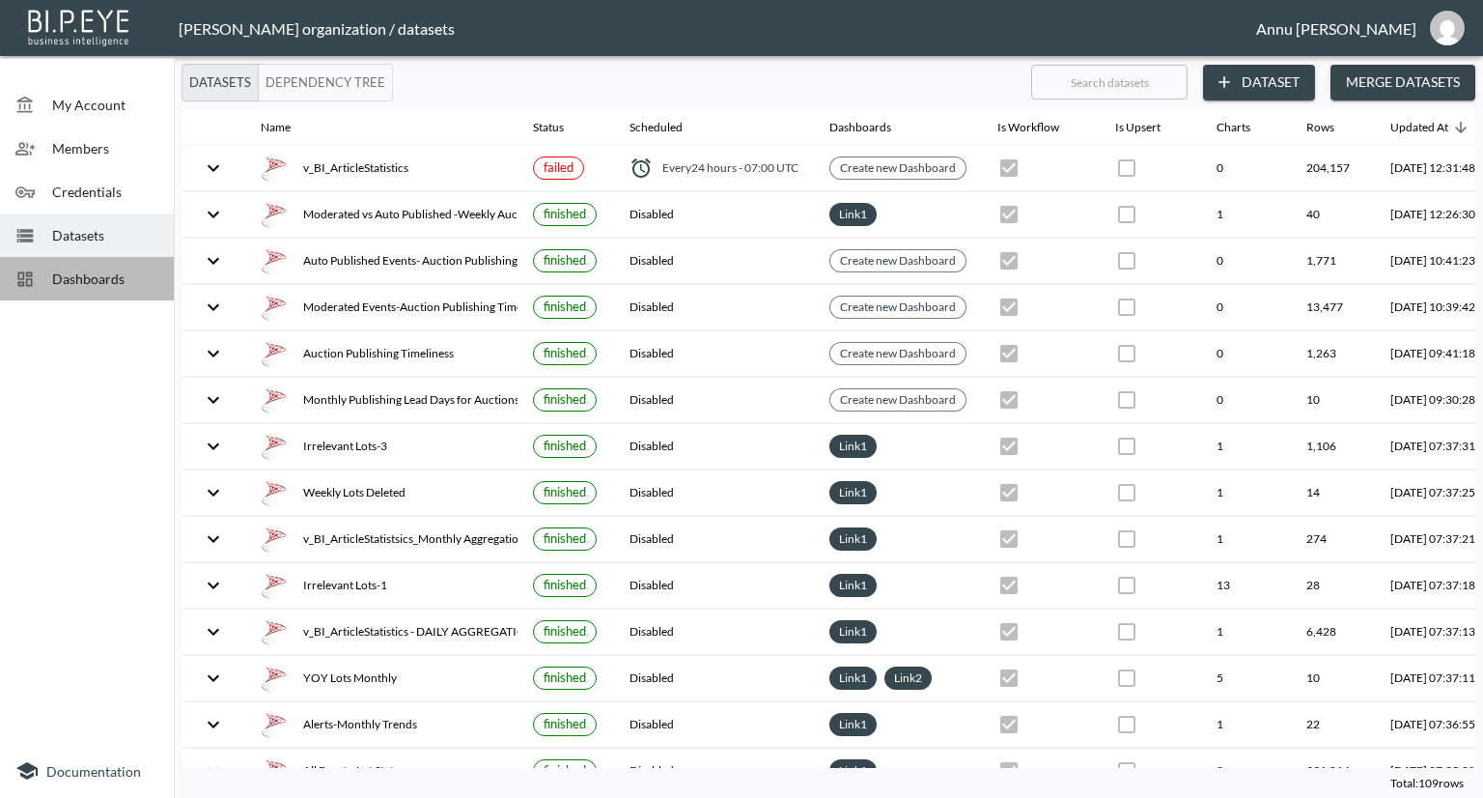
click at [79, 268] on span "Dashboards" at bounding box center [105, 278] width 106 height 20
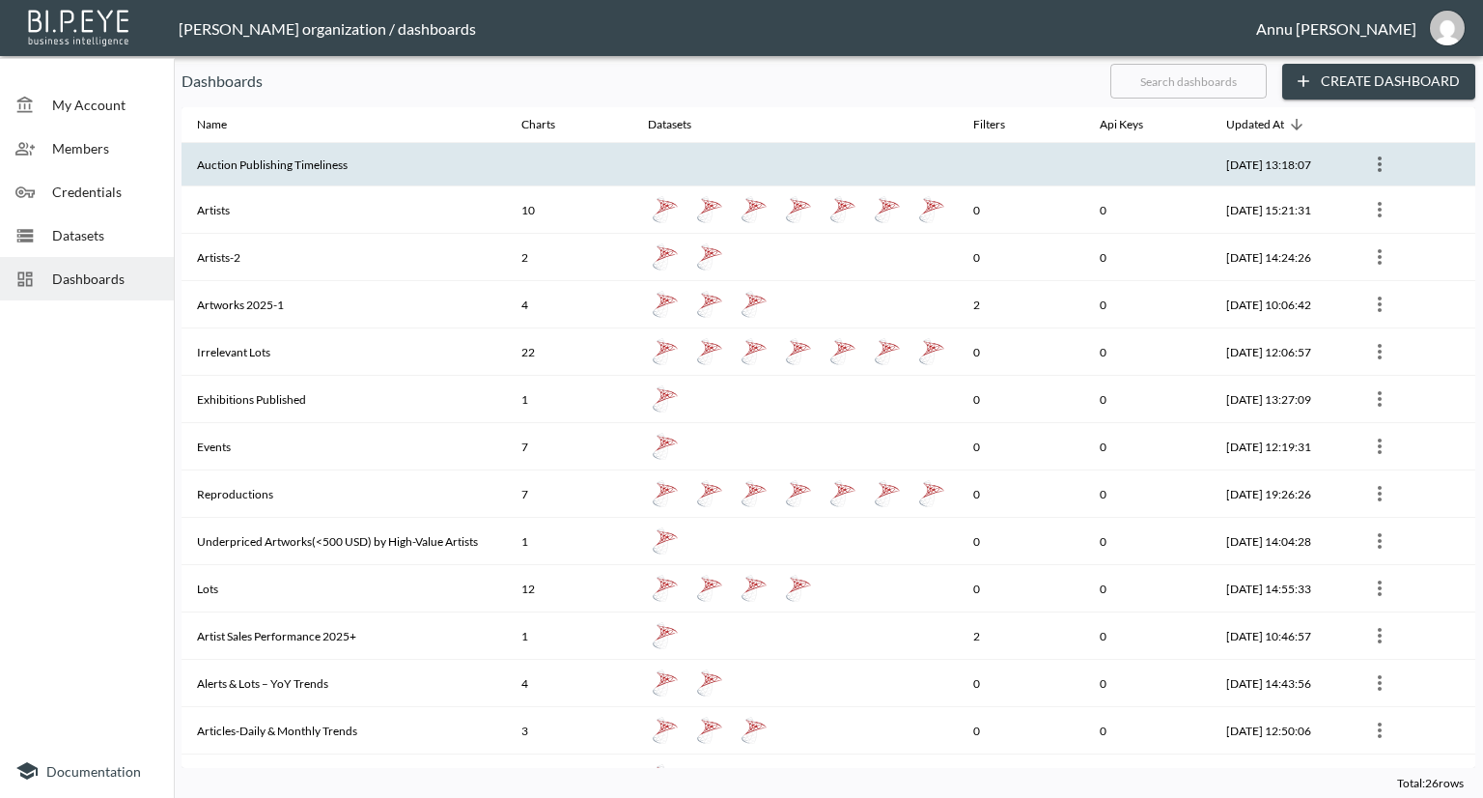
click at [296, 167] on th "Auction Publishing Timeliness" at bounding box center [344, 164] width 324 height 43
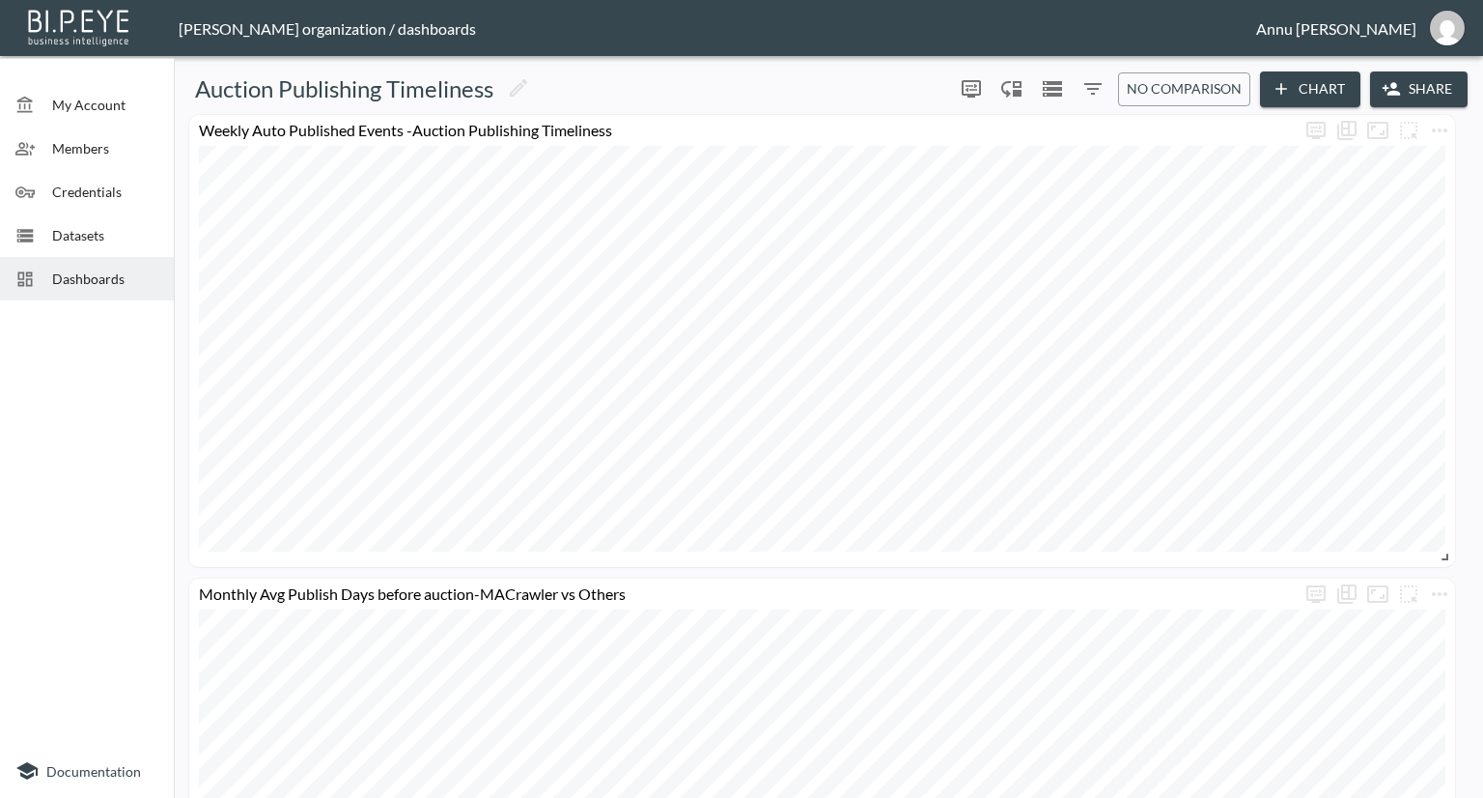
click at [65, 228] on span "Datasets" at bounding box center [105, 235] width 106 height 20
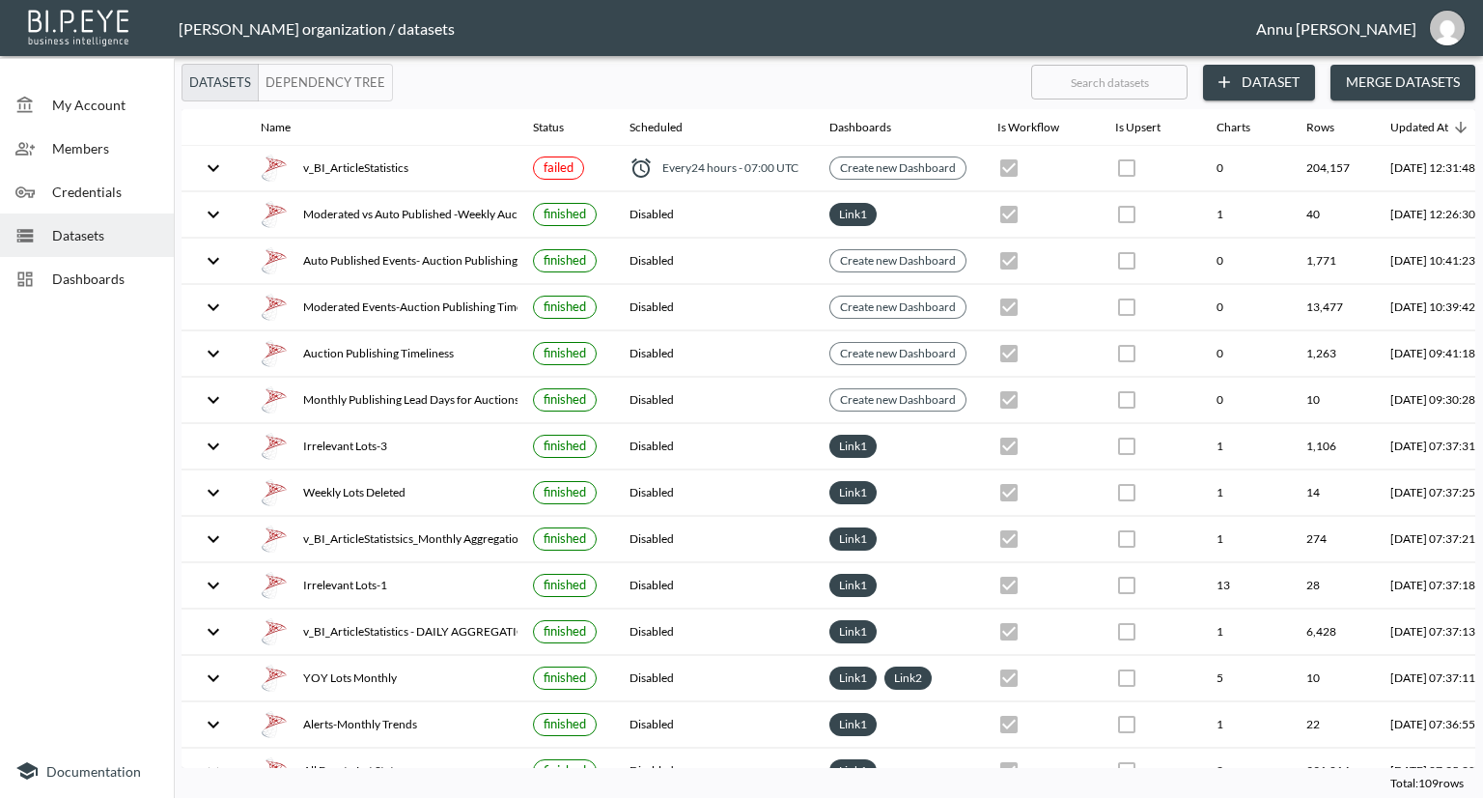
scroll to position [0, 113]
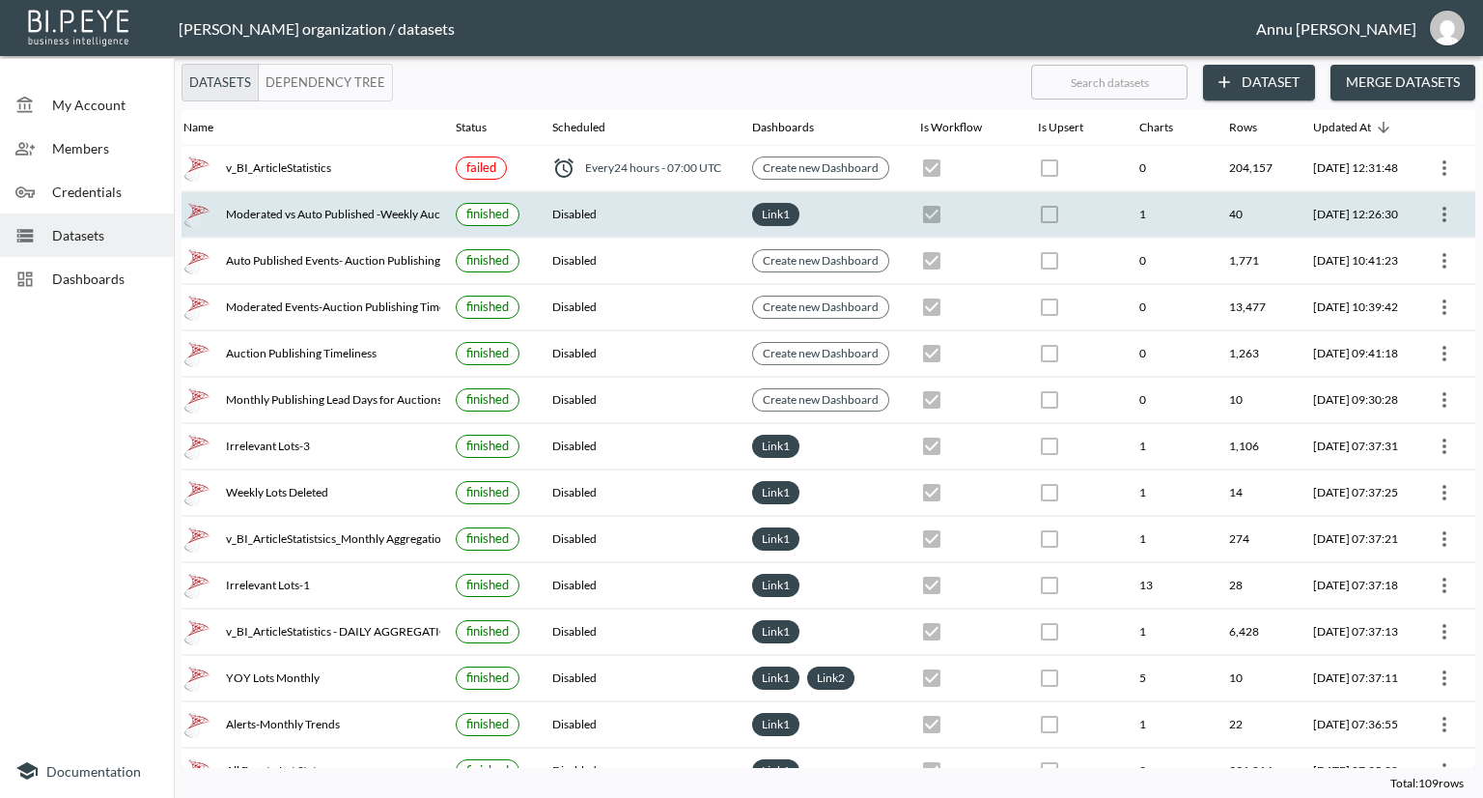
click at [1429, 201] on div at bounding box center [1444, 214] width 31 height 31
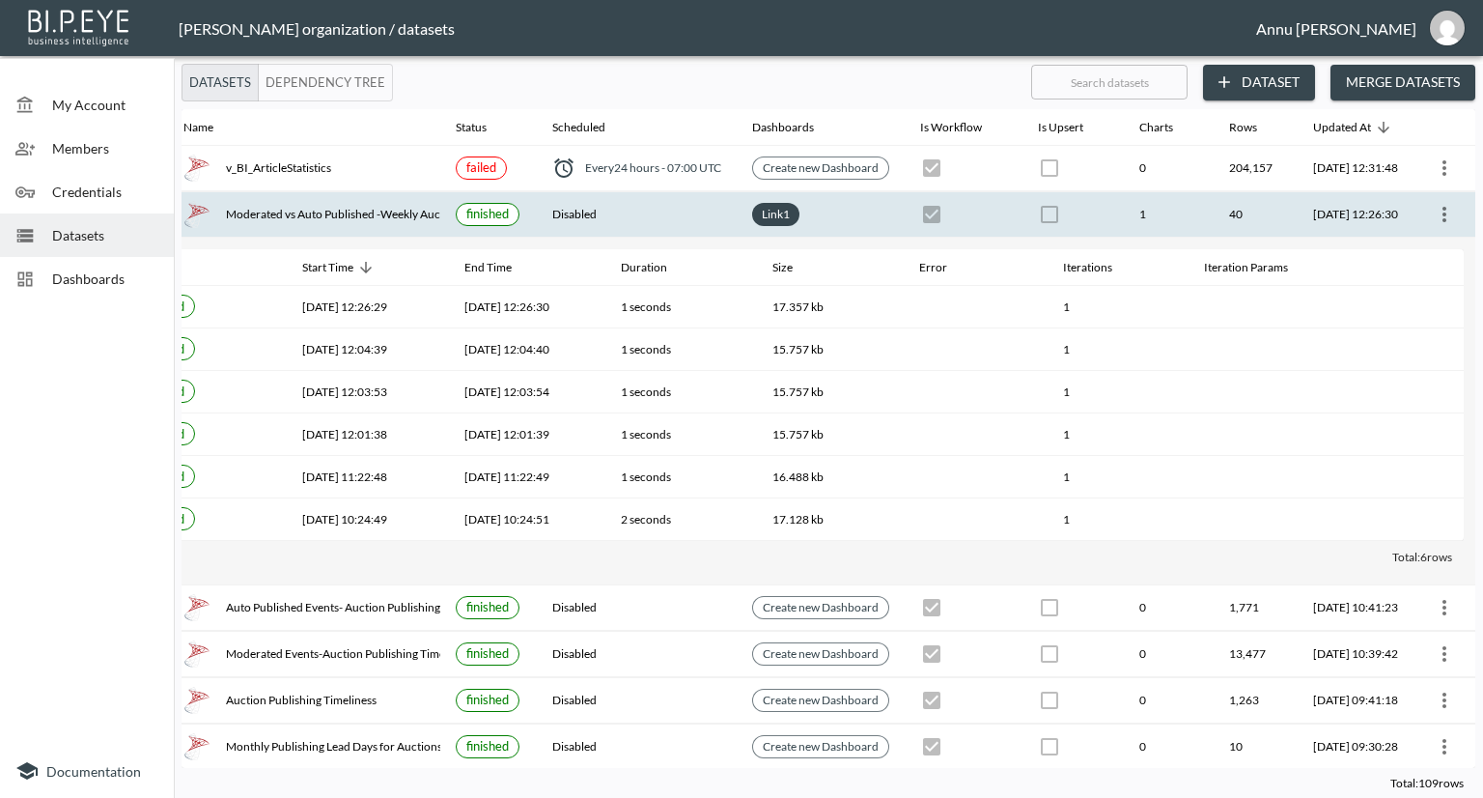
click at [1435, 217] on icon "more" at bounding box center [1444, 214] width 23 height 23
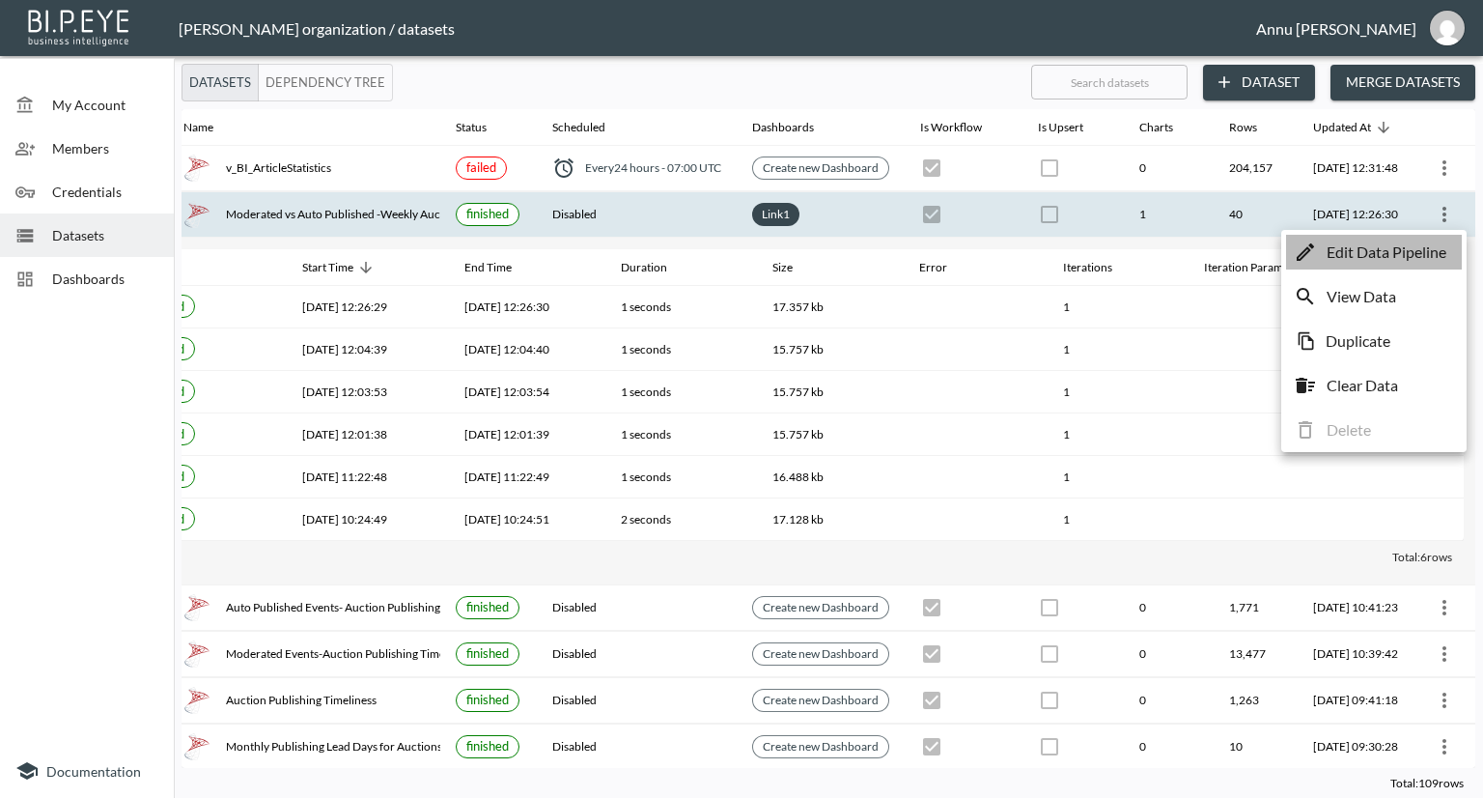
click at [1427, 249] on p "Edit Data Pipeline" at bounding box center [1387, 251] width 120 height 23
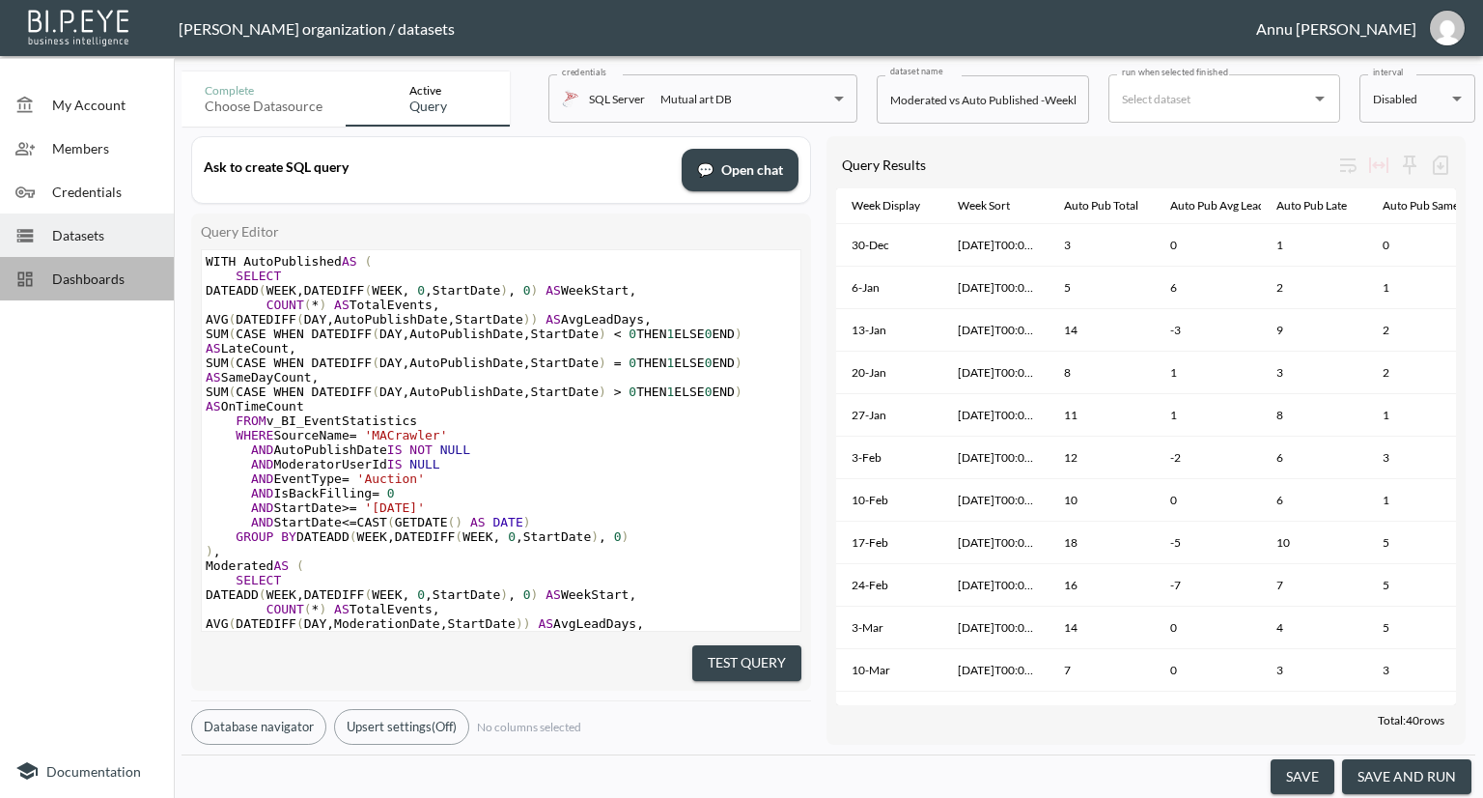
click at [124, 287] on span "Dashboards" at bounding box center [105, 278] width 106 height 20
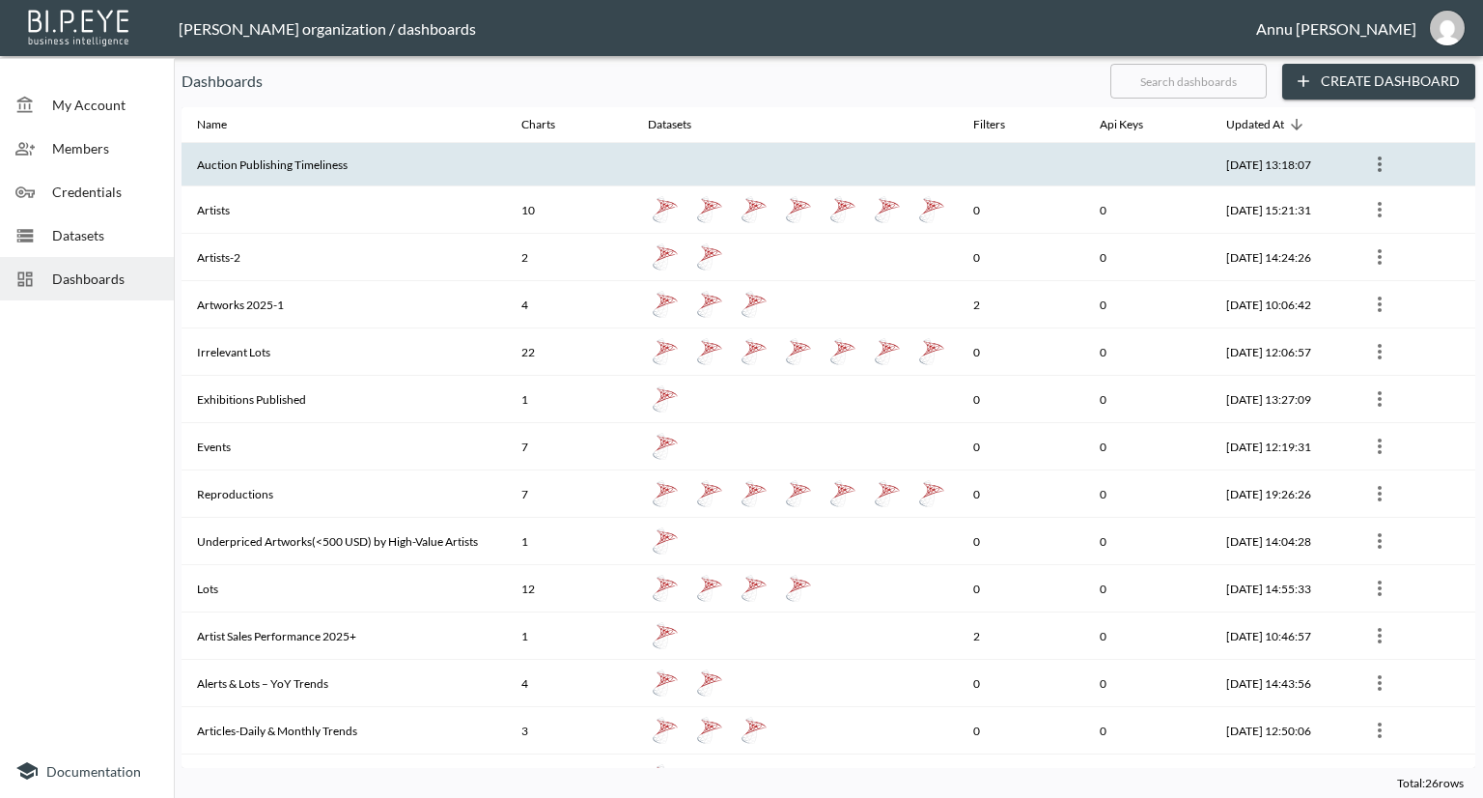
click at [263, 168] on th "Auction Publishing Timeliness" at bounding box center [344, 164] width 324 height 43
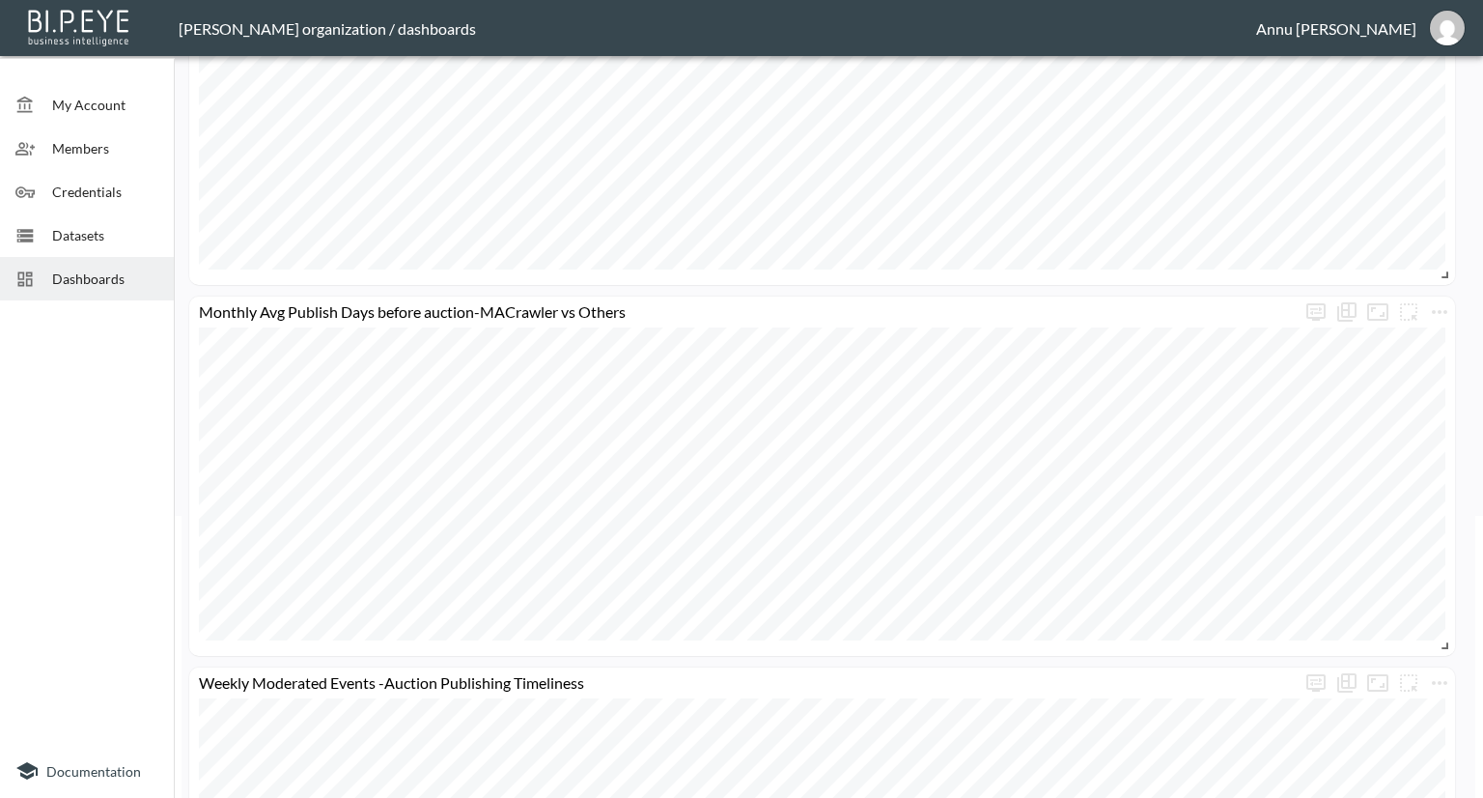
scroll to position [483, 0]
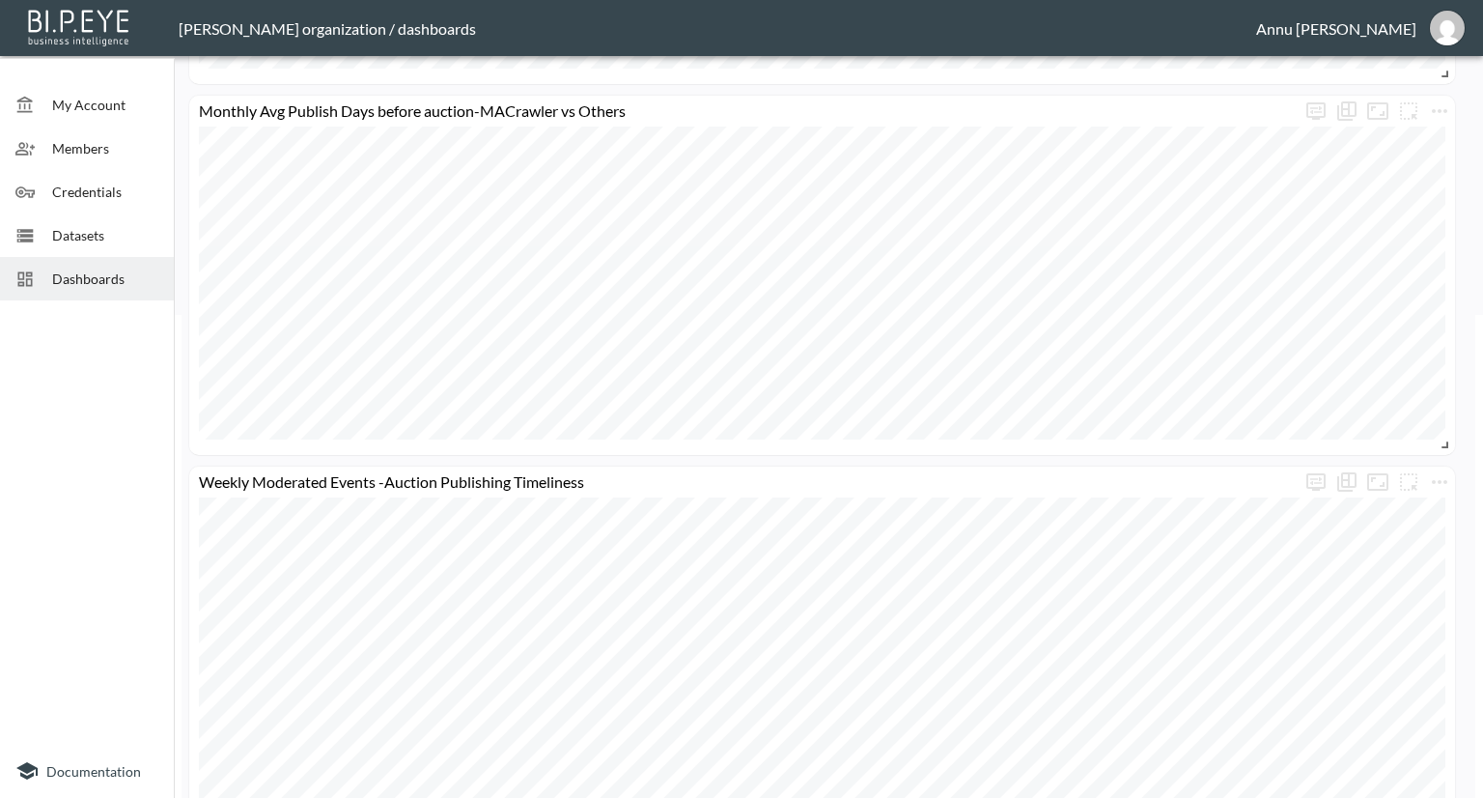
click at [91, 233] on span "Datasets" at bounding box center [105, 235] width 106 height 20
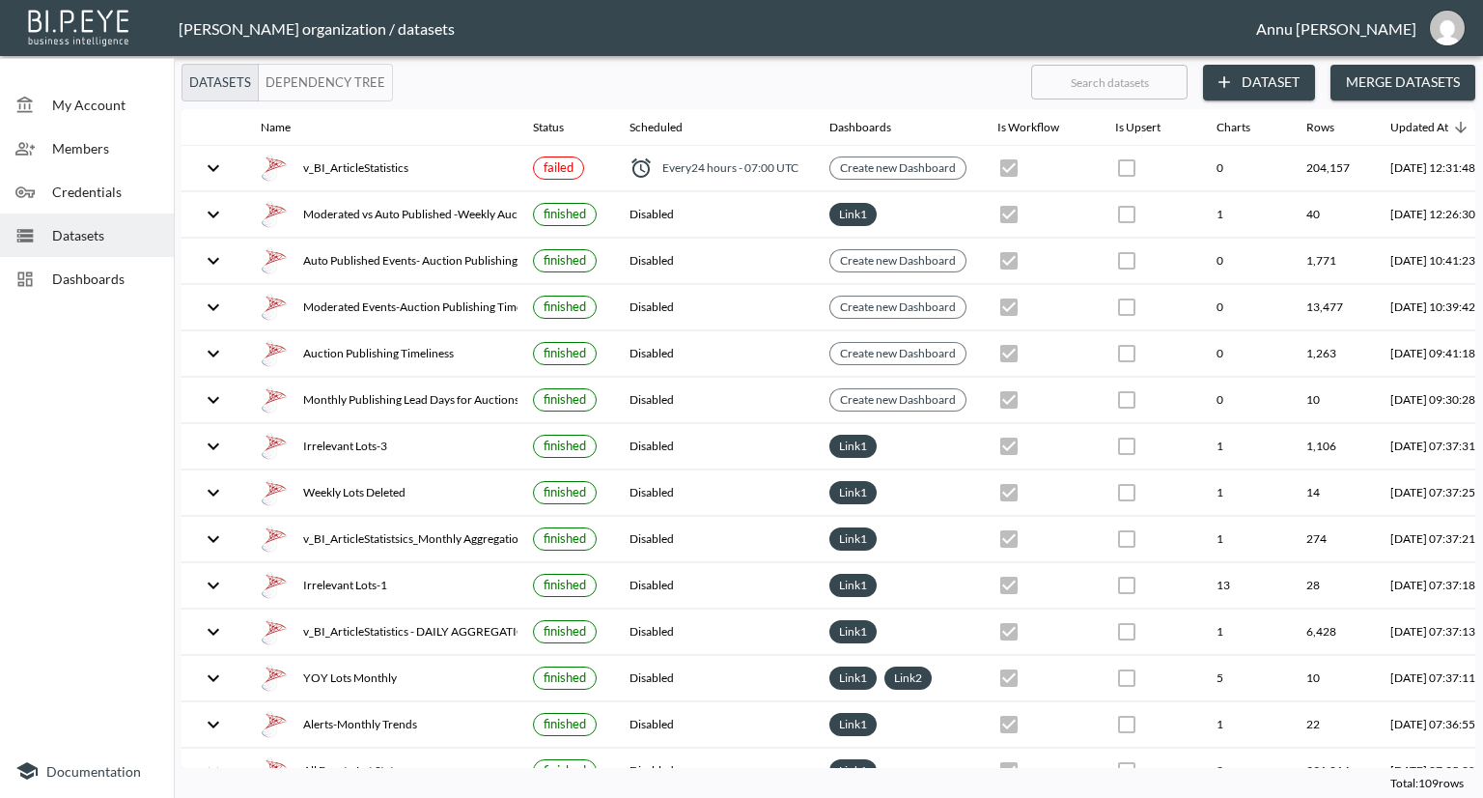
click at [97, 292] on div "Dashboards" at bounding box center [87, 278] width 174 height 43
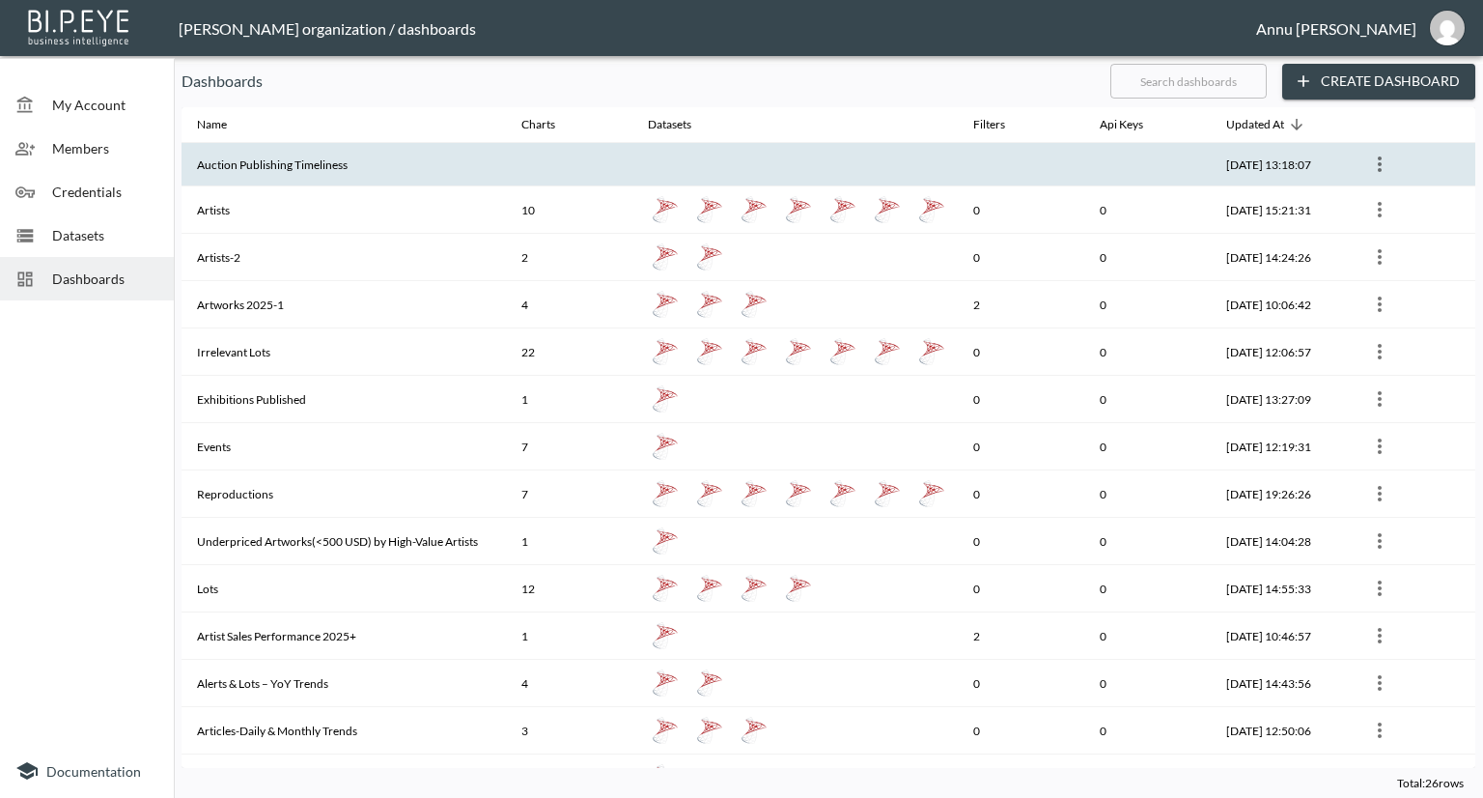
click at [238, 165] on th "Auction Publishing Timeliness" at bounding box center [344, 164] width 324 height 43
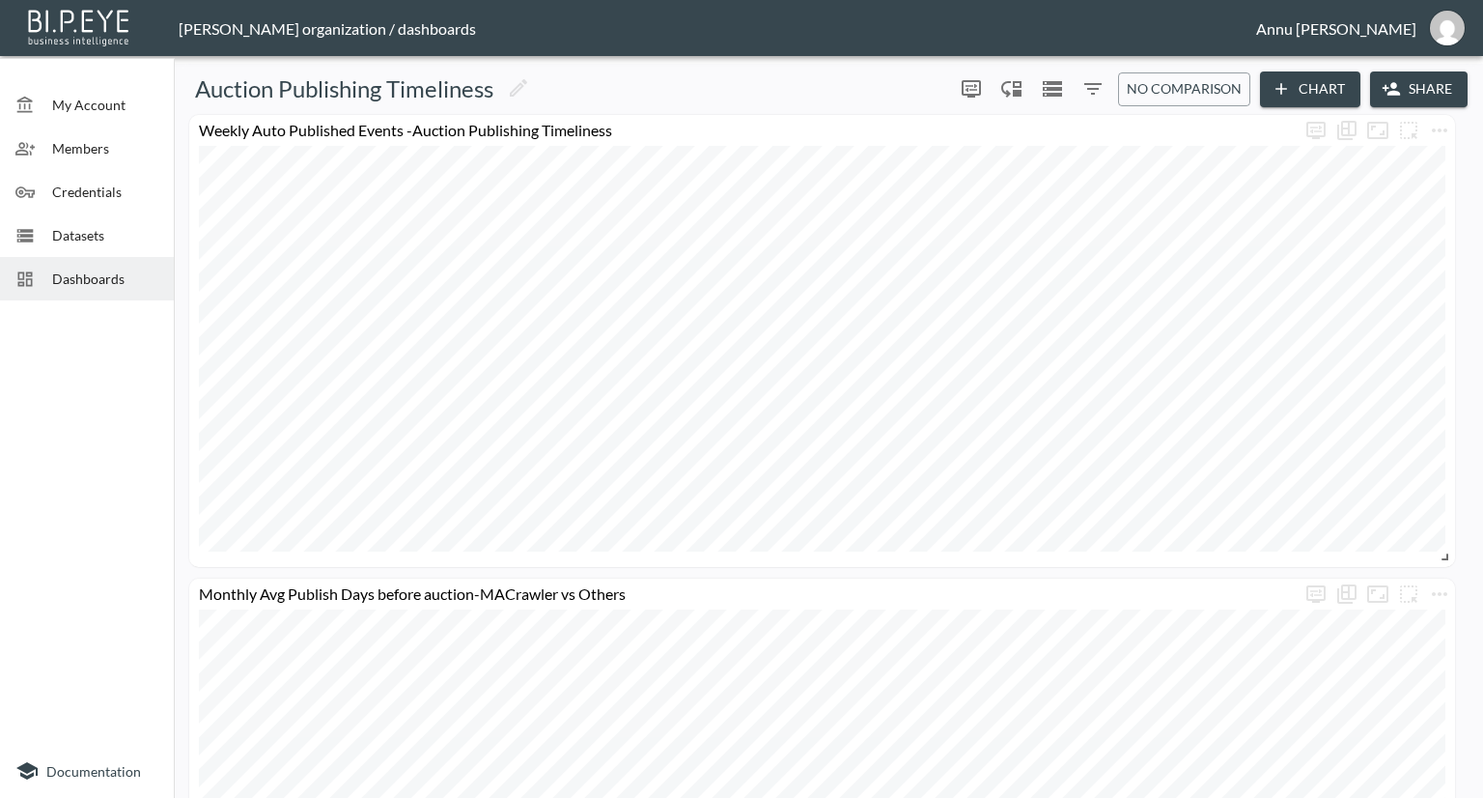
click at [104, 234] on span "Datasets" at bounding box center [105, 235] width 106 height 20
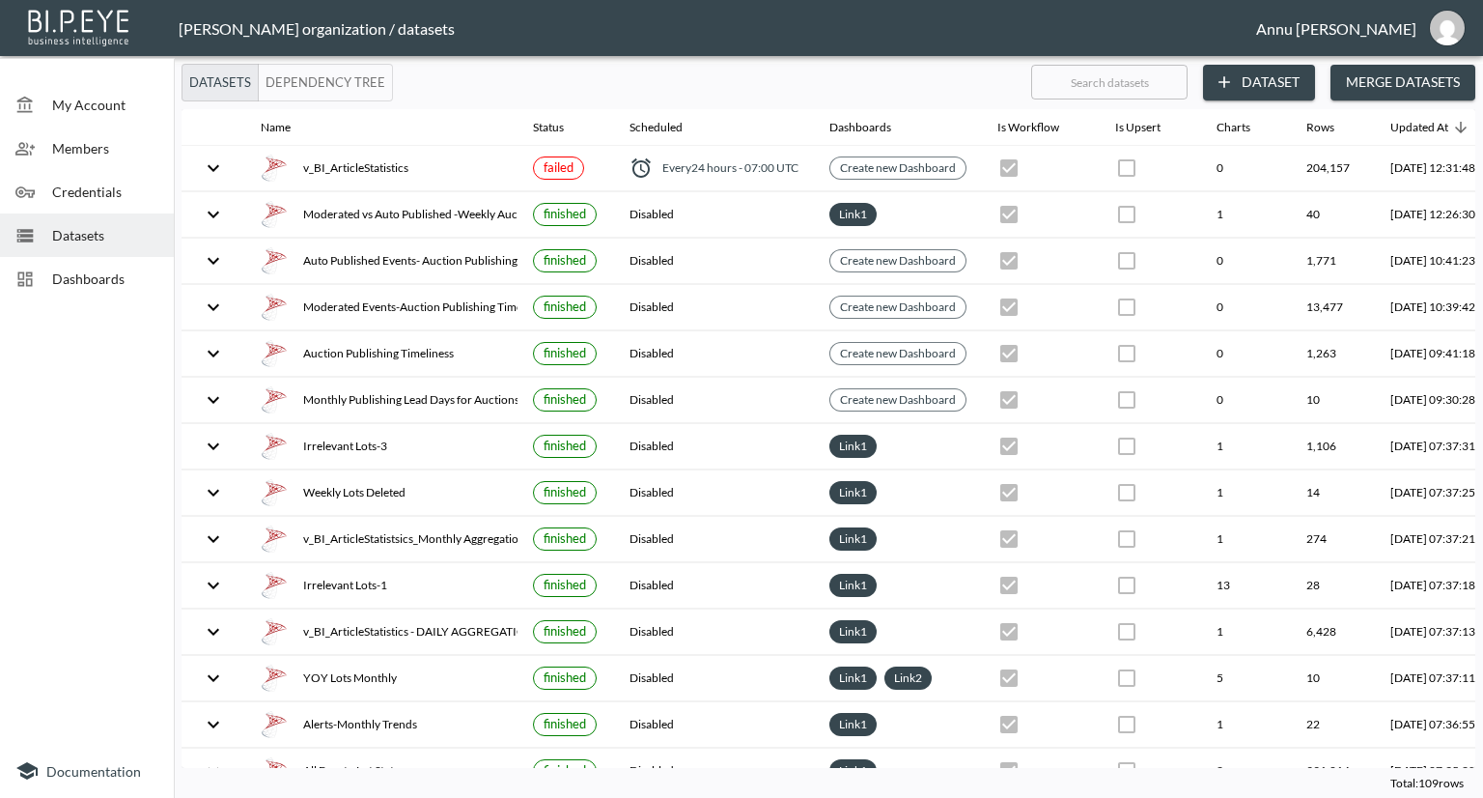
click at [131, 273] on span "Dashboards" at bounding box center [105, 278] width 106 height 20
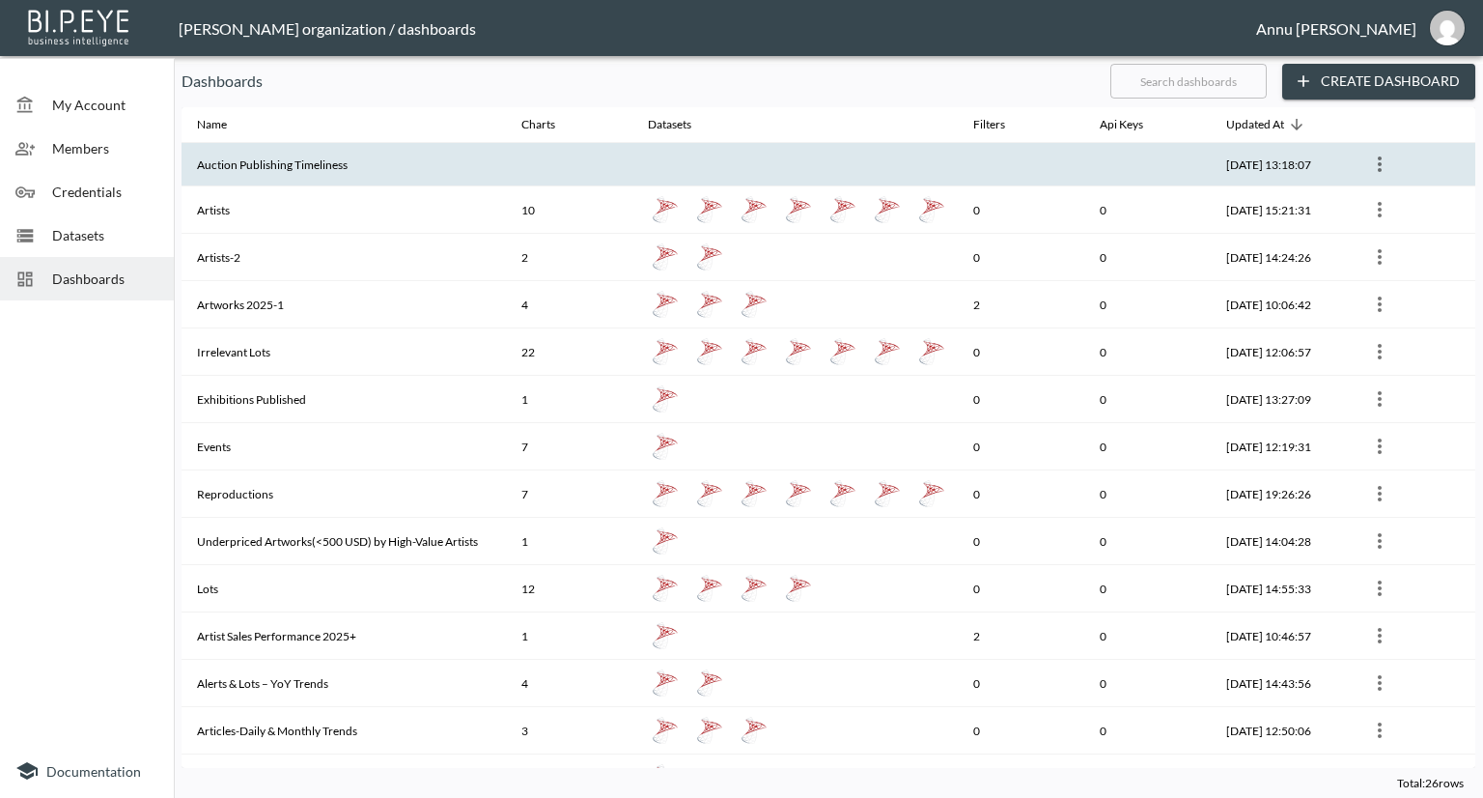
click at [253, 155] on th "Auction Publishing Timeliness" at bounding box center [344, 164] width 324 height 43
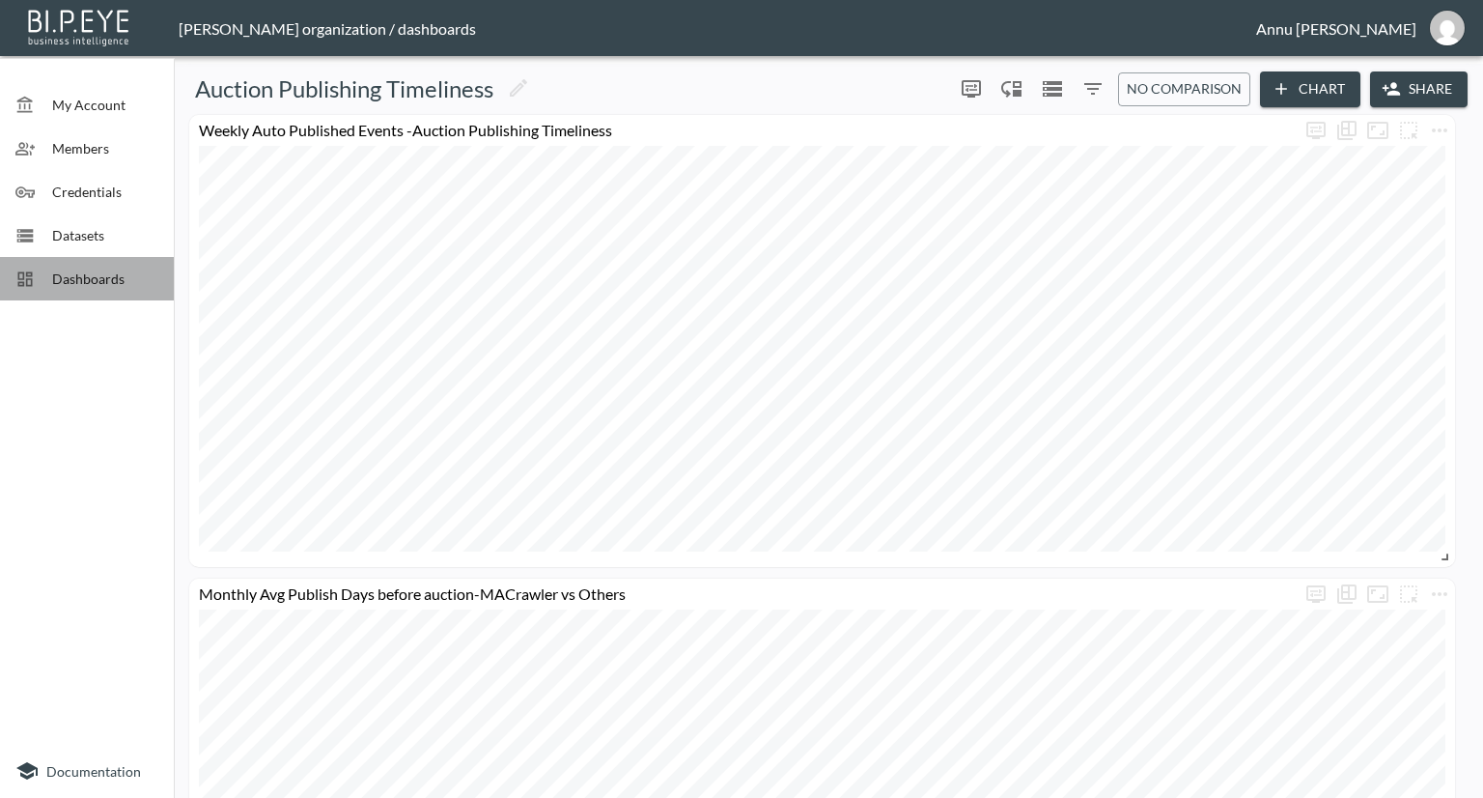
click at [108, 278] on span "Dashboards" at bounding box center [105, 278] width 106 height 20
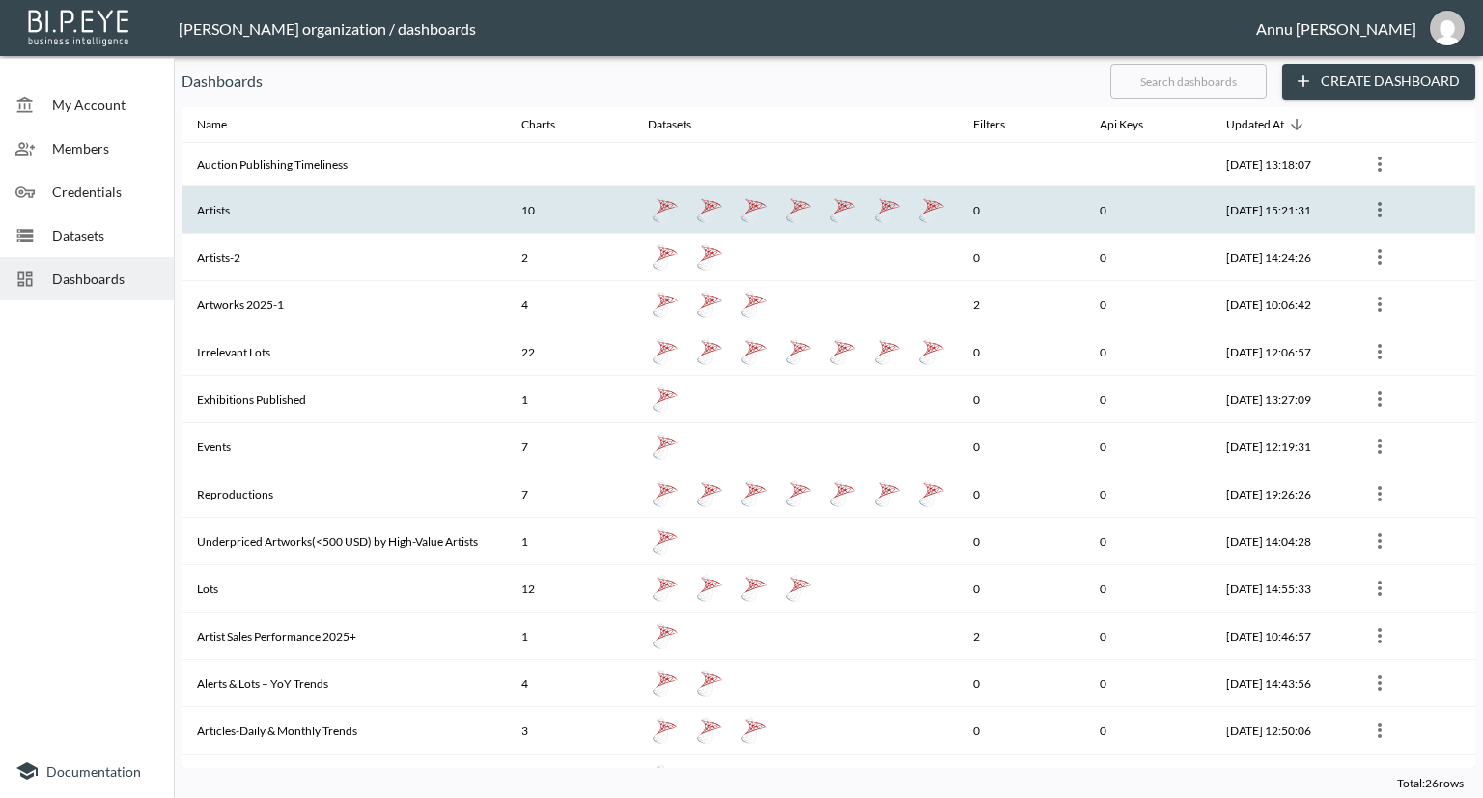
click at [321, 202] on th "Artists" at bounding box center [344, 209] width 324 height 47
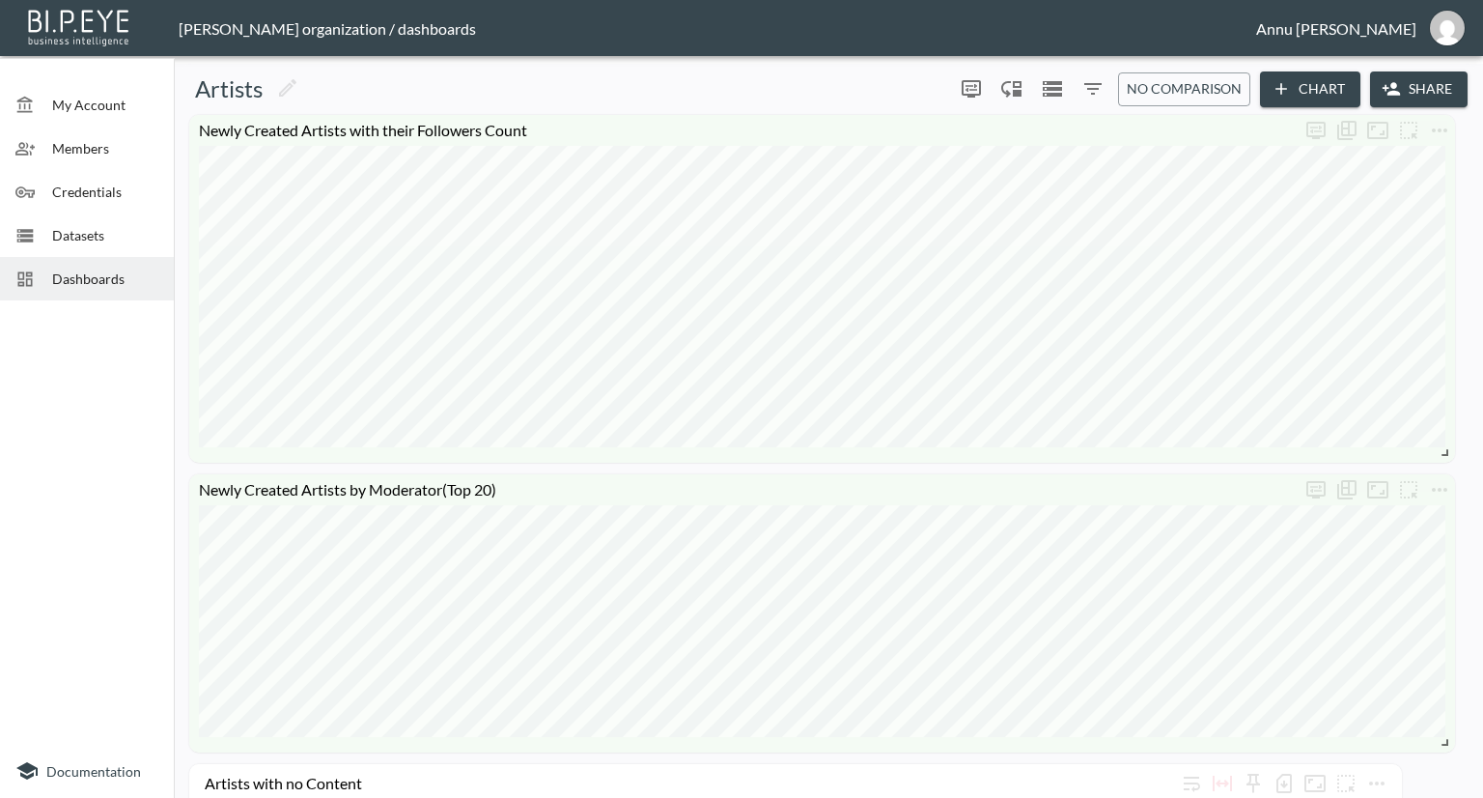
click at [77, 225] on span "Datasets" at bounding box center [105, 235] width 106 height 20
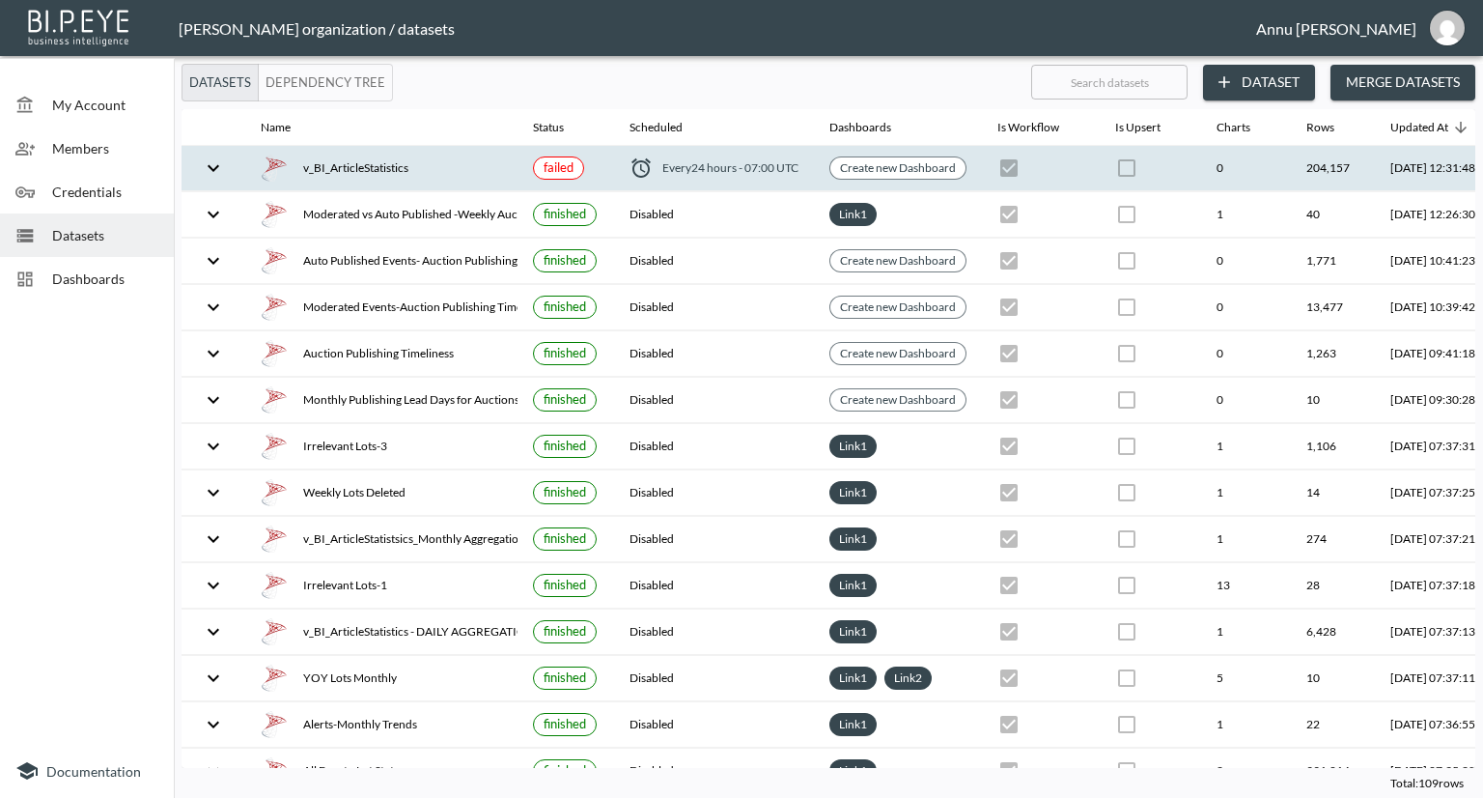
click at [1170, 154] on th at bounding box center [1150, 168] width 101 height 45
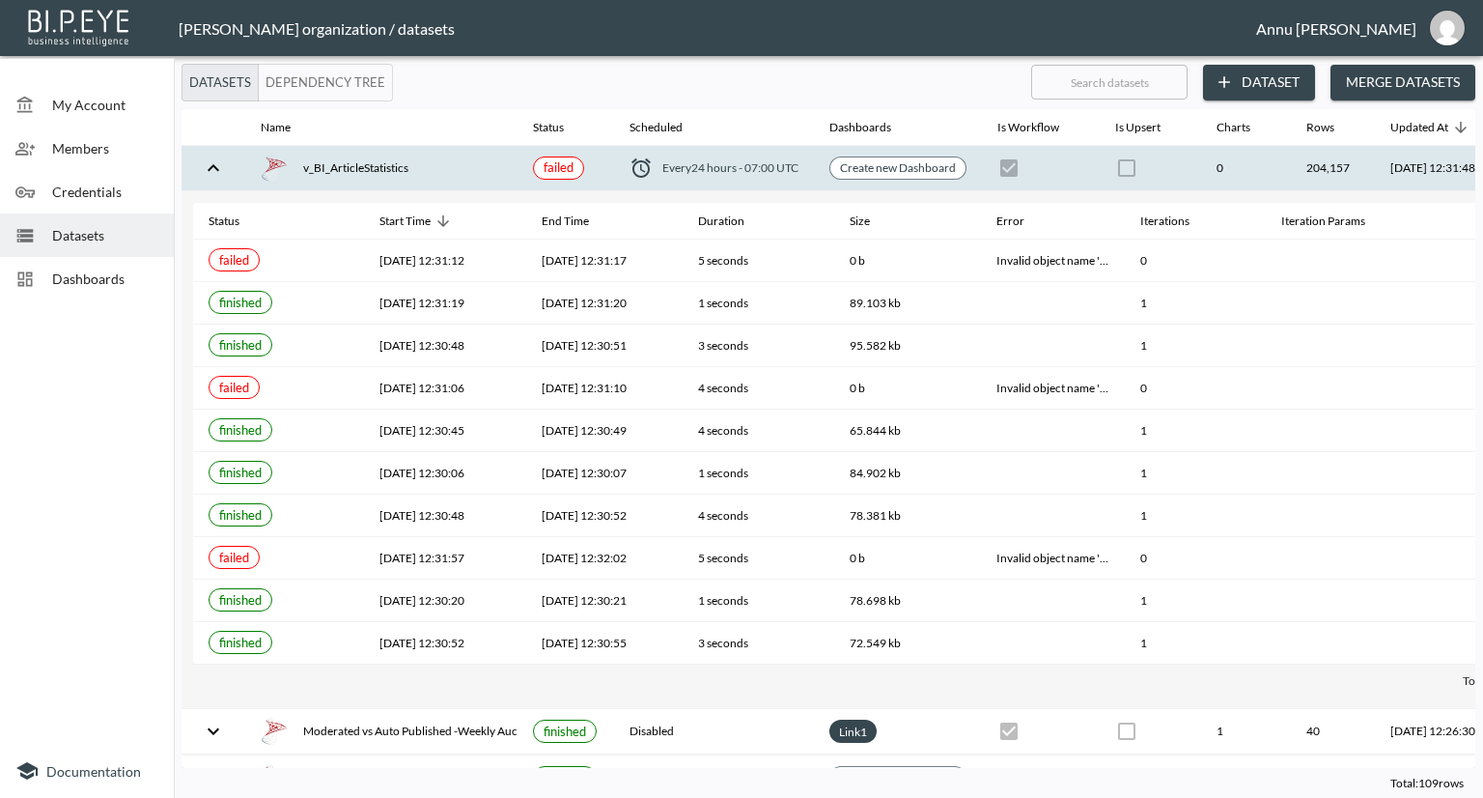
click at [103, 280] on span "Dashboards" at bounding box center [105, 278] width 106 height 20
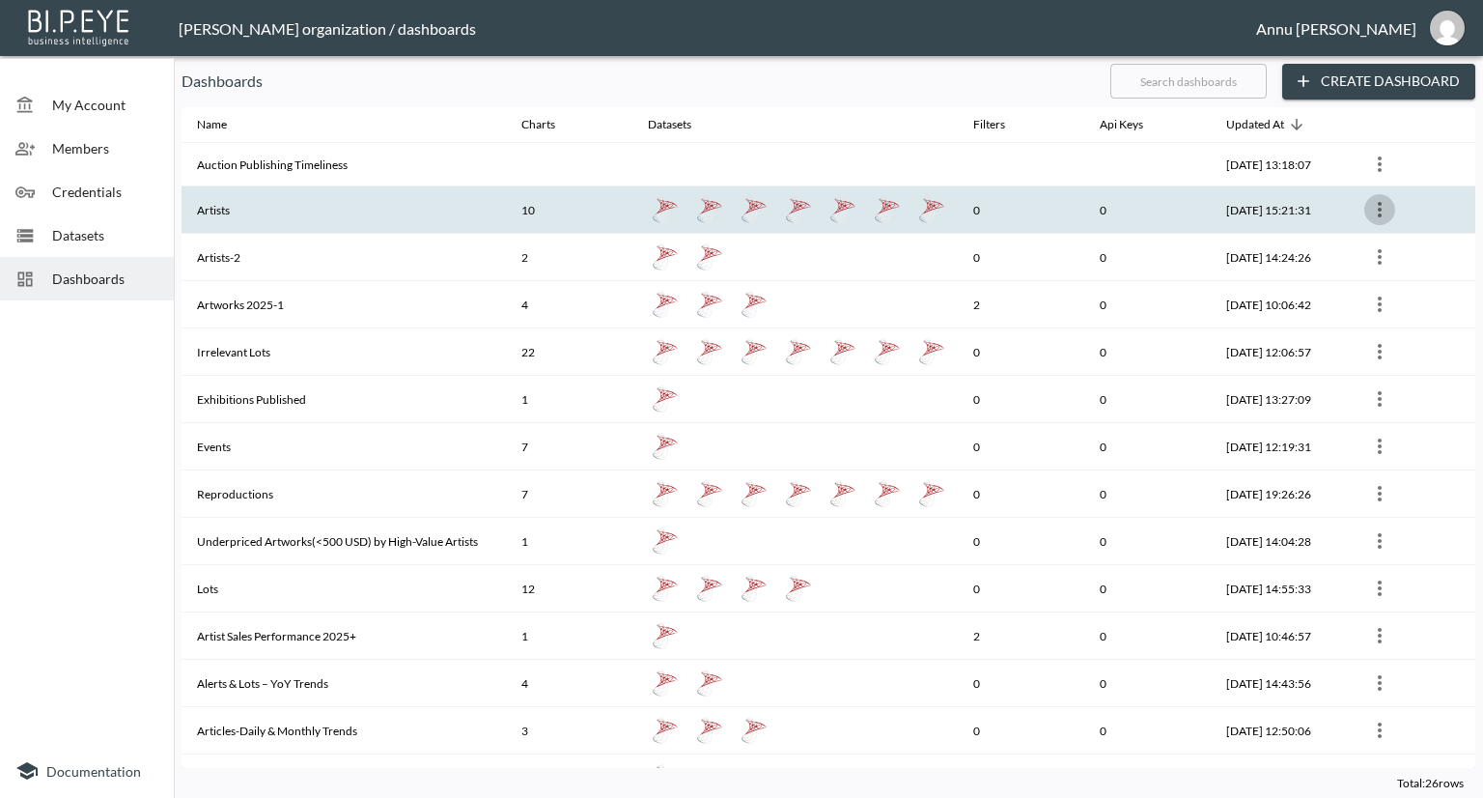
click at [1376, 204] on icon "more" at bounding box center [1379, 209] width 23 height 23
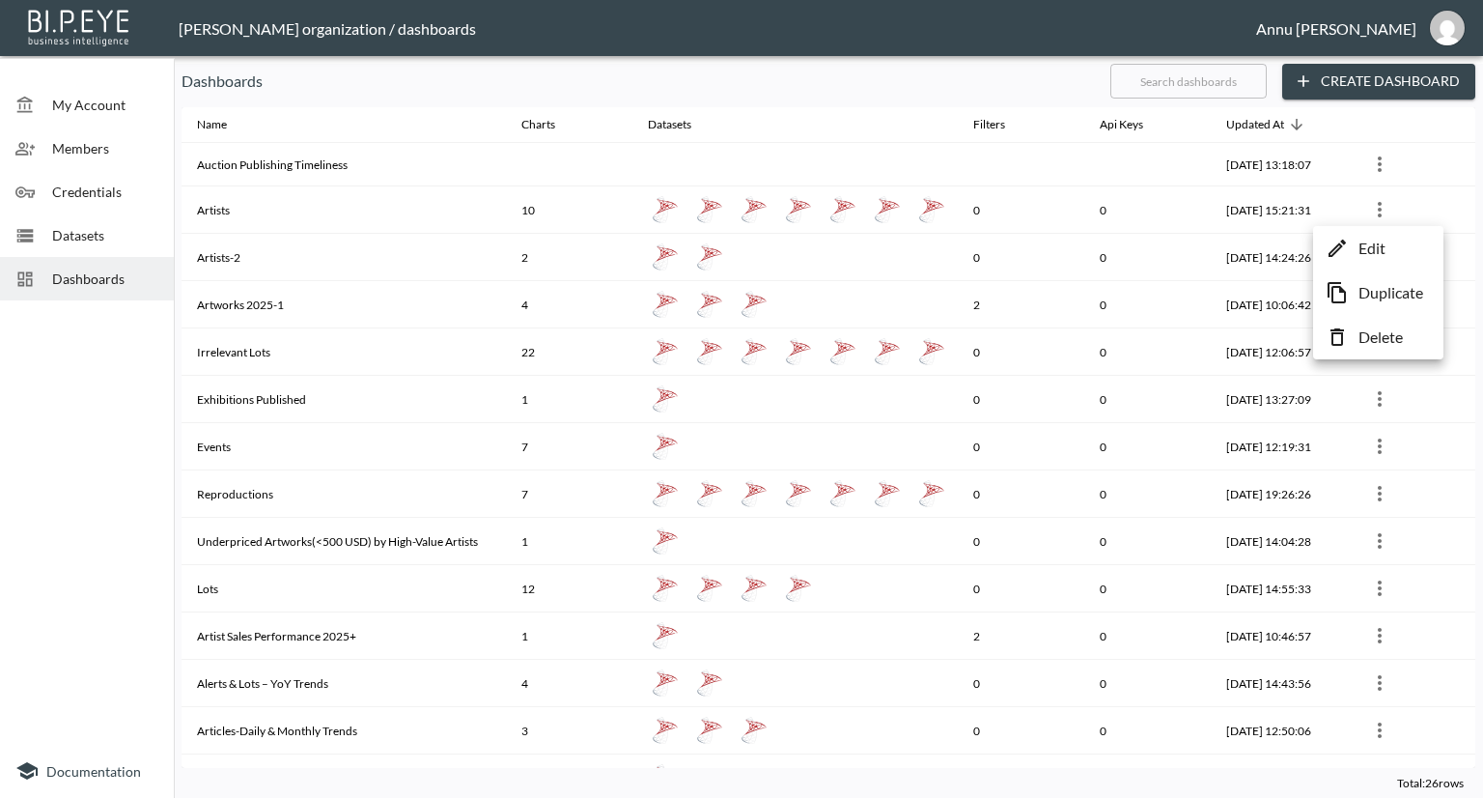
click at [1368, 238] on p "Edit" at bounding box center [1372, 248] width 27 height 23
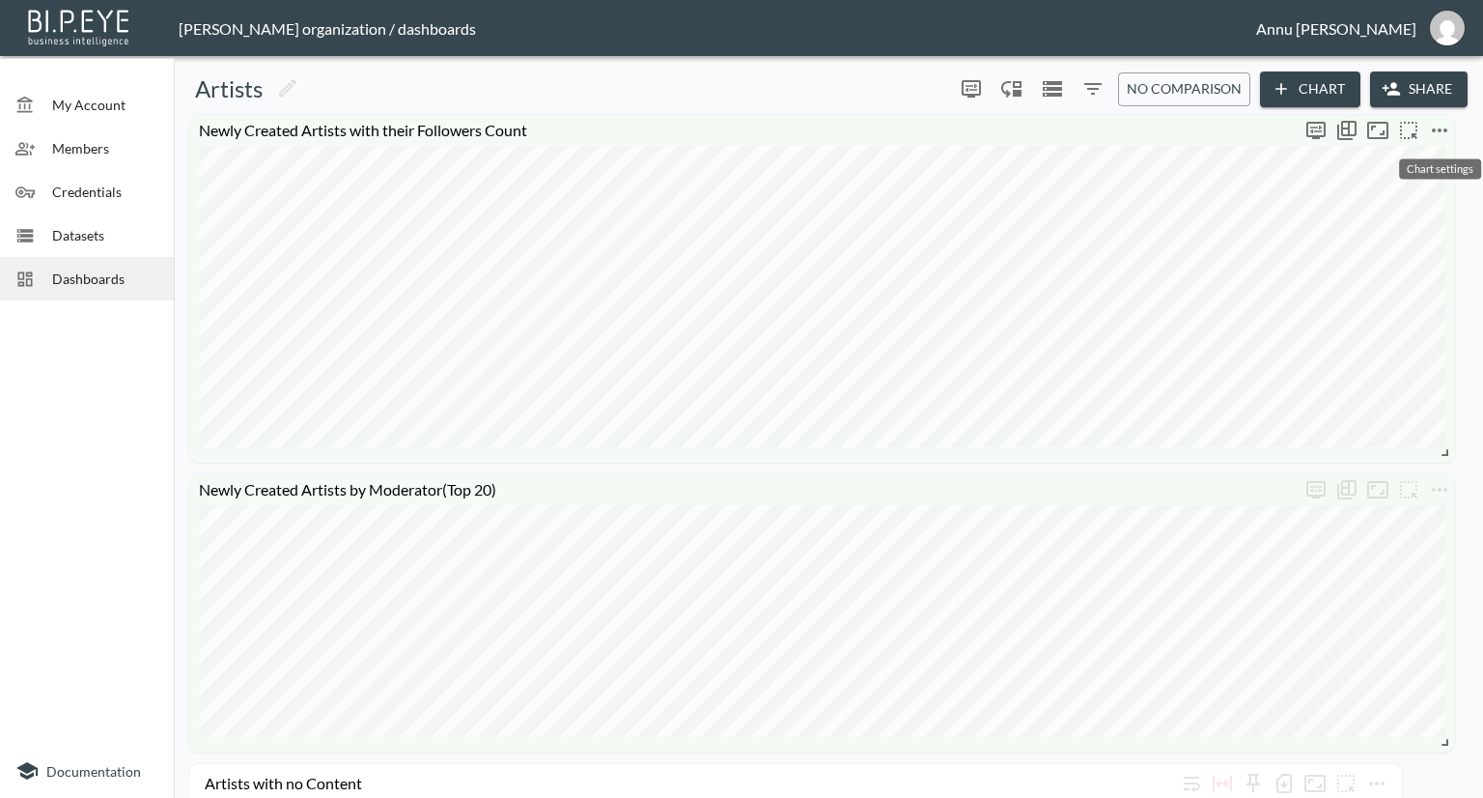
click at [1443, 129] on icon "more" at bounding box center [1439, 130] width 23 height 23
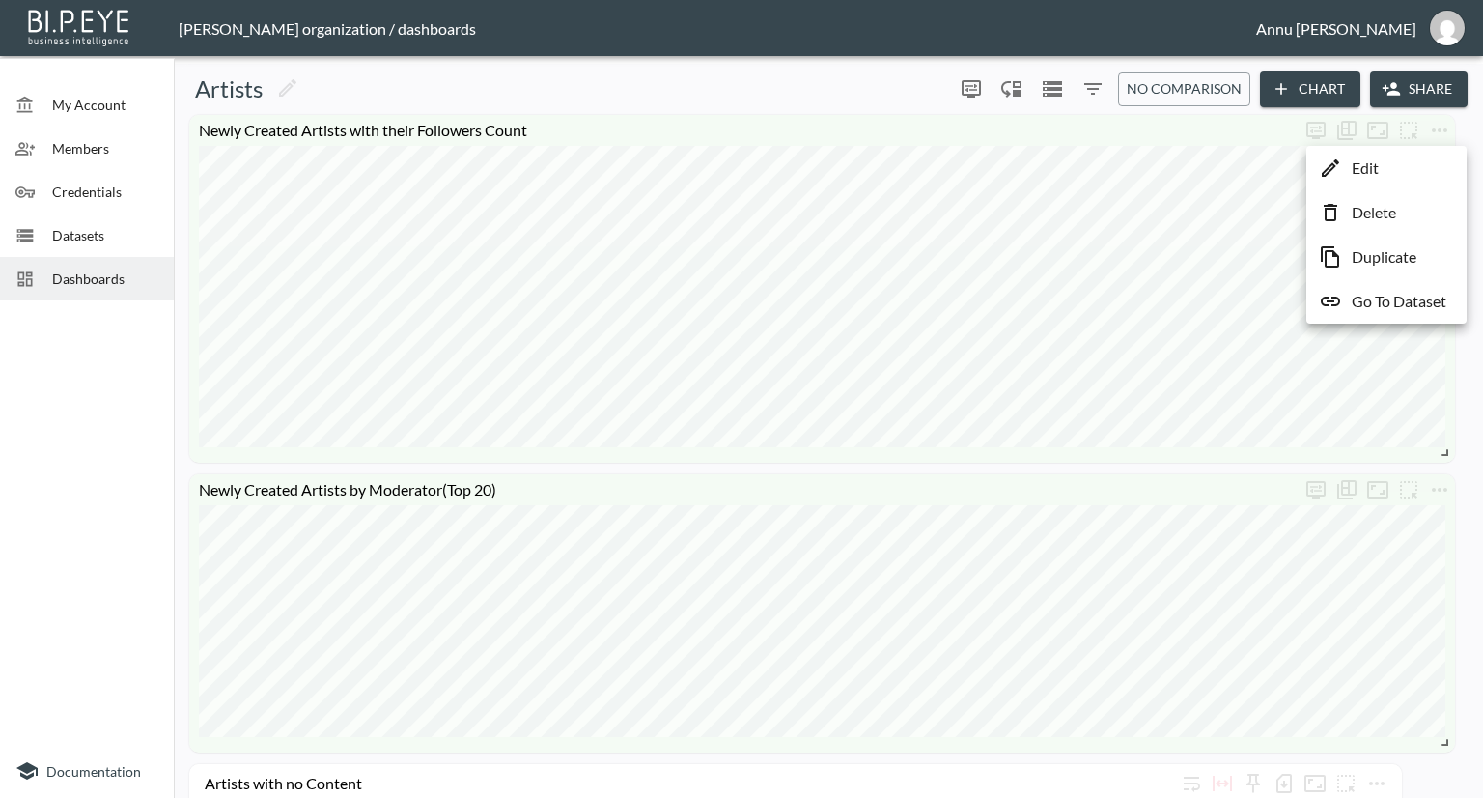
click at [1391, 294] on p "Go To Dataset" at bounding box center [1399, 301] width 95 height 23
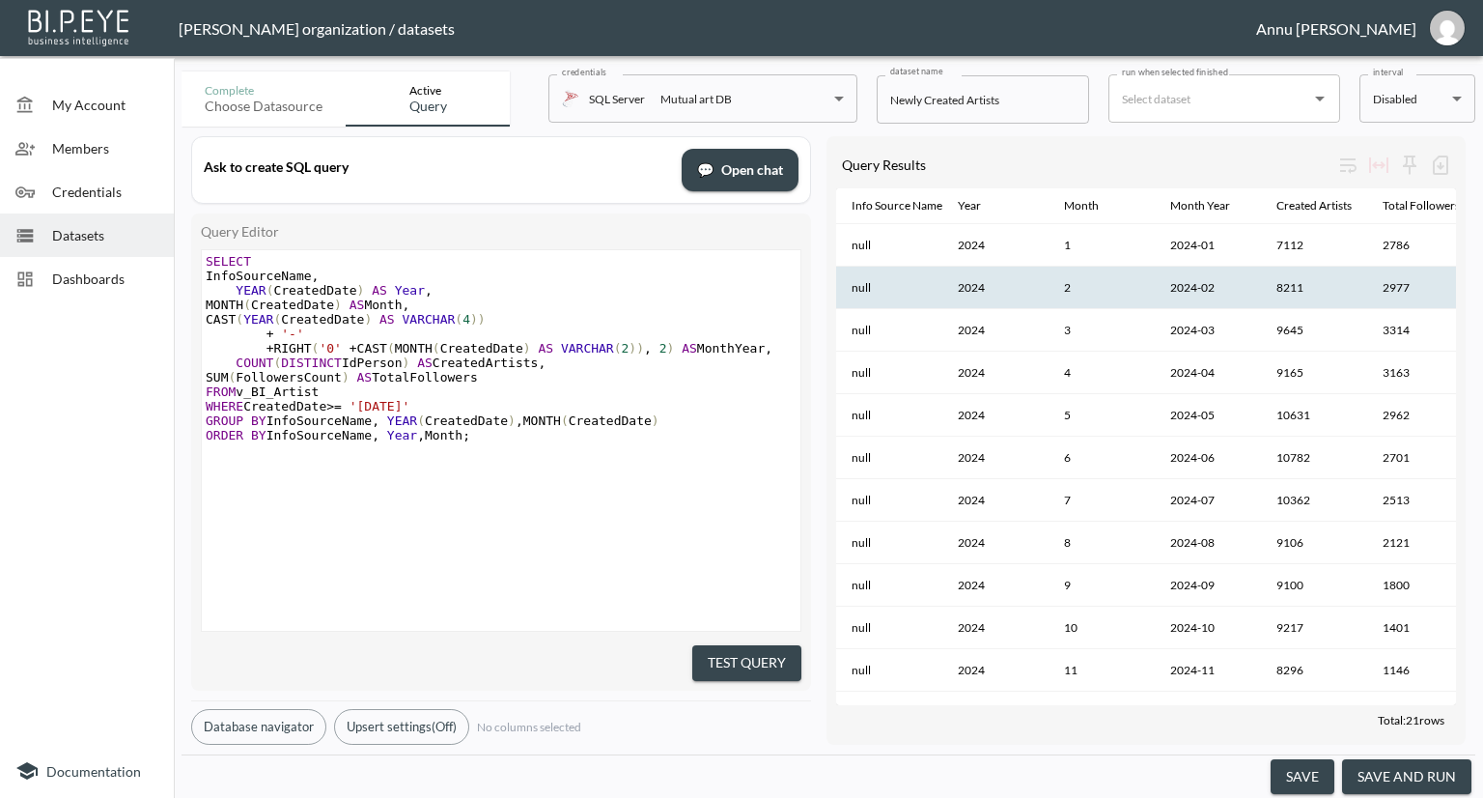
click at [1390, 298] on th "2977" at bounding box center [1420, 287] width 106 height 42
click at [97, 275] on span "Dashboards" at bounding box center [105, 278] width 106 height 20
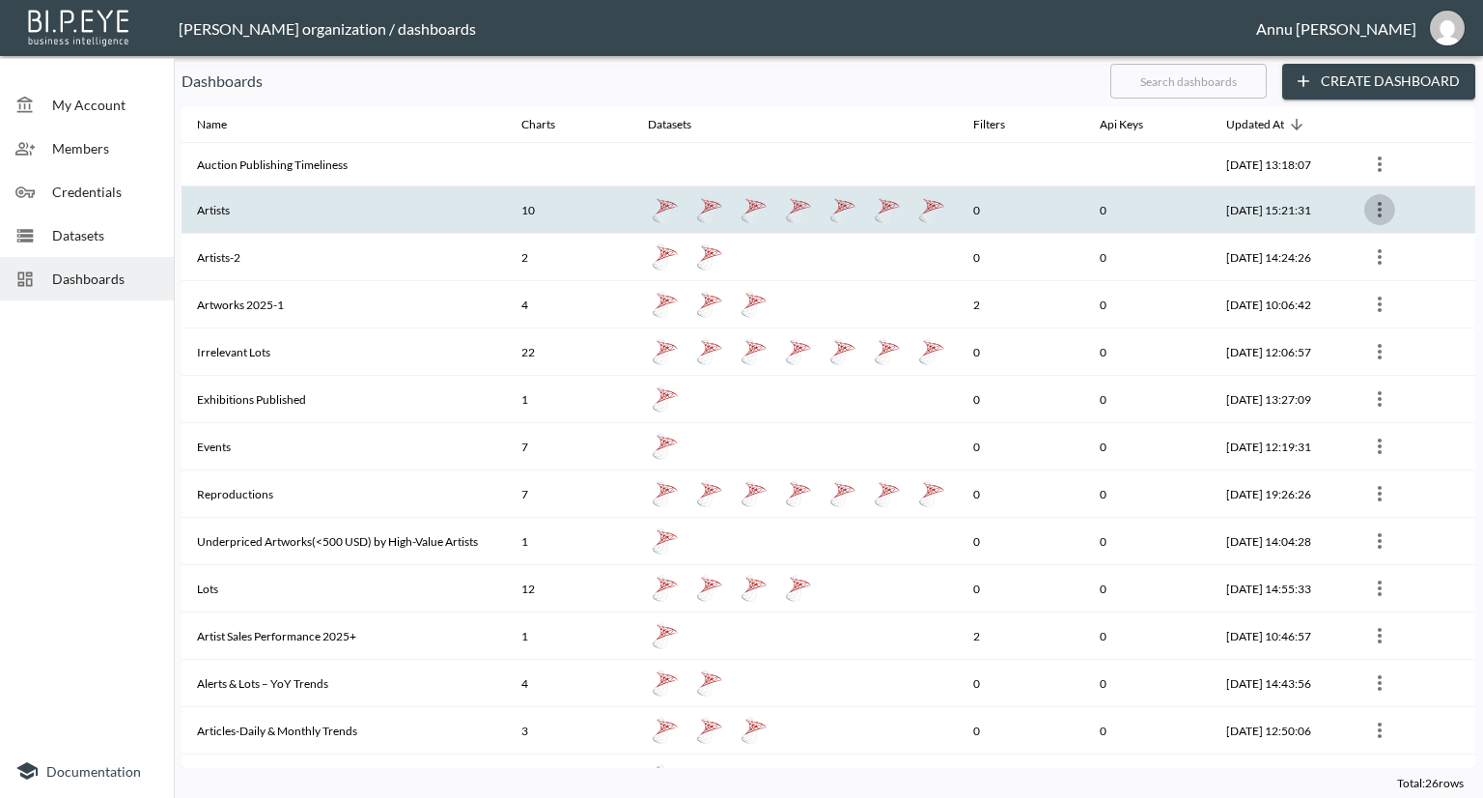
click at [1377, 206] on icon "more" at bounding box center [1379, 209] width 23 height 23
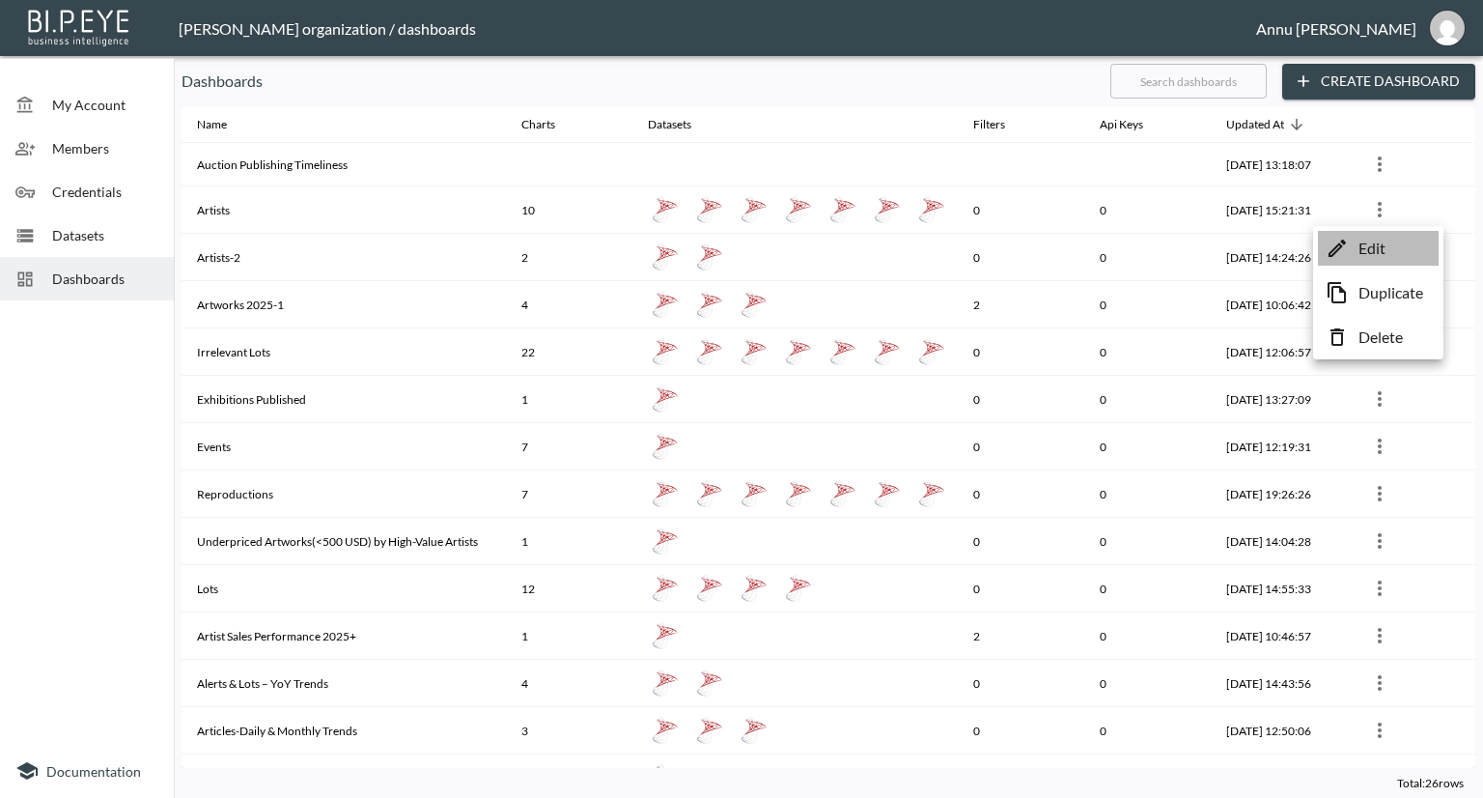
click at [1363, 250] on p "Edit" at bounding box center [1372, 248] width 27 height 23
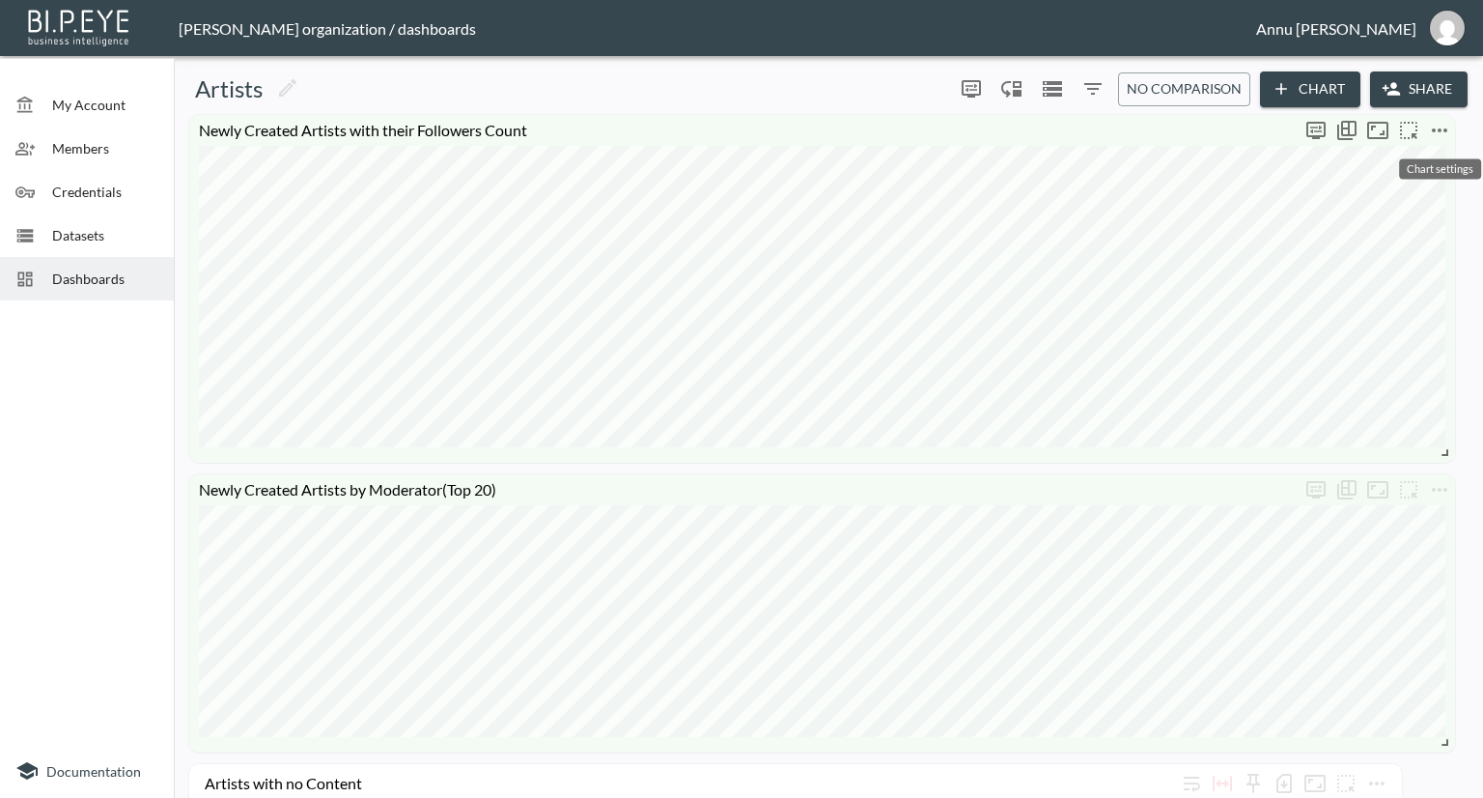
click at [1441, 126] on icon "more" at bounding box center [1439, 130] width 23 height 23
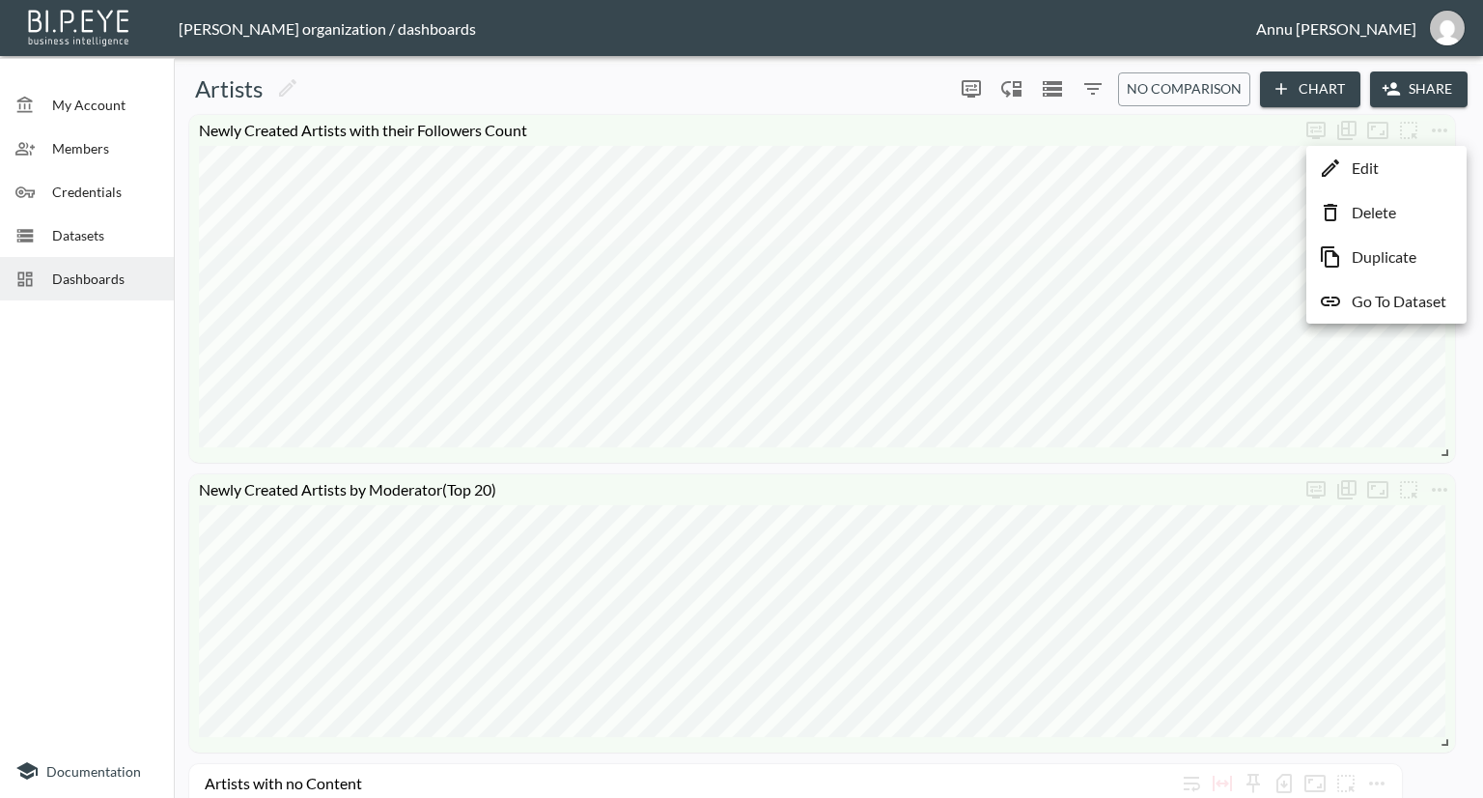
click at [1394, 302] on p "Go To Dataset" at bounding box center [1399, 301] width 95 height 23
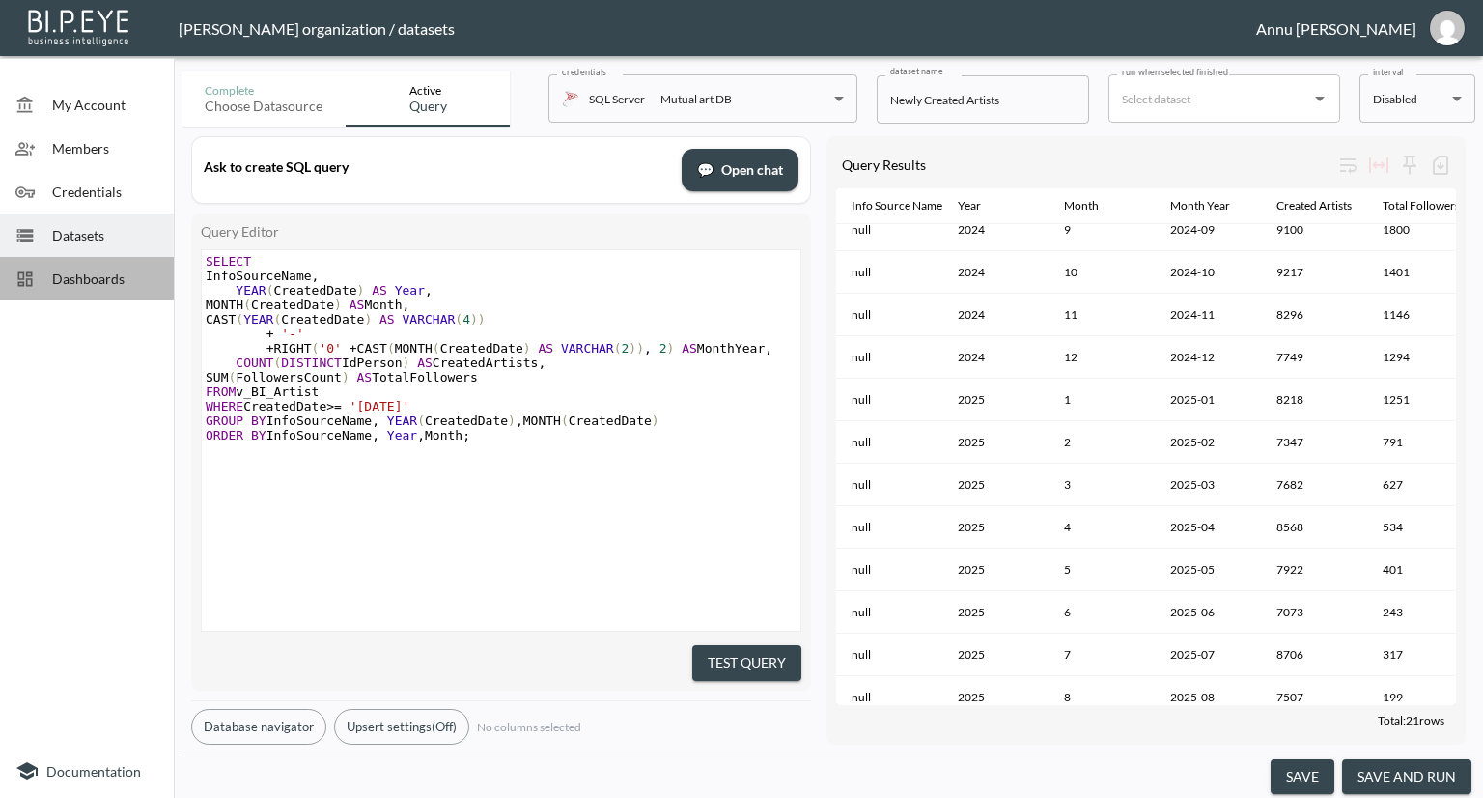
click at [131, 286] on span "Dashboards" at bounding box center [105, 278] width 106 height 20
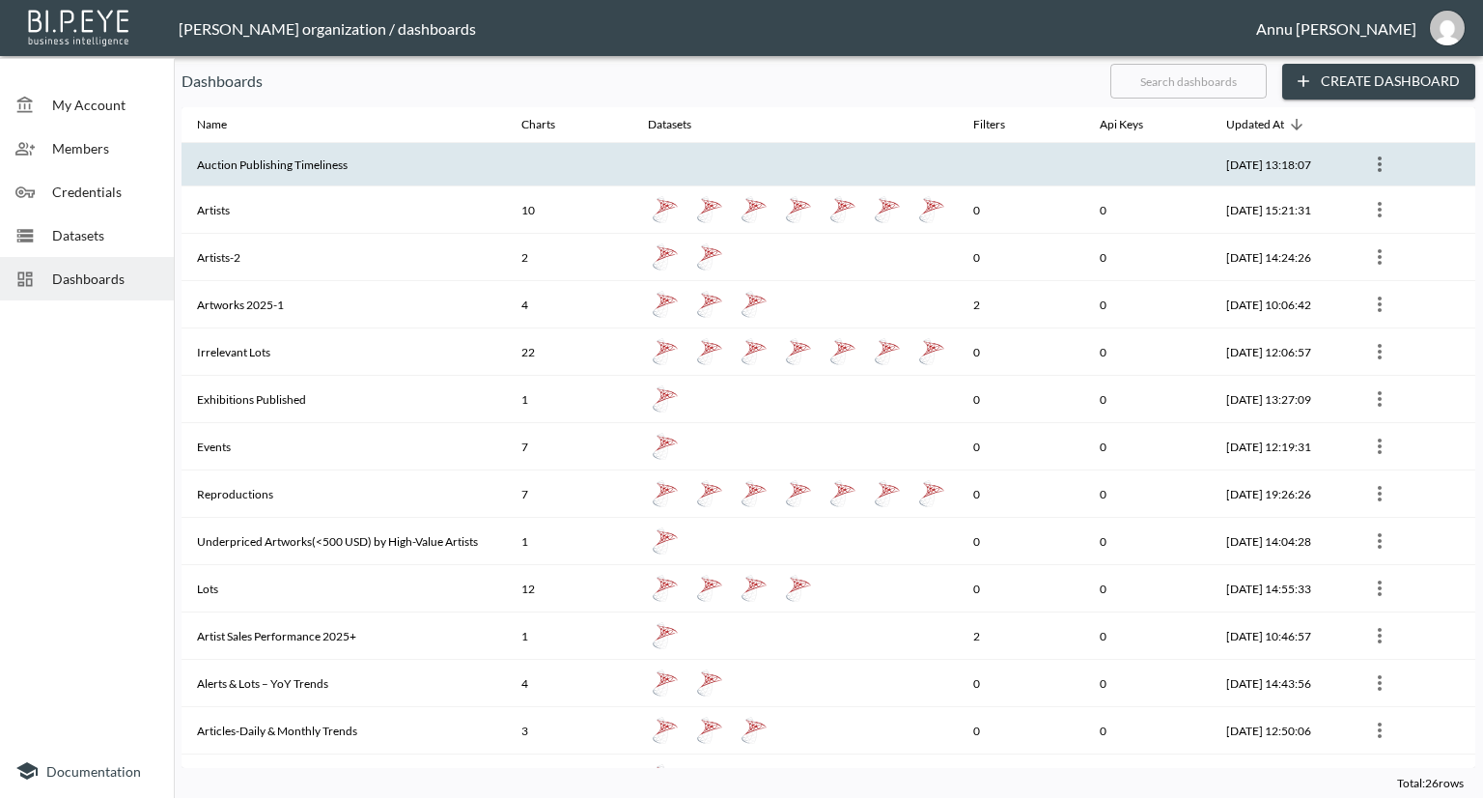
click at [257, 168] on th "Auction Publishing Timeliness" at bounding box center [344, 164] width 324 height 43
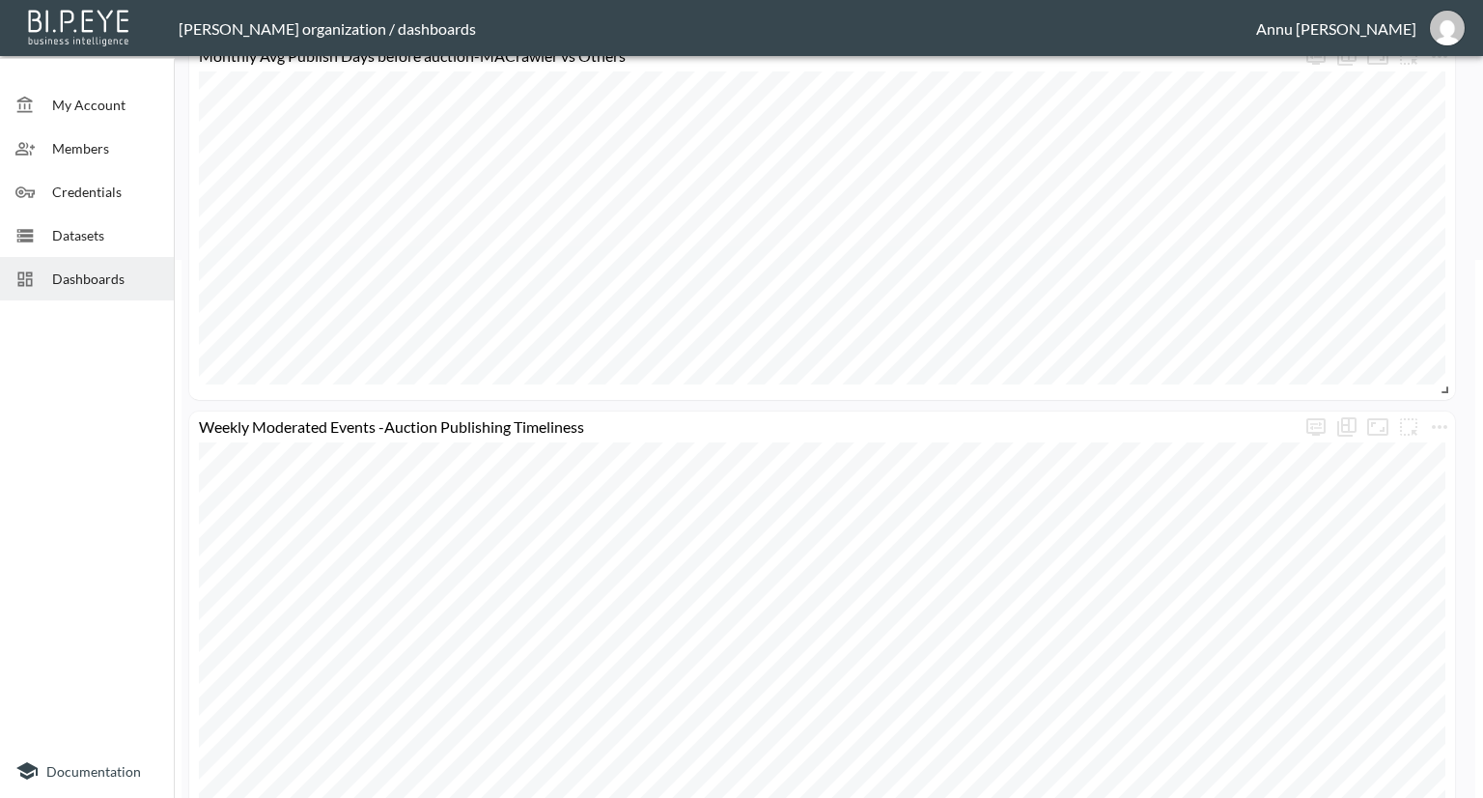
scroll to position [618, 0]
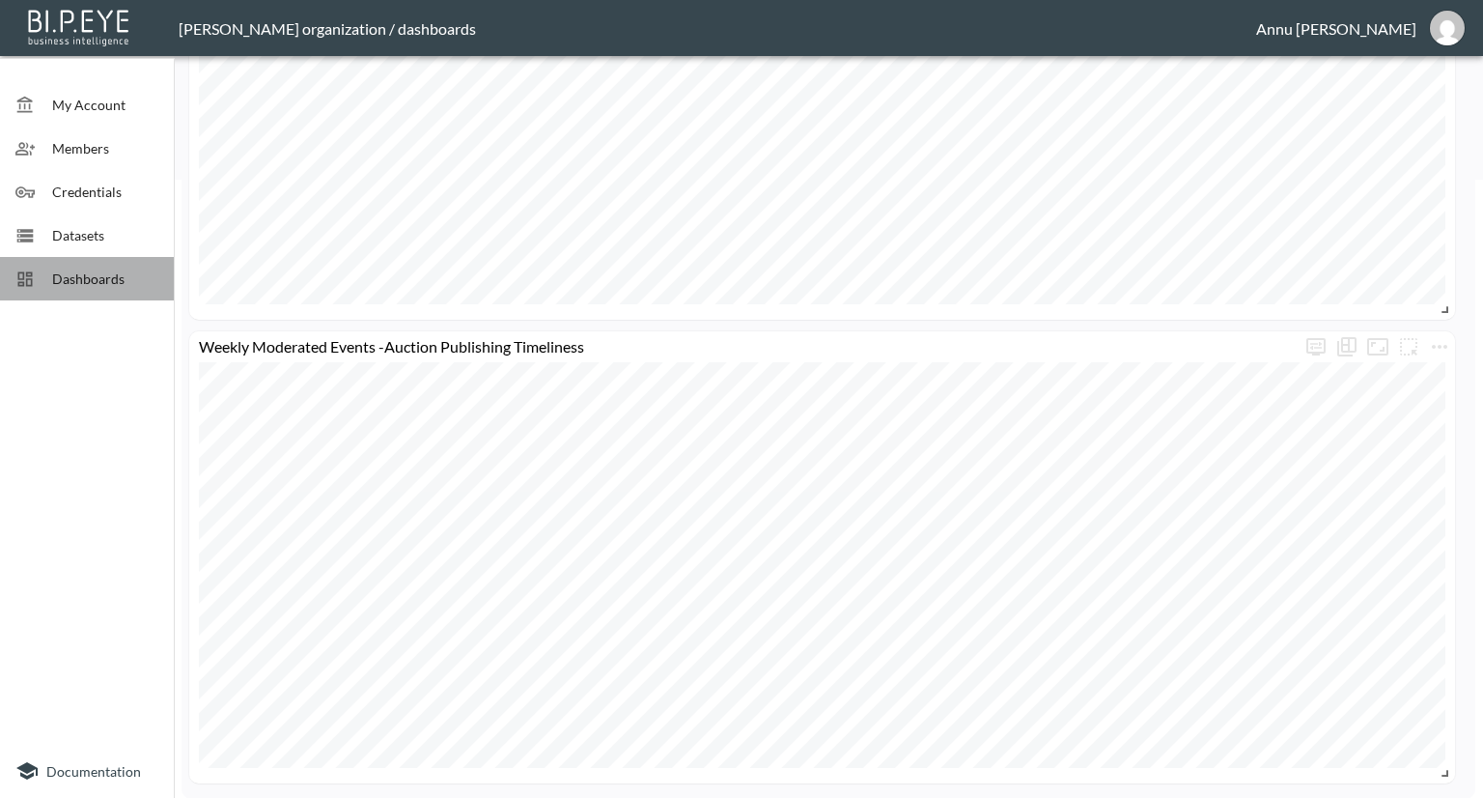
click at [107, 277] on span "Dashboards" at bounding box center [105, 278] width 106 height 20
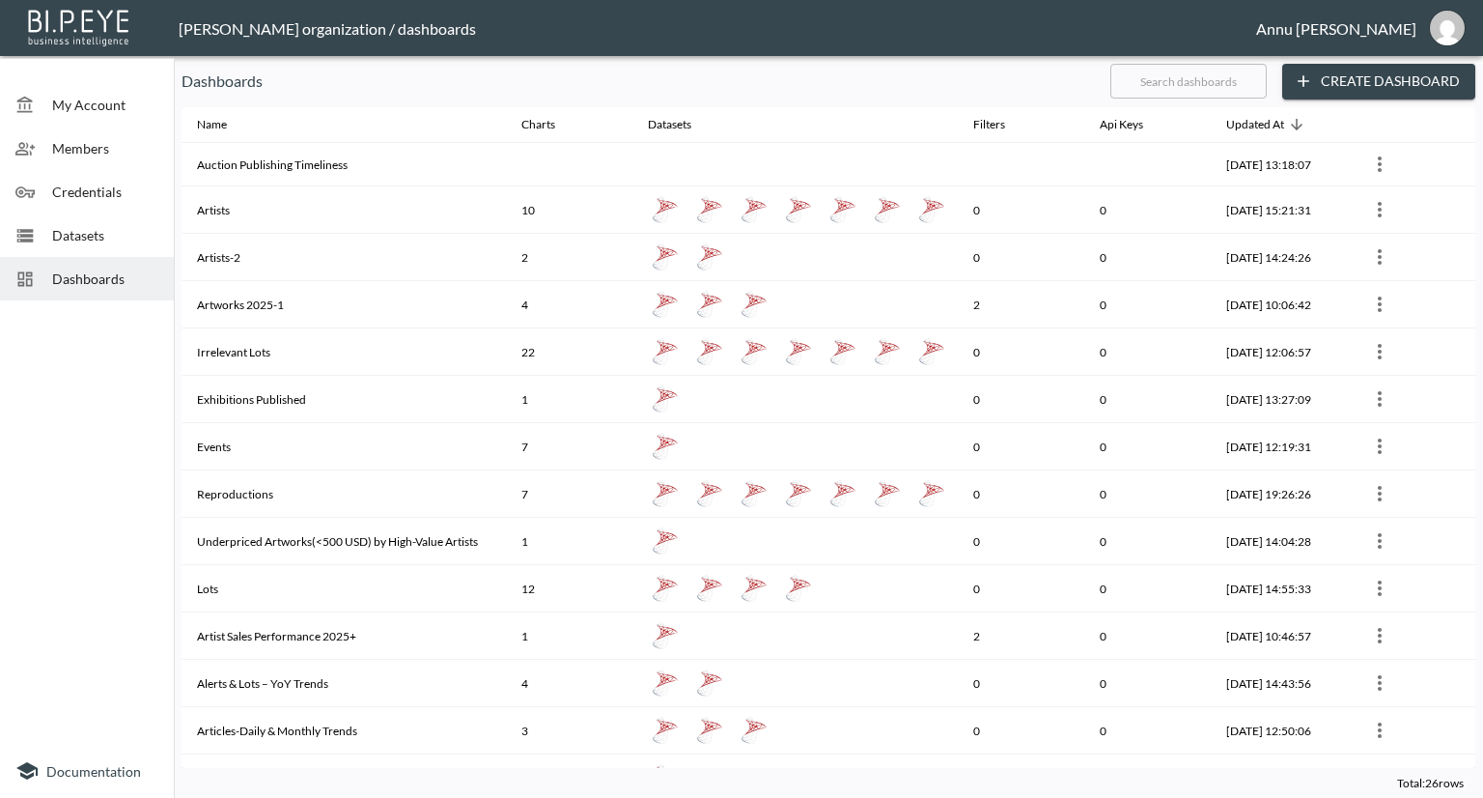
click at [83, 220] on div "Datasets" at bounding box center [87, 234] width 174 height 43
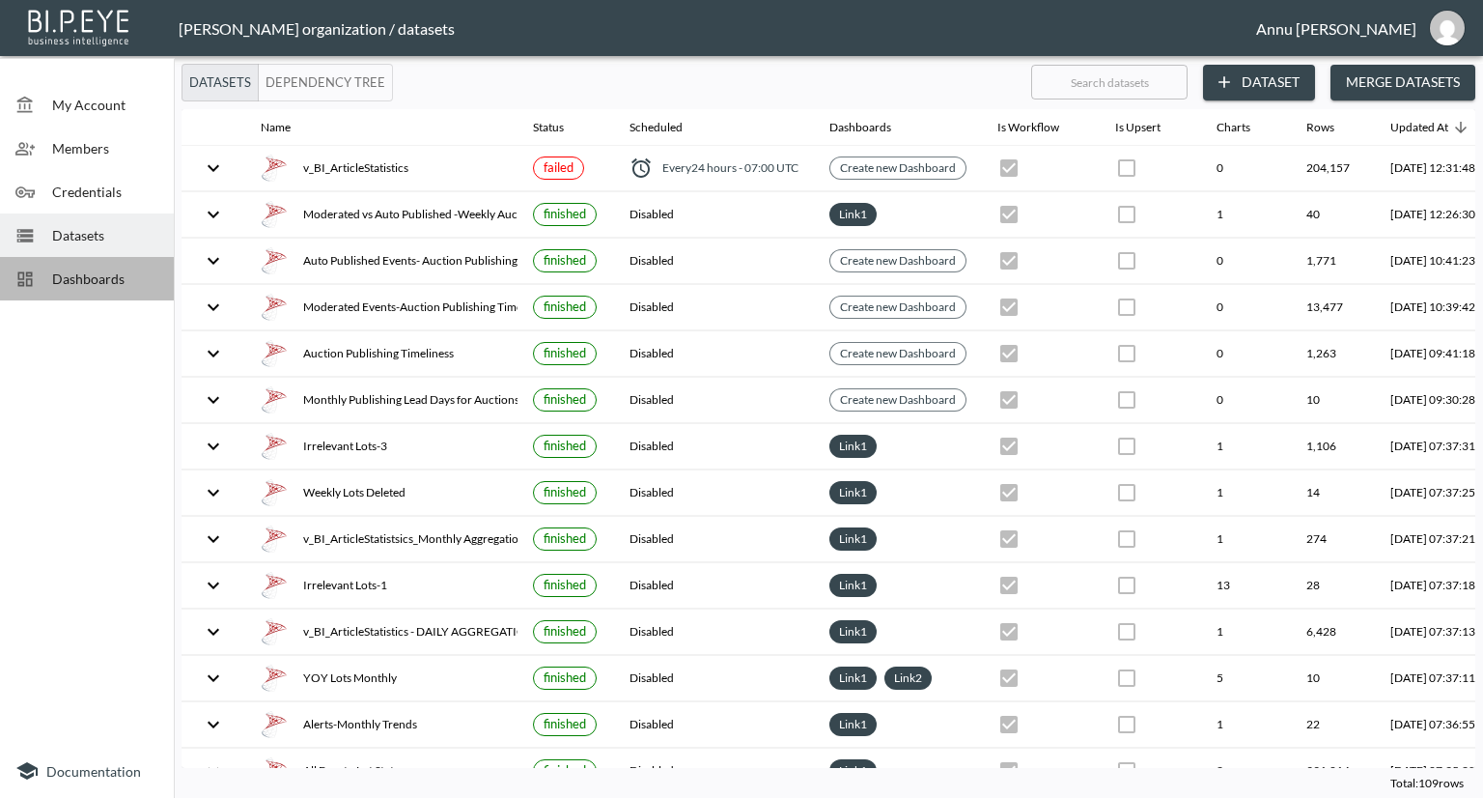
click at [80, 272] on span "Dashboards" at bounding box center [105, 278] width 106 height 20
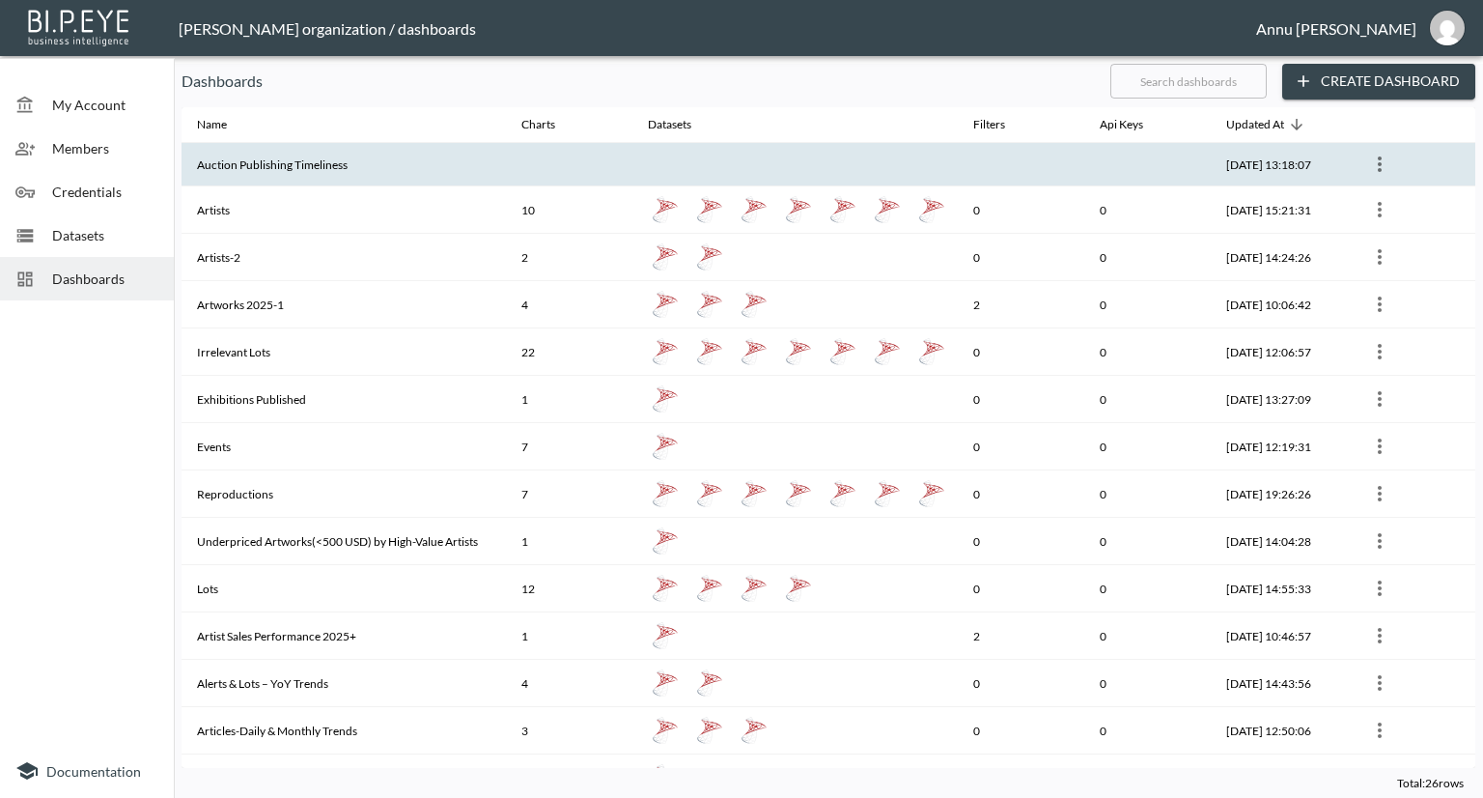
click at [229, 167] on th "Auction Publishing Timeliness" at bounding box center [344, 164] width 324 height 43
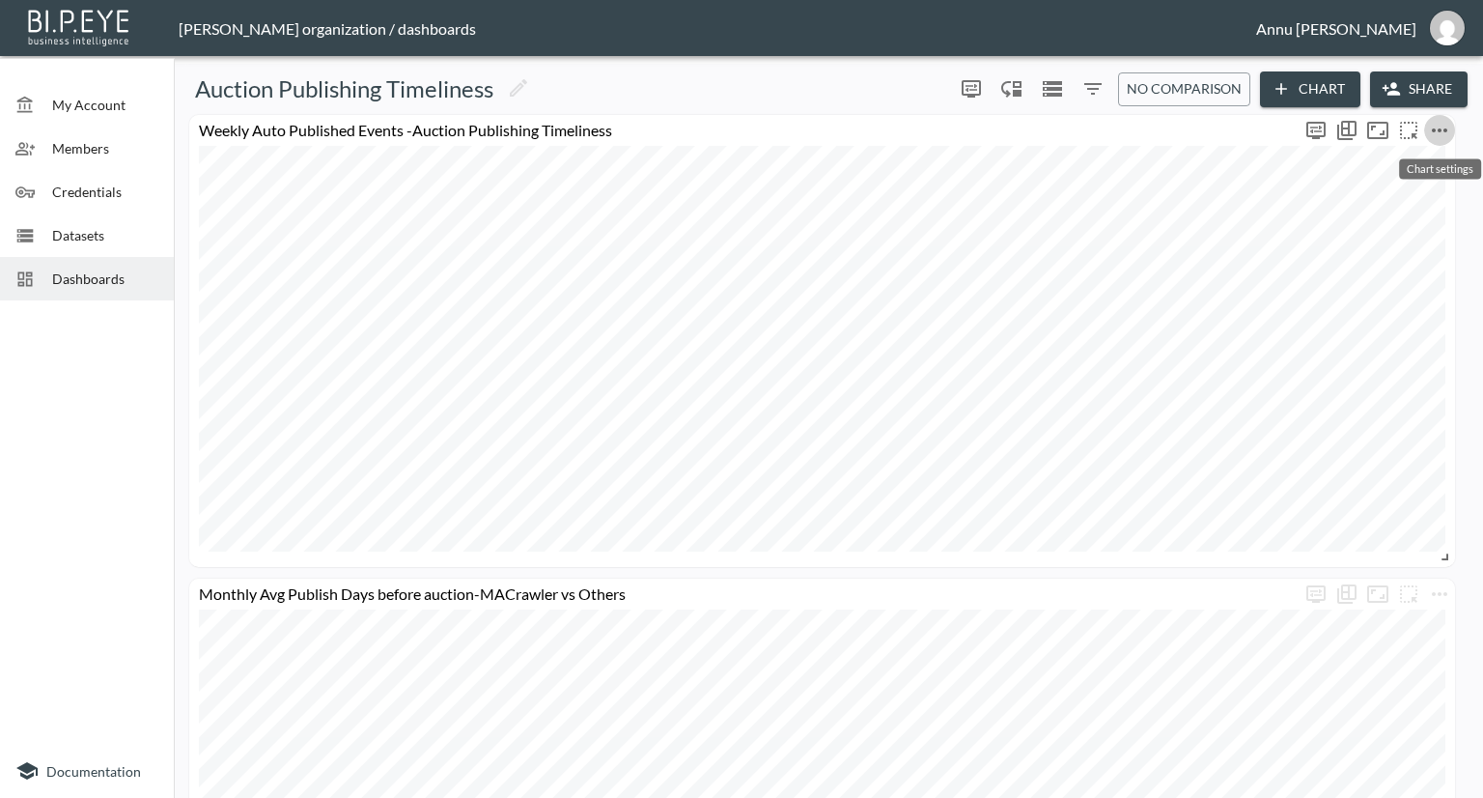
click at [1436, 127] on icon "more" at bounding box center [1439, 130] width 23 height 23
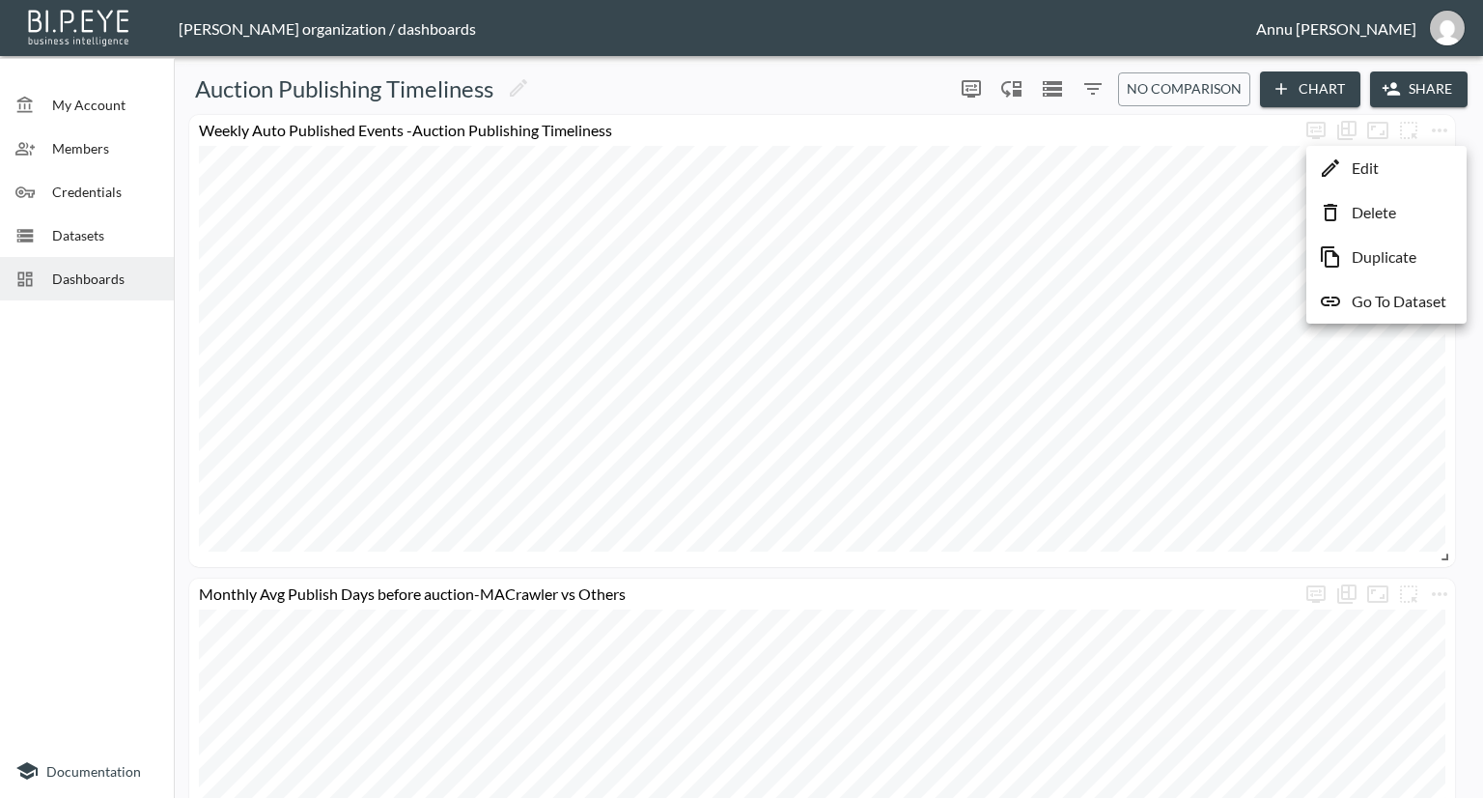
click at [1410, 295] on p "Go To Dataset" at bounding box center [1399, 301] width 95 height 23
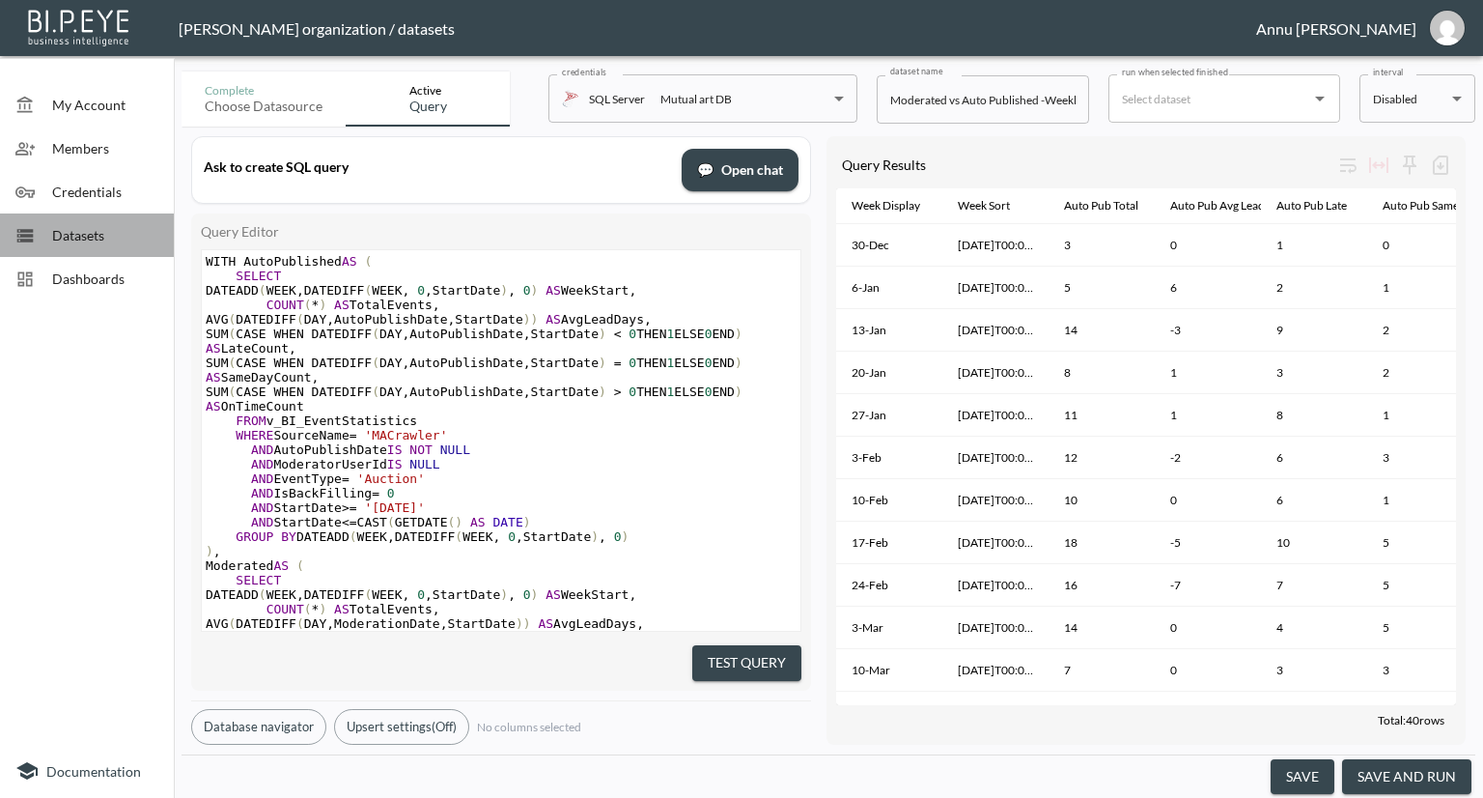
click at [97, 243] on span "Datasets" at bounding box center [105, 235] width 106 height 20
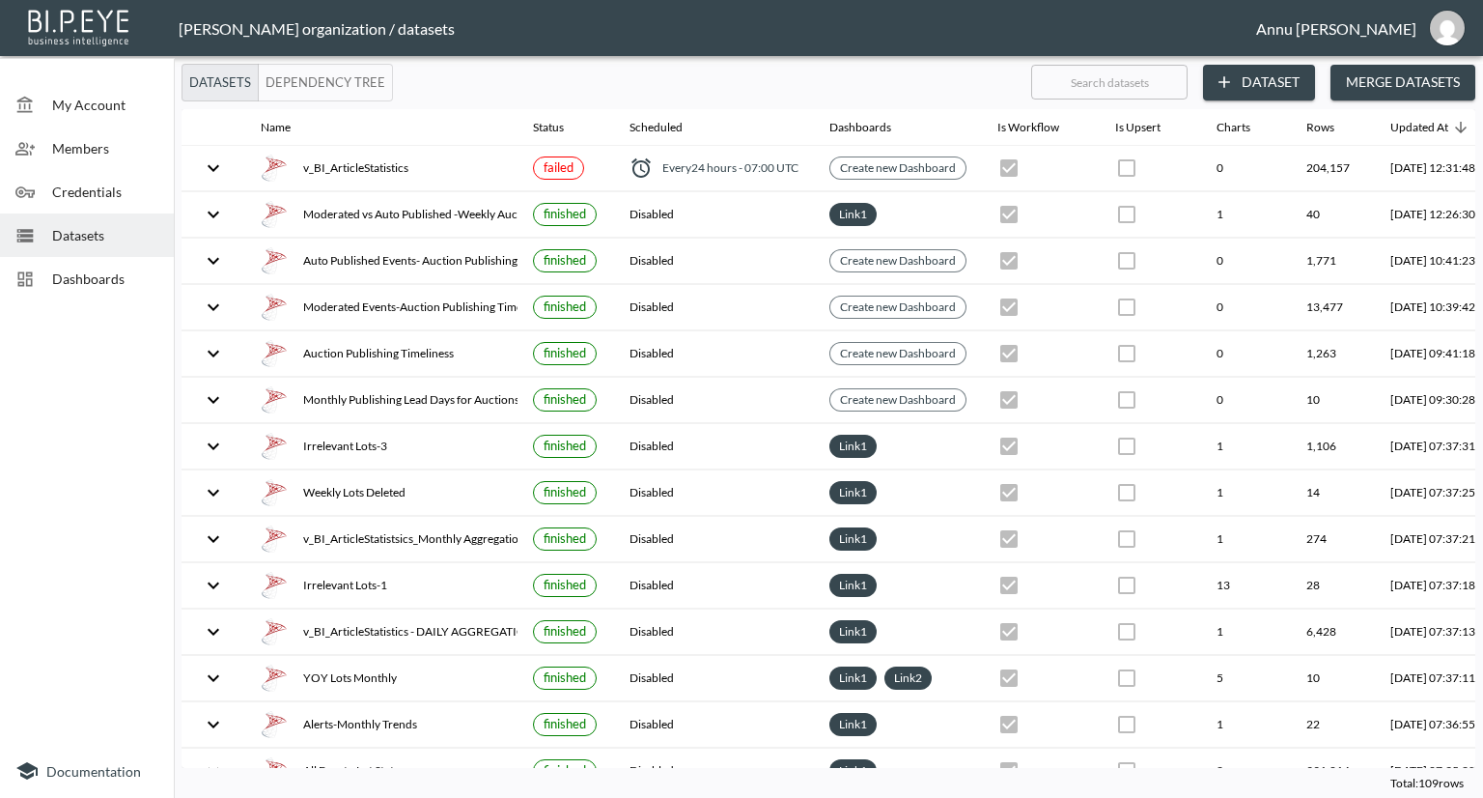
scroll to position [0, 113]
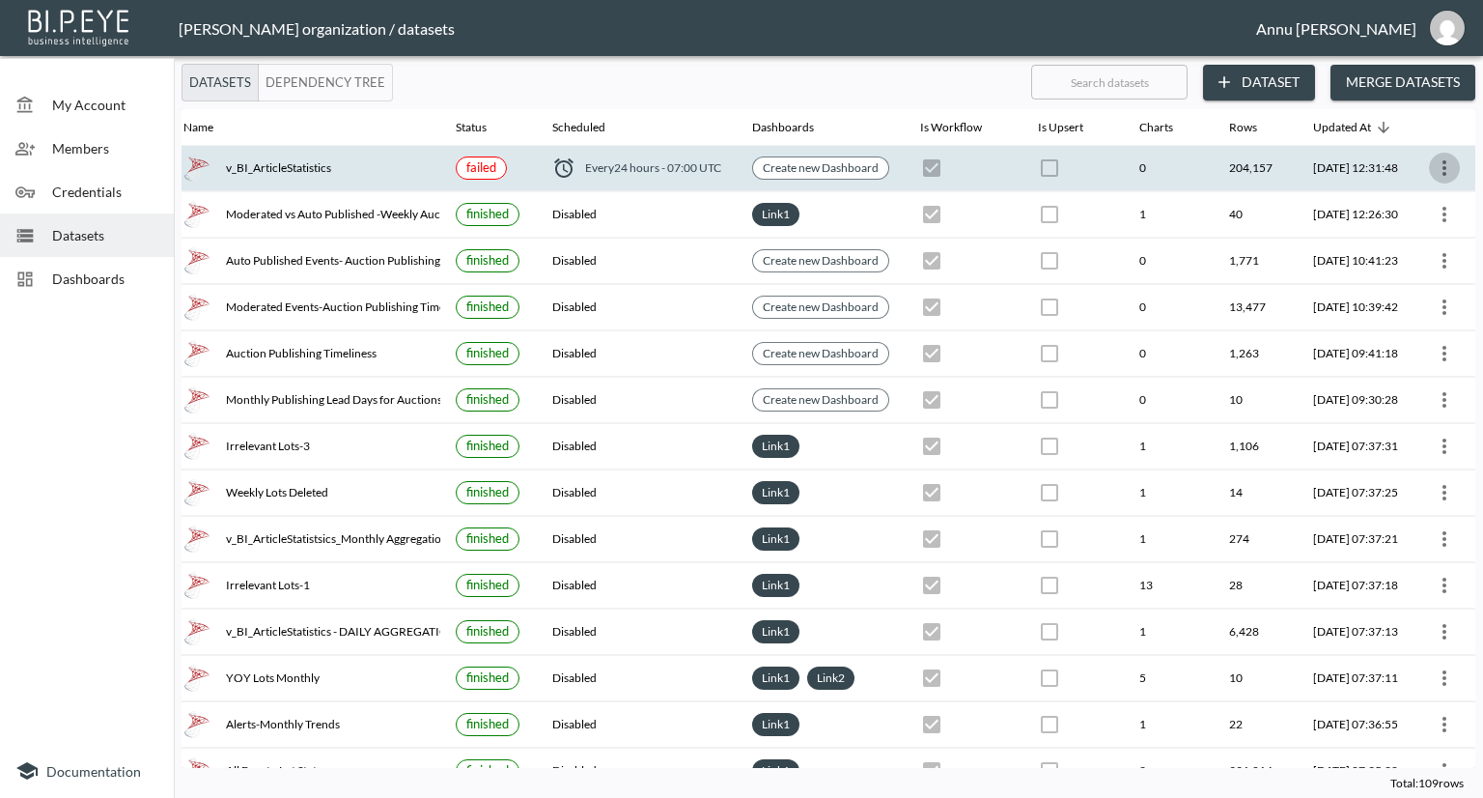
click at [1442, 168] on icon "more" at bounding box center [1444, 167] width 23 height 23
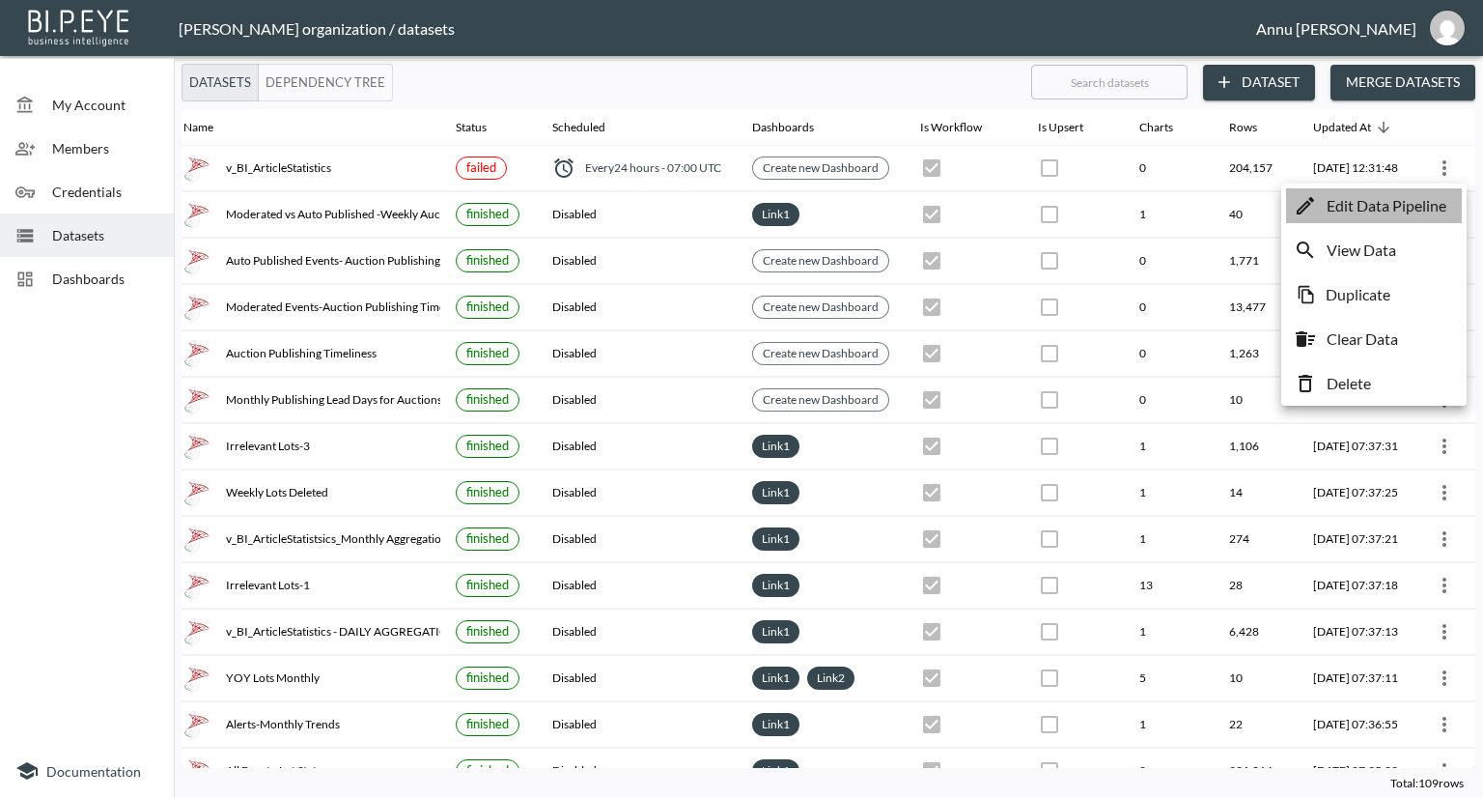
click at [1387, 208] on p "Edit Data Pipeline" at bounding box center [1387, 205] width 120 height 23
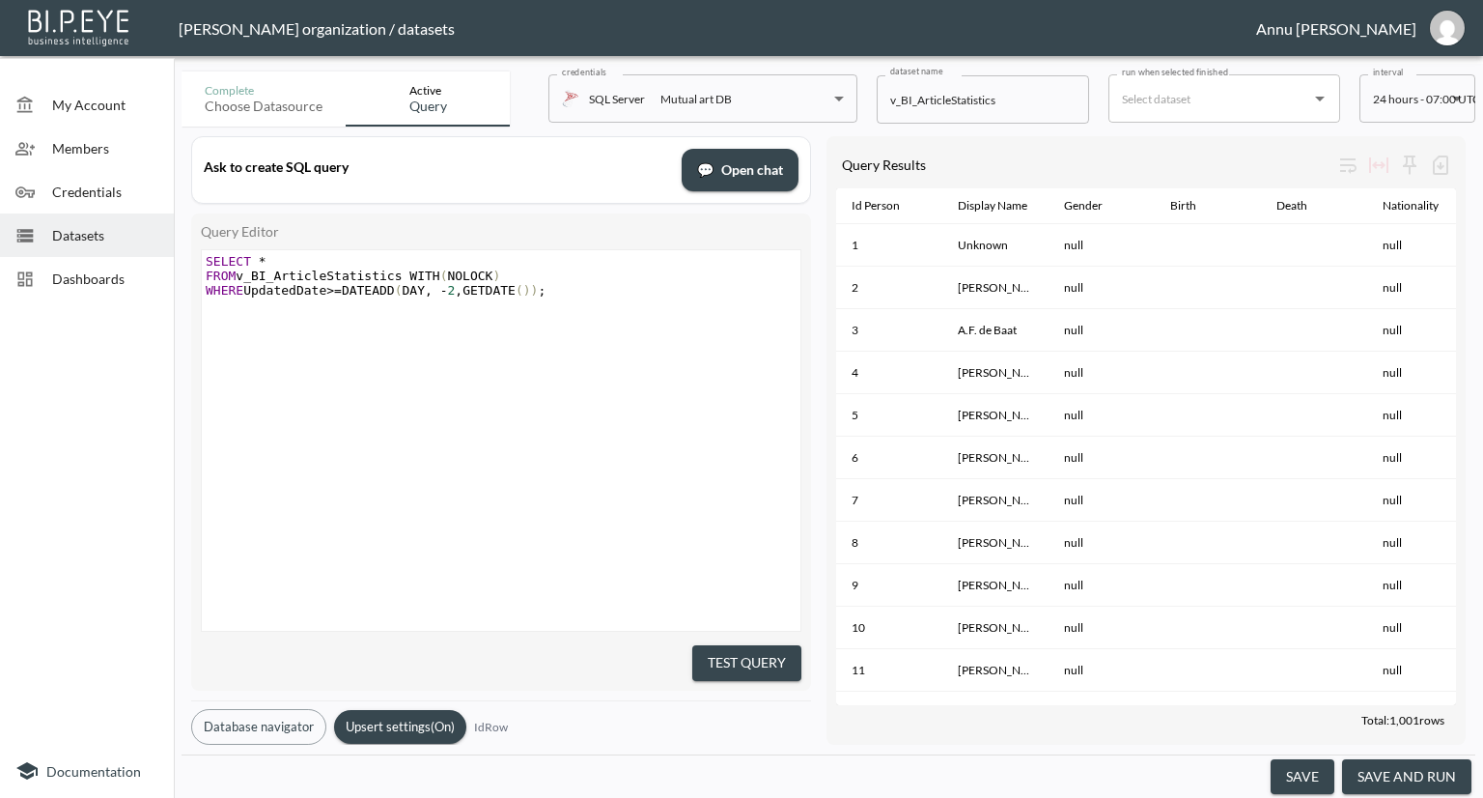
drag, startPoint x: 1036, startPoint y: 696, endPoint x: 1079, endPoint y: 697, distance: 42.5
click at [1079, 705] on div "Total: 1,001 rows" at bounding box center [1146, 720] width 620 height 30
click at [125, 286] on span "Dashboards" at bounding box center [105, 278] width 106 height 20
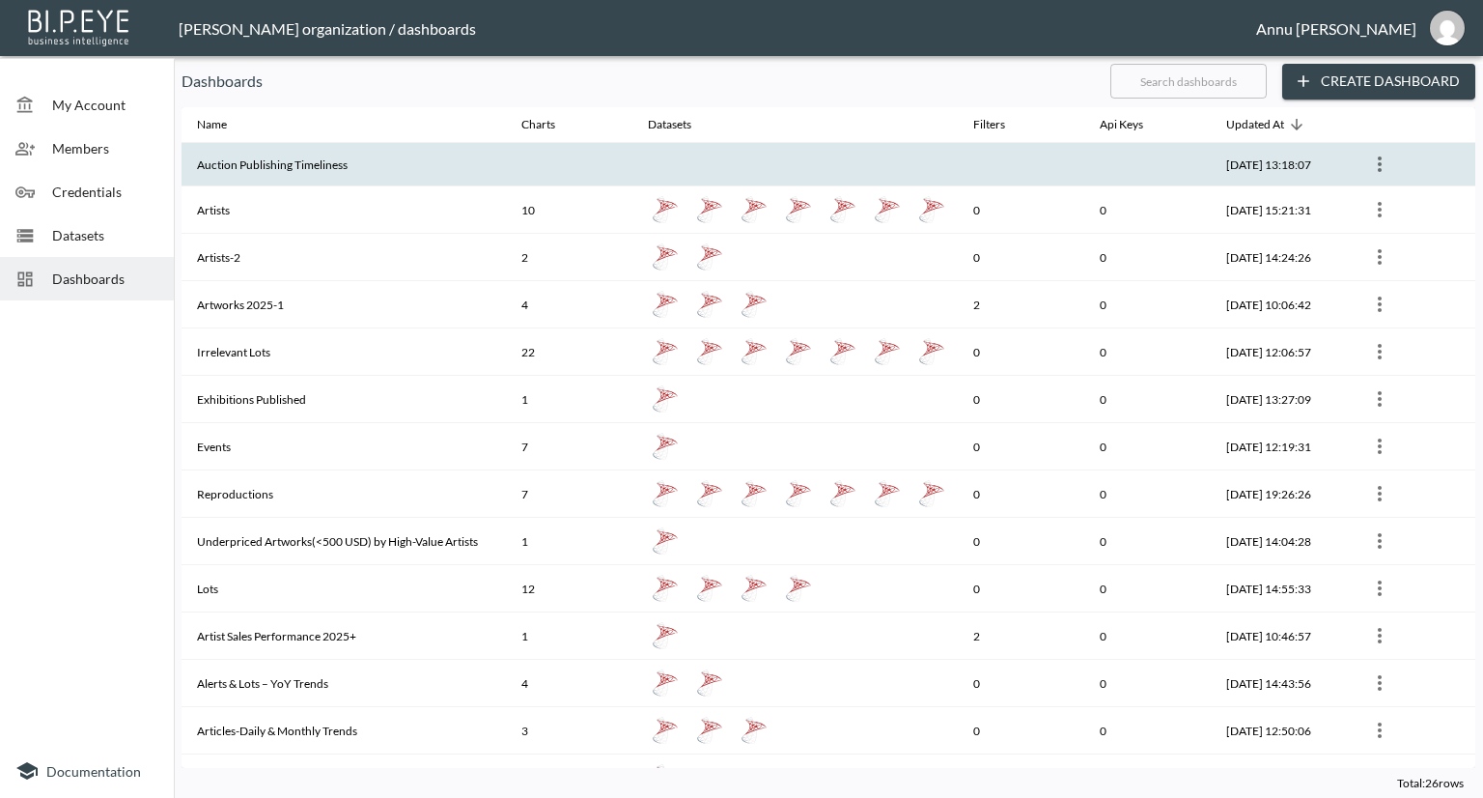
click at [260, 170] on th "Auction Publishing Timeliness" at bounding box center [344, 164] width 324 height 43
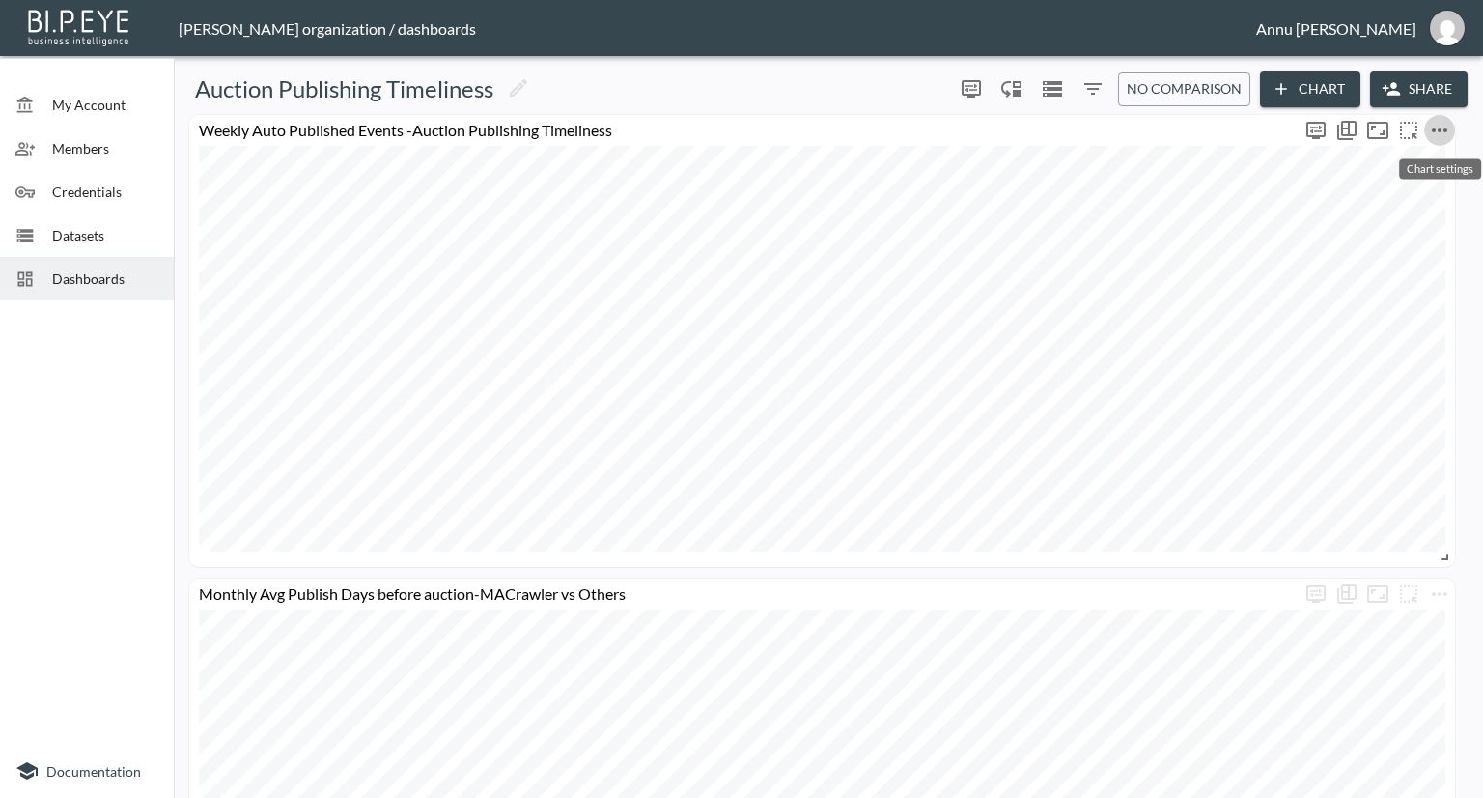
click at [1430, 128] on icon "more" at bounding box center [1439, 130] width 23 height 23
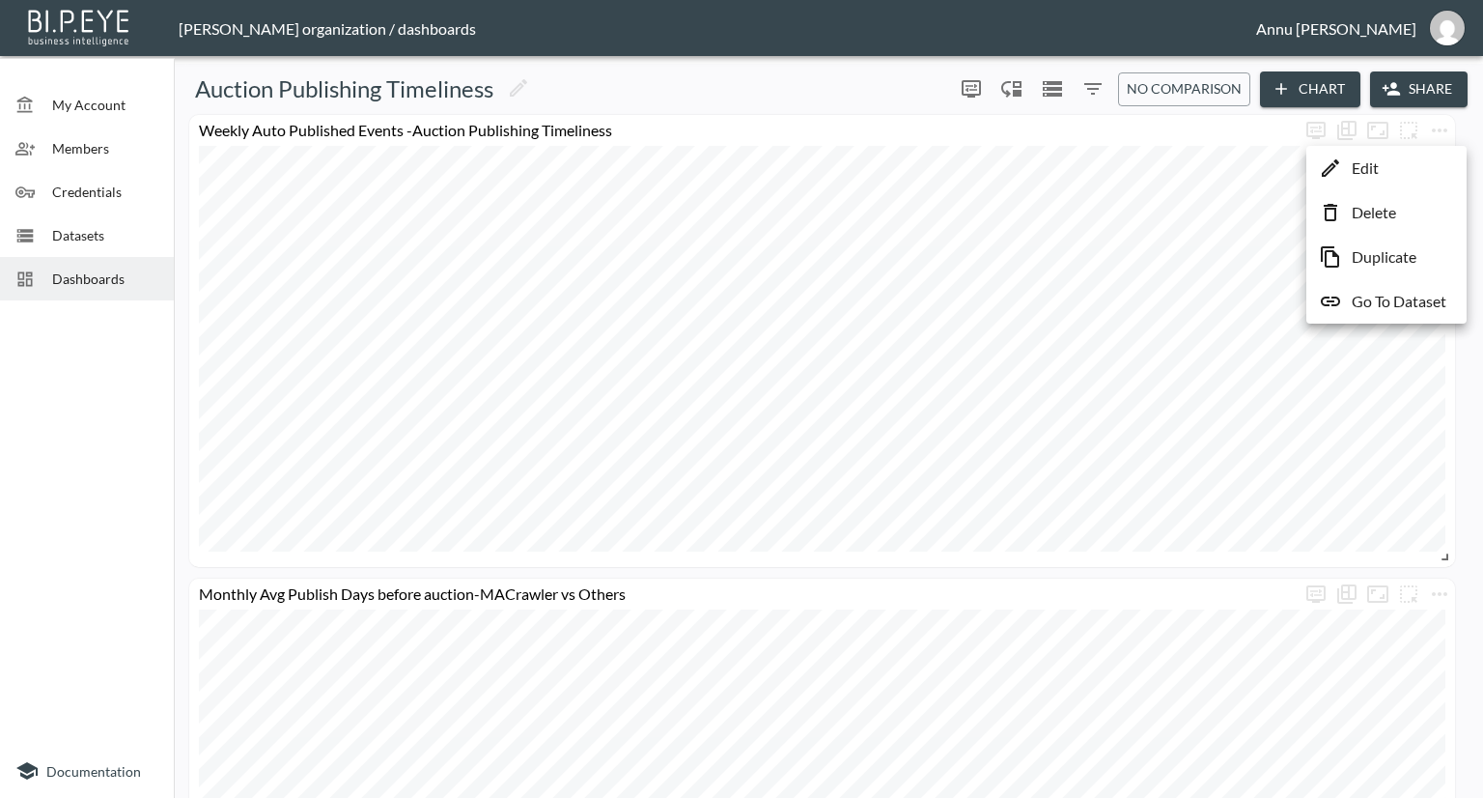
click at [1383, 298] on p "Go To Dataset" at bounding box center [1399, 301] width 95 height 23
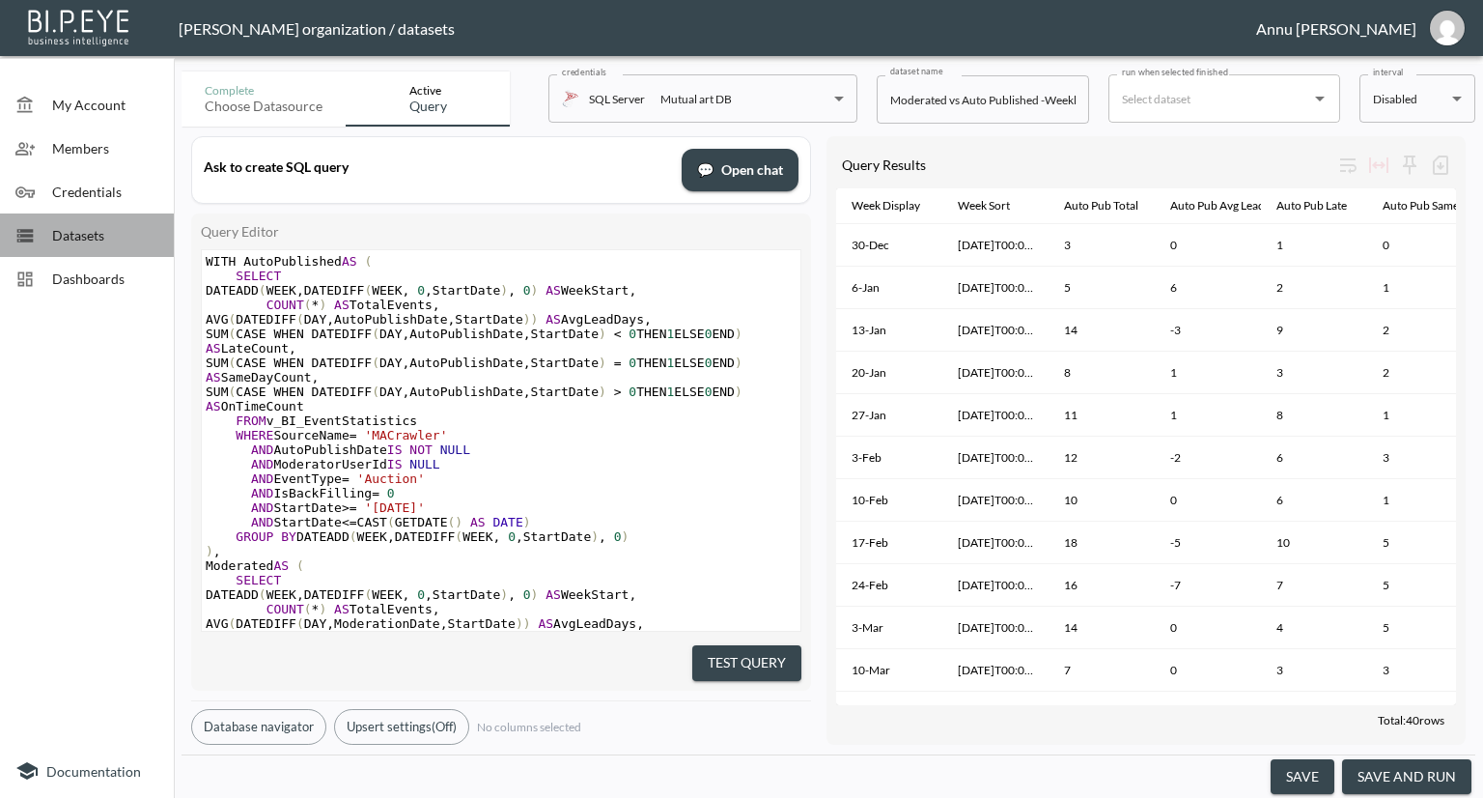
click at [83, 232] on span "Datasets" at bounding box center [105, 235] width 106 height 20
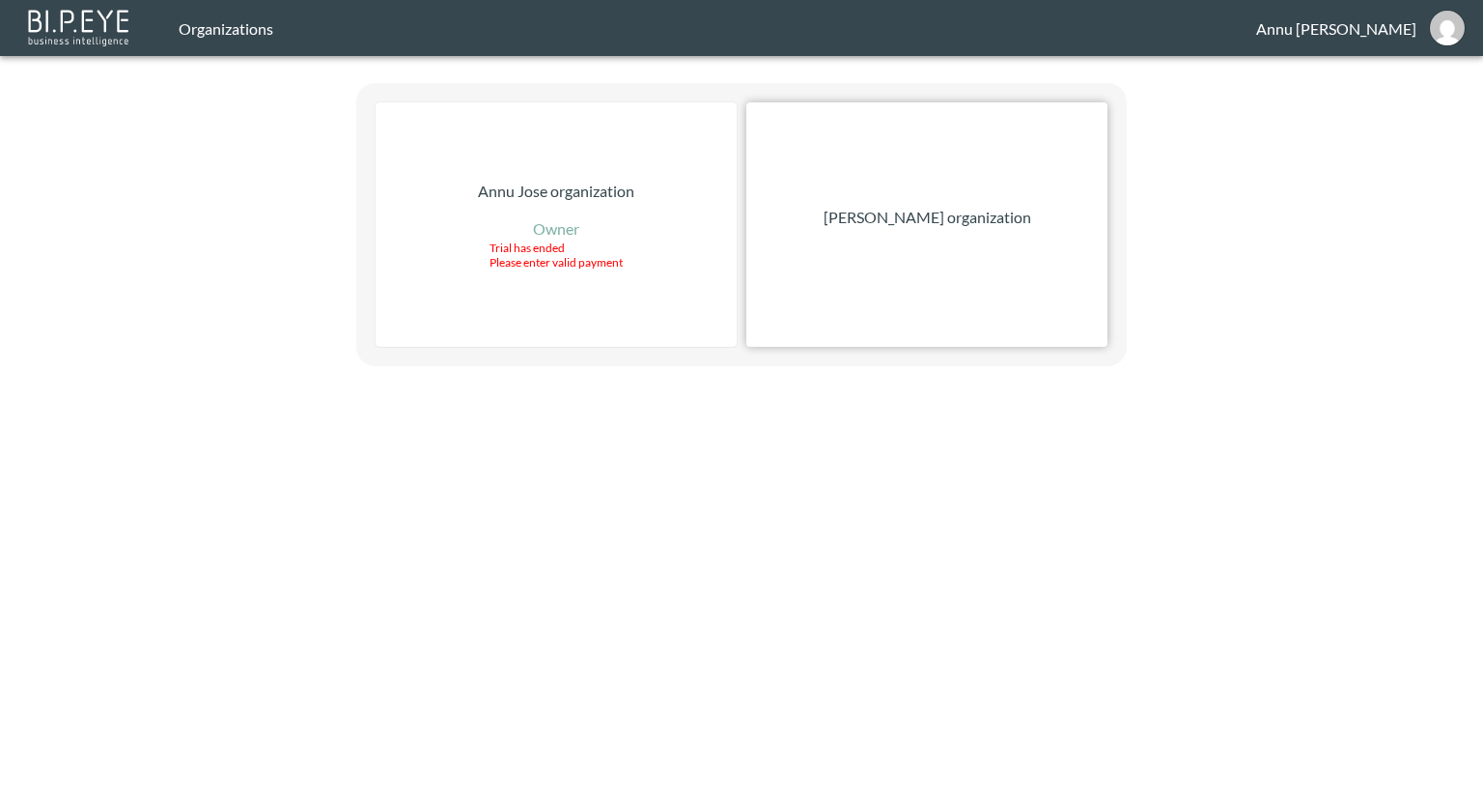
click at [972, 219] on p "Nadia Senft organization" at bounding box center [928, 217] width 208 height 23
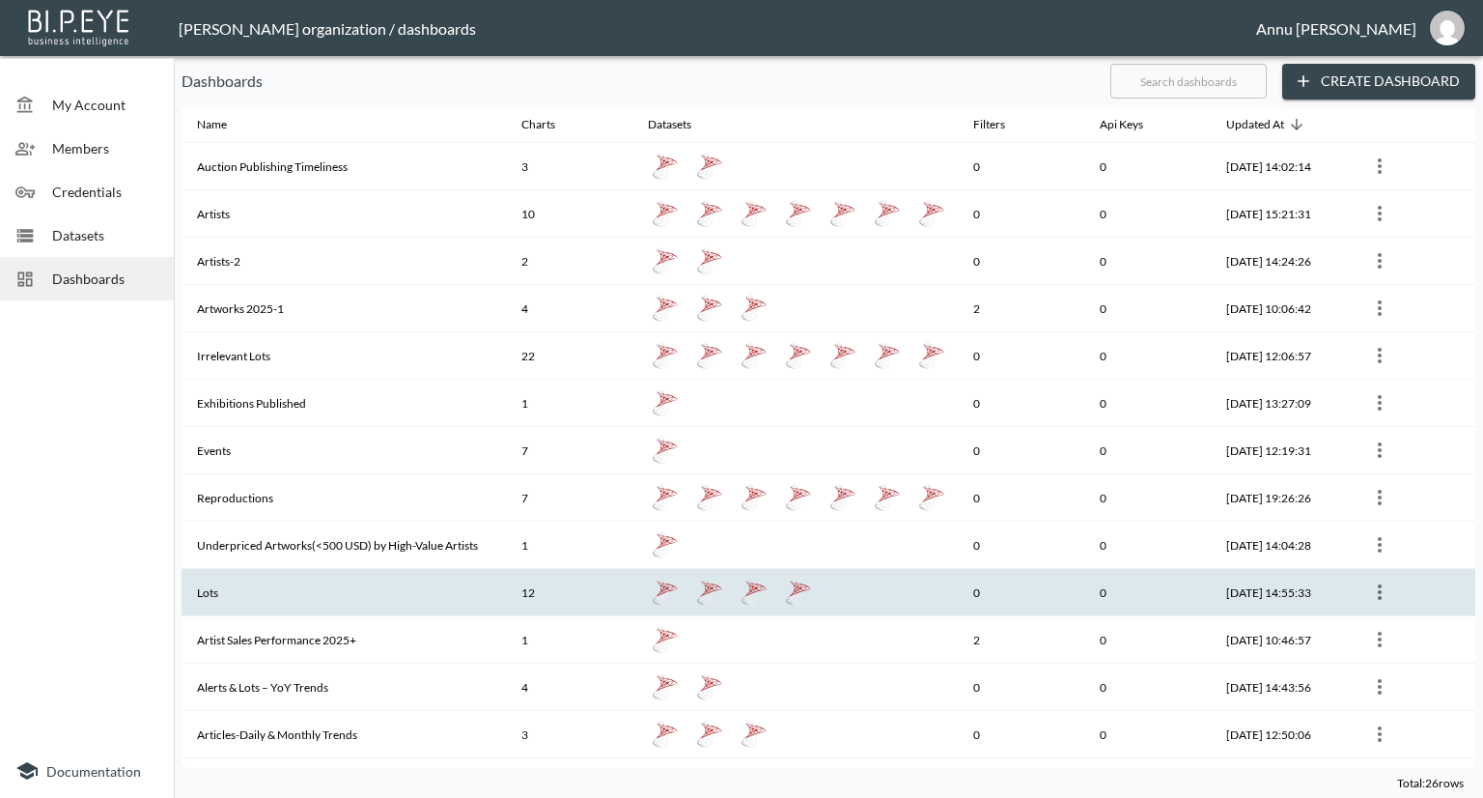
click at [307, 588] on th "Lots" at bounding box center [344, 592] width 324 height 47
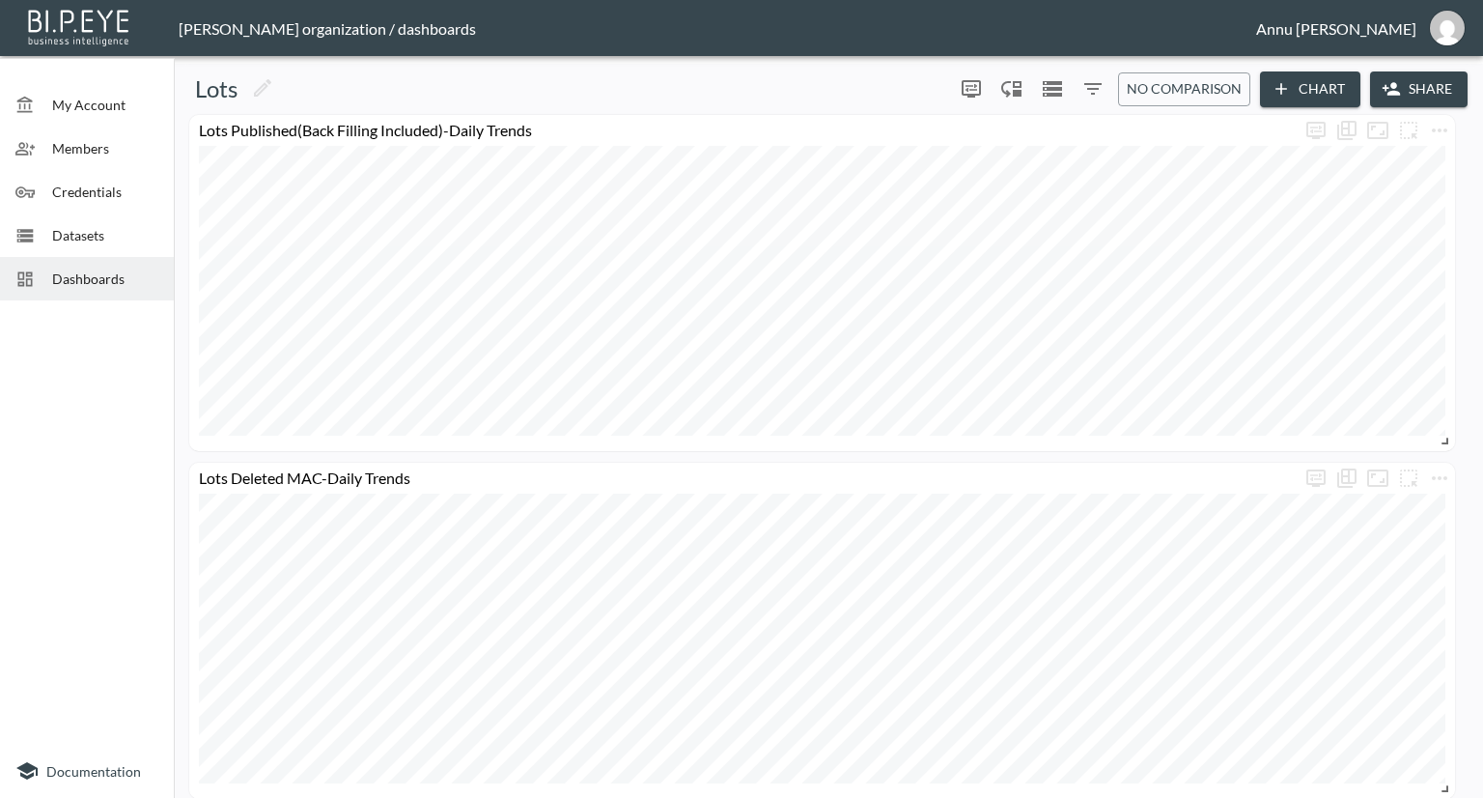
click at [140, 286] on span "Dashboards" at bounding box center [105, 278] width 106 height 20
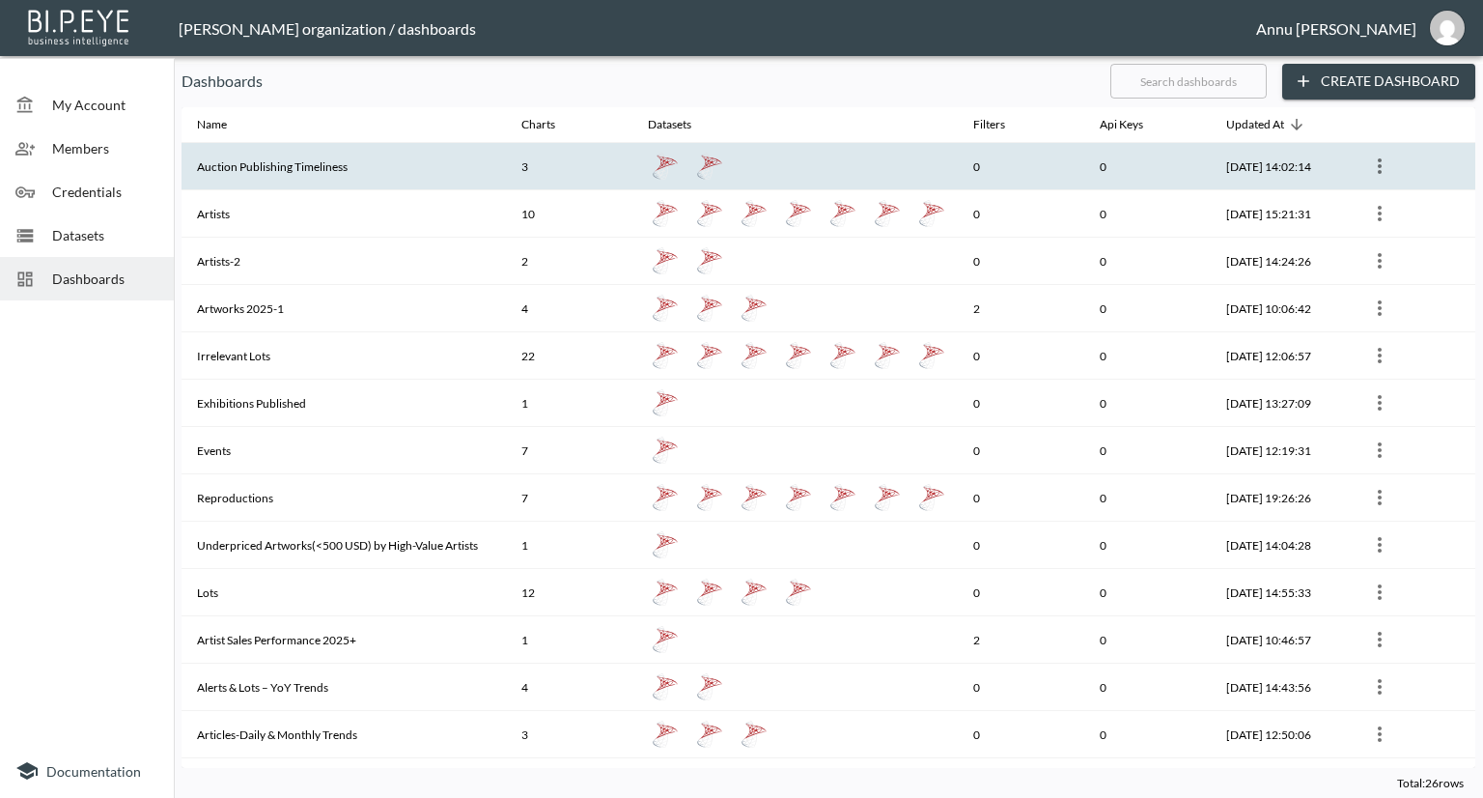
click at [366, 171] on th "Auction Publishing Timeliness" at bounding box center [344, 166] width 324 height 47
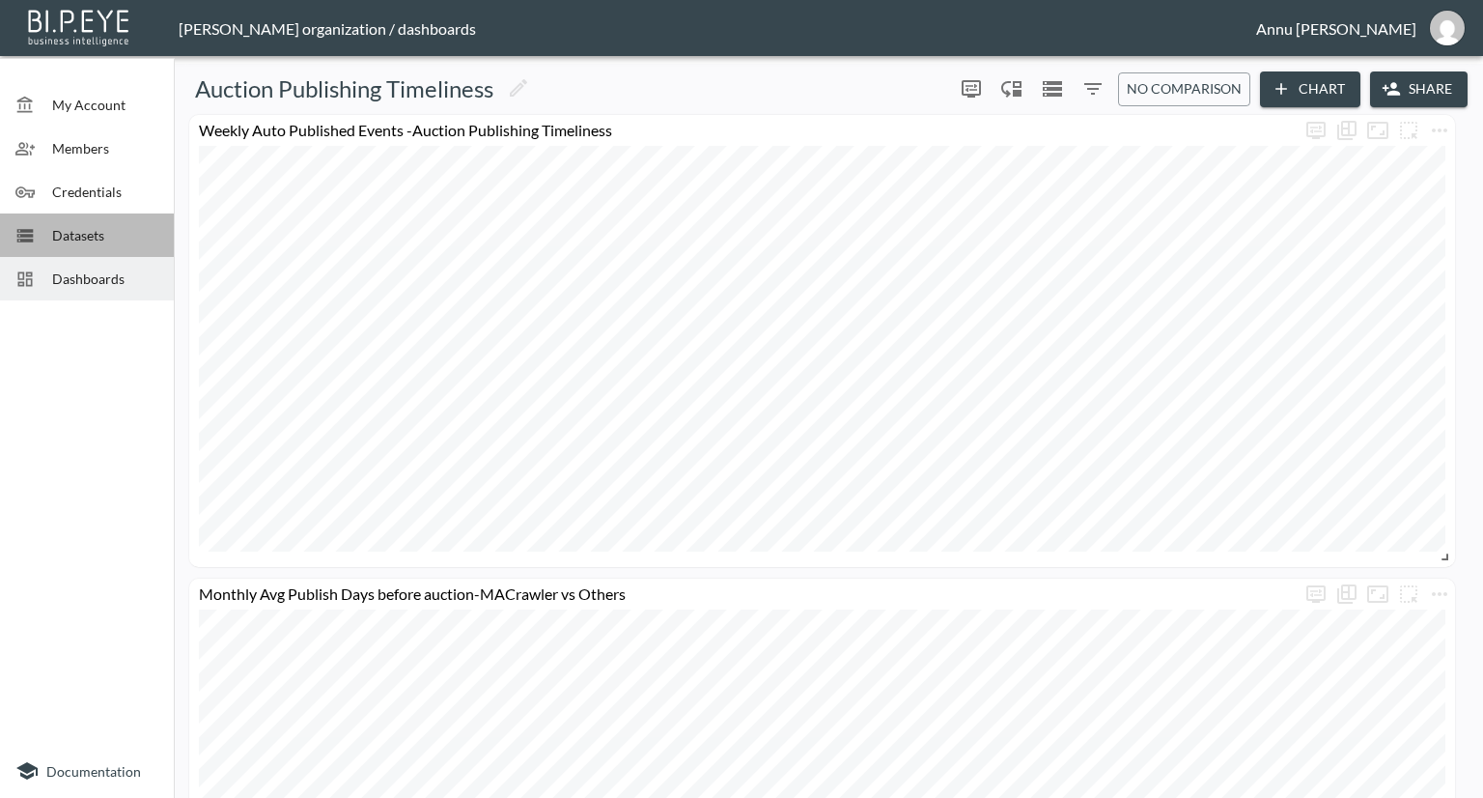
click at [67, 234] on span "Datasets" at bounding box center [105, 235] width 106 height 20
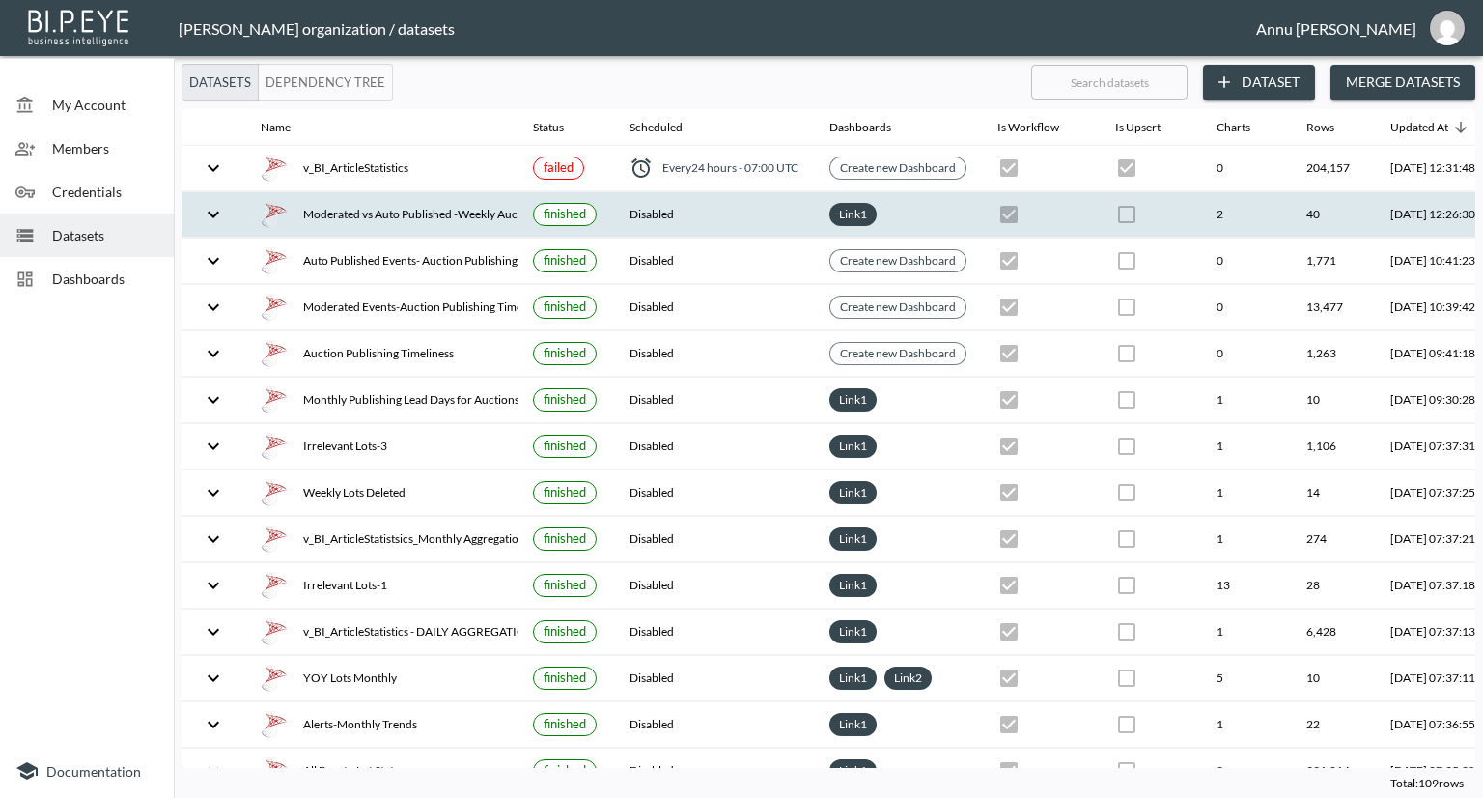
click at [392, 214] on div "Moderated vs Auto Published -Weekly Auction Publishing Timeliness" at bounding box center [381, 214] width 241 height 27
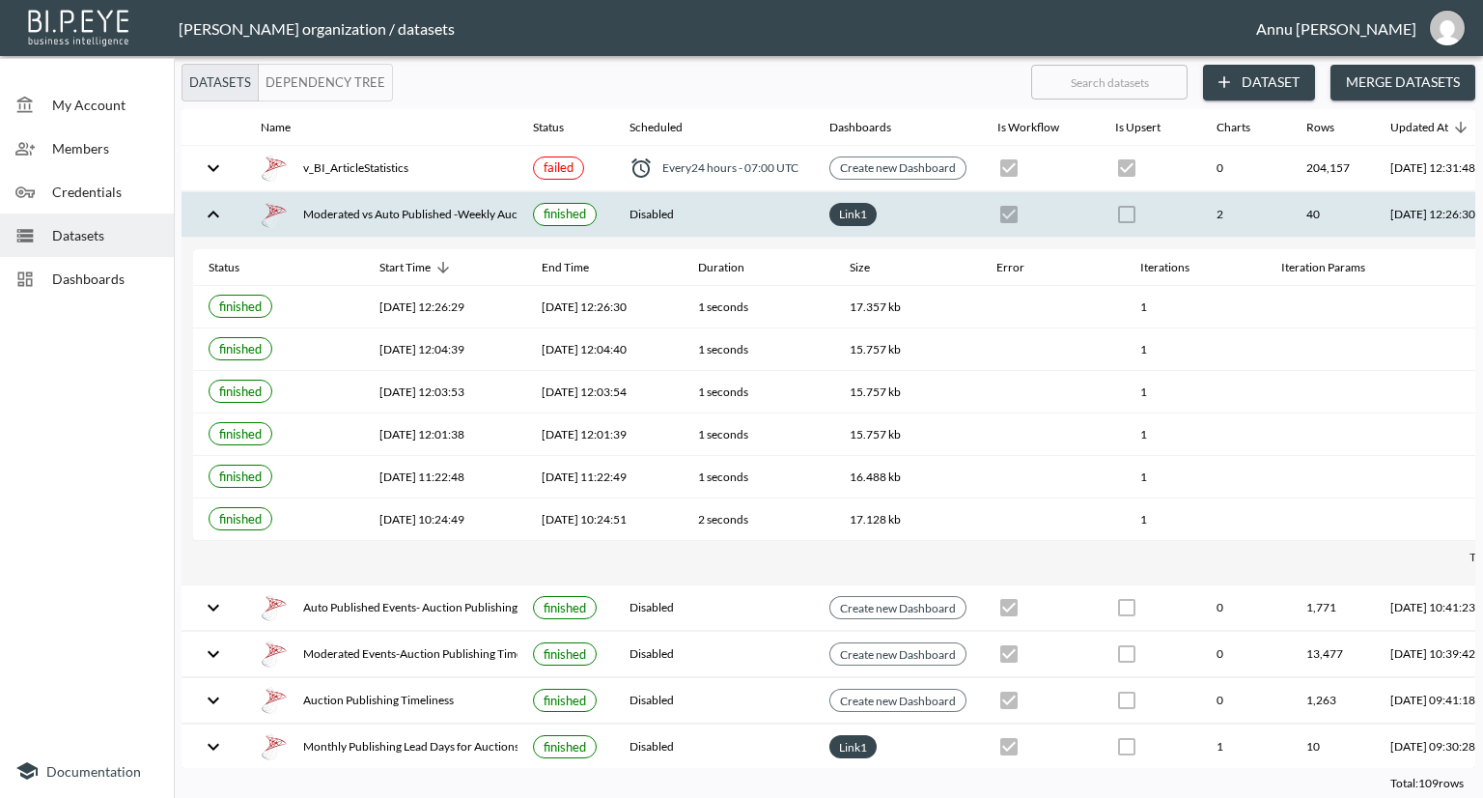
click at [140, 276] on span "Dashboards" at bounding box center [105, 278] width 106 height 20
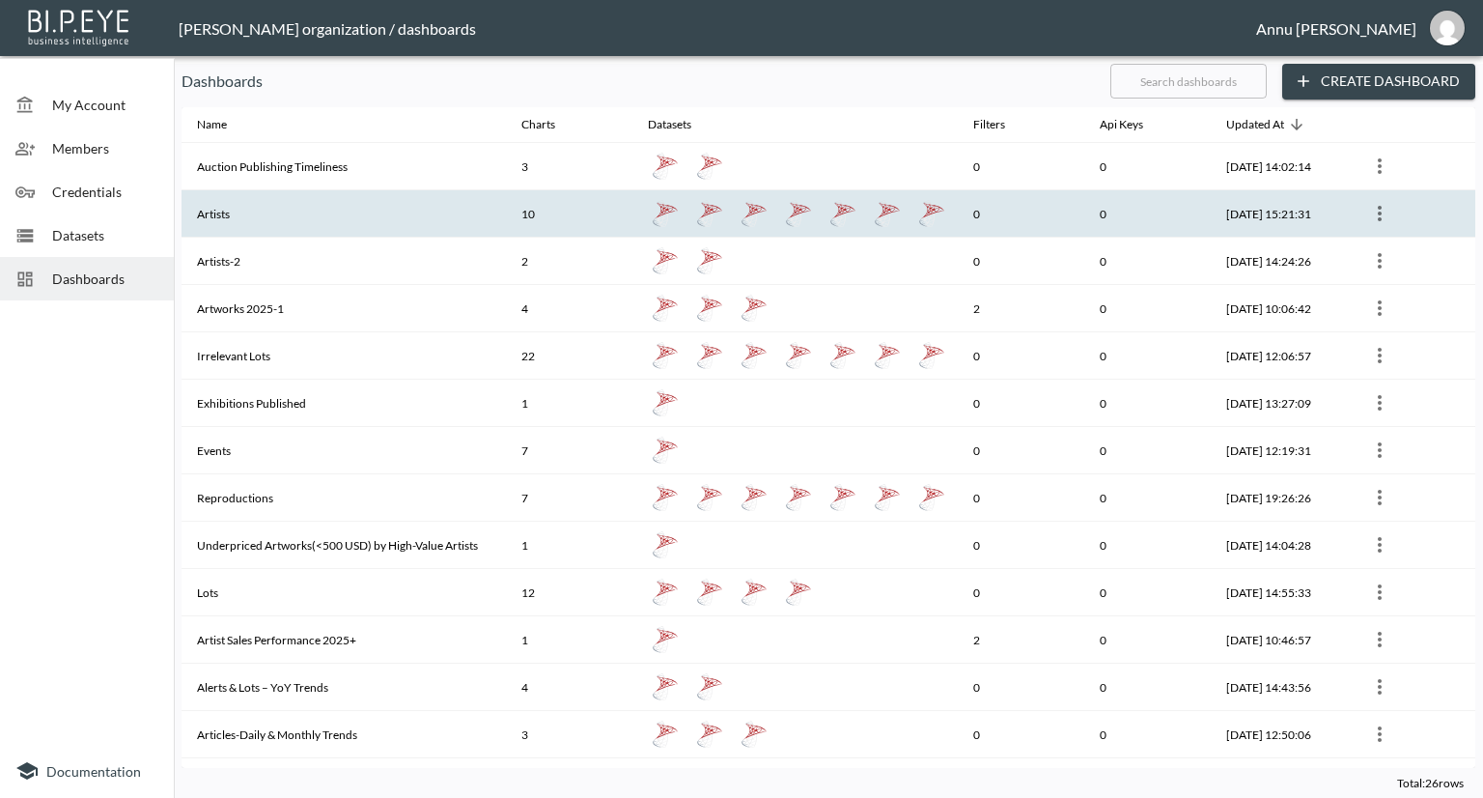
click at [260, 212] on th "Artists" at bounding box center [344, 213] width 324 height 47
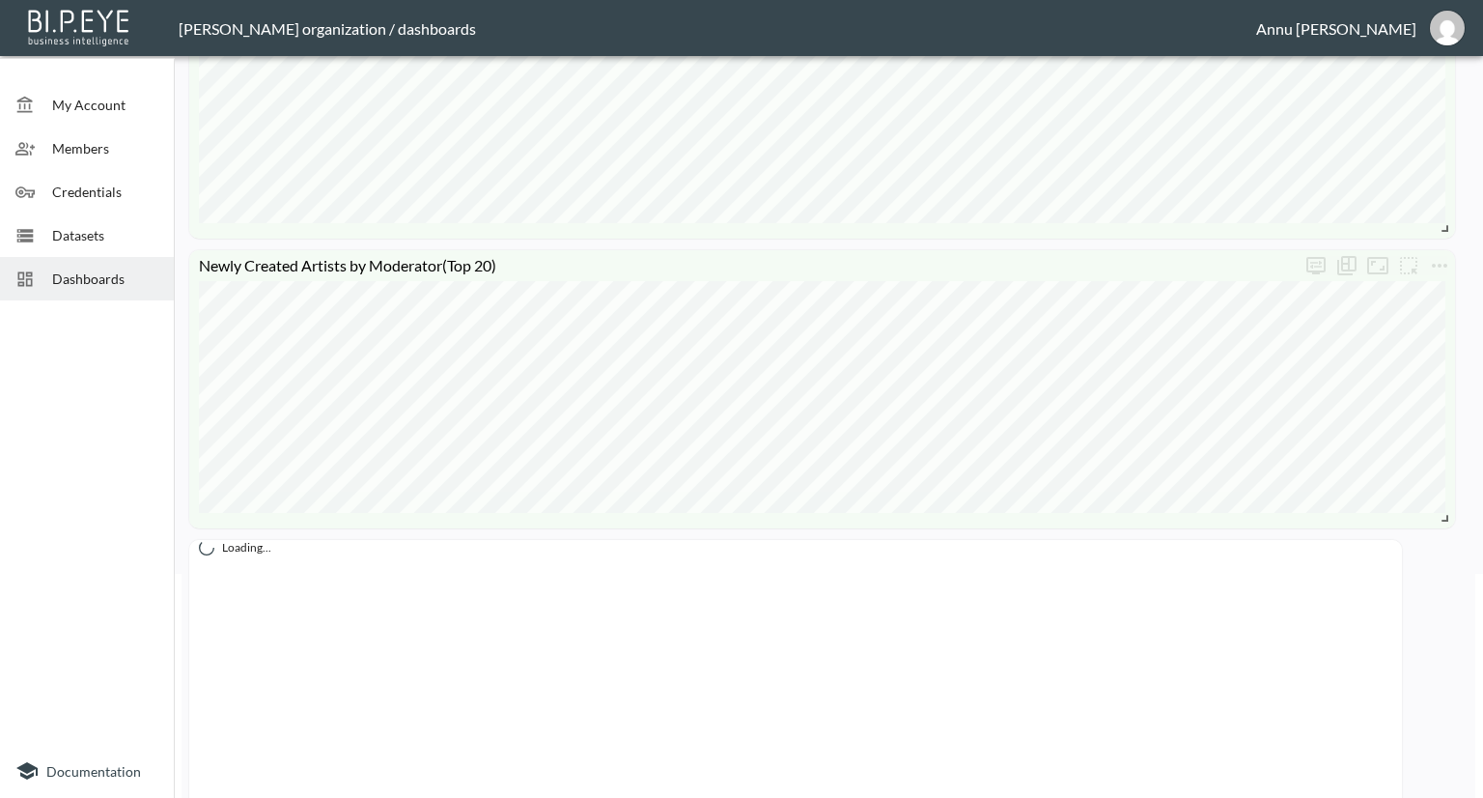
scroll to position [483, 0]
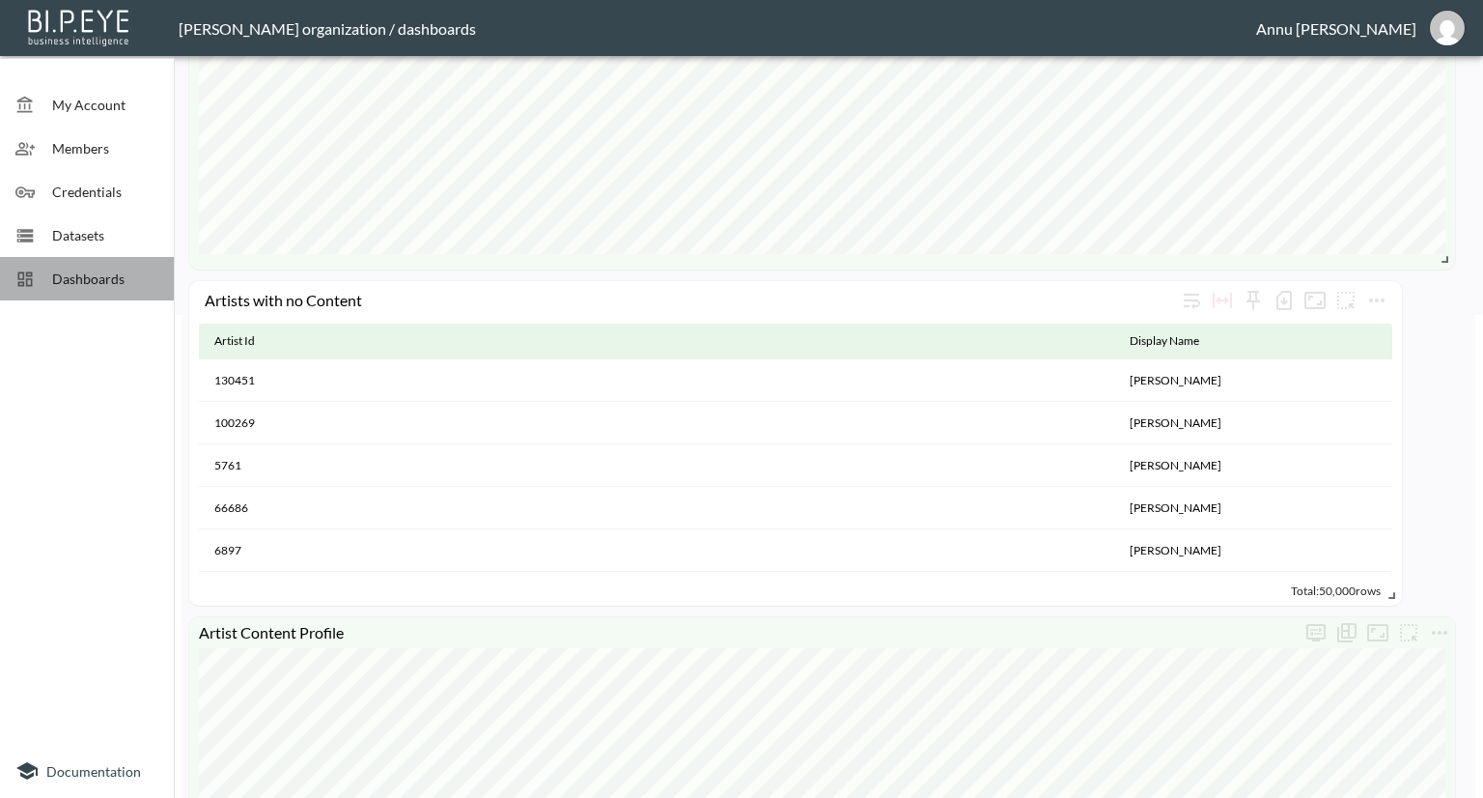
click at [109, 280] on span "Dashboards" at bounding box center [105, 278] width 106 height 20
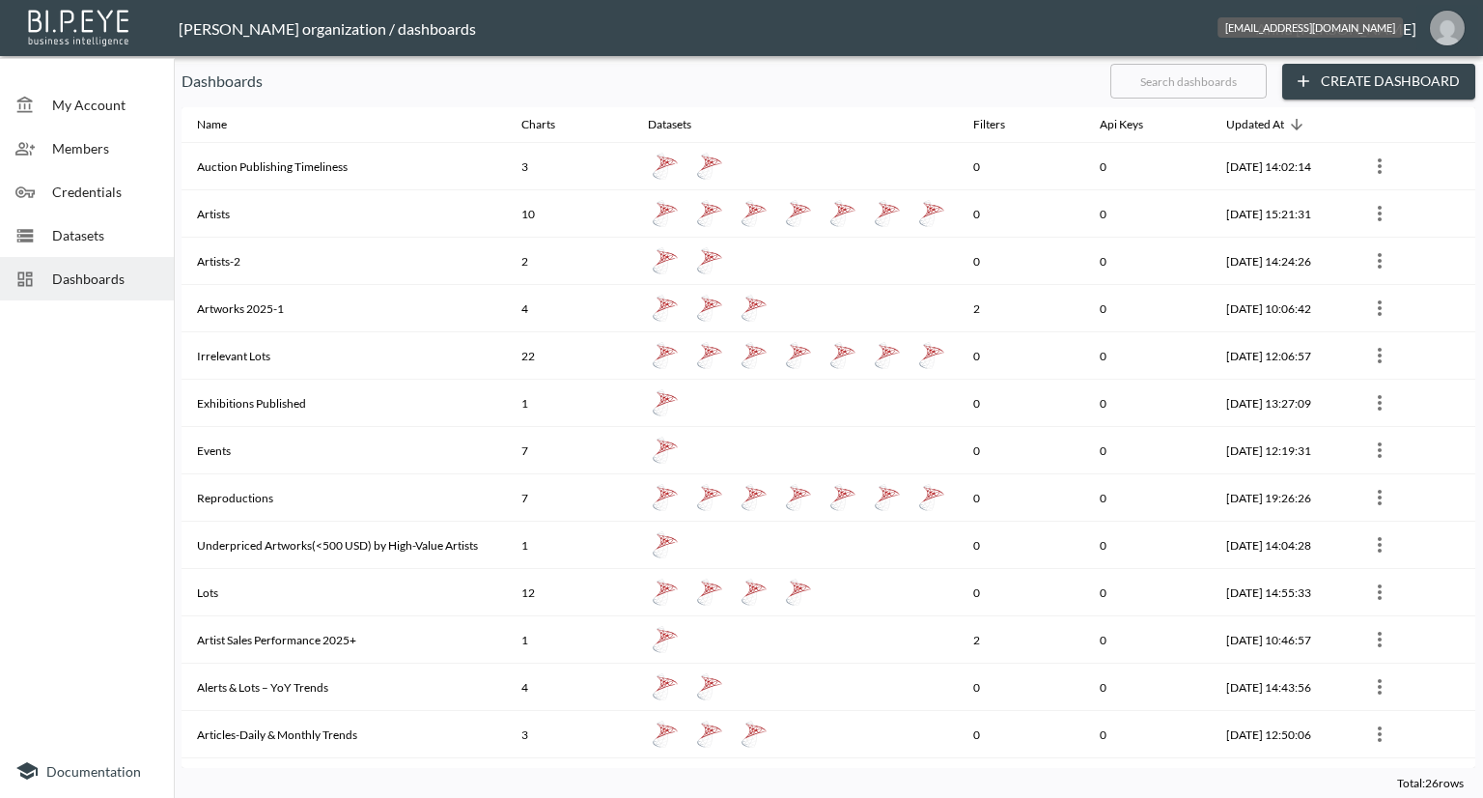
click at [1449, 32] on img "annu@mutualart.com" at bounding box center [1447, 28] width 35 height 35
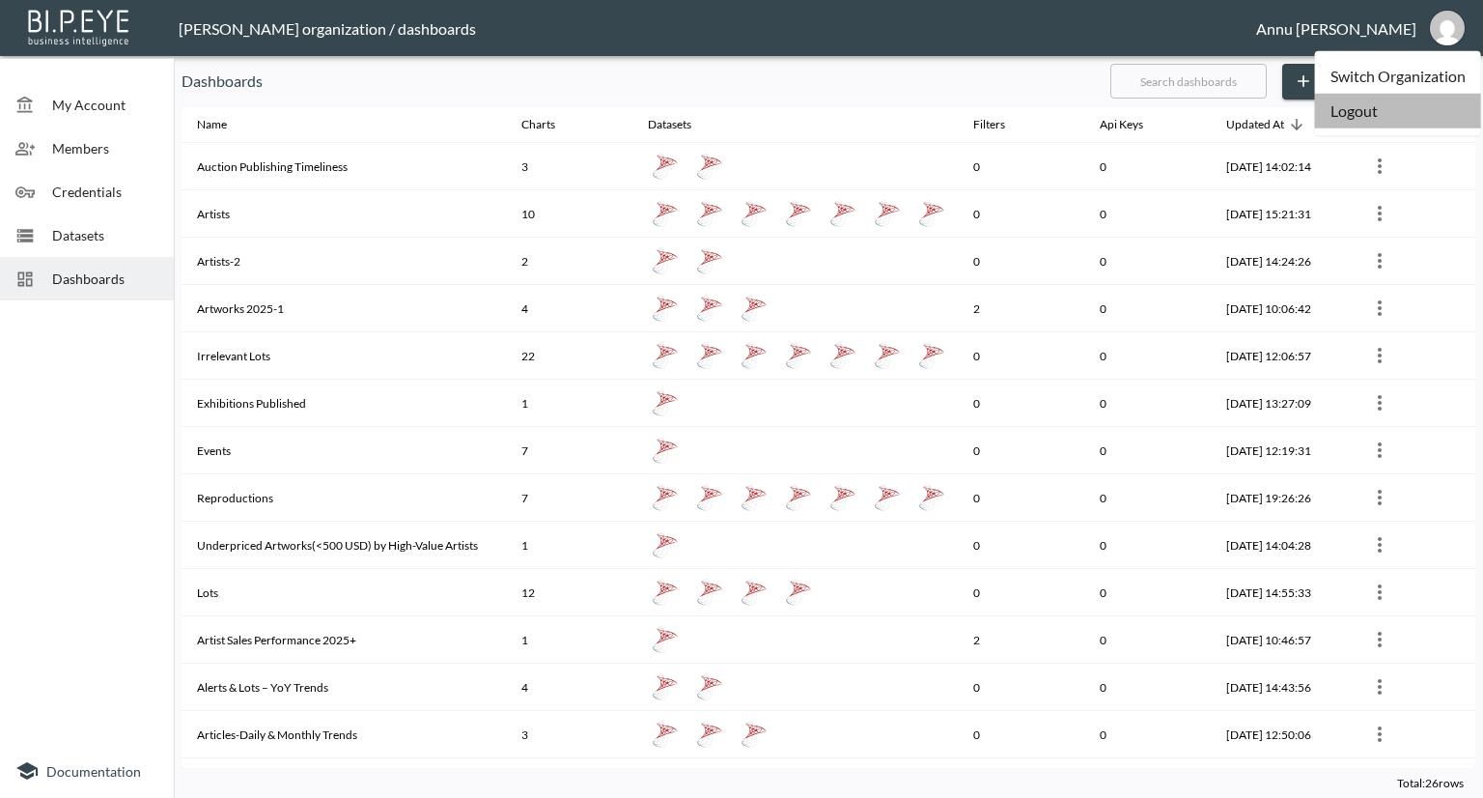
click at [1348, 118] on li "Logout" at bounding box center [1398, 111] width 166 height 35
